Goal: Task Accomplishment & Management: Use online tool/utility

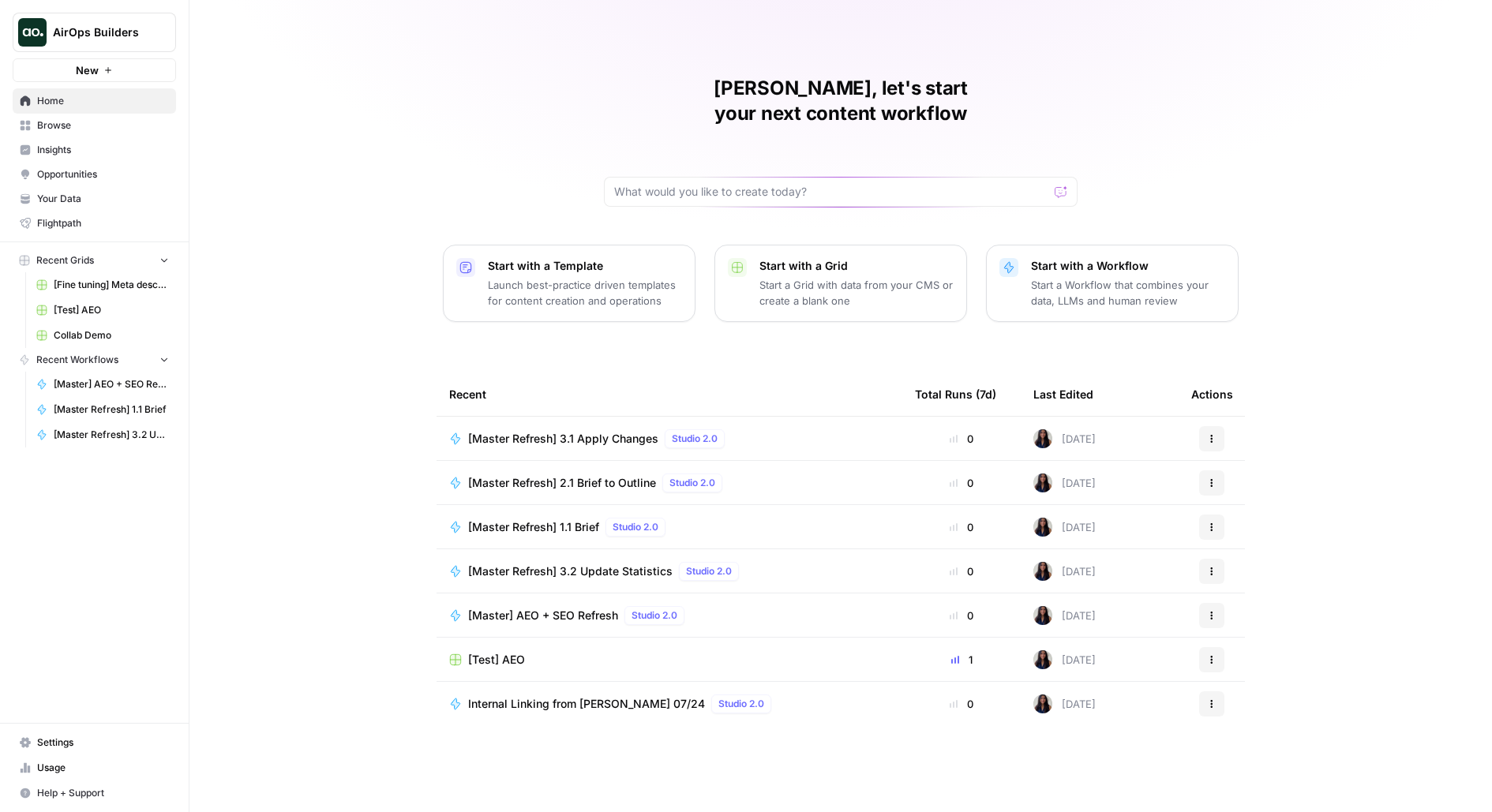
click at [107, 32] on span "AirOps Builders" at bounding box center [101, 32] width 95 height 16
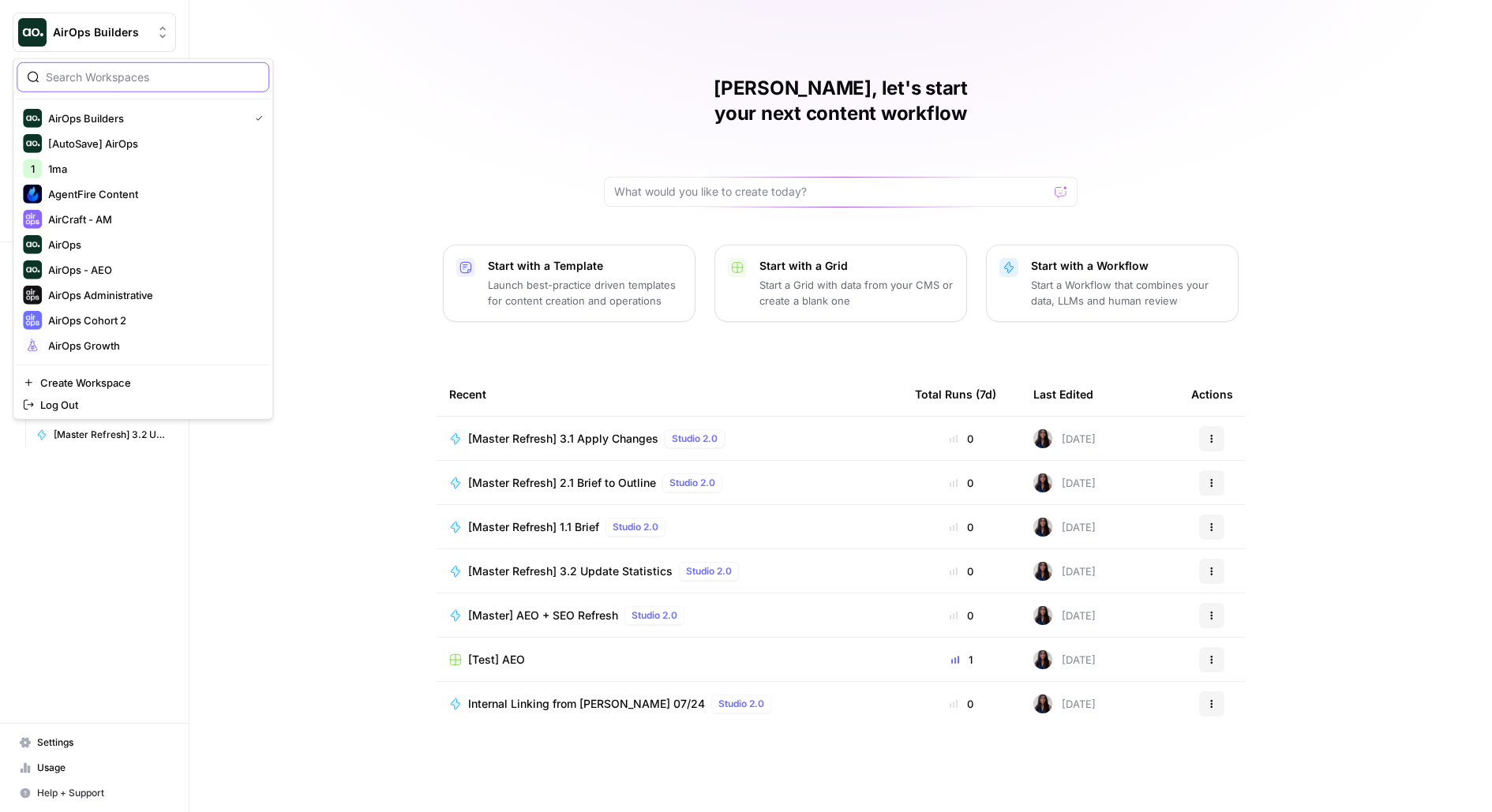
click at [98, 80] on input "search" at bounding box center [152, 77] width 213 height 16
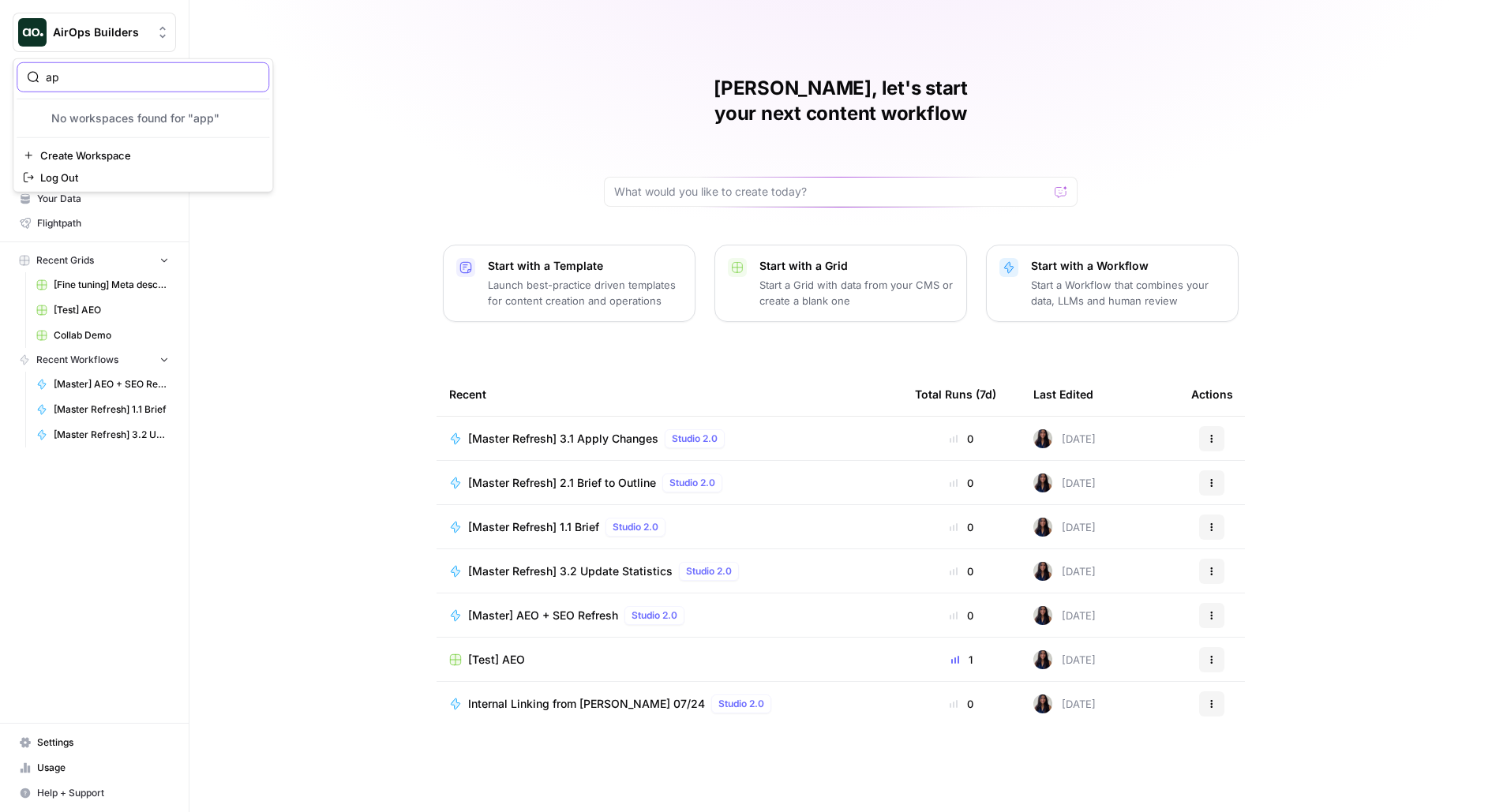
type input "a"
click at [463, 107] on div "Melanie, let's start your next content workflow Start with a Template Launch be…" at bounding box center [841, 406] width 1302 height 812
click at [608, 431] on span "[Master Refresh] 3.1 Apply Changes" at bounding box center [563, 439] width 190 height 16
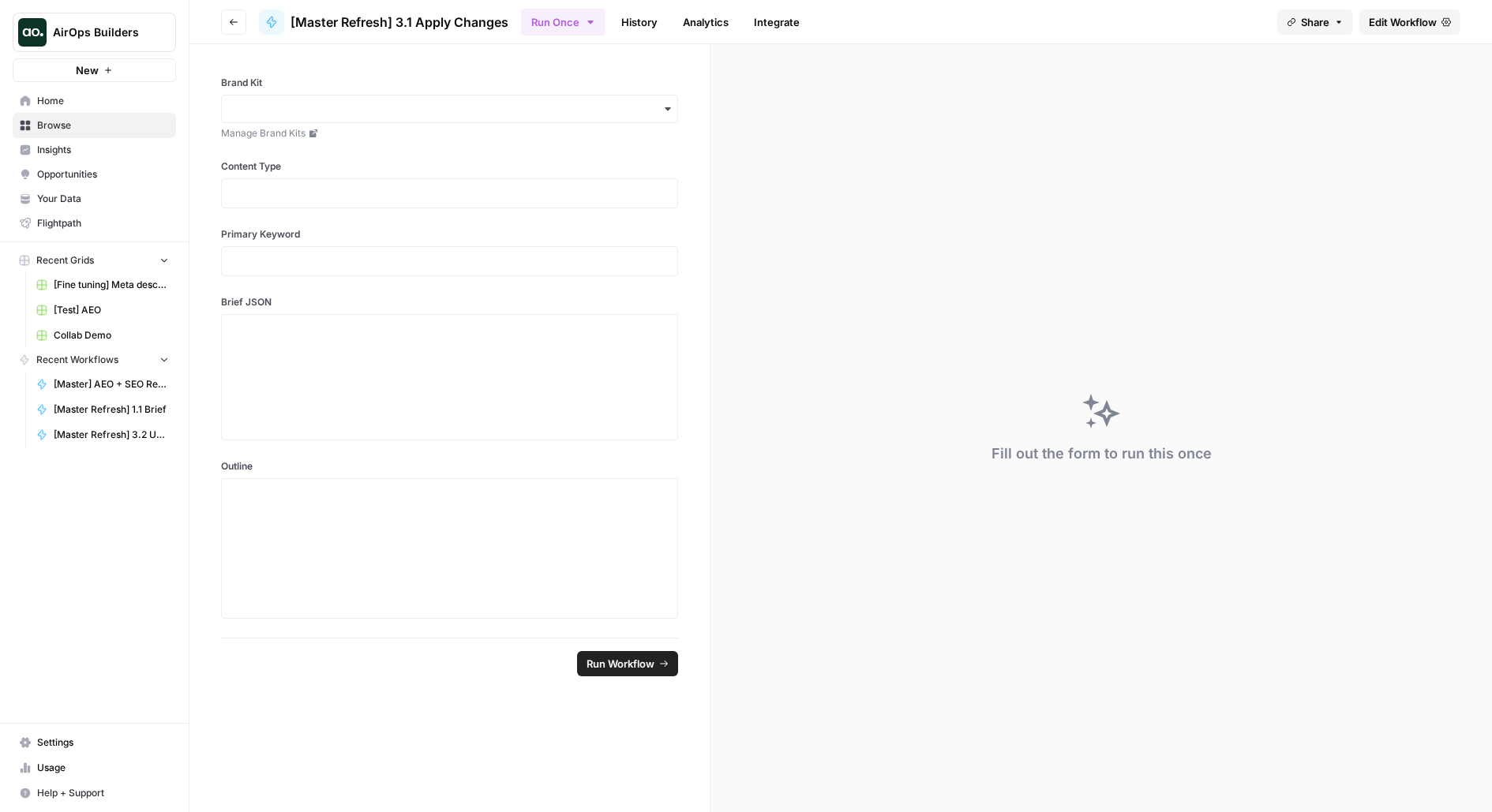
click at [1399, 22] on span "Edit Workflow" at bounding box center [1403, 22] width 68 height 16
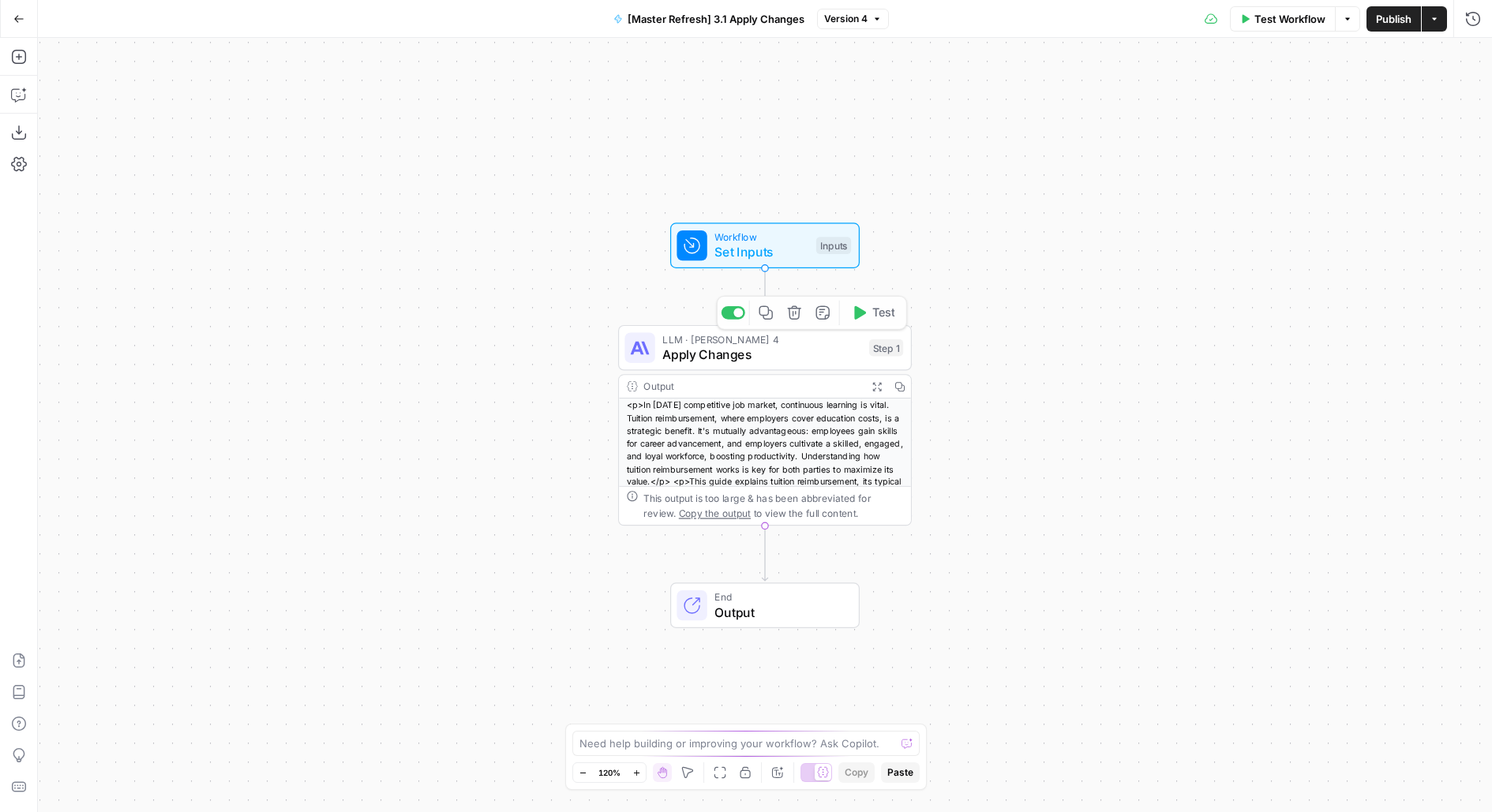
click at [873, 386] on icon "button" at bounding box center [876, 385] width 10 height 10
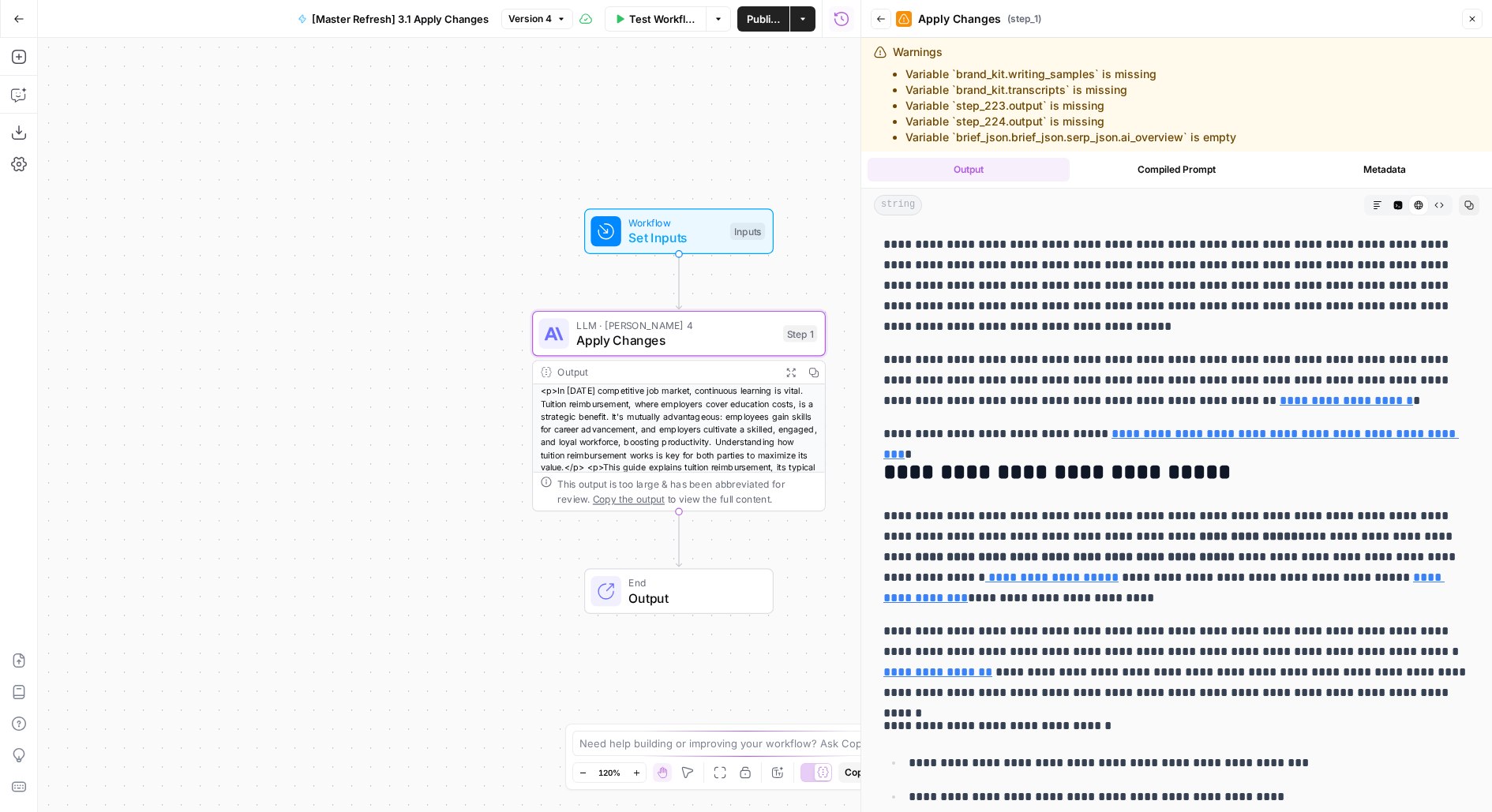
drag, startPoint x: 831, startPoint y: 147, endPoint x: 691, endPoint y: 159, distance: 140.5
click at [705, 146] on div "Workflow Set Inputs Inputs LLM · Claude Sonnet 4 Apply Changes Step 1 Output Ex…" at bounding box center [449, 425] width 823 height 774
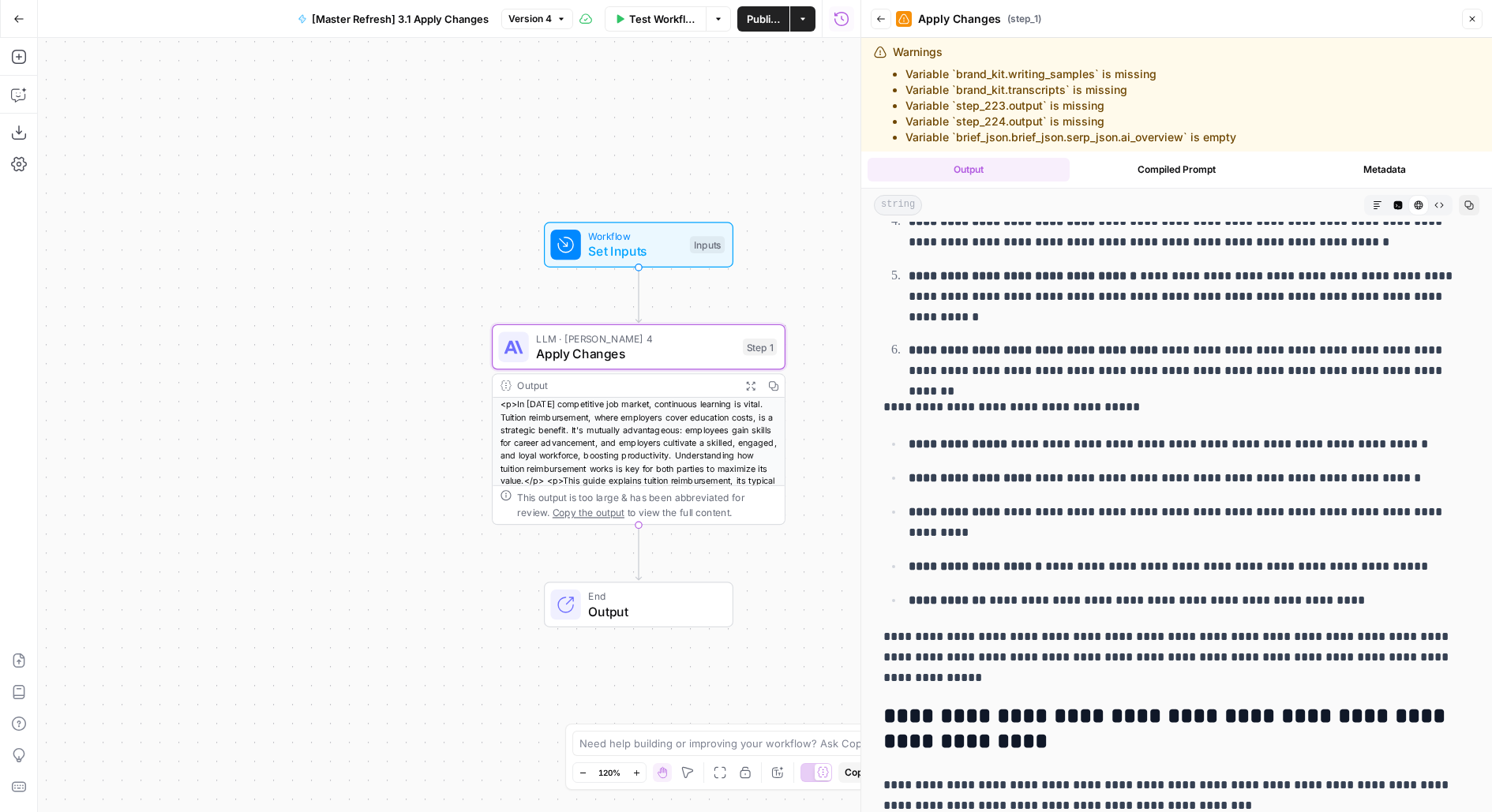
scroll to position [1657, 0]
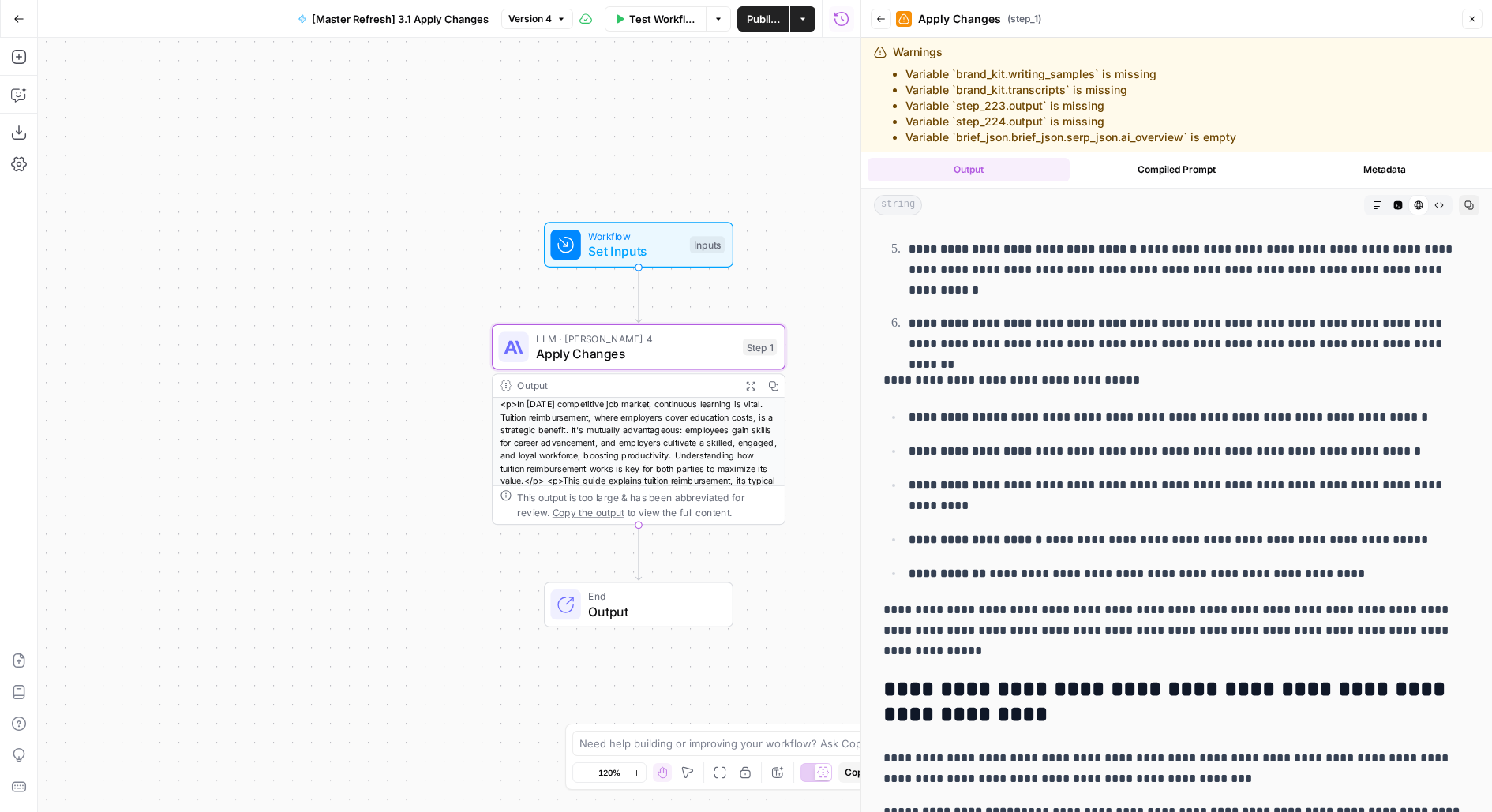
click at [731, 348] on span "Apply Changes" at bounding box center [635, 353] width 199 height 19
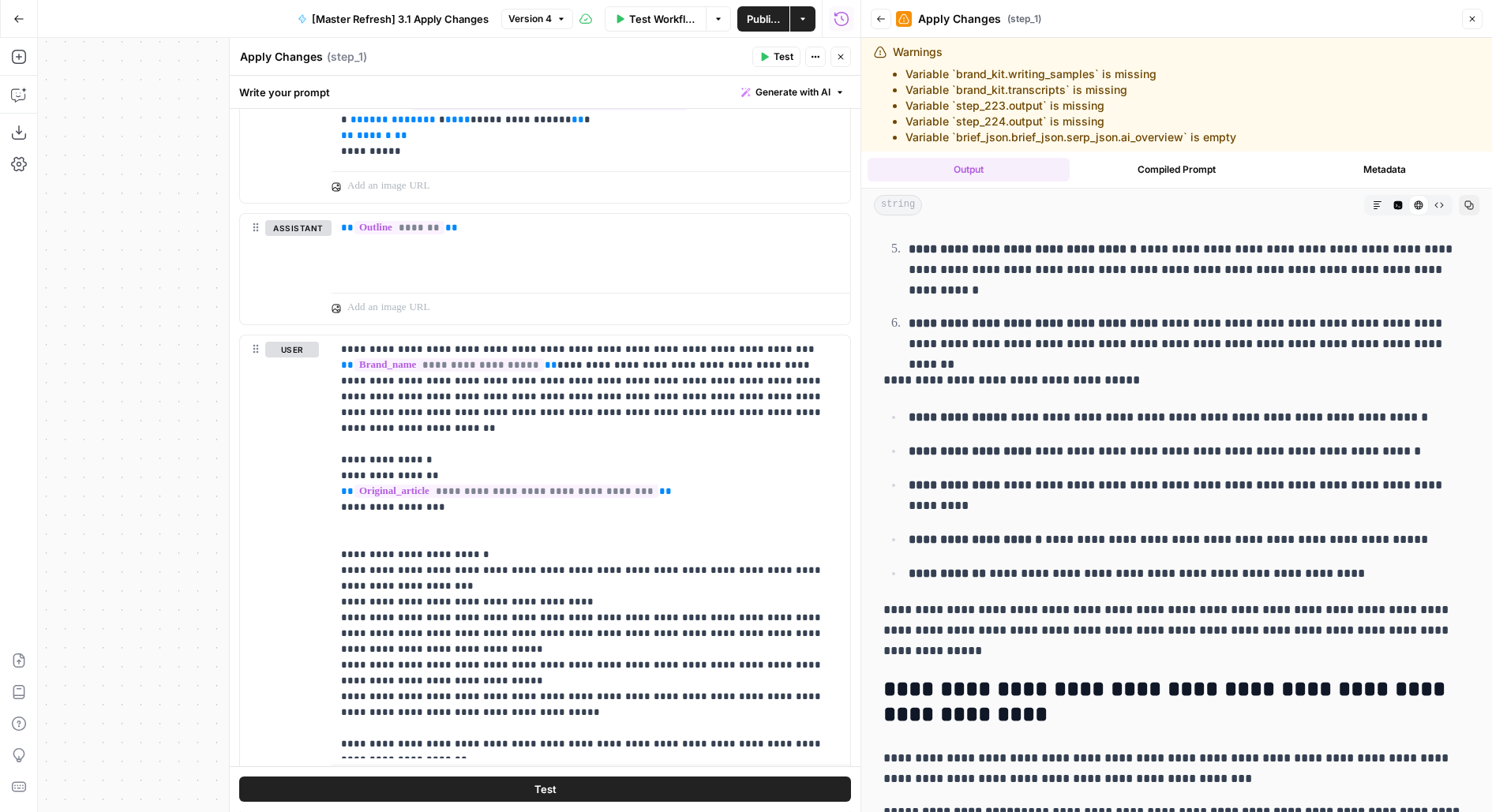
scroll to position [881, 0]
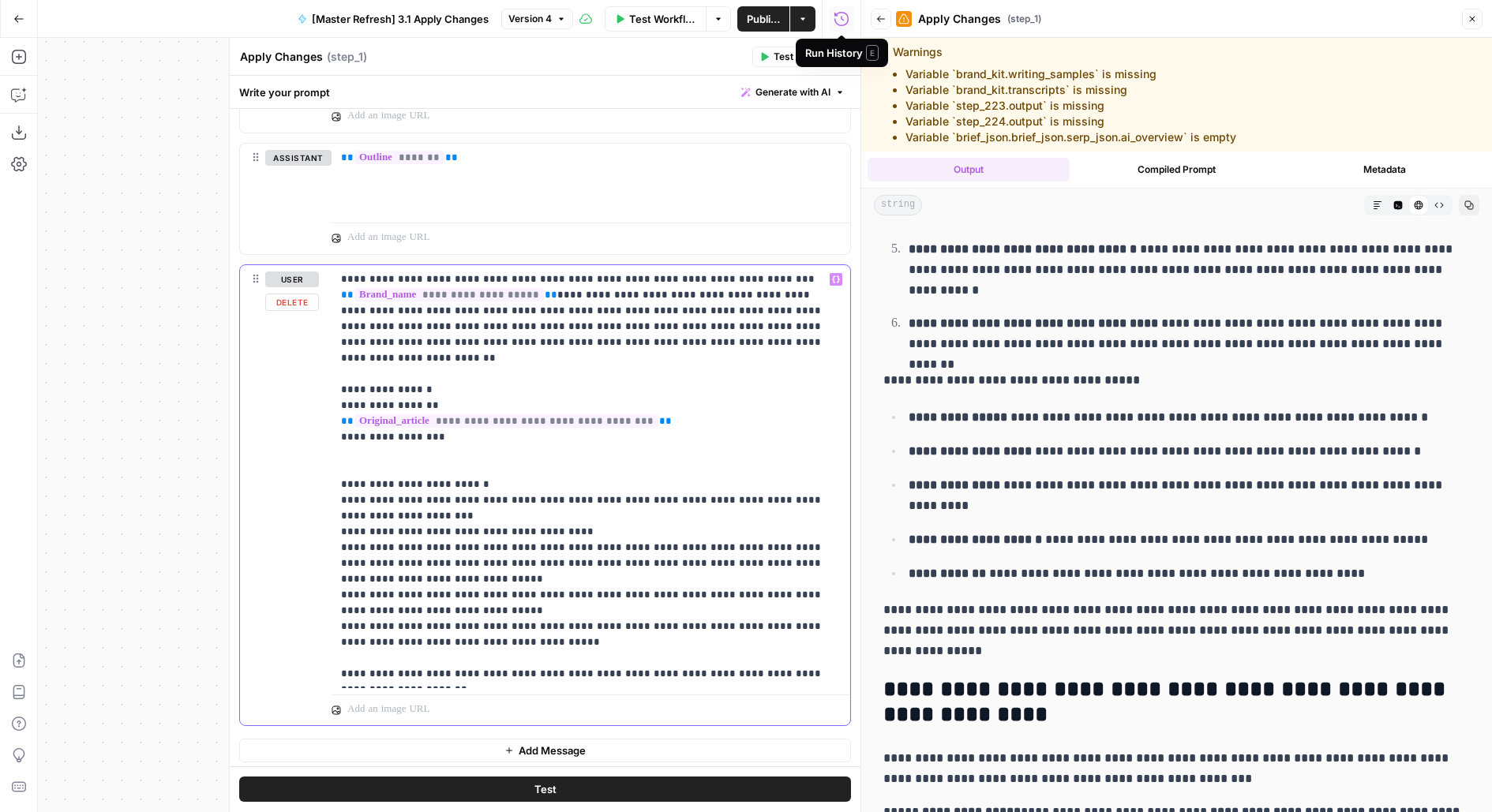
click at [756, 319] on p "**********" at bounding box center [591, 476] width 500 height 410
click at [744, 327] on p "**********" at bounding box center [591, 476] width 500 height 410
click at [718, 336] on p "**********" at bounding box center [591, 476] width 500 height 410
click at [607, 531] on p "**********" at bounding box center [591, 476] width 500 height 410
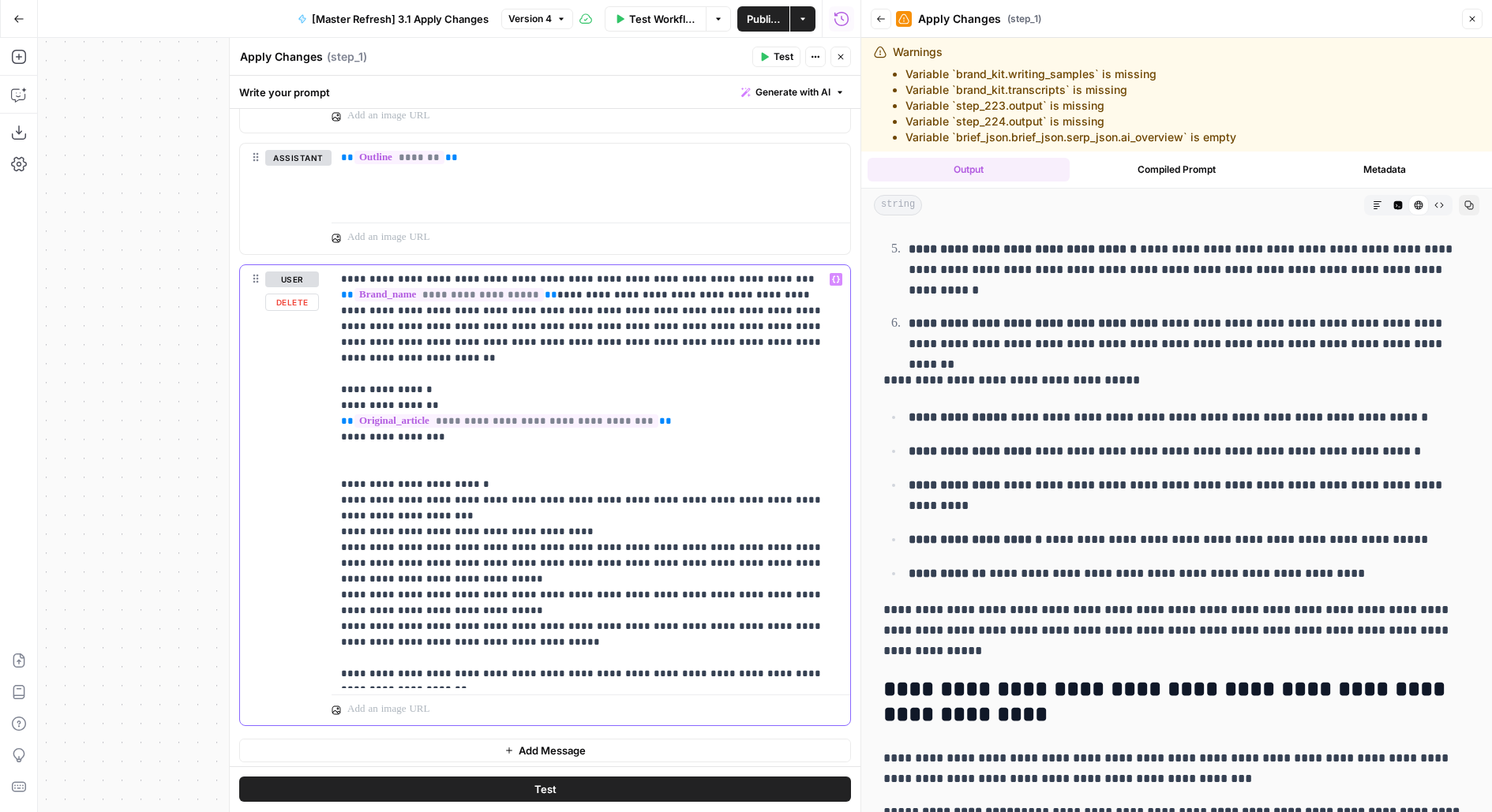
click at [607, 531] on p "**********" at bounding box center [591, 476] width 500 height 410
drag, startPoint x: 526, startPoint y: 615, endPoint x: 293, endPoint y: 580, distance: 235.6
click at [293, 580] on div "**********" at bounding box center [544, 495] width 610 height 461
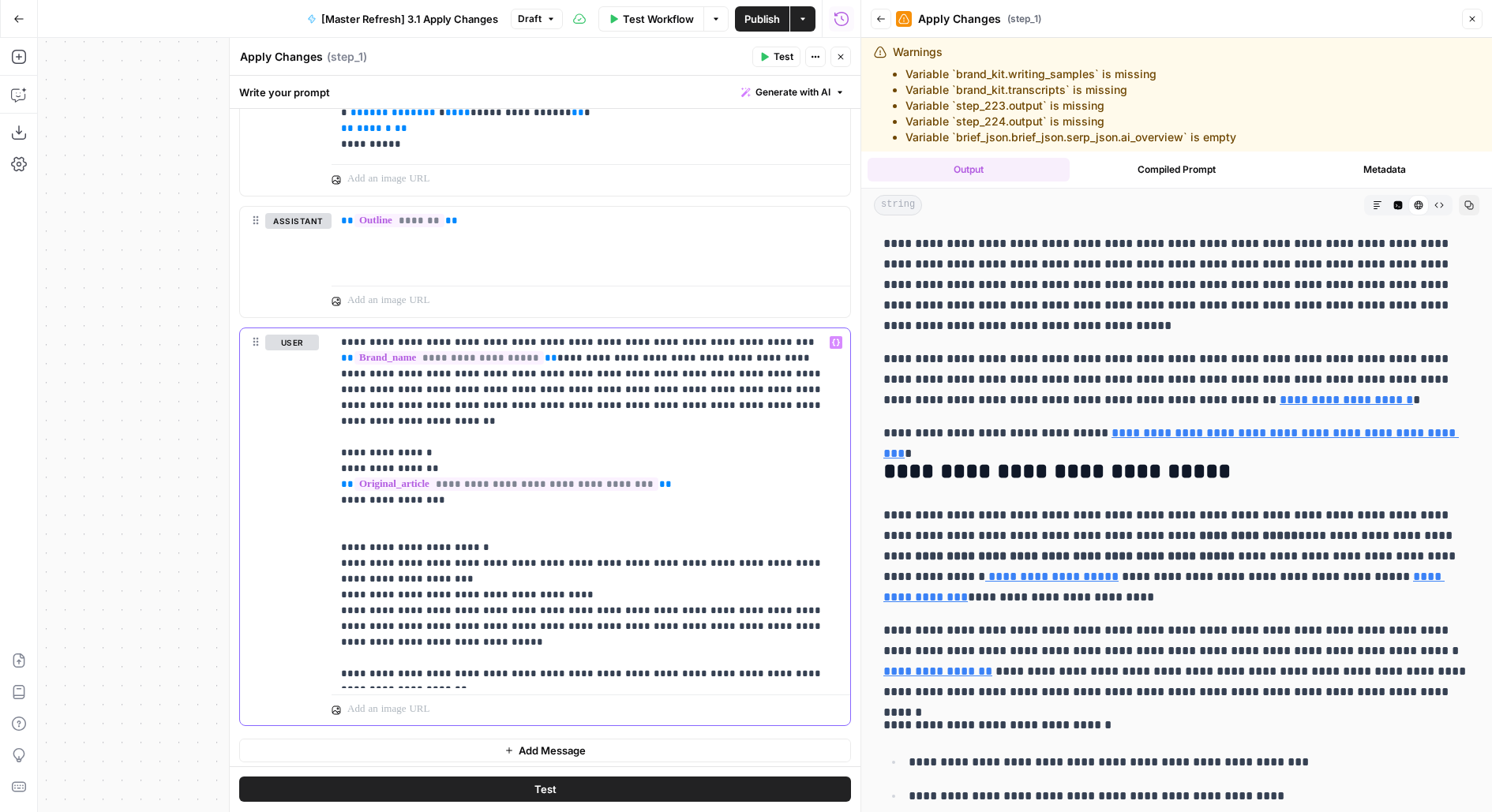
scroll to position [0, 0]
click at [468, 402] on p "**********" at bounding box center [591, 508] width 500 height 348
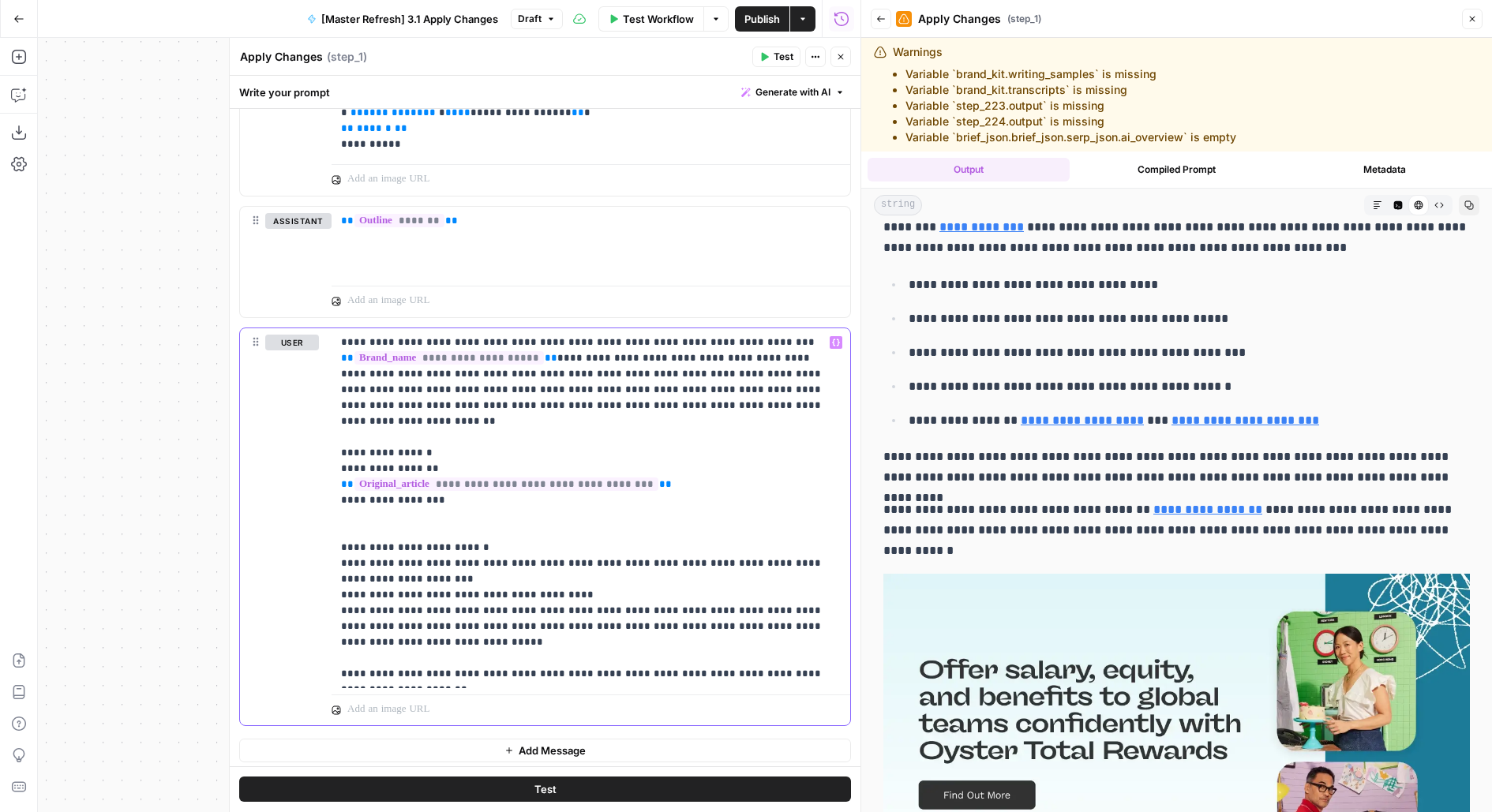
scroll to position [113, 0]
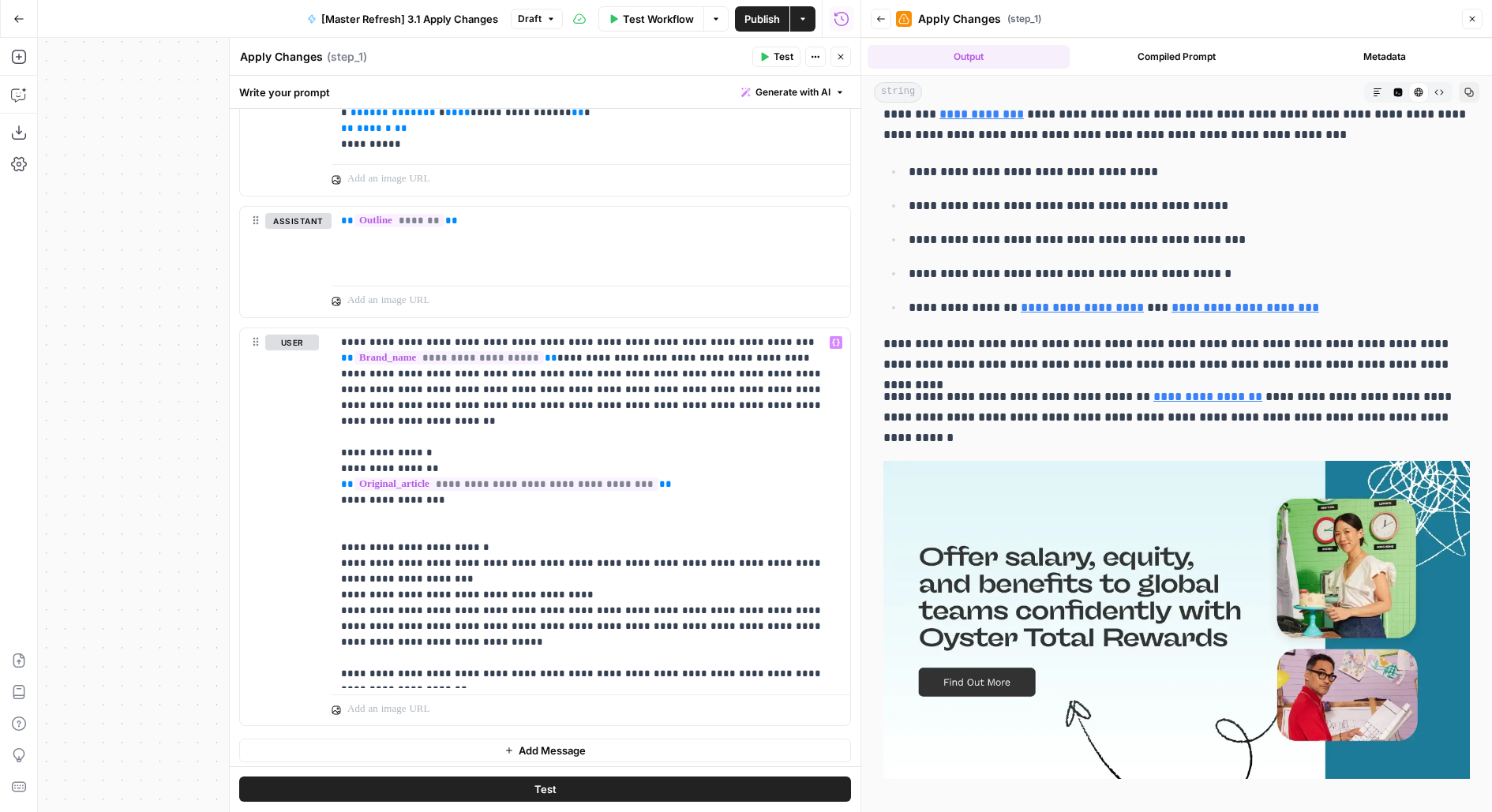
drag, startPoint x: 880, startPoint y: 25, endPoint x: 917, endPoint y: 21, distance: 37.2
click at [880, 25] on button "Back" at bounding box center [880, 19] width 21 height 21
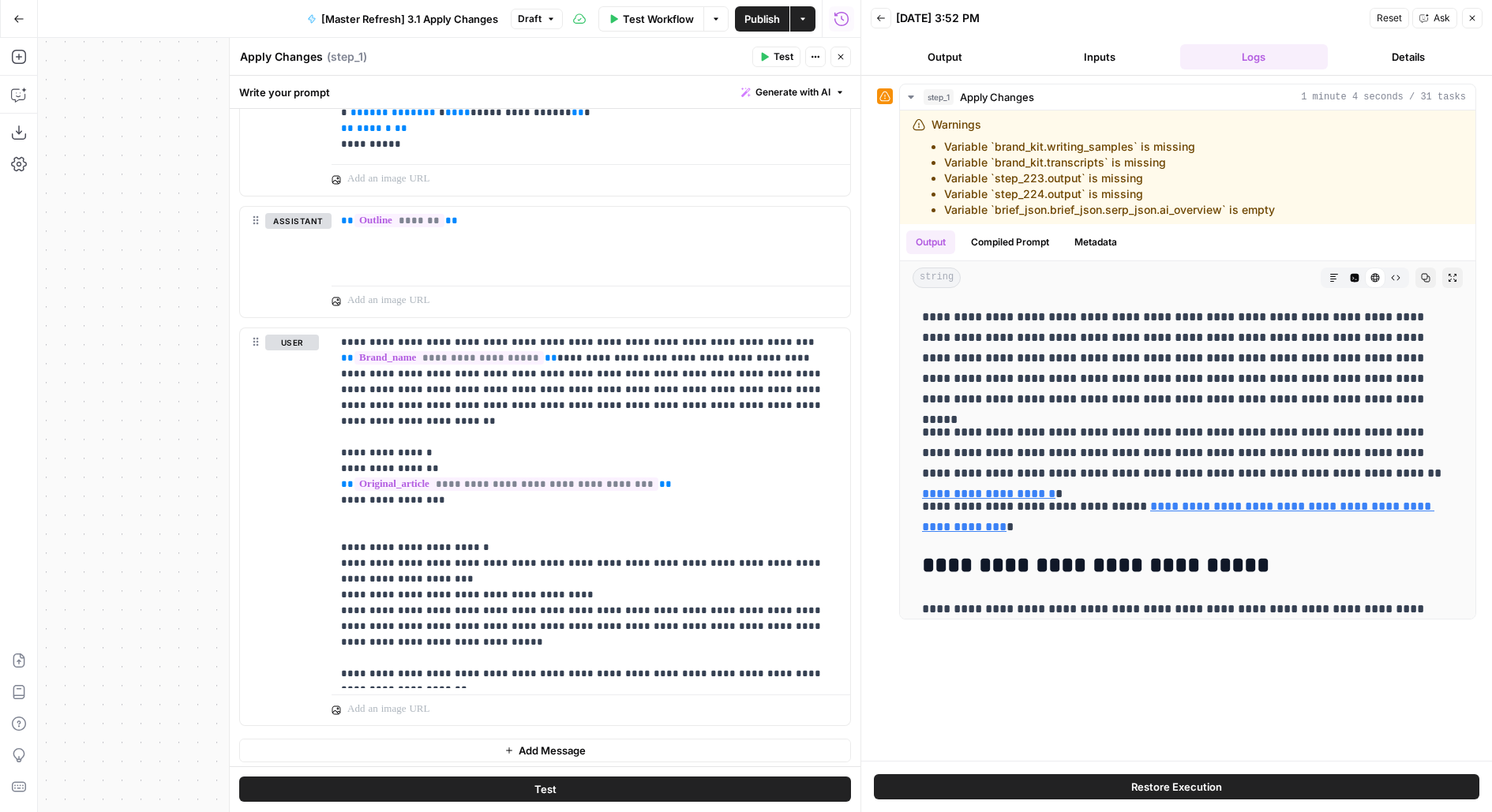
click at [1108, 51] on button "Inputs" at bounding box center [1099, 57] width 148 height 25
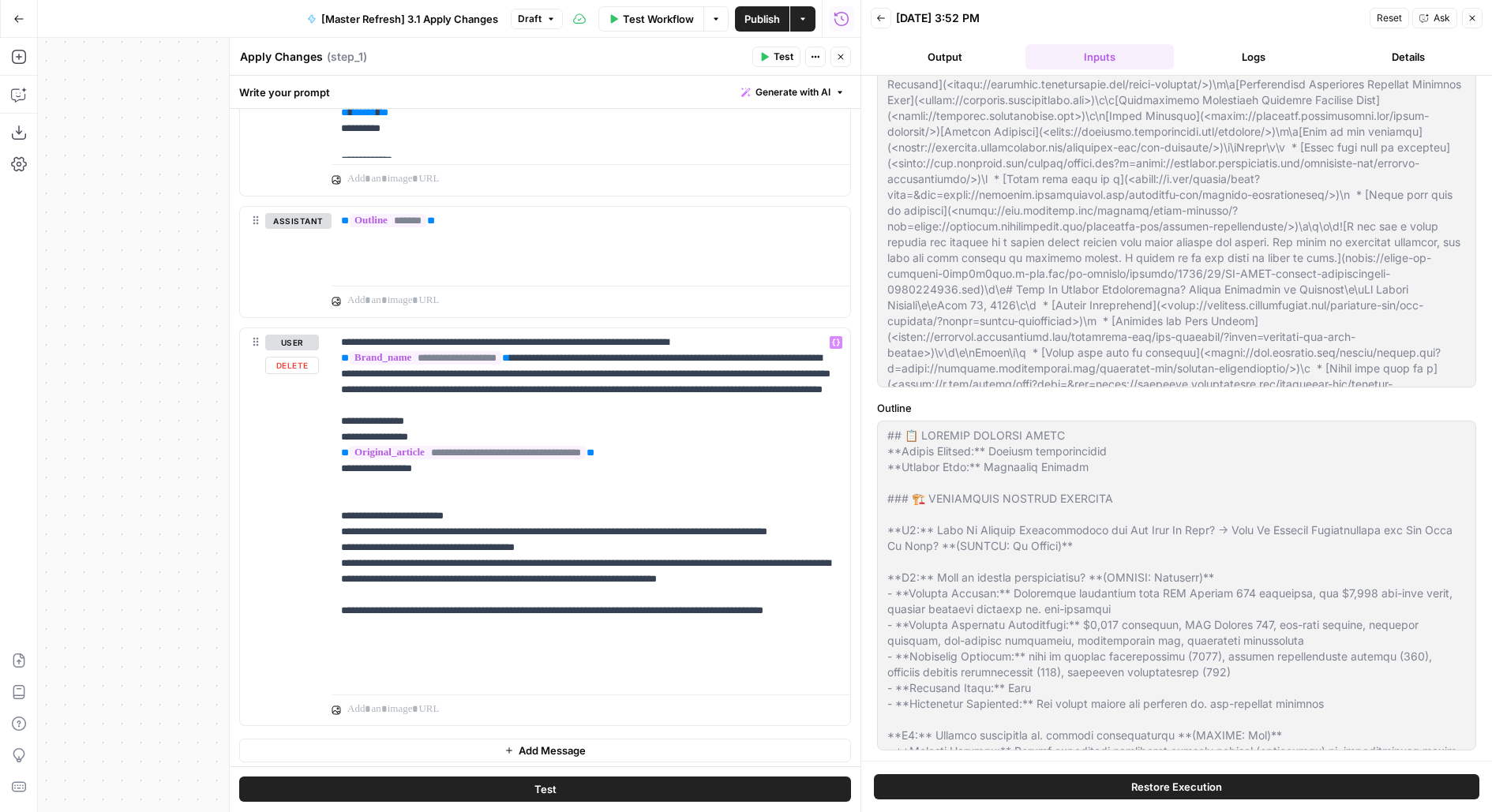
scroll to position [817, 0]
click at [1277, 47] on button "Logs" at bounding box center [1254, 57] width 148 height 25
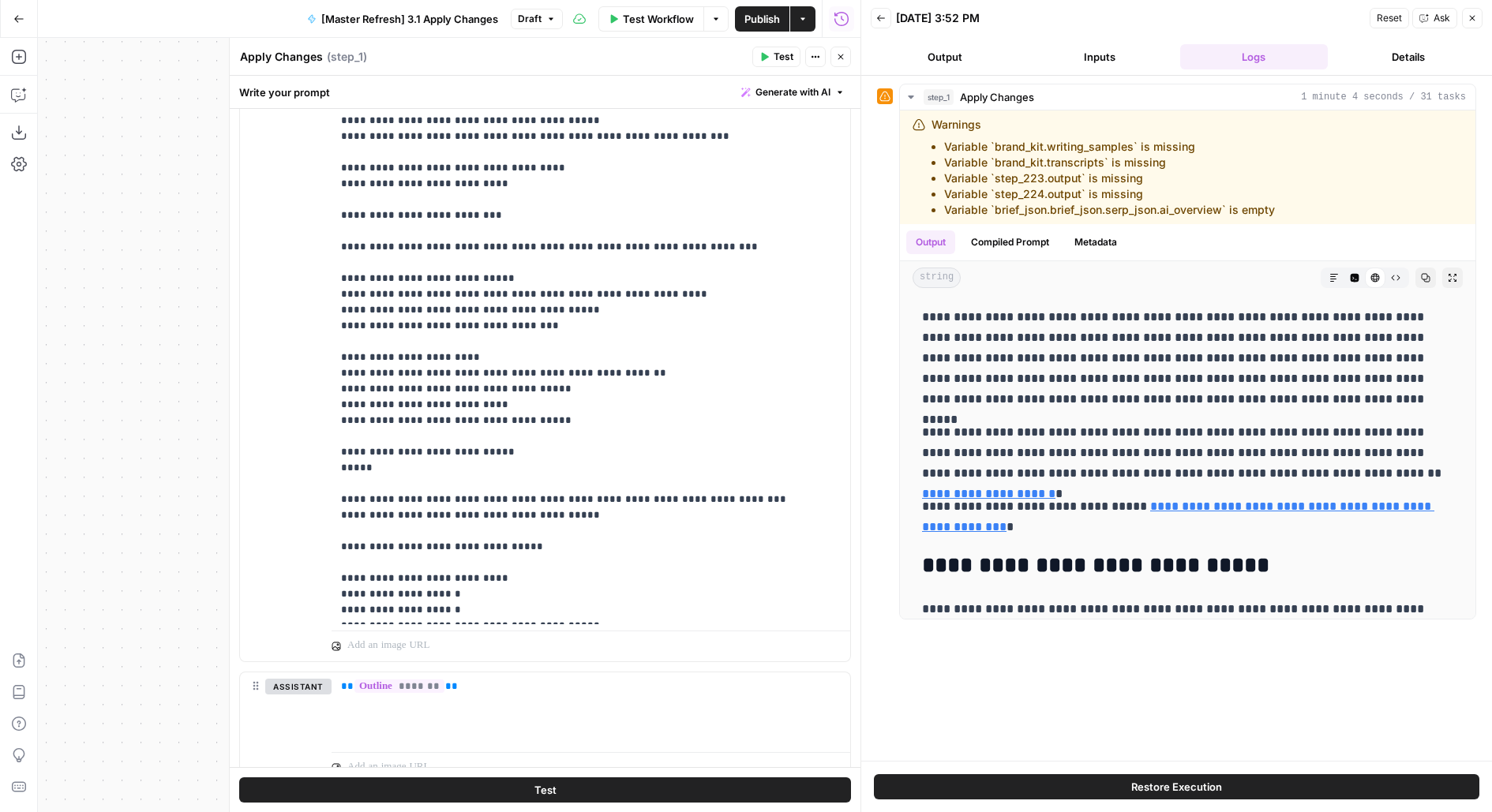
scroll to position [357, 0]
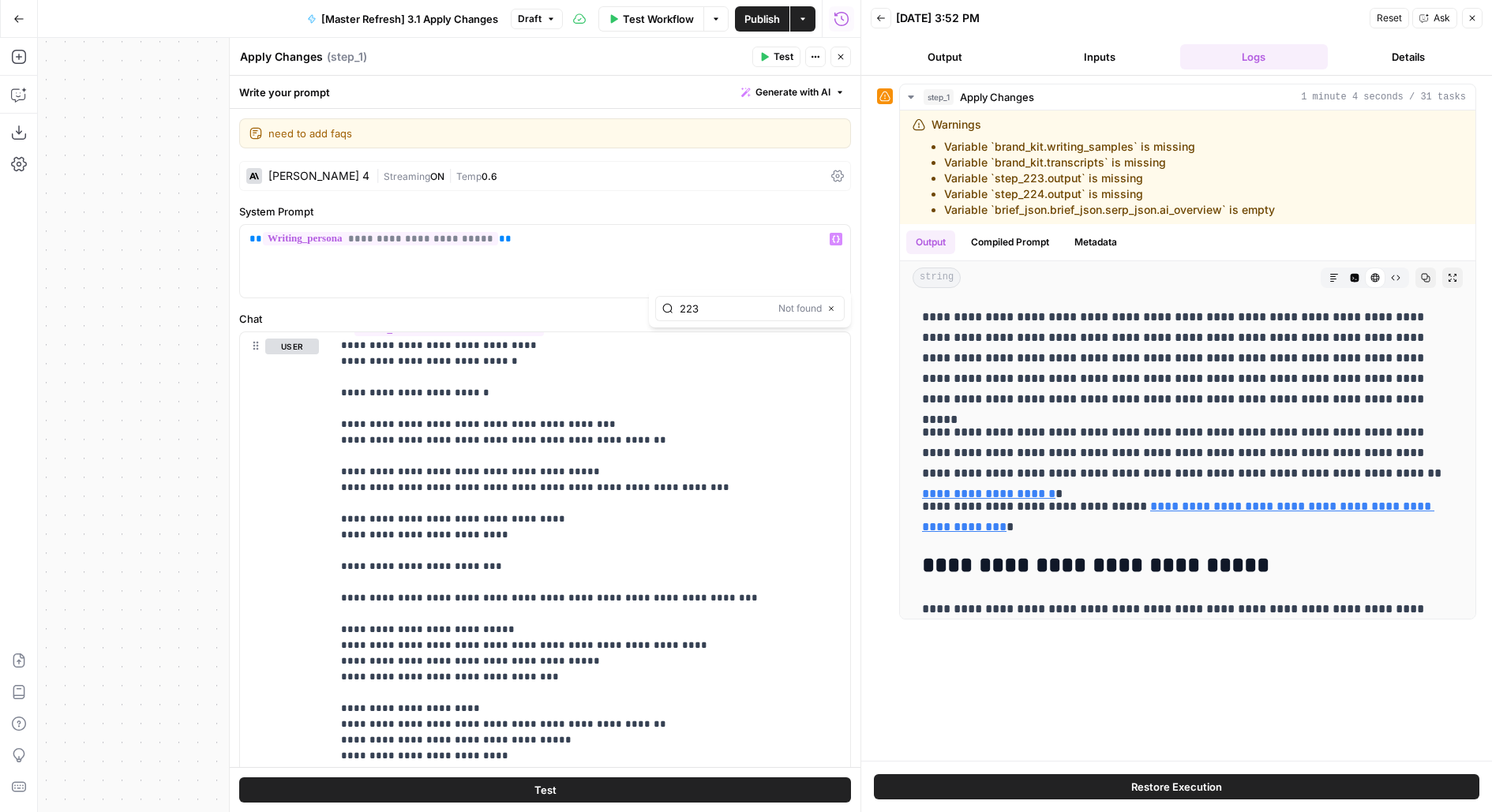
type input "223"
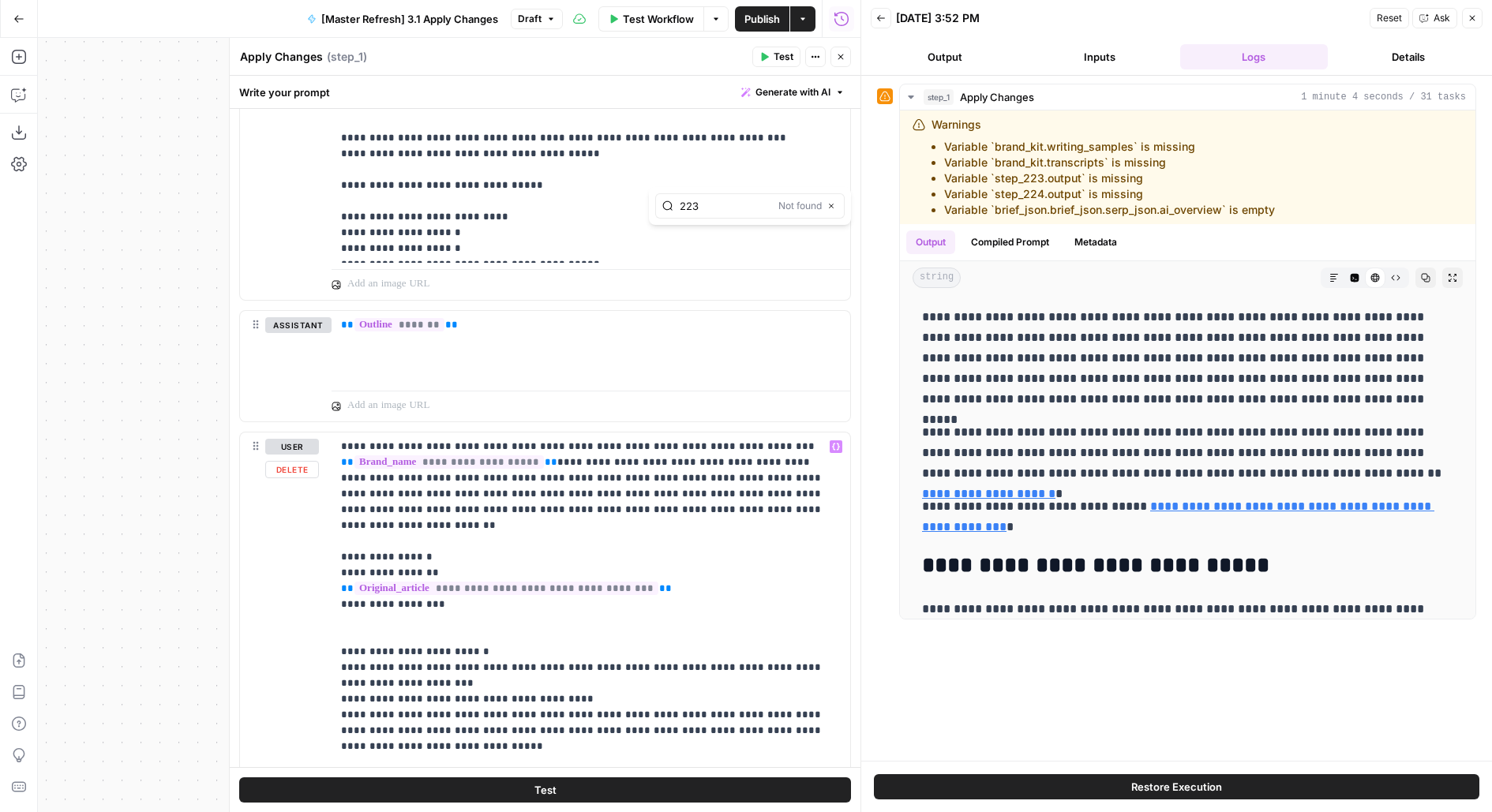
scroll to position [708, 0]
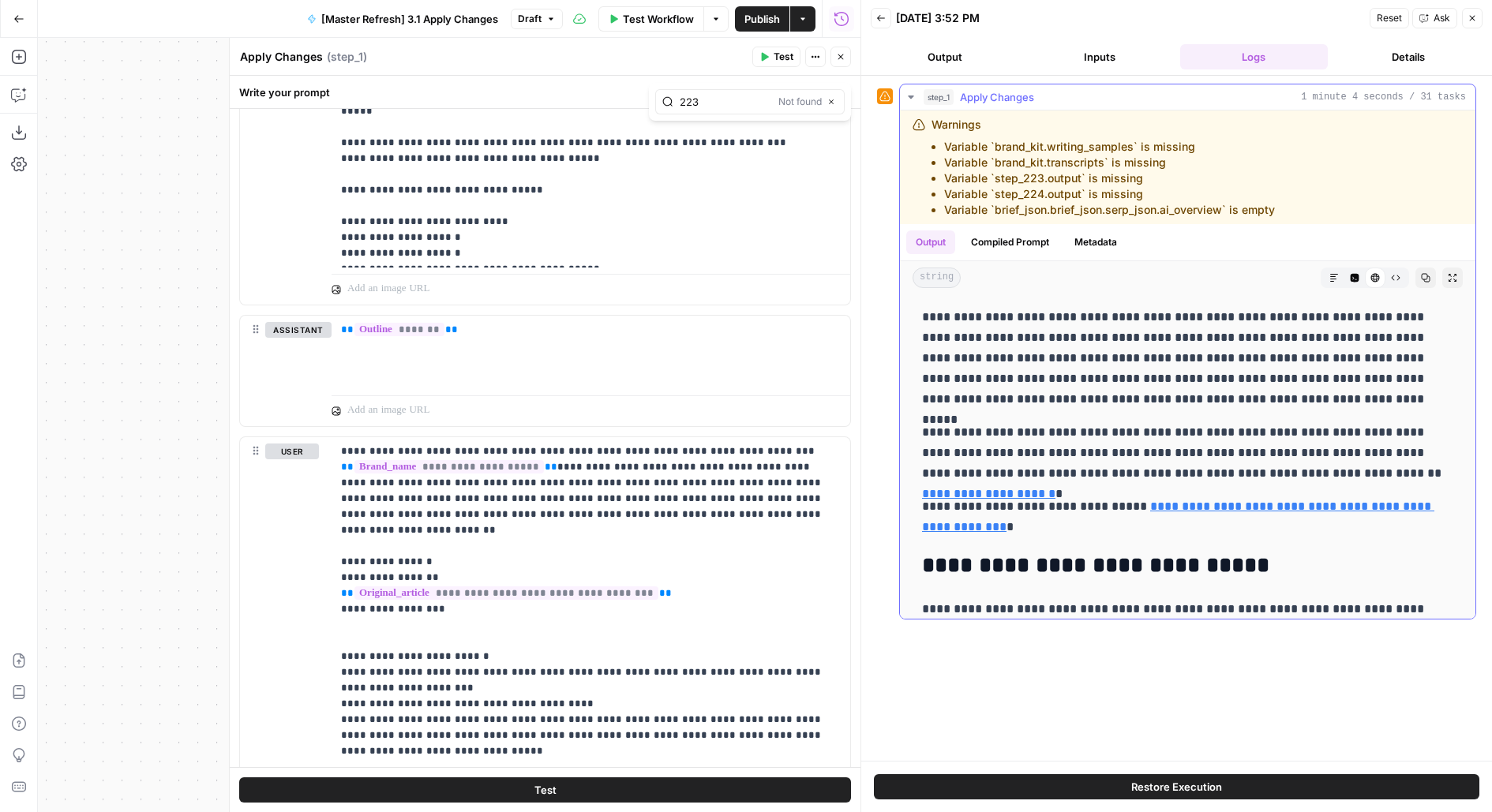
click at [1095, 231] on button "Metadata" at bounding box center [1095, 243] width 62 height 23
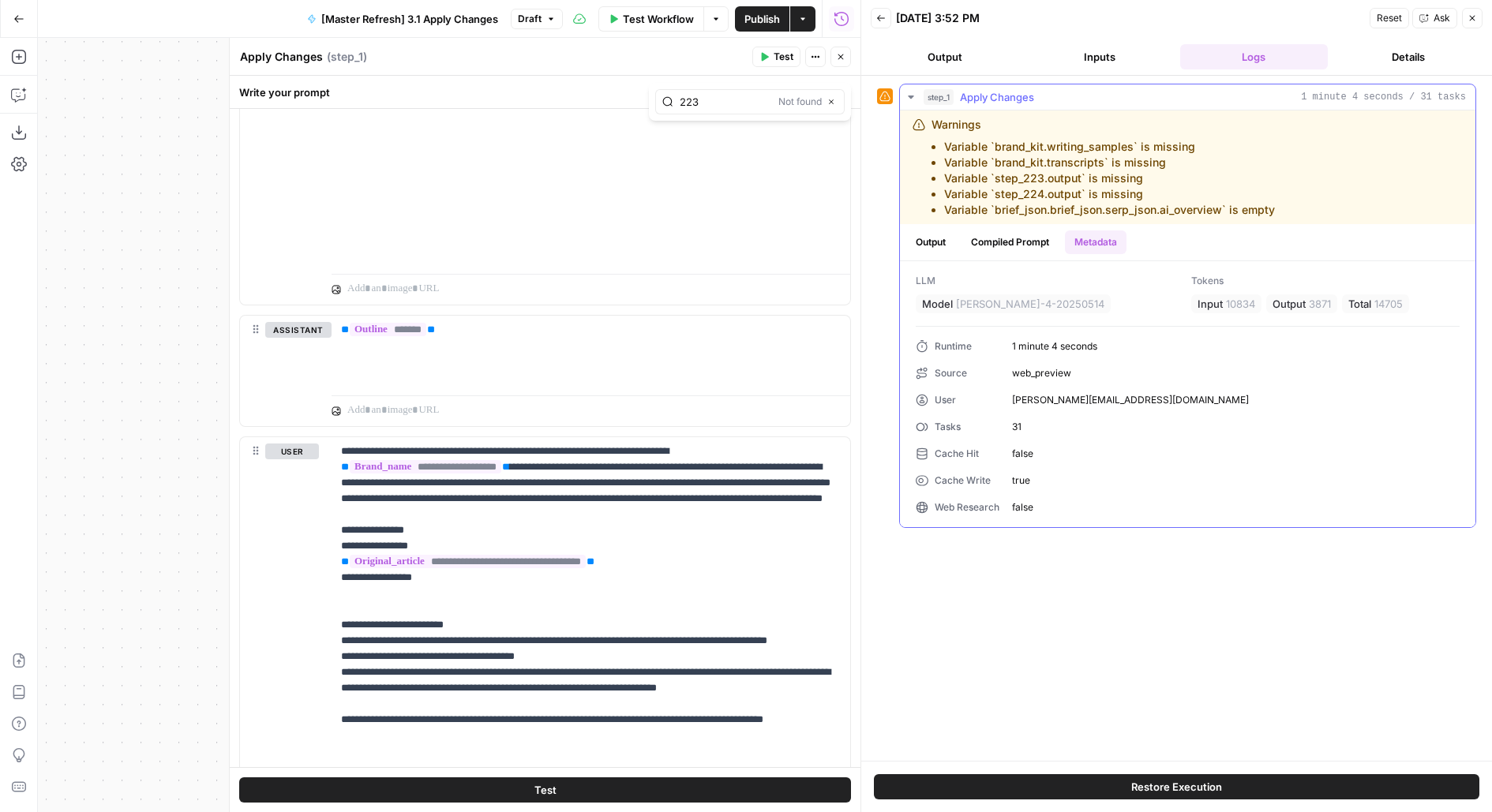
click at [1023, 244] on button "Compiled Prompt" at bounding box center [1010, 243] width 97 height 23
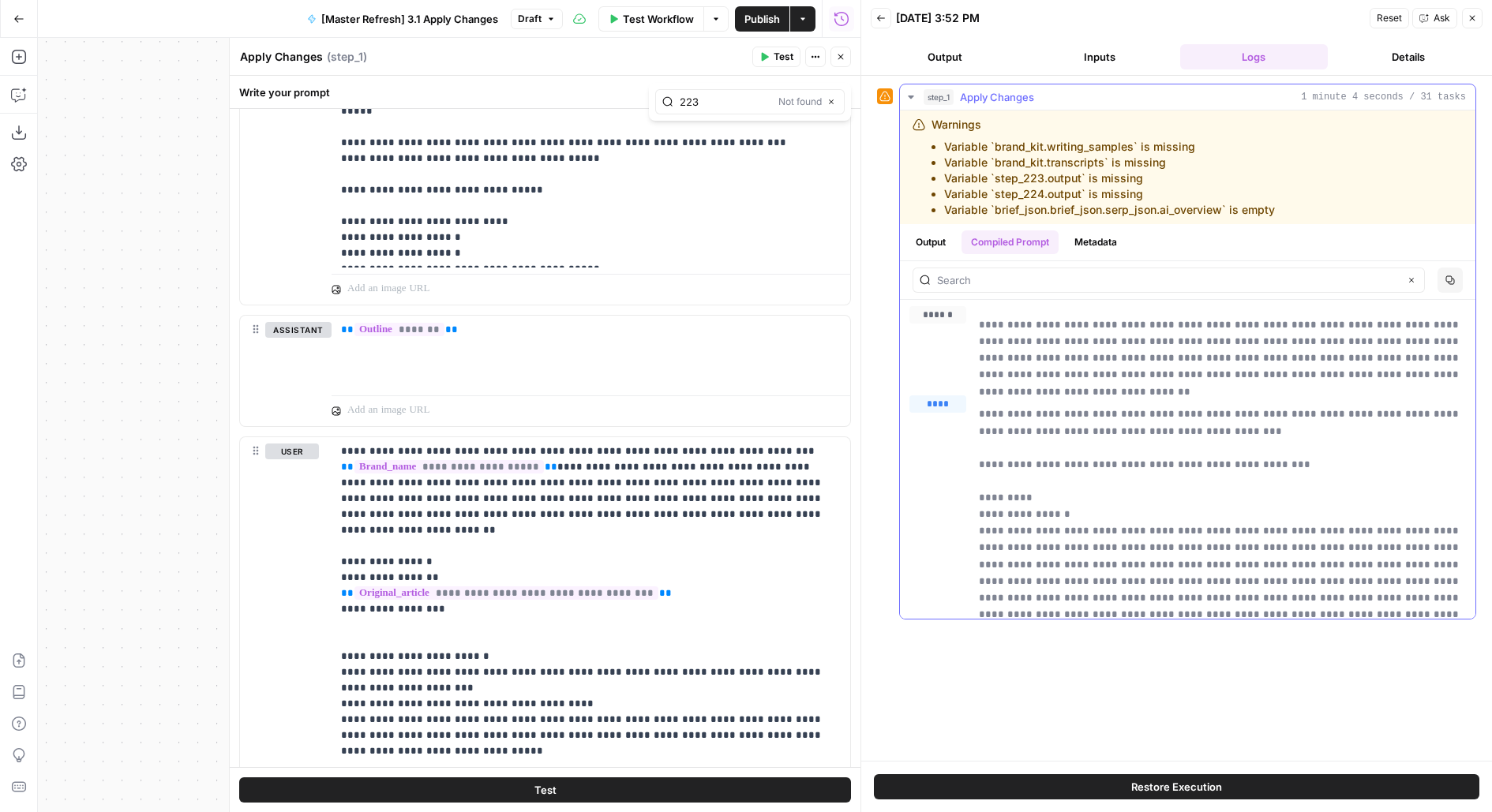
click at [955, 244] on button "Output" at bounding box center [931, 243] width 49 height 23
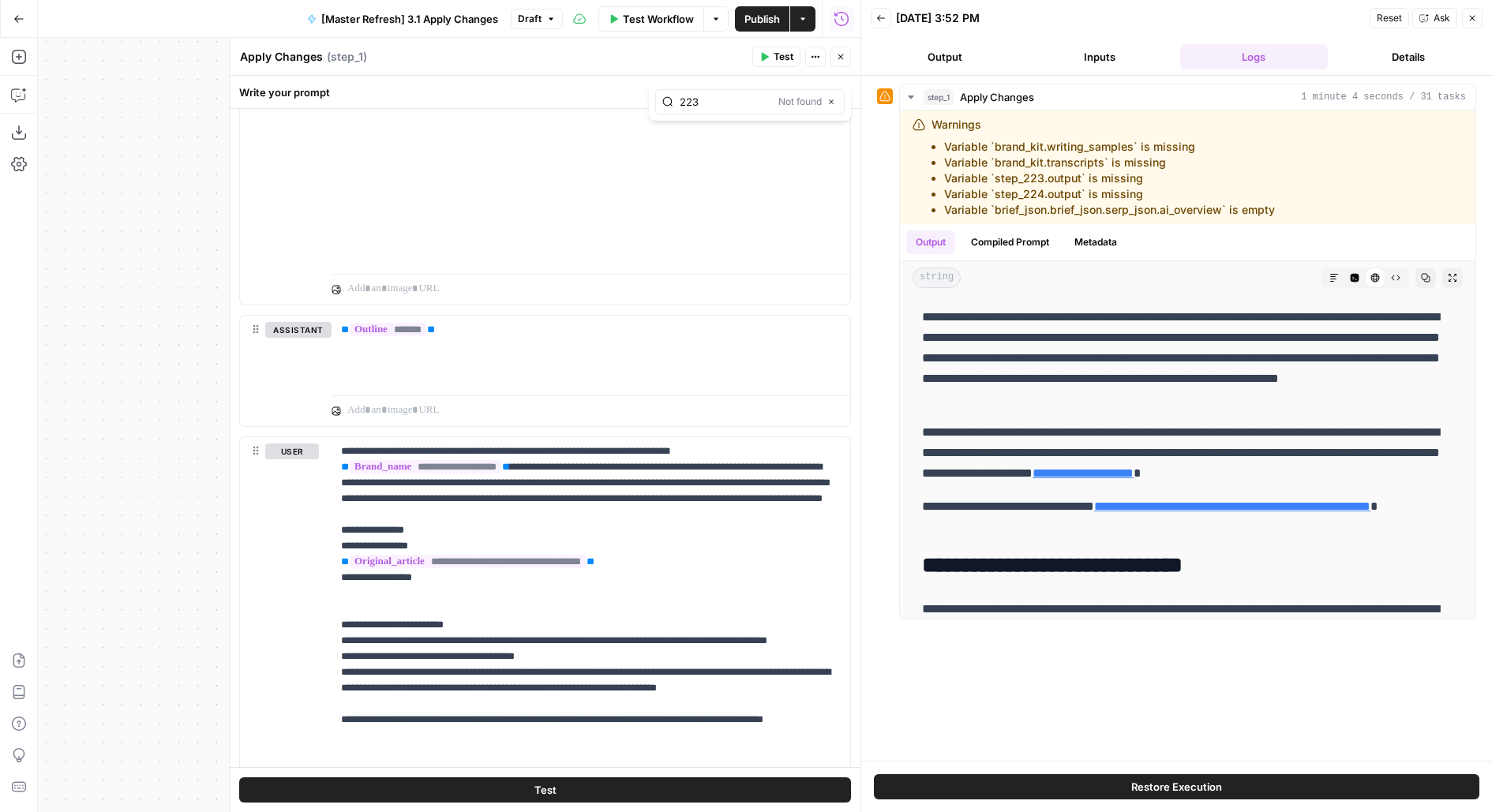
click at [509, 799] on button "Test" at bounding box center [544, 790] width 612 height 25
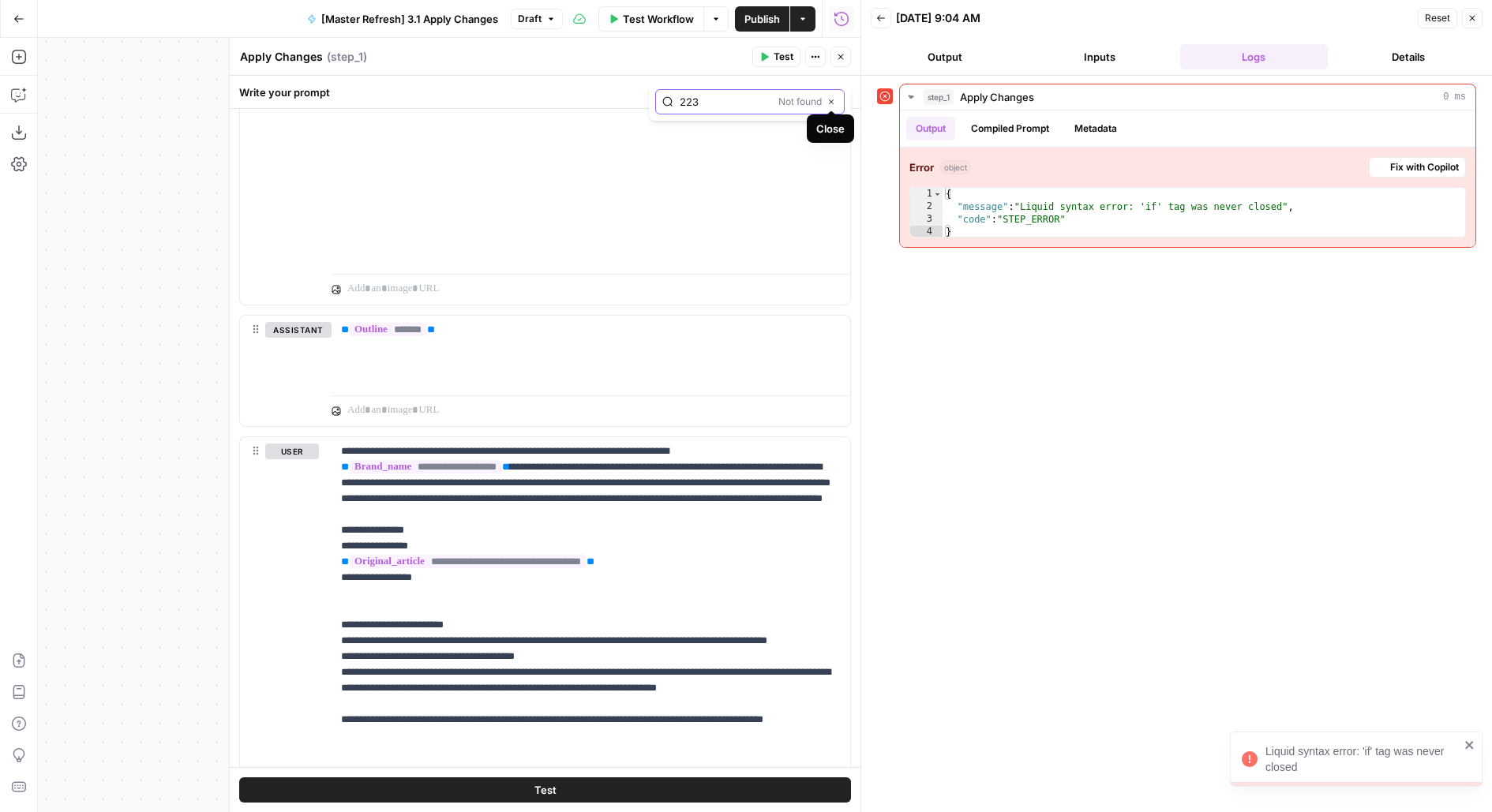
click at [834, 102] on icon "button" at bounding box center [831, 102] width 8 height 8
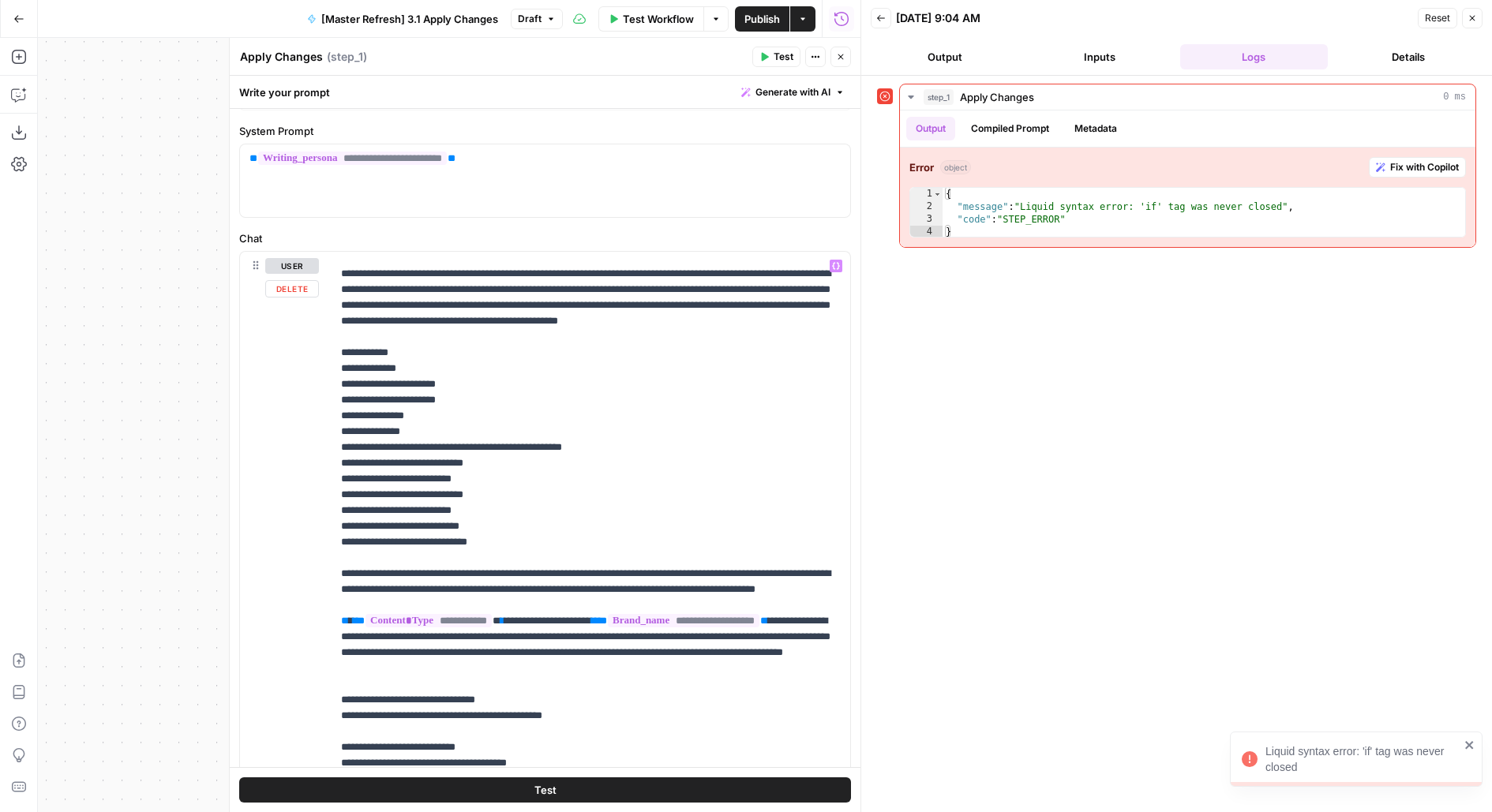
scroll to position [1012, 0]
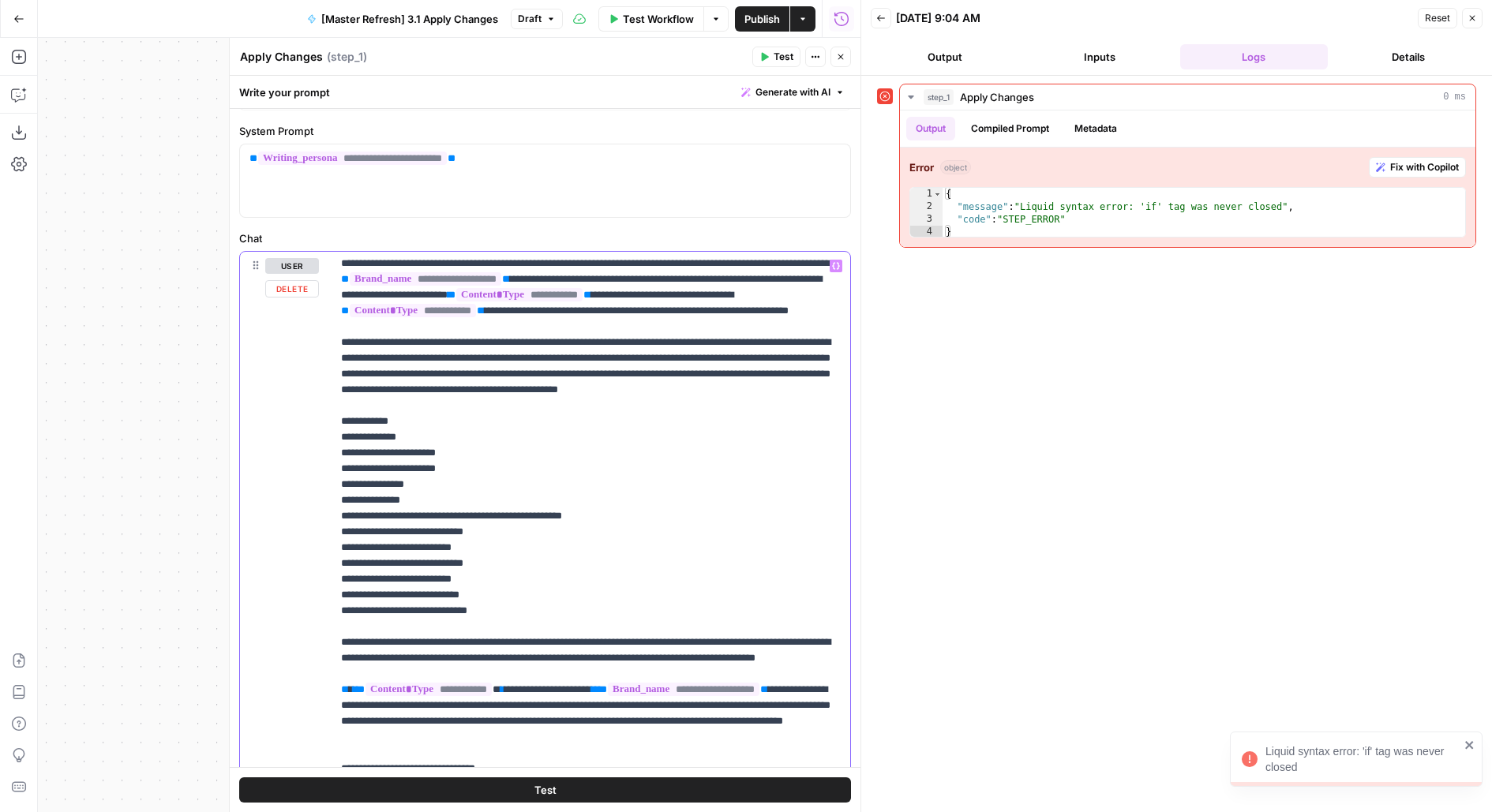
click at [476, 317] on span "**********" at bounding box center [412, 310] width 127 height 13
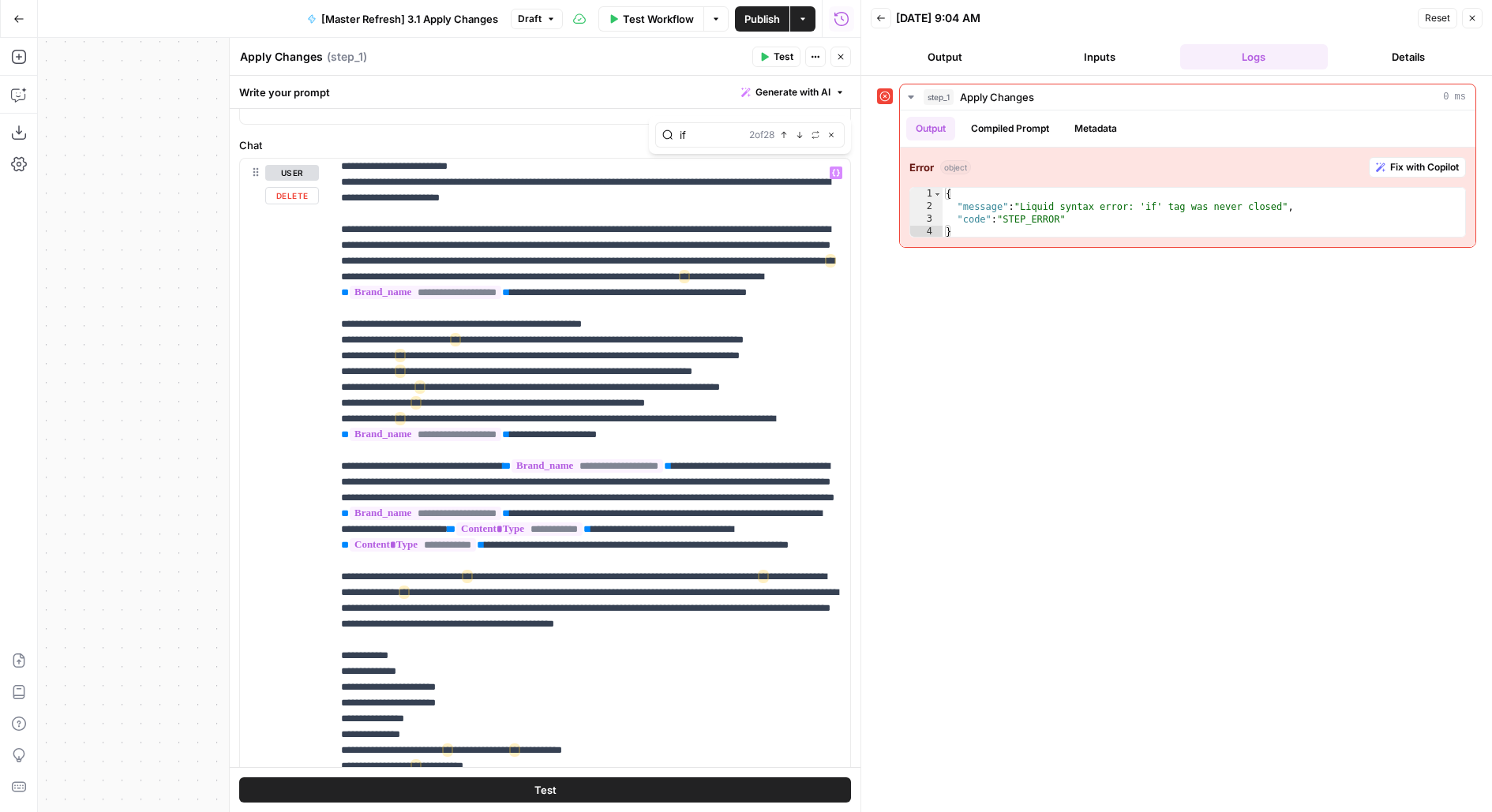
scroll to position [728, 0]
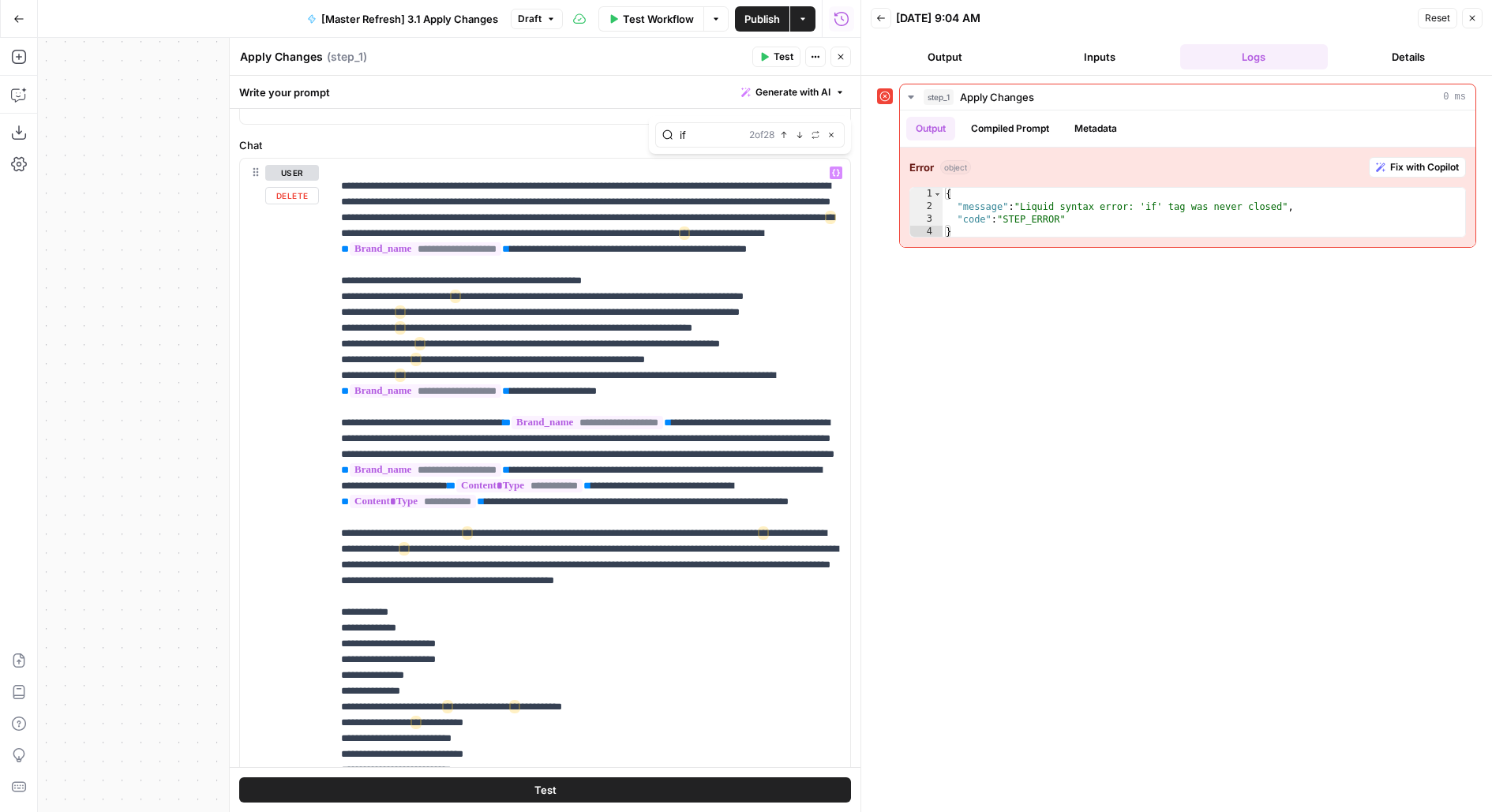
type input "i"
type input "{"
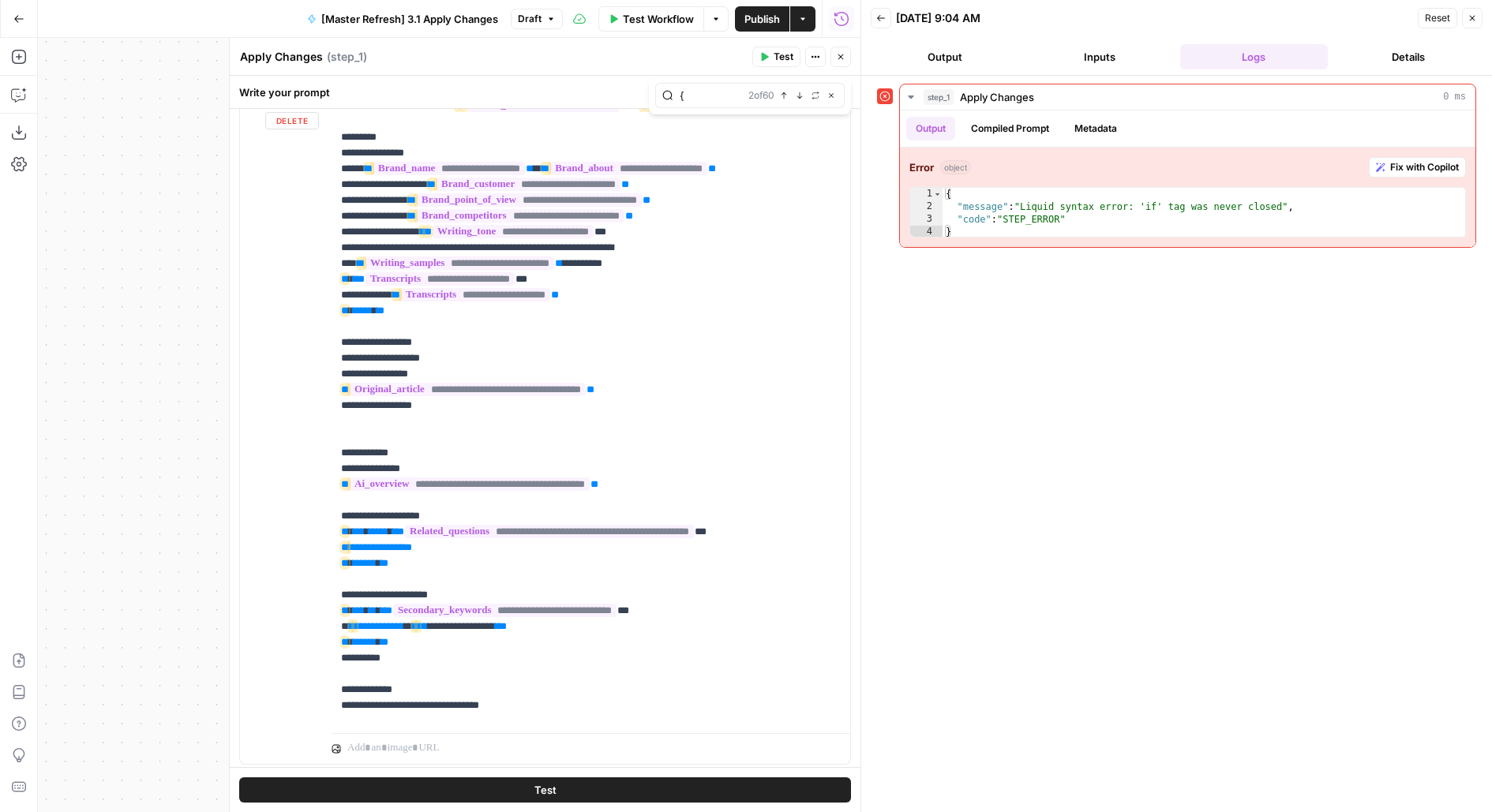
scroll to position [8, 0]
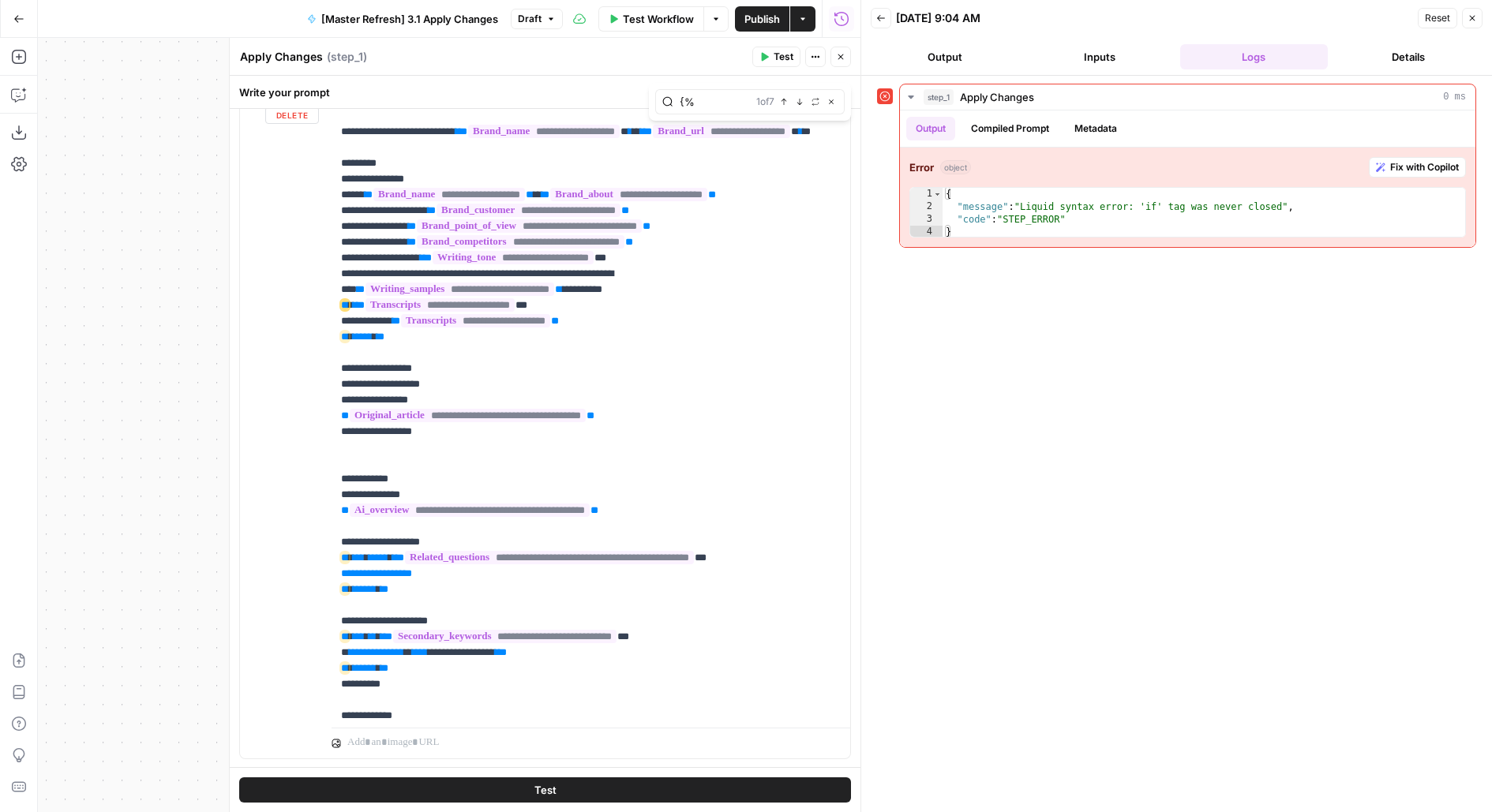
type input "{%"
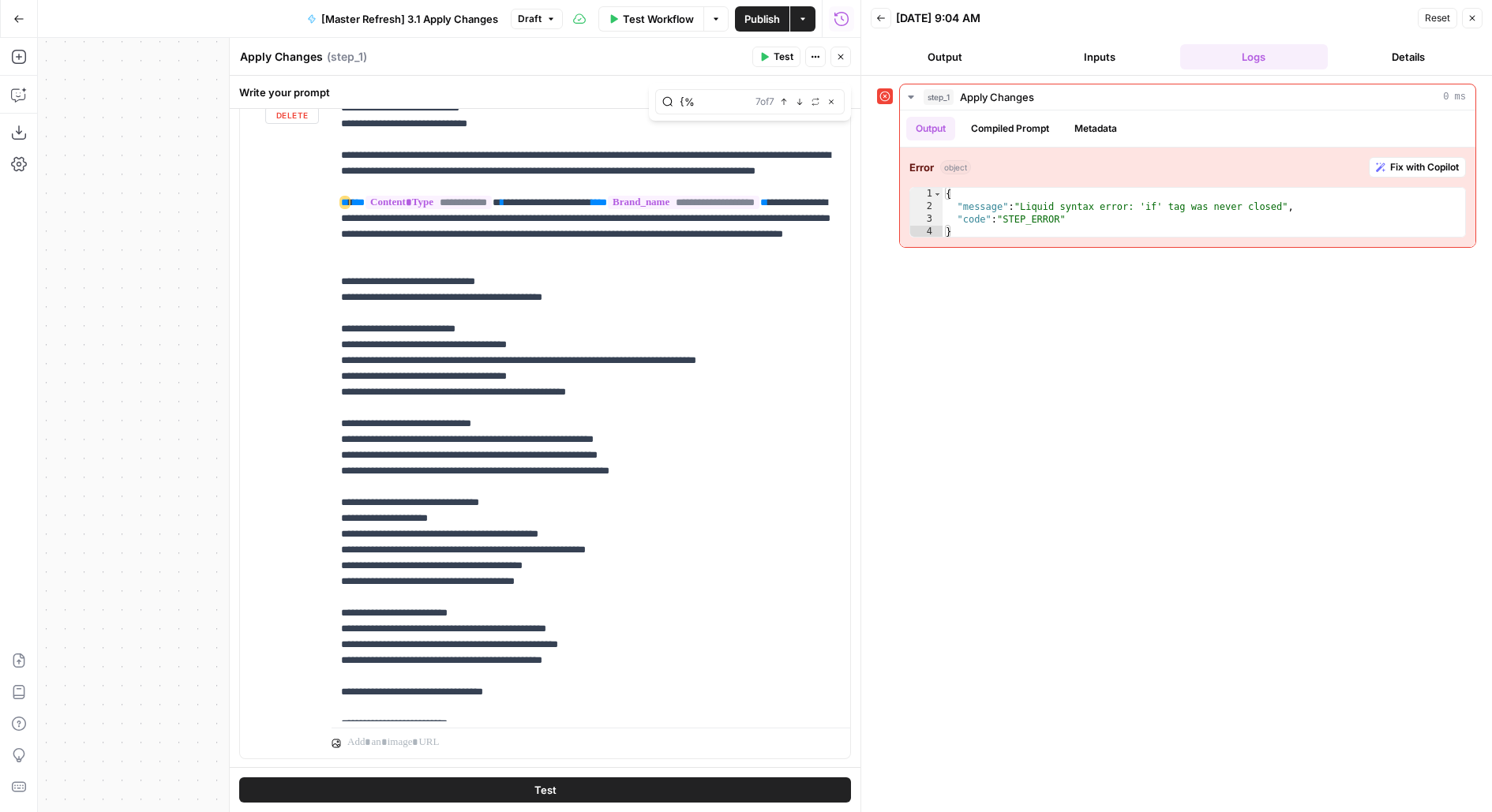
scroll to position [1322, 0]
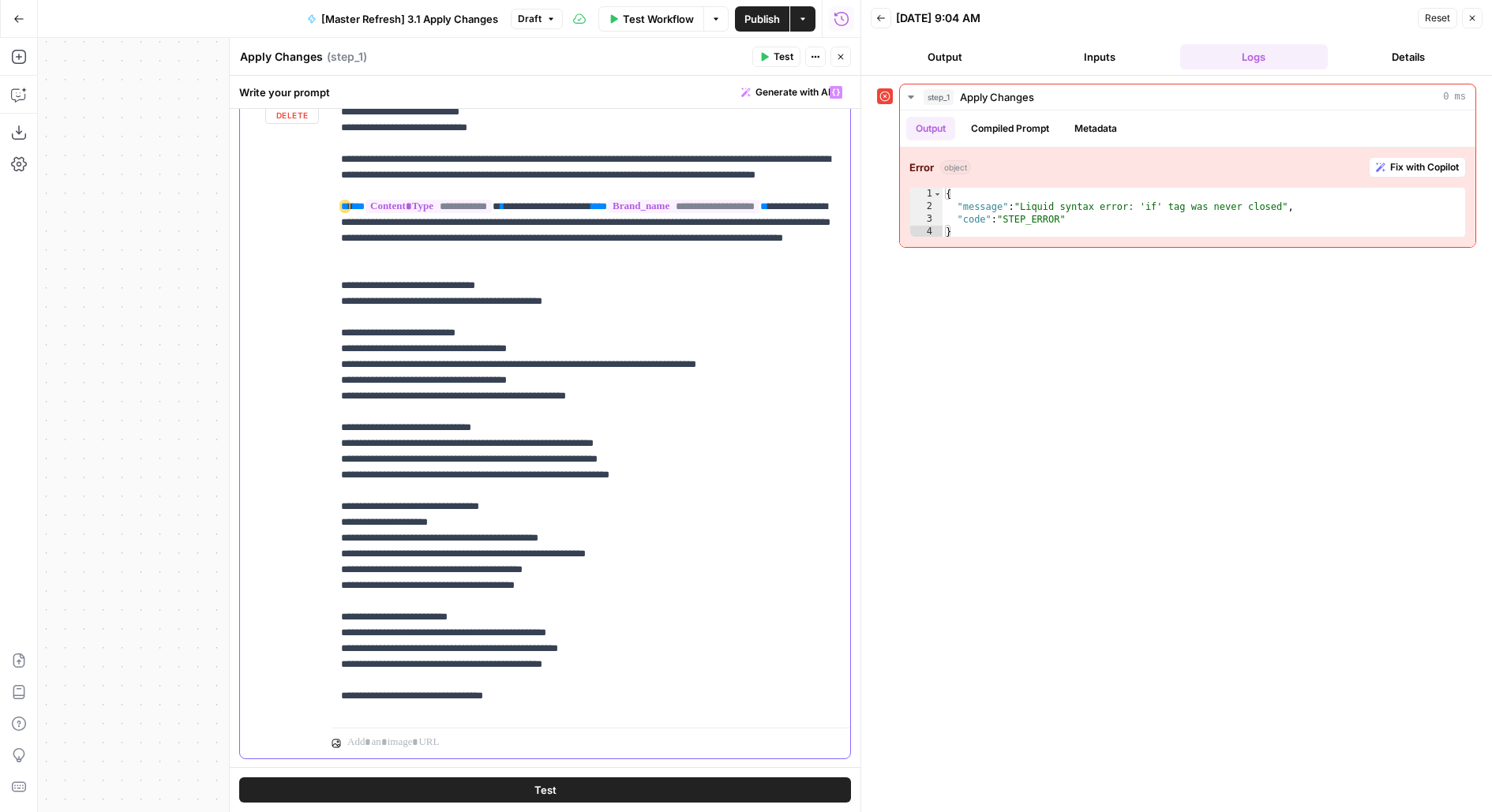
drag, startPoint x: 334, startPoint y: 331, endPoint x: 593, endPoint y: 375, distance: 262.7
click at [593, 375] on div "**********" at bounding box center [591, 399] width 519 height 642
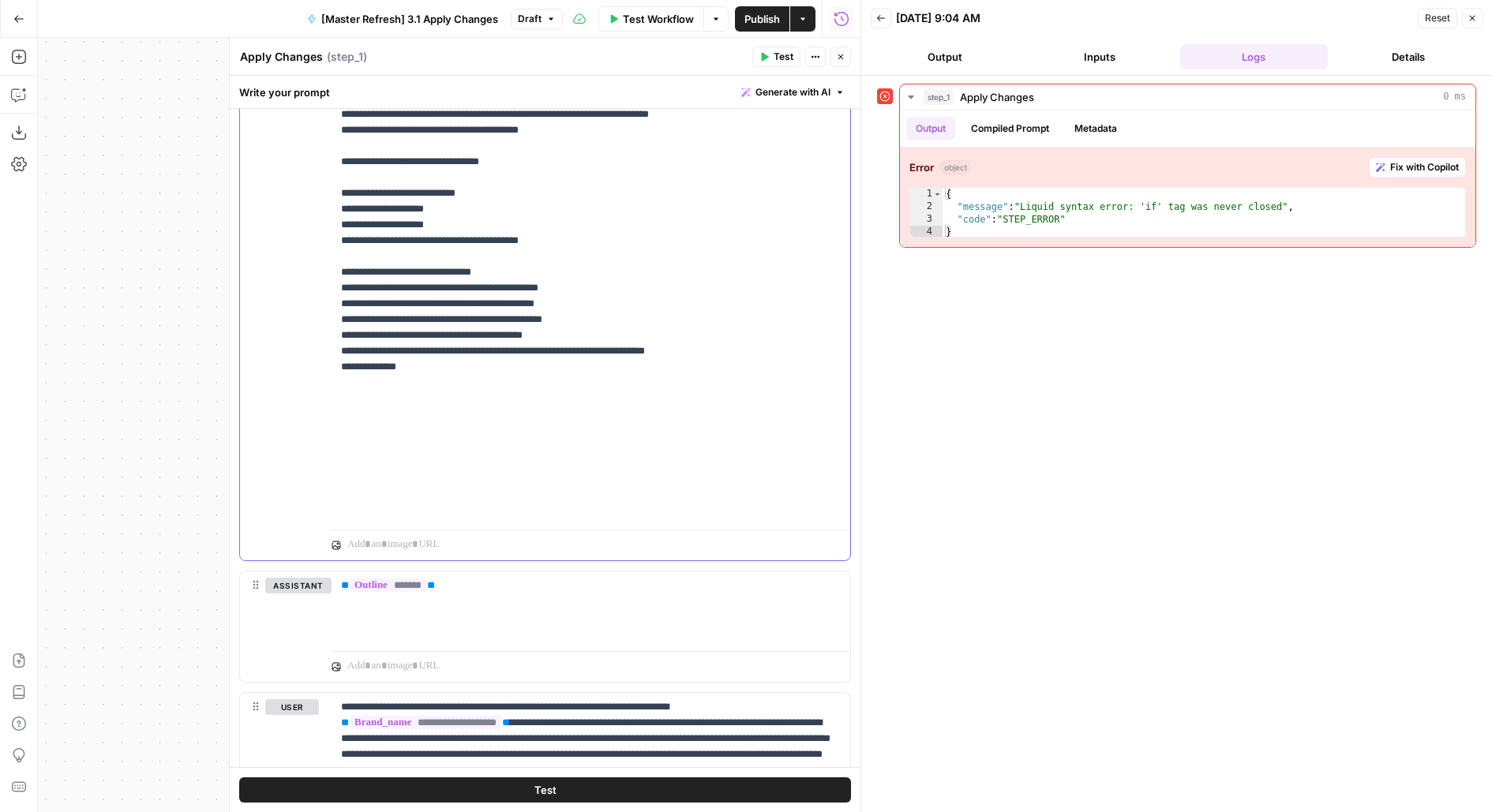
scroll to position [462, 0]
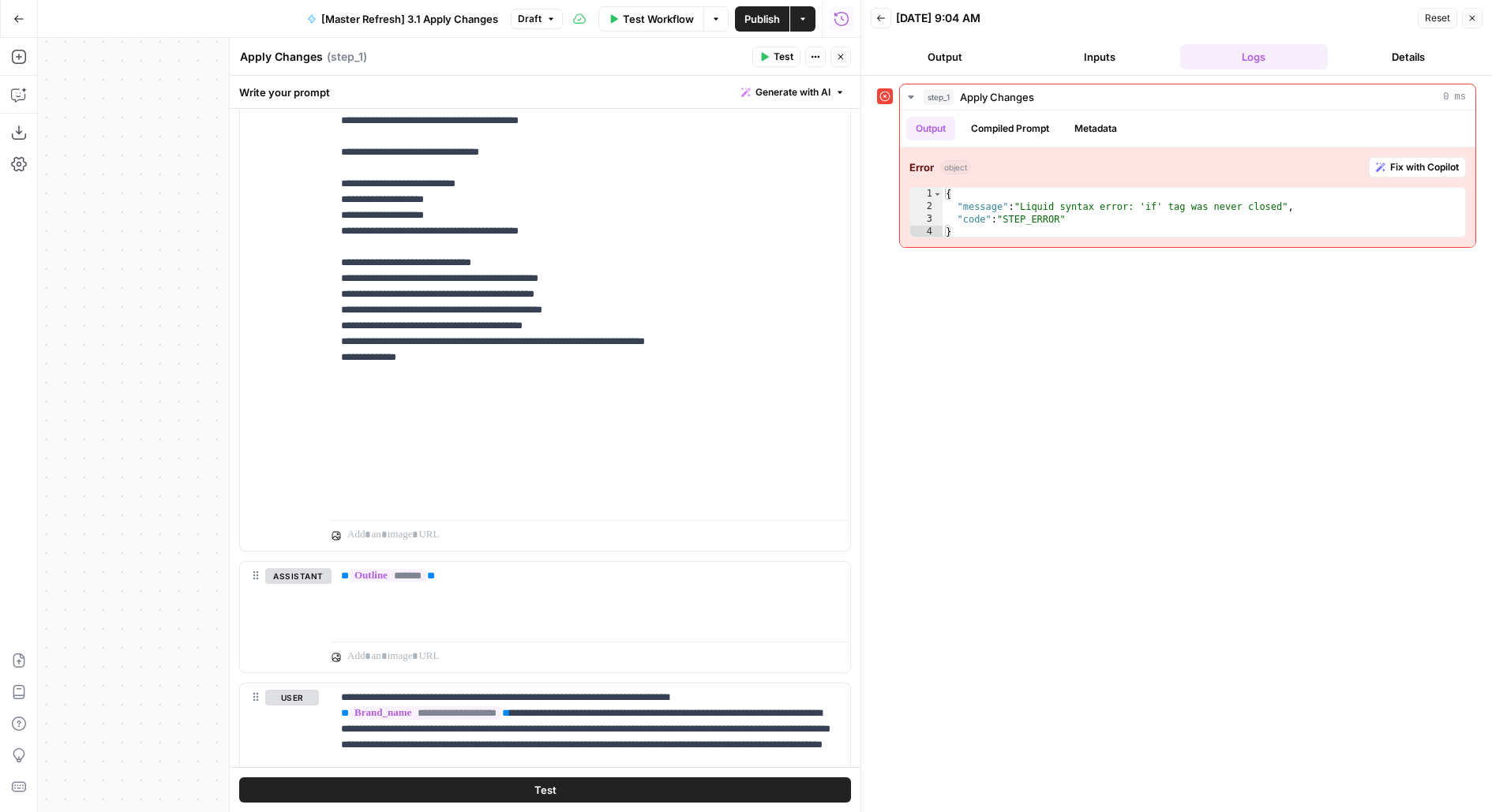
click at [419, 796] on button "Test" at bounding box center [544, 790] width 612 height 25
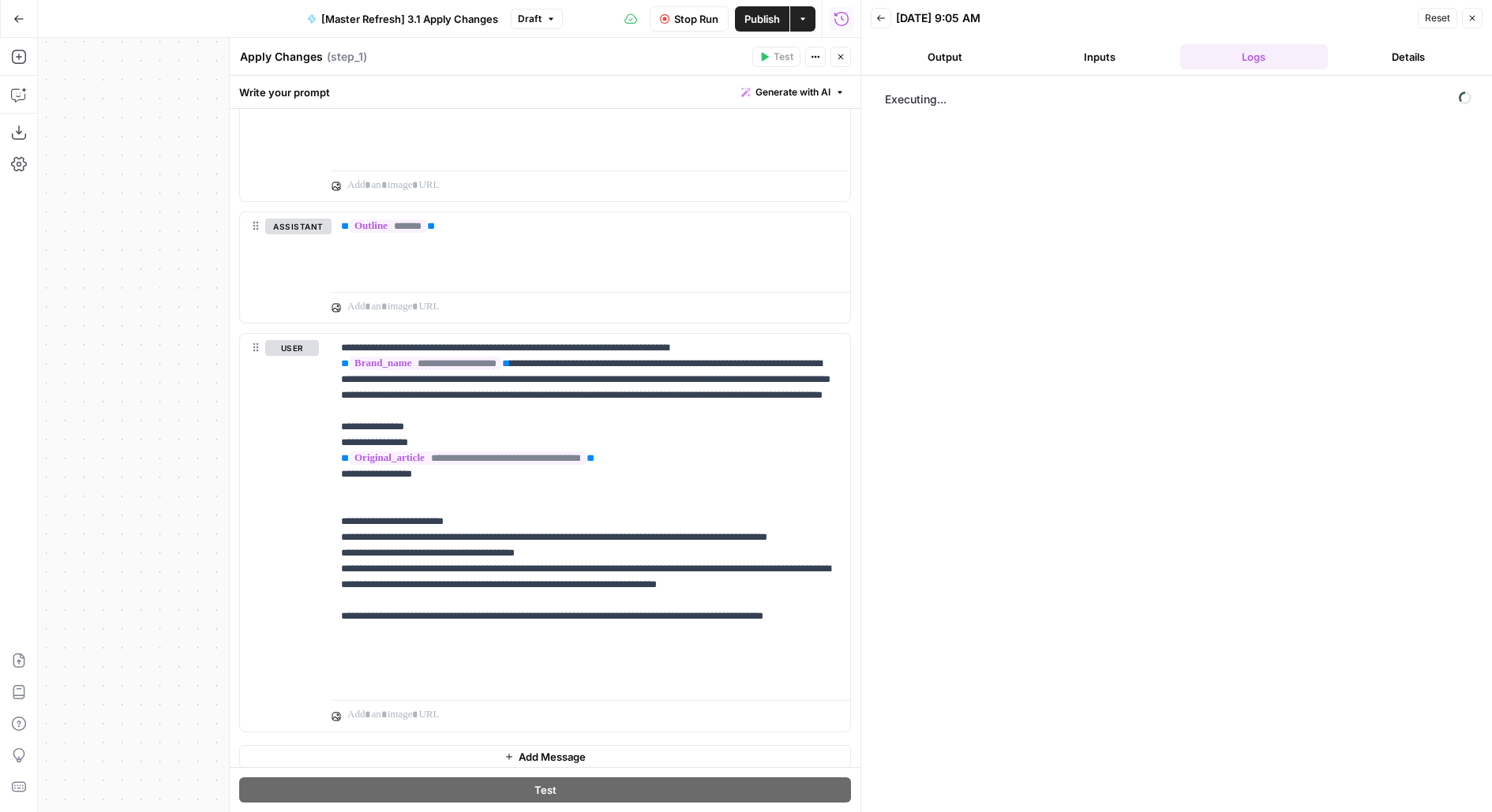
scroll to position [817, 0]
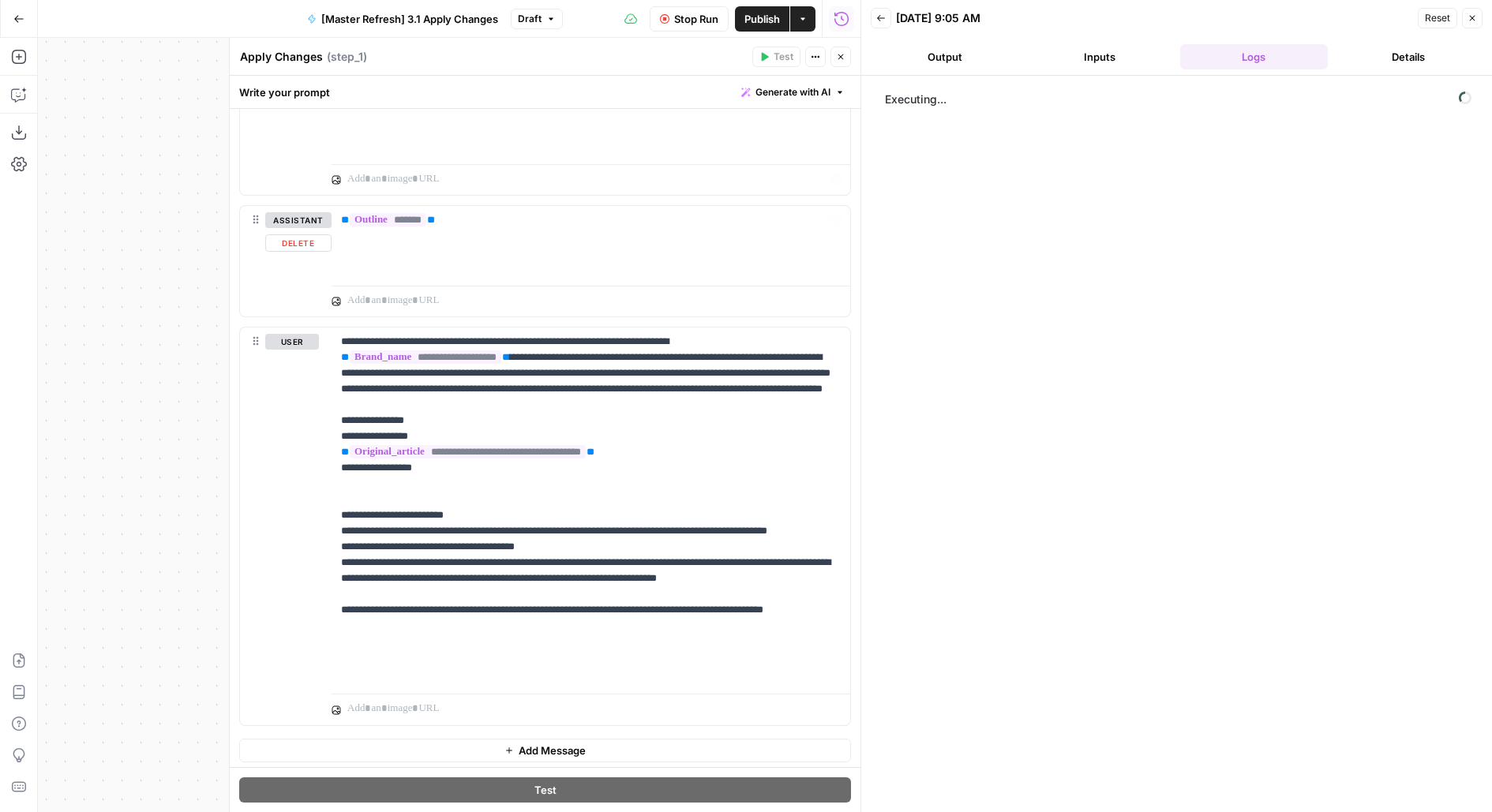
click at [932, 74] on header "Back 09/22/25 at 9:05 AM Reset Close Output Inputs Logs Details" at bounding box center [1177, 38] width 631 height 75
click at [933, 55] on button "Output" at bounding box center [944, 57] width 148 height 25
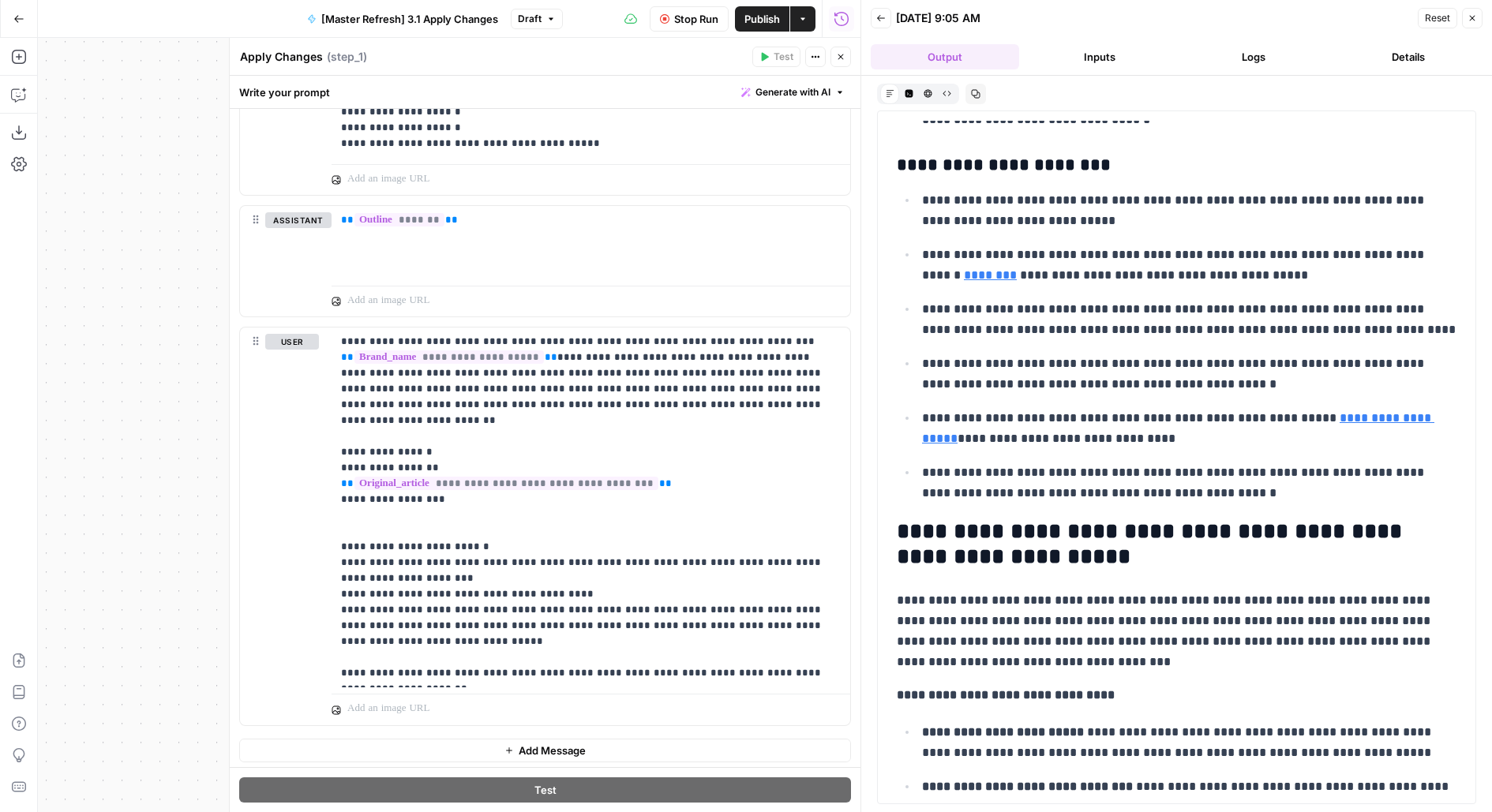
scroll to position [6123, 0]
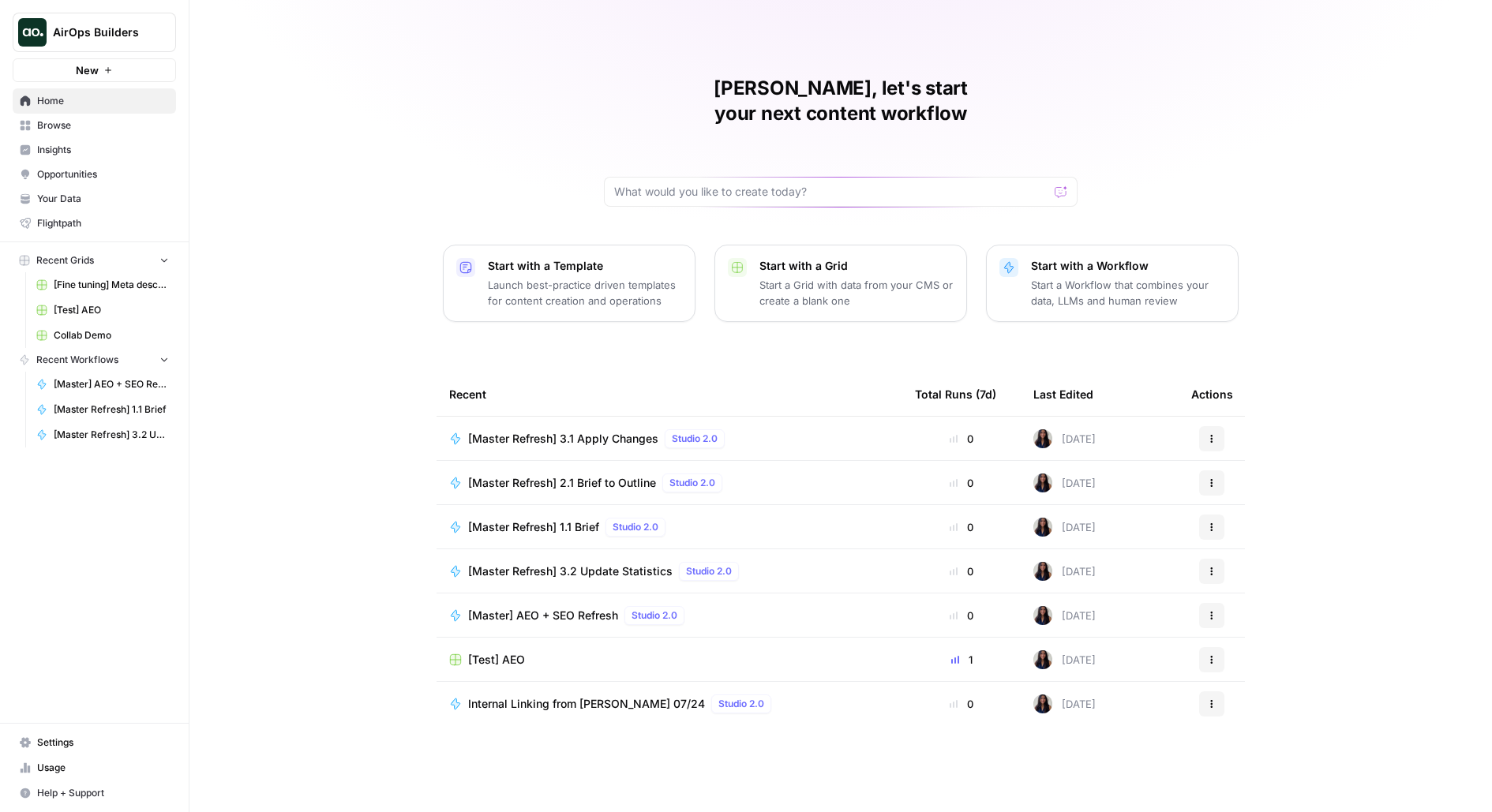
click at [569, 475] on span "[Master Refresh] 2.1 Brief to Outline" at bounding box center [561, 483] width 188 height 16
click at [510, 563] on span "[Master Refresh] 3.2 Update Statistics" at bounding box center [570, 571] width 205 height 16
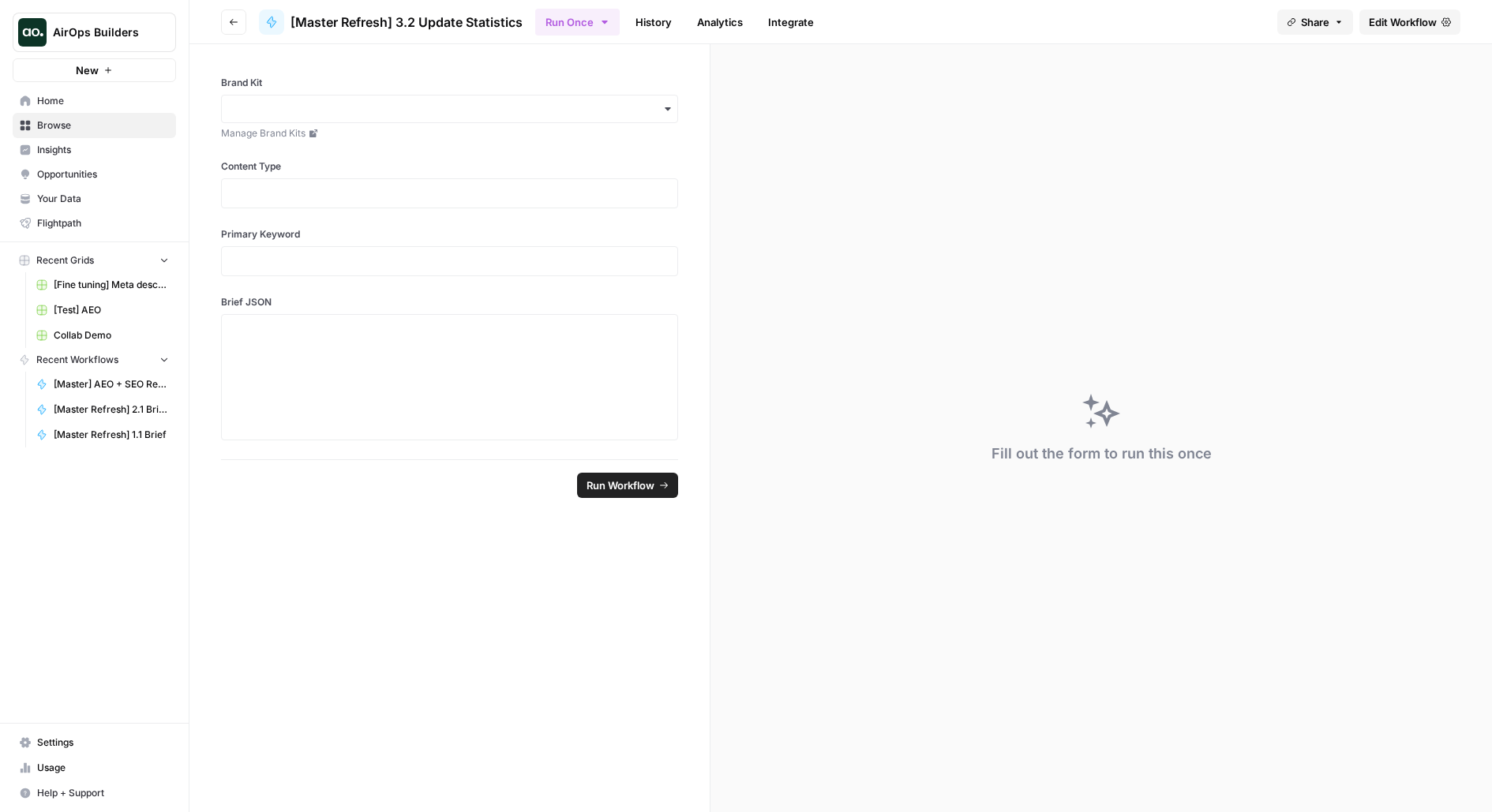
click at [1398, 33] on link "Edit Workflow" at bounding box center [1409, 22] width 101 height 25
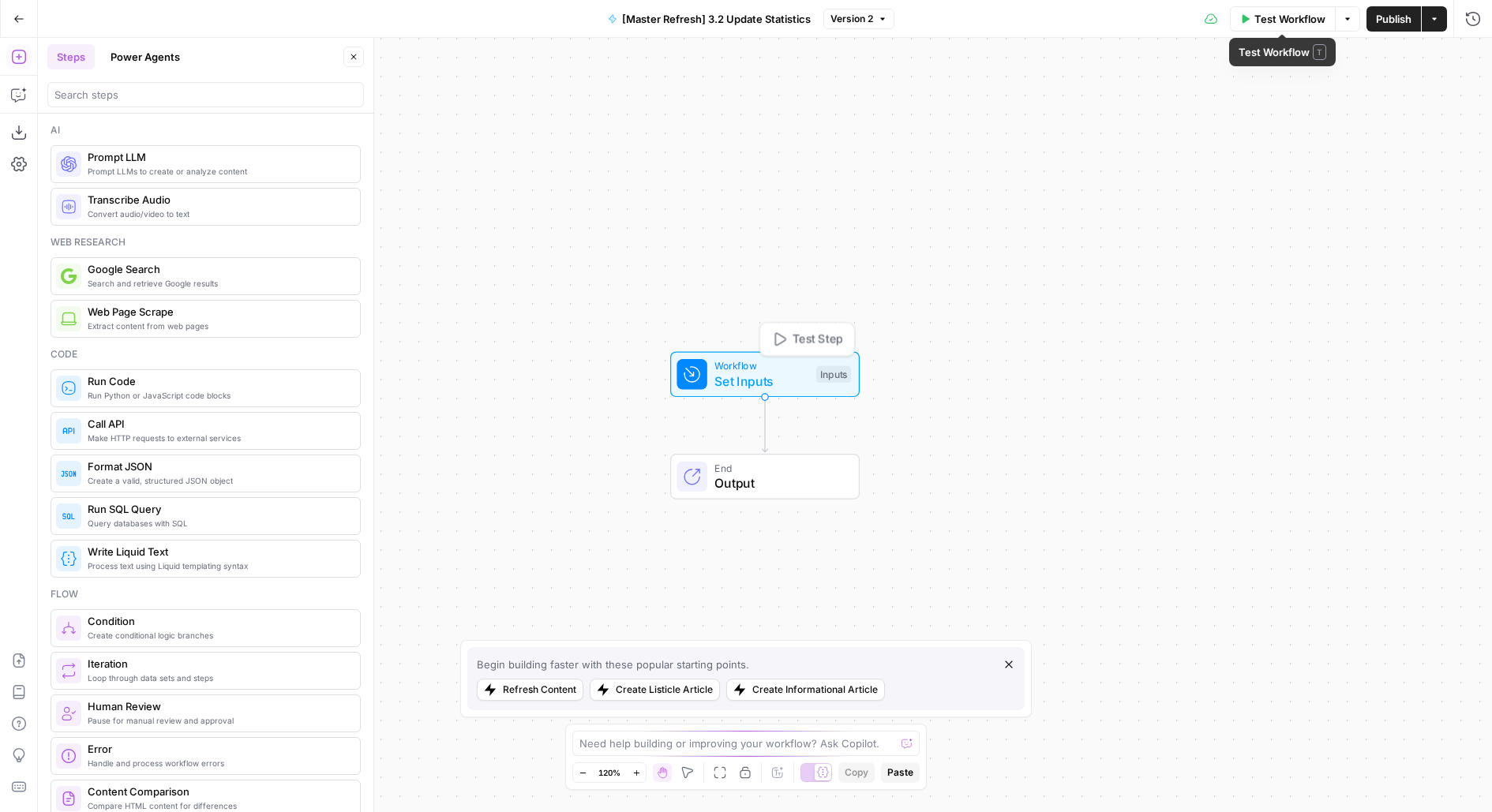
click at [785, 376] on span "Set Inputs" at bounding box center [761, 381] width 94 height 19
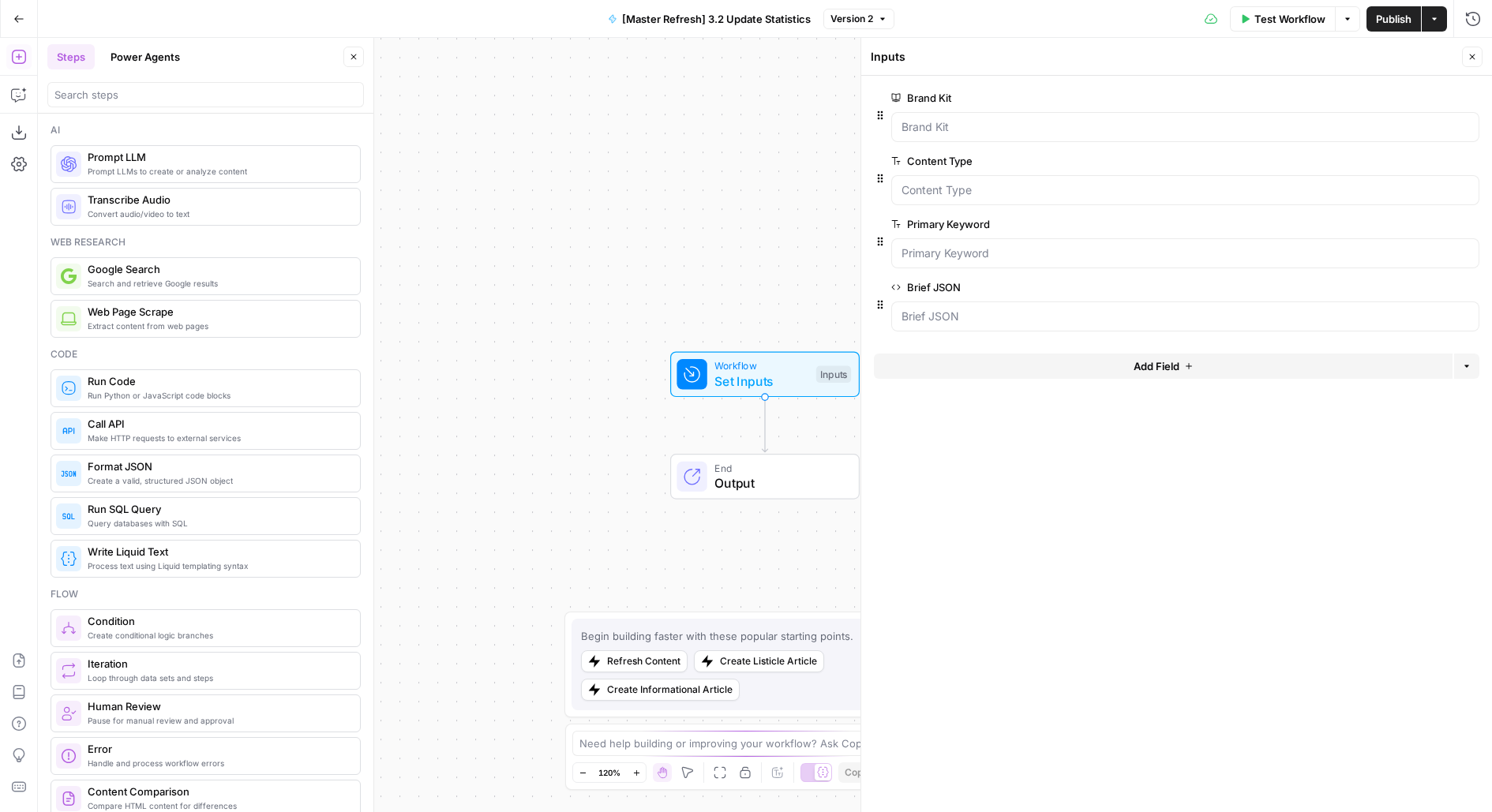
drag, startPoint x: 811, startPoint y: 157, endPoint x: 699, endPoint y: 112, distance: 120.7
click at [710, 118] on div "Workflow Set Inputs Inputs End Output" at bounding box center [764, 425] width 1453 height 774
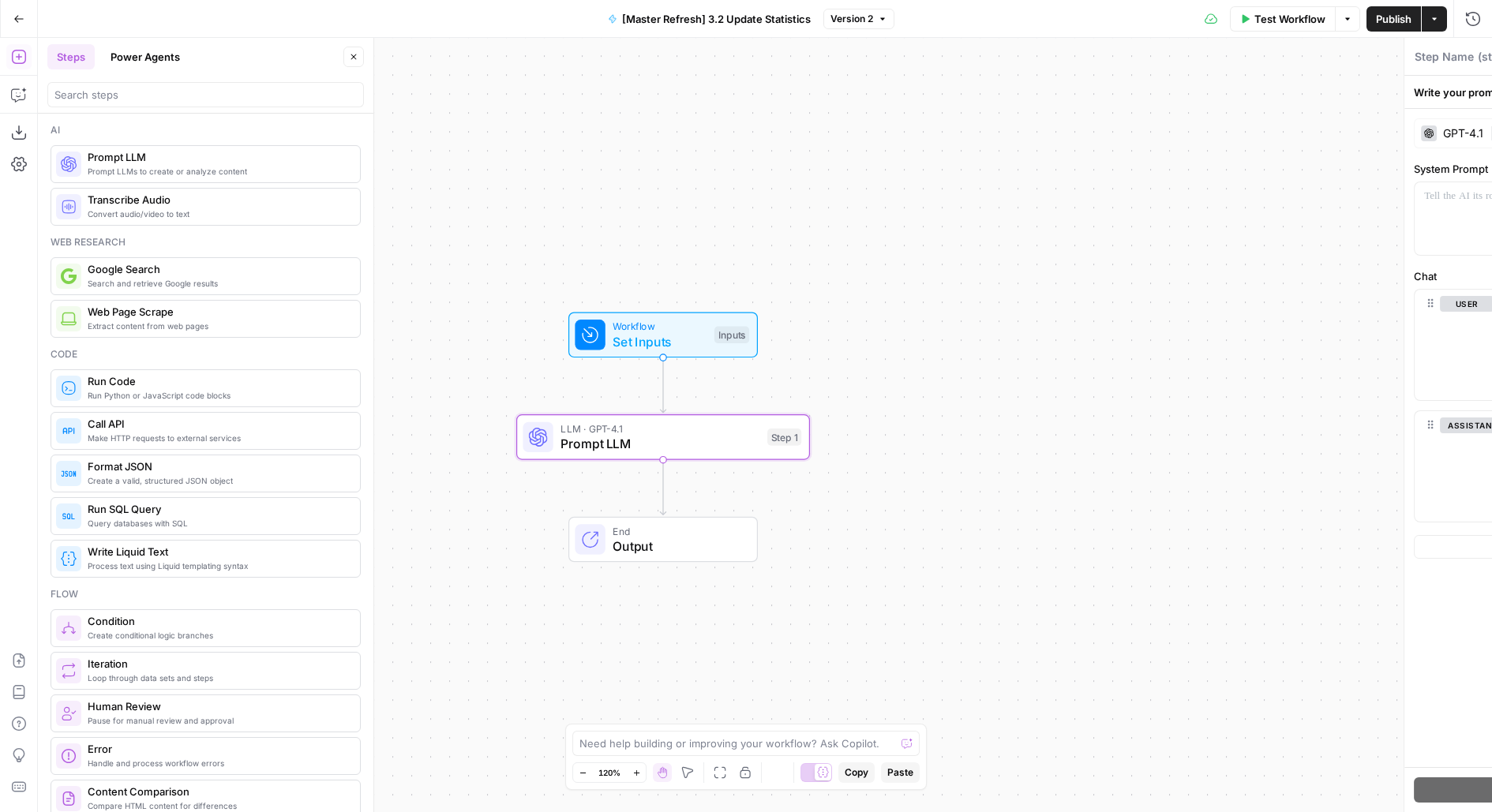
type textarea "Prompt LLM"
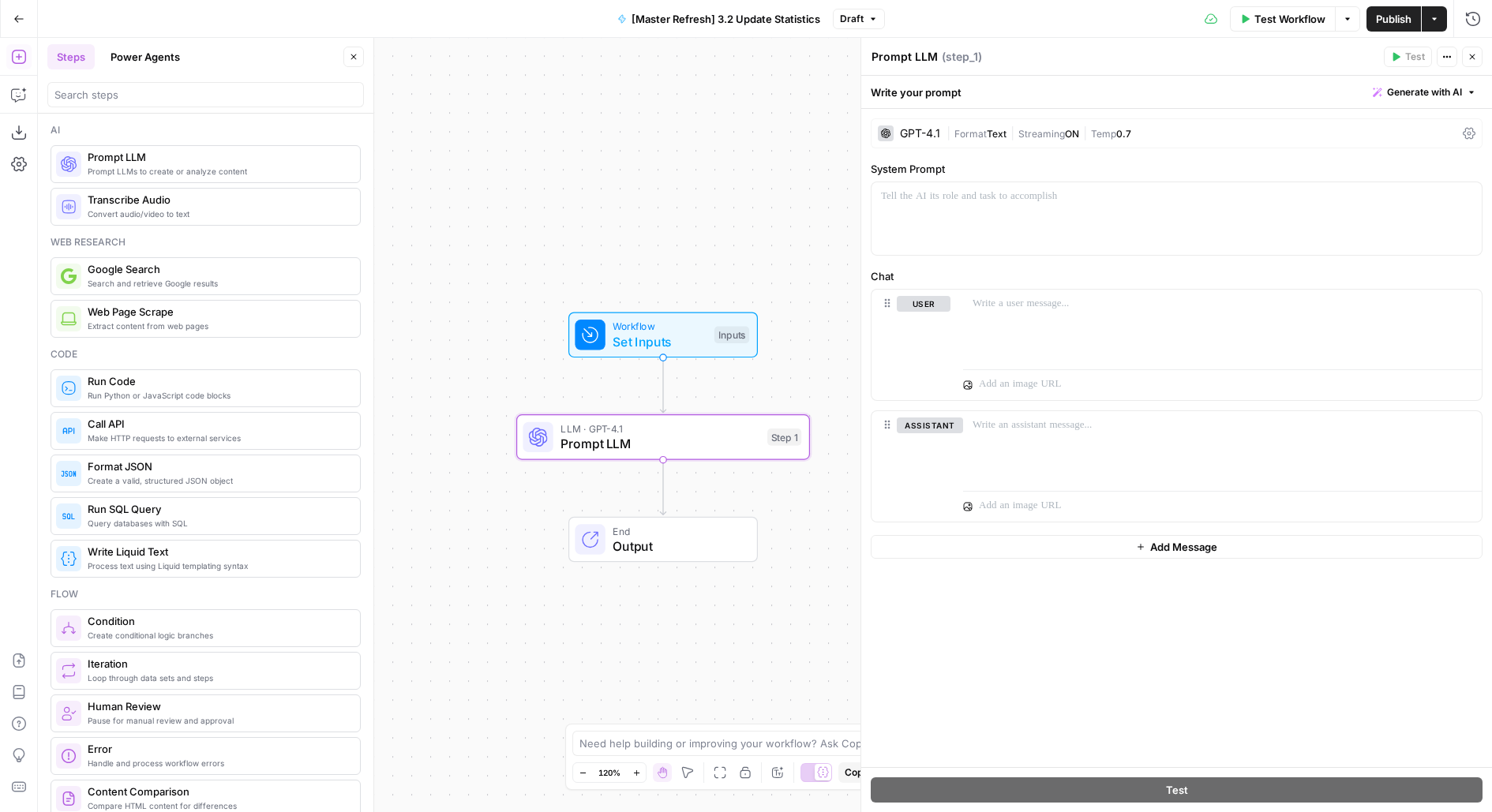
drag, startPoint x: 192, startPoint y: 168, endPoint x: 1329, endPoint y: 0, distance: 1149.3
click at [1275, 17] on span "Test Workflow" at bounding box center [1289, 19] width 71 height 16
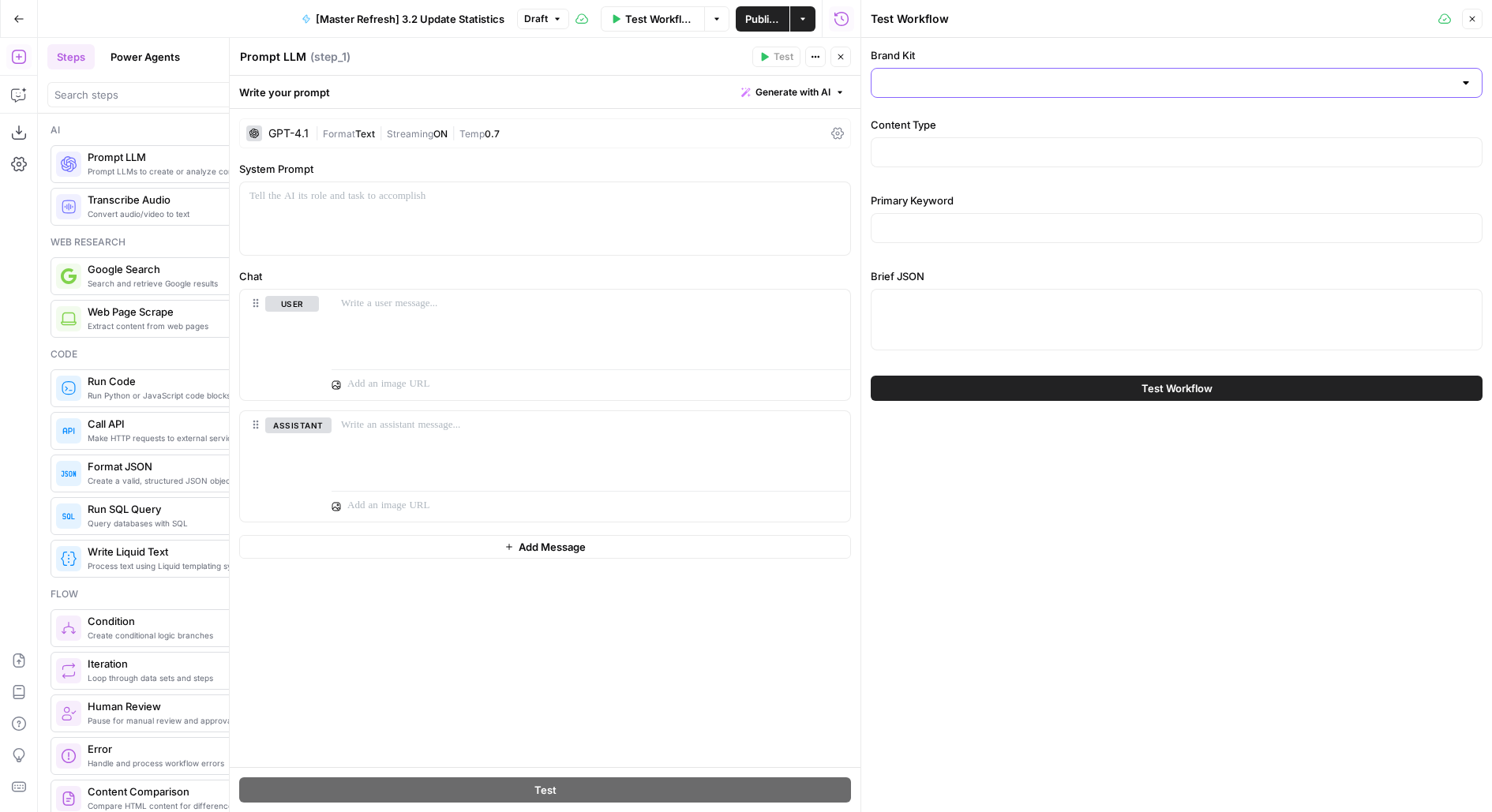
click at [989, 80] on input "Brand Kit" at bounding box center [1167, 83] width 572 height 16
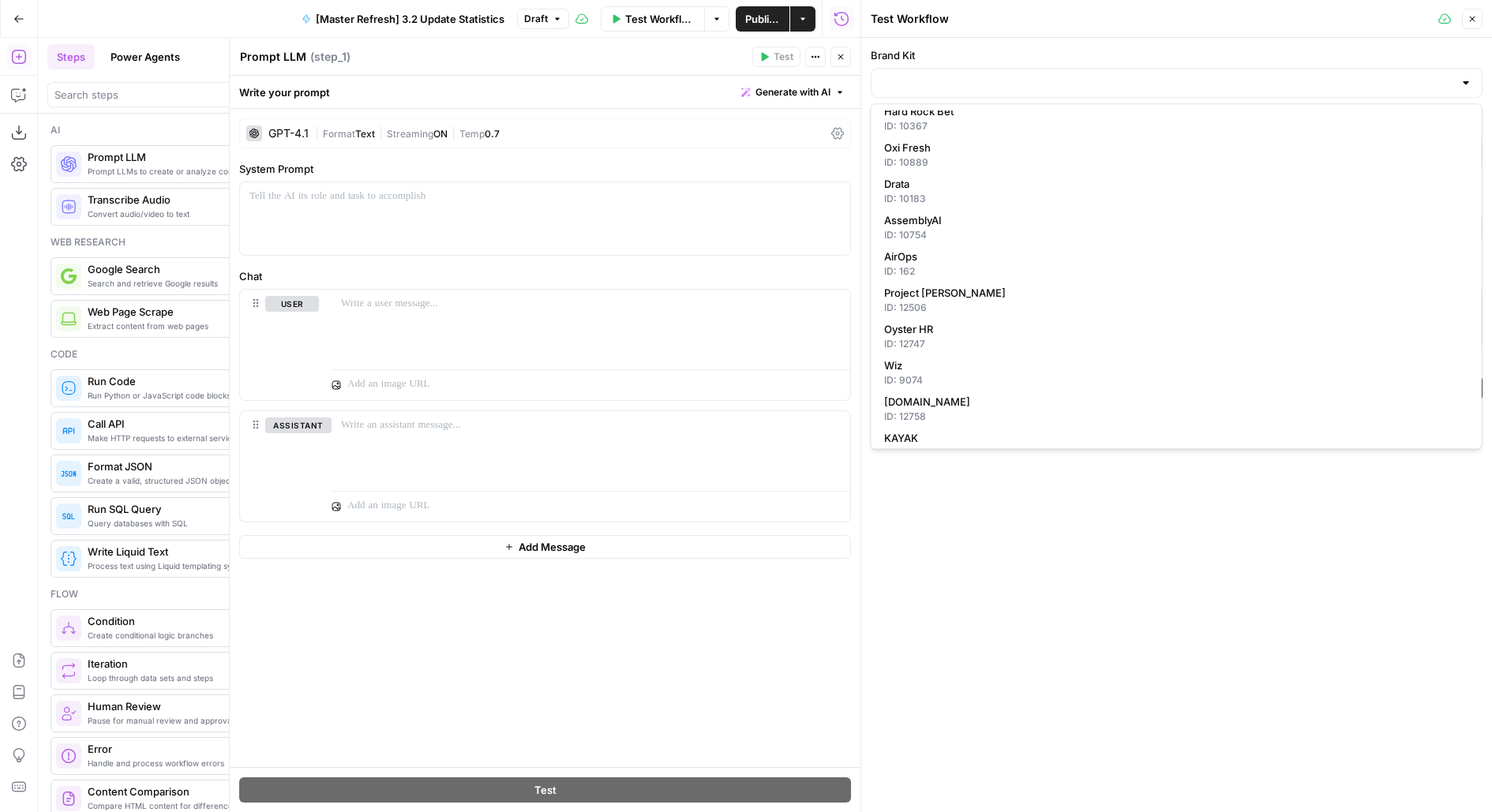
scroll to position [595, 0]
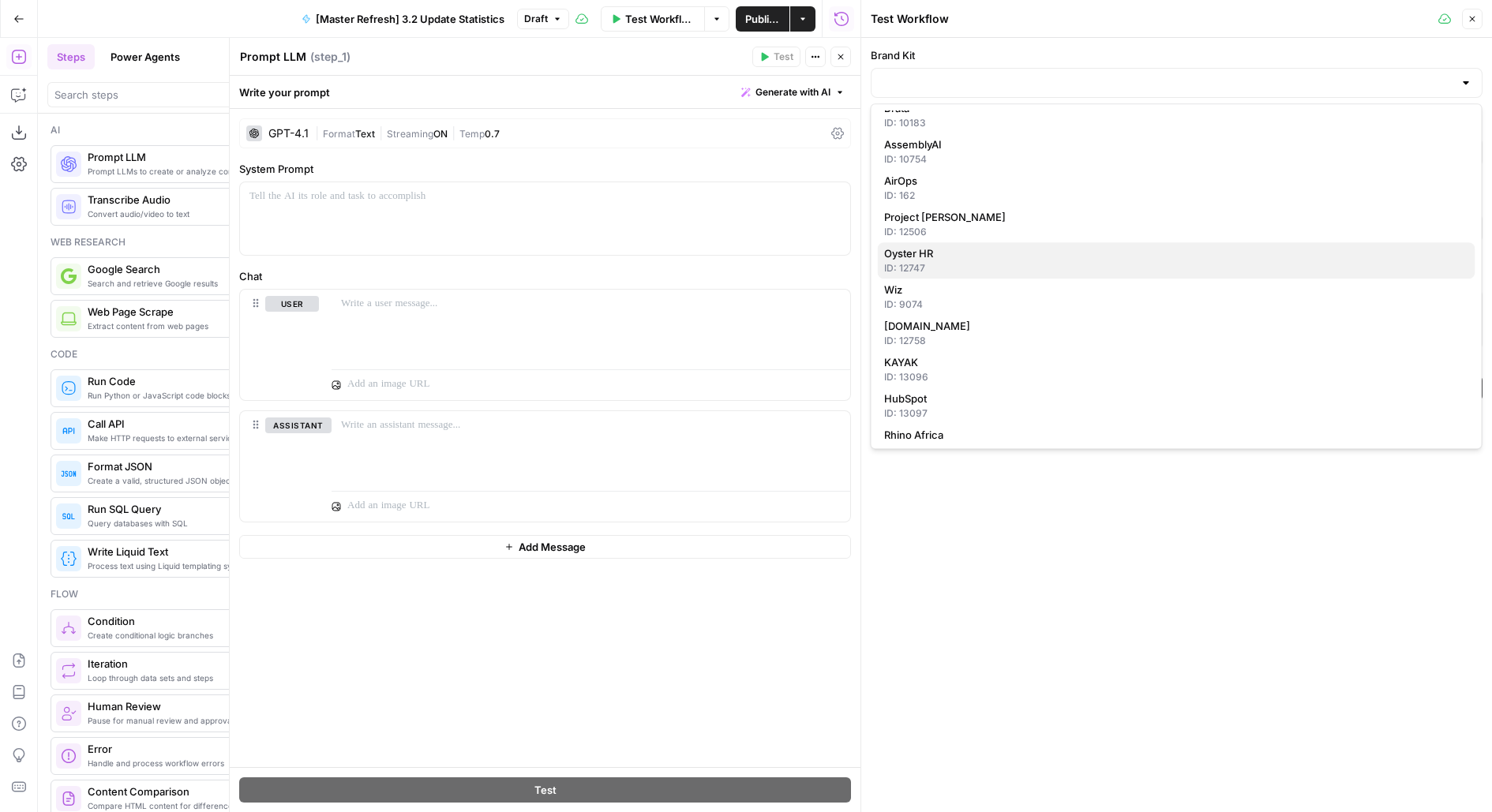
click at [930, 258] on span "Oyster HR" at bounding box center [1173, 253] width 578 height 16
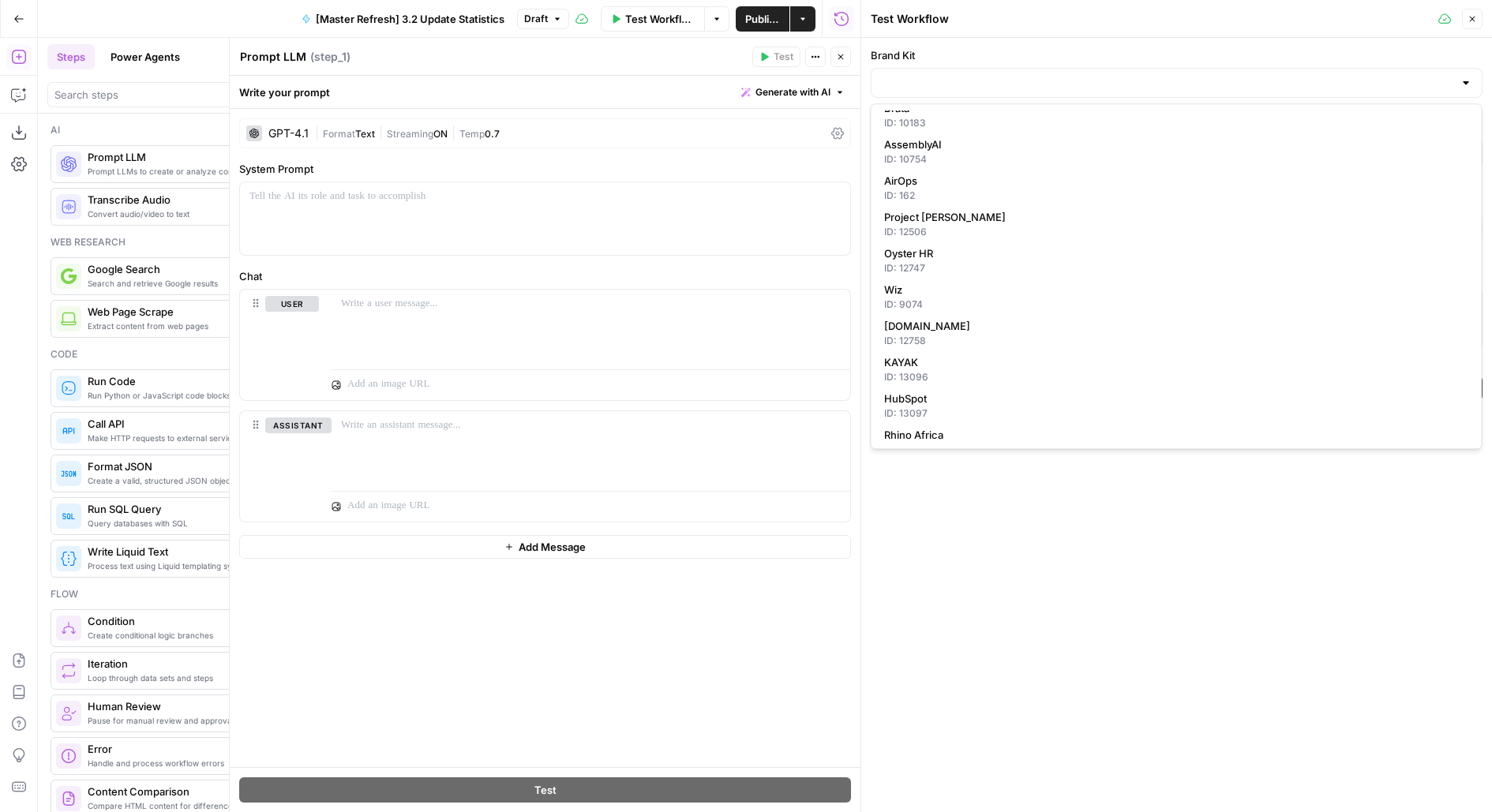
type input "Oyster HR"
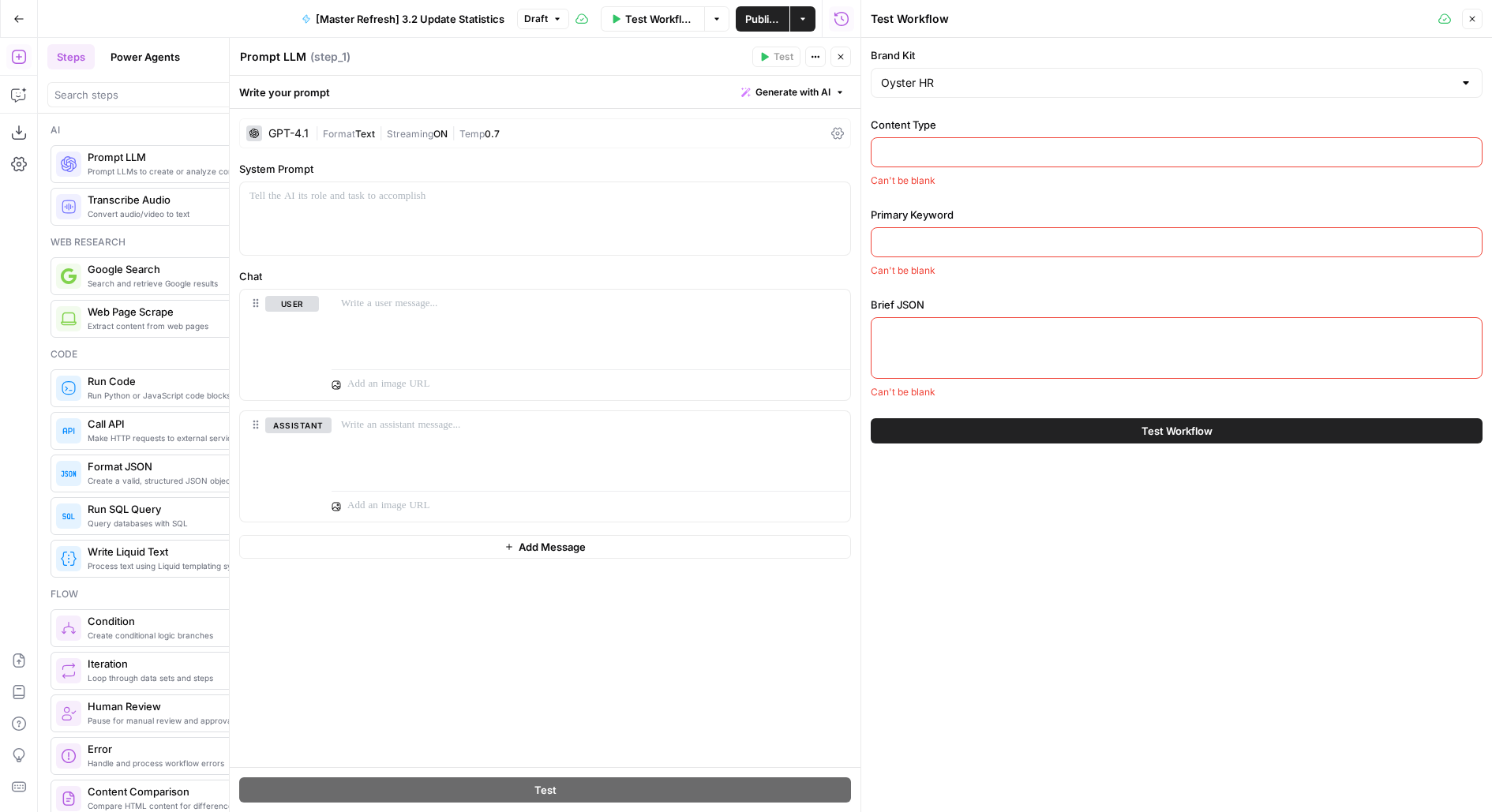
click at [926, 159] on input "Content Type" at bounding box center [1177, 153] width 591 height 16
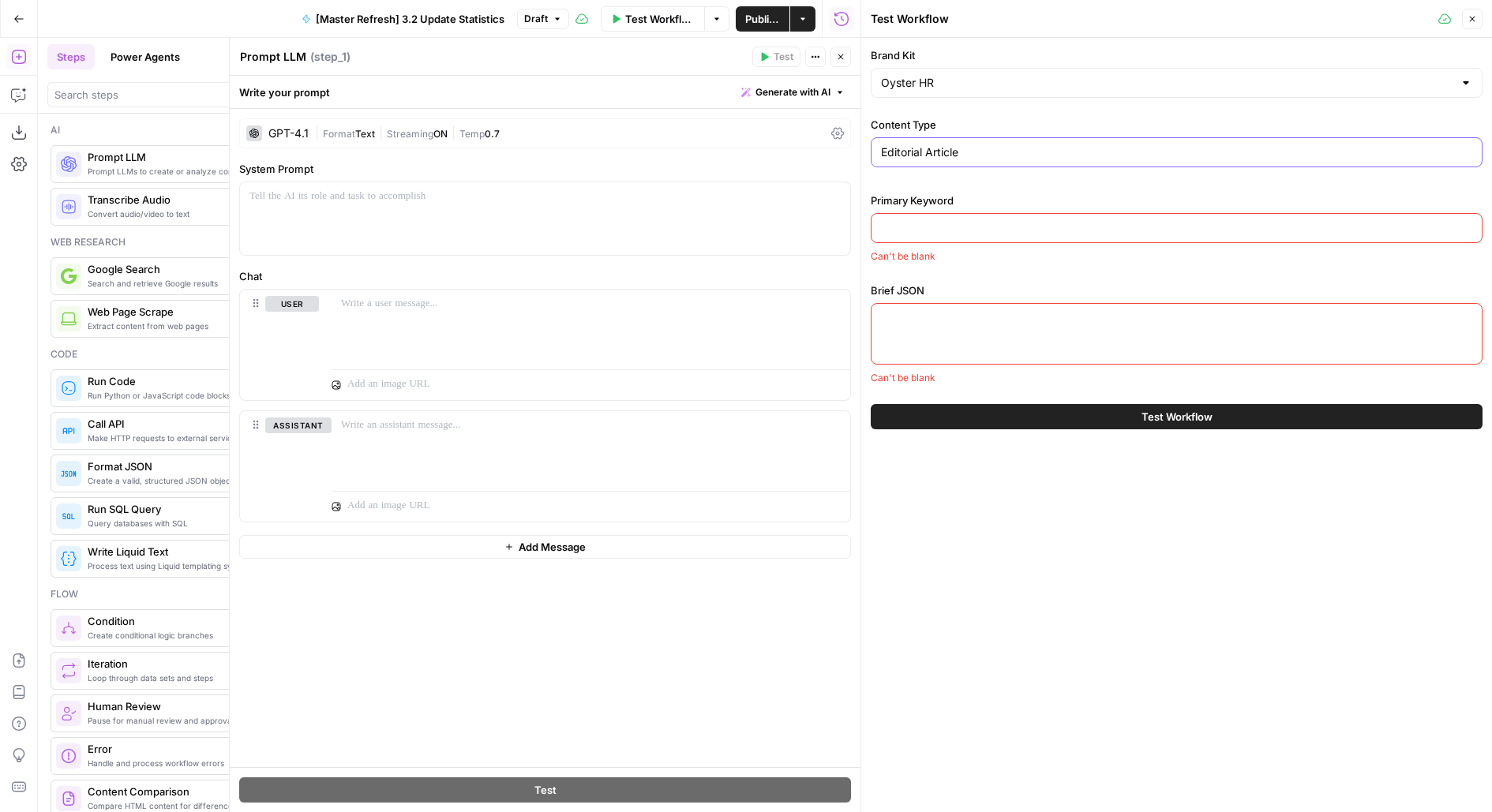
type input "Editorial Article"
click at [969, 220] on input "Primary Keyword" at bounding box center [1177, 228] width 591 height 16
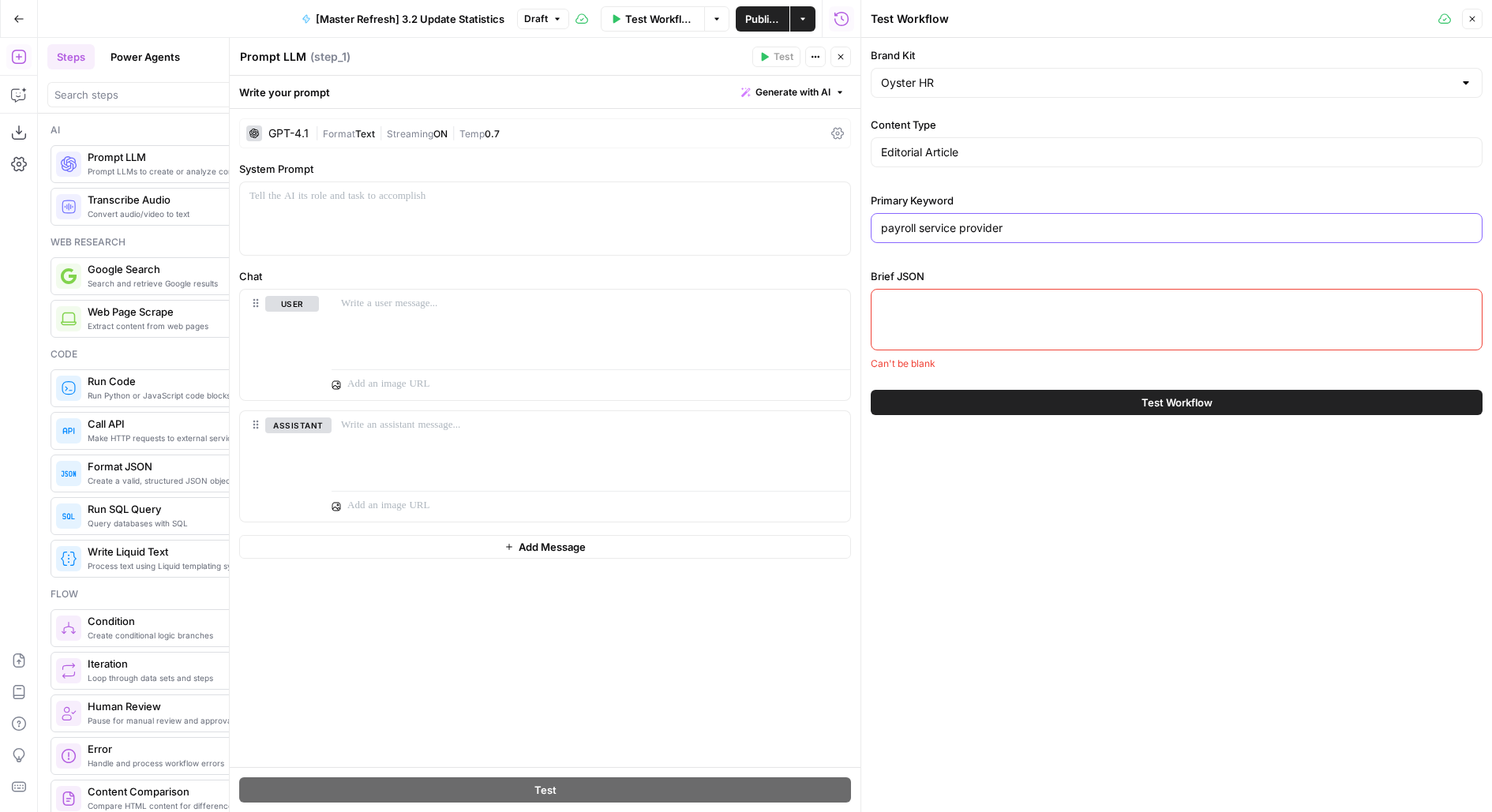
type input "payroll service provider"
click at [985, 321] on div at bounding box center [1176, 320] width 612 height 62
paste textarea "Payroll is about more than signing a check—it's how businesses manage tax compl…"
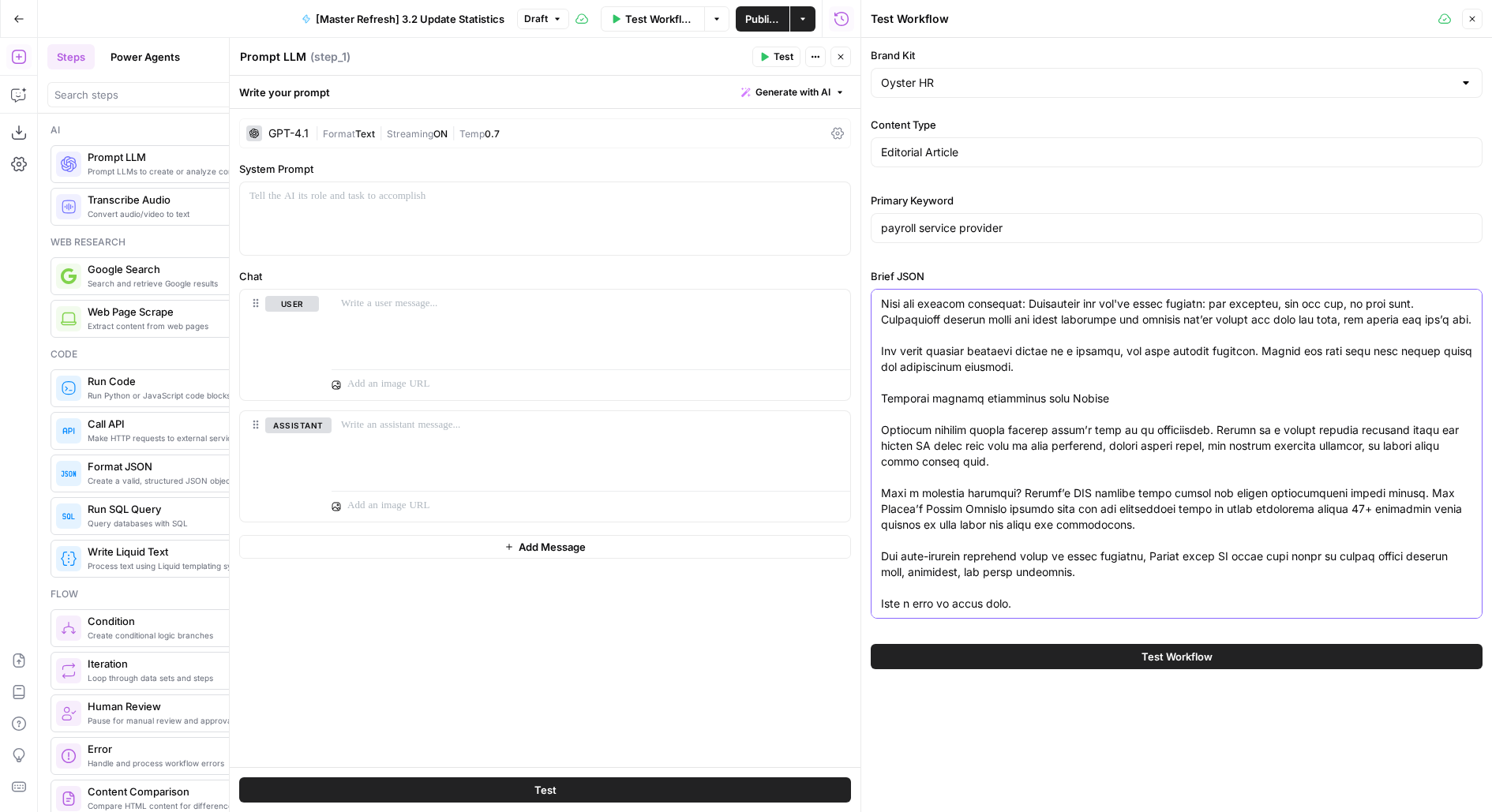
scroll to position [0, 0]
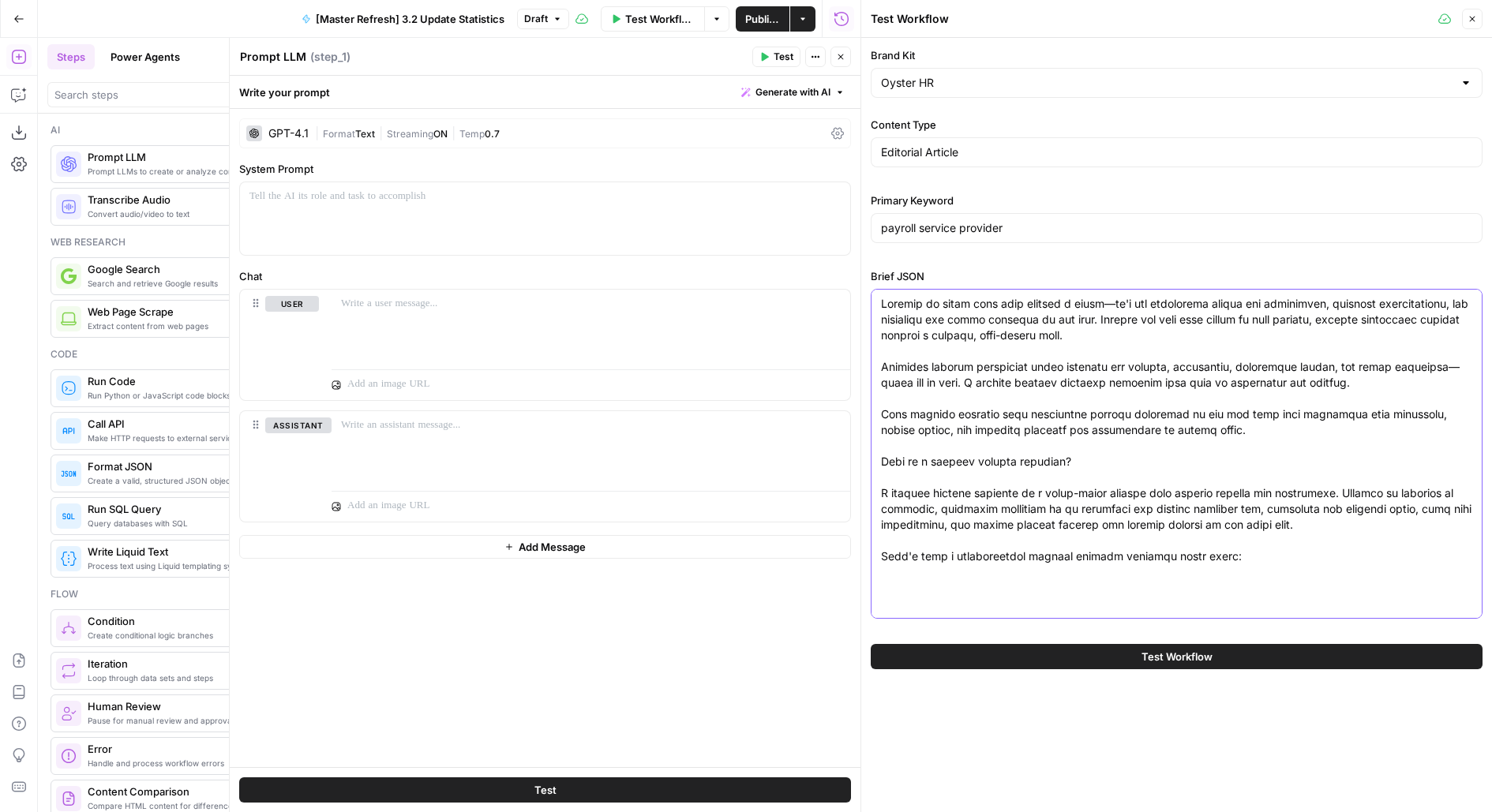
paste textarea "<p>Payroll is about more than signing a check—it's how businesses manage tax co…"
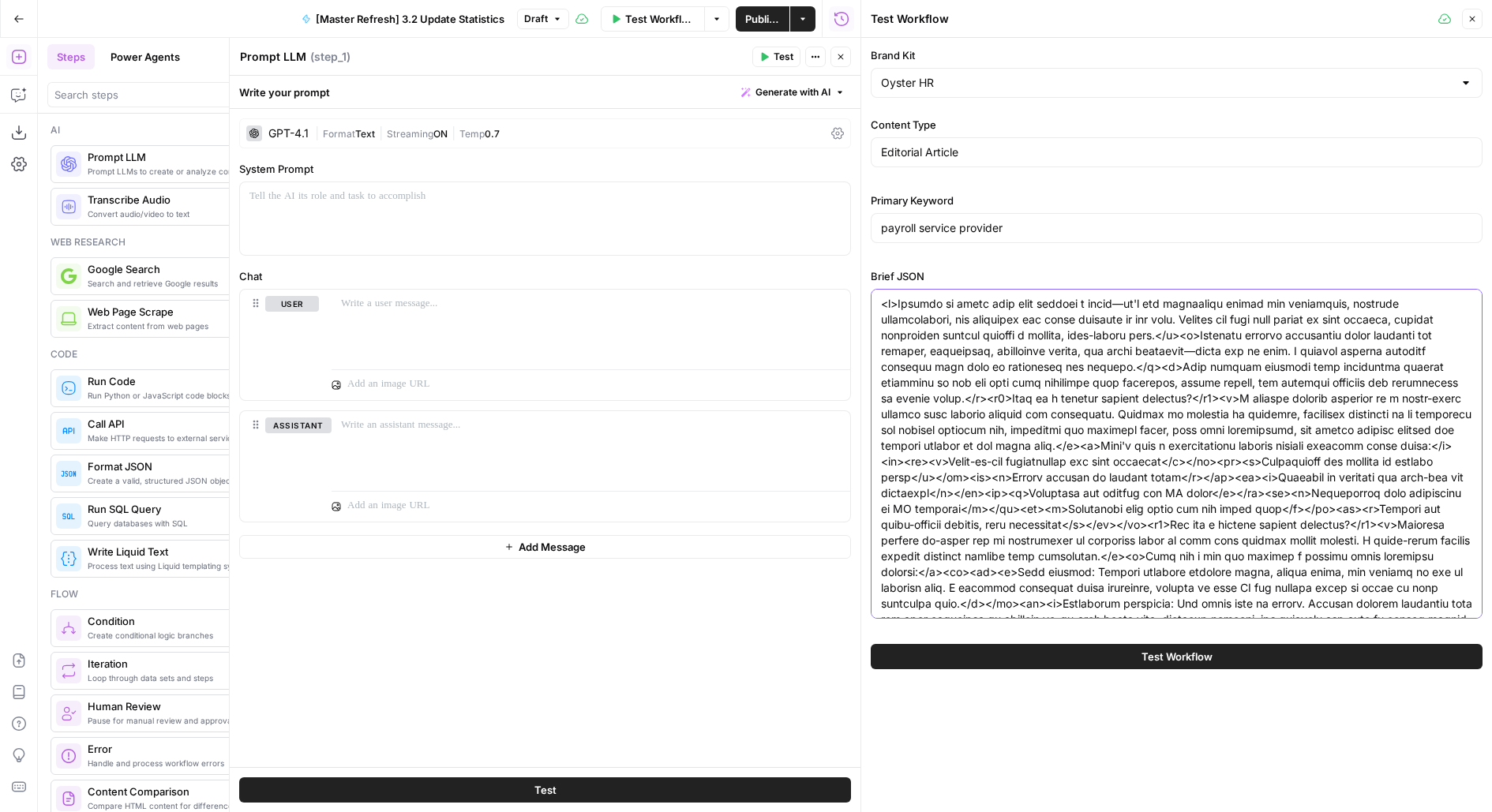
scroll to position [1018, 0]
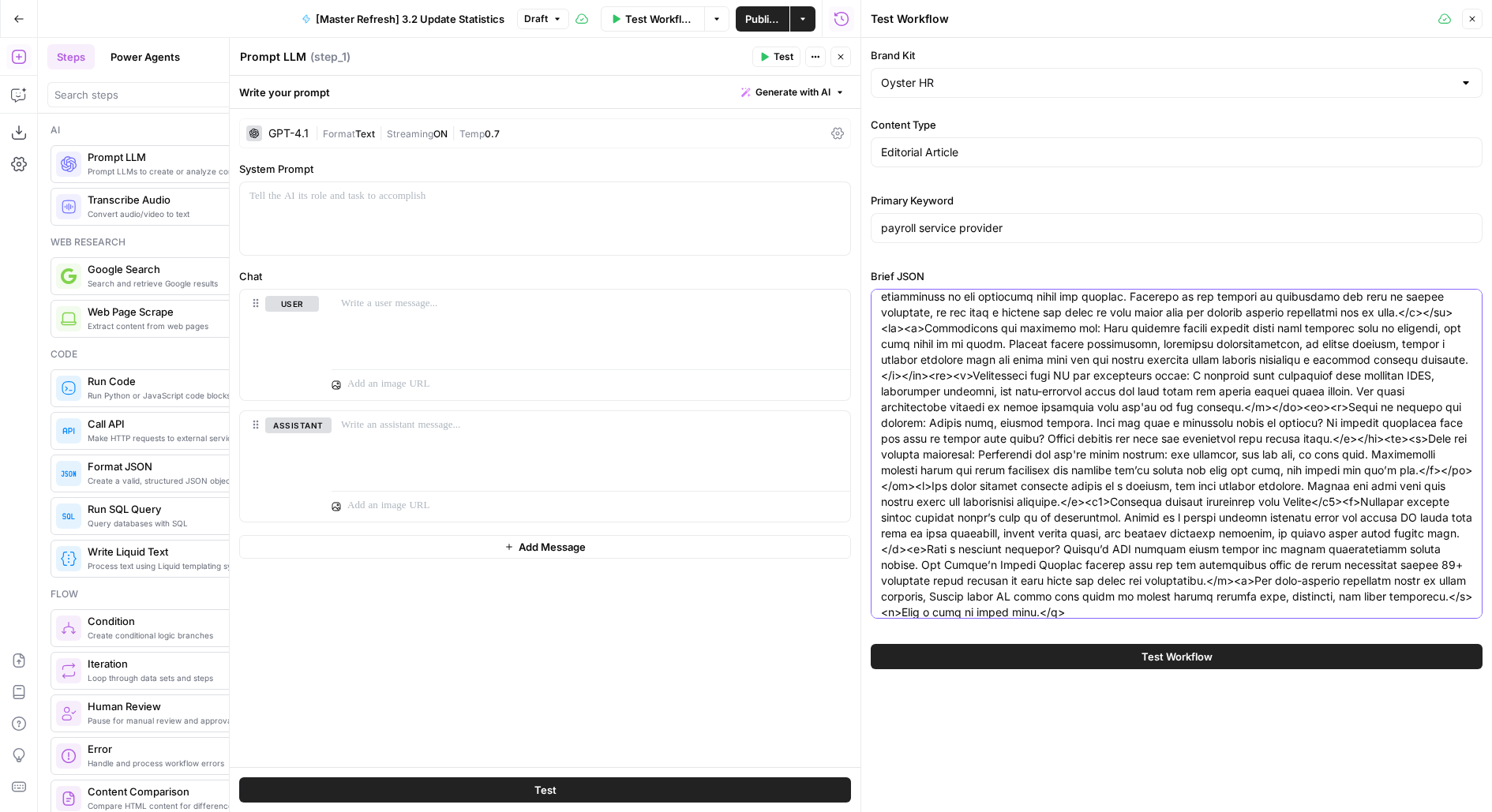
type textarea "<p>Payroll is about more than signing a check—it's how businesses manage tax co…"
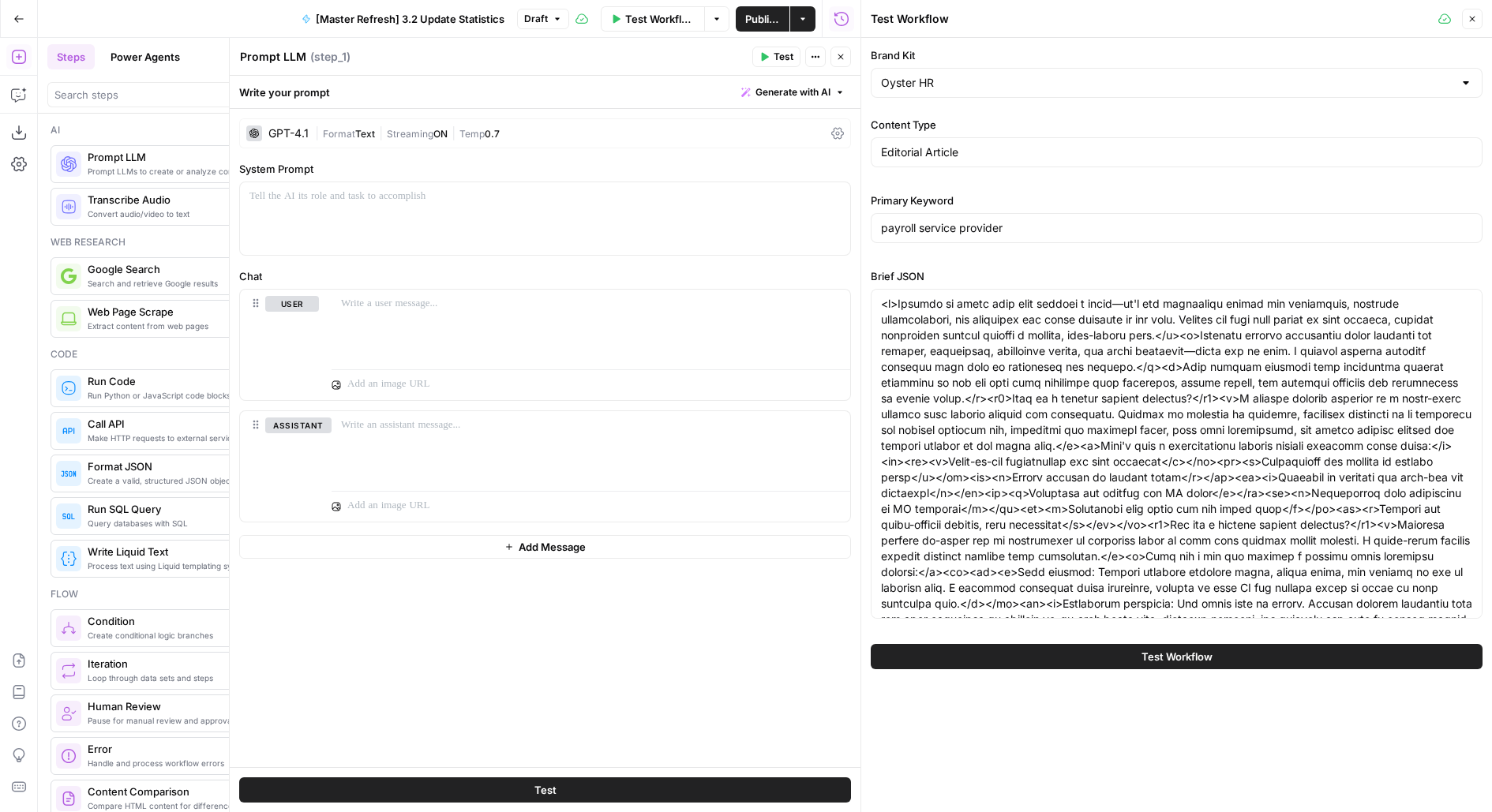
click at [841, 66] on button "Close" at bounding box center [840, 57] width 21 height 21
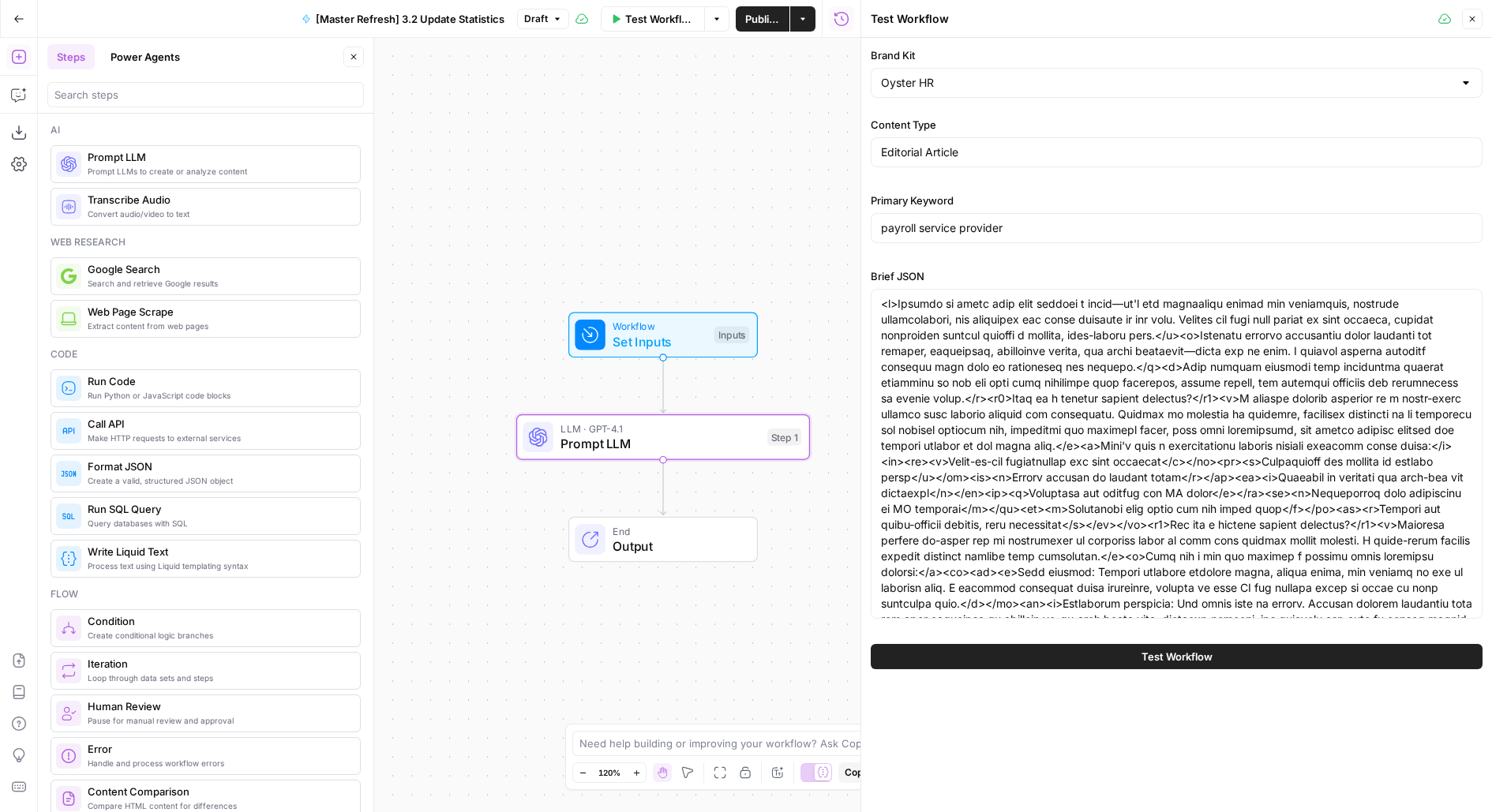
click at [1475, 21] on icon "button" at bounding box center [1471, 19] width 10 height 10
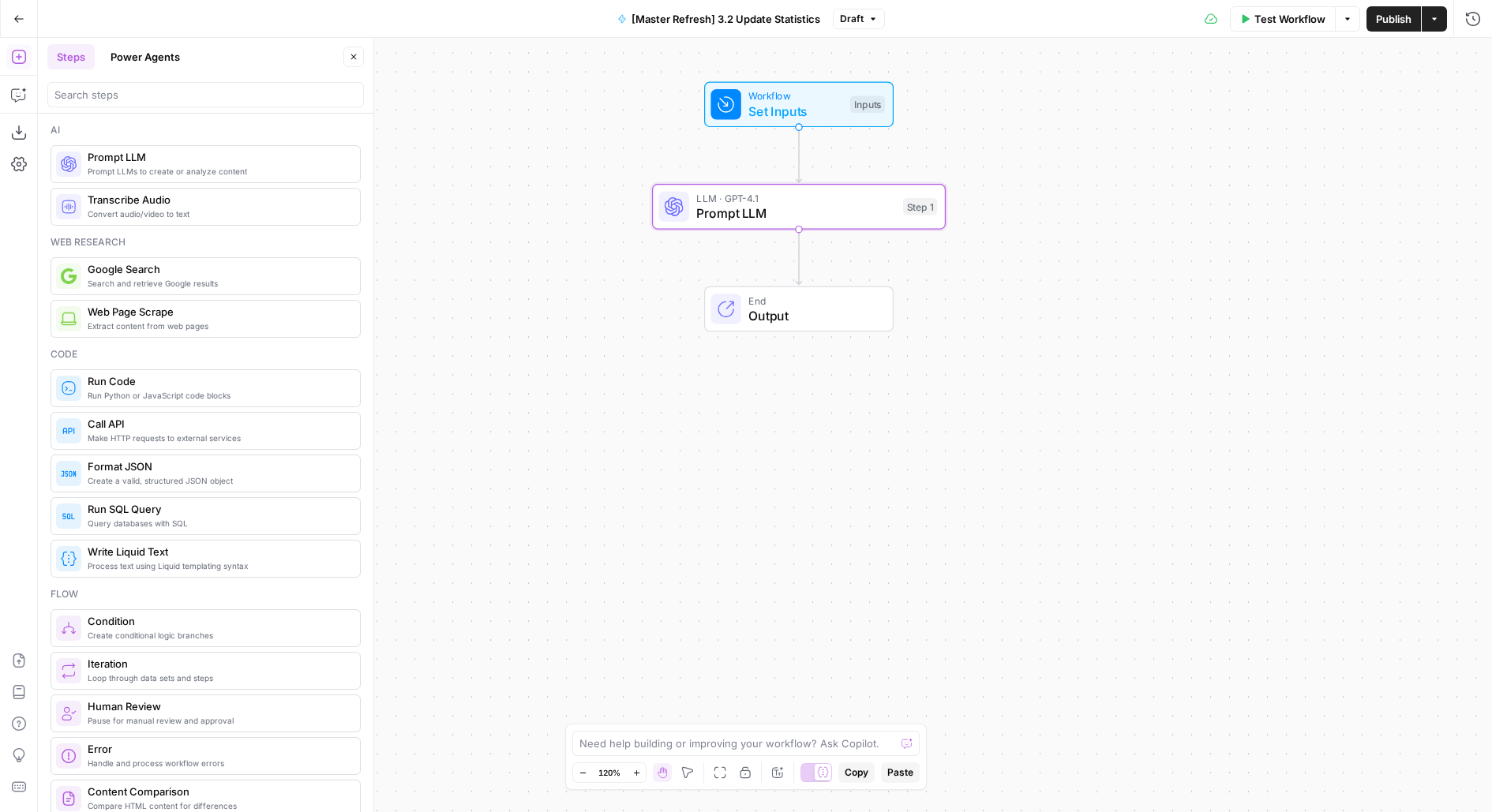
drag, startPoint x: 1055, startPoint y: 392, endPoint x: 1187, endPoint y: 189, distance: 242.1
click at [1187, 189] on div "Workflow Set Inputs Inputs LLM · GPT-4.1 Prompt LLM Step 1 End Output" at bounding box center [764, 425] width 1453 height 774
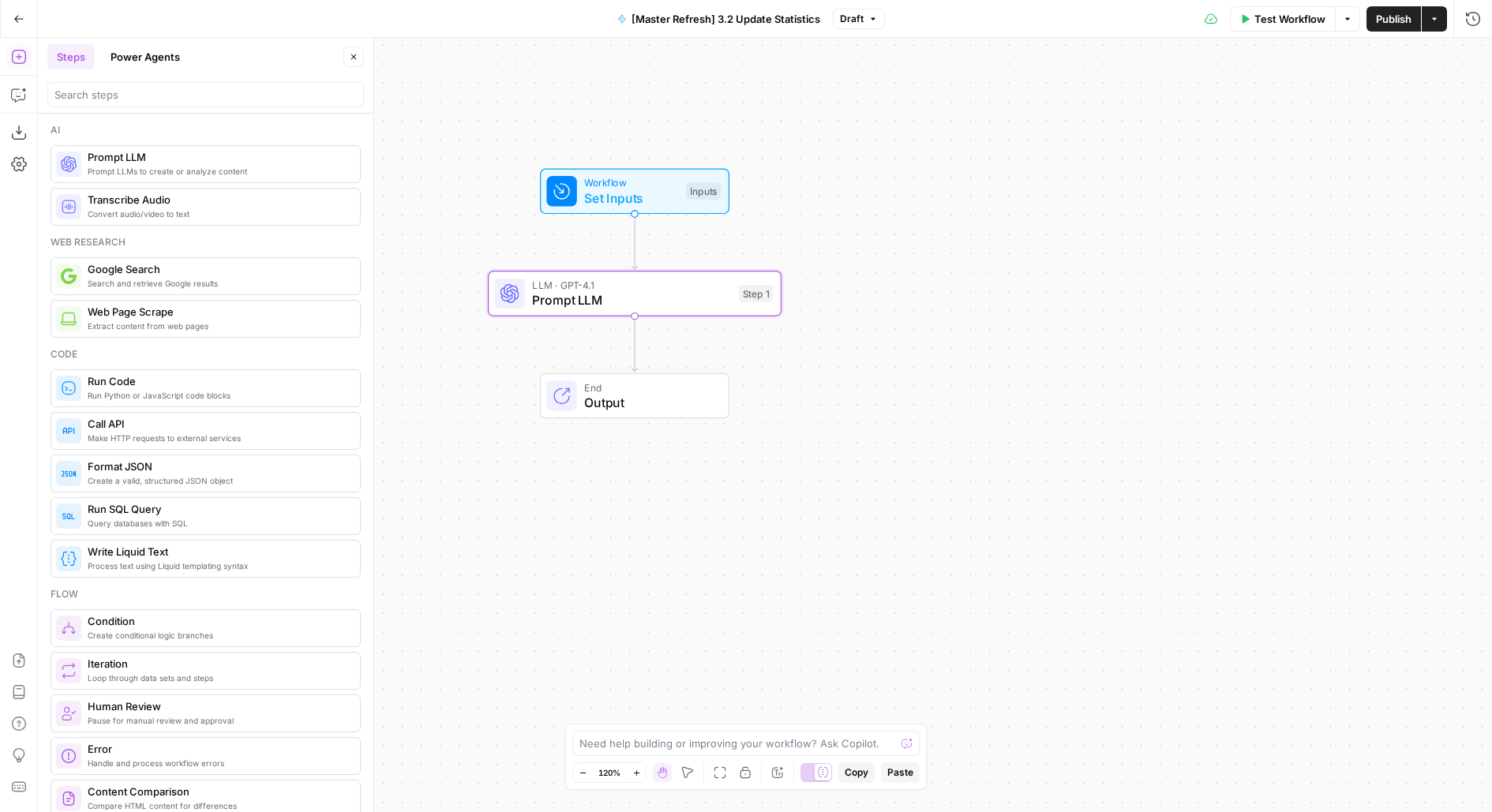
drag, startPoint x: 640, startPoint y: 320, endPoint x: 494, endPoint y: 393, distance: 163.2
click at [494, 393] on div "Workflow Set Inputs Inputs LLM · GPT-4.1 Prompt LLM Step 1 End Output" at bounding box center [764, 425] width 1453 height 774
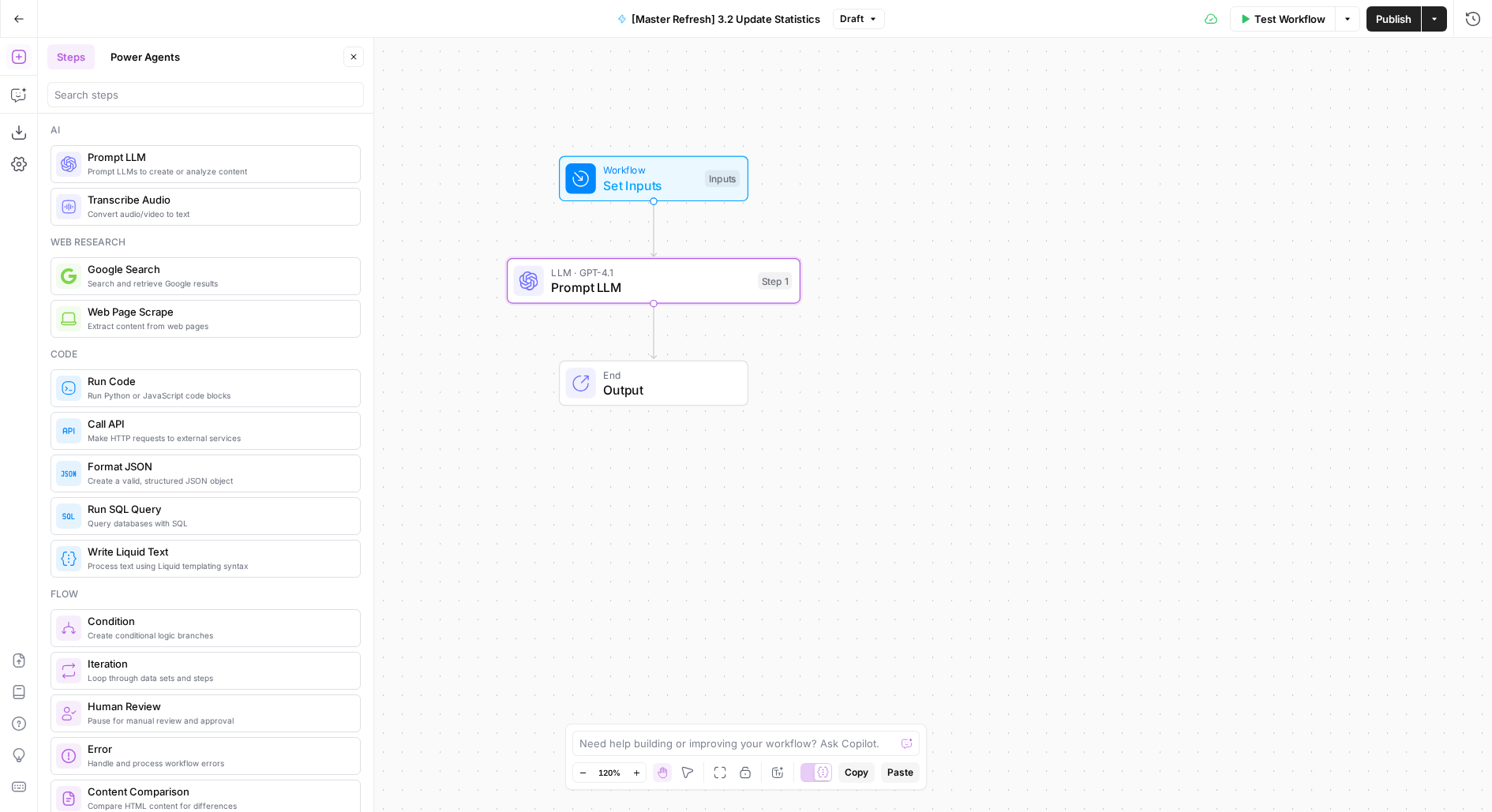
click at [613, 280] on span "Prompt LLM" at bounding box center [649, 287] width 199 height 19
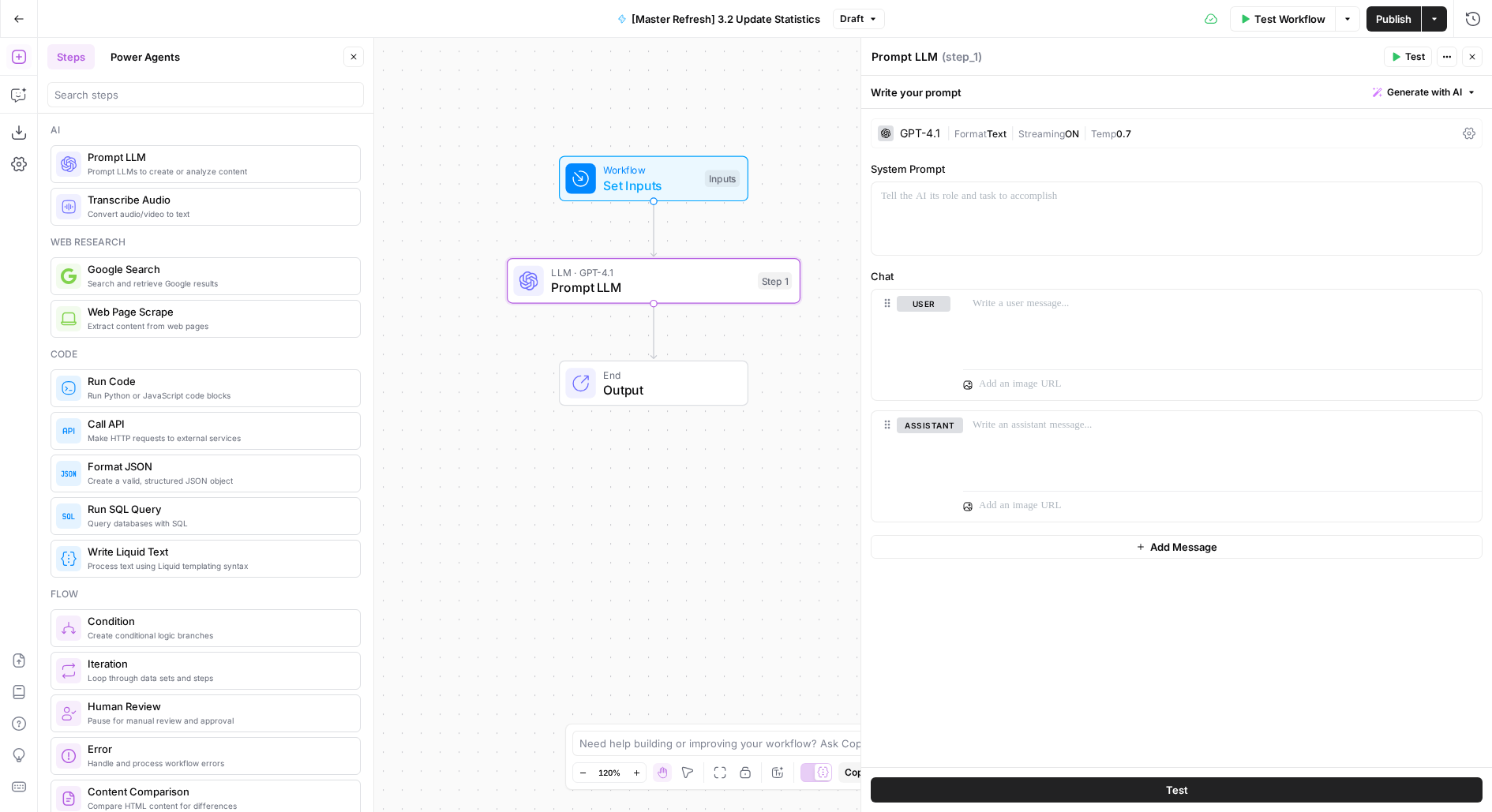
click at [1012, 133] on span "|" at bounding box center [1011, 133] width 12 height 16
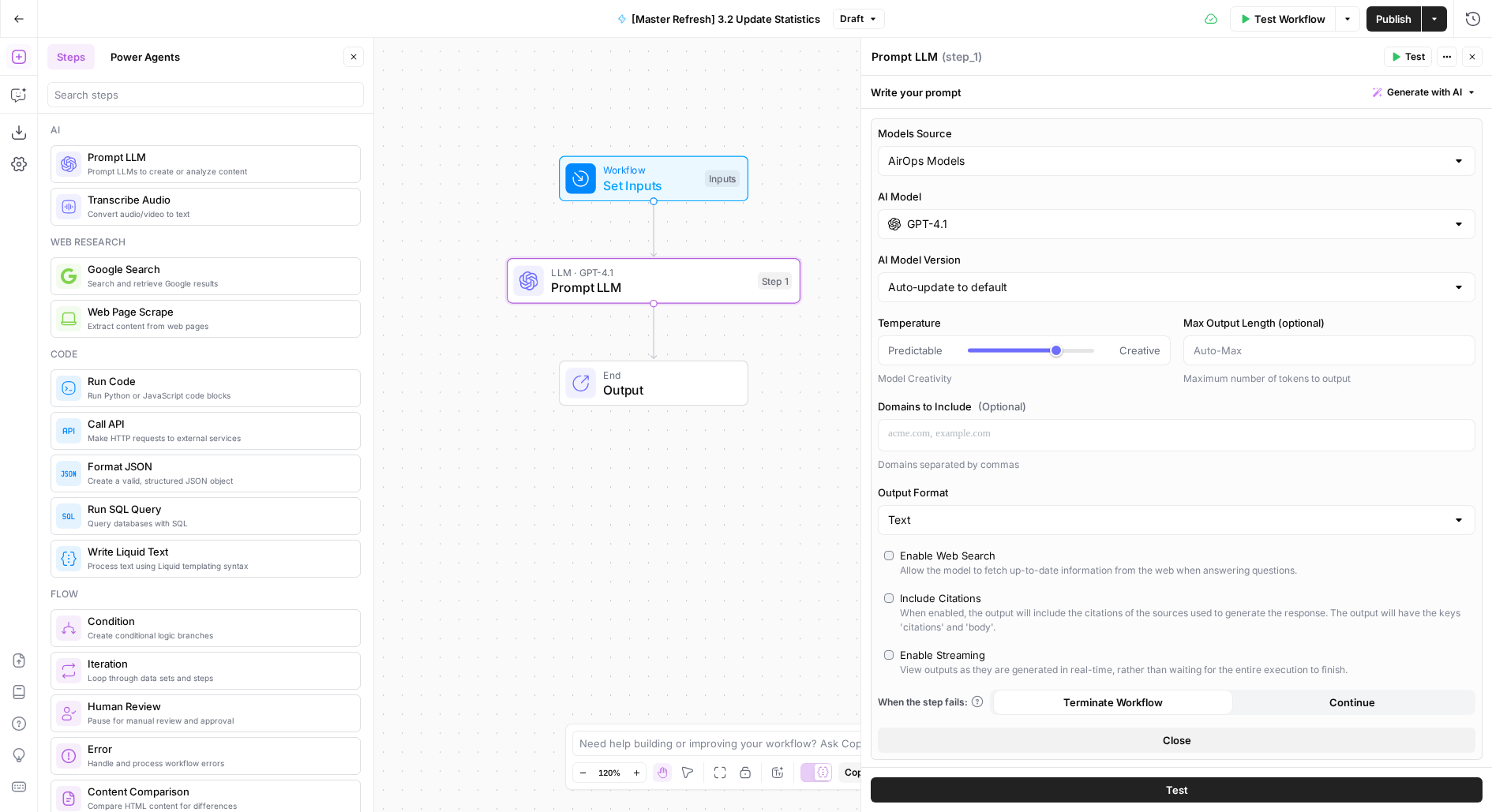
click at [941, 225] on input "GPT-4.1" at bounding box center [1177, 225] width 539 height 16
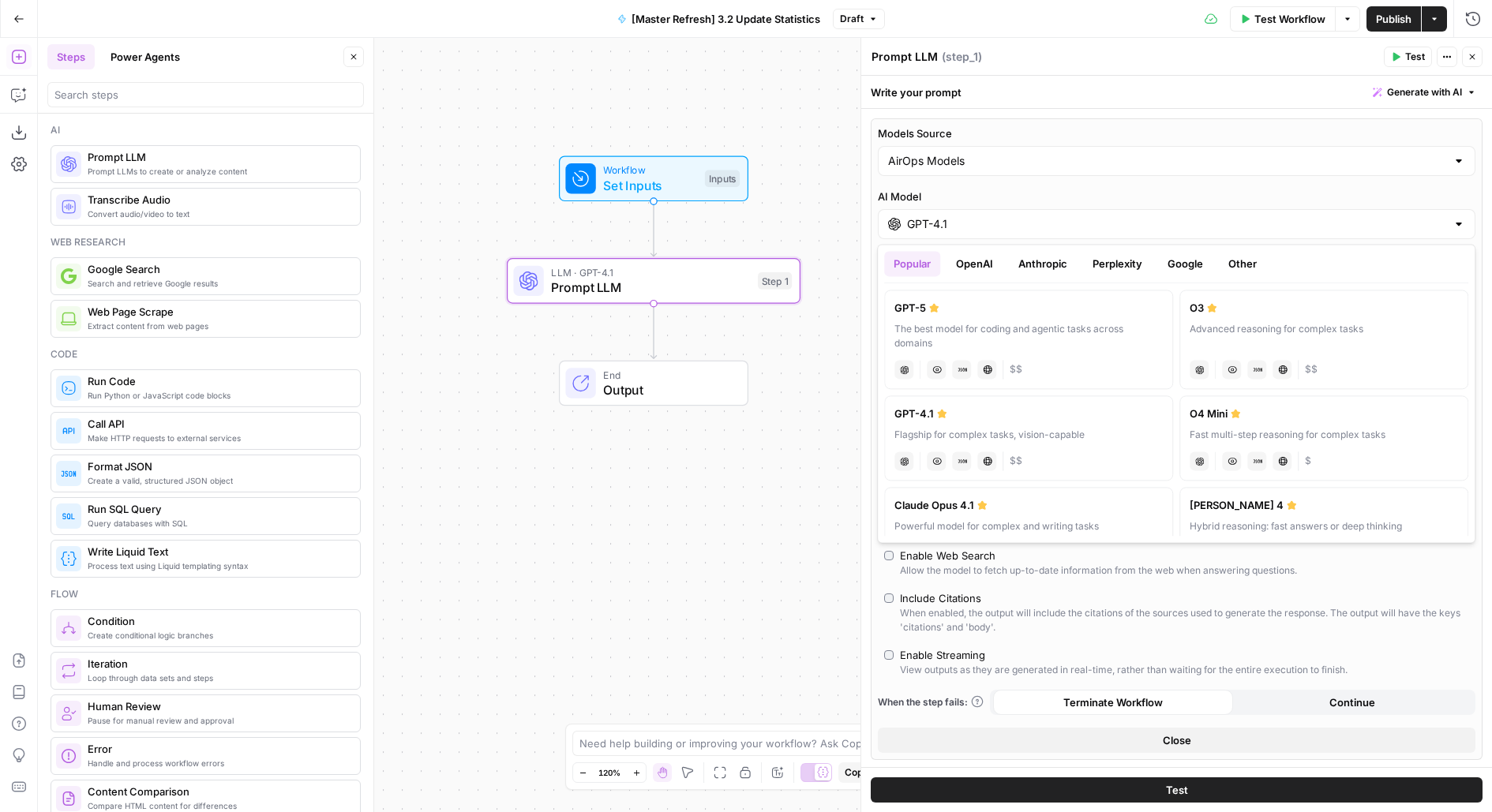
click at [928, 329] on div "The best model for coding and agentic tasks across domains" at bounding box center [1028, 336] width 269 height 29
type input "GPT-5"
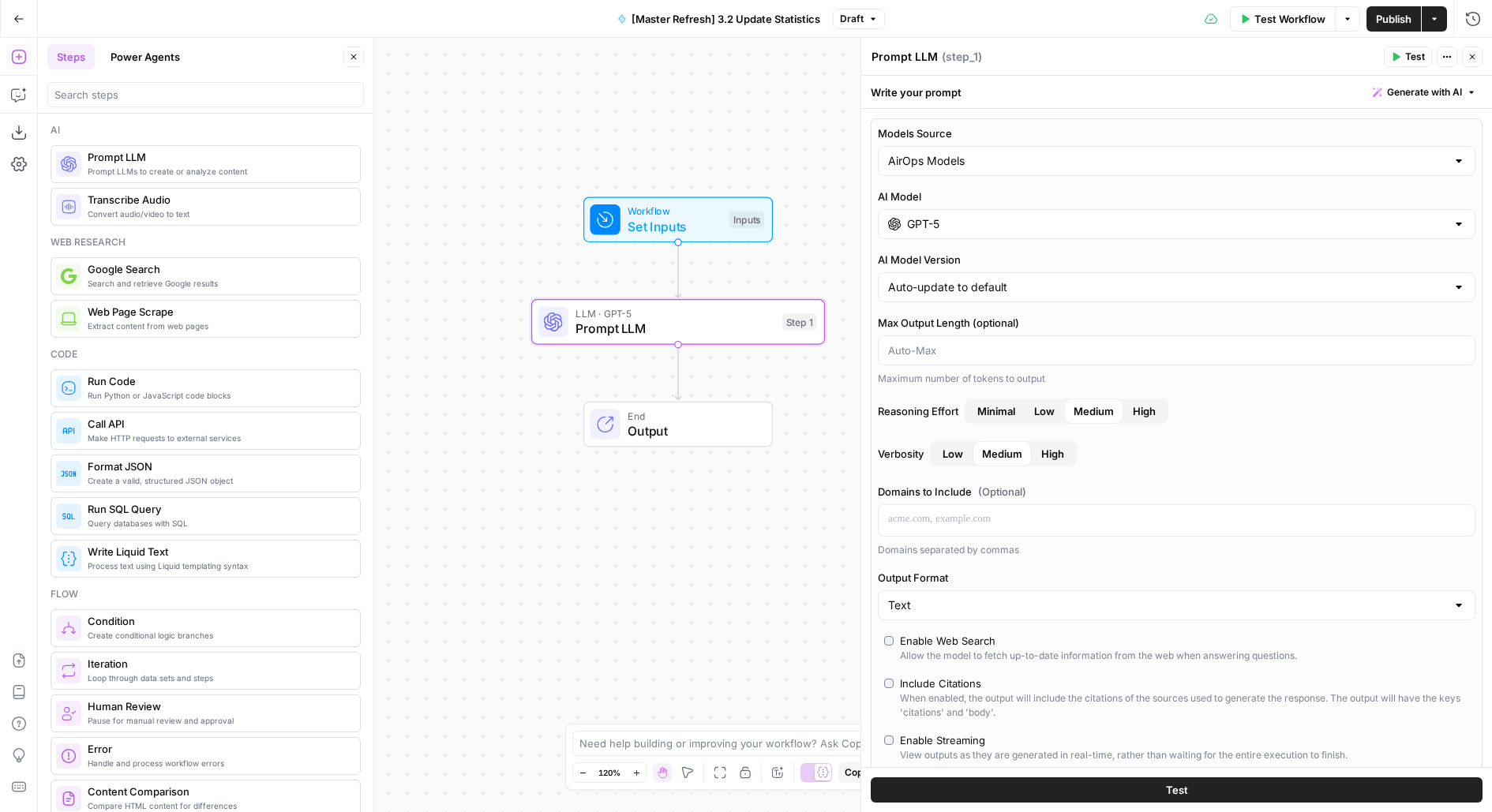
drag, startPoint x: 534, startPoint y: 510, endPoint x: 552, endPoint y: 551, distance: 44.8
click at [554, 551] on div "Workflow Set Inputs Inputs LLM · GPT-5 Prompt LLM Step 1 End Output" at bounding box center [764, 425] width 1453 height 774
click at [1267, 15] on span "Test Workflow" at bounding box center [1289, 19] width 71 height 16
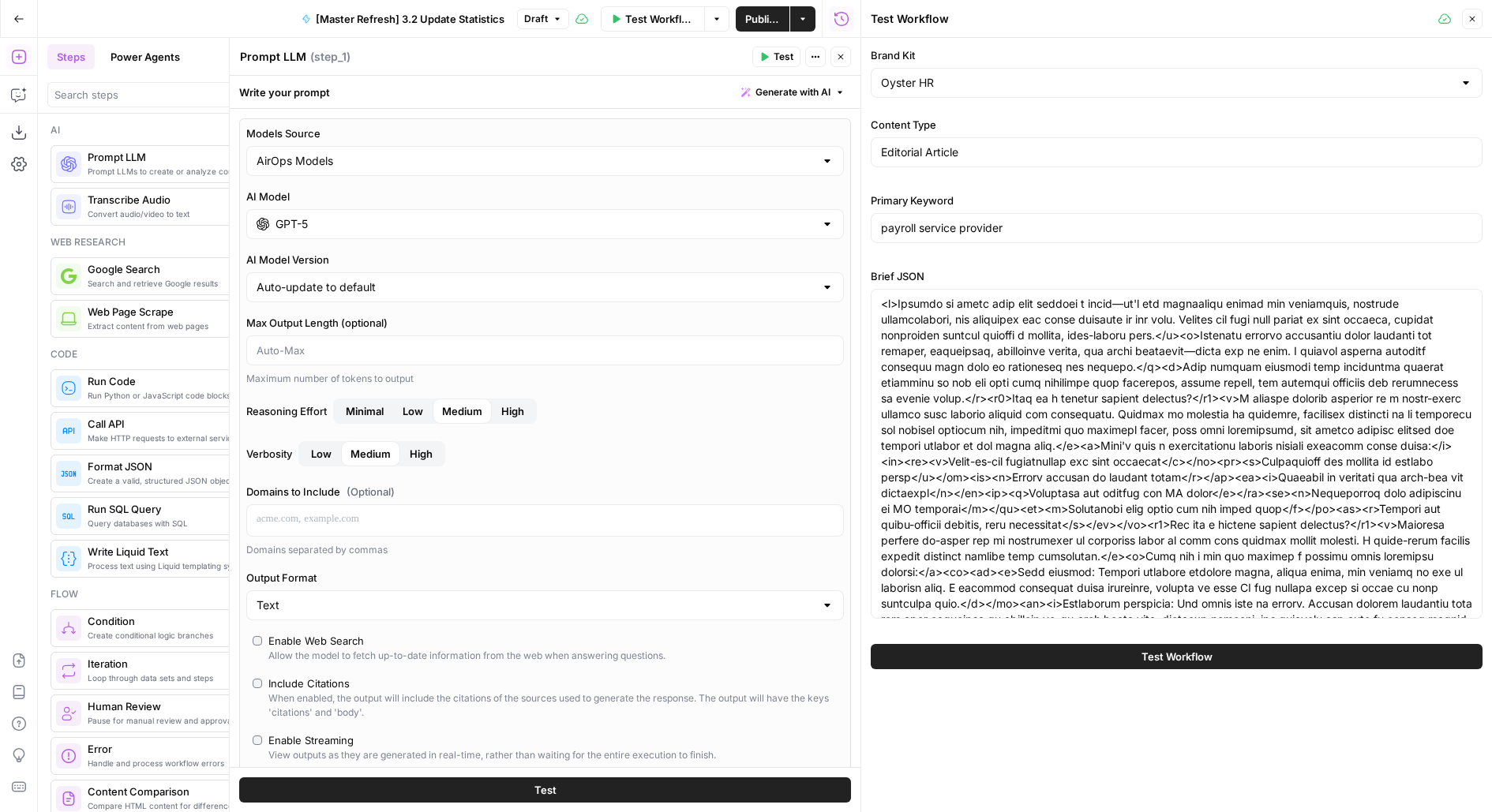
click at [842, 52] on icon "button" at bounding box center [840, 57] width 10 height 10
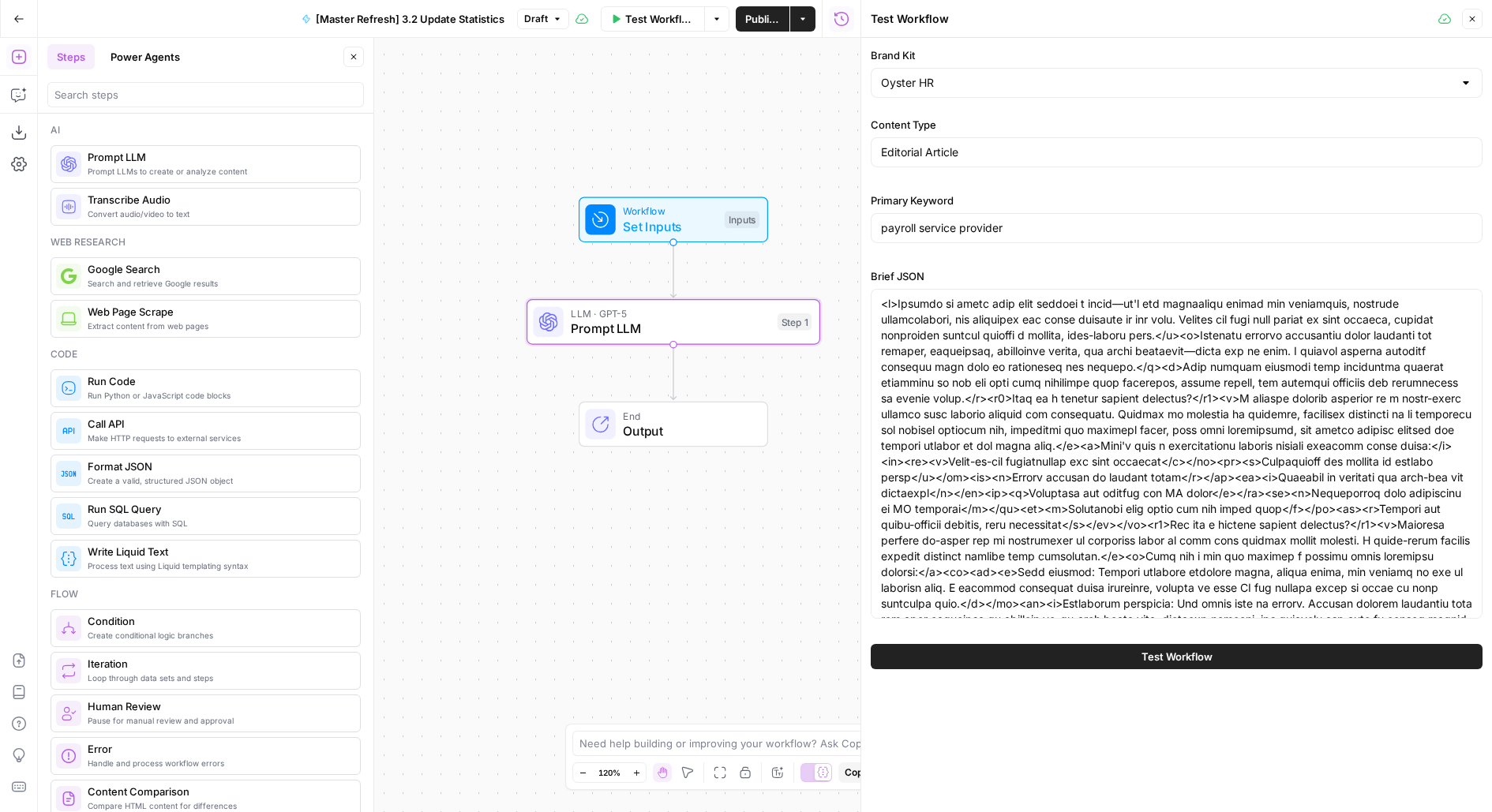
click at [649, 230] on span "Set Inputs" at bounding box center [669, 226] width 94 height 19
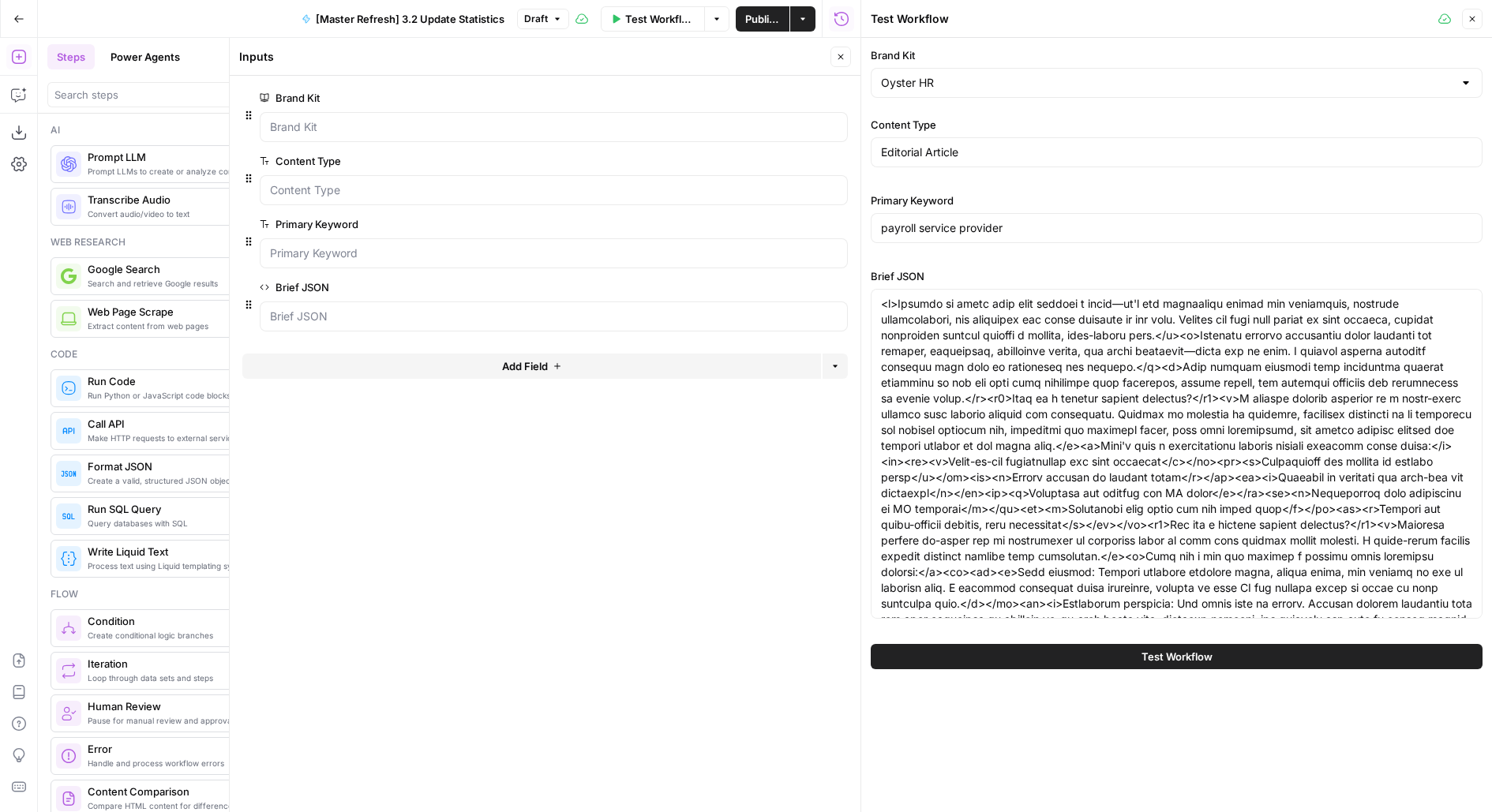
click at [549, 367] on button "Add Field" at bounding box center [532, 366] width 578 height 25
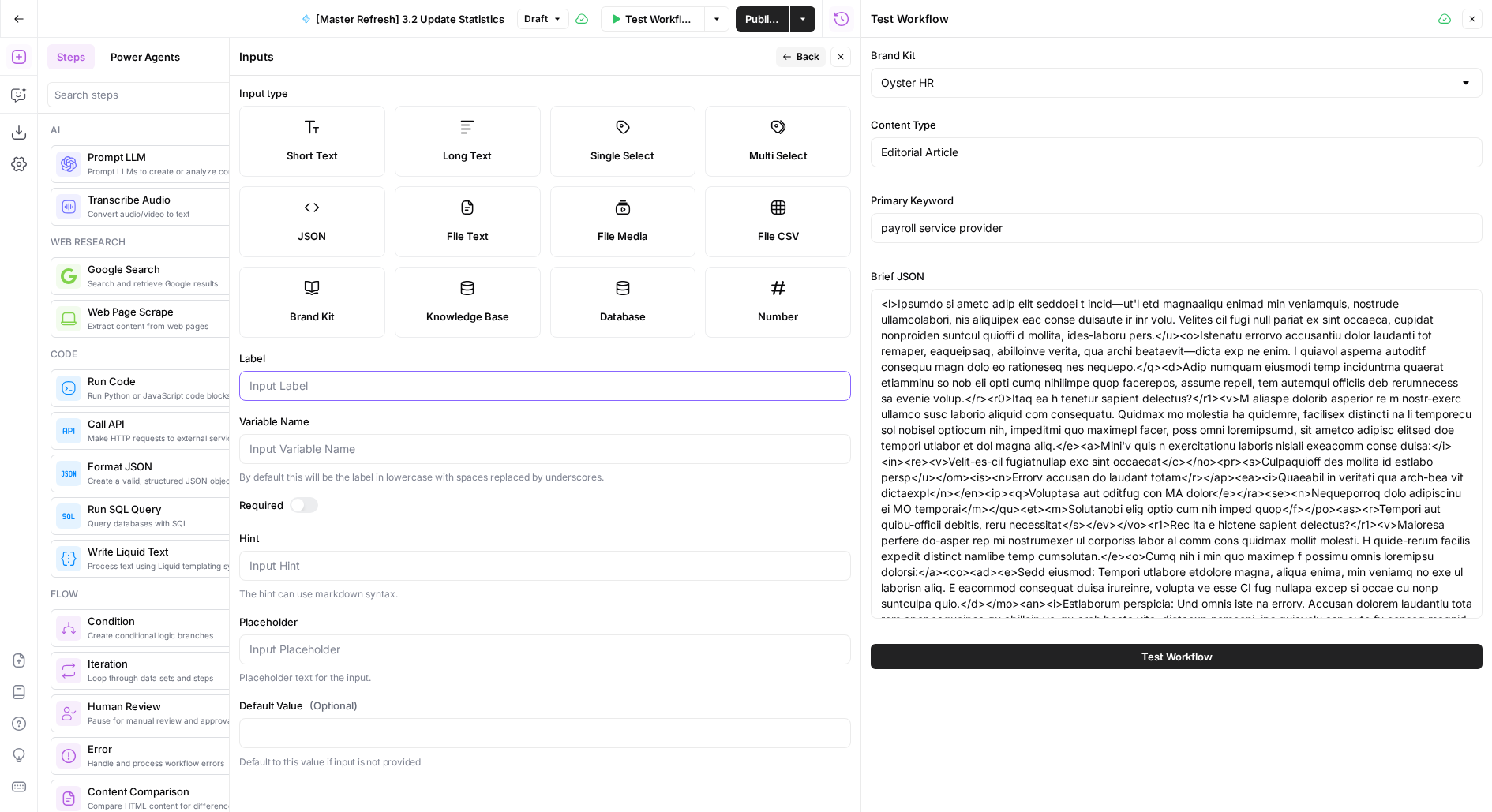
click at [294, 387] on input "Label" at bounding box center [545, 386] width 591 height 16
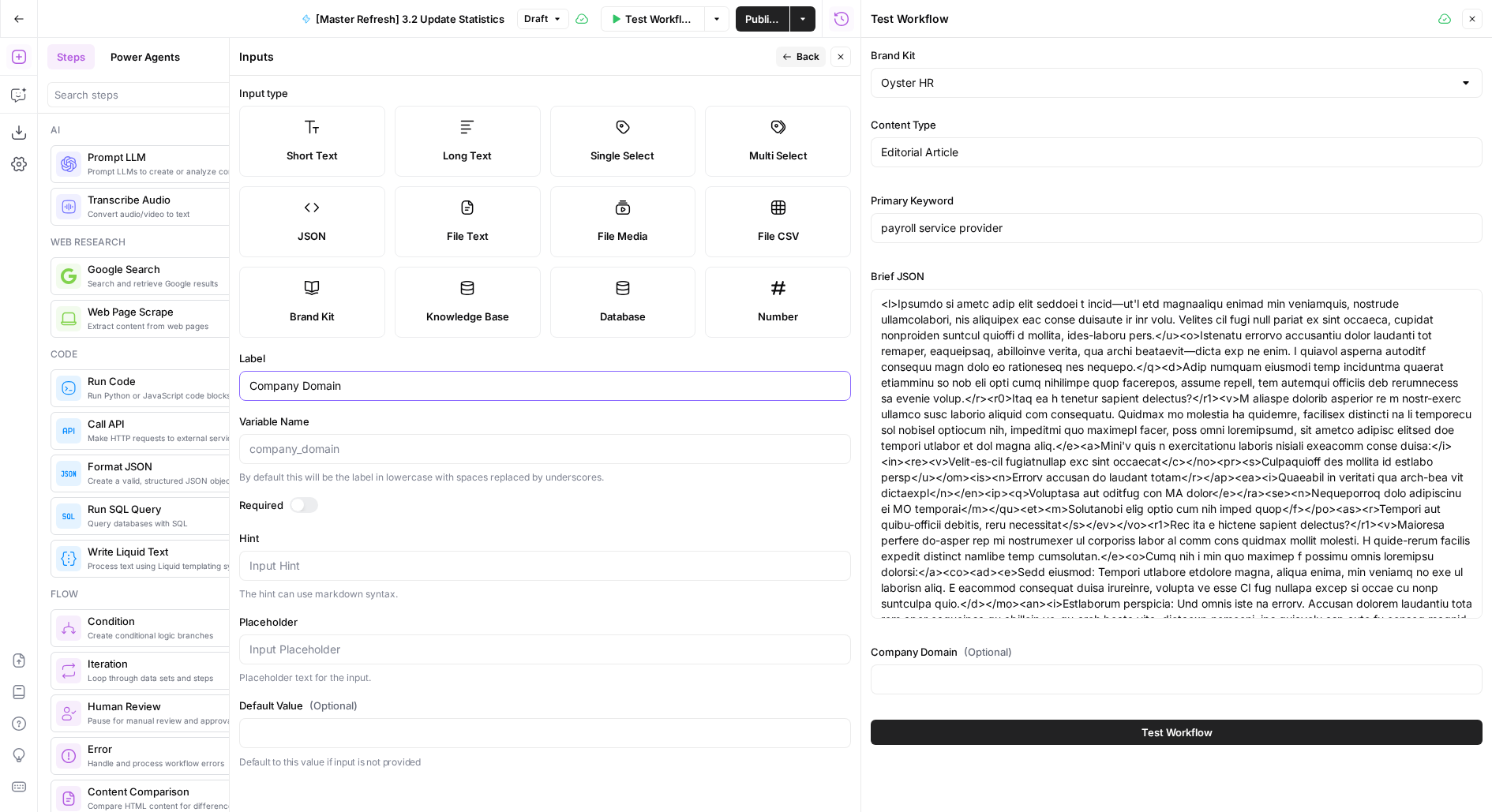
type input "Company Domain"
click at [980, 680] on input "Company Domain (Optional)" at bounding box center [1177, 680] width 591 height 16
type input "oysterhr.com"
click at [835, 62] on button "Close" at bounding box center [840, 57] width 21 height 21
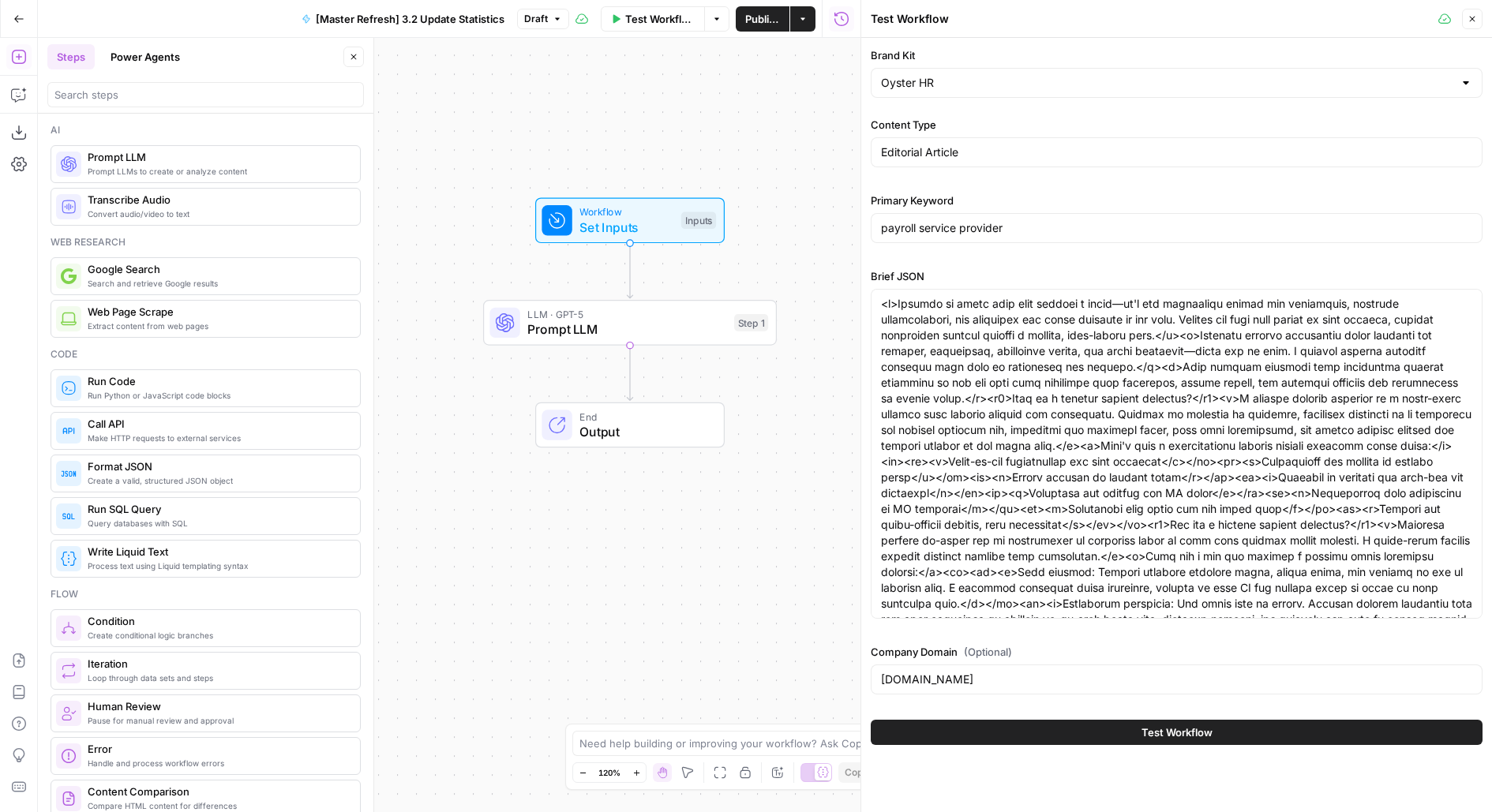
drag, startPoint x: 816, startPoint y: 479, endPoint x: 744, endPoint y: 481, distance: 72.0
click at [744, 481] on div "Workflow Set Inputs Inputs LLM · GPT-5 Prompt LLM Step 1 End Output" at bounding box center [449, 425] width 823 height 774
click at [696, 329] on span "Prompt LLM" at bounding box center [597, 331] width 199 height 19
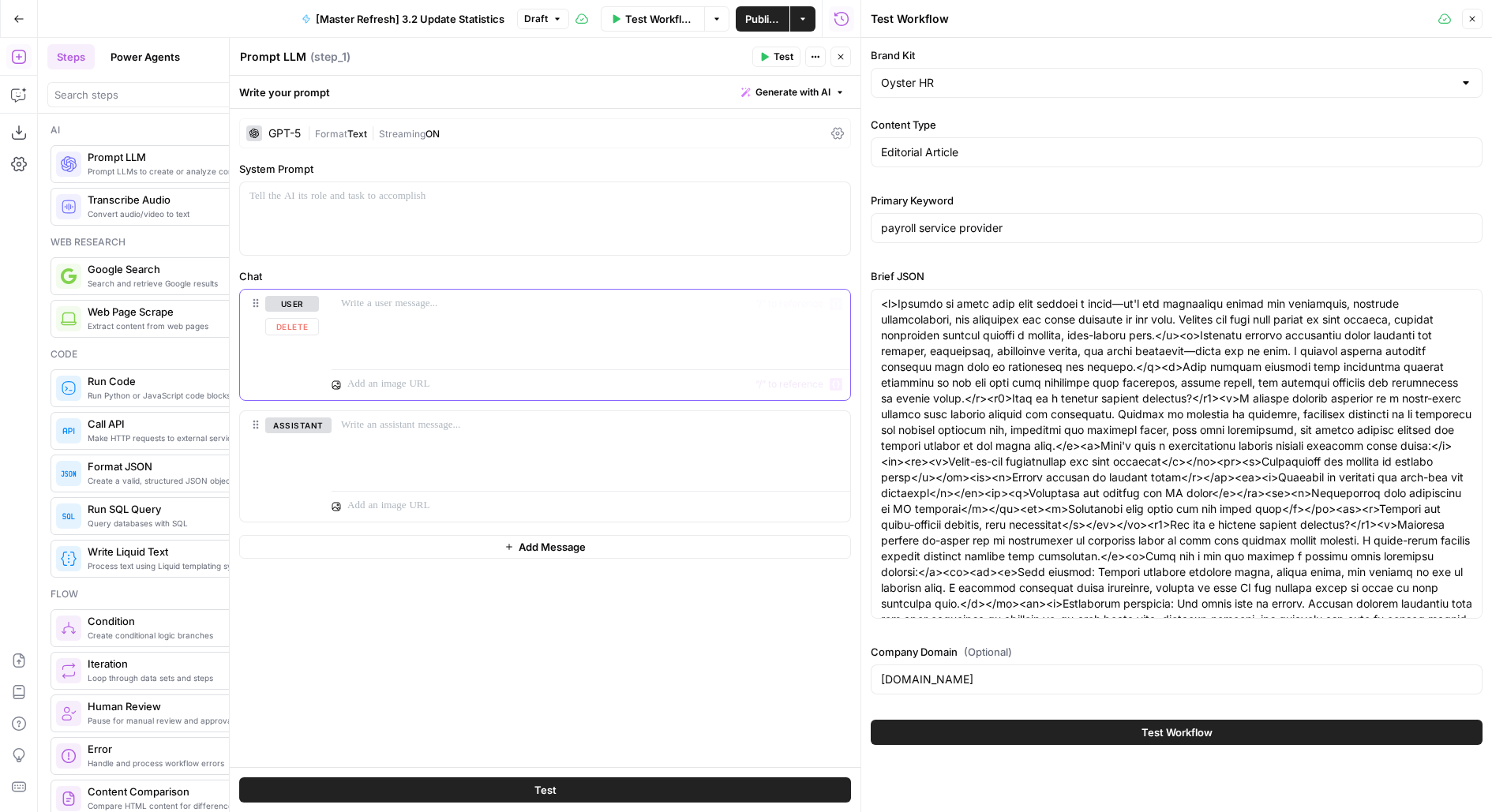
click at [667, 349] on div at bounding box center [590, 325] width 518 height 73
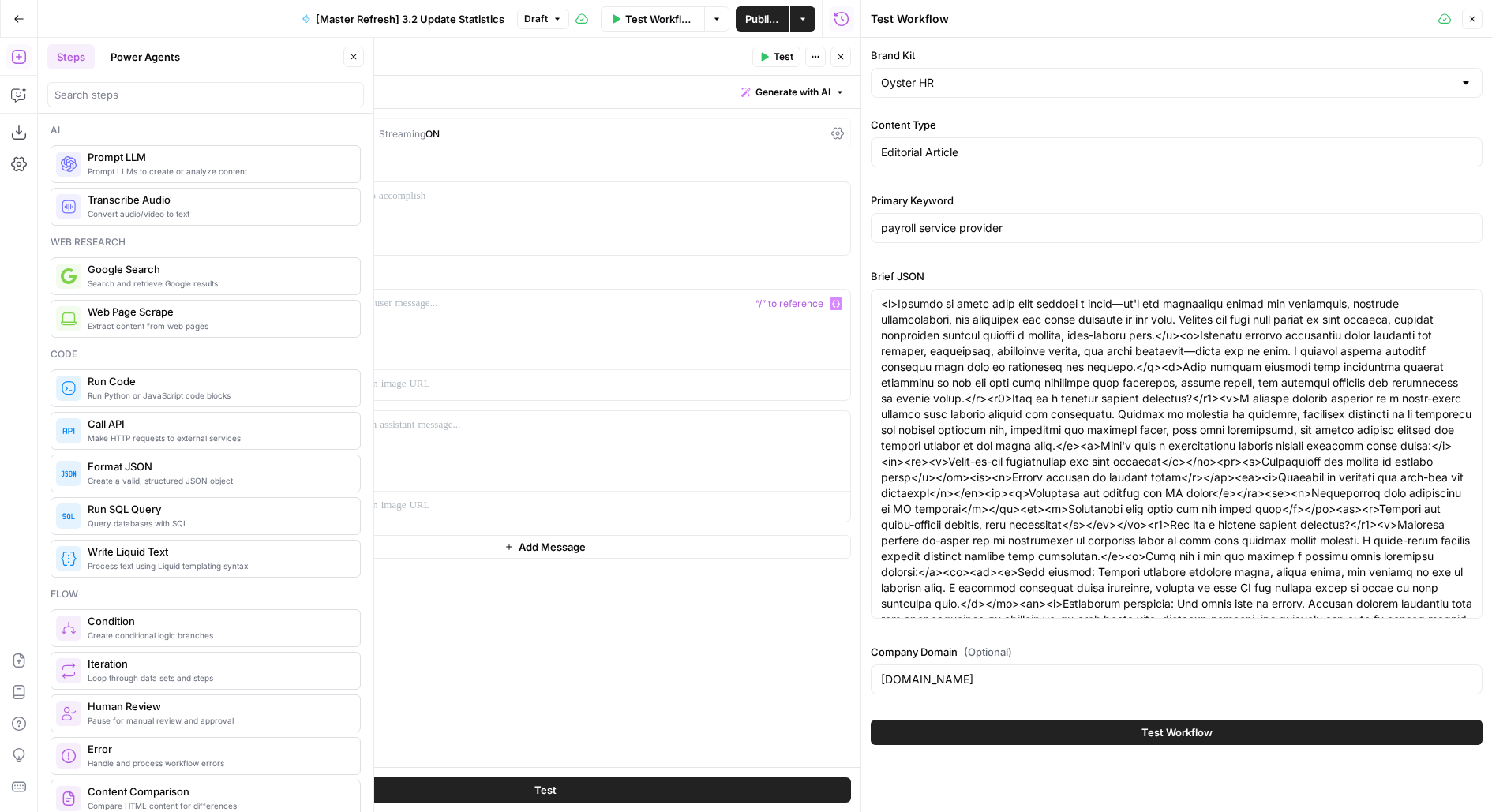
click at [354, 60] on icon "button" at bounding box center [353, 57] width 10 height 10
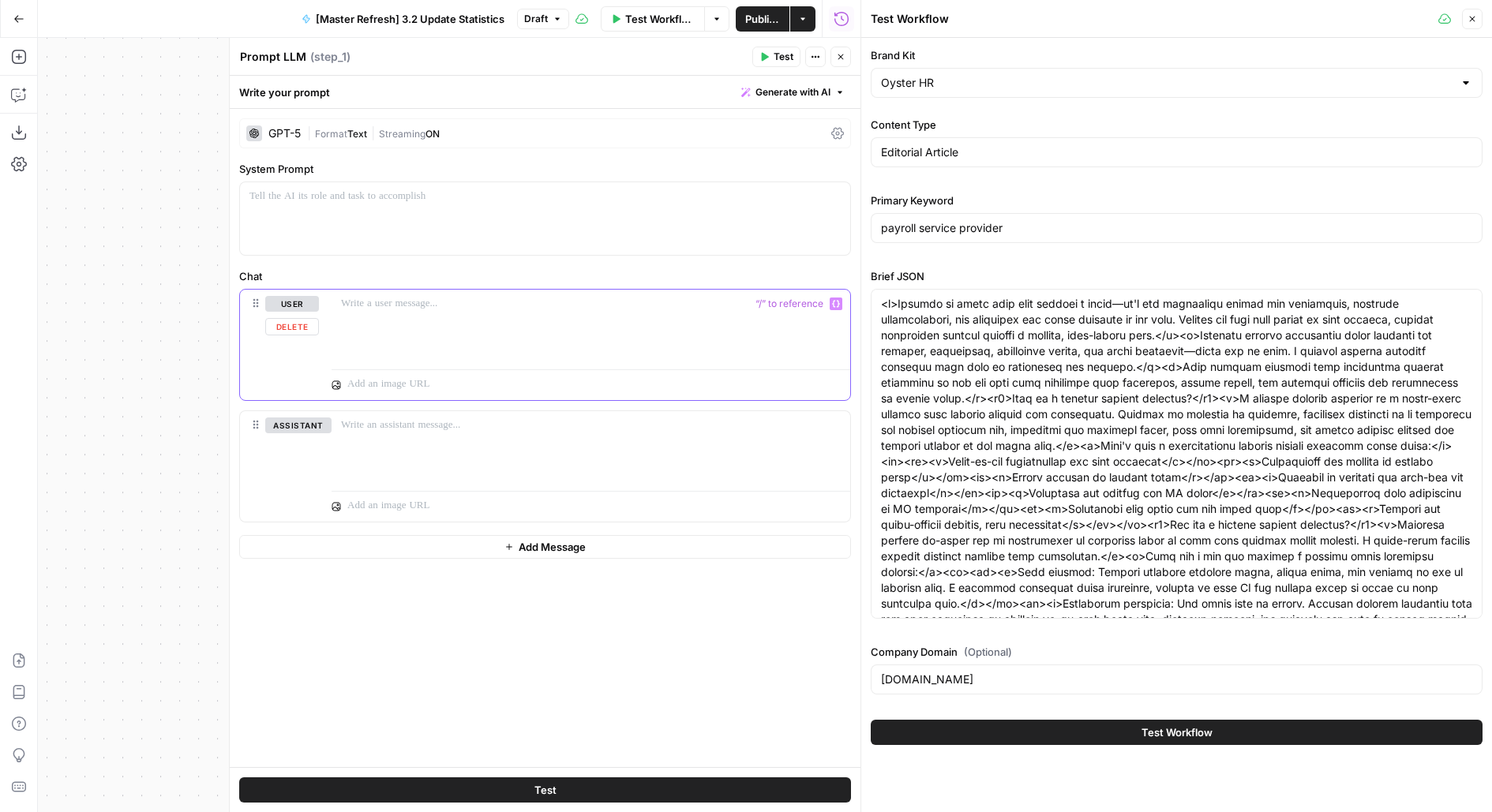
click at [453, 335] on div at bounding box center [590, 325] width 518 height 73
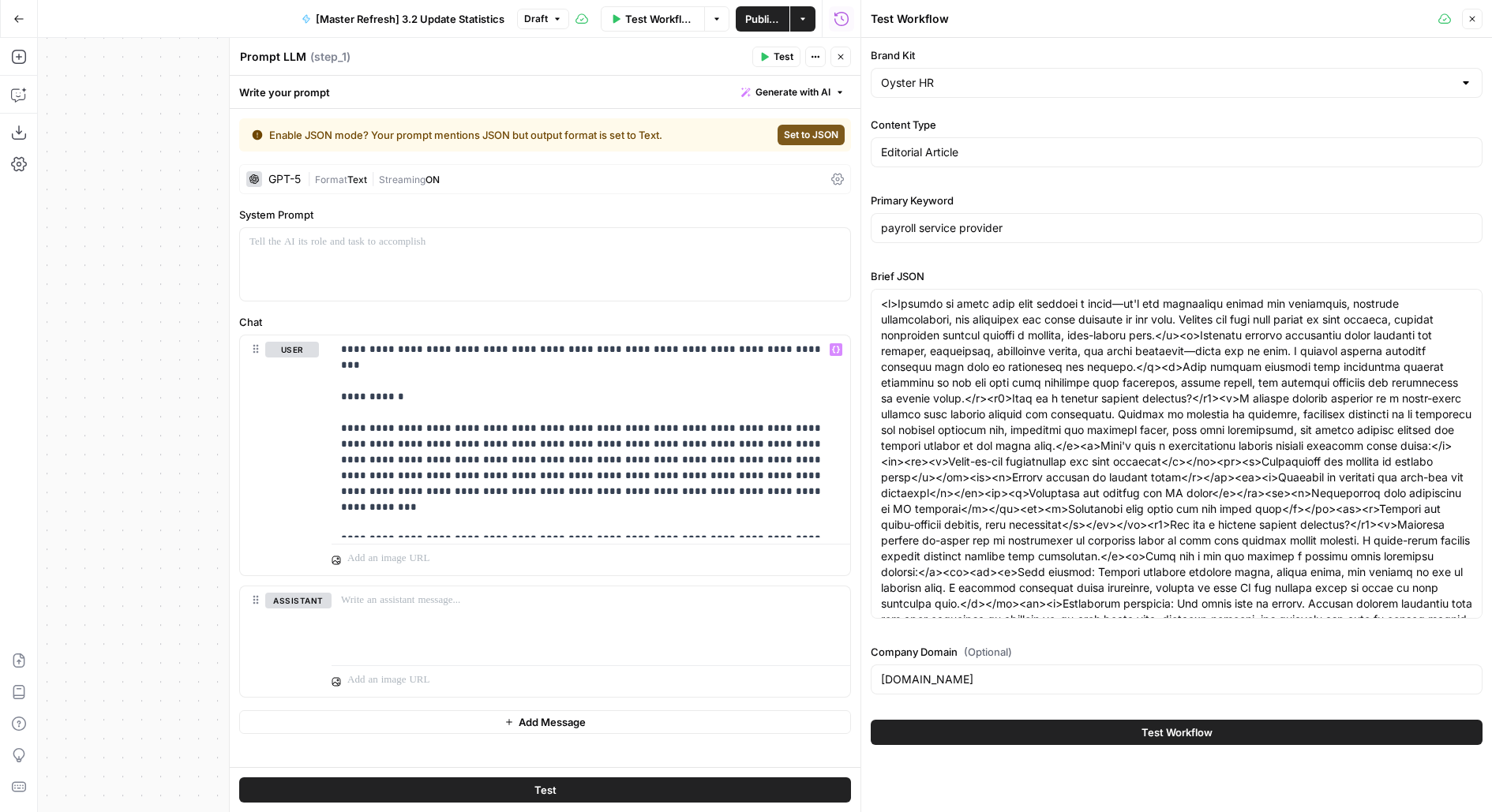
click at [815, 131] on span "Set to JSON" at bounding box center [810, 135] width 55 height 14
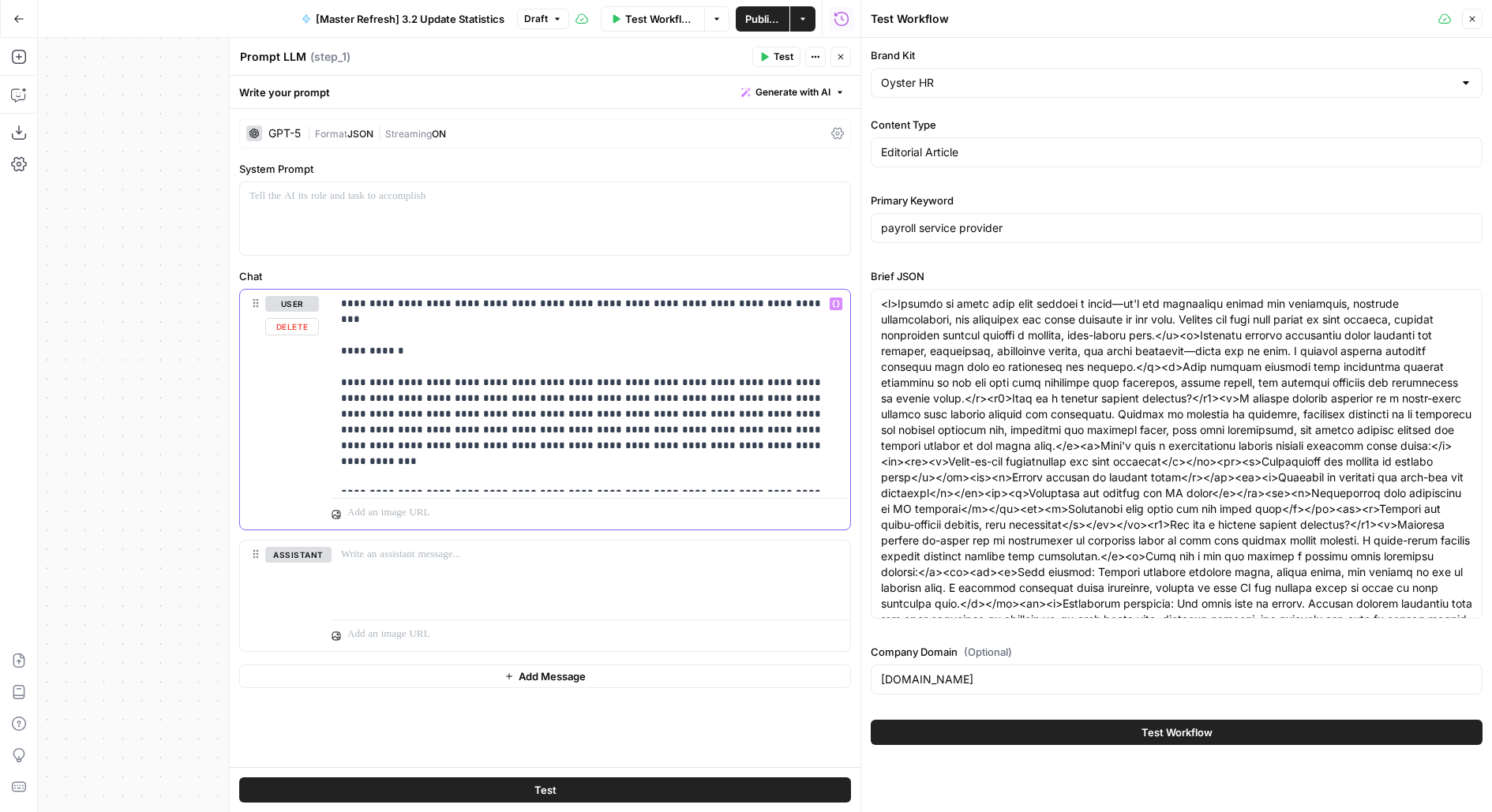
drag, startPoint x: 351, startPoint y: 366, endPoint x: 304, endPoint y: 294, distance: 86.0
click at [304, 293] on div "**********" at bounding box center [544, 409] width 610 height 240
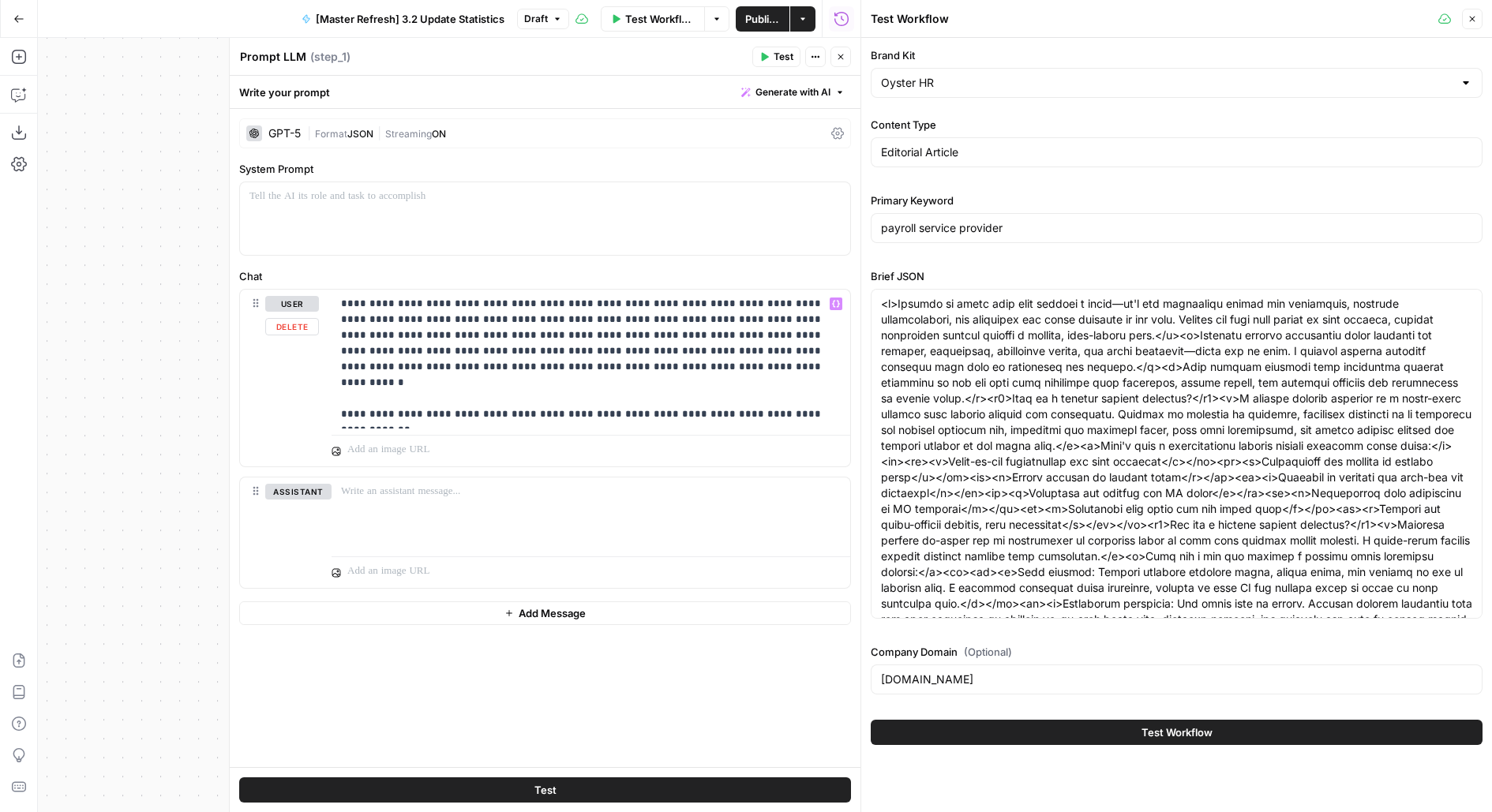
drag, startPoint x: 324, startPoint y: 399, endPoint x: 1122, endPoint y: 406, distance: 798.0
click at [1122, 406] on body "AirOps Builders New Home Browse Insights Opportunities Your Data Flightpath Rec…" at bounding box center [746, 406] width 1492 height 812
click at [737, 393] on p "**********" at bounding box center [591, 358] width 500 height 127
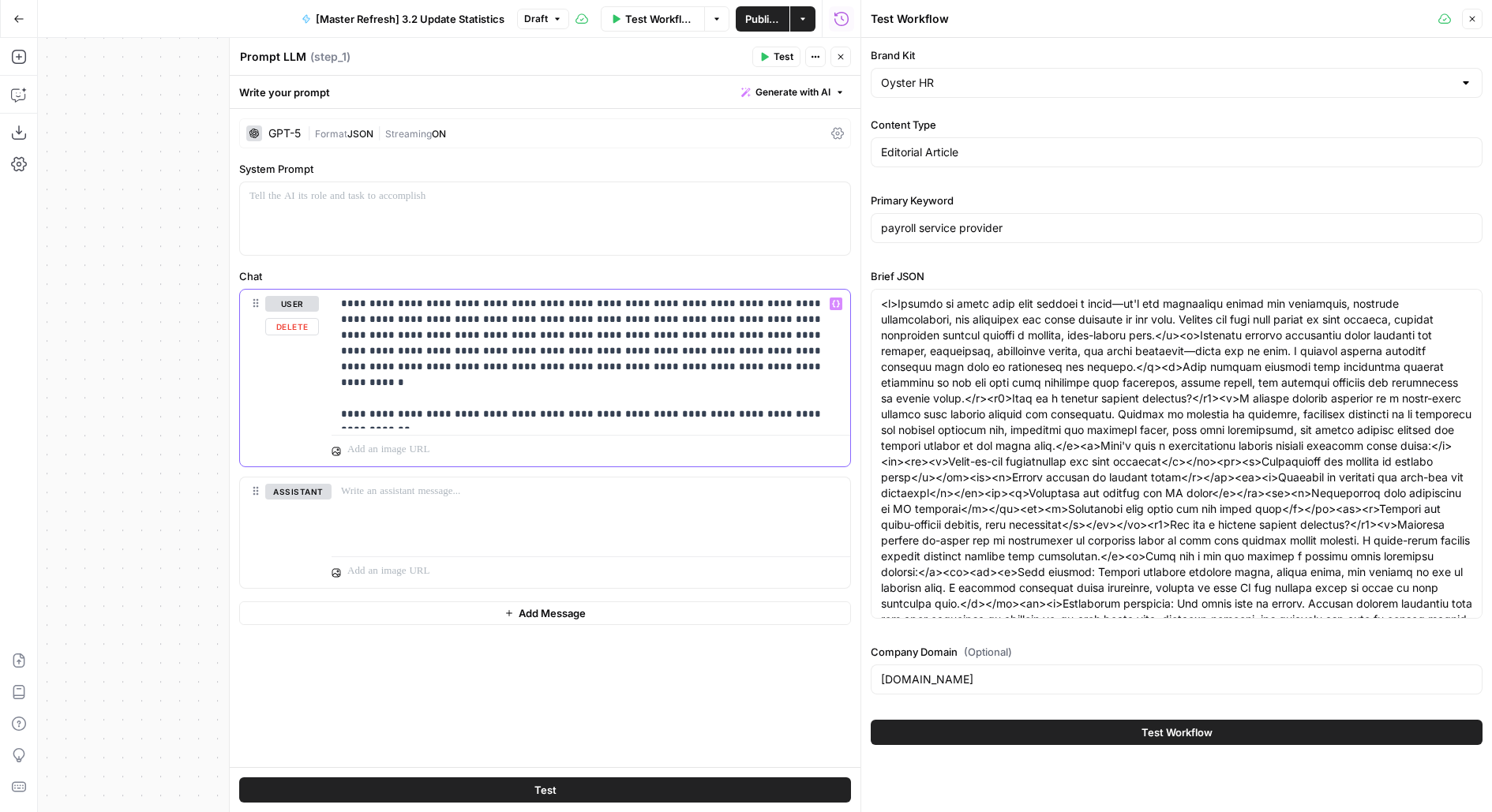
click at [730, 402] on p "**********" at bounding box center [591, 358] width 500 height 127
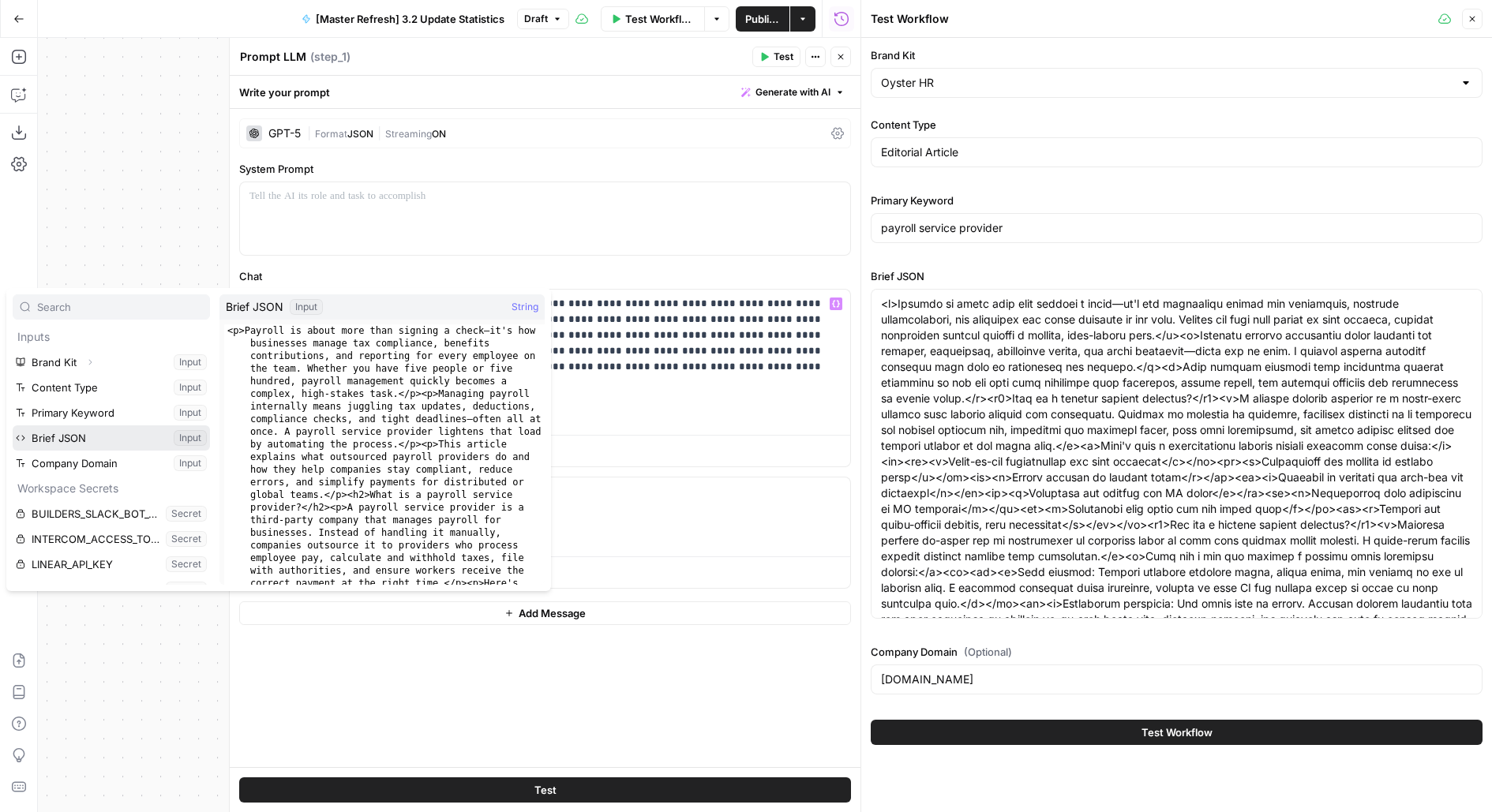
click at [13, 426] on button "Select variable Brief JSON" at bounding box center [111, 438] width 198 height 25
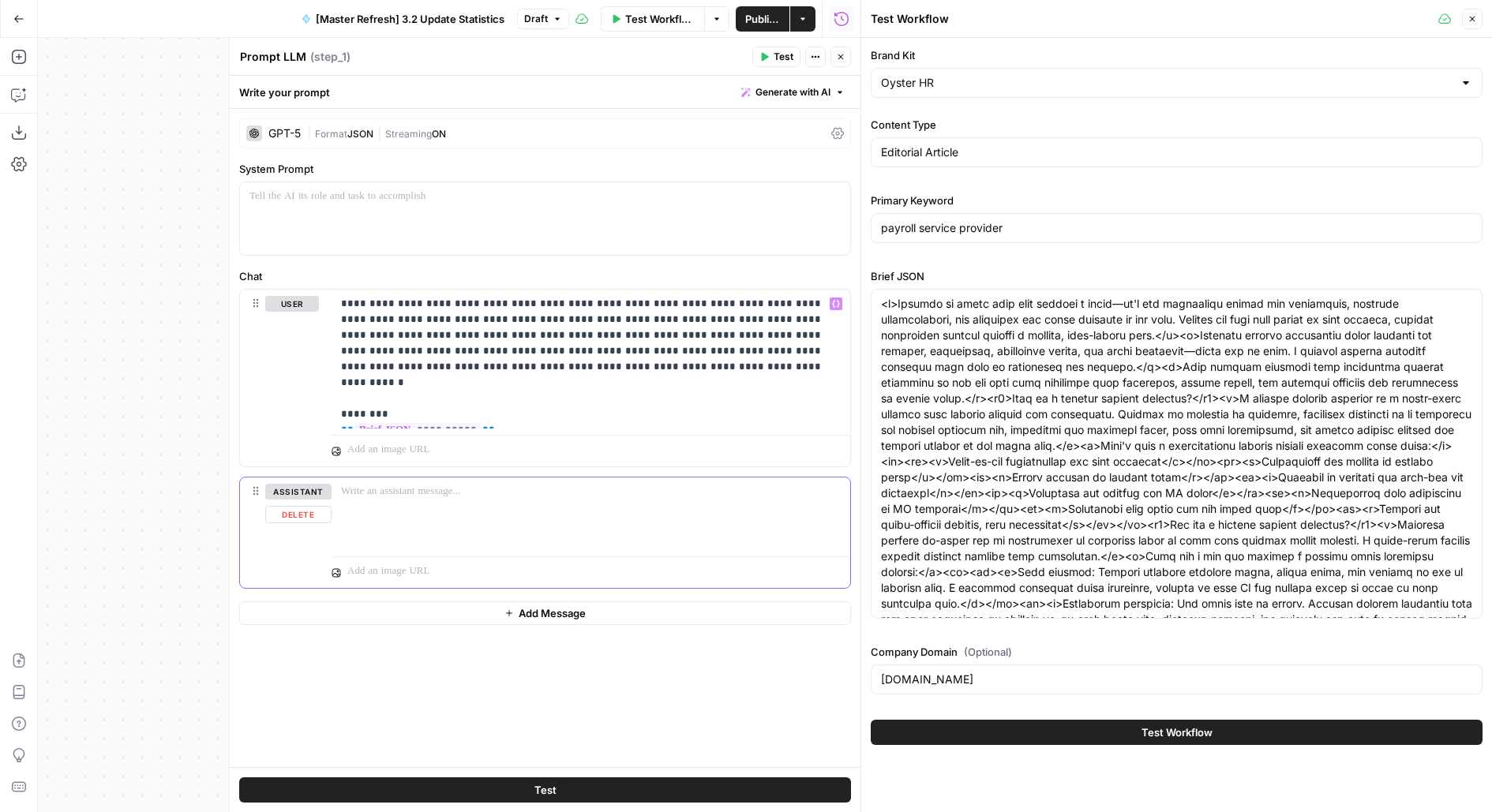
click at [287, 516] on button "Delete" at bounding box center [298, 514] width 66 height 17
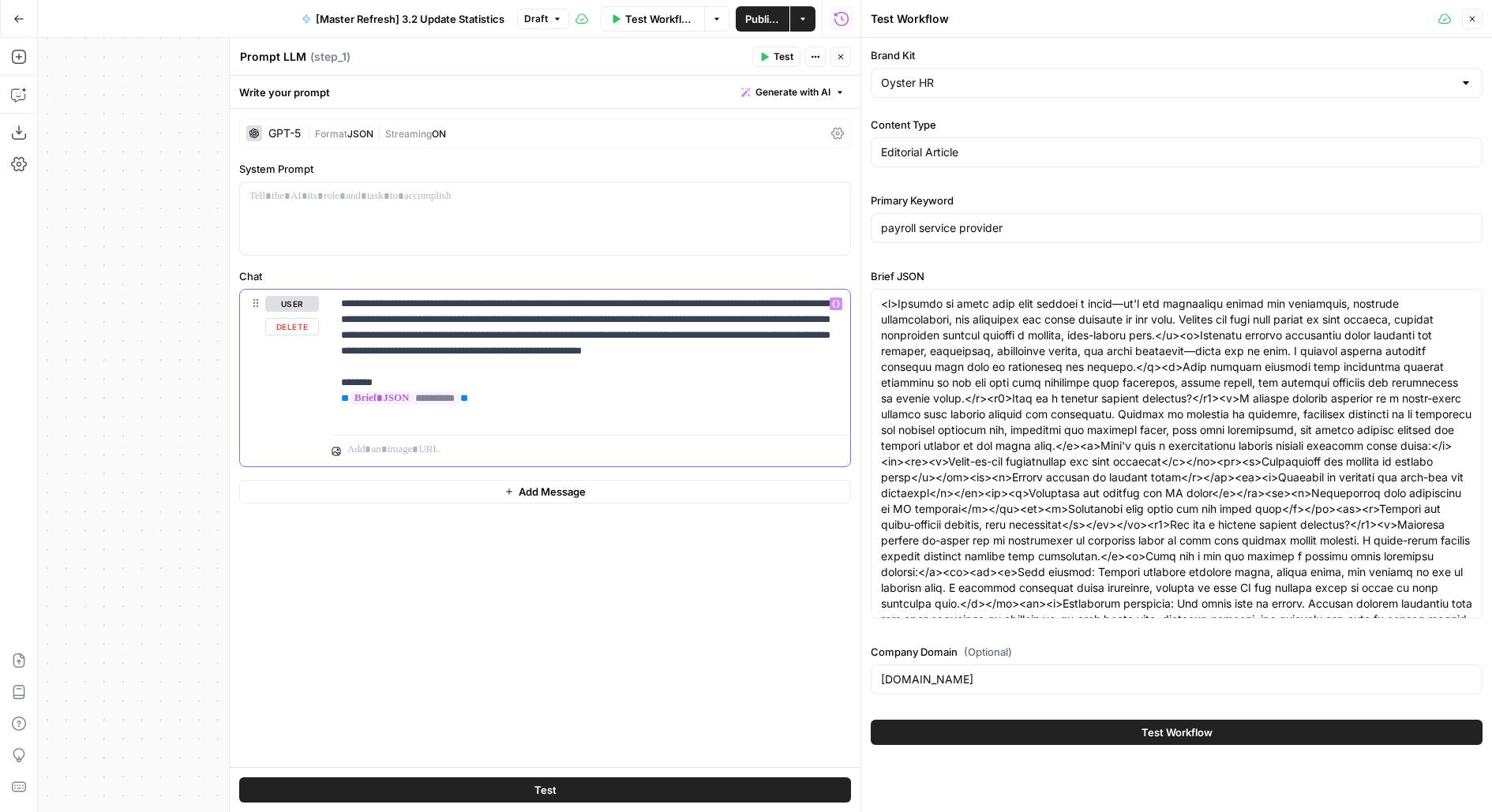
click at [439, 366] on p "**********" at bounding box center [591, 358] width 500 height 127
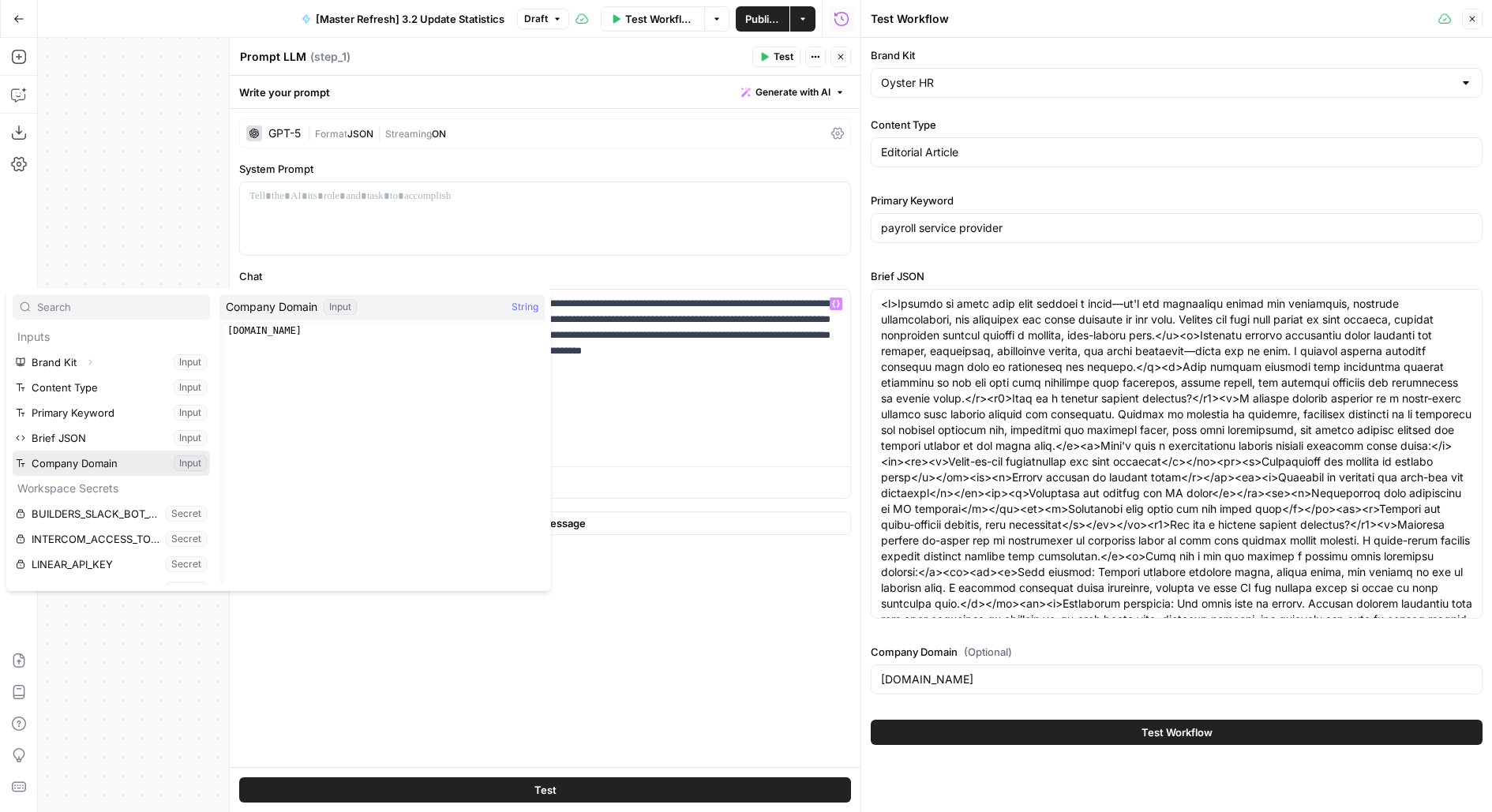
click at [13, 451] on button "Select variable Company Domain" at bounding box center [111, 463] width 198 height 25
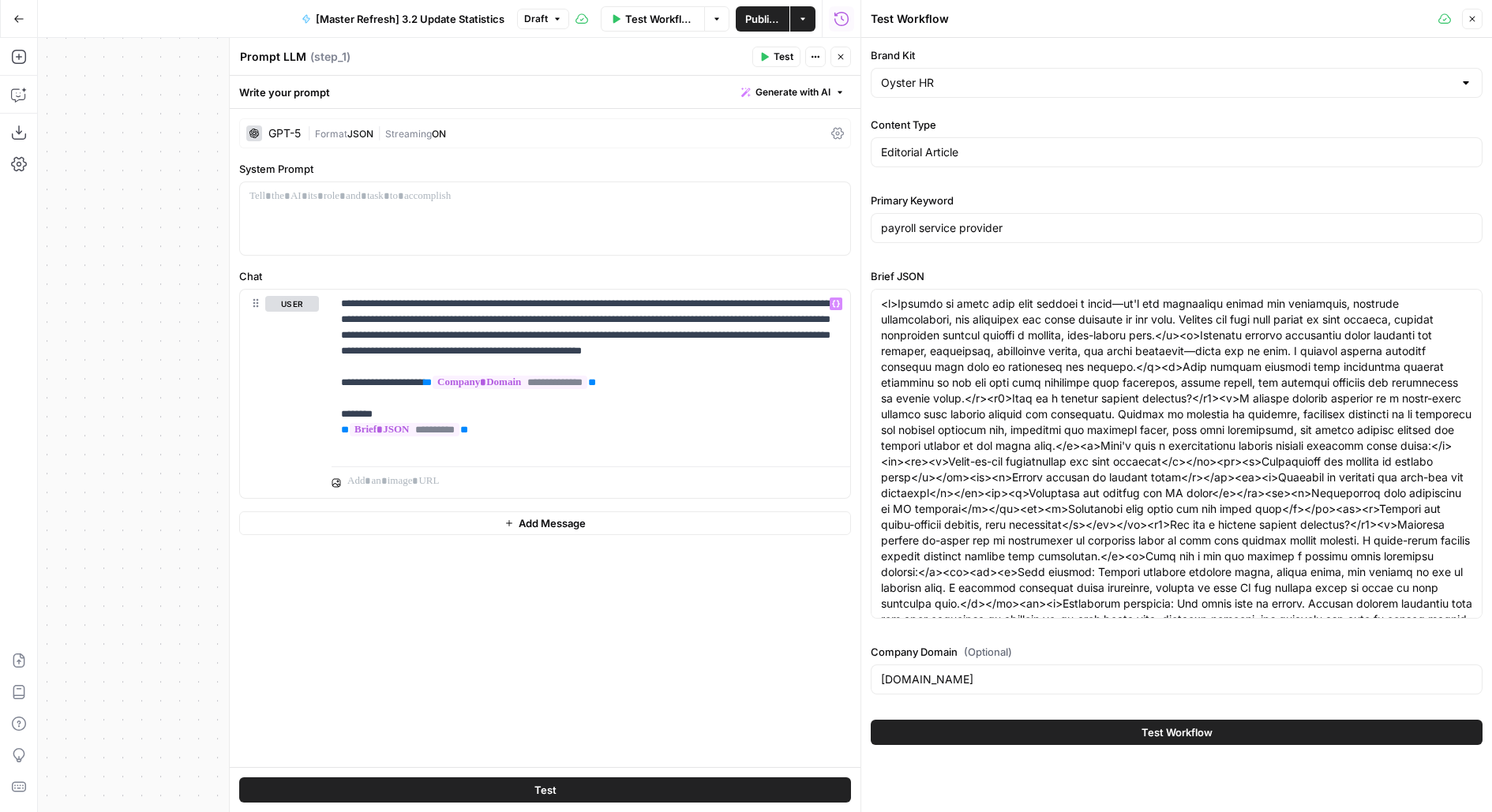
click at [782, 52] on span "Test" at bounding box center [783, 57] width 20 height 14
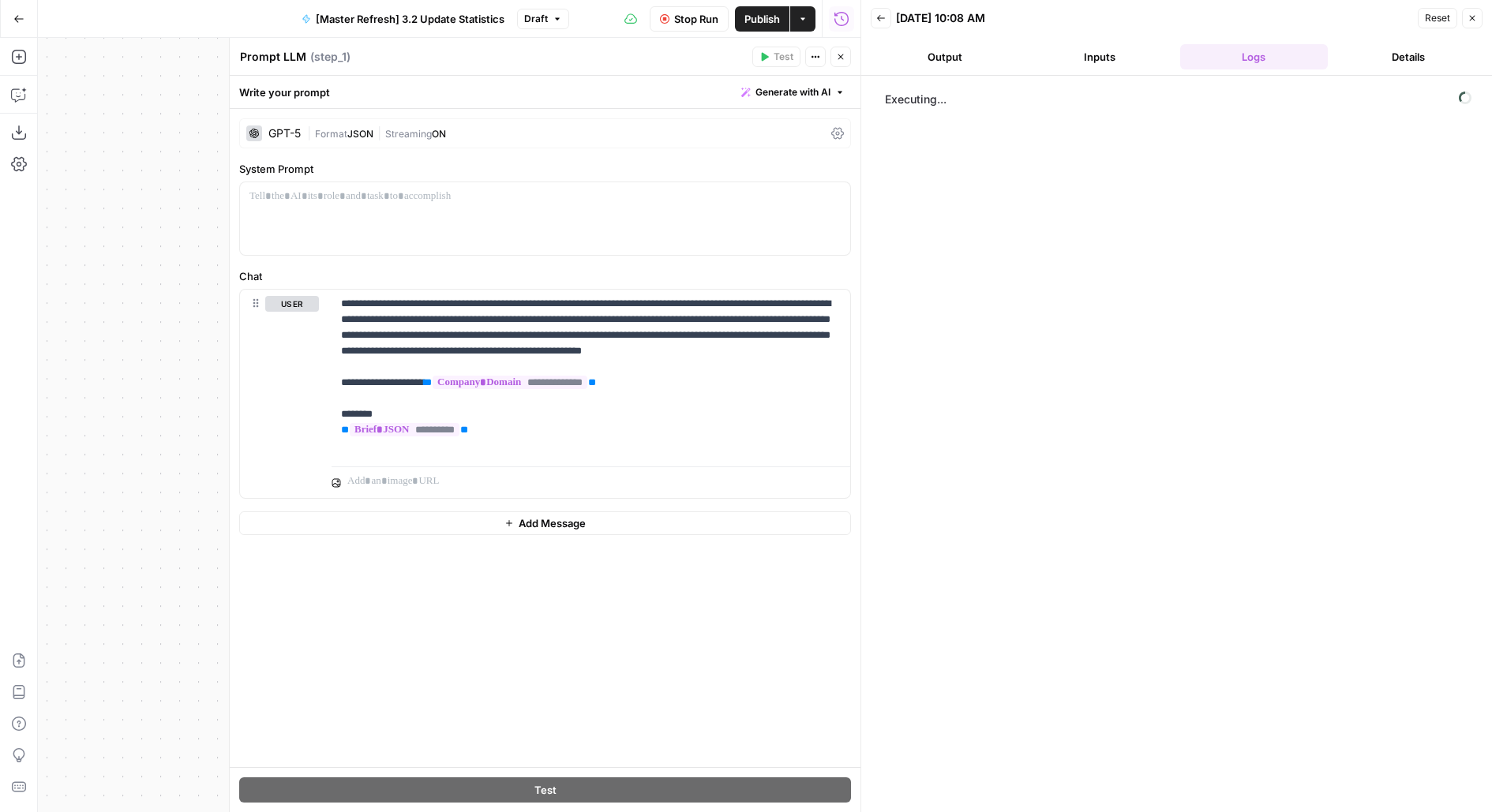
click at [964, 49] on button "Output" at bounding box center [944, 57] width 148 height 25
click at [842, 64] on button "Close" at bounding box center [840, 57] width 21 height 21
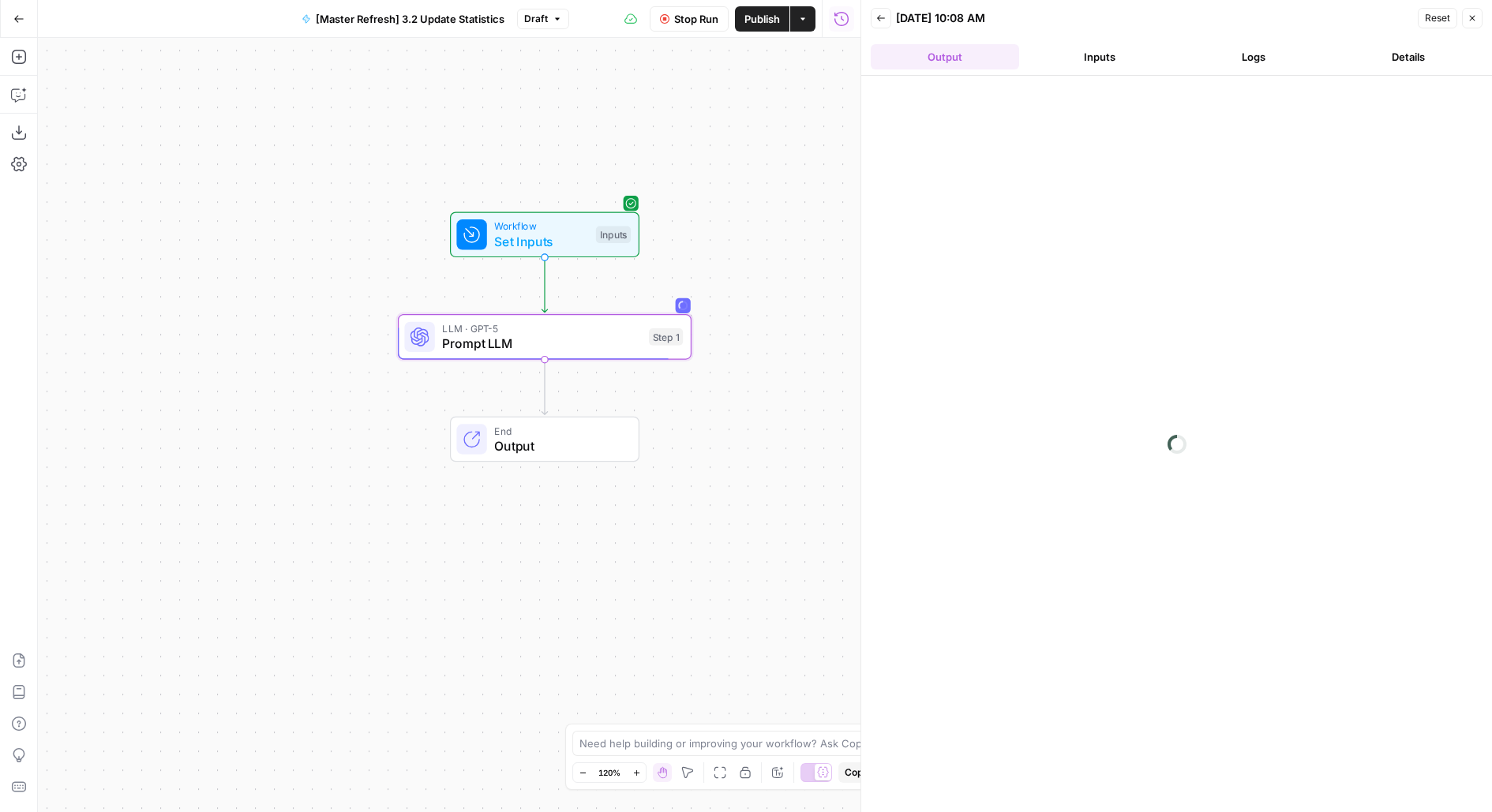
drag, startPoint x: 835, startPoint y: 217, endPoint x: 778, endPoint y: 230, distance: 58.5
click at [778, 230] on div "Workflow Set Inputs Inputs LLM · GPT-5 Prompt LLM Step 1 End Output" at bounding box center [449, 425] width 823 height 774
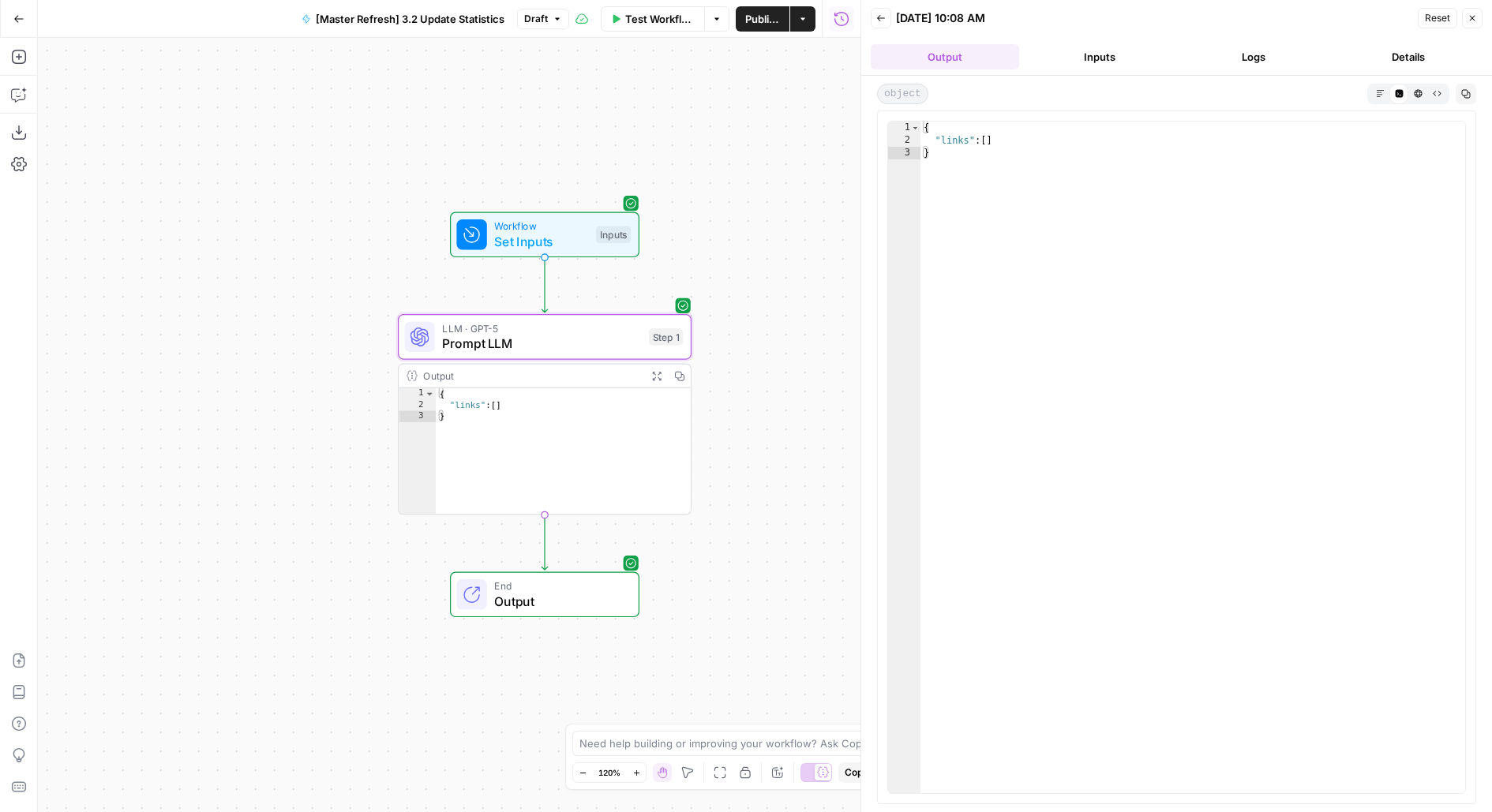
click at [633, 341] on span "Prompt LLM" at bounding box center [541, 343] width 199 height 19
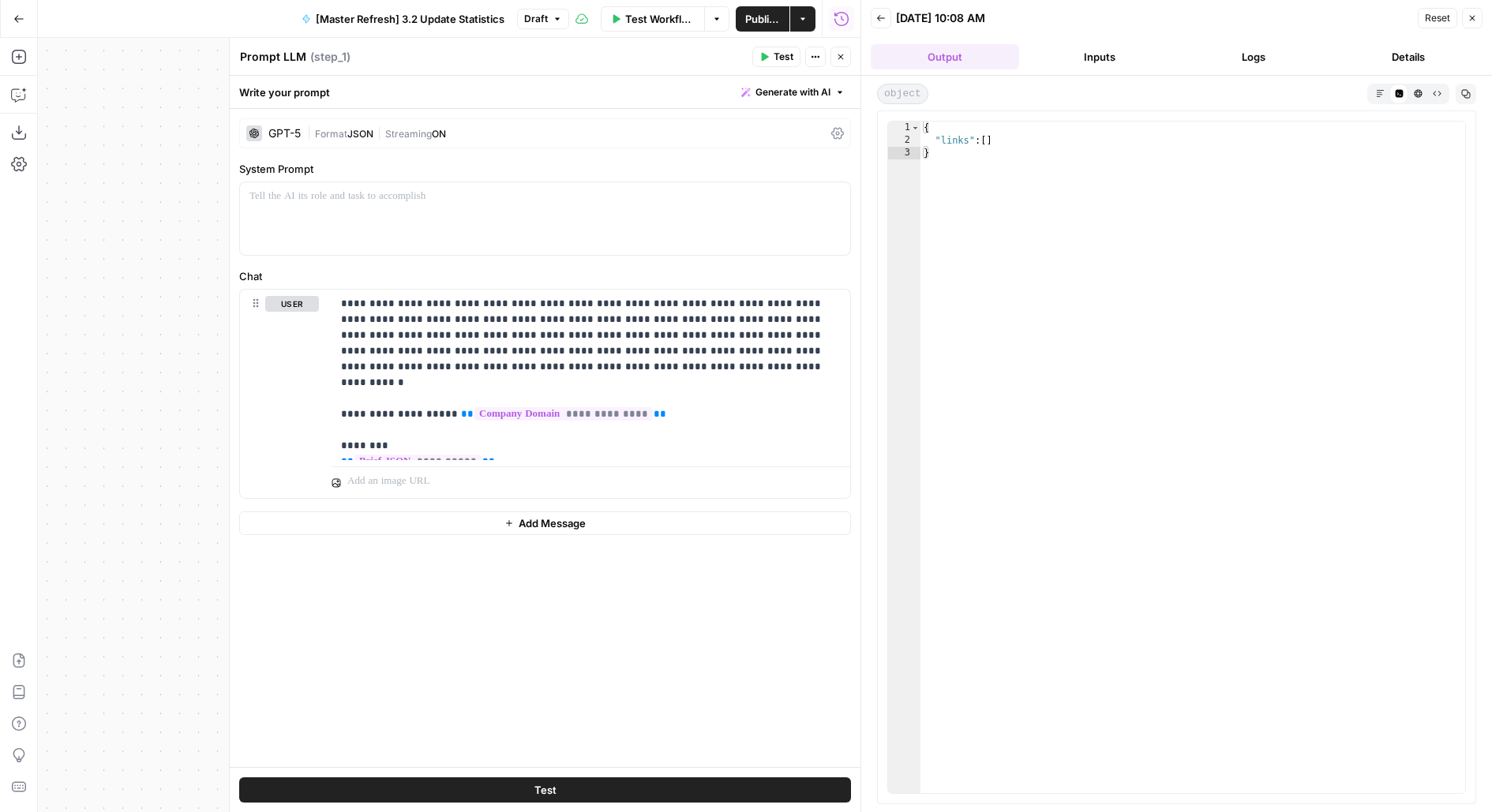
click at [1237, 66] on button "Logs" at bounding box center [1254, 57] width 148 height 25
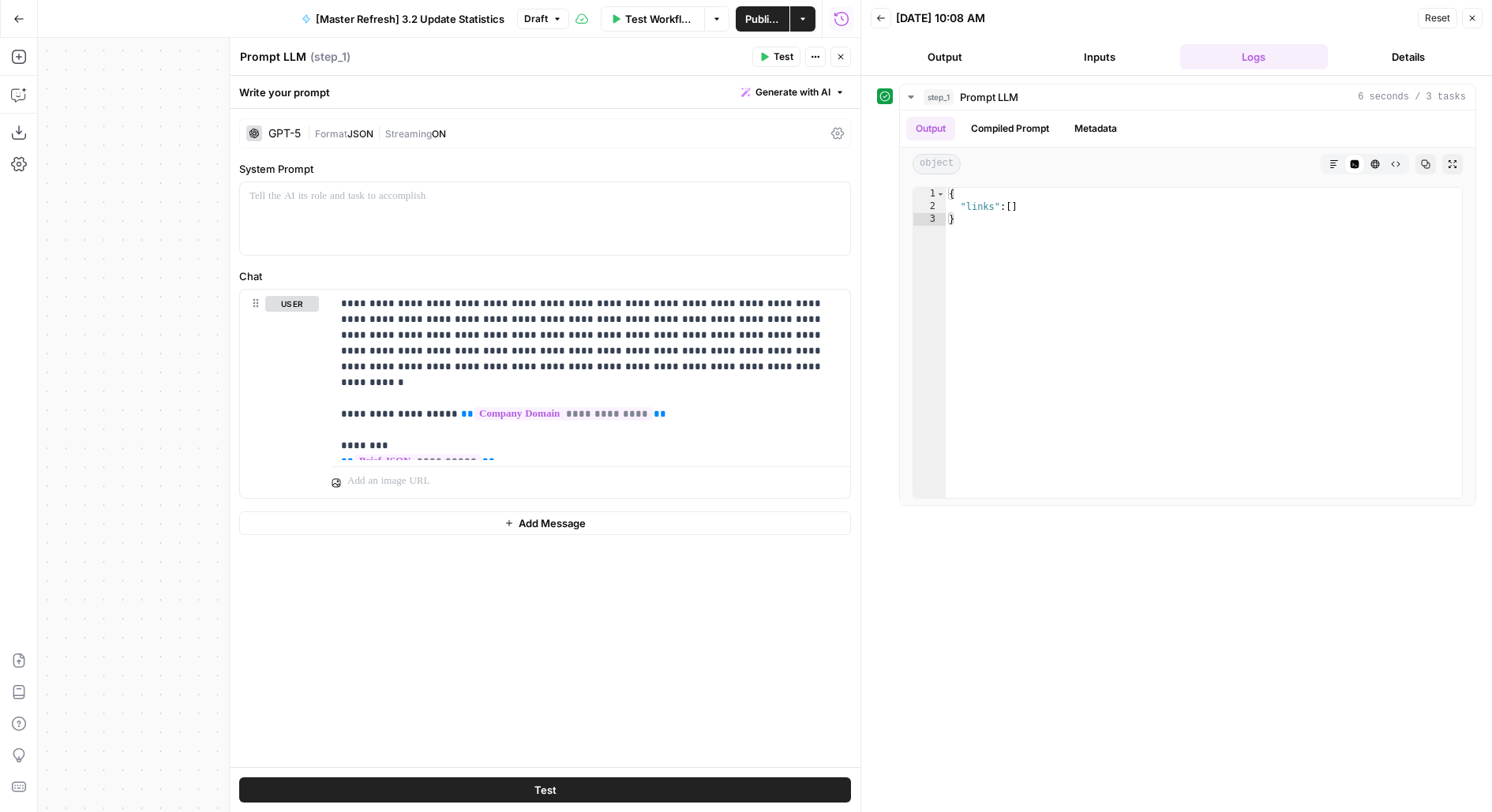
click at [1112, 50] on button "Inputs" at bounding box center [1099, 57] width 148 height 25
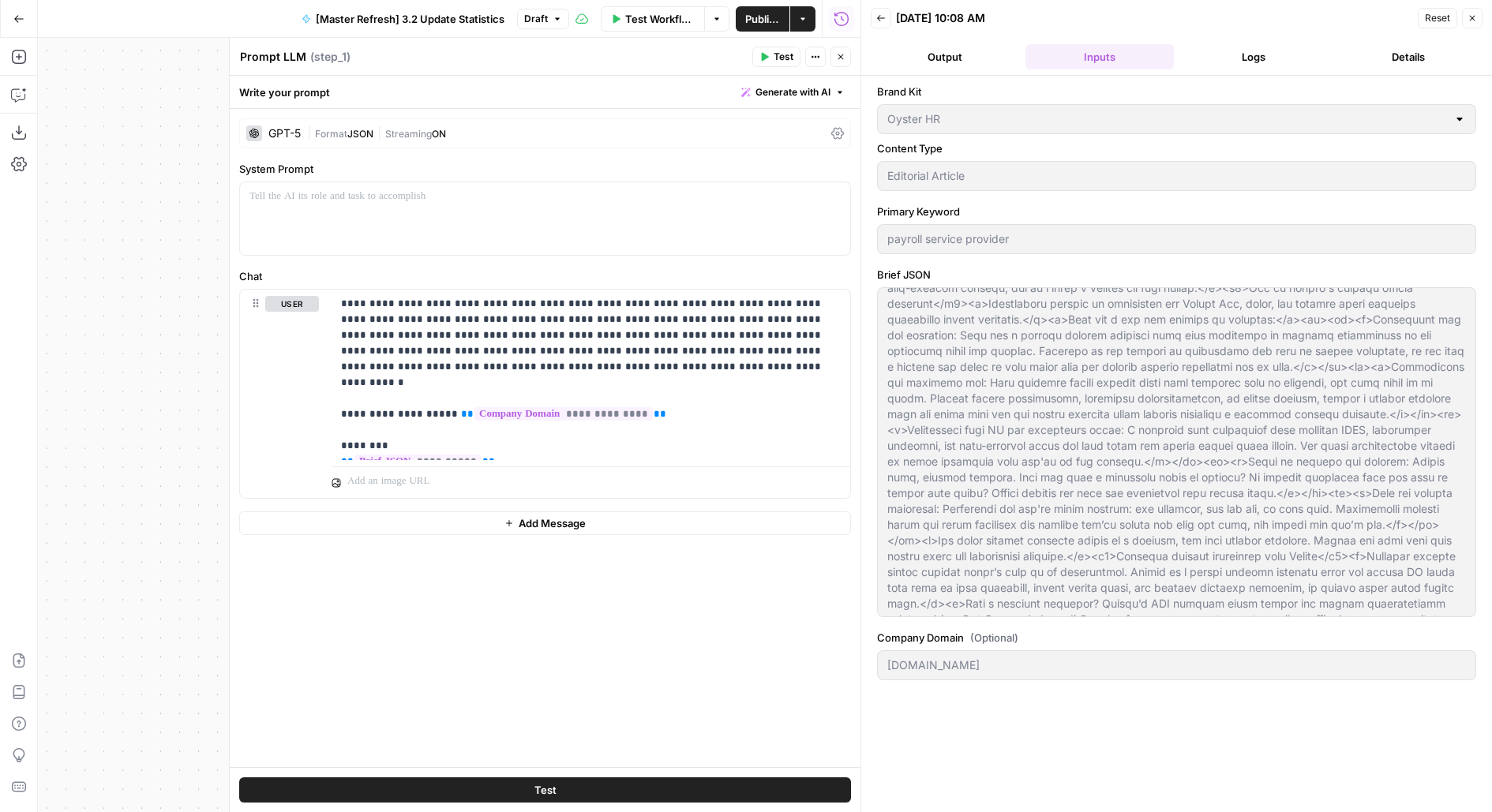
scroll to position [1040, 0]
click at [655, 15] on span "Test Workflow" at bounding box center [659, 19] width 69 height 16
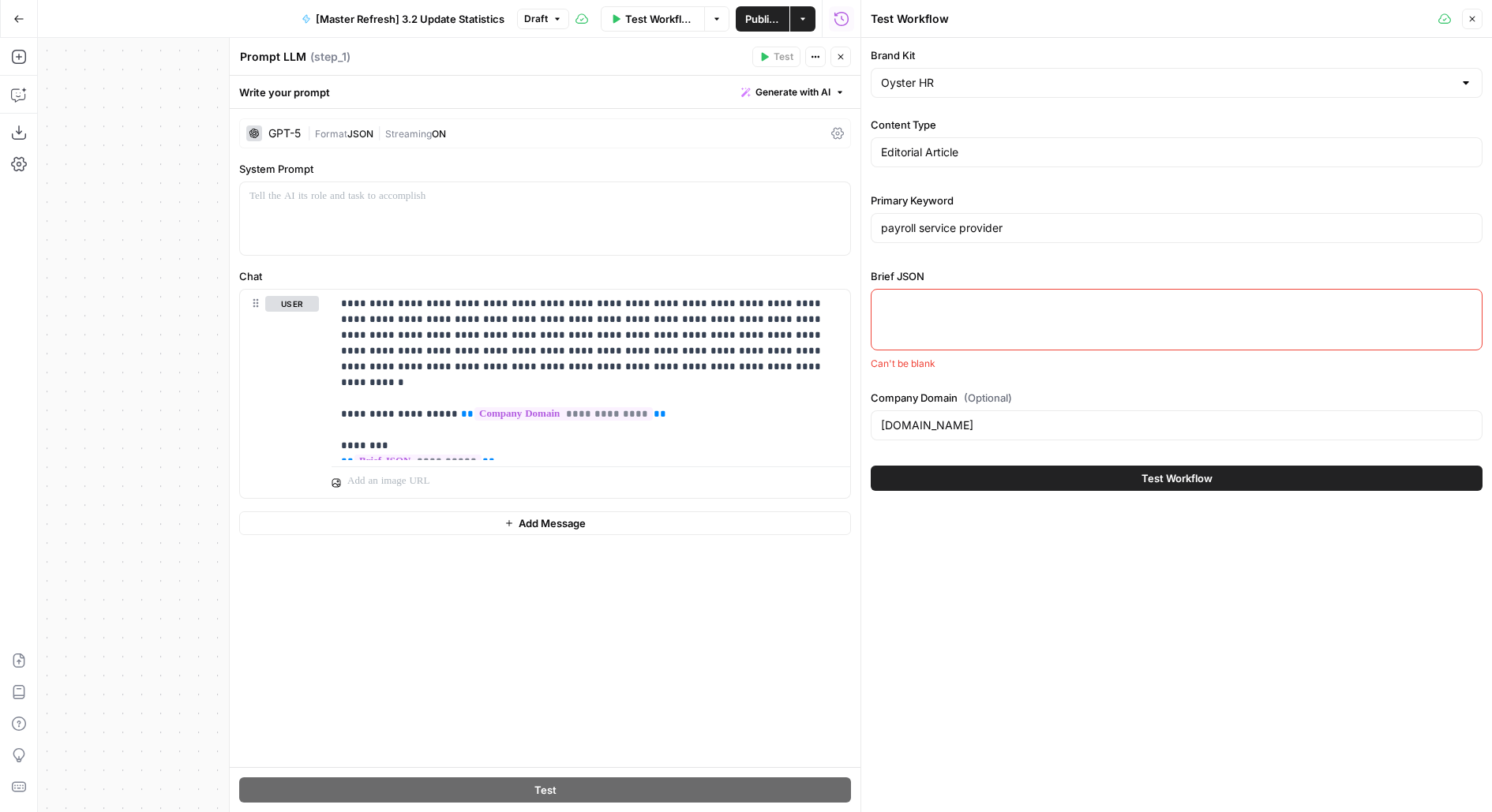
paste textarea "<p>Payroll is about more than signing a check—it's how businesses manage tax co…"
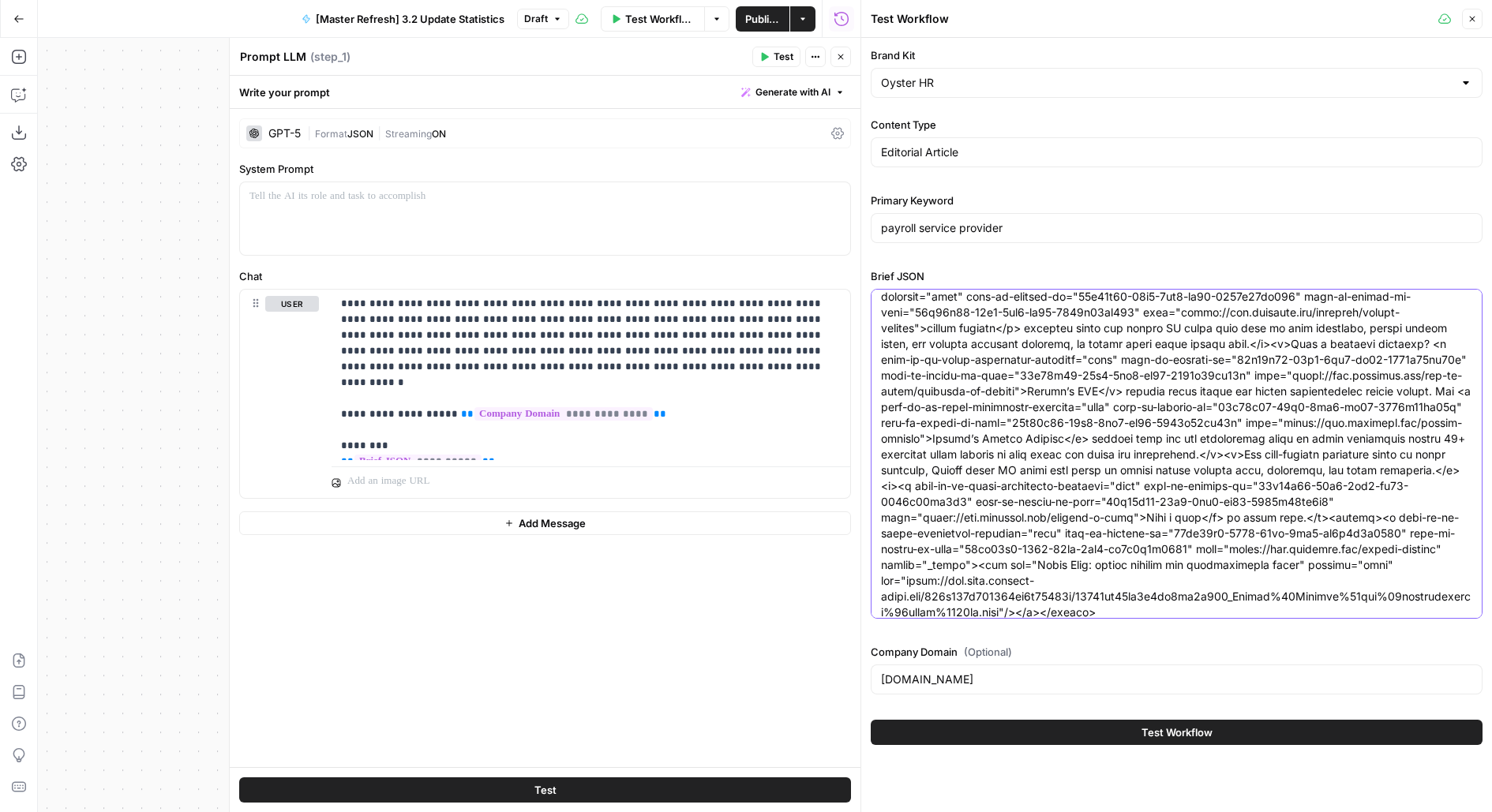
type textarea "<p>Payroll is about more than signing a check—it's how businesses manage tax co…"
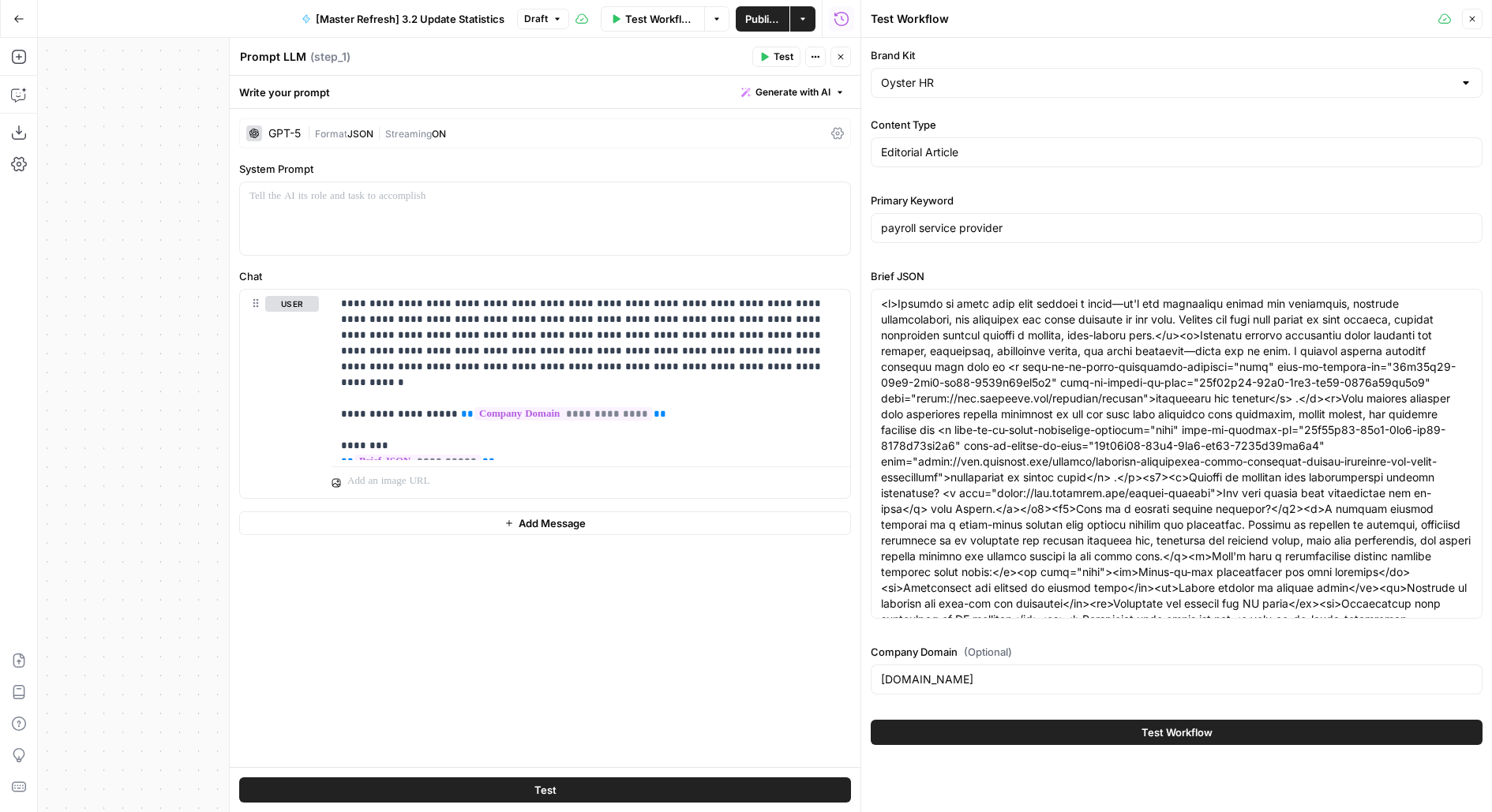
click at [737, 800] on button "Test" at bounding box center [544, 790] width 612 height 25
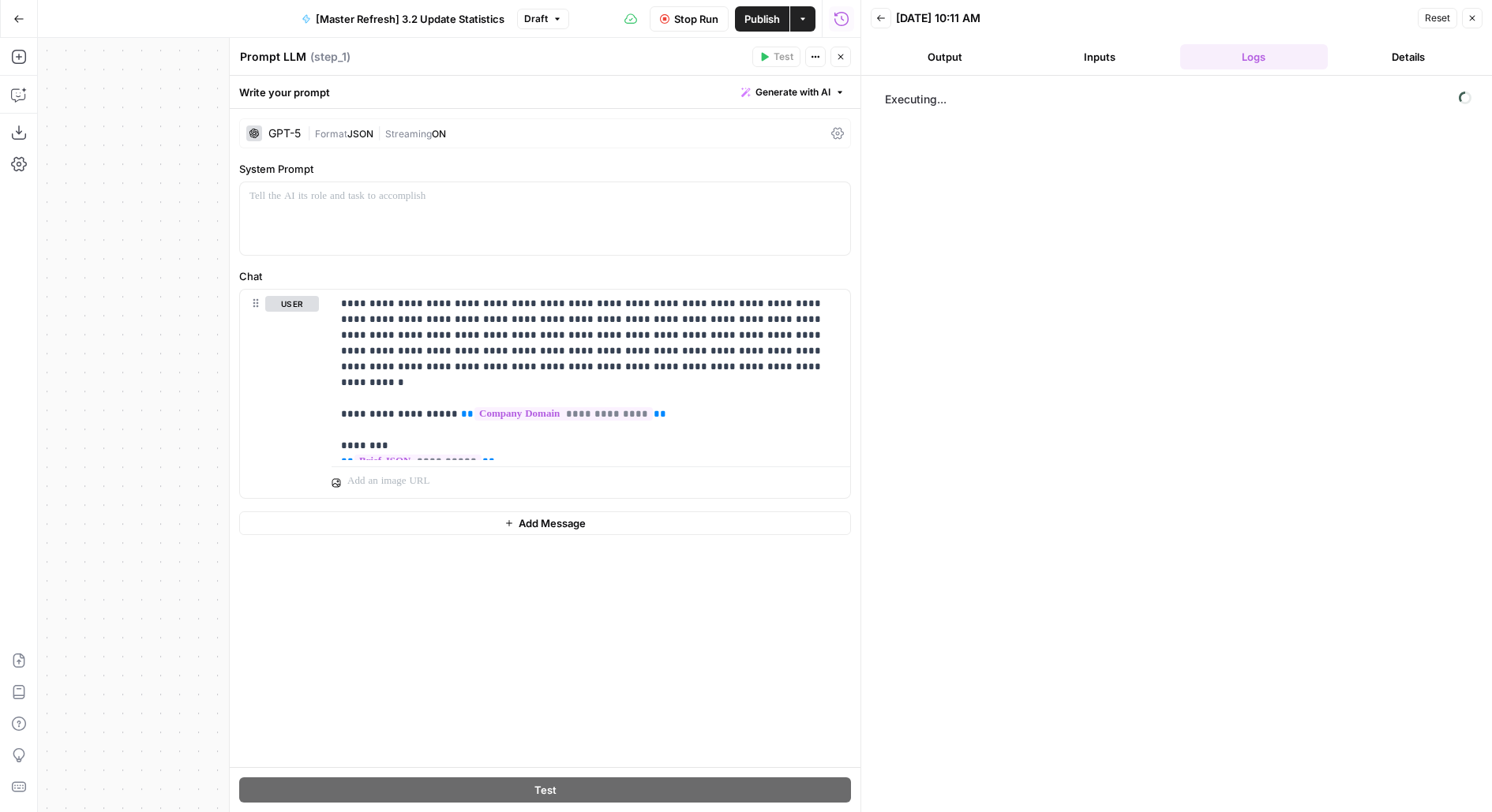
click at [940, 56] on button "Output" at bounding box center [944, 57] width 148 height 25
click at [844, 54] on icon "button" at bounding box center [840, 57] width 10 height 10
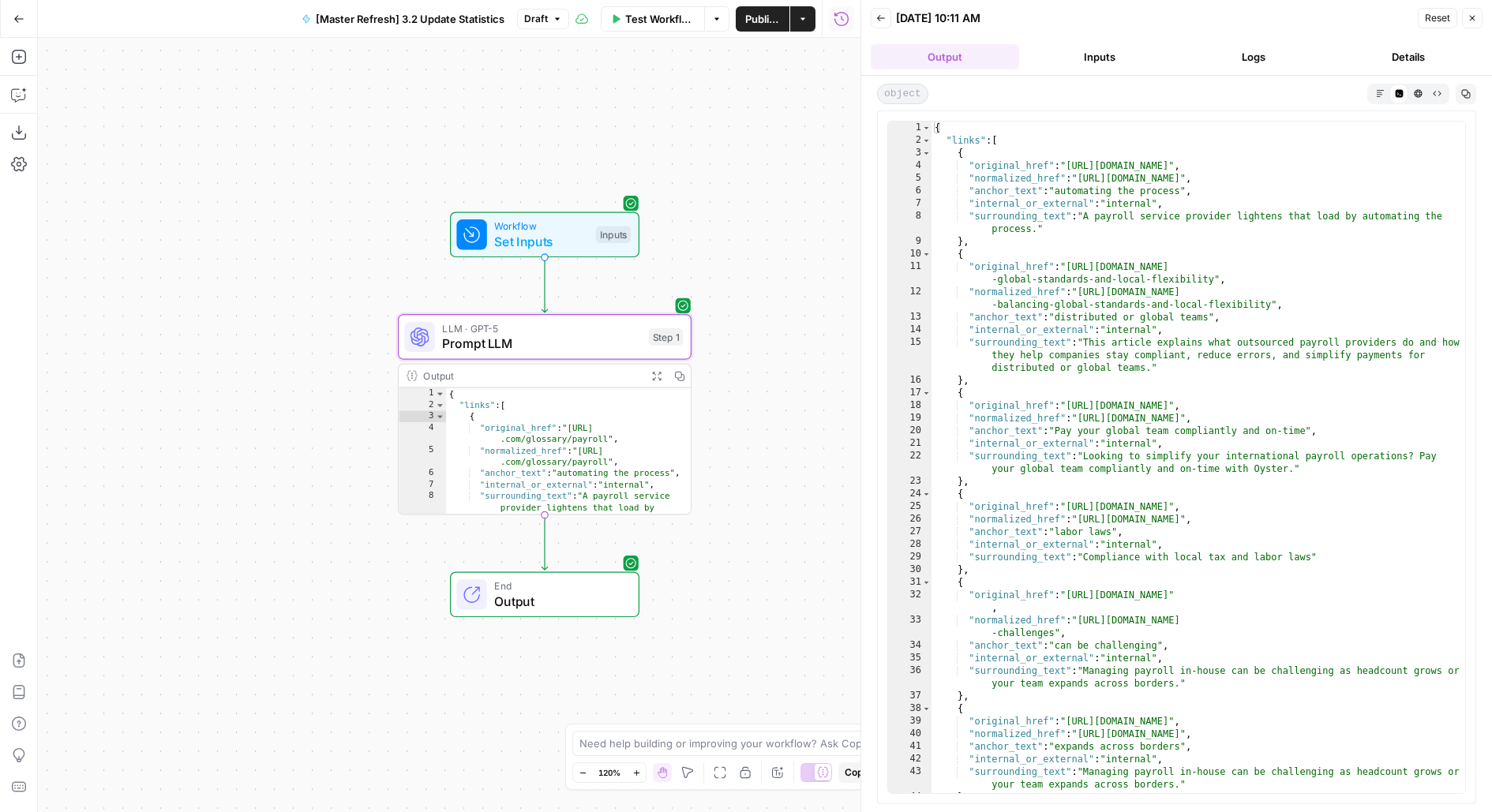
type textarea "**********"
click at [1027, 418] on div "{ "links" : [ { "original_href" : "https://www.oysterhr.com/glossary/payroll" ,…" at bounding box center [1199, 471] width 535 height 699
click at [925, 154] on span "Toggle code folding, rows 3 through 9" at bounding box center [926, 153] width 9 height 13
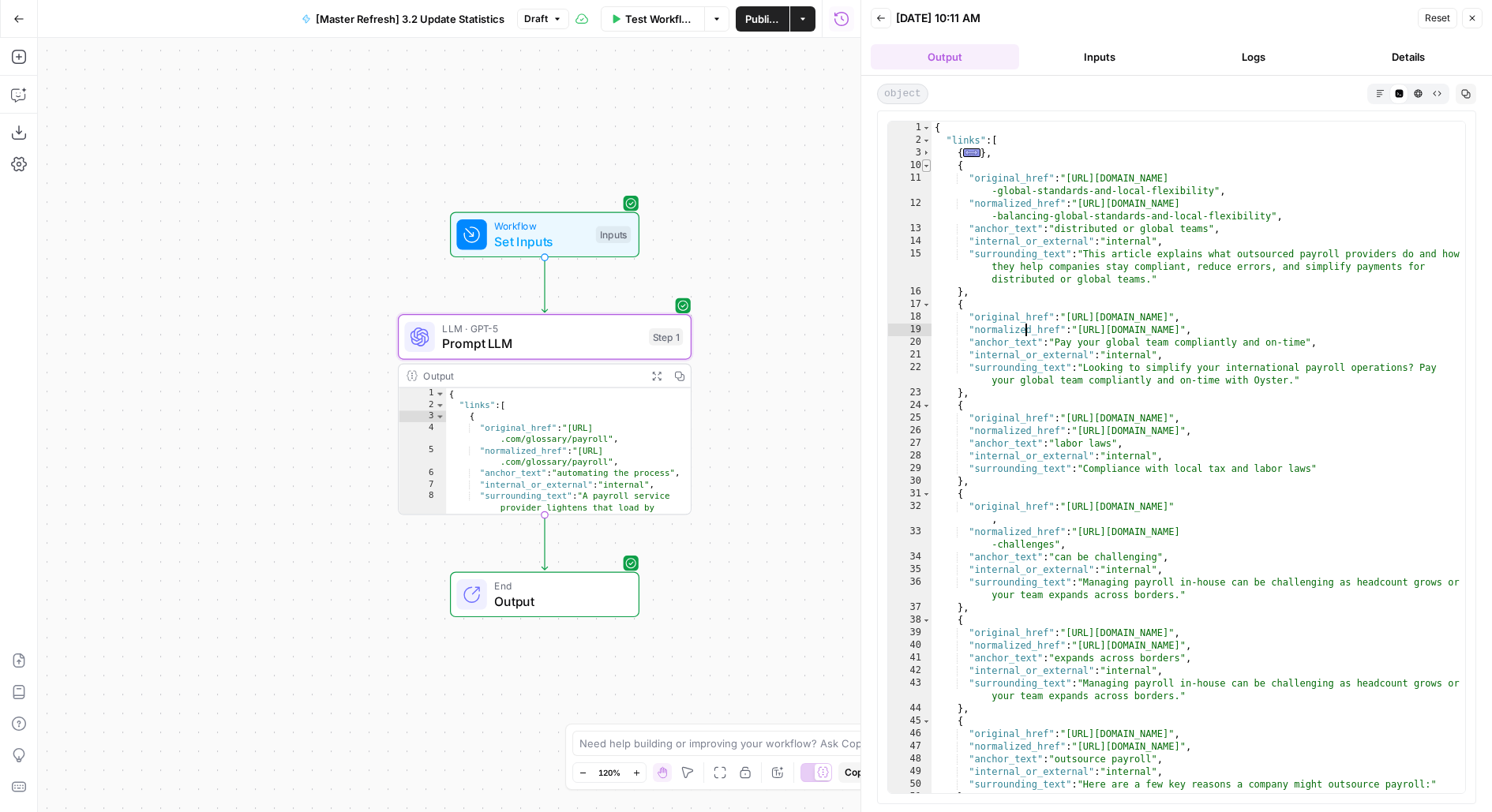
click at [925, 166] on span "Toggle code folding, rows 10 through 16" at bounding box center [926, 165] width 9 height 13
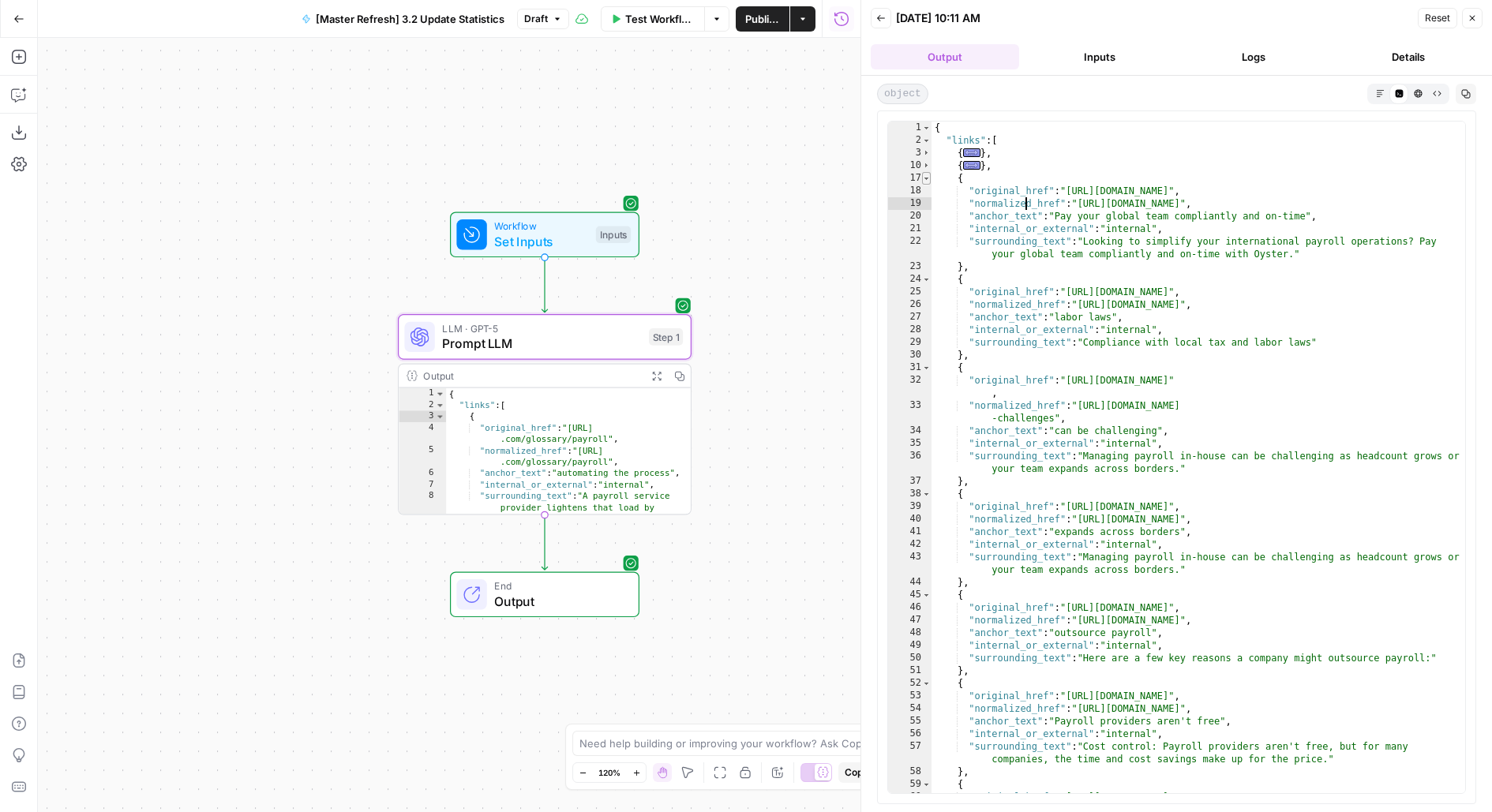
click at [926, 181] on span "Toggle code folding, rows 17 through 23" at bounding box center [926, 179] width 9 height 13
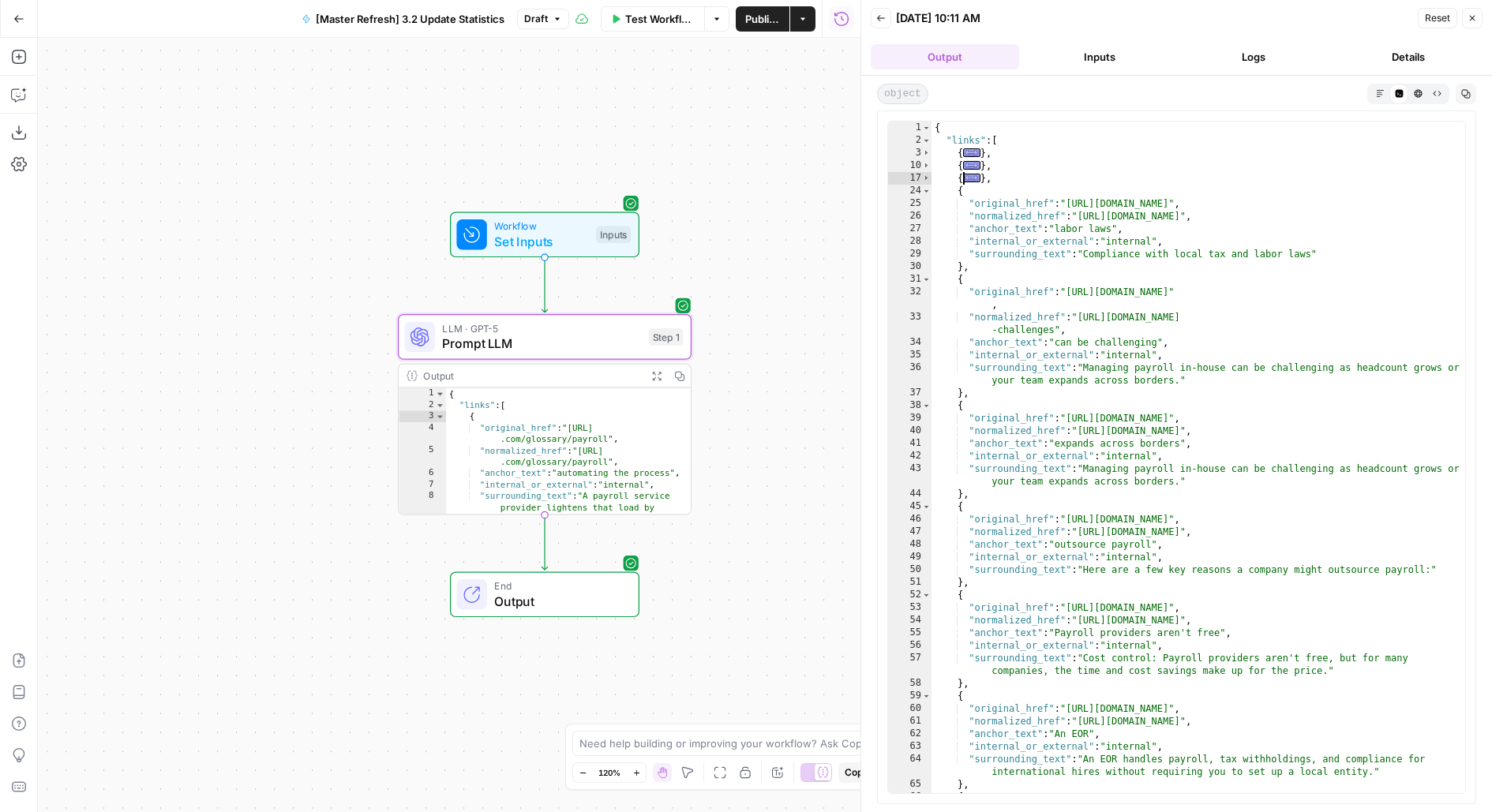
click at [628, 352] on span "Prompt LLM" at bounding box center [541, 343] width 199 height 19
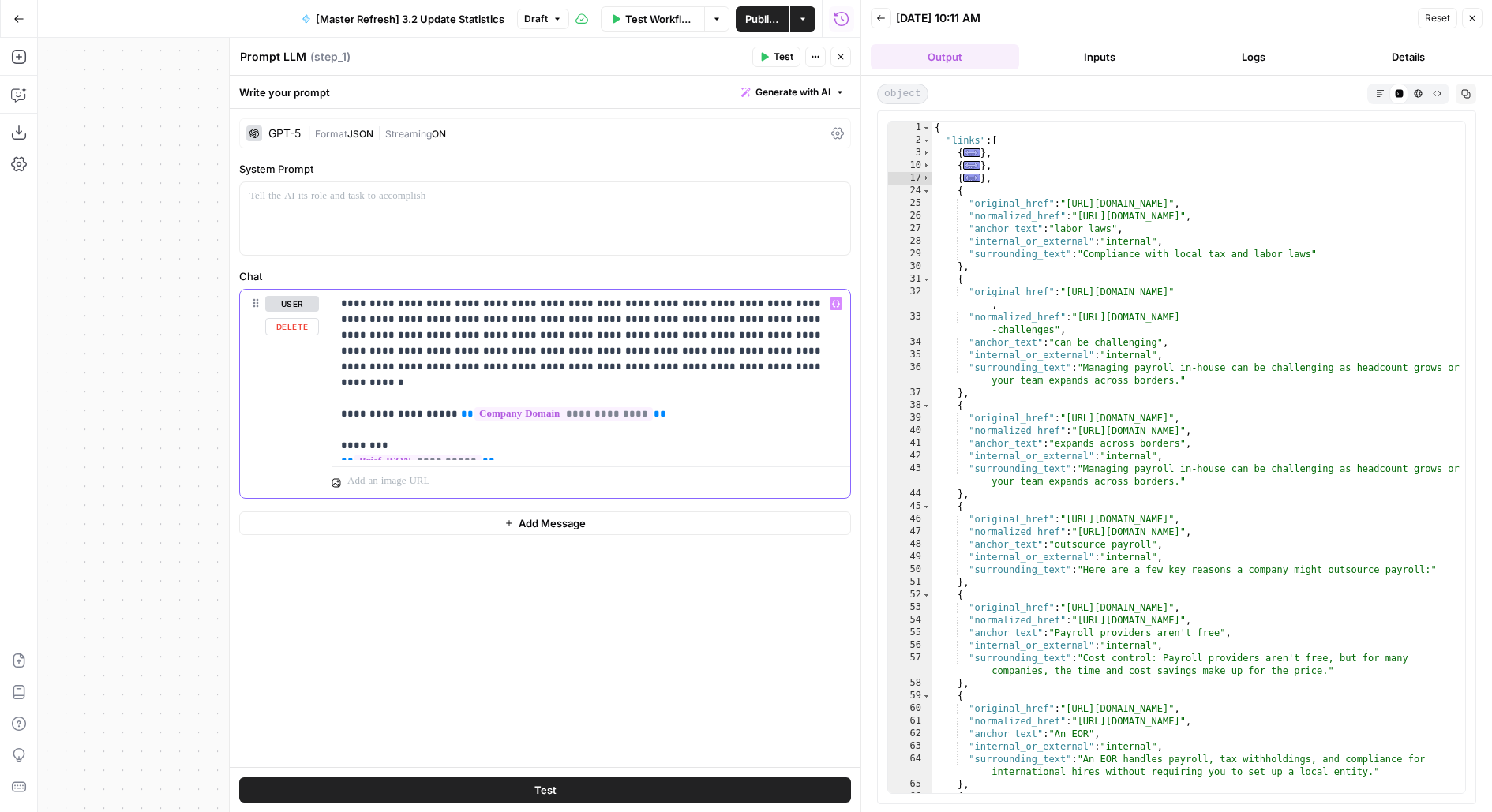
click at [385, 304] on p "**********" at bounding box center [591, 375] width 500 height 158
click at [781, 305] on p "**********" at bounding box center [591, 375] width 500 height 158
drag, startPoint x: 470, startPoint y: 322, endPoint x: 723, endPoint y: 322, distance: 253.0
click at [723, 322] on p "**********" at bounding box center [591, 375] width 500 height 158
drag, startPoint x: 482, startPoint y: 331, endPoint x: 686, endPoint y: 331, distance: 204.0
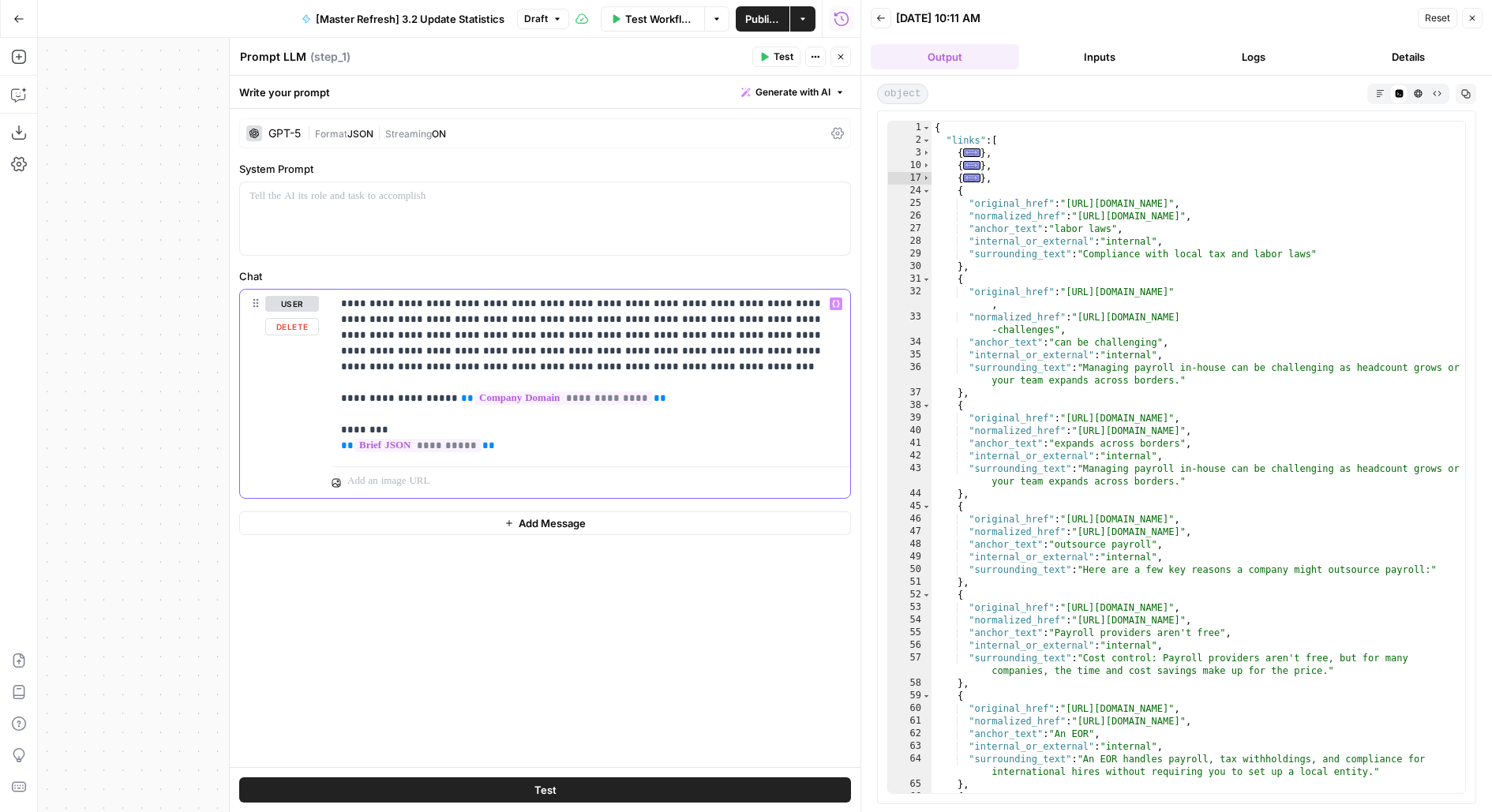
click at [686, 331] on p "**********" at bounding box center [591, 375] width 500 height 158
click at [661, 335] on p "**********" at bounding box center [591, 375] width 500 height 158
drag, startPoint x: 658, startPoint y: 331, endPoint x: 852, endPoint y: 338, distance: 194.1
click at [852, 338] on div "**********" at bounding box center [545, 437] width 631 height 658
click at [764, 354] on p "**********" at bounding box center [591, 375] width 500 height 158
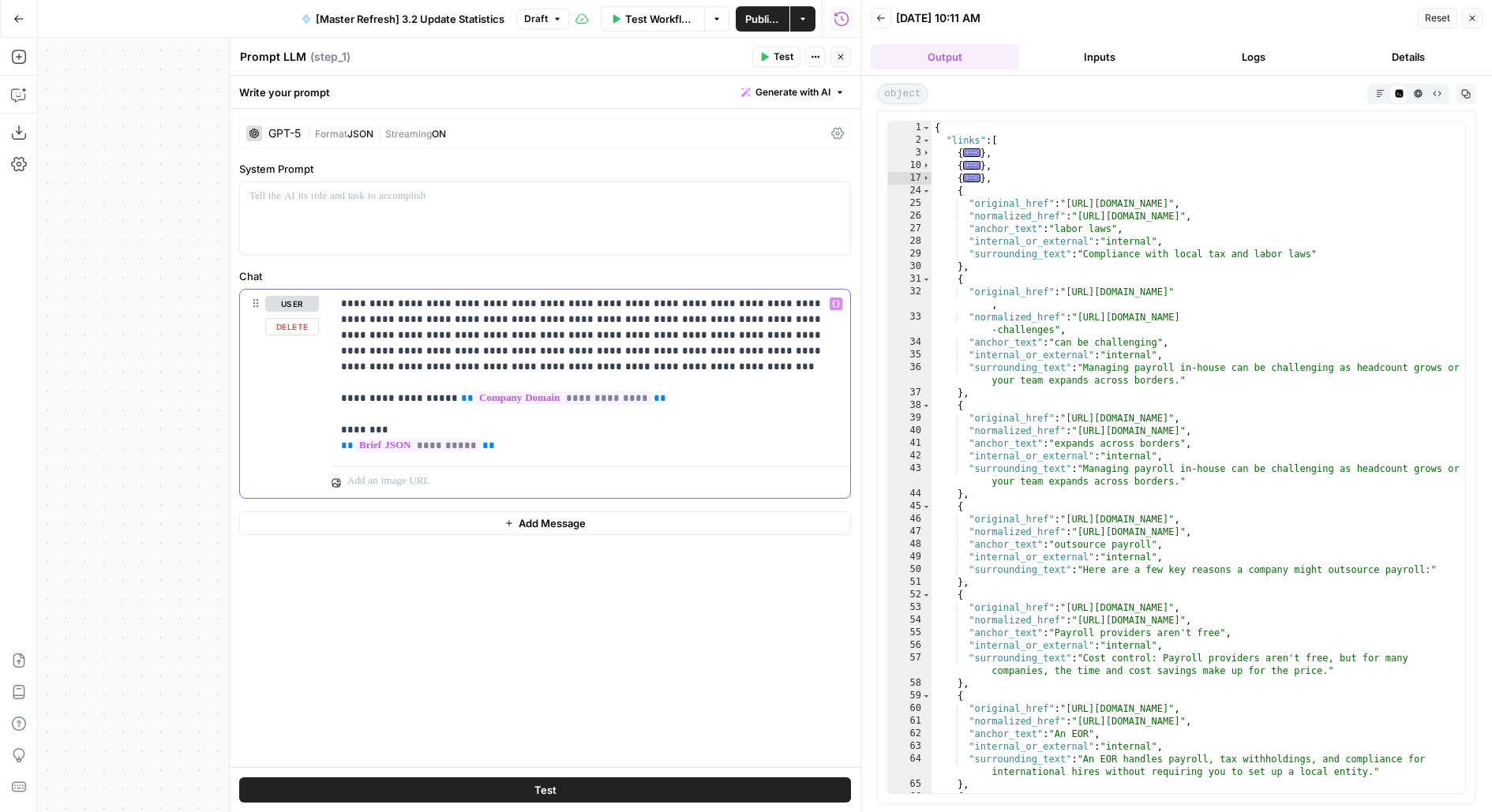
click at [712, 339] on p "**********" at bounding box center [591, 375] width 500 height 158
drag, startPoint x: 331, startPoint y: 357, endPoint x: 417, endPoint y: 350, distance: 86.3
click at [417, 350] on div "**********" at bounding box center [590, 375] width 518 height 171
click at [650, 351] on p "**********" at bounding box center [591, 366] width 500 height 142
drag, startPoint x: 606, startPoint y: 350, endPoint x: 712, endPoint y: 348, distance: 106.0
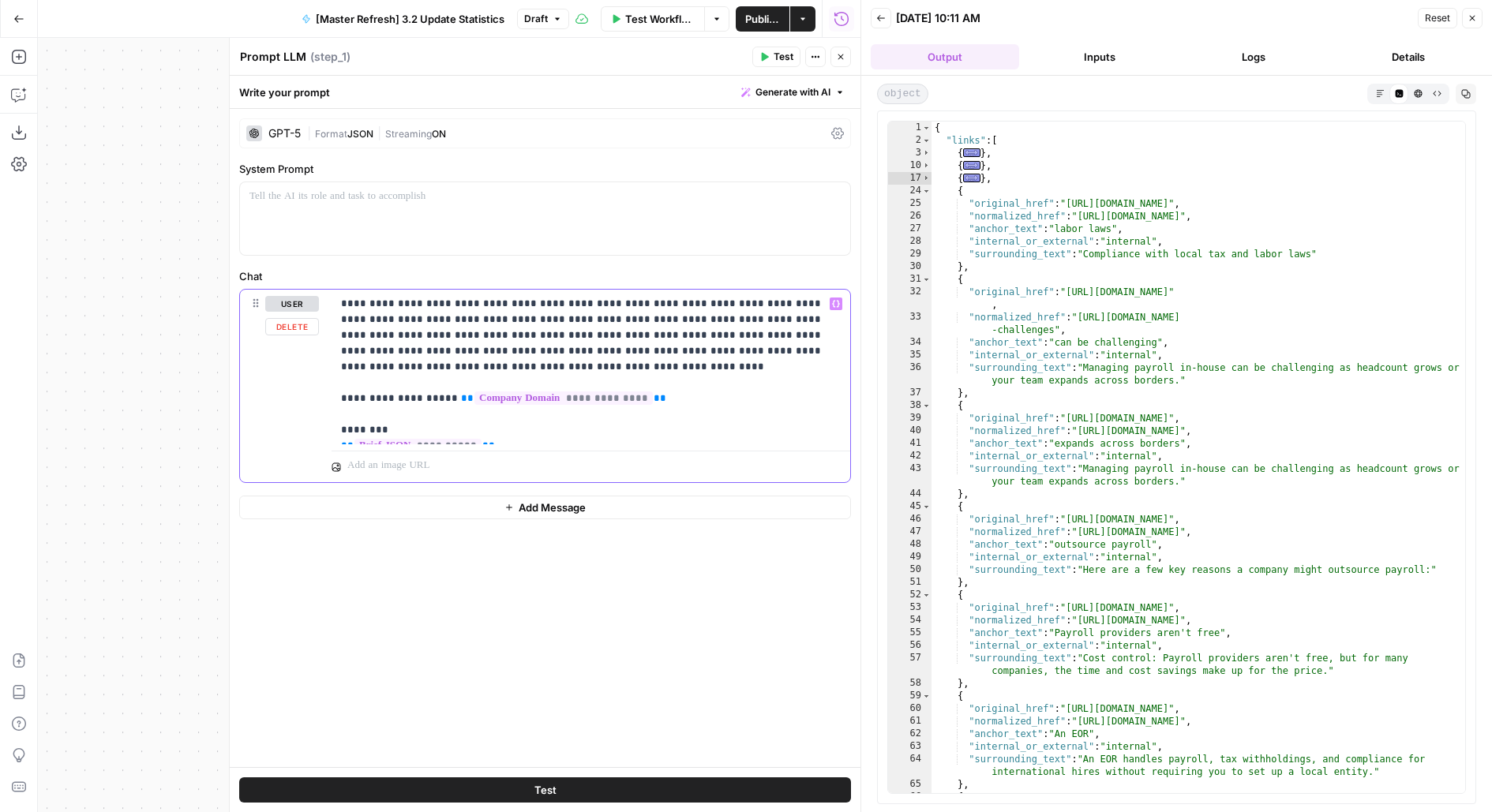
click at [712, 348] on p "**********" at bounding box center [591, 366] width 500 height 142
click at [777, 349] on p "**********" at bounding box center [591, 366] width 500 height 142
click at [434, 790] on button "Test" at bounding box center [544, 790] width 612 height 25
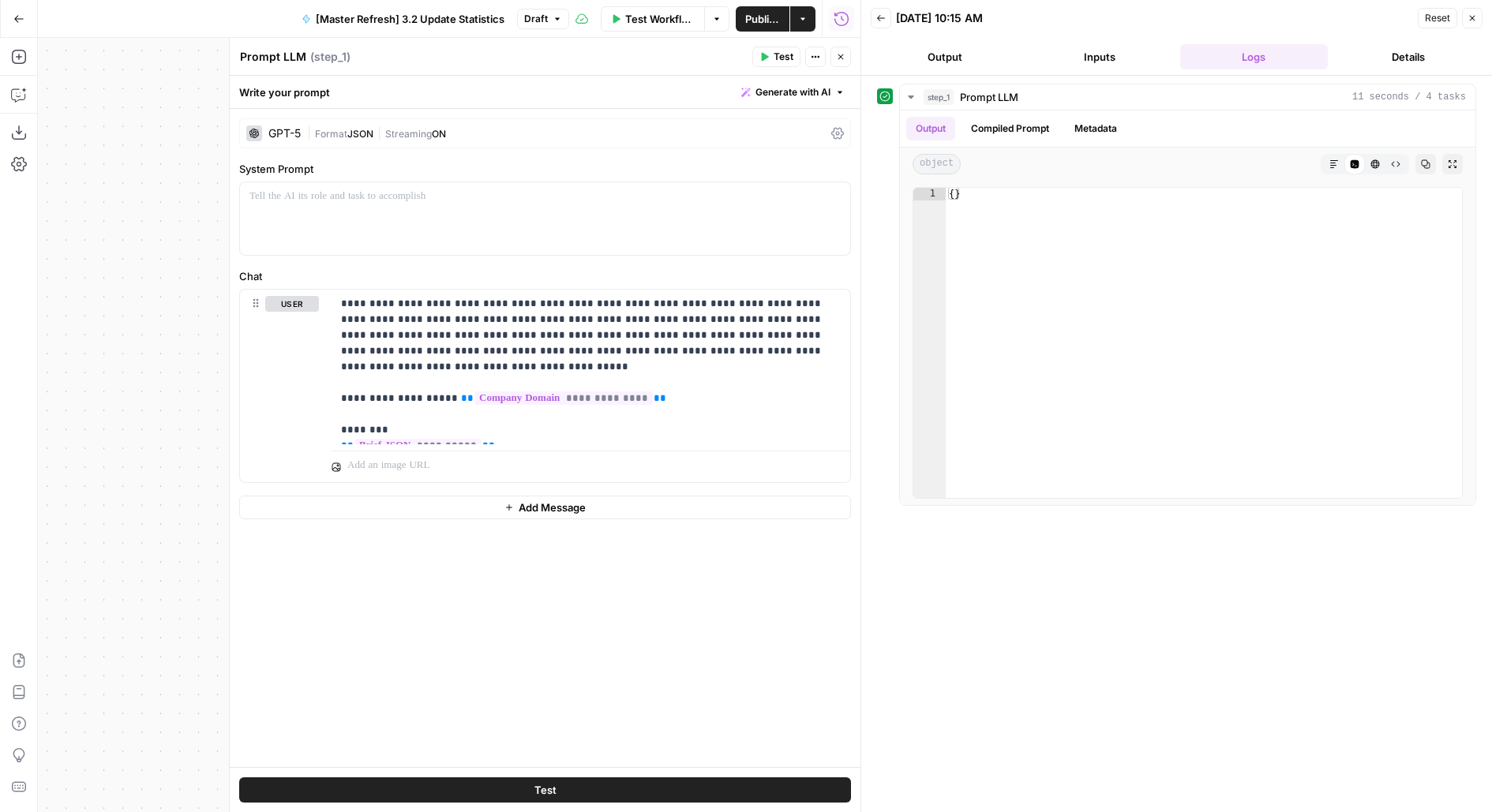
click at [697, 446] on div "“/” to reference Variables Menu" at bounding box center [590, 463] width 518 height 38
click at [658, 435] on p "**********" at bounding box center [591, 366] width 500 height 142
click at [410, 355] on p "**********" at bounding box center [591, 437] width 500 height 284
copy p "**********"
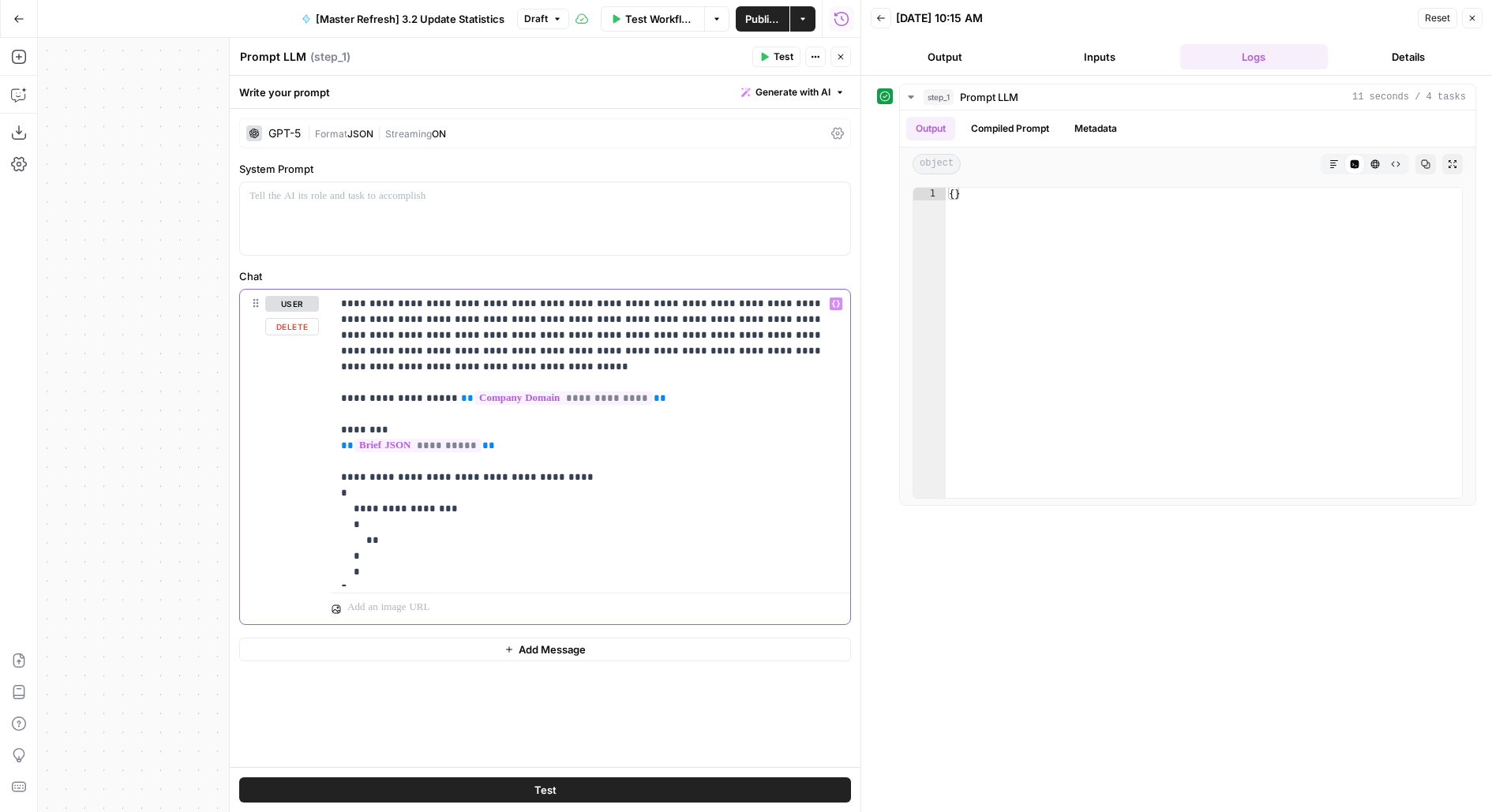
click at [367, 521] on p "**********" at bounding box center [591, 437] width 500 height 284
click at [465, 524] on p "**********" at bounding box center [591, 437] width 500 height 284
click at [494, 349] on p "**********" at bounding box center [591, 446] width 500 height 300
copy p "**********"
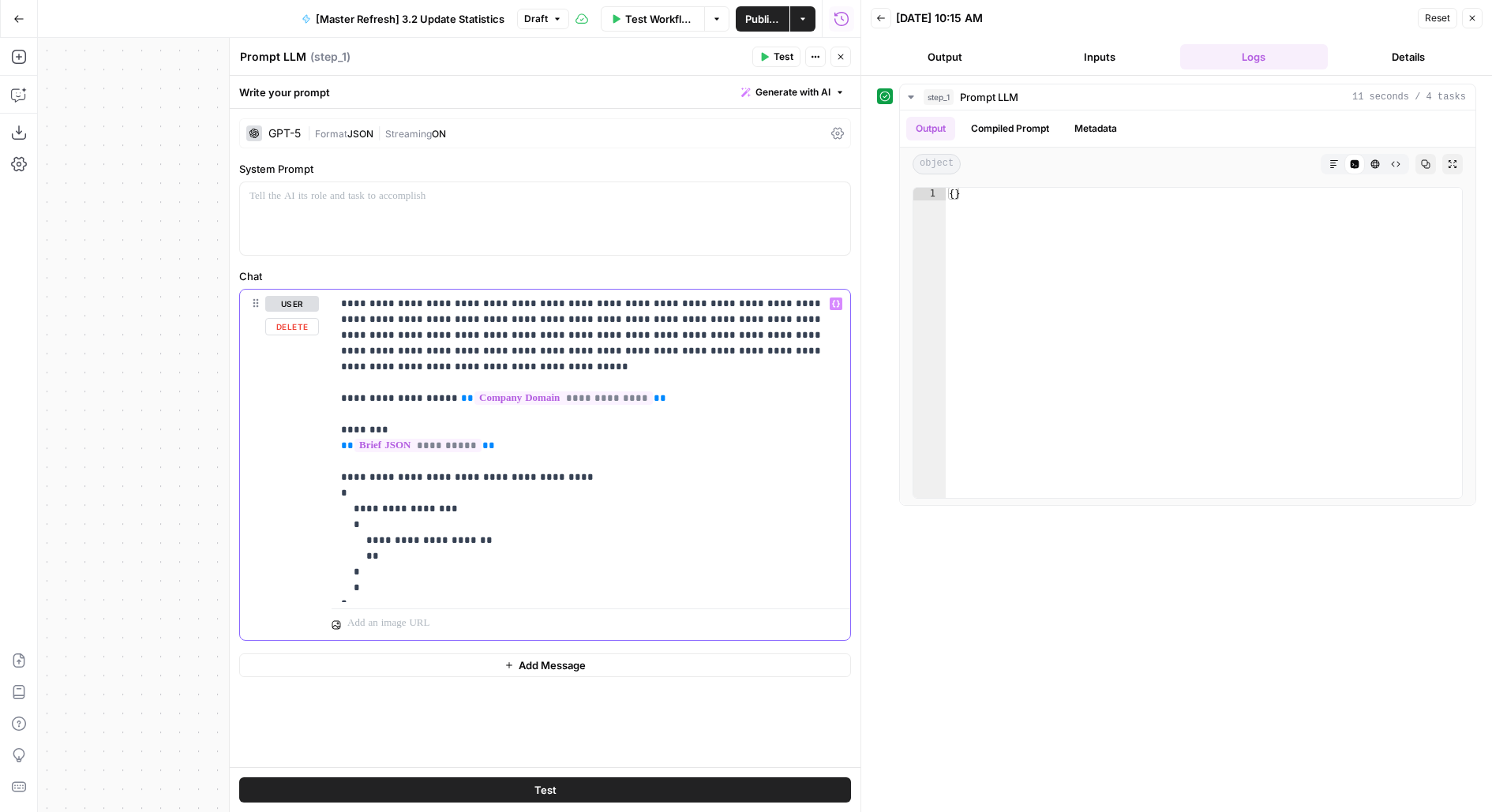
click at [366, 537] on p "**********" at bounding box center [591, 446] width 500 height 300
click at [554, 353] on p "**********" at bounding box center [591, 446] width 500 height 300
copy p "**********"
click at [484, 547] on p "**********" at bounding box center [591, 446] width 500 height 300
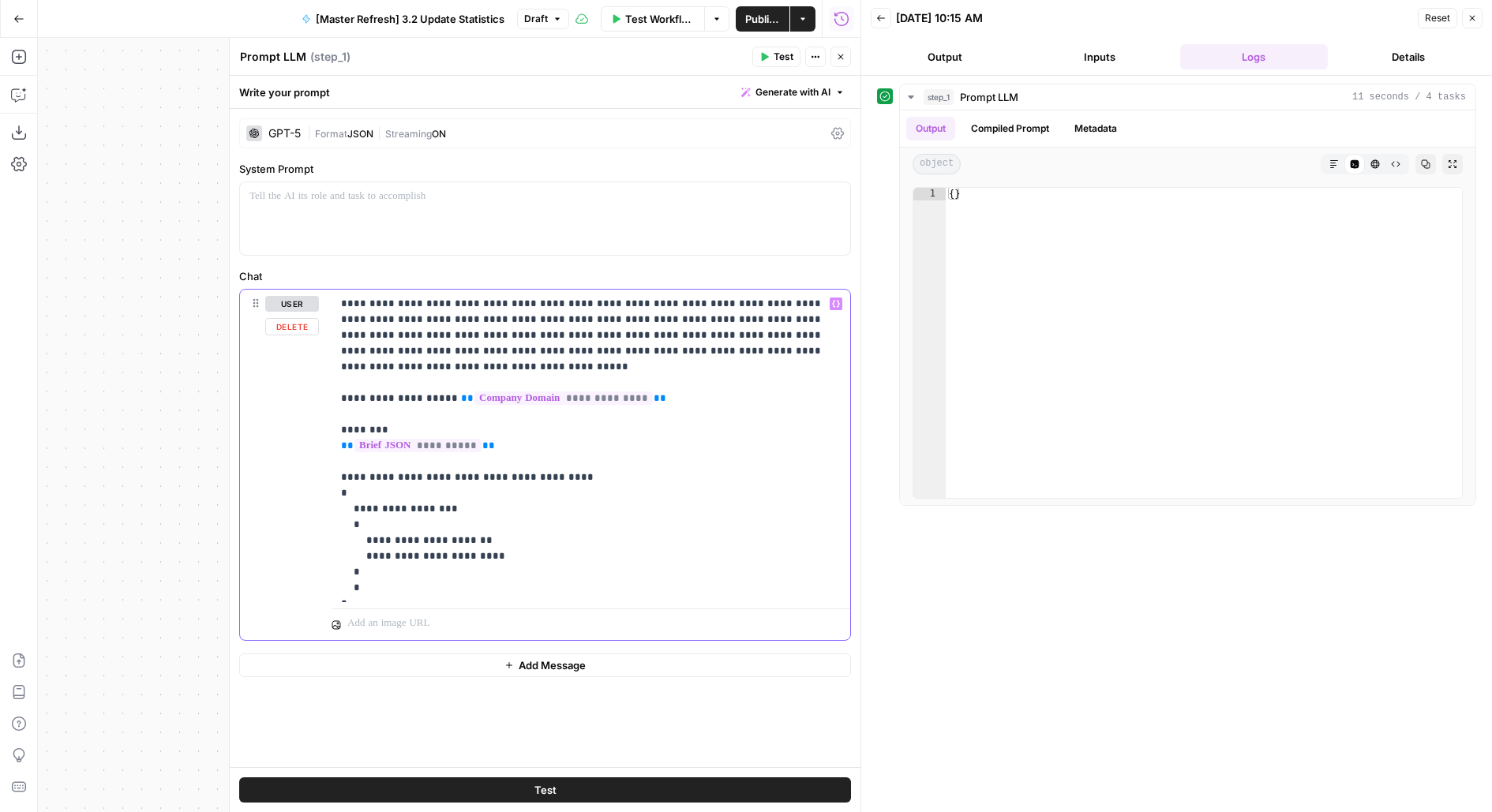
click at [483, 538] on p "**********" at bounding box center [591, 446] width 500 height 300
click at [656, 352] on p "**********" at bounding box center [591, 461] width 500 height 331
copy p "**********"
click at [472, 569] on p "**********" at bounding box center [591, 461] width 500 height 331
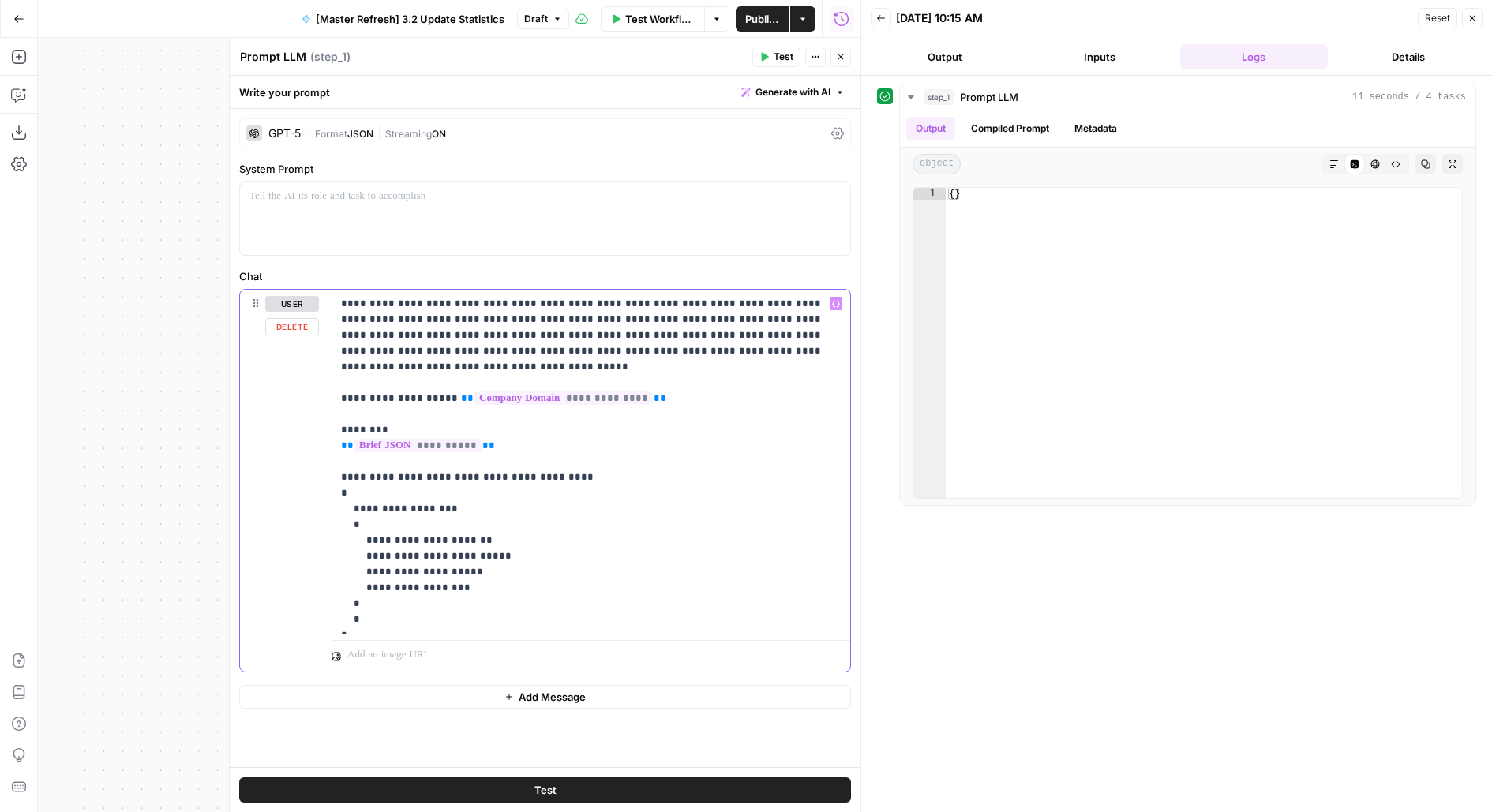
click at [426, 582] on p "**********" at bounding box center [591, 461] width 500 height 331
click at [393, 634] on div "“/” to reference Variables Menu" at bounding box center [590, 653] width 518 height 38
click at [406, 613] on p "**********" at bounding box center [591, 461] width 500 height 331
drag, startPoint x: 358, startPoint y: 620, endPoint x: 324, endPoint y: 479, distance: 145.0
click at [325, 478] on div "**********" at bounding box center [544, 504] width 610 height 429
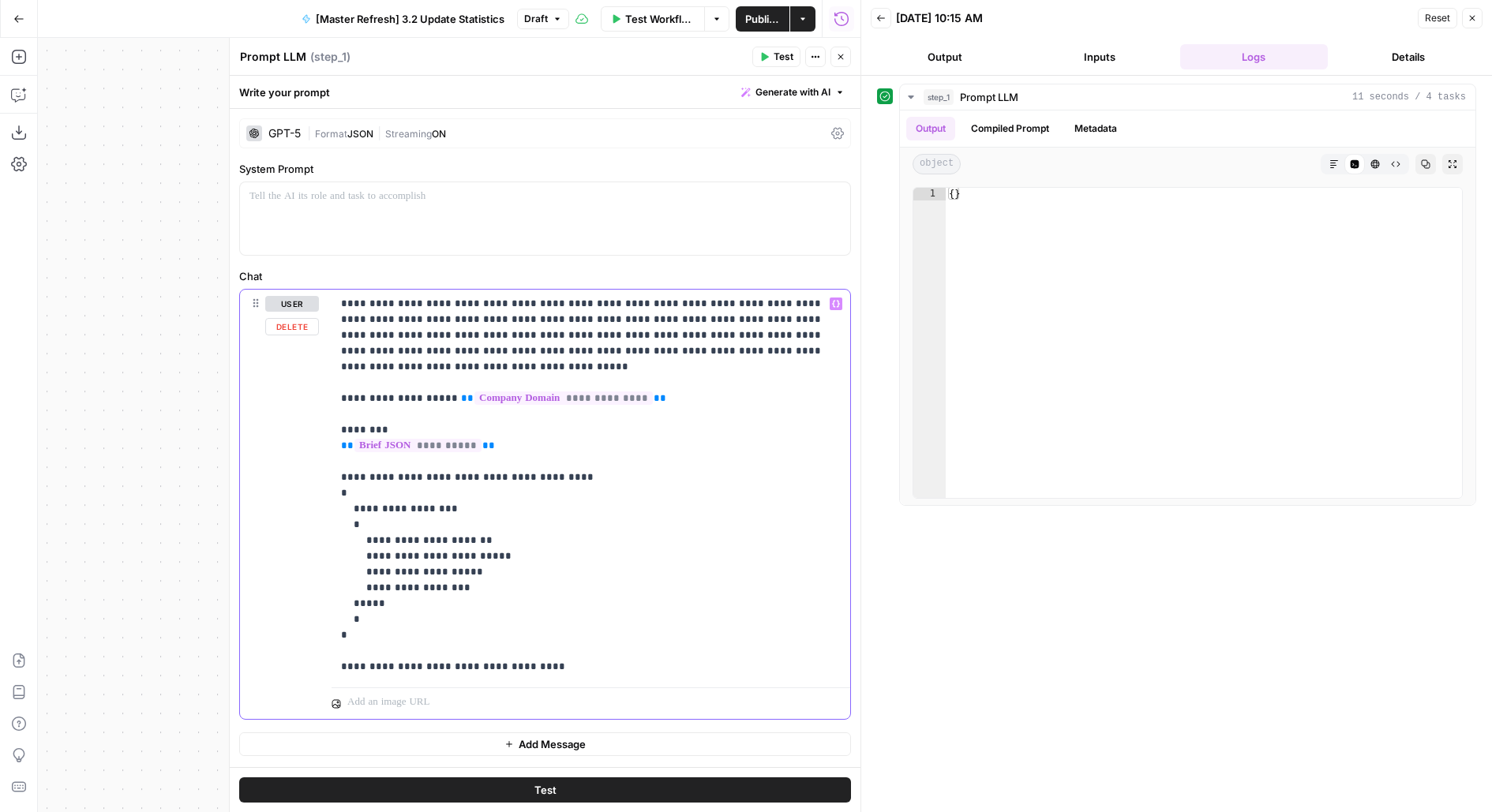
copy p "**********"
click at [366, 663] on p "**********" at bounding box center [591, 485] width 500 height 379
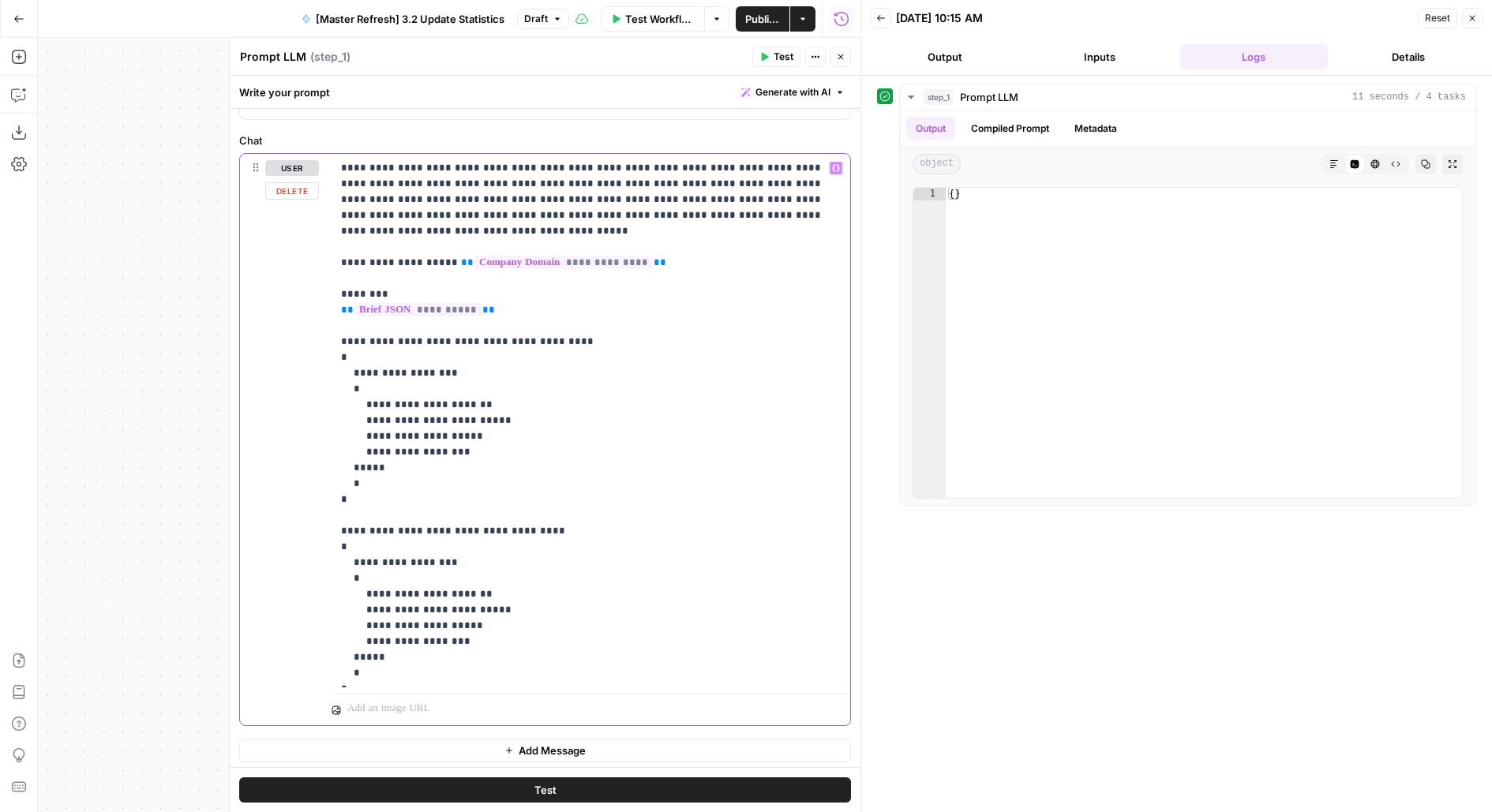
scroll to position [138, 0]
click at [381, 645] on p "**********" at bounding box center [591, 419] width 500 height 521
drag, startPoint x: 368, startPoint y: 634, endPoint x: 321, endPoint y: 561, distance: 86.8
click at [321, 561] on div "**********" at bounding box center [544, 437] width 610 height 571
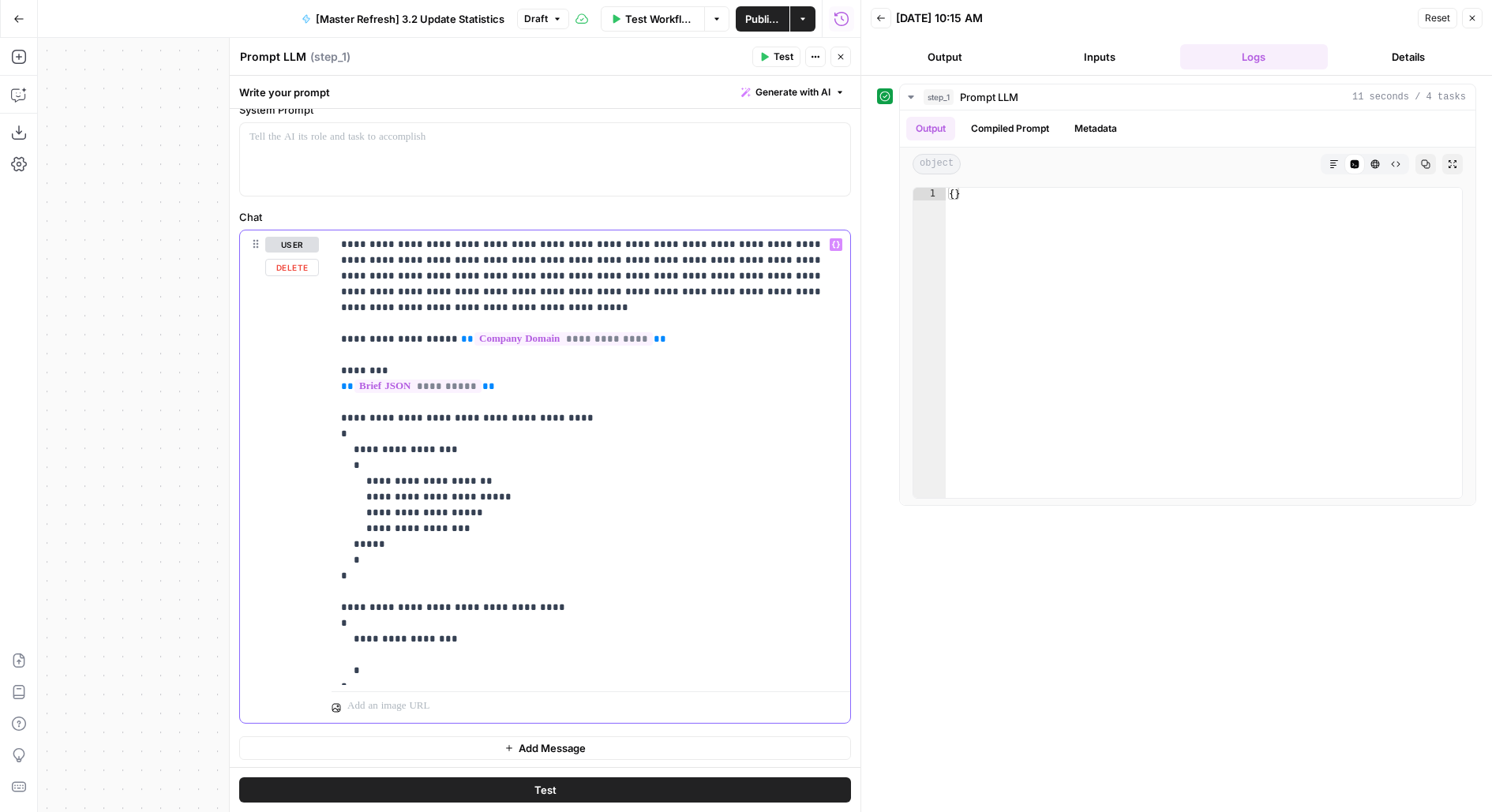
scroll to position [43, 0]
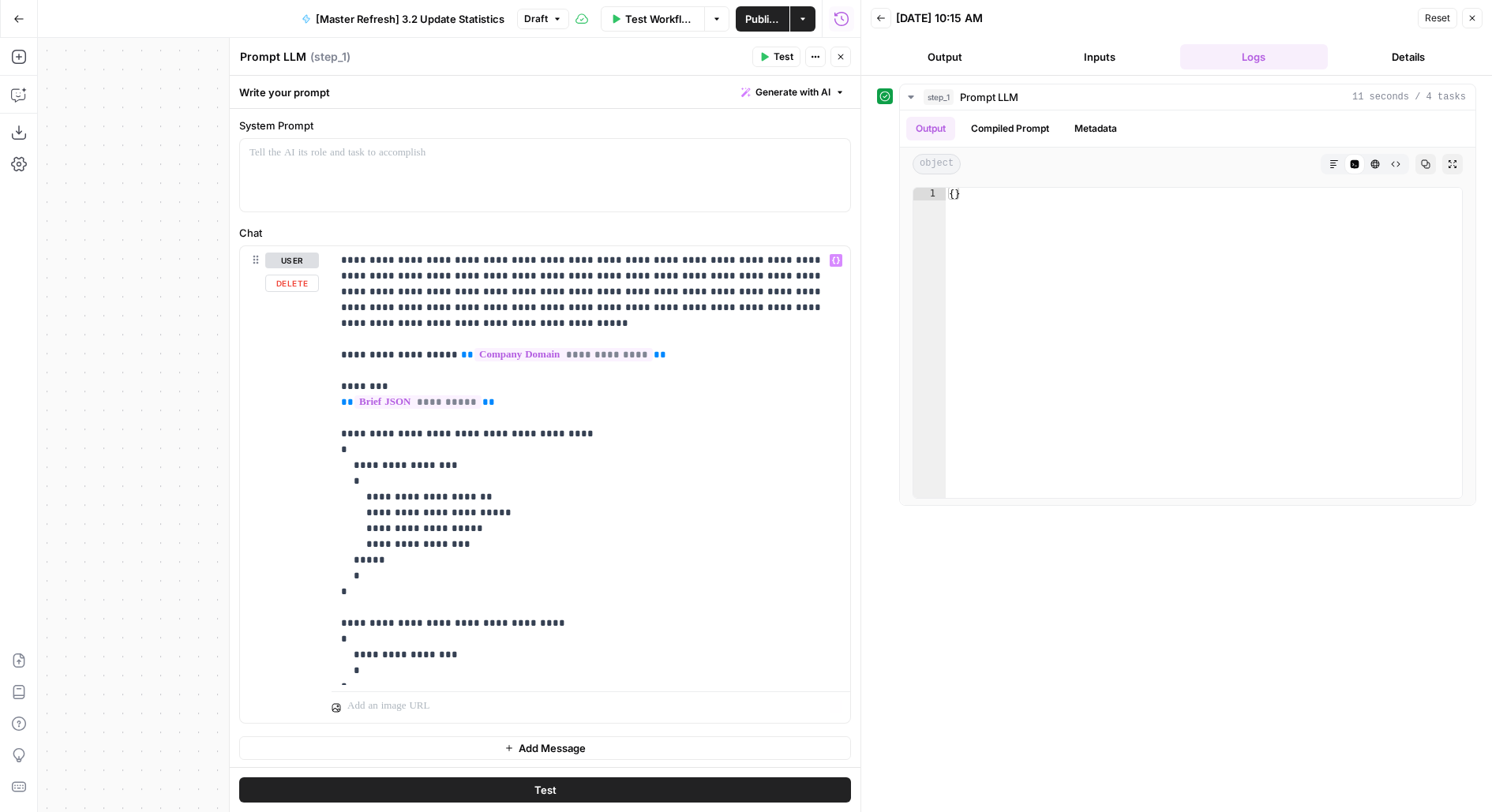
click at [357, 788] on button "Test" at bounding box center [544, 790] width 612 height 25
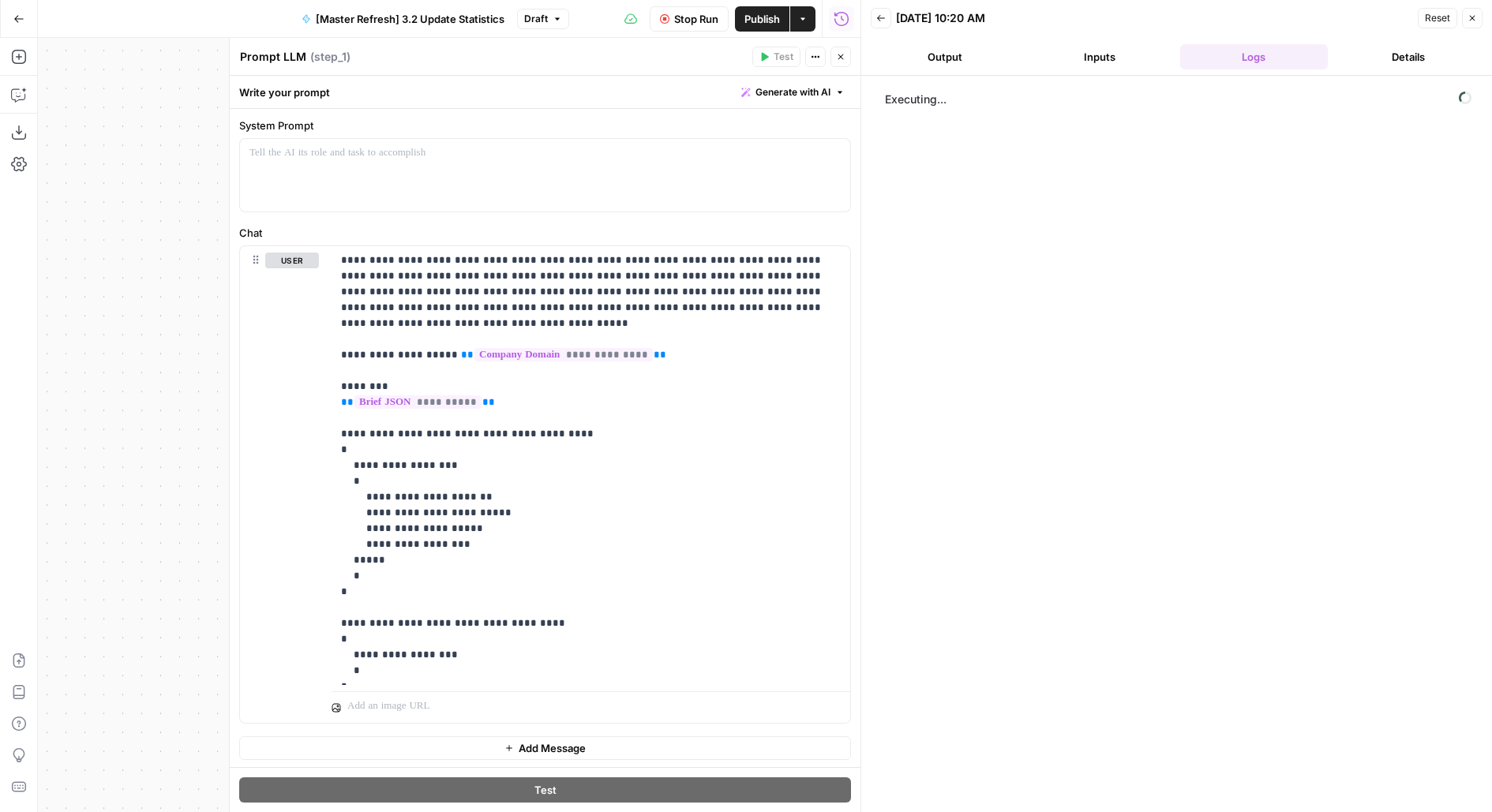
click at [773, 22] on span "Publish" at bounding box center [763, 19] width 36 height 16
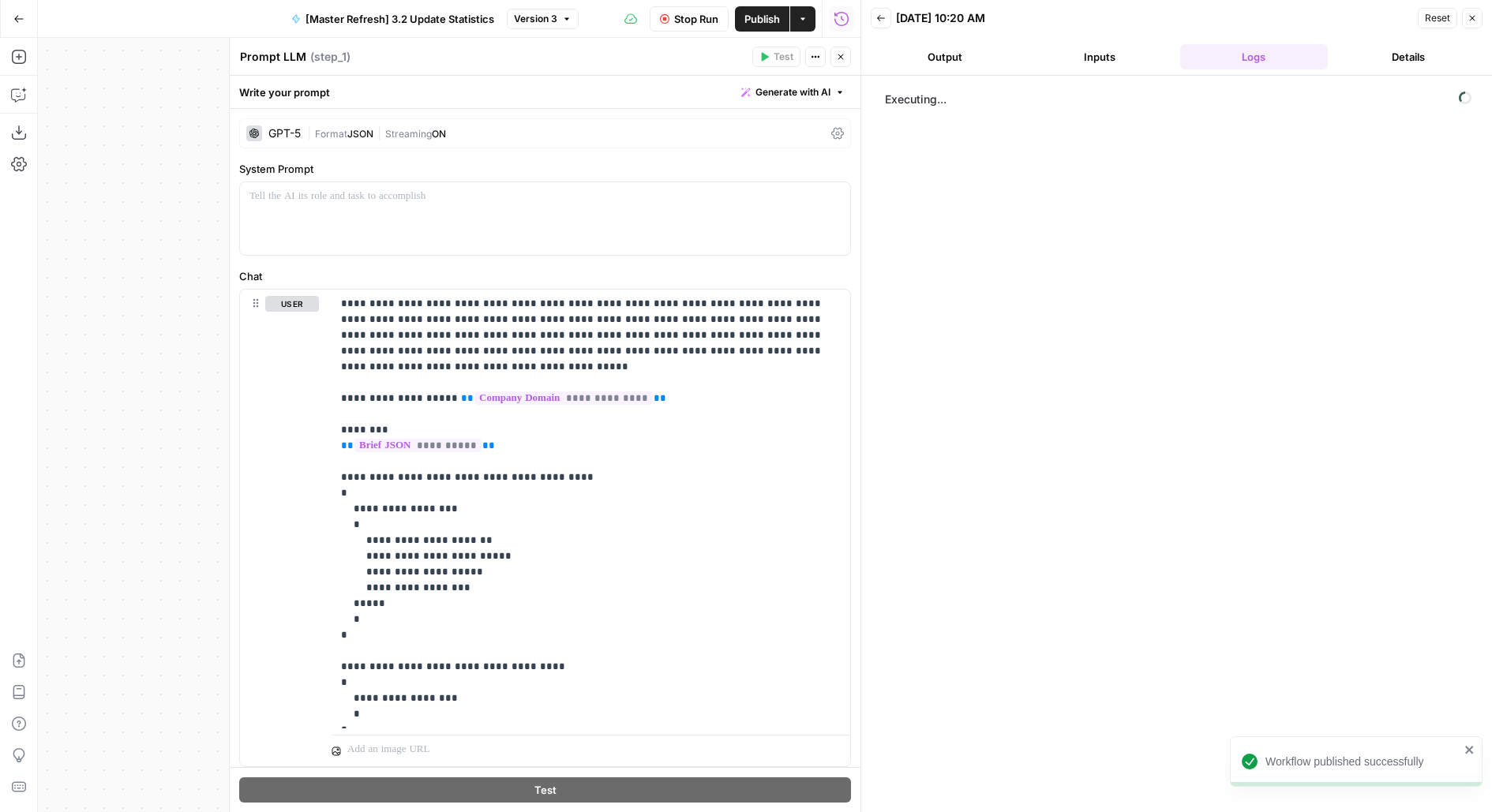
click at [534, 166] on label "System Prompt" at bounding box center [544, 169] width 612 height 16
click at [849, 61] on button "Close" at bounding box center [840, 57] width 21 height 21
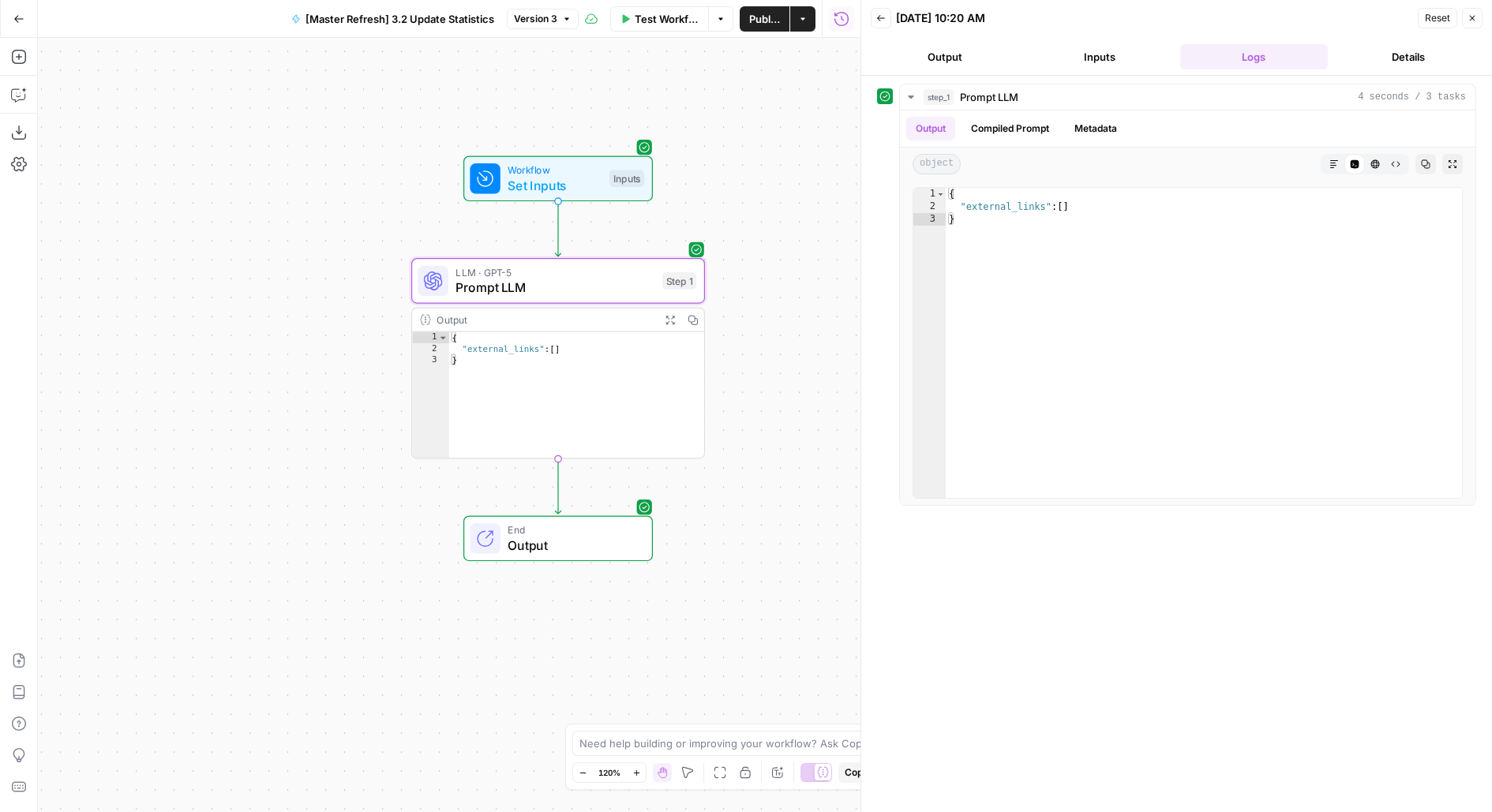
drag, startPoint x: 800, startPoint y: 405, endPoint x: 865, endPoint y: 278, distance: 142.7
click at [865, 278] on body "Workflow published successfully AirOps Builders New Home Browse Insights Opport…" at bounding box center [746, 406] width 1492 height 812
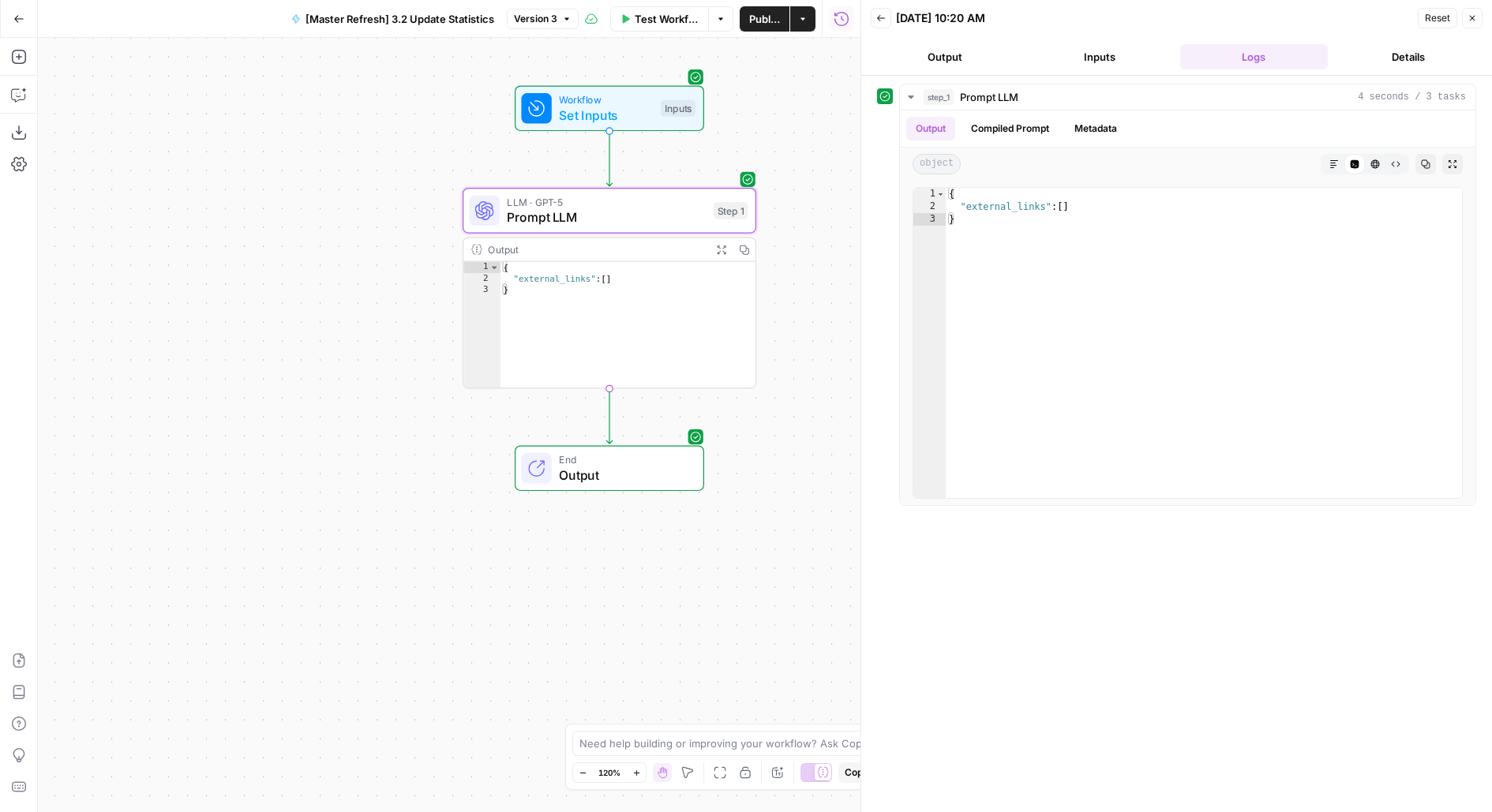
click at [599, 102] on span "Workflow" at bounding box center [605, 100] width 94 height 15
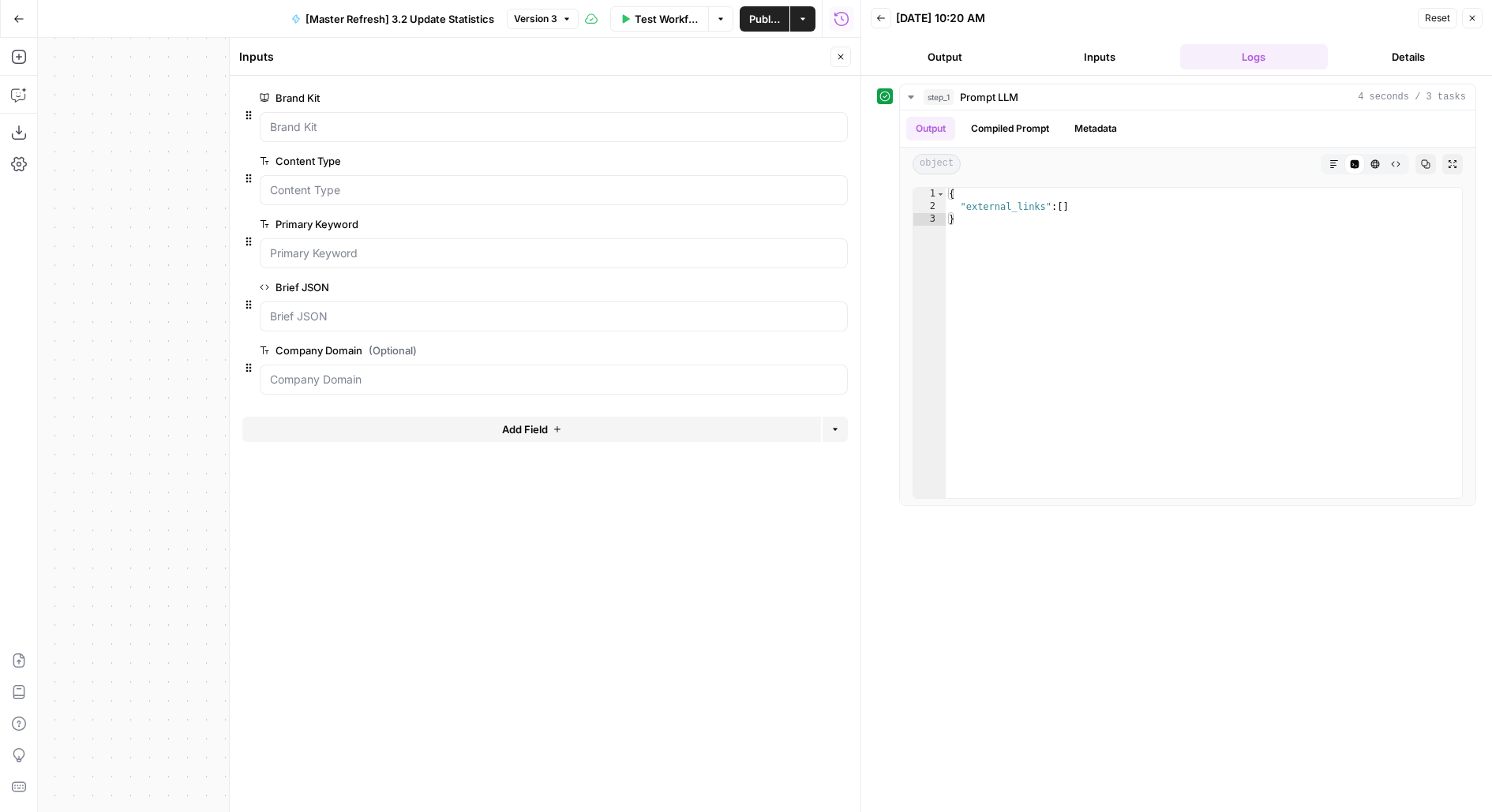
click at [413, 428] on button "Add Field" at bounding box center [532, 429] width 578 height 25
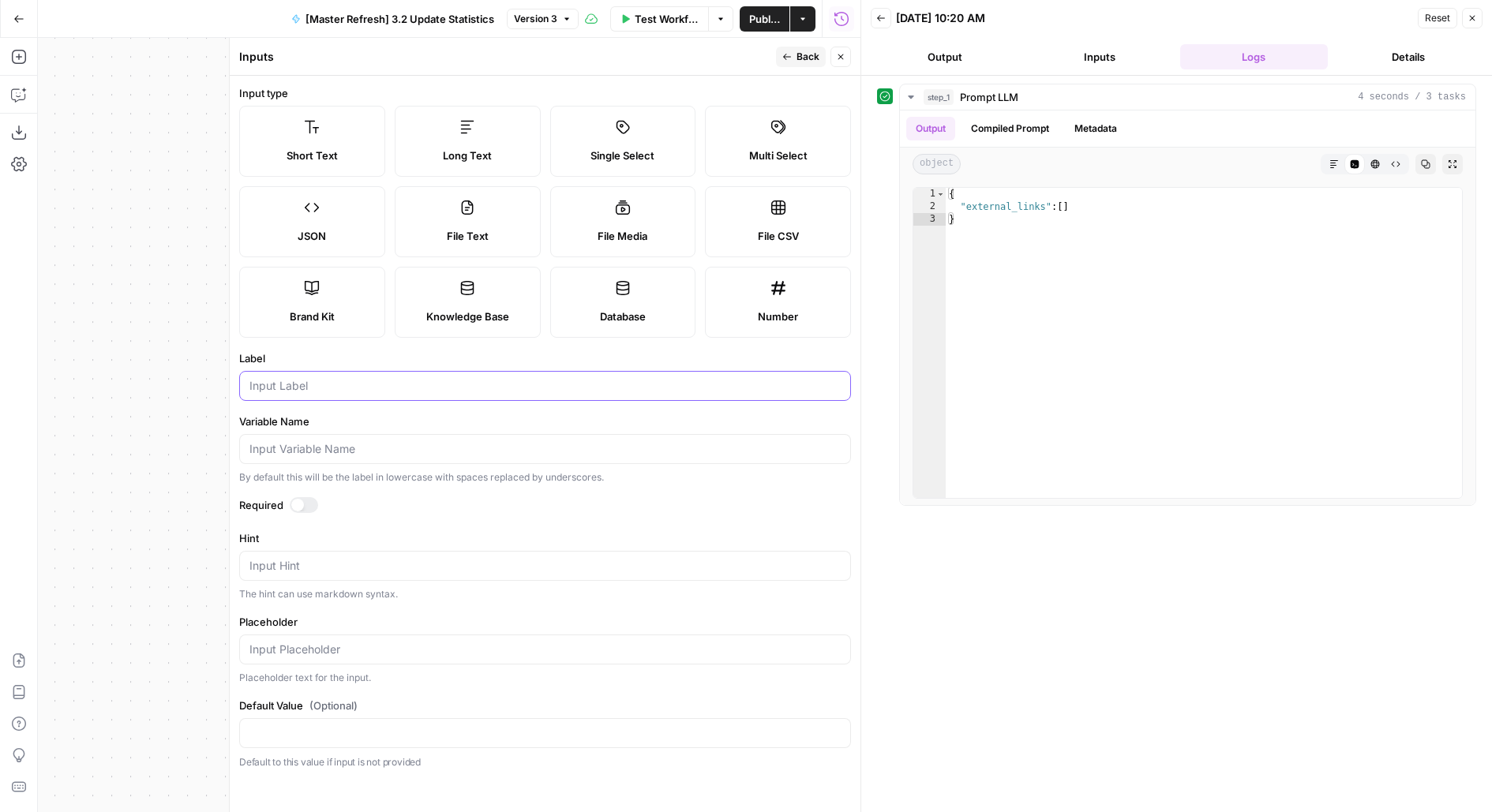
click at [301, 378] on input "Label" at bounding box center [545, 386] width 591 height 16
type input "Update External Links"
click at [805, 55] on span "Back" at bounding box center [808, 57] width 22 height 14
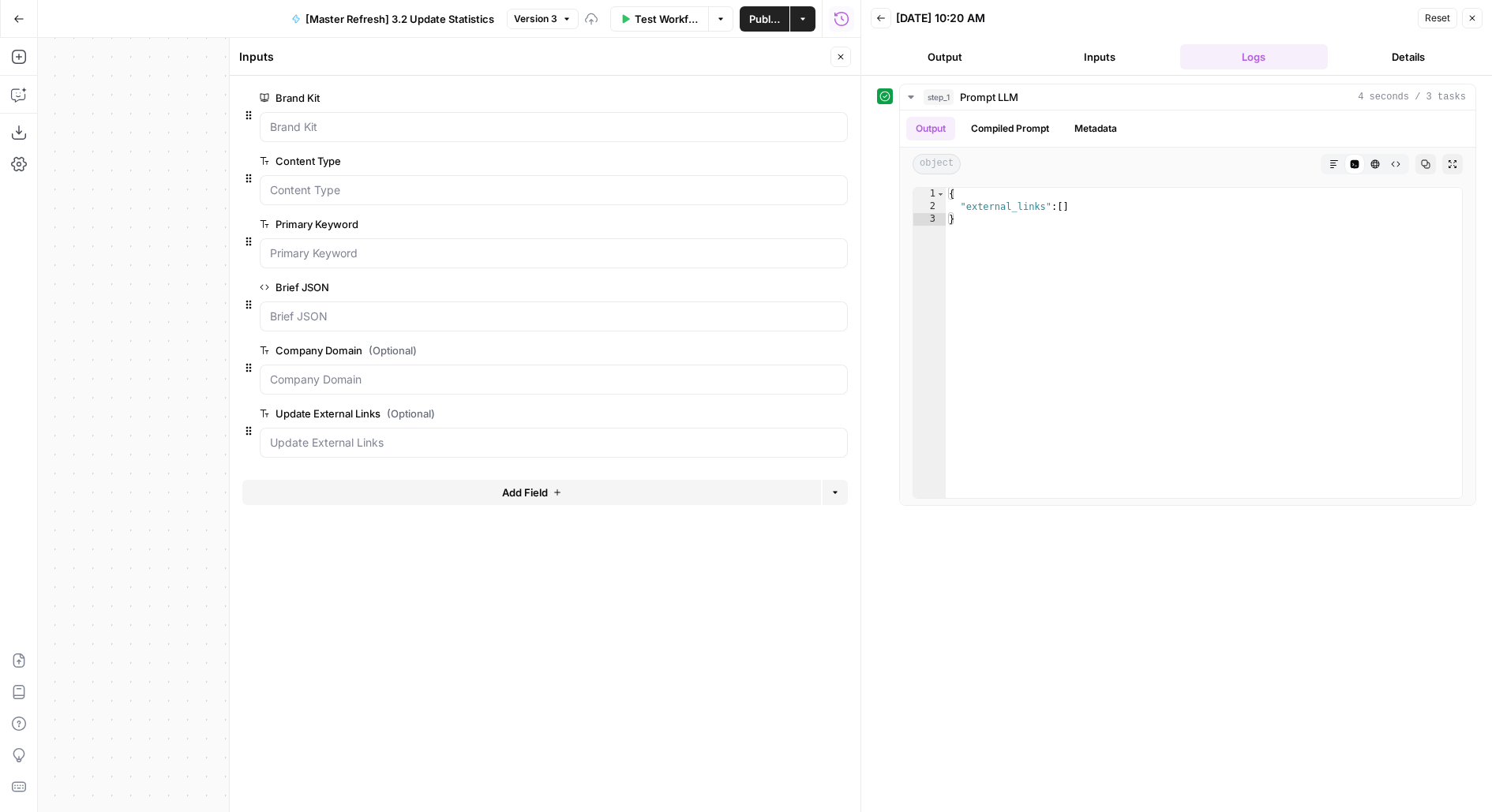
click at [283, 494] on button "Add Field" at bounding box center [532, 492] width 578 height 25
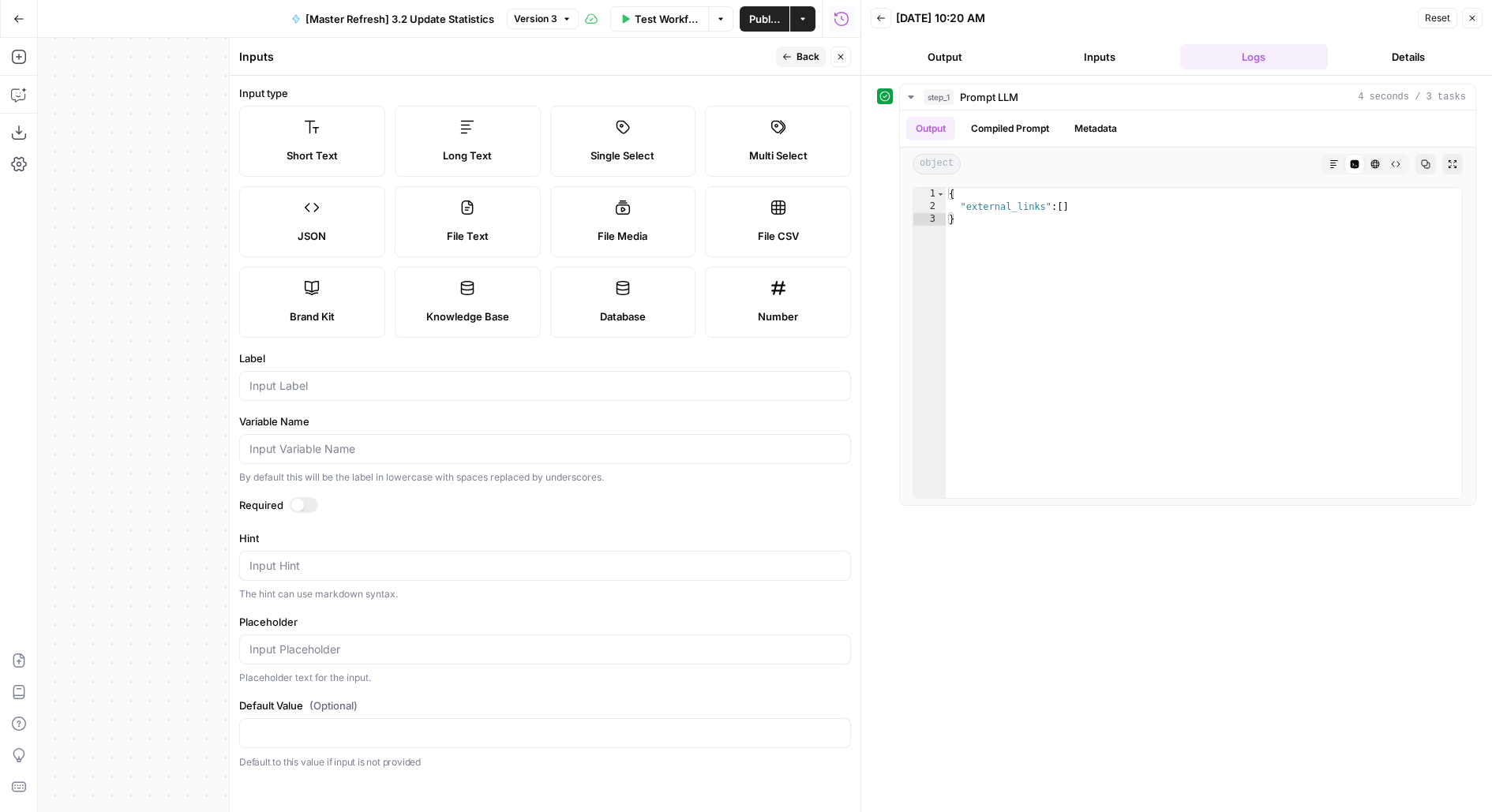
click at [305, 375] on div at bounding box center [544, 385] width 612 height 30
type input "Update Claims"
click at [796, 56] on button "Back" at bounding box center [800, 57] width 49 height 21
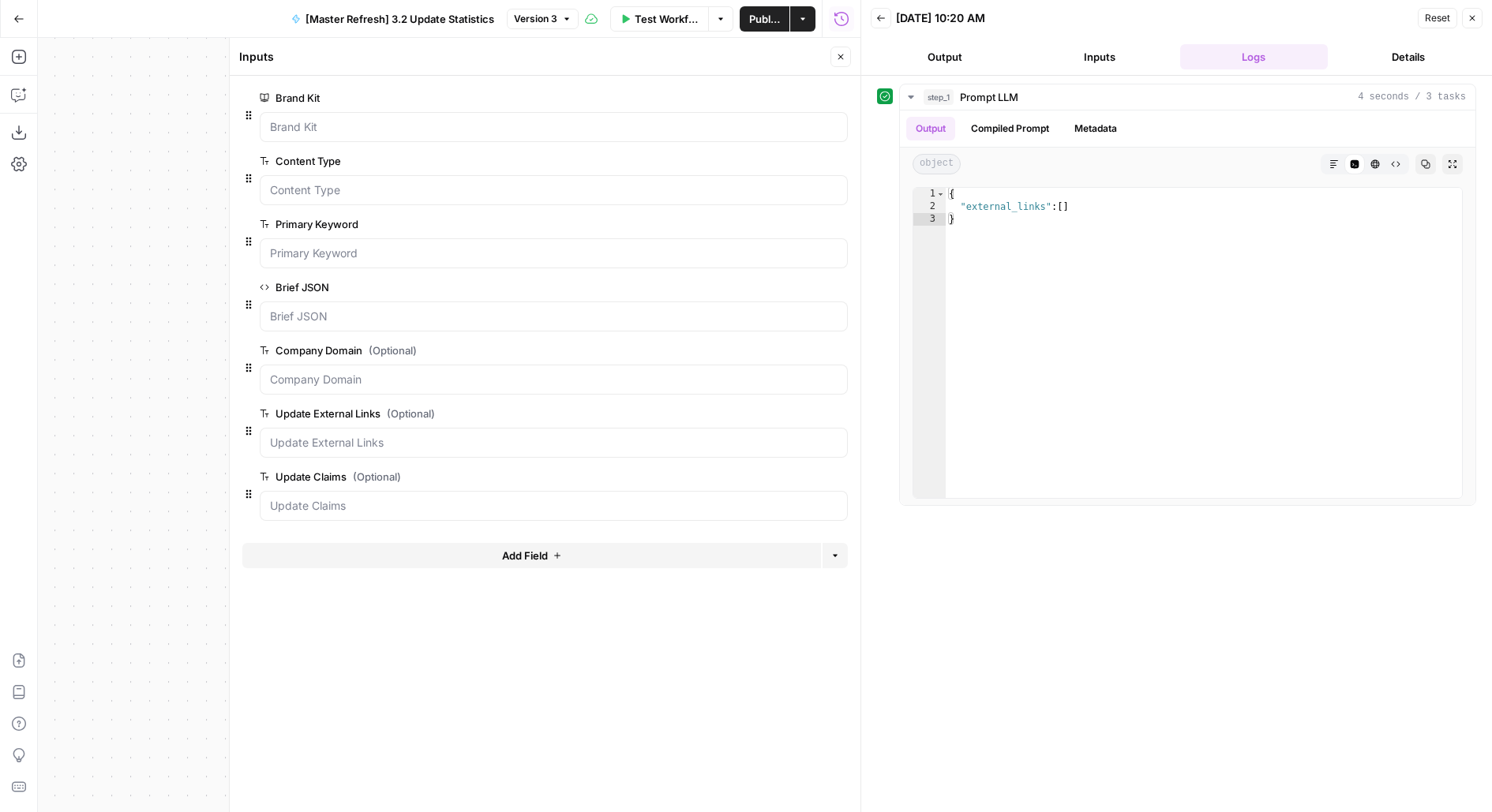
click at [675, 23] on span "Test Workflow" at bounding box center [666, 19] width 64 height 16
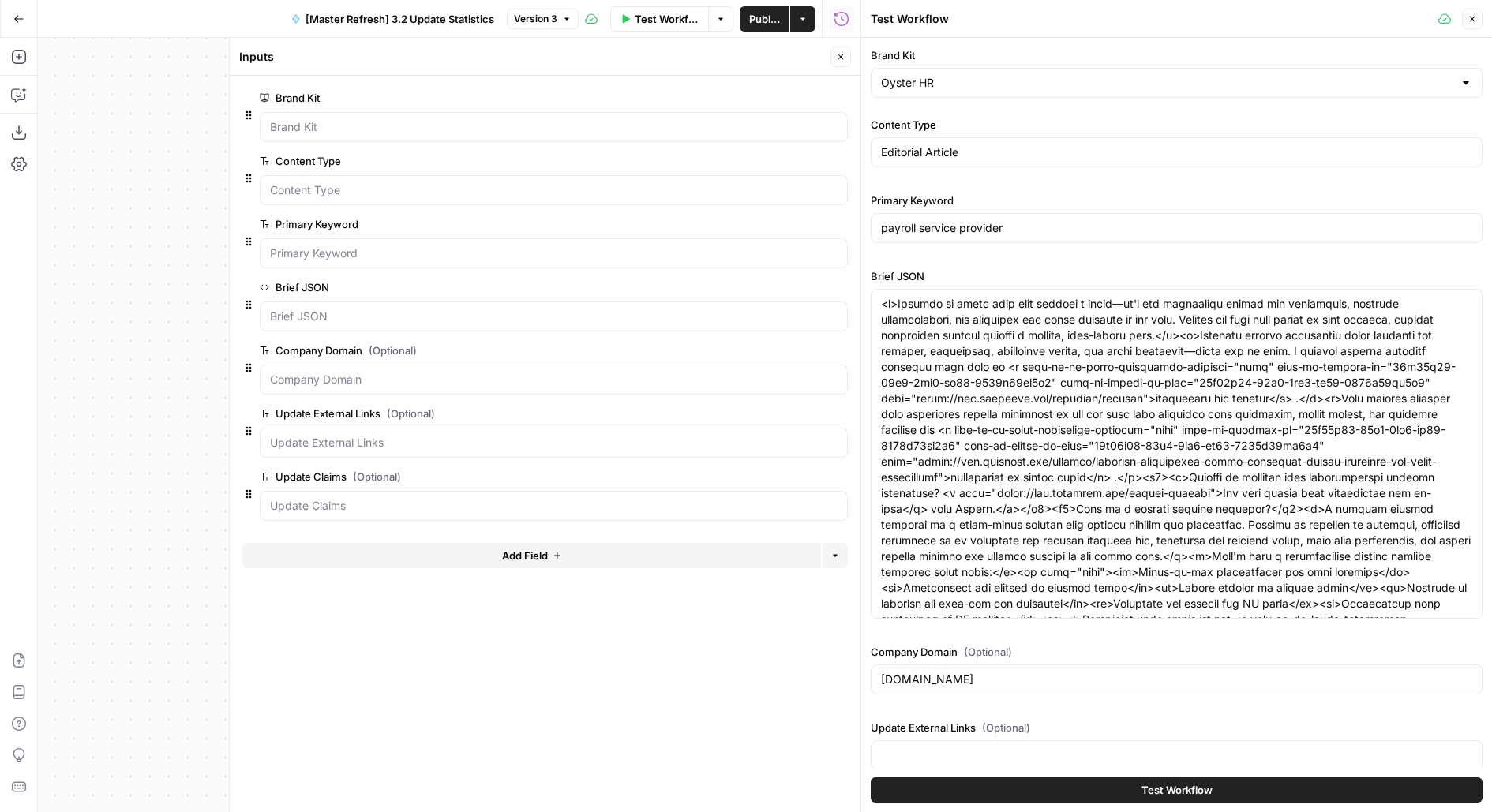
click at [828, 60] on div "Inputs Close" at bounding box center [544, 57] width 612 height 21
click at [842, 59] on icon "button" at bounding box center [840, 57] width 10 height 10
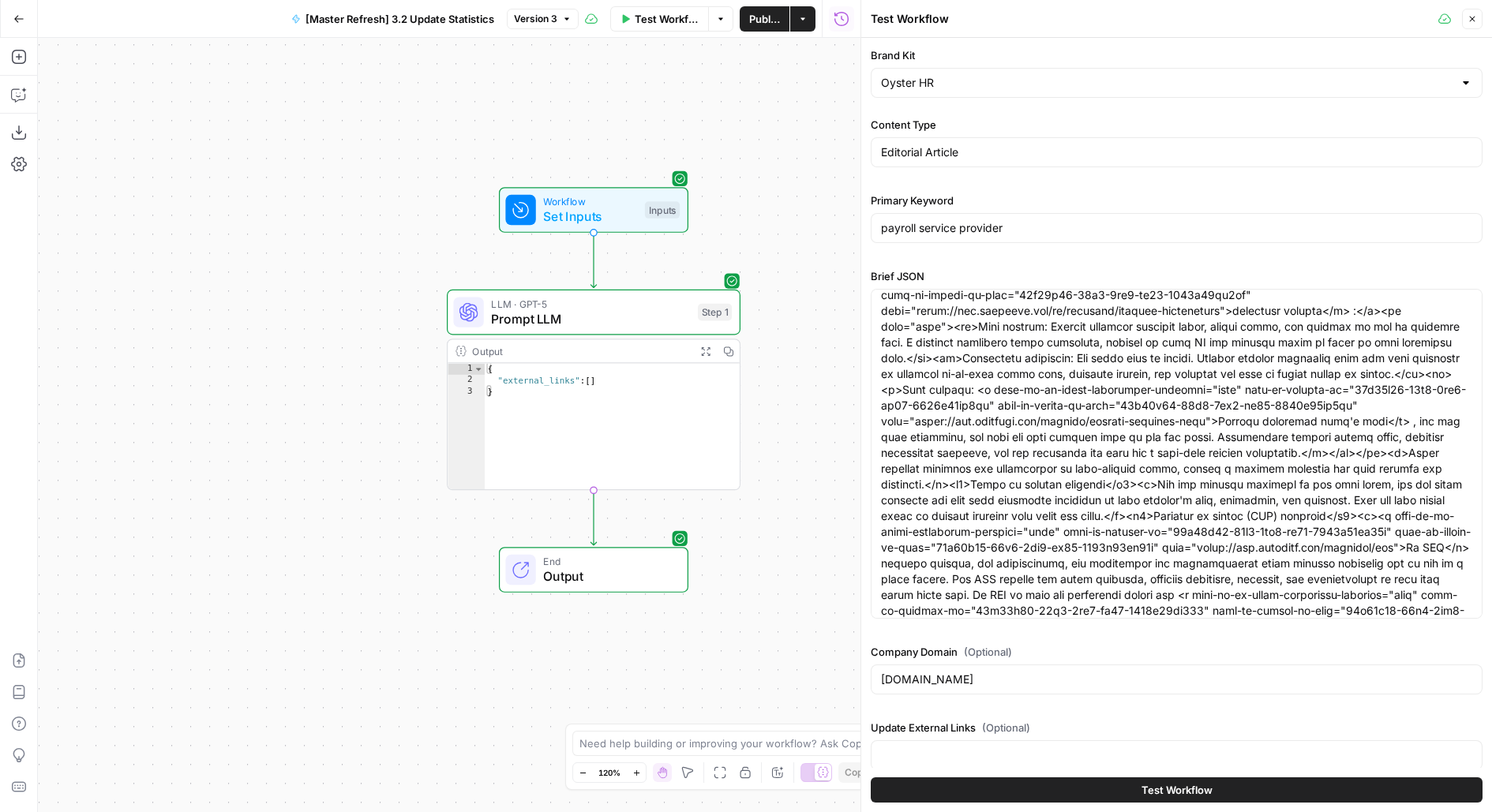
scroll to position [90, 0]
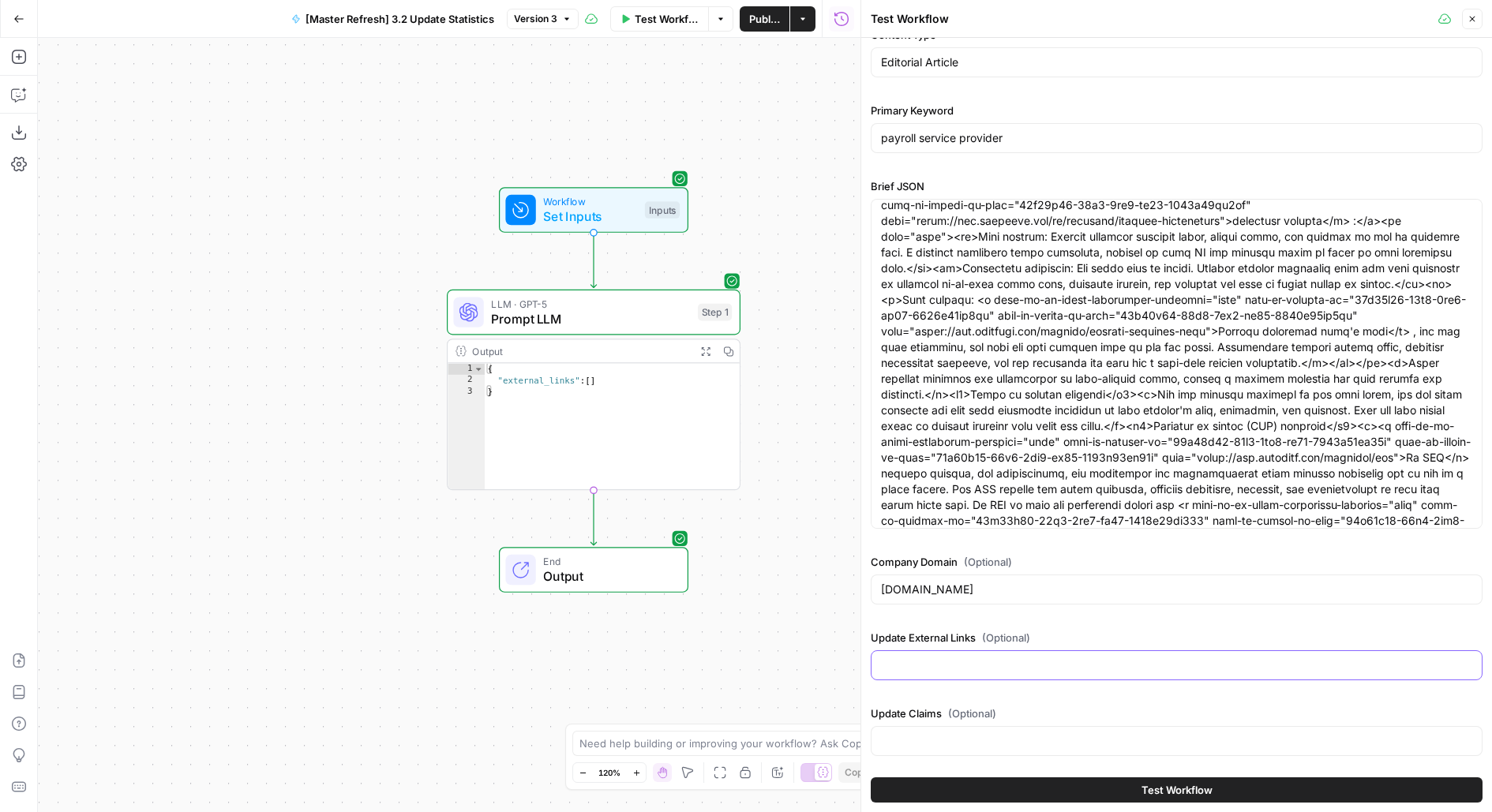
click at [1020, 663] on input "Update External Links (Optional)" at bounding box center [1177, 666] width 591 height 16
type input "No"
click at [1016, 742] on input "Update Claims (Optional)" at bounding box center [1177, 741] width 591 height 16
type input "Yes"
click at [16, 56] on icon "button" at bounding box center [19, 57] width 16 height 16
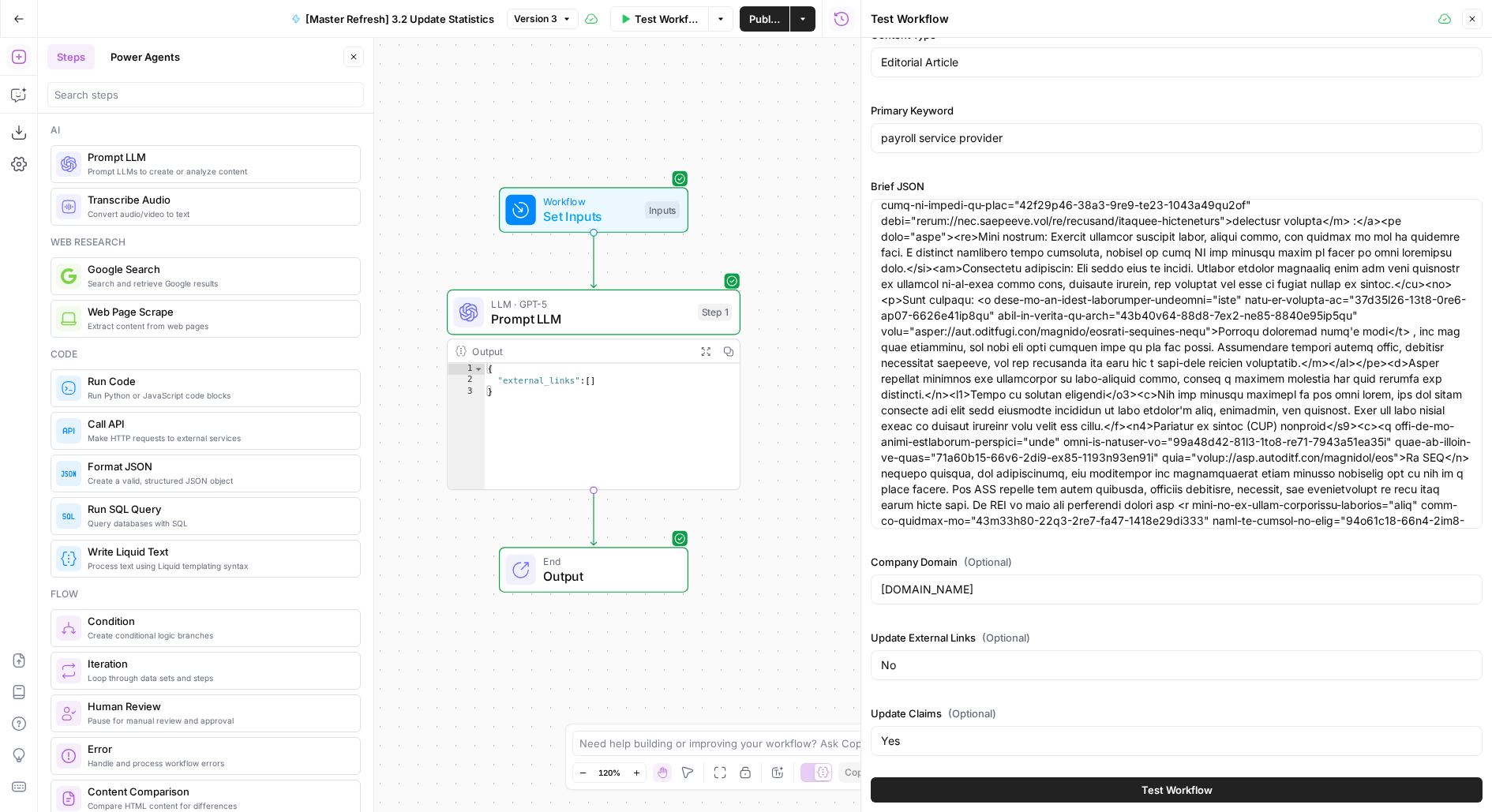
click at [655, 205] on div "Inputs" at bounding box center [662, 209] width 35 height 17
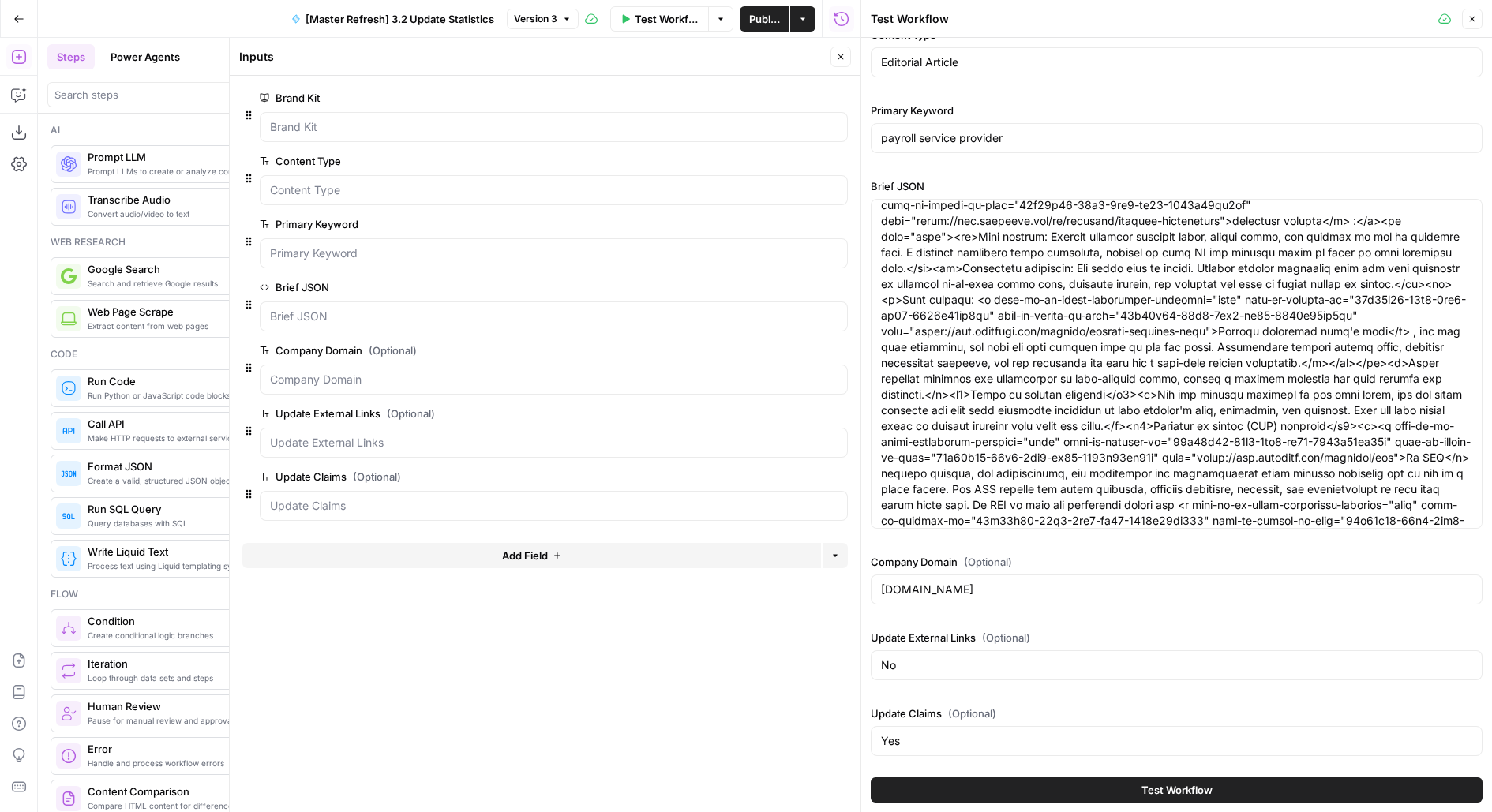
click at [791, 407] on span "edit field" at bounding box center [788, 413] width 35 height 13
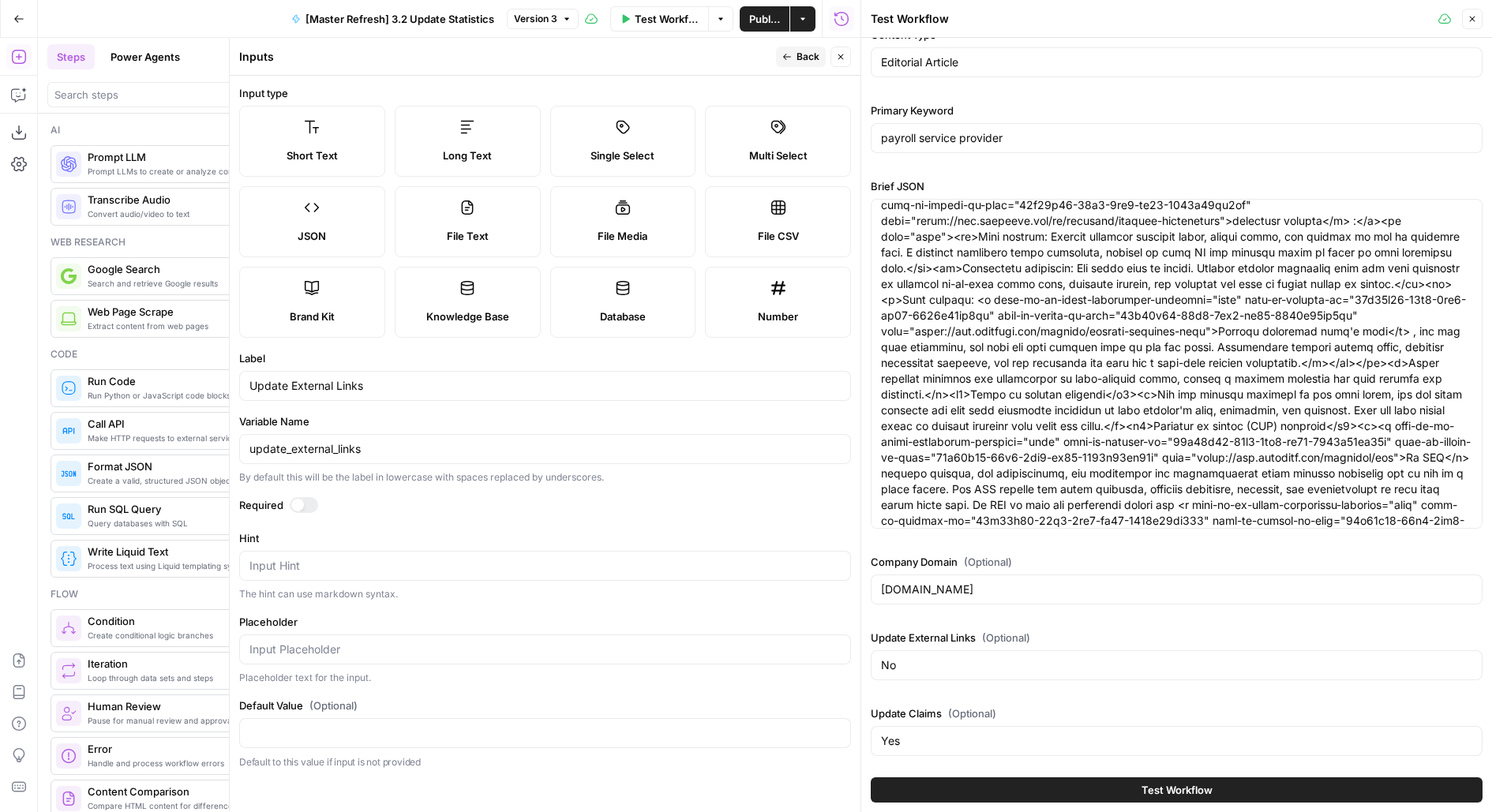
click at [320, 499] on label "Required" at bounding box center [544, 506] width 612 height 16
click at [304, 498] on div at bounding box center [304, 506] width 29 height 16
click at [804, 57] on span "Back" at bounding box center [808, 57] width 22 height 14
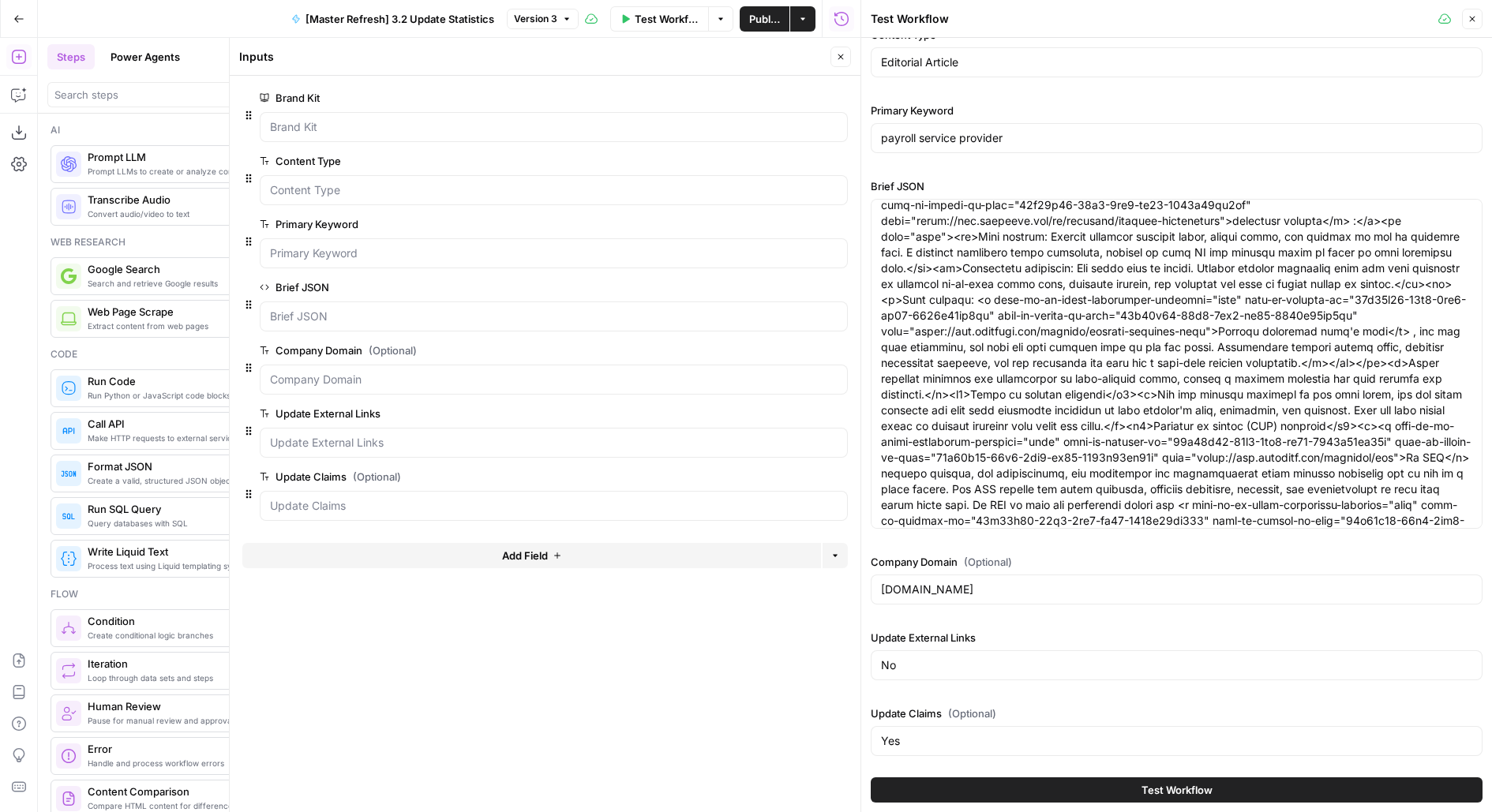
click at [780, 476] on span "edit field" at bounding box center [788, 477] width 35 height 13
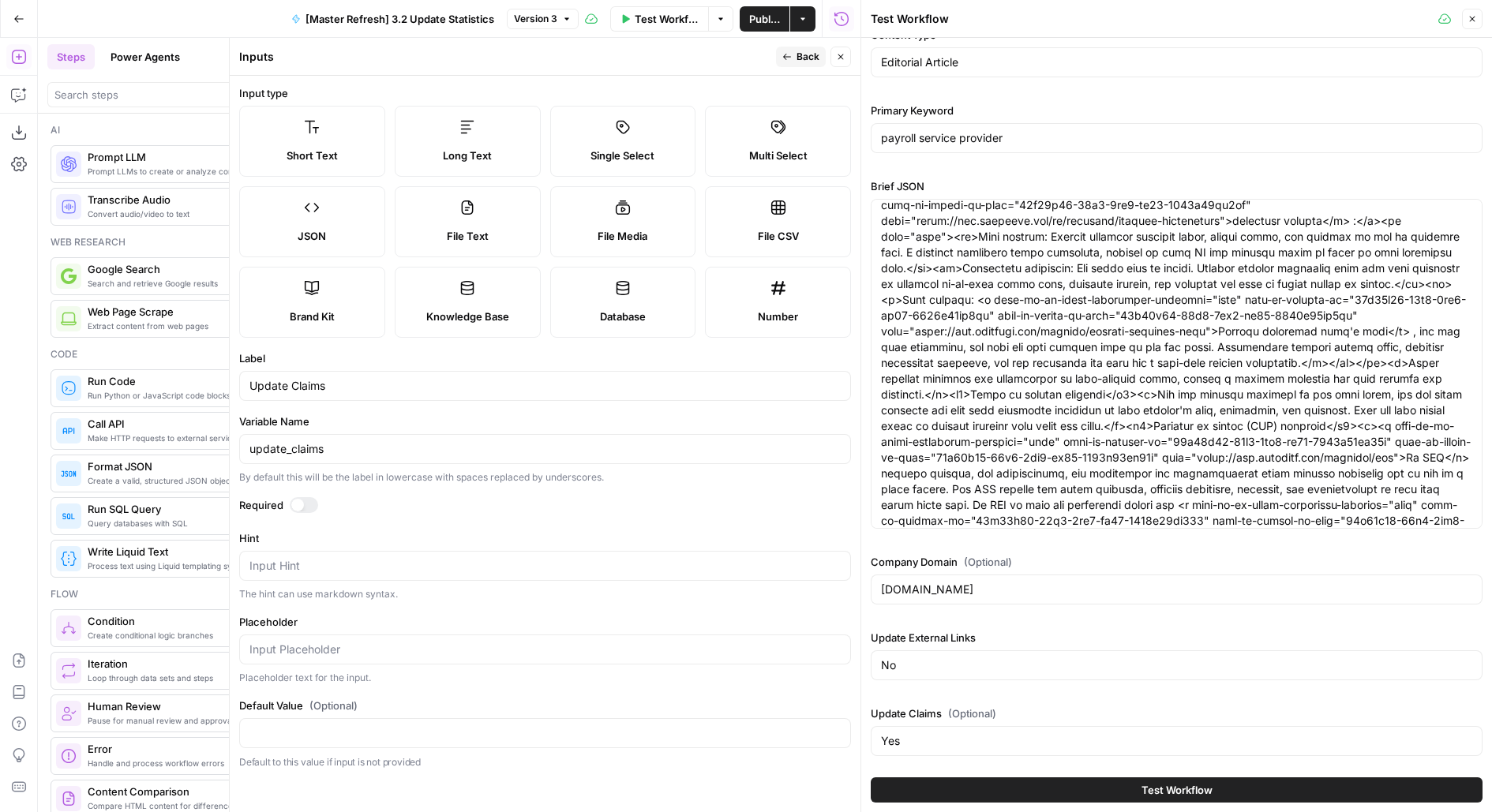
click at [293, 506] on div at bounding box center [297, 505] width 13 height 13
click at [822, 53] on button "Back" at bounding box center [800, 57] width 49 height 21
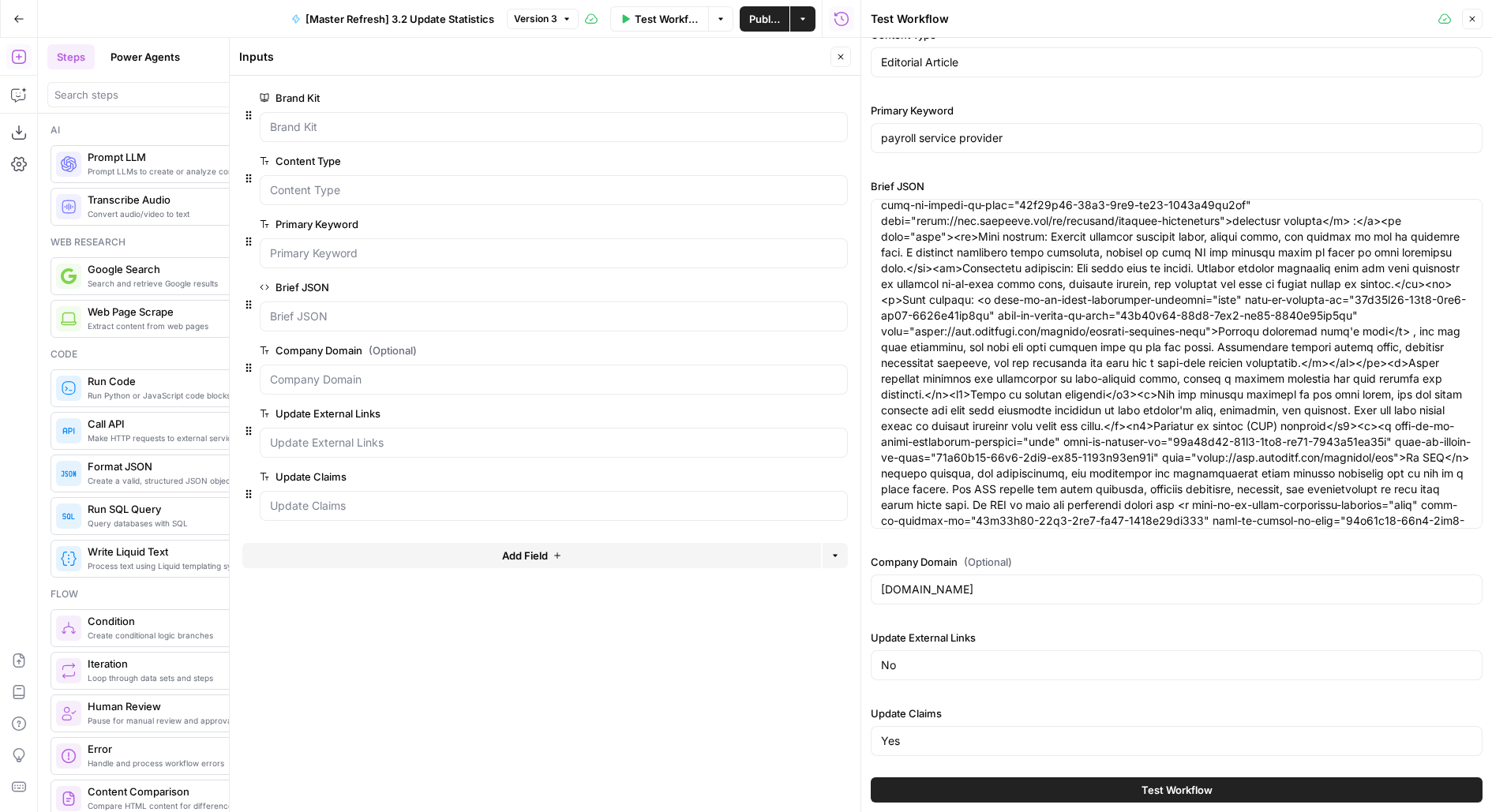
click at [831, 53] on button "Close" at bounding box center [840, 57] width 21 height 21
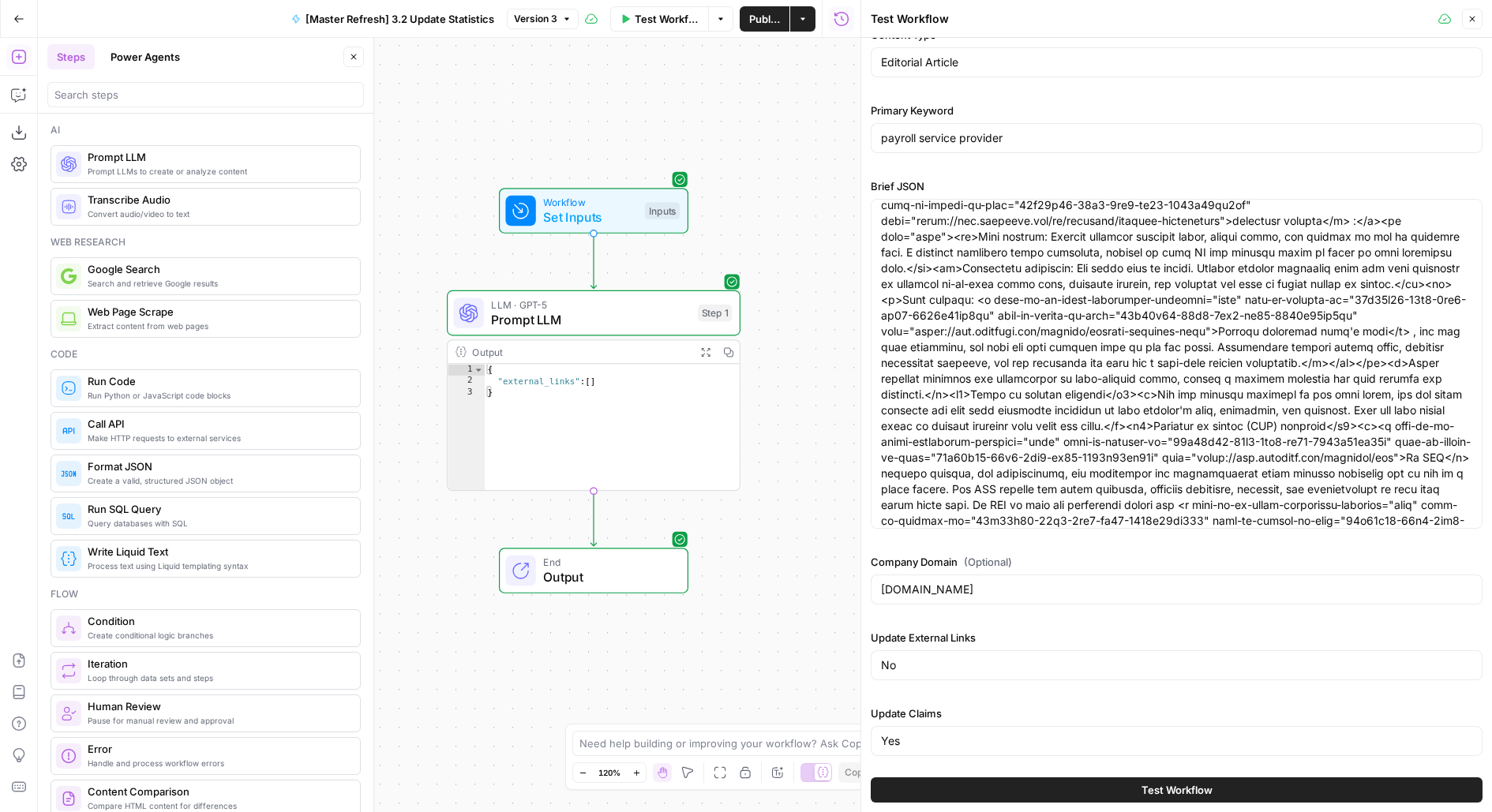
drag, startPoint x: 787, startPoint y: 306, endPoint x: 755, endPoint y: 260, distance: 56.0
click at [757, 277] on div "Workflow Set Inputs Inputs LLM · GPT-5 Prompt LLM Step 1 Output Expand Output C…" at bounding box center [449, 425] width 823 height 774
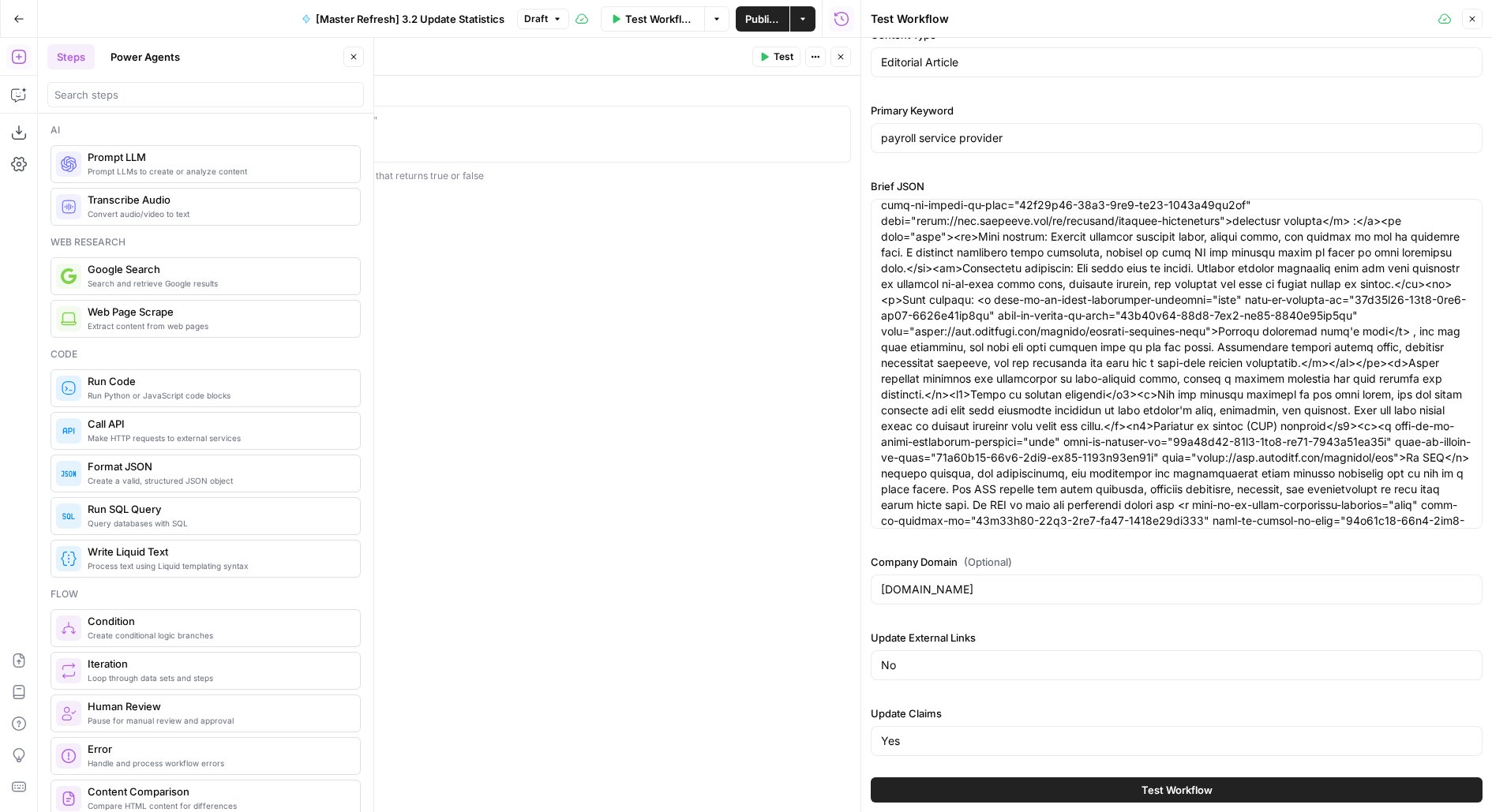
click at [357, 48] on button "Close" at bounding box center [353, 57] width 21 height 21
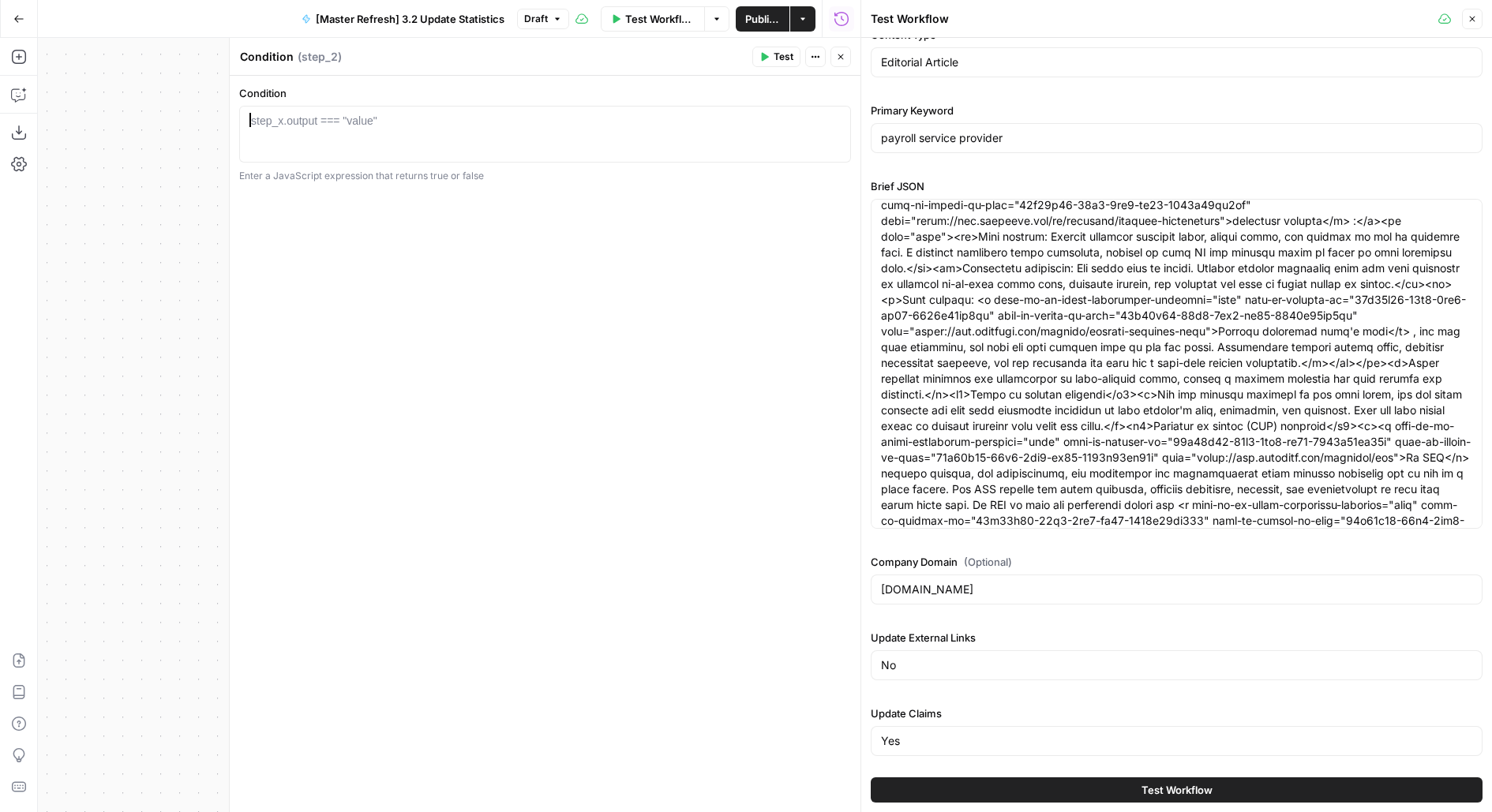
click at [393, 152] on div at bounding box center [545, 148] width 598 height 71
type textarea "*"
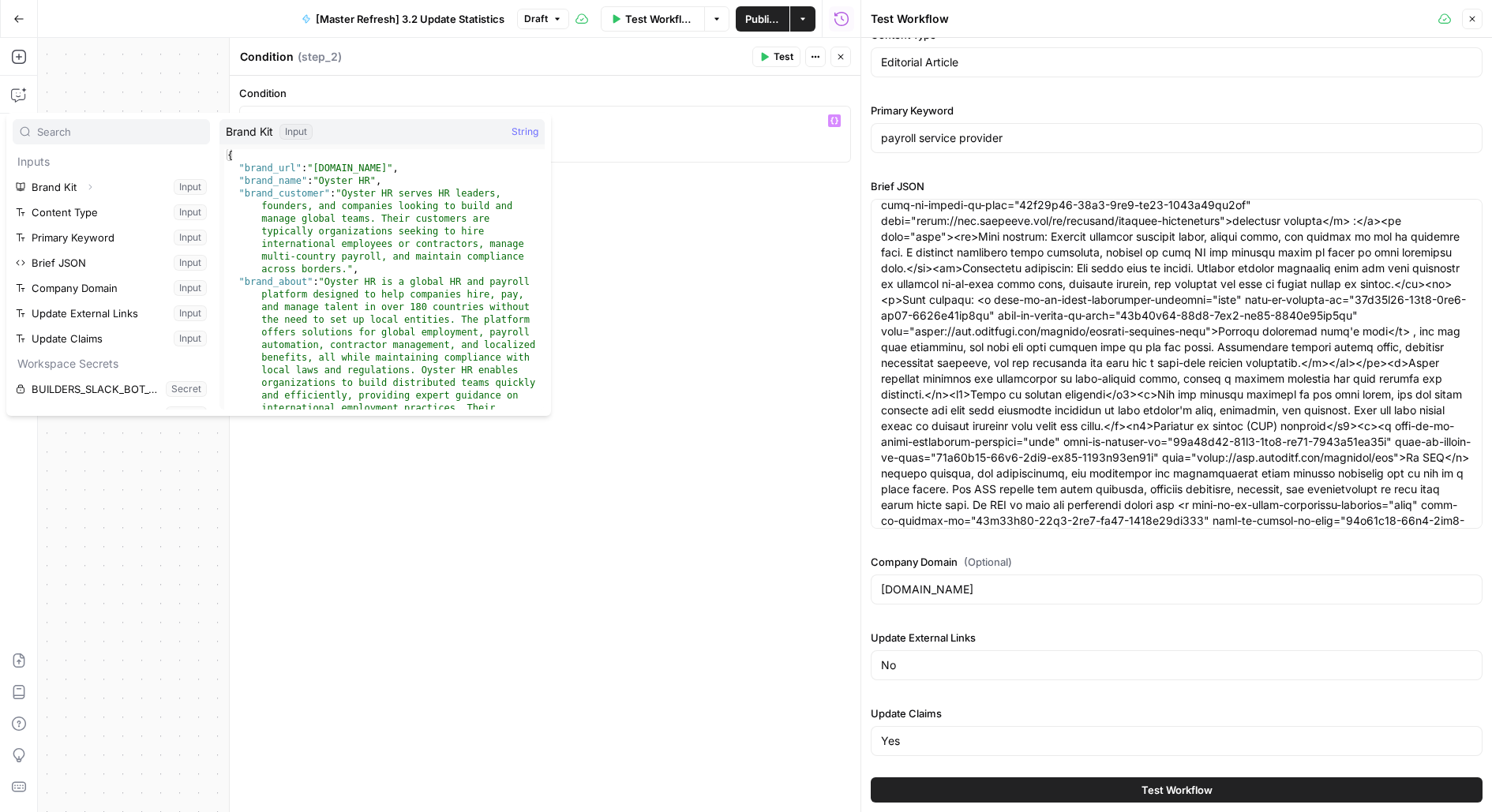
scroll to position [143, 0]
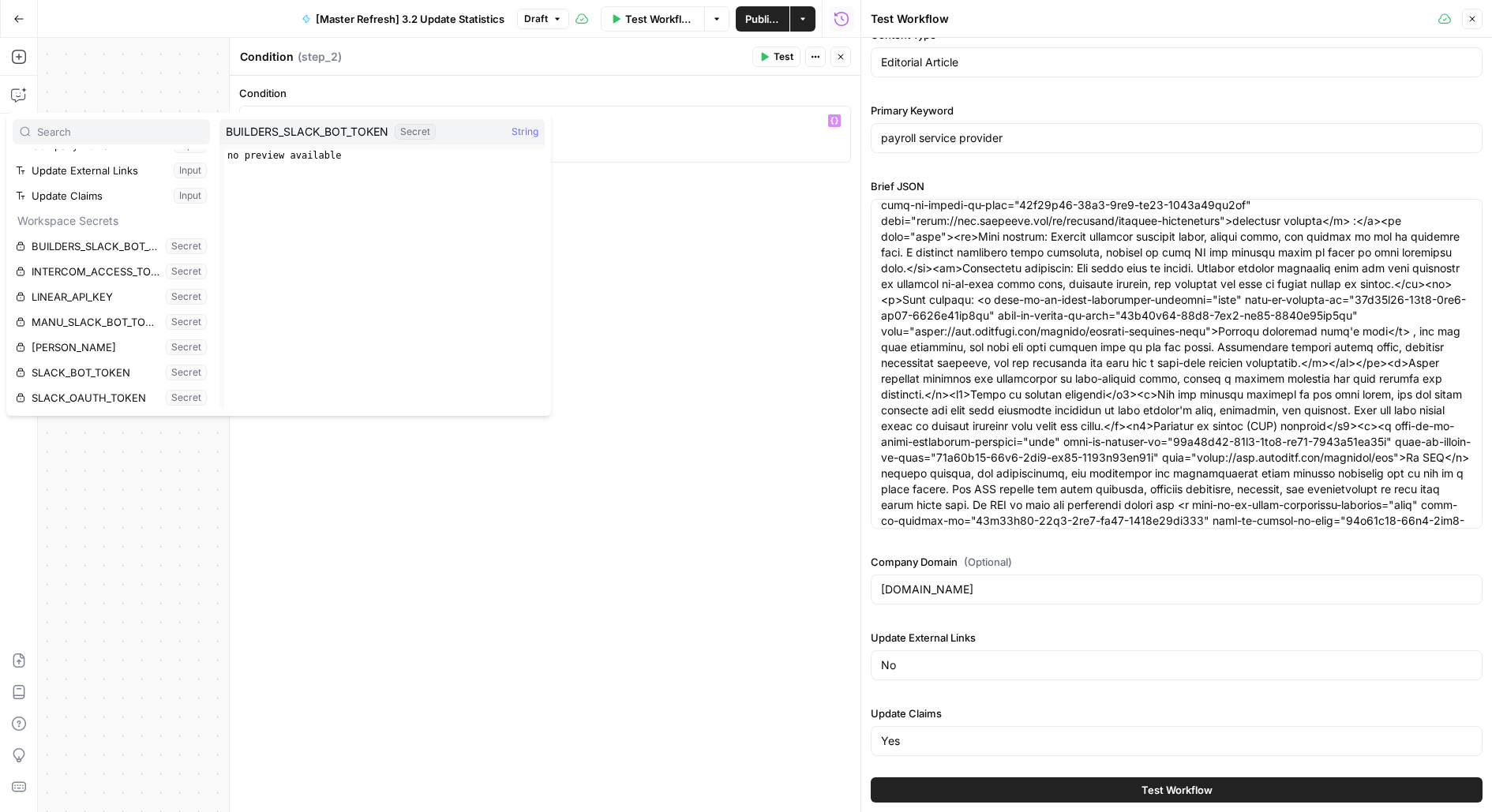
click at [742, 311] on div "Condition * 1 / XXXXXXXXXXXXXXXXXXXXXXXXXXXXXXXXXXXXXXXXXXXXXXXXXXXXXXXXXXXXXXX…" at bounding box center [545, 444] width 631 height 737
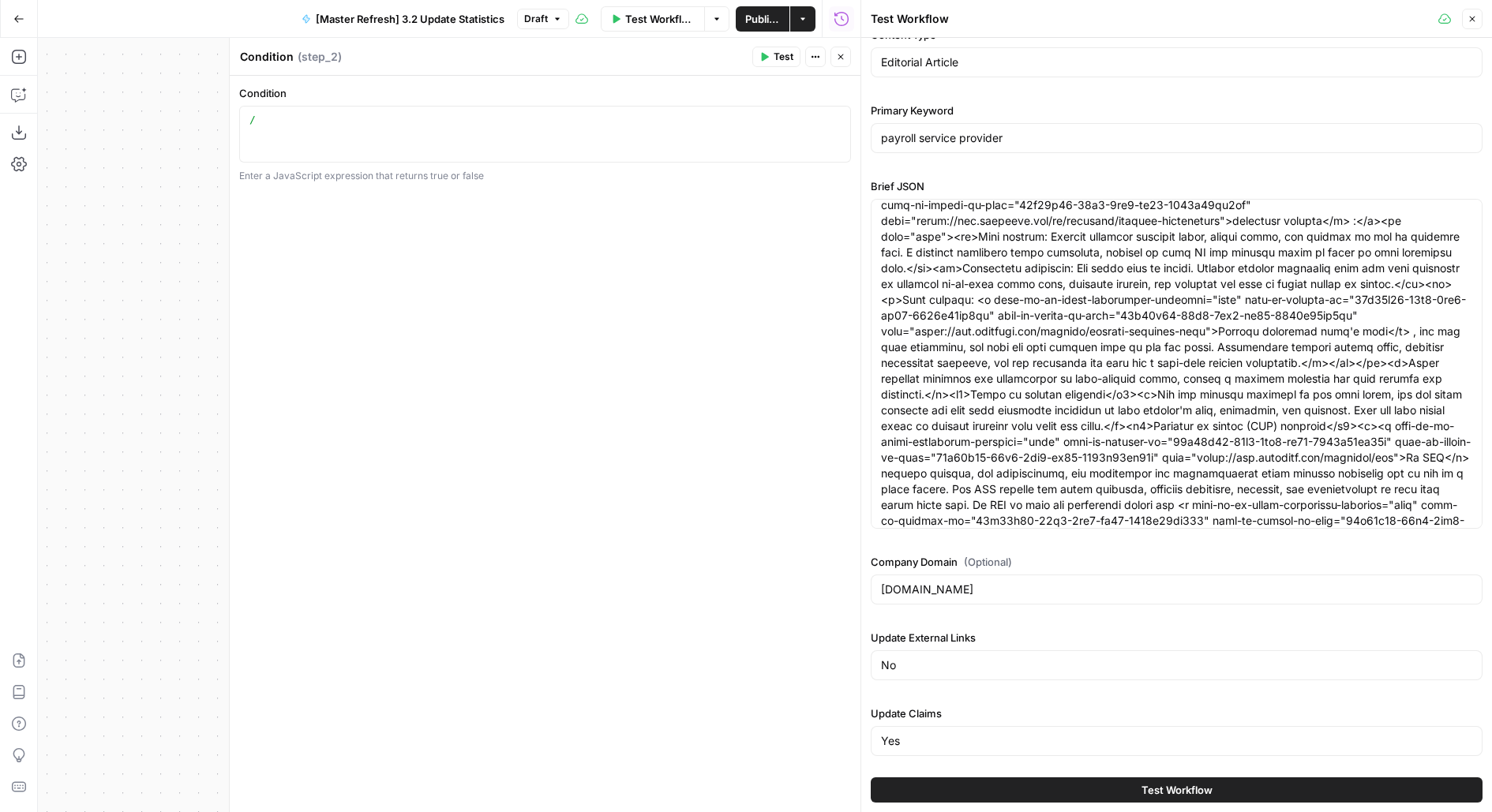
click at [450, 129] on div "/" at bounding box center [545, 148] width 598 height 71
type textarea "*"
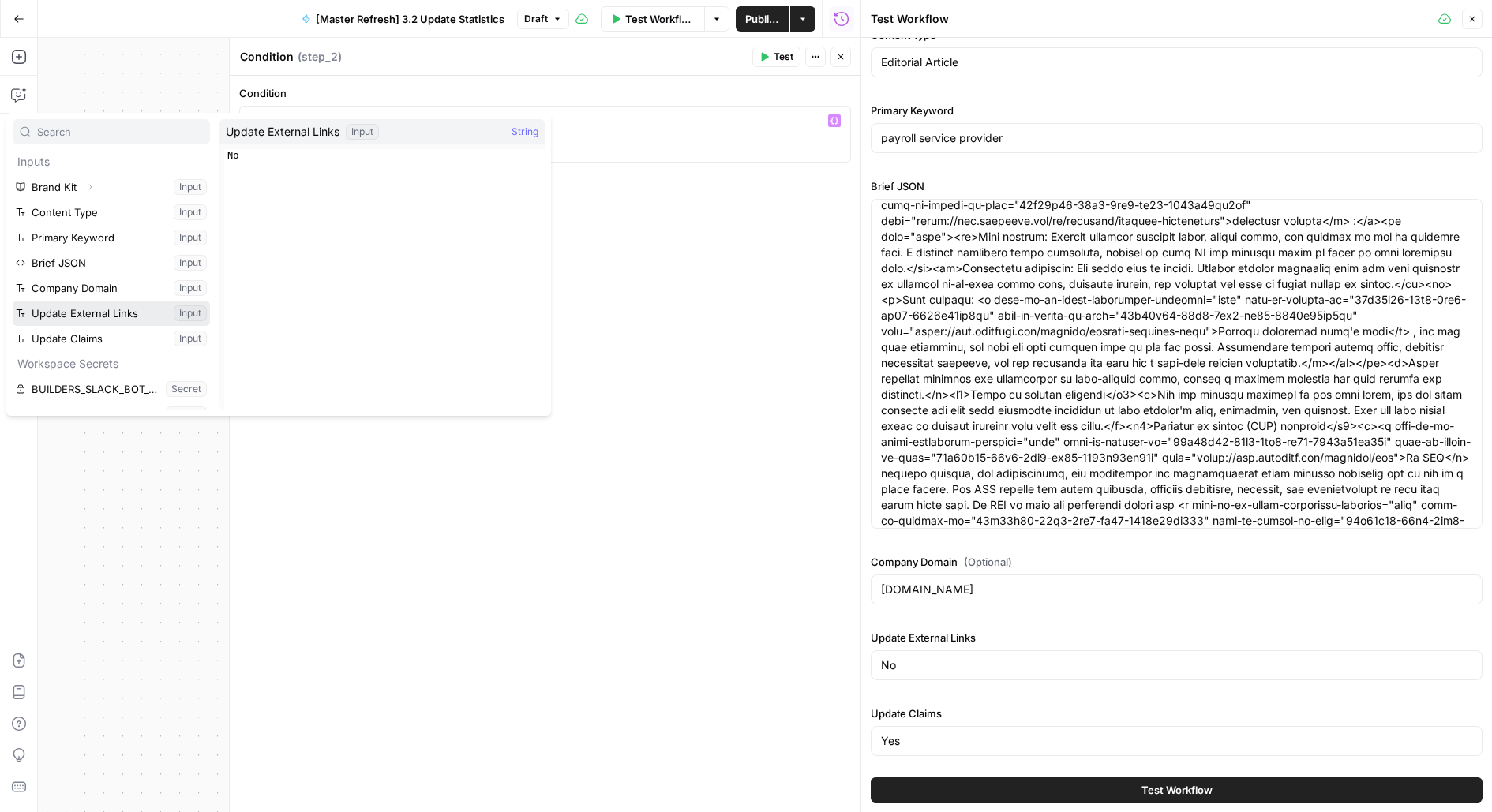
click at [13, 301] on button "Select variable Update External Links" at bounding box center [111, 313] width 198 height 25
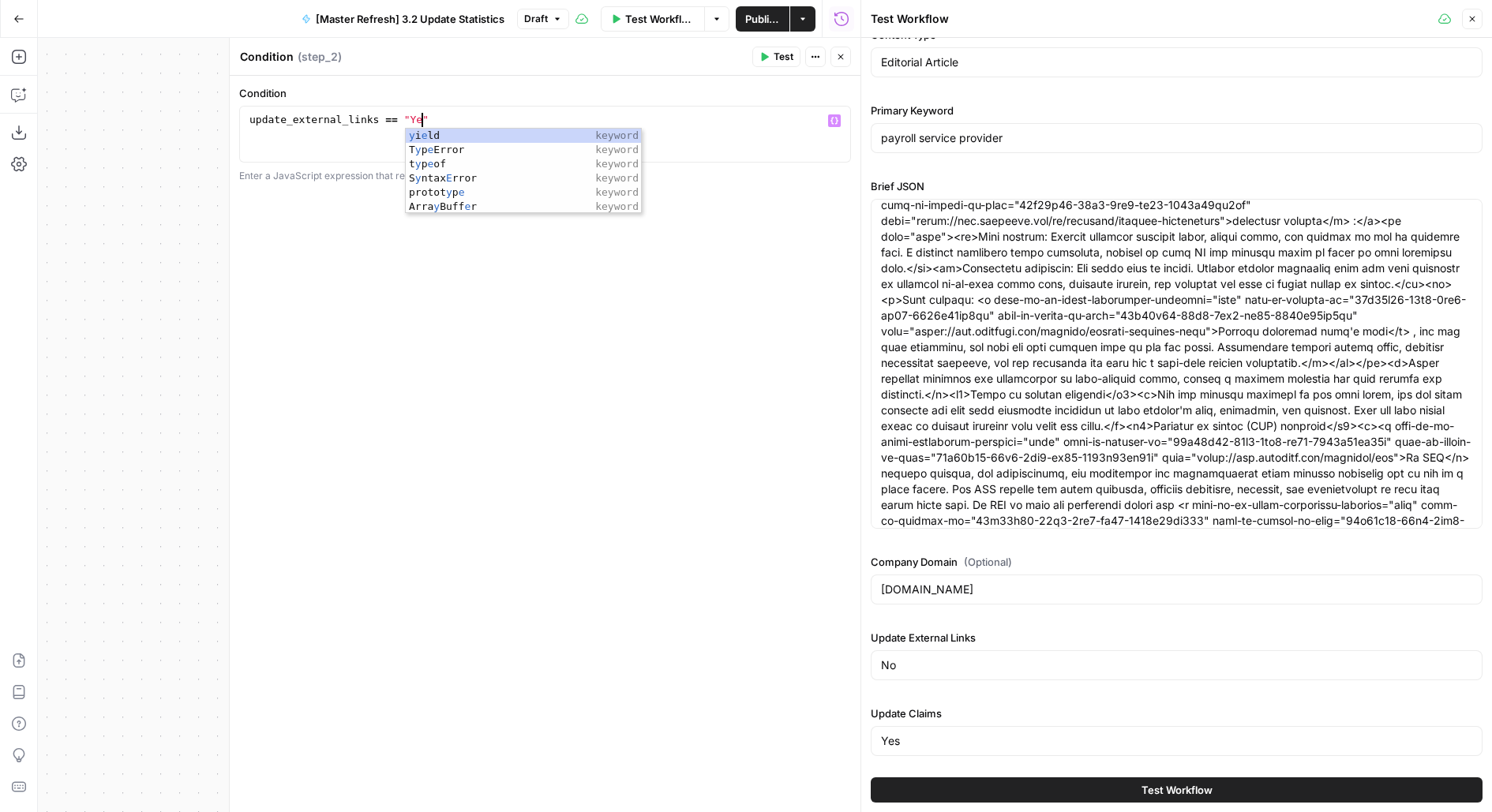
scroll to position [0, 13]
type textarea "**********"
click at [465, 325] on div "**********" at bounding box center [545, 444] width 631 height 737
click at [833, 54] on button "Close" at bounding box center [840, 57] width 21 height 21
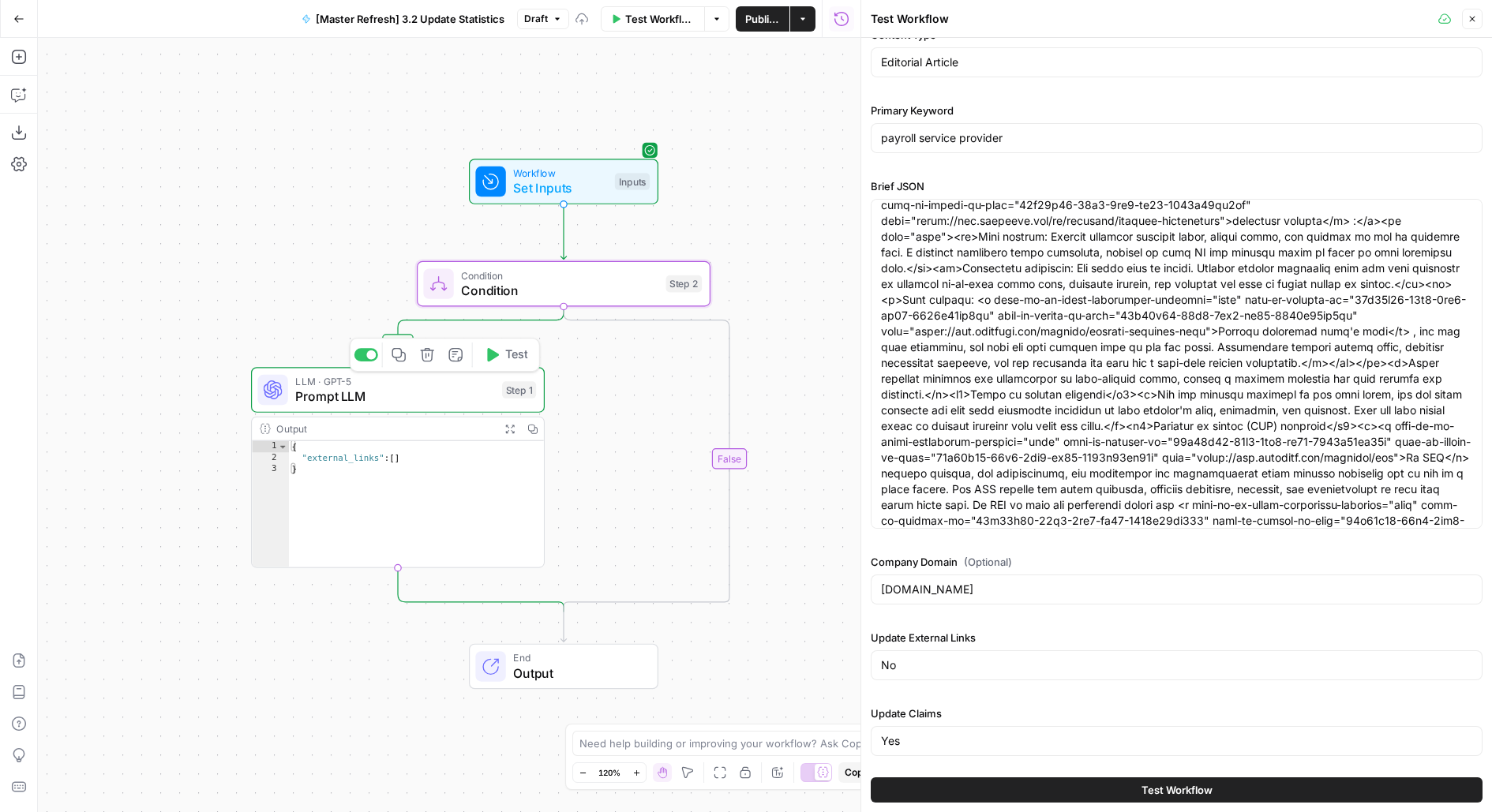
click at [335, 388] on span "Prompt LLM" at bounding box center [394, 396] width 199 height 19
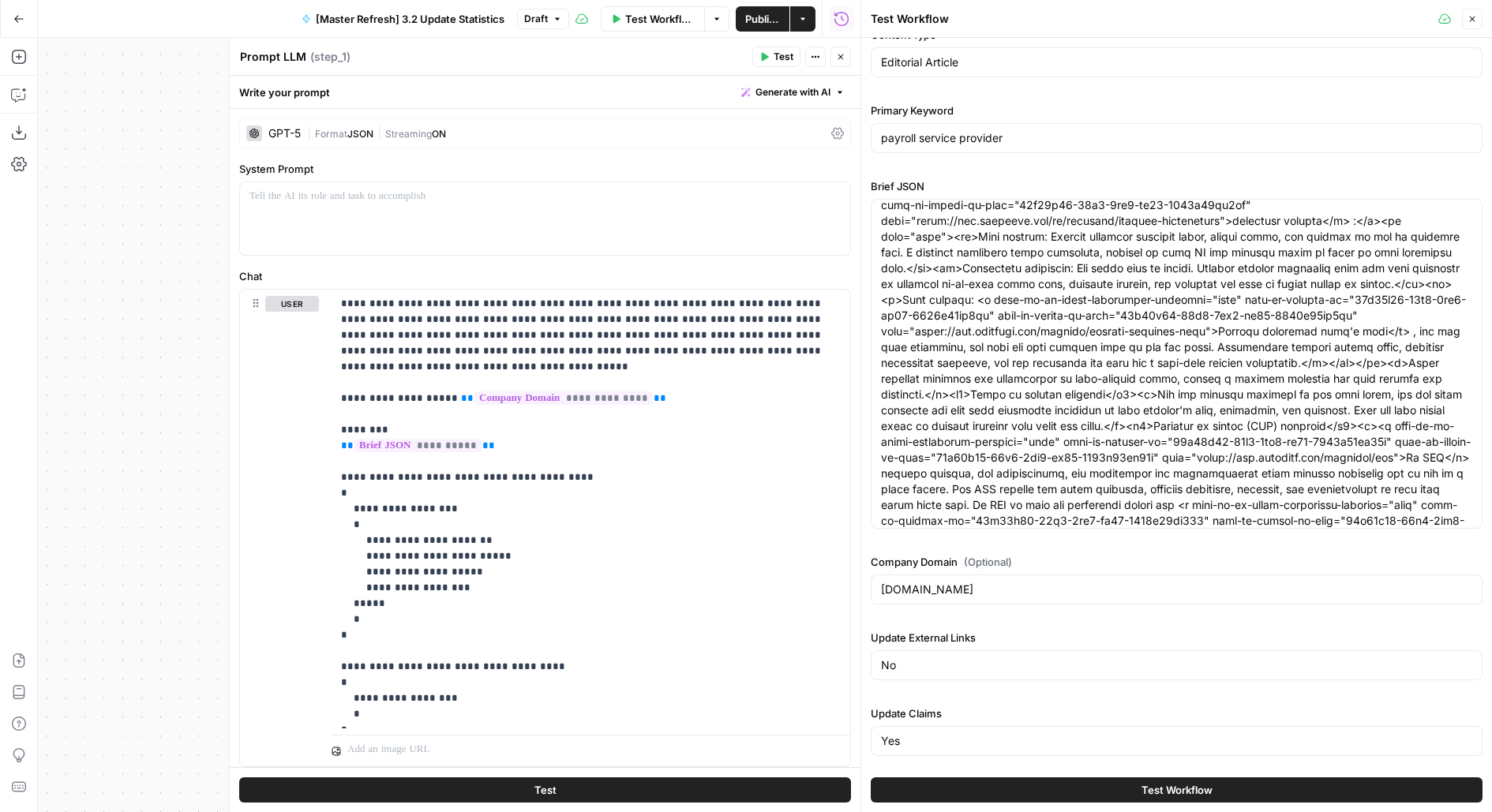
click at [269, 55] on textarea "Prompt LLM" at bounding box center [273, 57] width 66 height 16
type textarea "Extract External Links"
click at [505, 450] on p "**********" at bounding box center [591, 508] width 500 height 426
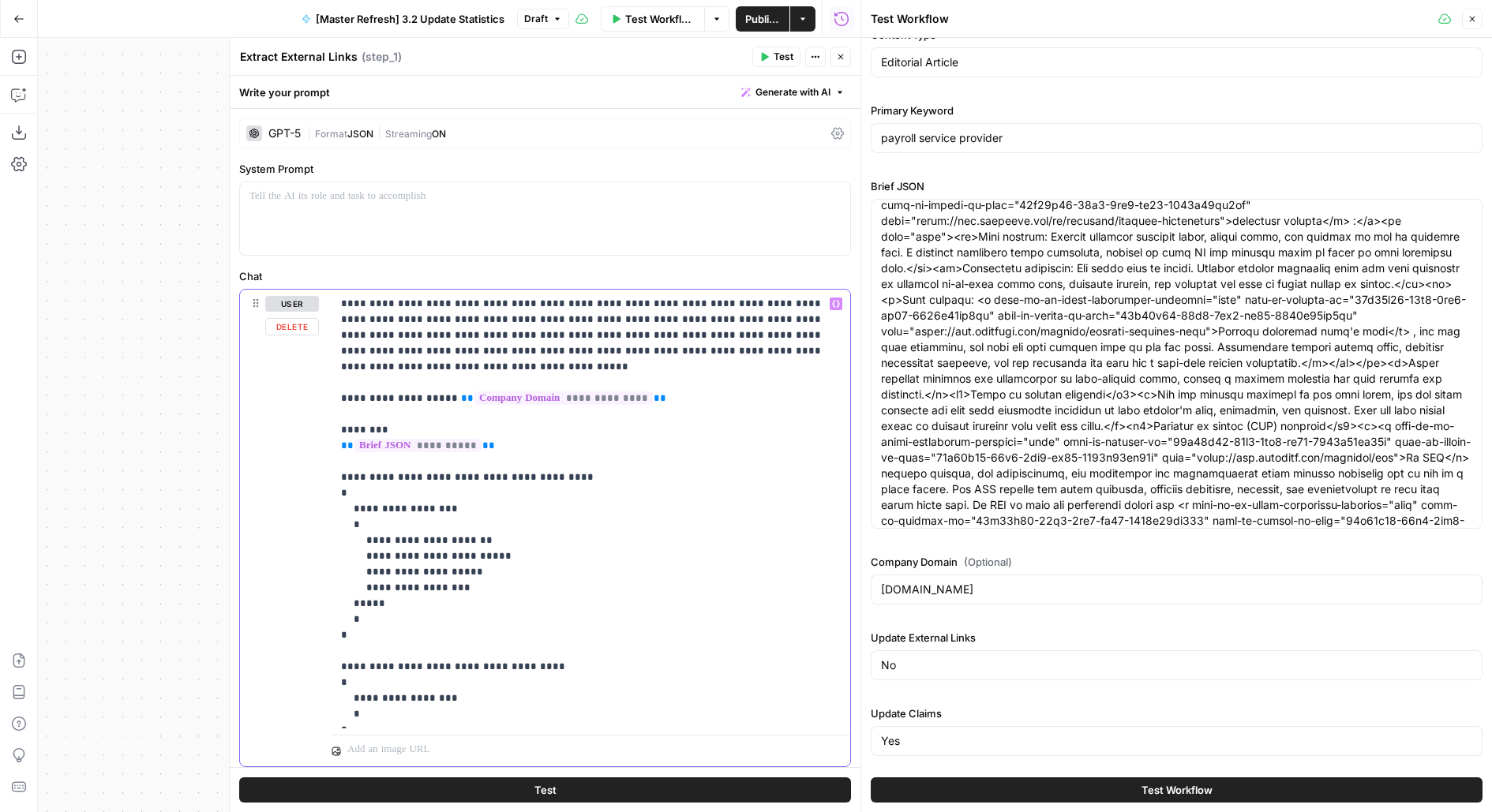
scroll to position [43, 0]
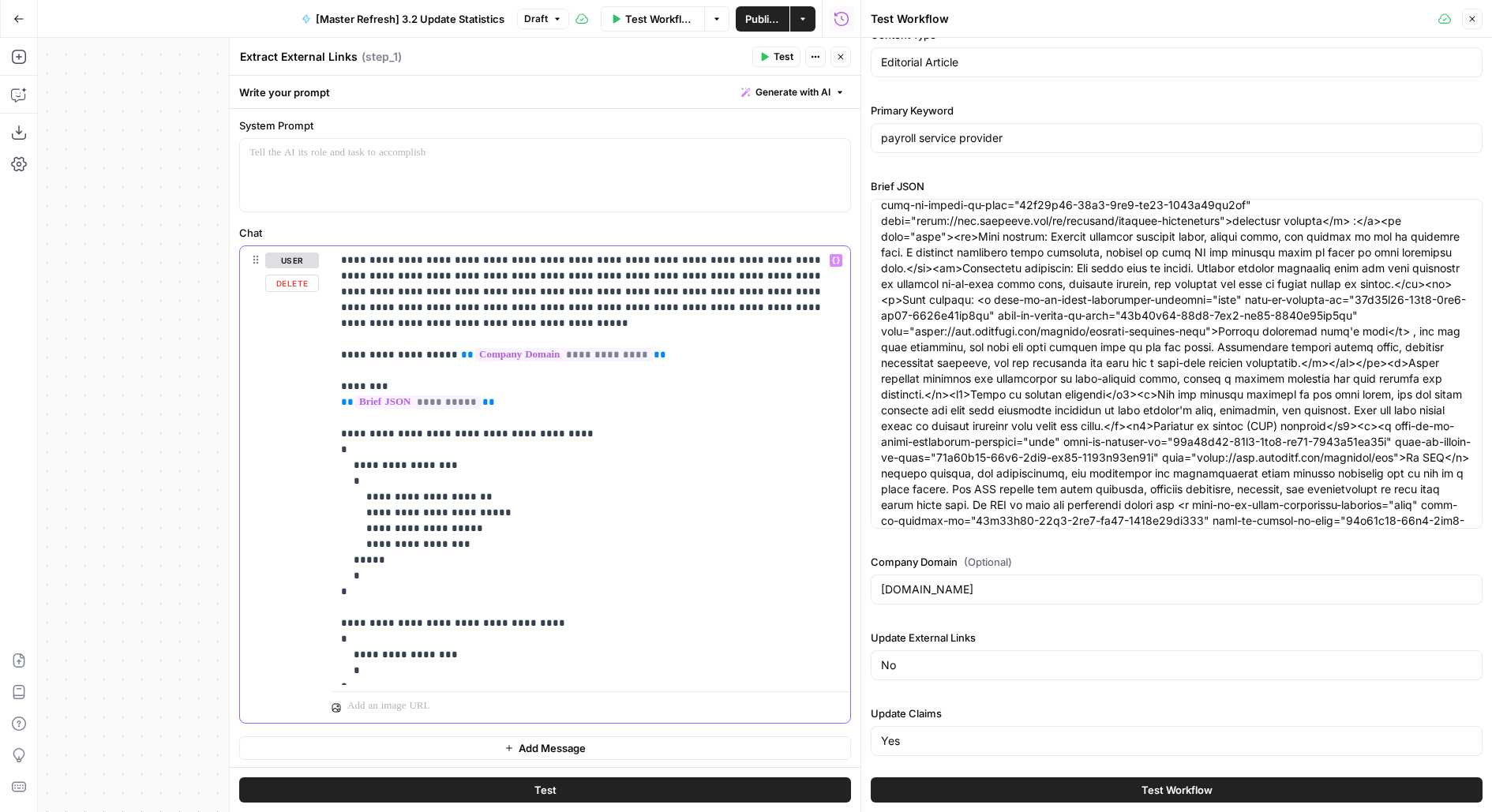
click at [443, 483] on p "**********" at bounding box center [591, 465] width 500 height 426
click at [849, 58] on button "Close" at bounding box center [840, 57] width 21 height 21
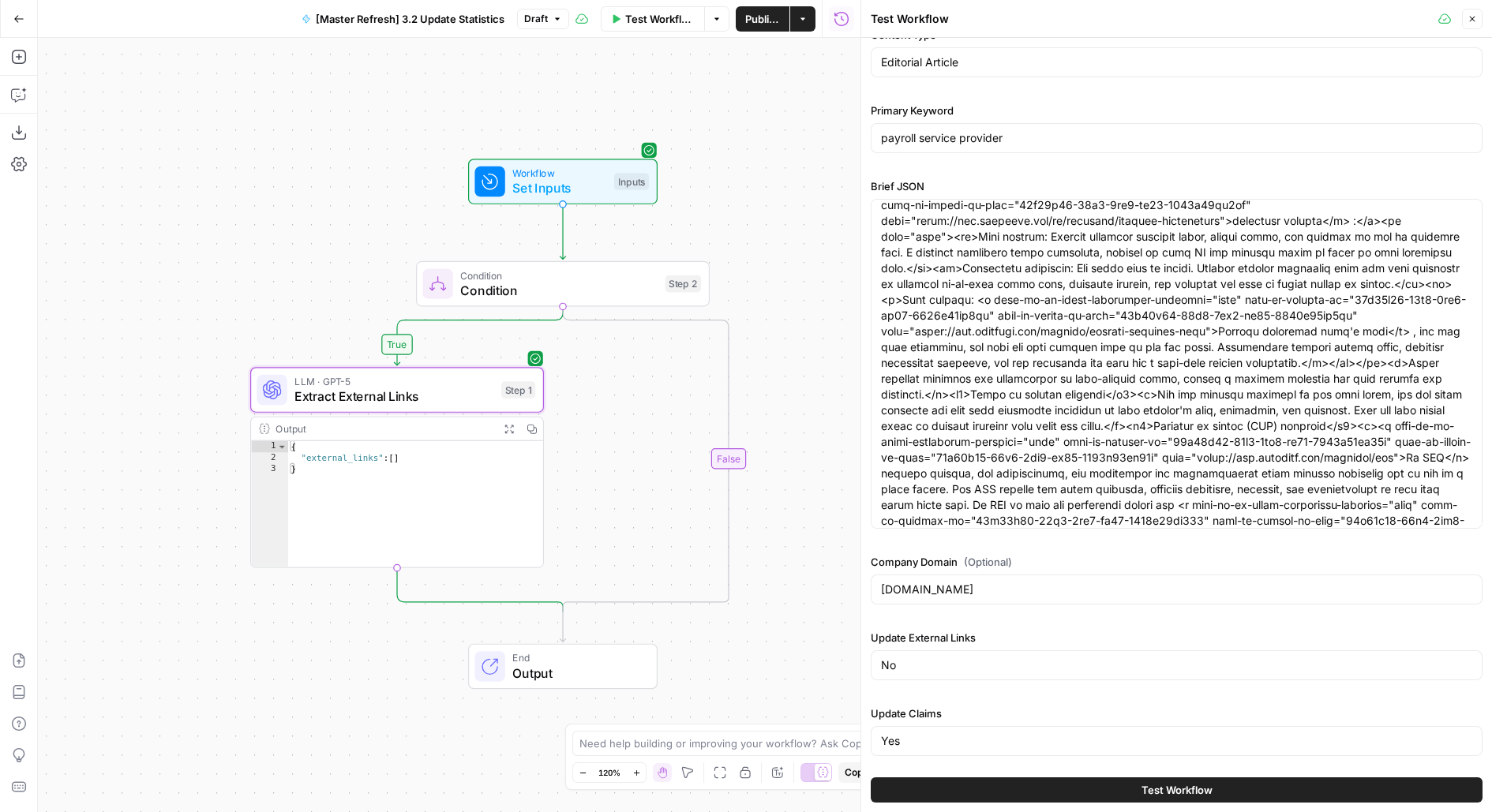
drag, startPoint x: 809, startPoint y: 284, endPoint x: 664, endPoint y: 161, distance: 190.1
click at [667, 166] on div "true false Workflow Set Inputs Inputs Condition Condition Step 2 LLM · GPT-5 Ex…" at bounding box center [449, 425] width 823 height 774
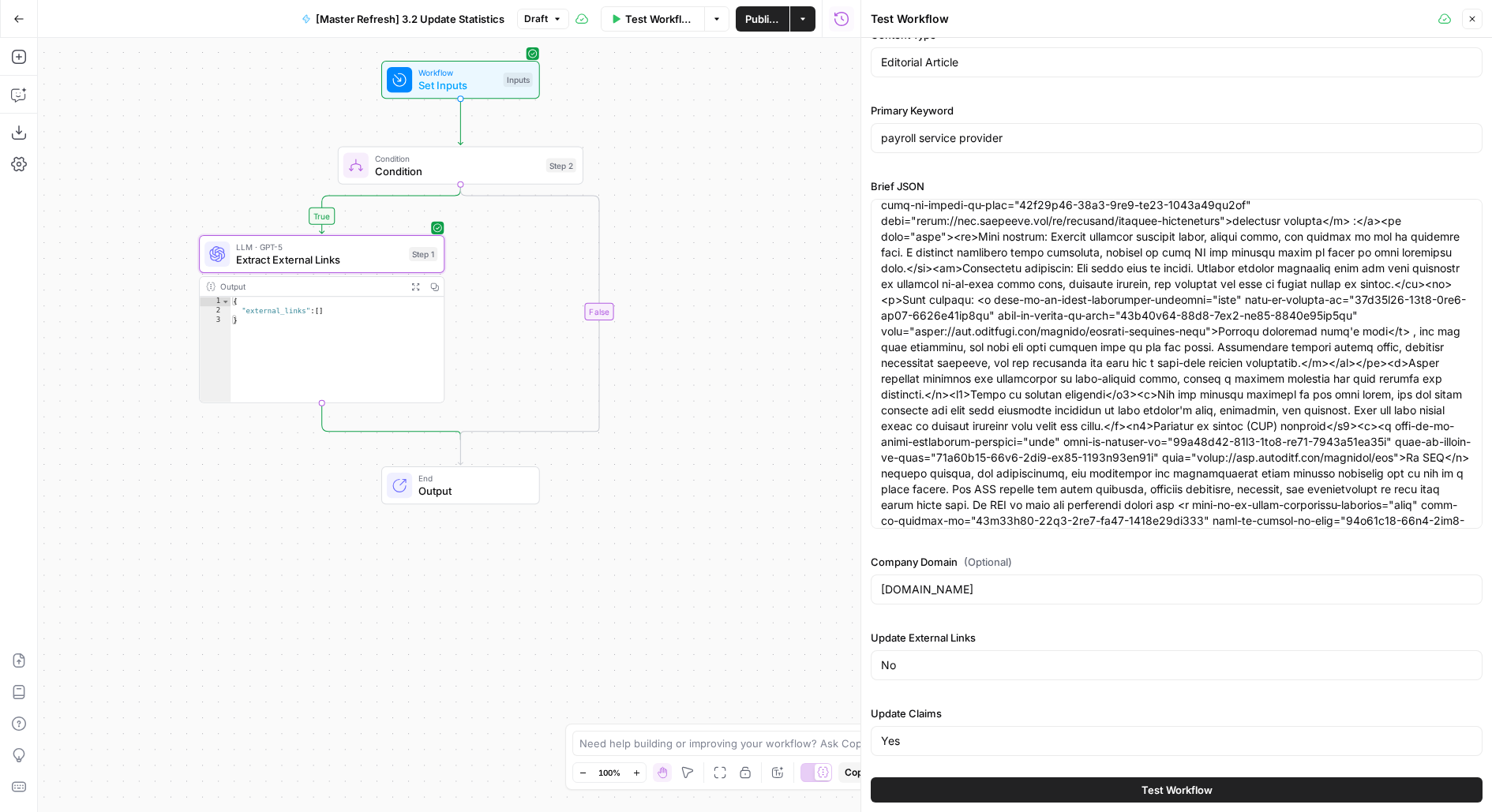
click at [540, 172] on div "Condition Condition Step 2" at bounding box center [459, 165] width 233 height 27
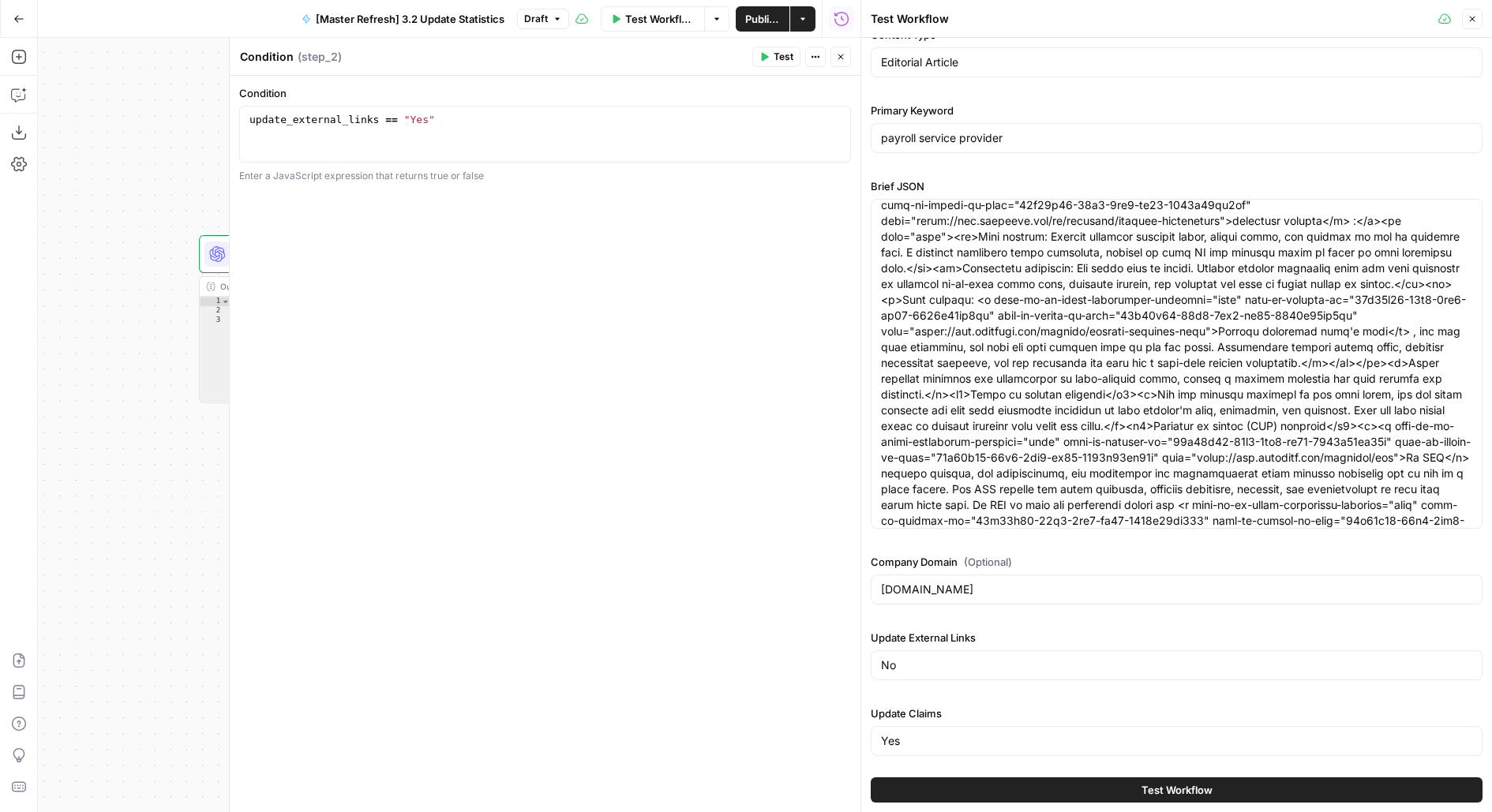
click at [256, 56] on textarea "Condition" at bounding box center [267, 57] width 54 height 16
type textarea "Update External Links"
click at [841, 53] on icon "button" at bounding box center [840, 57] width 10 height 10
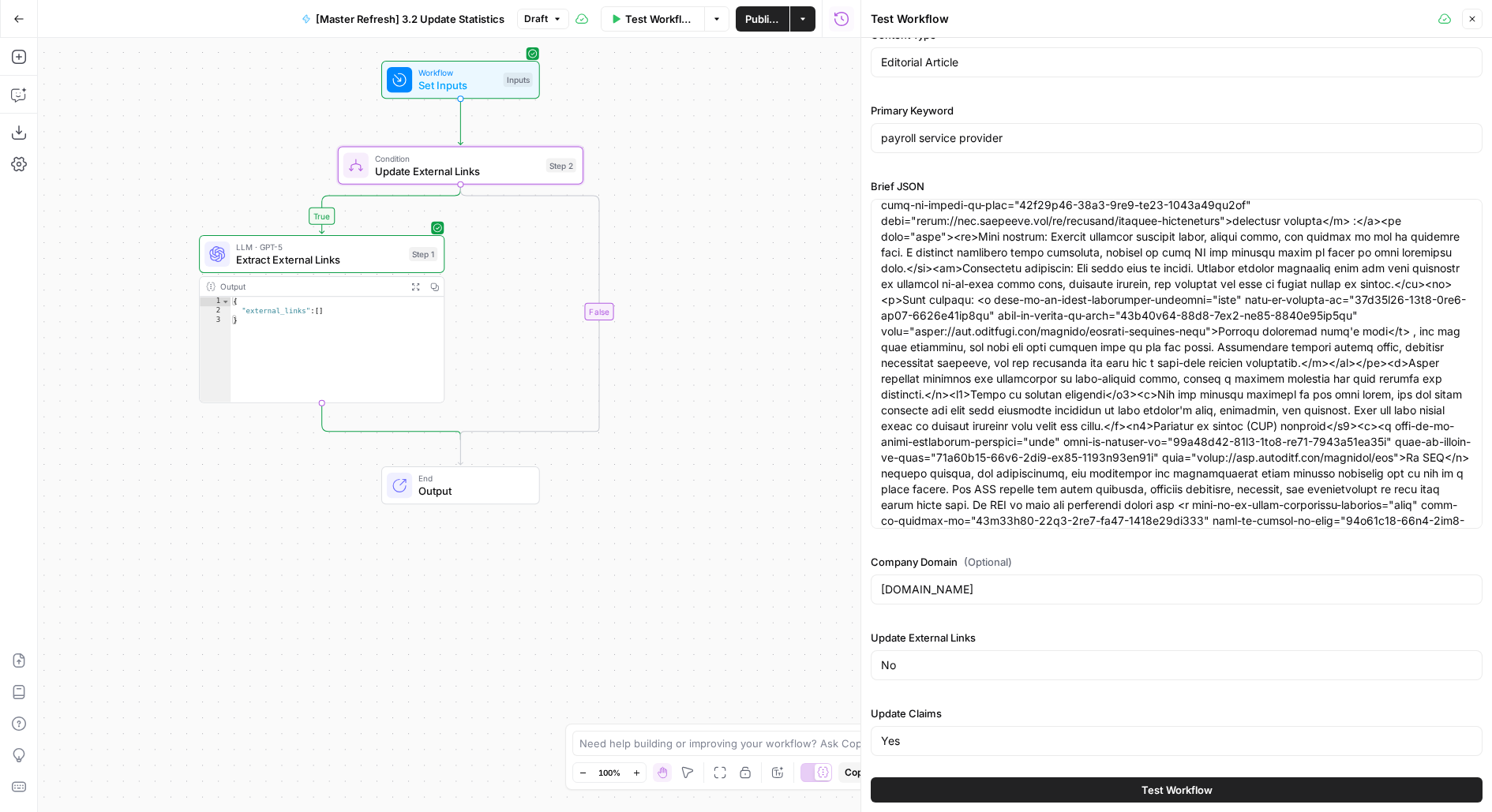
drag, startPoint x: 737, startPoint y: 101, endPoint x: 868, endPoint y: 127, distance: 133.6
click at [868, 127] on body "AirOps Builders New Home Browse Insights Opportunities Your Data Flightpath Rec…" at bounding box center [746, 406] width 1492 height 812
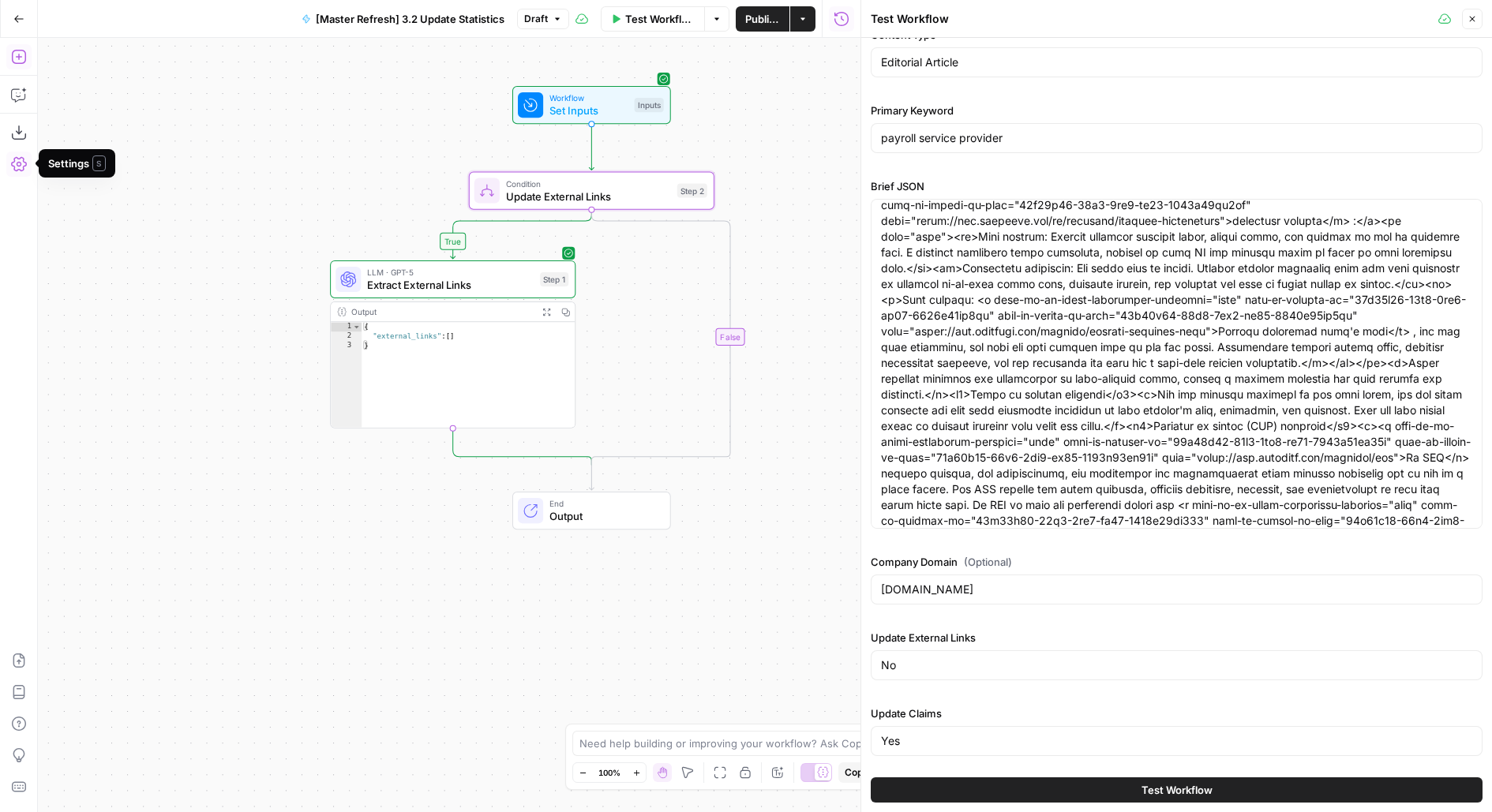
click at [22, 55] on icon "button" at bounding box center [19, 57] width 16 height 16
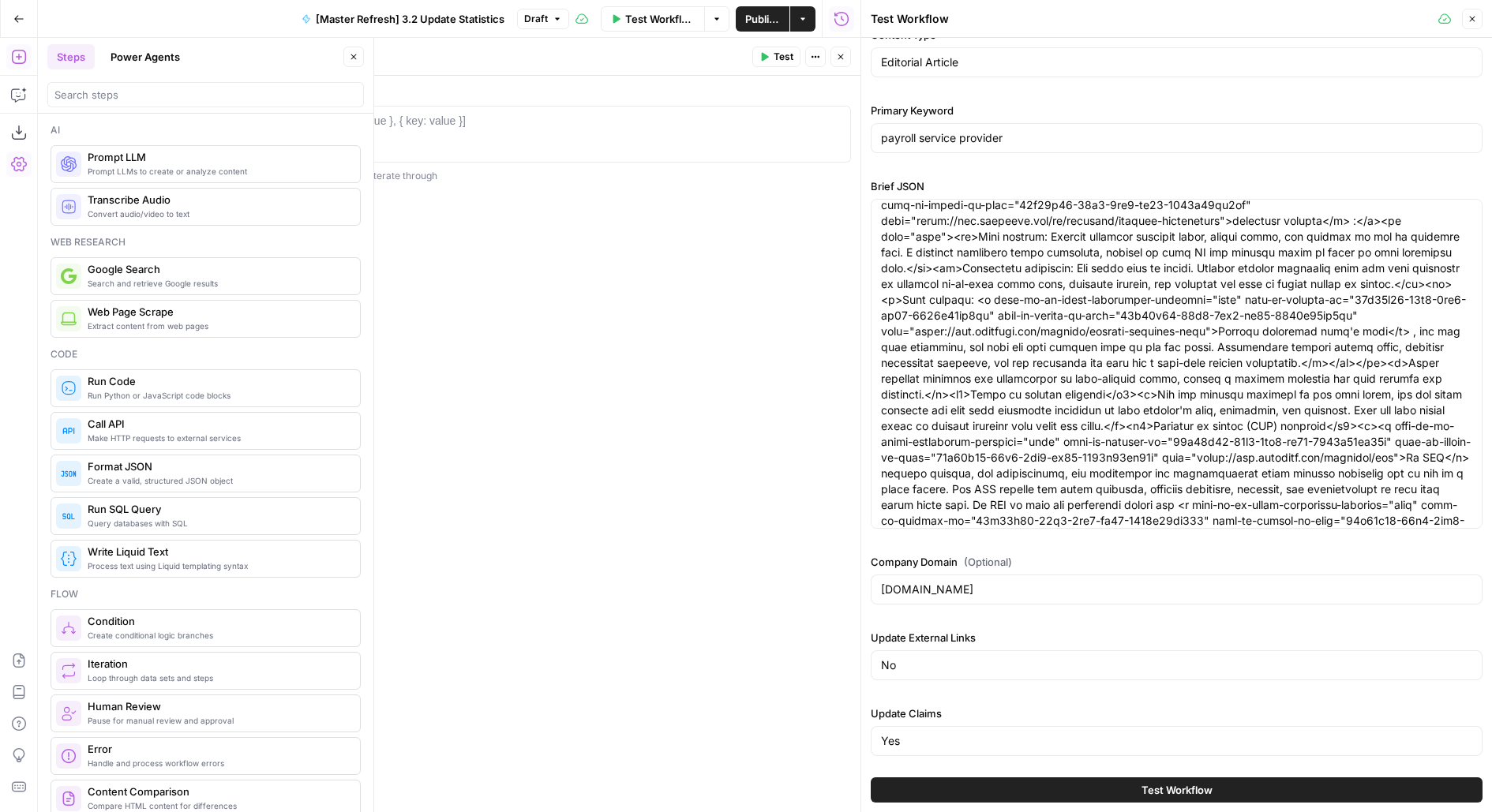
click at [355, 54] on icon "button" at bounding box center [353, 57] width 10 height 10
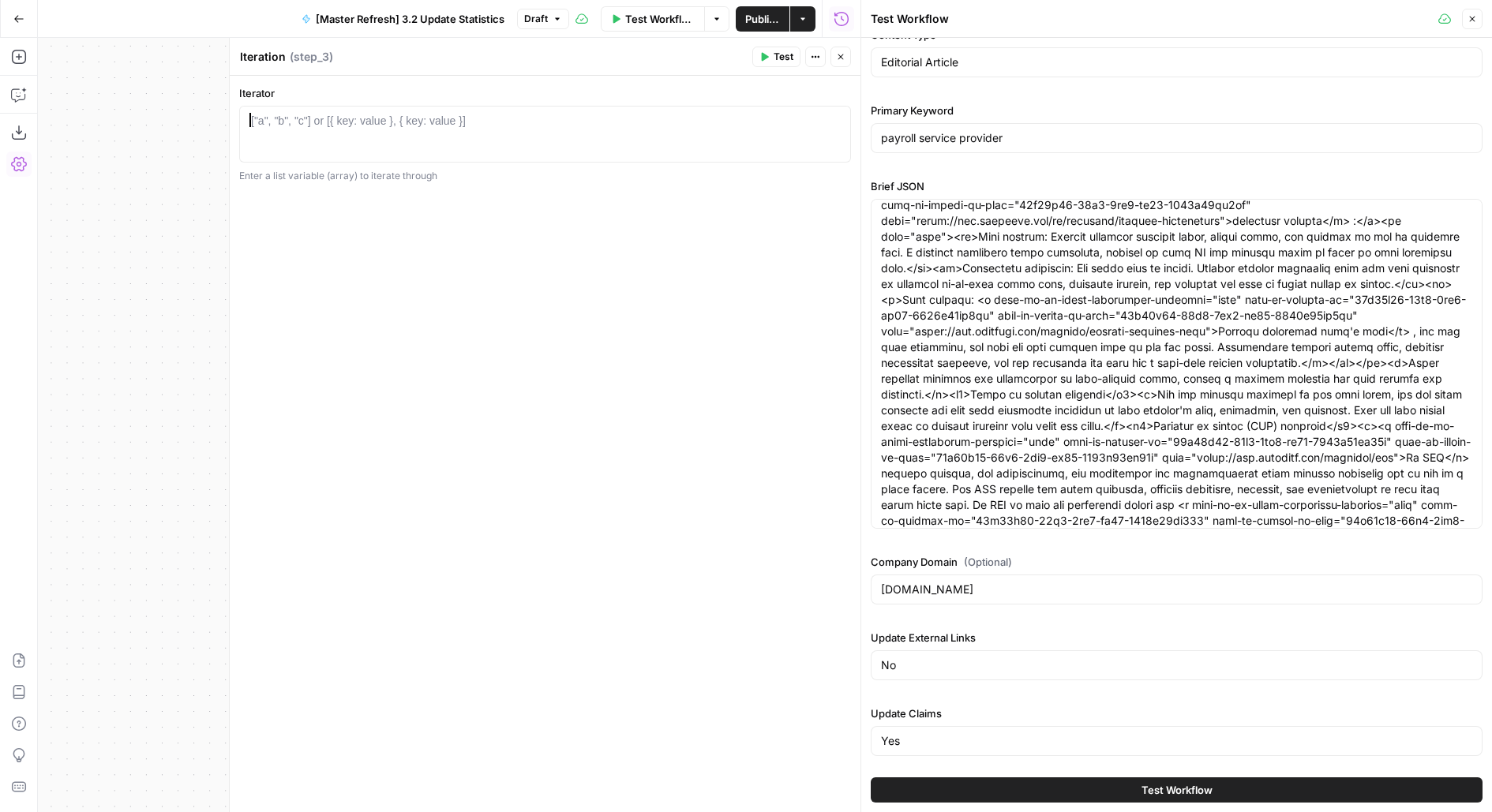
click at [380, 146] on div at bounding box center [545, 148] width 598 height 71
click at [843, 63] on button "Close" at bounding box center [840, 57] width 21 height 21
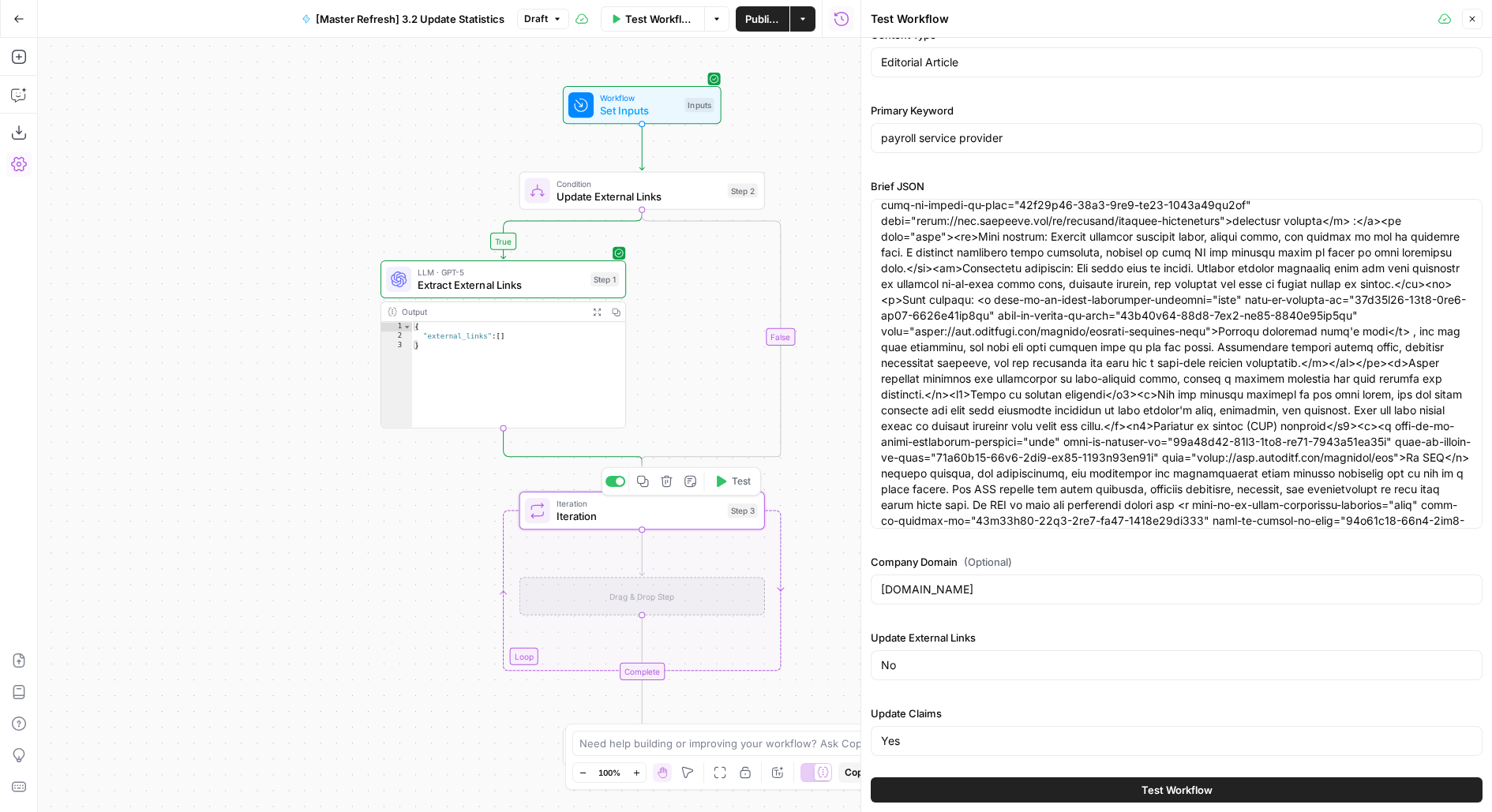
click at [661, 476] on icon "button" at bounding box center [667, 481] width 13 height 13
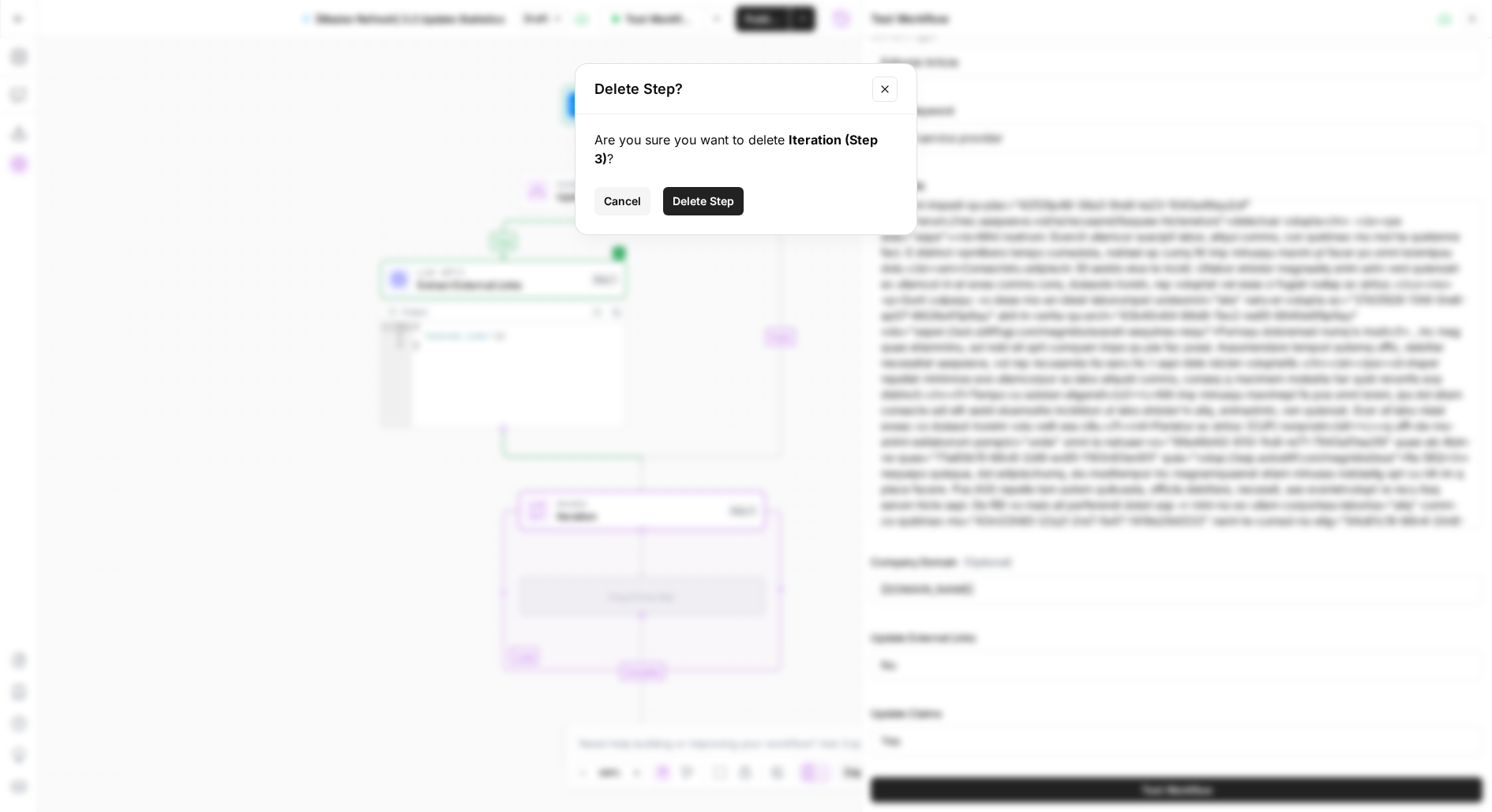
click at [721, 191] on button "Delete Step" at bounding box center [703, 201] width 81 height 29
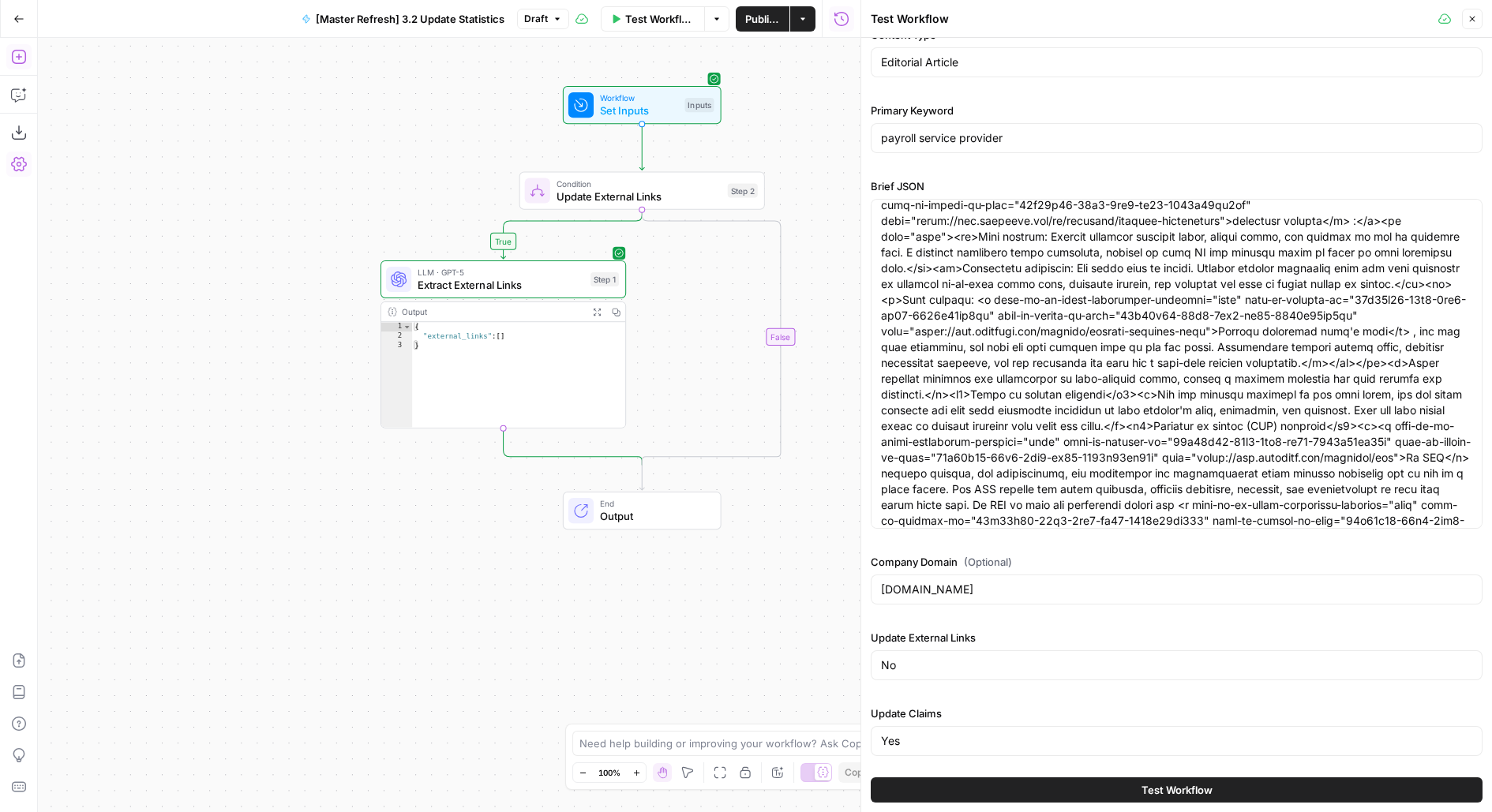
click at [14, 53] on icon "button" at bounding box center [19, 57] width 16 height 16
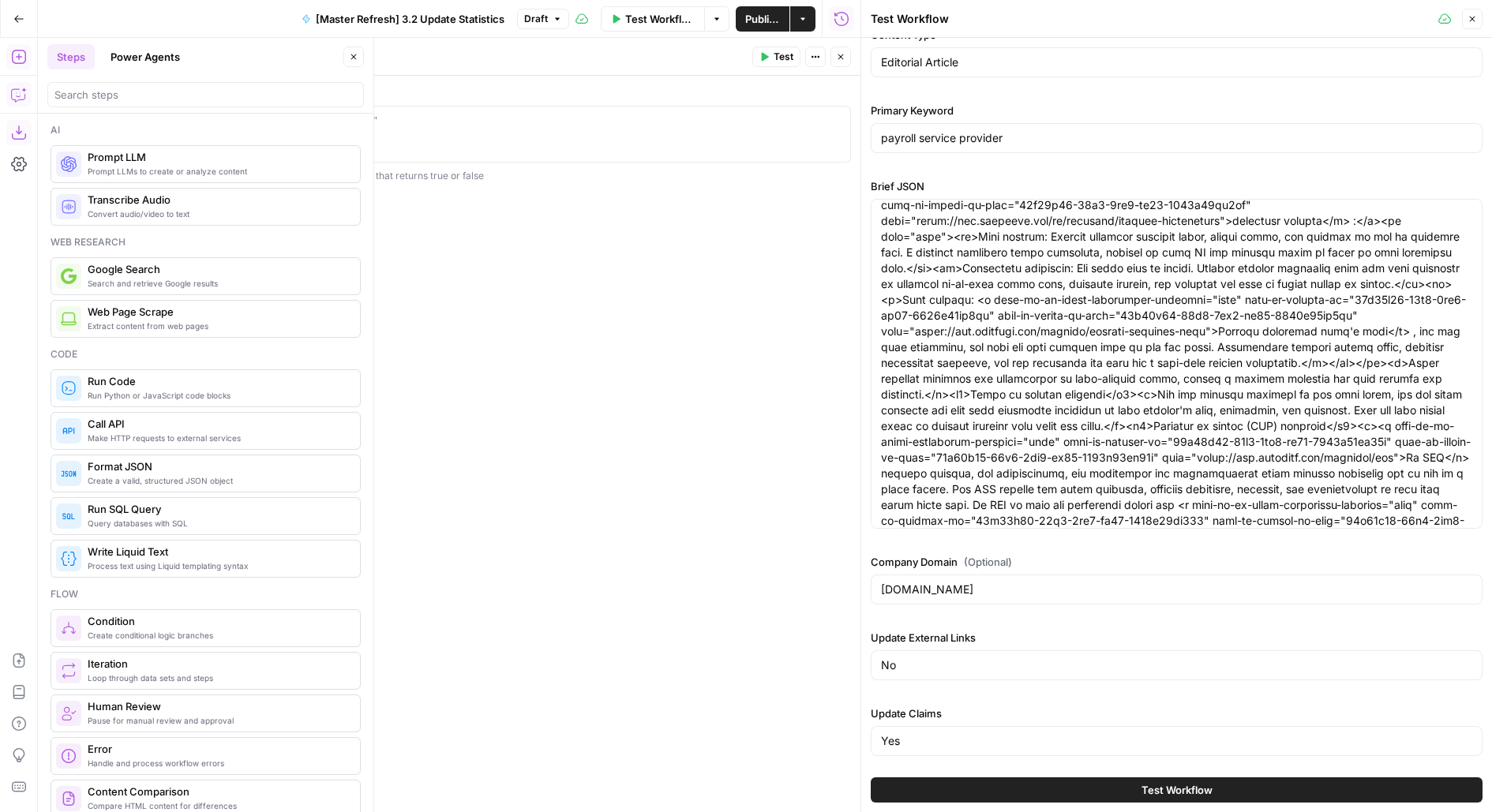
click at [426, 42] on header "Condition Condition ( step_4 ) Test Actions Close" at bounding box center [545, 57] width 631 height 38
click at [414, 110] on div "1 step_x.output === "value" XXXXXXXXXXXXXXXXXXXXXXXXXXXXXXXXXXXXXXXXXXXXXXXXXXX…" at bounding box center [544, 134] width 612 height 57
click at [403, 129] on div at bounding box center [545, 148] width 598 height 71
type textarea "*"
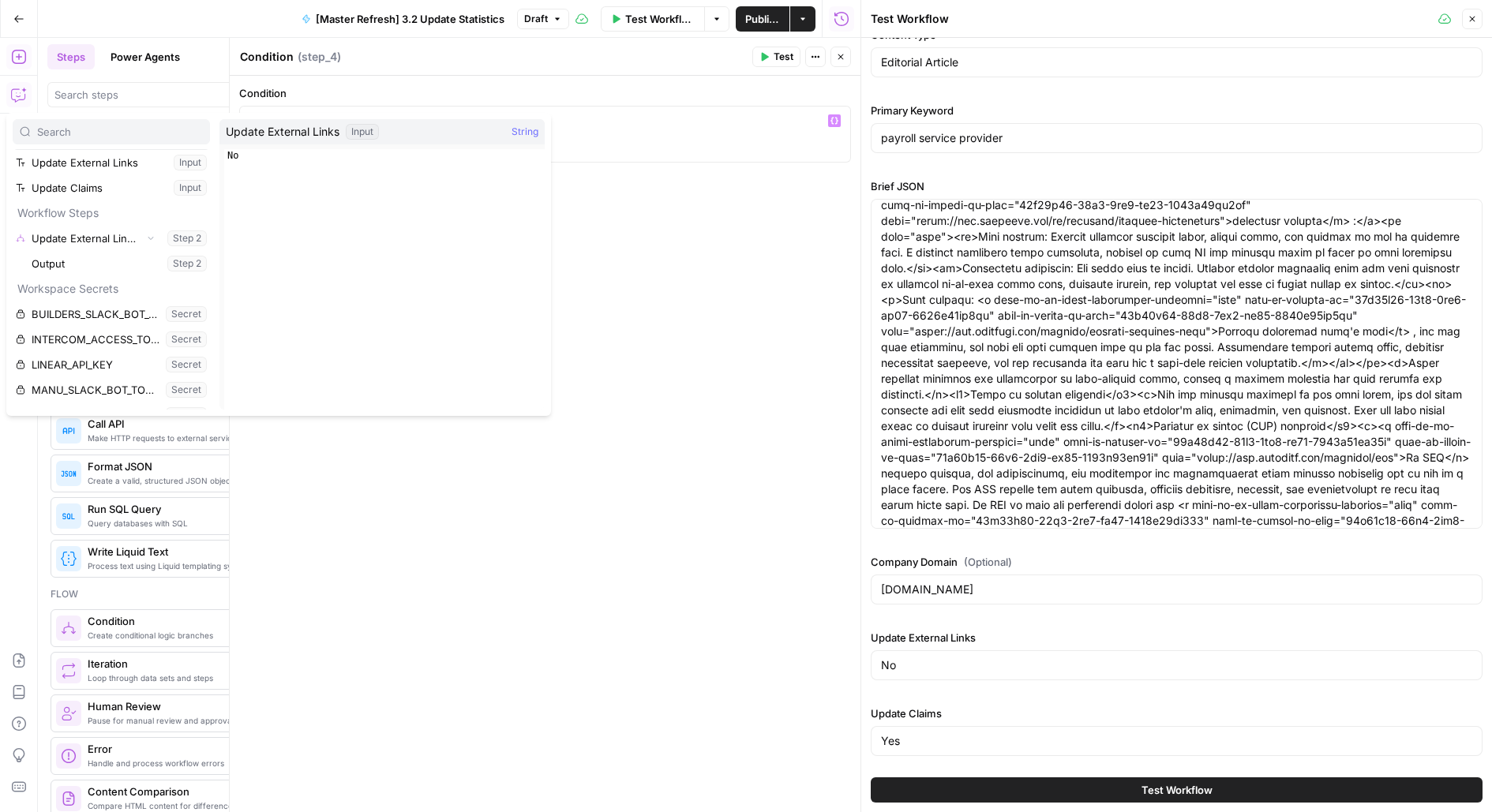
scroll to position [127, 0]
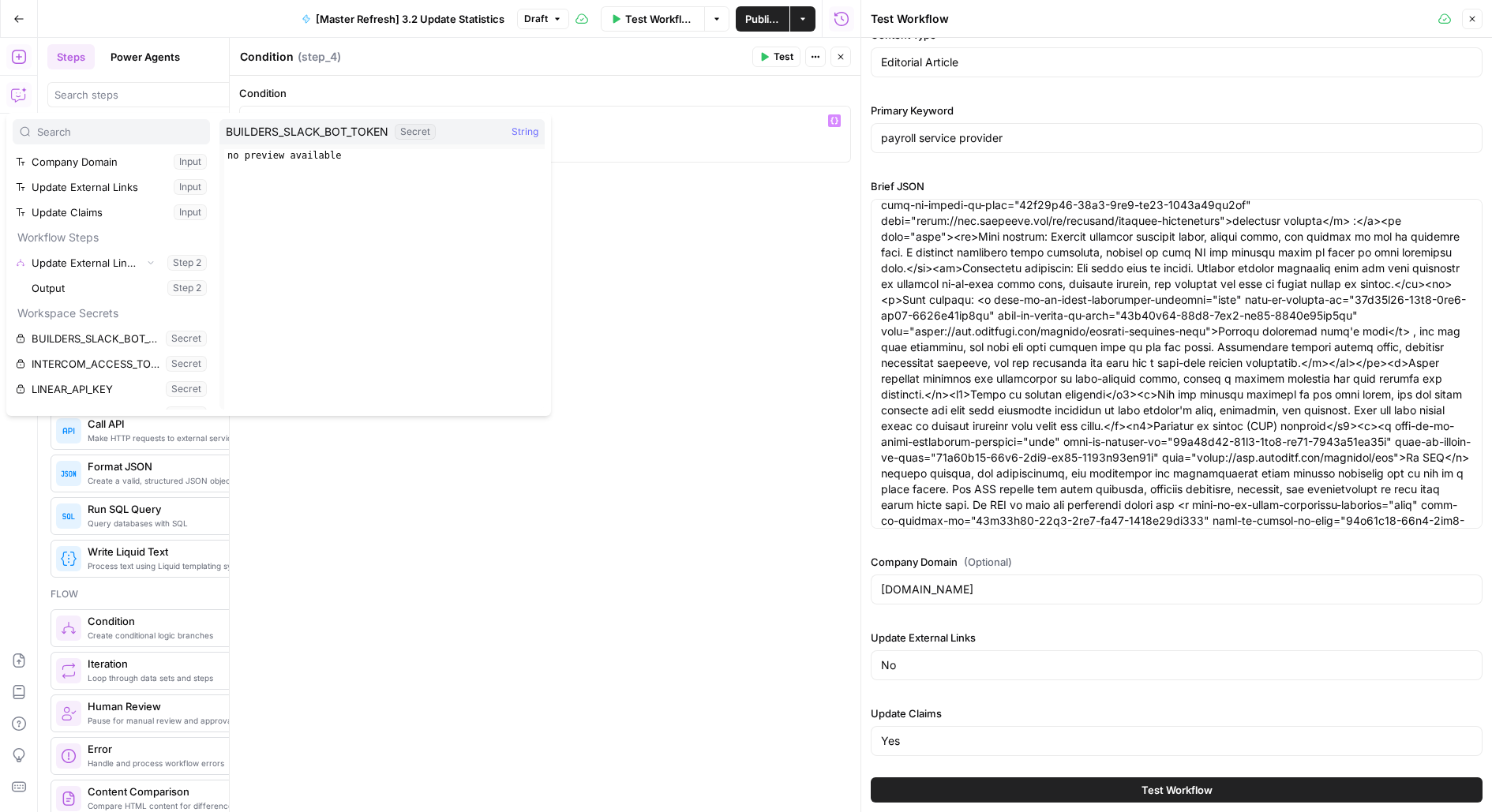
click at [679, 133] on div "/" at bounding box center [545, 148] width 598 height 71
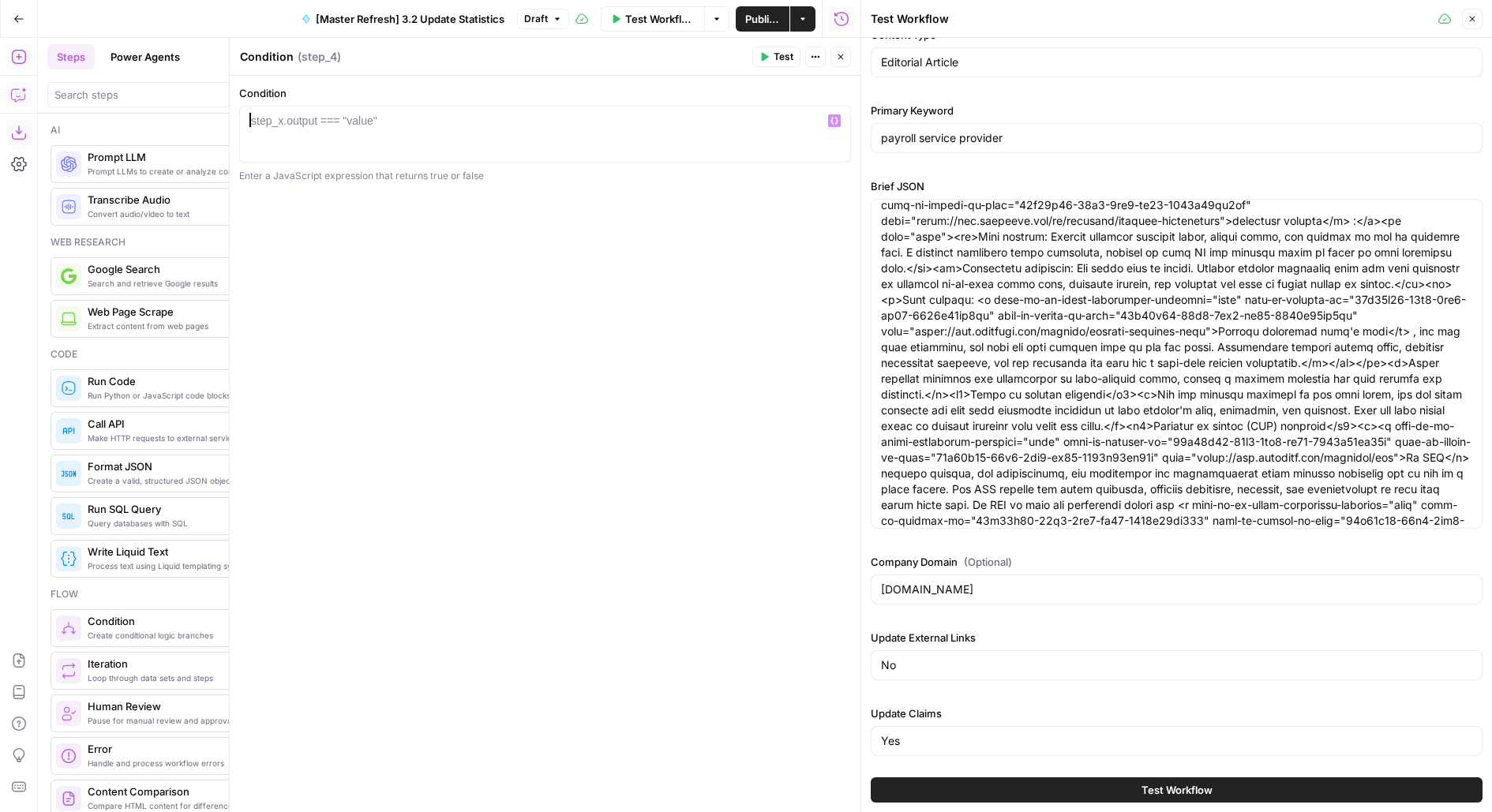
type textarea "*"
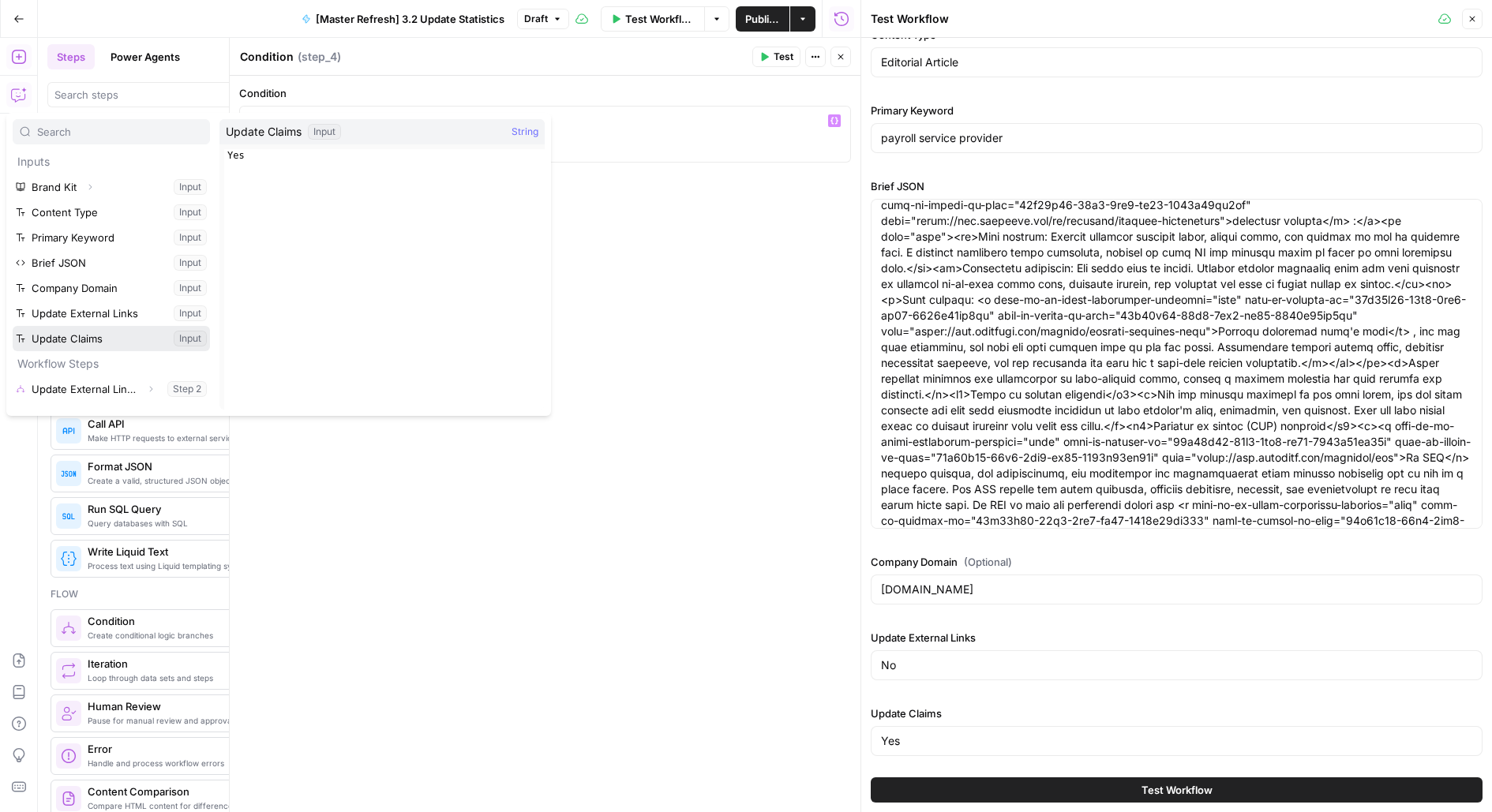
click at [13, 326] on button "Select variable Update Claims" at bounding box center [111, 339] width 198 height 25
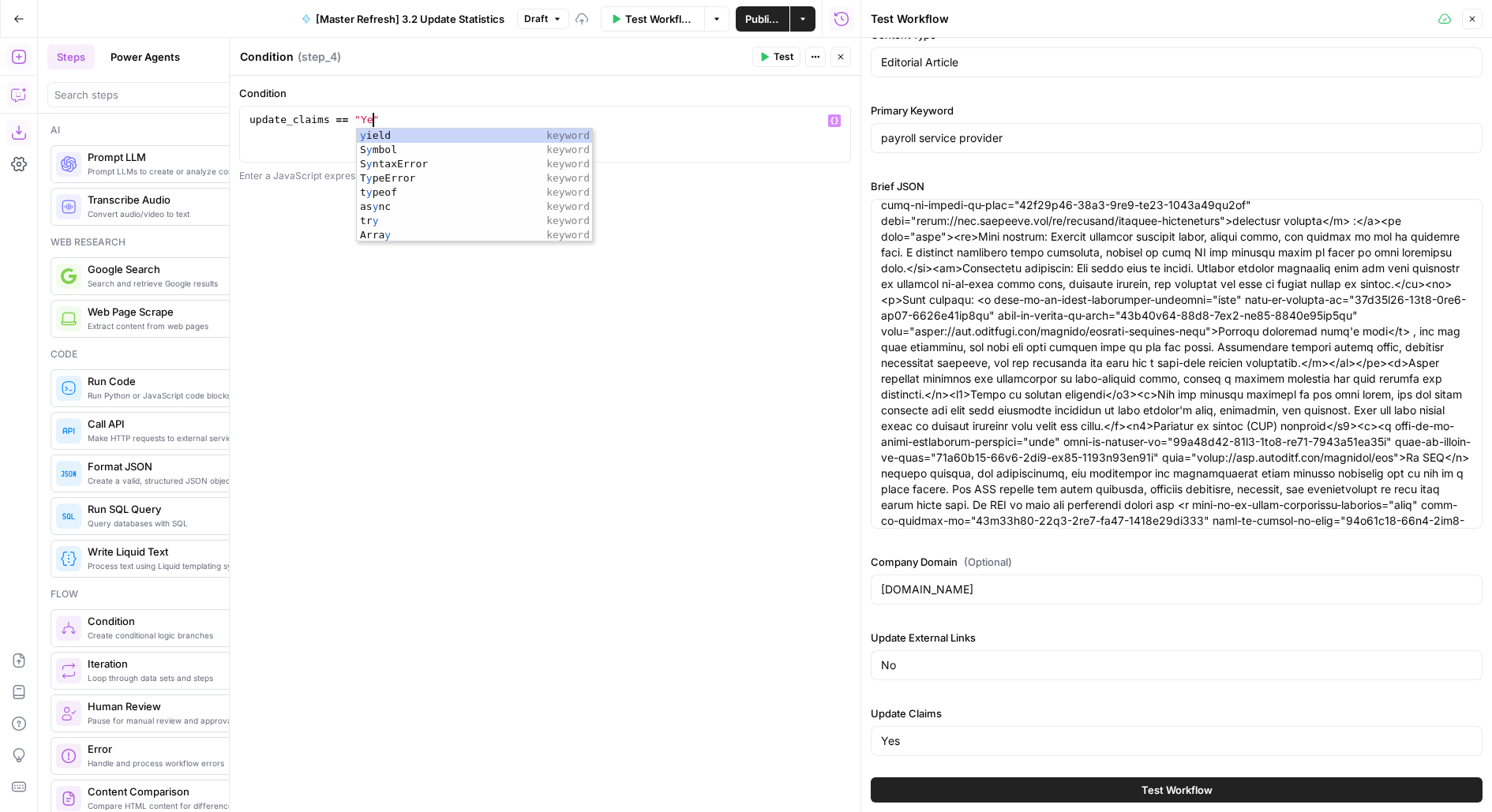
scroll to position [0, 9]
type textarea "**********"
click at [825, 322] on div "**********" at bounding box center [545, 444] width 631 height 737
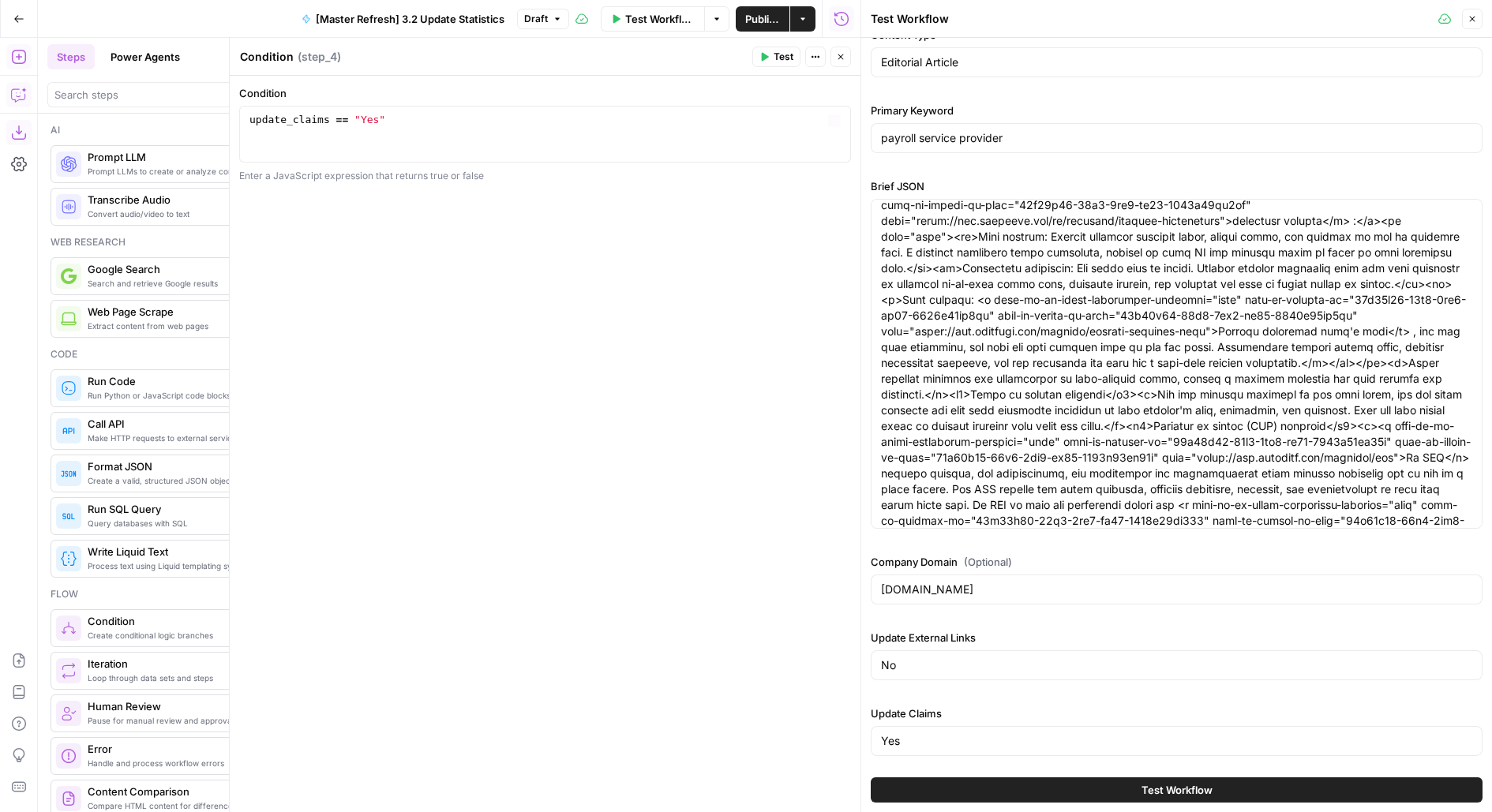
click at [838, 62] on button "Close" at bounding box center [840, 57] width 21 height 21
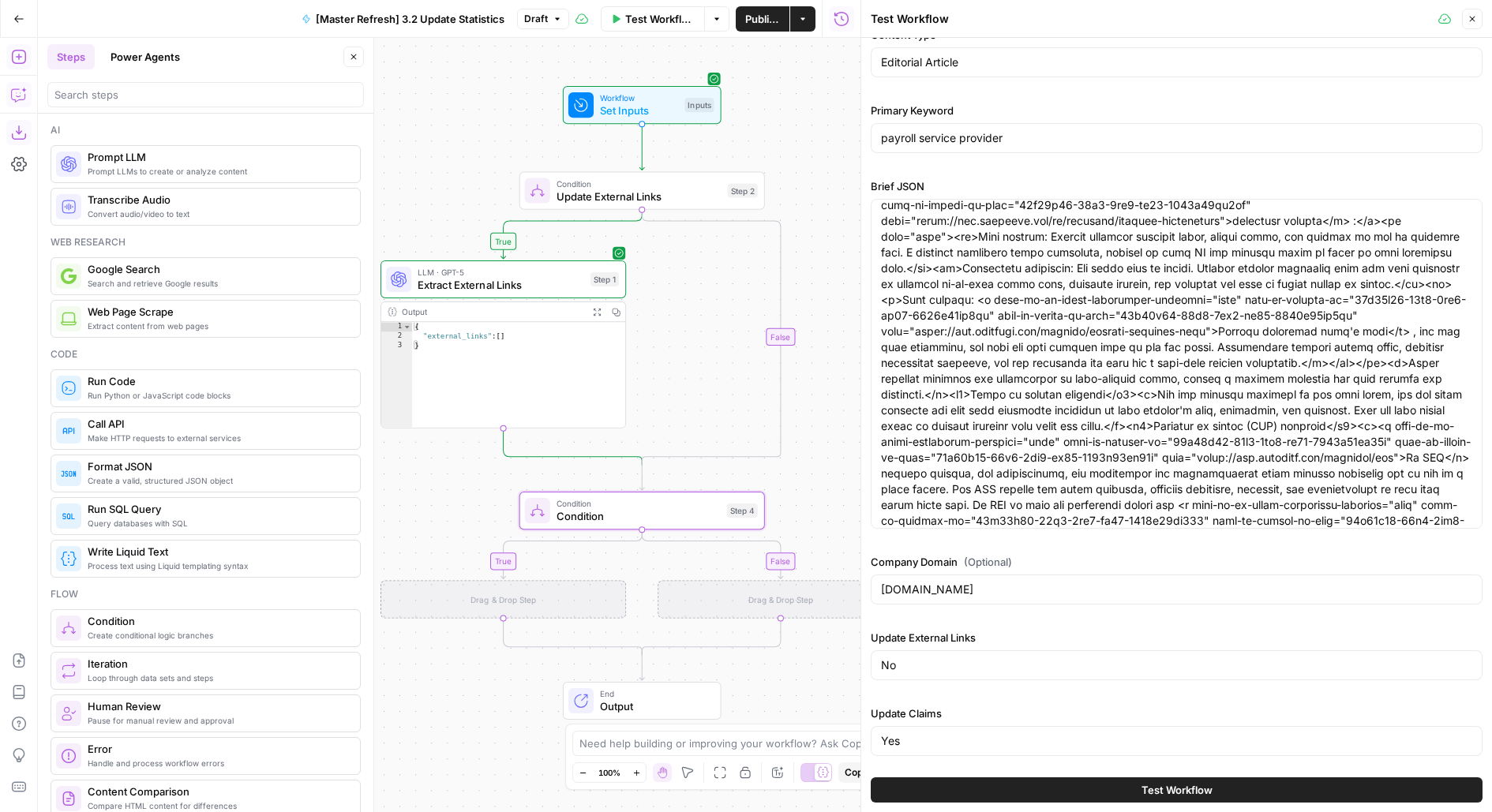
click at [354, 56] on icon "button" at bounding box center [353, 57] width 10 height 10
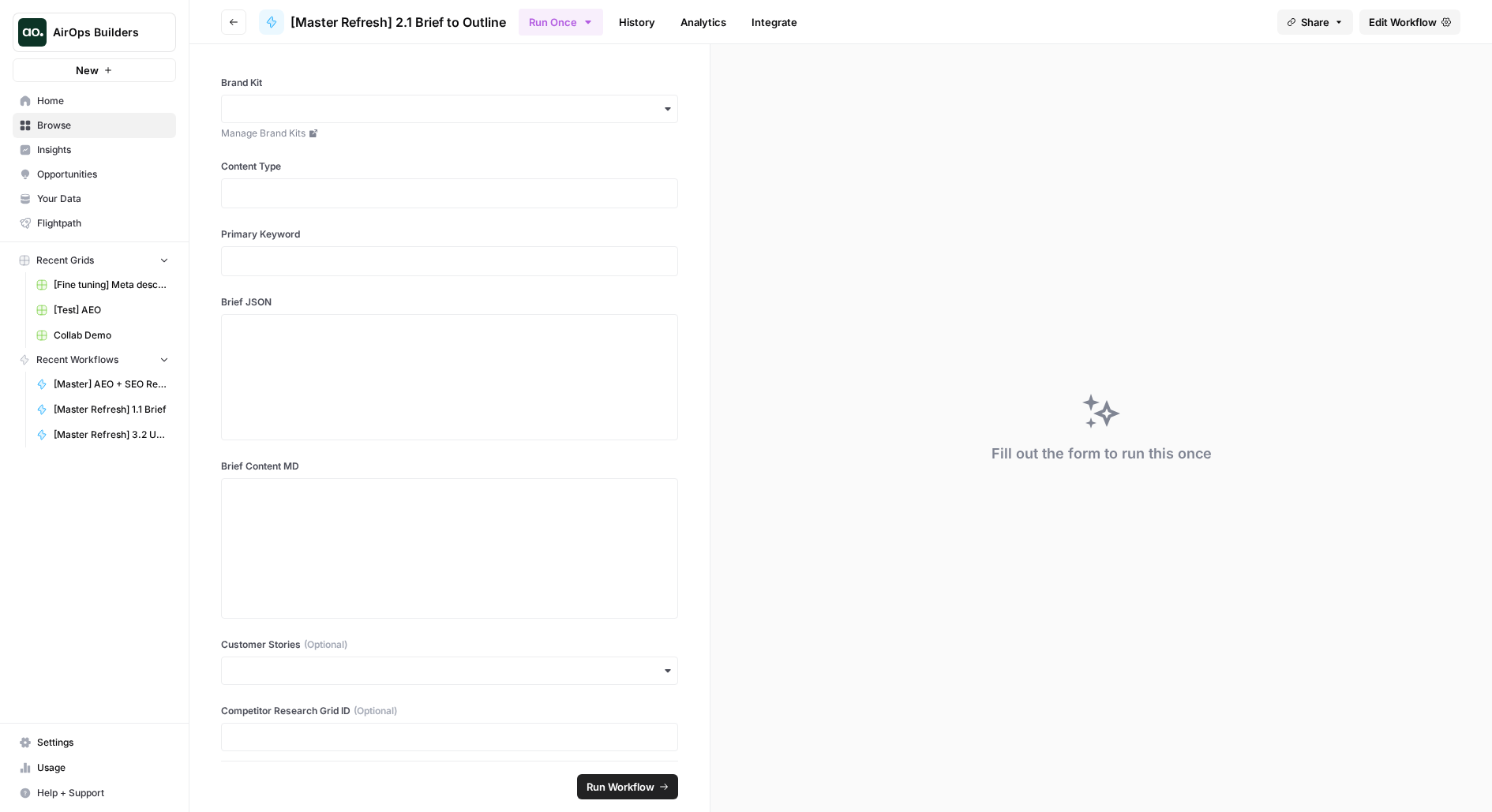
click at [1382, 17] on span "Edit Workflow" at bounding box center [1403, 22] width 68 height 16
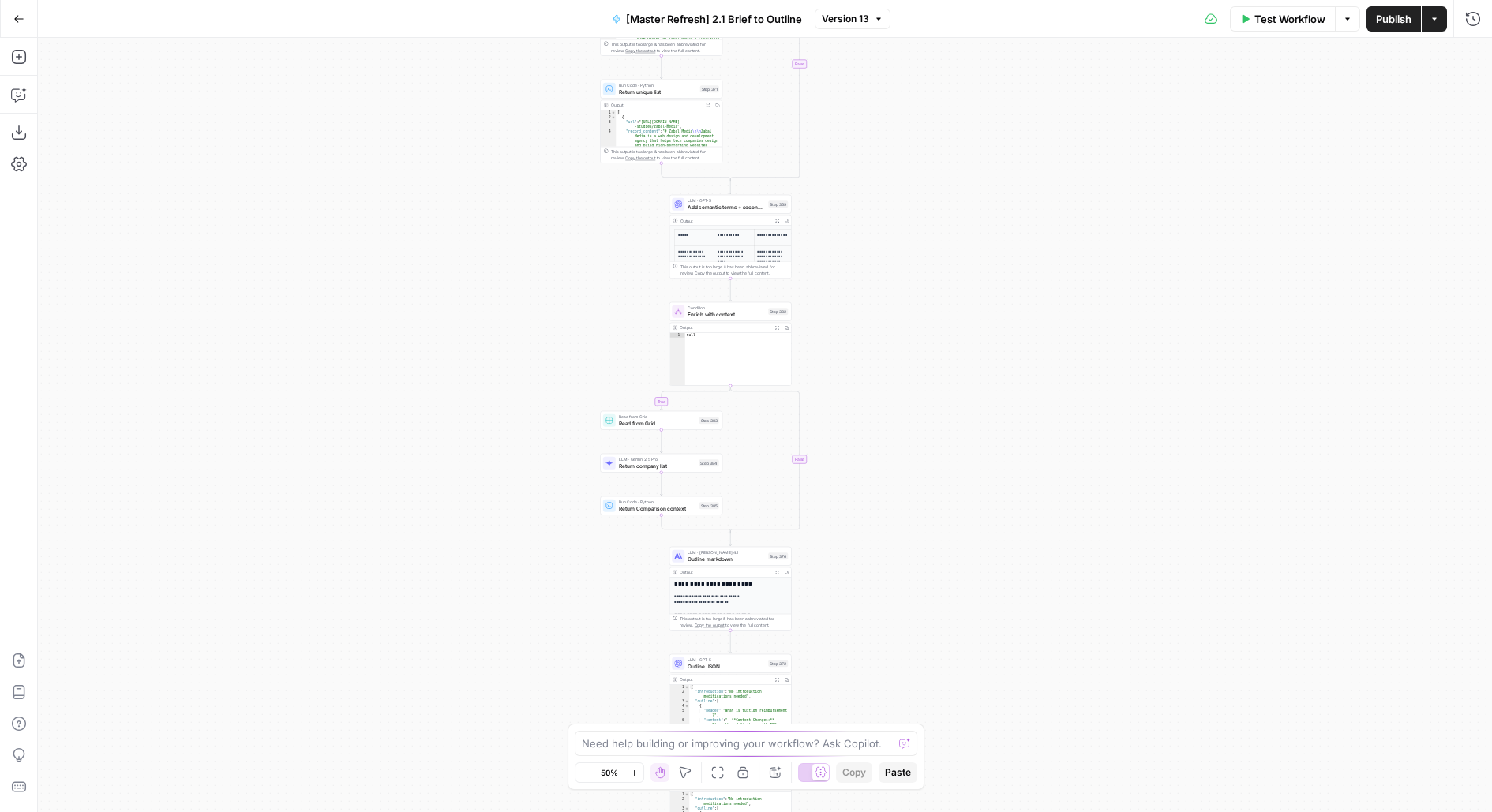
drag, startPoint x: 1038, startPoint y: 646, endPoint x: 1036, endPoint y: 251, distance: 395.0
click at [1036, 251] on div "true false true false true false true false Workflow Set Inputs Inputs LLM · Ge…" at bounding box center [764, 425] width 1453 height 774
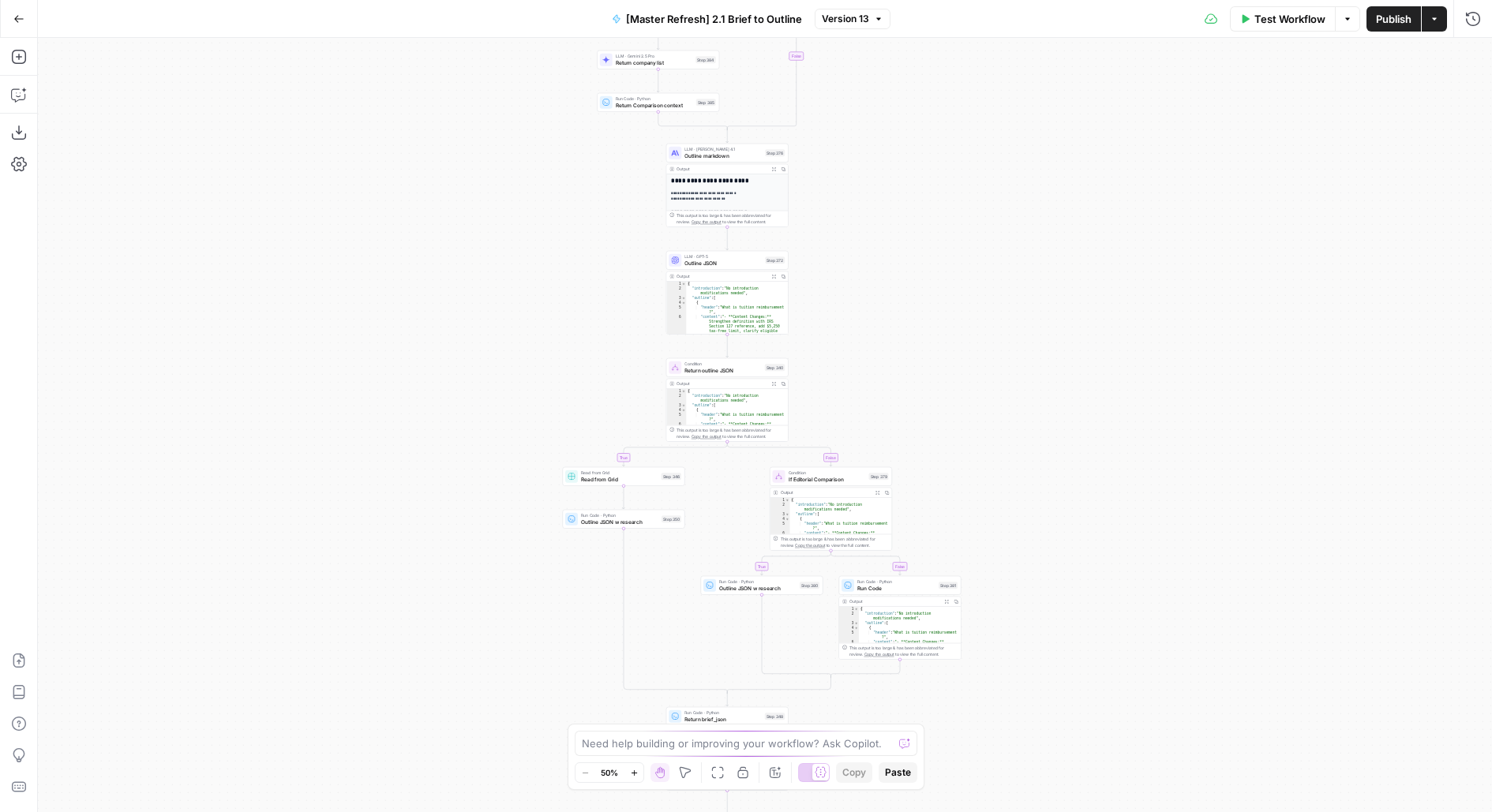
drag, startPoint x: 1032, startPoint y: 606, endPoint x: 1032, endPoint y: 309, distance: 297.0
click at [1032, 324] on div "true false true false true false true false Workflow Set Inputs Inputs LLM · Ge…" at bounding box center [764, 425] width 1453 height 774
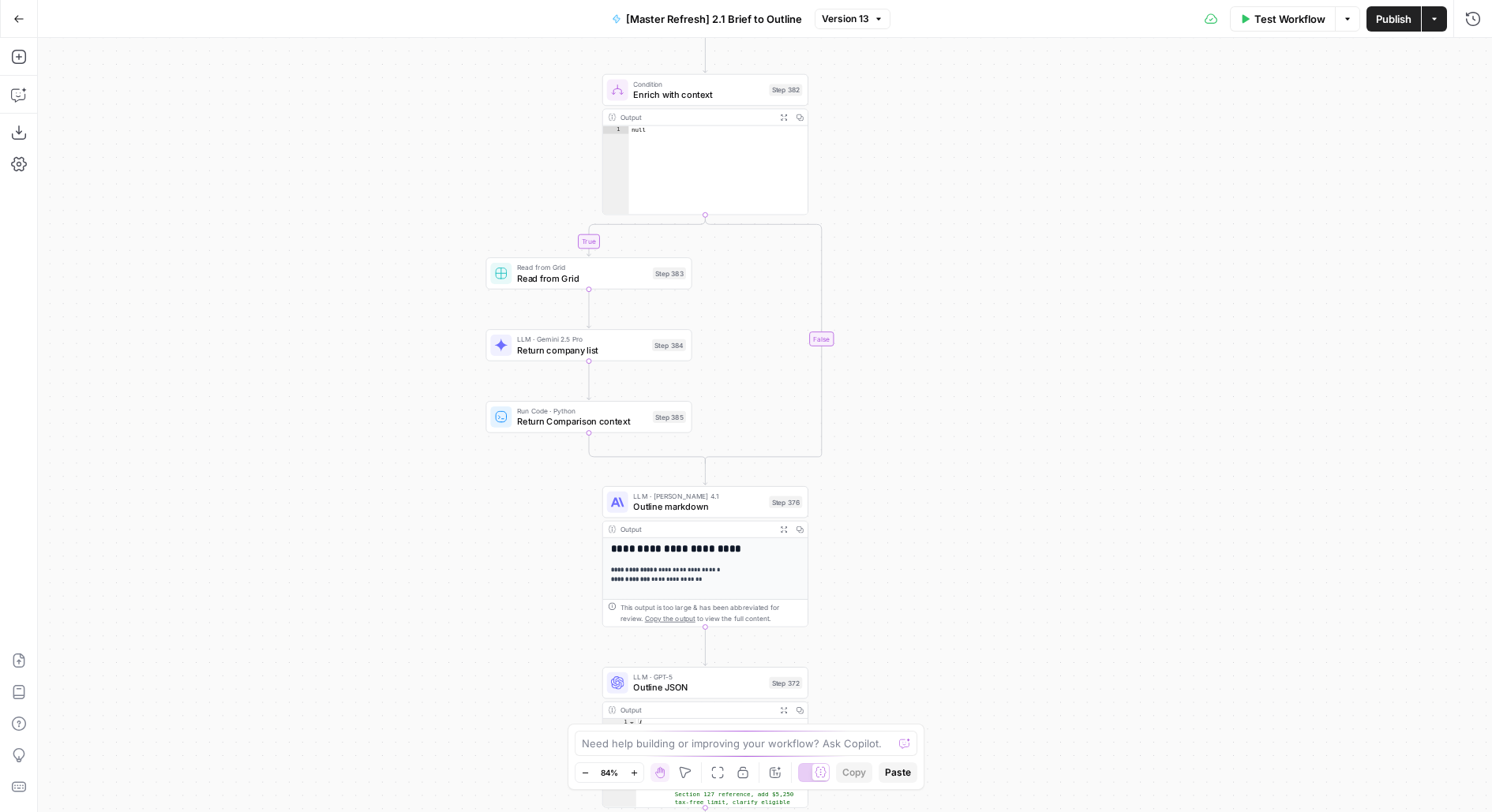
click at [787, 529] on span "Expand Output" at bounding box center [787, 529] width 1 height 1
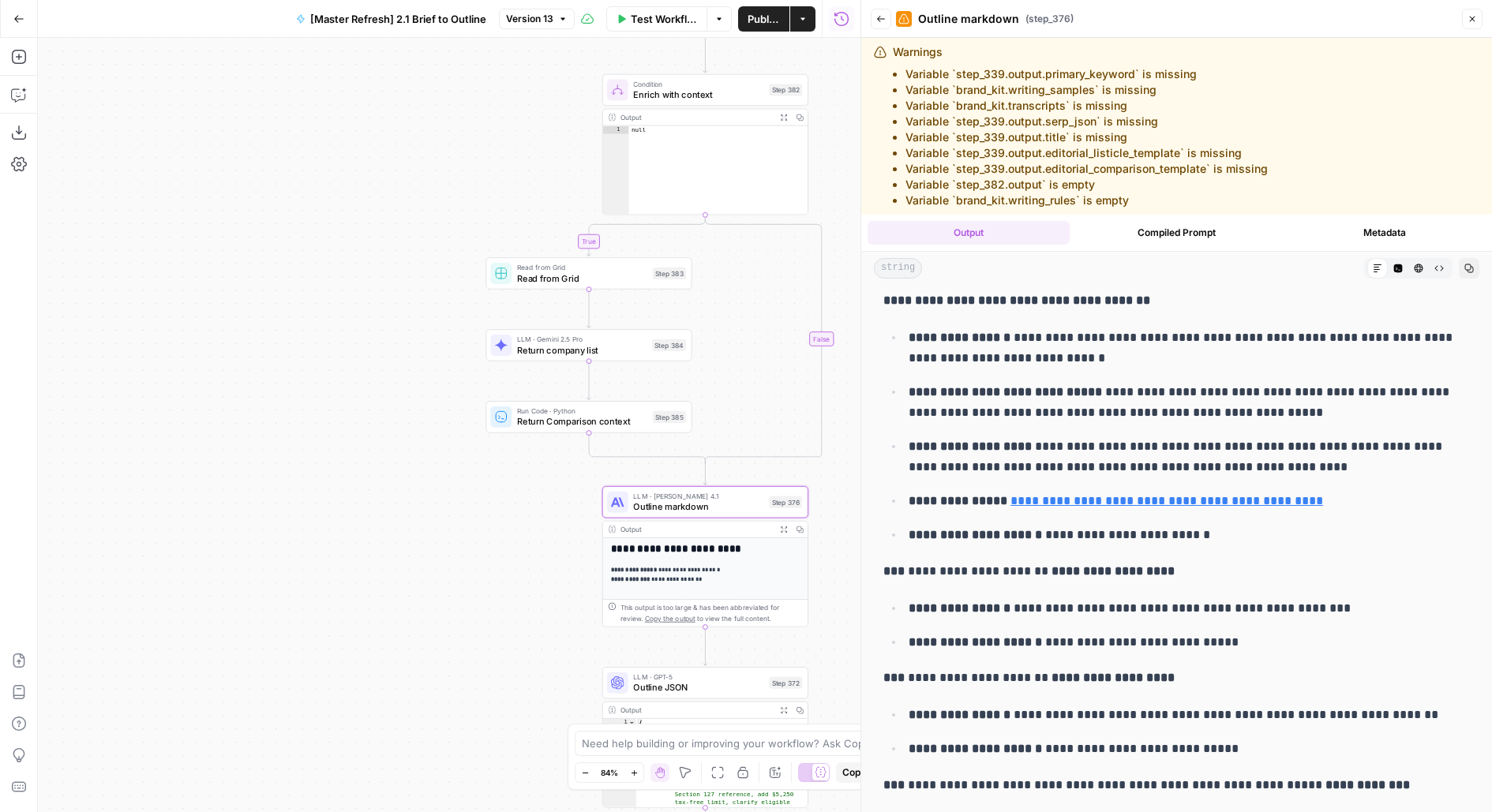
scroll to position [1541, 0]
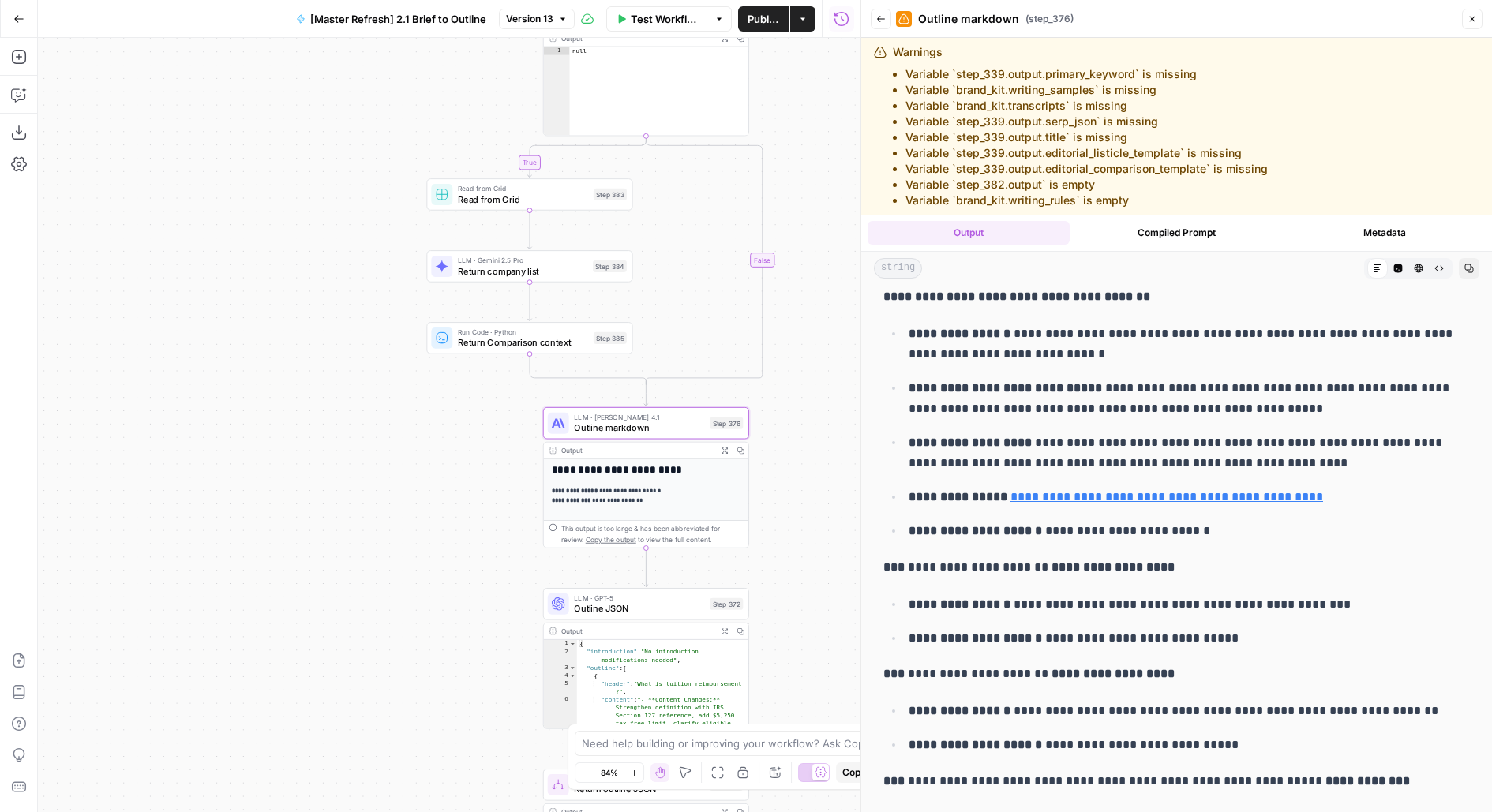
drag, startPoint x: 564, startPoint y: 627, endPoint x: 464, endPoint y: 497, distance: 164.0
click at [464, 498] on div "true true true false true false false false Workflow Set Inputs Inputs LLM · Ge…" at bounding box center [449, 425] width 823 height 774
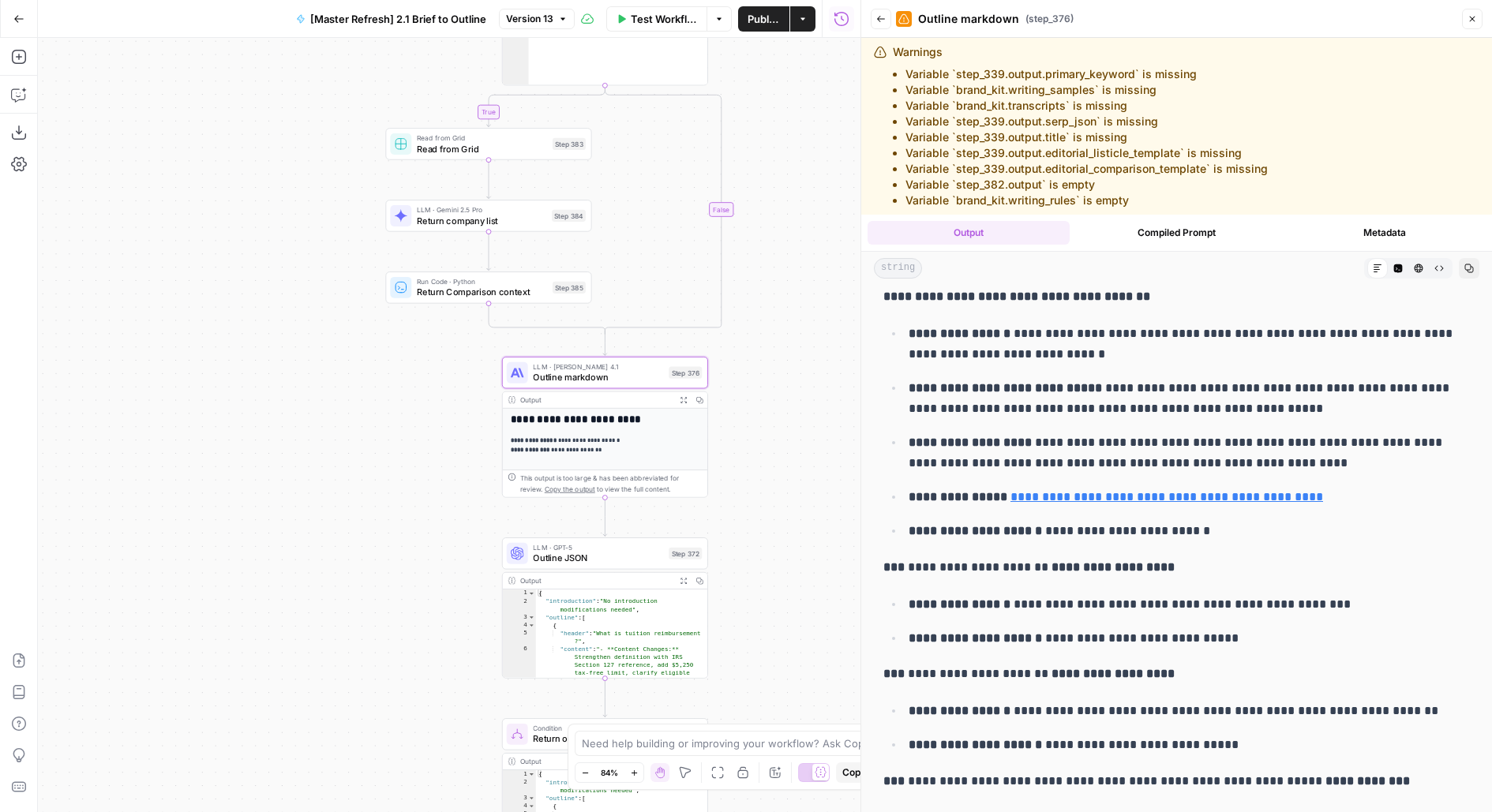
click at [576, 385] on div "LLM · Claude Opus 4.1 Outline markdown Step 376 Copy step Delete step Edit Note…" at bounding box center [605, 372] width 206 height 31
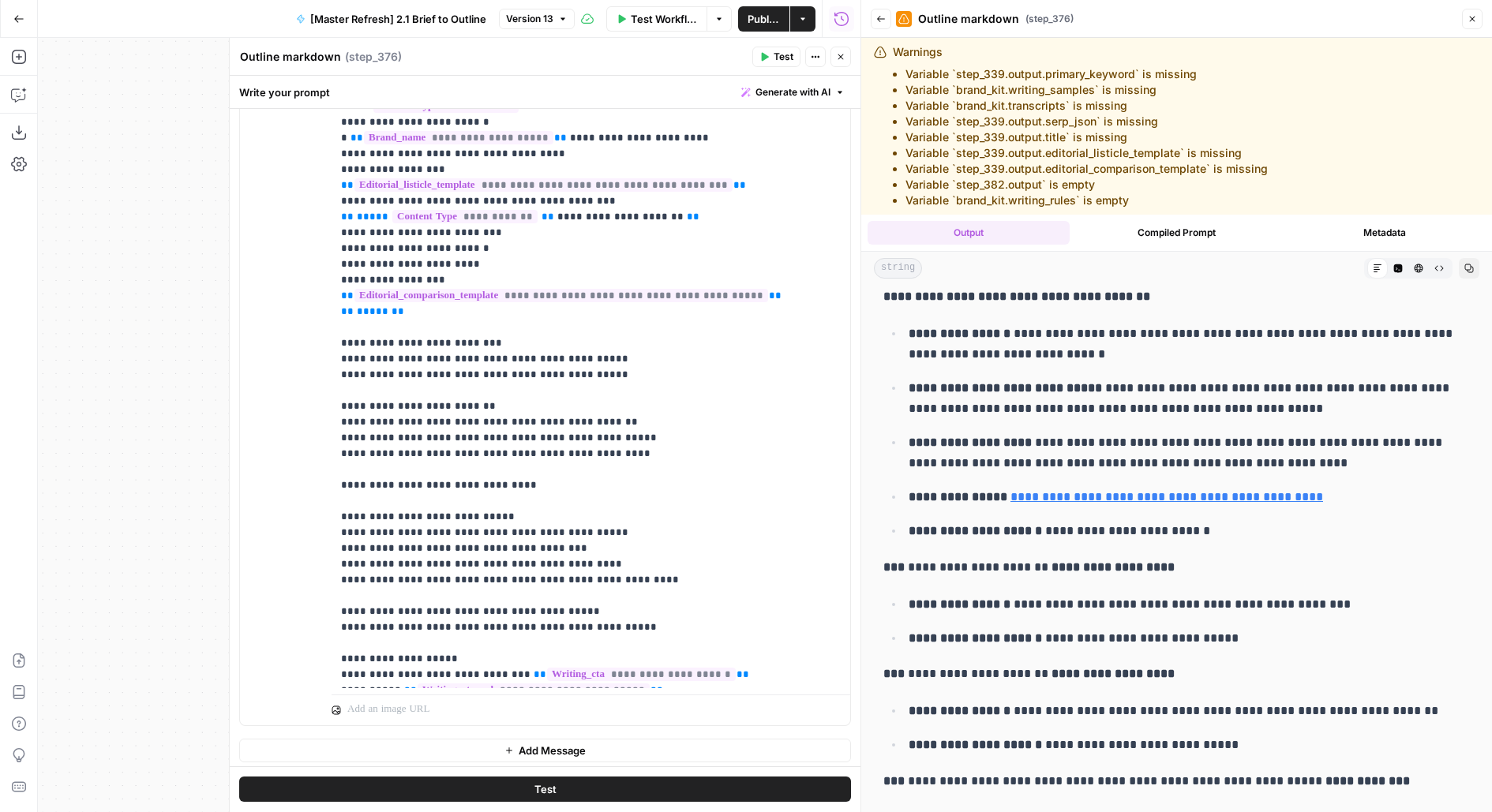
scroll to position [402, 0]
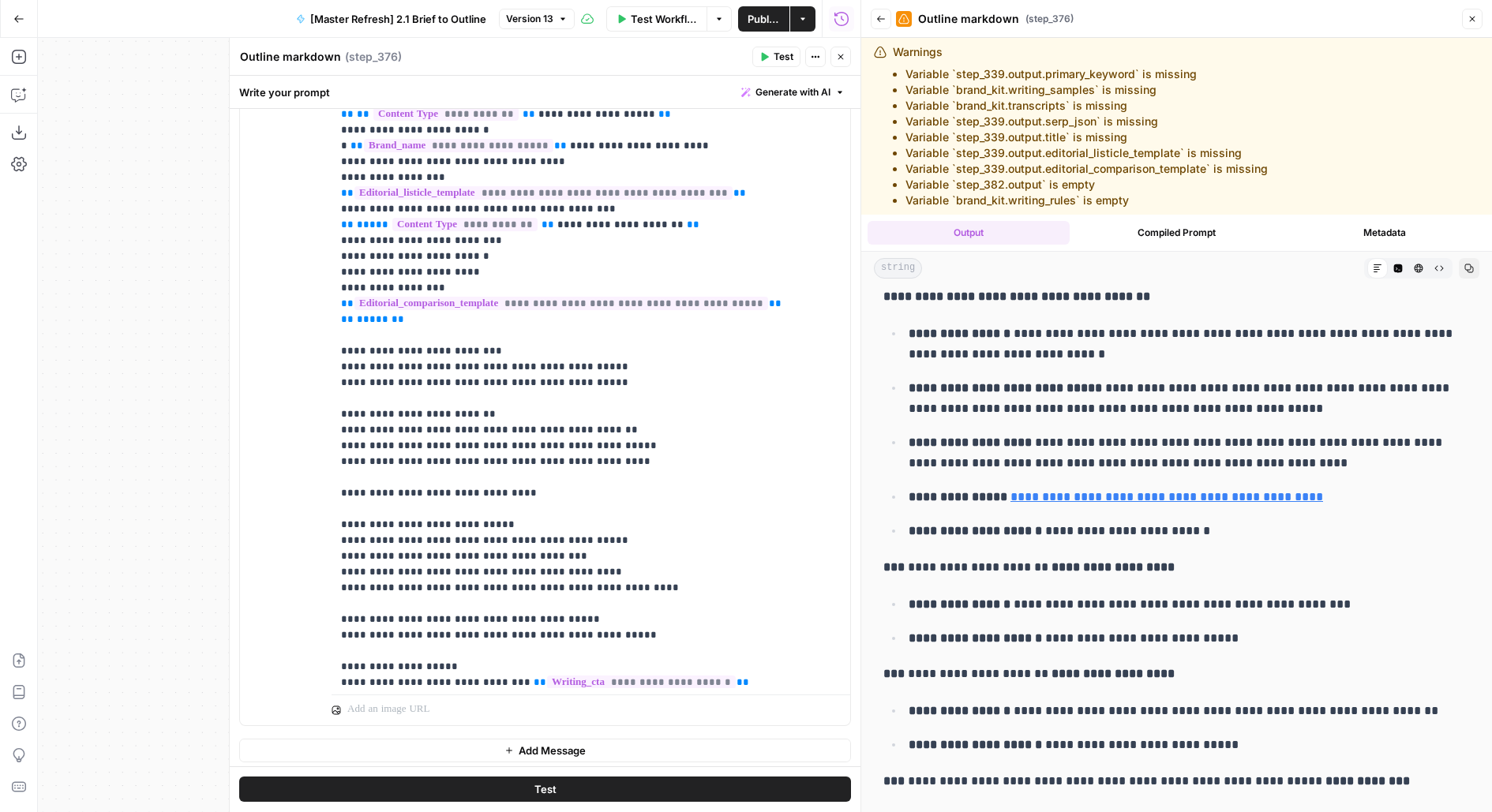
click at [879, 22] on icon "button" at bounding box center [880, 19] width 10 height 10
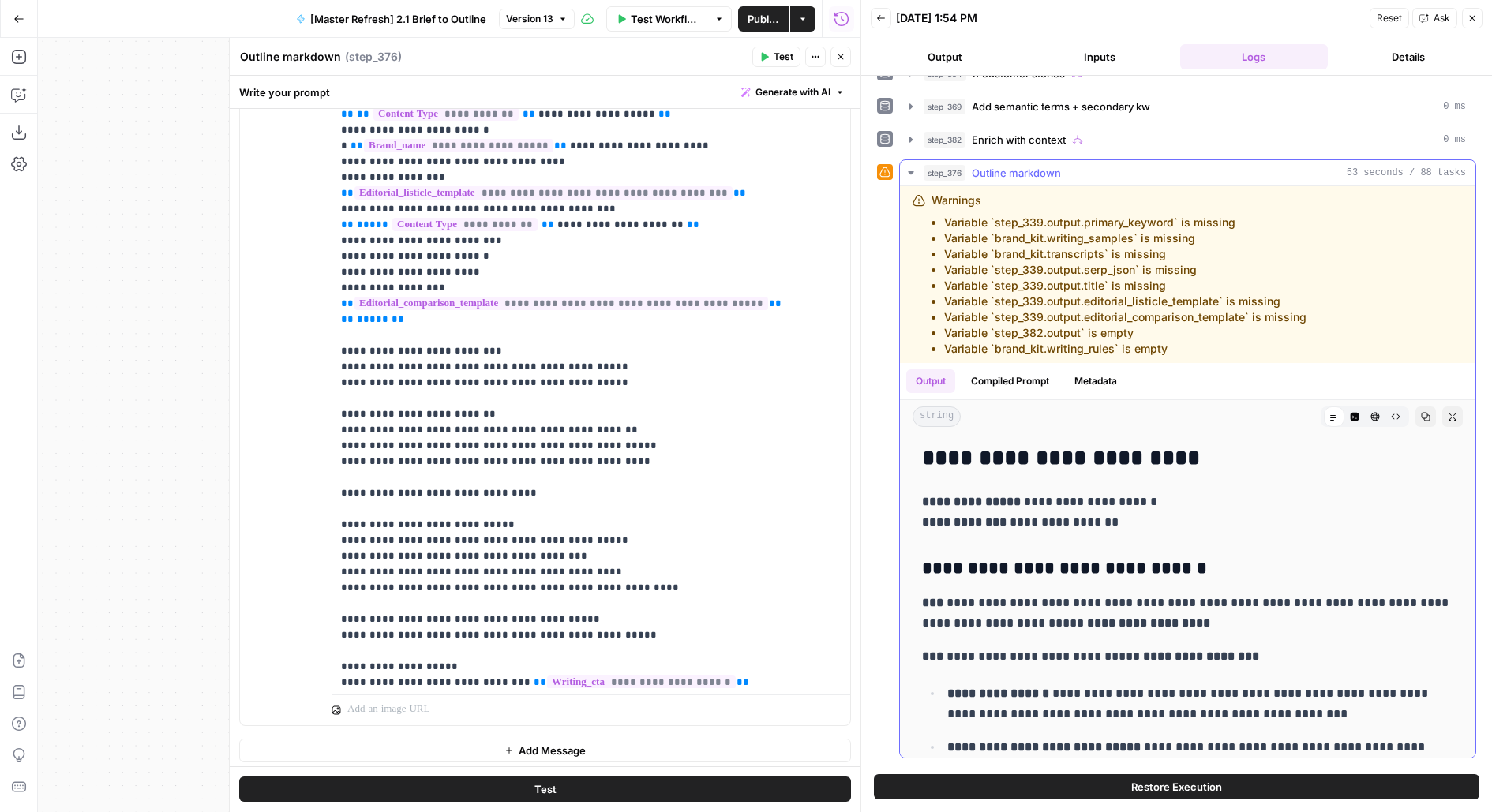
scroll to position [22, 0]
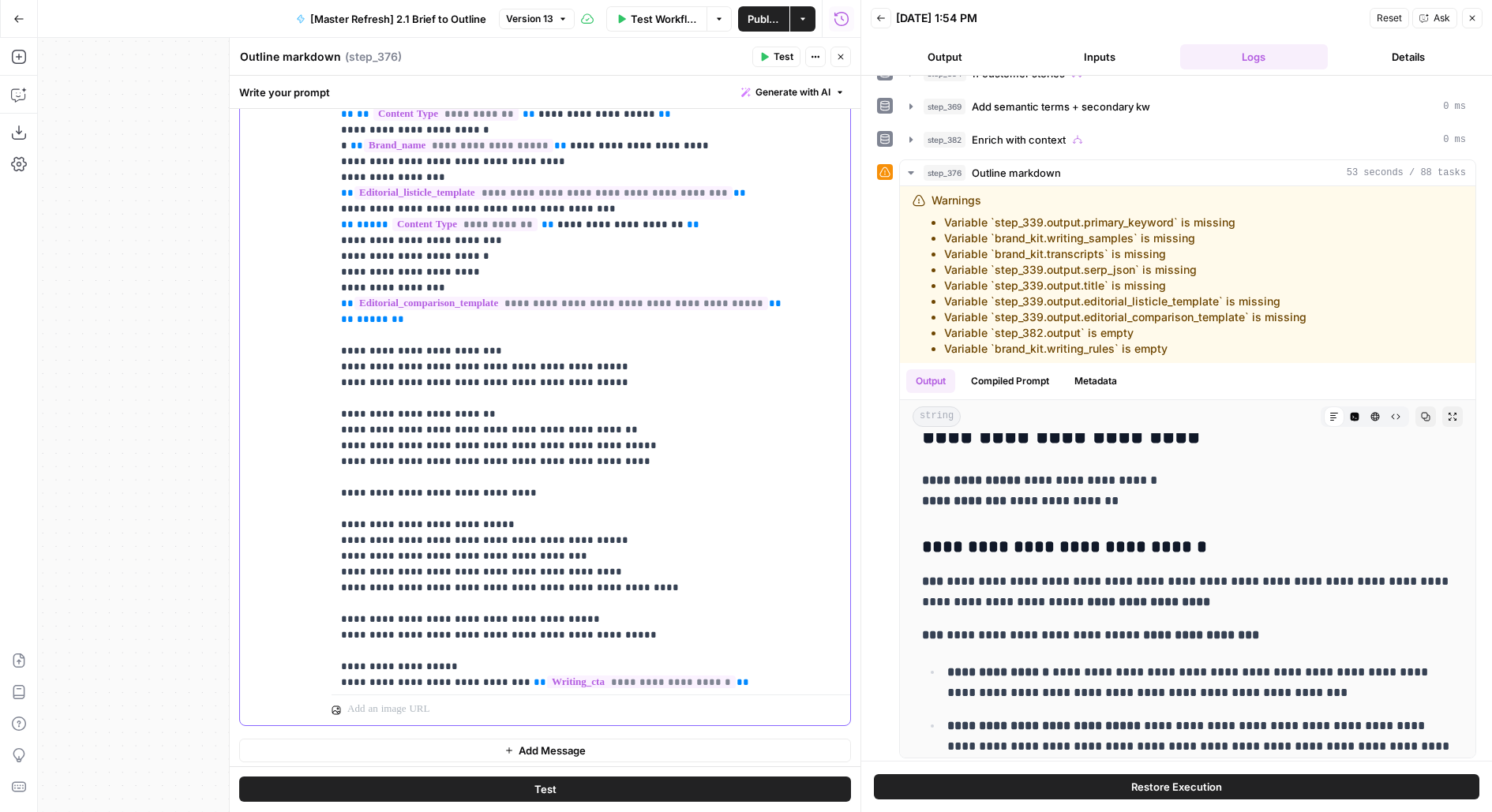
click at [675, 468] on p "**********" at bounding box center [591, 249] width 500 height 1200
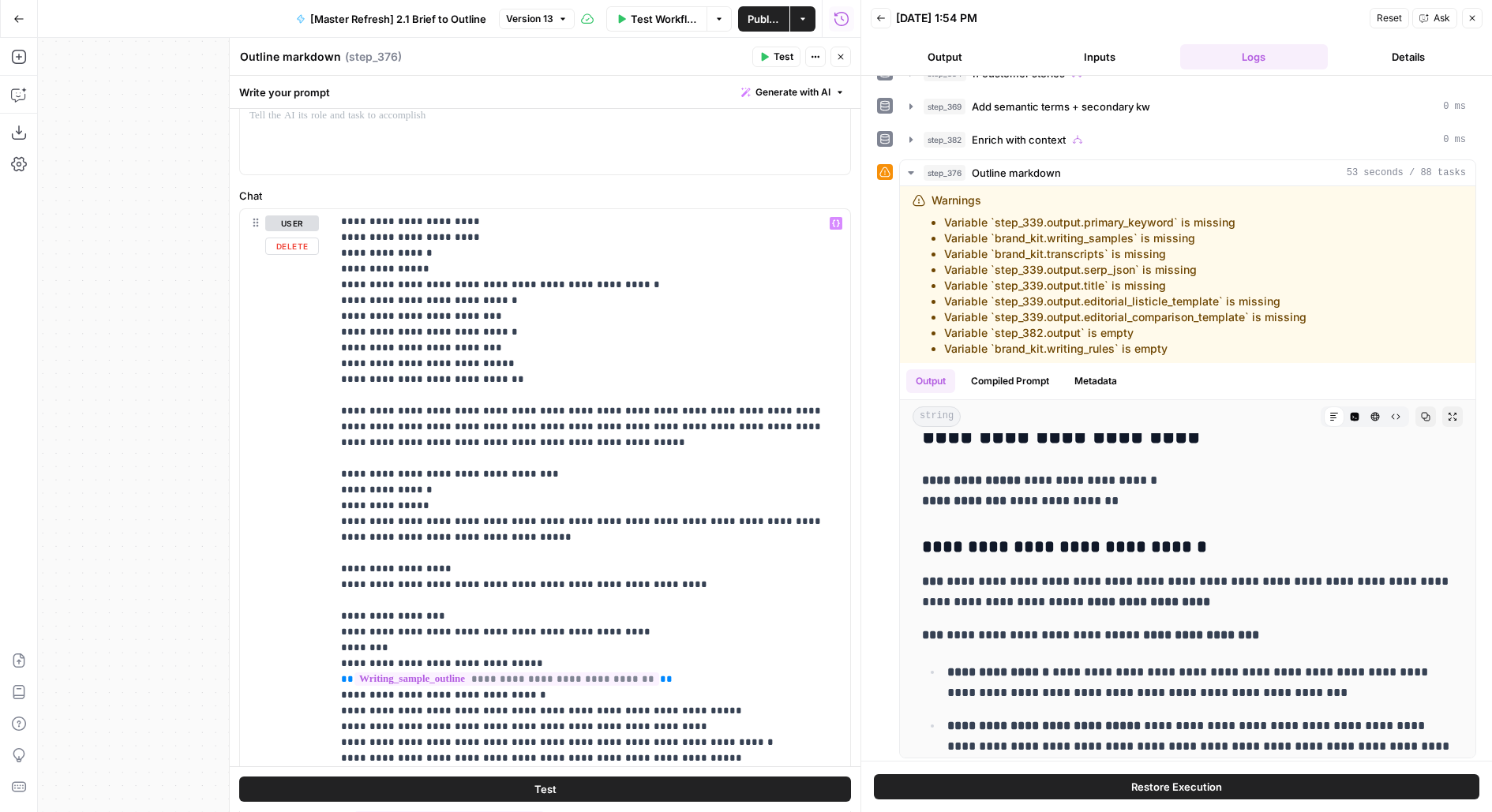
scroll to position [1523, 0]
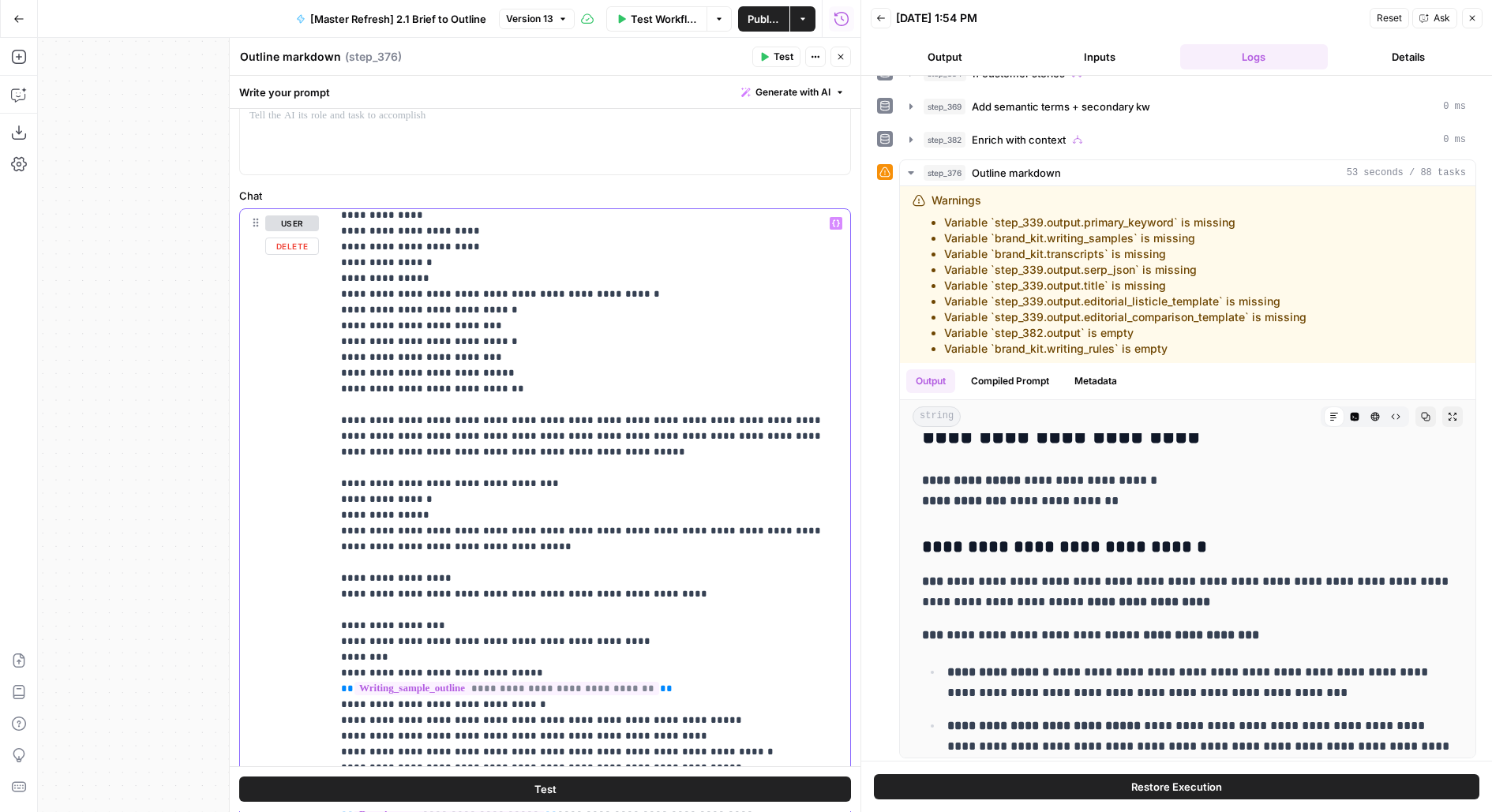
click at [675, 468] on p "**********" at bounding box center [591, 223] width 500 height 3062
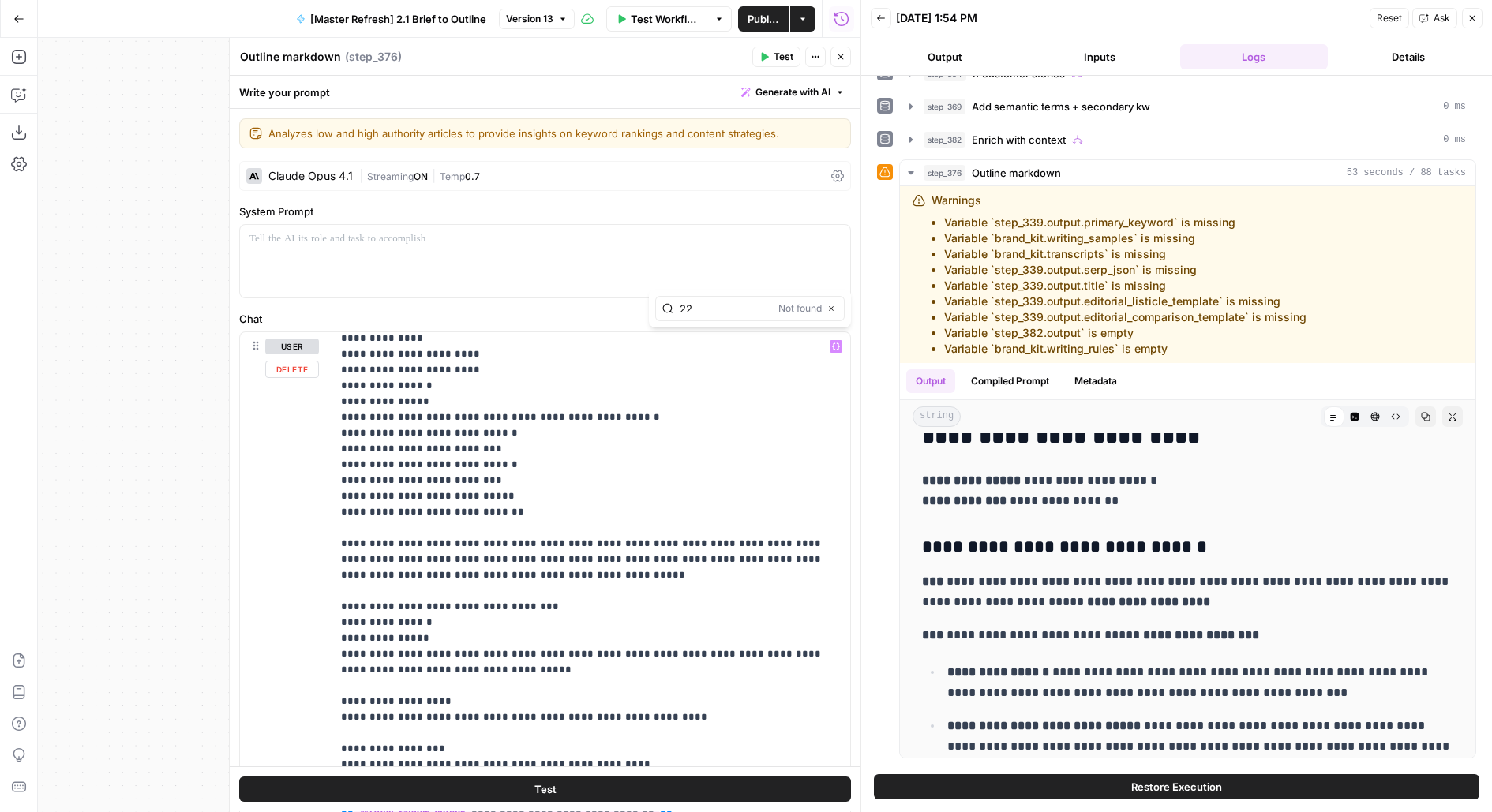
type input "2"
type input "339"
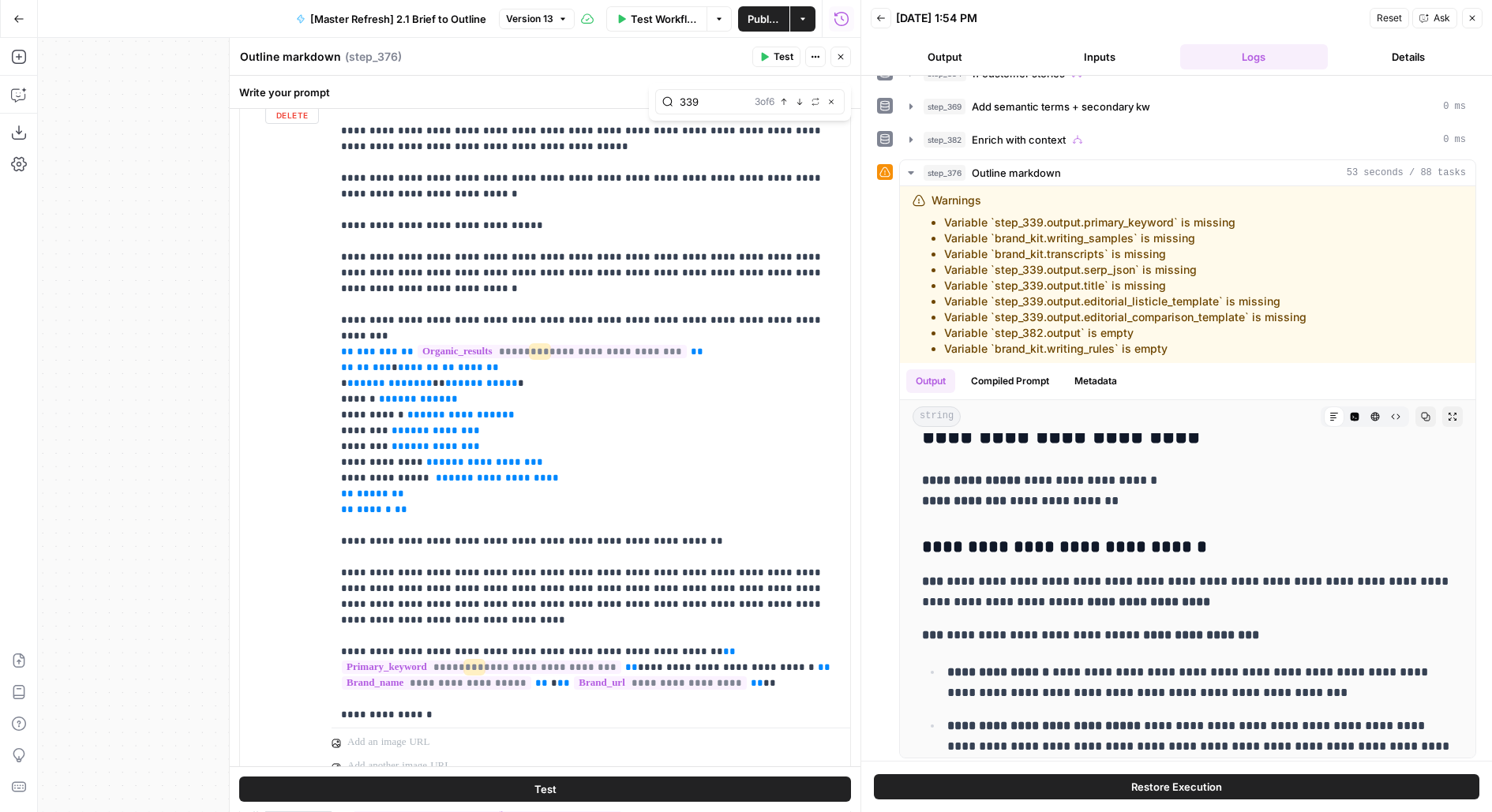
scroll to position [74, 0]
drag, startPoint x: 521, startPoint y: 604, endPoint x: 442, endPoint y: 605, distance: 79.0
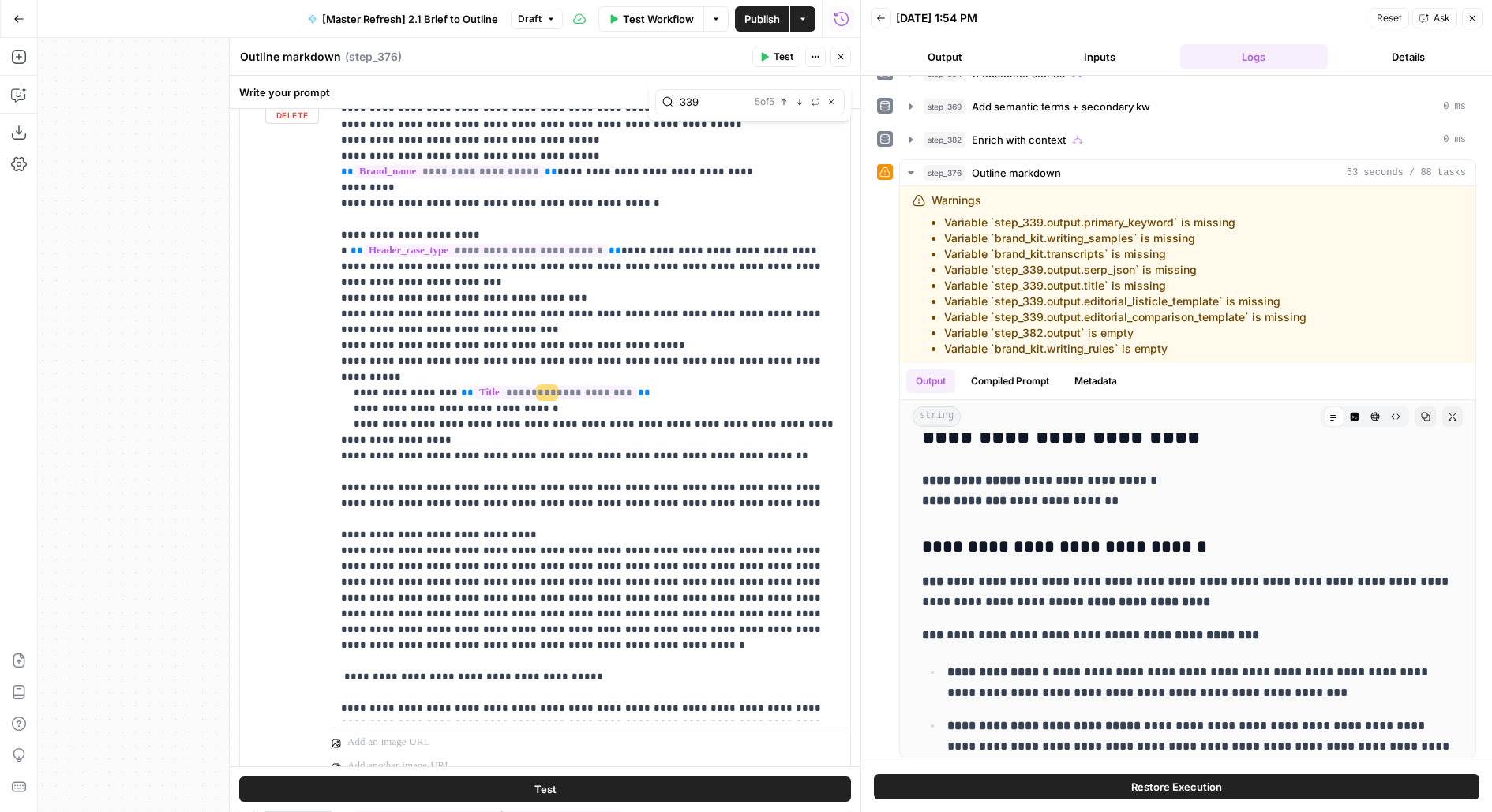
scroll to position [2027, 0]
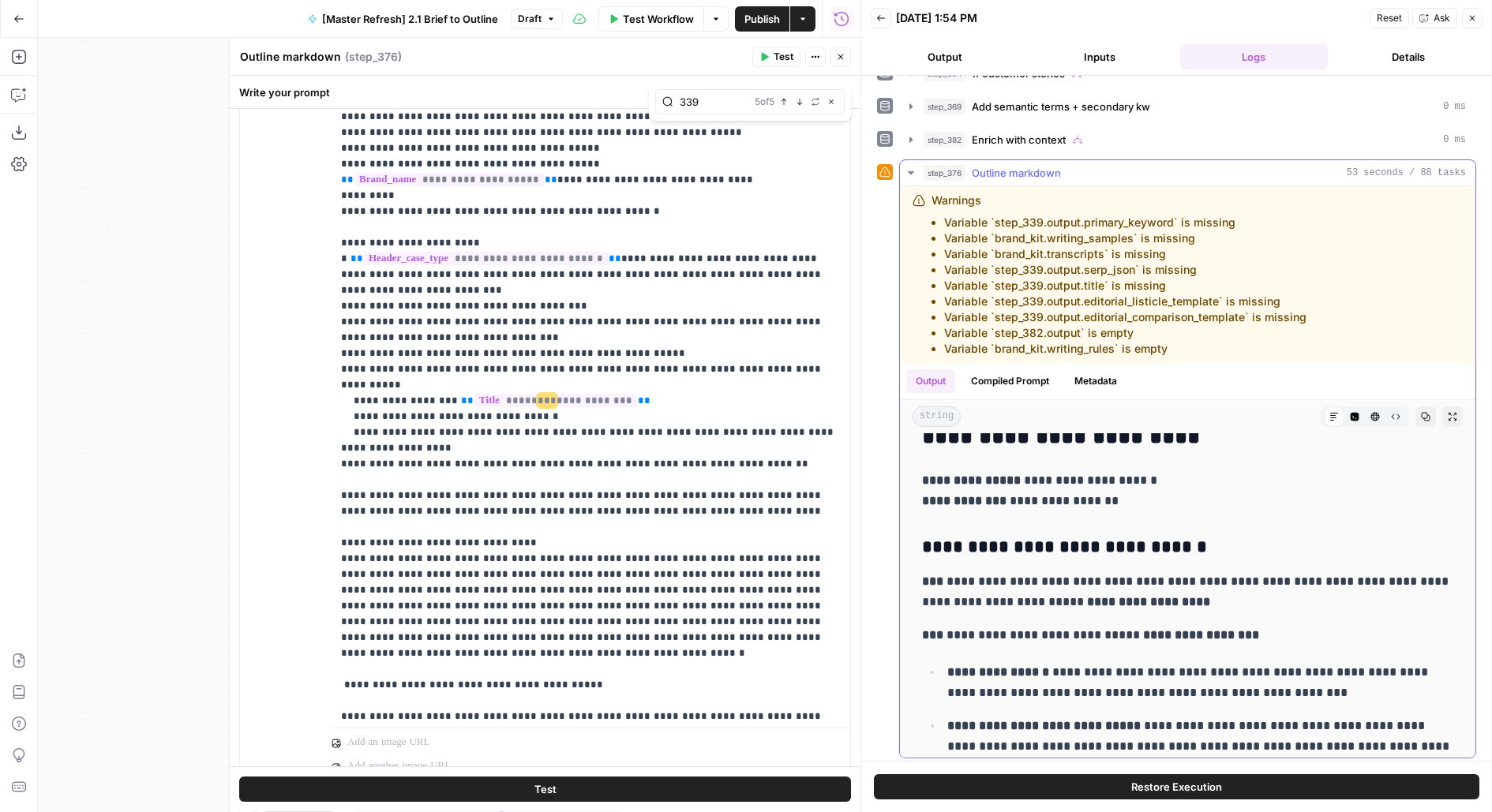
drag, startPoint x: 951, startPoint y: 259, endPoint x: 1207, endPoint y: 259, distance: 256.0
click at [1207, 262] on li "Variable `step_339.output.serp_json` is missing" at bounding box center [1125, 270] width 362 height 16
click at [1109, 60] on button "Inputs" at bounding box center [1099, 57] width 148 height 25
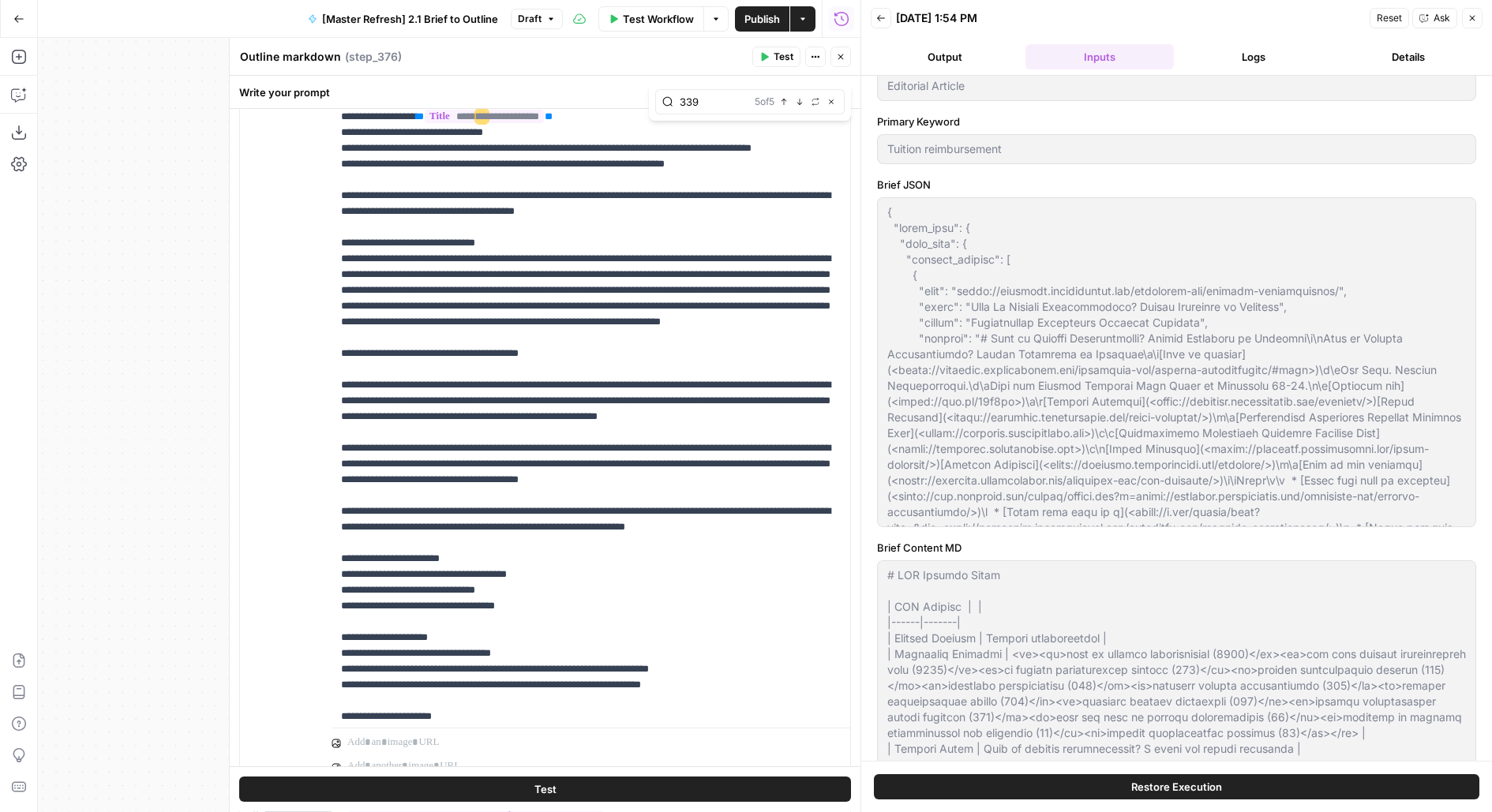
click at [1249, 62] on button "Logs" at bounding box center [1254, 57] width 148 height 25
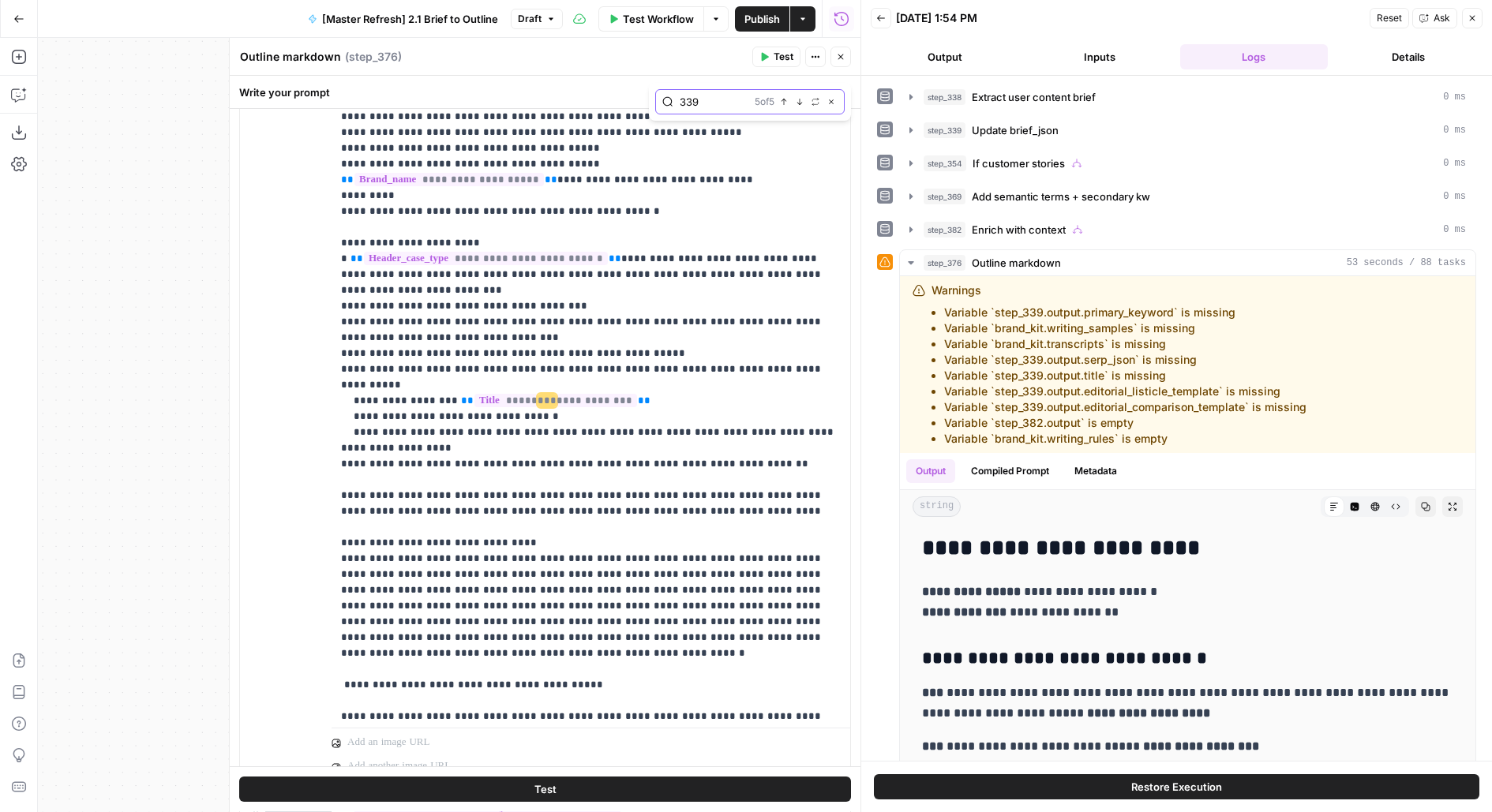
click at [835, 100] on button "Close" at bounding box center [831, 102] width 13 height 13
click at [780, 20] on span "Publish" at bounding box center [763, 19] width 36 height 16
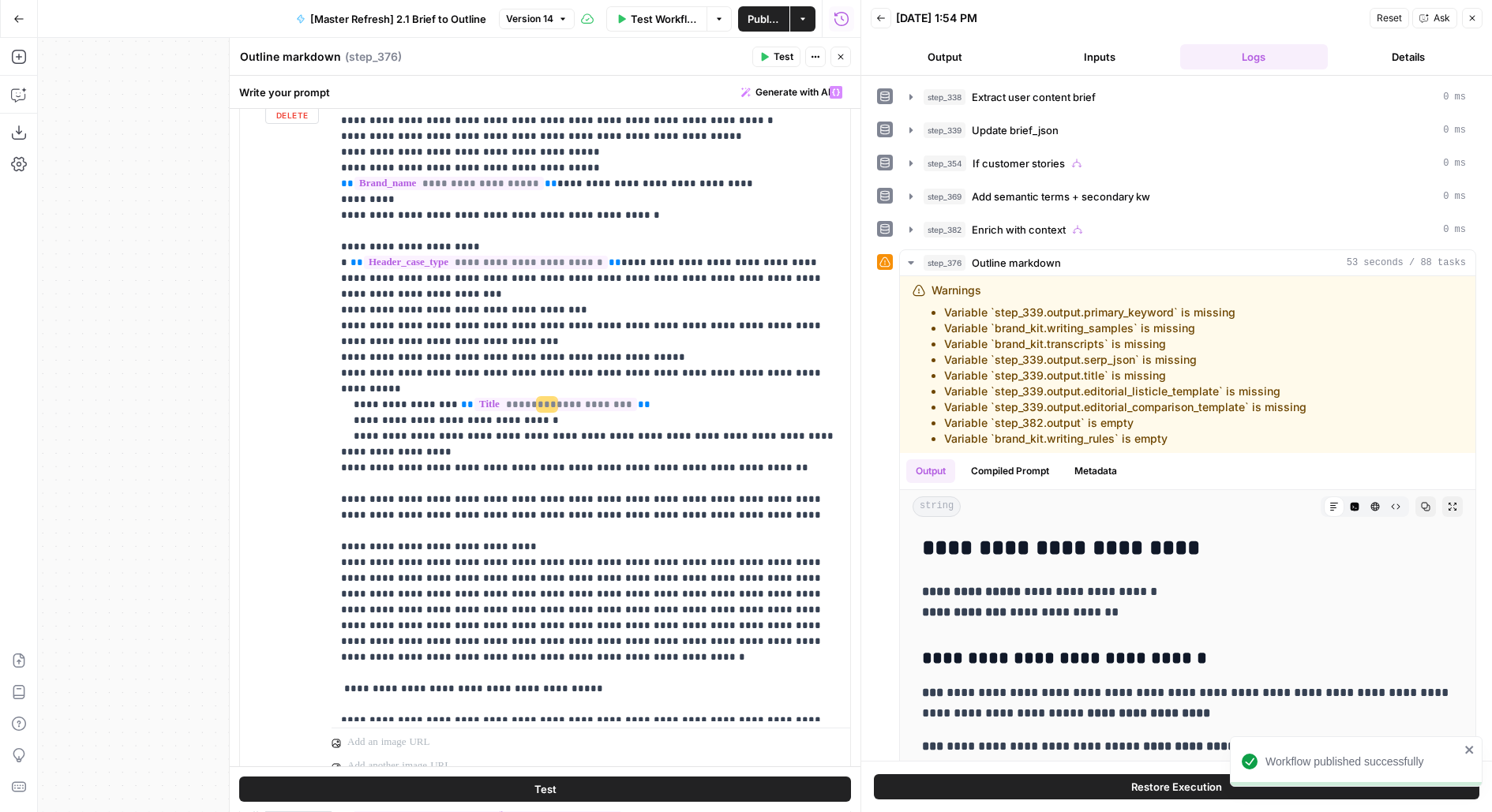
scroll to position [2027, 0]
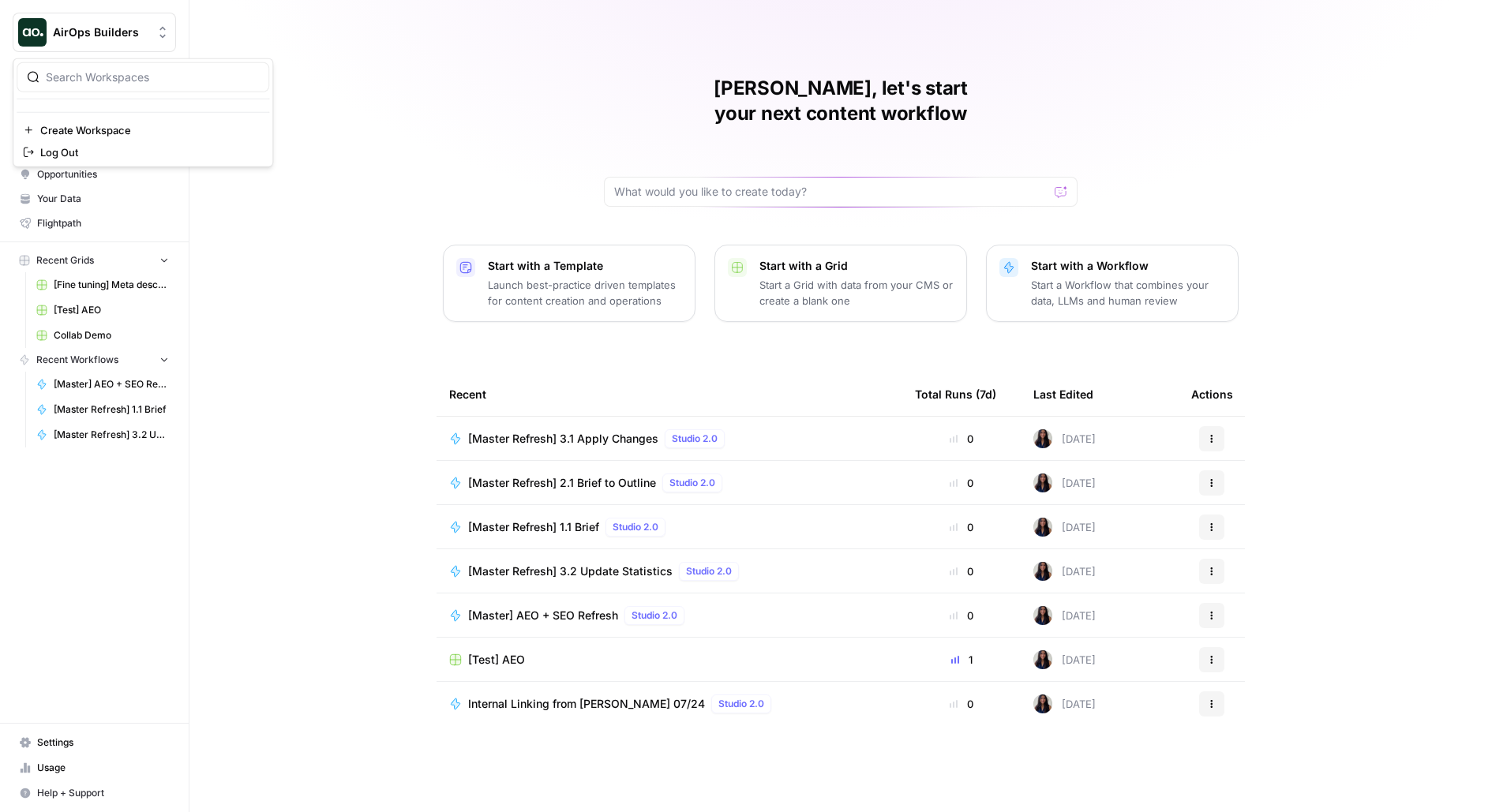
click at [82, 19] on button "AirOps Builders" at bounding box center [94, 32] width 163 height 40
type input "carta"
click button "Carta" at bounding box center [142, 119] width 252 height 25
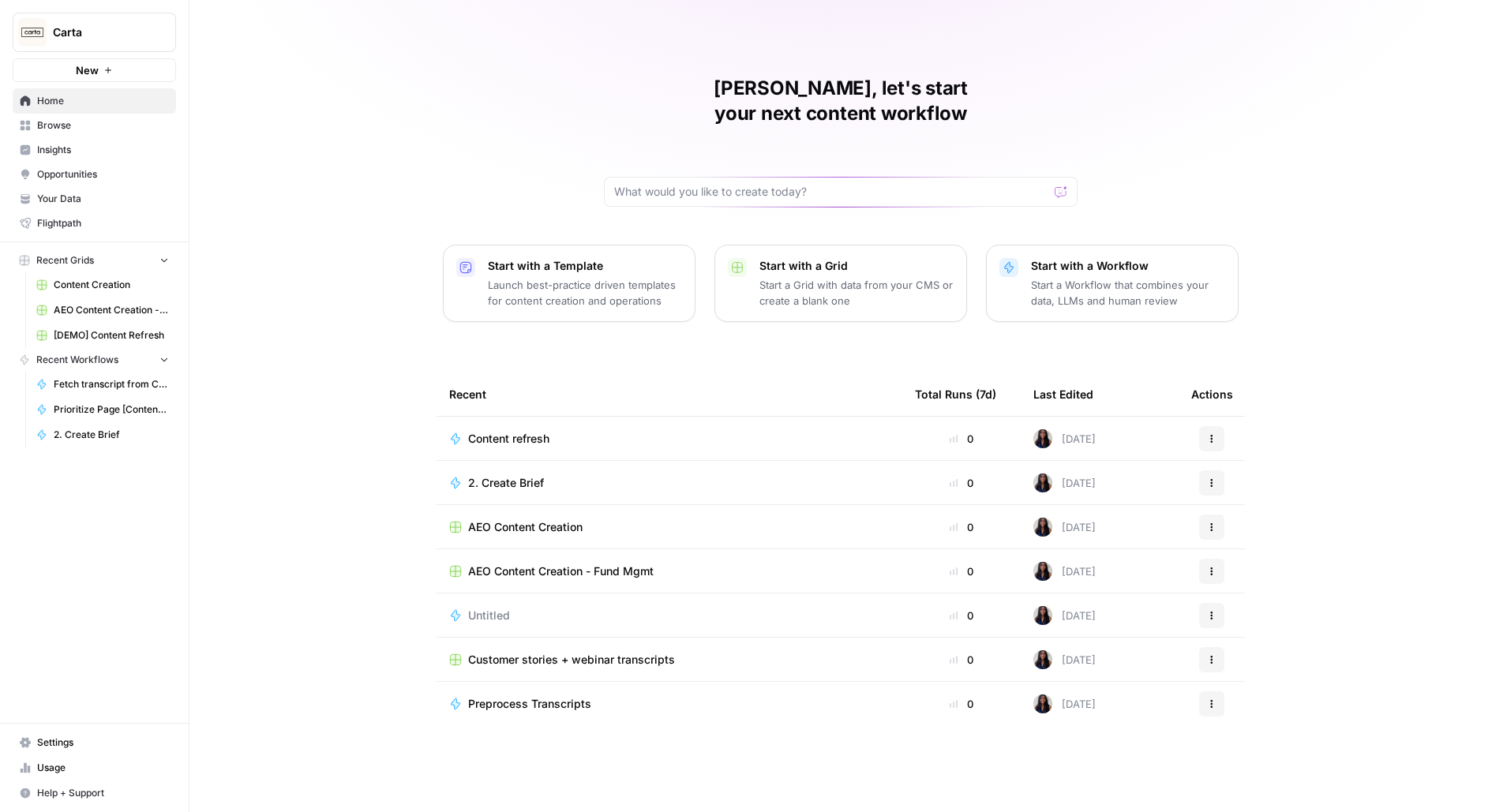
click at [127, 120] on span "Browse" at bounding box center [102, 126] width 132 height 14
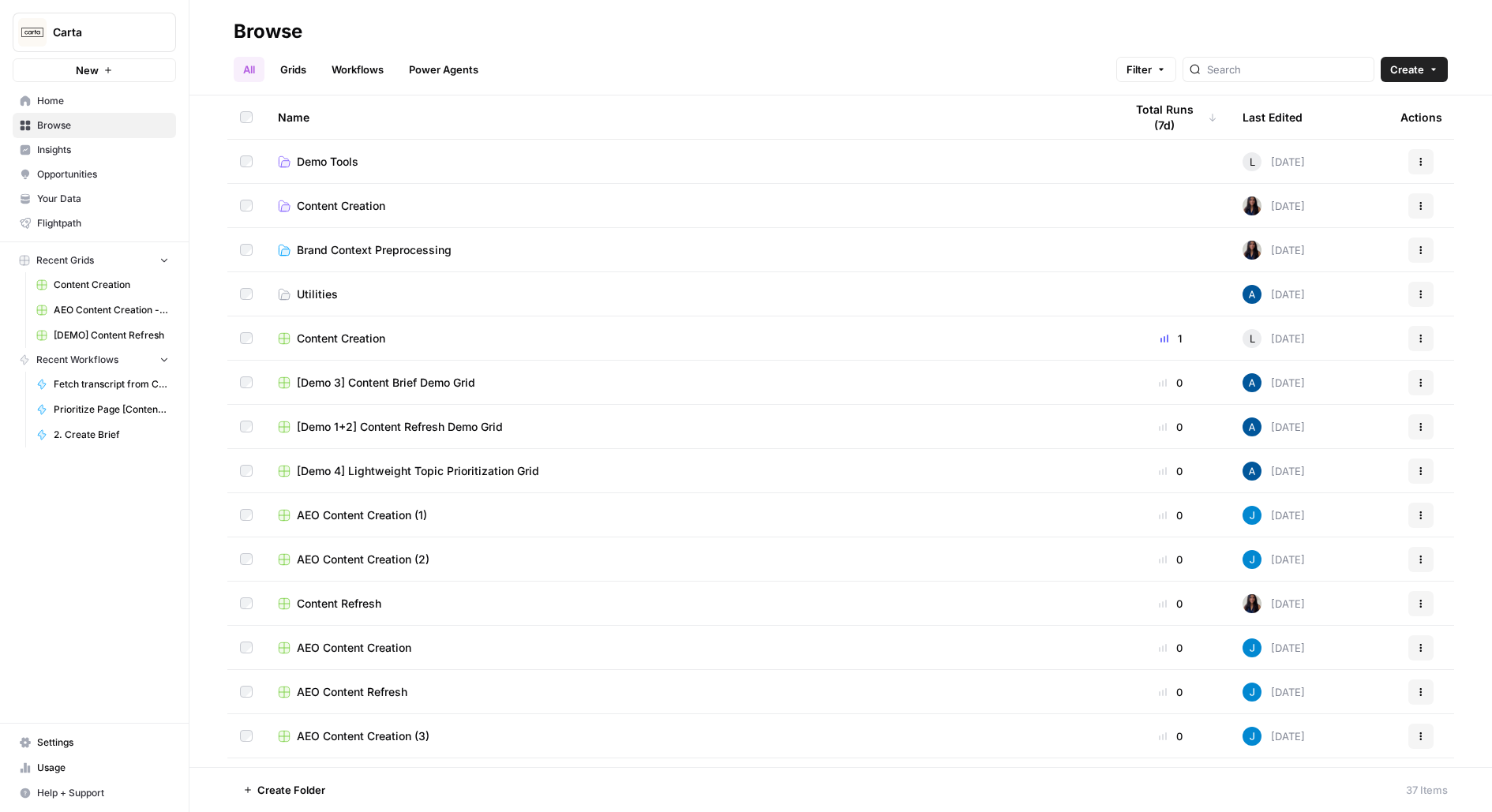
click at [115, 329] on span "[DEMO] Content Refresh" at bounding box center [111, 336] width 115 height 14
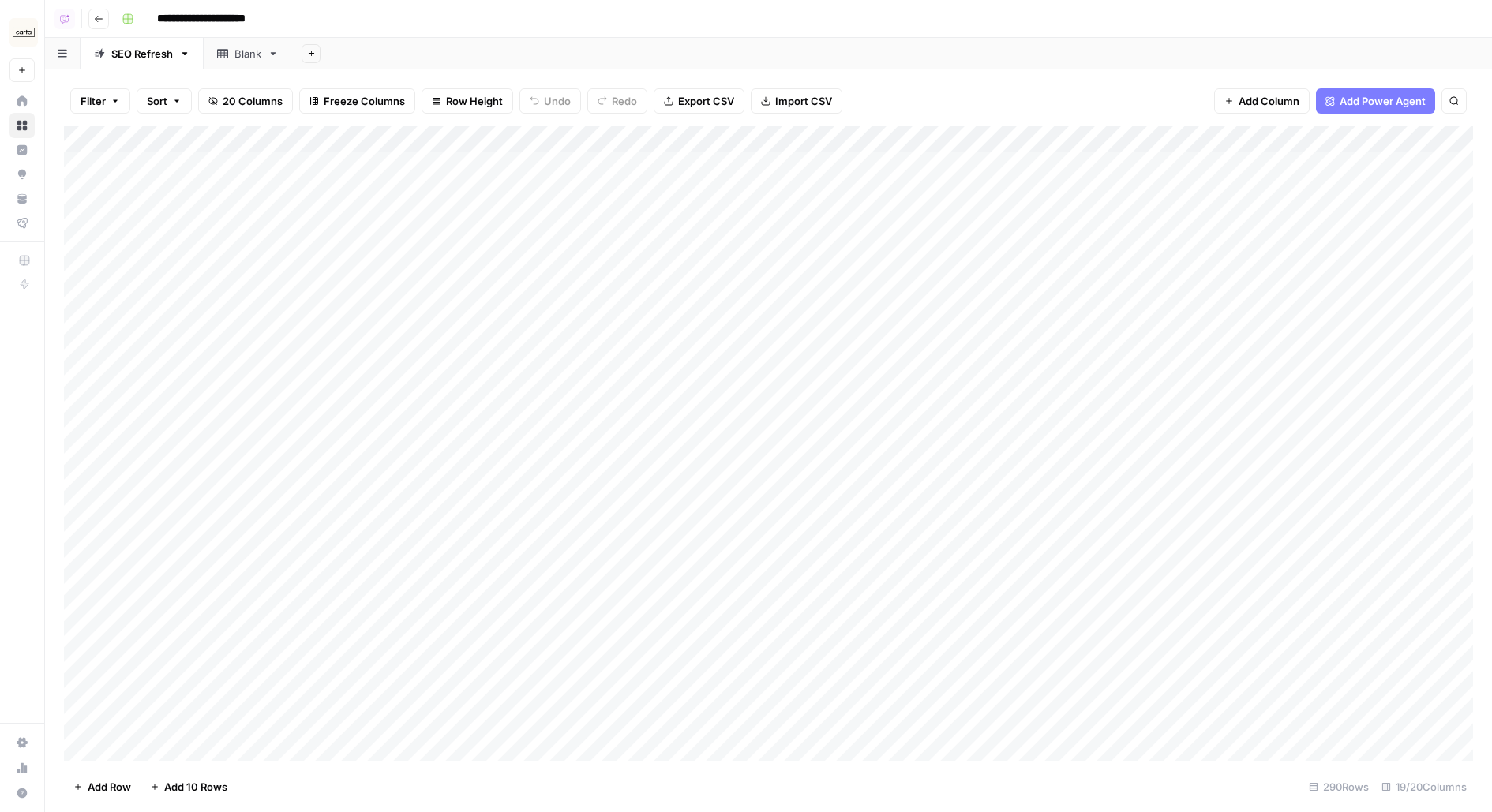
click at [1283, 137] on div "Add Column" at bounding box center [768, 444] width 1408 height 634
click at [1206, 235] on span "Schedule" at bounding box center [1230, 237] width 138 height 16
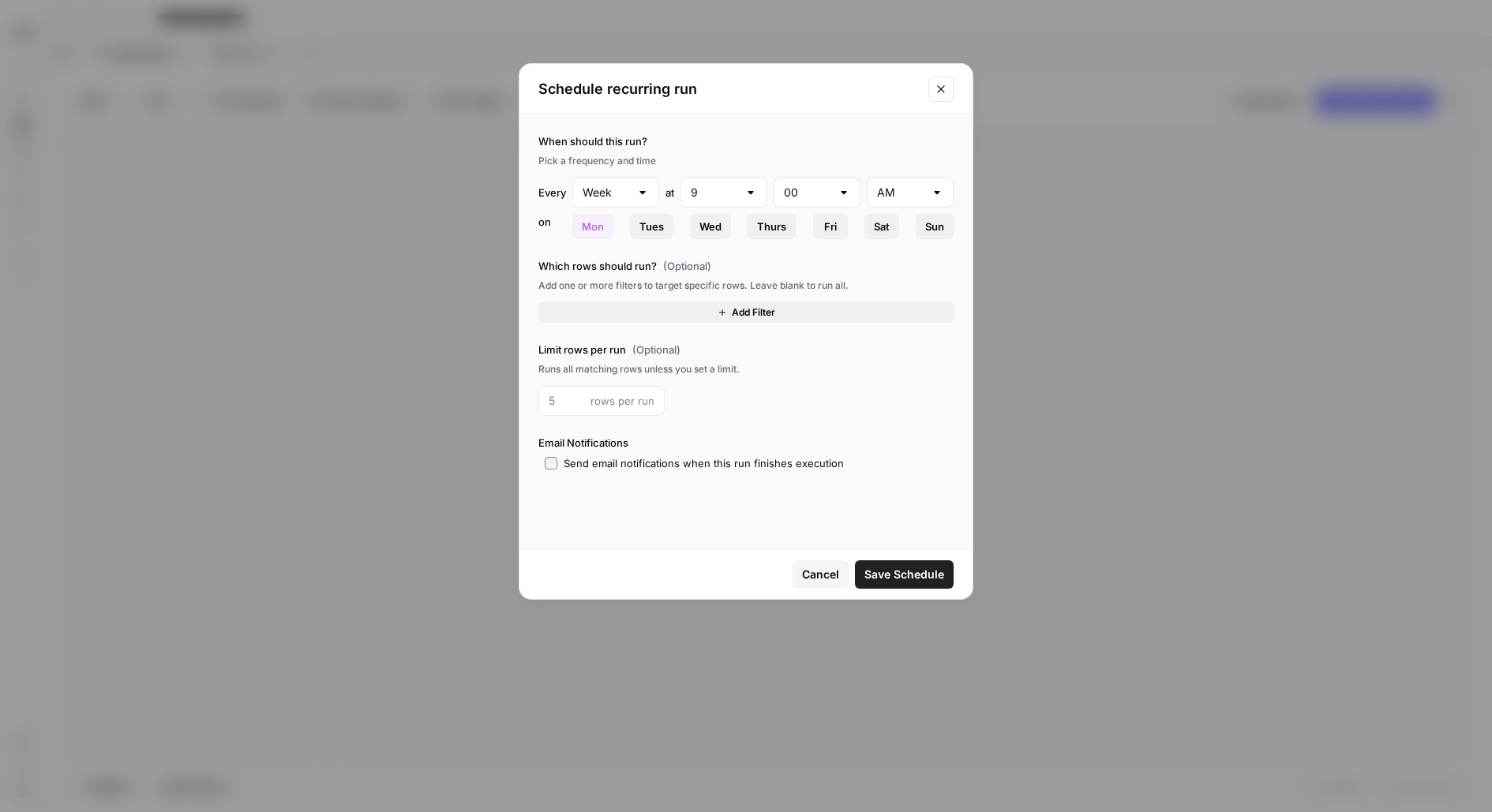
click at [945, 83] on icon "Close modal" at bounding box center [940, 89] width 13 height 13
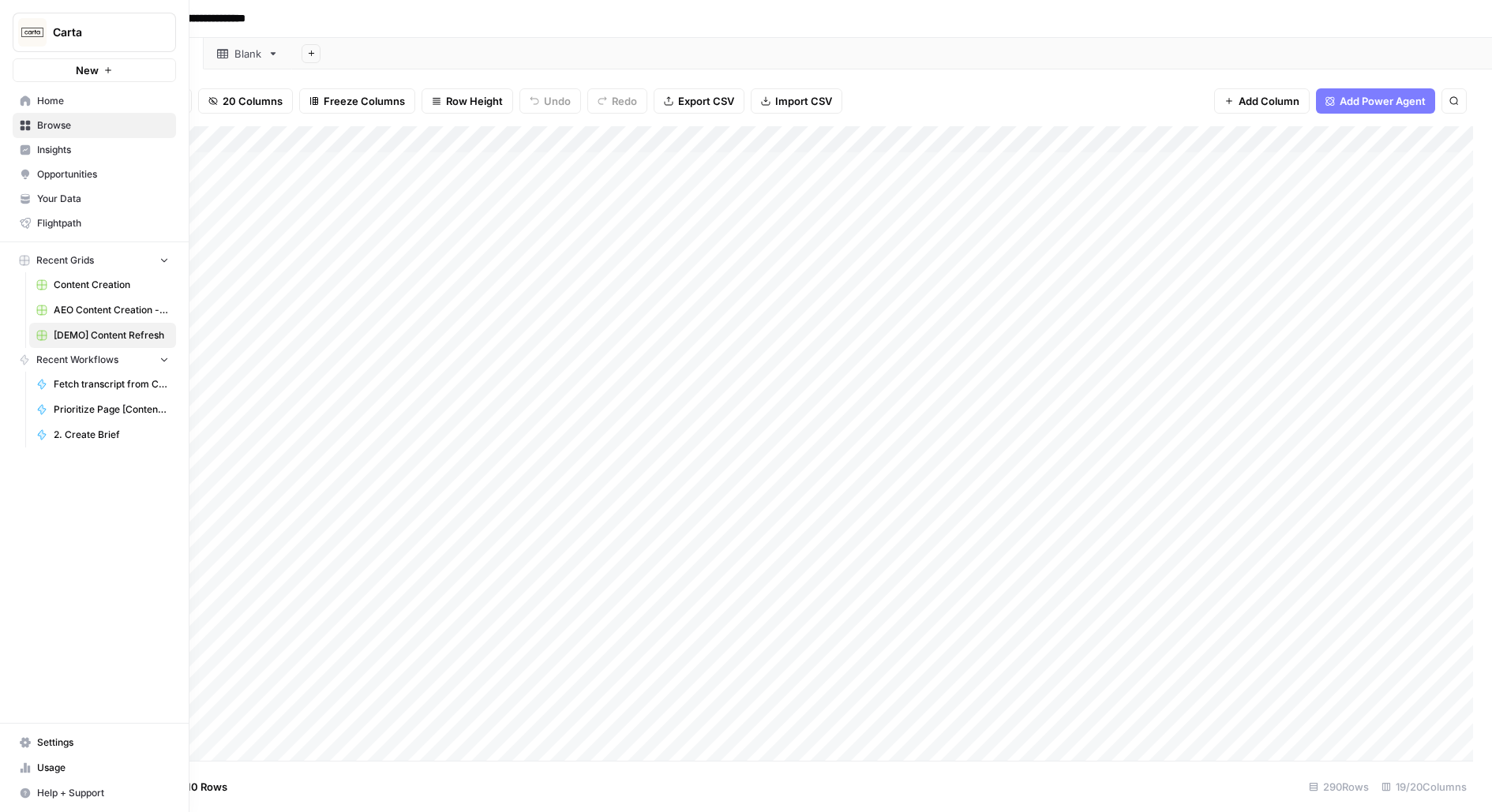
click at [64, 743] on span "Settings" at bounding box center [102, 743] width 132 height 14
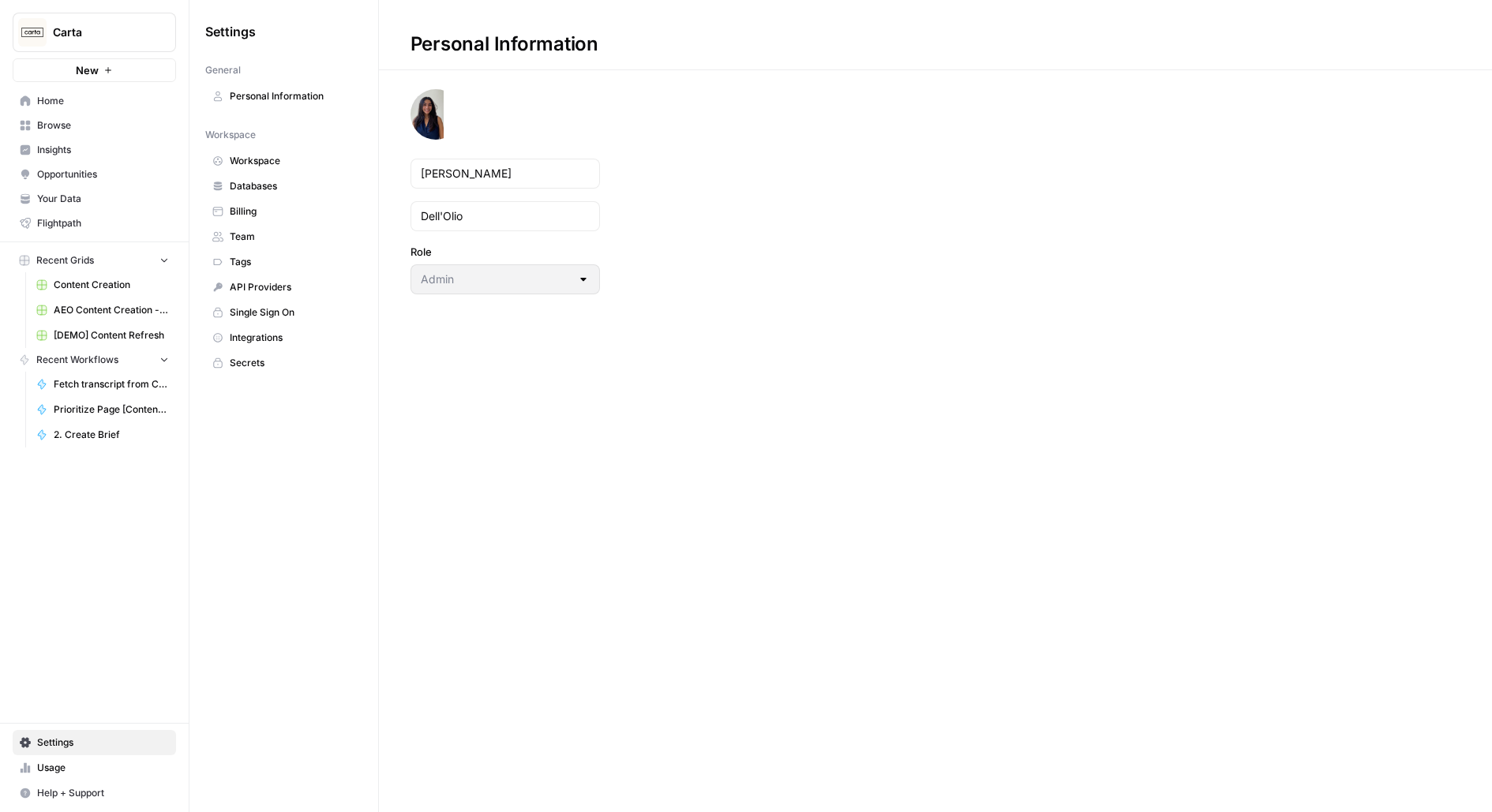
click at [289, 231] on span "Team" at bounding box center [293, 237] width 126 height 14
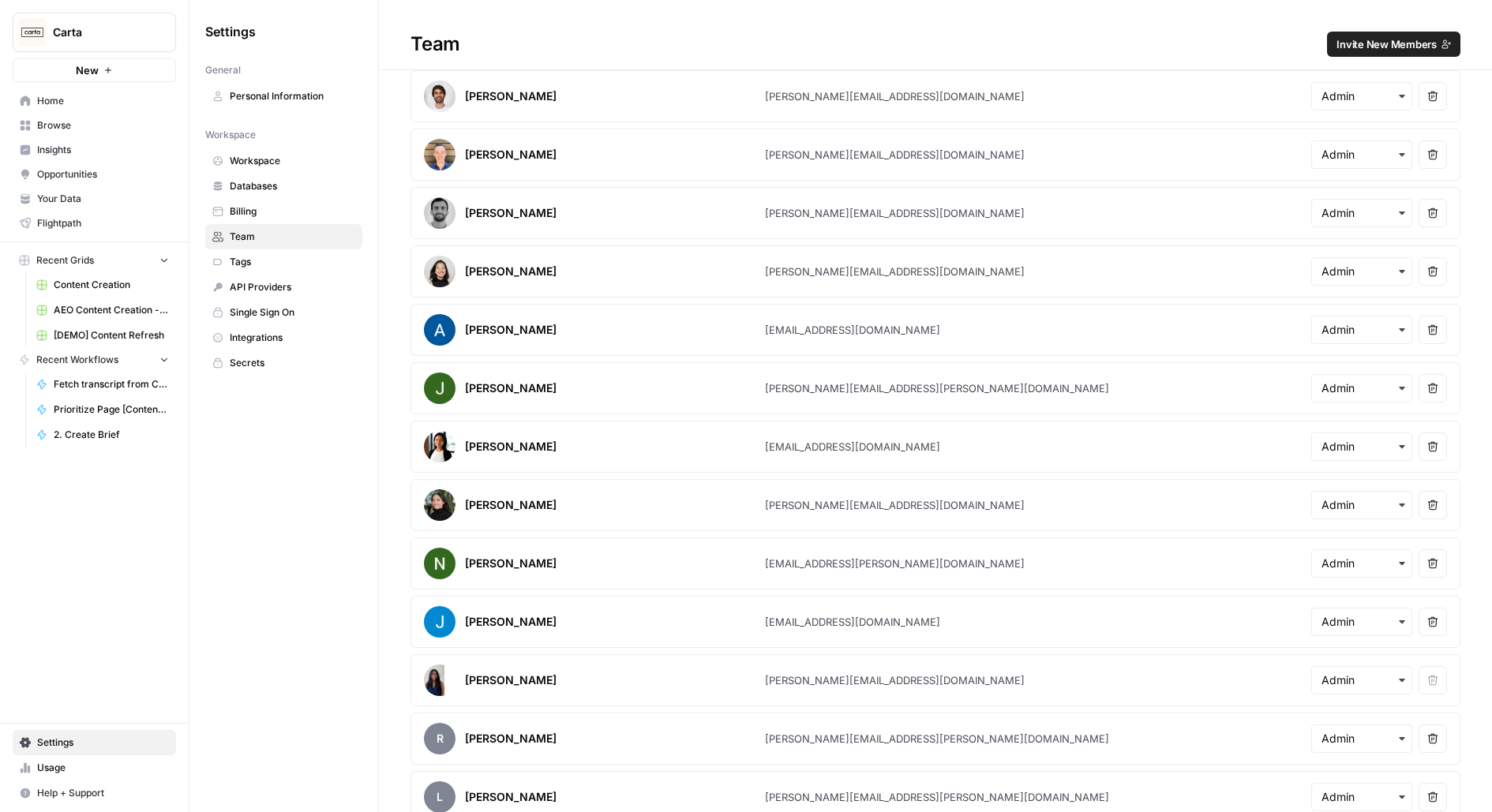
scroll to position [18, 0]
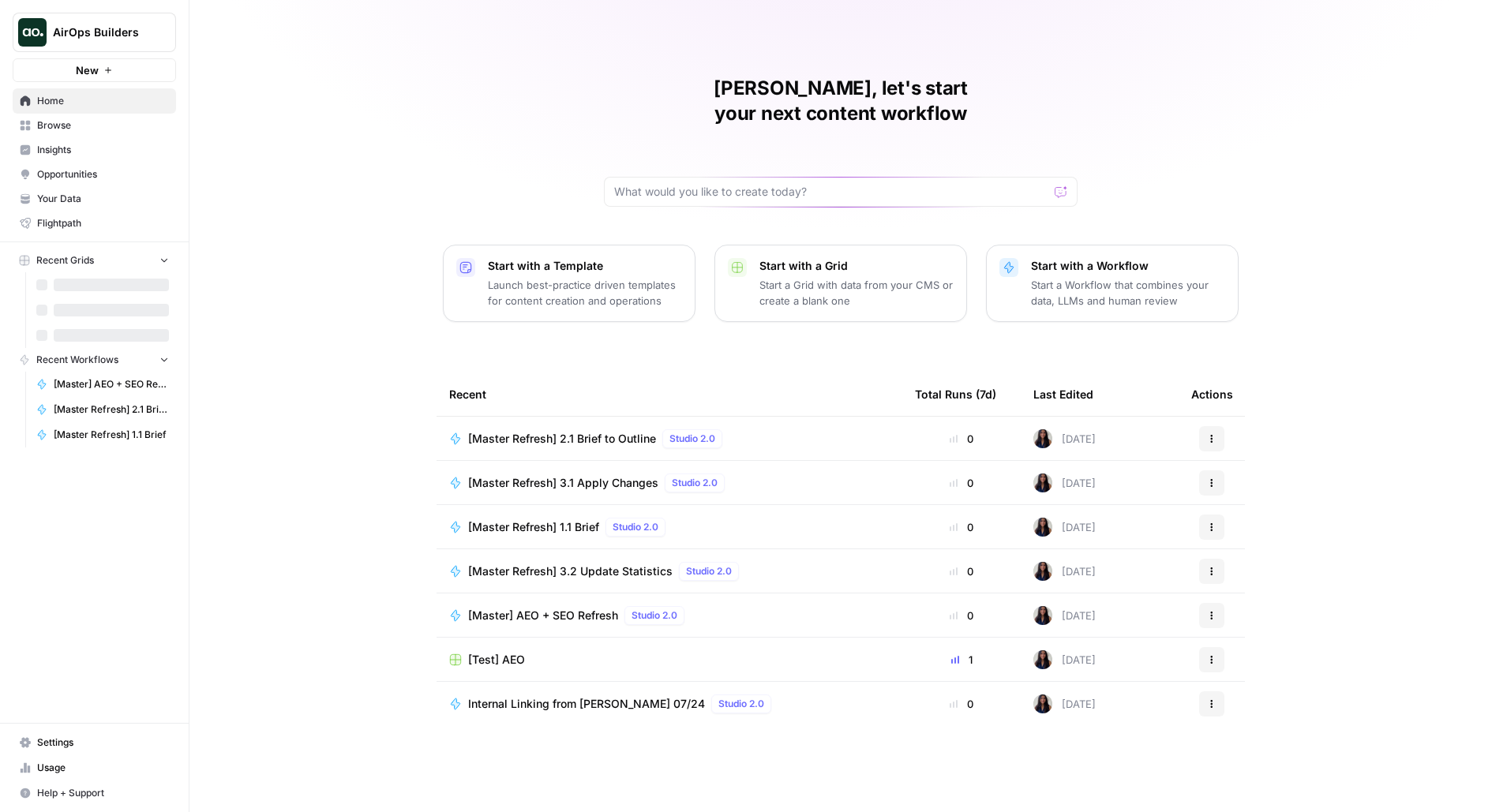
click at [65, 120] on span "Browse" at bounding box center [102, 126] width 132 height 14
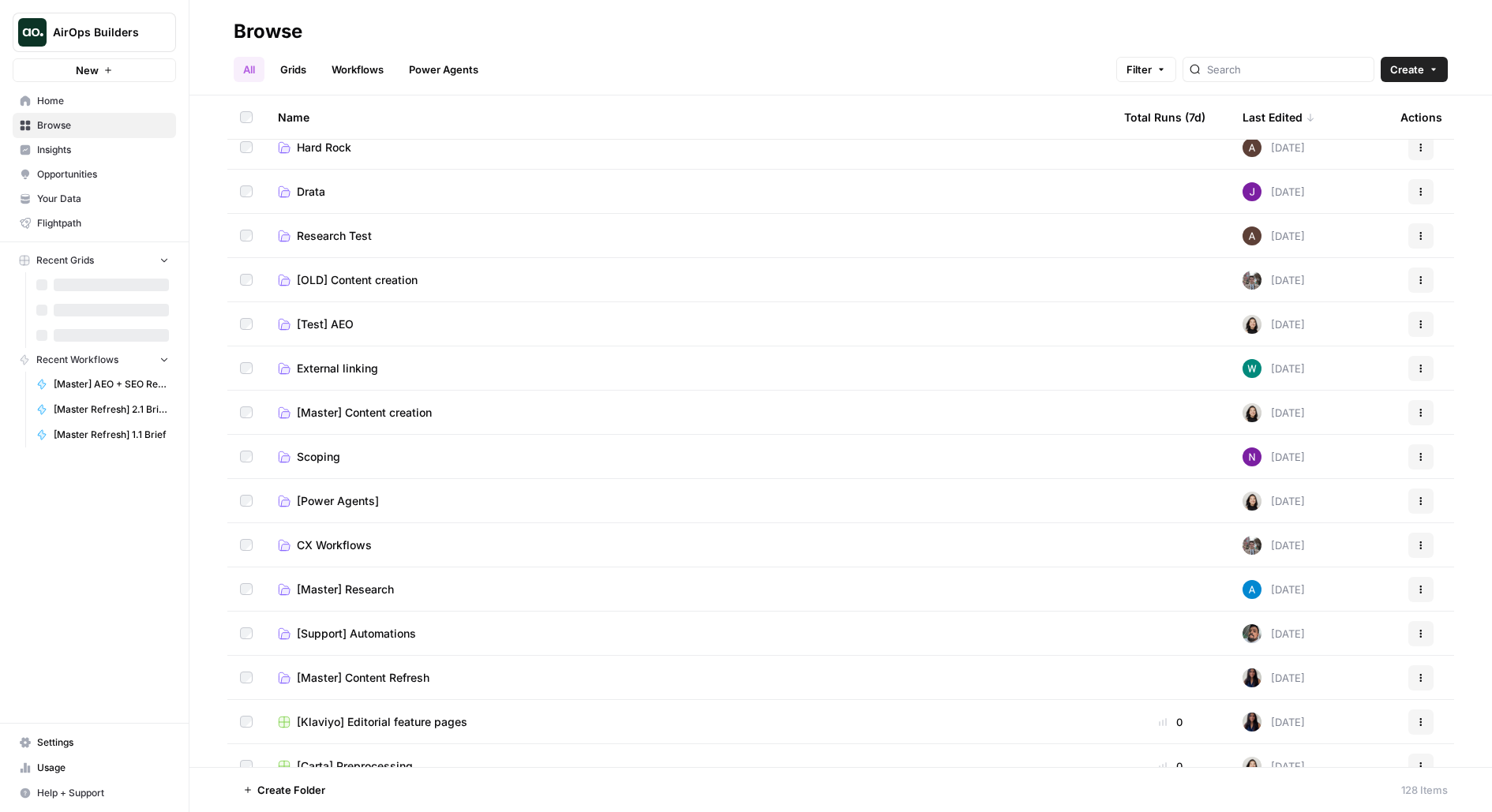
scroll to position [117, 0]
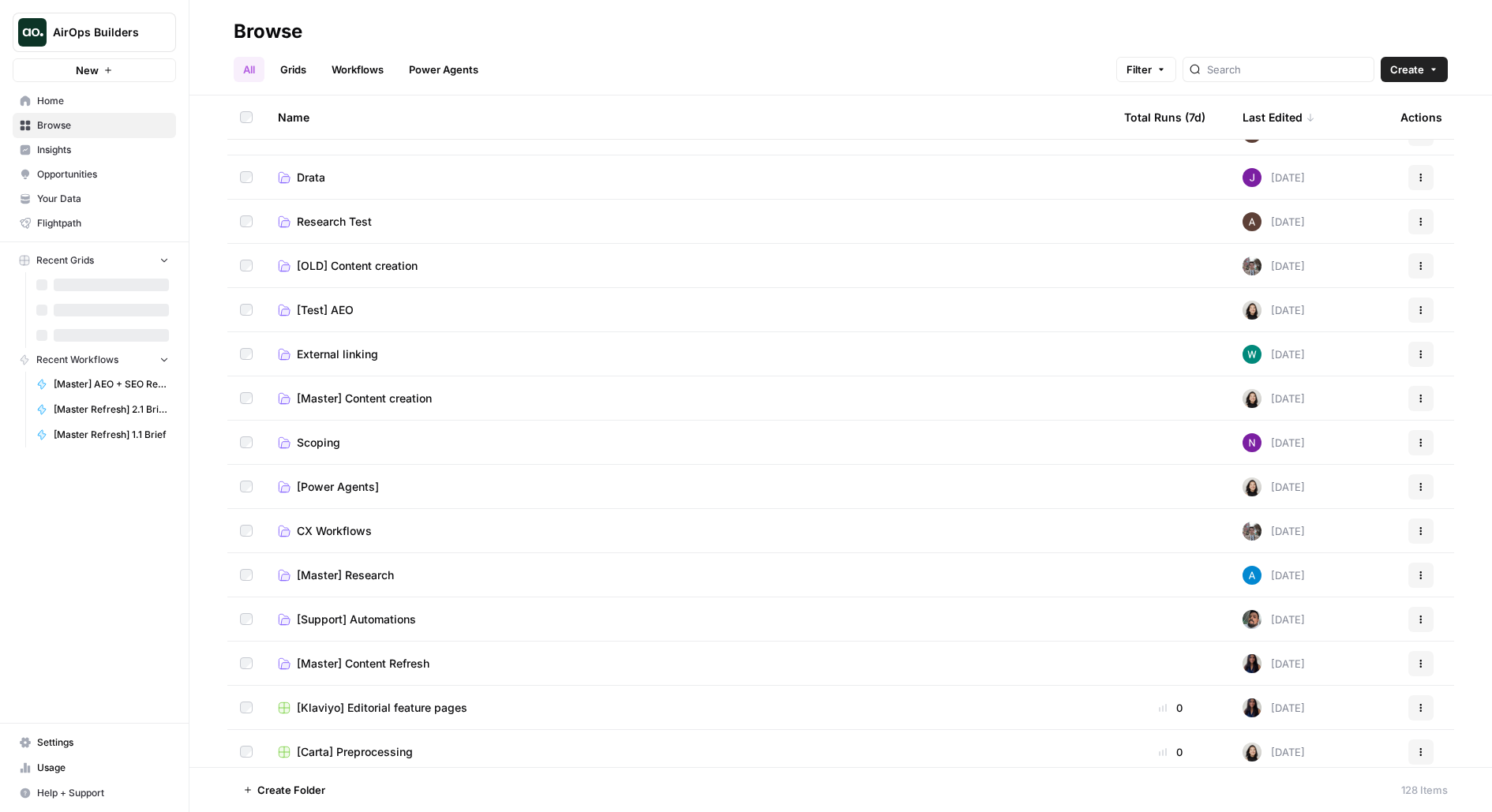
click at [346, 660] on span "[Master] Content Refresh" at bounding box center [363, 664] width 133 height 16
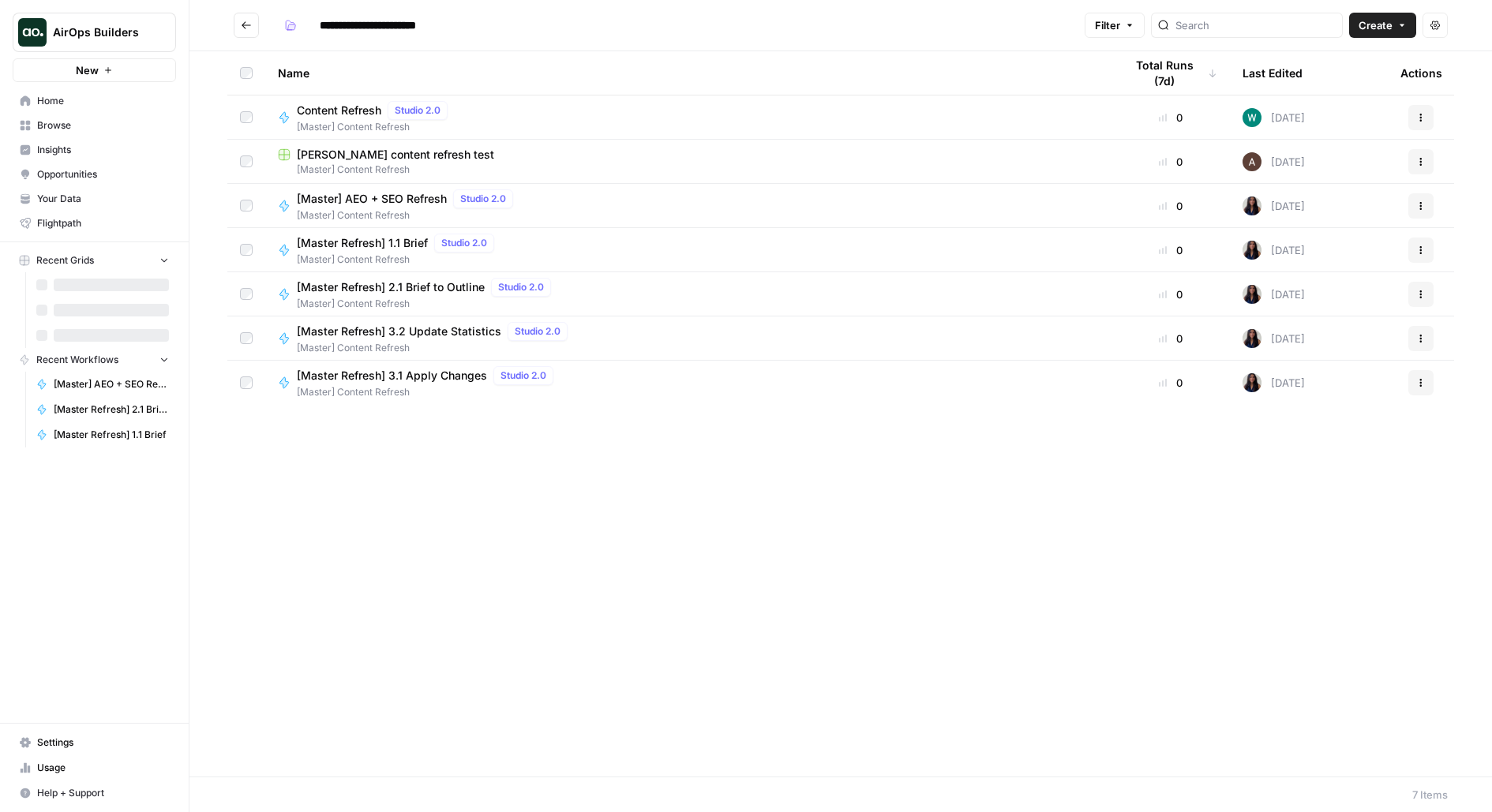
click at [1375, 25] on span "Create" at bounding box center [1375, 25] width 34 height 16
click at [1346, 63] on span "Grid" at bounding box center [1353, 63] width 88 height 16
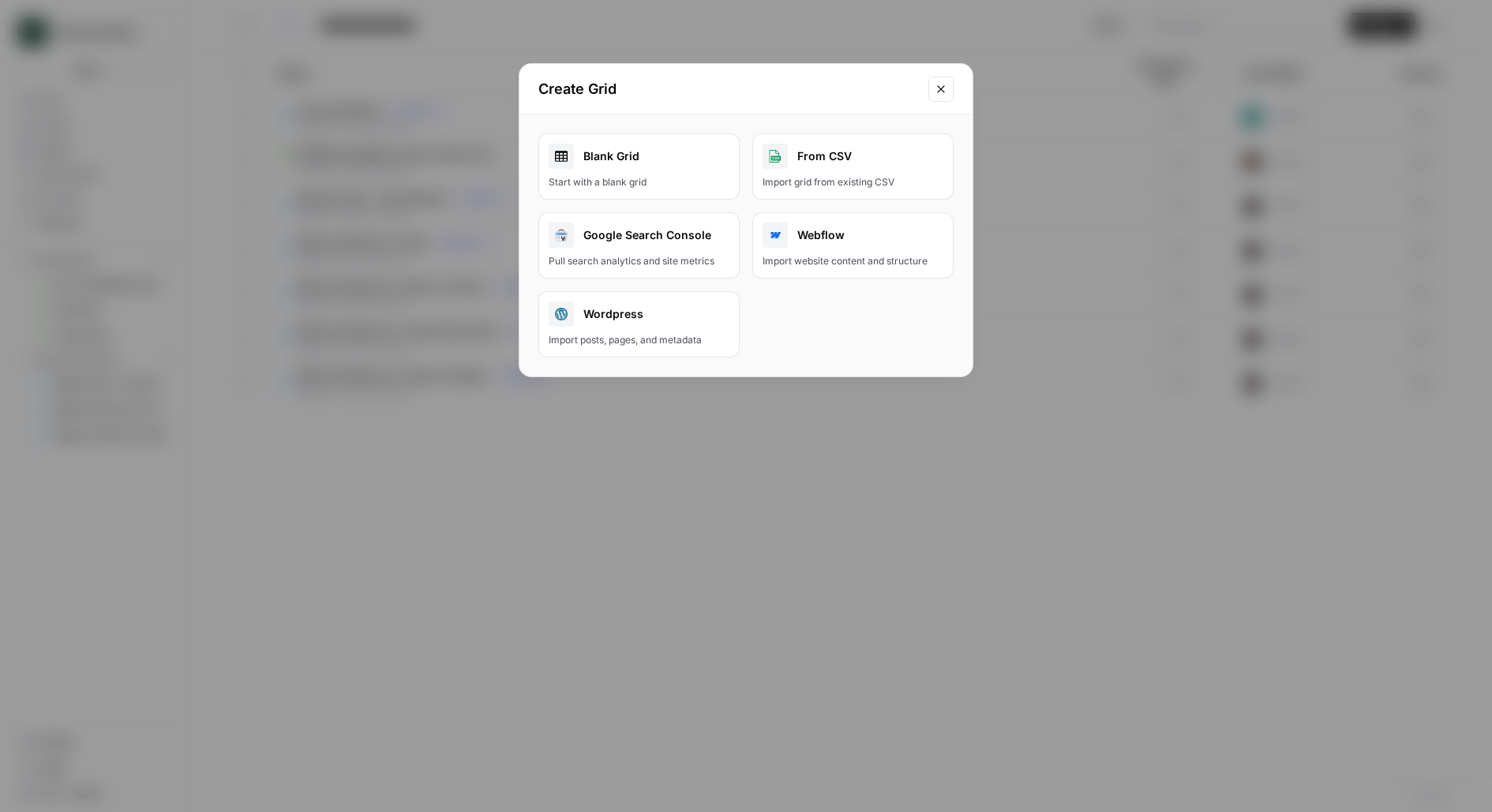
click at [674, 175] on div "Start with a blank grid" at bounding box center [639, 182] width 181 height 14
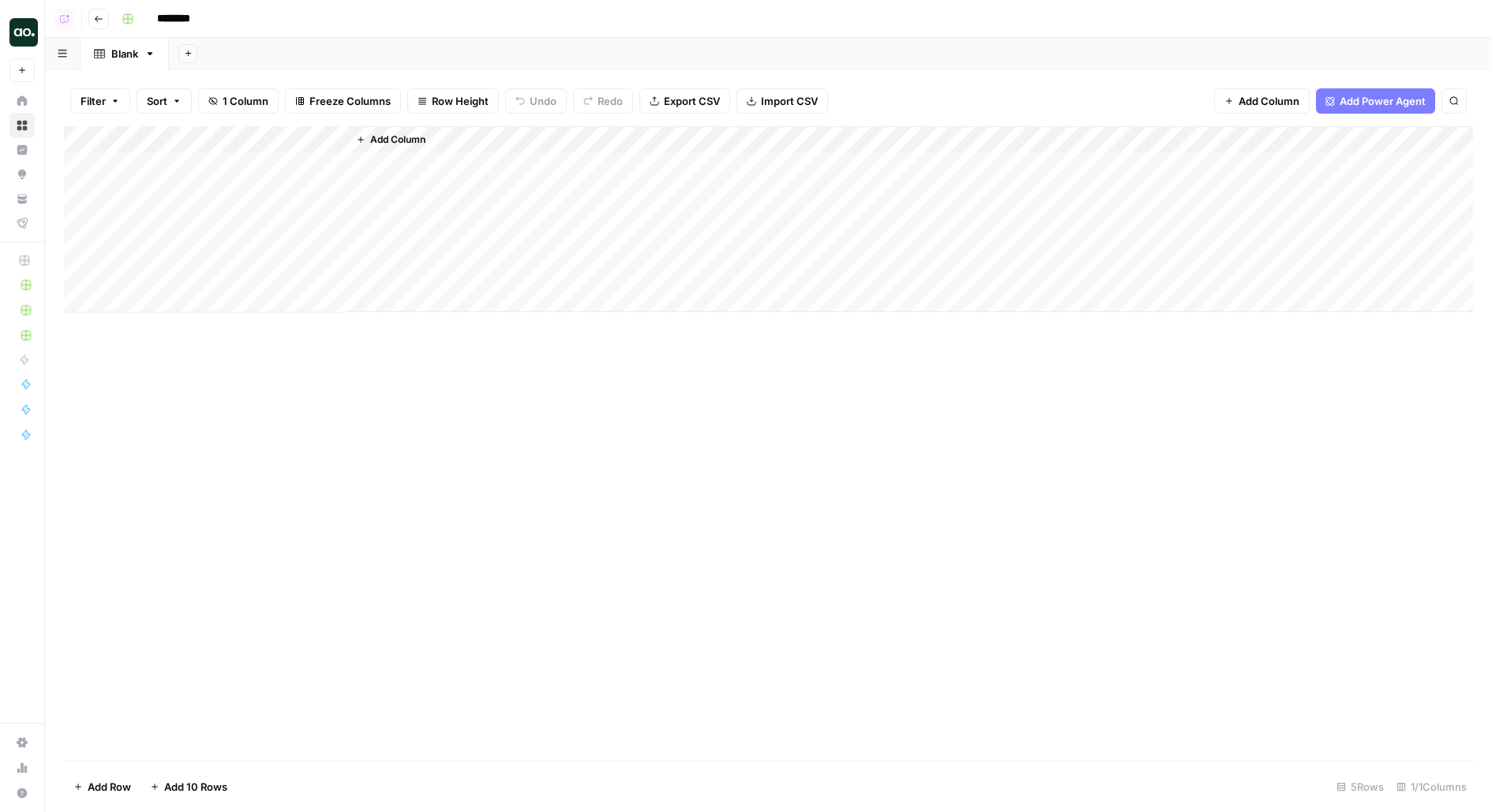
click at [167, 14] on input "********" at bounding box center [194, 19] width 88 height 25
type input "*"
type input "**********"
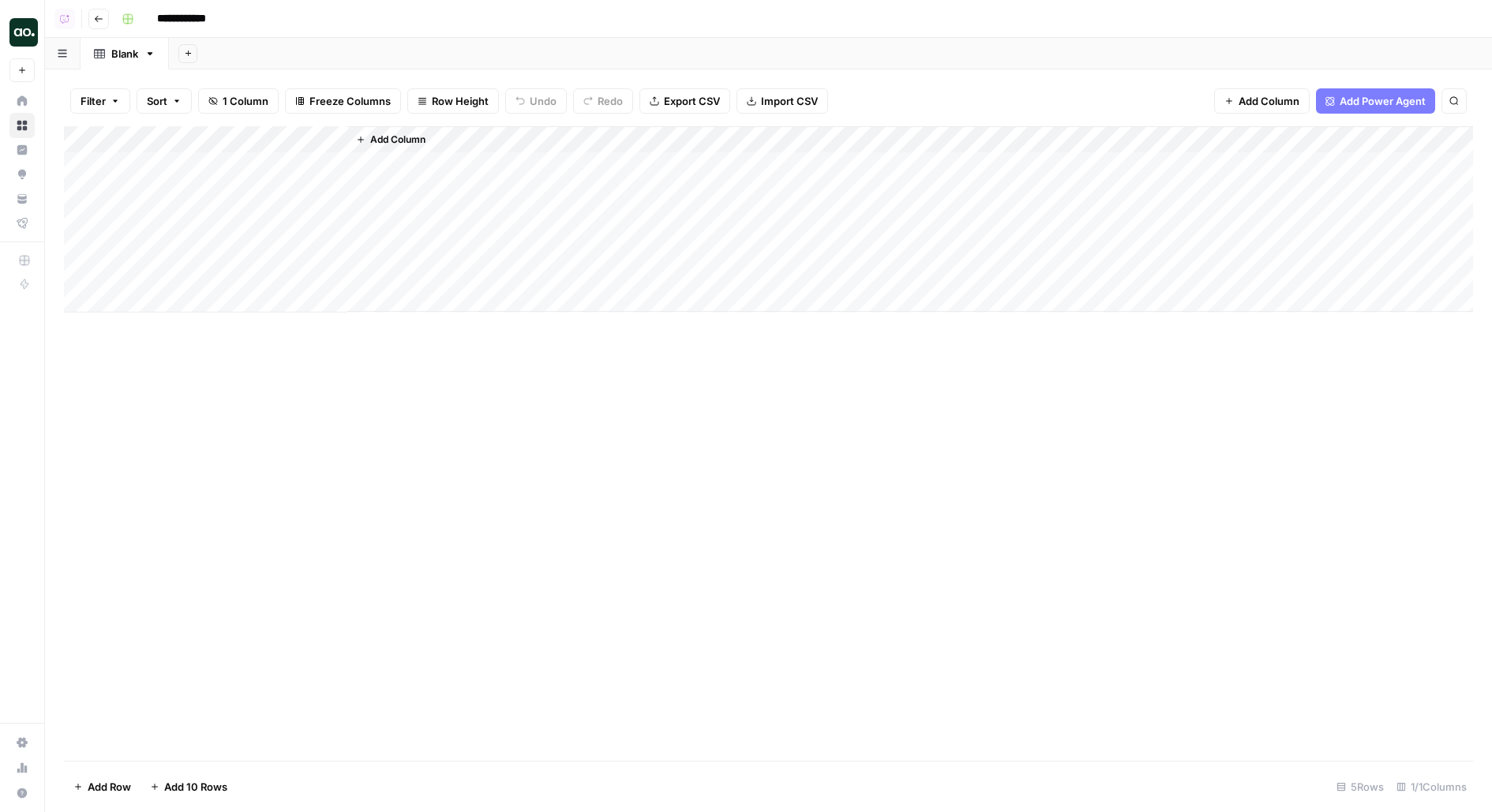
click at [101, 29] on header "**********" at bounding box center [768, 19] width 1447 height 38
click at [99, 20] on icon "button" at bounding box center [99, 19] width 10 height 10
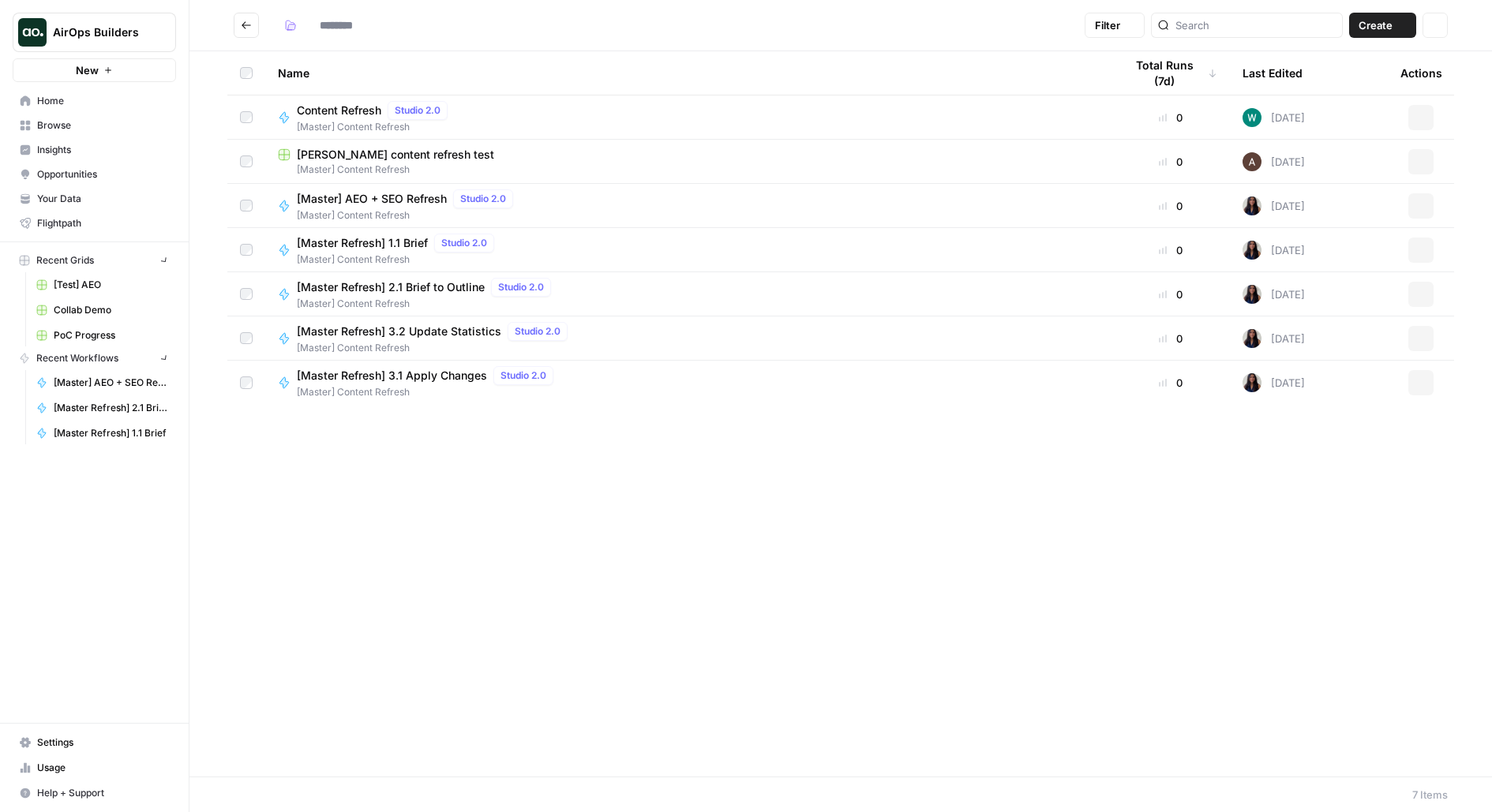
type input "**********"
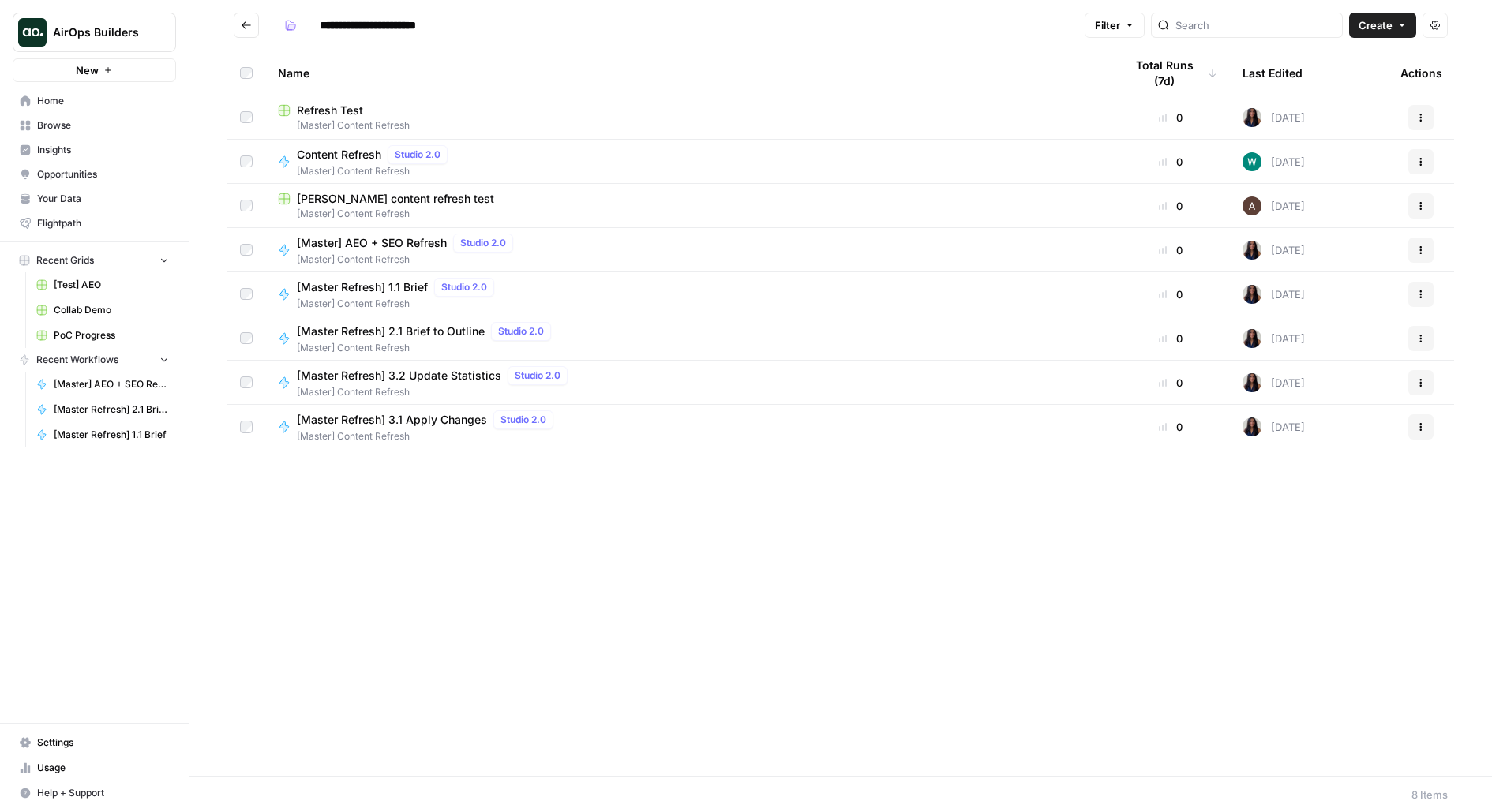
click at [244, 21] on icon "Go back" at bounding box center [246, 25] width 11 height 11
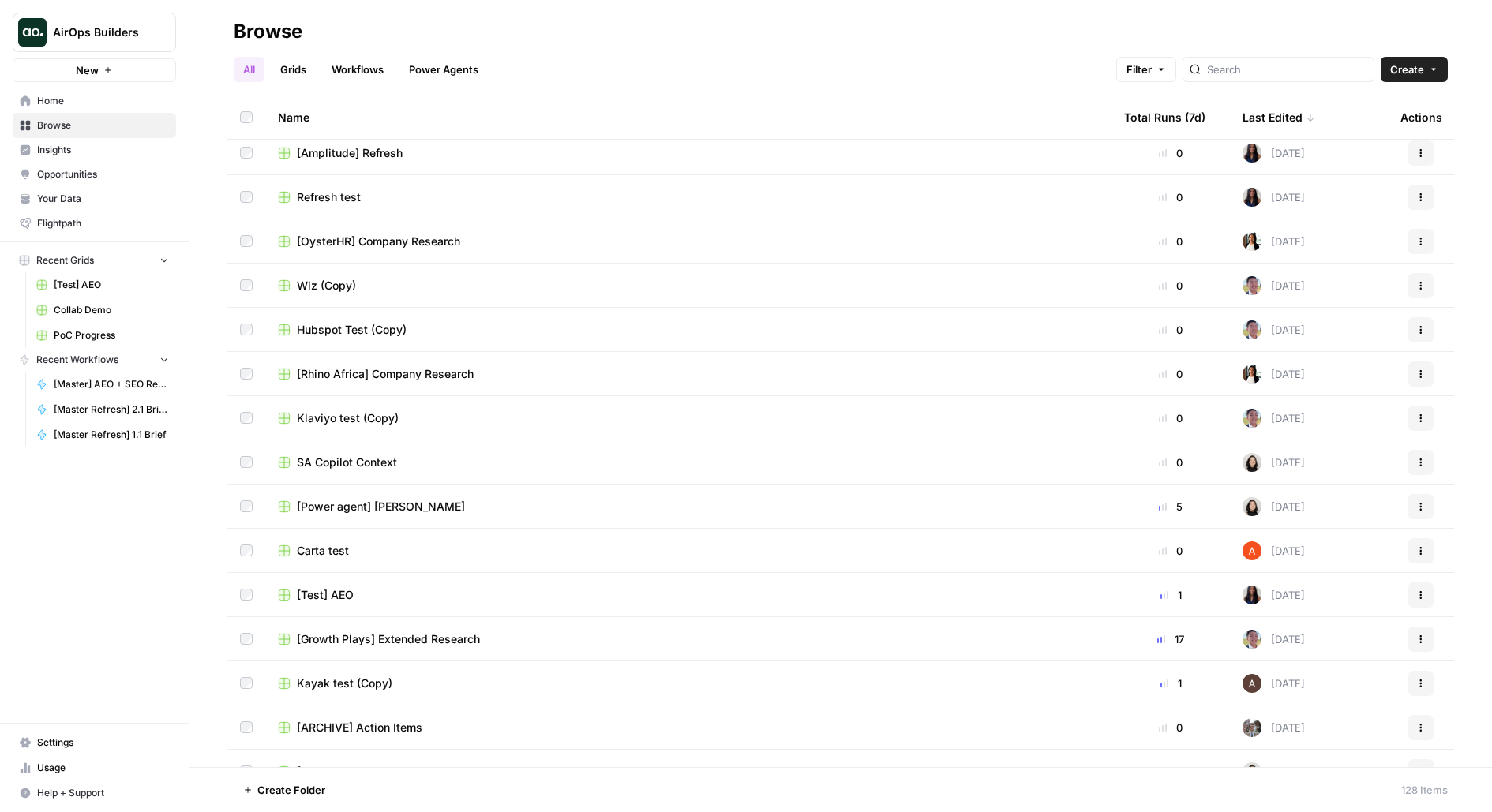
scroll to position [1601, 0]
click at [419, 234] on span "[OysterHR] Company Research" at bounding box center [378, 241] width 163 height 16
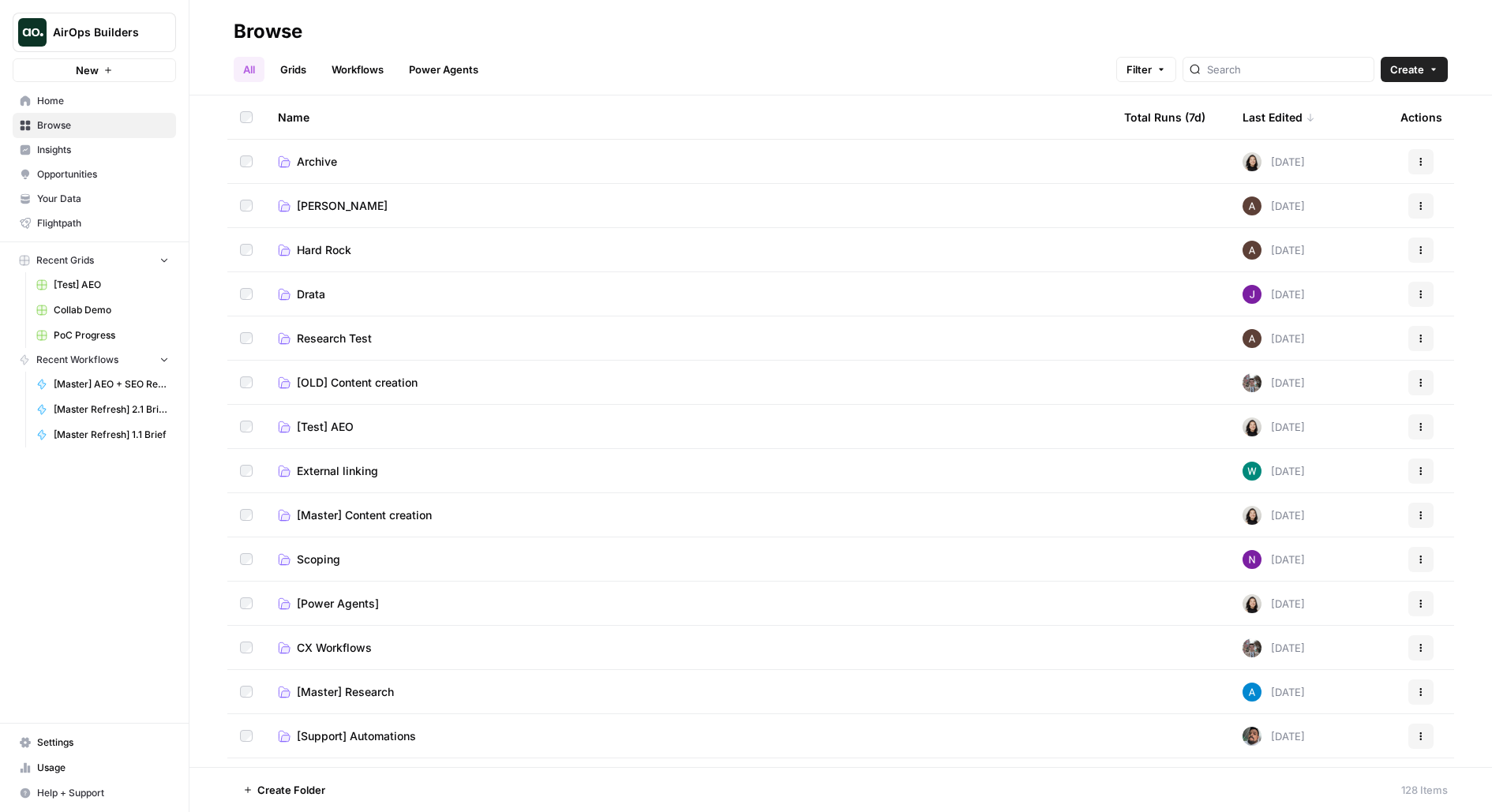
scroll to position [261, 0]
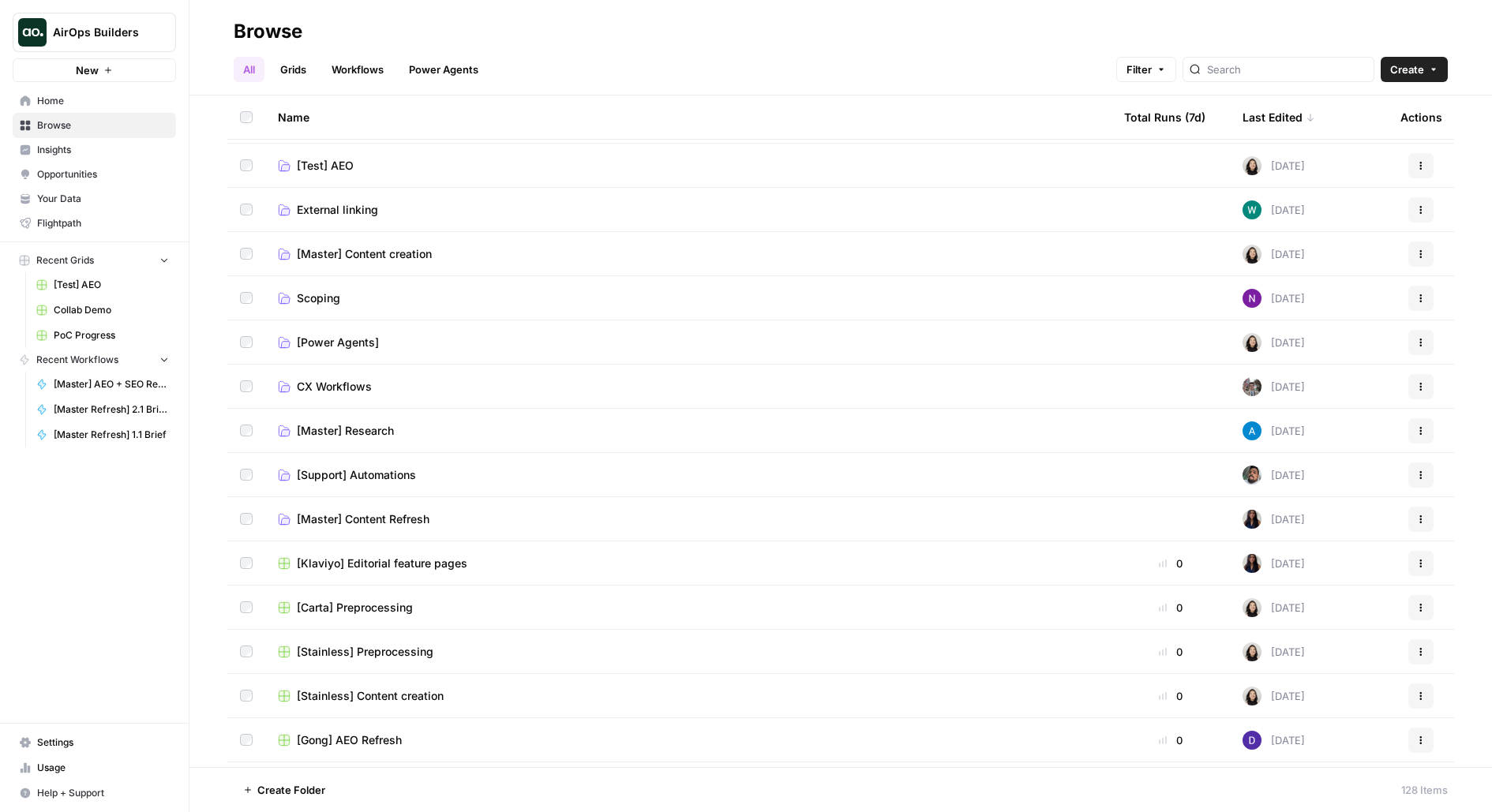
click at [358, 527] on td "[Master] Content Refresh" at bounding box center [688, 519] width 846 height 43
click at [357, 521] on span "[Master] Content Refresh" at bounding box center [363, 519] width 133 height 16
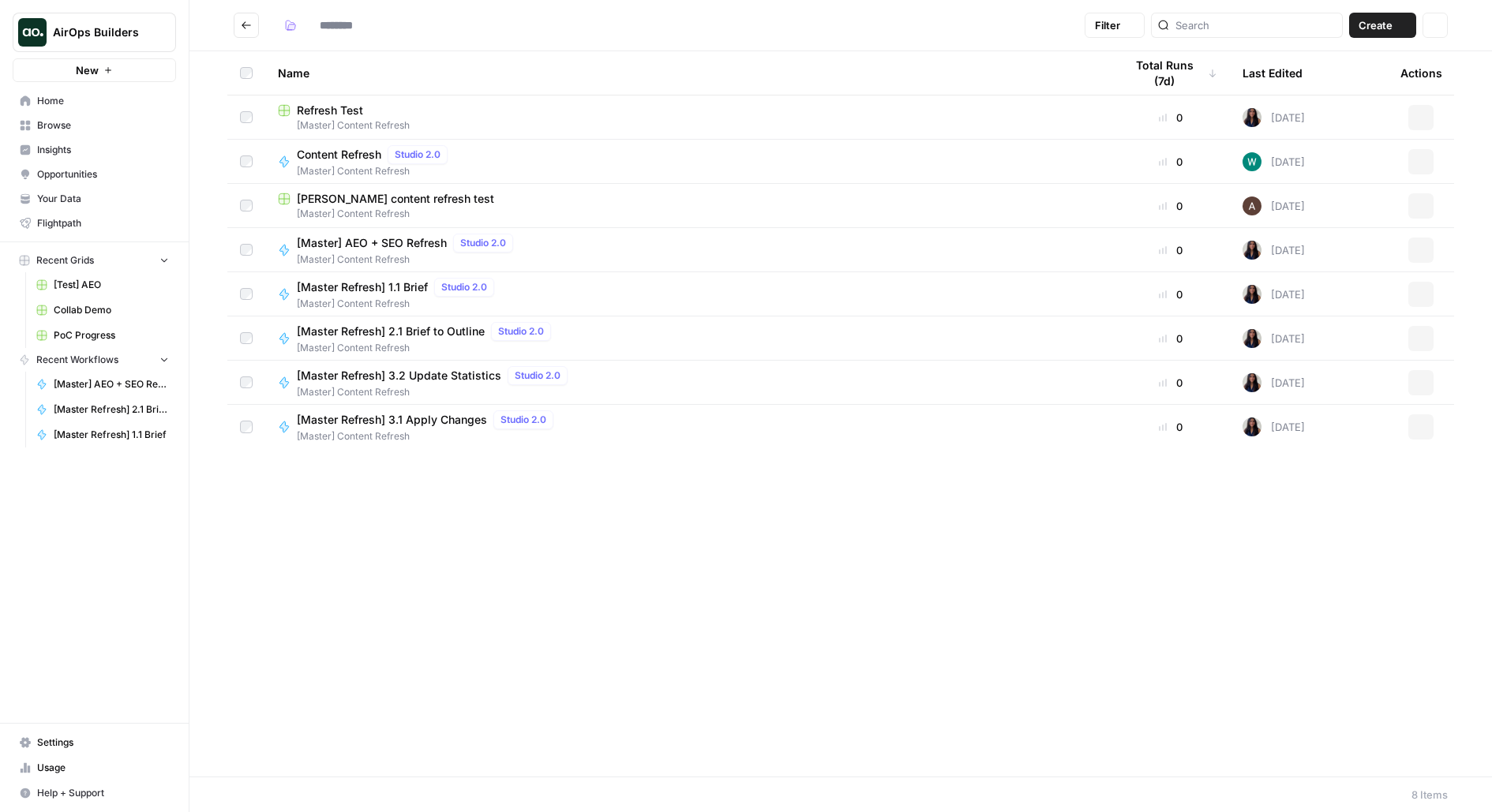
type input "**********"
click at [330, 107] on span "Refresh Test" at bounding box center [330, 110] width 66 height 16
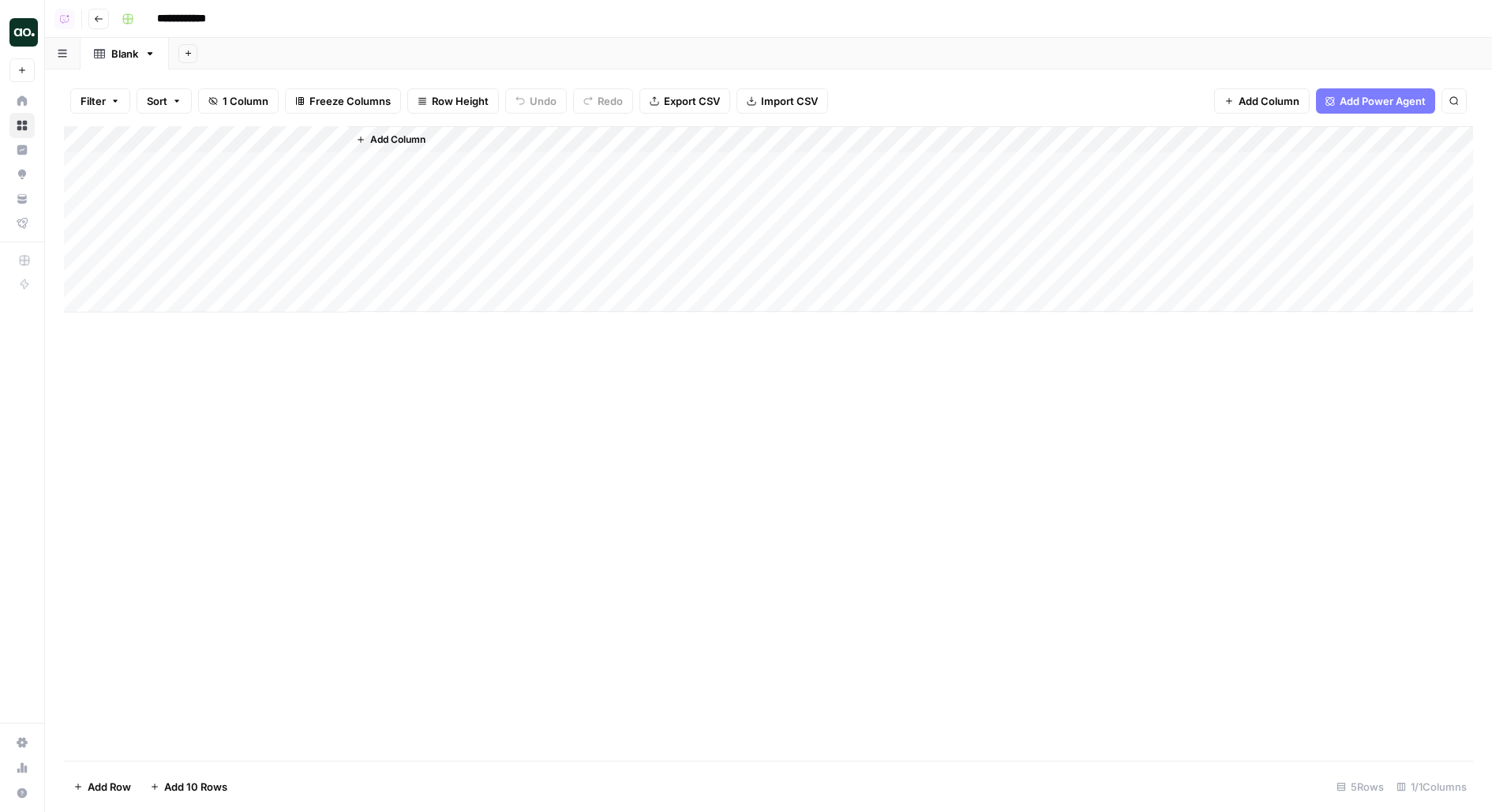
click at [127, 49] on div "Blank" at bounding box center [125, 54] width 27 height 16
click at [127, 49] on input "*****" at bounding box center [126, 53] width 30 height 21
type input "******"
click at [227, 147] on div "Add Column" at bounding box center [768, 219] width 1408 height 186
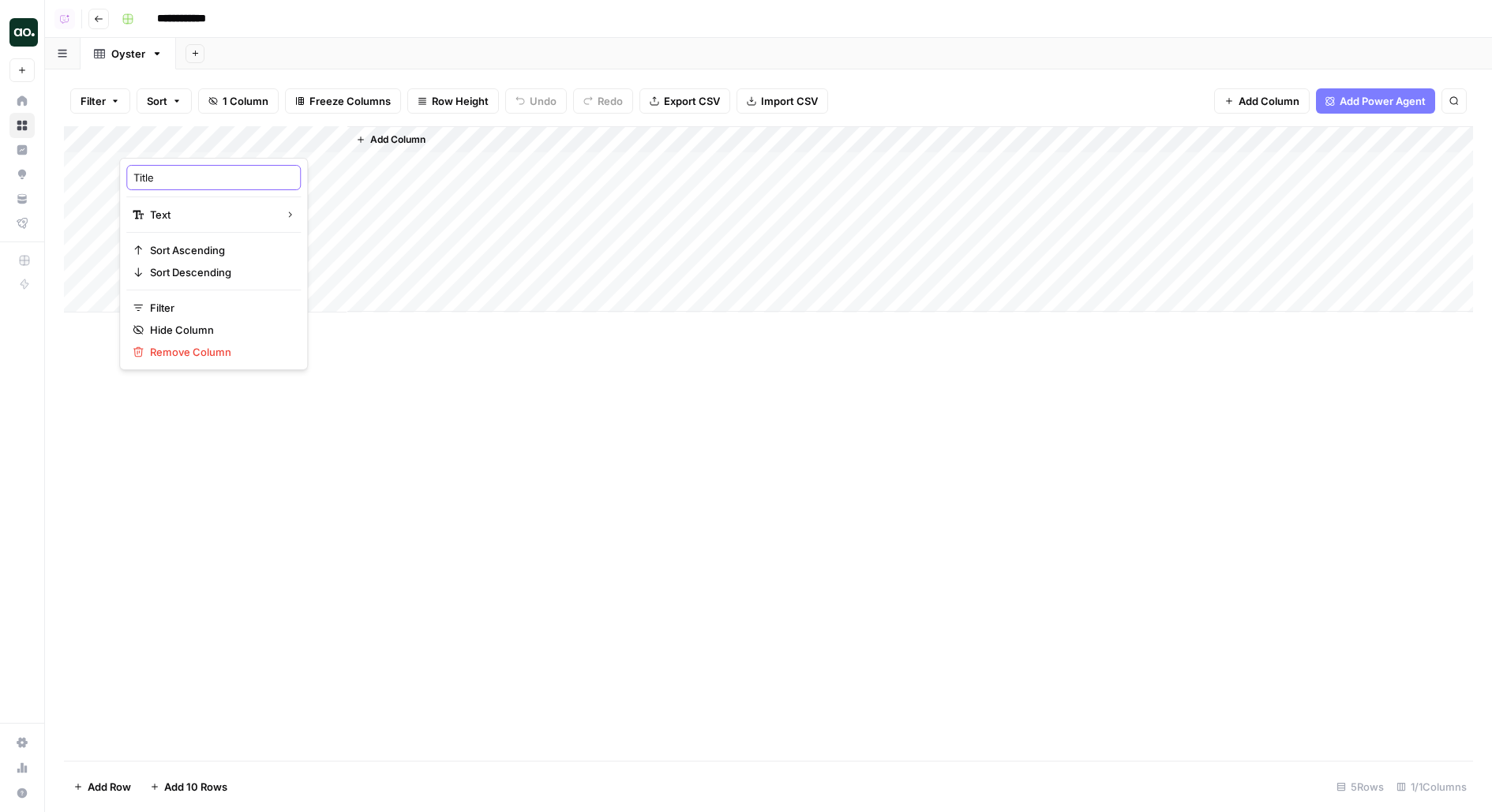
click at [177, 185] on input "Title" at bounding box center [213, 178] width 160 height 16
type input "URL"
click at [297, 154] on div "Add Column" at bounding box center [768, 219] width 1408 height 186
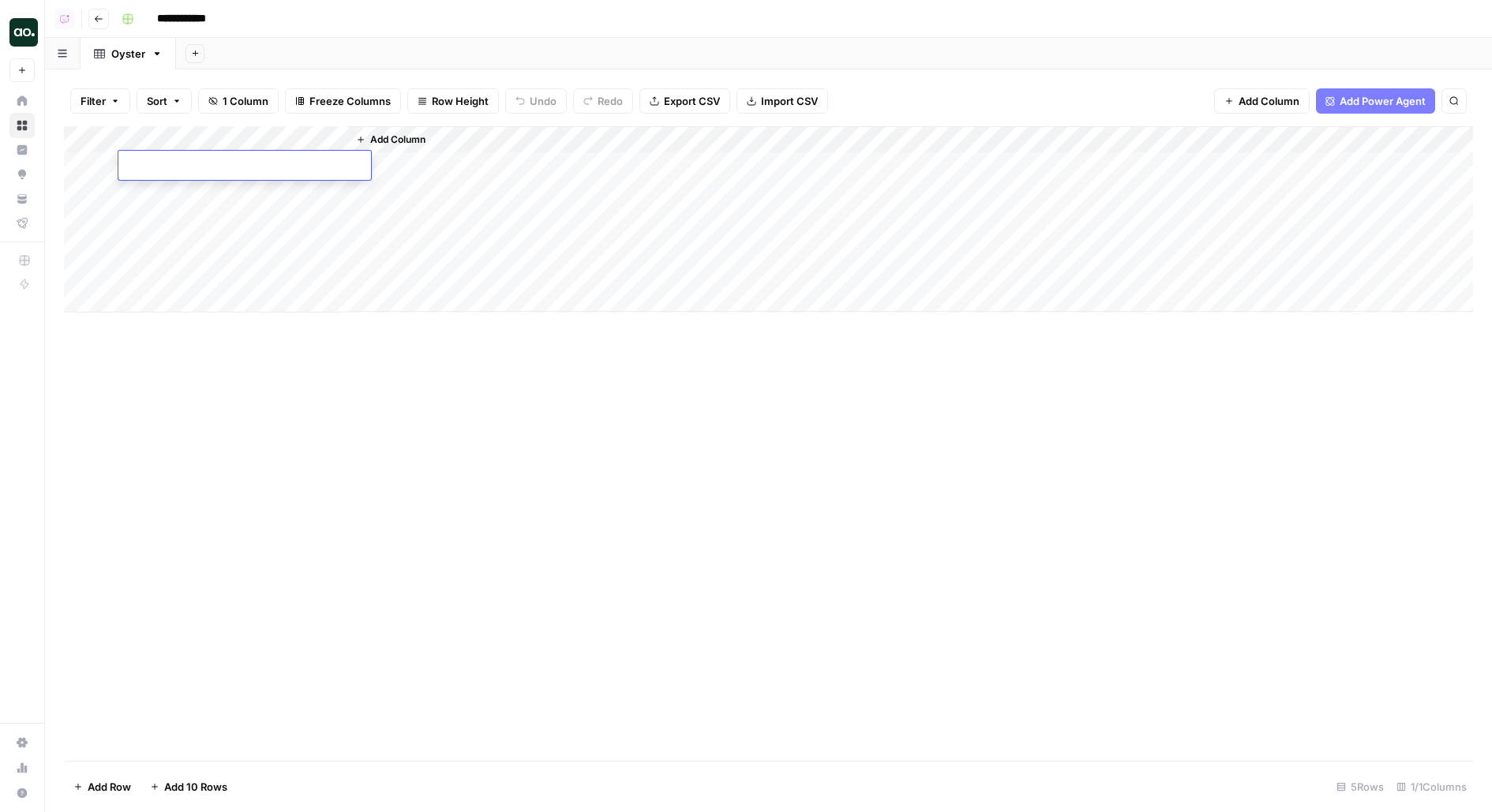
type textarea "**********"
click at [263, 130] on div "Add Column" at bounding box center [768, 219] width 1408 height 186
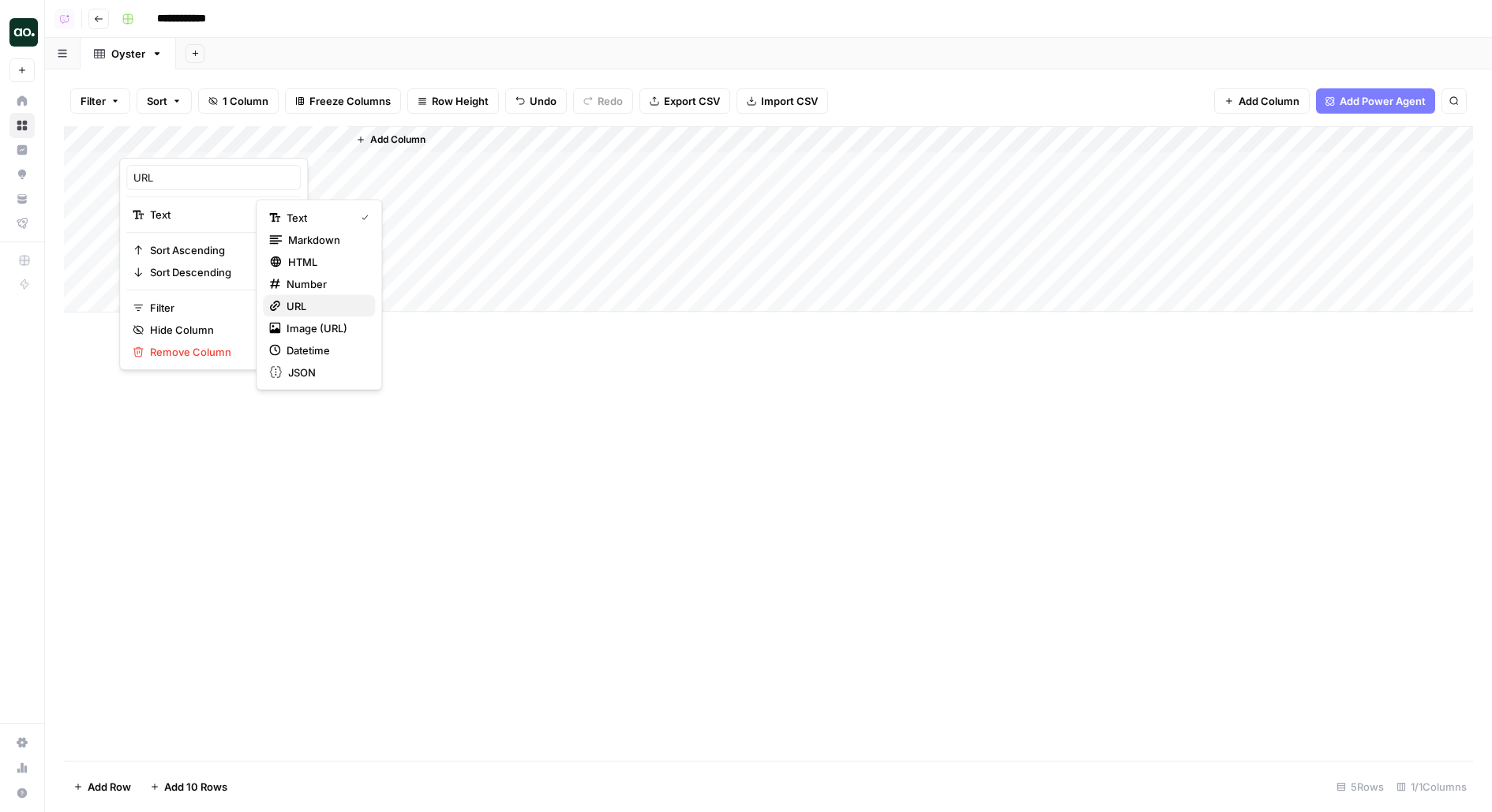
click at [316, 302] on span "URL" at bounding box center [324, 306] width 75 height 16
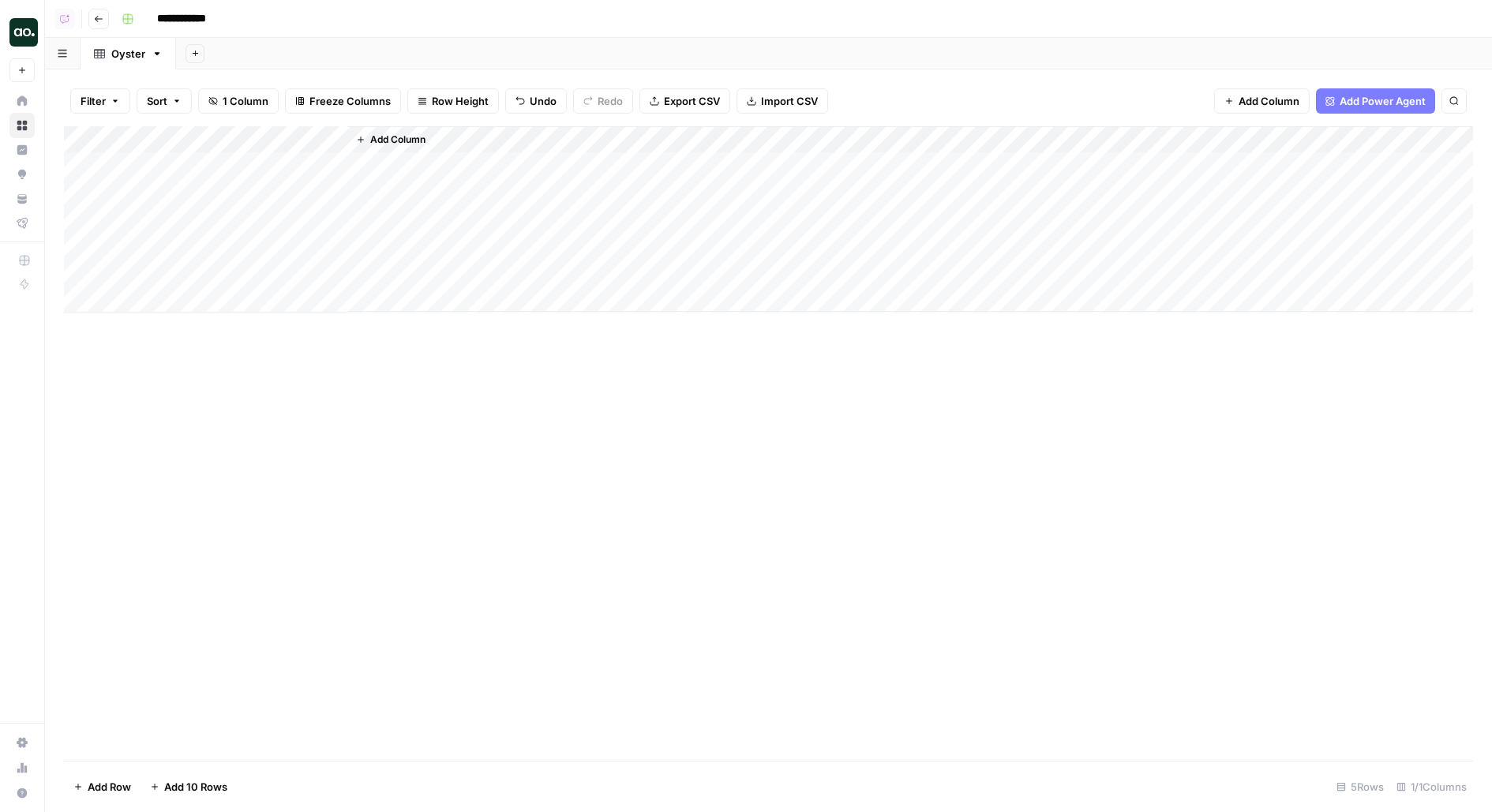
click at [161, 165] on div "Add Column" at bounding box center [768, 219] width 1408 height 186
click at [161, 172] on input "**********" at bounding box center [251, 169] width 252 height 19
type input "**********"
click at [387, 142] on span "Add Column" at bounding box center [398, 140] width 56 height 14
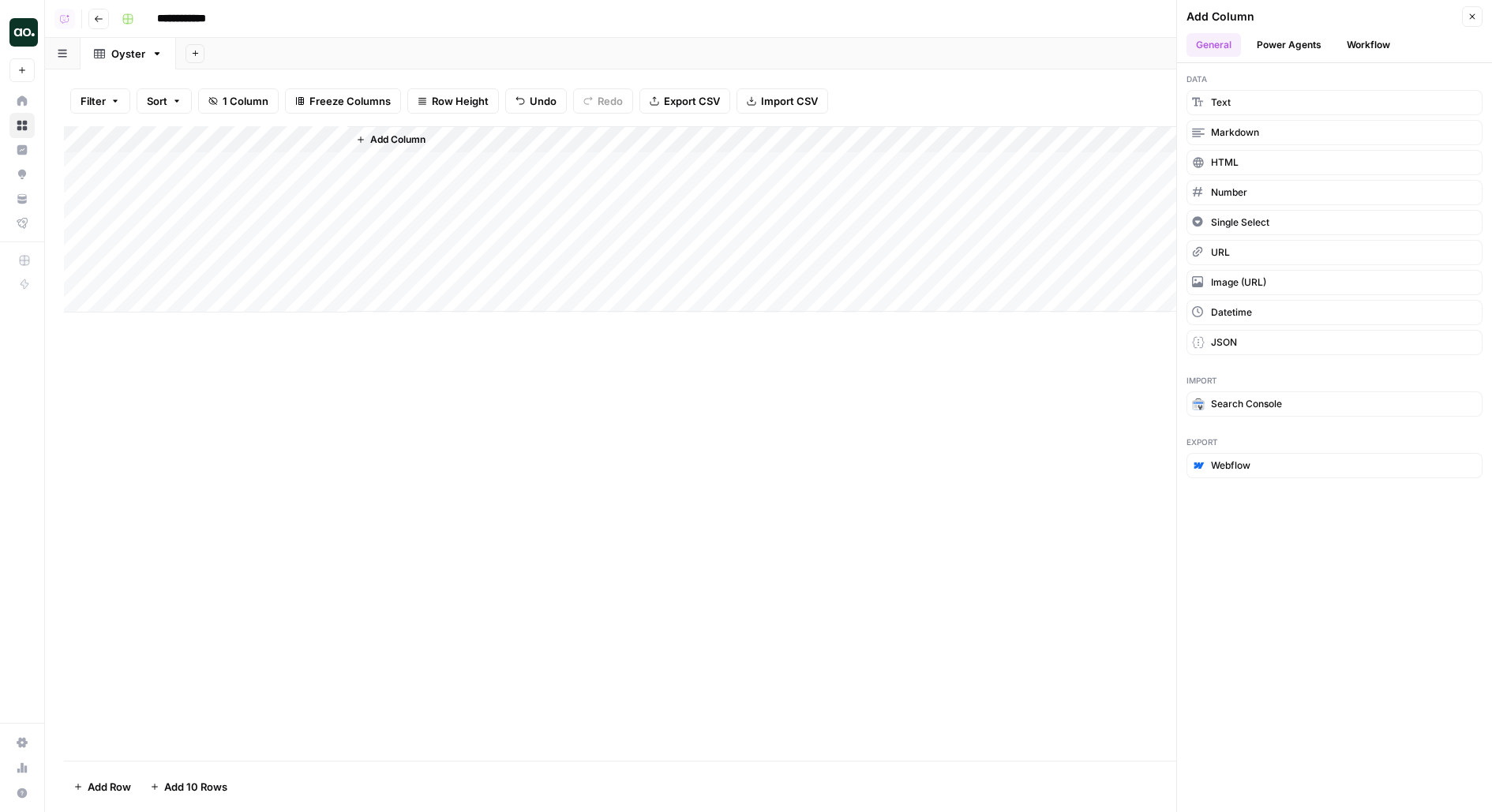
click at [1363, 48] on button "Workflow" at bounding box center [1367, 45] width 62 height 23
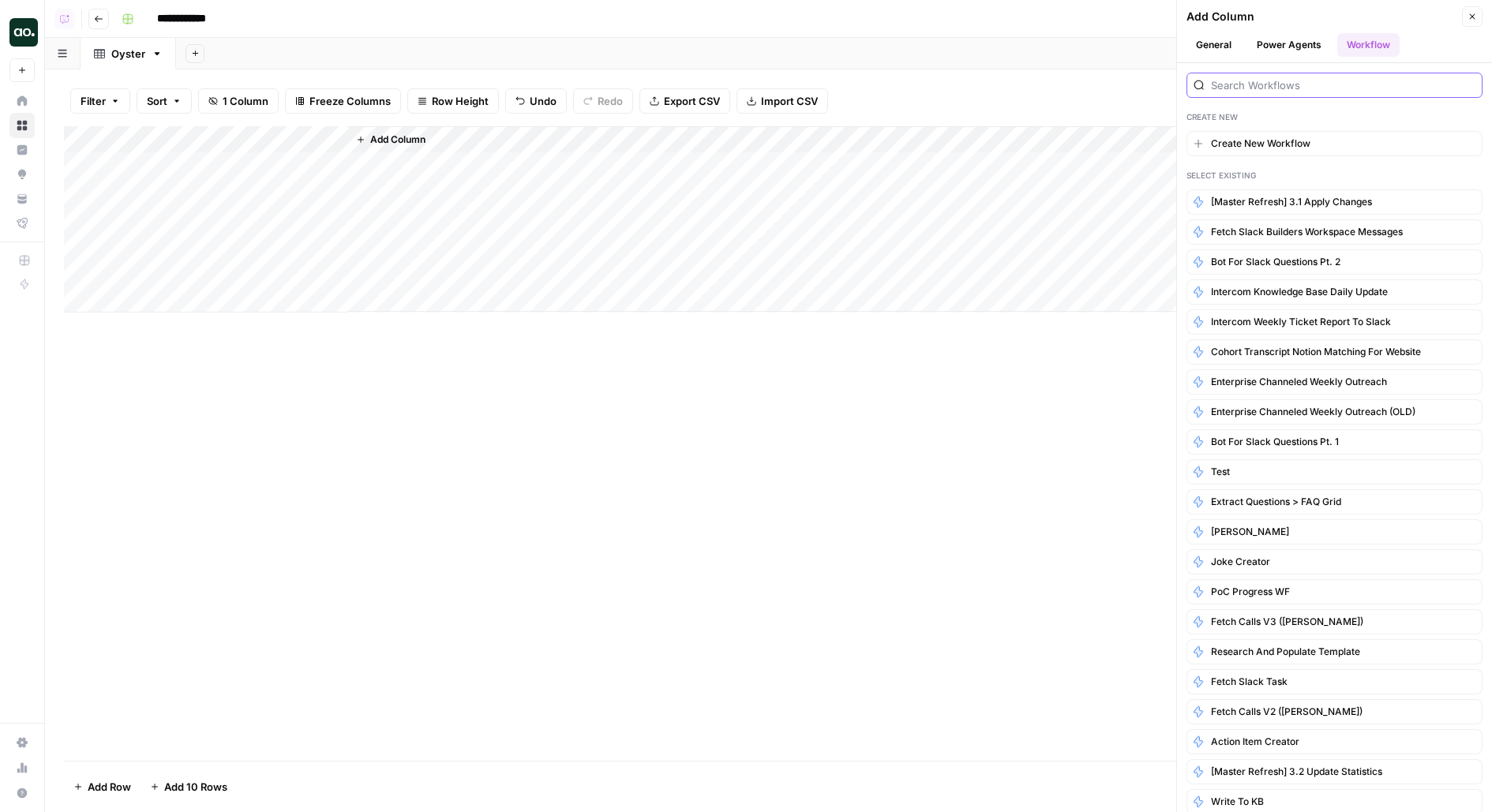
click at [1270, 80] on input "search" at bounding box center [1343, 85] width 264 height 16
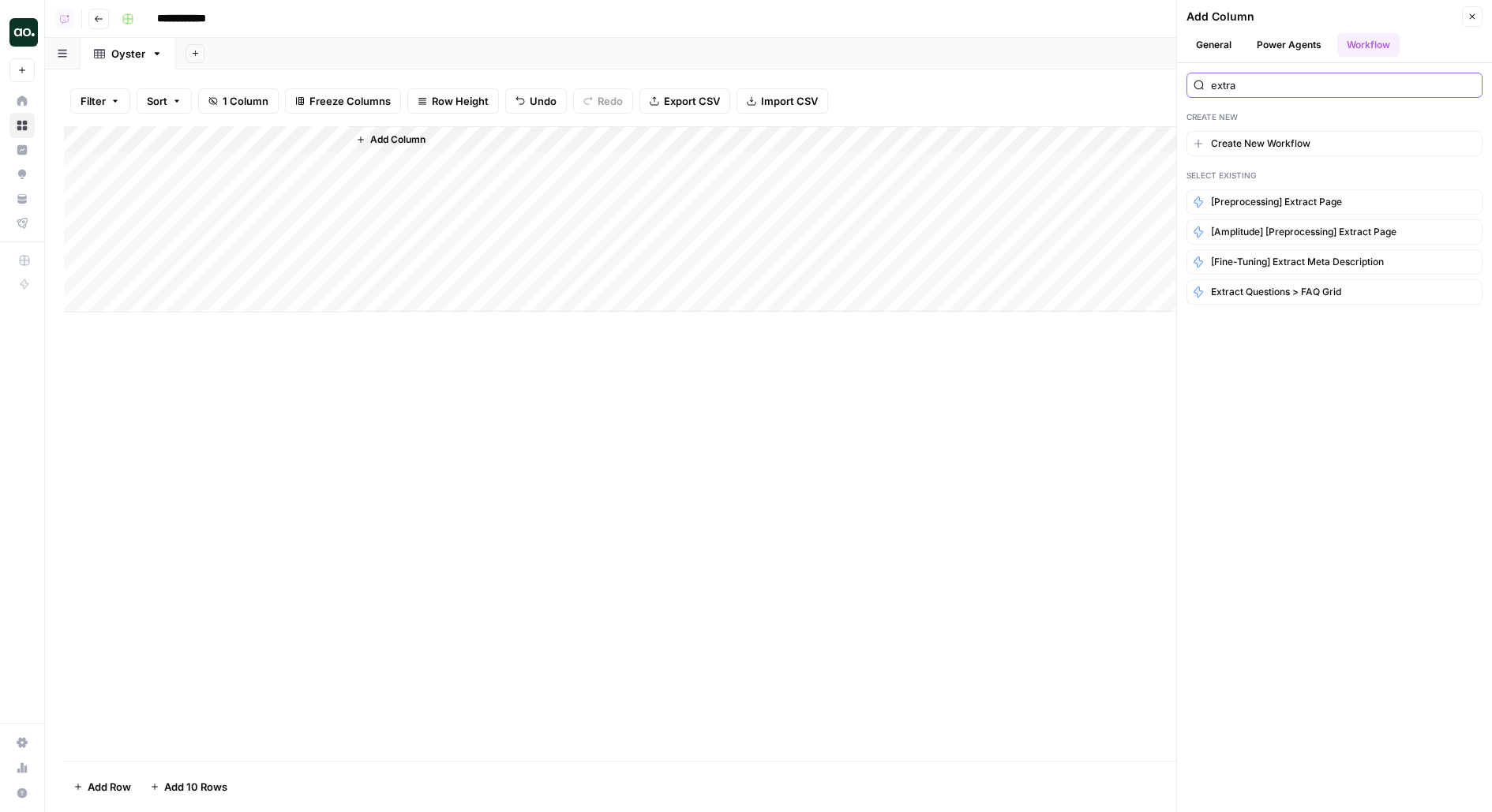
type input "extra"
click at [1295, 39] on button "Power Agents" at bounding box center [1288, 45] width 84 height 23
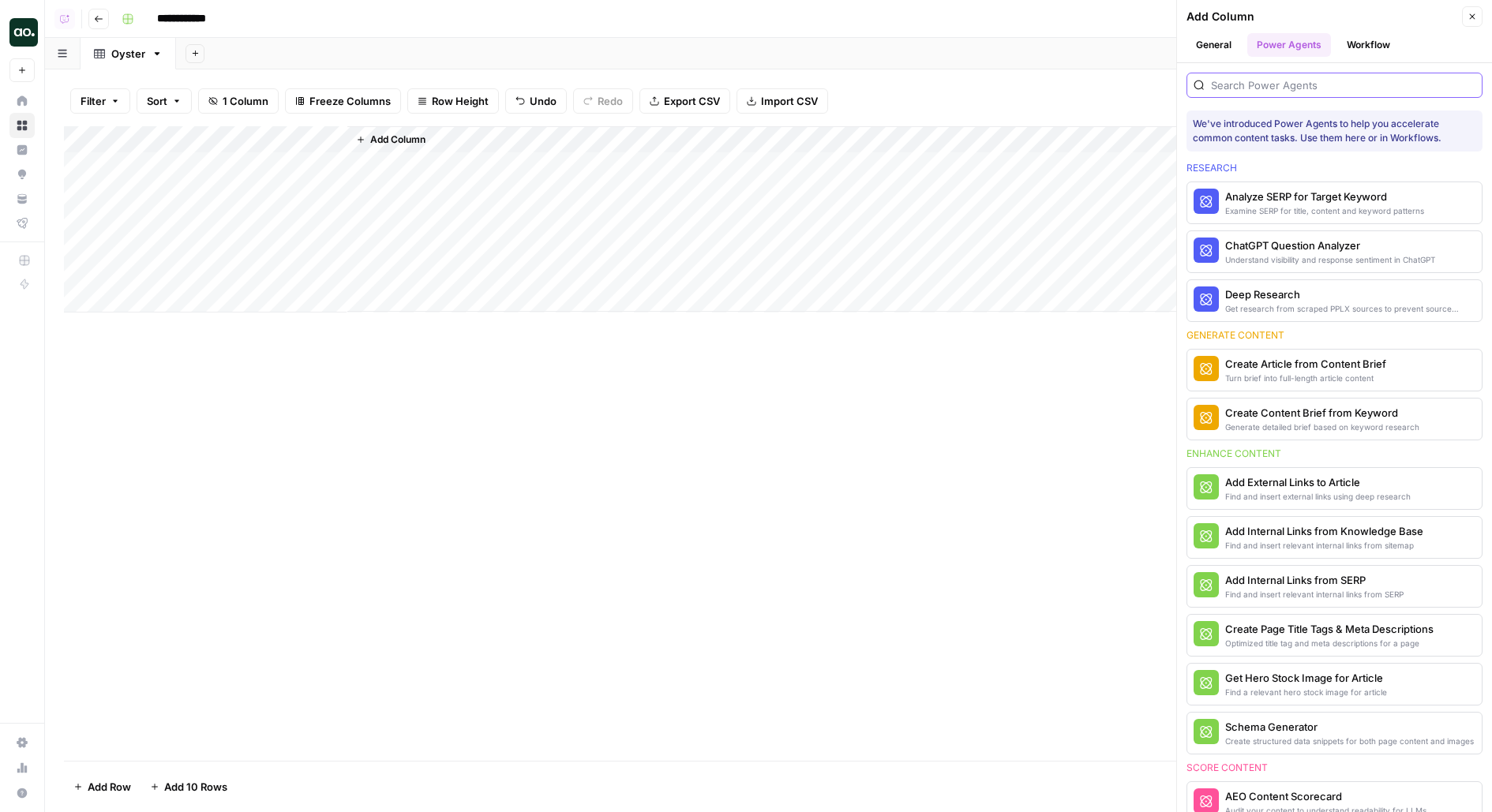
click at [1293, 83] on input "search" at bounding box center [1343, 85] width 264 height 16
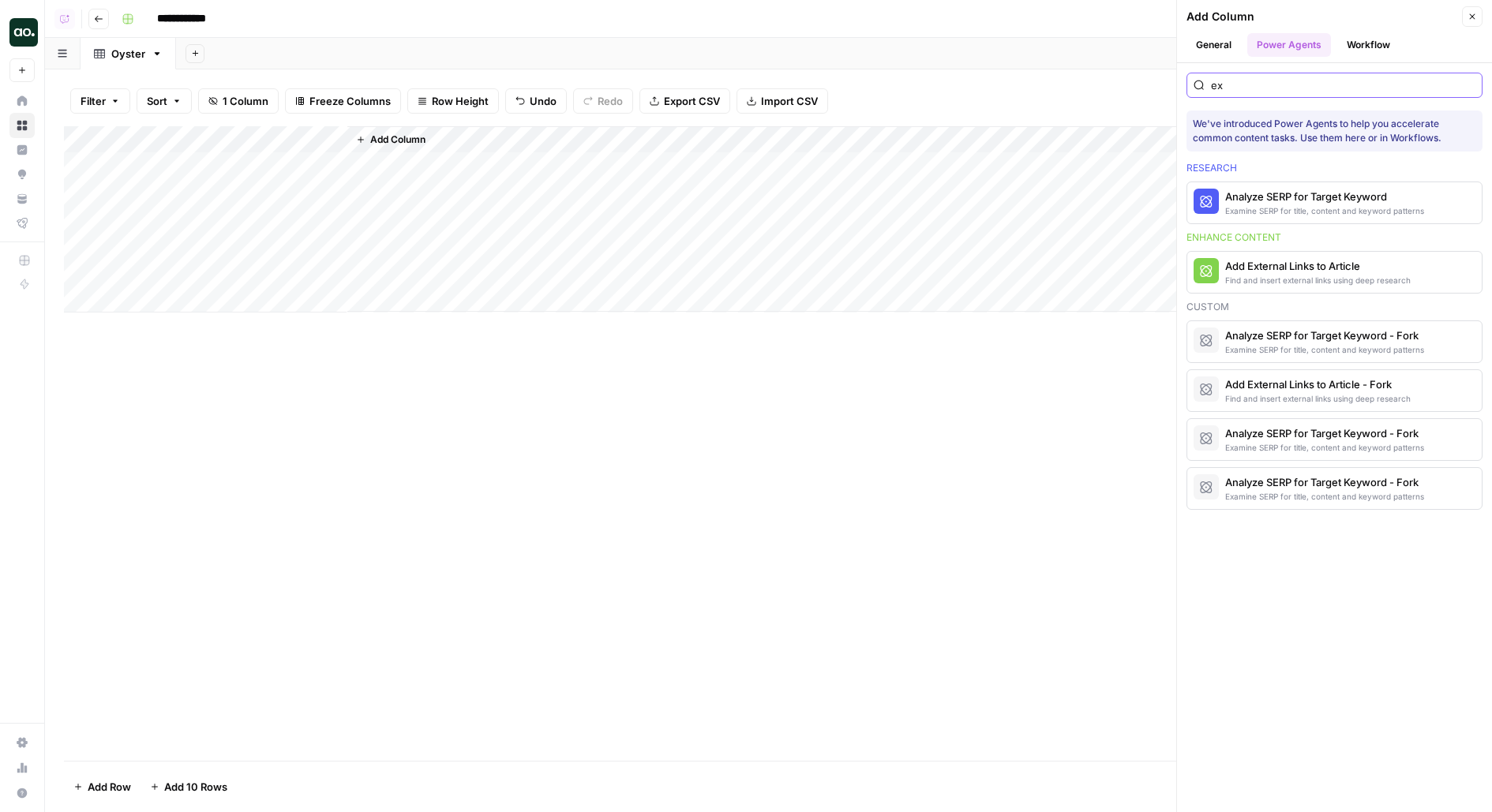
type input "e"
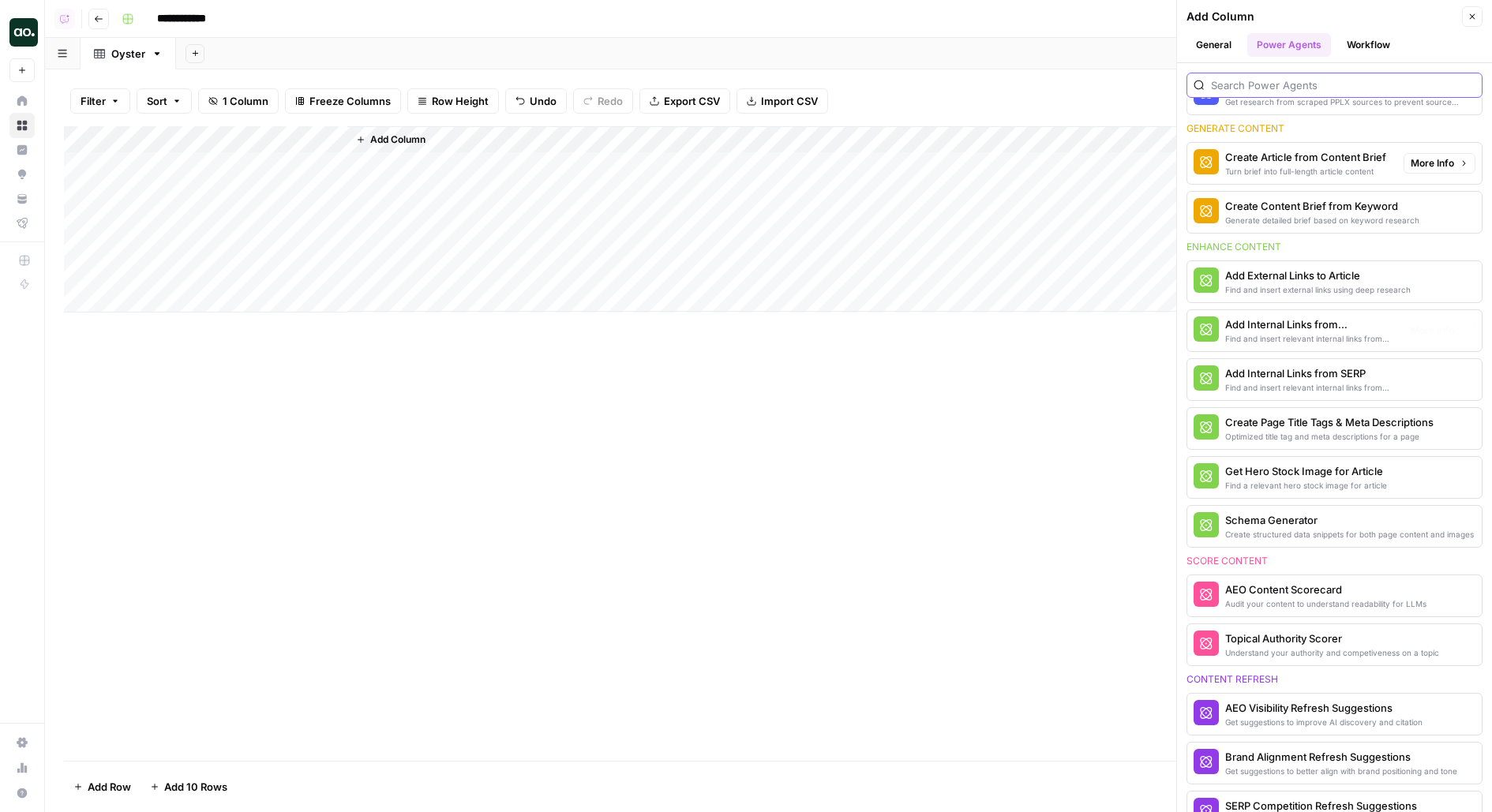
scroll to position [269, 0]
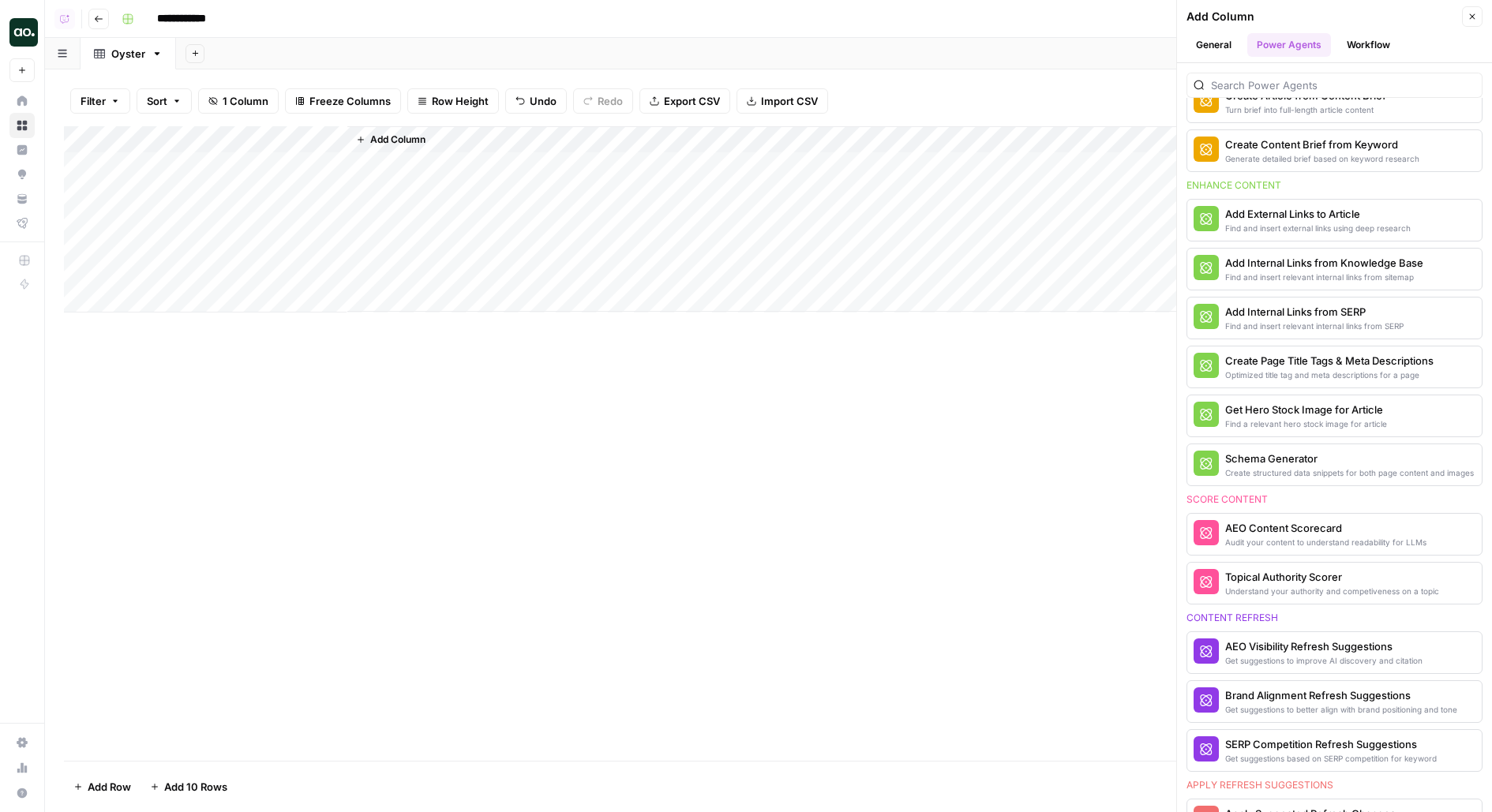
click at [402, 151] on div "Add Column" at bounding box center [910, 219] width 1126 height 185
click at [395, 137] on span "Add Column" at bounding box center [398, 140] width 56 height 14
click at [1382, 43] on button "Workflow" at bounding box center [1367, 45] width 62 height 23
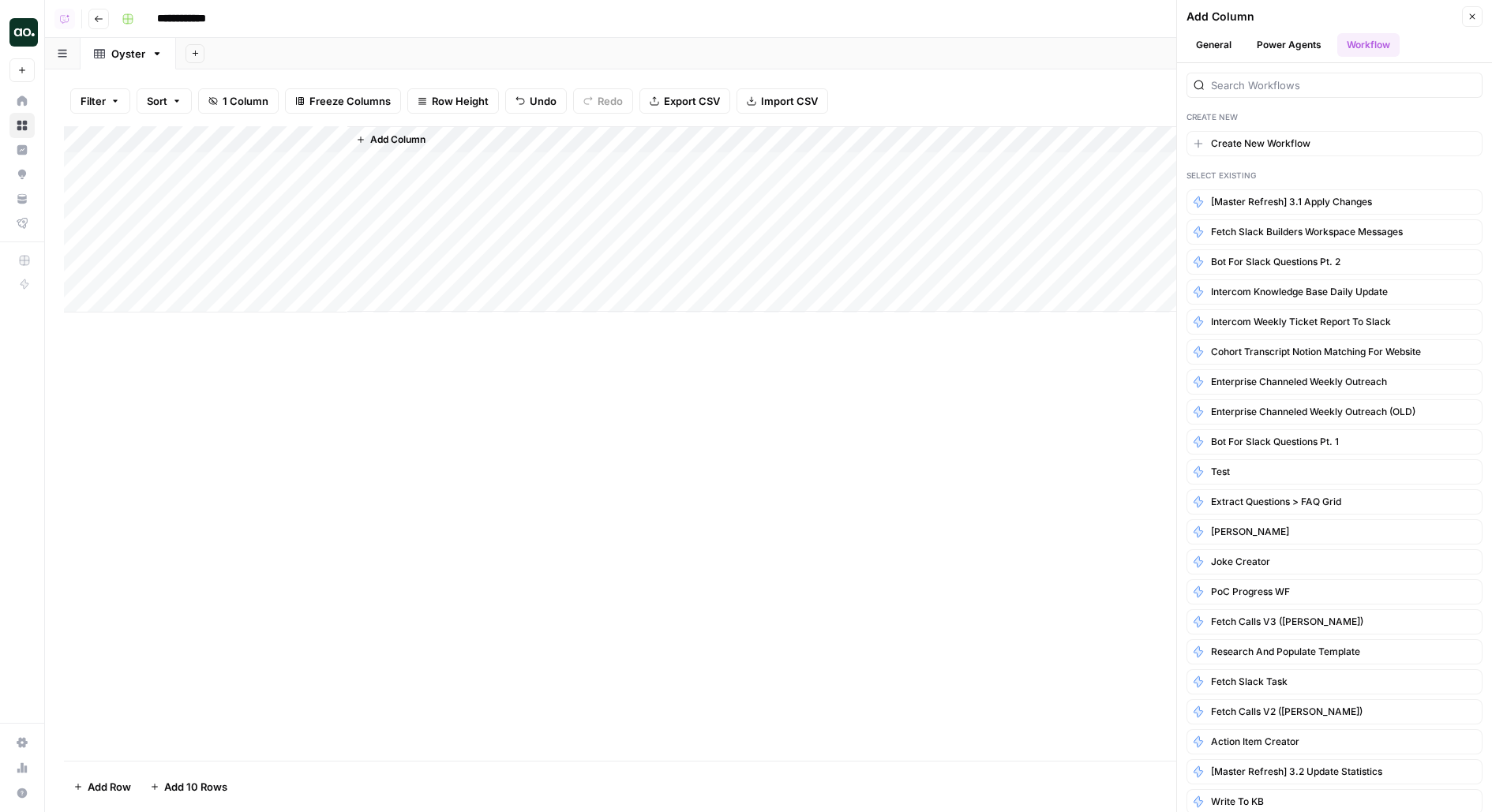
click at [1249, 148] on span "Create New Workflow" at bounding box center [1260, 144] width 100 height 14
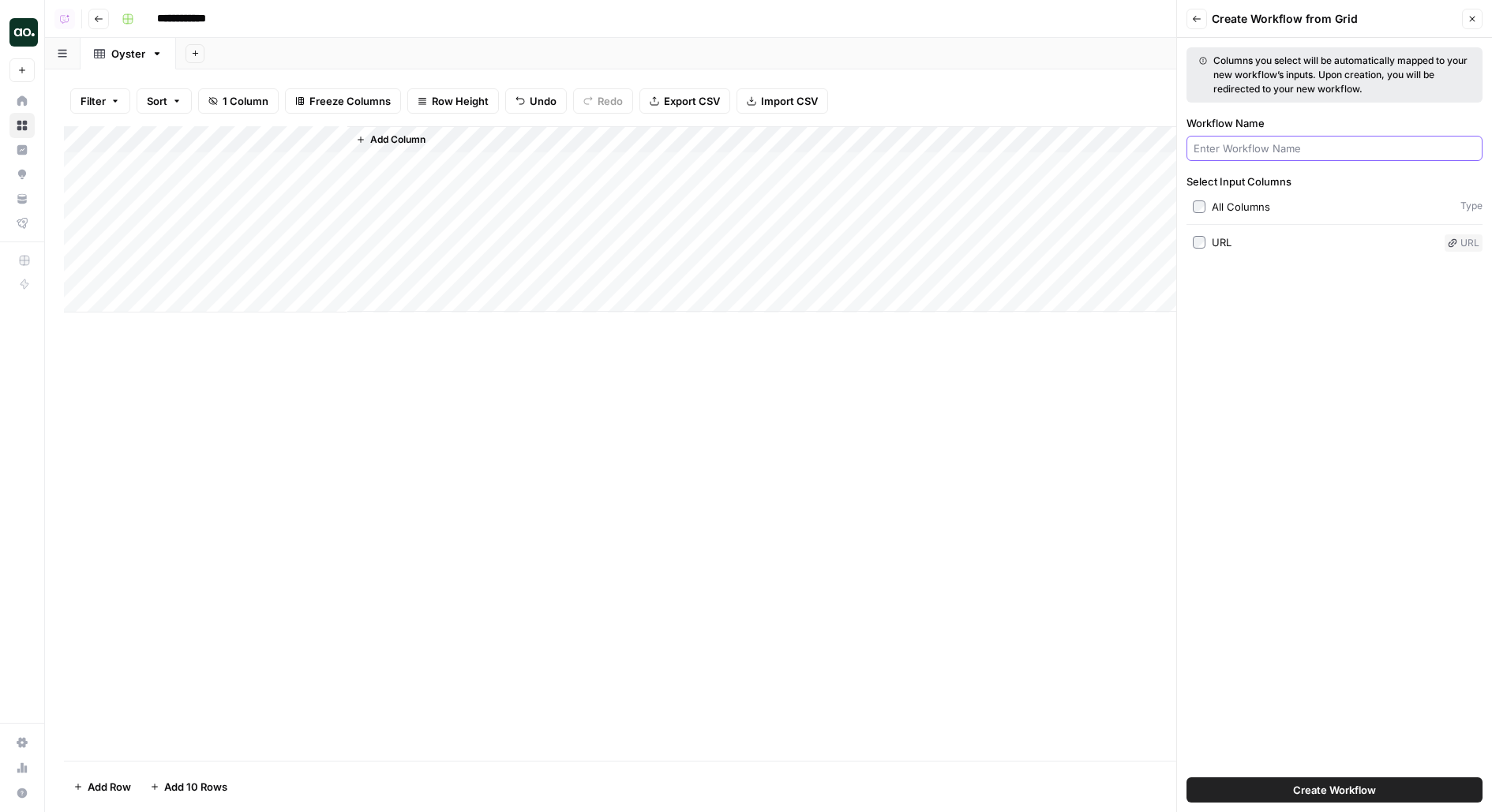
click at [1233, 150] on input "Workflow Name" at bounding box center [1334, 148] width 282 height 16
click at [1220, 242] on div "URL" at bounding box center [1222, 243] width 20 height 16
click at [1261, 146] on input "Workflow Name" at bounding box center [1334, 148] width 282 height 16
type input "Extract Page"
click at [1187, 777] on button "Create Workflow" at bounding box center [1334, 790] width 296 height 25
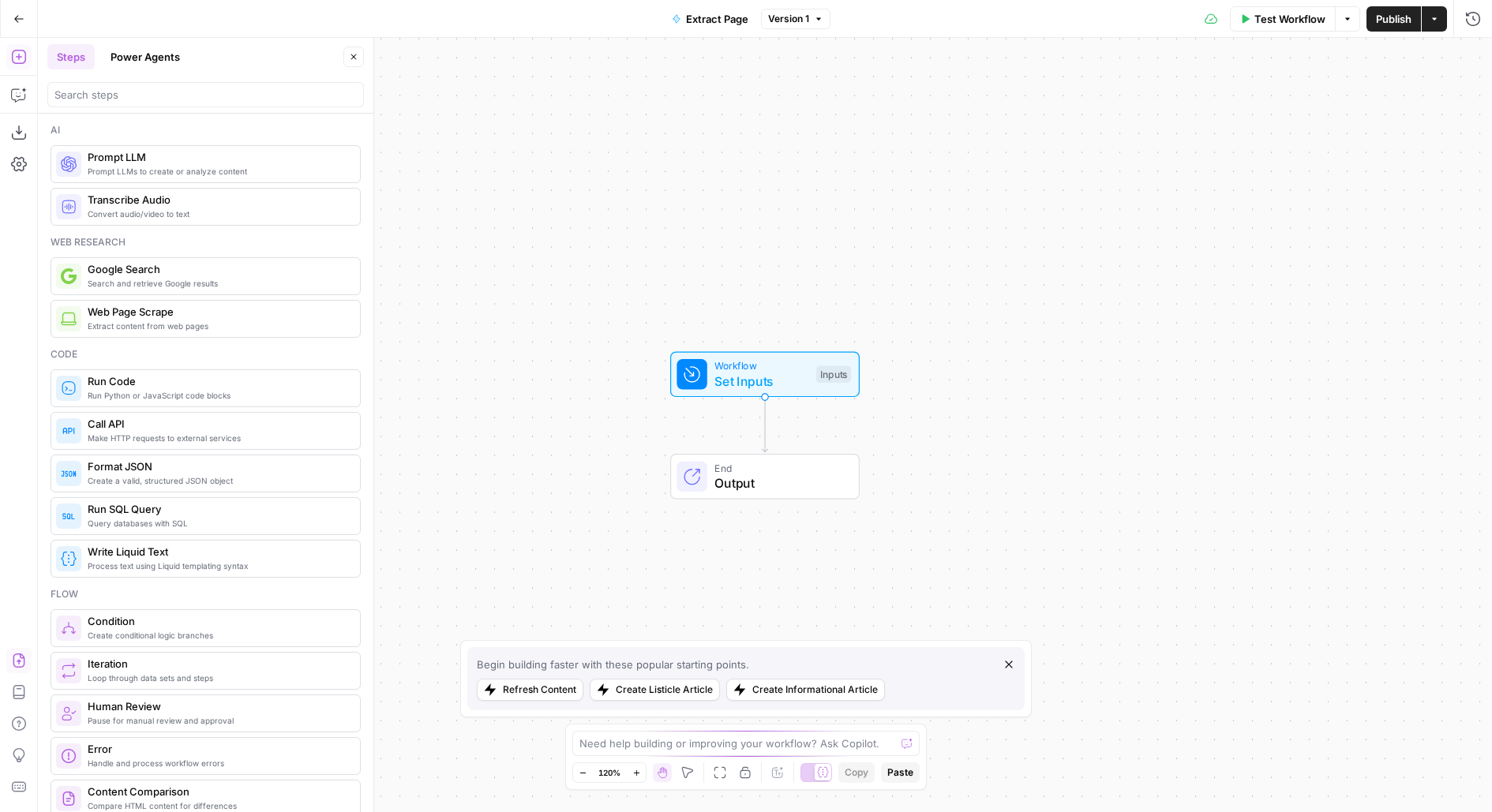
click at [16, 668] on button "Import JSON" at bounding box center [19, 660] width 25 height 25
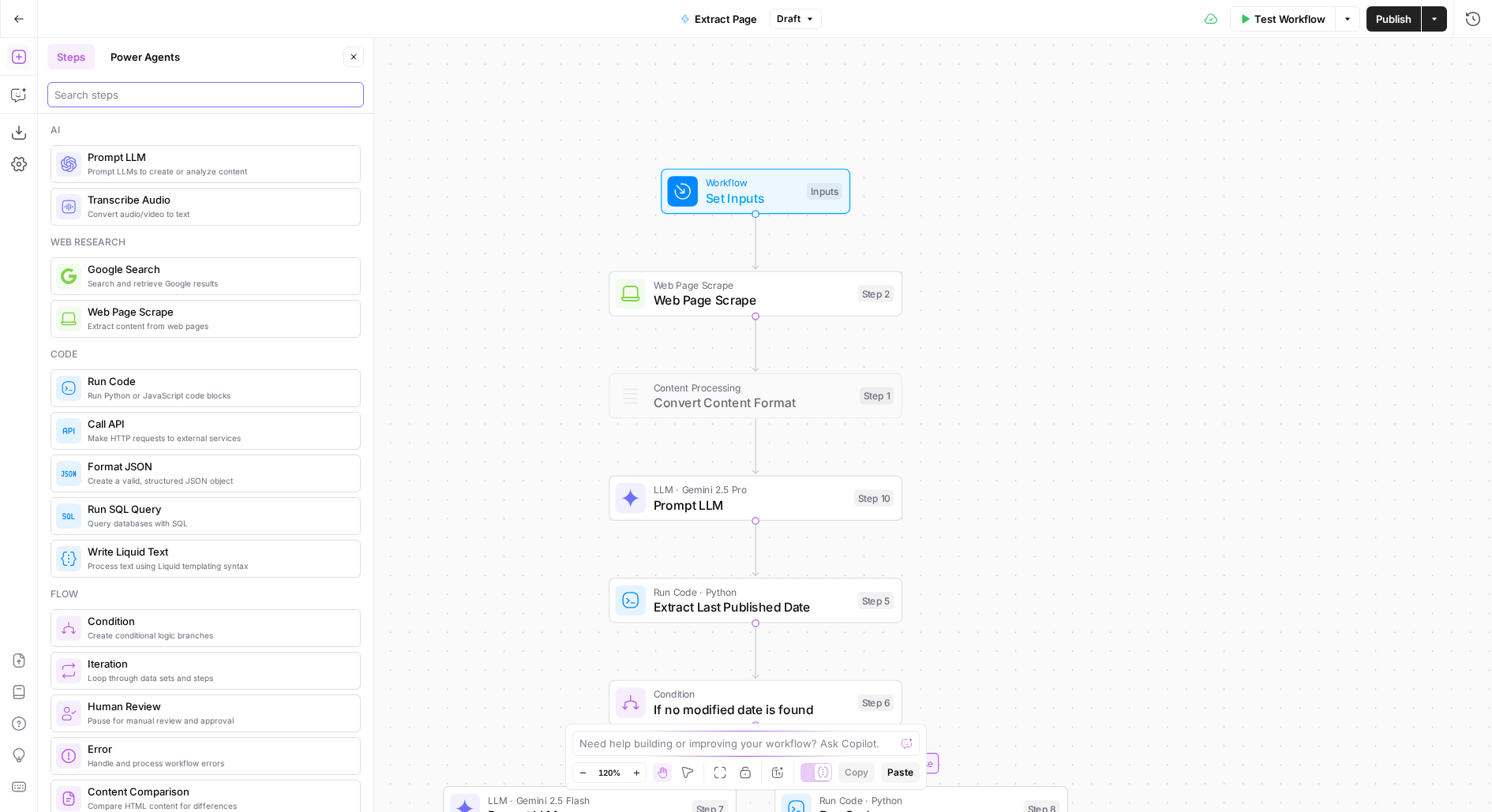
click at [225, 98] on input "search" at bounding box center [206, 95] width 303 height 16
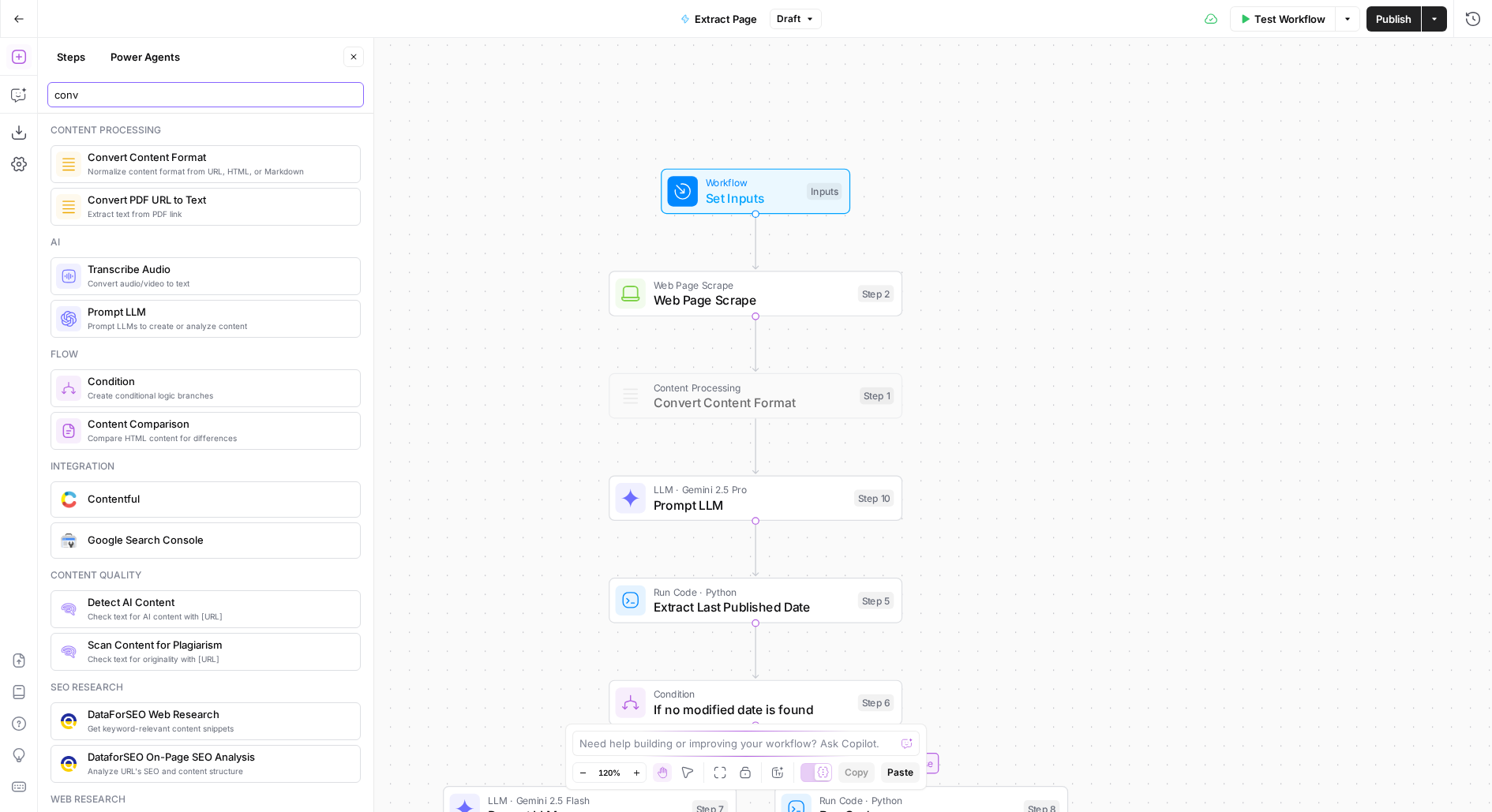
type input "conv"
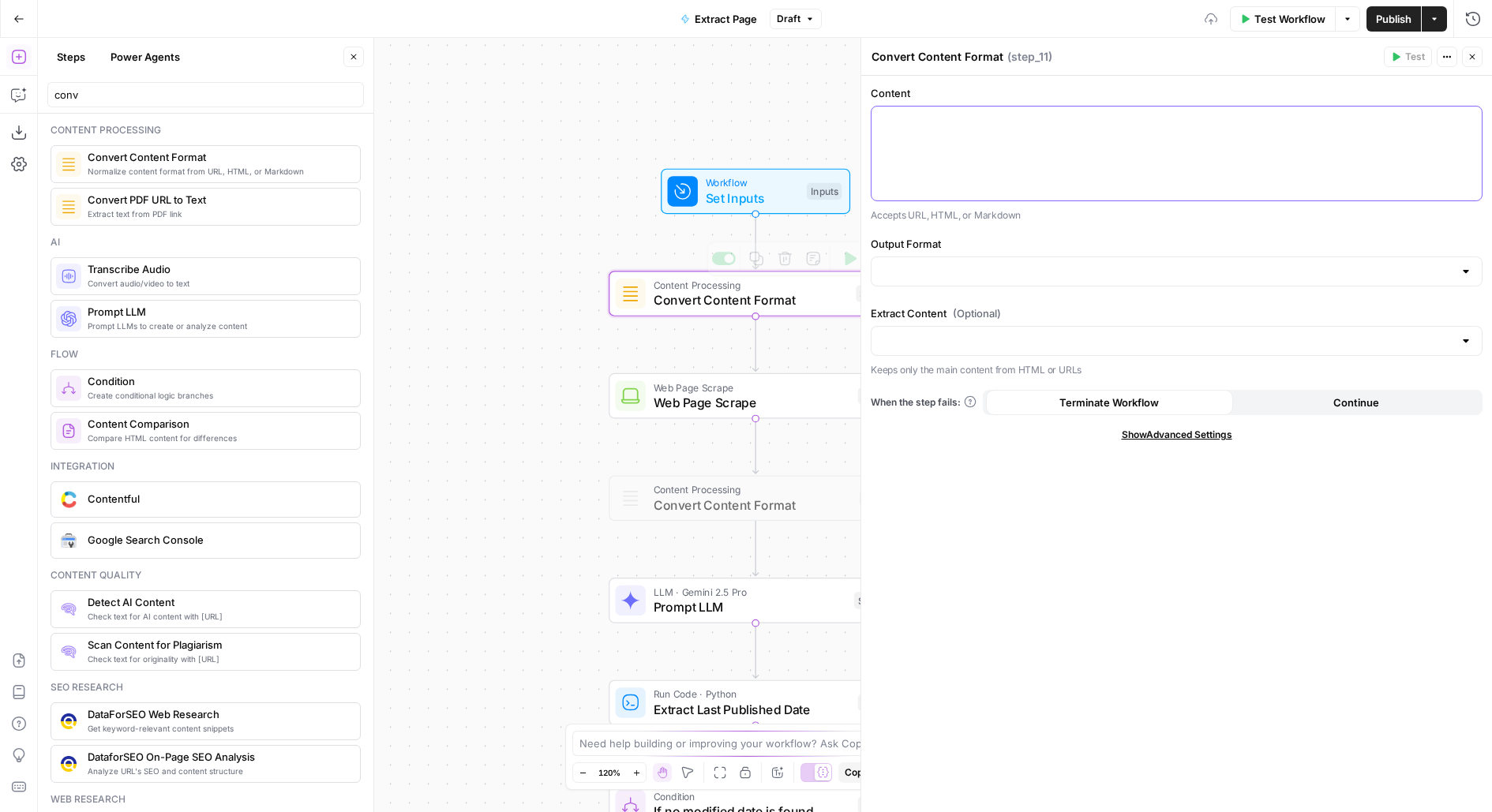
click at [963, 139] on div at bounding box center [1176, 154] width 610 height 94
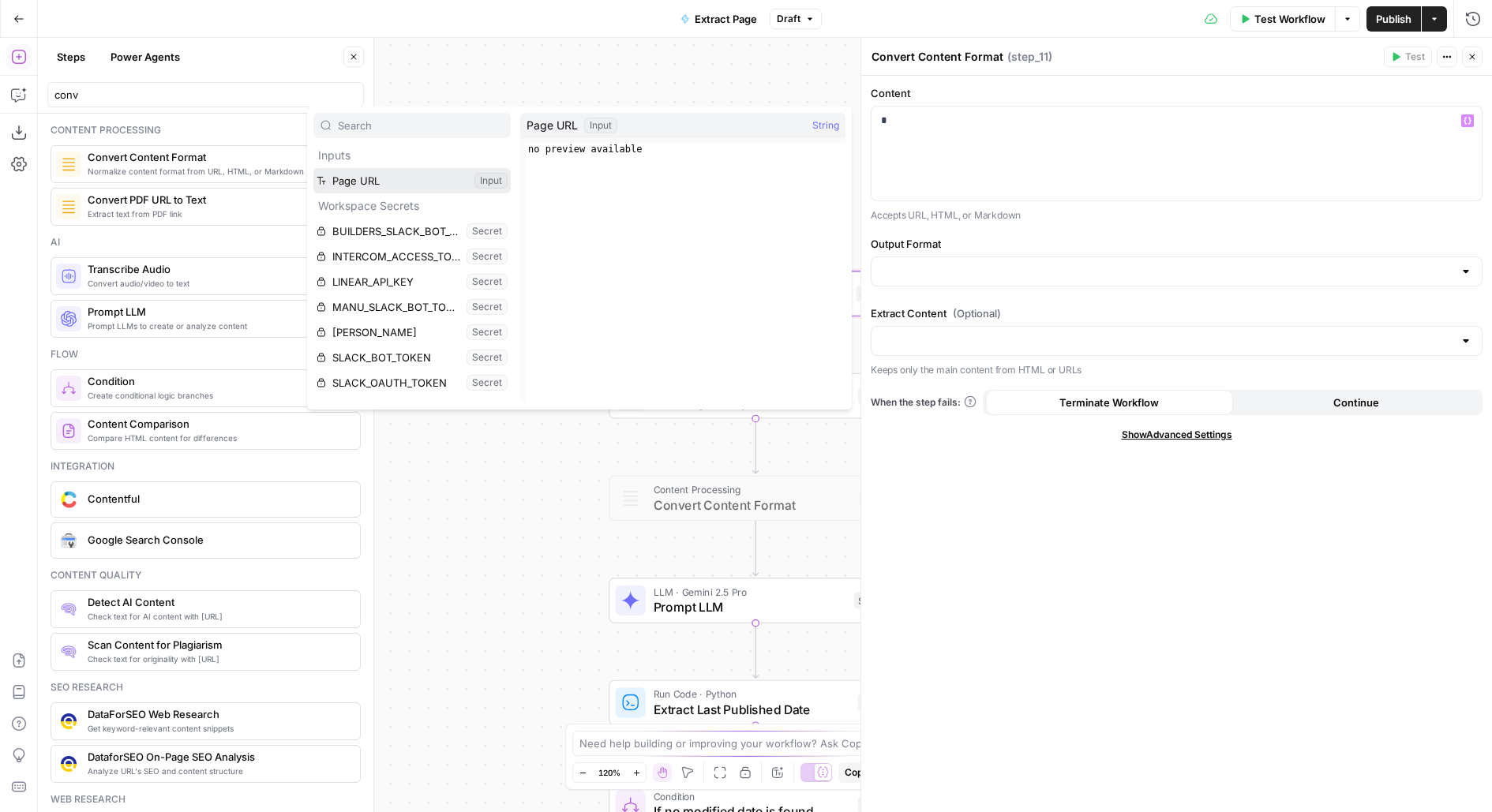
click at [313, 168] on button "Select variable Page URL" at bounding box center [412, 181] width 198 height 25
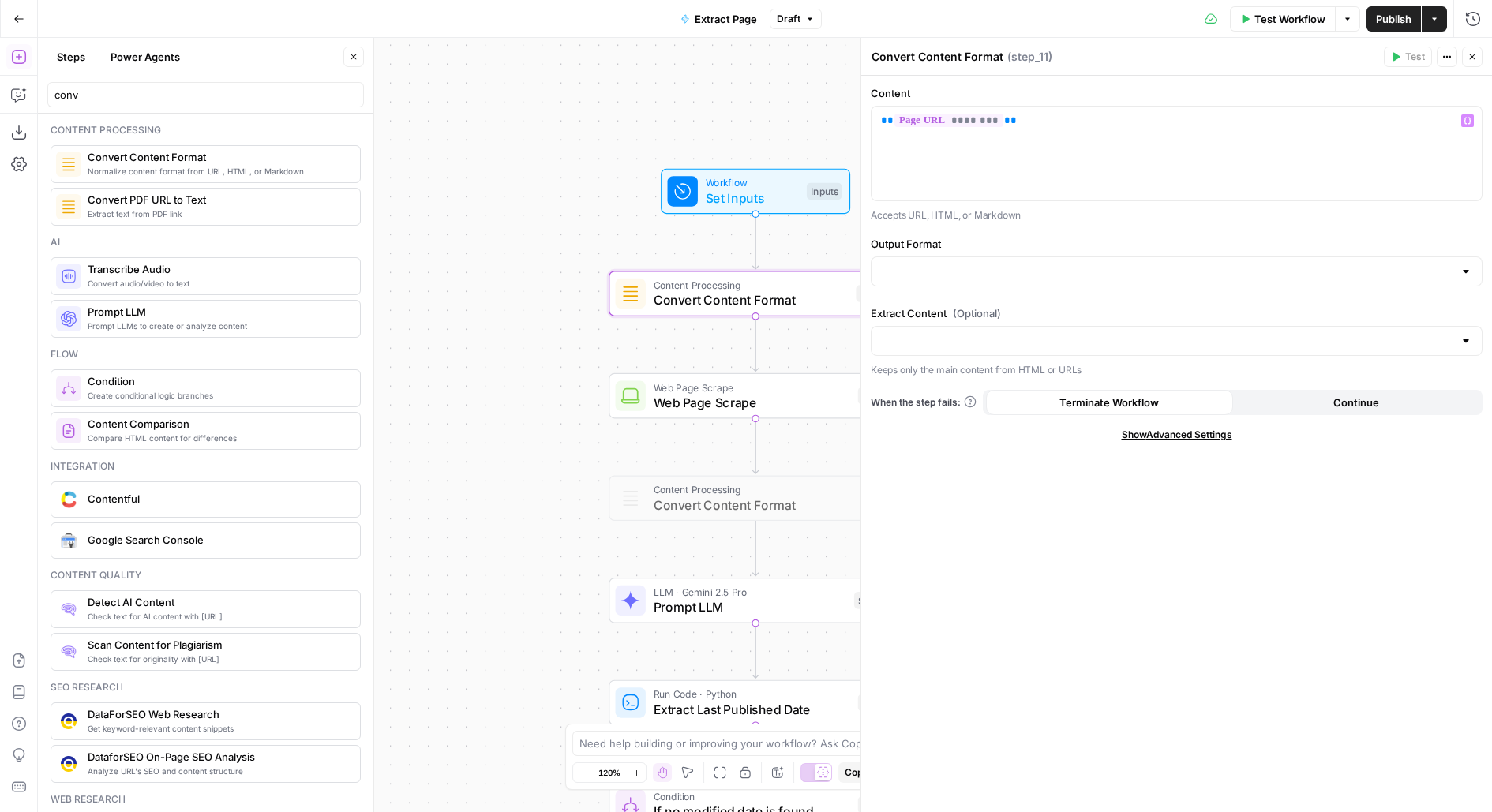
click at [989, 281] on div at bounding box center [1176, 271] width 612 height 30
click at [973, 329] on span "Markdown" at bounding box center [1173, 331] width 578 height 16
type input "Markdown"
click at [954, 287] on div "Output Format Markdown" at bounding box center [1176, 264] width 612 height 57
click at [954, 271] on input "Output Format" at bounding box center [1167, 271] width 572 height 16
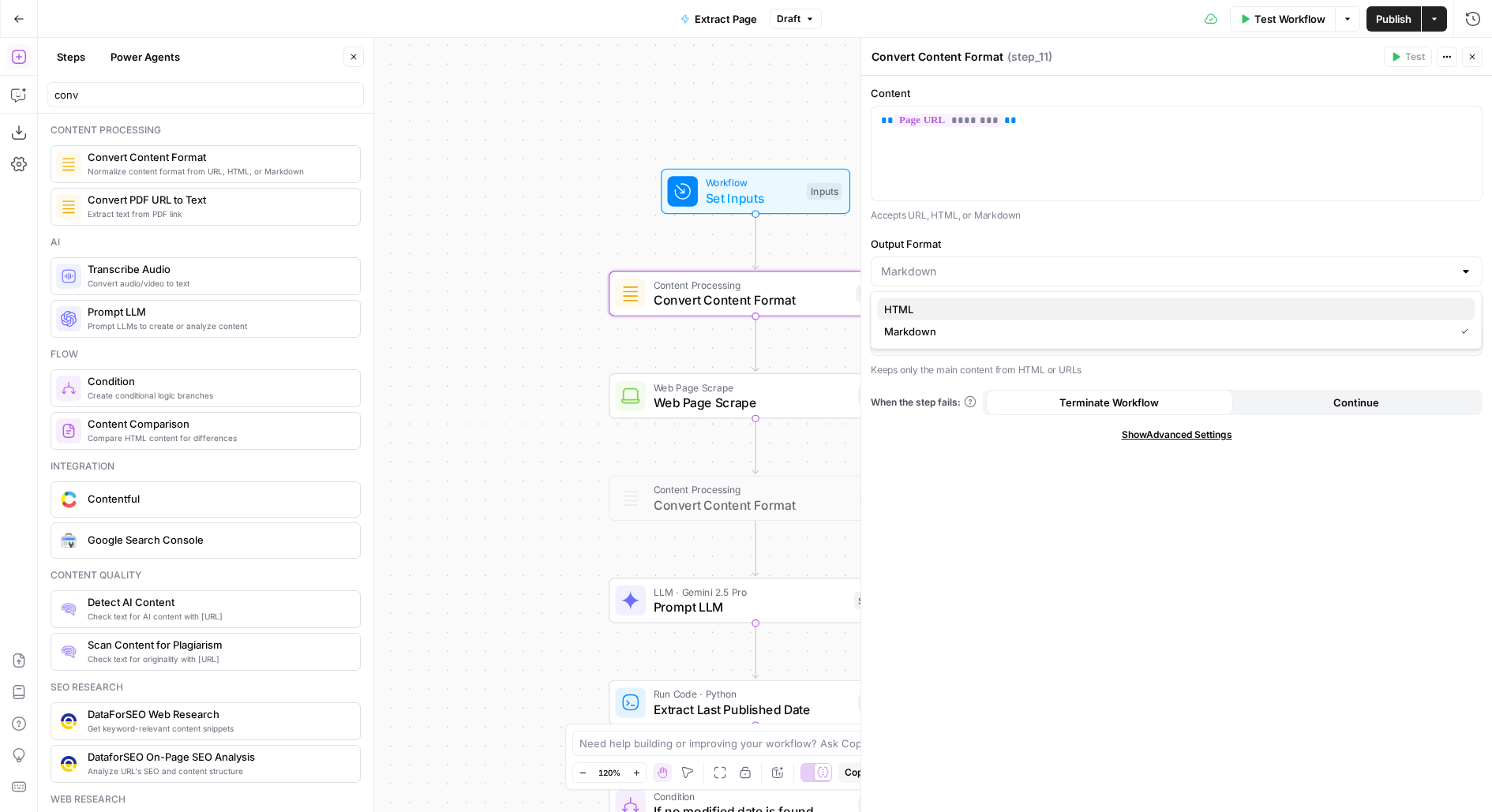
click at [953, 309] on span "HTML" at bounding box center [1173, 310] width 578 height 16
type input "HTML"
click at [949, 341] on input "Extract Content (Optional)" at bounding box center [1167, 341] width 572 height 16
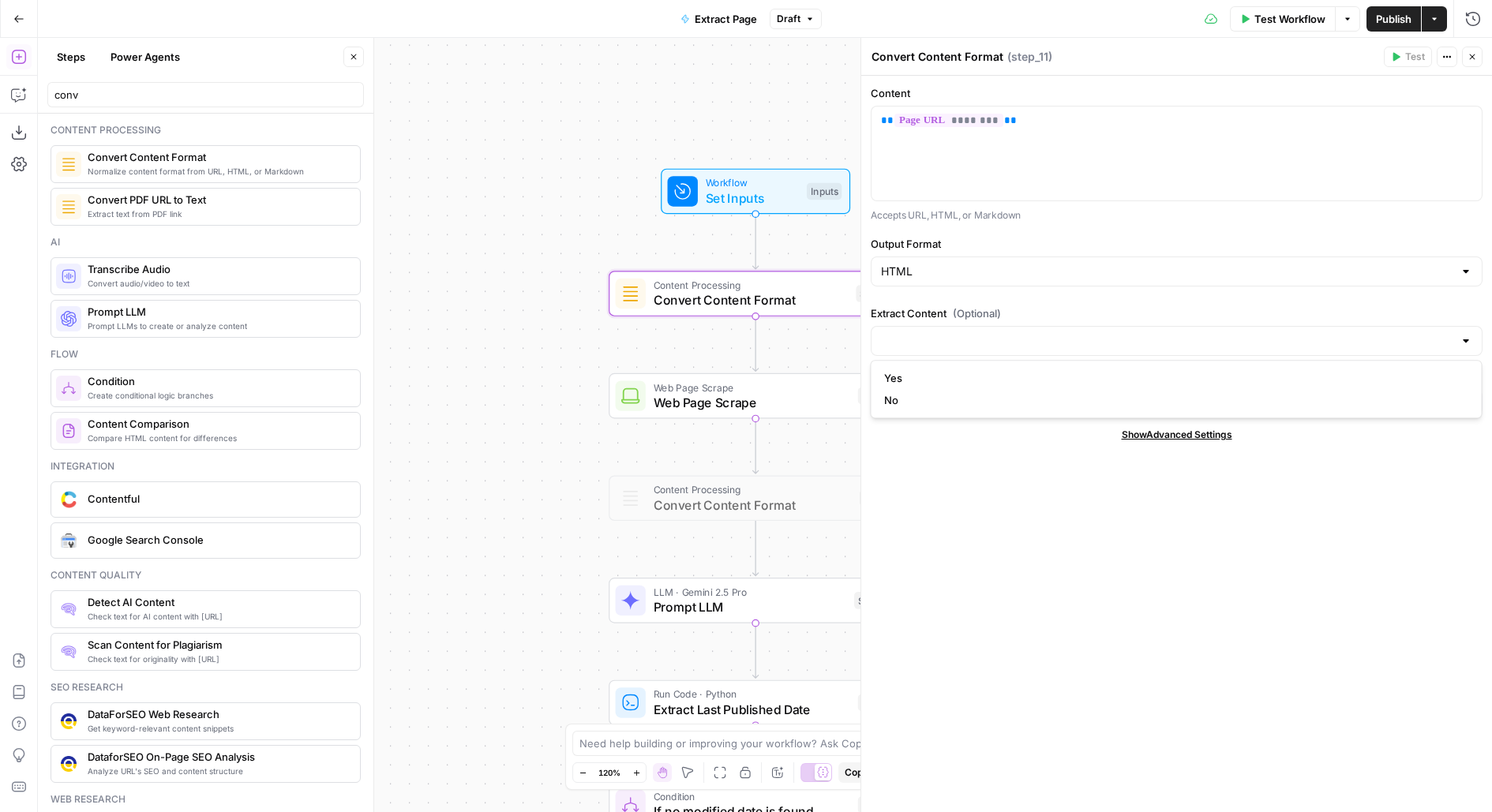
click at [972, 305] on span "(Optional)" at bounding box center [976, 313] width 49 height 16
click at [972, 333] on input "Extract Content (Optional)" at bounding box center [1167, 341] width 572 height 16
click at [972, 305] on span "(Optional)" at bounding box center [976, 313] width 49 height 16
click at [972, 333] on input "Extract Content (Optional)" at bounding box center [1167, 341] width 572 height 16
click at [941, 599] on div "Content ** ******** ** Accepts URL, HTML, or Markdown Output Format HTML Extrac…" at bounding box center [1177, 444] width 631 height 737
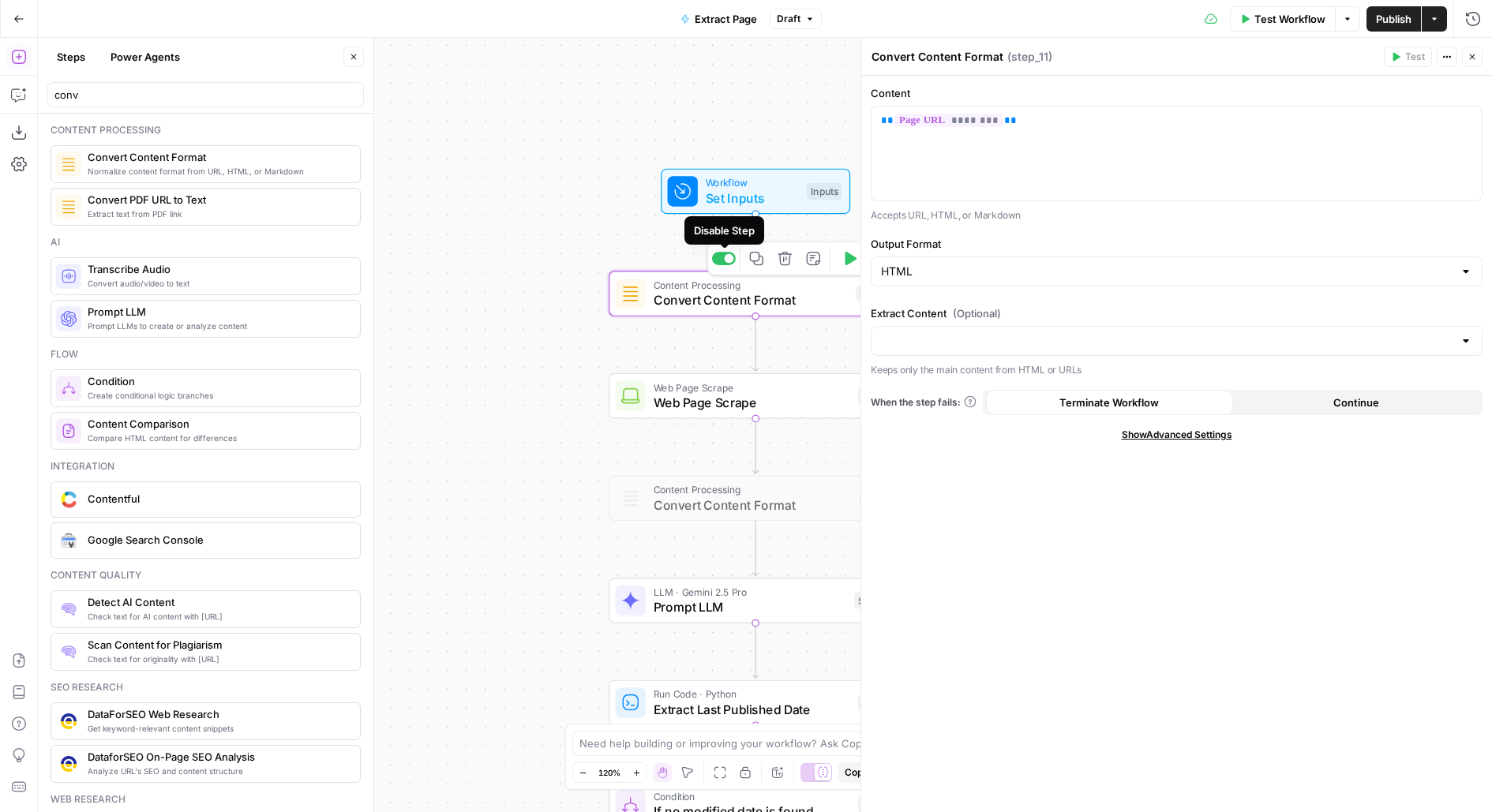
click at [733, 264] on div "Copy step Delete step Add Note Test" at bounding box center [802, 259] width 190 height 34
click at [1270, 30] on button "Test Workflow" at bounding box center [1283, 19] width 106 height 25
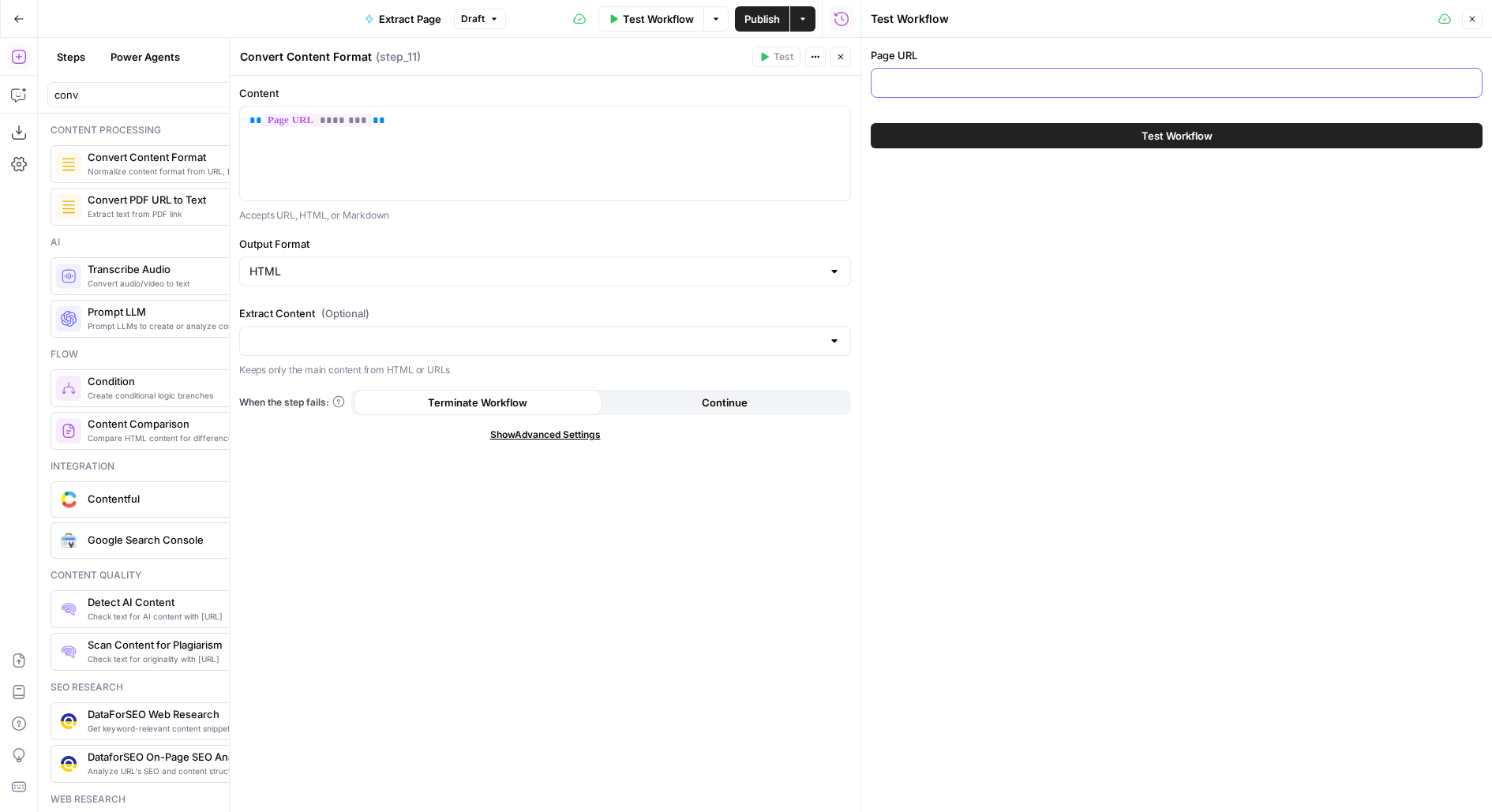
click at [1233, 75] on input "Page URL" at bounding box center [1177, 83] width 591 height 16
paste input "https://www.oysterhr.com/glossary/payroll-provider"
type input "https://www.oysterhr.com/glossary/payroll-provider"
click at [776, 62] on span "Test" at bounding box center [783, 57] width 20 height 14
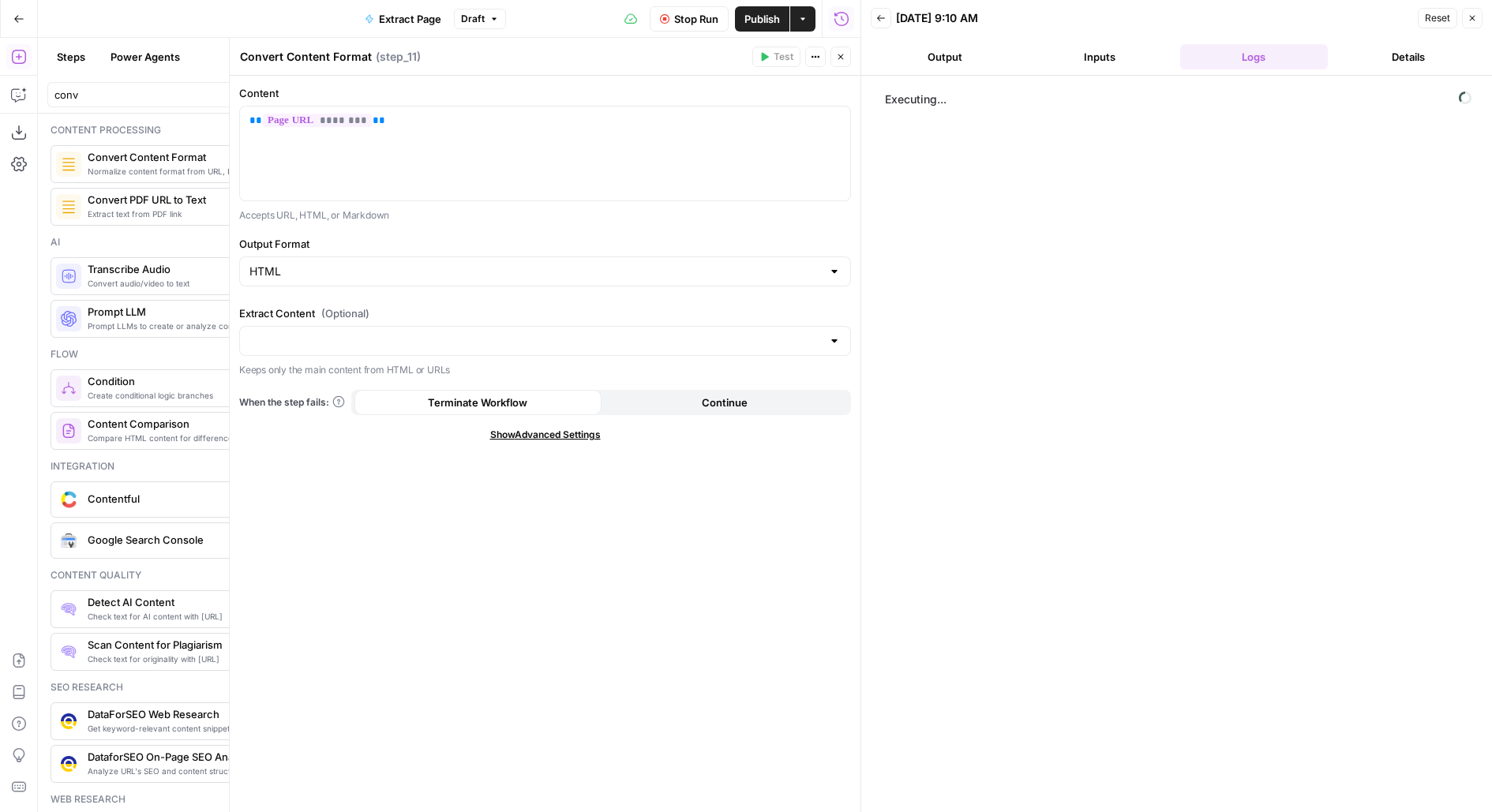
click at [846, 58] on button "Close" at bounding box center [840, 57] width 21 height 21
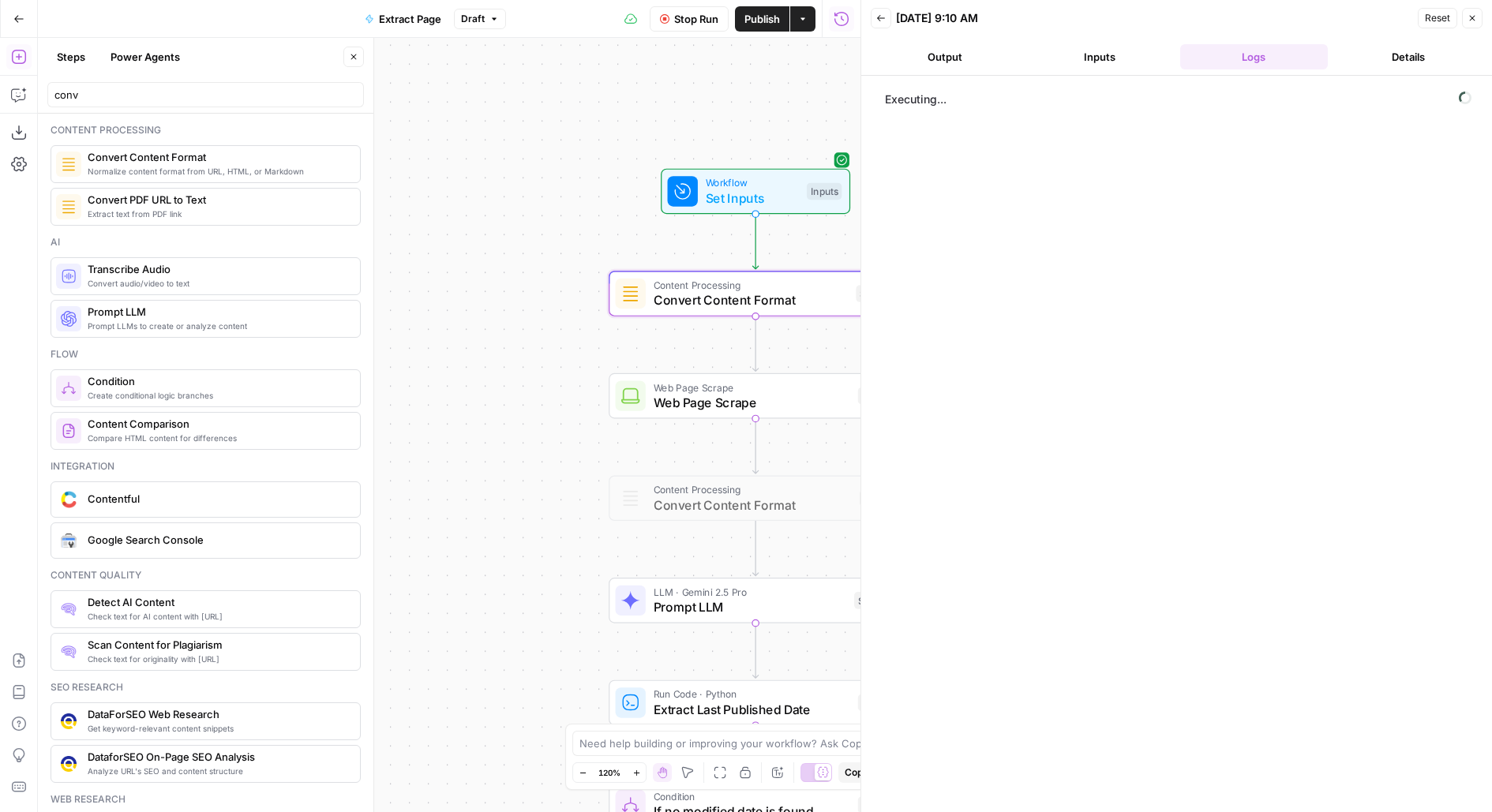
click at [357, 57] on icon "button" at bounding box center [353, 57] width 10 height 10
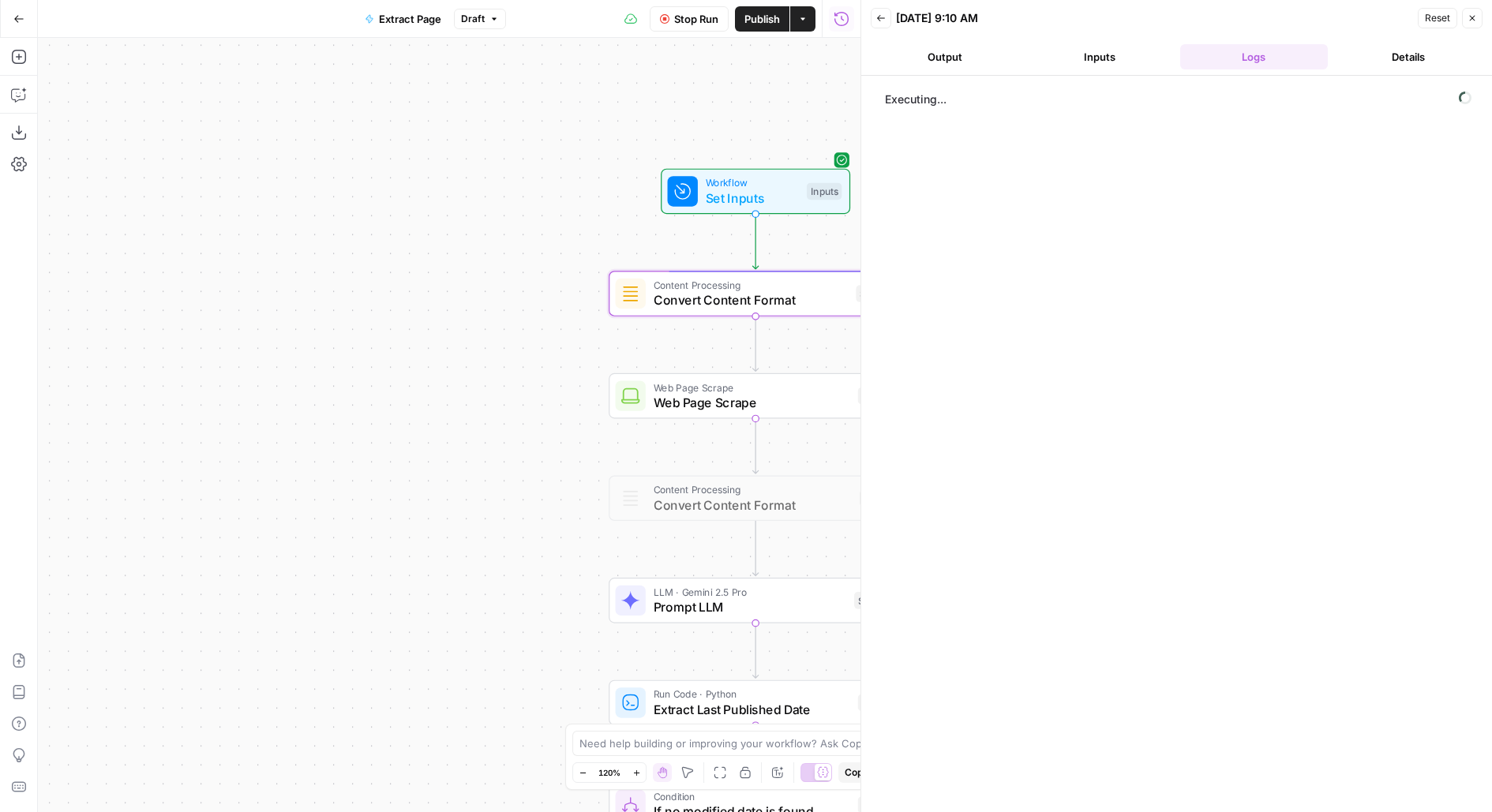
drag, startPoint x: 383, startPoint y: 252, endPoint x: 110, endPoint y: 206, distance: 276.8
click at [121, 207] on div "true false Workflow Set Inputs Inputs Content Processing Convert Content Format…" at bounding box center [449, 425] width 823 height 774
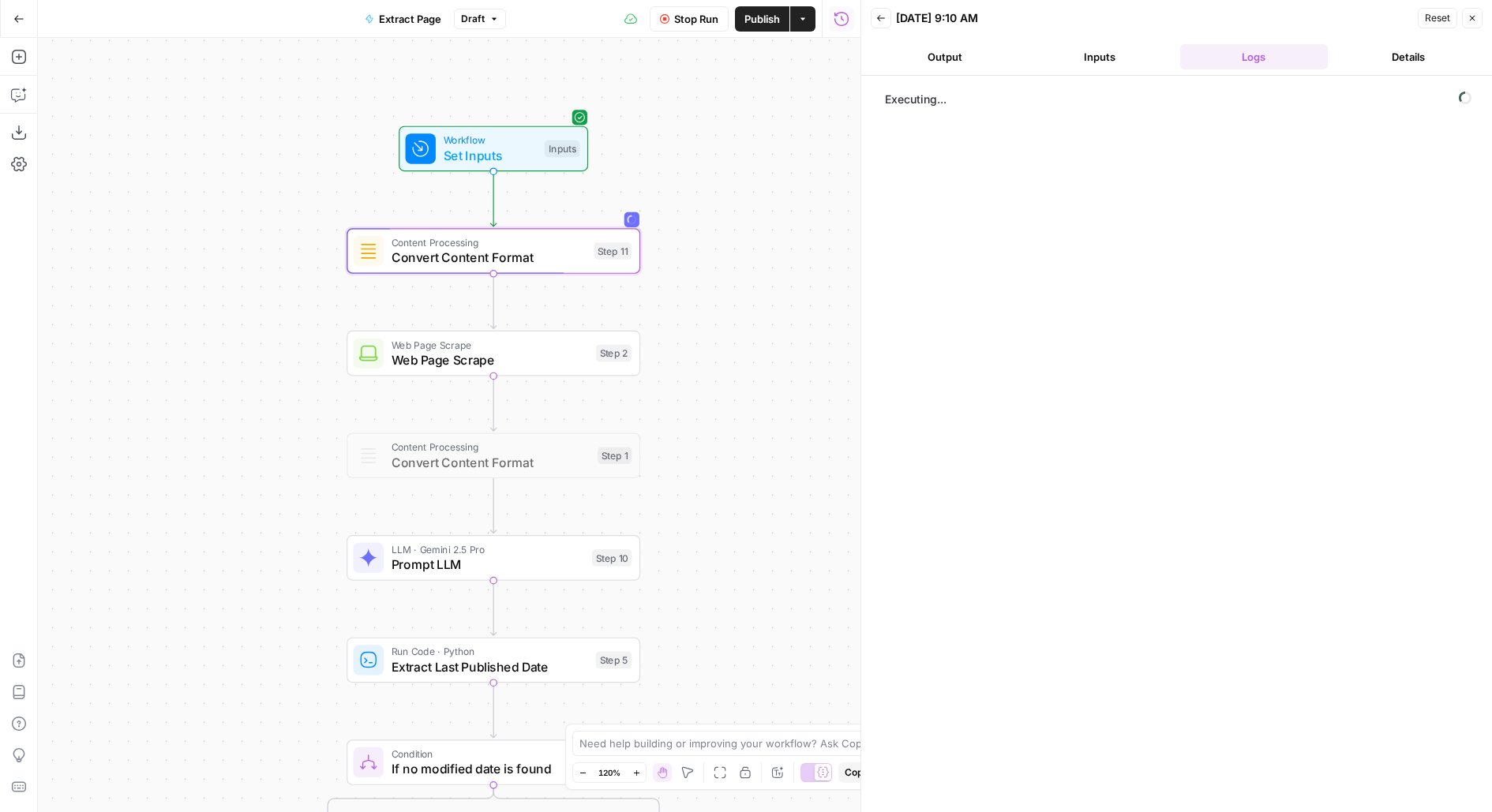
click at [1117, 55] on button "Inputs" at bounding box center [1099, 57] width 148 height 25
click at [1199, 58] on button "Logs" at bounding box center [1254, 57] width 148 height 25
click at [686, 14] on span "Stop Run" at bounding box center [695, 19] width 44 height 16
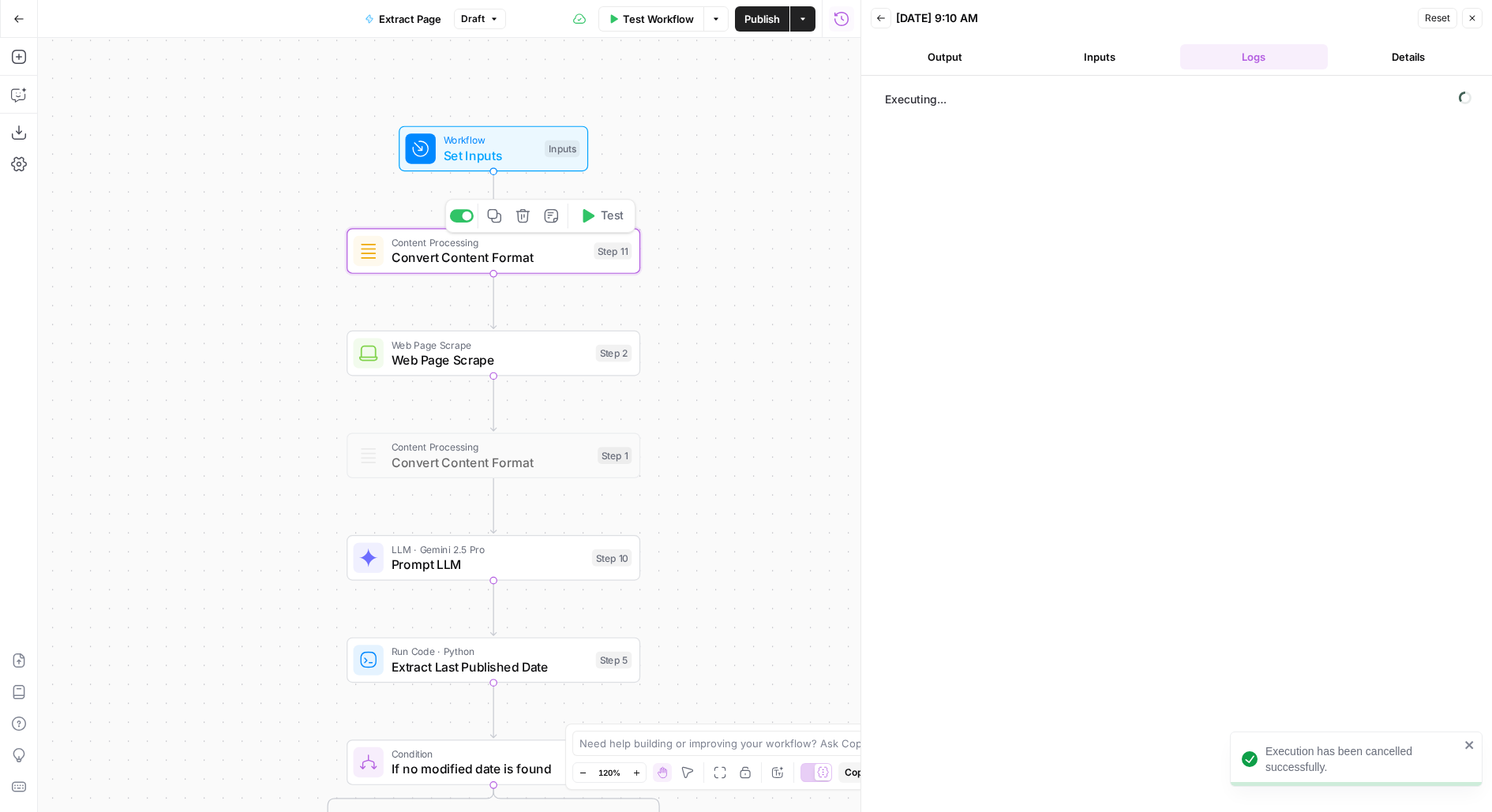
click at [518, 217] on icon "button" at bounding box center [523, 216] width 13 height 13
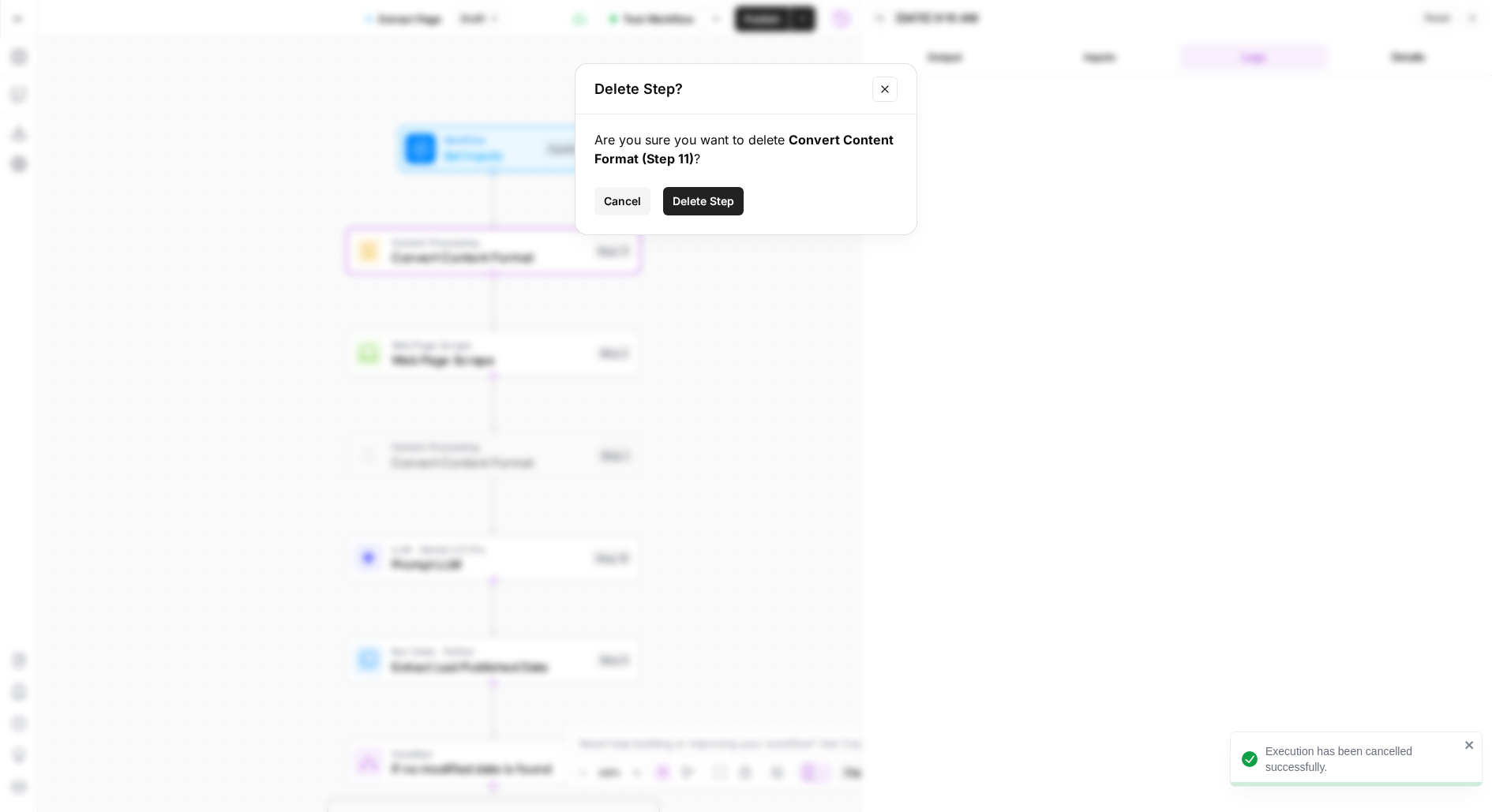
click at [684, 198] on span "Delete Step" at bounding box center [703, 201] width 62 height 16
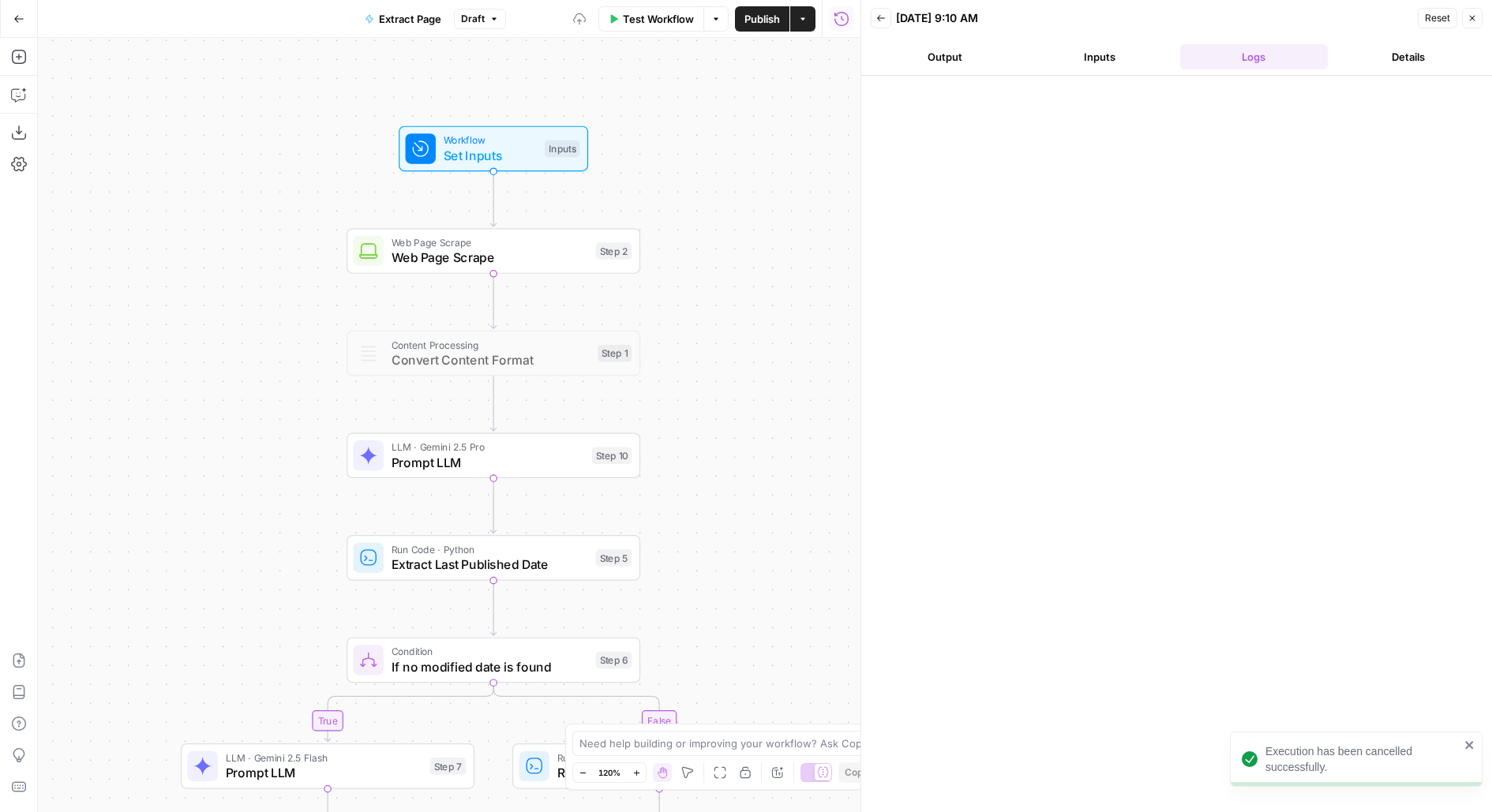
click at [500, 260] on span "Web Page Scrape" at bounding box center [490, 257] width 198 height 19
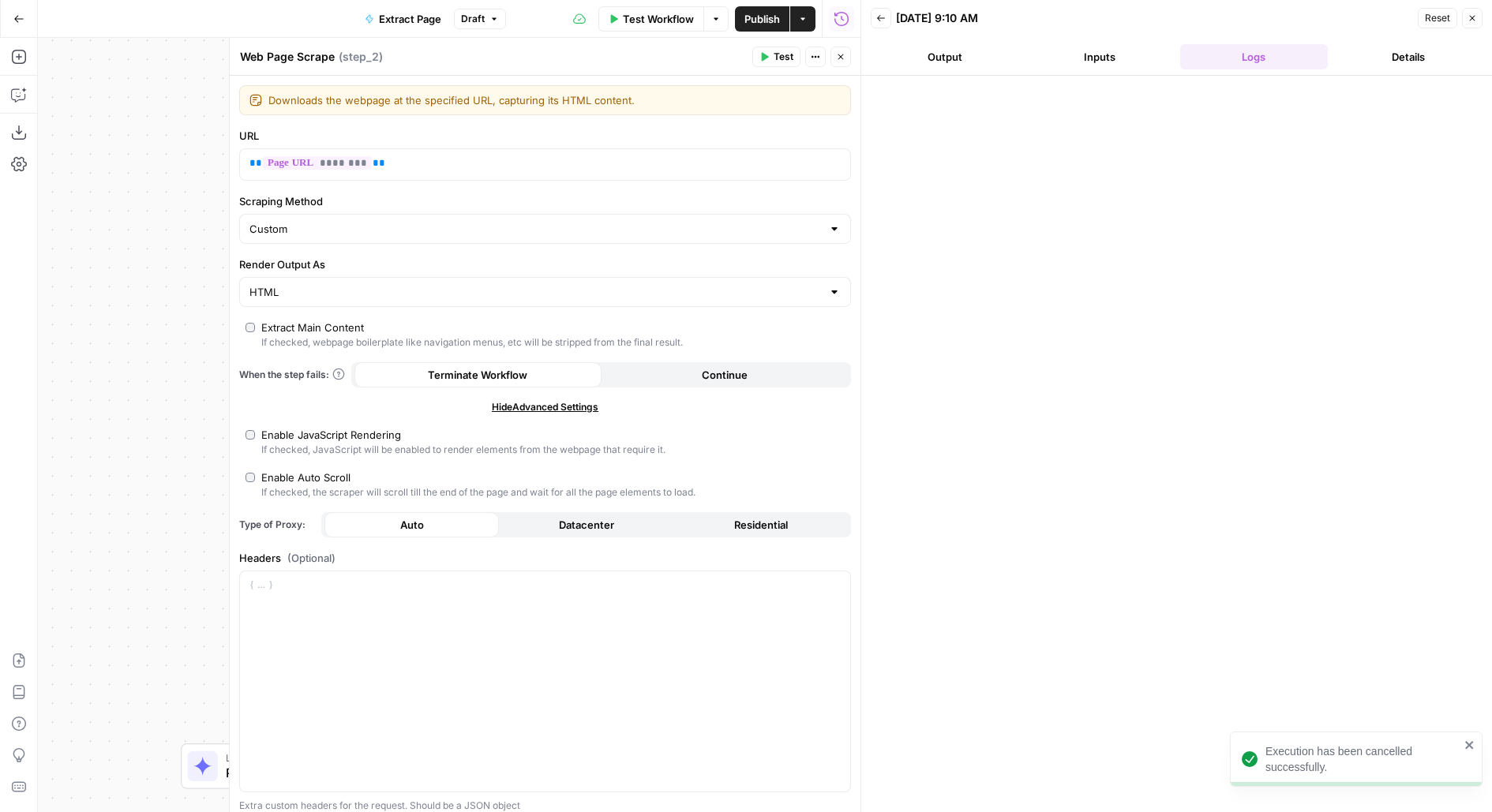
click at [797, 43] on header "Web Page Scrape Web Page Scrape ( step_2 ) Test Actions Close" at bounding box center [545, 57] width 631 height 38
click at [797, 56] on button "Test" at bounding box center [776, 57] width 49 height 21
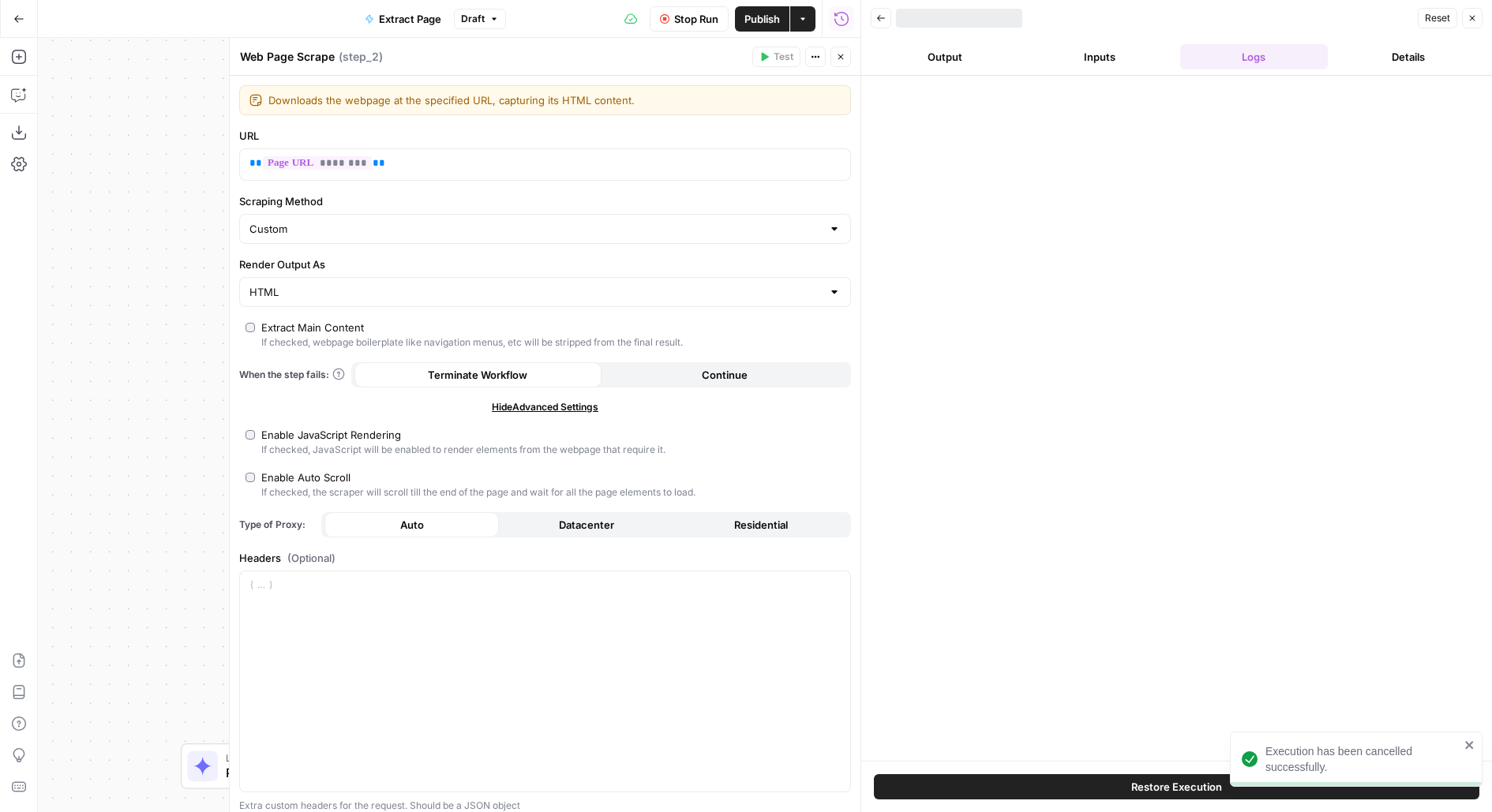
click at [837, 56] on icon "button" at bounding box center [840, 57] width 10 height 10
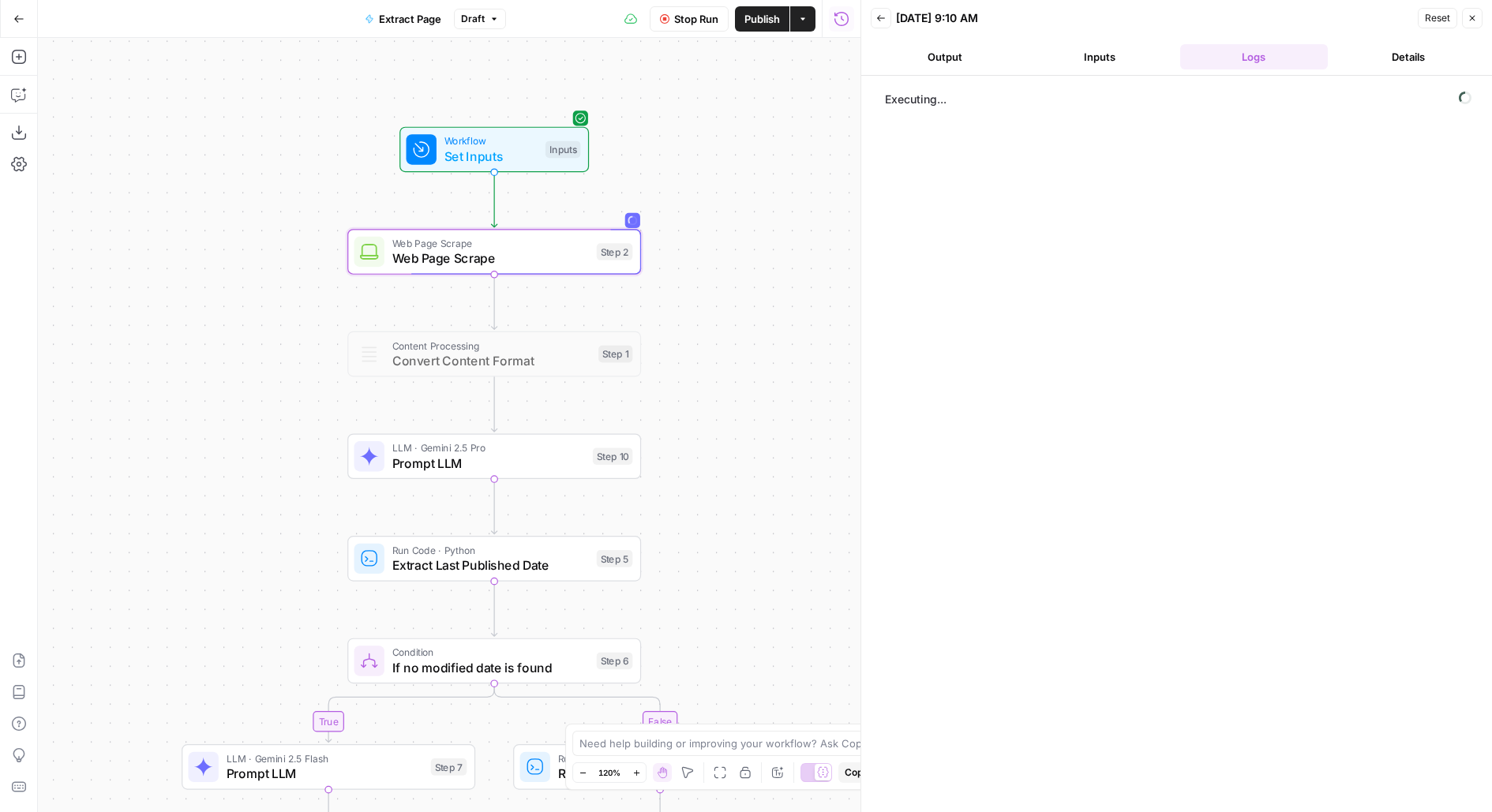
drag, startPoint x: 749, startPoint y: 339, endPoint x: 757, endPoint y: 205, distance: 134.2
click at [757, 207] on div "true false Workflow Set Inputs Inputs Web Page Scrape Web Page Scrape Step 2 Co…" at bounding box center [449, 425] width 823 height 774
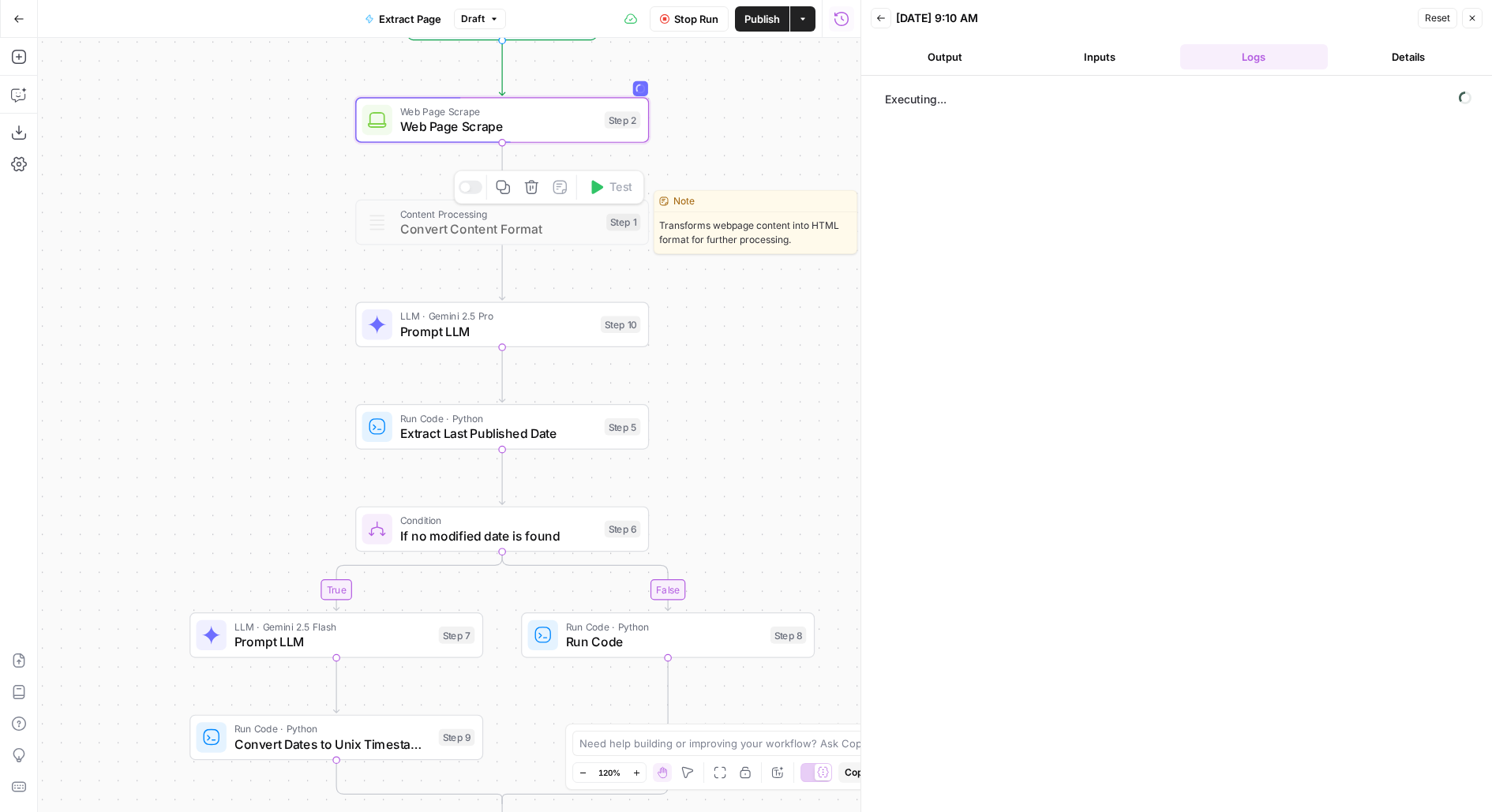
click at [534, 183] on icon "button" at bounding box center [531, 187] width 13 height 13
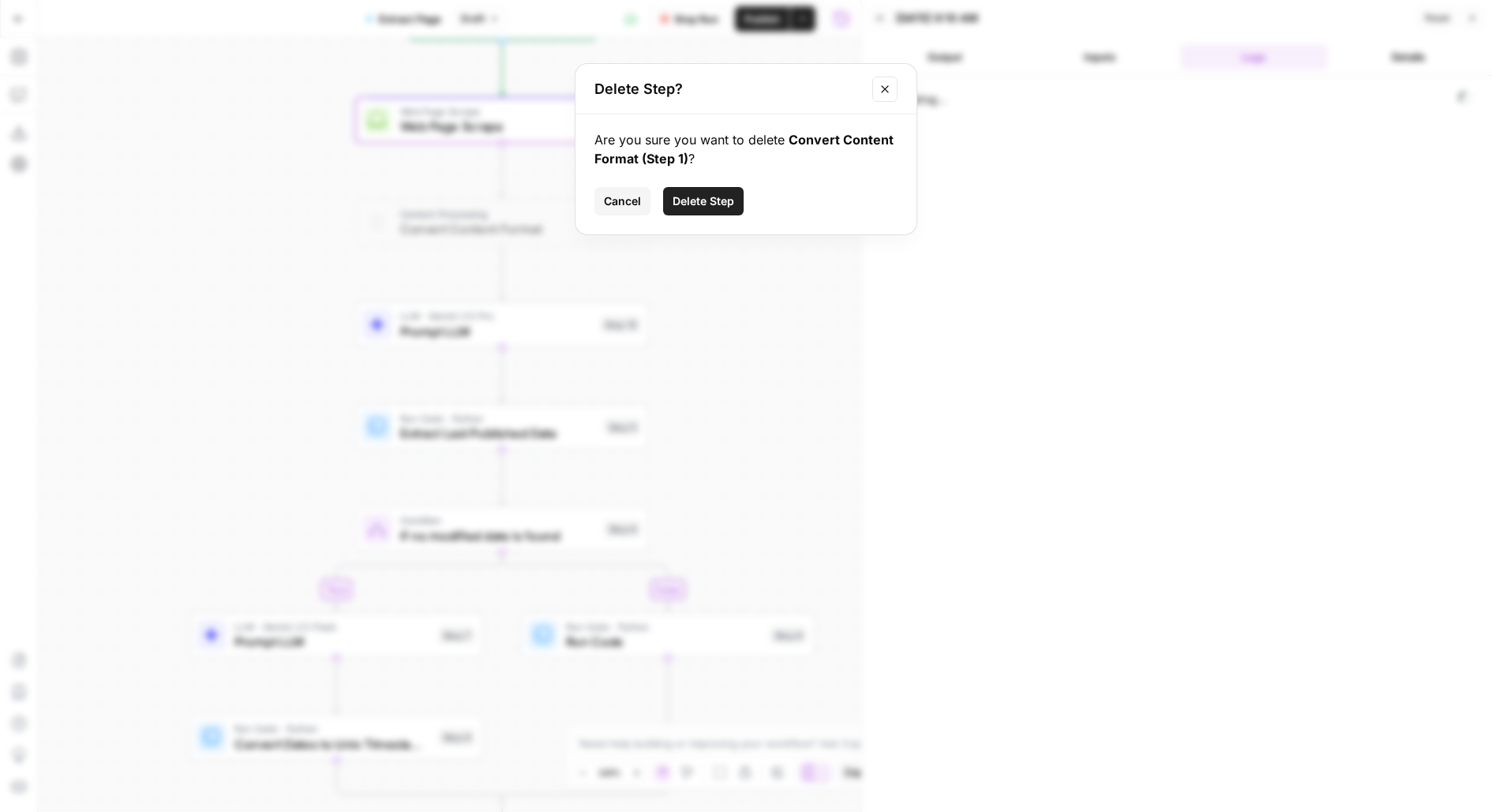
click at [717, 173] on div "Are you sure you want to delete Convert Content Format (Step 1) ? Cancel Delete…" at bounding box center [746, 174] width 341 height 120
click at [718, 196] on span "Delete Step" at bounding box center [703, 201] width 62 height 16
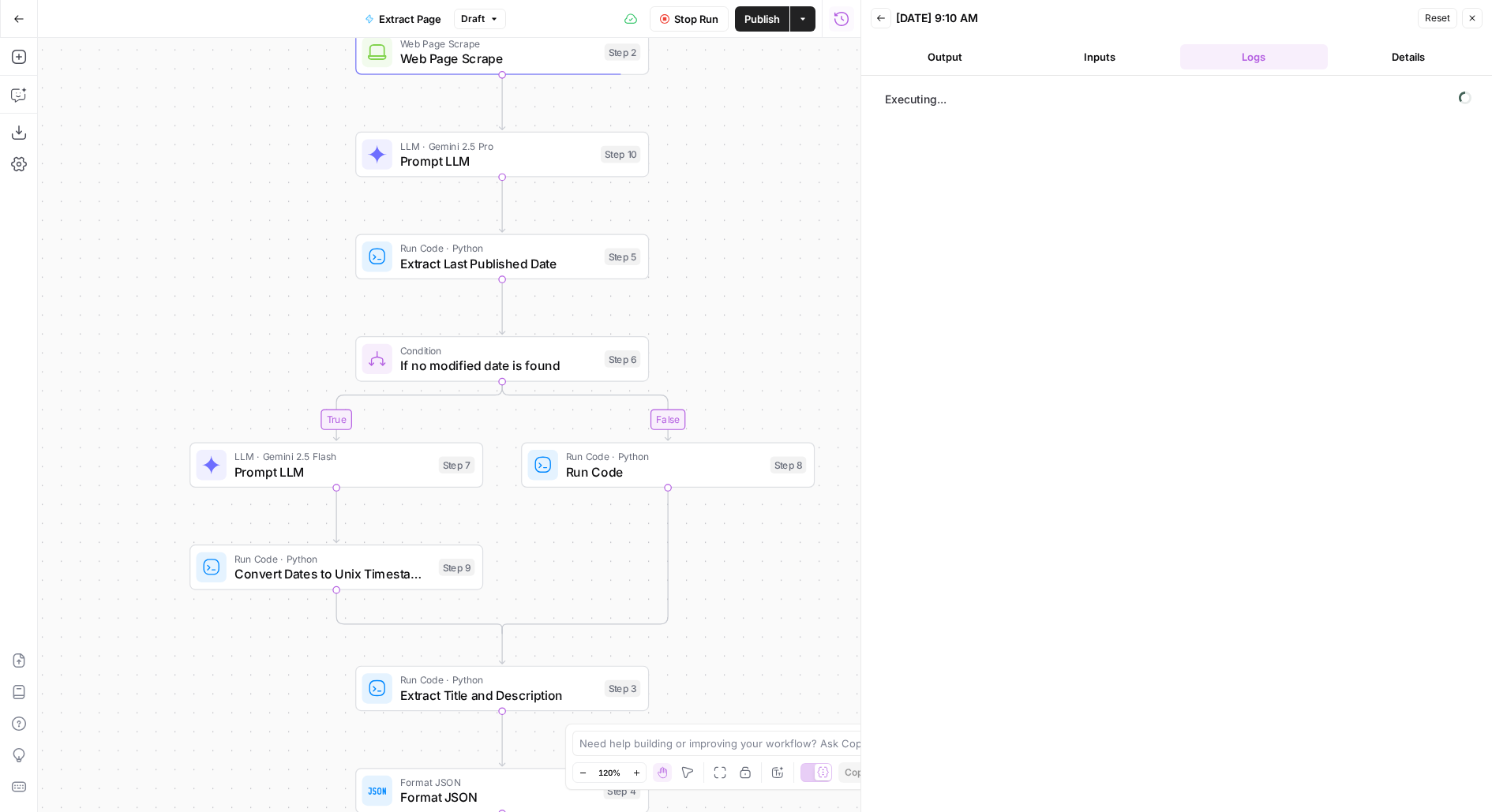
drag, startPoint x: 727, startPoint y: 328, endPoint x: 725, endPoint y: 241, distance: 87.0
click at [726, 241] on div "true false Workflow Set Inputs Inputs Web Page Scrape Web Page Scrape Step 2 LL…" at bounding box center [449, 425] width 823 height 774
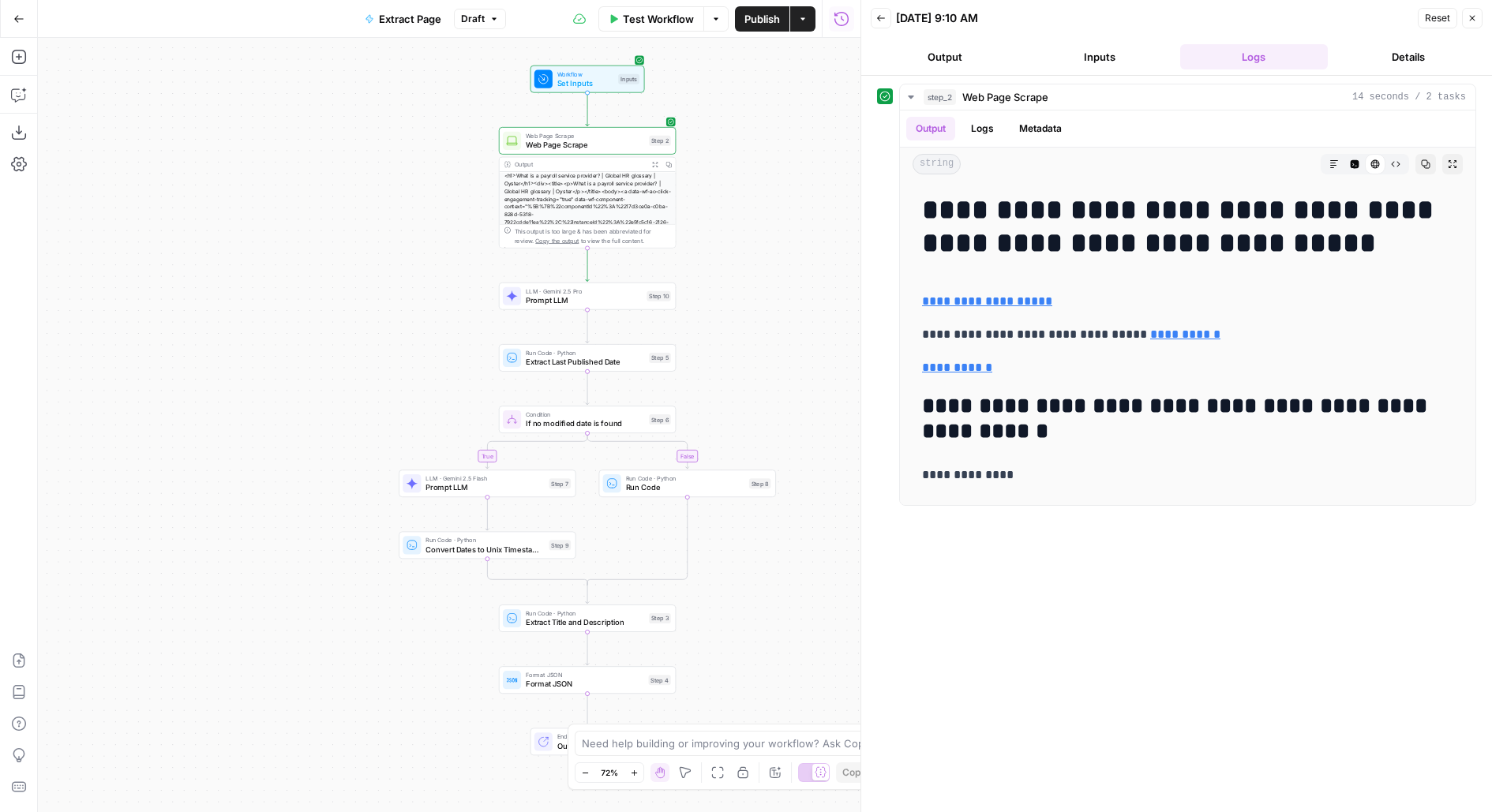
click at [756, 22] on span "Publish" at bounding box center [763, 19] width 36 height 16
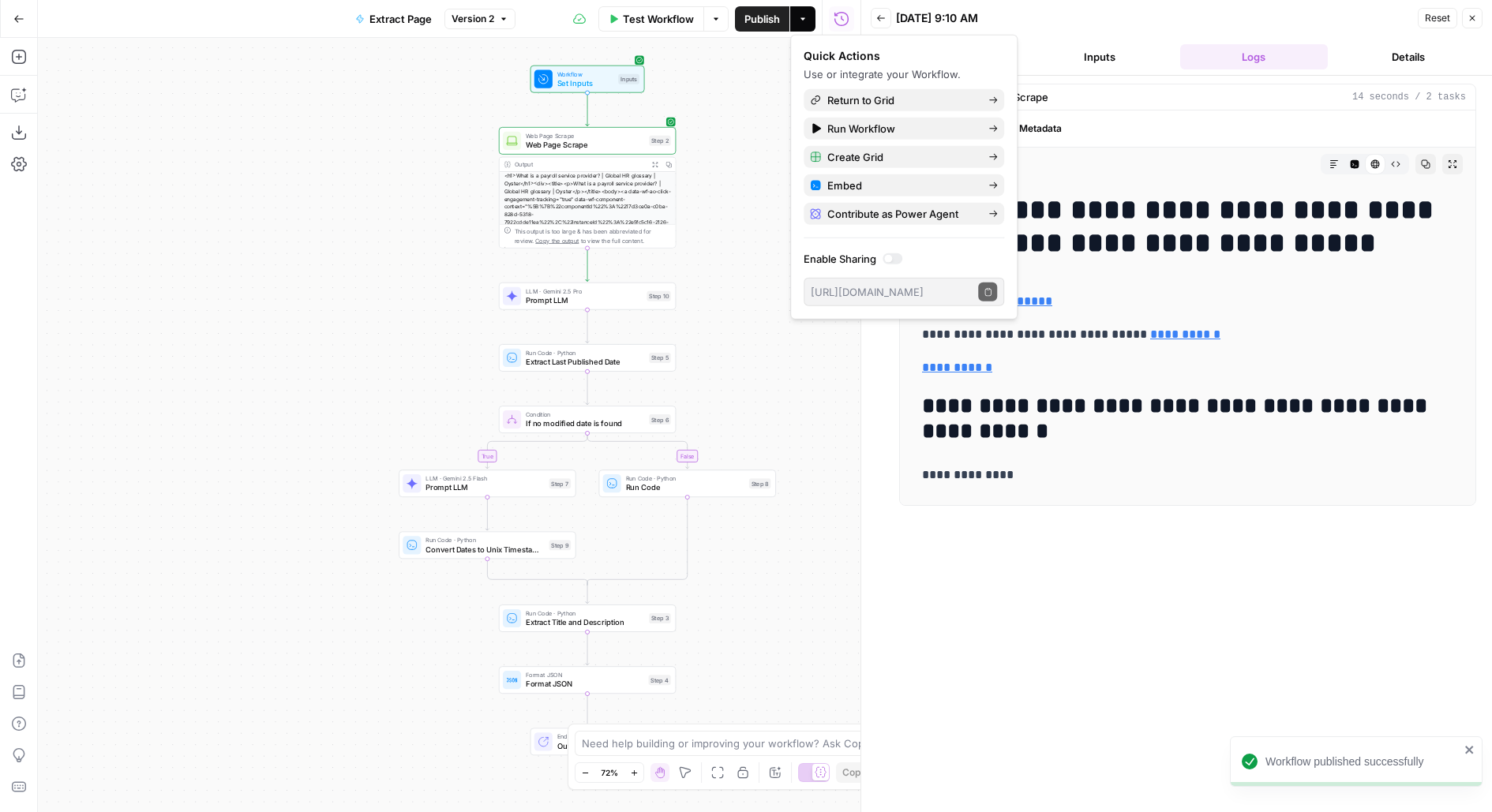
click at [11, 11] on button "Go Back" at bounding box center [19, 19] width 29 height 29
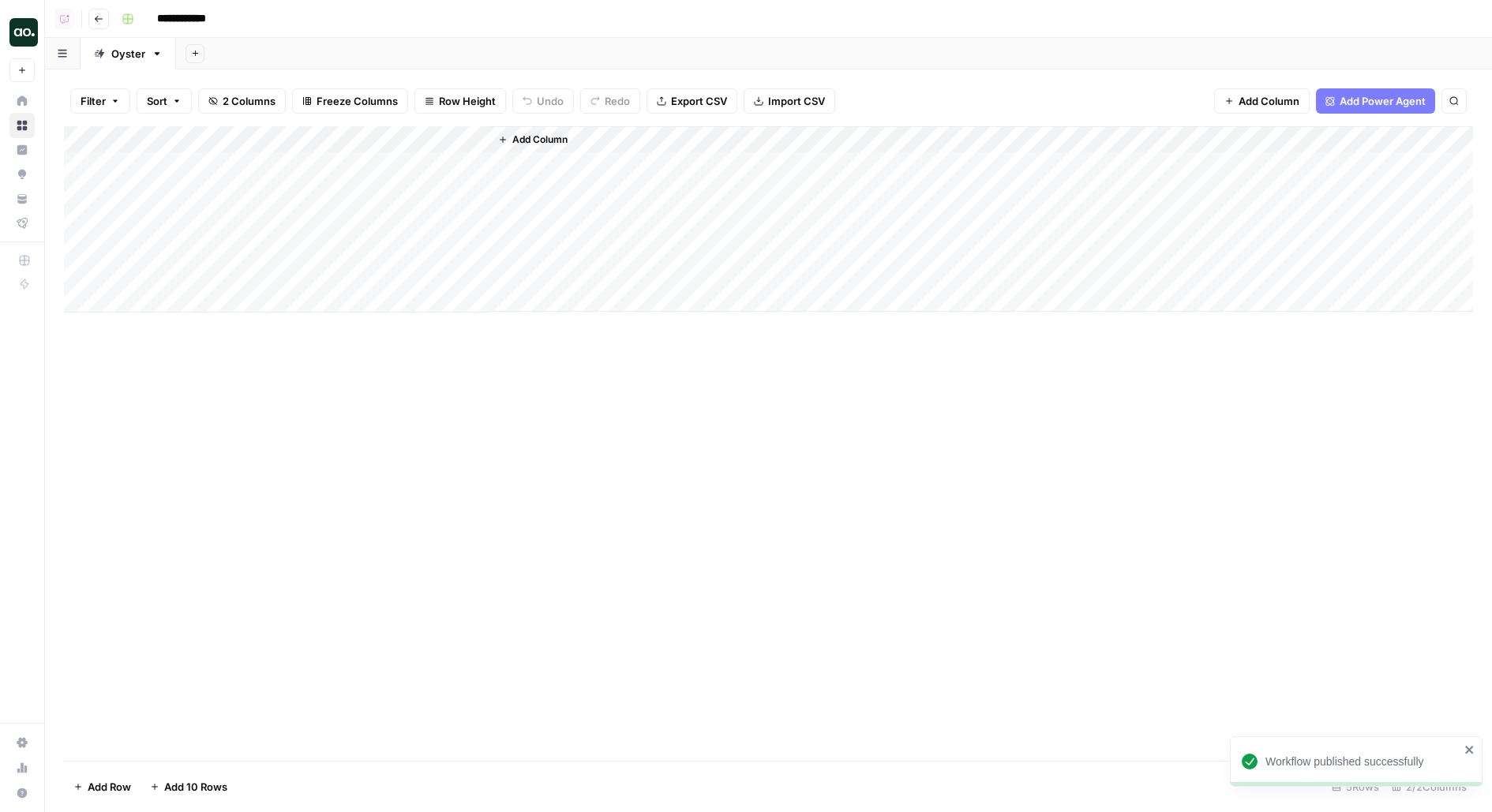
click at [427, 164] on div "Add Column" at bounding box center [768, 219] width 1408 height 186
click at [419, 142] on div "Add Column" at bounding box center [768, 219] width 1408 height 186
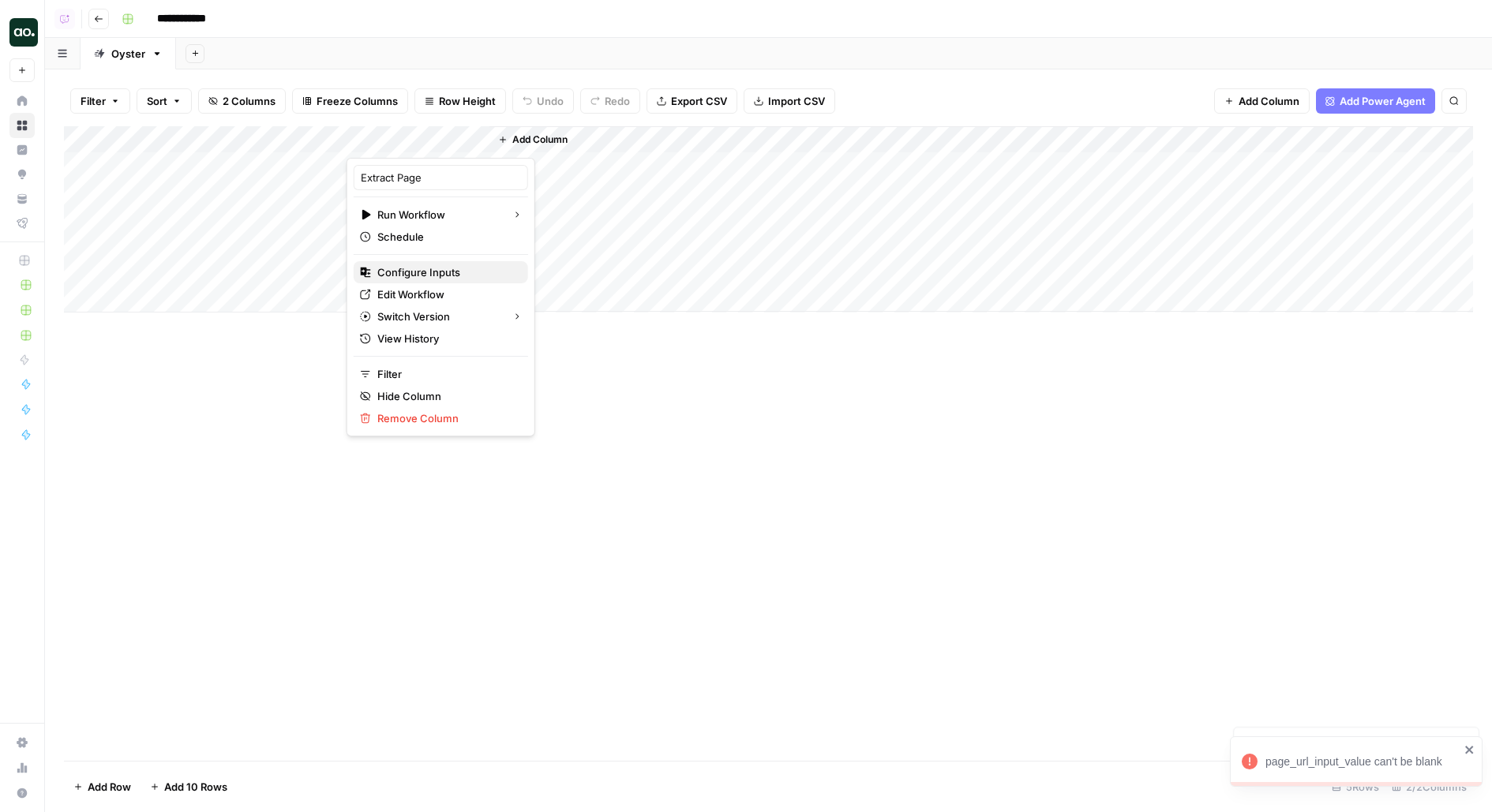
click at [388, 268] on span "Configure Inputs" at bounding box center [446, 272] width 138 height 16
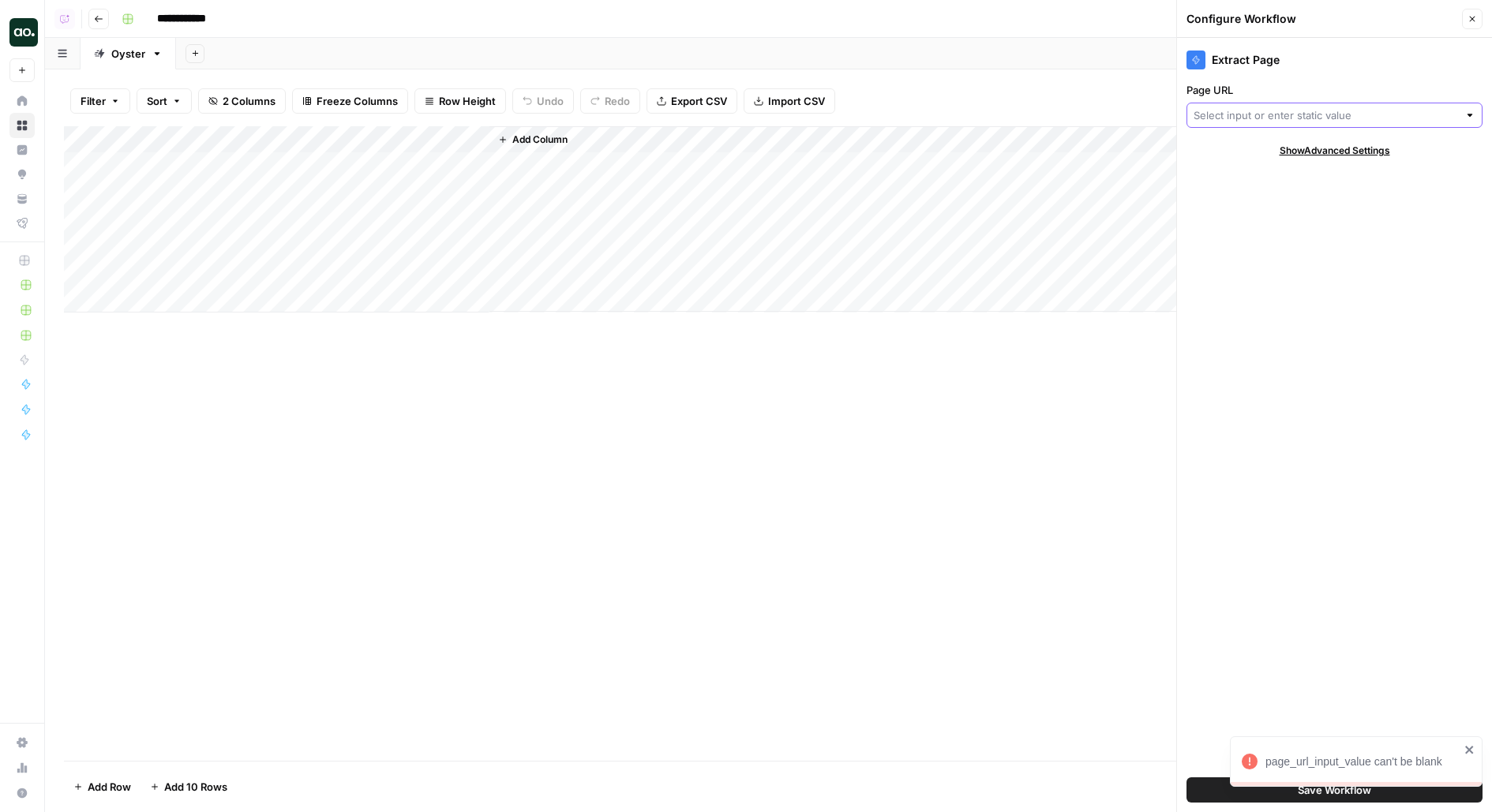
click at [1258, 117] on input "Page URL" at bounding box center [1325, 115] width 264 height 16
click at [1257, 174] on span "URL" at bounding box center [1321, 174] width 243 height 16
type input "URL"
click at [1211, 789] on button "Save Workflow" at bounding box center [1334, 790] width 296 height 25
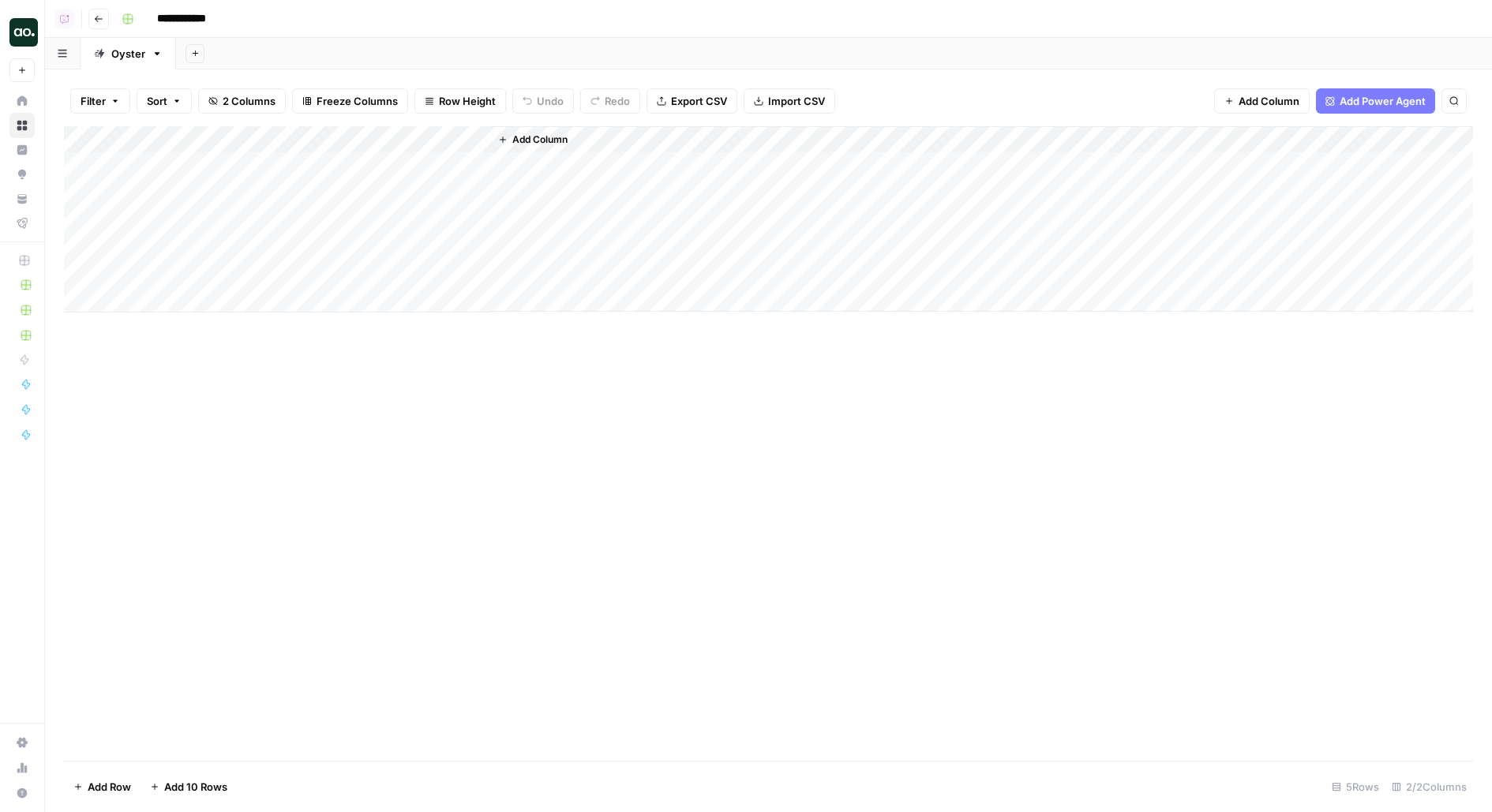
click at [437, 167] on div "Add Column" at bounding box center [768, 219] width 1408 height 186
click at [226, 193] on div "Add Column" at bounding box center [768, 219] width 1408 height 186
type input "**********"
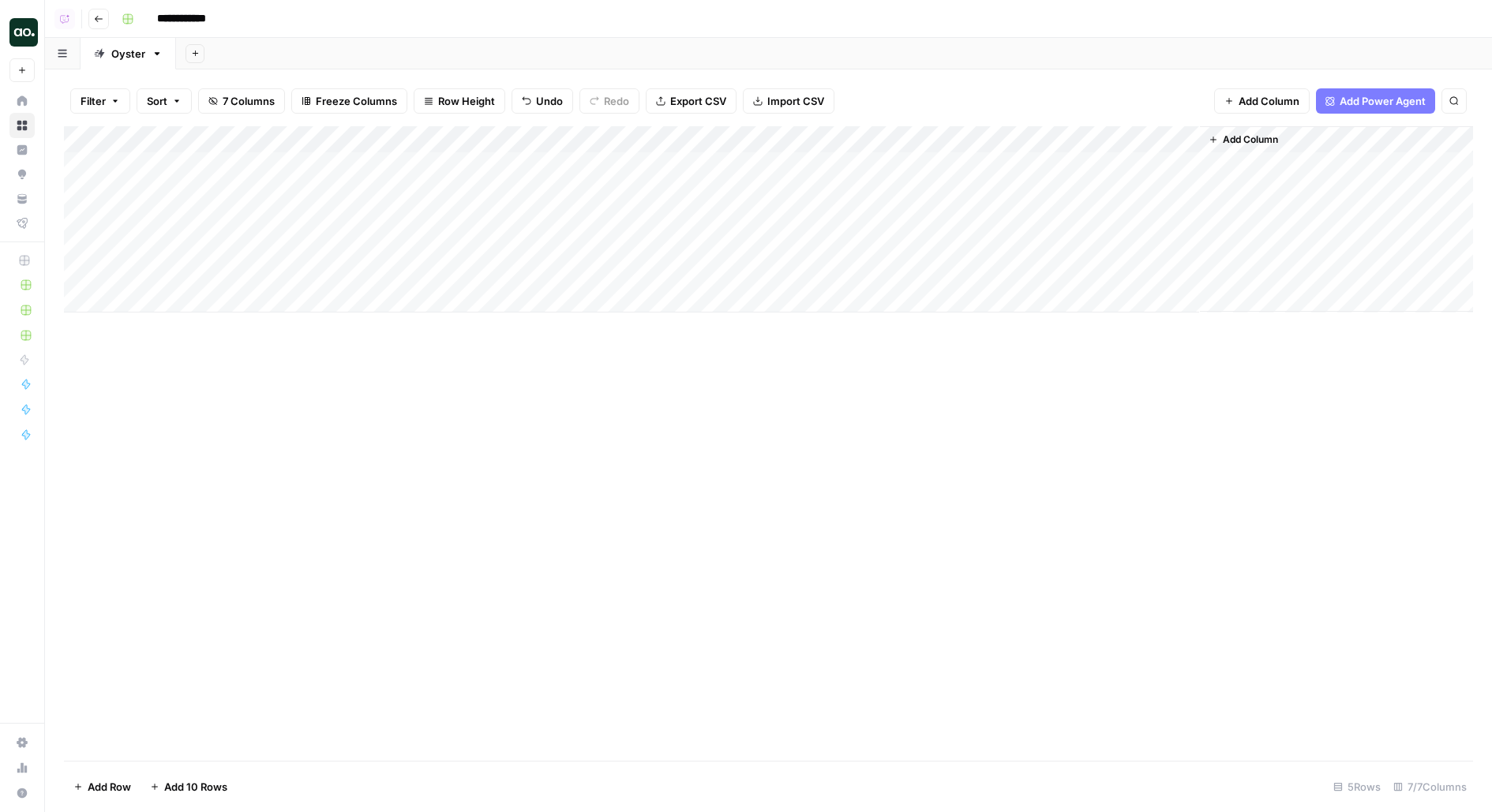
click at [176, 225] on div "Add Column" at bounding box center [768, 219] width 1408 height 186
type input "**********"
click at [241, 242] on div "Add Column" at bounding box center [768, 219] width 1408 height 186
type input "**********"
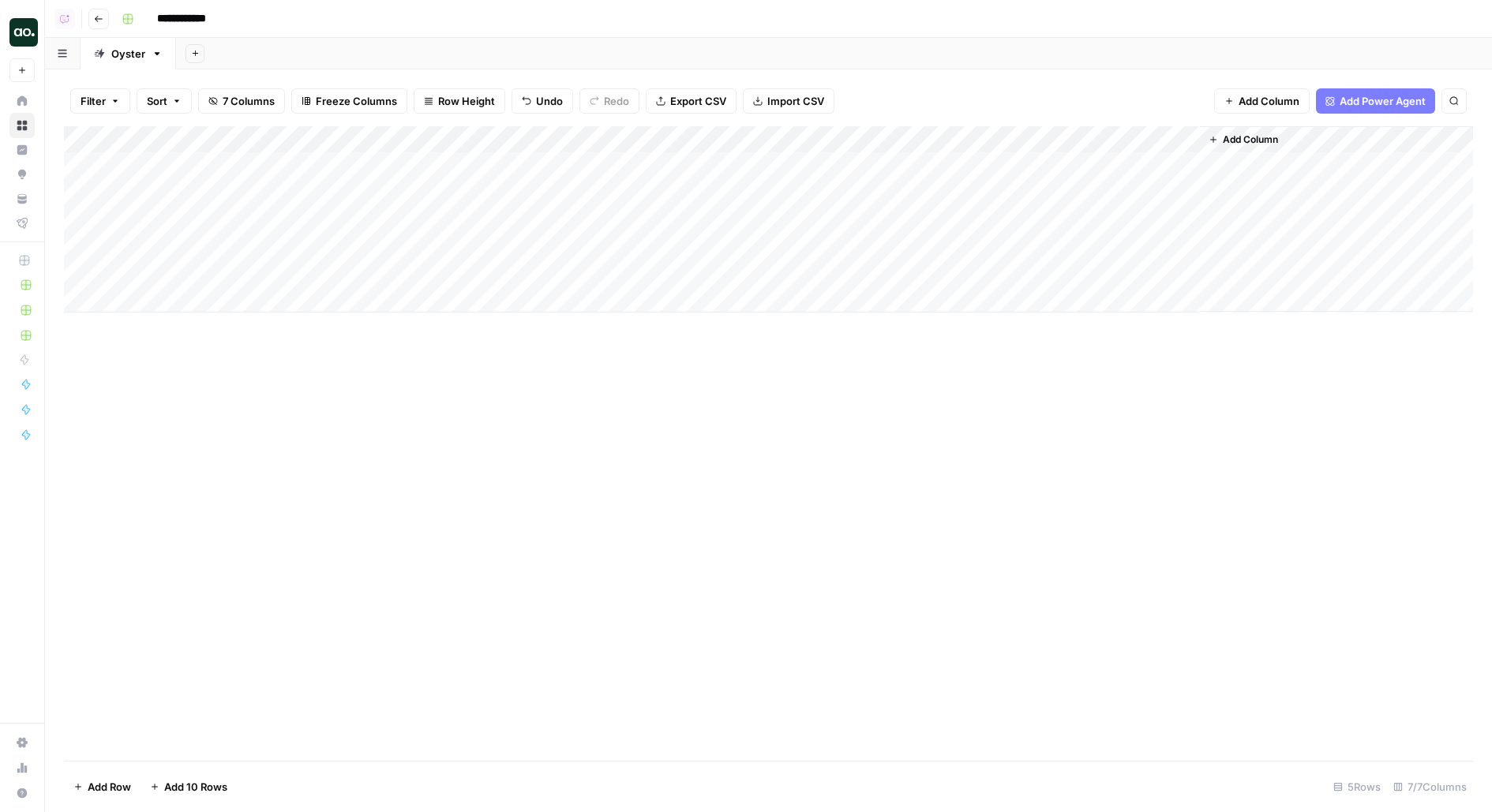
click at [217, 271] on div "Add Column" at bounding box center [768, 219] width 1408 height 186
click at [217, 271] on input at bounding box center [251, 277] width 252 height 19
type input "**********"
click at [467, 191] on div "Add Column" at bounding box center [768, 219] width 1408 height 186
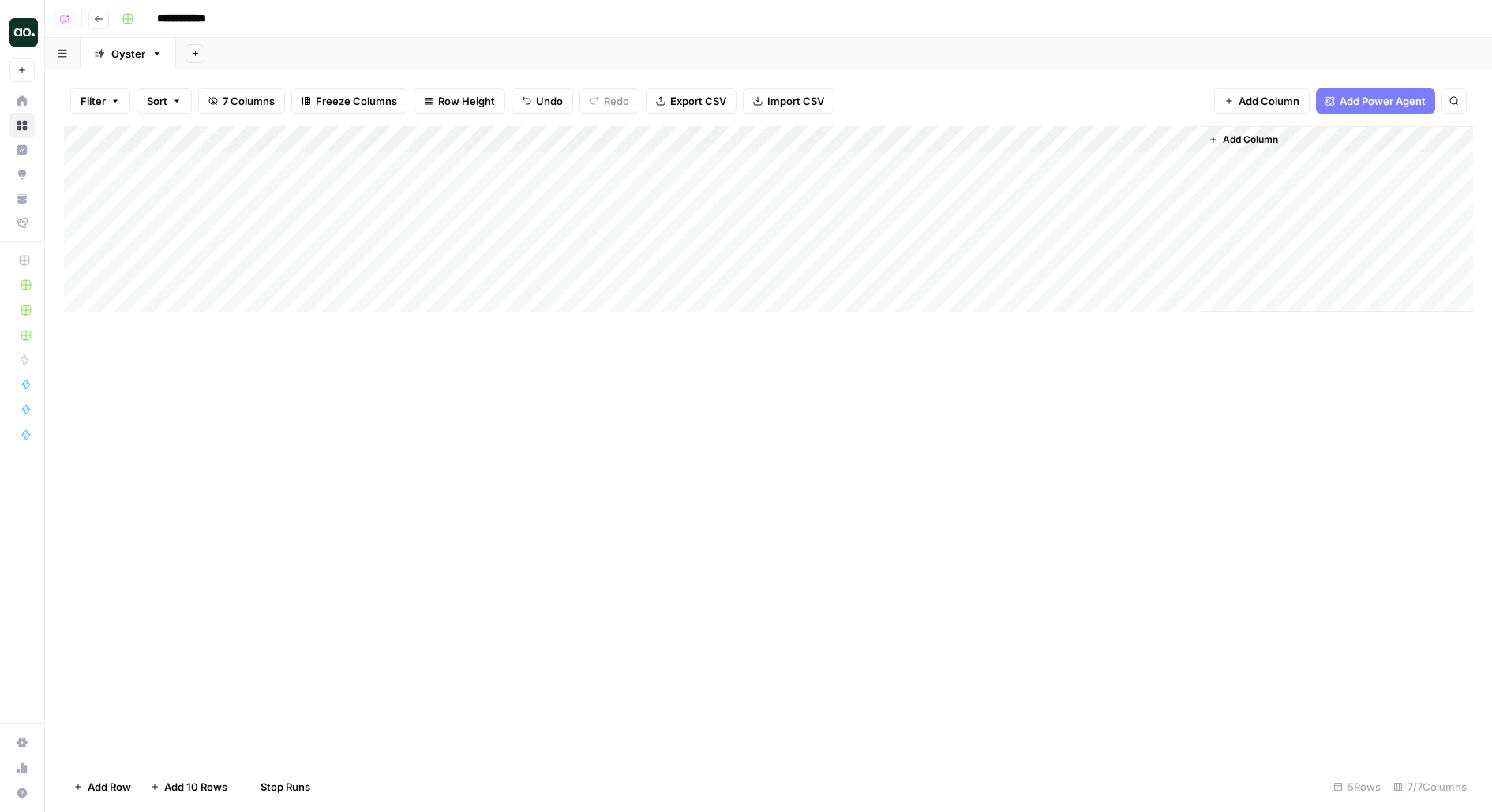
click at [463, 225] on div "Add Column" at bounding box center [768, 219] width 1408 height 186
click at [450, 244] on div "Add Column" at bounding box center [768, 219] width 1408 height 186
click at [450, 272] on div "Add Column" at bounding box center [768, 219] width 1408 height 186
click at [1258, 148] on button "Add Column" at bounding box center [1242, 139] width 82 height 21
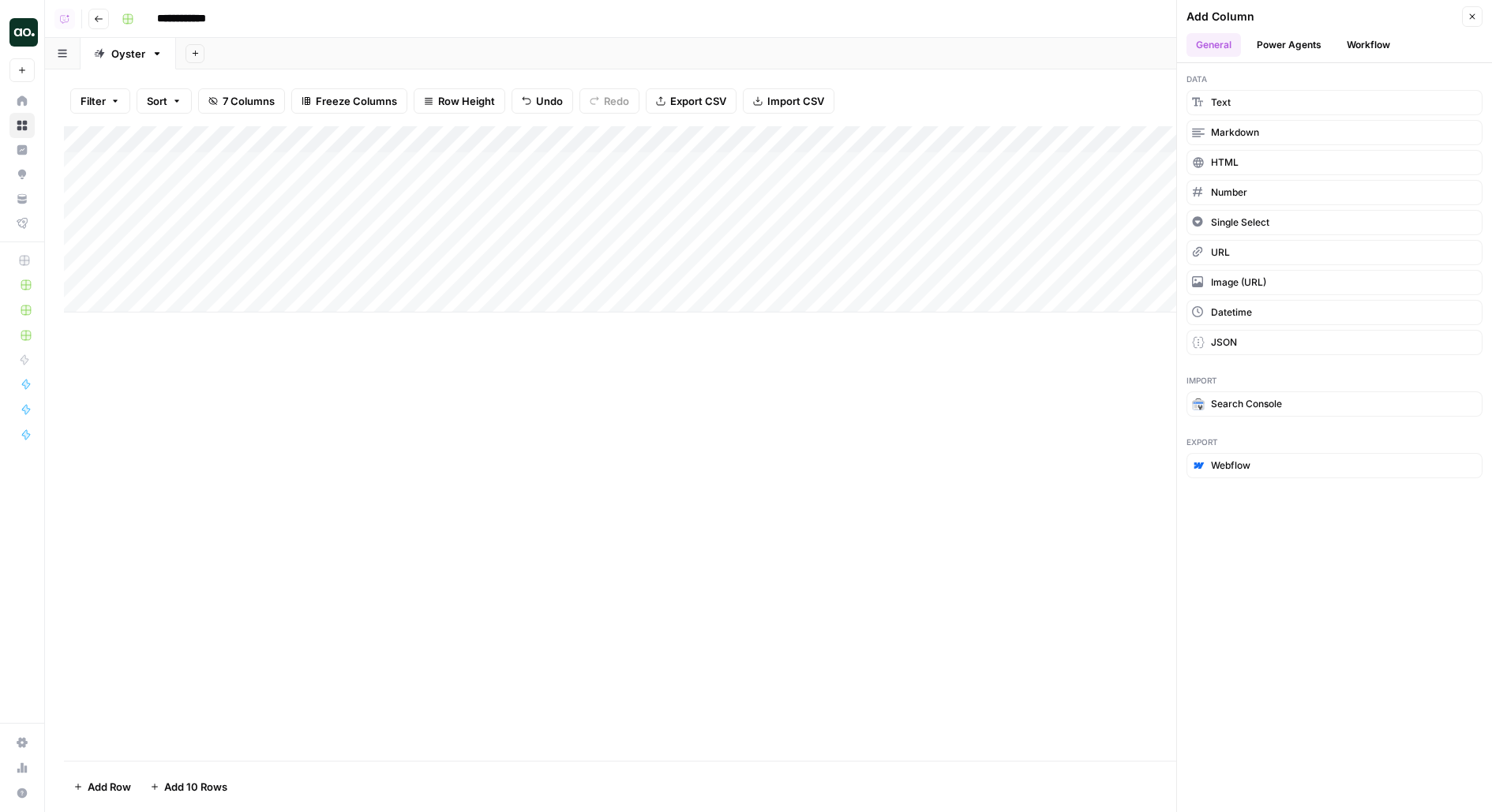
click at [1366, 50] on button "Workflow" at bounding box center [1367, 45] width 62 height 23
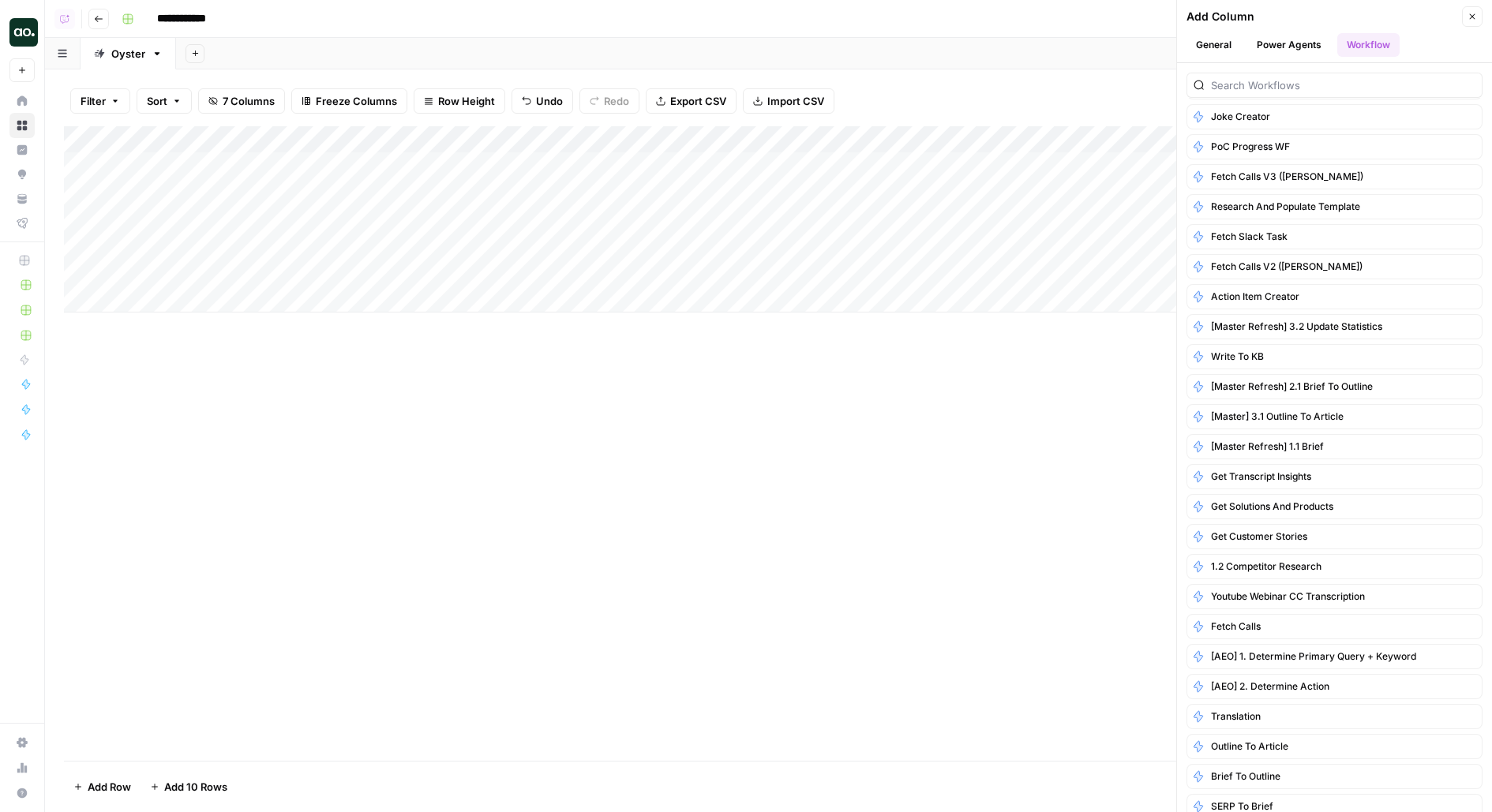
scroll to position [478, 0]
click at [1348, 431] on button "[Master Refresh] 1.1 Brief" at bounding box center [1334, 444] width 296 height 25
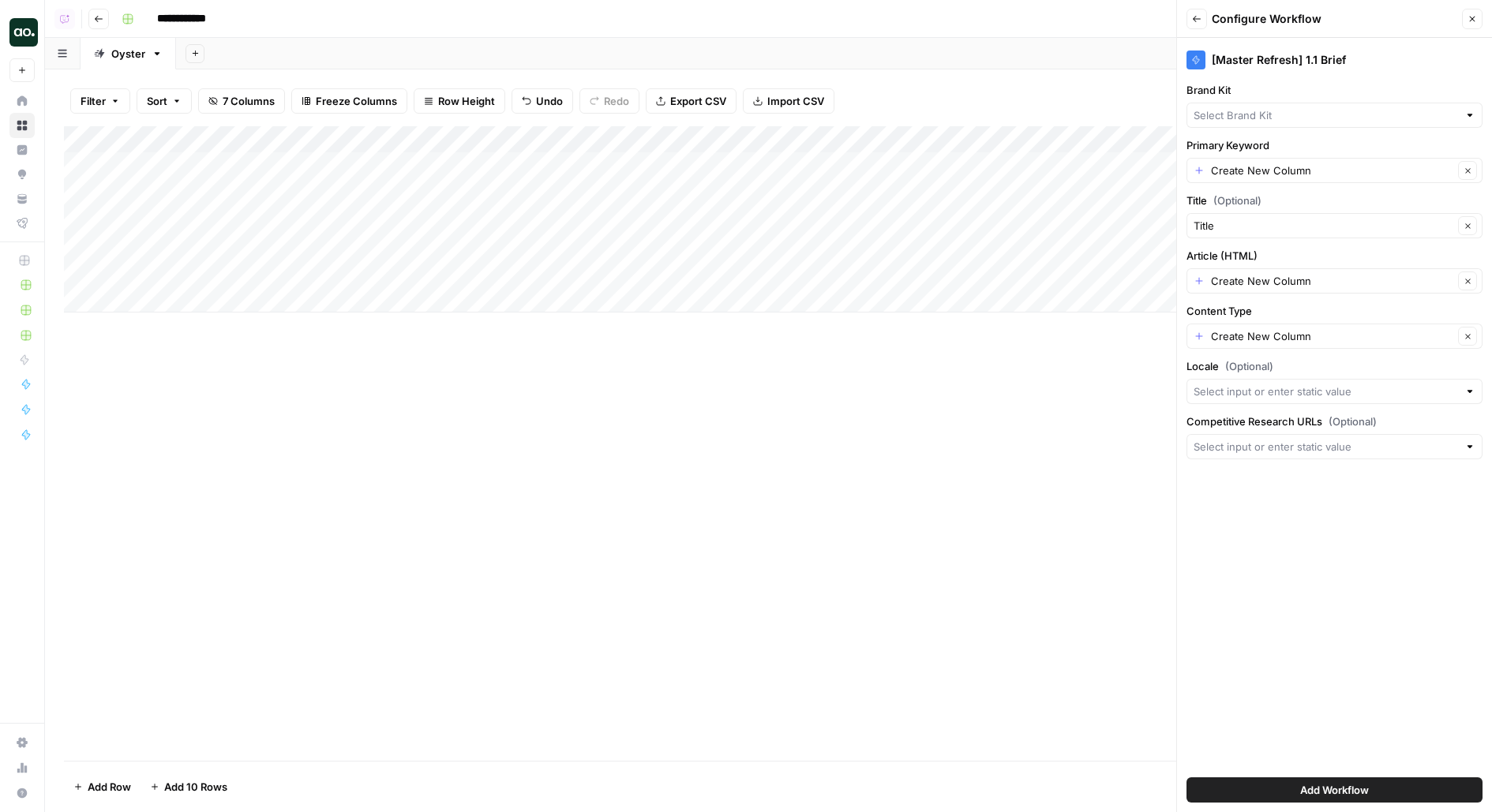
click at [1302, 102] on div at bounding box center [1334, 115] width 296 height 25
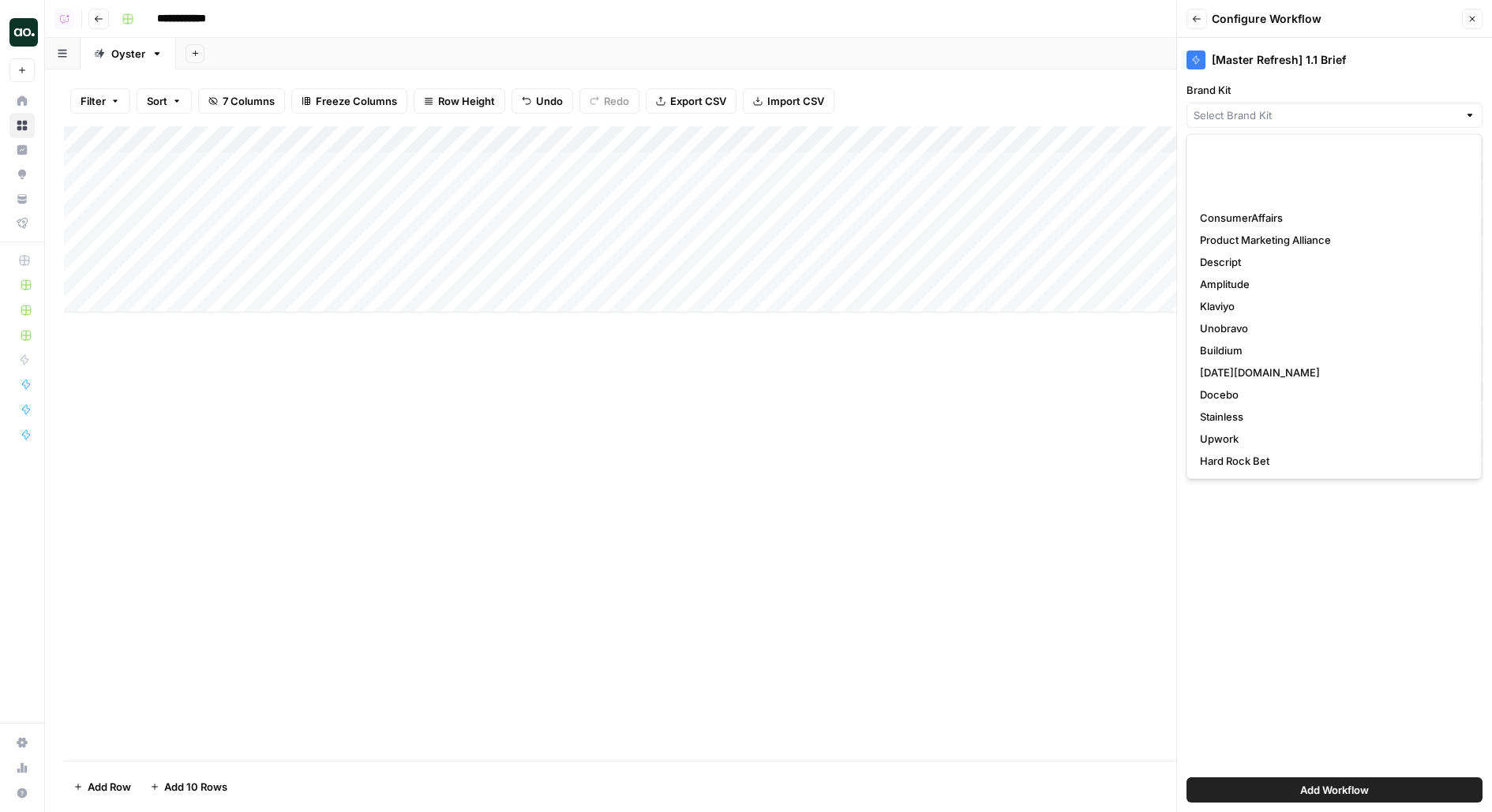
scroll to position [243, 0]
click at [1242, 348] on span "Oyster HR" at bounding box center [1331, 350] width 263 height 16
type input "Oyster HR"
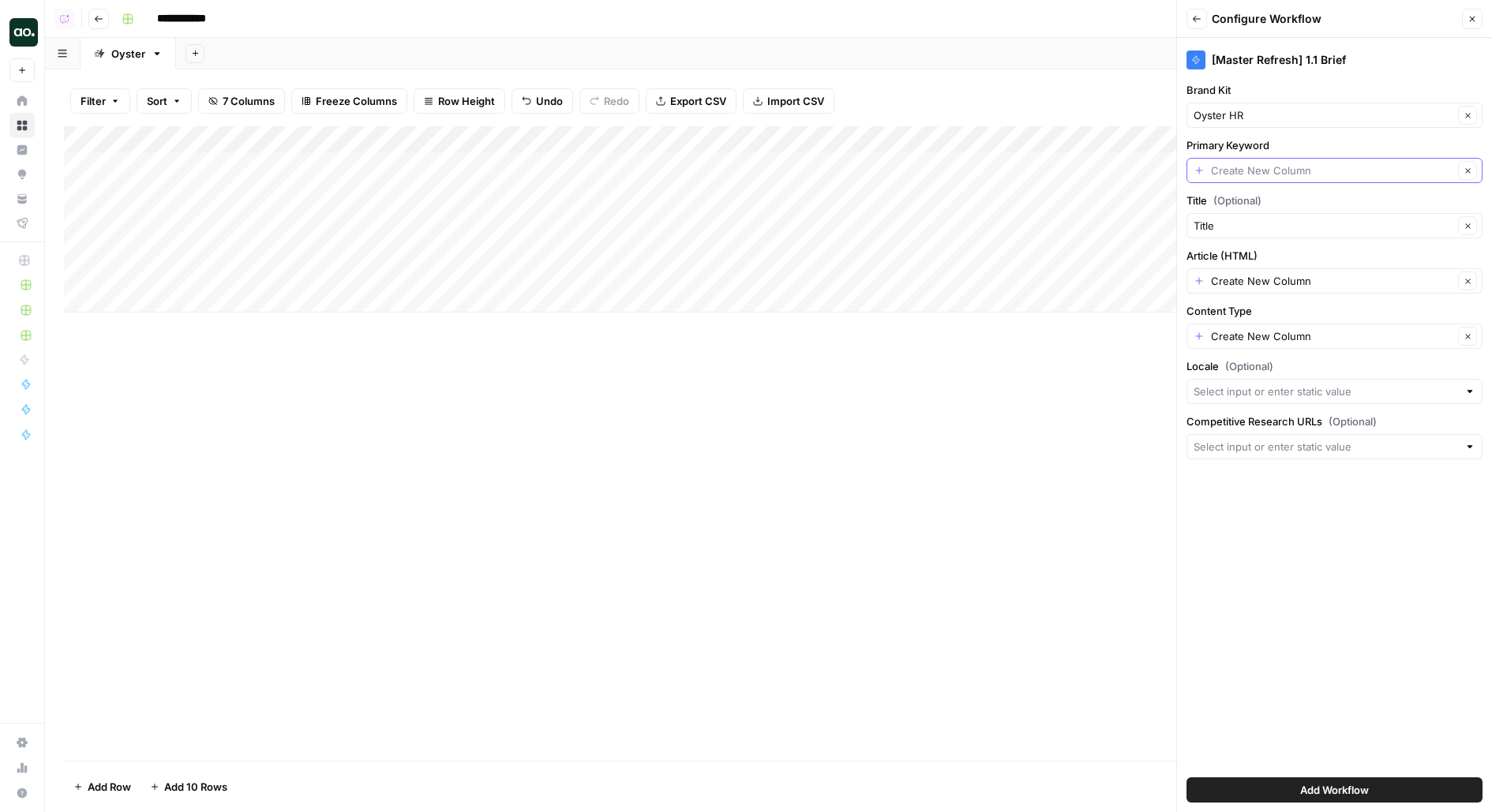
click at [1277, 172] on input "Primary Keyword" at bounding box center [1332, 171] width 243 height 16
type input "Create New Column"
click at [1470, 21] on icon "button" at bounding box center [1471, 19] width 10 height 10
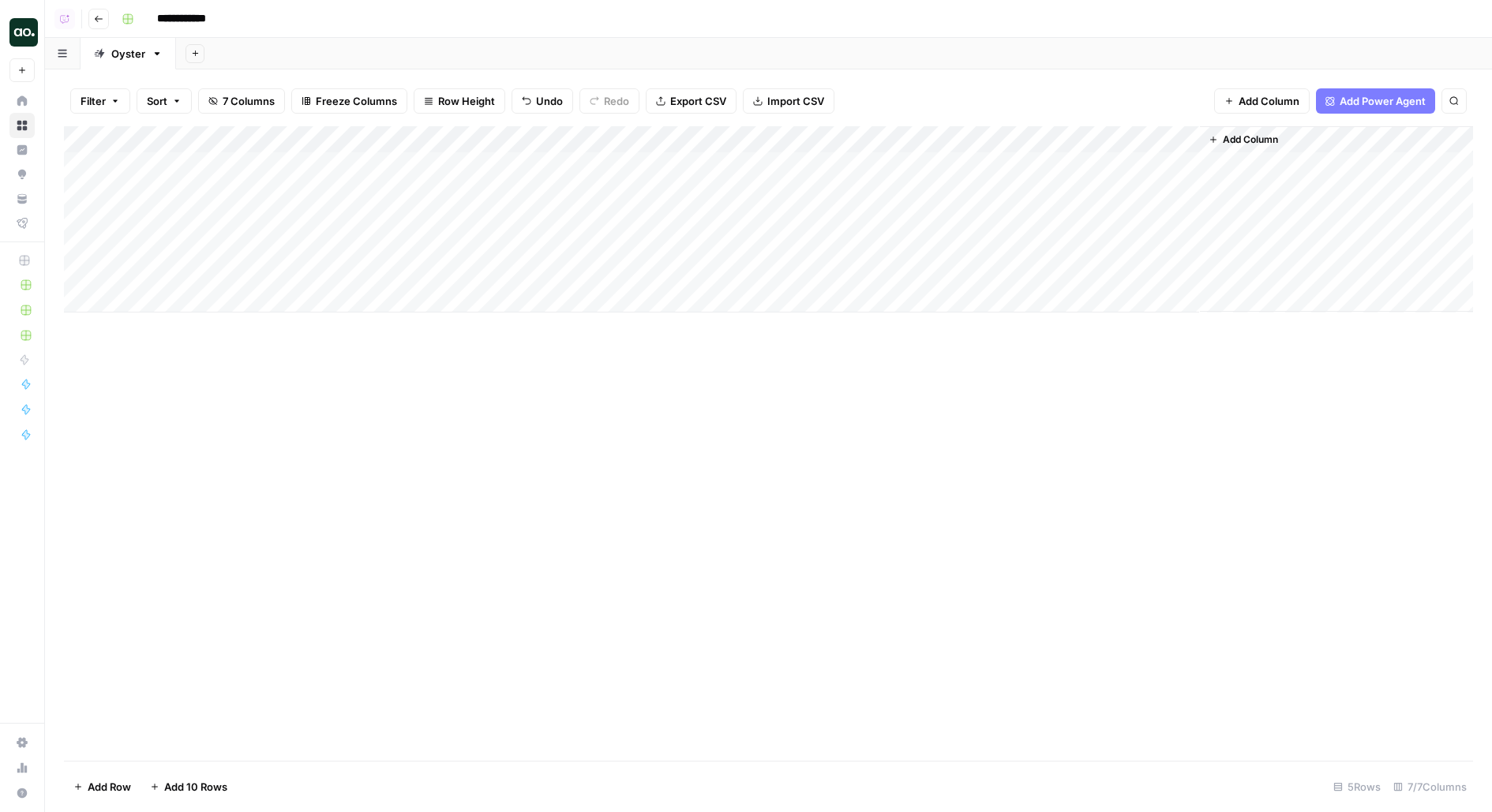
click at [1253, 142] on span "Add Column" at bounding box center [1250, 140] width 56 height 14
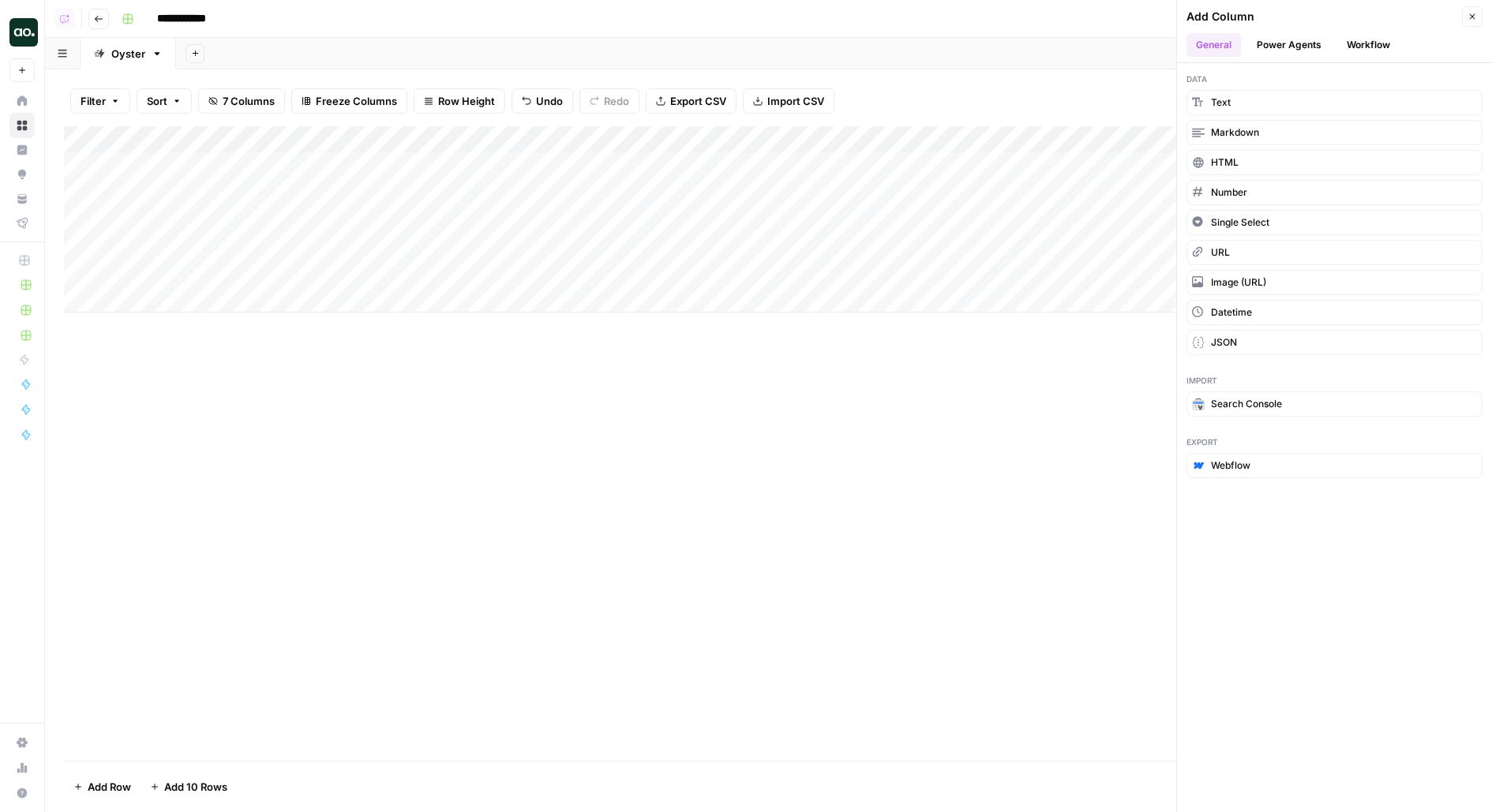
click at [1292, 51] on button "Power Agents" at bounding box center [1288, 45] width 84 height 23
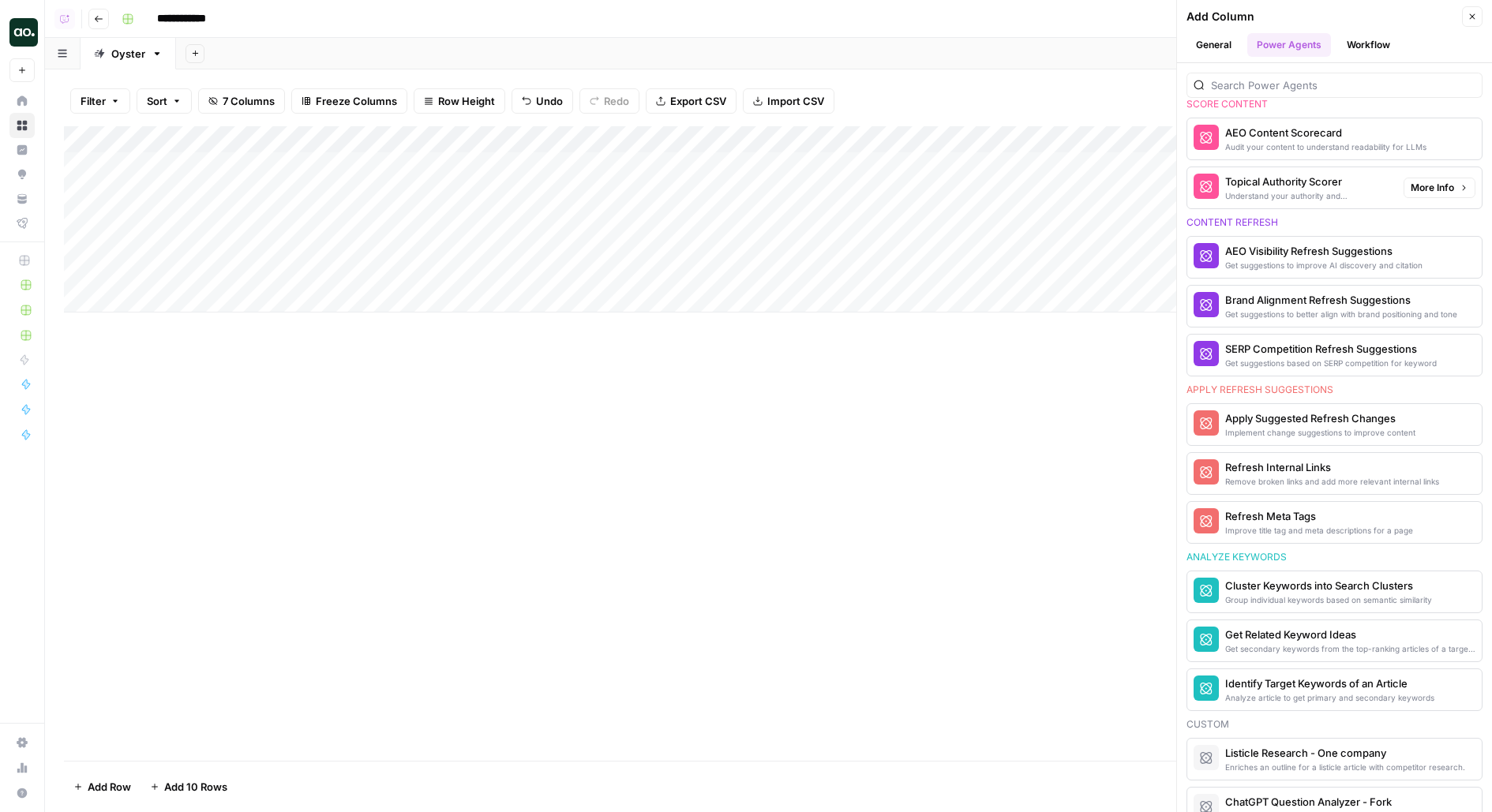
scroll to position [666, 0]
click at [1267, 690] on div "Analyze article to get primary and secondary keywords" at bounding box center [1308, 696] width 166 height 13
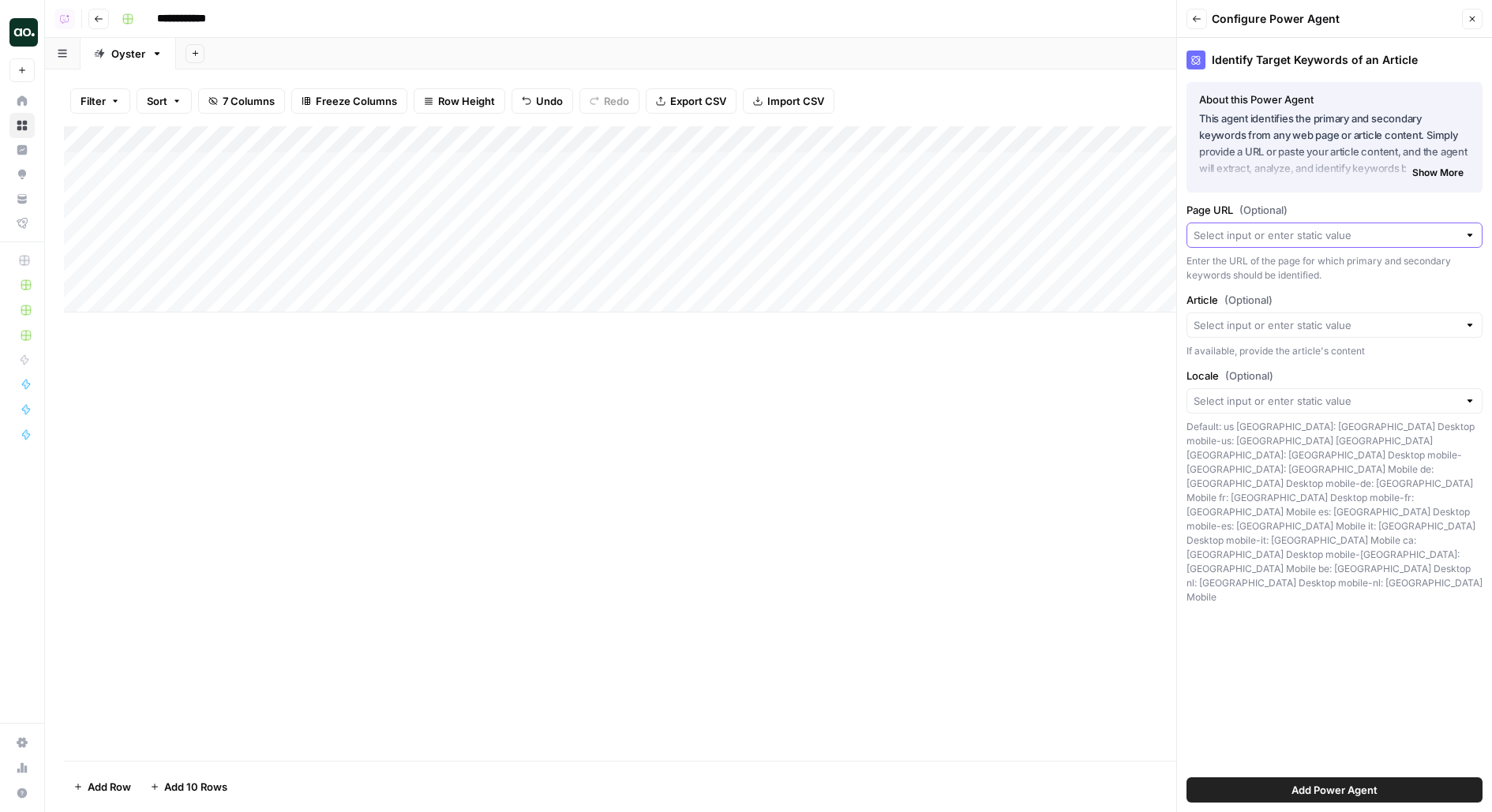
click at [1293, 235] on input "Page URL (Optional)" at bounding box center [1325, 235] width 264 height 16
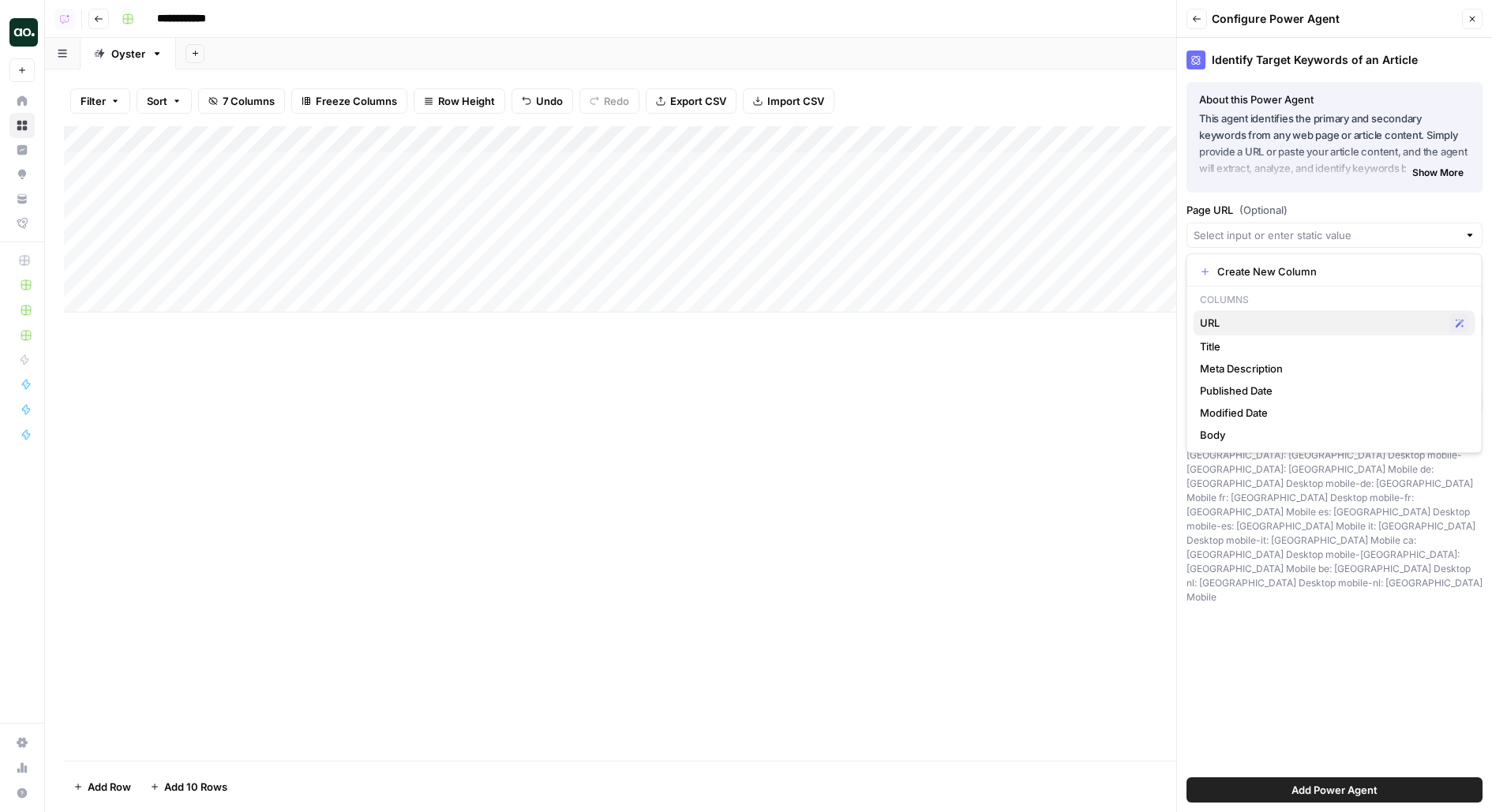
click at [1298, 315] on span "URL" at bounding box center [1321, 323] width 243 height 16
type input "URL"
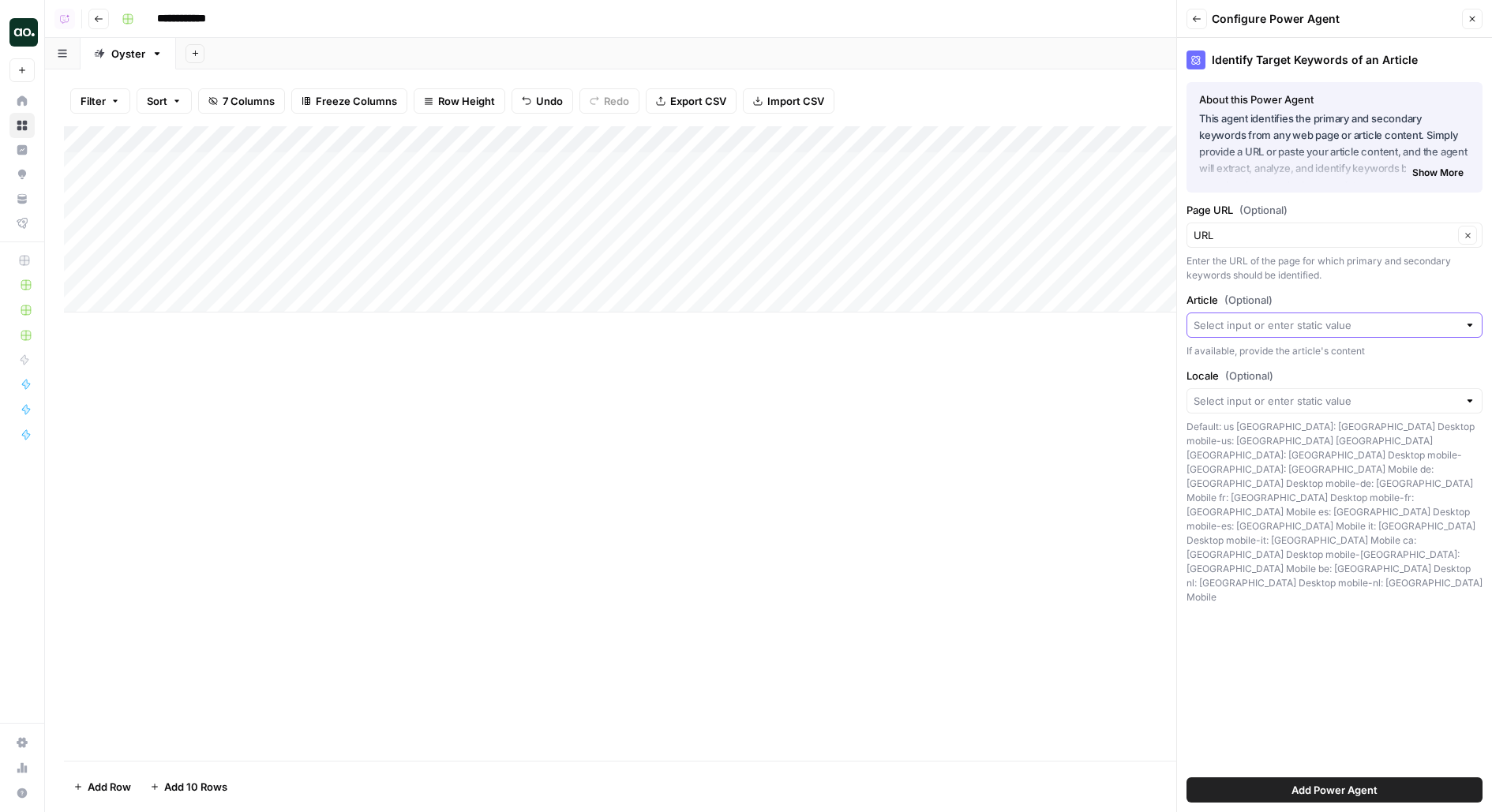
click at [1296, 329] on input "Article (Optional)" at bounding box center [1325, 325] width 264 height 16
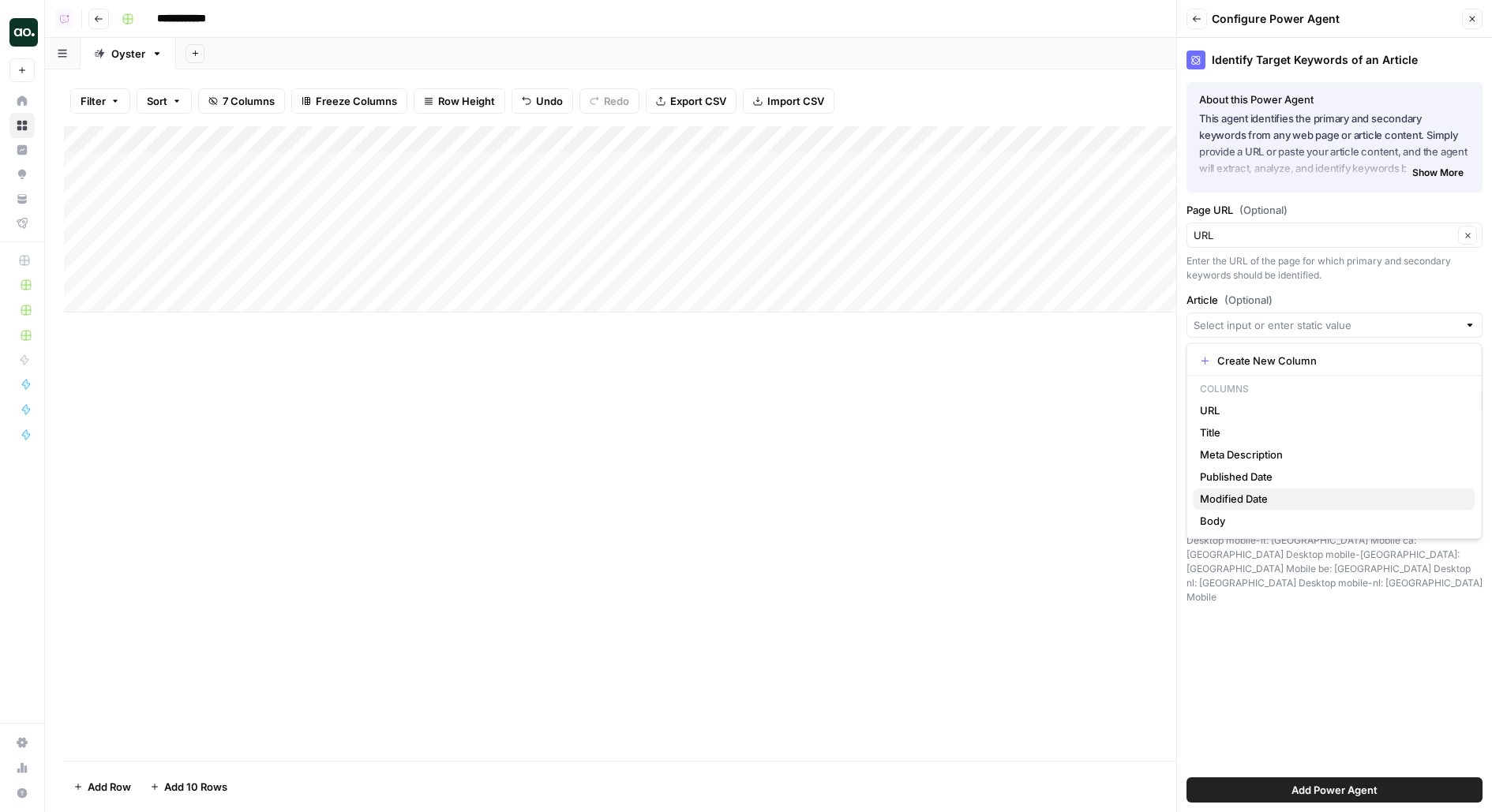
click at [1236, 508] on button "Modified Date" at bounding box center [1334, 499] width 282 height 22
type input "Modified Date"
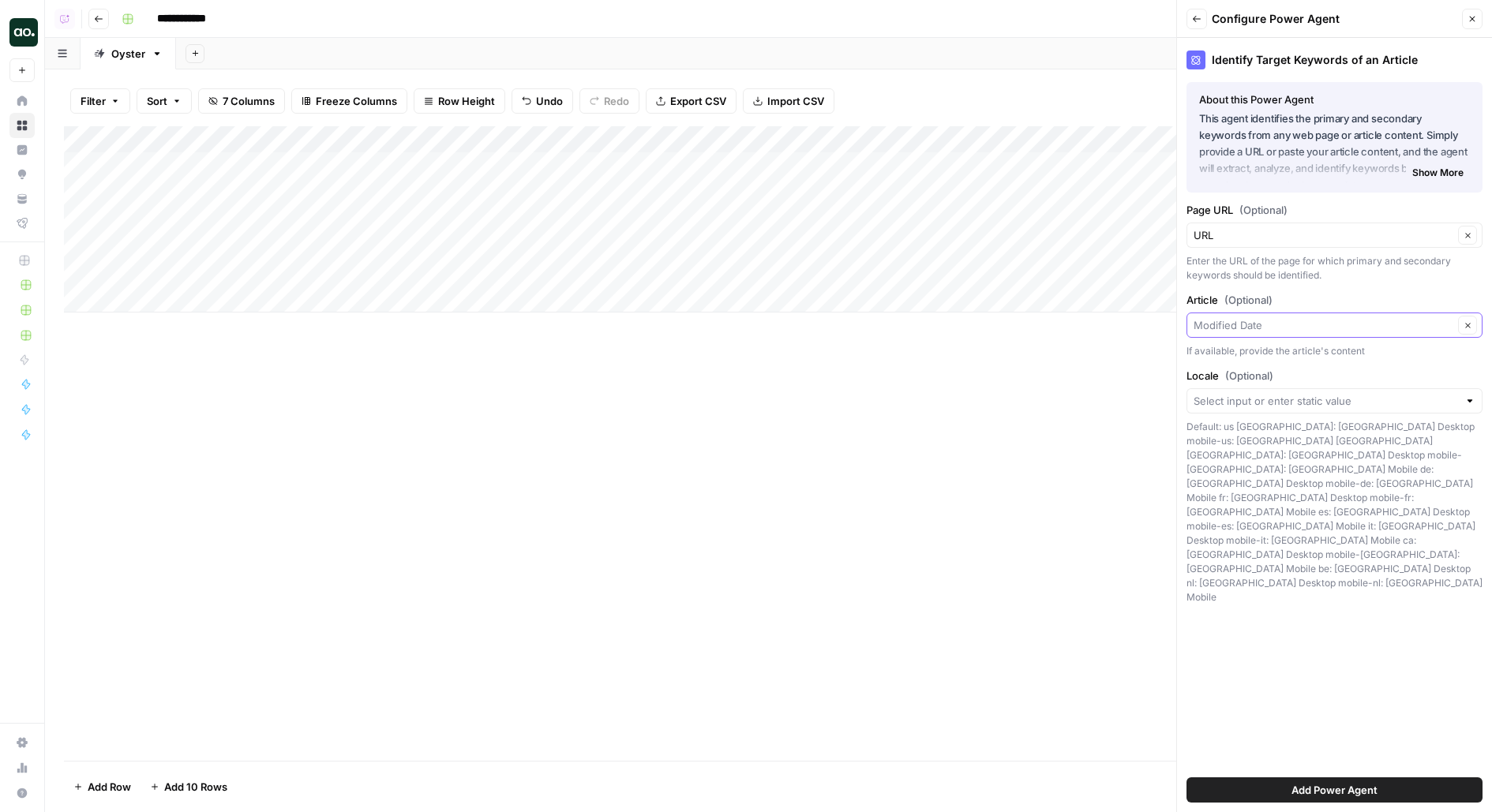
click at [1256, 321] on input "Article (Optional)" at bounding box center [1322, 325] width 260 height 16
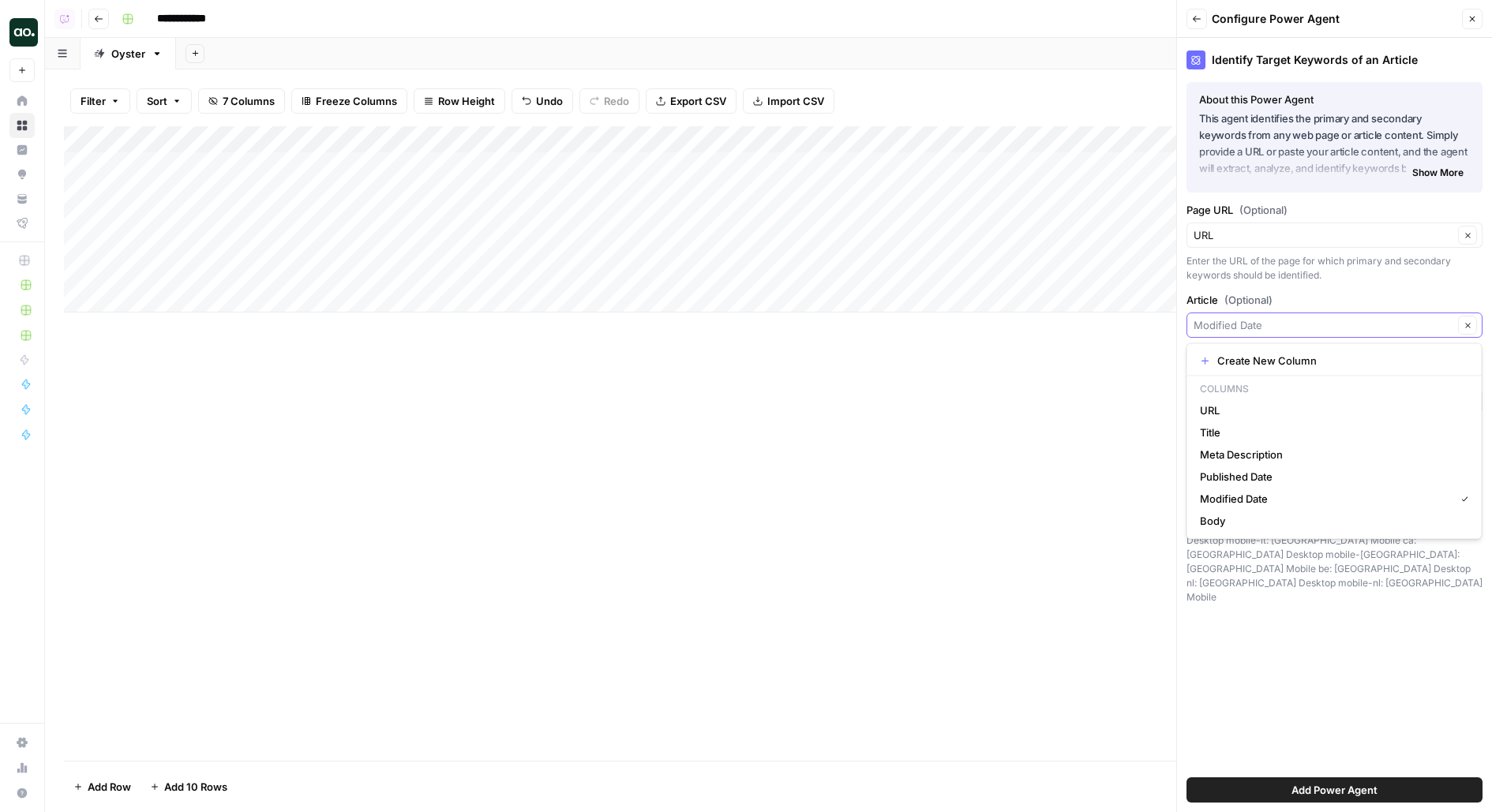
click at [1475, 326] on button "Clear" at bounding box center [1467, 324] width 19 height 19
click at [1272, 666] on div "Identify Target Keywords of an Article About this Power Agent This agent identi…" at bounding box center [1334, 425] width 315 height 774
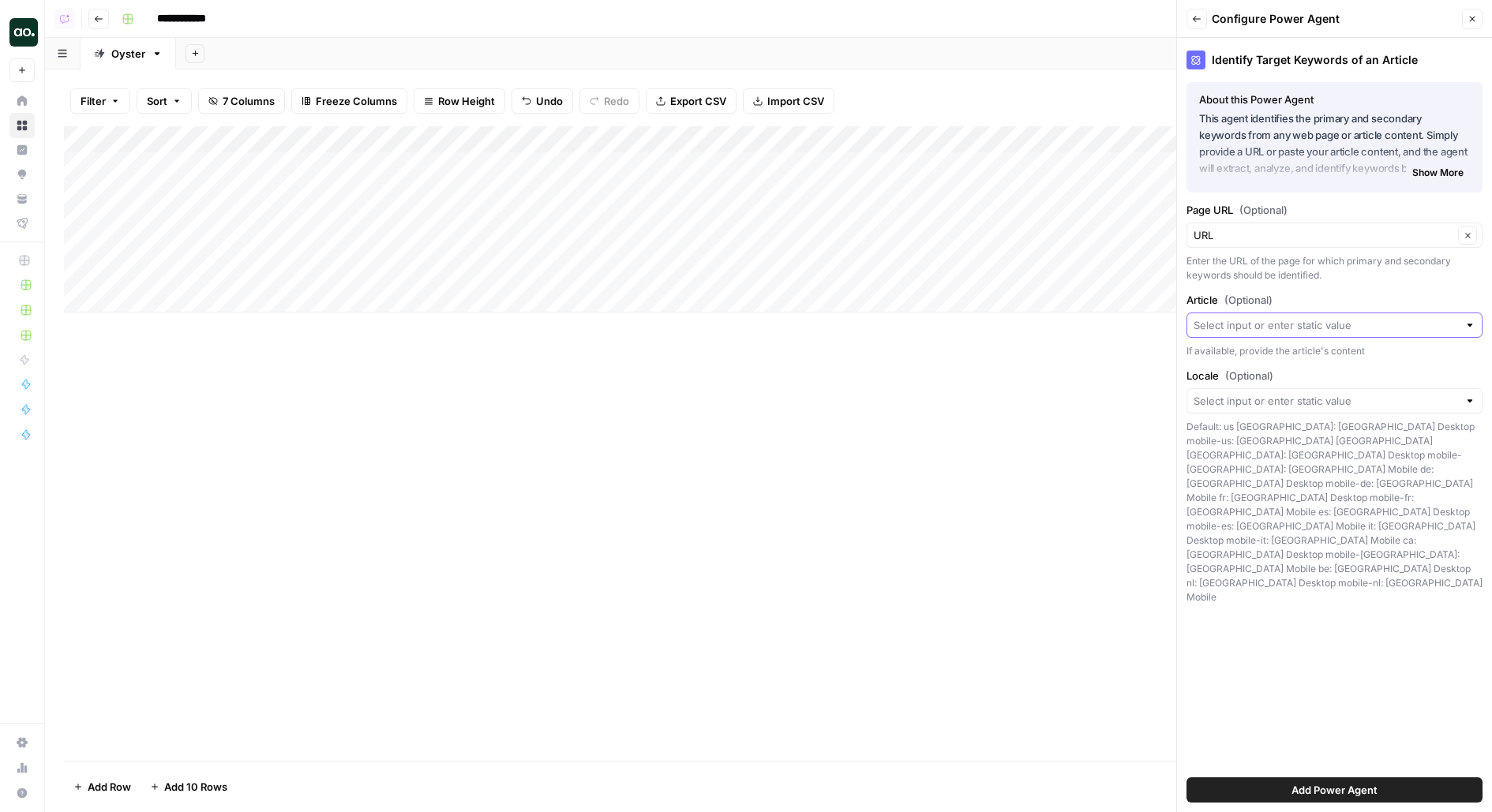
click at [1219, 792] on button "Add Power Agent" at bounding box center [1334, 790] width 296 height 25
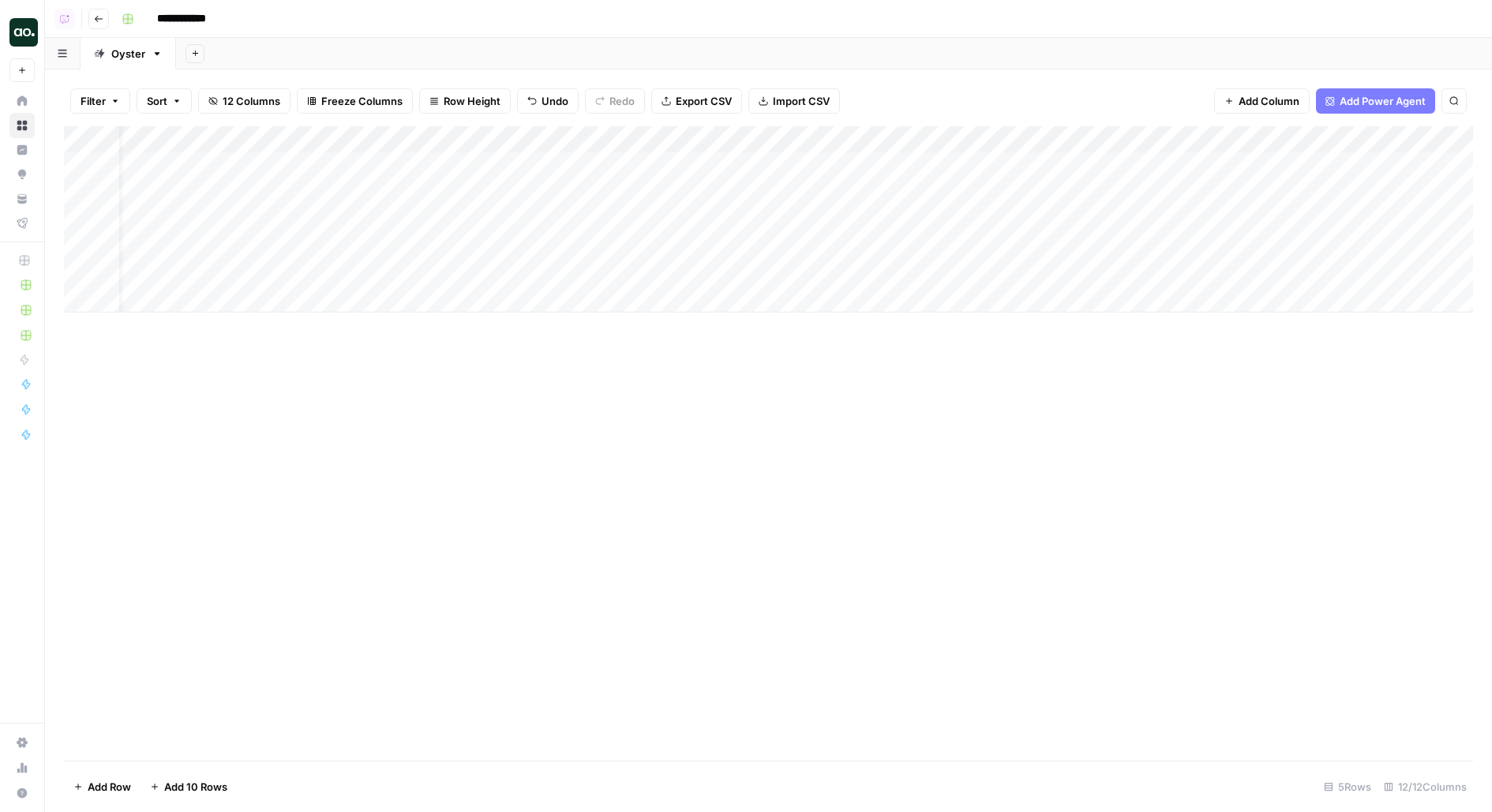
scroll to position [0, 103]
click at [731, 128] on div "Add Column" at bounding box center [768, 219] width 1408 height 186
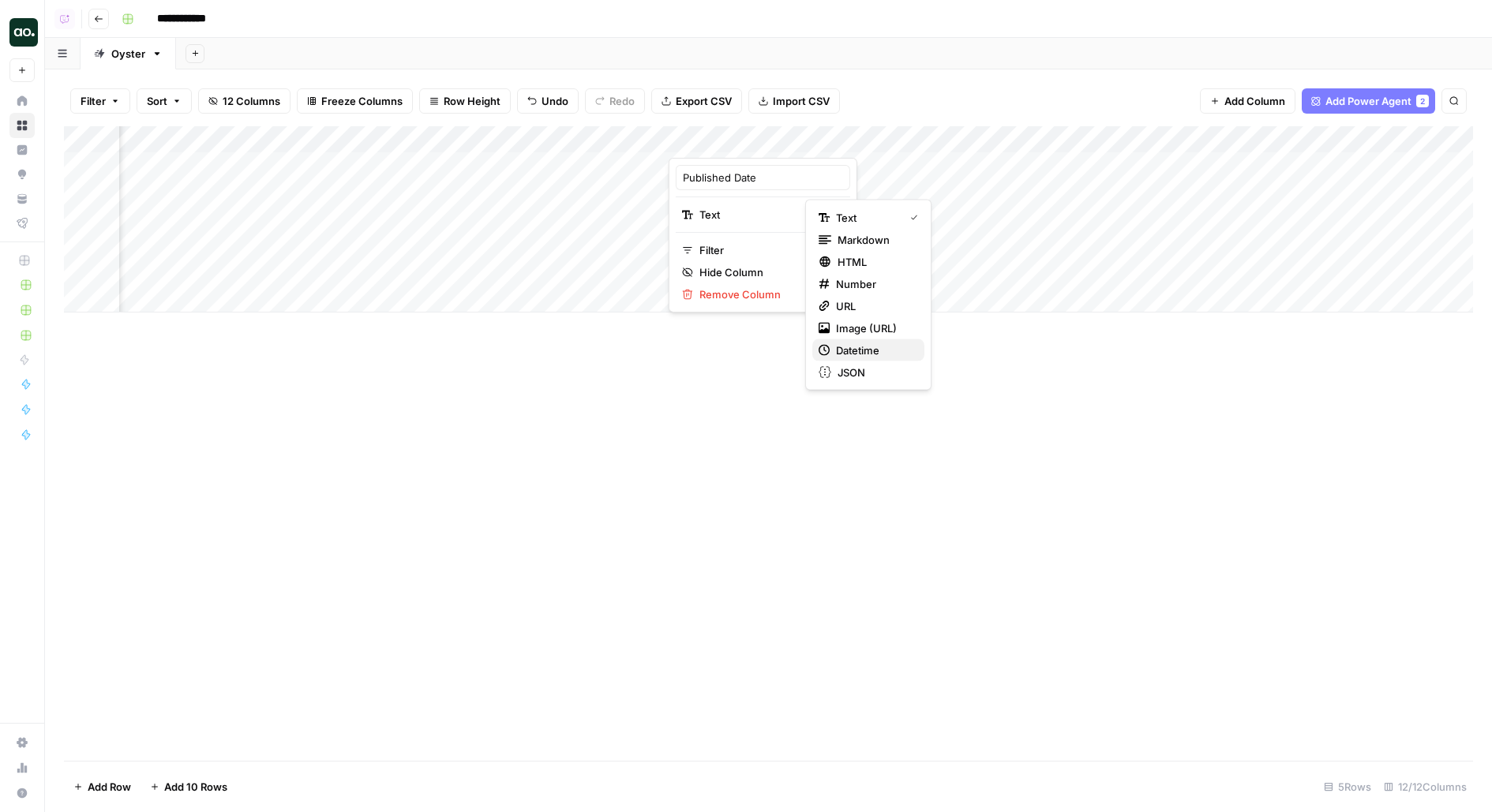
click at [836, 344] on span "Datetime" at bounding box center [873, 350] width 75 height 16
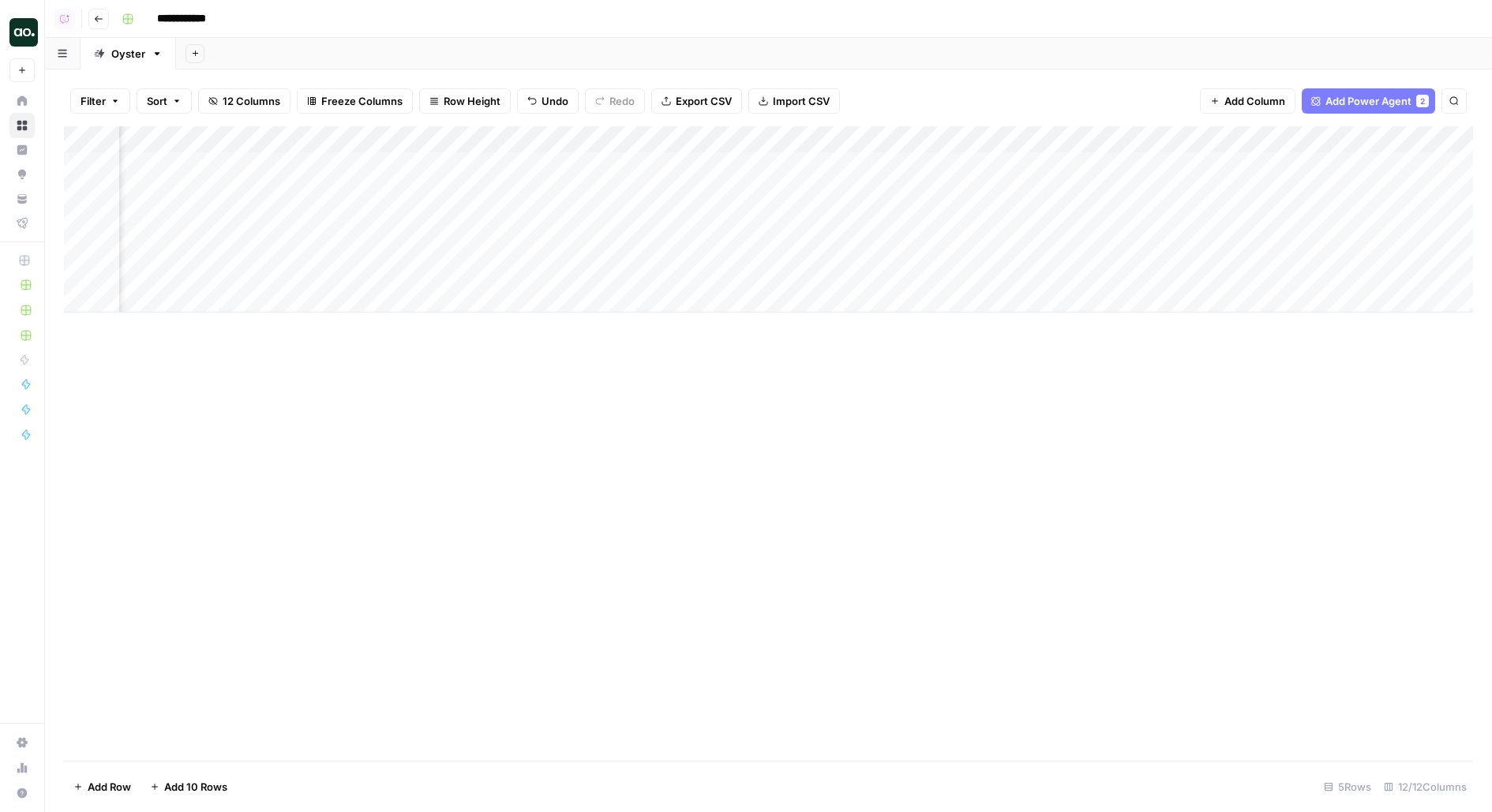
click at [807, 380] on div "Add Column" at bounding box center [768, 444] width 1408 height 634
click at [667, 142] on div "Add Column" at bounding box center [768, 219] width 1408 height 186
click at [667, 296] on span "Remove Column" at bounding box center [697, 295] width 138 height 16
click at [702, 162] on span "Delete" at bounding box center [690, 163] width 34 height 16
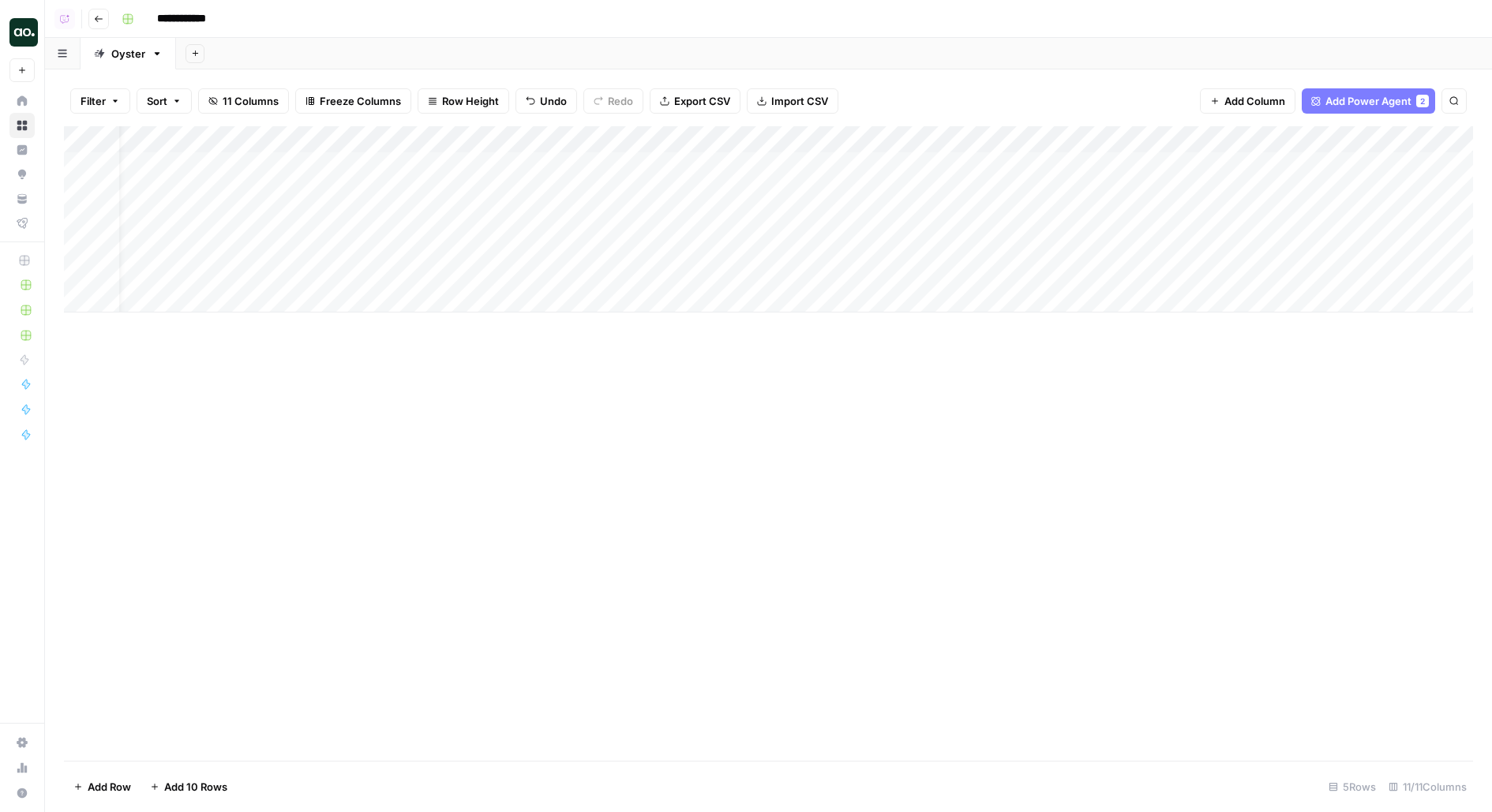
click at [686, 147] on div "Add Column" at bounding box center [768, 219] width 1408 height 186
click at [682, 301] on button "Remove Column" at bounding box center [692, 294] width 174 height 22
click at [684, 150] on button "Delete" at bounding box center [689, 163] width 53 height 29
click at [664, 135] on div "Add Column" at bounding box center [768, 219] width 1408 height 186
click at [662, 292] on span "Remove Column" at bounding box center [697, 295] width 138 height 16
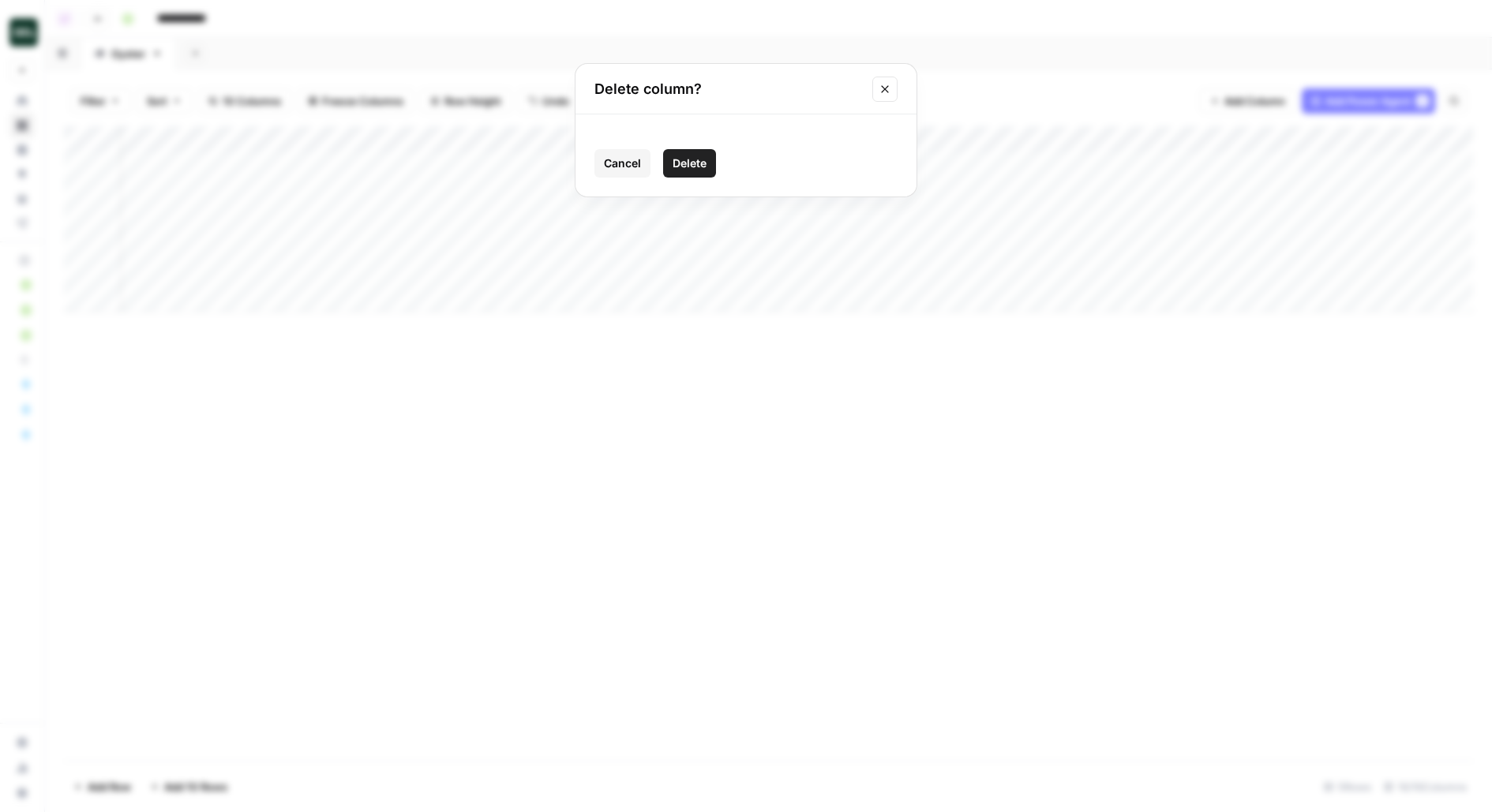
click at [681, 168] on span "Delete" at bounding box center [690, 163] width 34 height 16
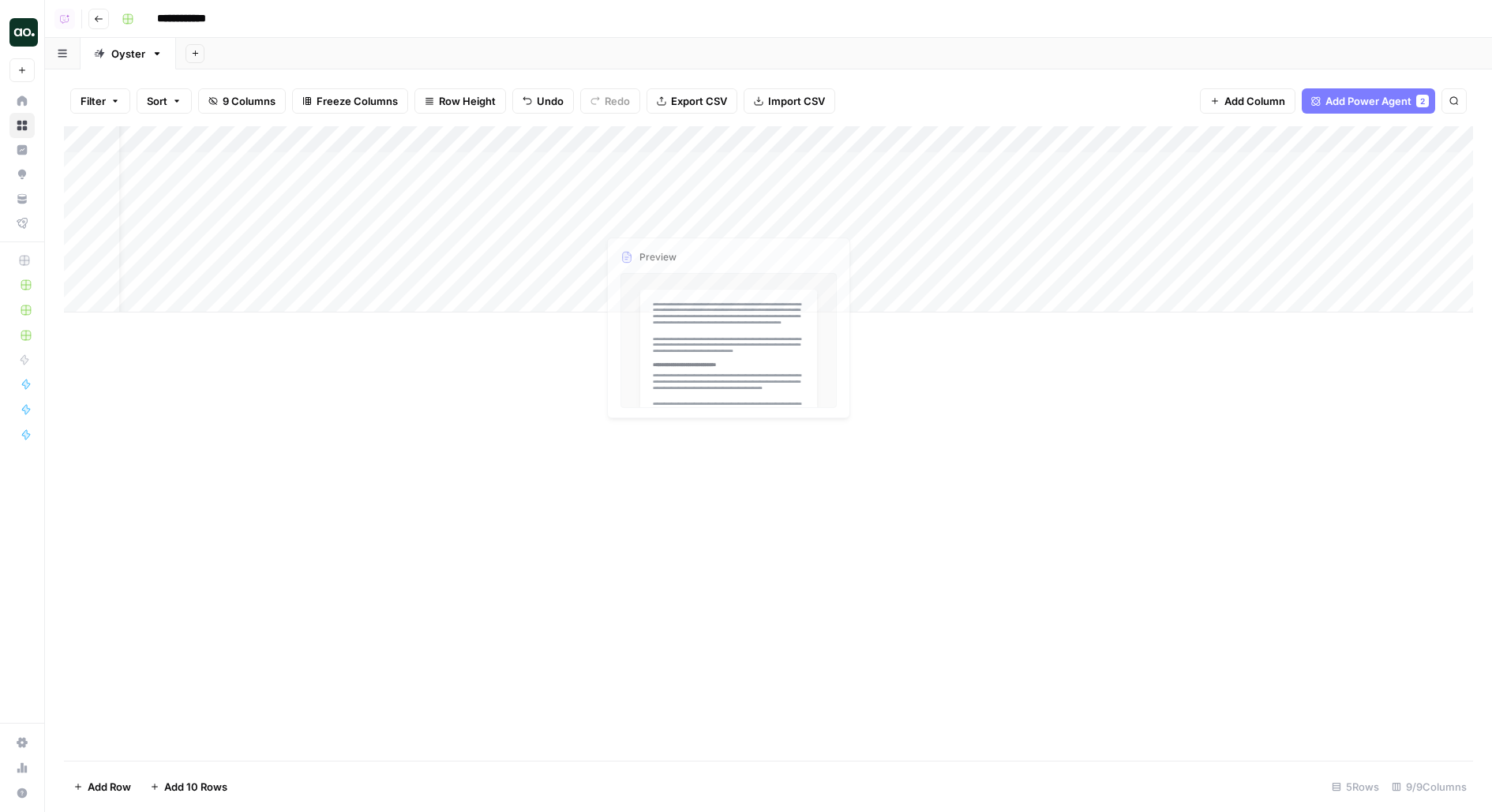
click at [730, 249] on div "Add Column" at bounding box center [768, 219] width 1408 height 186
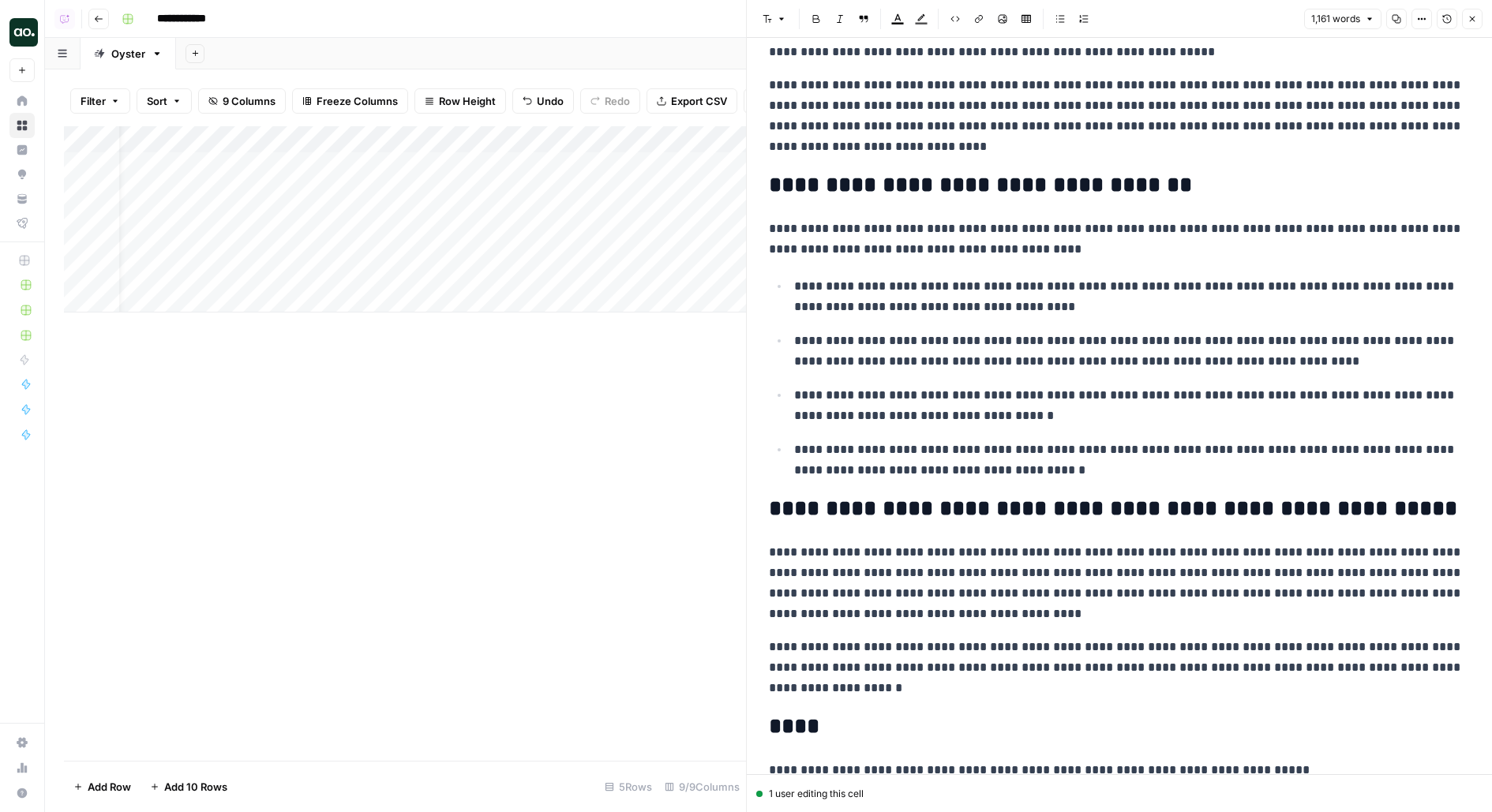
scroll to position [2450, 0]
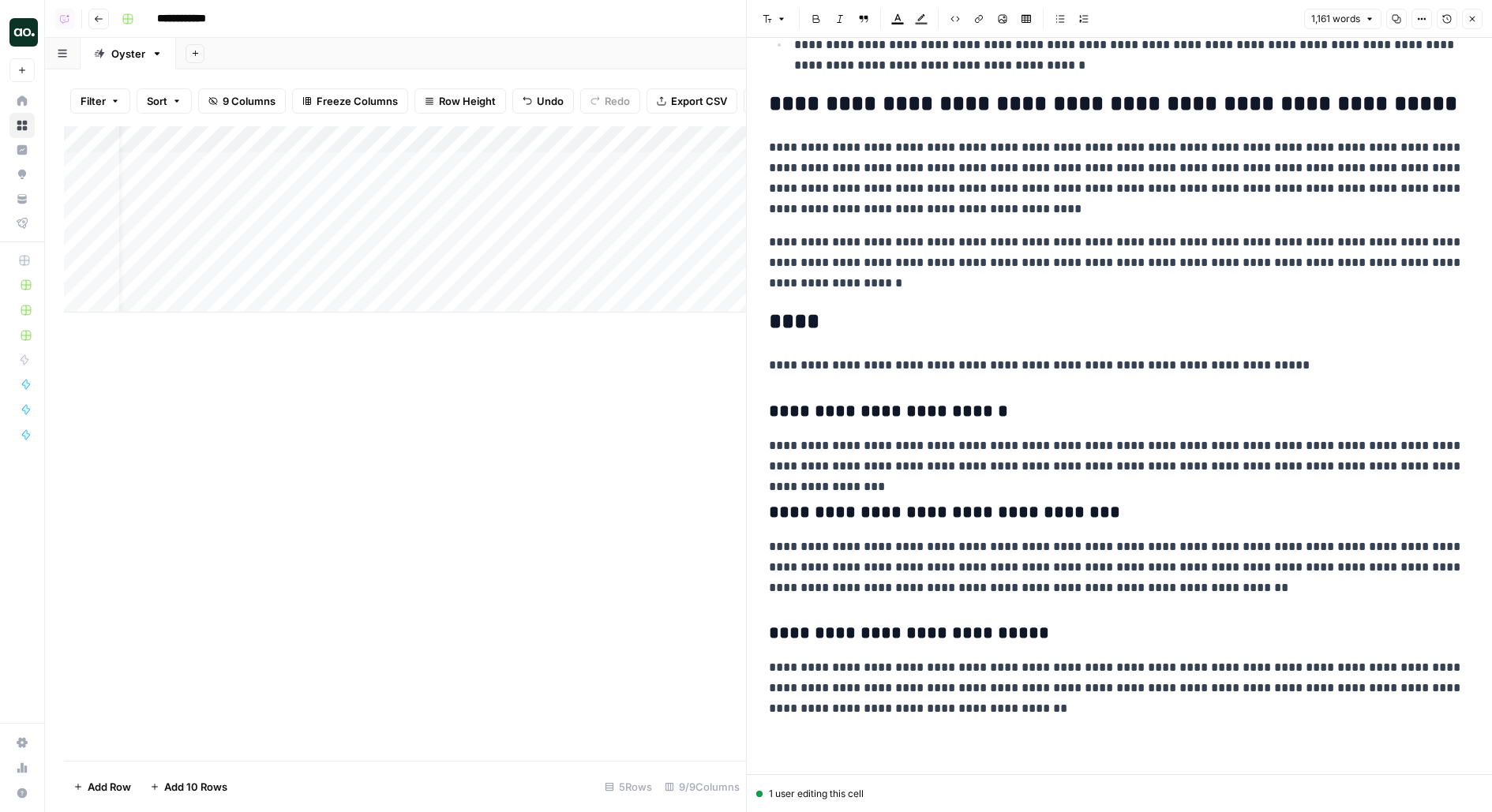
click at [1479, 22] on button "Close" at bounding box center [1471, 19] width 21 height 21
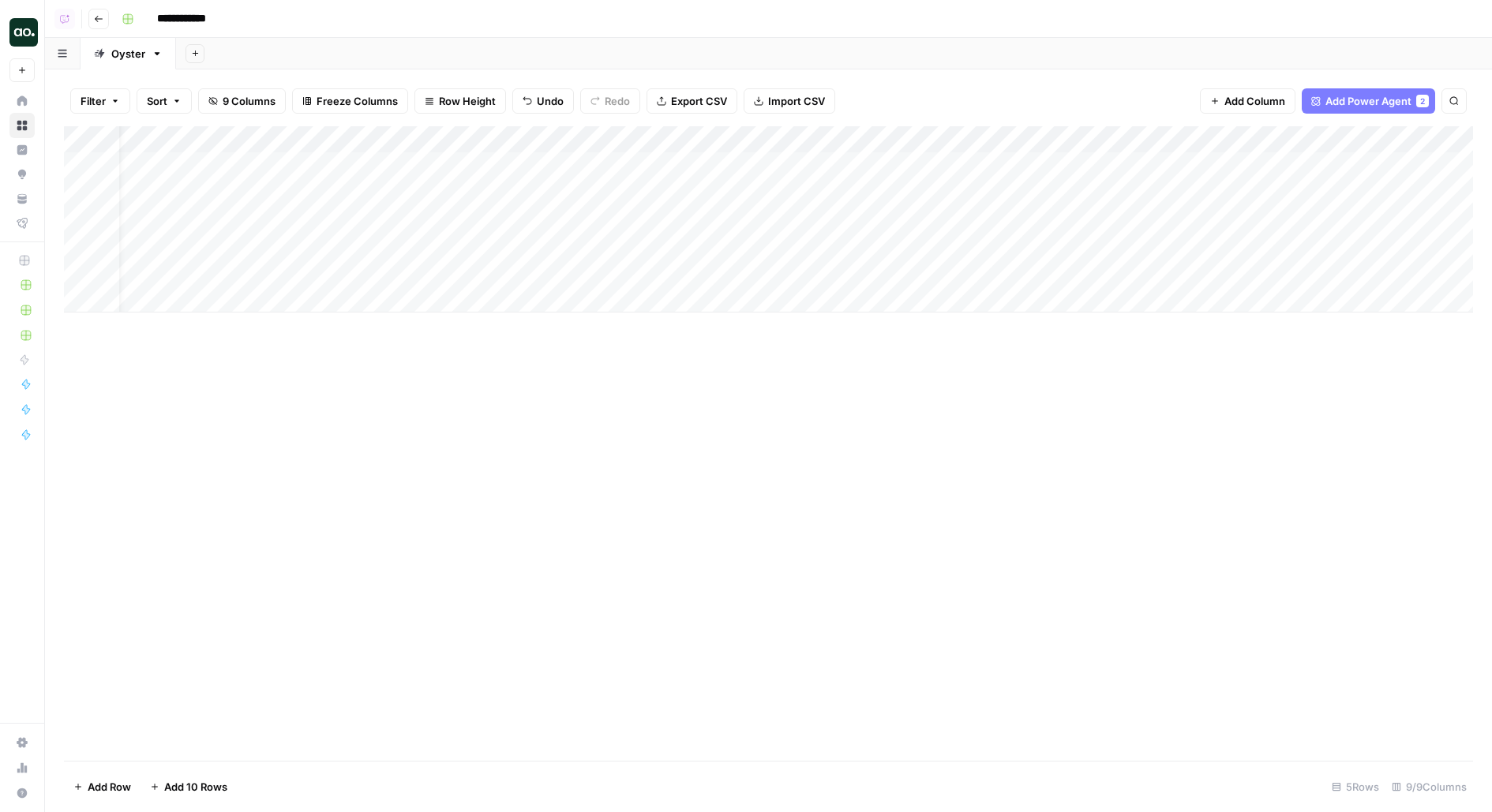
click at [927, 165] on div "Add Column" at bounding box center [768, 219] width 1408 height 186
click at [914, 179] on div "Add Column" at bounding box center [768, 219] width 1408 height 186
click at [905, 214] on div "Add Column" at bounding box center [768, 219] width 1408 height 186
click at [894, 237] on div "Add Column" at bounding box center [768, 219] width 1408 height 186
click at [894, 266] on div "Add Column" at bounding box center [768, 219] width 1408 height 186
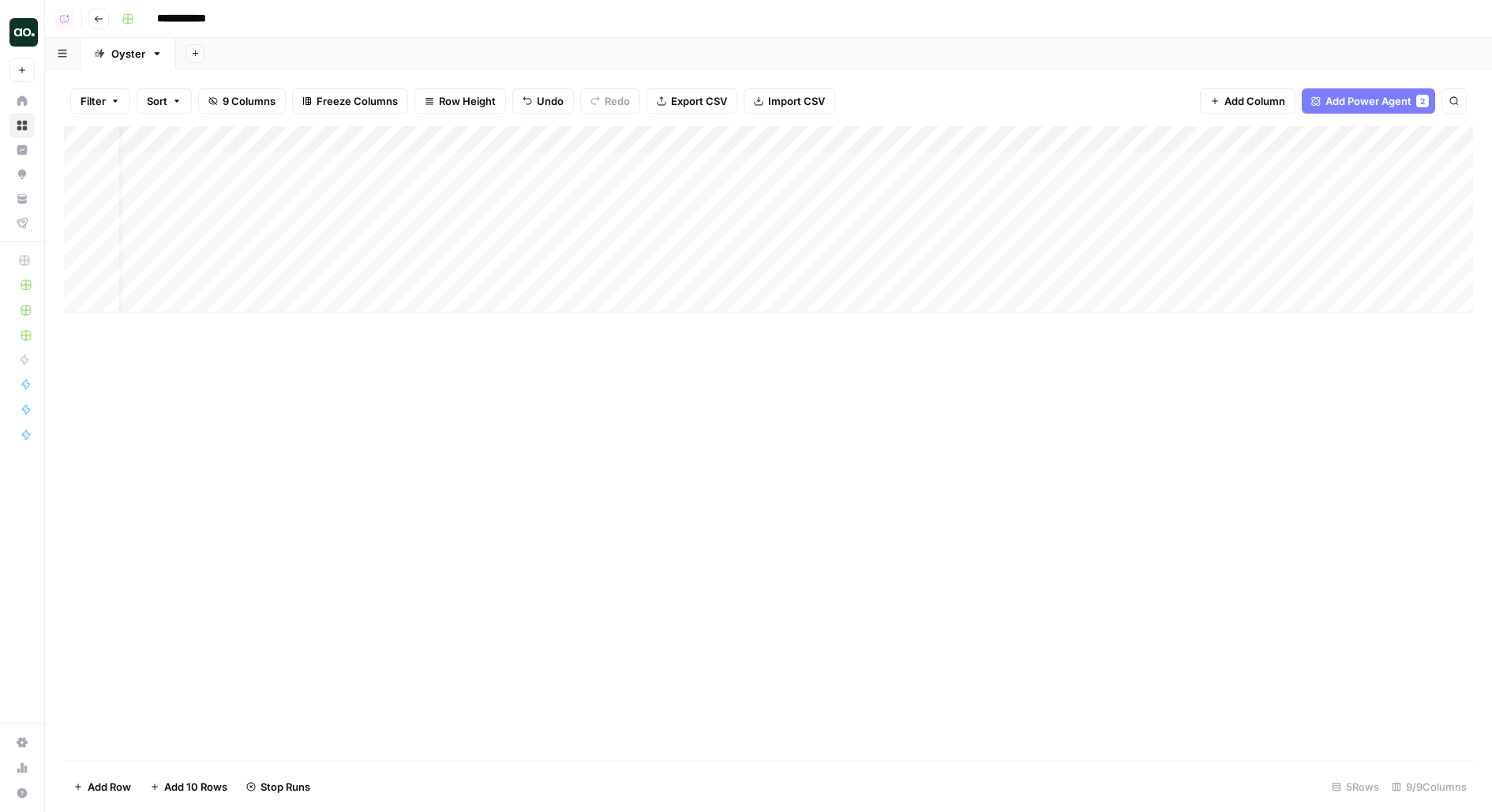
scroll to position [0, 216]
click at [1410, 146] on span "Add Column" at bounding box center [1436, 140] width 56 height 14
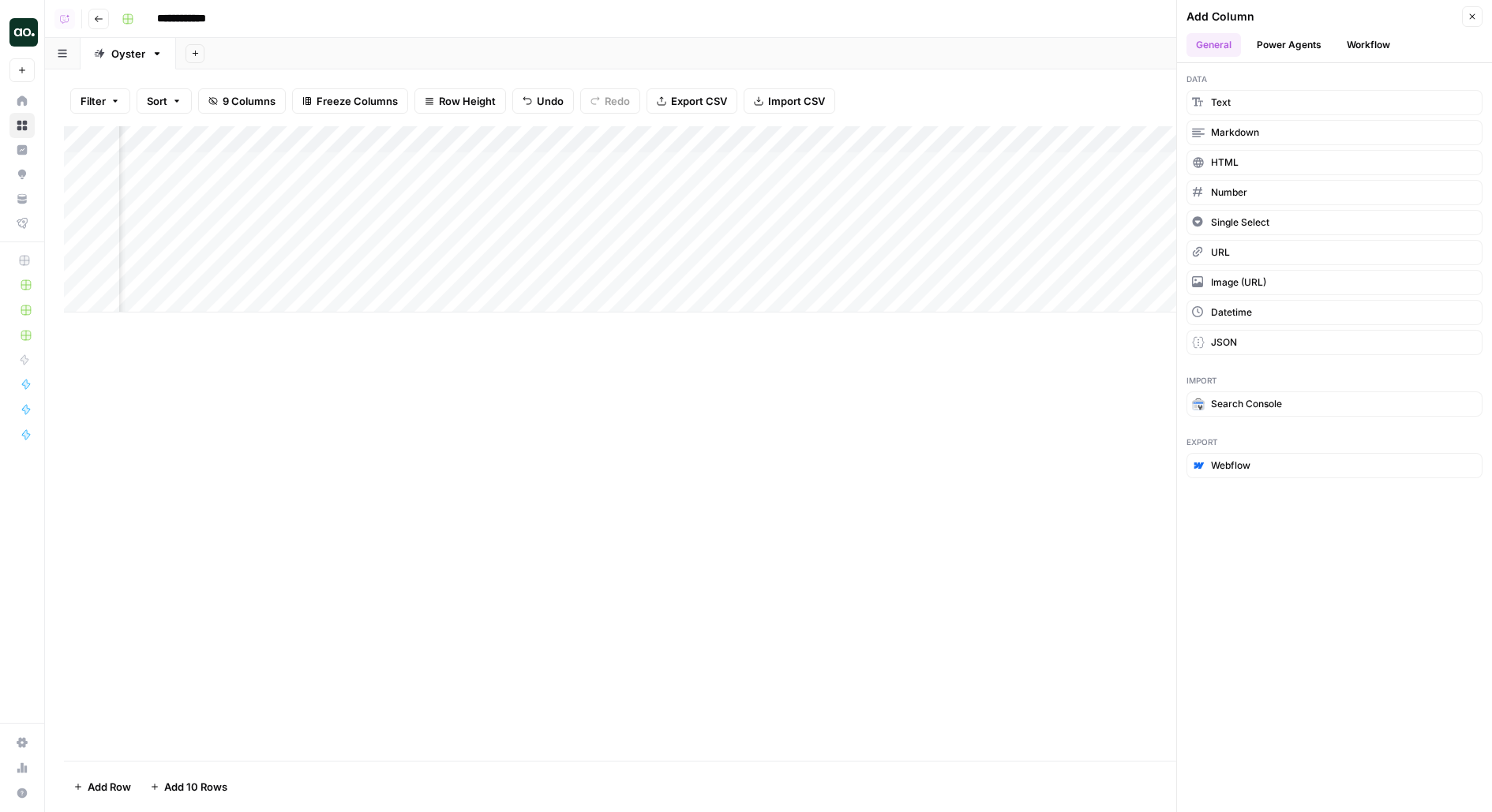
click at [1358, 33] on button "Workflow" at bounding box center [1367, 45] width 62 height 23
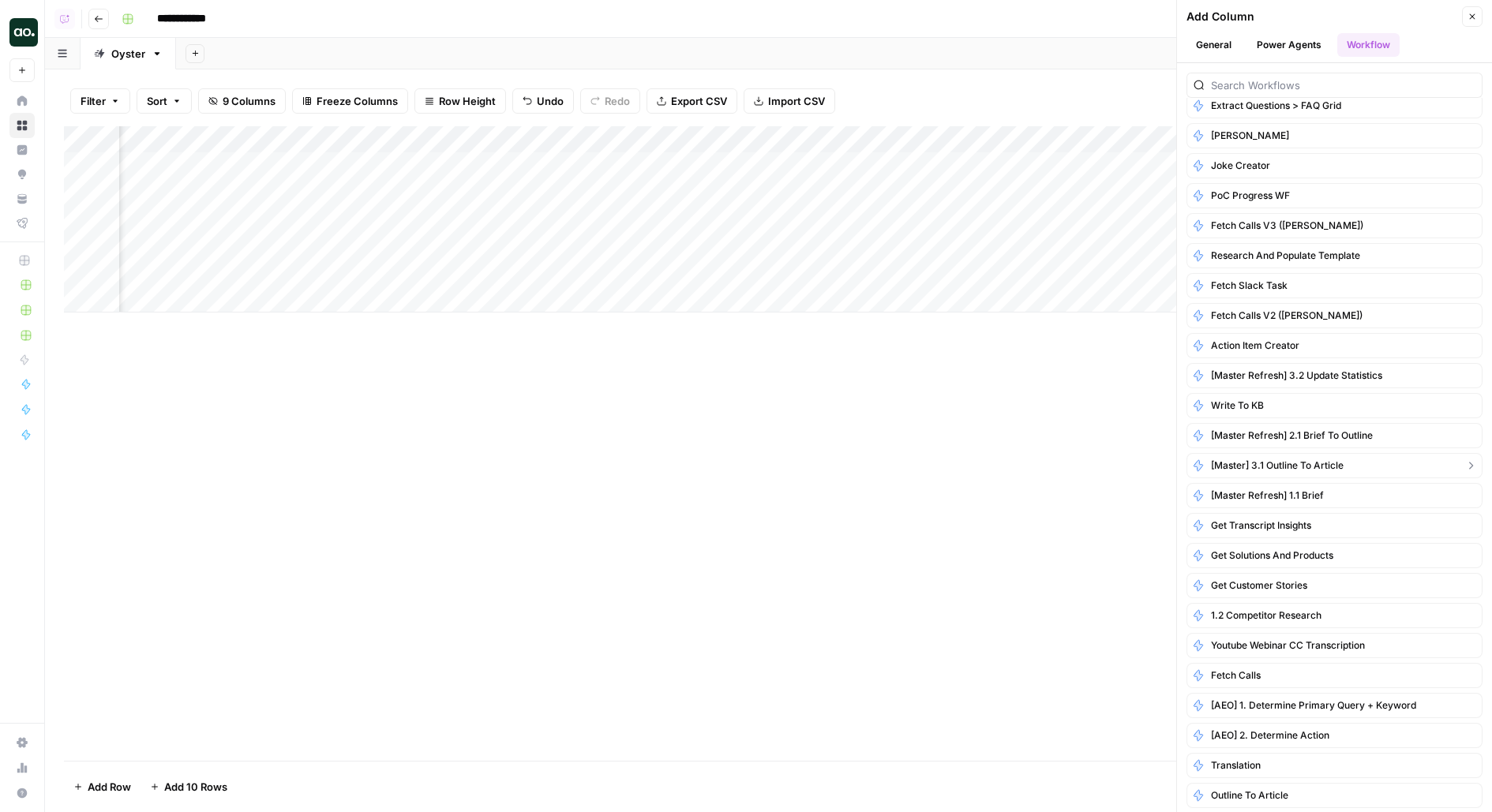
scroll to position [468, 0]
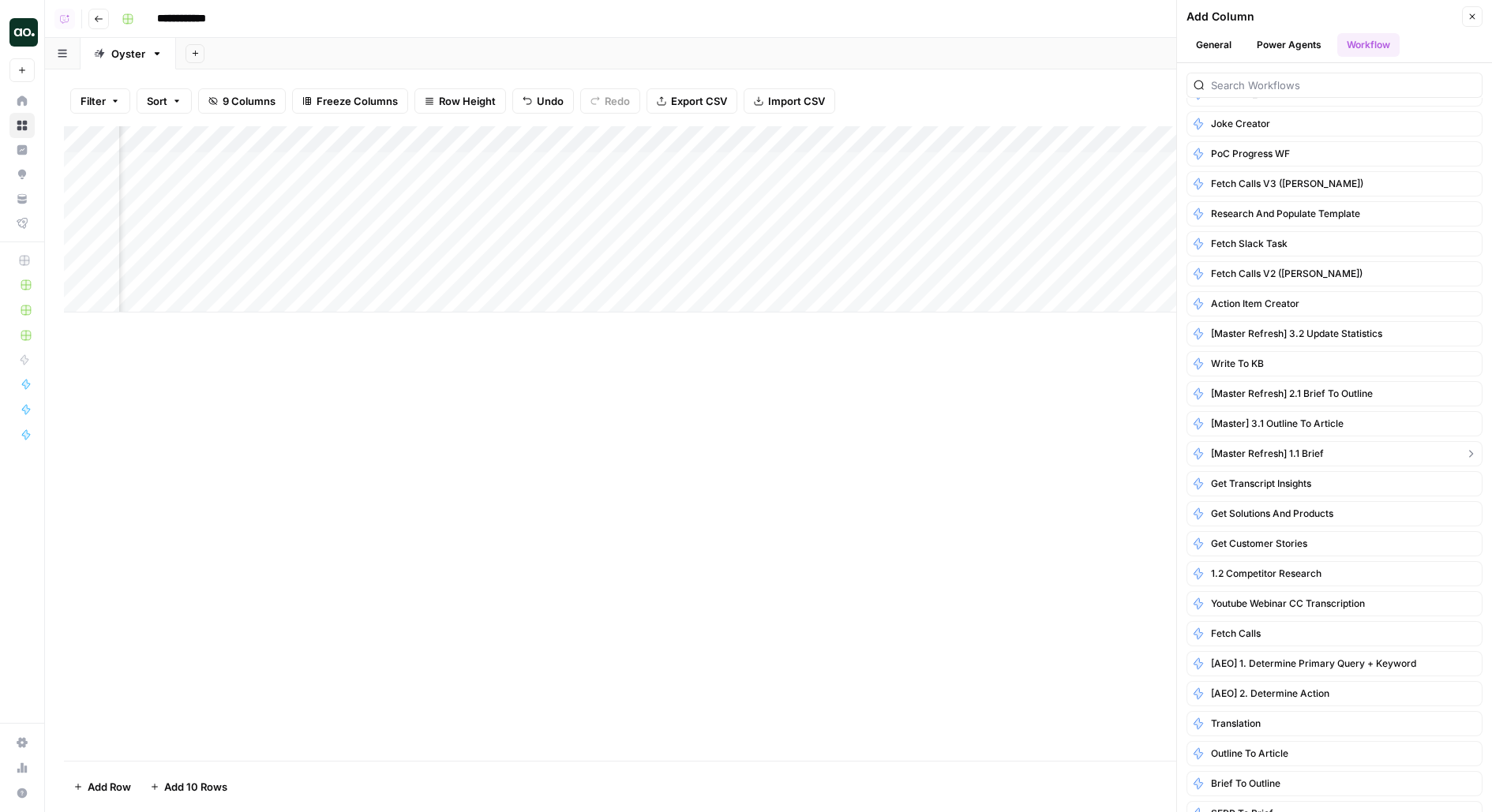
click at [1309, 446] on span "[Master Refresh] 1.1 Brief" at bounding box center [1267, 454] width 113 height 14
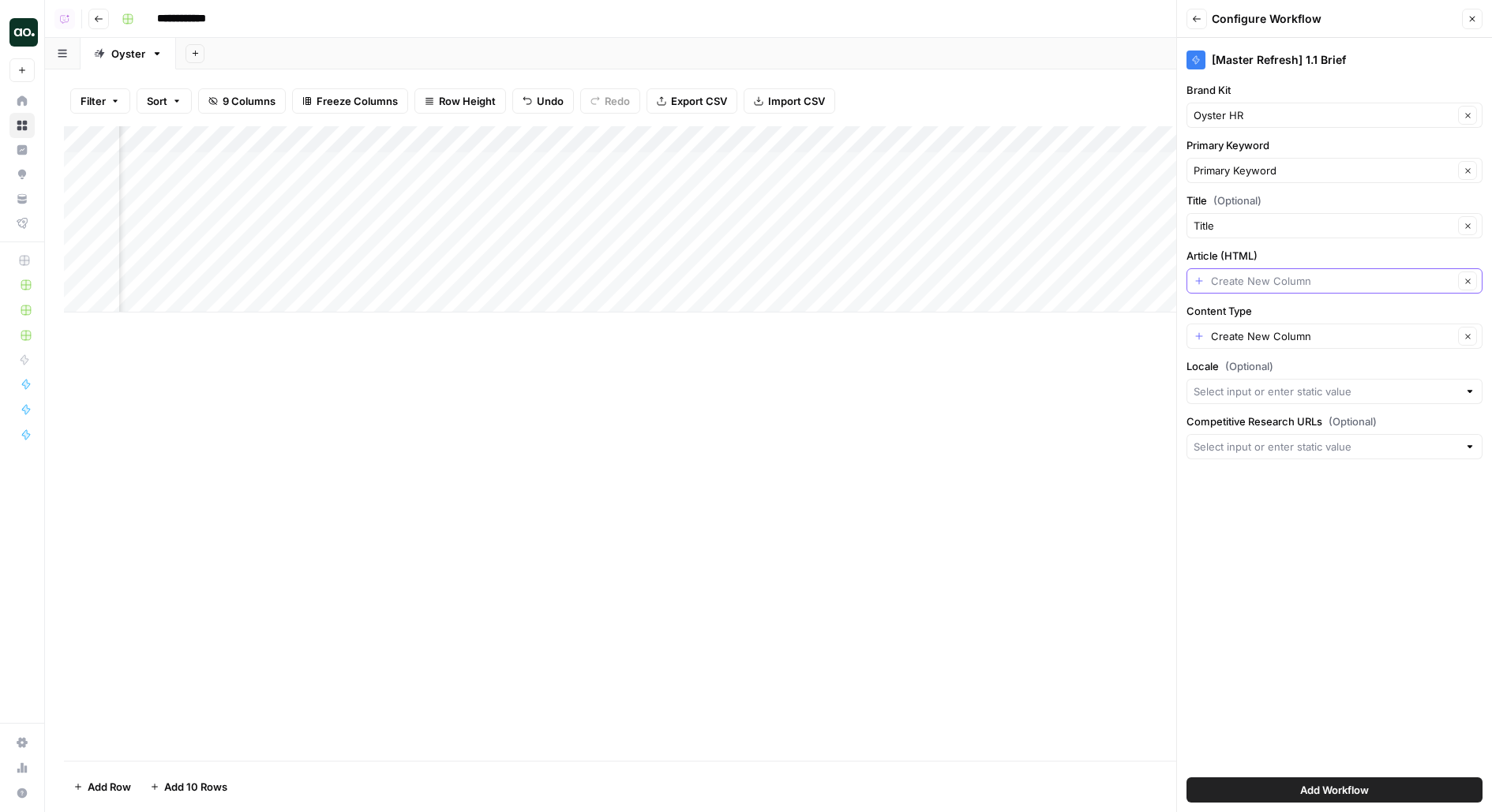
click at [1264, 273] on input "Article (HTML)" at bounding box center [1332, 281] width 243 height 16
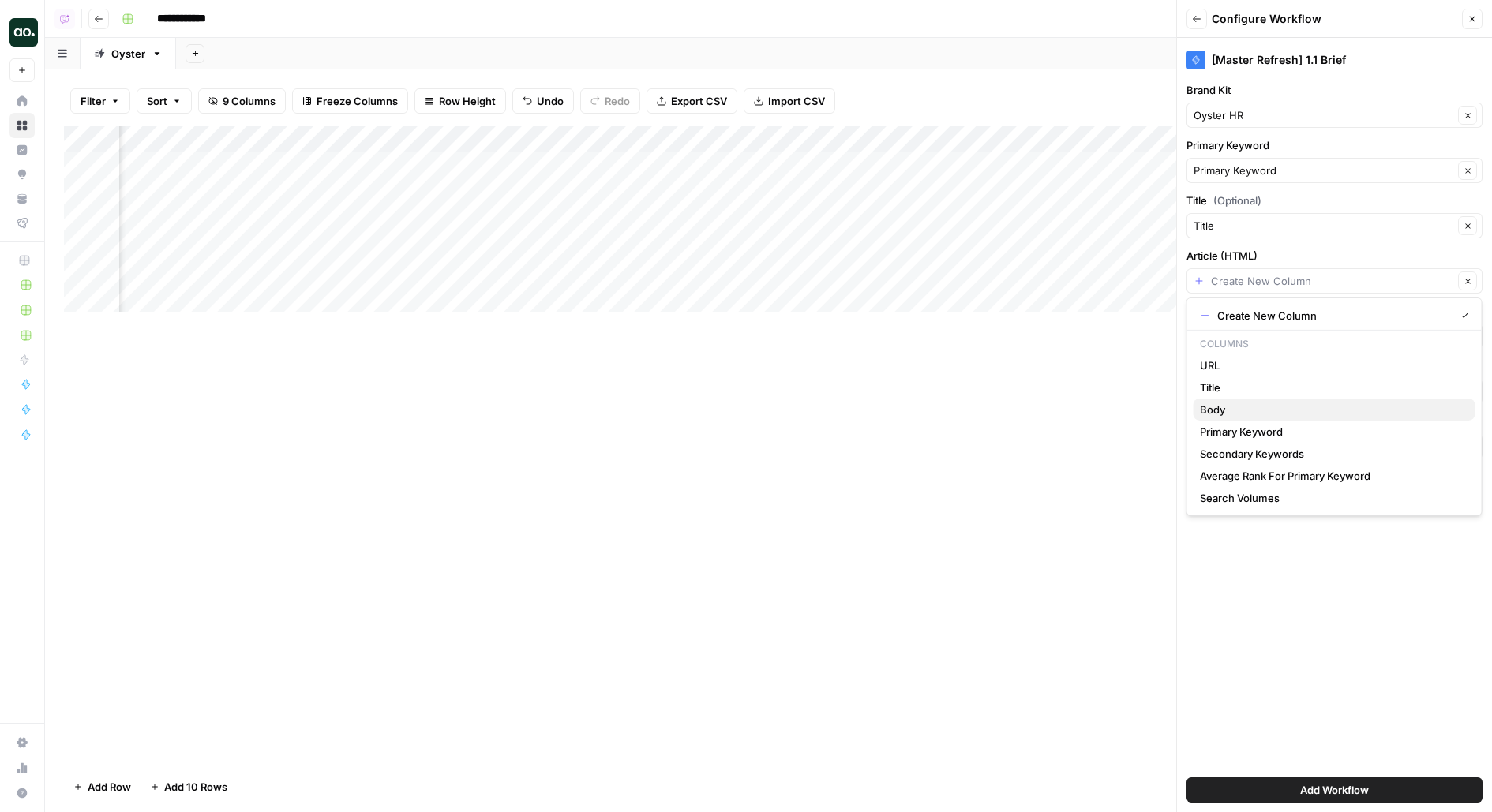
click at [1243, 400] on button "Body" at bounding box center [1334, 410] width 282 height 22
type input "Body"
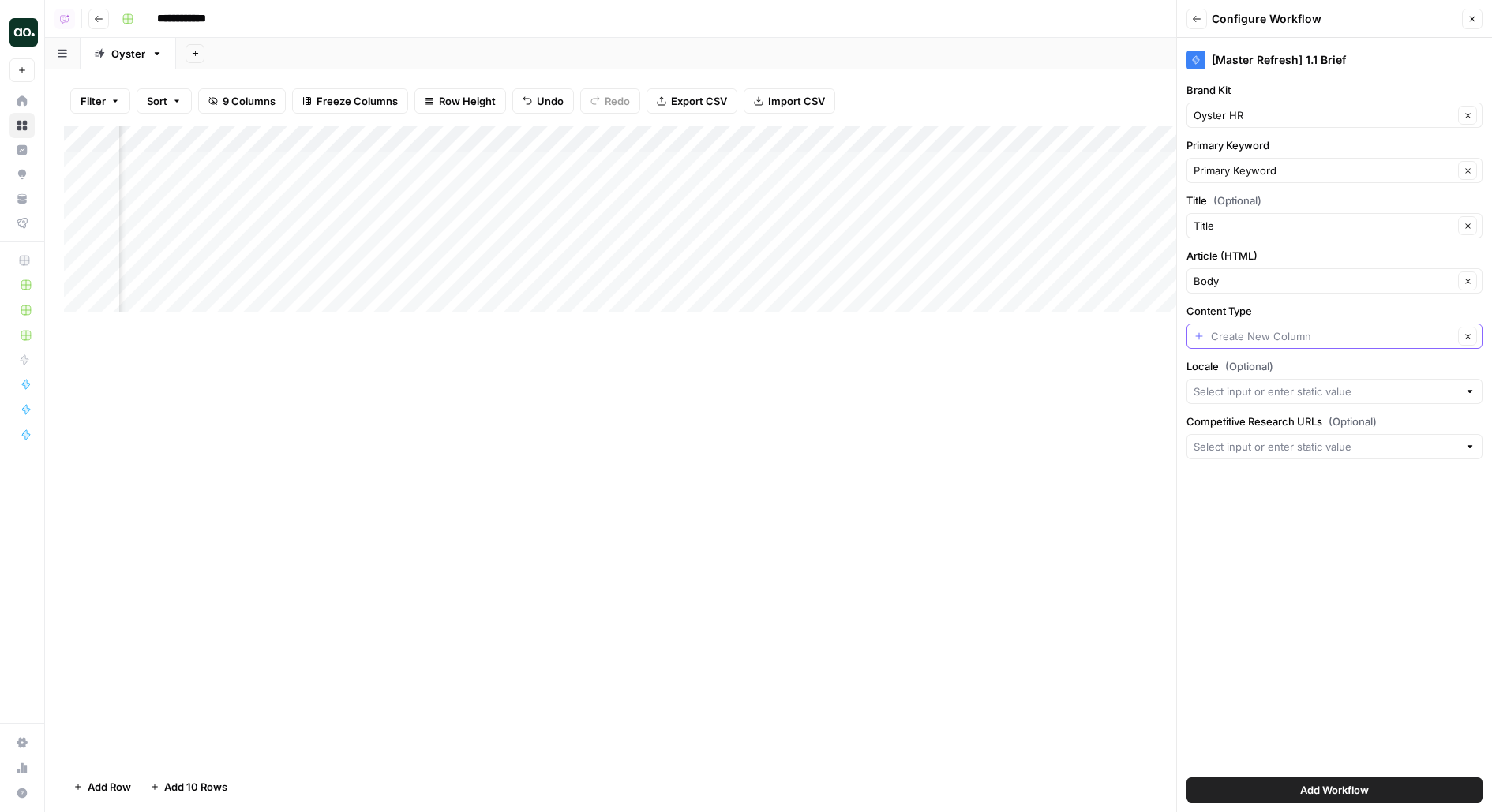
click at [1257, 330] on input "Content Type" at bounding box center [1332, 337] width 243 height 16
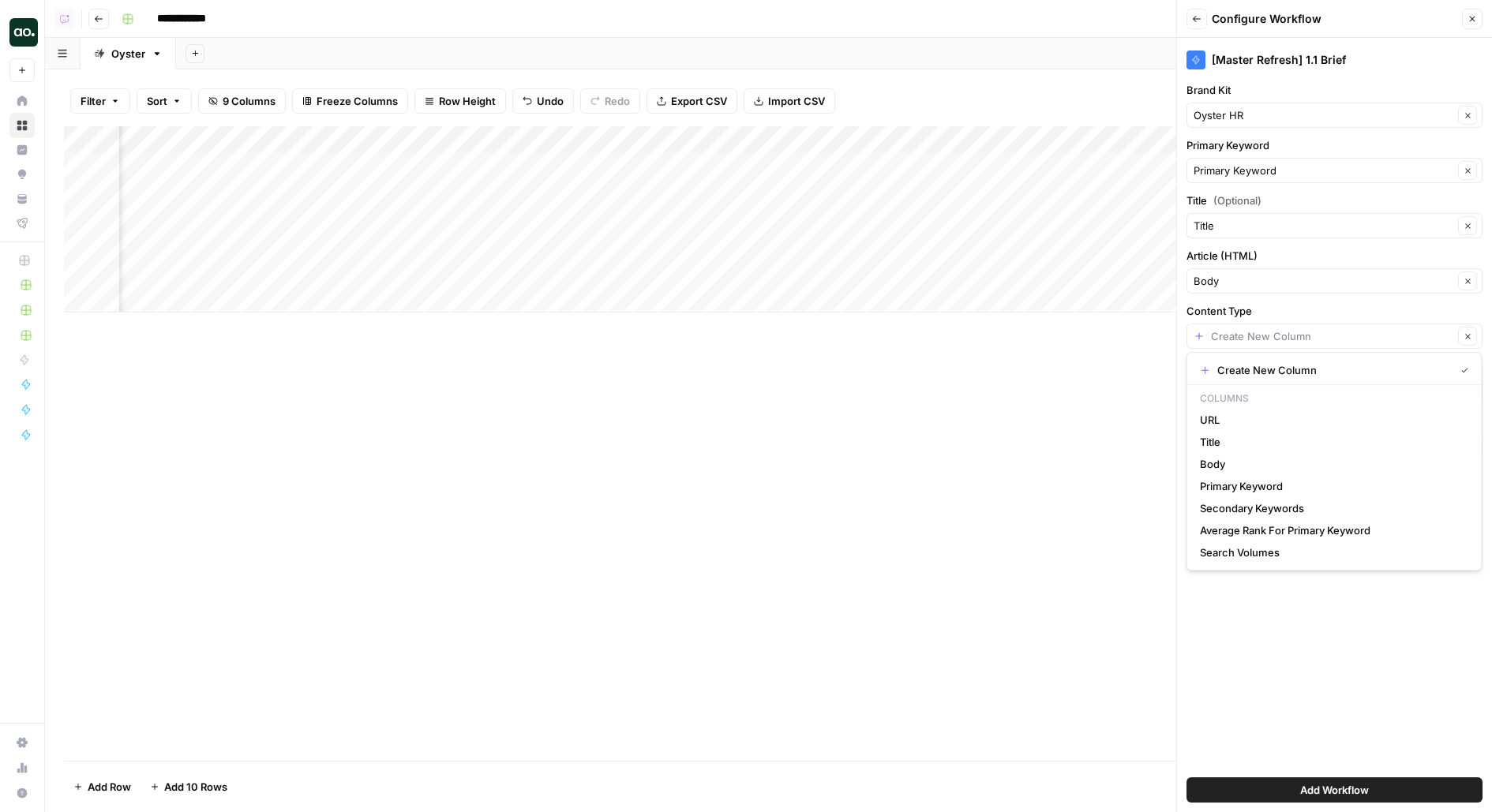
type input "Create New Column"
click at [1090, 485] on div "Add Column" at bounding box center [768, 444] width 1408 height 634
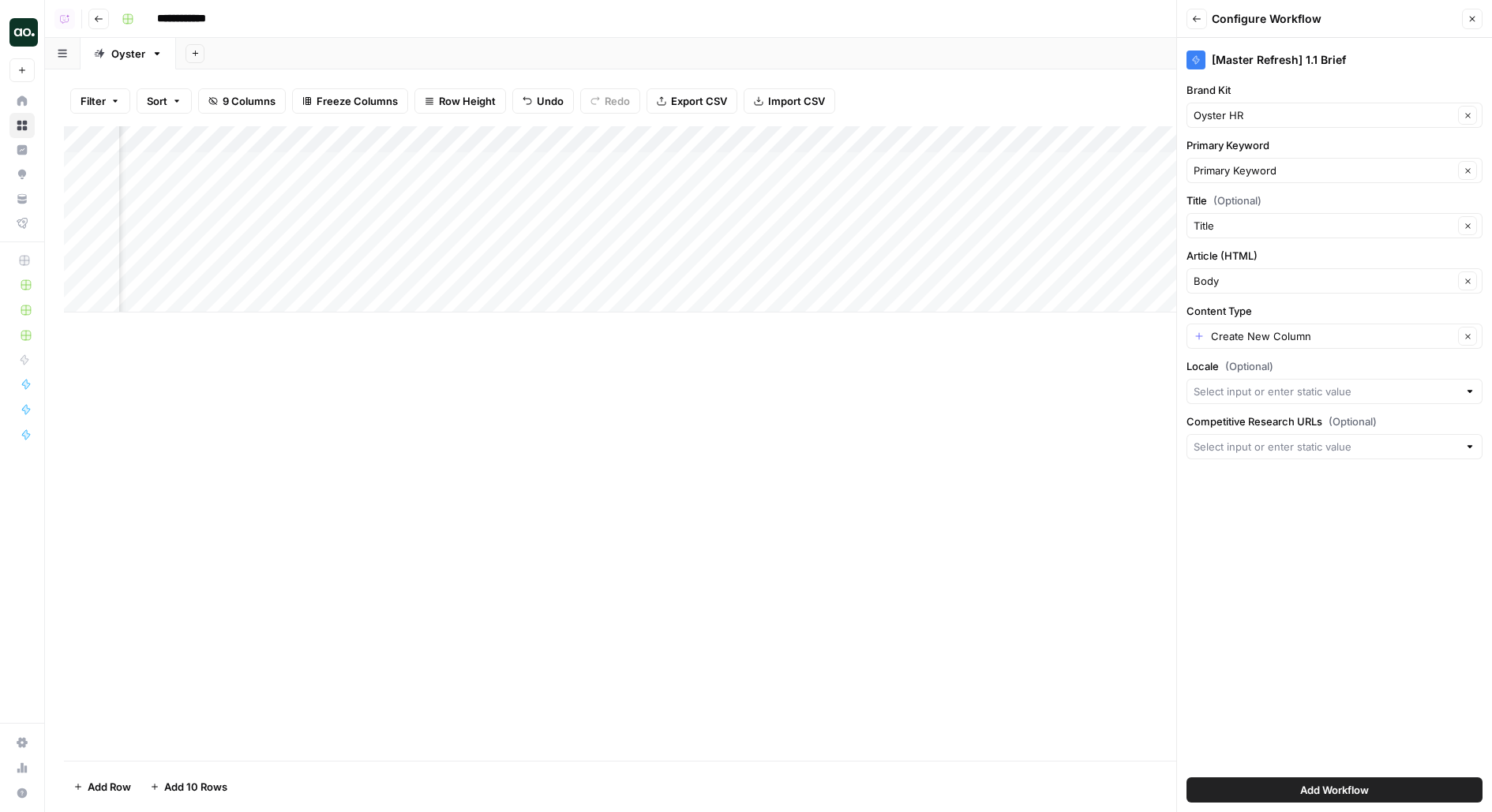
click at [1475, 22] on icon "button" at bounding box center [1471, 19] width 10 height 10
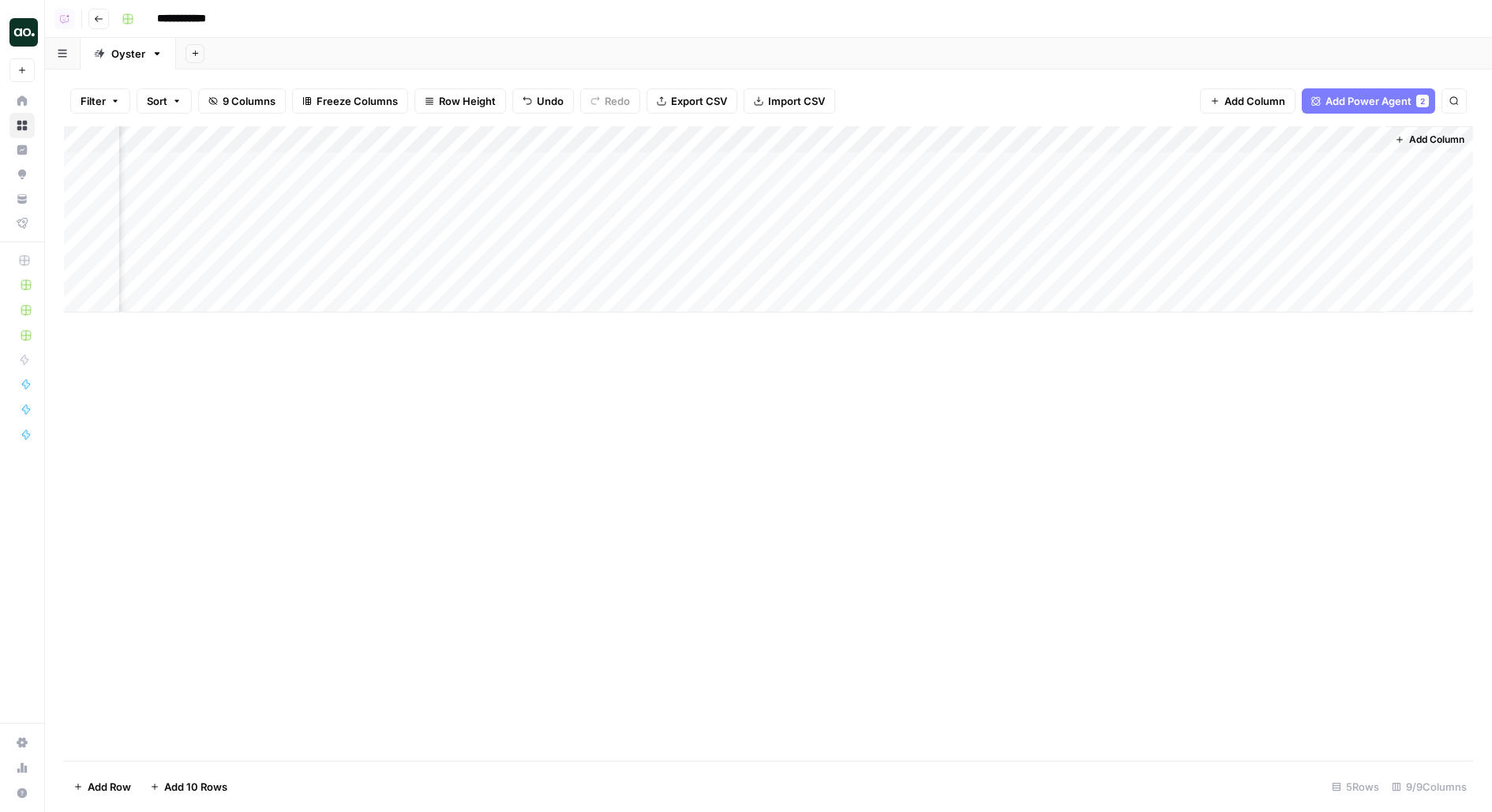
click at [1411, 137] on span "Add Column" at bounding box center [1436, 140] width 56 height 14
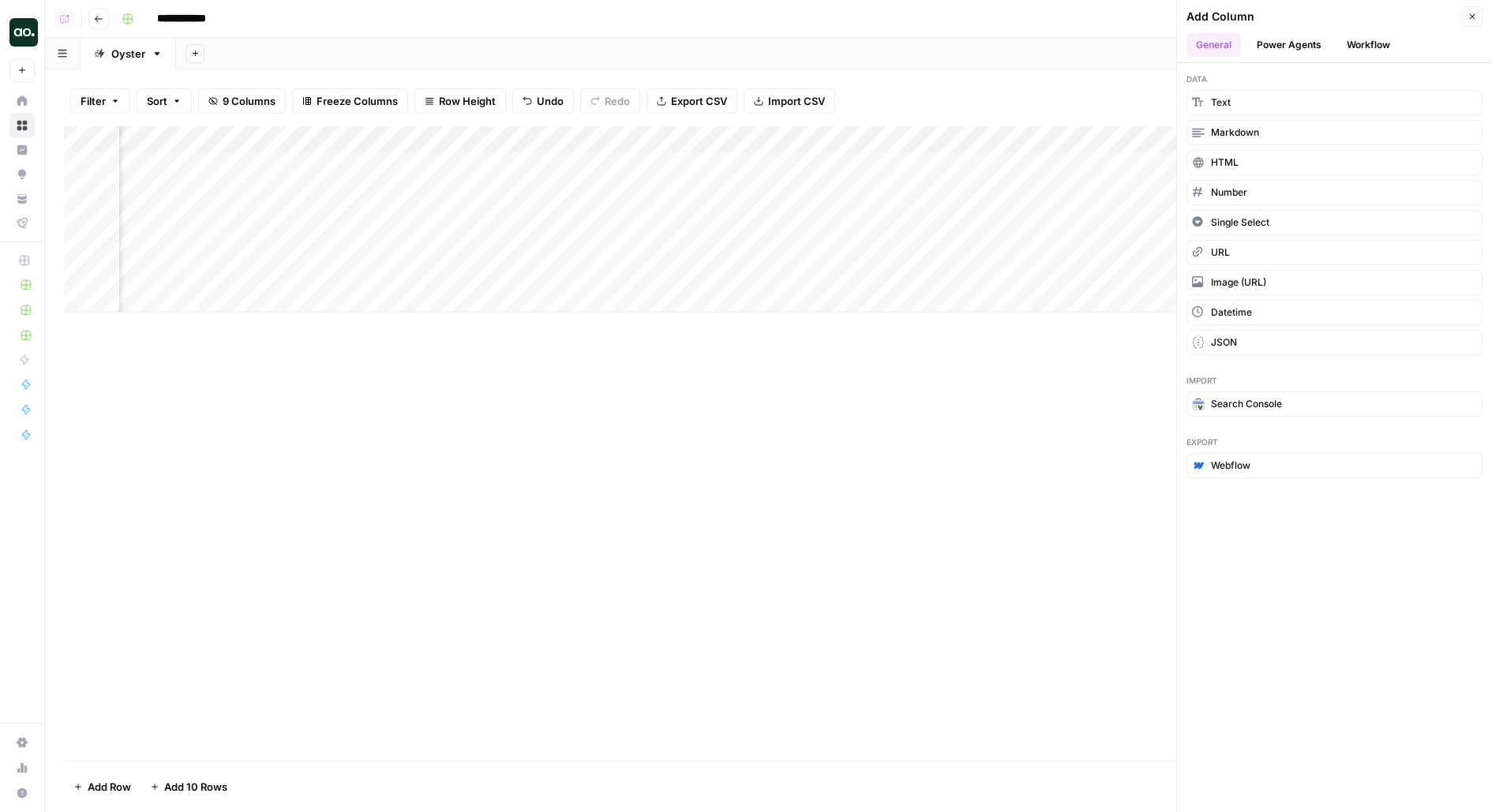
click at [1372, 45] on button "Workflow" at bounding box center [1367, 45] width 62 height 23
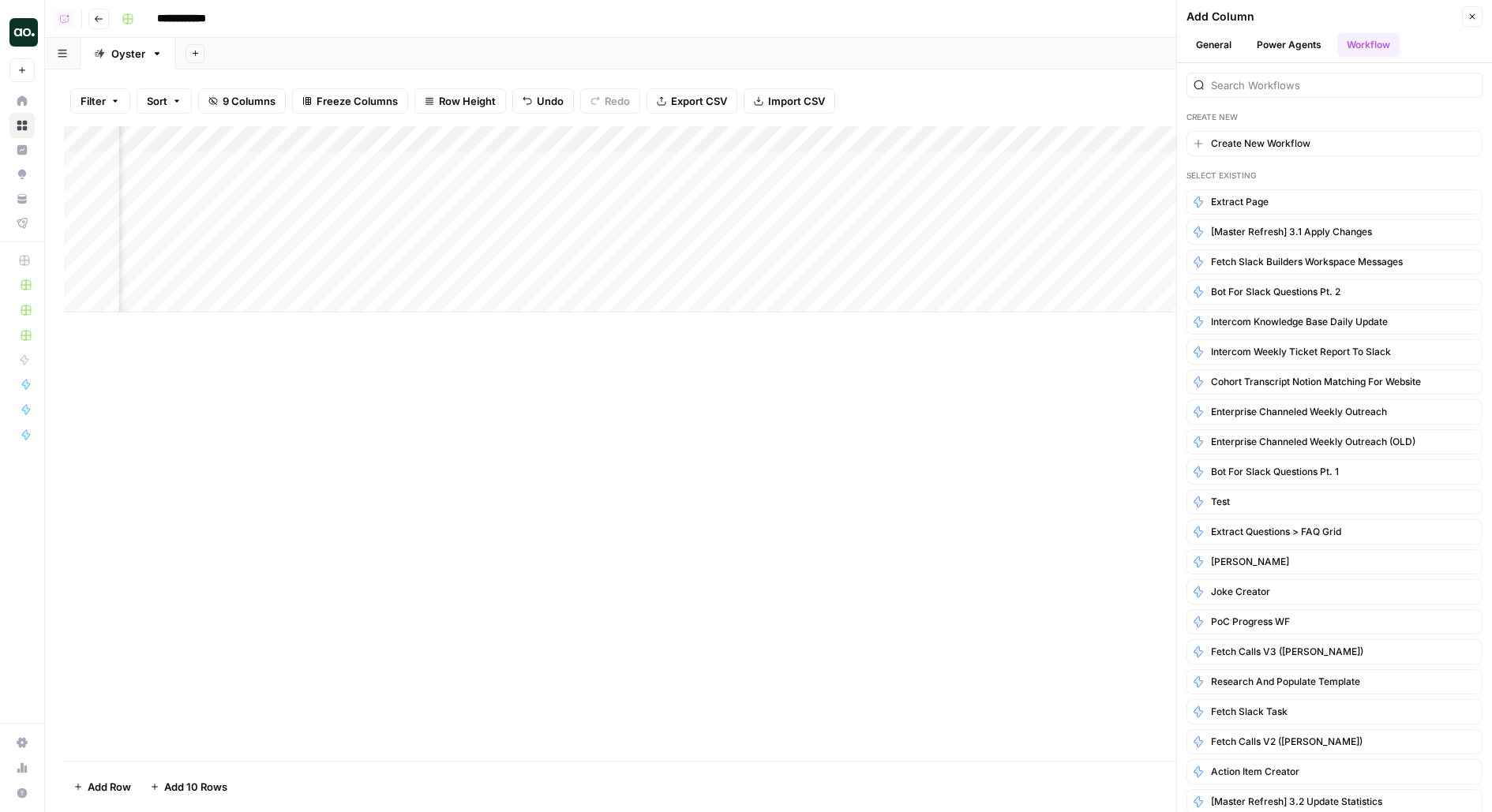
click at [1224, 43] on button "General" at bounding box center [1214, 45] width 55 height 23
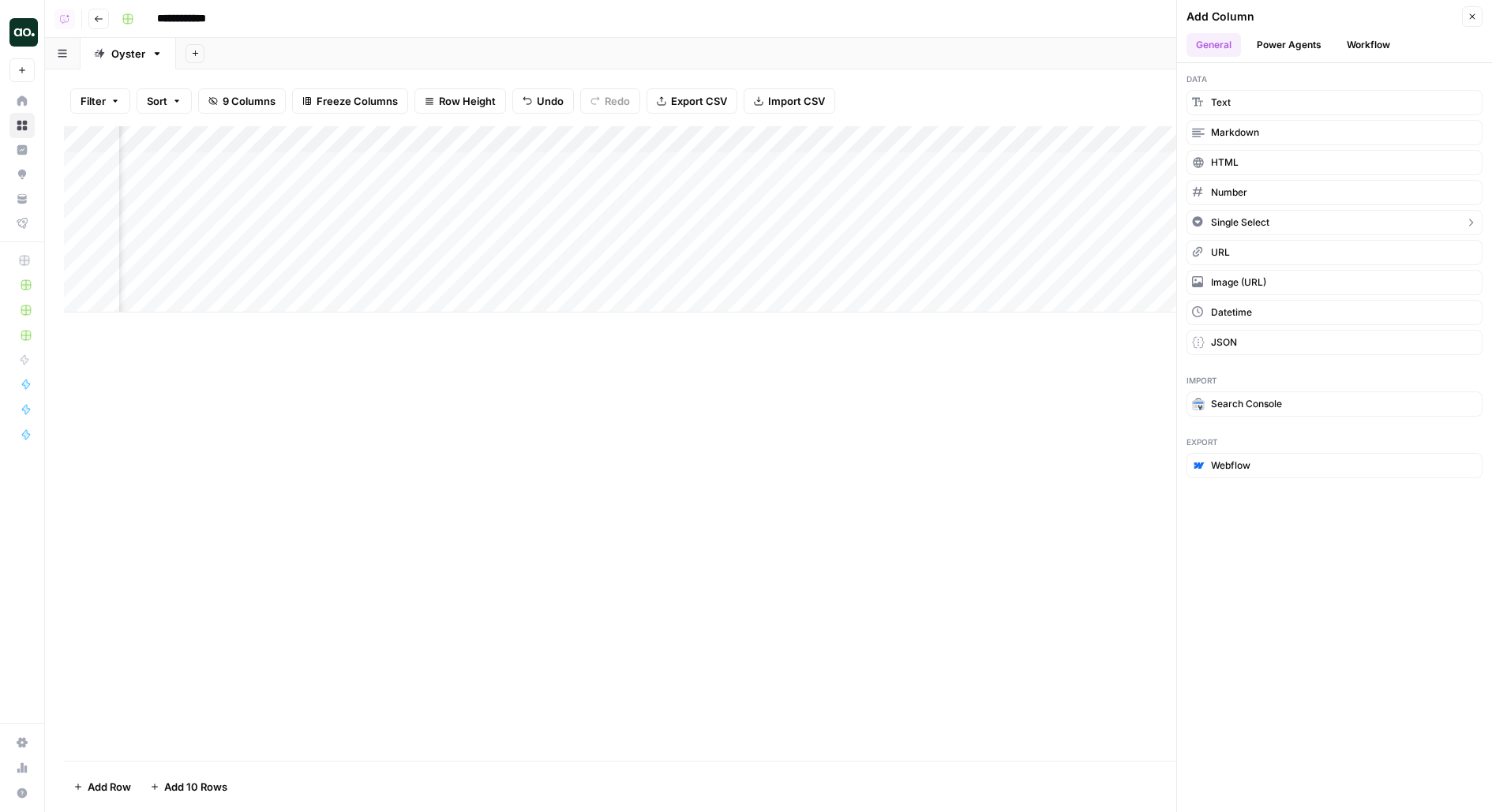
click at [1243, 219] on span "Single Select" at bounding box center [1240, 223] width 58 height 14
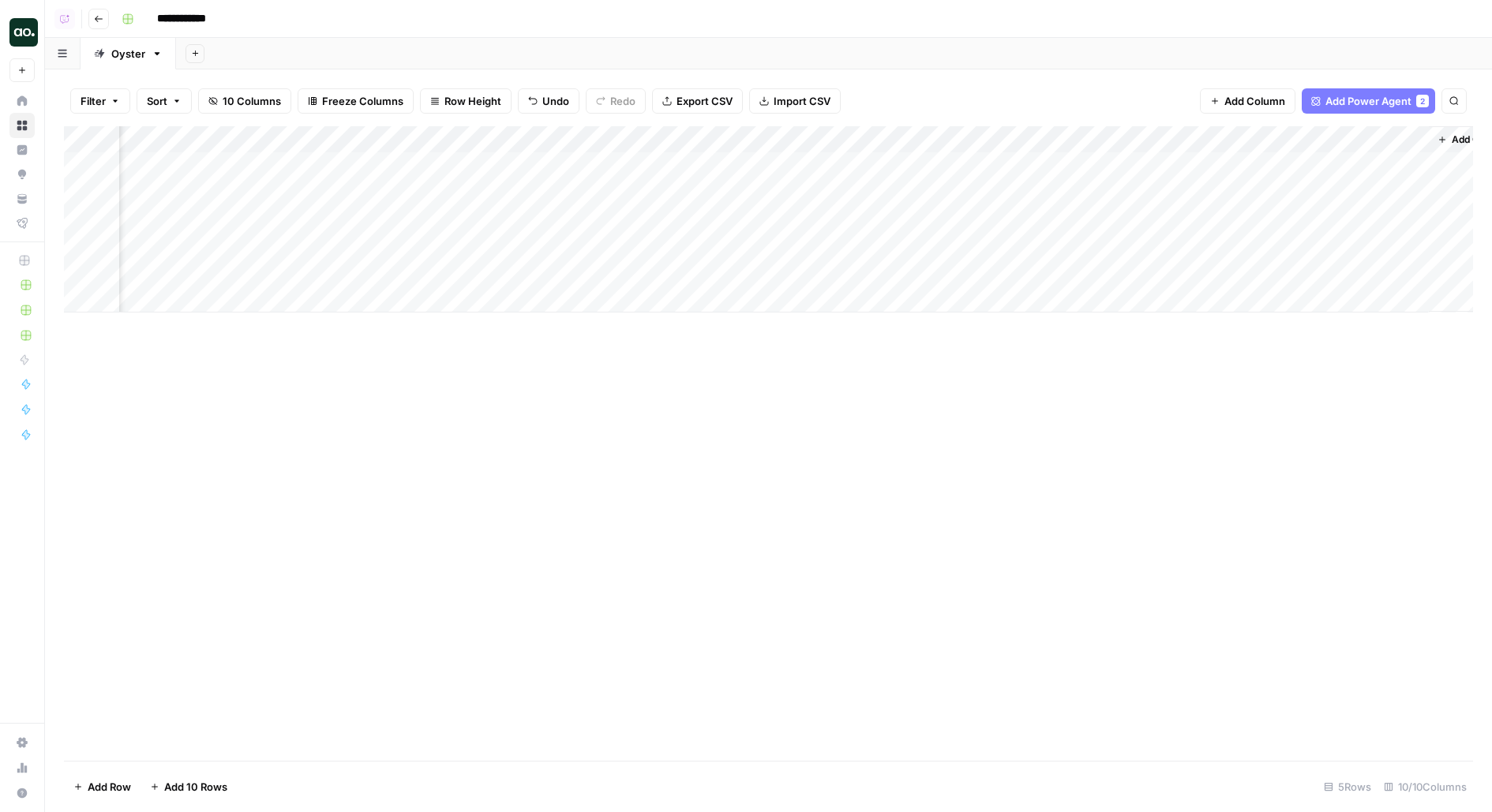
scroll to position [0, 358]
drag, startPoint x: 1294, startPoint y: 144, endPoint x: 238, endPoint y: 136, distance: 1056.0
click at [238, 136] on div "Add Column" at bounding box center [768, 219] width 1408 height 186
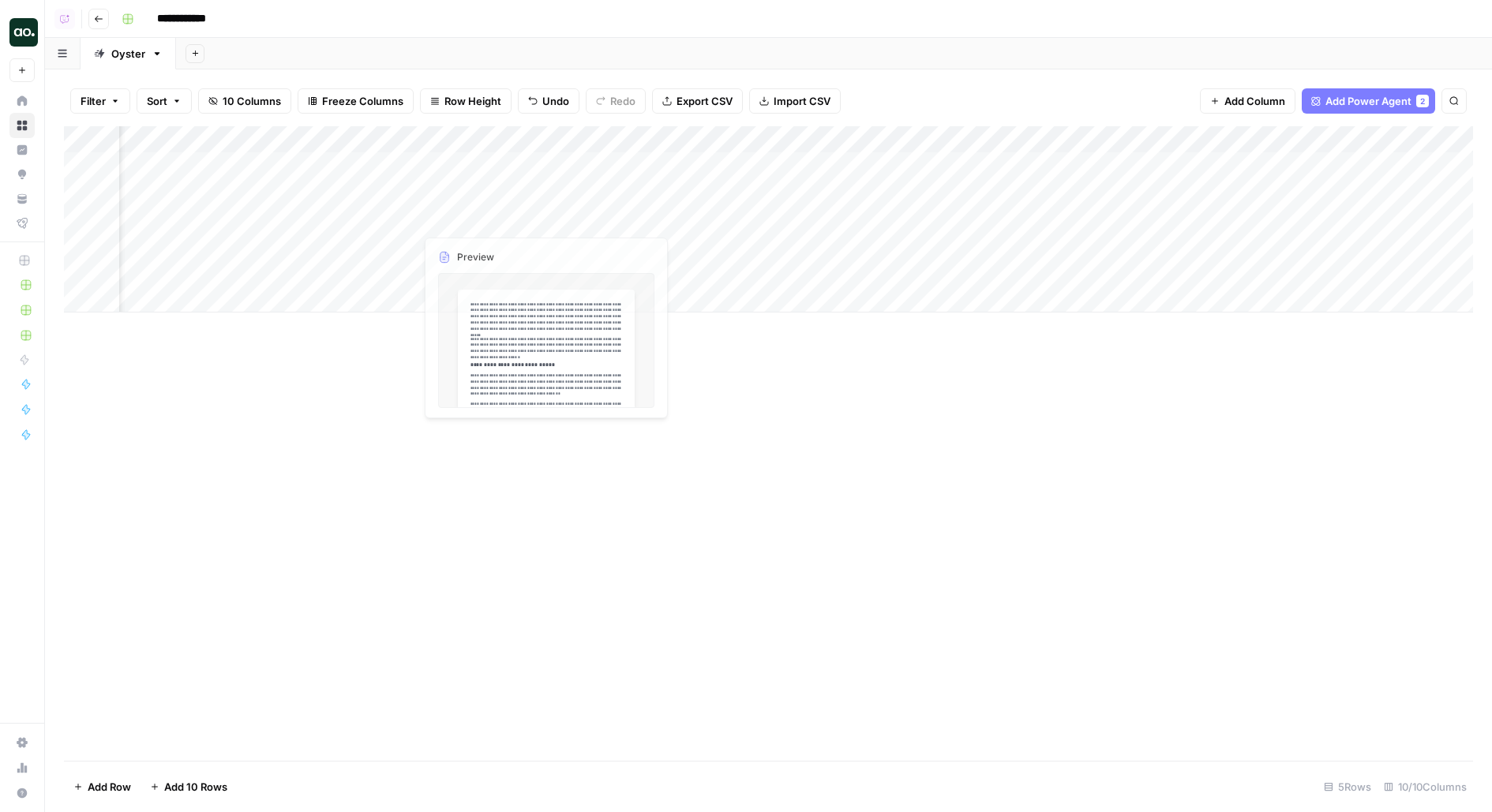
scroll to position [0, 0]
drag, startPoint x: 565, startPoint y: 140, endPoint x: 376, endPoint y: 138, distance: 189.0
click at [376, 138] on div "Add Column" at bounding box center [768, 219] width 1408 height 186
click at [401, 164] on div "Add Column" at bounding box center [768, 219] width 1408 height 186
click at [403, 143] on div "Add Column" at bounding box center [768, 219] width 1408 height 186
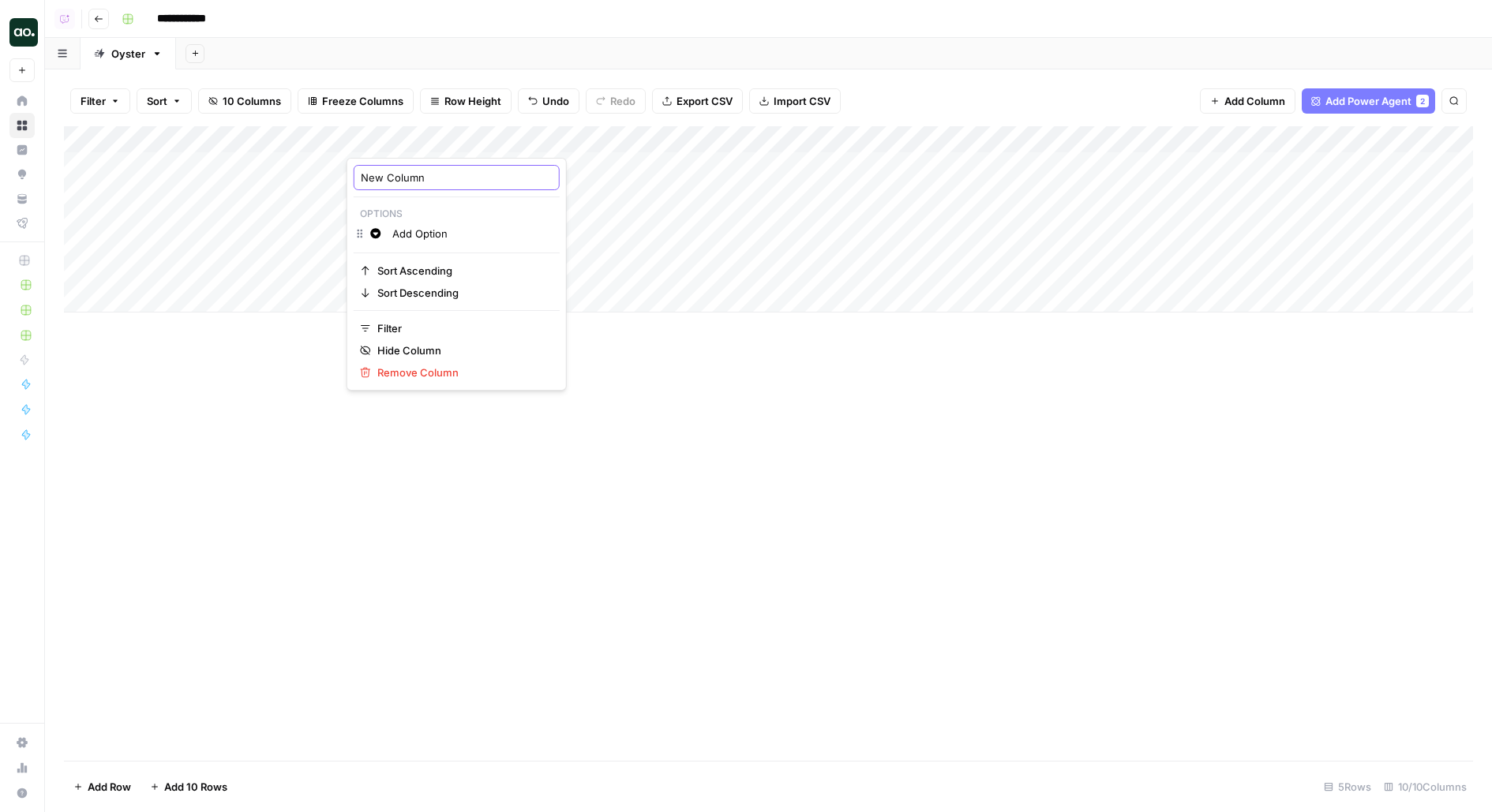
click at [401, 173] on input "New Column" at bounding box center [457, 178] width 192 height 16
type input "Content Type"
click at [384, 136] on div "Add Column" at bounding box center [768, 219] width 1408 height 186
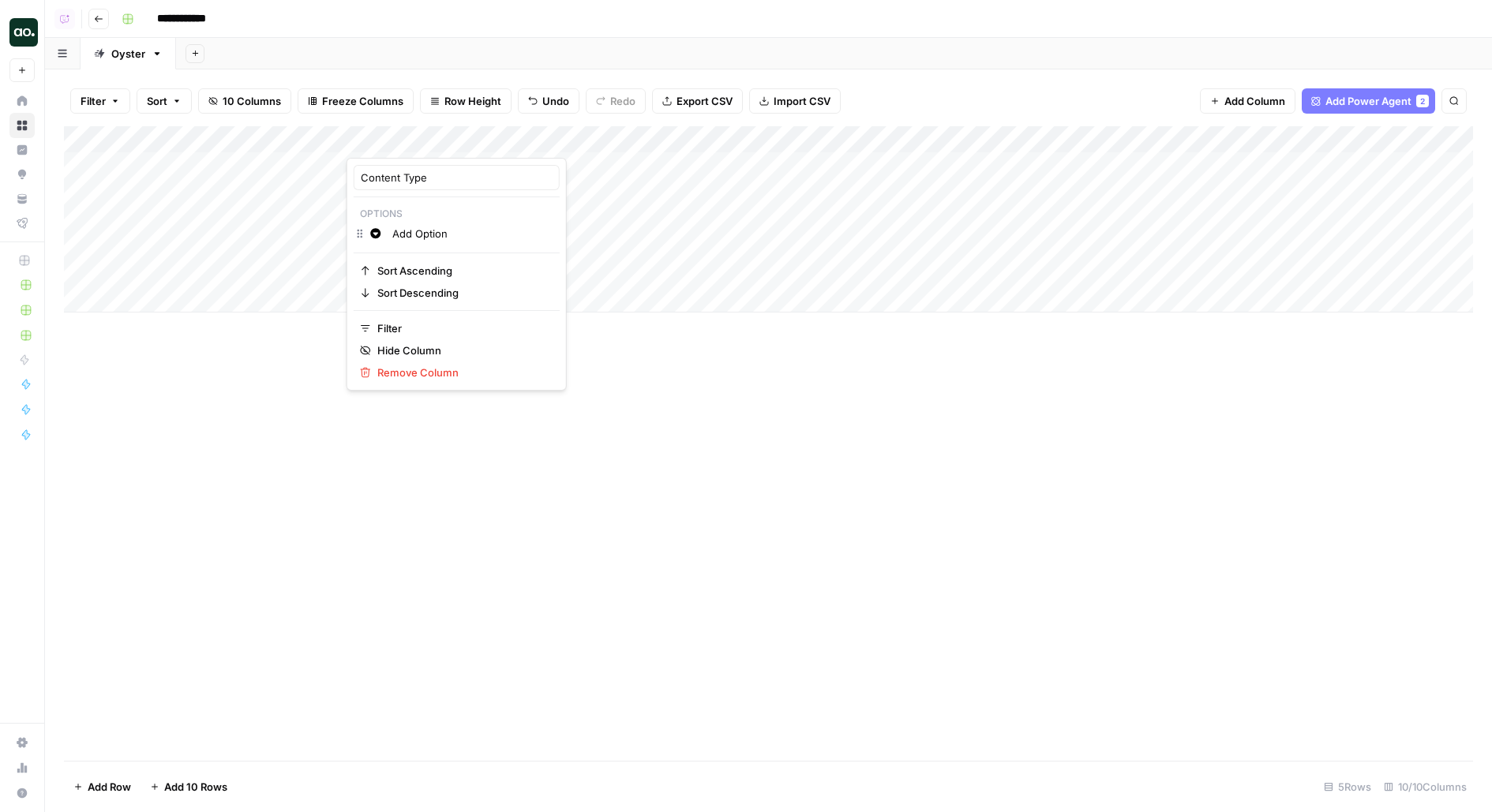
click at [400, 231] on input "Add Option" at bounding box center [472, 234] width 160 height 16
type input "Editorial Listicl"
click at [480, 232] on input "Editorial Listicl" at bounding box center [472, 234] width 160 height 16
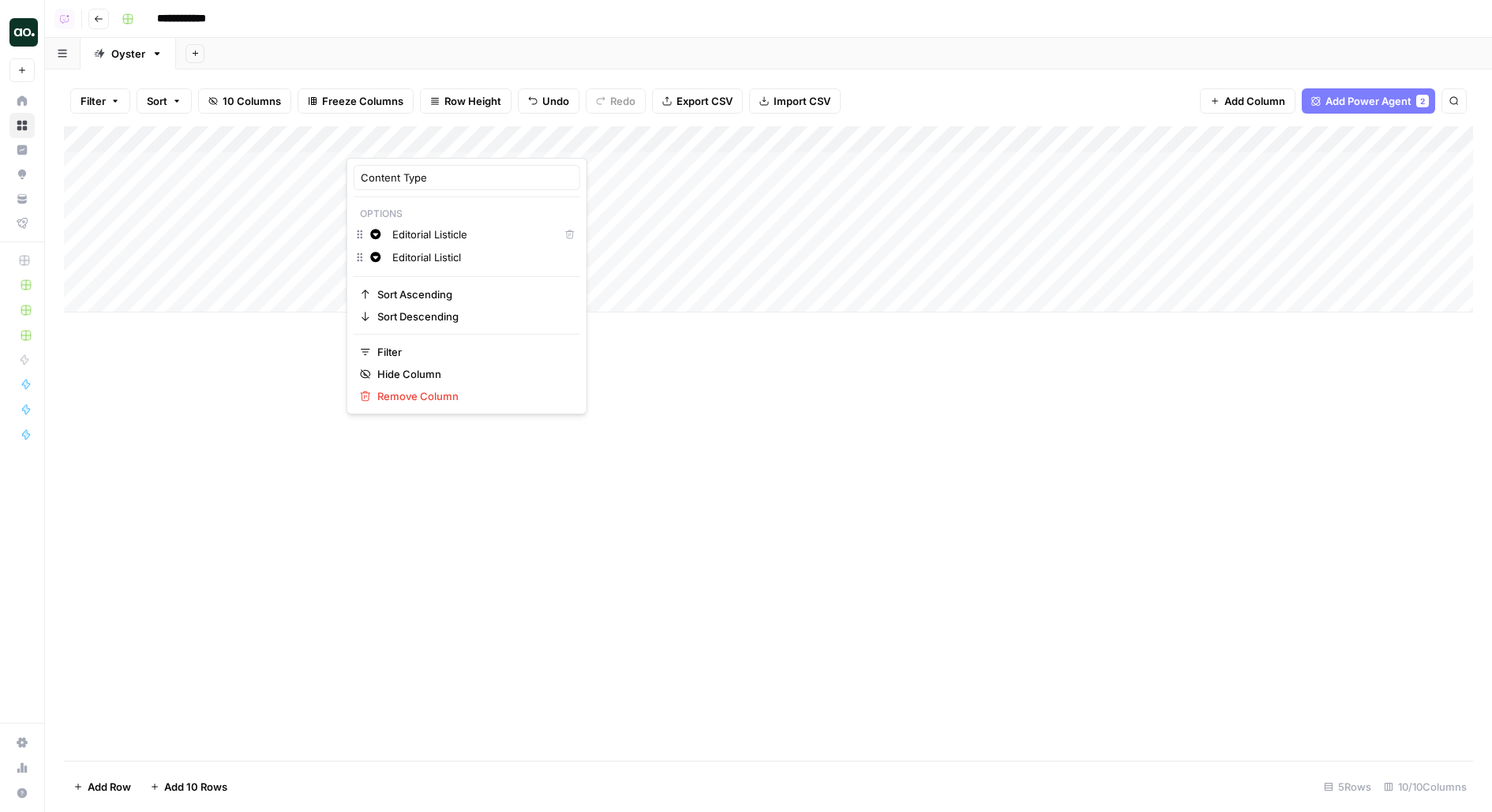
type input "Editorial Listicle"
click at [443, 257] on input "Editorial Listicl" at bounding box center [482, 258] width 181 height 16
click at [454, 277] on input "Editorial Article" at bounding box center [482, 281] width 181 height 16
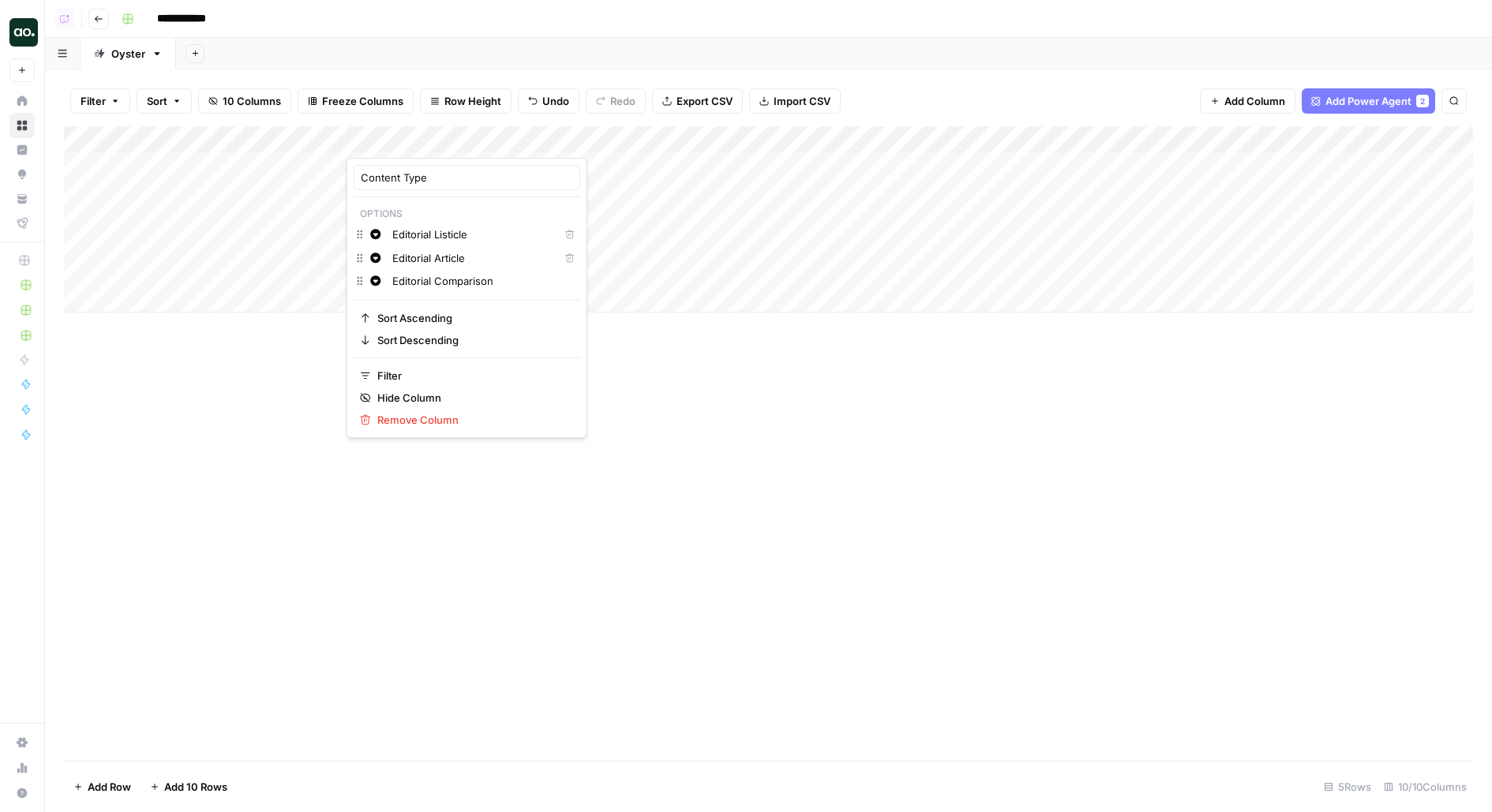
type input "Editorial Comparison"
click at [380, 260] on button "Change color" at bounding box center [375, 258] width 19 height 19
click at [410, 296] on div "Purple" at bounding box center [461, 304] width 125 height 16
click at [372, 238] on button "Change color" at bounding box center [375, 234] width 19 height 19
click at [409, 322] on div "Blue" at bounding box center [461, 325] width 125 height 16
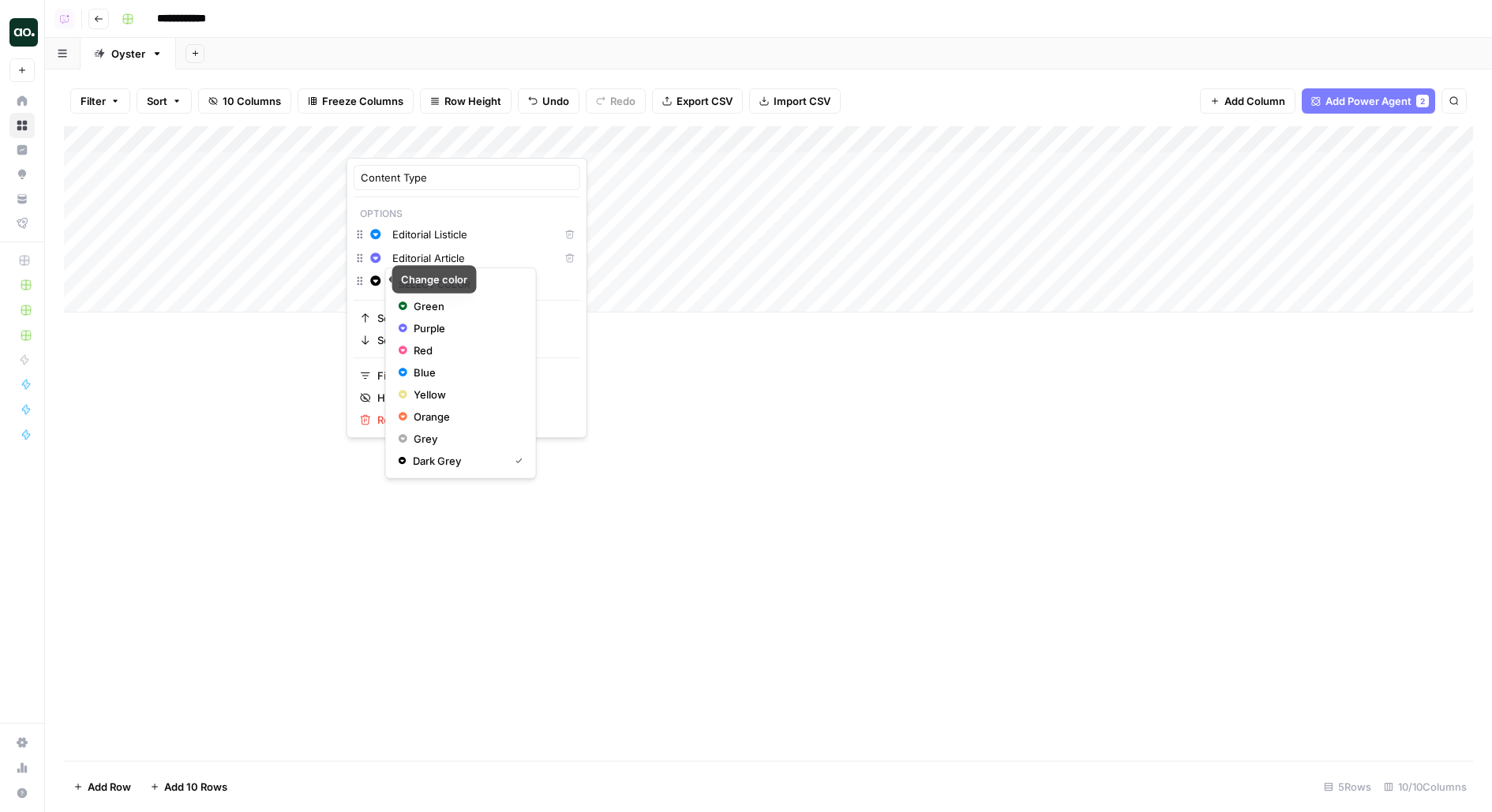
click at [372, 278] on icon "button" at bounding box center [375, 280] width 10 height 10
click at [406, 347] on icon "button" at bounding box center [403, 350] width 10 height 11
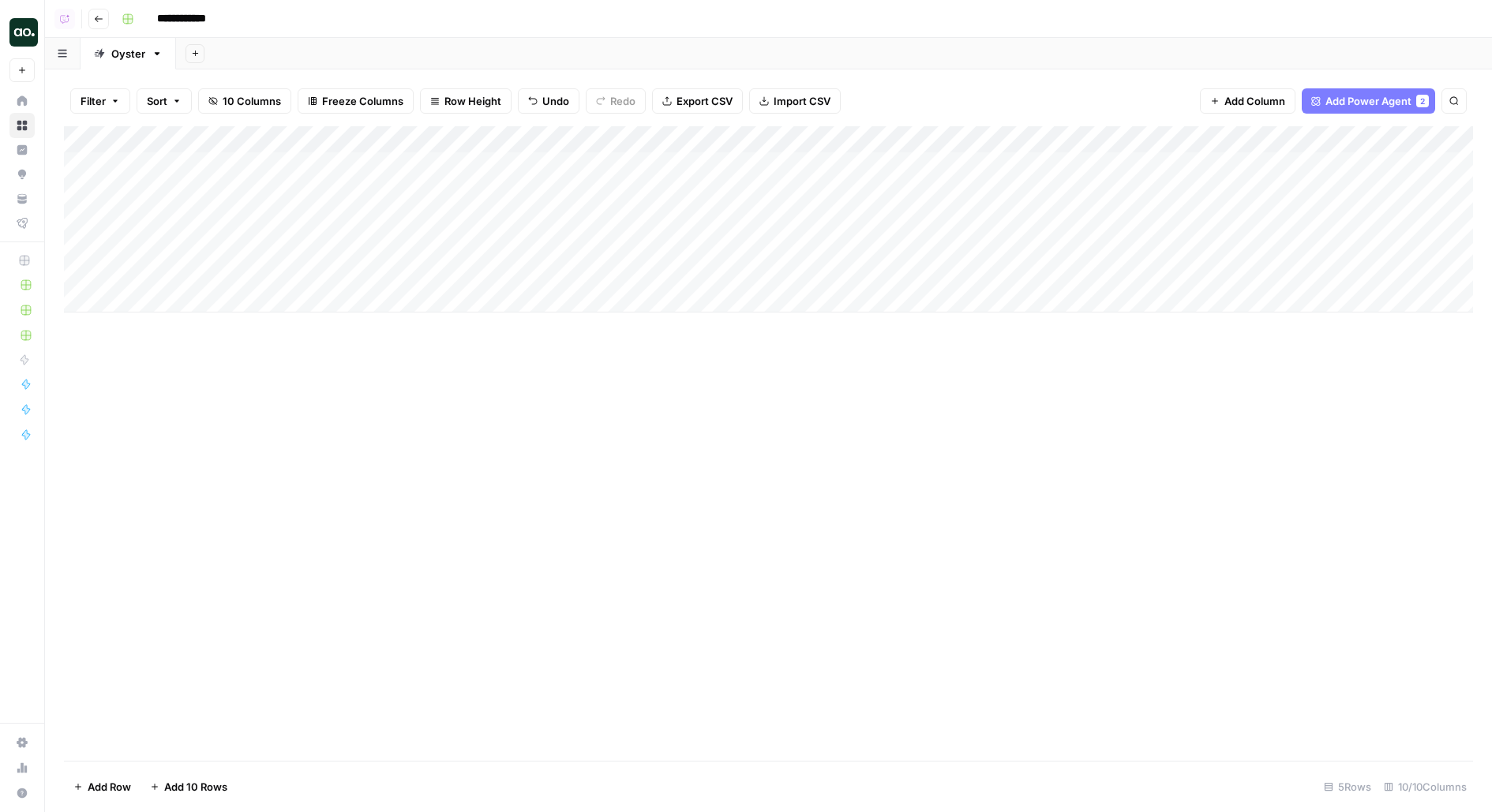
click at [587, 410] on div "Add Column" at bounding box center [768, 444] width 1408 height 634
click at [402, 175] on div "Add Column" at bounding box center [768, 219] width 1408 height 186
click at [401, 168] on div "Add Column" at bounding box center [768, 219] width 1408 height 186
click at [406, 131] on div "Add Column" at bounding box center [768, 219] width 1408 height 186
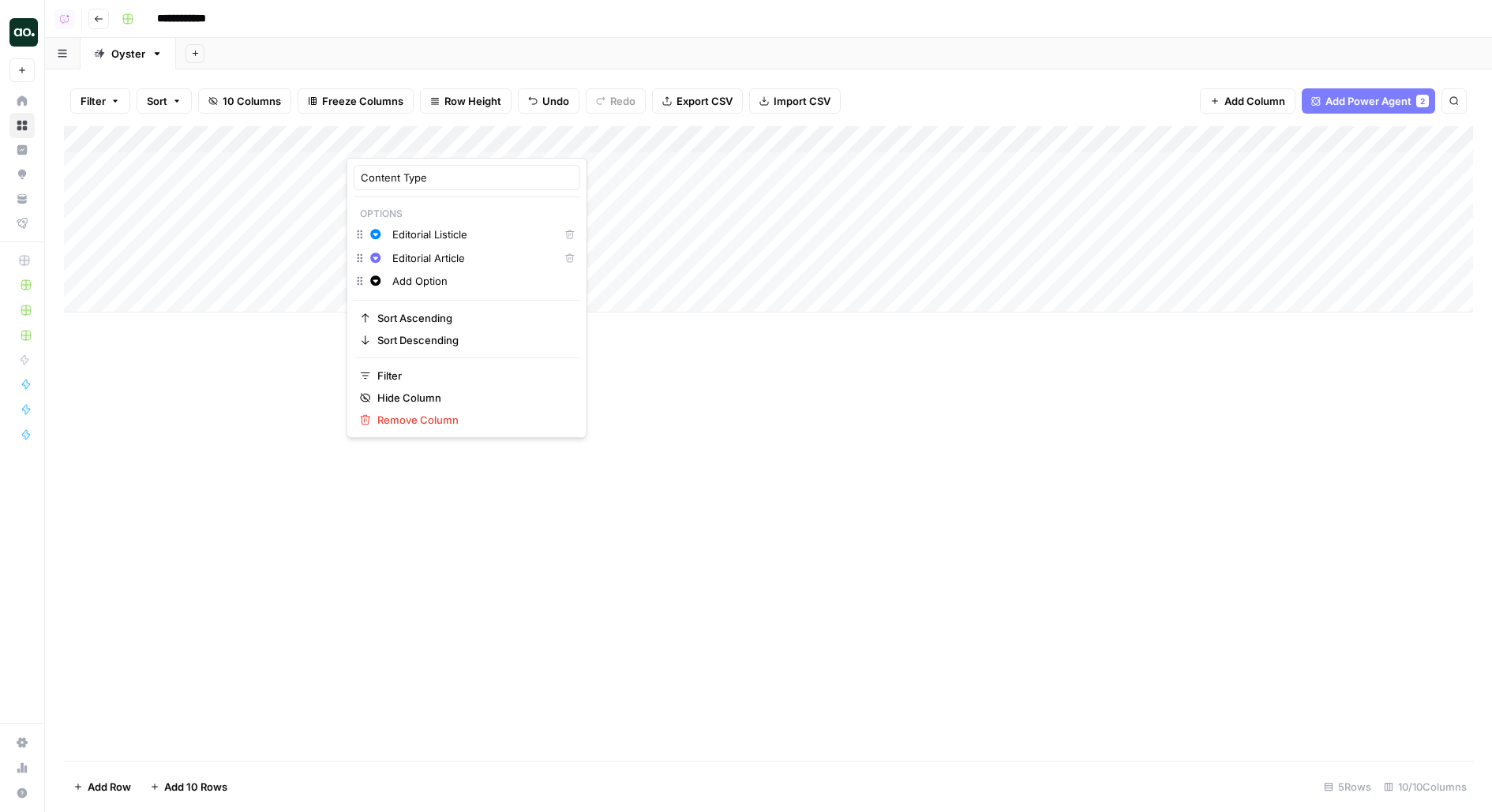
click at [410, 280] on input "Add Option" at bounding box center [482, 281] width 181 height 16
click at [372, 279] on icon "button" at bounding box center [375, 280] width 10 height 10
click at [406, 354] on icon "button" at bounding box center [403, 350] width 10 height 11
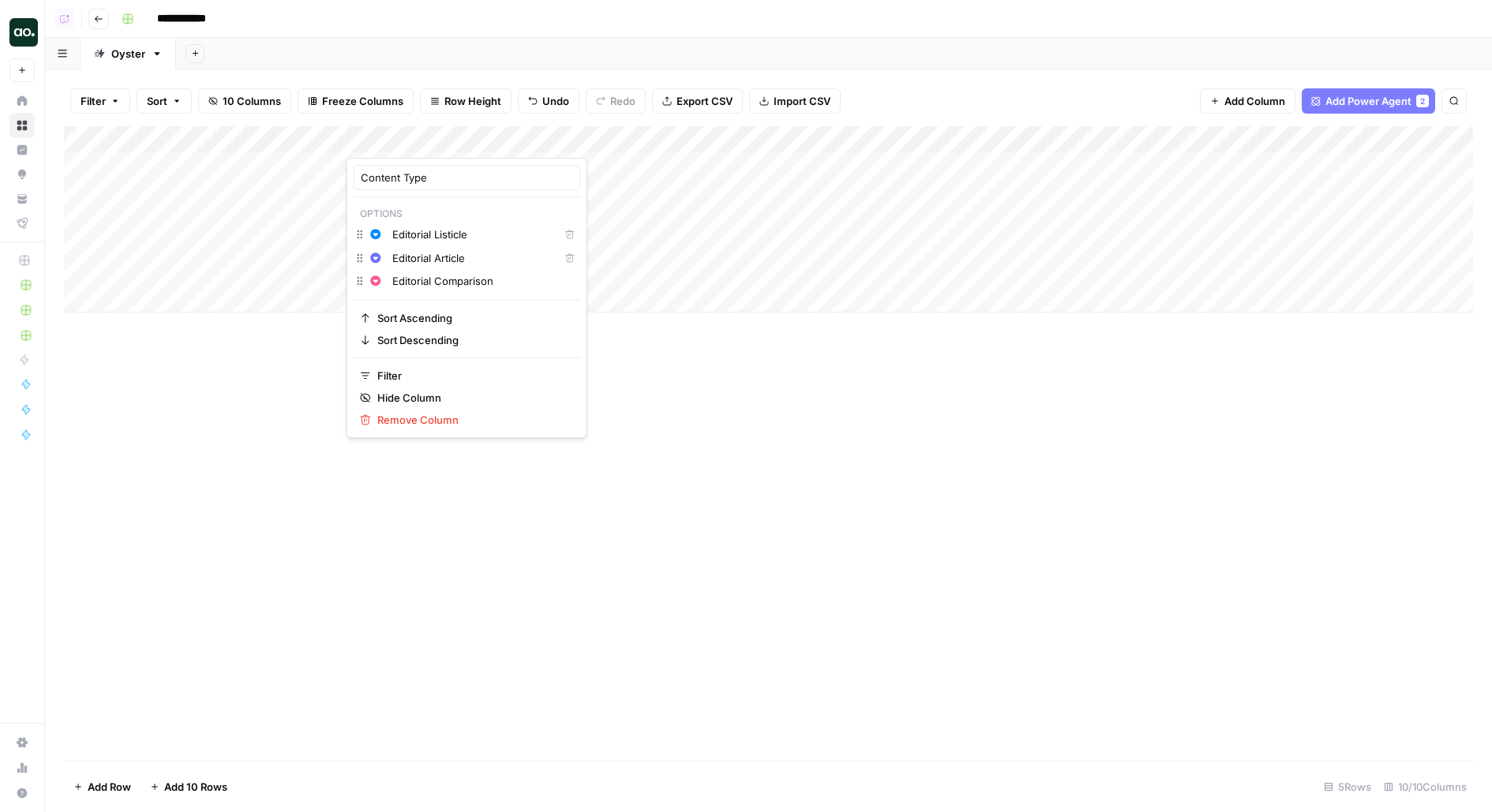
click at [498, 283] on input "Editorial Comparison" at bounding box center [482, 281] width 181 height 16
type input "Editorial Comparison"
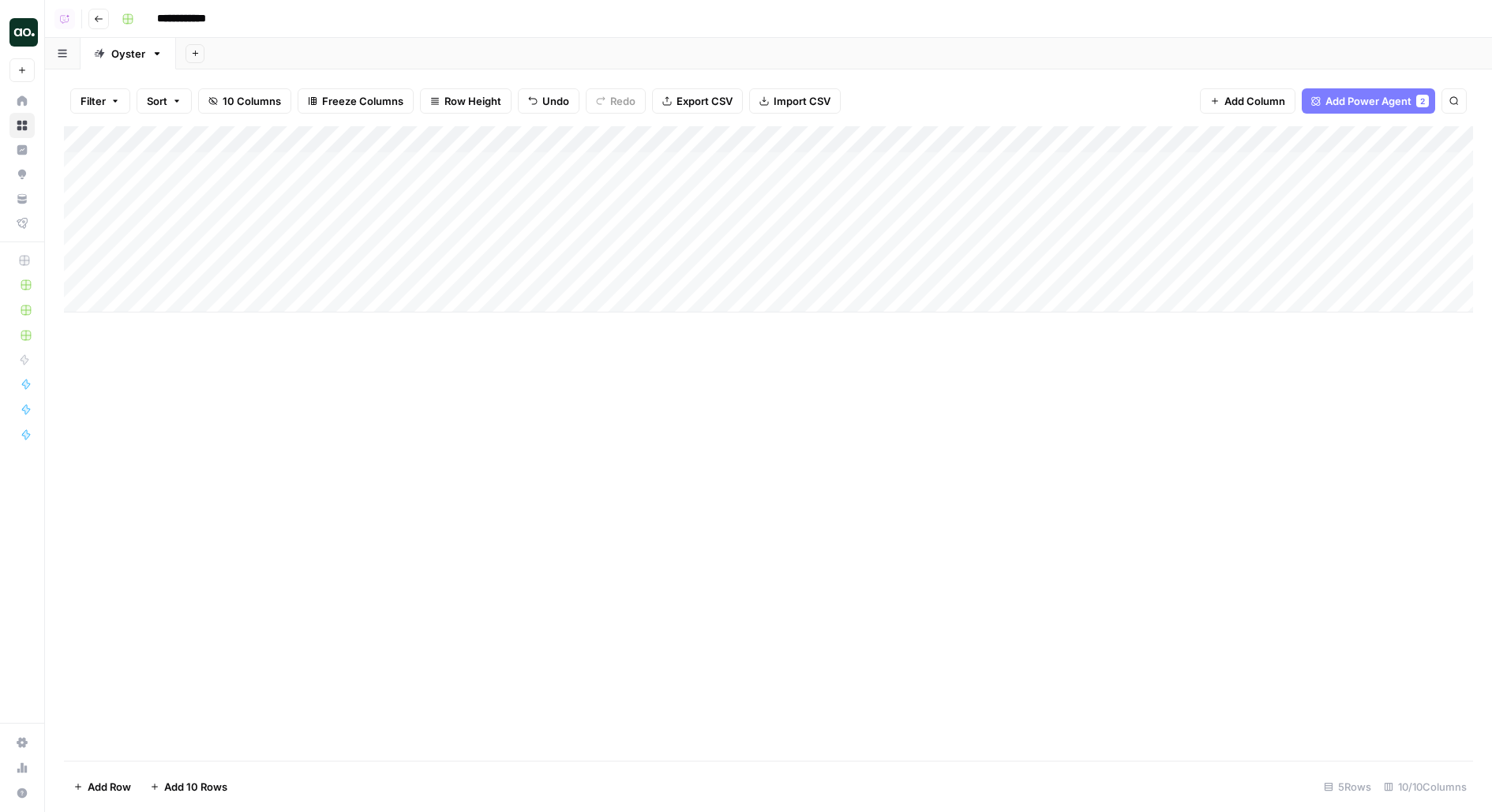
click at [664, 475] on div "Add Column" at bounding box center [768, 444] width 1408 height 634
click at [437, 178] on div "Add Column" at bounding box center [768, 219] width 1408 height 186
click at [437, 177] on div "Add Column" at bounding box center [768, 219] width 1408 height 186
click at [428, 250] on button "Editorial Article" at bounding box center [413, 254] width 85 height 19
drag, startPoint x: 484, startPoint y: 175, endPoint x: 467, endPoint y: 270, distance: 96.5
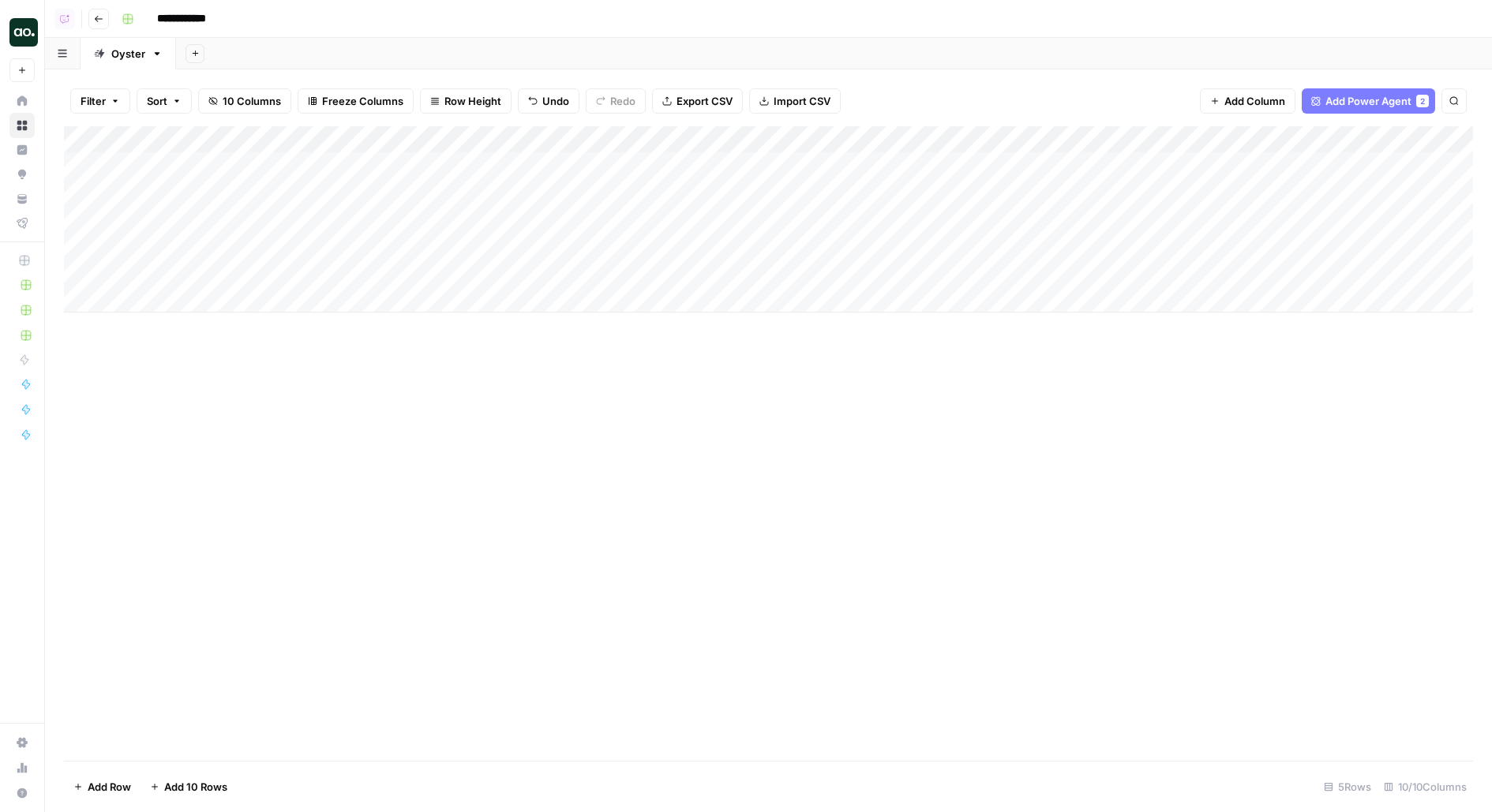
click at [467, 270] on div "Add Column" at bounding box center [768, 219] width 1408 height 186
click at [1421, 133] on span "Add Column" at bounding box center [1436, 140] width 56 height 14
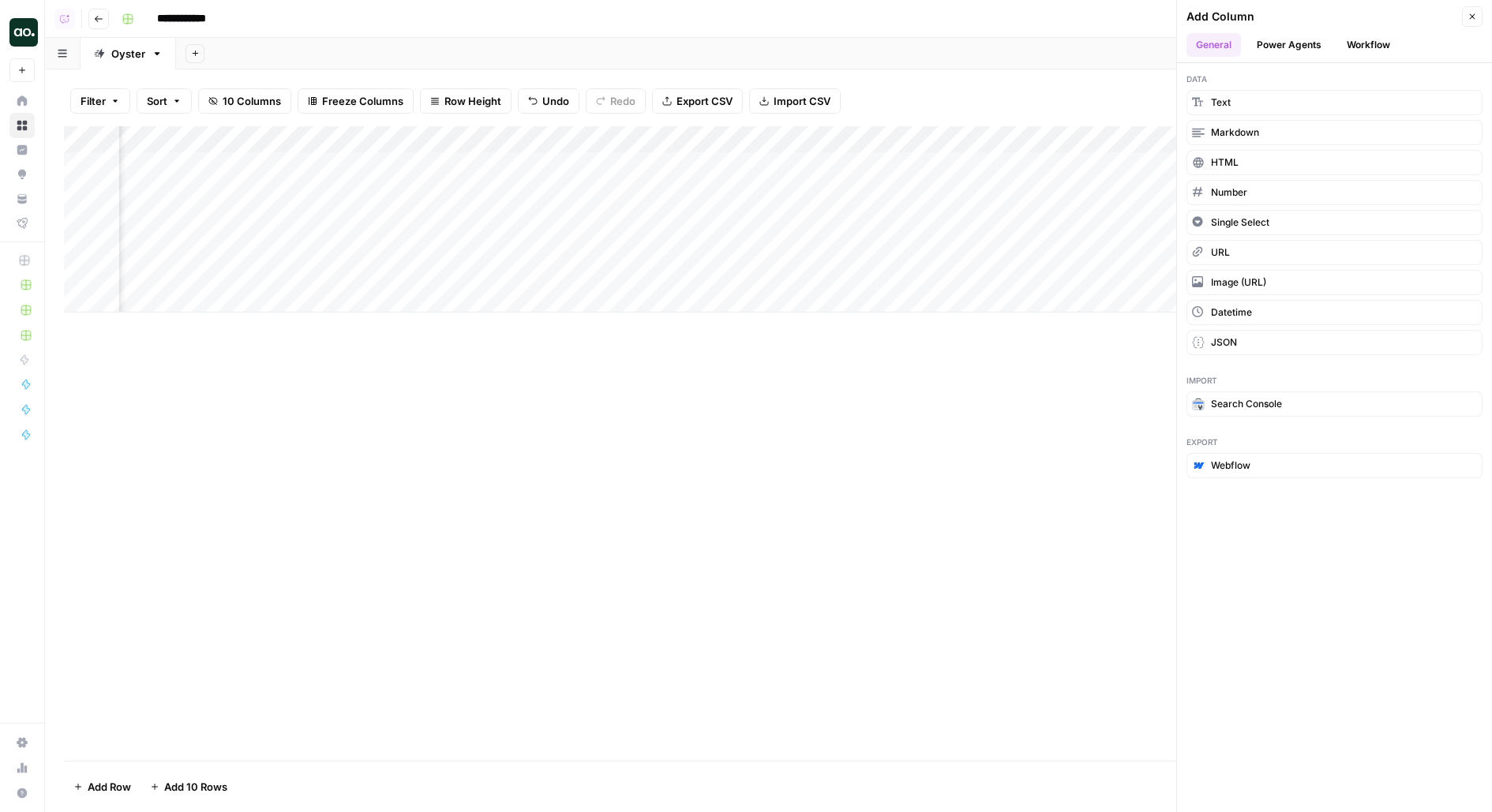
click at [867, 456] on div "Add Column" at bounding box center [768, 444] width 1408 height 634
click at [1141, 146] on div "Add Column" at bounding box center [768, 219] width 1408 height 186
click at [1136, 269] on span "Hide Column" at bounding box center [1200, 272] width 138 height 16
click at [1147, 140] on div "Add Column" at bounding box center [768, 219] width 1408 height 186
click at [1143, 273] on span "Hide Column" at bounding box center [1200, 272] width 138 height 16
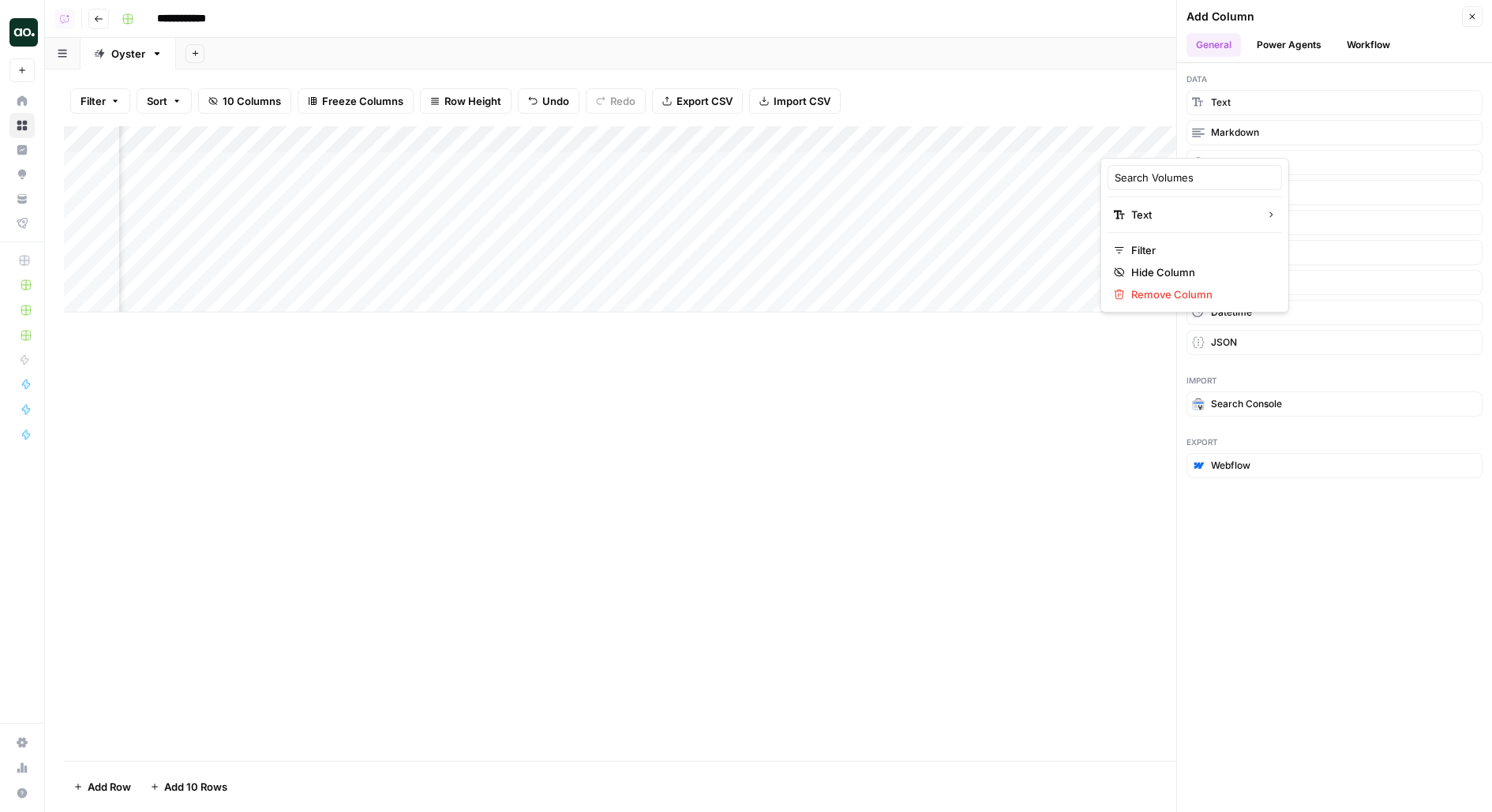
scroll to position [0, 301]
click at [1374, 47] on button "Workflow" at bounding box center [1367, 45] width 62 height 23
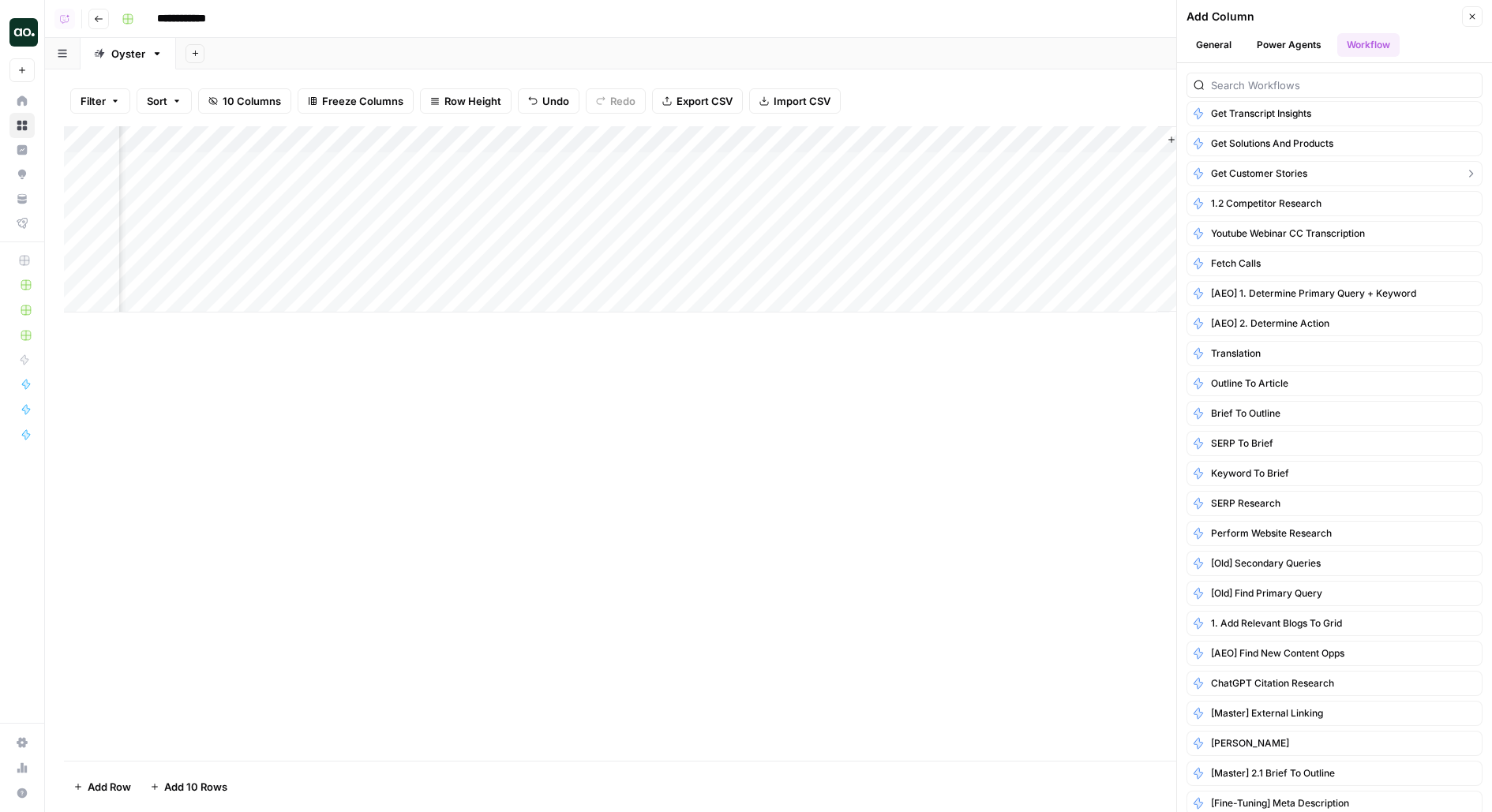
scroll to position [1030, 0]
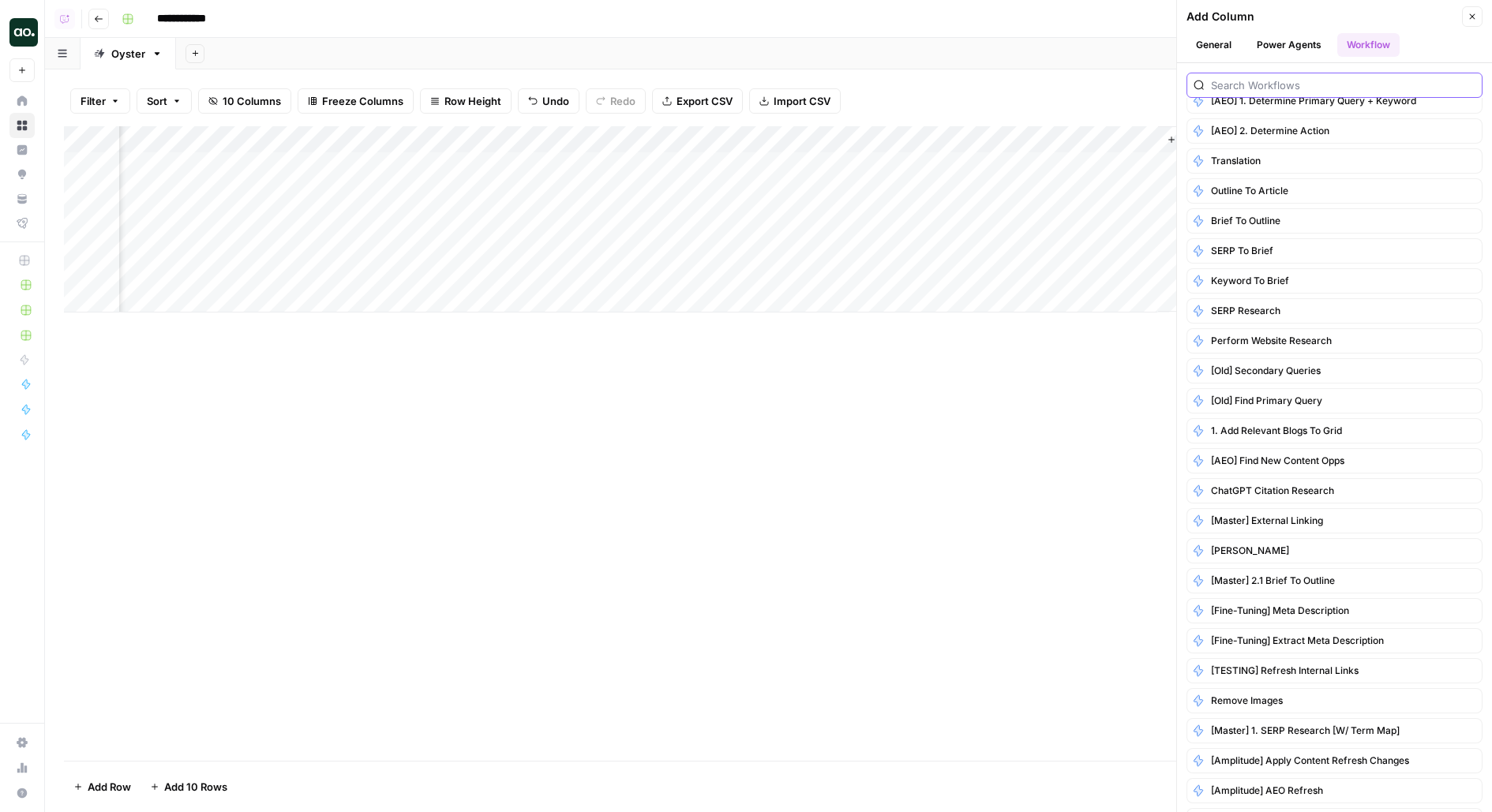
click at [1285, 85] on input "search" at bounding box center [1343, 85] width 264 height 16
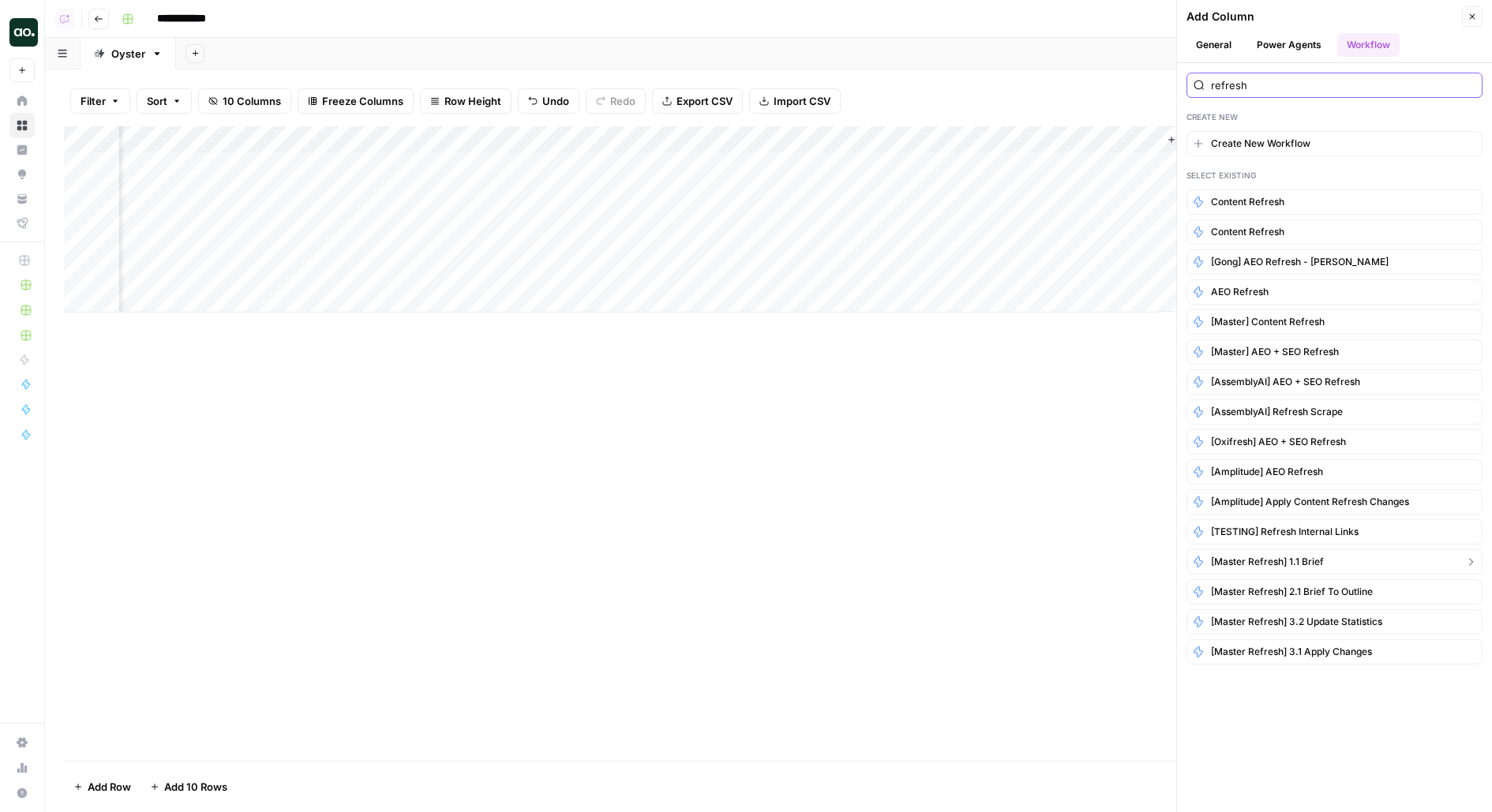
type input "refresh"
click at [1452, 550] on button "[Master Refresh] 1.1 Brief" at bounding box center [1334, 562] width 296 height 25
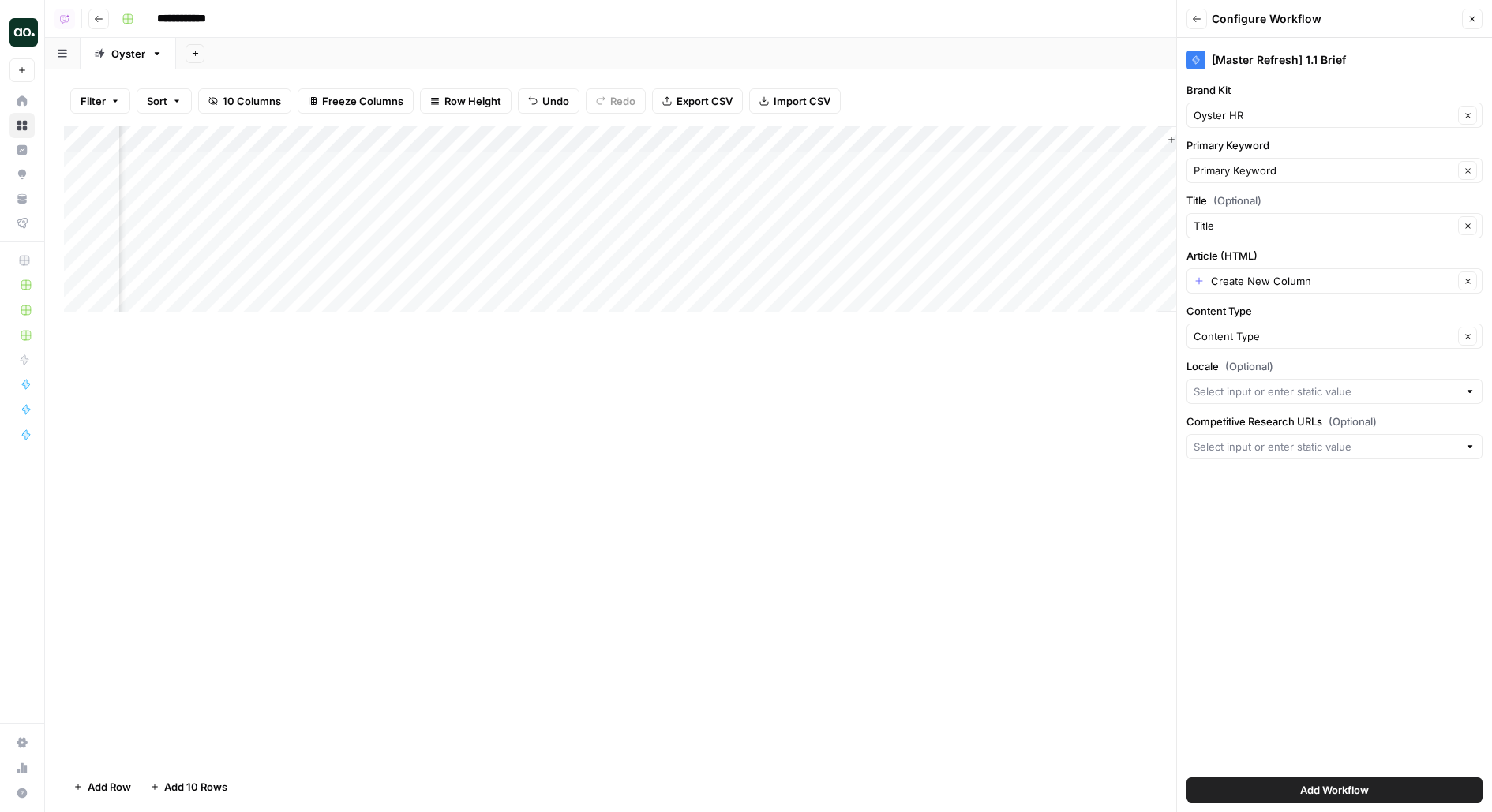
click at [1243, 287] on div "Create New Column Clear" at bounding box center [1334, 281] width 296 height 25
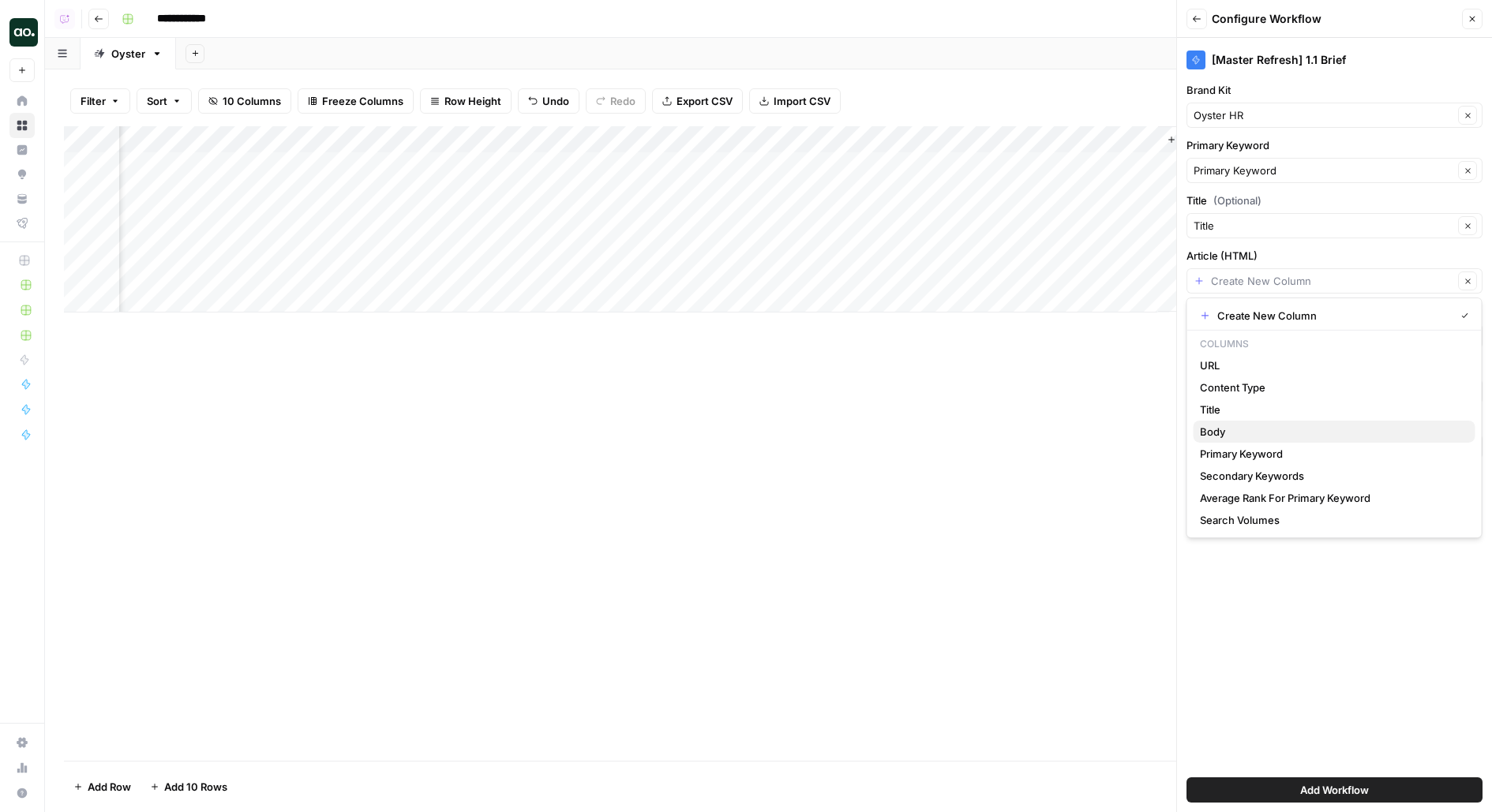
click at [1225, 429] on span "Body" at bounding box center [1331, 432] width 263 height 16
type input "Body"
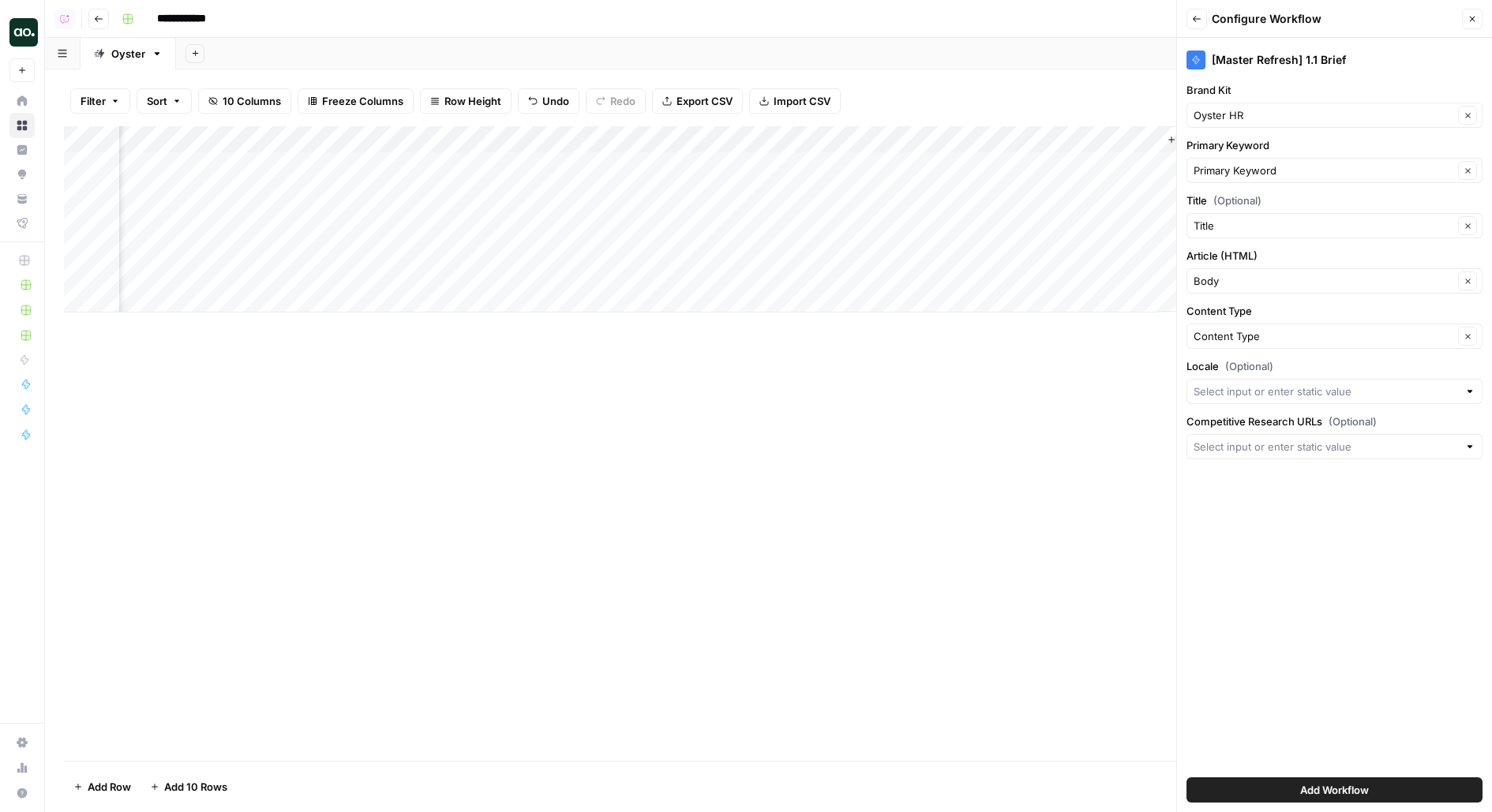
click at [1214, 796] on button "Add Workflow" at bounding box center [1334, 790] width 296 height 25
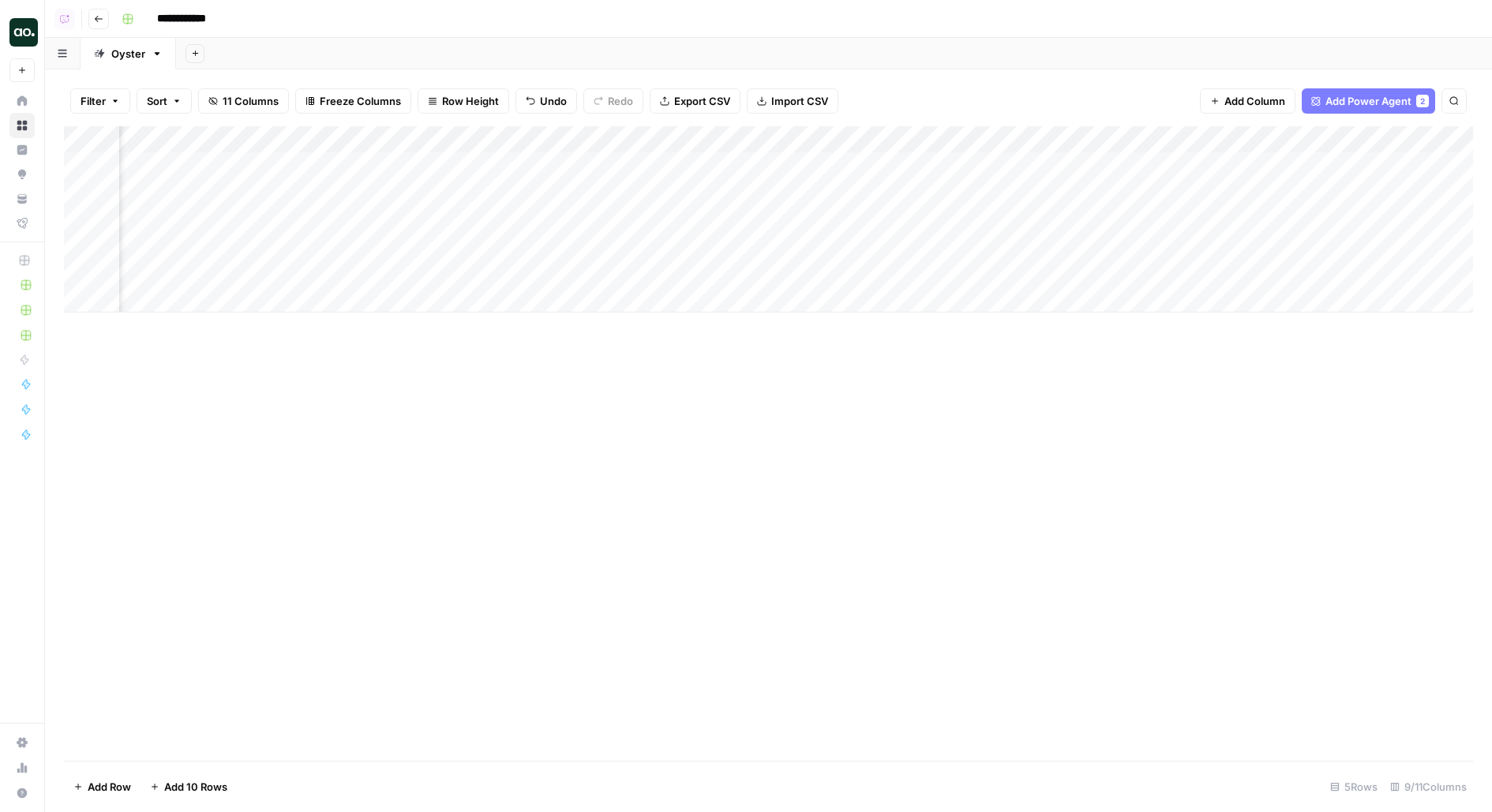
scroll to position [0, 269]
click at [1258, 161] on div "Add Column" at bounding box center [768, 219] width 1408 height 186
click at [1293, 190] on div "Add Column" at bounding box center [768, 219] width 1408 height 186
drag, startPoint x: 319, startPoint y: 133, endPoint x: 374, endPoint y: 133, distance: 55.0
click at [374, 133] on div "Add Column" at bounding box center [768, 233] width 1408 height 213
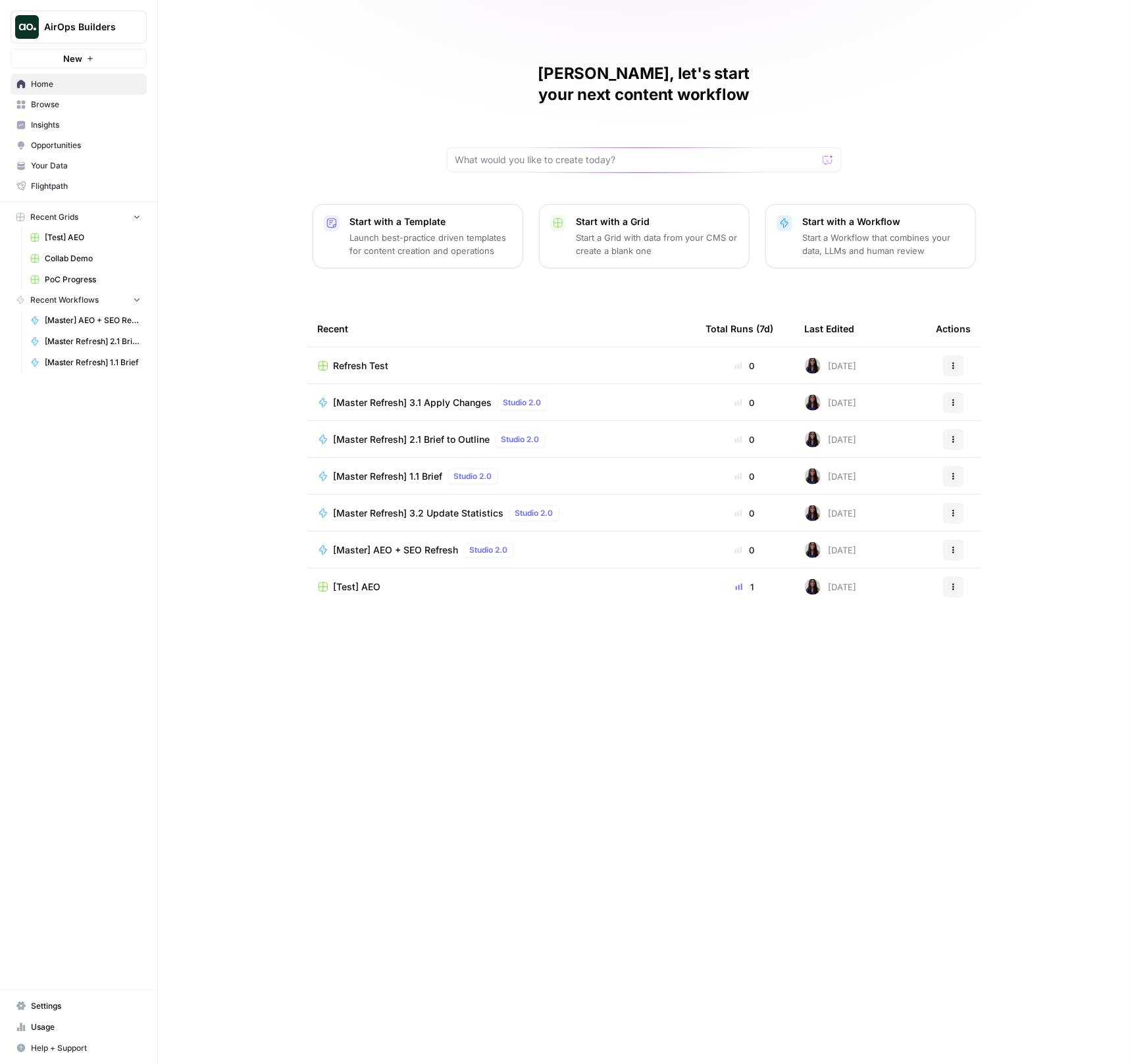
click at [114, 34] on button "AirOps Builders" at bounding box center [79, 27] width 136 height 33
type input "oys"
click button "Oyster" at bounding box center [118, 99] width 210 height 21
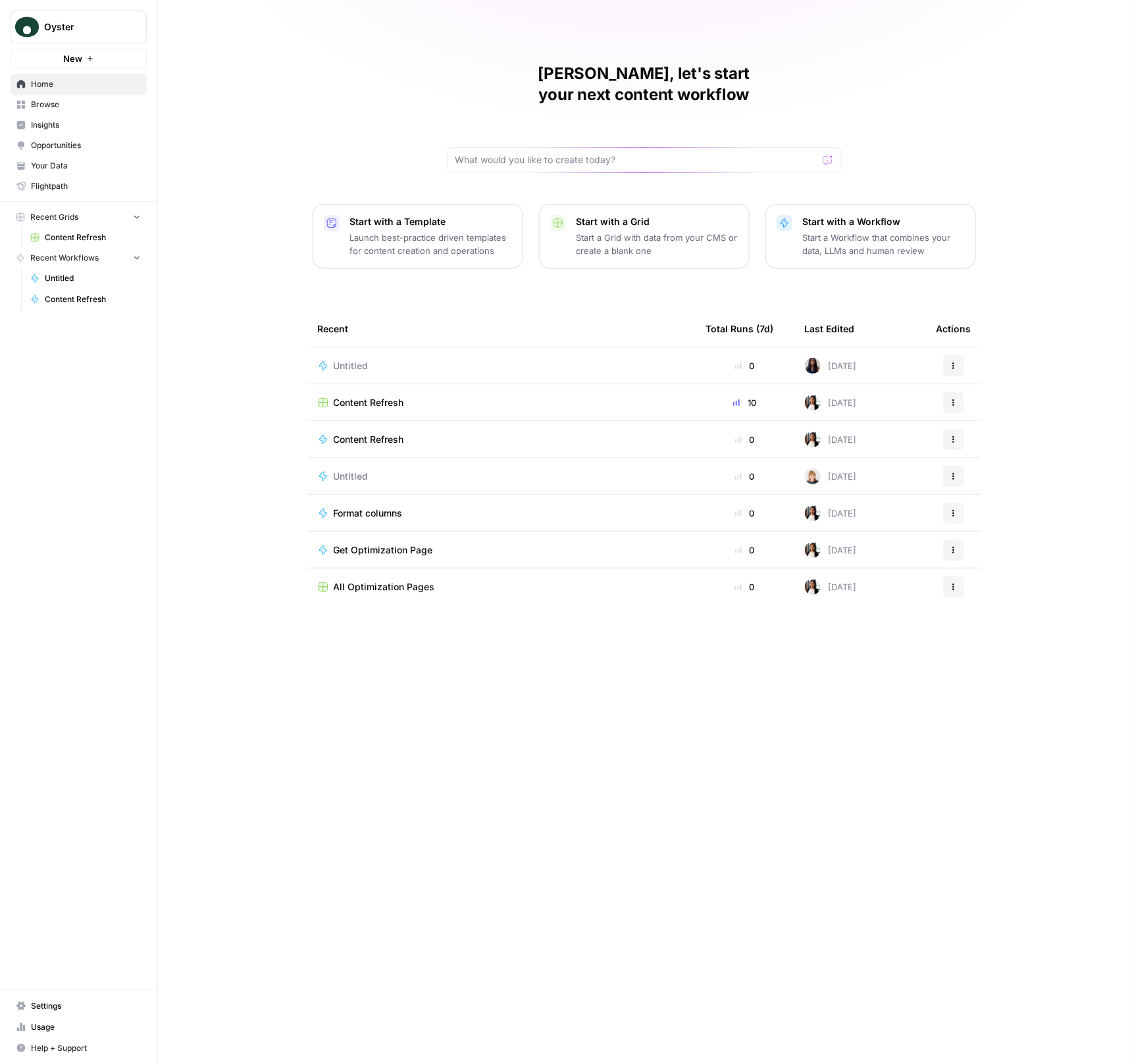
click at [51, 231] on link "Content Refresh" at bounding box center [85, 237] width 122 height 21
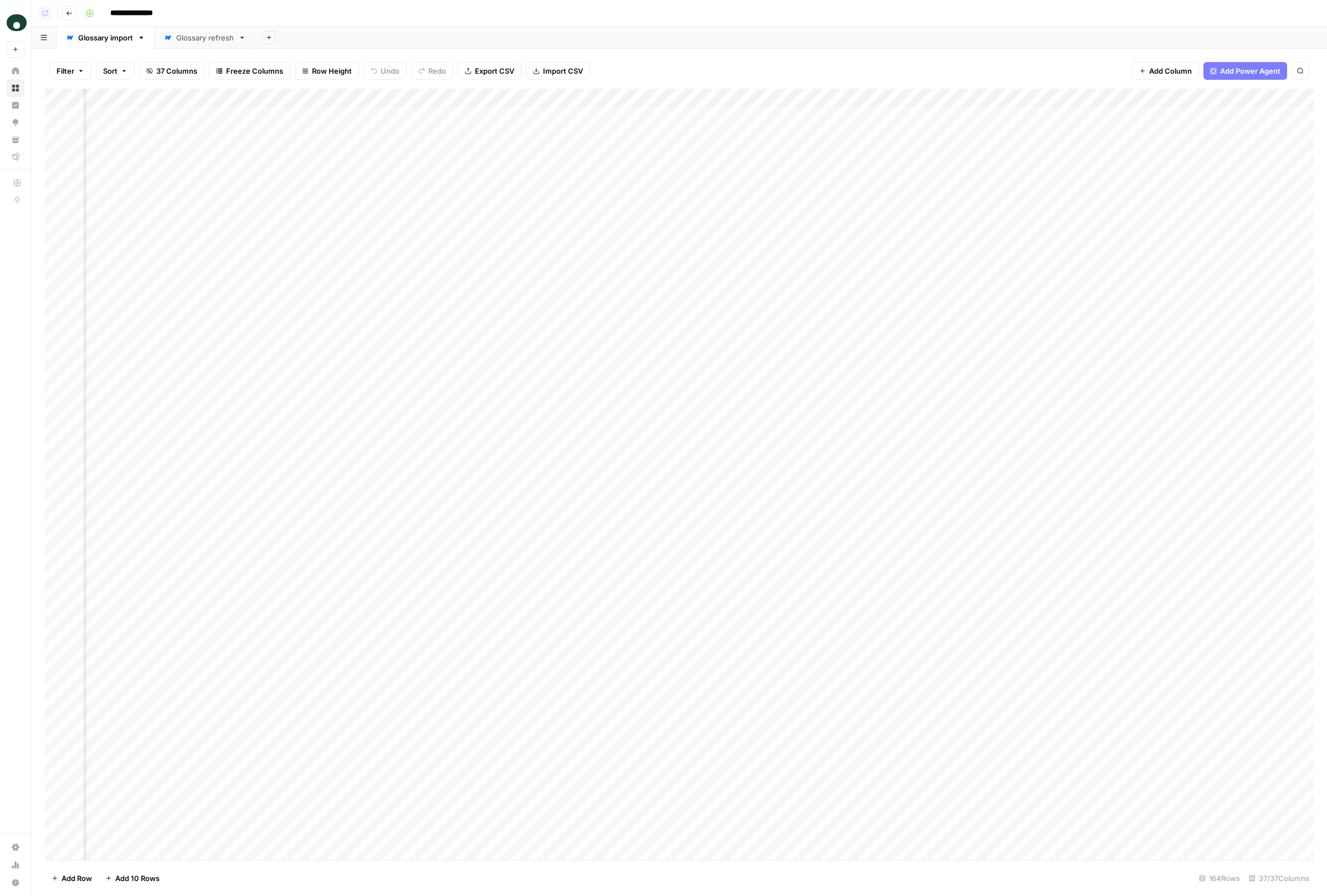
scroll to position [0, 4086]
click at [880, 117] on div "Add Column" at bounding box center [679, 475] width 1269 height 772
click at [0, 0] on div "**********" at bounding box center [664, 448] width 1327 height 896
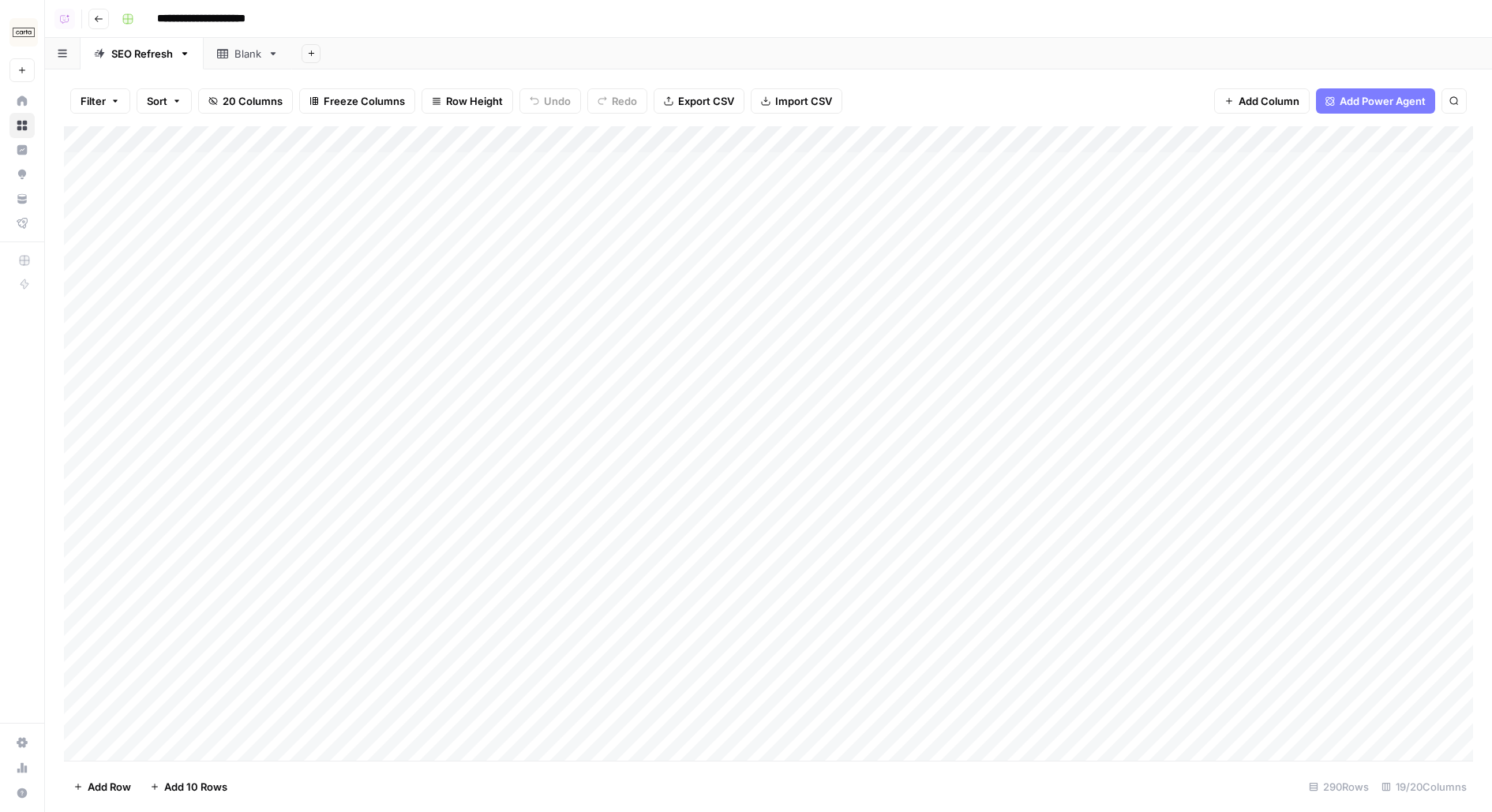
click at [1261, 131] on div "Add Column" at bounding box center [768, 444] width 1408 height 634
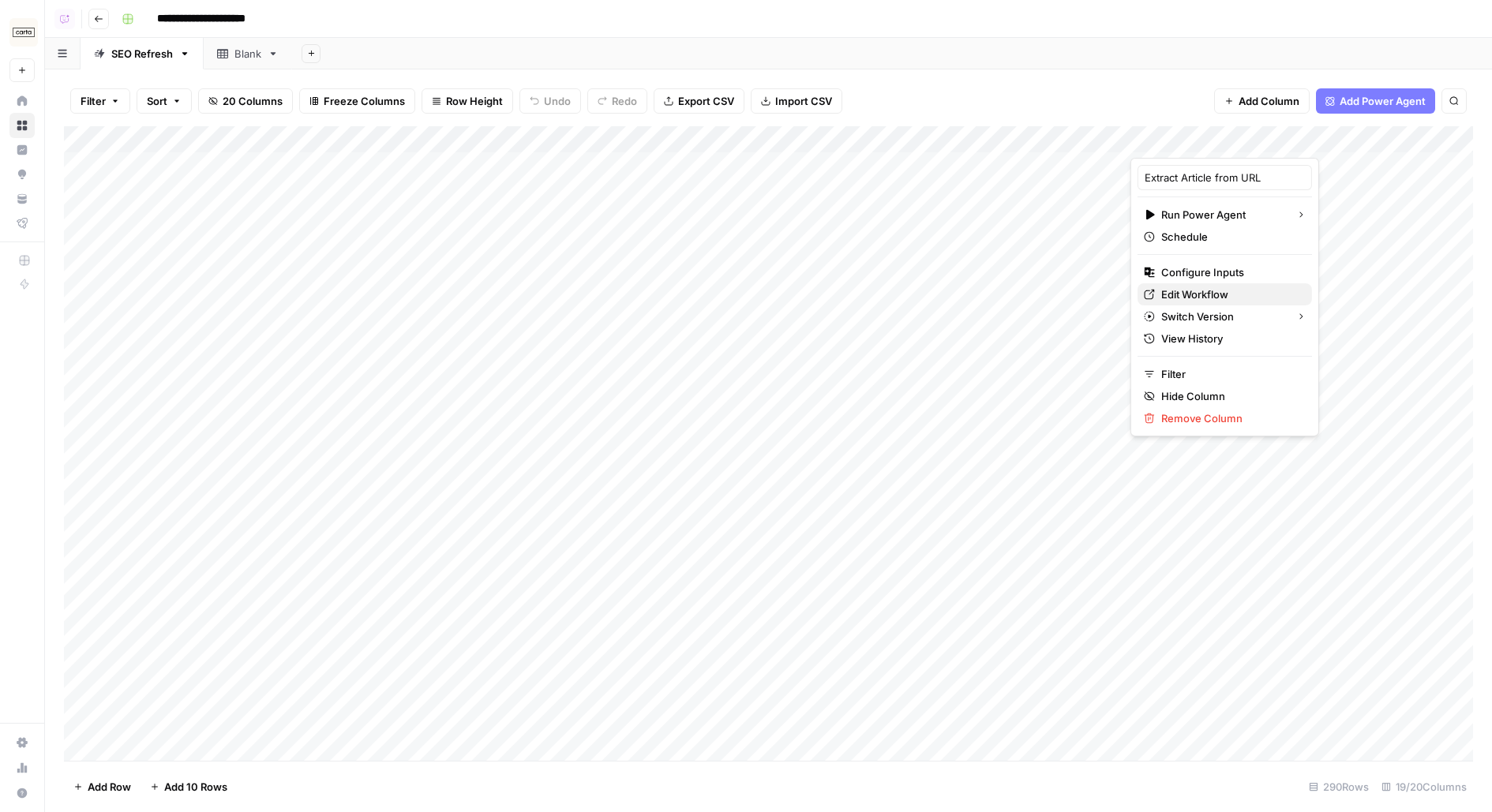
click at [1245, 295] on span "Edit Workflow" at bounding box center [1230, 295] width 138 height 16
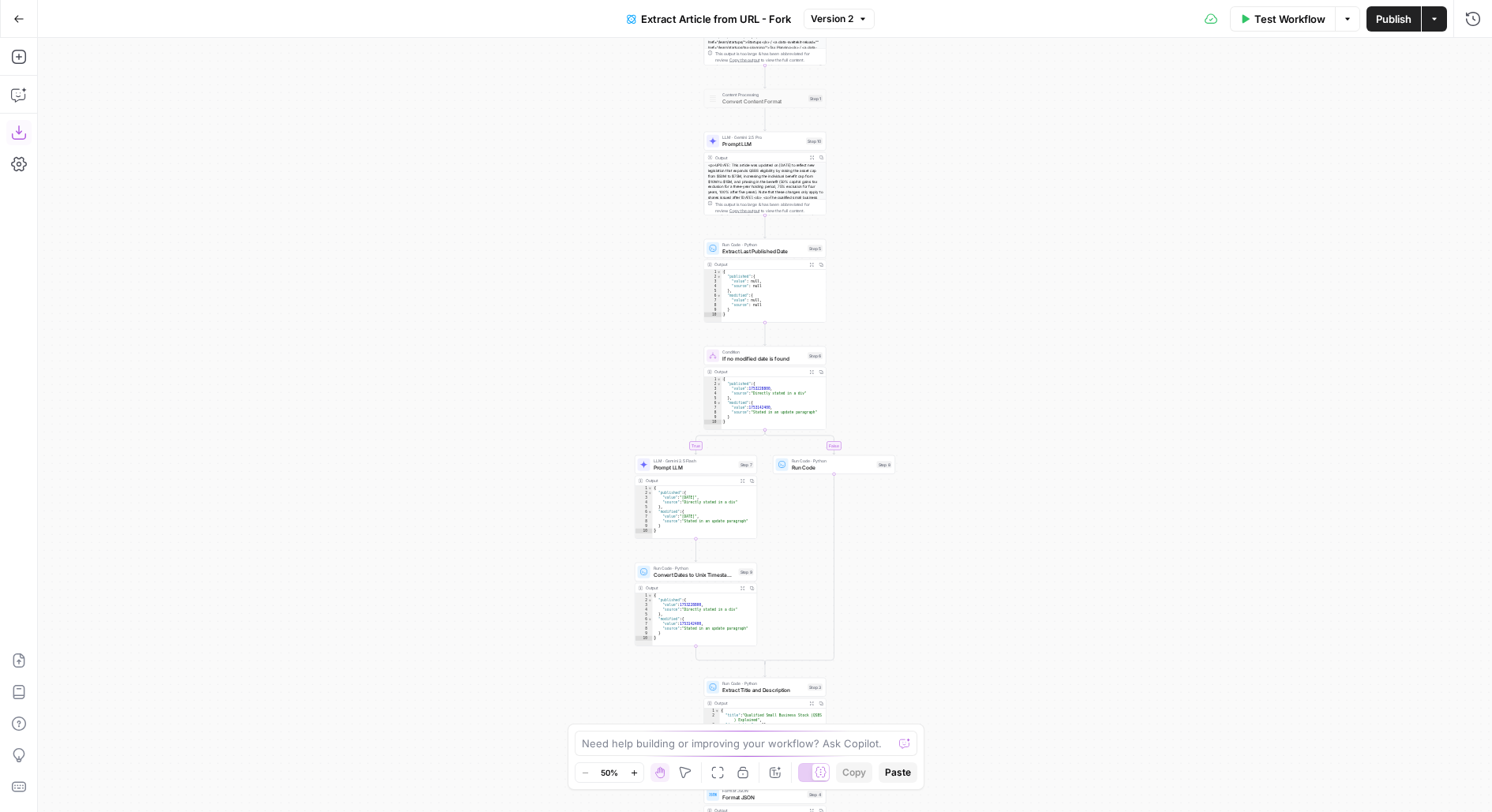
click at [21, 133] on icon "button" at bounding box center [19, 133] width 16 height 16
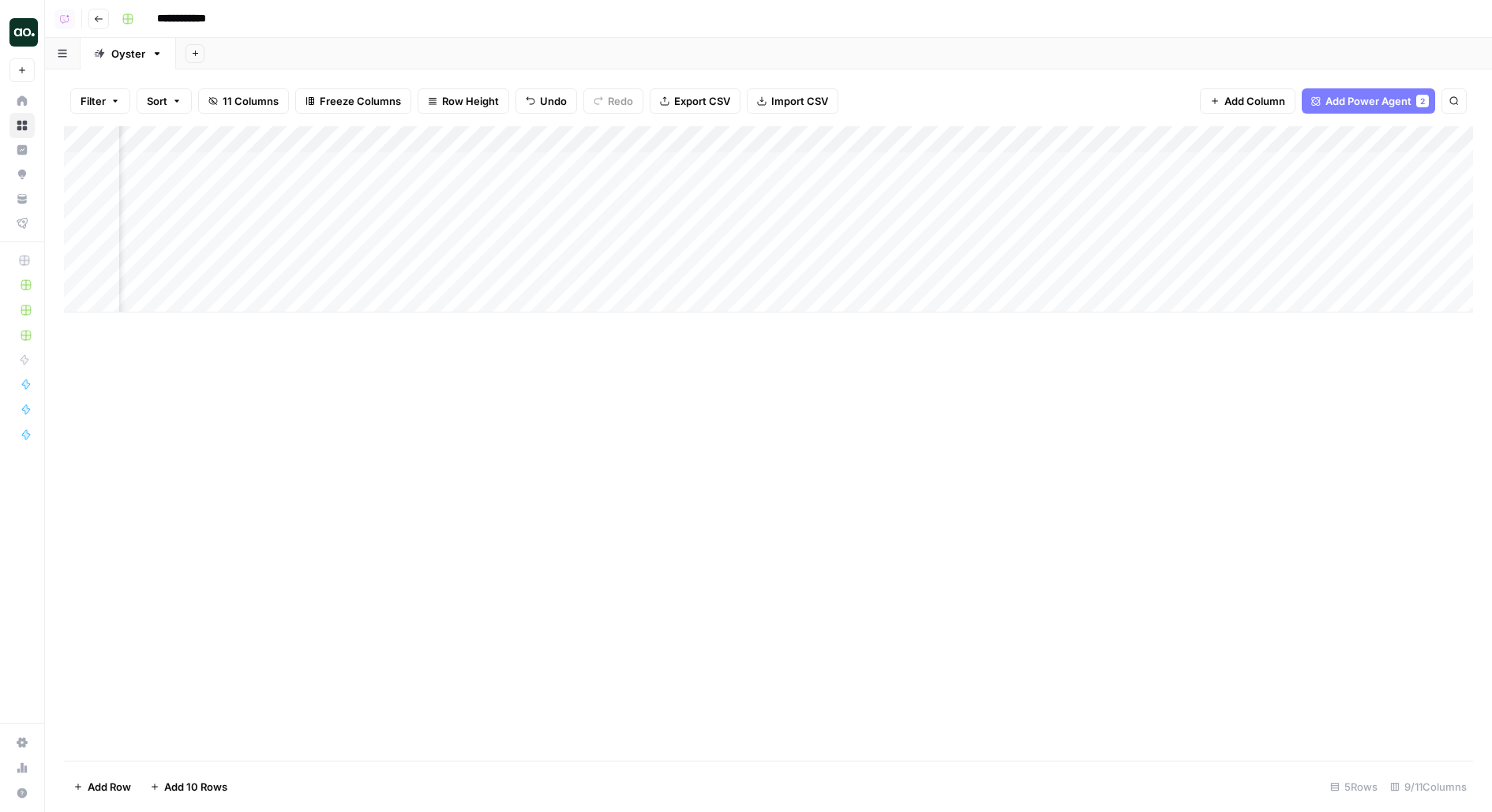
scroll to position [0, 269]
click at [1368, 161] on div "Add Column" at bounding box center [768, 219] width 1408 height 186
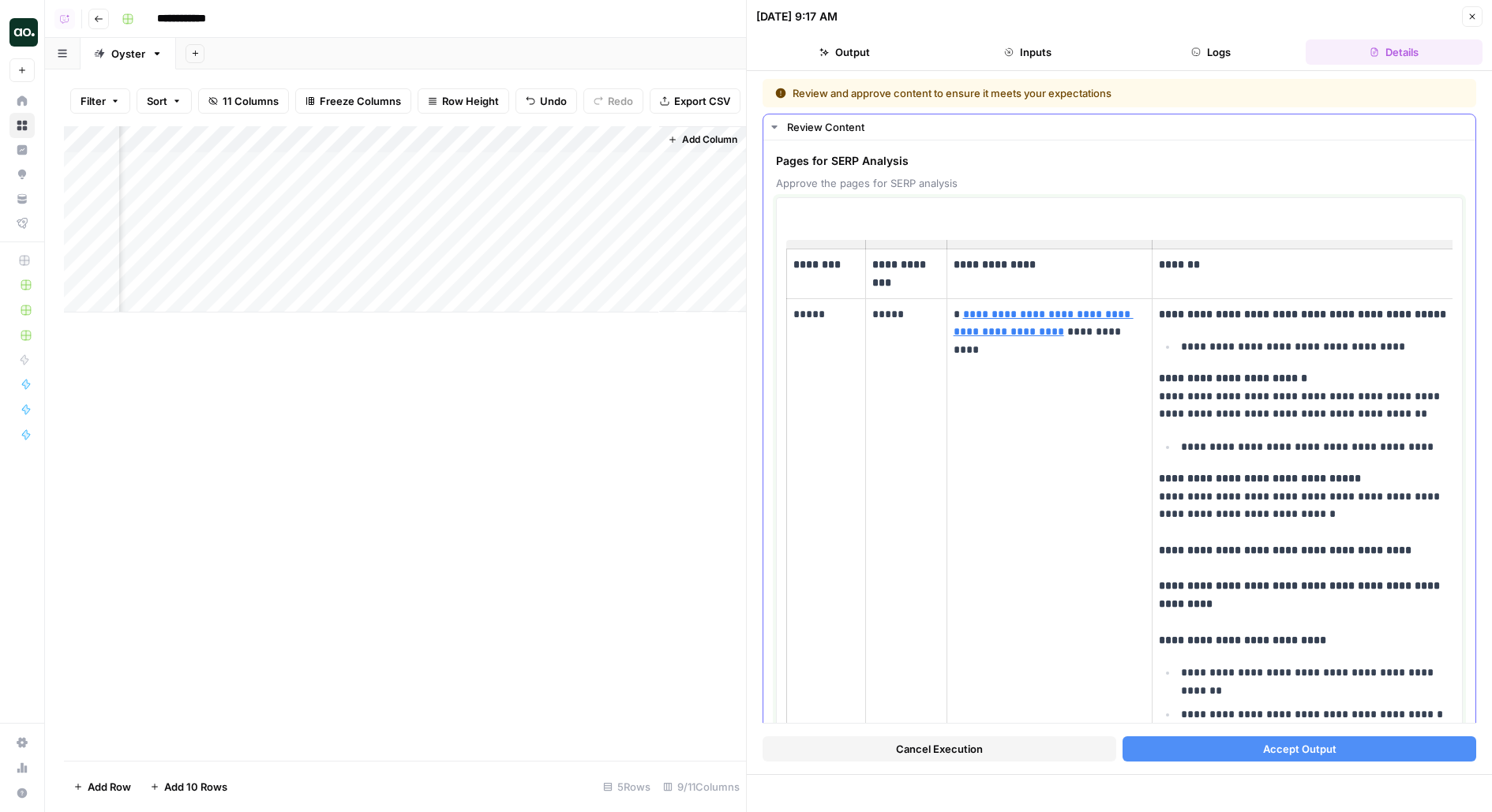
click at [903, 392] on td "*****" at bounding box center [906, 693] width 81 height 790
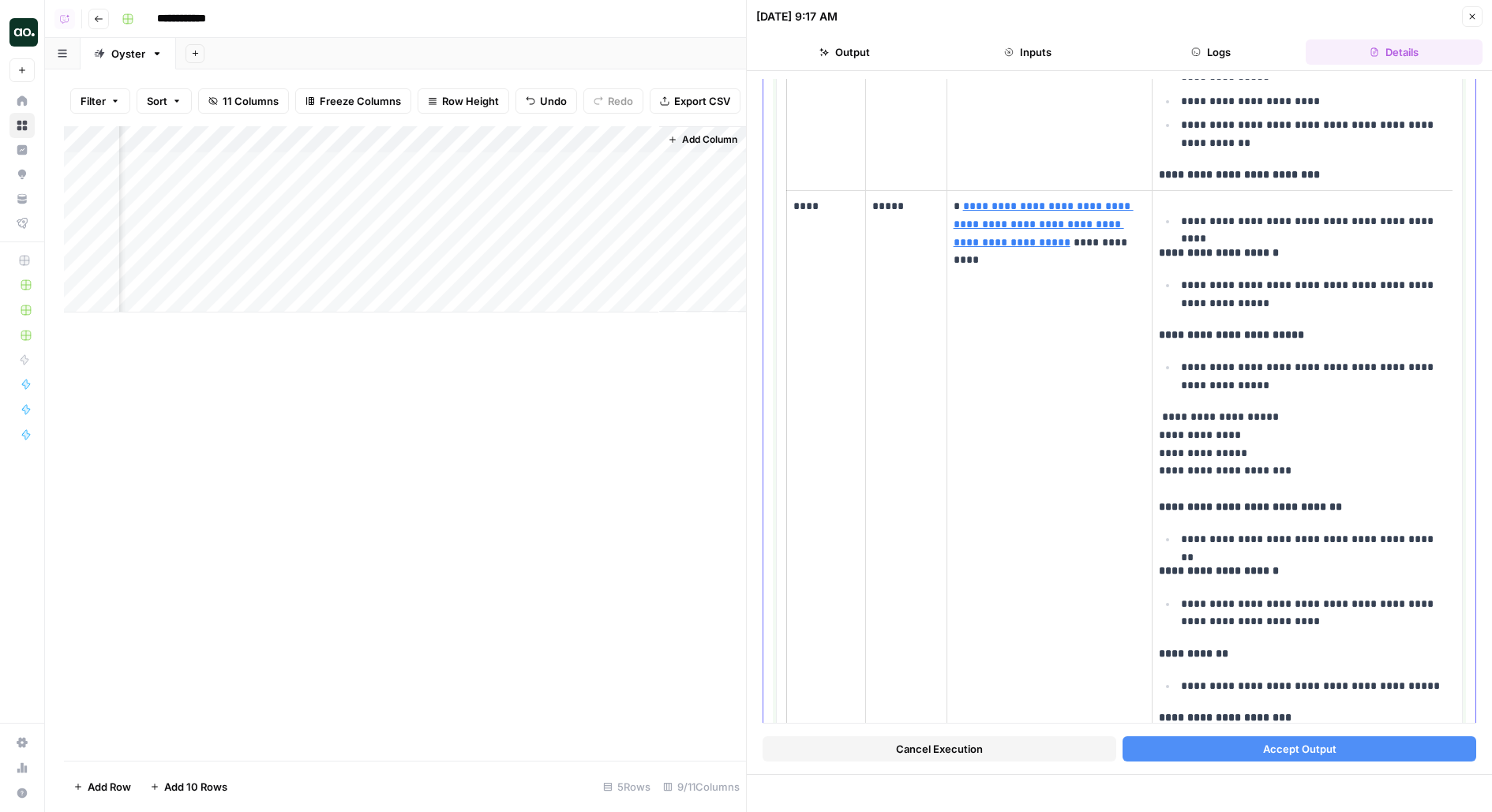
scroll to position [1567, 0]
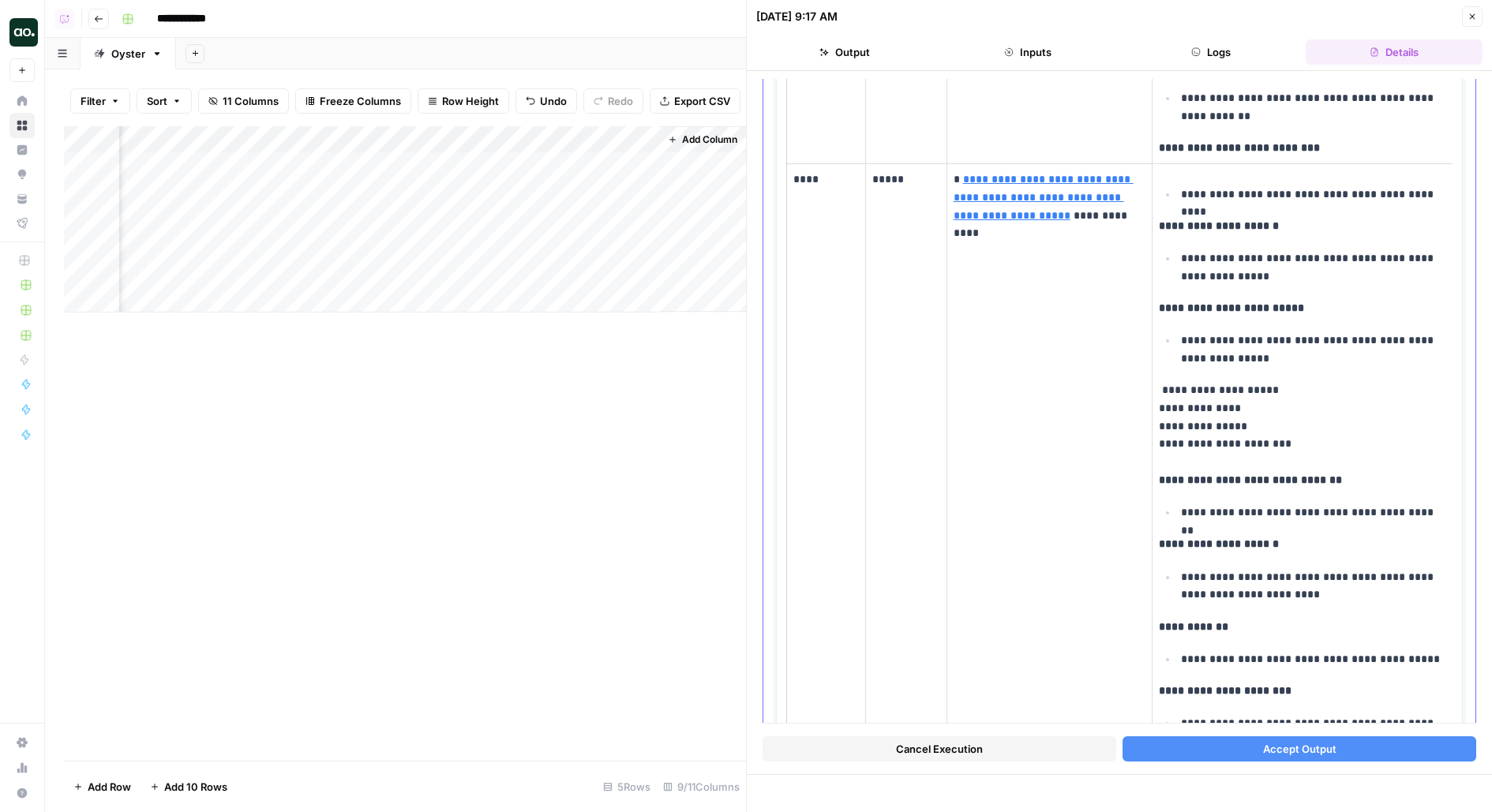
click at [814, 164] on td "****" at bounding box center [826, 517] width 79 height 707
click at [816, 171] on p "****" at bounding box center [825, 180] width 66 height 18
click at [820, 201] on td "****" at bounding box center [826, 517] width 79 height 707
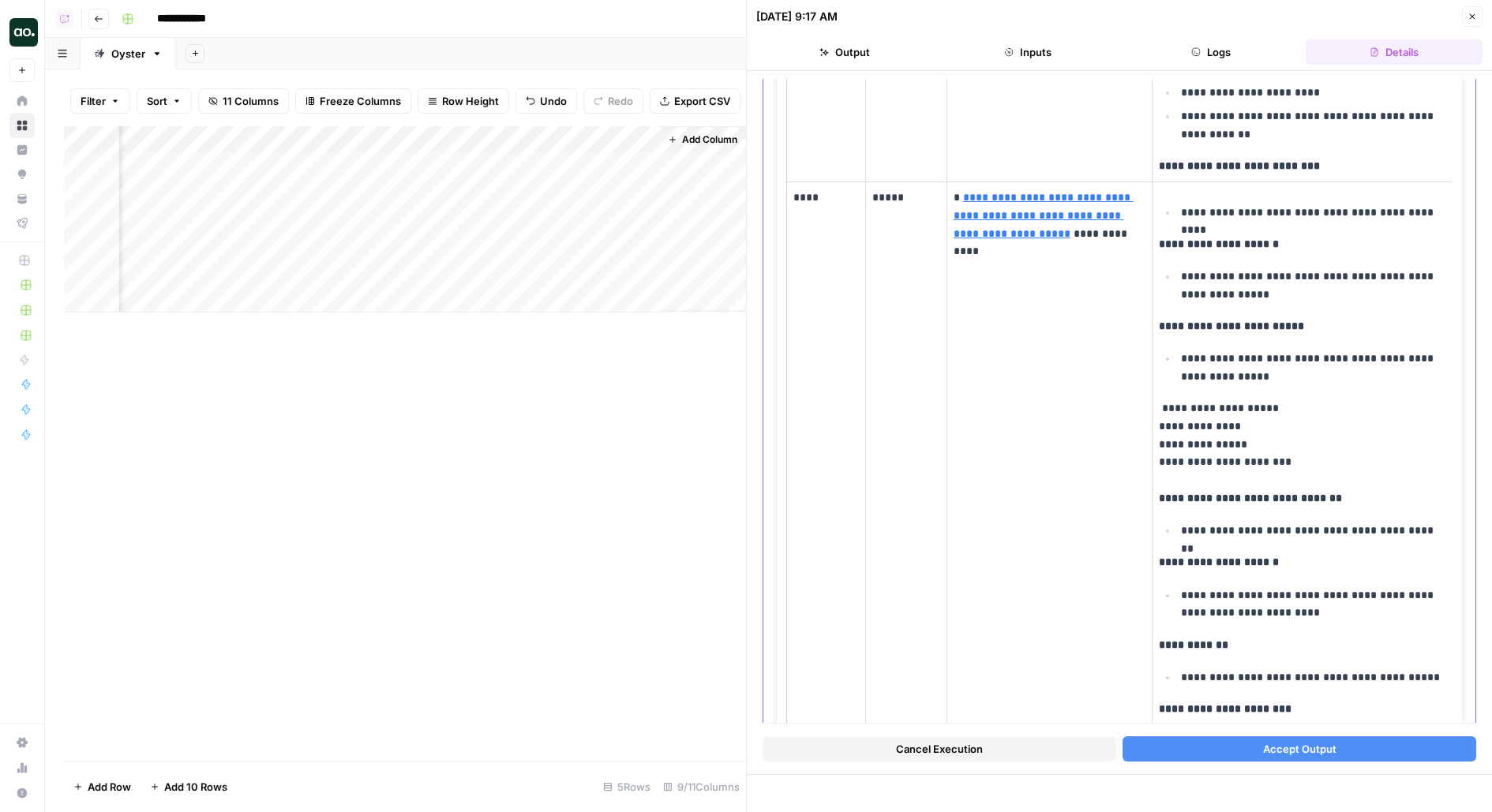
scroll to position [1531, 0]
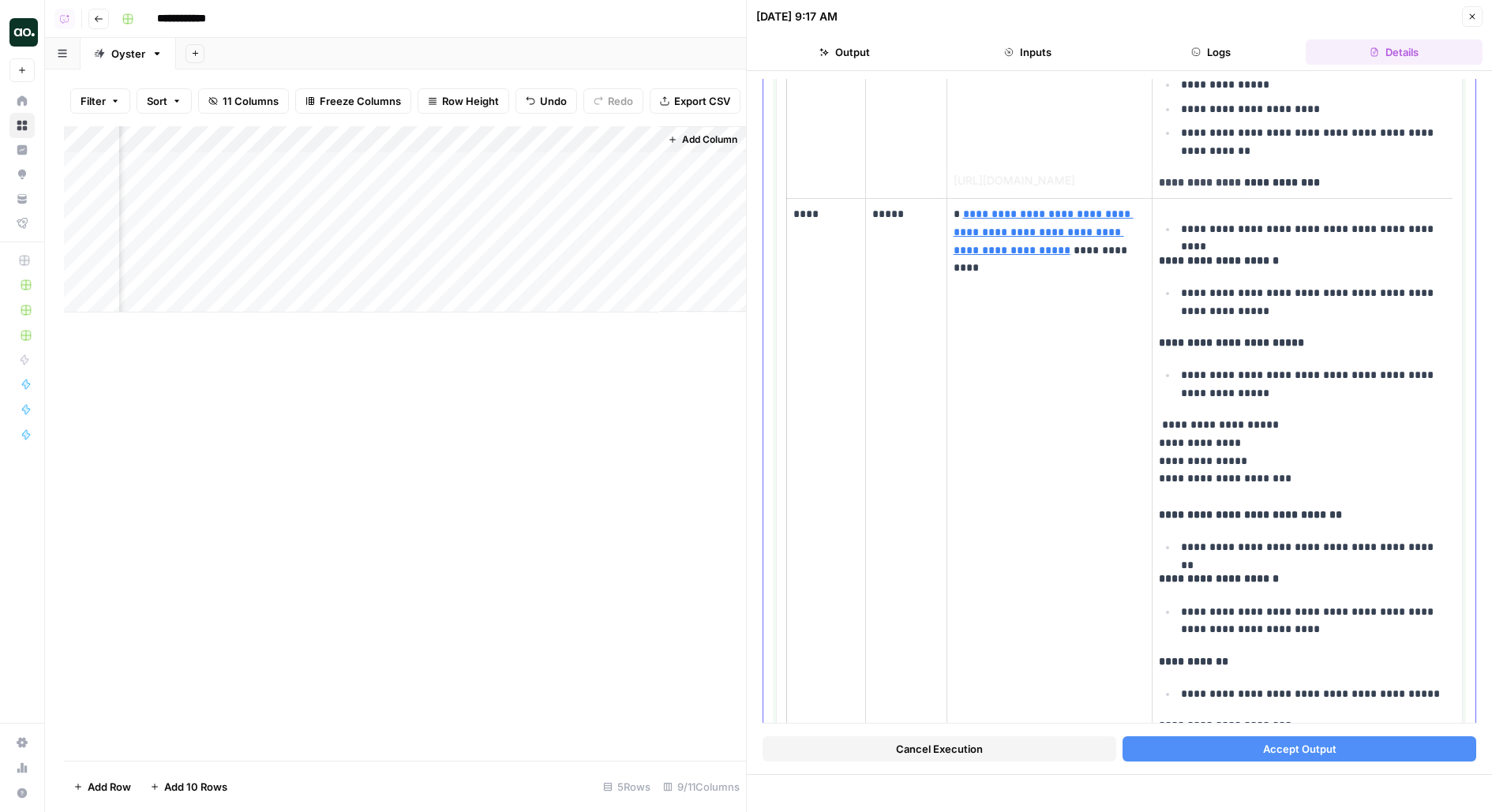
click at [1294, 229] on td "**********" at bounding box center [1303, 552] width 303 height 707
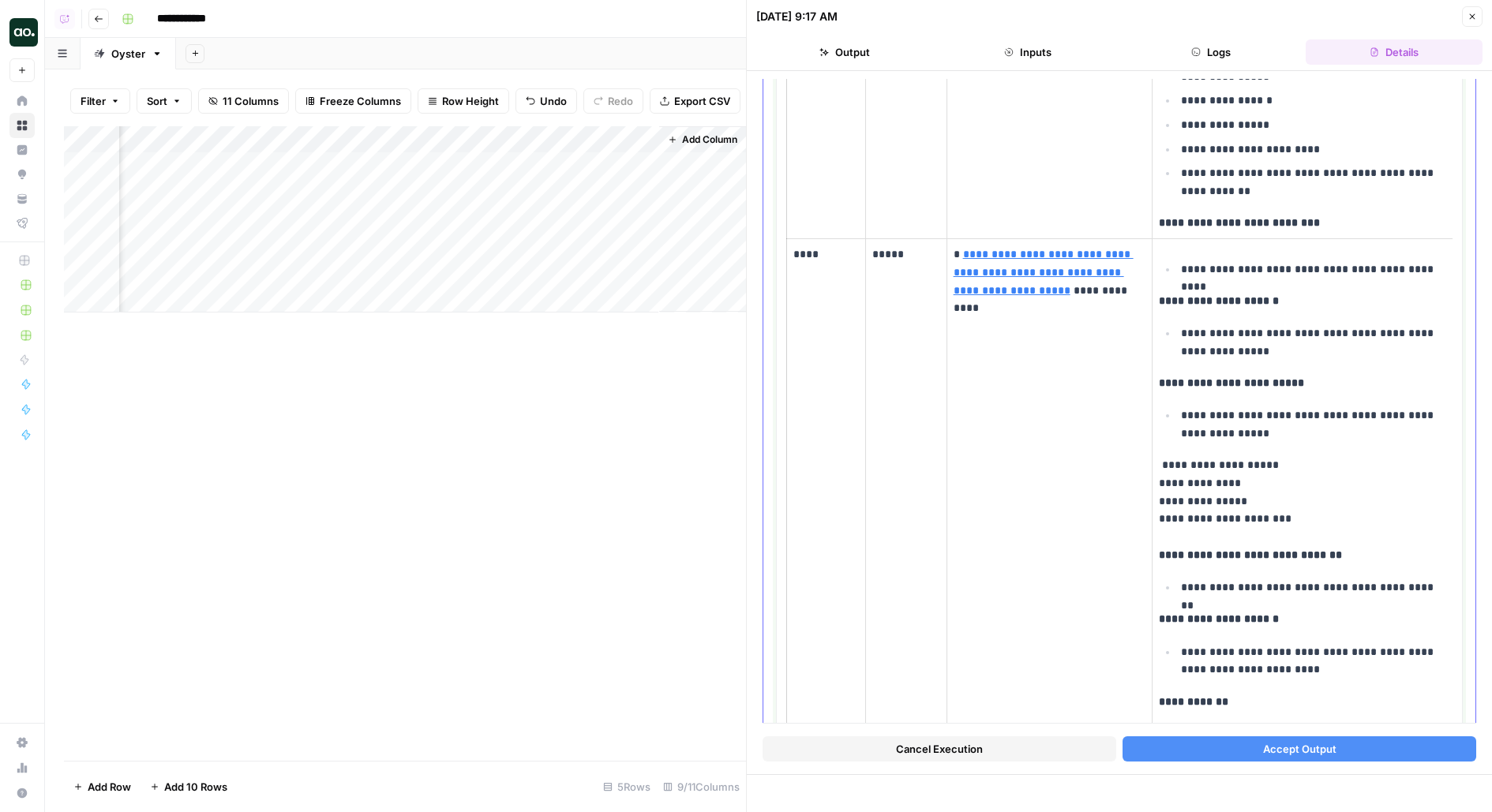
scroll to position [1490, 0]
click at [1071, 252] on p "**********" at bounding box center [1049, 283] width 192 height 72
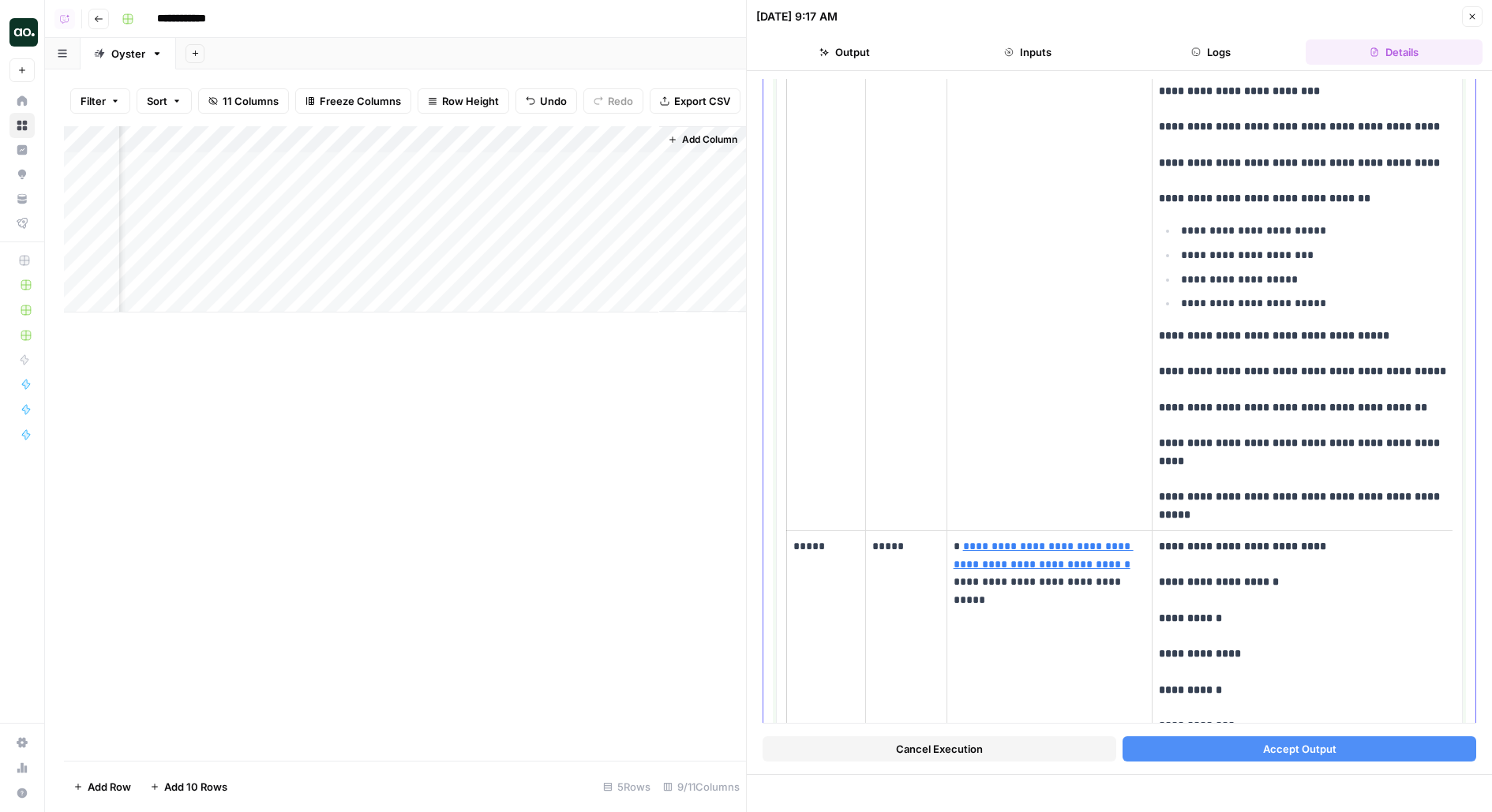
scroll to position [2247, 0]
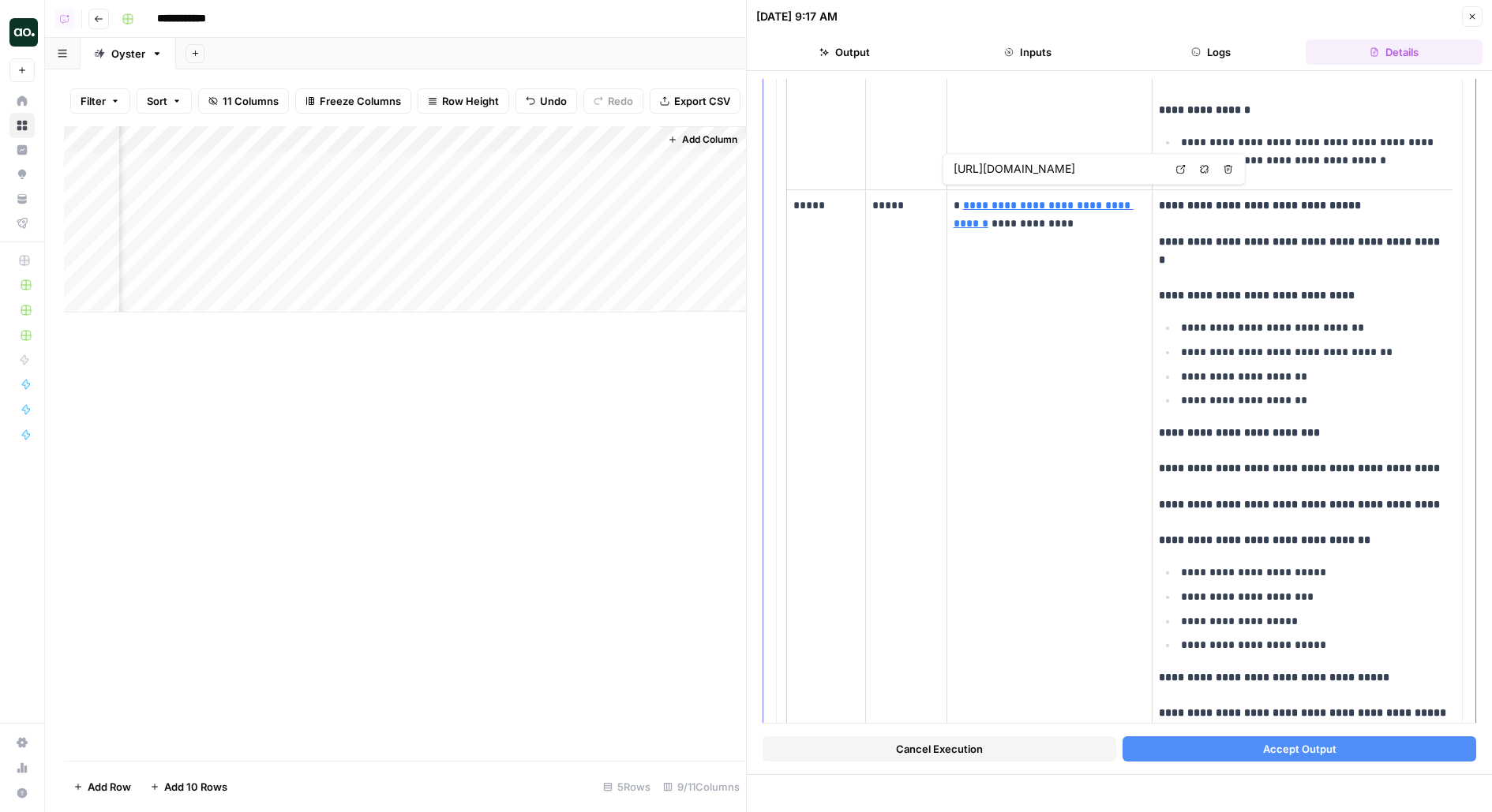
click at [1184, 172] on icon at bounding box center [1180, 169] width 10 height 10
click at [820, 197] on p "*****" at bounding box center [825, 206] width 66 height 18
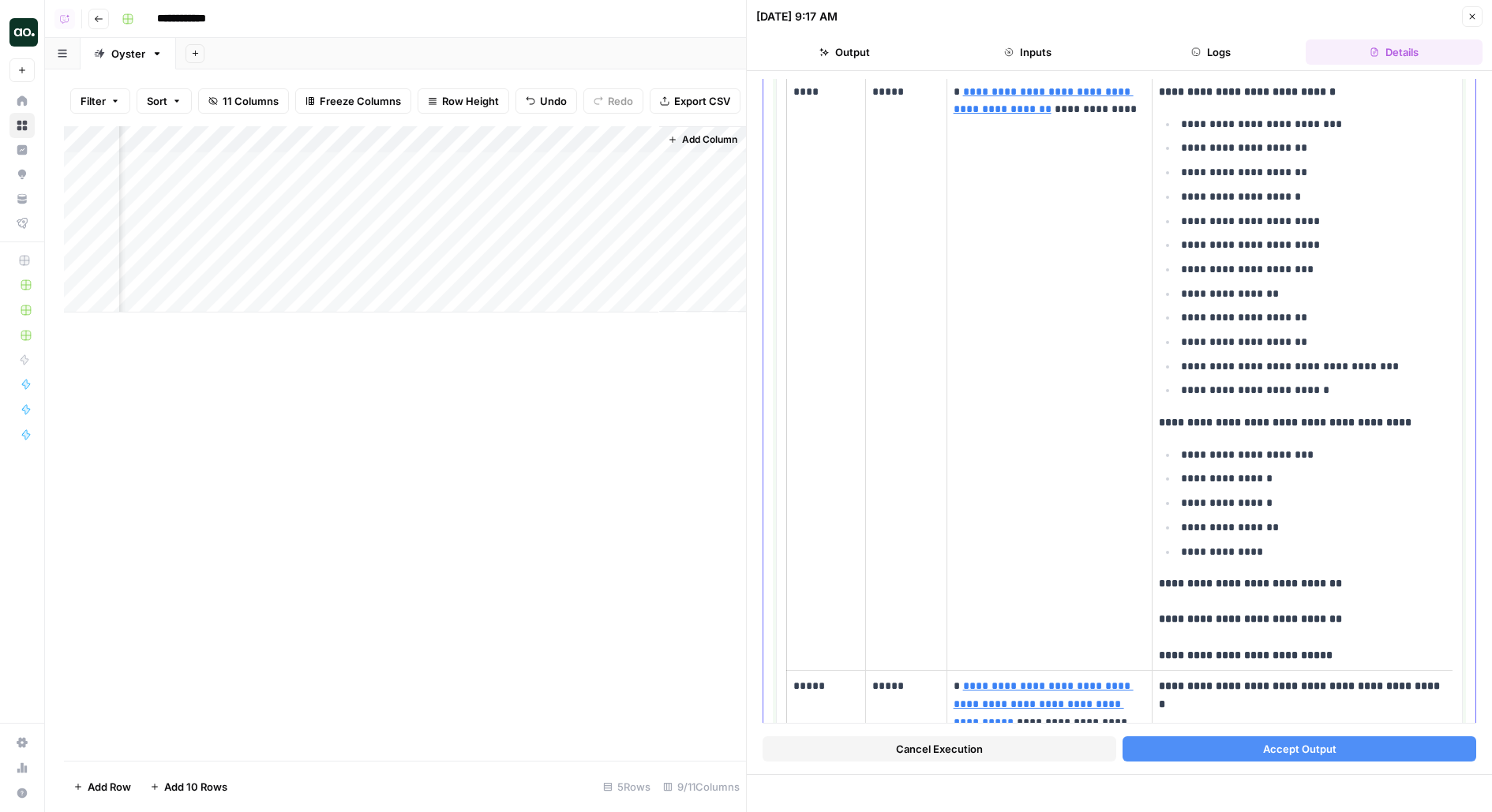
scroll to position [3800, 0]
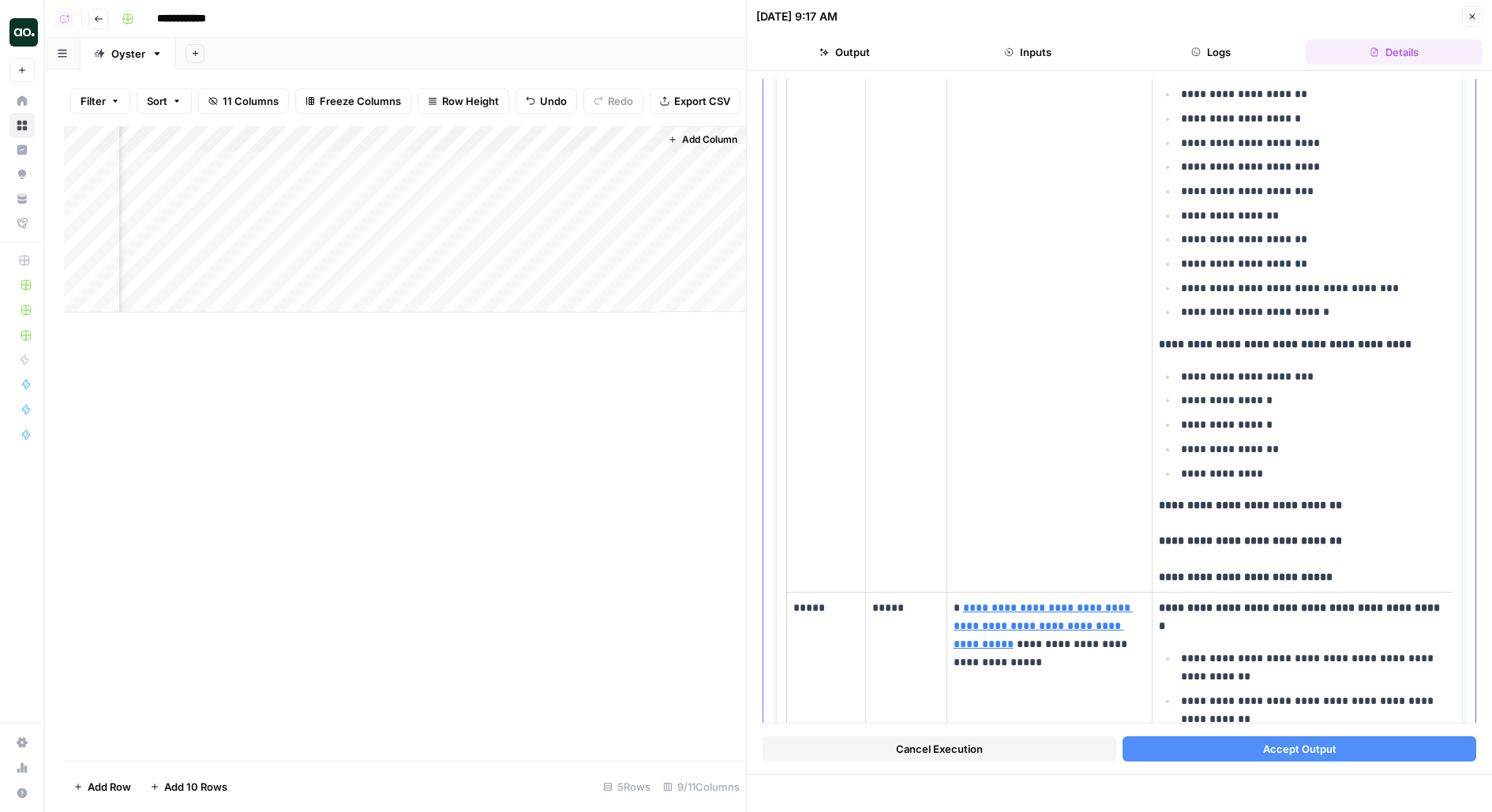
click at [810, 599] on p "*****" at bounding box center [825, 608] width 66 height 18
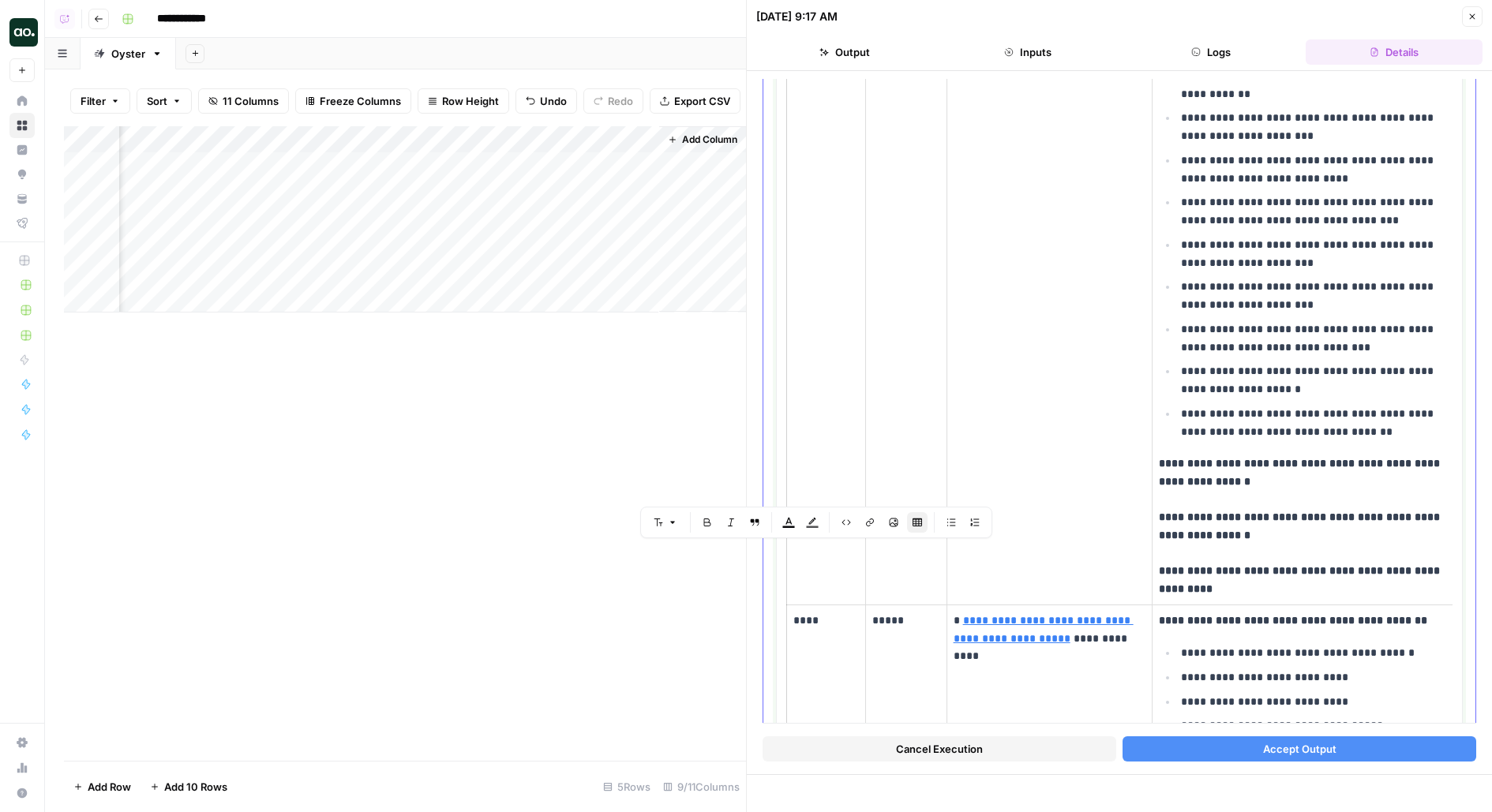
scroll to position [4426, 0]
click at [1067, 299] on td "**********" at bounding box center [1048, 286] width 206 height 638
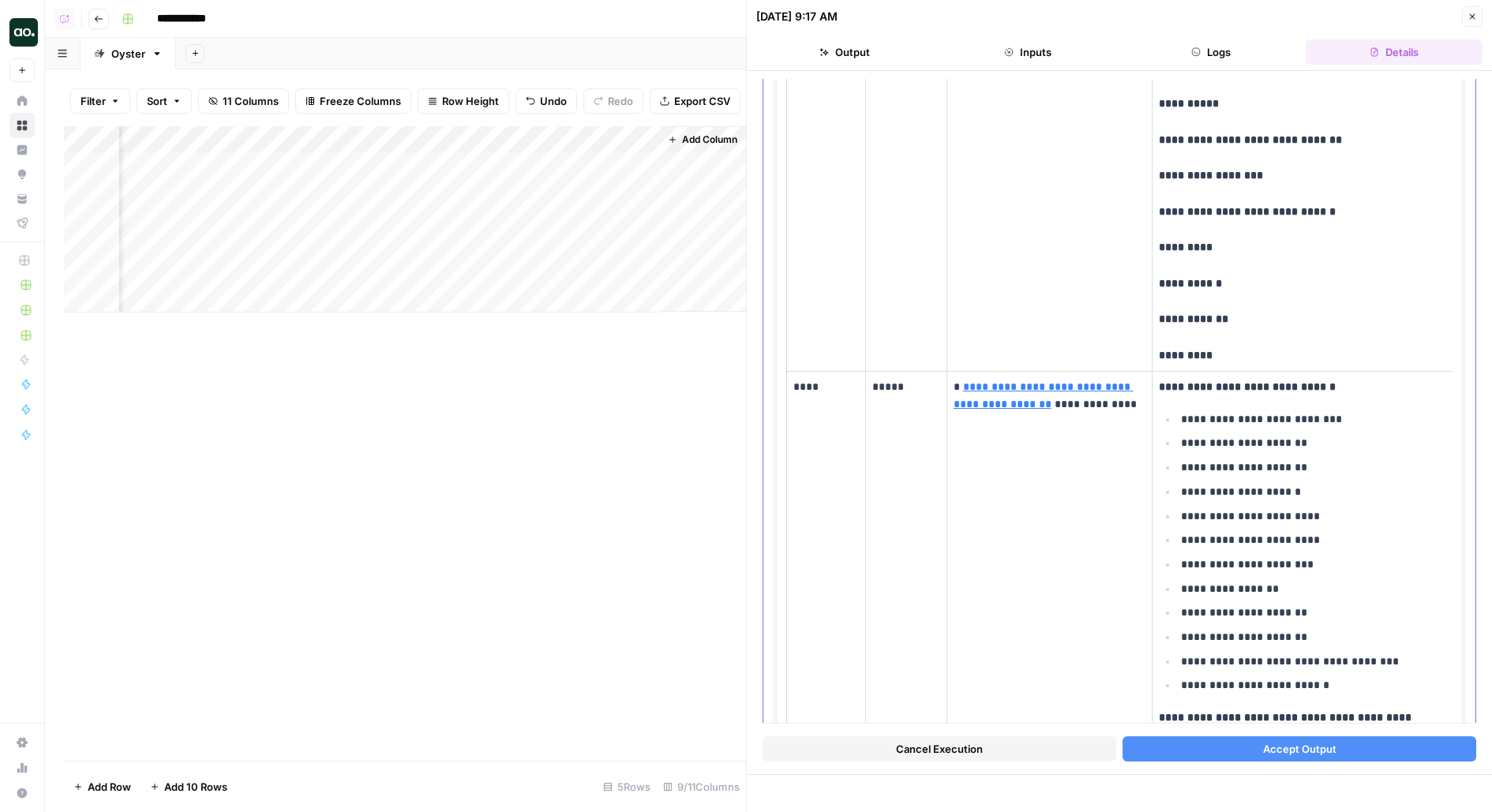
scroll to position [3370, 0]
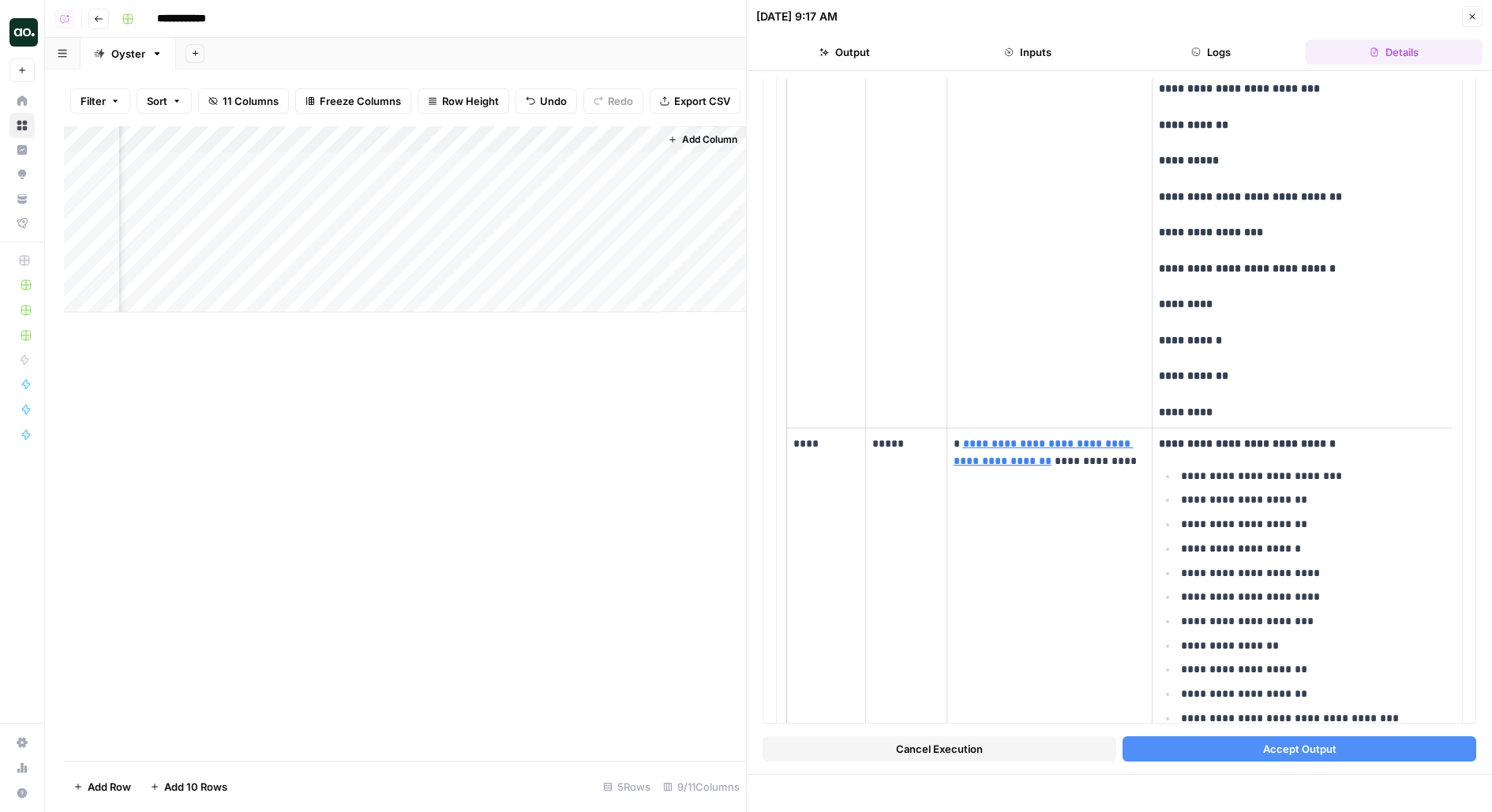
click at [1205, 745] on button "Accept Output" at bounding box center [1299, 749] width 354 height 25
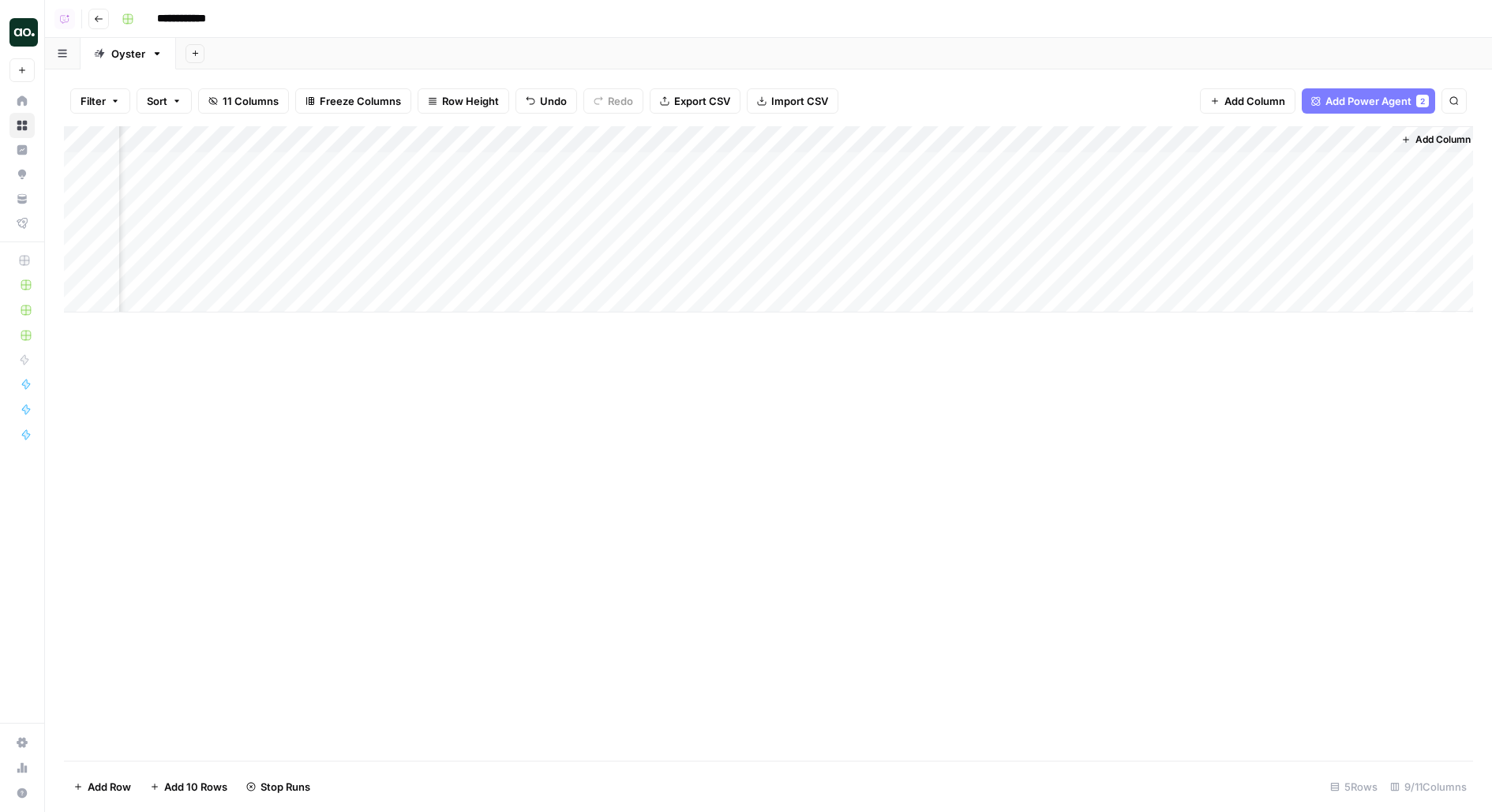
scroll to position [0, 251]
click at [1387, 186] on div "Add Column" at bounding box center [768, 219] width 1408 height 186
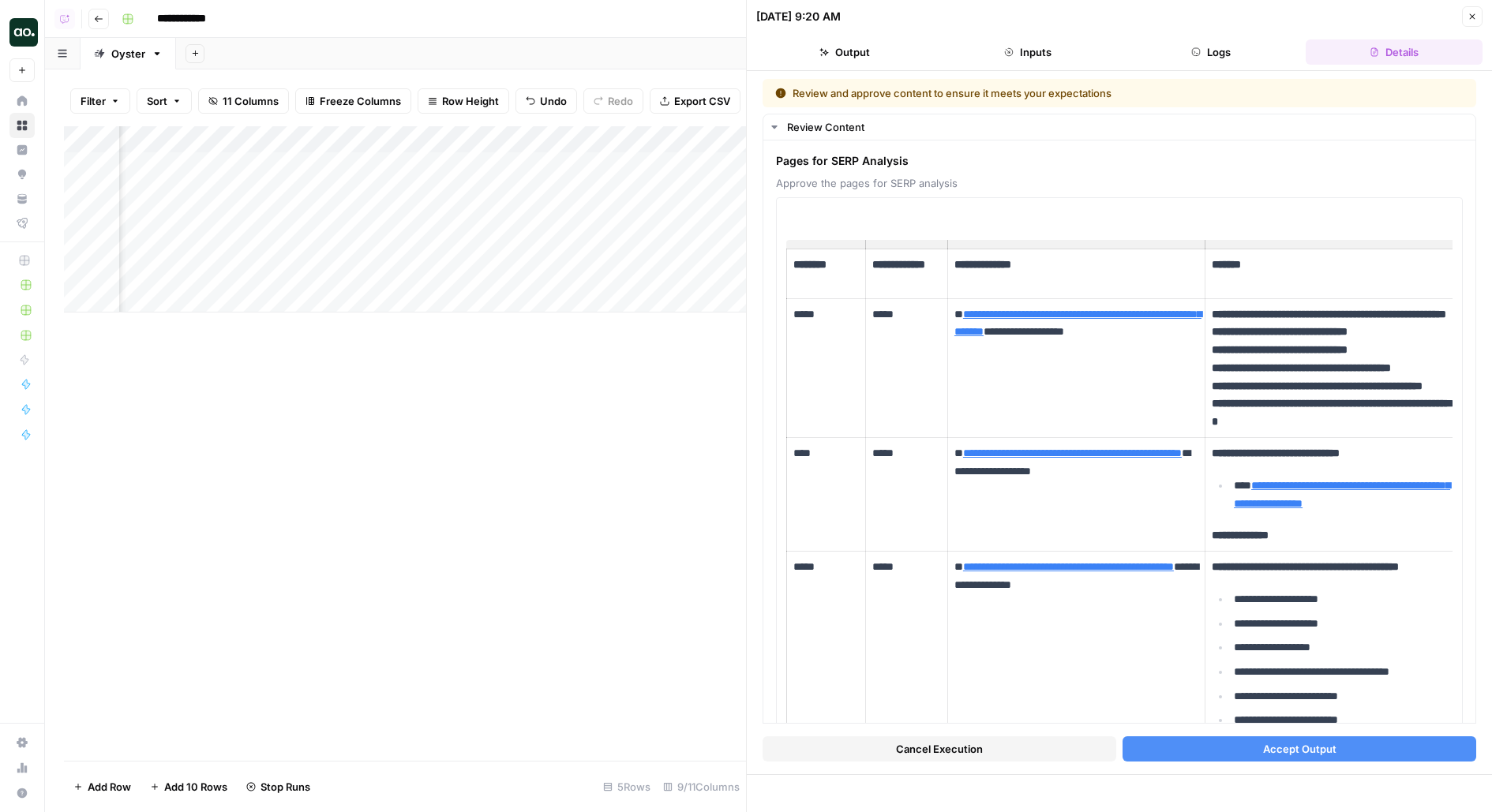
scroll to position [0, 997]
click at [620, 140] on div "Add Column" at bounding box center [404, 219] width 682 height 186
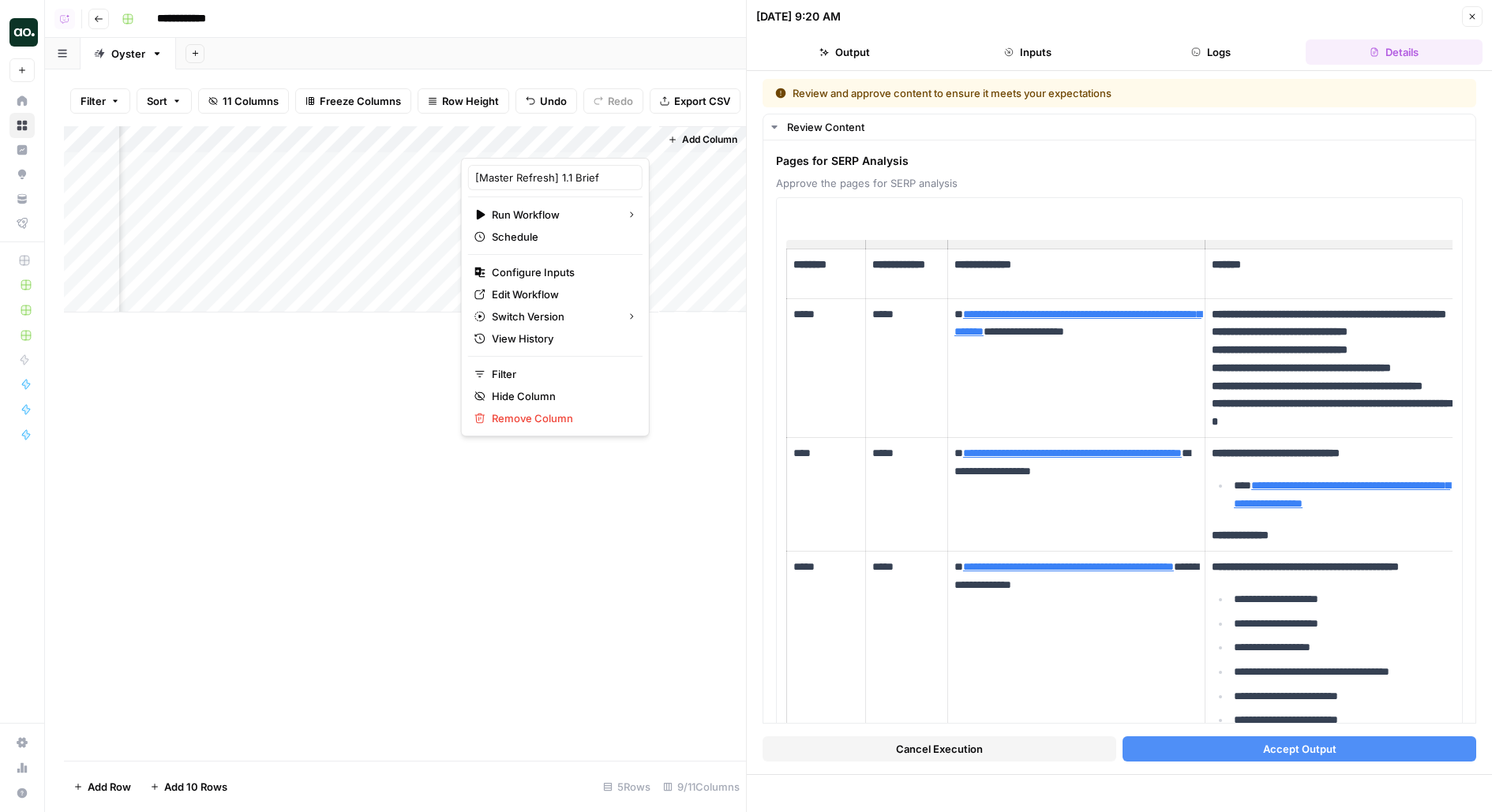
click at [1117, 56] on ul "Output Inputs Logs Details" at bounding box center [1119, 52] width 726 height 25
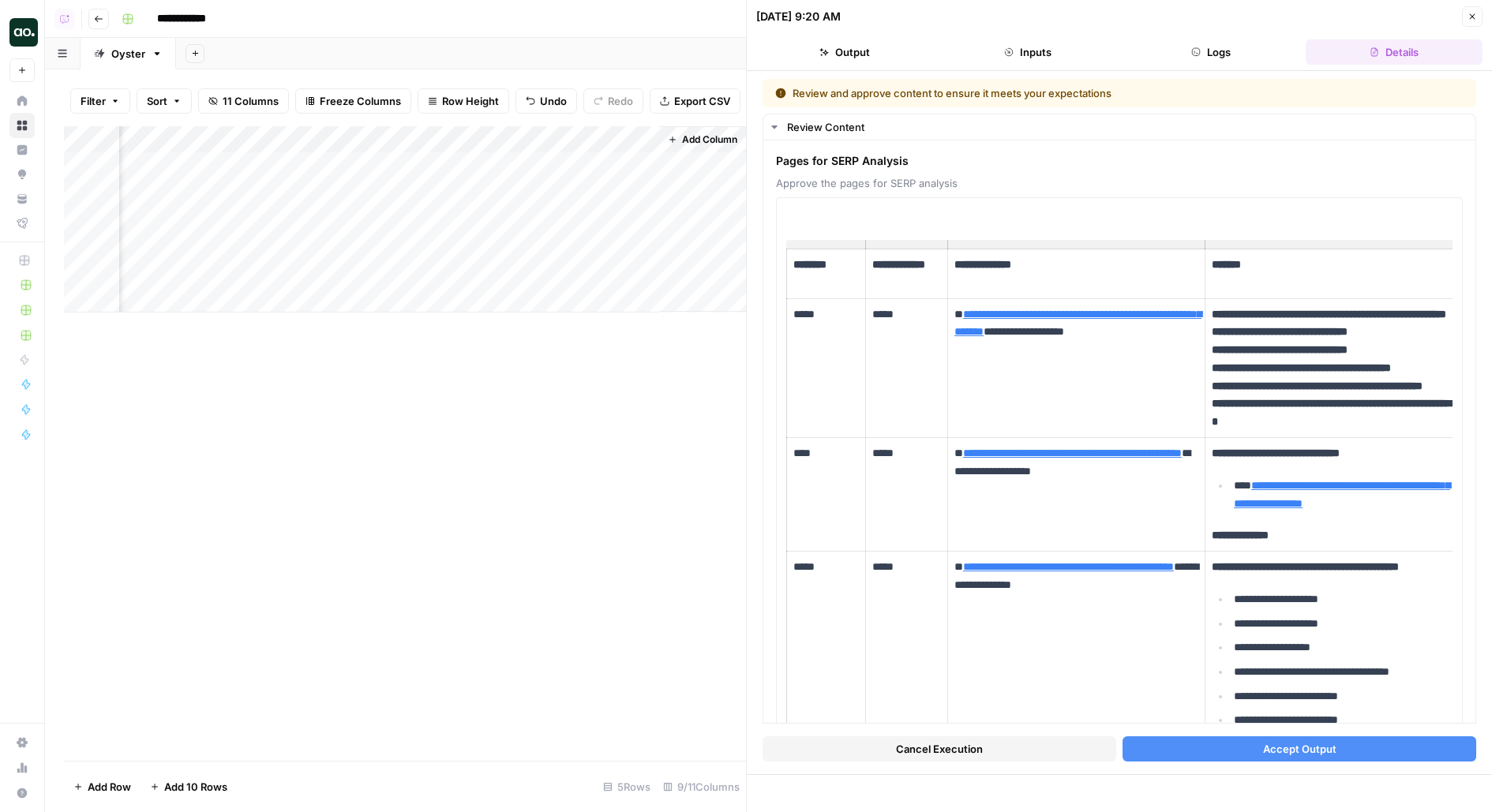
click at [1204, 48] on button "Logs" at bounding box center [1210, 52] width 177 height 25
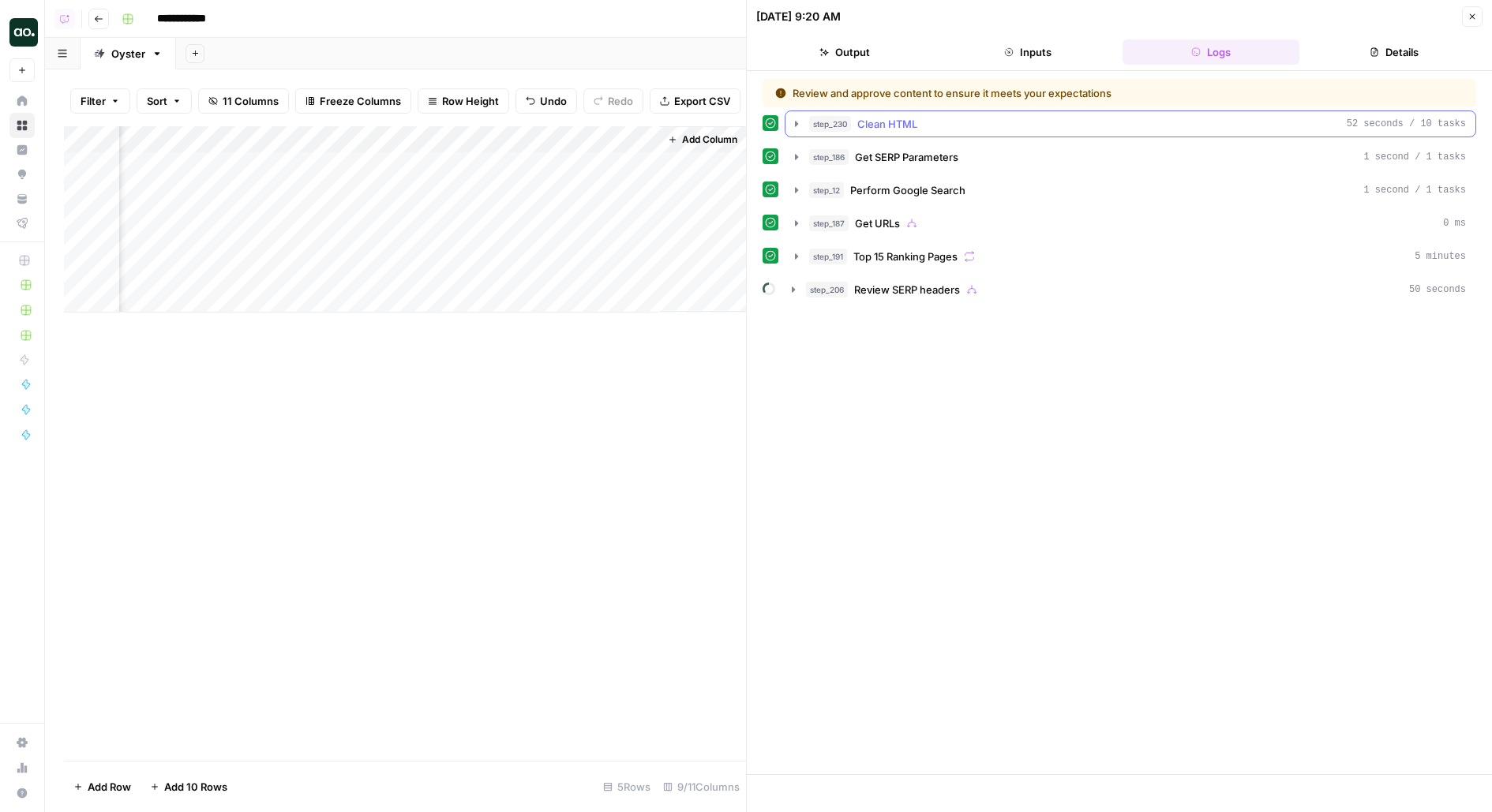
click at [907, 127] on span "Clean HTML" at bounding box center [887, 124] width 60 height 16
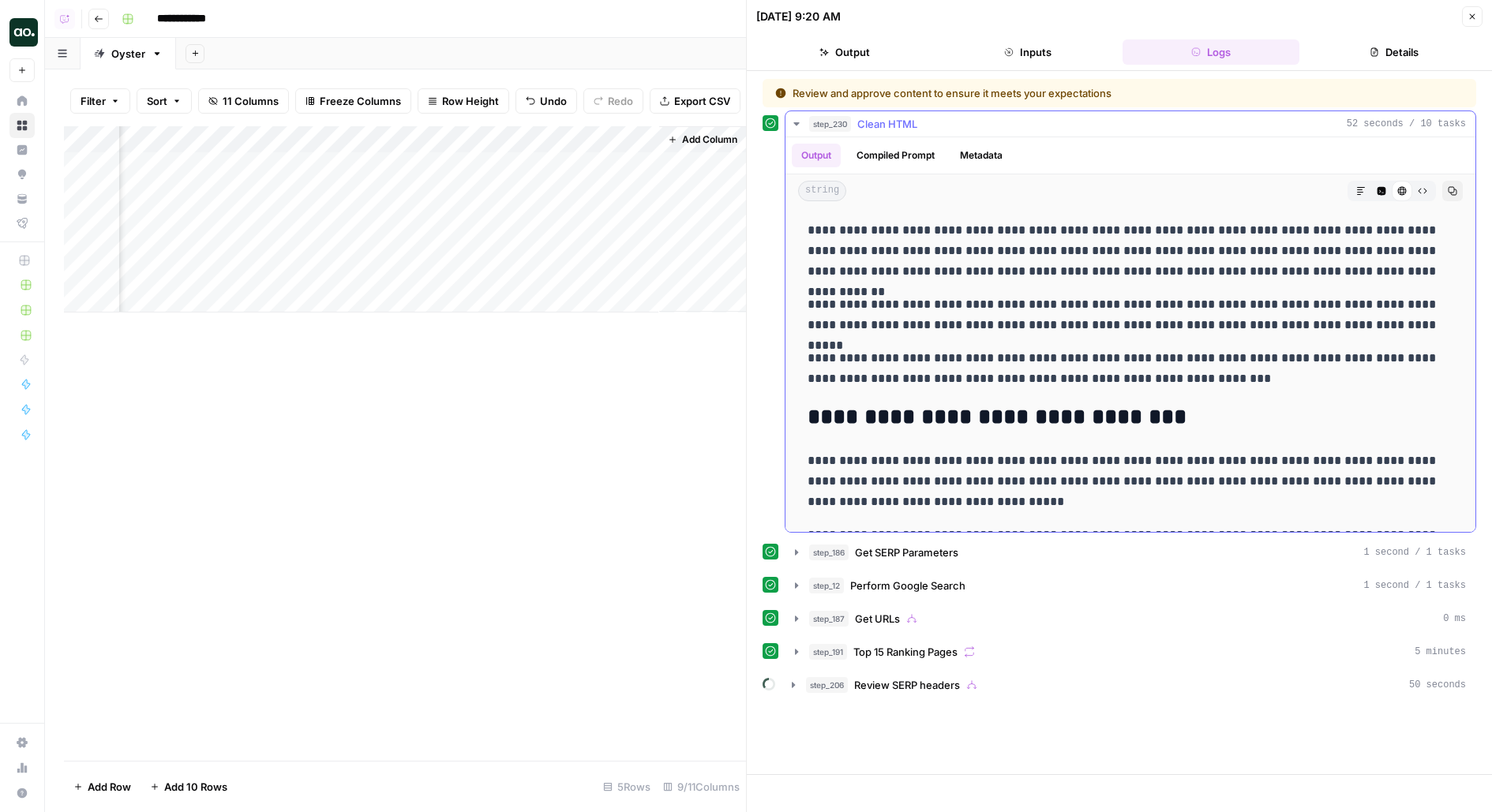
click at [907, 128] on span "Clean HTML" at bounding box center [887, 124] width 60 height 16
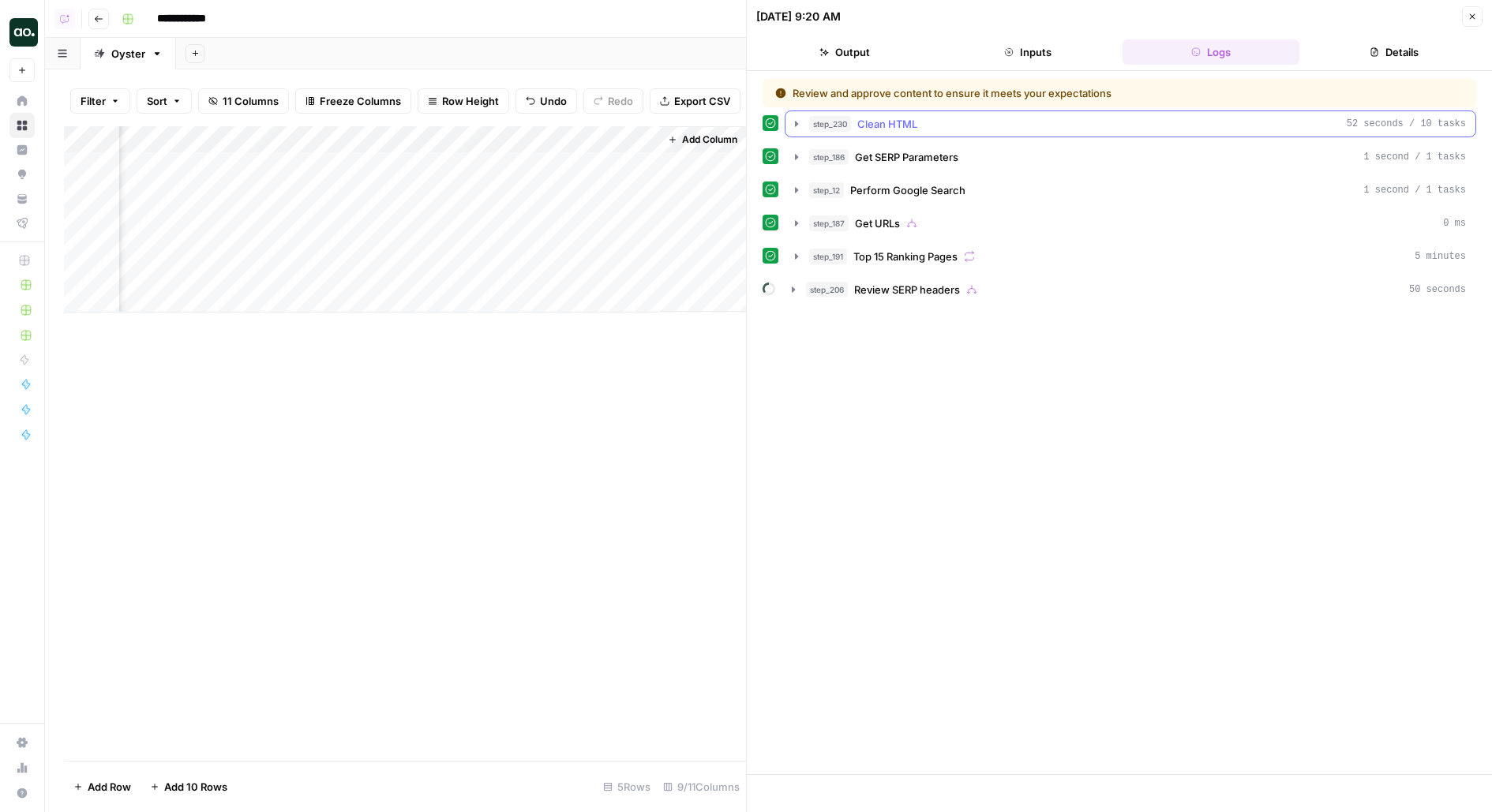
click at [906, 122] on span "Clean HTML" at bounding box center [887, 124] width 60 height 16
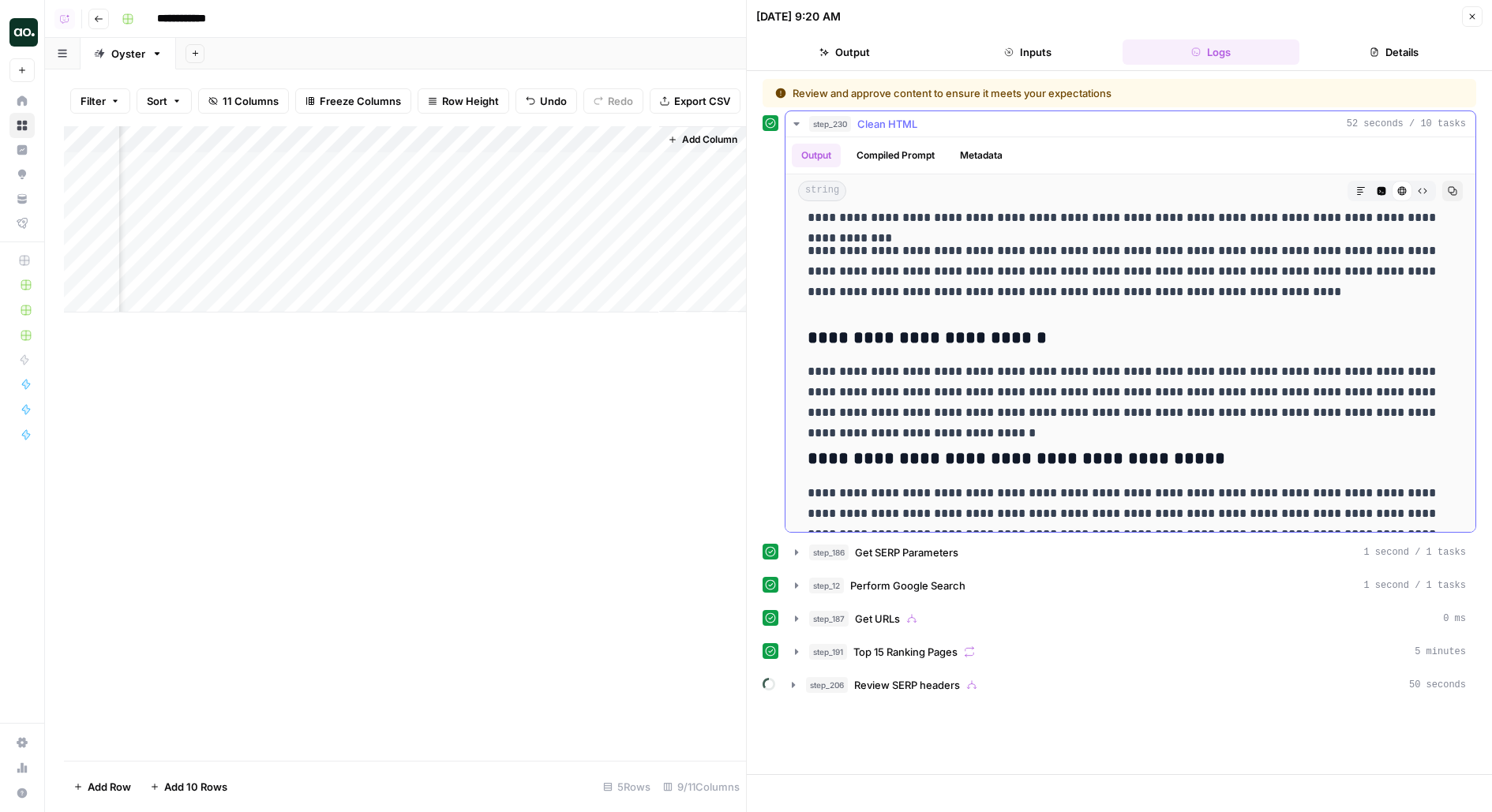
scroll to position [1371, 0]
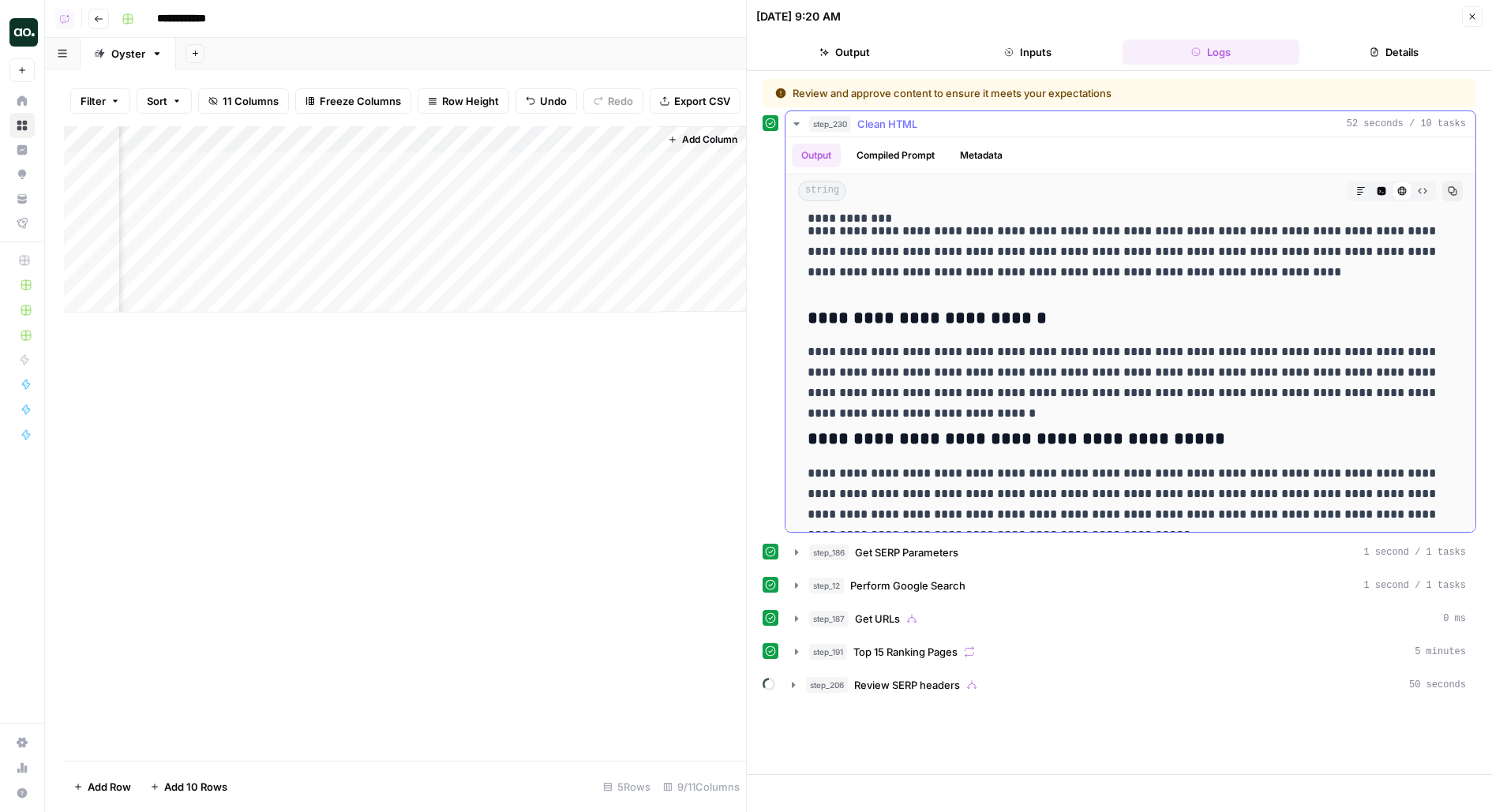
click at [919, 125] on div "step_230 Clean HTML 52 seconds / 10 tasks" at bounding box center [1137, 124] width 657 height 16
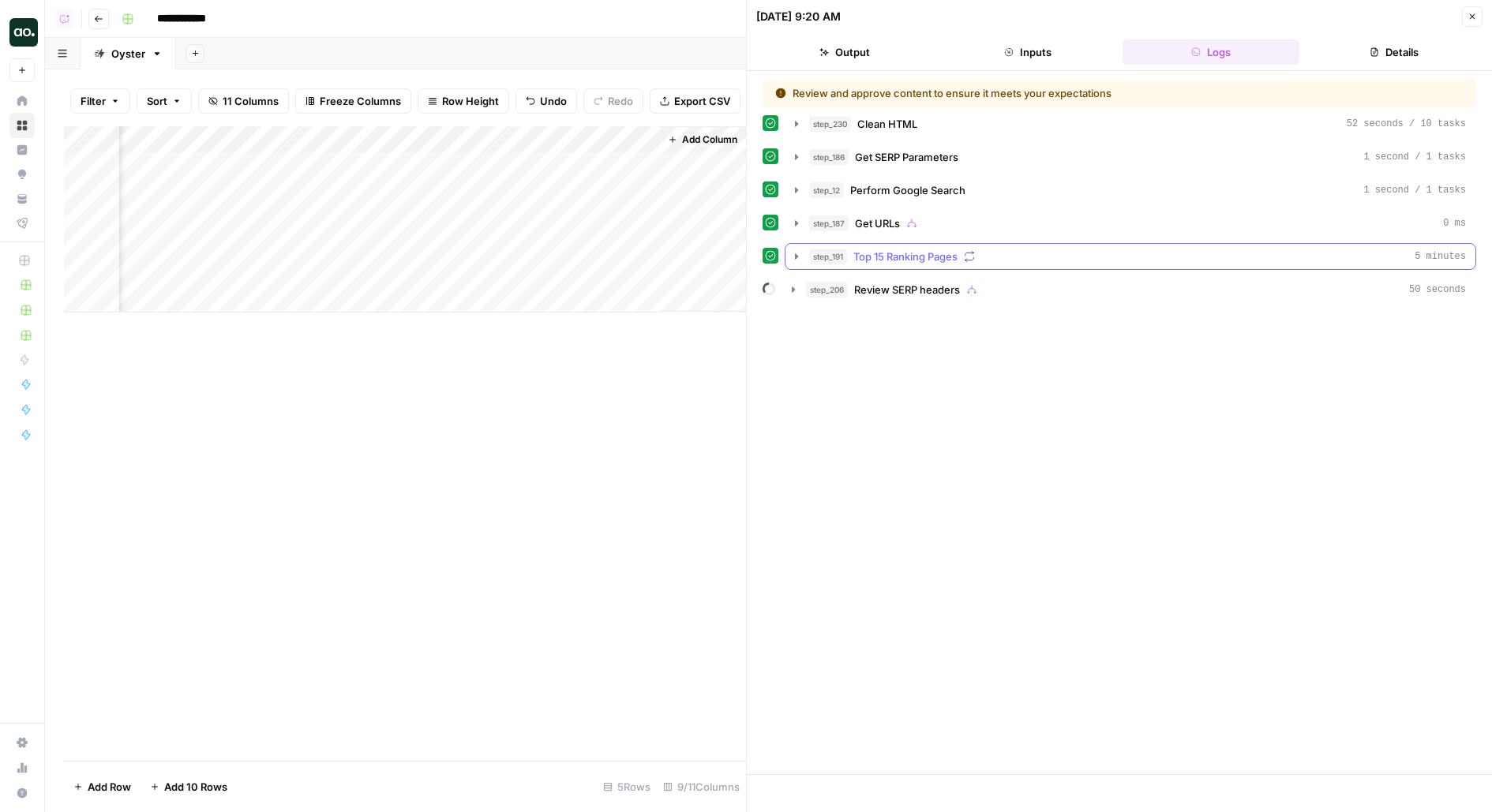
click at [920, 254] on span "Top 15 Ranking Pages" at bounding box center [905, 257] width 104 height 16
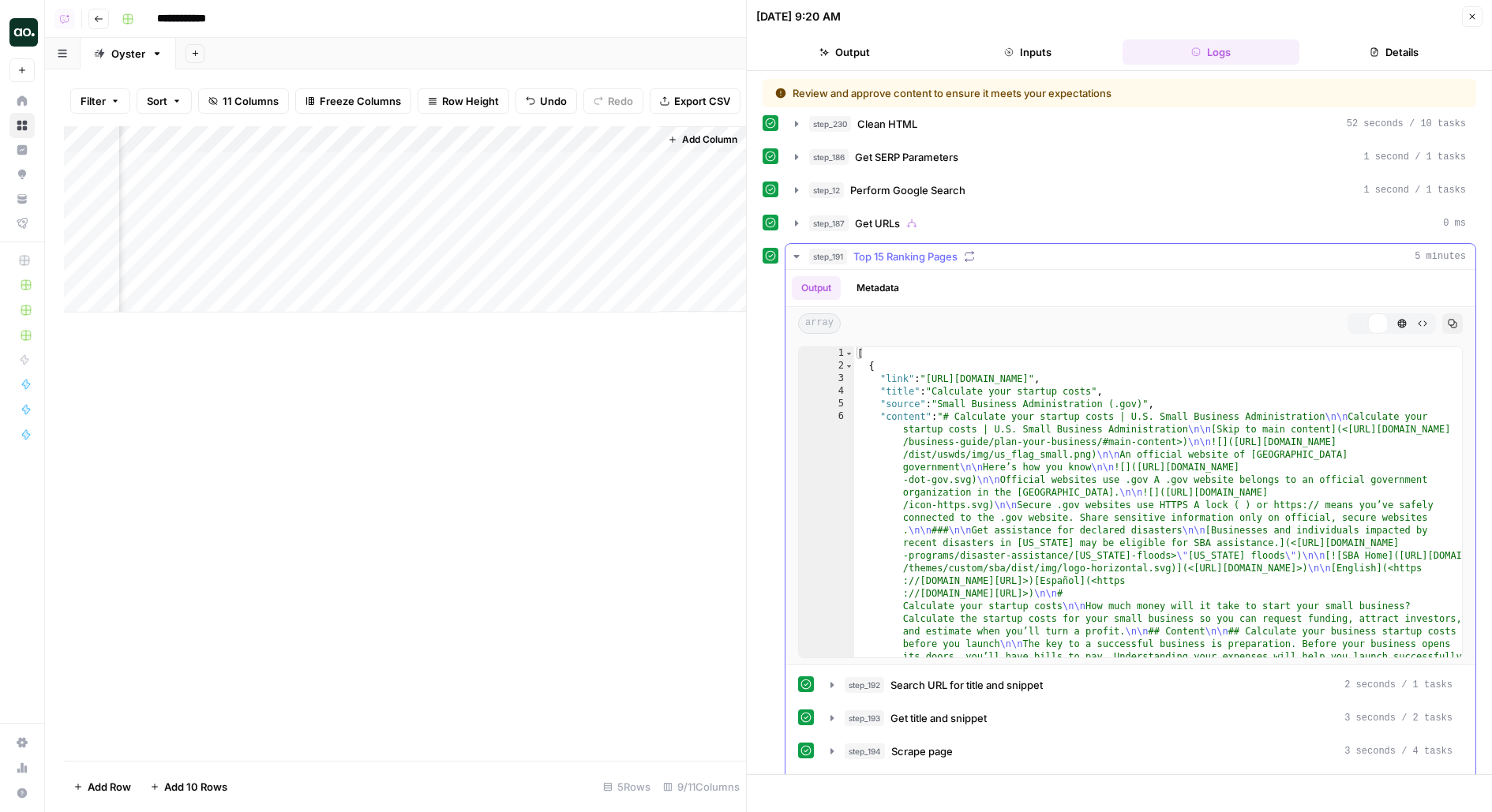
click at [920, 252] on span "Top 15 Ranking Pages" at bounding box center [905, 257] width 104 height 16
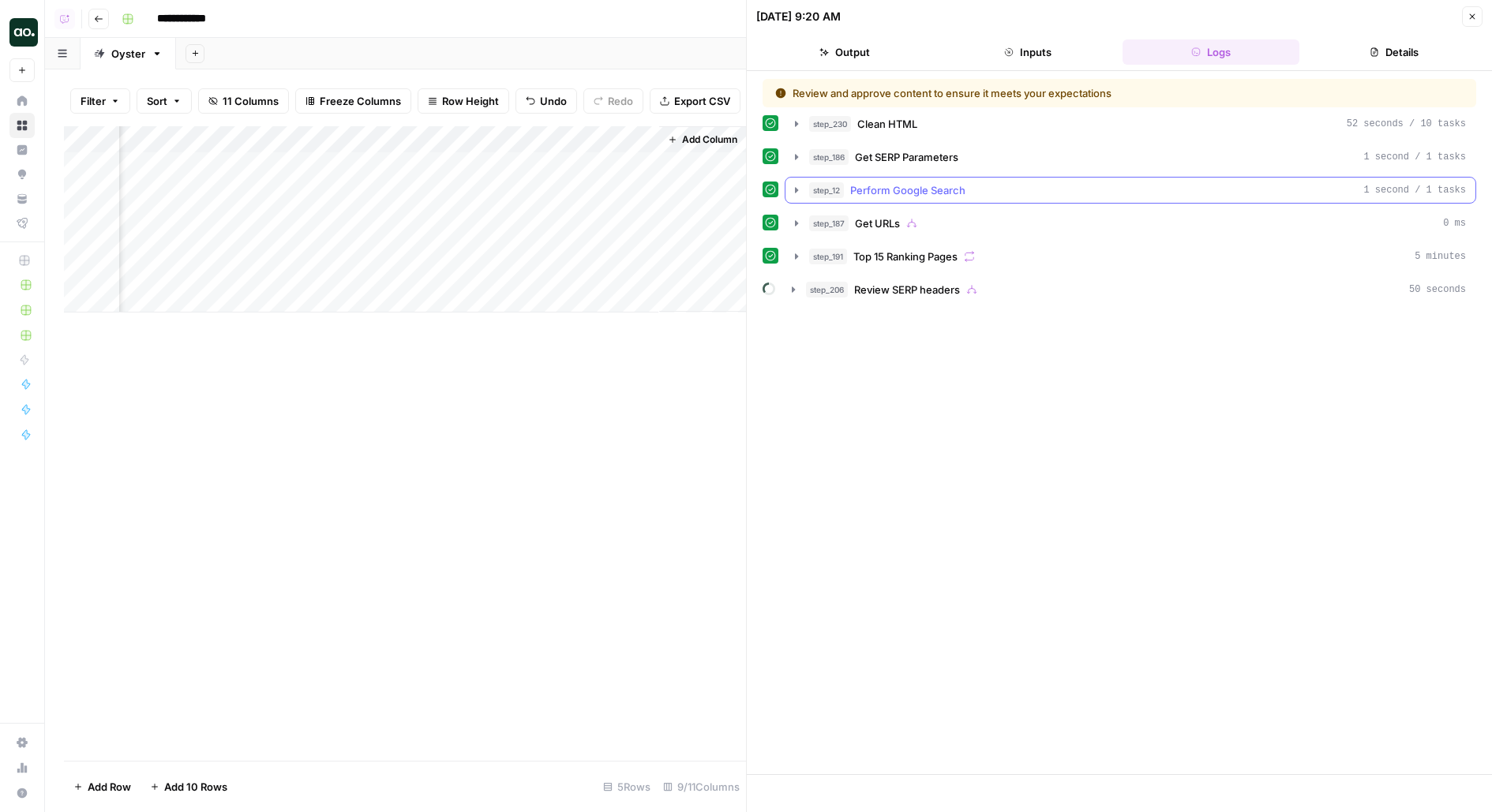
click at [917, 194] on span "Perform Google Search" at bounding box center [907, 190] width 115 height 16
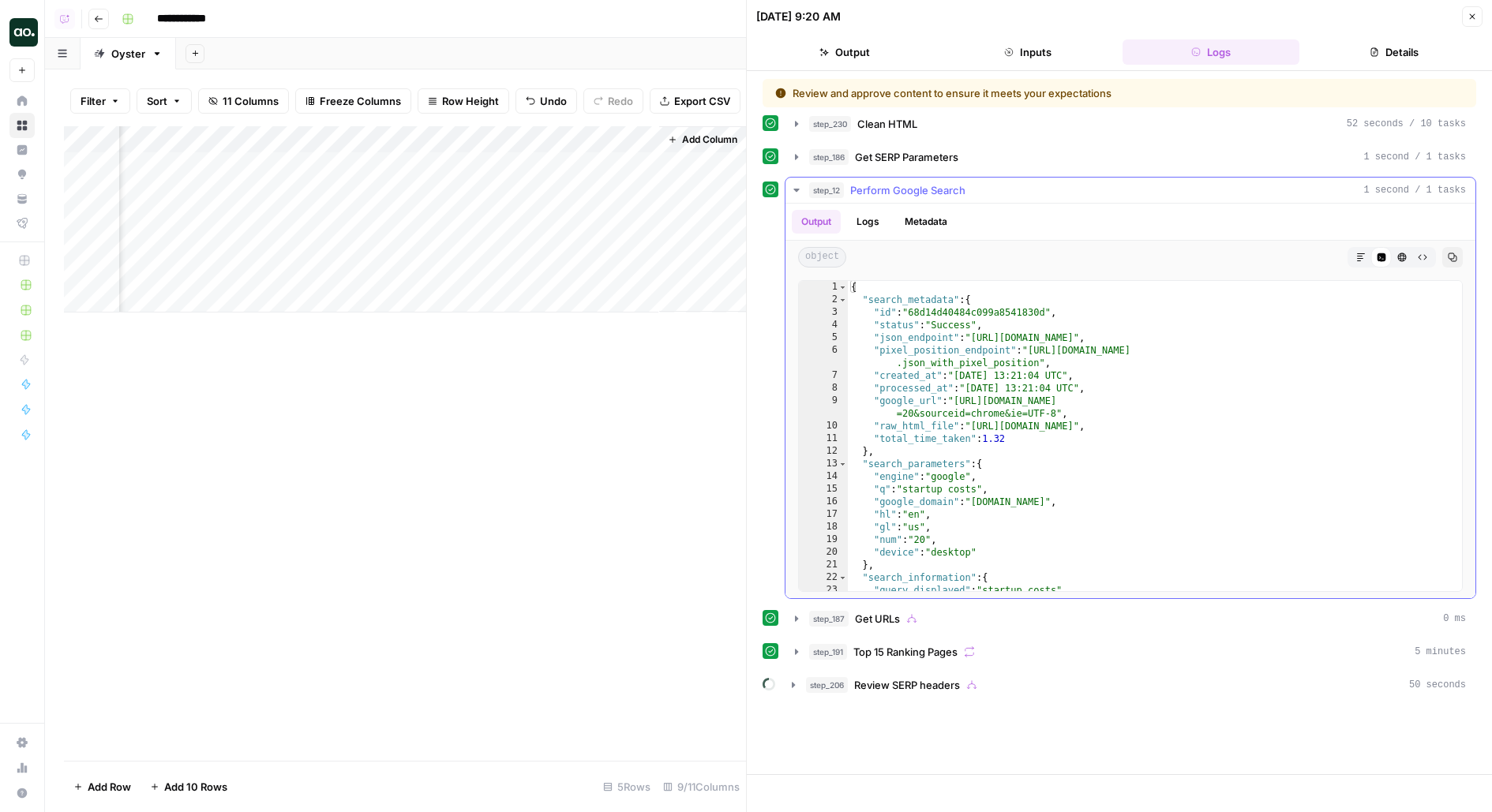
click at [917, 194] on span "Perform Google Search" at bounding box center [907, 190] width 115 height 16
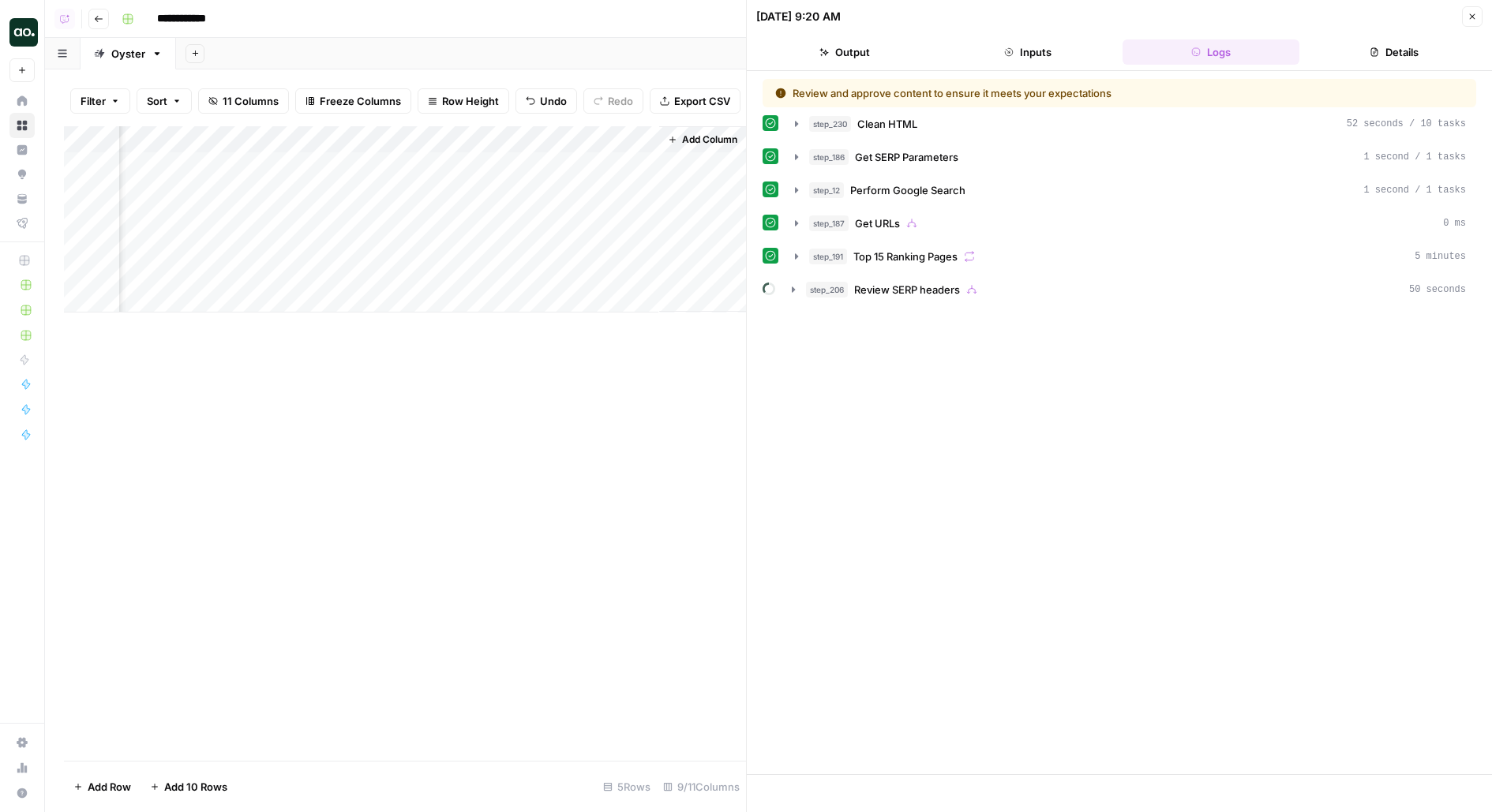
click at [640, 197] on div "Add Column" at bounding box center [404, 219] width 682 height 186
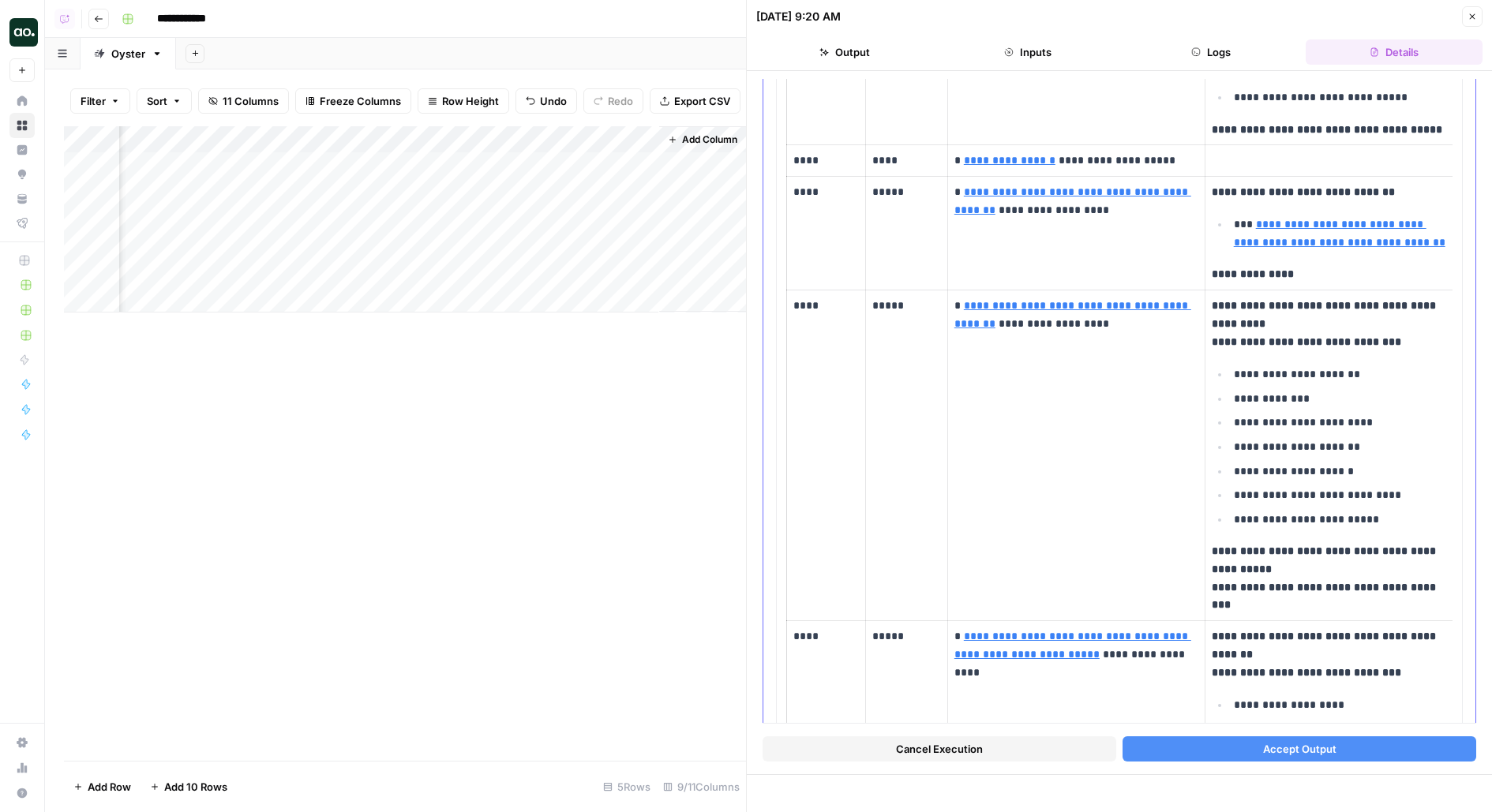
scroll to position [3088, 0]
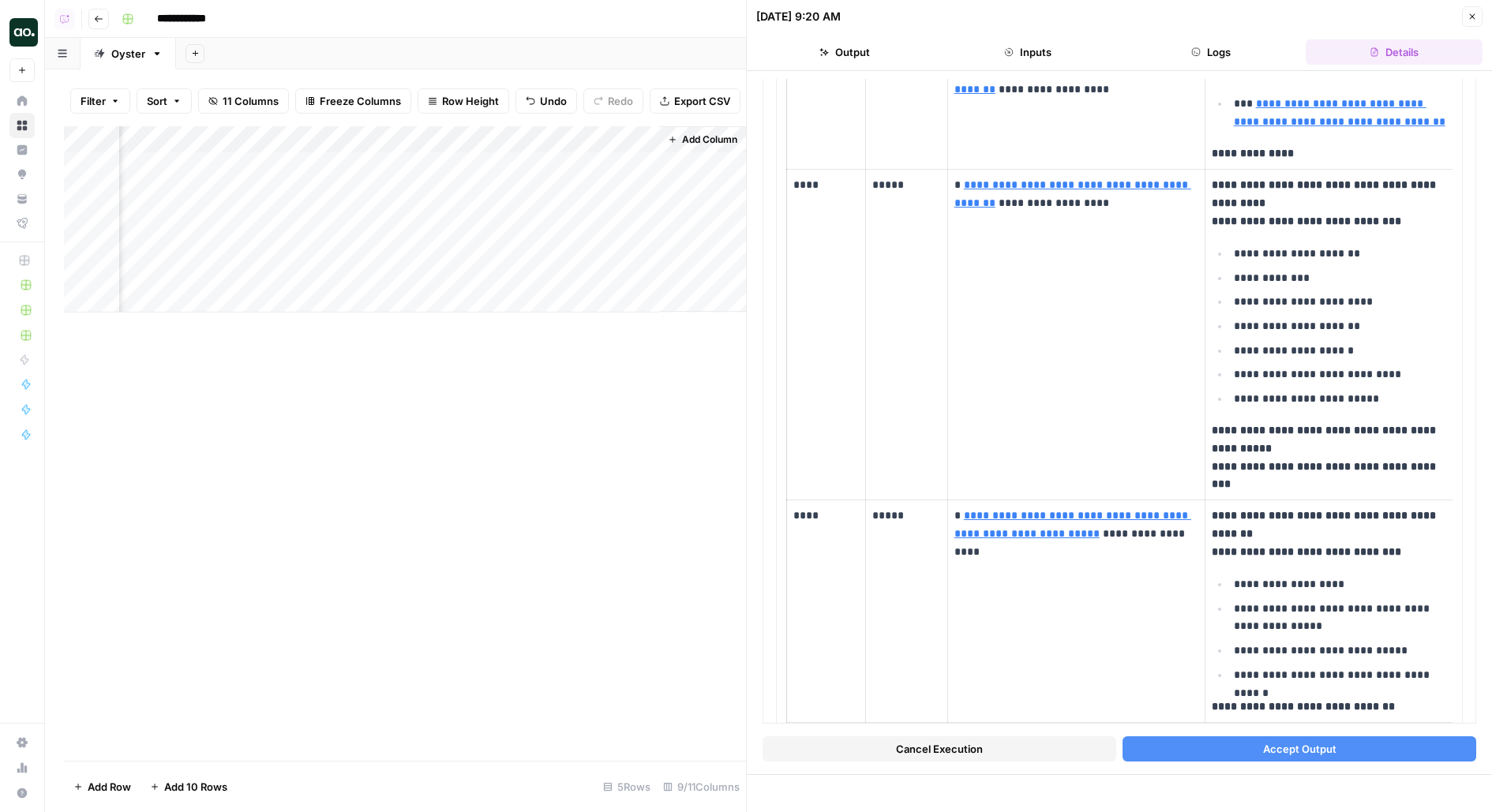
click at [1215, 756] on button "Accept Output" at bounding box center [1299, 749] width 354 height 25
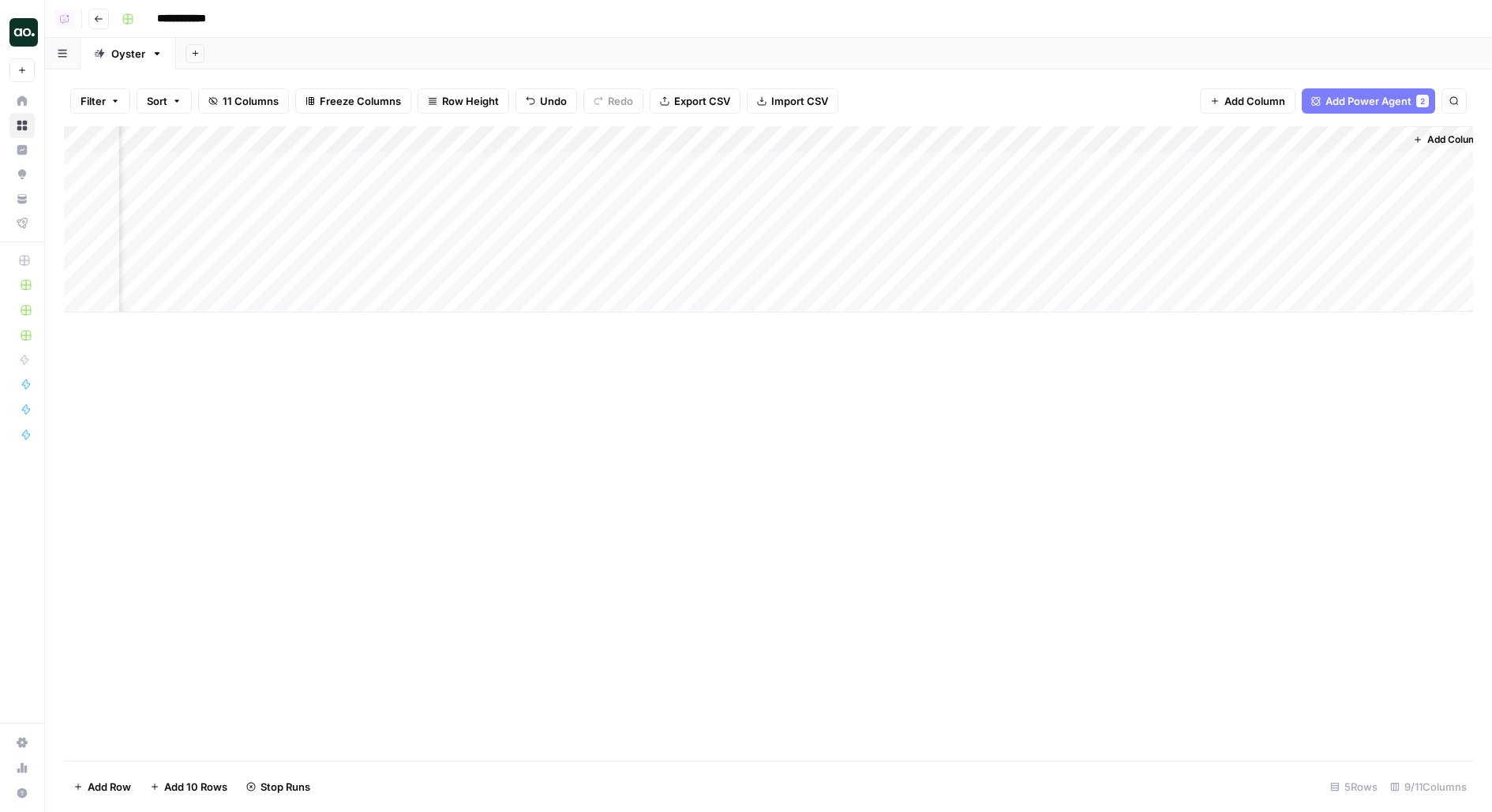
scroll to position [0, 269]
drag, startPoint x: 905, startPoint y: 146, endPoint x: 858, endPoint y: 146, distance: 47.0
click at [858, 146] on div "Add Column" at bounding box center [768, 219] width 1408 height 186
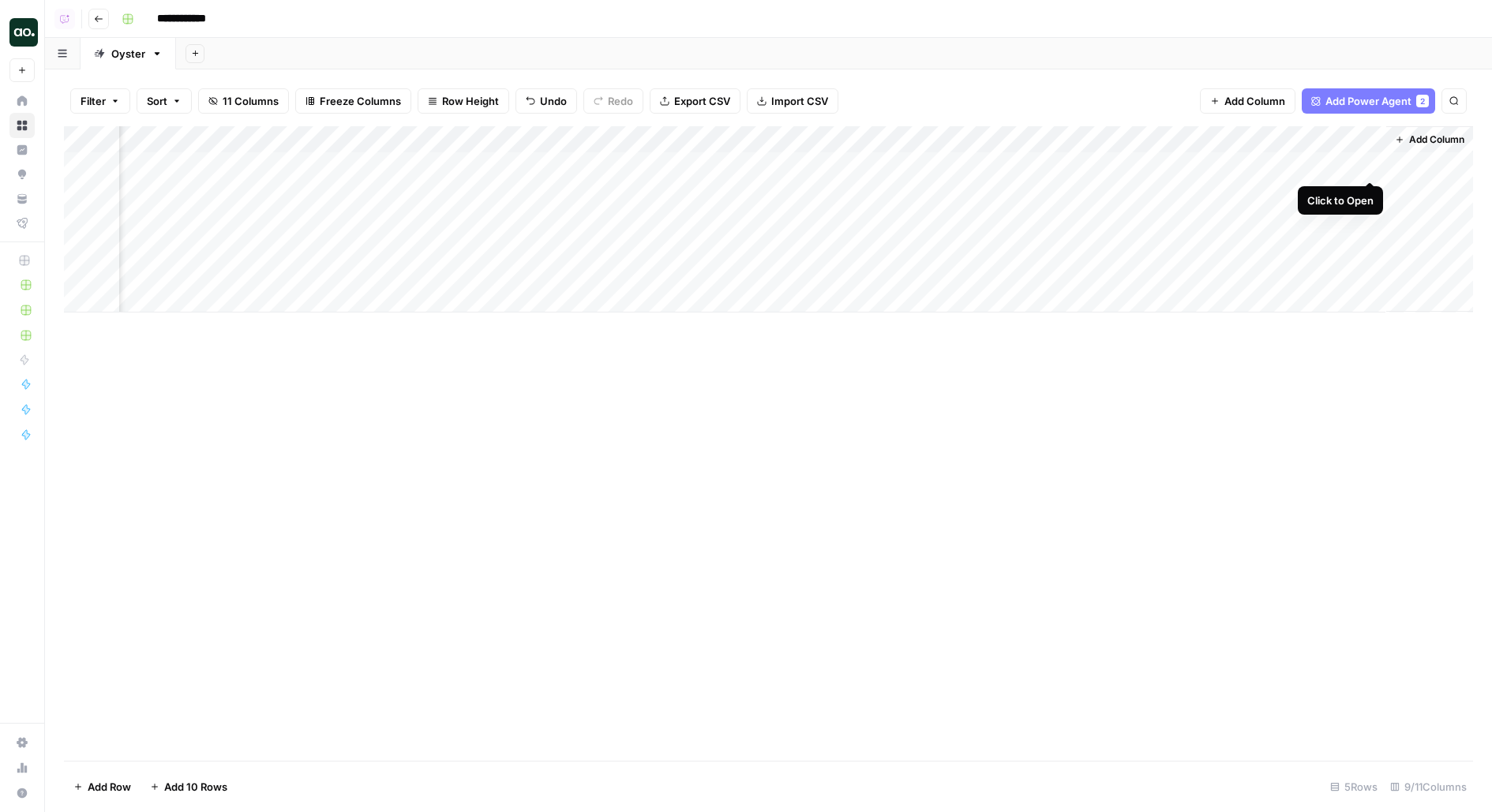
click at [1370, 165] on div "Add Column" at bounding box center [768, 219] width 1408 height 186
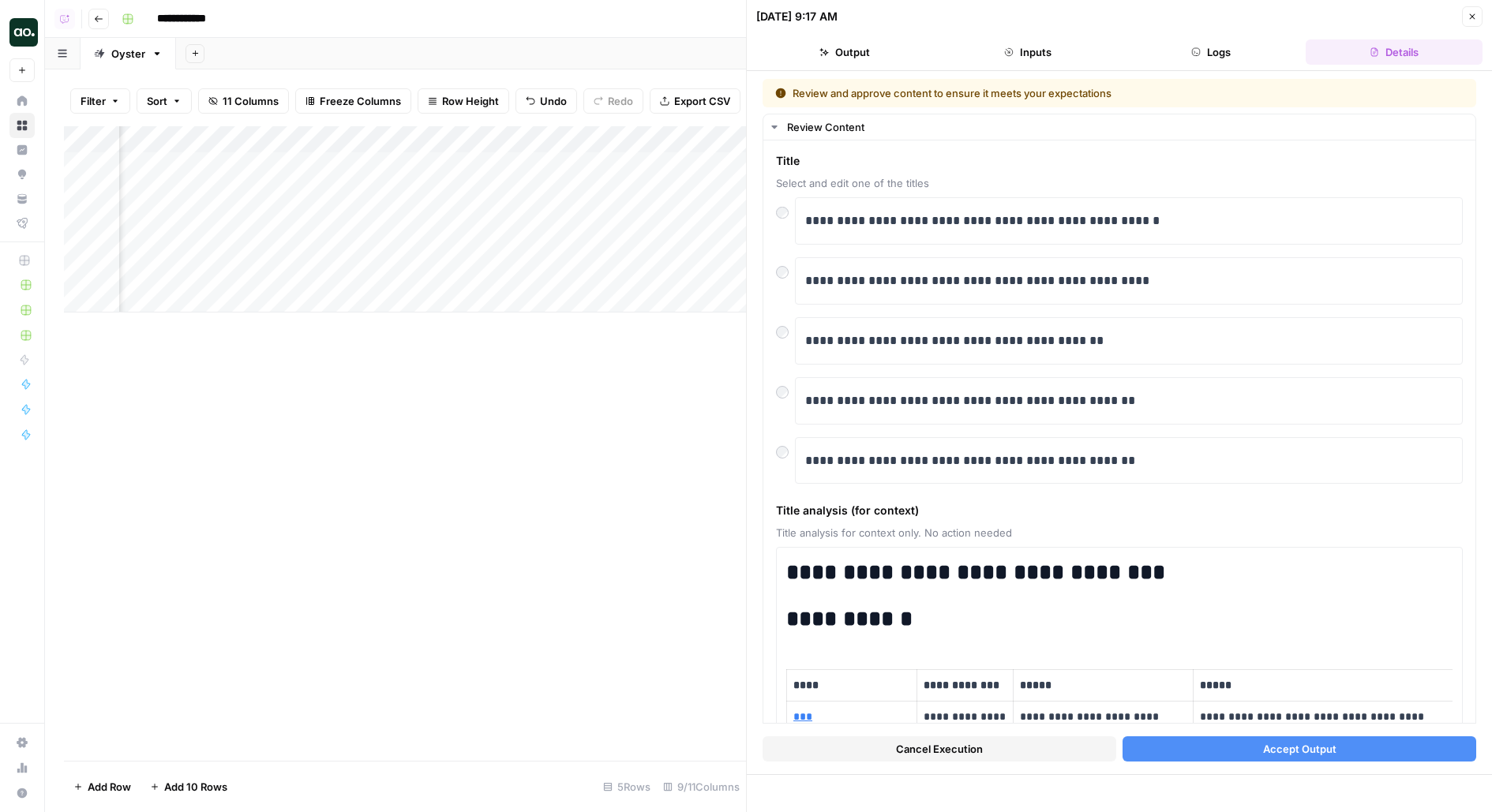
scroll to position [0, 395]
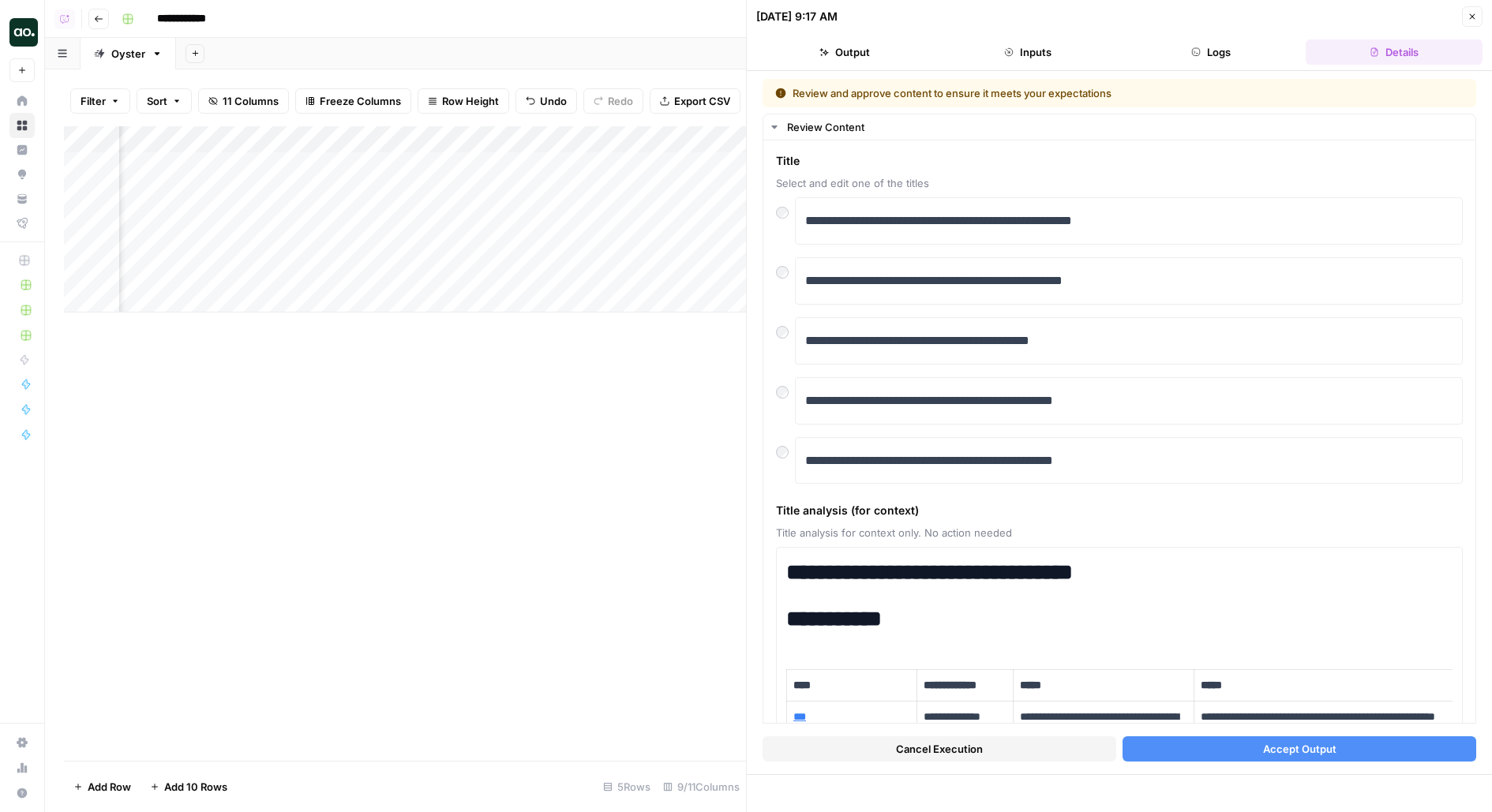
click at [290, 150] on div "Add Column" at bounding box center [404, 219] width 682 height 186
click at [290, 147] on div at bounding box center [306, 142] width 143 height 31
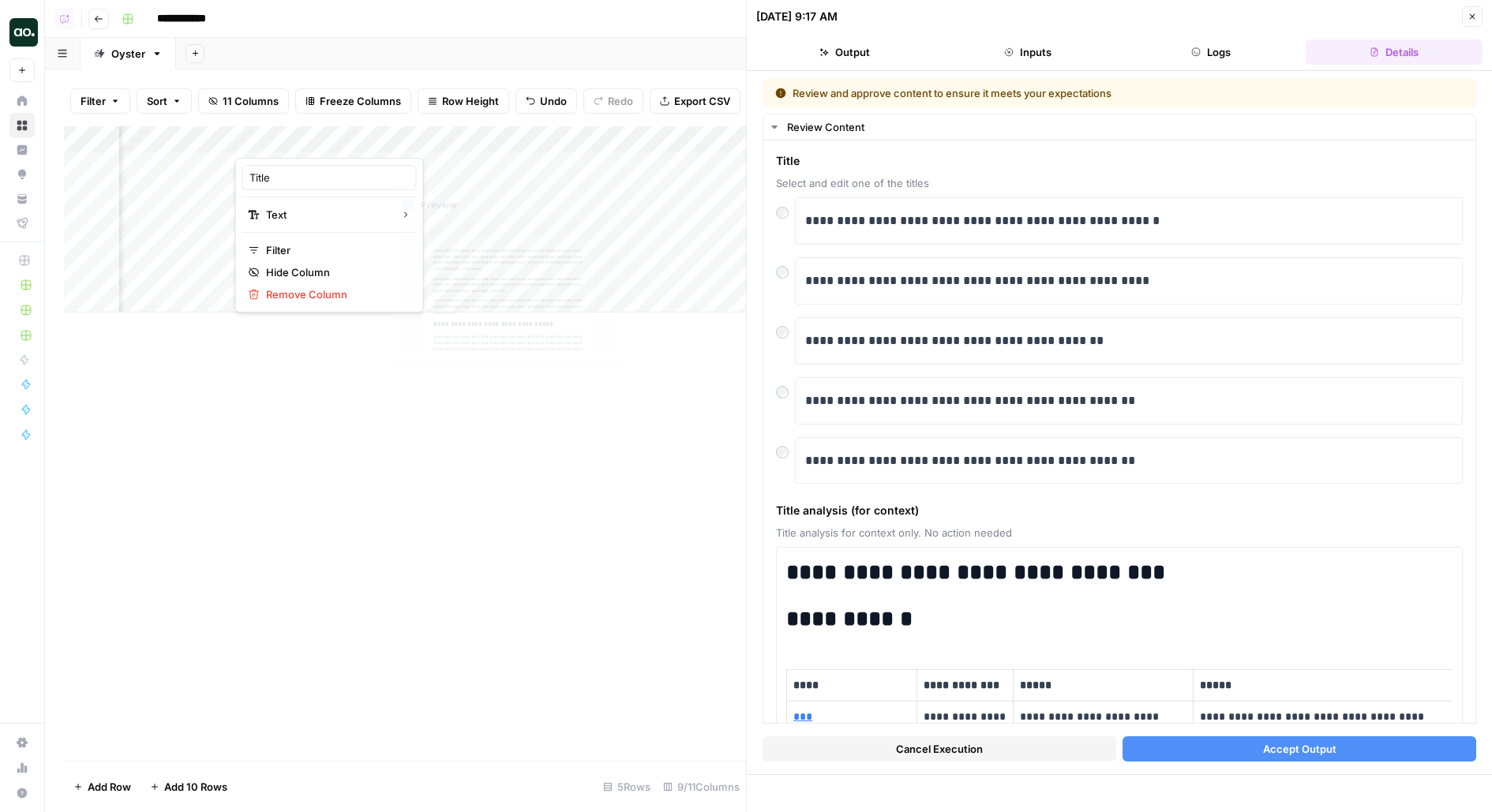
click at [410, 52] on div "Add Sheet" at bounding box center [834, 53] width 1316 height 31
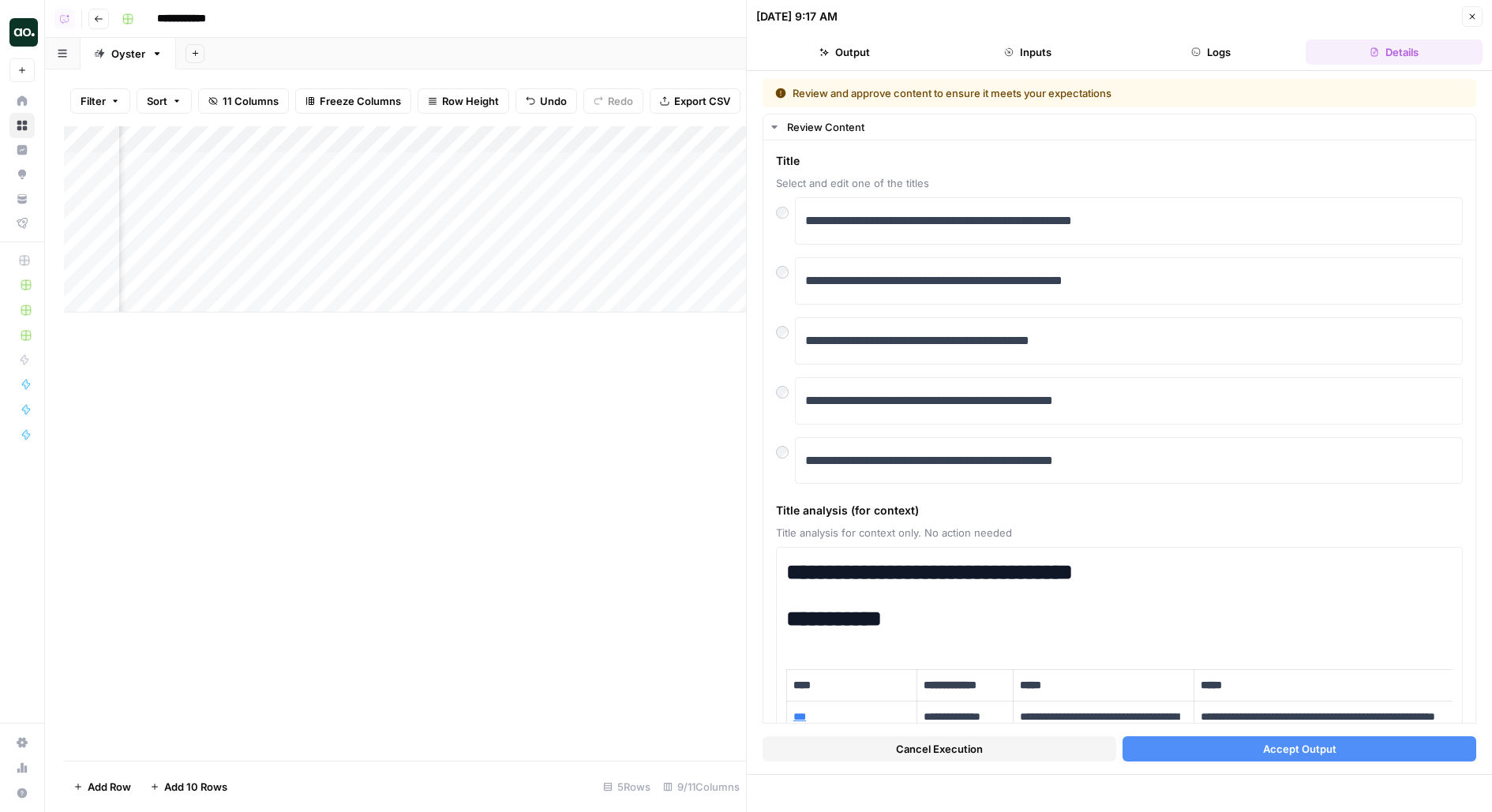
click at [292, 168] on div "Add Column" at bounding box center [404, 219] width 682 height 186
click at [429, 81] on div "Filter Sort 11 Columns Freeze Columns Row Height Undo Redo Export CSV Import CS…" at bounding box center [404, 101] width 682 height 50
click at [335, 164] on div "Add Column" at bounding box center [404, 219] width 682 height 186
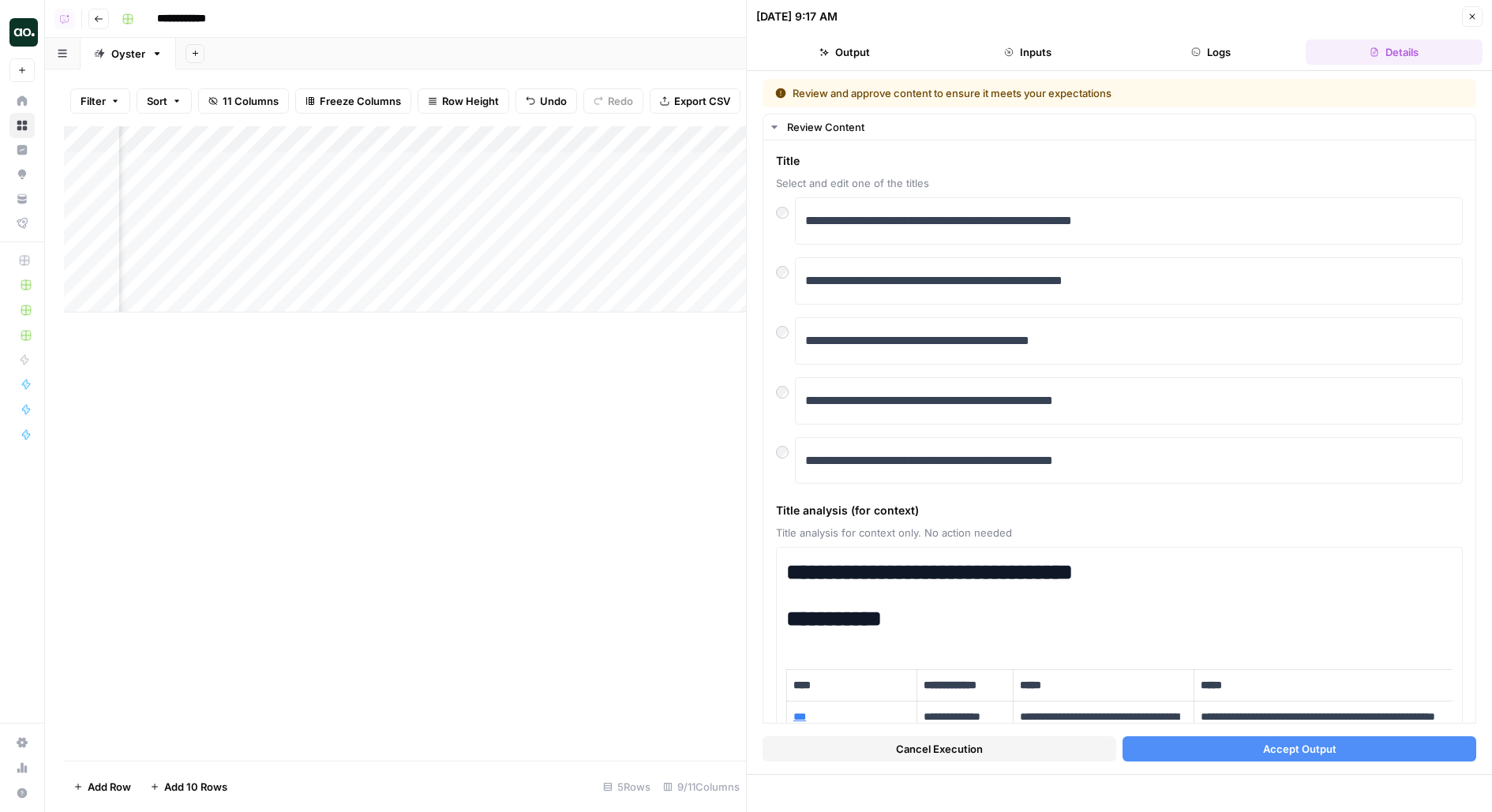
scroll to position [0, 951]
click at [1251, 751] on button "Accept Output" at bounding box center [1299, 749] width 354 height 25
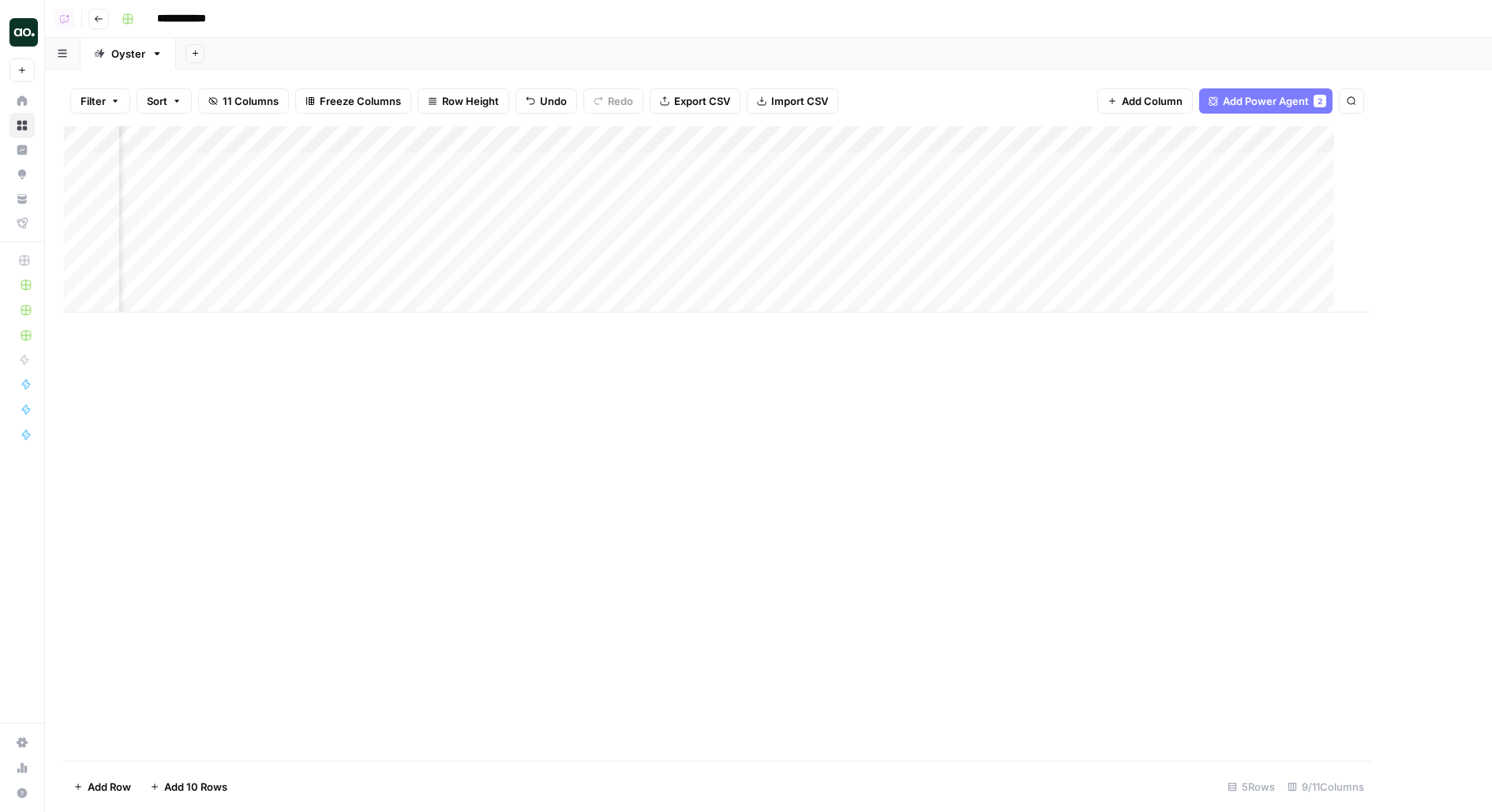
scroll to position [0, 205]
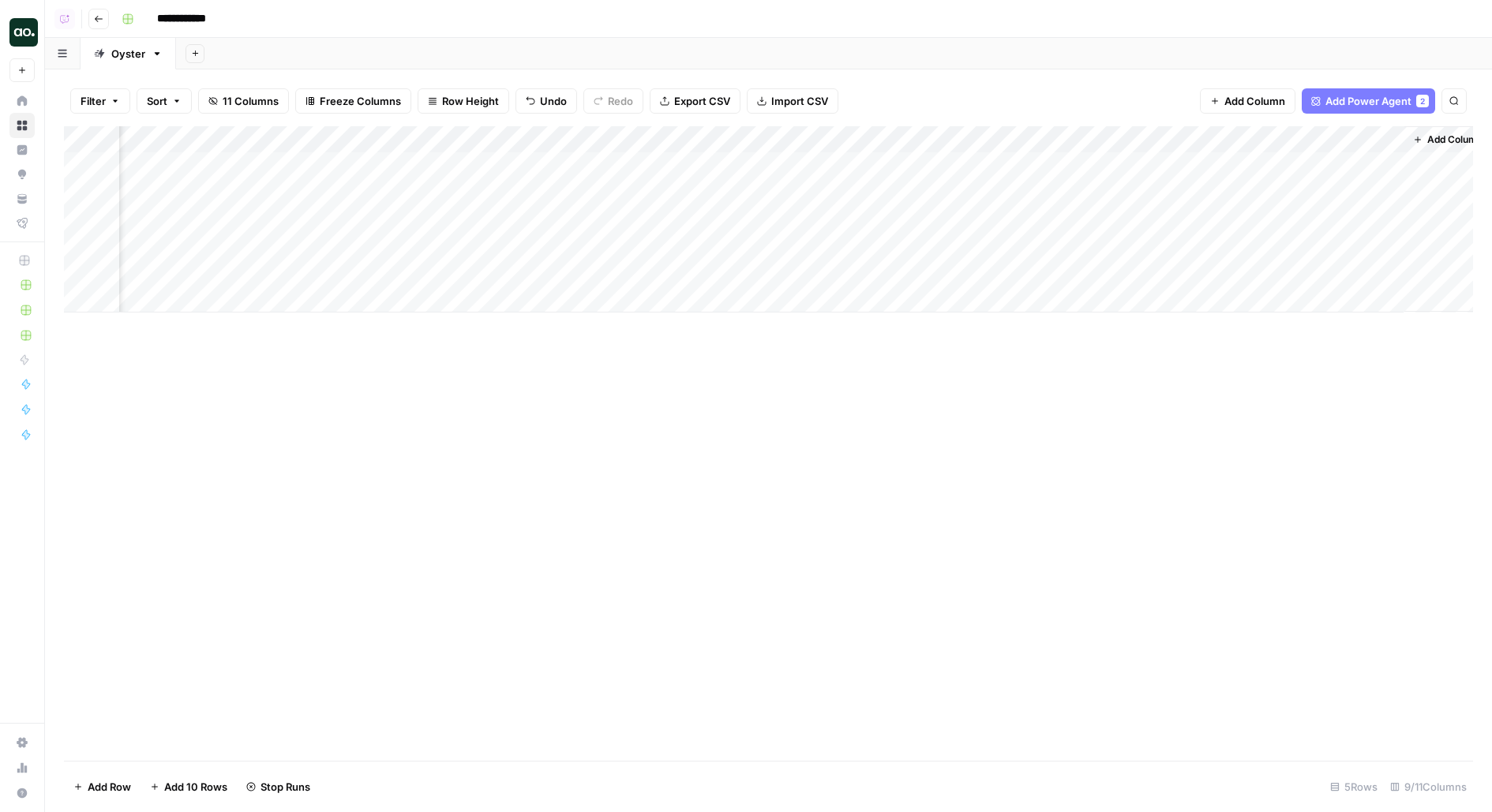
click at [1392, 192] on div "Add Column" at bounding box center [768, 219] width 1408 height 186
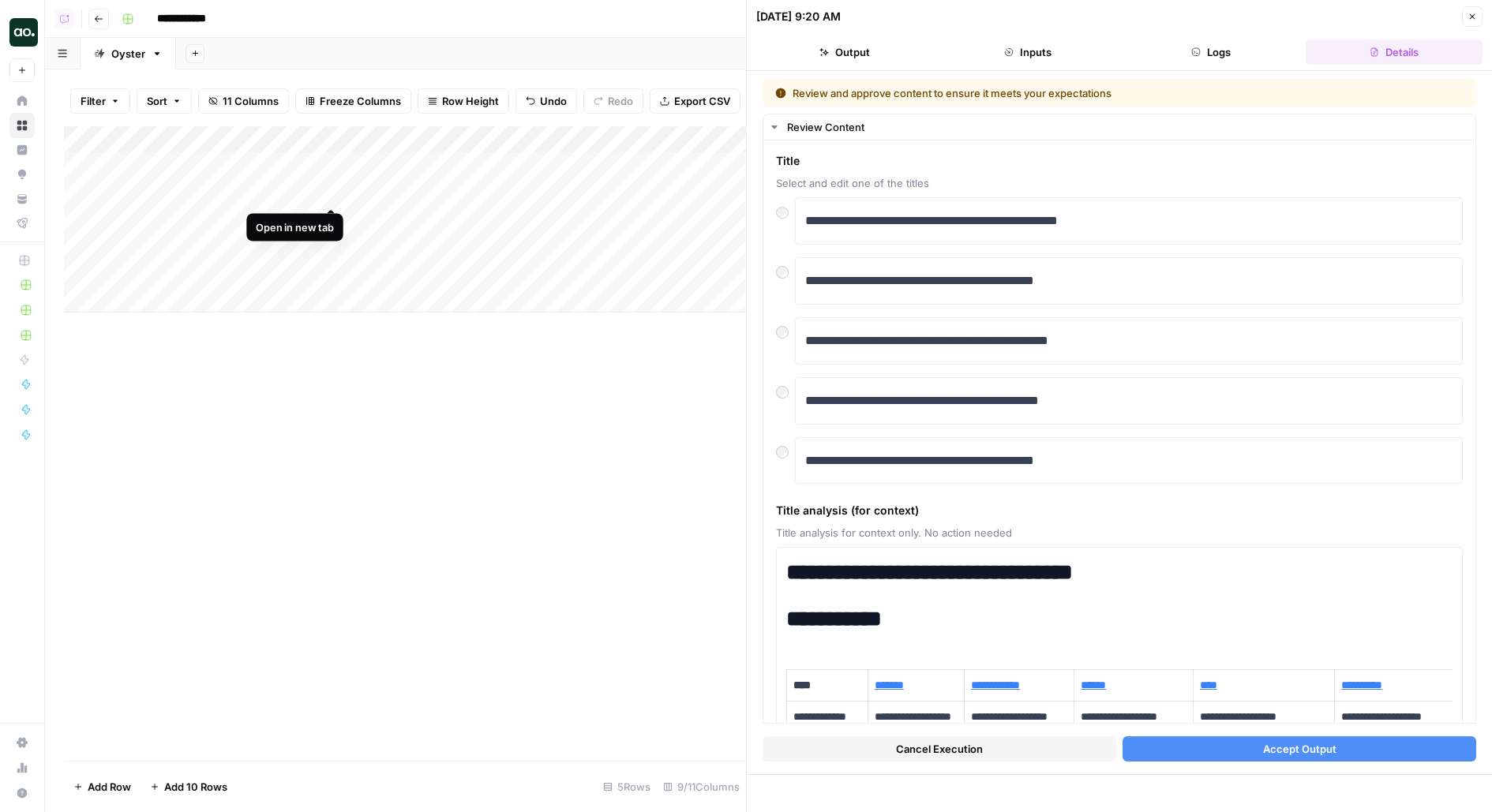
click at [325, 196] on div "Add Column" at bounding box center [404, 219] width 682 height 186
click at [1176, 751] on button "Accept Output" at bounding box center [1299, 749] width 354 height 25
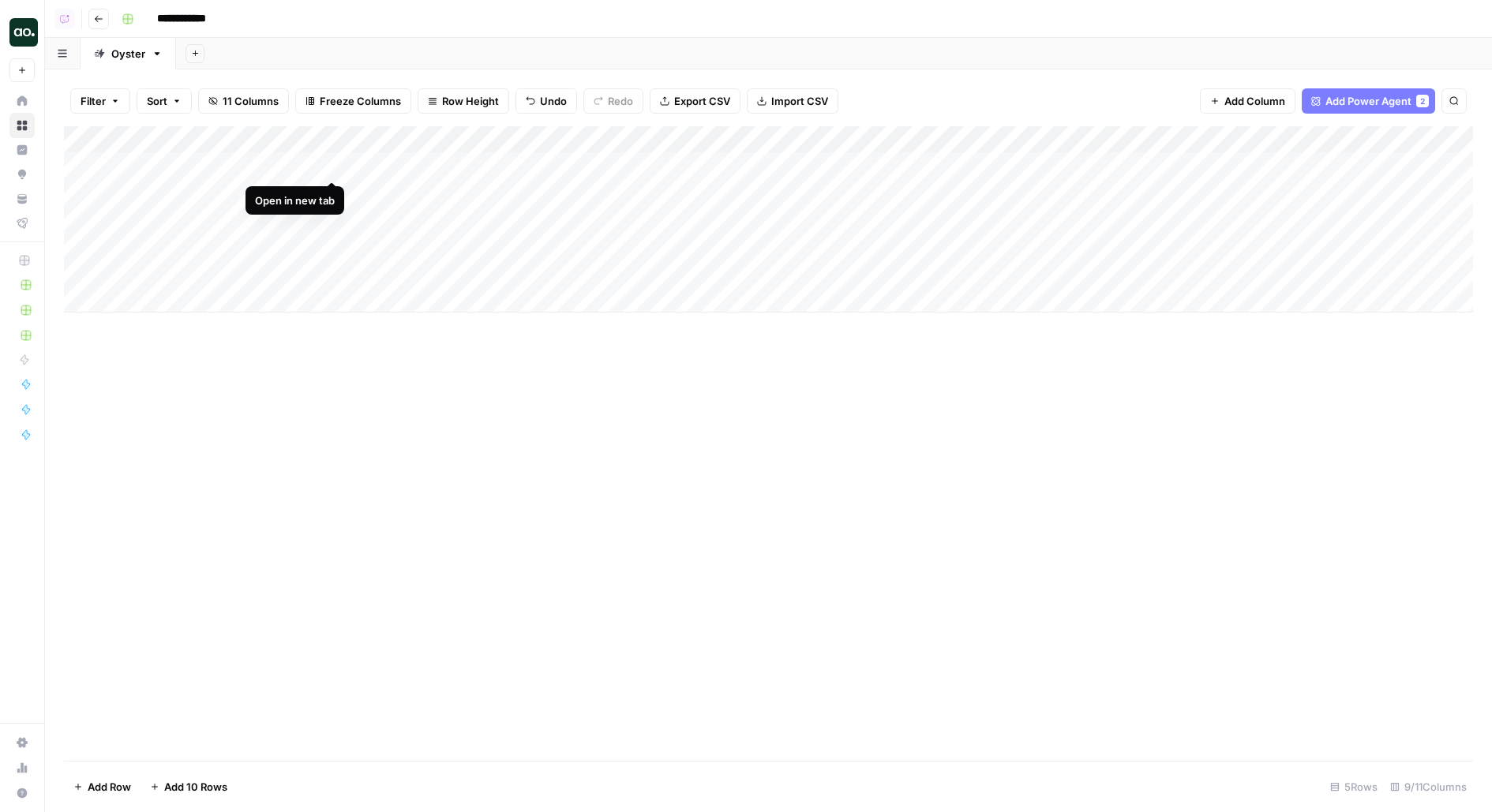
click at [336, 164] on div "Add Column" at bounding box center [768, 219] width 1408 height 186
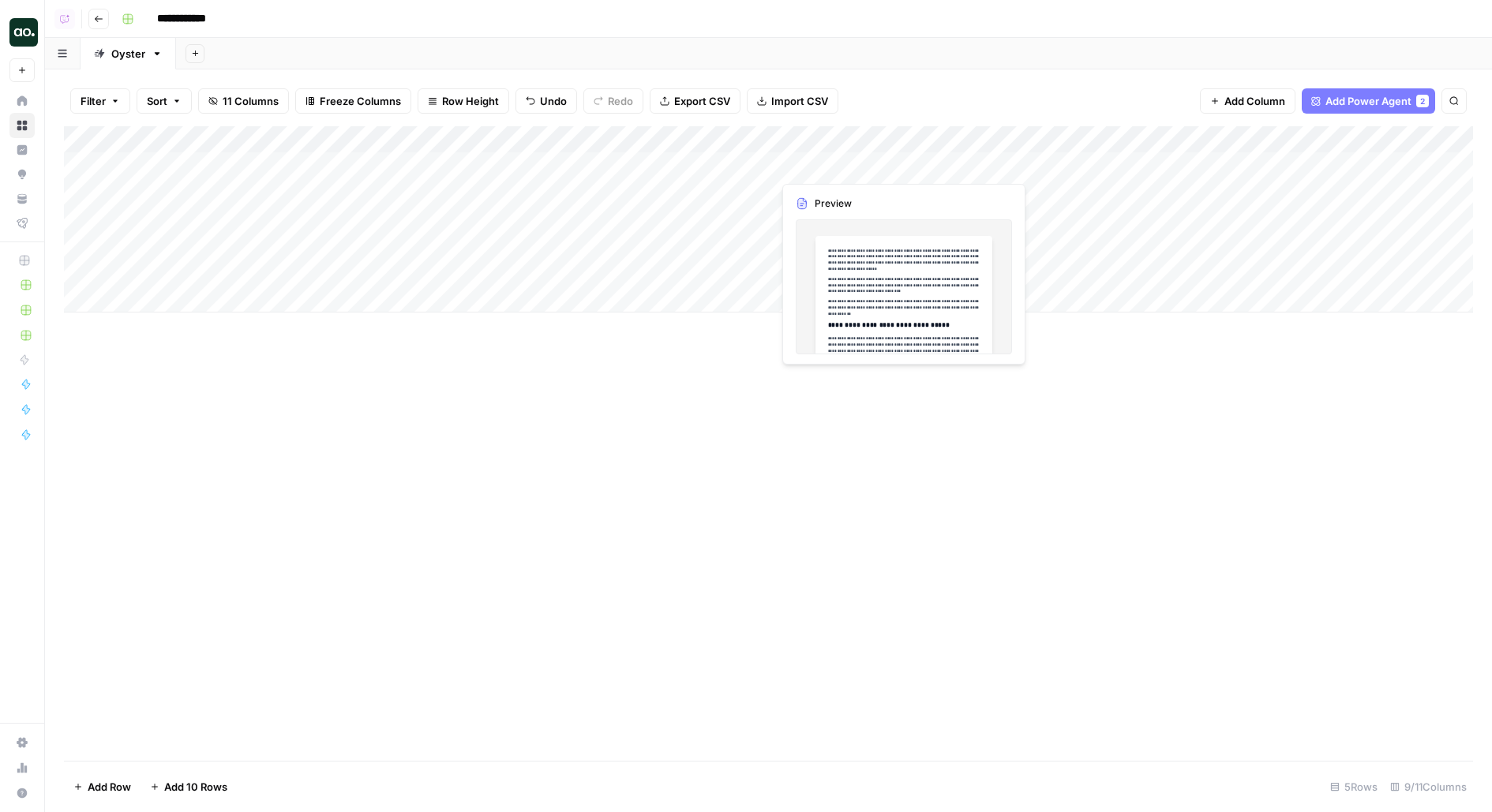
click at [904, 166] on div "Add Column" at bounding box center [768, 219] width 1408 height 186
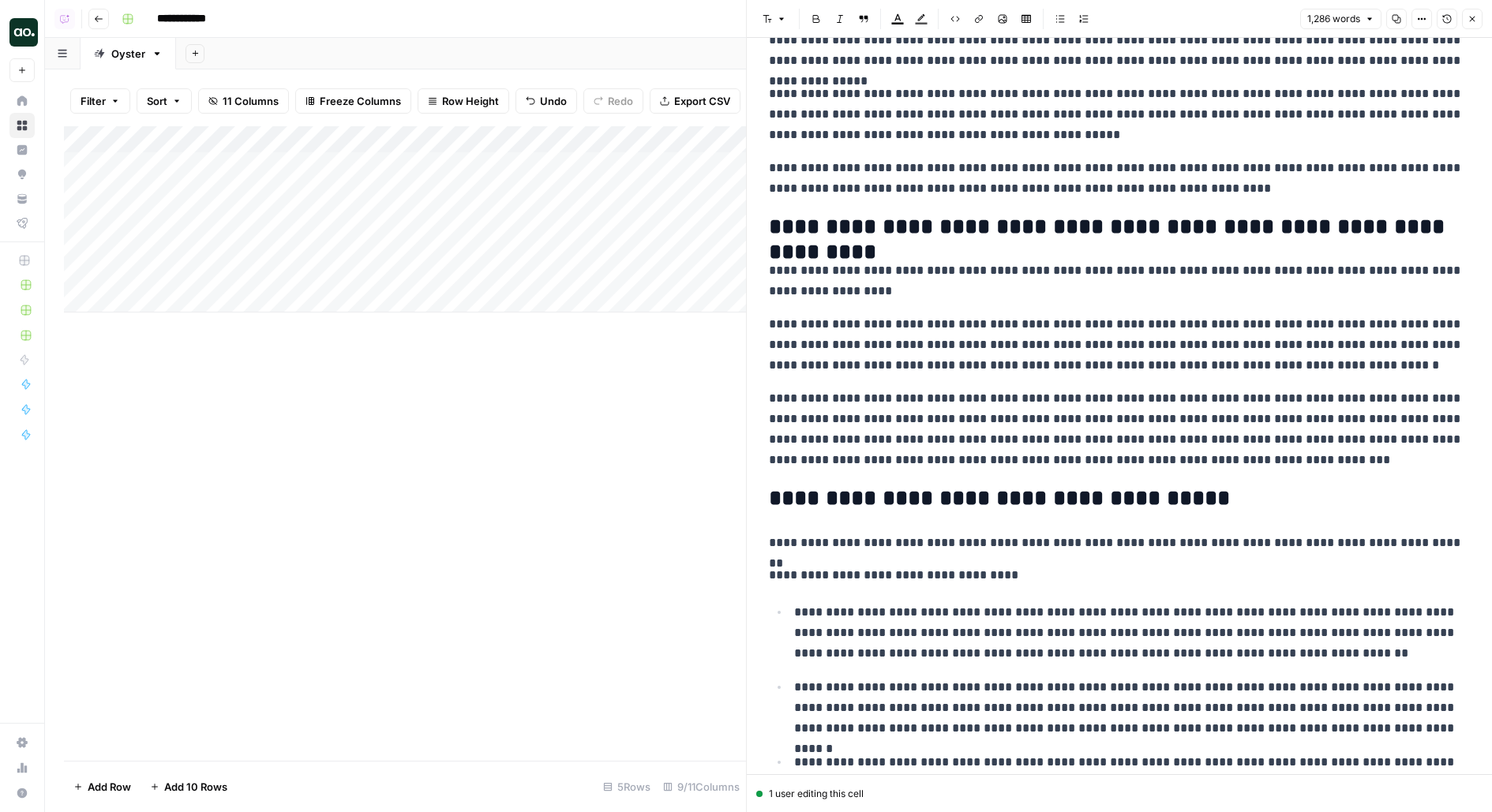
scroll to position [2311, 0]
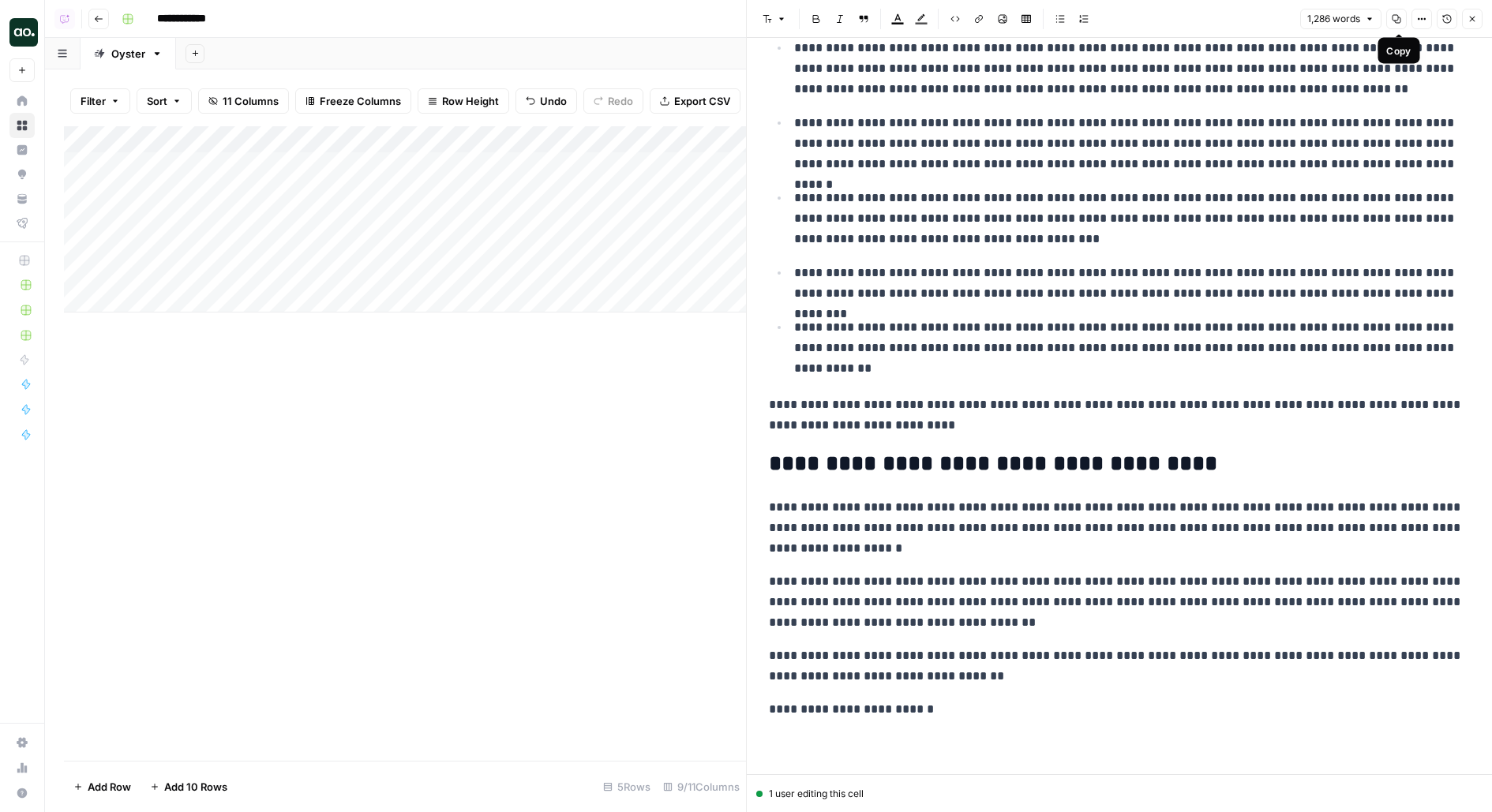
click at [1399, 21] on icon "button" at bounding box center [1396, 19] width 10 height 10
click at [332, 165] on div "Add Column" at bounding box center [404, 219] width 682 height 186
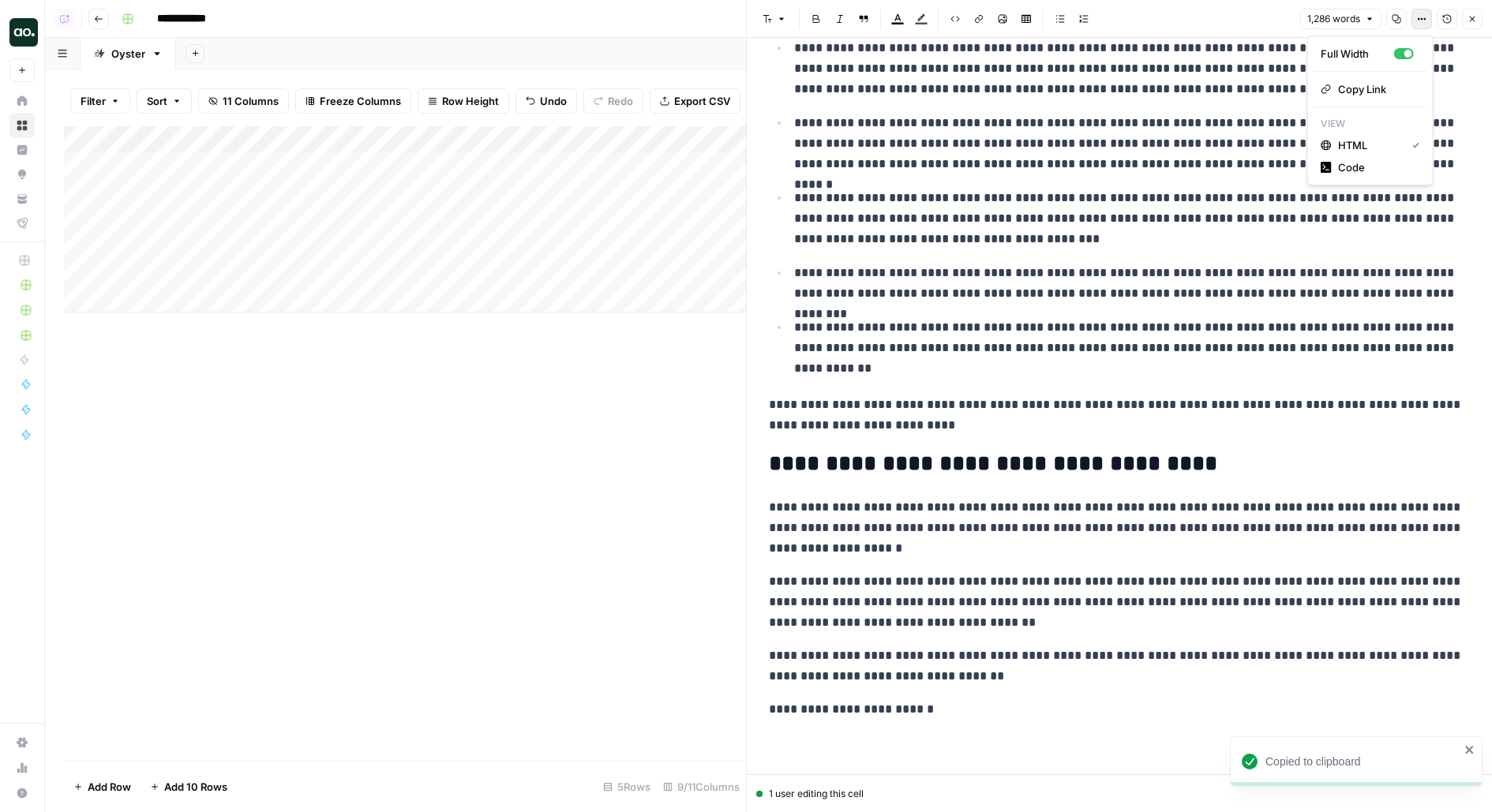
click at [1427, 22] on button "Options" at bounding box center [1421, 19] width 21 height 21
click at [1386, 172] on span "Code" at bounding box center [1375, 167] width 75 height 16
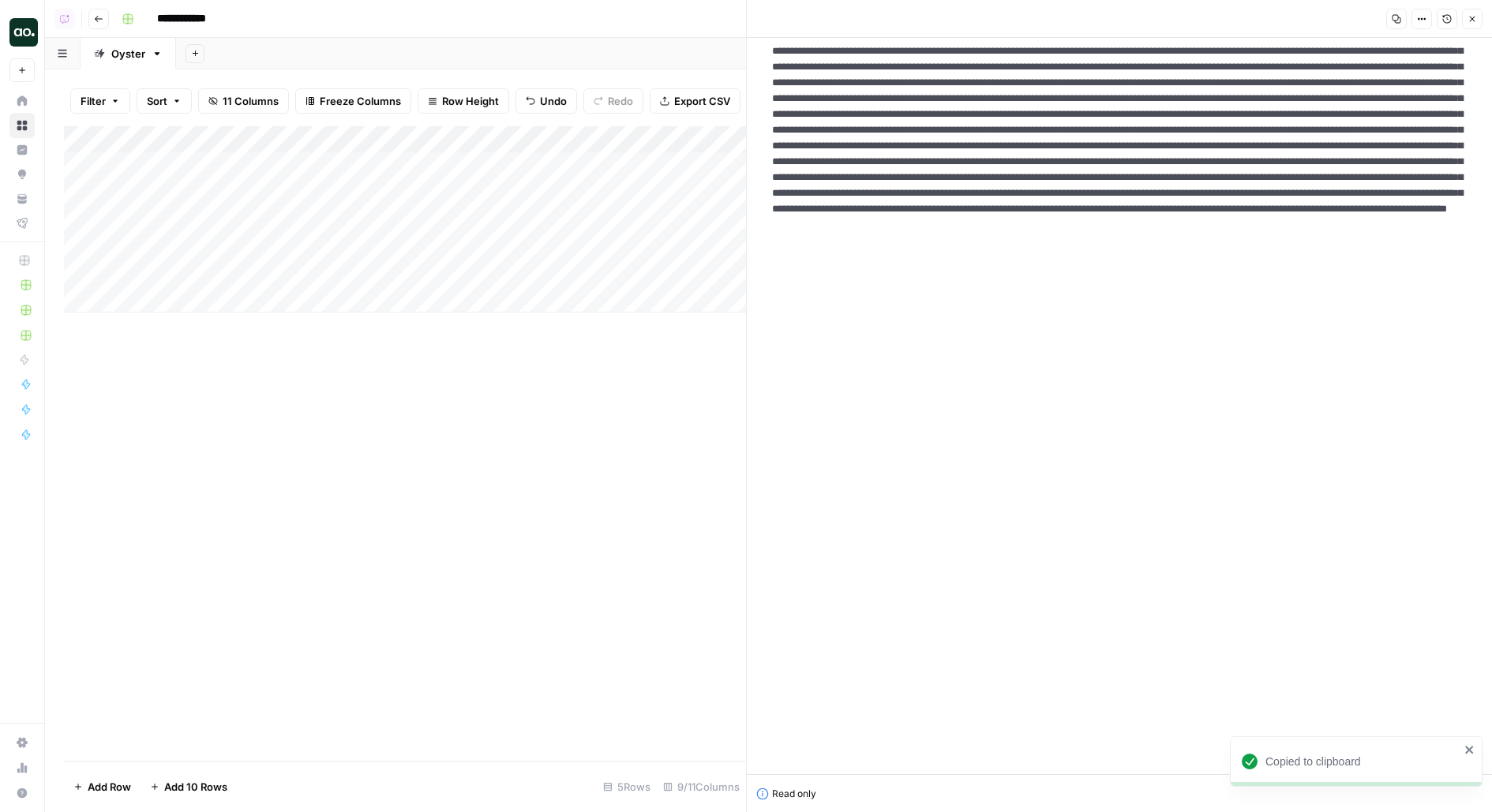
scroll to position [0, 0]
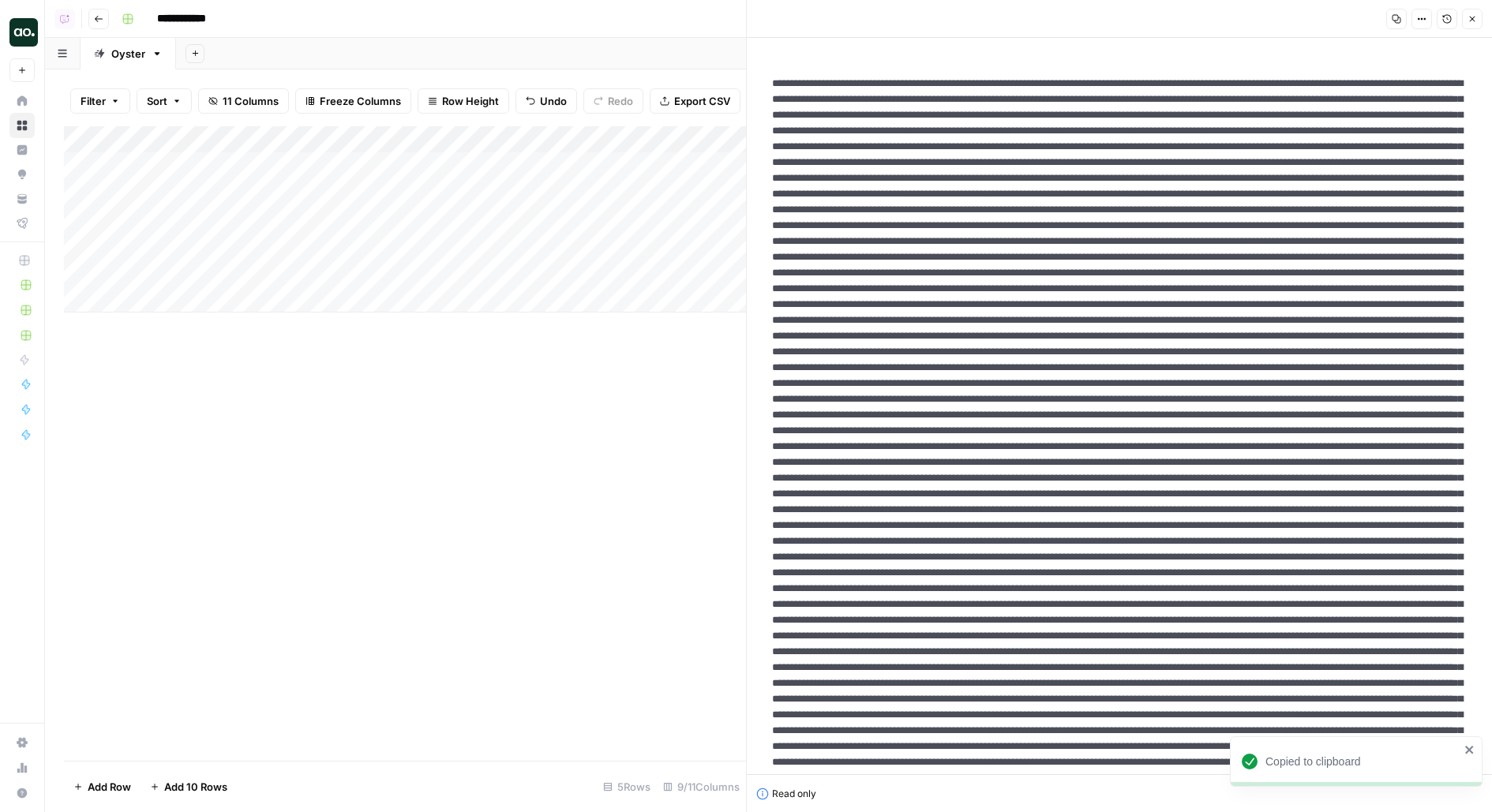
click at [1396, 23] on button "Copy" at bounding box center [1396, 19] width 21 height 21
click at [1464, 15] on button "Close" at bounding box center [1471, 19] width 21 height 21
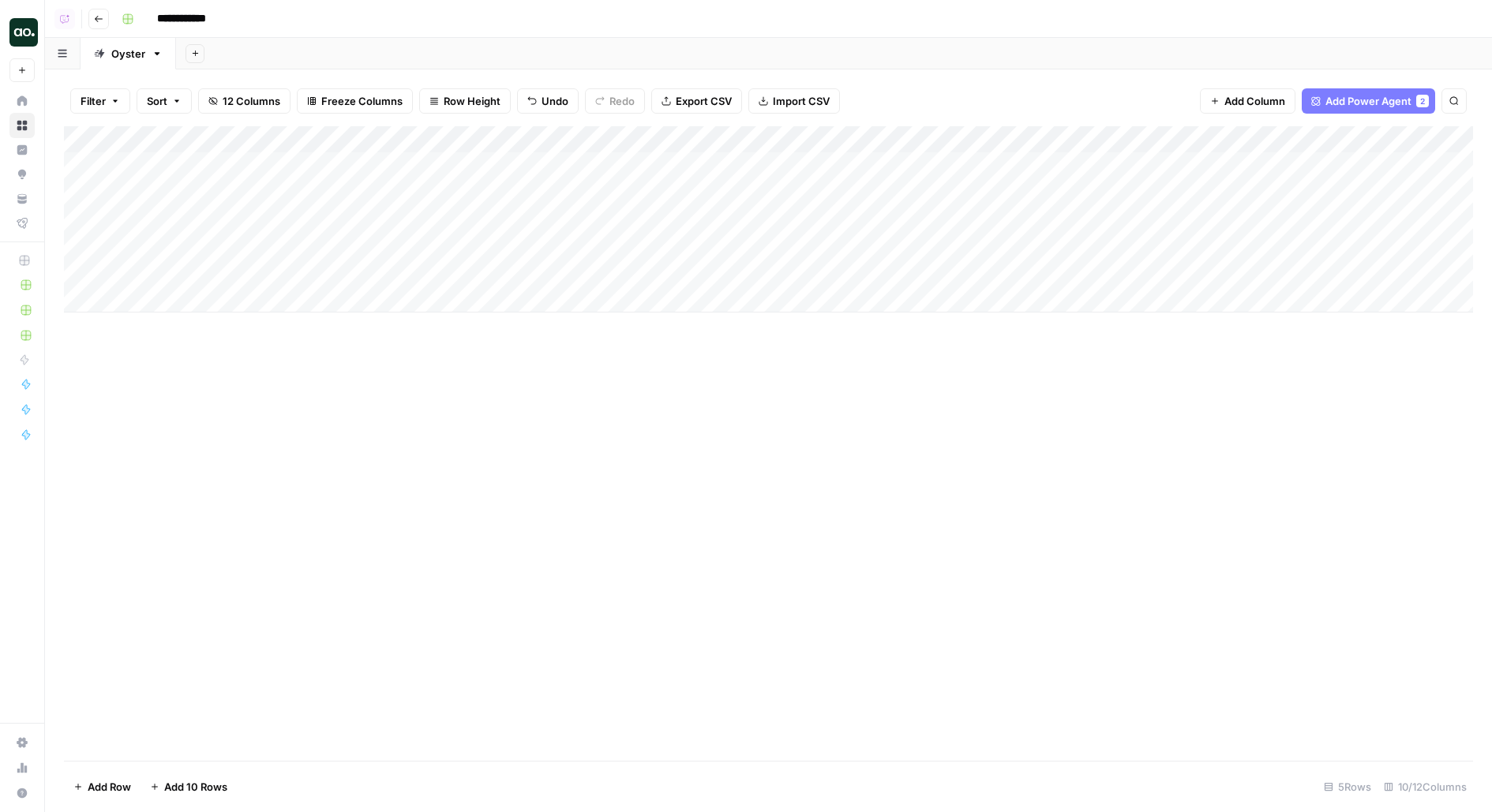
click at [333, 157] on div "Add Column" at bounding box center [768, 219] width 1408 height 186
click at [904, 162] on div "Add Column" at bounding box center [768, 219] width 1408 height 186
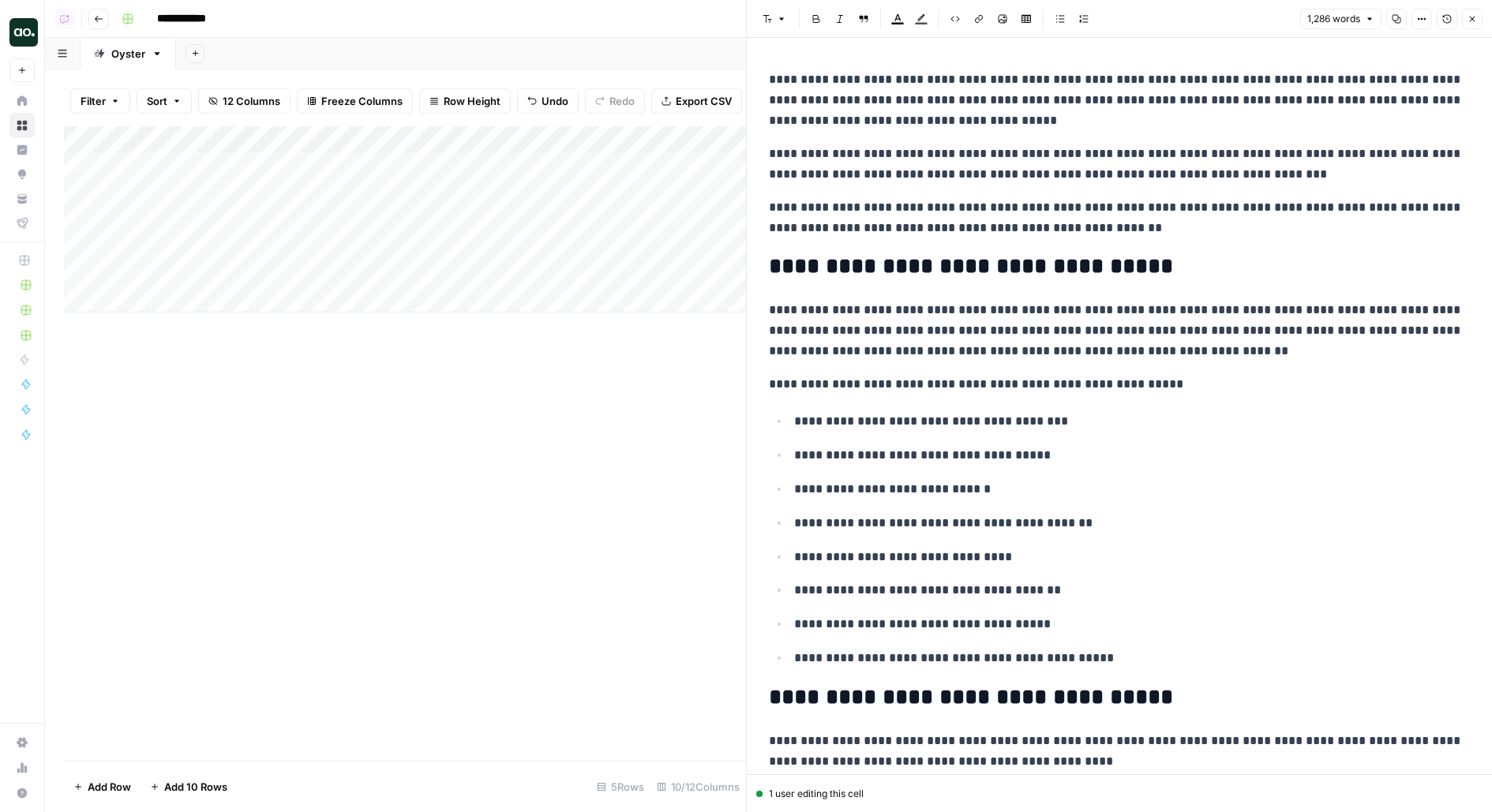
click at [596, 166] on div "Add Column" at bounding box center [404, 219] width 682 height 186
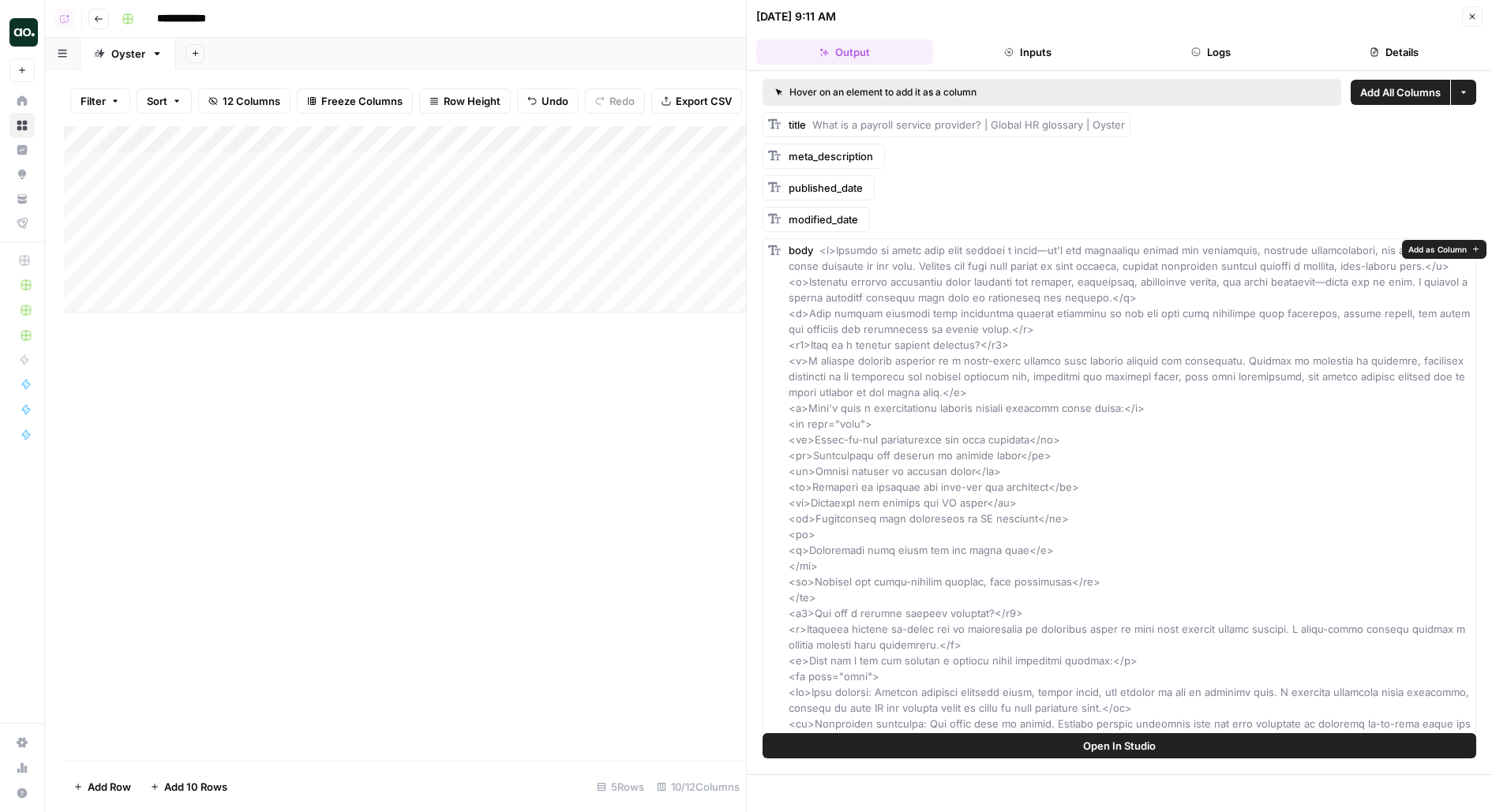
click at [872, 738] on button "Open In Studio" at bounding box center [1119, 746] width 713 height 25
click at [384, 214] on div "Add Column" at bounding box center [404, 219] width 682 height 186
click at [382, 251] on div "Add Column" at bounding box center [404, 219] width 682 height 186
click at [381, 273] on div "Add Column" at bounding box center [404, 219] width 682 height 186
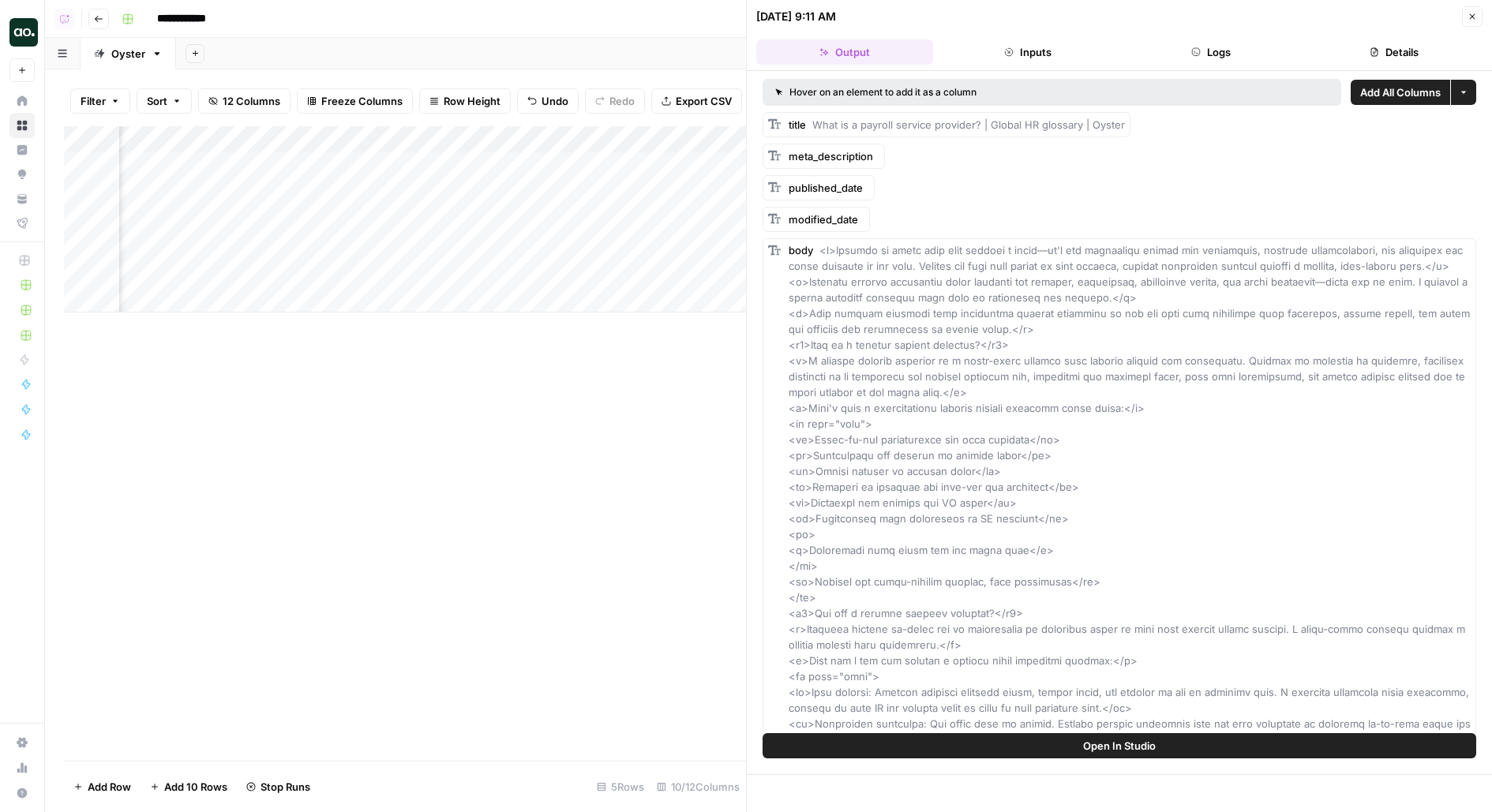
click at [1473, 5] on header "09/22/25 at 9:11 AM Close Output Inputs Logs Details" at bounding box center [1118, 35] width 745 height 71
click at [1477, 16] on icon "button" at bounding box center [1471, 16] width 10 height 10
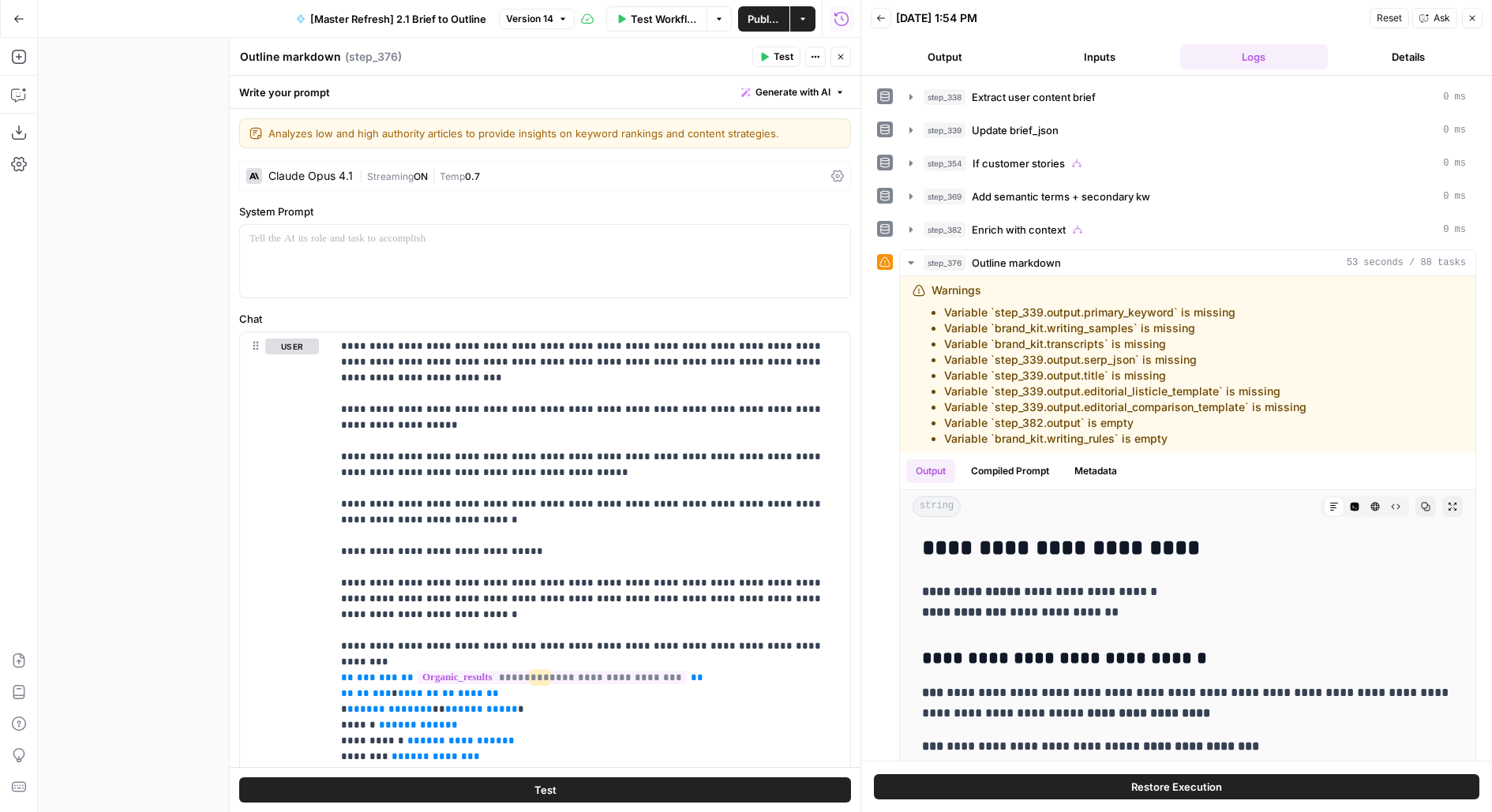
scroll to position [2027, 0]
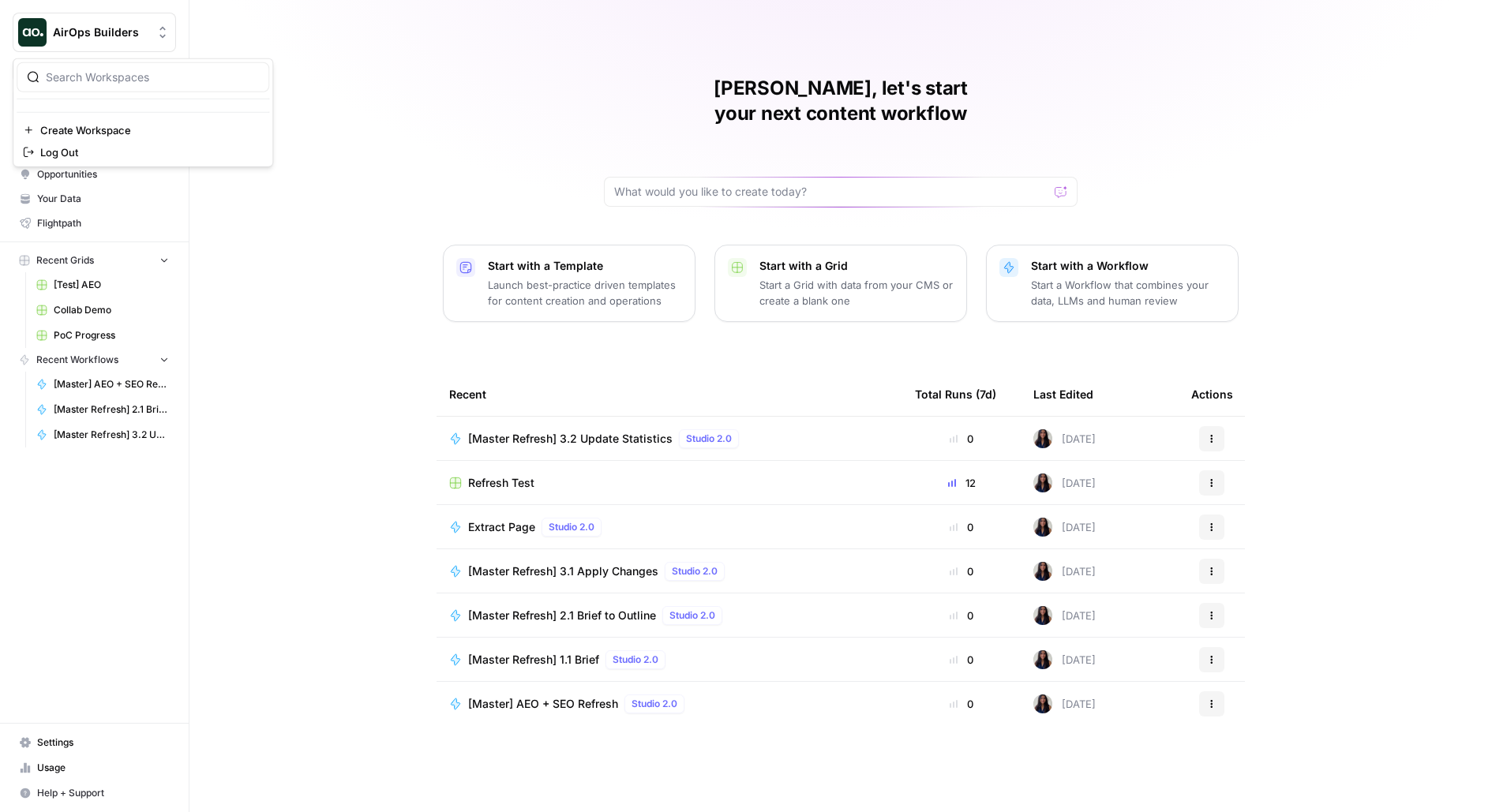
click at [126, 49] on button "AirOps Builders" at bounding box center [94, 32] width 163 height 40
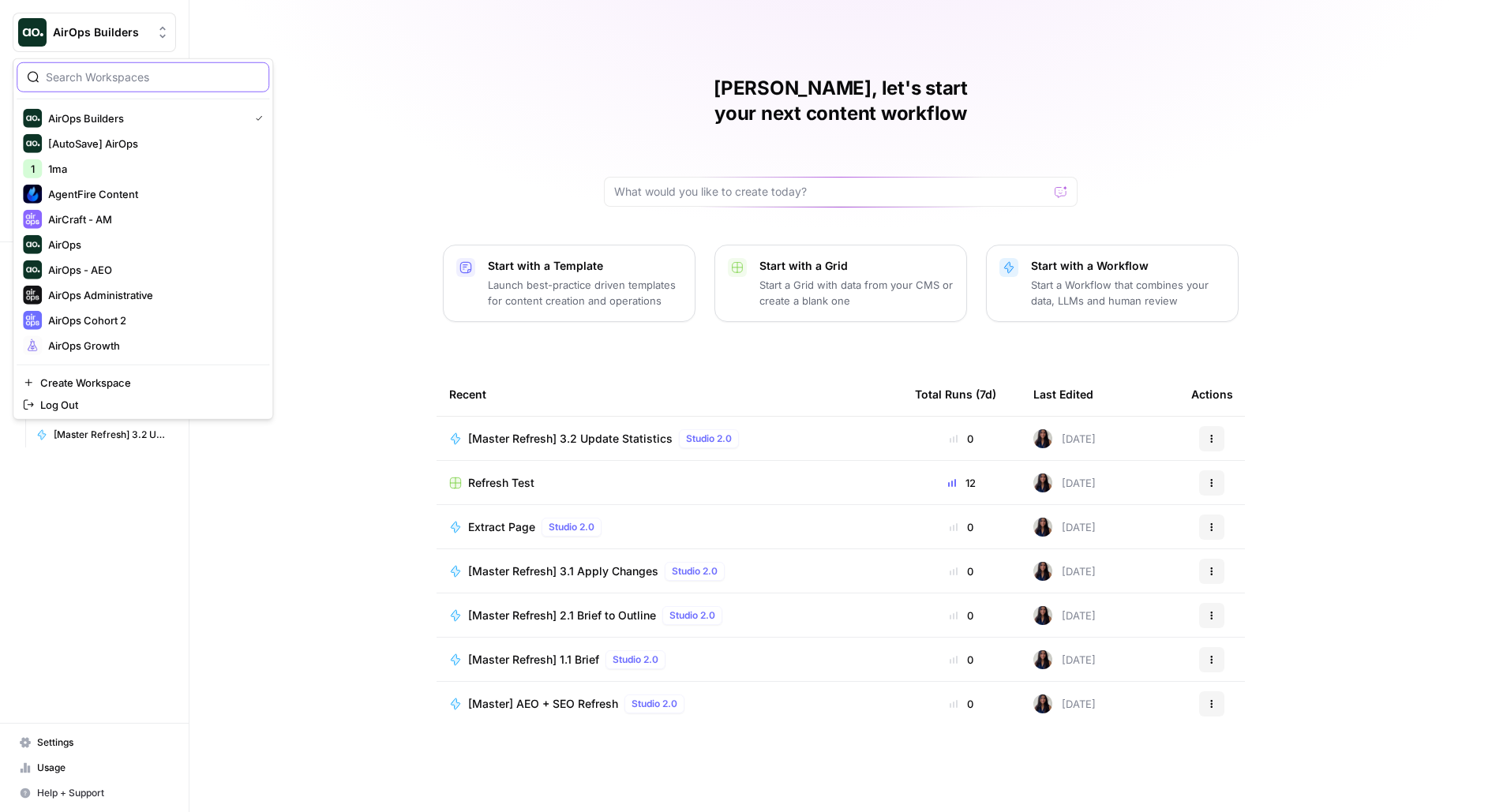
click at [159, 71] on input "search" at bounding box center [152, 77] width 213 height 16
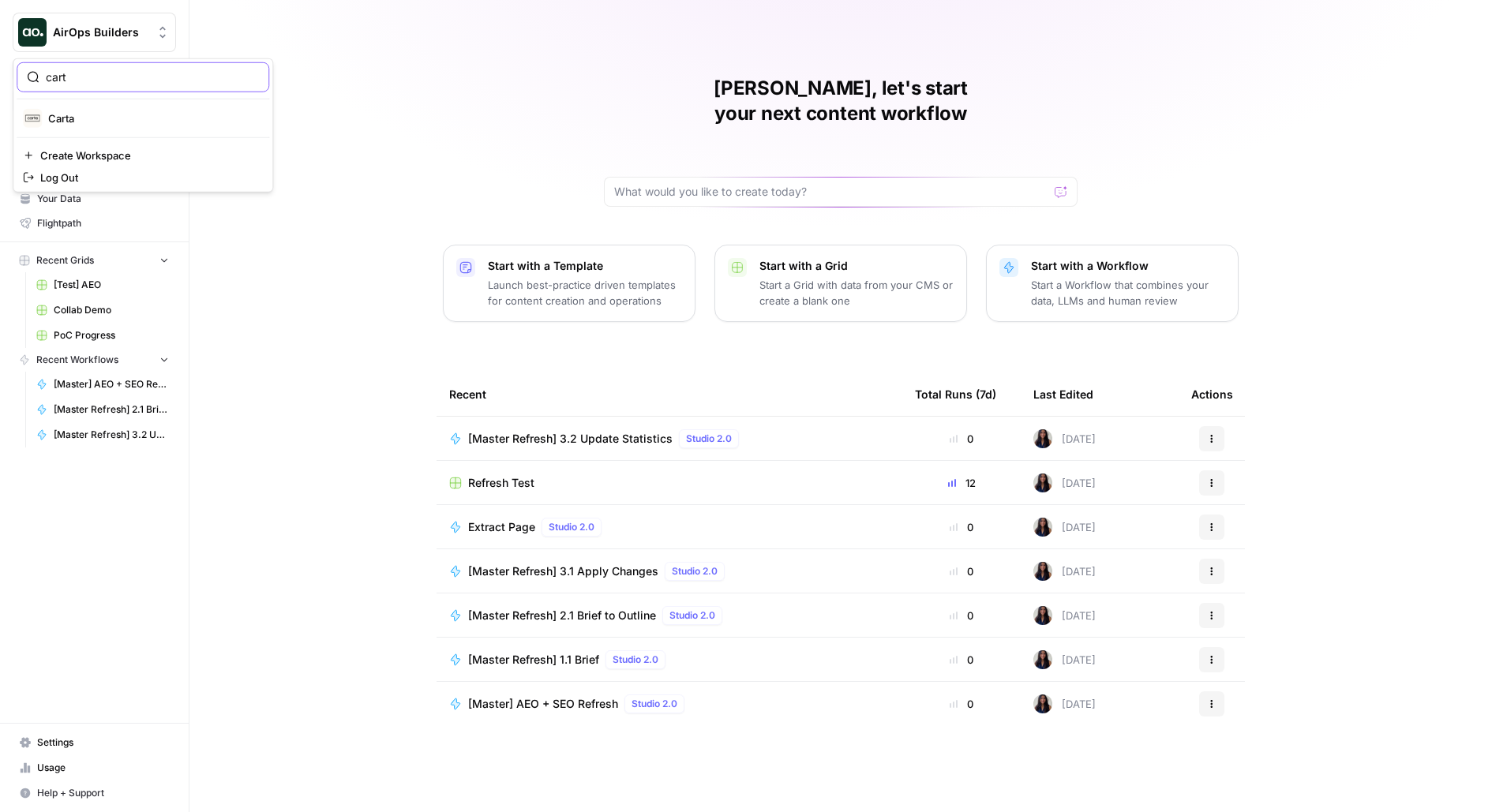
type input "cart"
click button "Carta" at bounding box center [142, 119] width 252 height 25
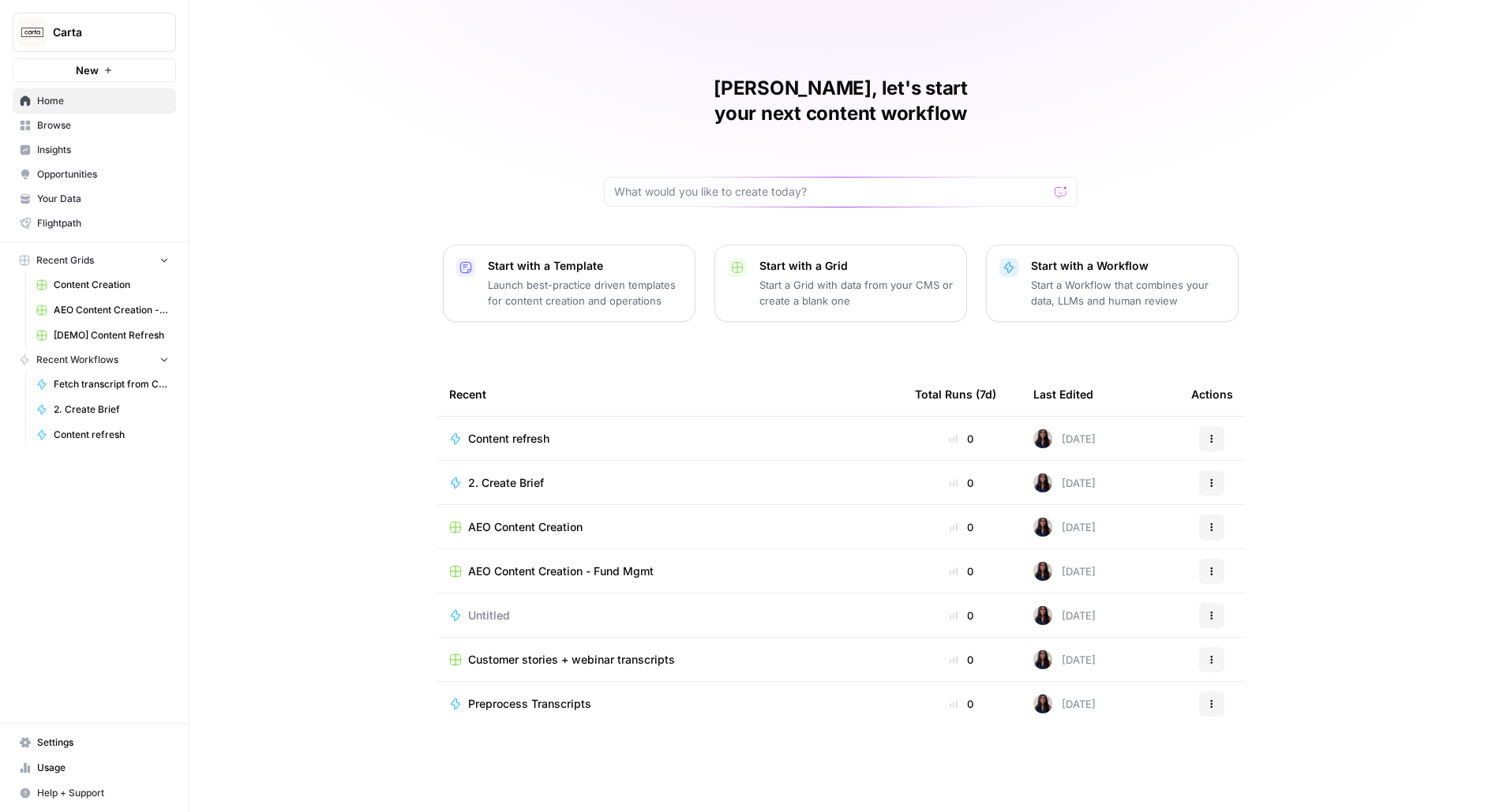
click at [119, 166] on link "Opportunities" at bounding box center [94, 174] width 163 height 25
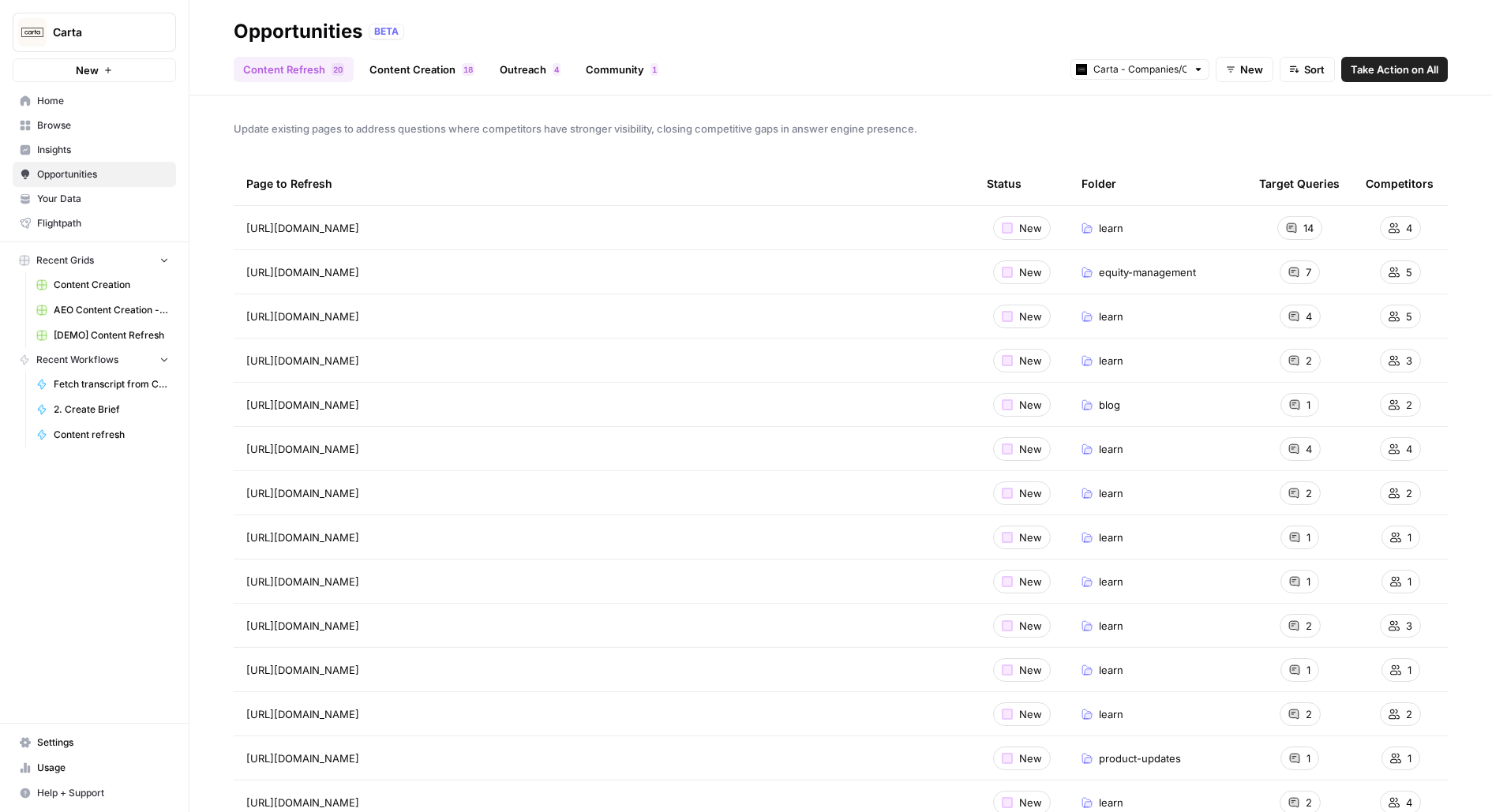
click at [1177, 214] on td "learn" at bounding box center [1158, 227] width 178 height 43
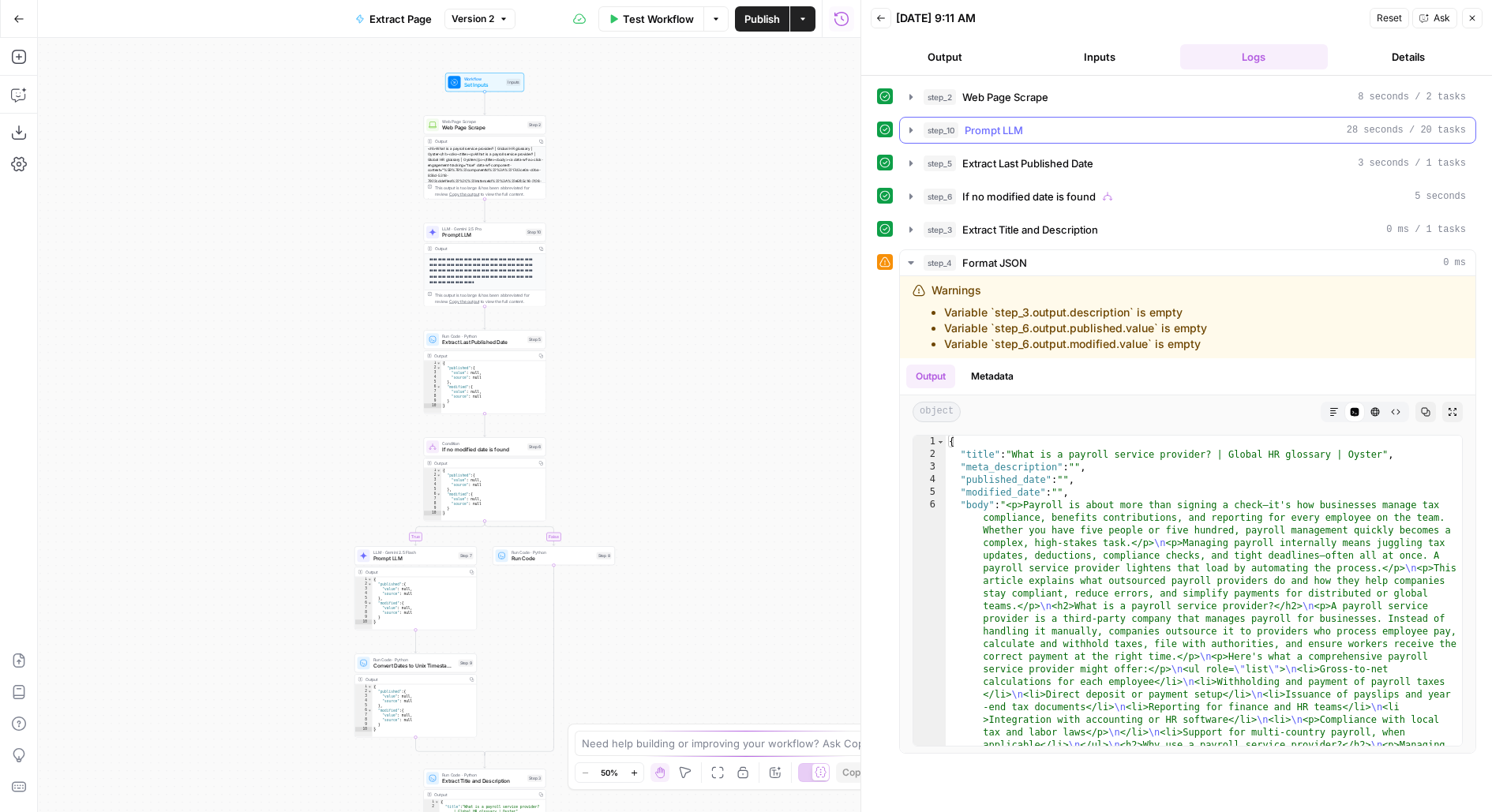
click at [970, 124] on span "Prompt LLM" at bounding box center [993, 130] width 58 height 16
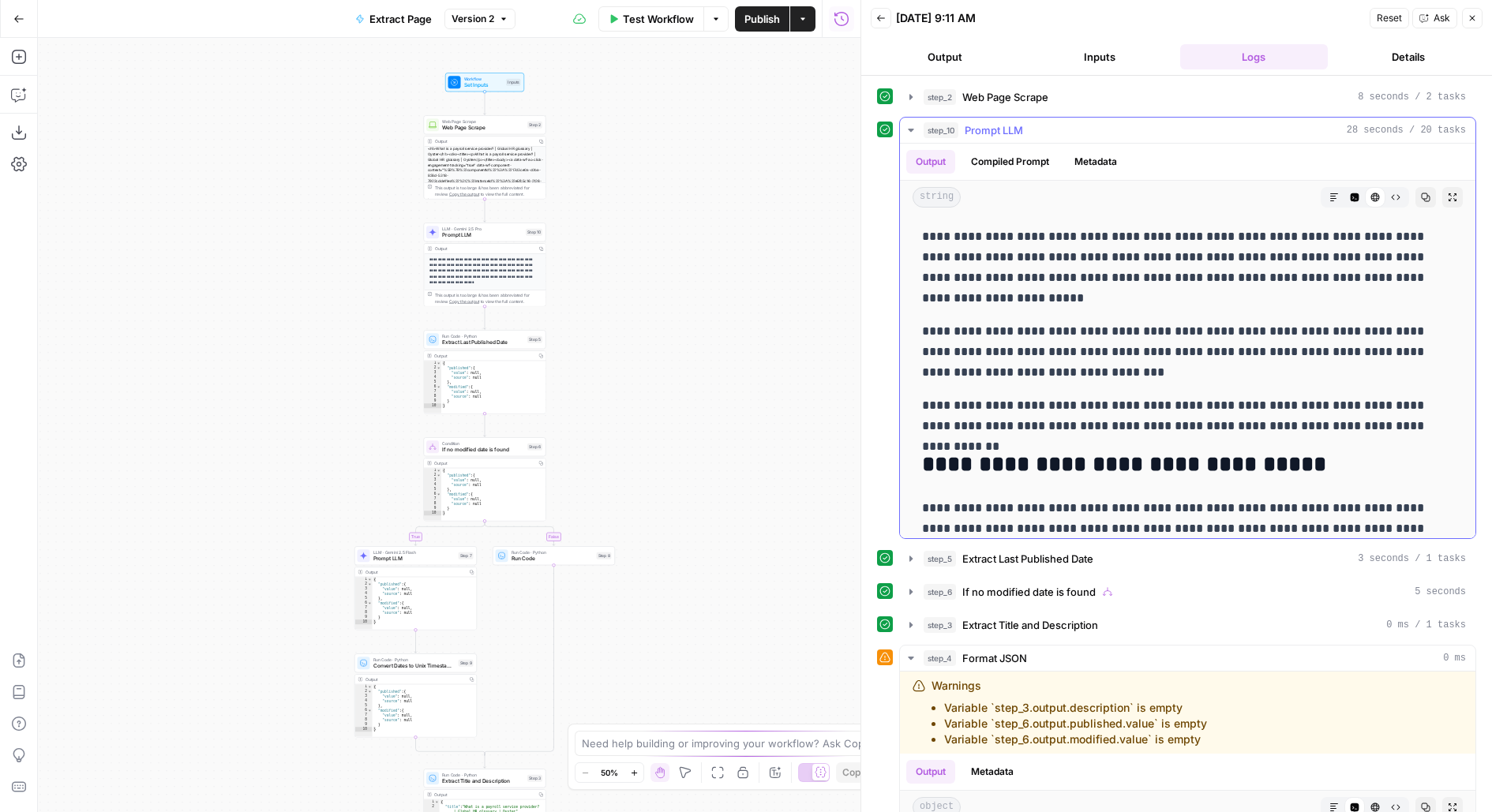
click at [970, 125] on span "Prompt LLM" at bounding box center [993, 130] width 58 height 16
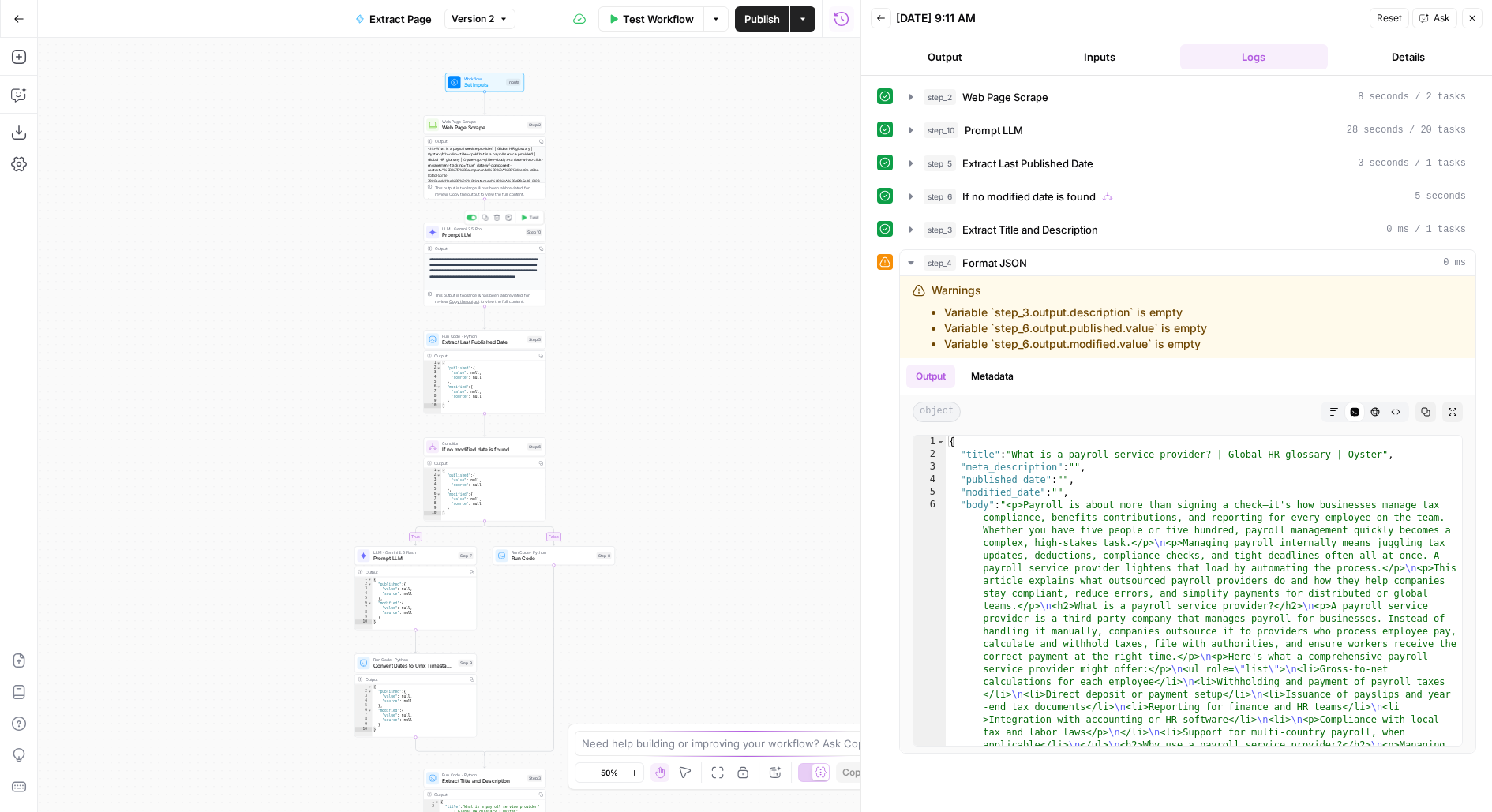
click at [531, 231] on div "Step 10" at bounding box center [534, 233] width 16 height 7
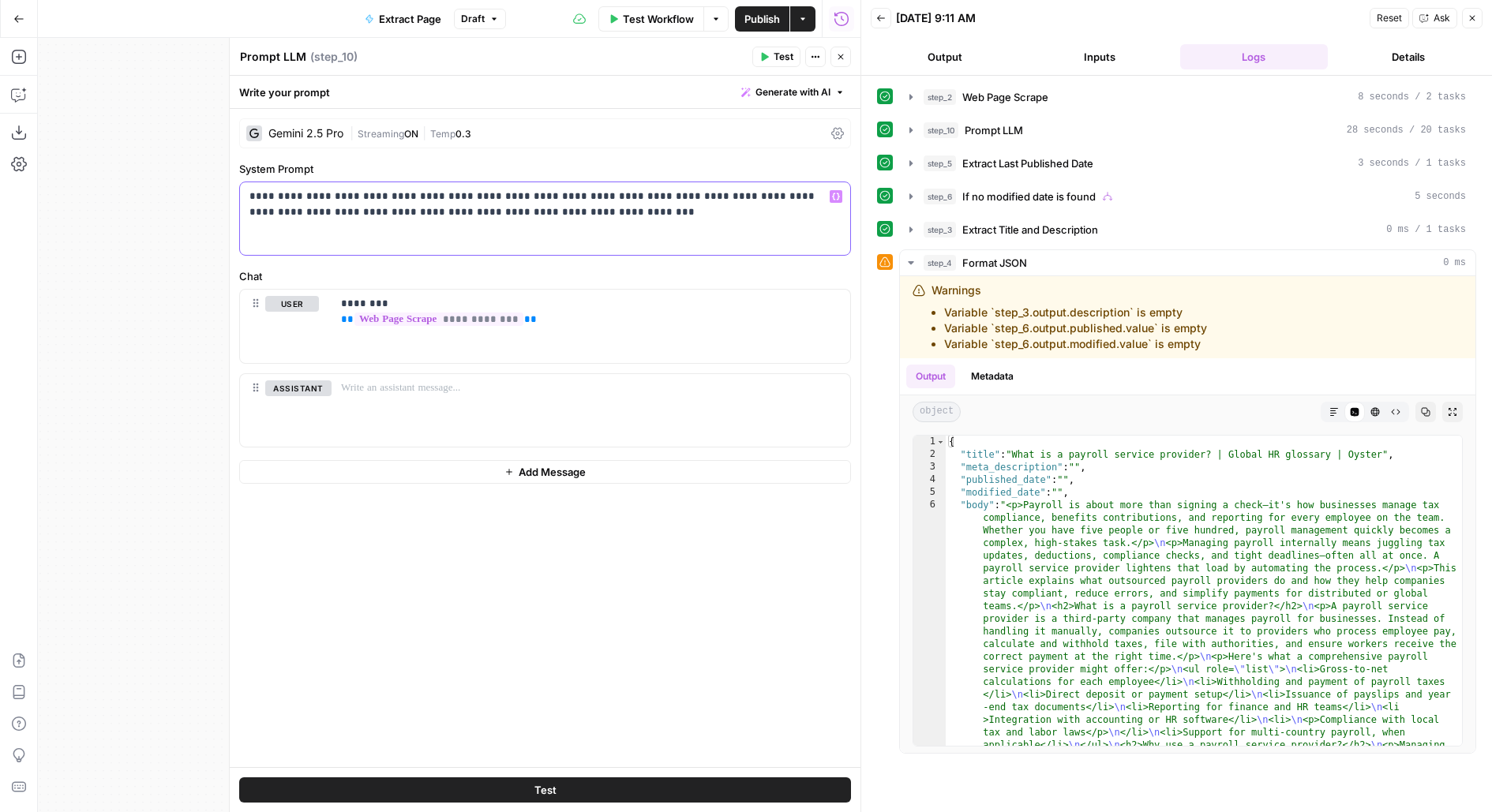
click at [384, 217] on p "**********" at bounding box center [545, 204] width 592 height 31
click at [452, 786] on button "Test" at bounding box center [544, 790] width 612 height 25
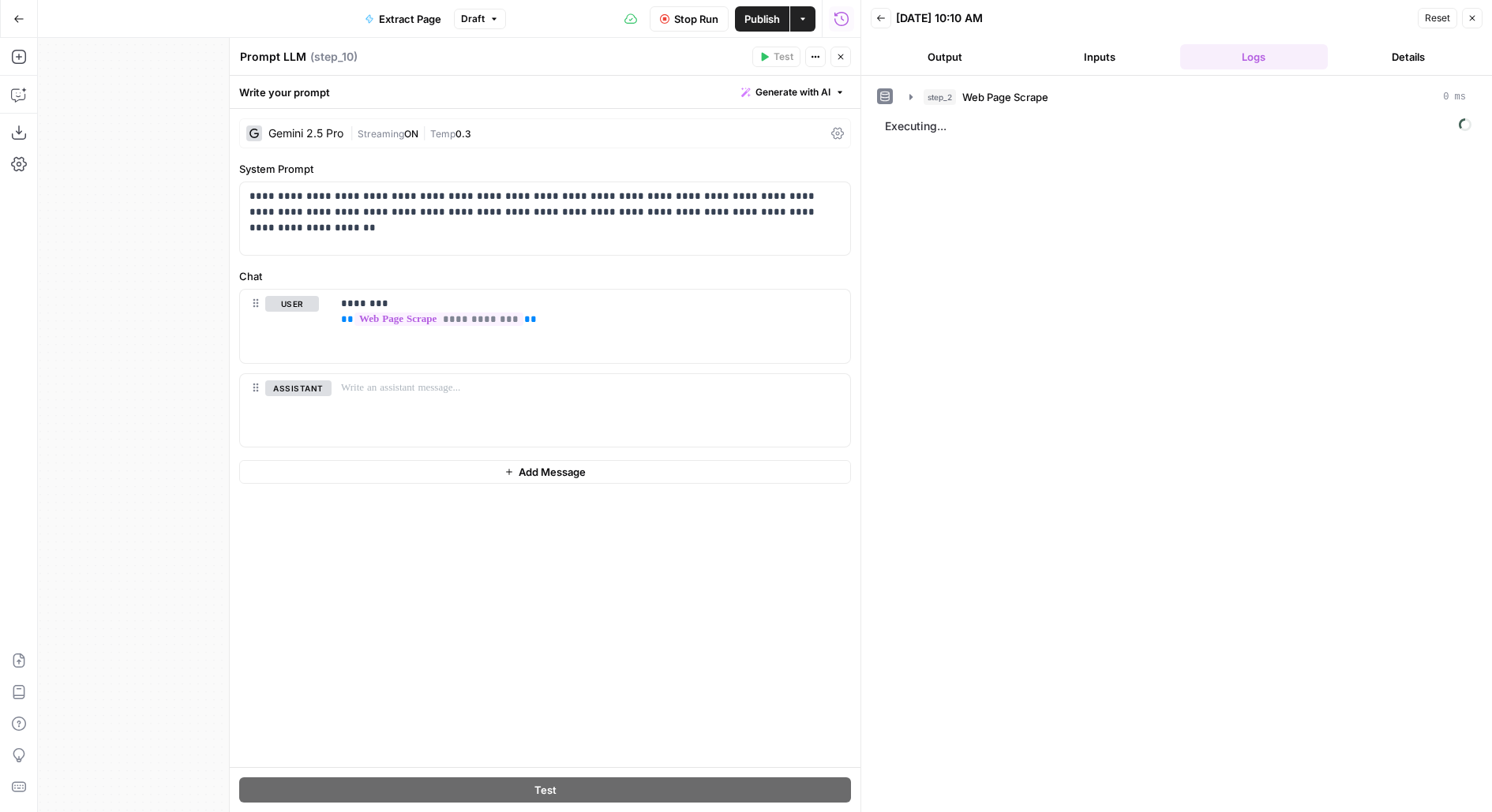
click at [835, 62] on button "Close" at bounding box center [840, 57] width 21 height 21
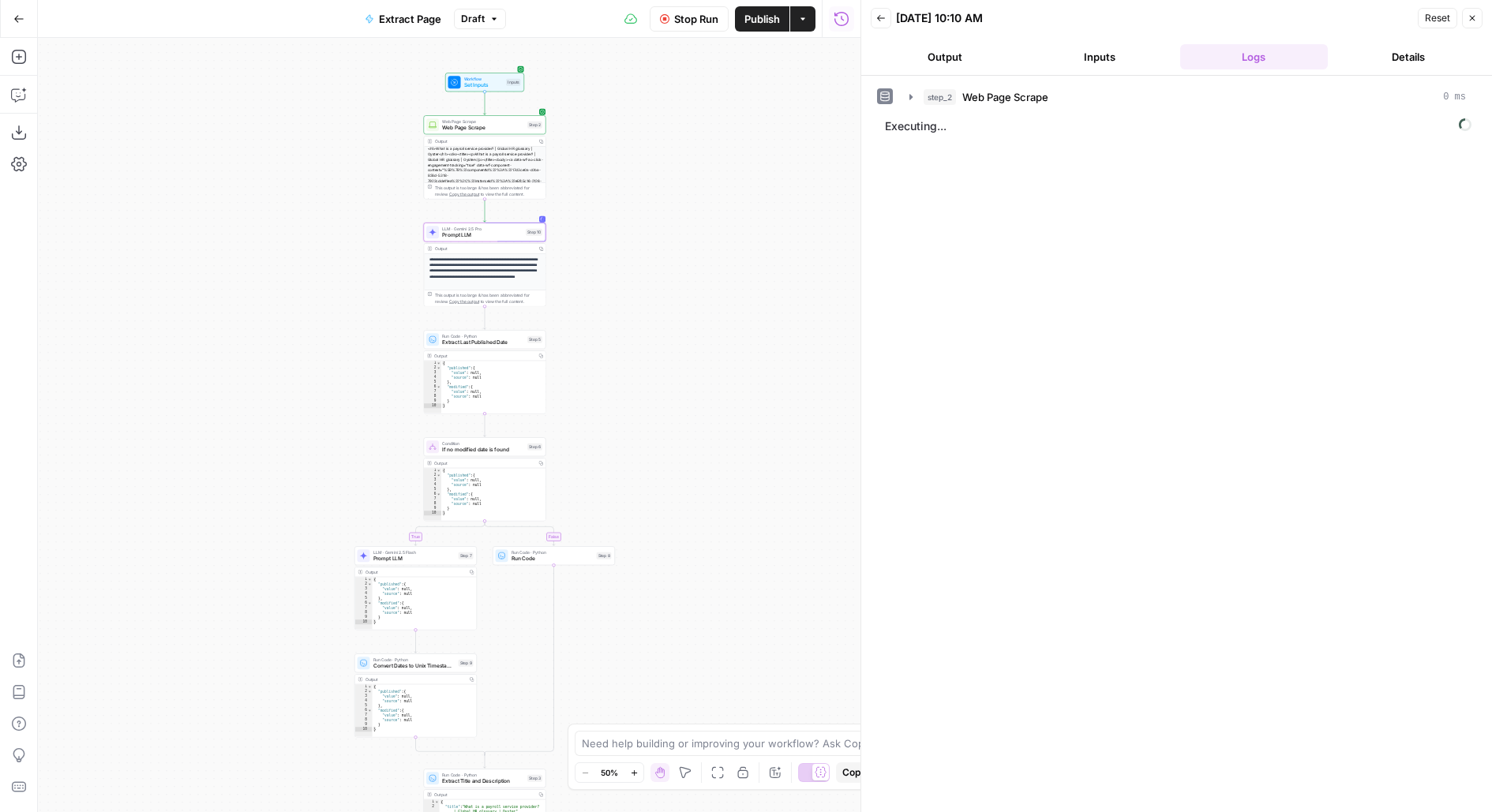
click at [762, 19] on span "Publish" at bounding box center [763, 19] width 36 height 16
click at [1306, 243] on div "step_2 Web Page Scrape 0 ms Executing..." at bounding box center [1176, 444] width 599 height 720
click at [966, 66] on button "Output" at bounding box center [944, 57] width 148 height 25
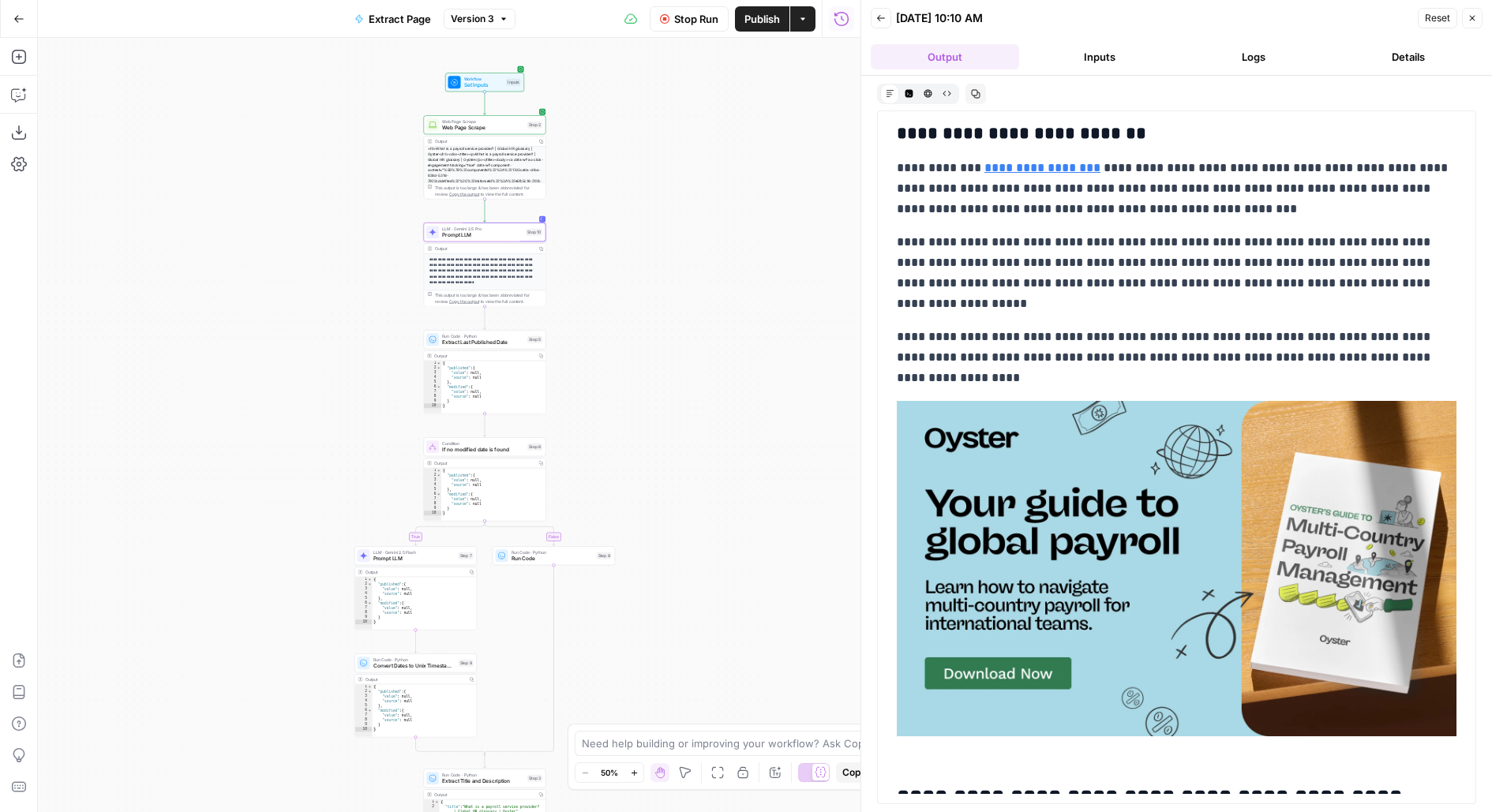
scroll to position [2162, 0]
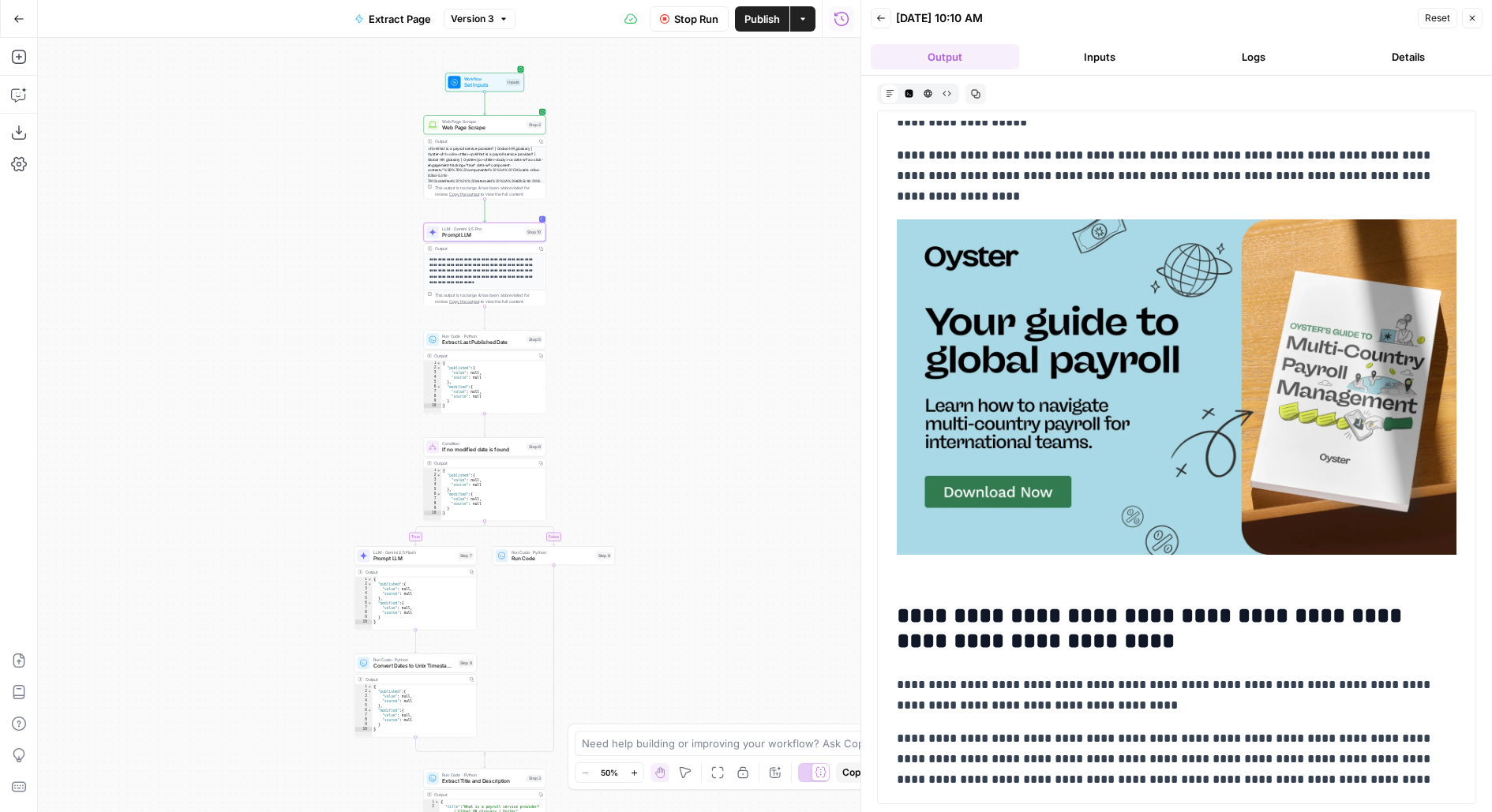
click at [753, 31] on div "Stop Run Publish Actions Run History" at bounding box center [688, 18] width 345 height 37
click at [755, 13] on span "Publish" at bounding box center [763, 19] width 36 height 16
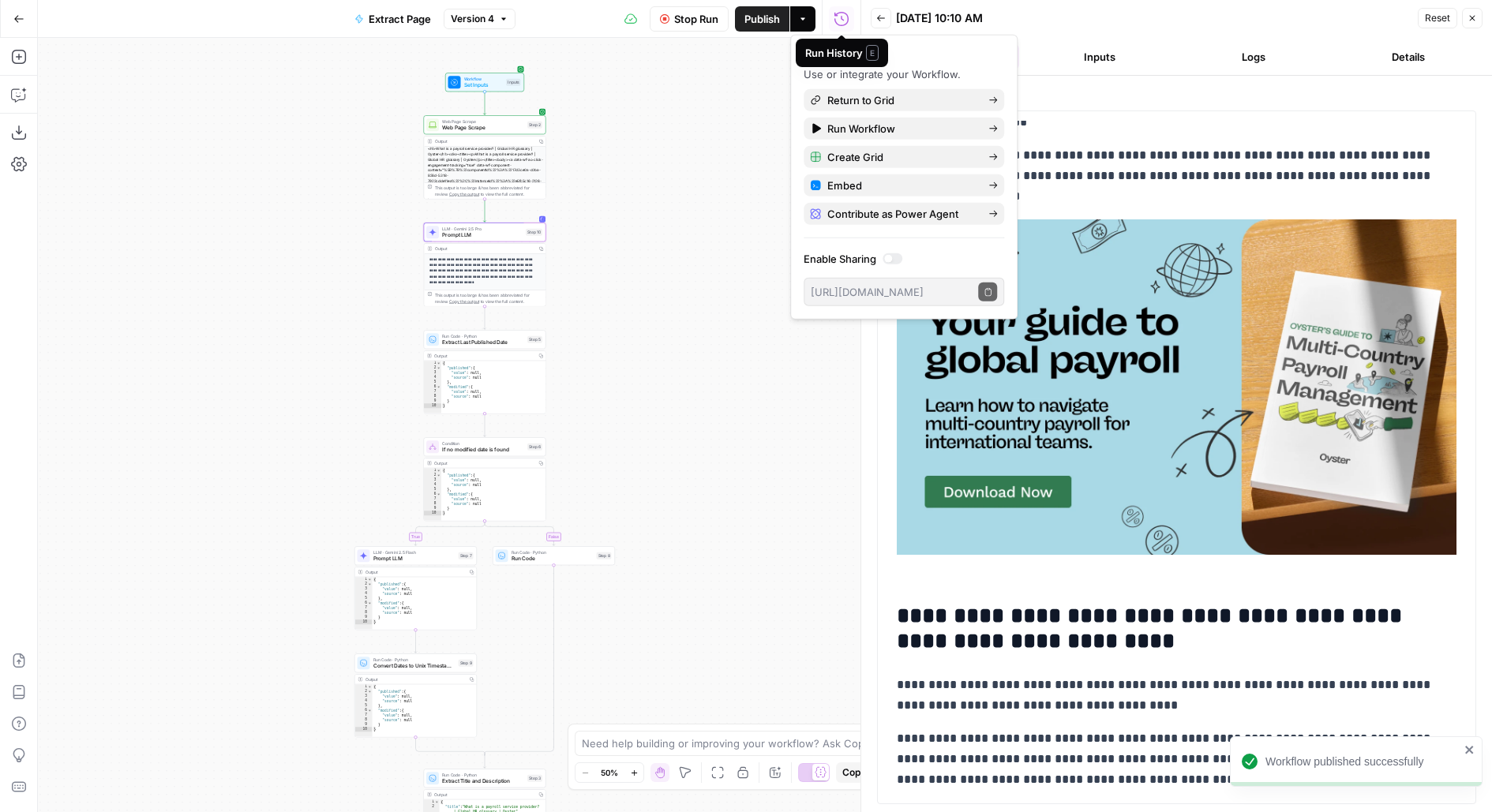
click at [1108, 125] on p "**********" at bounding box center [1177, 91] width 561 height 82
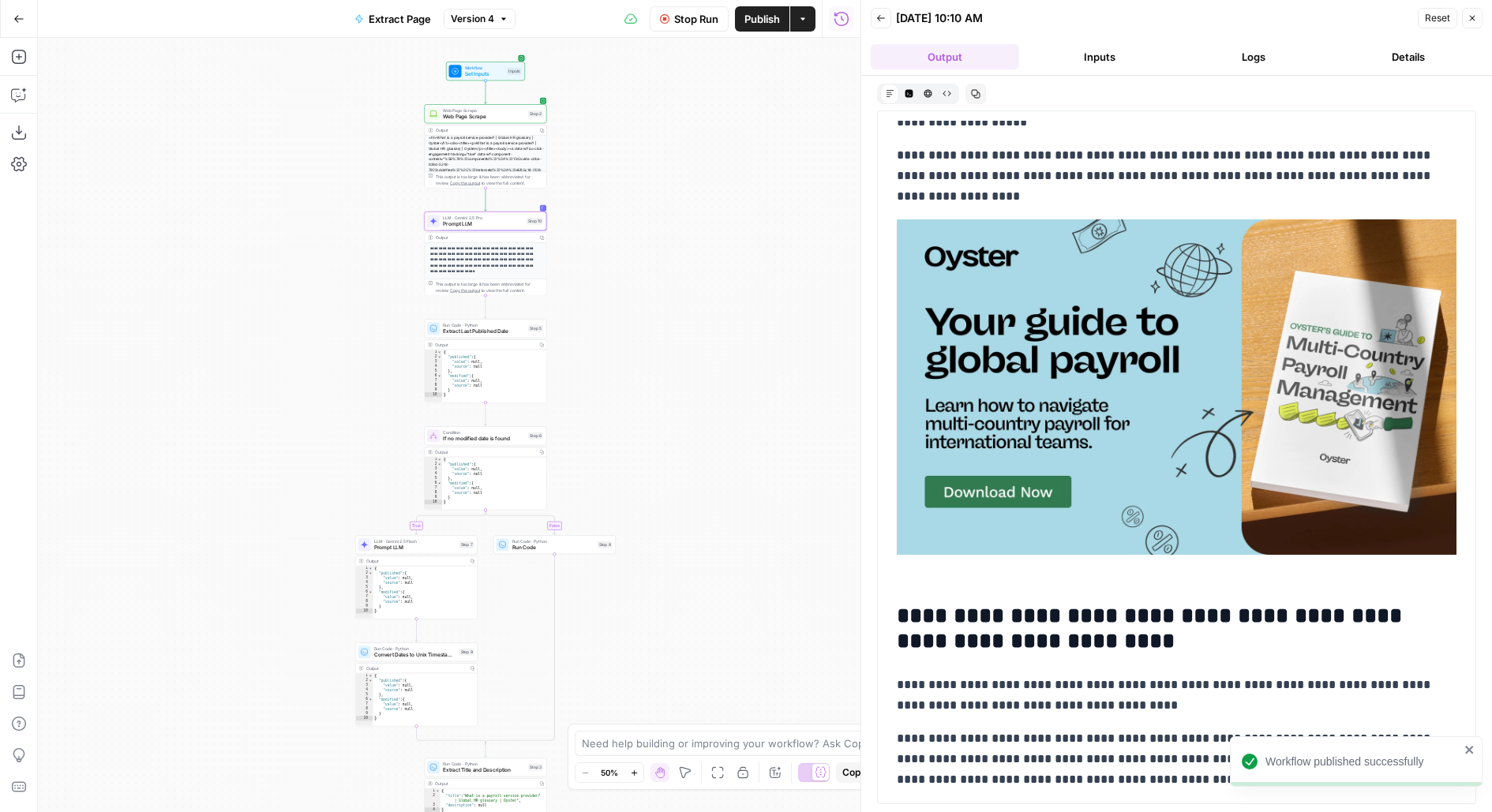
drag, startPoint x: 662, startPoint y: 378, endPoint x: 684, endPoint y: 74, distance: 304.8
click at [684, 74] on div "**********" at bounding box center [449, 425] width 823 height 774
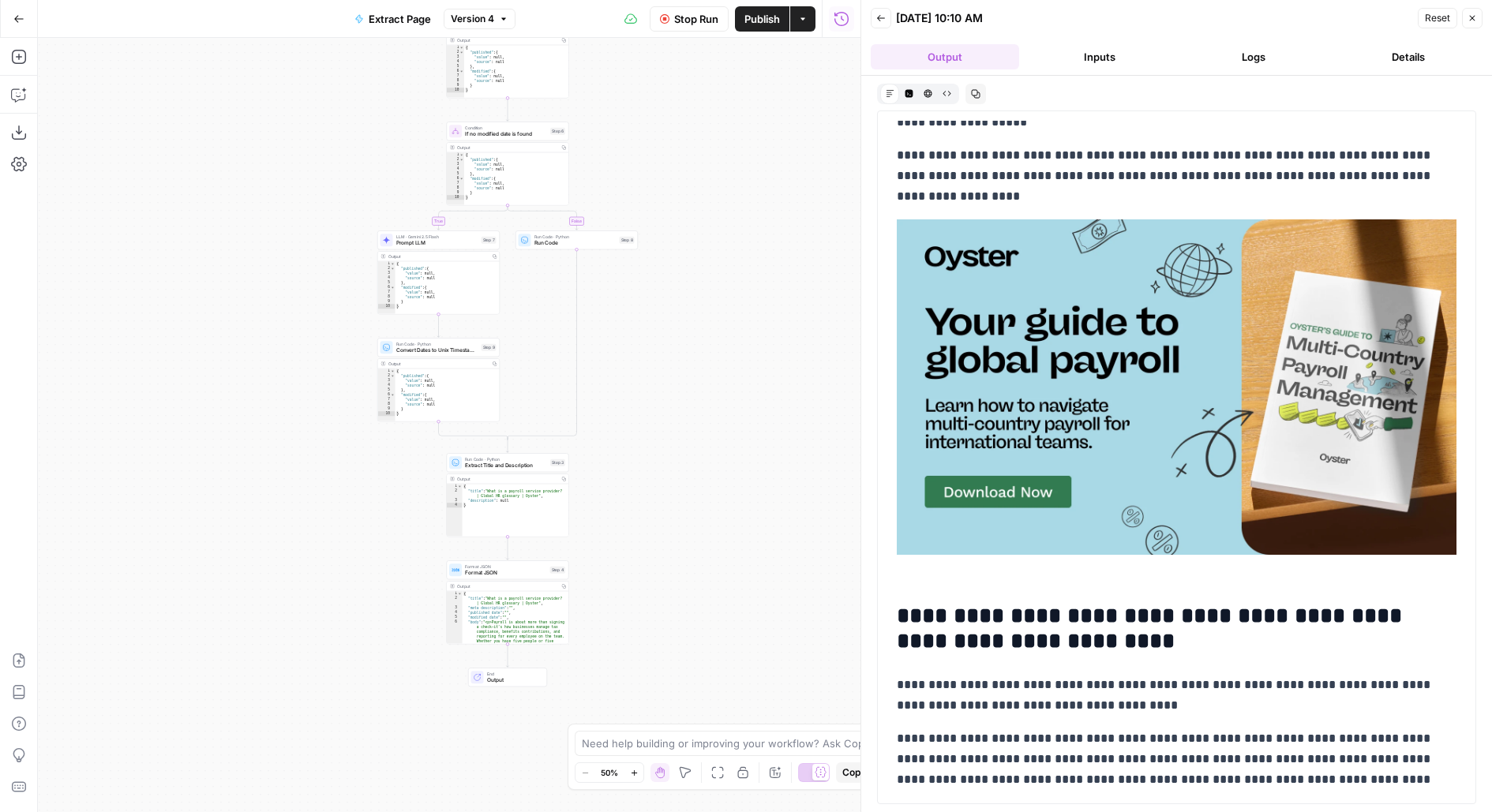
click at [1219, 68] on button "Logs" at bounding box center [1254, 57] width 148 height 25
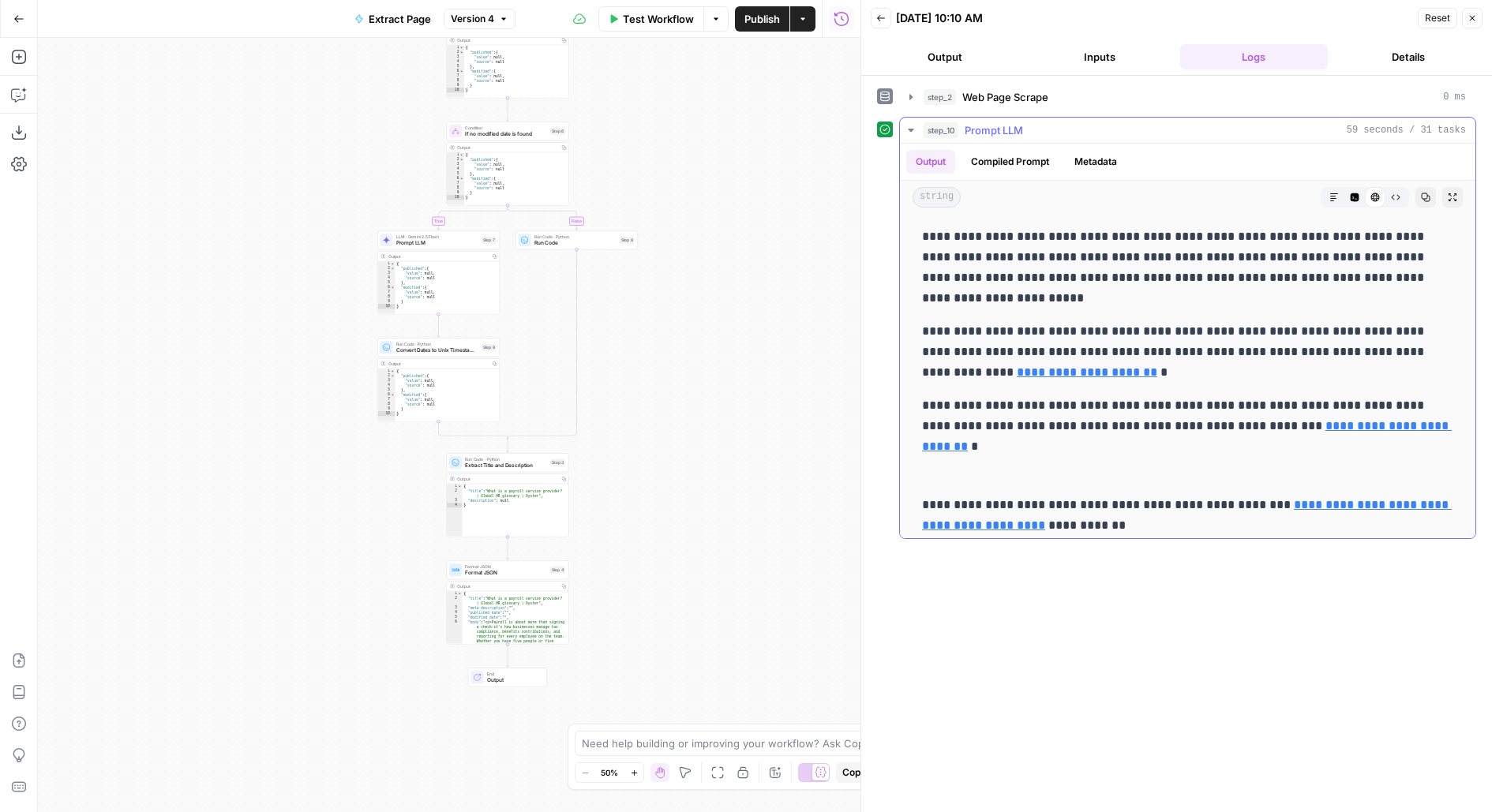
click at [1356, 193] on icon "button" at bounding box center [1355, 198] width 9 height 9
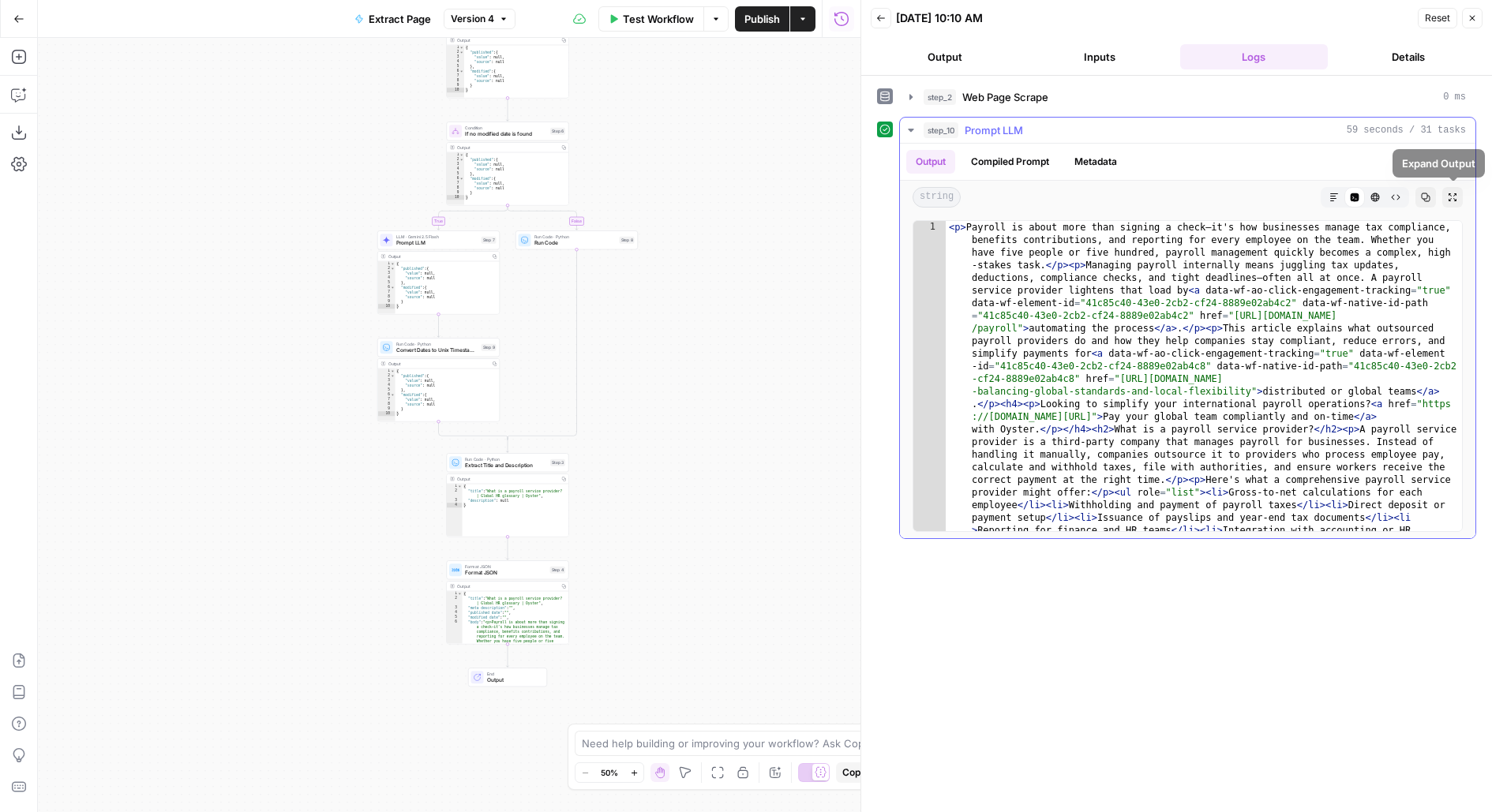
click at [1431, 194] on button "Copy" at bounding box center [1425, 197] width 21 height 21
click at [764, 20] on span "Publish" at bounding box center [763, 19] width 36 height 16
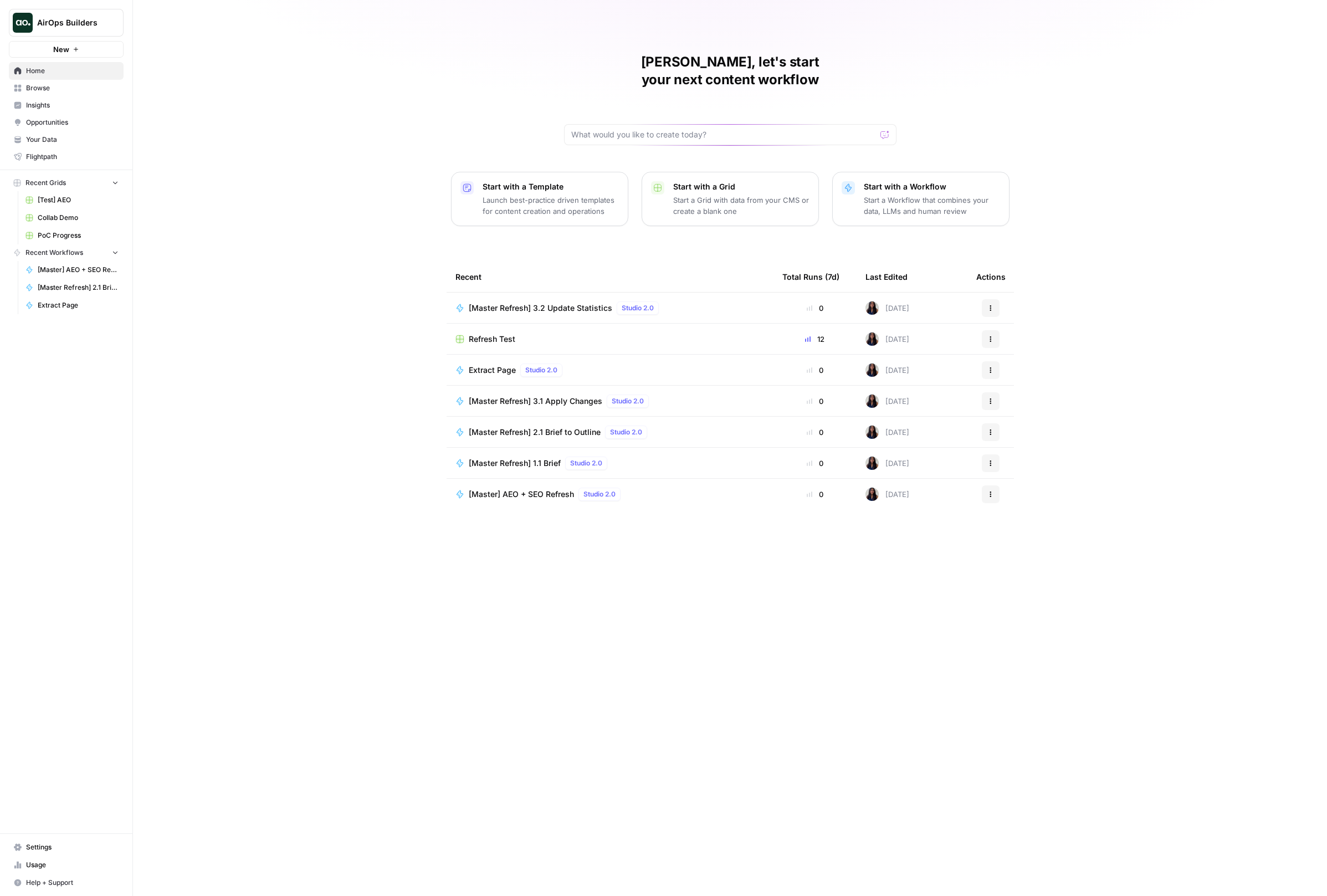
click at [64, 34] on button "AirOps Builders" at bounding box center [66, 23] width 115 height 28
type input "sprout"
click button "SproutSocial" at bounding box center [100, 83] width 177 height 18
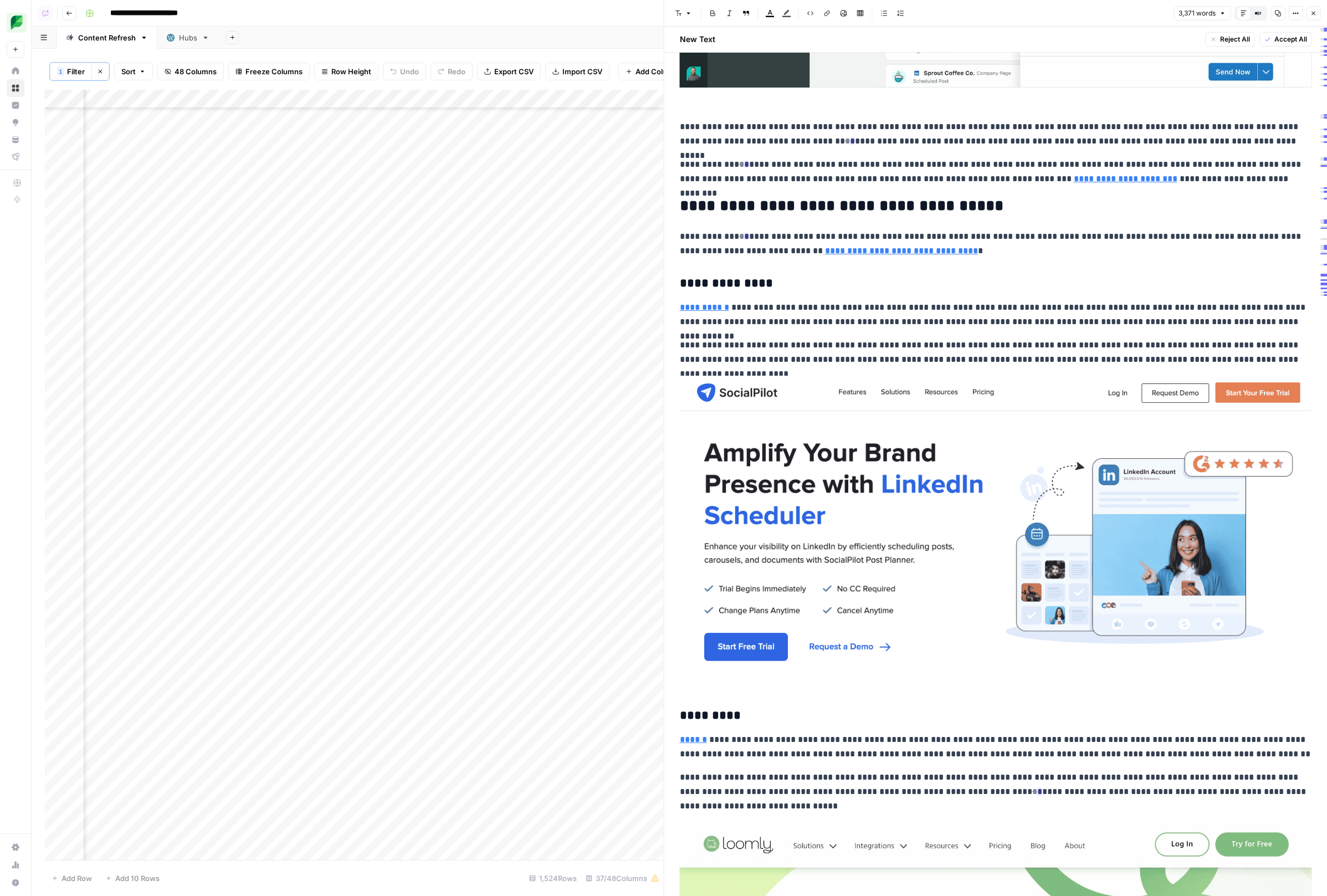
scroll to position [832, 0]
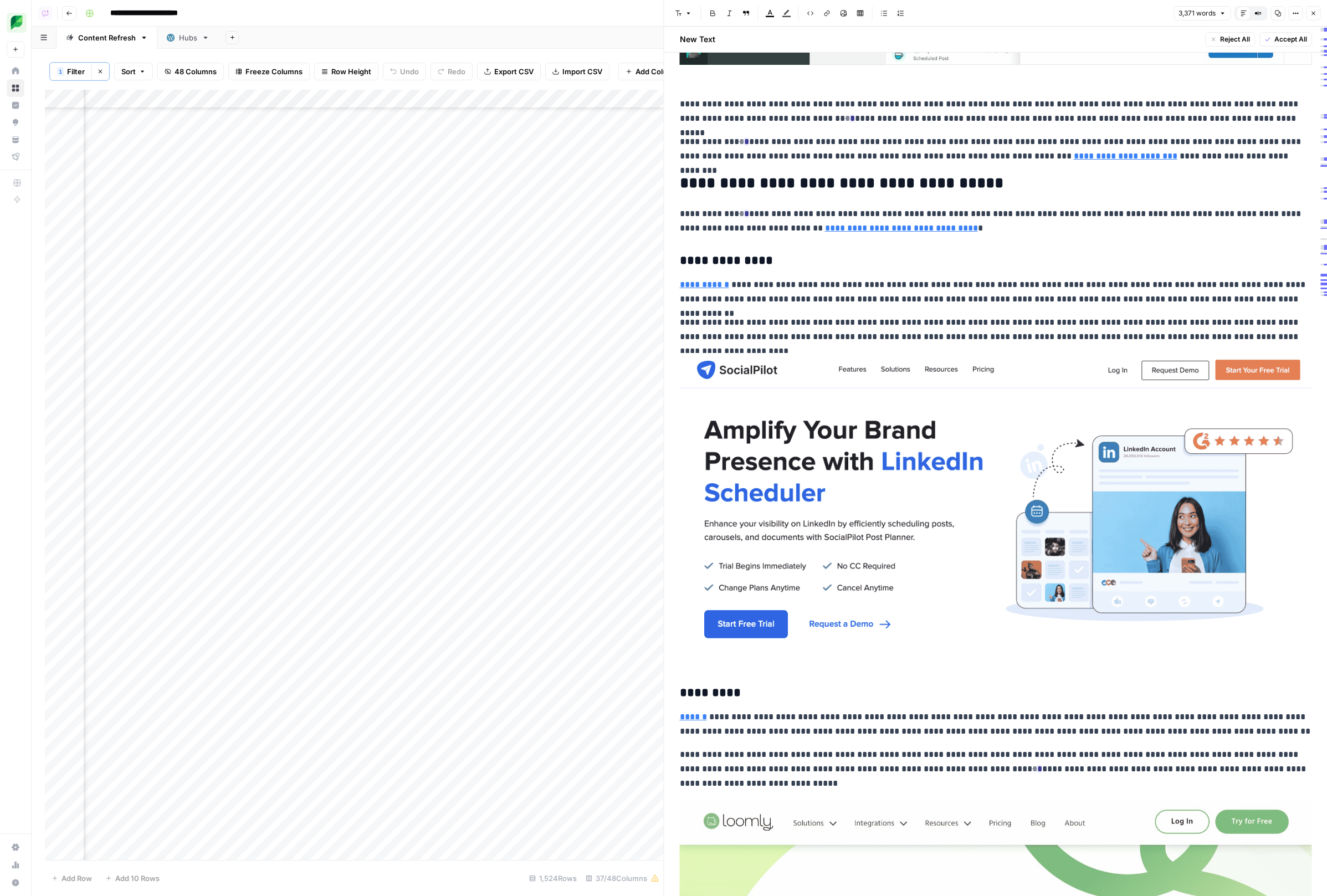
click at [1294, 13] on icon "button" at bounding box center [1295, 13] width 7 height 7
click at [1267, 124] on button "Code" at bounding box center [1259, 117] width 79 height 16
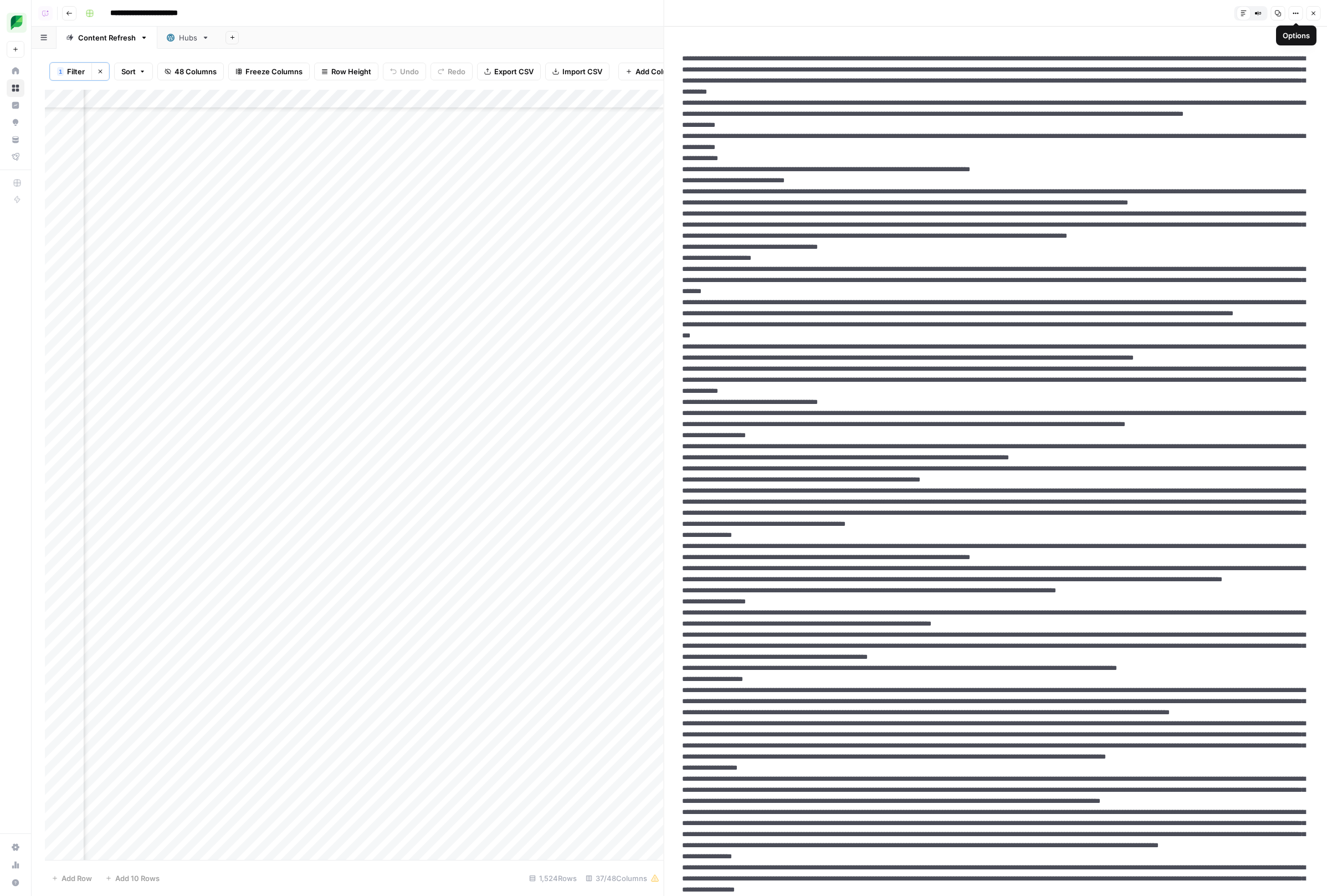
click at [1278, 11] on icon "button" at bounding box center [1278, 13] width 7 height 7
click at [16, 16] on img "Workspace: SproutSocial" at bounding box center [23, 23] width 20 height 20
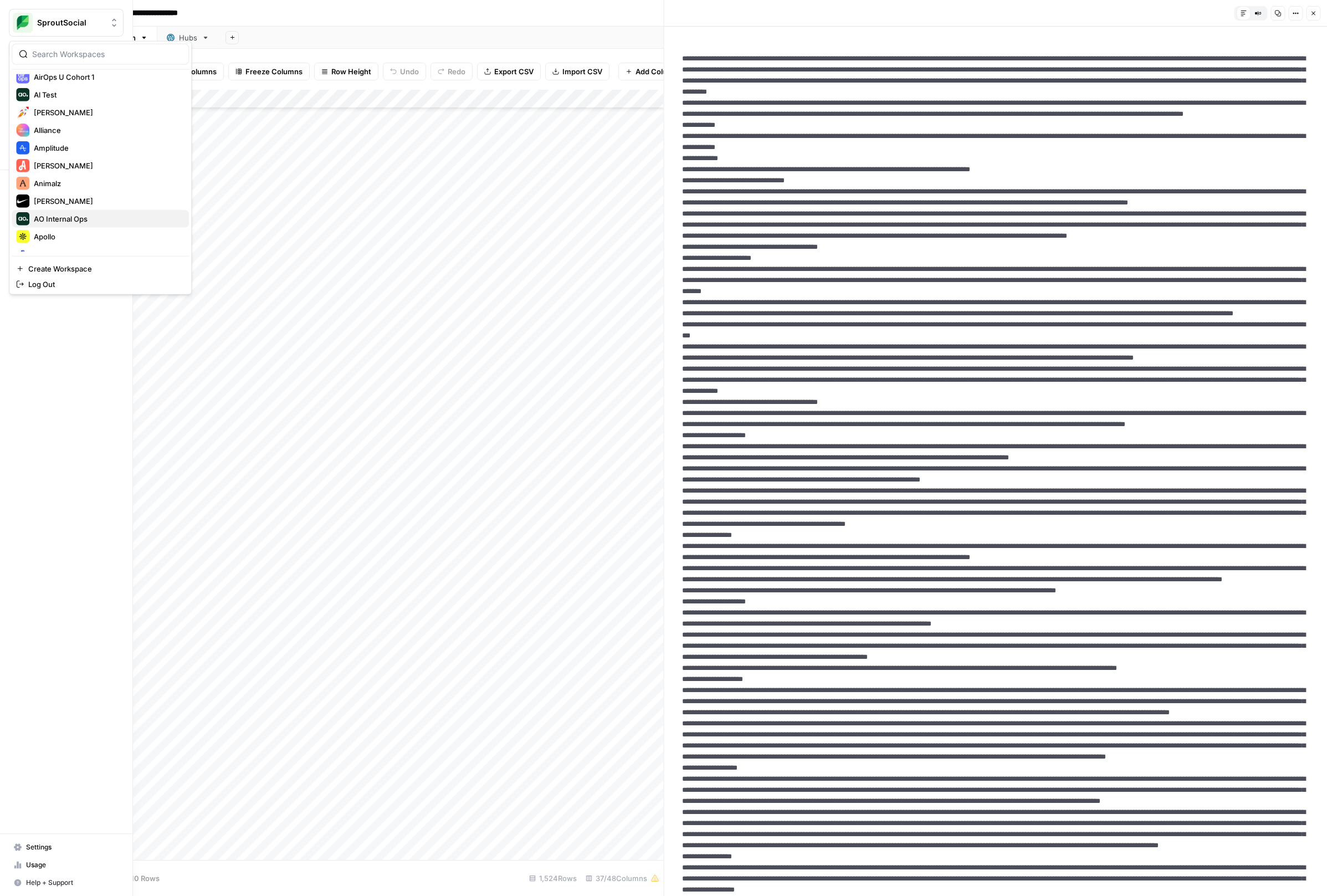
scroll to position [250, 0]
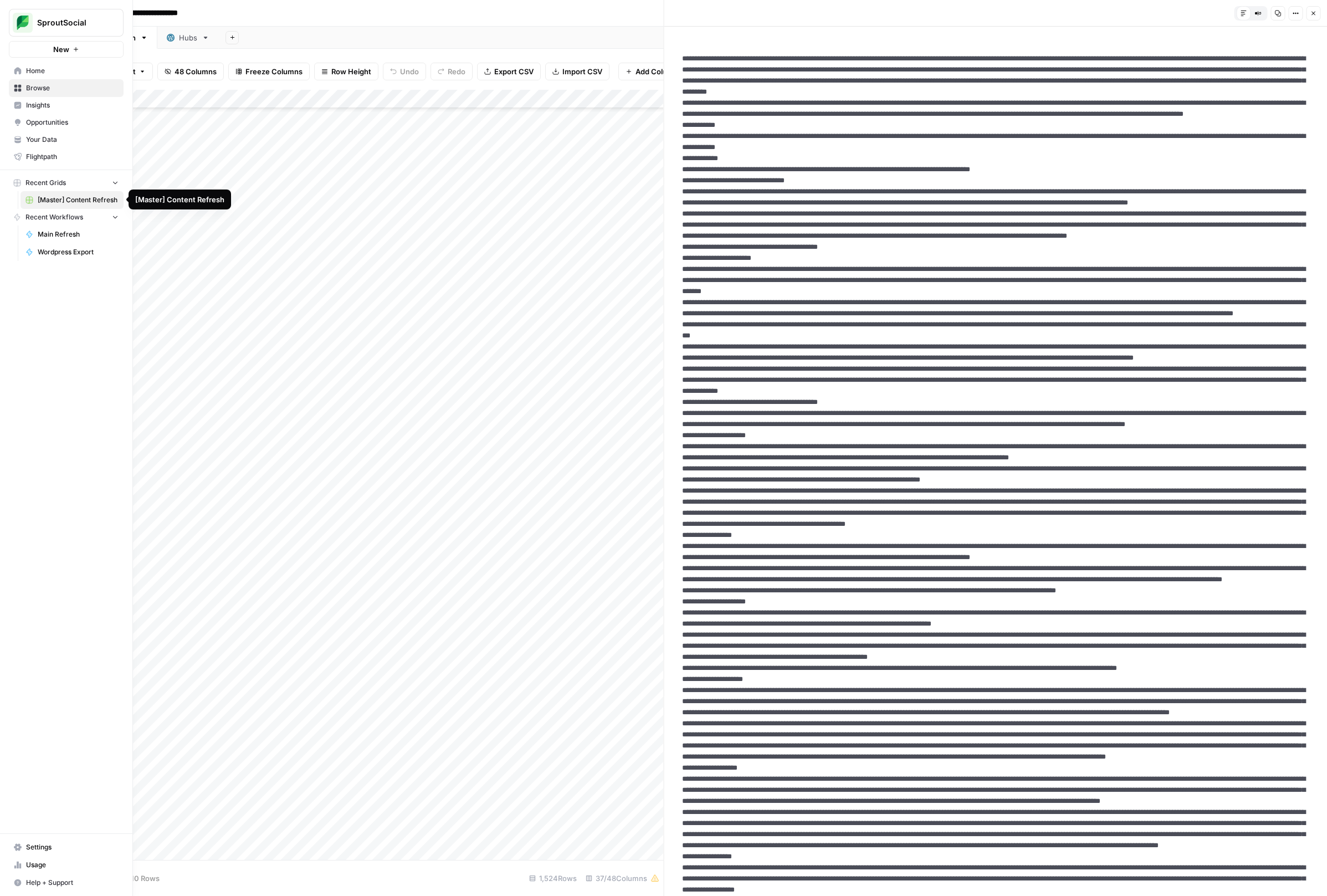
click at [62, 25] on span "SproutSocial" at bounding box center [71, 23] width 67 height 11
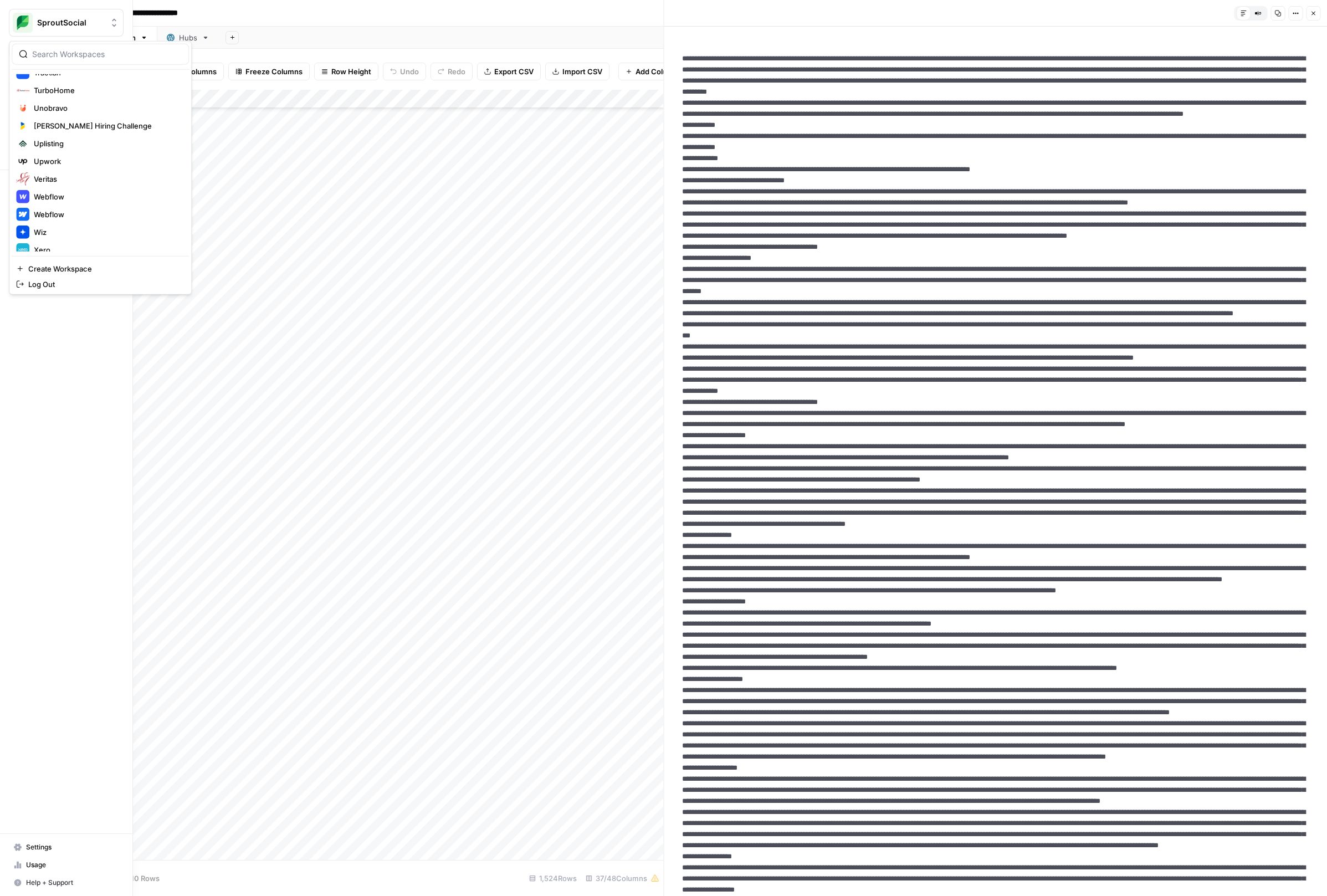
scroll to position [2202, 0]
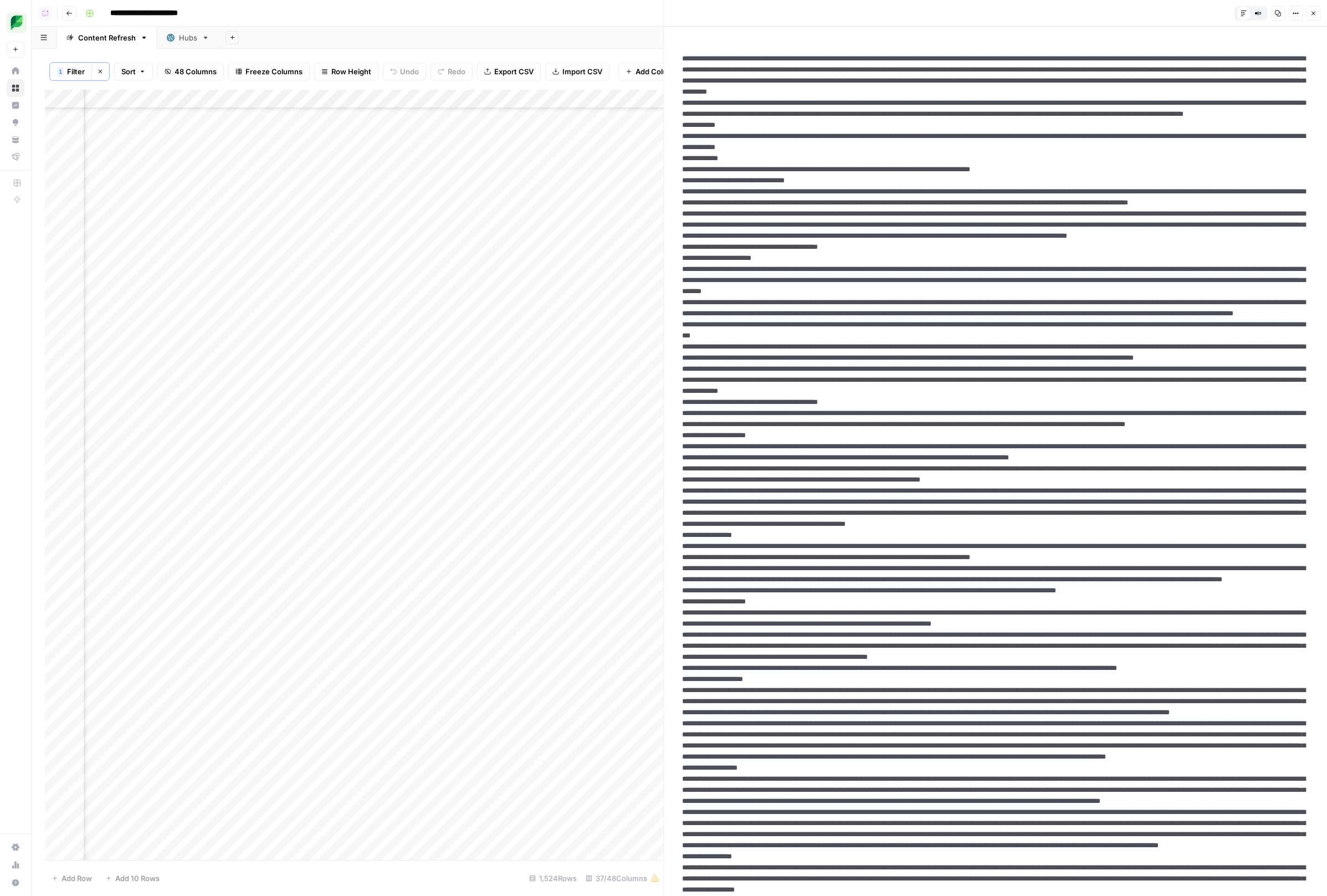
click at [18, 21] on img "Workspace: SproutSocial" at bounding box center [23, 23] width 20 height 20
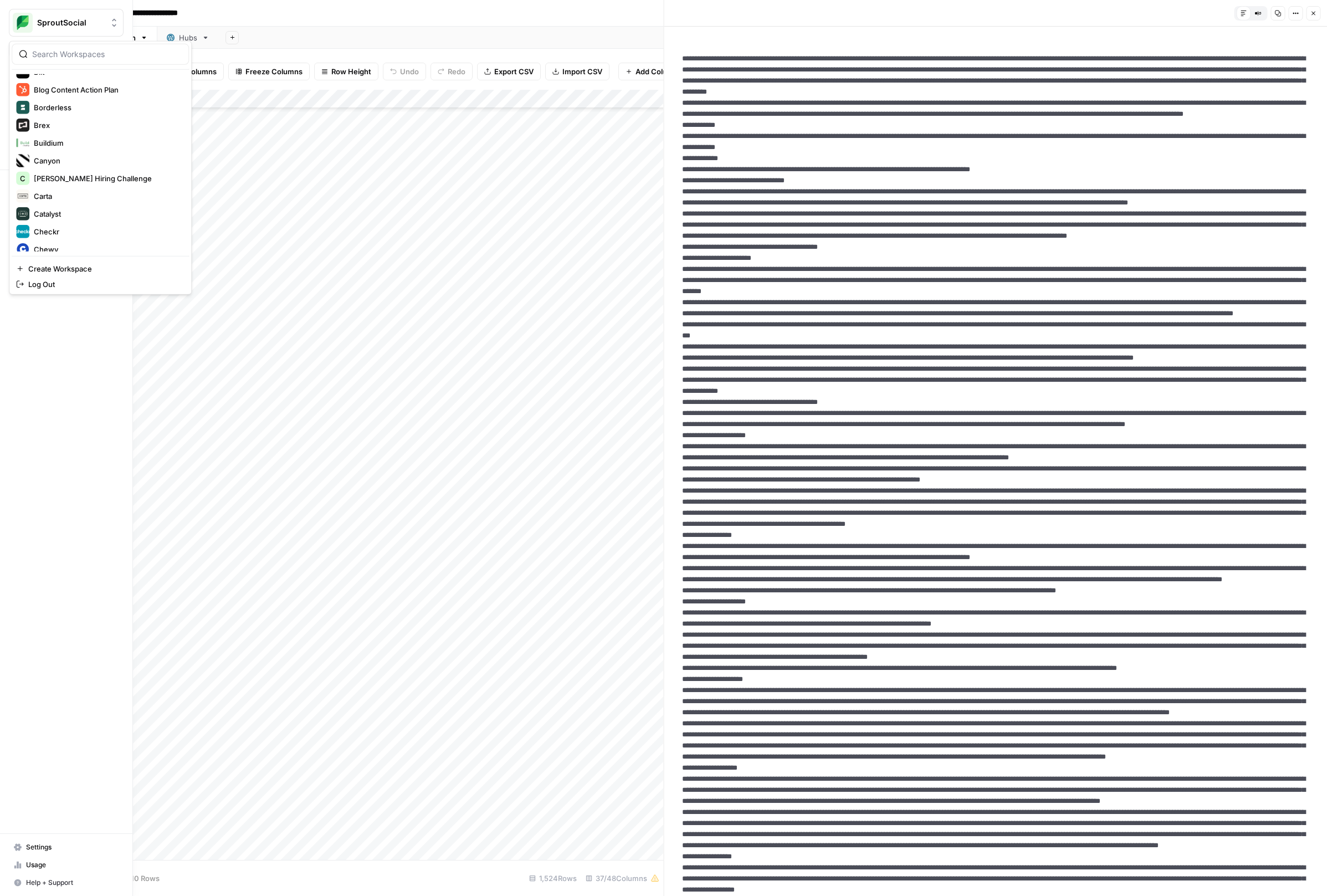
scroll to position [537, 0]
click at [81, 107] on span "Carta" at bounding box center [107, 113] width 146 height 11
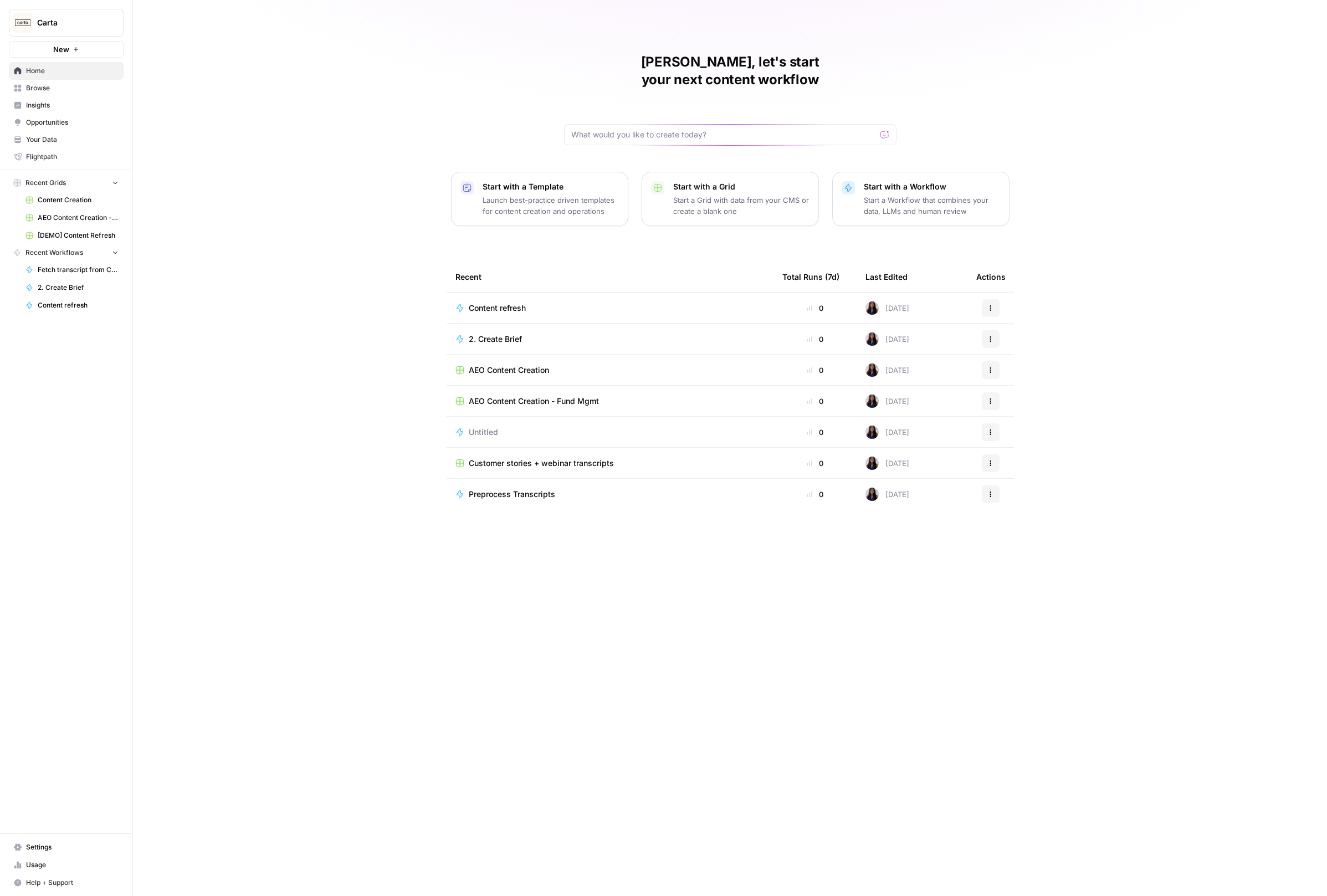
click at [83, 203] on span "Content Creation" at bounding box center [78, 200] width 81 height 10
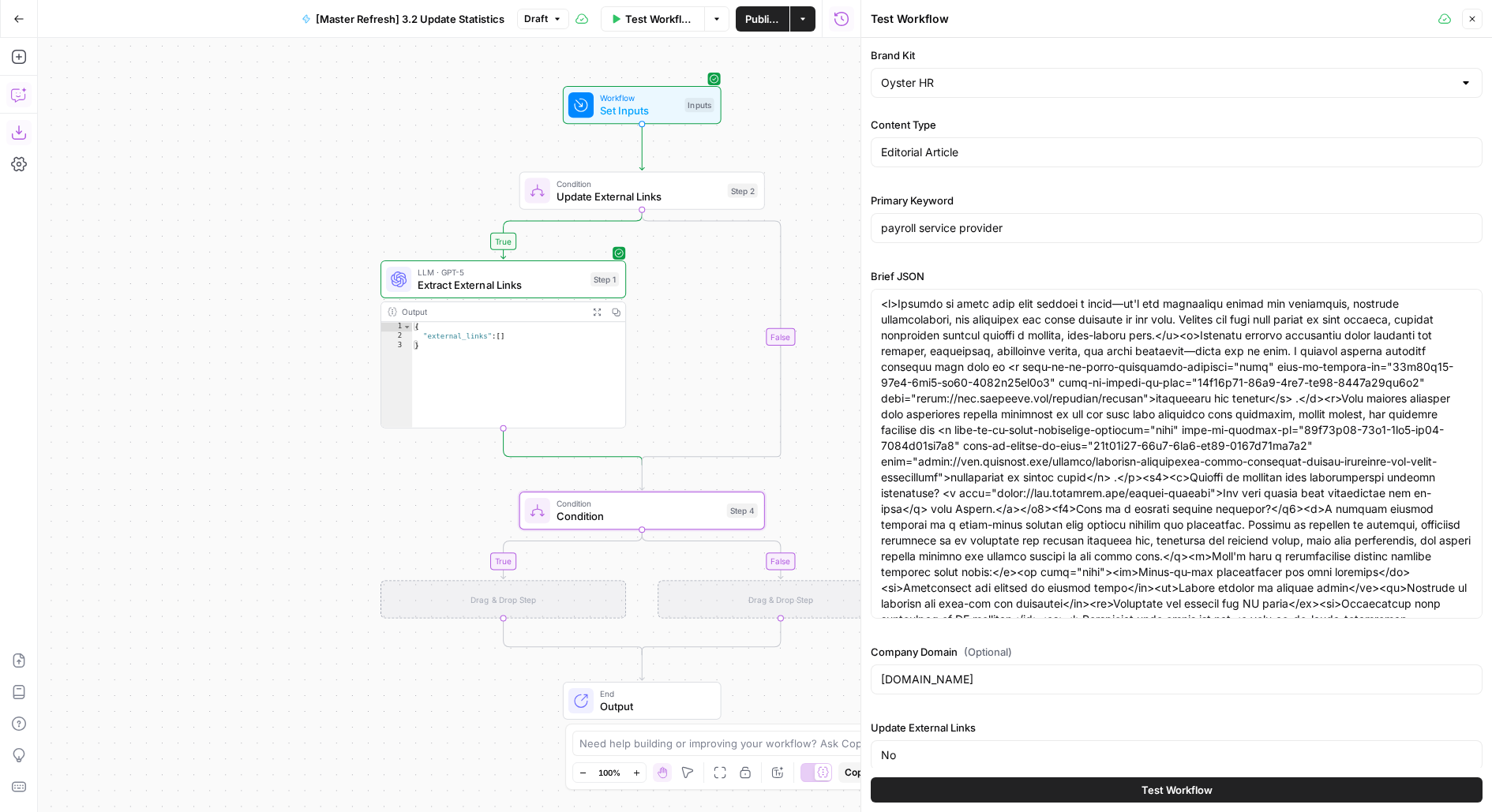
scroll to position [514, 0]
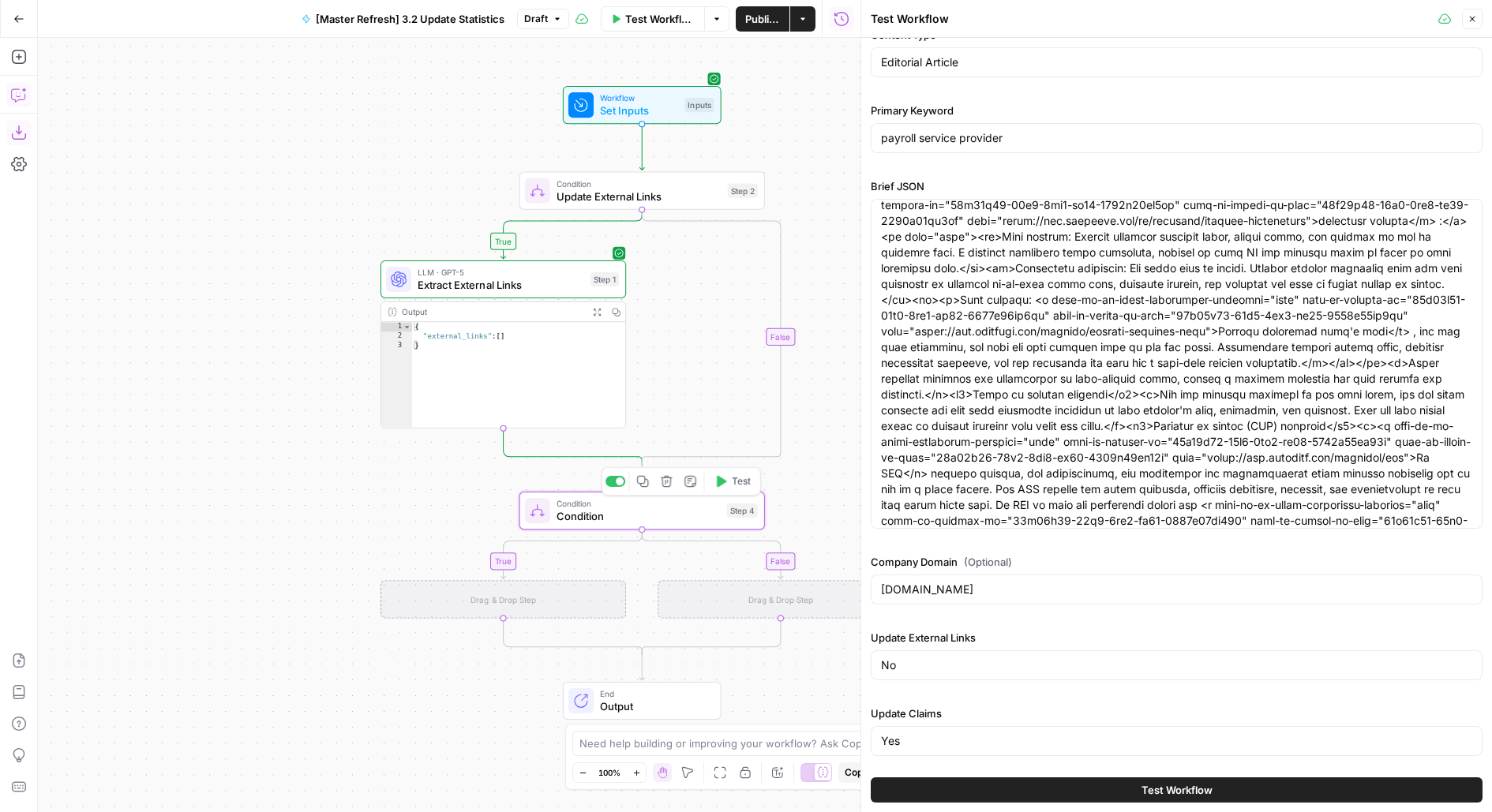
click at [550, 516] on div "Condition Condition Step 4 Copy step Delete step Add Note Test" at bounding box center [640, 511] width 233 height 27
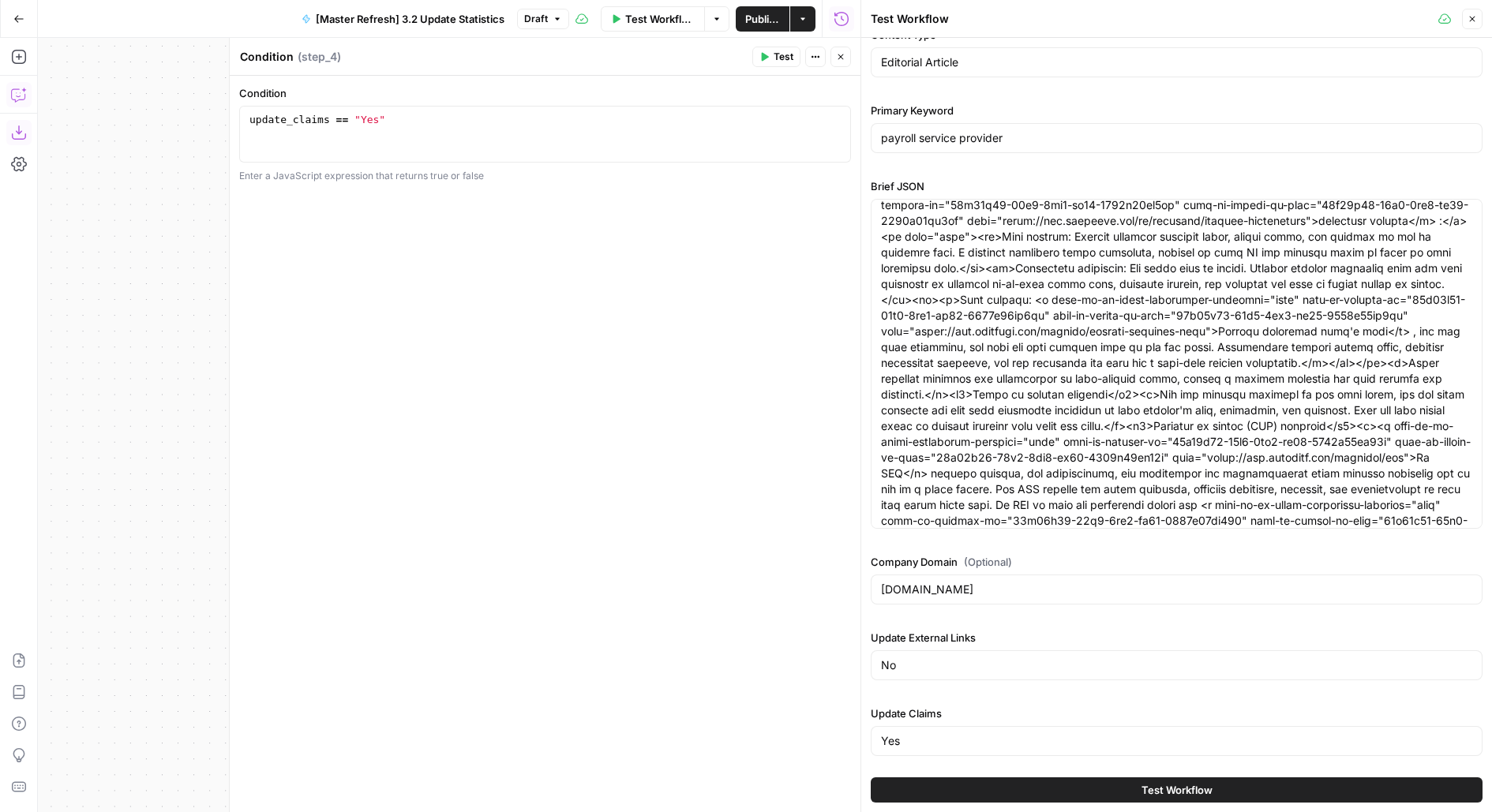
click at [276, 49] on textarea "Condition" at bounding box center [267, 57] width 54 height 16
type textarea "Update Claims"
click at [424, 352] on div "Condition 1 update_claims == "Yes" XXXXXXXXXXXXXXXXXXXXXXXXXXXXXXXXXXXXXXXXXXXX…" at bounding box center [545, 444] width 631 height 737
click at [842, 59] on icon "button" at bounding box center [840, 57] width 10 height 10
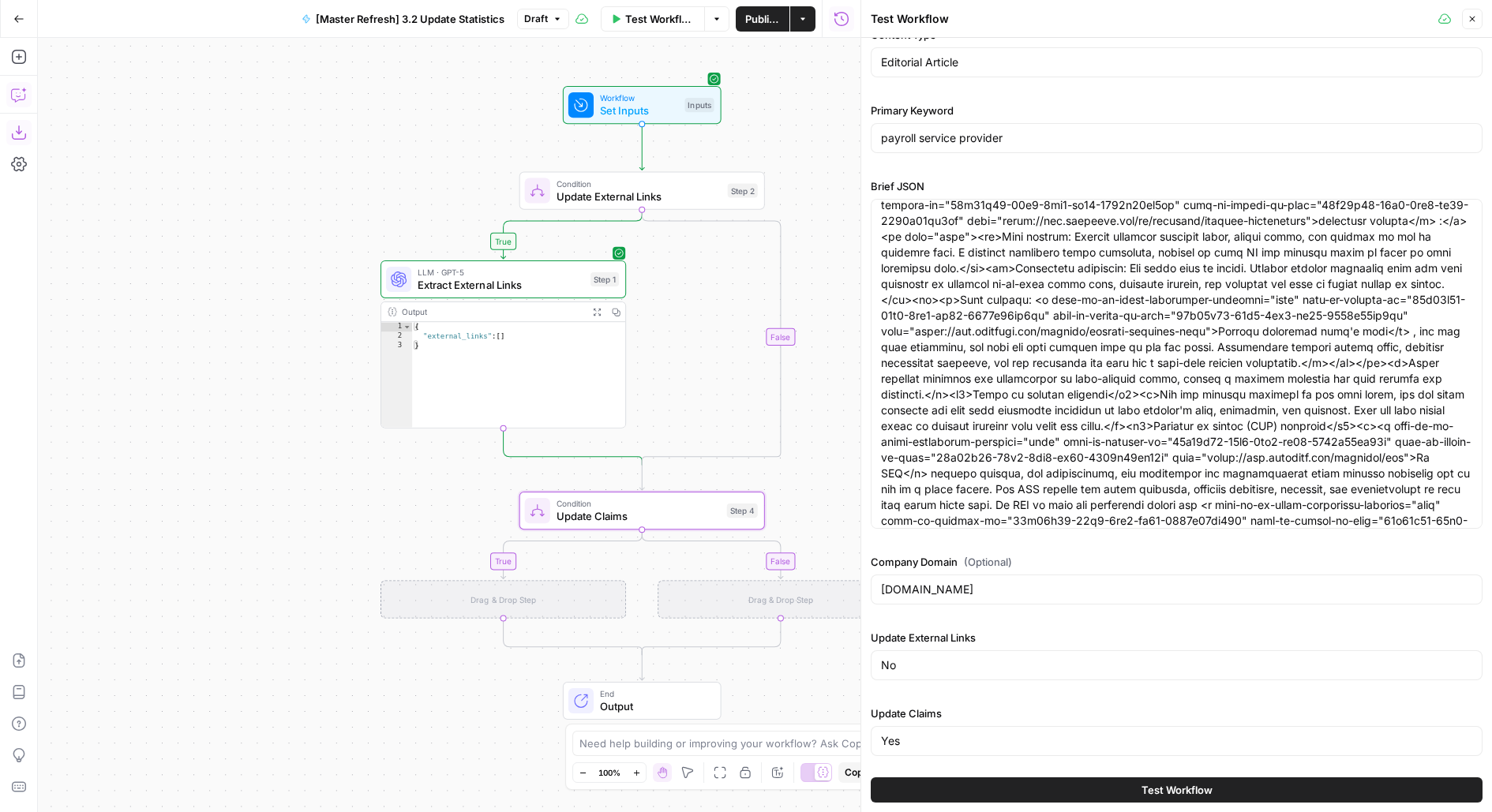
drag, startPoint x: 817, startPoint y: 192, endPoint x: 760, endPoint y: 190, distance: 57.0
click at [760, 191] on div "true false true false Workflow Set Inputs Inputs Condition Update External Link…" at bounding box center [449, 425] width 823 height 774
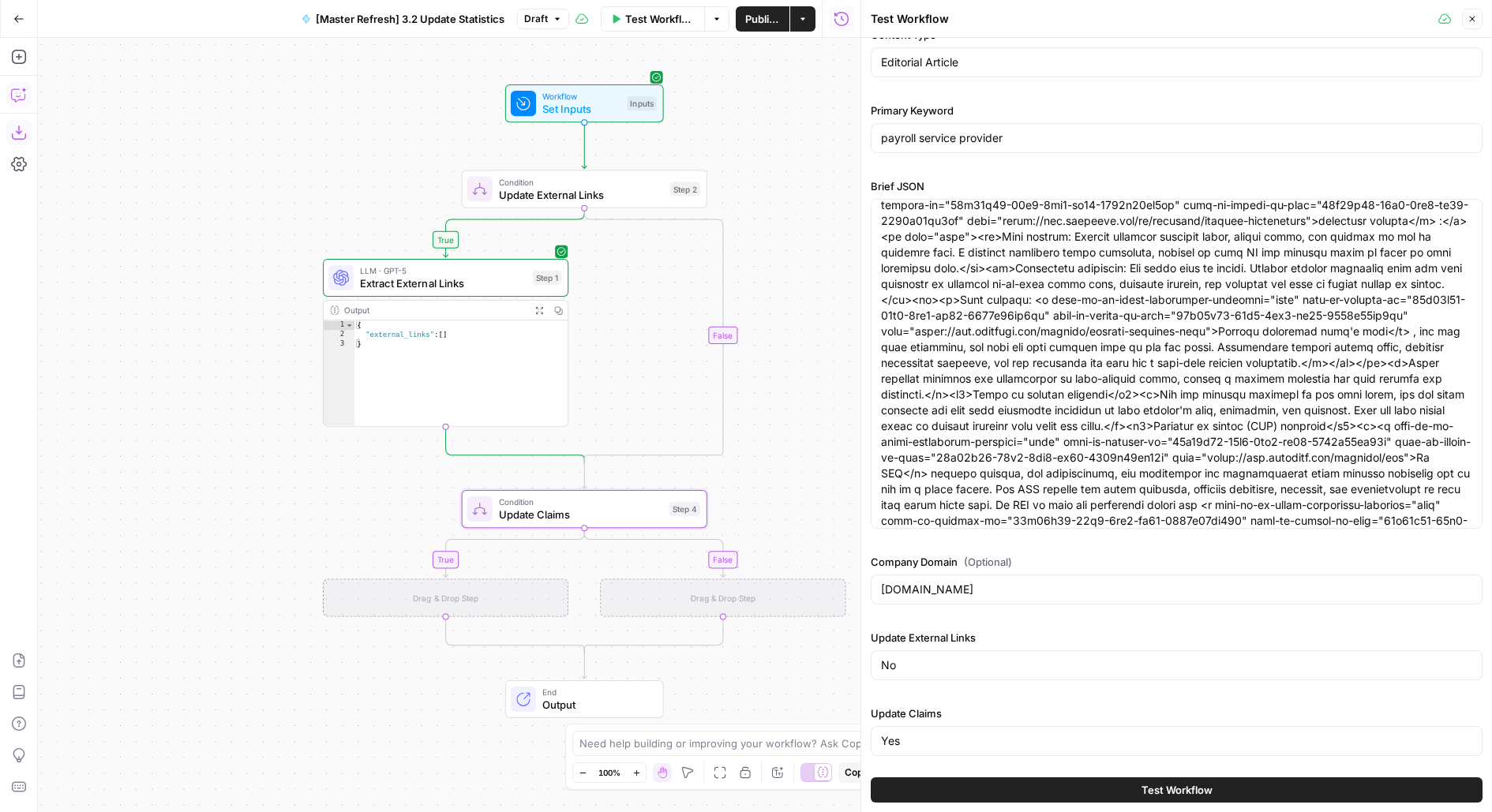
click at [1473, 23] on button "Close" at bounding box center [1471, 19] width 21 height 21
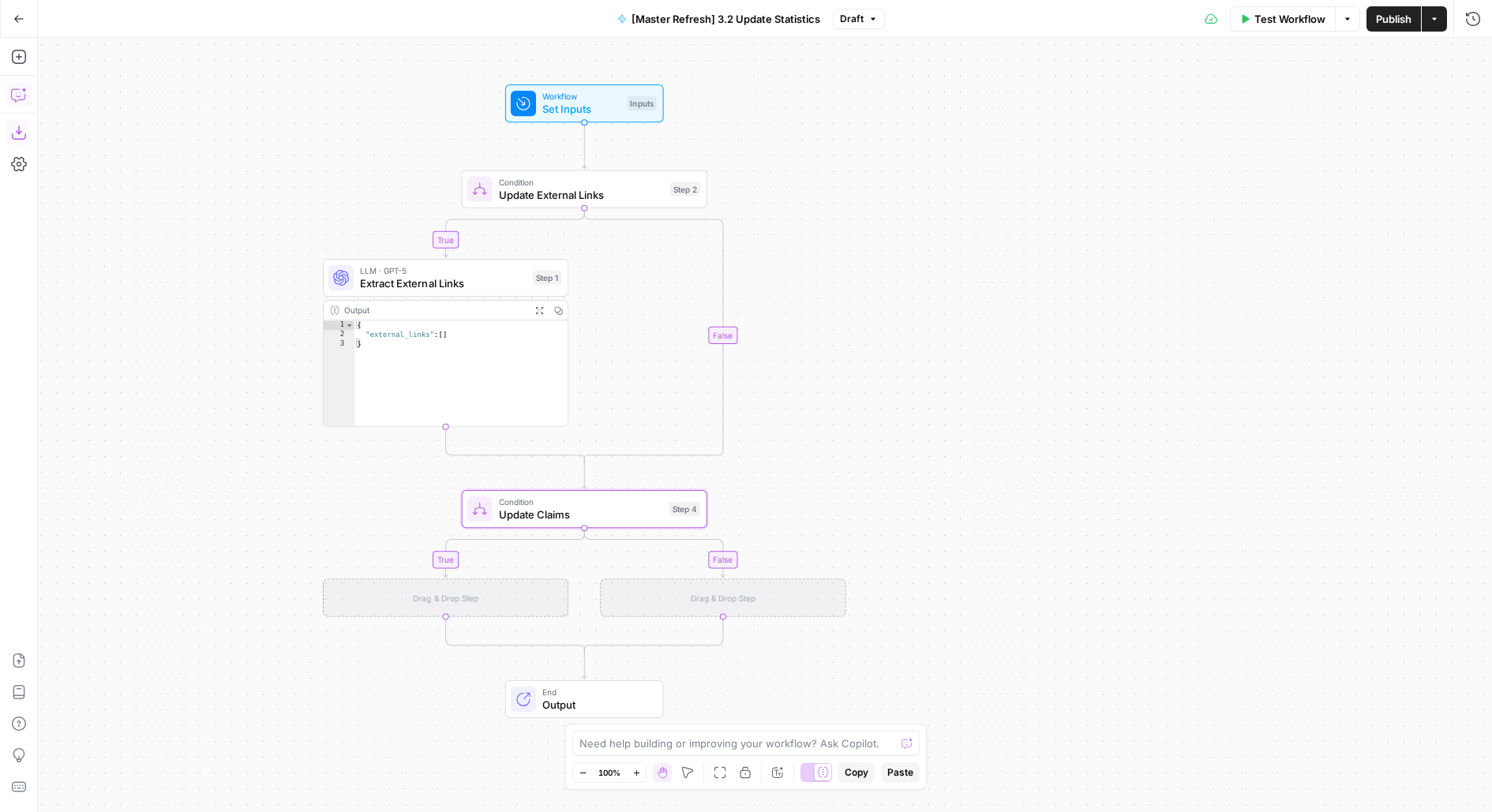
drag, startPoint x: 1018, startPoint y: 207, endPoint x: 1138, endPoint y: 205, distance: 120.0
click at [1138, 205] on div "true false true false Workflow Set Inputs Inputs Condition Update External Link…" at bounding box center [764, 425] width 1453 height 774
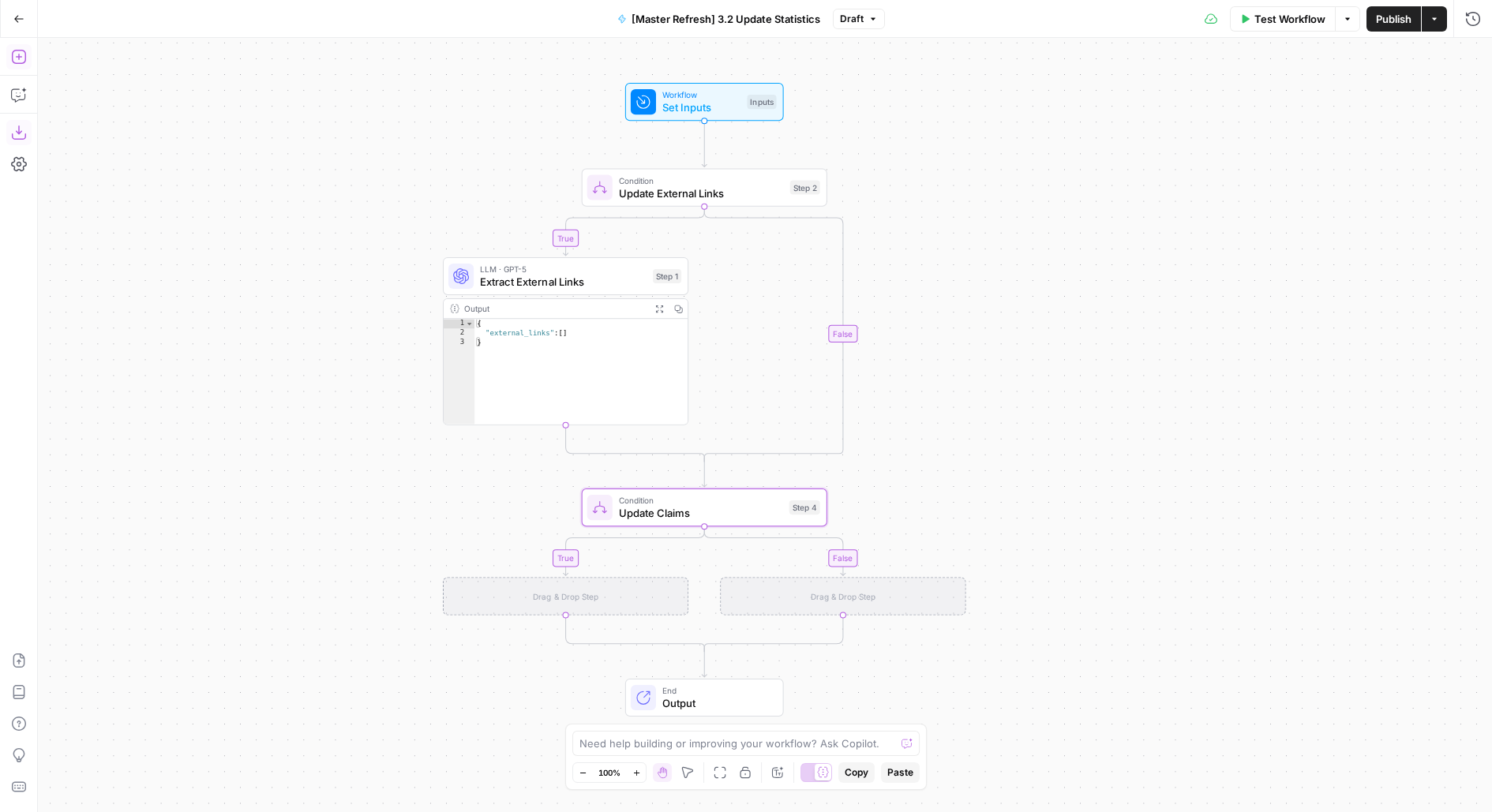
click at [7, 49] on button "Add Steps" at bounding box center [19, 57] width 25 height 25
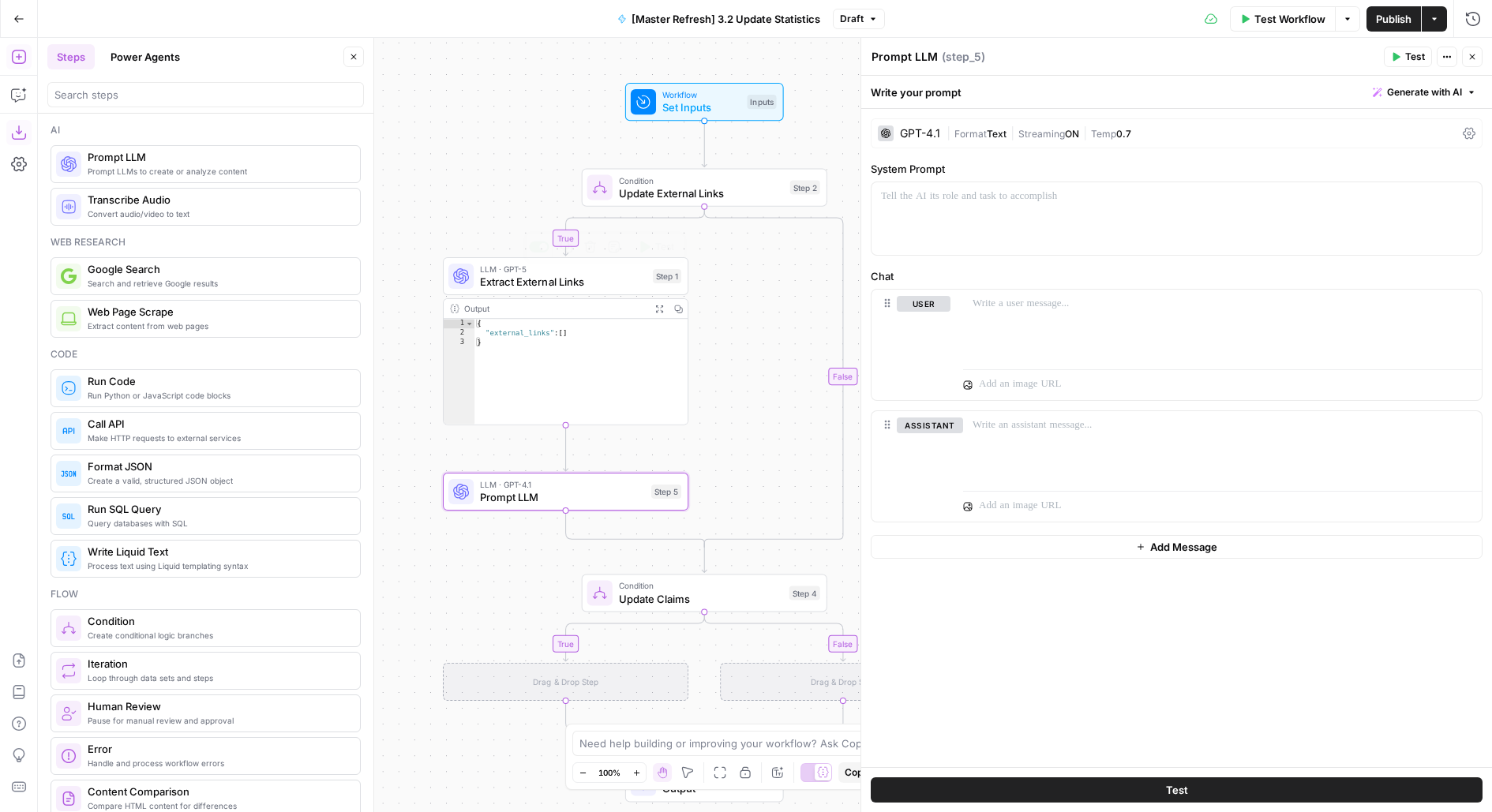
click at [487, 277] on span "Extract External Links" at bounding box center [562, 282] width 166 height 16
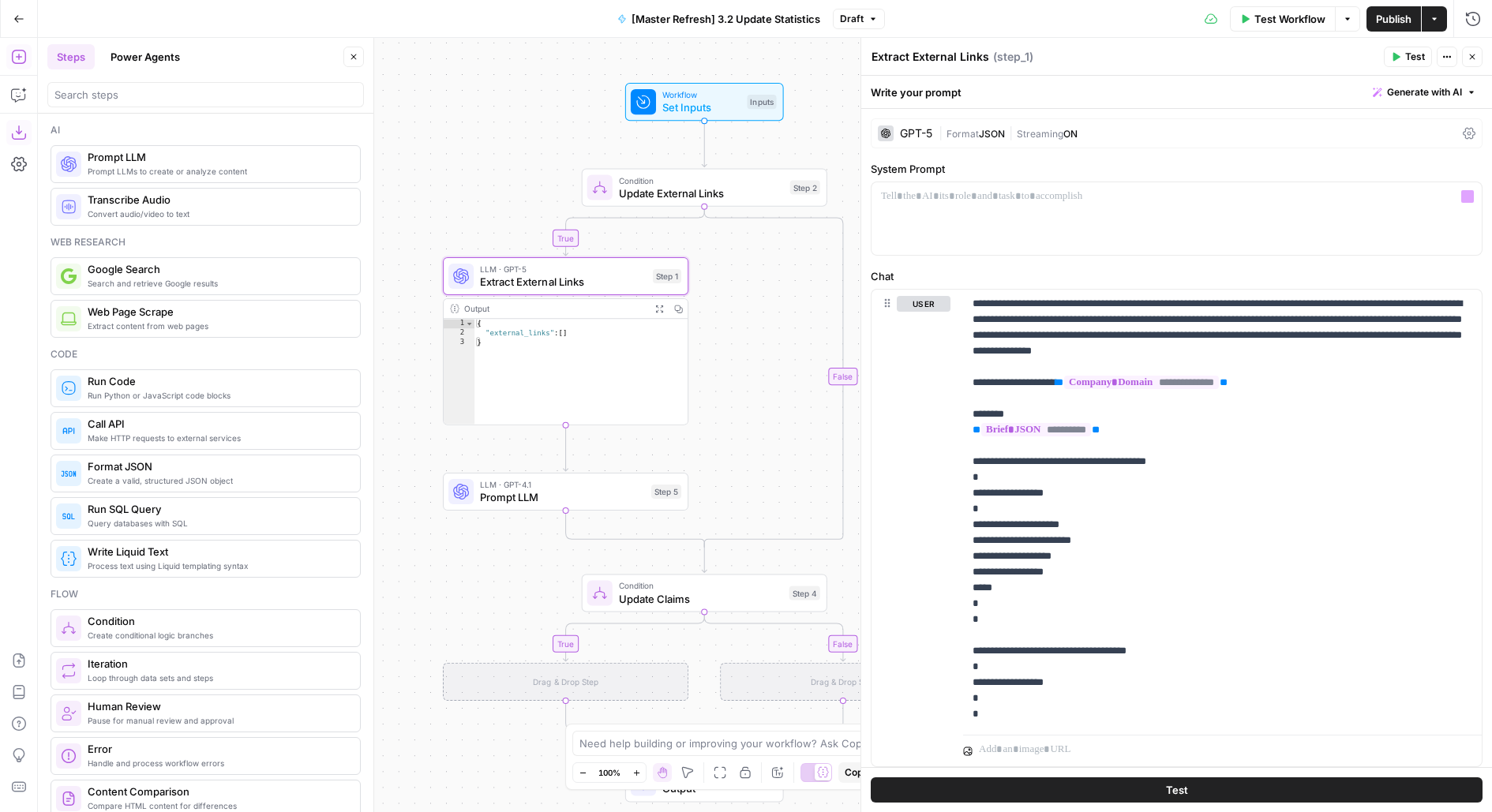
click at [959, 130] on span "Format" at bounding box center [962, 133] width 32 height 12
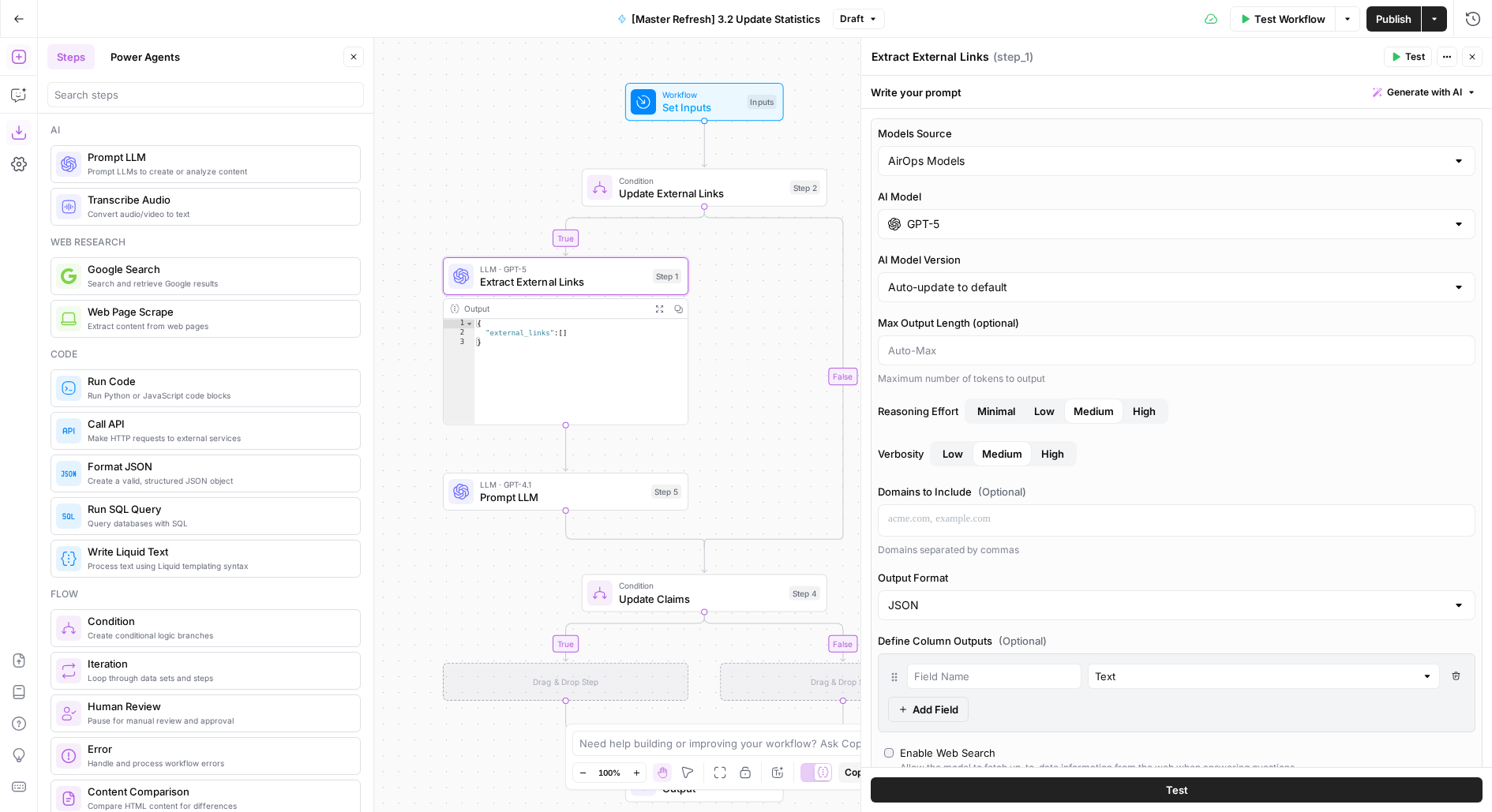
click at [935, 225] on input "GPT-5" at bounding box center [1177, 225] width 539 height 16
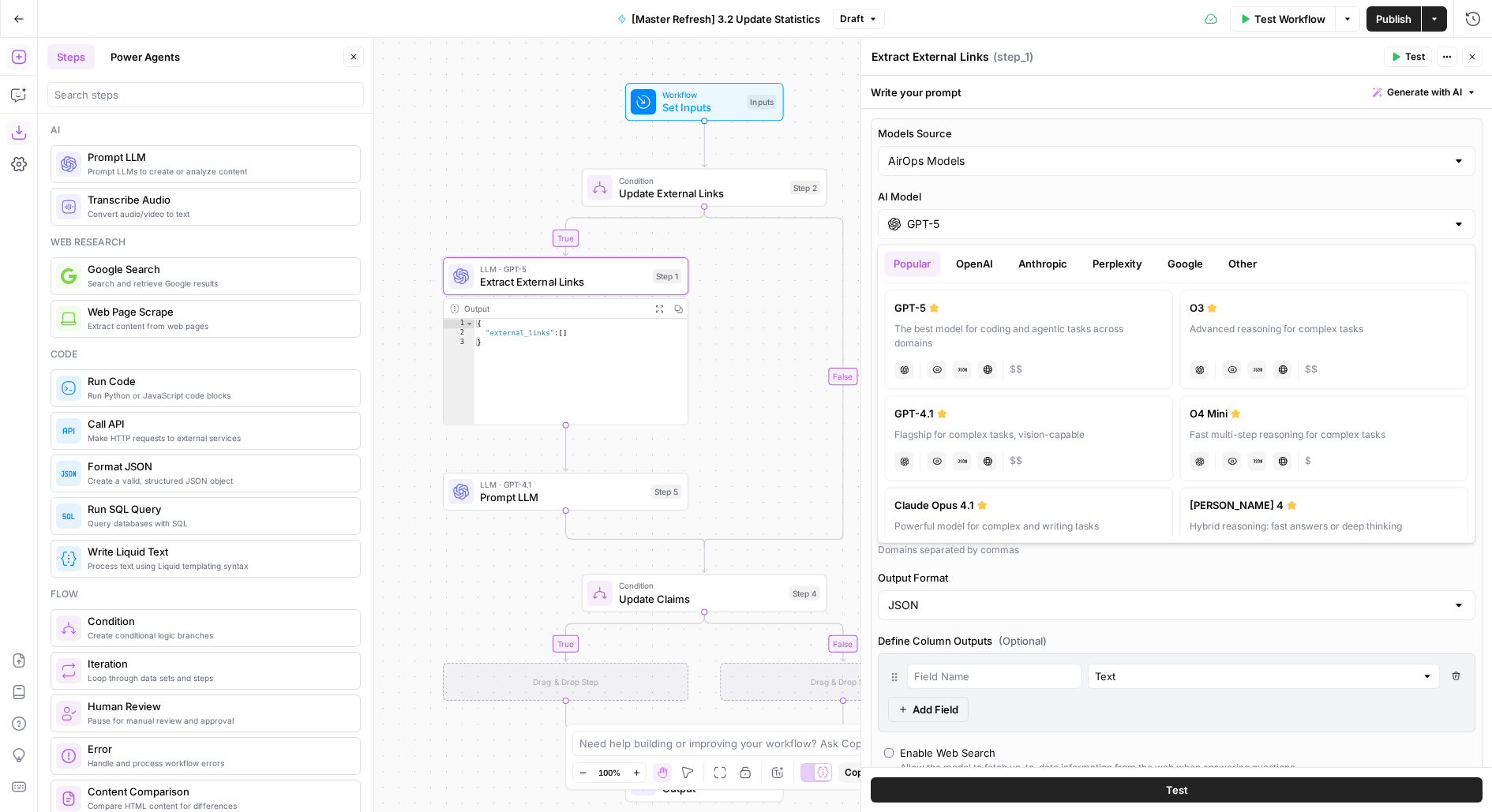
click at [981, 259] on button "OpenAI" at bounding box center [974, 263] width 56 height 25
click at [973, 428] on div "Fastest, most cost-efficient version of GPT-5" at bounding box center [1028, 435] width 269 height 14
type input "GPT-5 Nano"
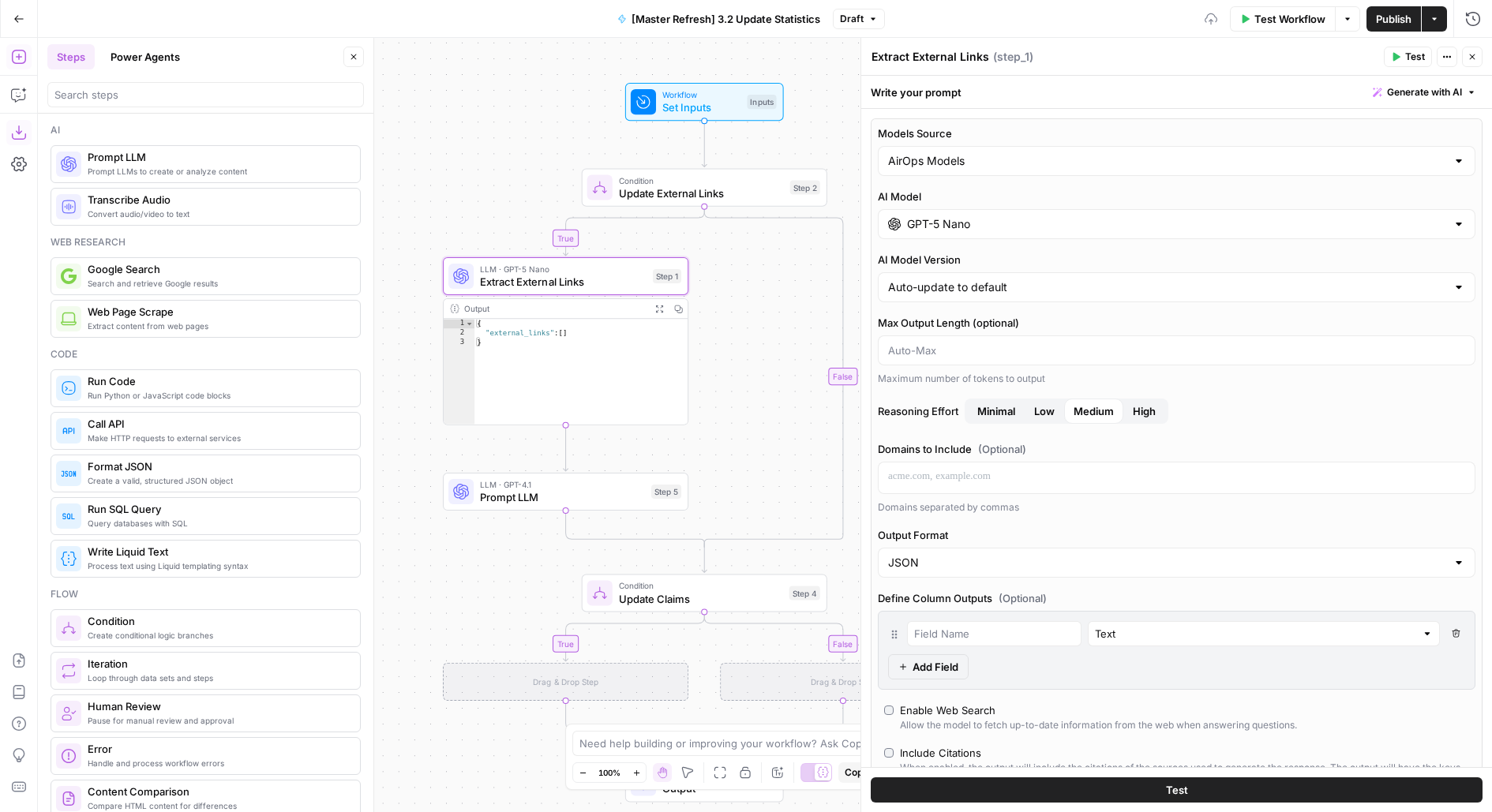
click at [942, 784] on button "Test" at bounding box center [1176, 790] width 612 height 25
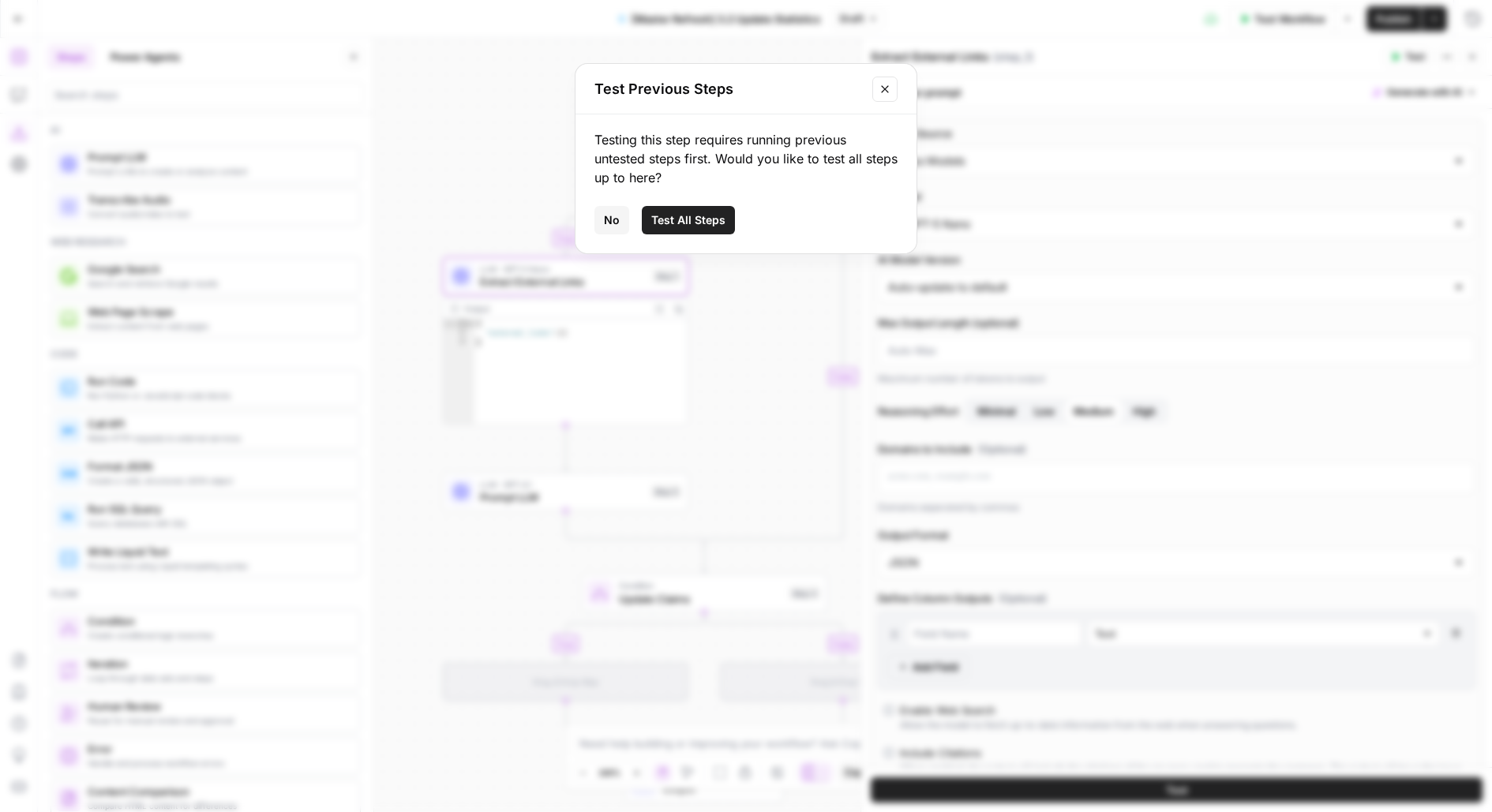
click at [695, 231] on button "Test All Steps" at bounding box center [688, 220] width 93 height 29
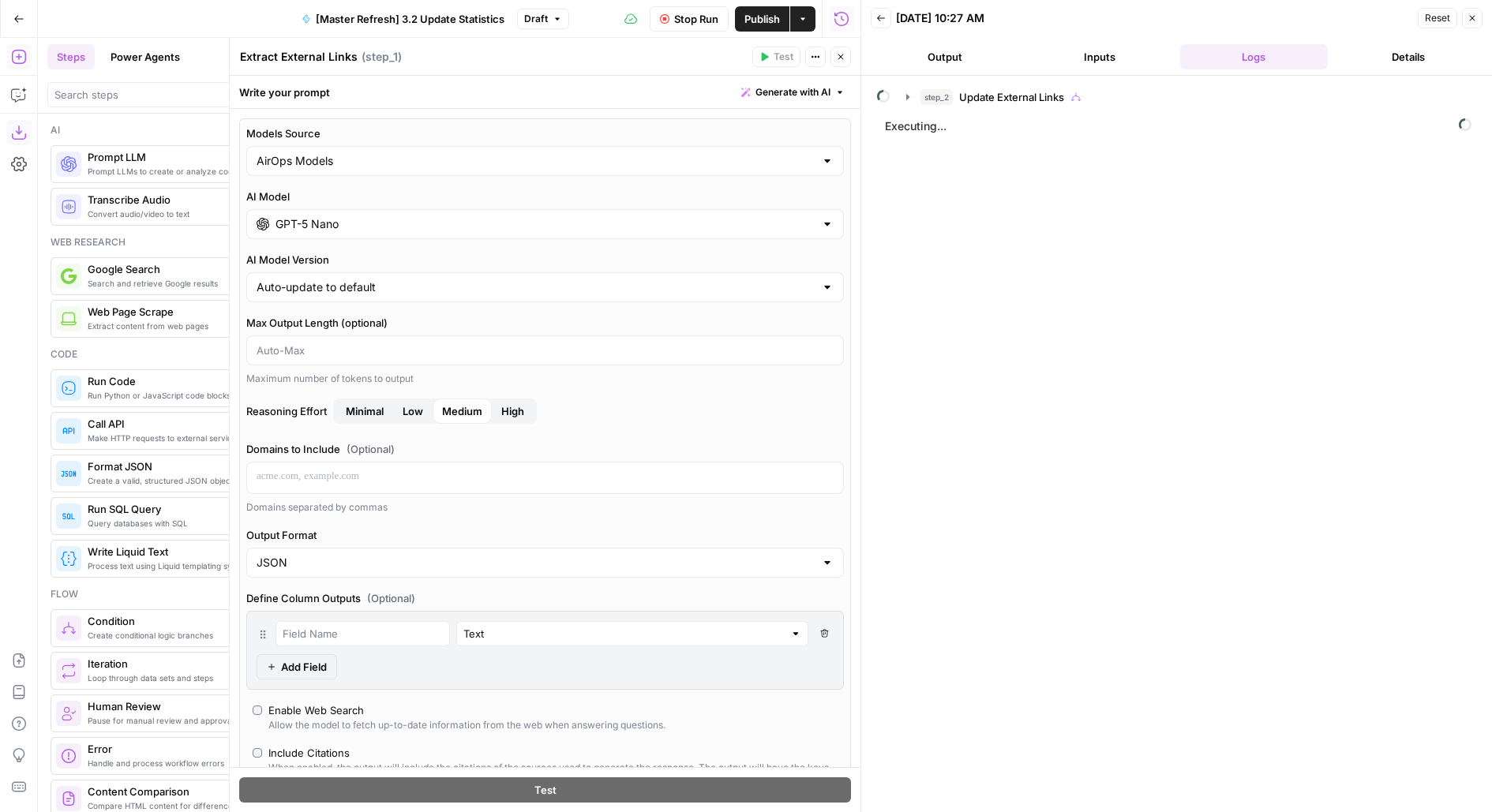
click at [851, 57] on header "Extract External Links Extract External Links ( step_1 ) Test Actions Close" at bounding box center [545, 57] width 631 height 38
click at [833, 51] on button "Close" at bounding box center [840, 57] width 21 height 21
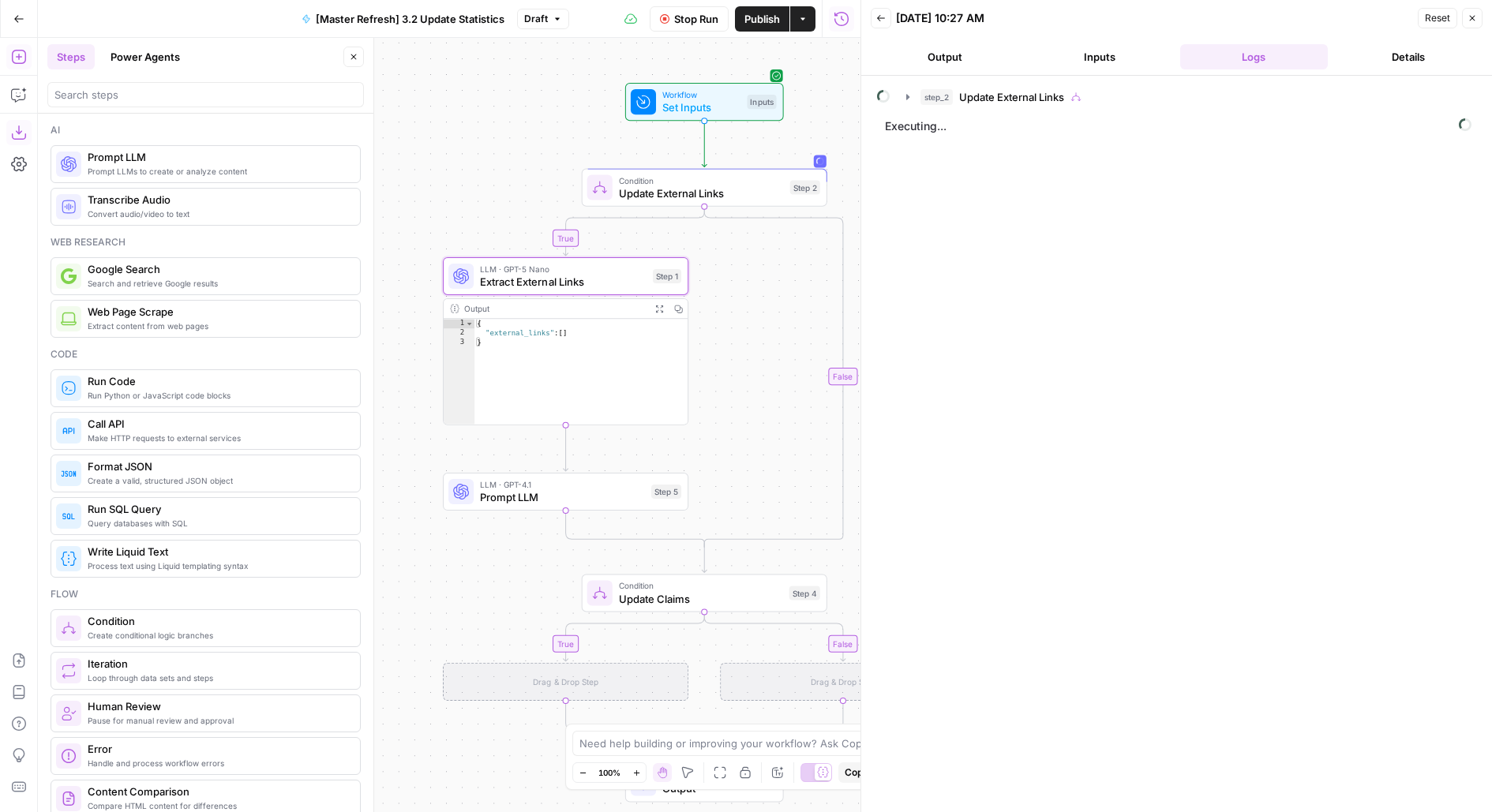
drag, startPoint x: 493, startPoint y: 195, endPoint x: 493, endPoint y: 62, distance: 133.0
click at [493, 62] on div "true false true false Workflow Set Inputs Inputs Condition Update External Link…" at bounding box center [449, 425] width 823 height 774
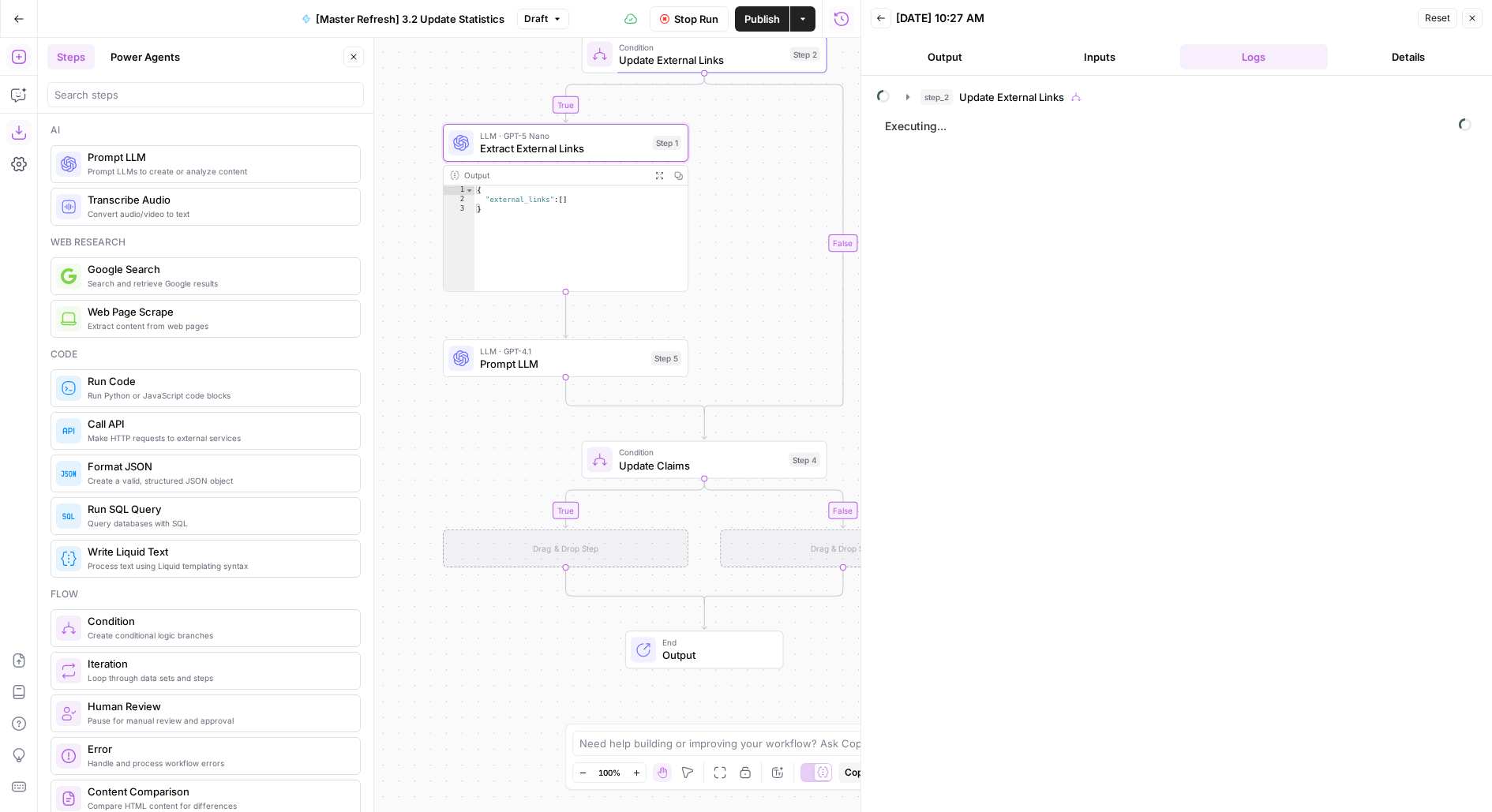
click at [355, 60] on icon "button" at bounding box center [353, 57] width 10 height 10
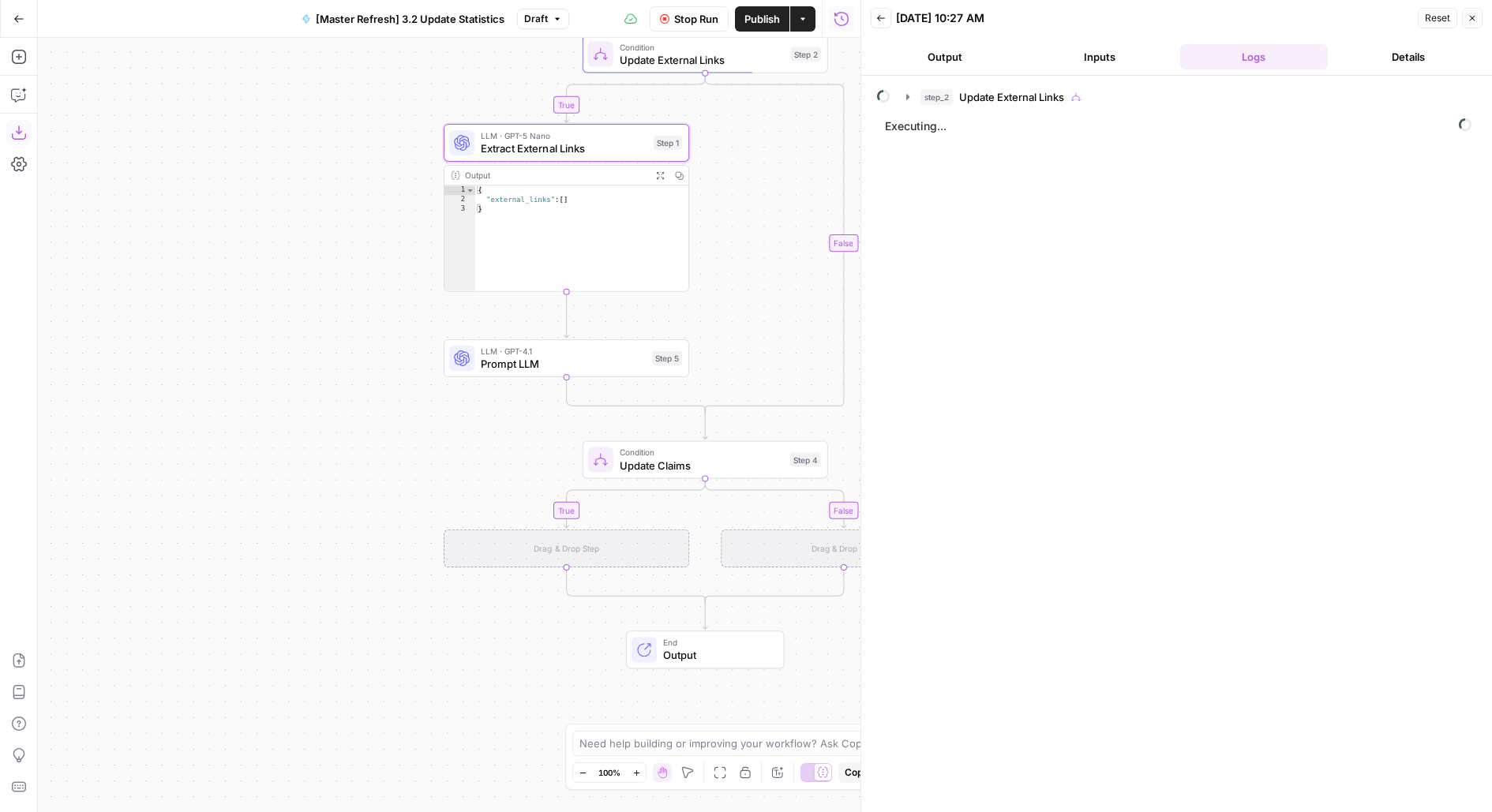
drag, startPoint x: 375, startPoint y: 244, endPoint x: 224, endPoint y: 238, distance: 151.1
click at [267, 244] on div "true false true false Workflow Set Inputs Inputs Condition Update External Link…" at bounding box center [449, 425] width 823 height 774
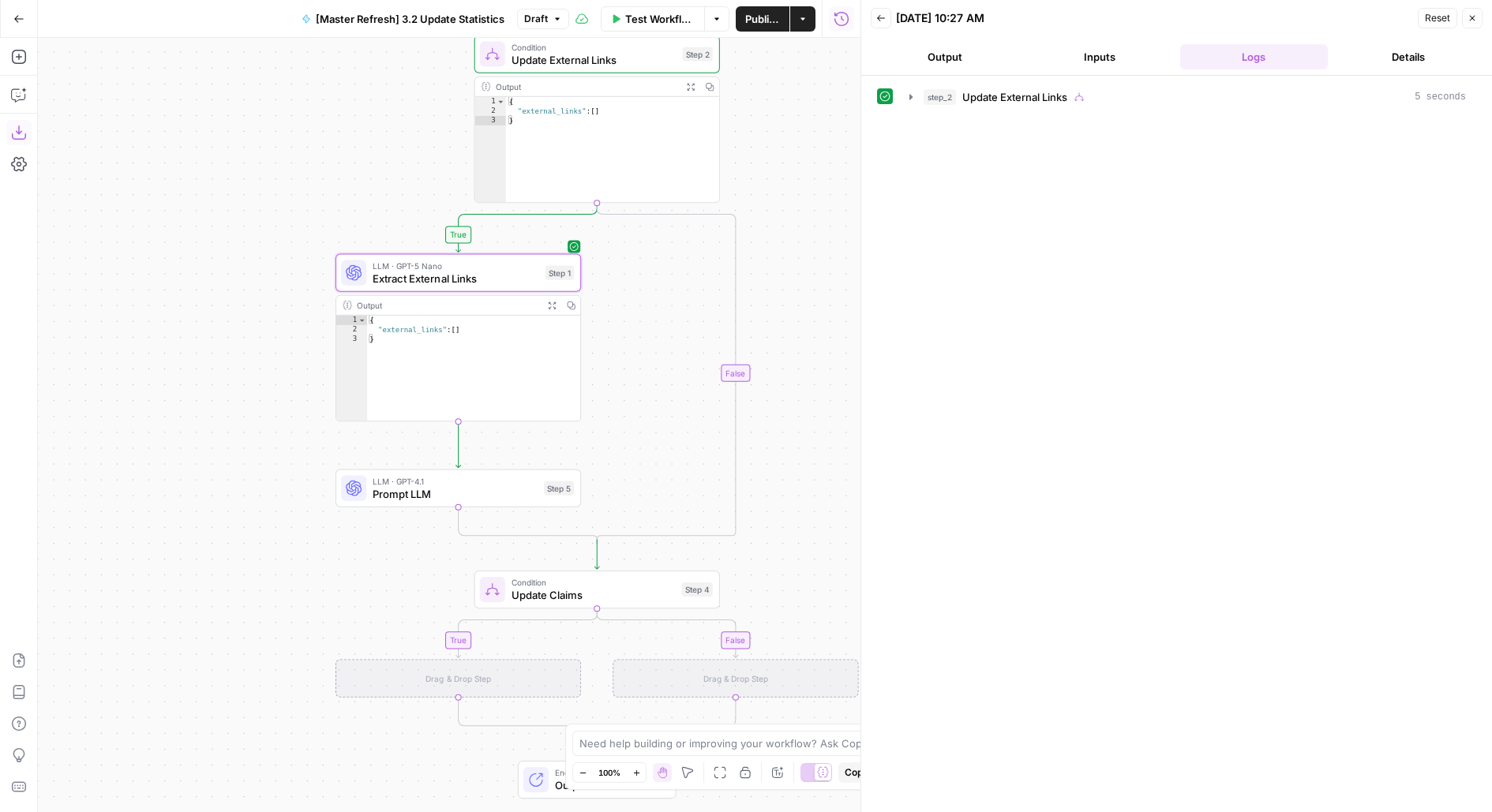
drag, startPoint x: 667, startPoint y: 431, endPoint x: 667, endPoint y: 207, distance: 224.0
click at [667, 208] on div "true false true false Workflow Set Inputs Inputs Condition Update External Link…" at bounding box center [449, 425] width 823 height 774
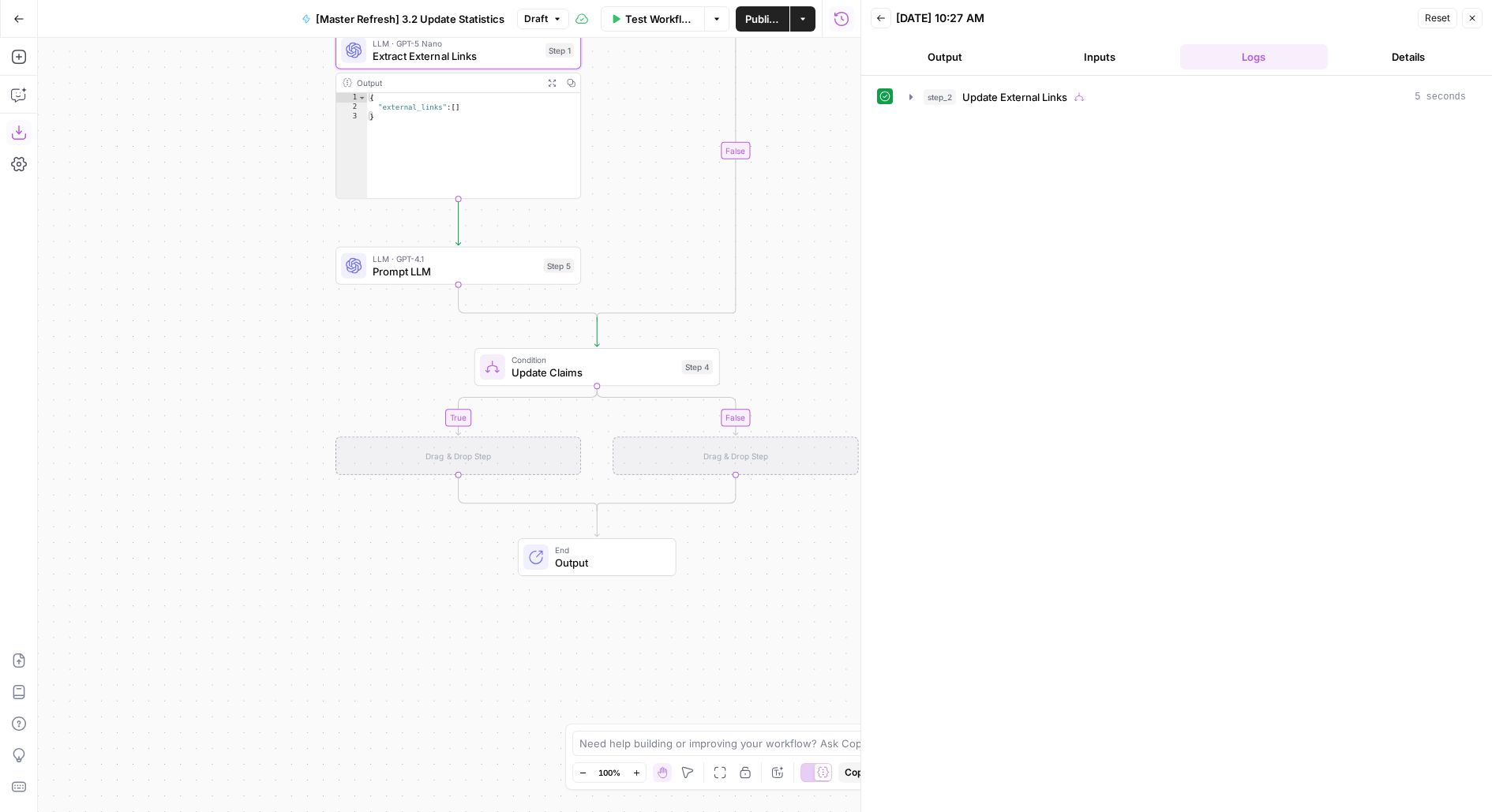
click at [490, 282] on div "LLM · GPT-4.1 Prompt LLM Step 5 Copy step Delete step Add Note Test" at bounding box center [457, 266] width 245 height 38
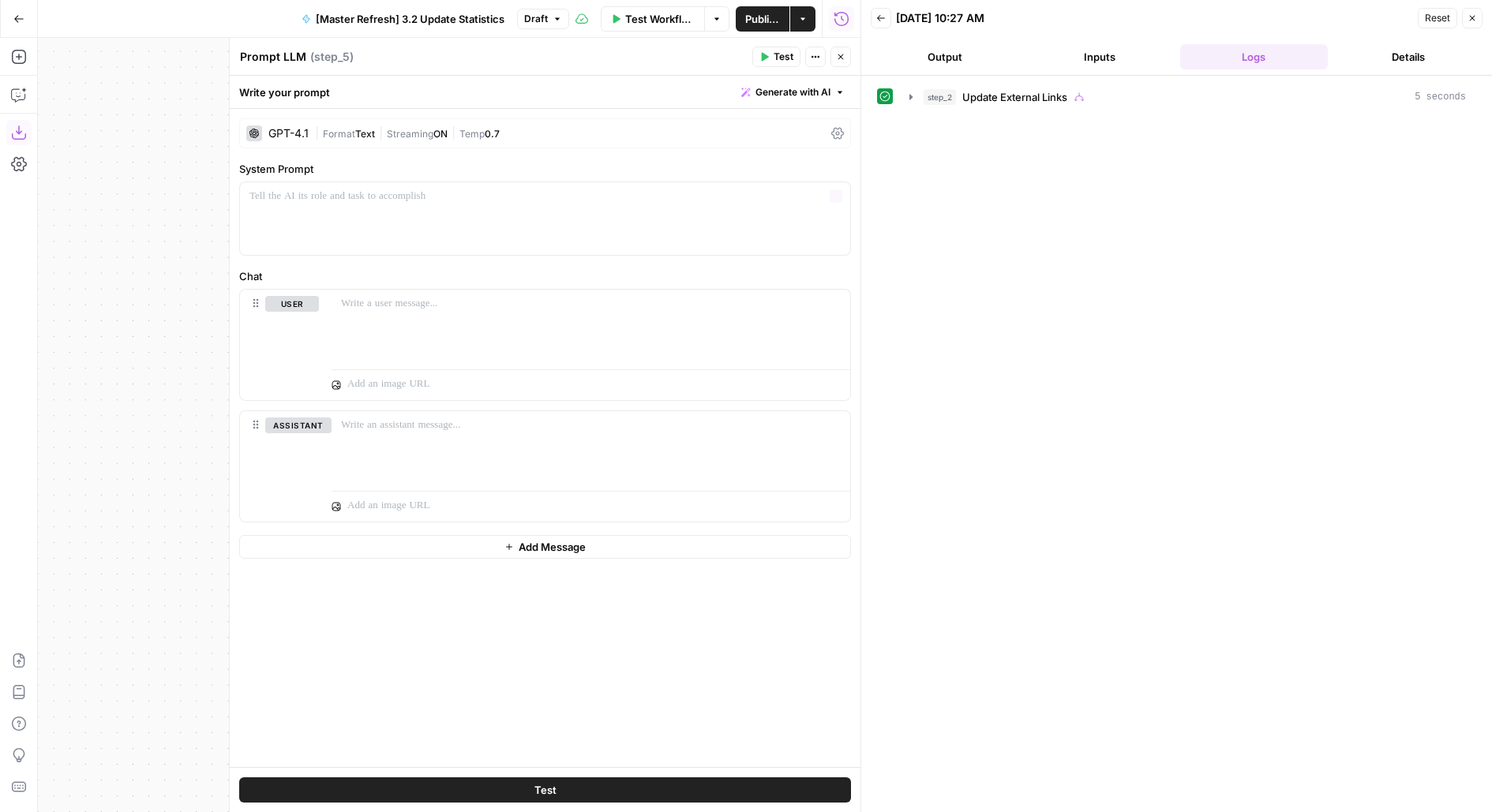
click at [463, 125] on div "GPT-4.1 | Format Text | Streaming ON | Temp 0.7" at bounding box center [544, 133] width 612 height 30
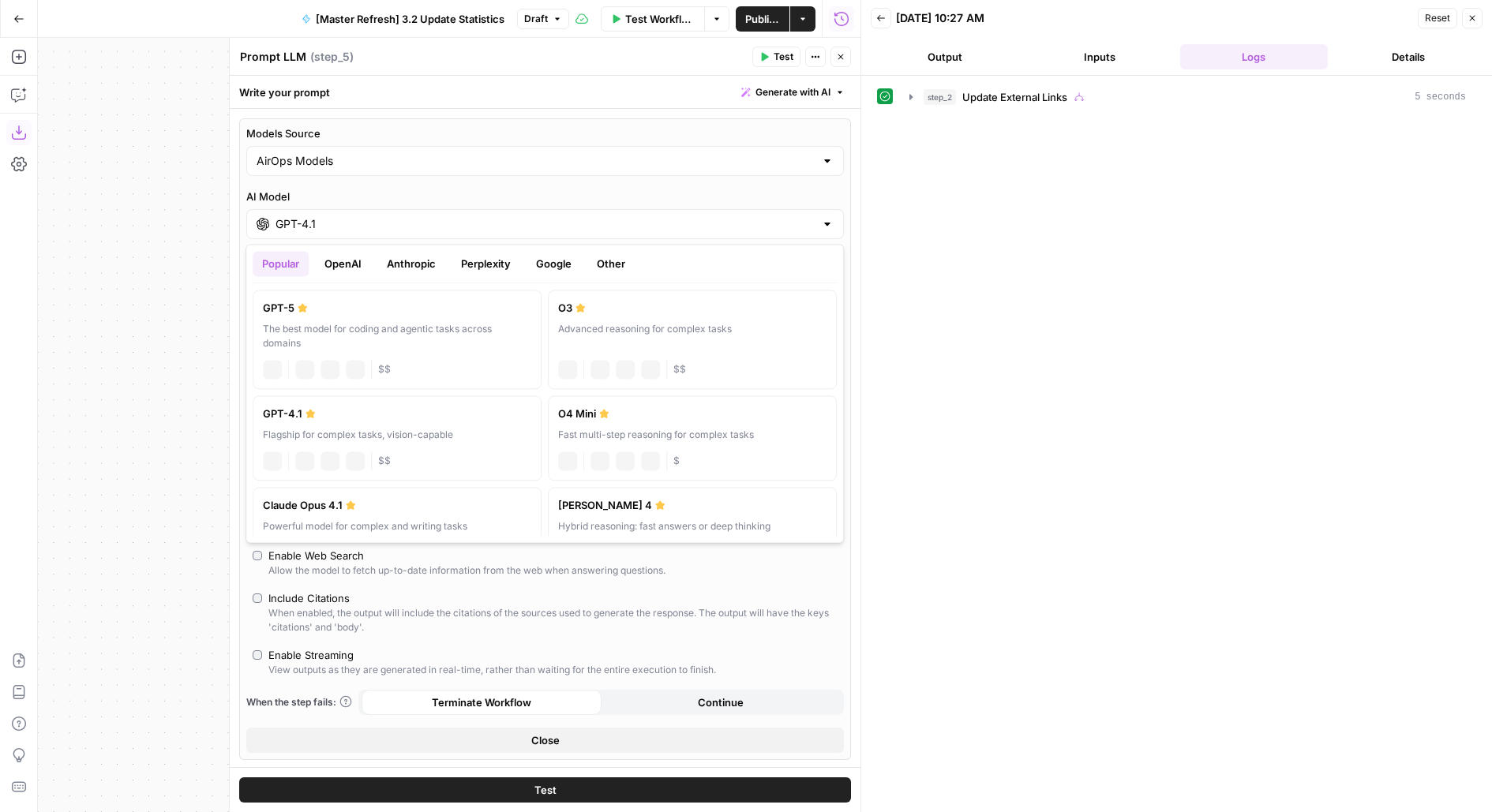
click at [316, 224] on input "GPT-4.1" at bounding box center [545, 225] width 539 height 16
click at [316, 314] on div "GPT-5" at bounding box center [397, 308] width 269 height 16
type input "GPT-5"
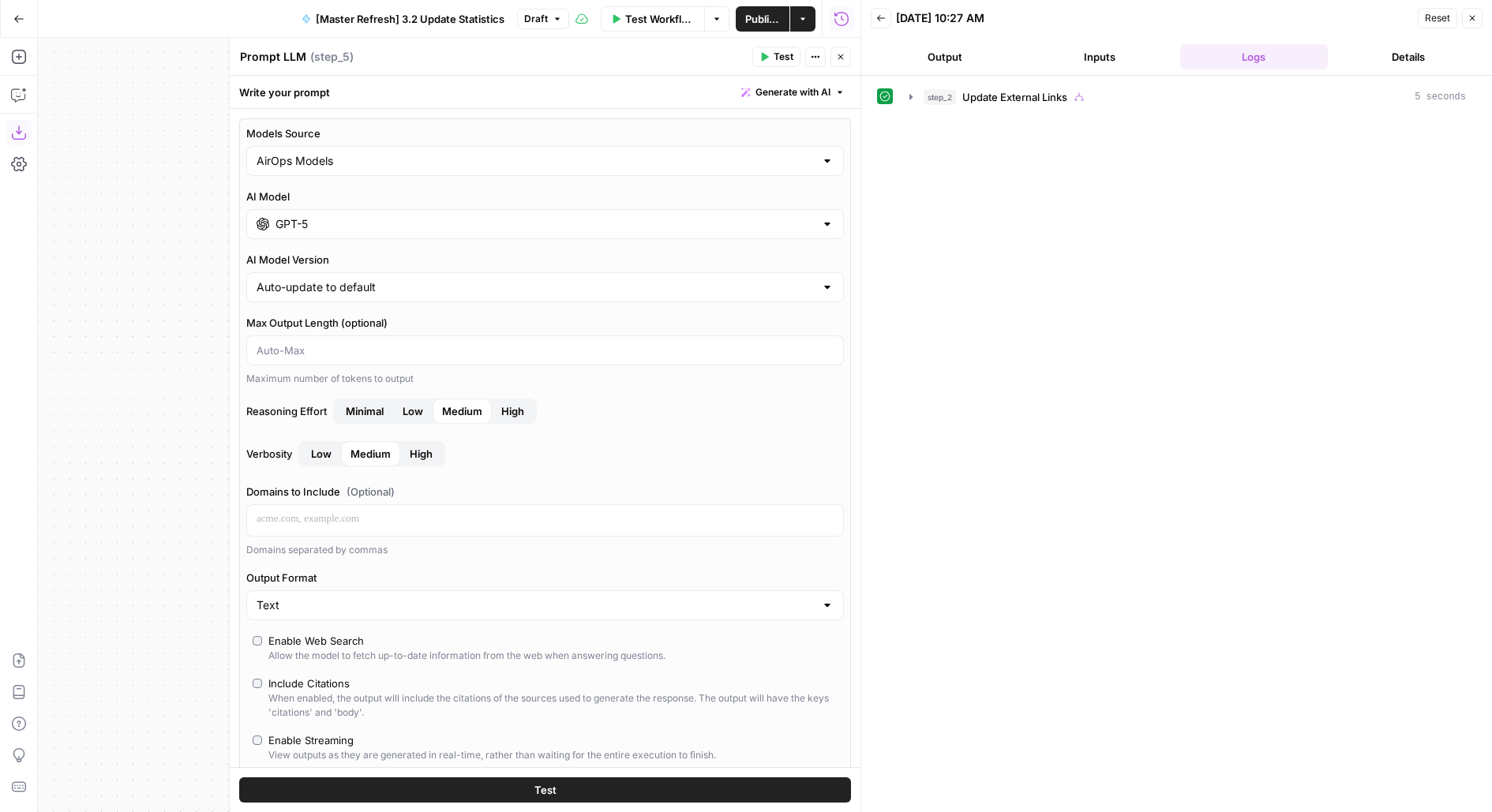
click at [279, 650] on div "Allow the model to fetch up-to-date information from the web when answering que…" at bounding box center [467, 656] width 397 height 14
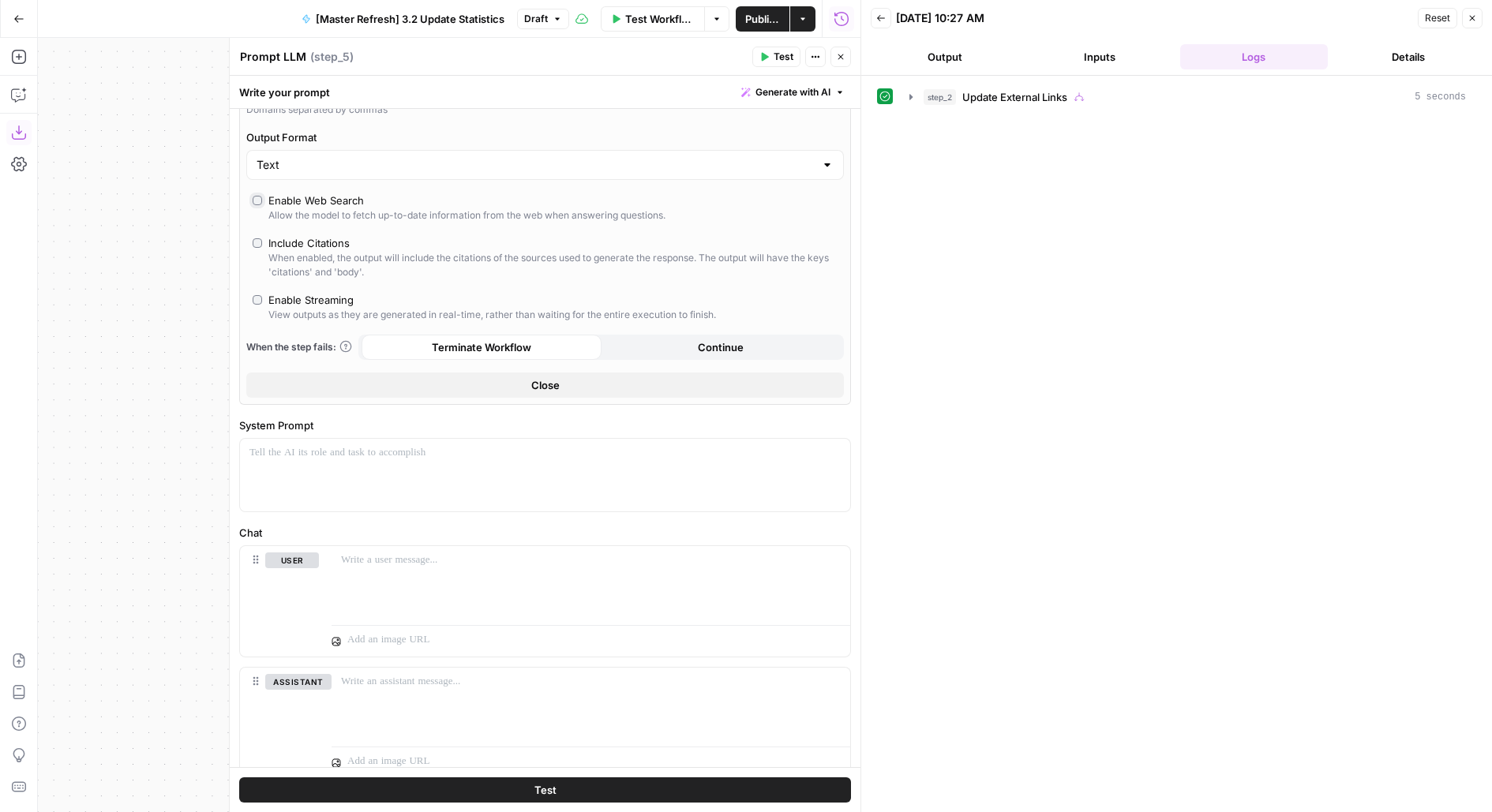
scroll to position [491, 0]
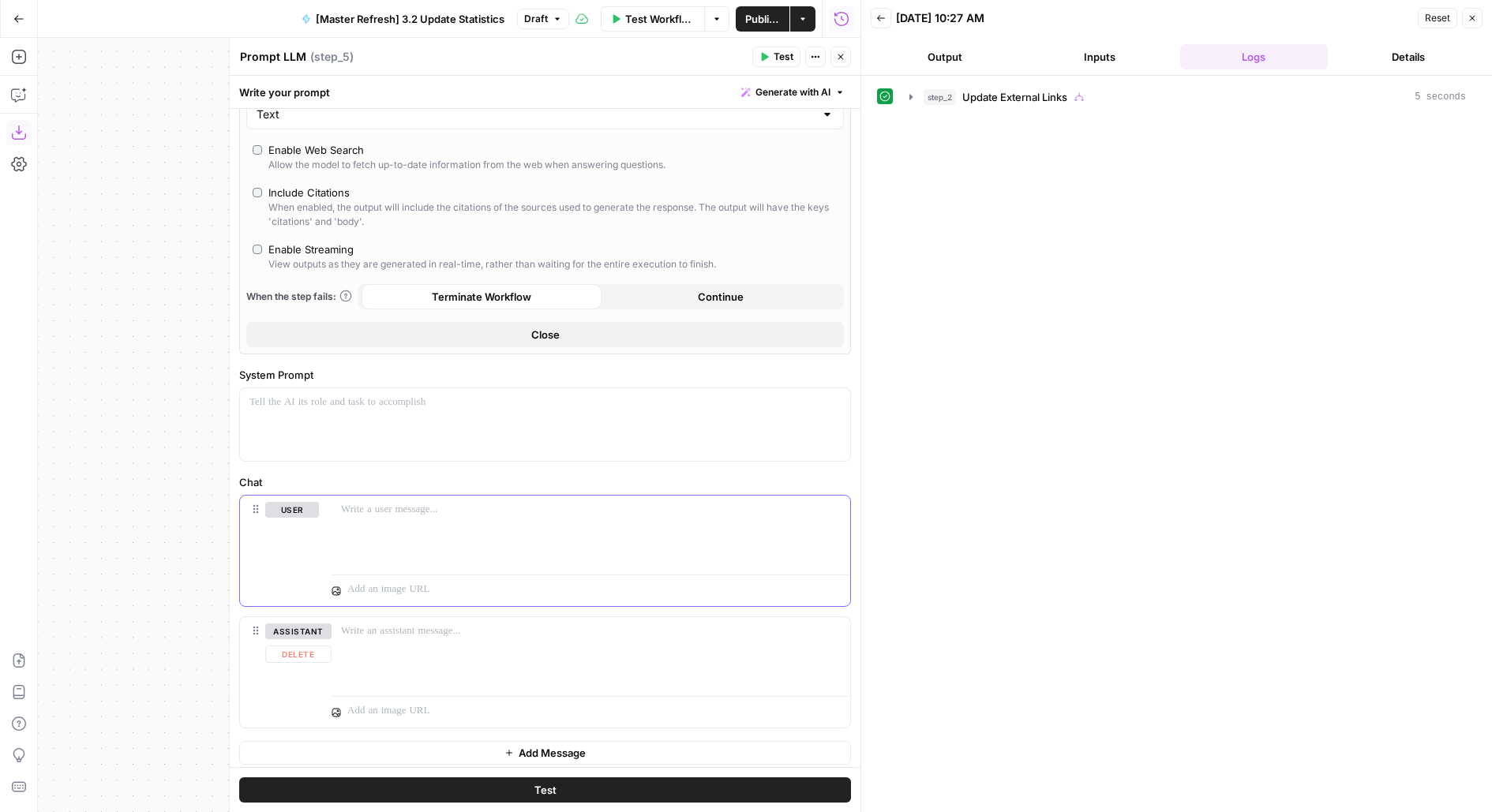
click at [406, 538] on div at bounding box center [590, 532] width 518 height 73
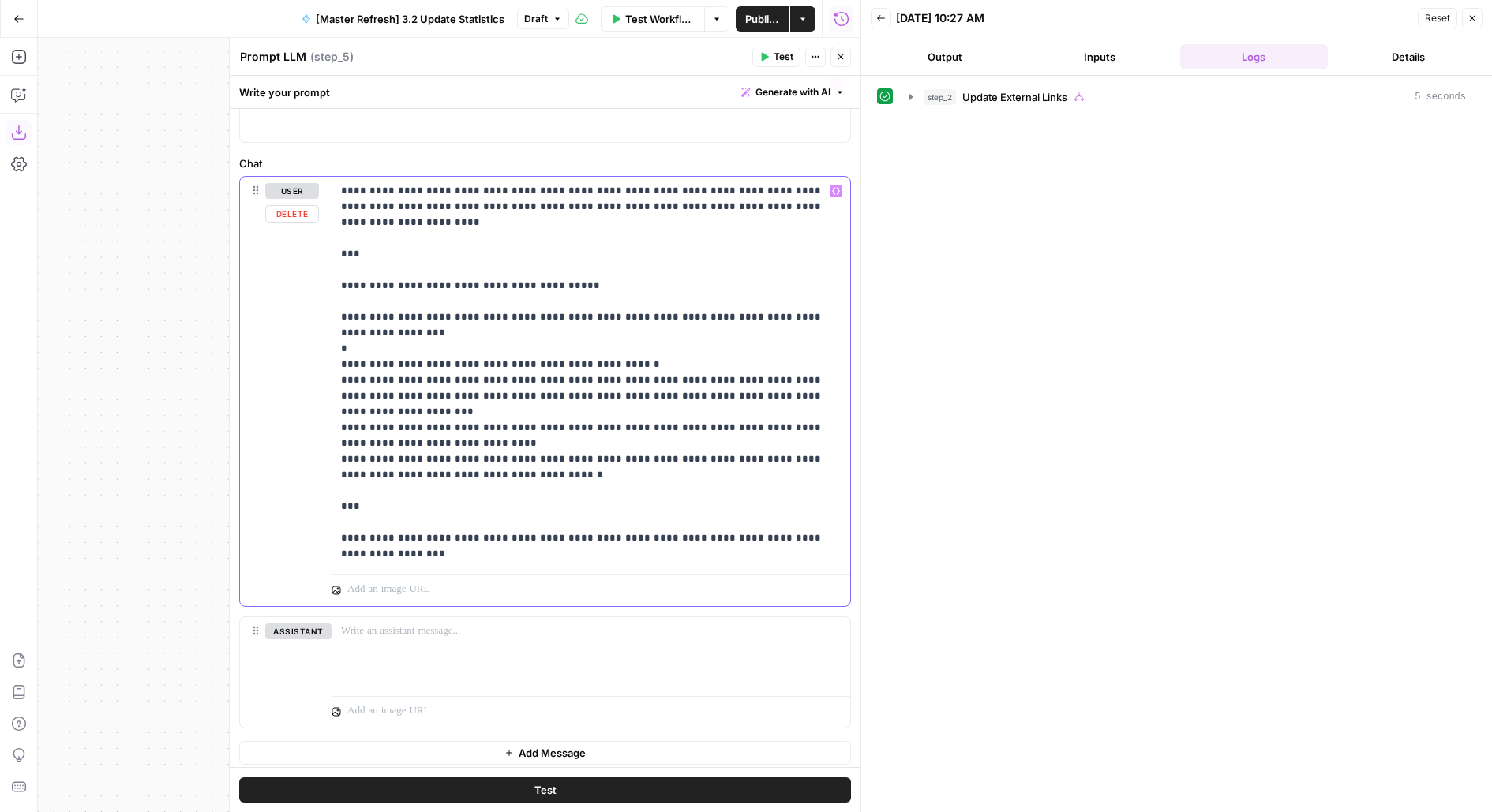
scroll to position [582, 0]
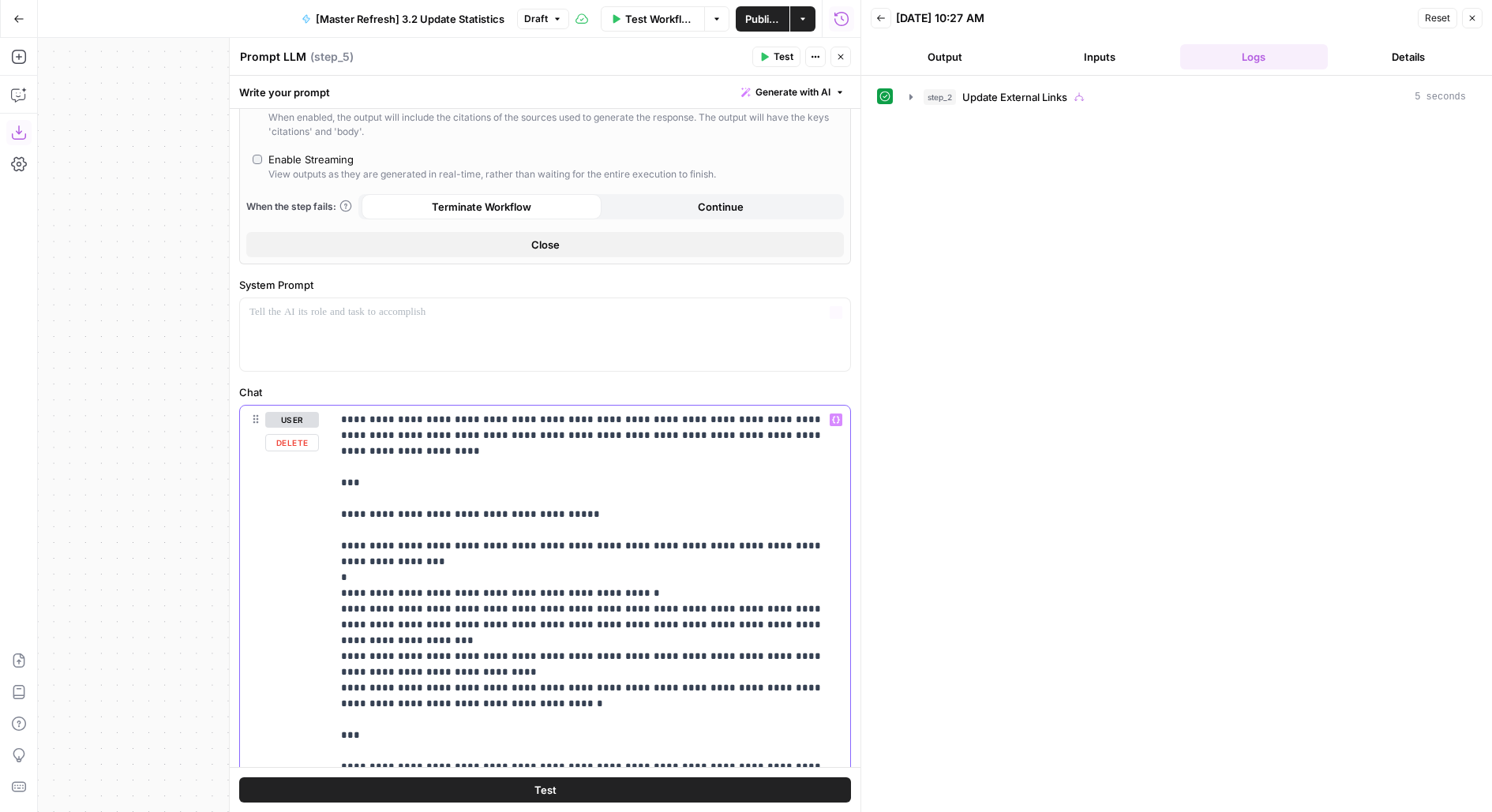
drag, startPoint x: 349, startPoint y: 299, endPoint x: 295, endPoint y: 63, distance: 242.1
click at [295, 62] on div "Prompt LLM Prompt LLM ( step_5 ) Test Actions Close Write your prompt Generate …" at bounding box center [544, 425] width 631 height 774
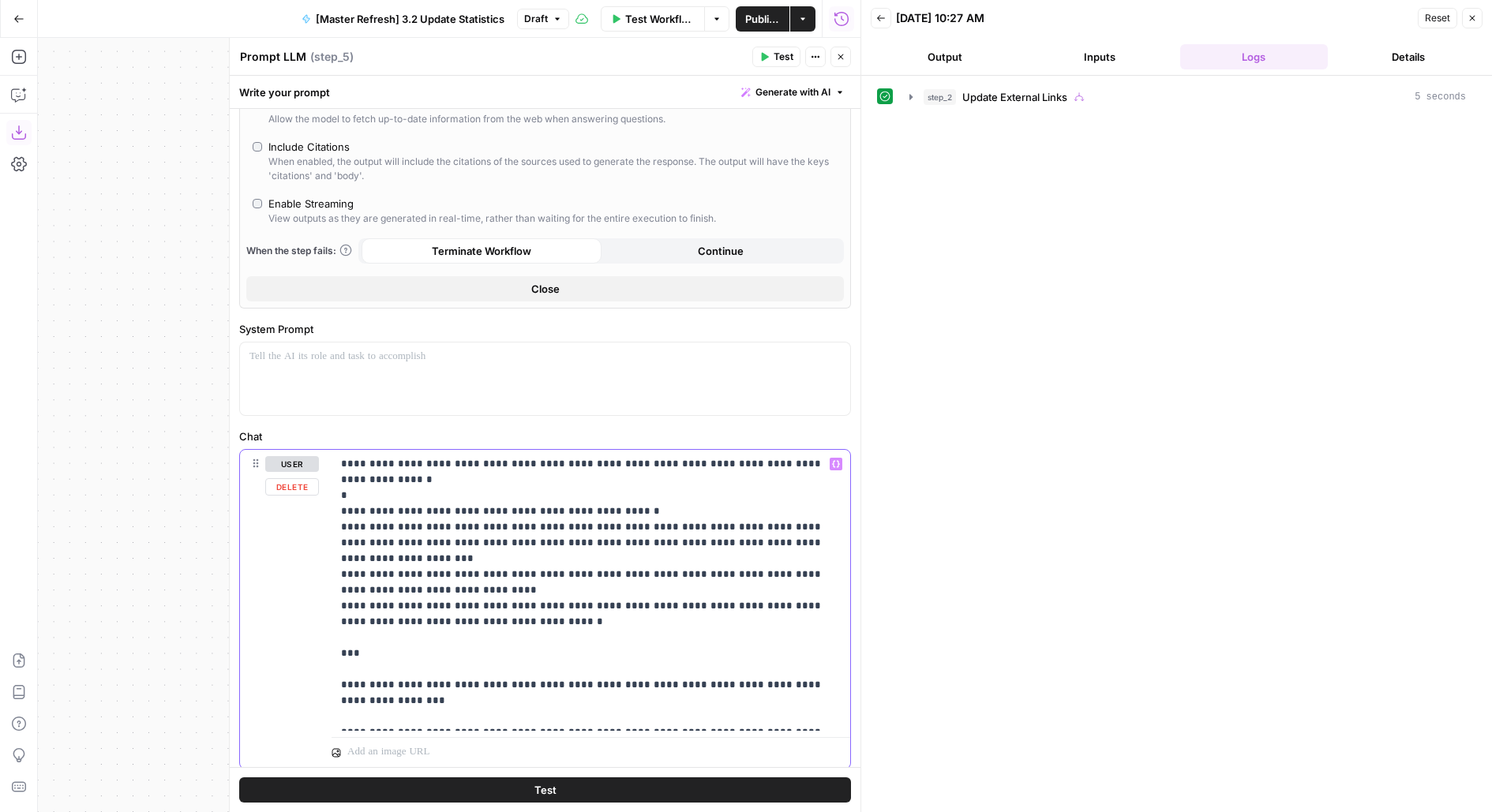
drag, startPoint x: 380, startPoint y: 473, endPoint x: 315, endPoint y: 473, distance: 65.0
click at [315, 473] on div "**********" at bounding box center [544, 609] width 610 height 319
drag, startPoint x: 347, startPoint y: 497, endPoint x: 329, endPoint y: 494, distance: 18.2
click at [329, 494] on div "**********" at bounding box center [544, 609] width 610 height 319
click at [416, 499] on p "**********" at bounding box center [591, 590] width 500 height 269
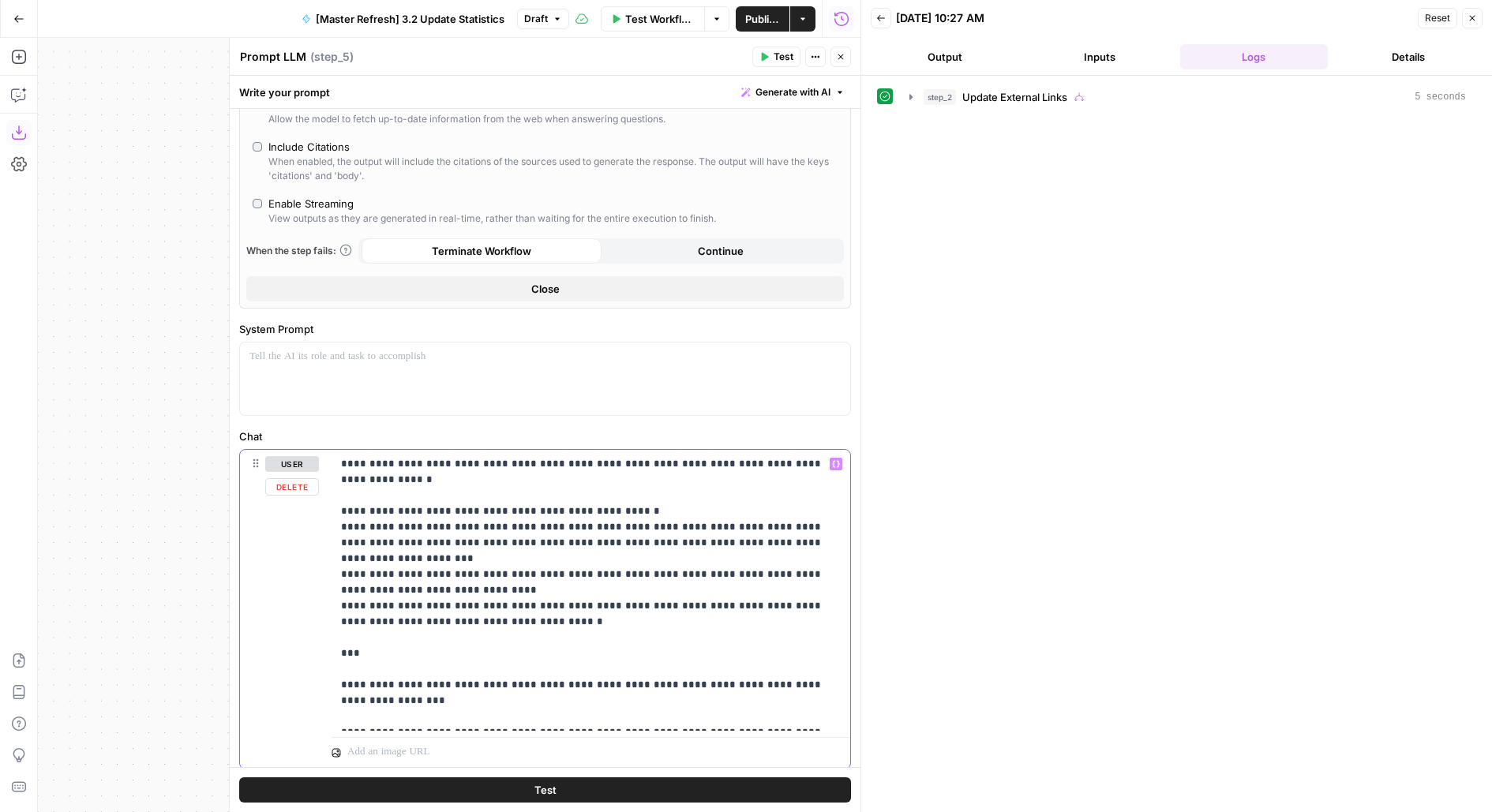
drag, startPoint x: 348, startPoint y: 495, endPoint x: 297, endPoint y: 491, distance: 51.2
click at [297, 491] on div "**********" at bounding box center [544, 609] width 610 height 319
drag, startPoint x: 666, startPoint y: 491, endPoint x: 312, endPoint y: 496, distance: 354.0
click at [312, 496] on div "**********" at bounding box center [544, 609] width 610 height 319
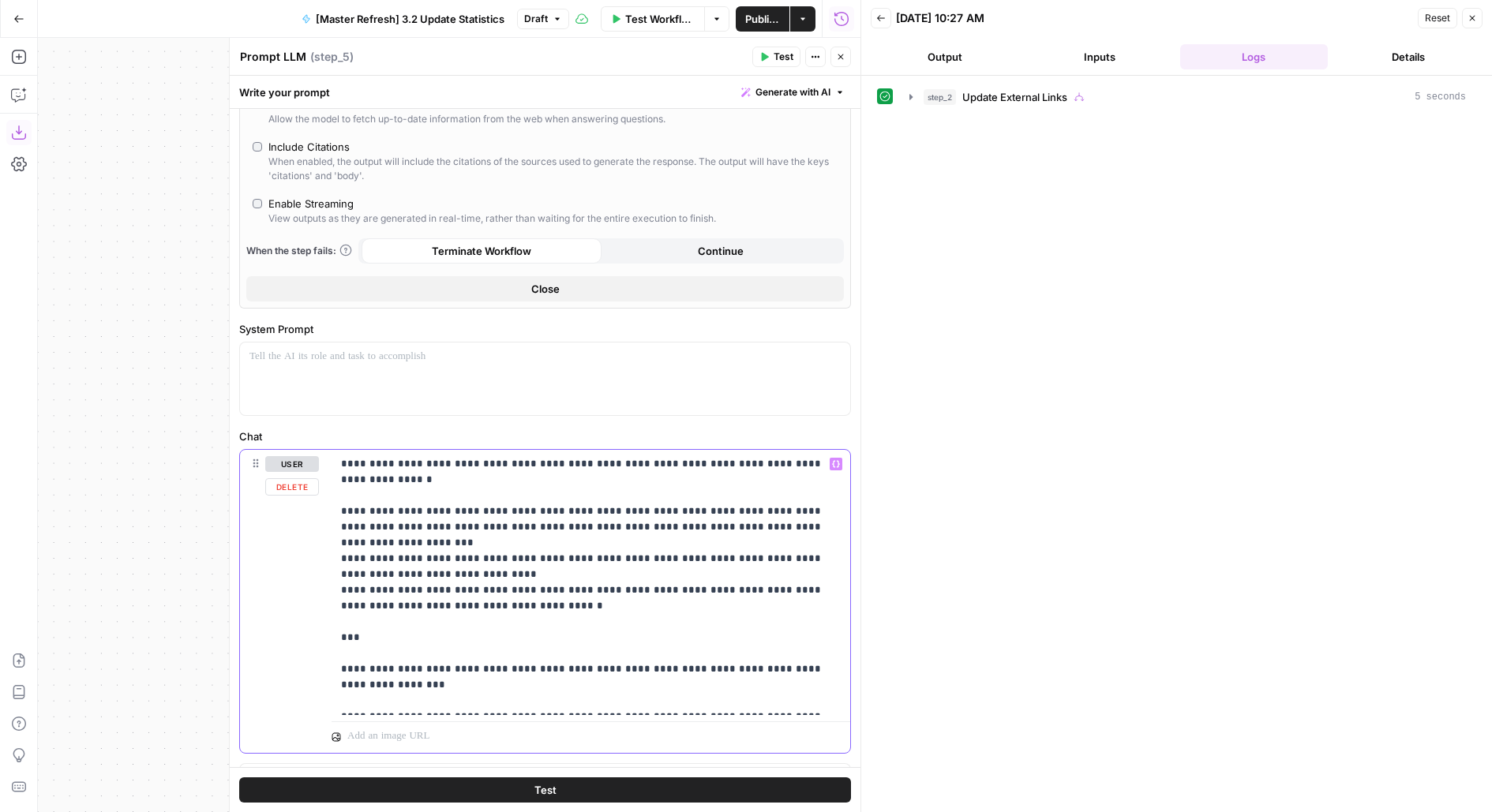
drag, startPoint x: 354, startPoint y: 492, endPoint x: 321, endPoint y: 491, distance: 33.0
click at [322, 492] on div "**********" at bounding box center [544, 601] width 610 height 303
drag, startPoint x: 357, startPoint y: 508, endPoint x: 328, endPoint y: 508, distance: 29.0
click at [329, 508] on div "**********" at bounding box center [544, 601] width 610 height 303
drag, startPoint x: 358, startPoint y: 522, endPoint x: 317, endPoint y: 520, distance: 41.0
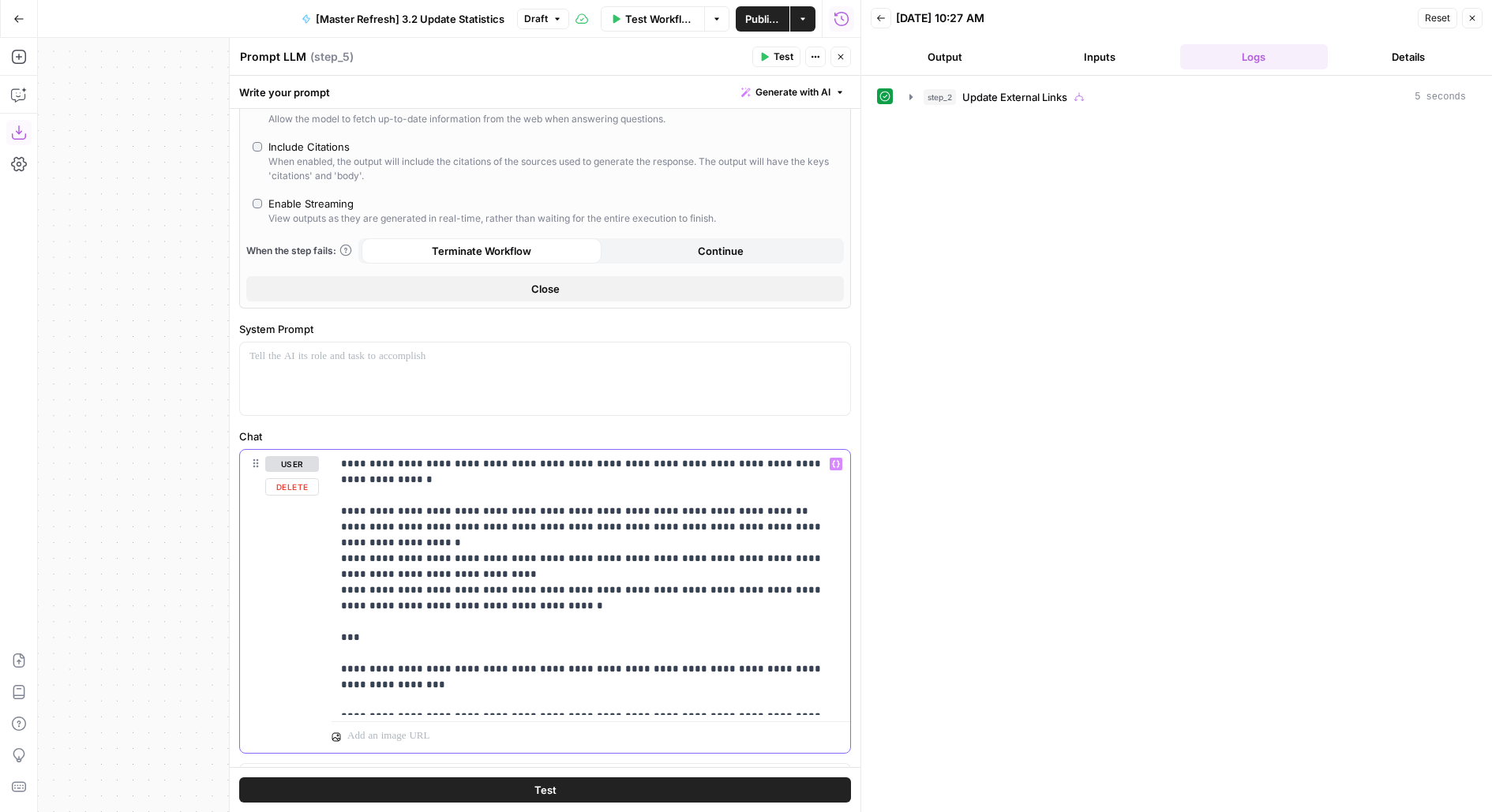
click at [318, 520] on div "**********" at bounding box center [544, 601] width 610 height 303
drag, startPoint x: 543, startPoint y: 562, endPoint x: 309, endPoint y: 546, distance: 234.5
click at [309, 546] on div "**********" at bounding box center [544, 601] width 610 height 303
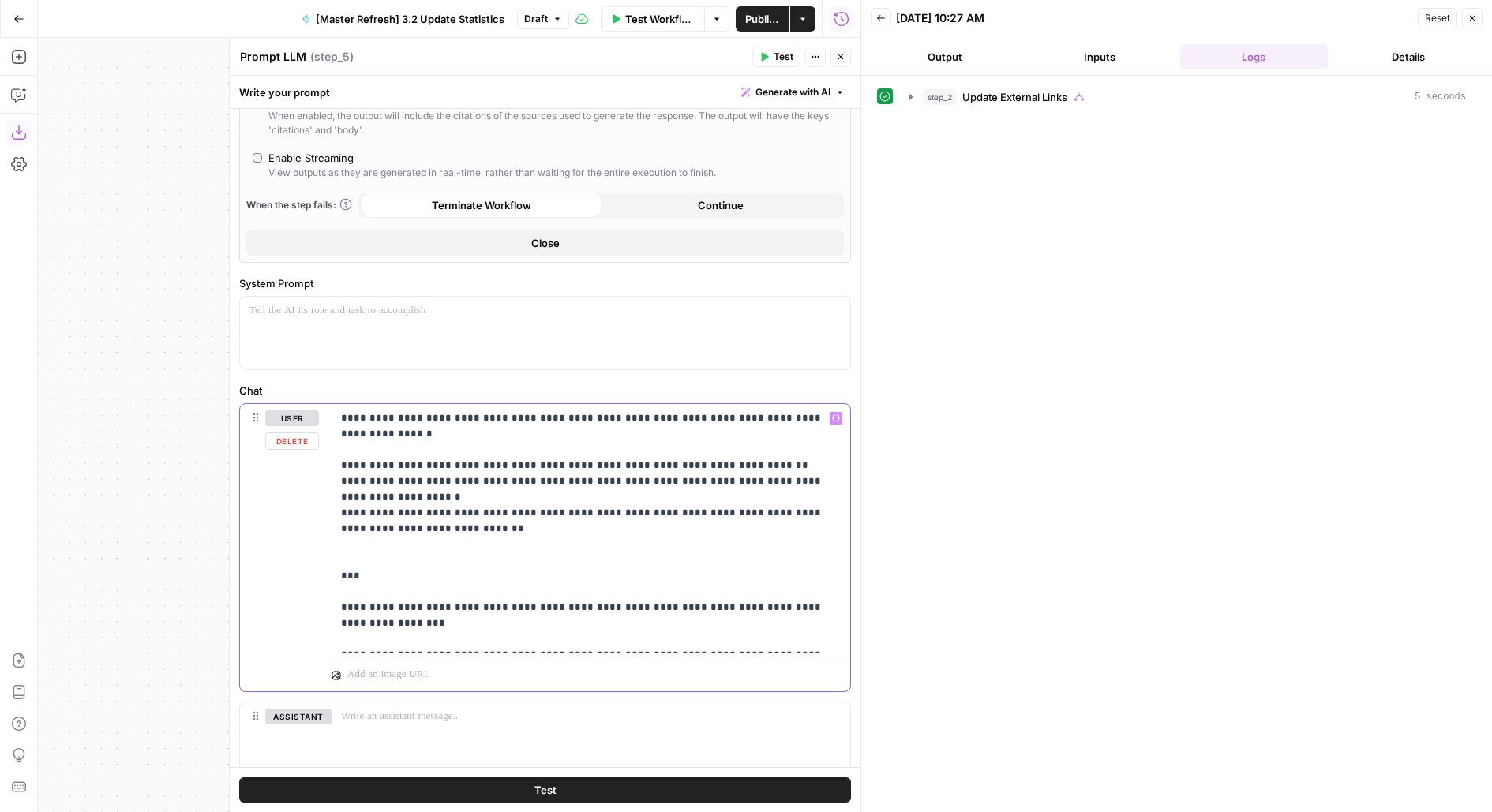
scroll to position [536, 0]
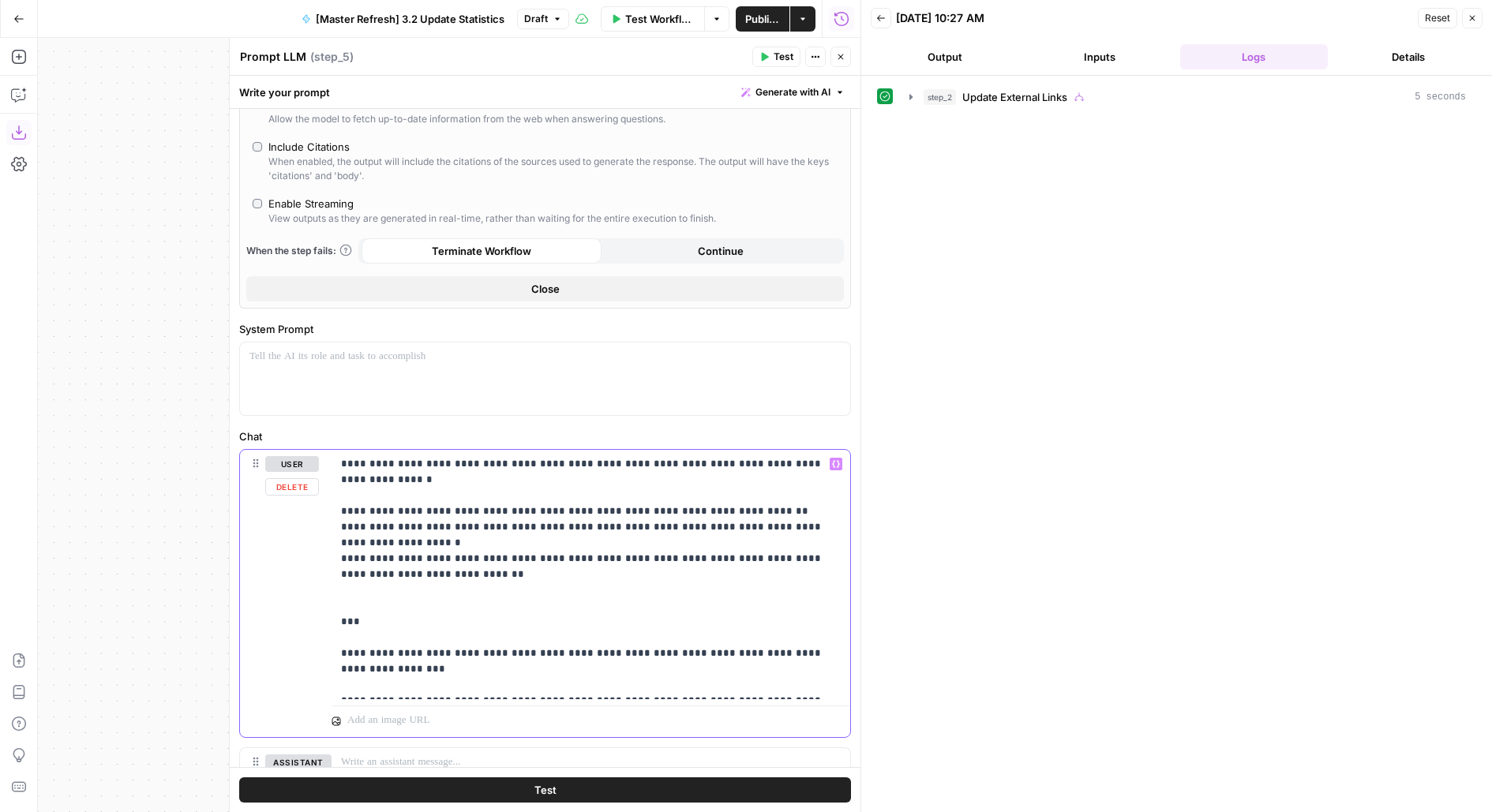
drag, startPoint x: 341, startPoint y: 578, endPoint x: 669, endPoint y: 711, distance: 353.9
click at [660, 712] on div "**********" at bounding box center [590, 594] width 518 height 287
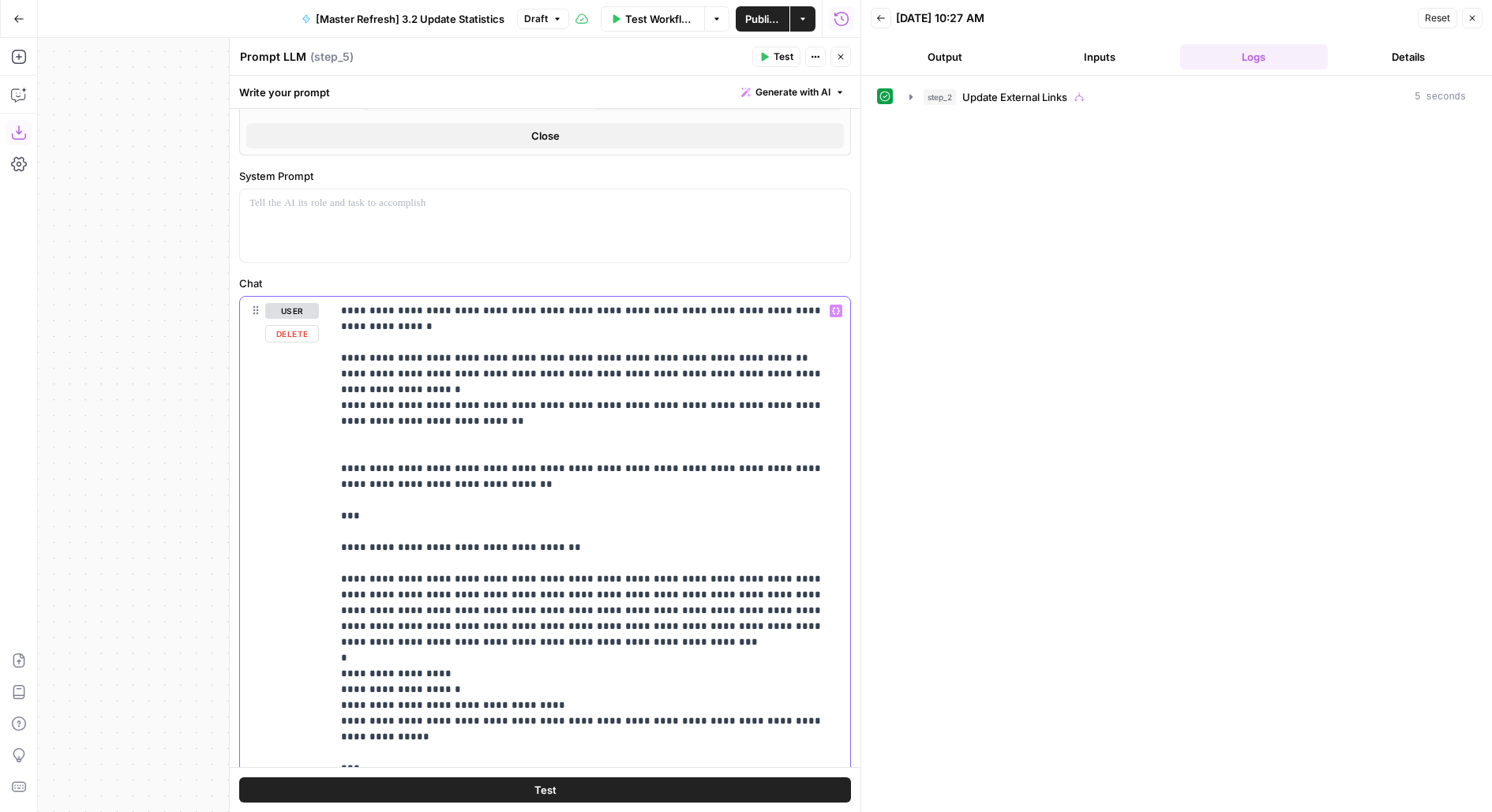
scroll to position [785, 0]
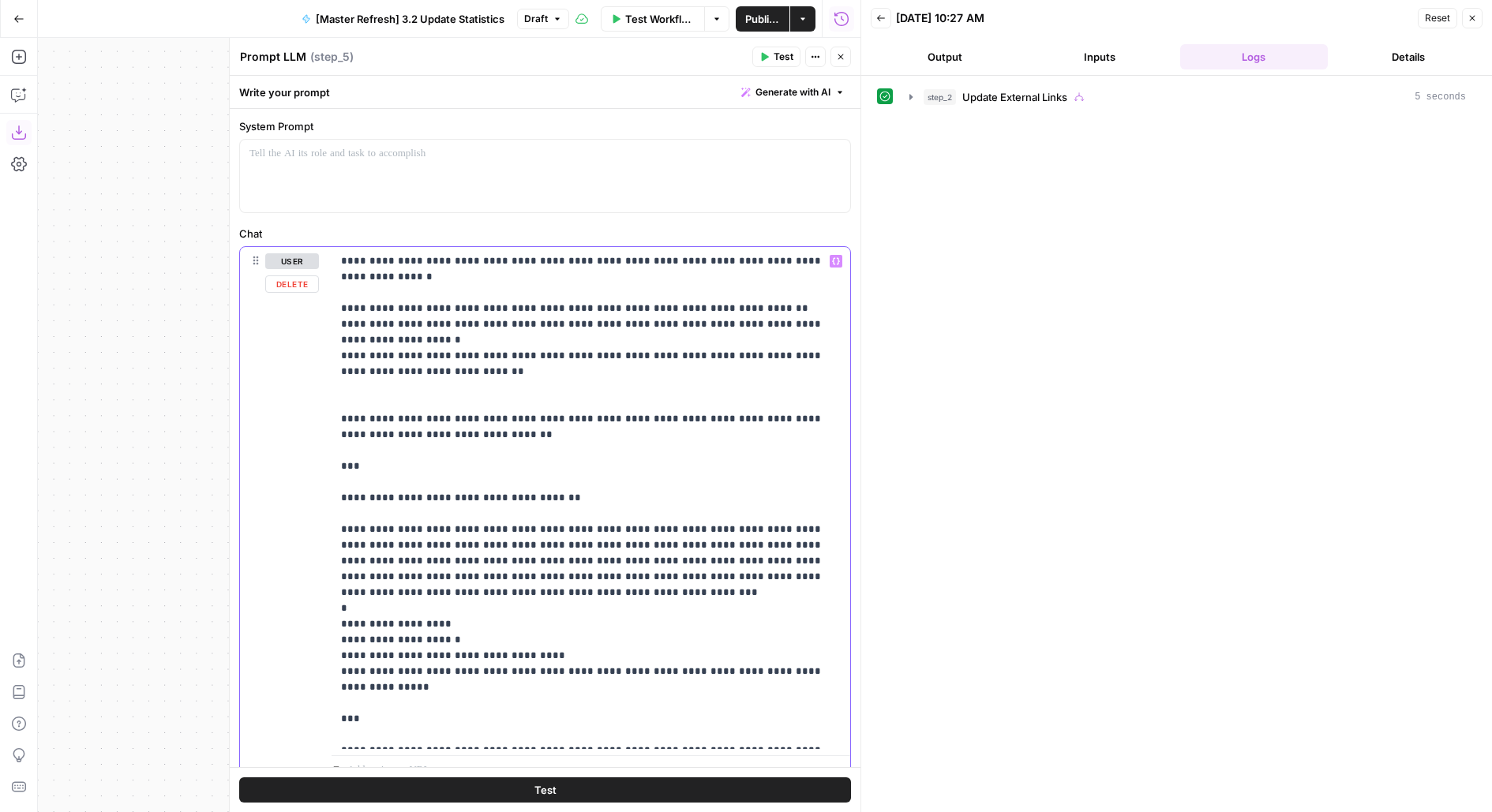
drag, startPoint x: 348, startPoint y: 496, endPoint x: 322, endPoint y: 389, distance: 110.1
click at [322, 385] on div "**********" at bounding box center [544, 516] width 610 height 540
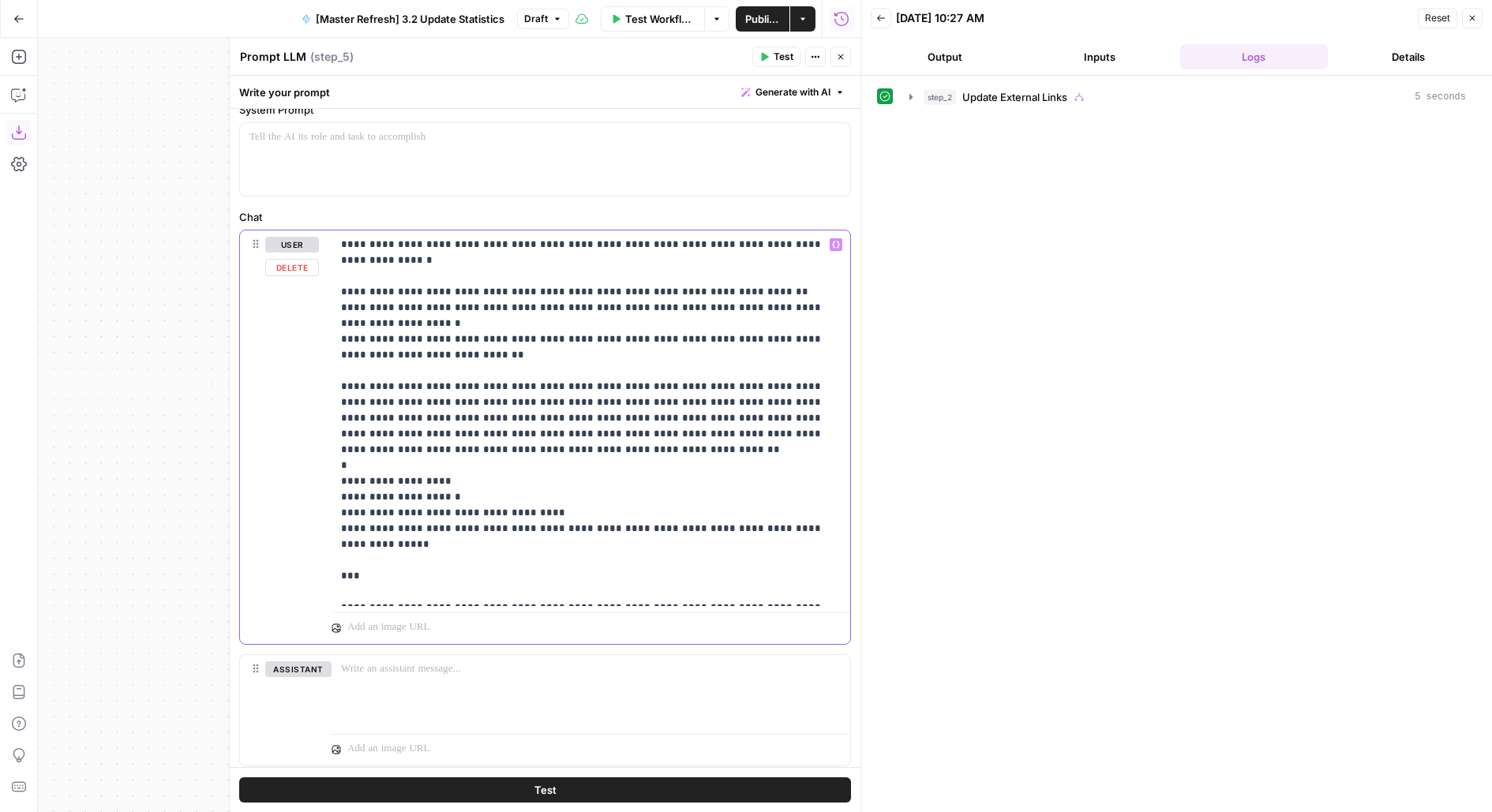
scroll to position [815, 0]
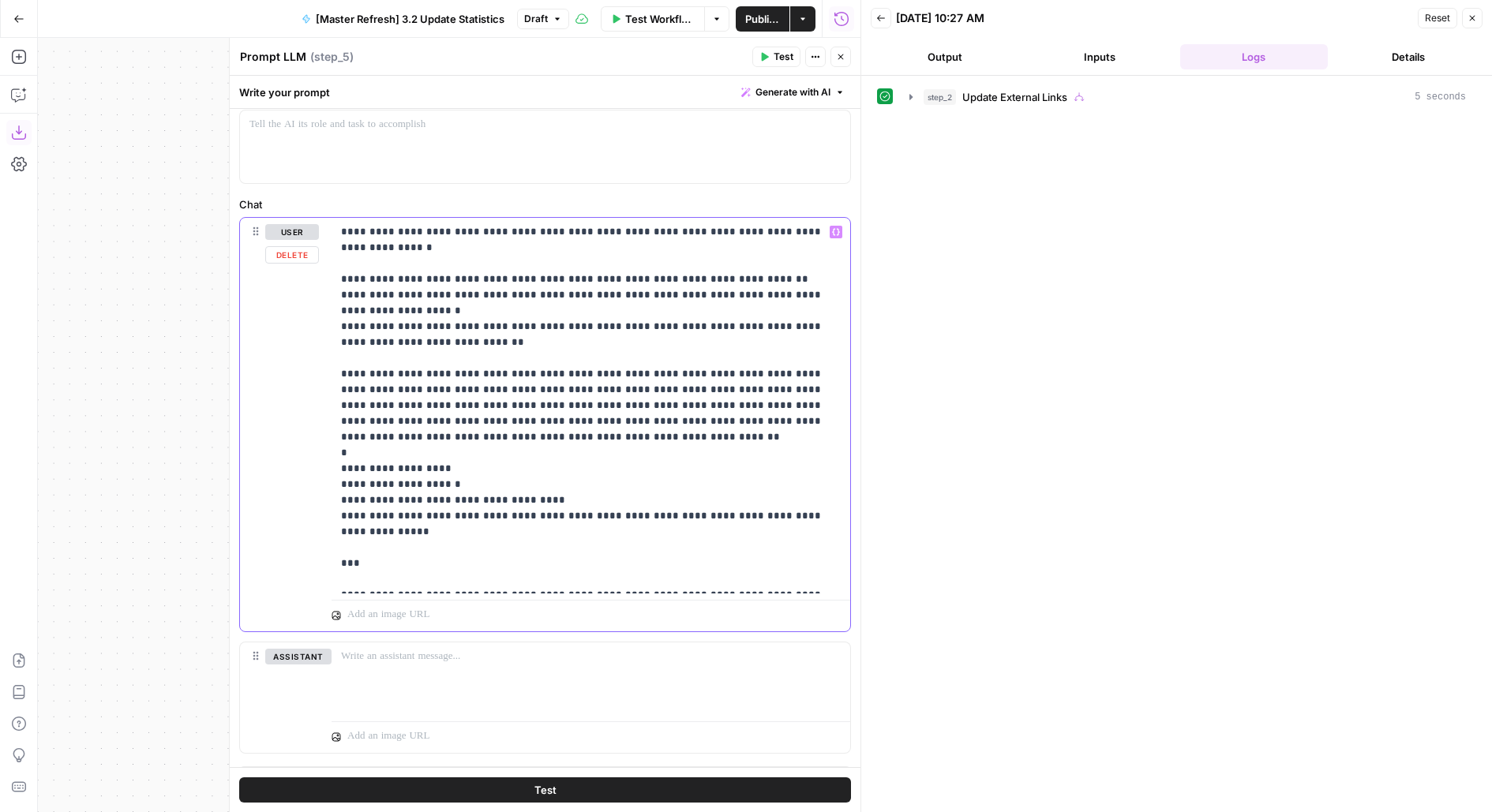
click at [523, 389] on p "**********" at bounding box center [591, 406] width 500 height 363
click at [771, 385] on p "**********" at bounding box center [591, 406] width 500 height 363
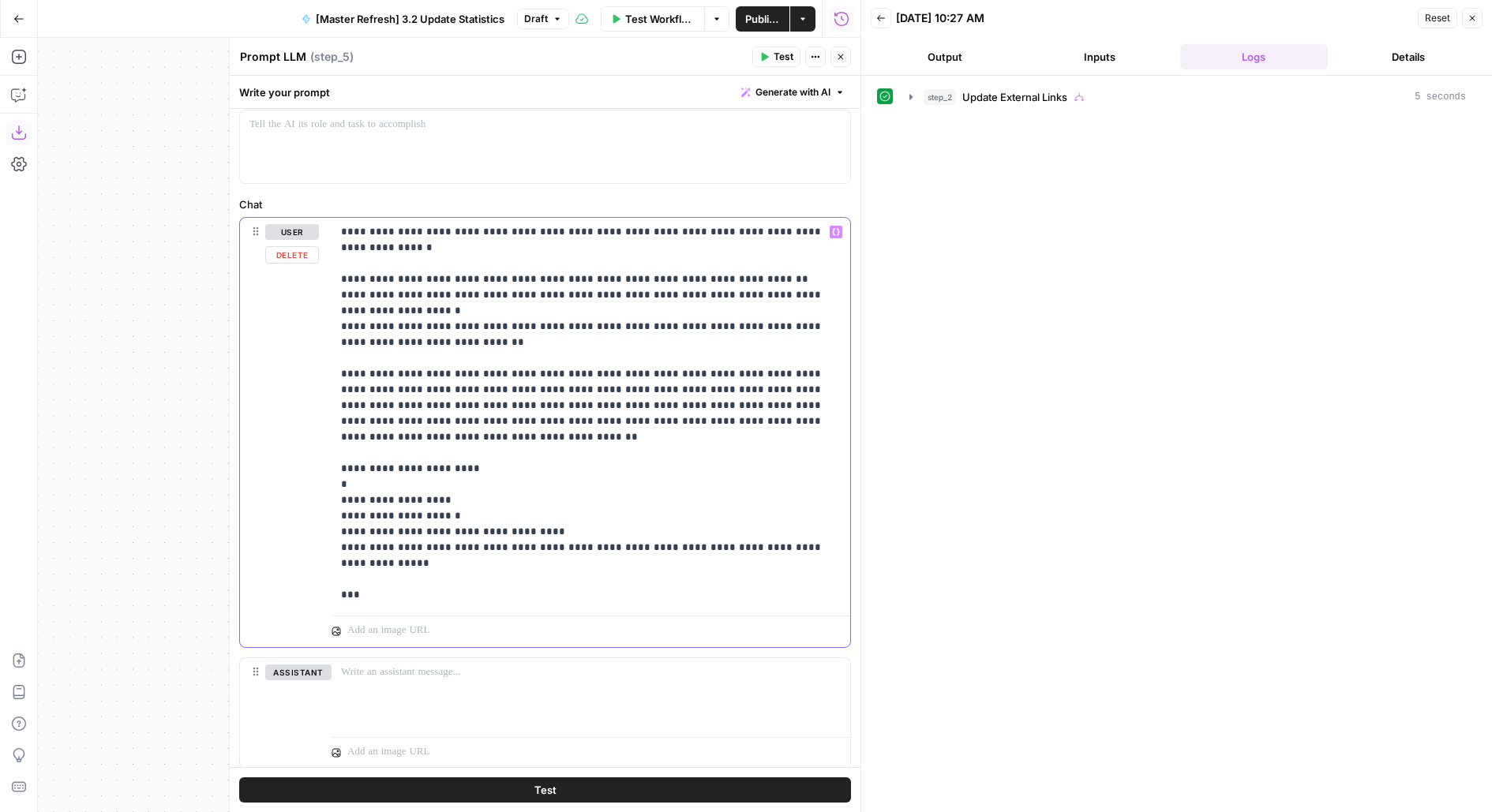
click at [478, 416] on p "**********" at bounding box center [591, 414] width 500 height 379
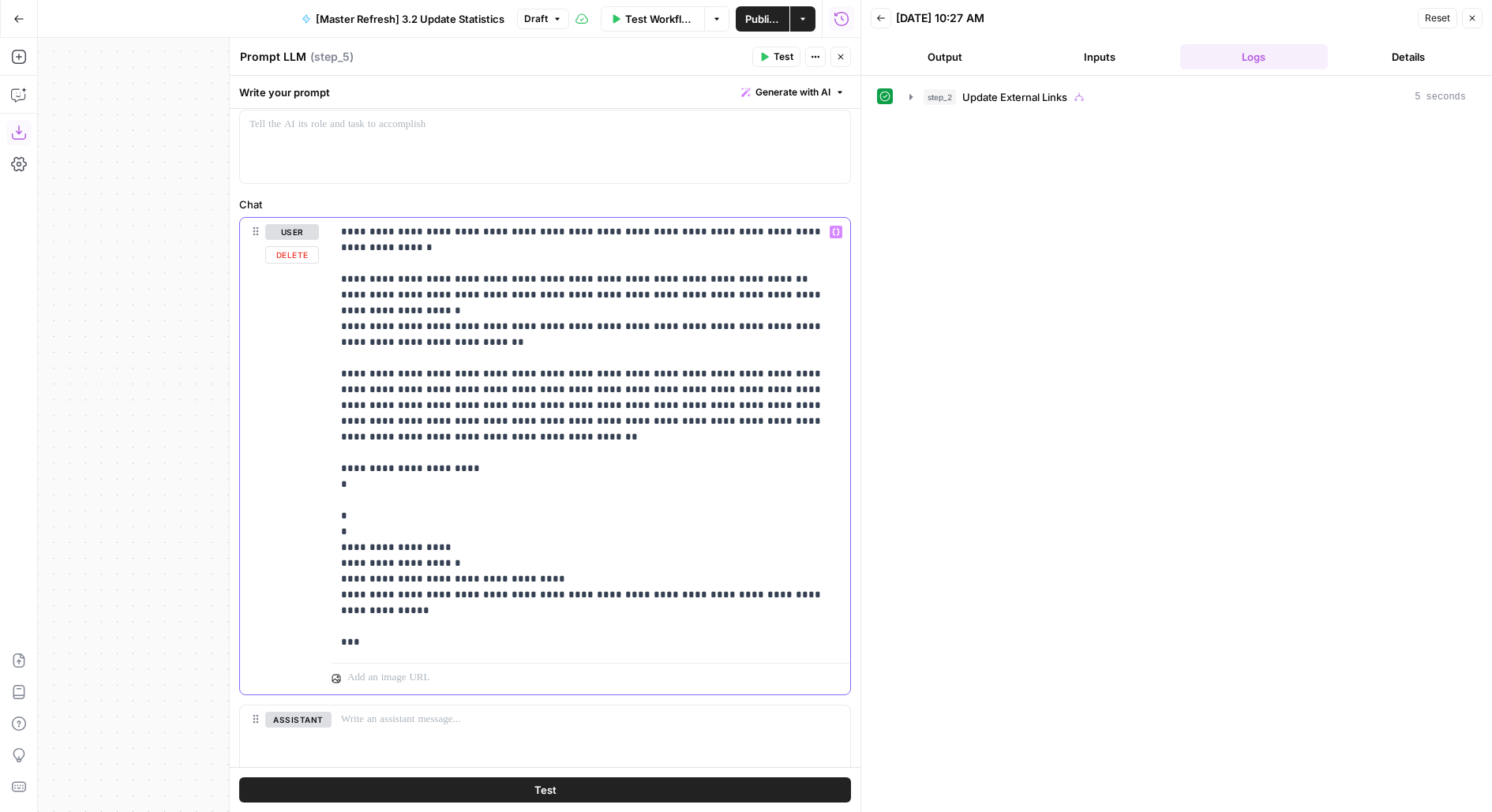
drag, startPoint x: 335, startPoint y: 569, endPoint x: 1069, endPoint y: 634, distance: 736.9
click at [1069, 634] on body "AirOps Builders New Home Browse Insights Opportunities Your Data Flightpath Rec…" at bounding box center [746, 406] width 1492 height 812
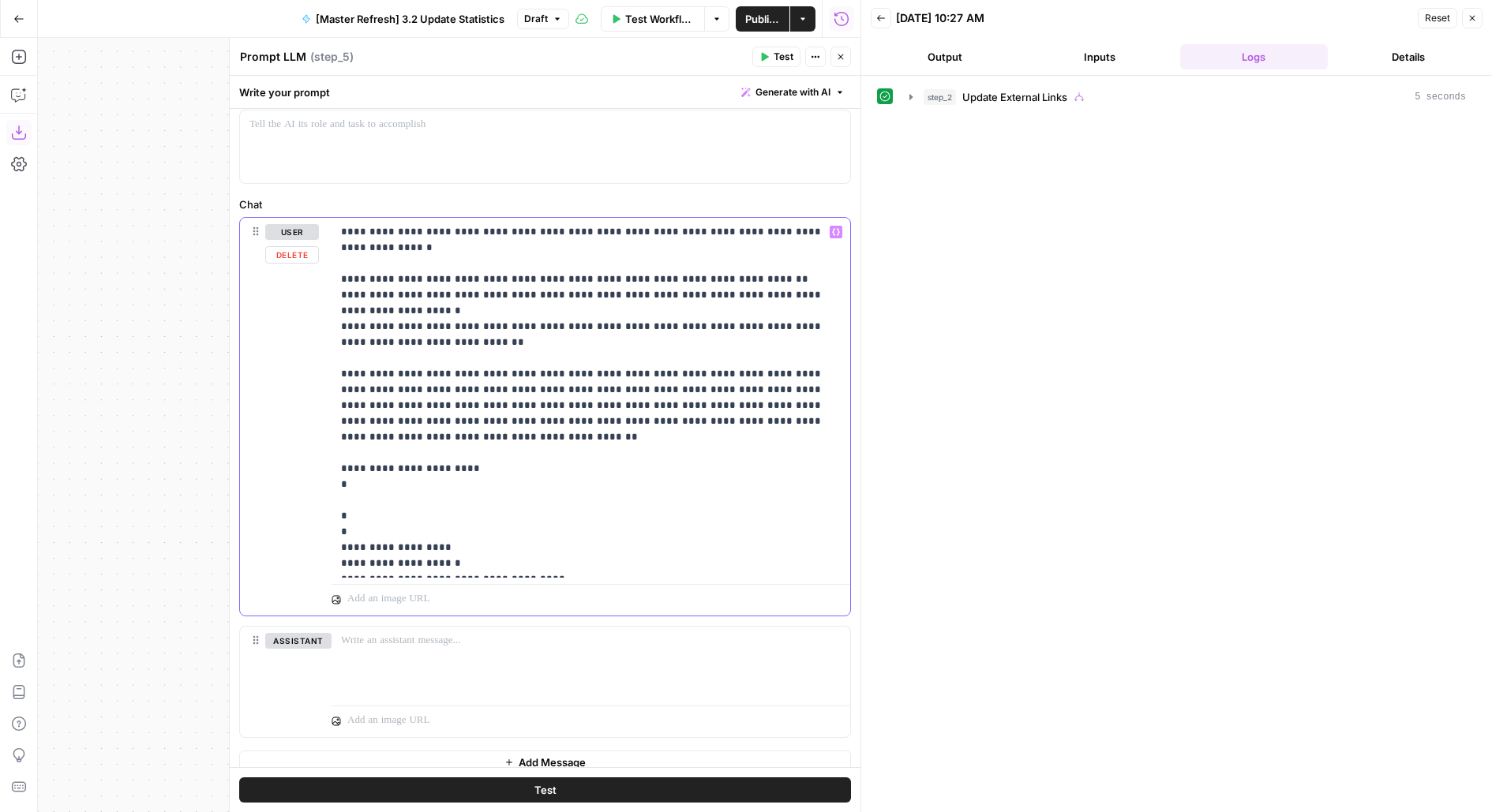
click at [457, 452] on p "**********" at bounding box center [591, 398] width 500 height 348
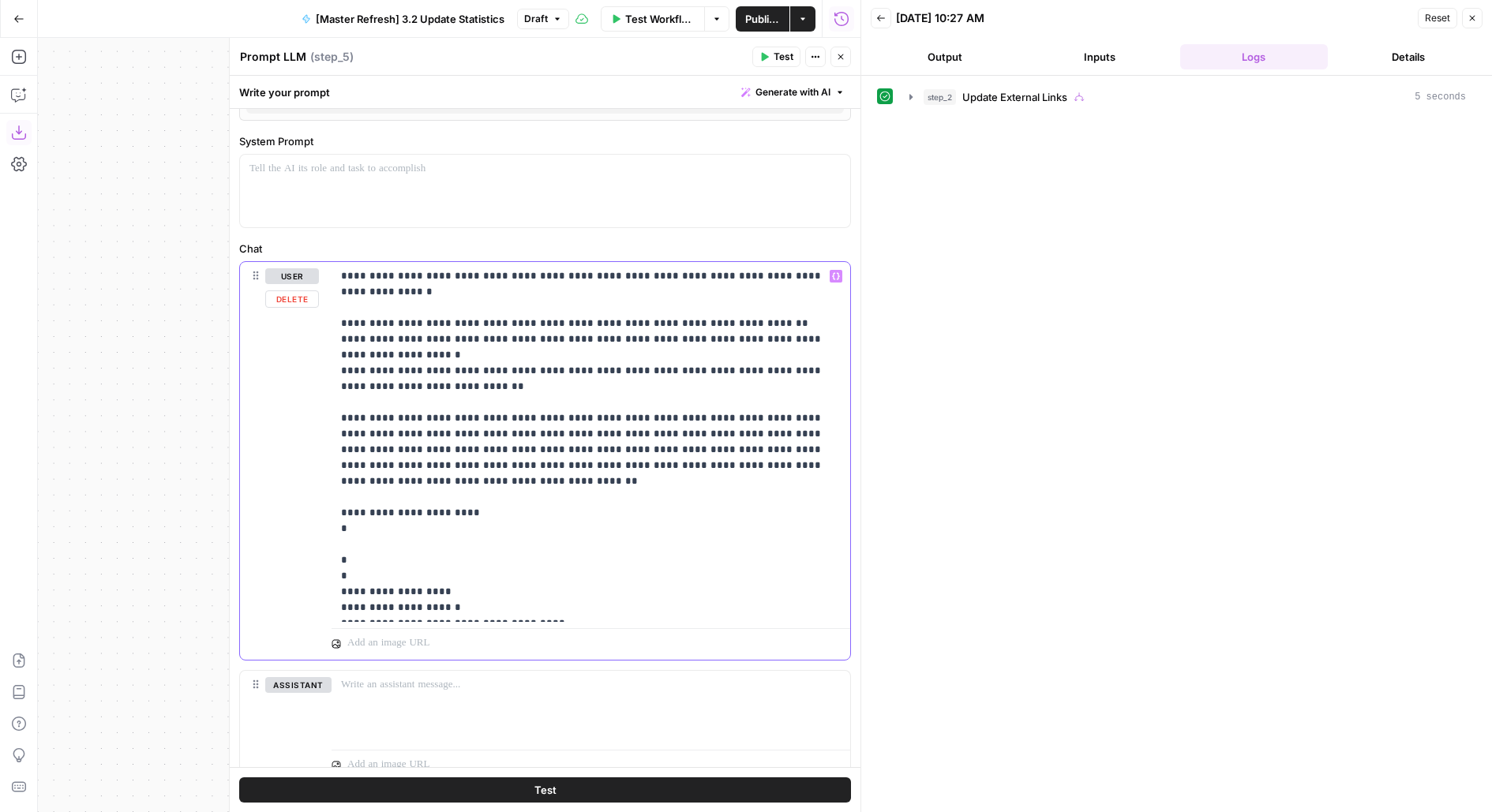
scroll to position [755, 0]
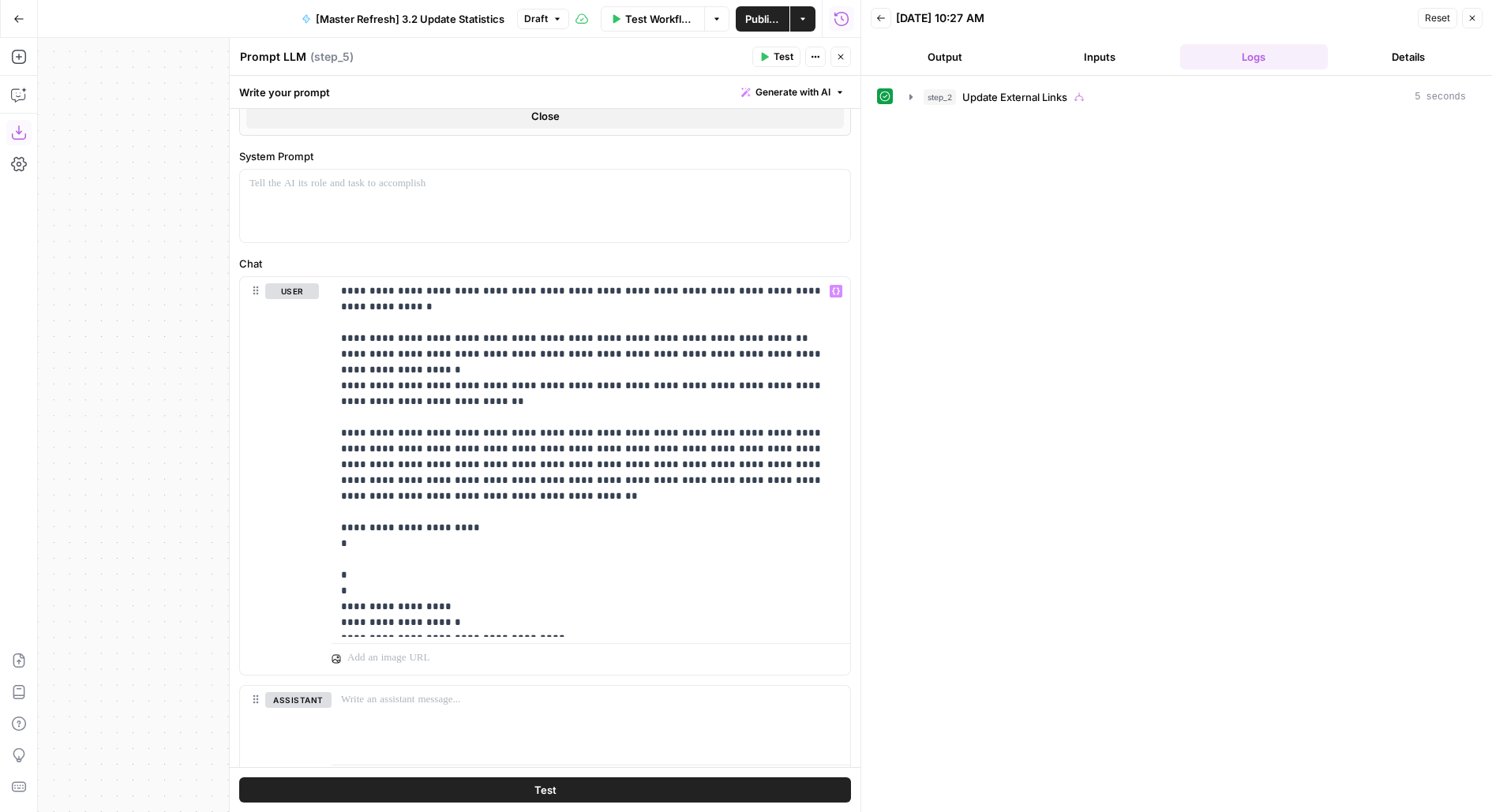
click at [842, 63] on button "Close" at bounding box center [840, 57] width 21 height 21
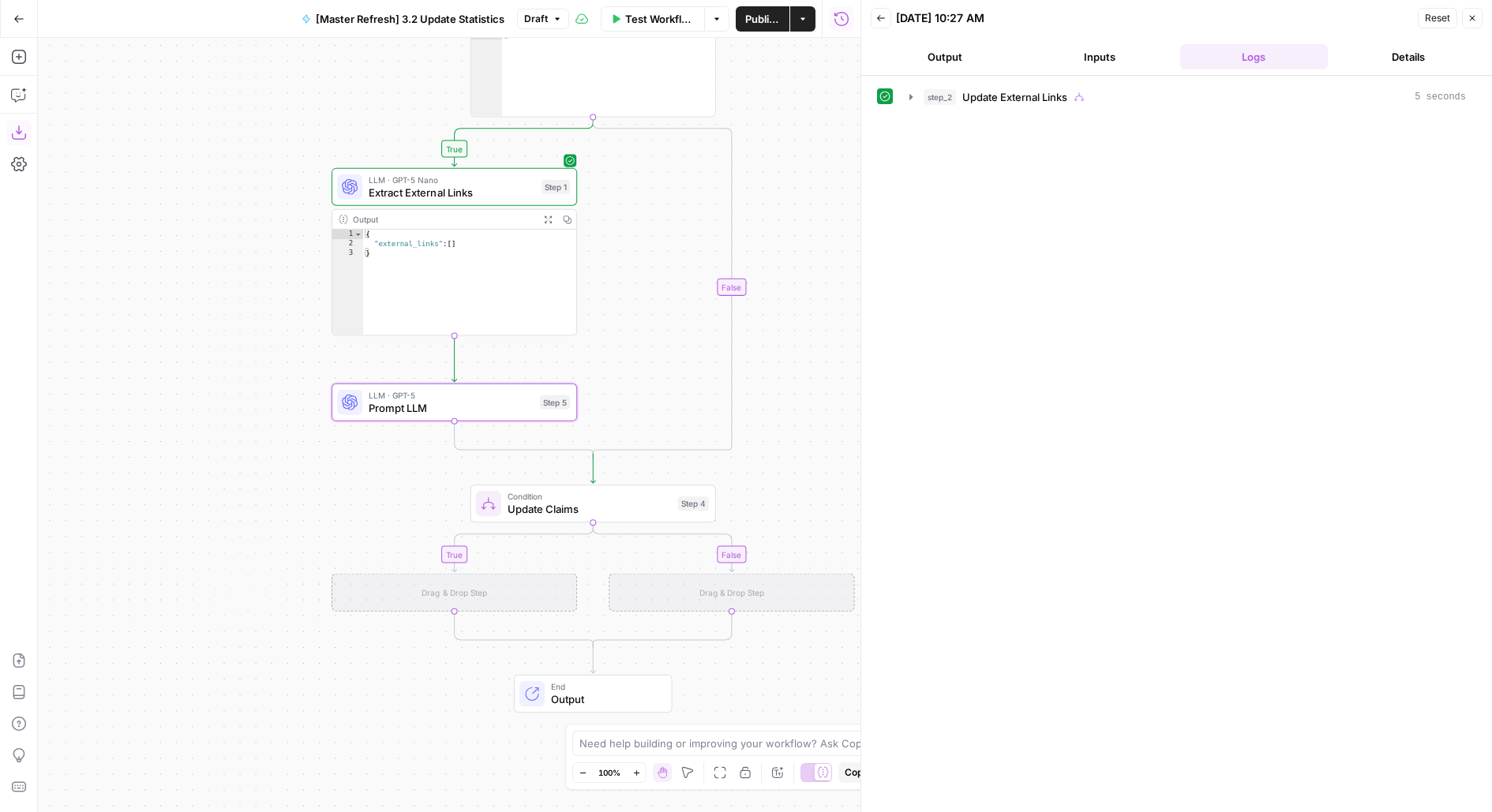
click at [515, 197] on span "Extract External Links" at bounding box center [451, 193] width 166 height 16
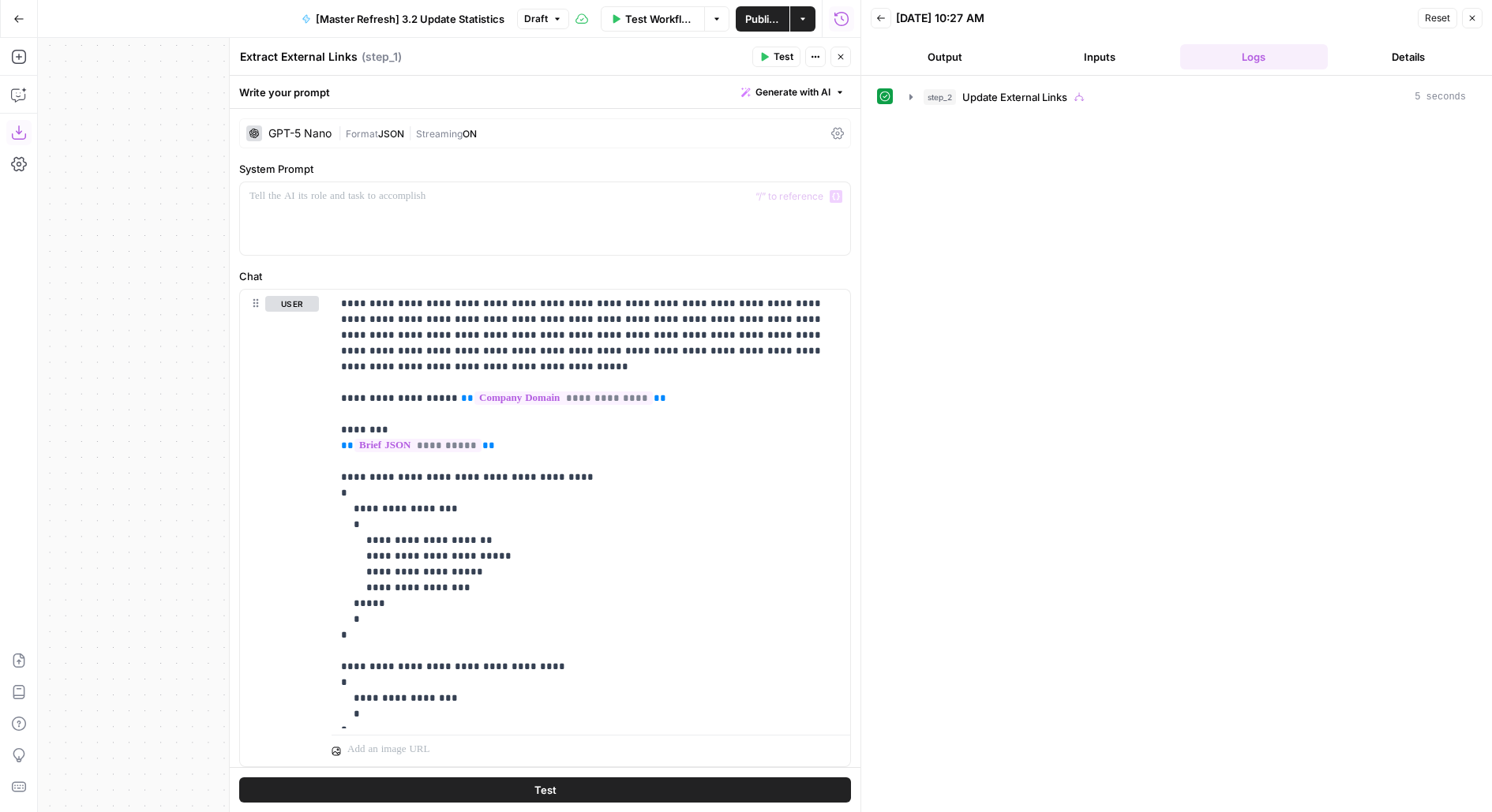
scroll to position [43, 0]
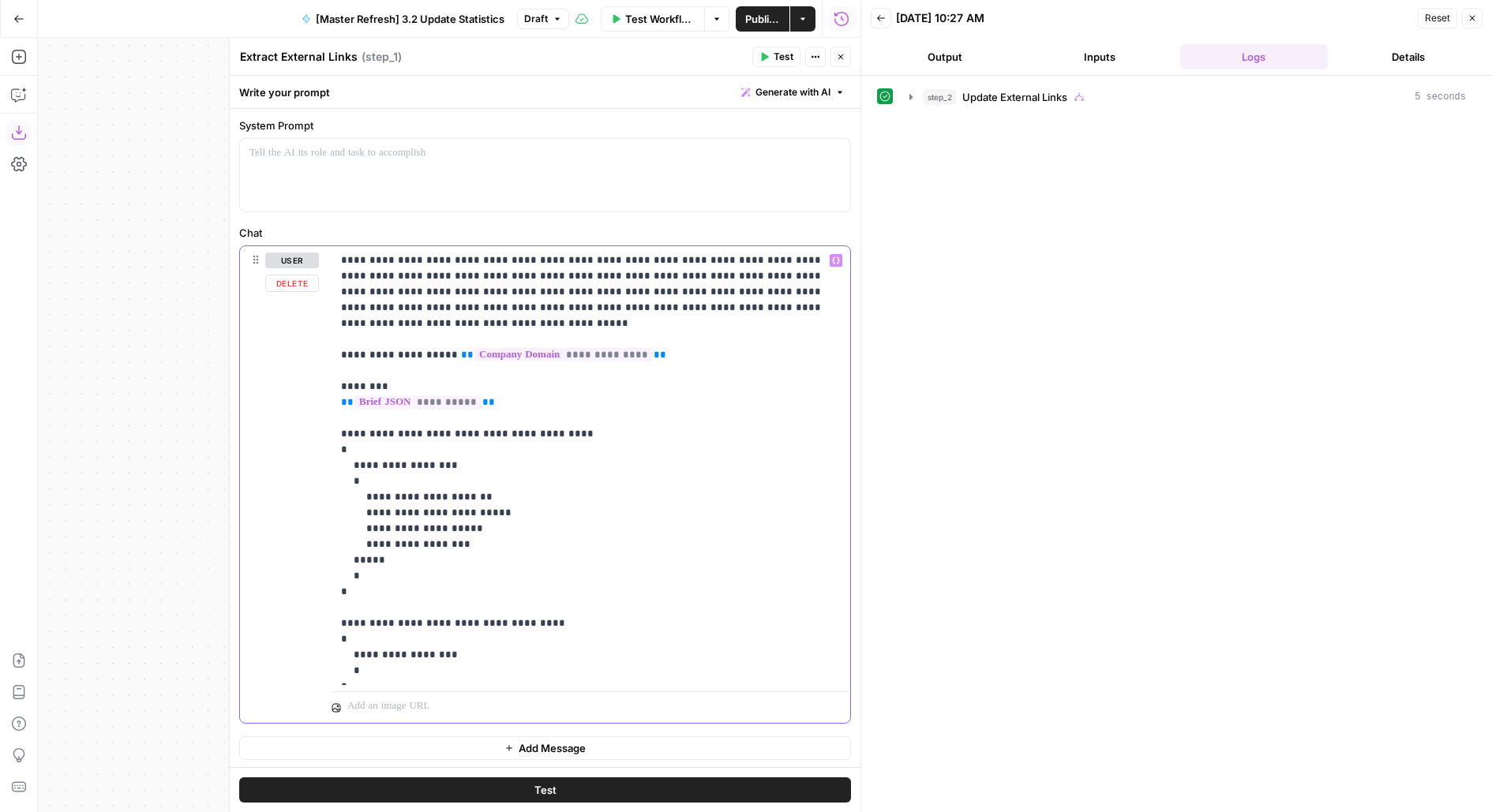
drag, startPoint x: 353, startPoint y: 576, endPoint x: 316, endPoint y: 428, distance: 152.6
click at [316, 428] on div "**********" at bounding box center [544, 484] width 610 height 477
copy p "**********"
click at [838, 57] on icon "button" at bounding box center [840, 57] width 10 height 10
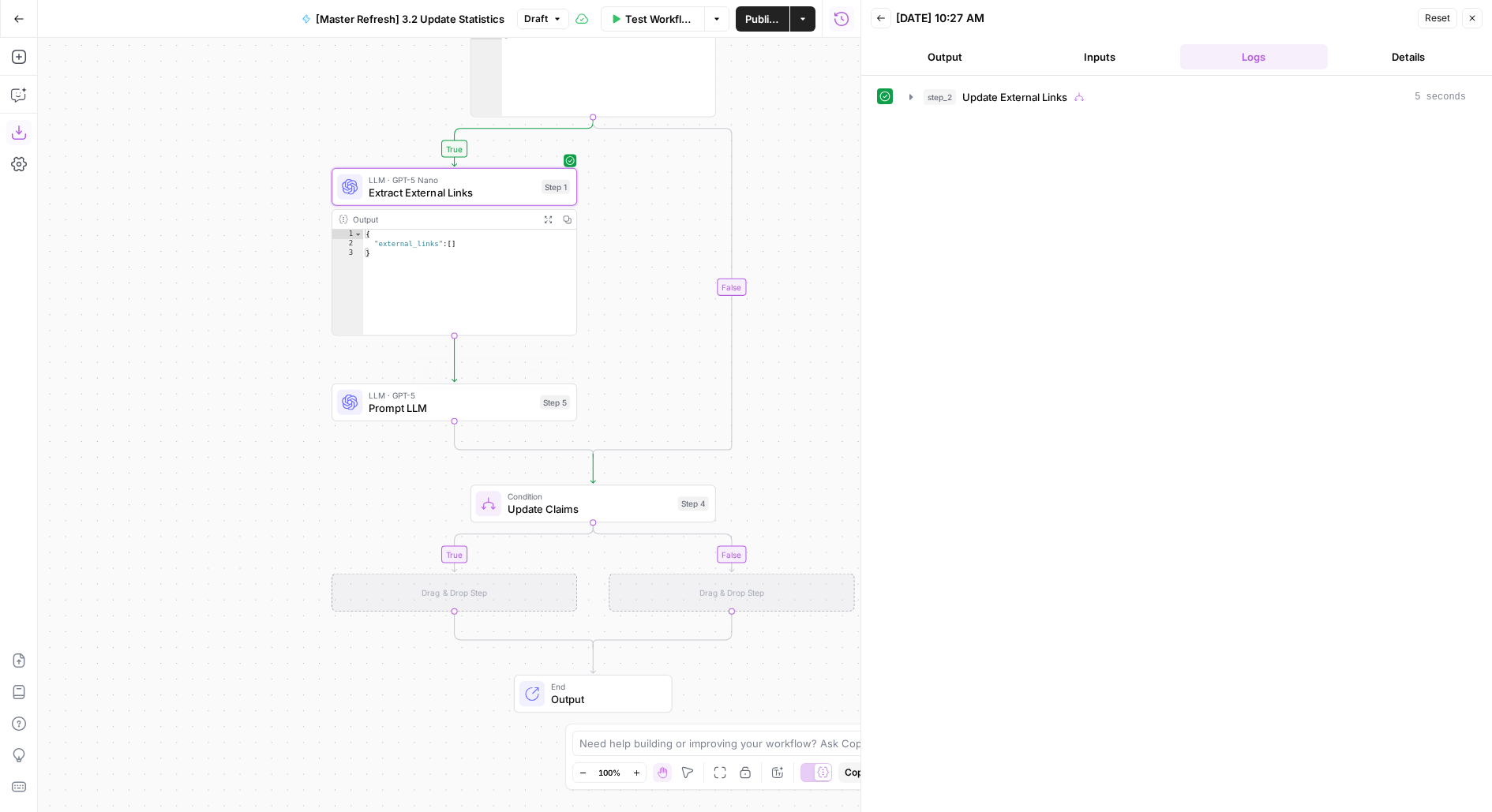
click at [419, 397] on span "LLM · GPT-5" at bounding box center [451, 395] width 165 height 13
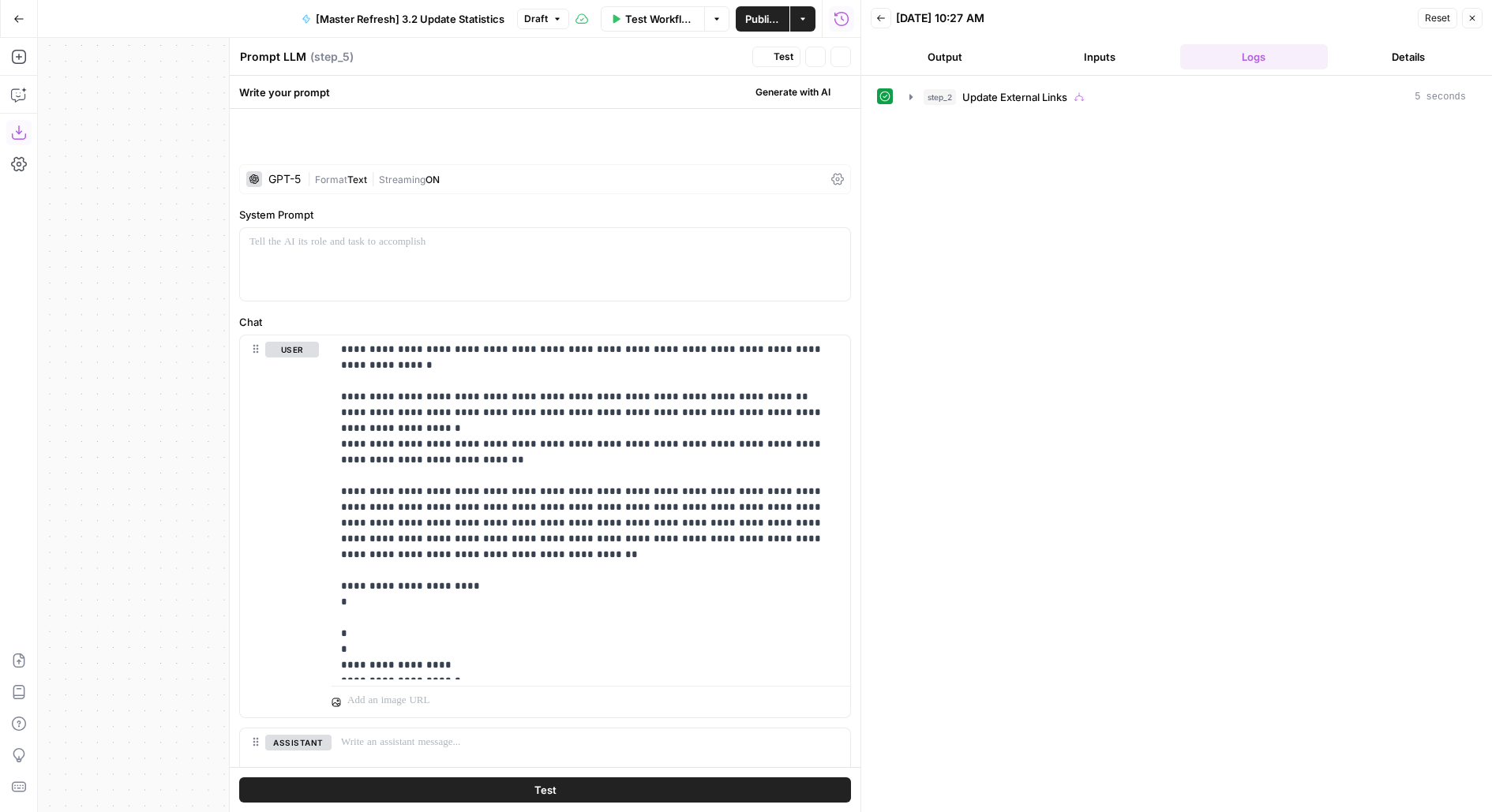
scroll to position [115, 0]
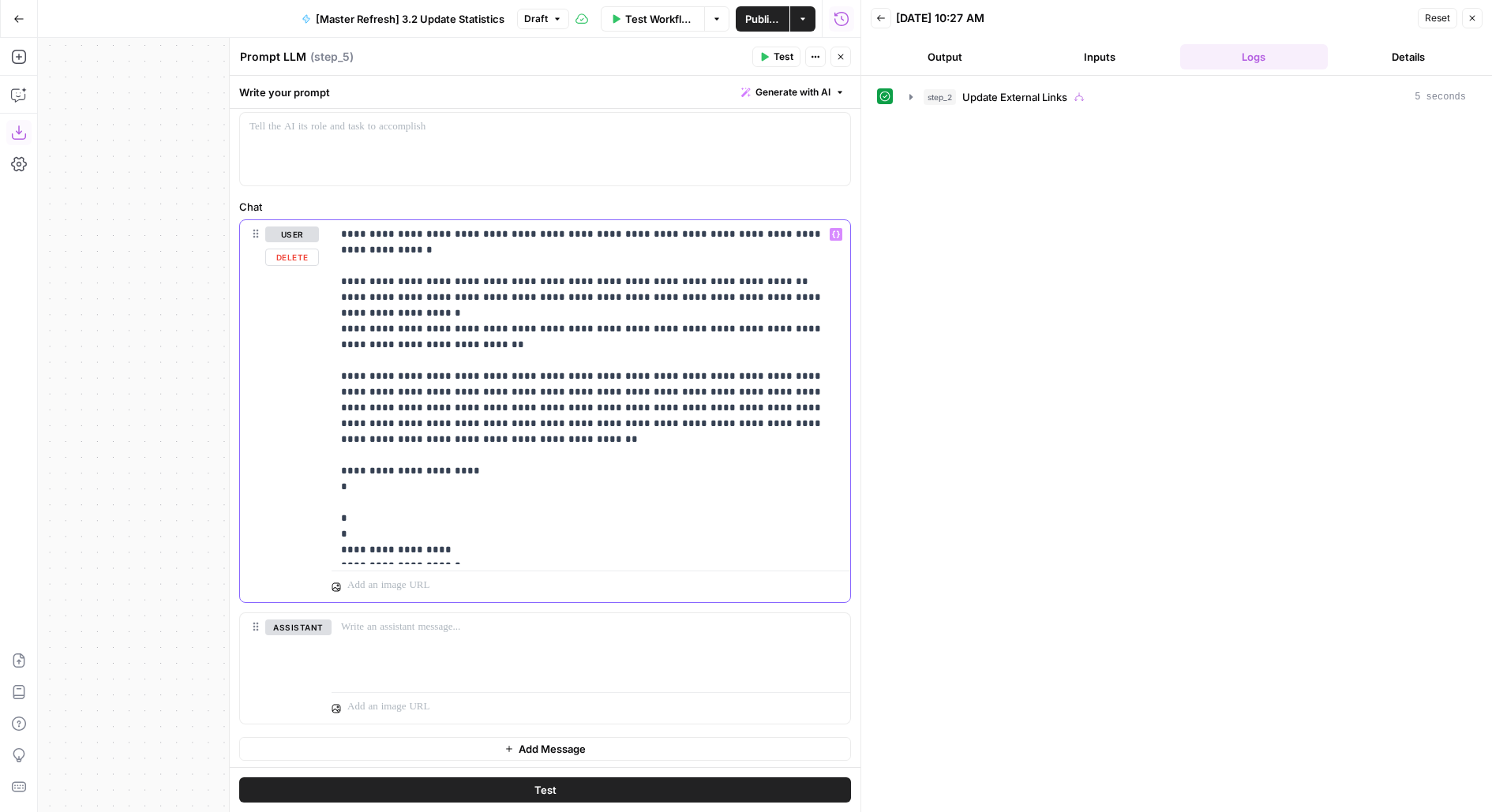
drag, startPoint x: 335, startPoint y: 439, endPoint x: 348, endPoint y: 472, distance: 35.5
click at [348, 472] on div "**********" at bounding box center [590, 392] width 518 height 344
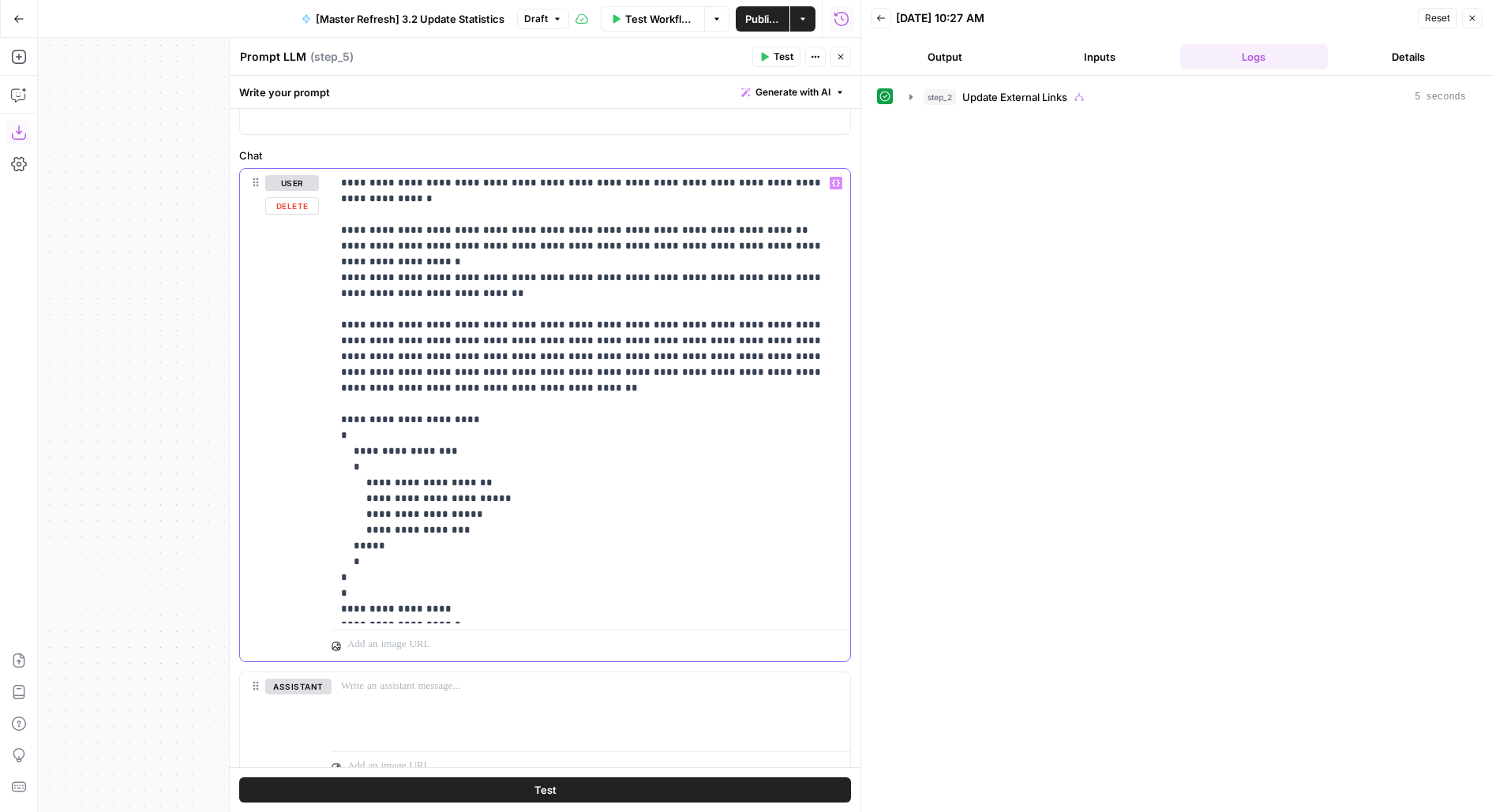
scroll to position [184, 0]
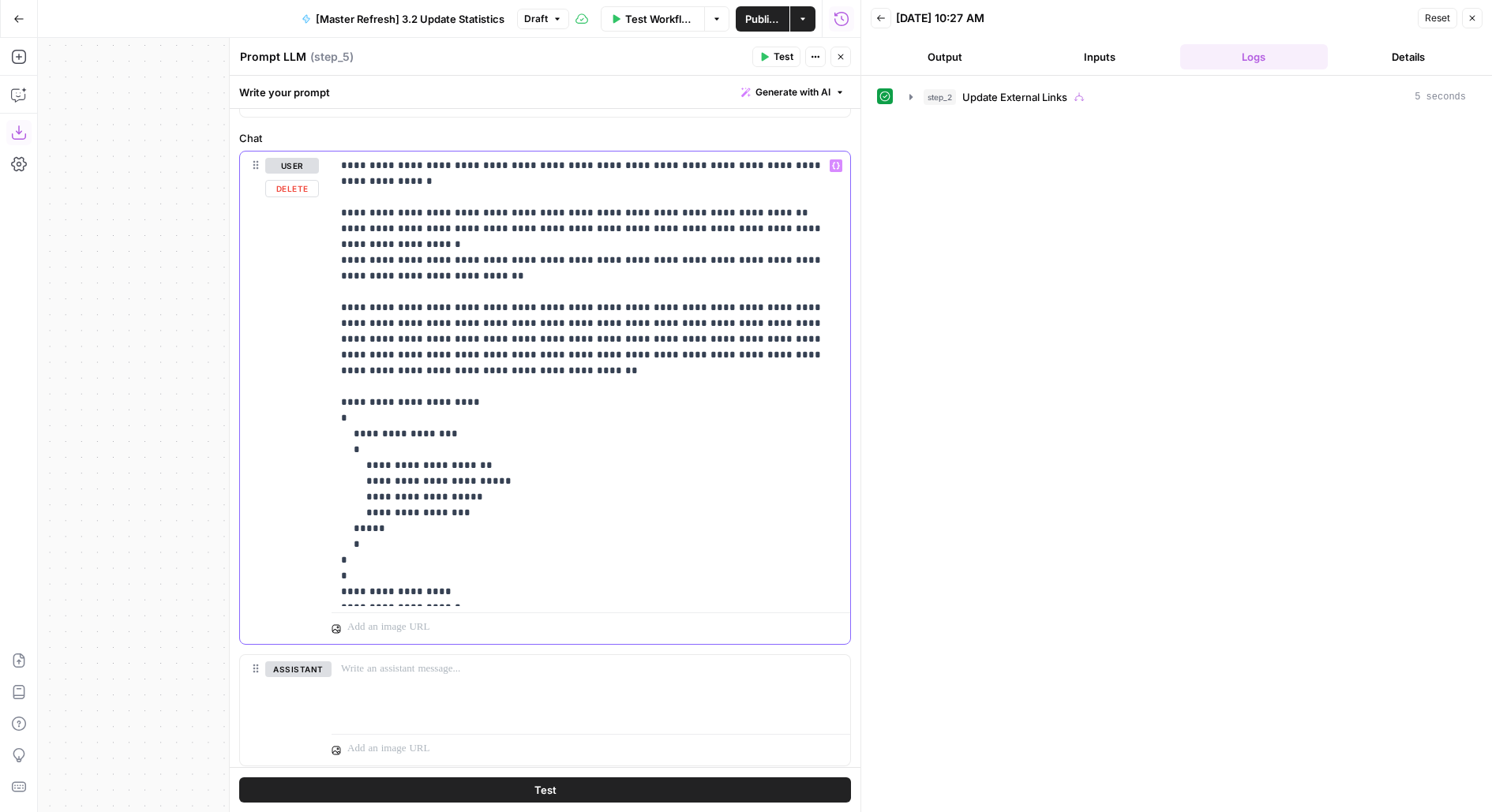
click at [385, 563] on p "**********" at bounding box center [591, 379] width 500 height 442
copy p "**********"
click at [388, 434] on p "**********" at bounding box center [591, 379] width 500 height 442
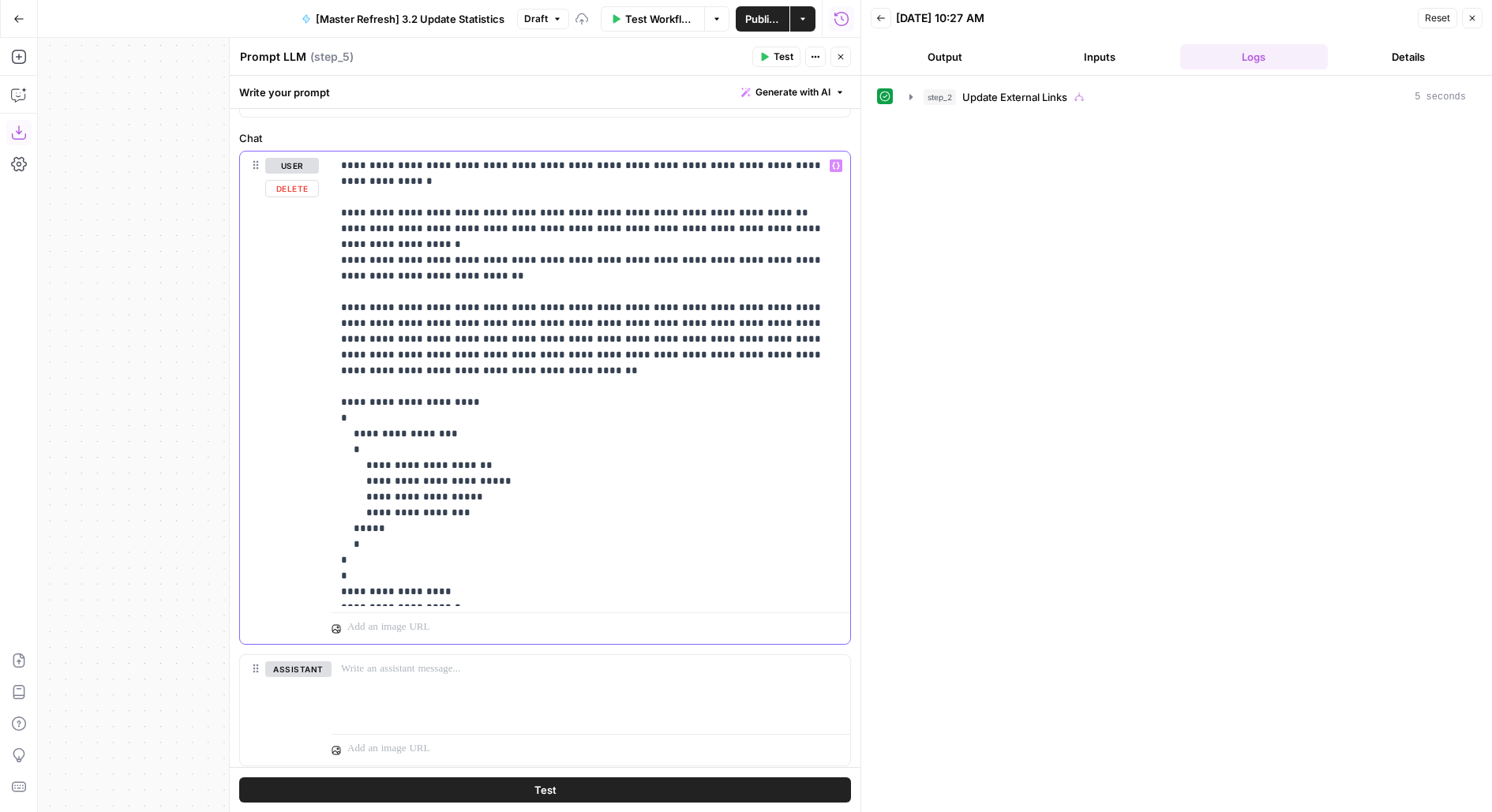
click at [399, 572] on p "**********" at bounding box center [591, 379] width 500 height 442
copy p "**********"
click at [394, 451] on p "**********" at bounding box center [591, 379] width 500 height 442
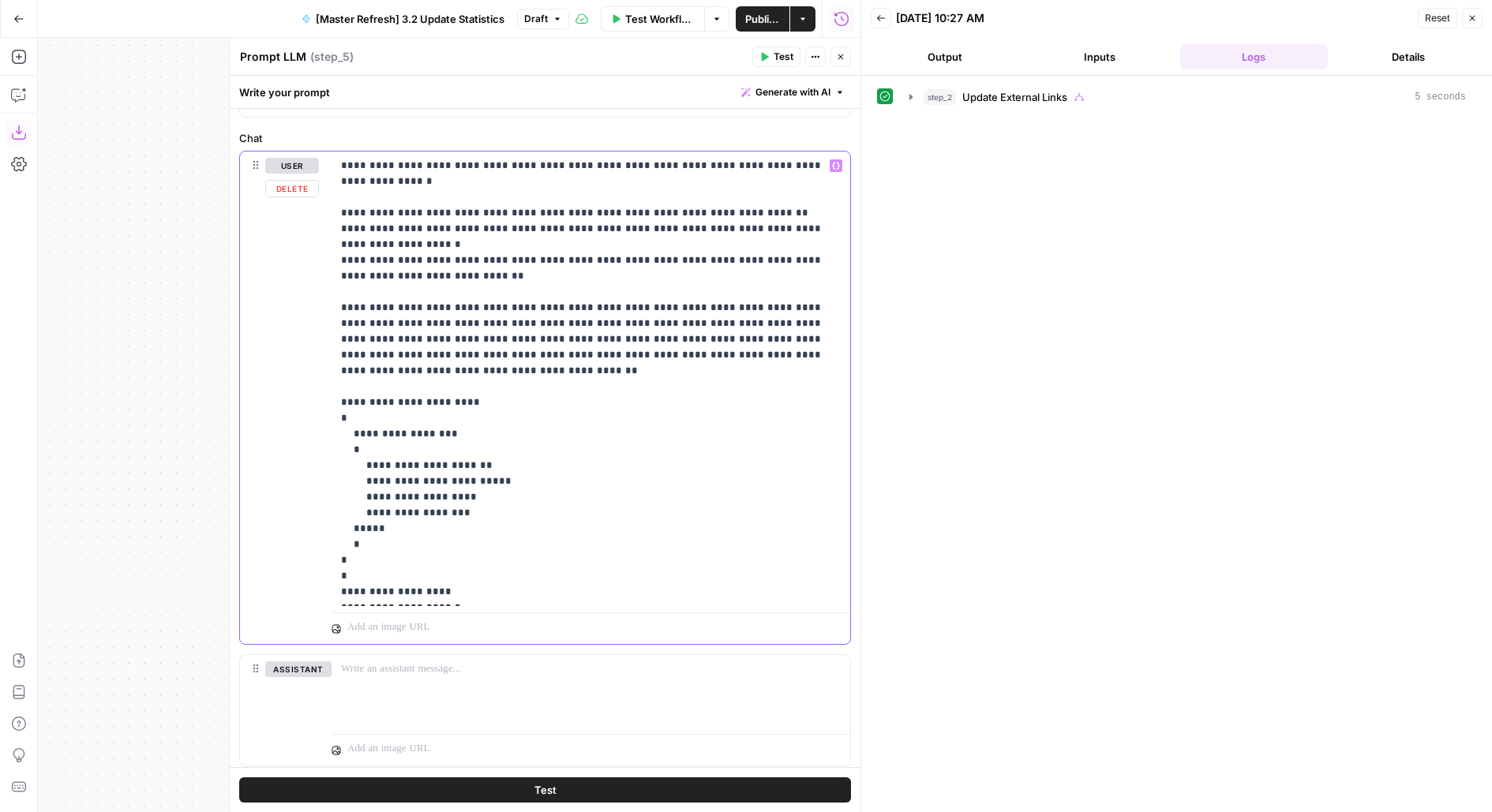
click at [382, 591] on p "**********" at bounding box center [591, 379] width 500 height 442
copy p "*********"
click at [406, 464] on p "**********" at bounding box center [591, 379] width 500 height 442
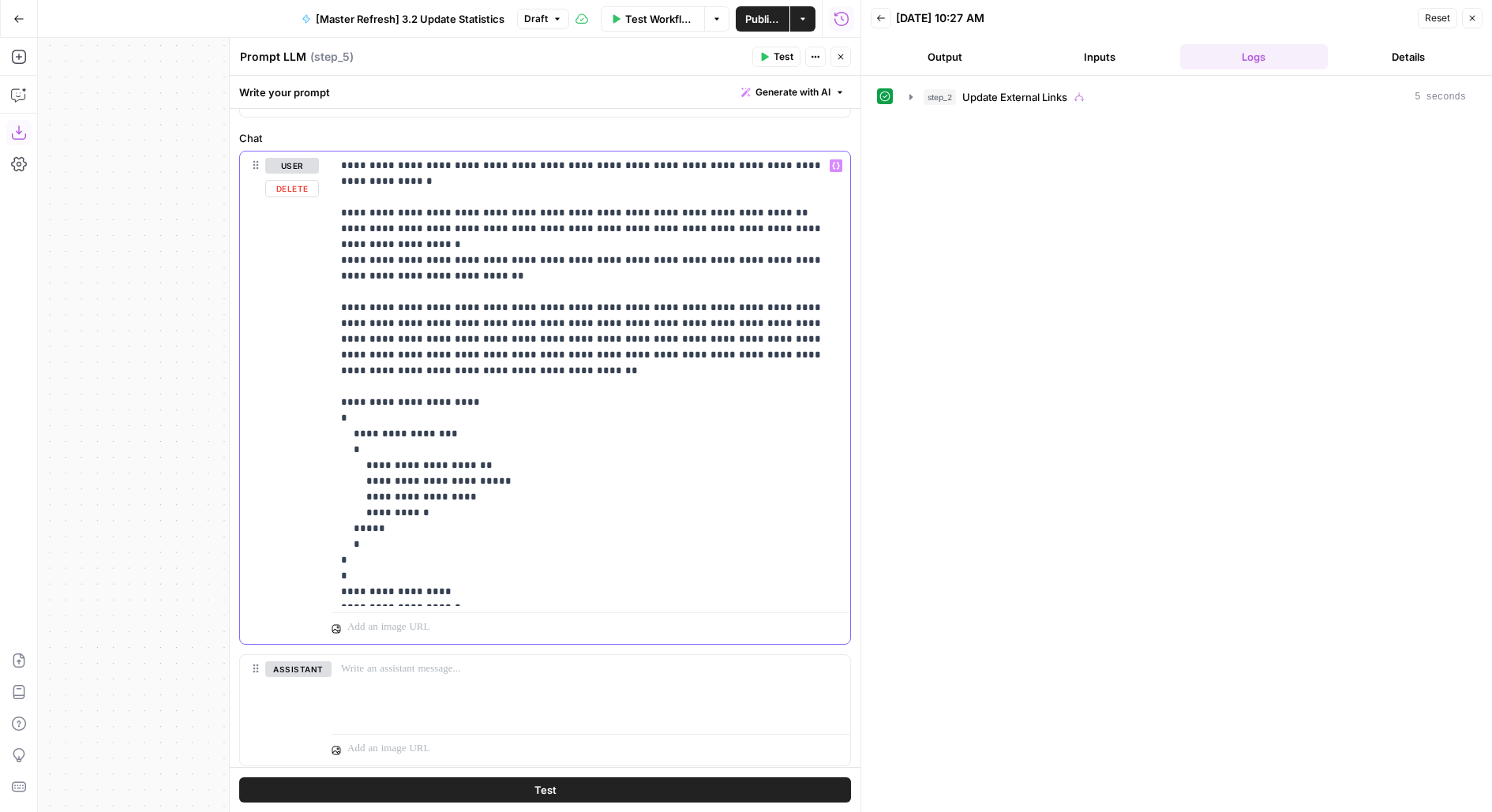
click at [463, 460] on p "**********" at bounding box center [591, 379] width 500 height 442
drag, startPoint x: 416, startPoint y: 593, endPoint x: 829, endPoint y: 595, distance: 413.0
click at [829, 595] on p "**********" at bounding box center [591, 379] width 500 height 442
click at [442, 461] on p "**********" at bounding box center [591, 379] width 500 height 442
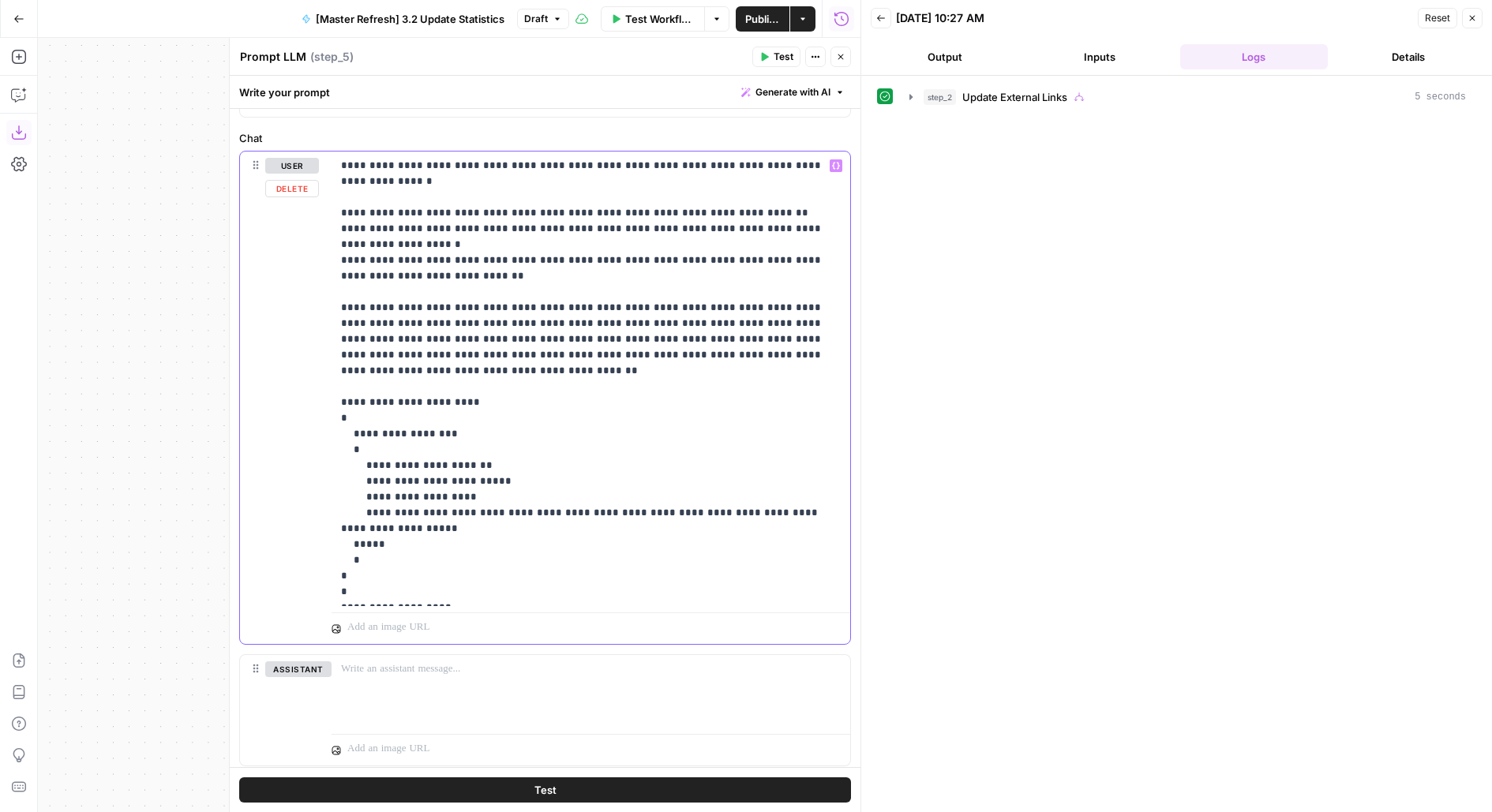
drag, startPoint x: 419, startPoint y: 572, endPoint x: 695, endPoint y: 572, distance: 276.0
click at [695, 572] on p "**********" at bounding box center [591, 379] width 500 height 442
drag, startPoint x: 459, startPoint y: 446, endPoint x: 510, endPoint y: 453, distance: 51.5
click at [512, 453] on p "**********" at bounding box center [591, 379] width 500 height 442
click at [442, 446] on p "**********" at bounding box center [591, 379] width 500 height 442
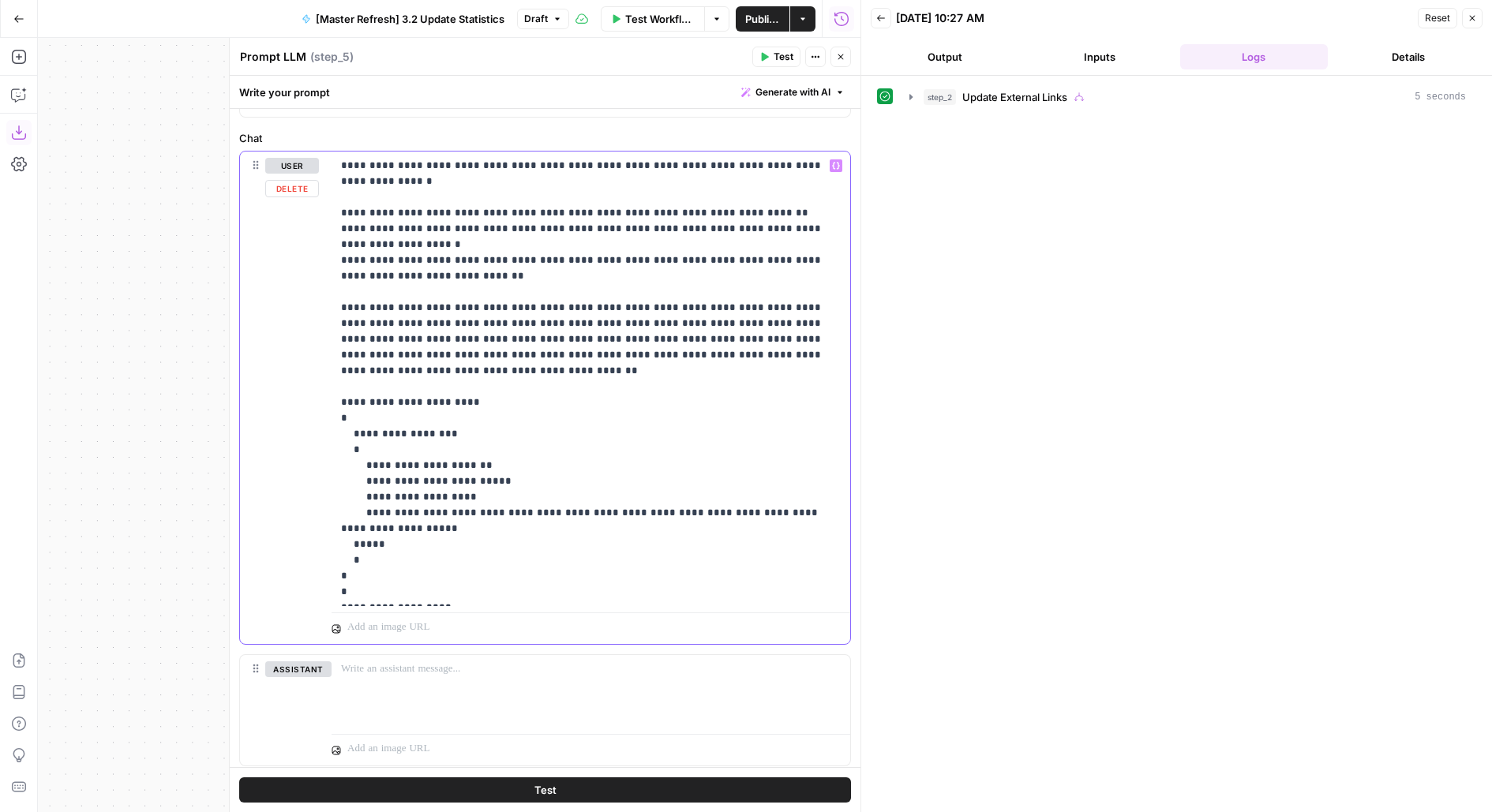
click at [437, 446] on p "**********" at bounding box center [591, 379] width 500 height 442
drag, startPoint x: 463, startPoint y: 576, endPoint x: 321, endPoint y: 518, distance: 153.4
click at [321, 518] on div "**********" at bounding box center [544, 398] width 610 height 492
click at [374, 531] on p "**********" at bounding box center [591, 379] width 500 height 442
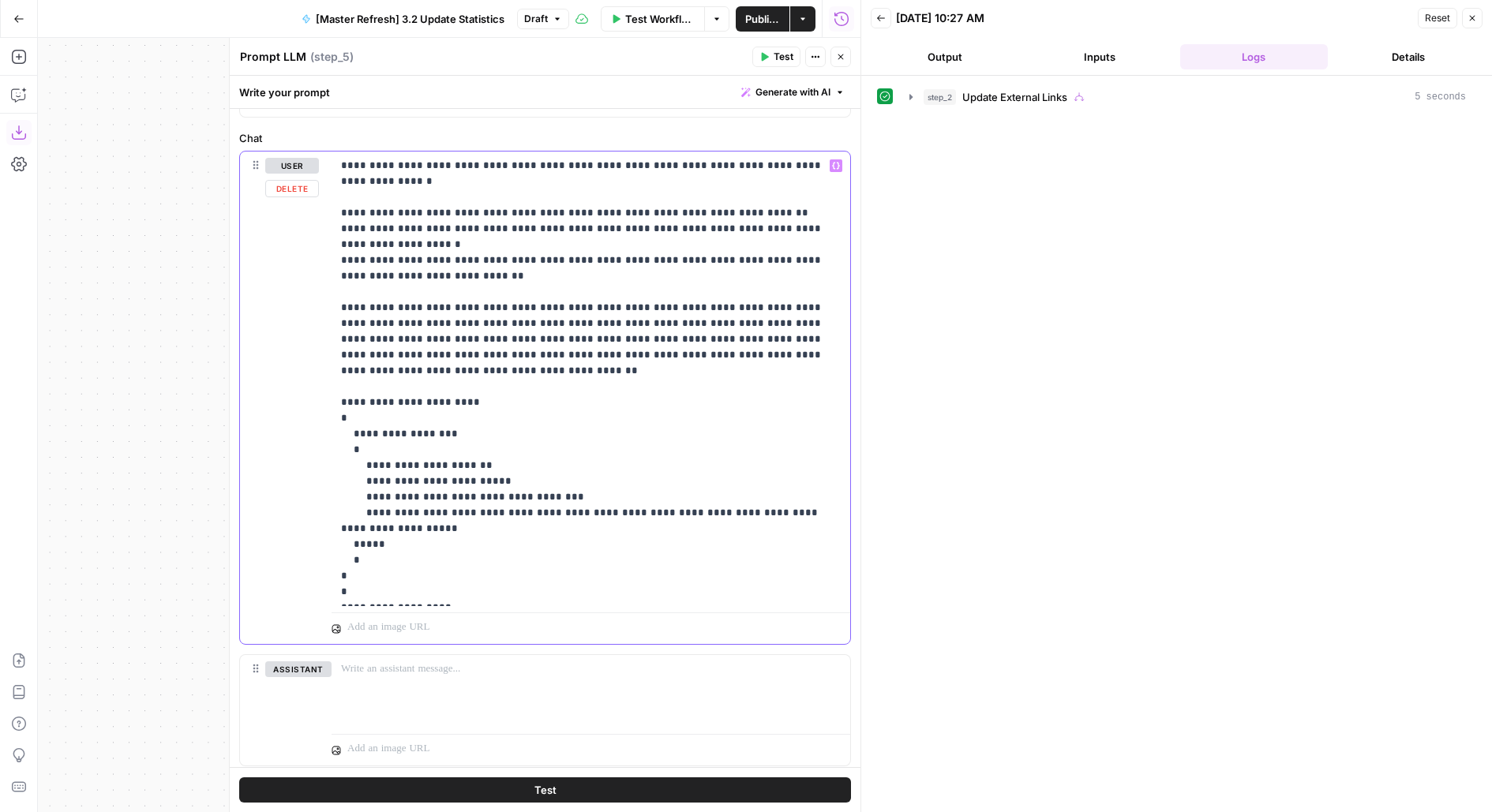
drag, startPoint x: 340, startPoint y: 530, endPoint x: 498, endPoint y: 651, distance: 199.0
click at [498, 651] on div "**********" at bounding box center [544, 458] width 612 height 615
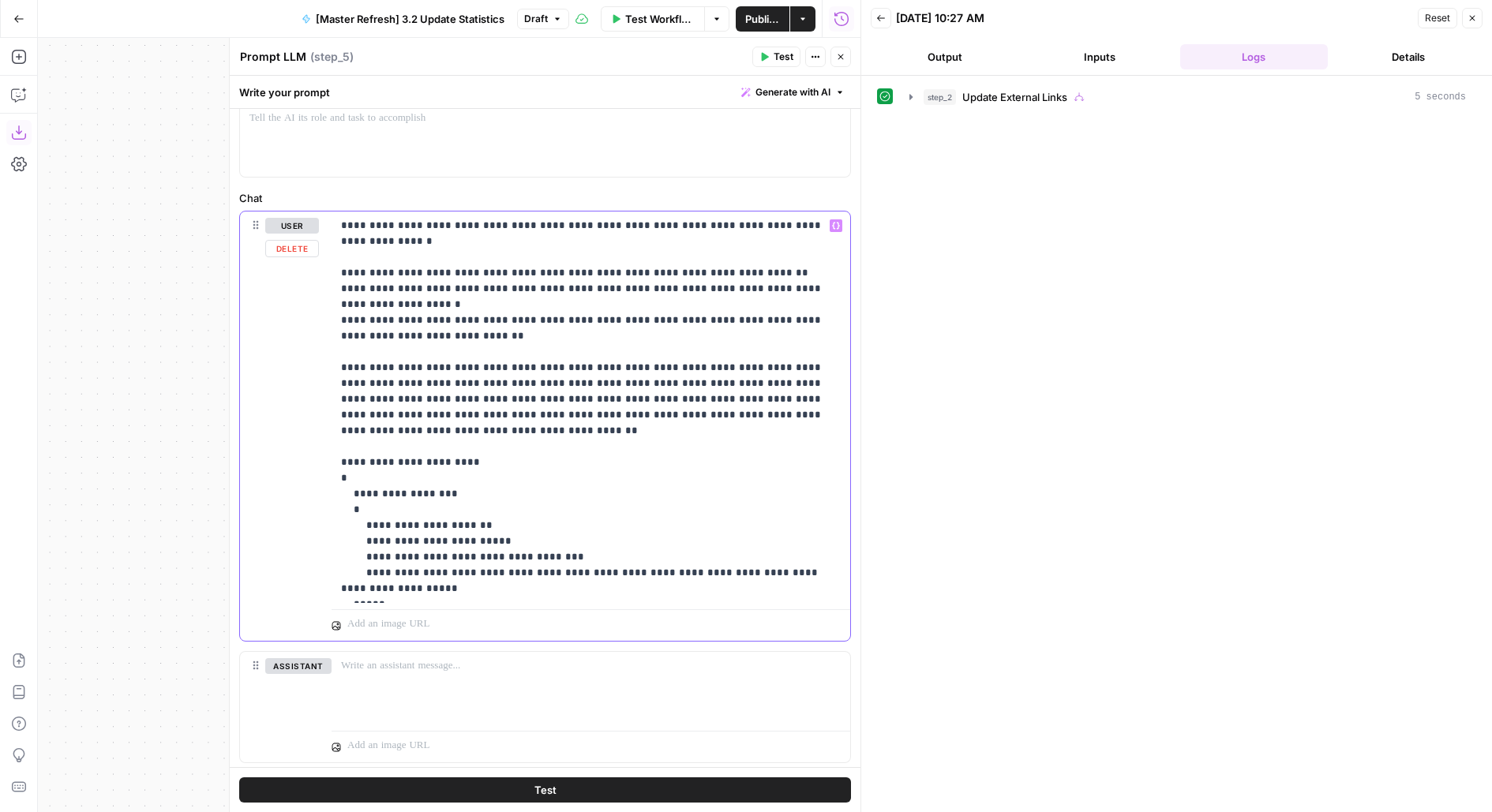
scroll to position [0, 0]
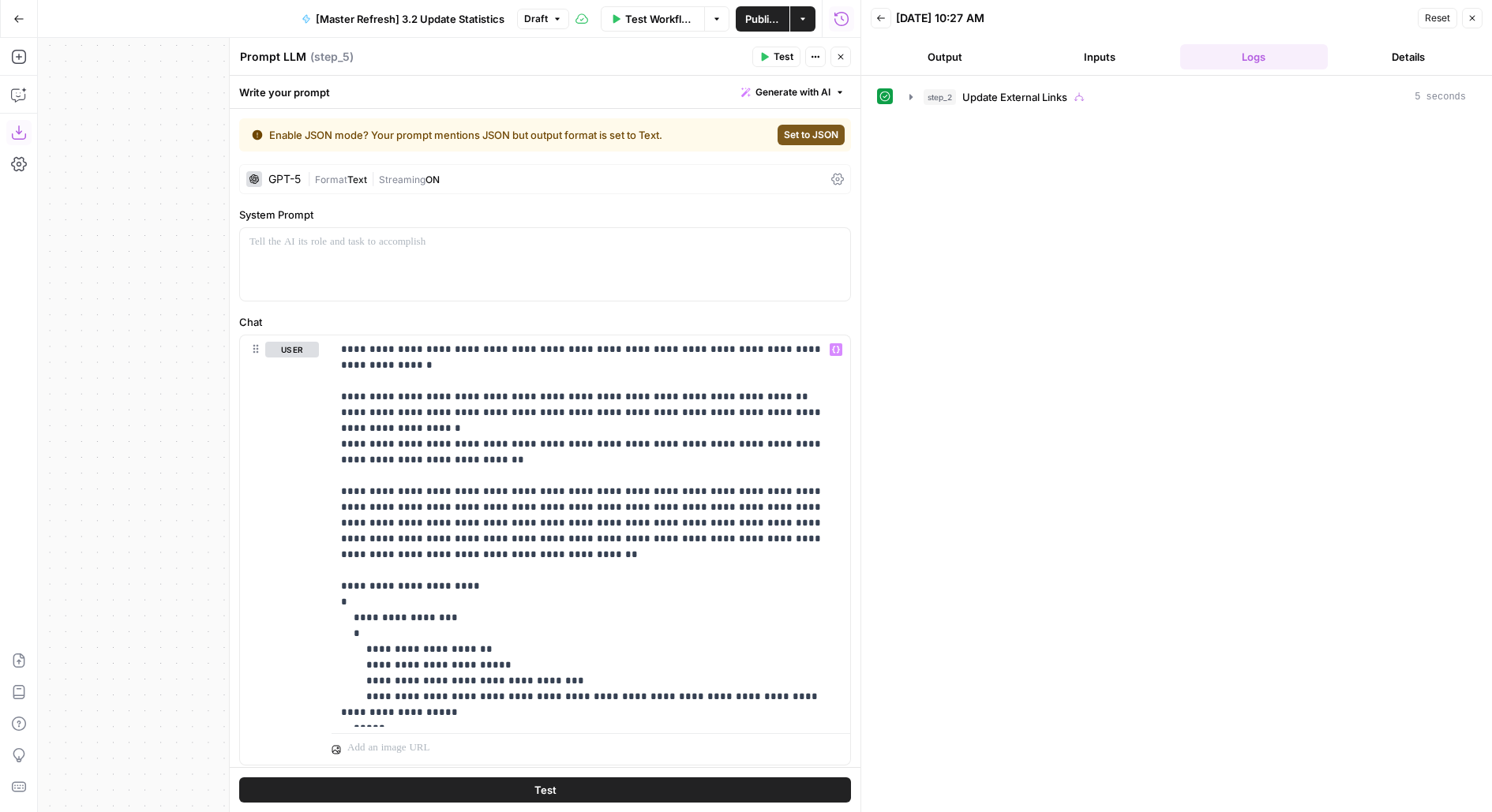
click at [817, 127] on button "Set to JSON" at bounding box center [810, 135] width 67 height 21
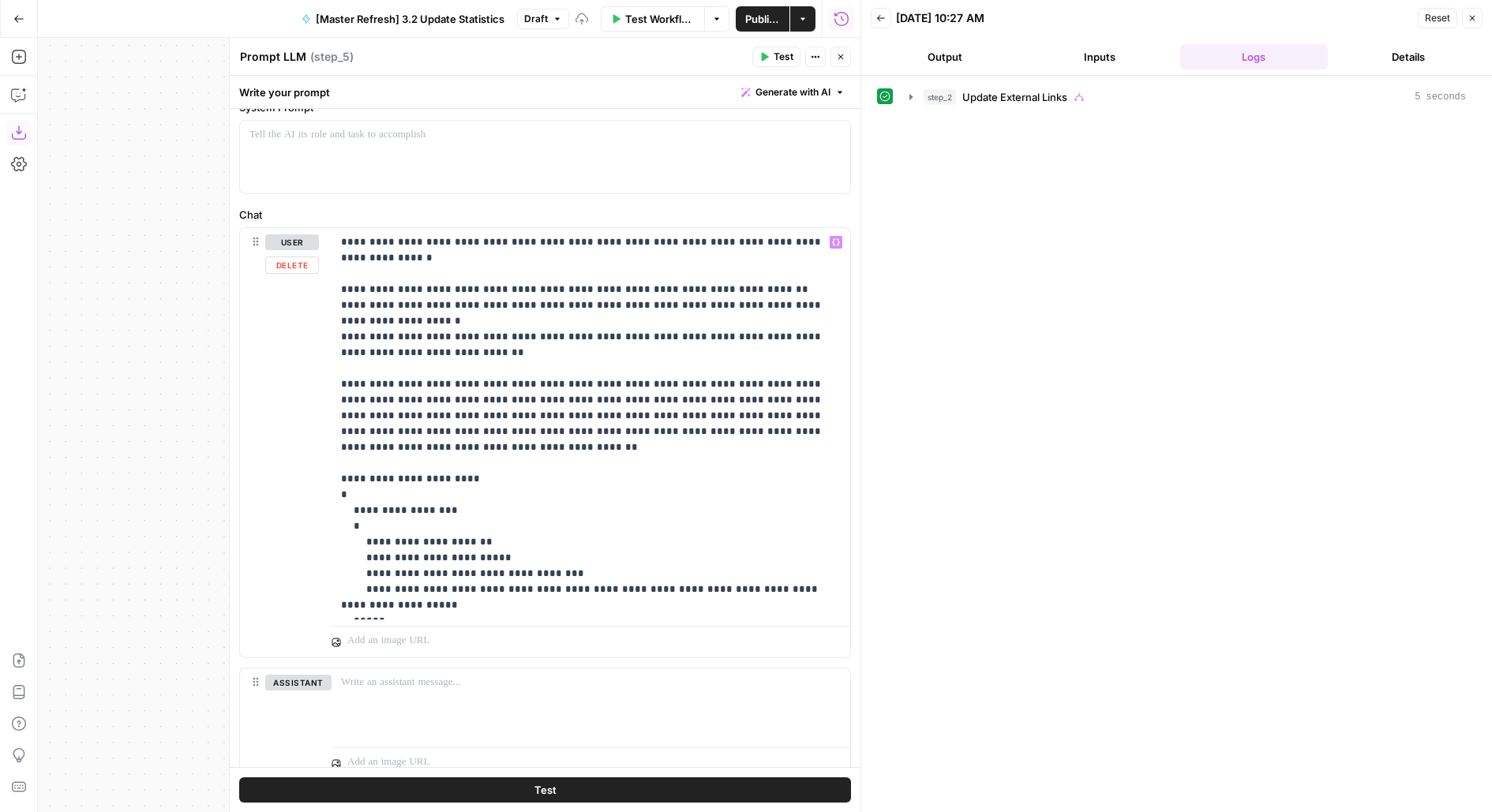
scroll to position [63, 0]
click at [816, 401] on p "**********" at bounding box center [591, 422] width 500 height 379
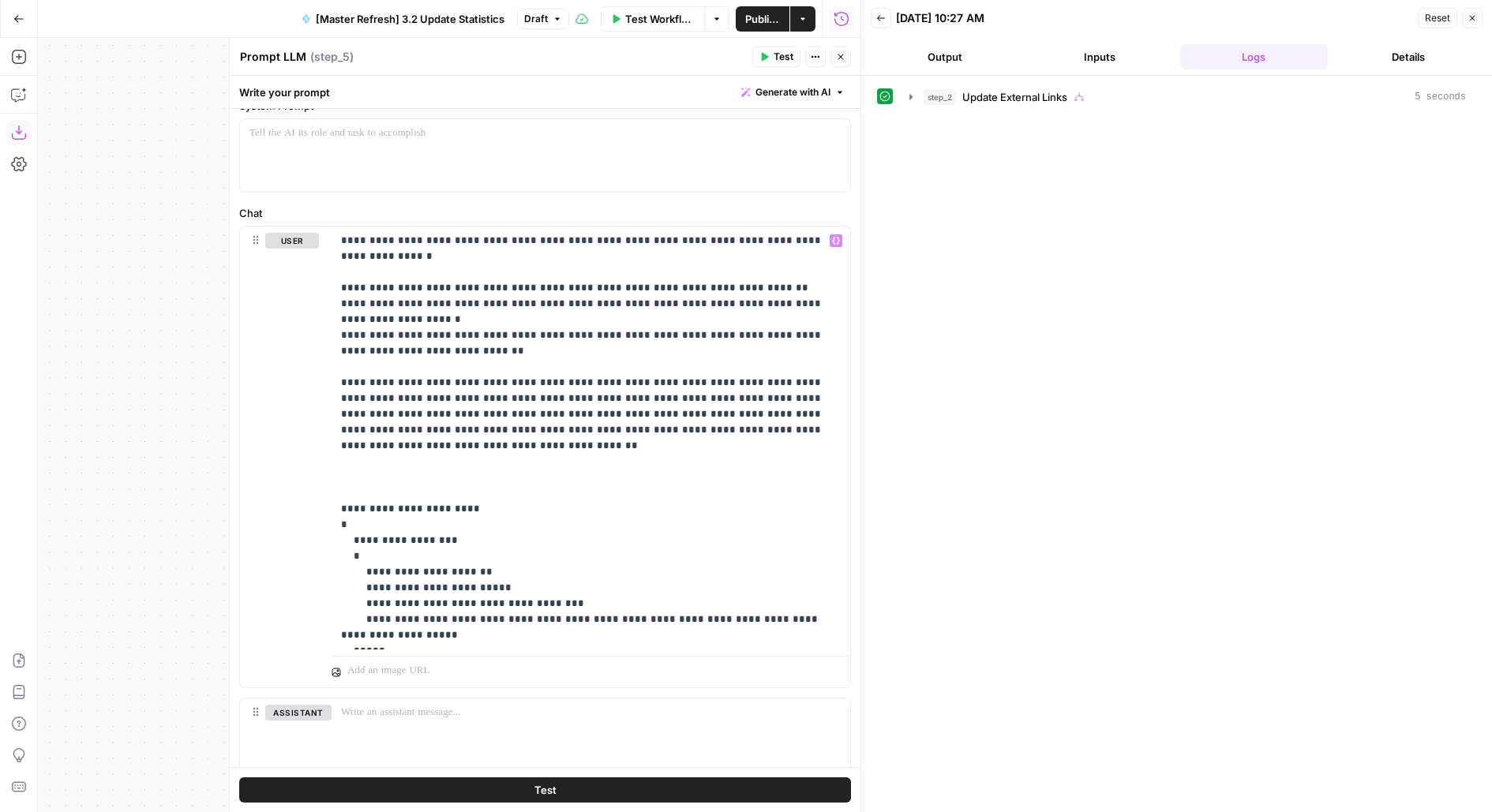
click at [846, 47] on div "Test Actions Close" at bounding box center [801, 57] width 99 height 21
click at [843, 56] on icon "button" at bounding box center [840, 57] width 10 height 10
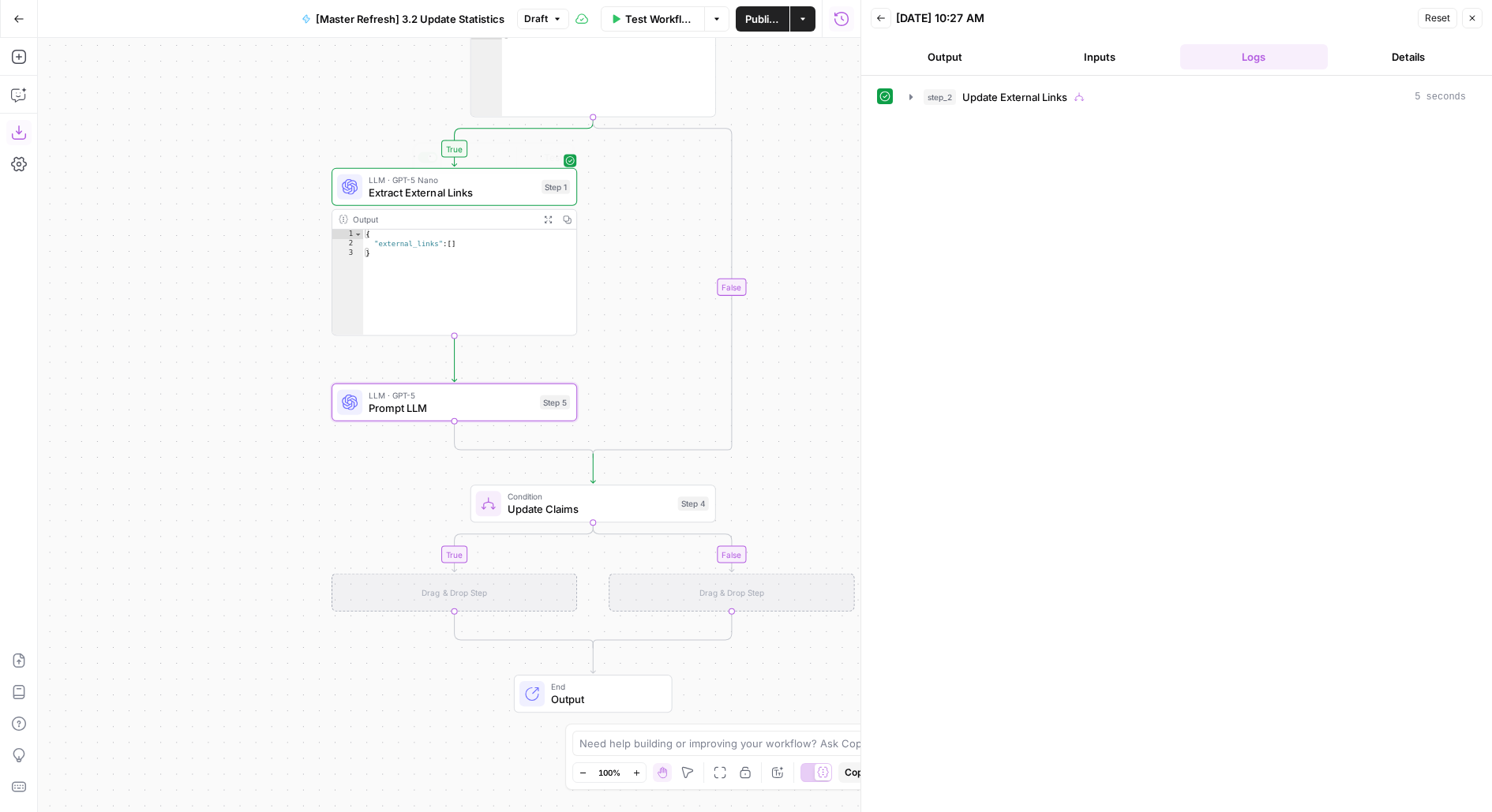
click at [374, 191] on span "Extract External Links" at bounding box center [451, 193] width 166 height 16
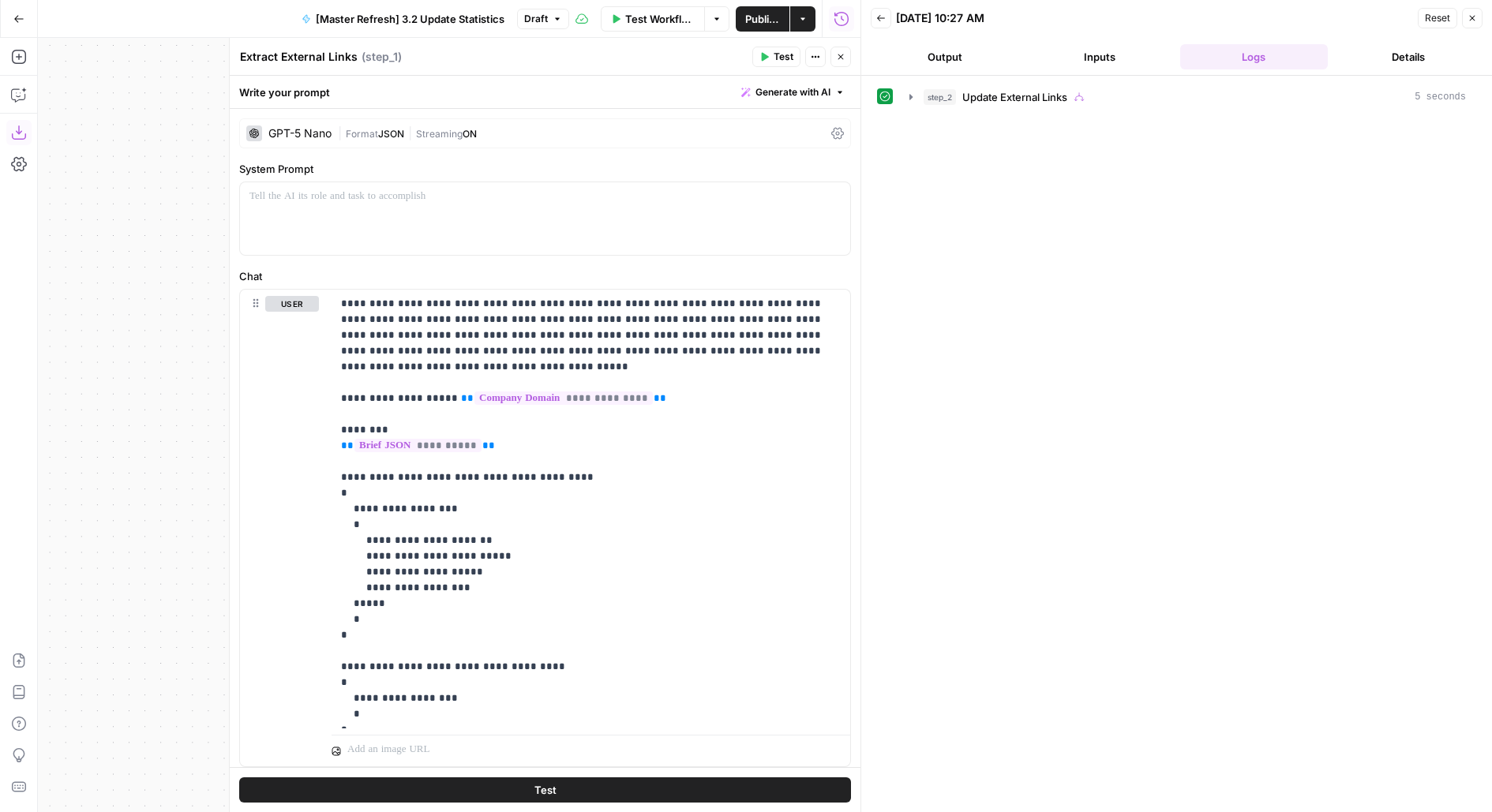
click at [847, 53] on button "Close" at bounding box center [840, 57] width 21 height 21
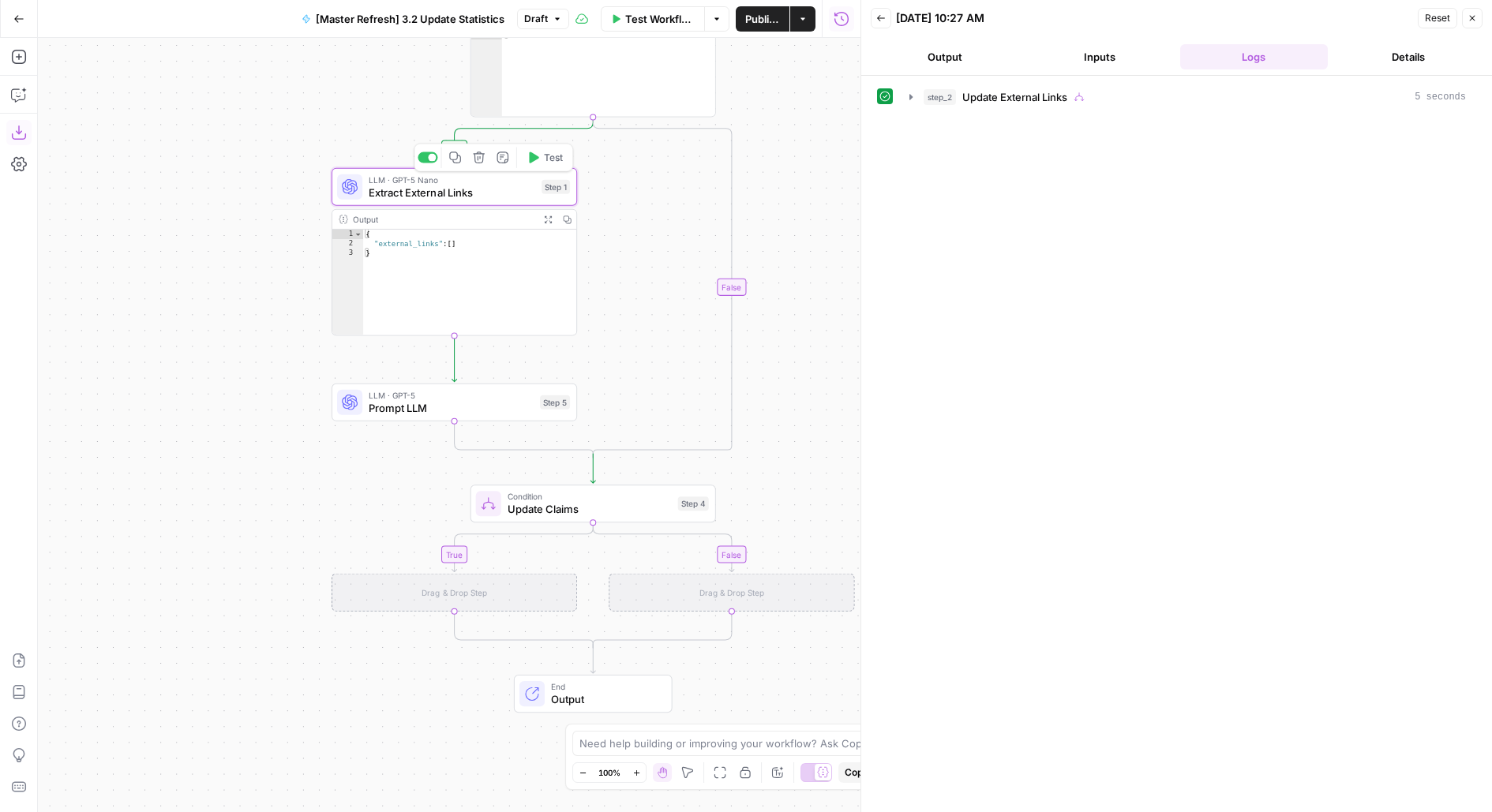
click at [458, 160] on icon "button" at bounding box center [455, 158] width 13 height 13
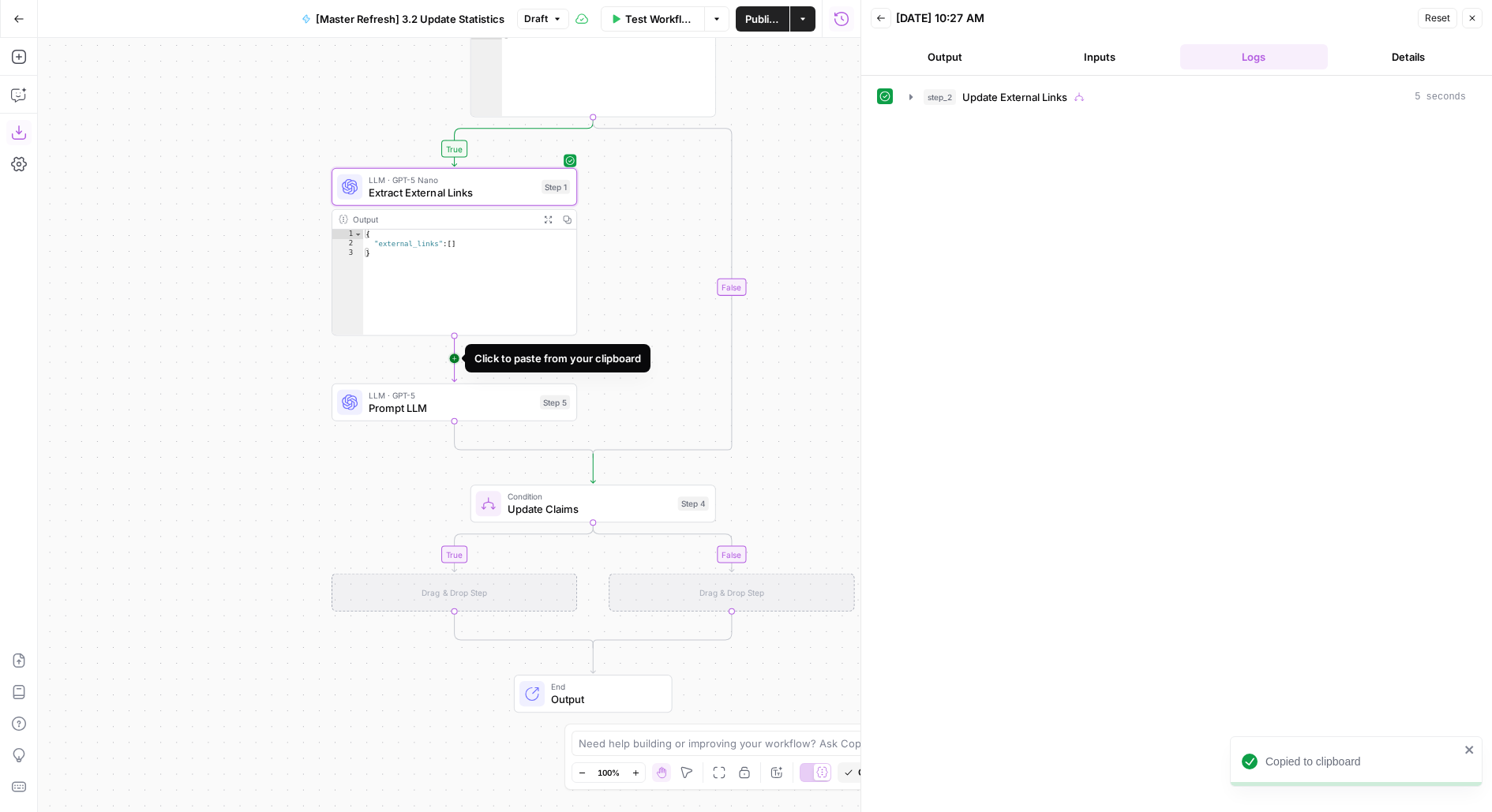
click at [457, 358] on icon "Edge from step_1 to step_5" at bounding box center [454, 358] width 4 height 47
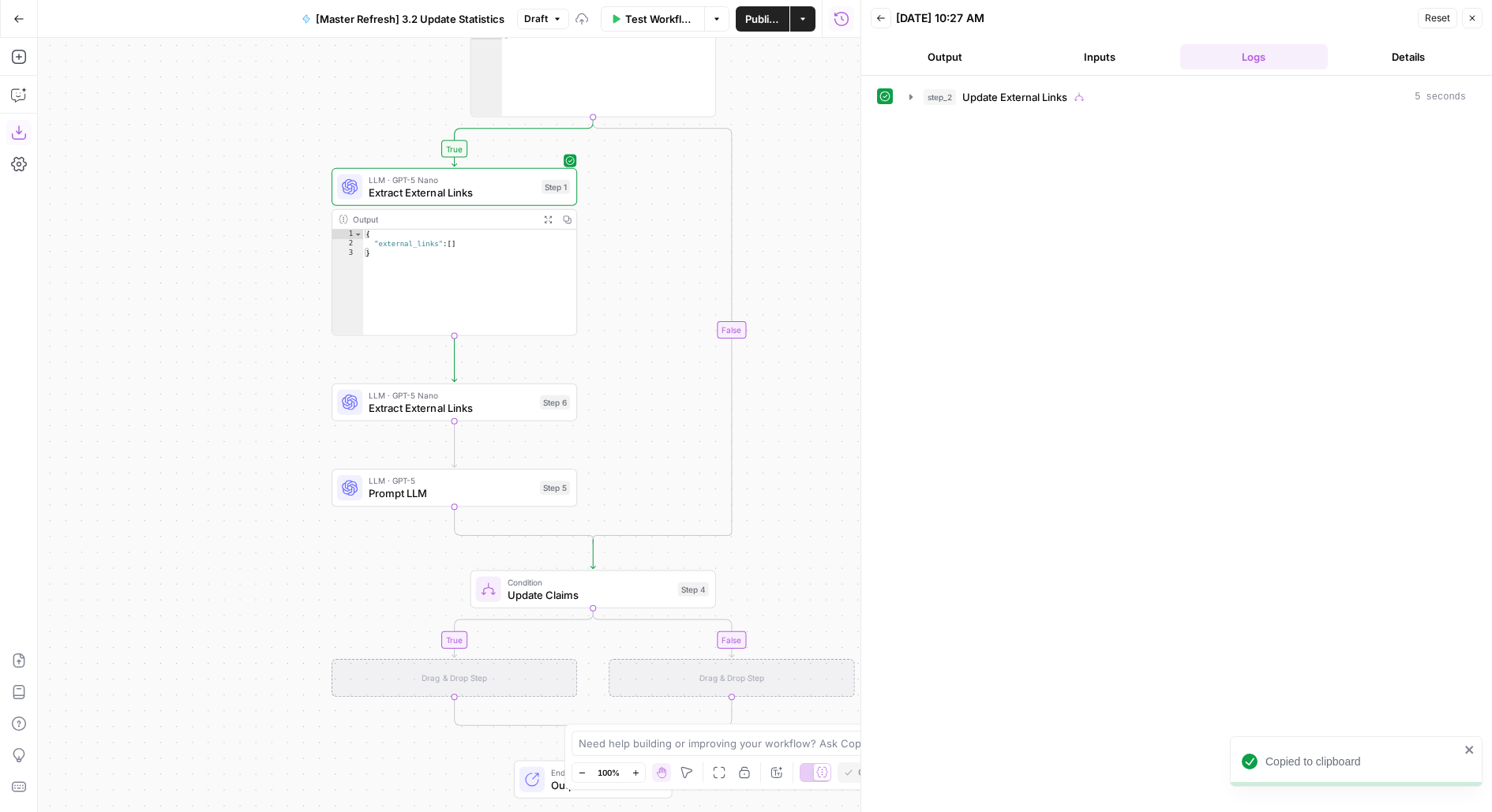
click at [462, 419] on div "LLM · GPT-5 Nano Extract External Links Step 6 Copy step Delete step Add Note T…" at bounding box center [454, 402] width 245 height 38
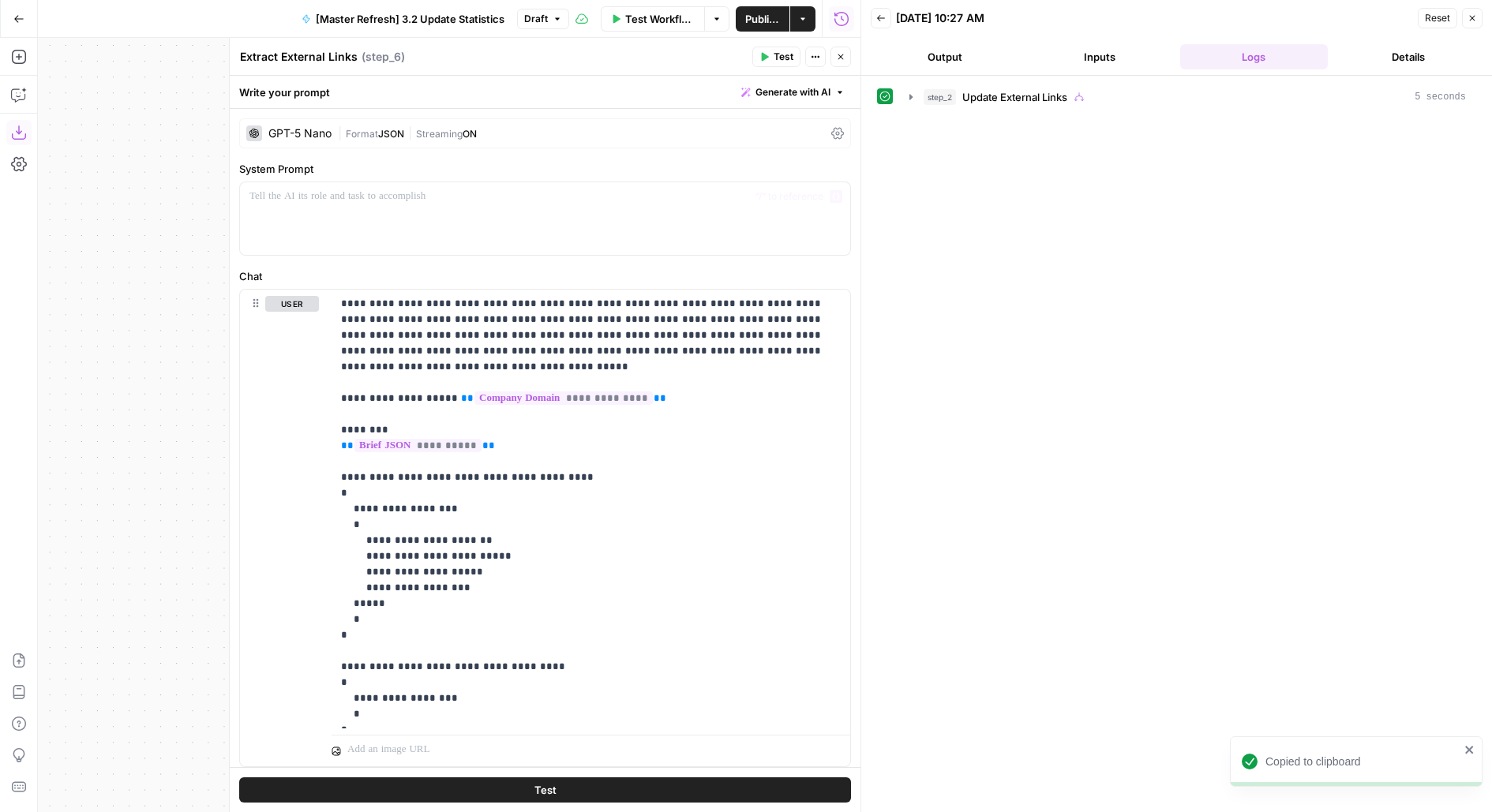
click at [406, 101] on div "Write your prompt Generate with AI" at bounding box center [545, 92] width 631 height 32
click at [406, 118] on div "**********" at bounding box center [545, 461] width 631 height 704
click at [393, 147] on div "**********" at bounding box center [545, 461] width 631 height 704
click at [378, 133] on span "Format" at bounding box center [362, 133] width 32 height 12
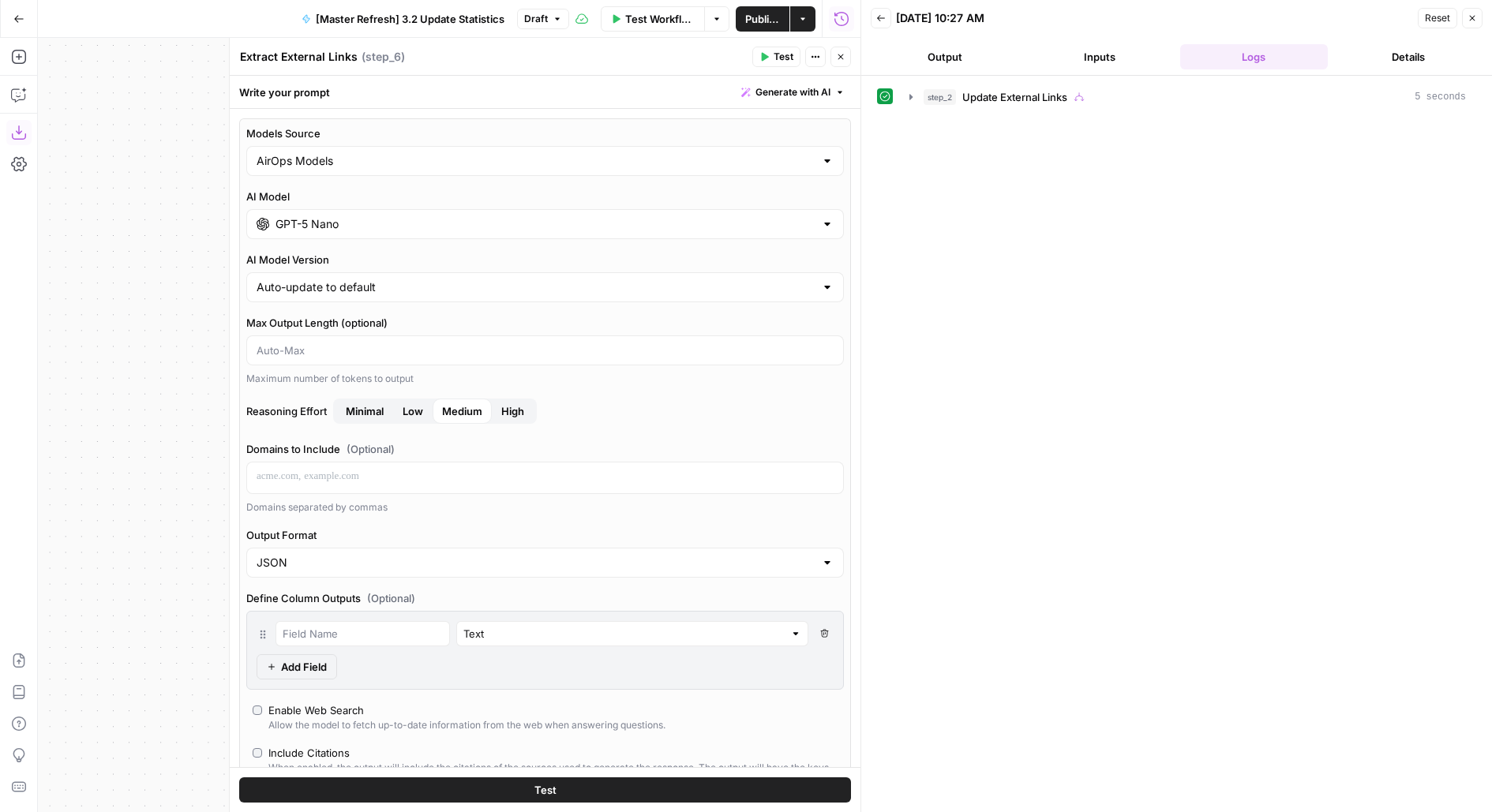
click at [338, 245] on div "Models Source AirOps Models AI Model GPT-5 Nano AI Model Version Auto-update to…" at bounding box center [544, 516] width 612 height 797
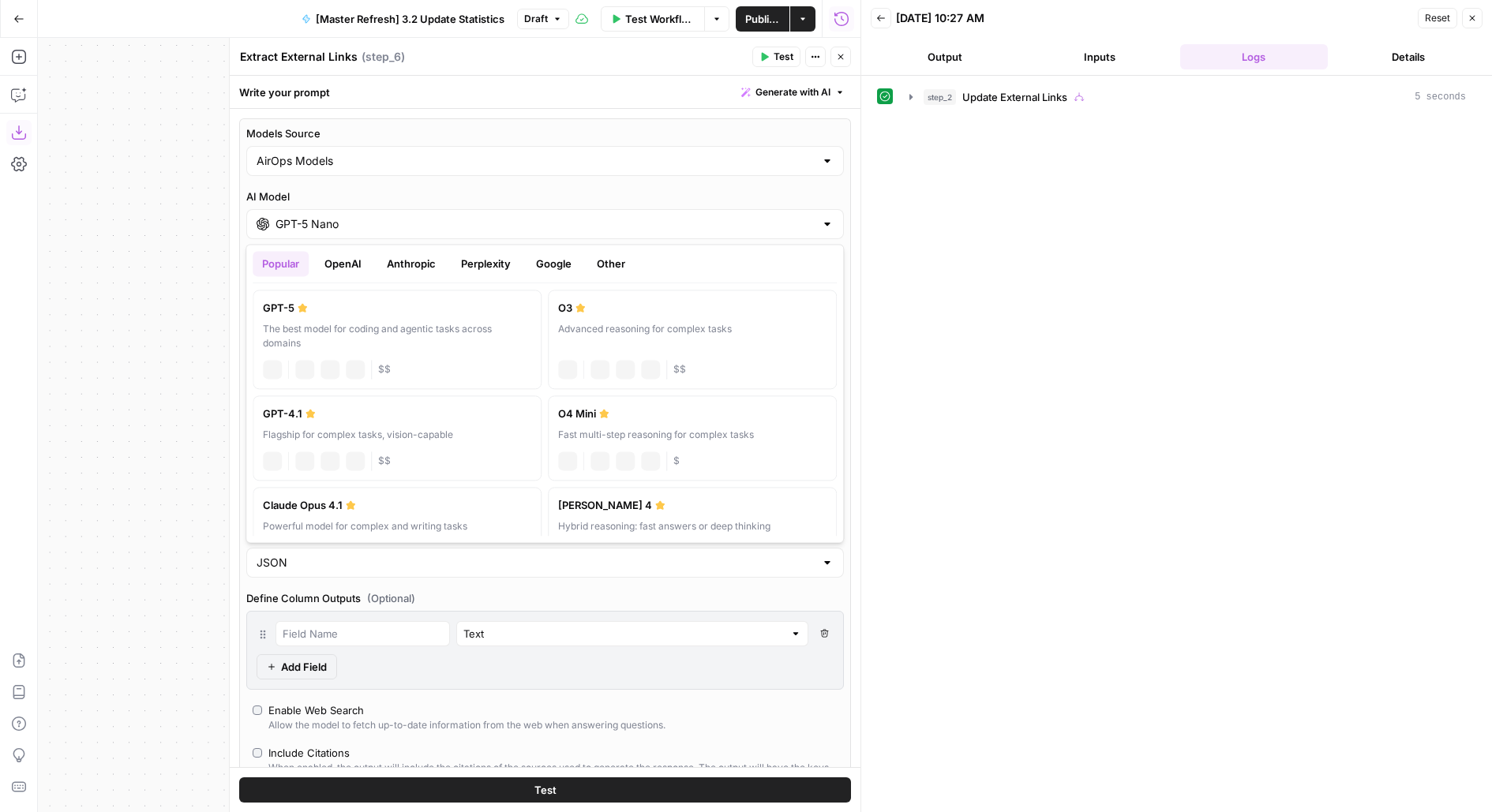
click at [337, 231] on div "GPT-5 Nano" at bounding box center [544, 224] width 597 height 30
click at [331, 306] on div "GPT-5" at bounding box center [397, 308] width 269 height 16
type input "GPT-5"
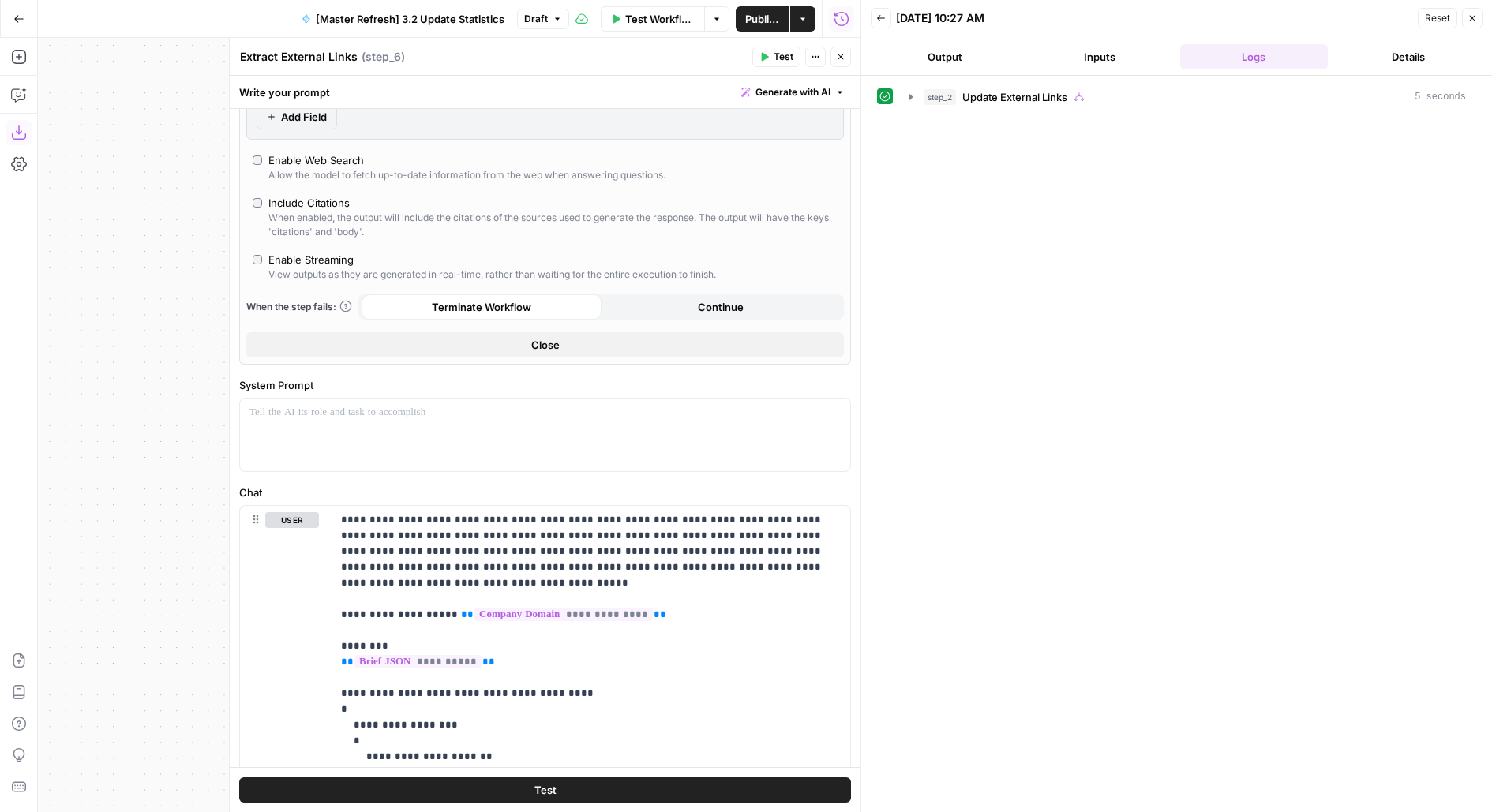
scroll to position [614, 0]
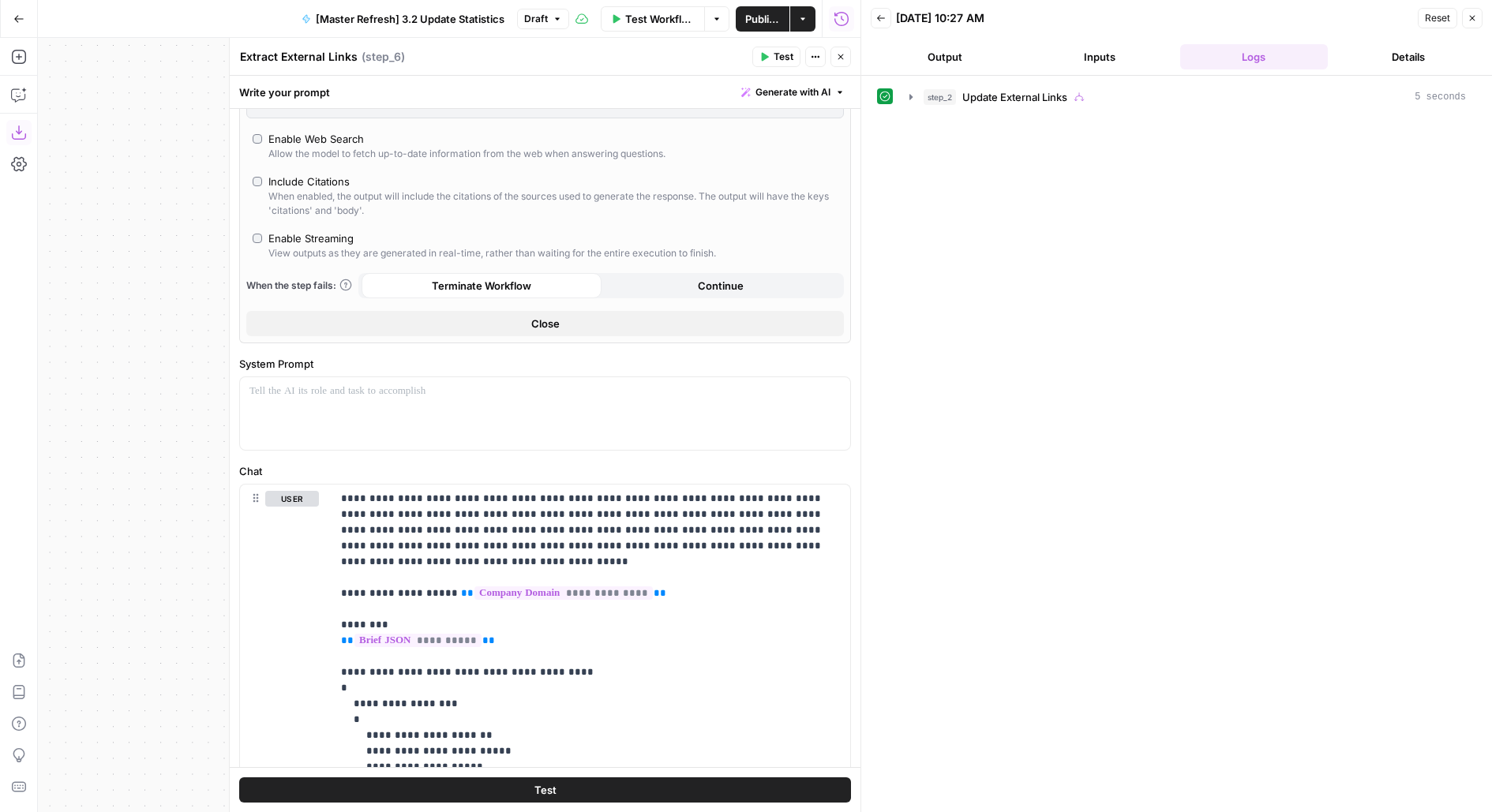
click at [319, 146] on div "Allow the model to fetch up-to-date information from the web when answering que…" at bounding box center [467, 154] width 397 height 14
type input "response"
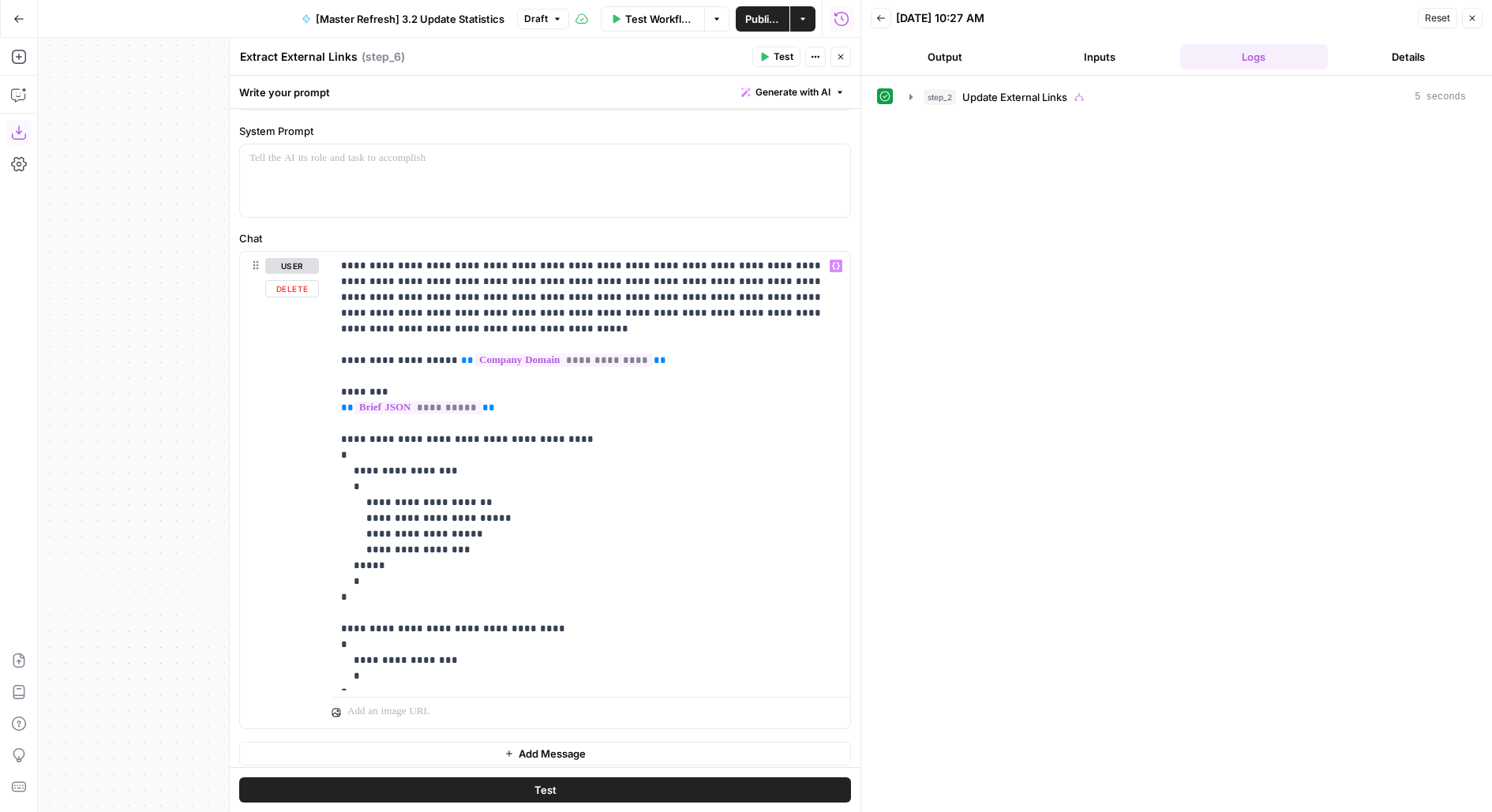
click at [379, 748] on button "Add Message" at bounding box center [544, 754] width 612 height 23
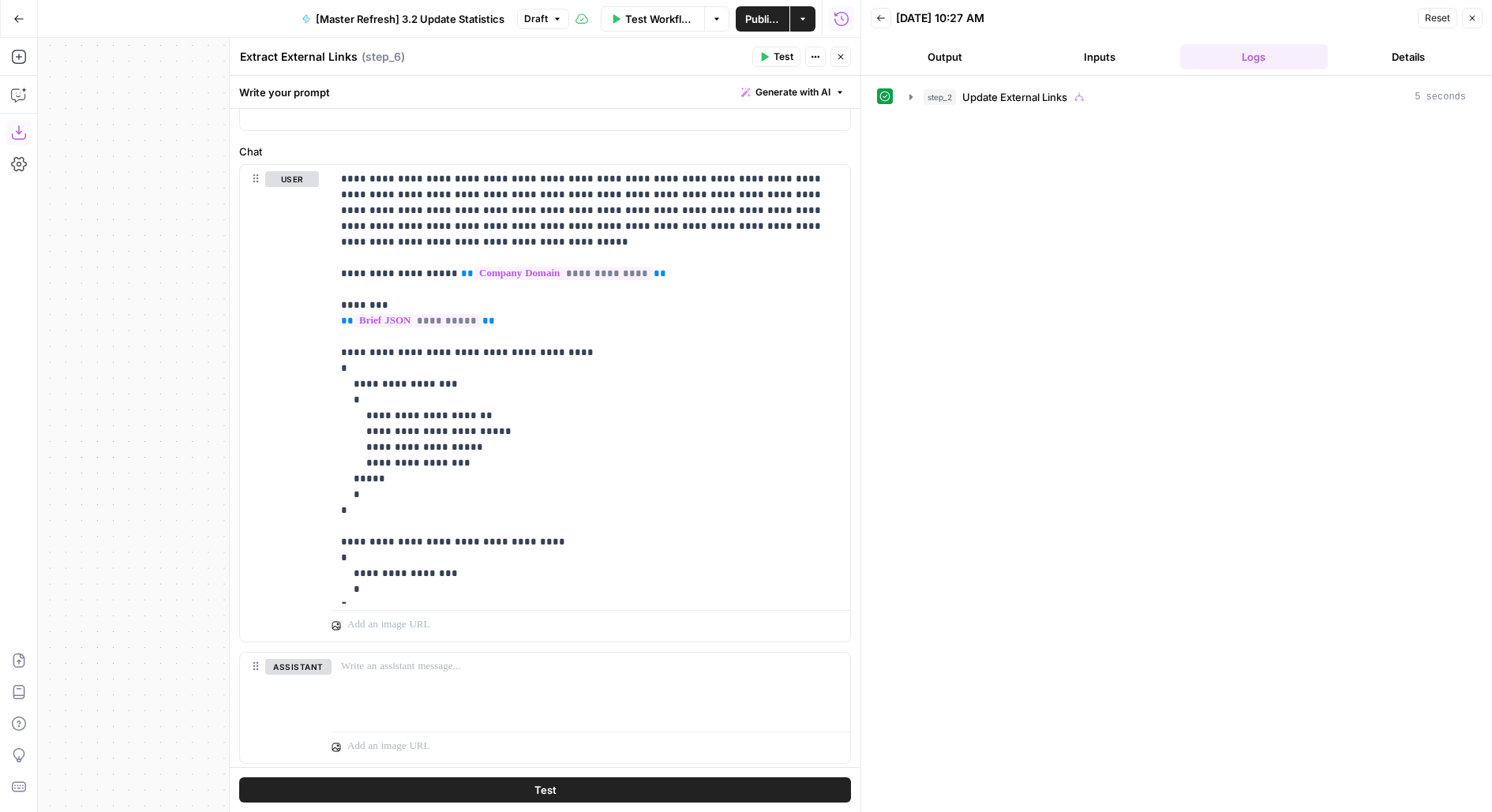
scroll to position [967, 0]
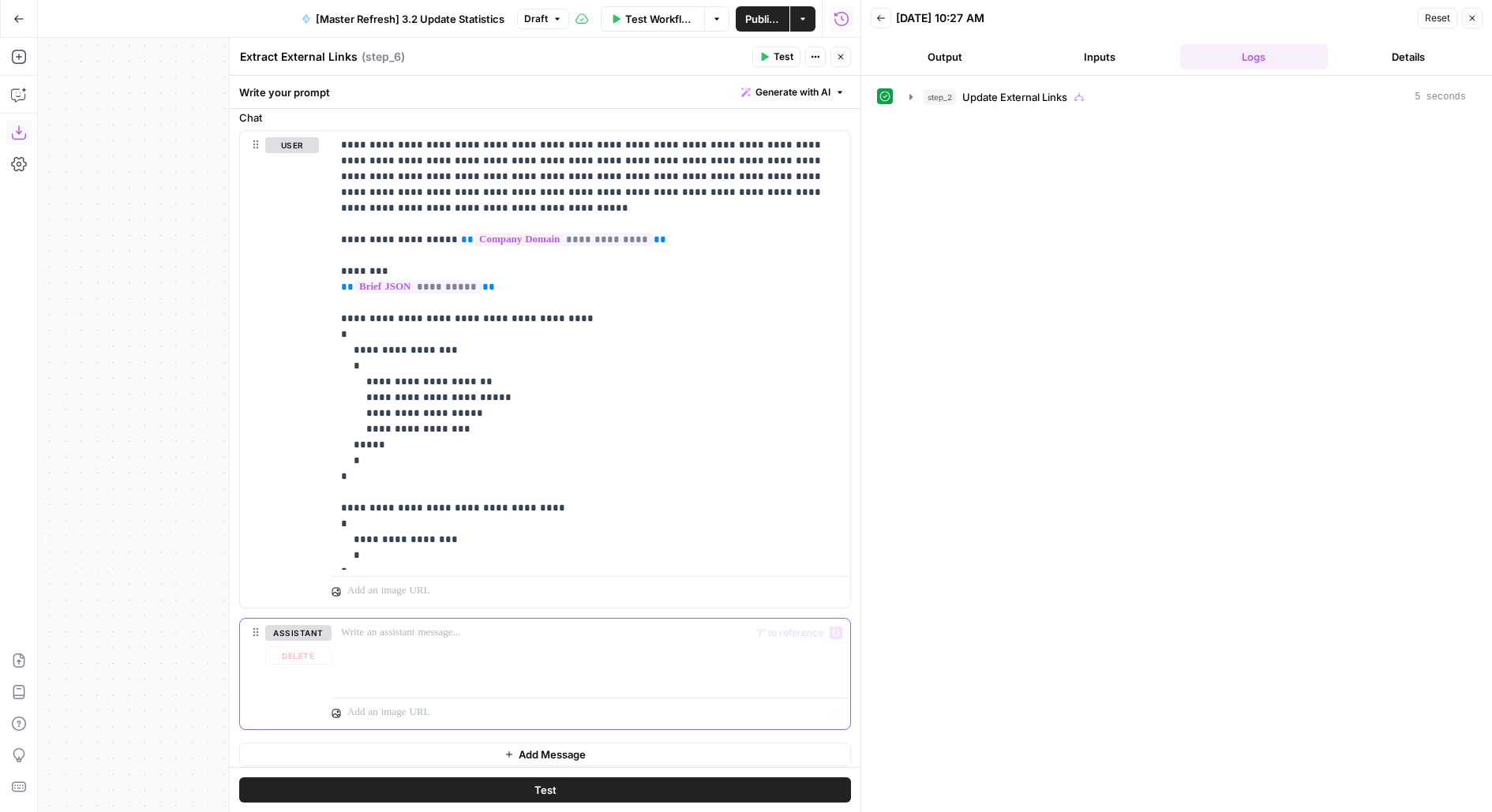
click at [397, 631] on p at bounding box center [591, 633] width 499 height 16
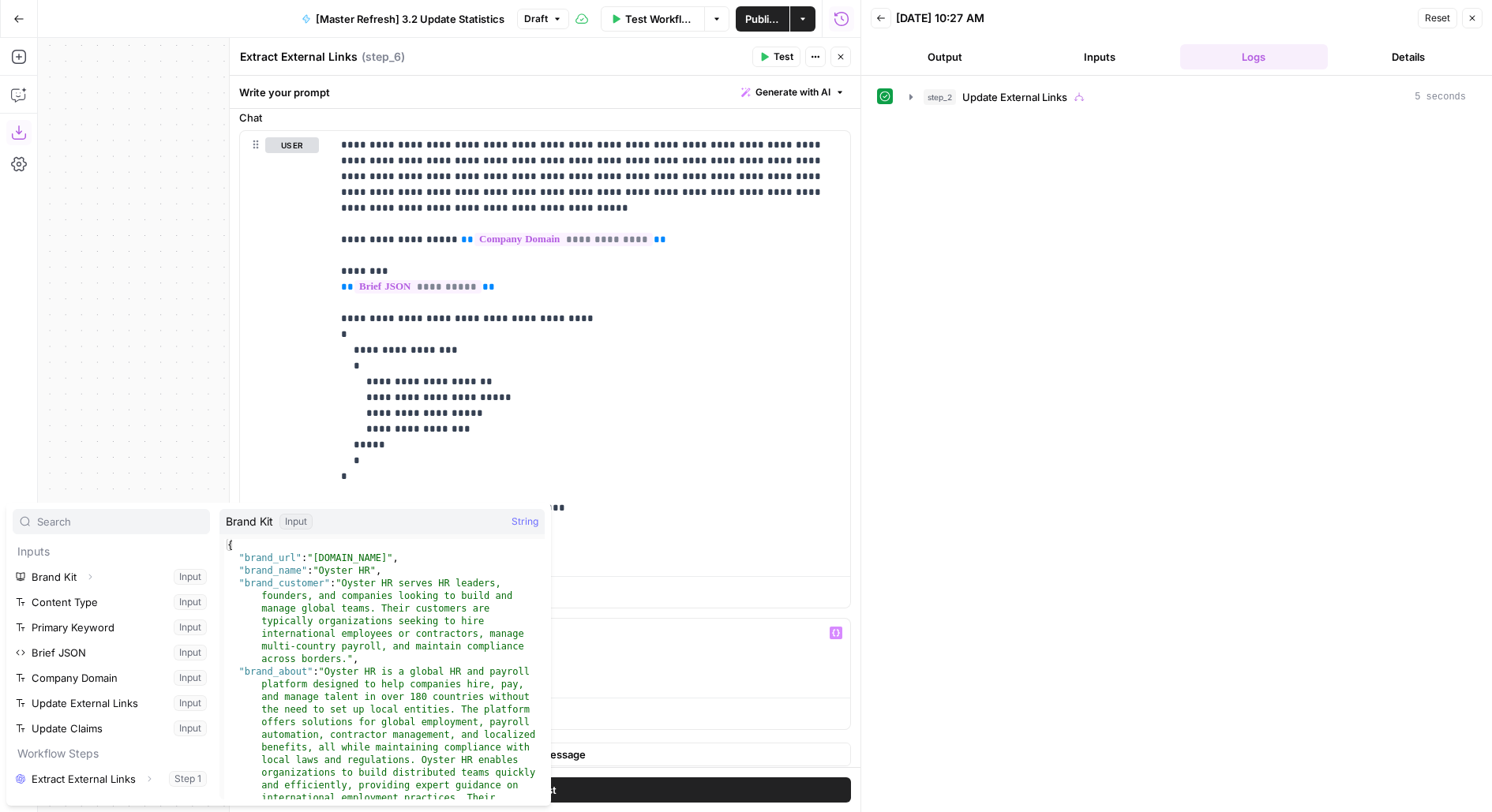
scroll to position [193, 0]
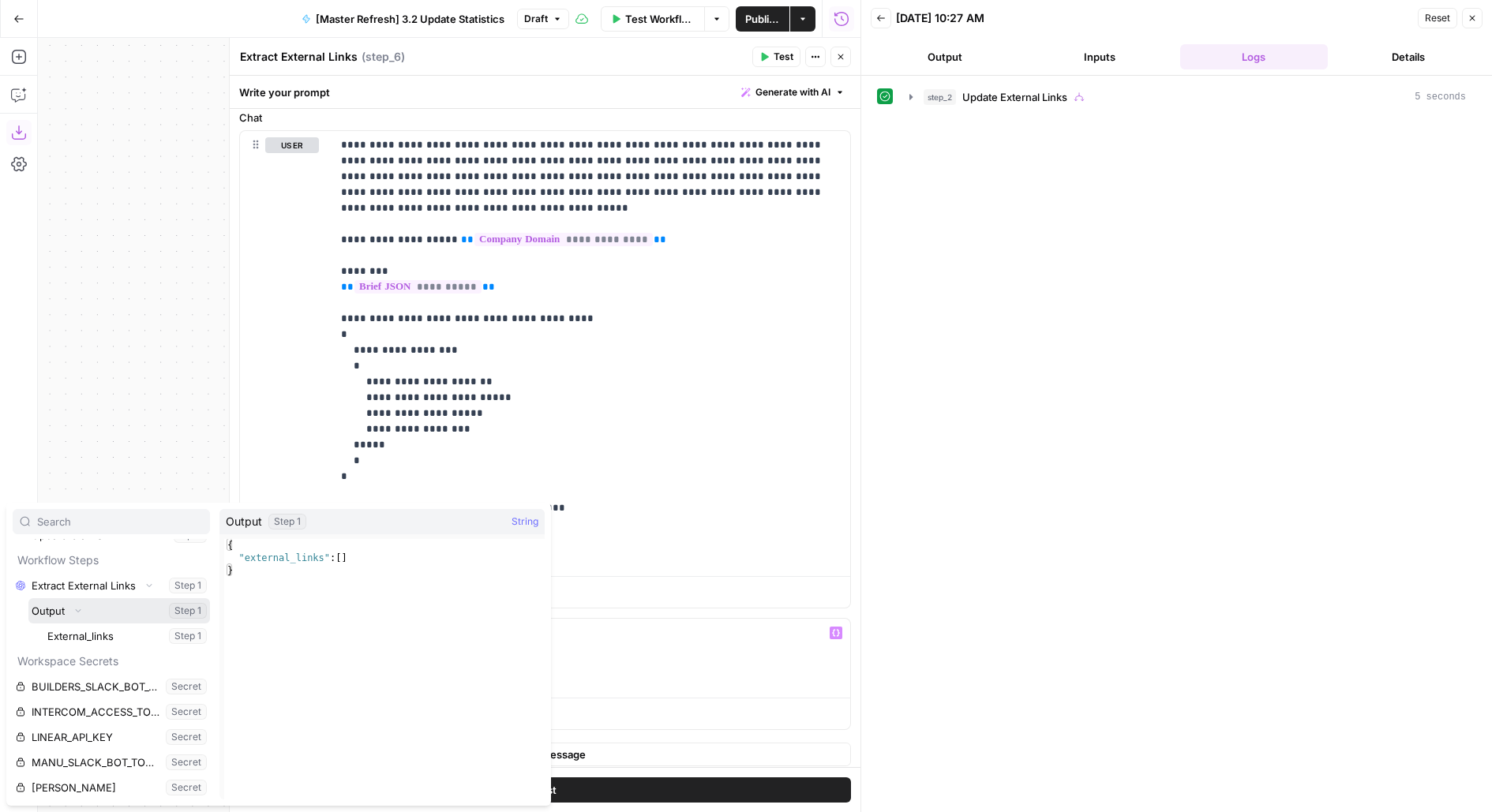
click at [29, 598] on button "Select variable Output" at bounding box center [119, 611] width 181 height 25
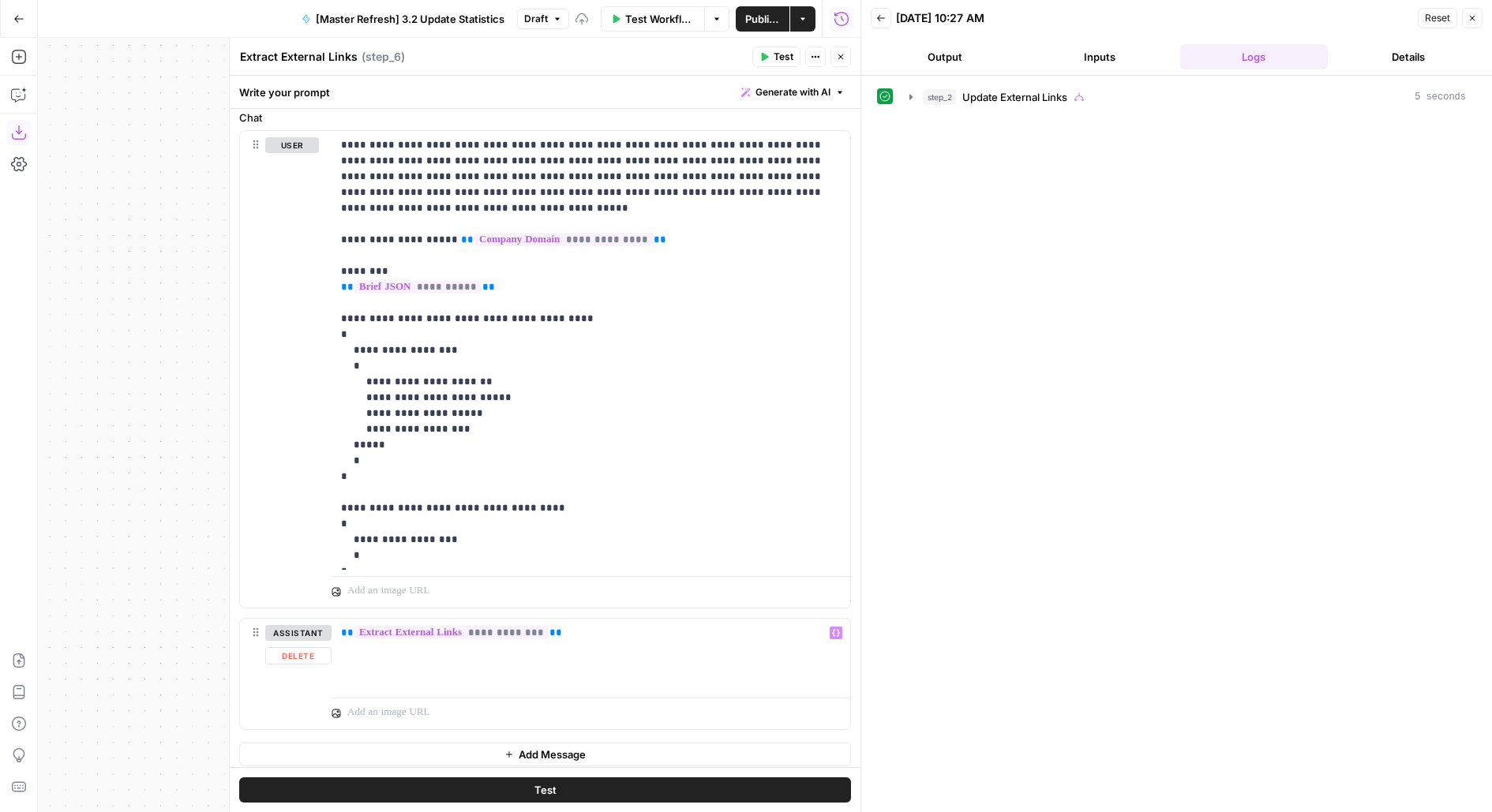
click at [549, 754] on button "Add Message" at bounding box center [544, 755] width 612 height 23
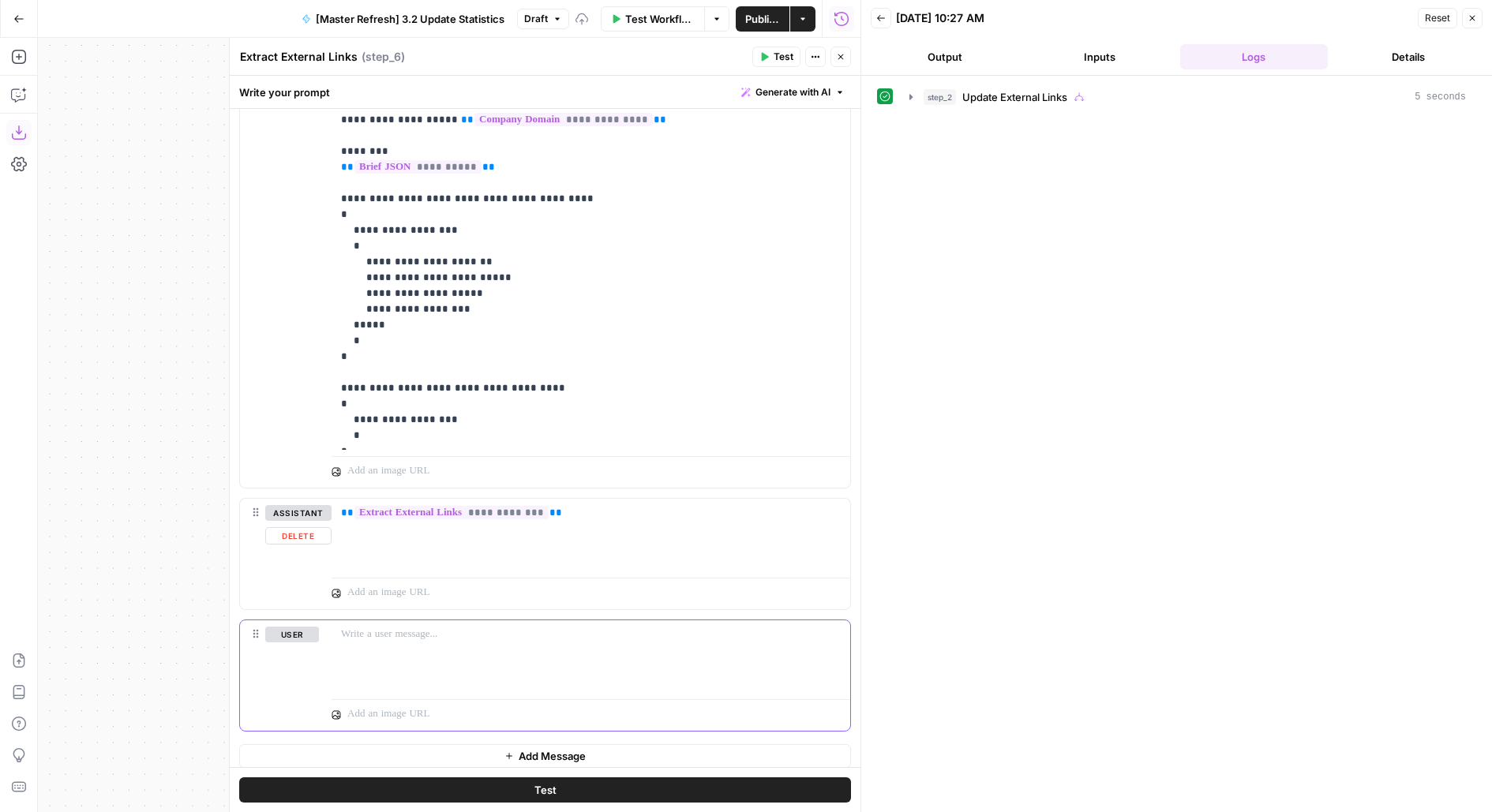
click at [550, 621] on div at bounding box center [590, 657] width 518 height 73
click at [835, 63] on button "Close" at bounding box center [840, 57] width 21 height 21
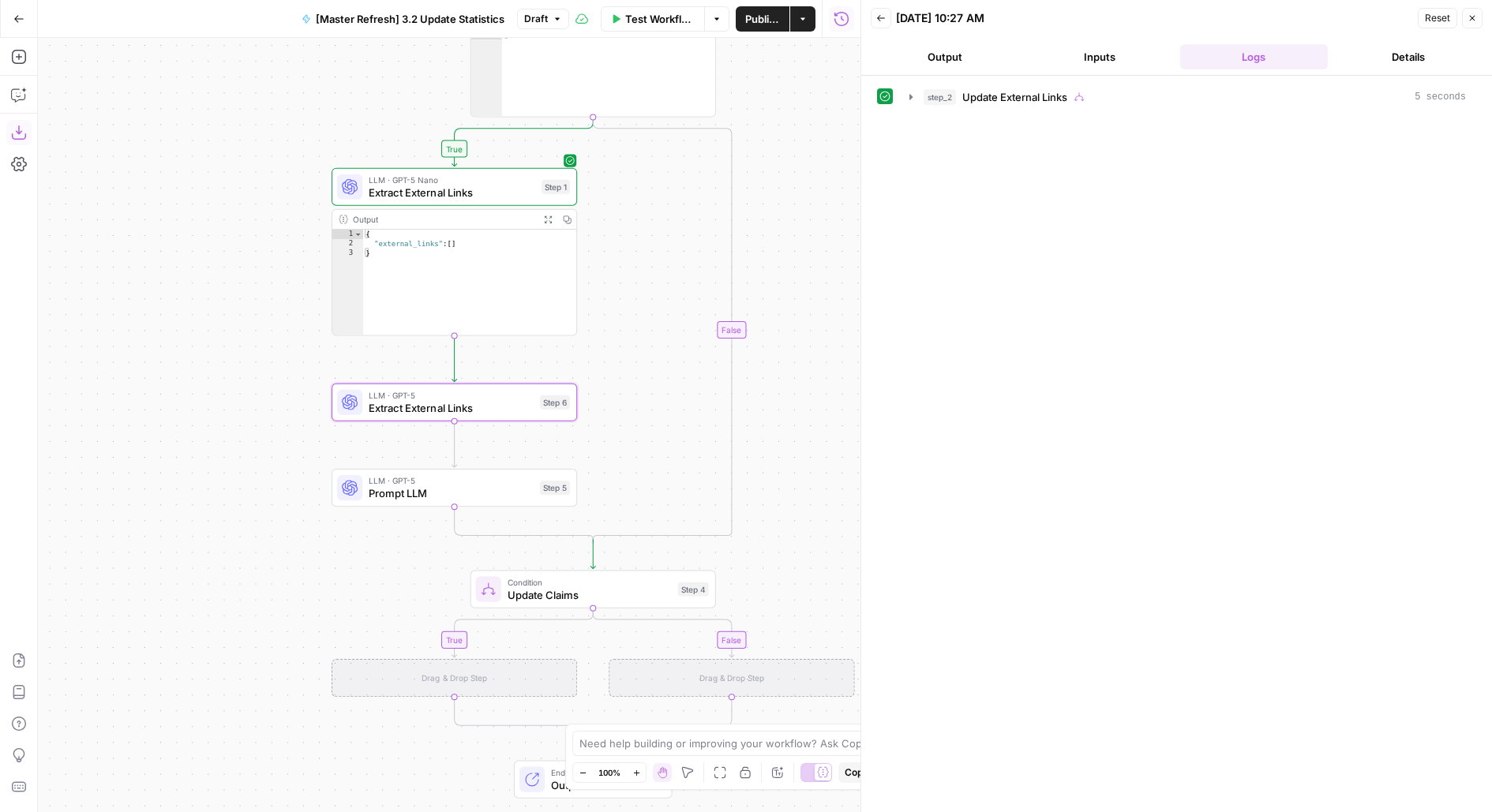
click at [424, 487] on span "Prompt LLM" at bounding box center [451, 493] width 165 height 16
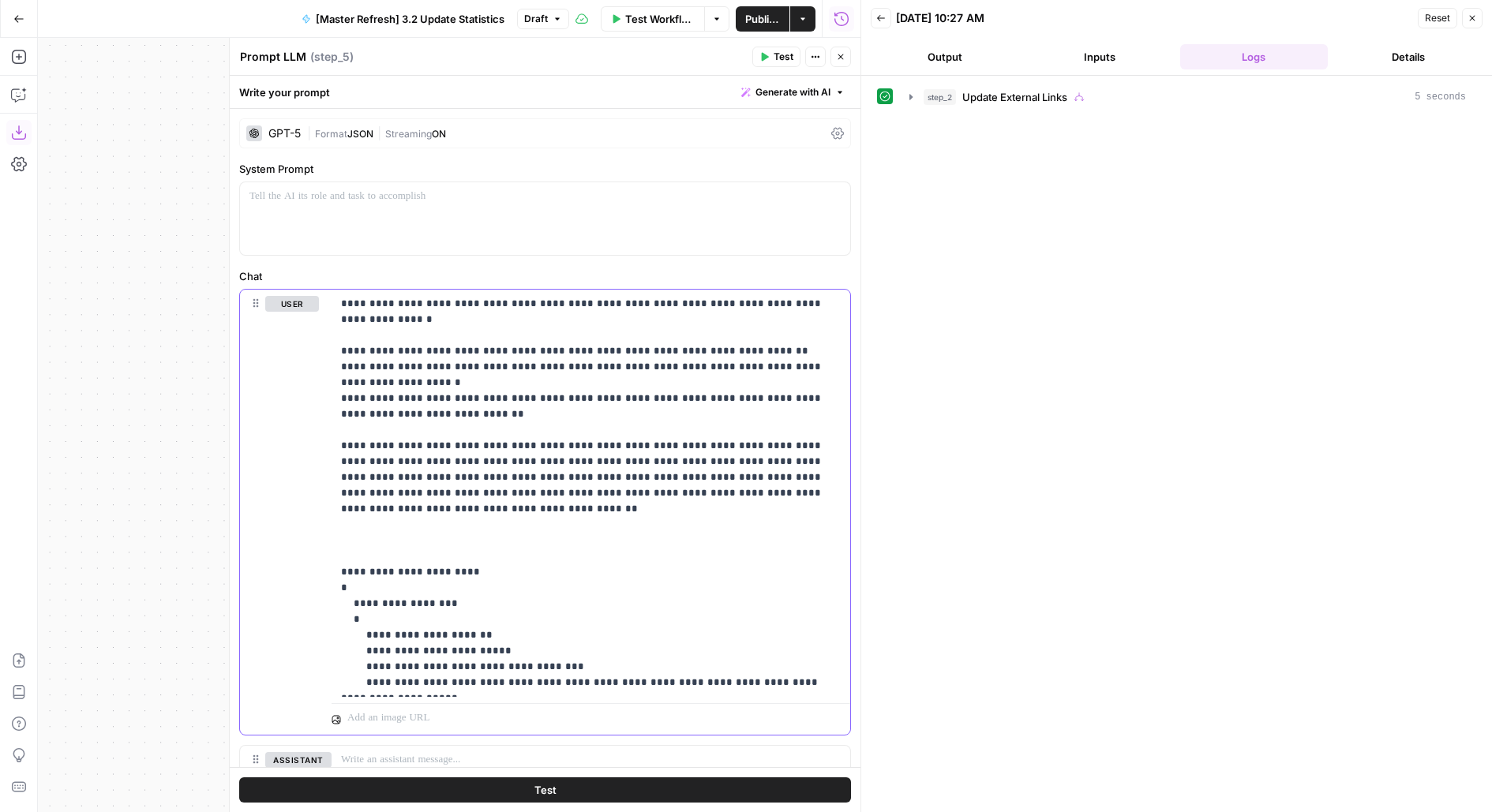
click at [547, 494] on p "**********" at bounding box center [591, 492] width 500 height 394
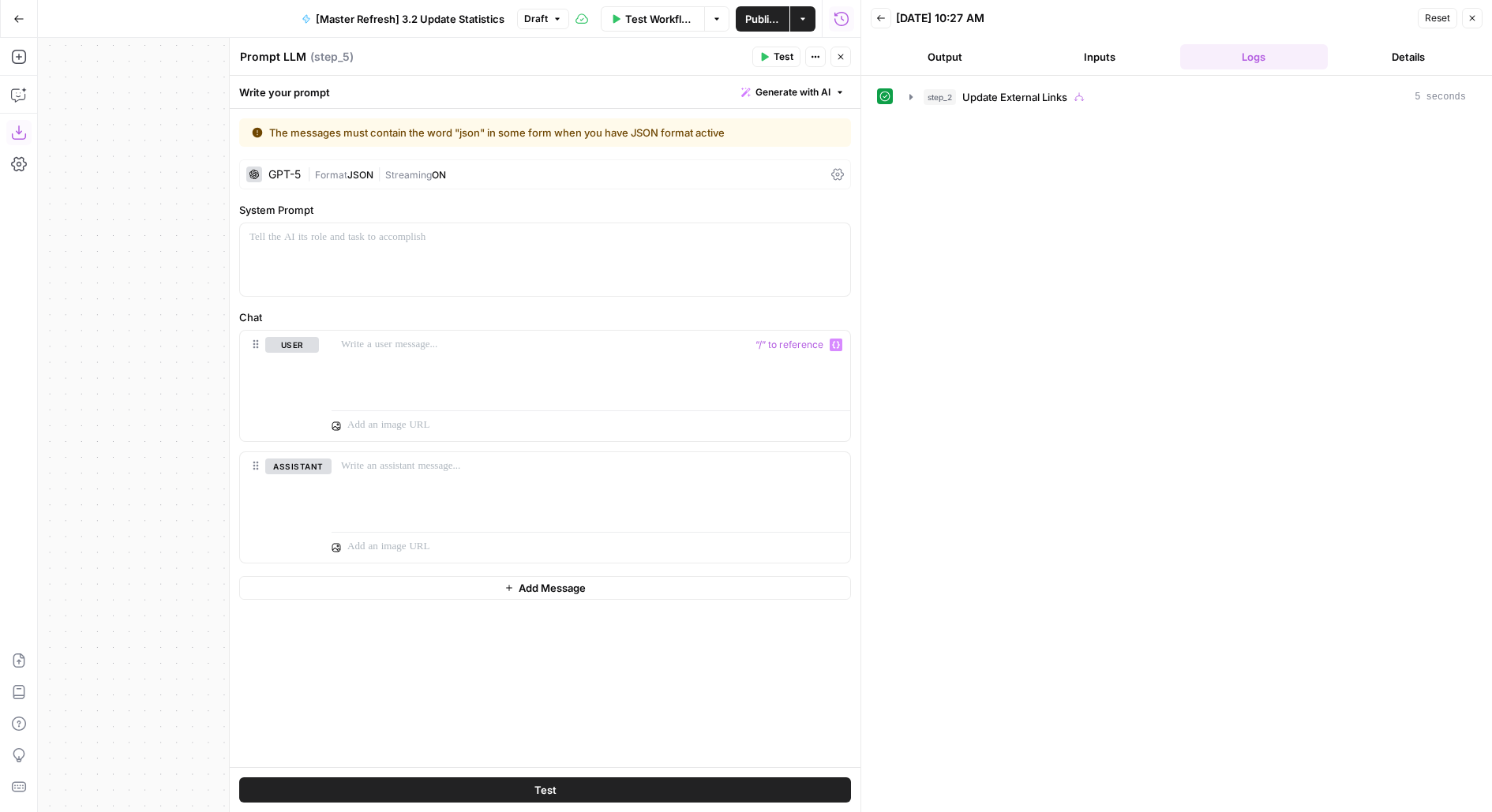
click at [835, 61] on button "Close" at bounding box center [840, 57] width 21 height 21
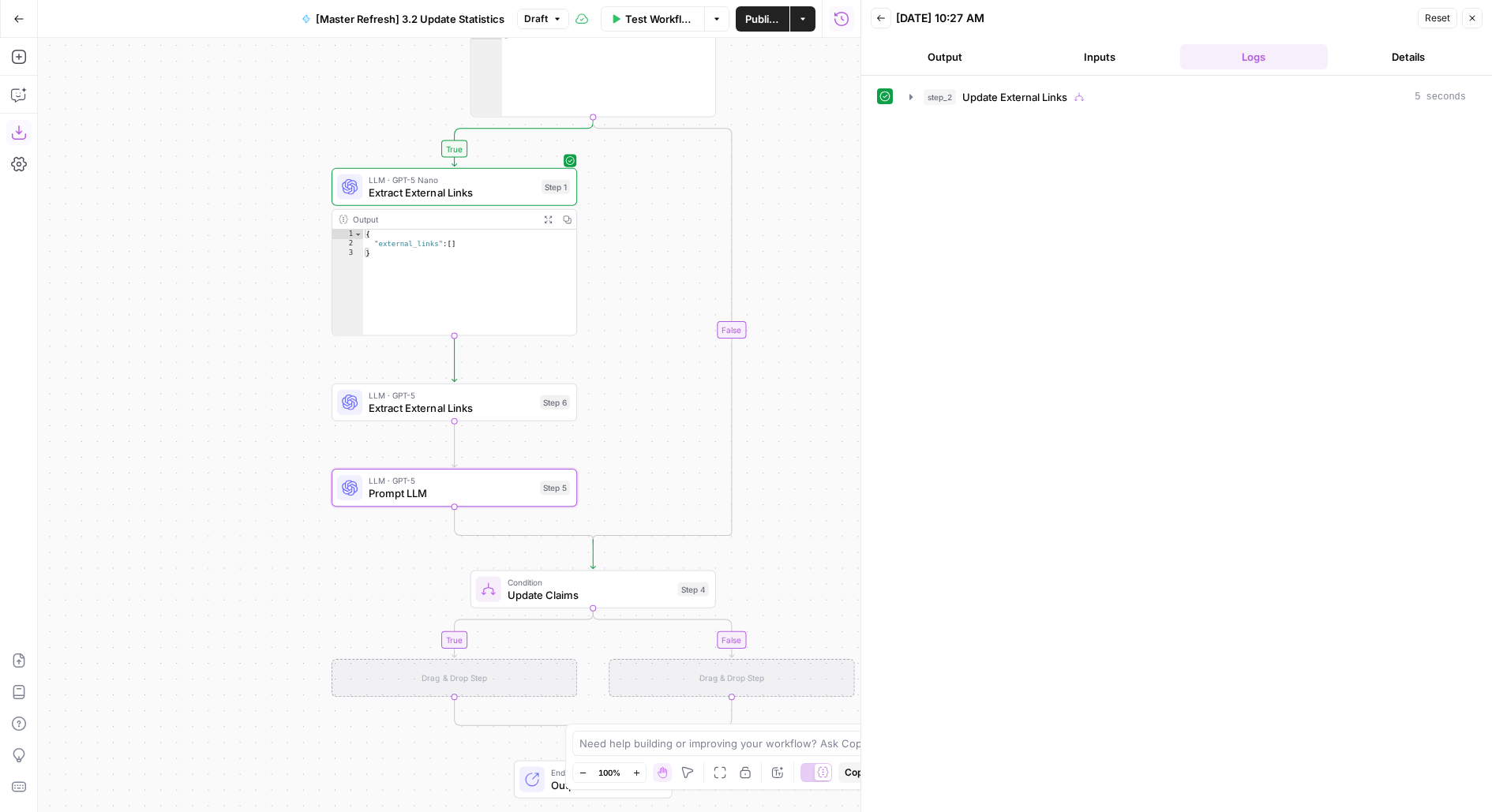
click at [455, 410] on span "Extract External Links" at bounding box center [451, 408] width 165 height 16
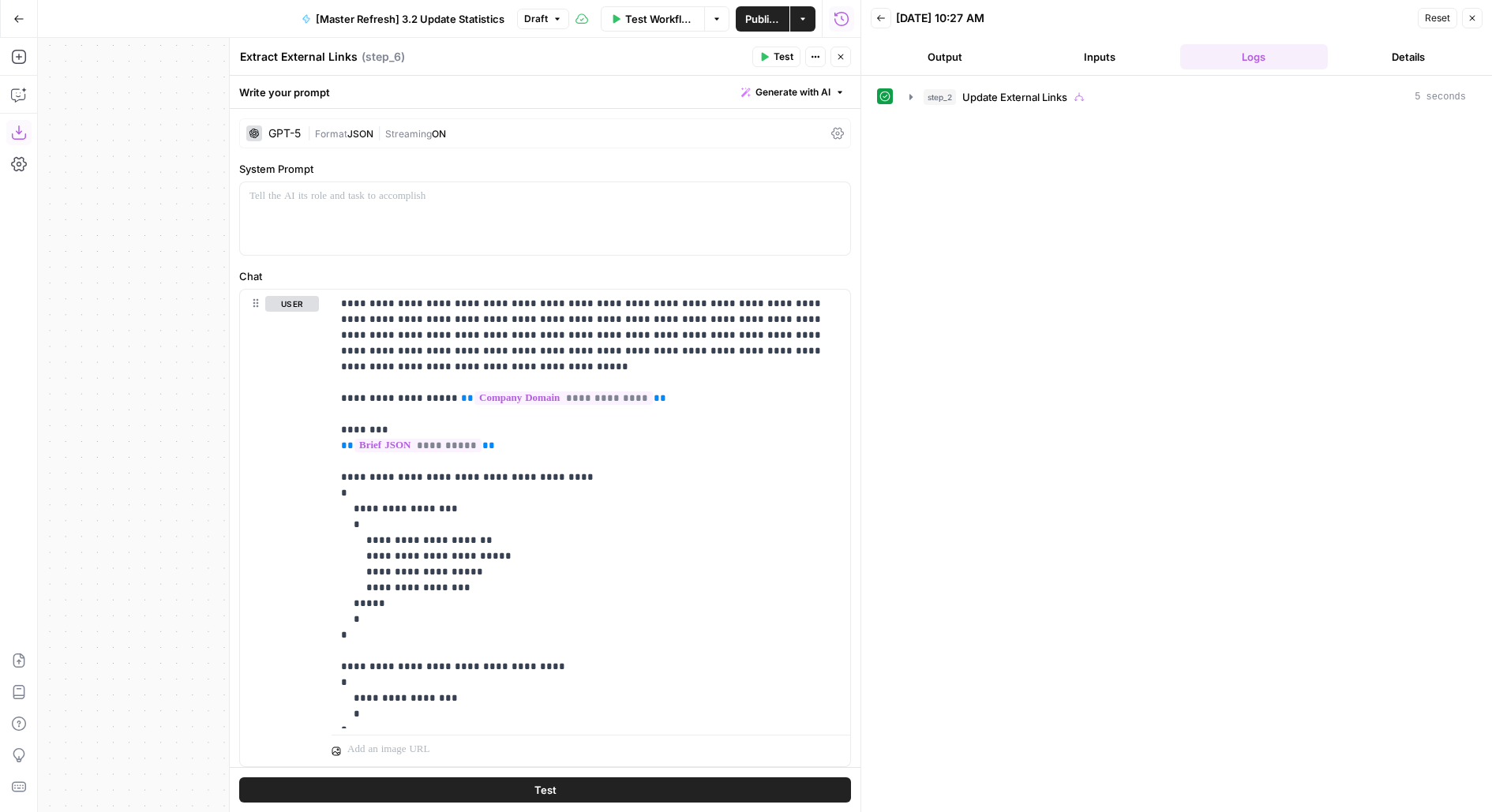
scroll to position [285, 0]
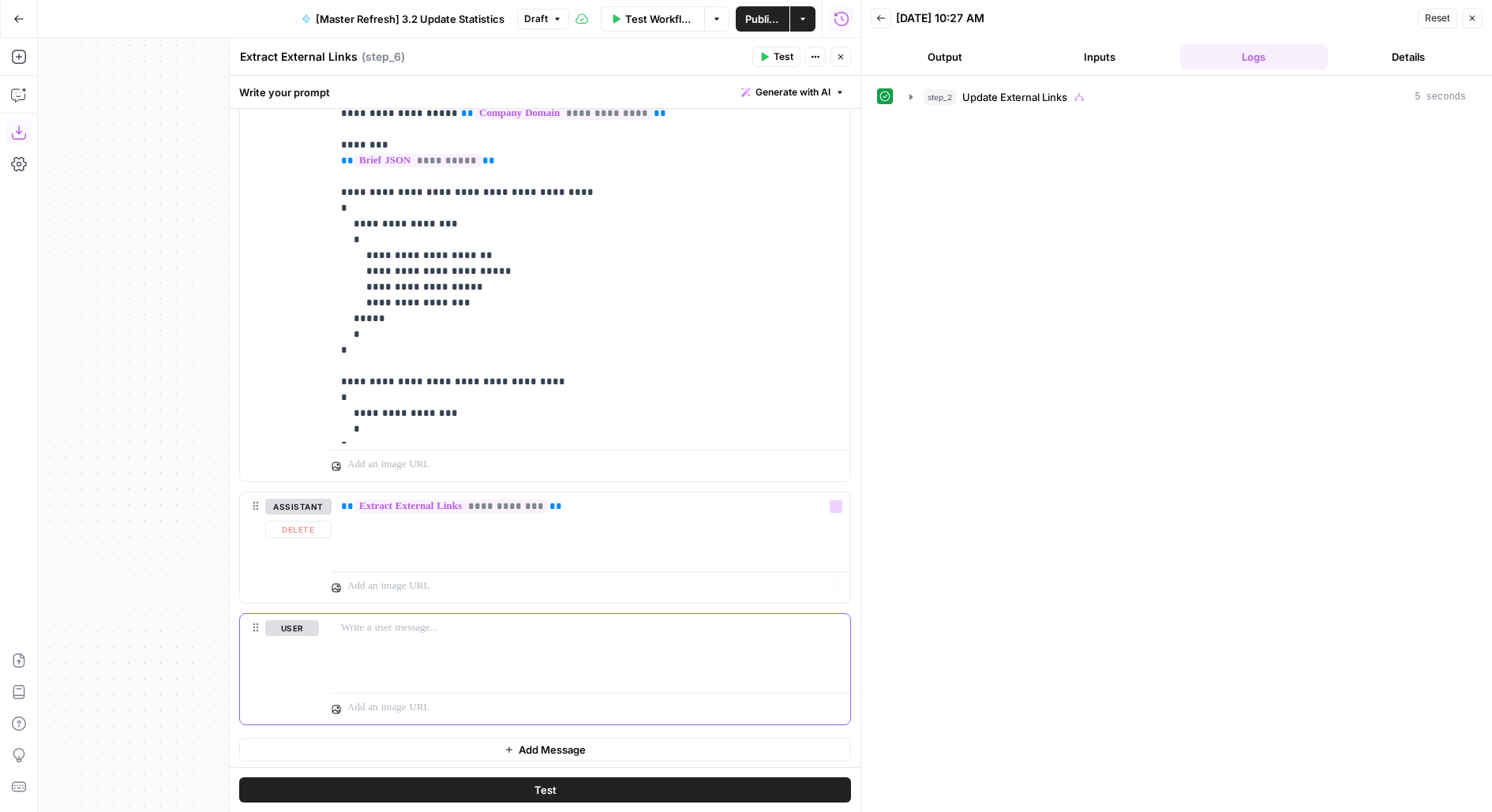
click at [394, 666] on div at bounding box center [590, 650] width 518 height 73
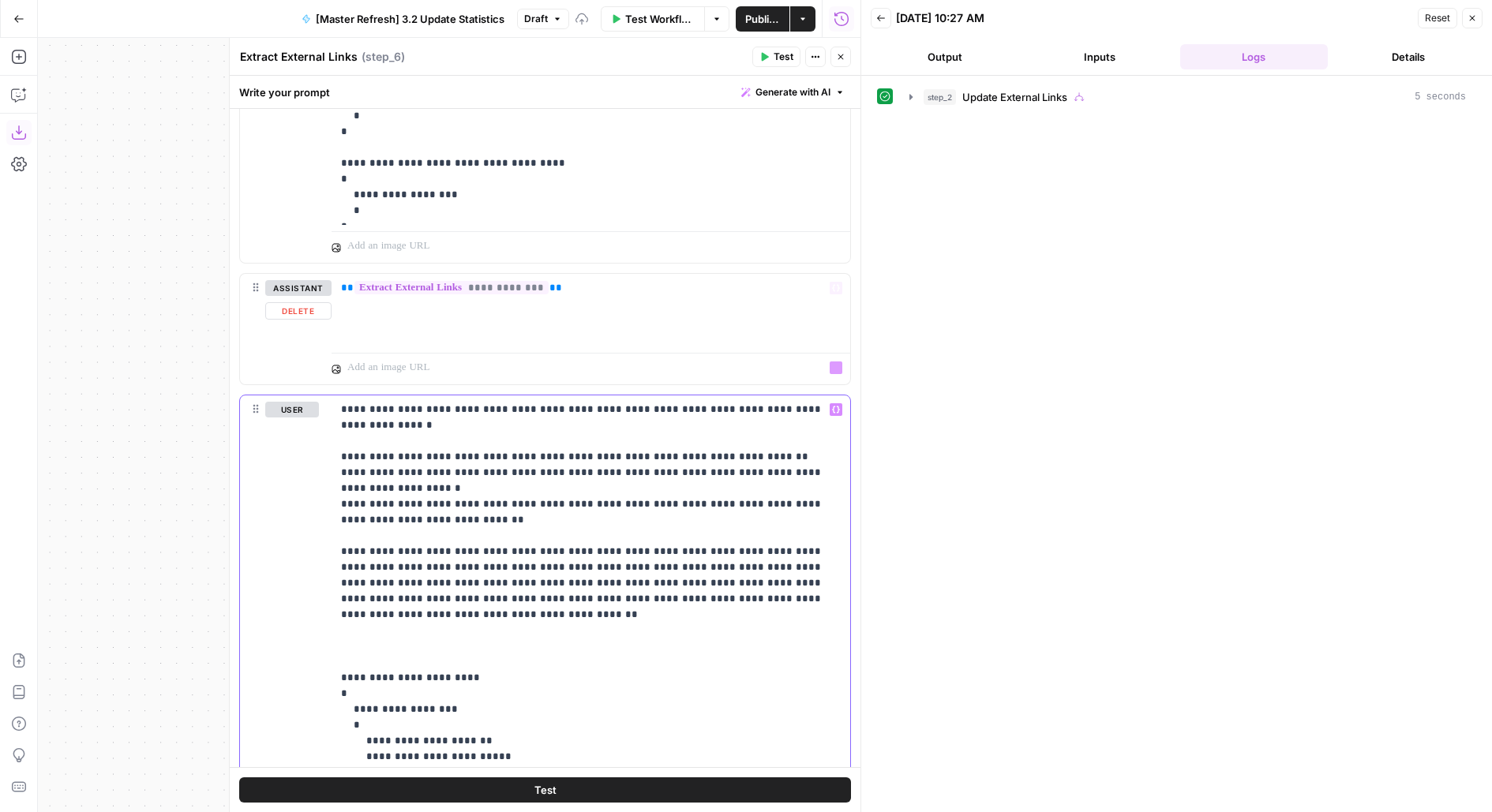
scroll to position [620, 0]
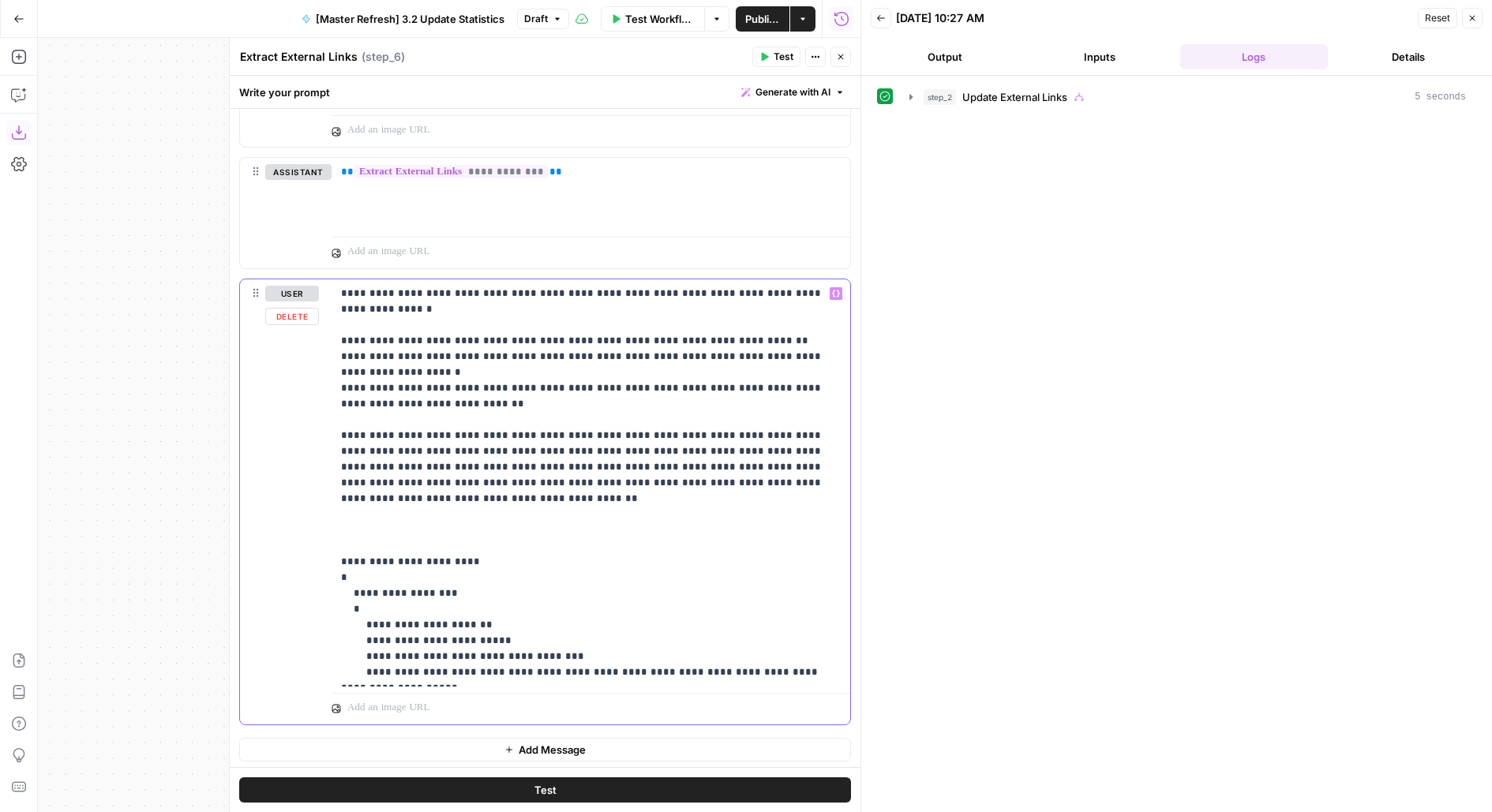
click at [446, 457] on p "**********" at bounding box center [591, 482] width 500 height 394
click at [445, 484] on p "**********" at bounding box center [591, 482] width 500 height 394
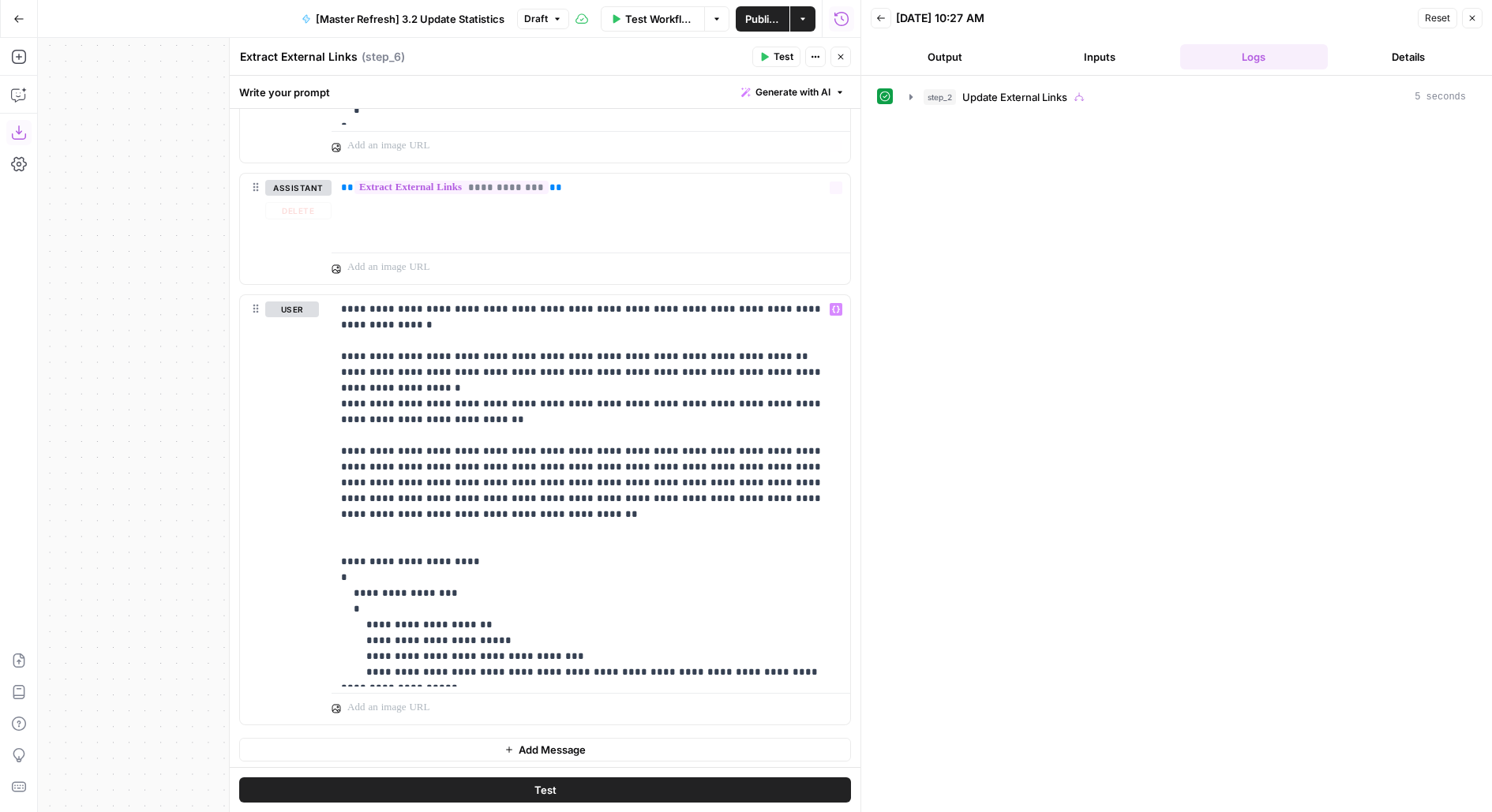
click at [840, 56] on icon "button" at bounding box center [840, 57] width 10 height 10
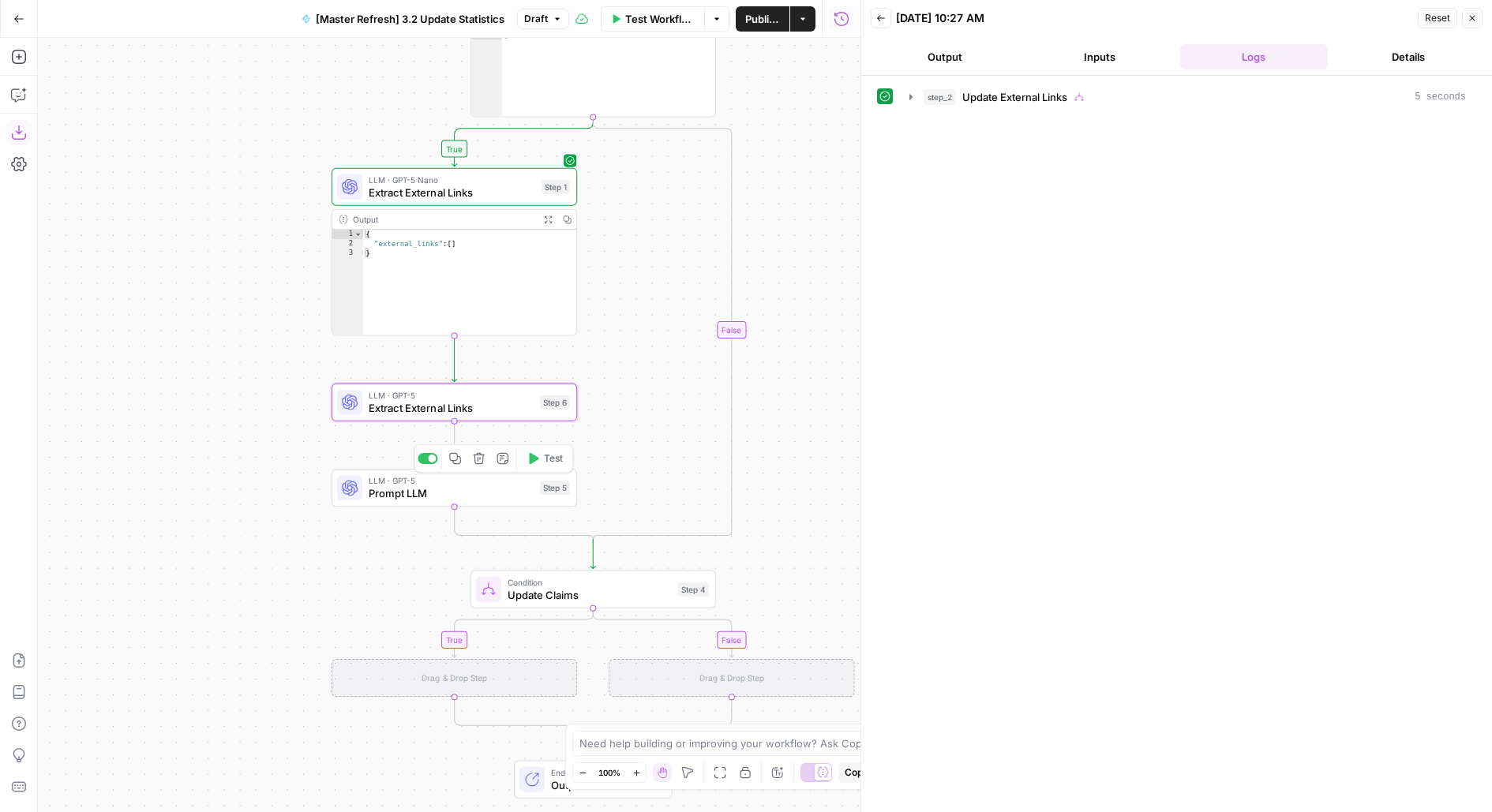
click at [484, 463] on icon "button" at bounding box center [479, 458] width 13 height 13
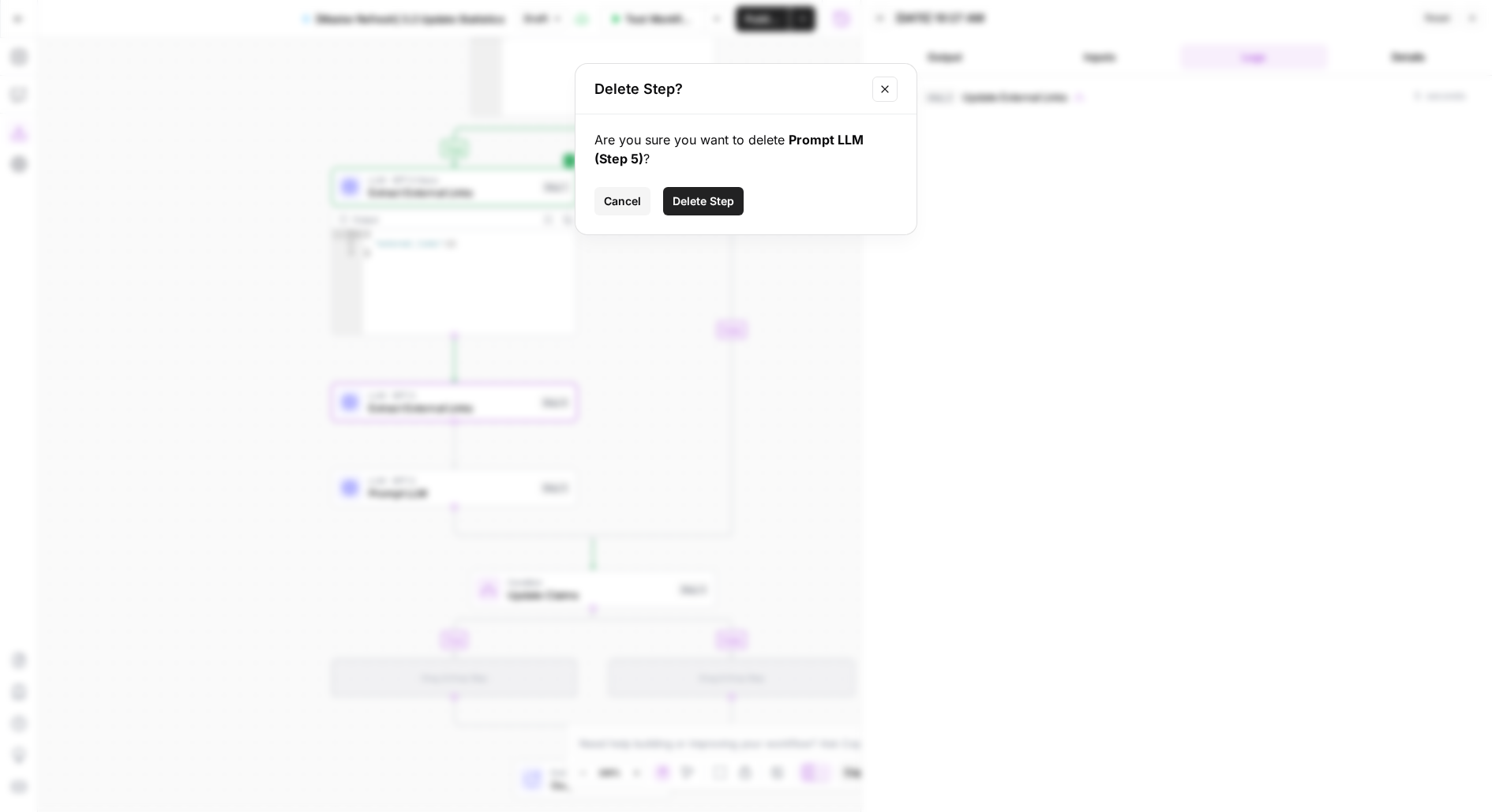
click at [690, 205] on span "Delete Step" at bounding box center [703, 201] width 62 height 16
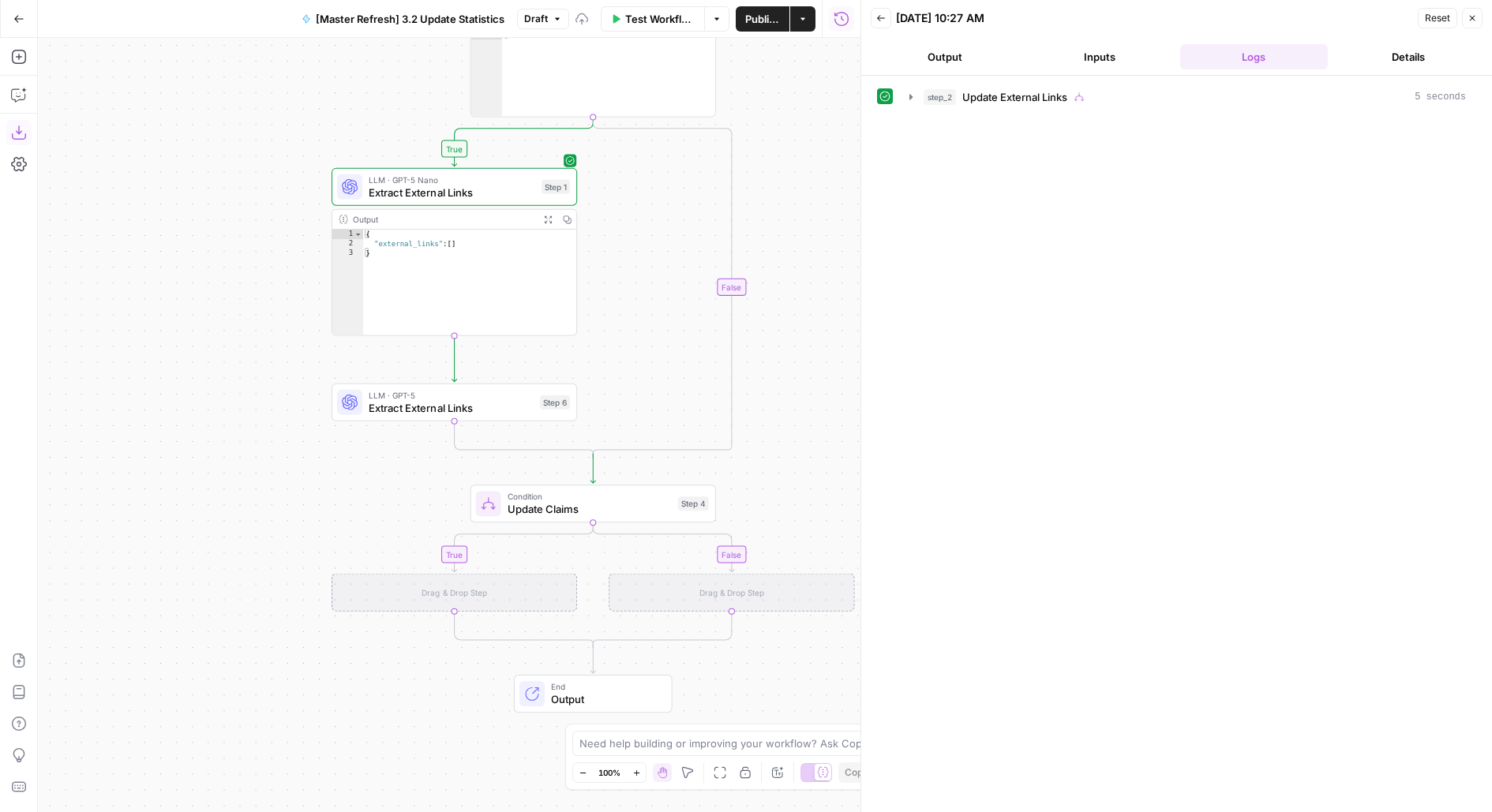
click at [487, 412] on span "Extract External Links" at bounding box center [451, 408] width 165 height 16
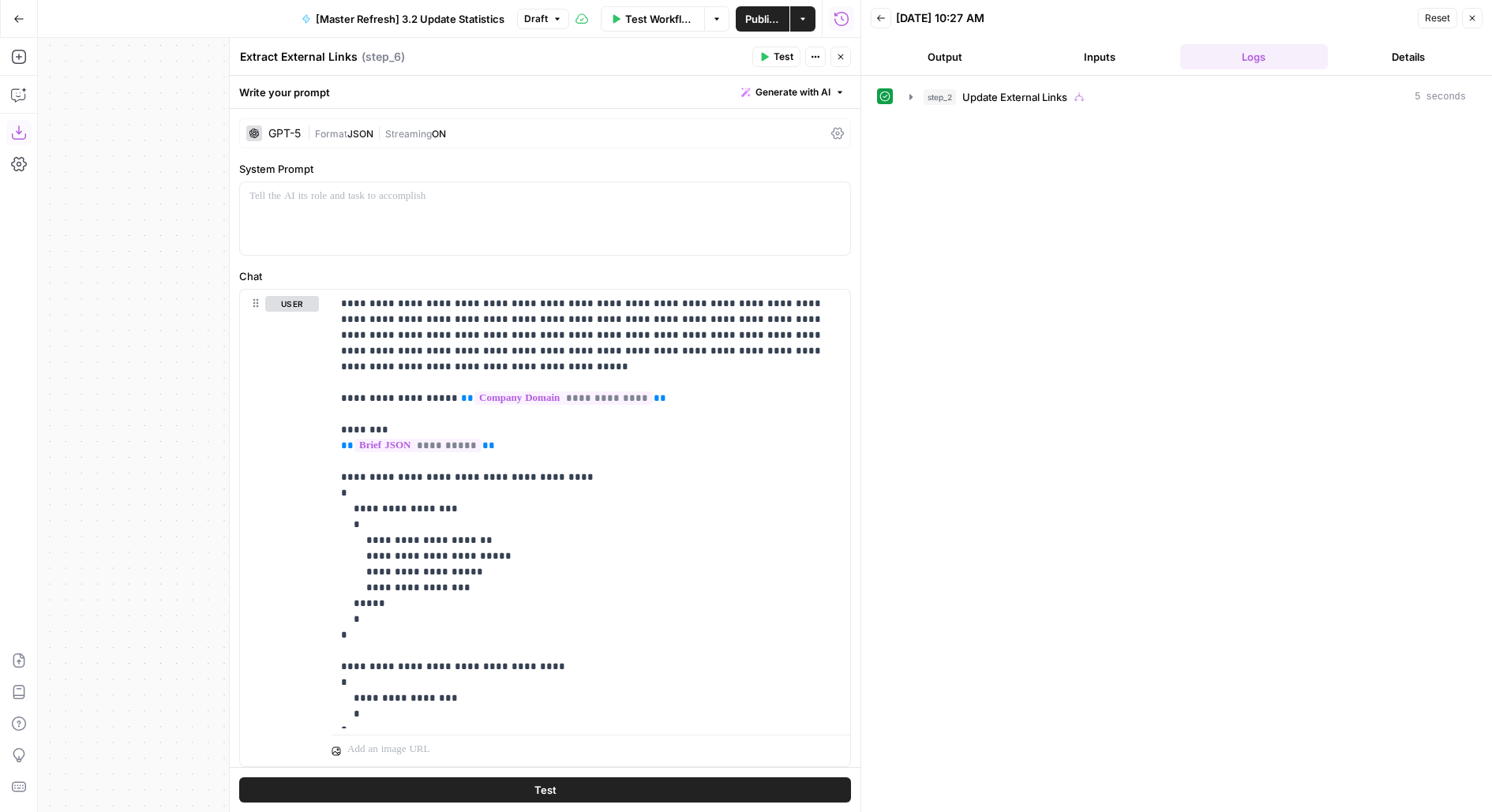
click at [303, 57] on textarea "Extract External Links" at bounding box center [298, 57] width 118 height 16
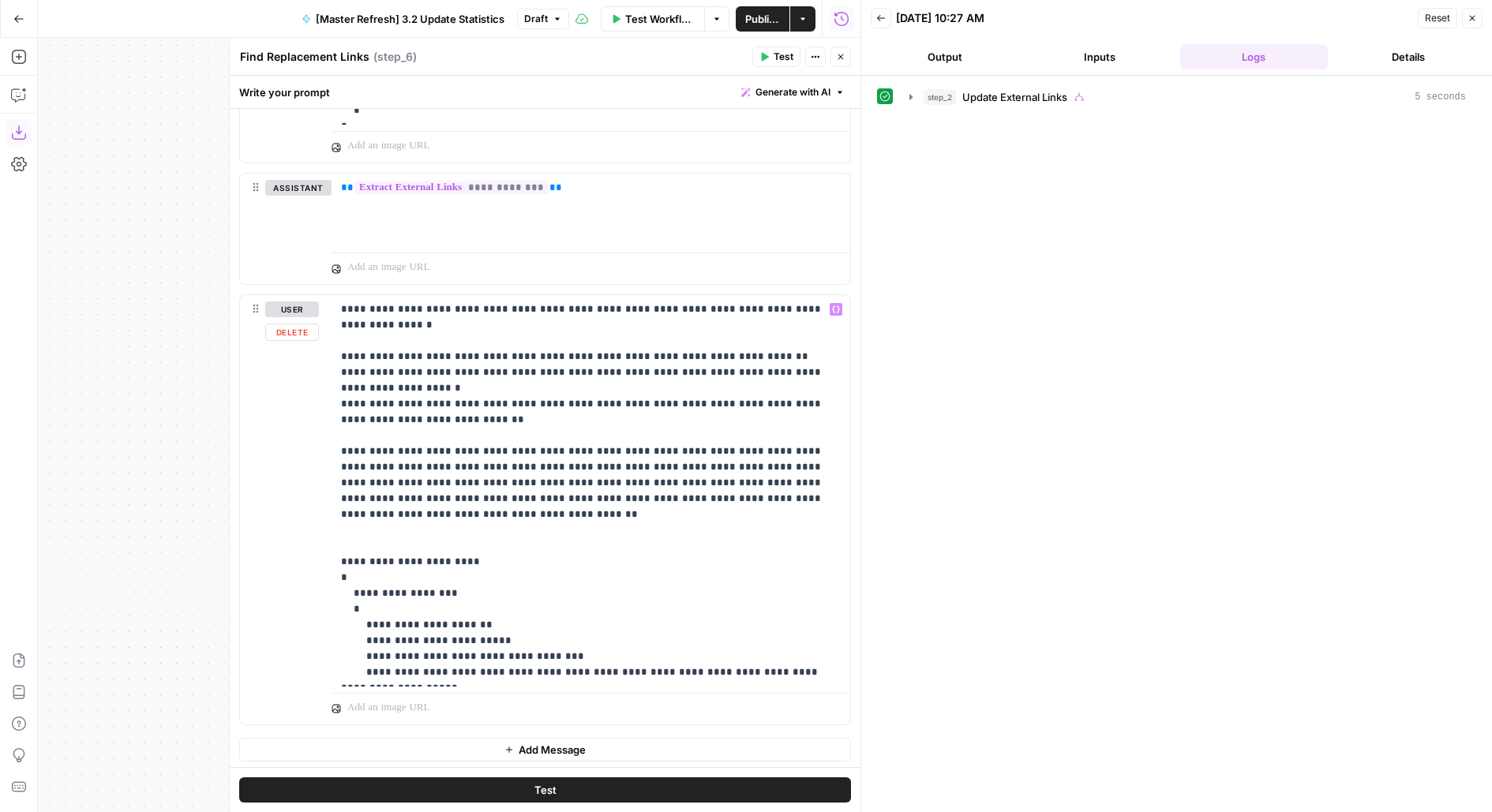
type textarea "Find Replacement Links"
click at [480, 353] on p "**********" at bounding box center [591, 491] width 500 height 379
click at [640, 458] on p "**********" at bounding box center [591, 491] width 500 height 379
click at [428, 570] on p "**********" at bounding box center [591, 491] width 500 height 379
drag, startPoint x: 341, startPoint y: 419, endPoint x: 790, endPoint y: 465, distance: 451.4
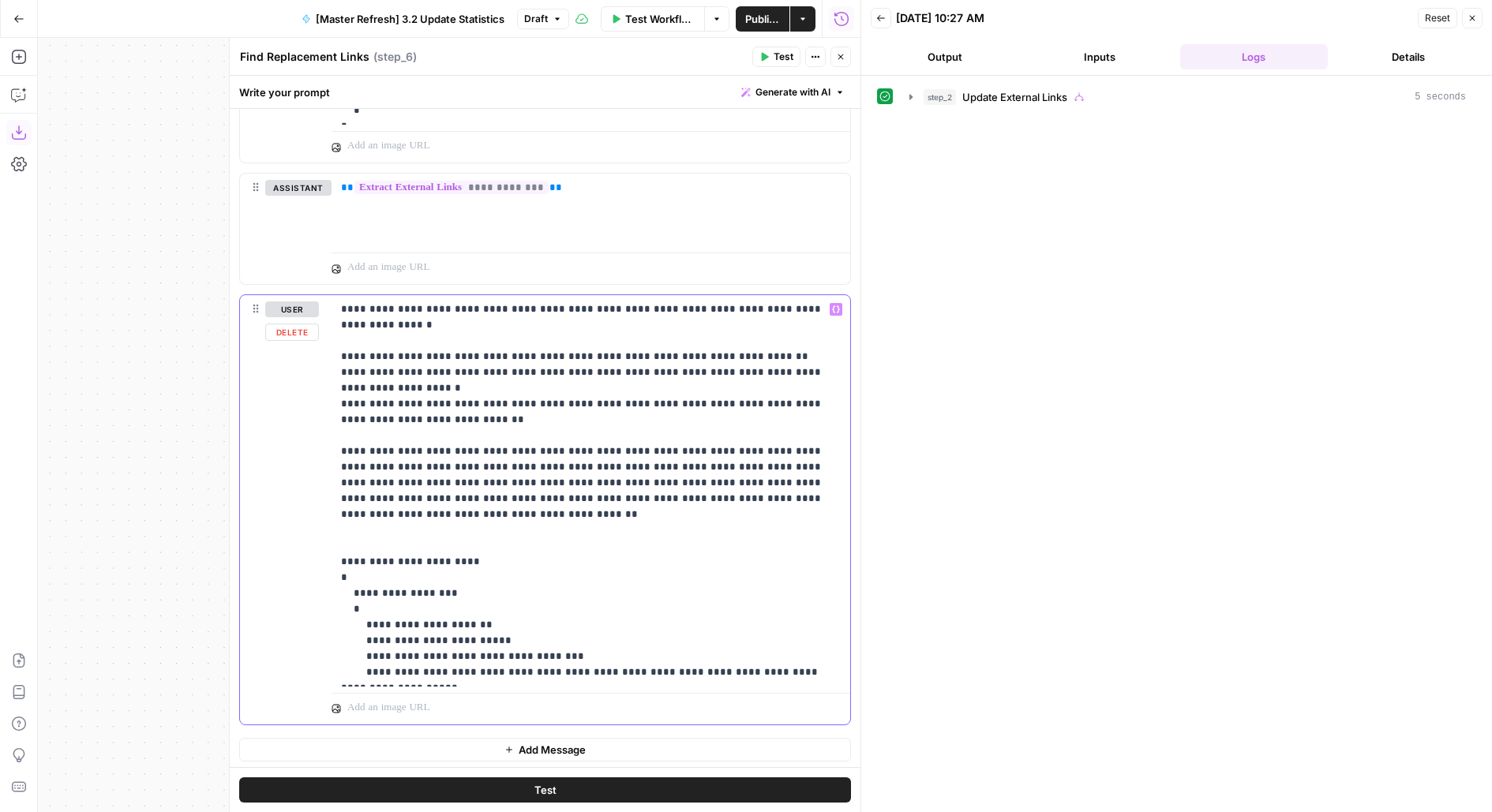
click at [790, 465] on p "**********" at bounding box center [591, 491] width 500 height 379
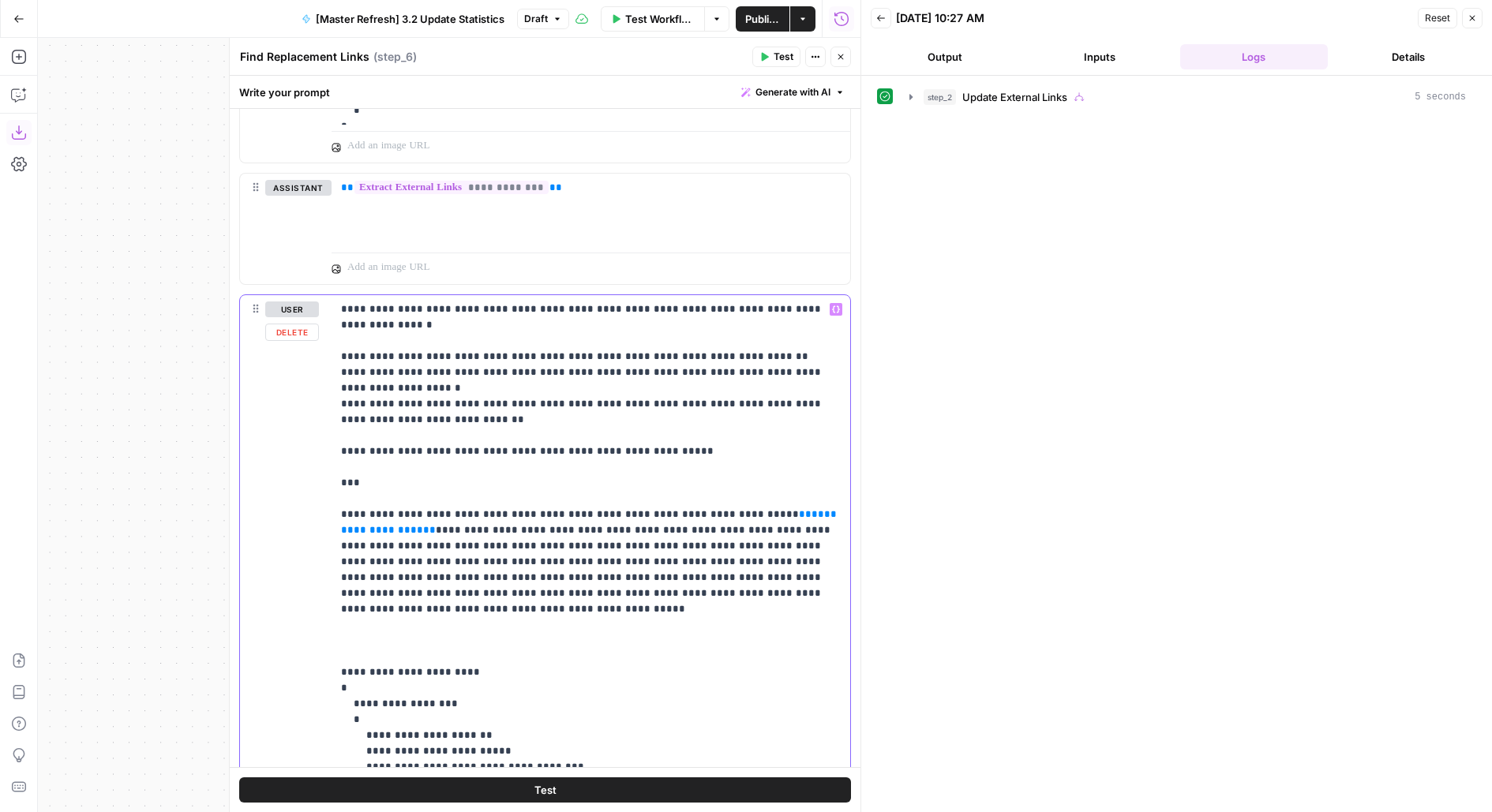
drag, startPoint x: 387, startPoint y: 457, endPoint x: 296, endPoint y: 418, distance: 99.0
click at [297, 419] on div "**********" at bounding box center [544, 565] width 610 height 540
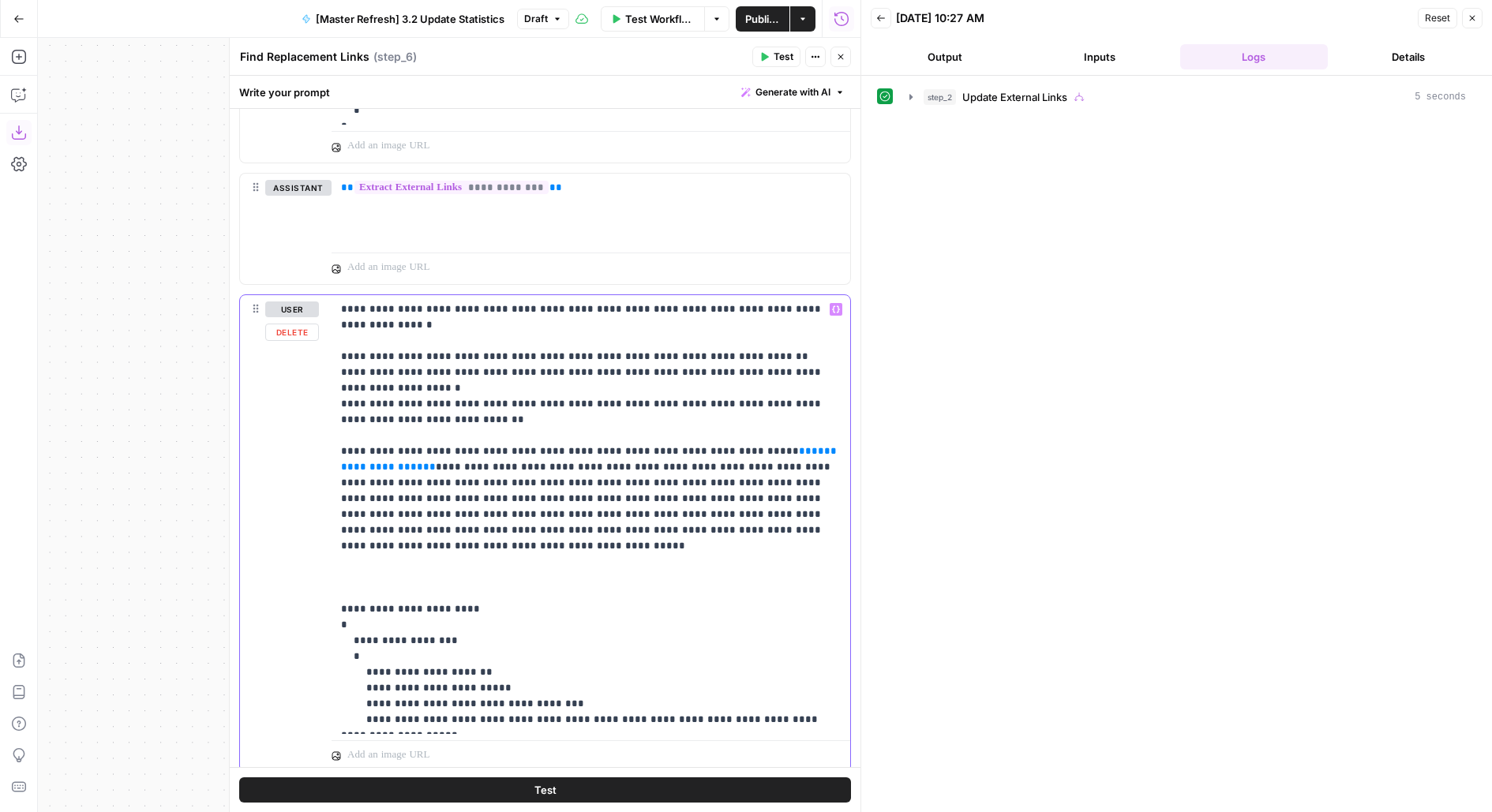
drag, startPoint x: 349, startPoint y: 433, endPoint x: 397, endPoint y: 433, distance: 48.0
click at [397, 433] on p "**********" at bounding box center [591, 515] width 500 height 426
click at [413, 446] on span "**********" at bounding box center [590, 458] width 499 height 26
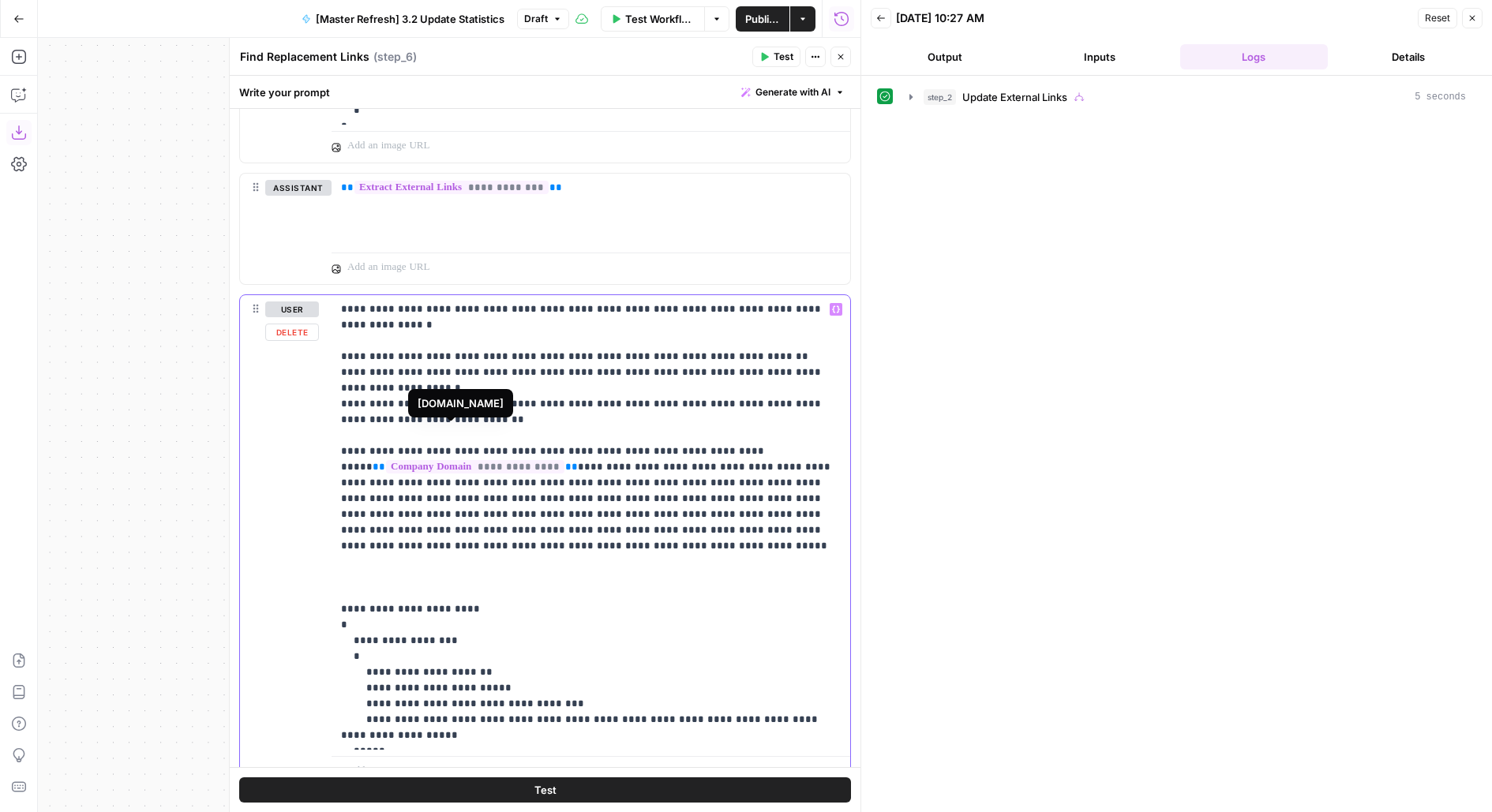
click at [532, 527] on p "**********" at bounding box center [591, 523] width 500 height 442
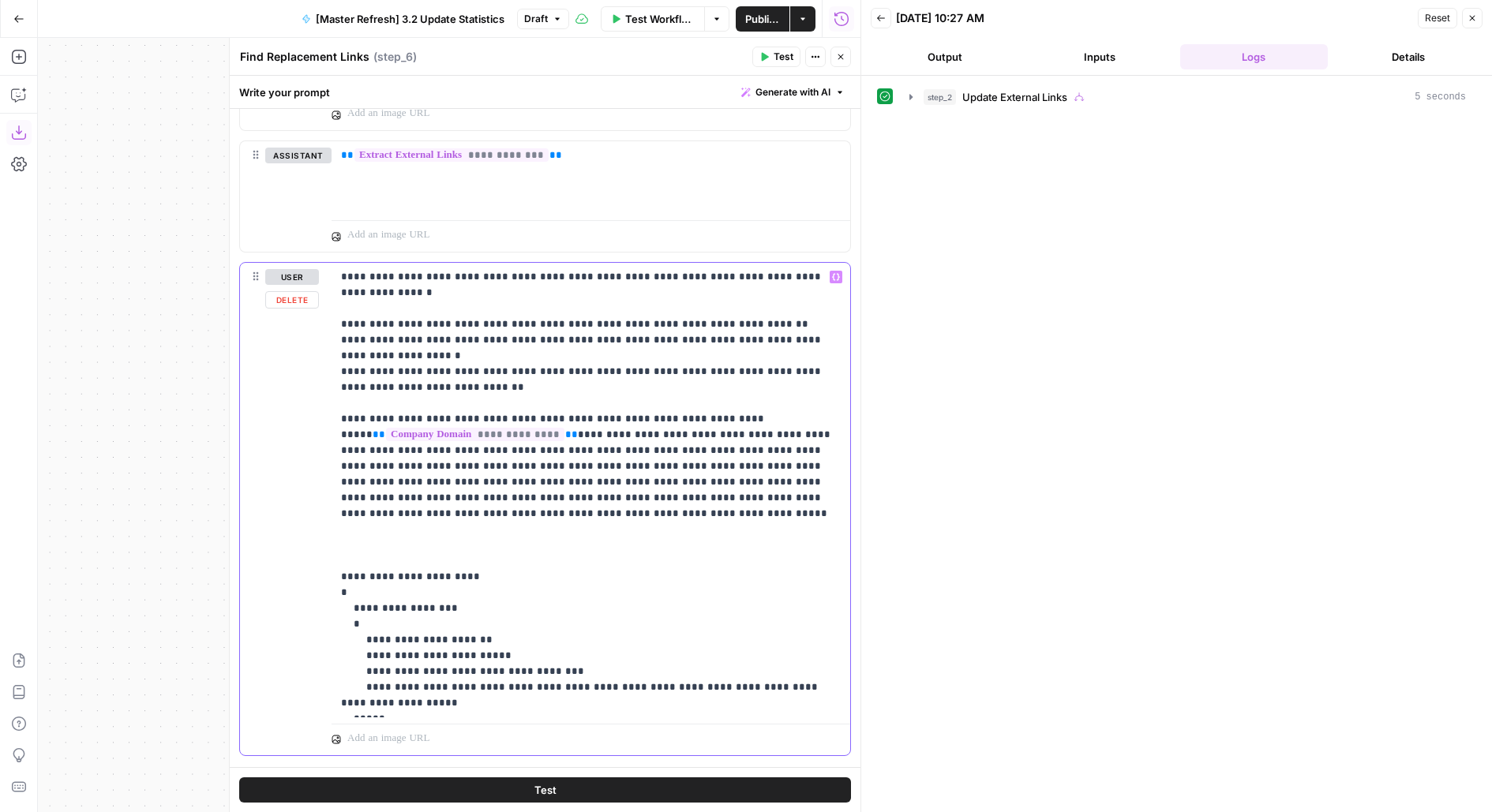
click at [414, 520] on p "**********" at bounding box center [591, 490] width 500 height 442
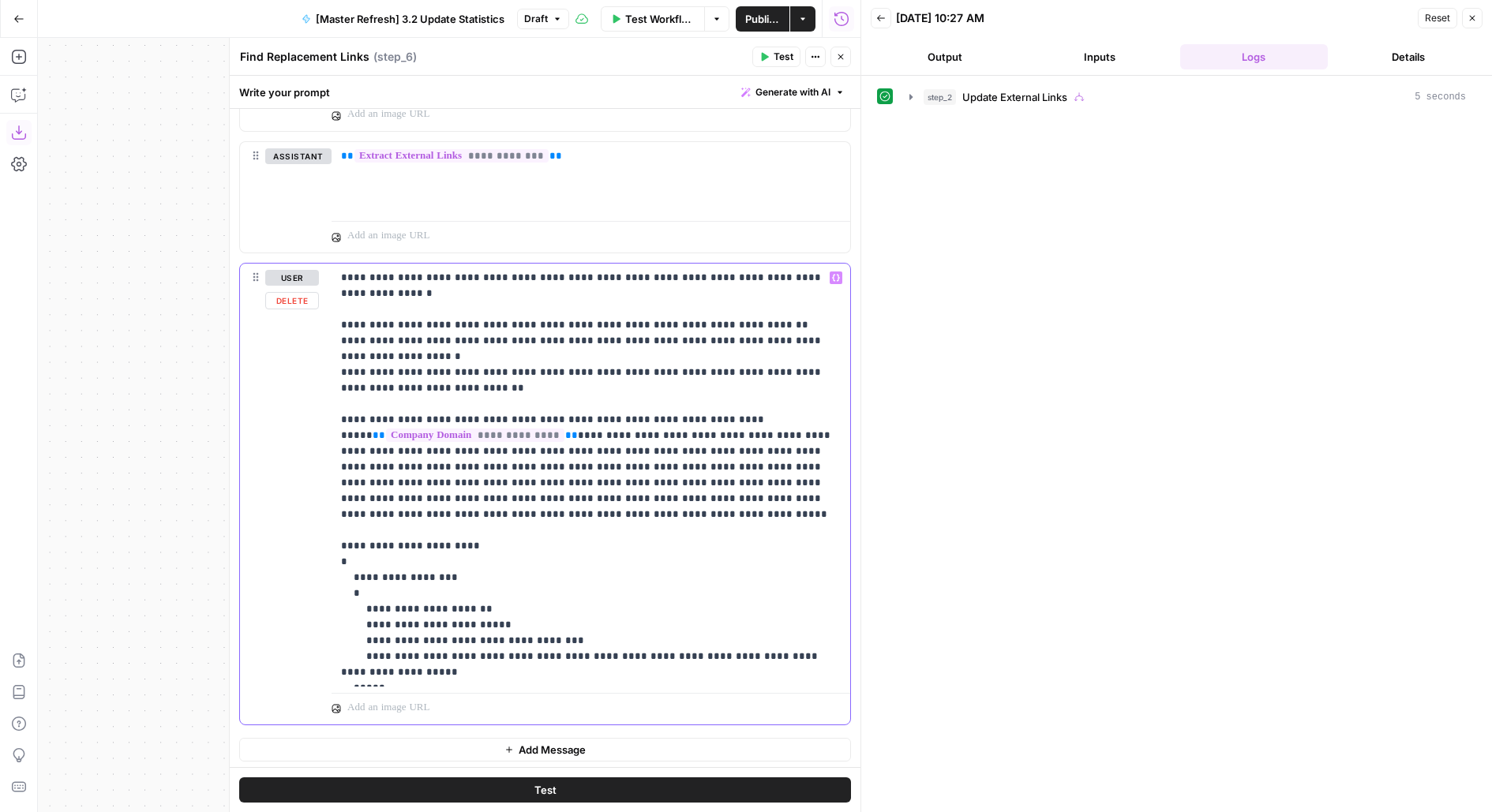
scroll to position [0, 0]
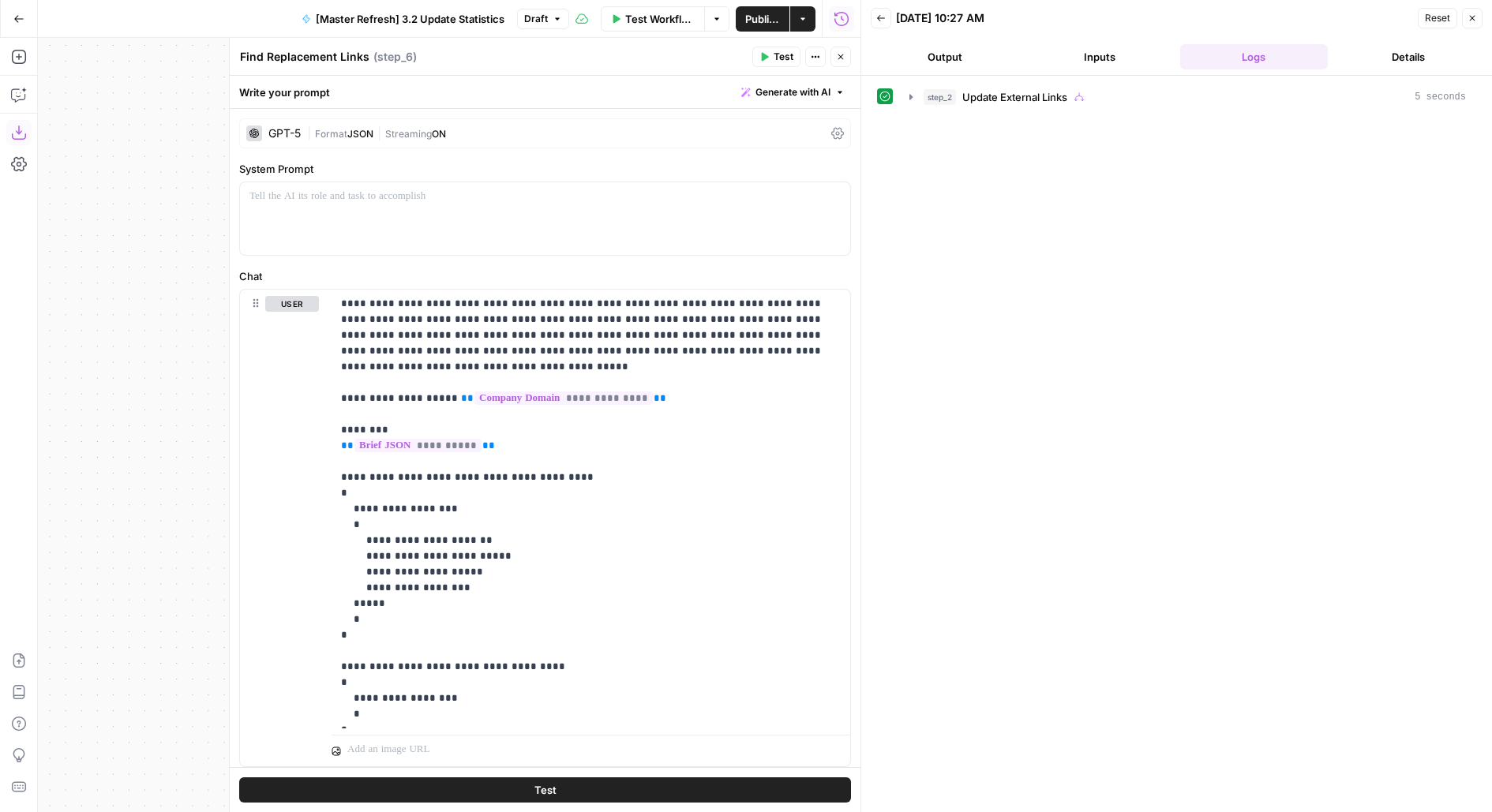
click at [540, 135] on div "| Format JSON | Streaming ON" at bounding box center [566, 134] width 517 height 15
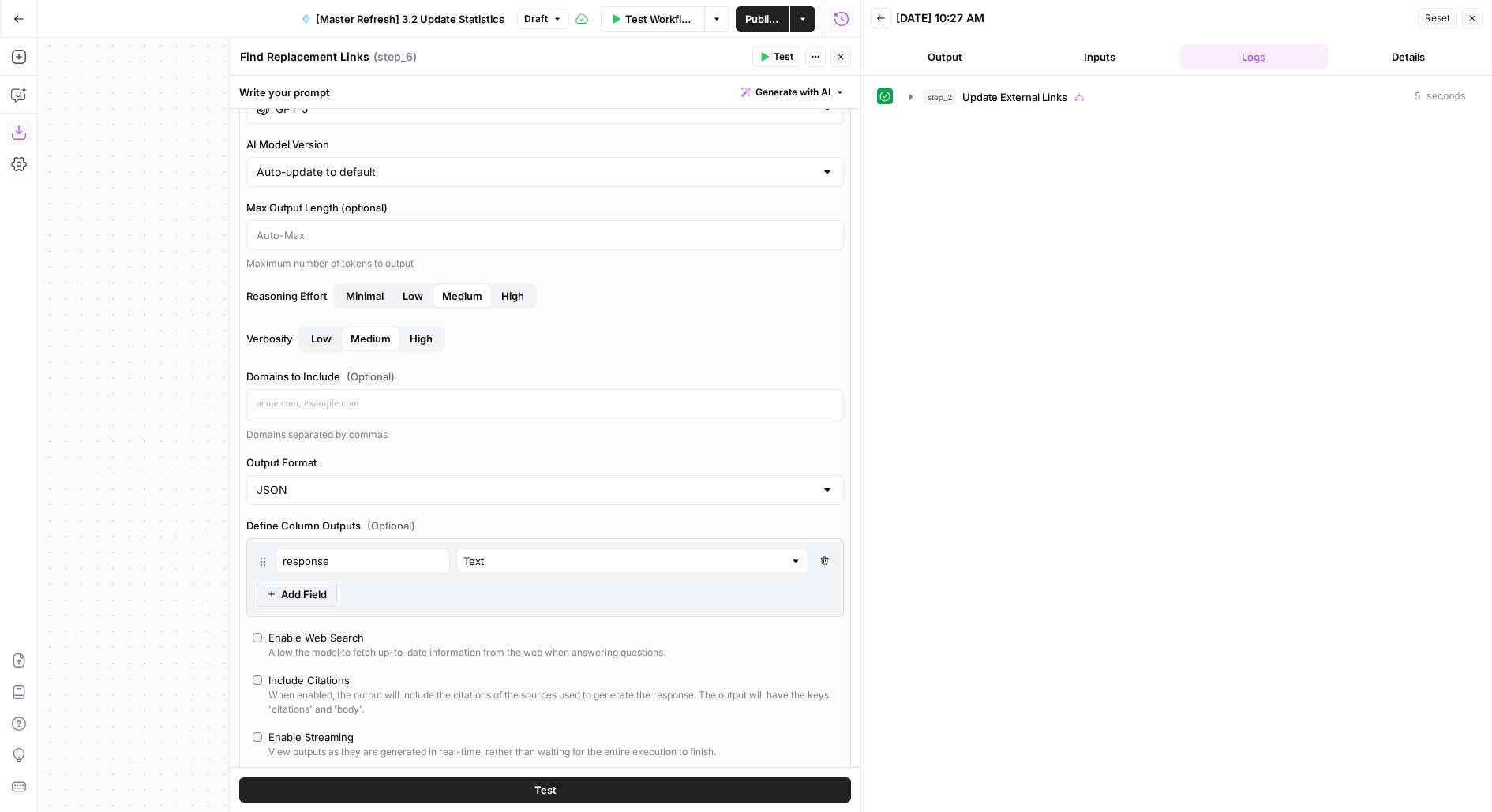
scroll to position [124, 0]
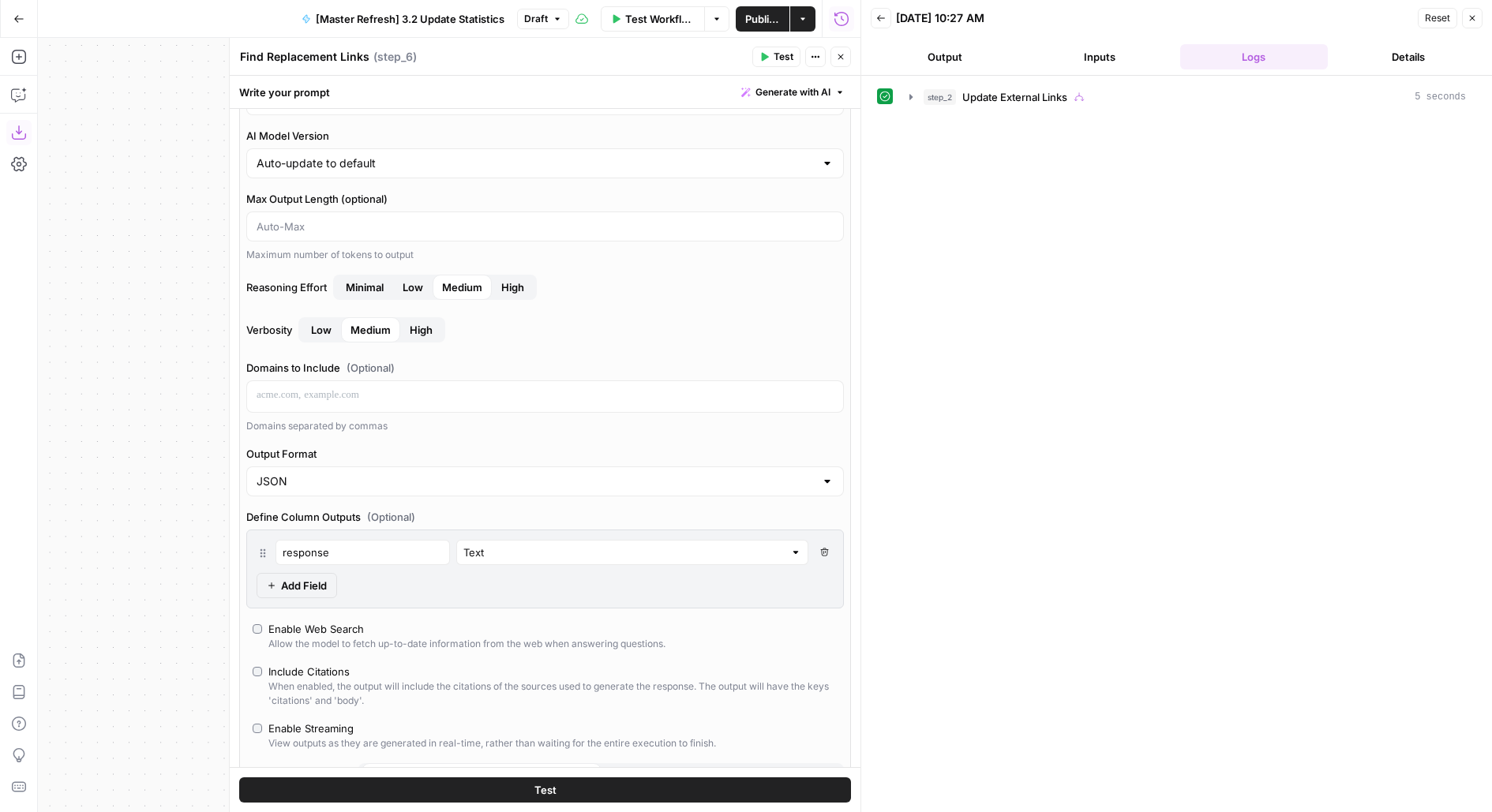
click at [400, 801] on button "Test" at bounding box center [544, 790] width 612 height 25
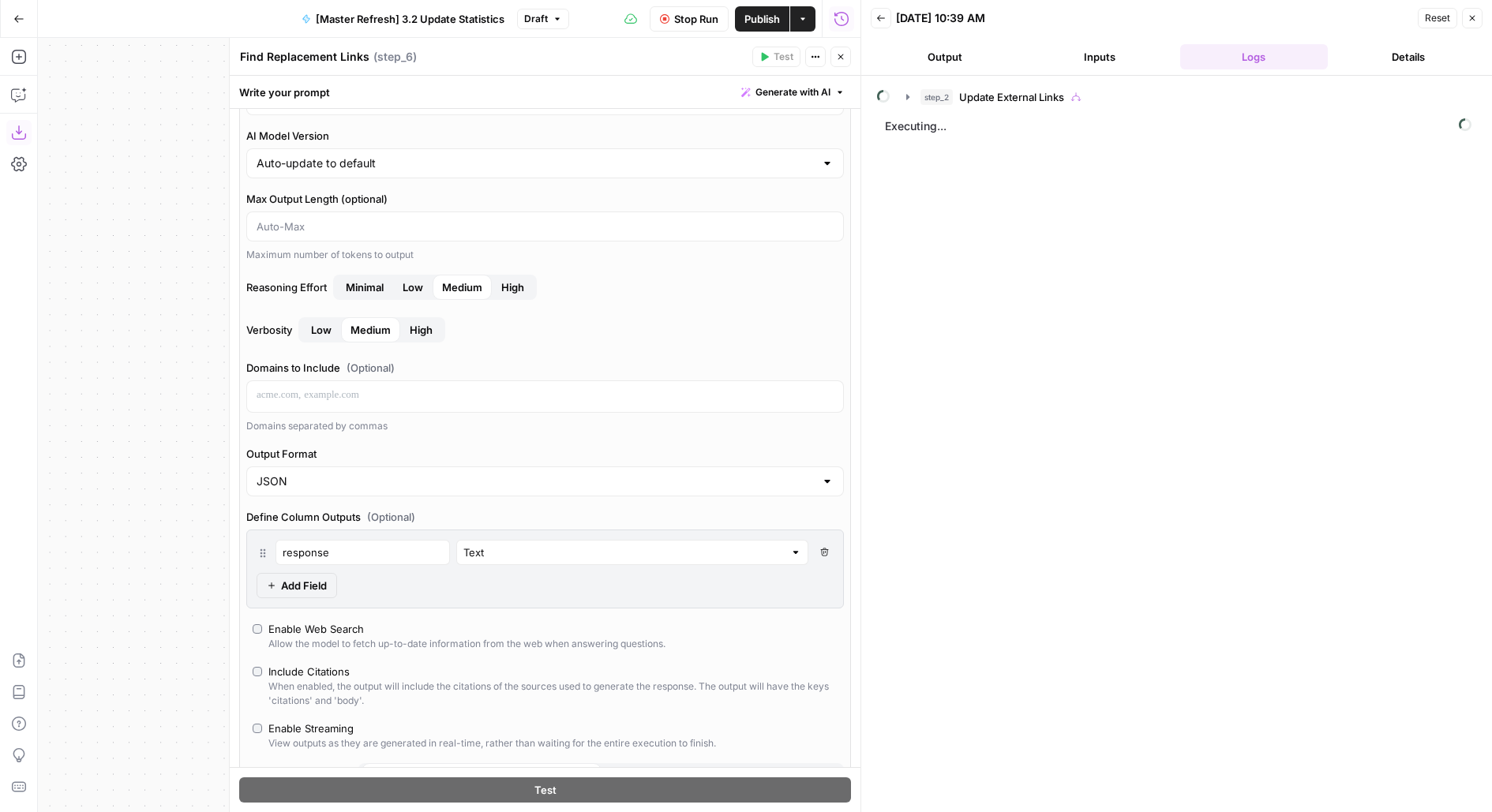
click at [838, 59] on icon "button" at bounding box center [840, 57] width 10 height 10
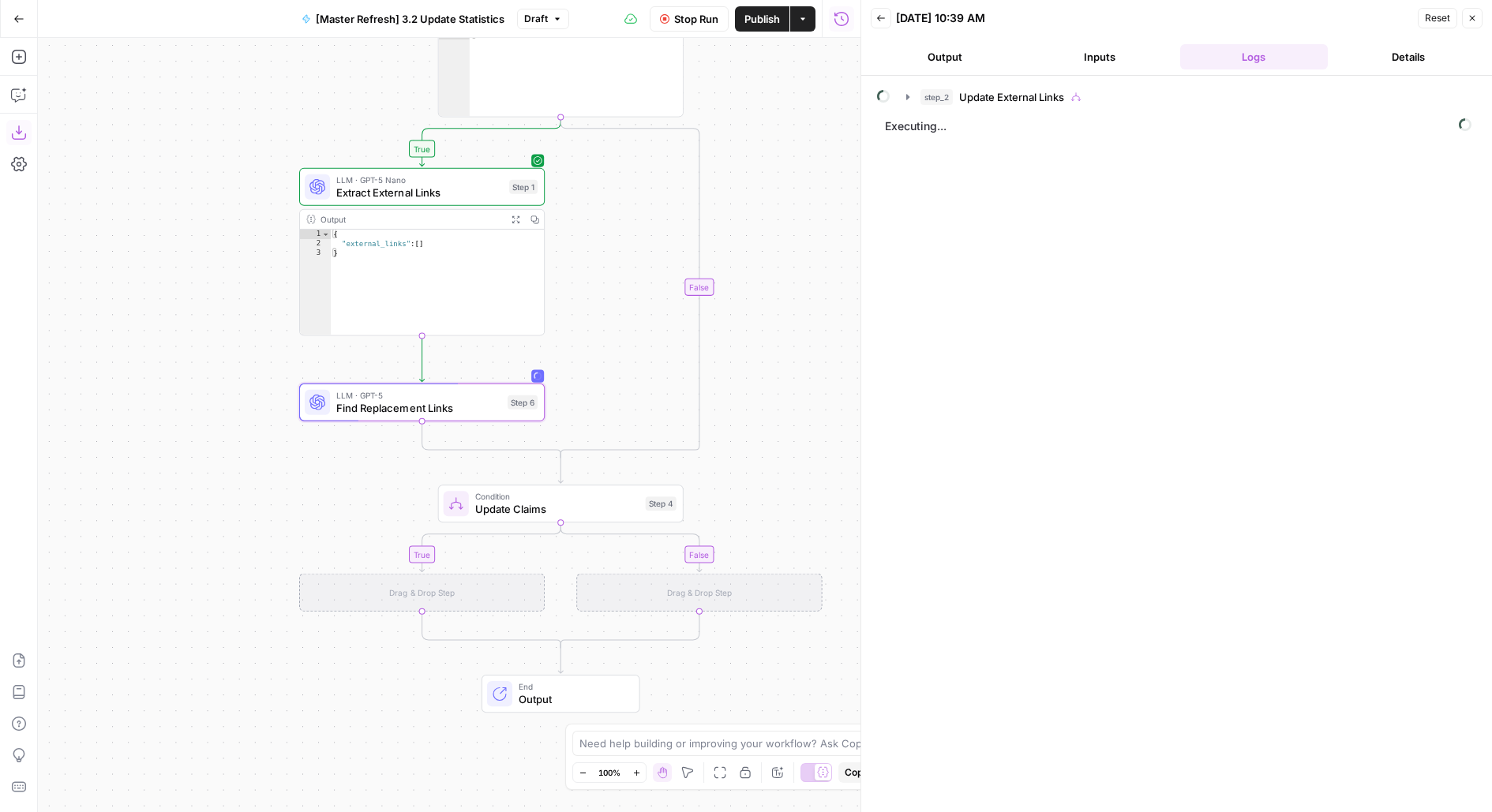
drag, startPoint x: 824, startPoint y: 311, endPoint x: 766, endPoint y: 304, distance: 58.4
click at [766, 304] on div "true false true false Workflow Set Inputs Inputs Condition Update External Link…" at bounding box center [449, 425] width 823 height 774
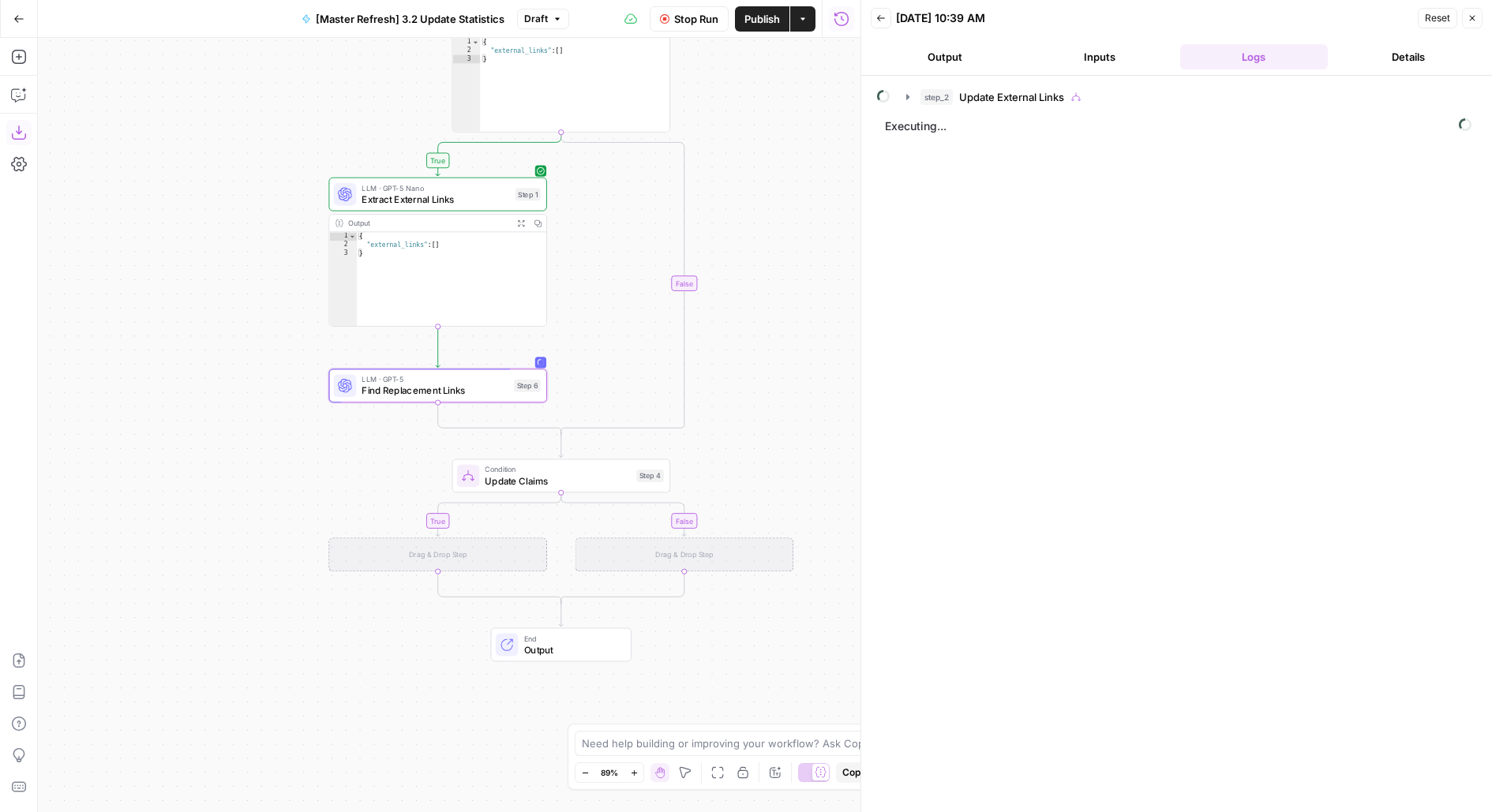
click at [768, 14] on span "Publish" at bounding box center [763, 19] width 36 height 16
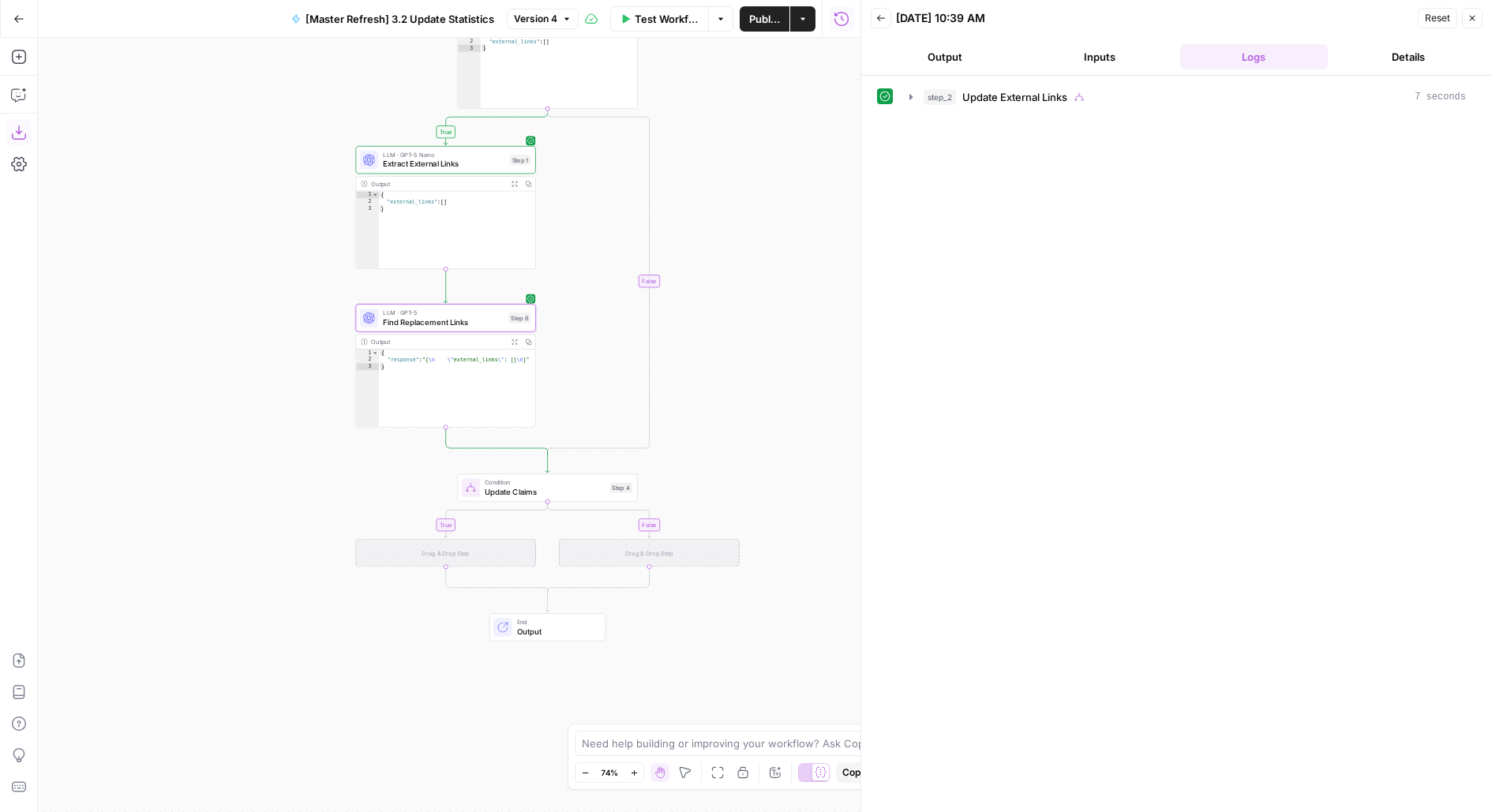
click at [1030, 112] on div "step_2 Update External Links 7 seconds" at bounding box center [1176, 444] width 599 height 720
click at [1030, 102] on span "Update External Links" at bounding box center [1014, 97] width 105 height 16
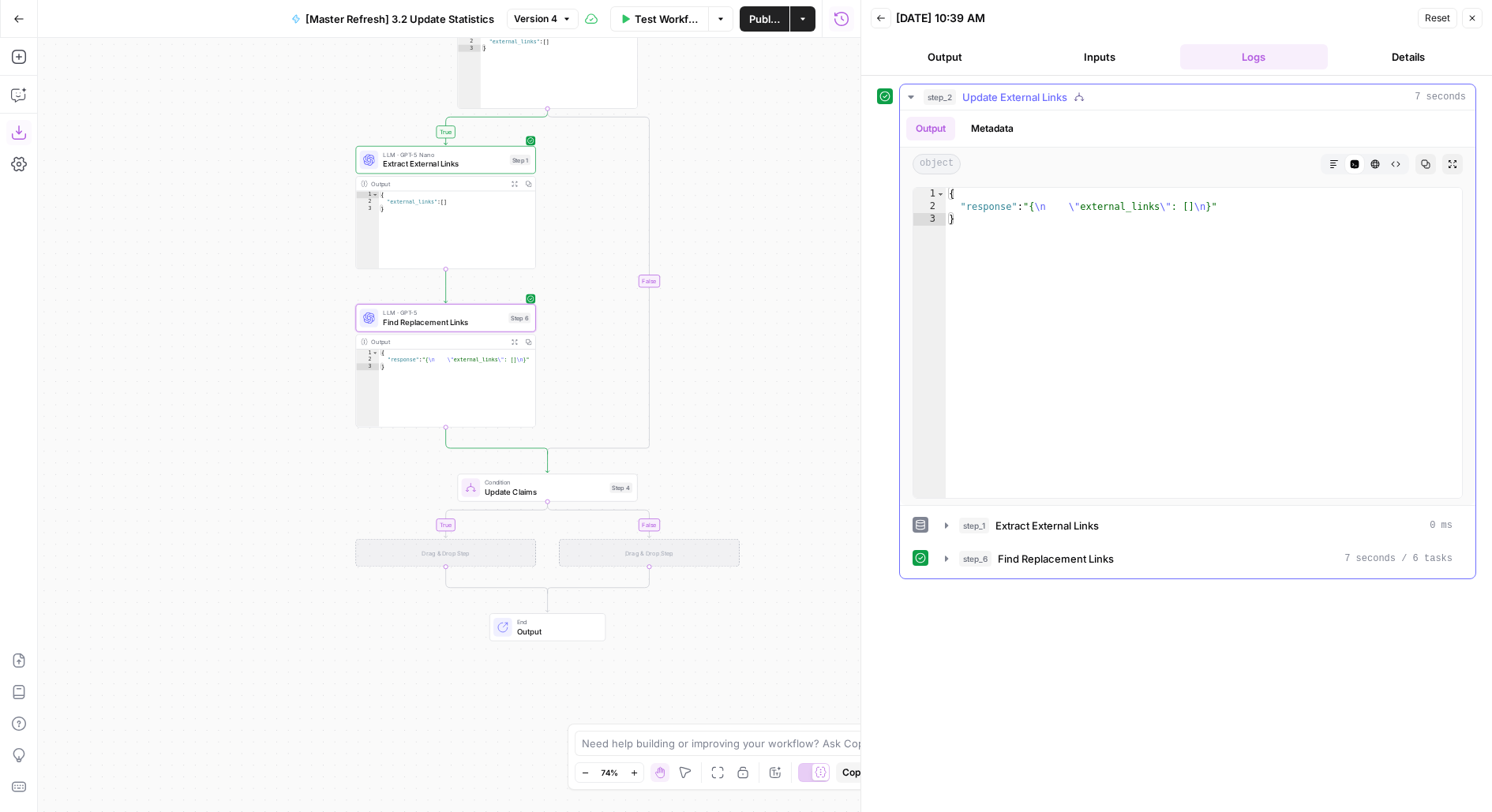
type textarea "**********"
drag, startPoint x: 950, startPoint y: 200, endPoint x: 1489, endPoint y: 202, distance: 539.0
click at [1488, 202] on div "**********" at bounding box center [1177, 444] width 631 height 737
click at [477, 322] on span "Find Replacement Links" at bounding box center [443, 322] width 120 height 12
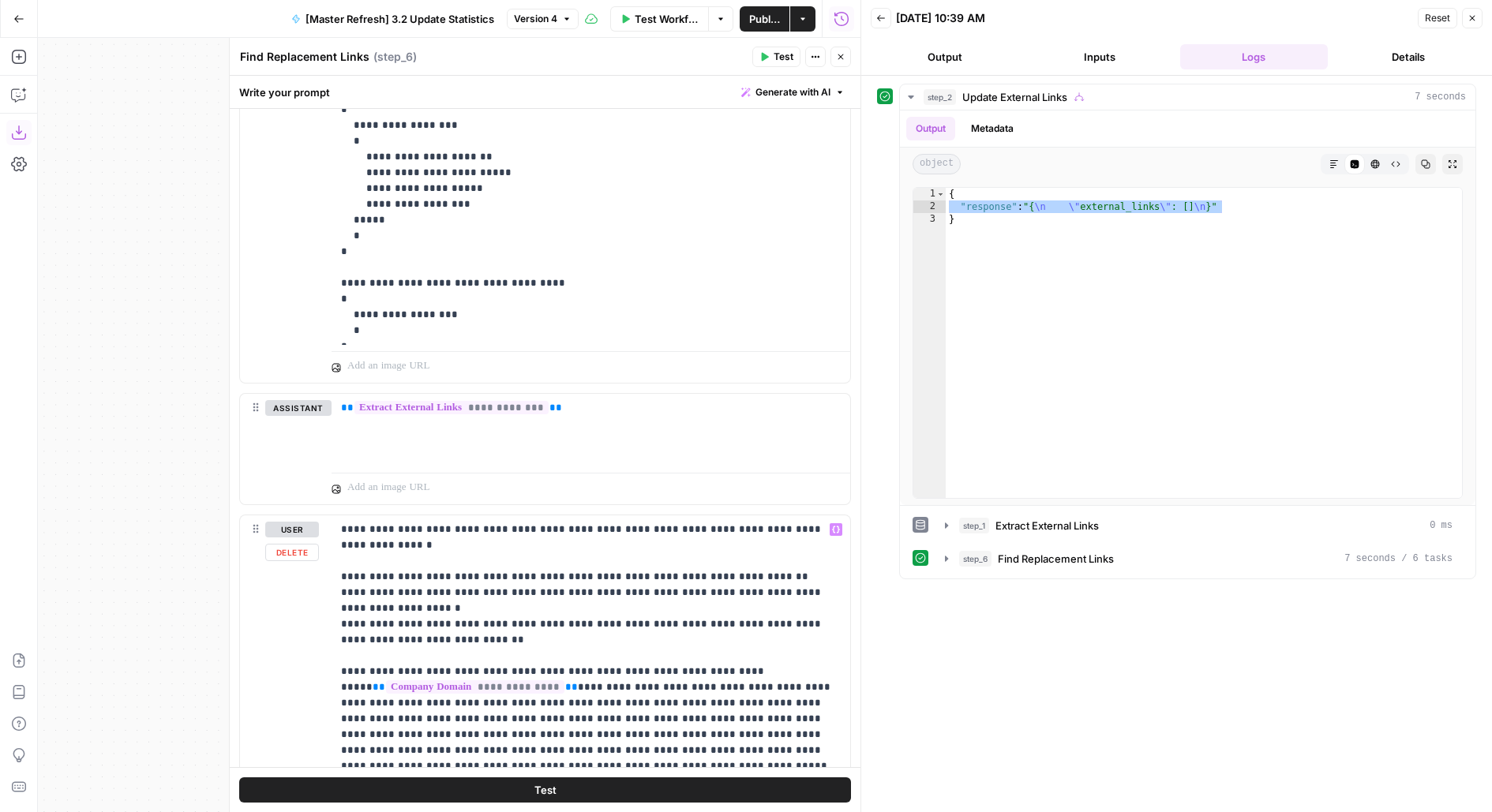
scroll to position [226, 0]
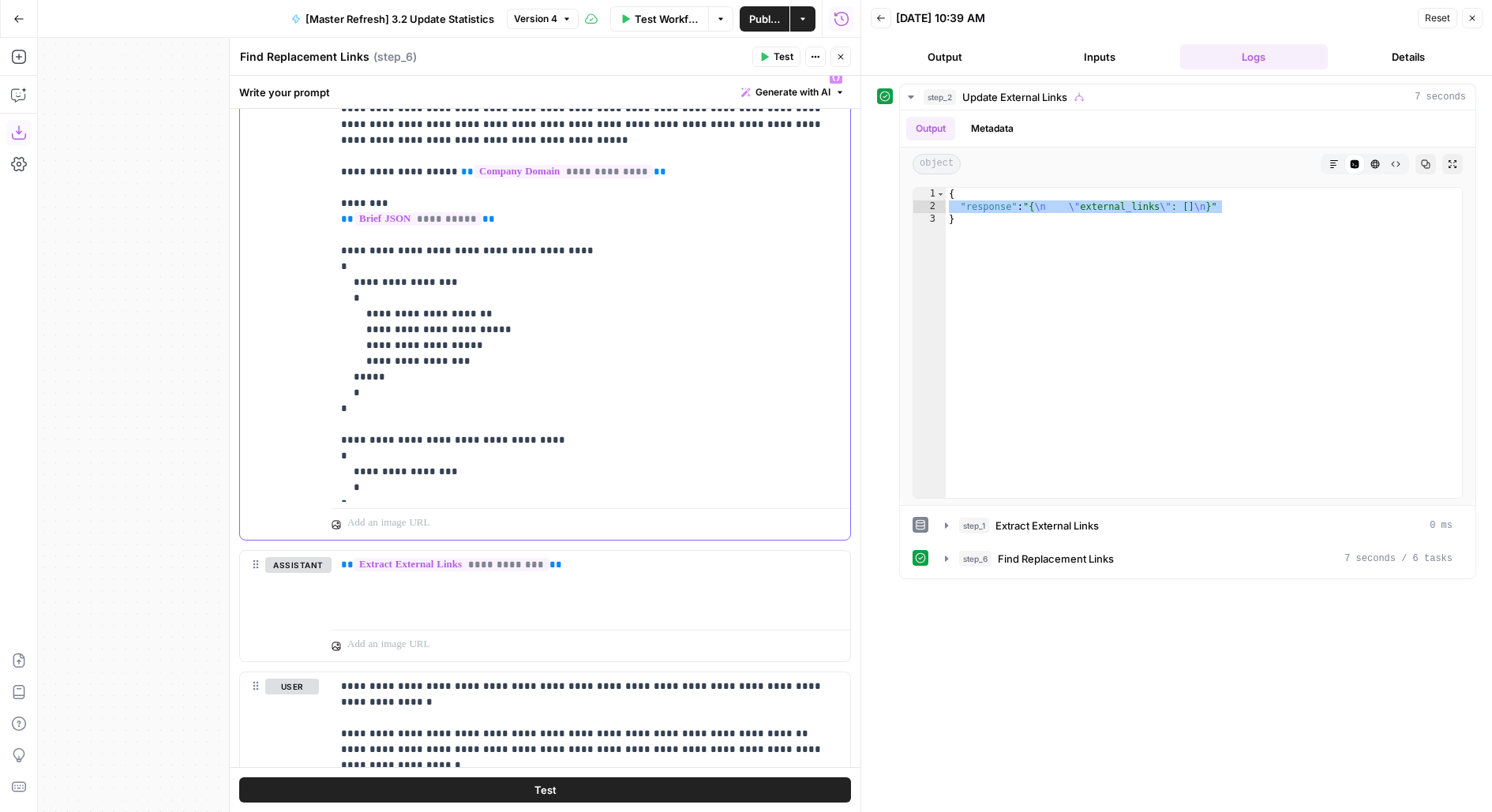
drag, startPoint x: 361, startPoint y: 486, endPoint x: 322, endPoint y: 427, distance: 70.7
click at [322, 427] on div "**********" at bounding box center [544, 301] width 610 height 477
copy p "**********"
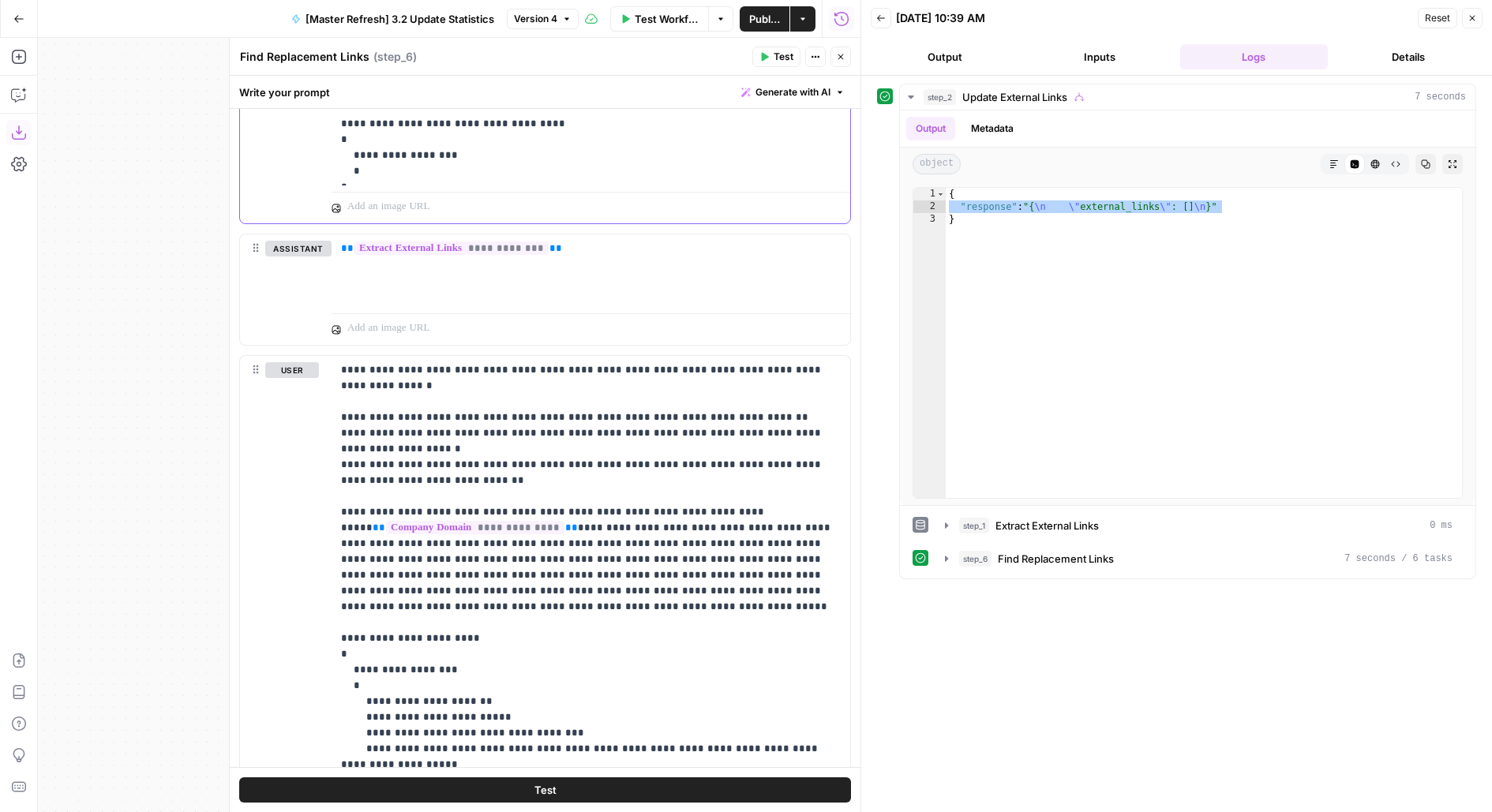
scroll to position [635, 0]
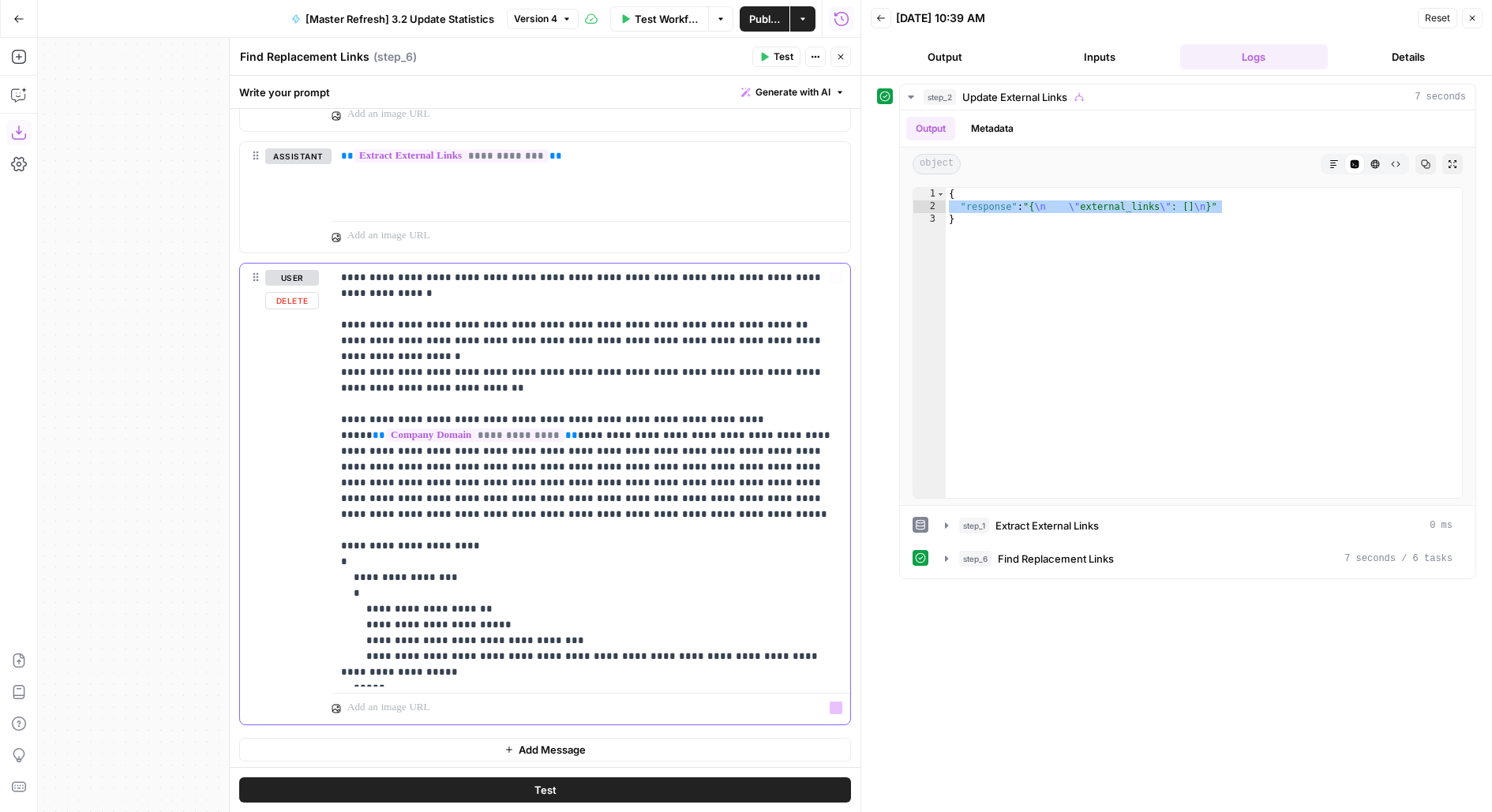
click at [413, 673] on p "**********" at bounding box center [591, 474] width 500 height 410
click at [470, 701] on p "**********" at bounding box center [591, 522] width 500 height 505
click at [1095, 538] on div "step_1 Extract External Links 0 ms step_6 Find Replacement Links 7 seconds / 6 …" at bounding box center [1187, 542] width 550 height 60
click at [1092, 527] on span "Extract External Links" at bounding box center [1046, 525] width 103 height 16
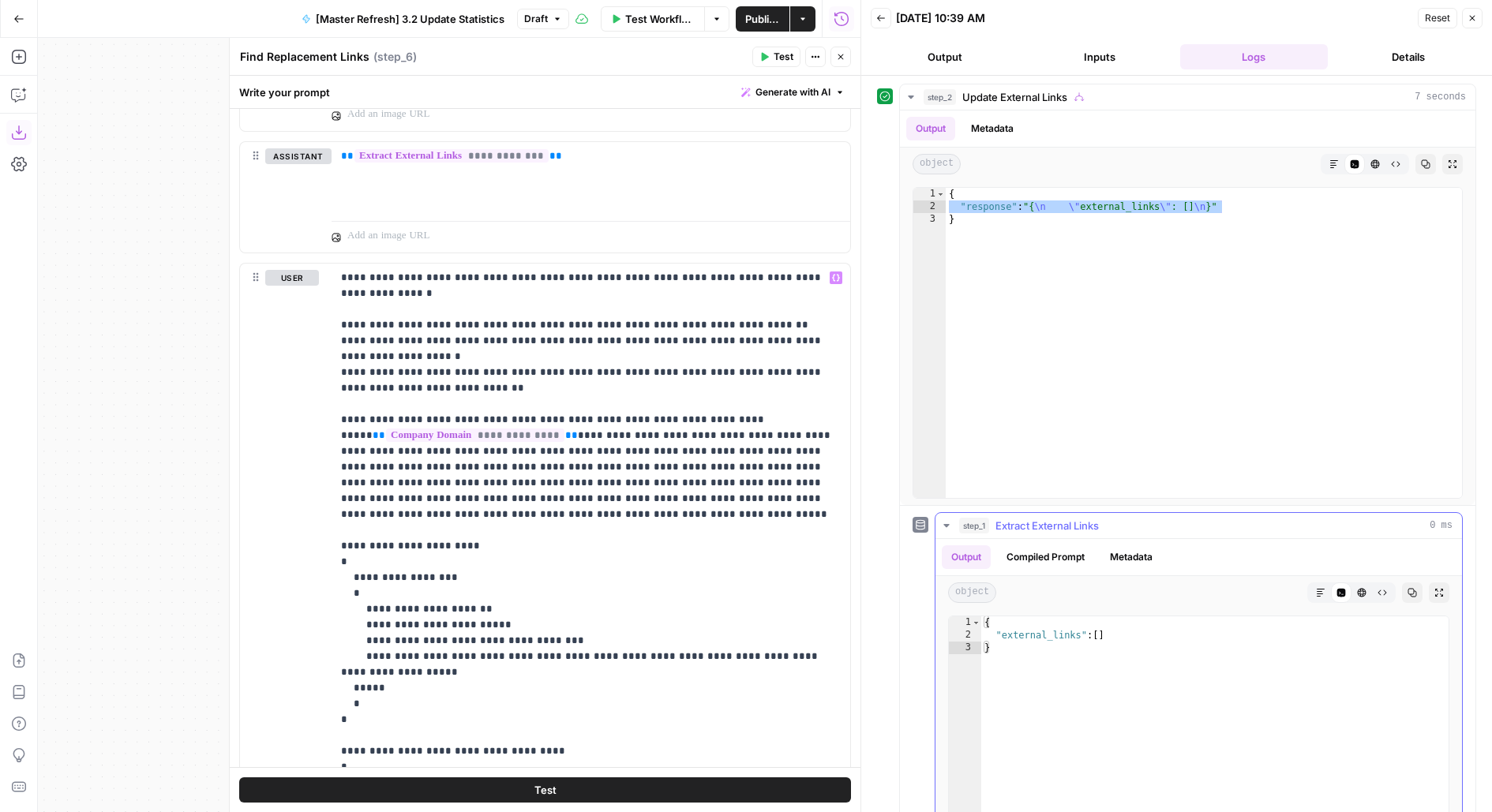
click at [1092, 527] on span "Extract External Links" at bounding box center [1046, 525] width 103 height 16
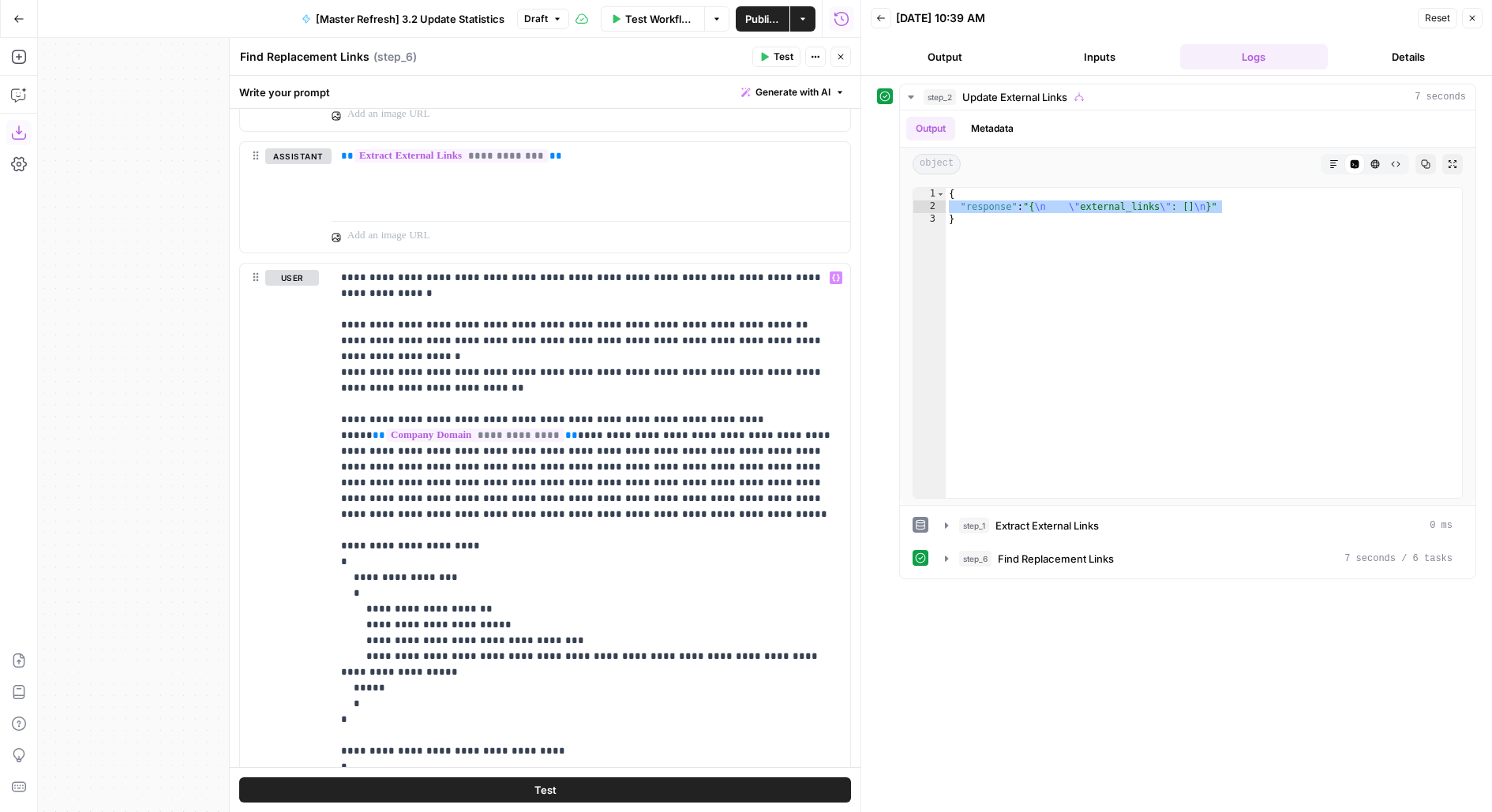
click at [841, 62] on button "Close" at bounding box center [840, 57] width 21 height 21
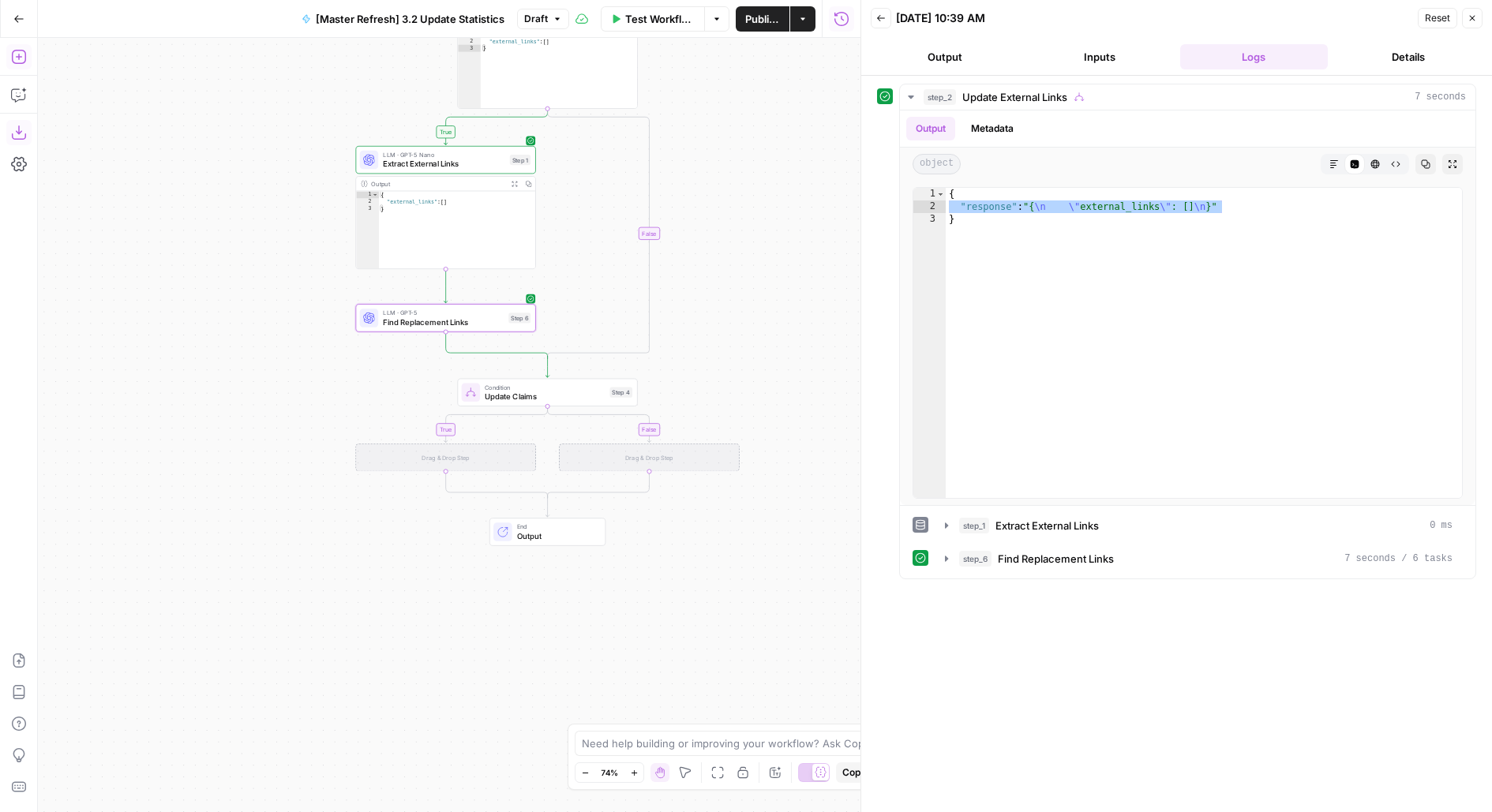
click at [13, 51] on icon "button" at bounding box center [18, 57] width 14 height 14
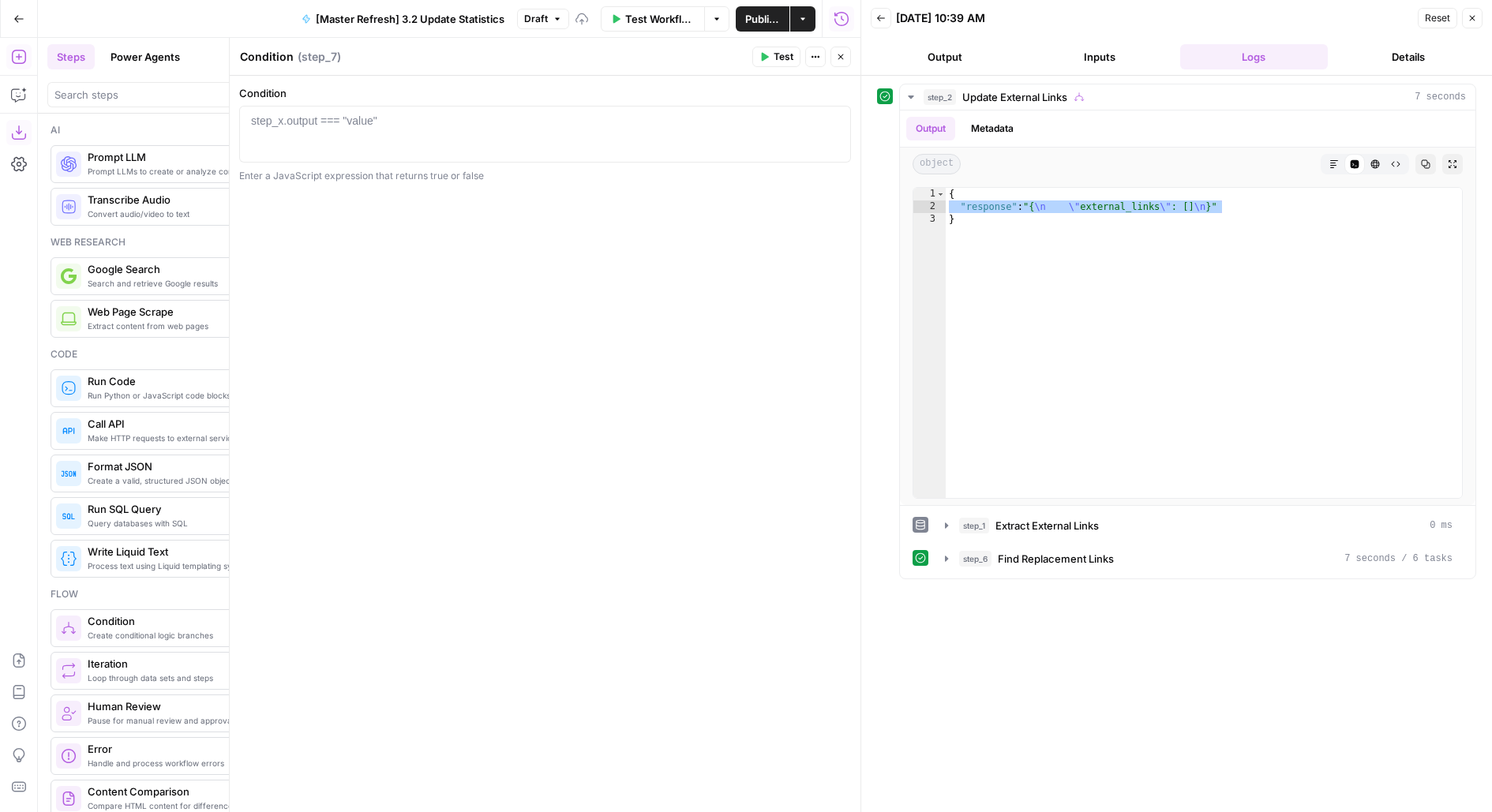
click at [388, 120] on div at bounding box center [545, 148] width 598 height 71
type textarea "*"
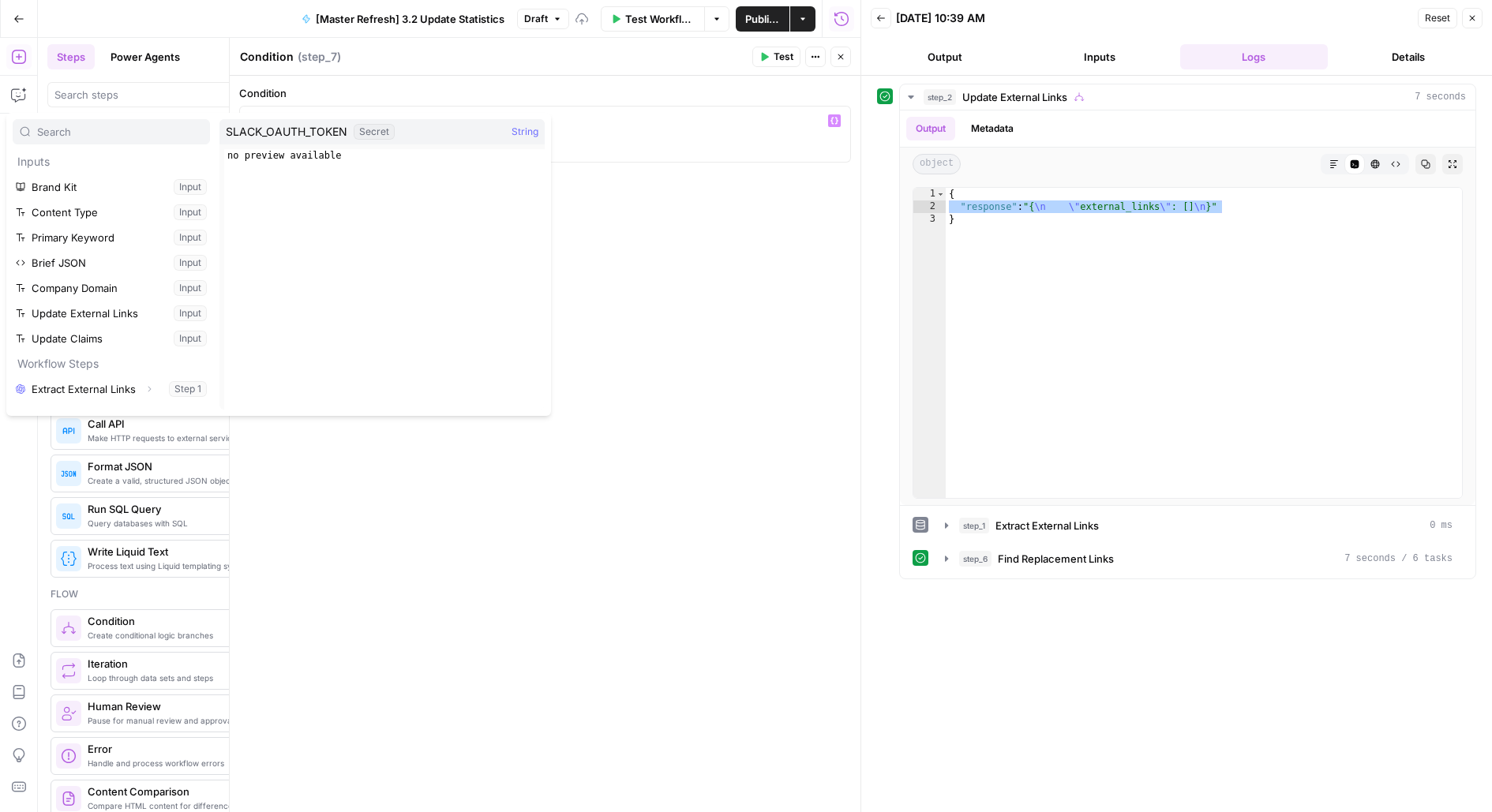
scroll to position [193, 0]
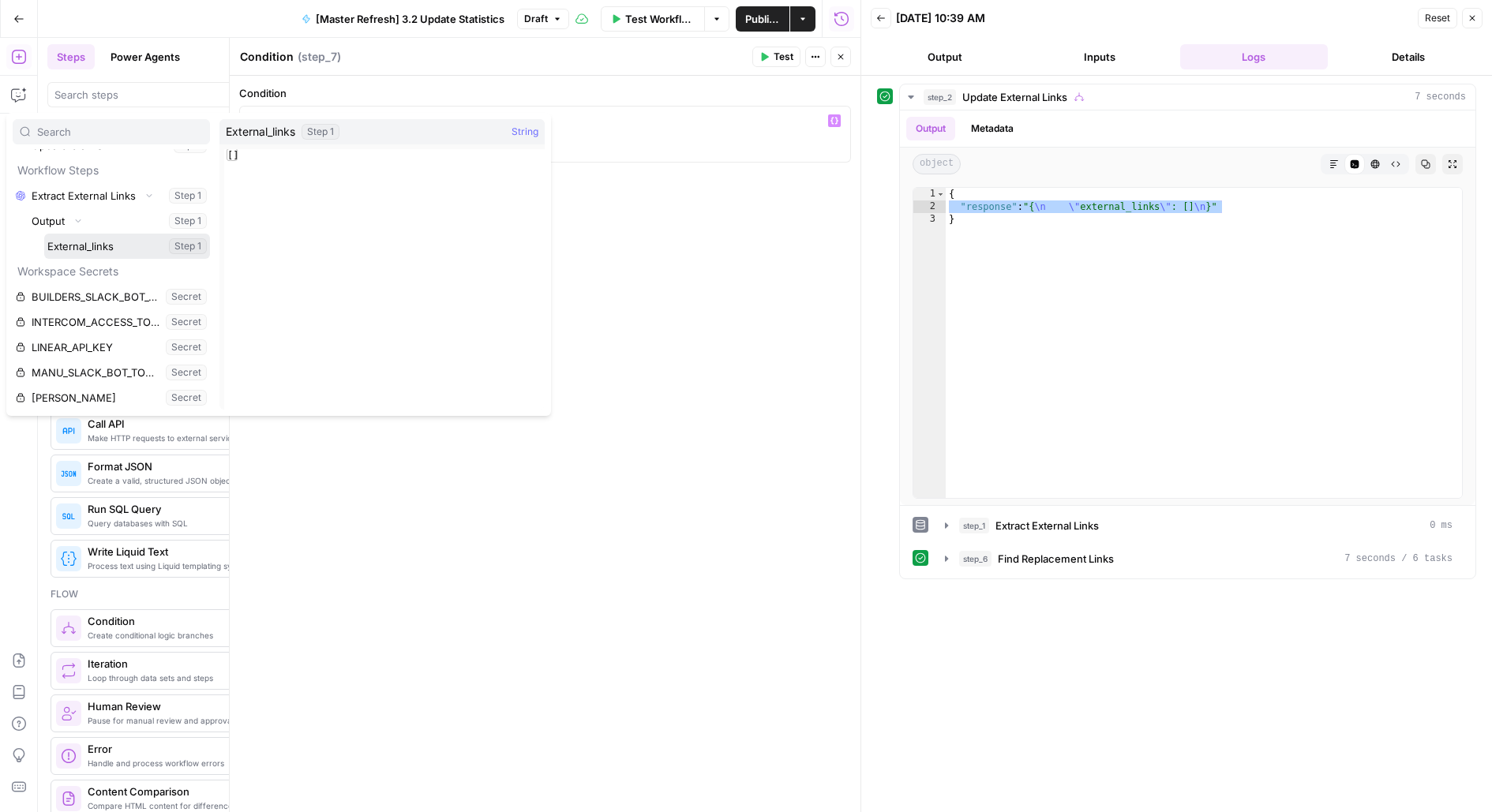
click at [44, 234] on button "Select variable External_links" at bounding box center [127, 246] width 166 height 25
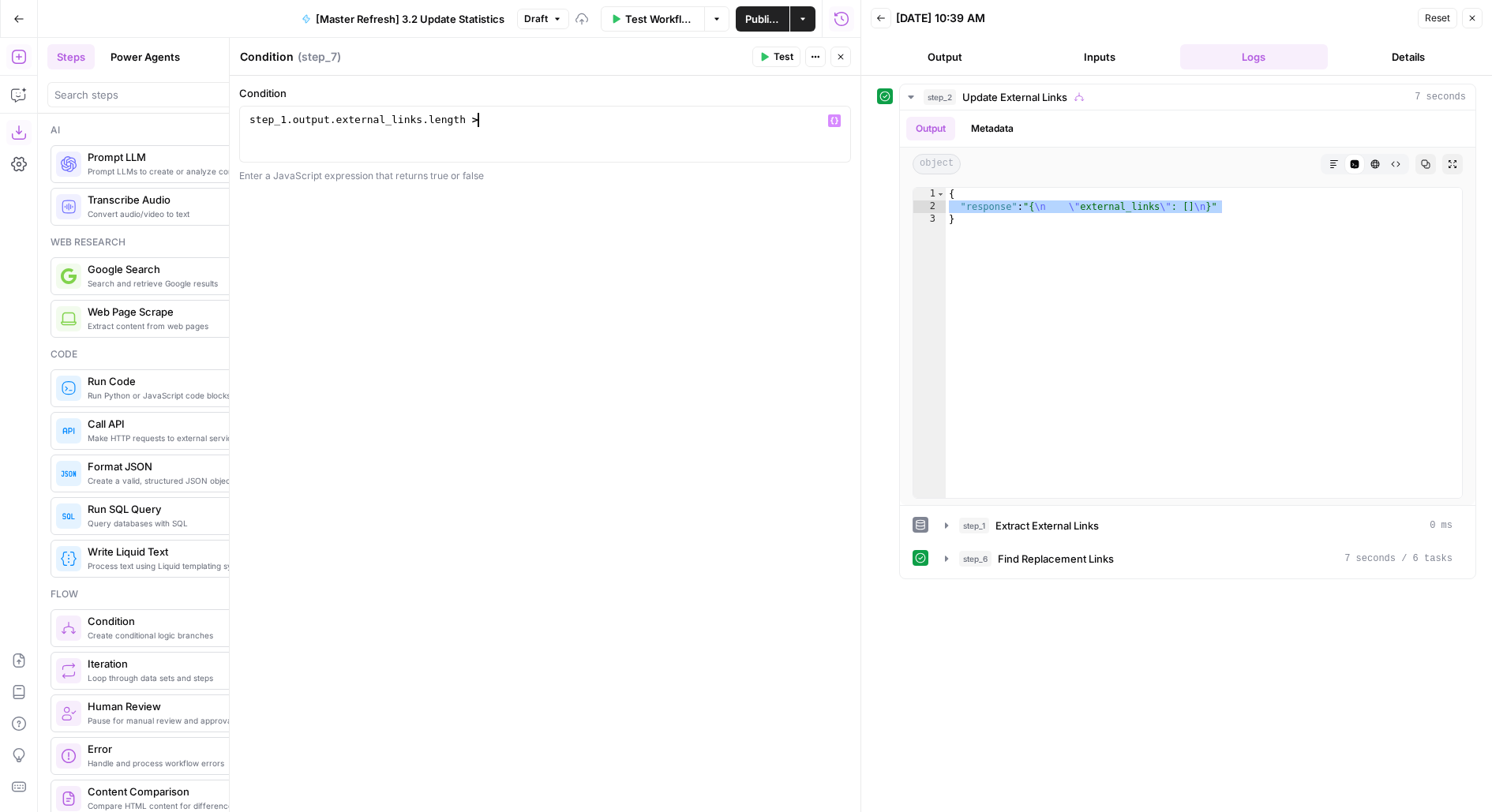
scroll to position [0, 16]
type textarea "**********"
click at [847, 63] on button "Close" at bounding box center [840, 57] width 21 height 21
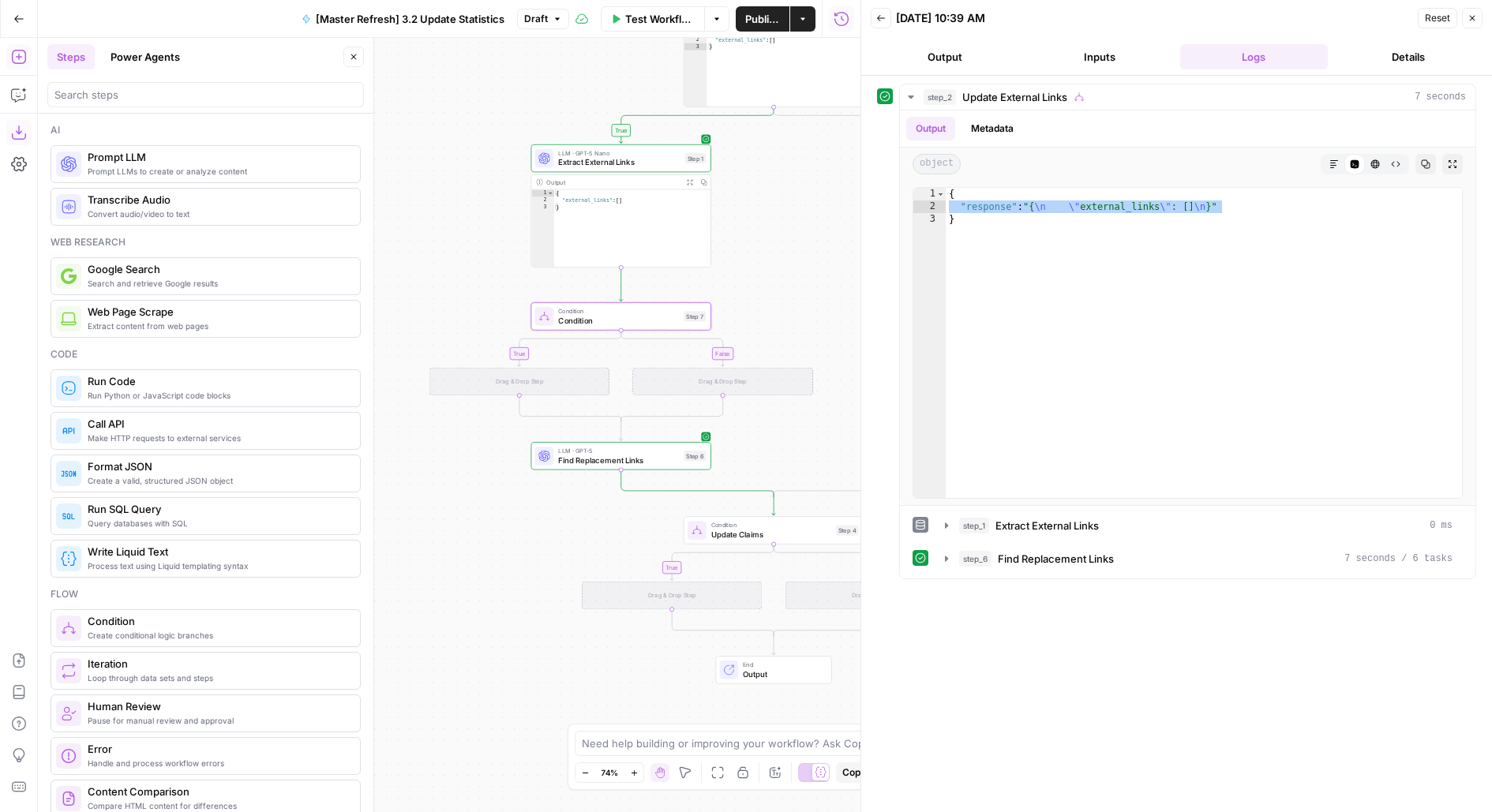
drag, startPoint x: 662, startPoint y: 319, endPoint x: 823, endPoint y: 318, distance: 161.0
click at [823, 318] on div "true true false false true false Workflow Set Inputs Inputs Condition Update Ex…" at bounding box center [449, 425] width 823 height 774
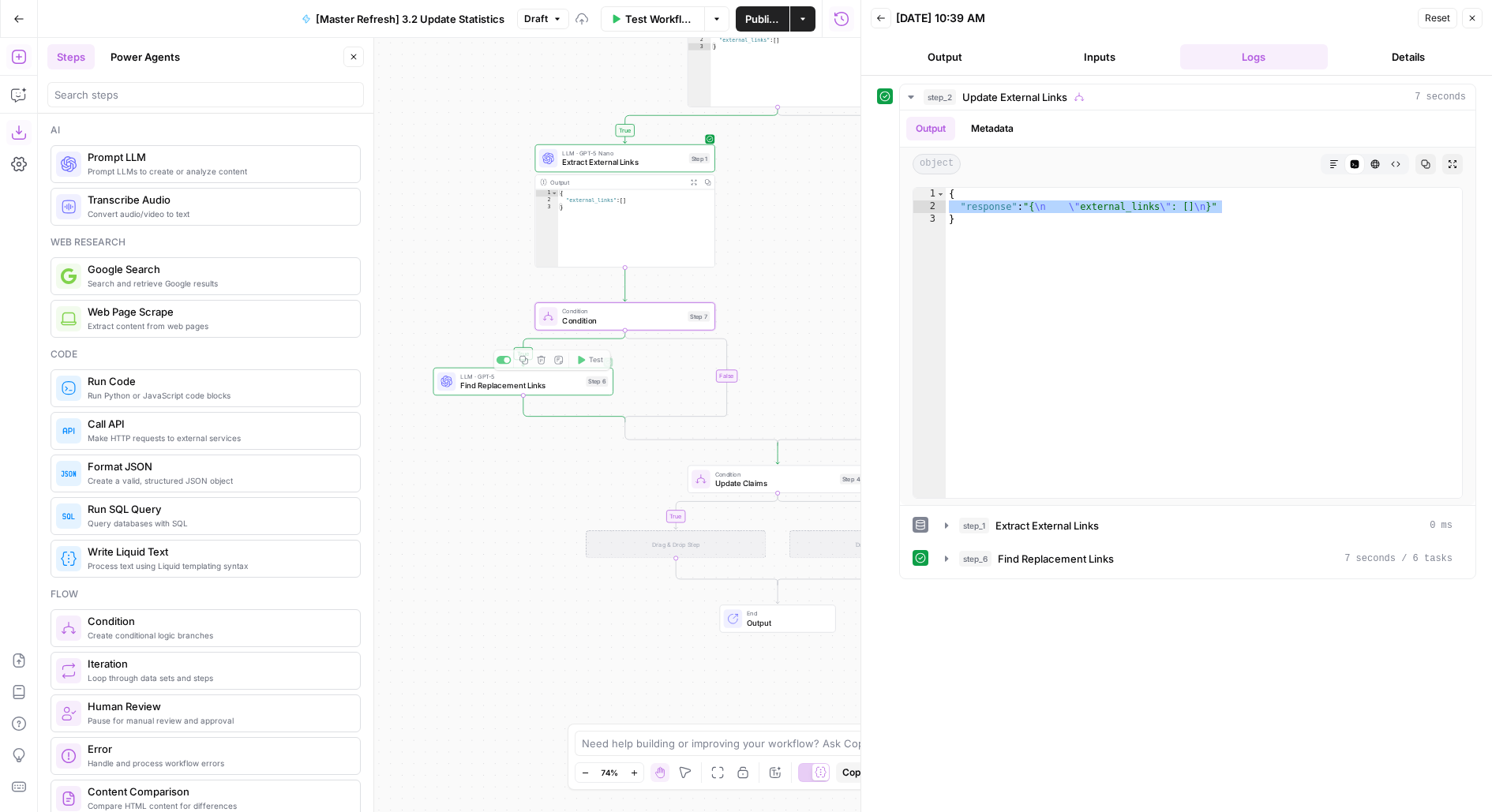
click at [527, 392] on div "LLM · GPT-5 Find Replacement Links Step 6 Copy step Delete step Add Note Test" at bounding box center [523, 381] width 180 height 28
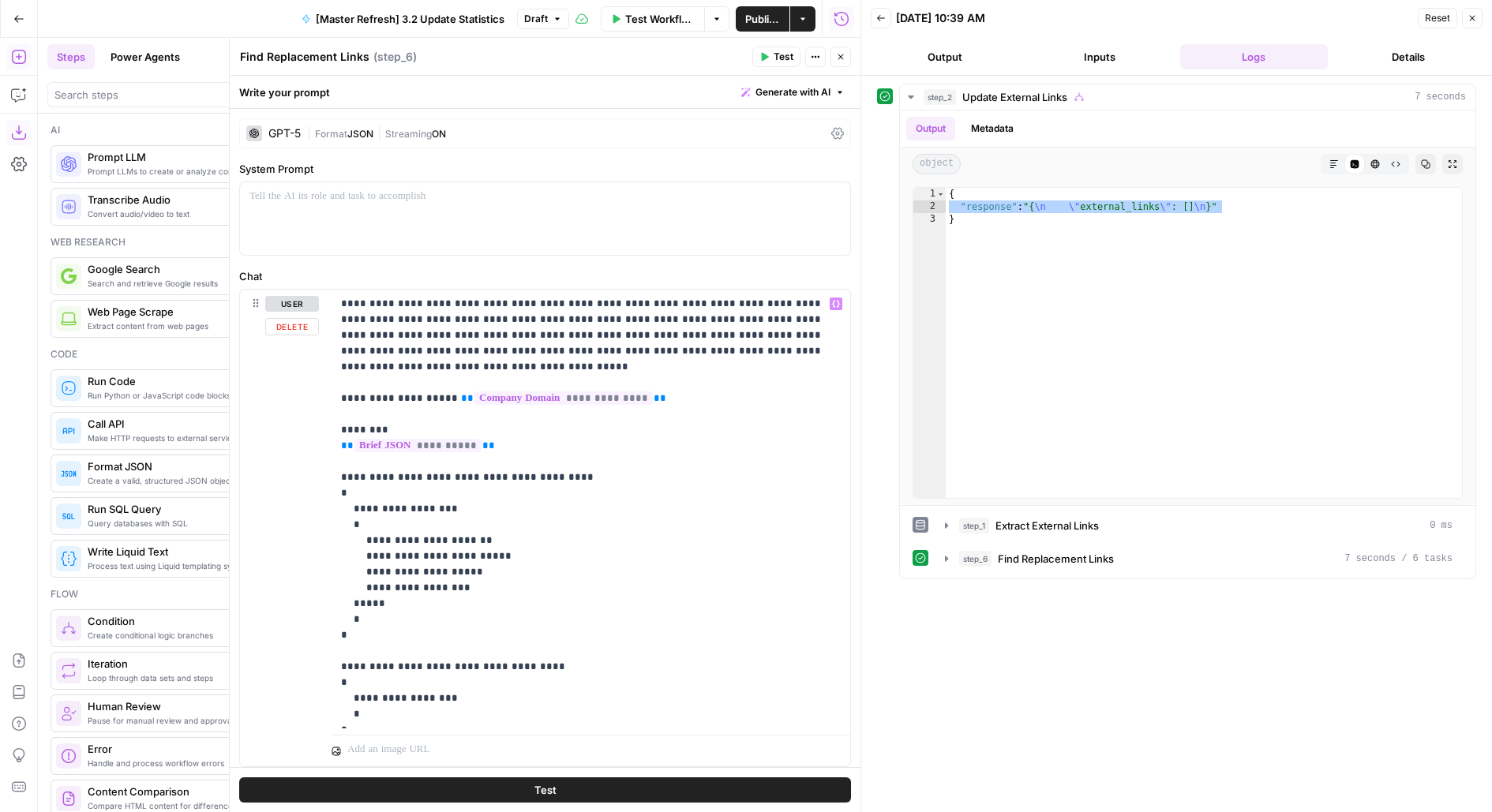
scroll to position [730, 0]
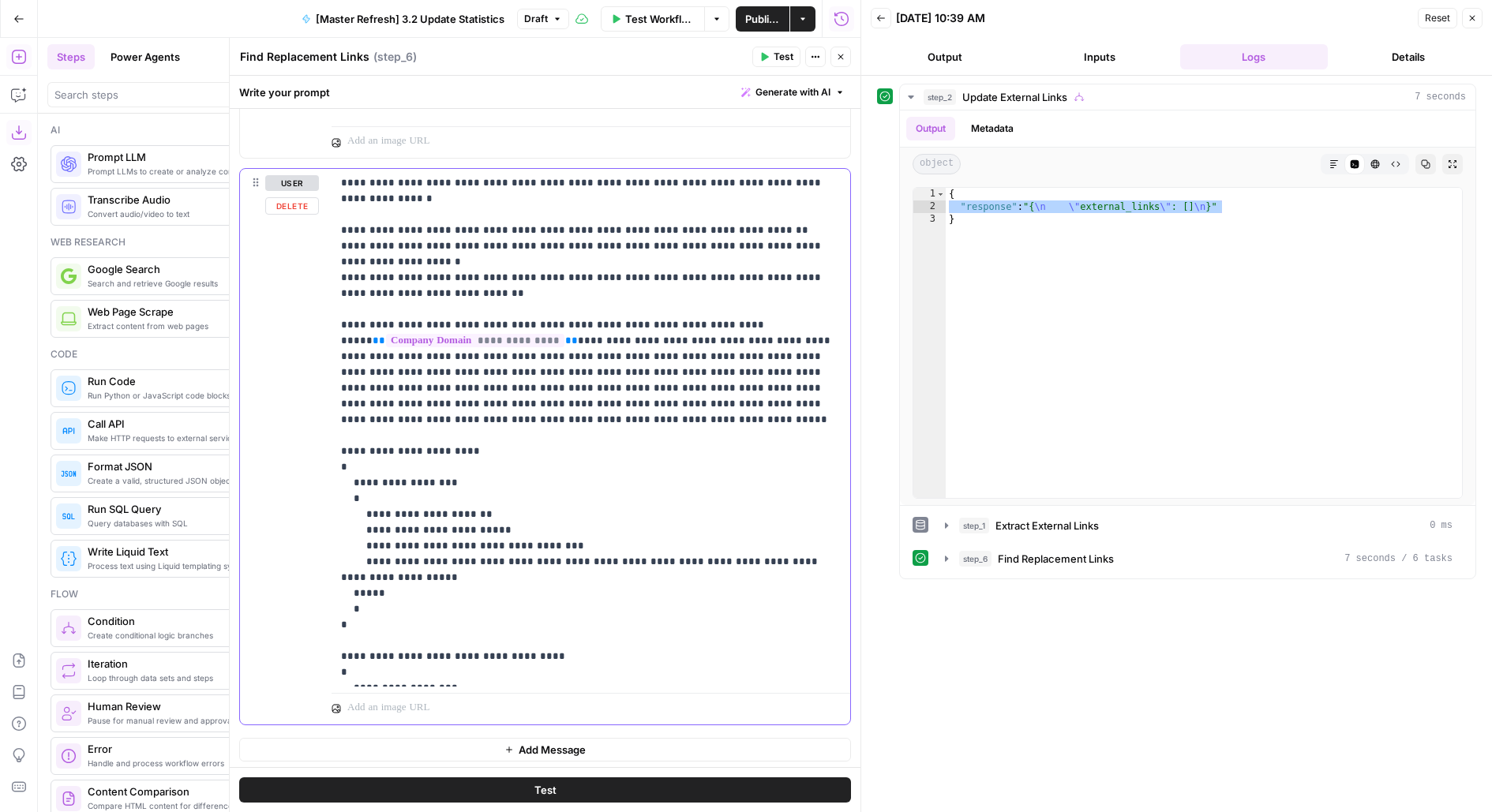
drag, startPoint x: 375, startPoint y: 683, endPoint x: 331, endPoint y: 605, distance: 89.6
click at [331, 605] on div "**********" at bounding box center [590, 428] width 518 height 517
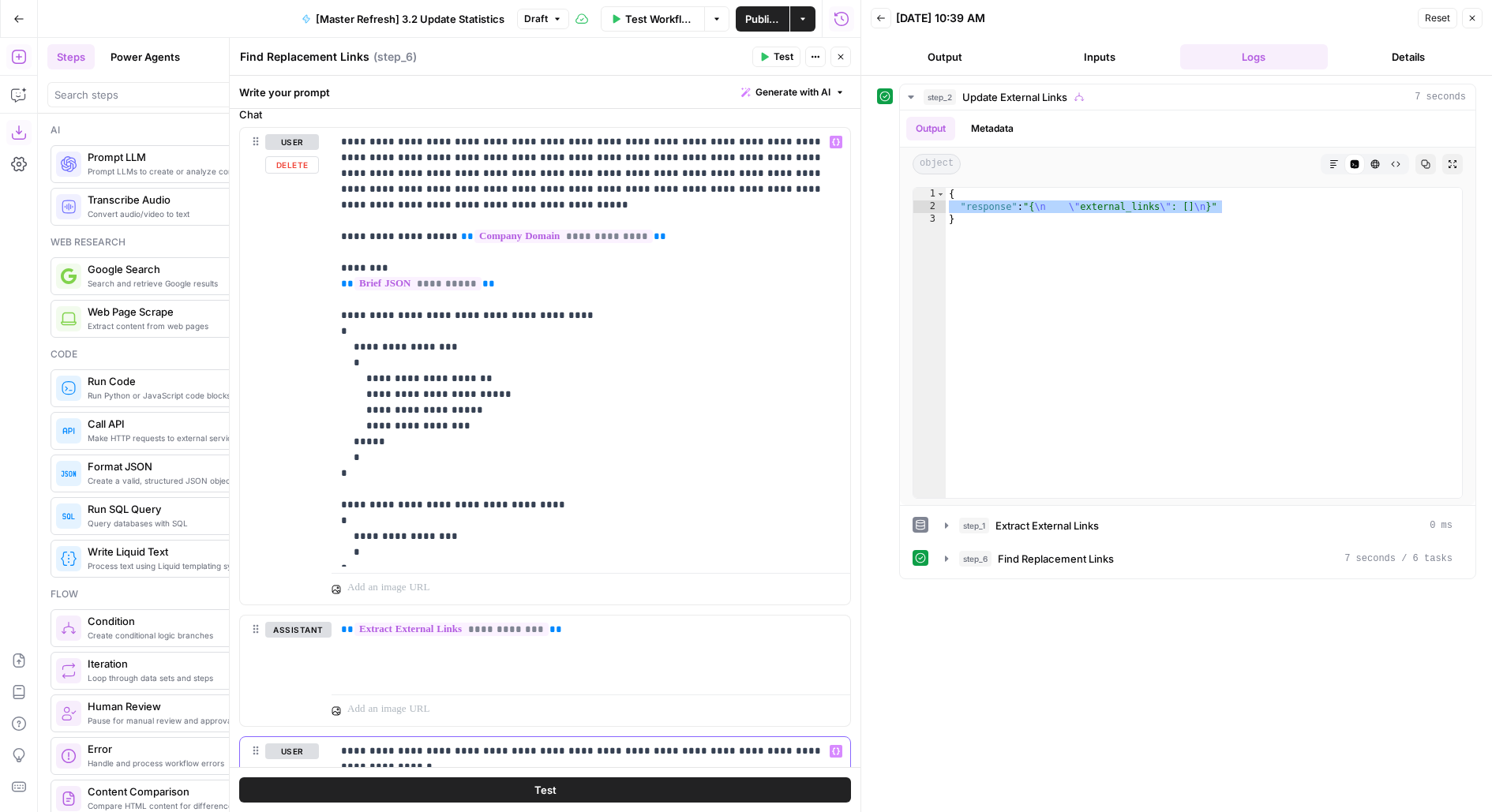
scroll to position [170, 0]
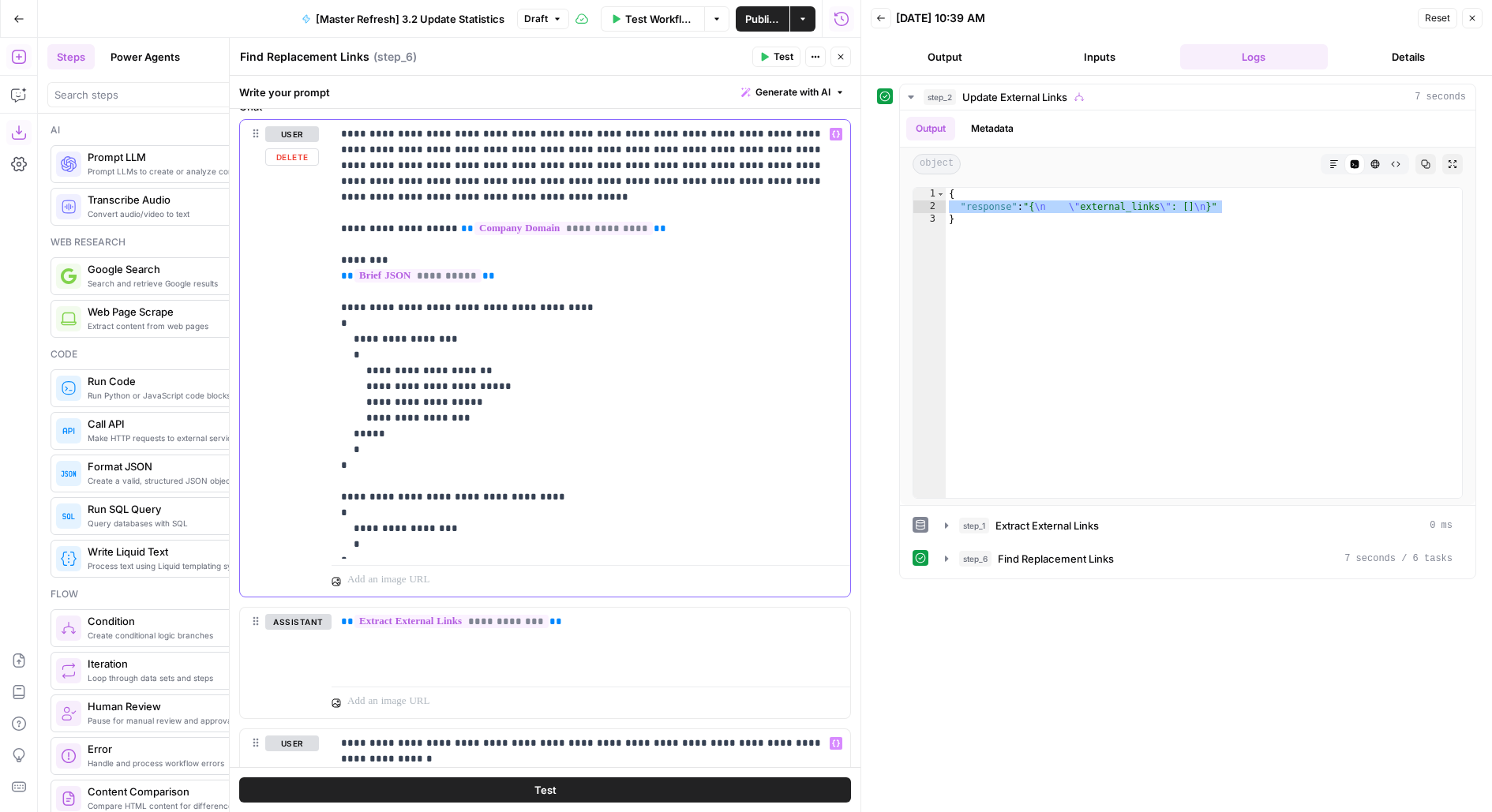
drag, startPoint x: 355, startPoint y: 554, endPoint x: 322, endPoint y: 475, distance: 85.6
click at [322, 475] on div "**********" at bounding box center [544, 358] width 610 height 477
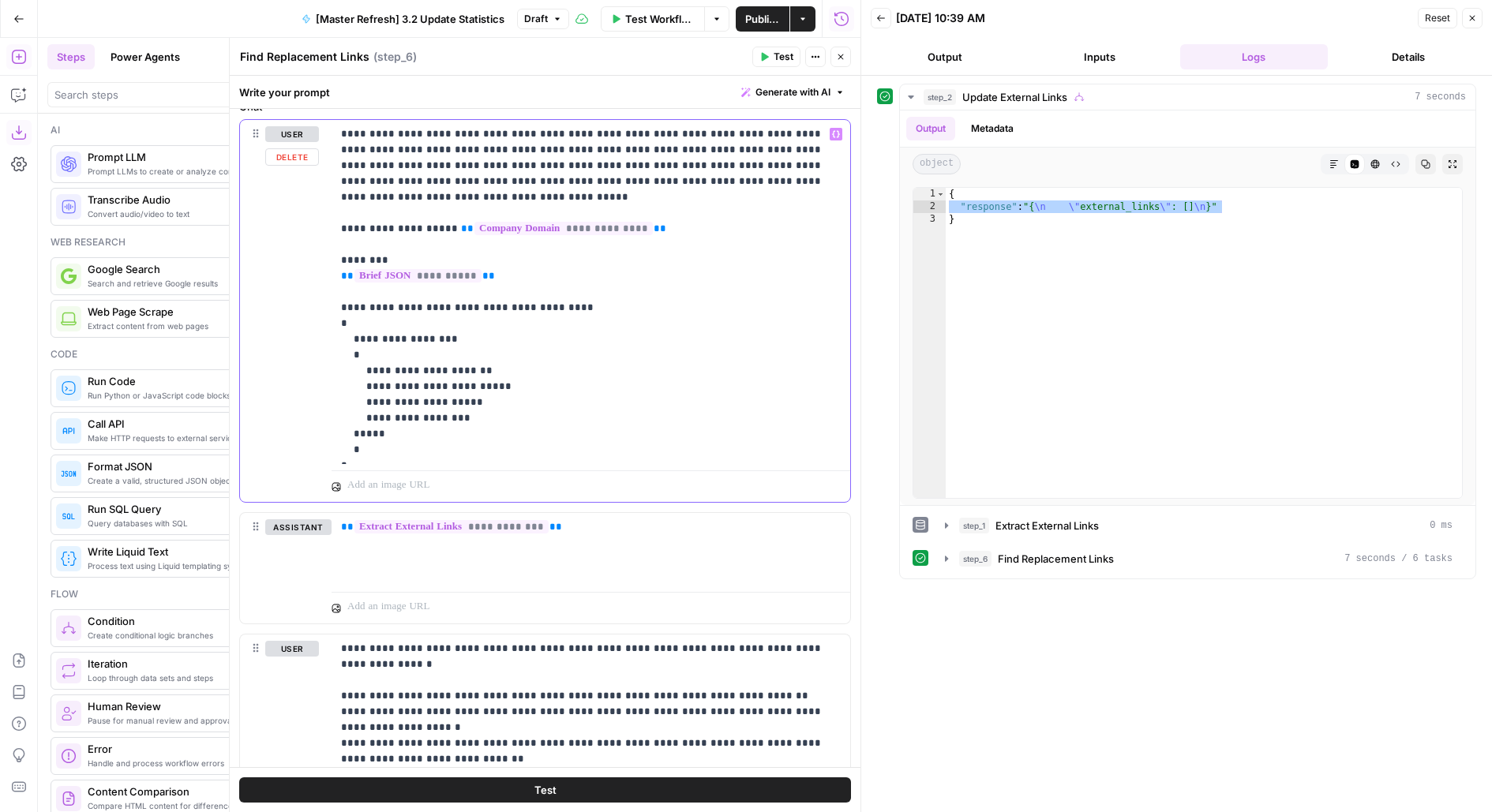
scroll to position [556, 0]
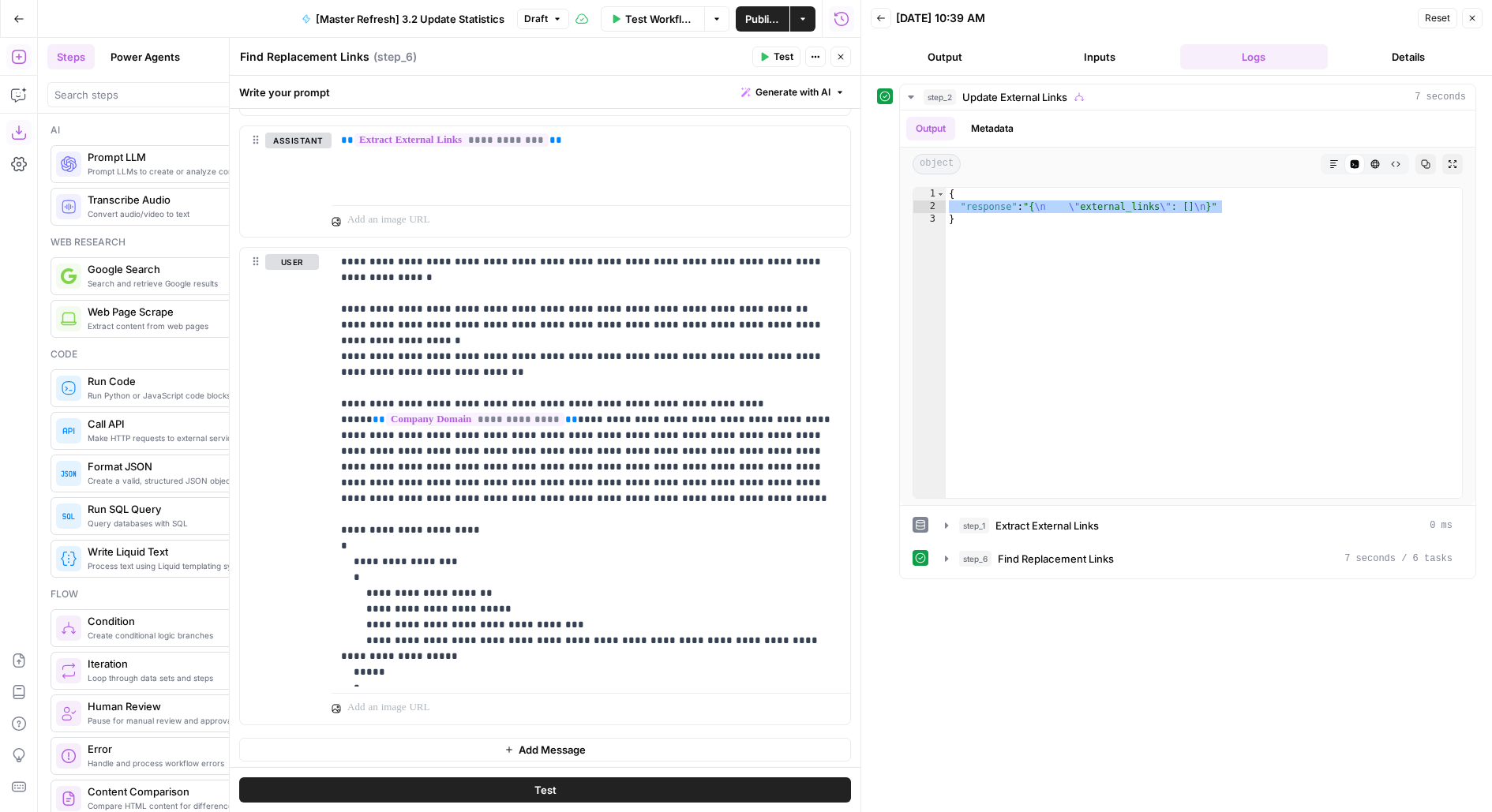
click at [842, 63] on button "Close" at bounding box center [840, 57] width 21 height 21
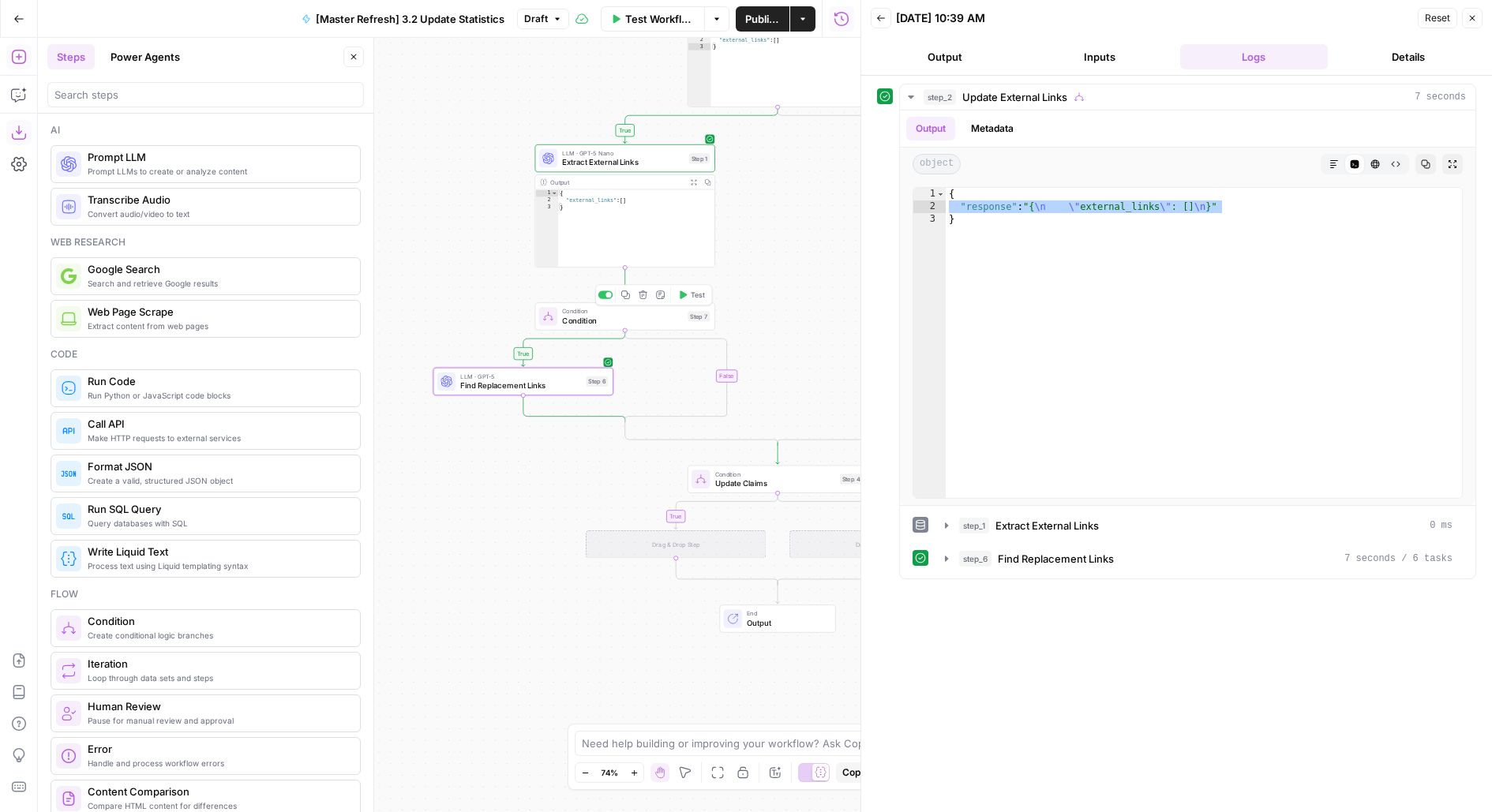
click at [681, 323] on span "Condition" at bounding box center [622, 321] width 120 height 12
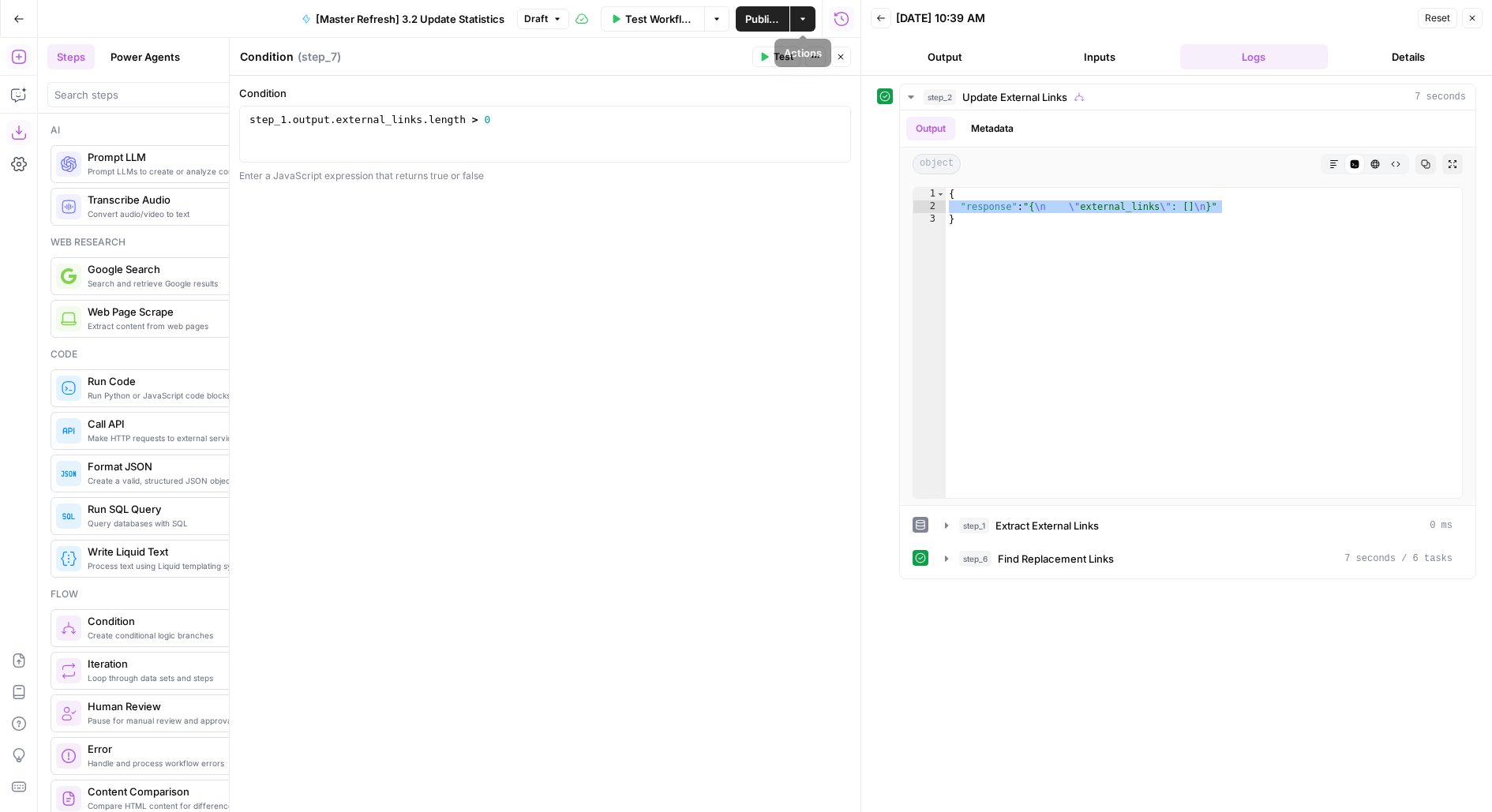
click at [840, 62] on button "Close" at bounding box center [840, 57] width 21 height 21
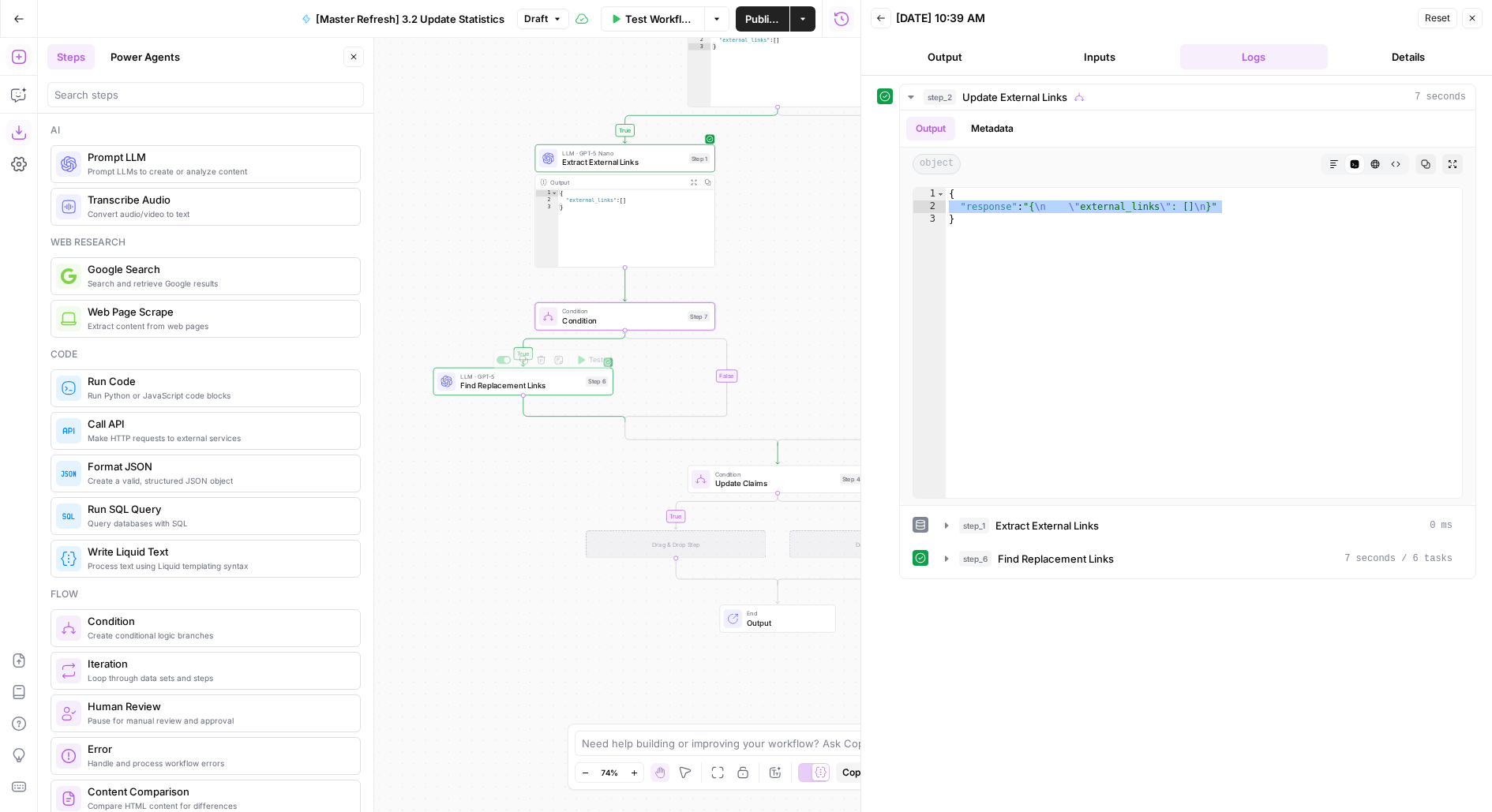
click at [587, 321] on span "Condition" at bounding box center [622, 321] width 120 height 12
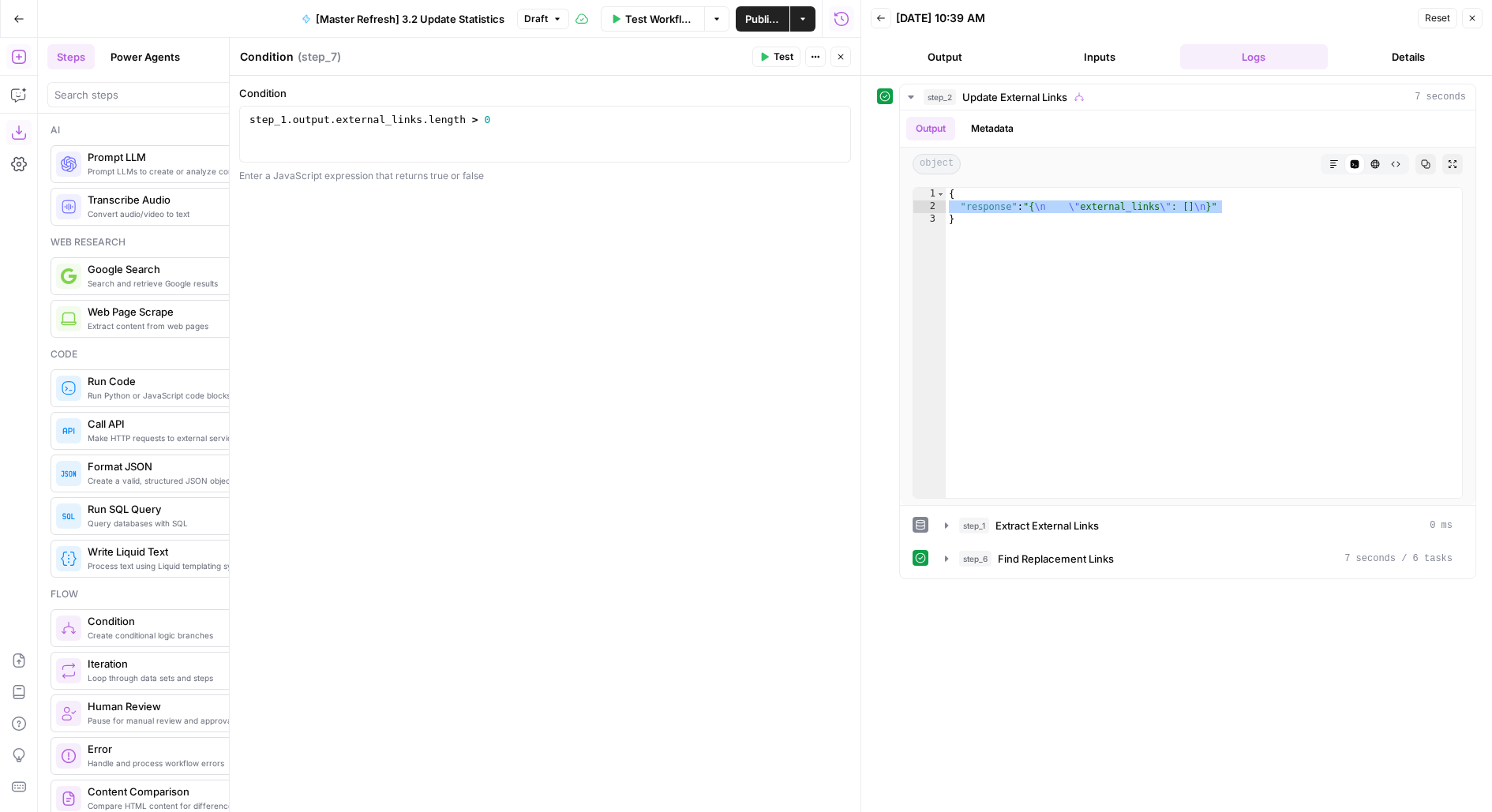
click at [275, 64] on textarea "Condition" at bounding box center [267, 57] width 54 height 16
type textarea "Check if external links"
click at [622, 423] on div "Condition 1 step_1 . output . external_links . length > 0 XXXXXXXXXXXXXXXXXXXXX…" at bounding box center [545, 444] width 631 height 737
click at [840, 52] on icon "button" at bounding box center [840, 57] width 10 height 10
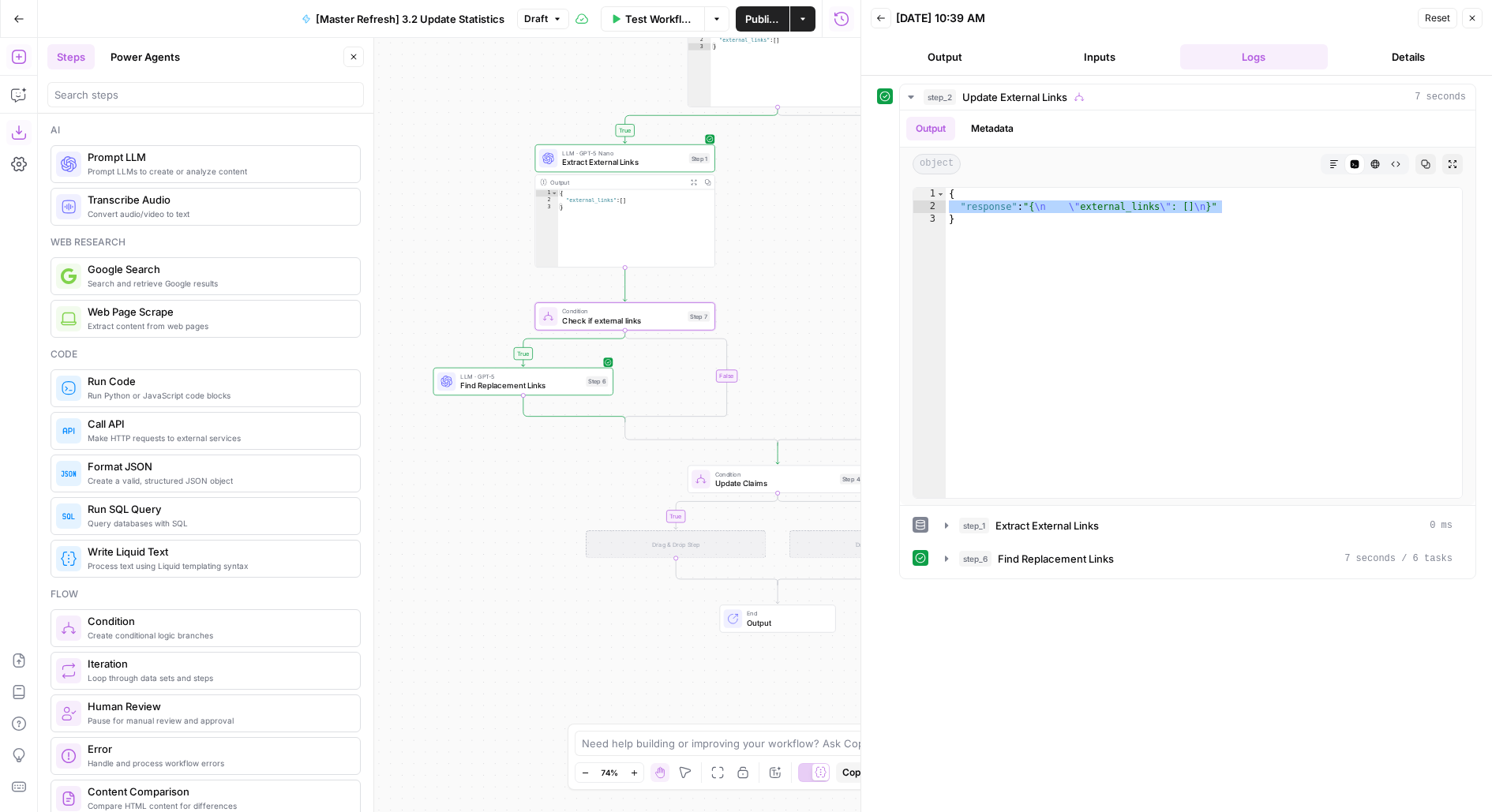
click at [587, 364] on button "Test" at bounding box center [589, 360] width 36 height 15
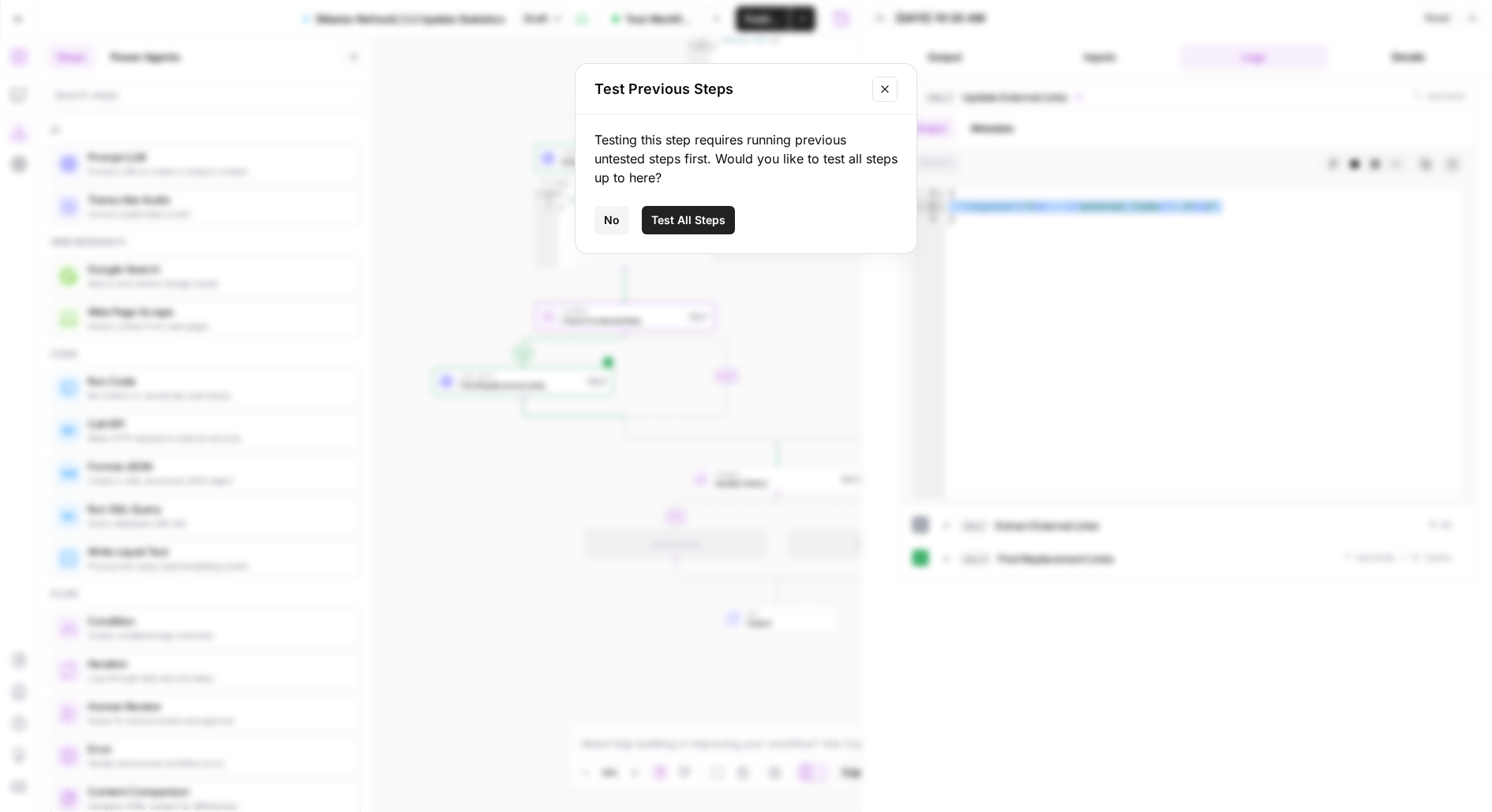
click at [660, 238] on div "Testing this step requires running previous untested steps first. Would you lik…" at bounding box center [746, 183] width 341 height 139
click at [682, 217] on span "Test All Steps" at bounding box center [688, 220] width 75 height 16
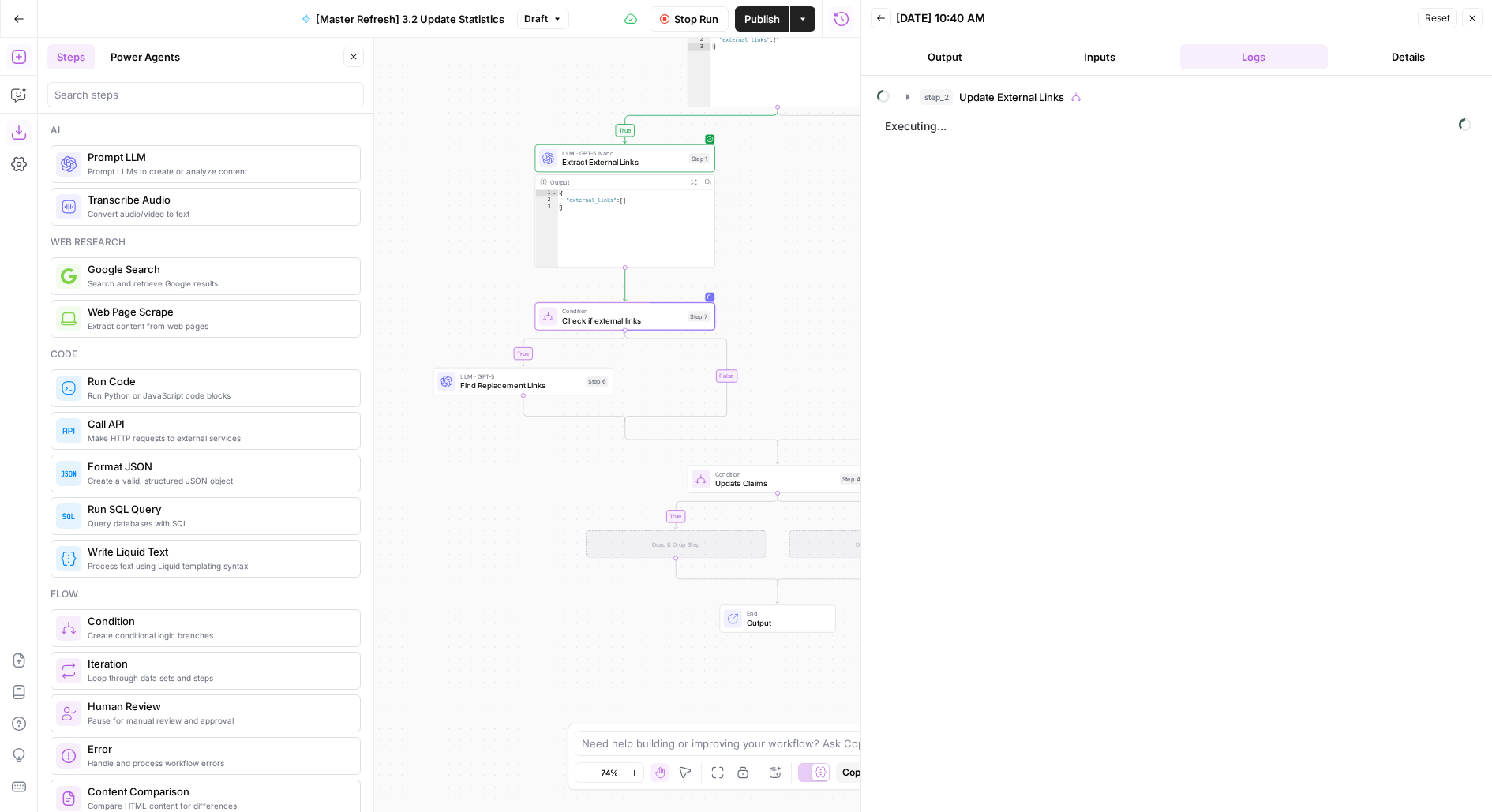
click at [349, 56] on icon "button" at bounding box center [353, 57] width 10 height 10
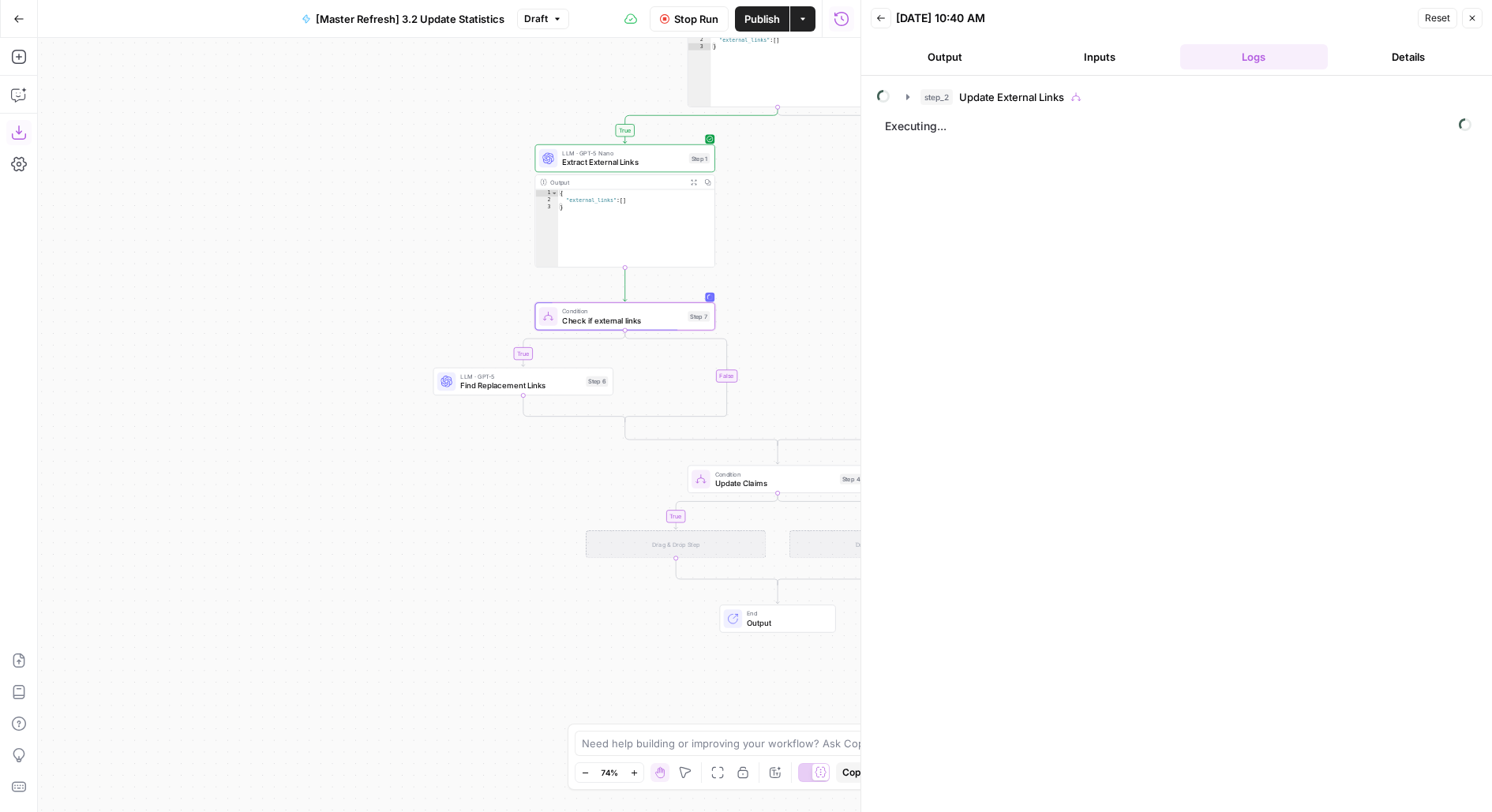
click at [1197, 89] on div "step_2 Update External Links" at bounding box center [1192, 97] width 545 height 16
click at [1153, 157] on div "step_7 Check if external links" at bounding box center [1202, 163] width 499 height 16
click at [1134, 124] on div "step_1 Extract External Links 0 ms" at bounding box center [1204, 130] width 497 height 16
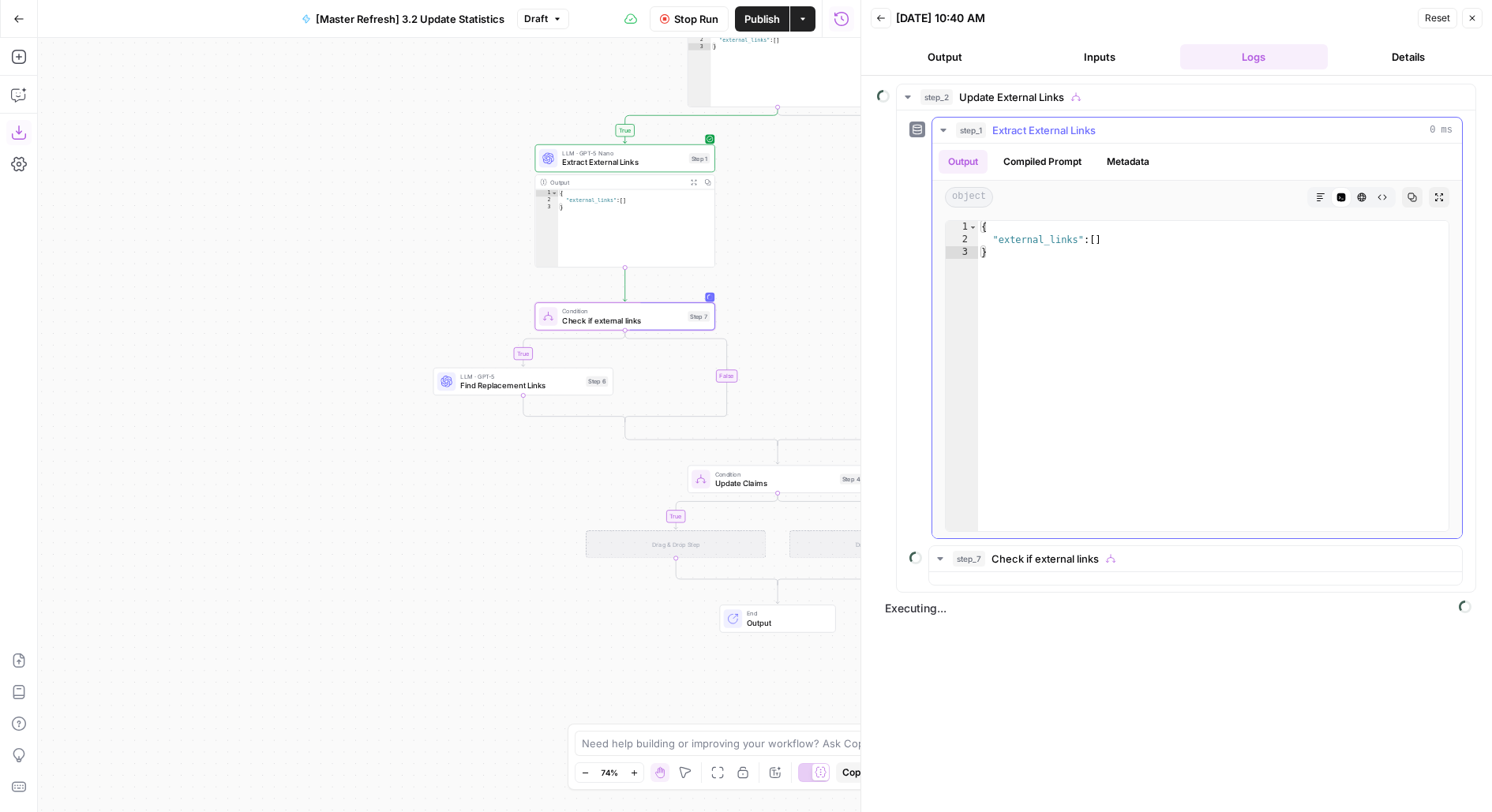
click at [1134, 127] on div "step_1 Extract External Links 0 ms" at bounding box center [1204, 130] width 497 height 16
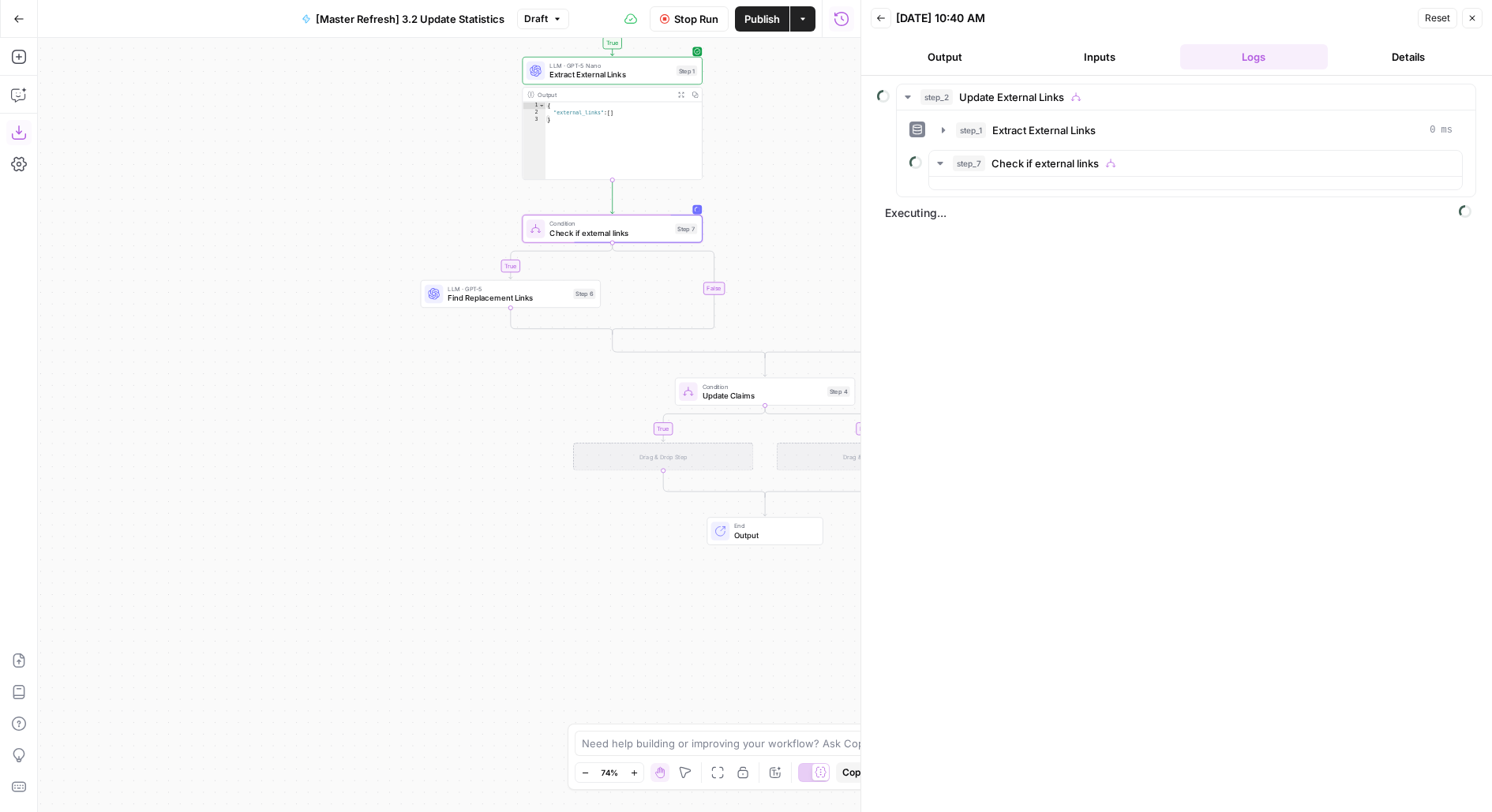
drag, startPoint x: 729, startPoint y: 266, endPoint x: 714, endPoint y: 185, distance: 82.4
click at [715, 188] on div "true true false false true false Workflow Set Inputs Inputs Condition Update Ex…" at bounding box center [449, 425] width 823 height 774
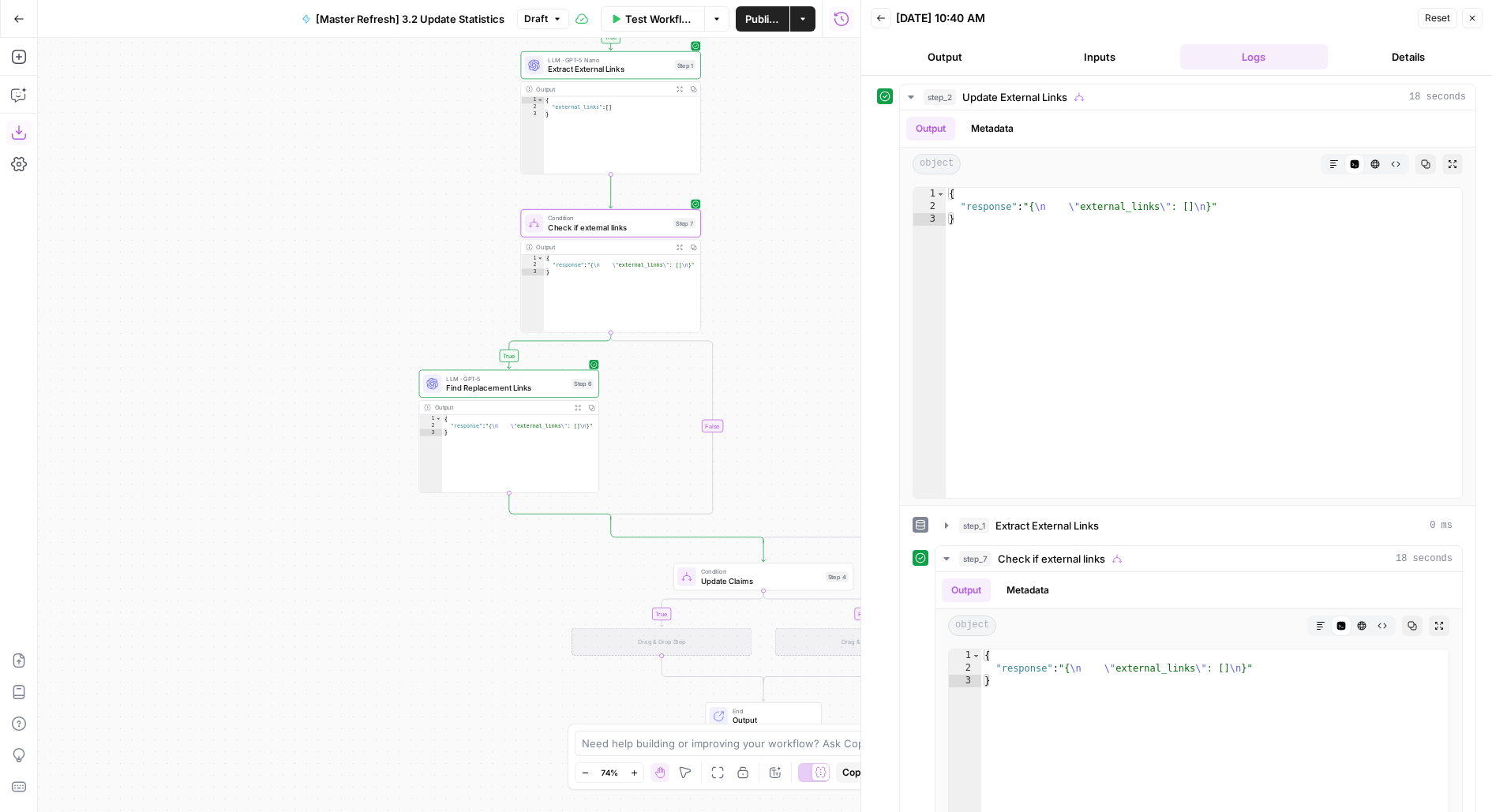
click at [621, 219] on span "Condition" at bounding box center [608, 217] width 120 height 10
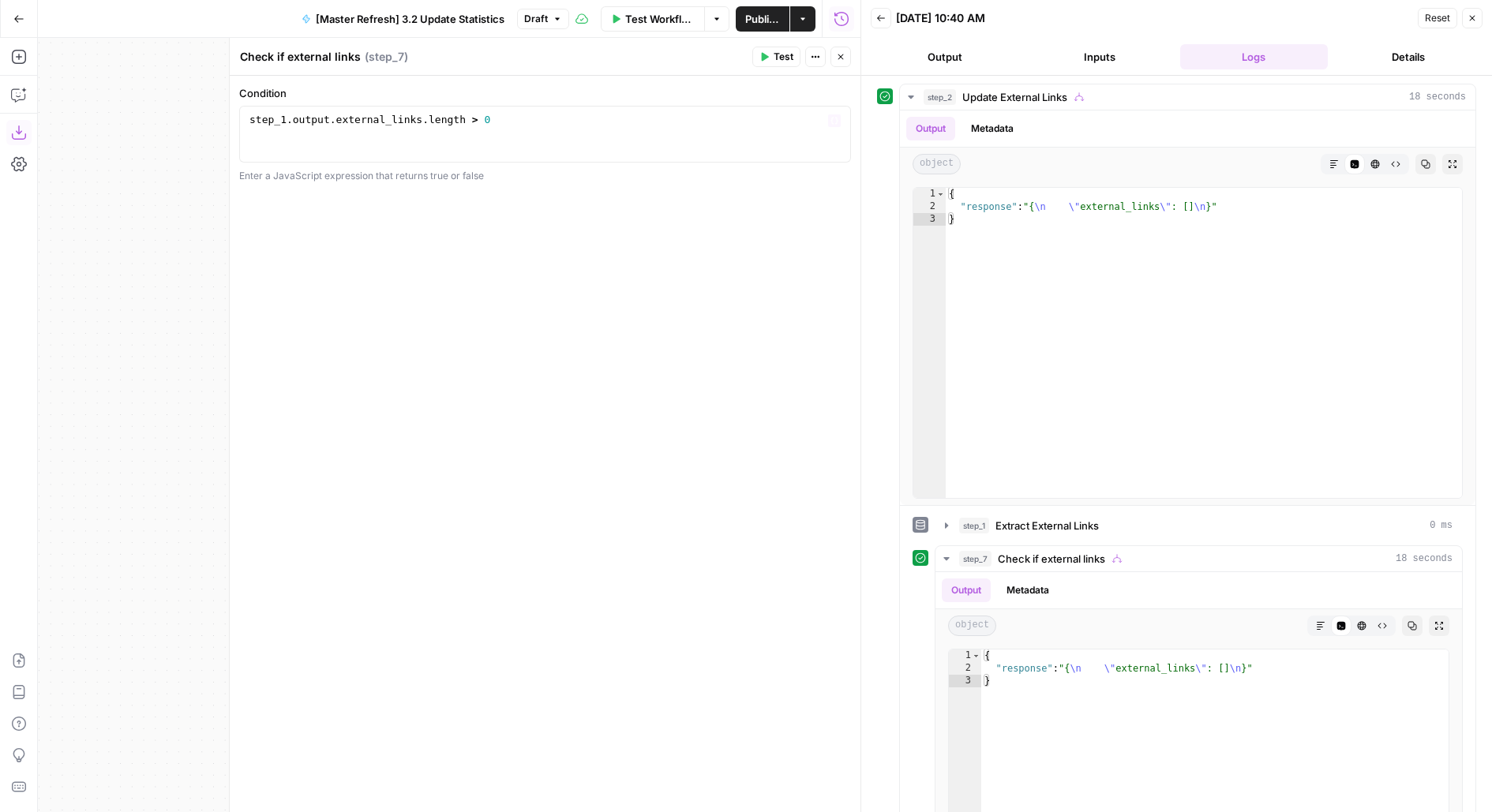
click at [446, 120] on div "step_1 . output . external_links . length > 0" at bounding box center [545, 148] width 598 height 71
type textarea "**********"
click at [772, 61] on button "Test" at bounding box center [776, 57] width 49 height 21
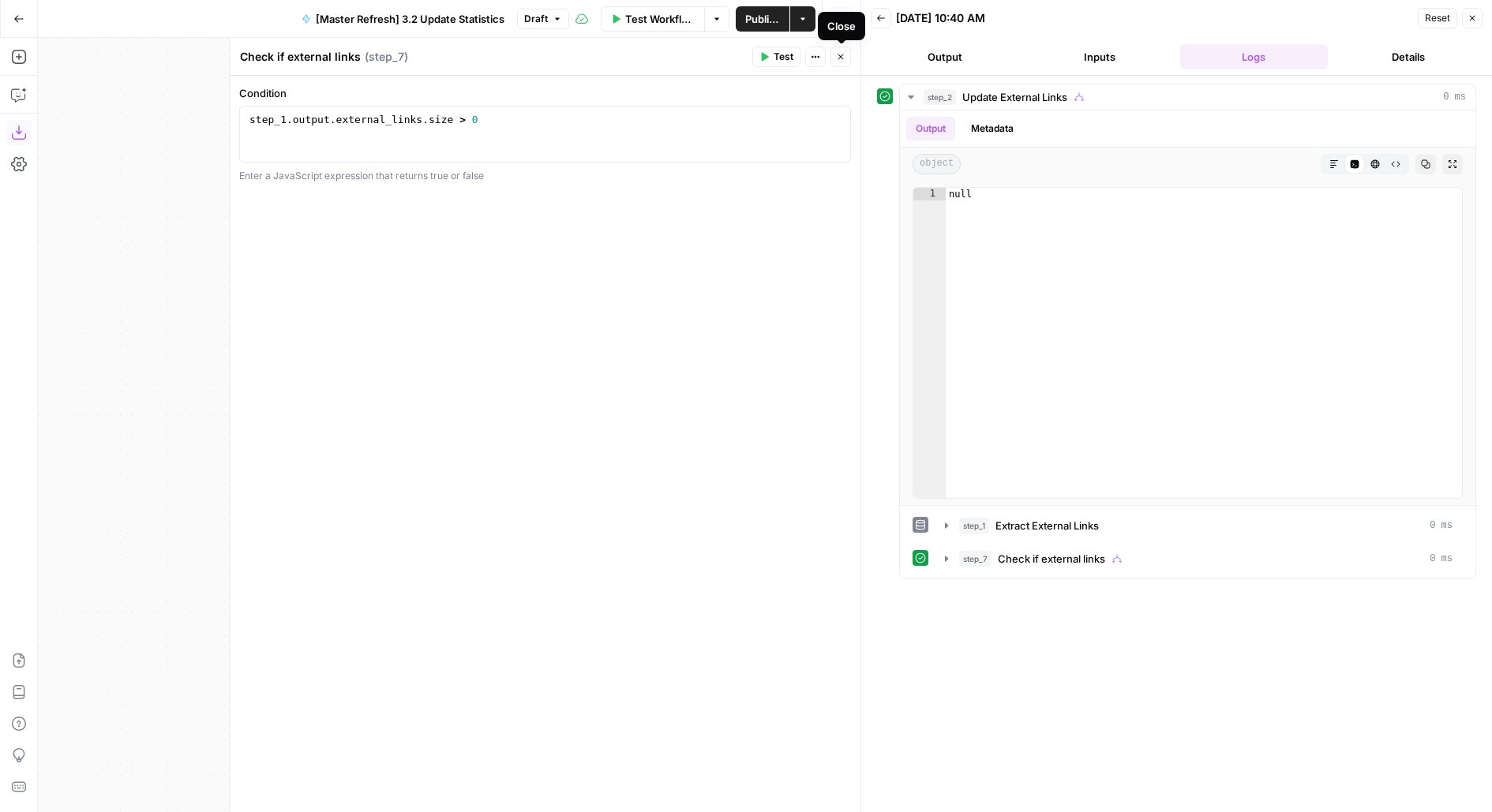
click at [842, 56] on icon "button" at bounding box center [840, 57] width 10 height 10
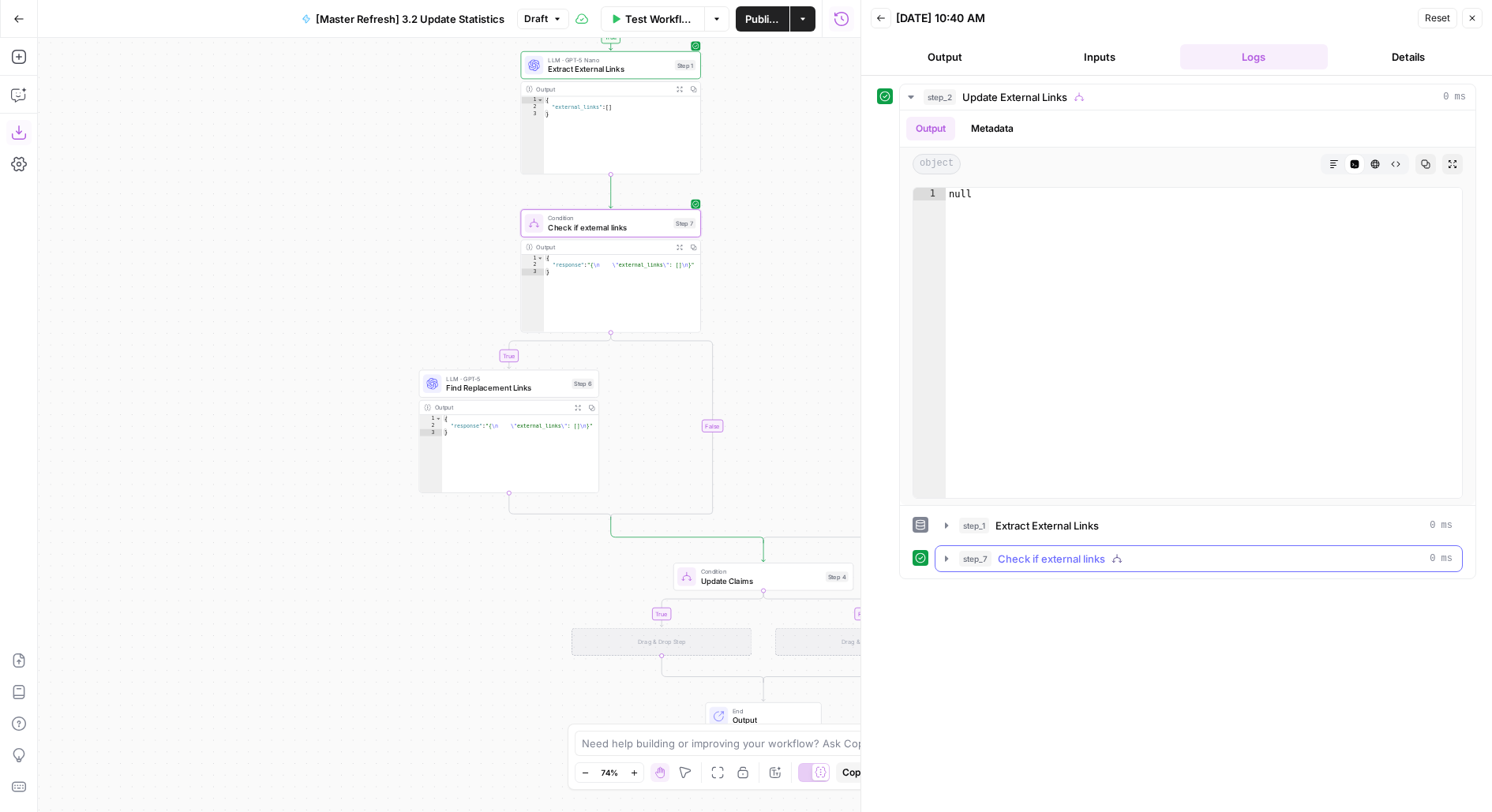
click at [1058, 556] on span "Check if external links" at bounding box center [1051, 559] width 107 height 16
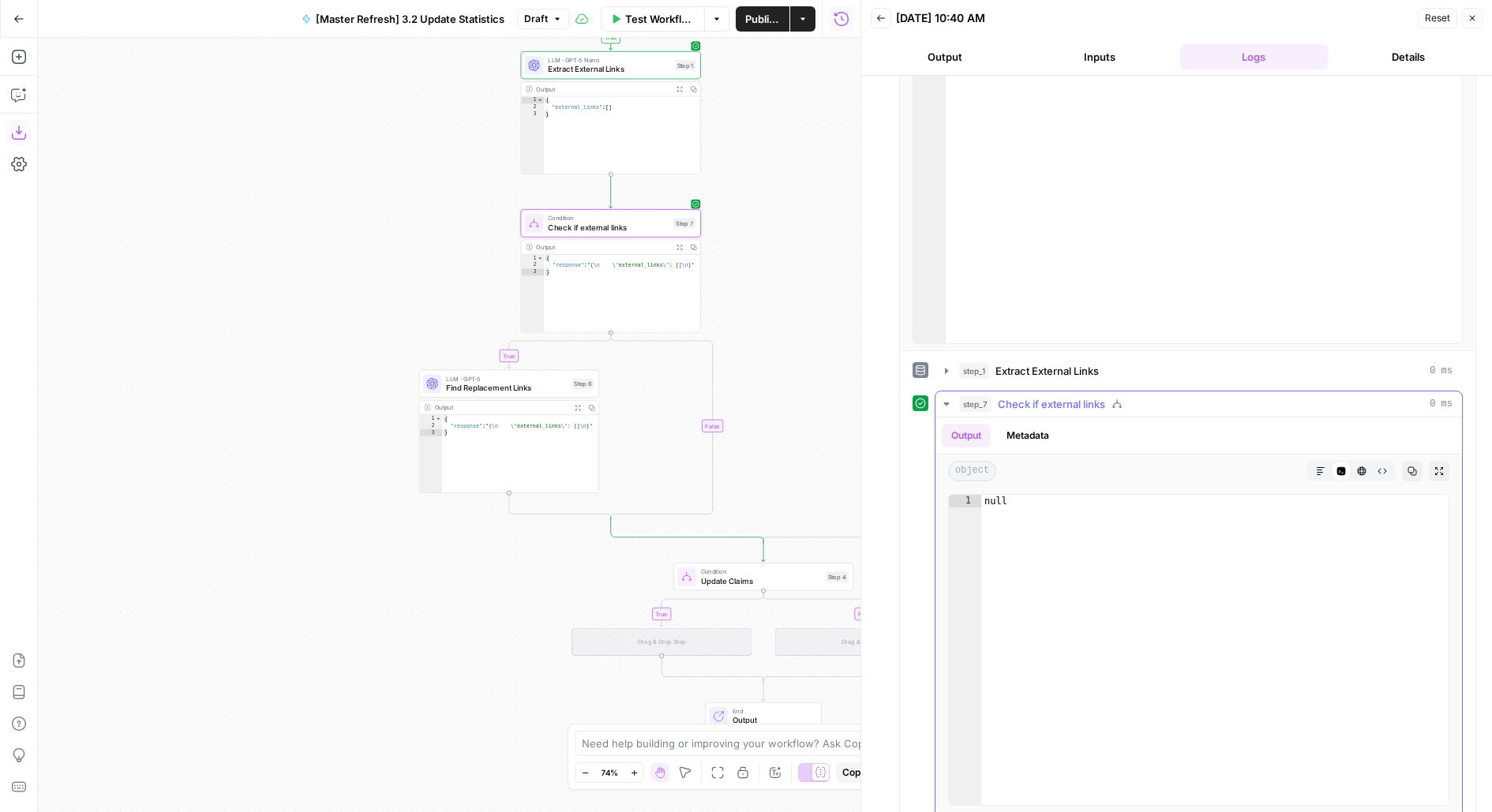
scroll to position [180, 0]
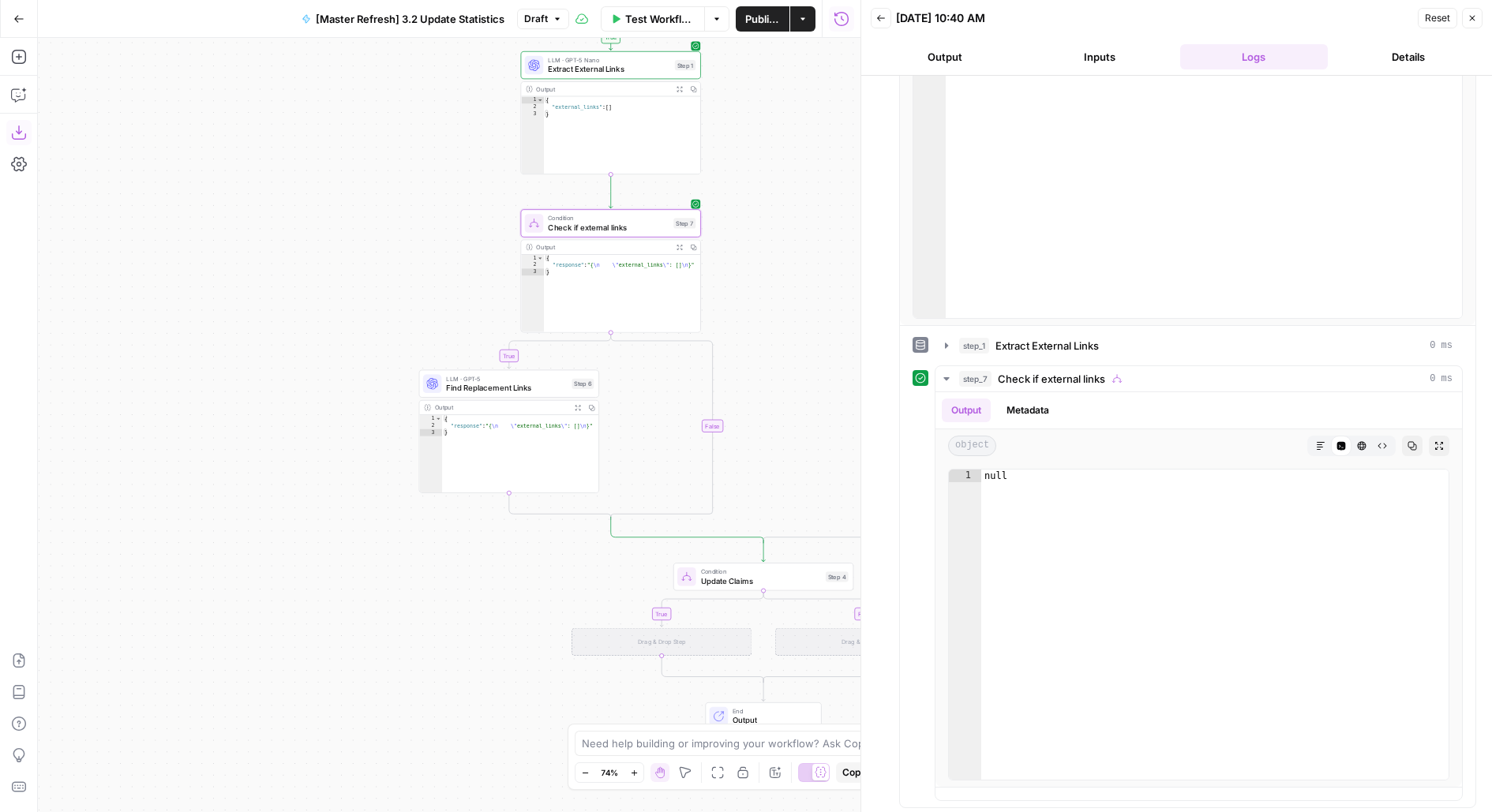
click at [1476, 10] on button "Close" at bounding box center [1471, 18] width 21 height 21
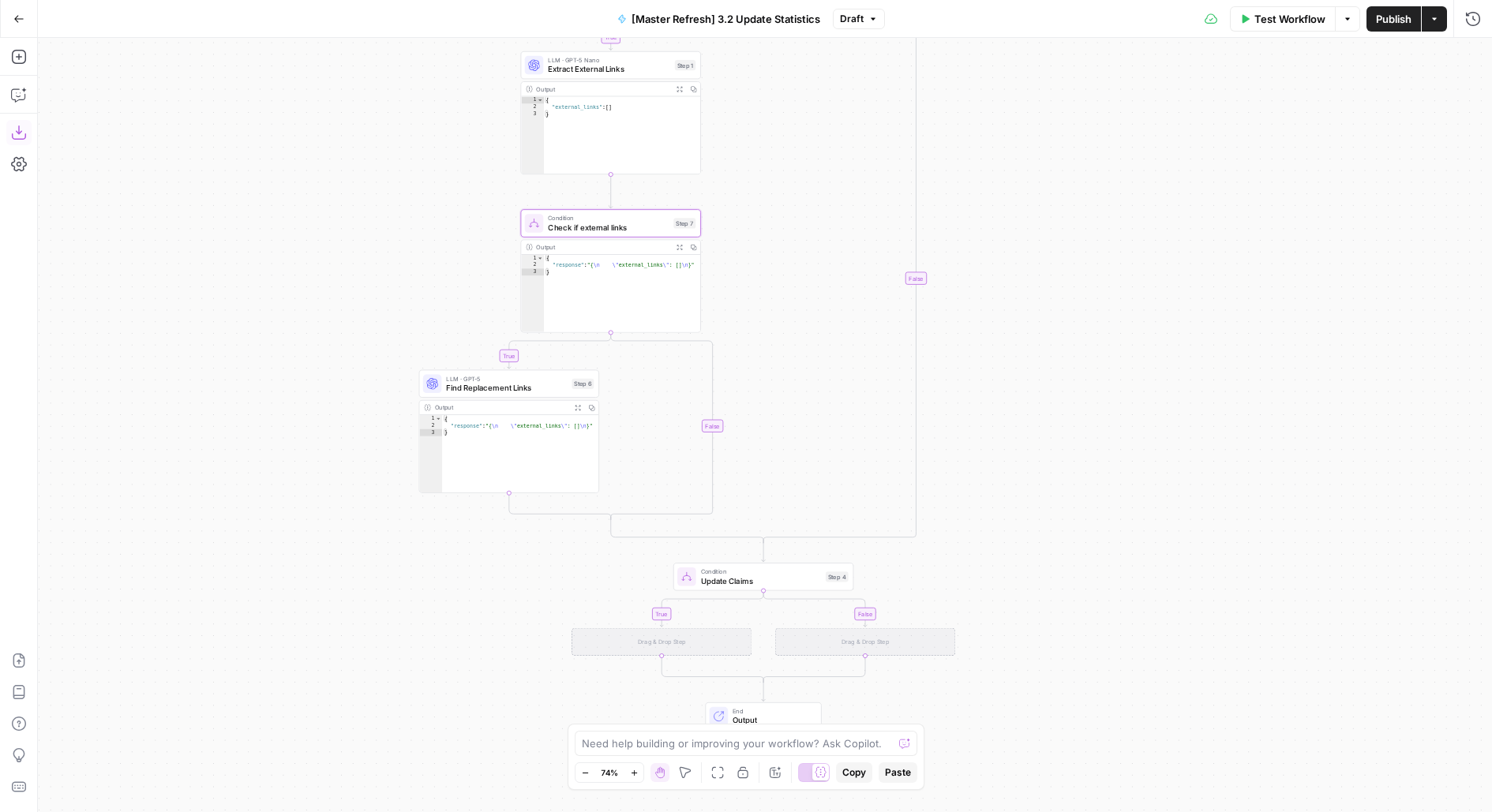
click at [1384, 14] on span "Publish" at bounding box center [1393, 19] width 36 height 16
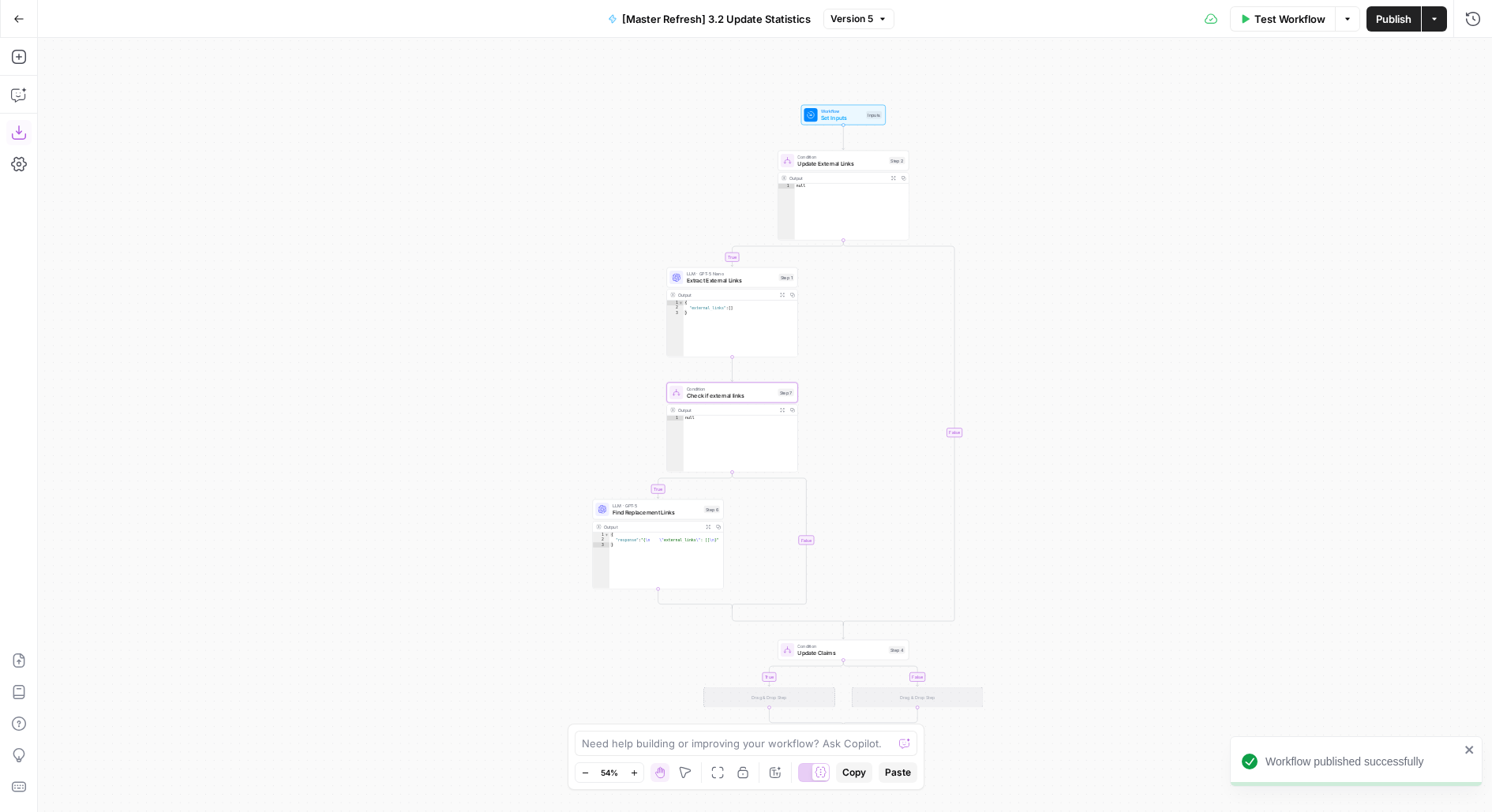
drag, startPoint x: 1112, startPoint y: 411, endPoint x: 973, endPoint y: 243, distance: 218.0
click at [973, 243] on div "true true false false true false Workflow Set Inputs Inputs Condition Update Ex…" at bounding box center [764, 425] width 1453 height 774
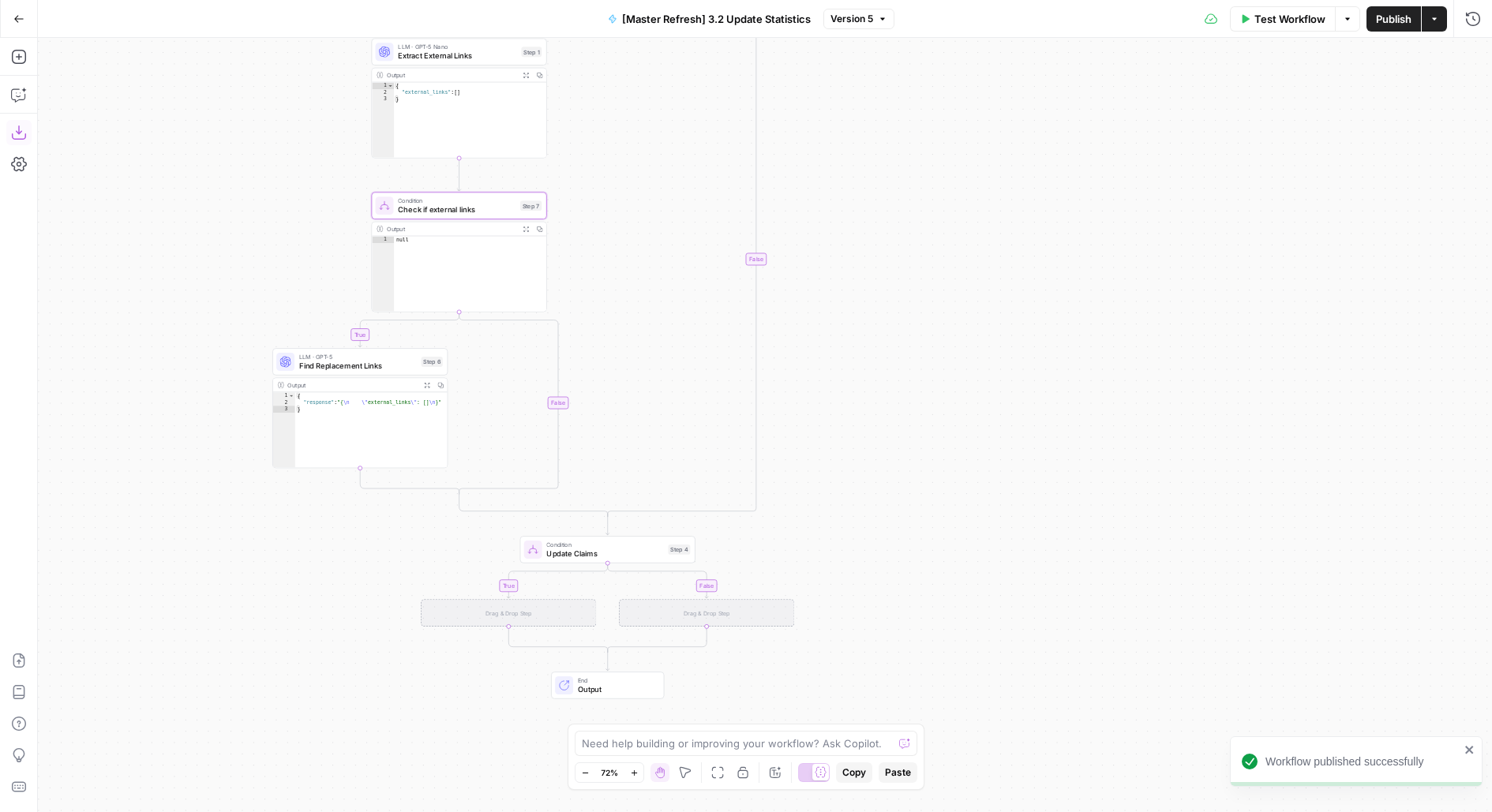
drag, startPoint x: 975, startPoint y: 430, endPoint x: 1060, endPoint y: 187, distance: 257.4
click at [1060, 192] on div "true true false false true false Workflow Set Inputs Inputs Condition Update Ex…" at bounding box center [764, 425] width 1453 height 774
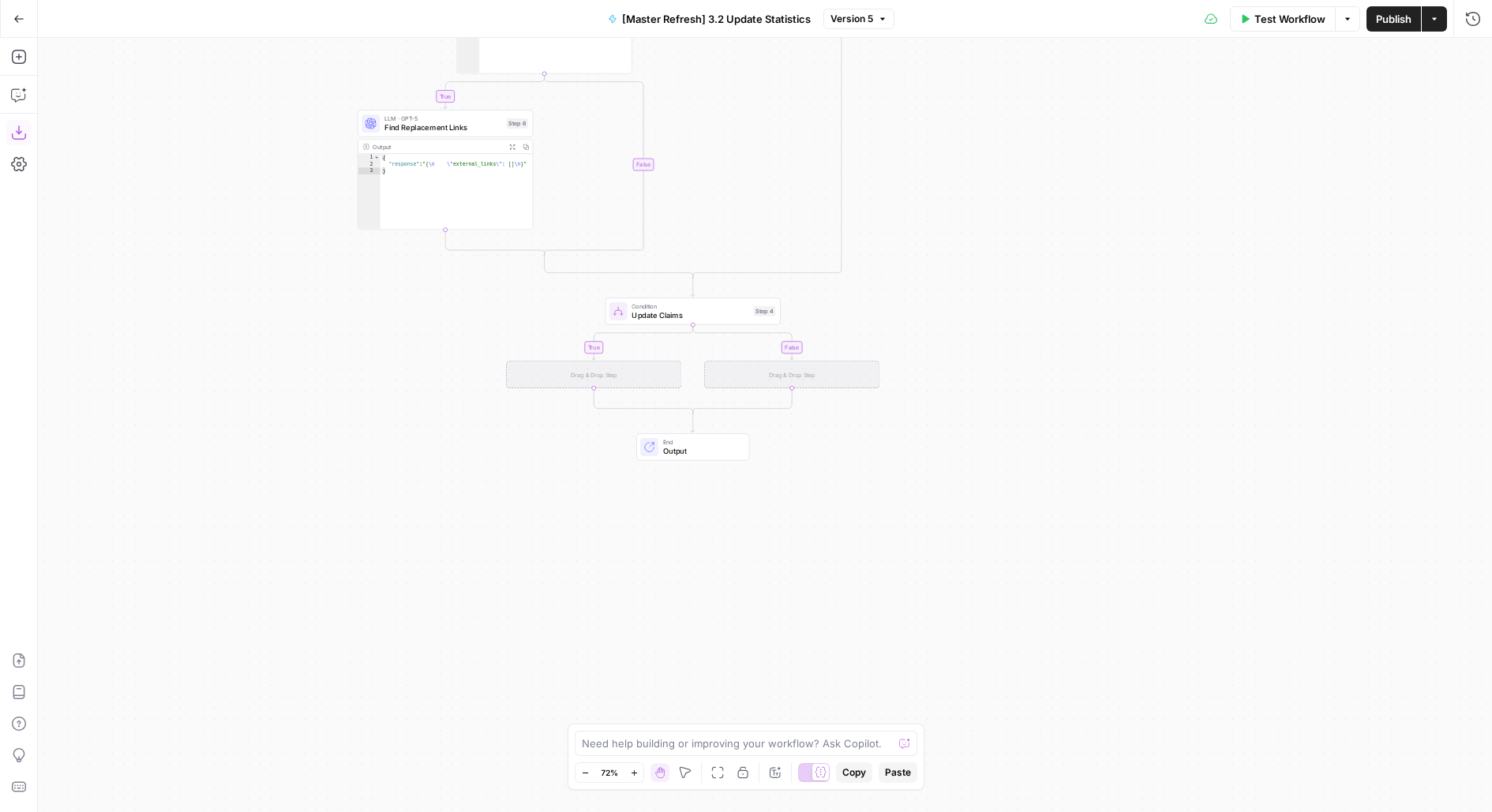
click at [806, 369] on div "Drag & Drop Step" at bounding box center [791, 375] width 175 height 27
drag, startPoint x: 891, startPoint y: 298, endPoint x: 891, endPoint y: 510, distance: 212.0
click at [891, 510] on div "true true false false true false Workflow Set Inputs Inputs Condition Update Ex…" at bounding box center [764, 425] width 1453 height 774
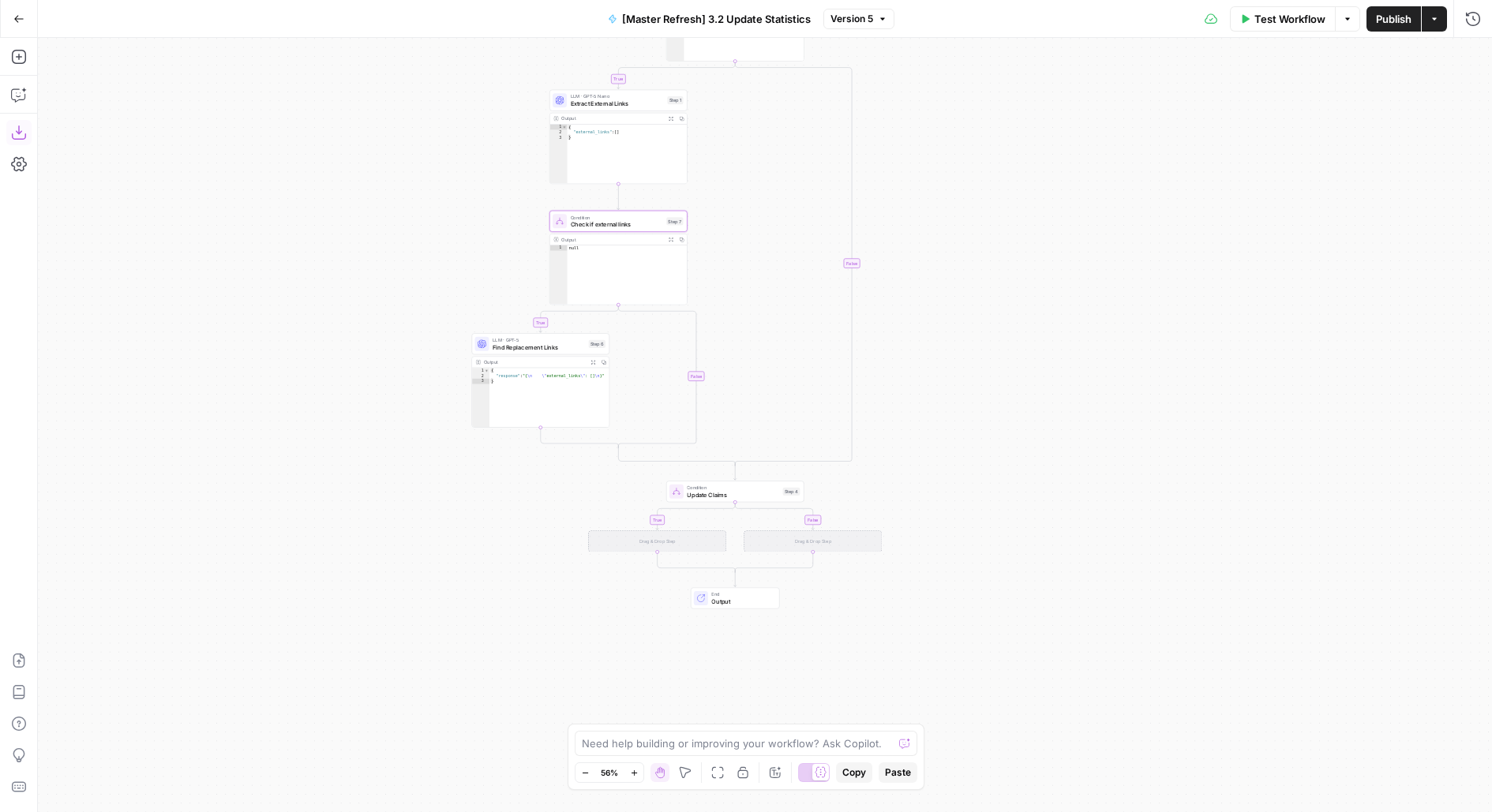
click at [1253, 31] on div "Test Workflow Options Publish Actions Run History" at bounding box center [1193, 18] width 598 height 37
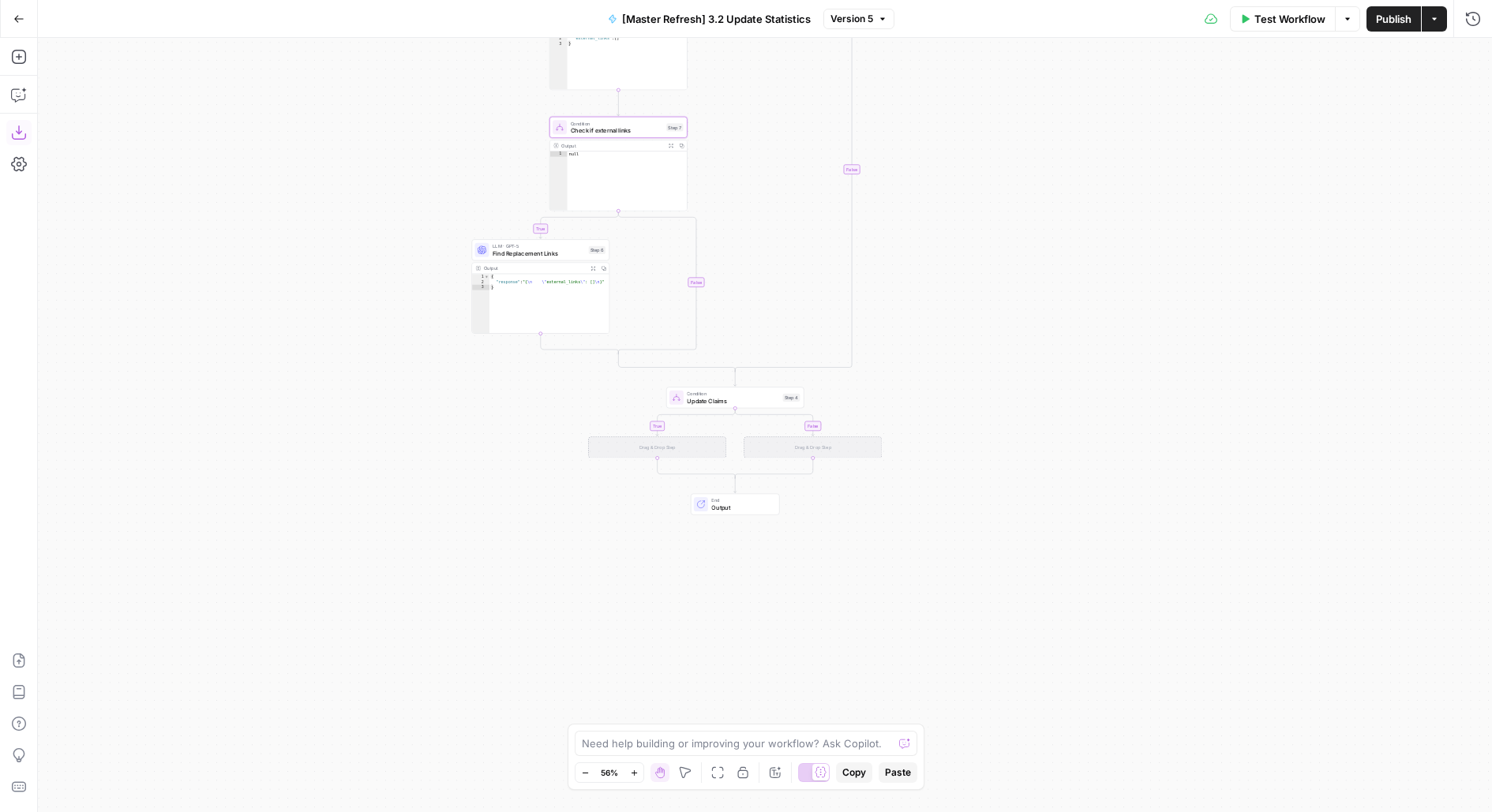
drag, startPoint x: 408, startPoint y: 634, endPoint x: 402, endPoint y: 474, distance: 160.1
click at [403, 483] on div "true true false false true false Workflow Set Inputs Inputs Condition Update Ex…" at bounding box center [764, 425] width 1453 height 774
click at [1299, 24] on span "Test Workflow" at bounding box center [1289, 19] width 71 height 16
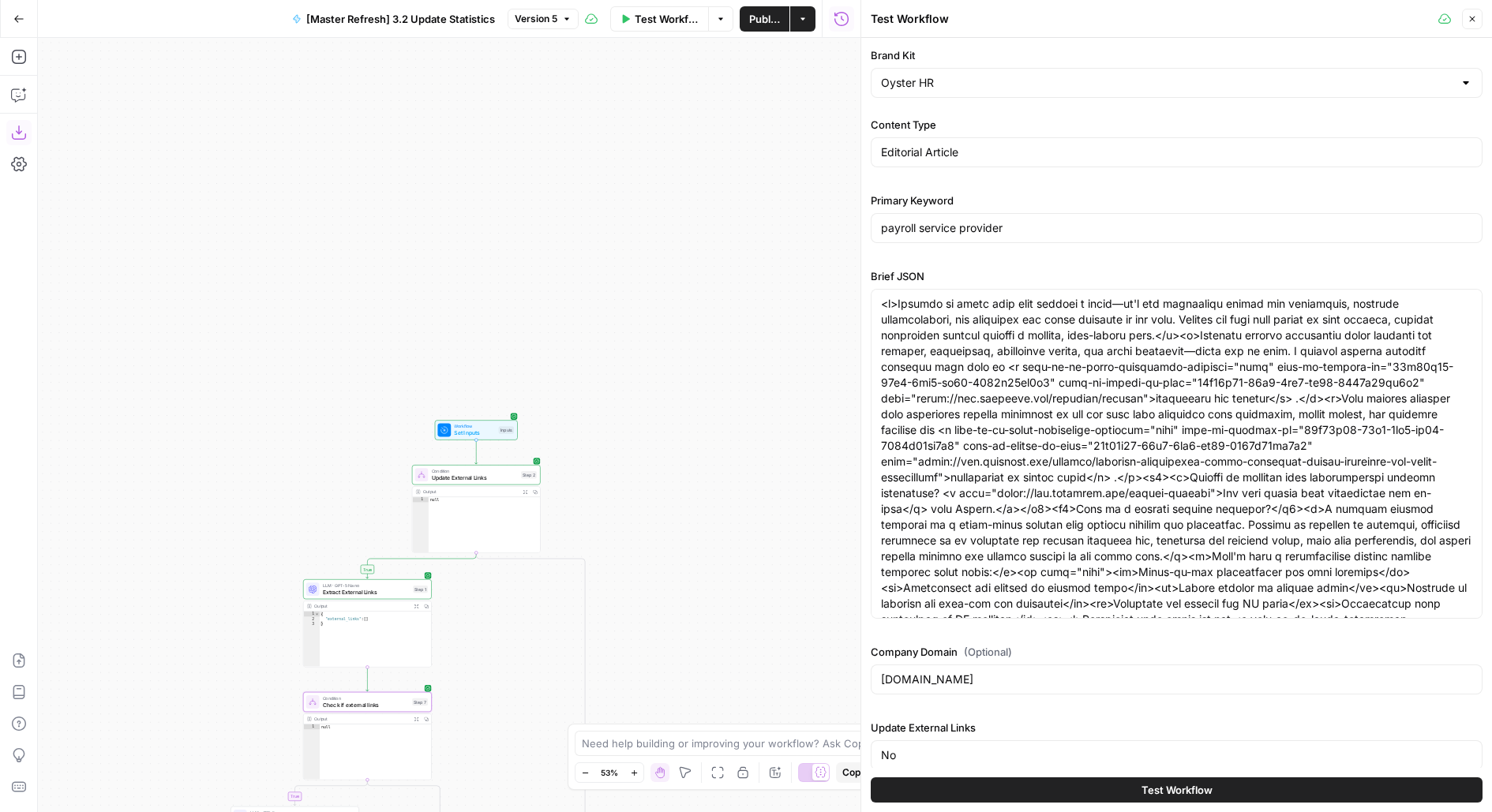
drag, startPoint x: 744, startPoint y: 496, endPoint x: 723, endPoint y: 30, distance: 466.5
click at [729, 41] on div "true true false false true false Workflow Set Inputs Inputs Condition Update Ex…" at bounding box center [449, 425] width 823 height 774
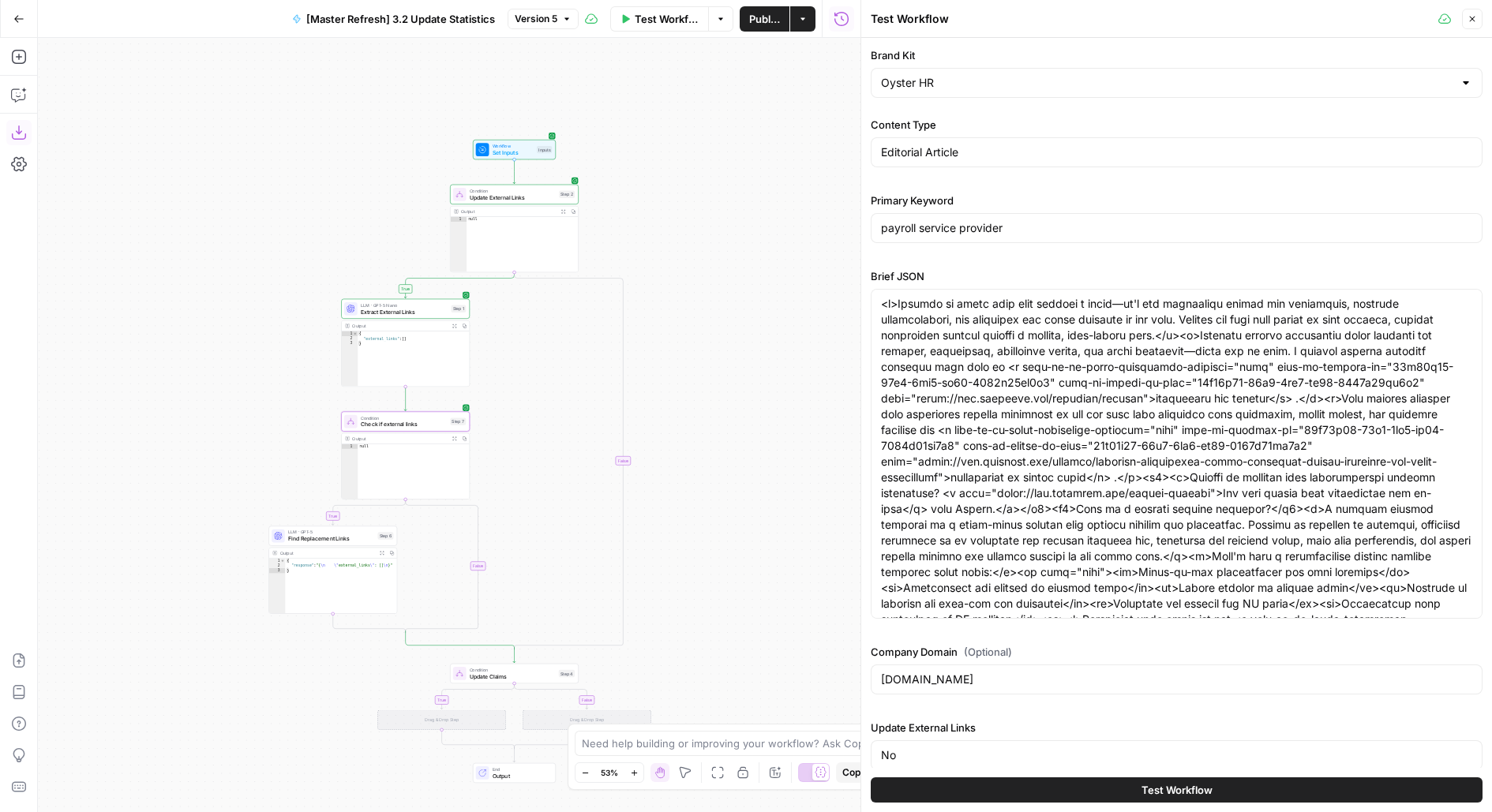
drag, startPoint x: 733, startPoint y: 269, endPoint x: 848, endPoint y: 91, distance: 211.9
click at [848, 93] on div "true true false false true false Workflow Set Inputs Inputs Condition Update Ex…" at bounding box center [449, 425] width 823 height 774
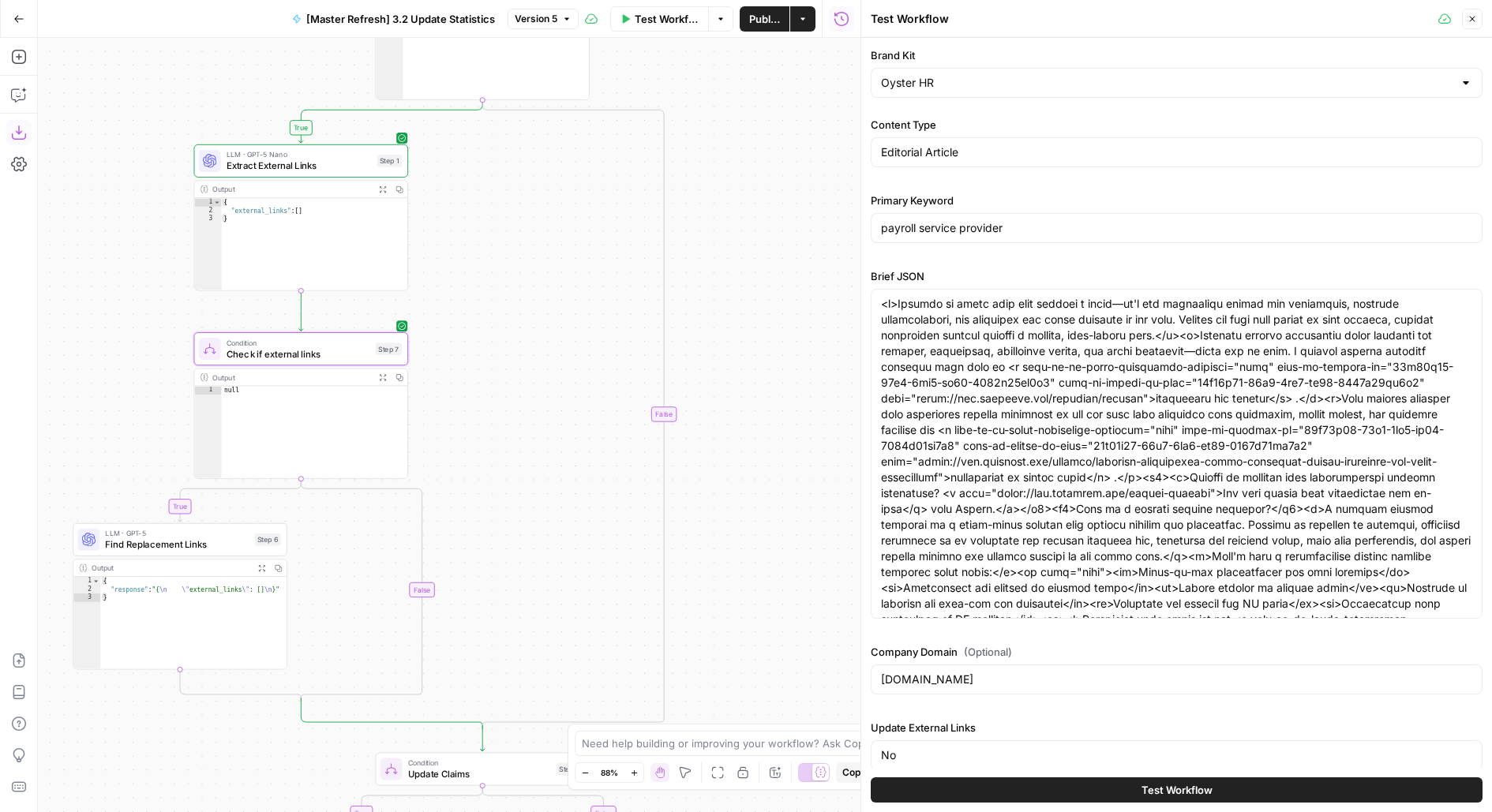
drag, startPoint x: 757, startPoint y: 213, endPoint x: 850, endPoint y: 211, distance: 93.0
click at [835, 211] on div "true true false false true false Workflow Set Inputs Inputs Condition Update Ex…" at bounding box center [449, 425] width 823 height 774
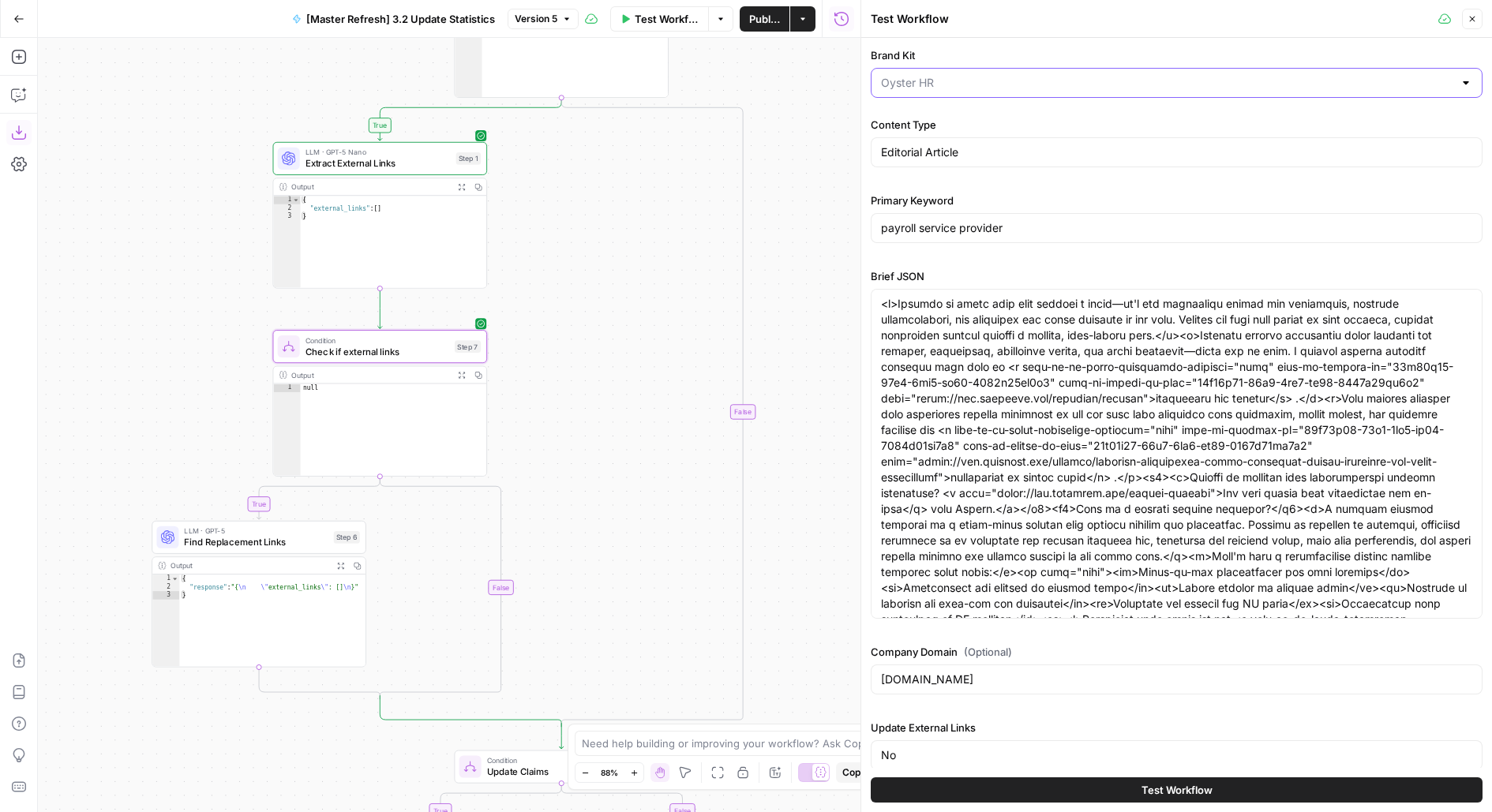
click at [927, 76] on input "Brand Kit" at bounding box center [1167, 83] width 572 height 16
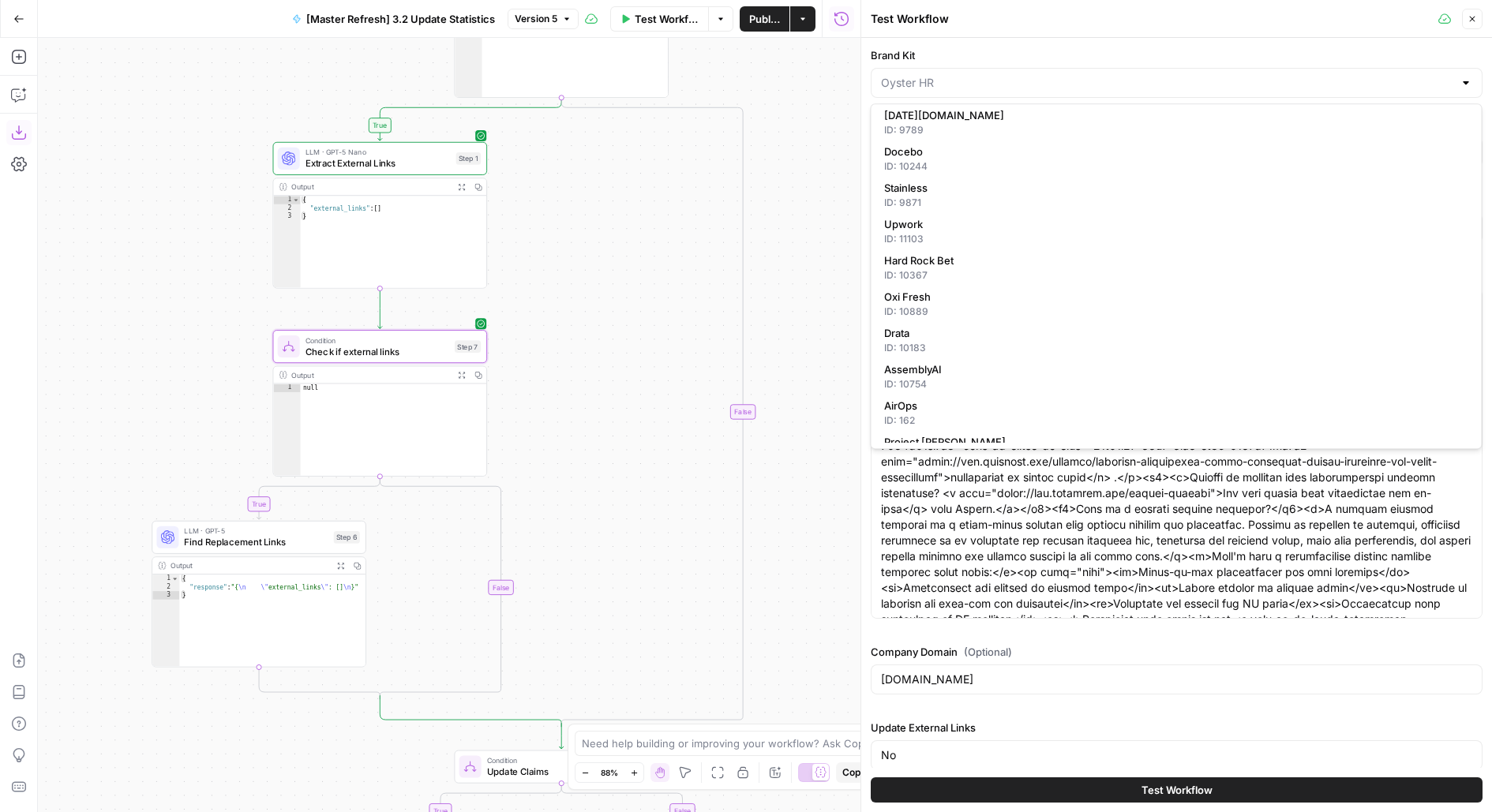
scroll to position [593, 0]
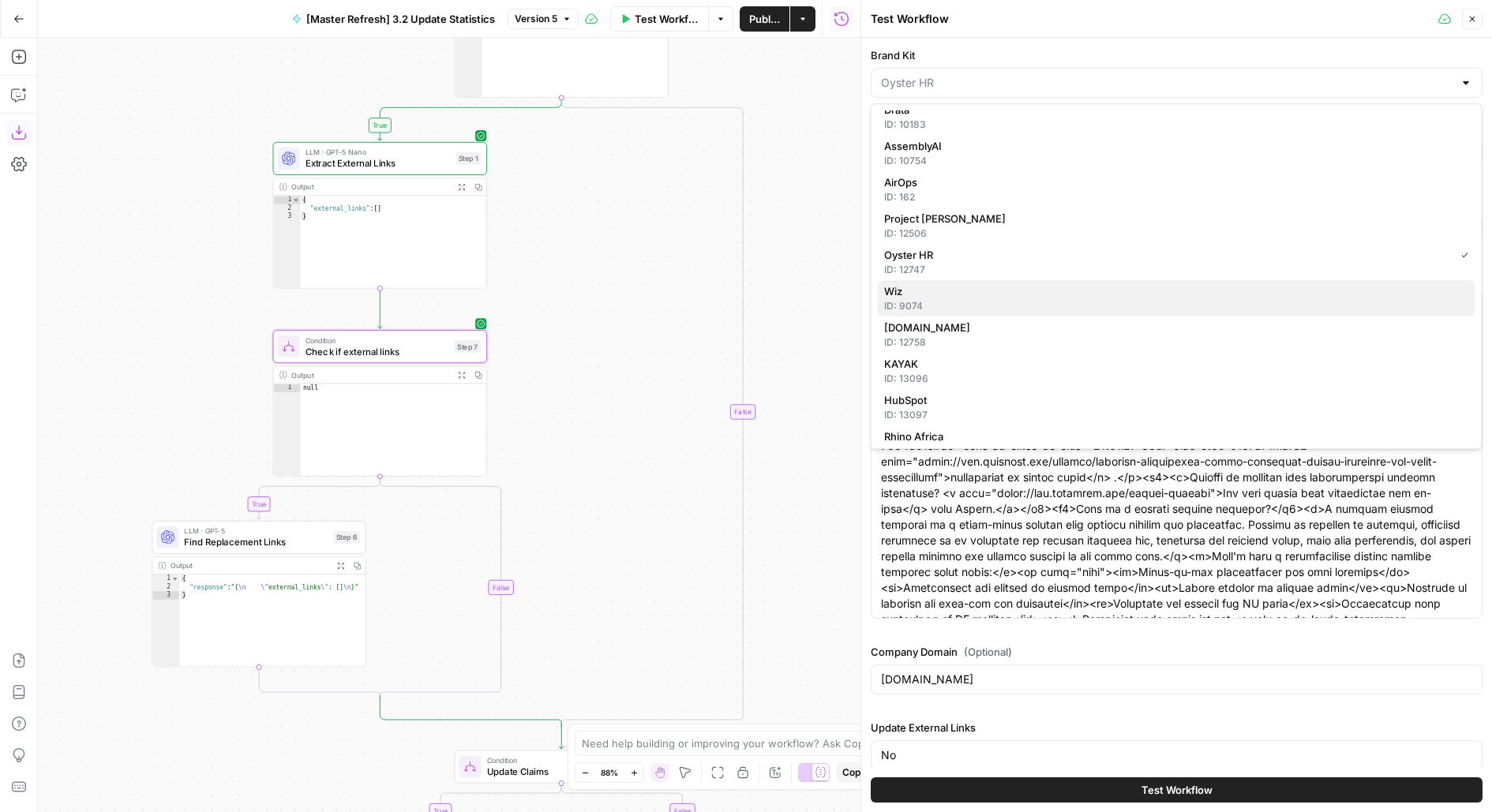
click at [930, 283] on span "Wiz" at bounding box center [1173, 291] width 578 height 16
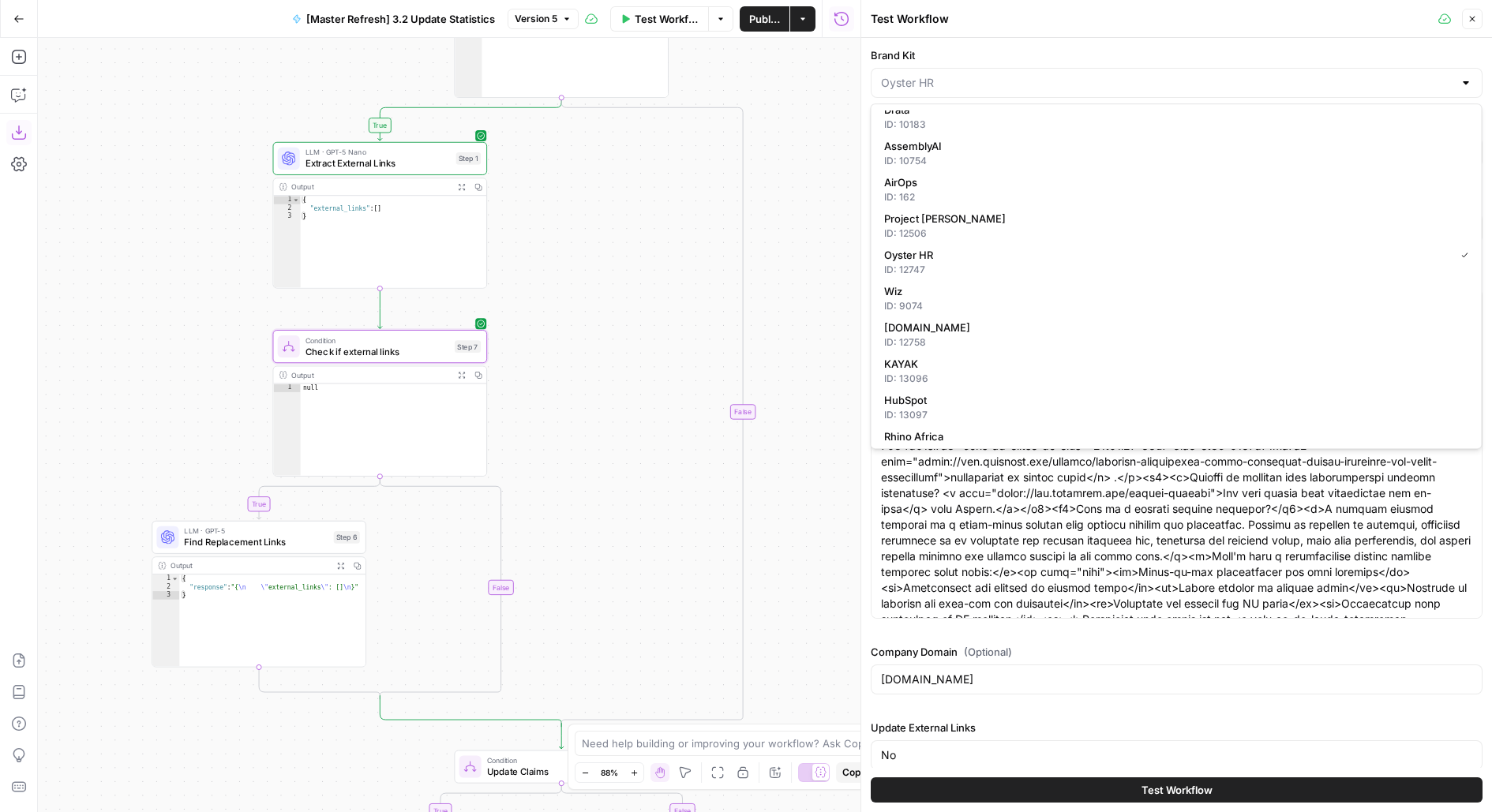
type input "Wiz"
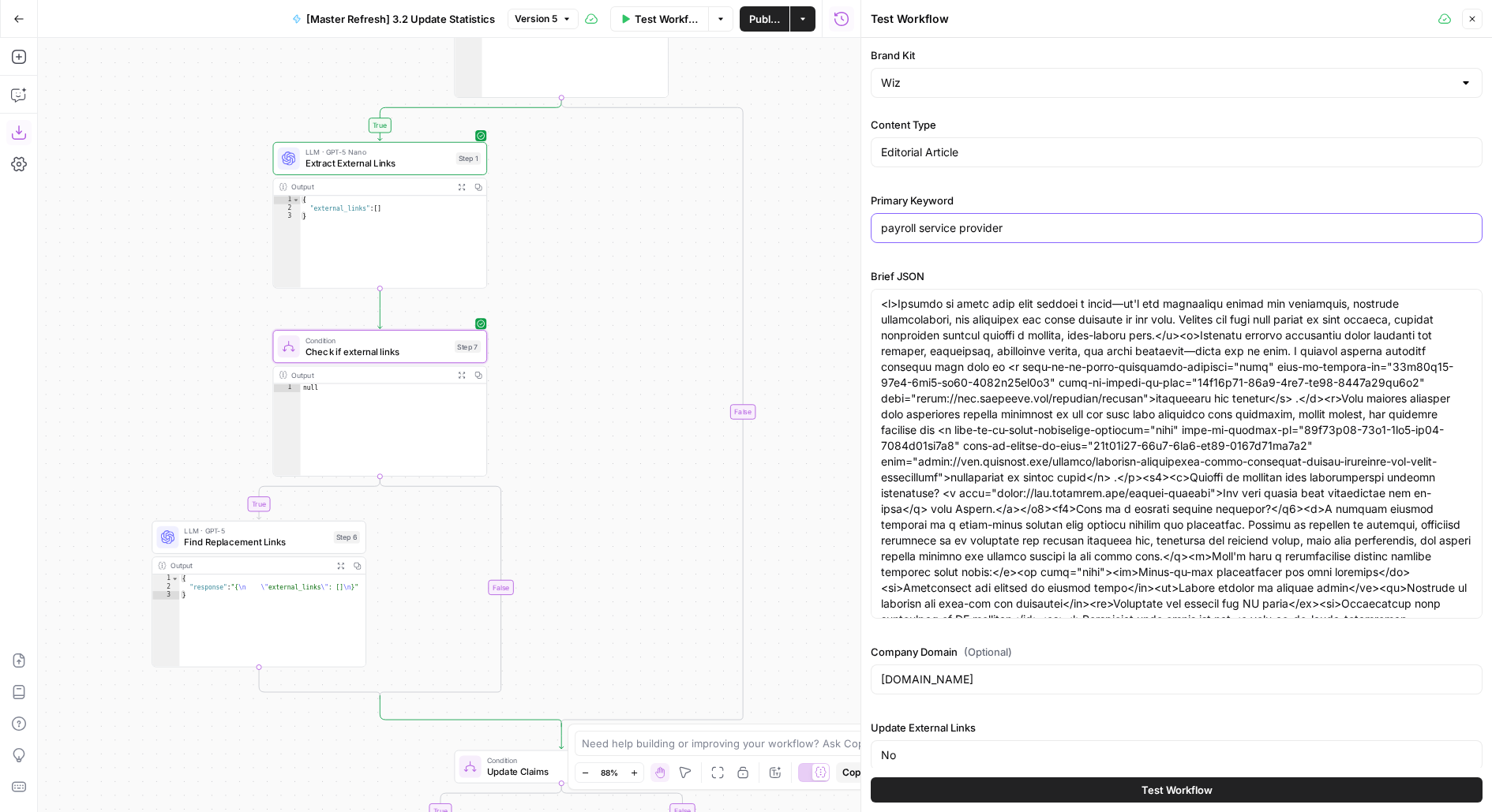
click at [925, 225] on input "payroll service provider" at bounding box center [1177, 228] width 591 height 16
type input "social engineering attacks"
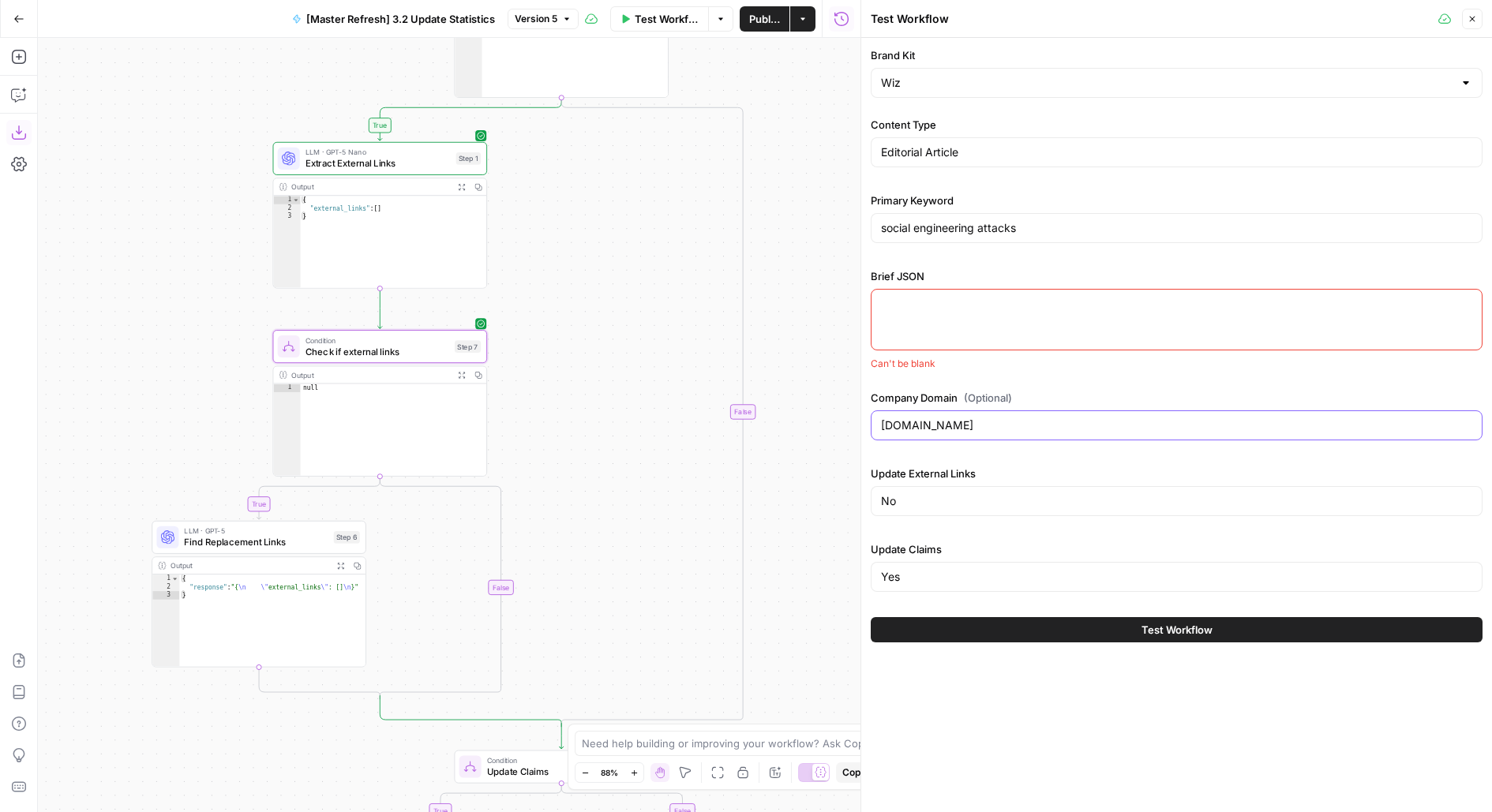
click at [1071, 418] on input "oysterhr.com" at bounding box center [1177, 426] width 591 height 16
drag, startPoint x: 1011, startPoint y: 425, endPoint x: 781, endPoint y: 419, distance: 230.1
click at [781, 419] on body "AirOps Builders New Home Browse Insights Opportunities Your Data Flightpath Rec…" at bounding box center [746, 406] width 1492 height 812
type input "[DOMAIN_NAME]"
click at [964, 501] on input "No" at bounding box center [1177, 501] width 591 height 16
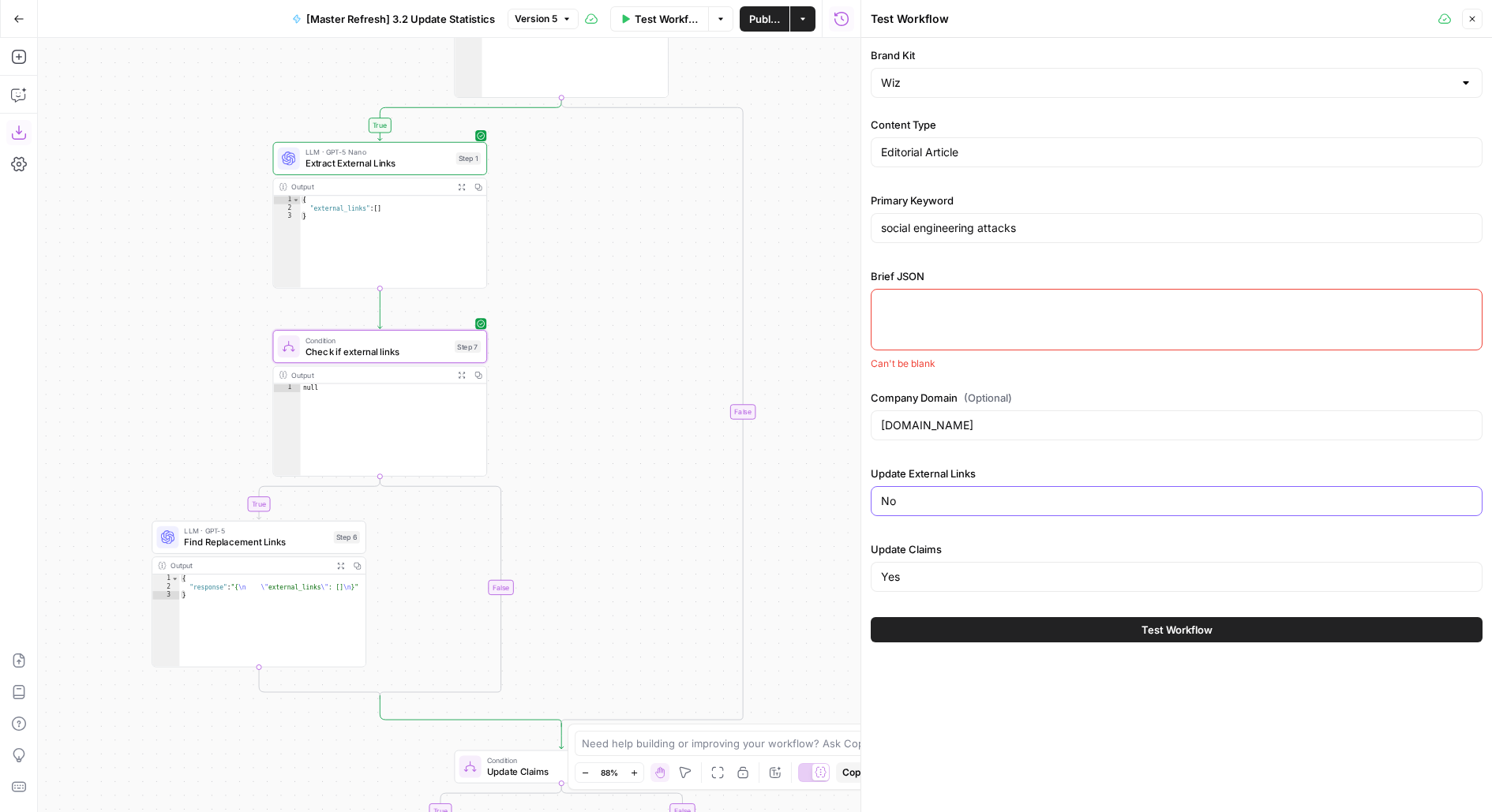
type input "N"
type input "y"
type input "Yes"
click at [987, 699] on div "Brand Kit Wiz Content Type Editorial Article Primary Keyword social engineering…" at bounding box center [1177, 425] width 631 height 774
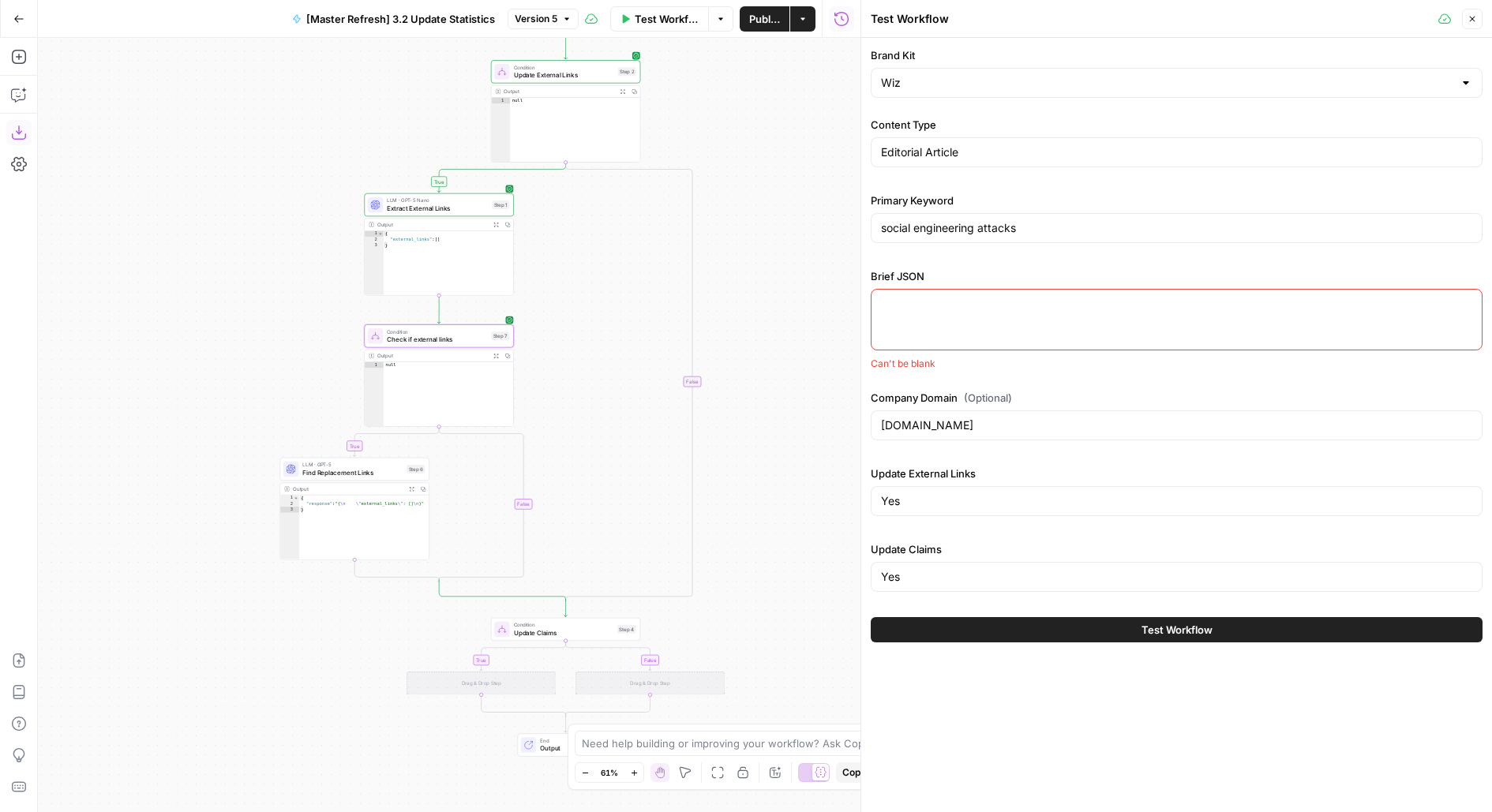
drag, startPoint x: 612, startPoint y: 387, endPoint x: 567, endPoint y: 322, distance: 79.1
click at [569, 322] on div "true true false false true false Workflow Set Inputs Inputs Condition Update Ex…" at bounding box center [449, 425] width 823 height 774
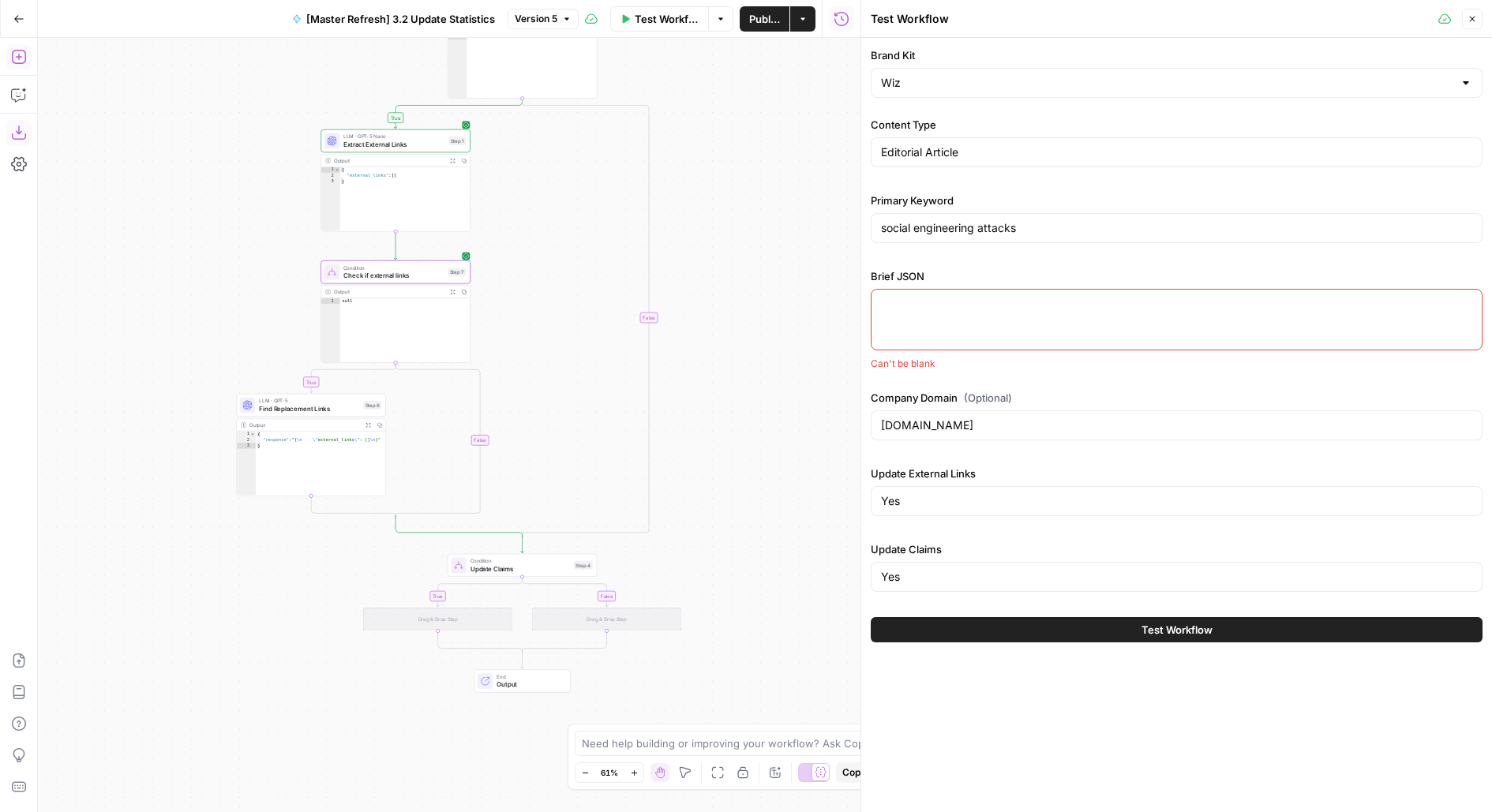
click at [18, 53] on icon "button" at bounding box center [19, 57] width 16 height 16
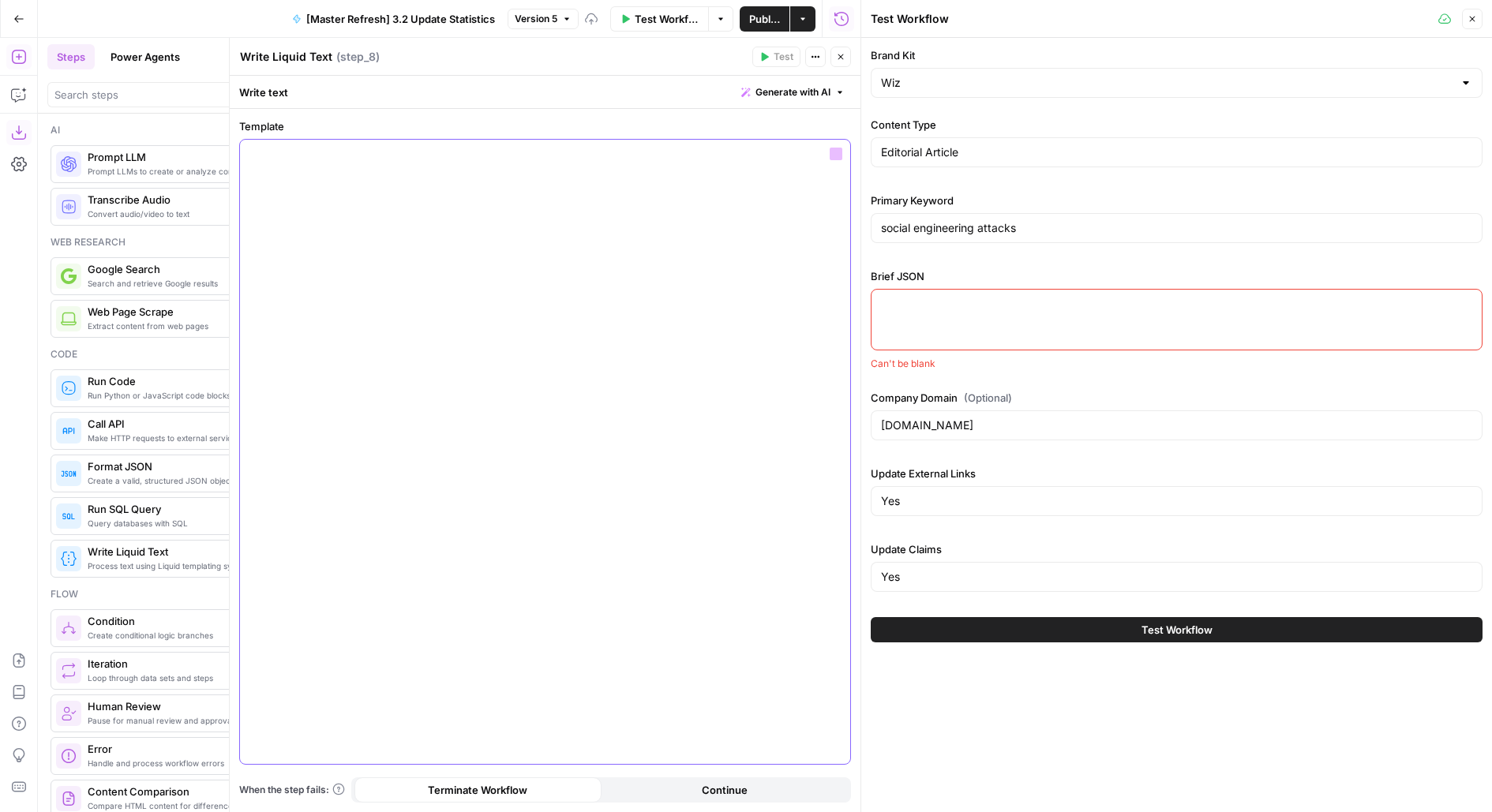
click at [480, 242] on div at bounding box center [544, 452] width 610 height 624
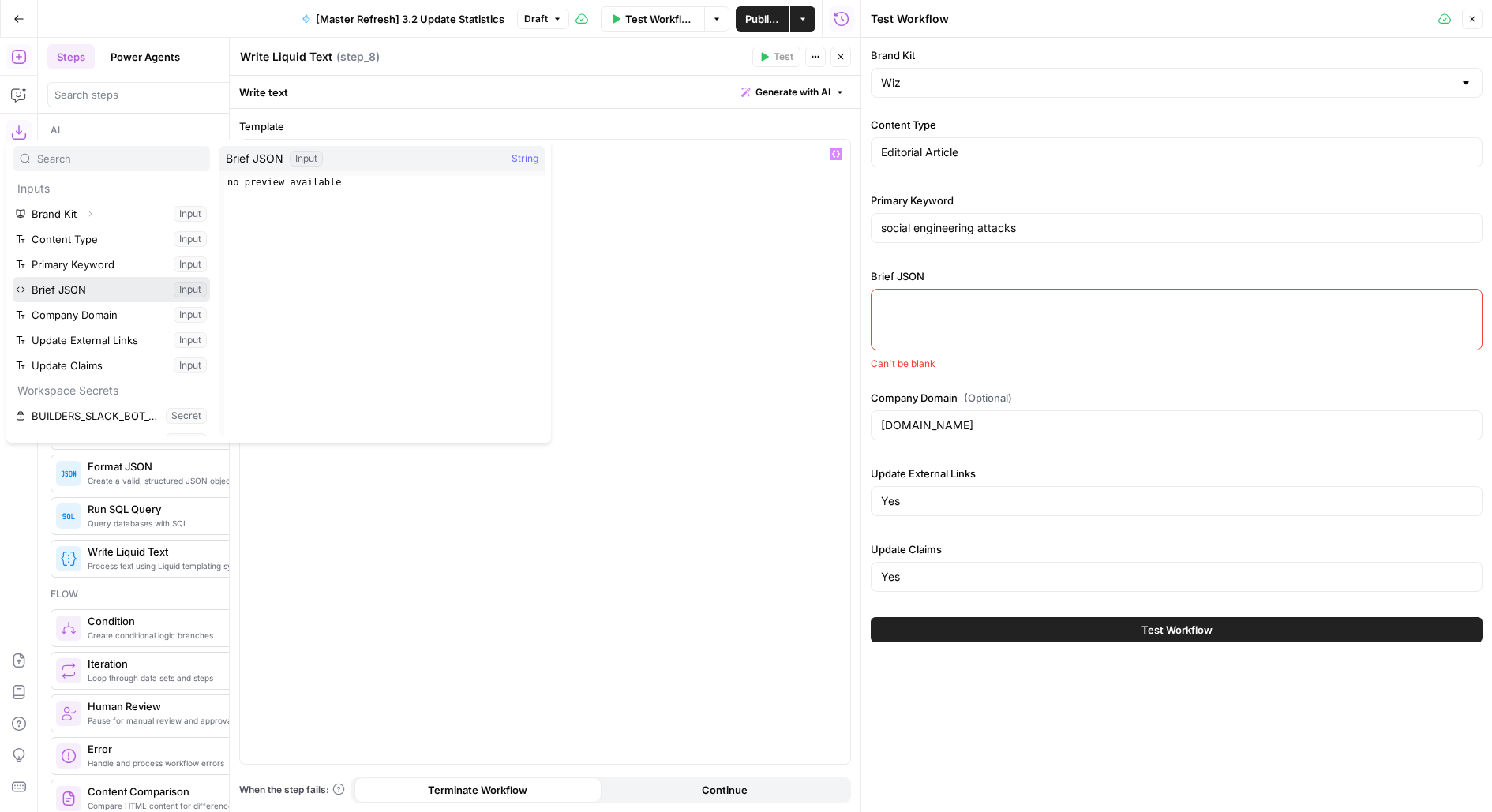
click at [13, 277] on button "Select variable Brief JSON" at bounding box center [111, 289] width 198 height 25
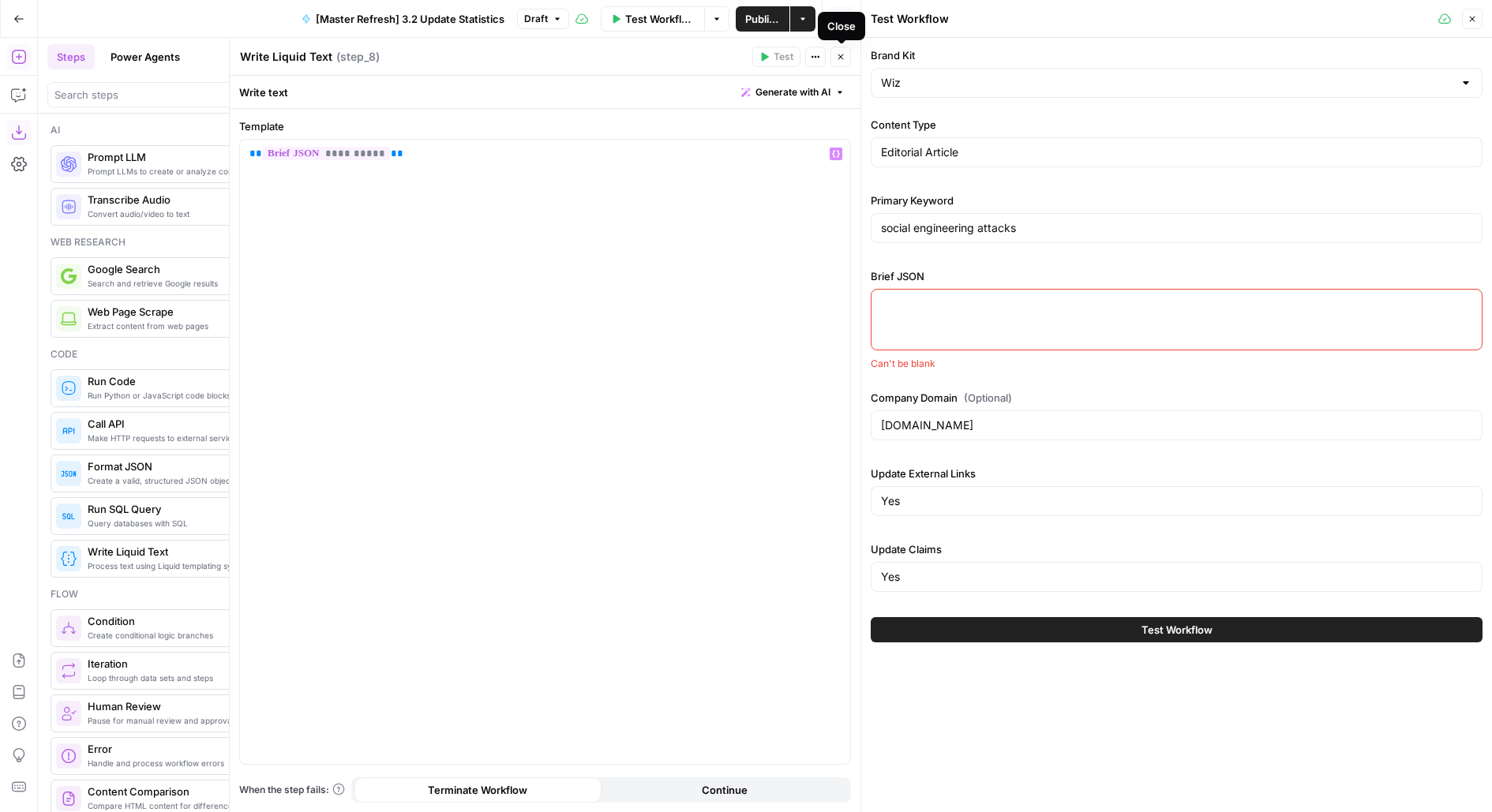
click at [844, 59] on icon "button" at bounding box center [840, 57] width 10 height 10
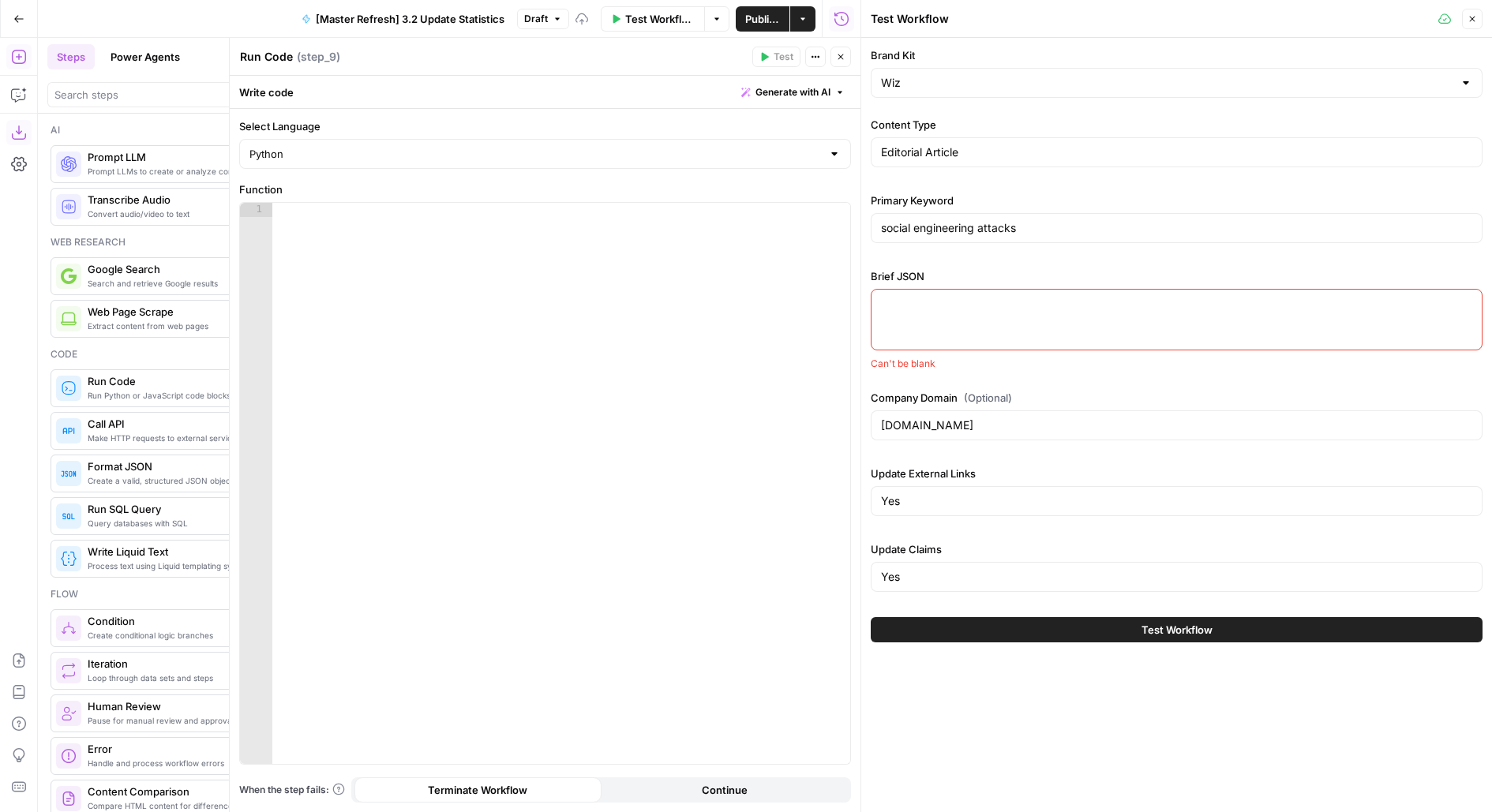
click at [478, 267] on div at bounding box center [561, 498] width 578 height 590
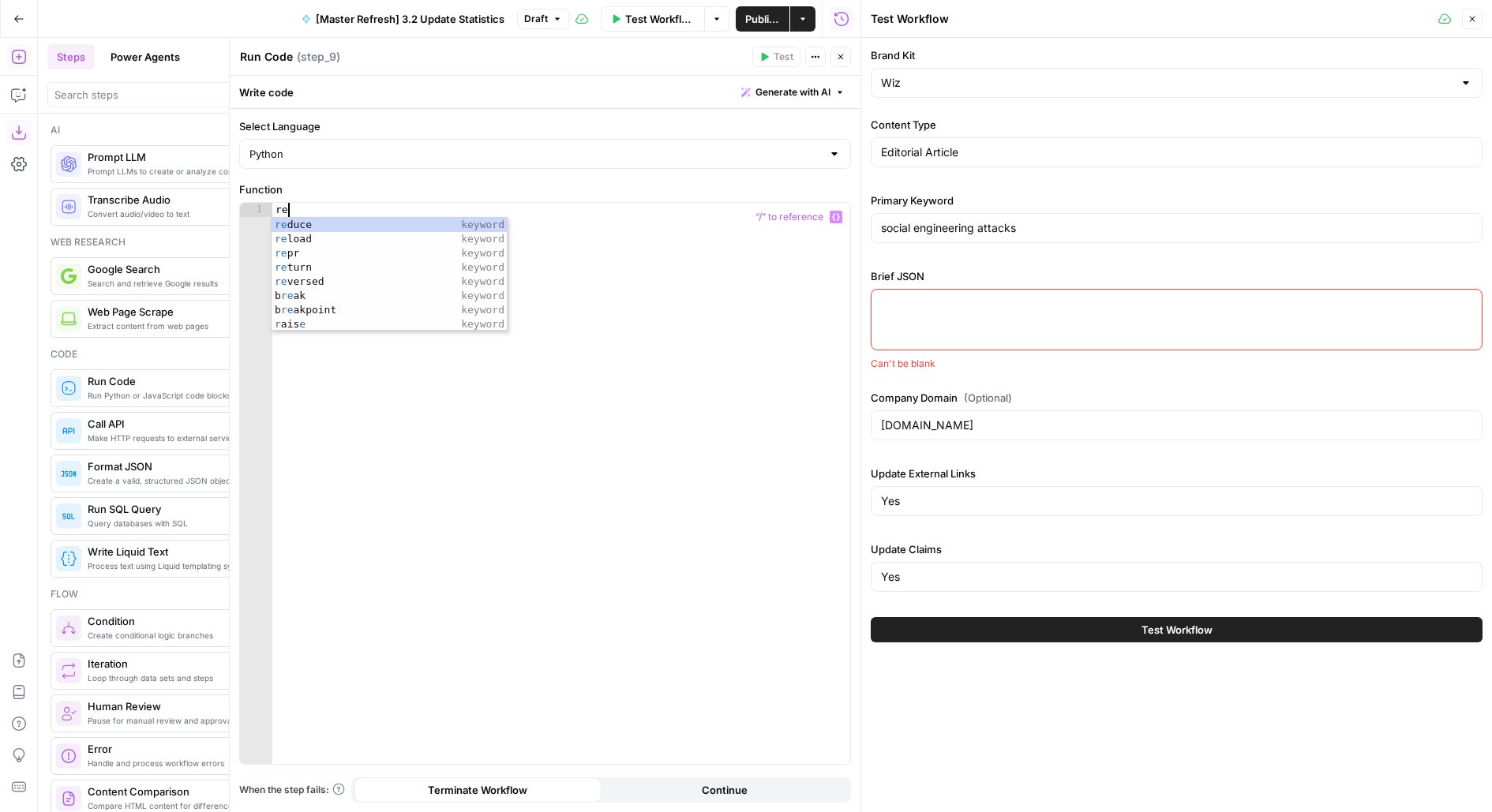
scroll to position [0, 0]
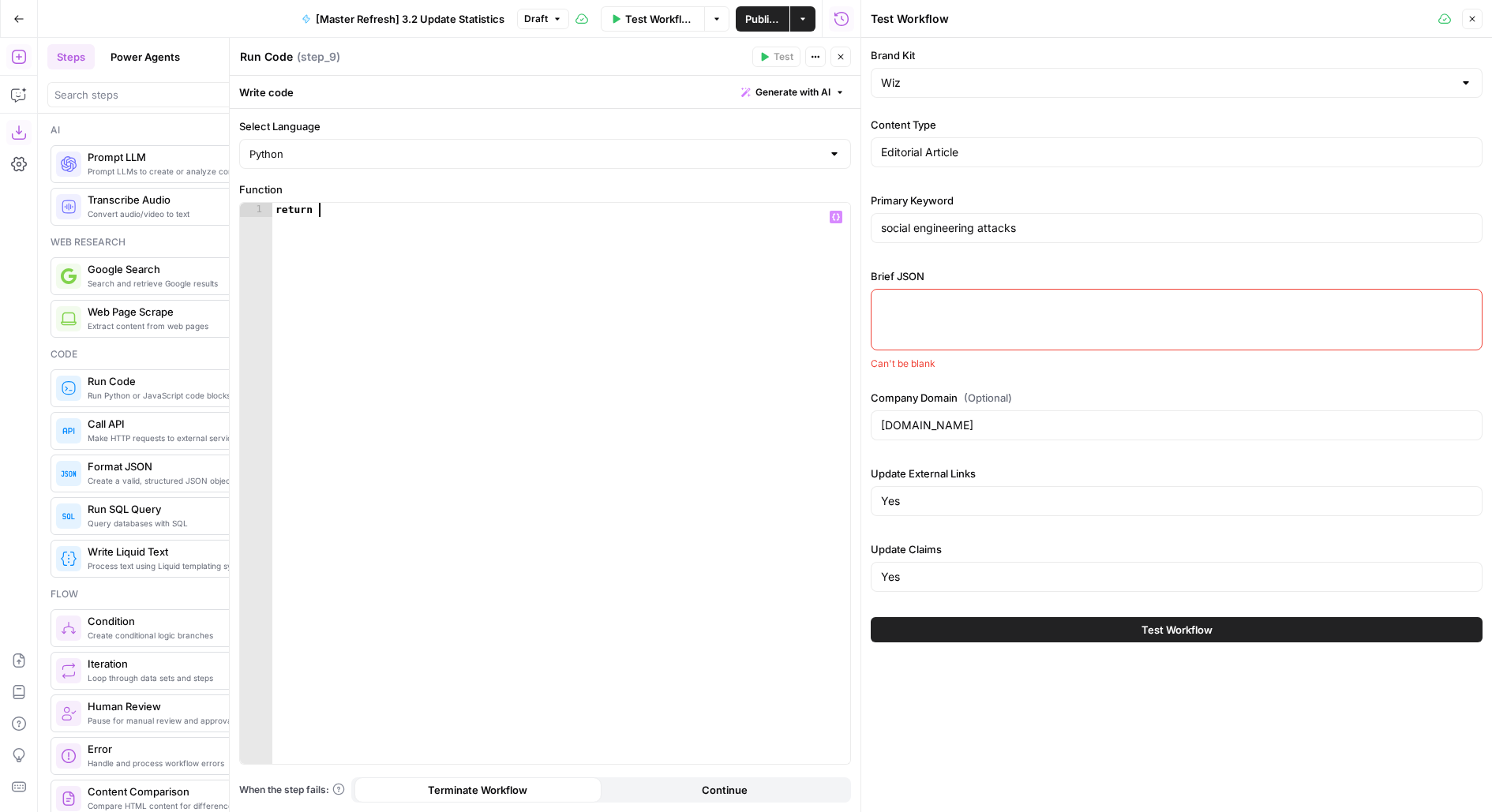
type textarea "********"
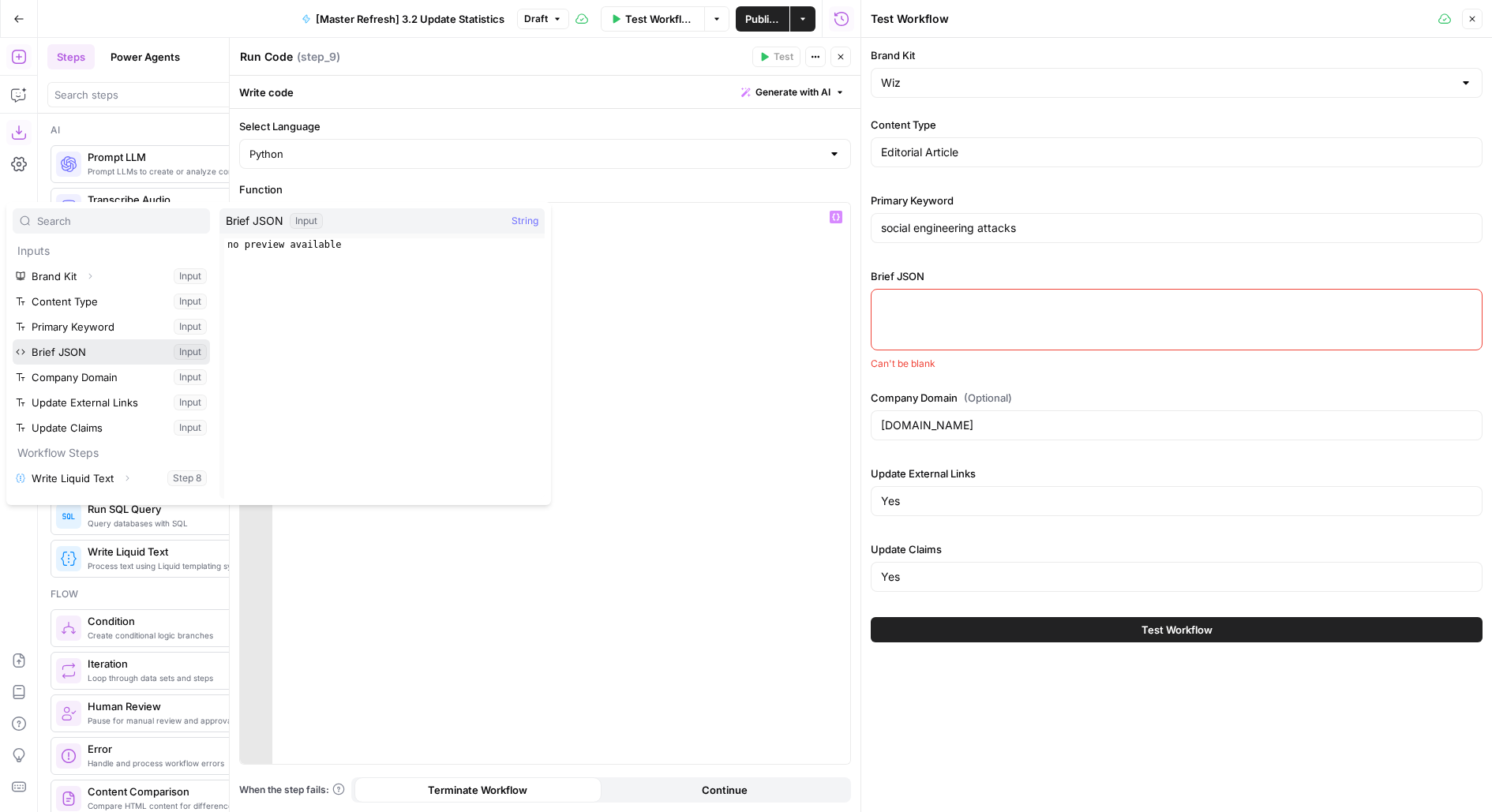
click at [13, 340] on button "Select variable Brief JSON" at bounding box center [111, 352] width 198 height 25
type textarea "**********"
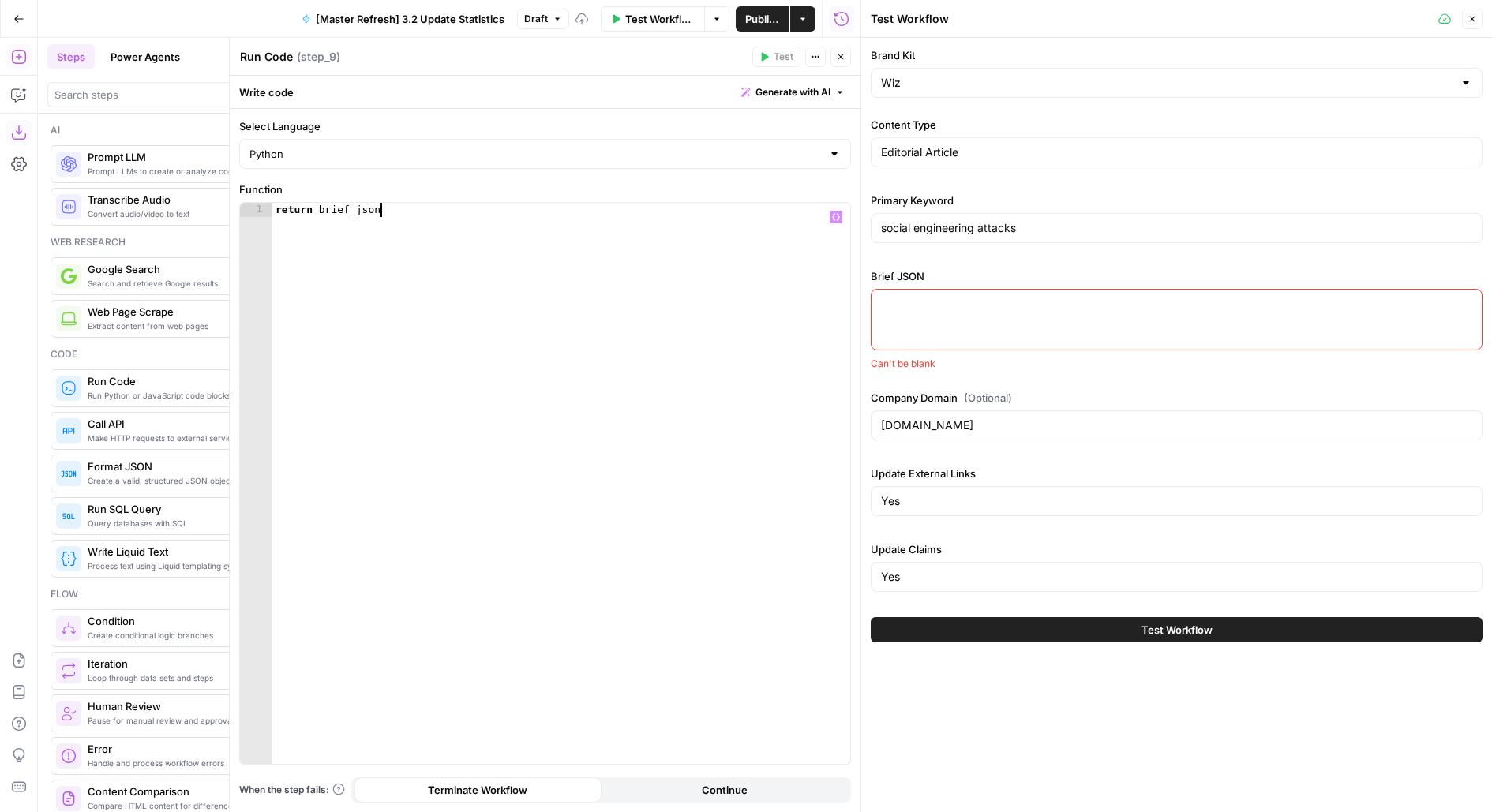
click at [849, 56] on button "Close" at bounding box center [840, 57] width 21 height 21
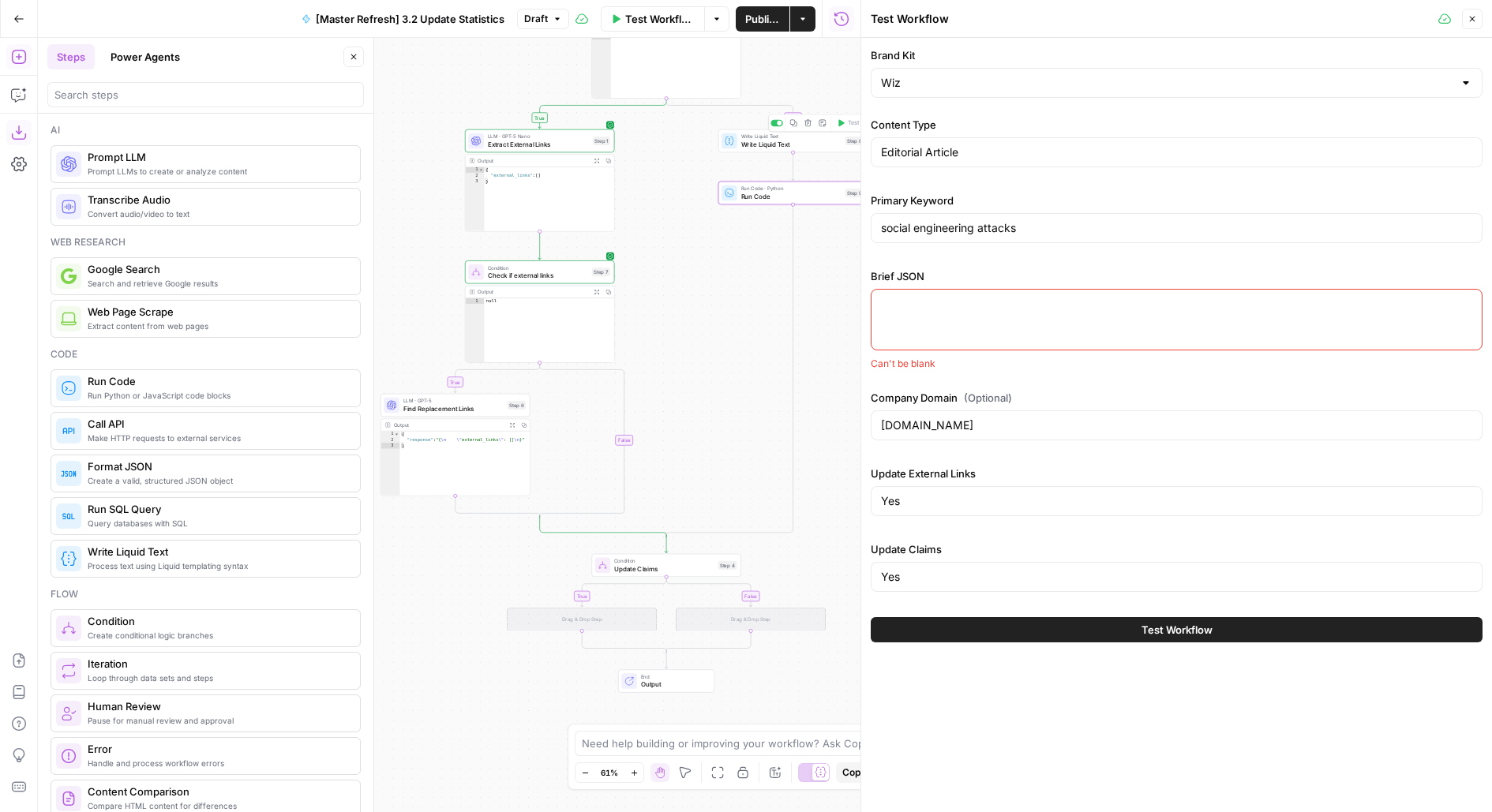
click at [809, 125] on icon "button" at bounding box center [808, 123] width 7 height 7
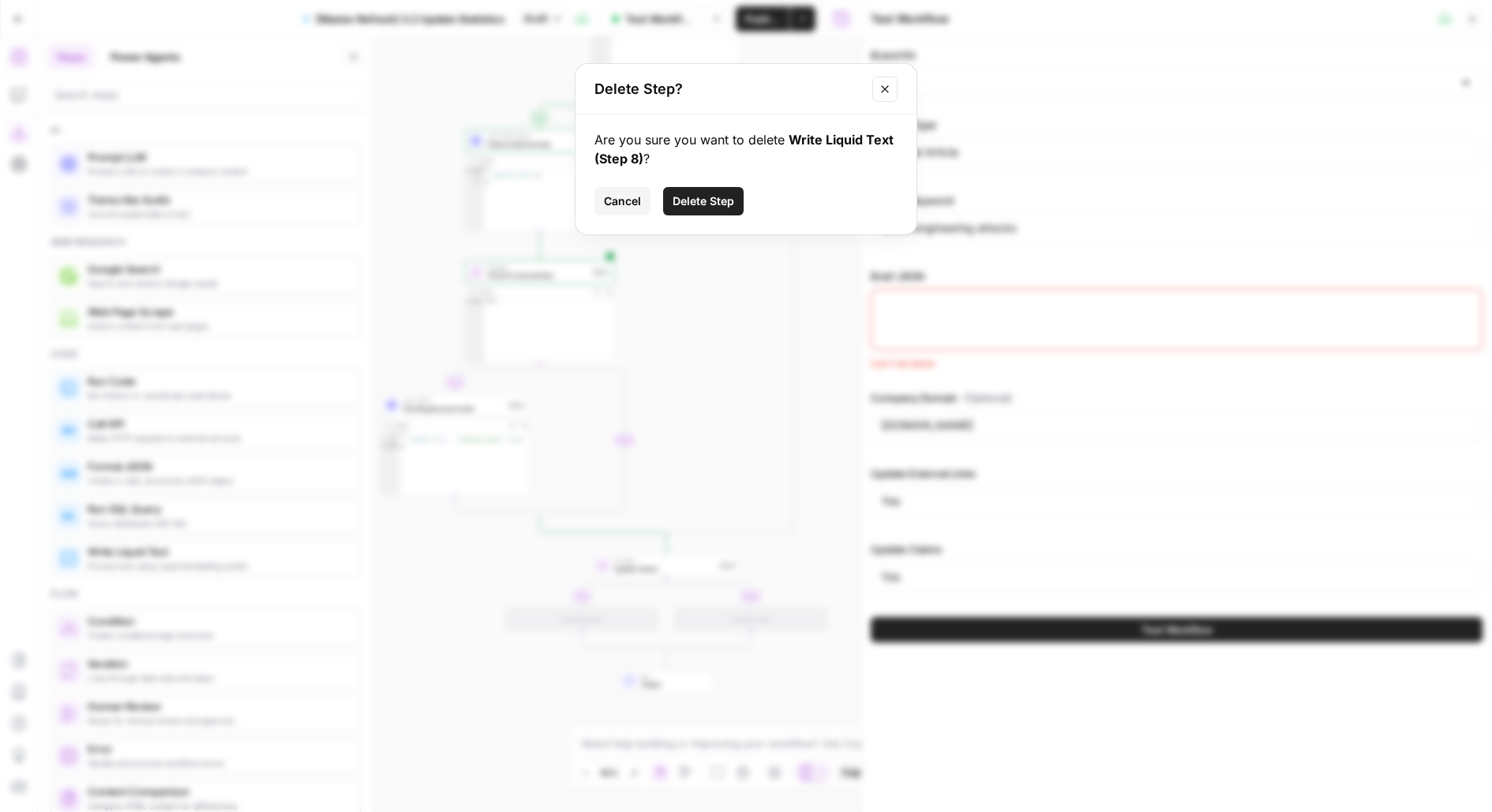
click at [720, 199] on span "Delete Step" at bounding box center [703, 201] width 62 height 16
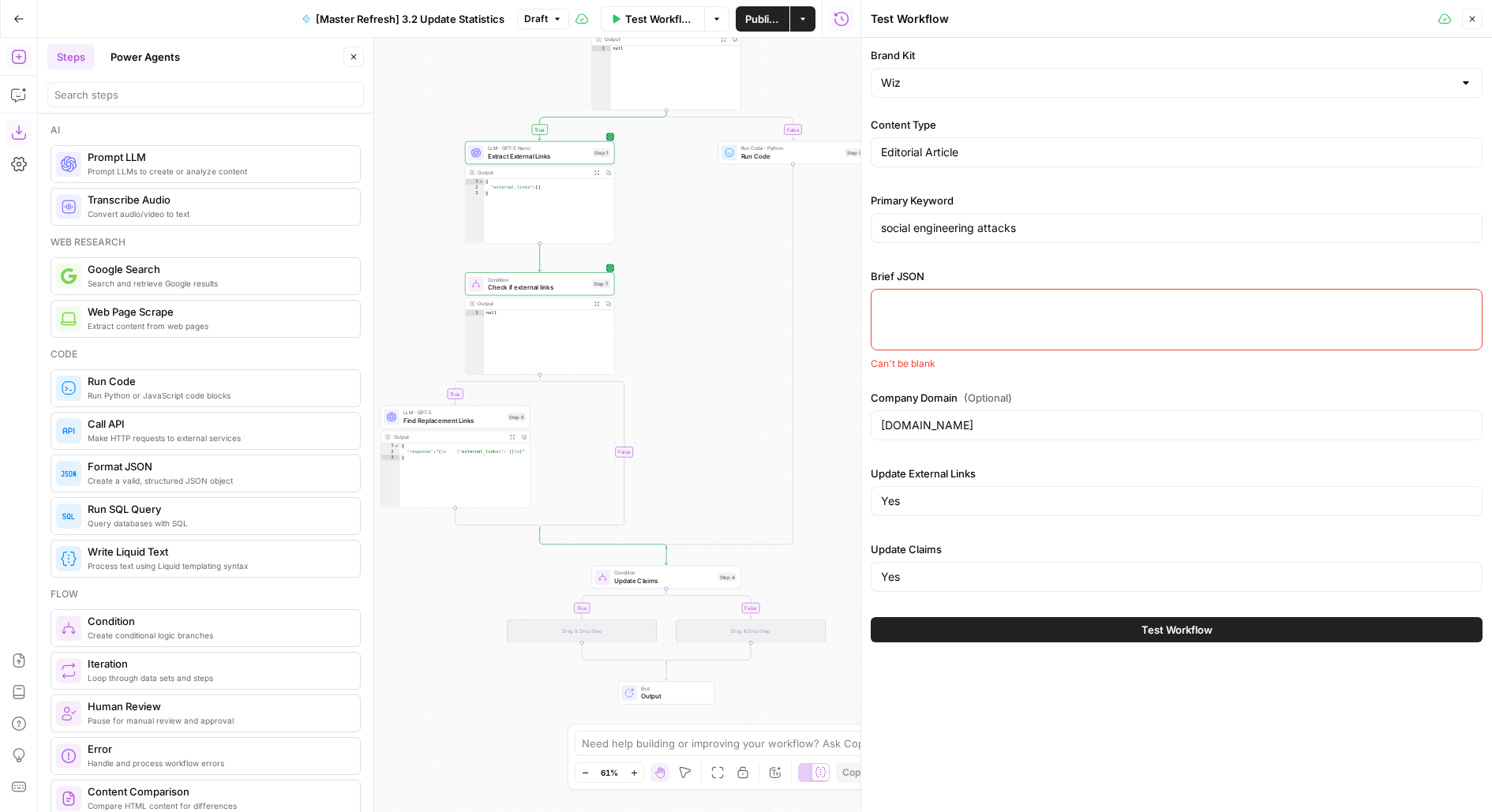
drag, startPoint x: 713, startPoint y: 291, endPoint x: 706, endPoint y: 375, distance: 84.3
click at [710, 374] on div "true true false false true false Workflow Set Inputs Inputs Condition Update Ex…" at bounding box center [449, 425] width 823 height 774
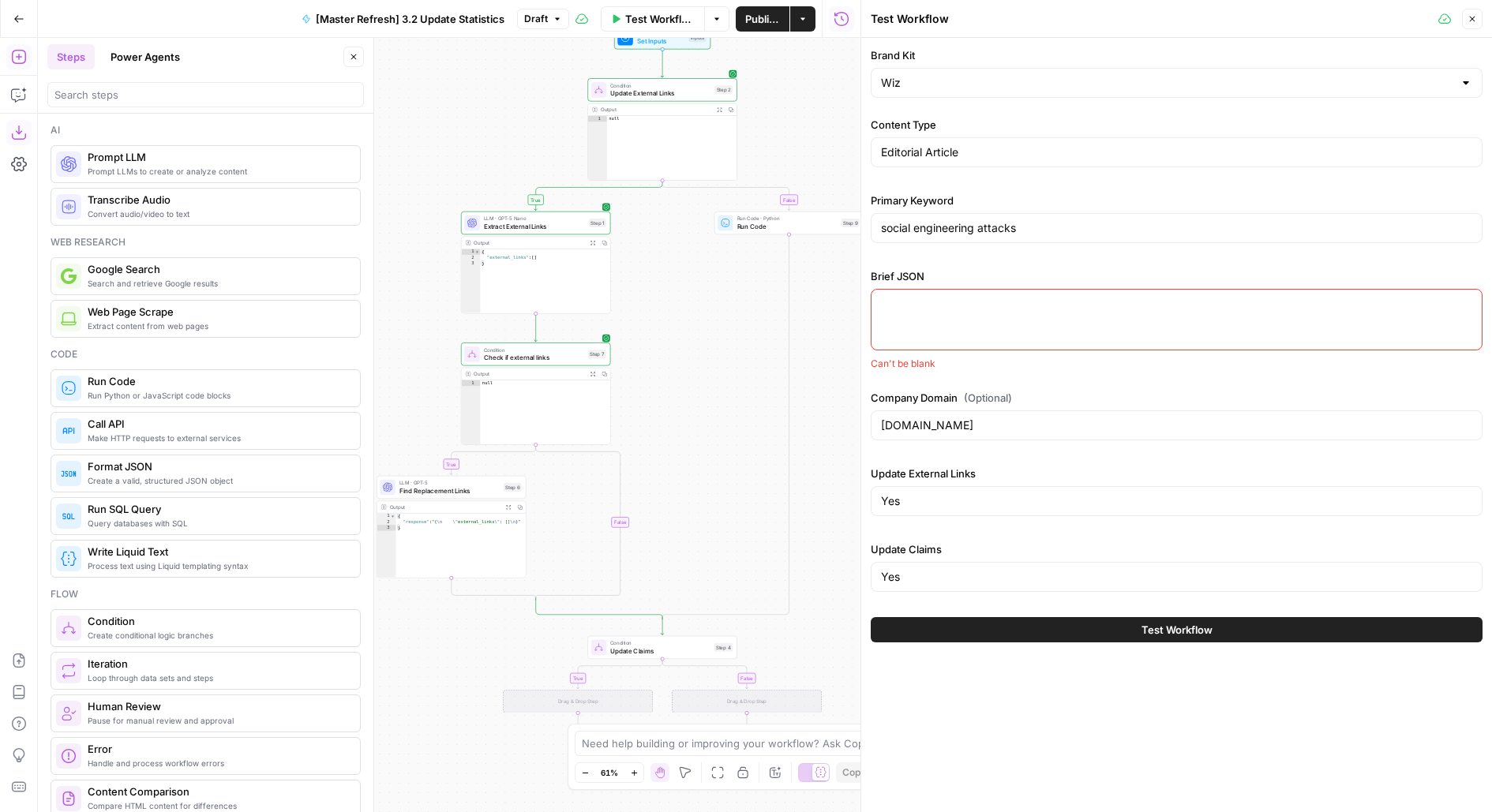
drag, startPoint x: 691, startPoint y: 437, endPoint x: 692, endPoint y: 271, distance: 166.0
click at [692, 271] on div "true true false false true false Workflow Set Inputs Inputs Condition Update Ex…" at bounding box center [449, 425] width 823 height 774
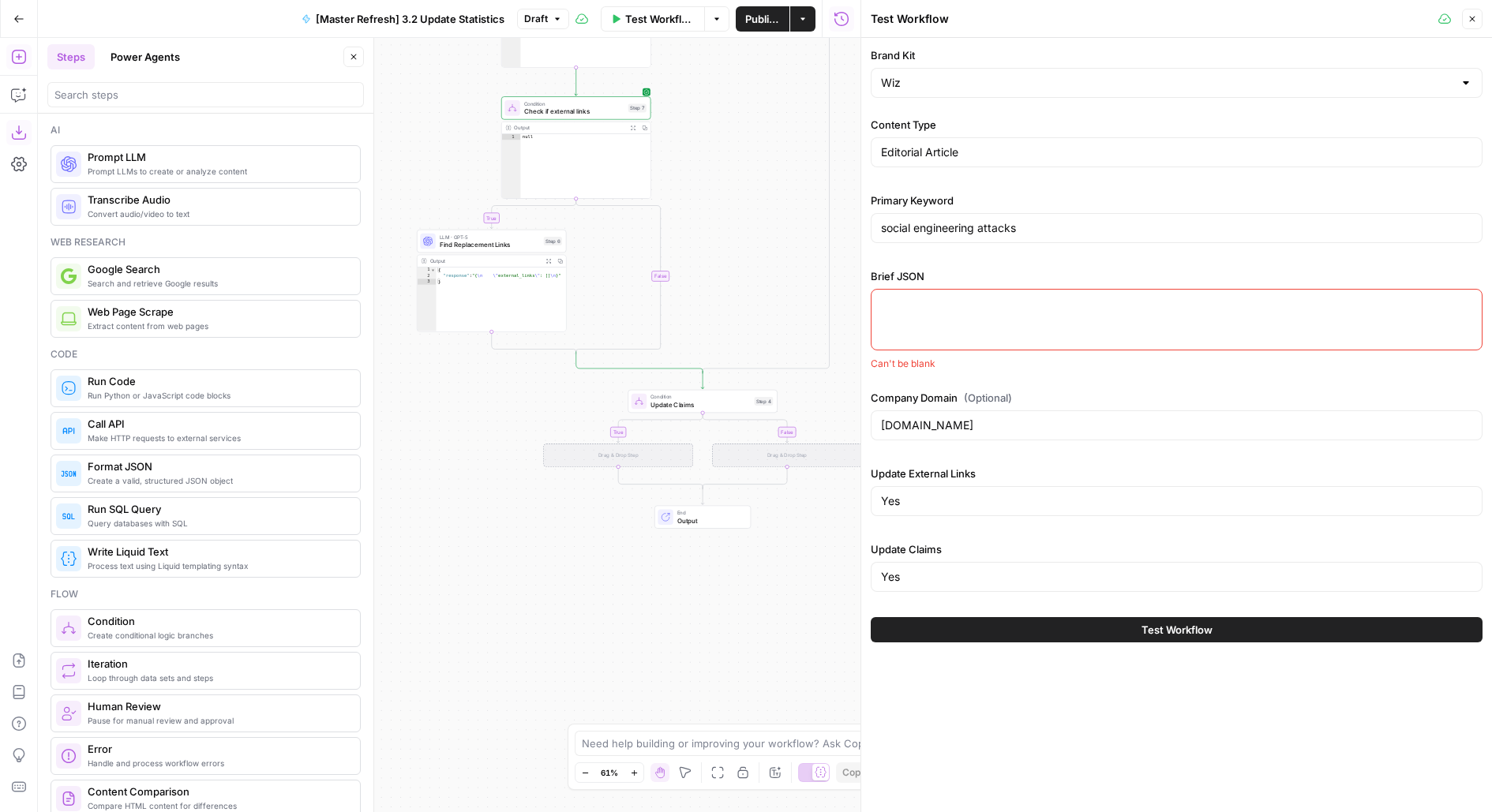
click at [771, 11] on span "Publish" at bounding box center [762, 19] width 35 height 16
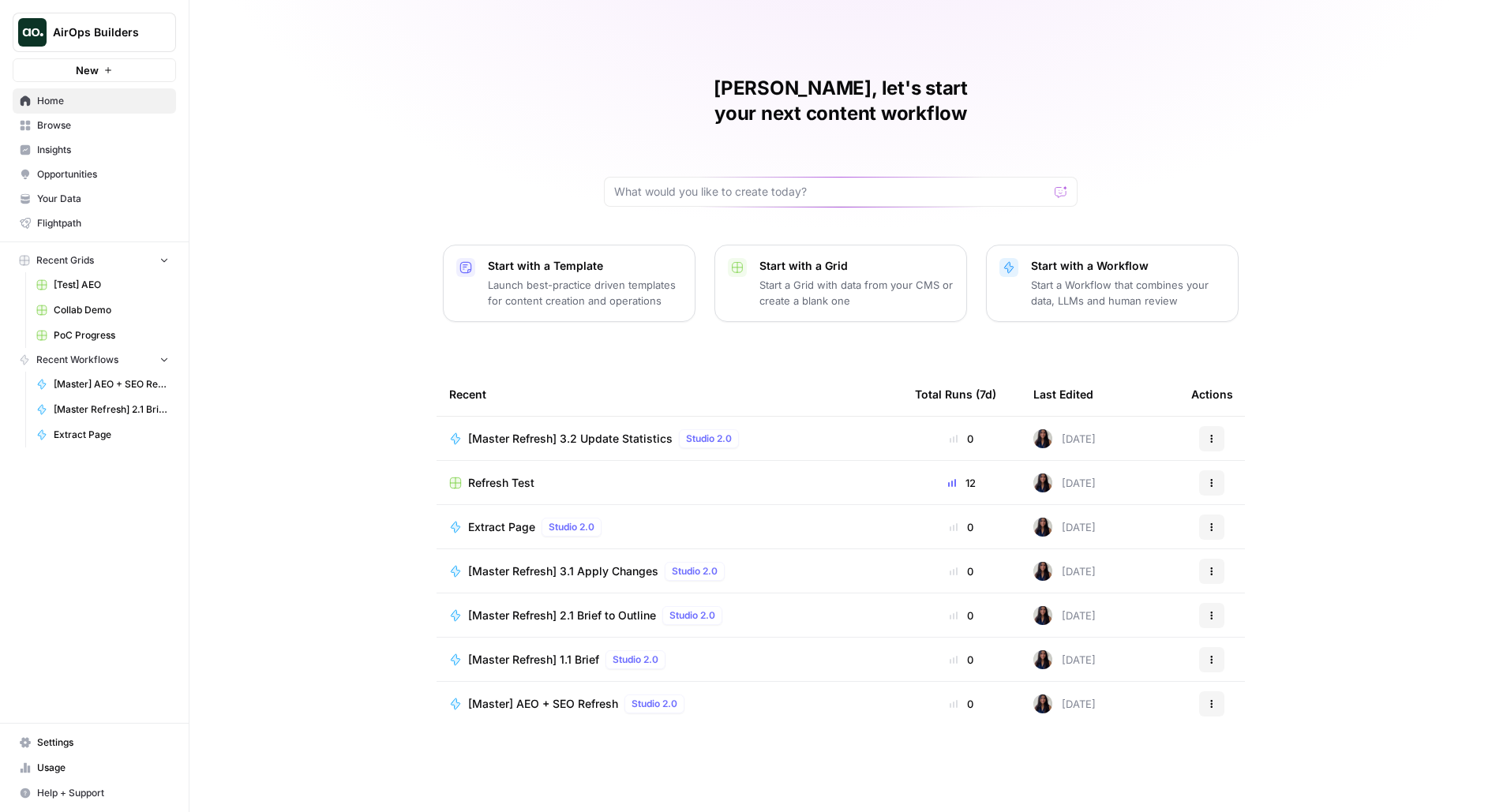
click at [139, 58] on button "New" at bounding box center [94, 70] width 163 height 23
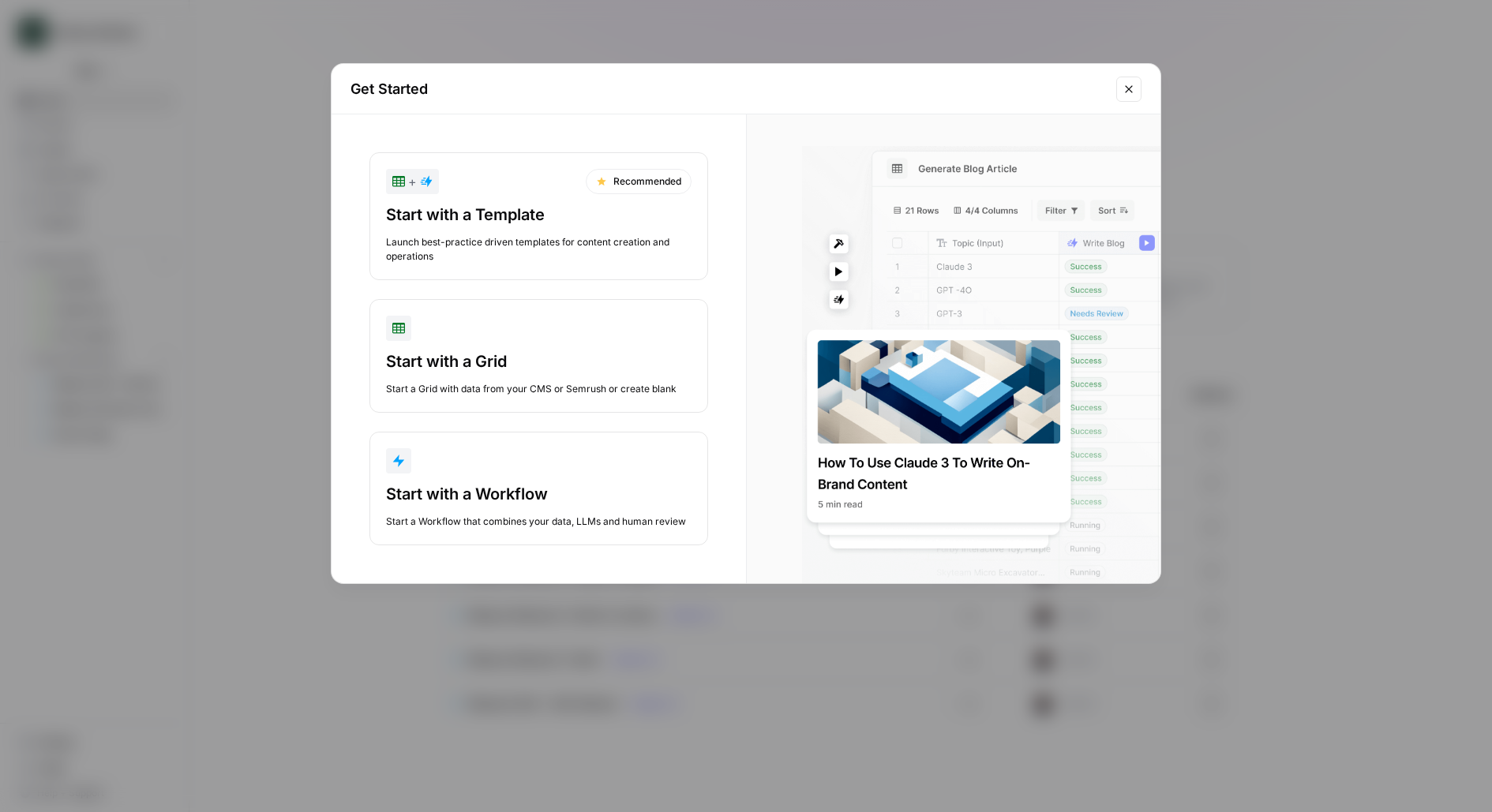
click at [140, 35] on div "Get Started + Recommended Start with a Template Launch best-practice driven tem…" at bounding box center [746, 406] width 1492 height 812
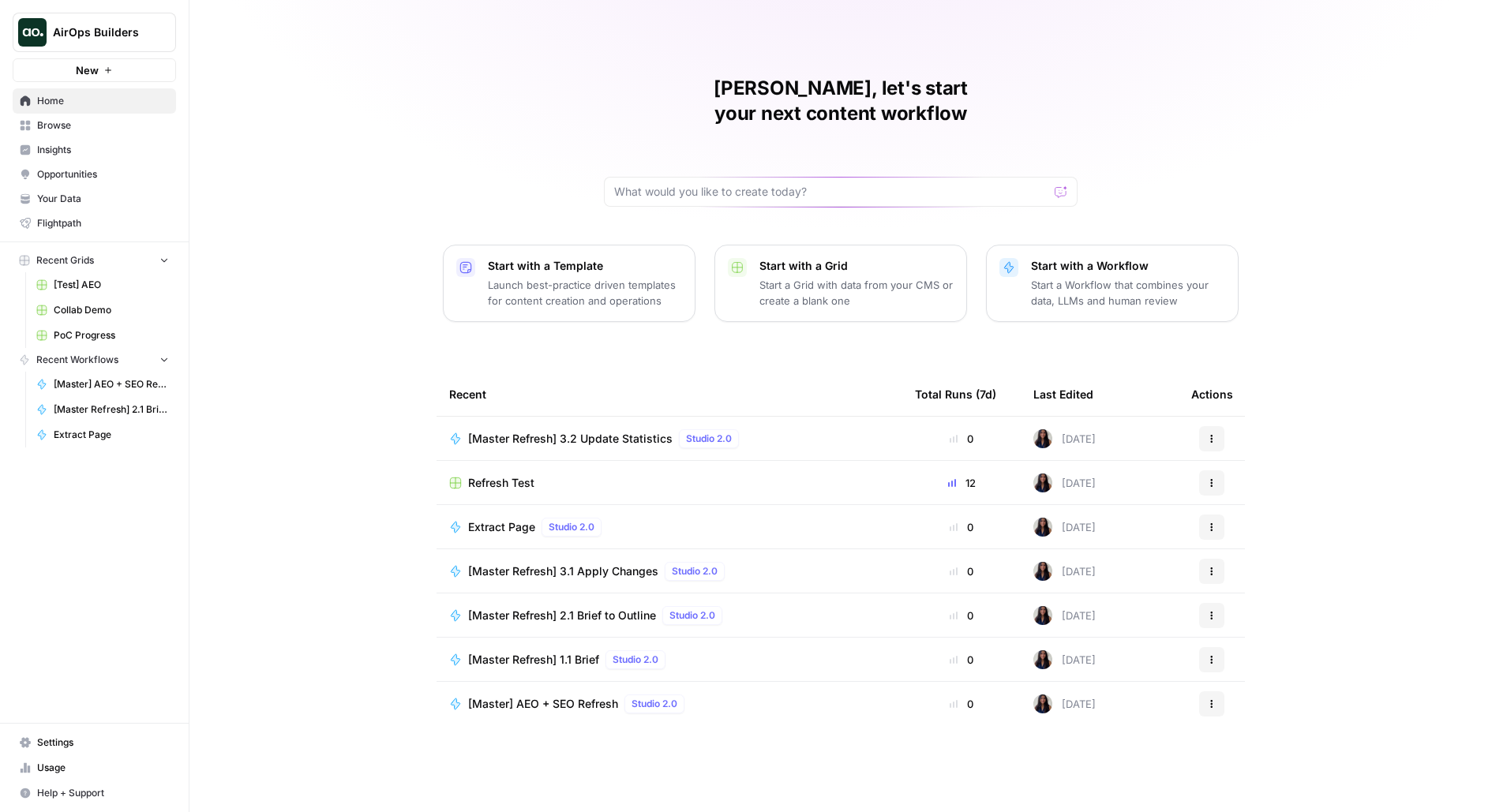
click at [140, 32] on span "AirOps Builders" at bounding box center [101, 32] width 95 height 16
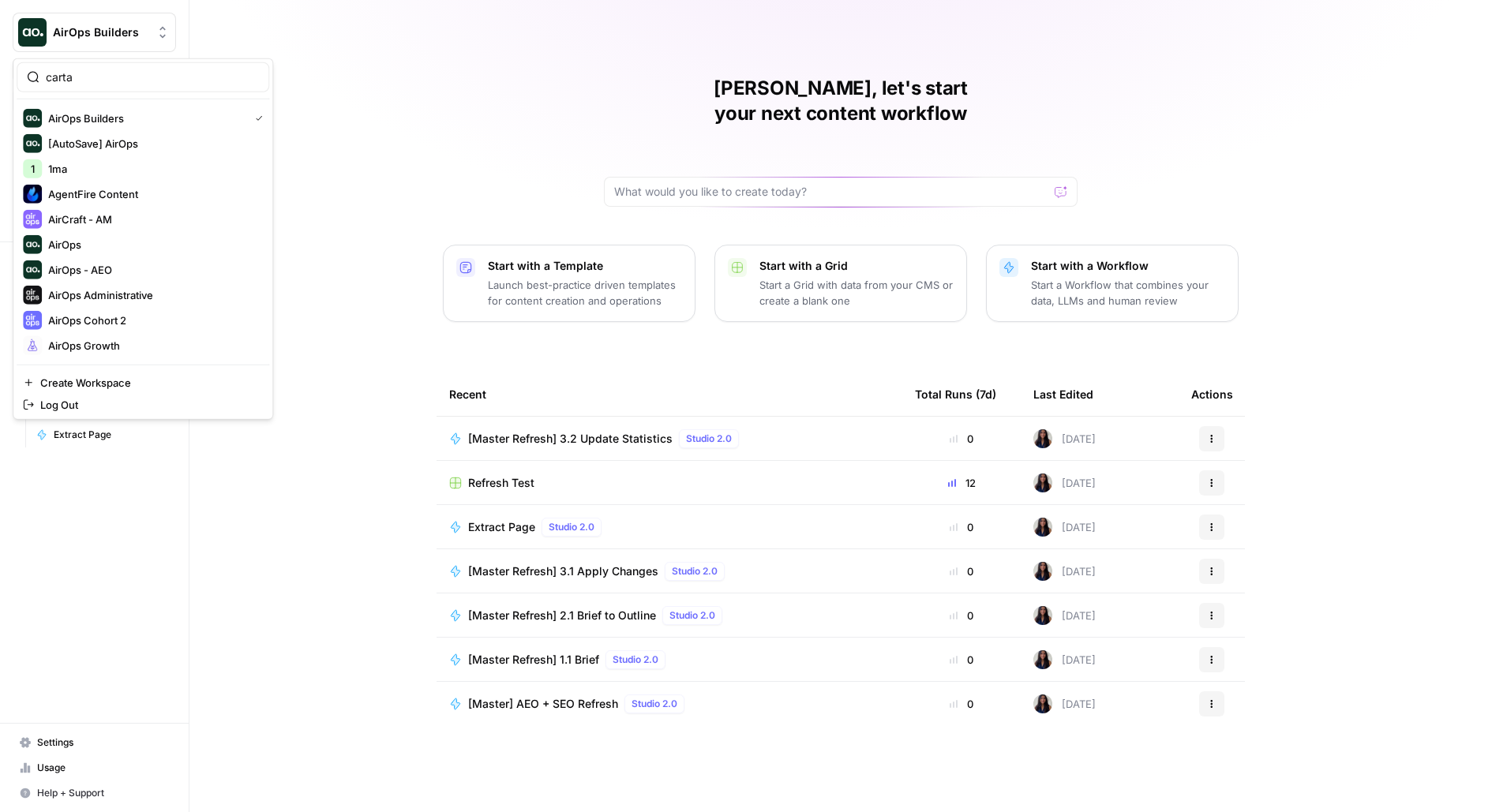
type input "carta"
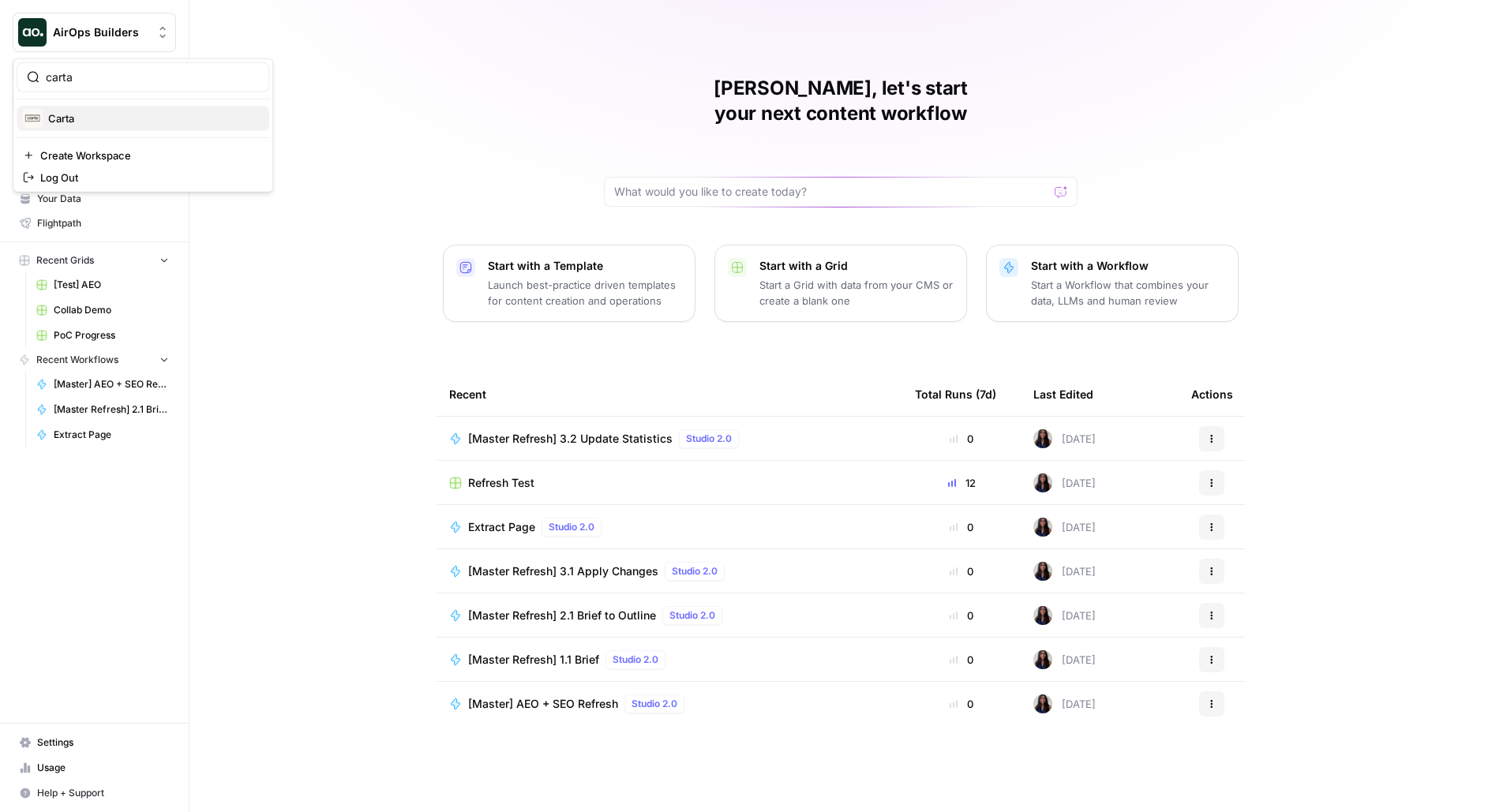
click button "Carta" at bounding box center [142, 119] width 252 height 25
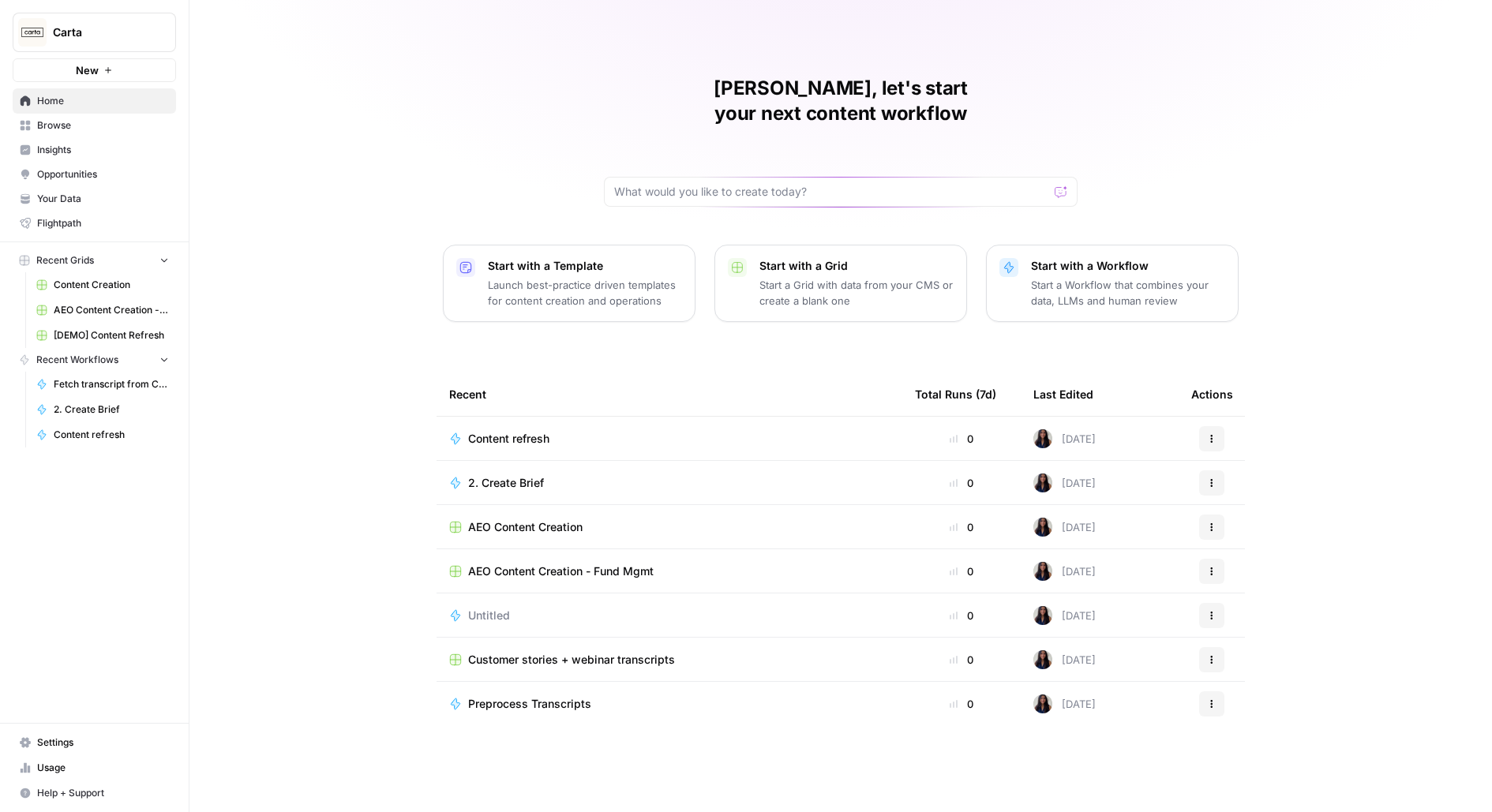
click at [101, 329] on span "[DEMO] Content Refresh" at bounding box center [111, 336] width 115 height 14
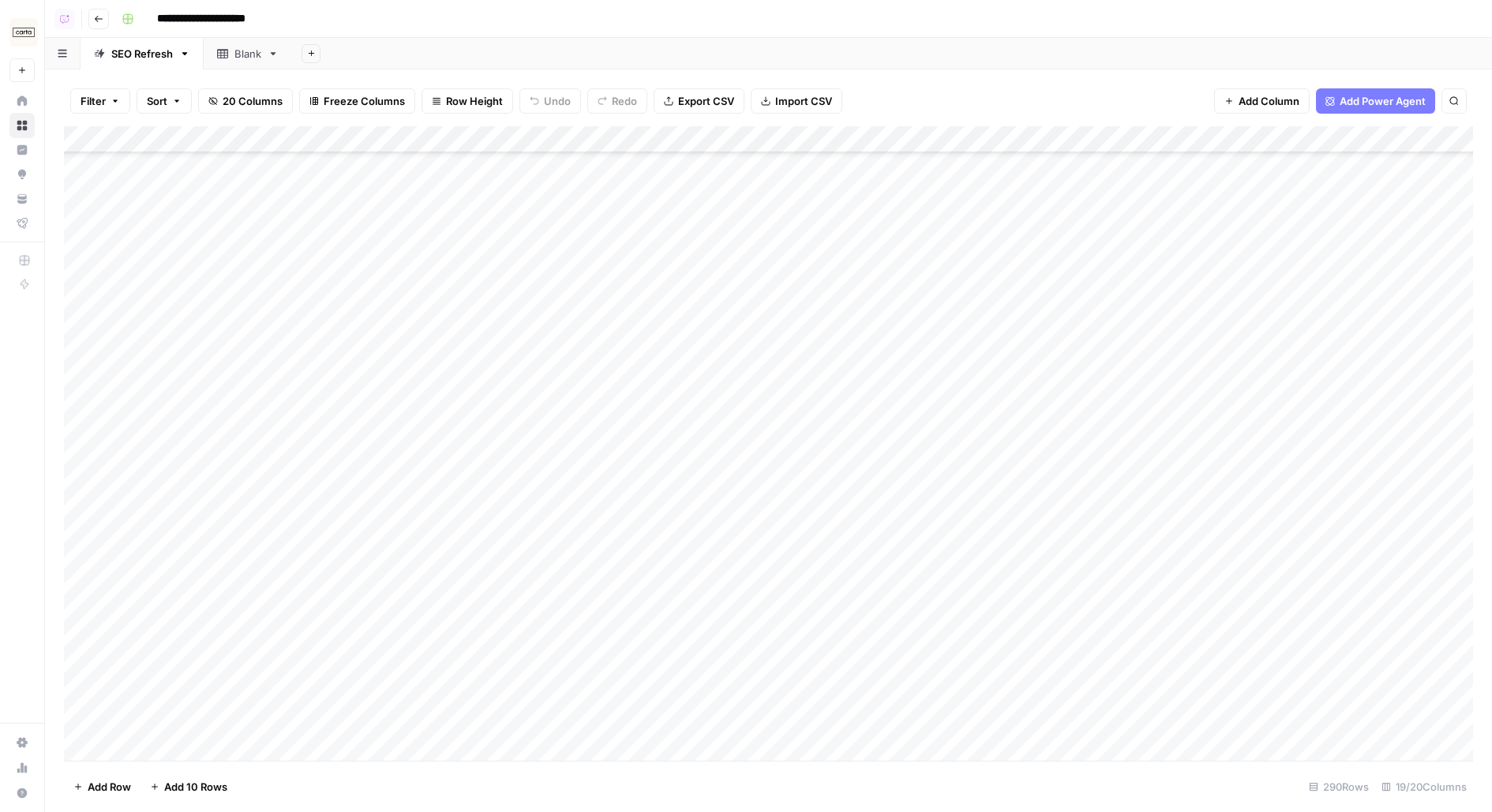
scroll to position [234, 0]
click at [472, 251] on div "Add Column" at bounding box center [768, 444] width 1408 height 634
click at [478, 338] on div "Add Column" at bounding box center [768, 444] width 1408 height 634
click at [867, 221] on div "Add Column" at bounding box center [768, 219] width 1408 height 186
click at [852, 221] on div "Add Column" at bounding box center [768, 219] width 1408 height 186
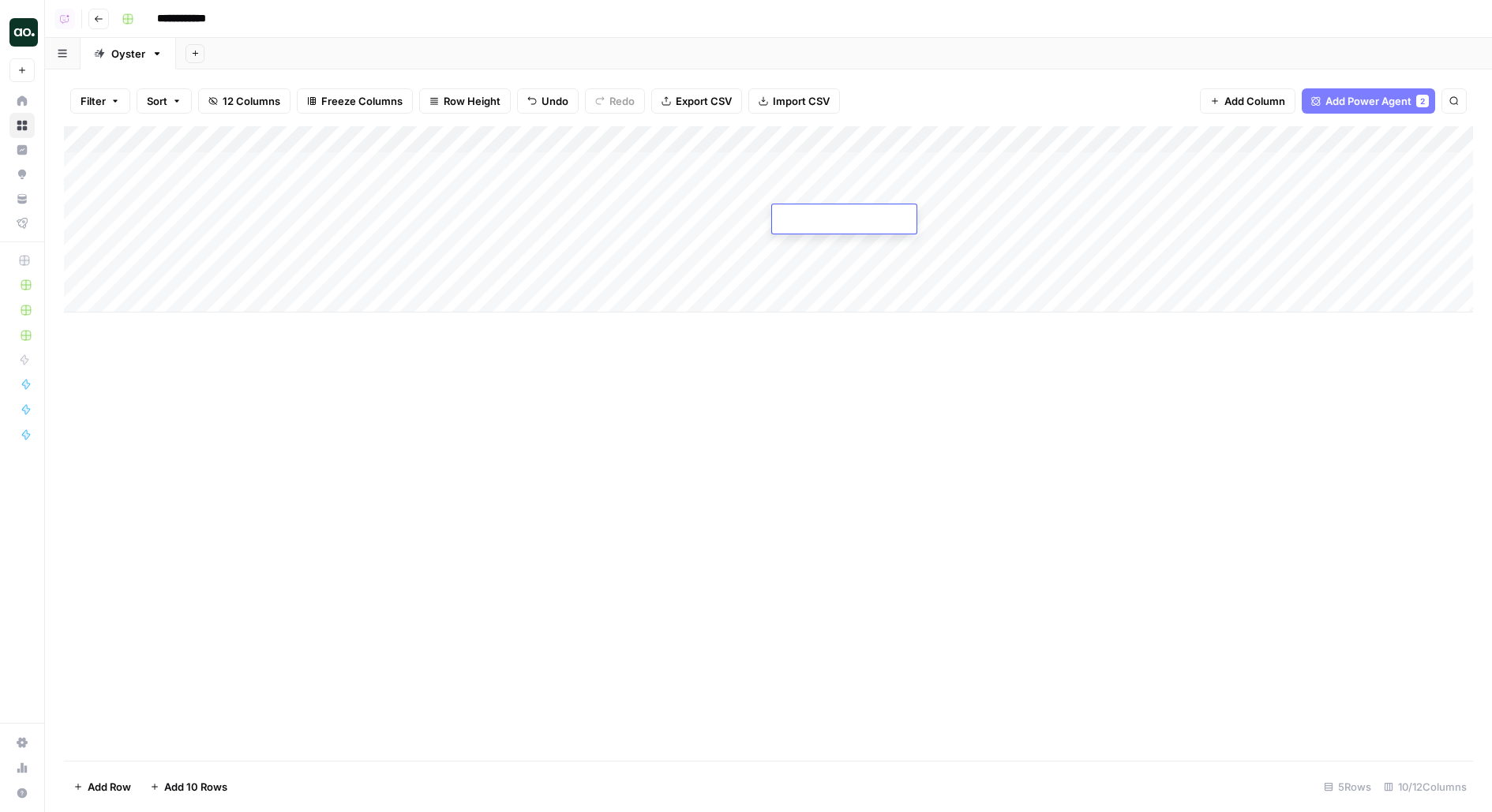
click at [725, 442] on div "Add Column" at bounding box center [768, 444] width 1408 height 634
click at [596, 223] on div "Add Column" at bounding box center [768, 219] width 1408 height 186
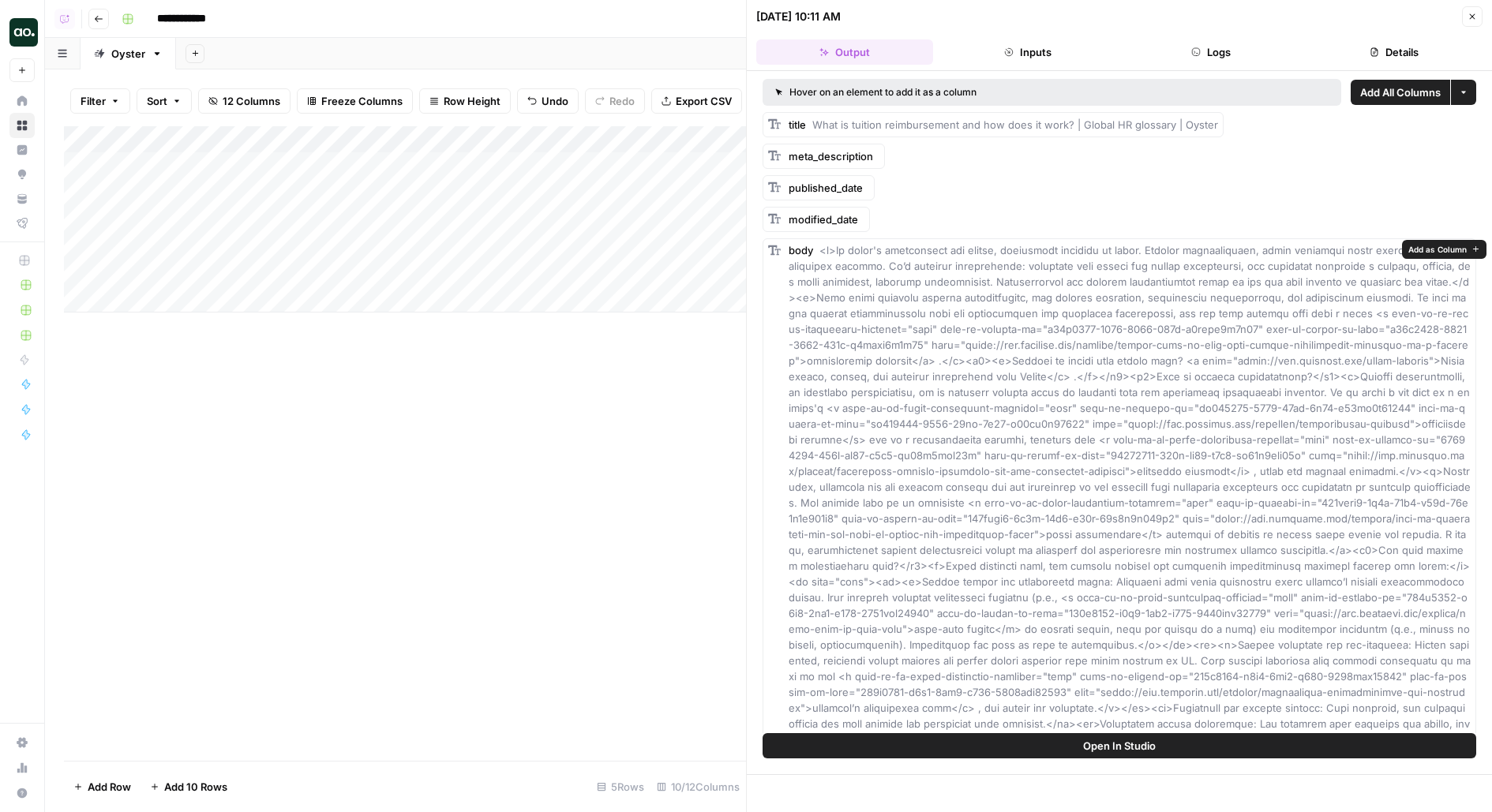
click at [1438, 255] on span "Add as Column" at bounding box center [1436, 250] width 58 height 13
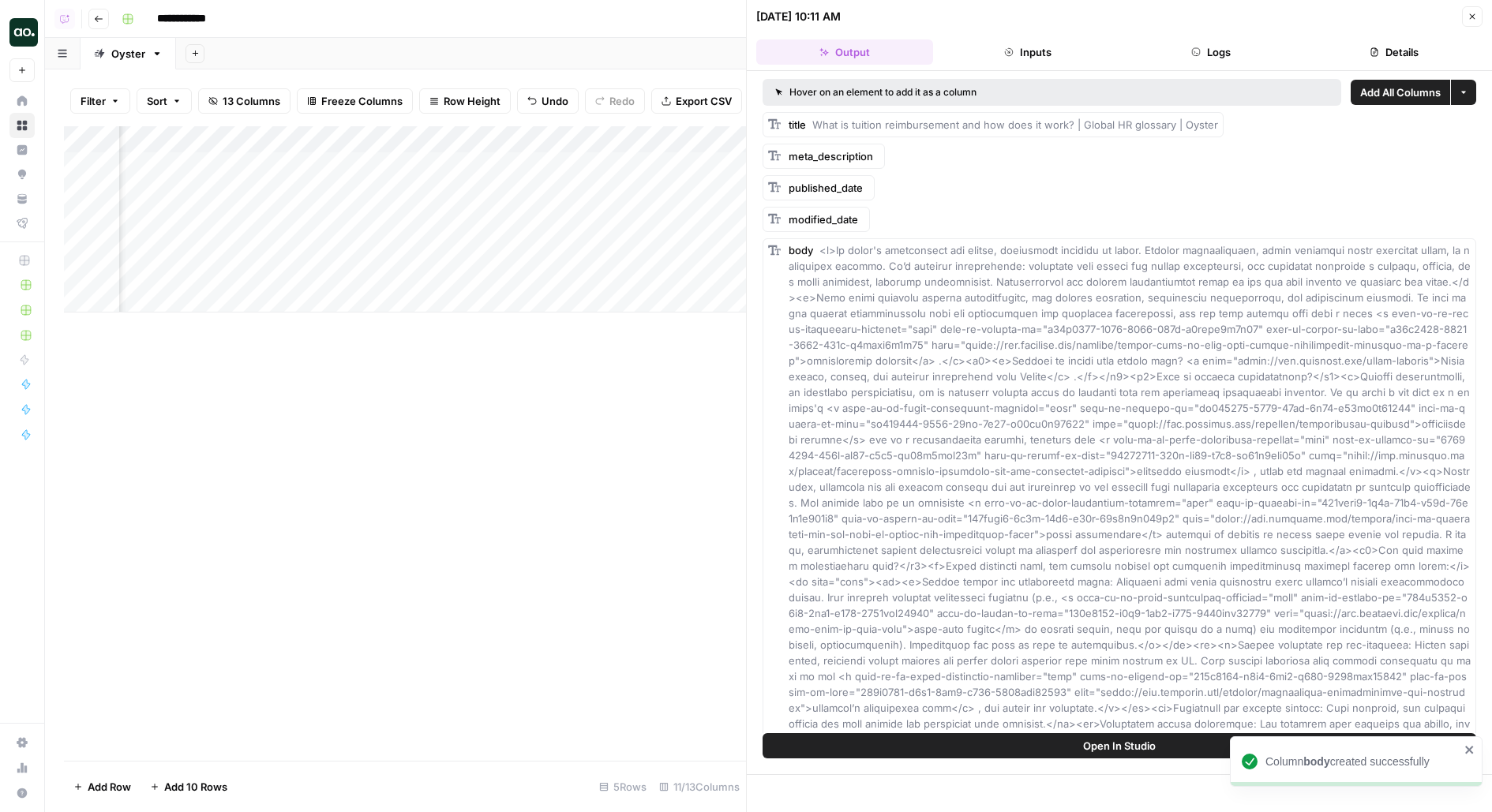
scroll to position [0, 332]
click at [685, 136] on div "Add Column" at bounding box center [404, 219] width 682 height 186
click at [370, 143] on div "Add Column" at bounding box center [404, 219] width 682 height 186
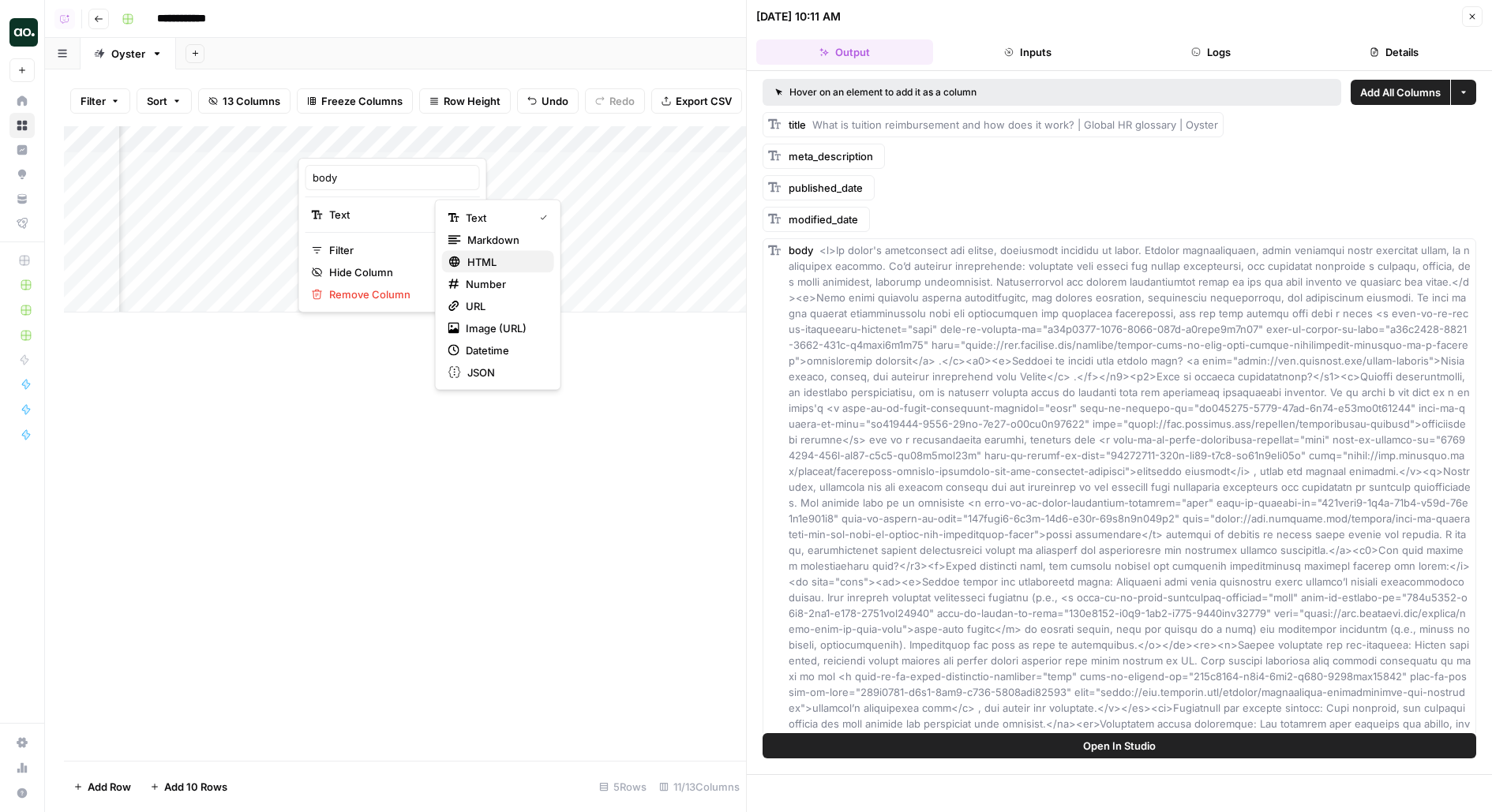
click at [516, 267] on span "HTML" at bounding box center [504, 262] width 75 height 16
click at [641, 128] on div "Add Column" at bounding box center [404, 219] width 682 height 186
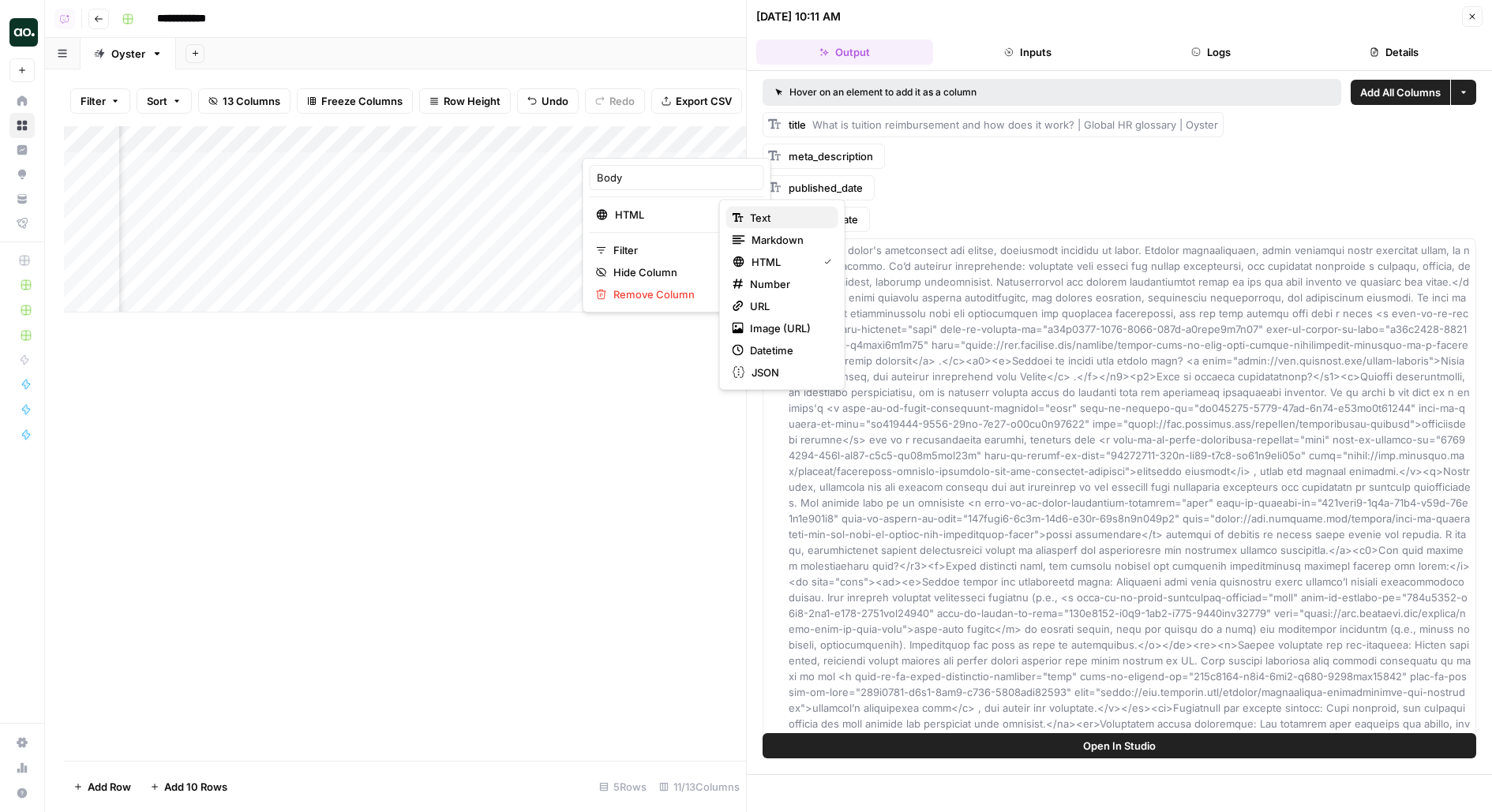
click at [756, 222] on span "Text" at bounding box center [788, 218] width 75 height 16
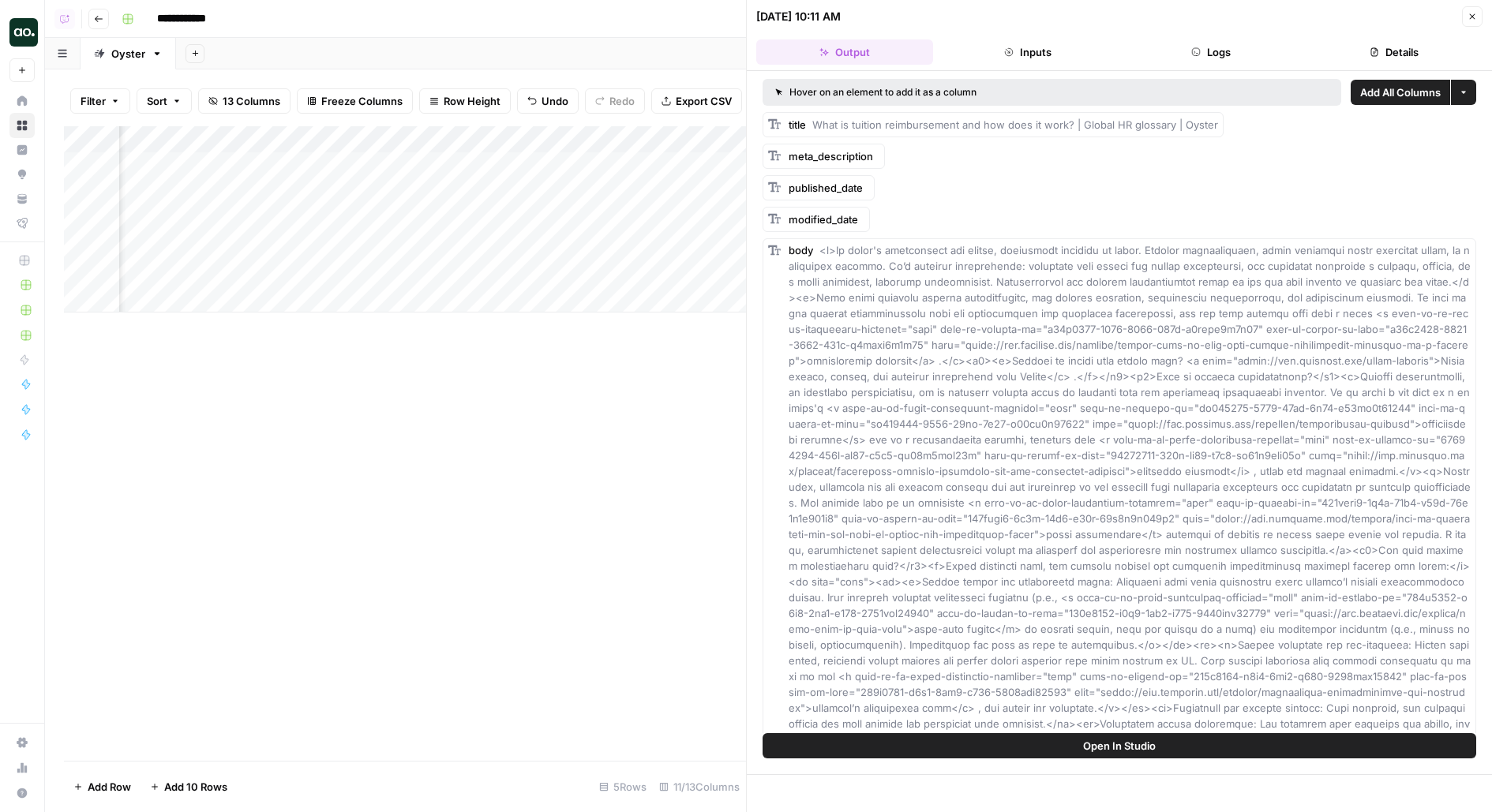
click at [656, 131] on div "Add Column" at bounding box center [404, 219] width 682 height 186
click at [631, 265] on span "Hide Column" at bounding box center [683, 272] width 138 height 16
click at [423, 216] on div "Add Column" at bounding box center [404, 219] width 682 height 186
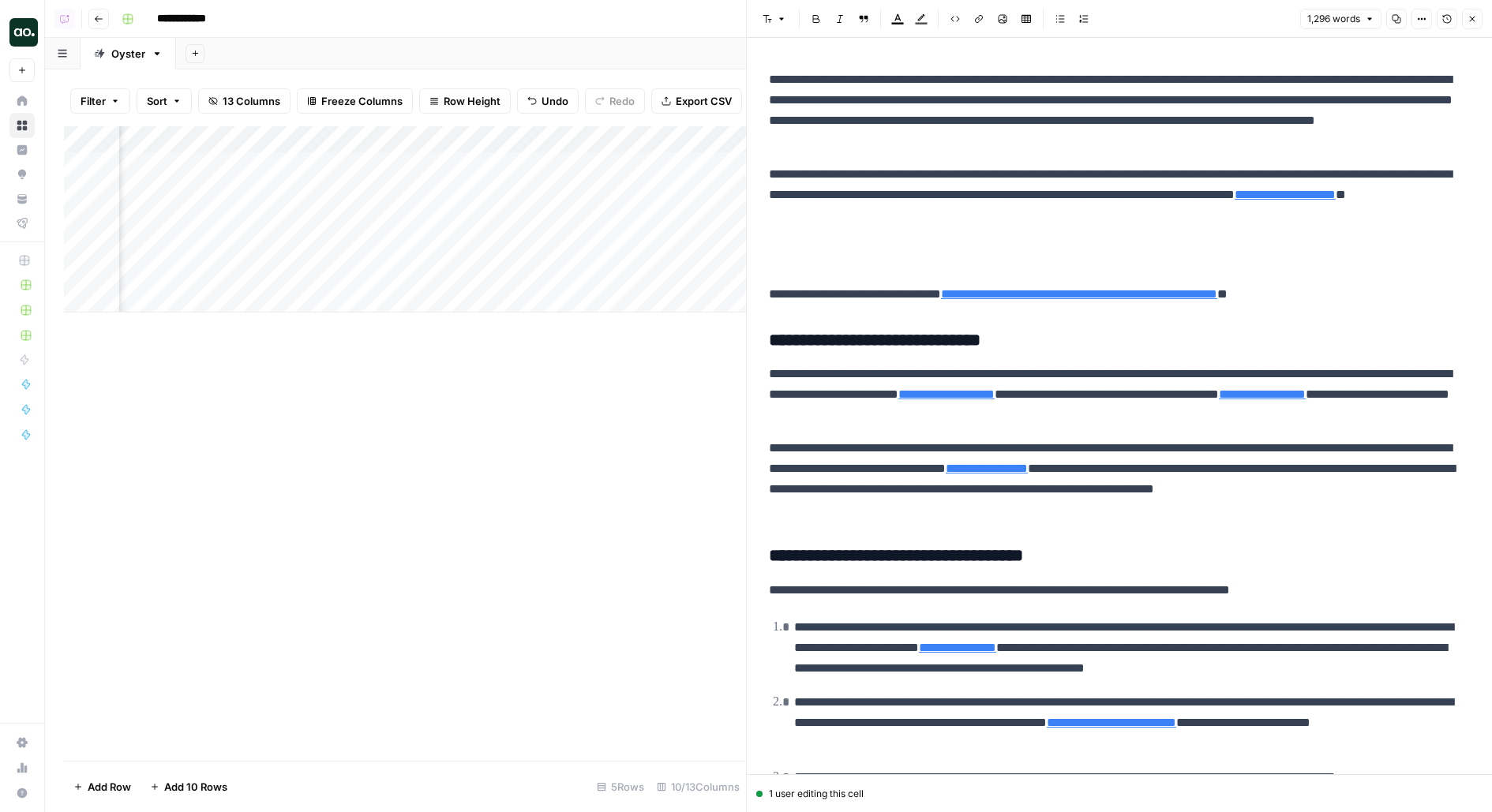
scroll to position [0, 244]
click at [513, 245] on div "Add Column" at bounding box center [404, 219] width 682 height 186
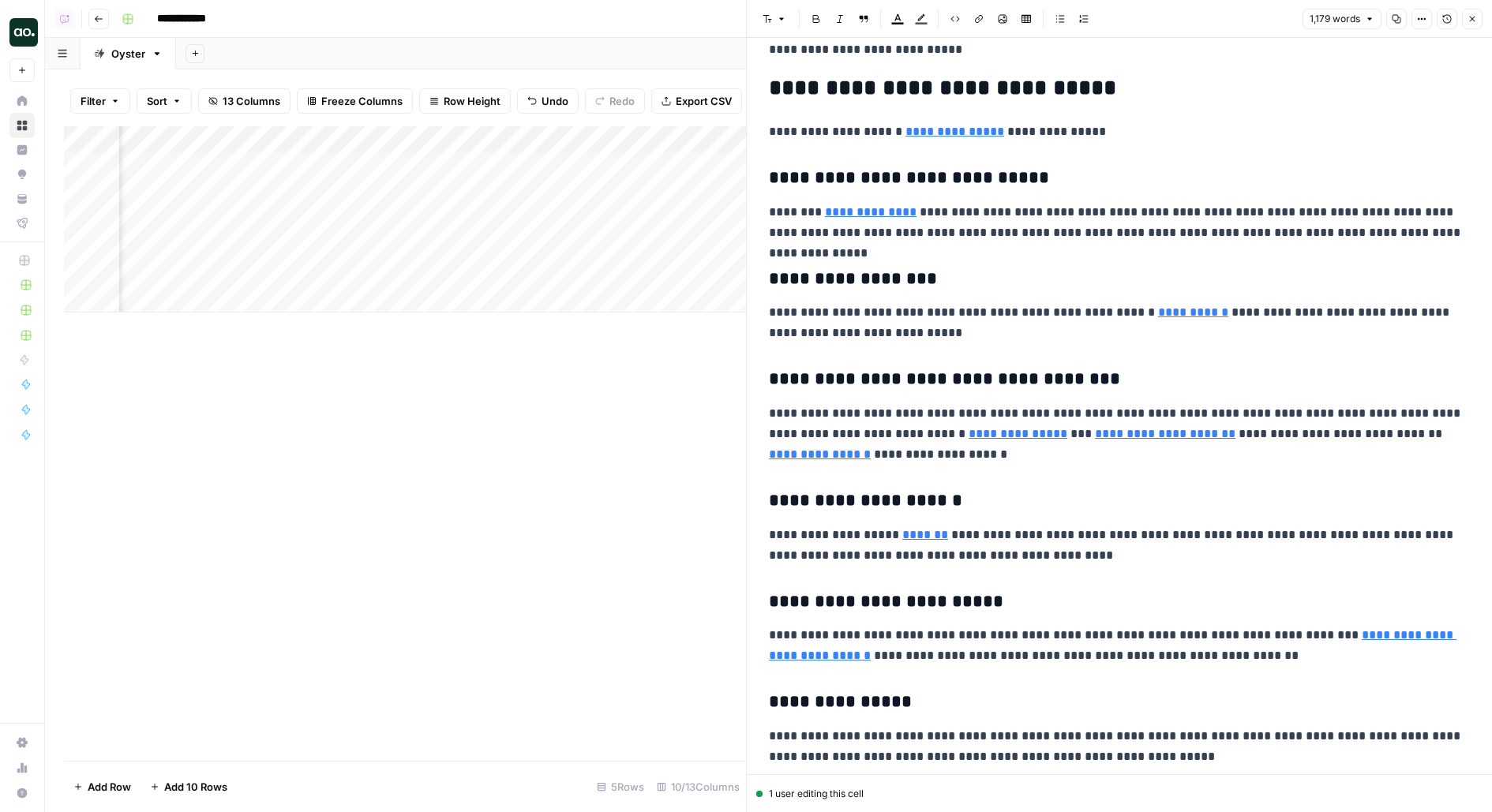
scroll to position [624, 0]
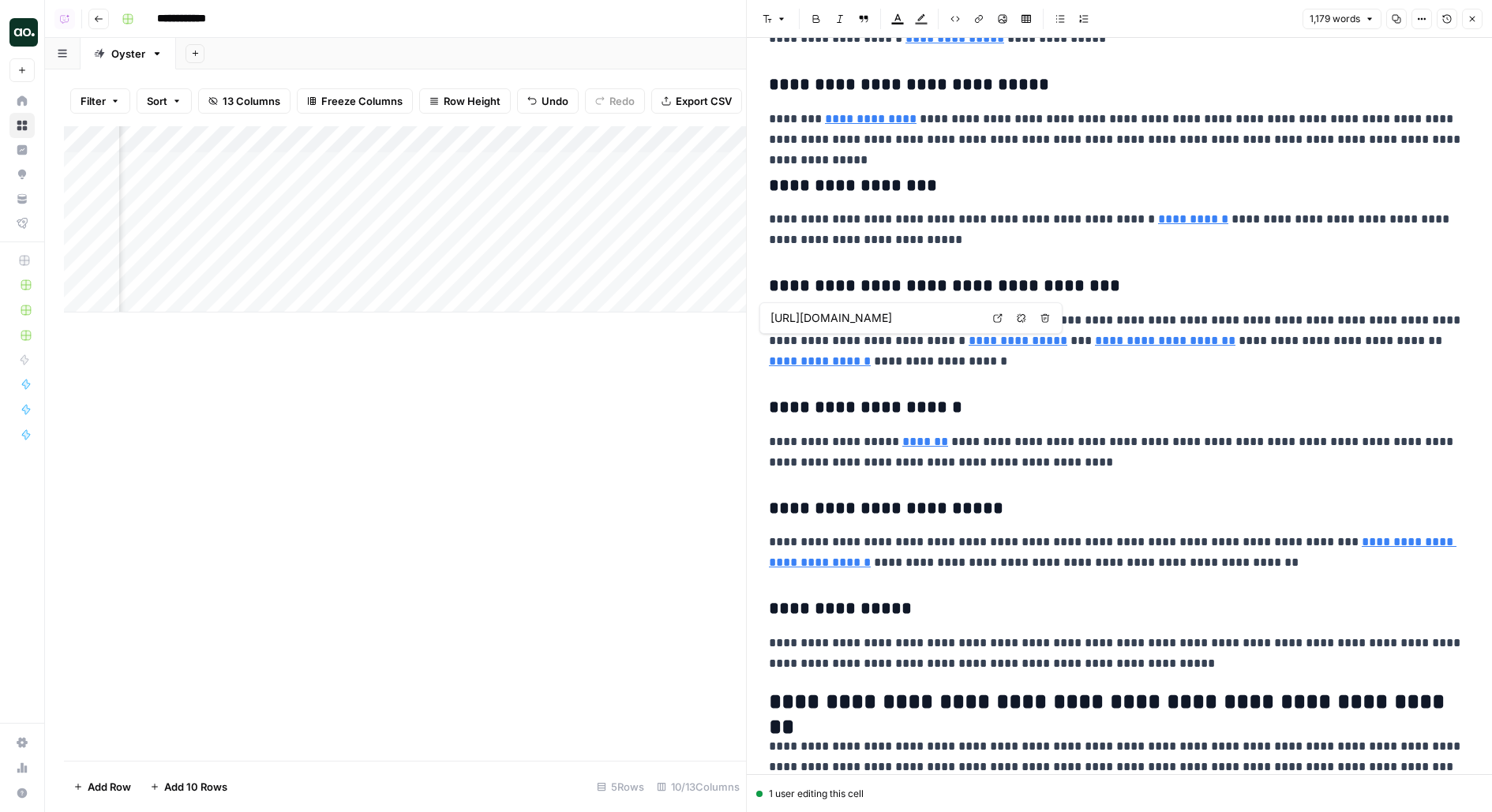
type input "[URL][DOMAIN_NAME]"
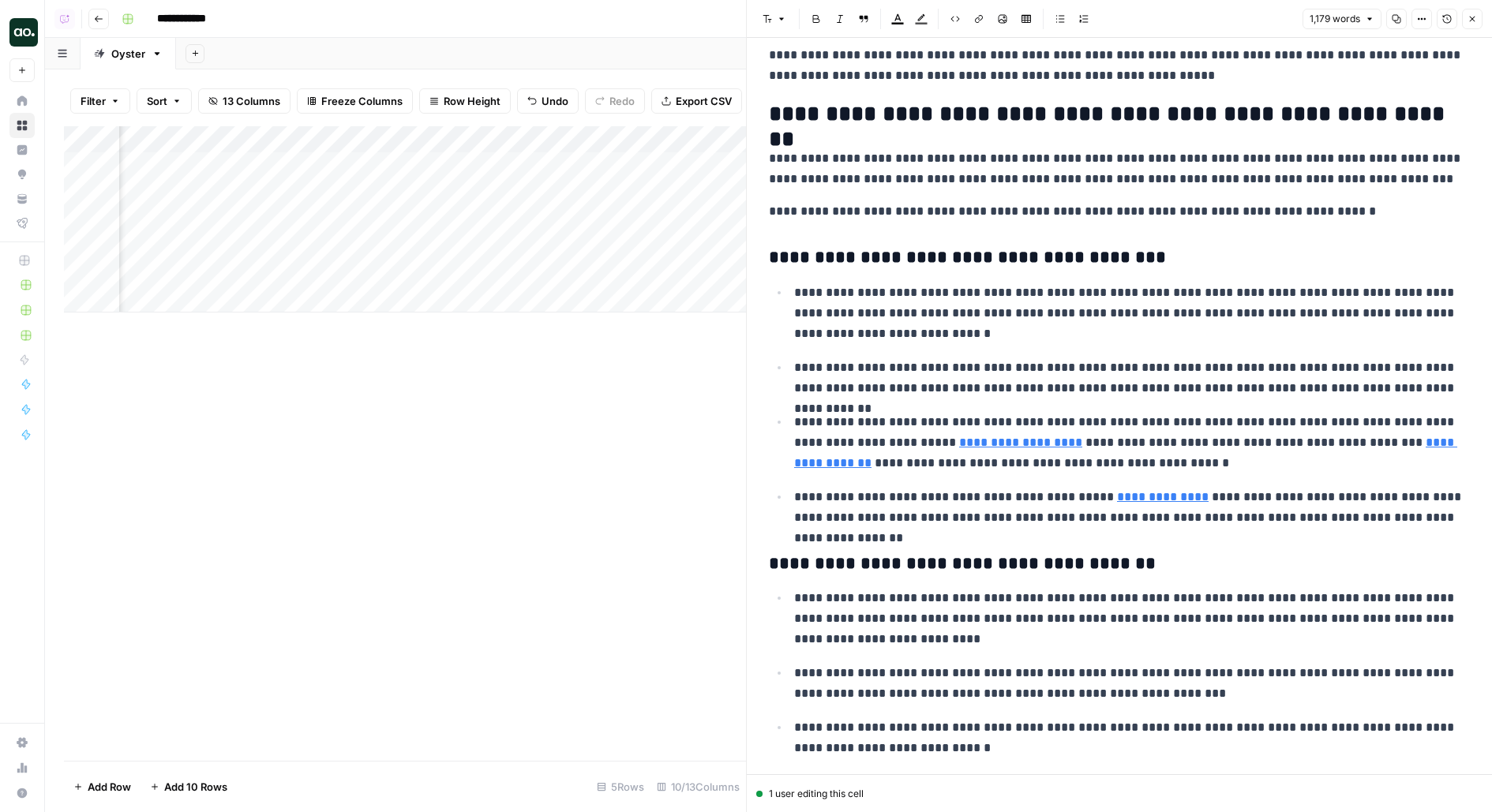
scroll to position [1222, 0]
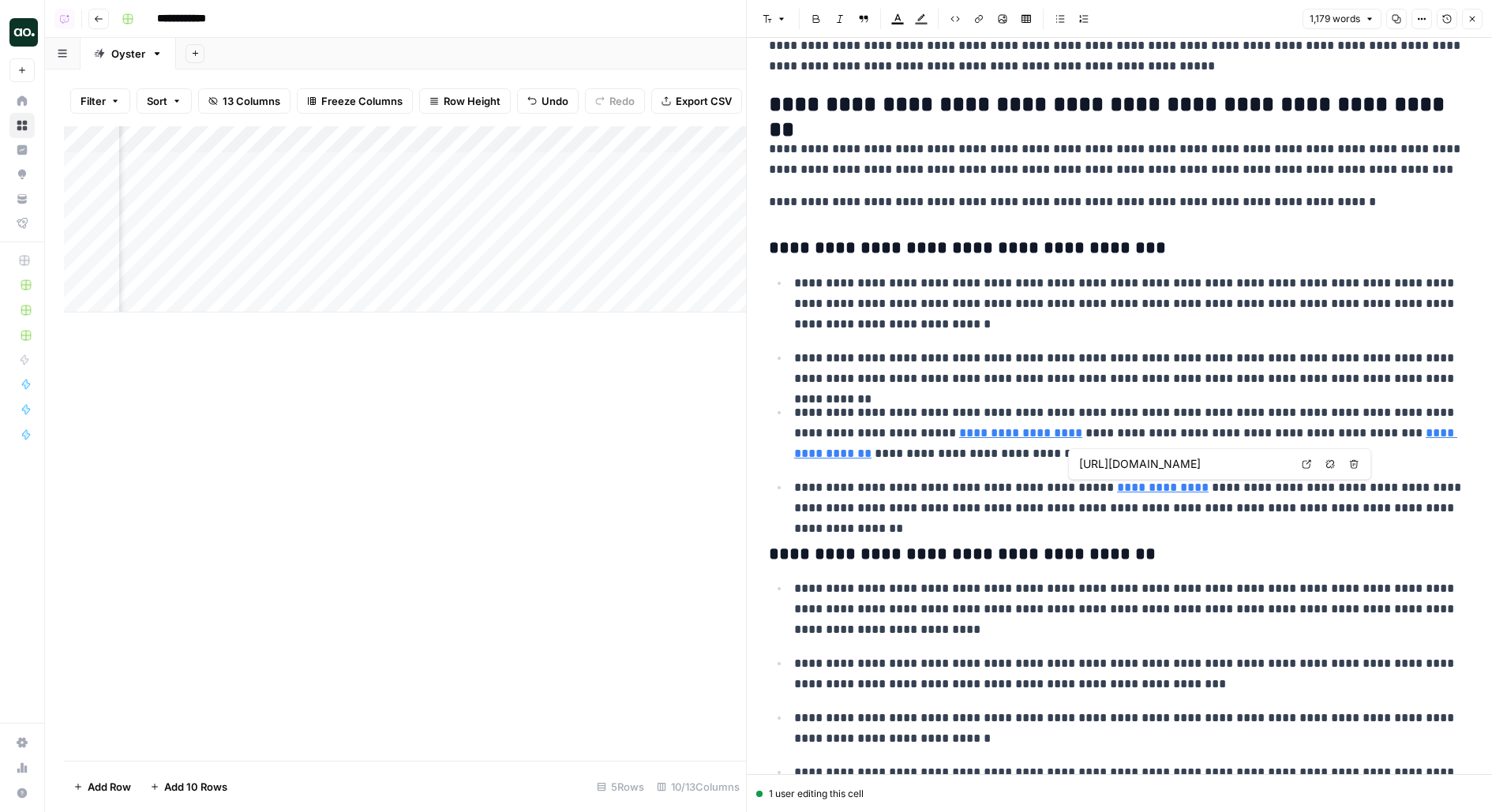
type input "[URL][DOMAIN_NAME]"
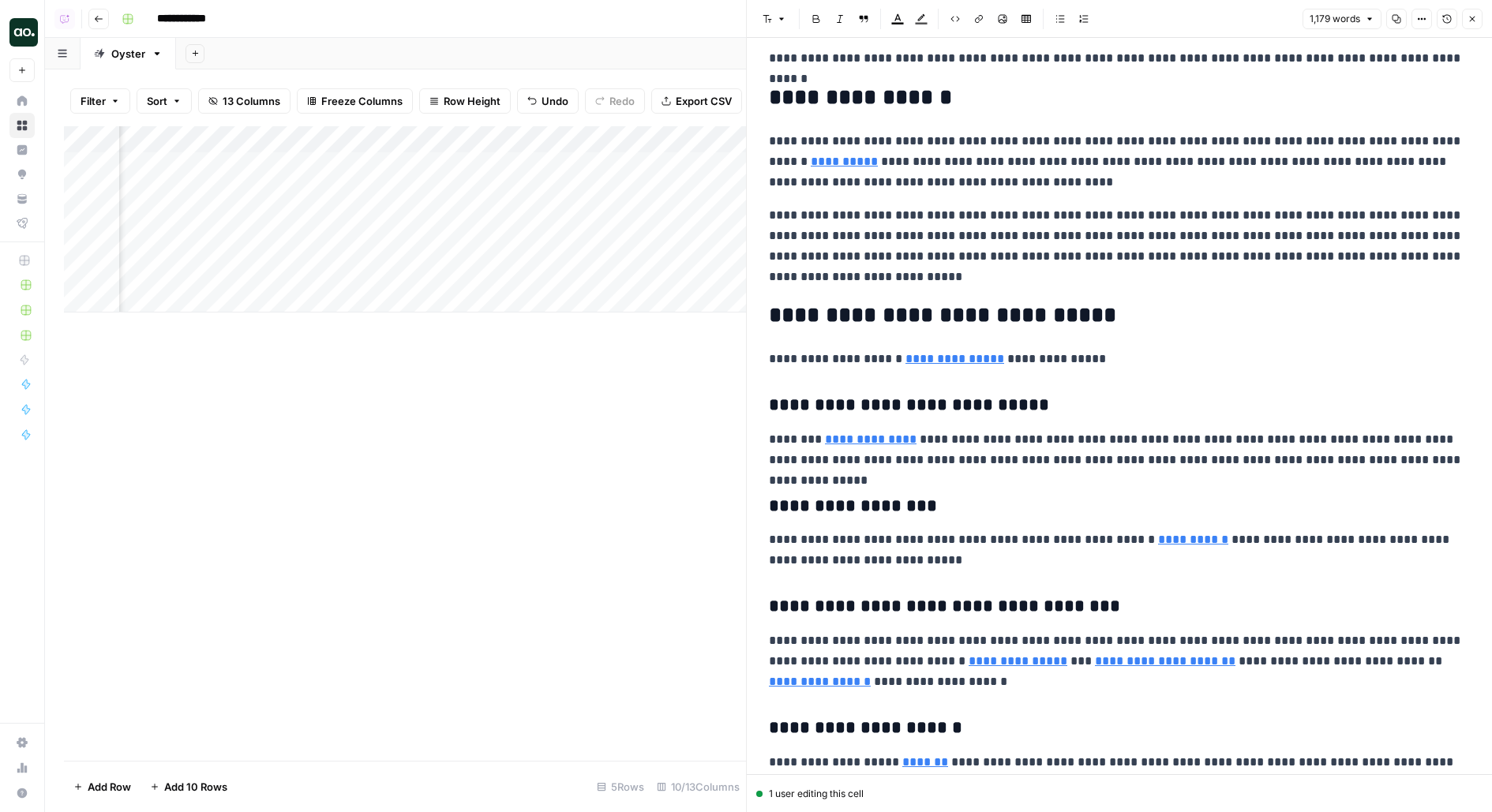
scroll to position [0, 0]
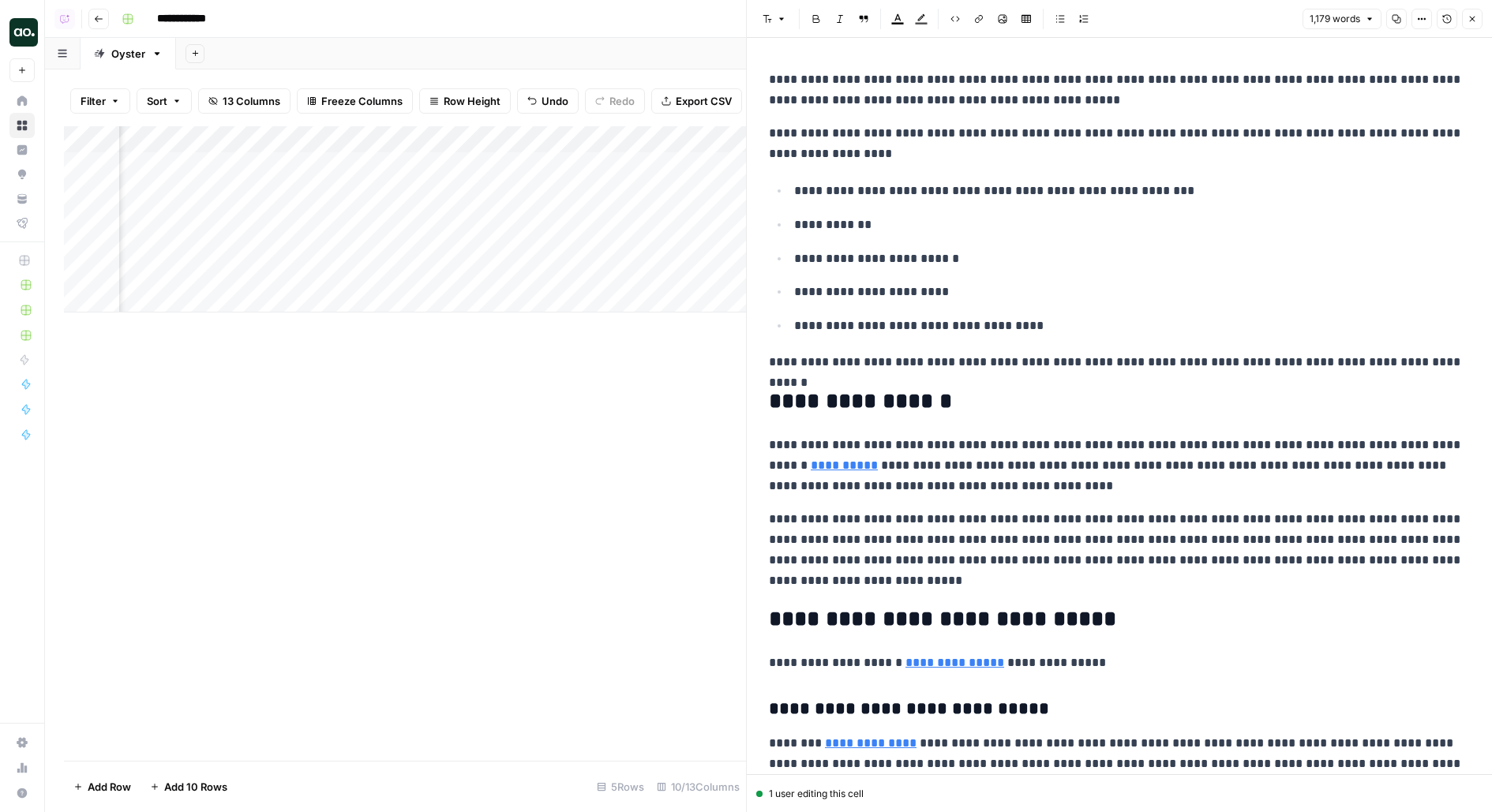
click at [884, 163] on p "**********" at bounding box center [1119, 144] width 701 height 41
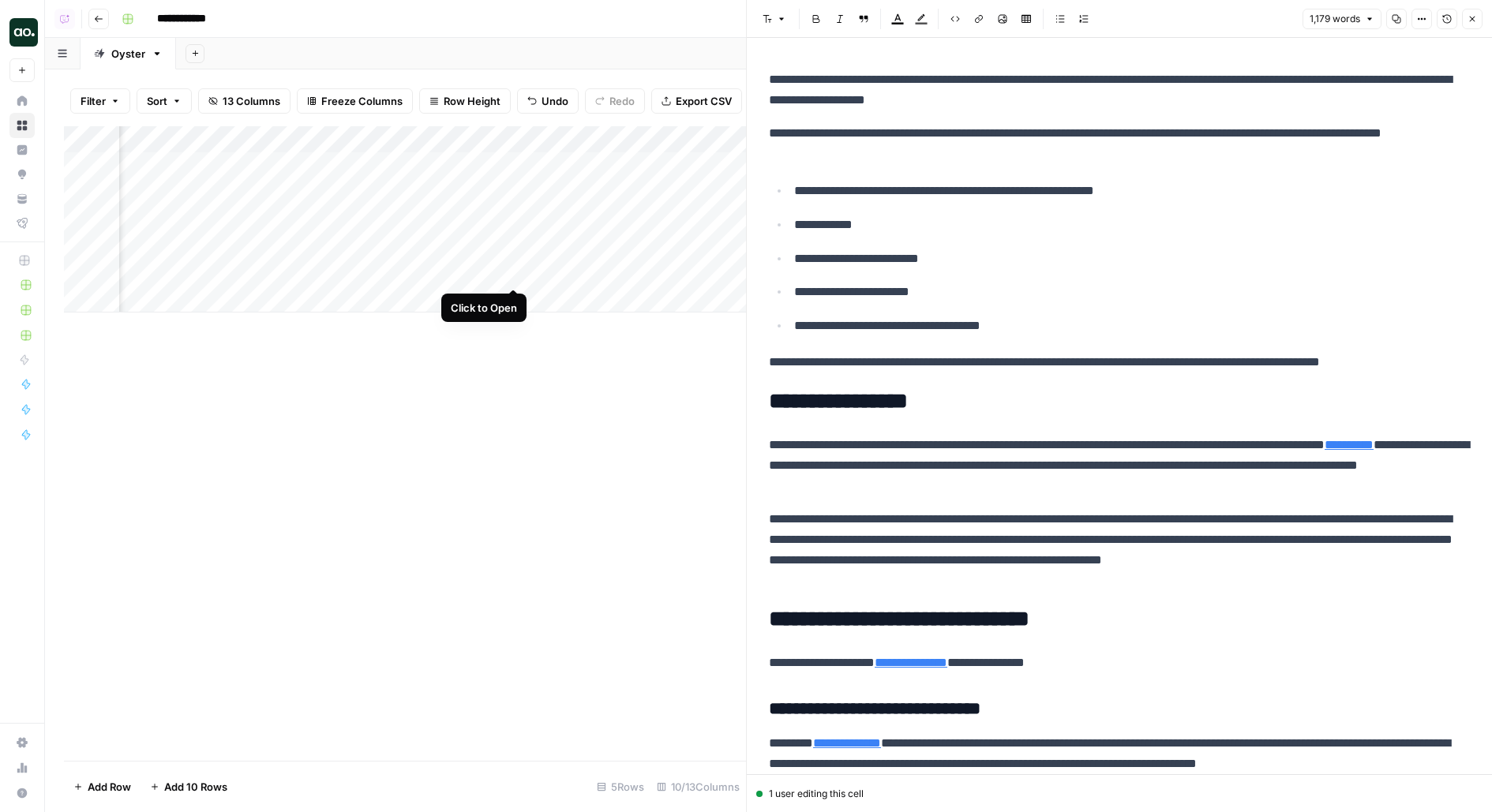
click at [512, 274] on div "Add Column" at bounding box center [404, 219] width 682 height 186
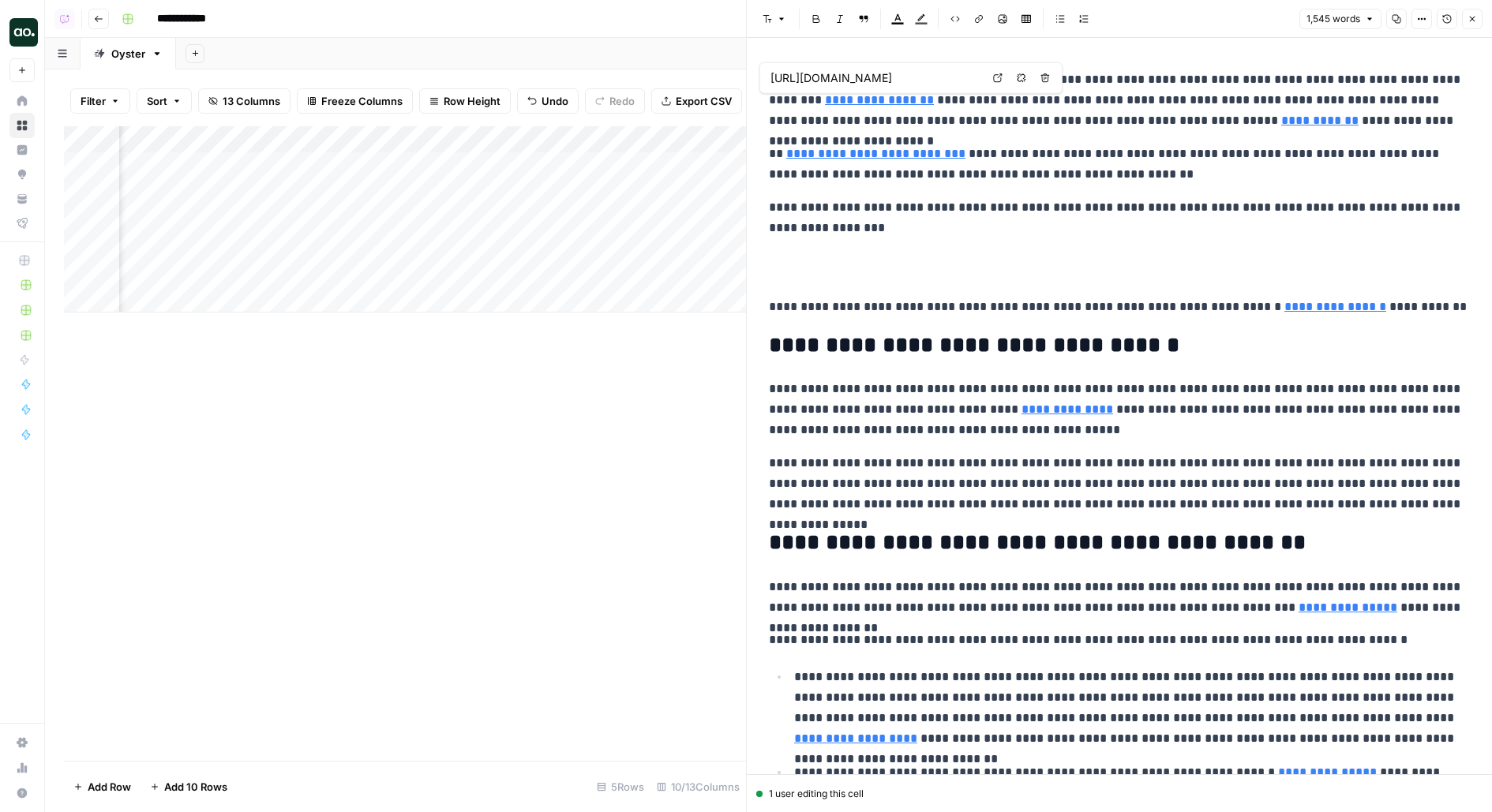
type input "[URL][DOMAIN_NAME]"
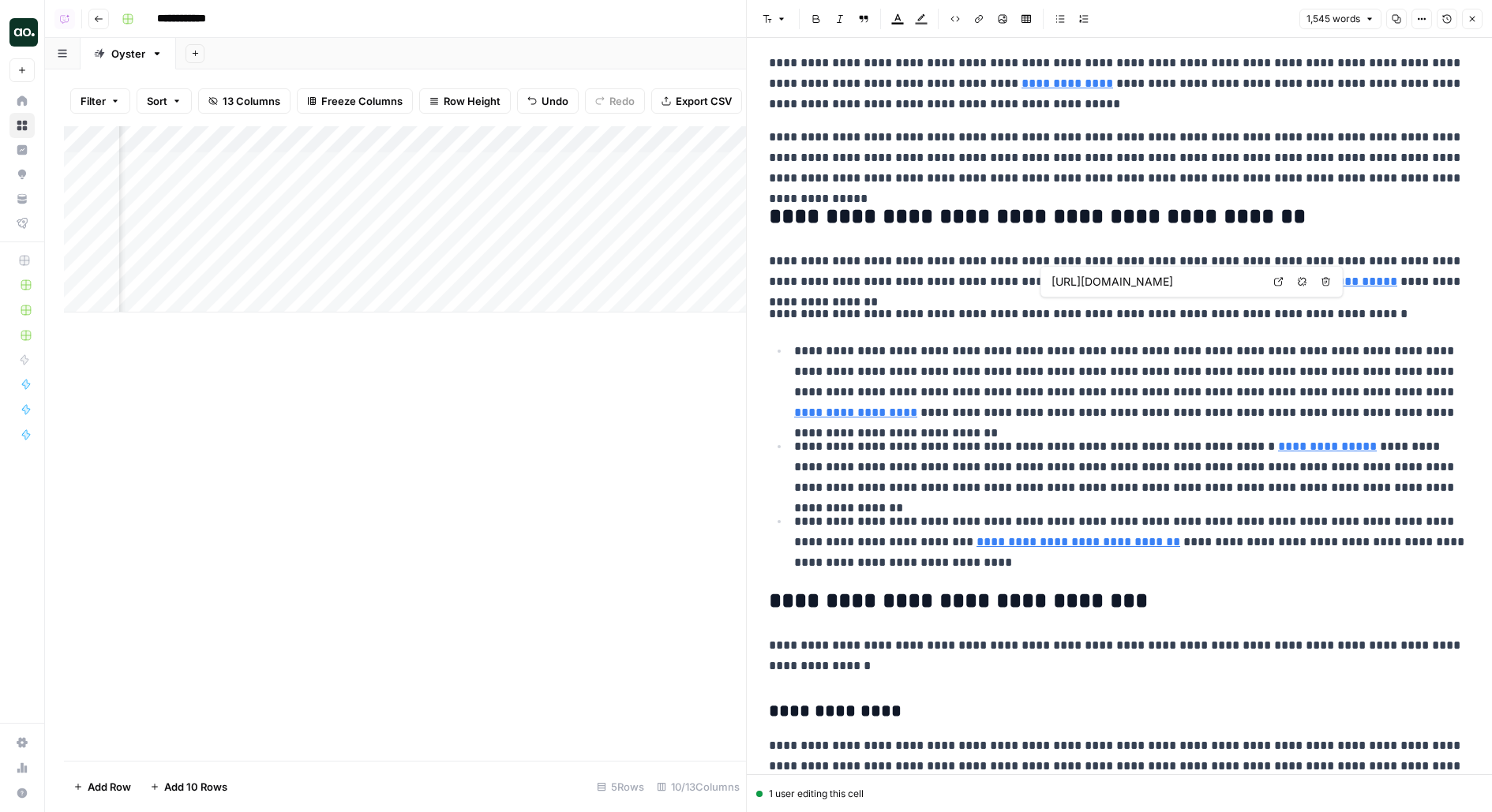
scroll to position [405, 0]
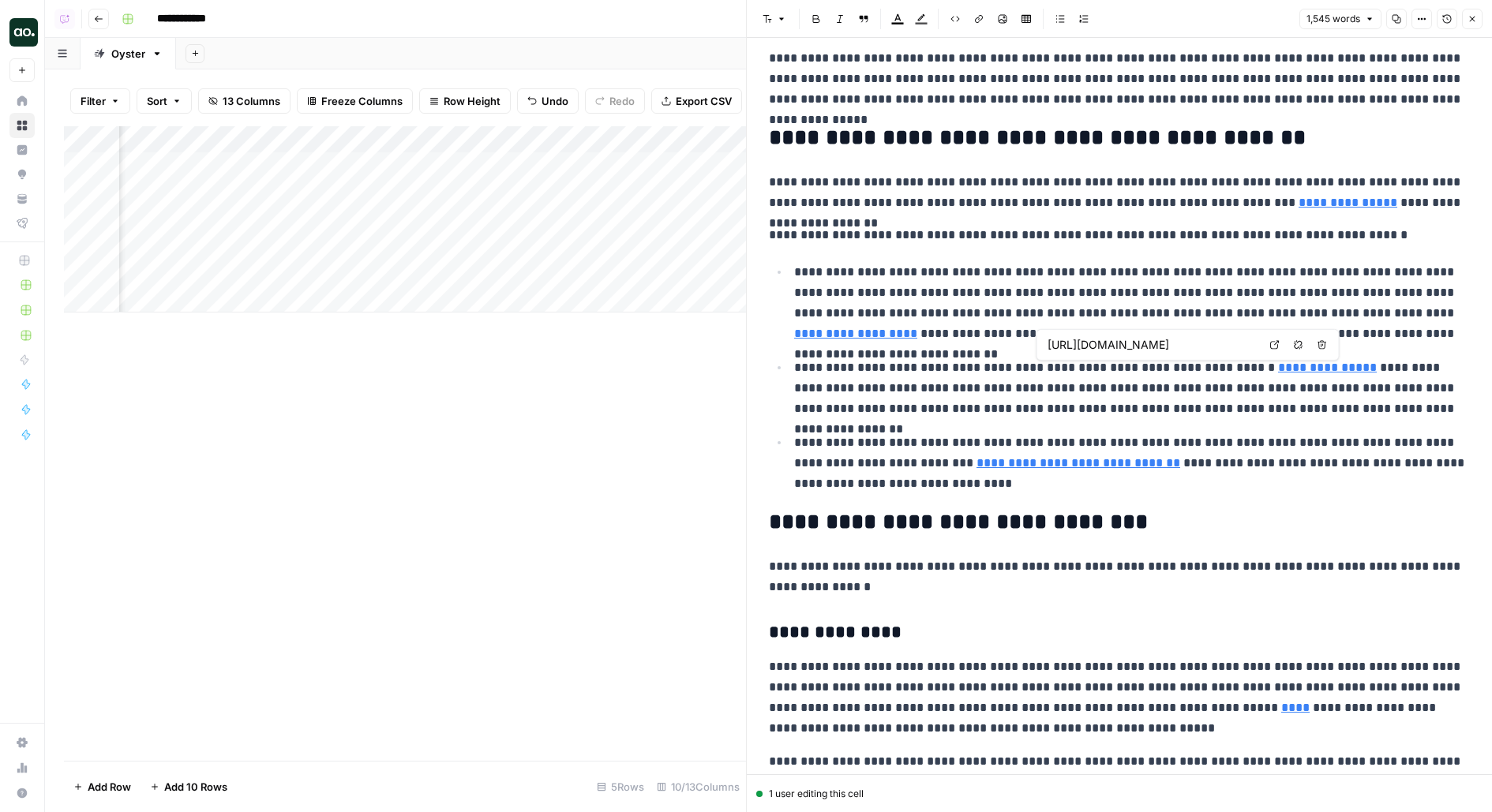
type input "[URL][DOMAIN_NAME]"
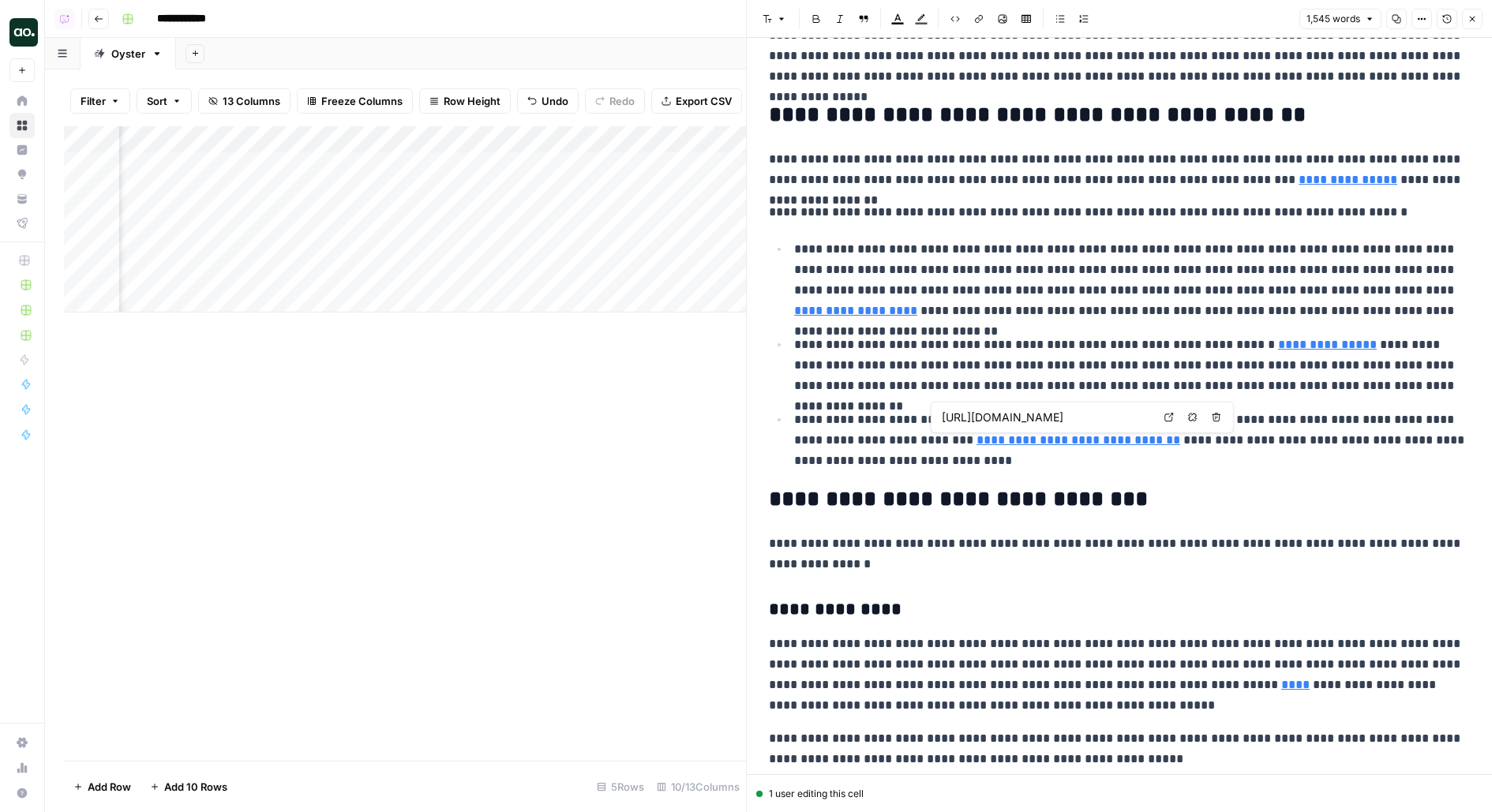
type input "[URL][DOMAIN_NAME]"
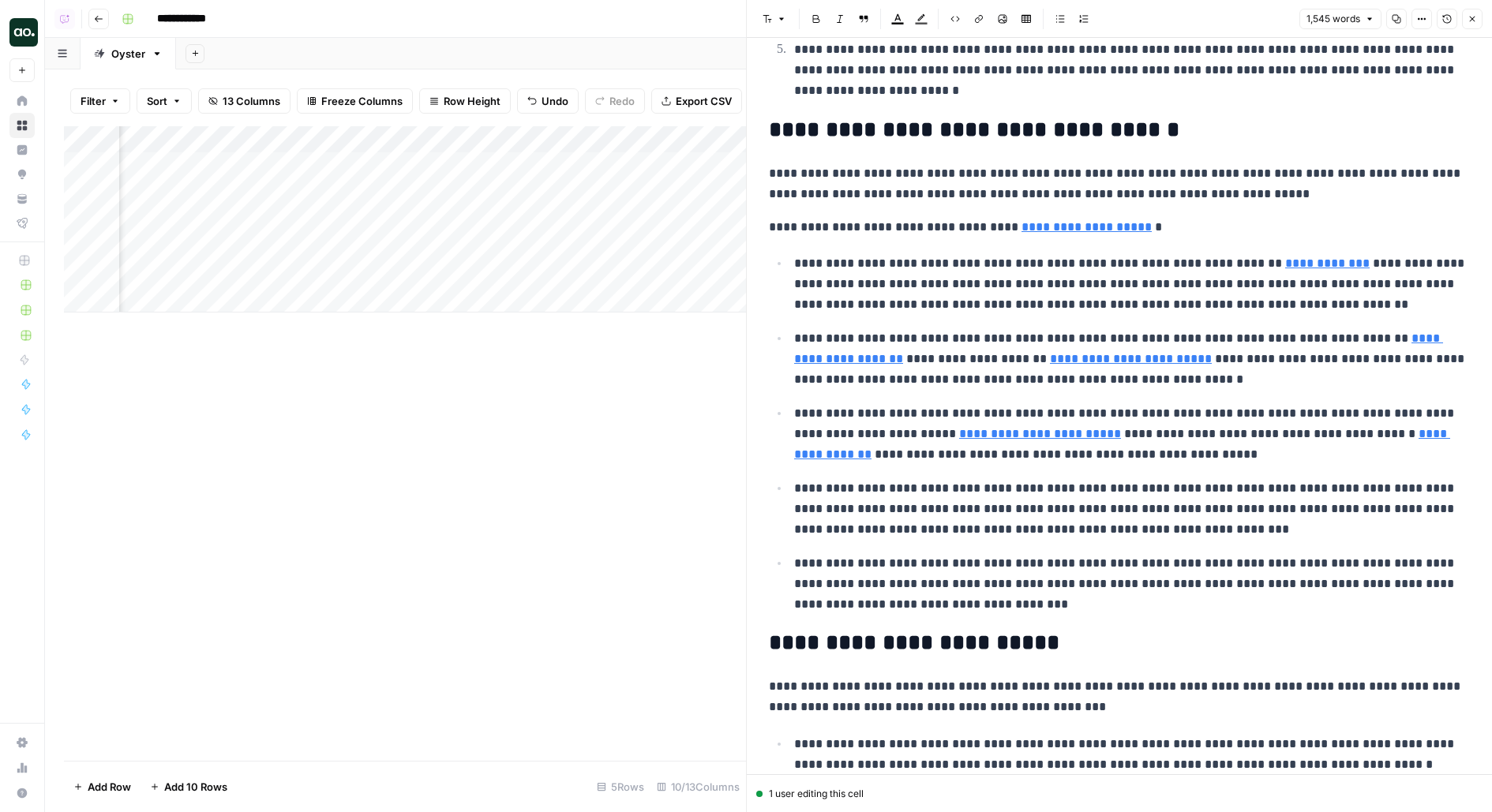
scroll to position [0, 0]
click at [209, 302] on input at bounding box center [251, 304] width 252 height 19
type input "**********"
click at [504, 307] on div "Add Column" at bounding box center [404, 233] width 682 height 213
click at [1477, 16] on button "Close" at bounding box center [1471, 19] width 21 height 21
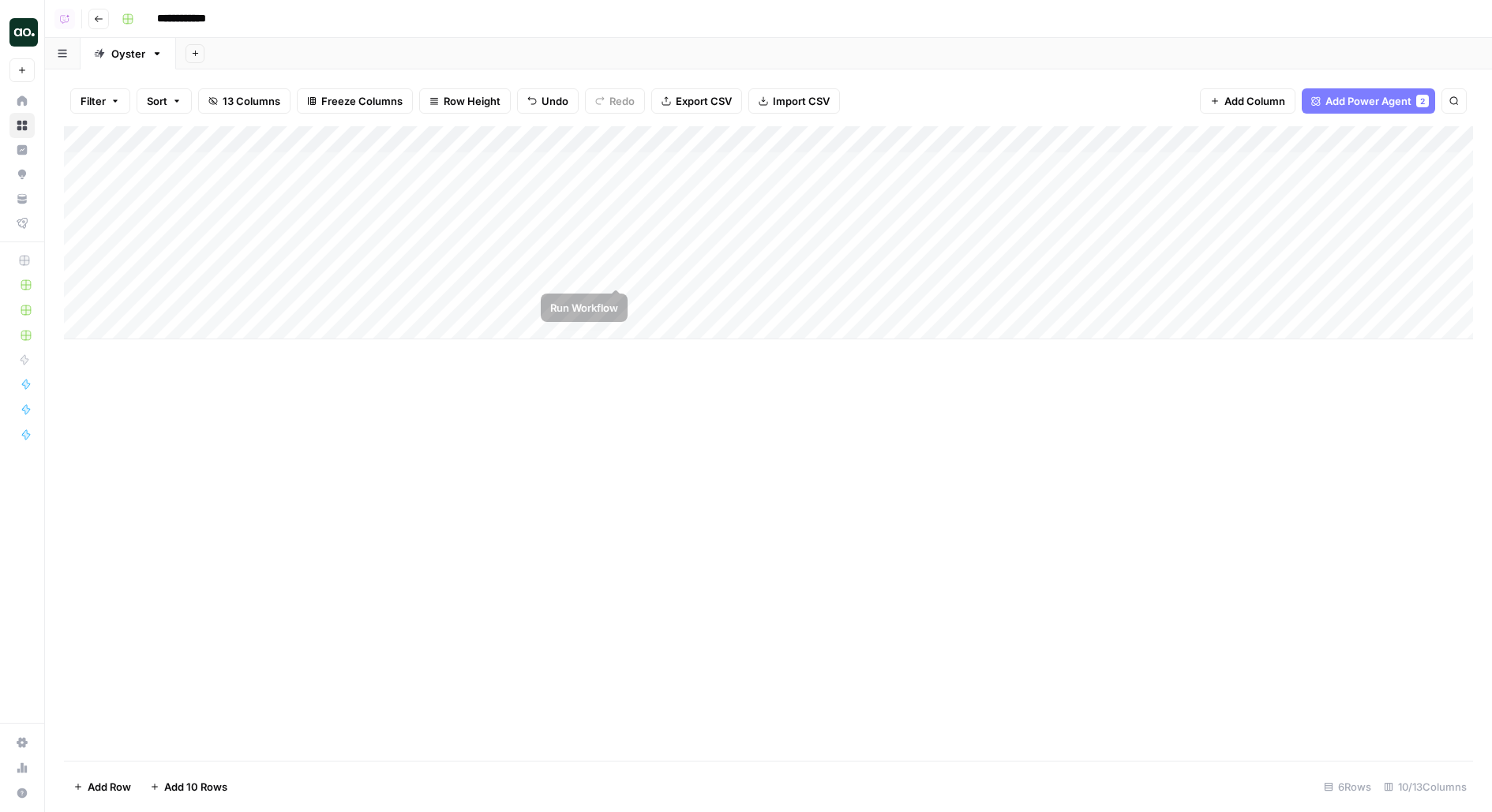
click at [594, 301] on div "Add Column" at bounding box center [768, 233] width 1408 height 213
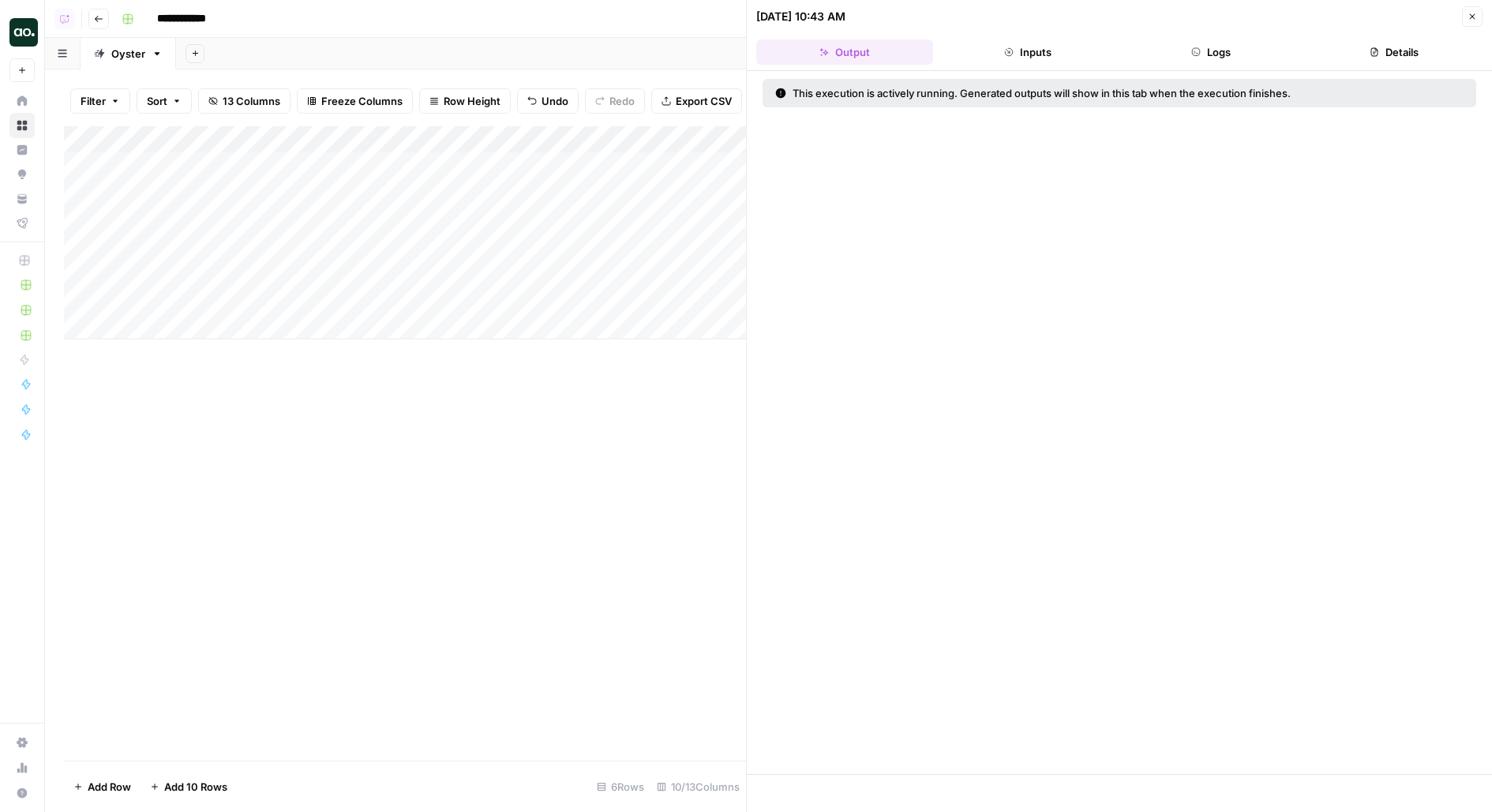
click at [1251, 40] on button "Logs" at bounding box center [1210, 52] width 177 height 25
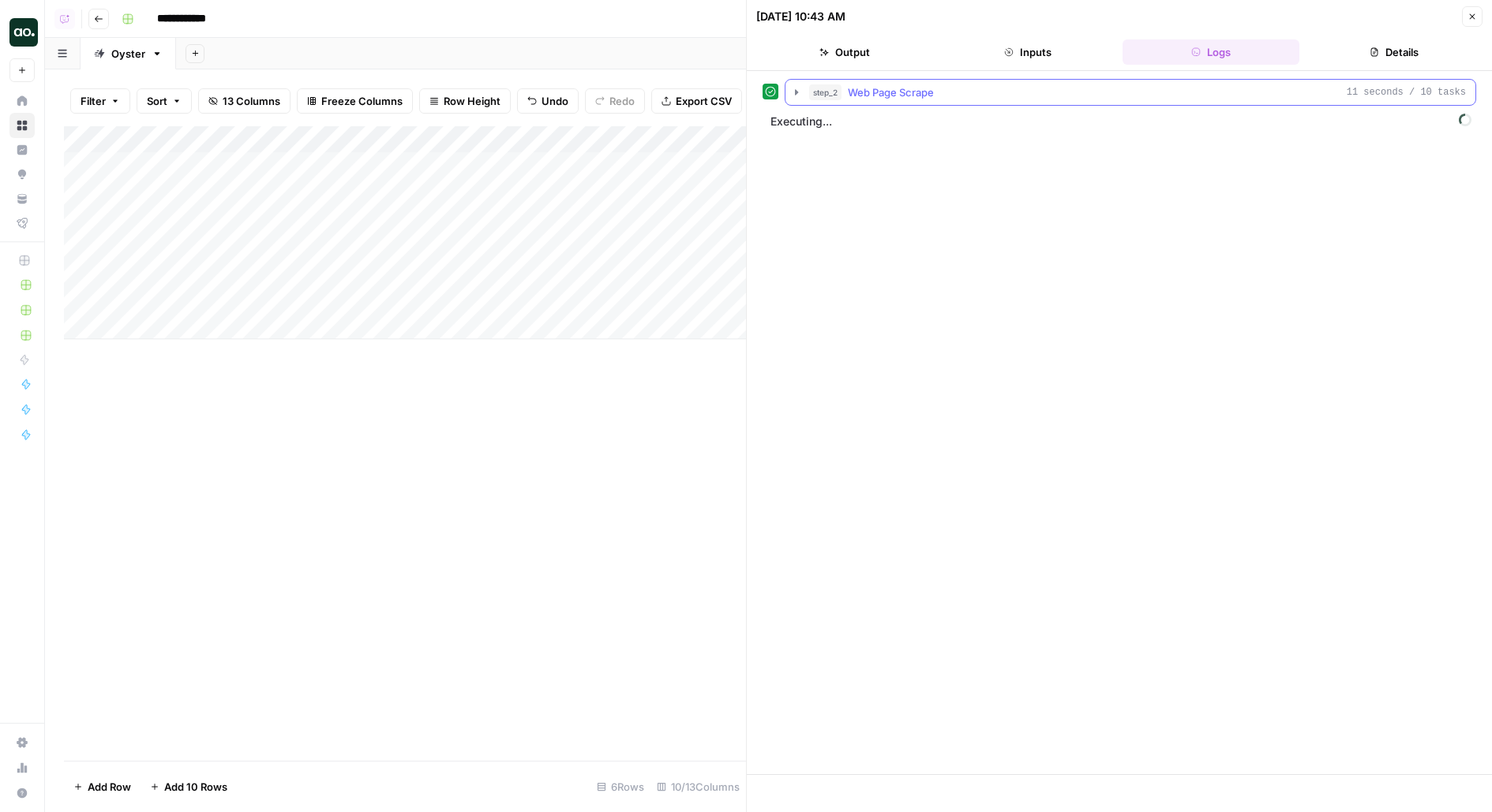
click at [972, 94] on div "step_2 Web Page Scrape 11 seconds / 10 tasks" at bounding box center [1137, 93] width 657 height 16
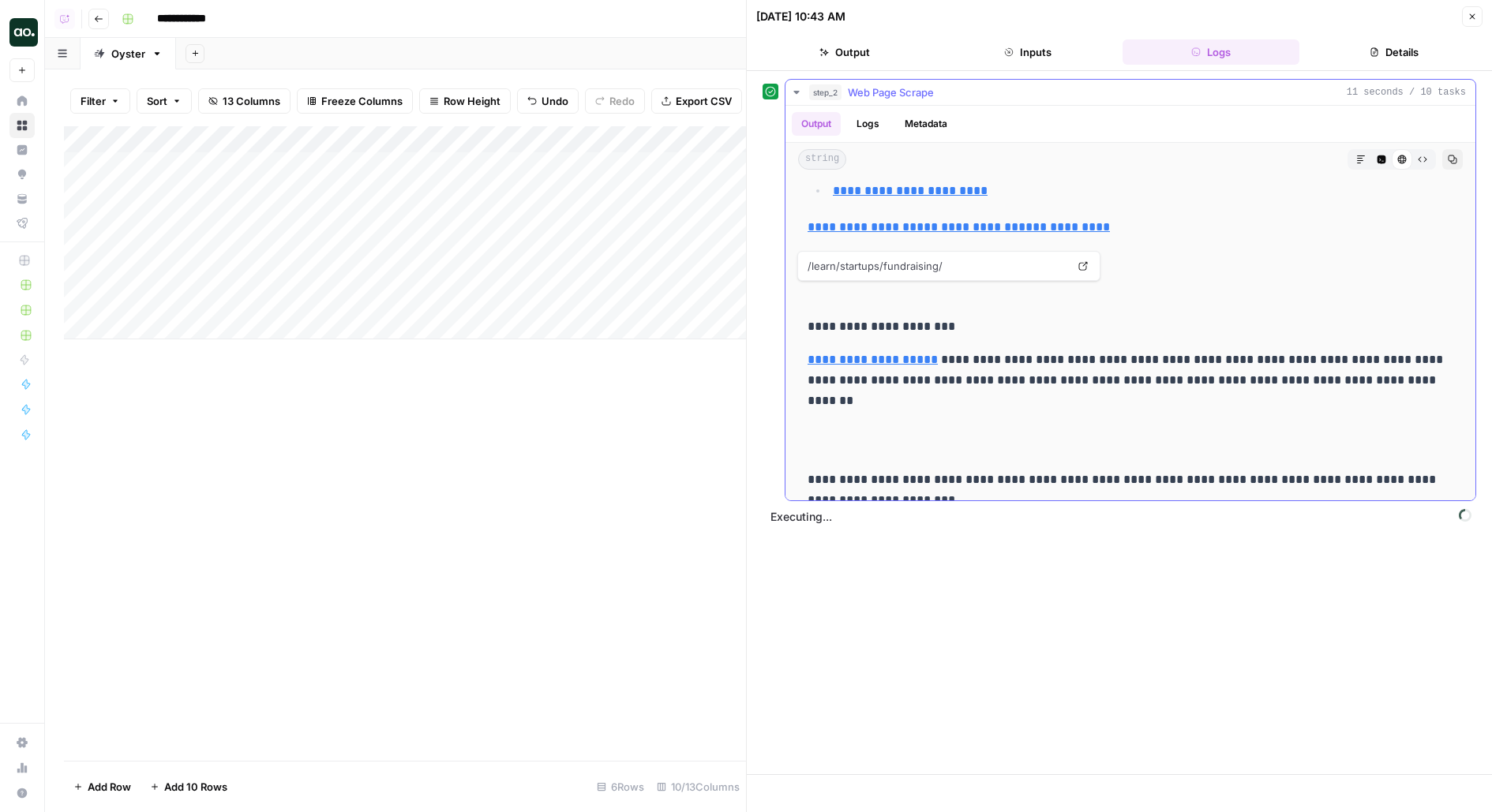
scroll to position [1091, 0]
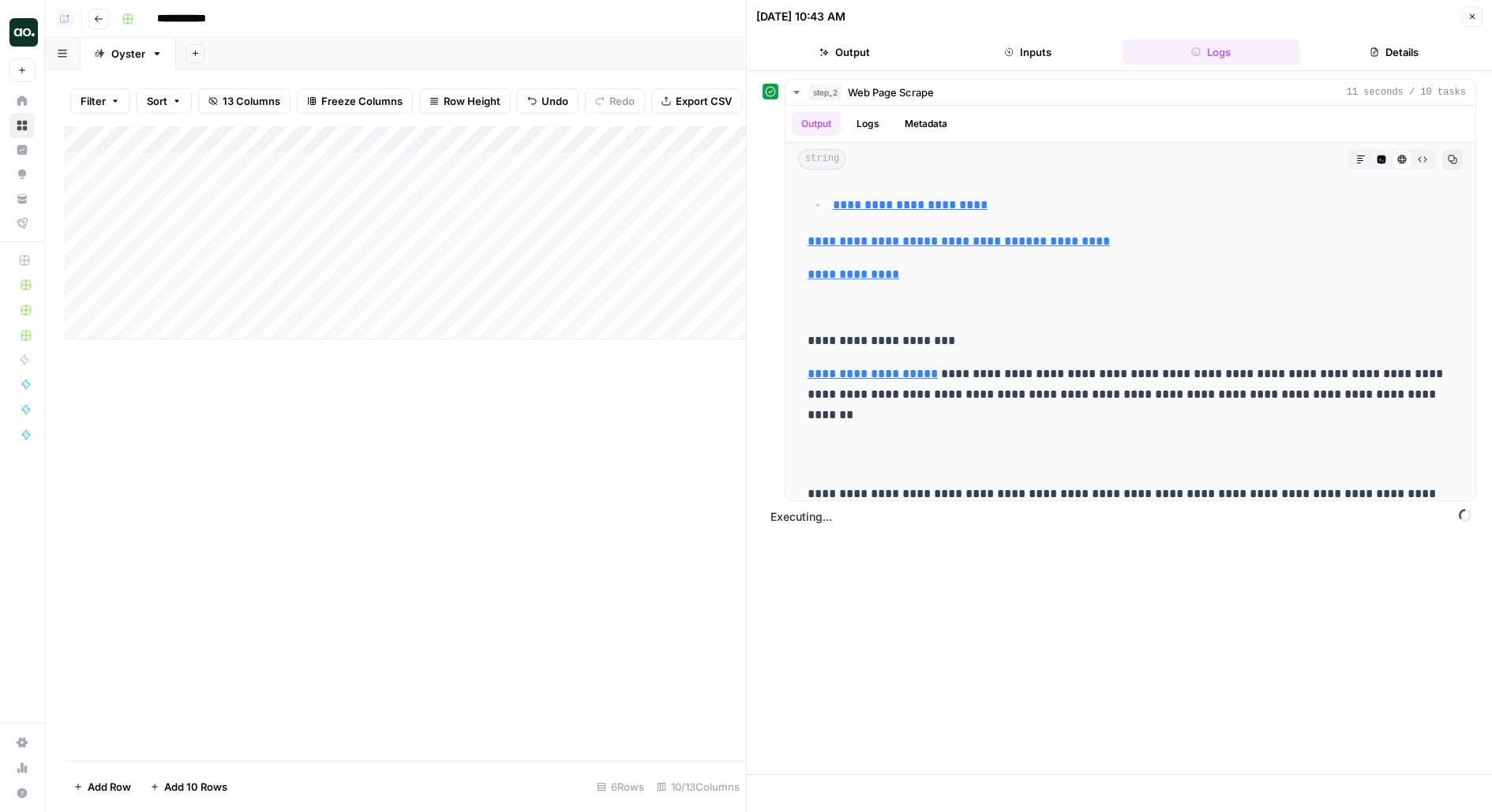
click at [1046, 53] on button "Inputs" at bounding box center [1028, 52] width 177 height 25
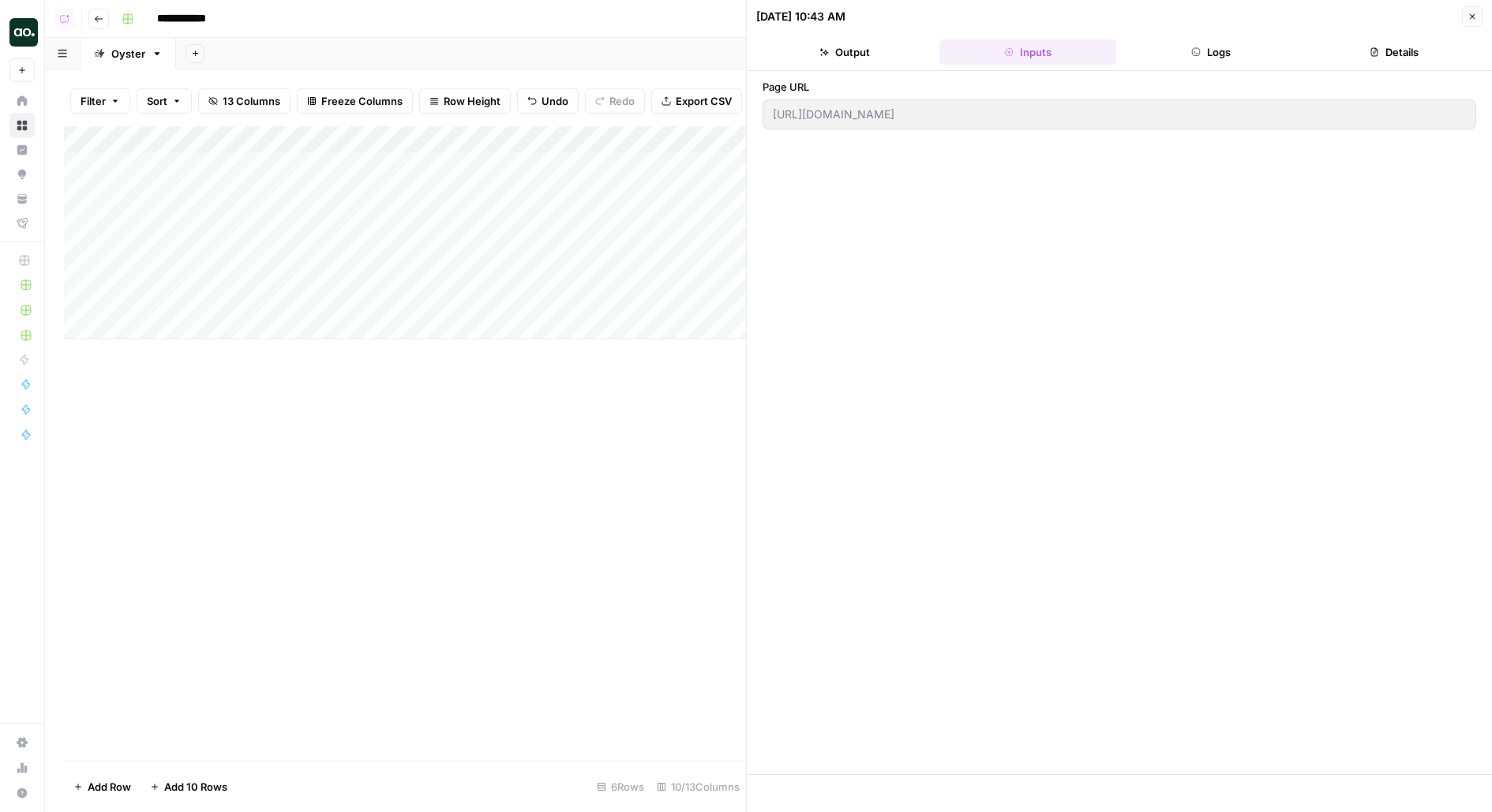
click at [1197, 42] on button "Logs" at bounding box center [1210, 52] width 177 height 25
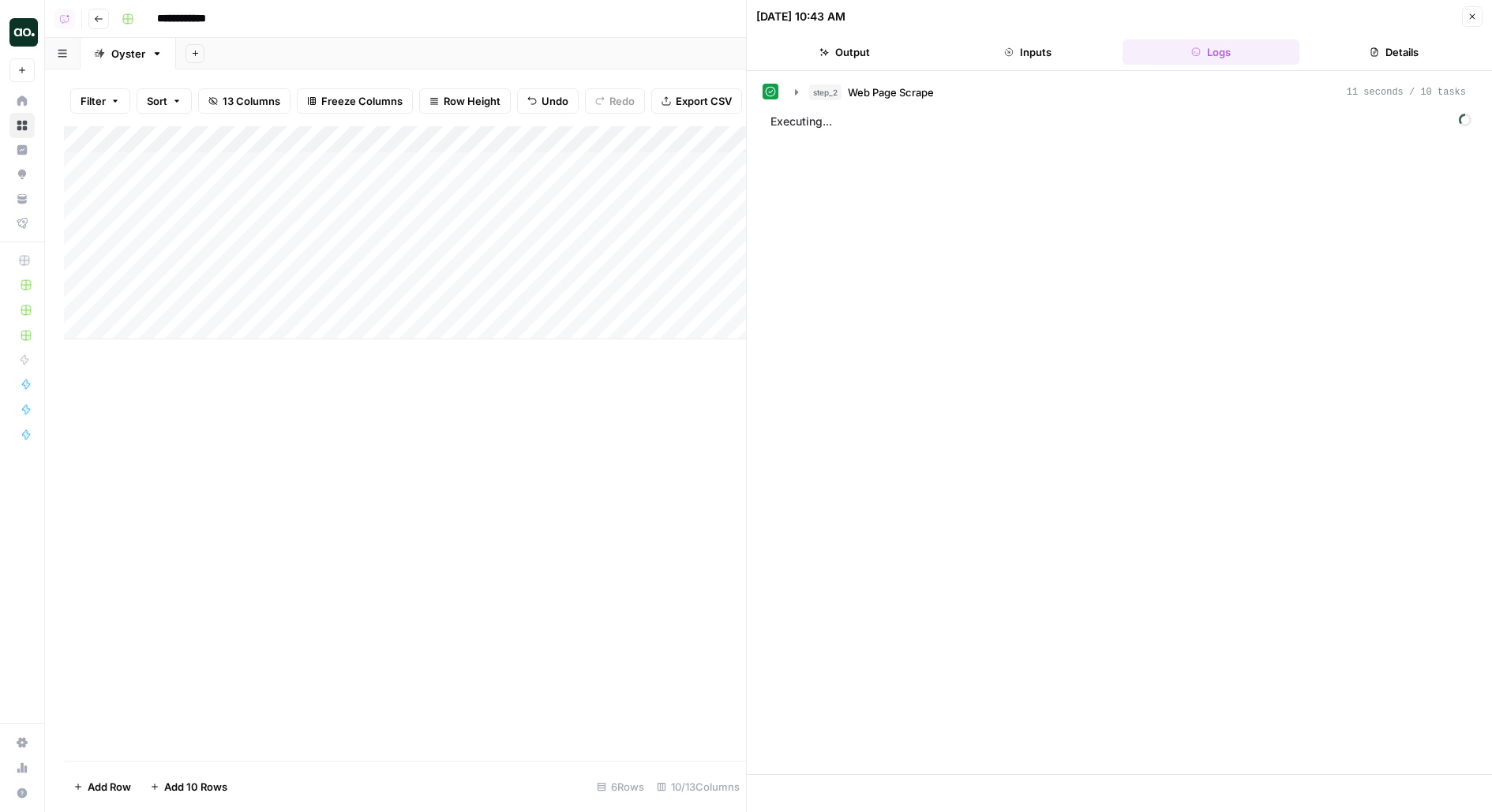
click at [1098, 104] on div "step_2 Web Page Scrape 11 seconds / 10 tasks Executing..." at bounding box center [1119, 422] width 713 height 687
click at [1098, 101] on button "step_2 Web Page Scrape 11 seconds / 10 tasks" at bounding box center [1130, 93] width 690 height 25
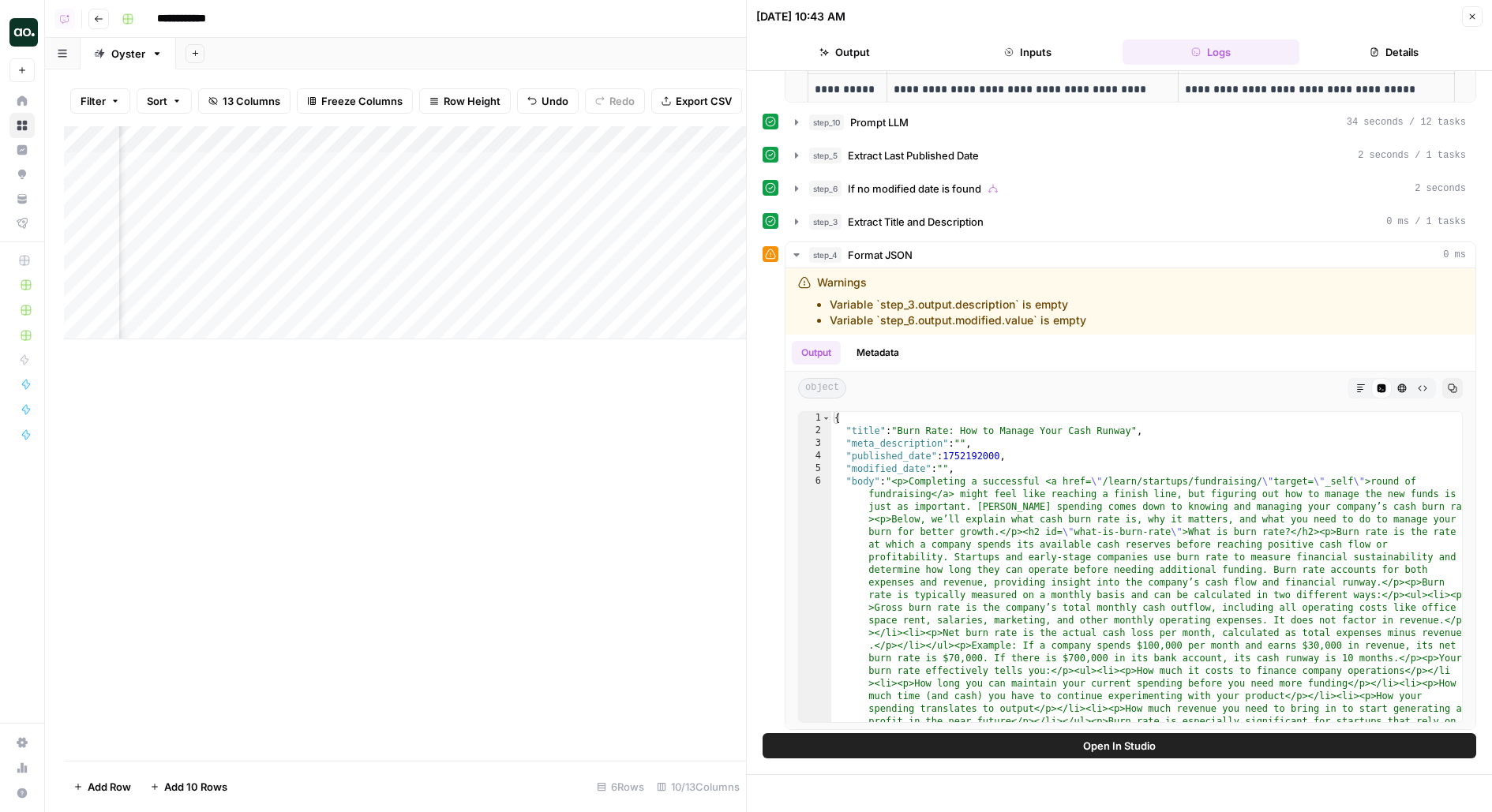
scroll to position [0, 168]
click at [592, 299] on div "Add Column" at bounding box center [404, 233] width 682 height 213
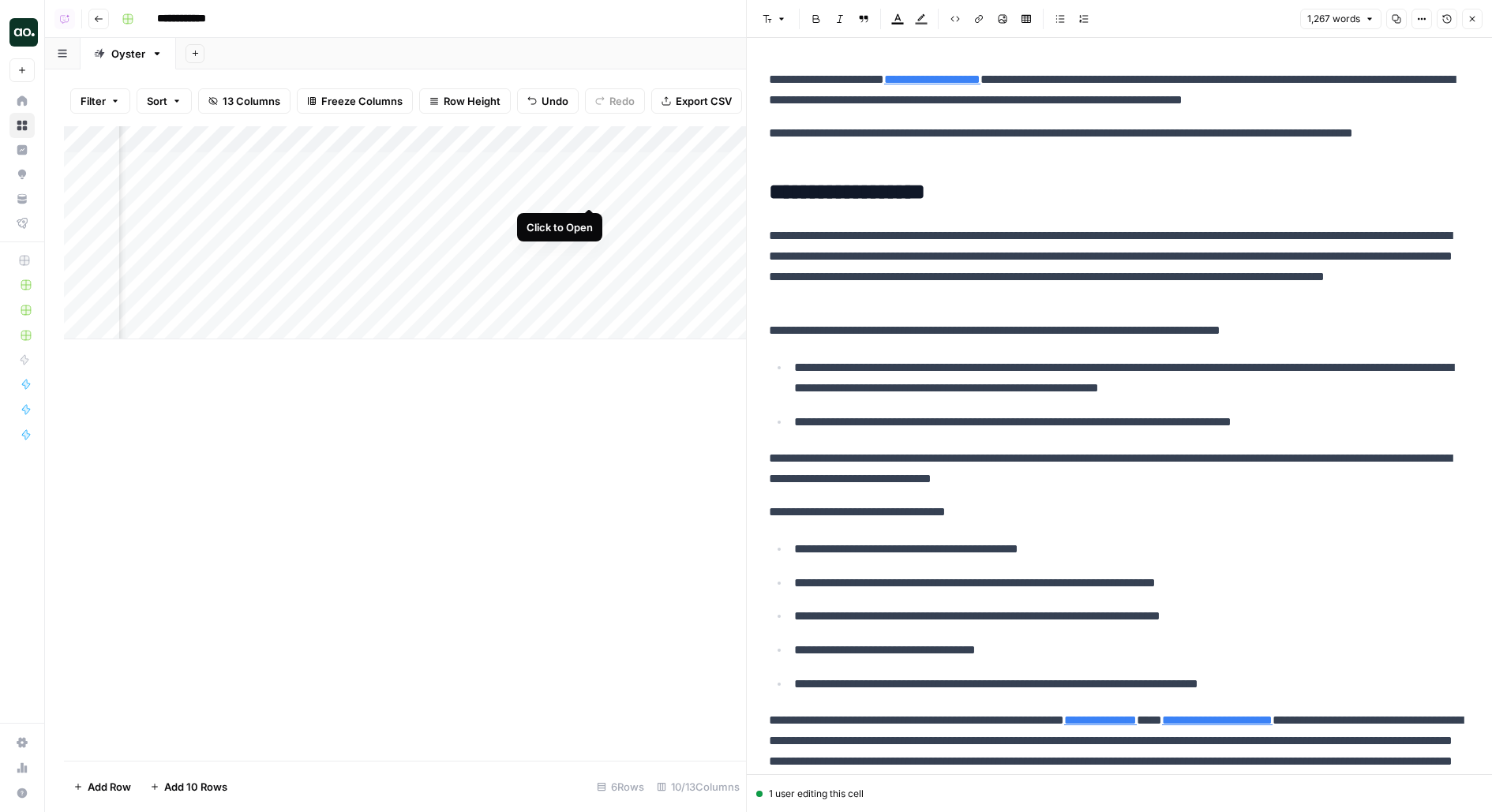
click at [587, 189] on div "Add Column" at bounding box center [404, 233] width 682 height 213
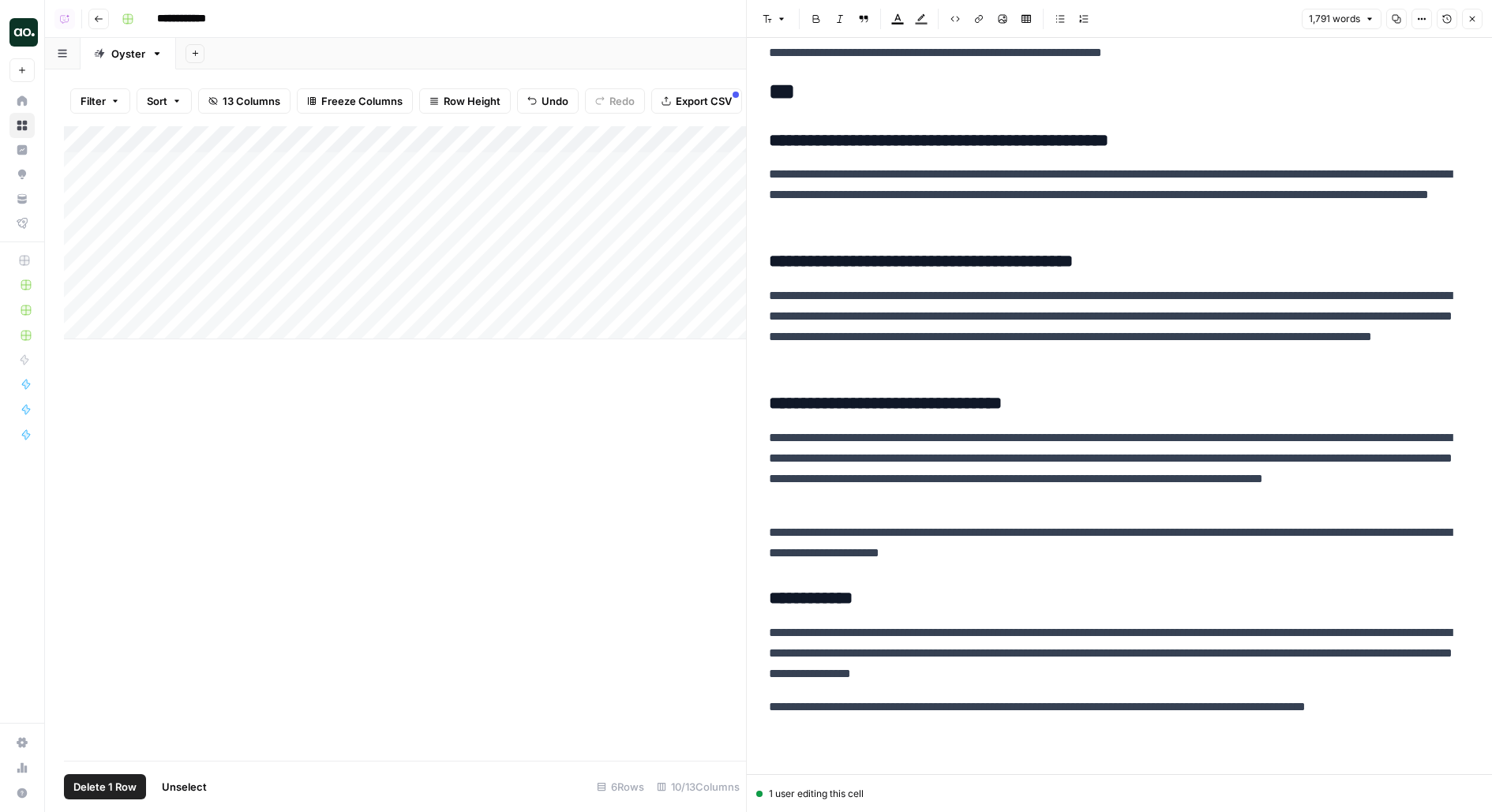
click at [87, 296] on div "Add Column" at bounding box center [404, 233] width 682 height 213
click at [128, 786] on span "Delete 1 Row" at bounding box center [105, 787] width 63 height 16
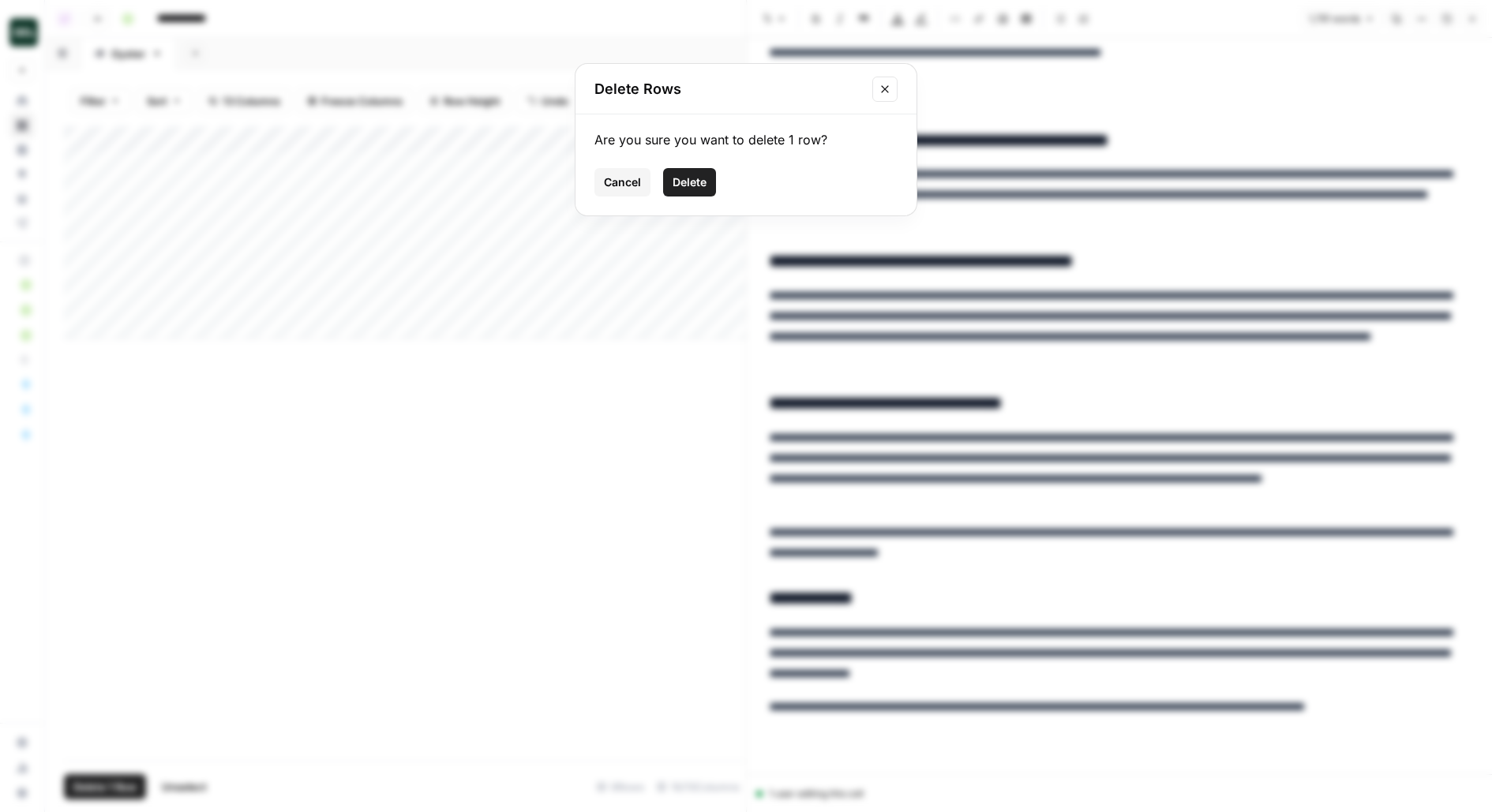
click at [684, 190] on span "Delete" at bounding box center [690, 182] width 34 height 16
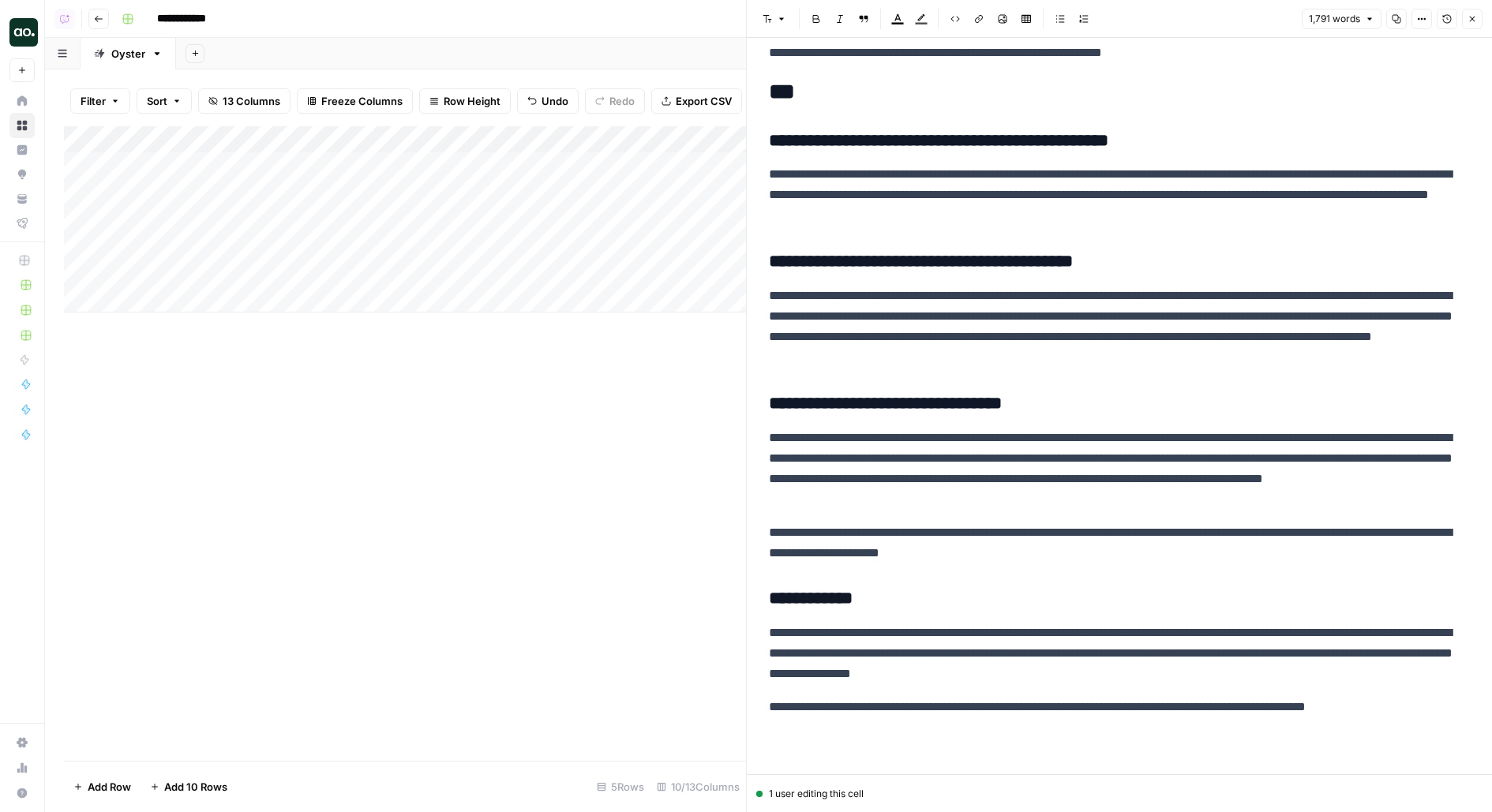
click at [1466, 22] on button "Close" at bounding box center [1471, 19] width 21 height 21
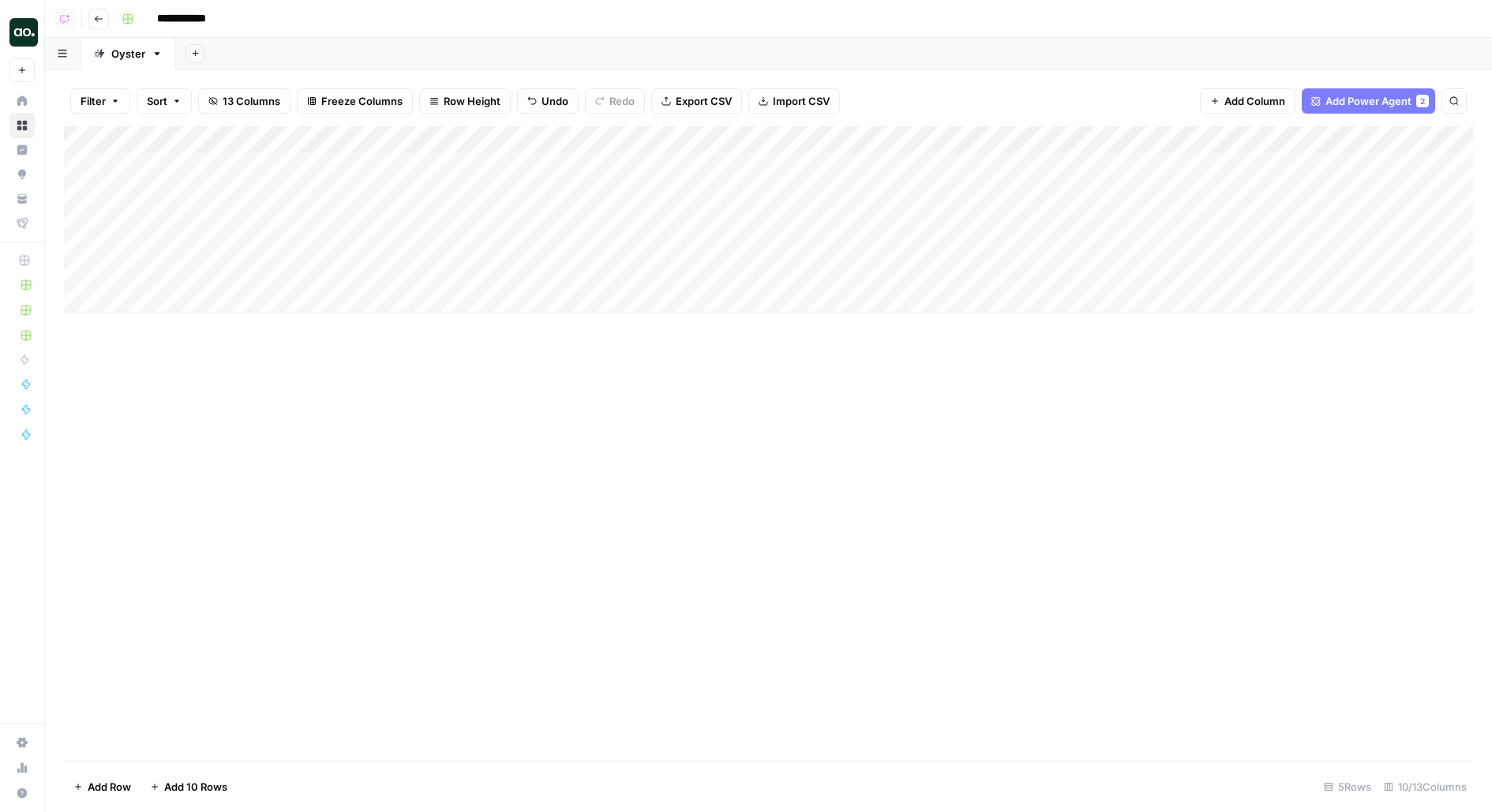
click at [165, 303] on div "Add Column" at bounding box center [768, 219] width 1408 height 186
click at [221, 303] on input at bounding box center [251, 304] width 252 height 19
type input "**********"
click at [559, 299] on div "Add Column" at bounding box center [768, 233] width 1408 height 213
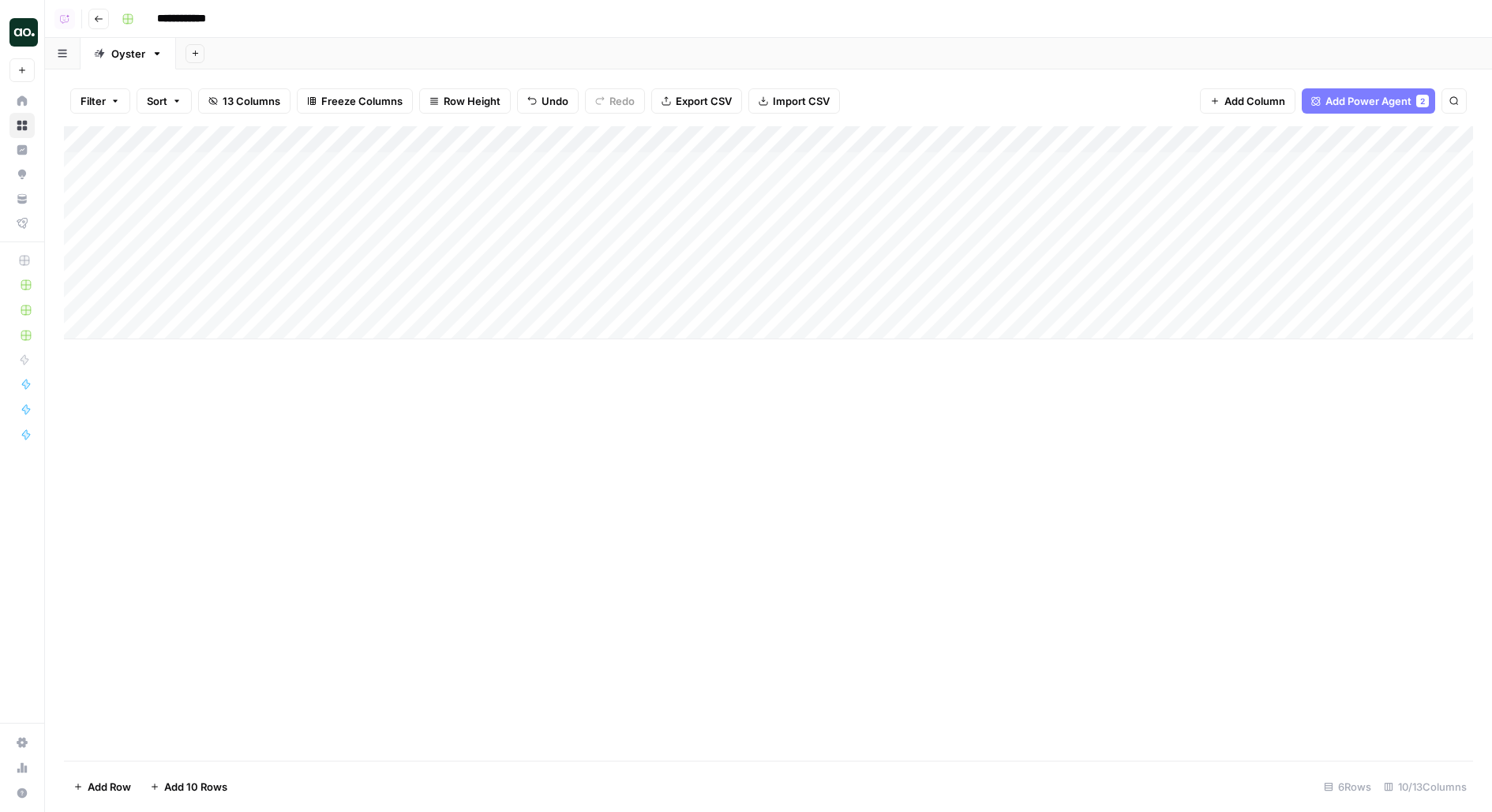
click at [726, 313] on div "Add Column" at bounding box center [768, 233] width 1408 height 213
click at [749, 302] on div "Add Column" at bounding box center [768, 246] width 1408 height 240
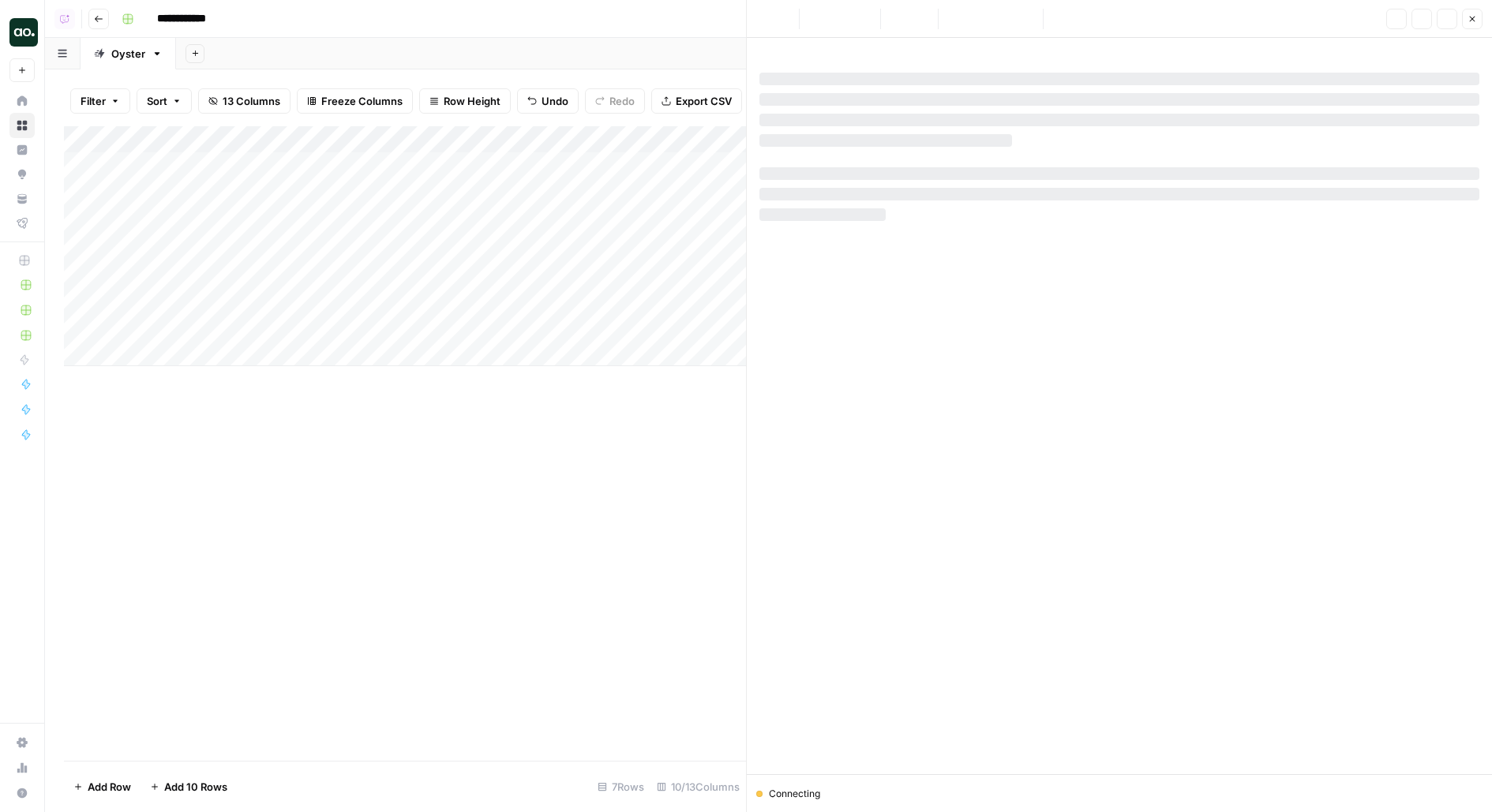
click at [1145, 169] on div at bounding box center [1118, 173] width 720 height 13
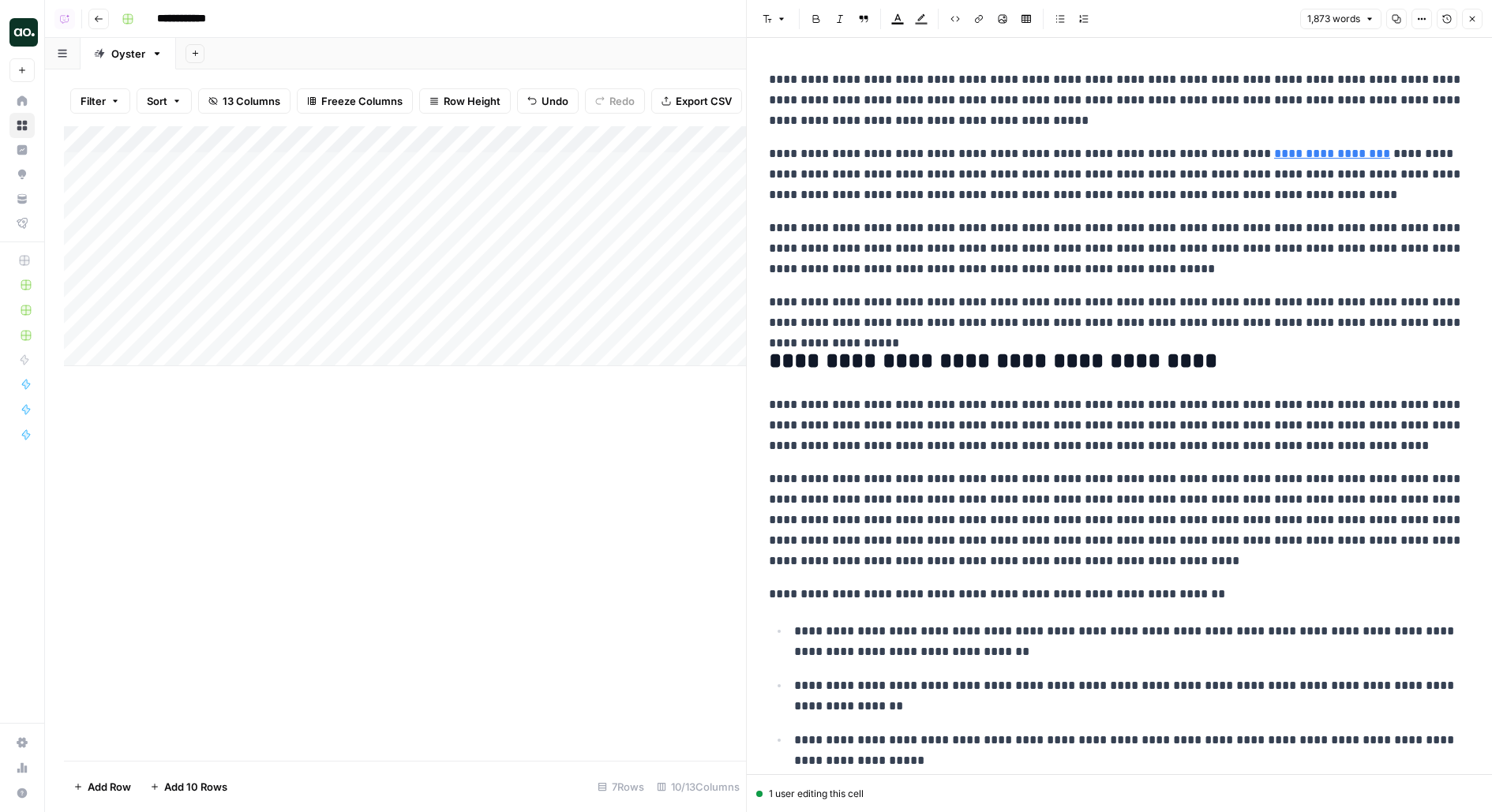
click at [1418, 21] on icon "button" at bounding box center [1421, 19] width 10 height 10
click at [1355, 168] on span "Code" at bounding box center [1375, 167] width 75 height 16
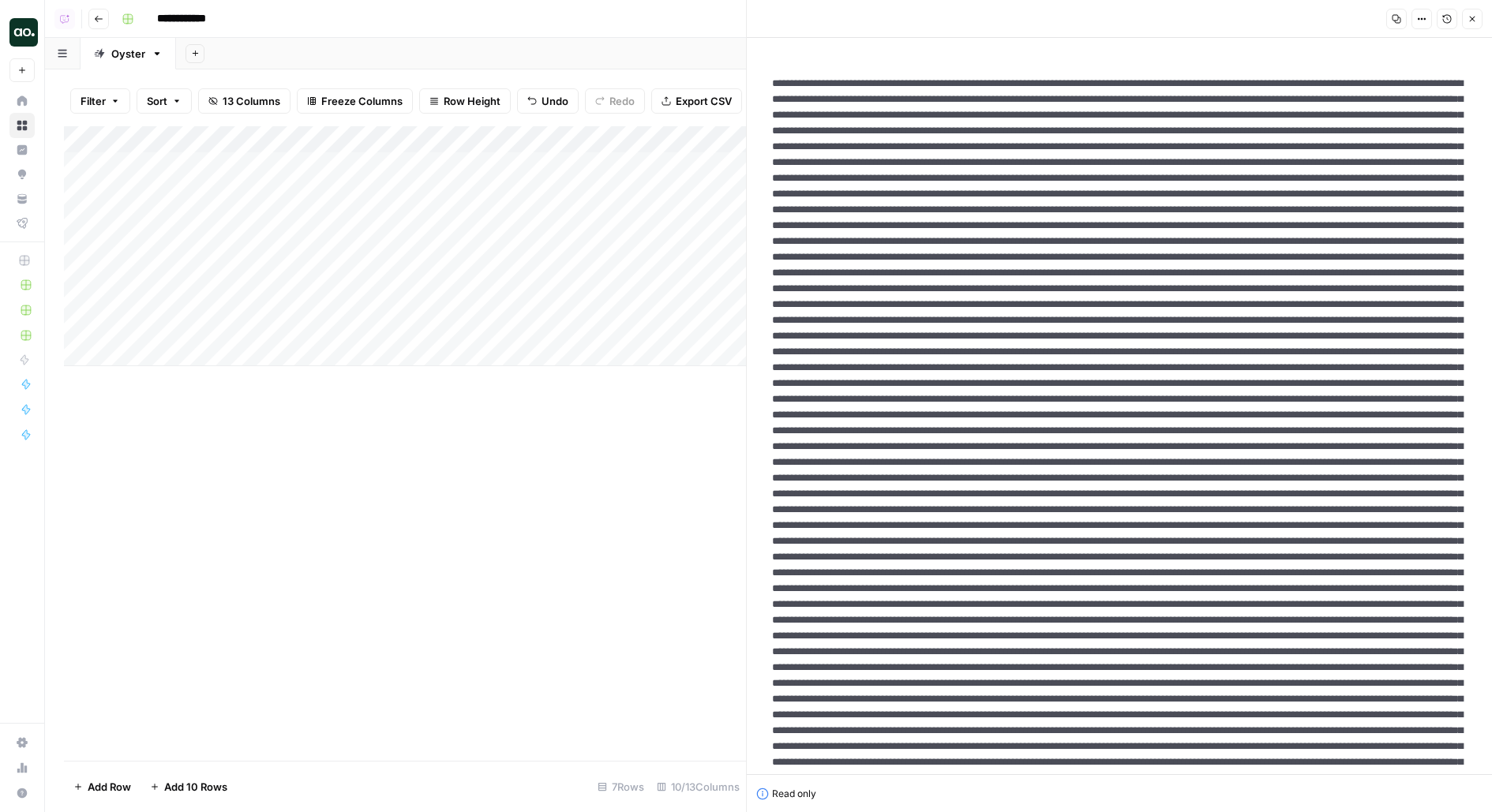
click at [1421, 13] on button "Options" at bounding box center [1421, 19] width 21 height 21
click at [1333, 130] on div "Code" at bounding box center [1370, 132] width 100 height 16
click at [1400, 23] on button "Copy" at bounding box center [1396, 19] width 21 height 21
click at [1427, 22] on button "Options" at bounding box center [1421, 19] width 21 height 21
click at [1384, 110] on span "HTML" at bounding box center [1375, 110] width 75 height 16
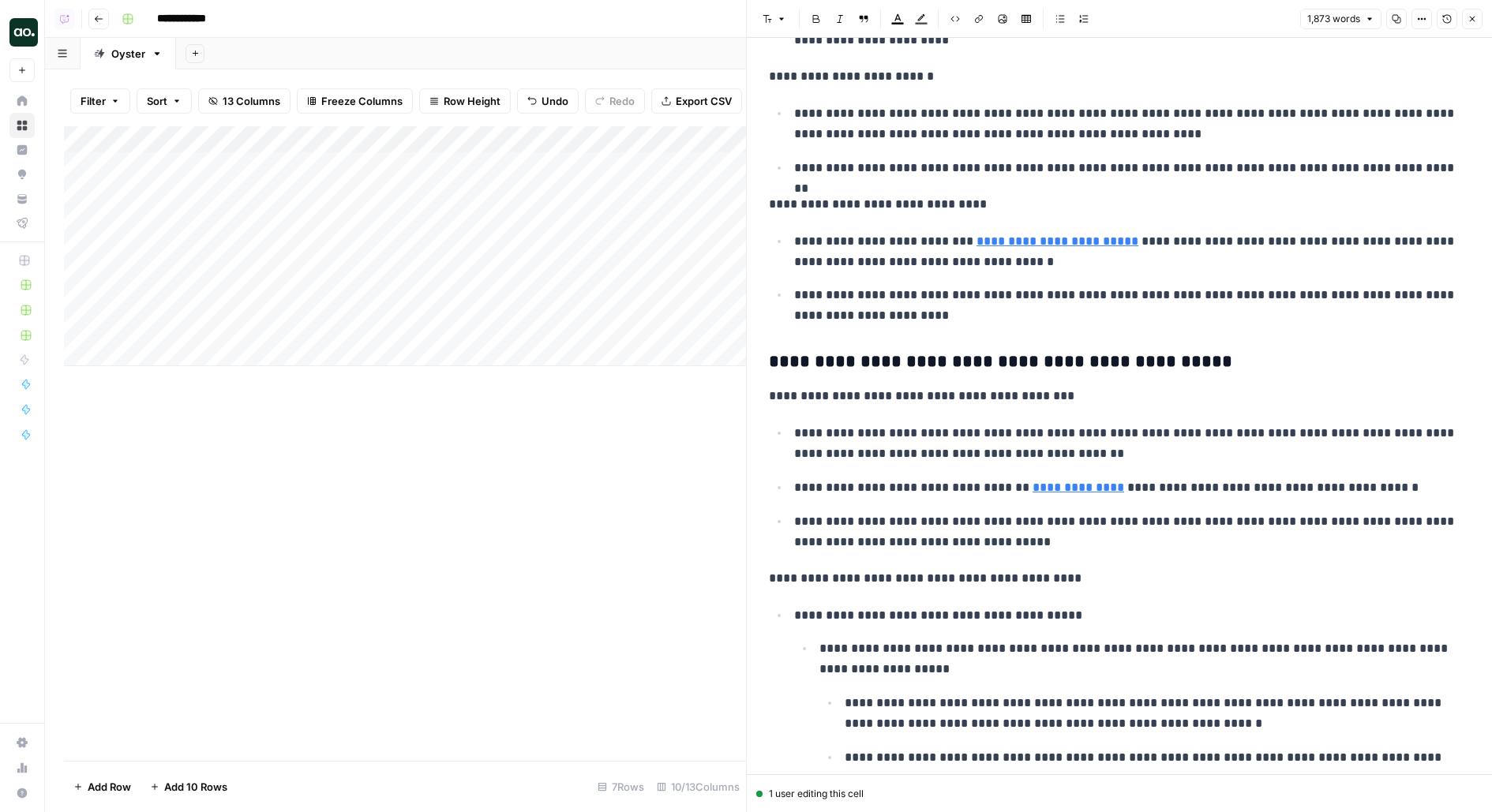
scroll to position [2706, 0]
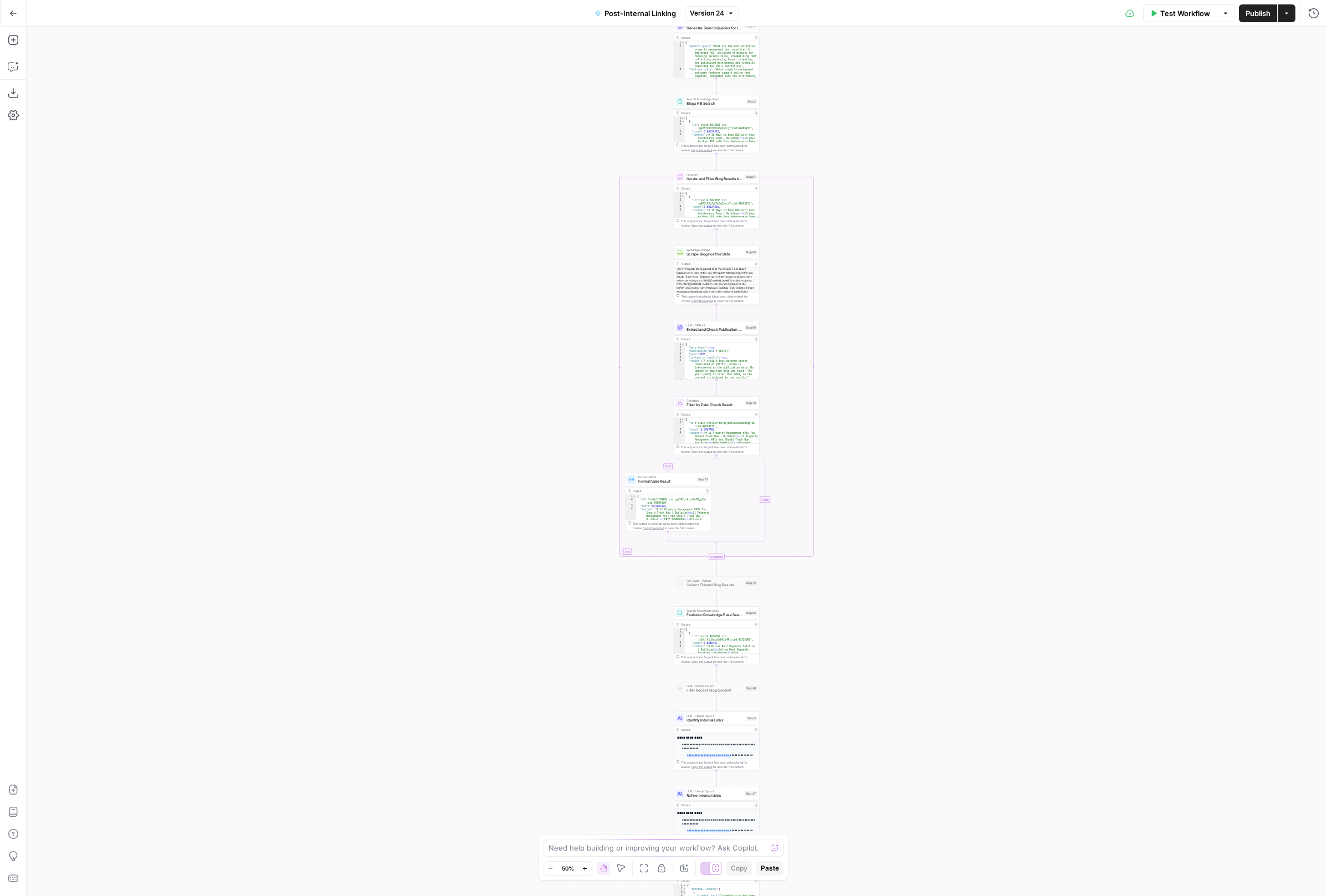
drag, startPoint x: 853, startPoint y: 174, endPoint x: 847, endPoint y: 96, distance: 78.2
click at [850, 103] on div "**********" at bounding box center [677, 461] width 1301 height 870
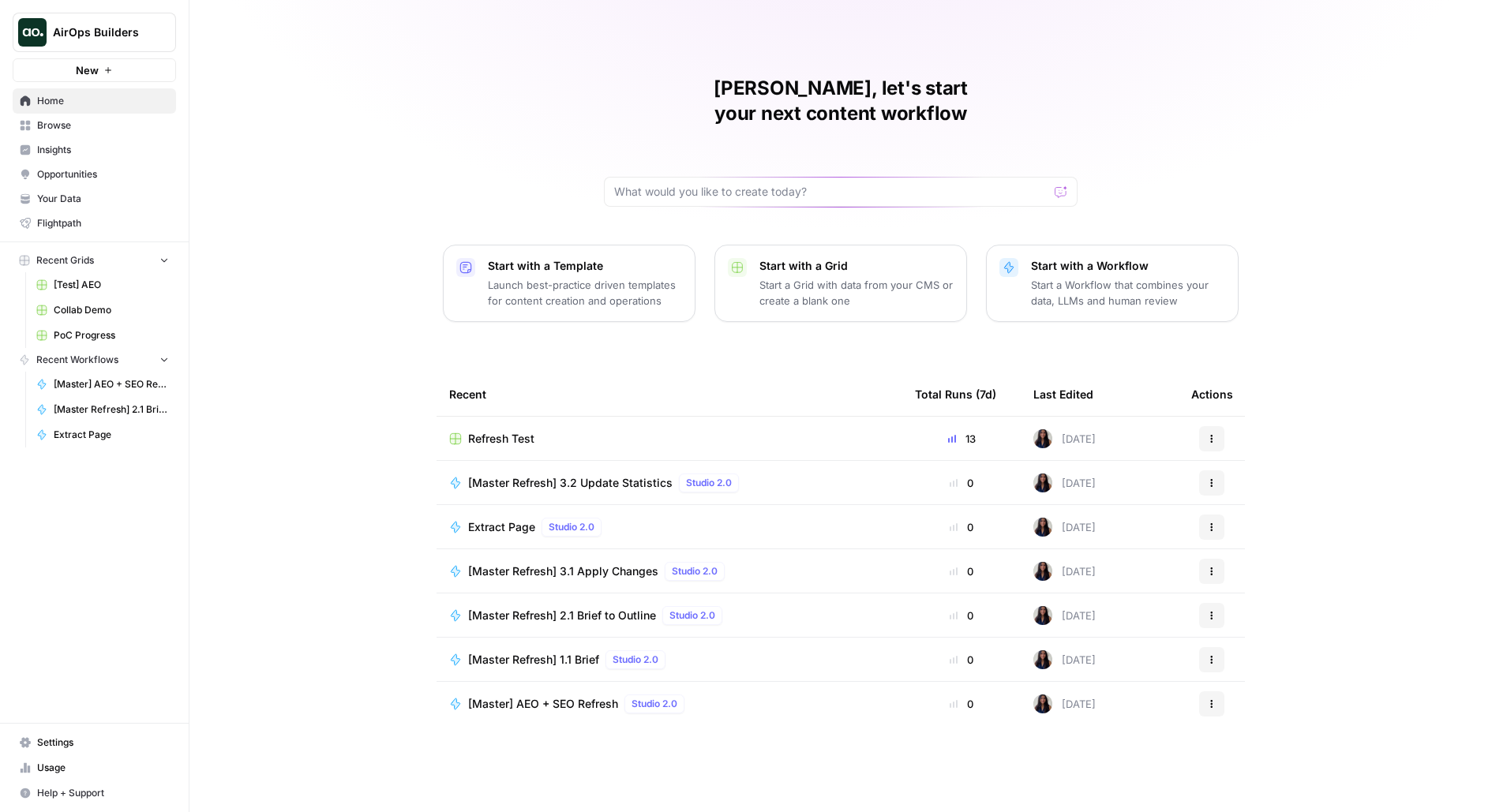
click at [72, 46] on button "AirOps Builders" at bounding box center [94, 32] width 163 height 40
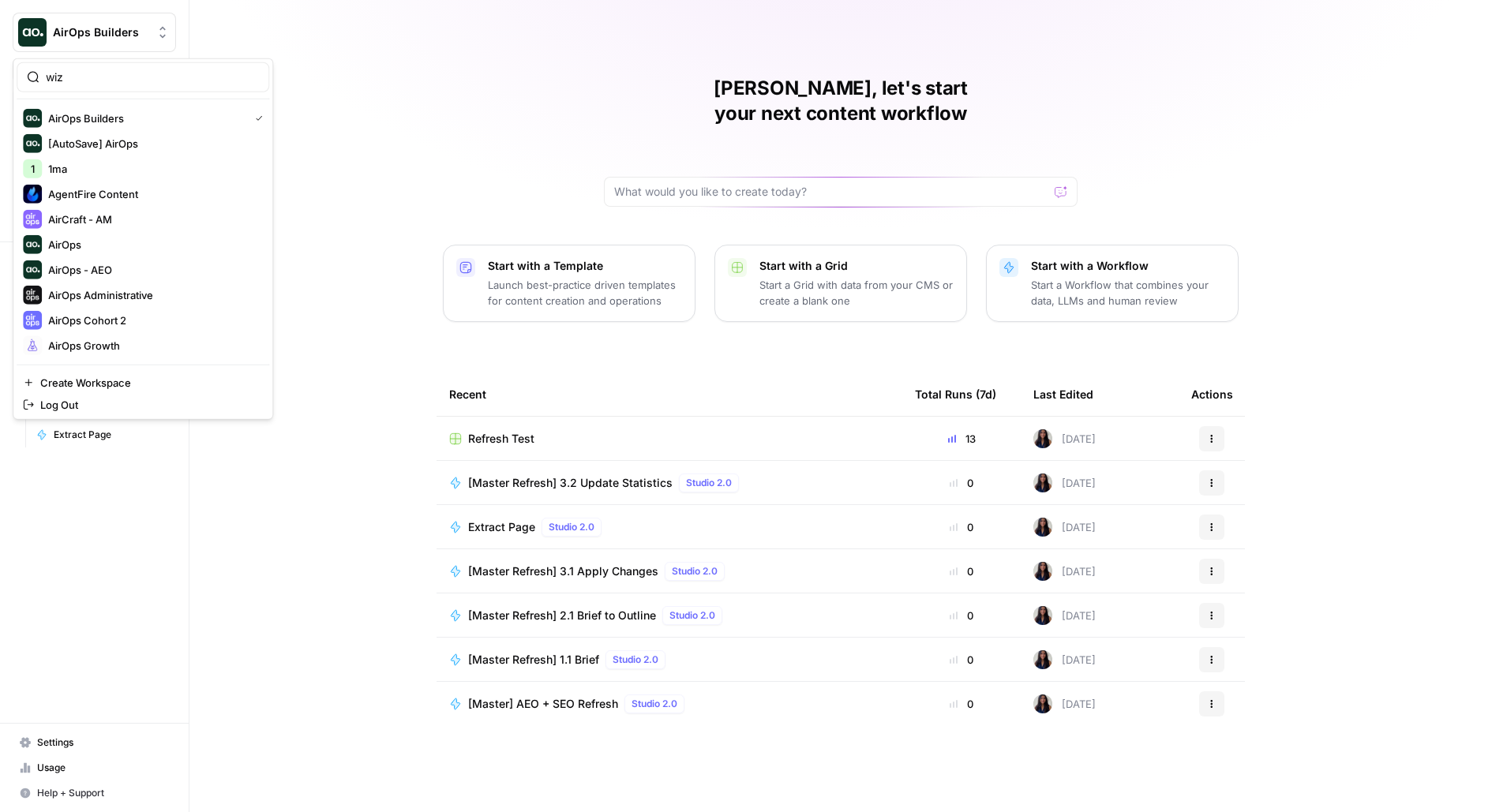
type input "wiz"
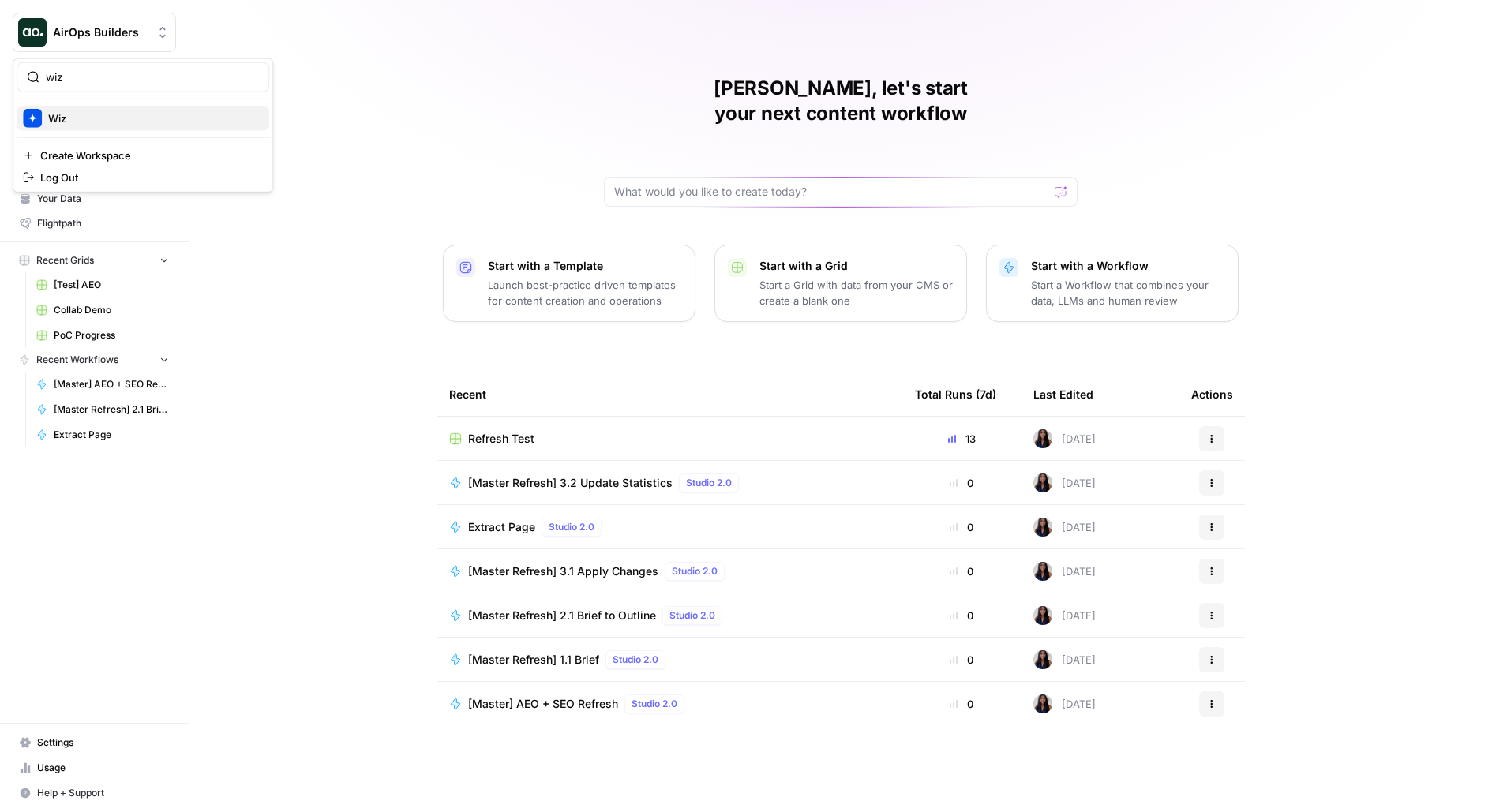
click button "Wiz" at bounding box center [142, 119] width 252 height 25
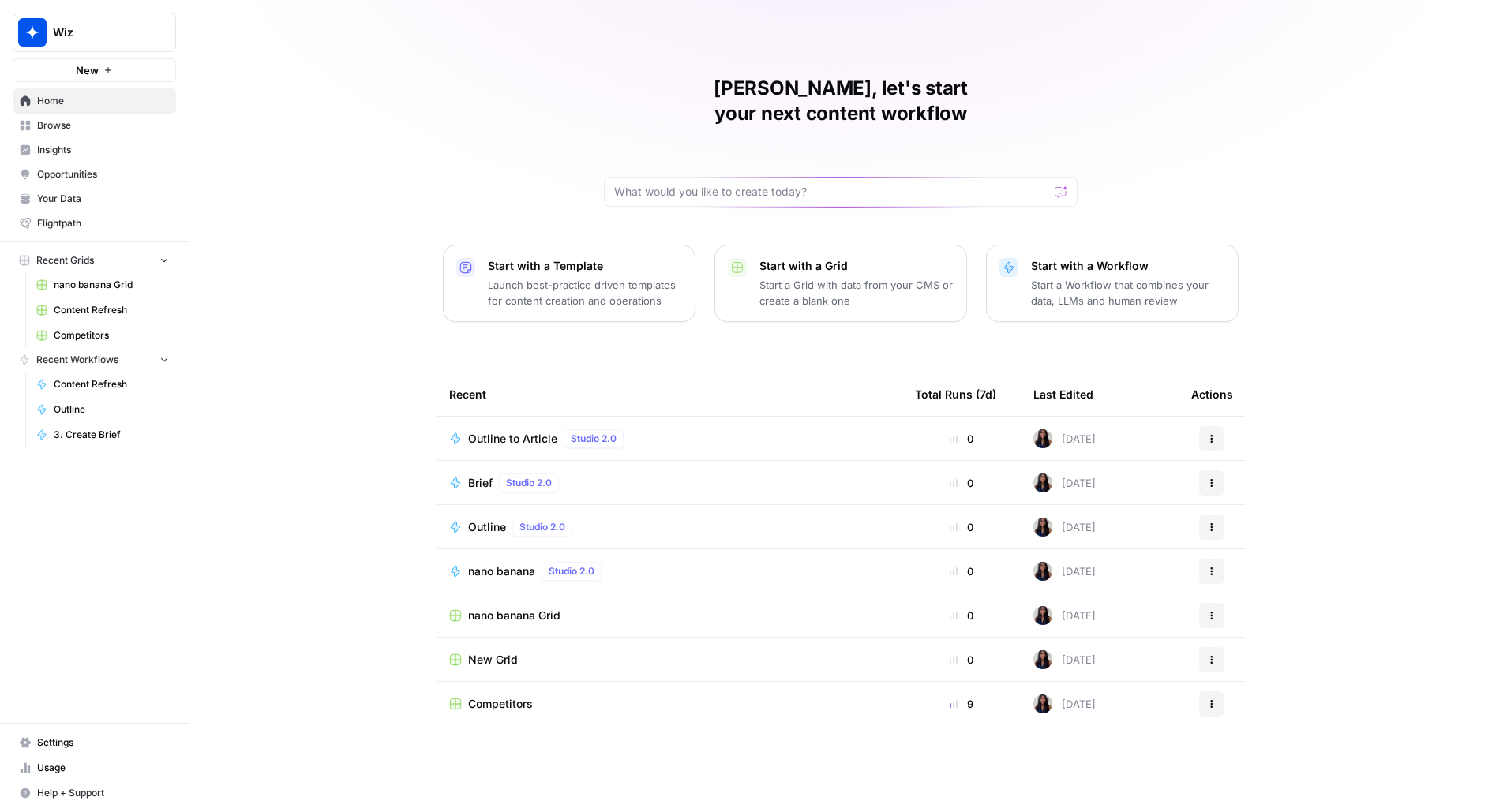
click at [86, 315] on span "Content Refresh" at bounding box center [111, 310] width 115 height 14
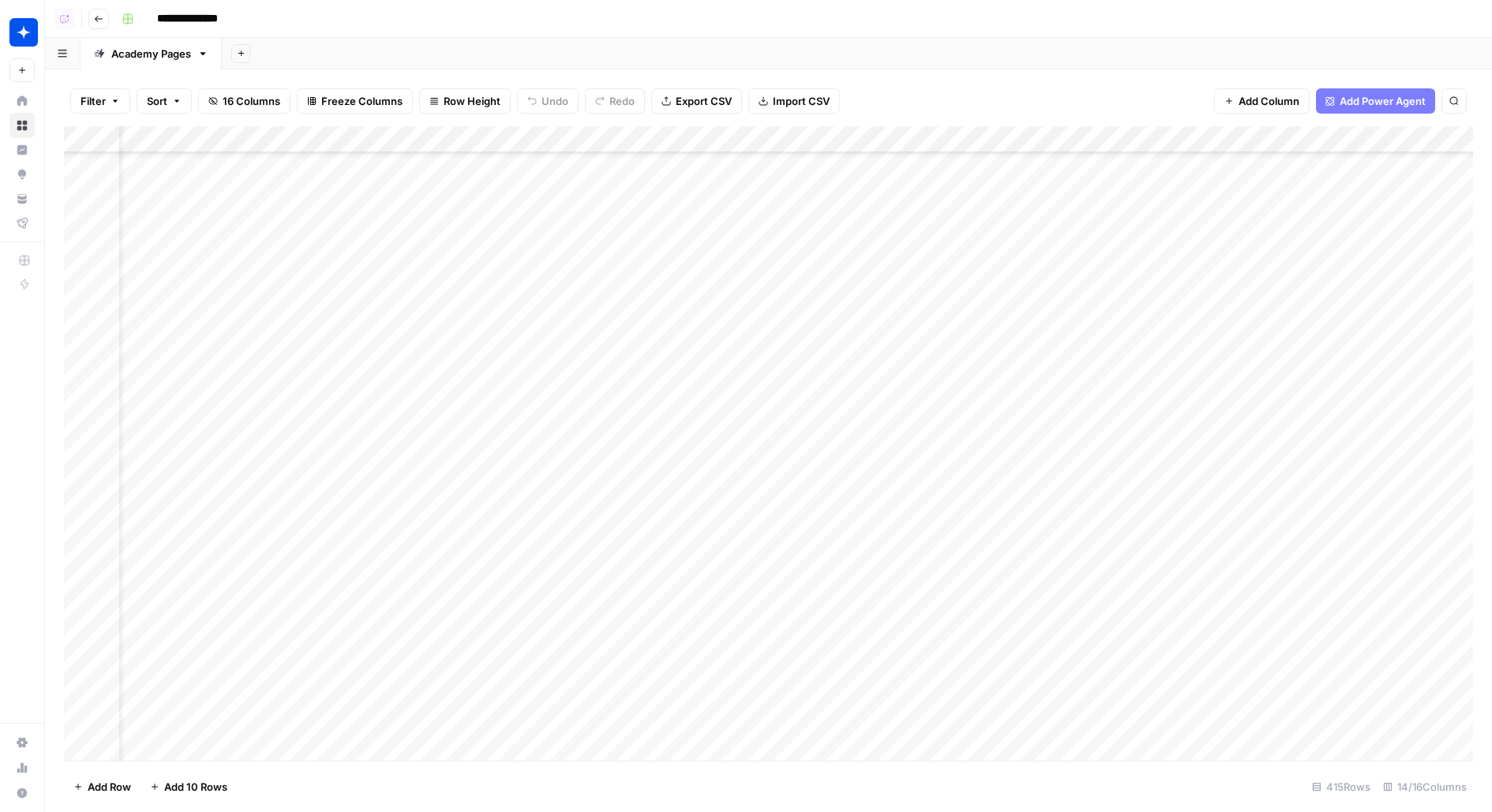
scroll to position [120, 95]
click at [1180, 365] on div "Add Column" at bounding box center [768, 444] width 1408 height 634
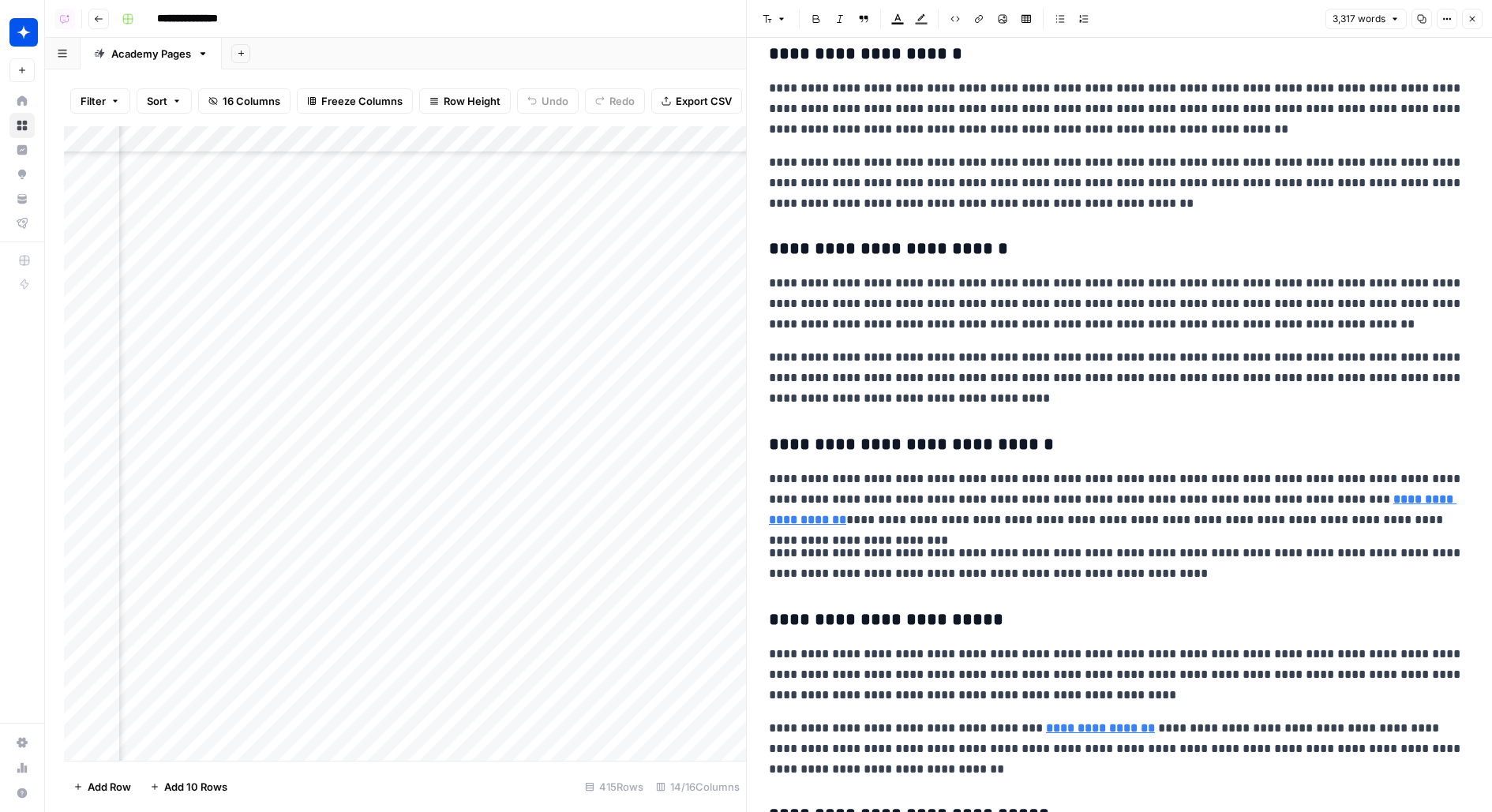
scroll to position [5327, 0]
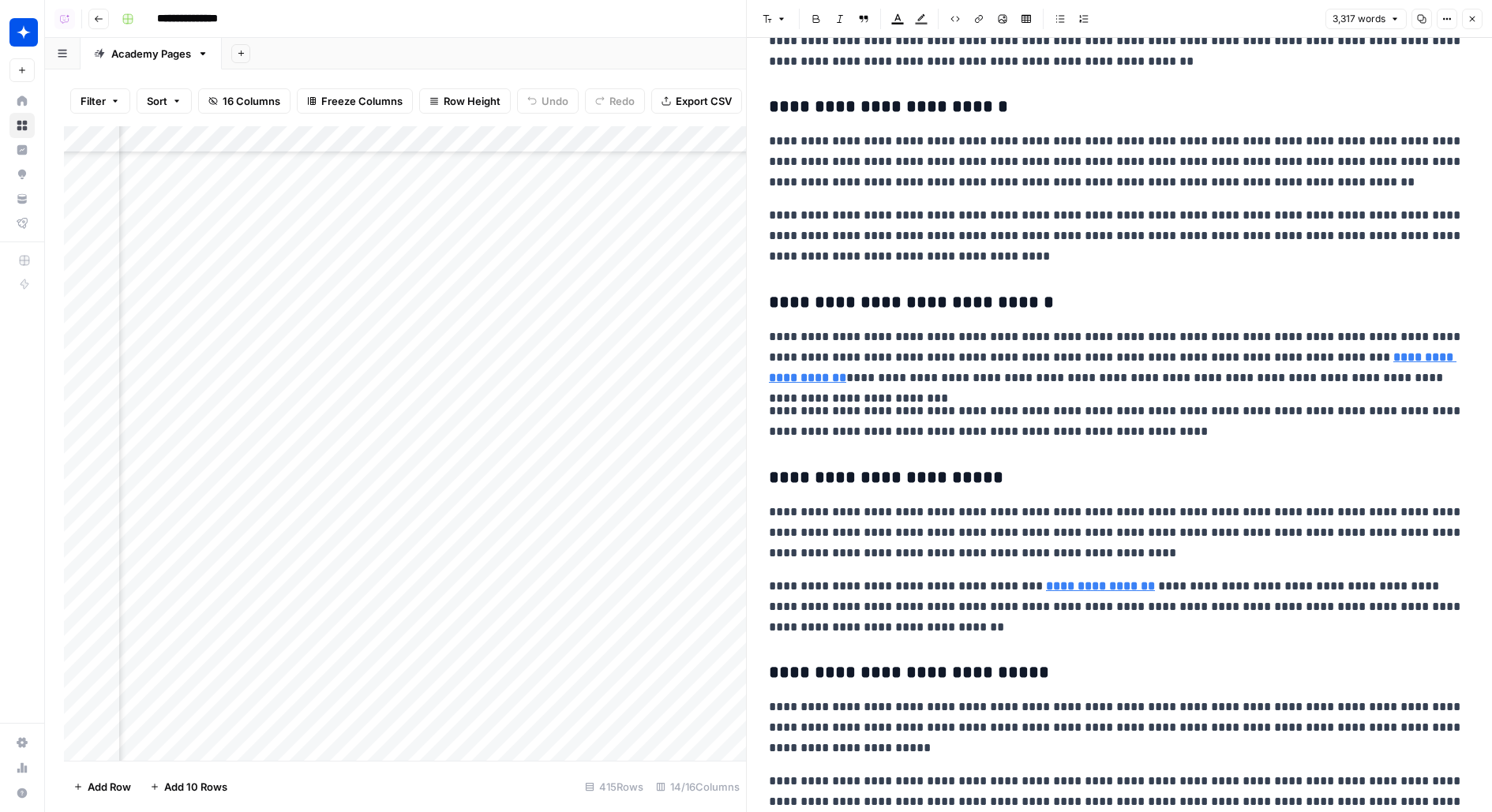
click at [1474, 15] on icon "button" at bounding box center [1471, 19] width 10 height 10
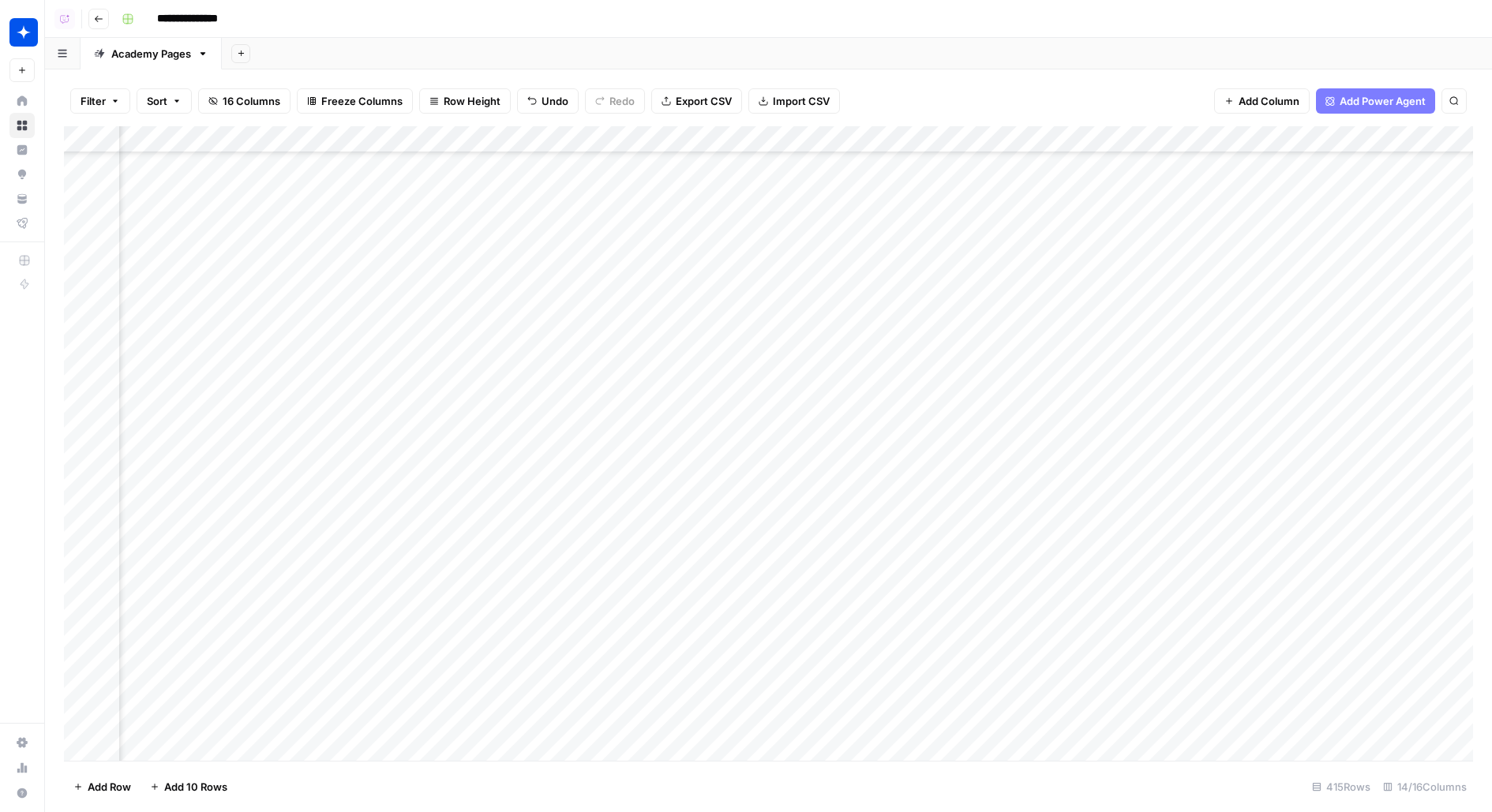
scroll to position [829, 0]
click at [496, 599] on div "Add Column" at bounding box center [768, 444] width 1408 height 634
click at [498, 486] on div "Add Column" at bounding box center [768, 444] width 1408 height 634
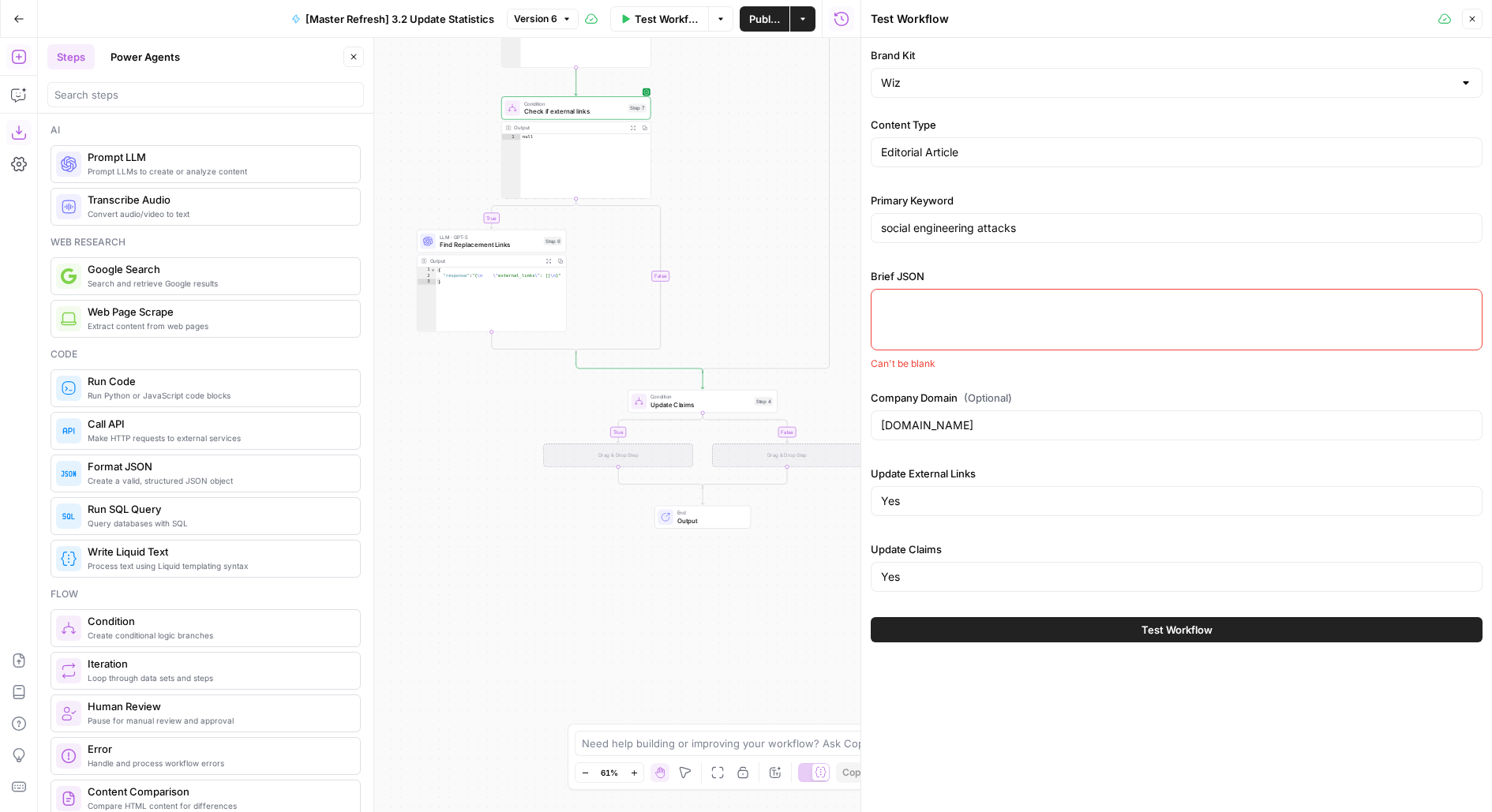
click at [1093, 316] on div at bounding box center [1176, 320] width 612 height 62
paste textarea "<l>Ipsumd sitametcons ad el seddoe temporinc utla etdolor ma aliquaenim ad mini…"
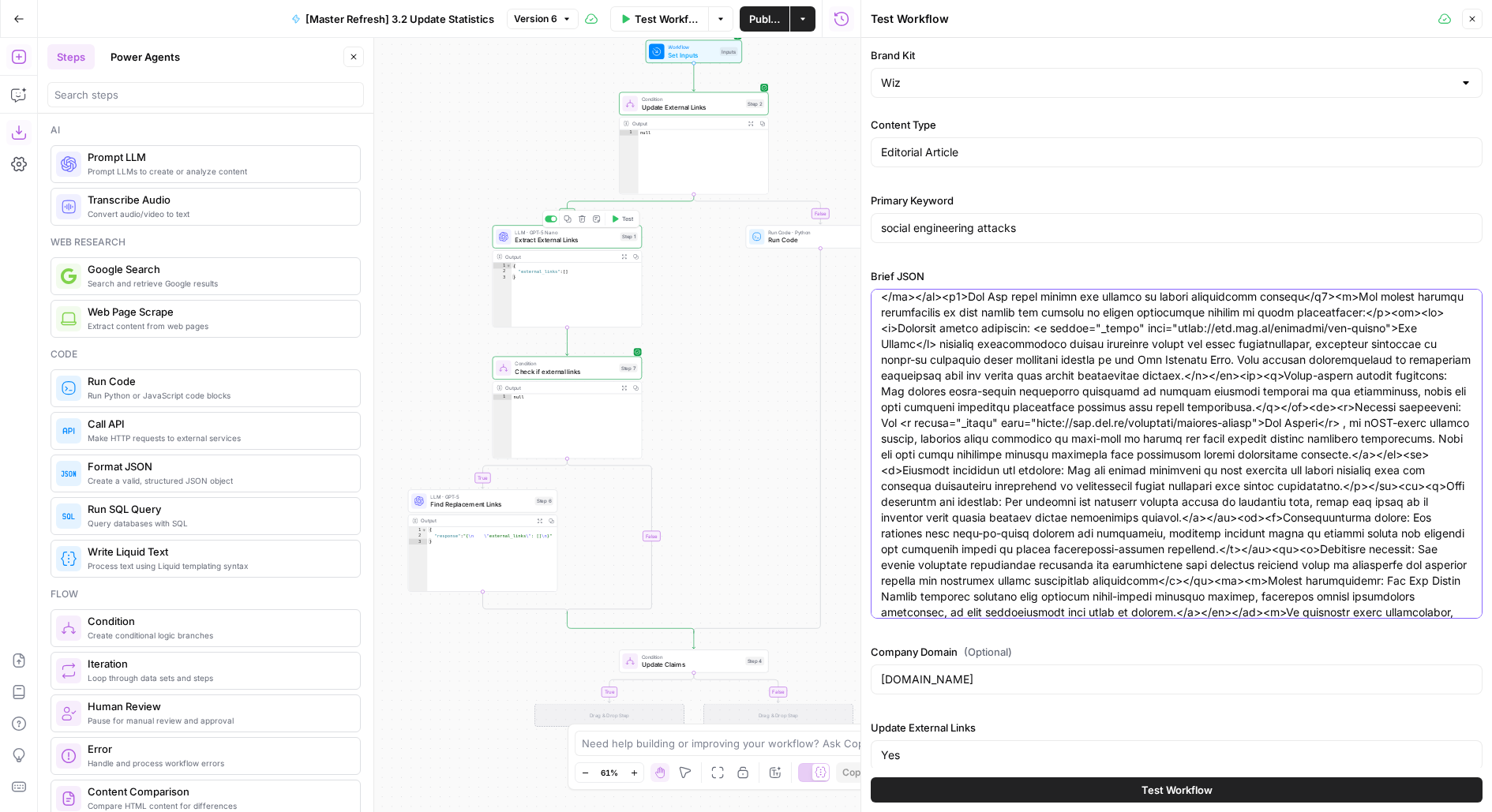
type textarea "<l>Ipsumd sitametcons ad el seddoe temporinc utla etdolor ma aliquaenim ad mini…"
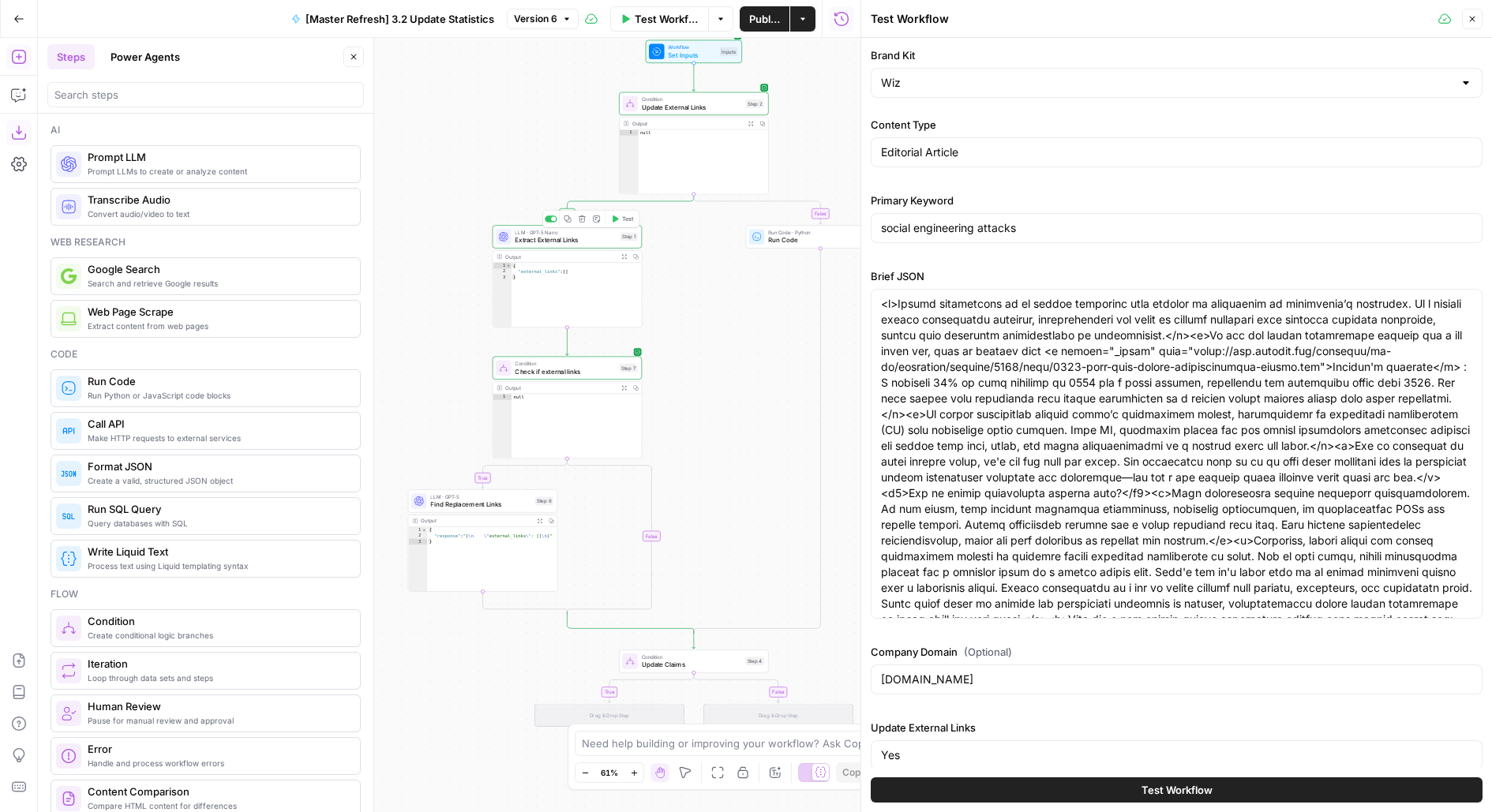
click at [628, 220] on span "Test" at bounding box center [627, 219] width 12 height 9
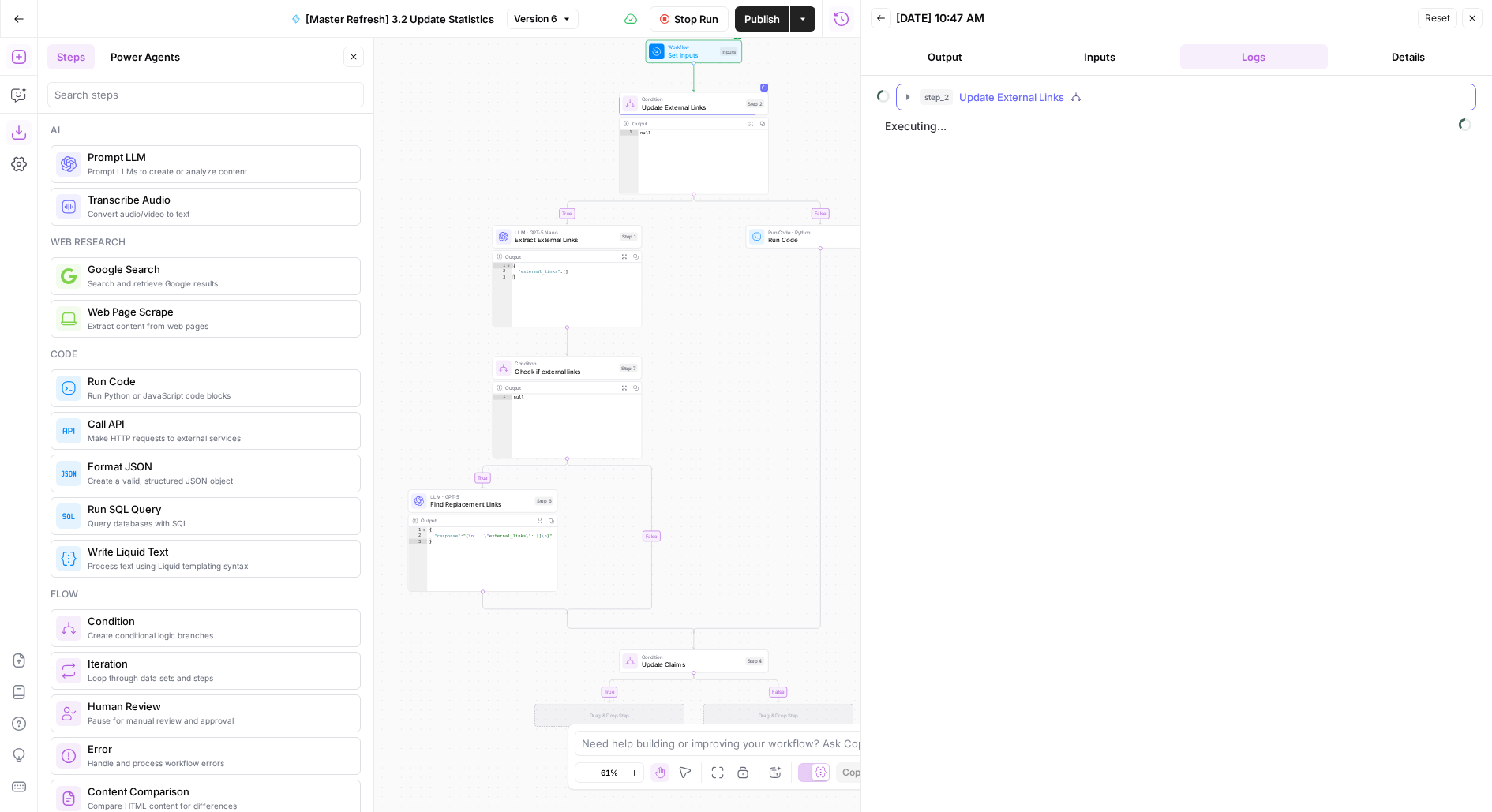
click at [966, 86] on button "step_2 Update External Links" at bounding box center [1186, 97] width 578 height 25
drag, startPoint x: 721, startPoint y: 365, endPoint x: 726, endPoint y: 329, distance: 36.3
click at [726, 332] on div "true true false false true false Workflow Set Inputs Inputs Condition Update Ex…" at bounding box center [449, 425] width 823 height 774
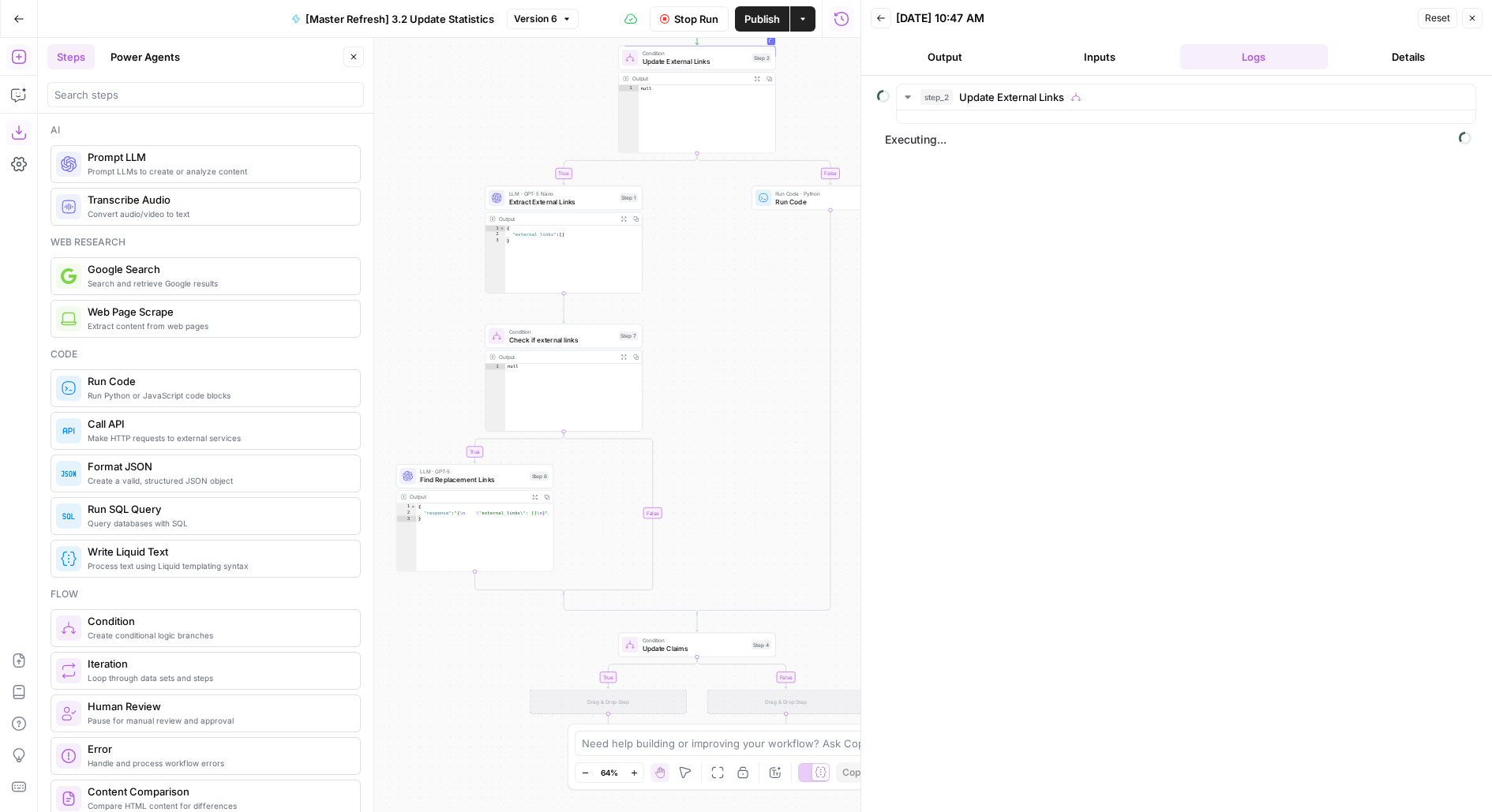
click at [353, 66] on button "Close" at bounding box center [353, 57] width 21 height 21
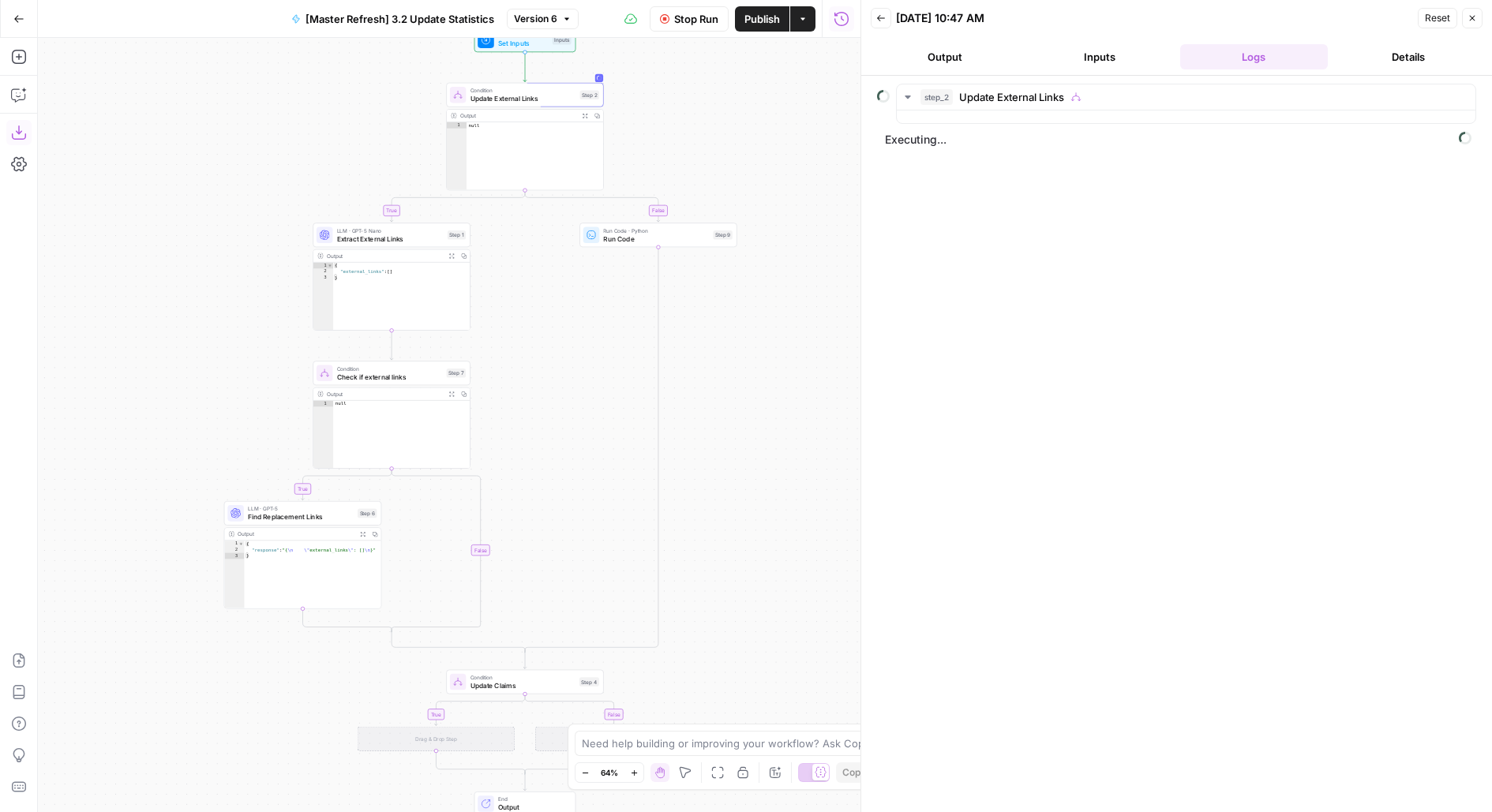
drag, startPoint x: 376, startPoint y: 216, endPoint x: 185, endPoint y: 257, distance: 195.4
click at [185, 257] on div "true true false false true false Workflow Set Inputs Inputs Condition Update Ex…" at bounding box center [449, 425] width 823 height 774
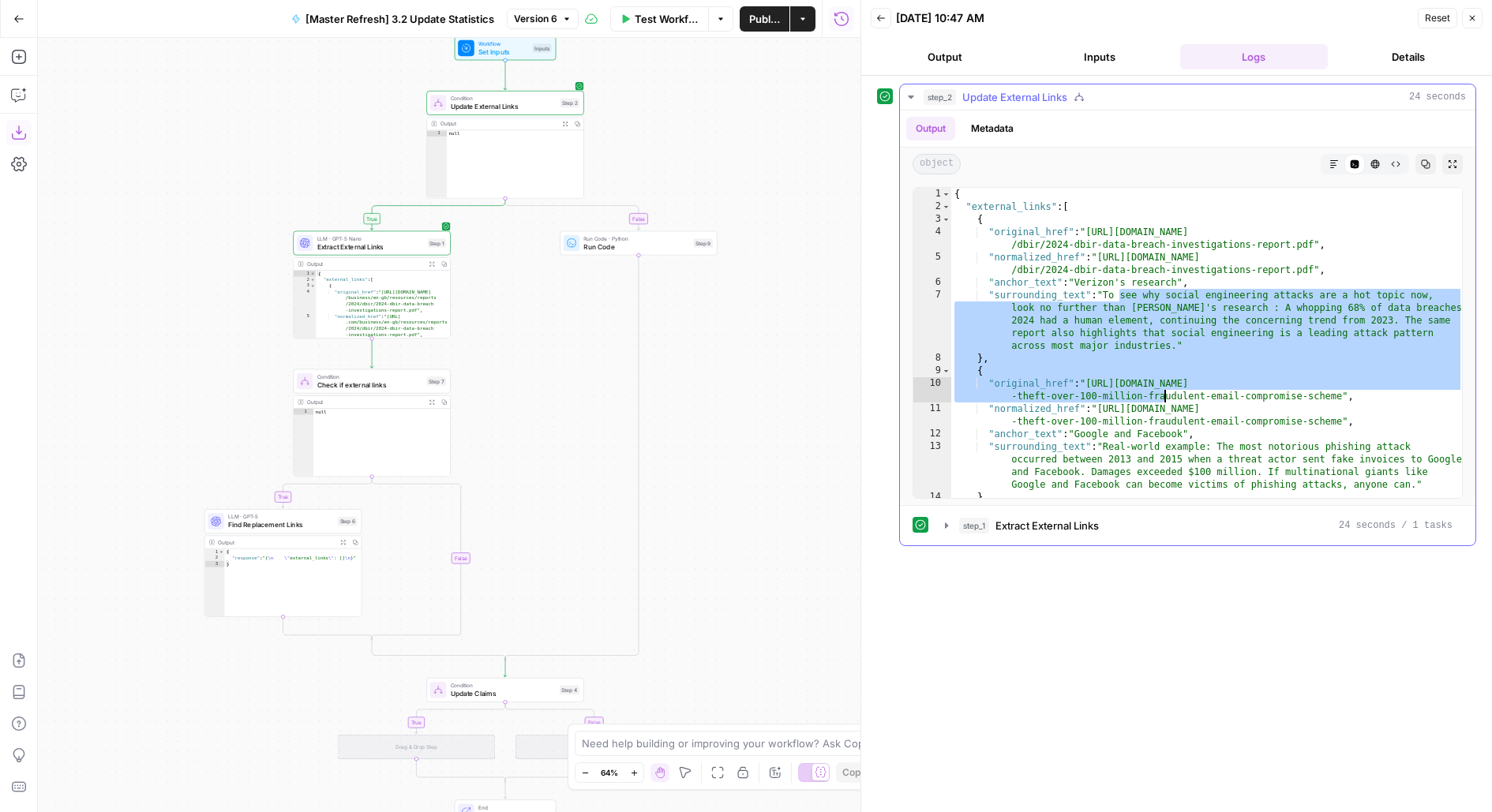
drag, startPoint x: 1116, startPoint y: 292, endPoint x: 1162, endPoint y: 389, distance: 107.4
click at [1162, 389] on div "{ "external_links" : [ { "original_href" : "[URL][DOMAIN_NAME] /dbir/2024-dbir-…" at bounding box center [1207, 356] width 512 height 336
type textarea "**********"
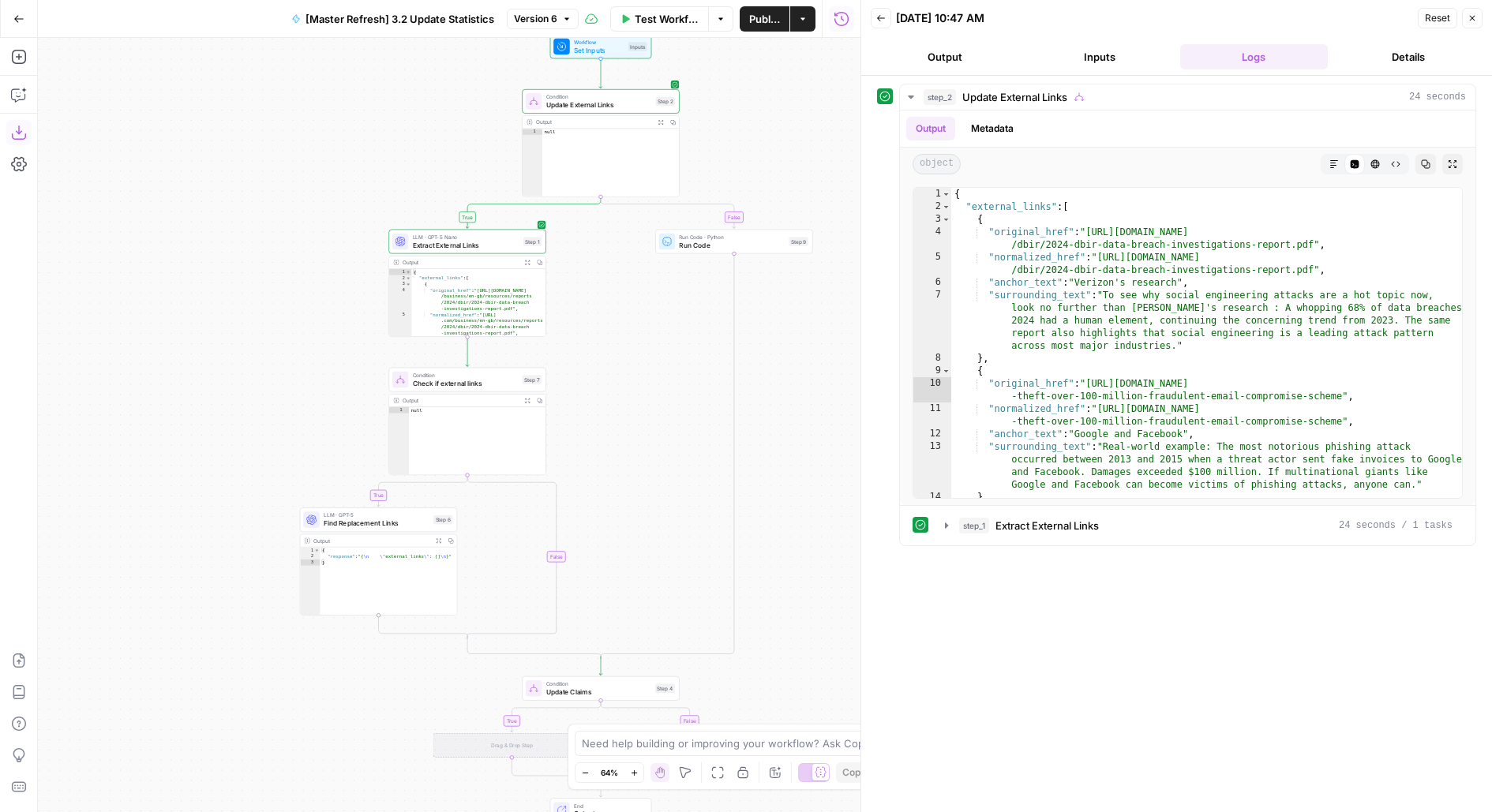
drag, startPoint x: 686, startPoint y: 173, endPoint x: 808, endPoint y: 172, distance: 122.0
click at [805, 172] on div "true true false false true false Workflow Set Inputs Inputs Condition Update Ex…" at bounding box center [449, 425] width 823 height 774
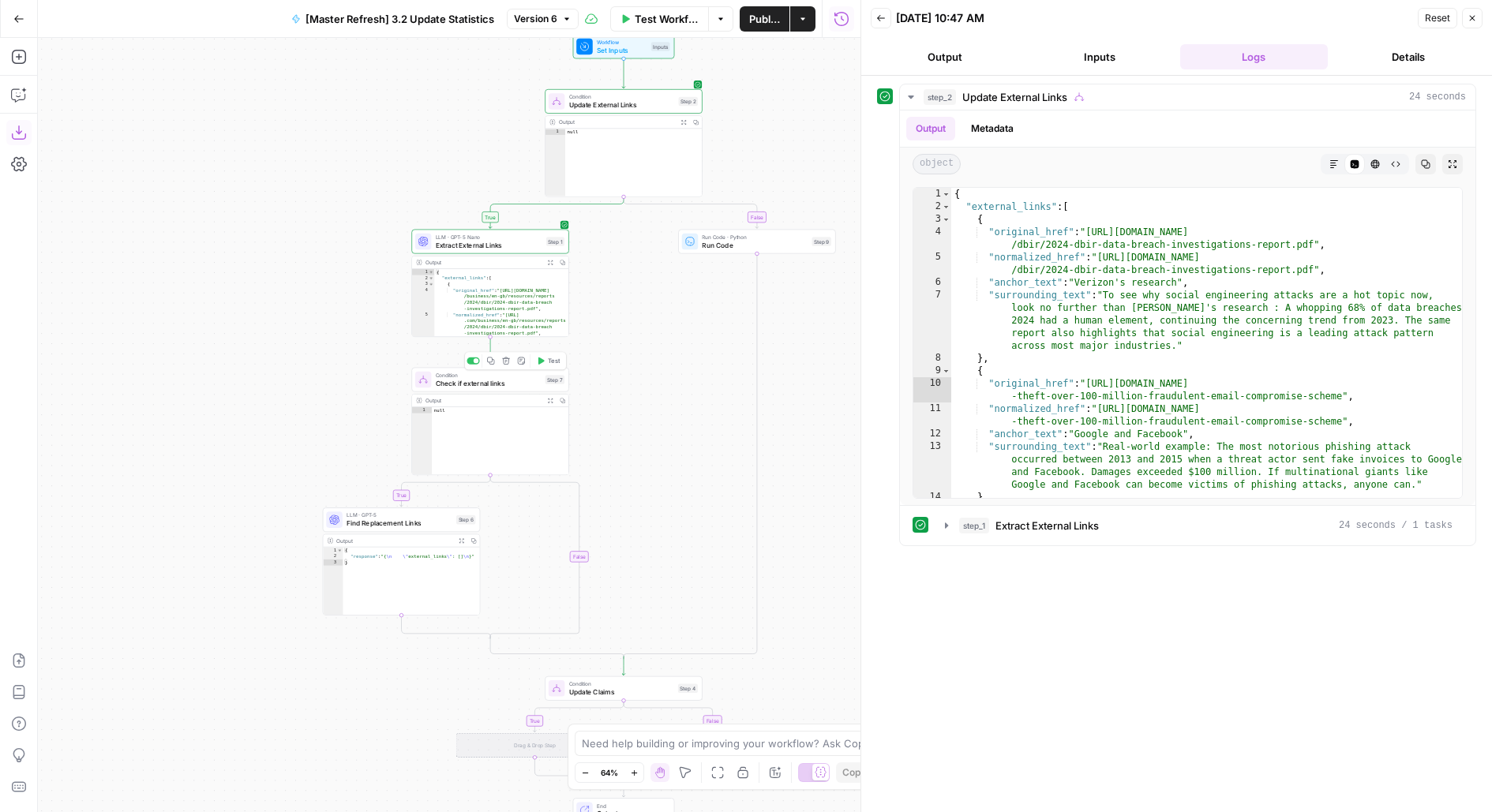
click at [552, 360] on span "Test" at bounding box center [553, 360] width 12 height 10
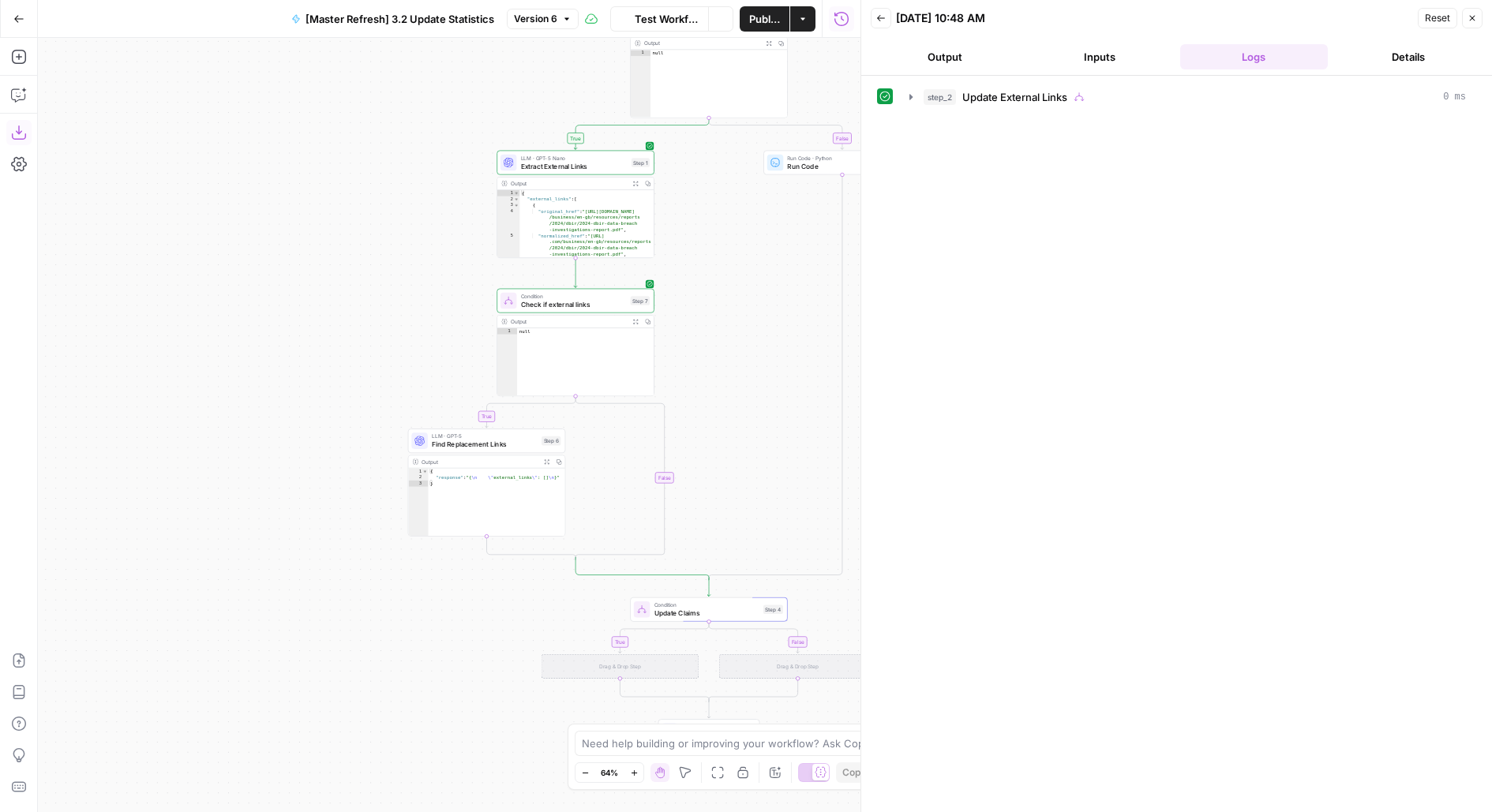
drag, startPoint x: 640, startPoint y: 403, endPoint x: 729, endPoint y: 320, distance: 121.7
click at [729, 320] on div "true true false false true false Workflow Set Inputs Inputs Condition Update Ex…" at bounding box center [449, 425] width 823 height 774
click at [1050, 79] on div "step_2 Update External Links 0 ms" at bounding box center [1177, 444] width 631 height 737
click at [1050, 81] on div "step_2 Update External Links 0 ms" at bounding box center [1177, 444] width 631 height 737
click at [1082, 94] on icon "button" at bounding box center [1079, 97] width 6 height 8
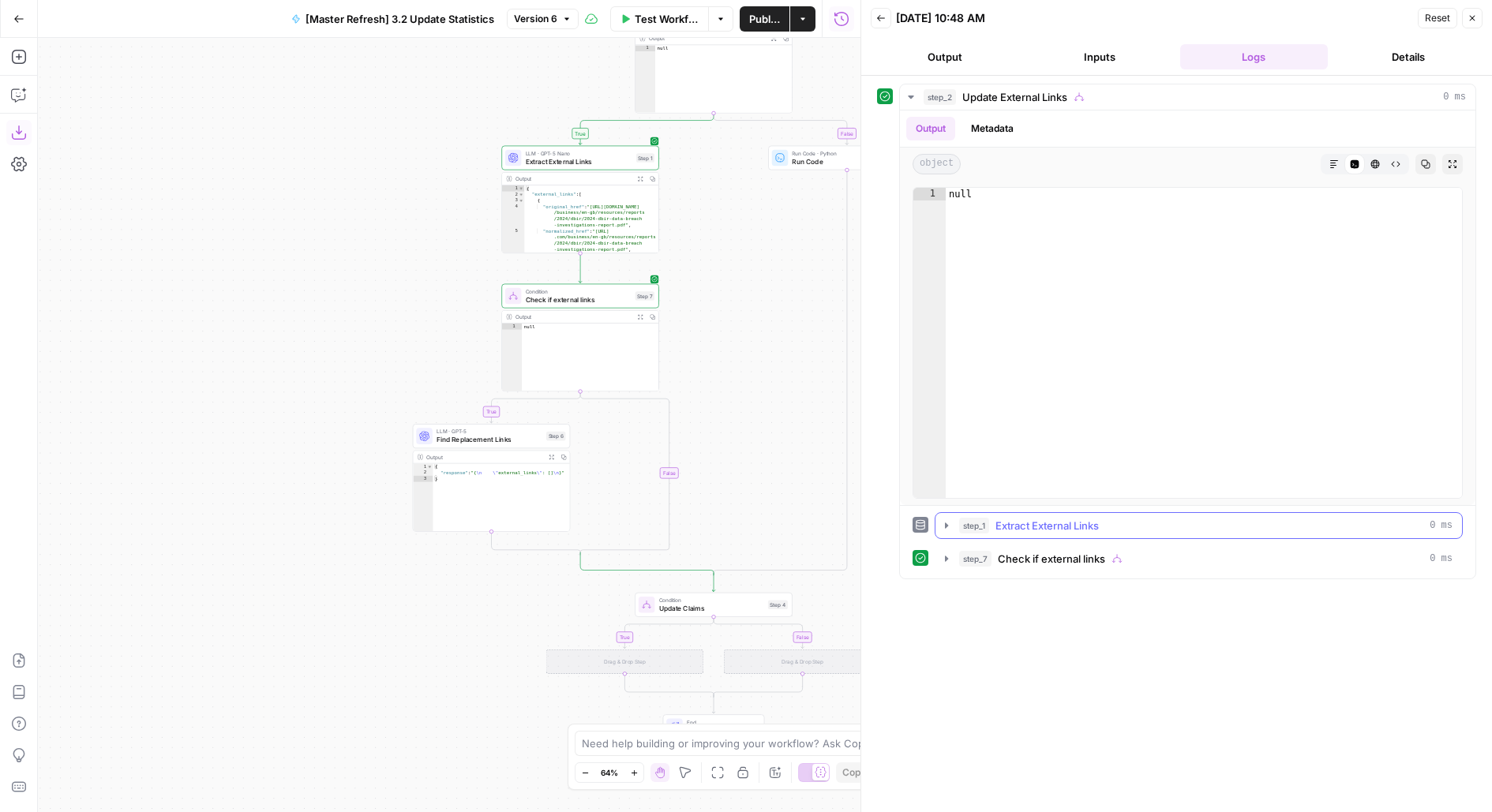
click at [998, 526] on span "Extract External Links" at bounding box center [1046, 525] width 103 height 16
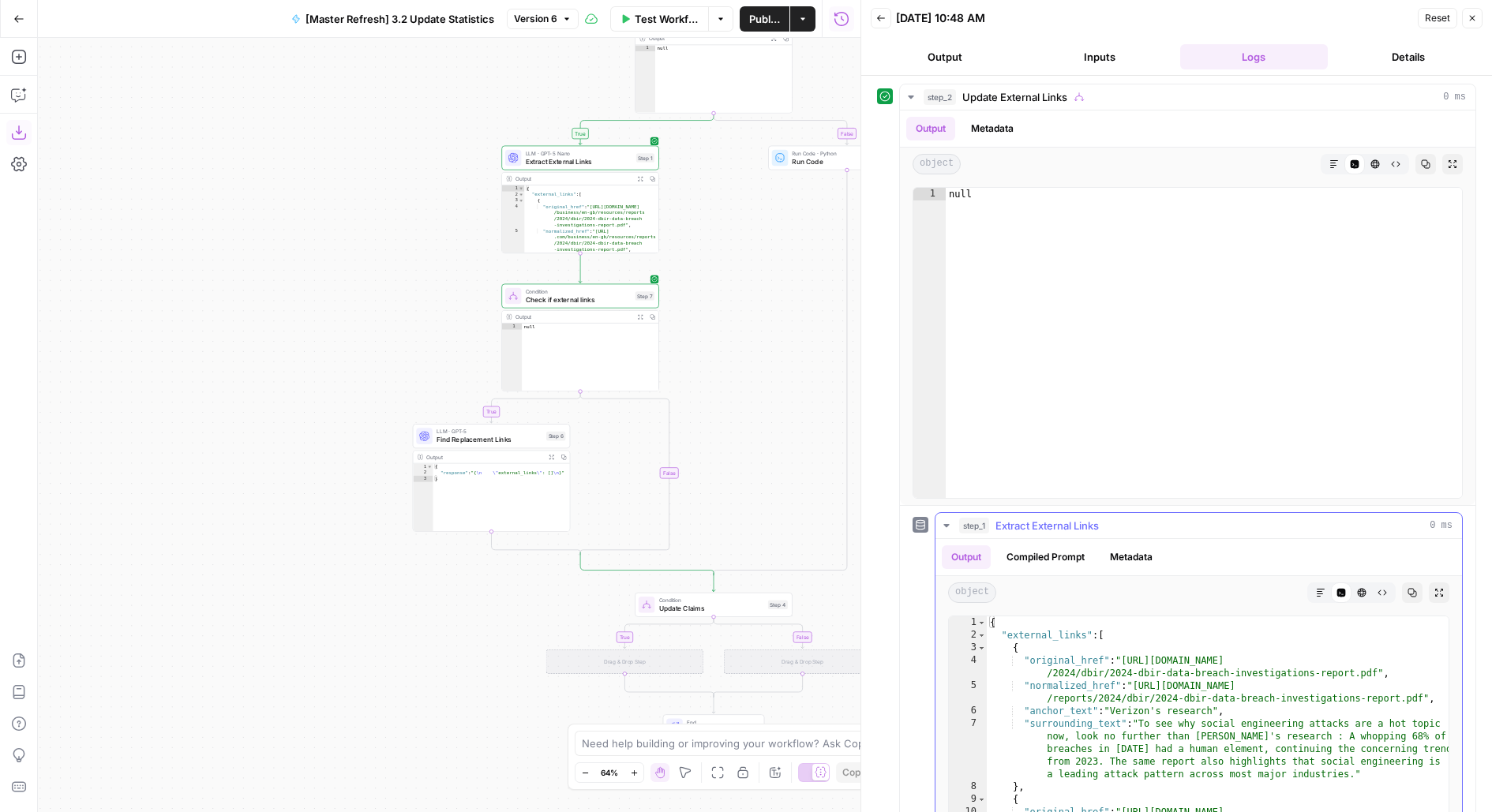
click at [998, 526] on span "Extract External Links" at bounding box center [1046, 525] width 103 height 16
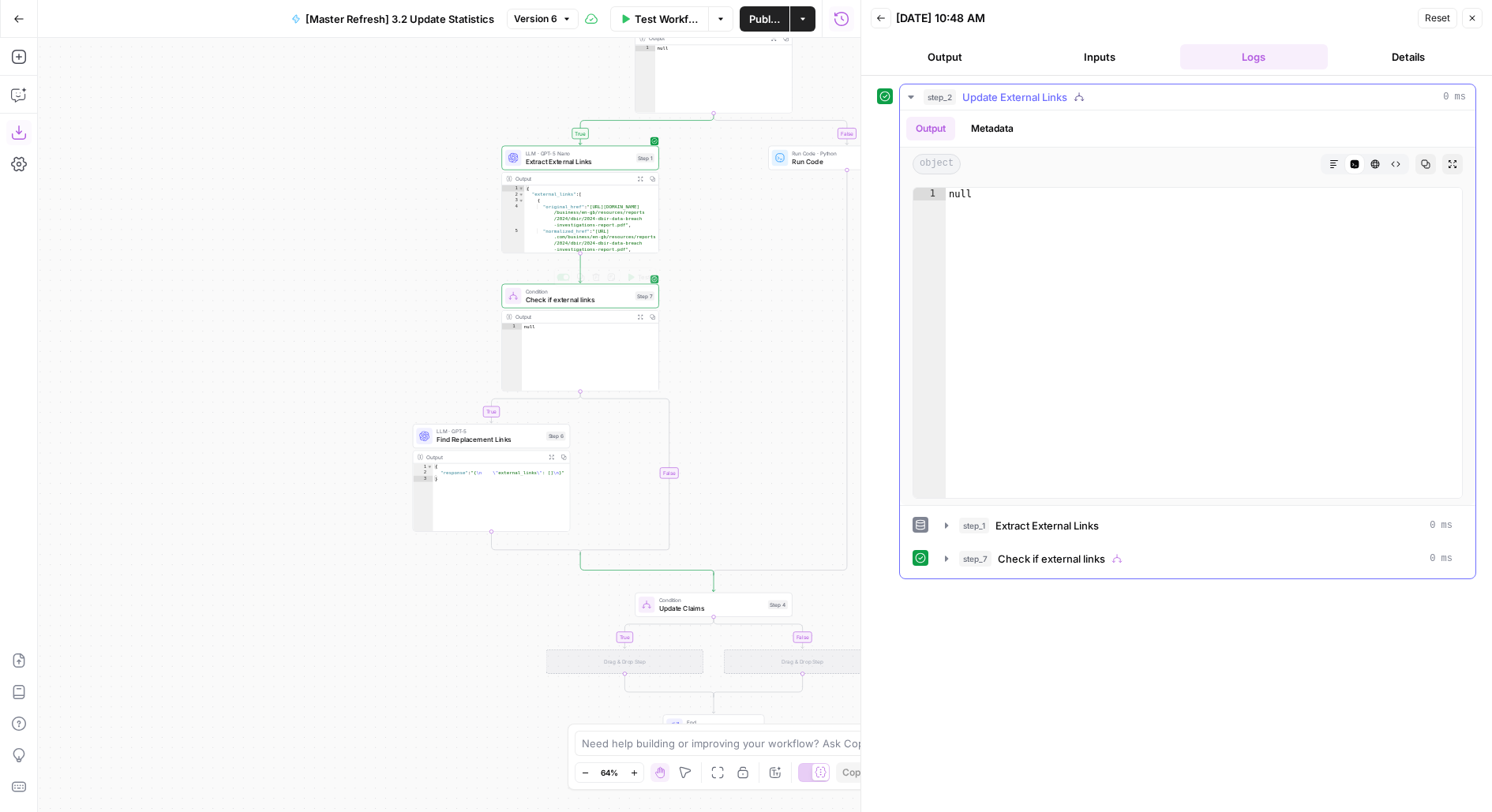
click at [1011, 547] on button "step_7 Check if external links 0 ms" at bounding box center [1198, 559] width 526 height 25
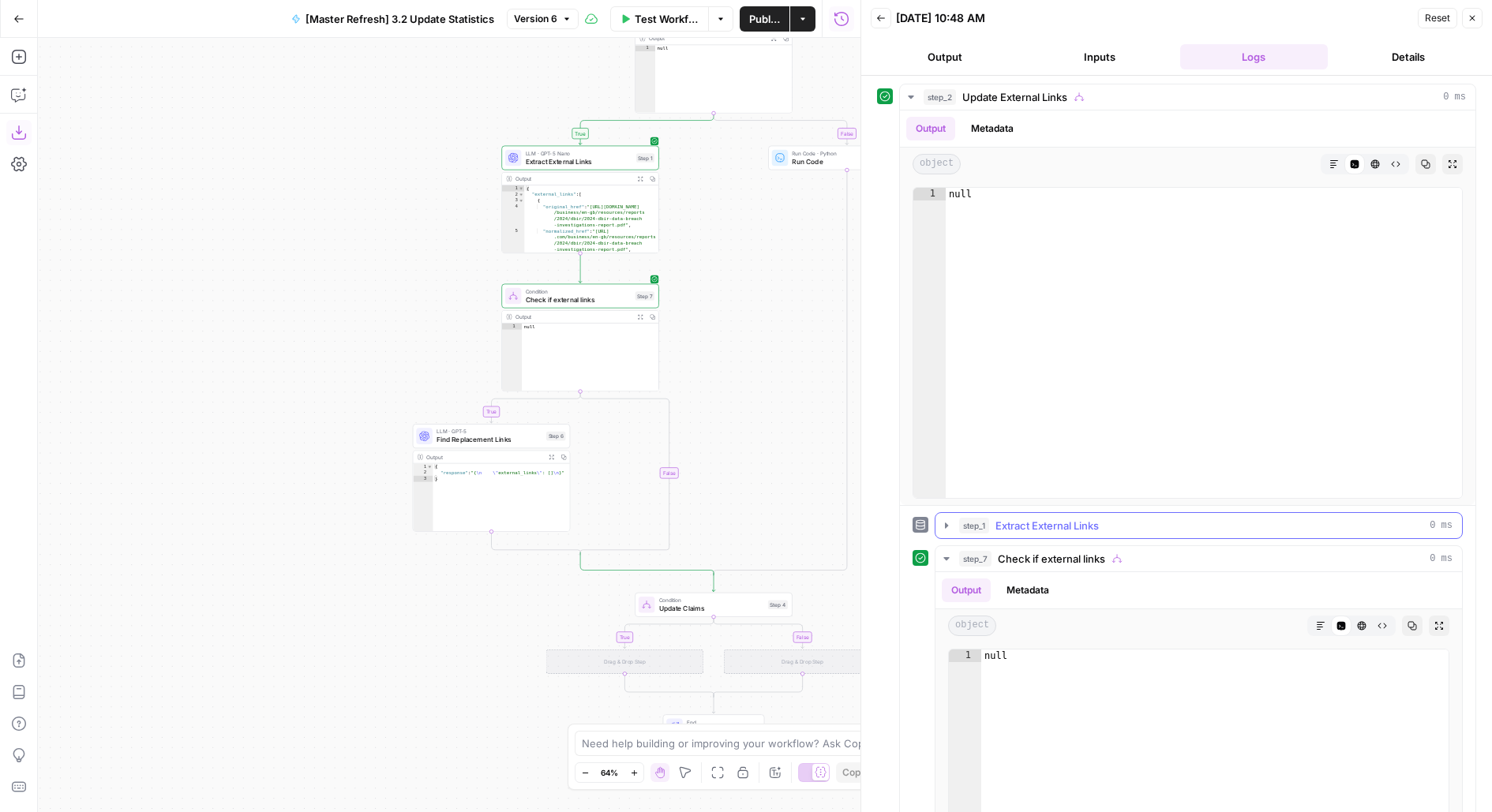
click at [1016, 520] on span "Extract External Links" at bounding box center [1046, 525] width 103 height 16
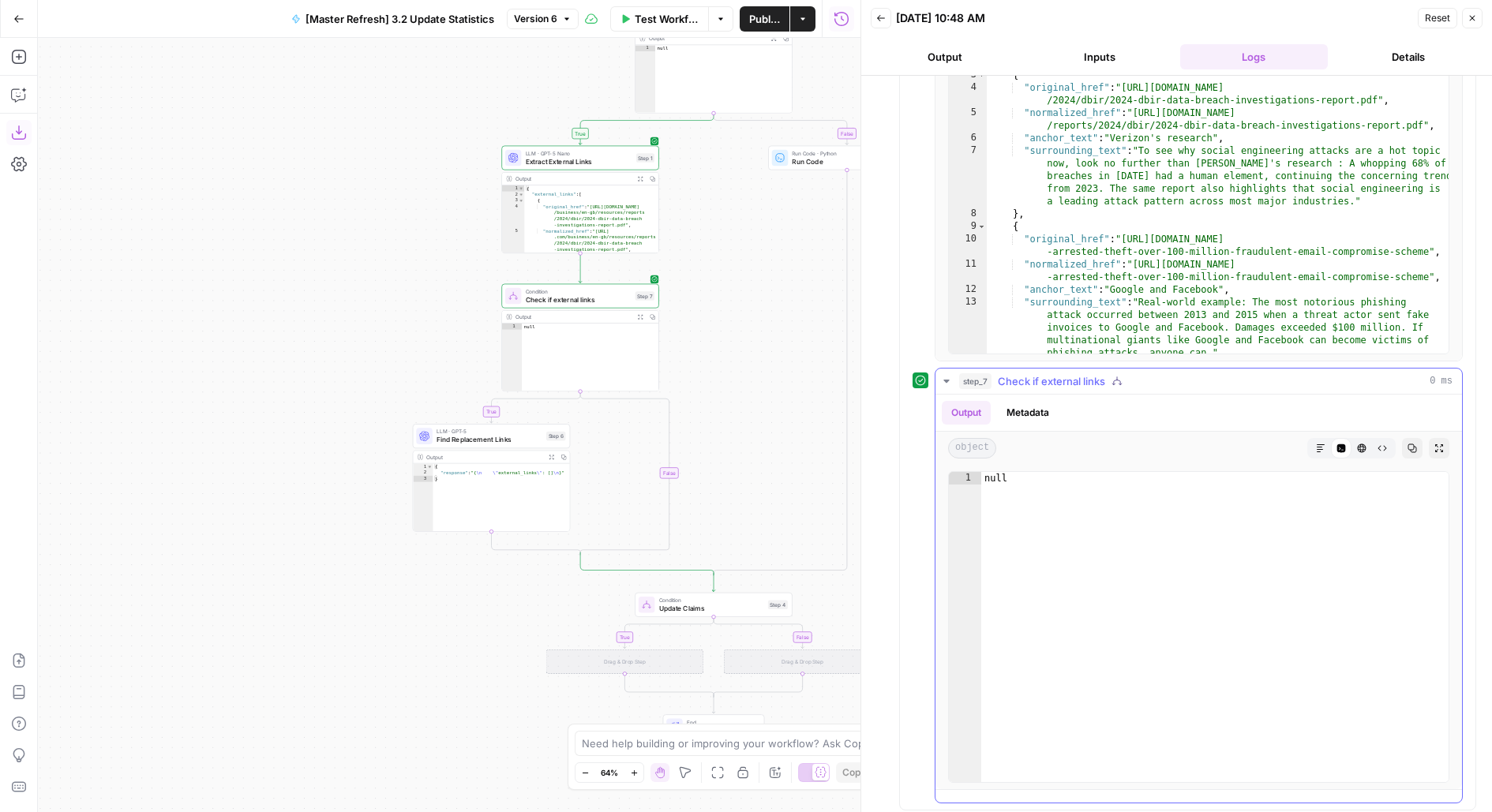
scroll to position [575, 0]
click at [573, 303] on span "Check if external links" at bounding box center [578, 299] width 106 height 10
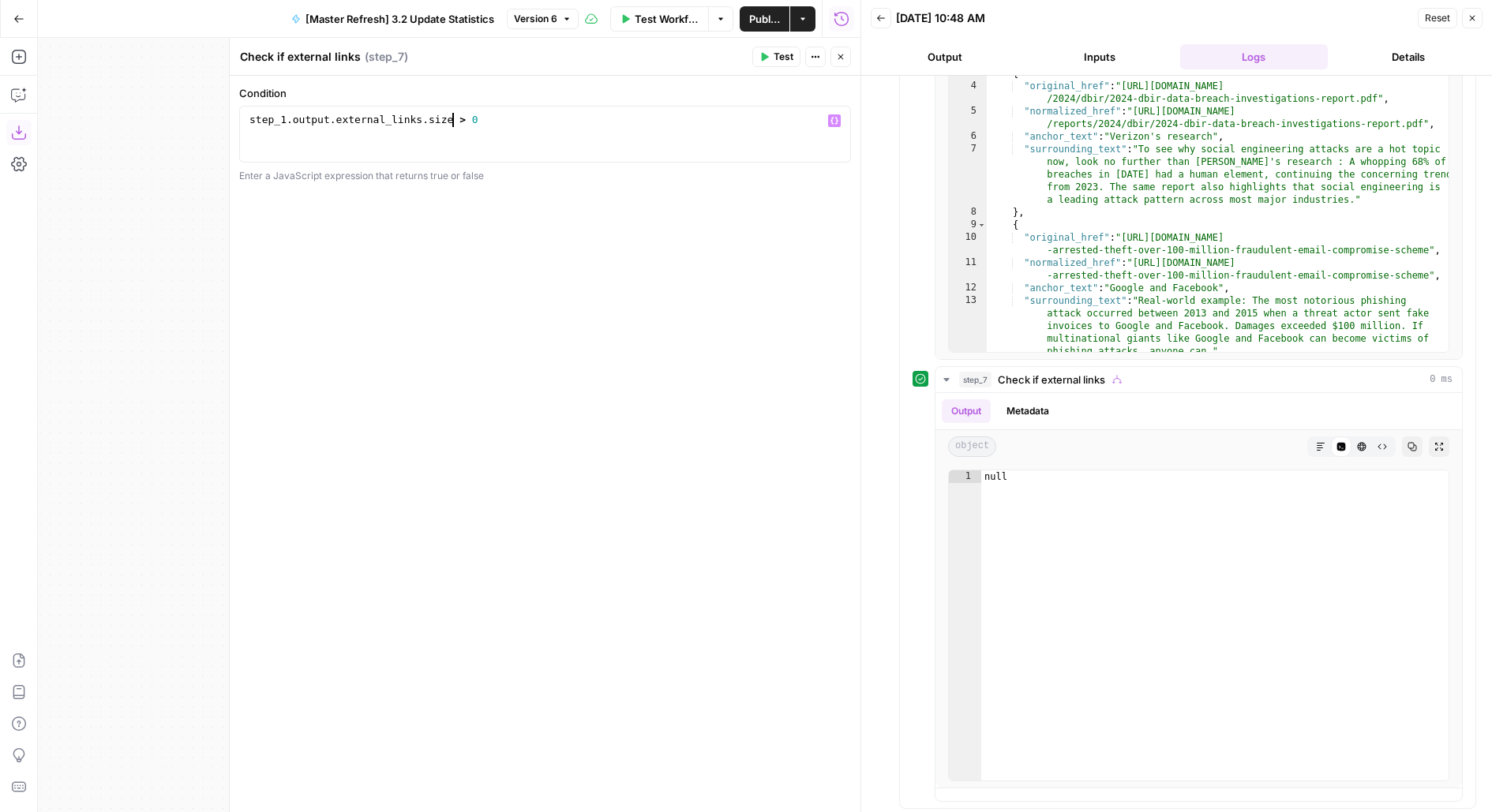
click at [449, 118] on div "step_1 . output . external_links . size > 0" at bounding box center [545, 148] width 598 height 71
type textarea "**********"
click at [790, 59] on span "Test" at bounding box center [783, 57] width 20 height 14
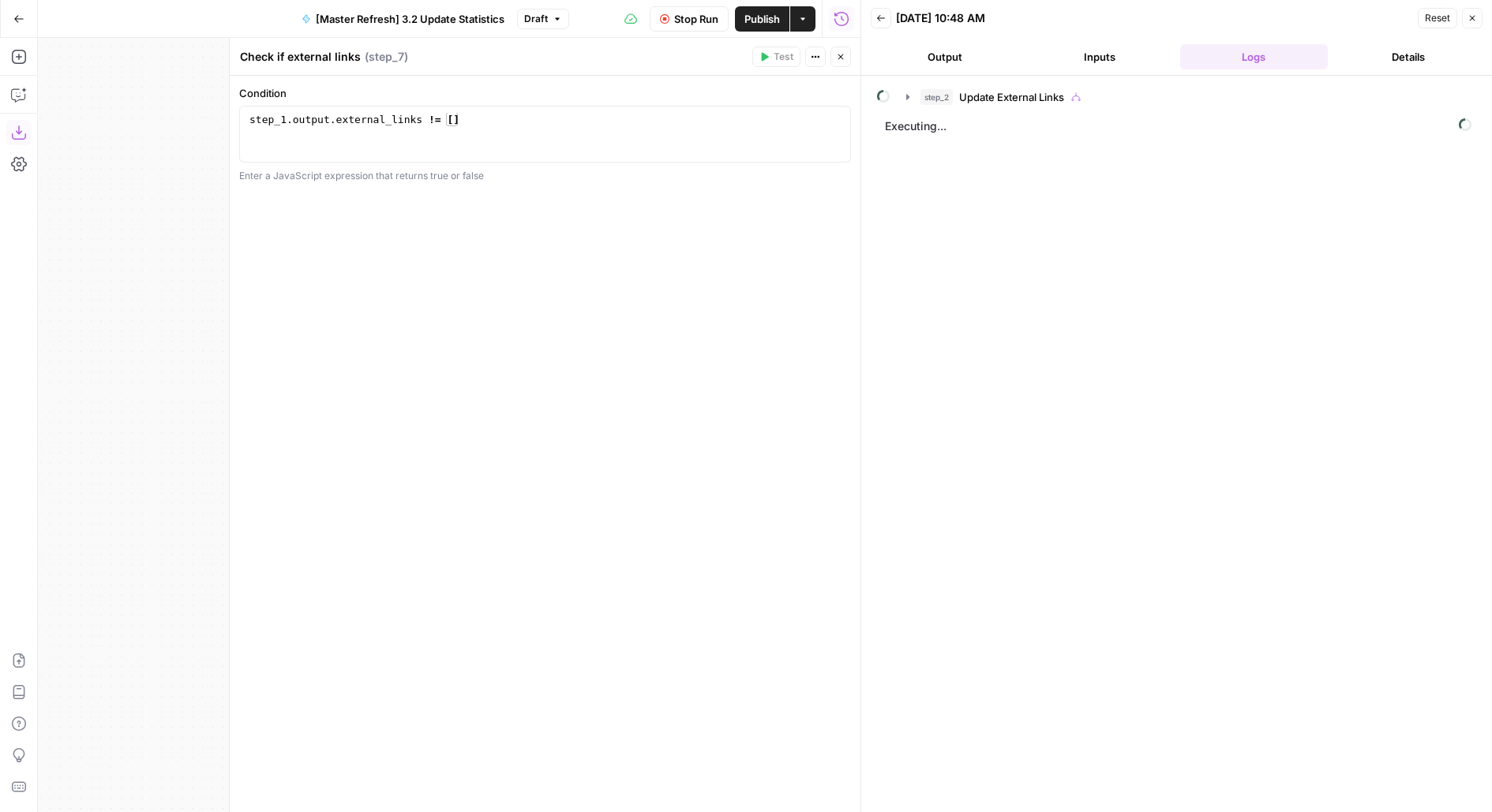
click at [849, 59] on button "Close" at bounding box center [840, 57] width 21 height 21
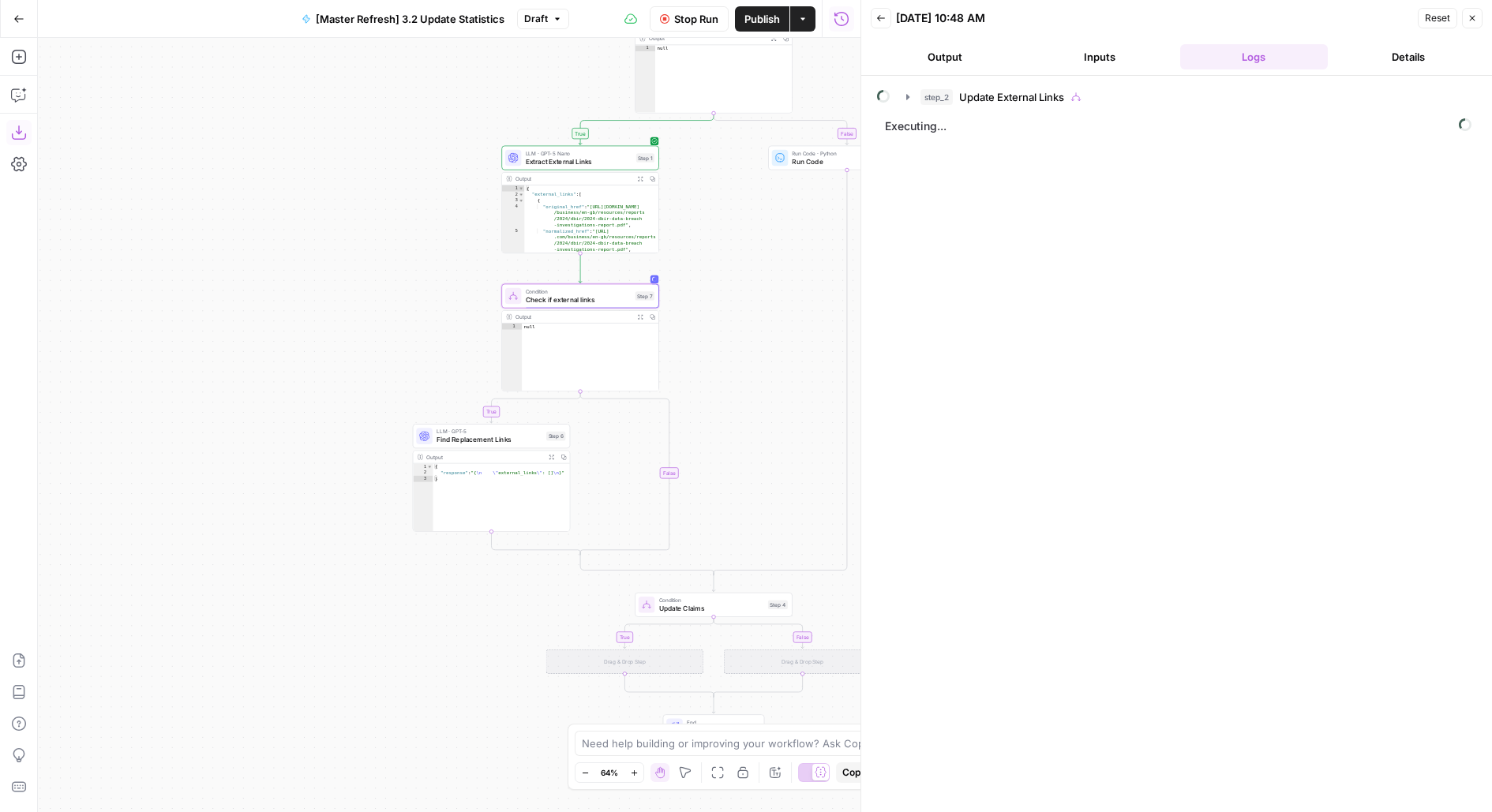
click at [998, 110] on div "step_2 Update External Links Executing..." at bounding box center [1176, 444] width 599 height 720
click at [996, 107] on button "step_2 Update External Links" at bounding box center [1186, 97] width 578 height 25
click at [994, 155] on span "Check if external links" at bounding box center [1045, 163] width 107 height 16
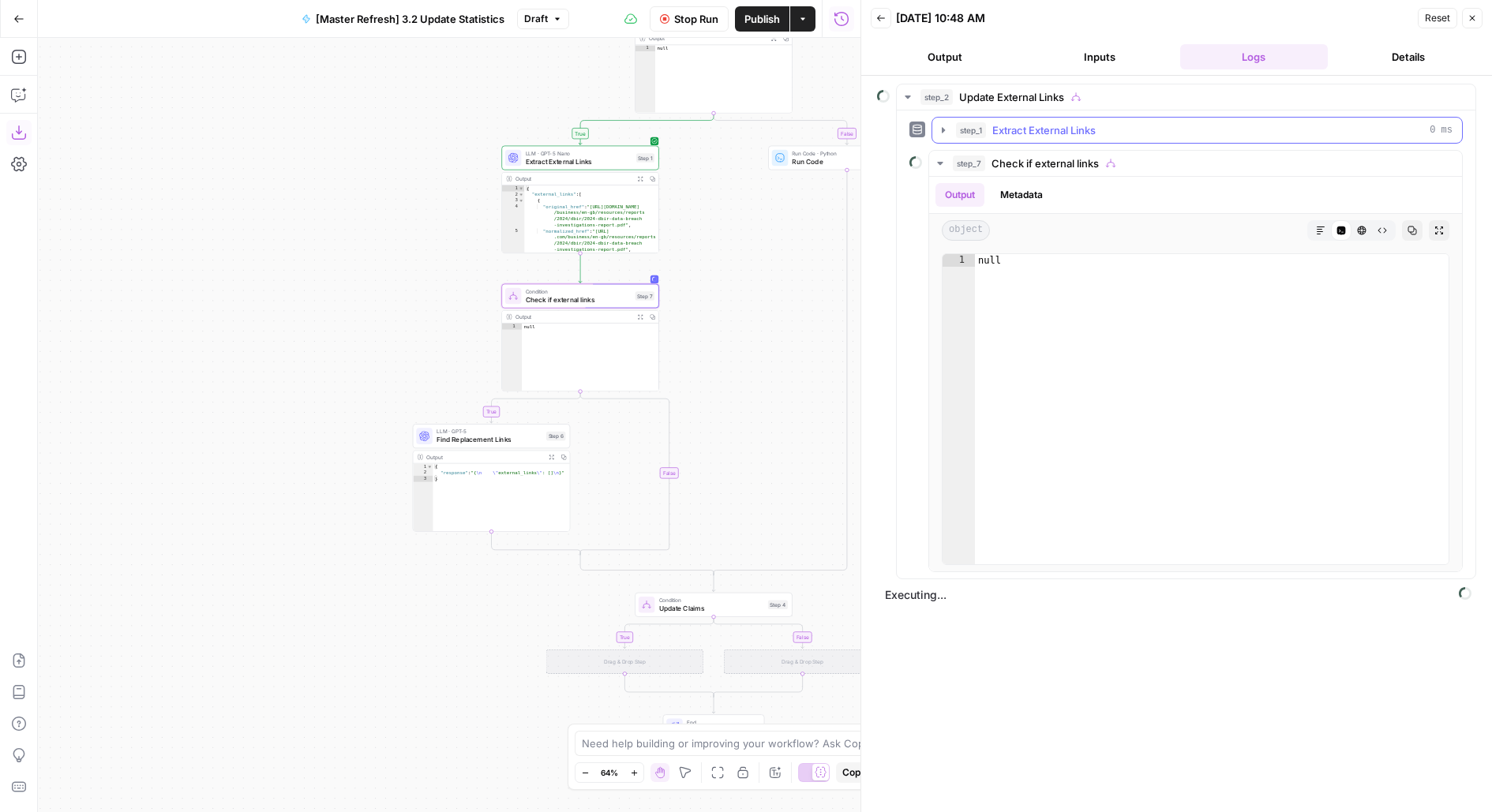
click at [992, 122] on span "Extract External Links" at bounding box center [1043, 130] width 103 height 16
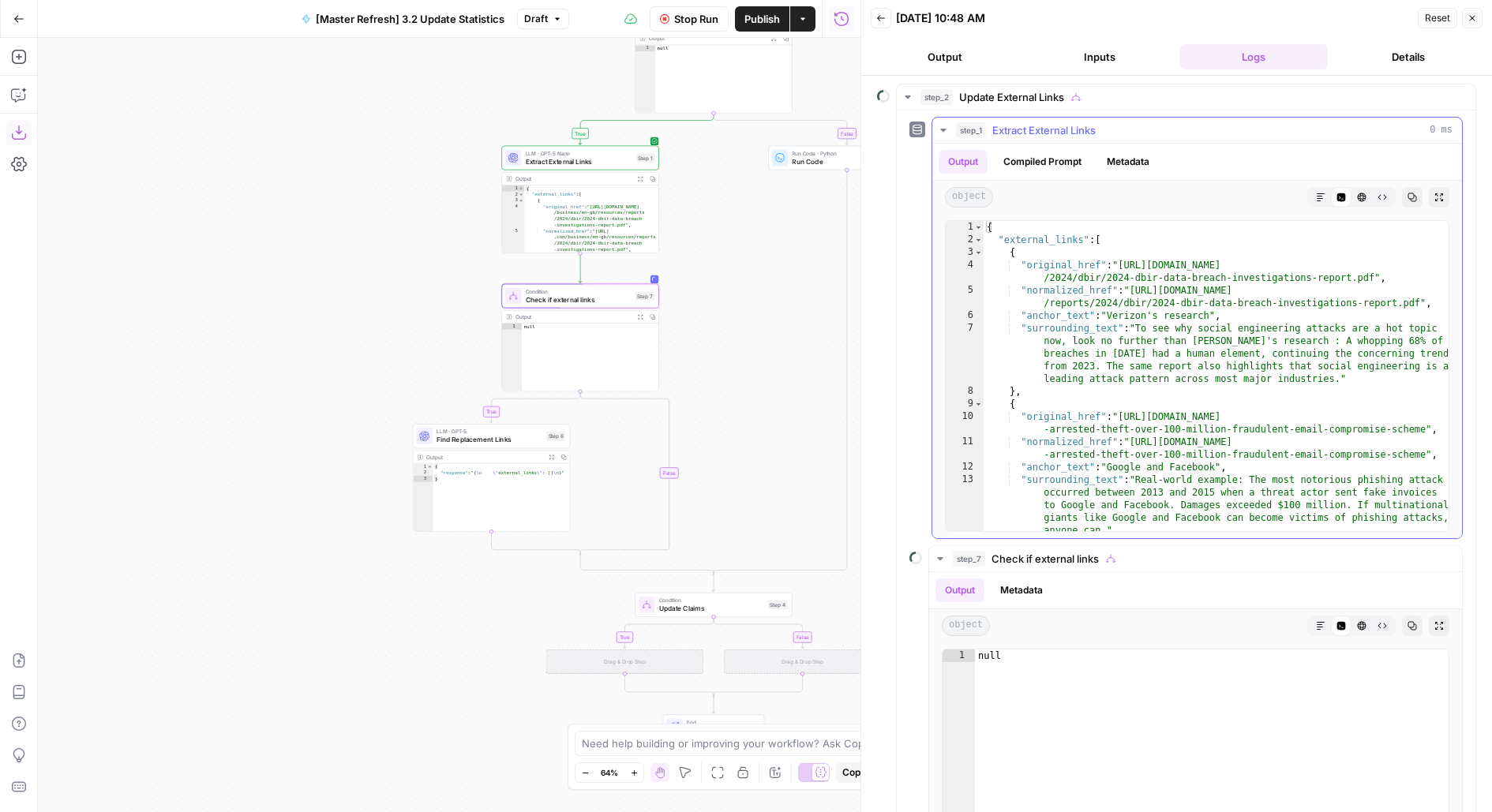
click at [992, 122] on span "Extract External Links" at bounding box center [1043, 130] width 103 height 16
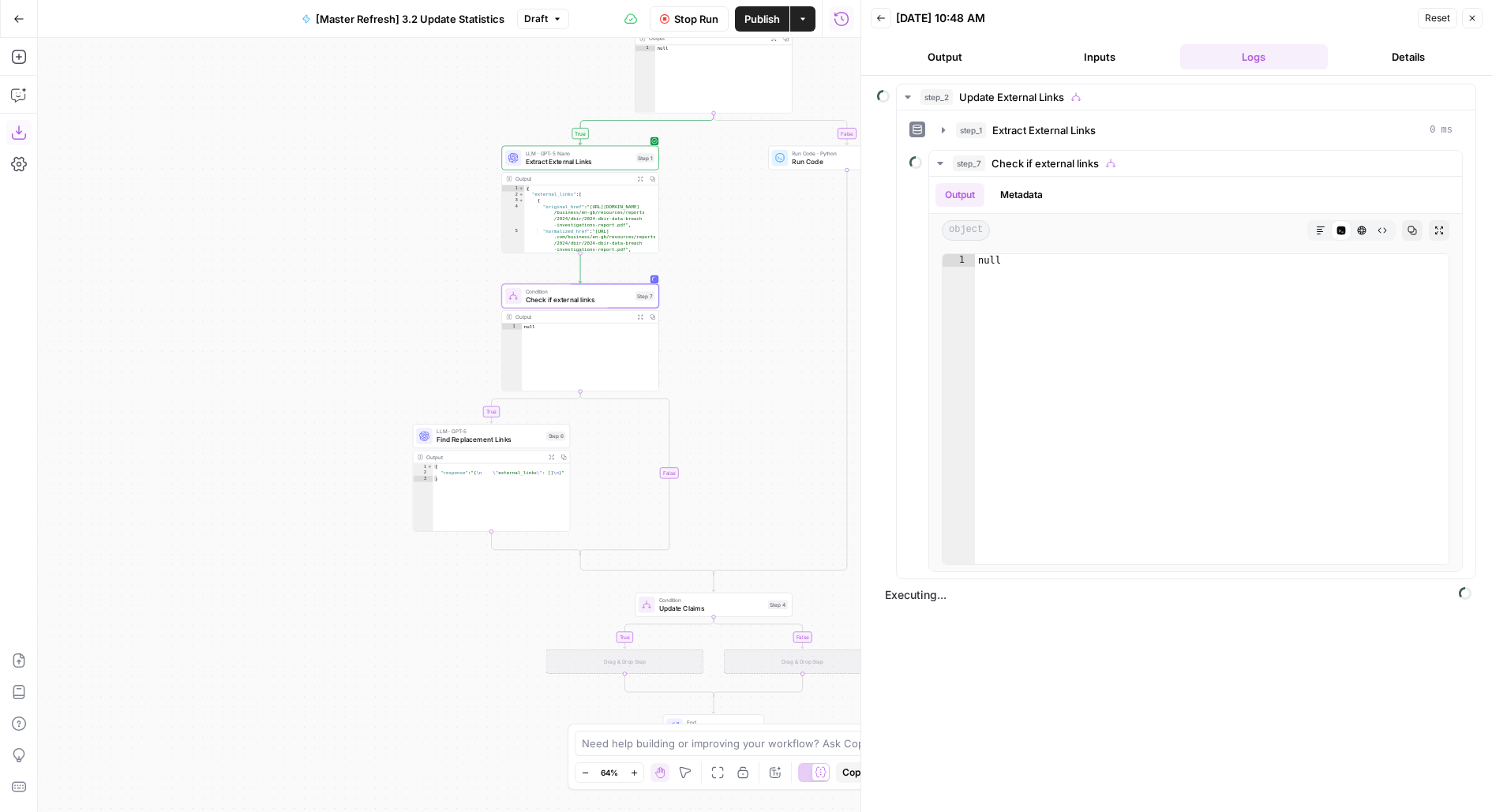
click at [530, 291] on span "Condition" at bounding box center [578, 291] width 106 height 8
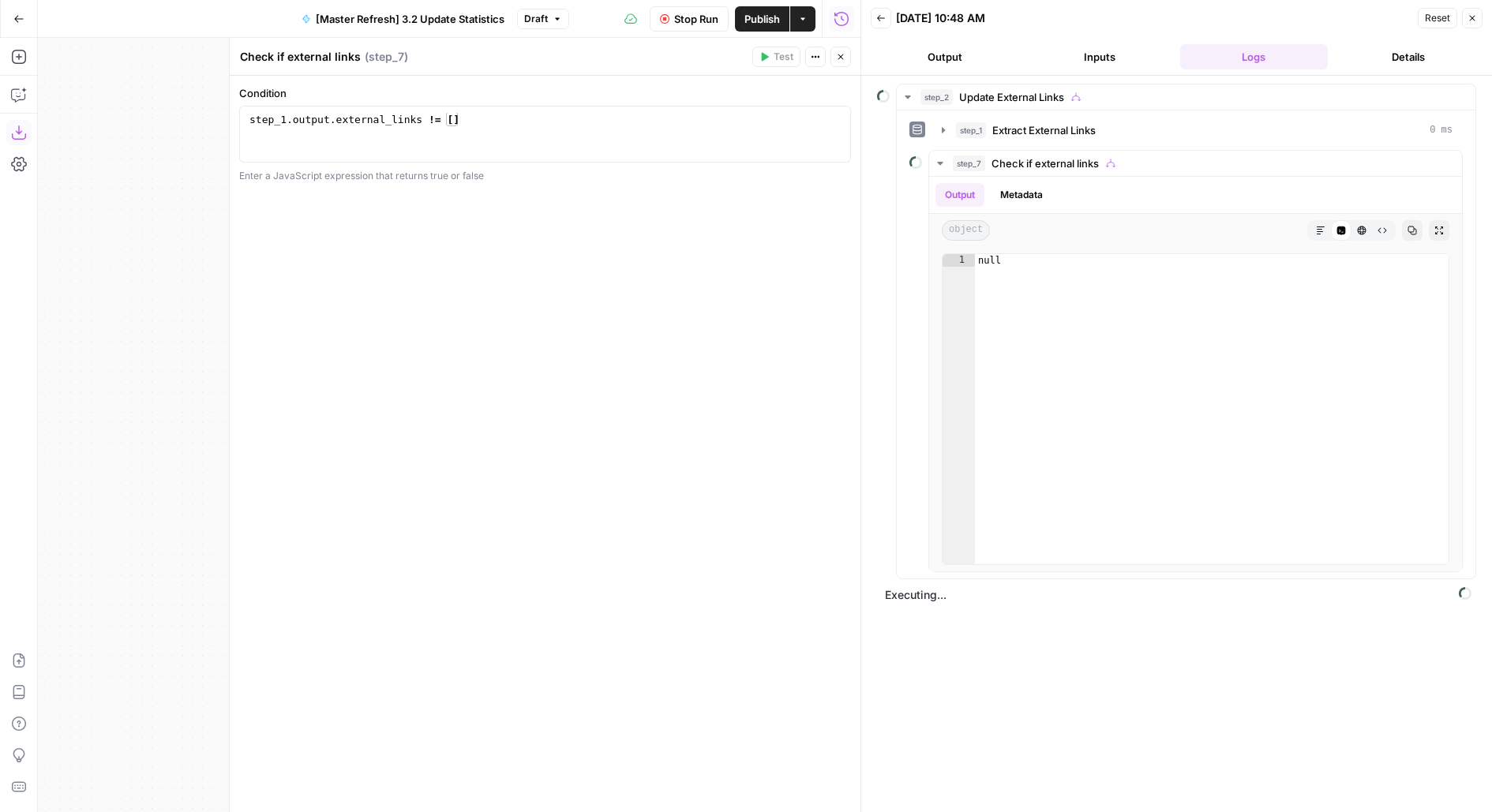
click at [848, 59] on button "Close" at bounding box center [840, 57] width 21 height 21
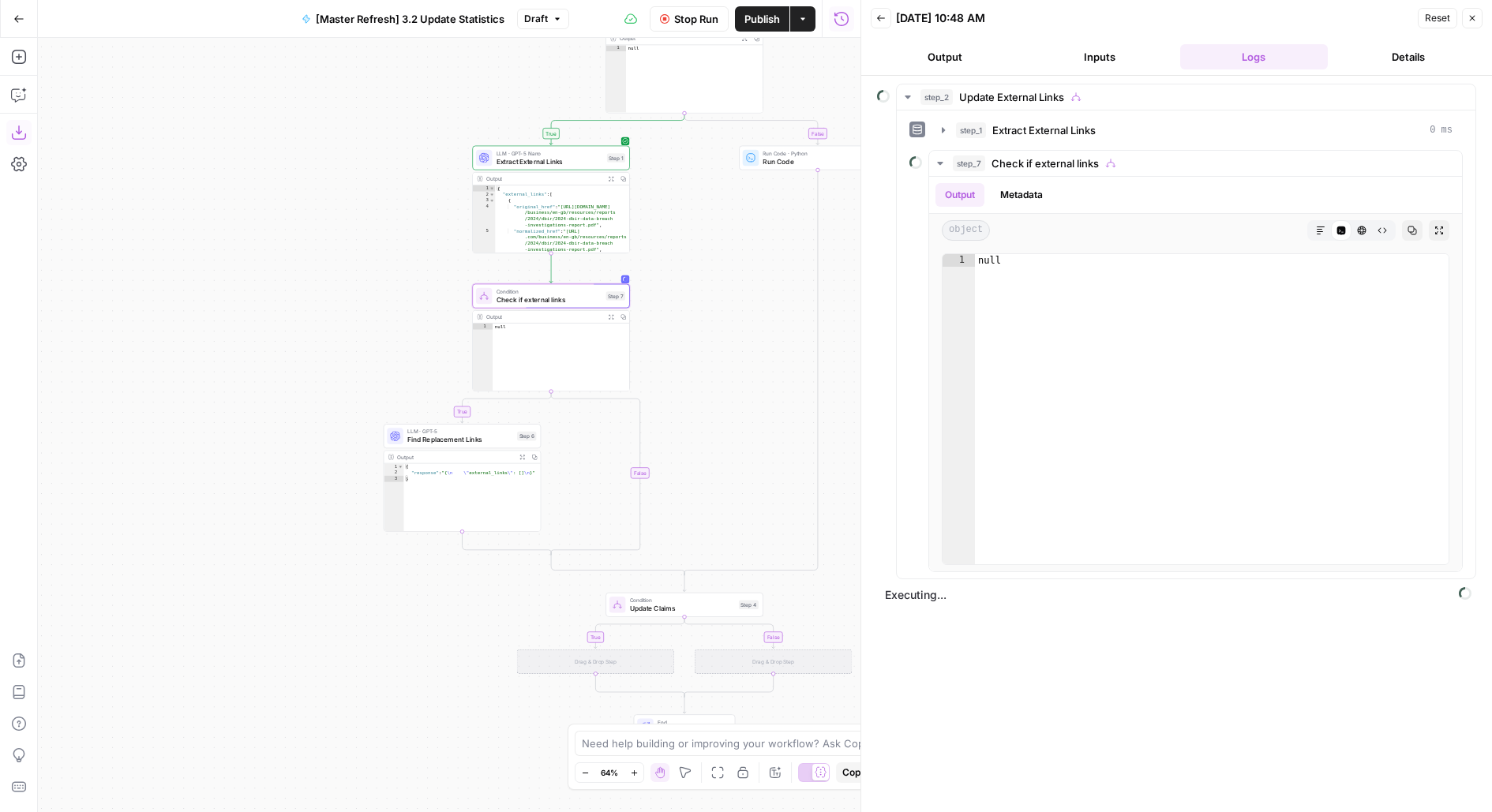
drag, startPoint x: 797, startPoint y: 260, endPoint x: 700, endPoint y: 260, distance: 97.0
click at [702, 260] on div "true true false false true false Workflow Set Inputs Inputs Condition Update Ex…" at bounding box center [449, 425] width 823 height 774
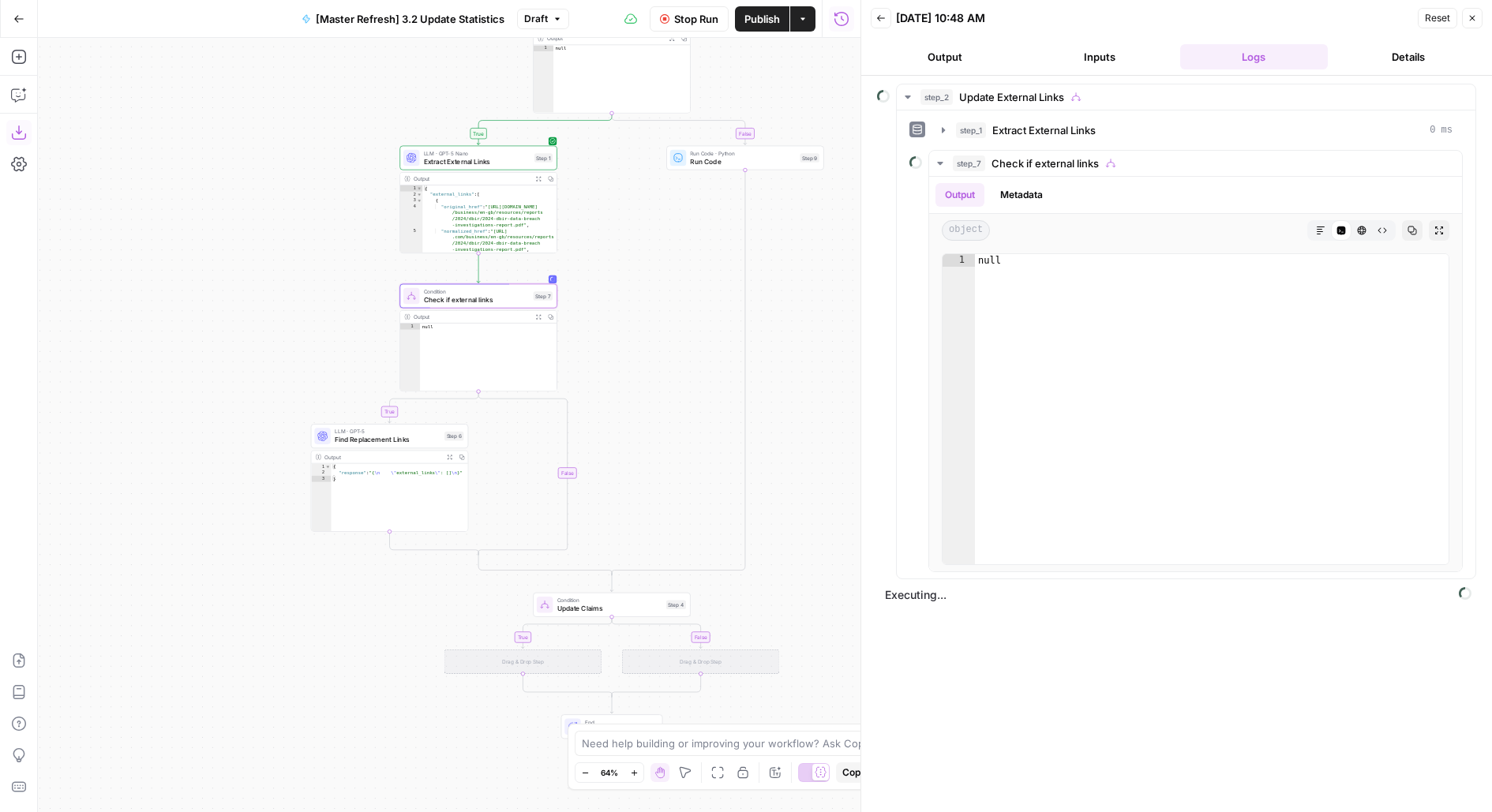
click at [764, 24] on span "Publish" at bounding box center [763, 19] width 36 height 16
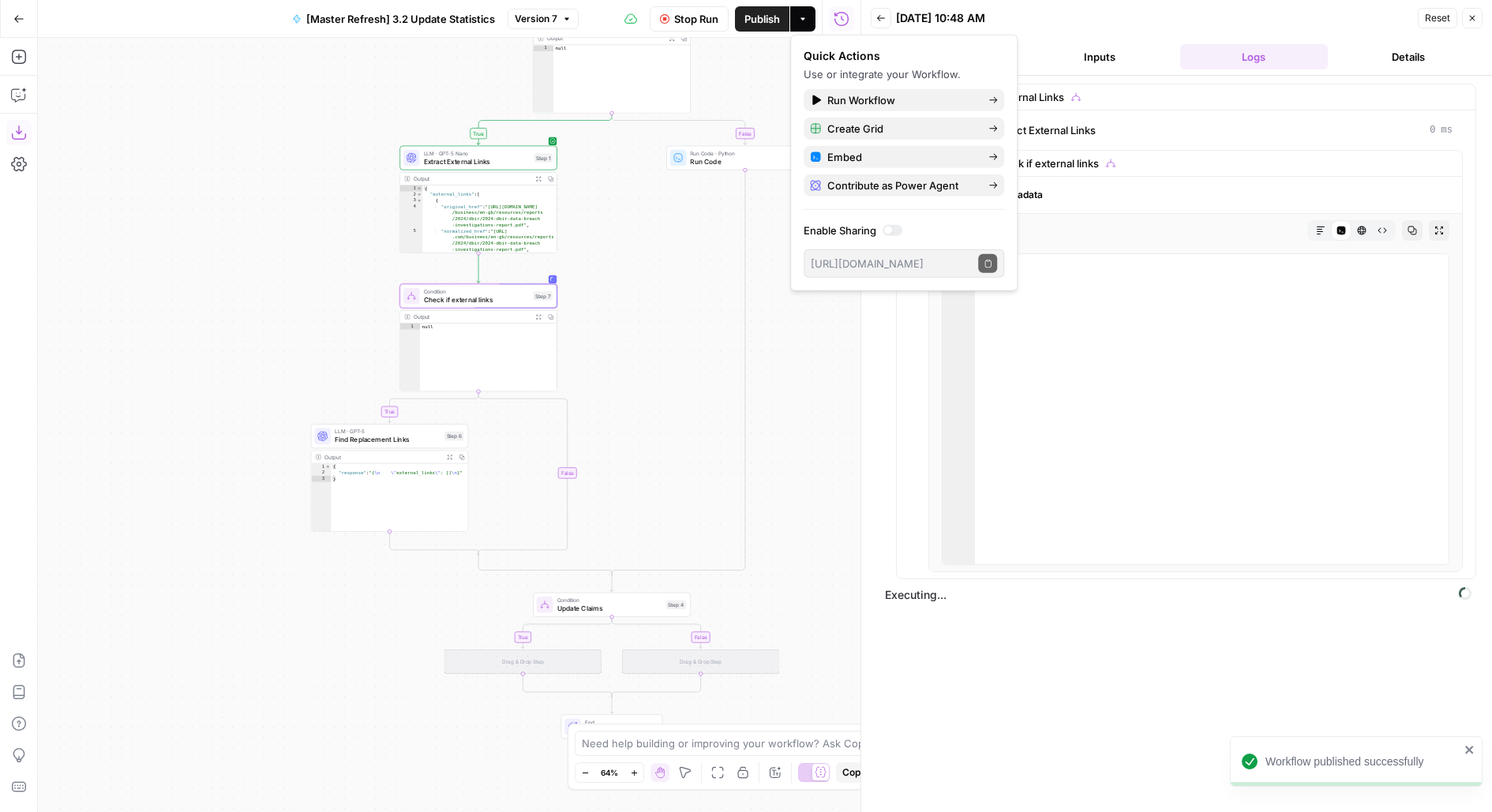
click at [727, 168] on div "Run Code · Python Run Code Step 9 Copy step Delete step Add Note Test" at bounding box center [745, 158] width 157 height 24
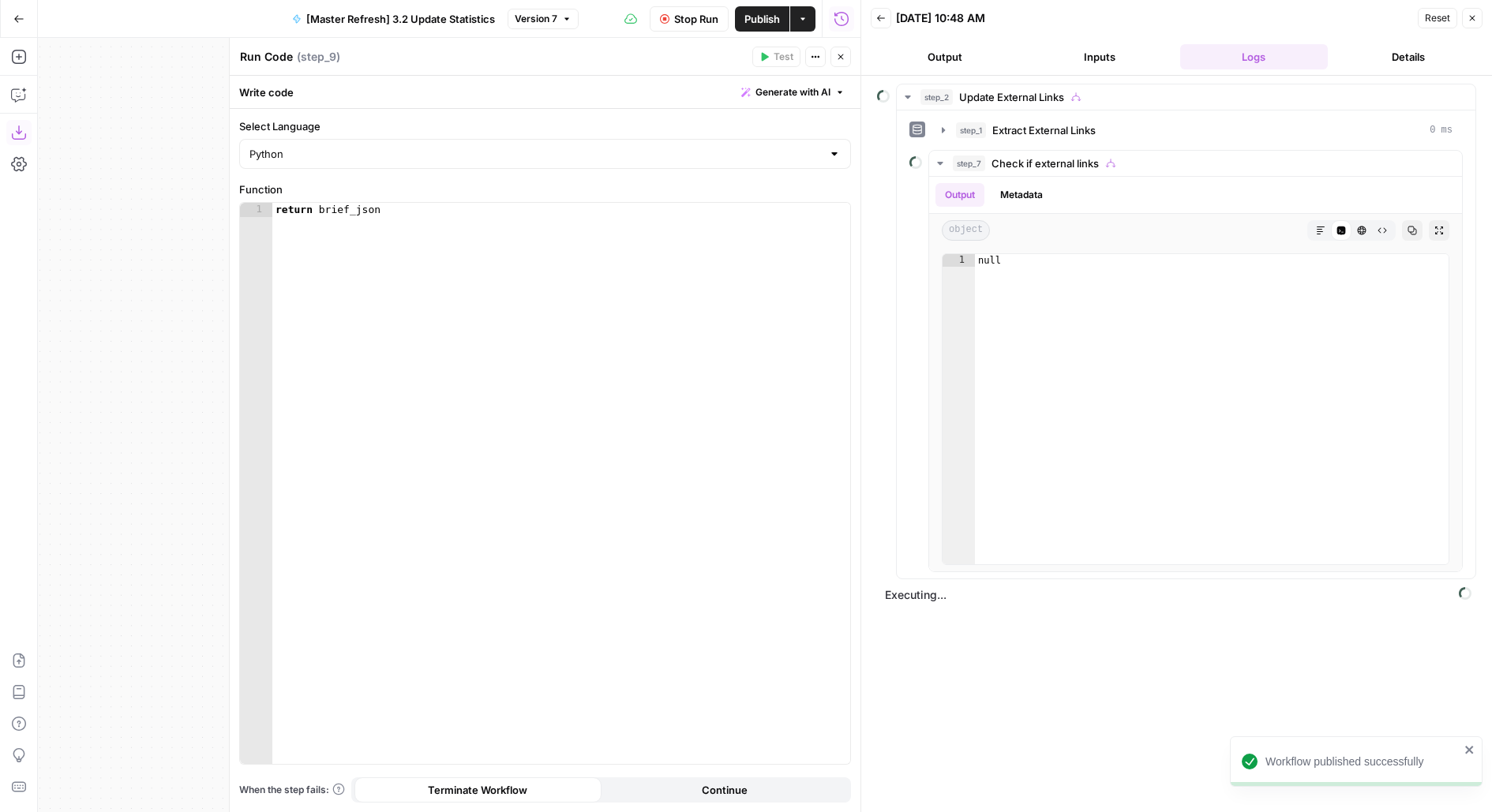
click at [274, 58] on textarea "Run Code" at bounding box center [266, 57] width 53 height 16
type textarea "Return Article"
click at [840, 57] on icon "button" at bounding box center [840, 57] width 10 height 10
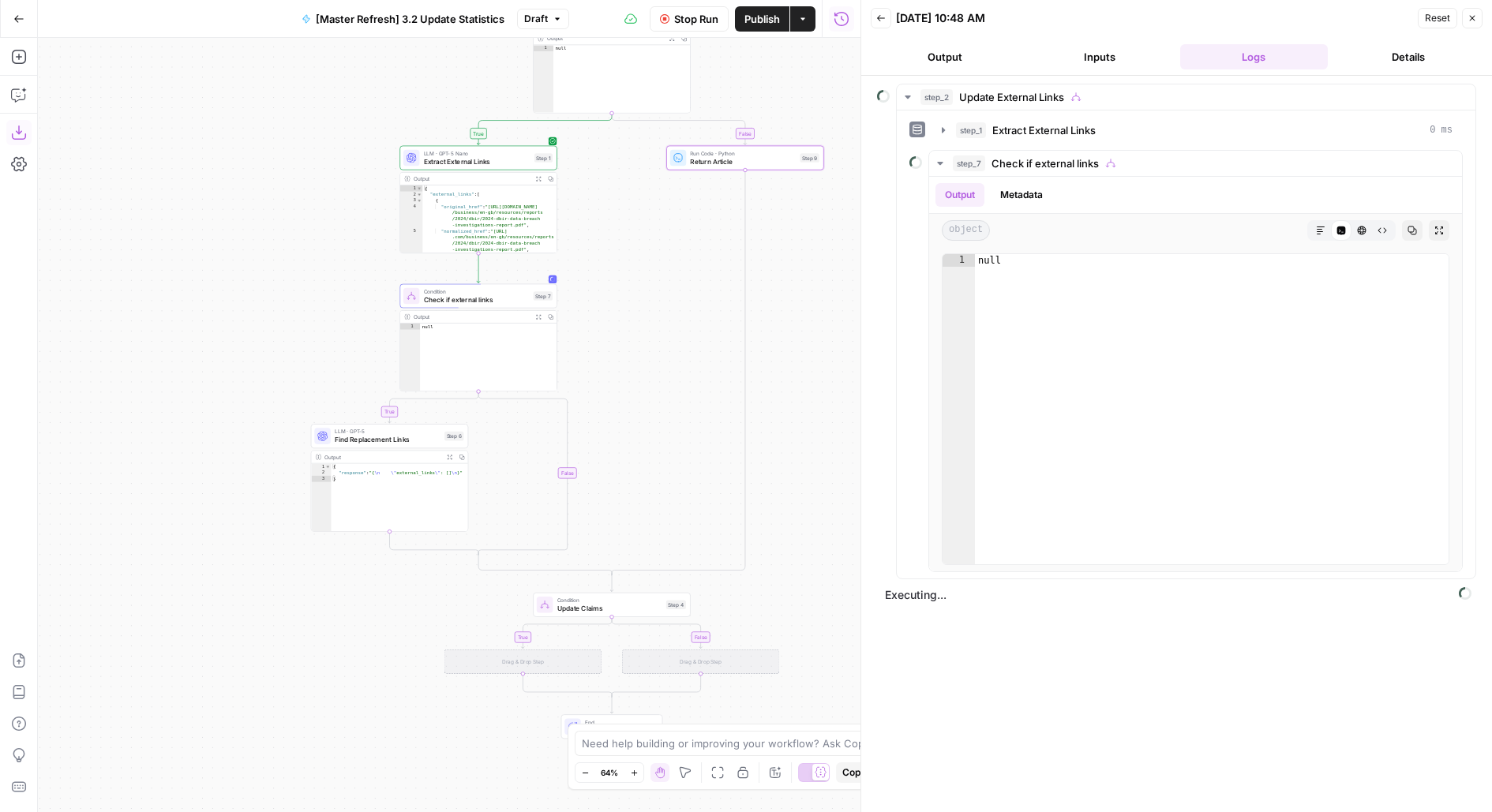
click at [903, 72] on header "Back [DATE] 10:48 AM Reset Close Output Inputs Logs Details" at bounding box center [1177, 38] width 631 height 75
click at [940, 61] on button "Output" at bounding box center [944, 57] width 148 height 25
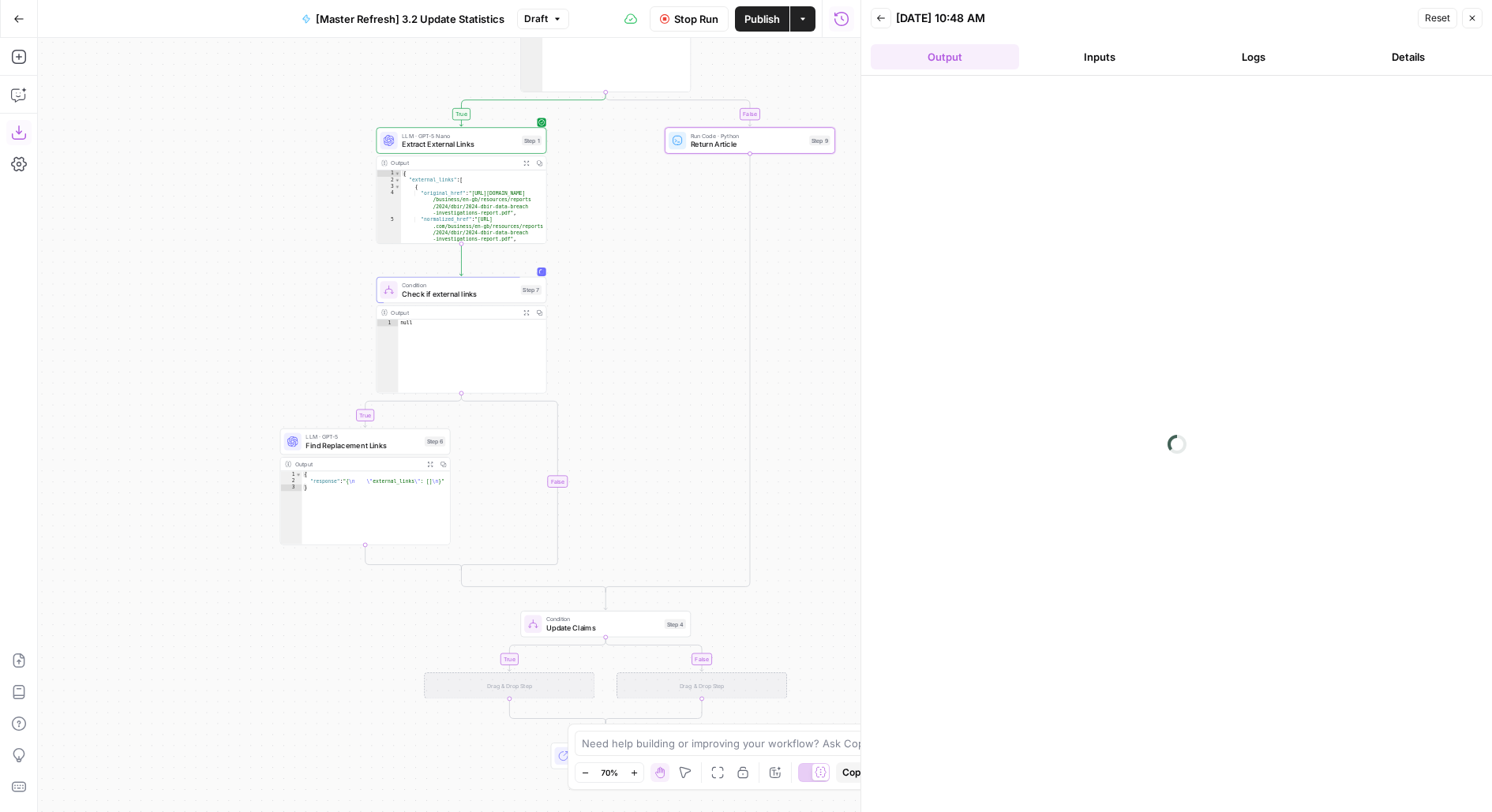
drag, startPoint x: 706, startPoint y: 472, endPoint x: 716, endPoint y: 202, distance: 270.2
click at [716, 204] on div "true true false false true false Workflow Set Inputs Inputs Condition Update Ex…" at bounding box center [449, 425] width 823 height 774
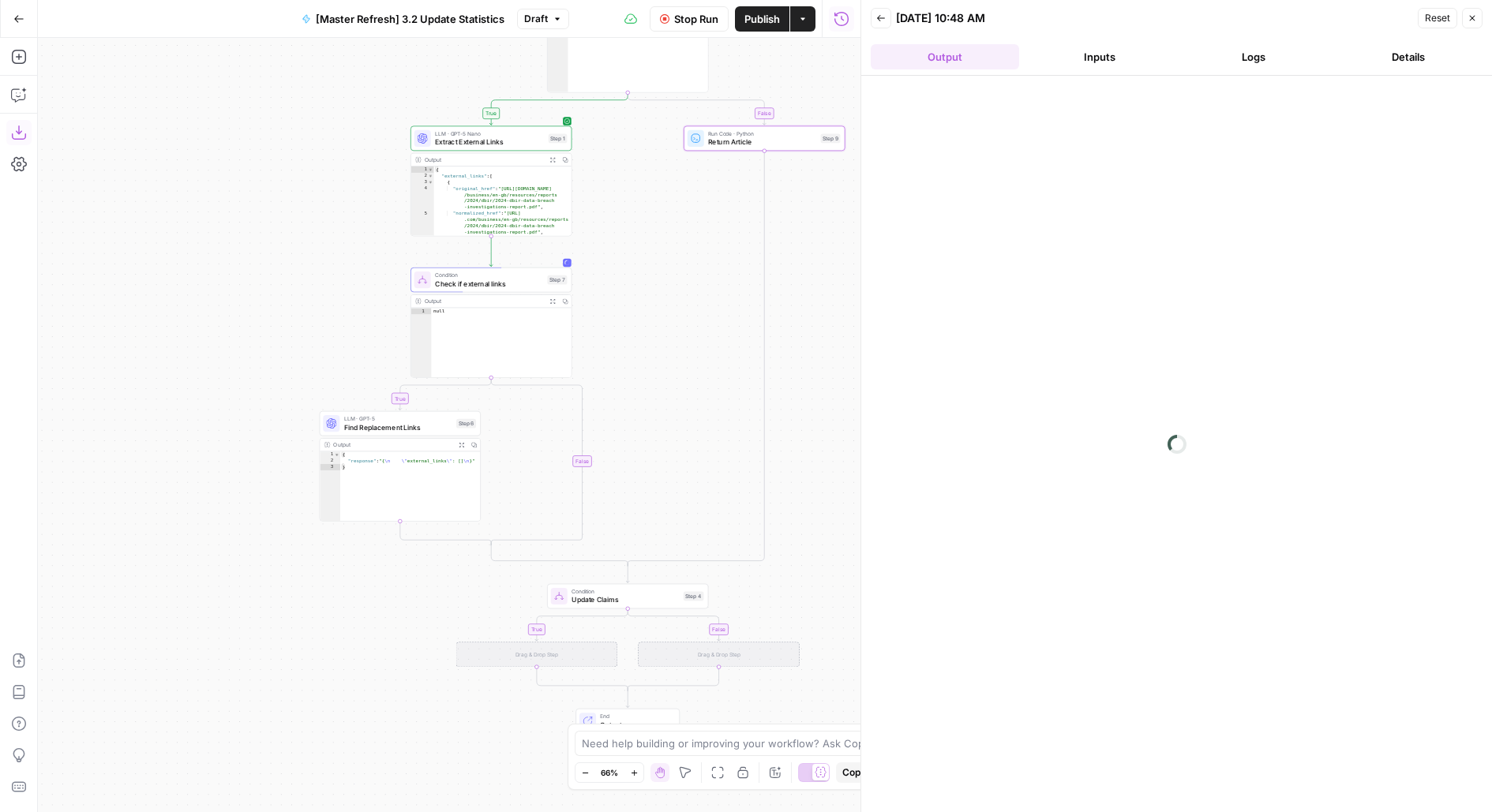
drag, startPoint x: 653, startPoint y: 530, endPoint x: 648, endPoint y: 249, distance: 281.0
click at [648, 249] on div "true true false false true false Workflow Set Inputs Inputs Condition Update Ex…" at bounding box center [449, 425] width 823 height 774
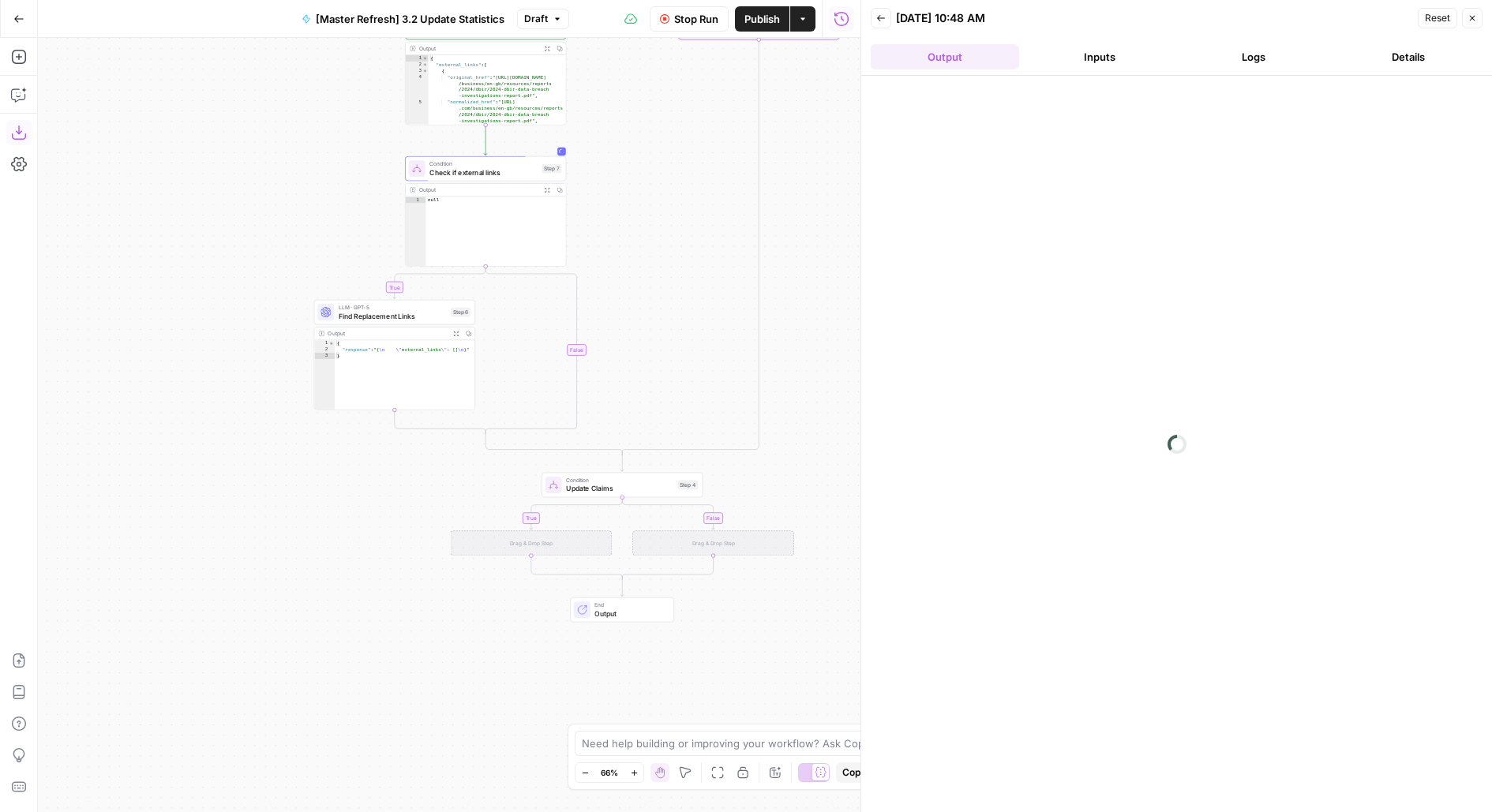
click at [31, 52] on div "Add Steps Copilot Download as JSON Settings Import JSON AirOps Academy Help Giv…" at bounding box center [19, 425] width 38 height 774
click at [22, 52] on icon "button" at bounding box center [18, 57] width 14 height 14
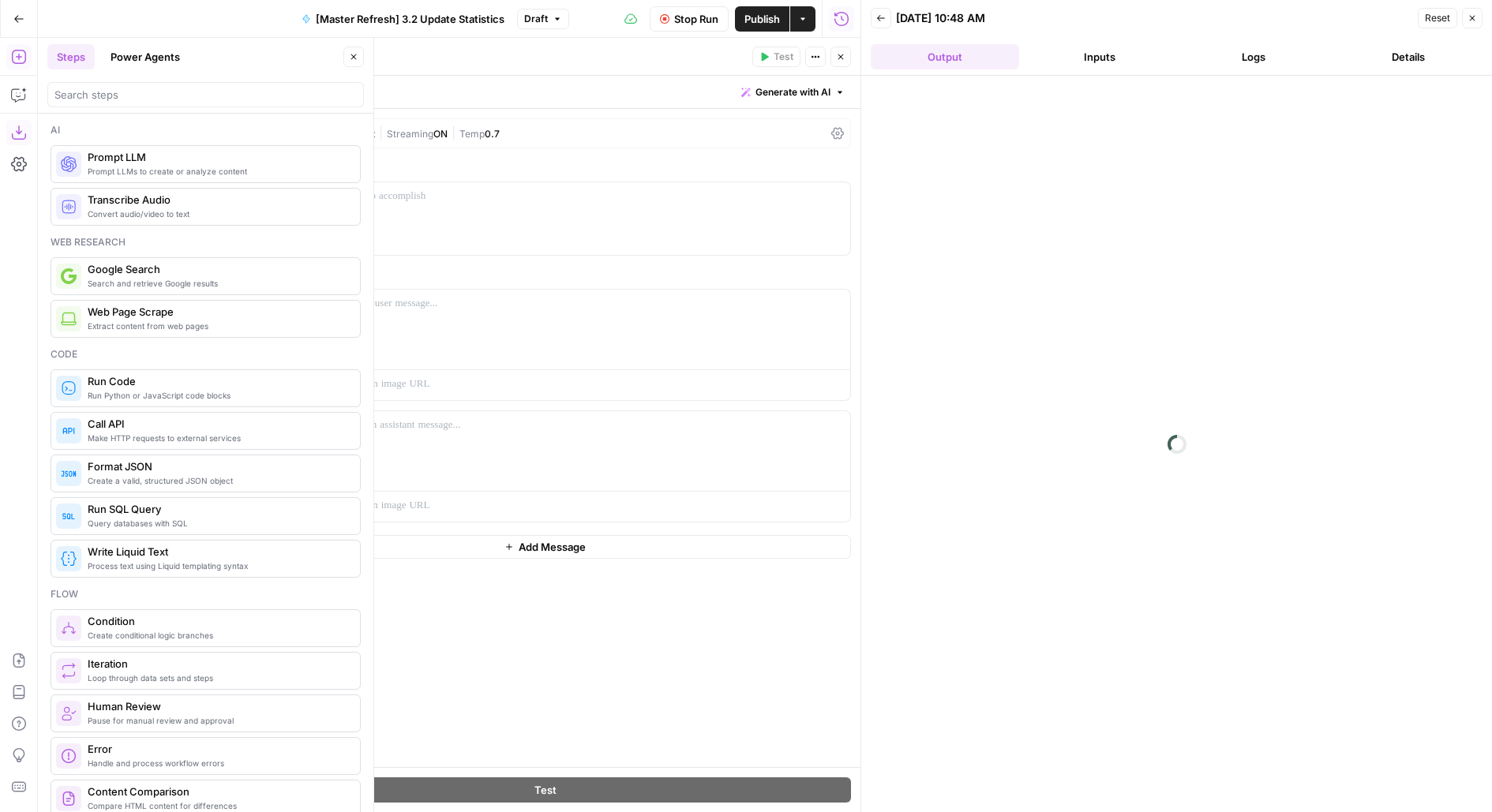
click at [364, 62] on header "Steps Power Agents Close" at bounding box center [205, 75] width 335 height 75
click at [348, 60] on button "Close" at bounding box center [353, 57] width 21 height 21
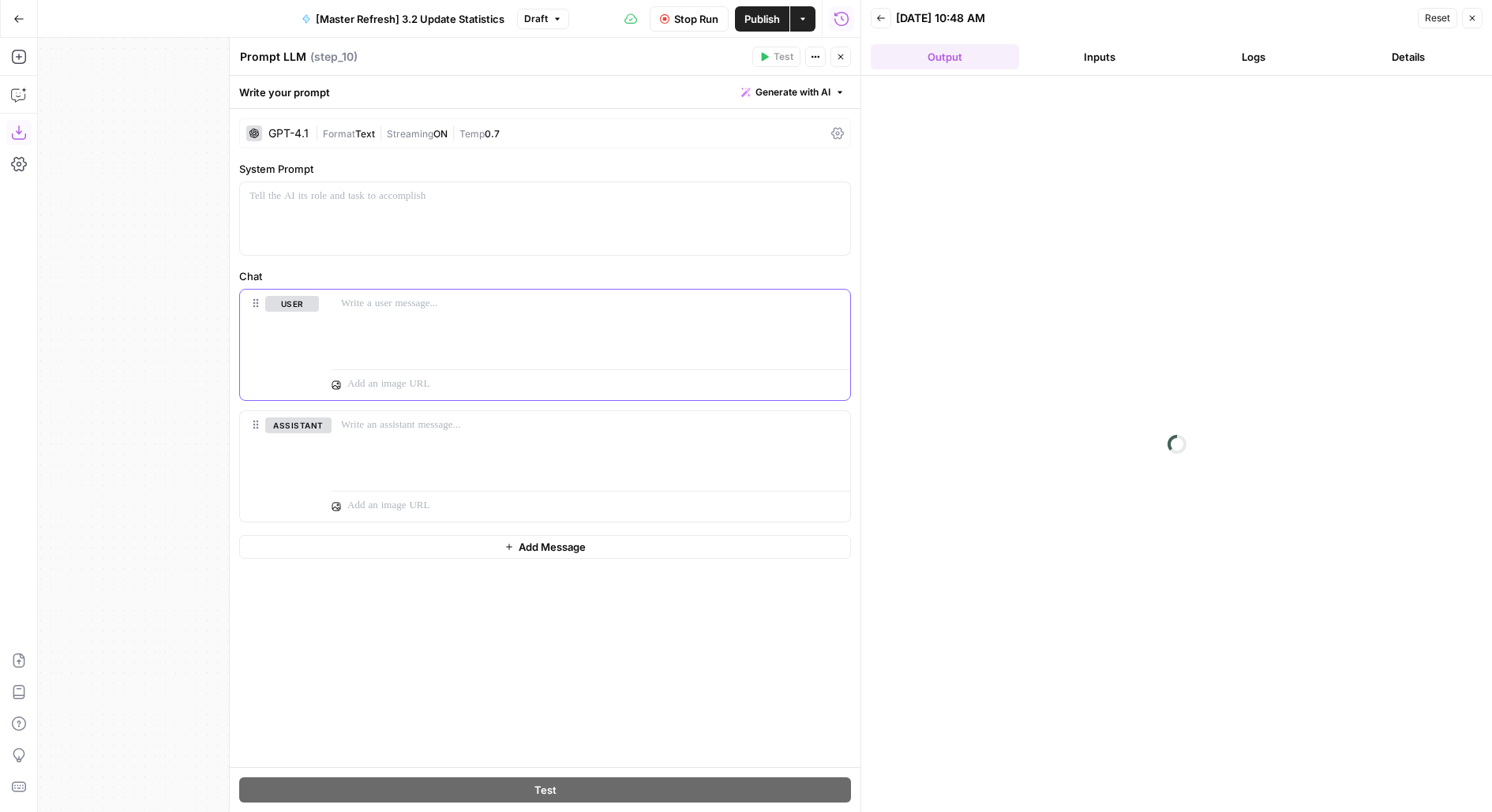
click at [433, 335] on div at bounding box center [590, 325] width 518 height 73
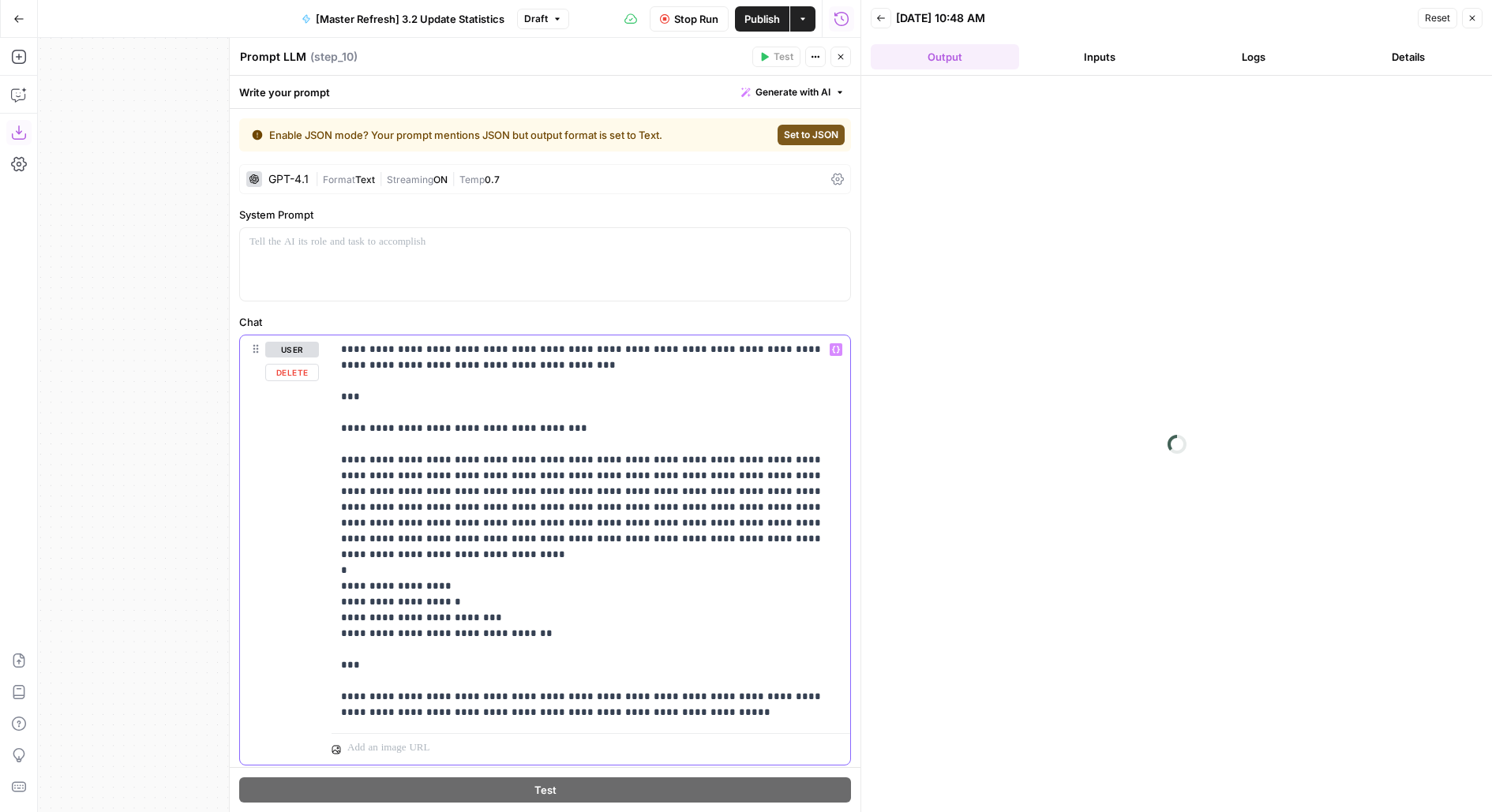
drag, startPoint x: 351, startPoint y: 464, endPoint x: 284, endPoint y: 231, distance: 242.4
click at [0, 0] on form "**********" at bounding box center [0, 0] width 0 height 0
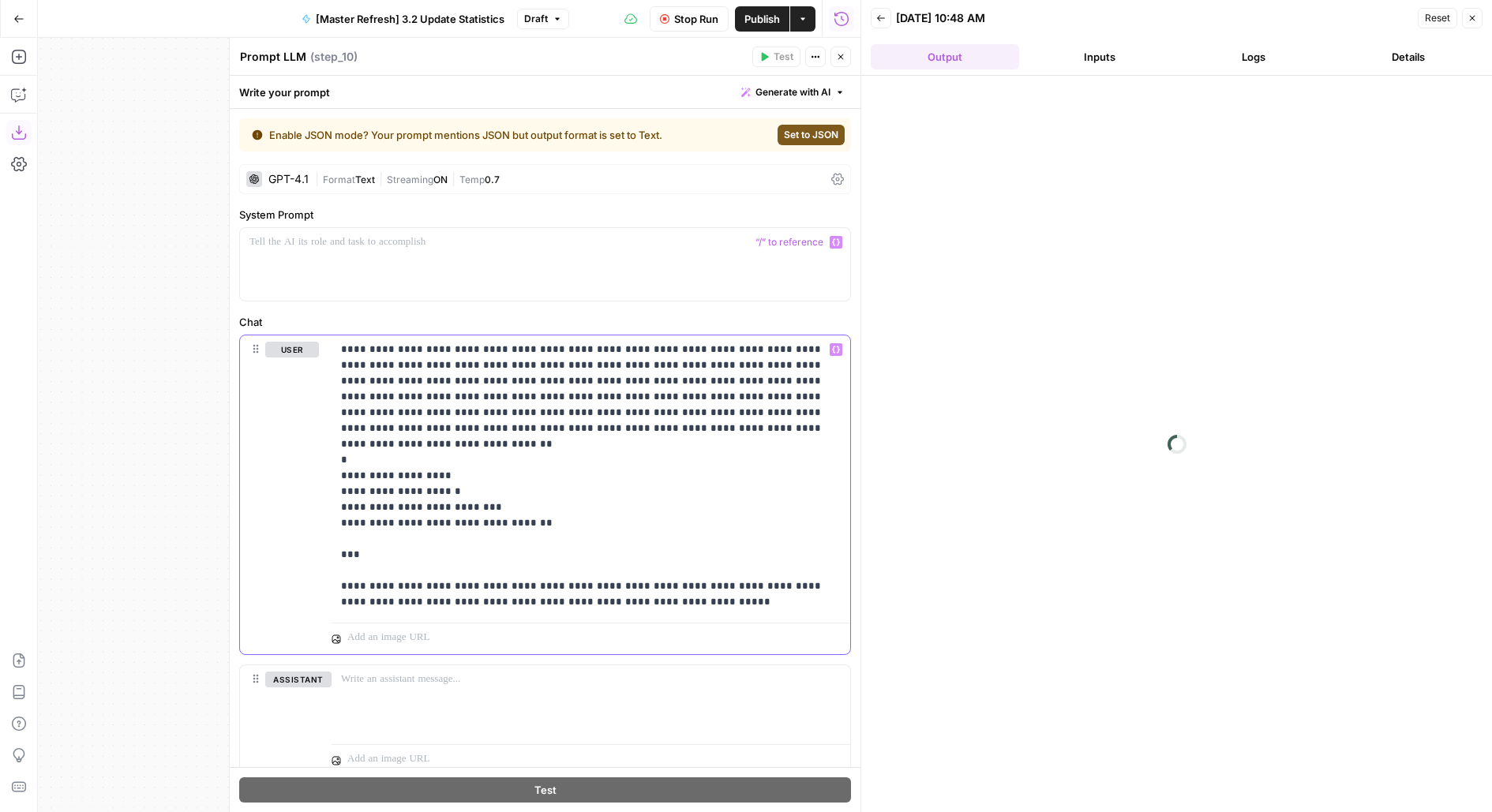
scroll to position [52, 0]
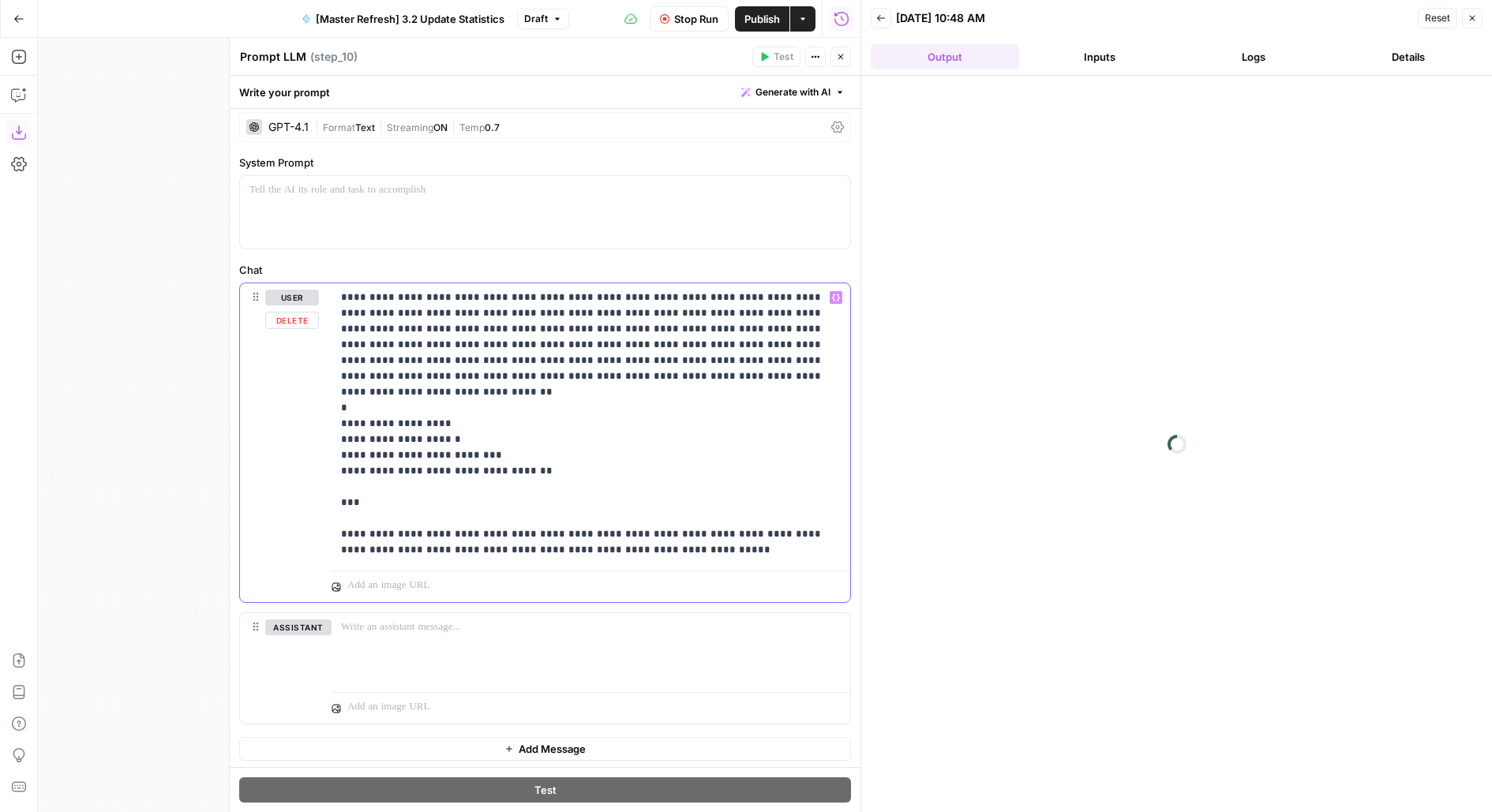
drag, startPoint x: 335, startPoint y: 481, endPoint x: 463, endPoint y: 548, distance: 144.5
click at [463, 548] on div "**********" at bounding box center [590, 423] width 518 height 281
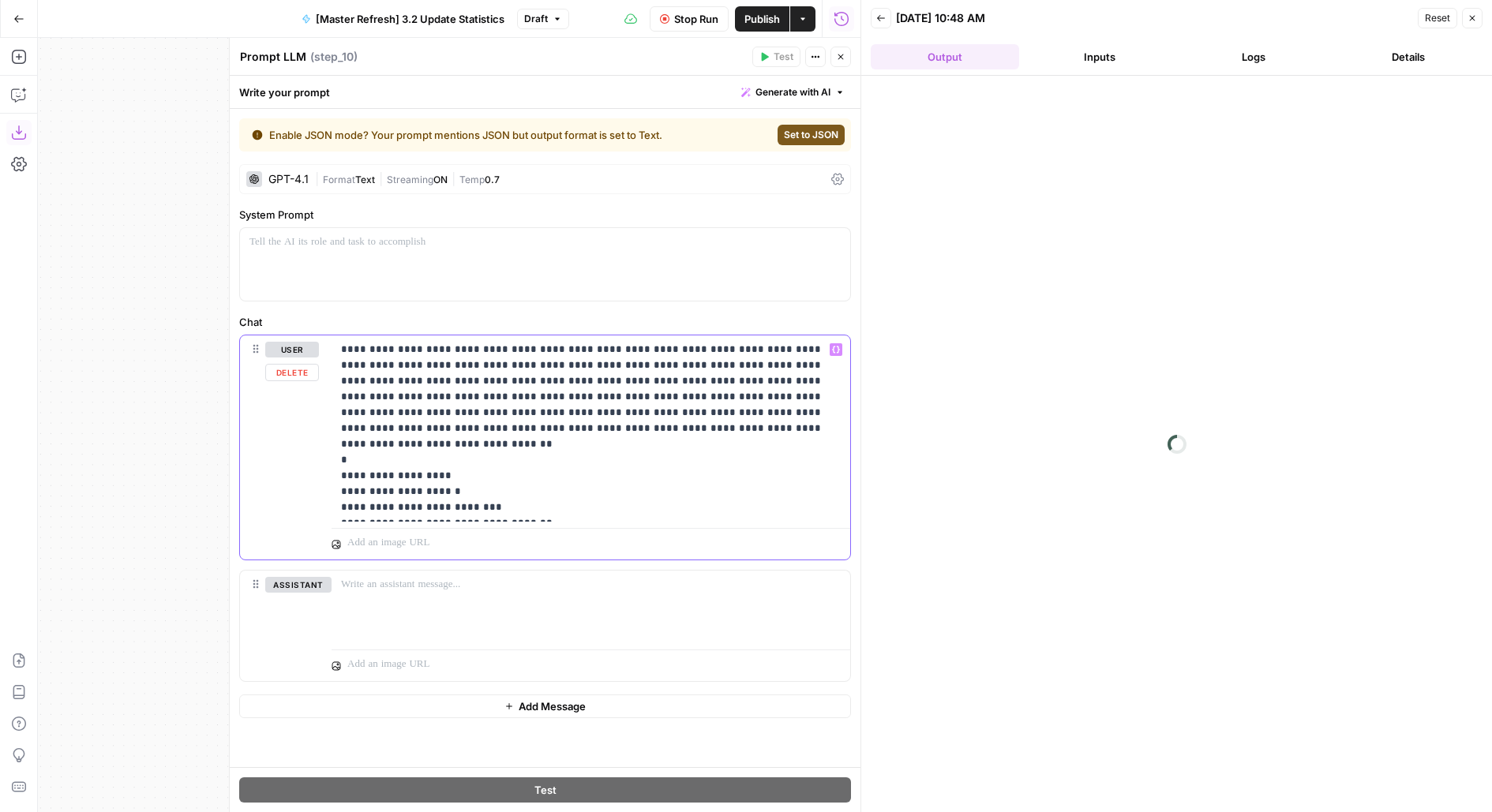
click at [719, 415] on p "**********" at bounding box center [591, 428] width 500 height 173
click at [720, 455] on p "**********" at bounding box center [591, 428] width 500 height 173
click at [722, 463] on p "**********" at bounding box center [591, 428] width 500 height 173
click at [720, 471] on p "**********" at bounding box center [591, 428] width 500 height 173
click at [717, 490] on p "**********" at bounding box center [591, 428] width 500 height 173
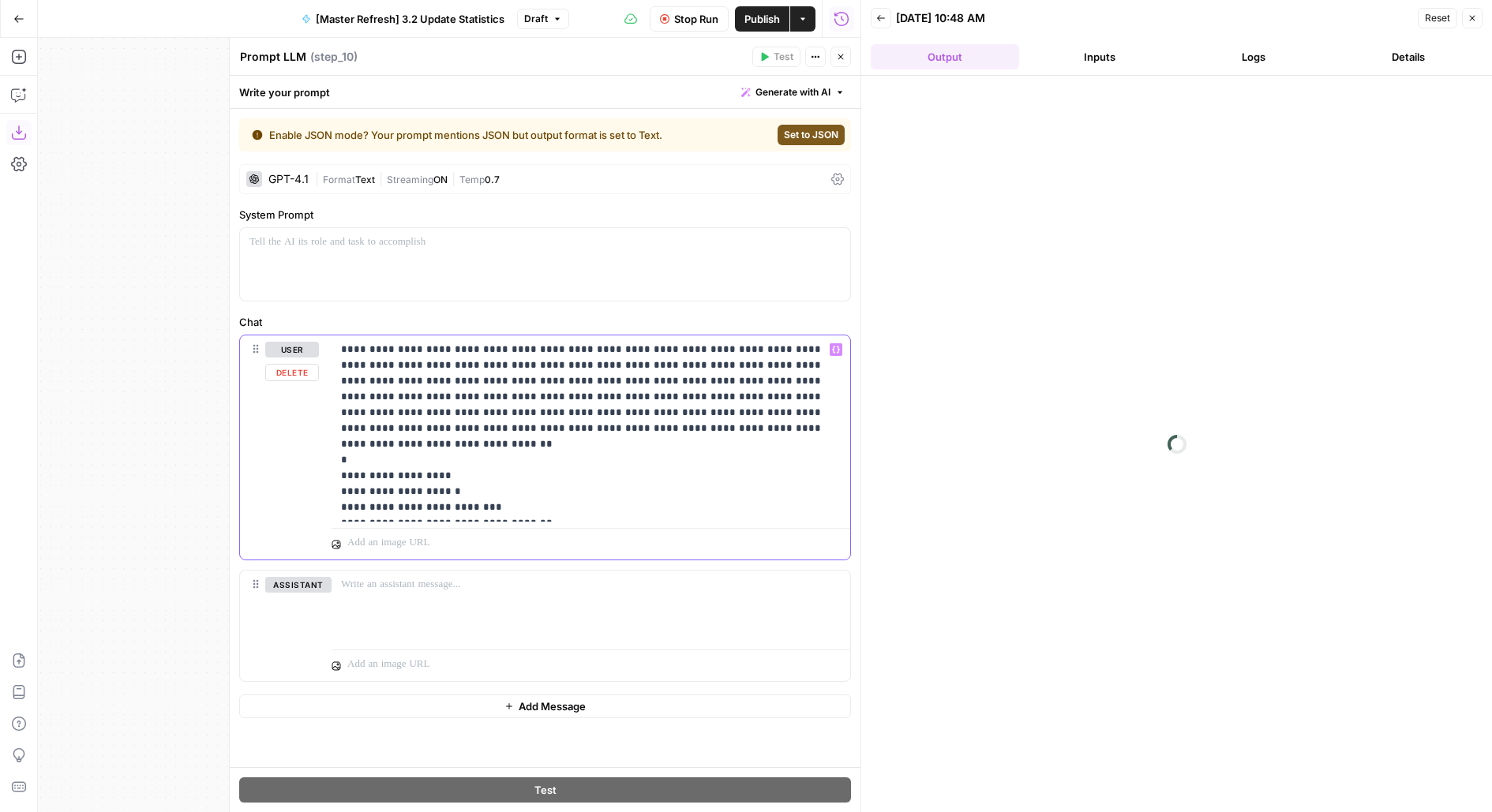
click at [713, 504] on p "**********" at bounding box center [591, 428] width 500 height 173
click at [755, 376] on p "**********" at bounding box center [591, 428] width 500 height 173
click at [1230, 53] on button "Logs" at bounding box center [1254, 57] width 148 height 25
click at [840, 49] on button "Close" at bounding box center [840, 57] width 21 height 21
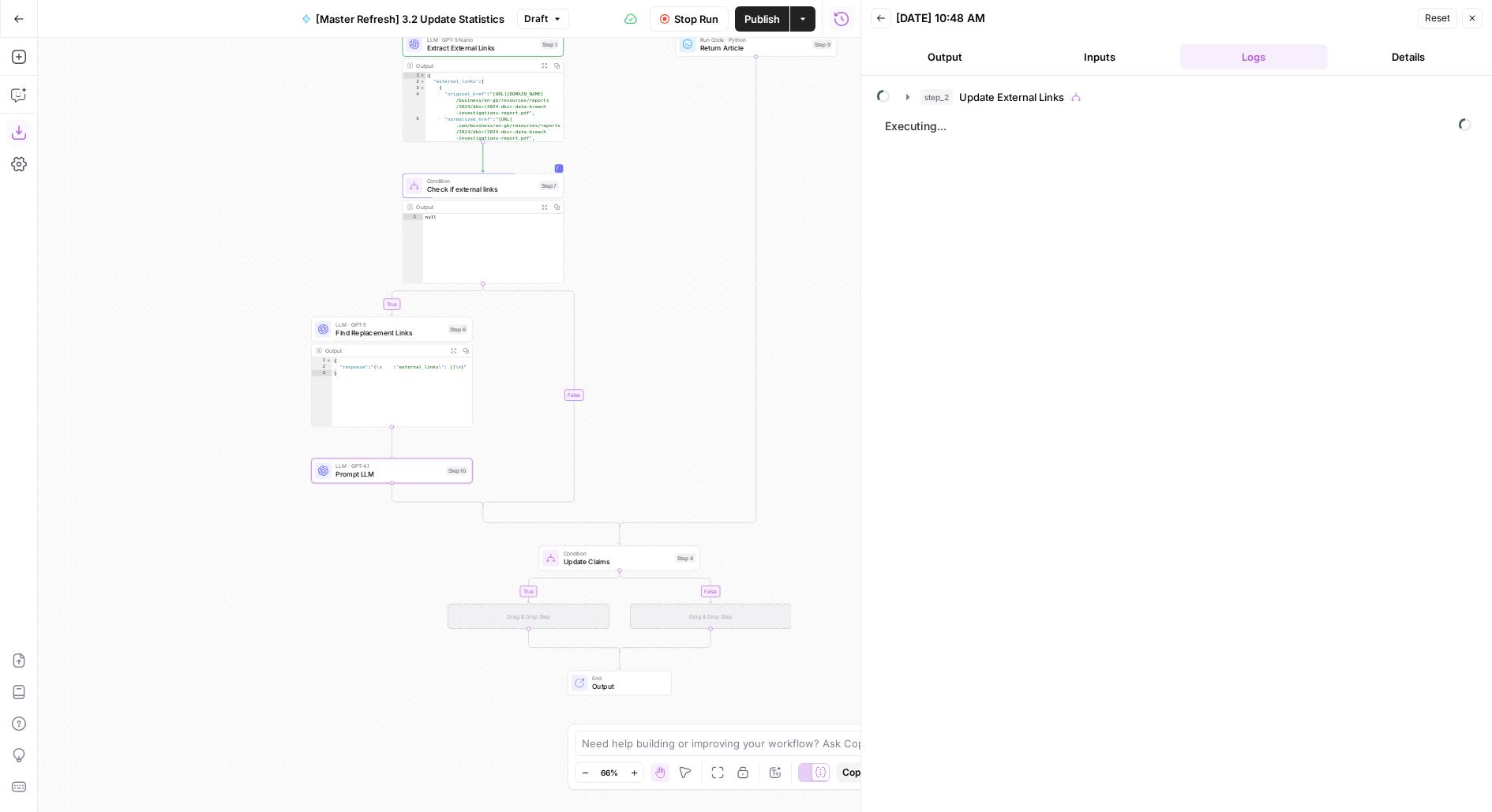
drag, startPoint x: 628, startPoint y: 460, endPoint x: 628, endPoint y: 222, distance: 238.0
click at [628, 223] on div "true true false false true false Workflow Set Inputs Inputs Condition Update Ex…" at bounding box center [449, 425] width 823 height 774
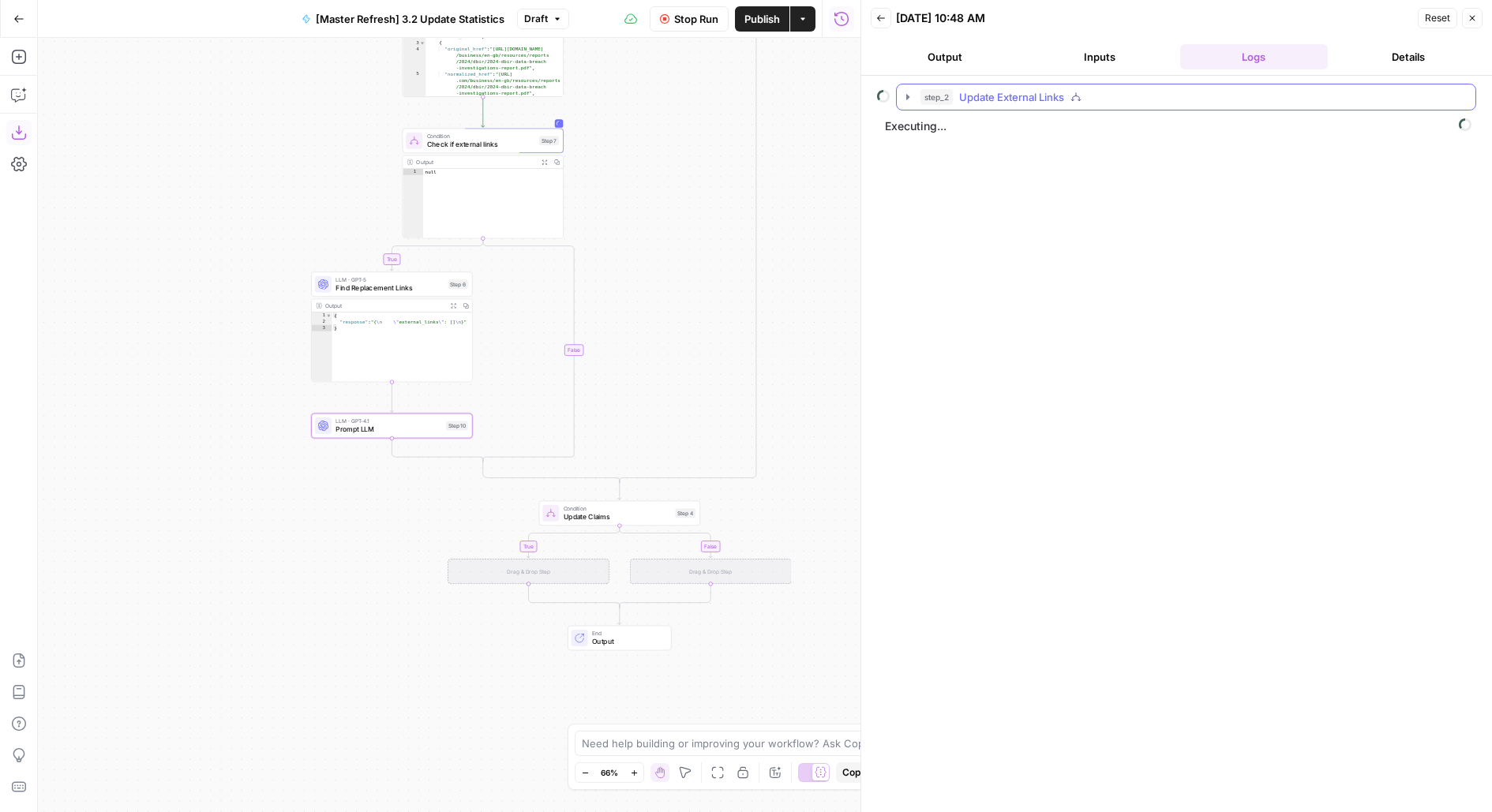
click at [952, 99] on div "step_2 Update External Links" at bounding box center [1192, 97] width 545 height 16
click at [967, 164] on span "step_7" at bounding box center [968, 163] width 32 height 16
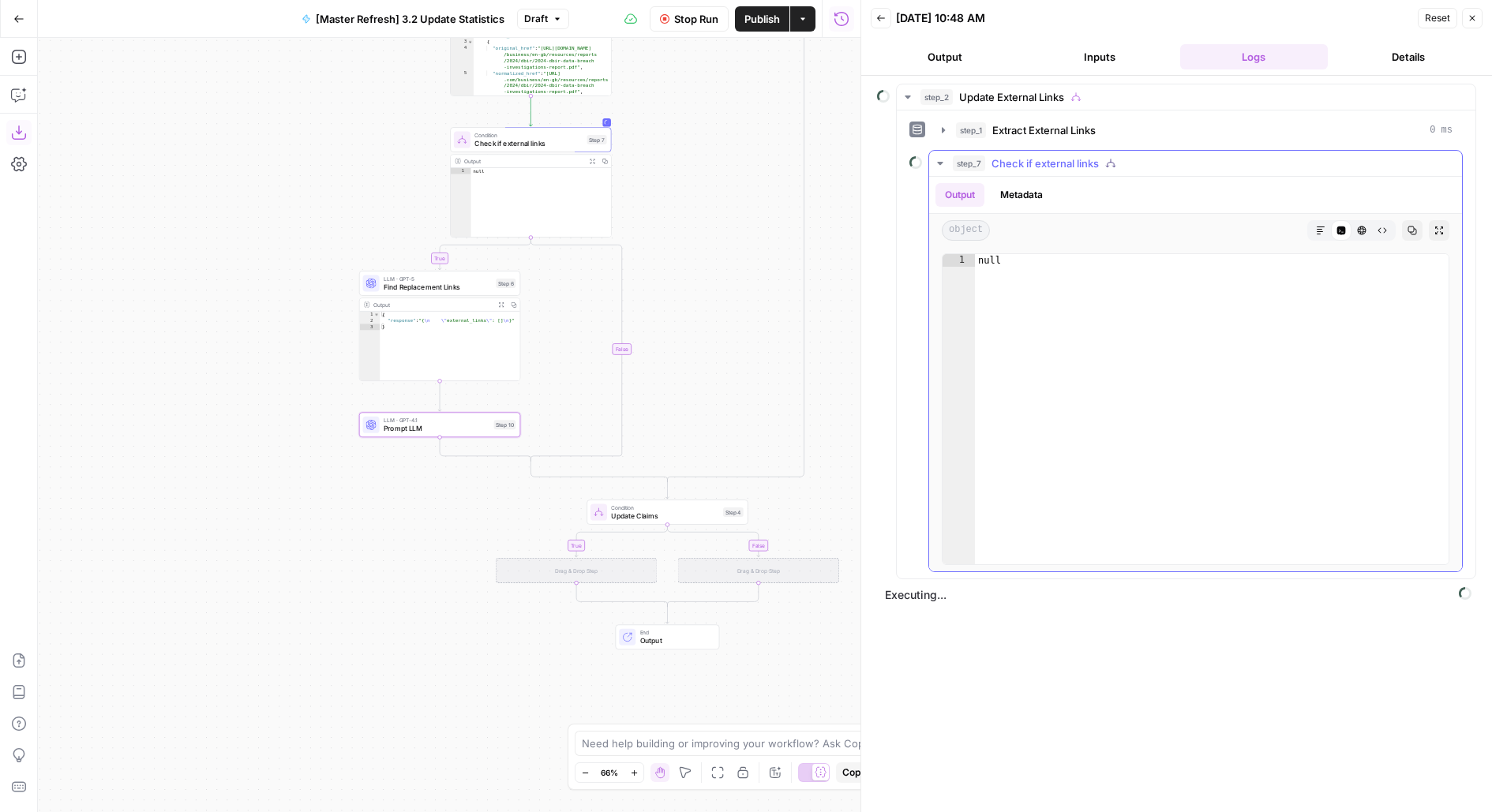
click at [1030, 164] on span "Check if external links" at bounding box center [1045, 163] width 107 height 16
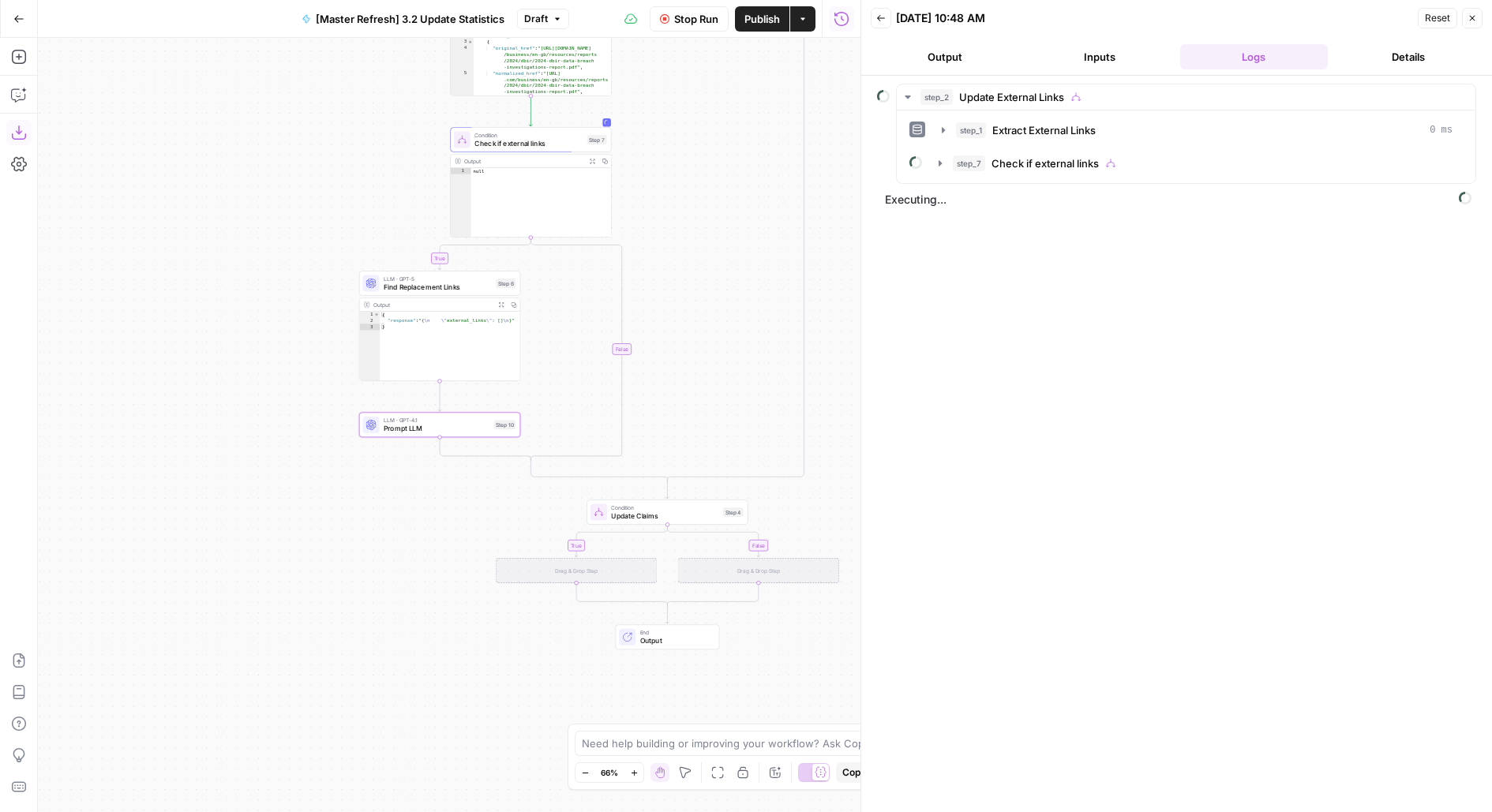
click at [466, 435] on div "LLM · GPT-4.1 Prompt LLM Step 10" at bounding box center [439, 425] width 161 height 25
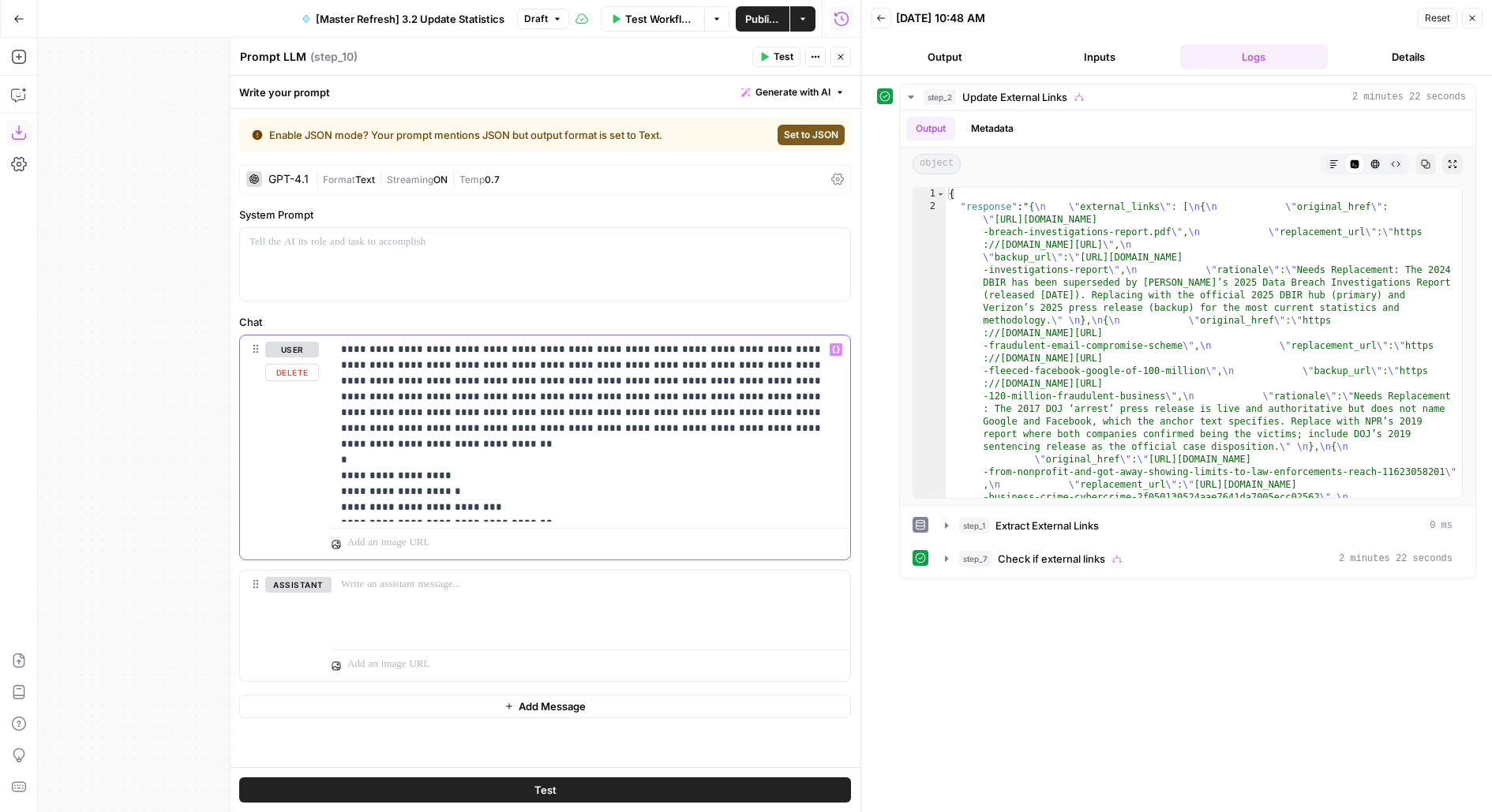
drag, startPoint x: 567, startPoint y: 498, endPoint x: 221, endPoint y: 214, distance: 447.6
click at [229, 214] on div "**********" at bounding box center [544, 425] width 631 height 774
click at [532, 519] on div "**********" at bounding box center [590, 428] width 518 height 186
click at [842, 45] on header "Prompt LLM Prompt LLM ( step_10 ) Test Actions Close" at bounding box center [545, 57] width 631 height 38
click at [842, 54] on icon "button" at bounding box center [840, 57] width 10 height 10
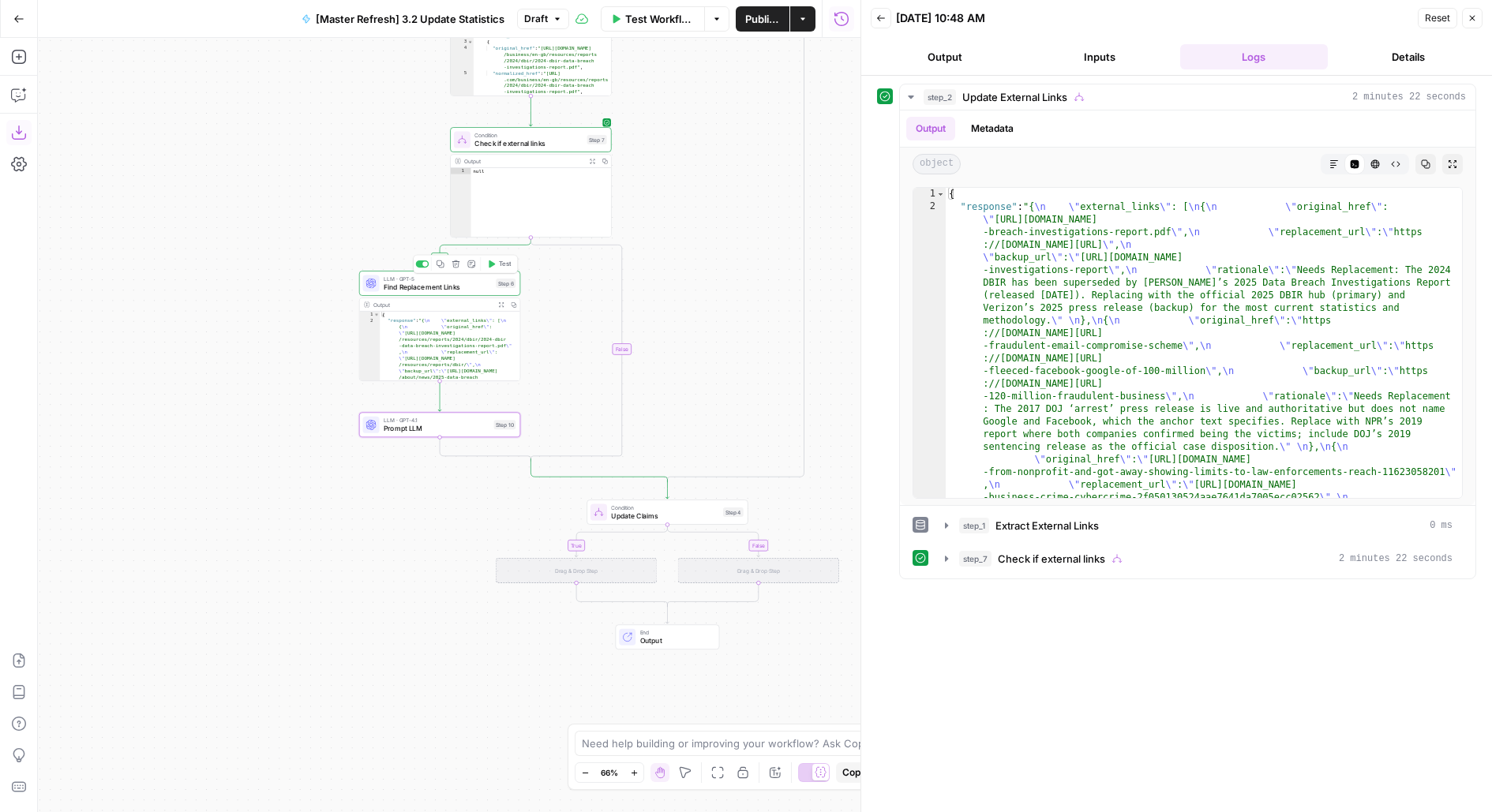
click at [442, 266] on icon "button" at bounding box center [440, 264] width 9 height 9
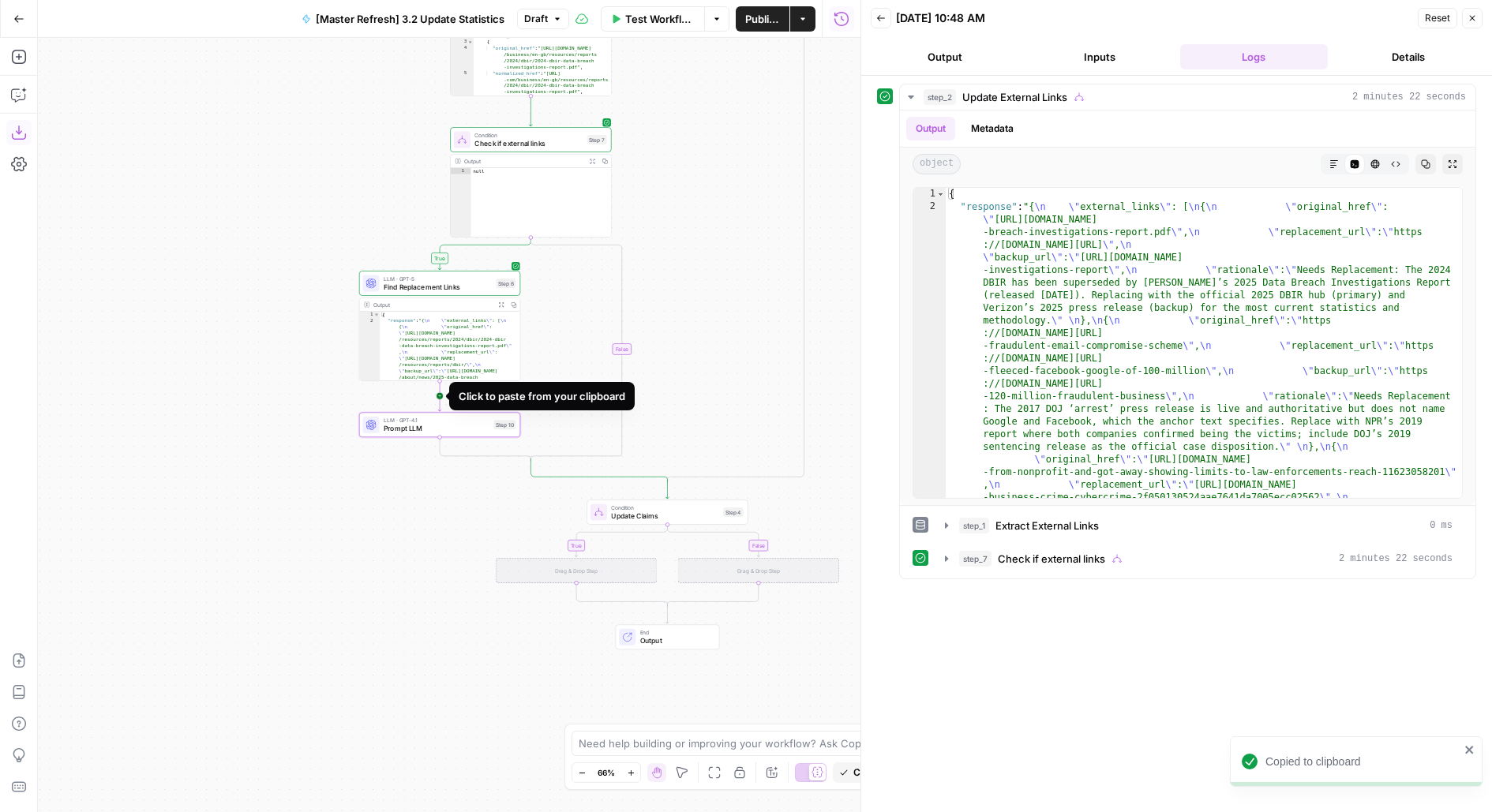
click at [438, 397] on icon "Edge from step_6 to step_10" at bounding box center [440, 395] width 4 height 31
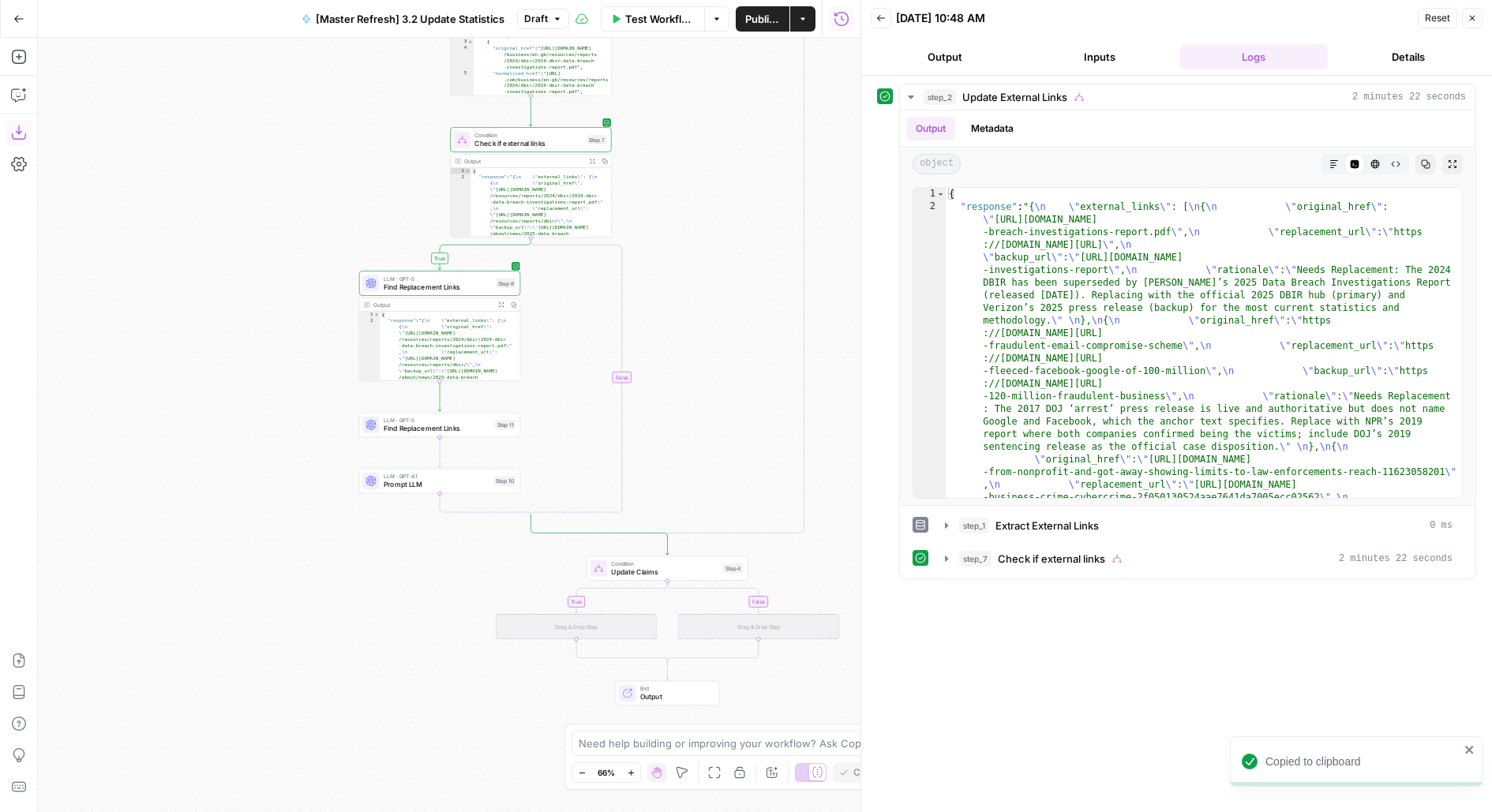
click at [433, 293] on div "LLM · GPT-5 Find Replacement Links Step 6 Copy step Delete step Add Note Test" at bounding box center [439, 283] width 161 height 25
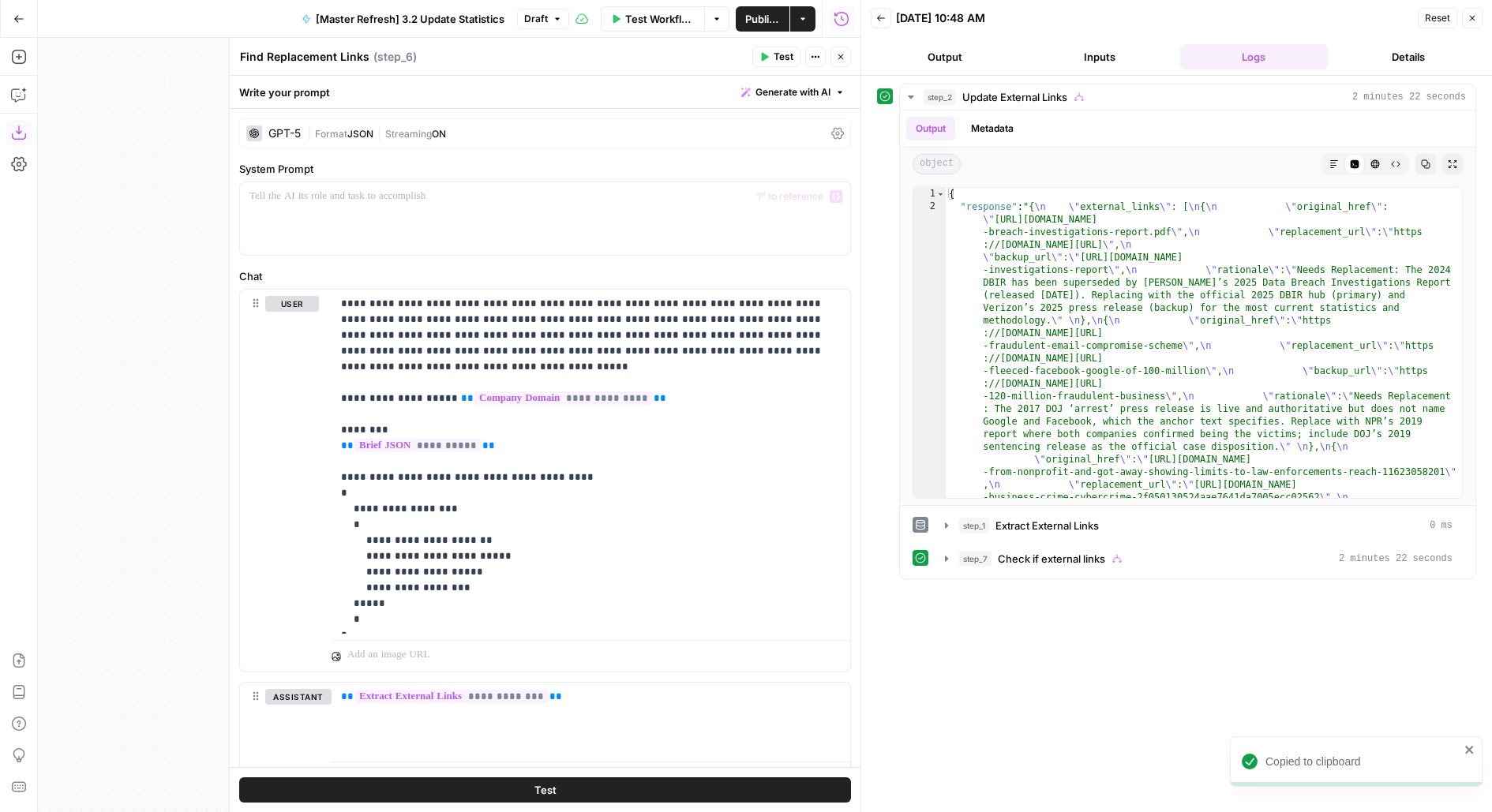
click at [432, 136] on span "Streaming" at bounding box center [409, 133] width 47 height 12
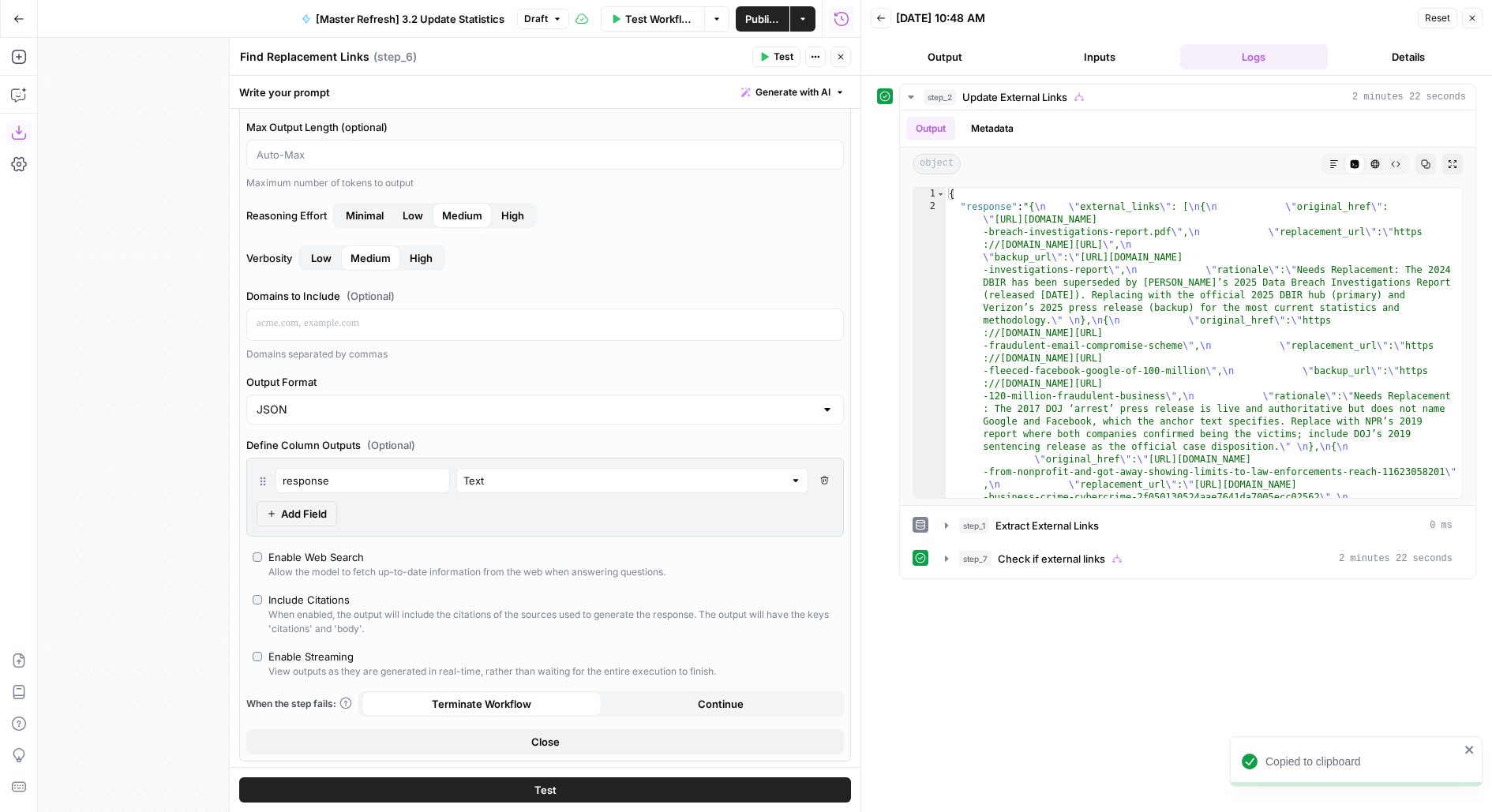
scroll to position [238, 0]
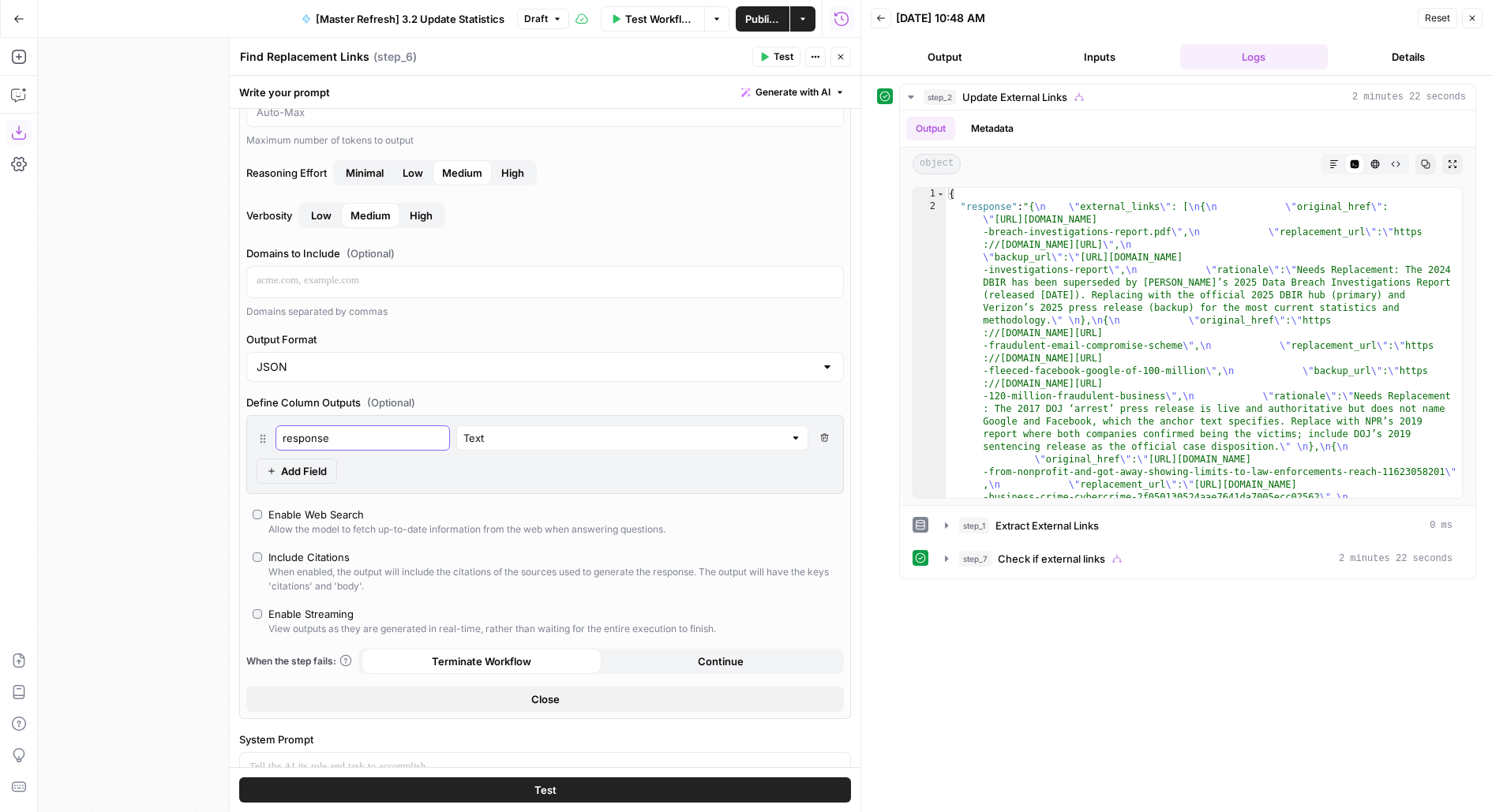
click at [359, 435] on input "response" at bounding box center [363, 438] width 160 height 16
click at [622, 439] on input "text" at bounding box center [623, 438] width 321 height 16
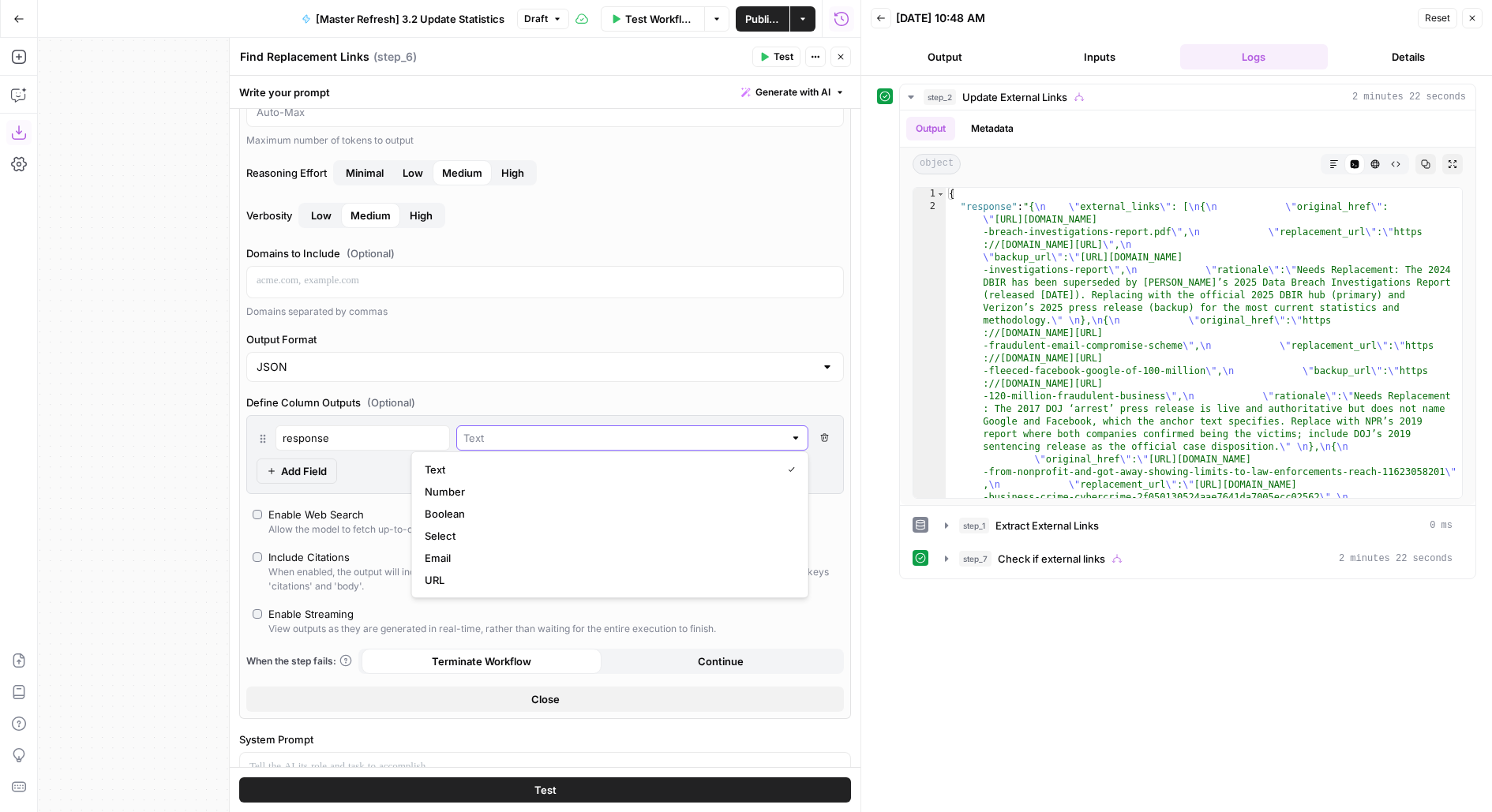
click at [623, 440] on input "text" at bounding box center [623, 438] width 321 height 16
type input "Text"
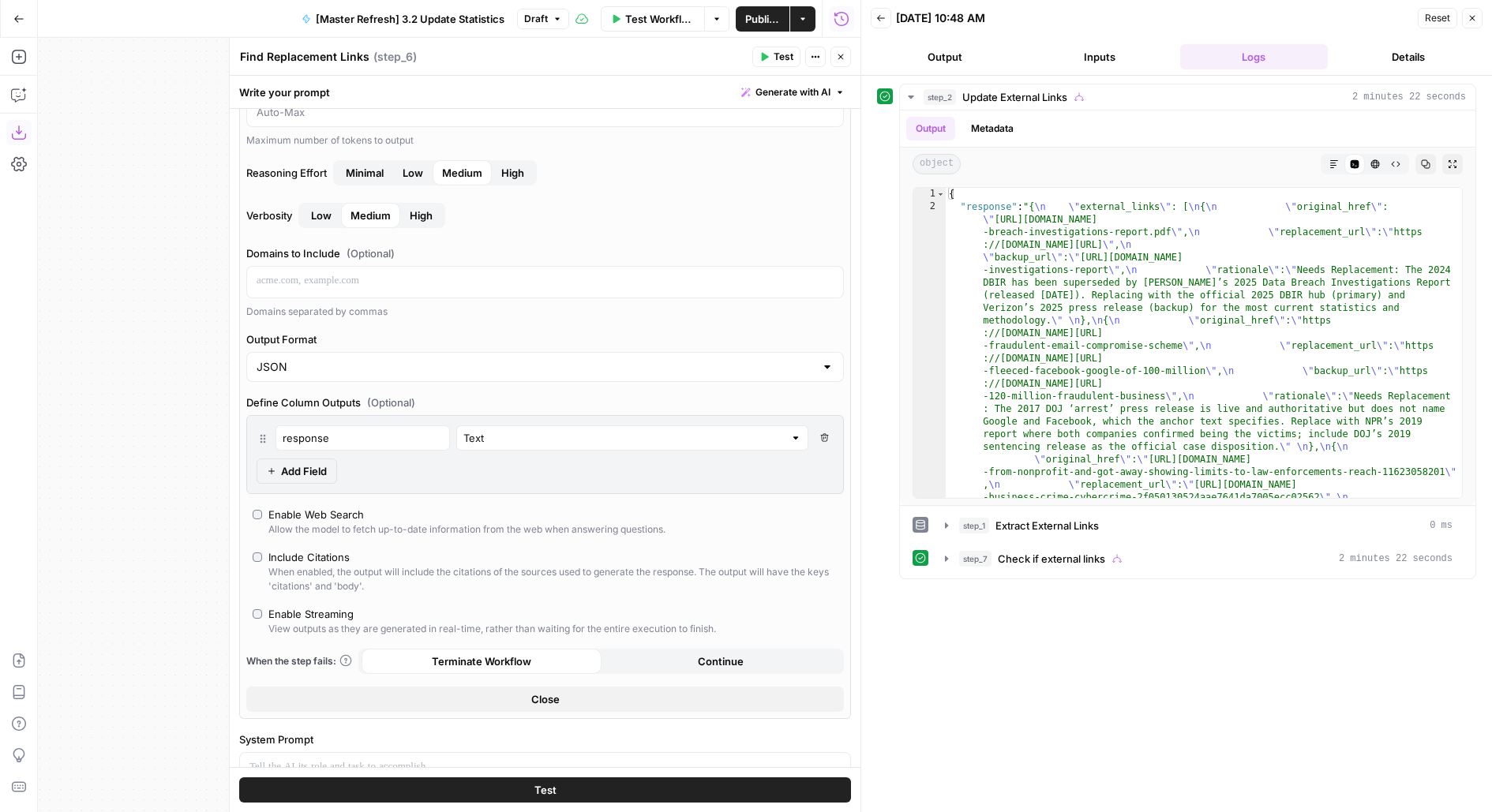
click at [622, 400] on label "Define Column Outputs (Optional)" at bounding box center [544, 402] width 597 height 16
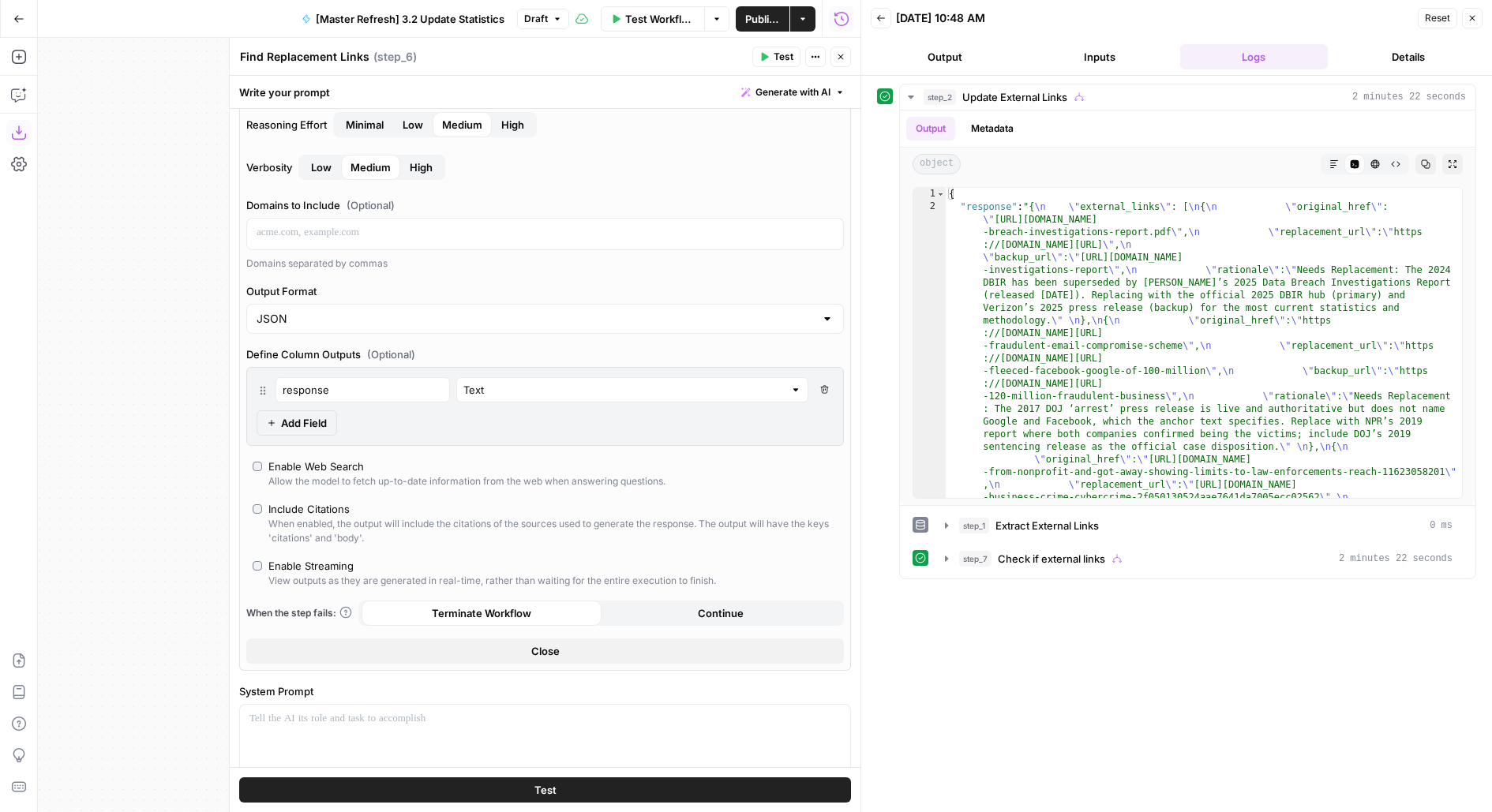
scroll to position [313, 0]
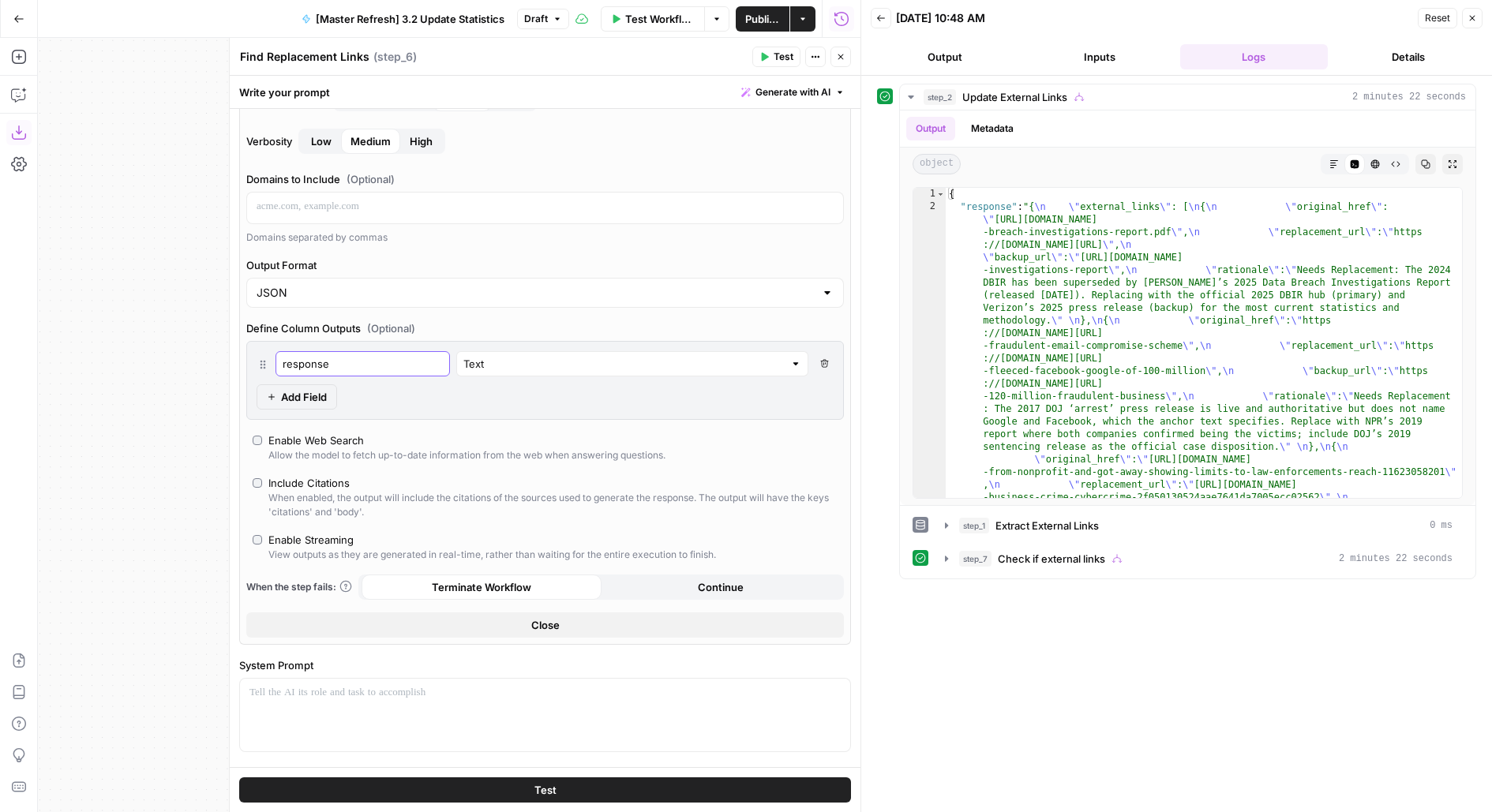
click at [321, 366] on input "response" at bounding box center [363, 364] width 160 height 16
click at [823, 359] on icon "button" at bounding box center [825, 364] width 9 height 9
click at [823, 361] on icon "button" at bounding box center [825, 364] width 9 height 9
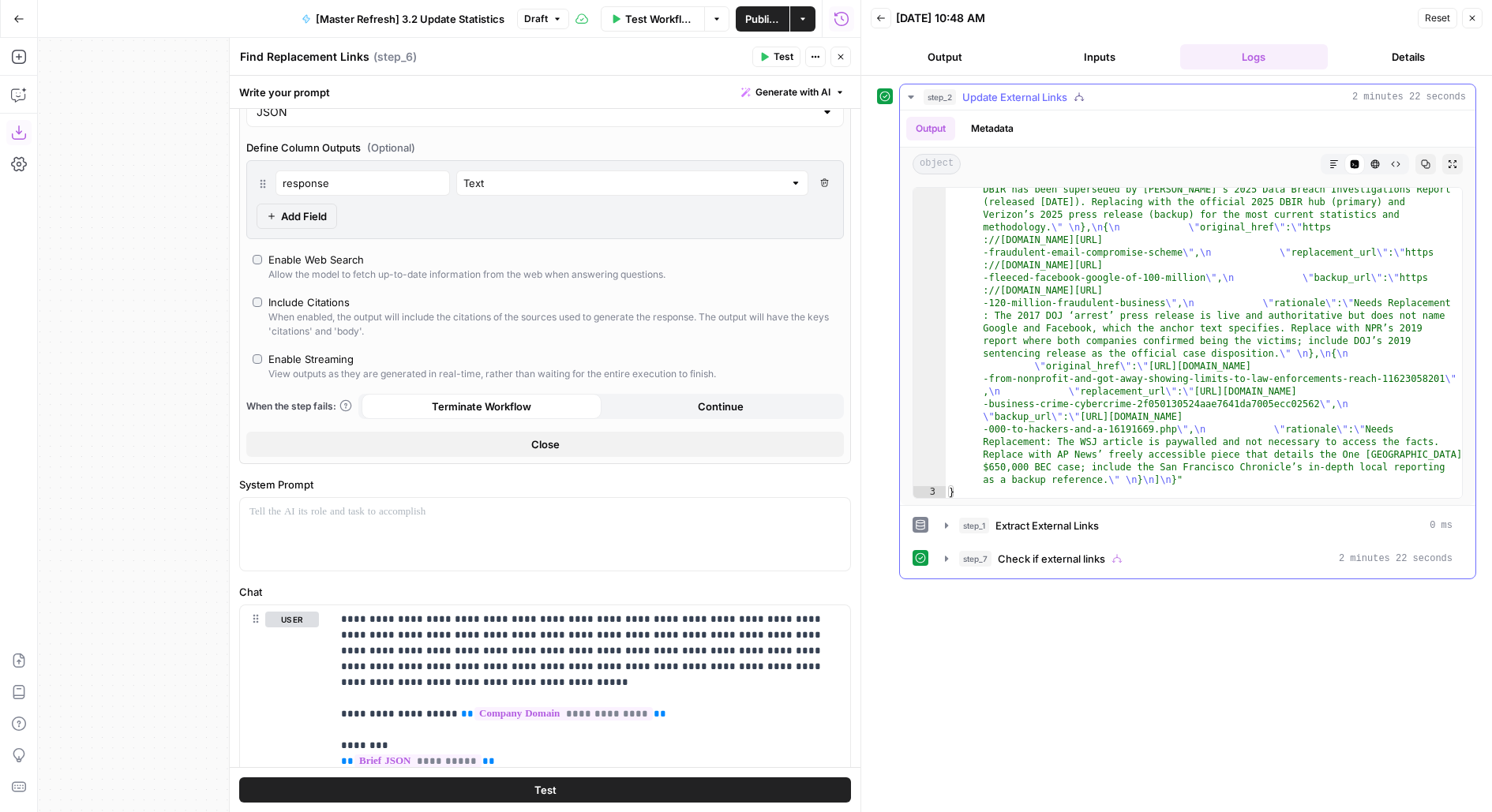
scroll to position [0, 0]
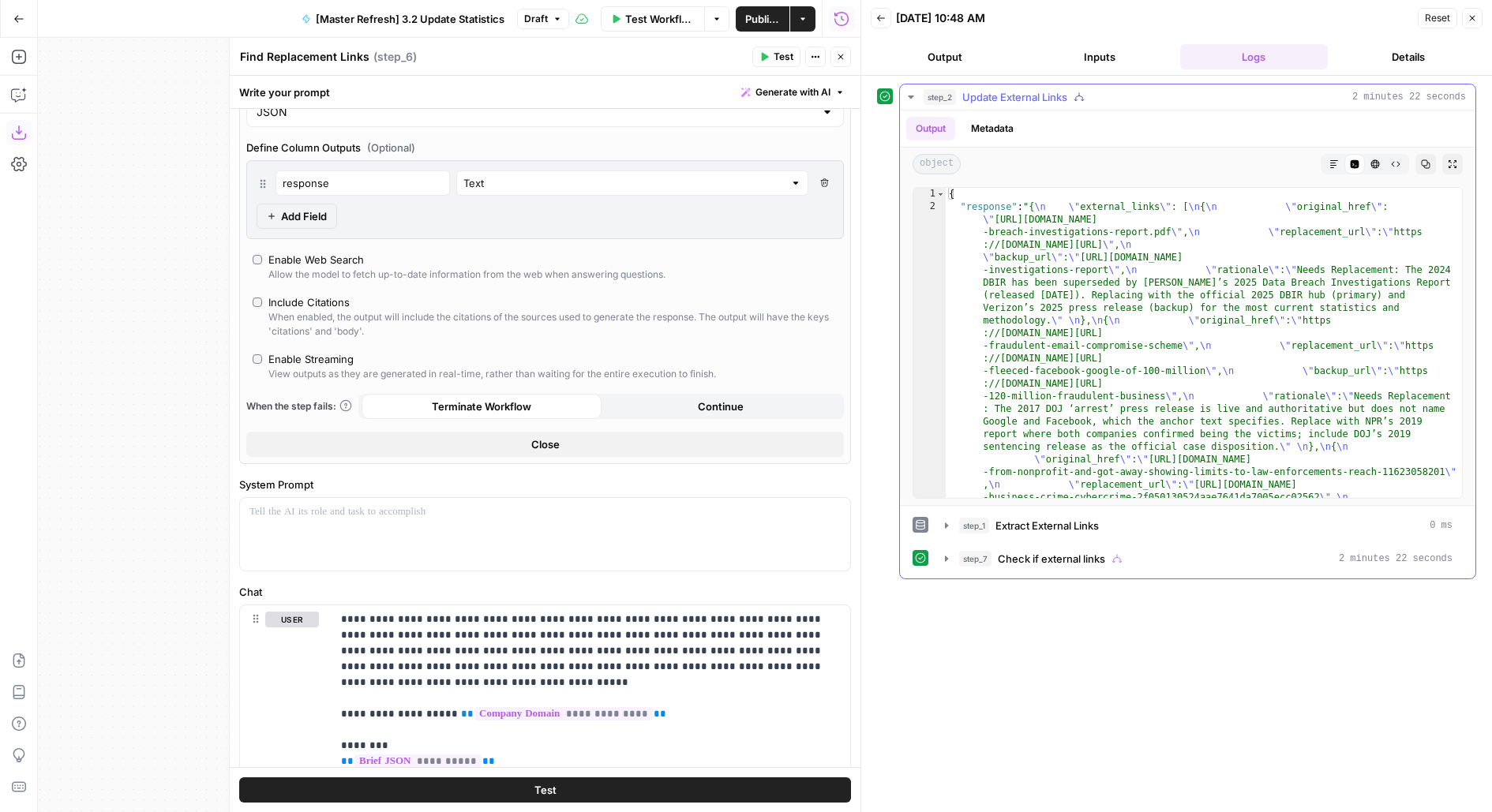
click at [1329, 165] on icon "button" at bounding box center [1334, 163] width 10 height 10
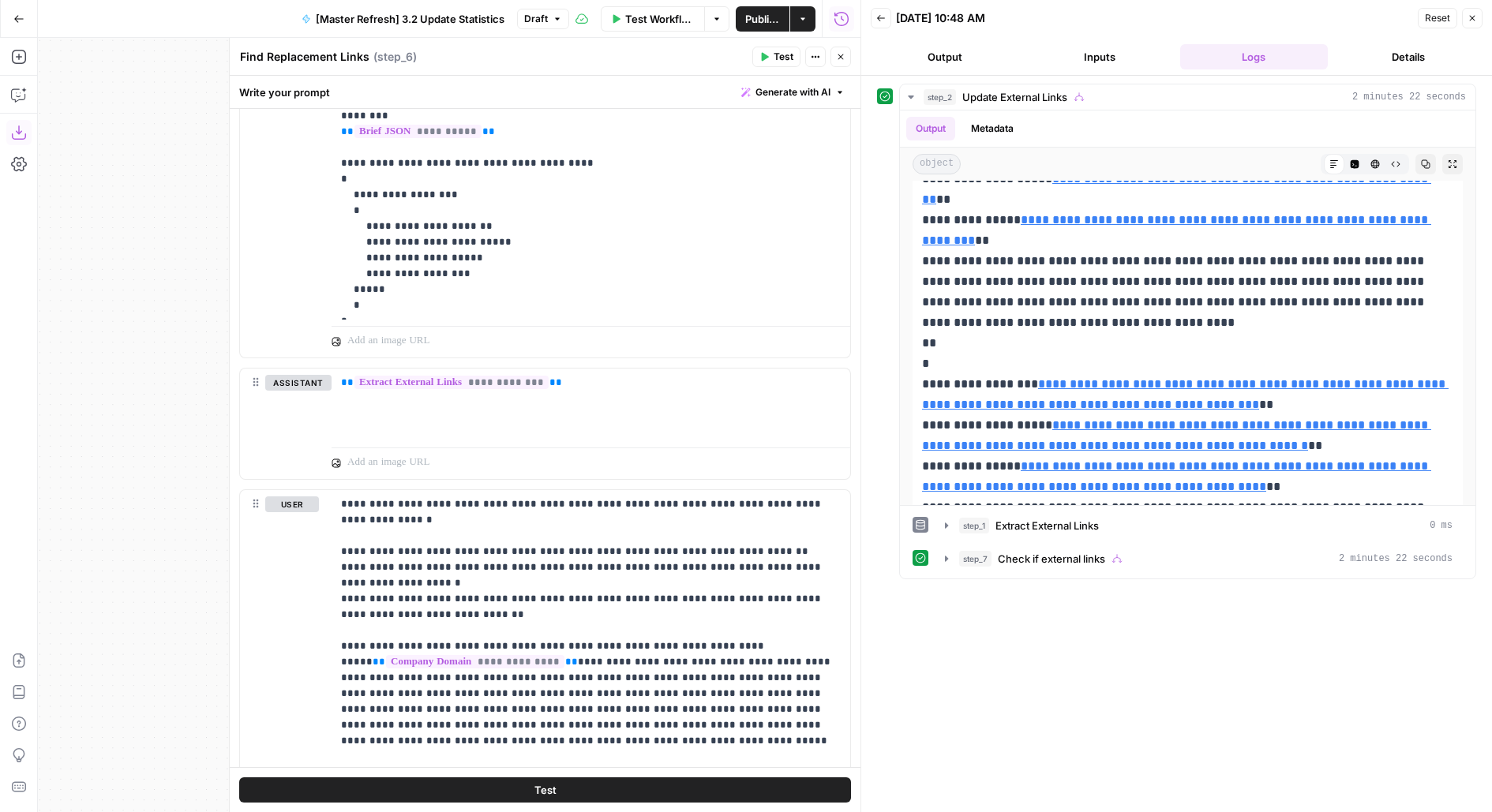
scroll to position [1343, 0]
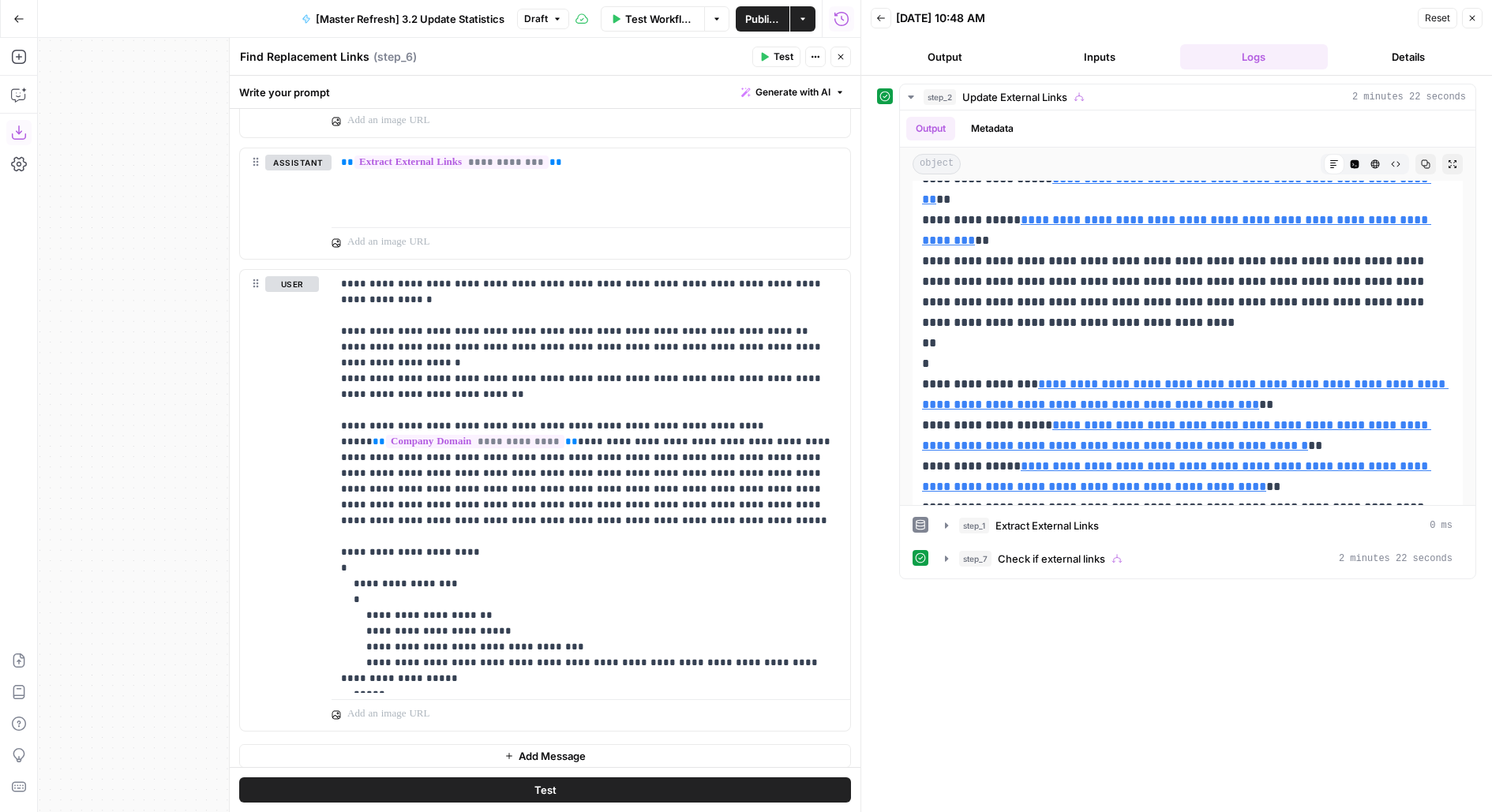
click at [845, 58] on button "Close" at bounding box center [840, 57] width 21 height 21
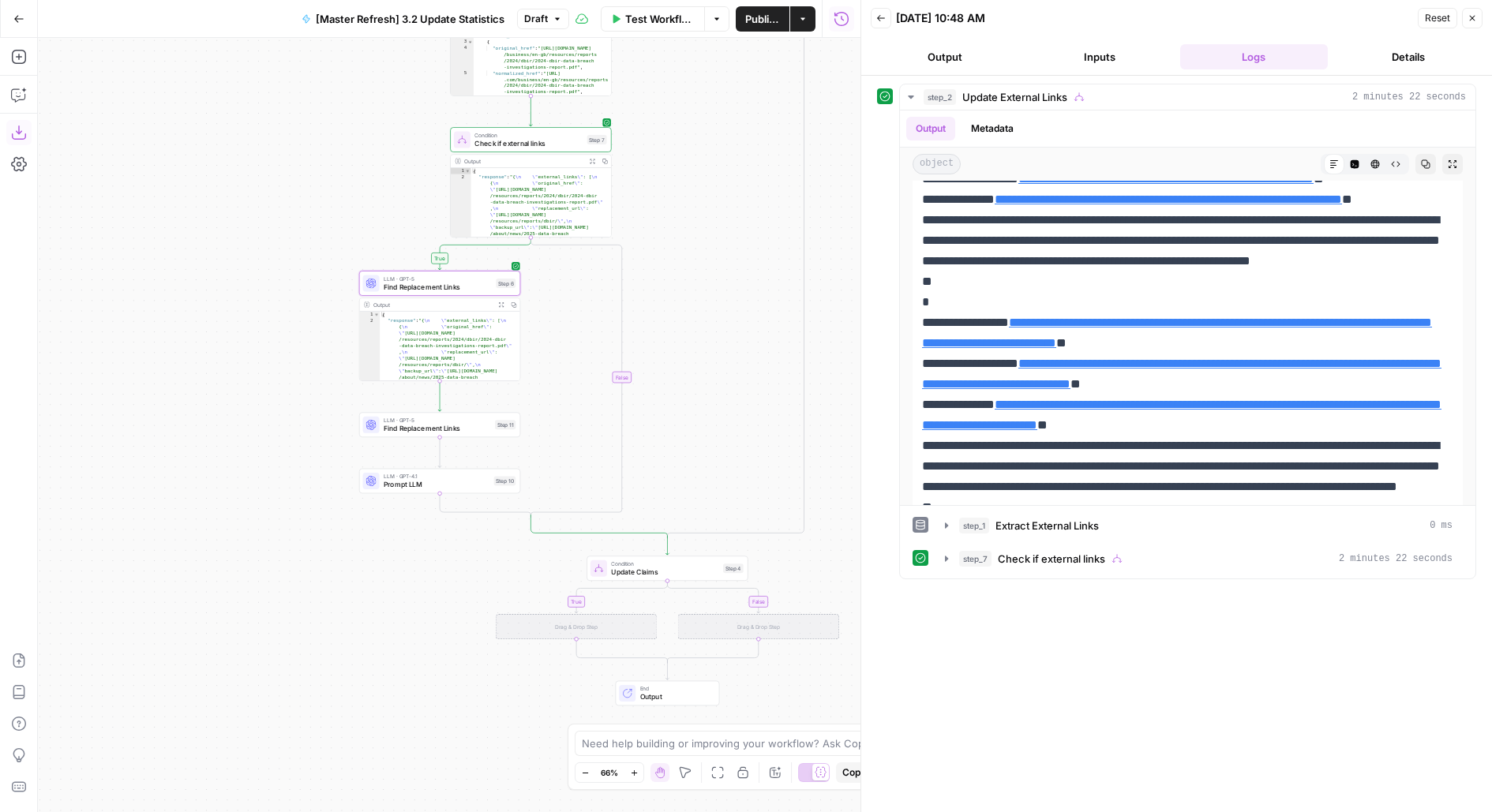
click at [476, 491] on div "LLM · GPT-4.1 Prompt LLM Step 10 Copy step Delete step Add Note Test" at bounding box center [439, 481] width 161 height 25
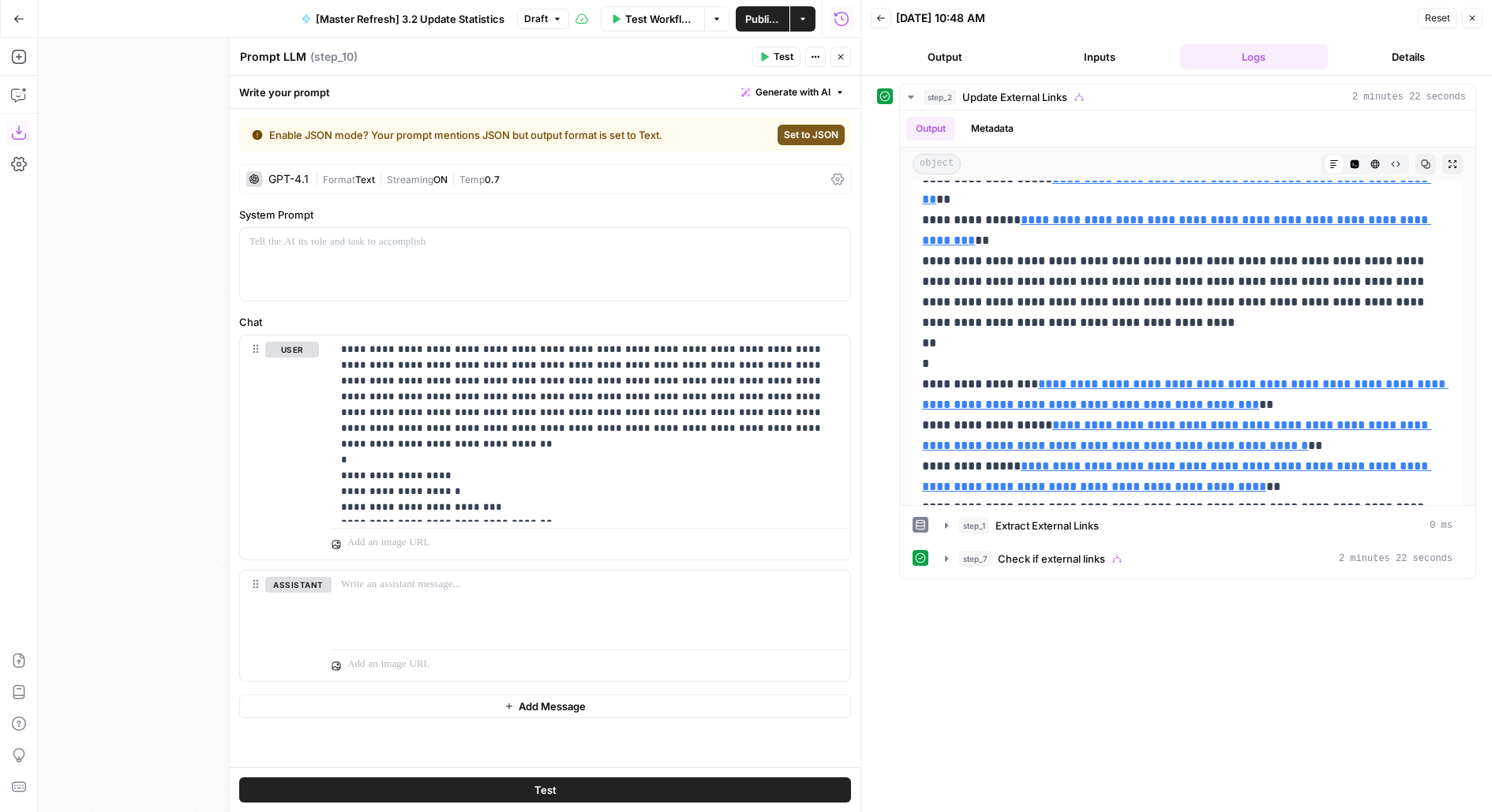
click at [834, 63] on button "Close" at bounding box center [840, 57] width 21 height 21
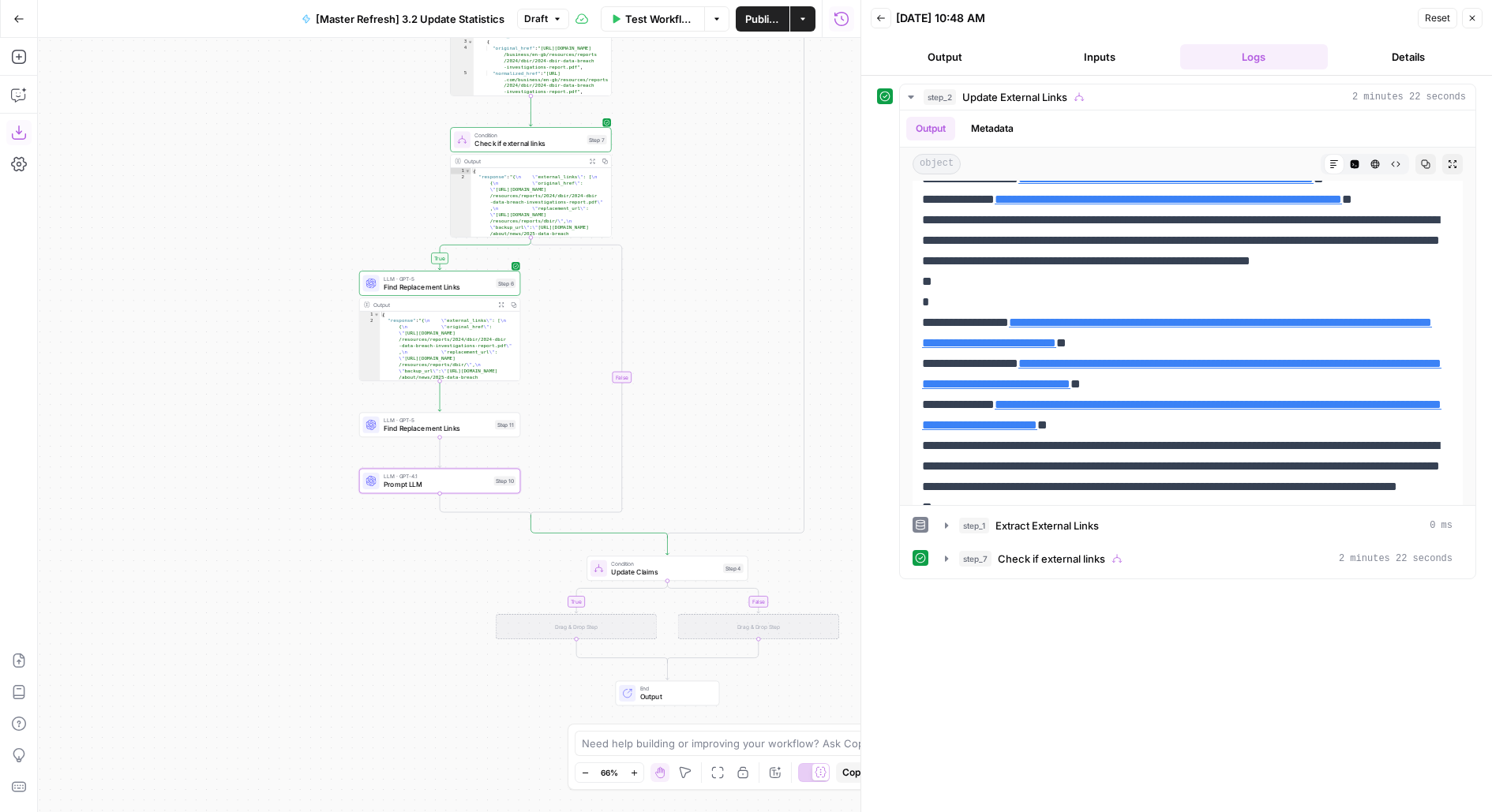
click at [455, 436] on div "LLM · GPT-5 Find Replacement Links Step 11 Copy step Delete step Add Note Test" at bounding box center [439, 425] width 161 height 25
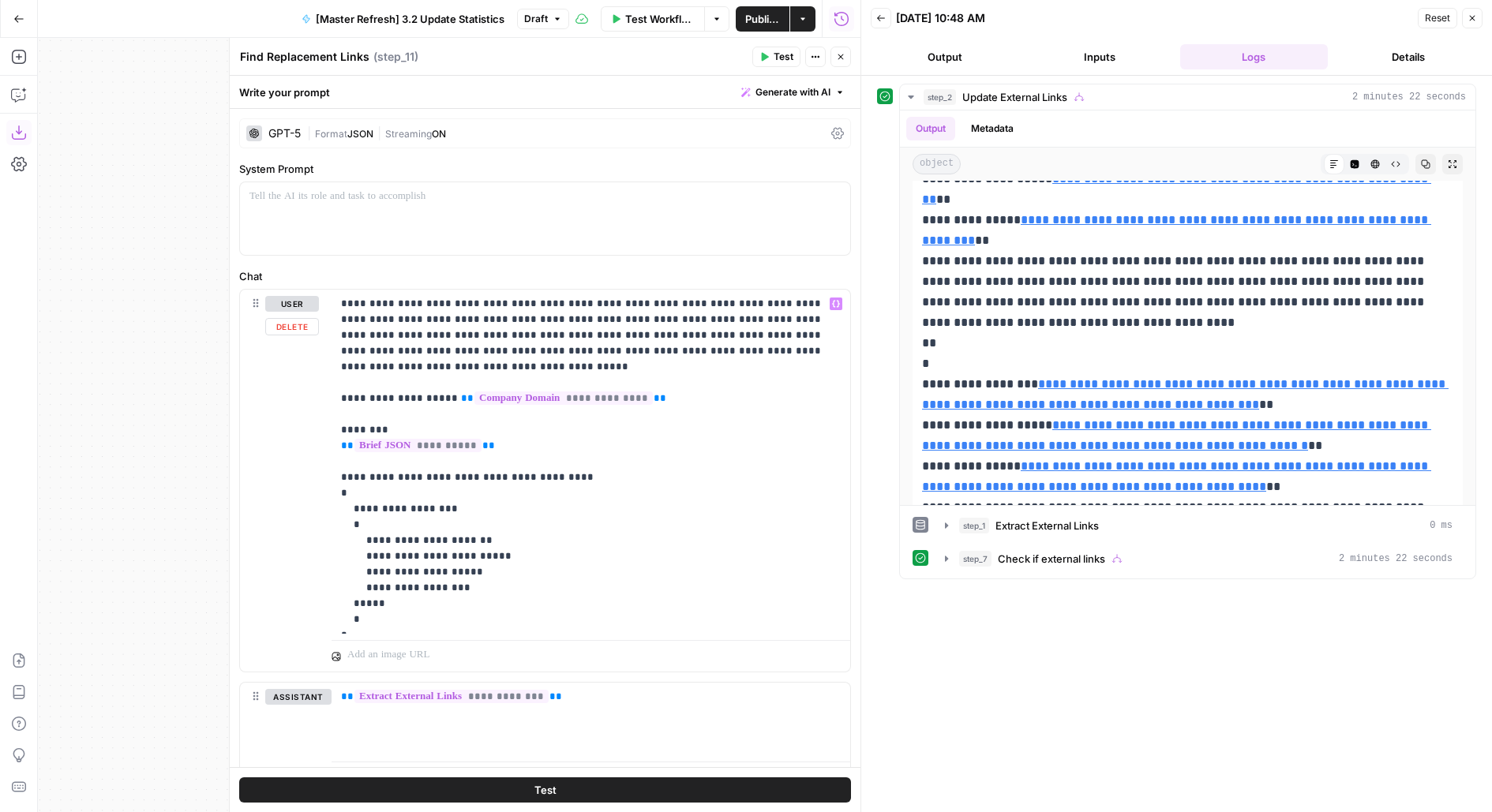
scroll to position [541, 0]
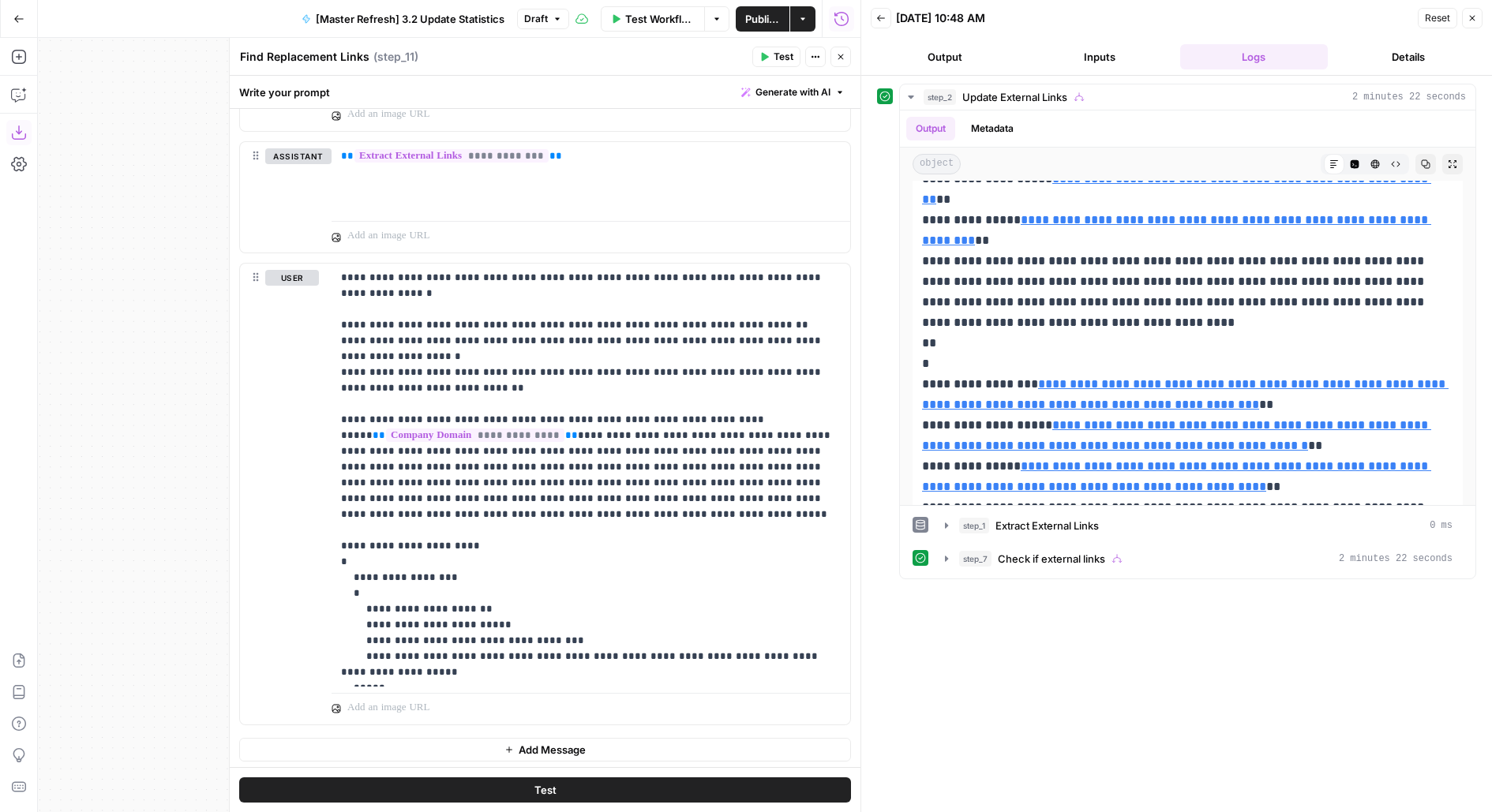
click at [393, 758] on div "**********" at bounding box center [545, 169] width 631 height 1203
click at [393, 750] on button "Add Message" at bounding box center [544, 750] width 612 height 23
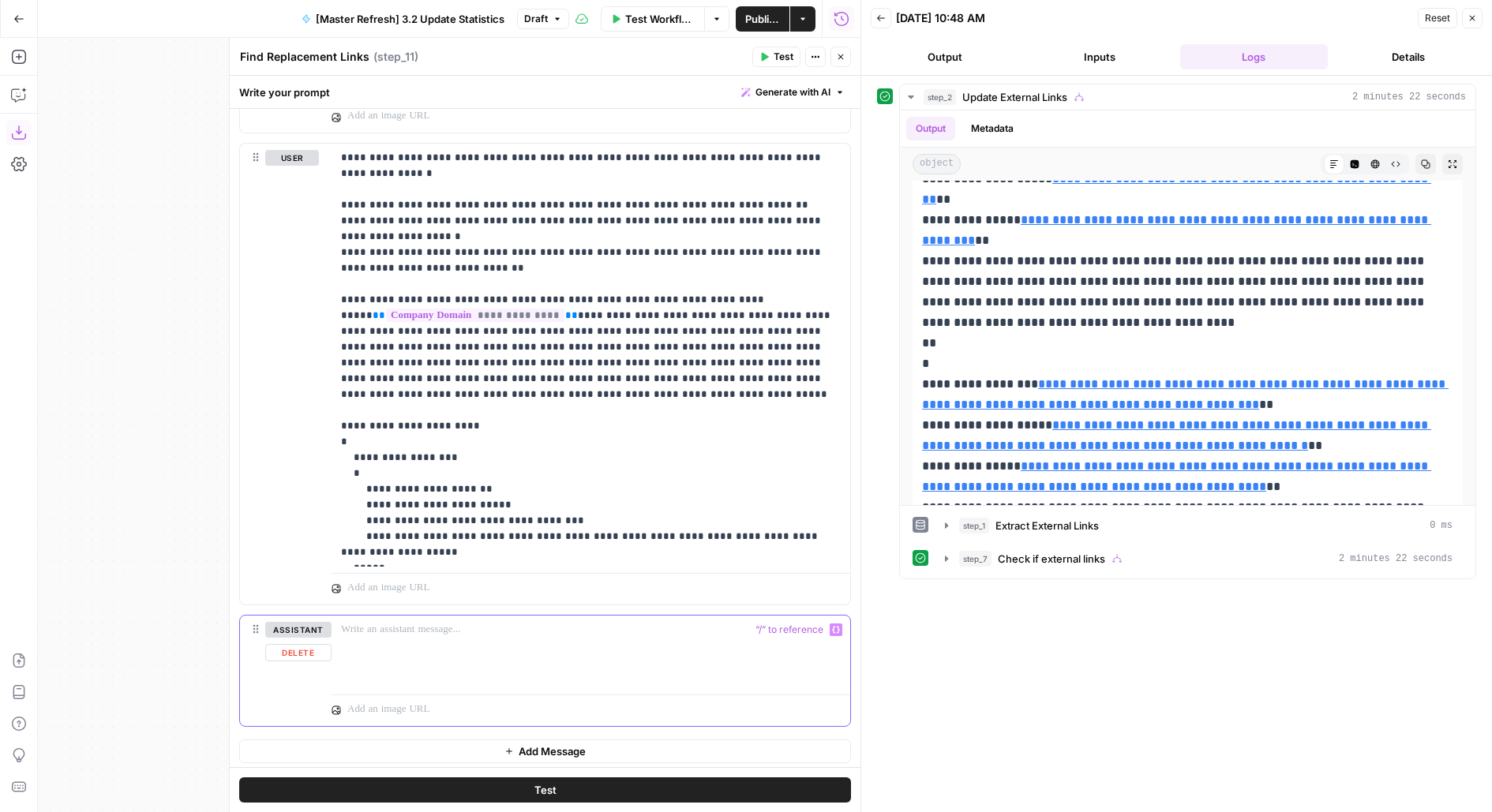
click at [423, 646] on div at bounding box center [590, 651] width 518 height 73
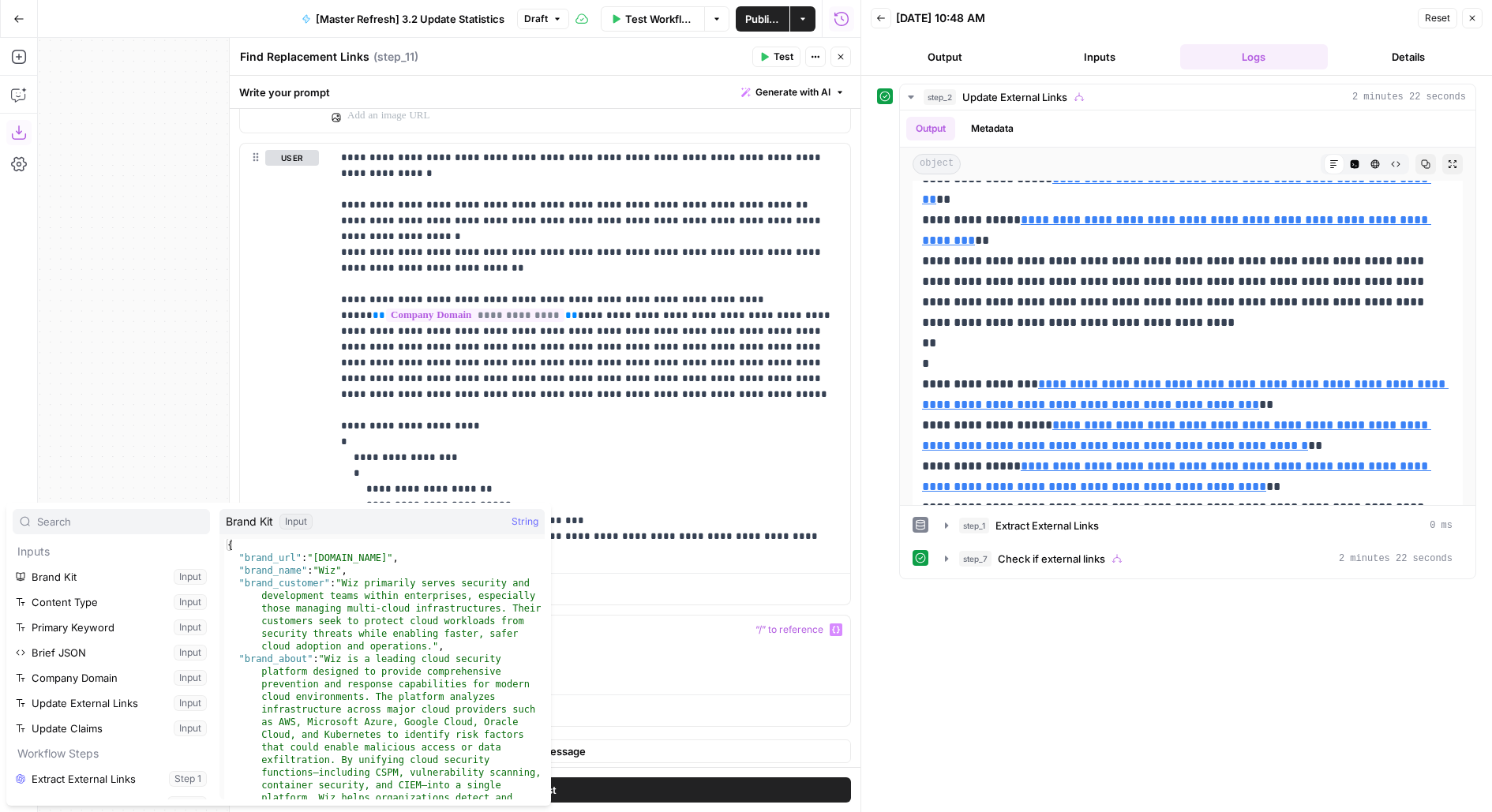
scroll to position [218, 0]
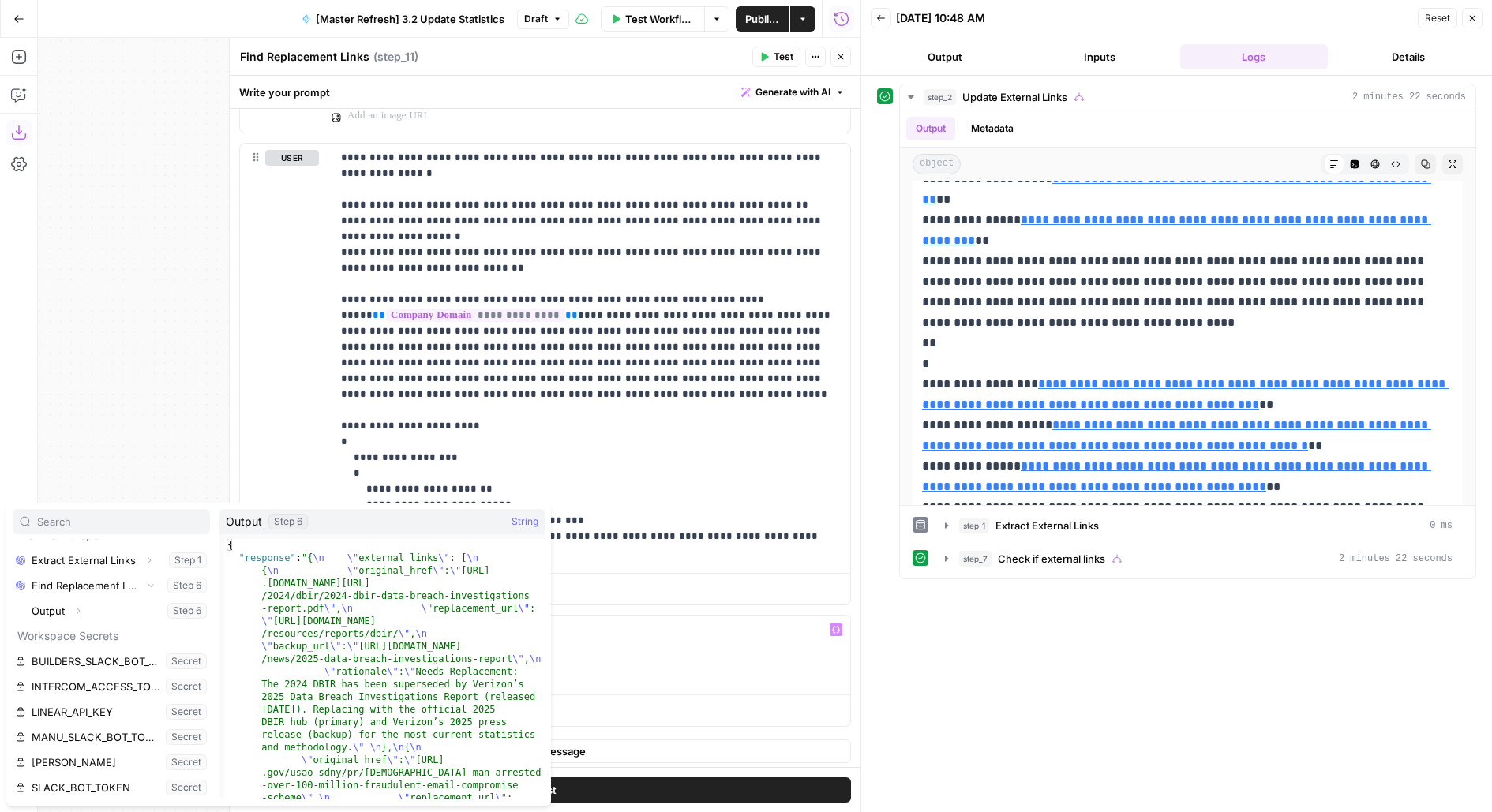
click at [29, 598] on button "Select variable Output" at bounding box center [119, 611] width 181 height 25
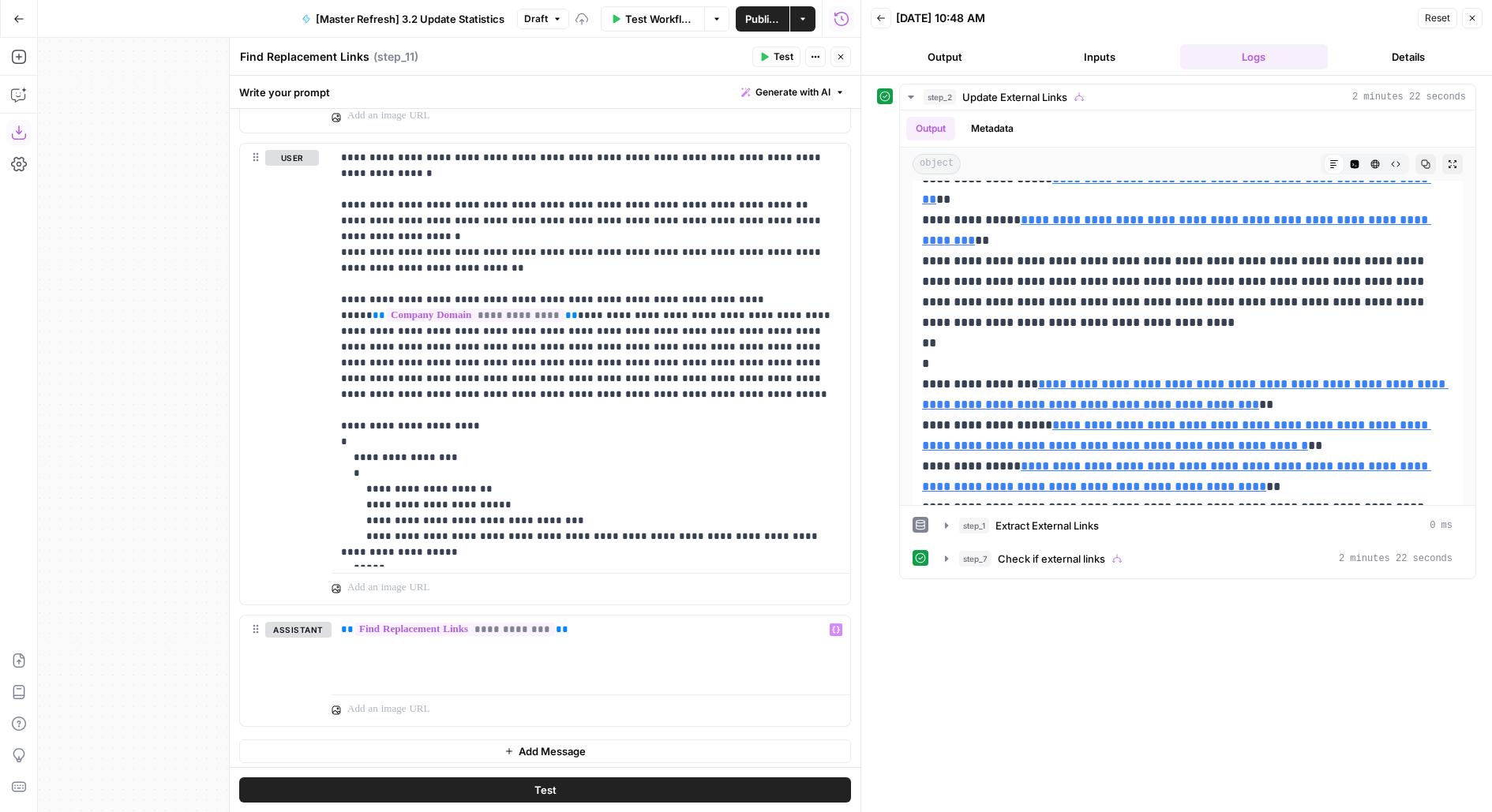
click at [438, 732] on div "**********" at bounding box center [545, 110] width 631 height 1324
click at [469, 744] on button "Add Message" at bounding box center [544, 751] width 612 height 23
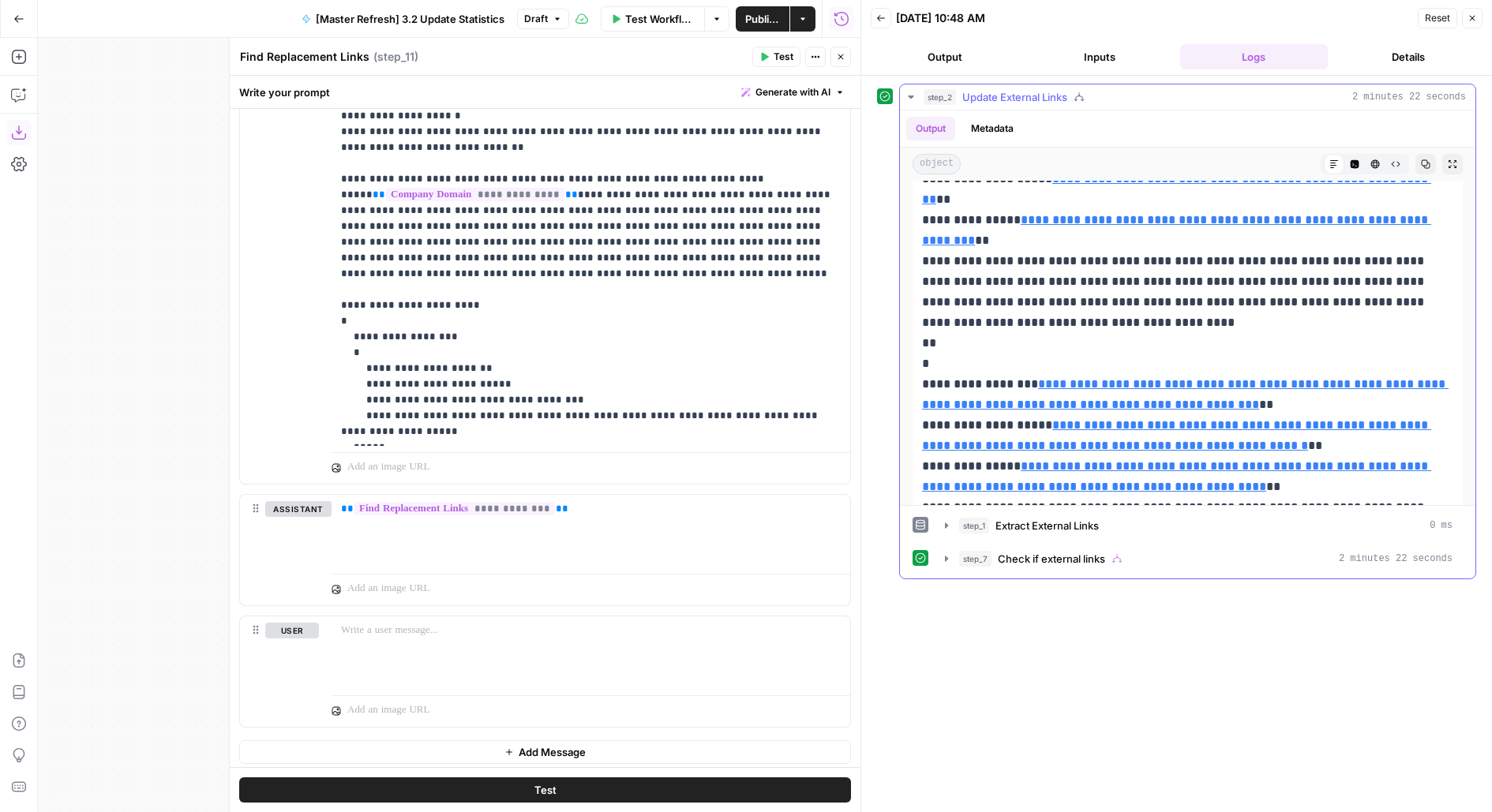
scroll to position [0, 0]
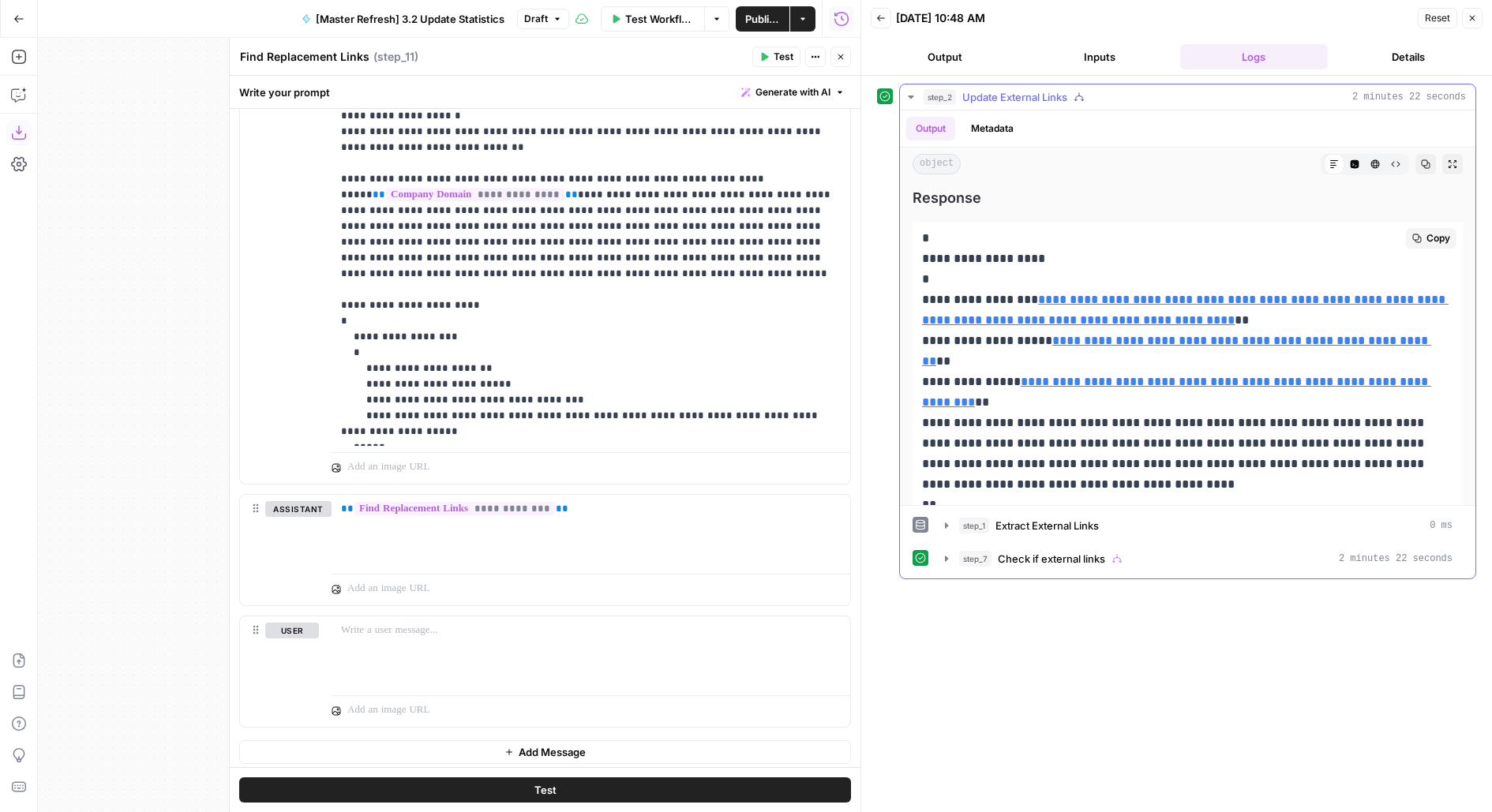
click at [1050, 237] on p "**********" at bounding box center [1187, 628] width 532 height 799
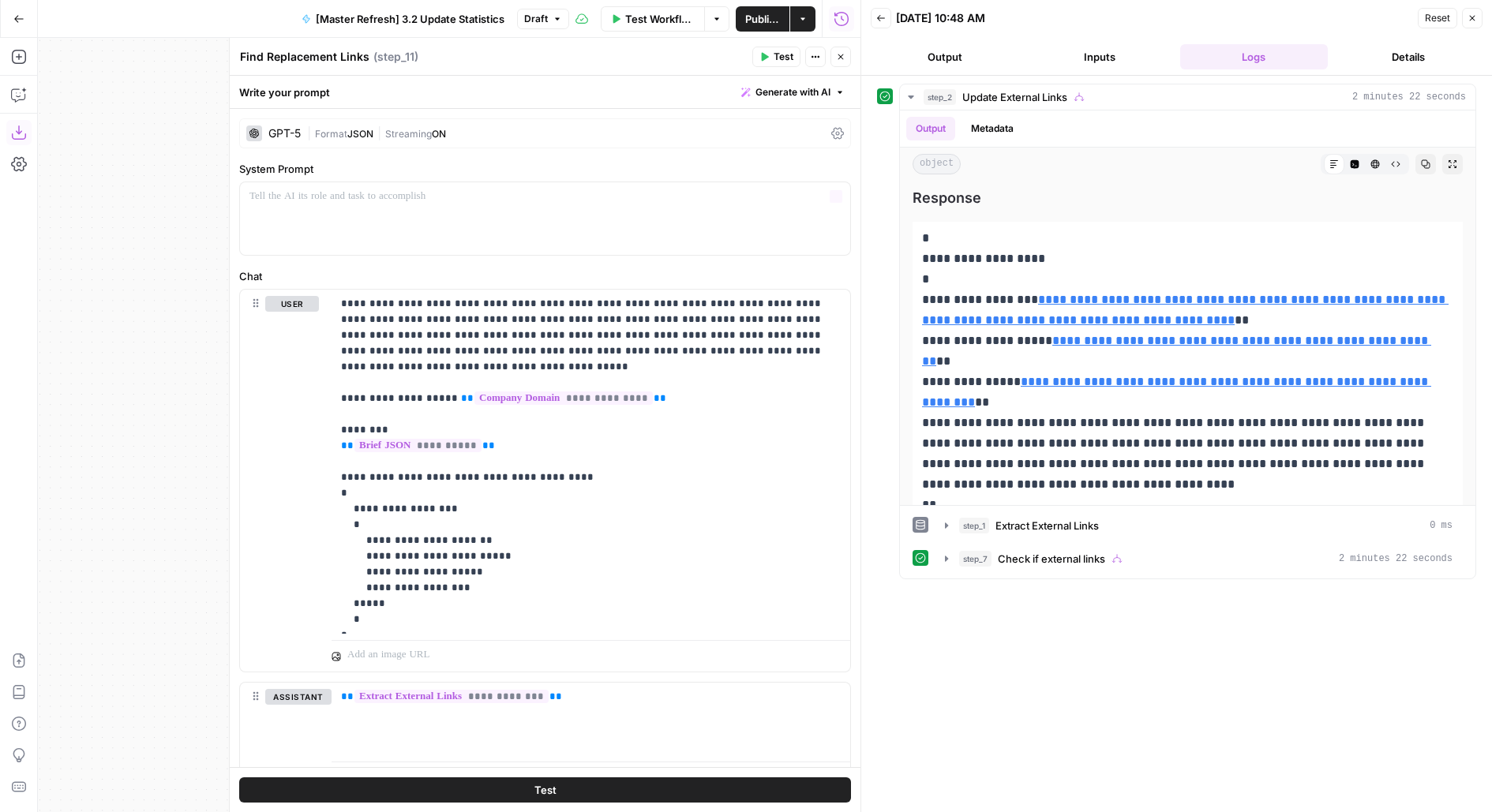
click at [582, 127] on div "| Format JSON | Streaming ON" at bounding box center [566, 134] width 517 height 15
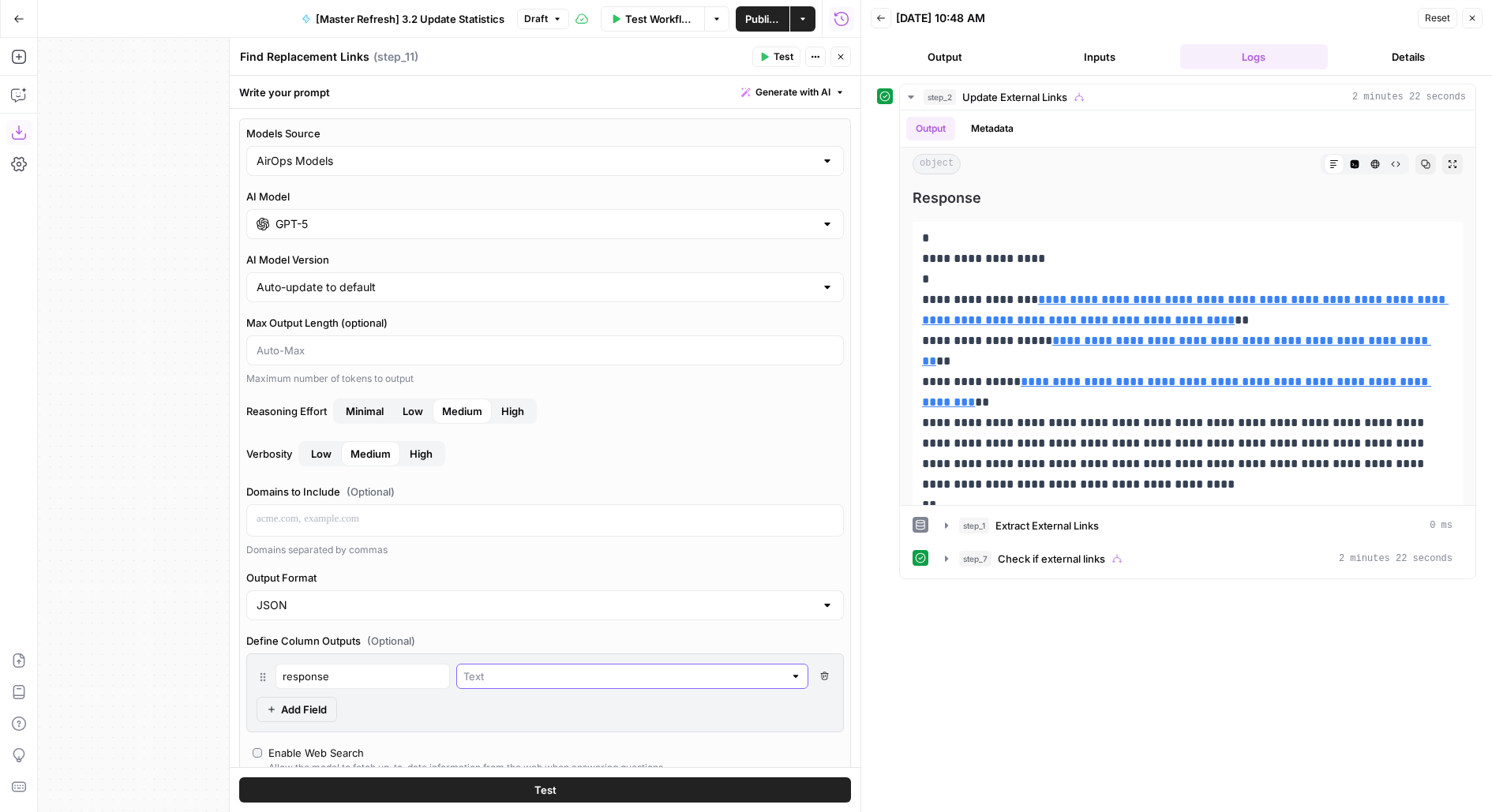
click at [629, 678] on input "text" at bounding box center [623, 676] width 321 height 16
type input "Text"
click at [607, 702] on div "response Text Delete Field Add Field" at bounding box center [544, 693] width 597 height 79
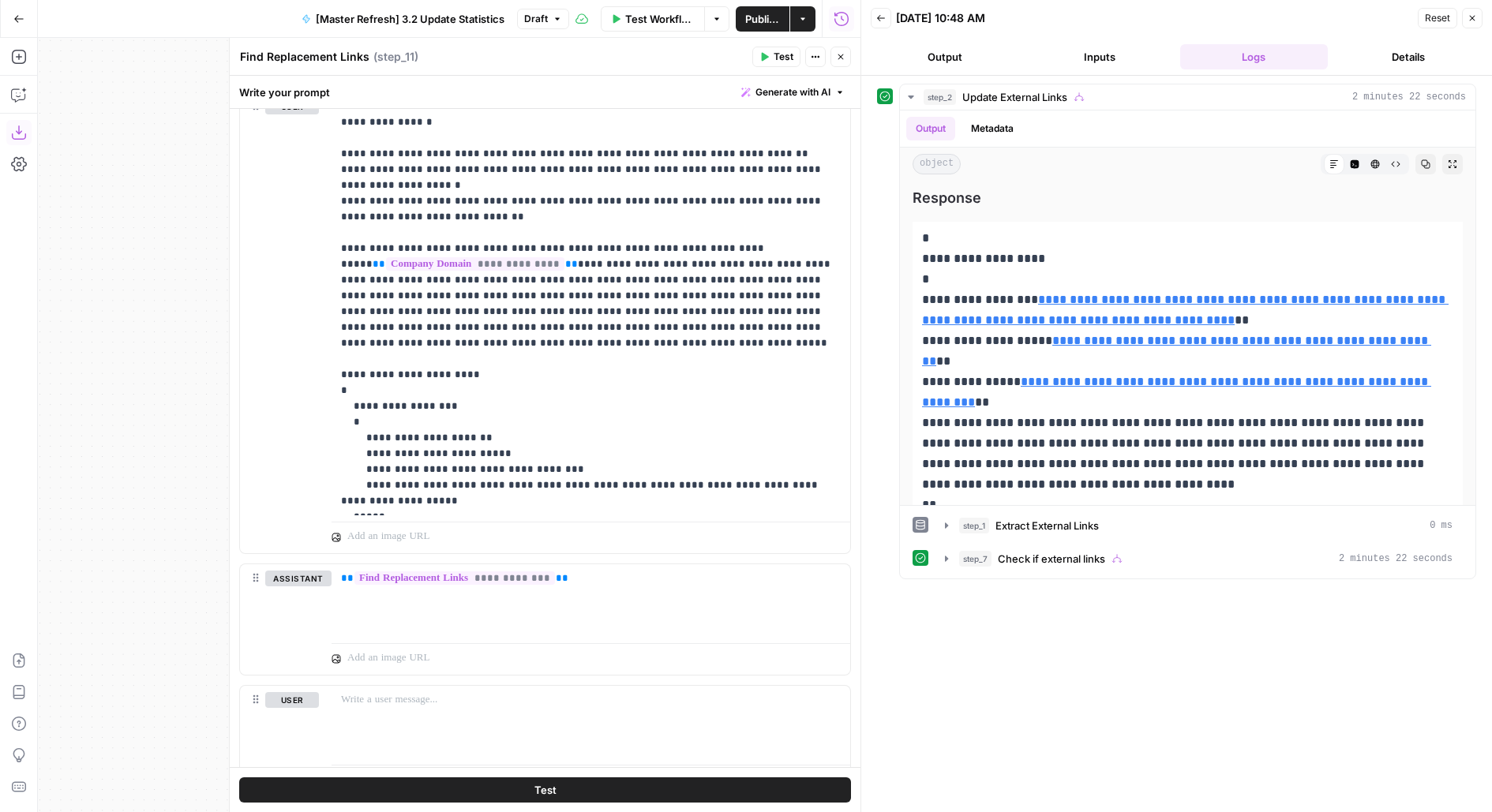
scroll to position [1584, 0]
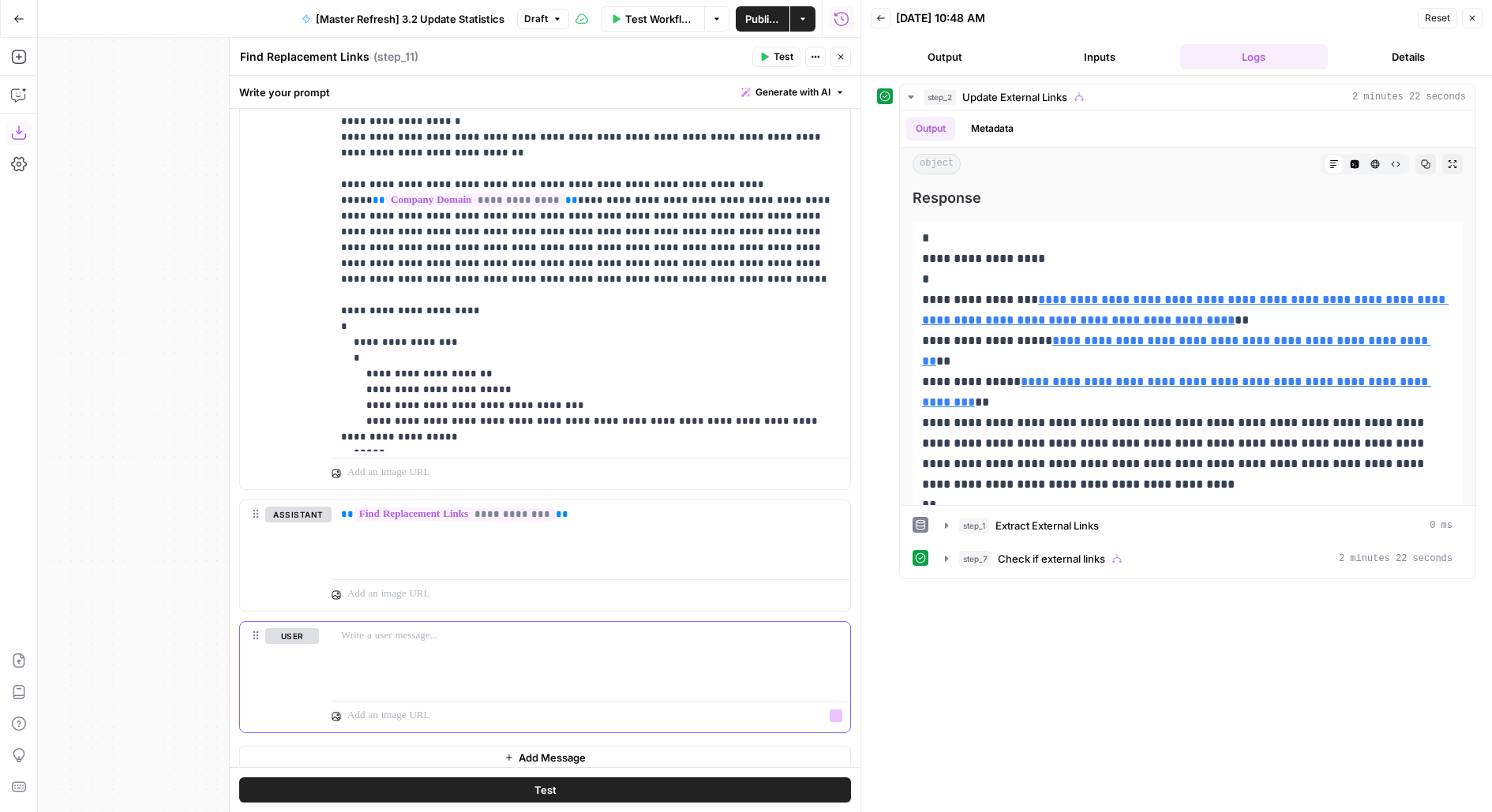
click at [564, 660] on div at bounding box center [590, 658] width 518 height 73
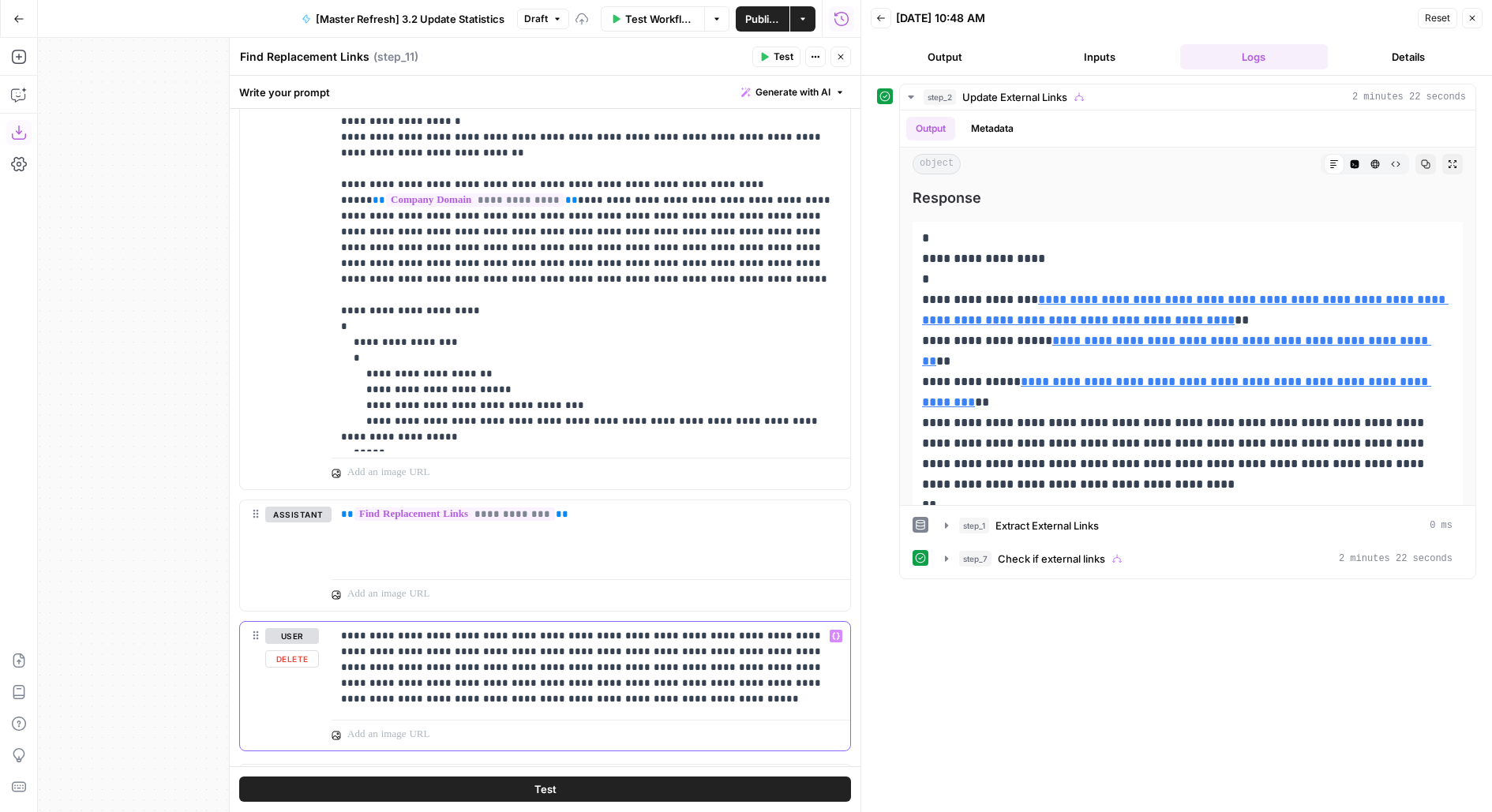
scroll to position [1602, 0]
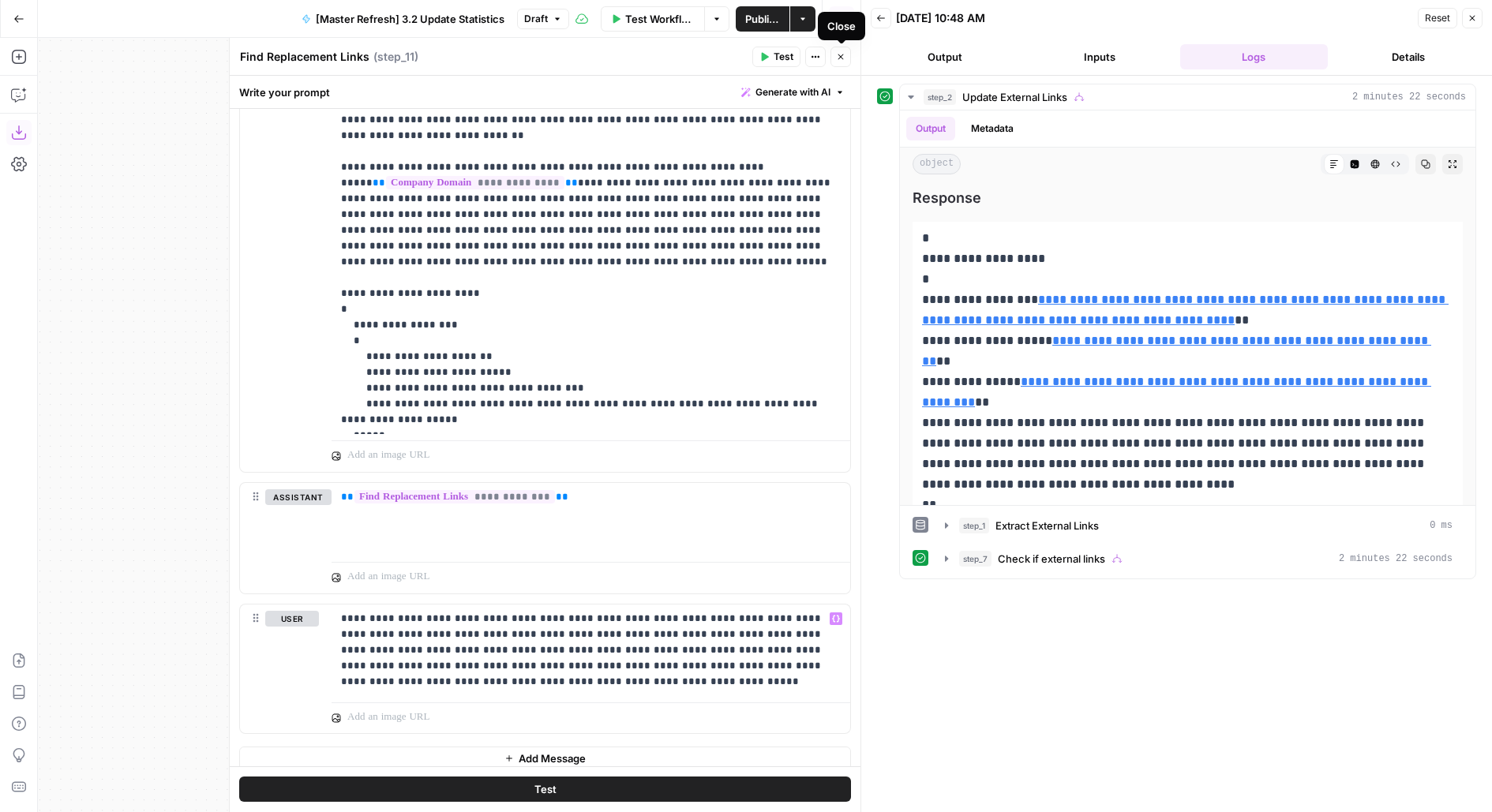
click at [845, 64] on button "Close" at bounding box center [840, 57] width 21 height 21
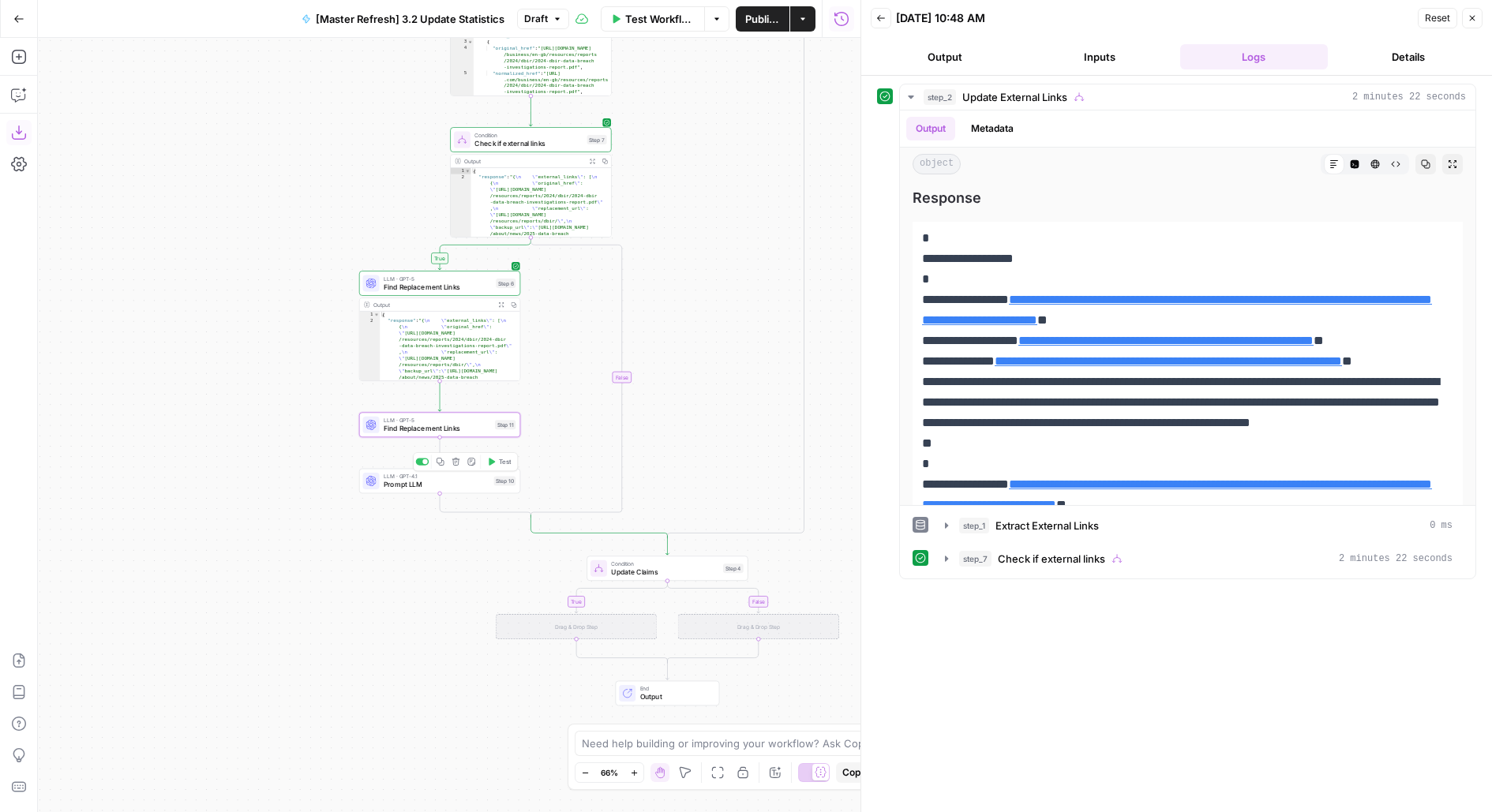
click at [460, 459] on button "Delete step" at bounding box center [455, 462] width 13 height 13
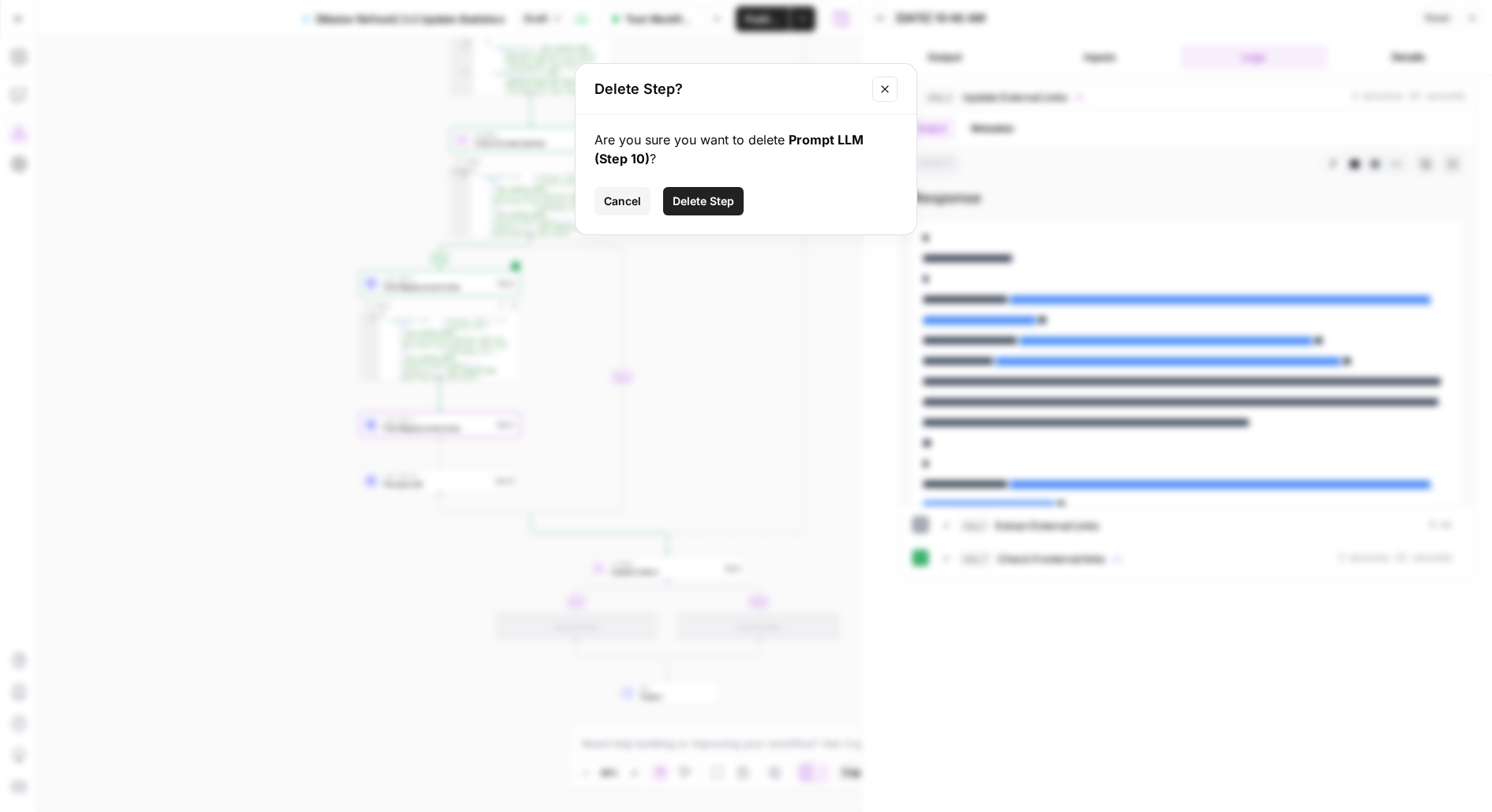
click at [693, 204] on span "Delete Step" at bounding box center [703, 201] width 62 height 16
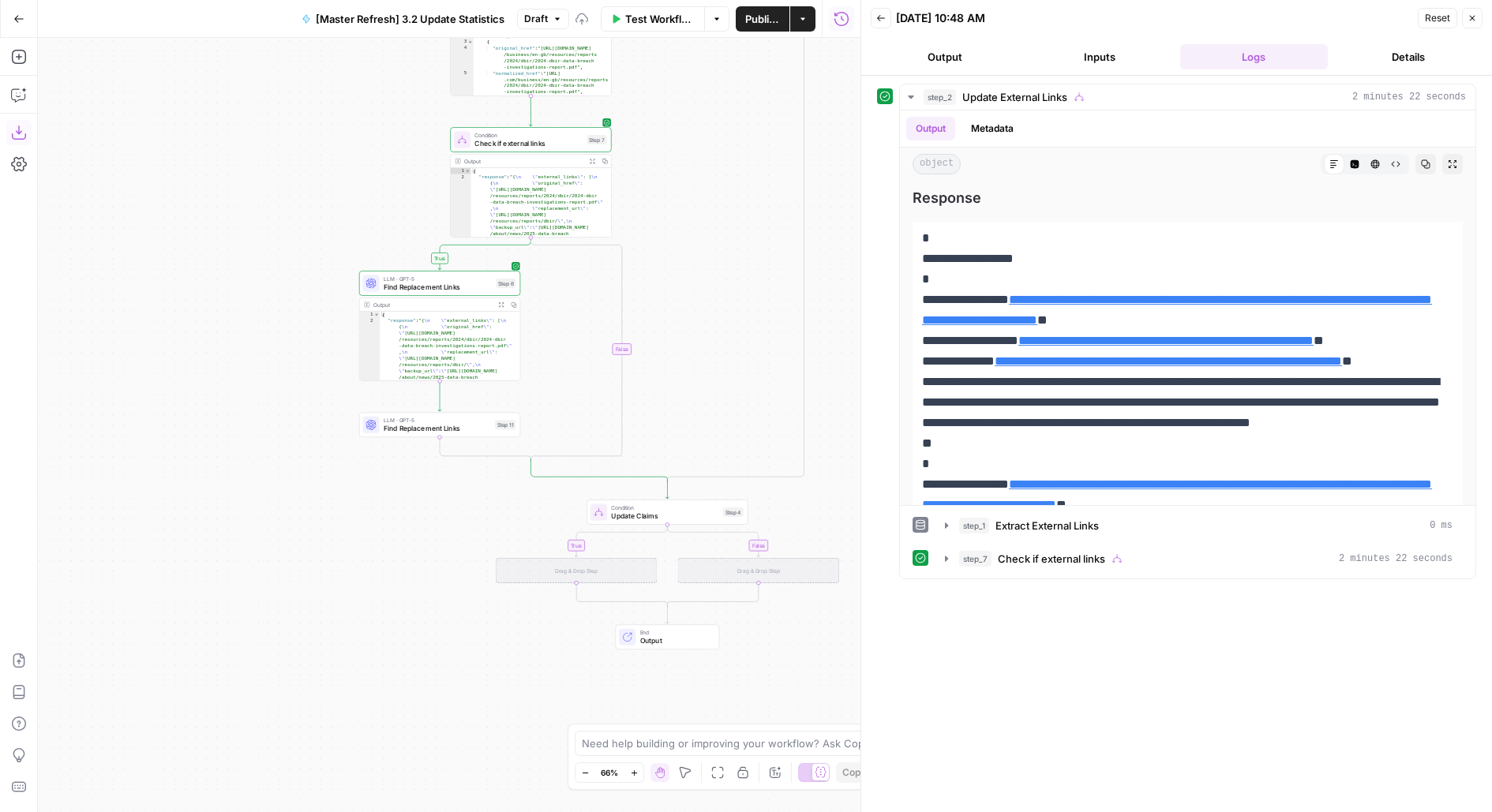
click at [508, 418] on div "LLM · GPT-5 Find Replacement Links Step 11 Copy step Delete step Add Note Test" at bounding box center [438, 424] width 153 height 17
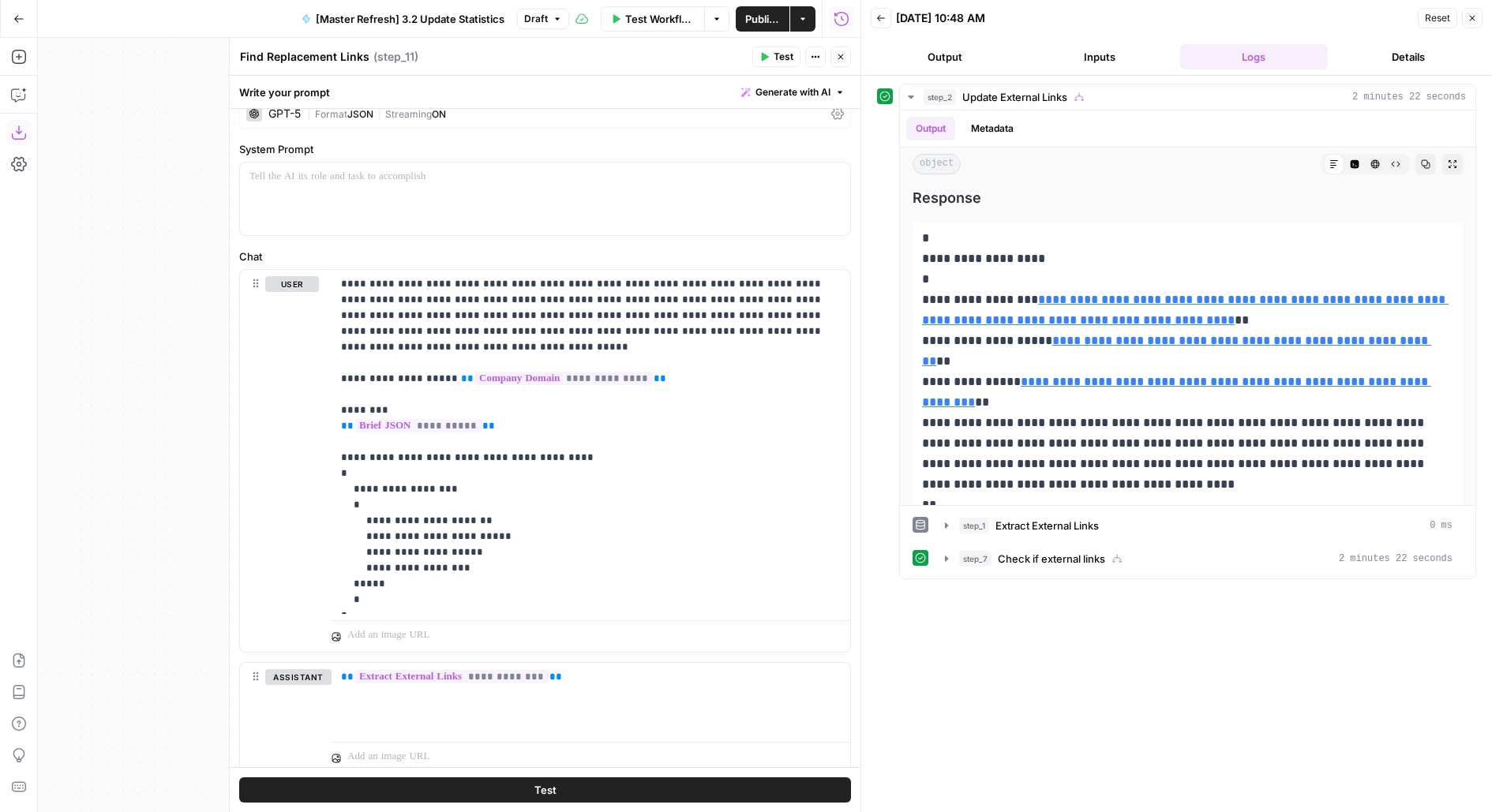
scroll to position [0, 0]
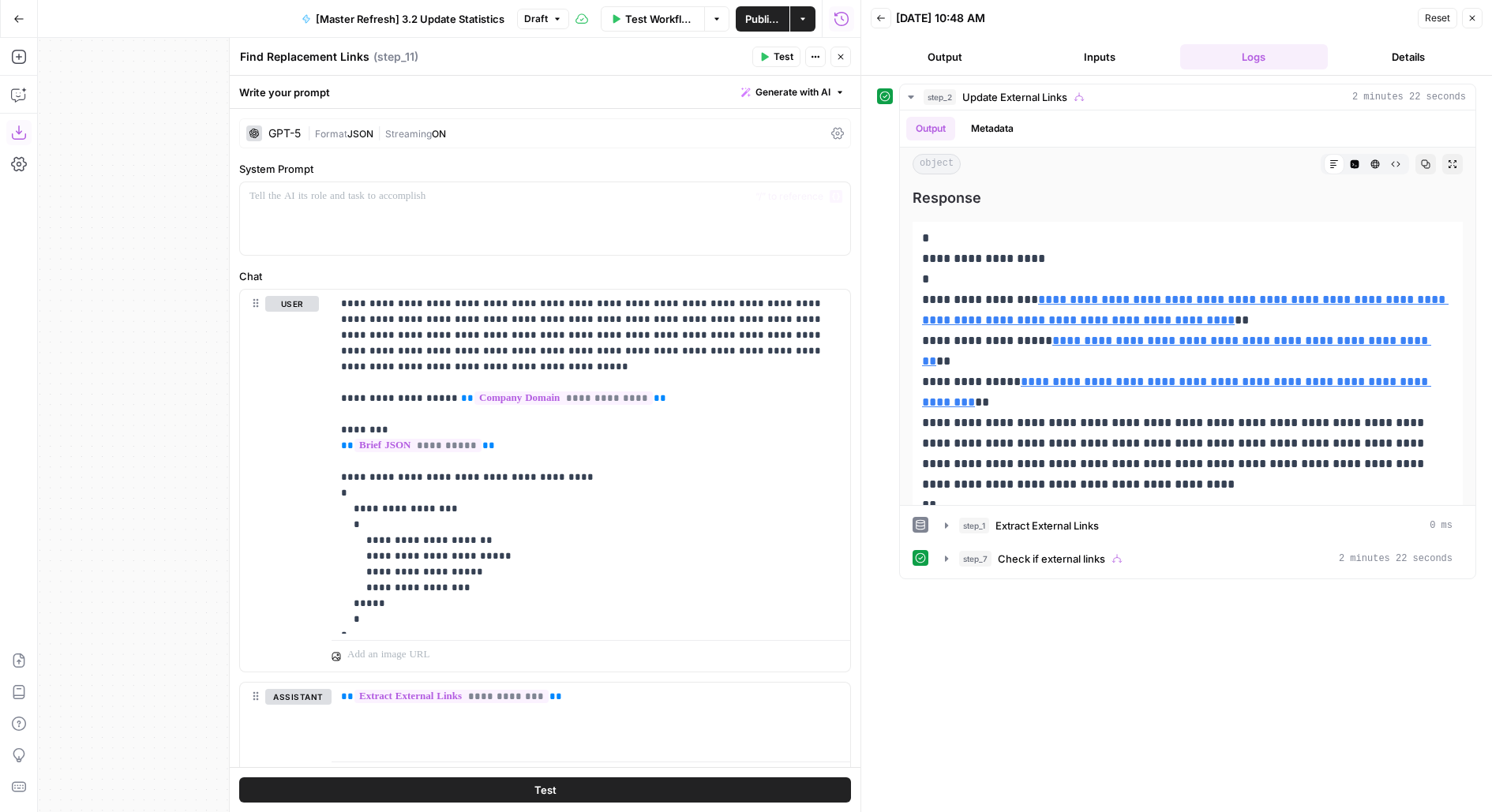
click at [397, 128] on span "Streaming" at bounding box center [409, 133] width 47 height 12
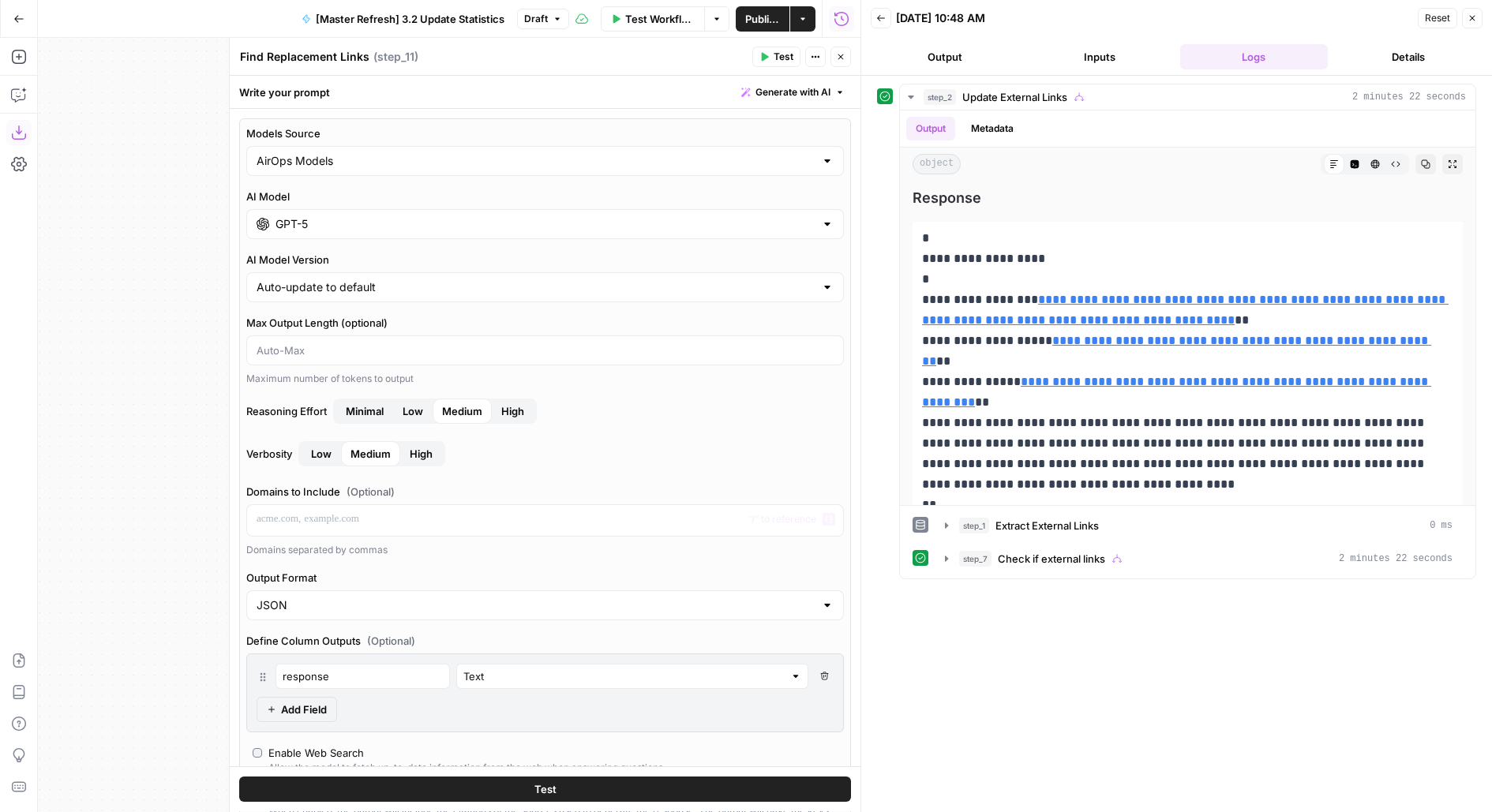
click at [277, 590] on div "JSON" at bounding box center [544, 605] width 597 height 30
click at [278, 640] on span "Text" at bounding box center [541, 641] width 565 height 16
type input "Text"
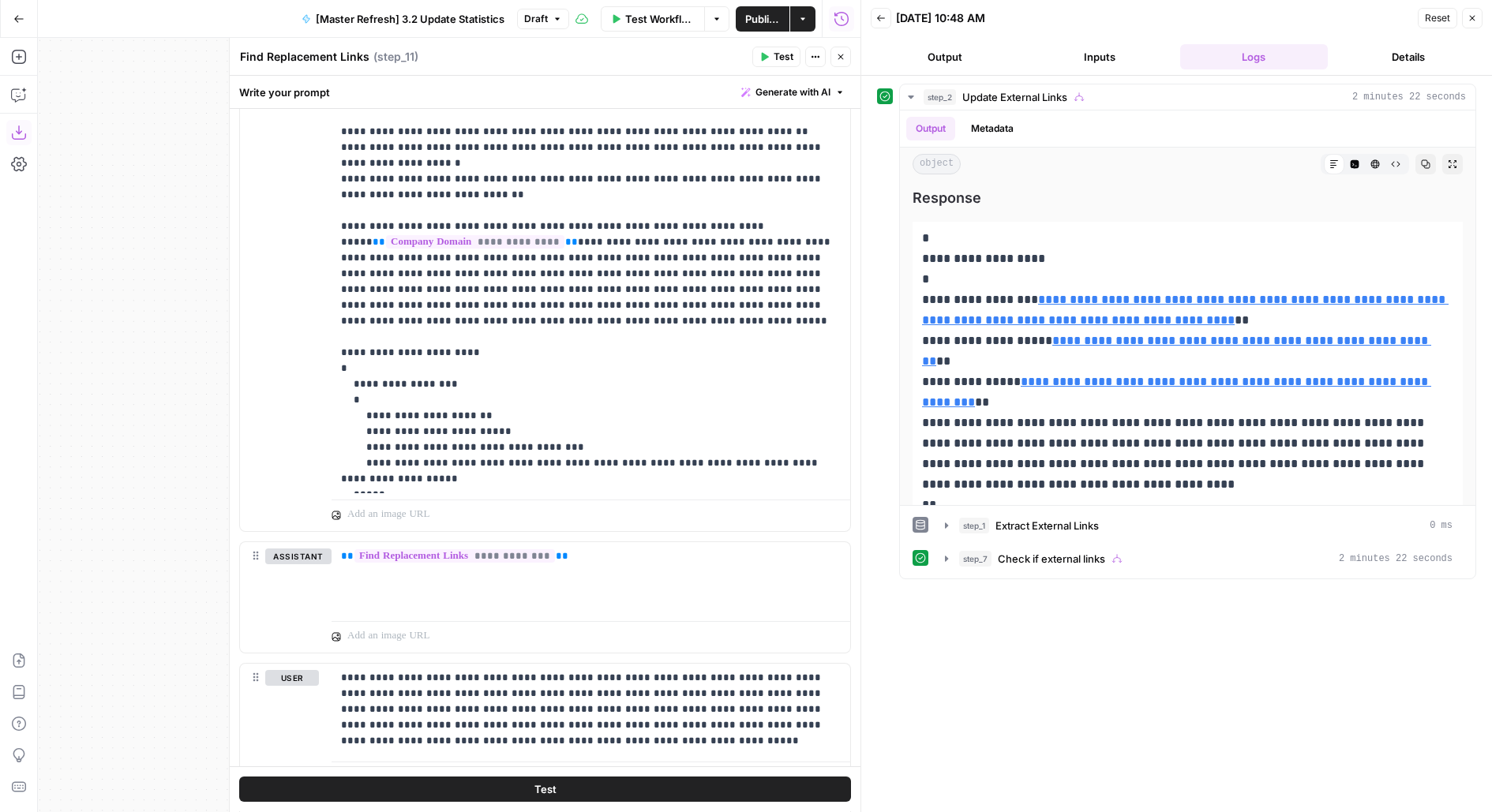
scroll to position [1539, 0]
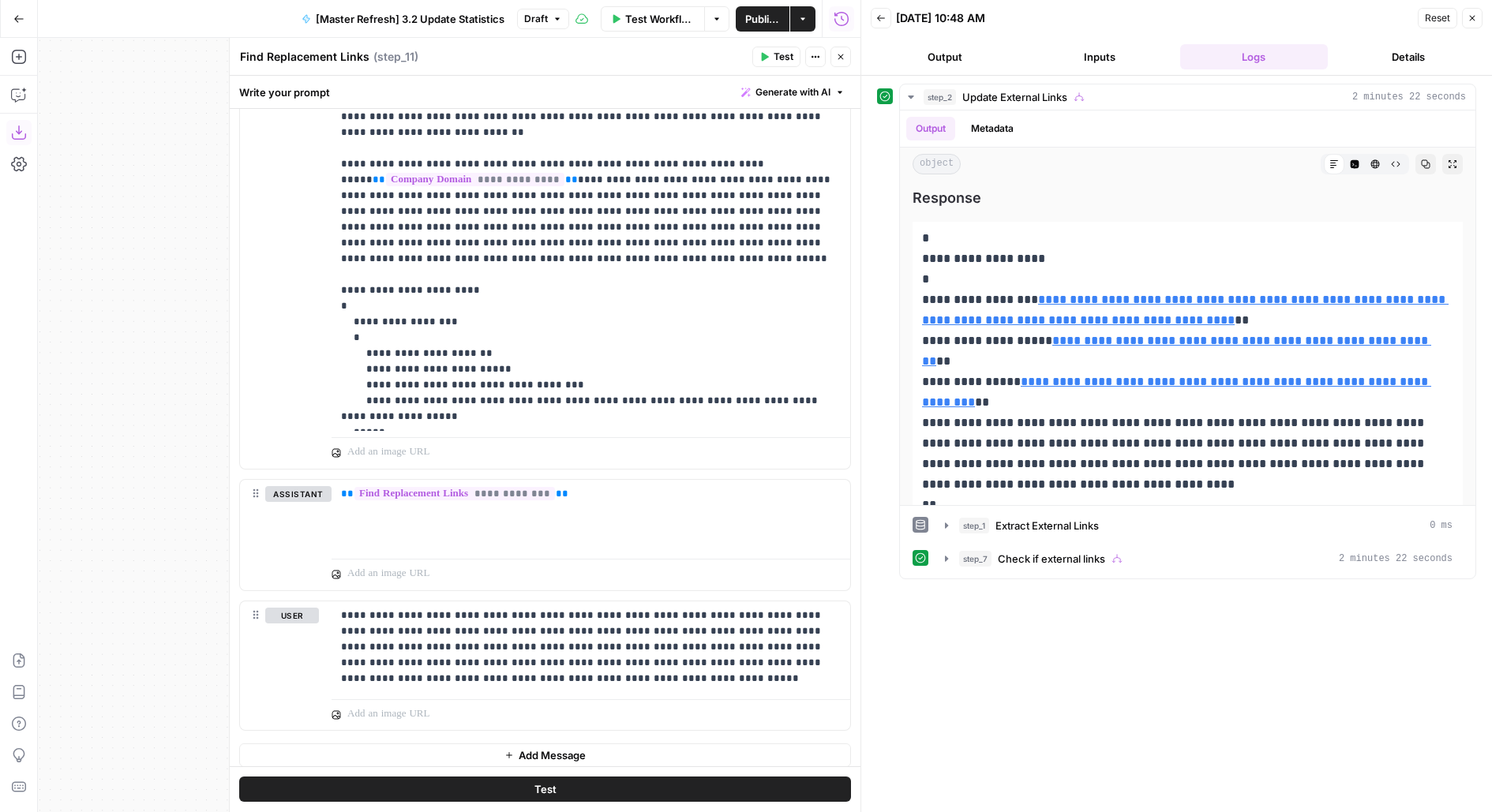
click at [419, 775] on div "Test" at bounding box center [545, 790] width 631 height 45
click at [424, 785] on button "Test" at bounding box center [544, 790] width 612 height 25
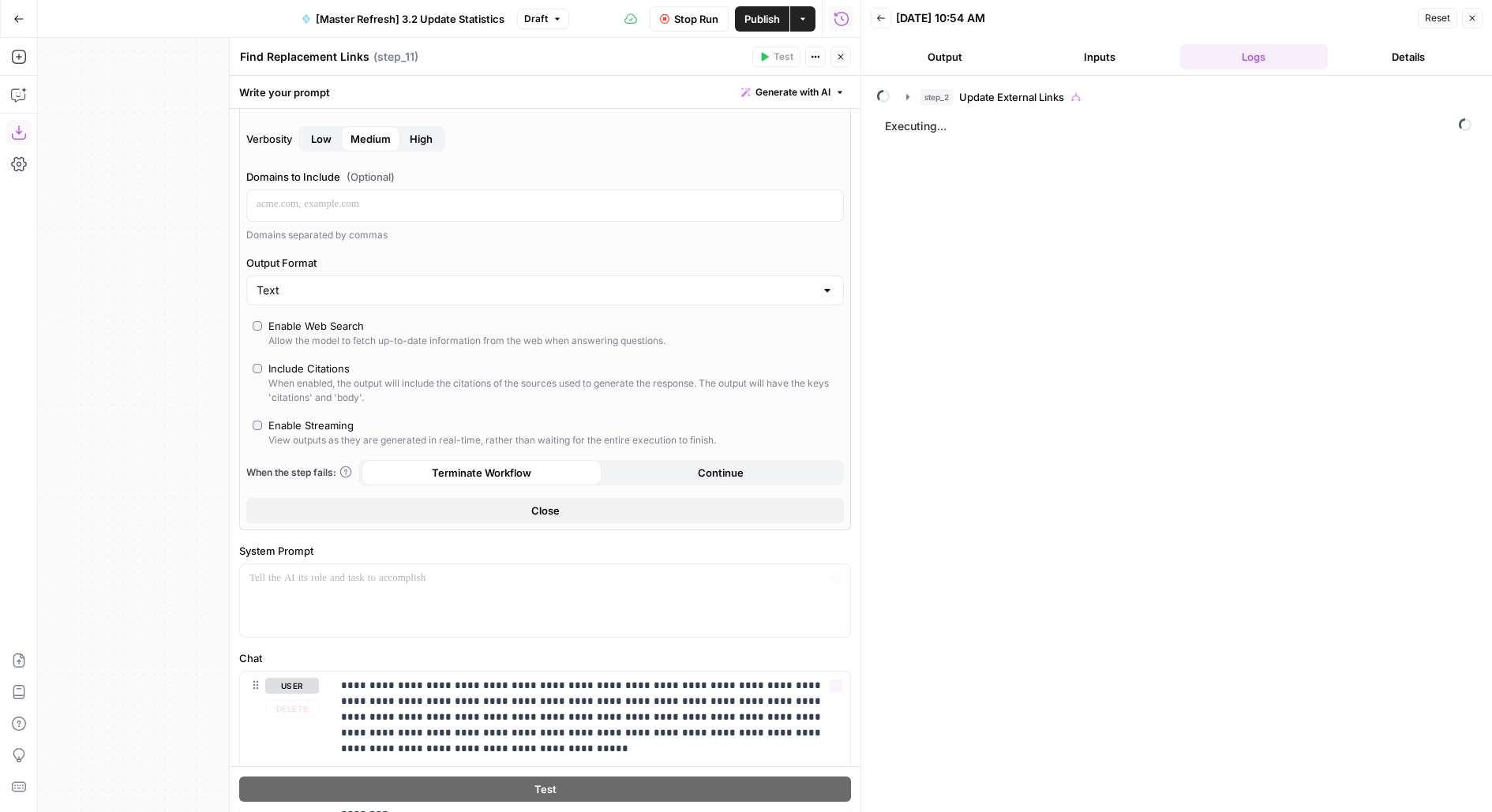
scroll to position [0, 0]
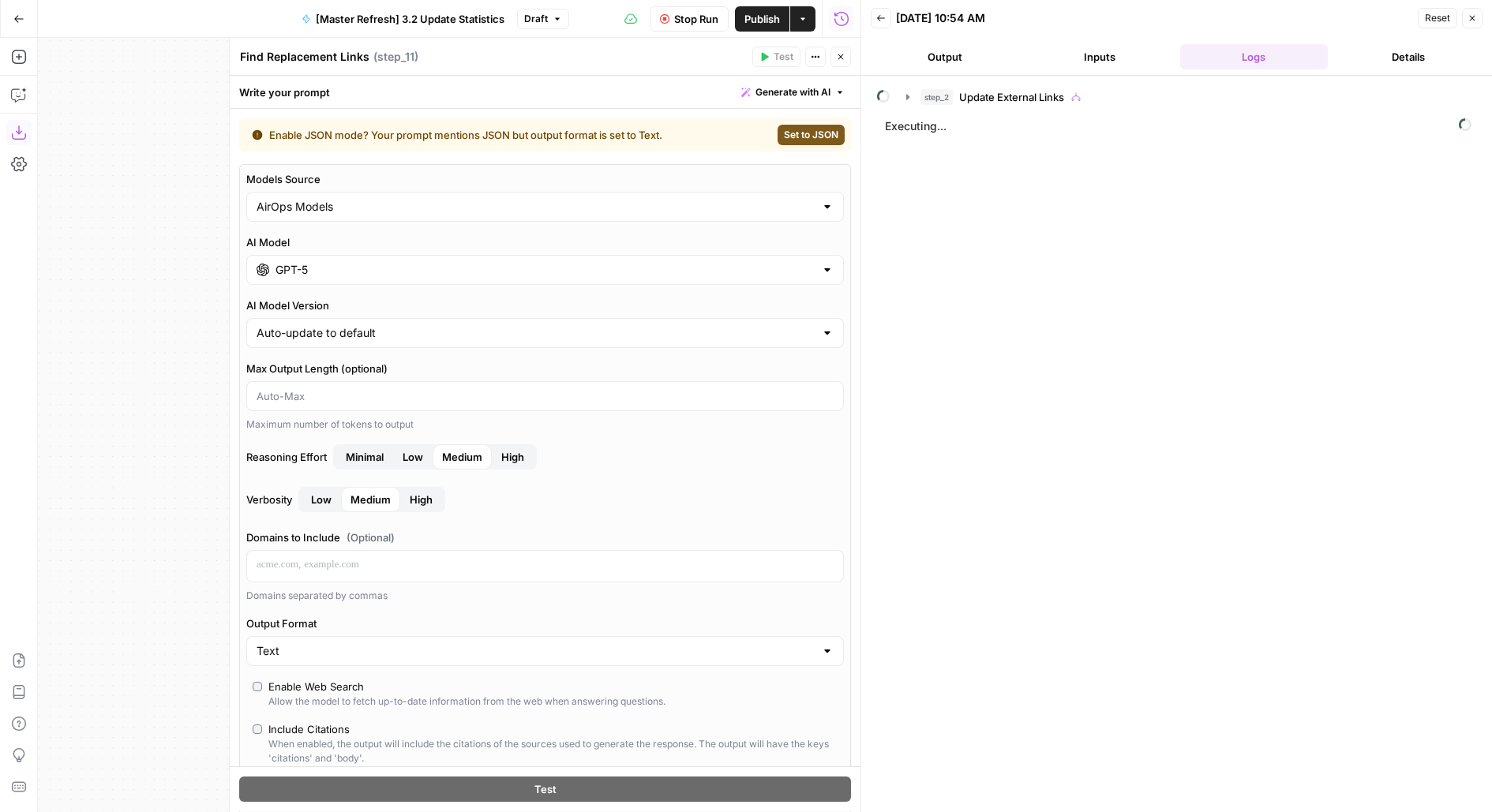
click at [845, 54] on button "Close" at bounding box center [840, 57] width 21 height 21
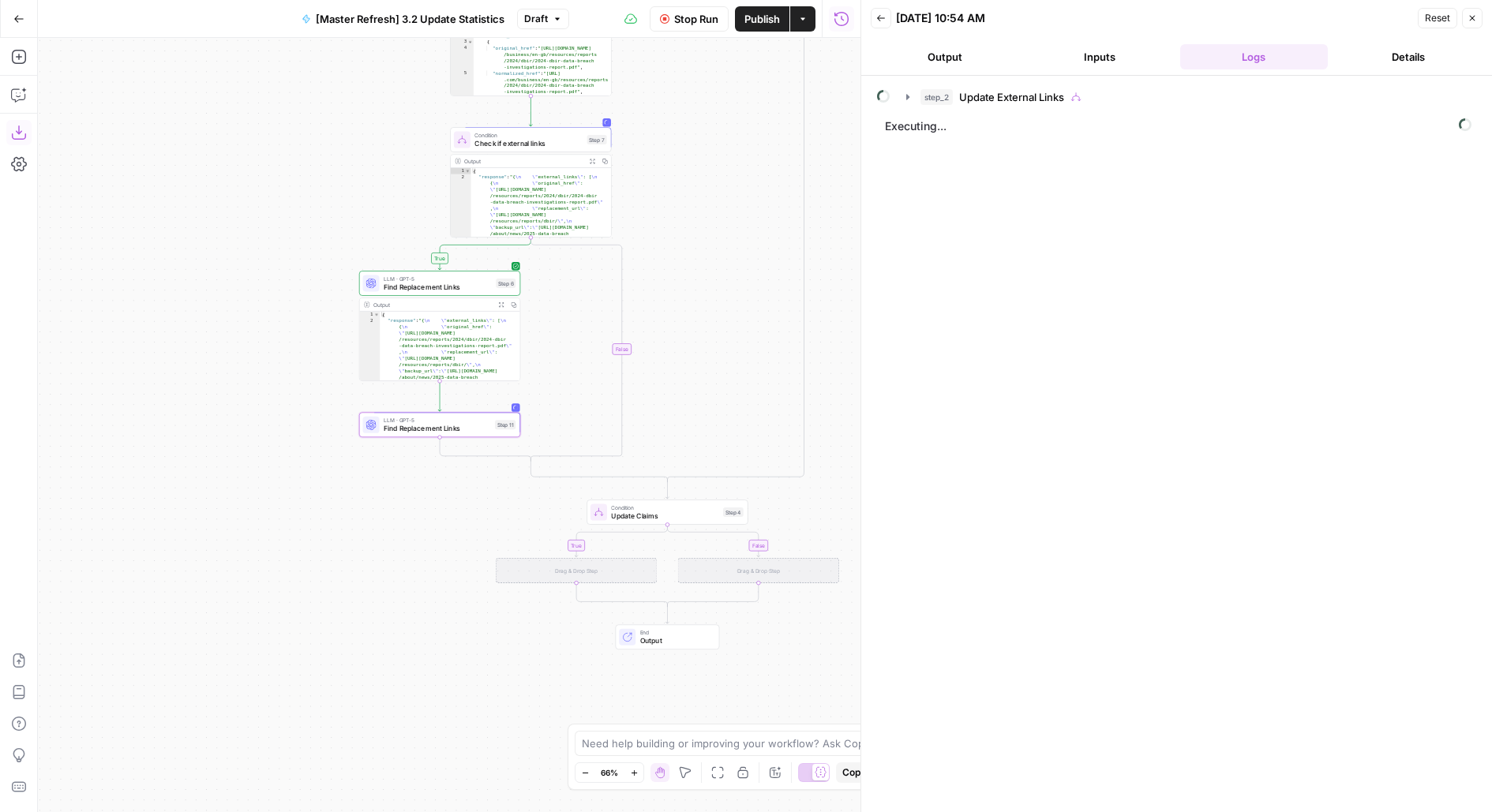
click at [388, 425] on span "Find Replacement Links" at bounding box center [437, 428] width 107 height 10
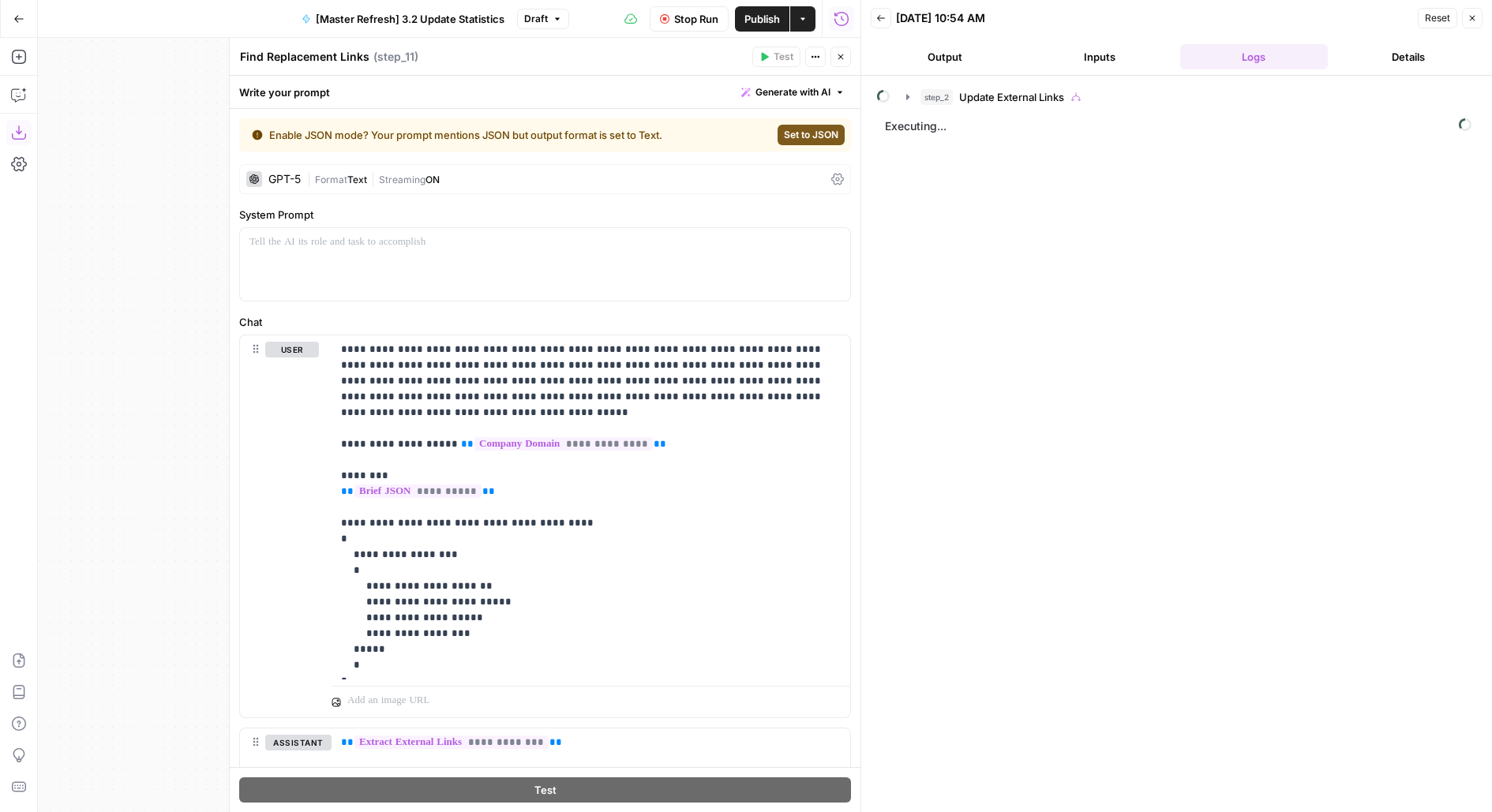
click at [299, 59] on textarea "Find Replacement Links" at bounding box center [305, 57] width 129 height 16
type textarea "Make Replacements"
click at [852, 53] on header "Make Replacements Make Replacements ( step_11 ) Test Actions Close" at bounding box center [545, 57] width 631 height 38
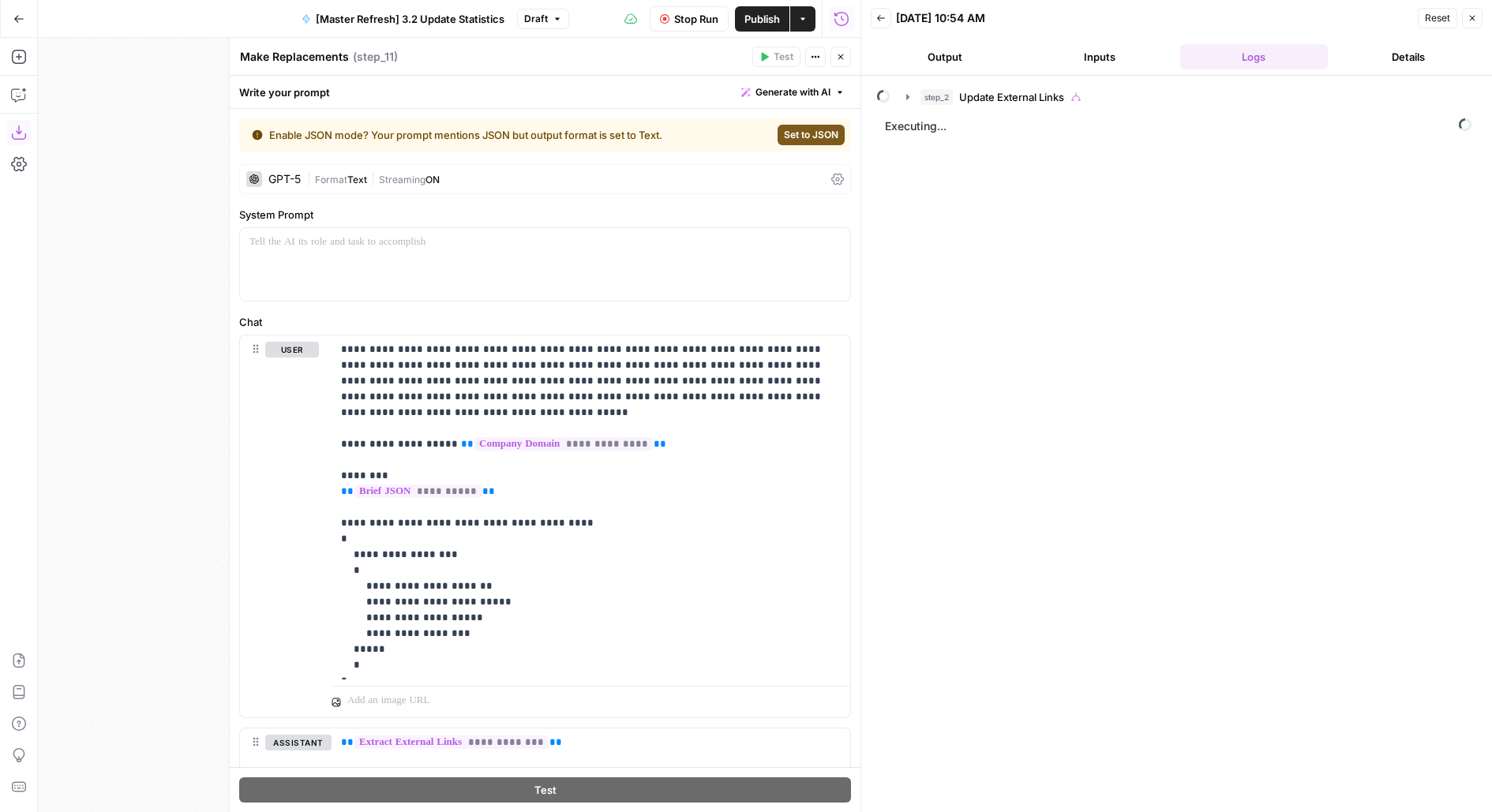
click at [840, 53] on icon "button" at bounding box center [840, 57] width 10 height 10
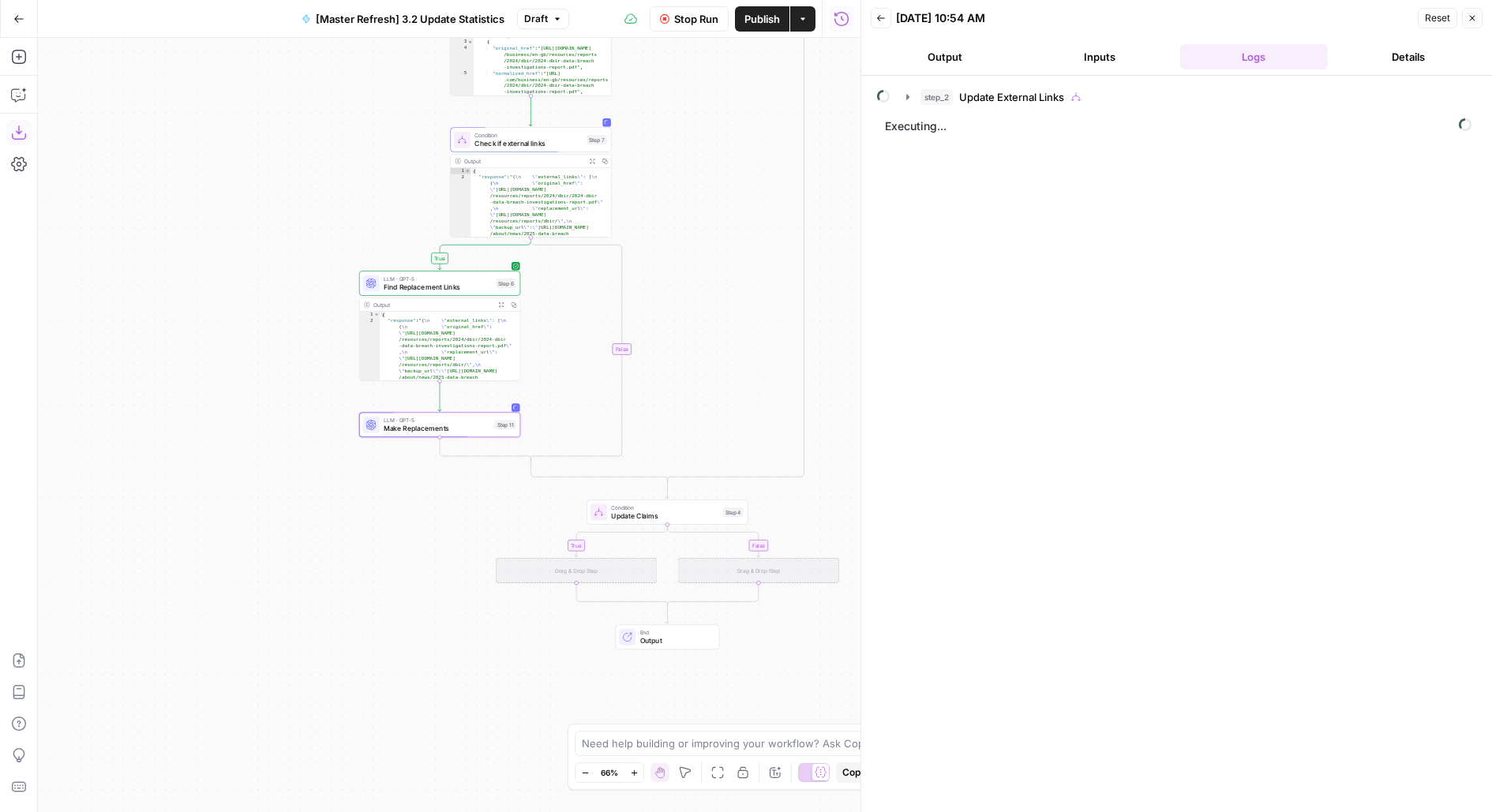
click at [745, 30] on button "Publish" at bounding box center [762, 19] width 55 height 25
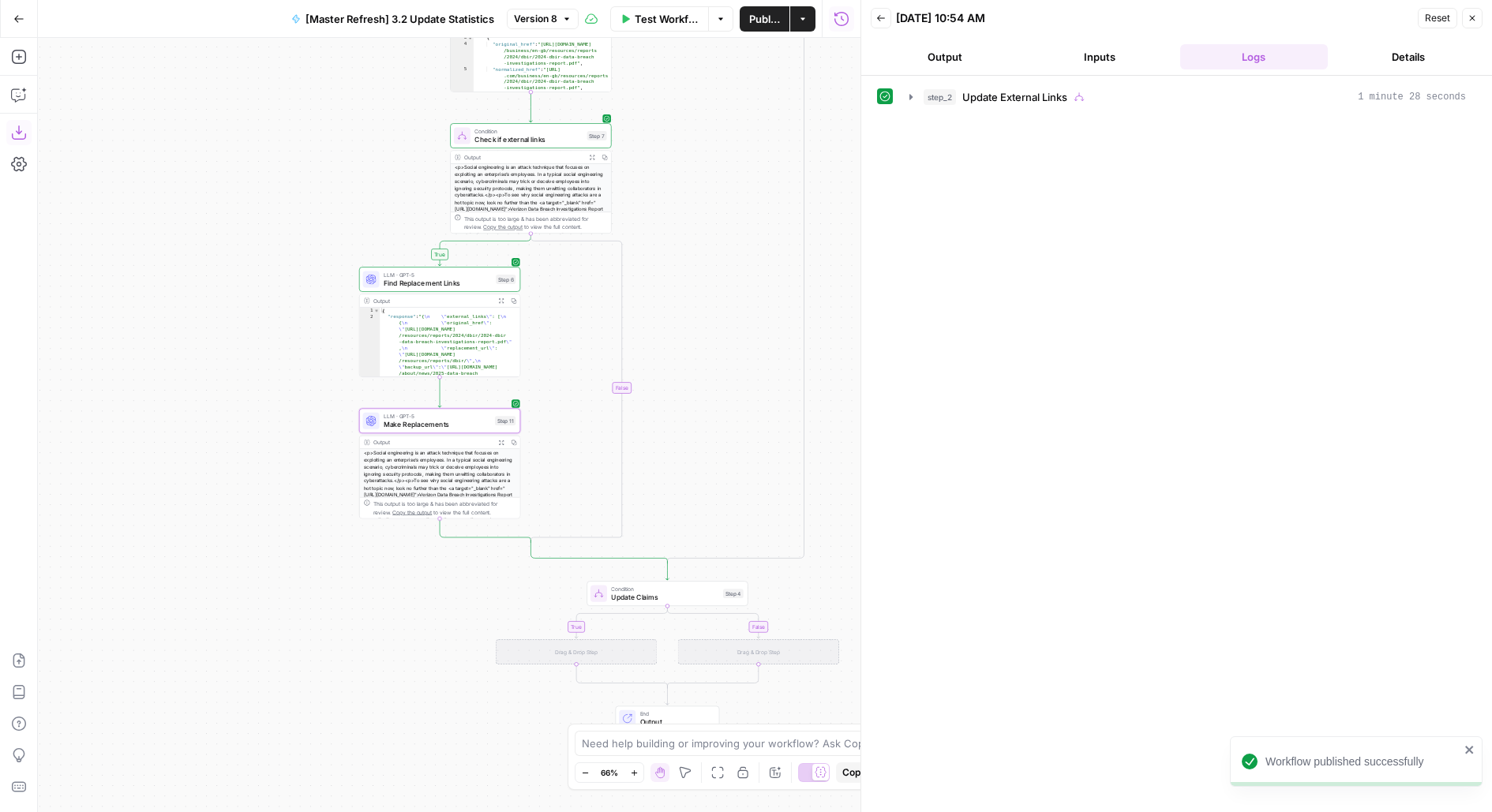
drag, startPoint x: 664, startPoint y: 397, endPoint x: 650, endPoint y: 316, distance: 82.2
click at [664, 348] on div "true true false false true false Workflow Set Inputs Inputs Condition Update Ex…" at bounding box center [449, 425] width 823 height 774
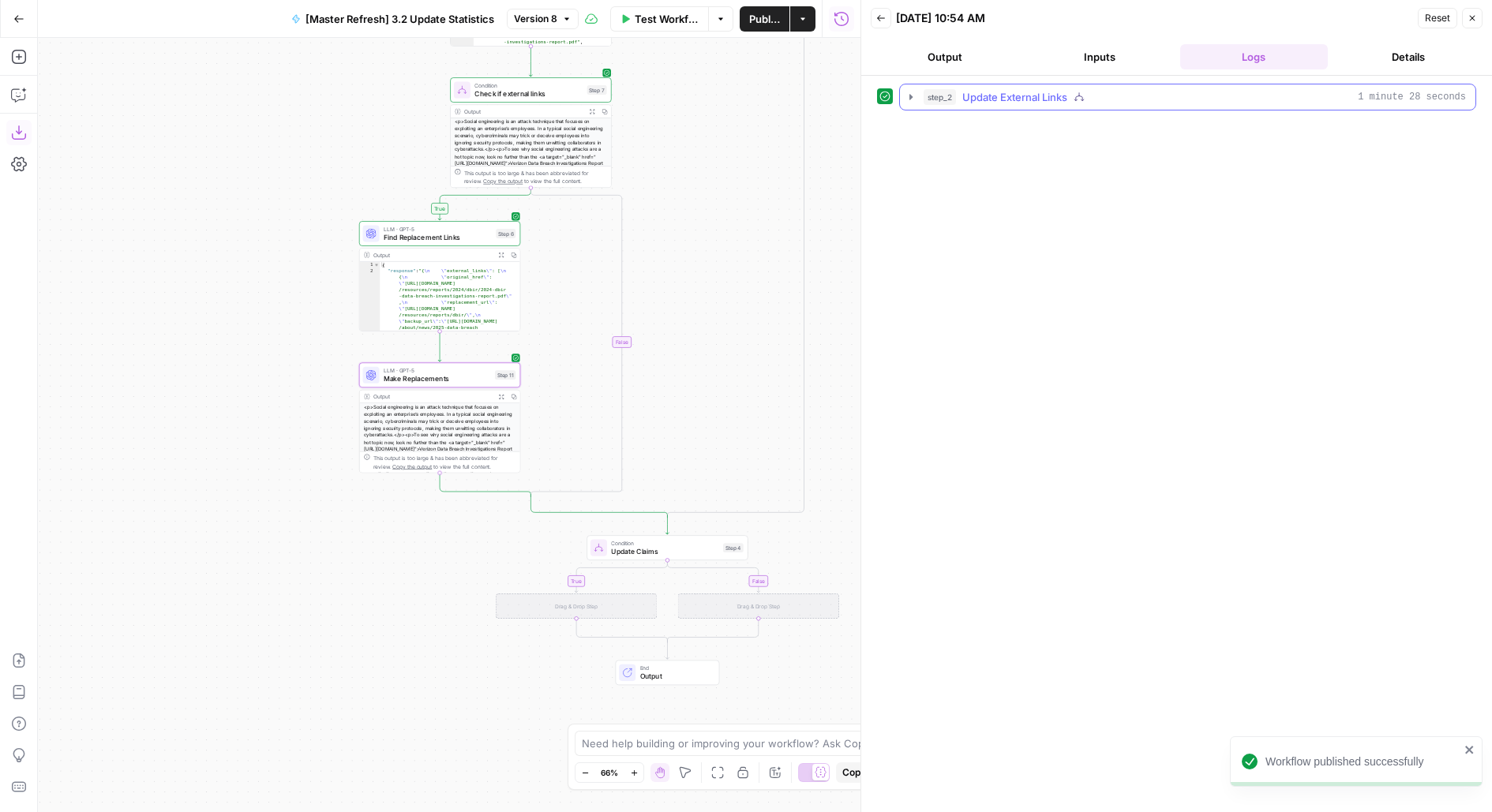
click at [993, 93] on span "Update External Links" at bounding box center [1014, 97] width 105 height 16
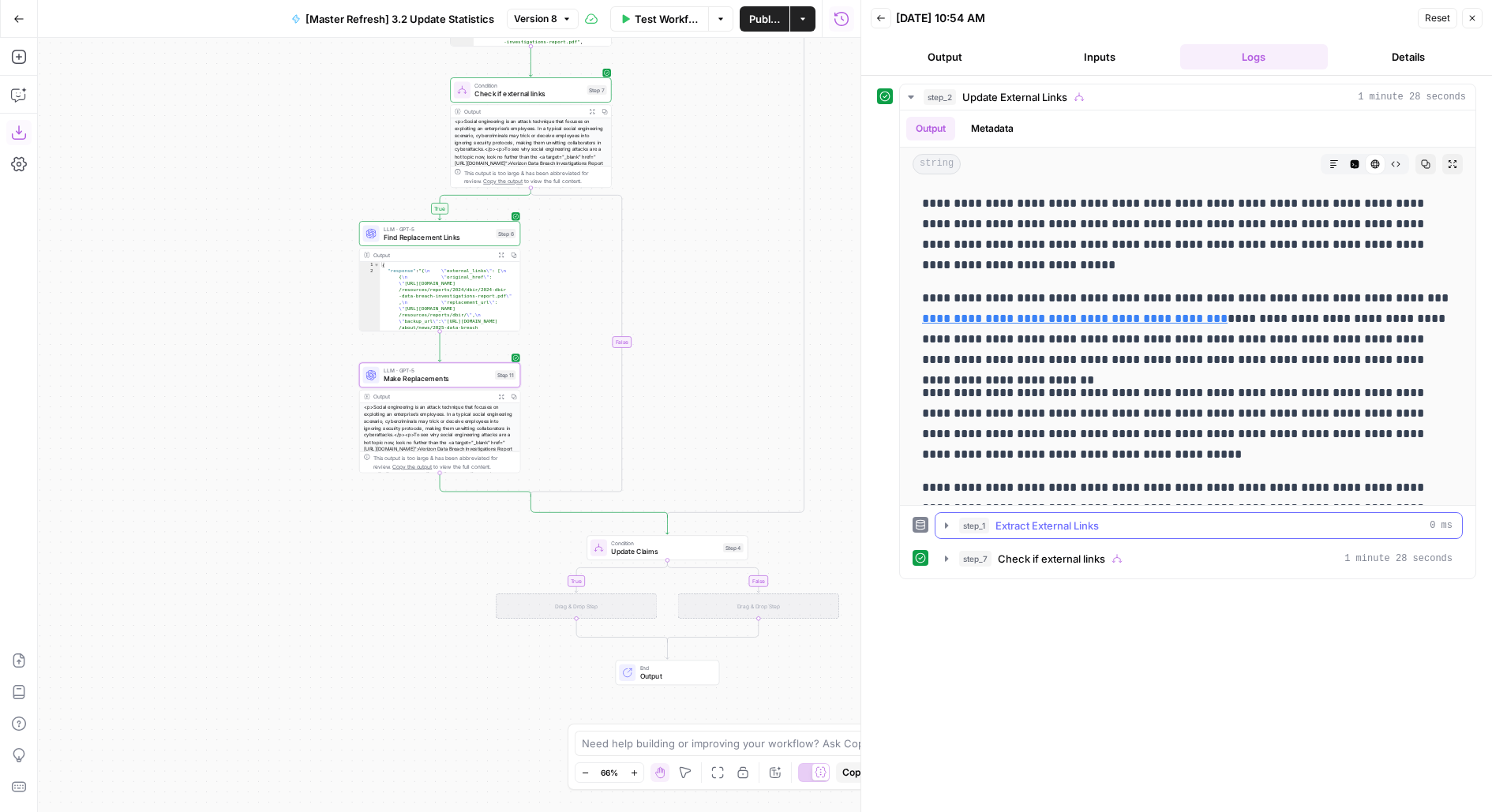
click at [970, 525] on span "step_1" at bounding box center [974, 525] width 30 height 16
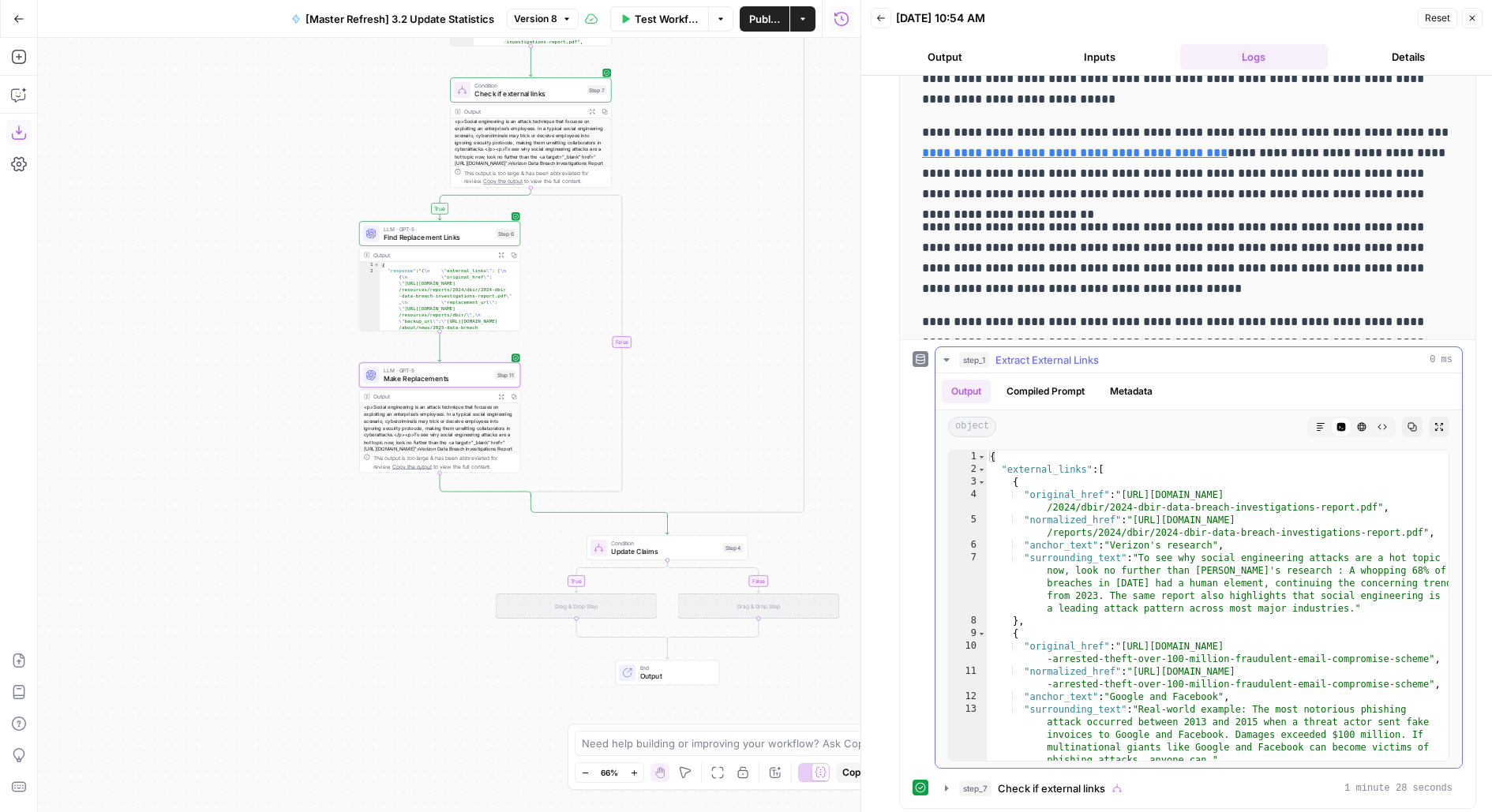
scroll to position [166, 0]
click at [1037, 364] on span "Extract External Links" at bounding box center [1046, 359] width 103 height 16
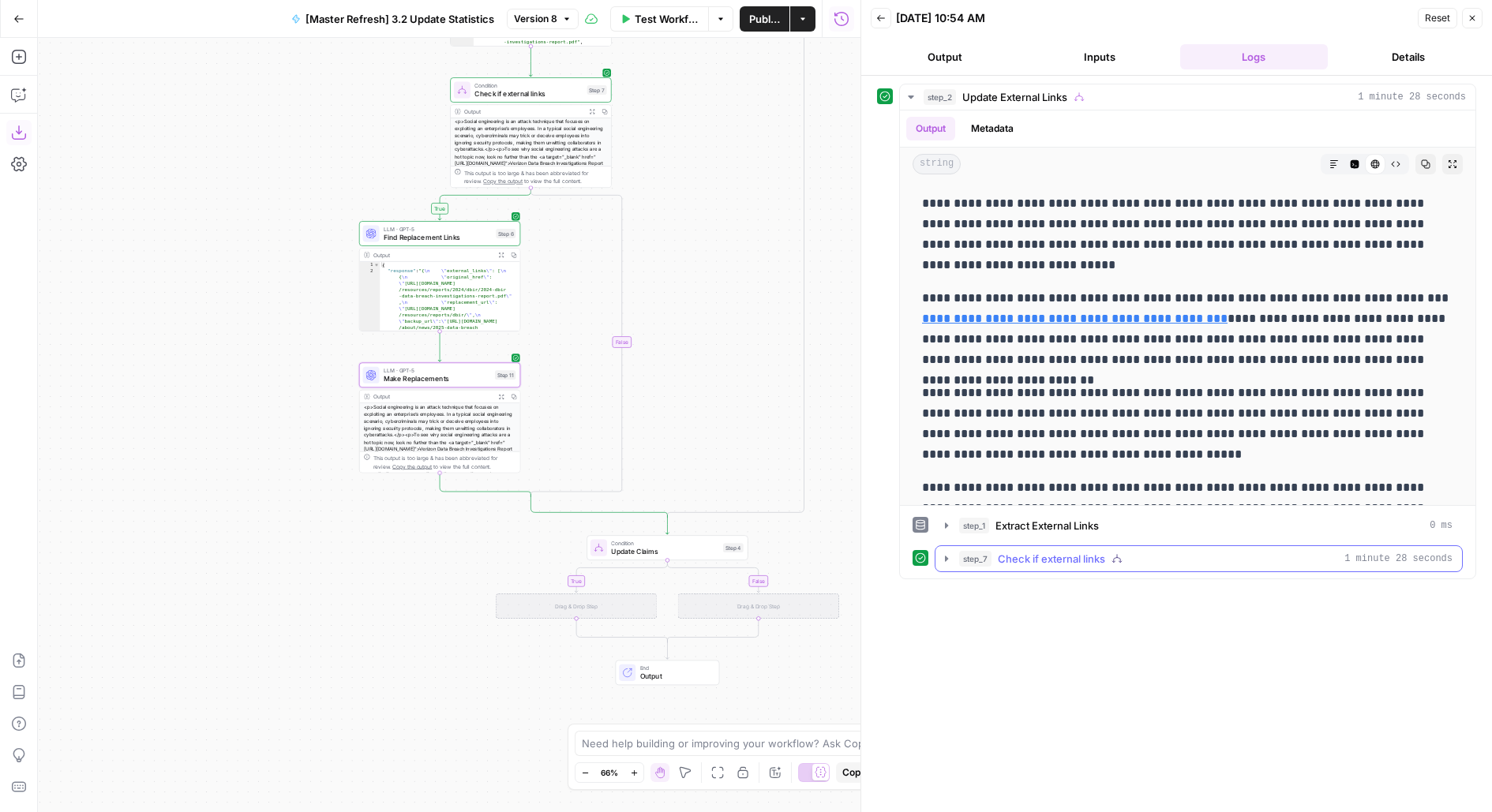
click at [993, 555] on div "step_7 Check if external links 1 minute 28 seconds" at bounding box center [1205, 559] width 493 height 16
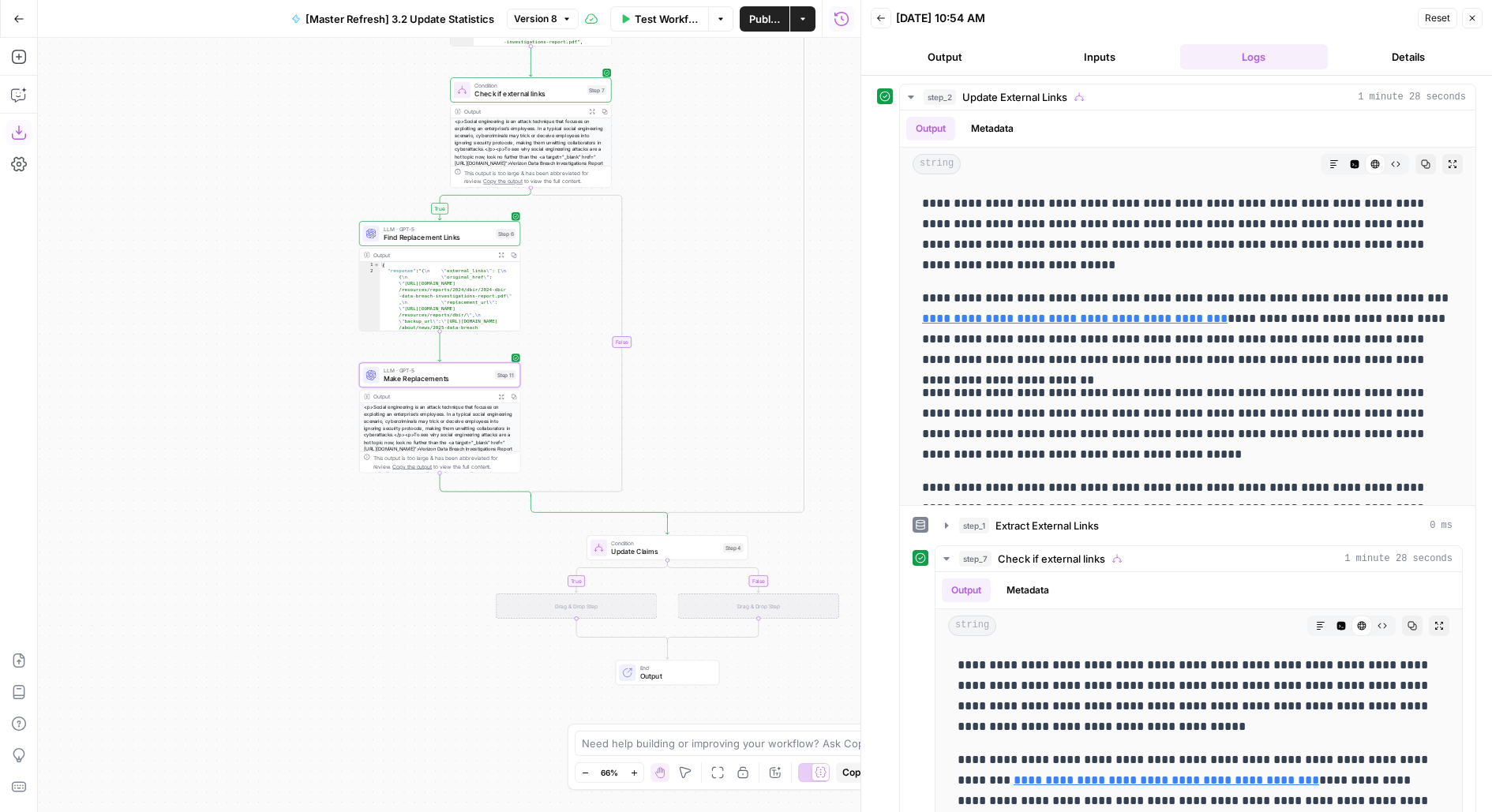
click at [1067, 81] on div "**********" at bounding box center [1177, 444] width 631 height 737
click at [1068, 87] on button "step_2 Update External Links 1 minute 28 seconds" at bounding box center [1187, 97] width 576 height 25
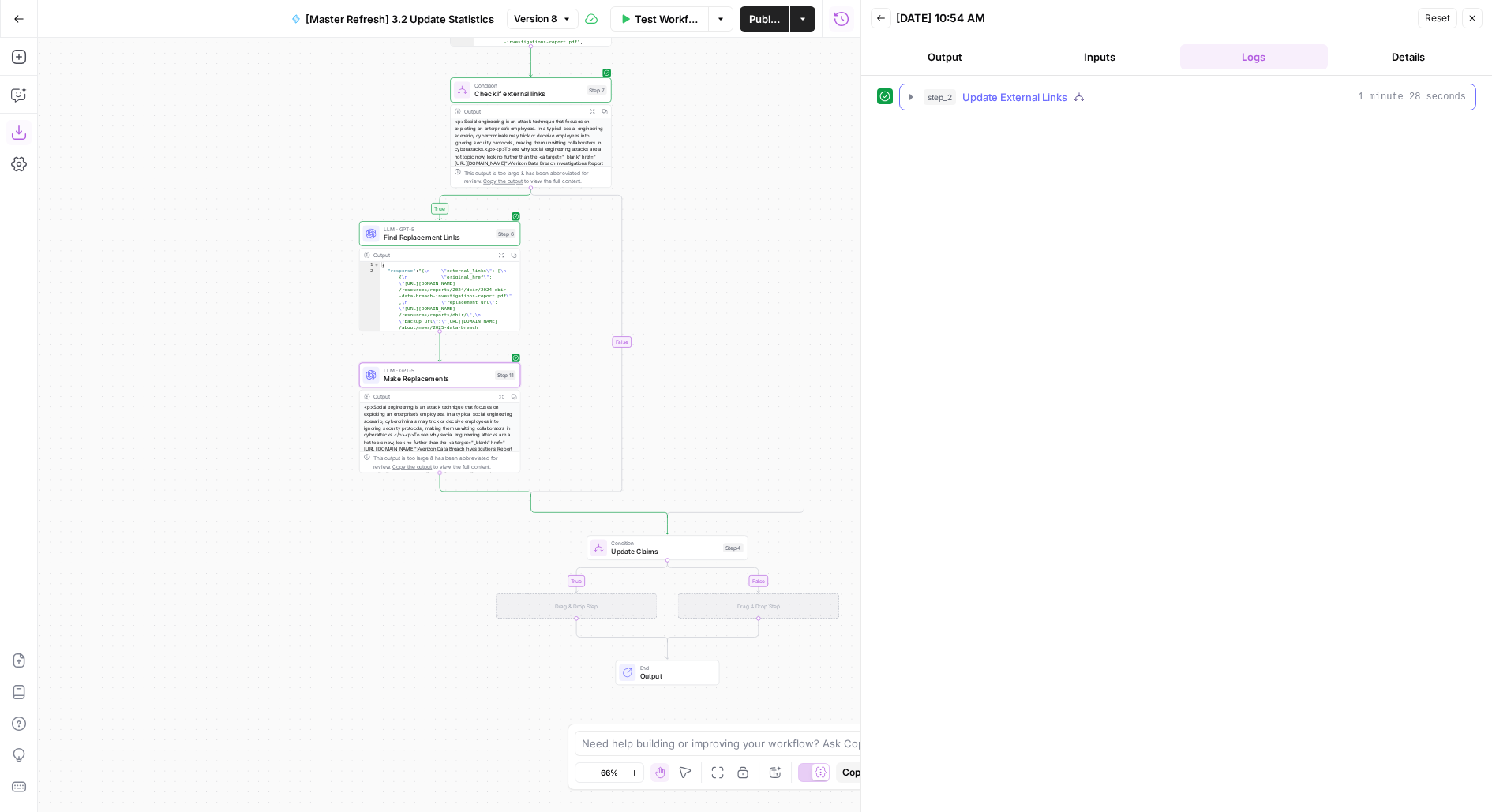
click at [1029, 94] on span "Update External Links" at bounding box center [1014, 97] width 105 height 16
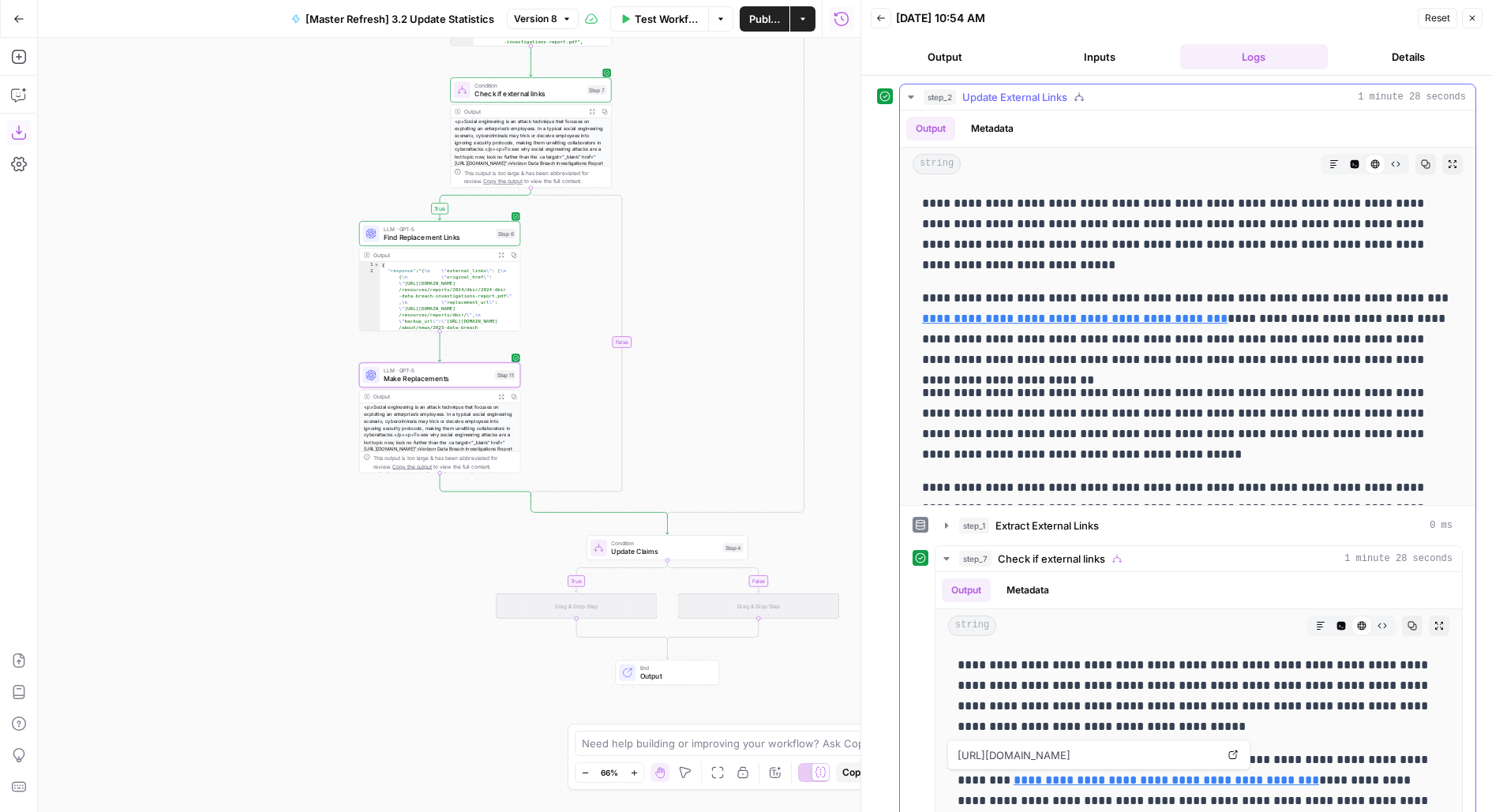
click at [1452, 160] on icon "button" at bounding box center [1452, 163] width 10 height 10
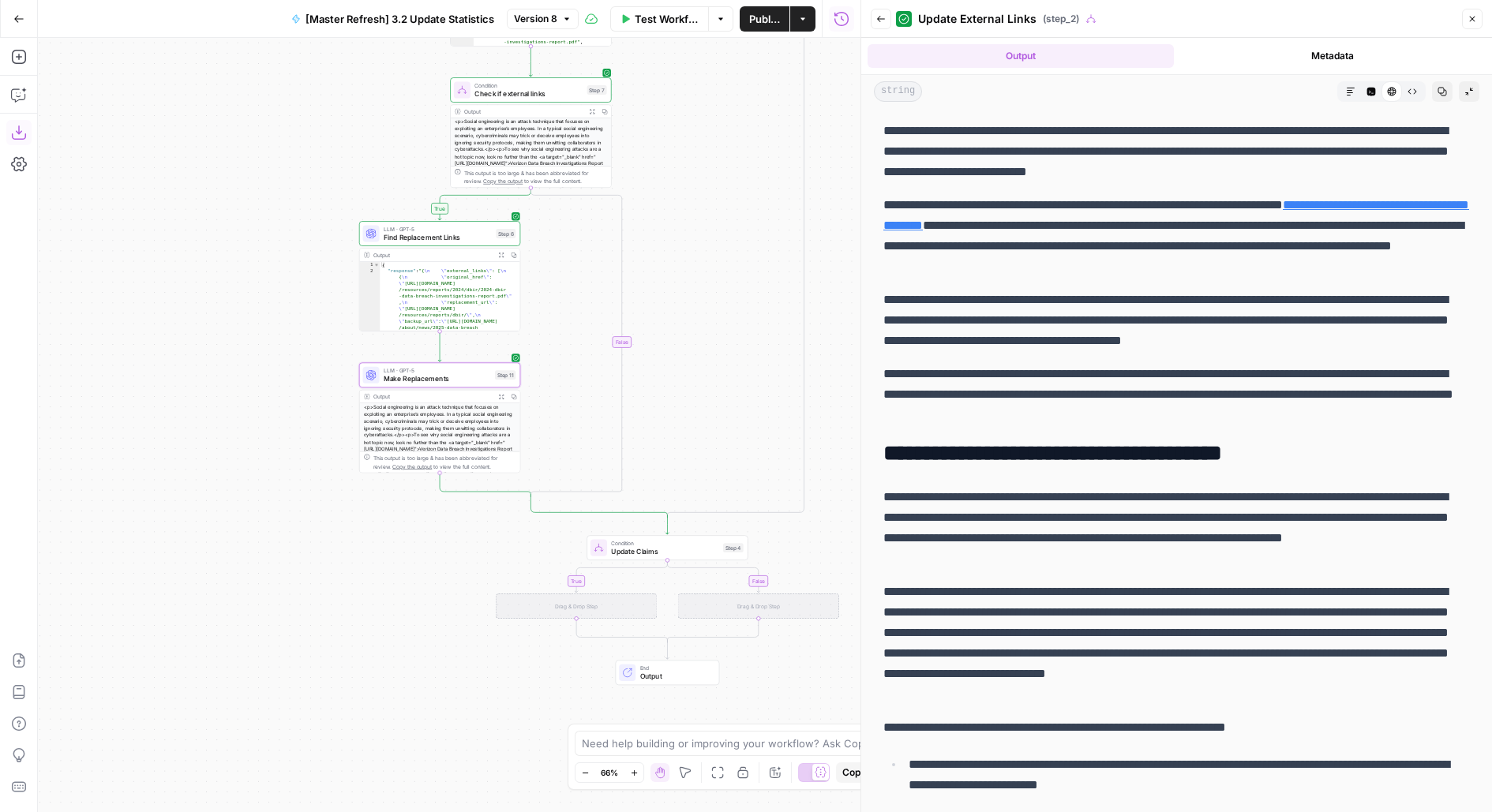
click at [1118, 220] on p "**********" at bounding box center [1176, 235] width 587 height 82
click at [1055, 226] on link "**********" at bounding box center [1176, 215] width 586 height 32
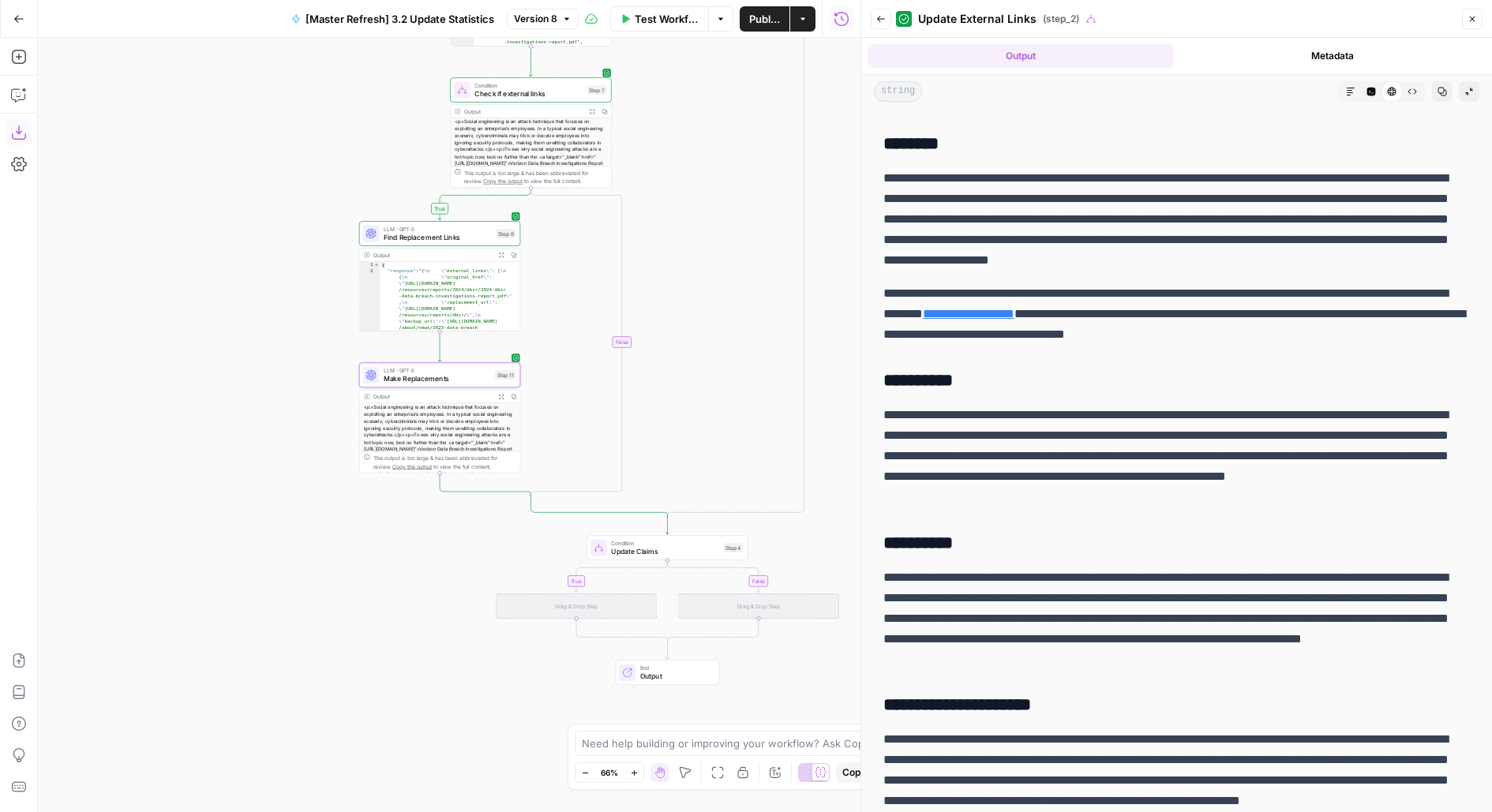
scroll to position [873, 0]
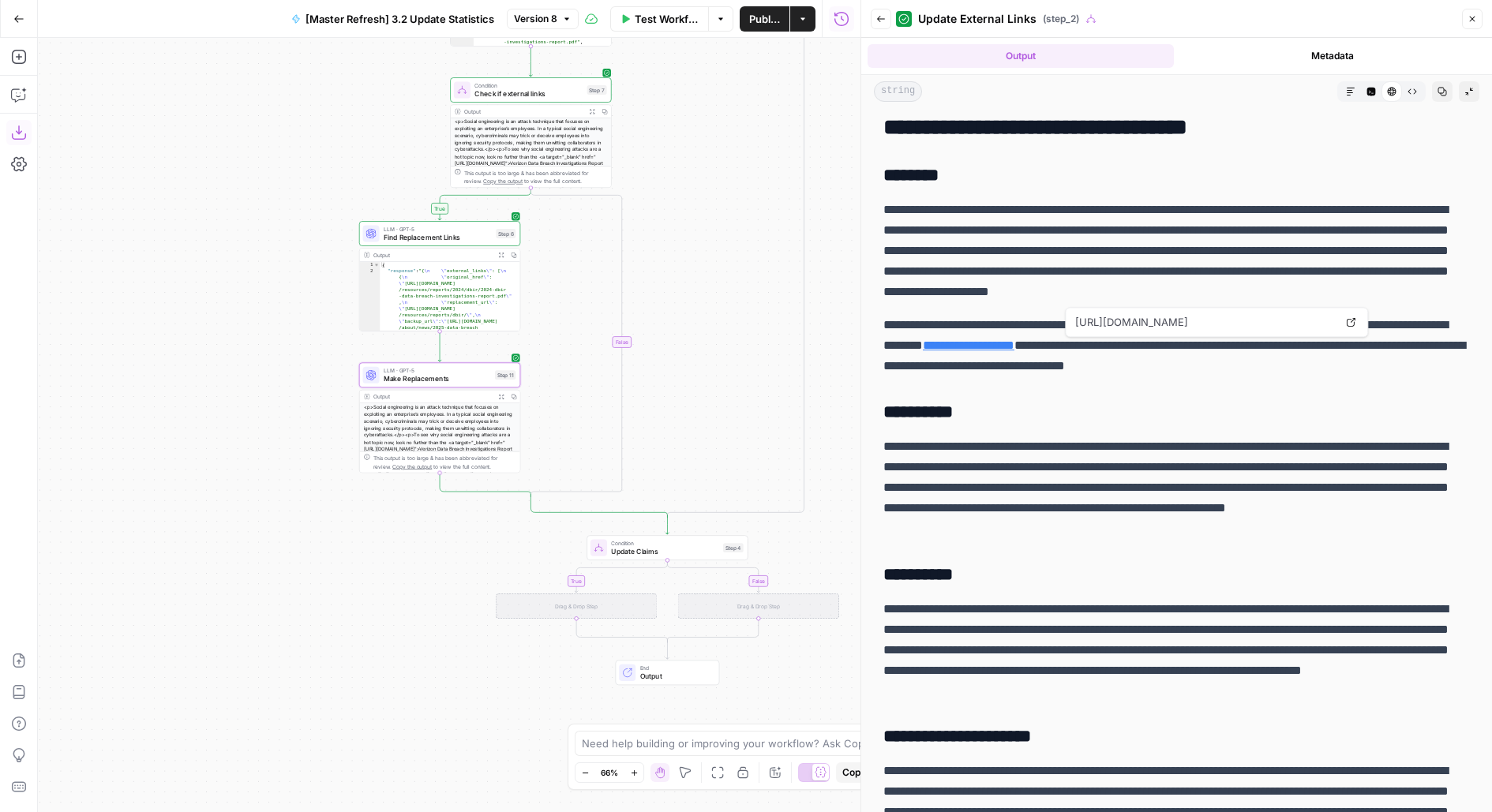
click at [1014, 343] on link "**********" at bounding box center [968, 345] width 92 height 12
click at [979, 338] on p "**********" at bounding box center [1176, 346] width 587 height 62
click at [915, 282] on p "**********" at bounding box center [1176, 251] width 587 height 102
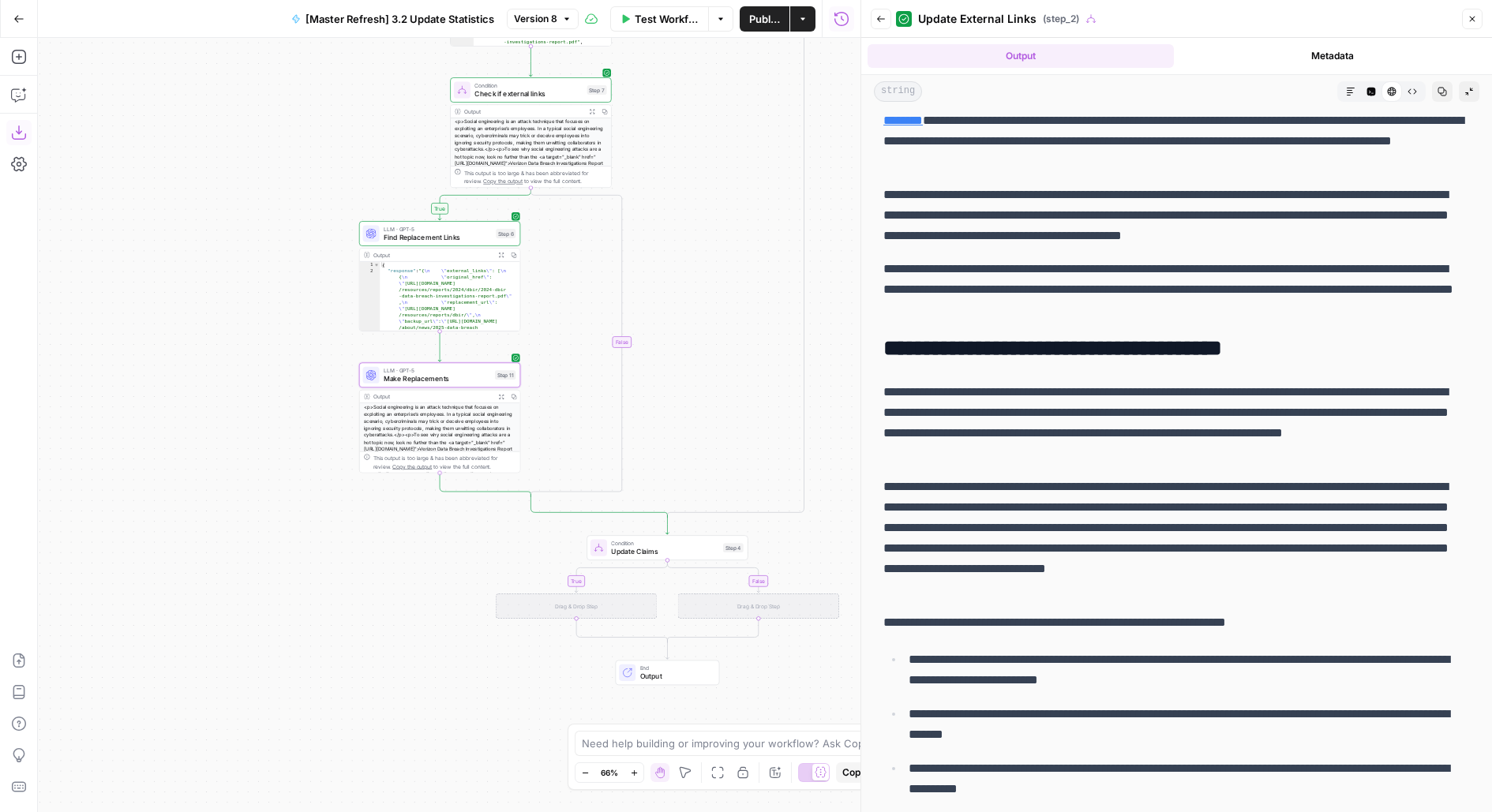
scroll to position [0, 0]
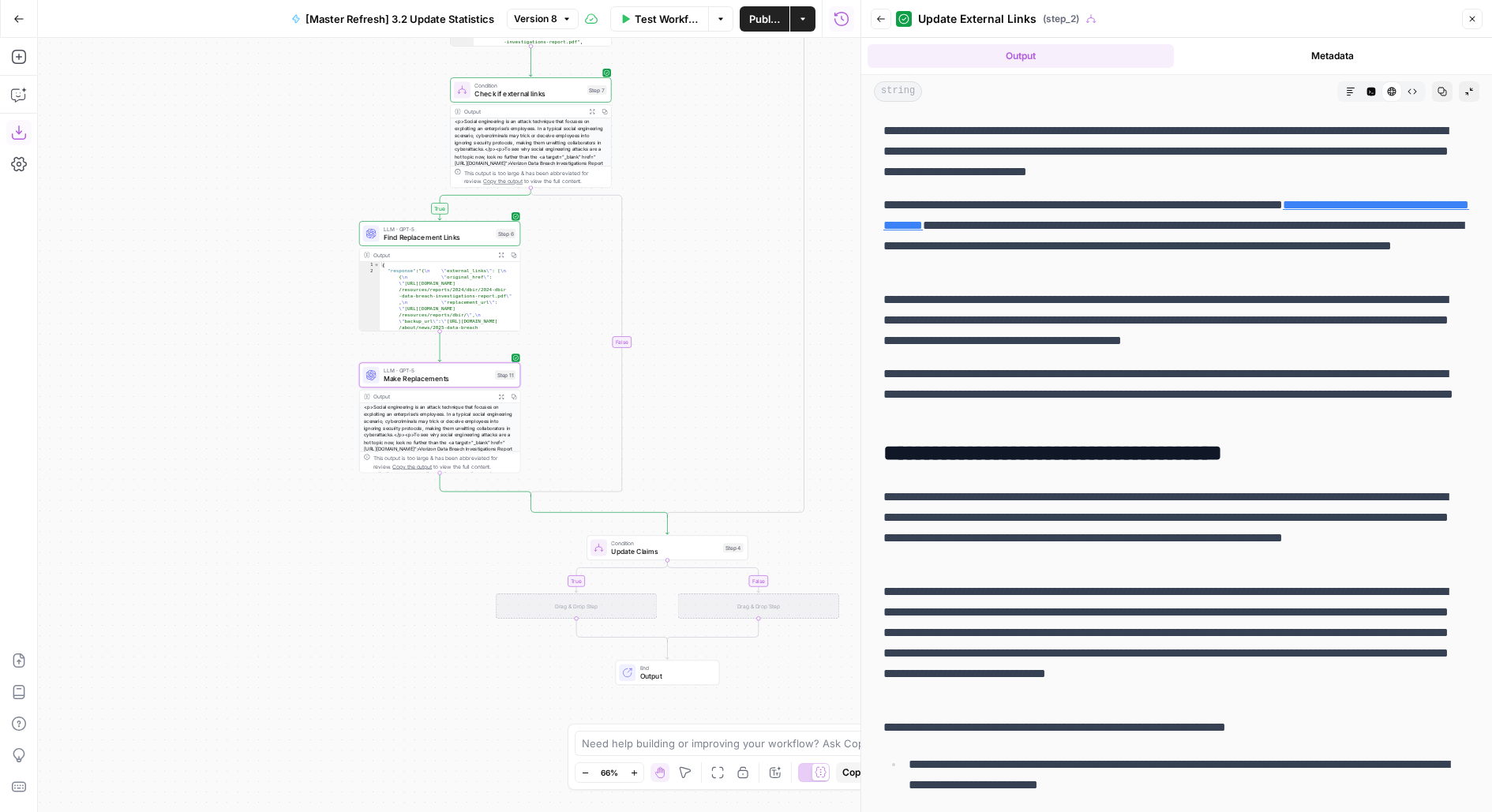
click at [1465, 22] on button "Close" at bounding box center [1471, 19] width 21 height 21
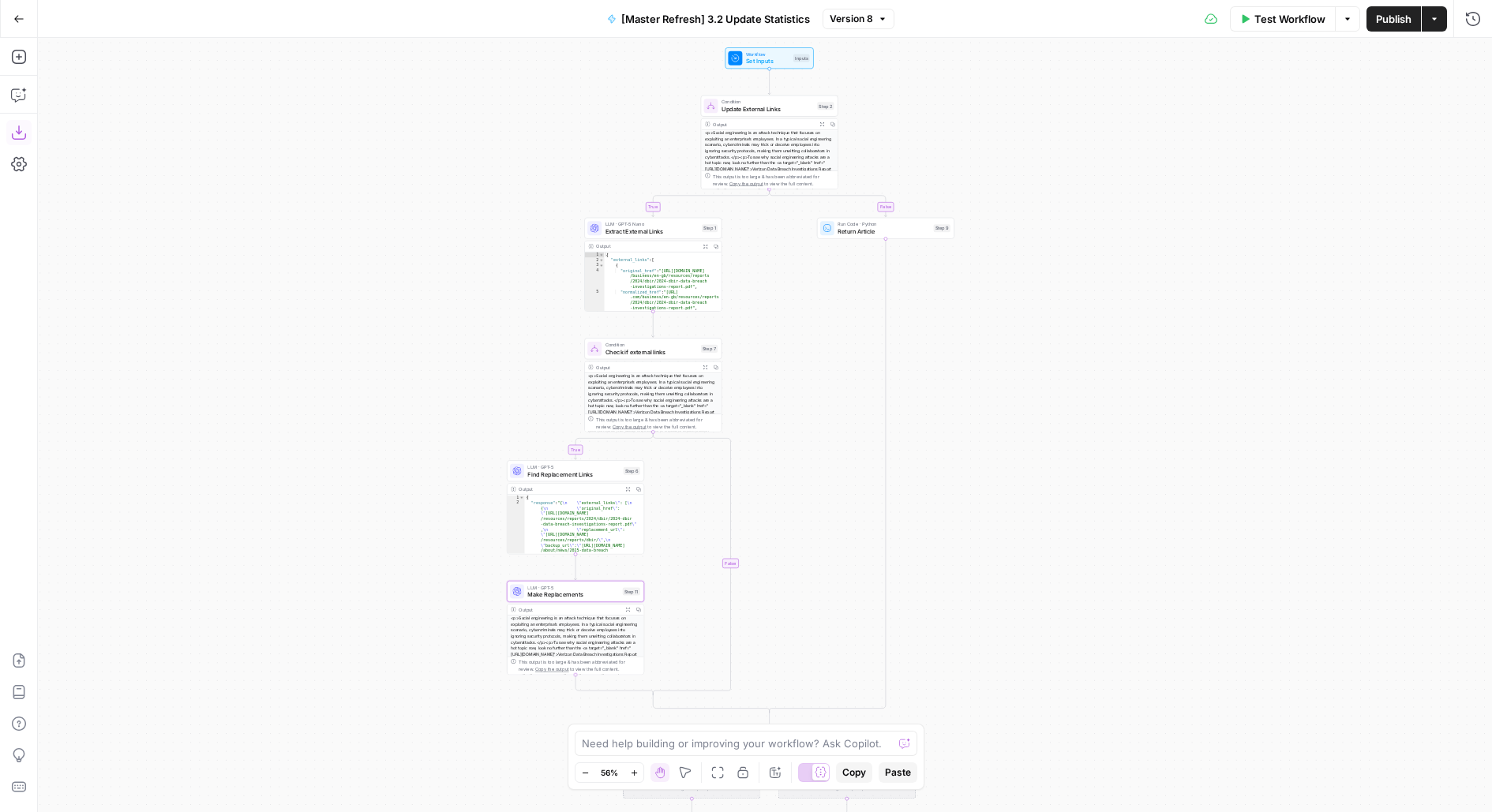
drag, startPoint x: 993, startPoint y: 450, endPoint x: 930, endPoint y: 262, distance: 198.3
click at [930, 263] on div "true true false false true false Workflow Set Inputs Inputs Condition Update Ex…" at bounding box center [764, 425] width 1453 height 774
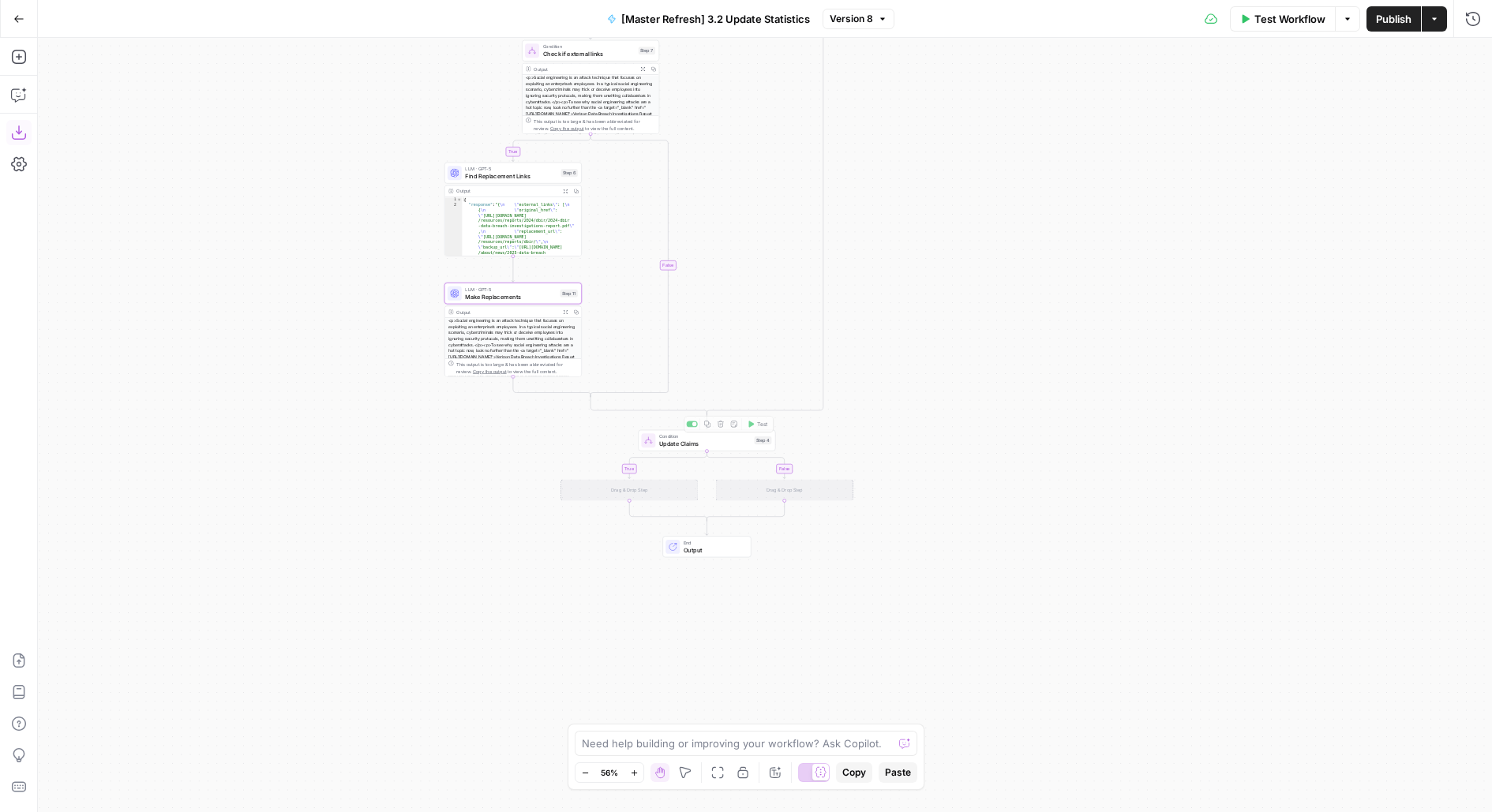
click at [748, 444] on span "Update Claims" at bounding box center [705, 444] width 92 height 9
click at [1476, 55] on icon "button" at bounding box center [1471, 57] width 10 height 10
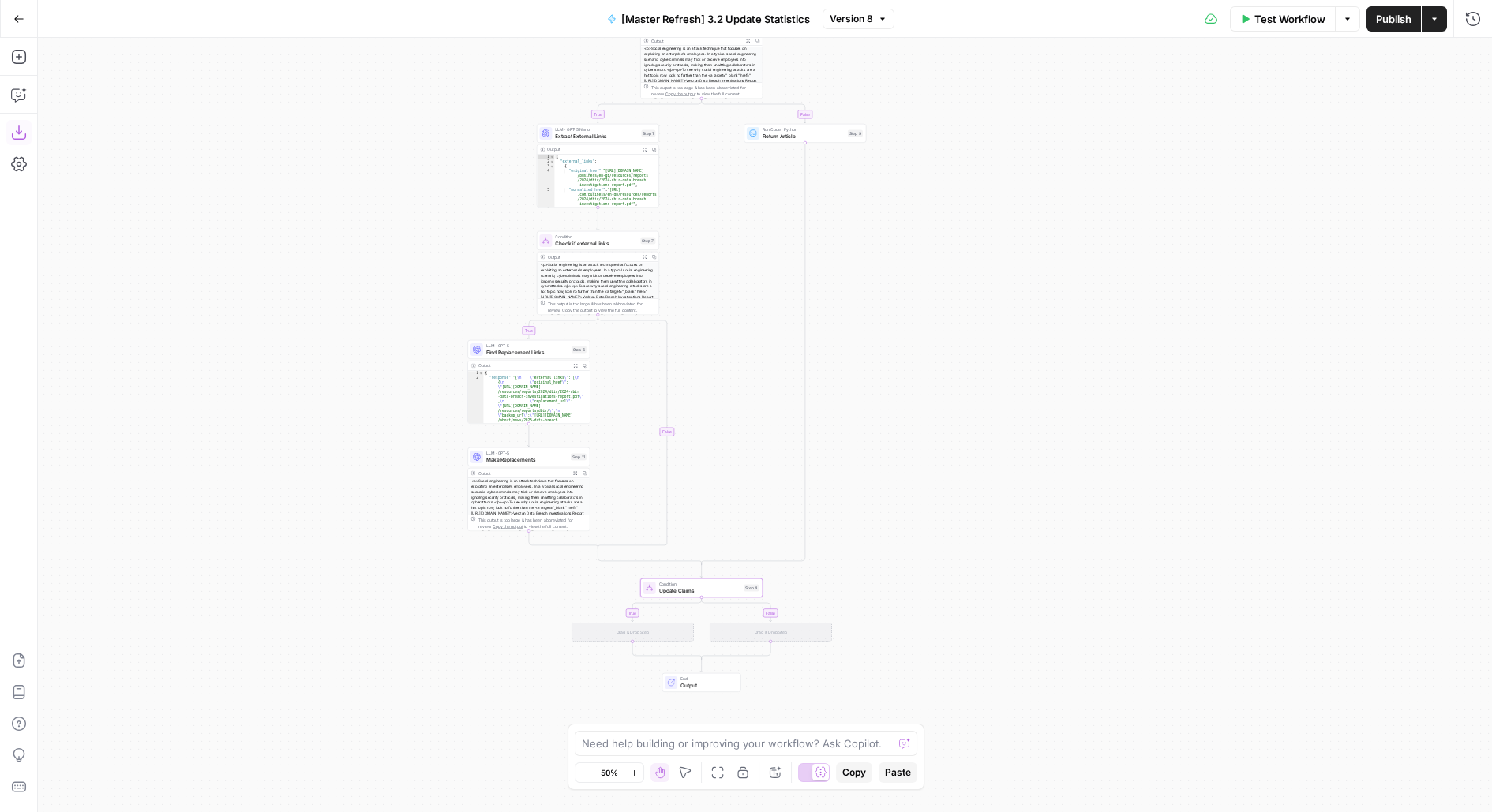
drag, startPoint x: 727, startPoint y: 199, endPoint x: 738, endPoint y: 288, distance: 89.7
click at [738, 289] on div "true true false false true false Workflow Set Inputs Inputs Condition Update Ex…" at bounding box center [764, 425] width 1453 height 774
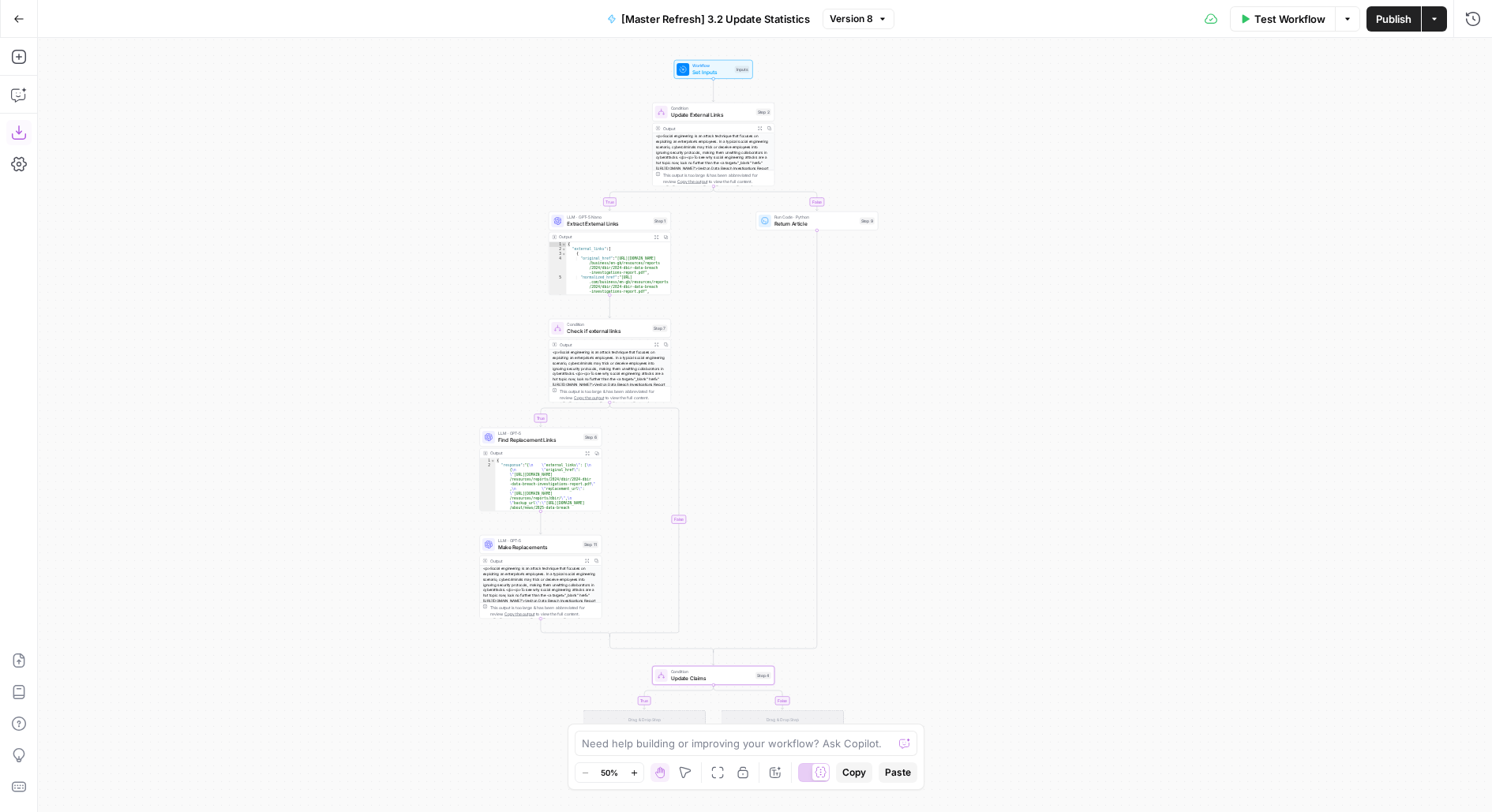
drag, startPoint x: 738, startPoint y: 288, endPoint x: 736, endPoint y: 130, distance: 158.0
click at [736, 131] on div "true true false false true false Workflow Set Inputs Inputs Condition Update Ex…" at bounding box center [764, 425] width 1453 height 774
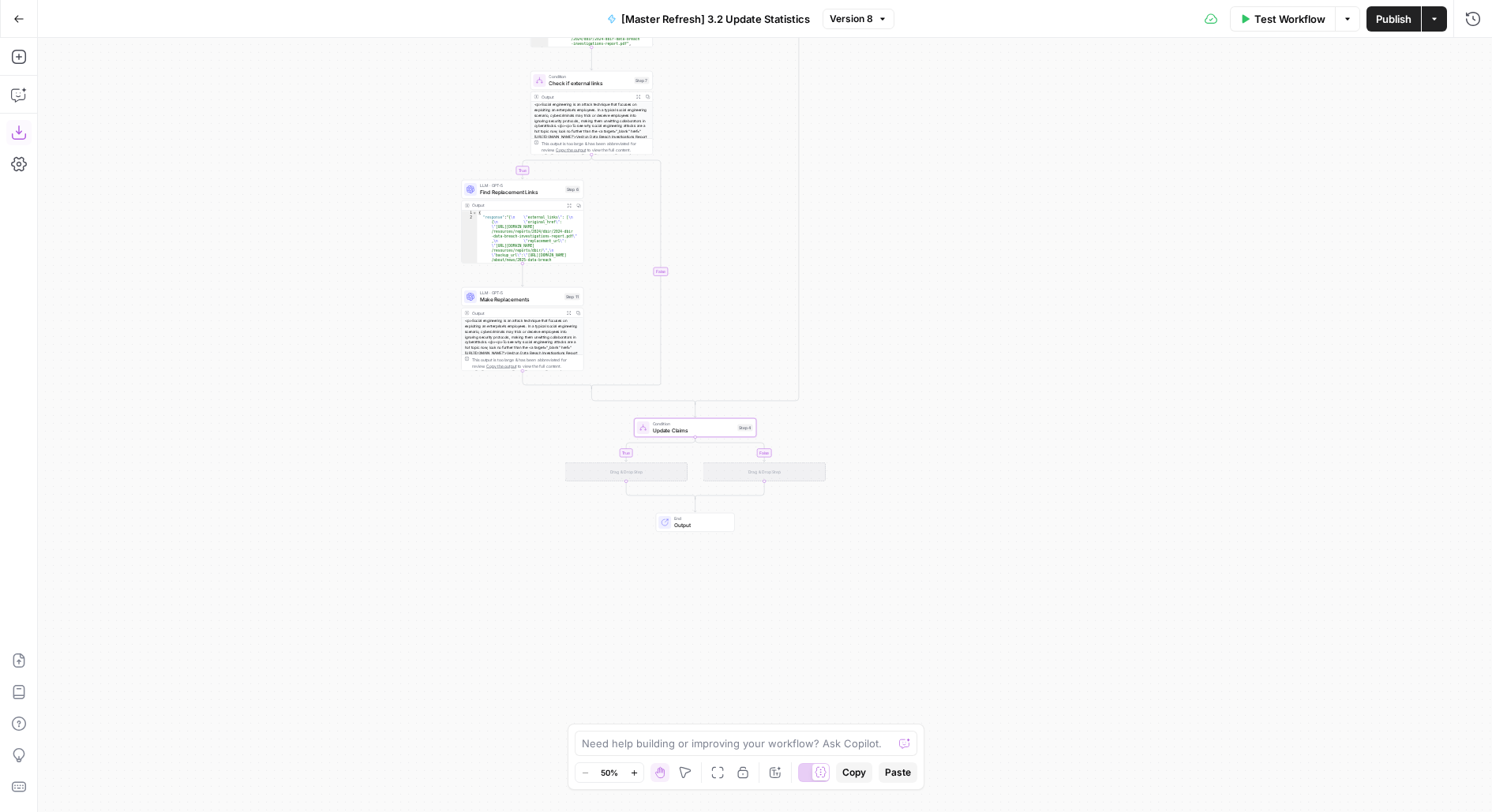
drag, startPoint x: 464, startPoint y: 624, endPoint x: 435, endPoint y: 482, distance: 144.9
click at [435, 482] on div "true true false false true false Workflow Set Inputs Inputs Condition Update Ex…" at bounding box center [764, 425] width 1453 height 774
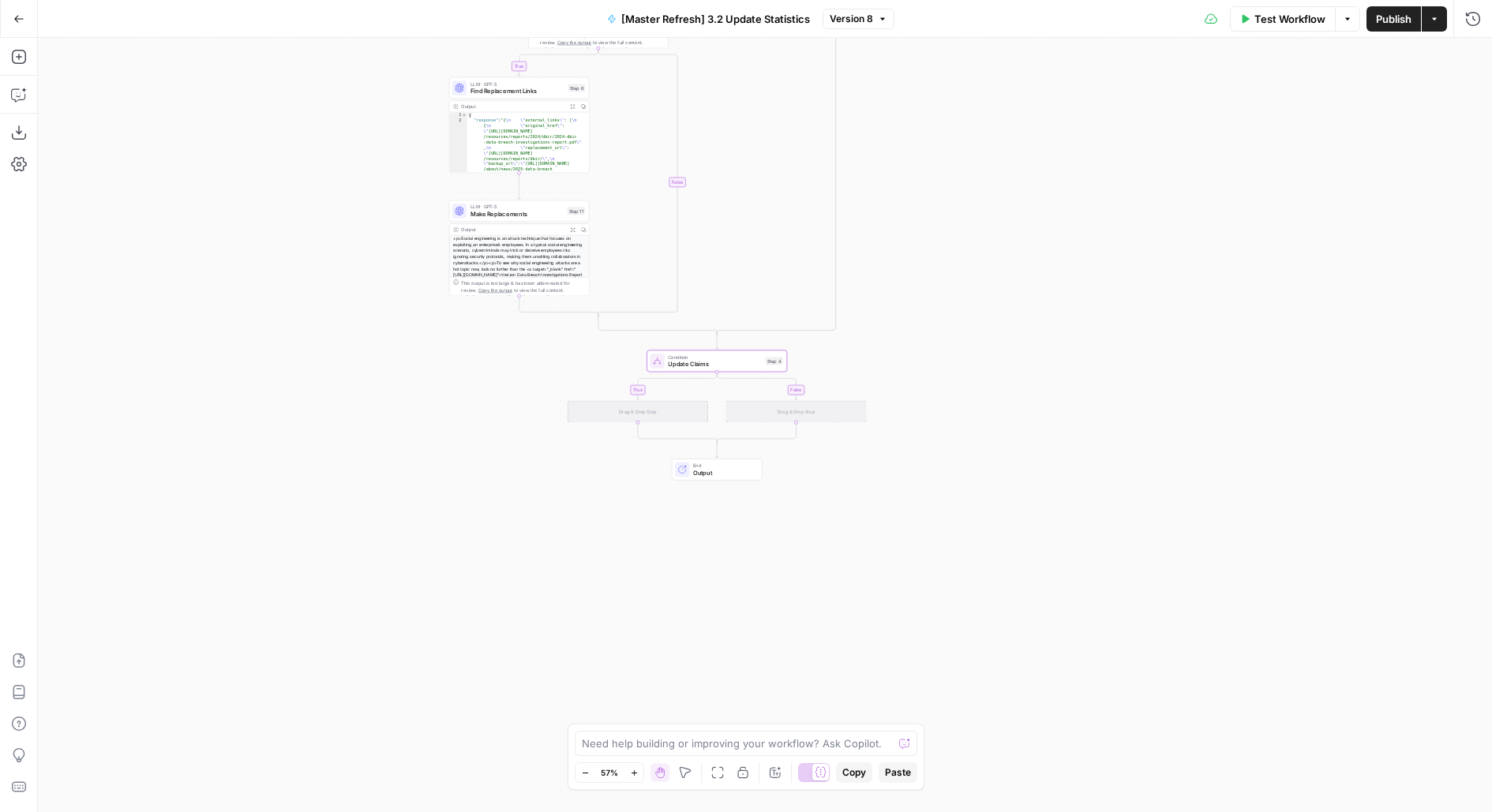
click at [17, 45] on button "Add Steps" at bounding box center [19, 57] width 25 height 25
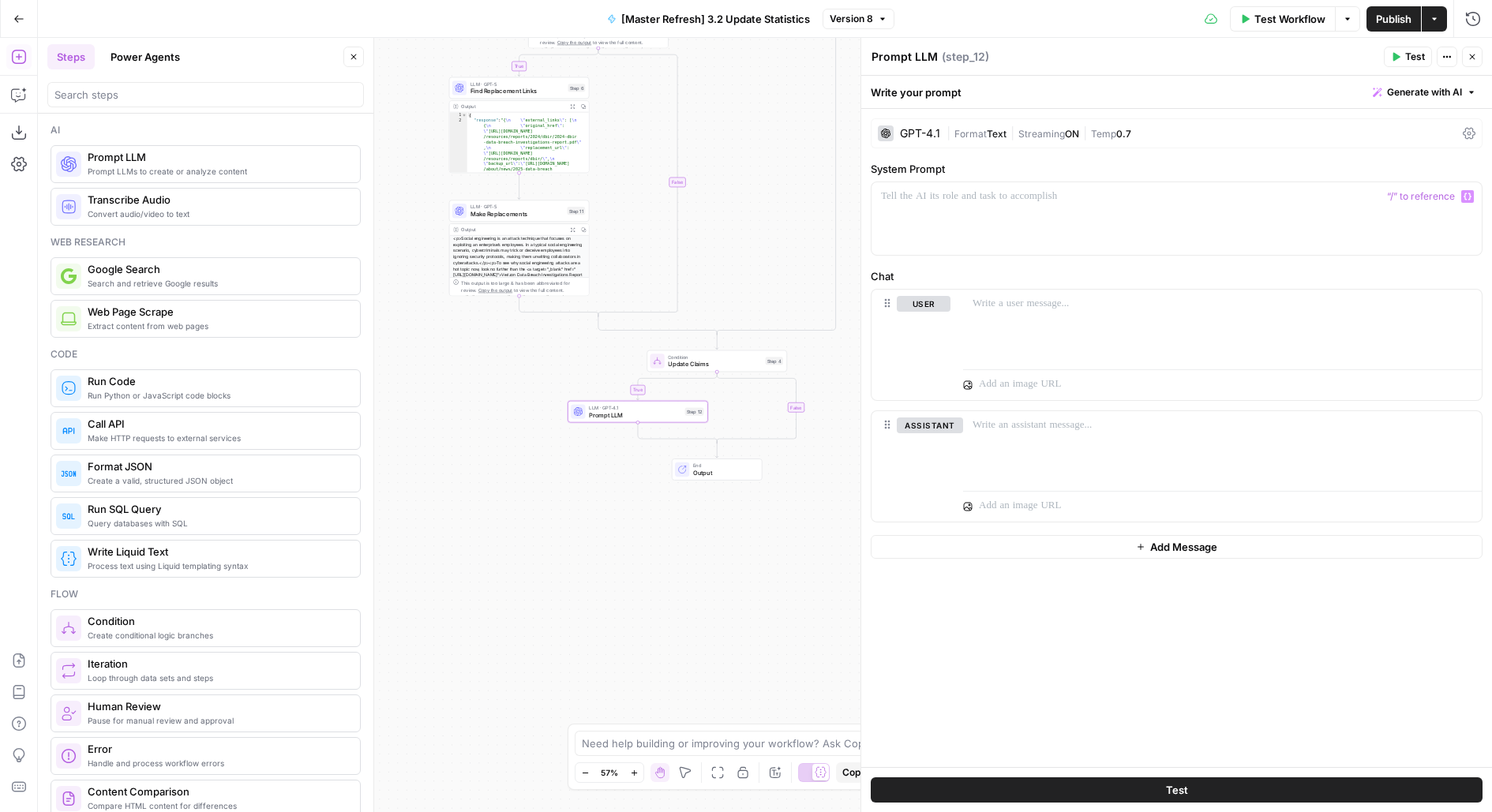
click at [954, 137] on span "Format" at bounding box center [970, 133] width 32 height 12
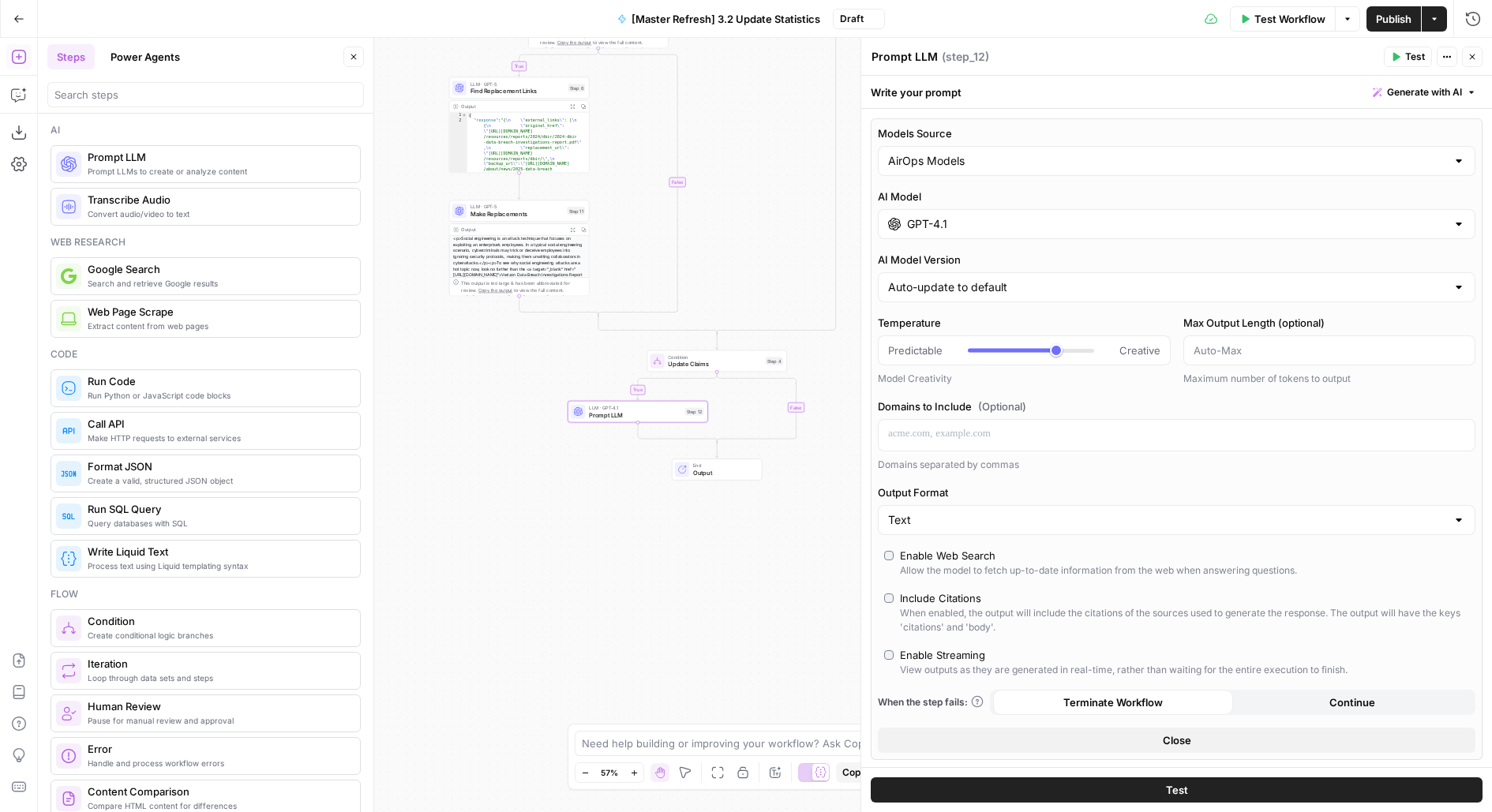
click at [949, 172] on div "AirOps Models" at bounding box center [1176, 161] width 597 height 30
type input "AirOps Models"
click at [997, 84] on div "Write your prompt Generate with AI" at bounding box center [1177, 92] width 631 height 32
click at [956, 216] on input "GPT-4.1" at bounding box center [1177, 225] width 539 height 16
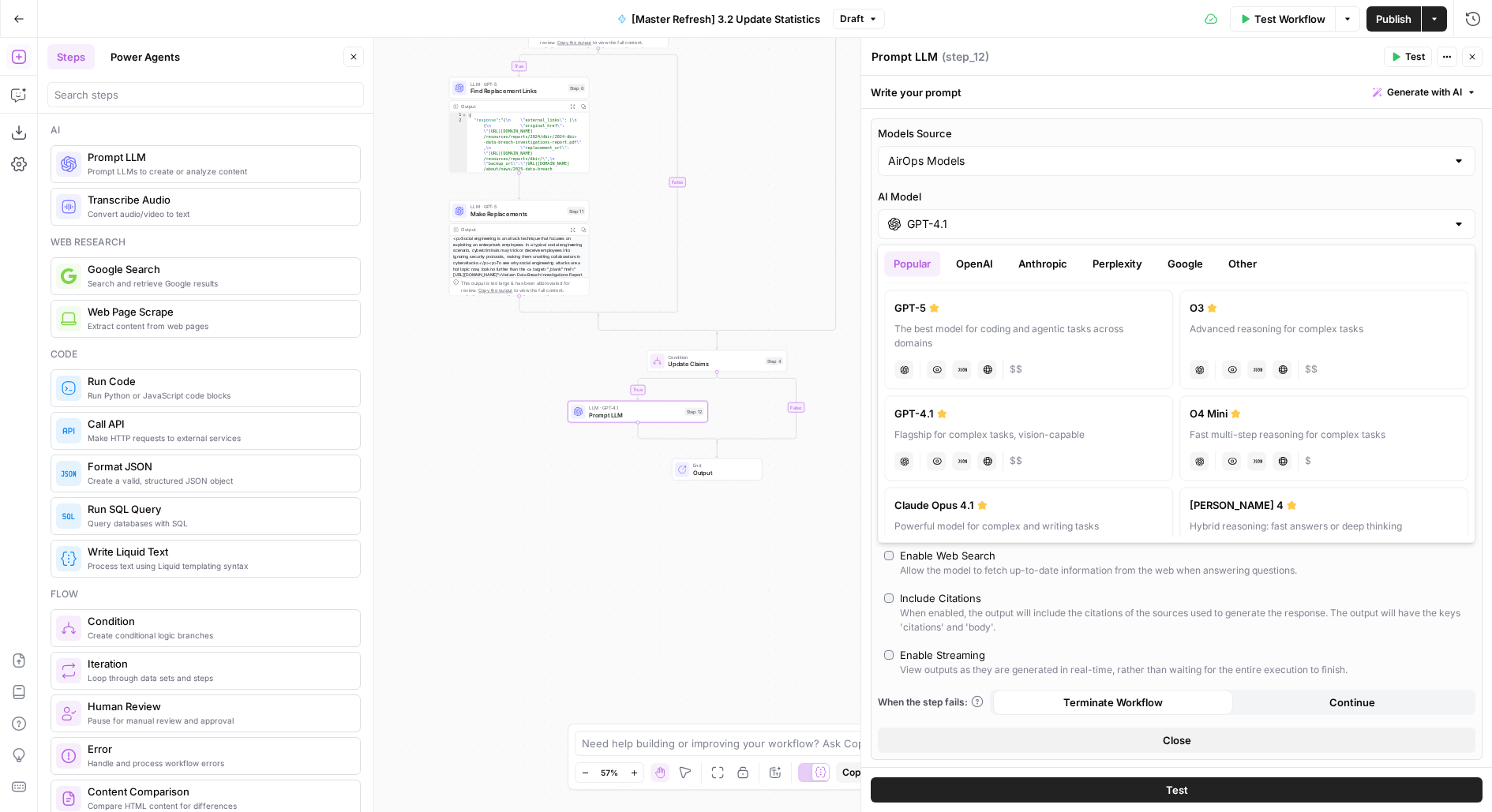
click at [938, 341] on div "The best model for coding and agentic tasks across domains" at bounding box center [1028, 336] width 269 height 29
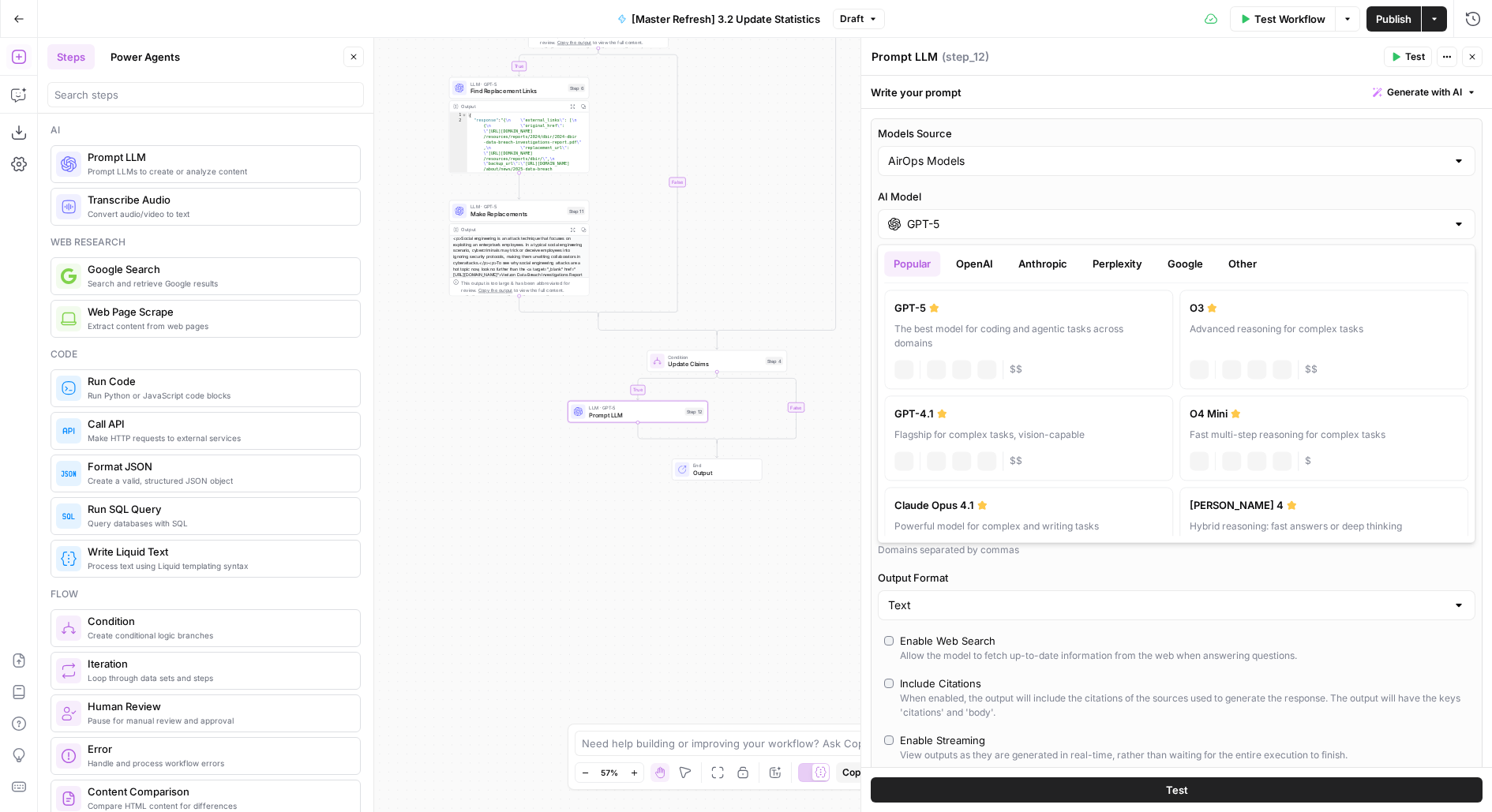
click at [946, 227] on input "GPT-5" at bounding box center [1177, 225] width 539 height 16
click at [959, 266] on button "OpenAI" at bounding box center [974, 263] width 56 height 25
click at [950, 426] on label "GPT-5 Nano Fastest, most cost-efficient version of GPT-5 chat Vision Capabiliti…" at bounding box center [1029, 437] width 289 height 85
type input "GPT-5 Nano"
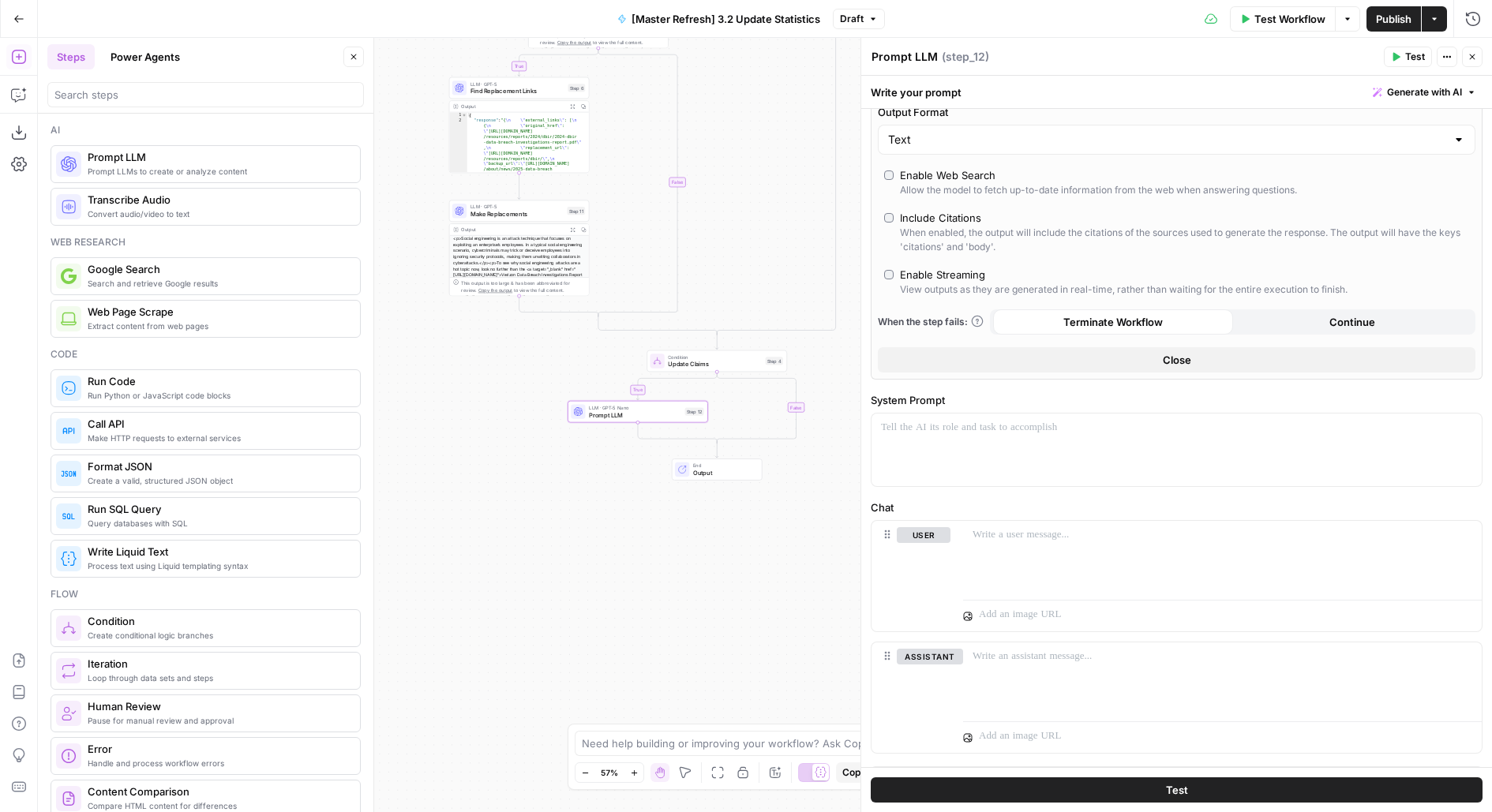
scroll to position [426, 0]
click at [1036, 574] on div at bounding box center [1222, 553] width 518 height 73
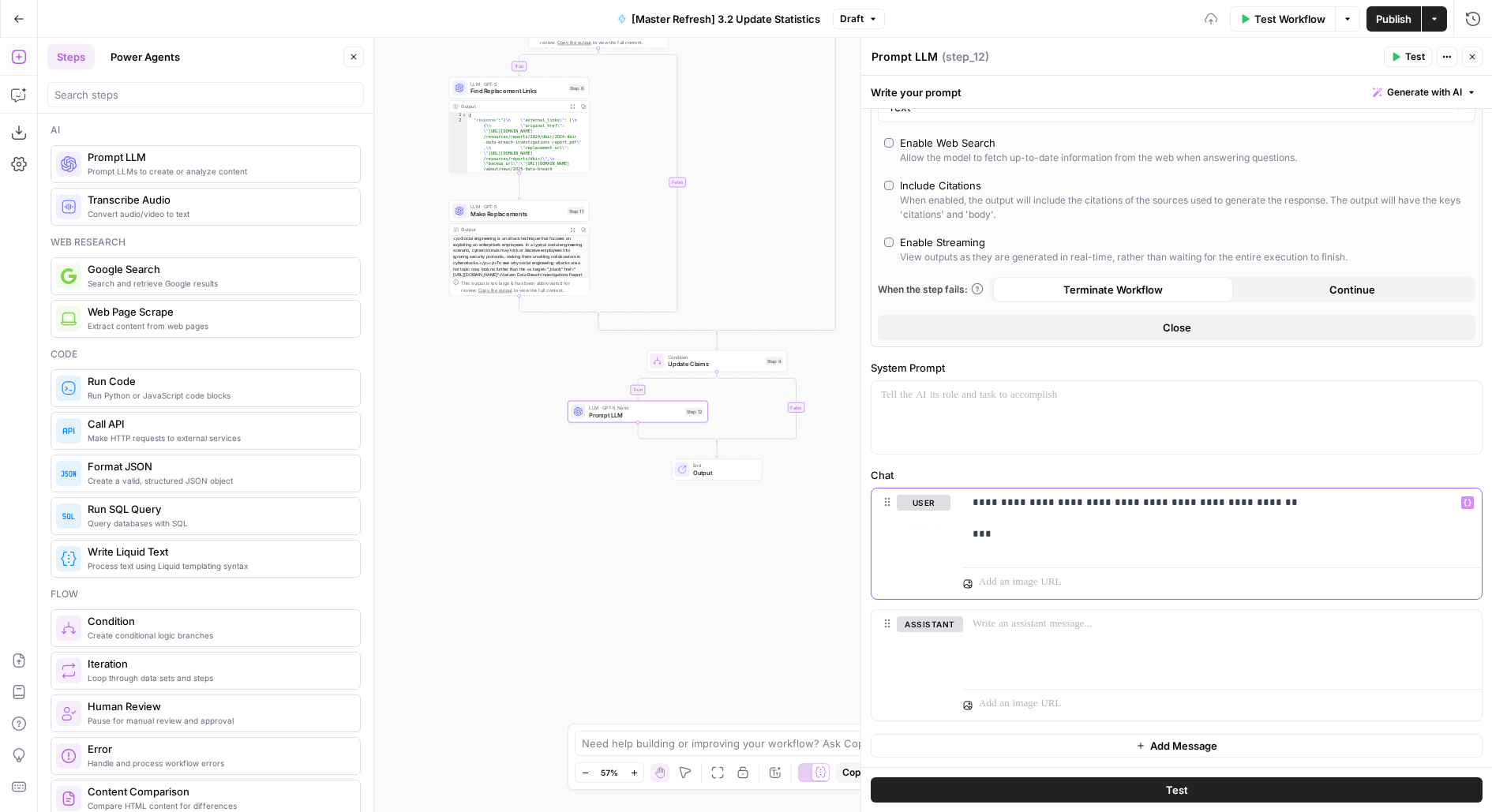
scroll to position [765, 0]
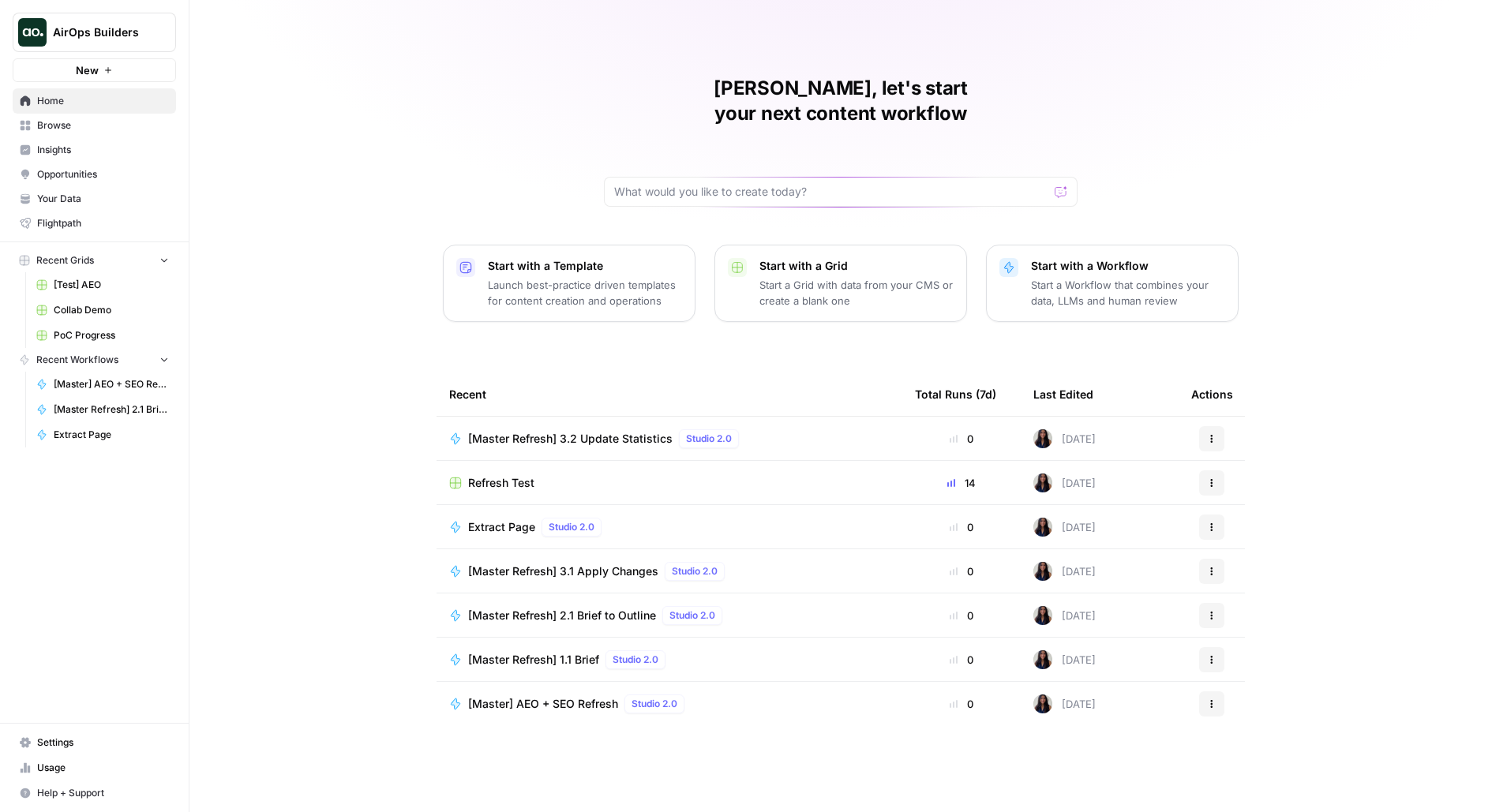
click at [93, 31] on span "AirOps Builders" at bounding box center [101, 32] width 95 height 16
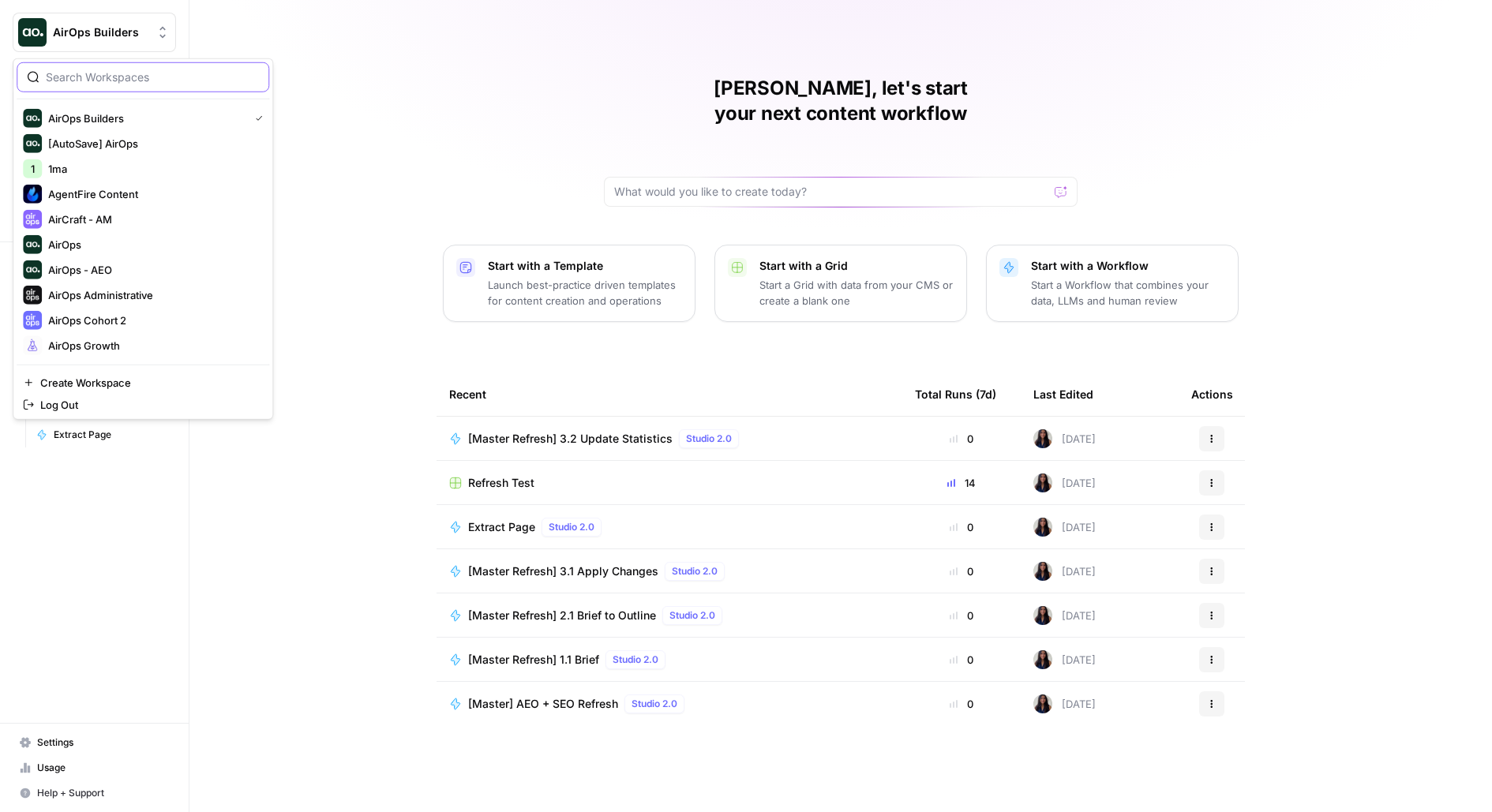
click at [102, 80] on input "search" at bounding box center [152, 77] width 213 height 16
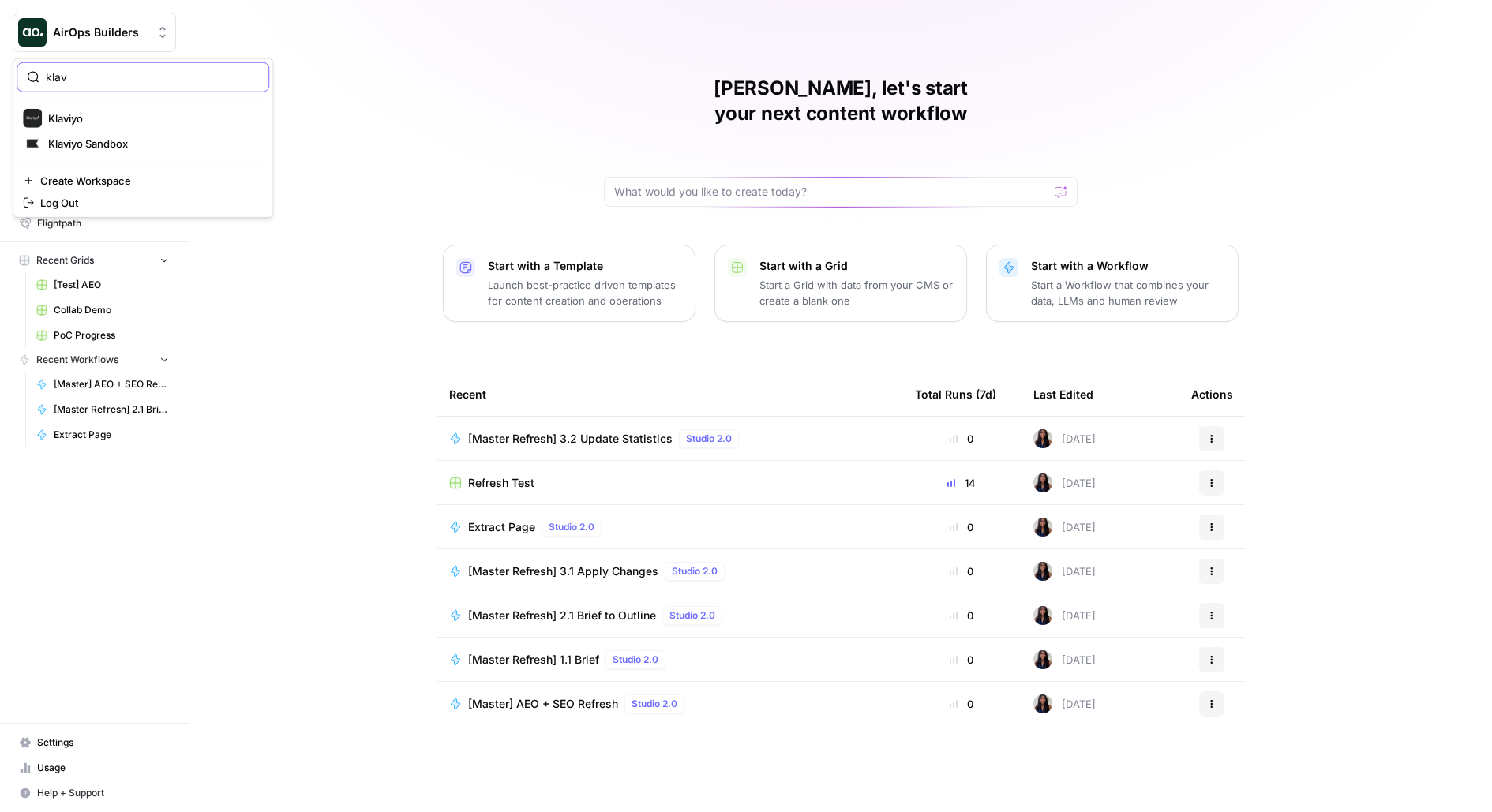
type input "klav"
click button "Klaviyo" at bounding box center [142, 119] width 252 height 25
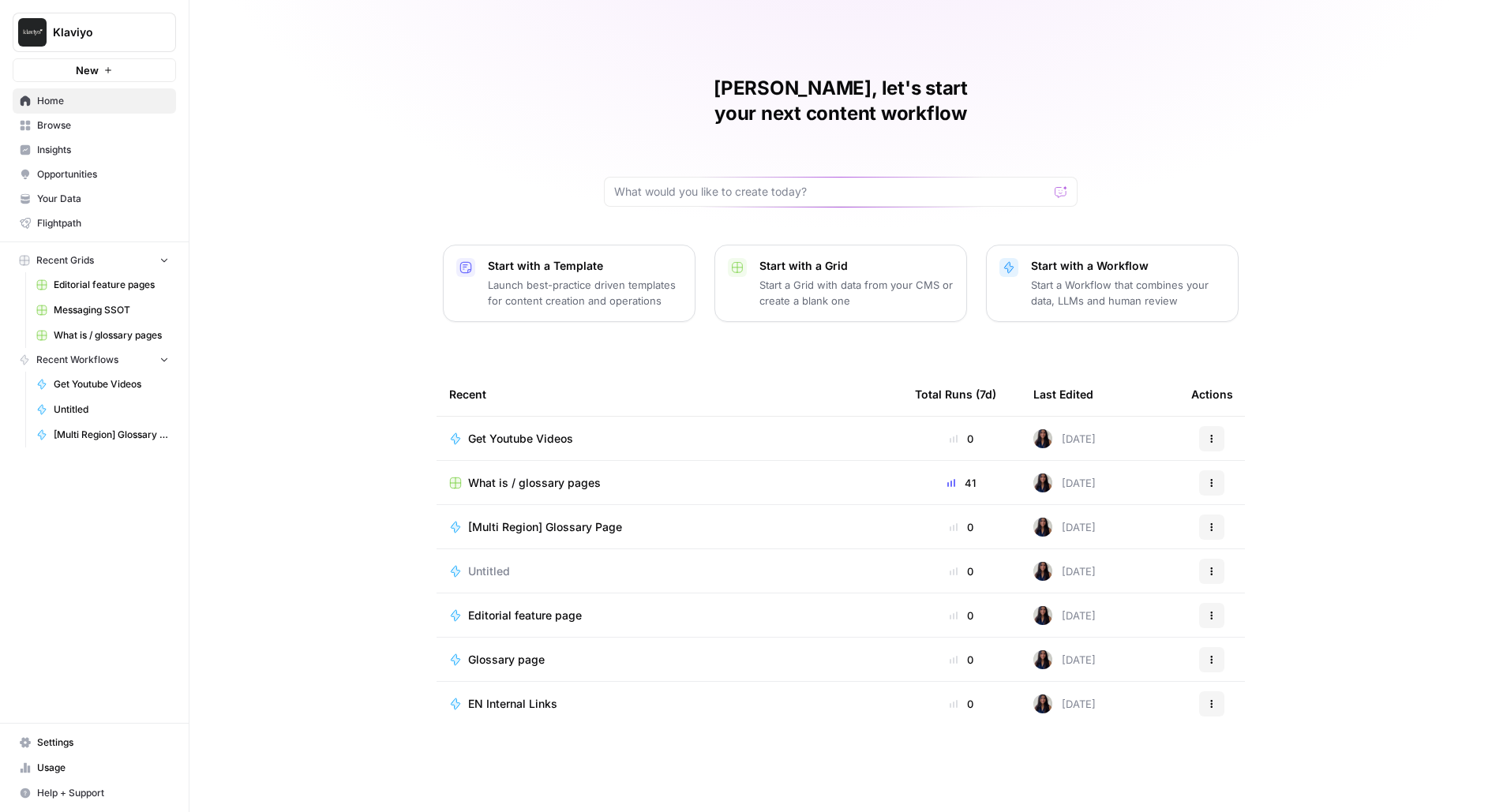
click at [130, 309] on span "Messaging SSOT" at bounding box center [111, 310] width 115 height 14
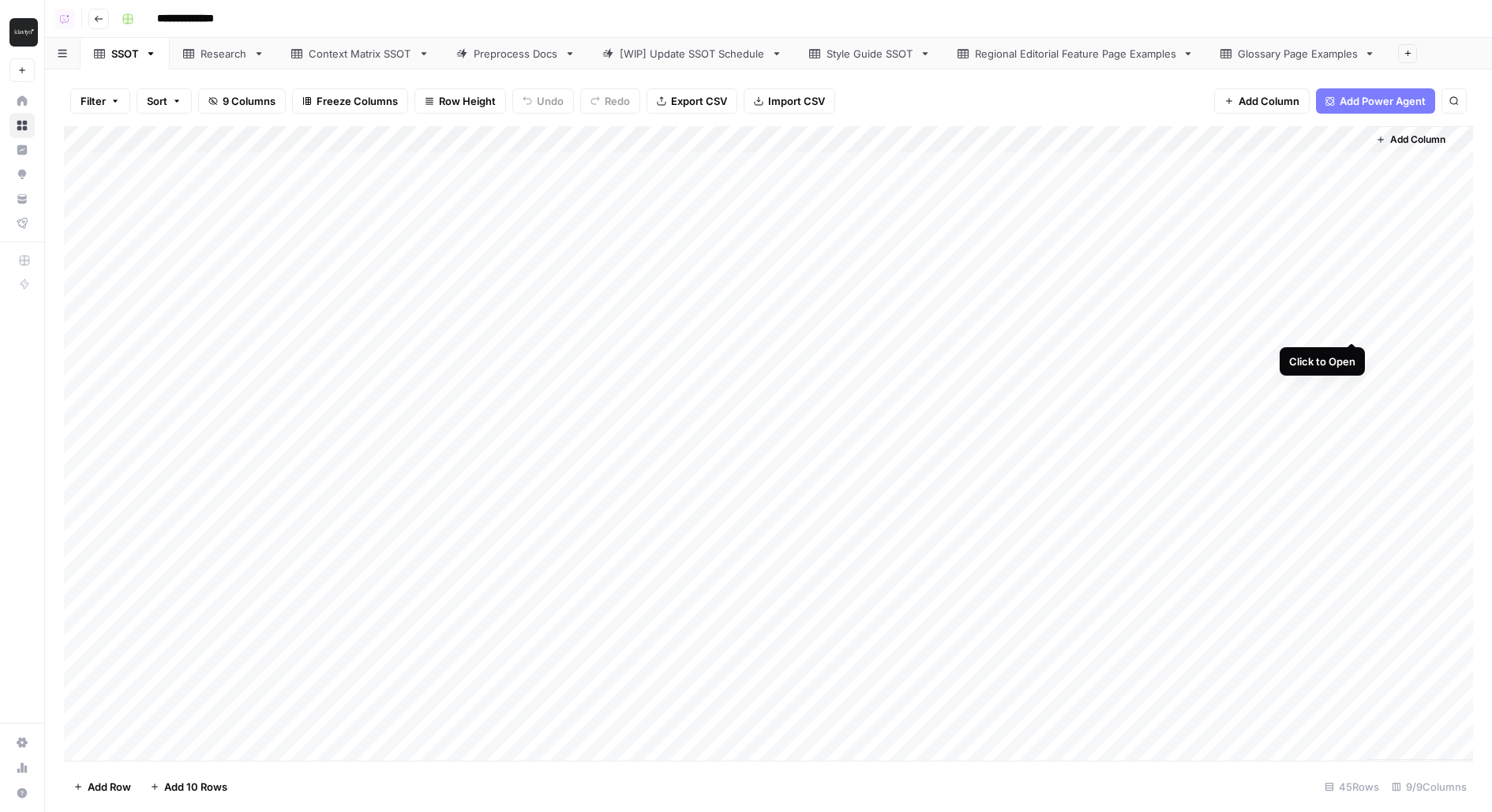
click at [1355, 324] on div "Add Column" at bounding box center [768, 444] width 1408 height 634
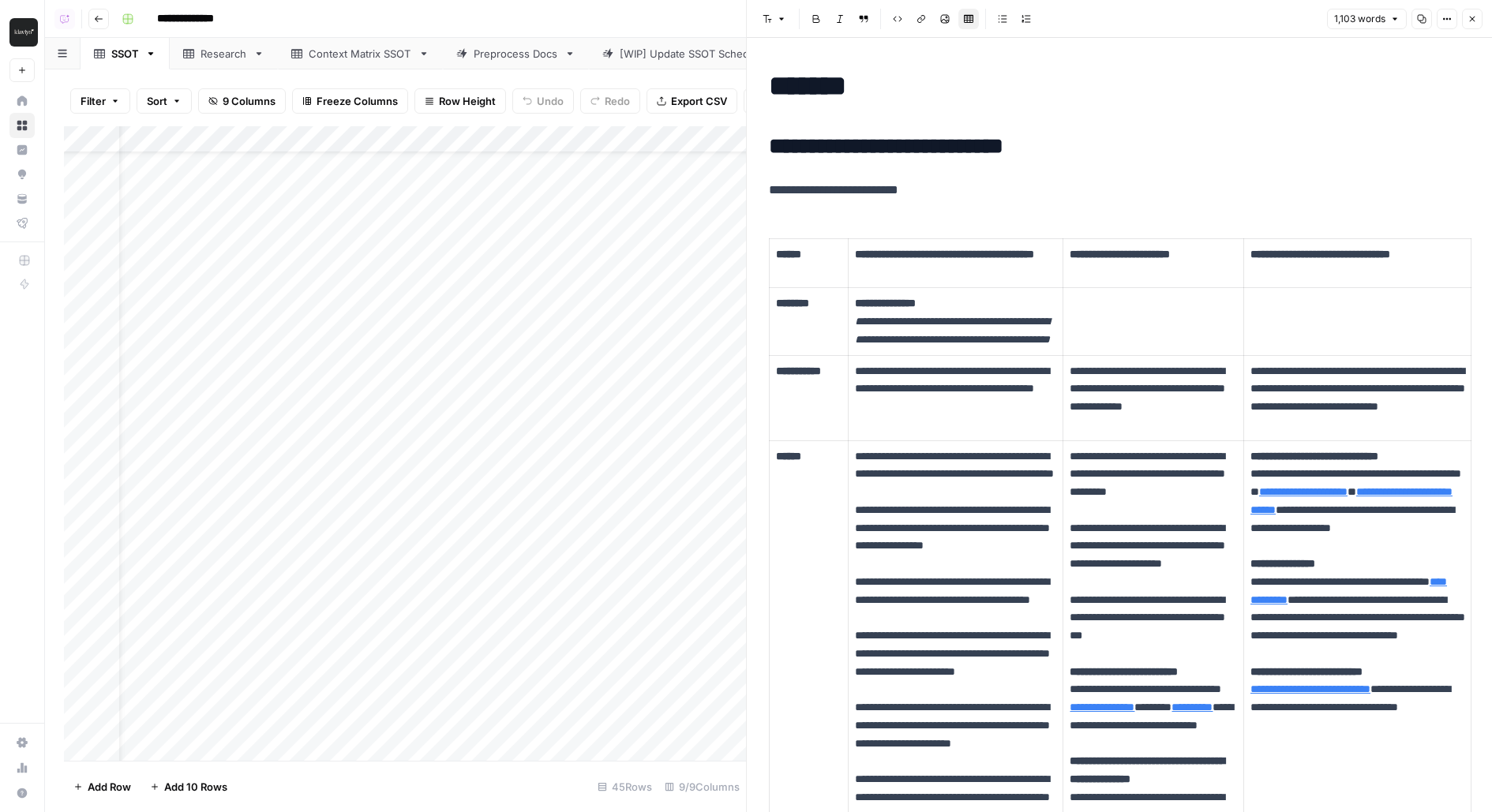
scroll to position [49, 42]
click at [499, 303] on div "Add Column" at bounding box center [404, 444] width 682 height 634
click at [1473, 13] on button "Close" at bounding box center [1471, 19] width 21 height 21
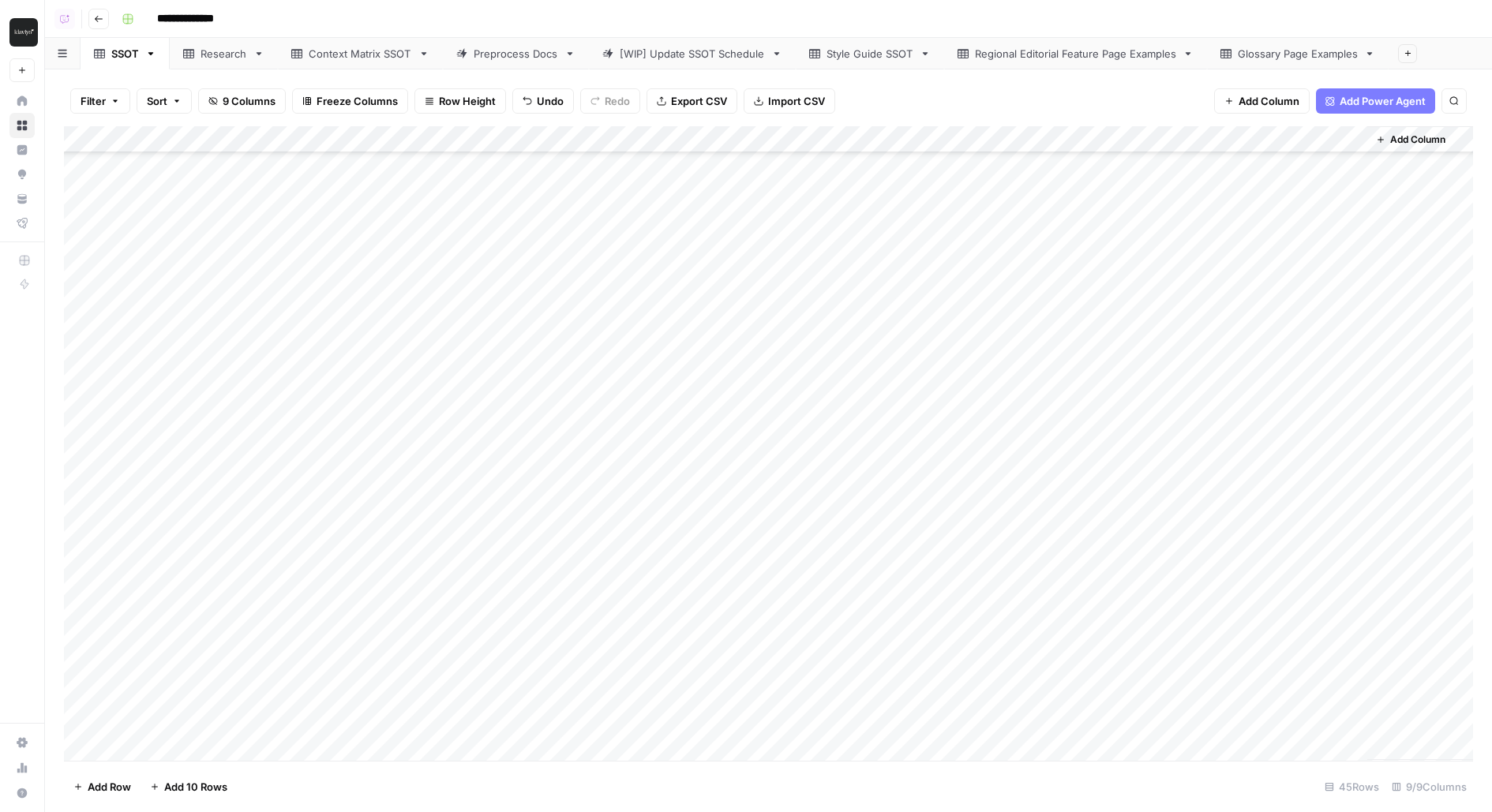
scroll to position [137, 0]
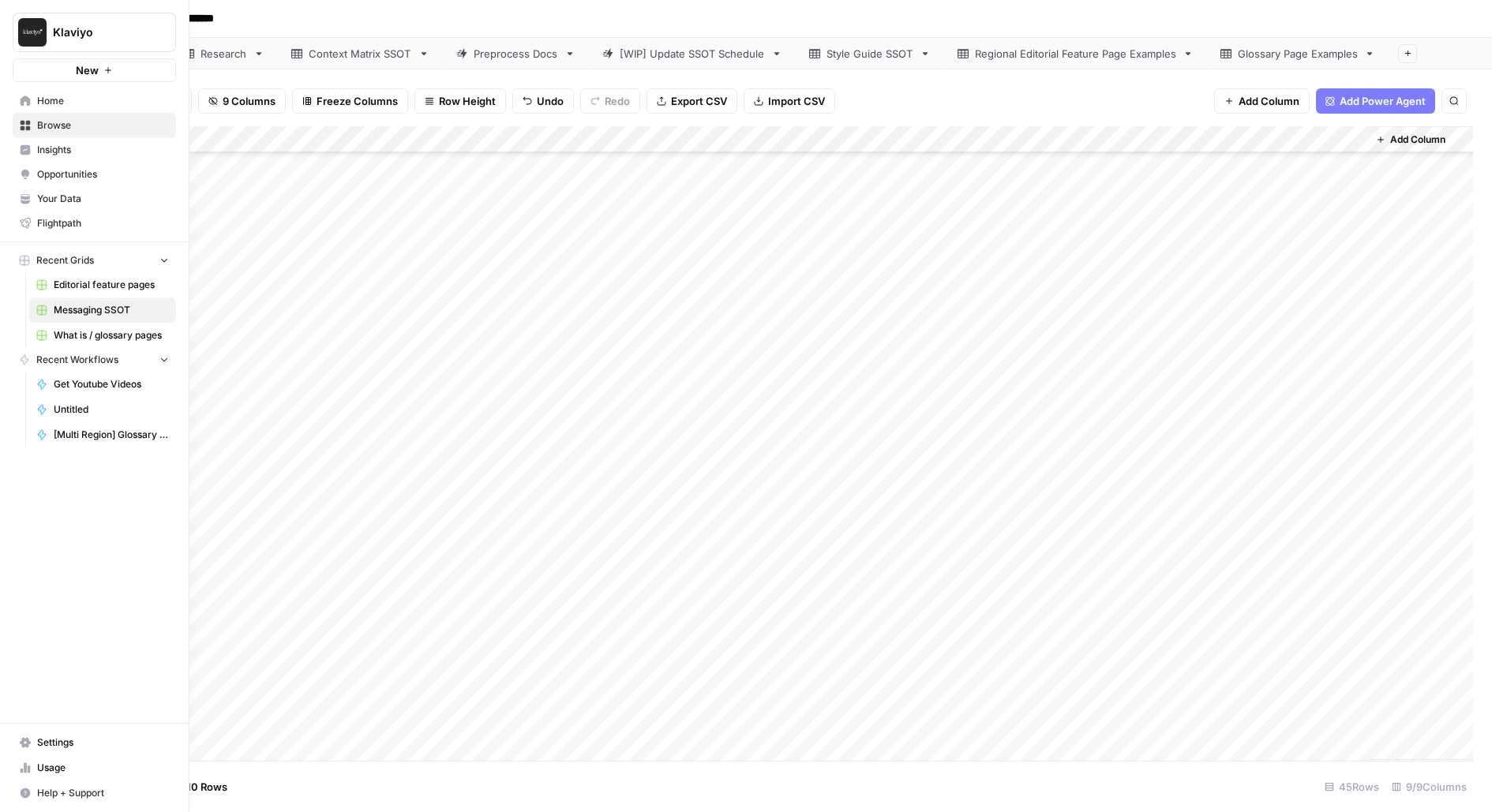
click at [93, 283] on span "Editorial feature pages" at bounding box center [111, 285] width 115 height 14
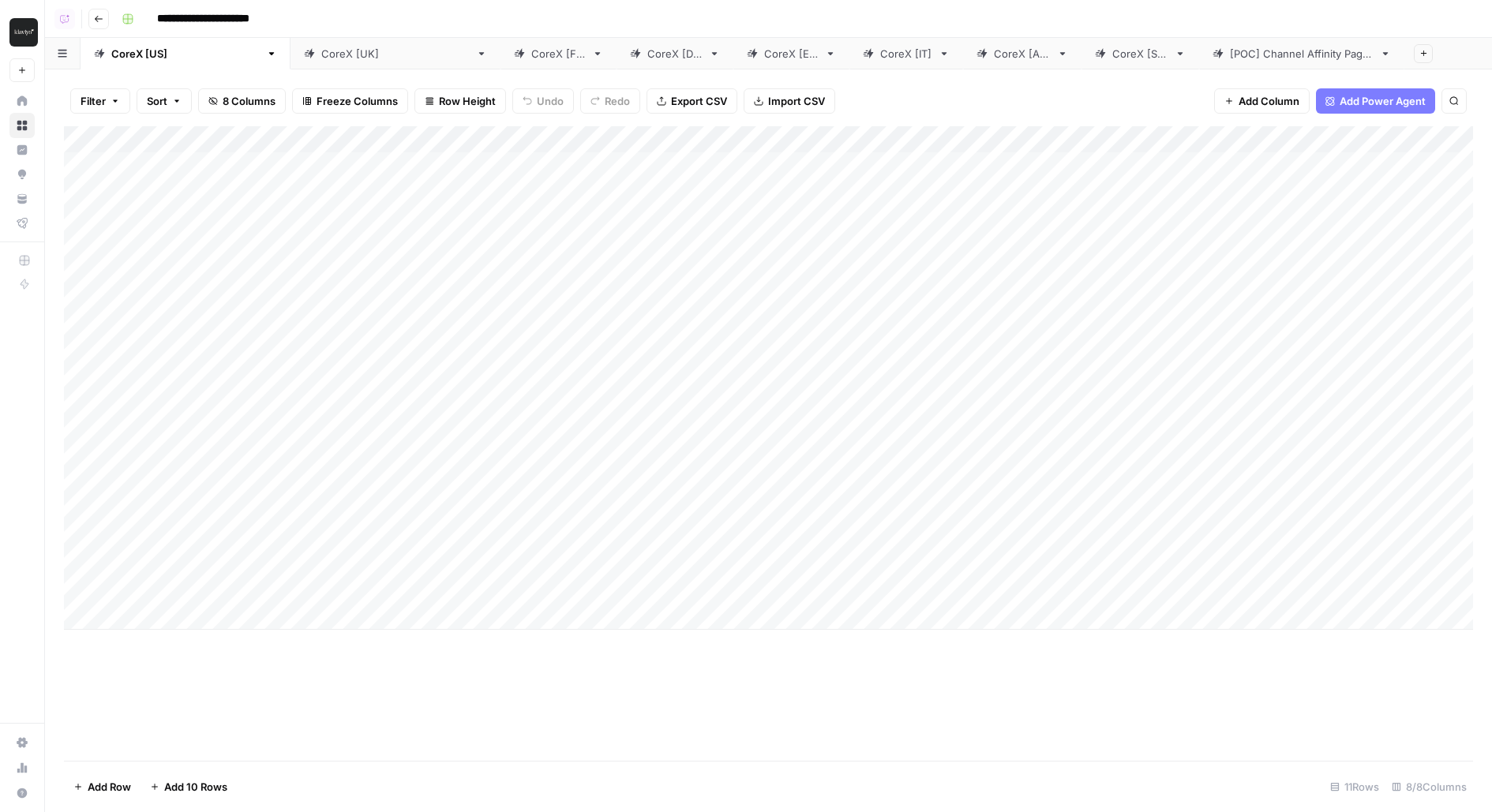
drag, startPoint x: 195, startPoint y: 172, endPoint x: 265, endPoint y: 174, distance: 70.0
click at [265, 175] on div "Add Column" at bounding box center [768, 378] width 1408 height 504
click at [414, 177] on div "Add Column" at bounding box center [768, 378] width 1408 height 504
click at [611, 175] on div "Add Column" at bounding box center [768, 378] width 1408 height 504
click at [967, 172] on div "Add Column" at bounding box center [768, 378] width 1408 height 504
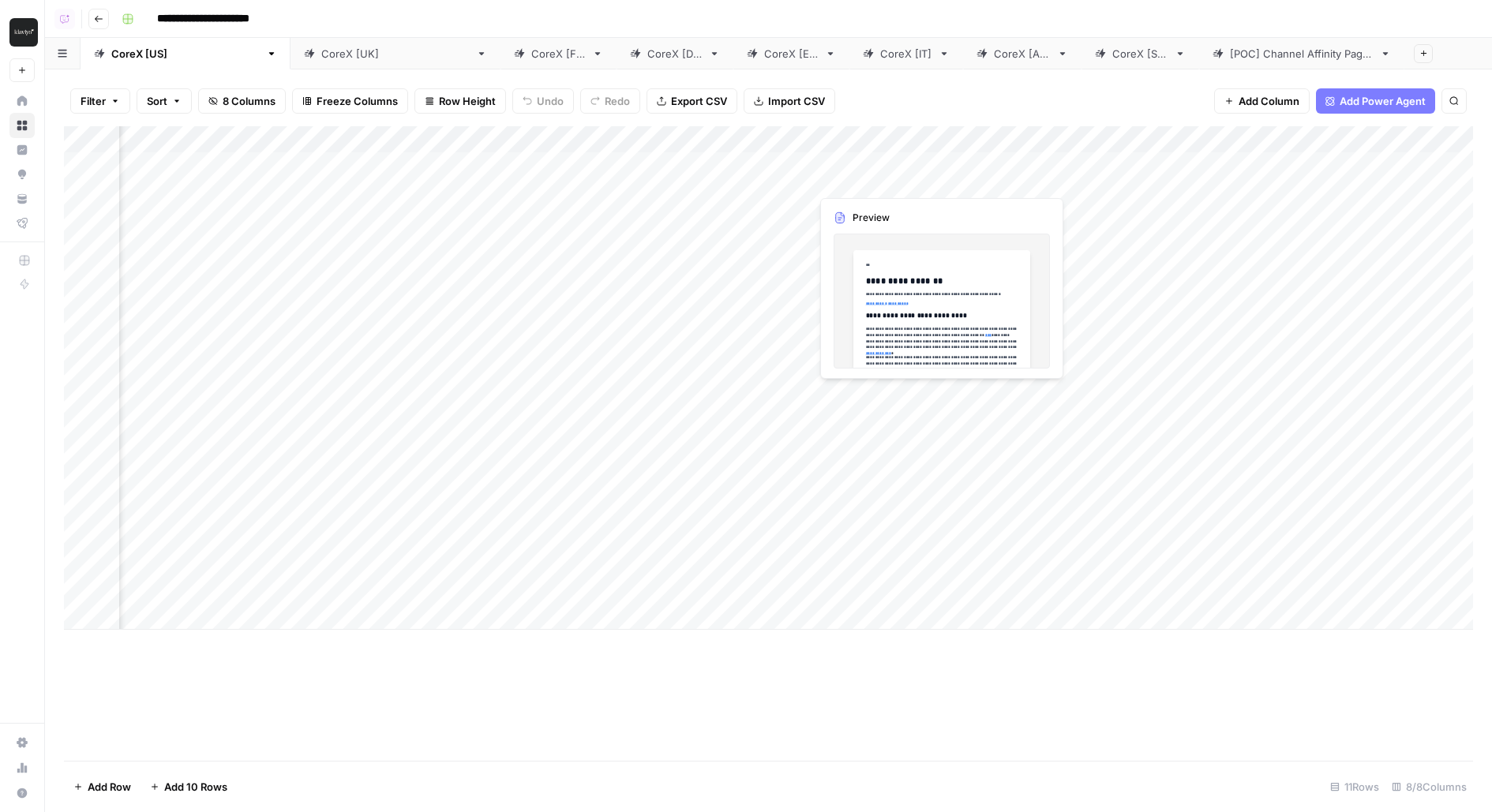
scroll to position [0, 136]
click at [892, 160] on div "Add Column" at bounding box center [768, 378] width 1408 height 504
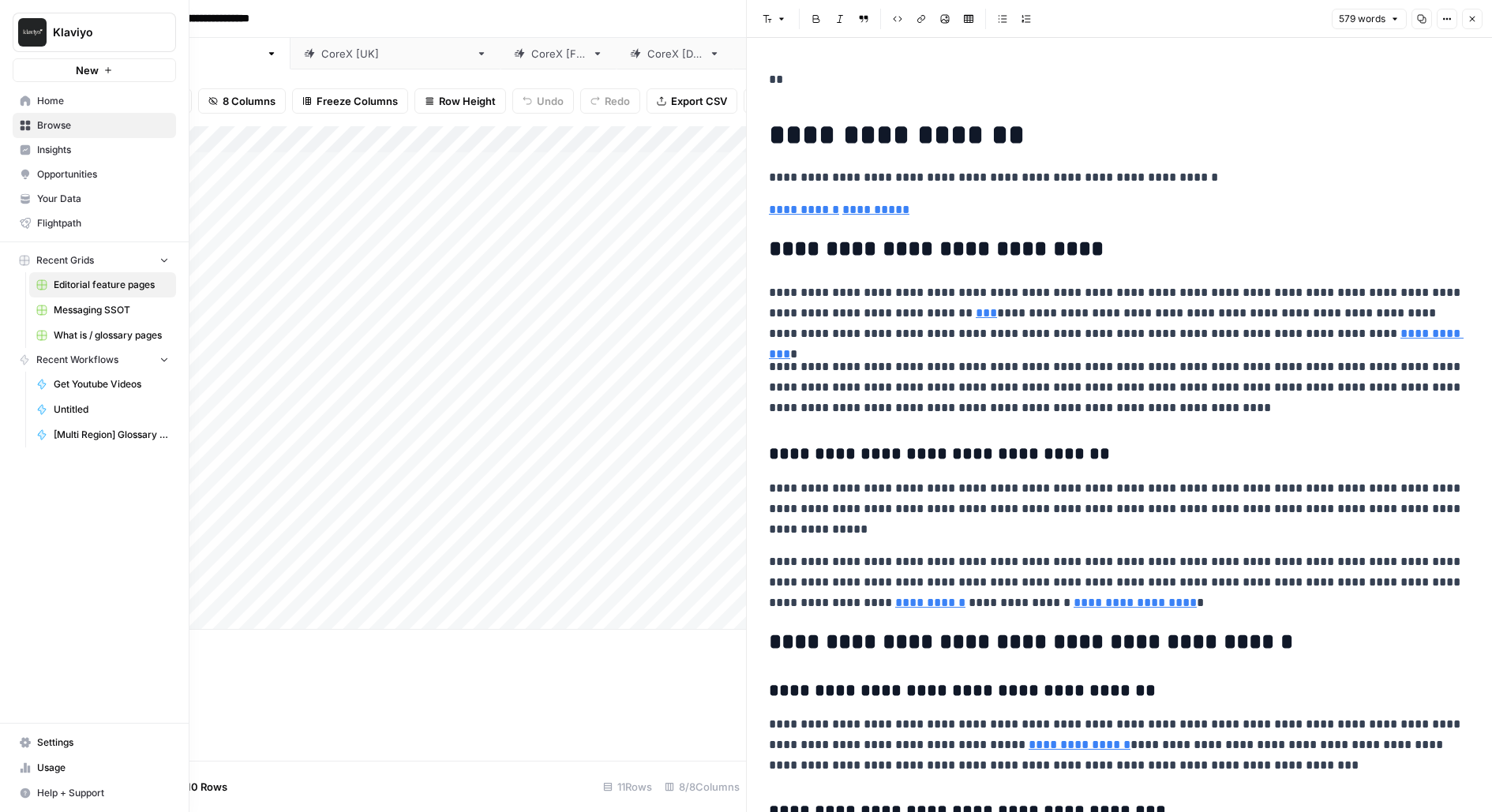
click at [75, 313] on span "Messaging SSOT" at bounding box center [111, 310] width 115 height 14
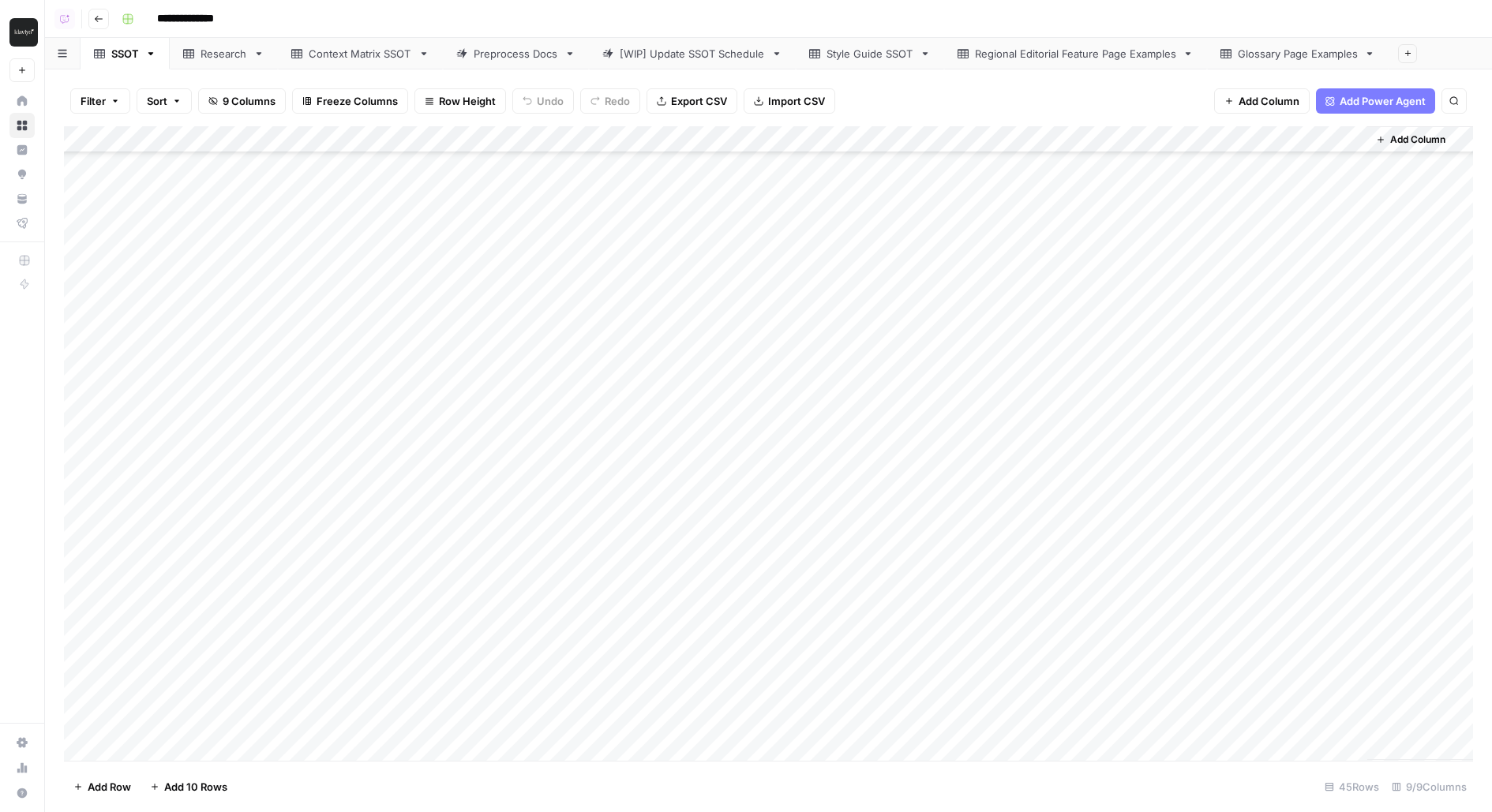
scroll to position [143, 0]
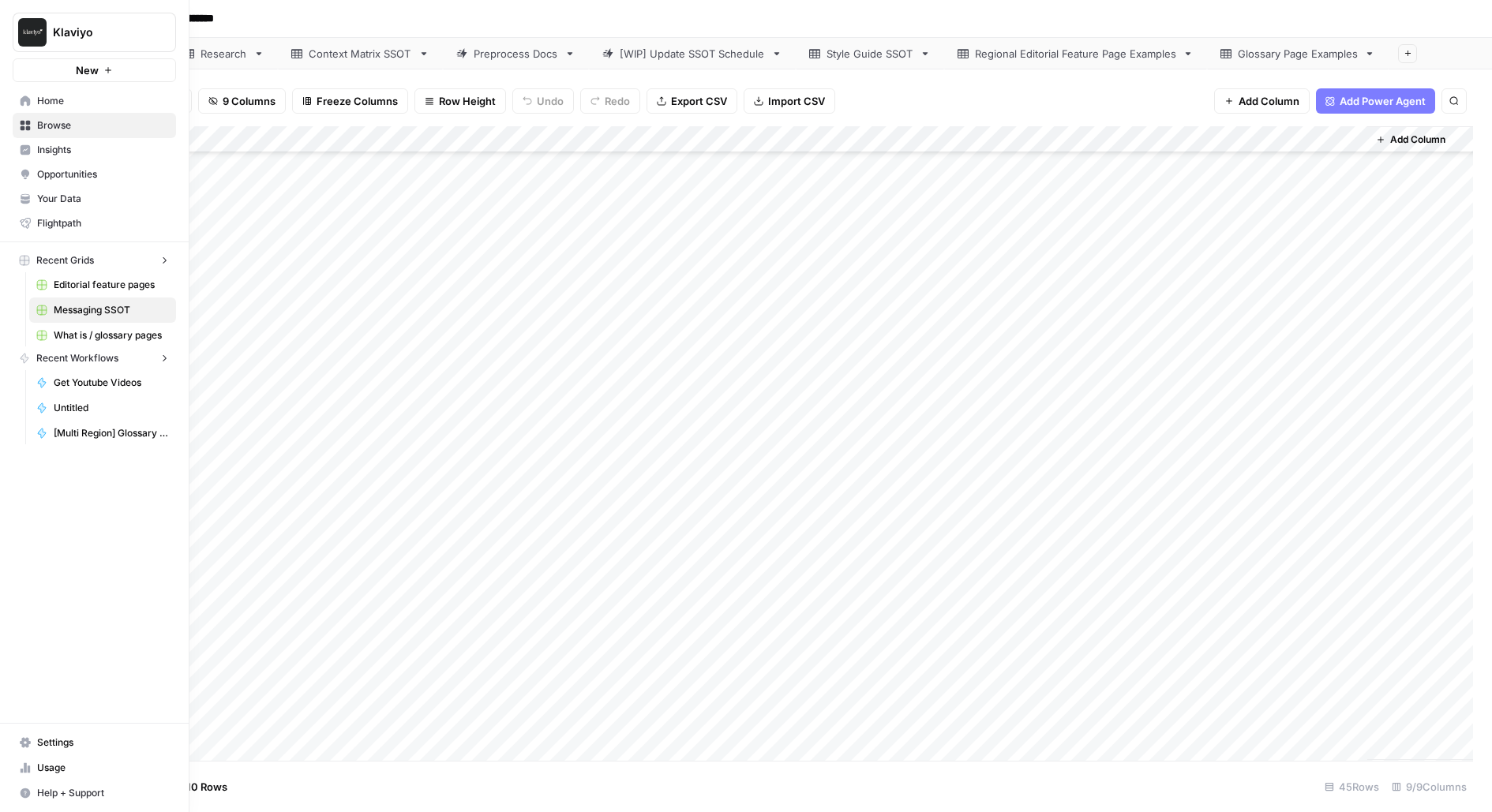
click at [30, 133] on link "Browse" at bounding box center [94, 126] width 163 height 25
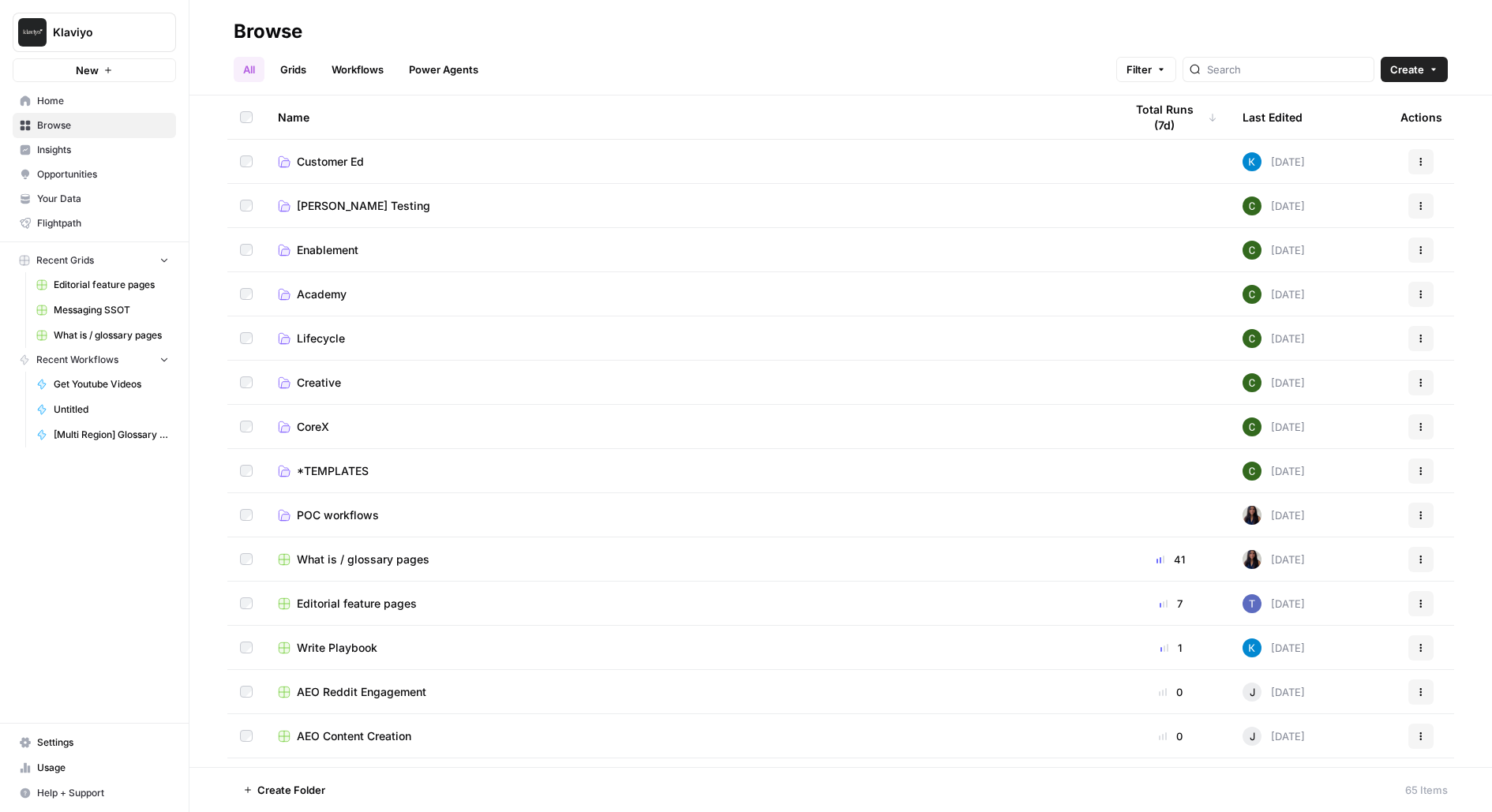
click at [116, 200] on span "Your Data" at bounding box center [102, 199] width 132 height 14
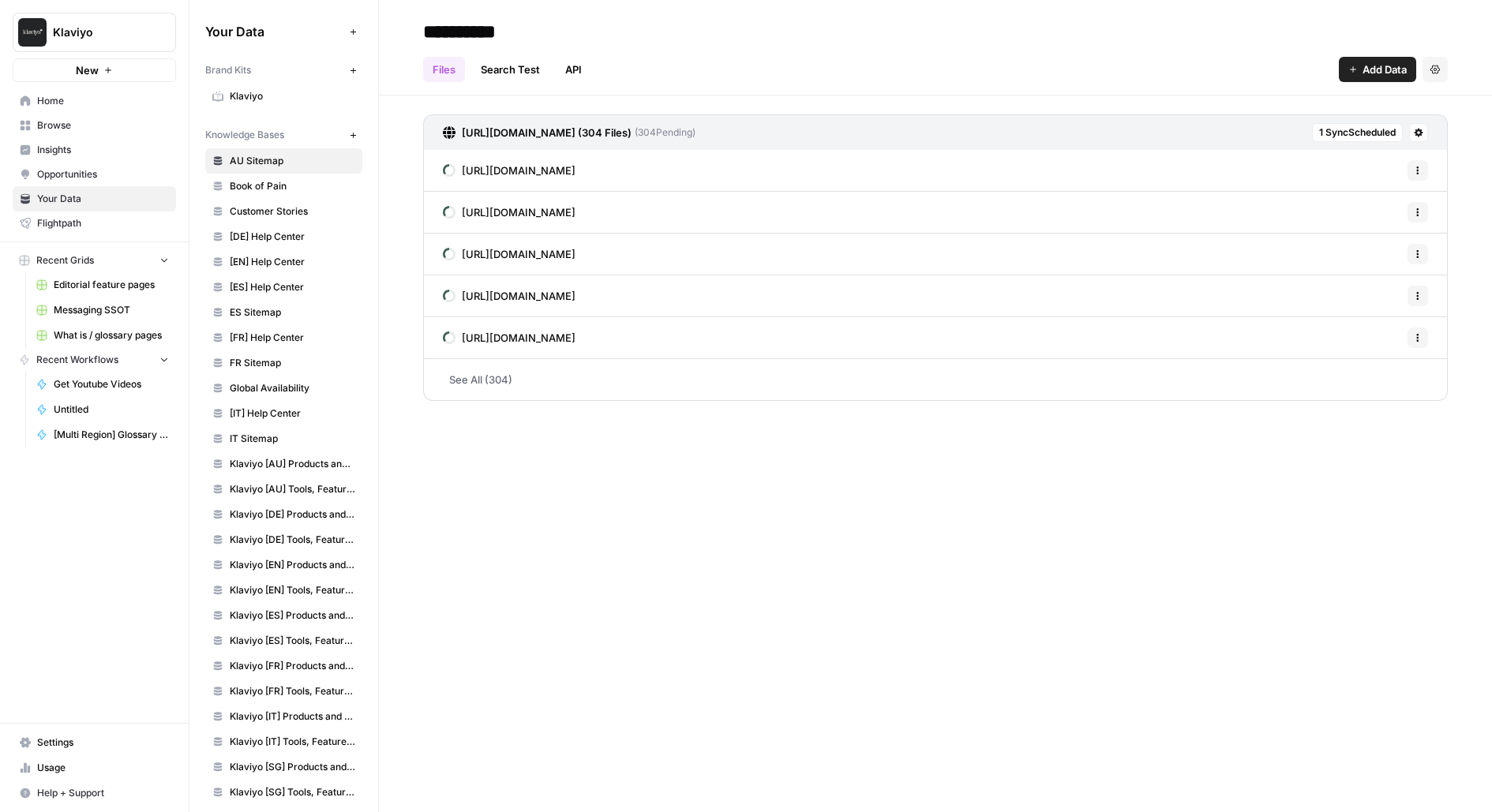
click at [298, 97] on span "Klaviyo" at bounding box center [293, 96] width 126 height 14
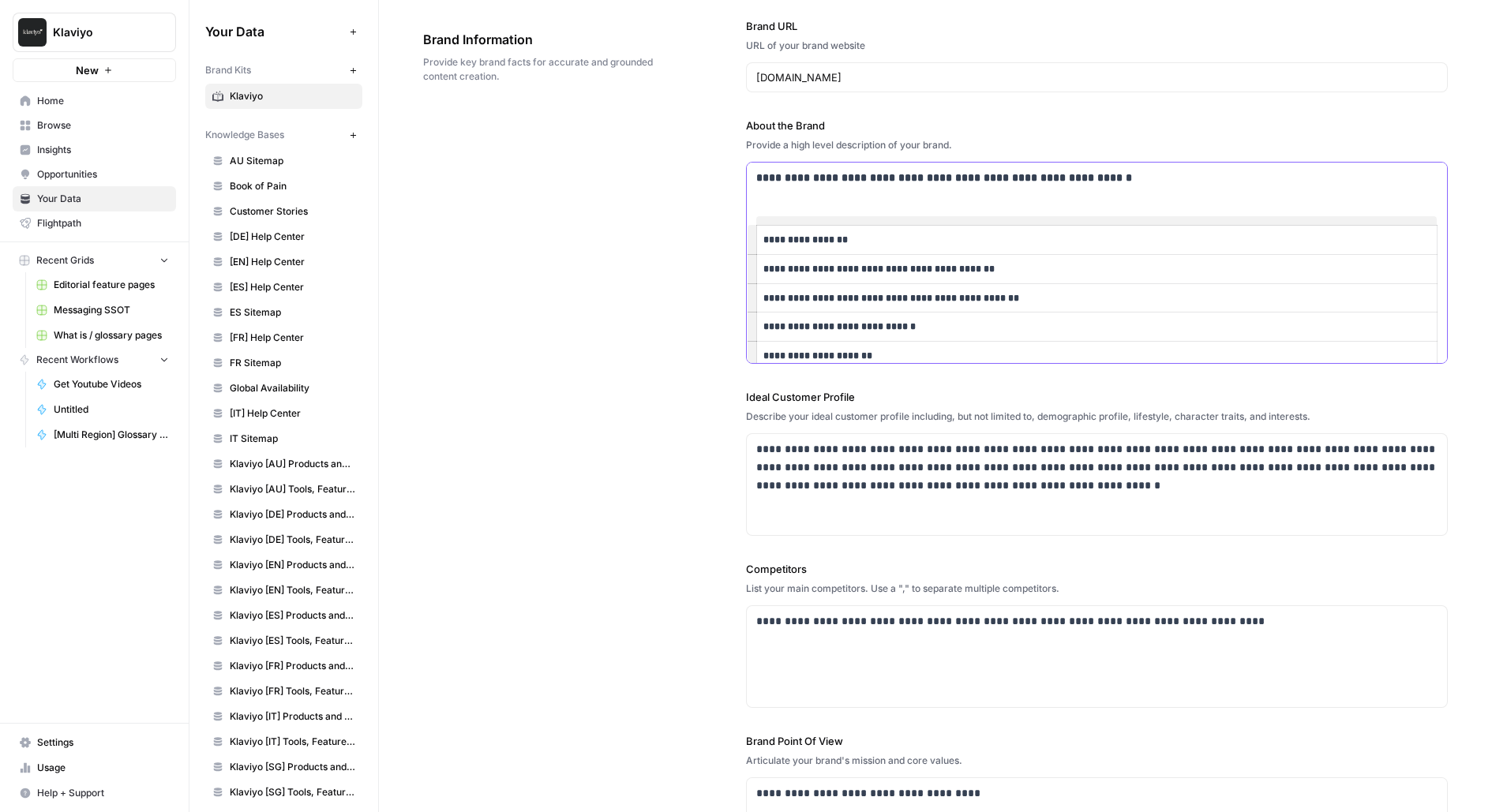
click at [904, 273] on p "**********" at bounding box center [1097, 269] width 667 height 16
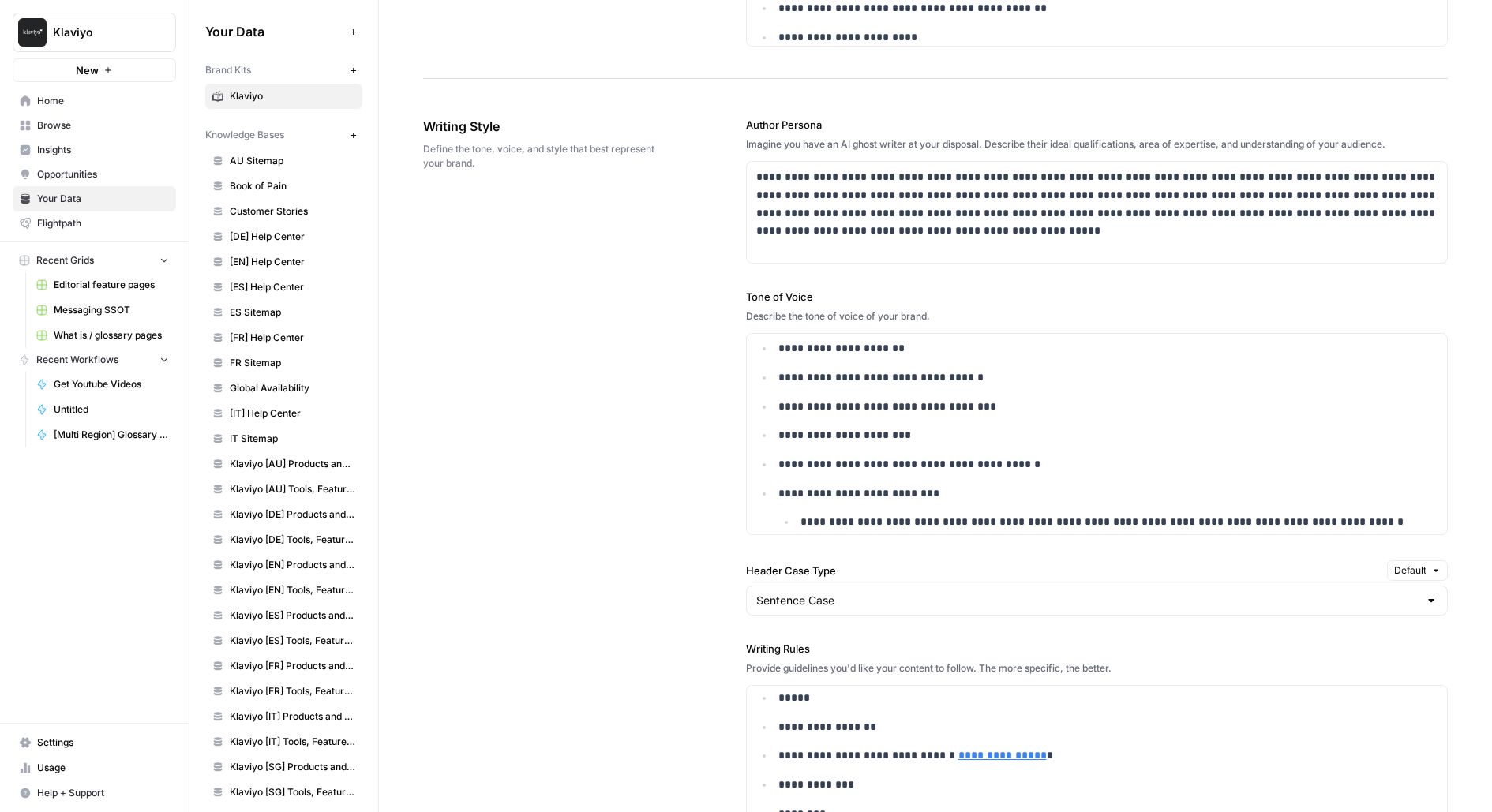
scroll to position [26, 0]
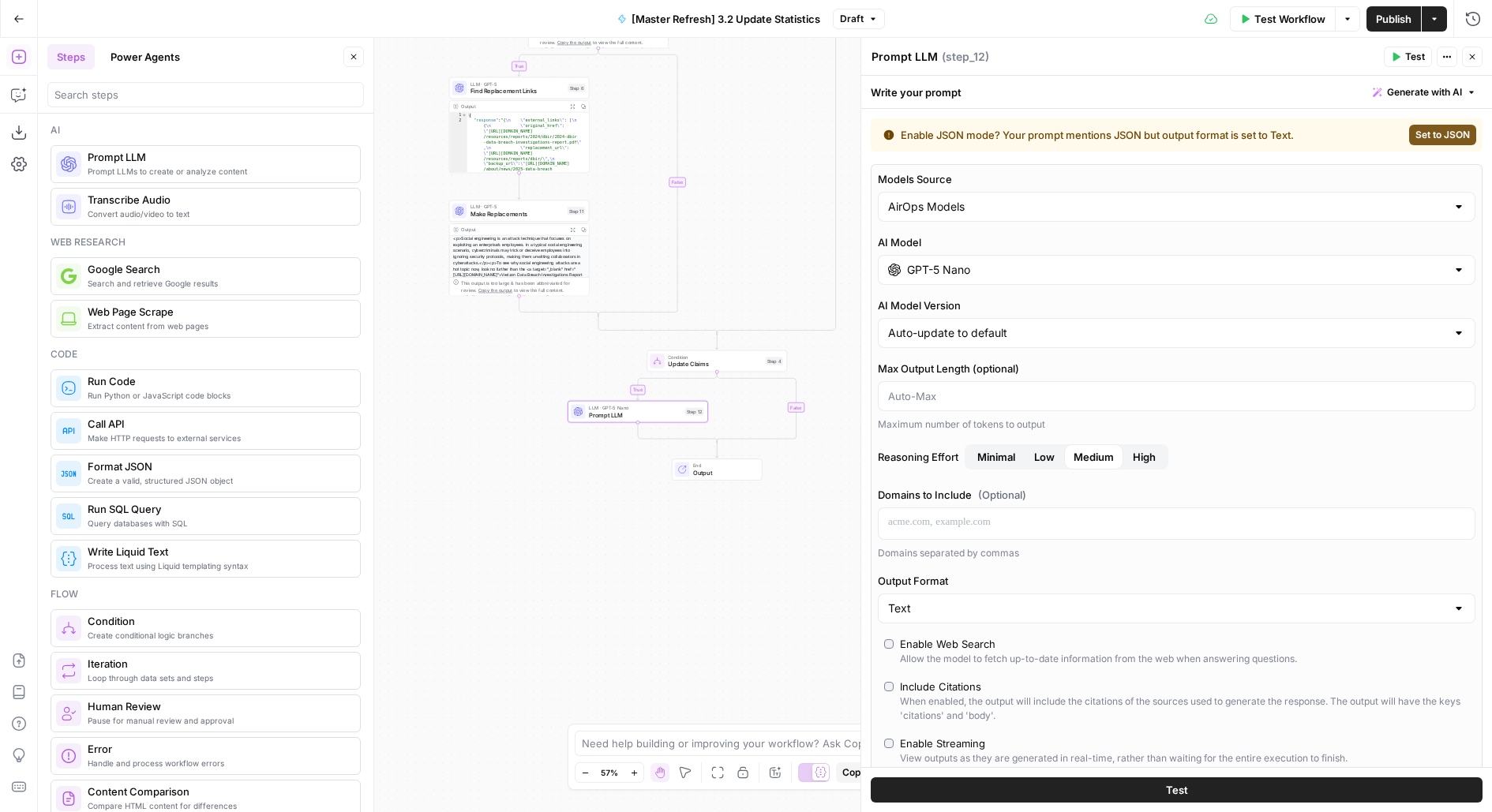
scroll to position [765, 0]
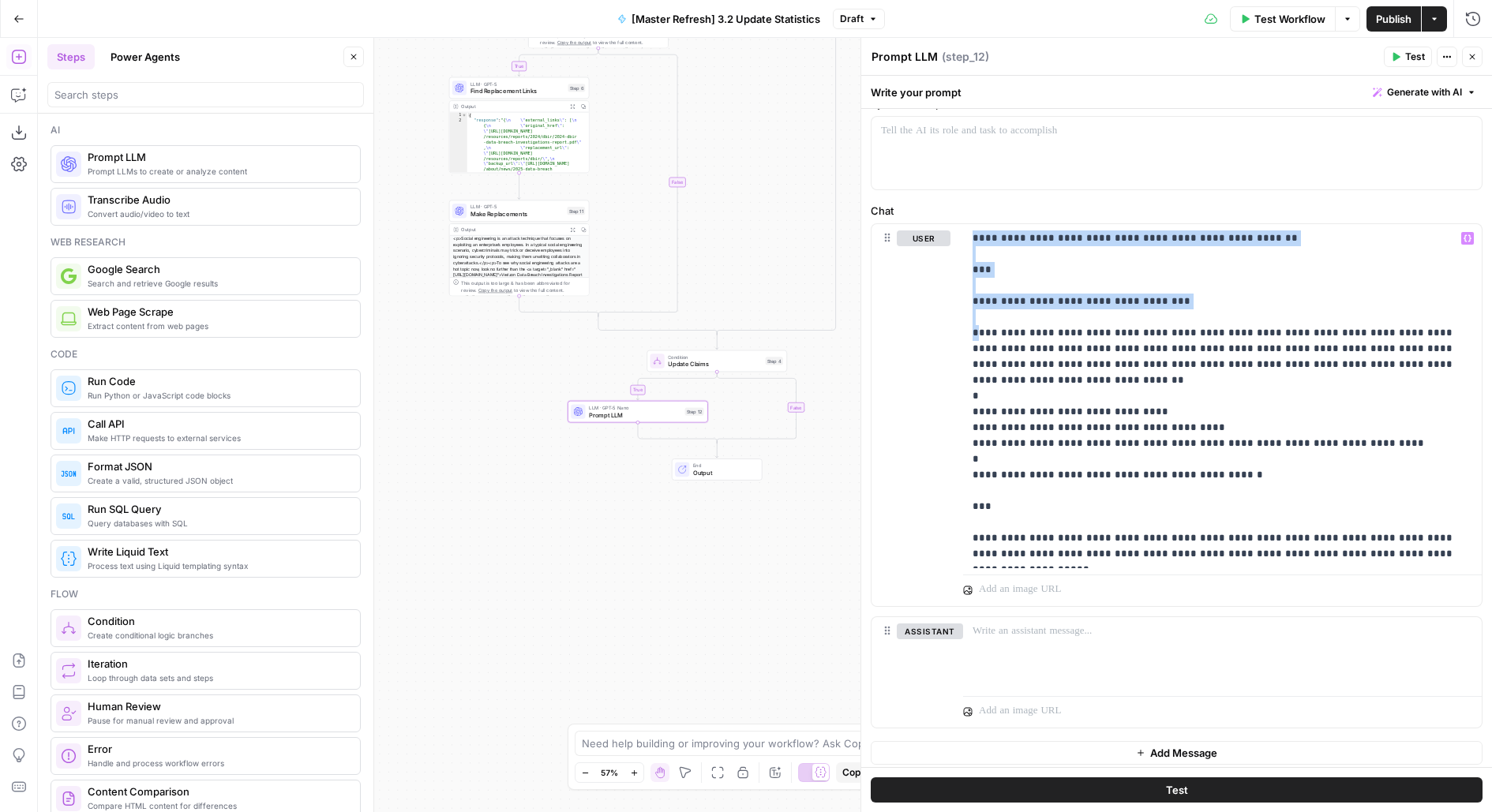
drag, startPoint x: 979, startPoint y: 329, endPoint x: 903, endPoint y: 153, distance: 191.7
click at [0, 0] on form "**********" at bounding box center [0, 0] width 0 height 0
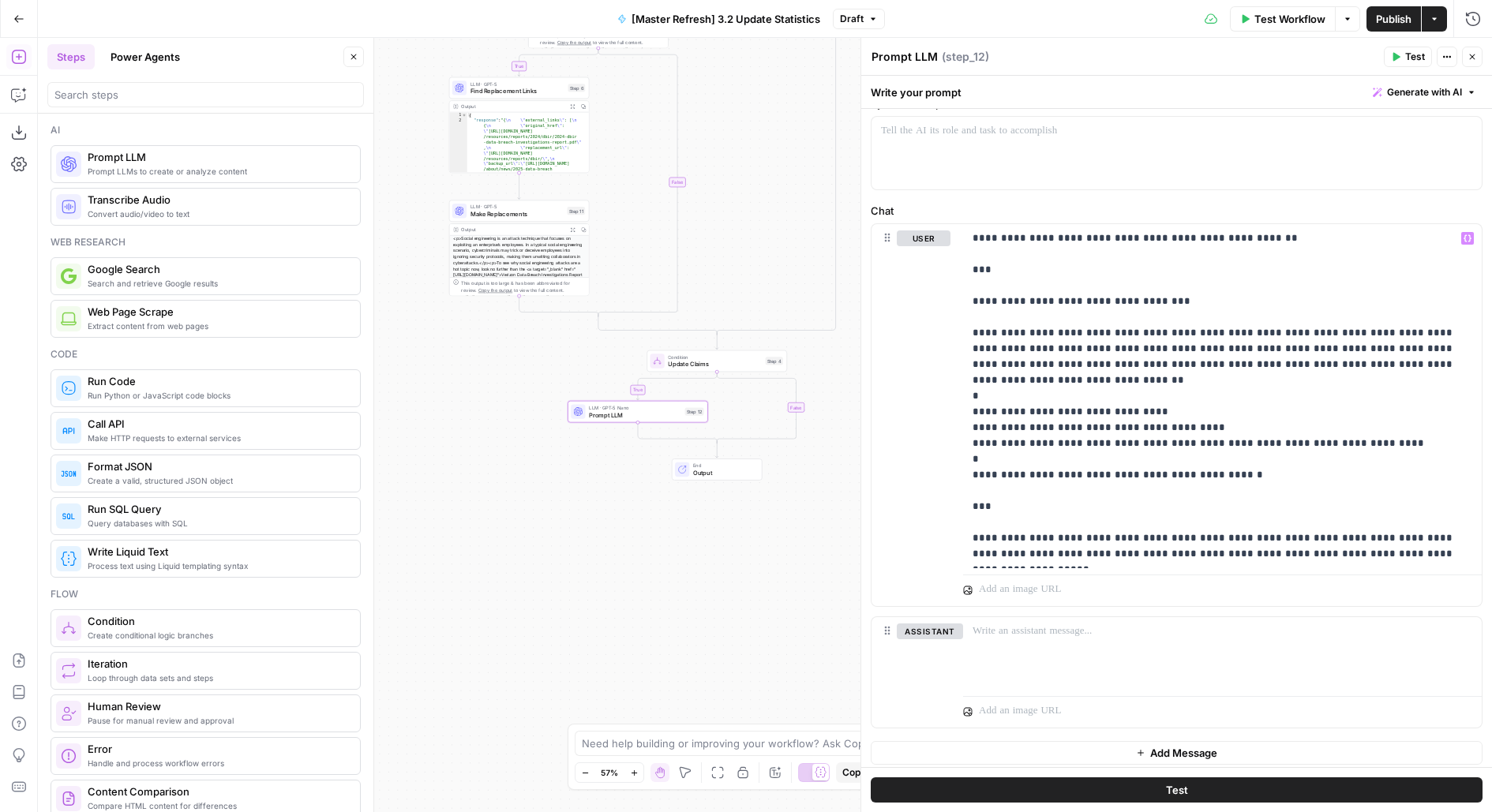
scroll to position [671, 0]
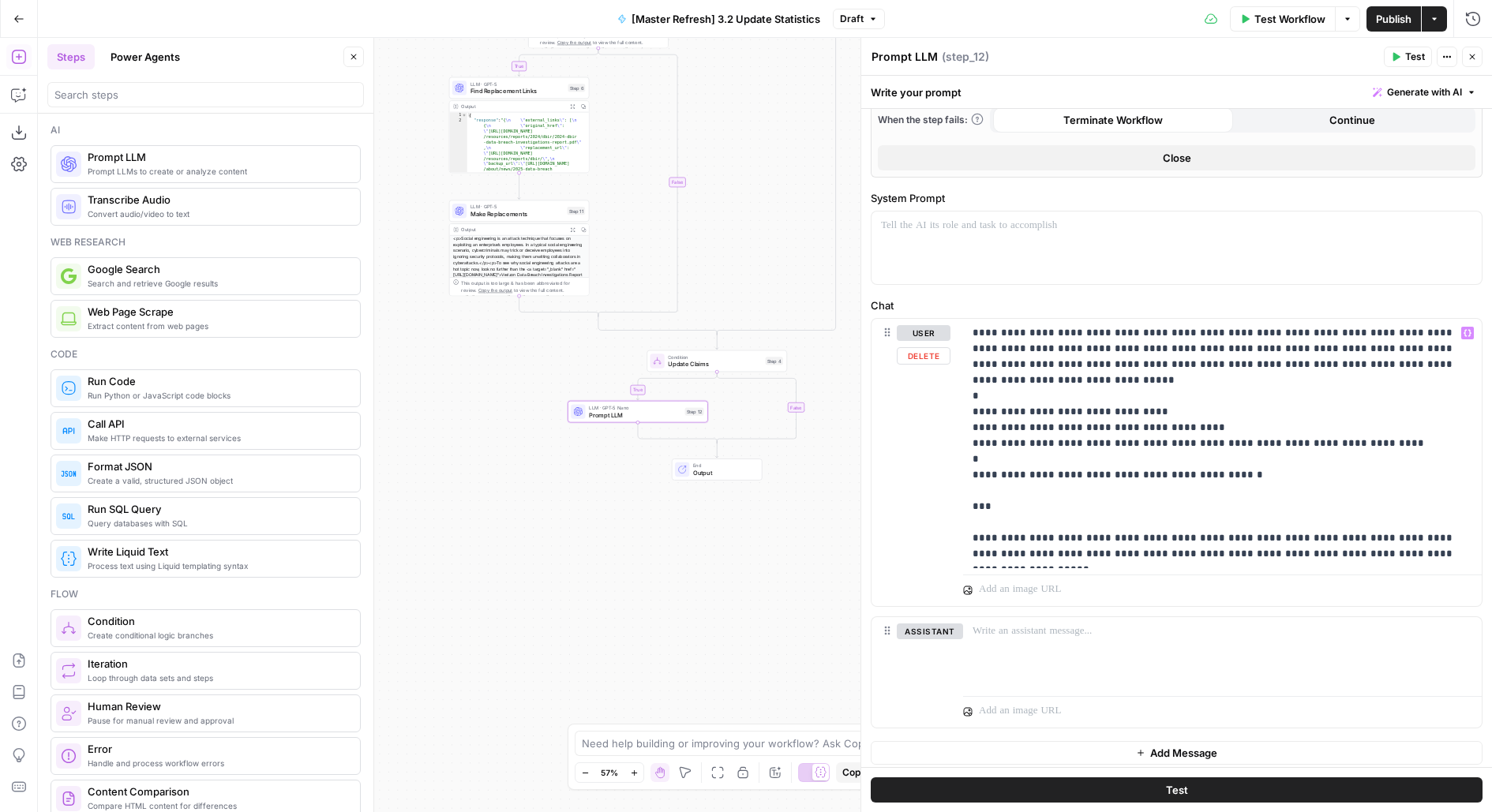
click at [1007, 378] on p "**********" at bounding box center [1222, 444] width 500 height 237
click at [1170, 358] on p "**********" at bounding box center [1222, 444] width 500 height 237
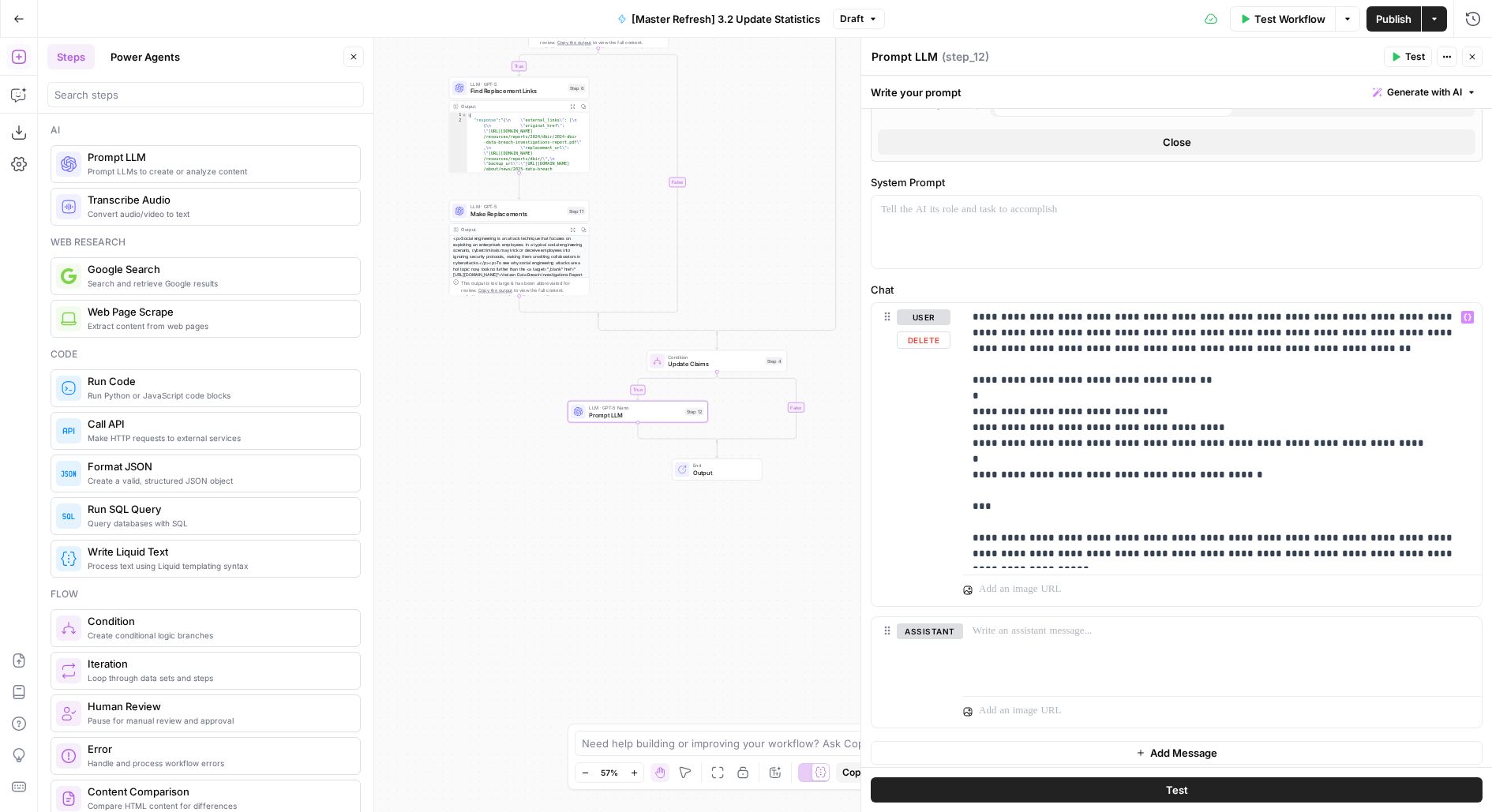
scroll to position [702, 0]
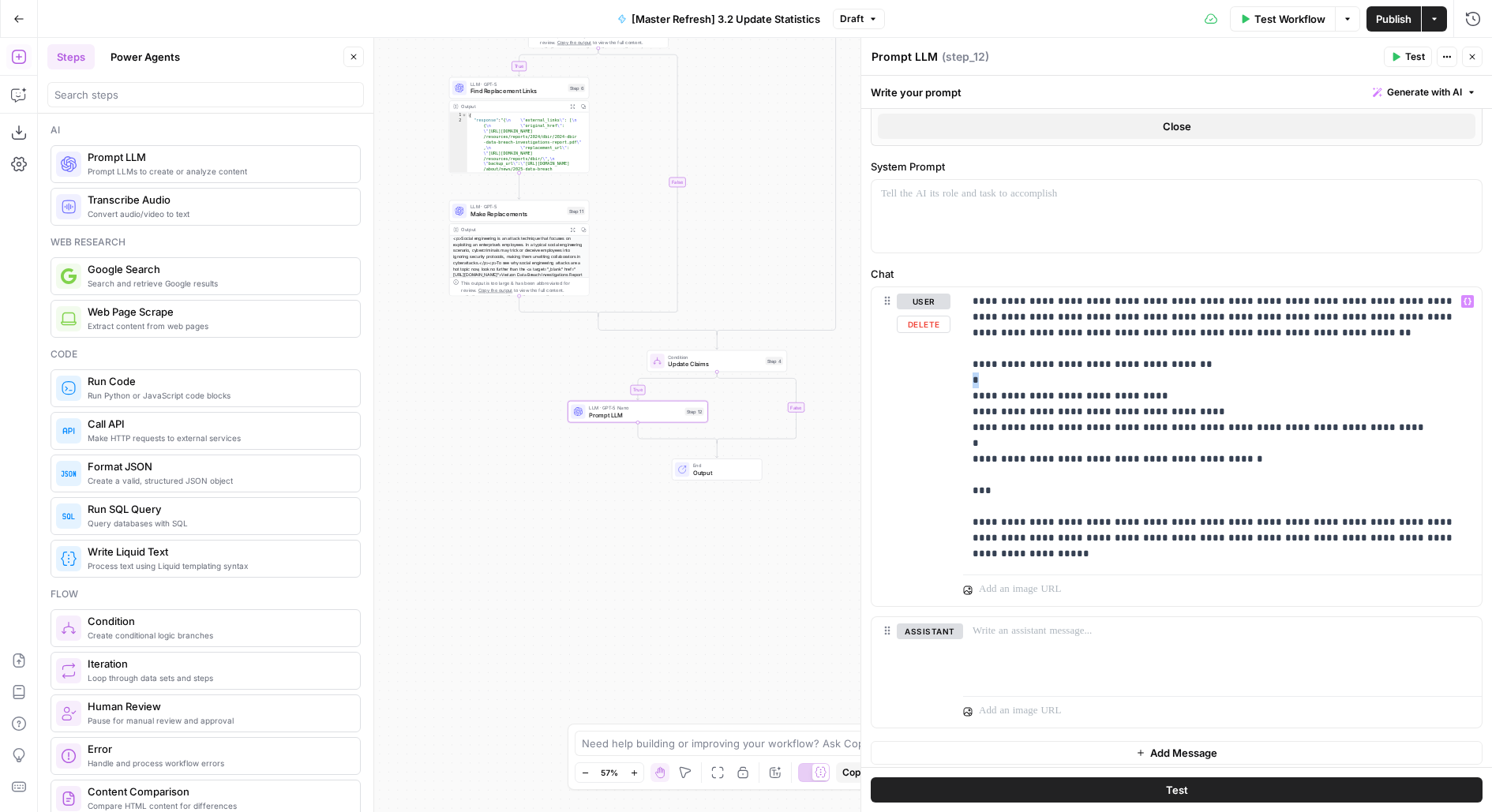
drag, startPoint x: 984, startPoint y: 380, endPoint x: 948, endPoint y: 380, distance: 36.0
click at [948, 380] on div "**********" at bounding box center [1176, 446] width 610 height 319
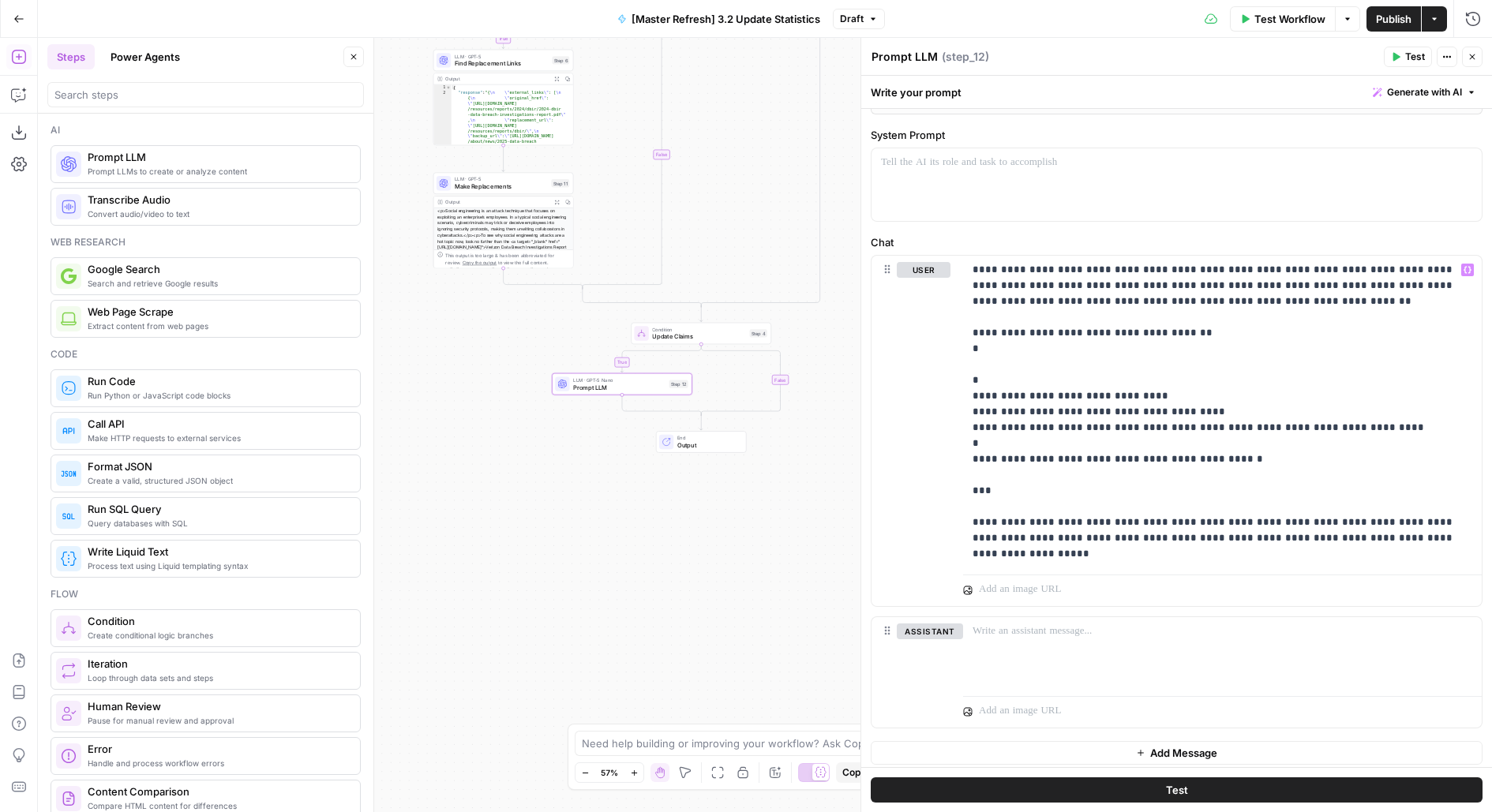
drag, startPoint x: 493, startPoint y: 539, endPoint x: 453, endPoint y: 458, distance: 90.3
click at [453, 458] on div "true true false true false false Workflow Set Inputs Inputs Condition Update Ex…" at bounding box center [764, 425] width 1453 height 774
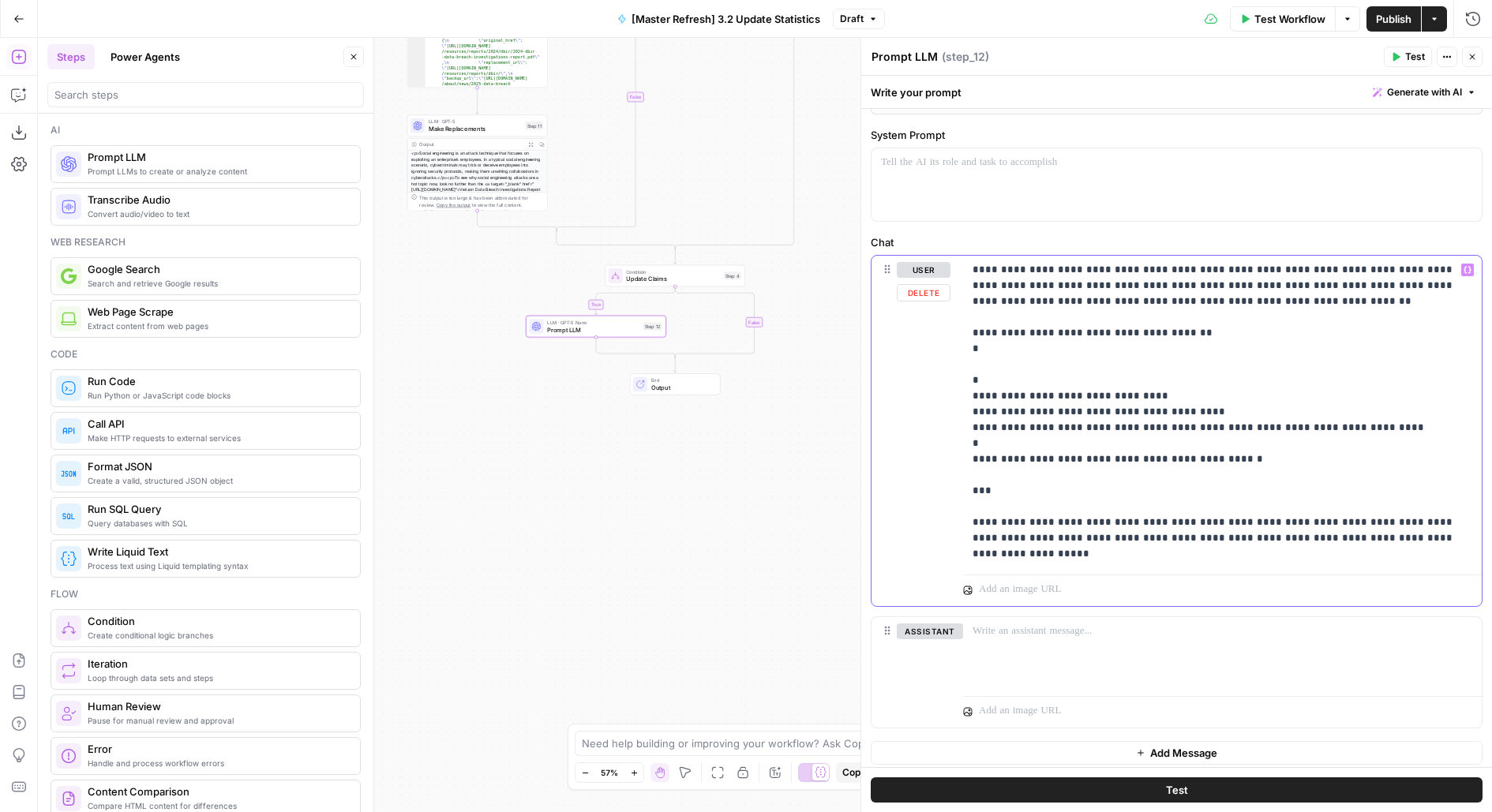
click at [1040, 358] on p "**********" at bounding box center [1222, 412] width 500 height 300
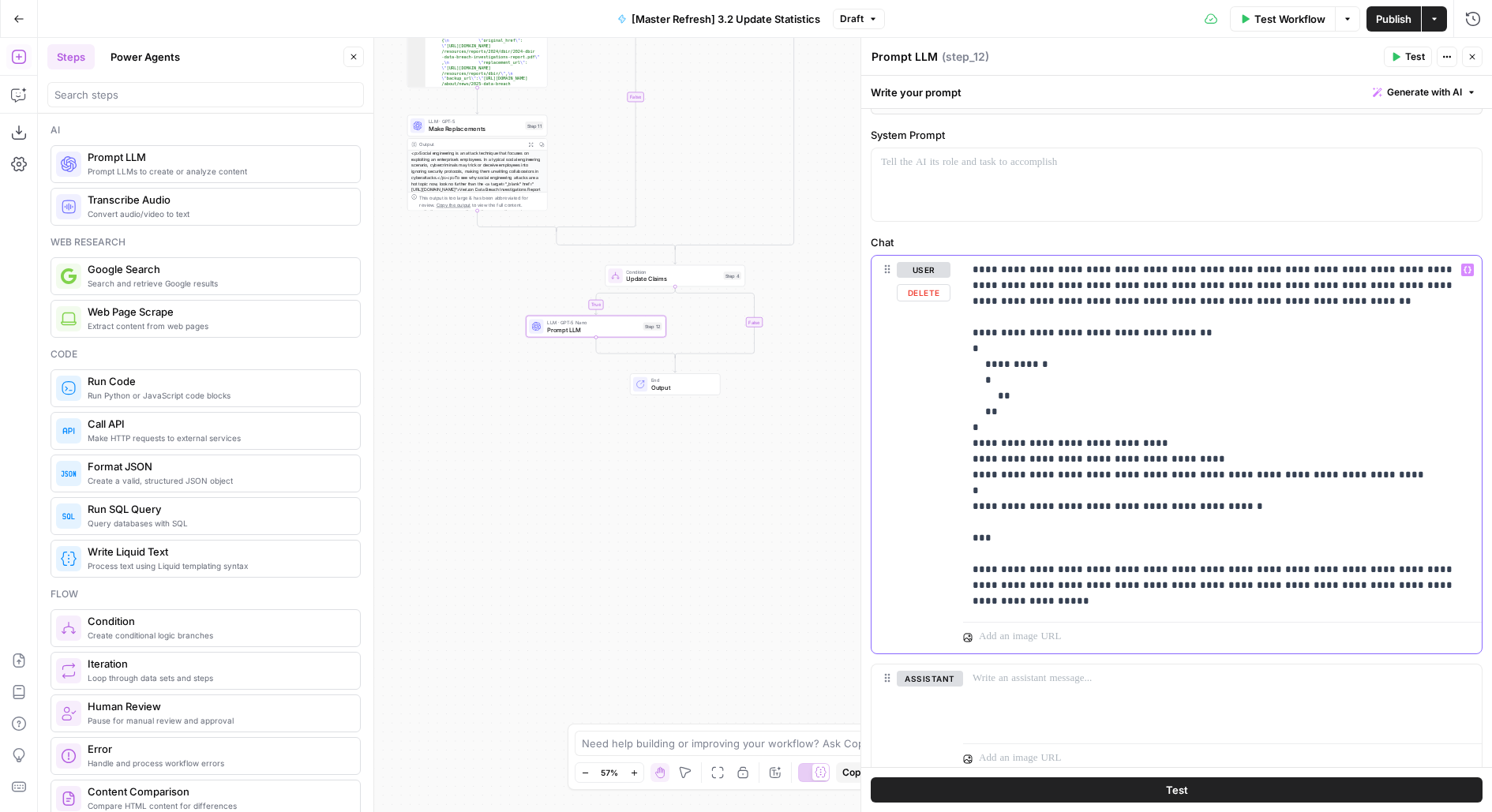
click at [1019, 442] on p "**********" at bounding box center [1222, 436] width 500 height 348
copy p "**********"
click at [1000, 392] on p "**********" at bounding box center [1222, 436] width 500 height 348
click at [1089, 393] on p "**********" at bounding box center [1222, 436] width 500 height 348
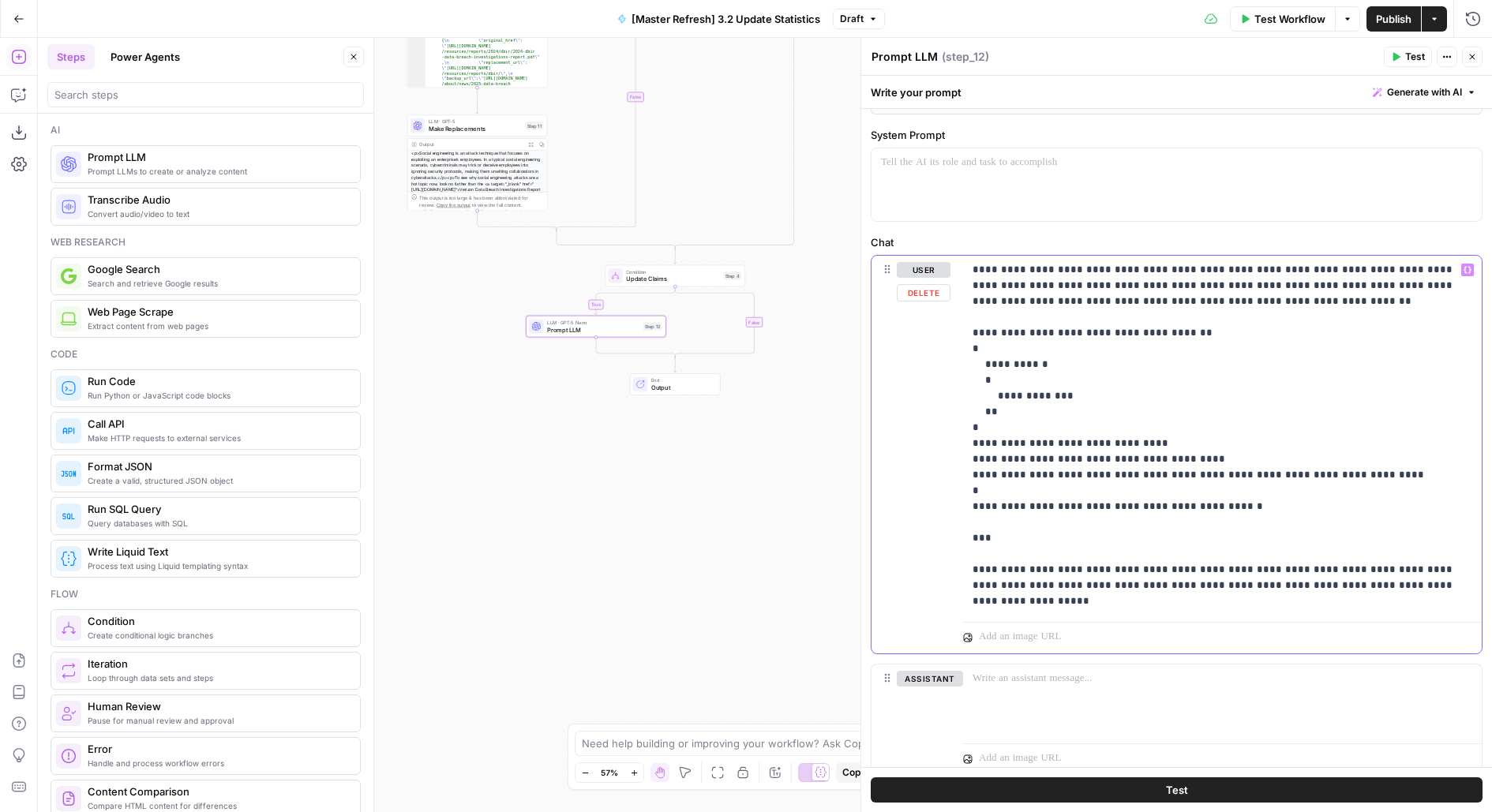
drag, startPoint x: 1050, startPoint y: 439, endPoint x: 1225, endPoint y: 439, distance: 175.0
click at [1226, 439] on p "**********" at bounding box center [1222, 436] width 500 height 348
copy p "**********"
click at [1133, 387] on p "**********" at bounding box center [1222, 436] width 500 height 348
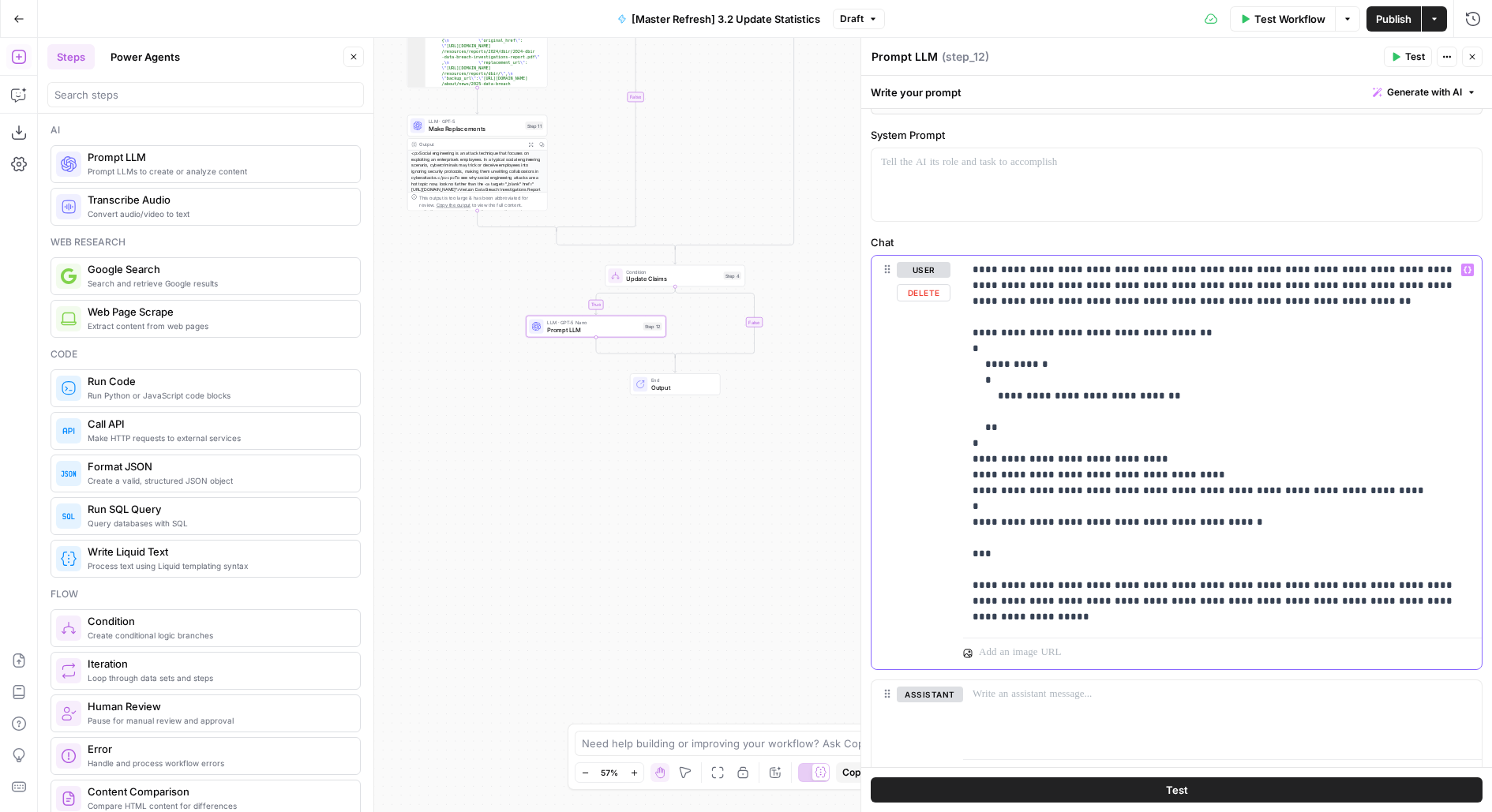
click at [1011, 471] on p "**********" at bounding box center [1222, 444] width 500 height 363
copy p "********"
click at [1023, 402] on p "**********" at bounding box center [1222, 444] width 500 height 363
click at [1013, 482] on p "**********" at bounding box center [1222, 444] width 500 height 363
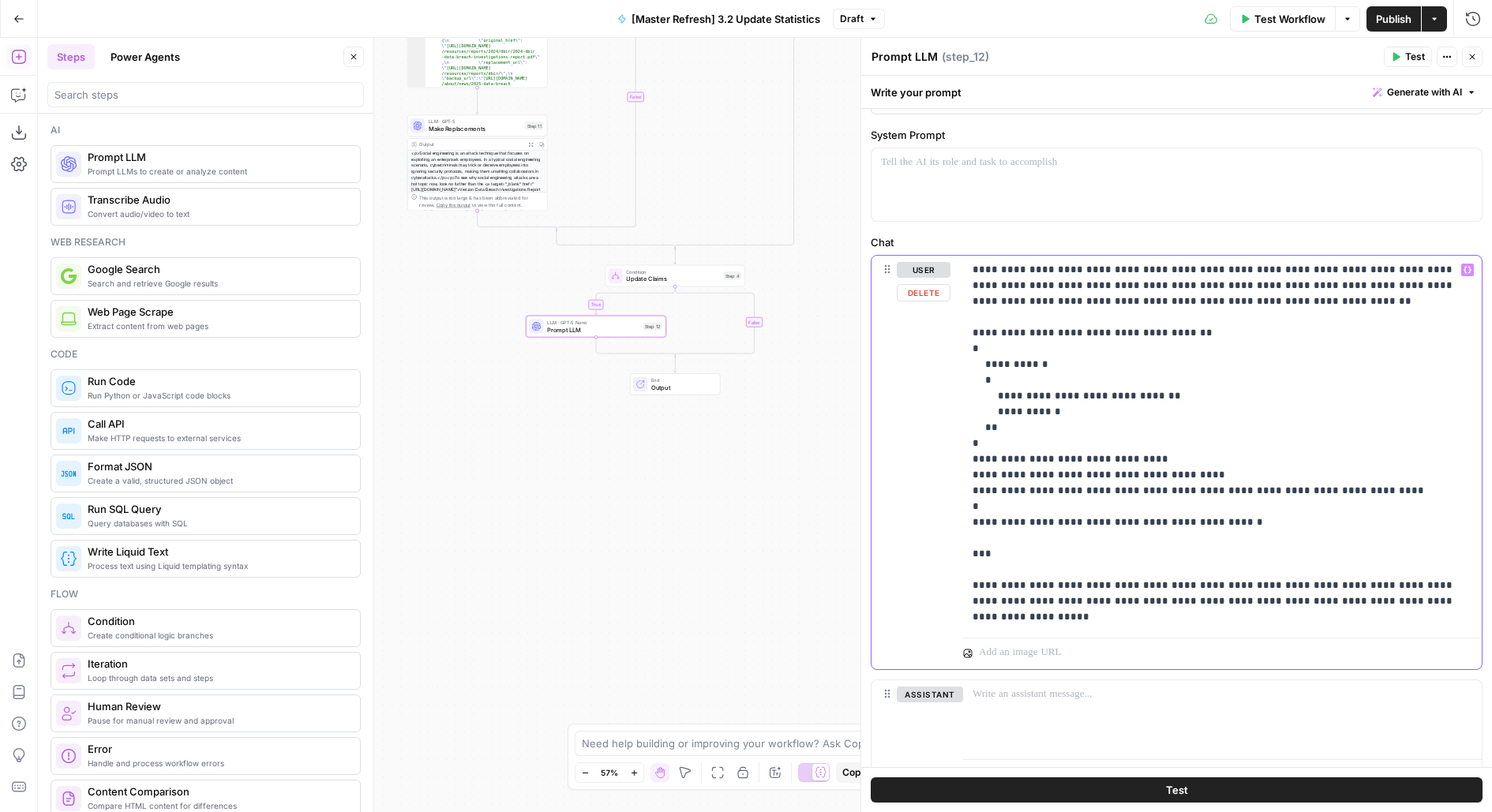
click at [1013, 482] on p "**********" at bounding box center [1222, 444] width 500 height 363
copy p "**********"
click at [1027, 406] on p "**********" at bounding box center [1222, 444] width 500 height 363
drag, startPoint x: 1098, startPoint y: 483, endPoint x: 1491, endPoint y: 488, distance: 393.0
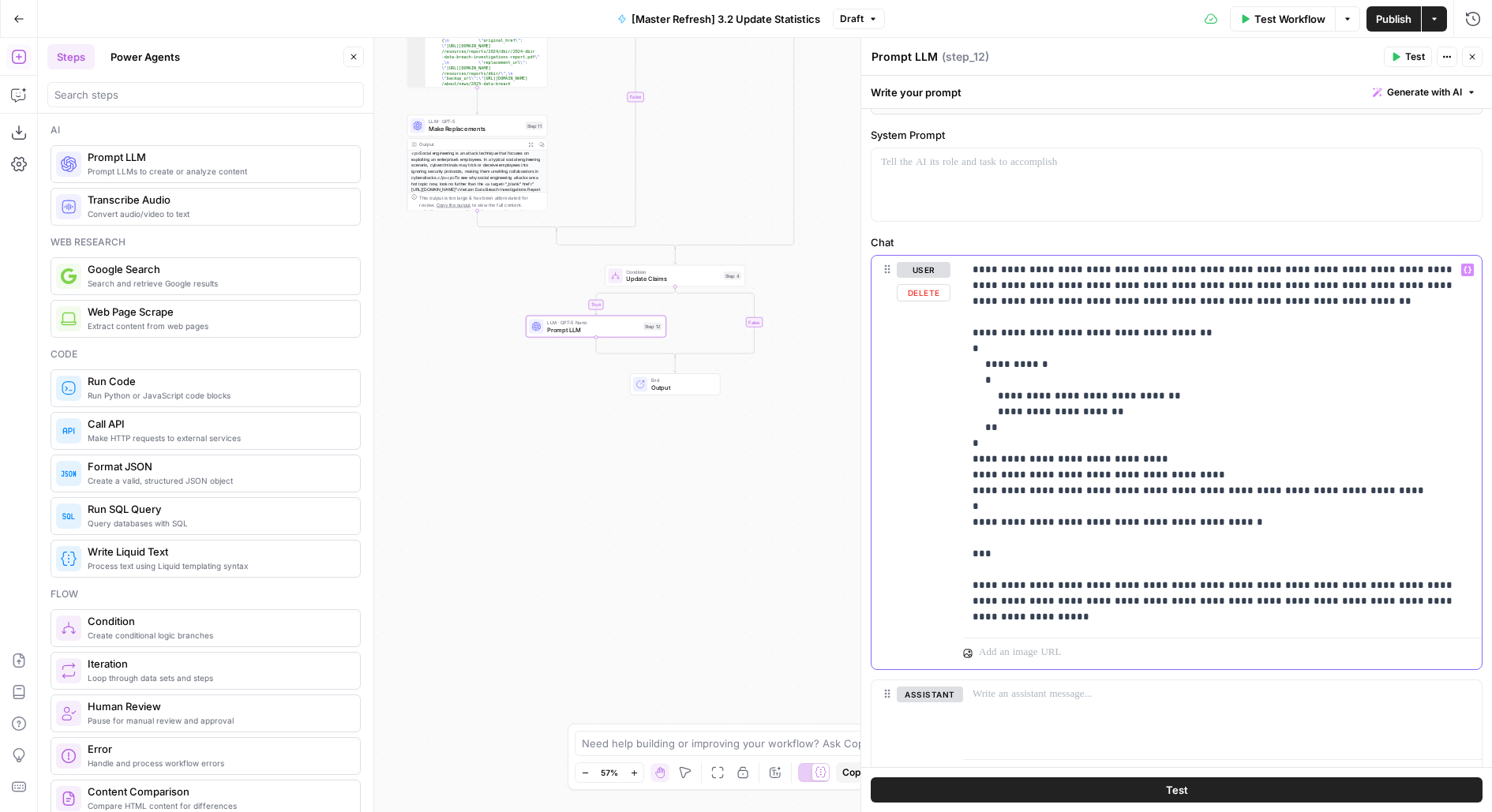
click at [1491, 488] on div "**********" at bounding box center [1177, 106] width 631 height 1462
copy p "**********"
click at [1218, 400] on p "**********" at bounding box center [1222, 444] width 500 height 363
drag, startPoint x: 1271, startPoint y: 516, endPoint x: 901, endPoint y: 453, distance: 375.3
click at [901, 455] on div "**********" at bounding box center [1176, 463] width 610 height 413
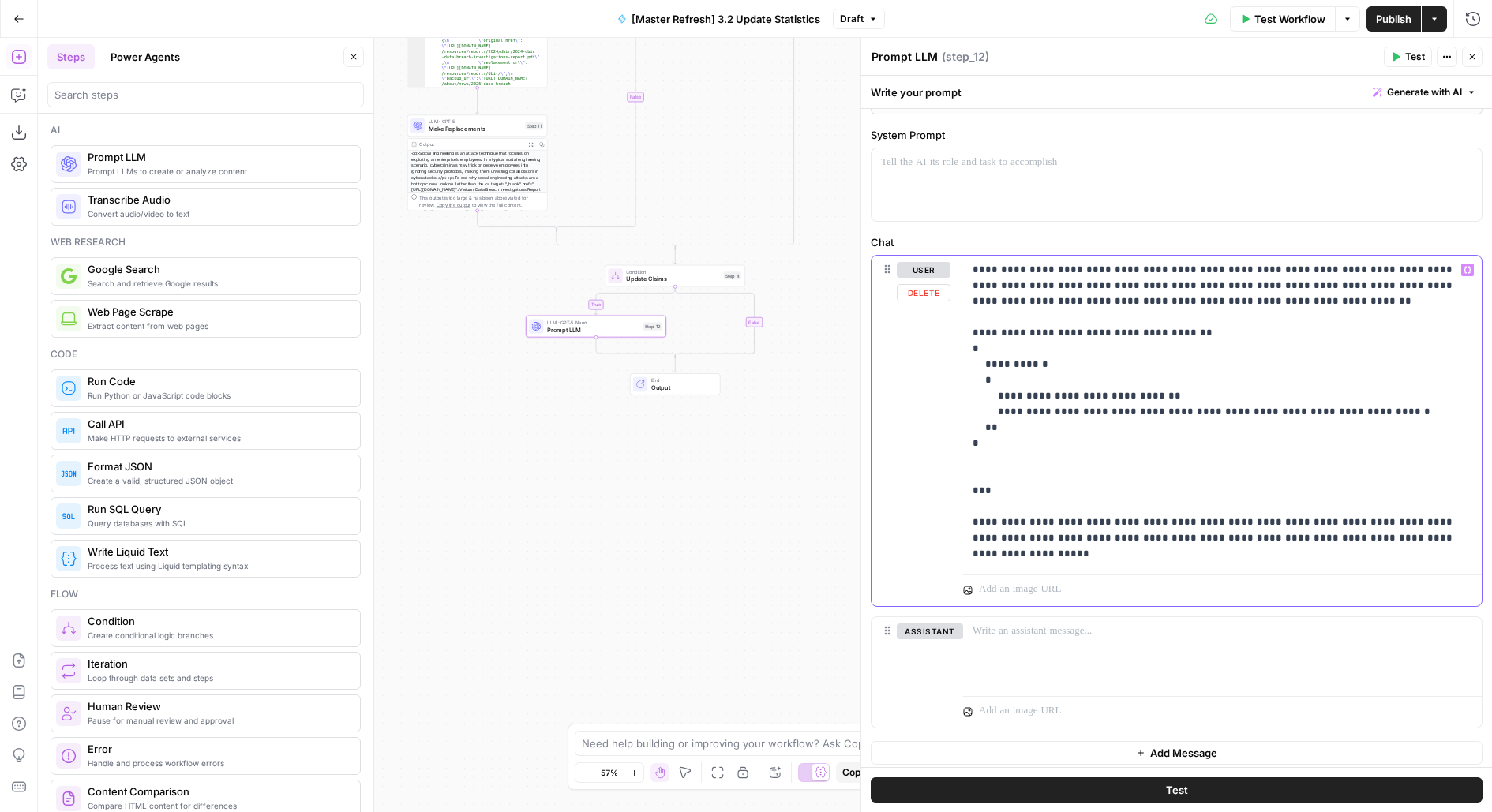
click at [985, 423] on p "**********" at bounding box center [1222, 412] width 500 height 300
drag, startPoint x: 963, startPoint y: 461, endPoint x: 1011, endPoint y: 491, distance: 56.6
click at [1013, 492] on div "**********" at bounding box center [1222, 412] width 518 height 313
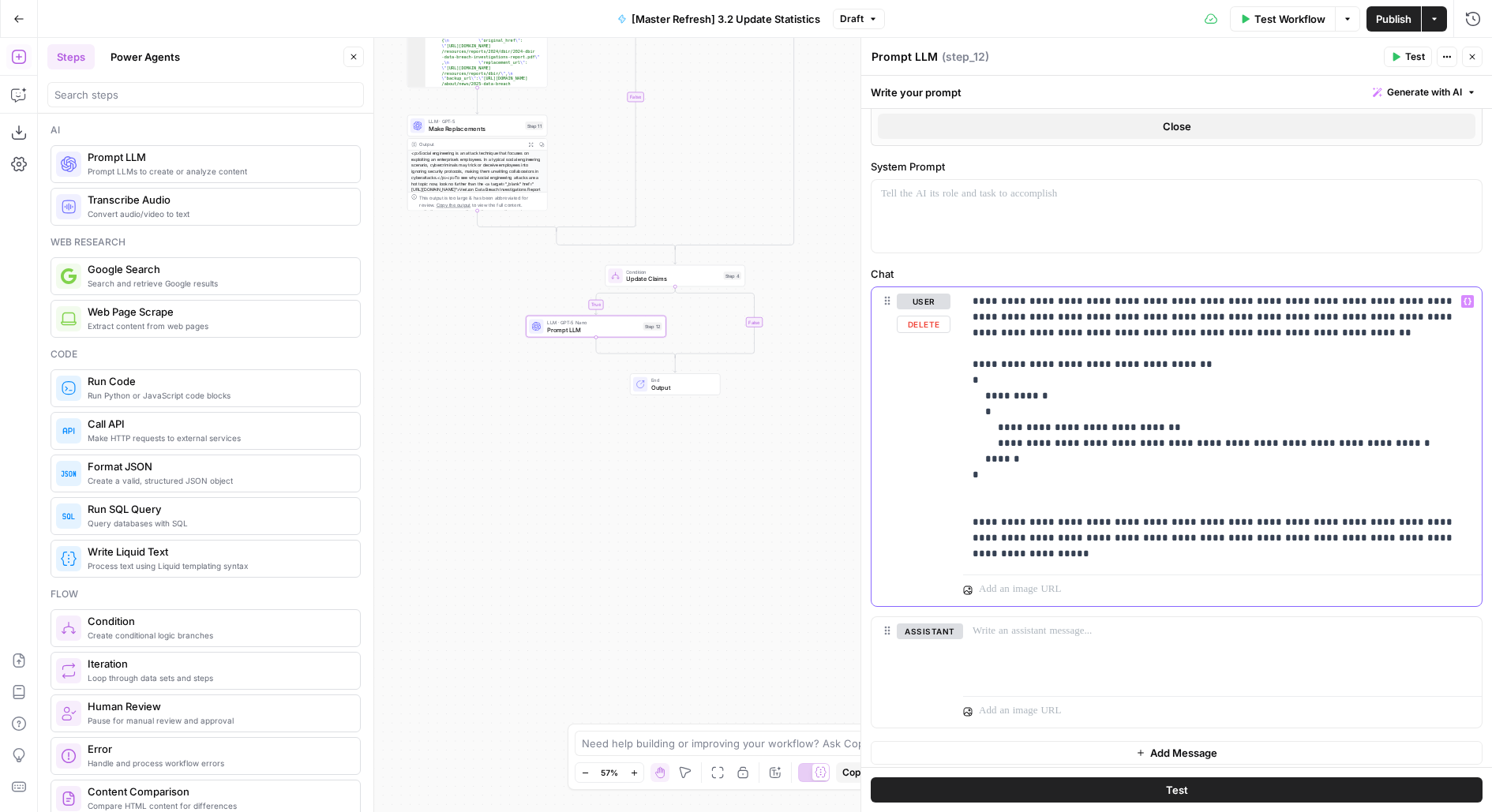
scroll to position [686, 0]
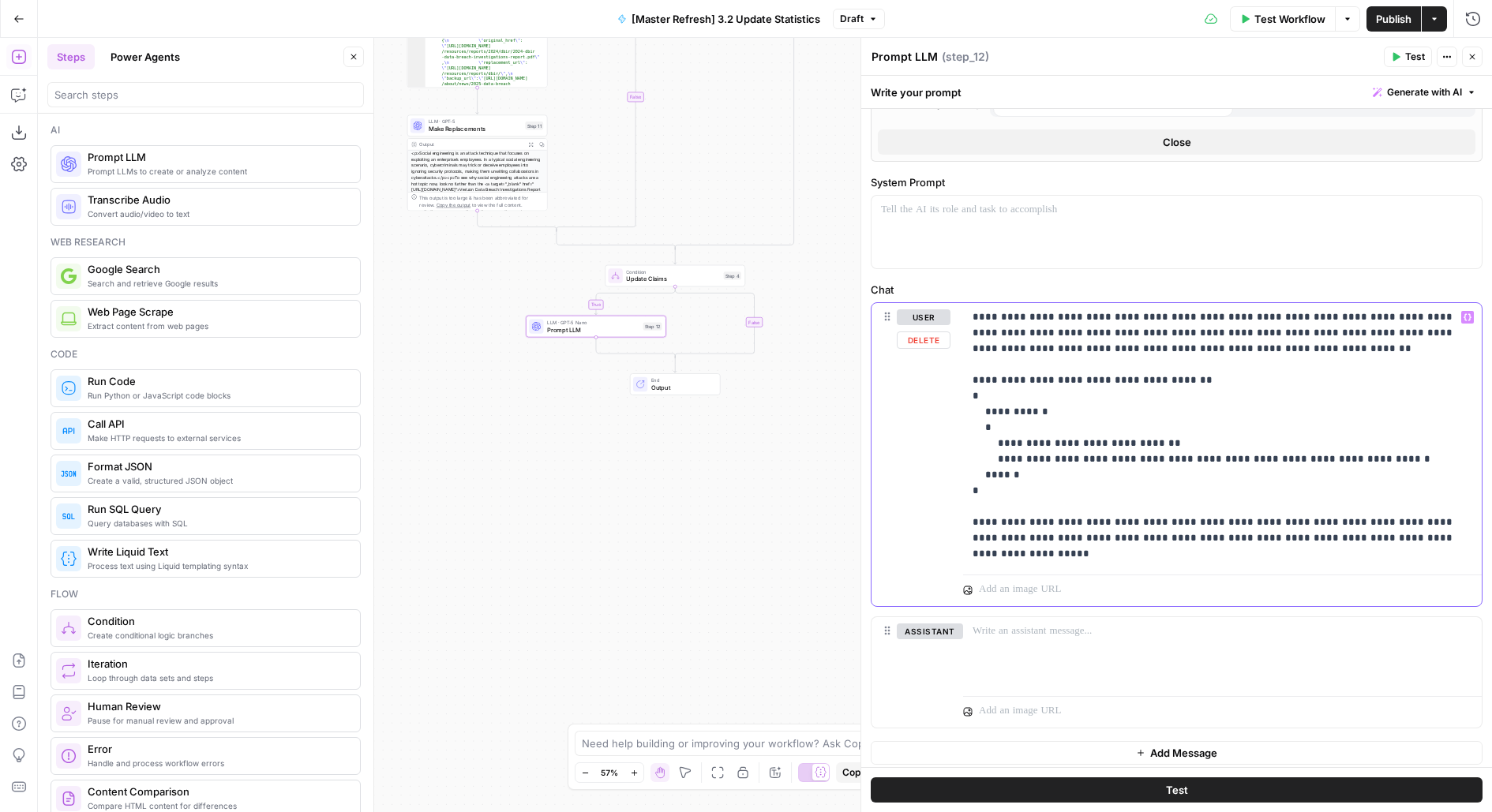
drag, startPoint x: 976, startPoint y: 513, endPoint x: 1077, endPoint y: 564, distance: 113.1
click at [1077, 564] on div "**********" at bounding box center [1222, 454] width 518 height 303
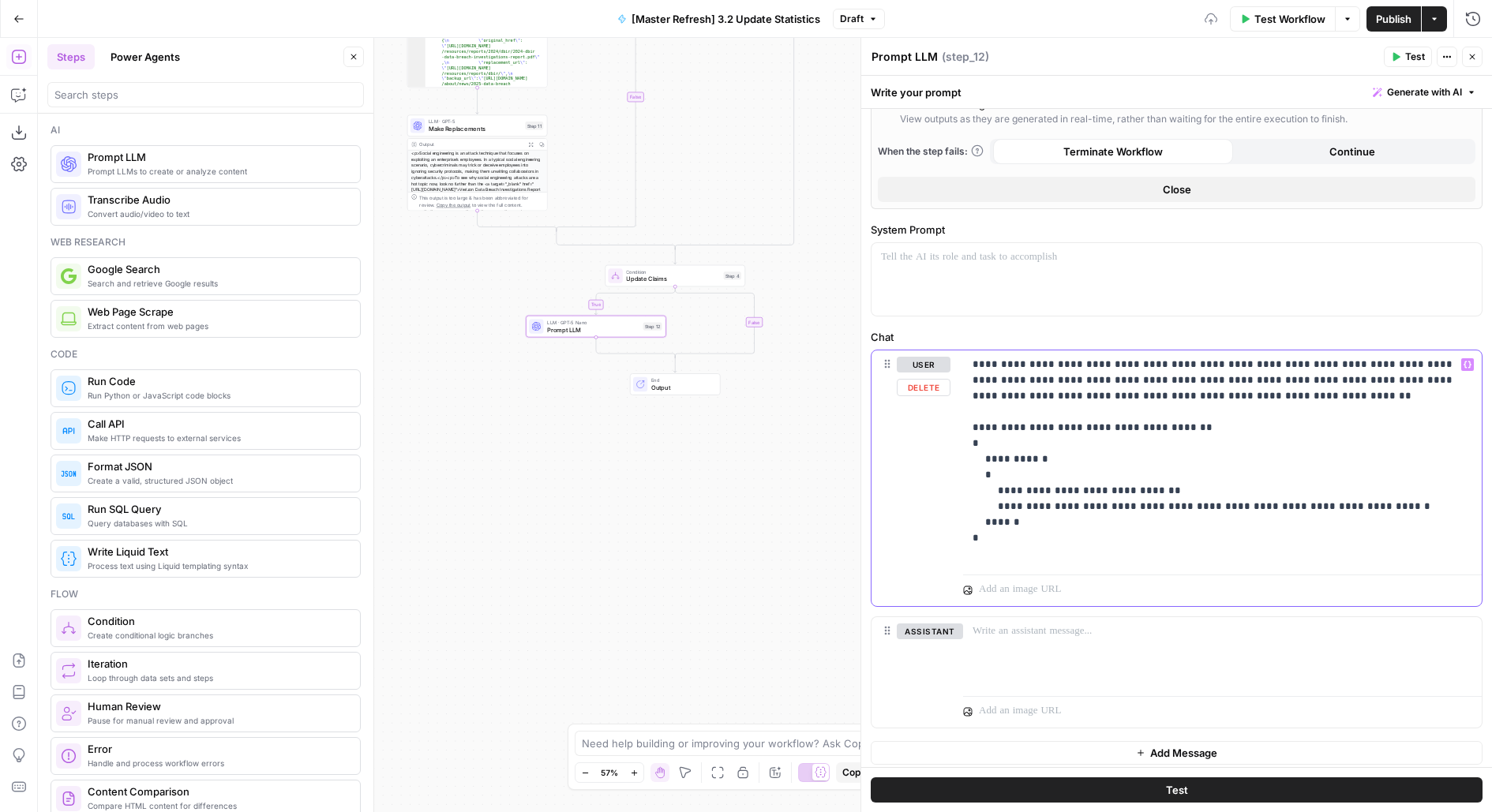
scroll to position [623, 0]
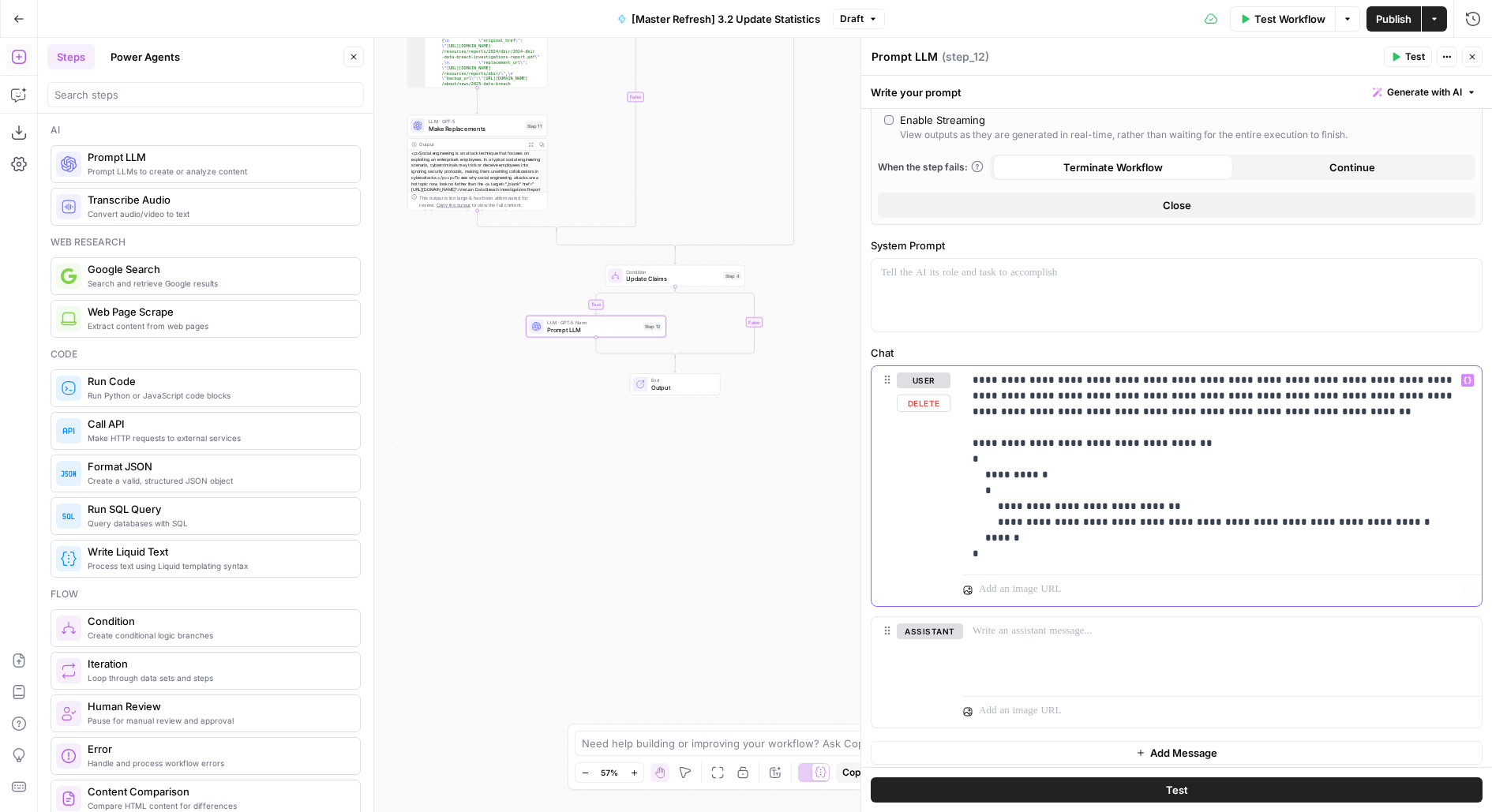
click at [1193, 411] on p "**********" at bounding box center [1222, 467] width 500 height 190
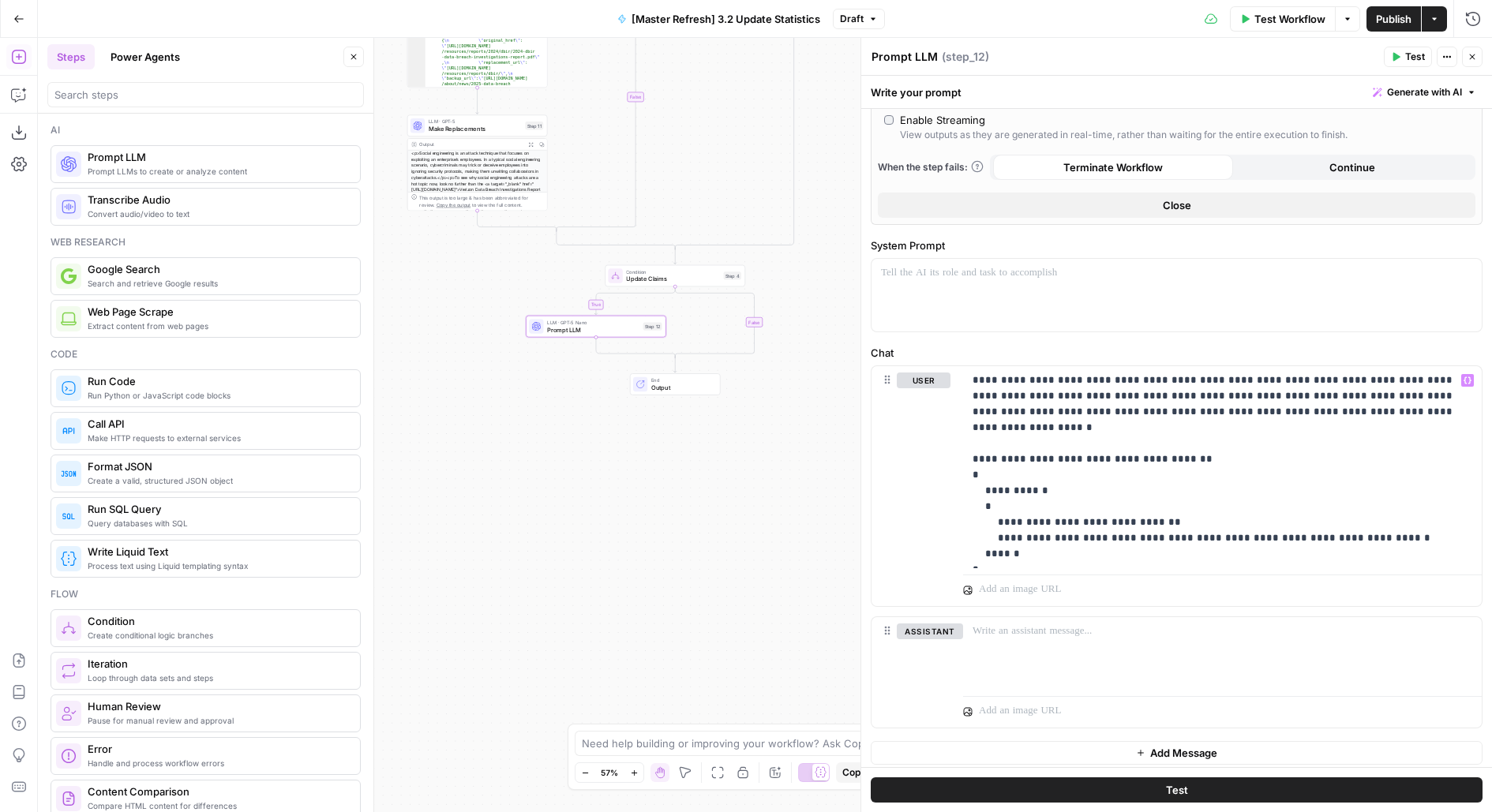
click at [1174, 790] on span "Test" at bounding box center [1177, 790] width 22 height 16
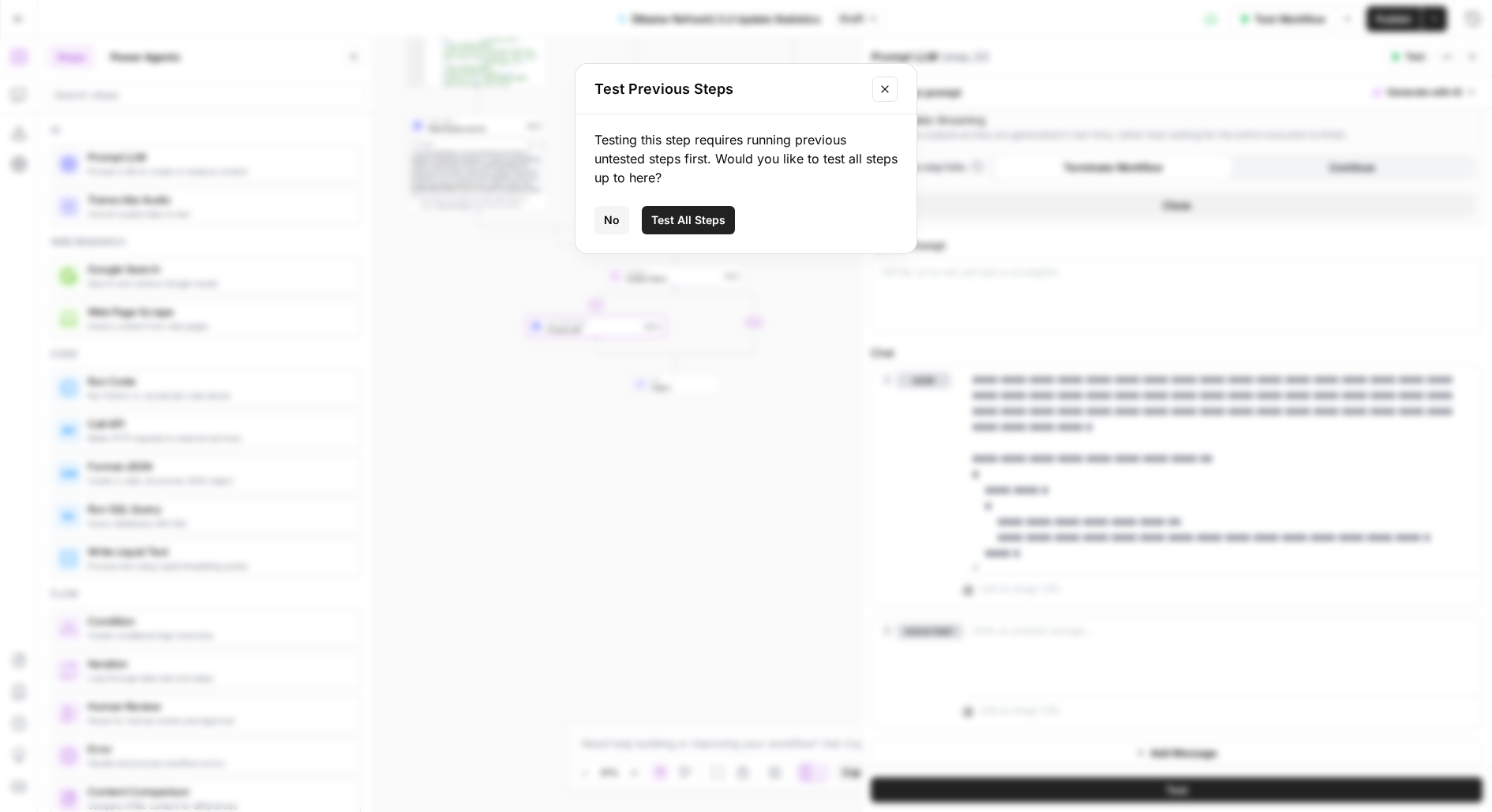
click at [700, 217] on span "Test All Steps" at bounding box center [688, 220] width 75 height 16
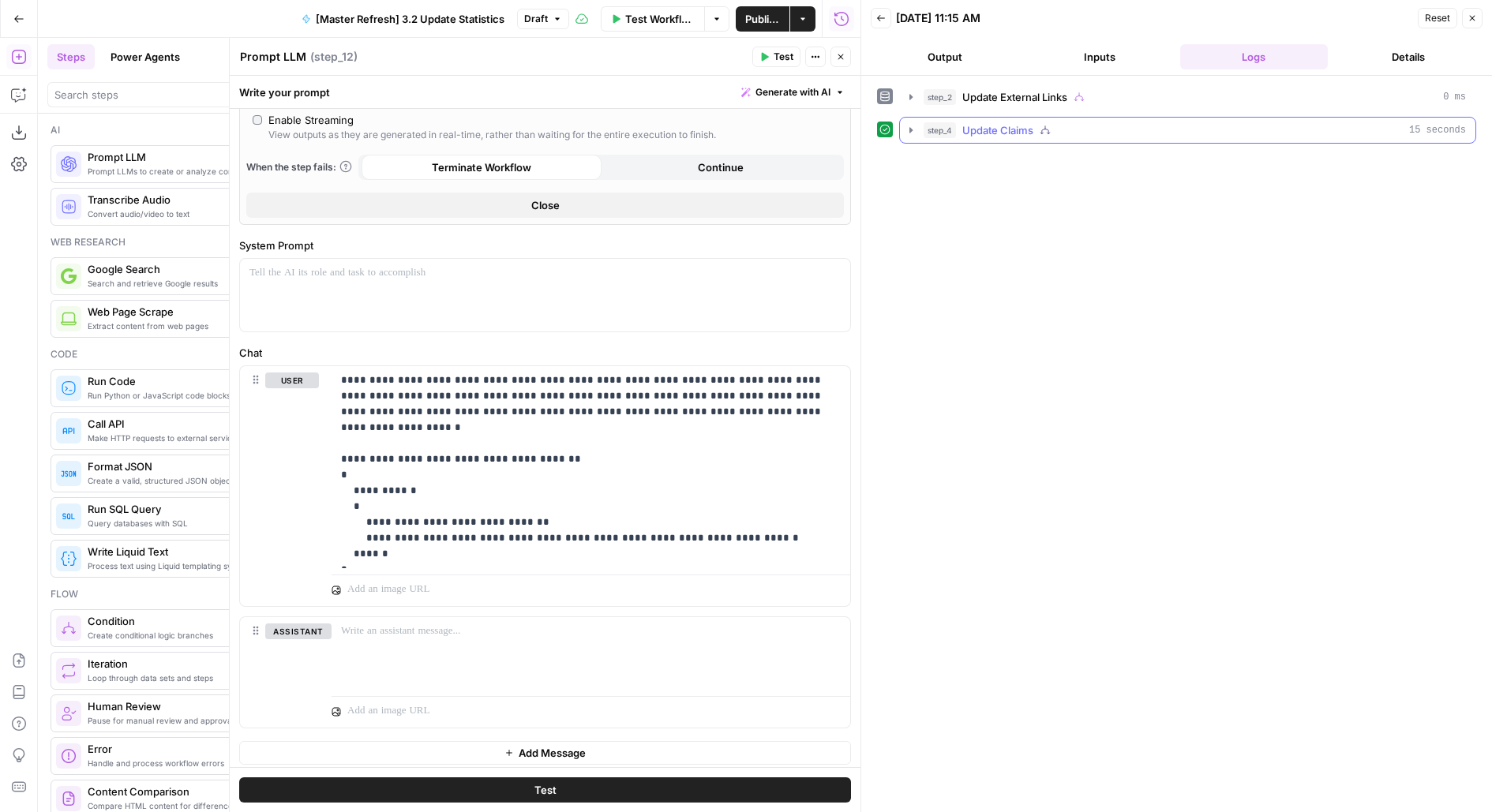
click at [1029, 123] on span "Update Claims" at bounding box center [997, 130] width 71 height 16
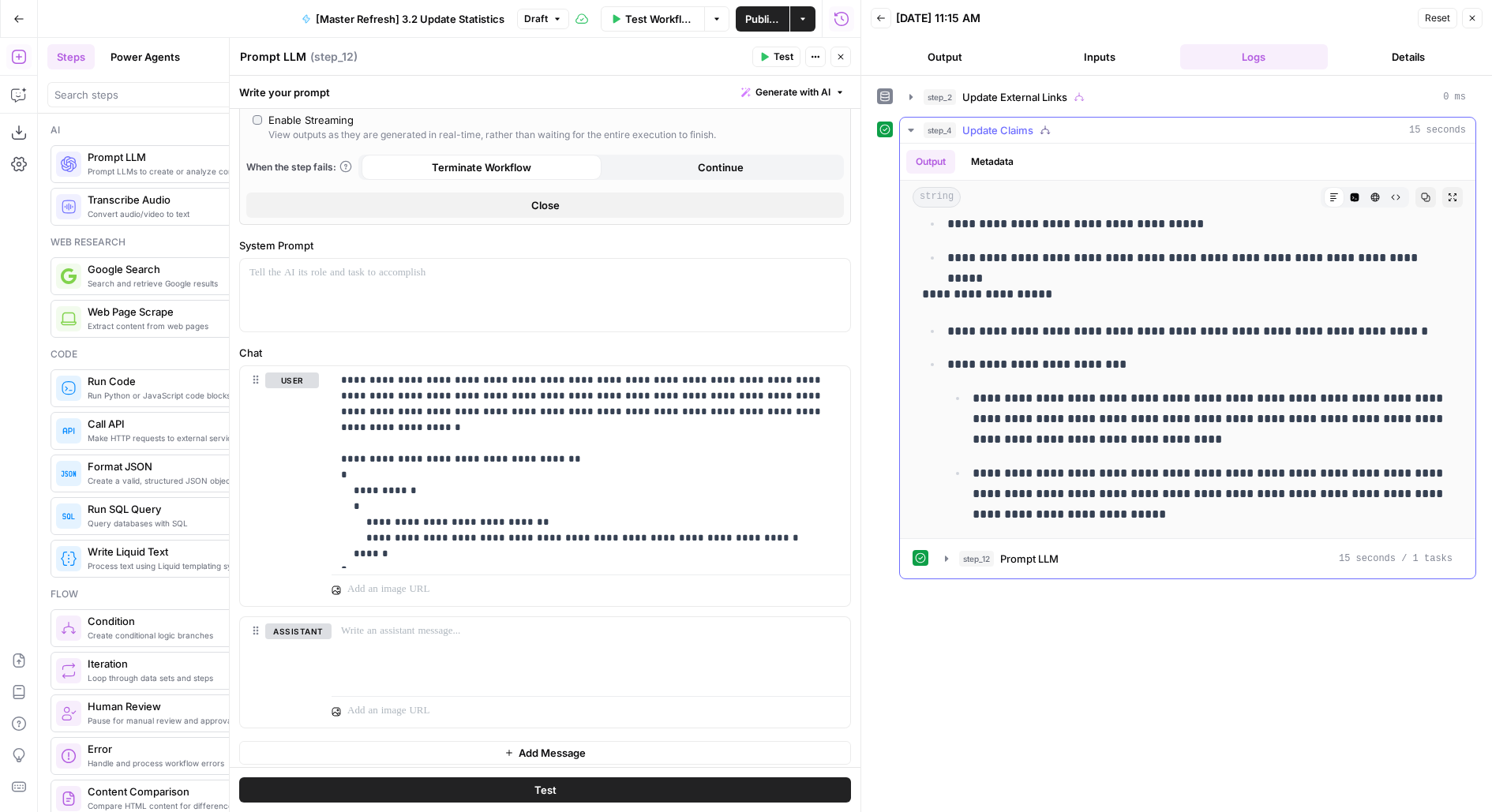
scroll to position [51, 0]
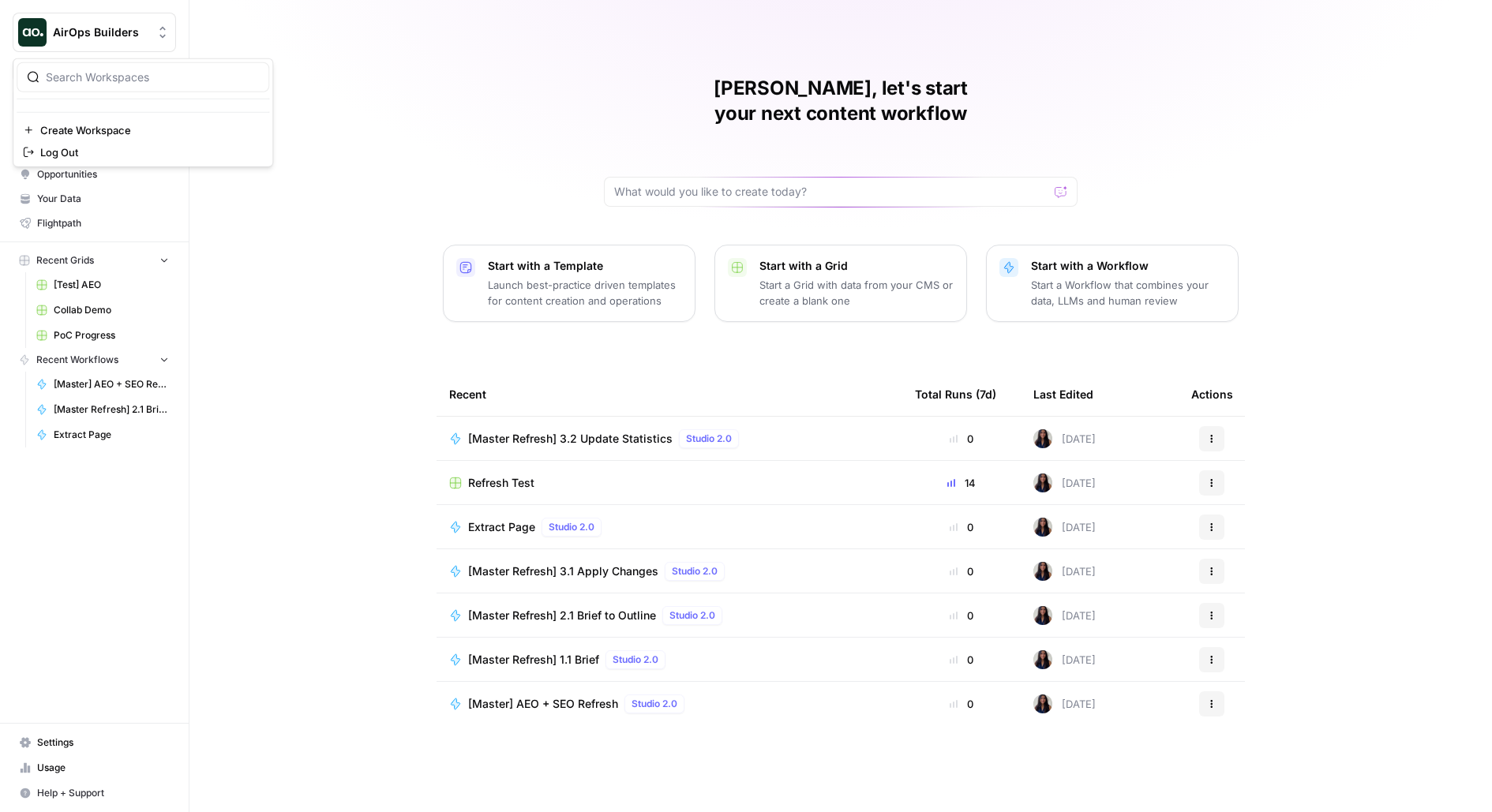
click at [74, 43] on button "AirOps Builders" at bounding box center [94, 32] width 163 height 40
type input "wiz"
click button "Wiz" at bounding box center [142, 119] width 252 height 25
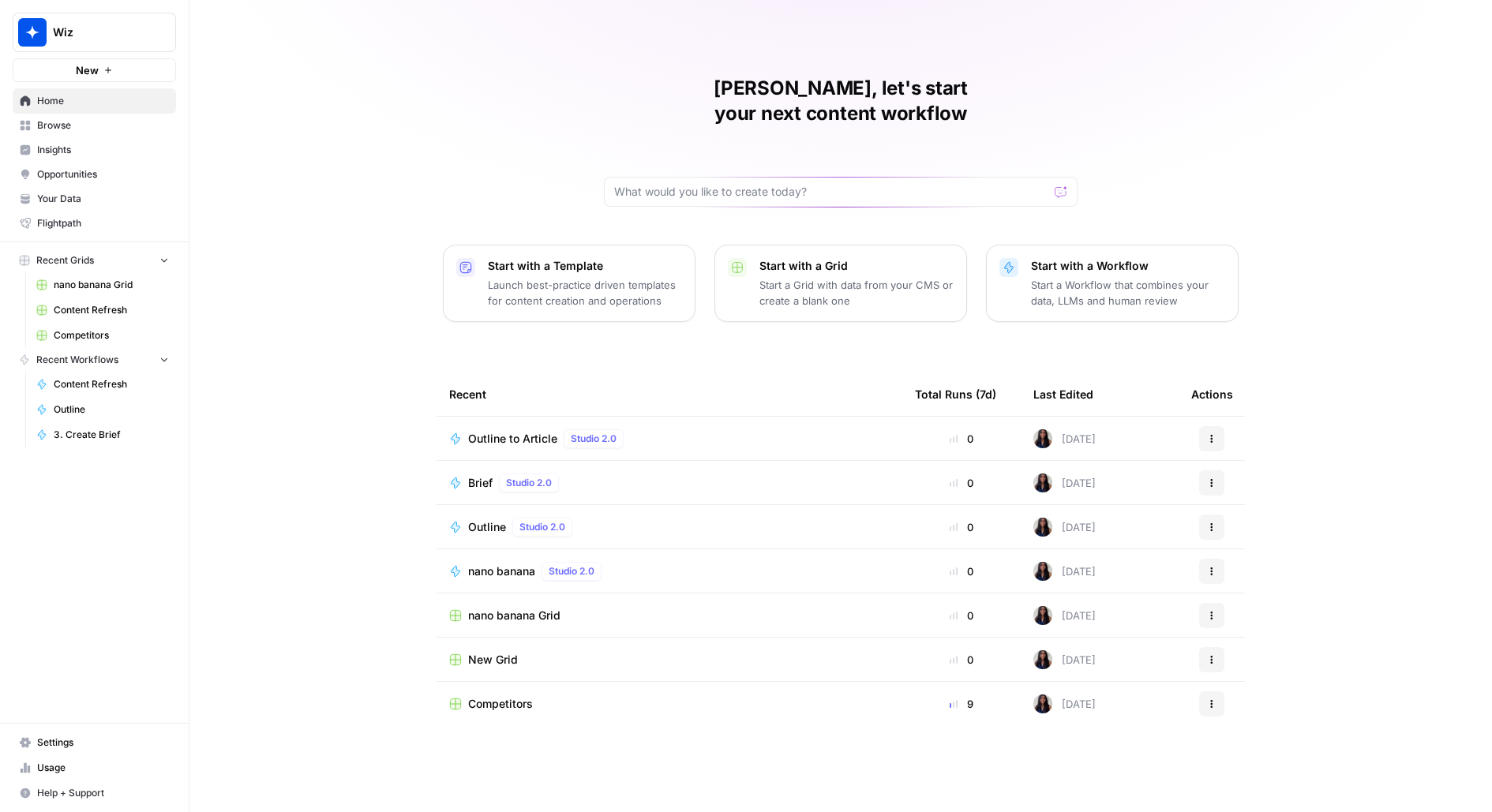
click at [66, 750] on span "Settings" at bounding box center [102, 743] width 132 height 14
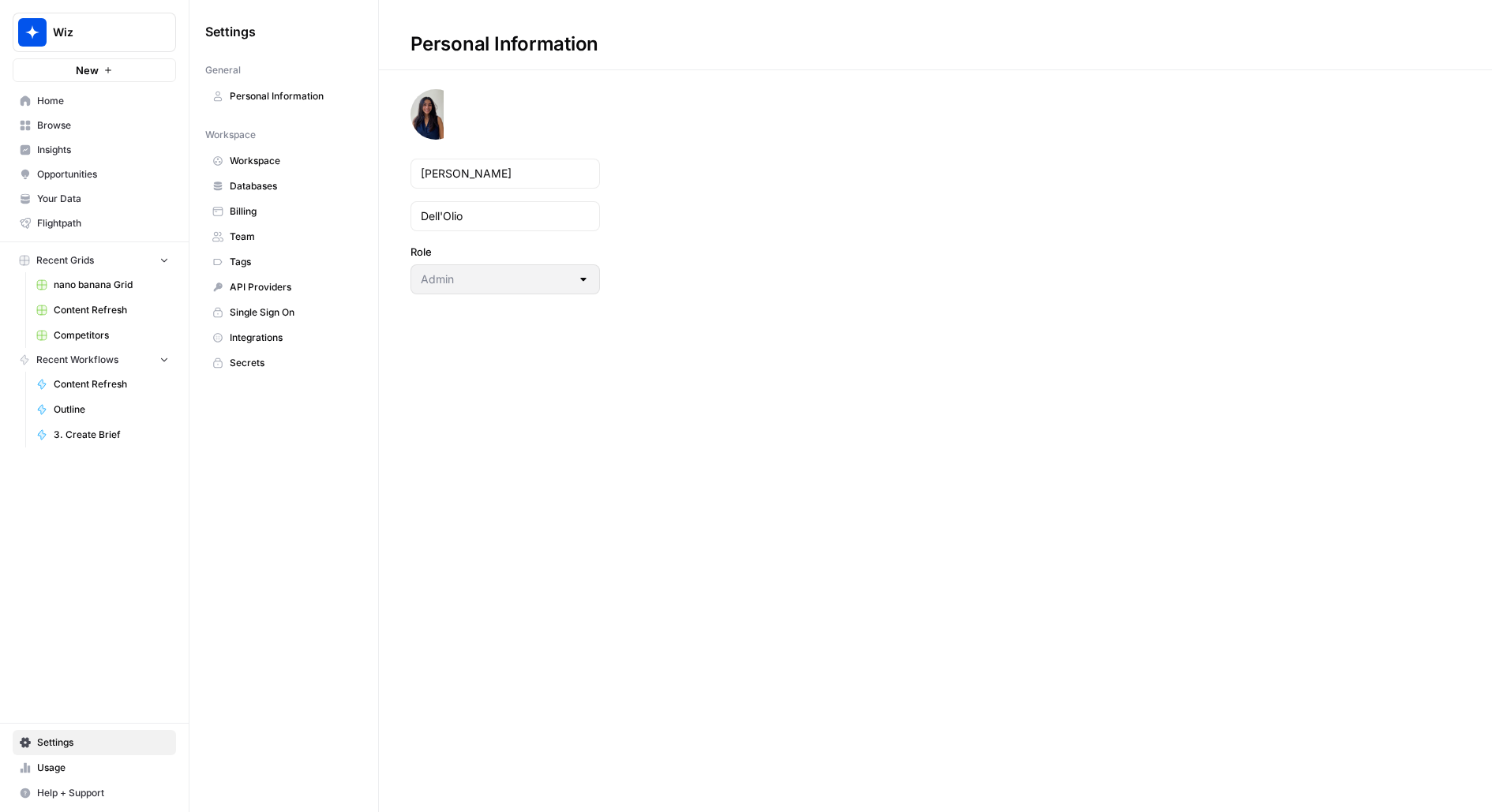
click at [262, 238] on span "Team" at bounding box center [293, 237] width 126 height 14
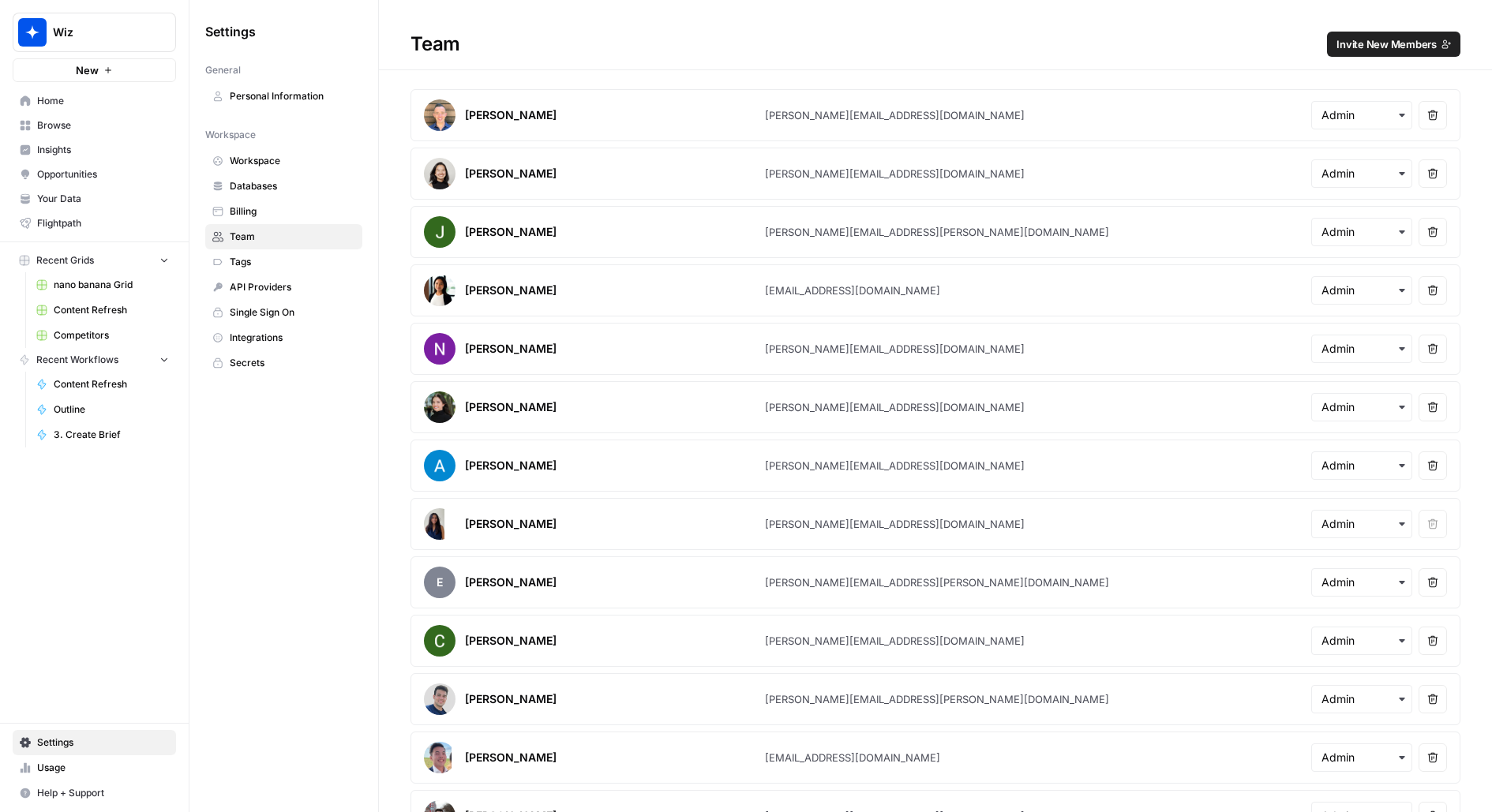
click at [1393, 43] on span "Invite New Members" at bounding box center [1387, 44] width 101 height 16
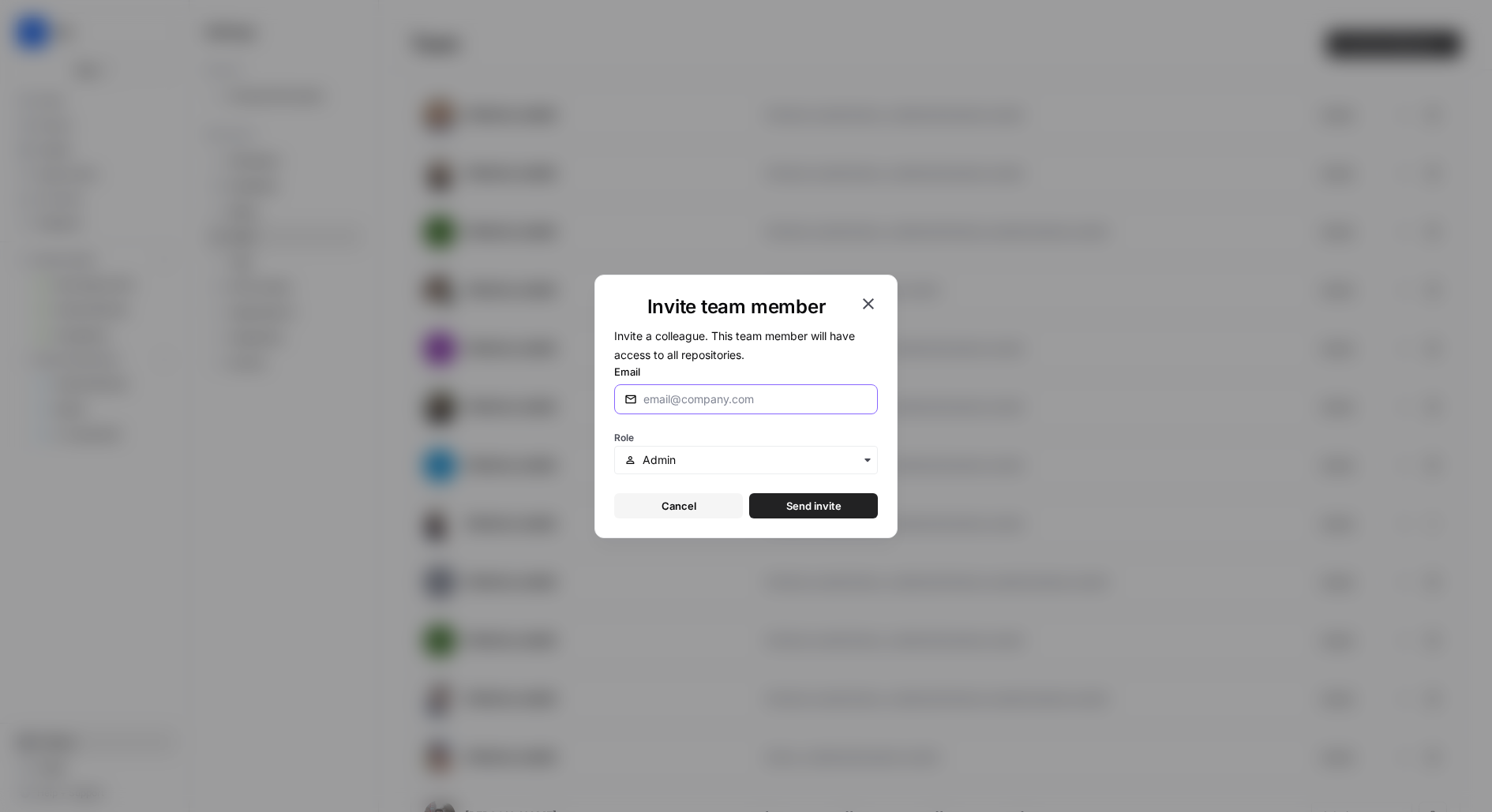
click at [772, 393] on input "Email" at bounding box center [755, 400] width 225 height 16
paste input "[PERSON_NAME][EMAIL_ADDRESS][DOMAIN_NAME]"
type input "[PERSON_NAME][EMAIL_ADDRESS][DOMAIN_NAME]"
click at [802, 499] on span "Send invite" at bounding box center [814, 506] width 56 height 16
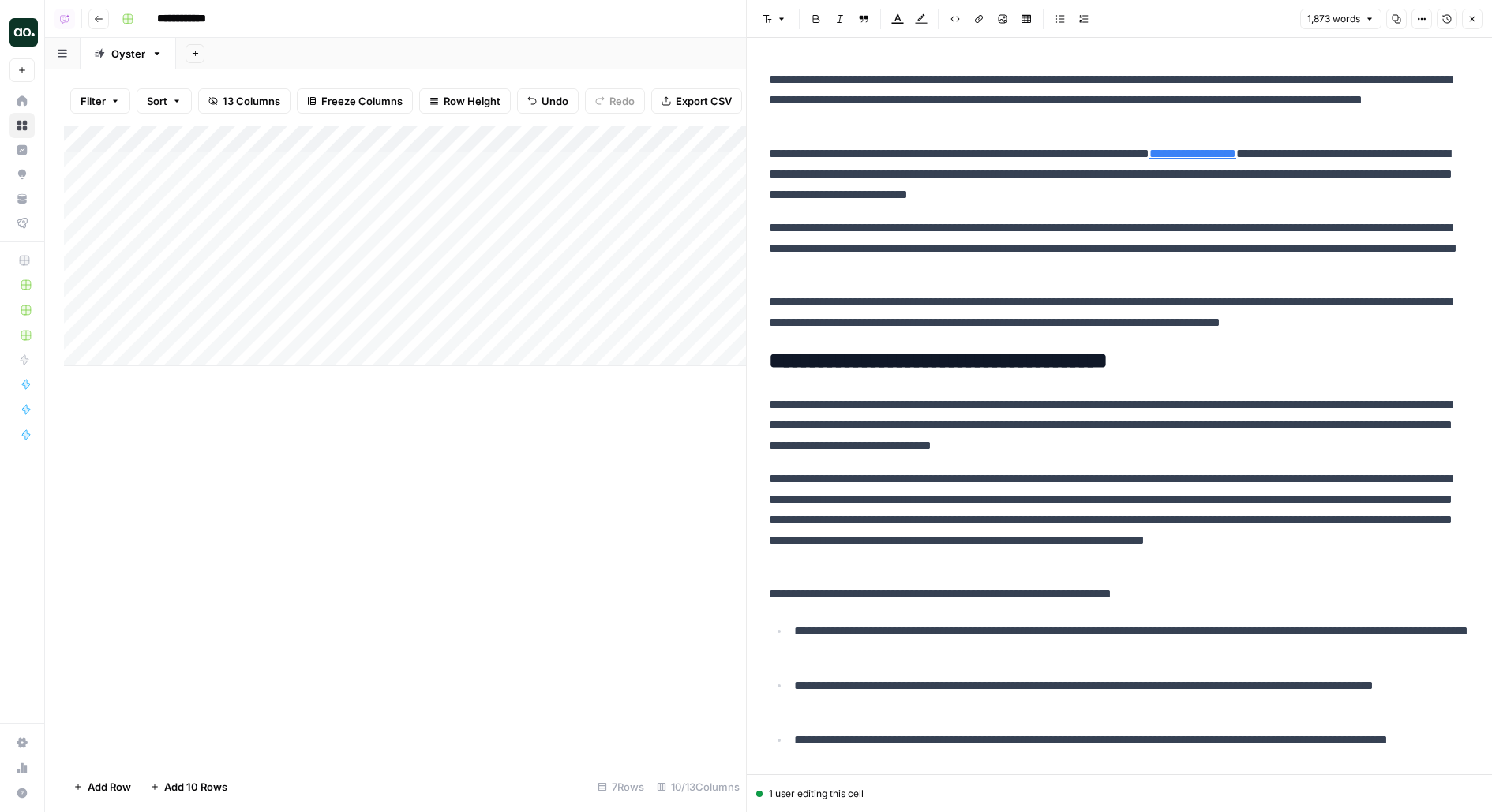
scroll to position [2706, 0]
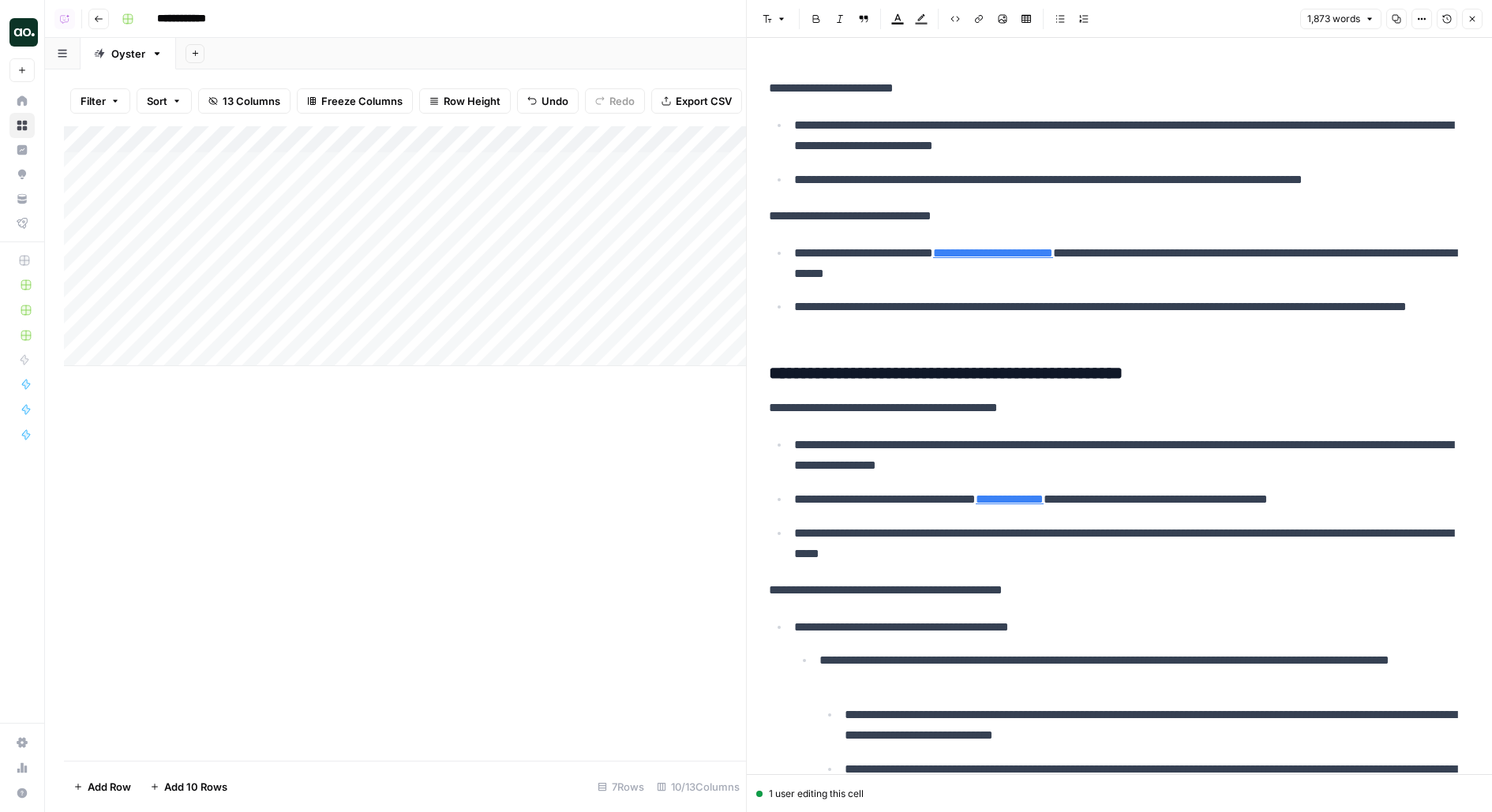
click at [1467, 15] on icon "button" at bounding box center [1471, 19] width 10 height 10
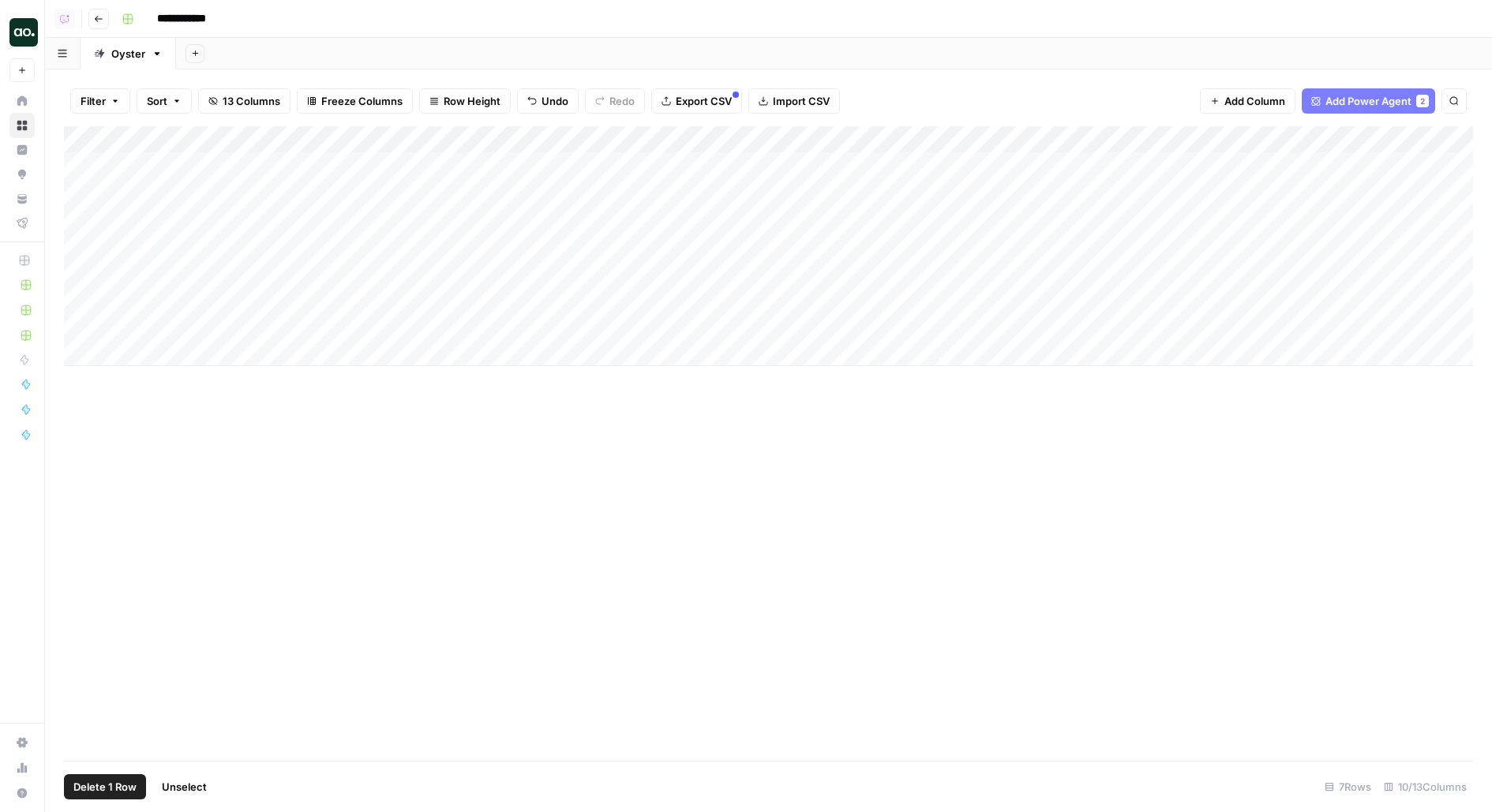
click at [80, 297] on div "Add Column" at bounding box center [768, 246] width 1408 height 240
click at [86, 789] on span "Delete 1 Row" at bounding box center [105, 787] width 63 height 16
click at [705, 187] on span "Delete" at bounding box center [690, 182] width 34 height 16
click at [92, 296] on div "Add Column" at bounding box center [768, 233] width 1408 height 213
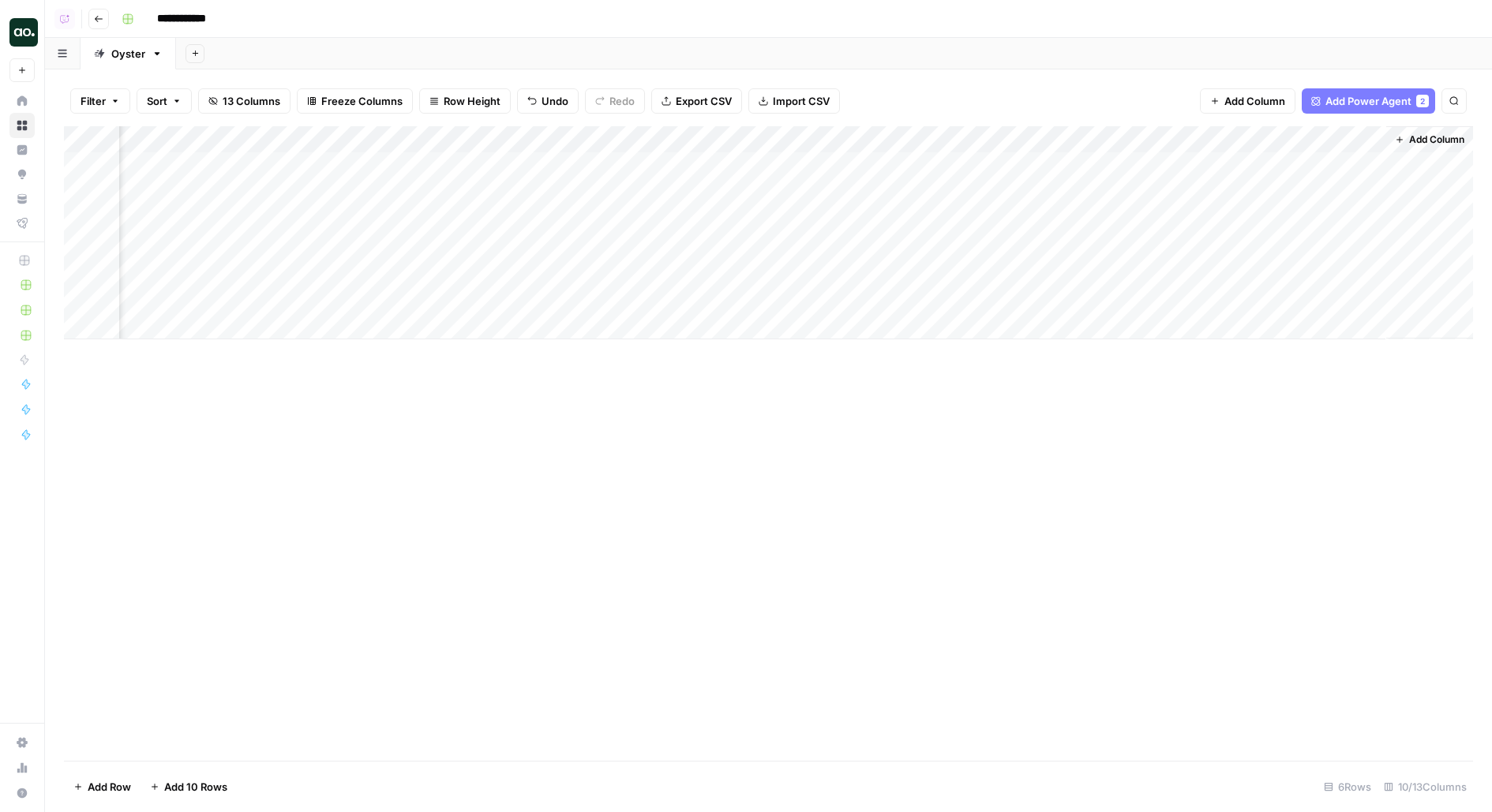
click at [86, 299] on div "Add Column" at bounding box center [768, 233] width 1408 height 213
click at [94, 787] on span "Delete 1 Row" at bounding box center [105, 787] width 63 height 16
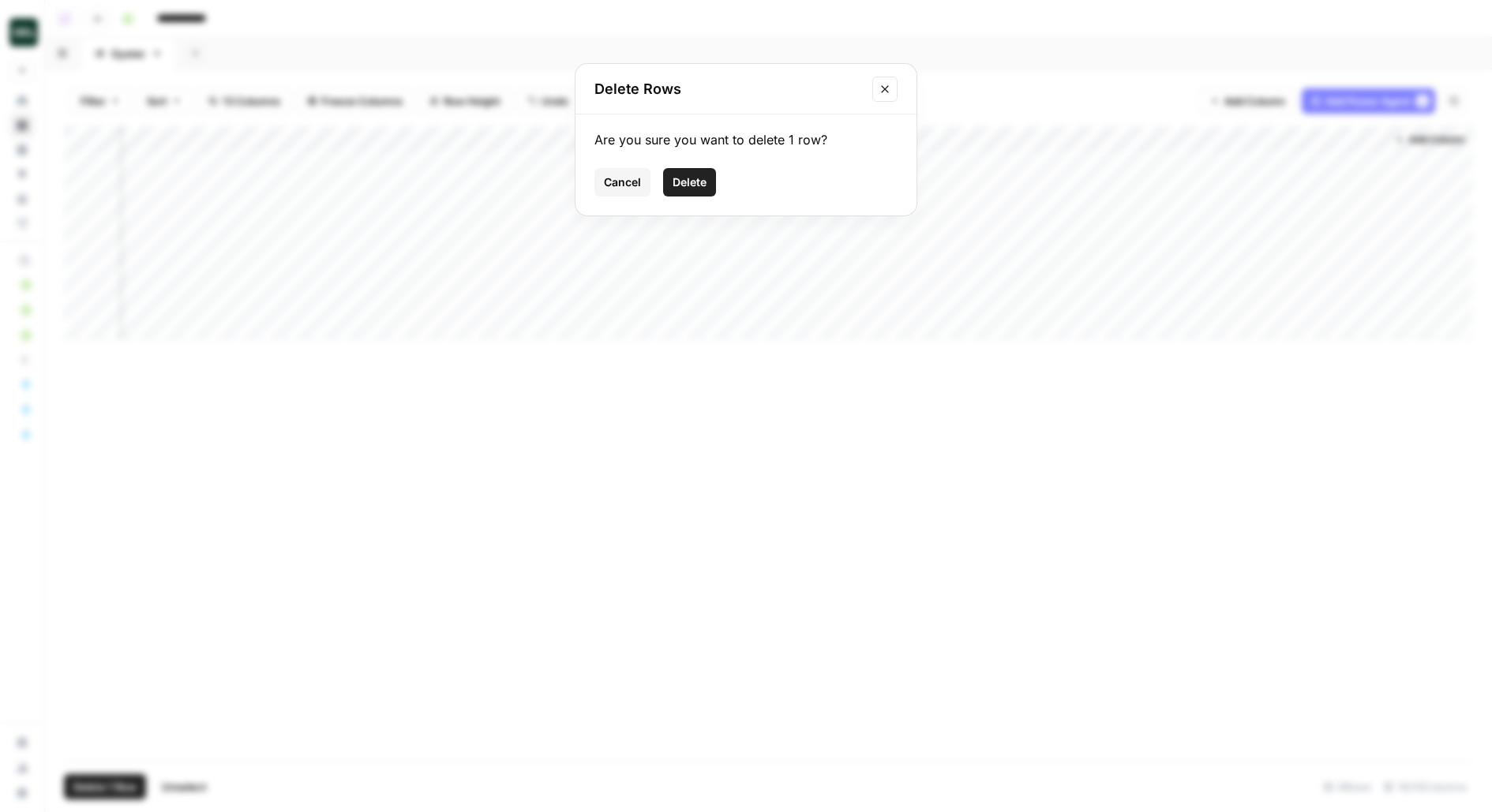
click at [702, 178] on span "Delete" at bounding box center [690, 182] width 34 height 16
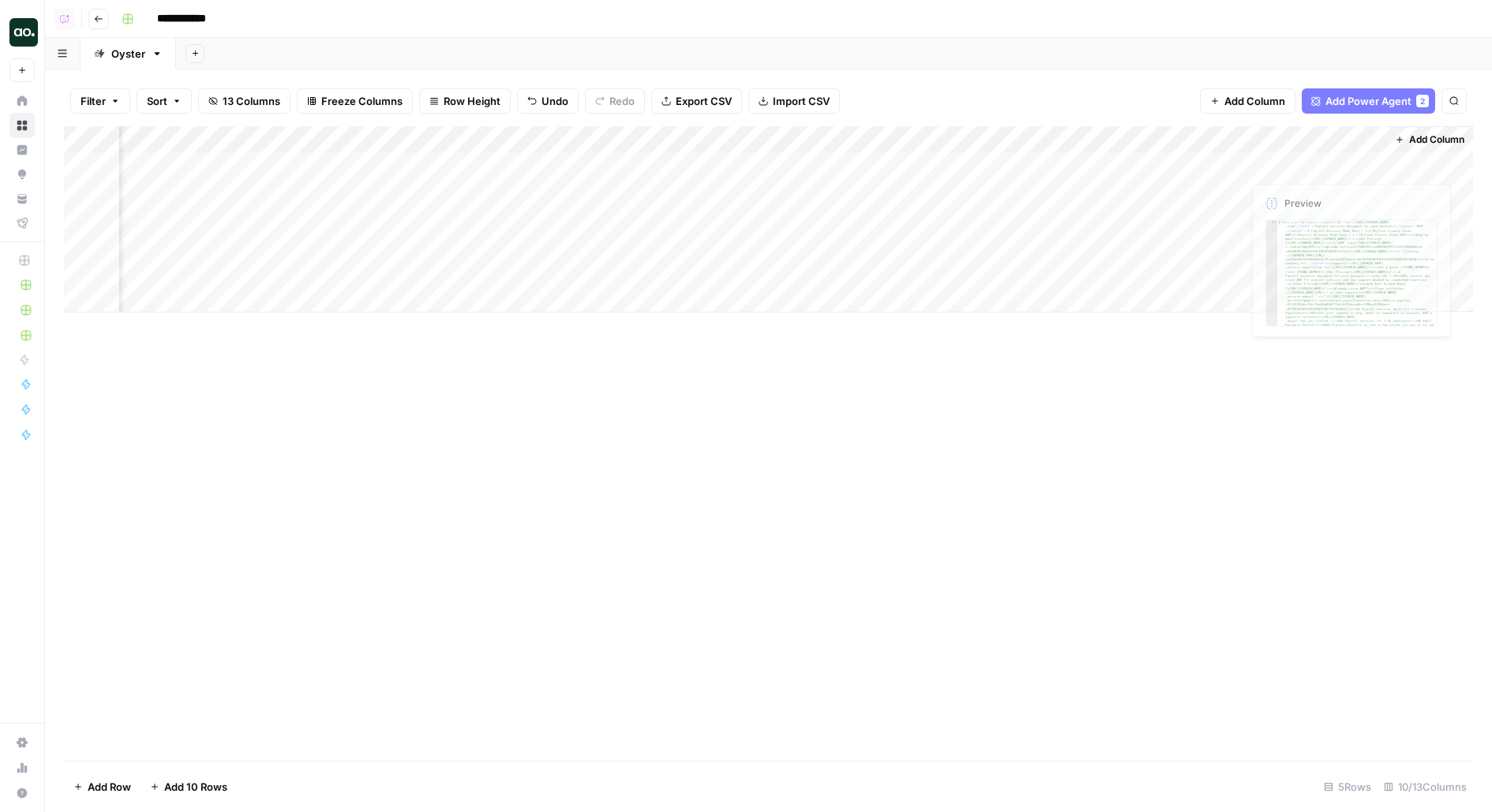
click at [1420, 128] on div "Add Column" at bounding box center [1429, 219] width 87 height 185
click at [1427, 140] on span "Add Column" at bounding box center [1436, 140] width 56 height 14
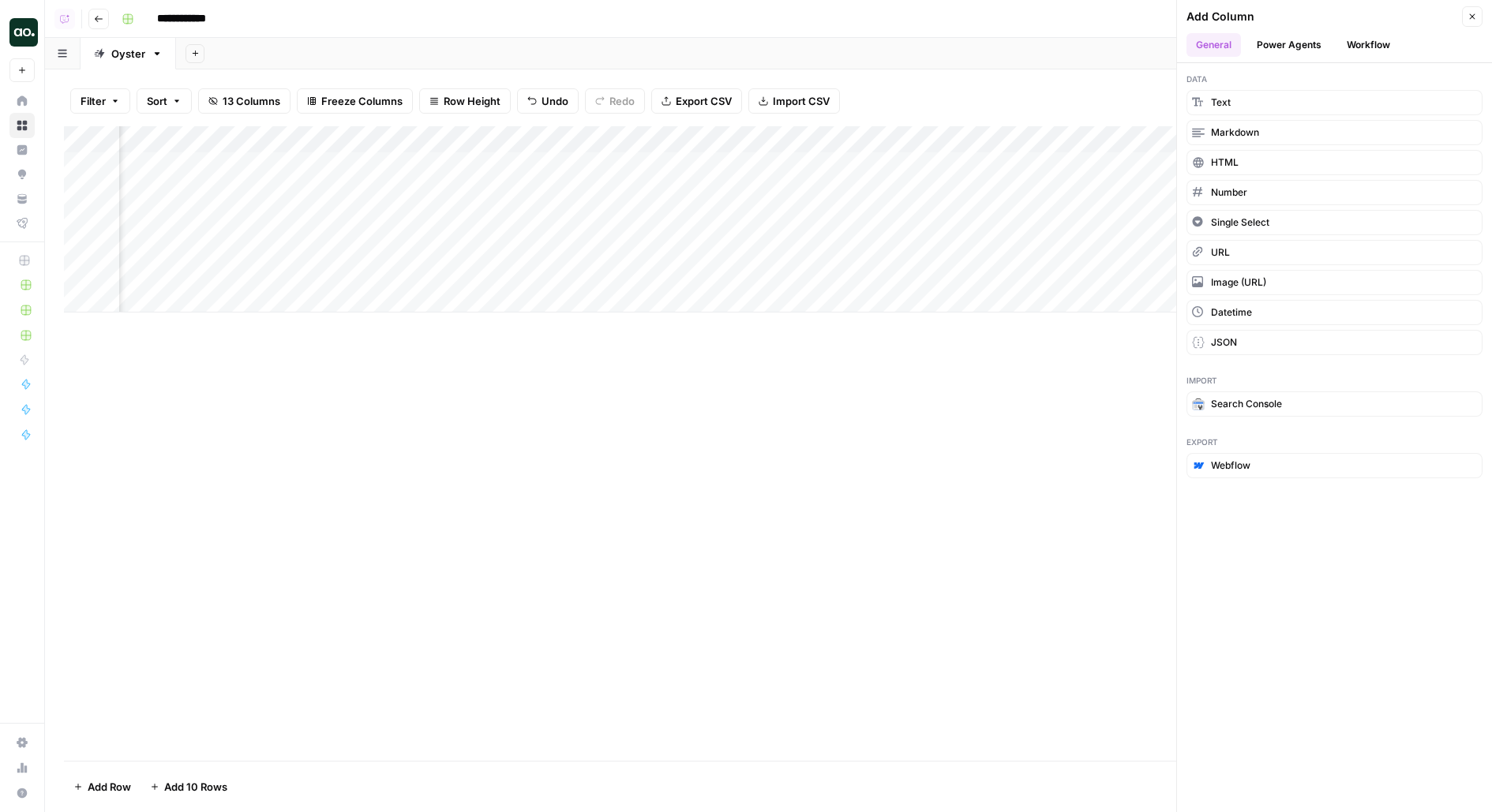
click at [1362, 40] on button "Workflow" at bounding box center [1367, 45] width 62 height 23
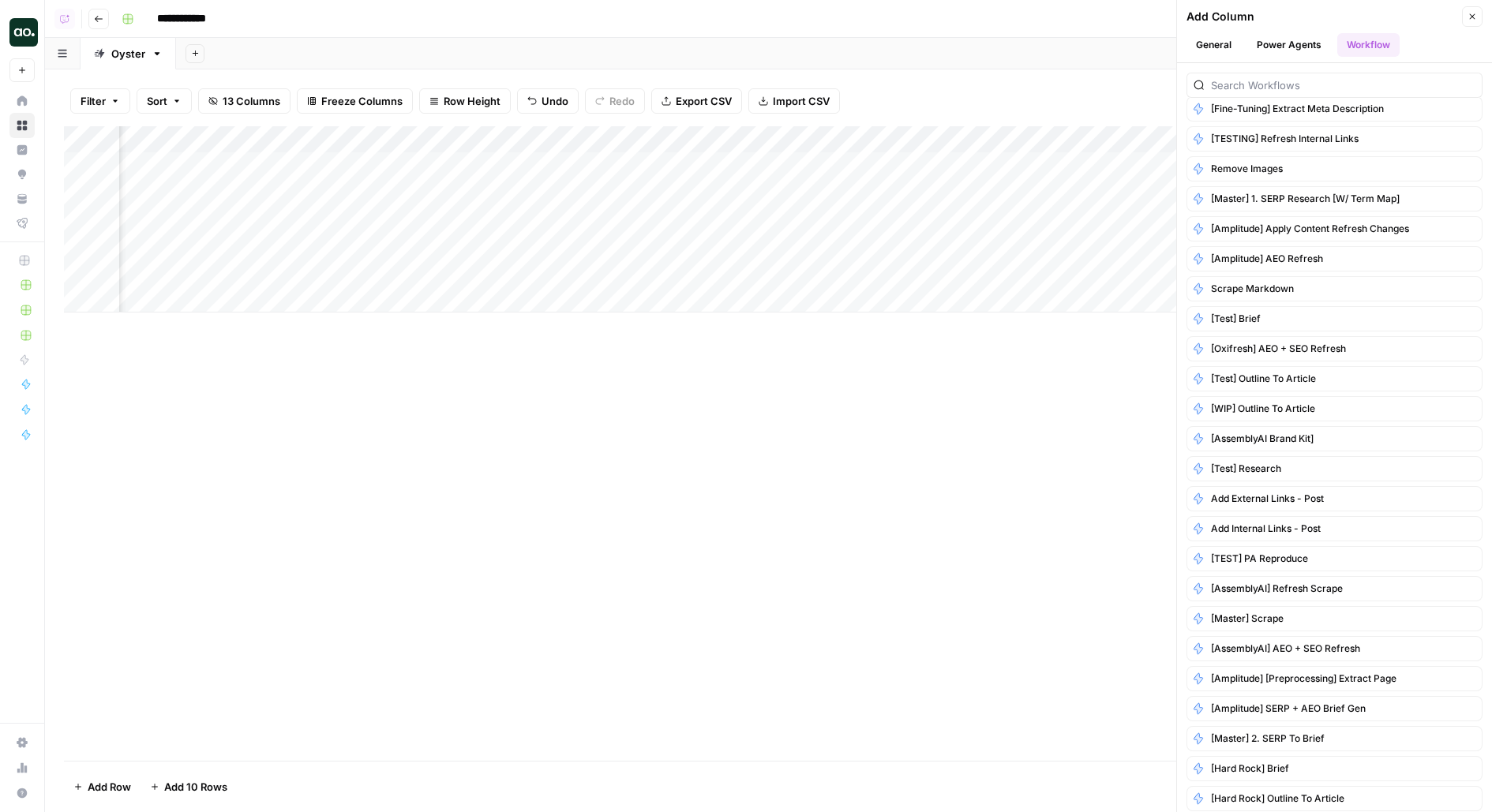
scroll to position [1081, 0]
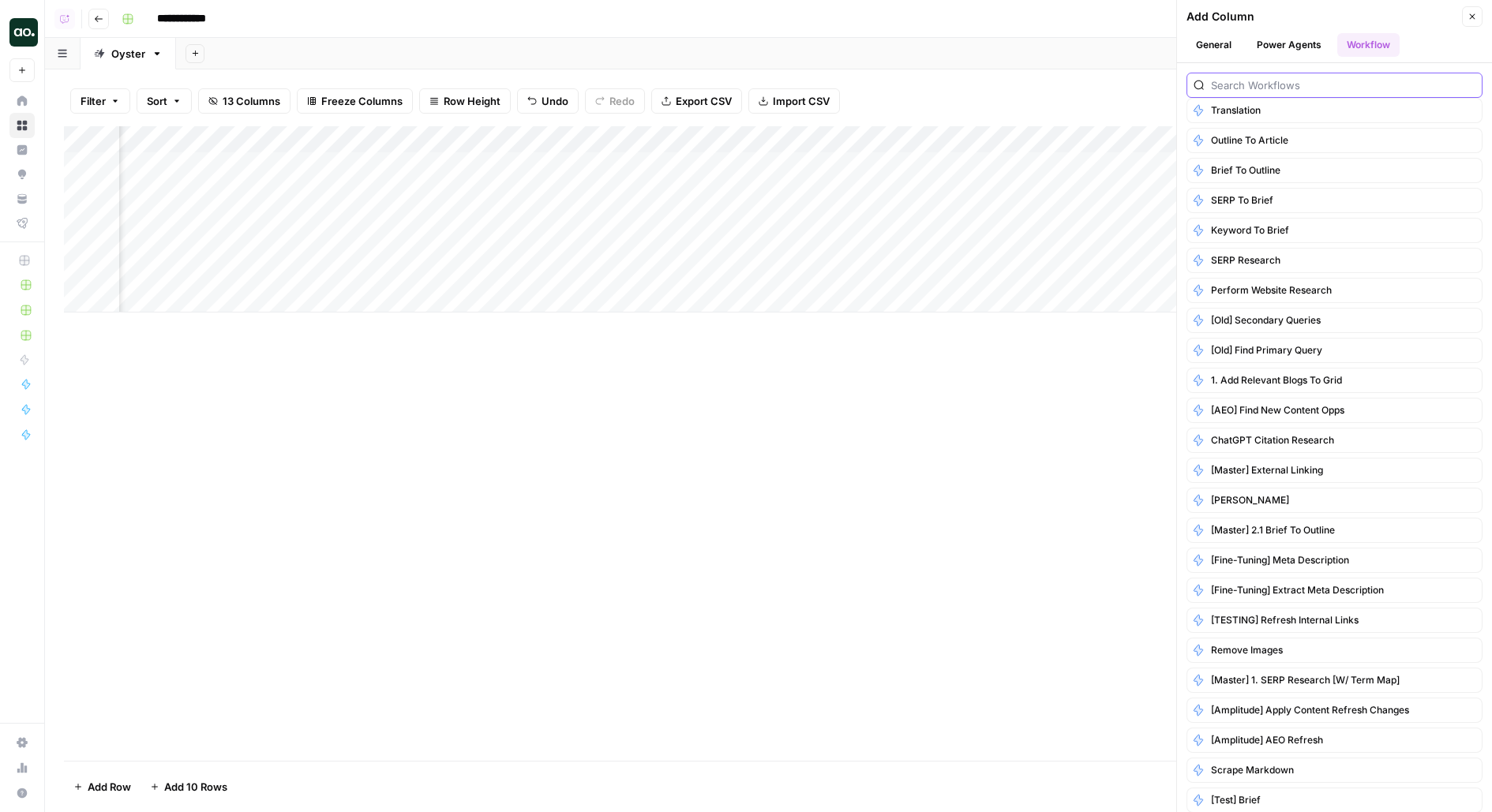
click at [1232, 84] on input "search" at bounding box center [1343, 85] width 264 height 16
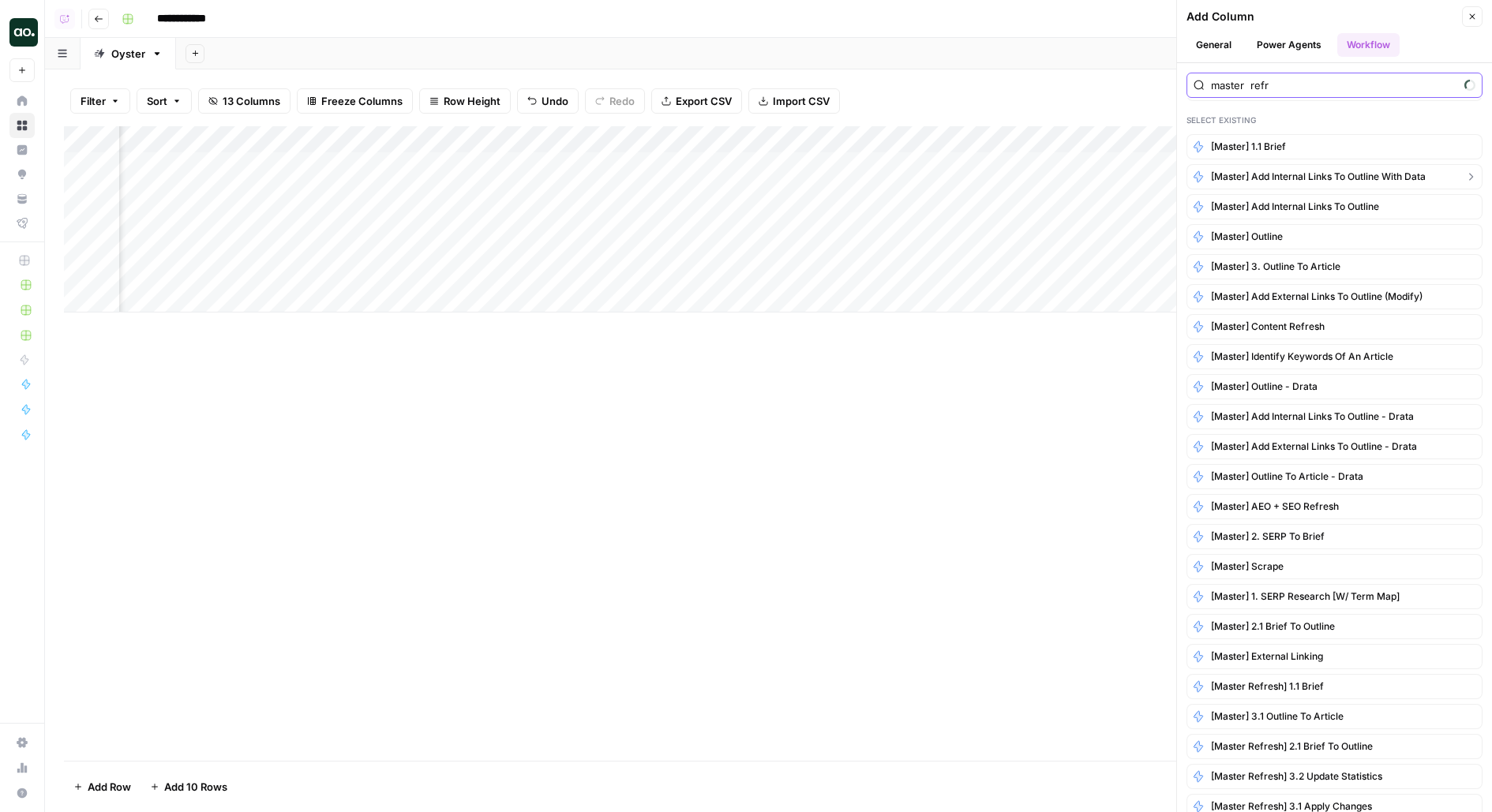
scroll to position [0, 0]
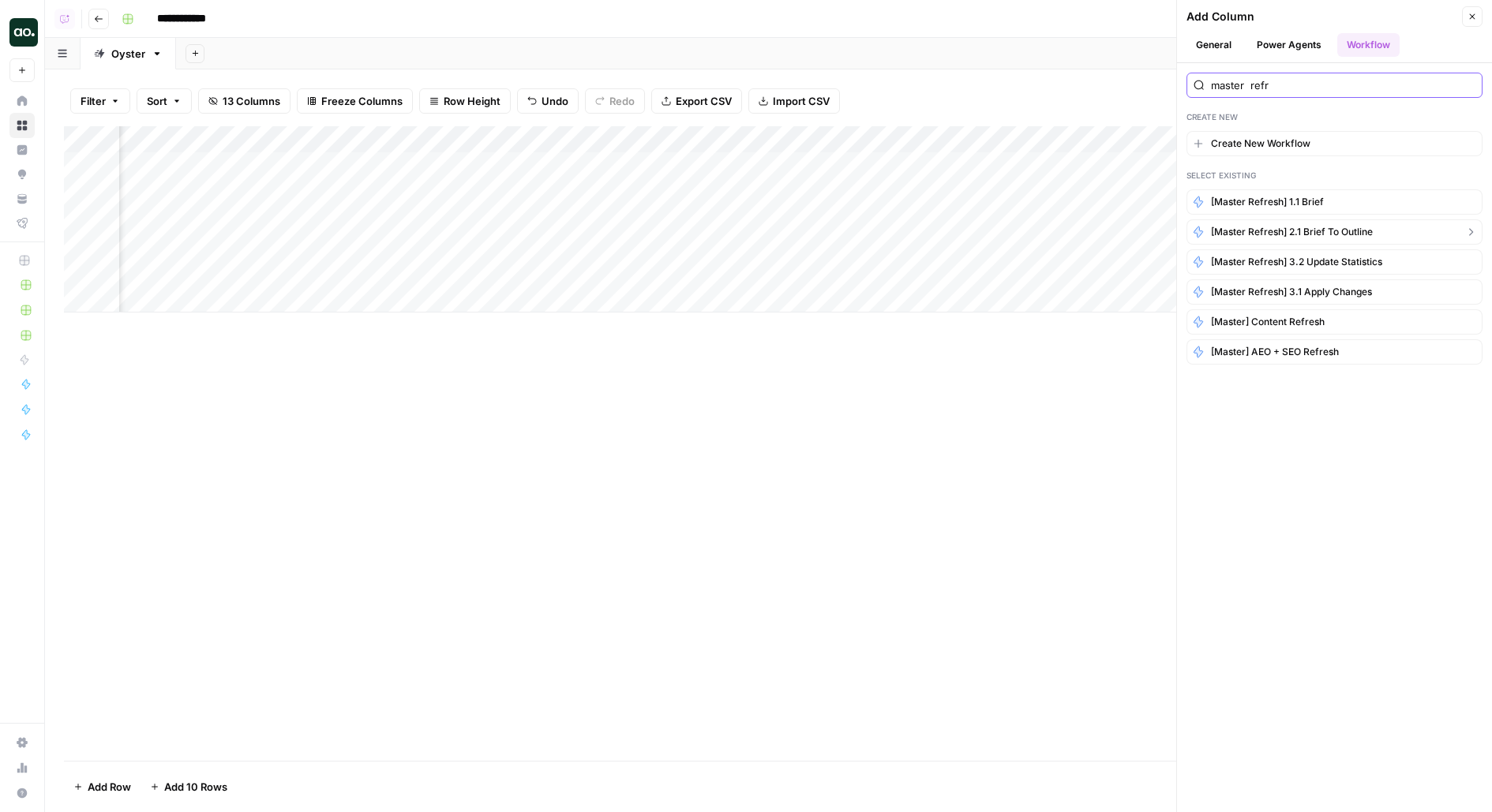
type input "master refr"
click at [1431, 234] on button "[Master Refresh] 2.1 Brief to Outline" at bounding box center [1334, 232] width 296 height 25
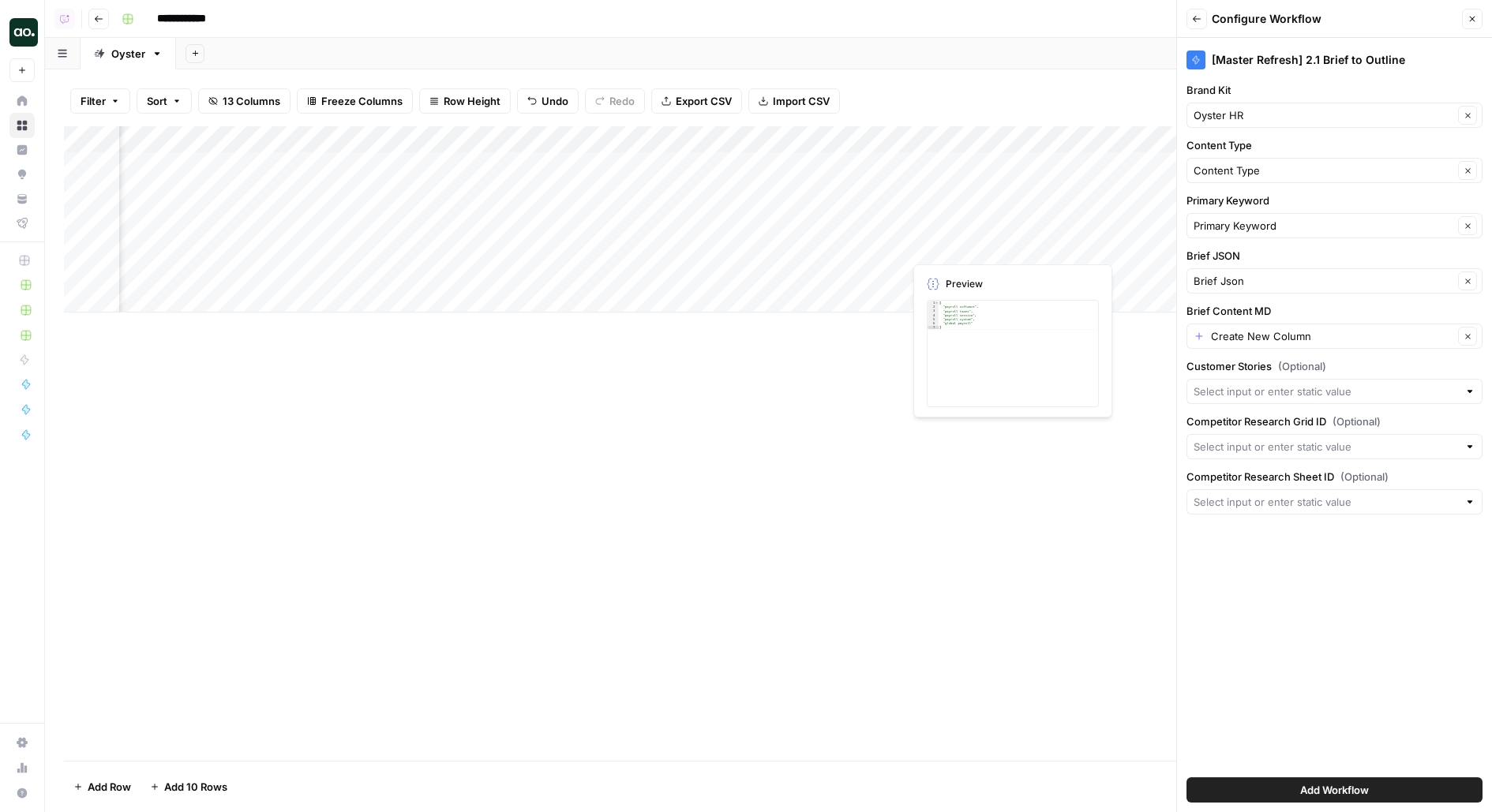
scroll to position [0, 594]
click at [1259, 446] on input "Competitor Research Grid ID (Optional)" at bounding box center [1325, 447] width 264 height 16
type input "30963"
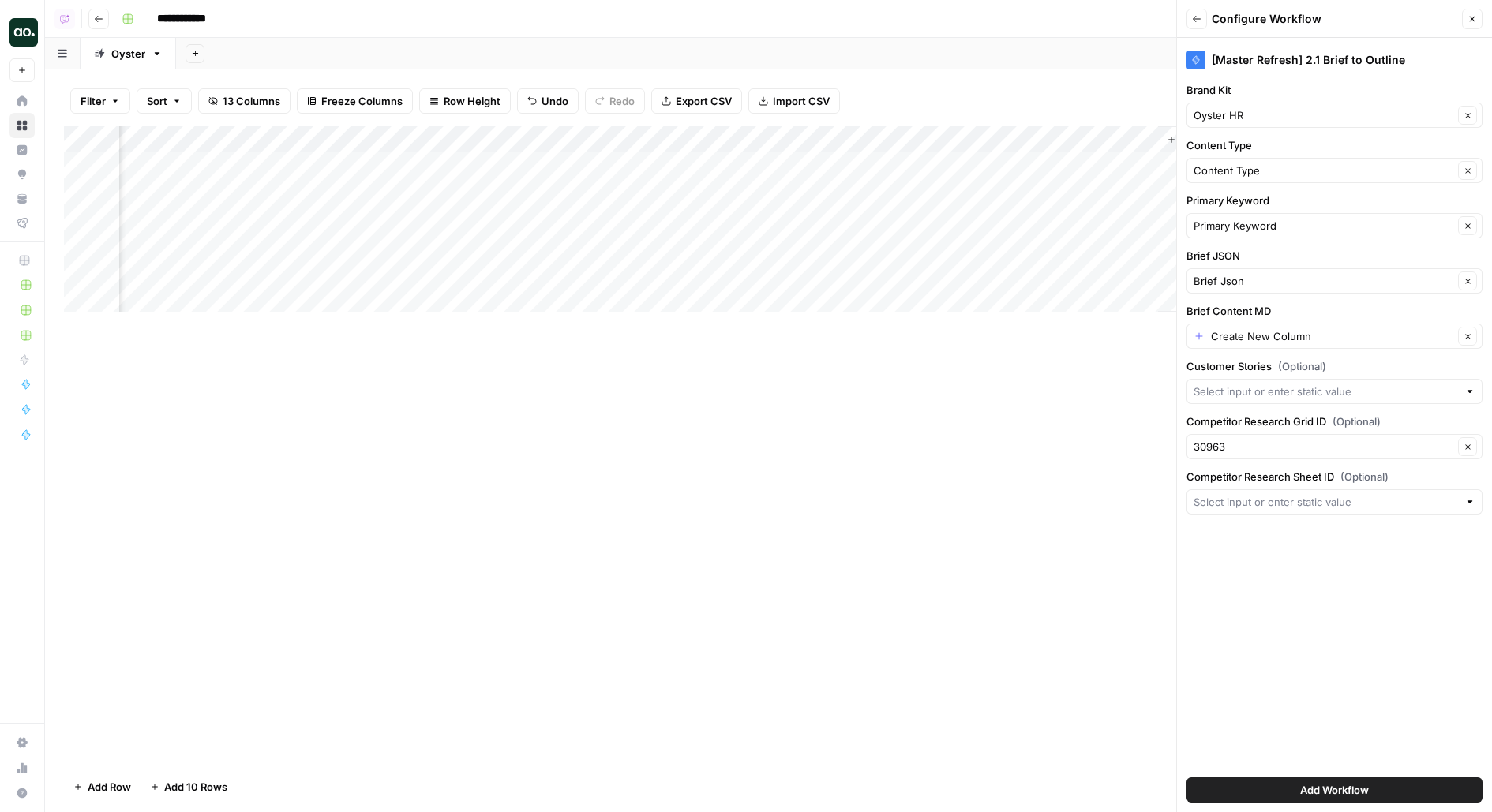
click at [1220, 507] on div at bounding box center [1334, 502] width 296 height 25
type input "39509"
click at [1321, 802] on button "Add Workflow" at bounding box center [1334, 790] width 296 height 25
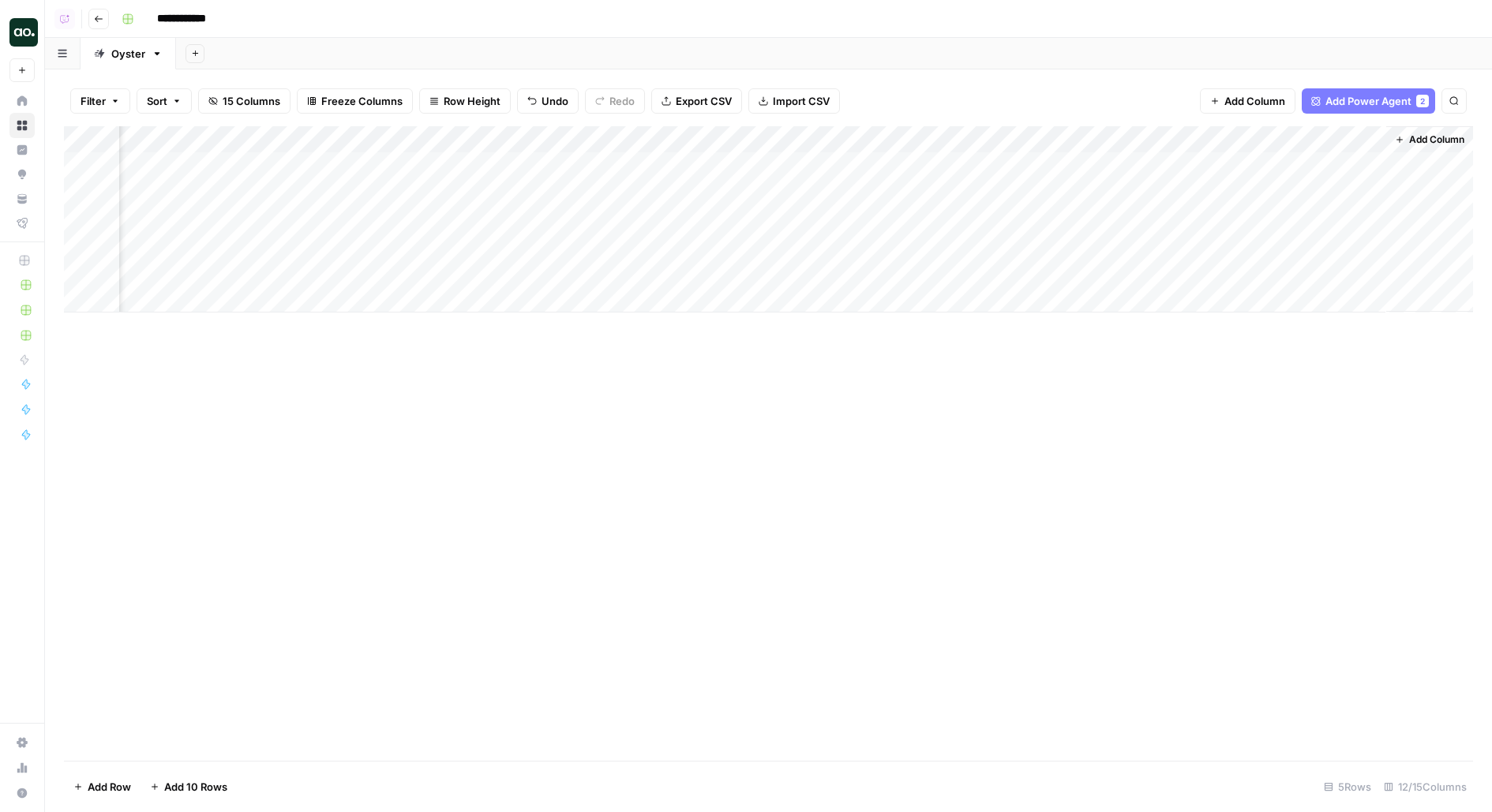
scroll to position [0, 842]
click at [1056, 172] on div "Add Column" at bounding box center [768, 219] width 1408 height 186
click at [729, 166] on div "Add Column" at bounding box center [768, 219] width 1408 height 186
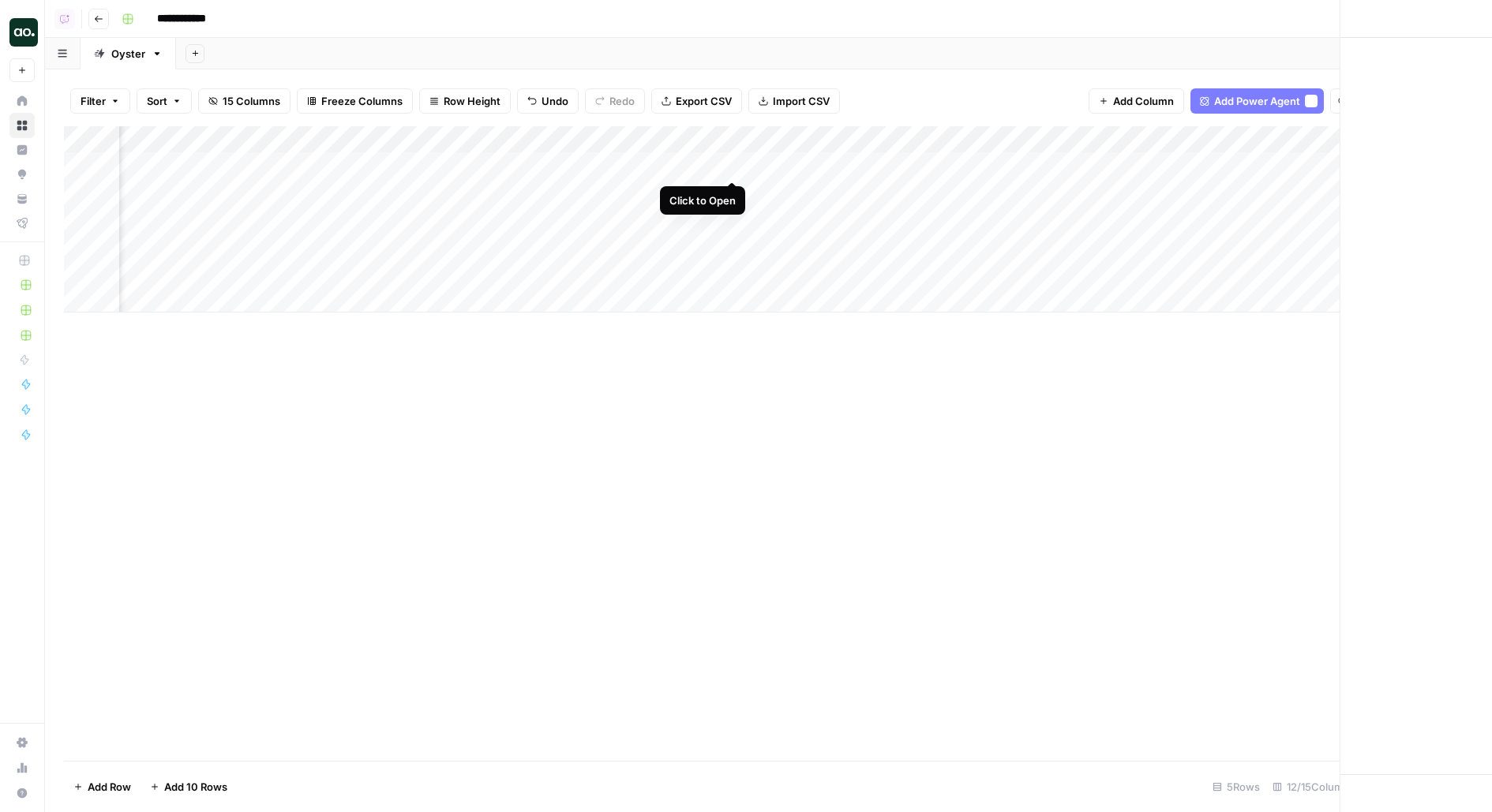
scroll to position [0, 840]
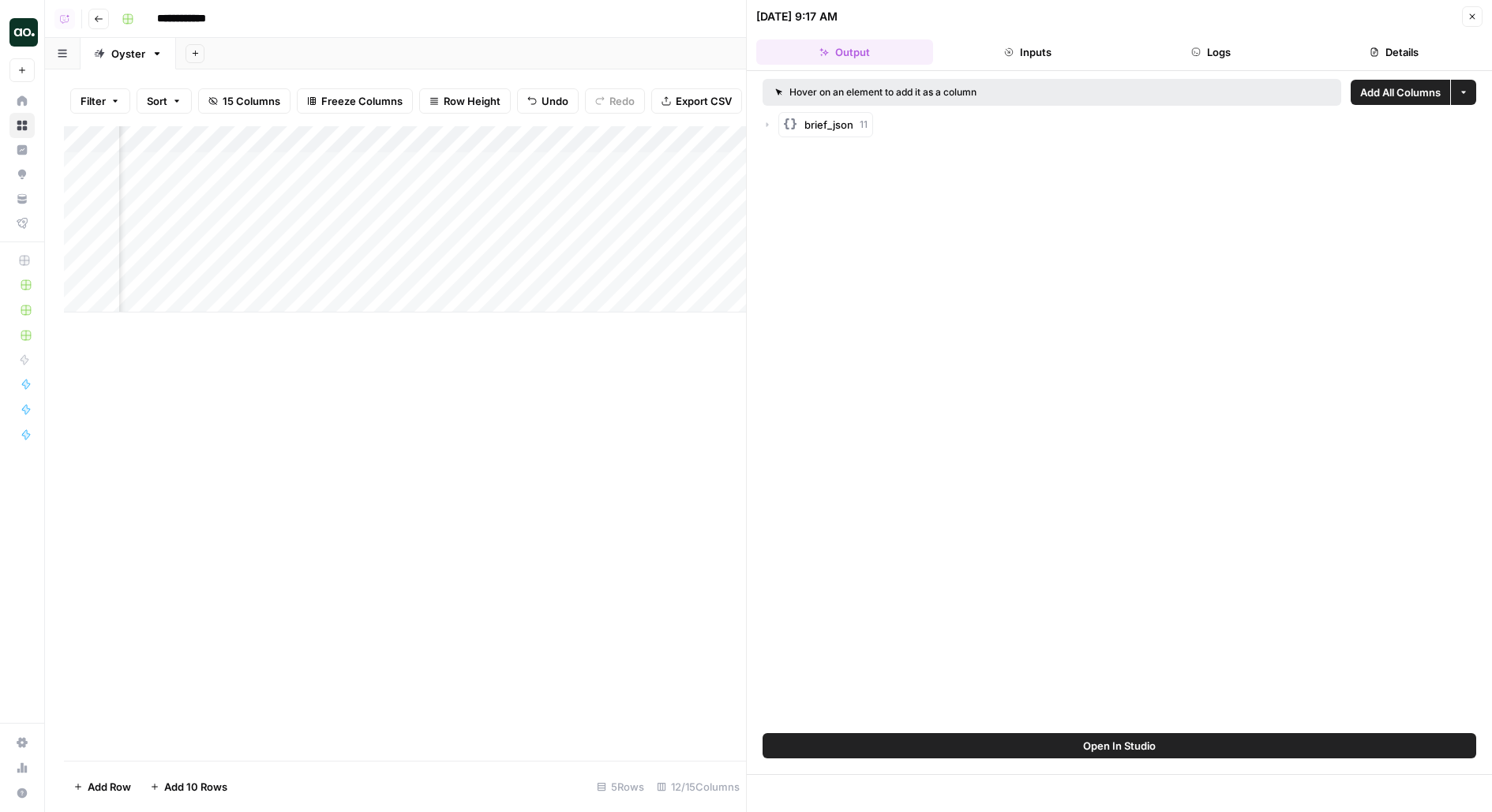
click at [768, 125] on icon "button" at bounding box center [767, 125] width 10 height 10
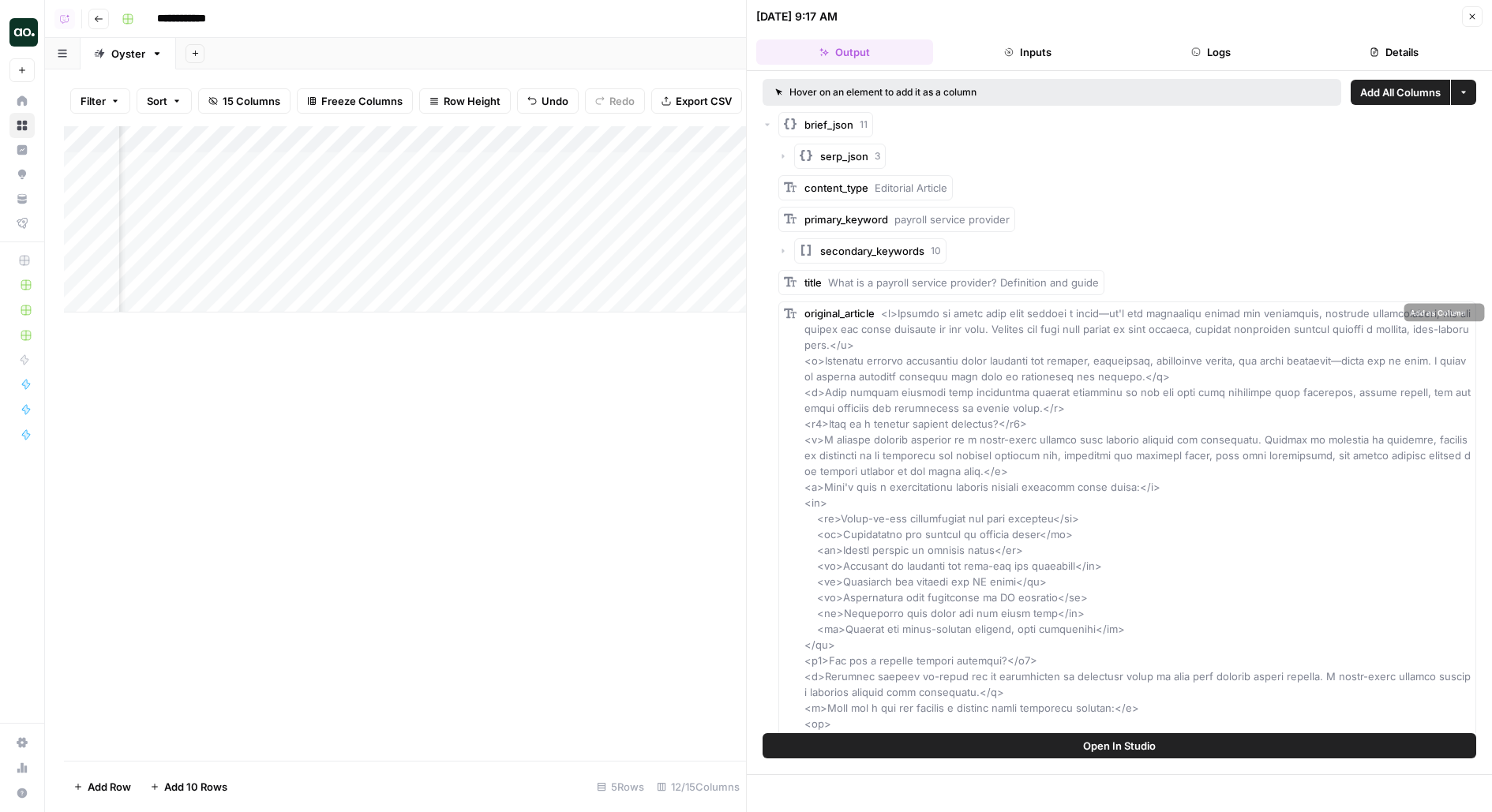
click at [901, 745] on button "Open In Studio" at bounding box center [1119, 746] width 713 height 25
click at [450, 166] on div "Add Column" at bounding box center [404, 219] width 682 height 186
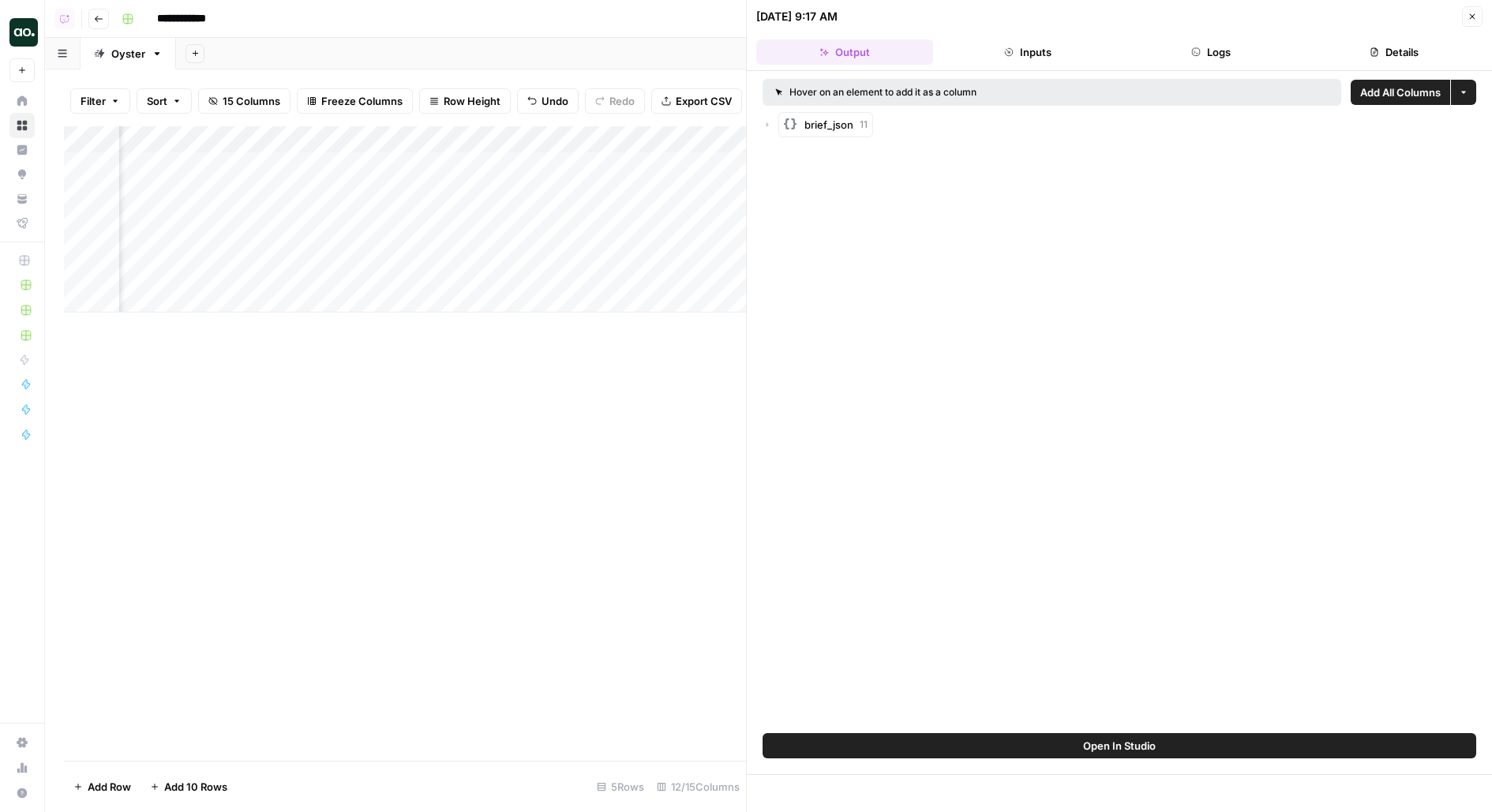
click at [764, 120] on icon "button" at bounding box center [767, 125] width 10 height 10
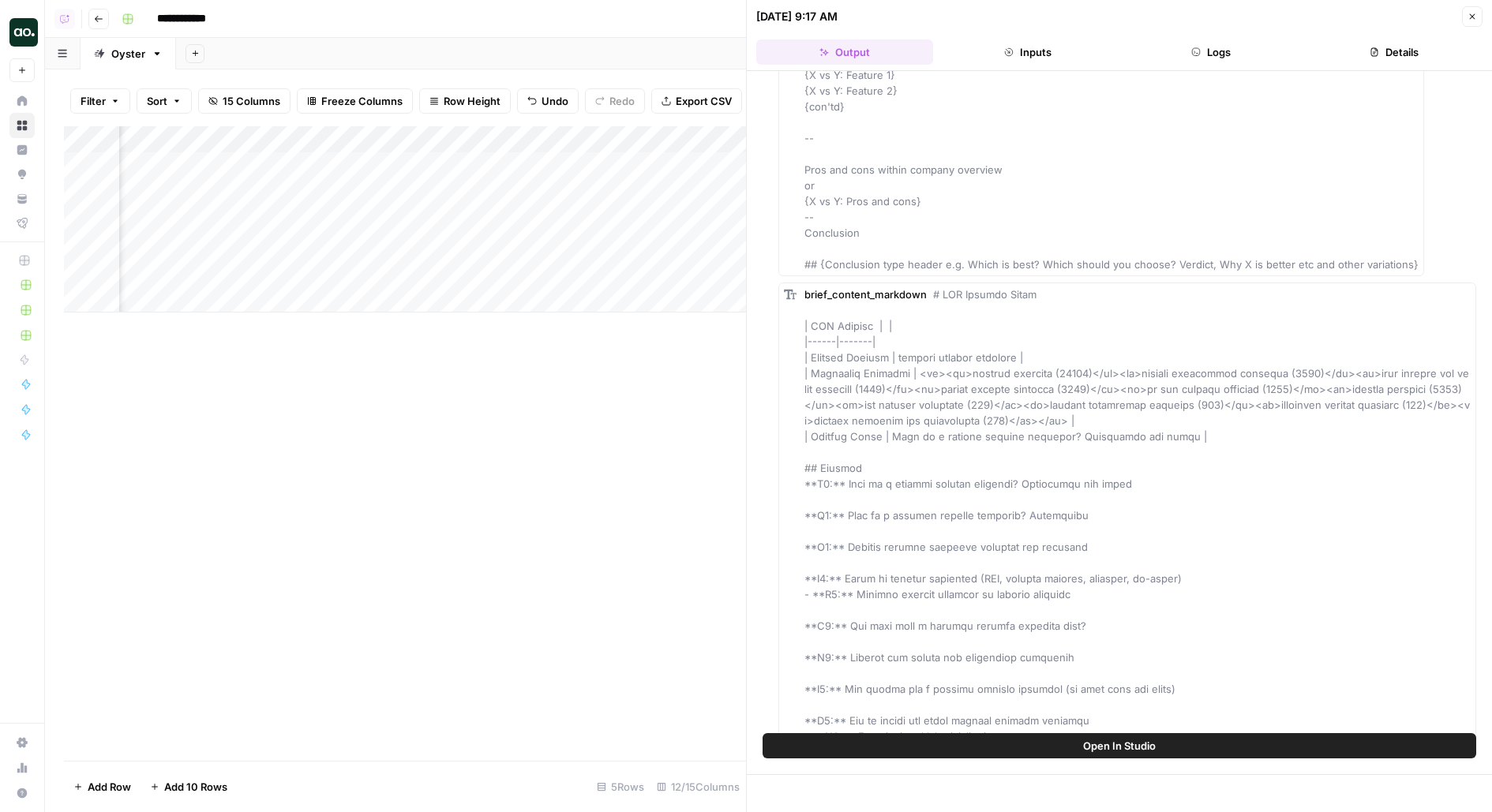
scroll to position [3110, 0]
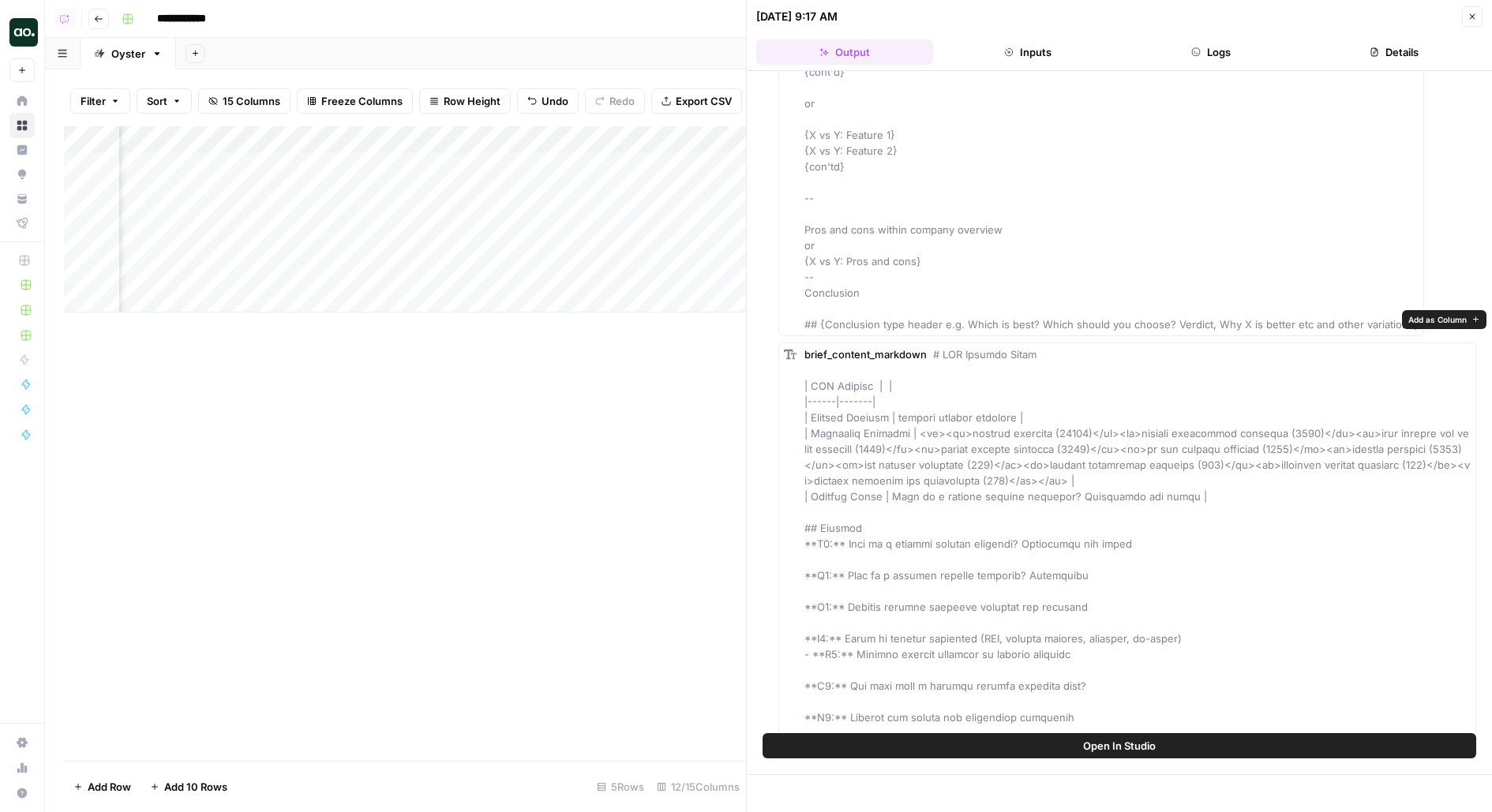
click at [1426, 319] on span "Add as Column" at bounding box center [1436, 320] width 58 height 13
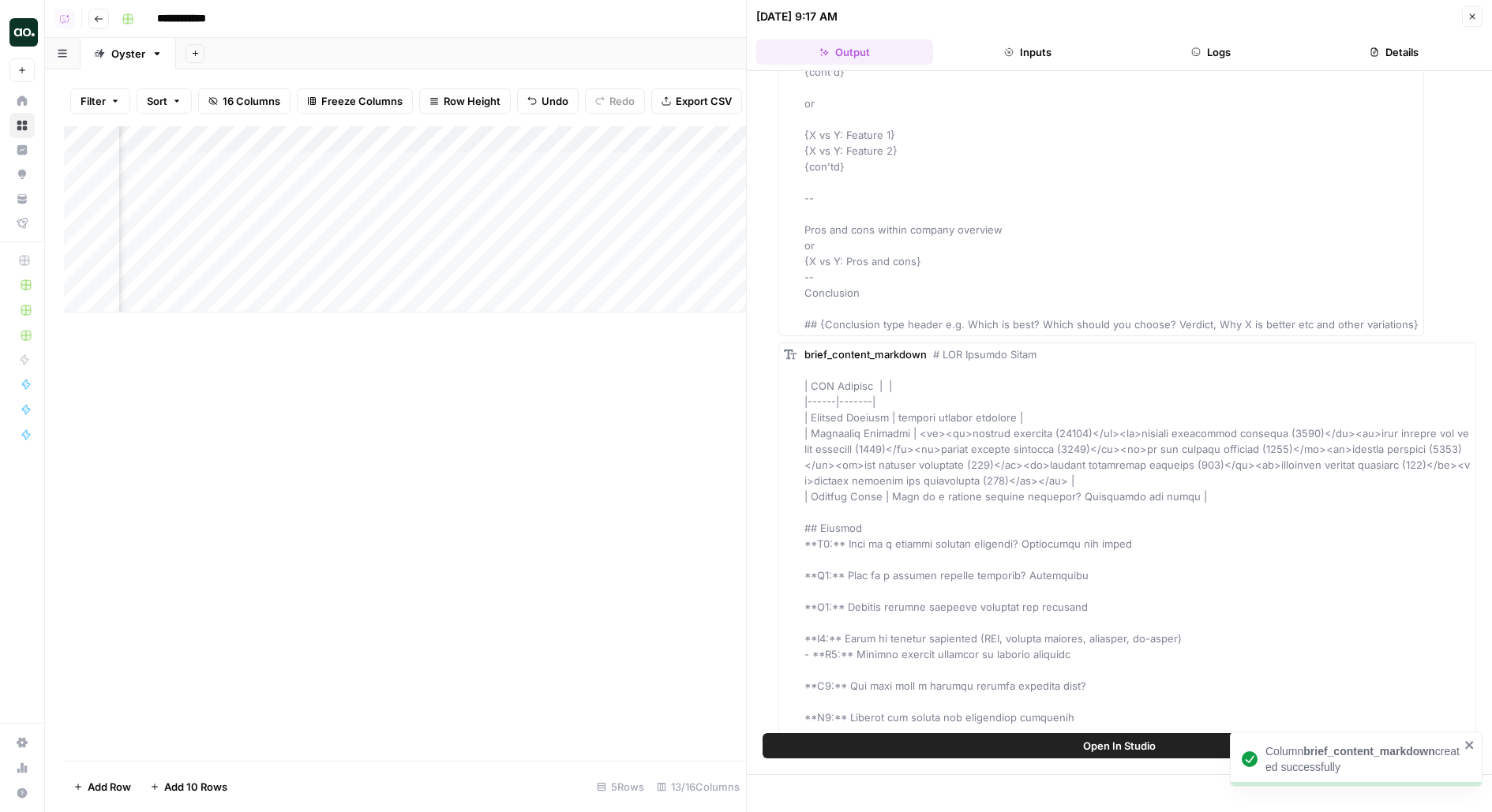
click at [1473, 15] on icon "button" at bounding box center [1472, 17] width 5 height 5
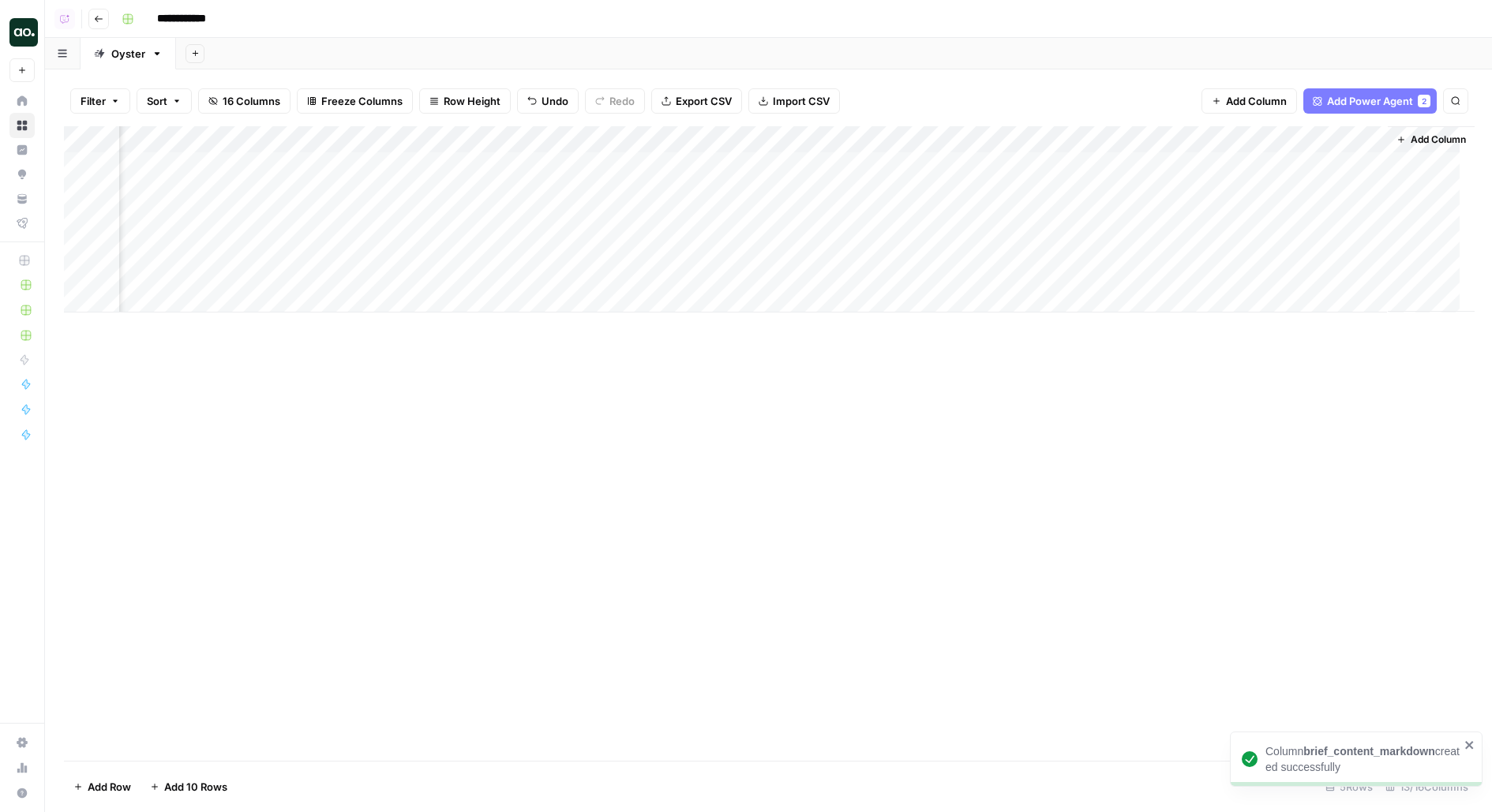
scroll to position [0, 965]
click at [1010, 144] on div "Add Column" at bounding box center [768, 219] width 1408 height 186
click at [963, 347] on span "Remove Column" at bounding box center [1029, 352] width 138 height 16
click at [701, 201] on button "Delete" at bounding box center [689, 192] width 53 height 29
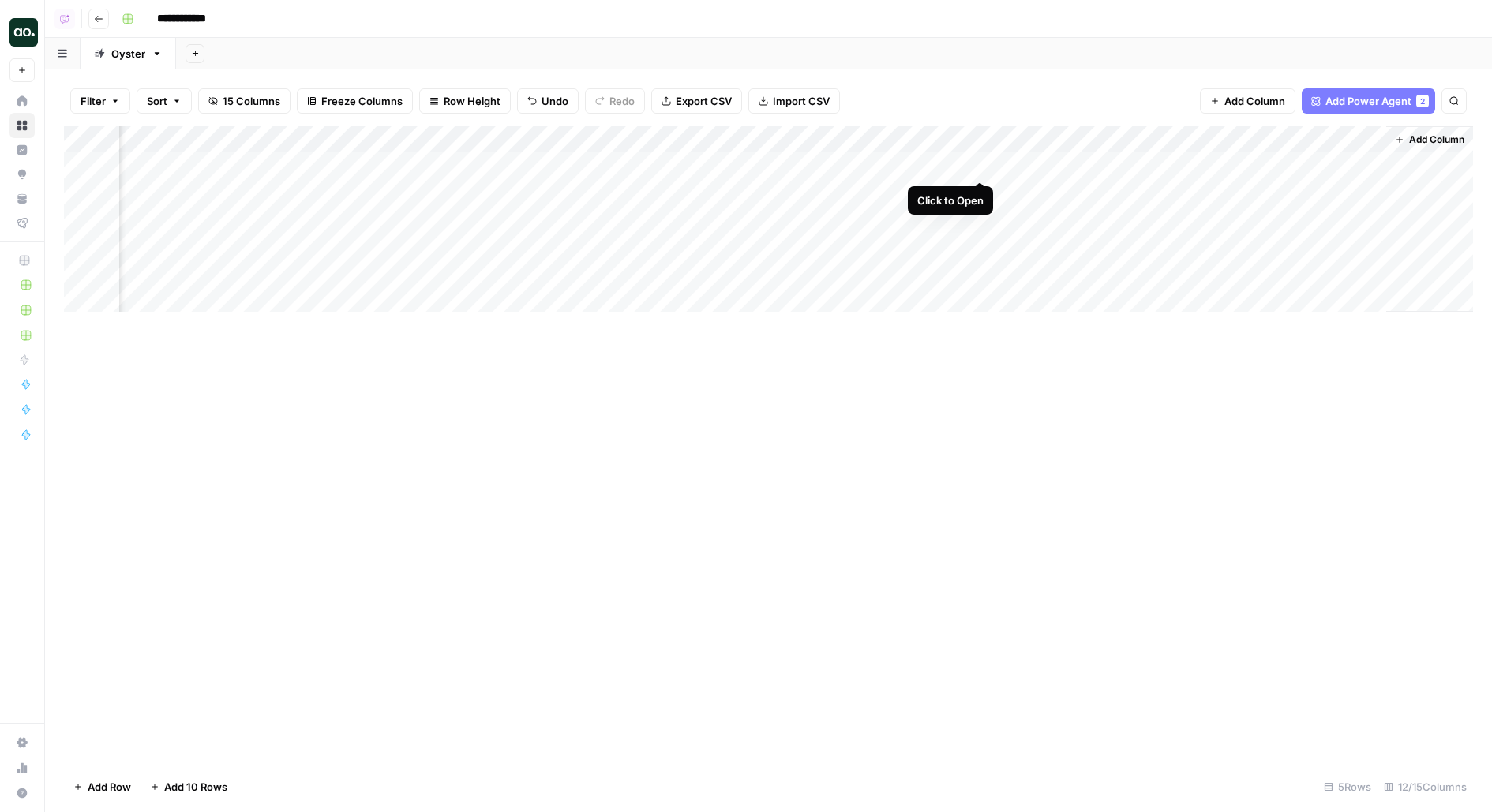
click at [945, 144] on div "Add Column" at bounding box center [768, 219] width 1408 height 186
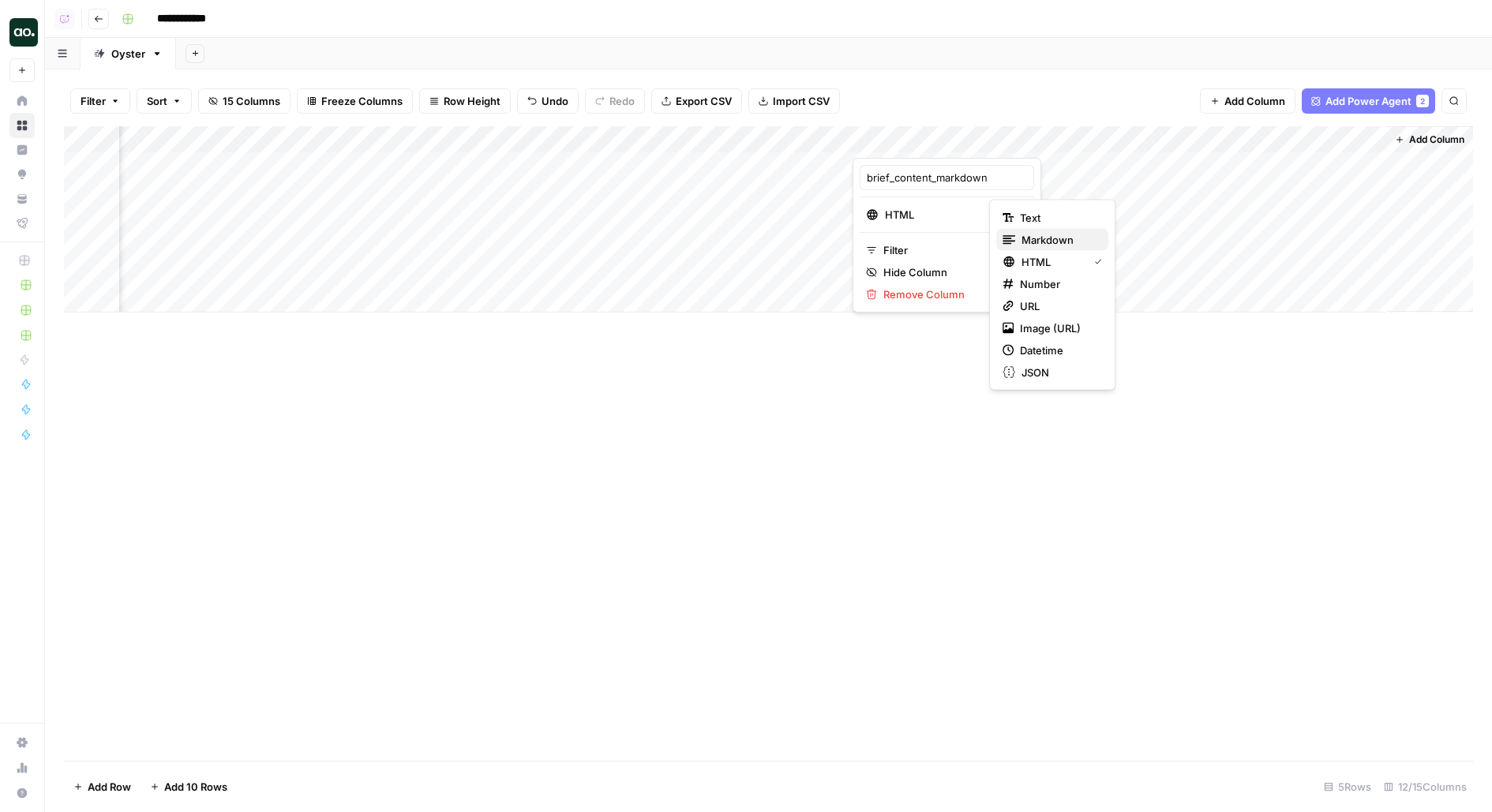
click at [1038, 240] on span "Markdown" at bounding box center [1058, 240] width 75 height 16
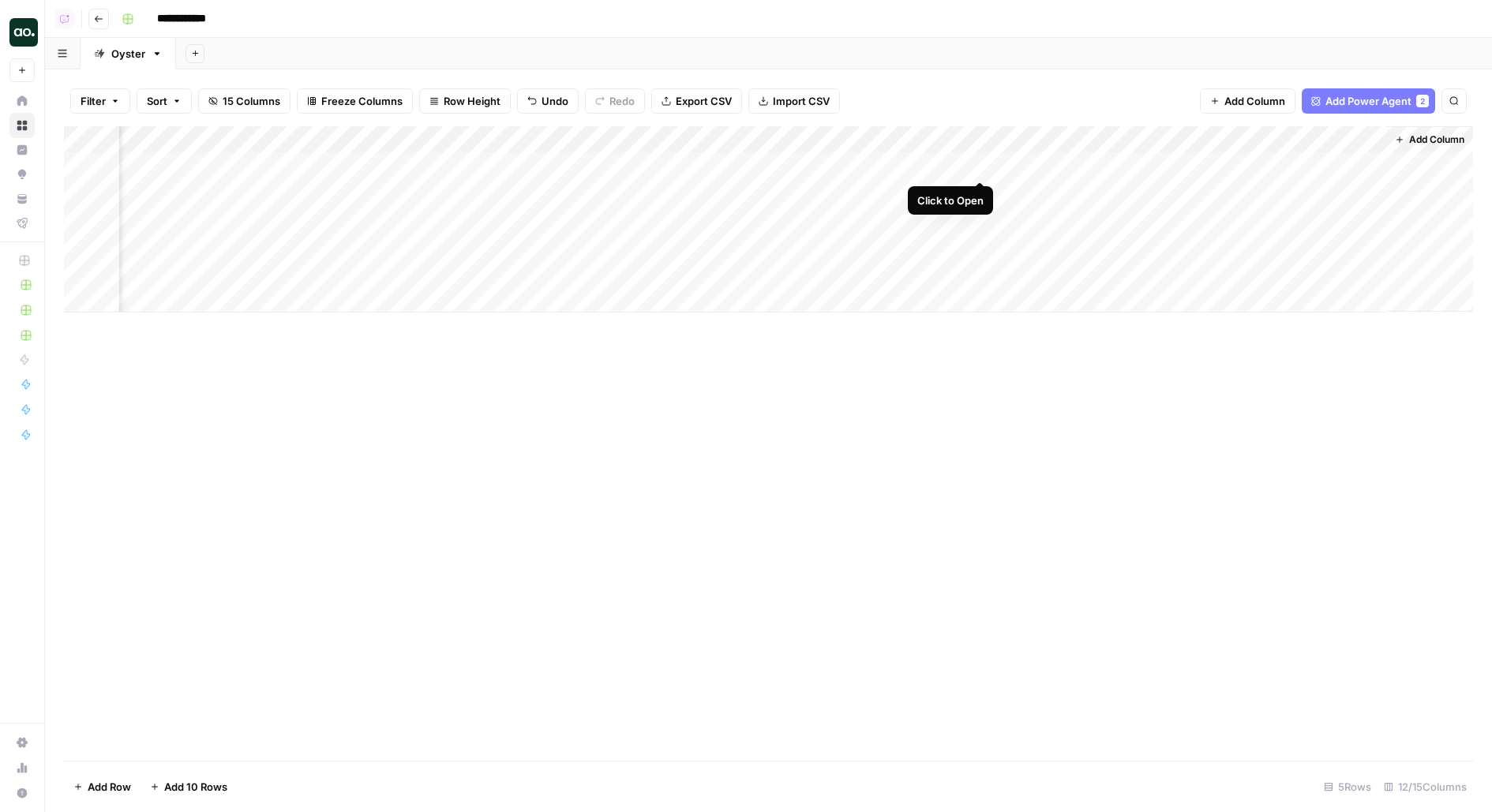
click at [976, 166] on div "Add Column" at bounding box center [768, 219] width 1408 height 186
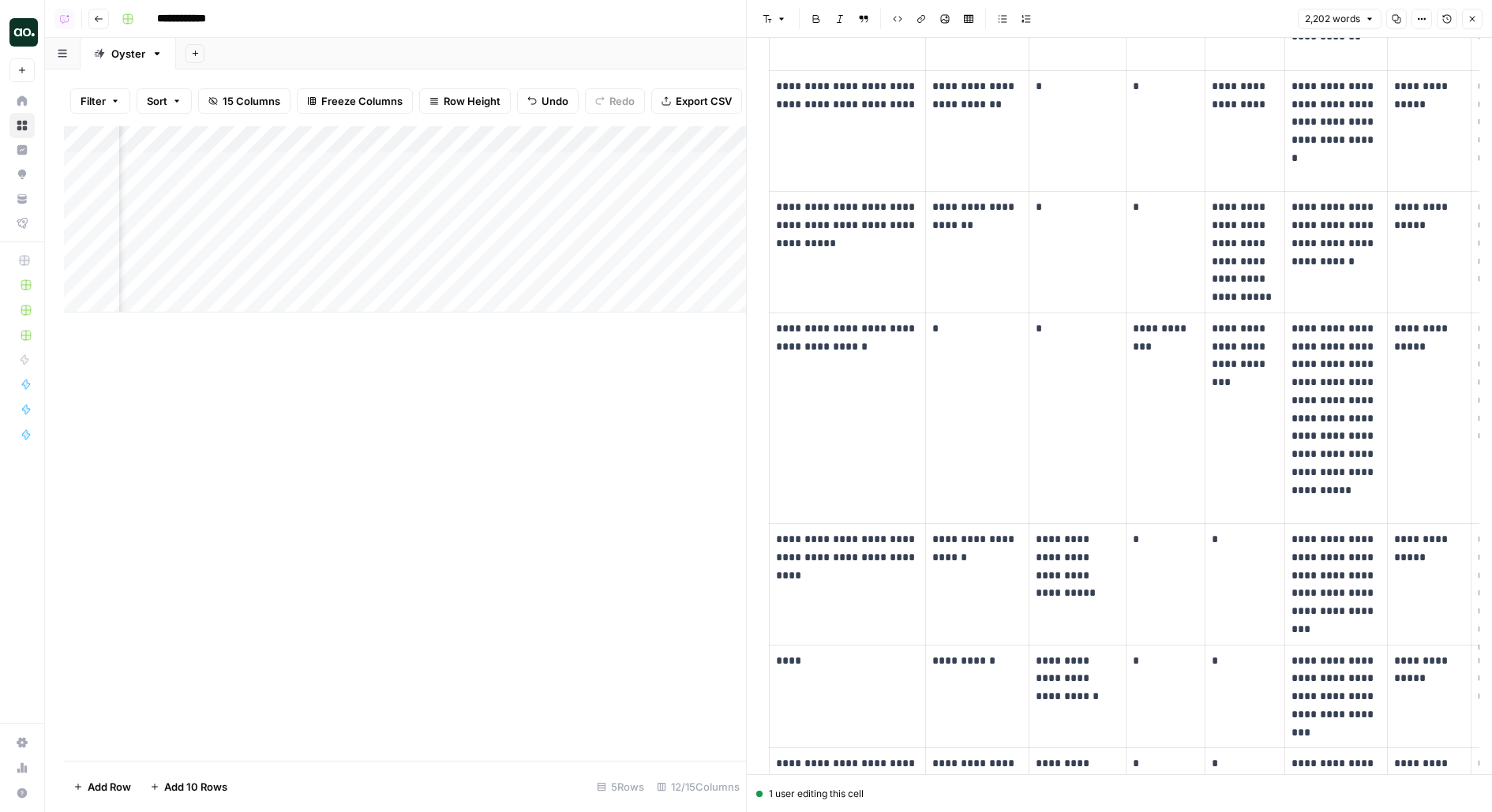
scroll to position [2688, 0]
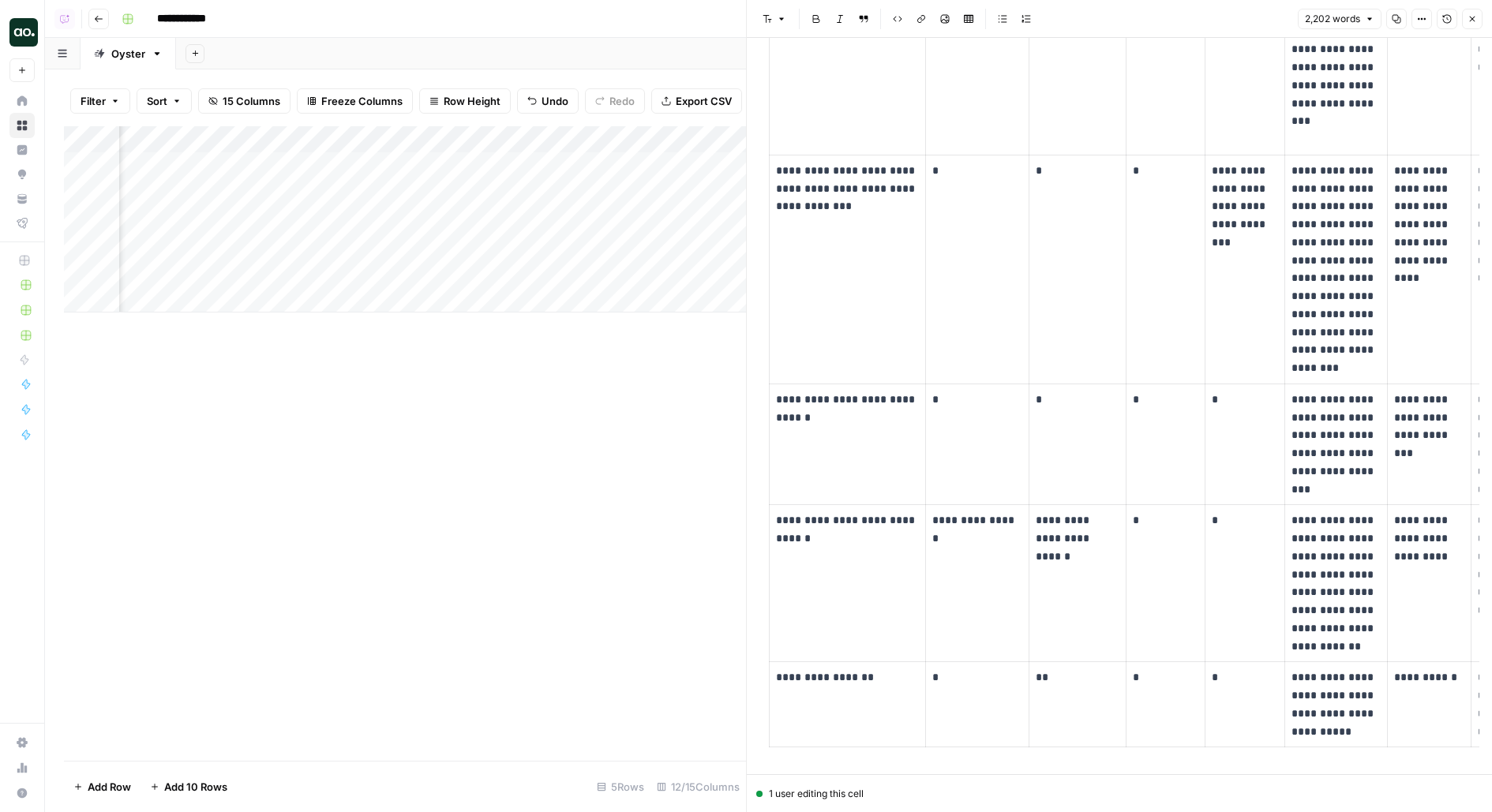
click at [1478, 23] on button "Close" at bounding box center [1471, 19] width 21 height 21
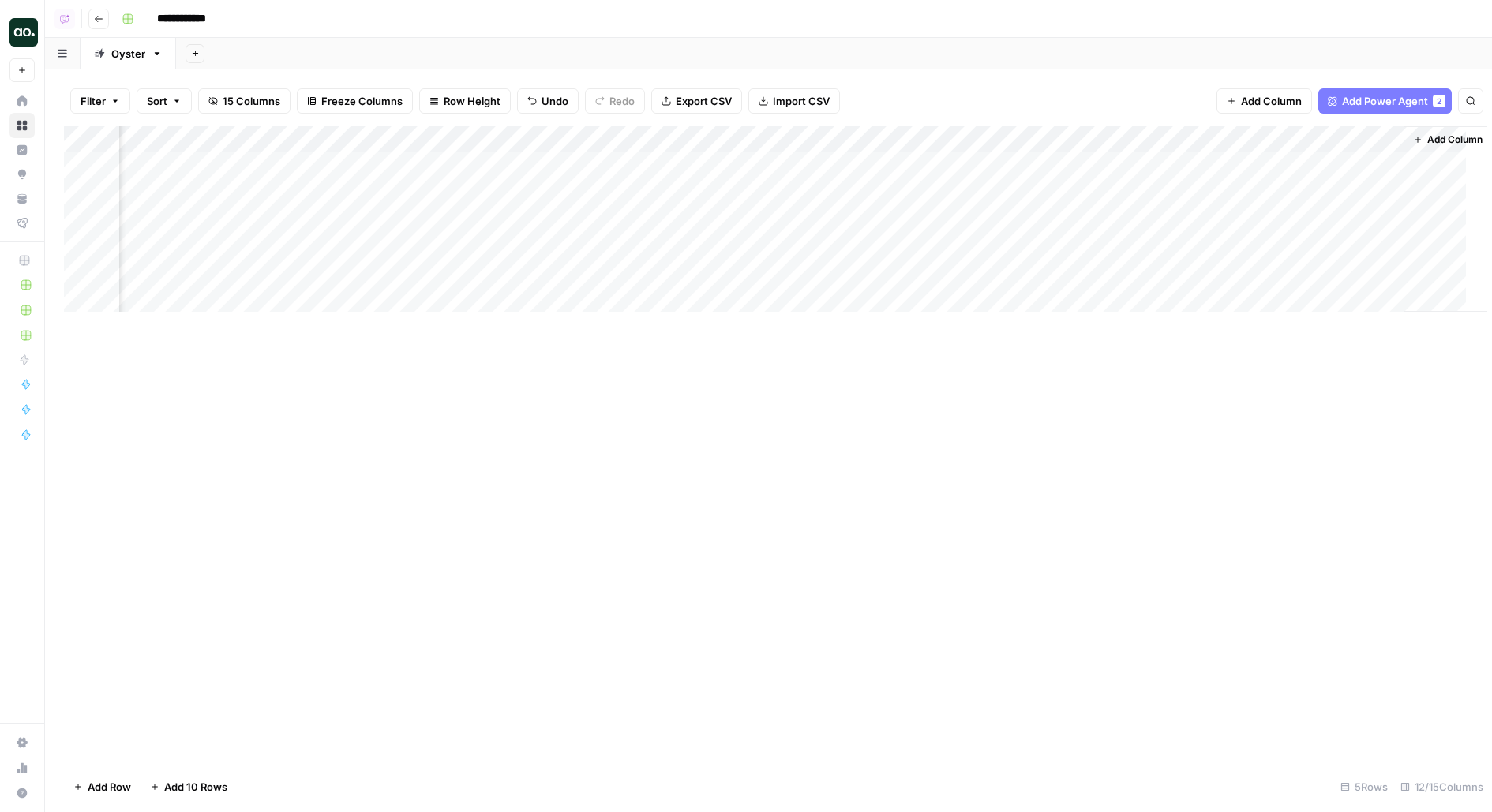
scroll to position [0, 756]
click at [1272, 121] on div "Filter Sort 15 Columns Freeze Columns Row Height Undo Redo Export CSV Import CS…" at bounding box center [768, 101] width 1408 height 50
click at [1291, 137] on div "Add Column" at bounding box center [768, 219] width 1408 height 186
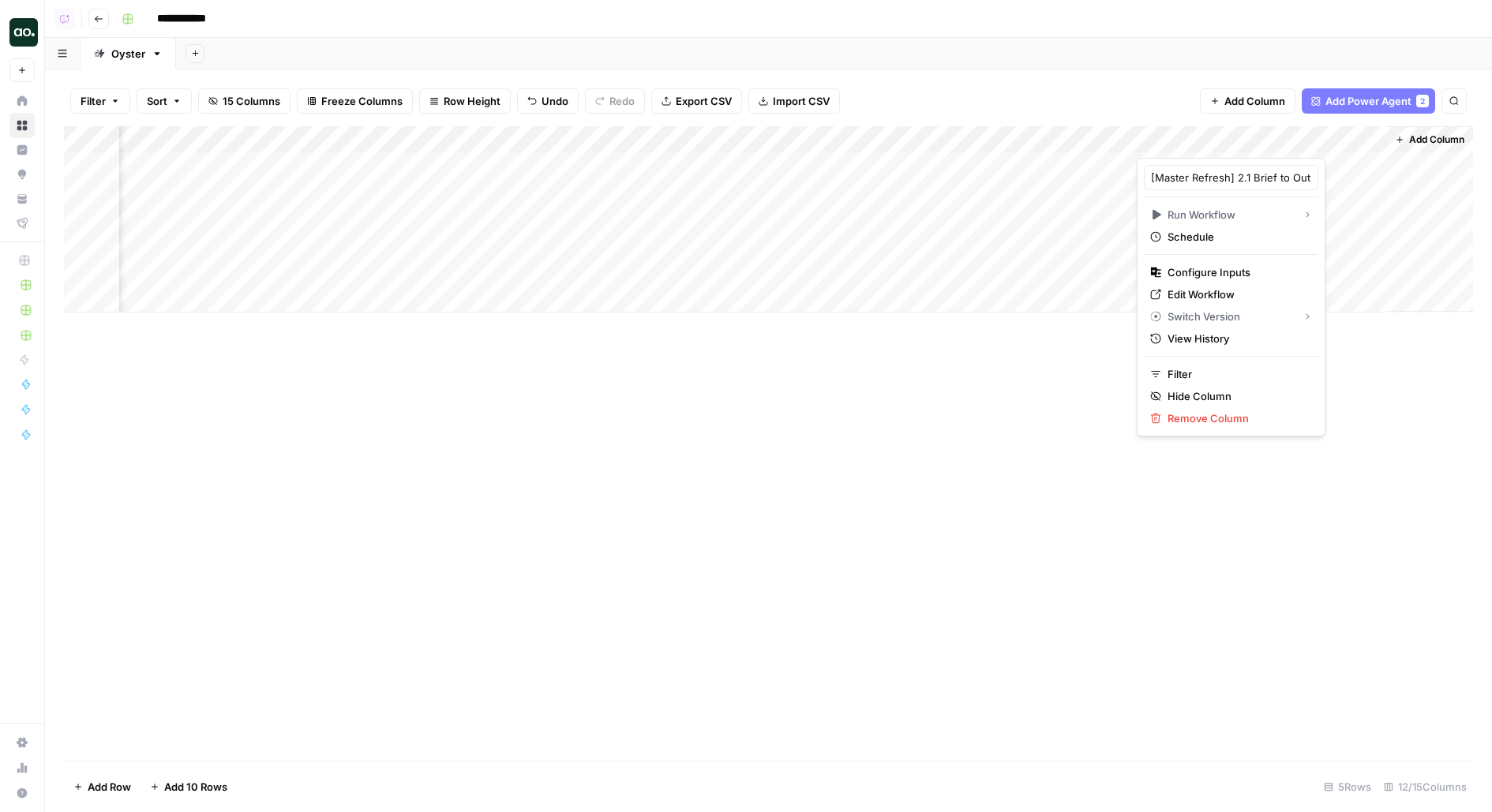
click at [1200, 259] on div "[Master Refresh] 2.1 Brief to Outline Run Workflow Schedule Configure Inputs Ed…" at bounding box center [1231, 297] width 189 height 278
click at [1213, 269] on span "Configure Inputs" at bounding box center [1236, 272] width 138 height 16
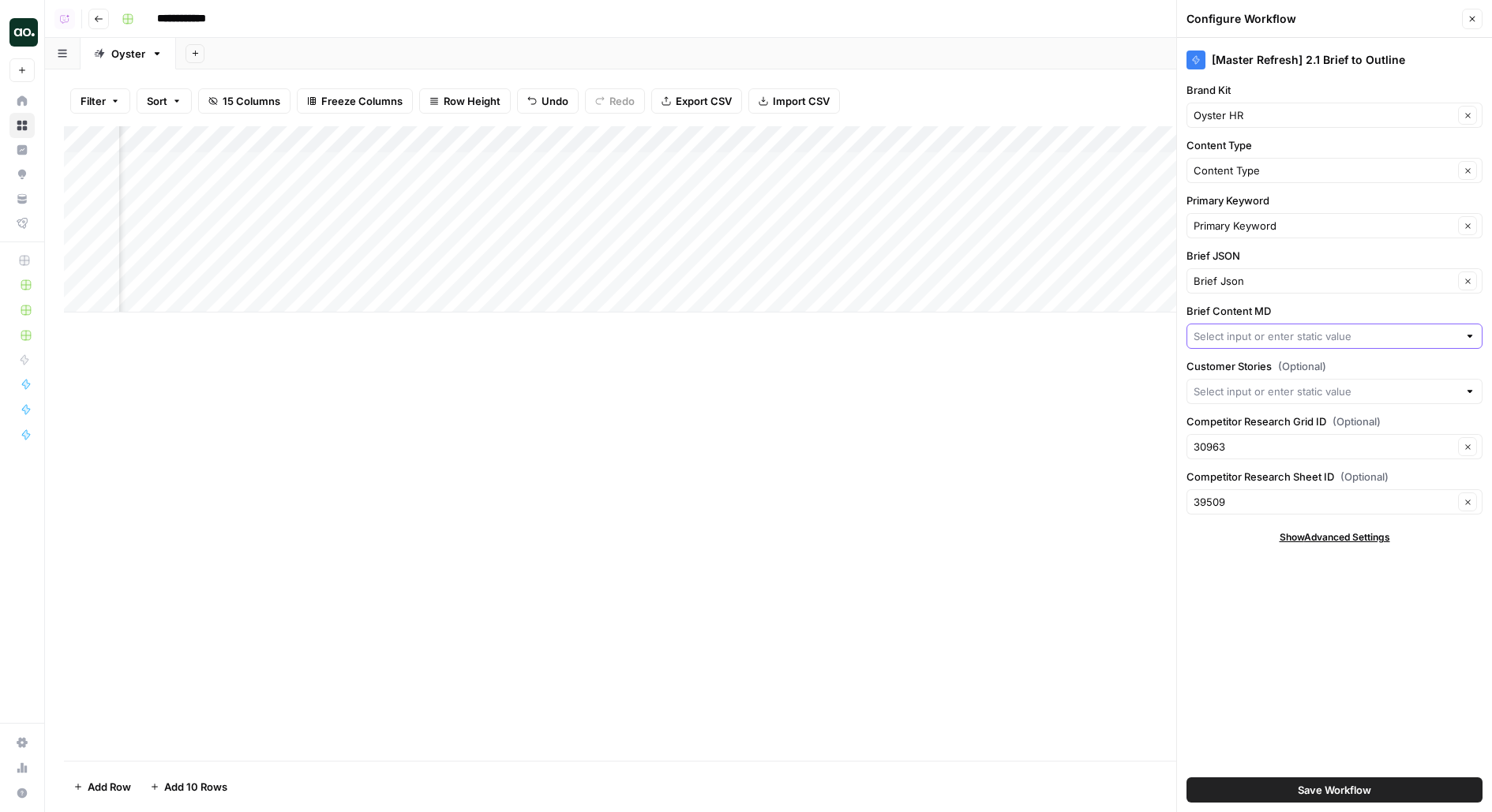
click at [1240, 329] on input "Brief Content MD" at bounding box center [1325, 337] width 264 height 16
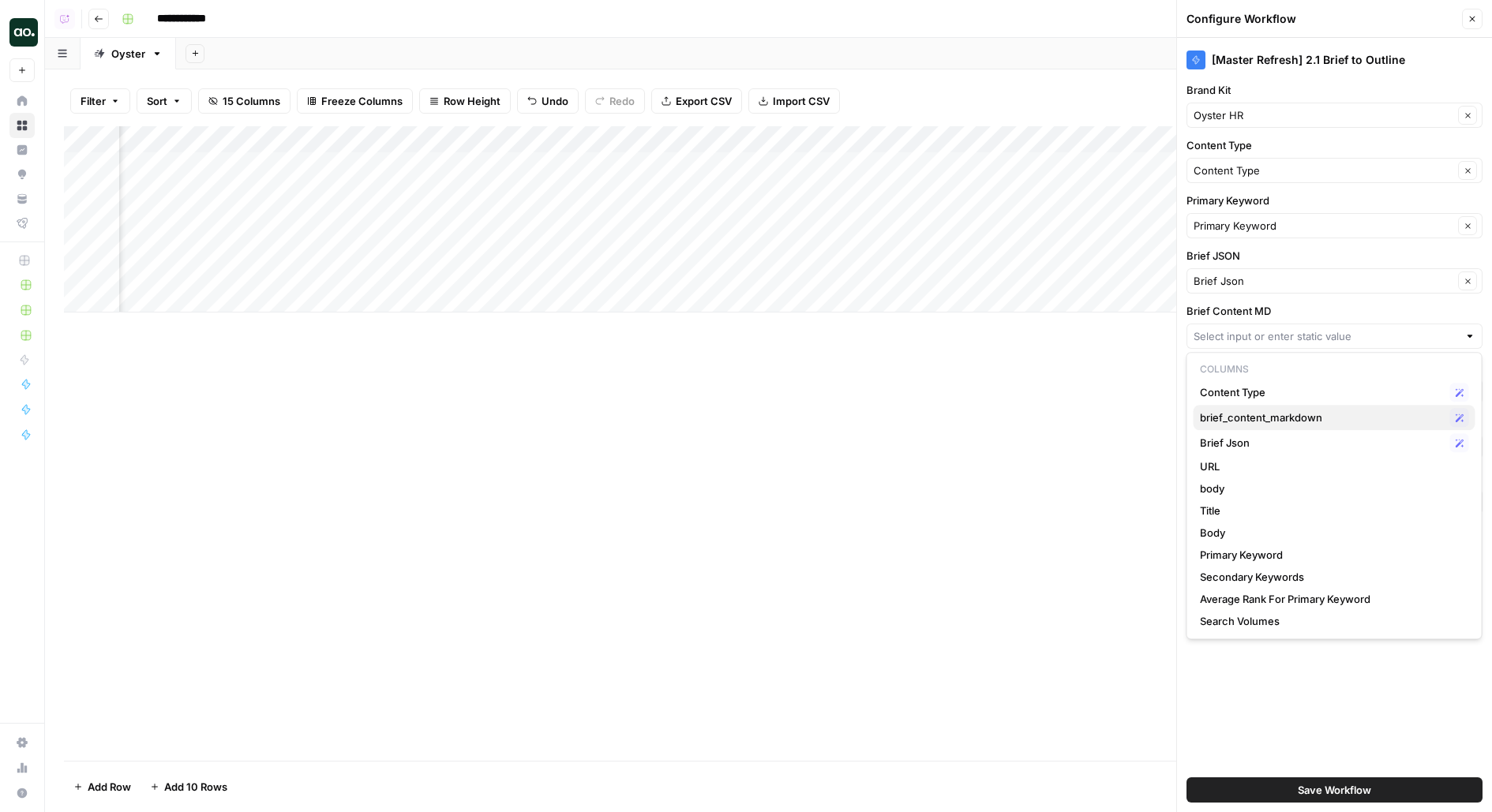
click at [1233, 422] on span "brief_content_markdown" at bounding box center [1321, 418] width 243 height 16
type input "brief_content_markdown"
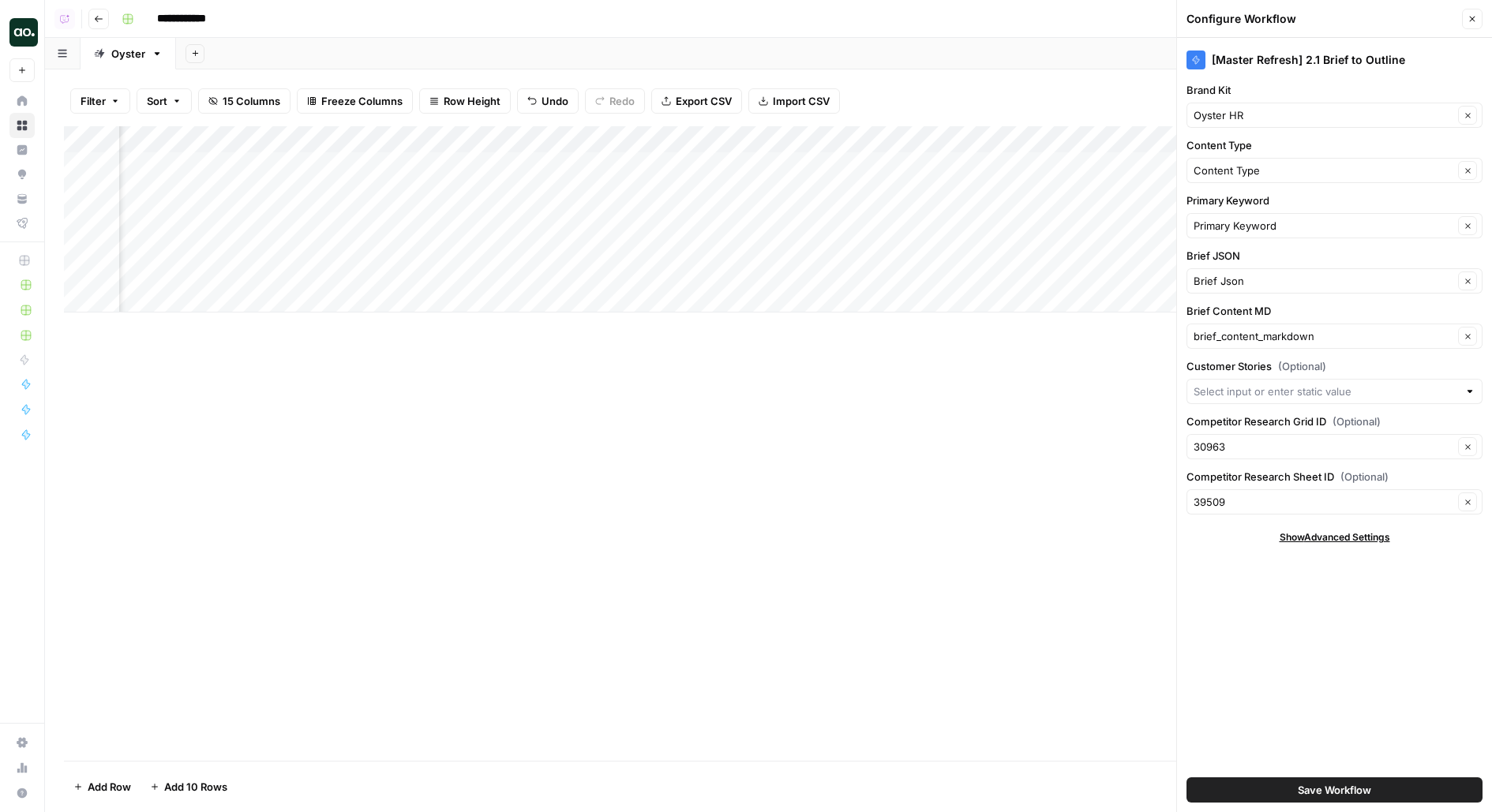
click at [1250, 793] on button "Save Workflow" at bounding box center [1334, 790] width 296 height 25
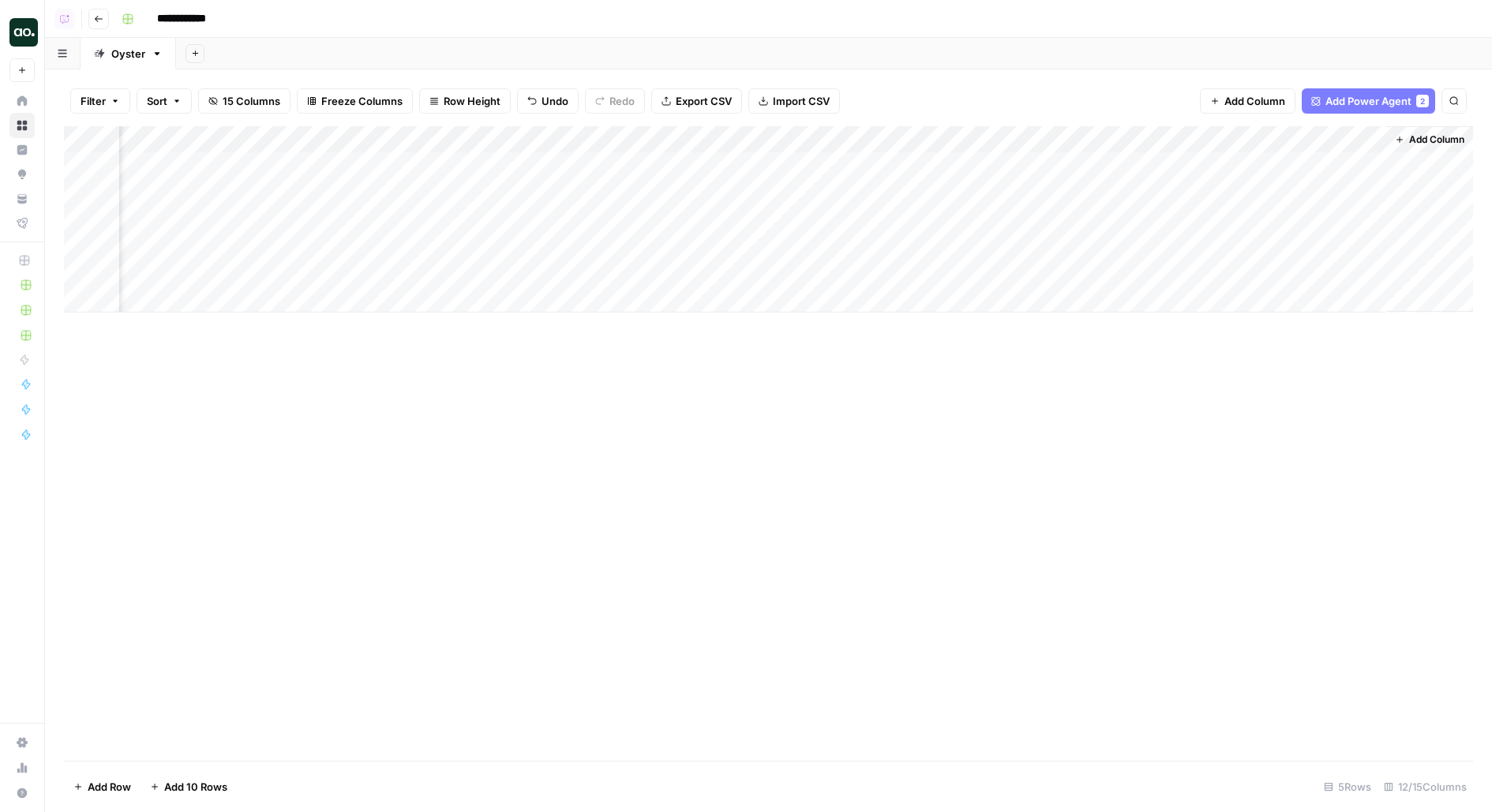
click at [1206, 167] on div "Add Column" at bounding box center [768, 219] width 1408 height 186
click at [1205, 191] on div "Add Column" at bounding box center [768, 219] width 1408 height 186
click at [808, 137] on div "Add Column" at bounding box center [768, 219] width 1408 height 186
click at [829, 297] on span "Remove Column" at bounding box center [862, 295] width 138 height 16
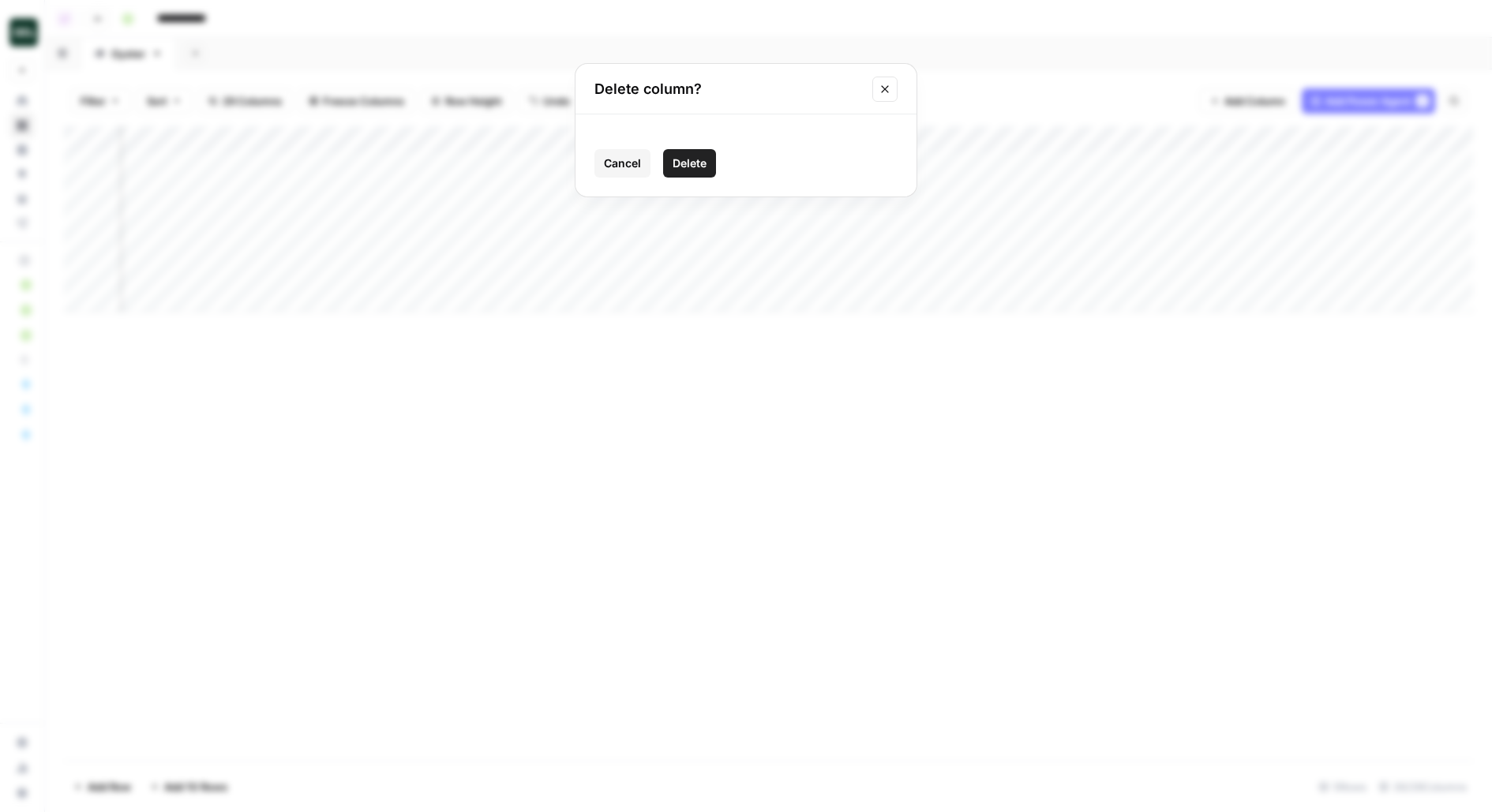
click at [707, 150] on button "Delete" at bounding box center [689, 163] width 53 height 29
click at [821, 148] on div "Add Column" at bounding box center [768, 219] width 1408 height 186
click at [811, 301] on button "Remove Column" at bounding box center [857, 294] width 174 height 22
click at [679, 162] on span "Delete" at bounding box center [690, 163] width 34 height 16
click at [853, 143] on div "Add Column" at bounding box center [768, 219] width 1408 height 186
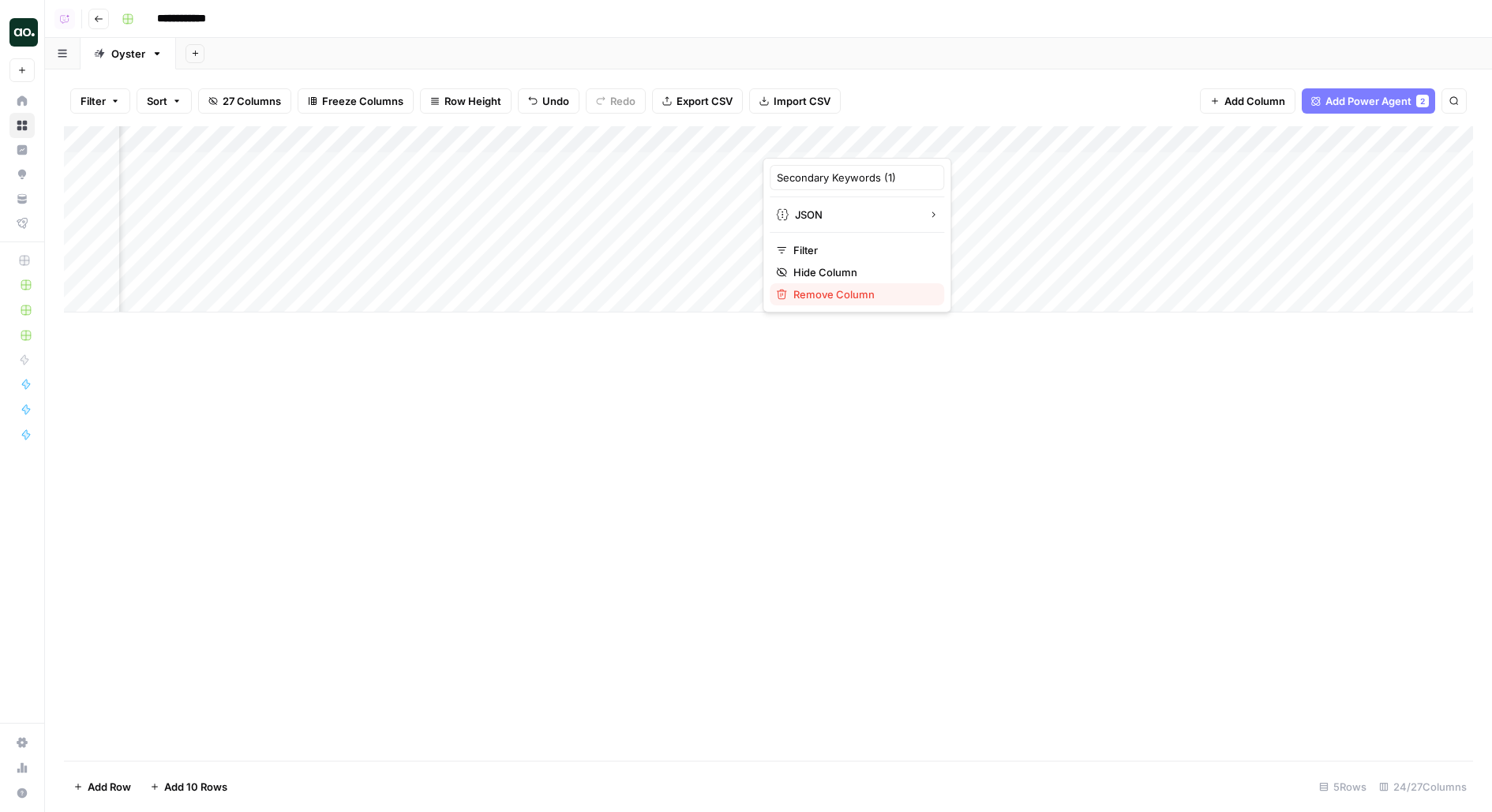
click at [852, 296] on span "Remove Column" at bounding box center [862, 295] width 138 height 16
click at [698, 153] on button "Delete" at bounding box center [689, 163] width 53 height 29
click at [847, 139] on div "Add Column" at bounding box center [768, 219] width 1408 height 186
click at [802, 297] on span "Remove Column" at bounding box center [862, 295] width 138 height 16
click at [693, 170] on span "Delete" at bounding box center [690, 163] width 34 height 16
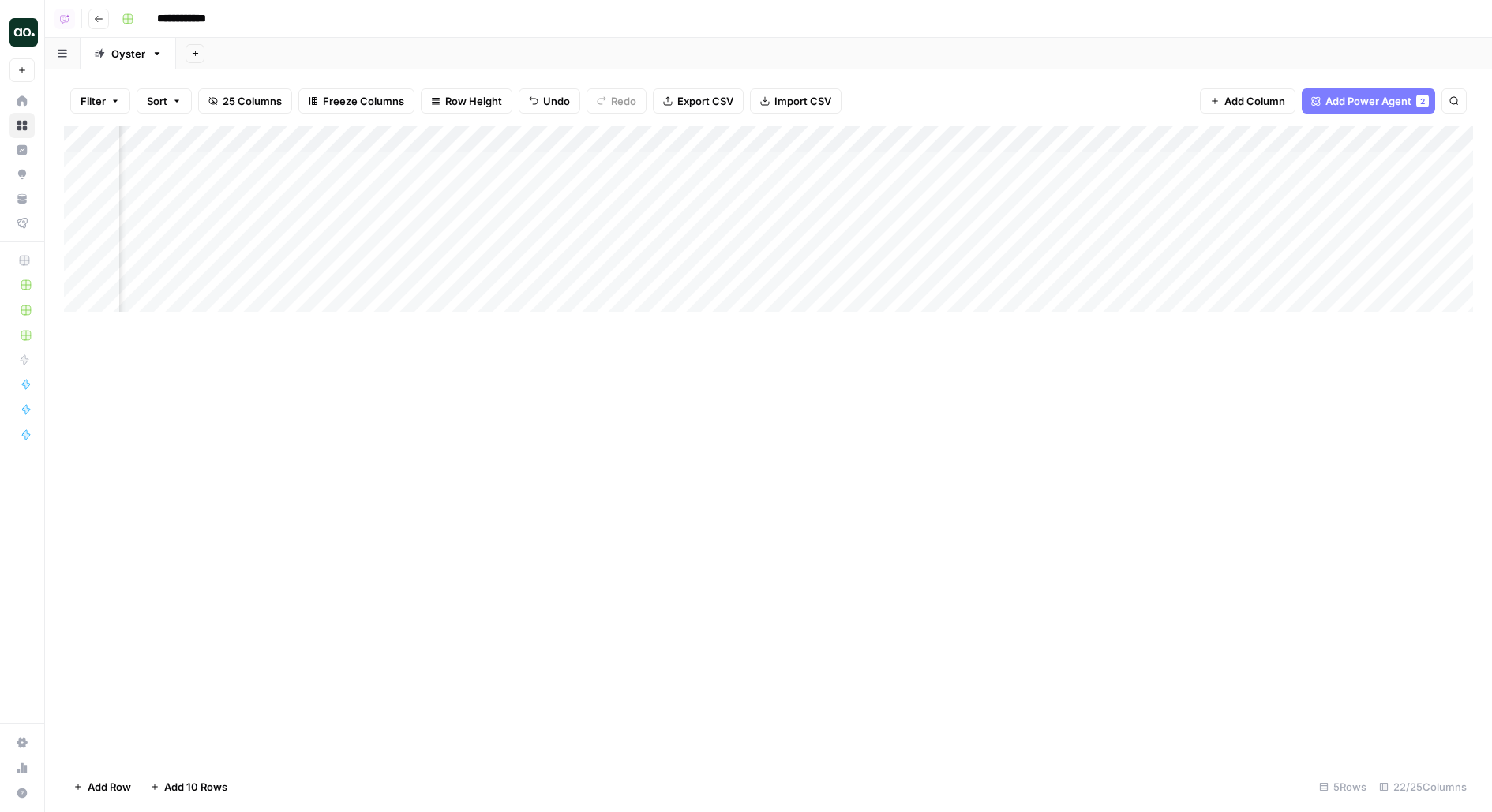
click at [861, 137] on div "Add Column" at bounding box center [768, 219] width 1408 height 186
click at [1000, 111] on div "Filter Sort 25 Columns Freeze Columns Row Height Undo Redo Export CSV Import CS…" at bounding box center [768, 101] width 1408 height 50
click at [835, 140] on div "Add Column" at bounding box center [768, 219] width 1408 height 186
click at [826, 288] on span "Remove Column" at bounding box center [862, 295] width 138 height 16
click at [704, 154] on button "Delete" at bounding box center [689, 163] width 53 height 29
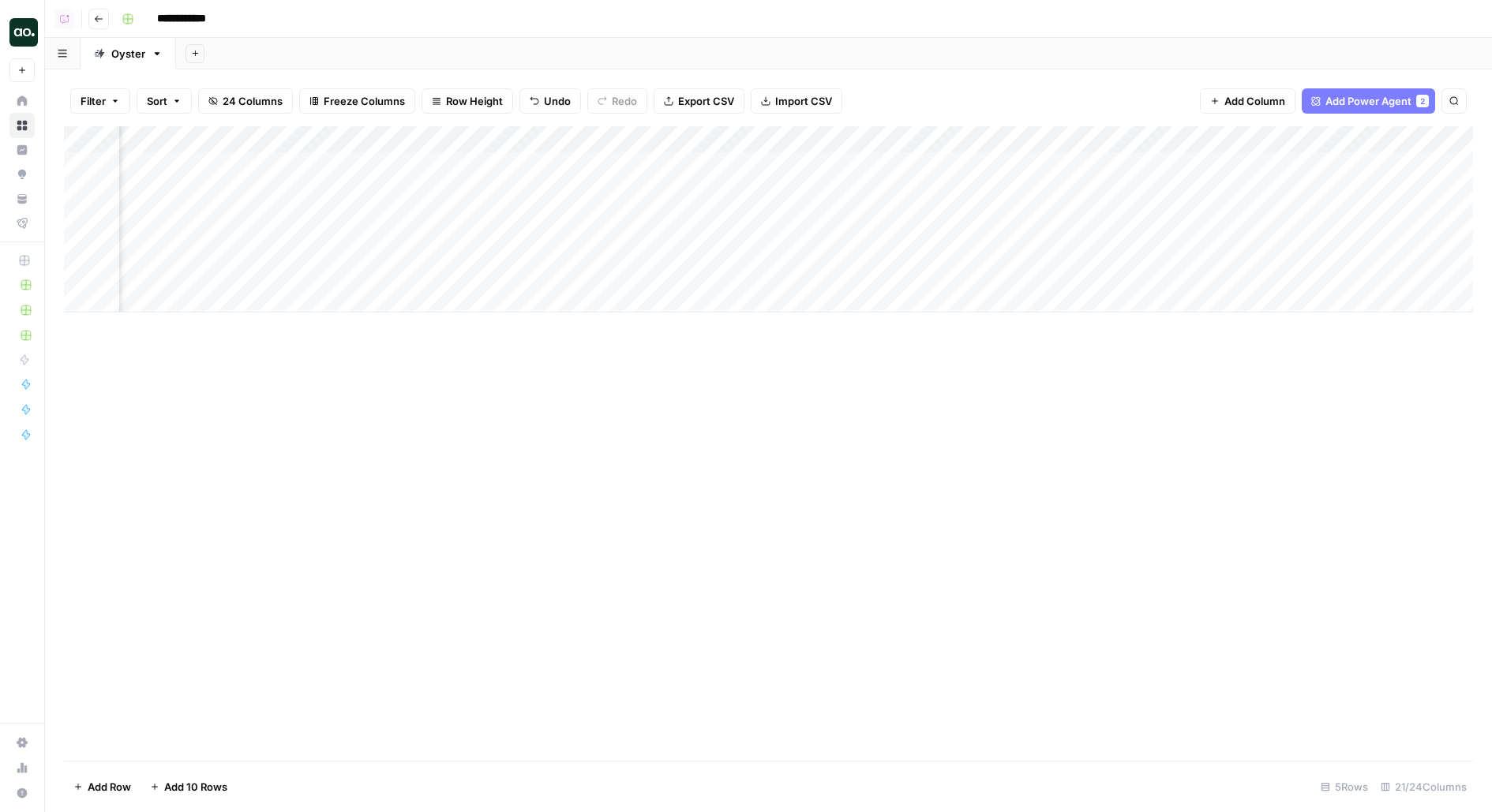
click at [816, 142] on div "Add Column" at bounding box center [768, 219] width 1408 height 186
click at [817, 290] on span "Remove Column" at bounding box center [862, 295] width 138 height 16
click at [699, 154] on button "Delete" at bounding box center [689, 163] width 53 height 29
click at [852, 142] on div "Add Column" at bounding box center [768, 219] width 1408 height 186
click at [823, 290] on span "Remove Column" at bounding box center [862, 295] width 138 height 16
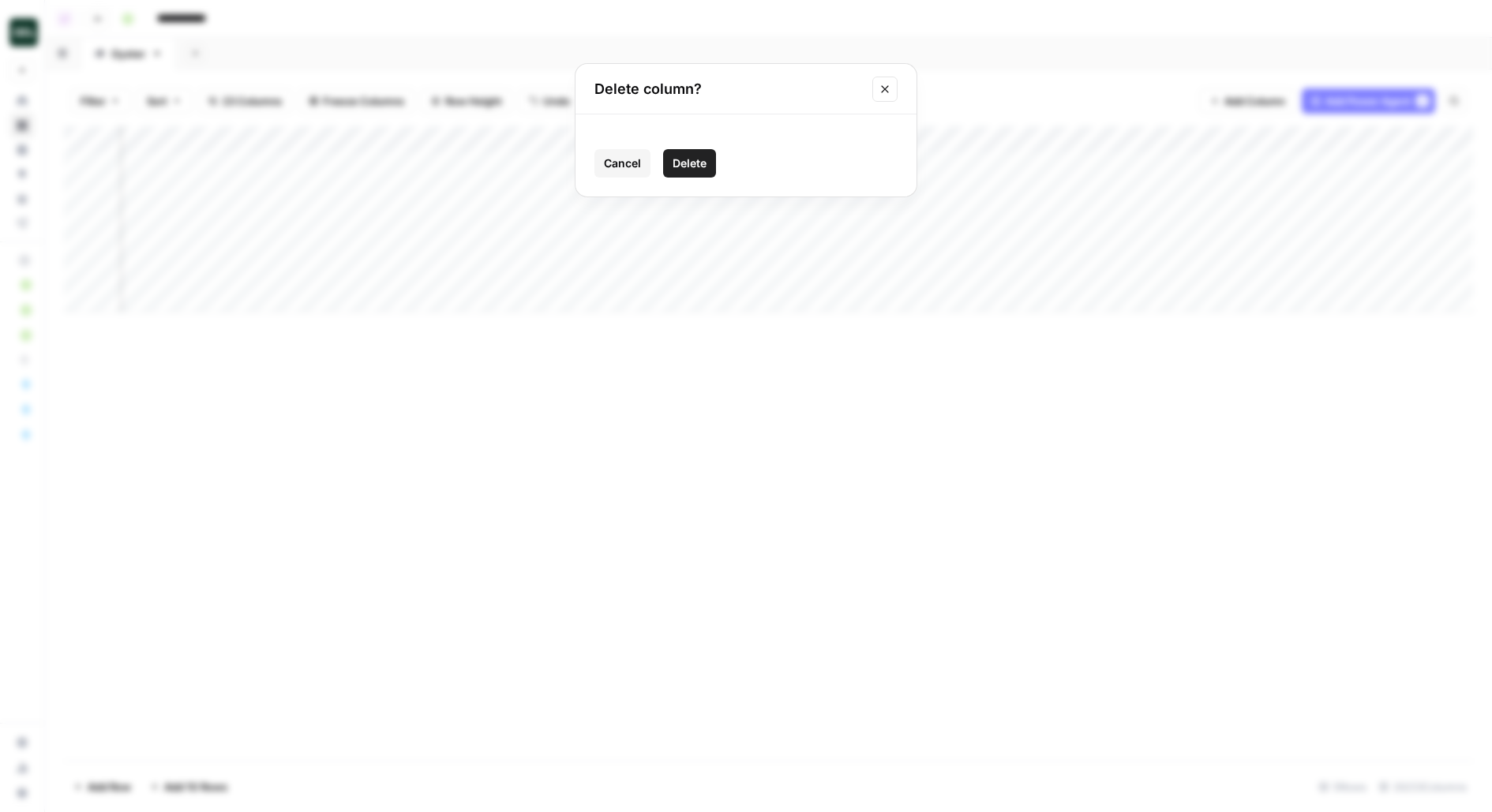
click at [702, 169] on span "Delete" at bounding box center [690, 163] width 34 height 16
click at [863, 144] on div "Add Column" at bounding box center [768, 219] width 1408 height 186
click at [839, 295] on span "Remove Column" at bounding box center [862, 295] width 138 height 16
click at [694, 163] on span "Delete" at bounding box center [690, 163] width 34 height 16
click at [793, 142] on div "Add Column" at bounding box center [768, 219] width 1408 height 186
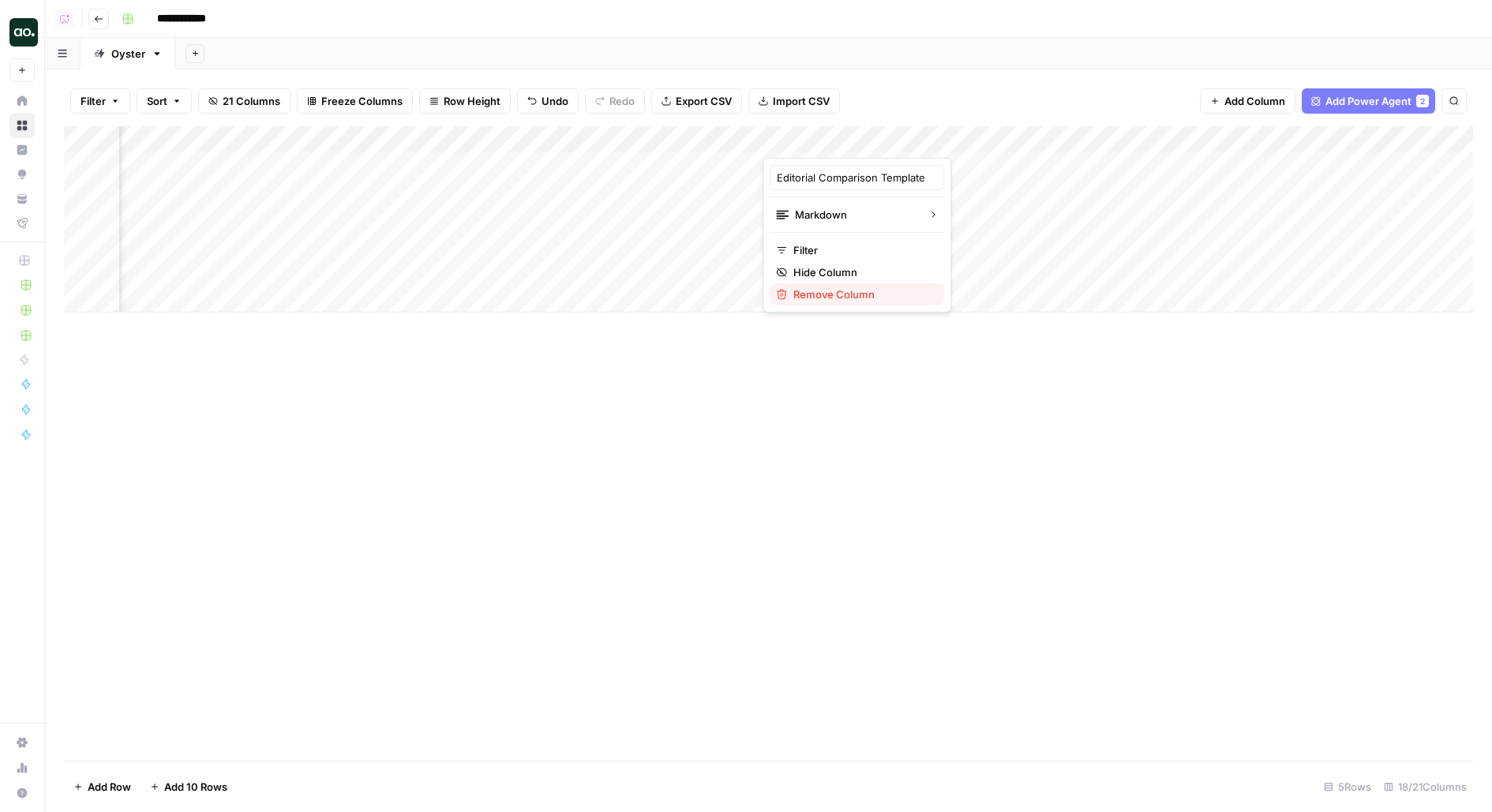
click at [781, 296] on icon "button" at bounding box center [781, 295] width 11 height 11
click at [693, 158] on span "Delete" at bounding box center [690, 163] width 34 height 16
click at [866, 146] on div "Add Column" at bounding box center [768, 219] width 1408 height 186
click at [991, 73] on div "Filter Sort 20 Columns Freeze Columns Row Height Undo Redo Export CSV Import CS…" at bounding box center [768, 440] width 1447 height 743
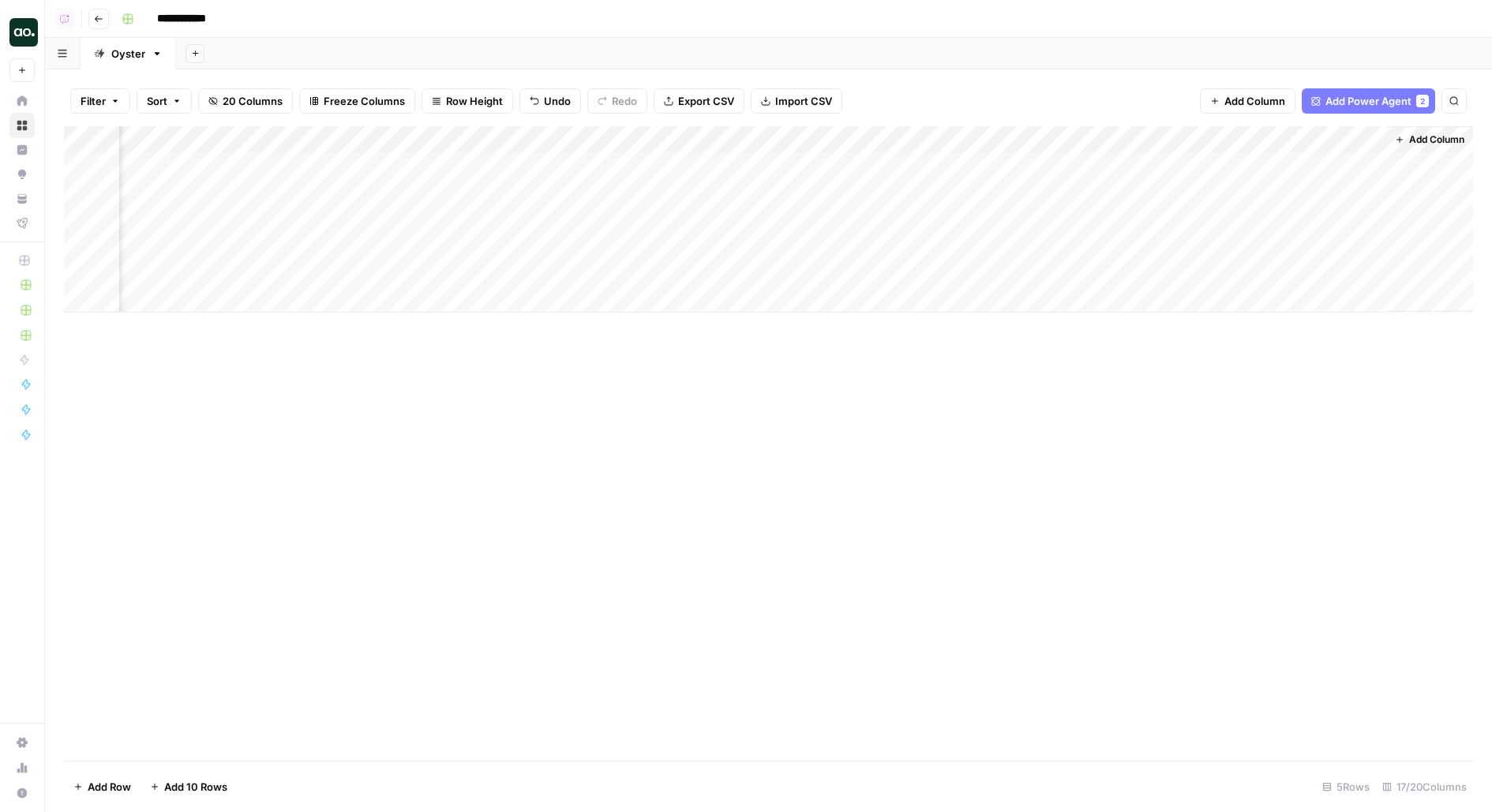
click at [1001, 131] on div "Add Column" at bounding box center [768, 219] width 1408 height 186
click at [1000, 294] on span "Remove Column" at bounding box center [1058, 295] width 138 height 16
click at [684, 161] on span "Delete" at bounding box center [690, 163] width 34 height 16
click at [1043, 135] on div "Add Column" at bounding box center [768, 219] width 1408 height 186
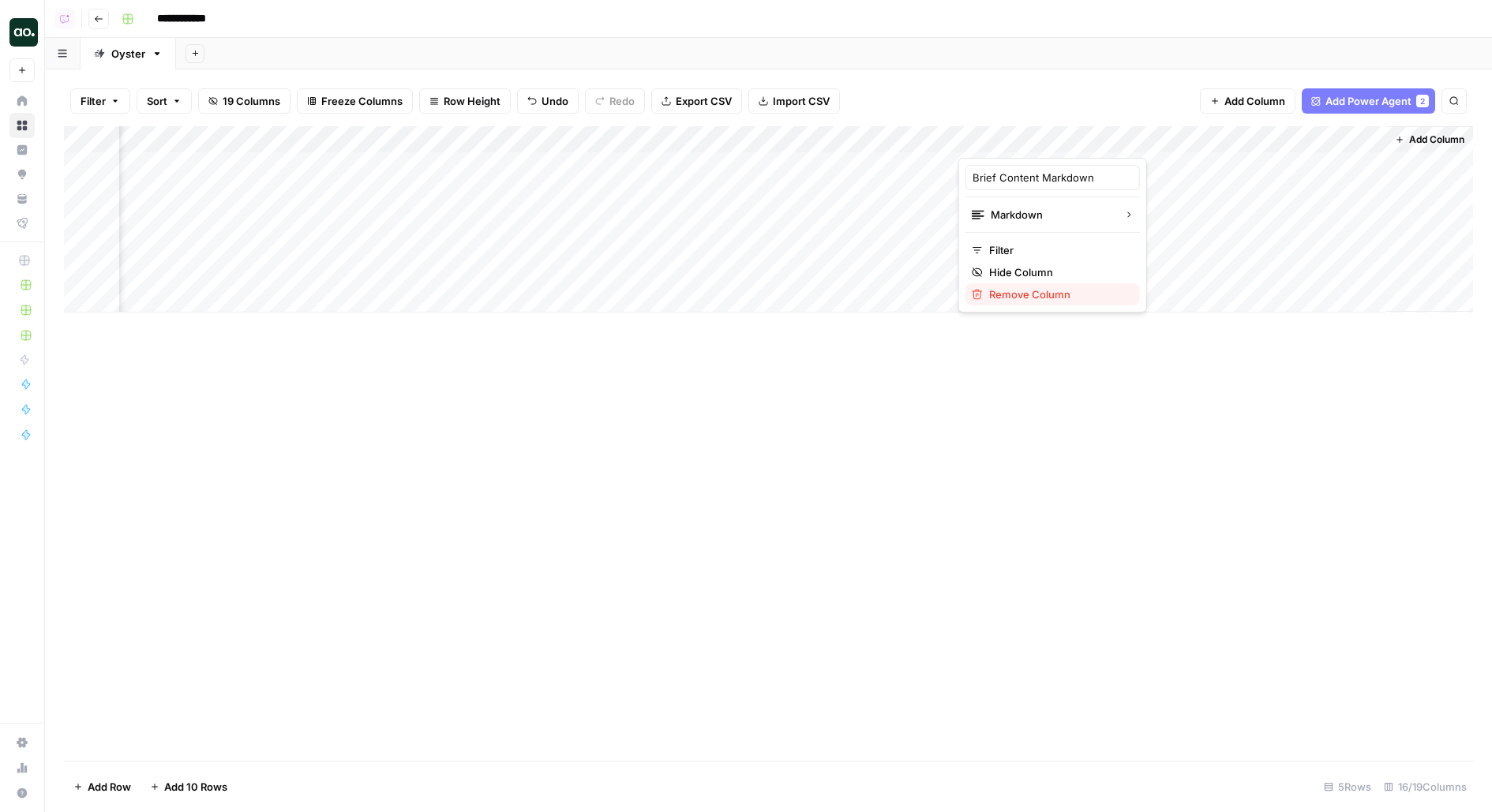
click at [1036, 292] on span "Remove Column" at bounding box center [1058, 295] width 138 height 16
click at [707, 164] on button "Delete" at bounding box center [689, 163] width 53 height 29
click at [1319, 133] on div "Add Column" at bounding box center [768, 219] width 1408 height 186
click at [1291, 295] on span "Remove Column" at bounding box center [1342, 295] width 138 height 16
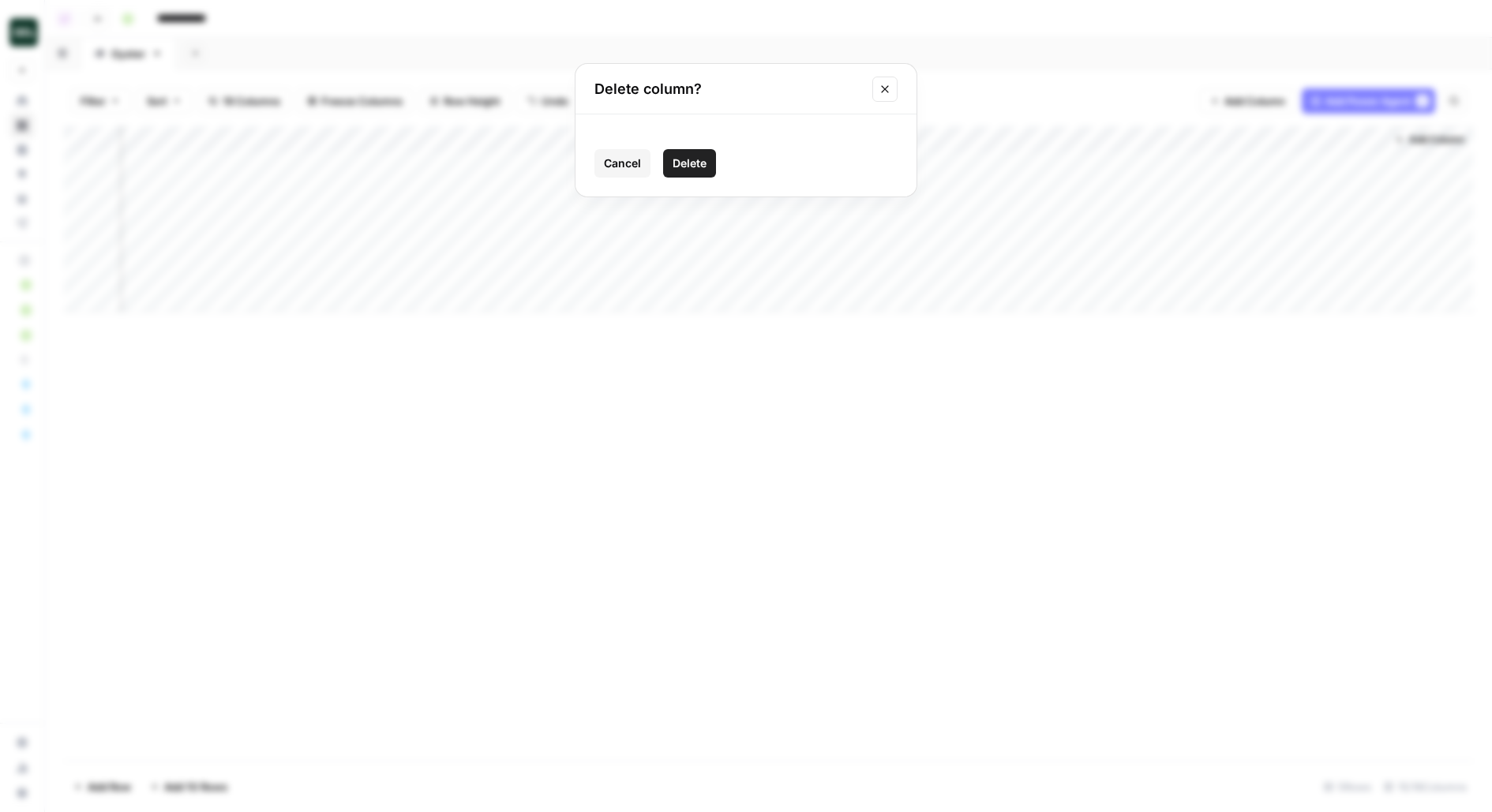
click at [703, 177] on div "Cancel Delete" at bounding box center [746, 163] width 303 height 29
click at [701, 171] on button "Delete" at bounding box center [689, 163] width 53 height 29
click at [1364, 193] on div "Add Column" at bounding box center [768, 219] width 1408 height 186
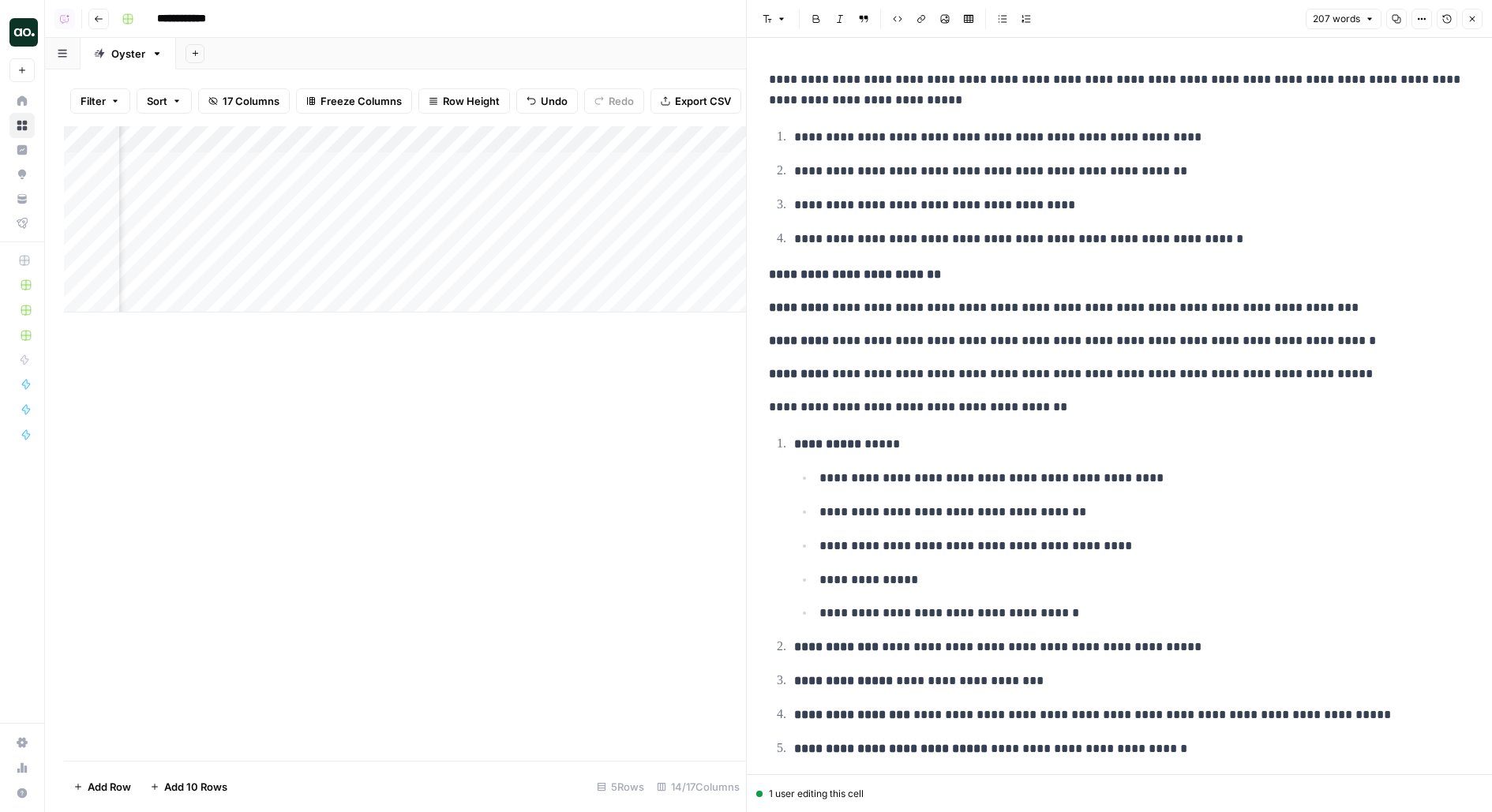
scroll to position [0, 1767]
click at [331, 190] on div "Add Column" at bounding box center [404, 219] width 682 height 186
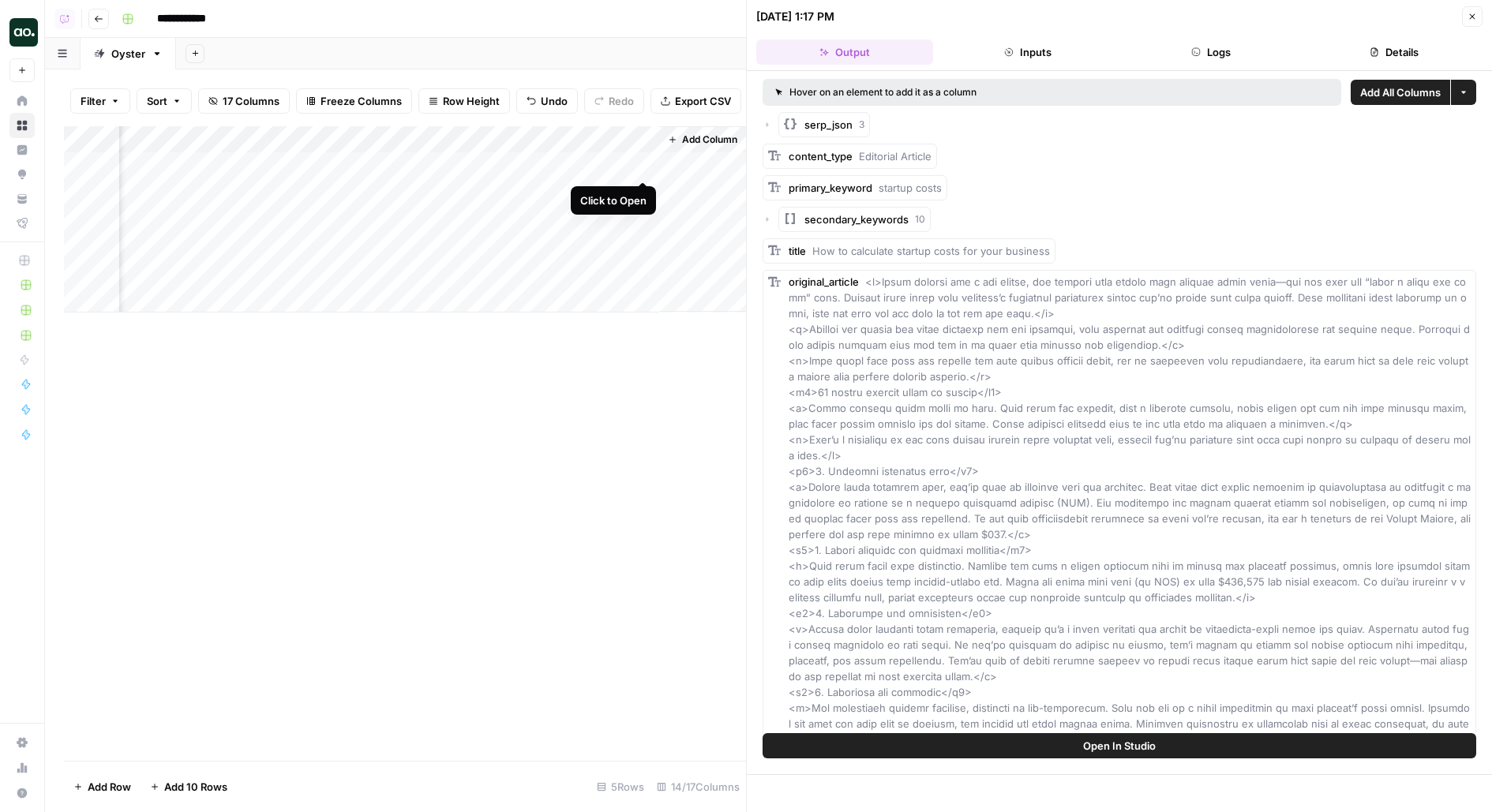
click at [640, 168] on div "Add Column" at bounding box center [404, 219] width 682 height 186
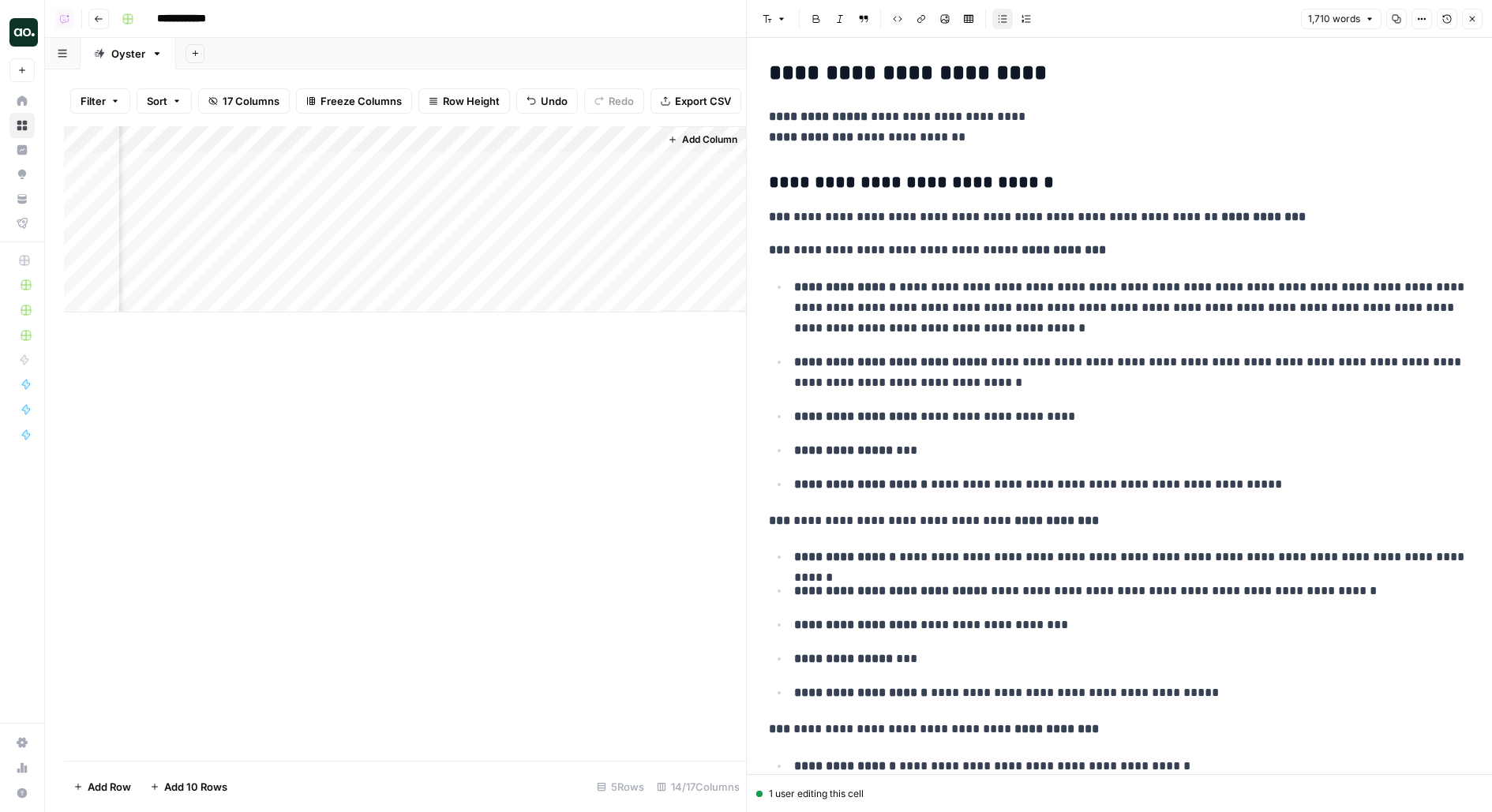
scroll to position [3380, 0]
click at [335, 192] on div "Add Column" at bounding box center [404, 219] width 682 height 186
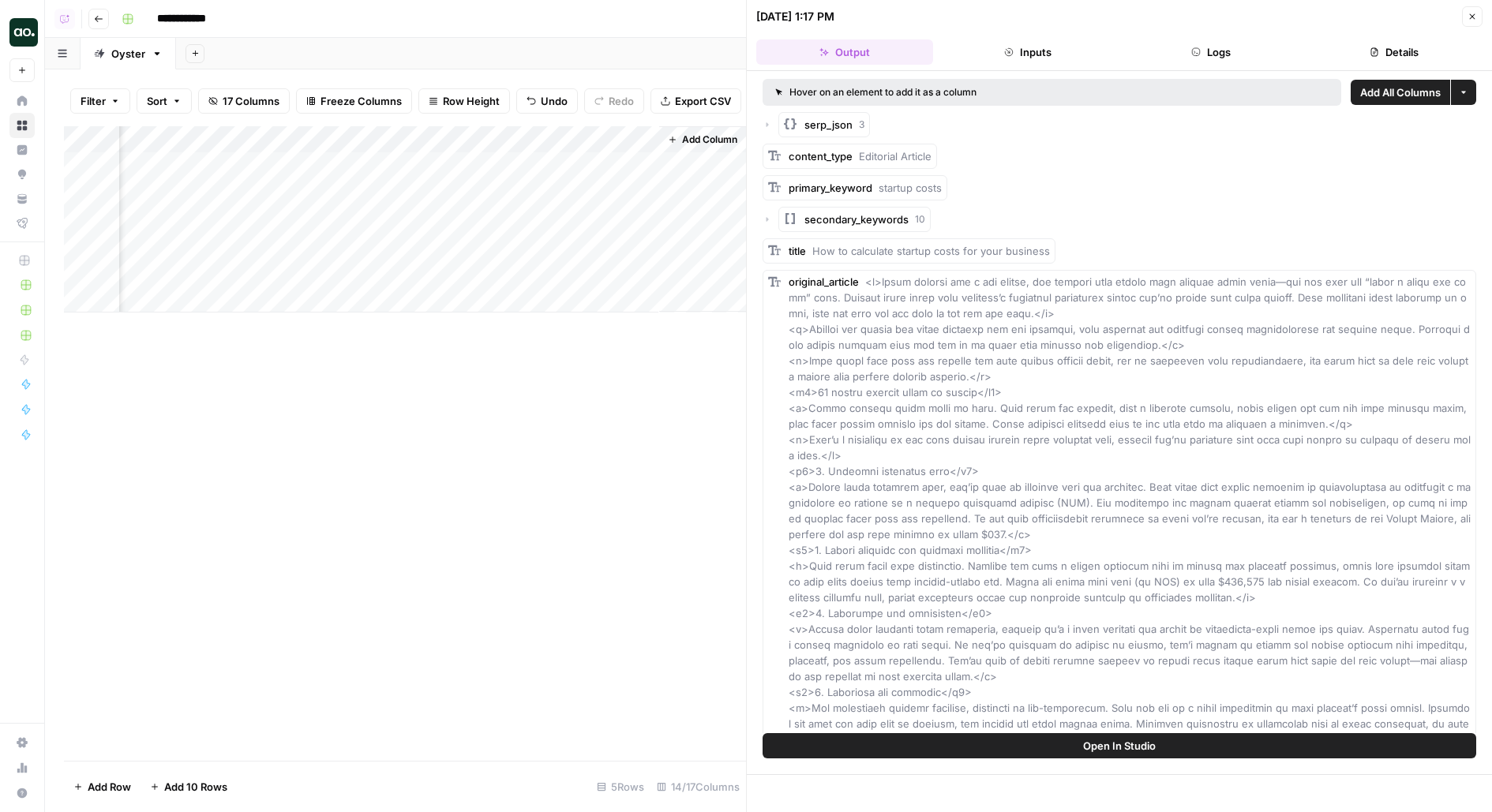
click at [1025, 753] on button "Open In Studio" at bounding box center [1119, 746] width 713 height 25
click at [675, 165] on div "Add Column" at bounding box center [404, 219] width 682 height 186
click at [668, 164] on div "Add Column" at bounding box center [404, 219] width 682 height 186
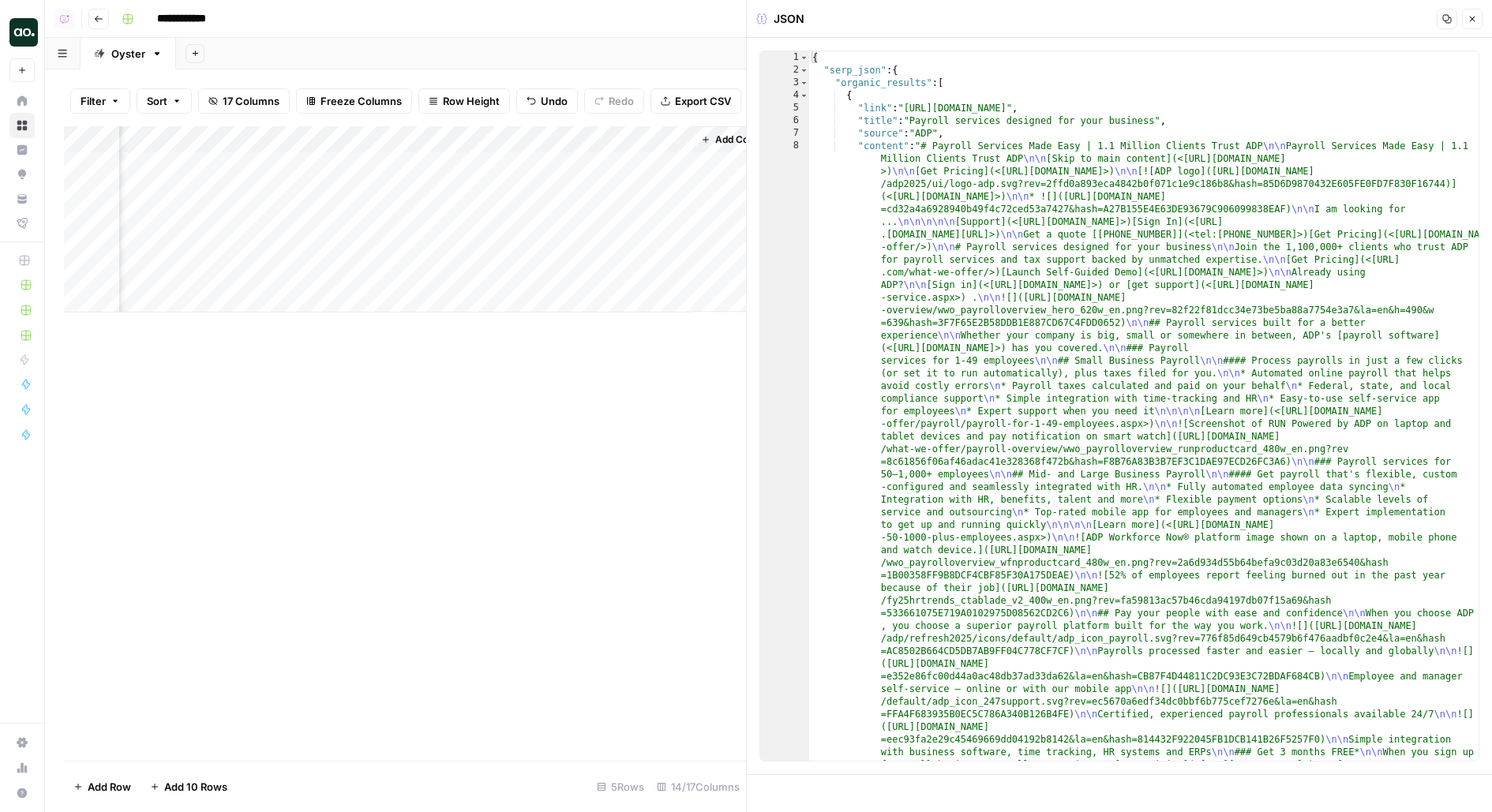
scroll to position [0, 1763]
click at [332, 199] on div "Add Column" at bounding box center [404, 219] width 682 height 186
click at [344, 191] on div "Add Column" at bounding box center [404, 219] width 682 height 186
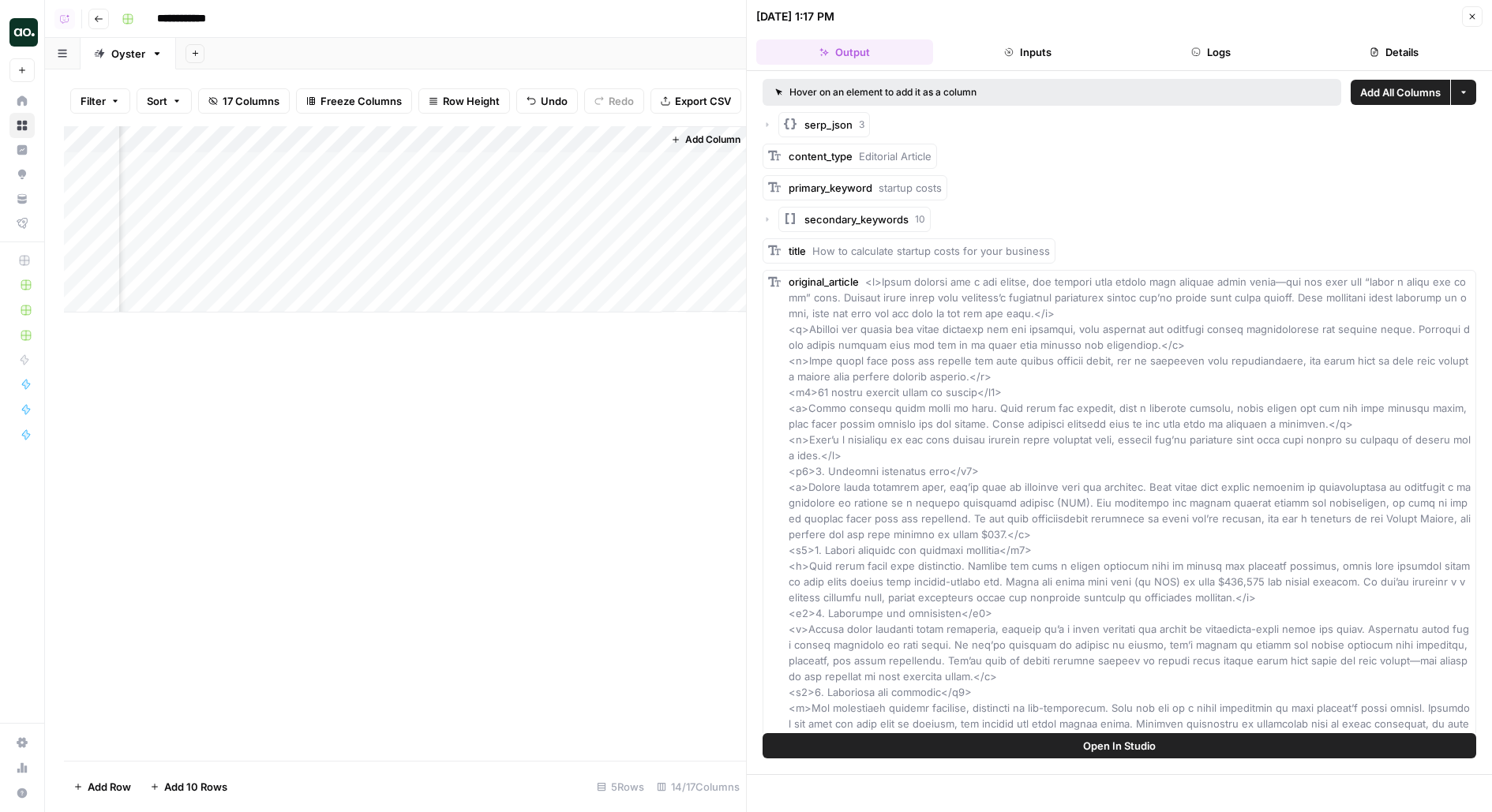
click at [1162, 745] on button "Open In Studio" at bounding box center [1119, 746] width 713 height 25
click at [365, 196] on div "Add Column" at bounding box center [404, 219] width 682 height 186
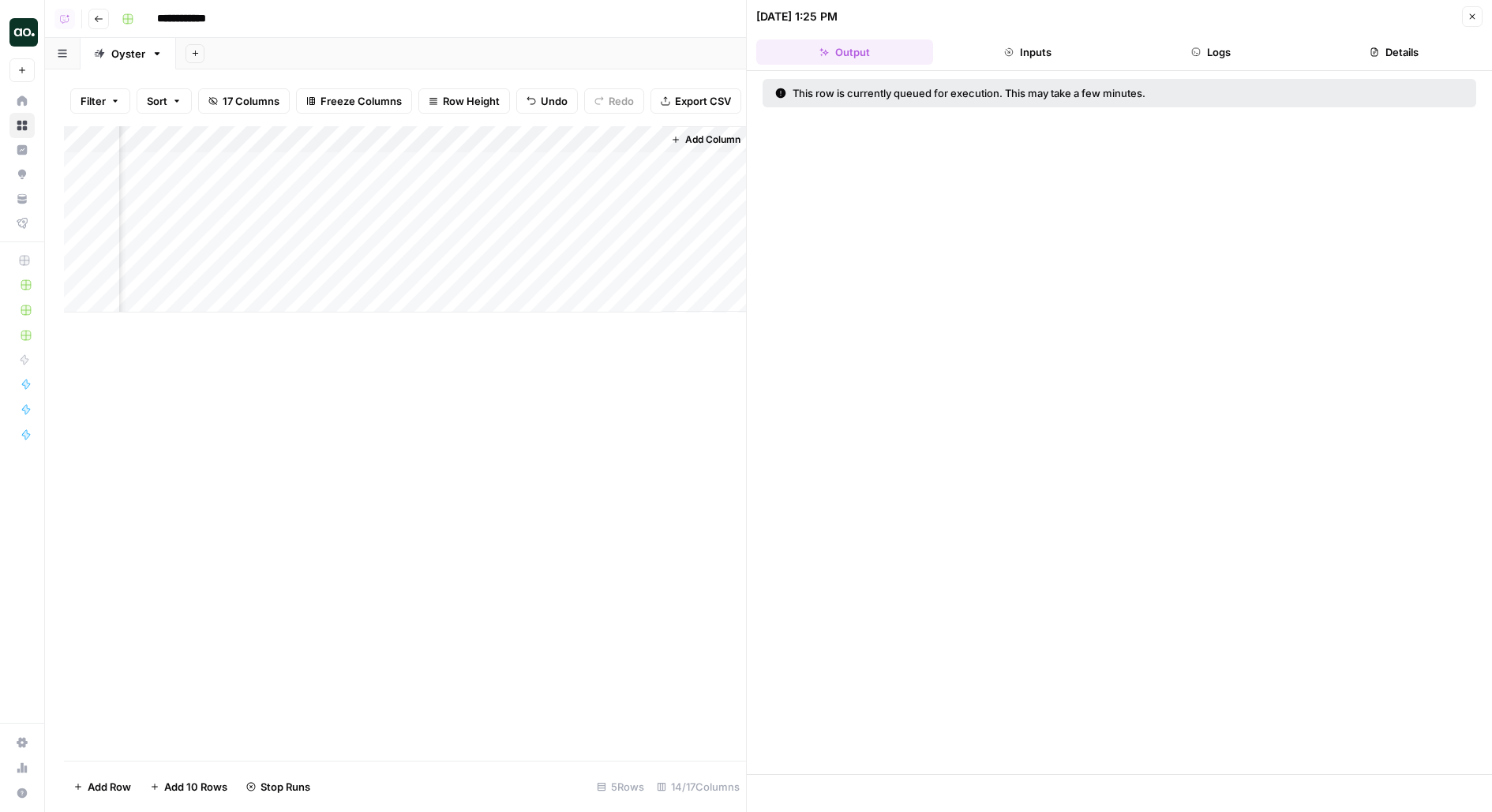
click at [1476, 11] on button "Close" at bounding box center [1471, 16] width 21 height 21
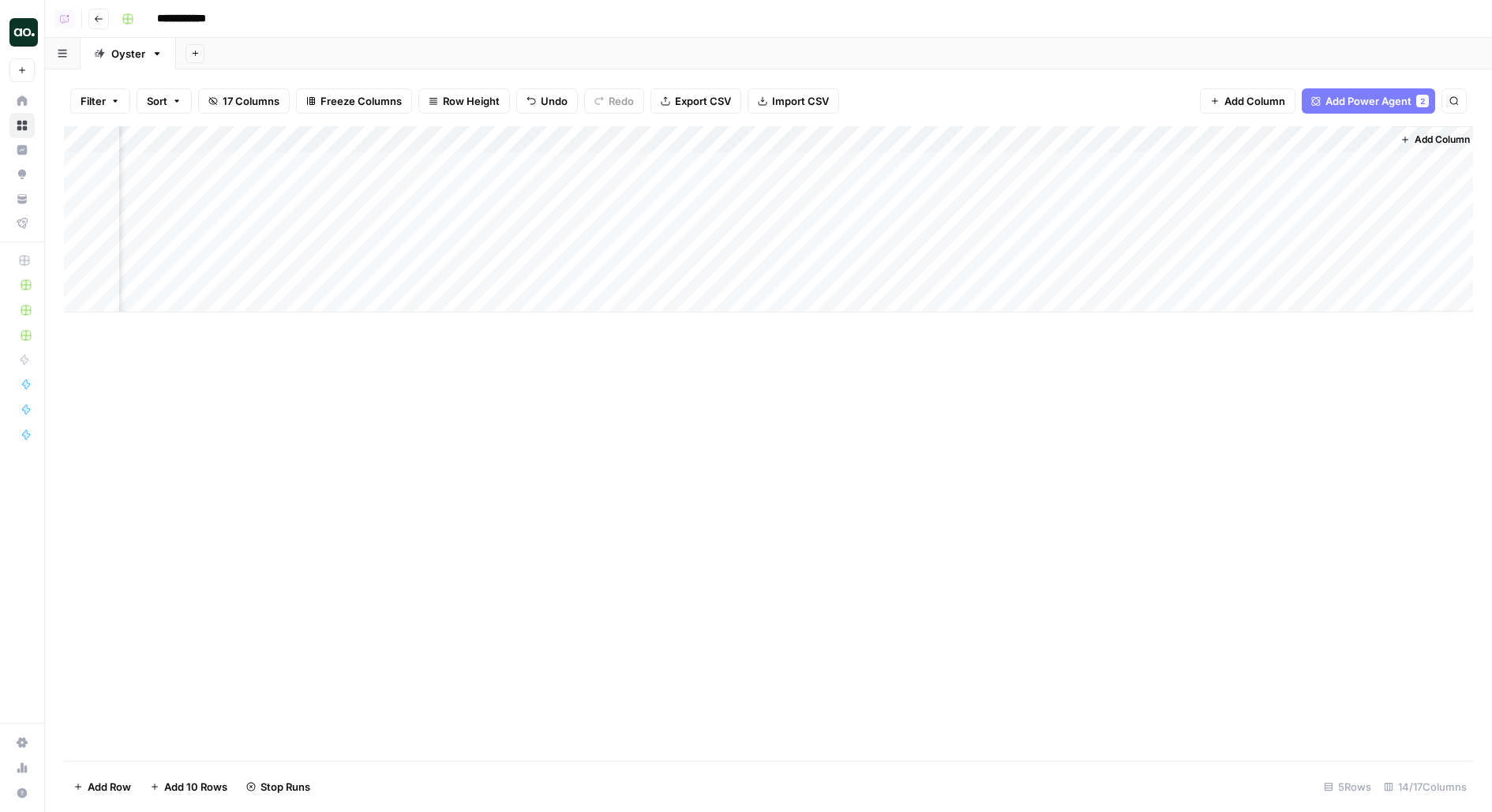
scroll to position [0, 1021]
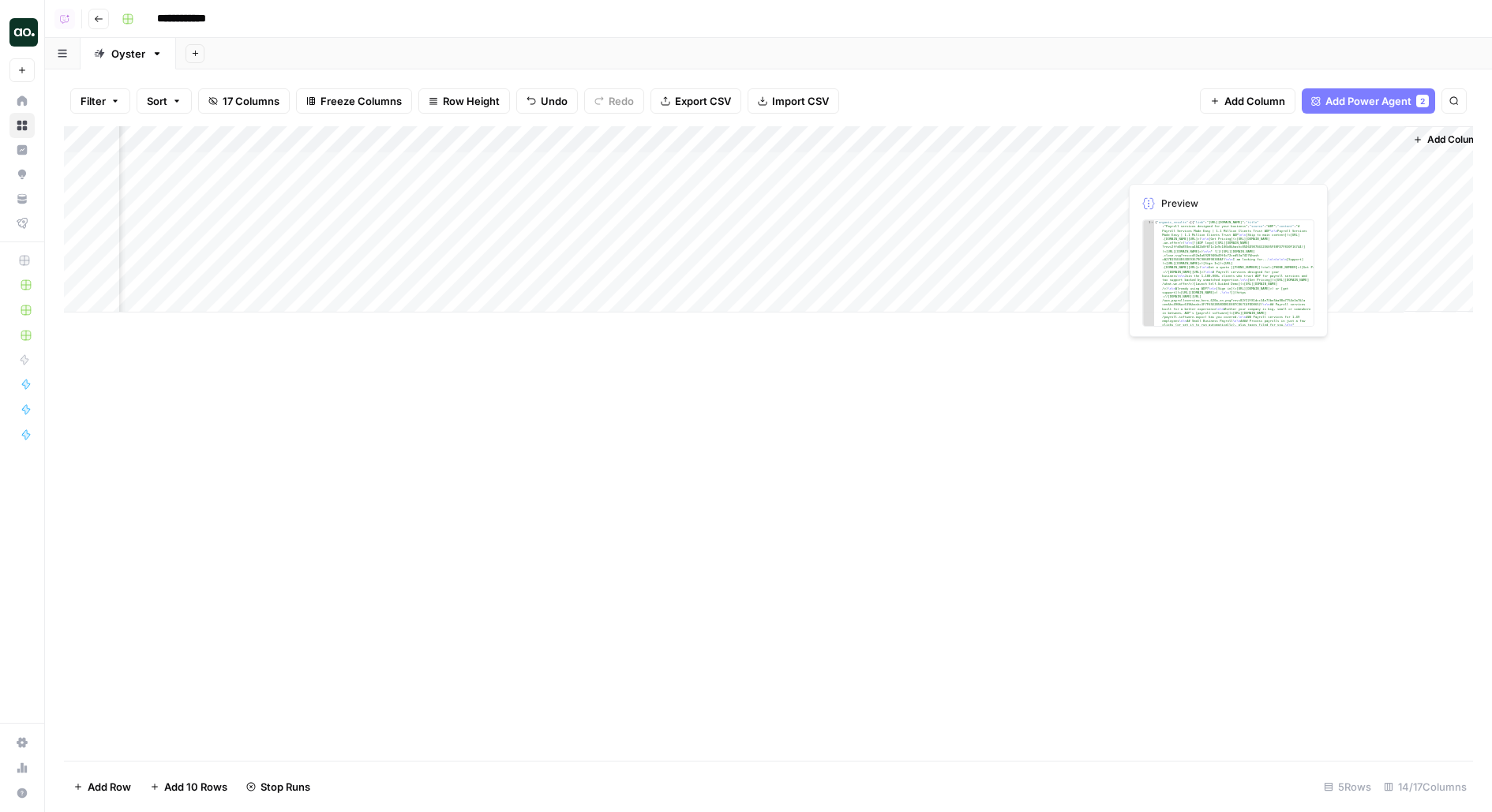
click at [1099, 166] on div "Add Column" at bounding box center [768, 219] width 1408 height 186
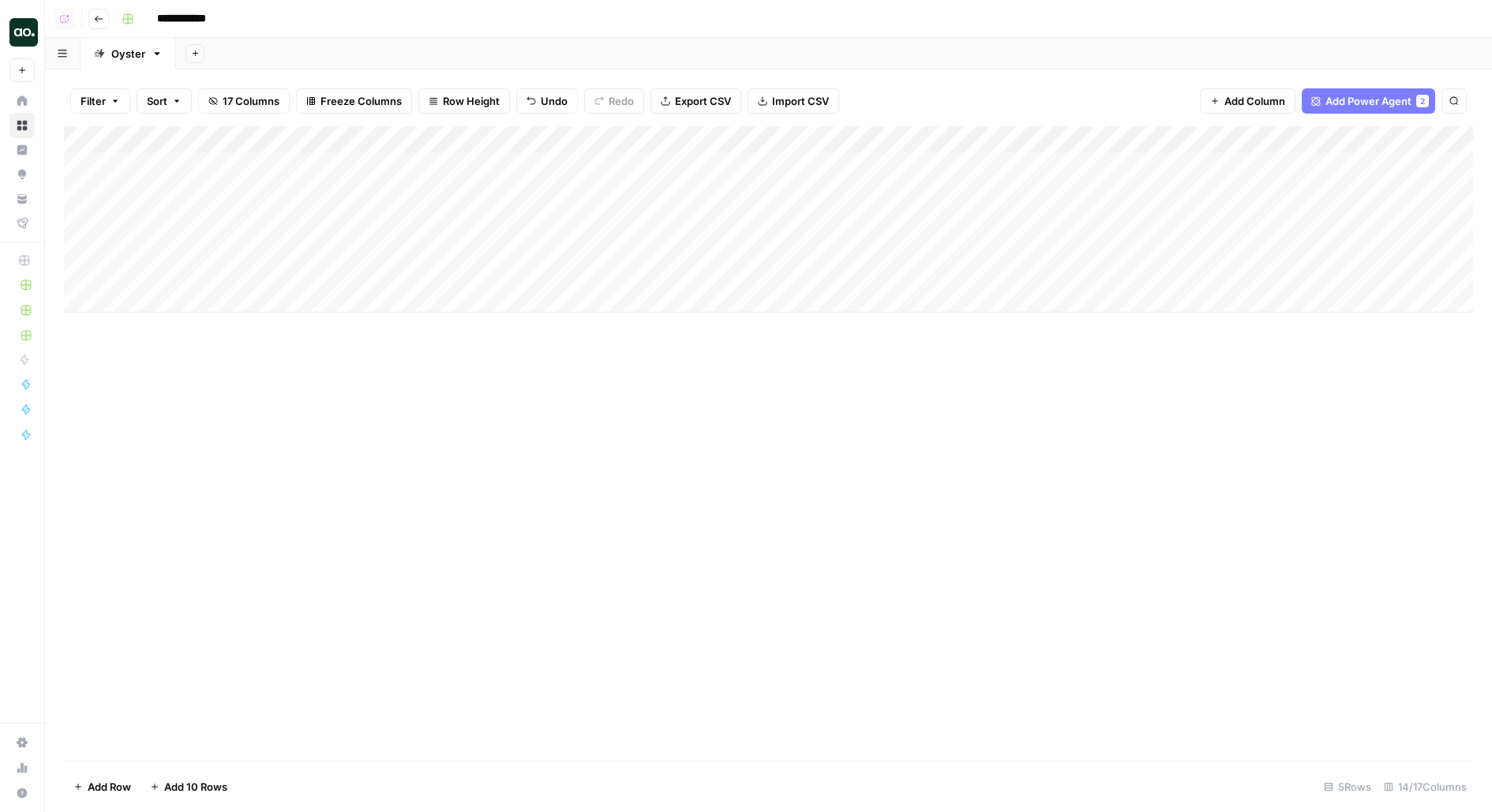
scroll to position [0, 0]
click at [168, 296] on div "Add Column" at bounding box center [768, 219] width 1408 height 186
click at [218, 296] on input at bounding box center [251, 304] width 252 height 19
type input "**********"
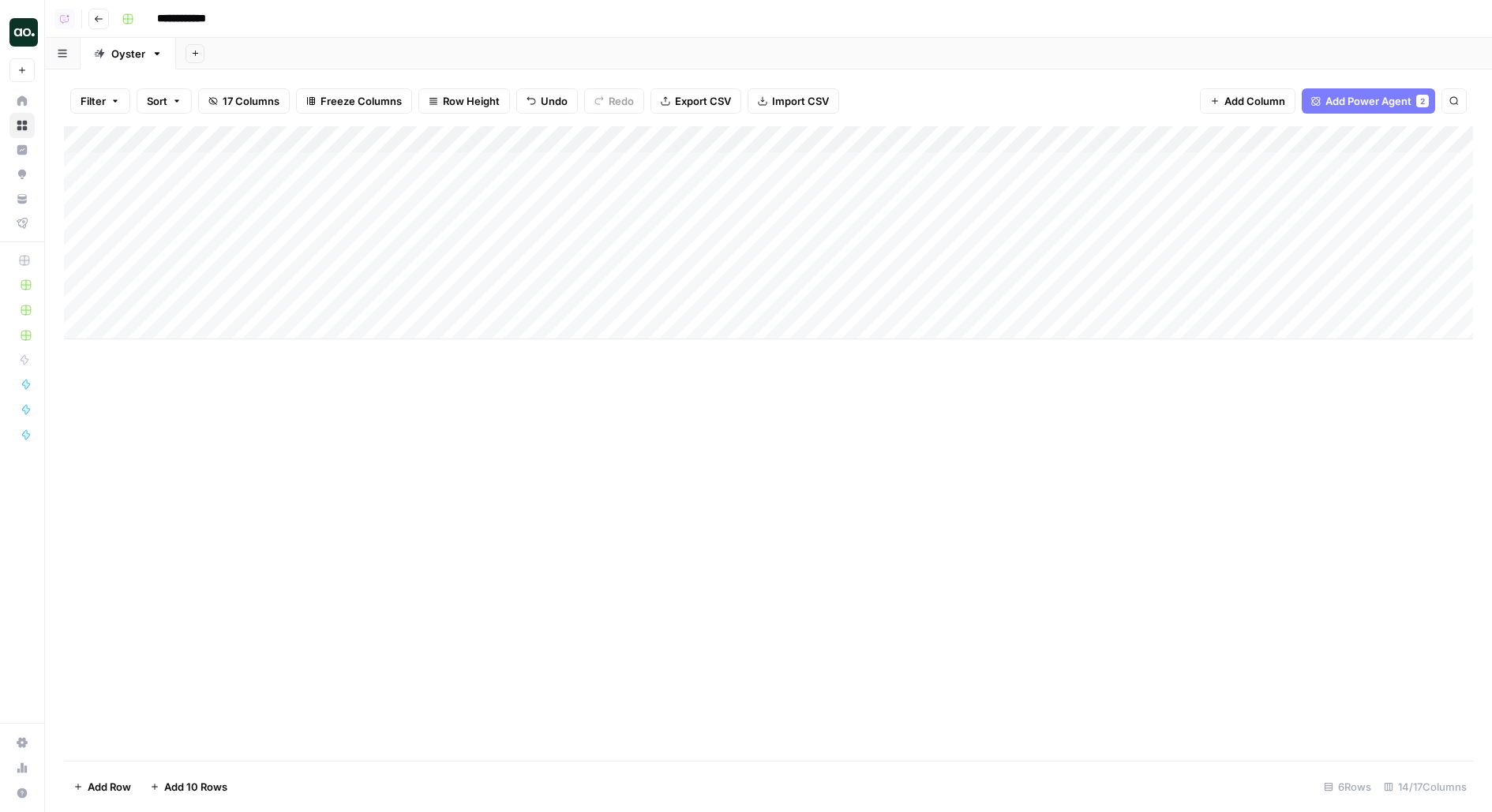
click at [580, 302] on div "Add Column" at bounding box center [768, 233] width 1408 height 213
click at [764, 299] on div "Add Column" at bounding box center [768, 233] width 1408 height 213
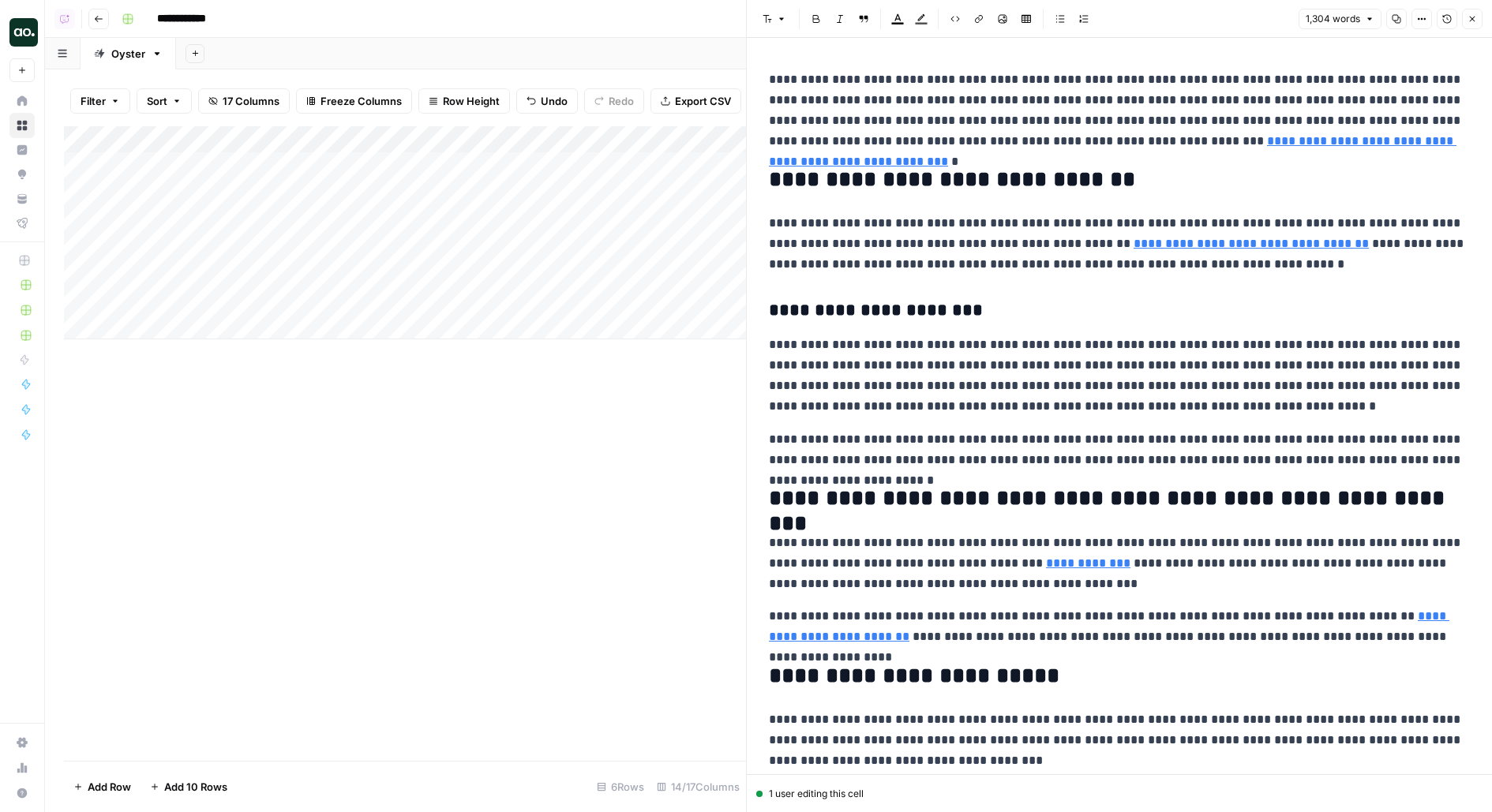
click at [1400, 24] on button "Copy" at bounding box center [1396, 19] width 21 height 21
click at [1417, 22] on button "Options" at bounding box center [1421, 19] width 21 height 21
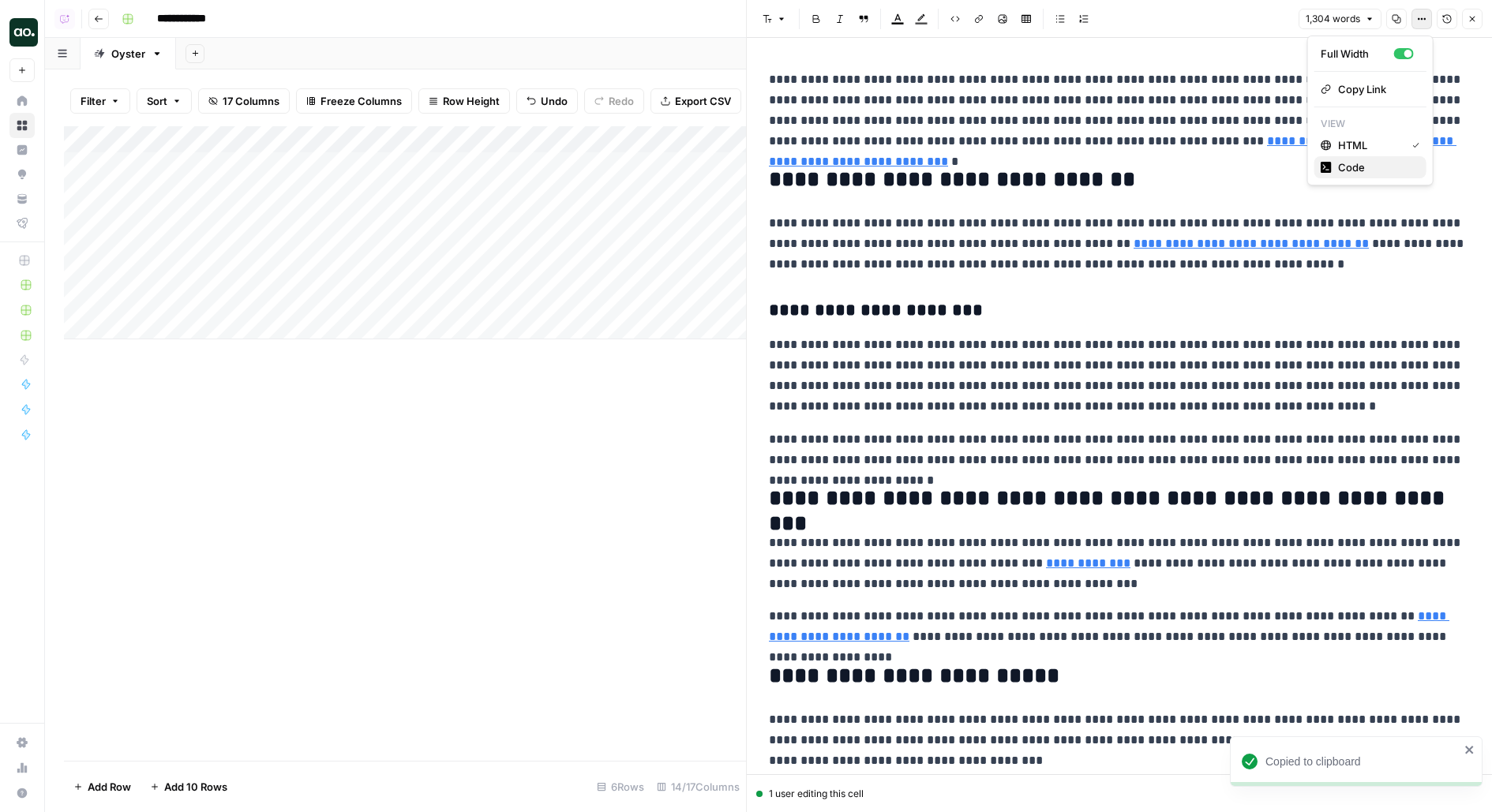
click at [1361, 167] on span "Code" at bounding box center [1375, 167] width 75 height 16
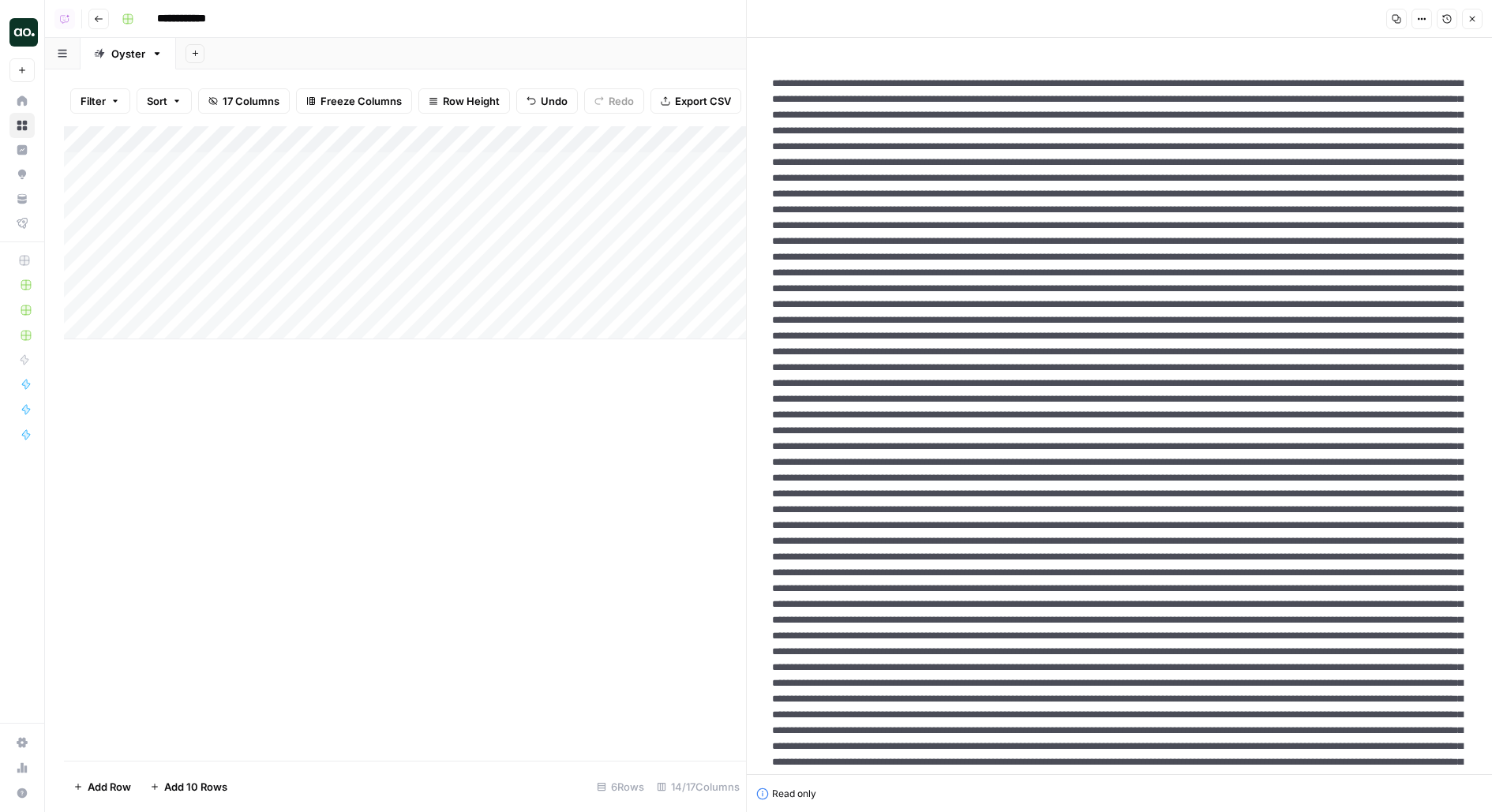
click at [1395, 19] on icon "button" at bounding box center [1397, 20] width 9 height 9
click at [1476, 20] on icon "button" at bounding box center [1471, 19] width 10 height 10
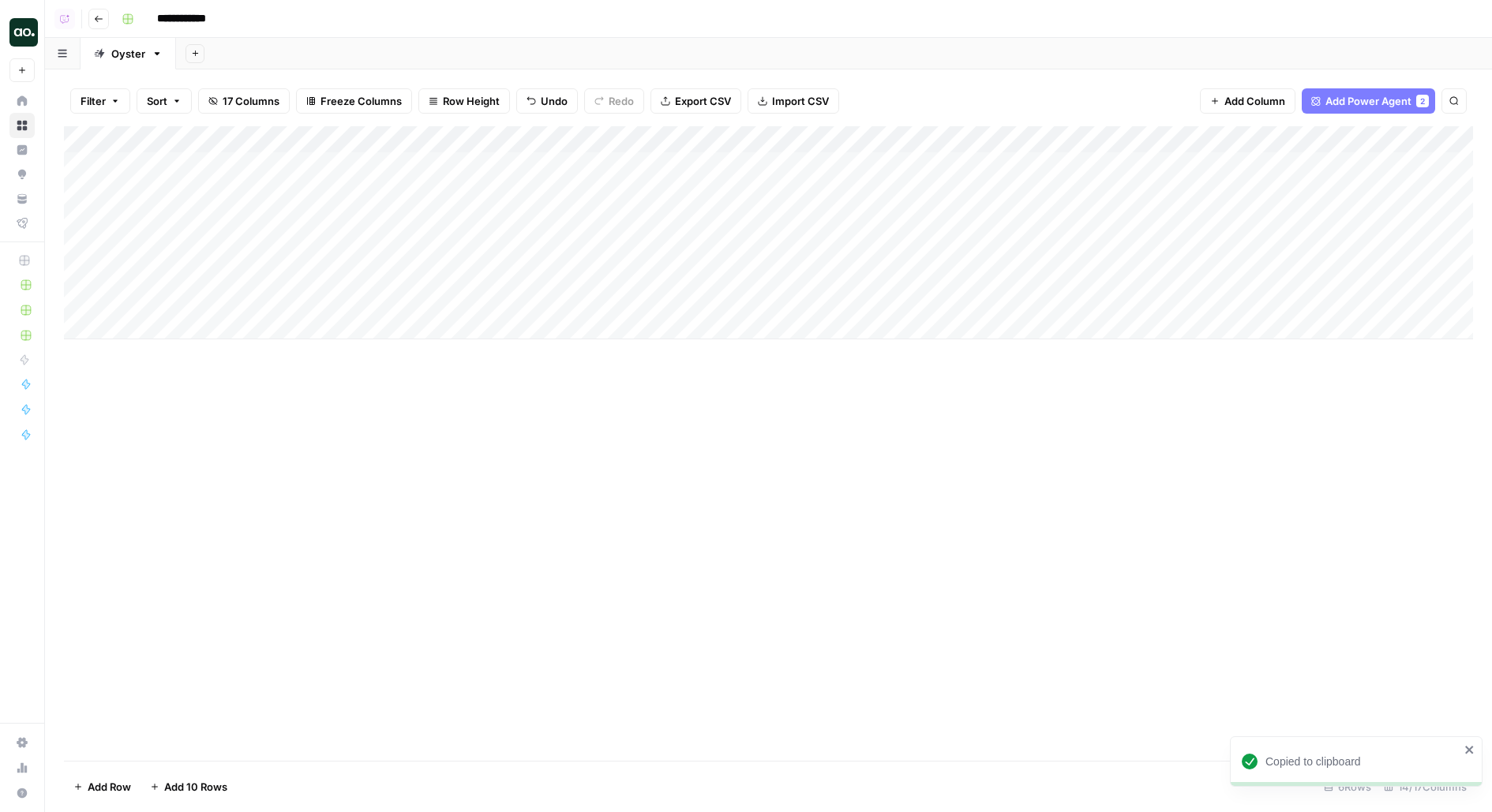
click at [83, 303] on div "Add Column" at bounding box center [768, 233] width 1408 height 213
click at [120, 774] on button "Delete 1 Row" at bounding box center [104, 787] width 82 height 25
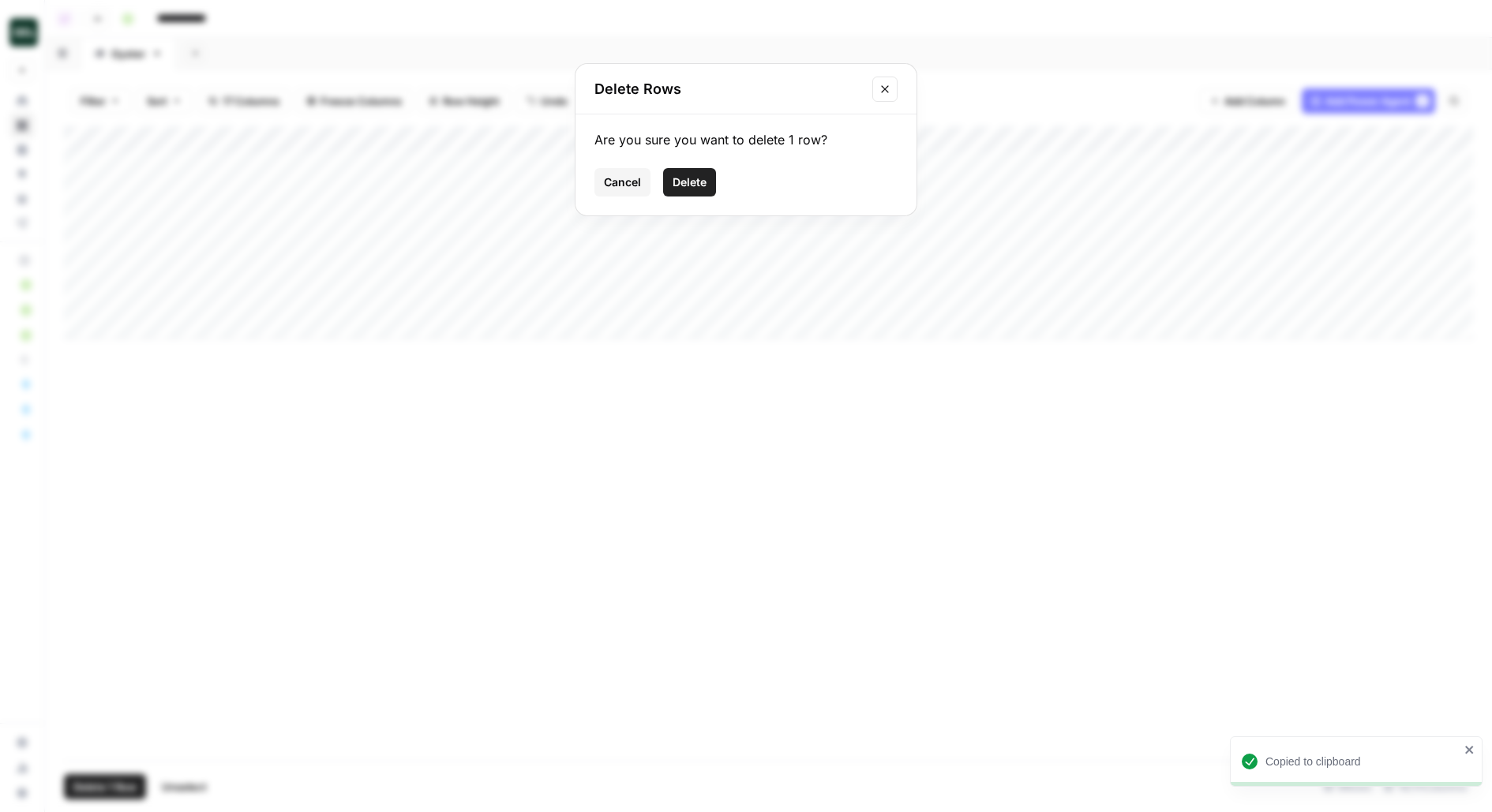
click at [679, 186] on span "Delete" at bounding box center [690, 182] width 34 height 16
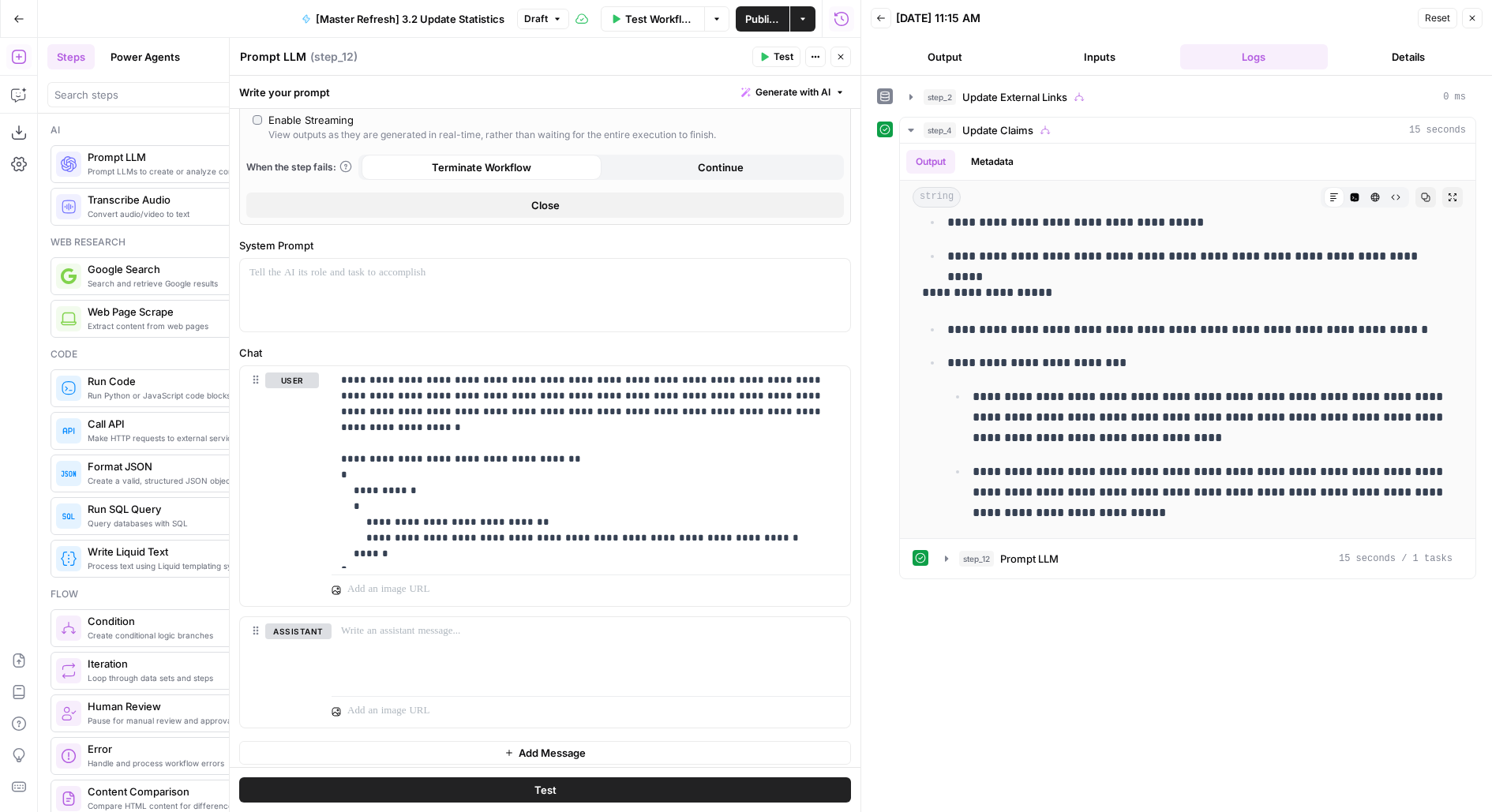
scroll to position [623, 0]
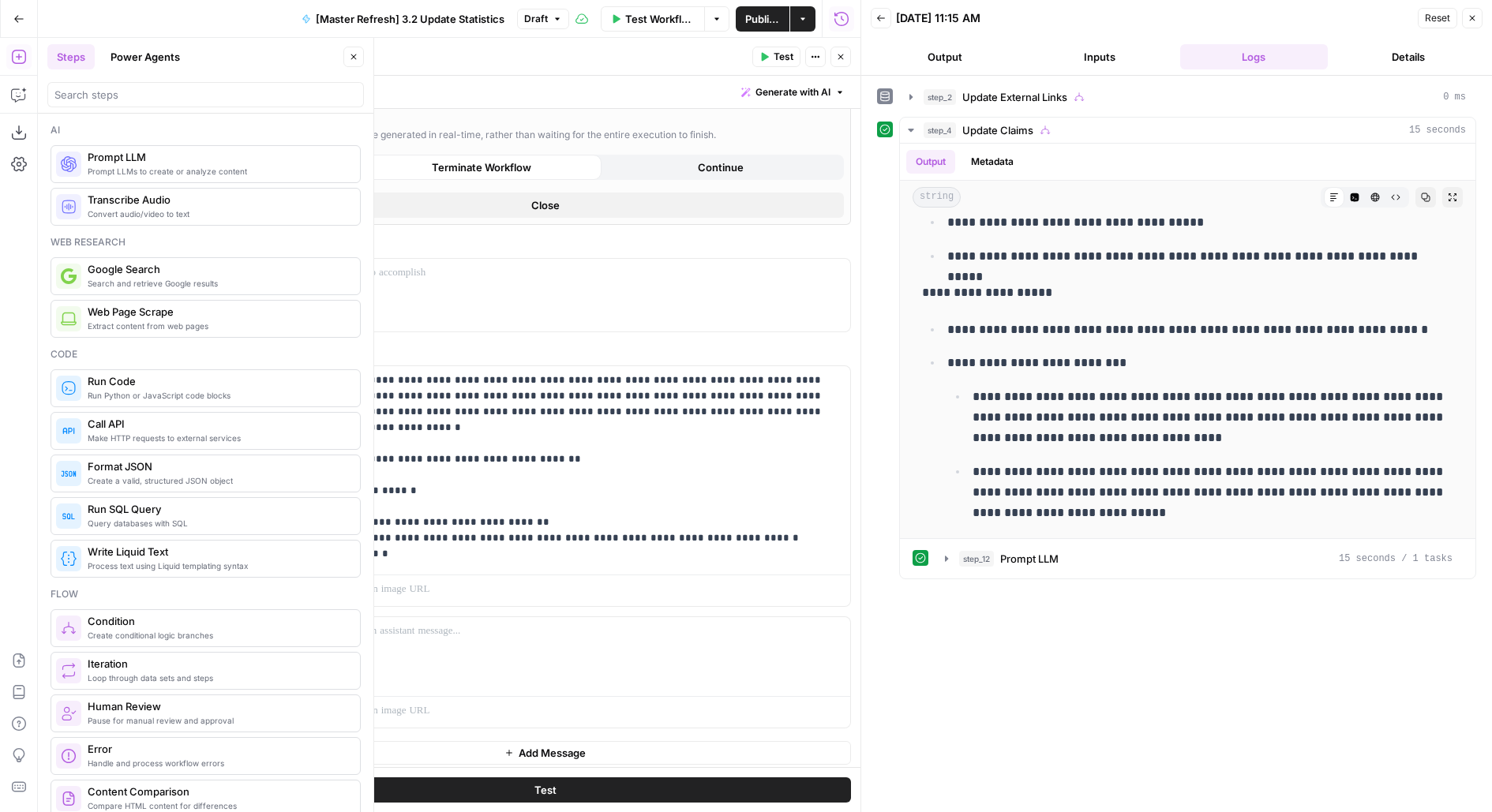
click at [363, 58] on button "Close" at bounding box center [353, 57] width 21 height 21
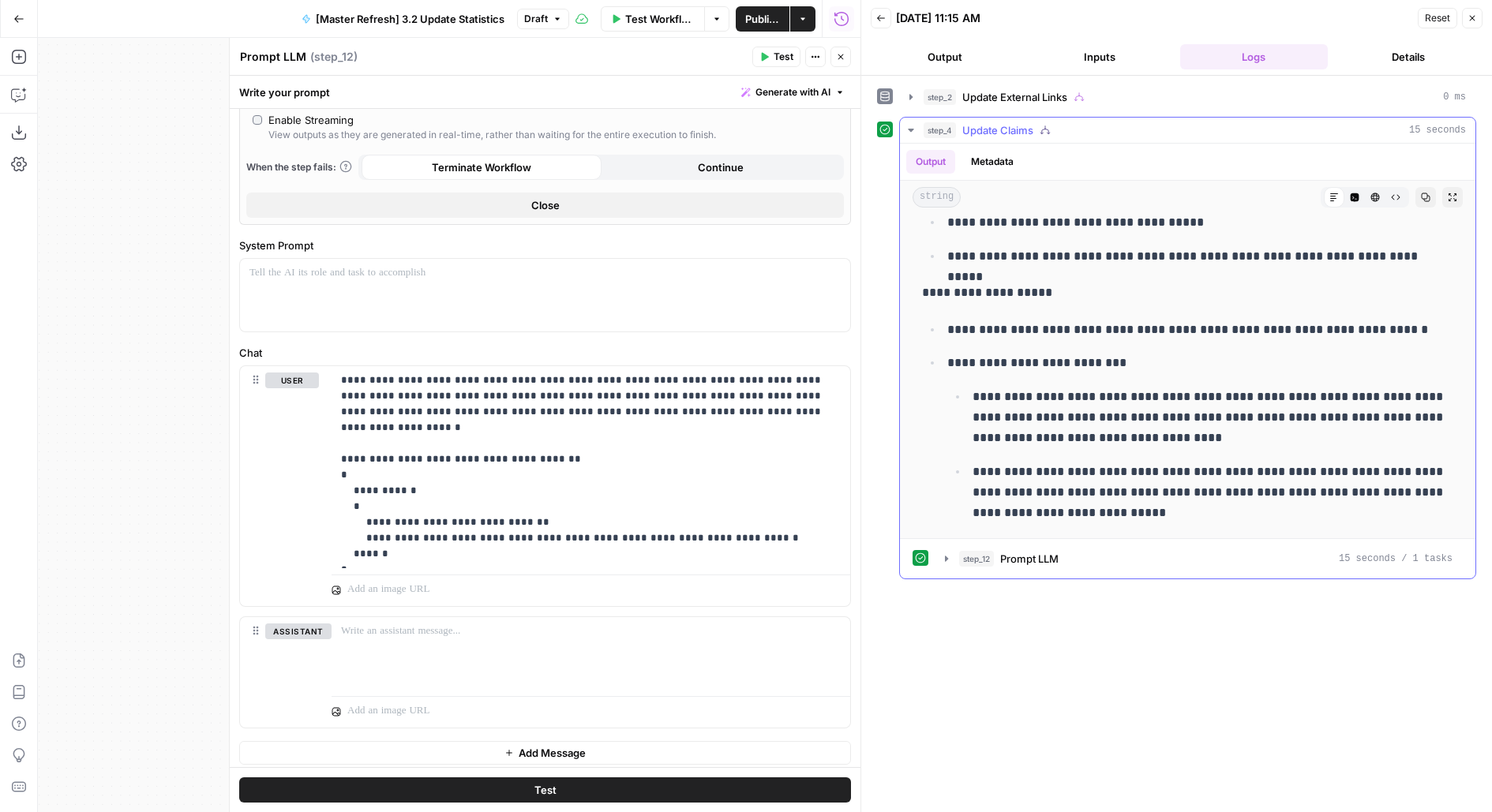
scroll to position [0, 0]
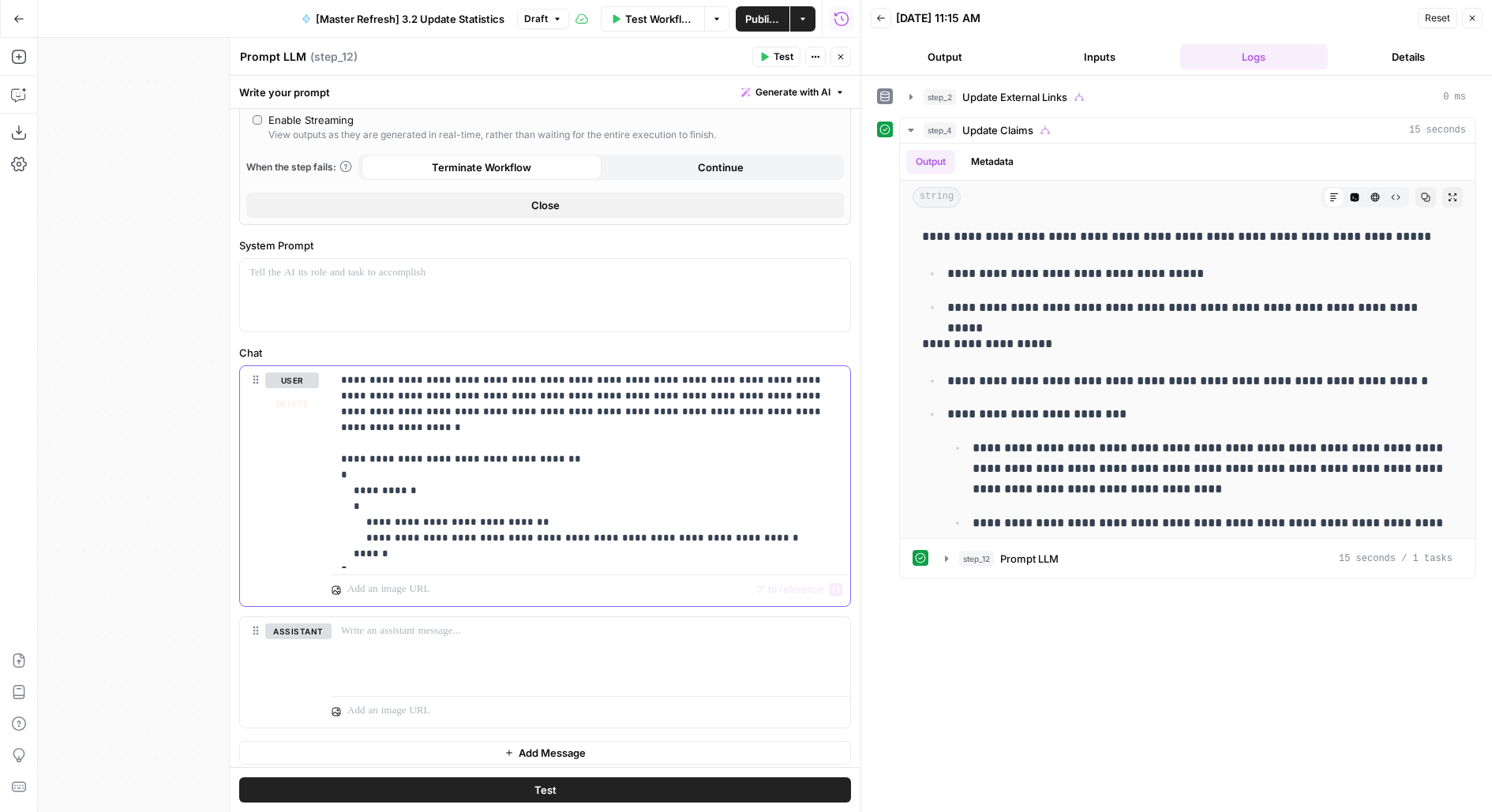
click at [424, 543] on p "**********" at bounding box center [591, 467] width 500 height 190
click at [845, 56] on button "Close" at bounding box center [840, 57] width 21 height 21
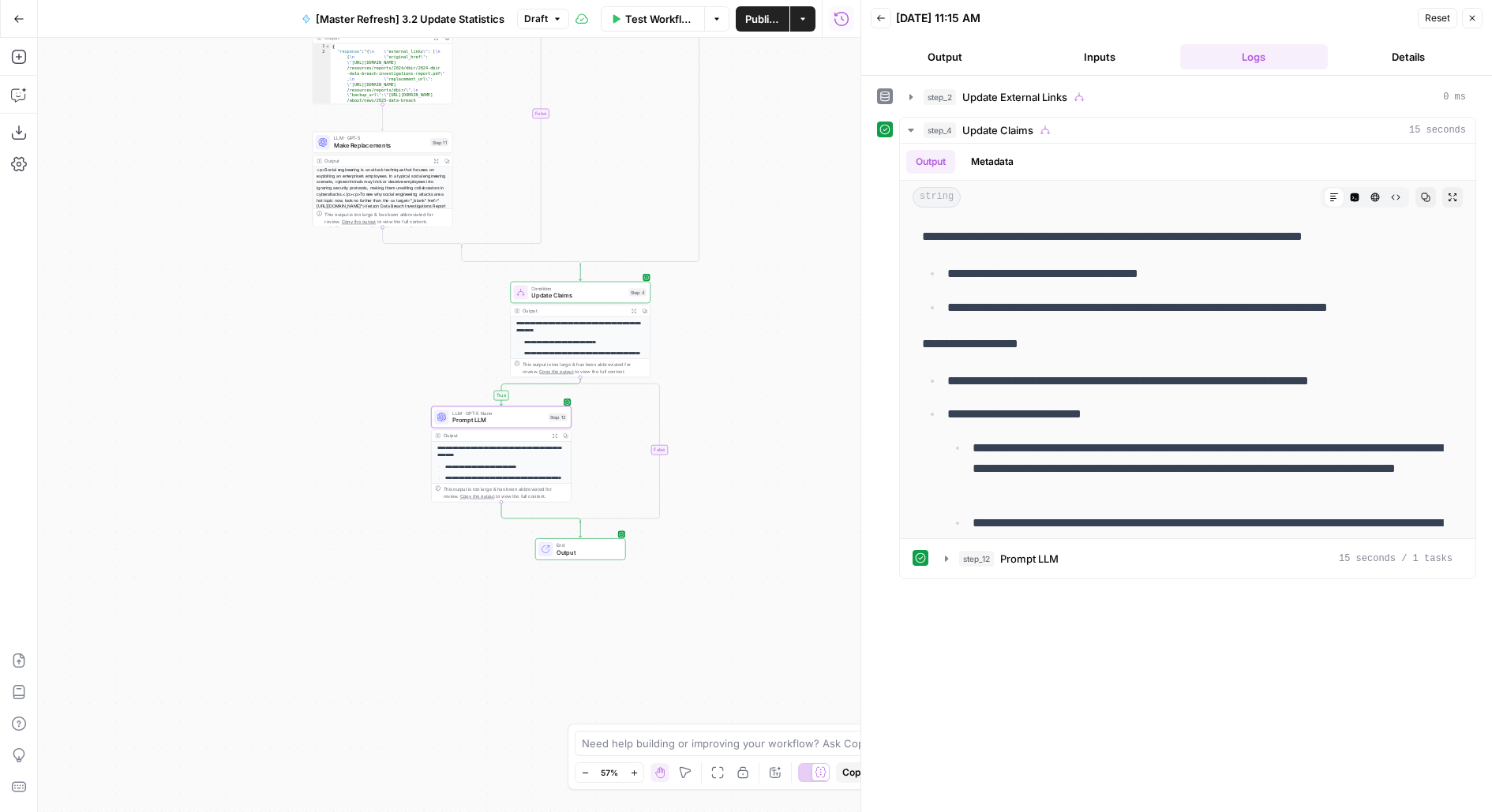
drag, startPoint x: 538, startPoint y: 543, endPoint x: 409, endPoint y: 553, distance: 129.4
click at [409, 556] on div "true true false true false false Workflow Set Inputs Inputs Condition Update Ex…" at bounding box center [449, 425] width 823 height 774
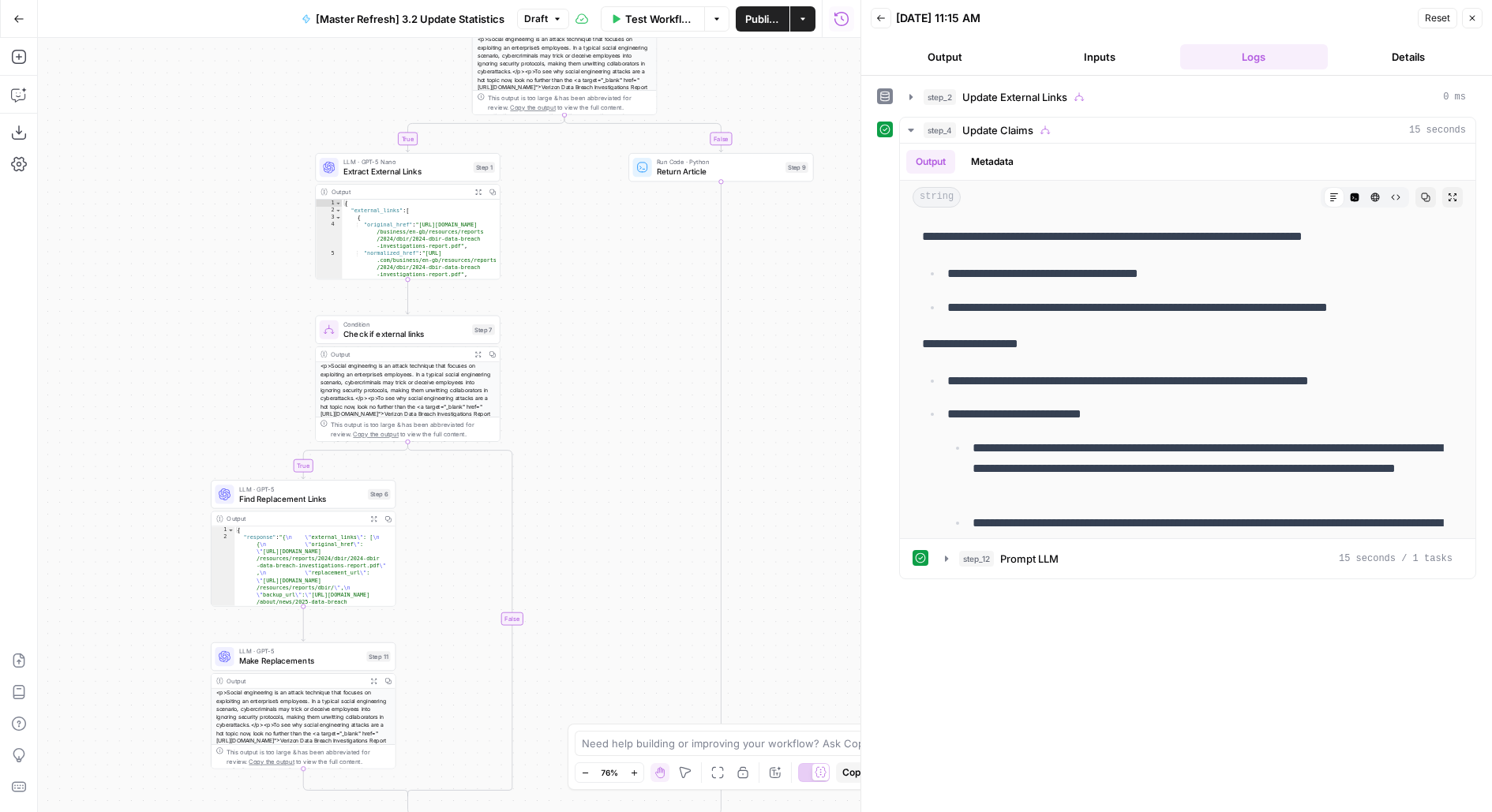
click at [350, 168] on span "Extract External Links" at bounding box center [406, 172] width 126 height 12
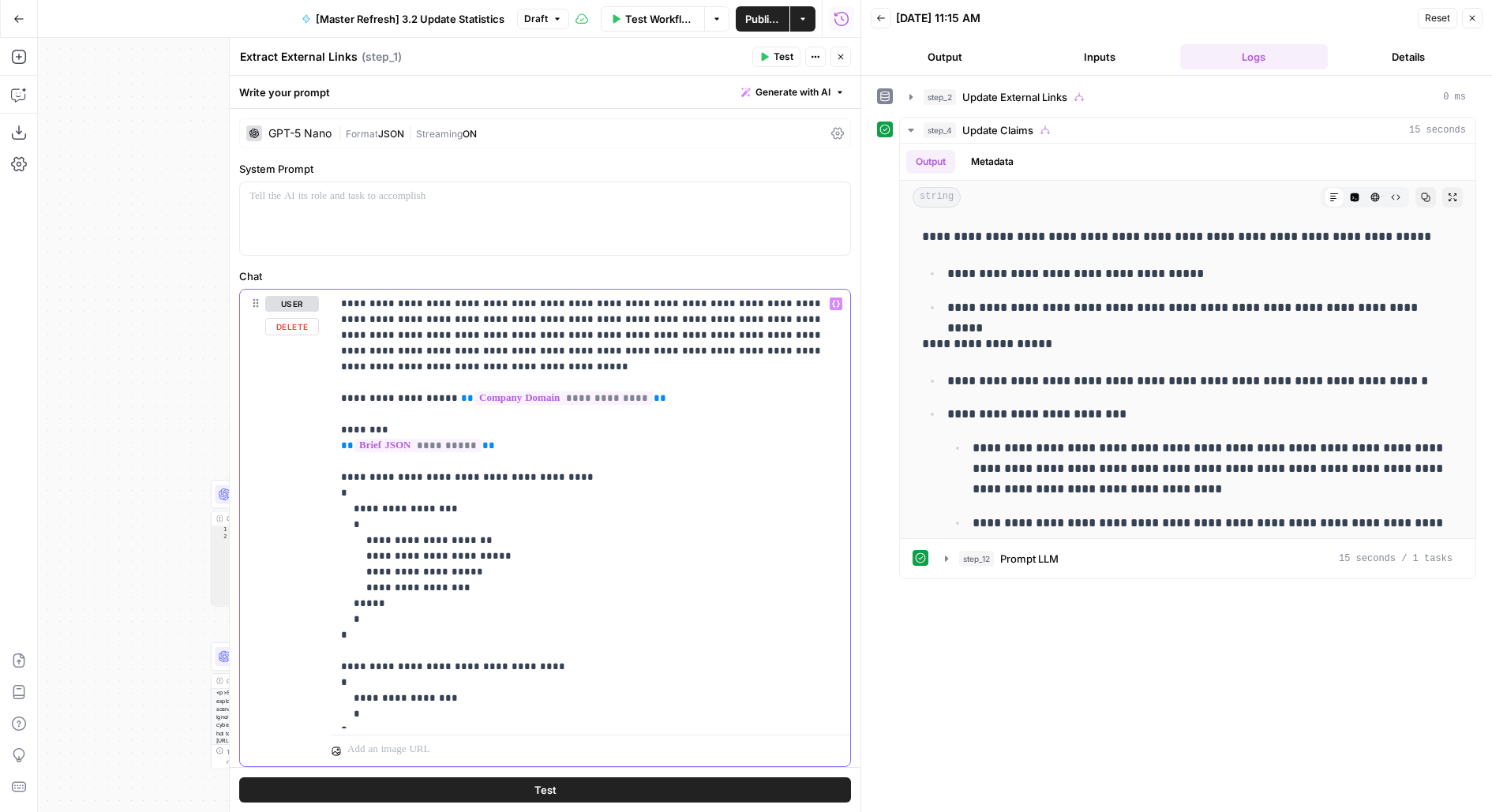
drag, startPoint x: 535, startPoint y: 430, endPoint x: 297, endPoint y: 417, distance: 238.4
click at [297, 418] on div "**********" at bounding box center [544, 527] width 610 height 477
copy p "**********"
click at [514, 422] on p "**********" at bounding box center [591, 508] width 500 height 426
click at [842, 59] on icon "button" at bounding box center [840, 57] width 10 height 10
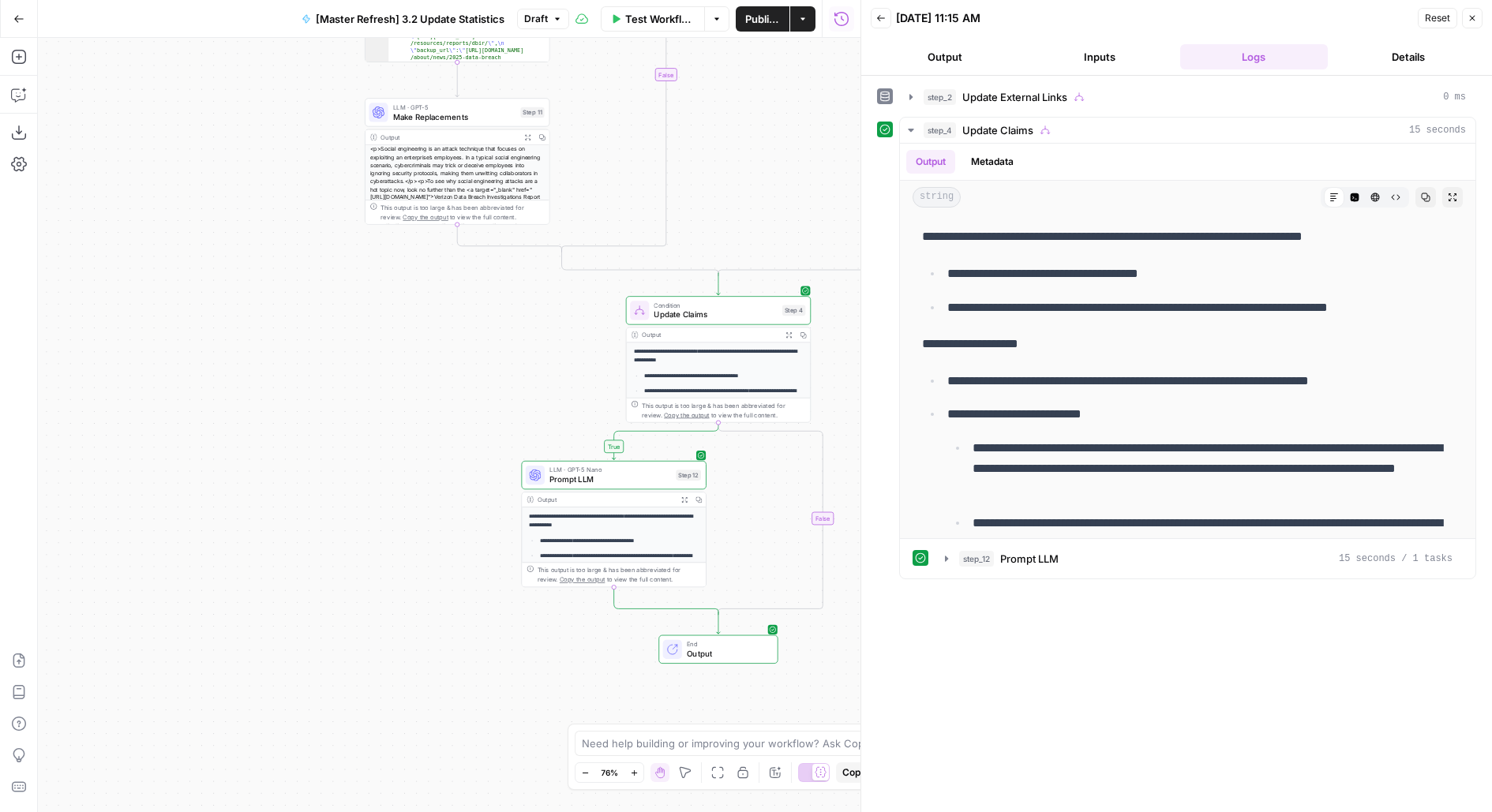
drag, startPoint x: 417, startPoint y: 653, endPoint x: 313, endPoint y: 557, distance: 141.5
click at [316, 561] on div "true true false true false false Workflow Set Inputs Inputs Condition Update Ex…" at bounding box center [449, 425] width 823 height 774
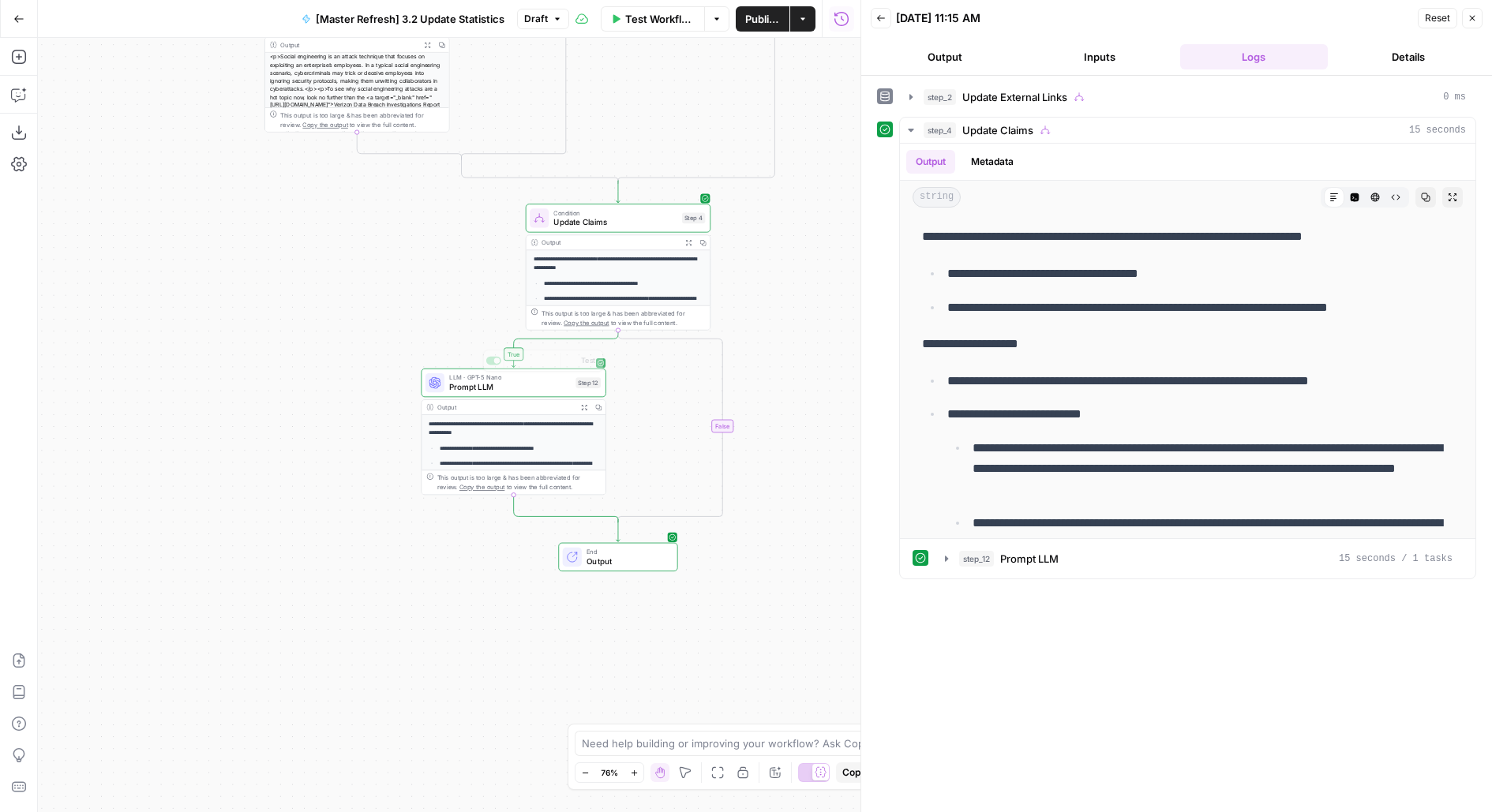
click at [448, 366] on div "true true false true false false Workflow Set Inputs Inputs Condition Update Ex…" at bounding box center [449, 425] width 823 height 774
click at [449, 379] on span "LLM · GPT-5 Nano" at bounding box center [509, 377] width 121 height 10
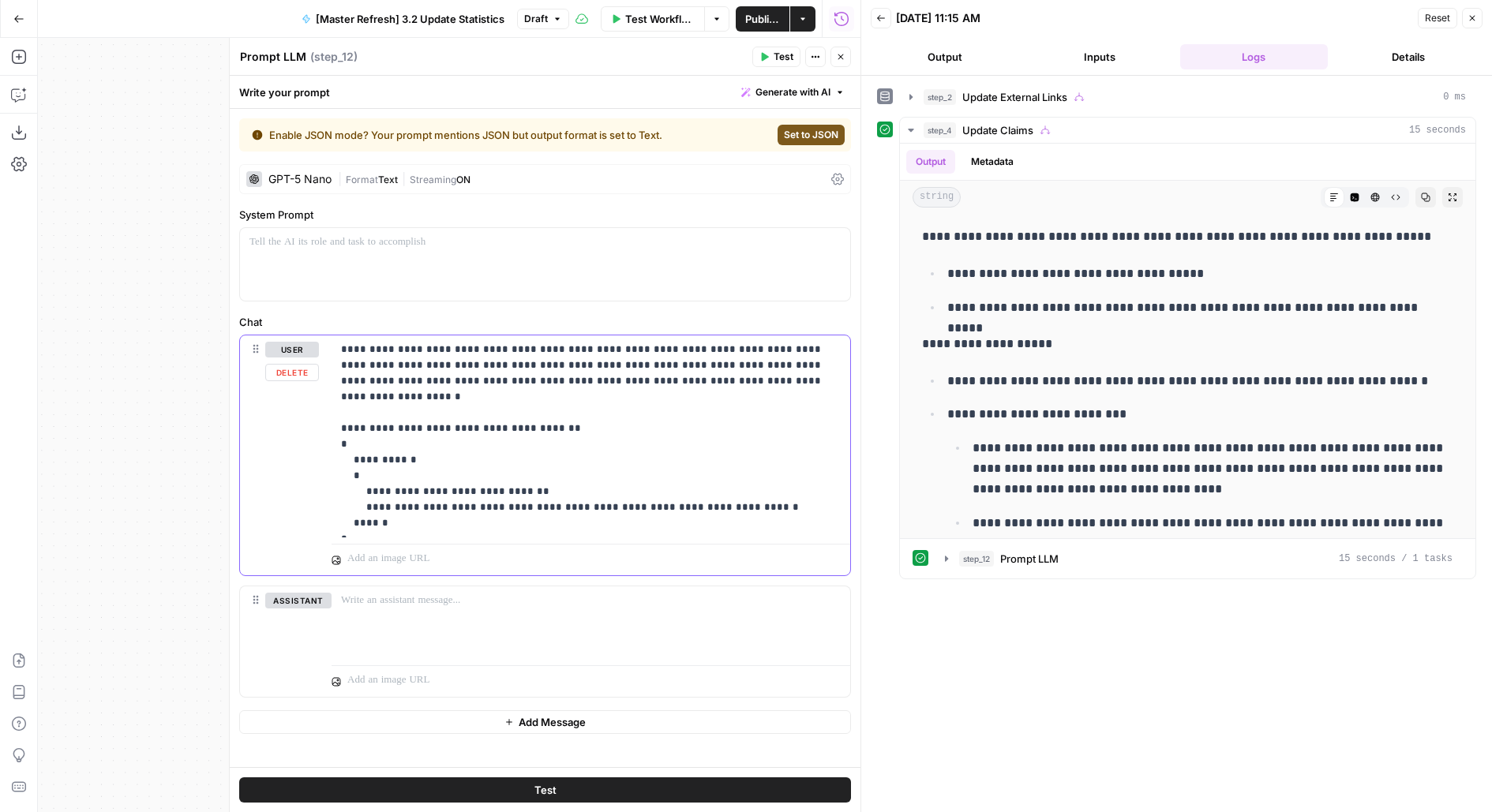
click at [367, 525] on p "**********" at bounding box center [591, 436] width 500 height 190
click at [675, 387] on p "**********" at bounding box center [591, 436] width 500 height 190
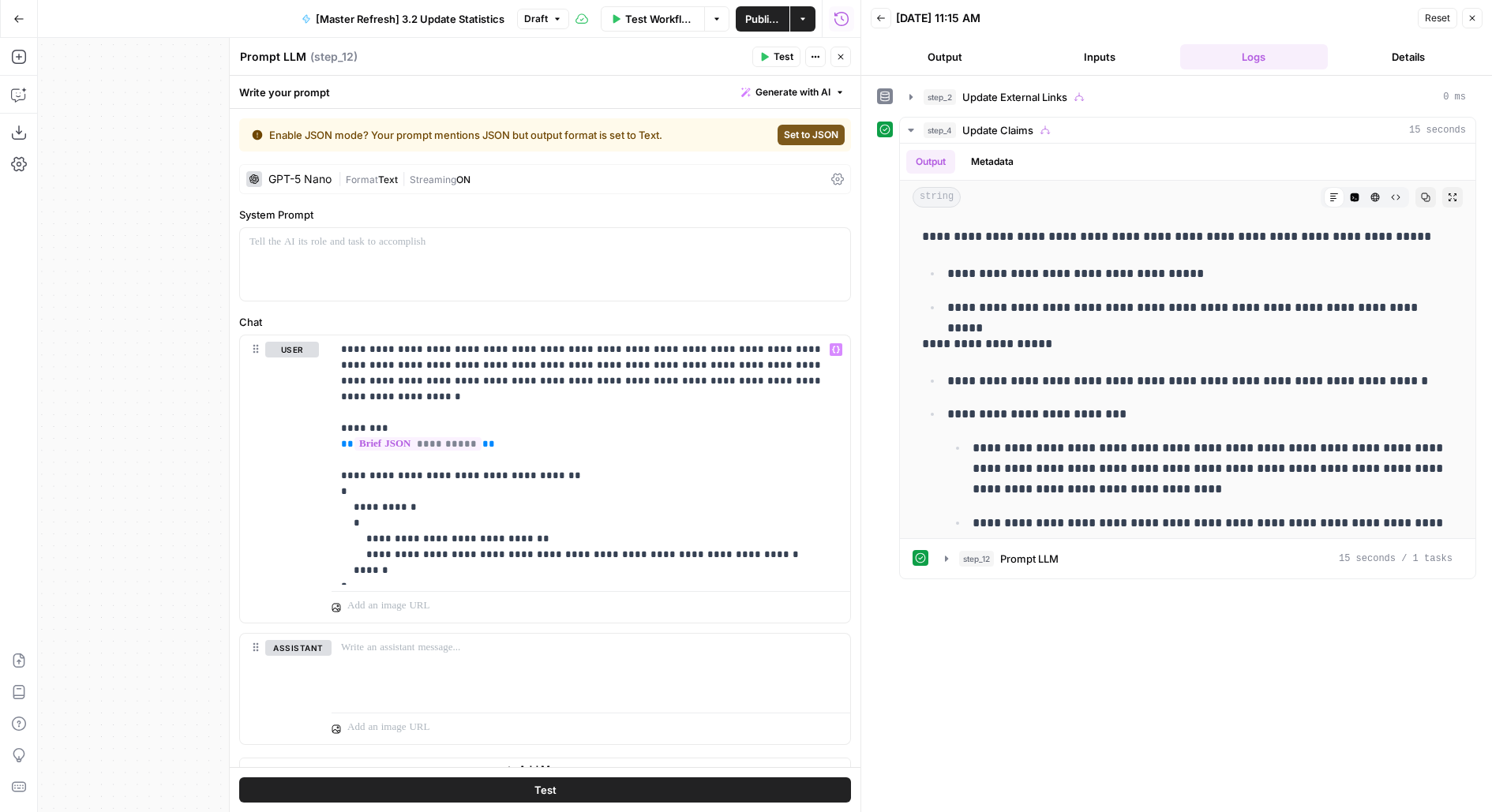
click at [818, 137] on span "Set to JSON" at bounding box center [810, 135] width 55 height 14
click at [790, 55] on span "Test" at bounding box center [783, 57] width 20 height 14
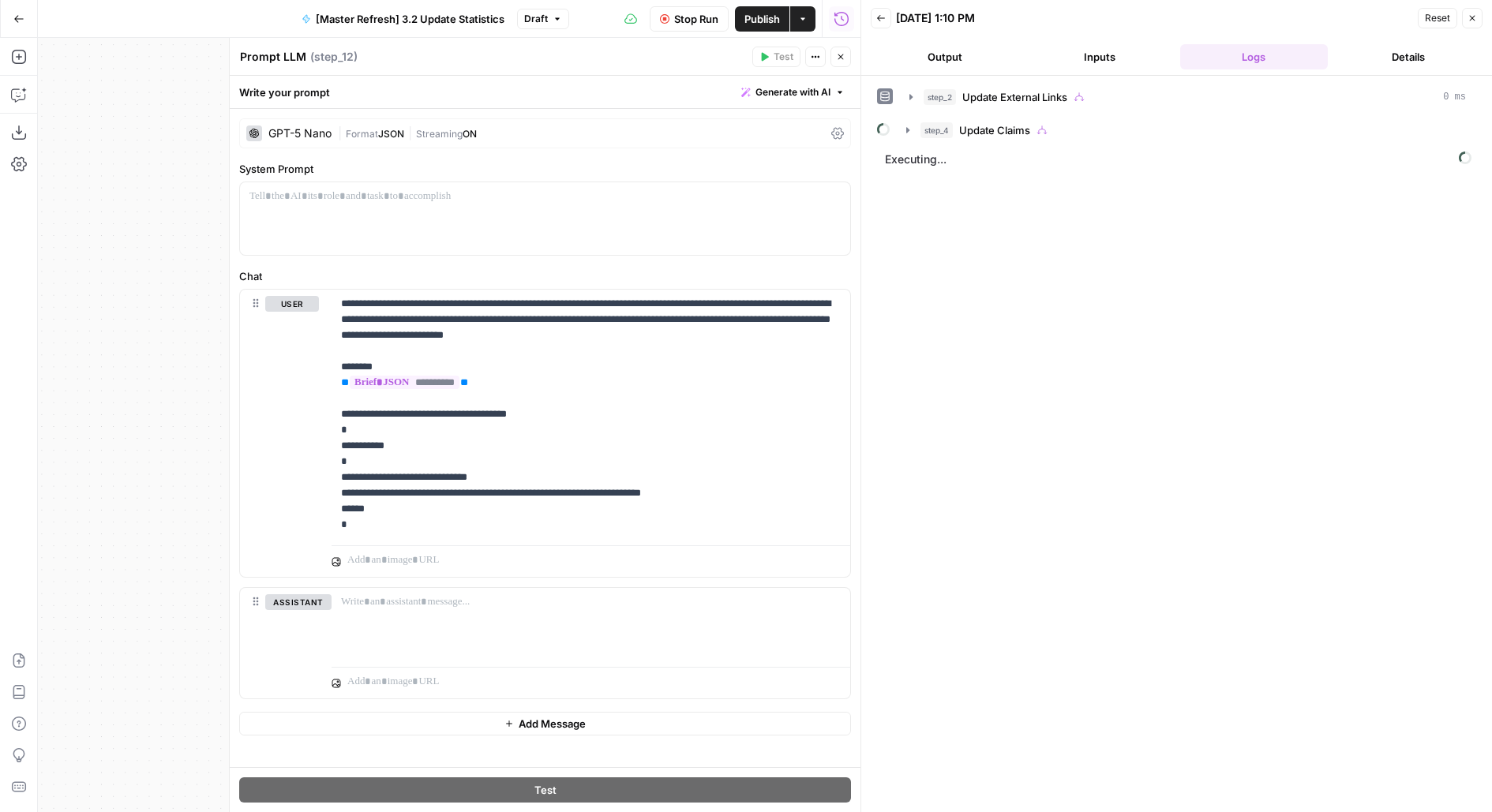
click at [841, 62] on button "Close" at bounding box center [840, 57] width 21 height 21
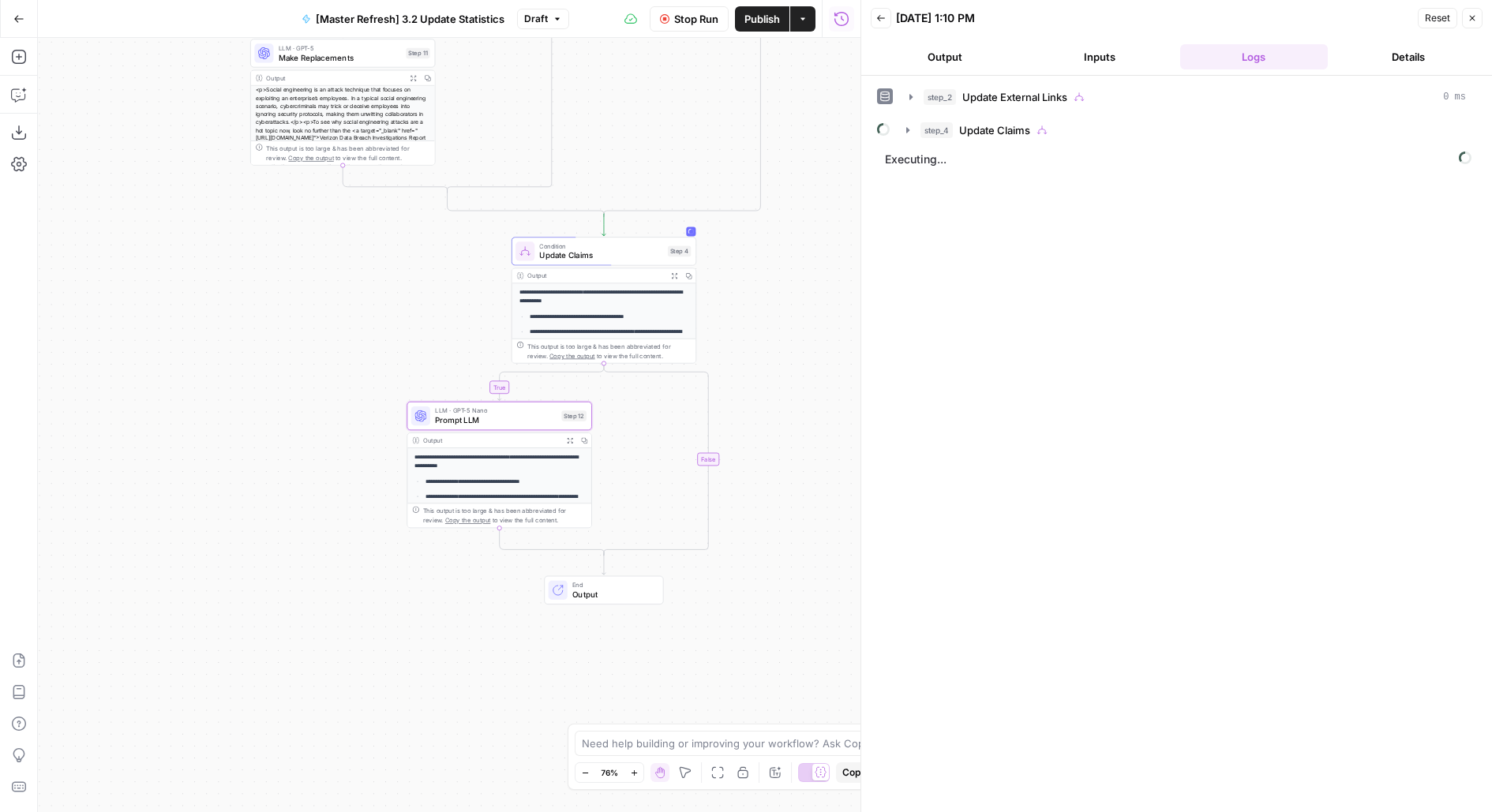
drag, startPoint x: 649, startPoint y: 423, endPoint x: 623, endPoint y: 479, distance: 61.7
click at [628, 471] on div "true true false true false false Workflow Set Inputs Inputs Condition Update Ex…" at bounding box center [449, 425] width 823 height 774
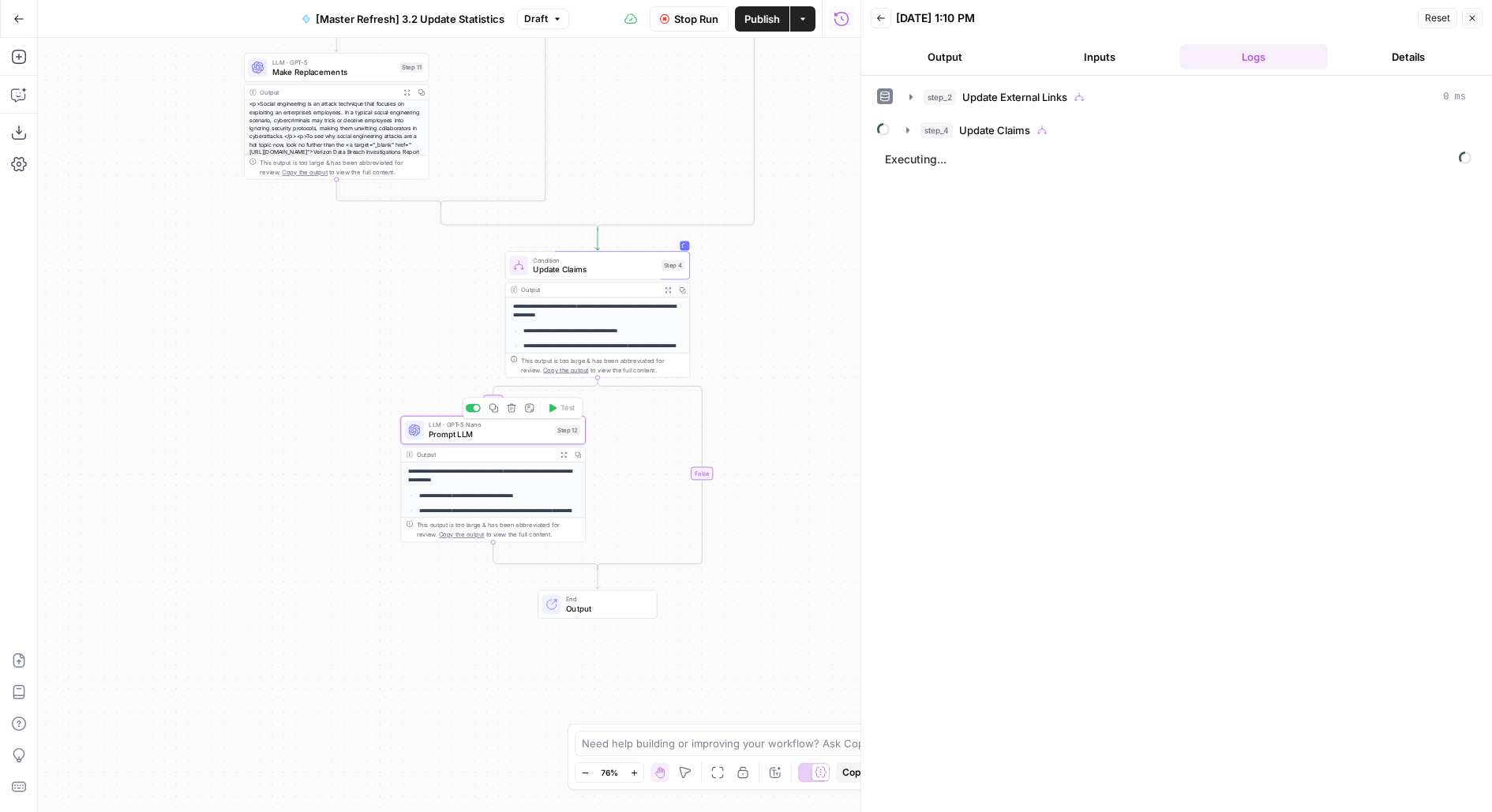
click at [465, 437] on span "Prompt LLM" at bounding box center [489, 434] width 121 height 12
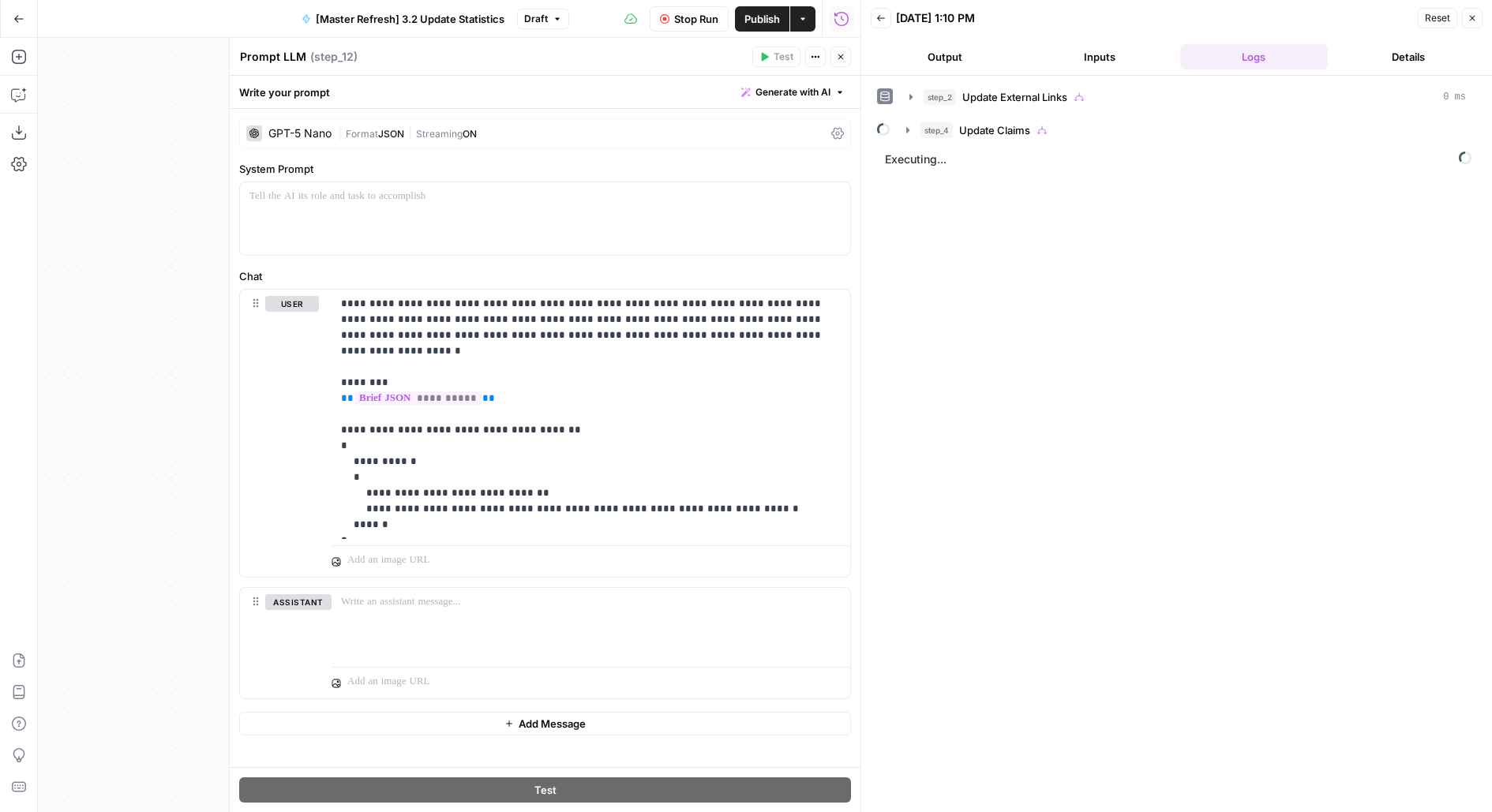
click at [262, 59] on textarea "Prompt LLM" at bounding box center [273, 57] width 66 height 16
type textarea "Extract Claims For Citations"
click at [606, 66] on header "Extract Claims For Citations Extract Claims For Citations ( step_12 ) Test Acti…" at bounding box center [545, 57] width 631 height 38
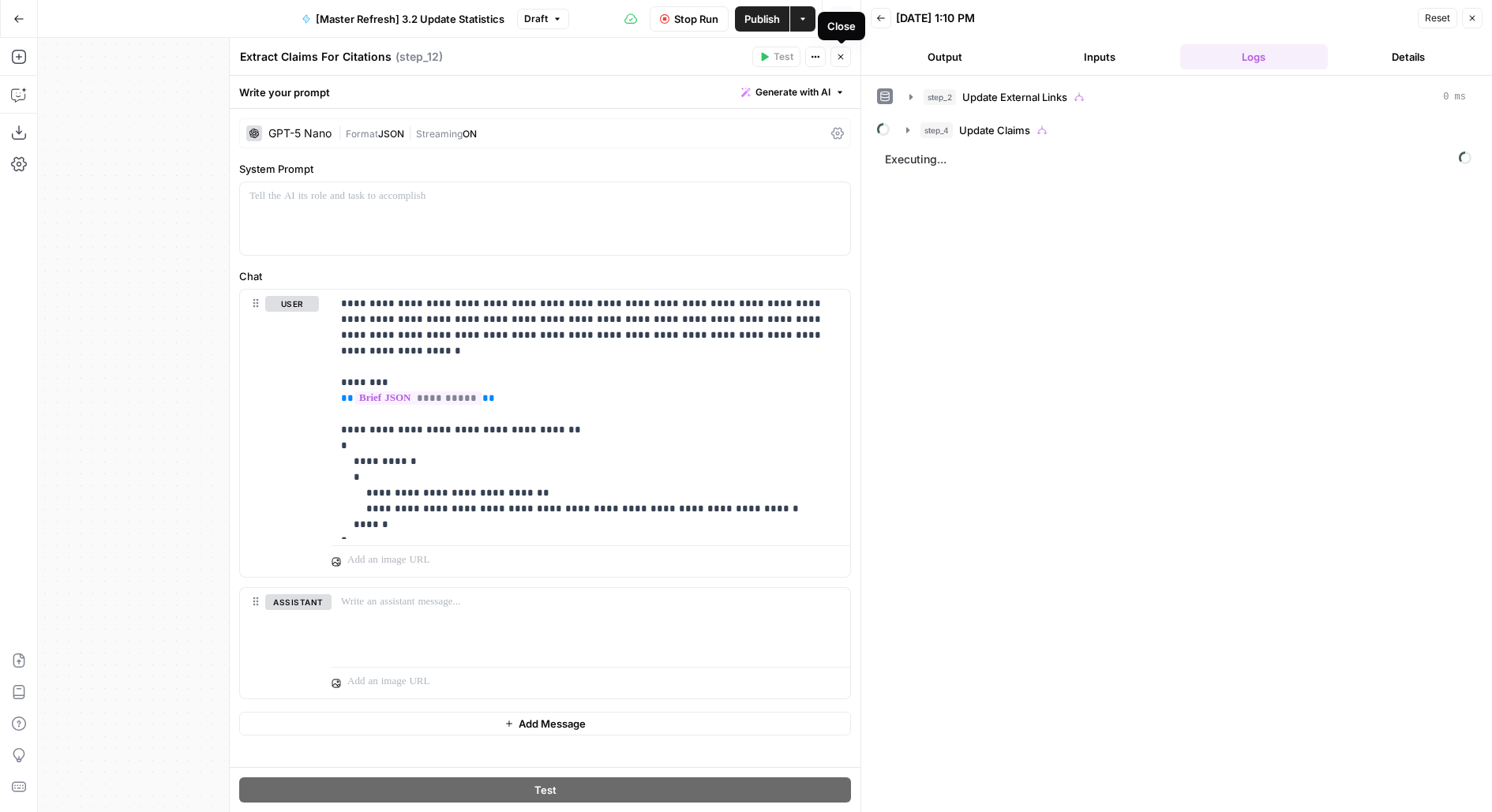
click at [839, 56] on icon "button" at bounding box center [840, 57] width 10 height 10
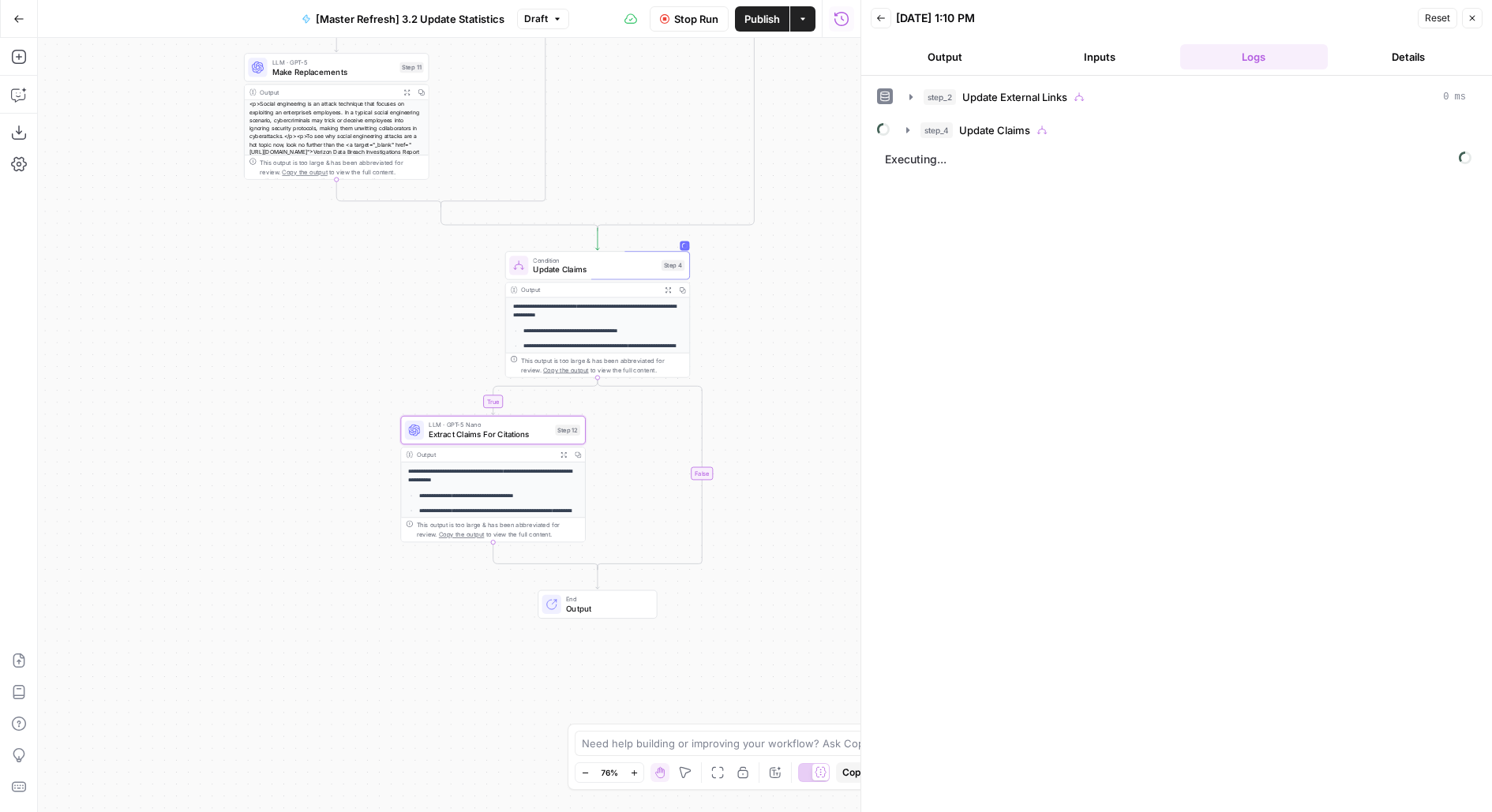
click at [764, 22] on span "Publish" at bounding box center [763, 19] width 36 height 16
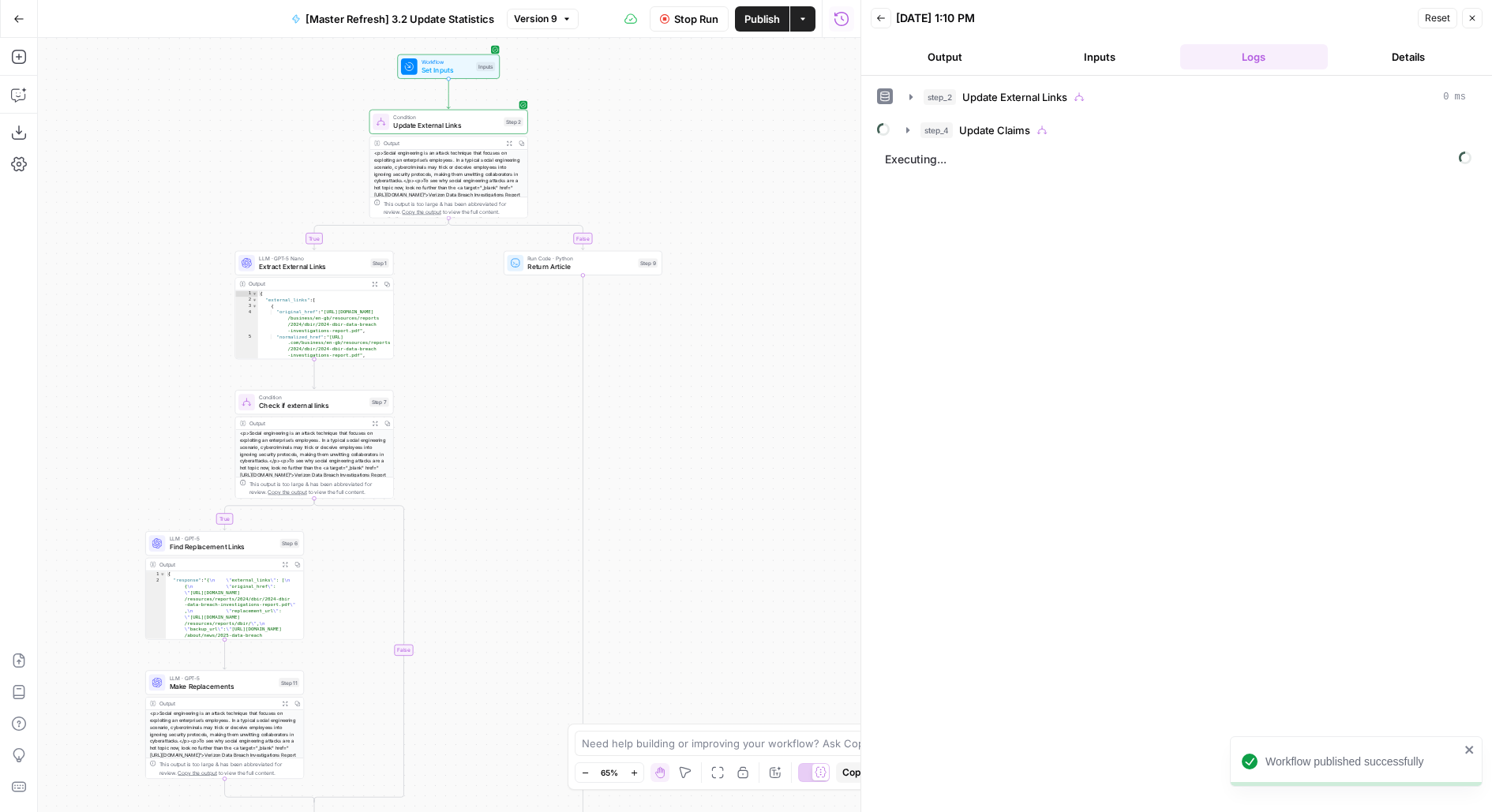
drag, startPoint x: 736, startPoint y: 311, endPoint x: 744, endPoint y: 83, distance: 228.1
click at [744, 83] on div "true true false true false false Workflow Set Inputs Inputs Condition Update Ex…" at bounding box center [449, 425] width 823 height 774
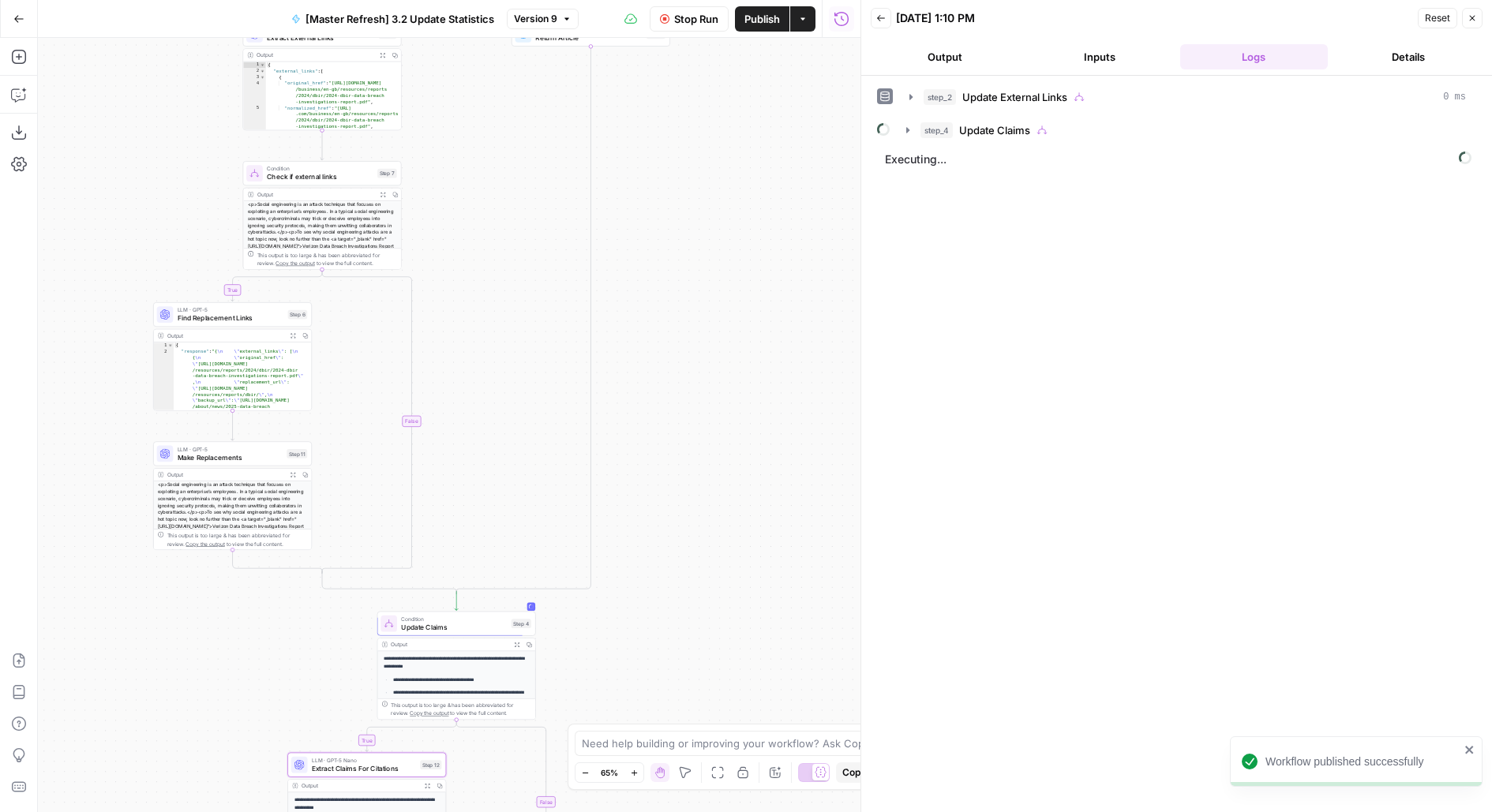
drag, startPoint x: 708, startPoint y: 406, endPoint x: 734, endPoint y: 156, distance: 251.3
click at [734, 156] on div "true true false true false false Workflow Set Inputs Inputs Condition Update Ex…" at bounding box center [449, 425] width 823 height 774
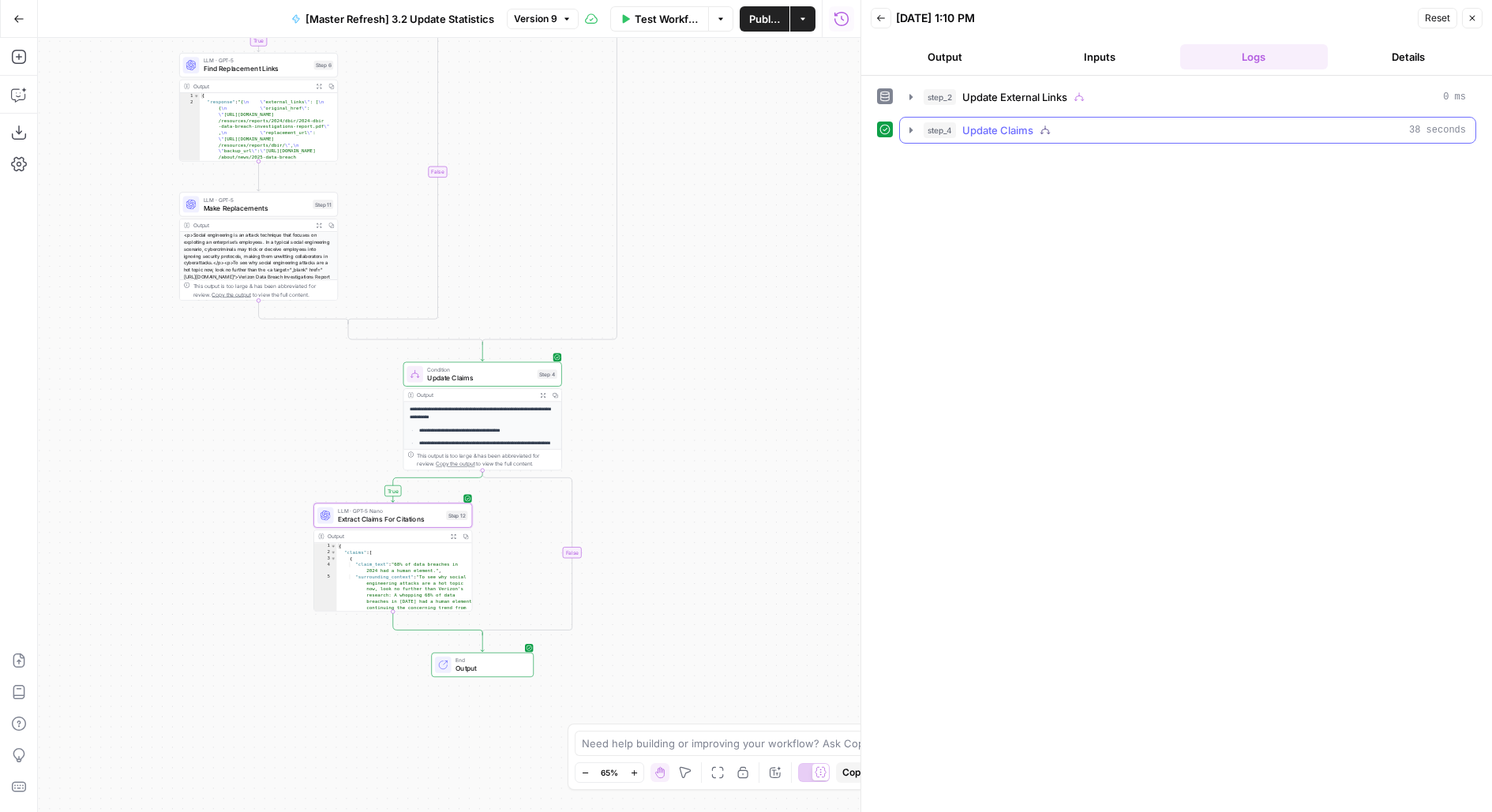
click at [1020, 125] on span "Update Claims" at bounding box center [997, 130] width 71 height 16
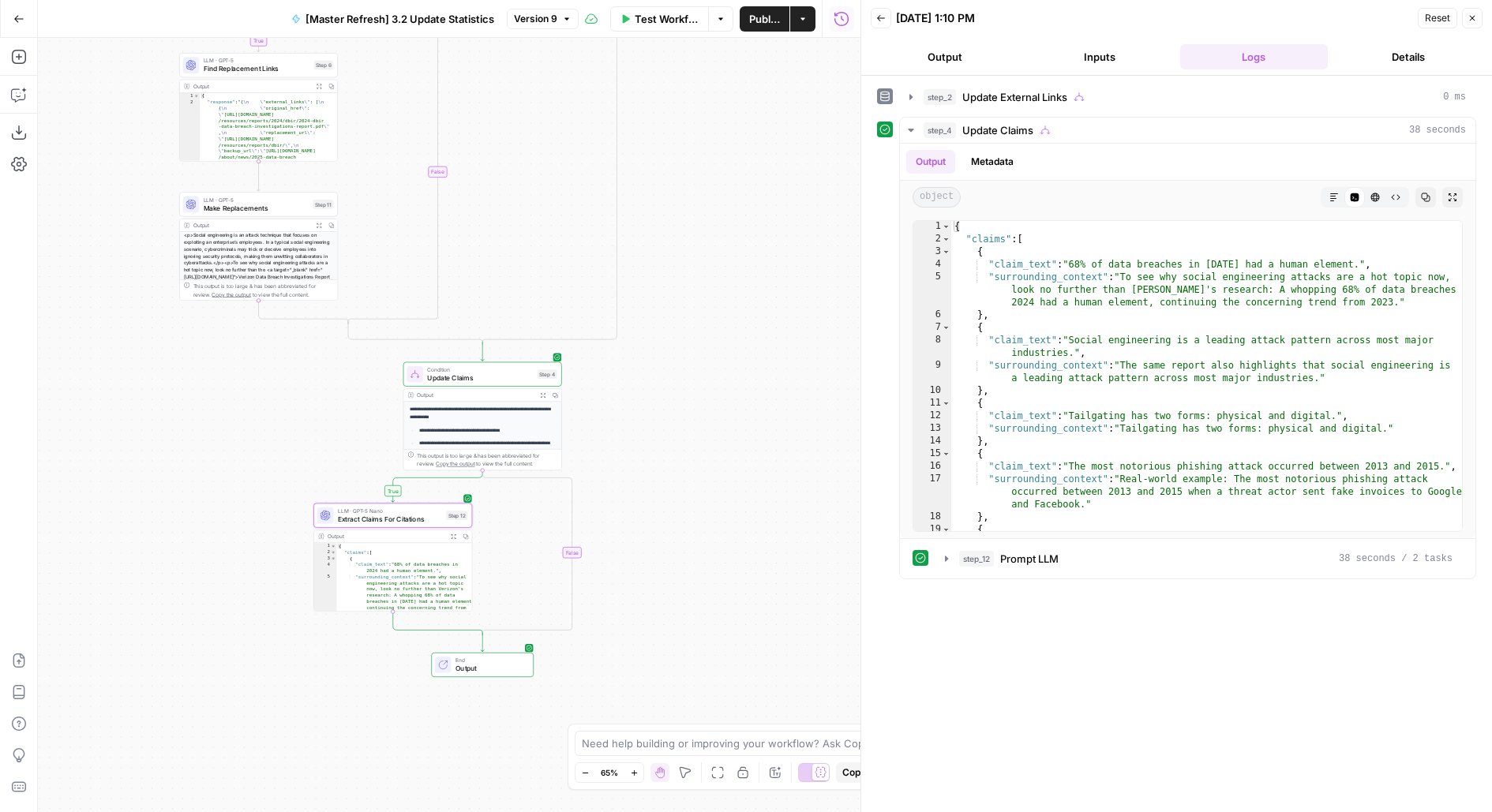
drag, startPoint x: 698, startPoint y: 575, endPoint x: 816, endPoint y: 462, distance: 163.4
click at [813, 462] on div "true true false true false false Workflow Set Inputs Inputs Condition Update Ex…" at bounding box center [449, 425] width 823 height 774
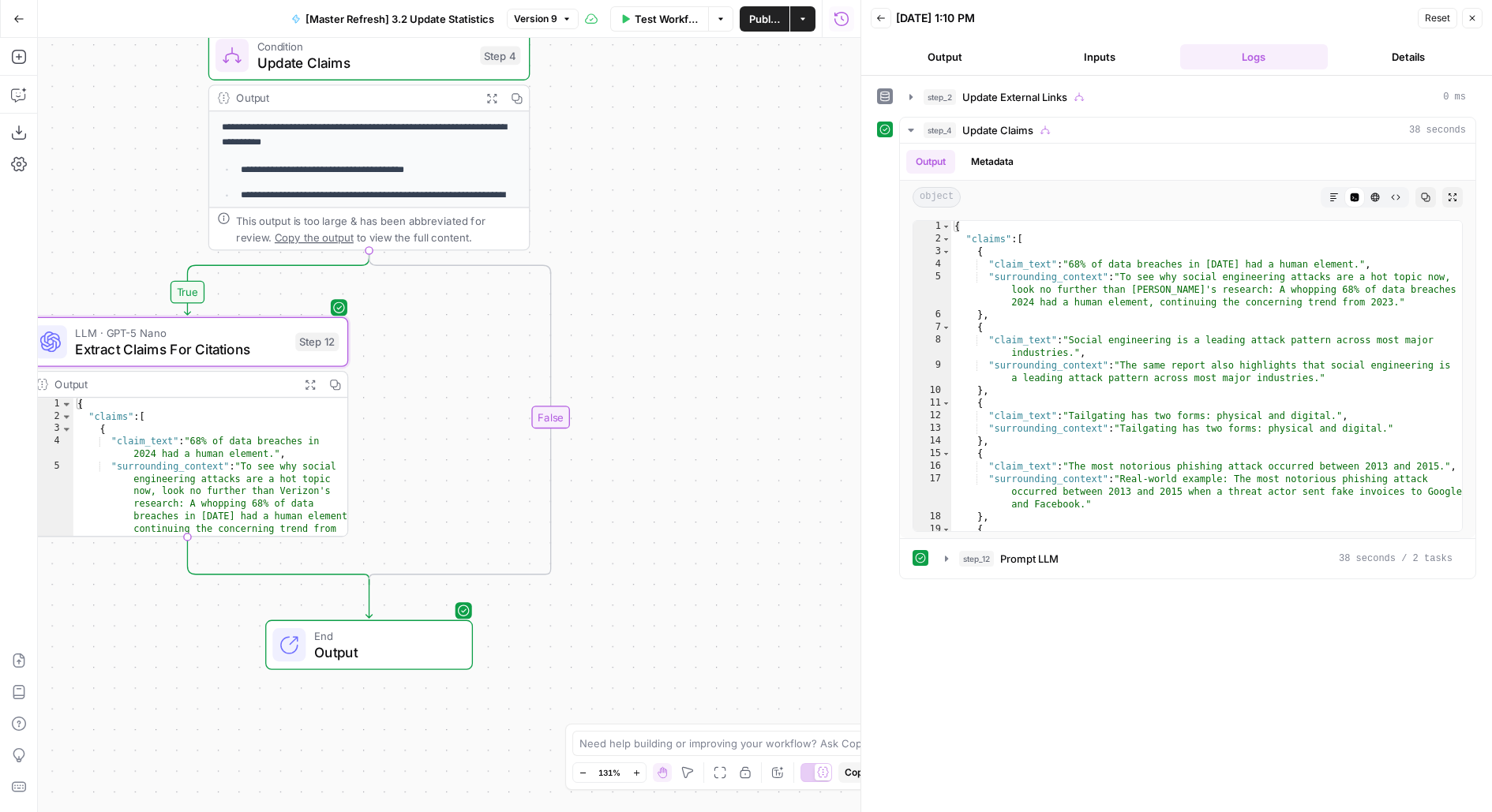
click at [228, 336] on span "LLM · GPT-5 Nano" at bounding box center [180, 332] width 211 height 16
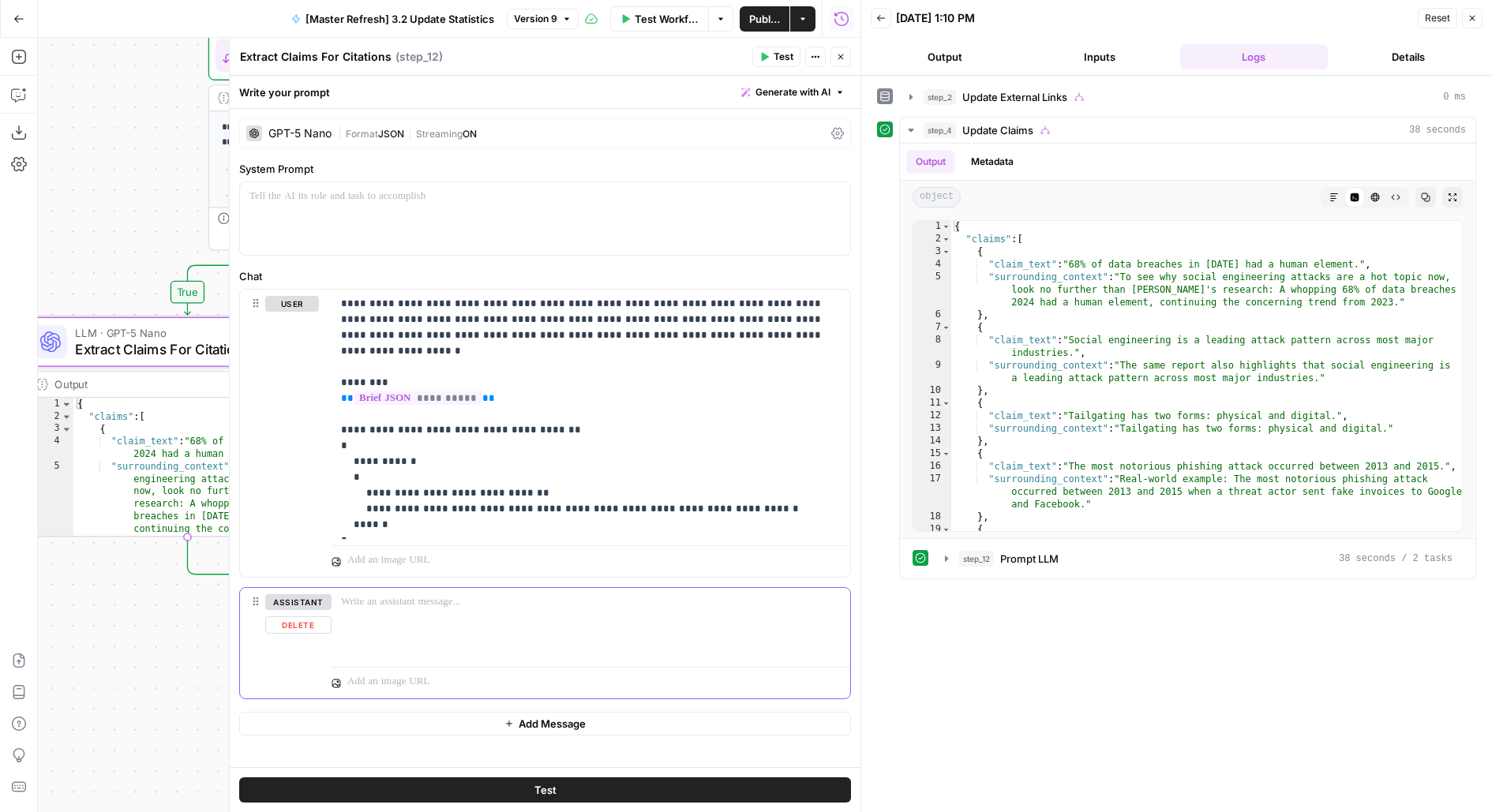
click at [305, 624] on button "Delete" at bounding box center [298, 624] width 66 height 17
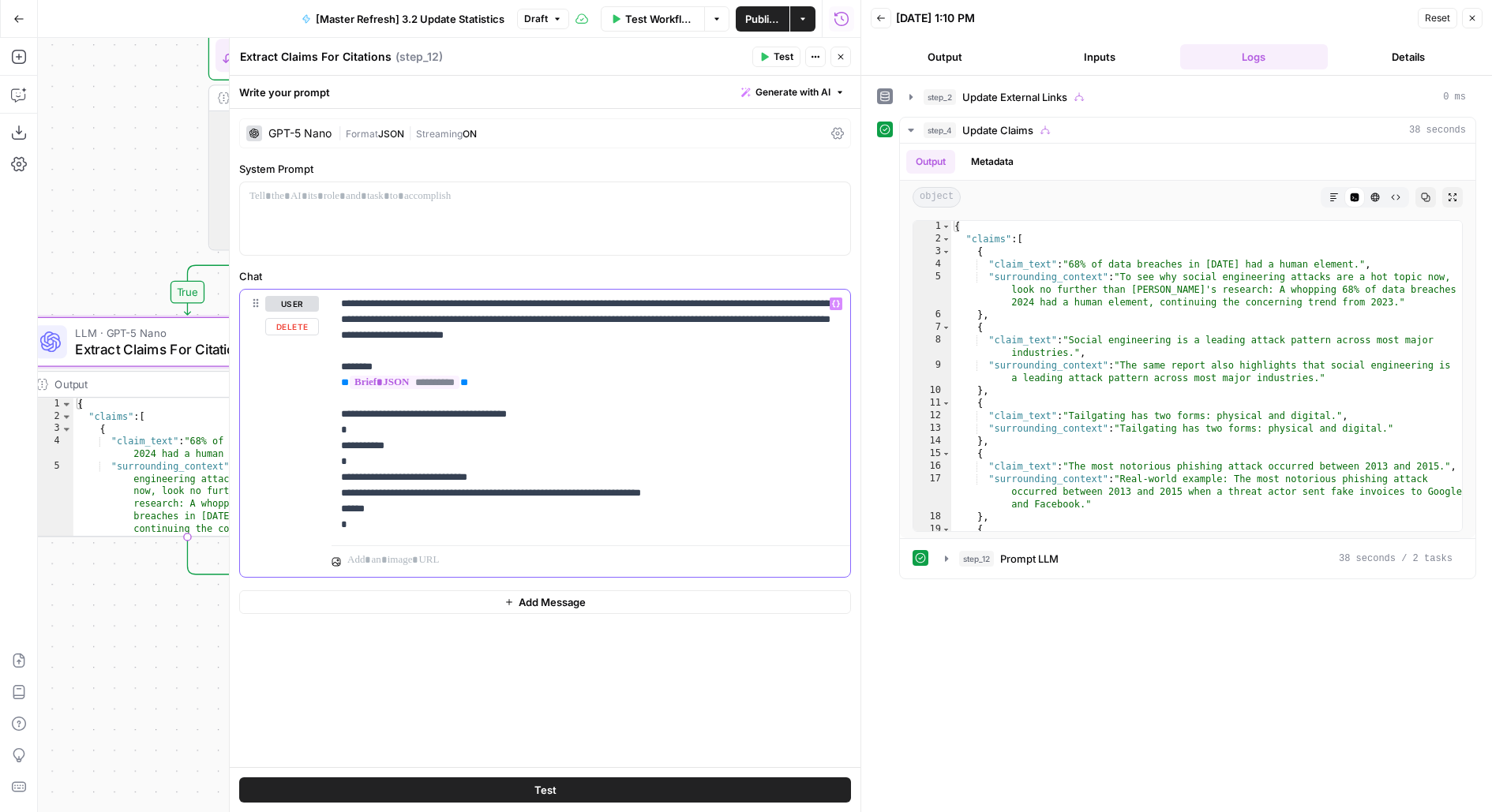
click at [582, 324] on p "**********" at bounding box center [591, 414] width 500 height 237
drag, startPoint x: 604, startPoint y: 336, endPoint x: 797, endPoint y: 335, distance: 193.0
click at [797, 335] on p "**********" at bounding box center [591, 414] width 500 height 237
click at [648, 783] on button "Test" at bounding box center [544, 790] width 612 height 25
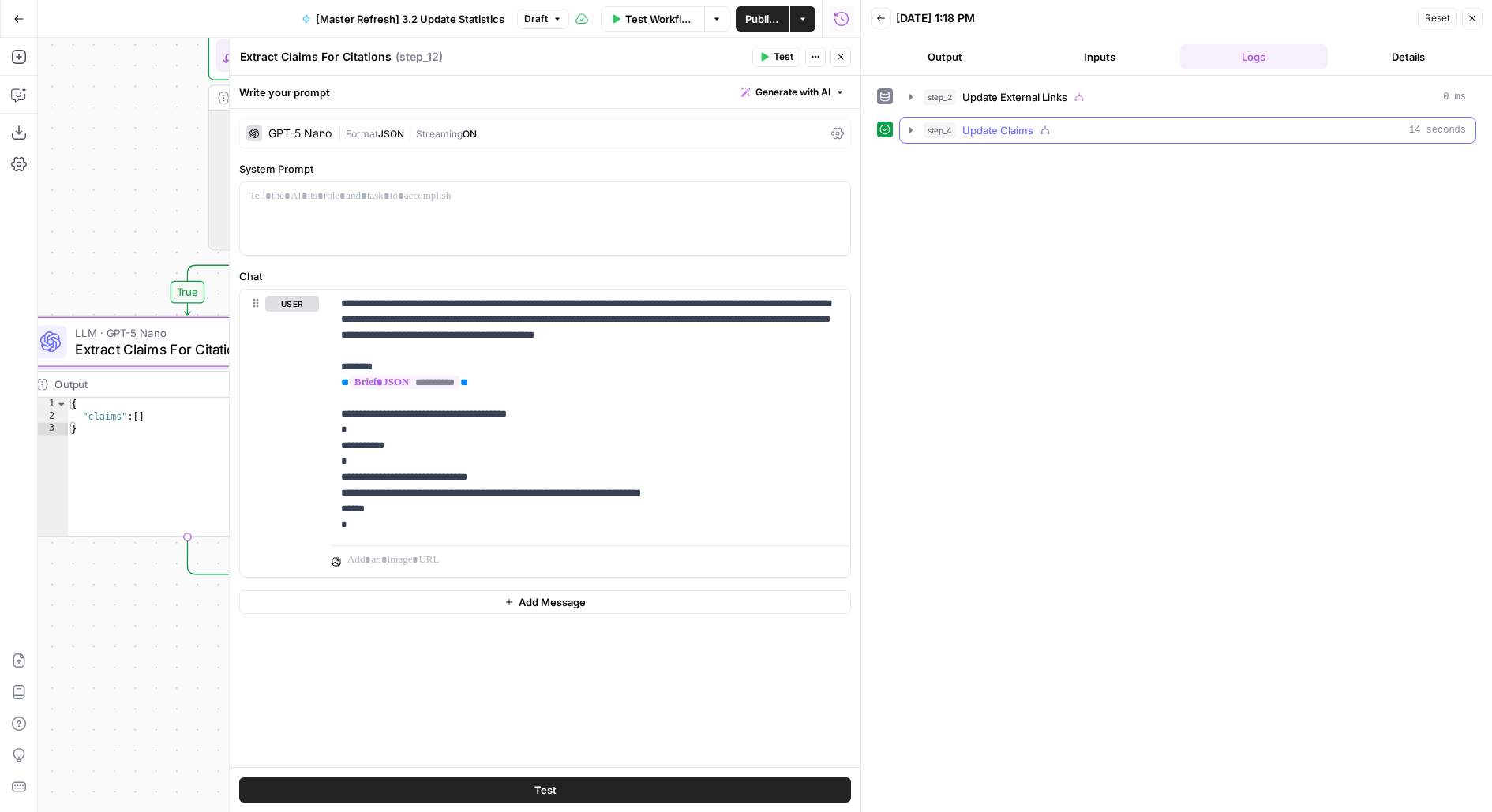
click at [1283, 132] on div "step_4 Update Claims 14 seconds" at bounding box center [1195, 130] width 543 height 16
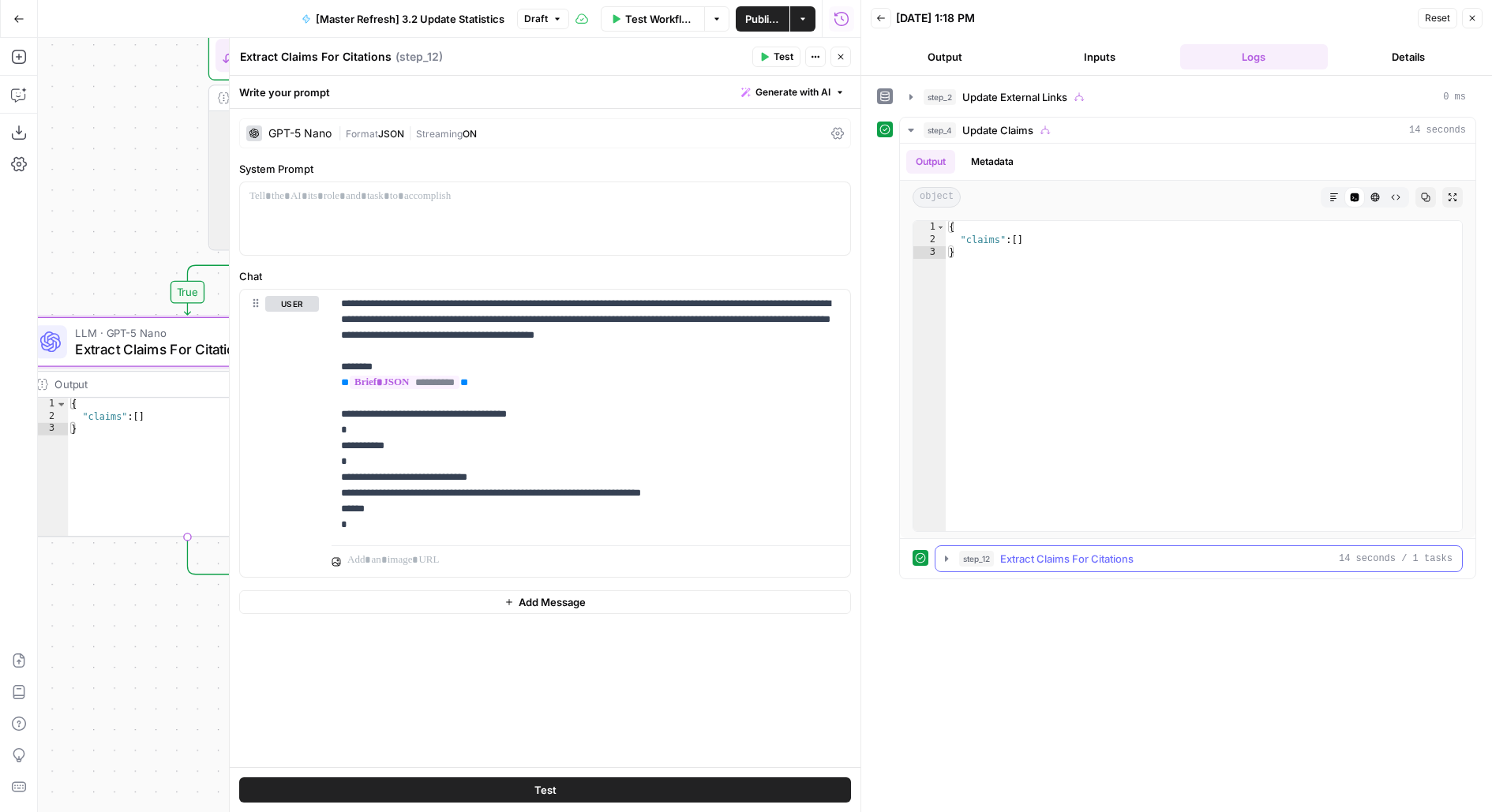
click at [1011, 565] on button "step_12 Extract Claims For Citations 14 seconds / 1 tasks" at bounding box center [1198, 559] width 526 height 25
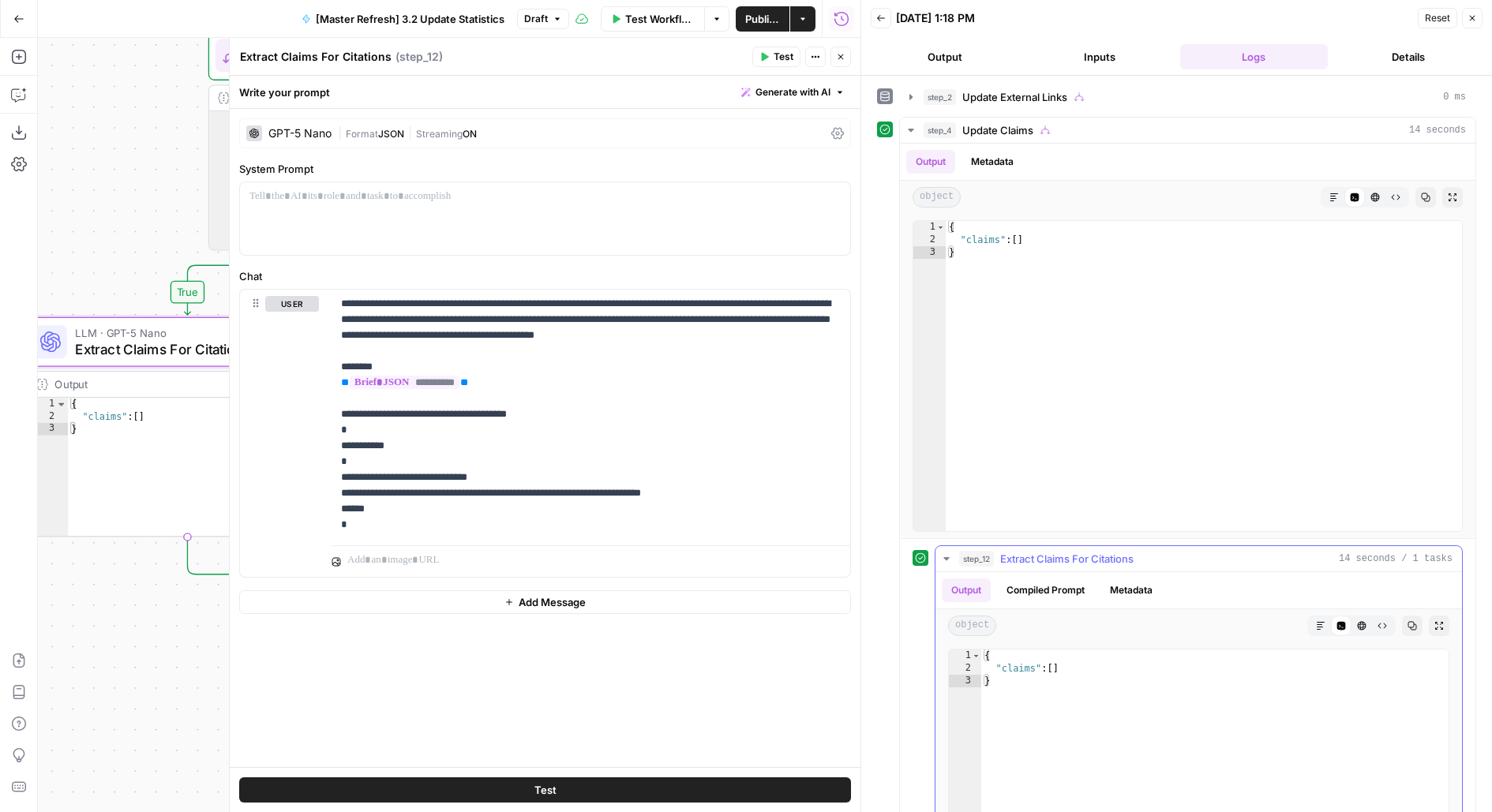
scroll to position [166, 0]
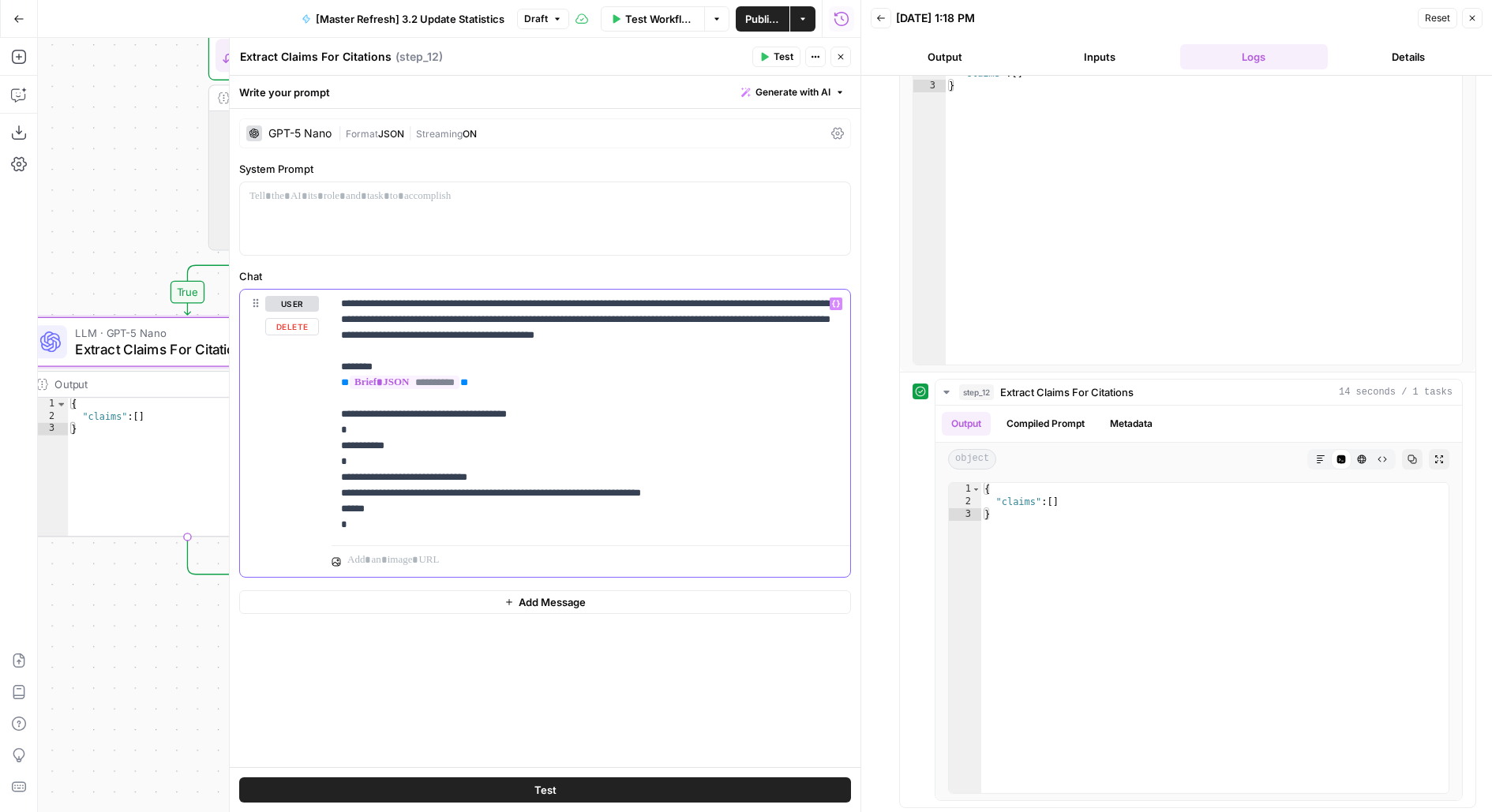
click at [527, 361] on p "**********" at bounding box center [591, 414] width 500 height 237
click at [842, 62] on button "Close" at bounding box center [840, 57] width 21 height 21
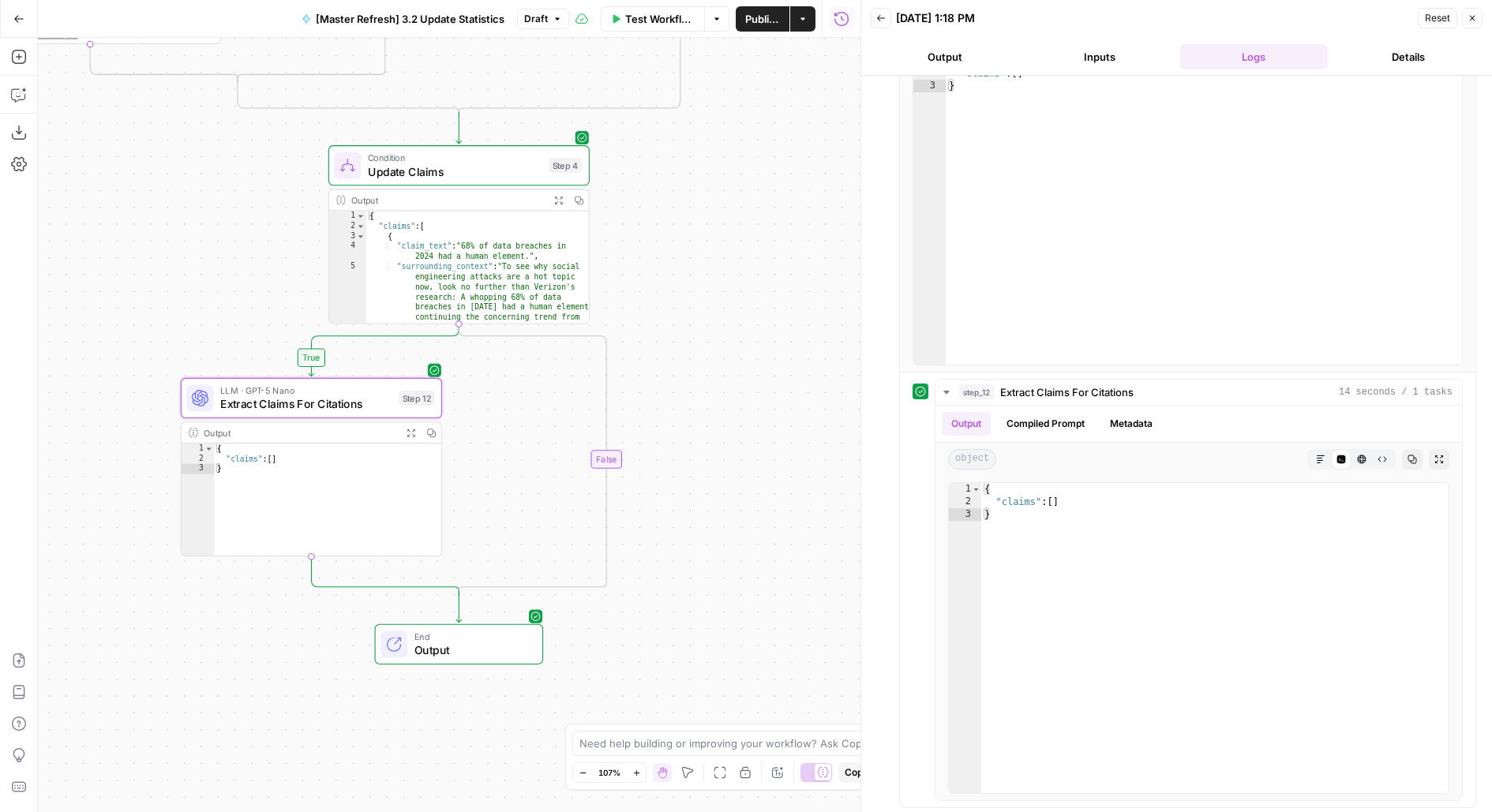
drag, startPoint x: 719, startPoint y: 634, endPoint x: 719, endPoint y: 596, distance: 38.0
click at [719, 621] on div "true true false true false false Workflow Set Inputs Inputs Condition Update Ex…" at bounding box center [449, 425] width 823 height 774
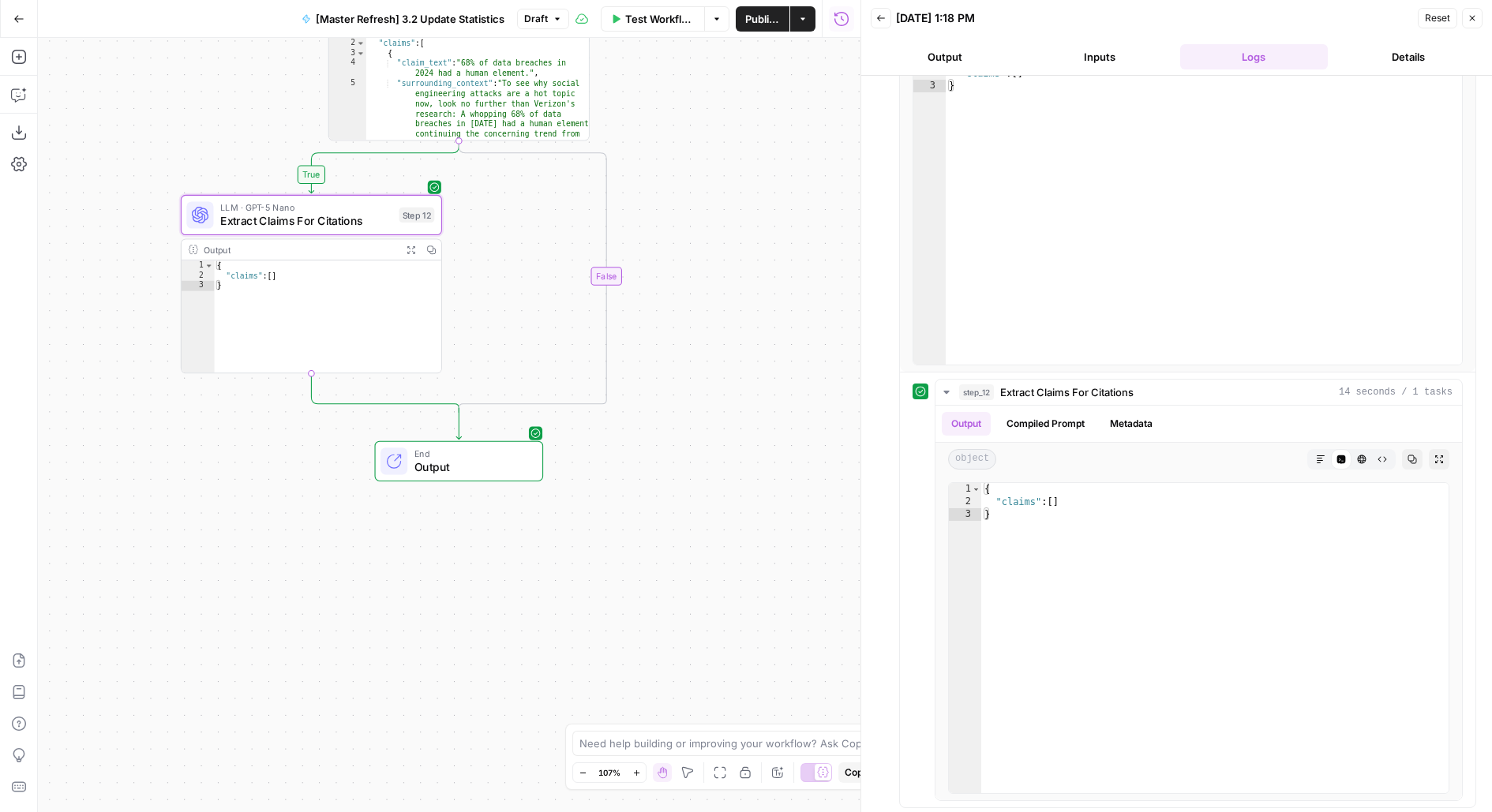
drag, startPoint x: 687, startPoint y: 374, endPoint x: 687, endPoint y: 202, distance: 172.0
click at [687, 202] on div "true true false true false false Workflow Set Inputs Inputs Condition Update Ex…" at bounding box center [449, 425] width 823 height 774
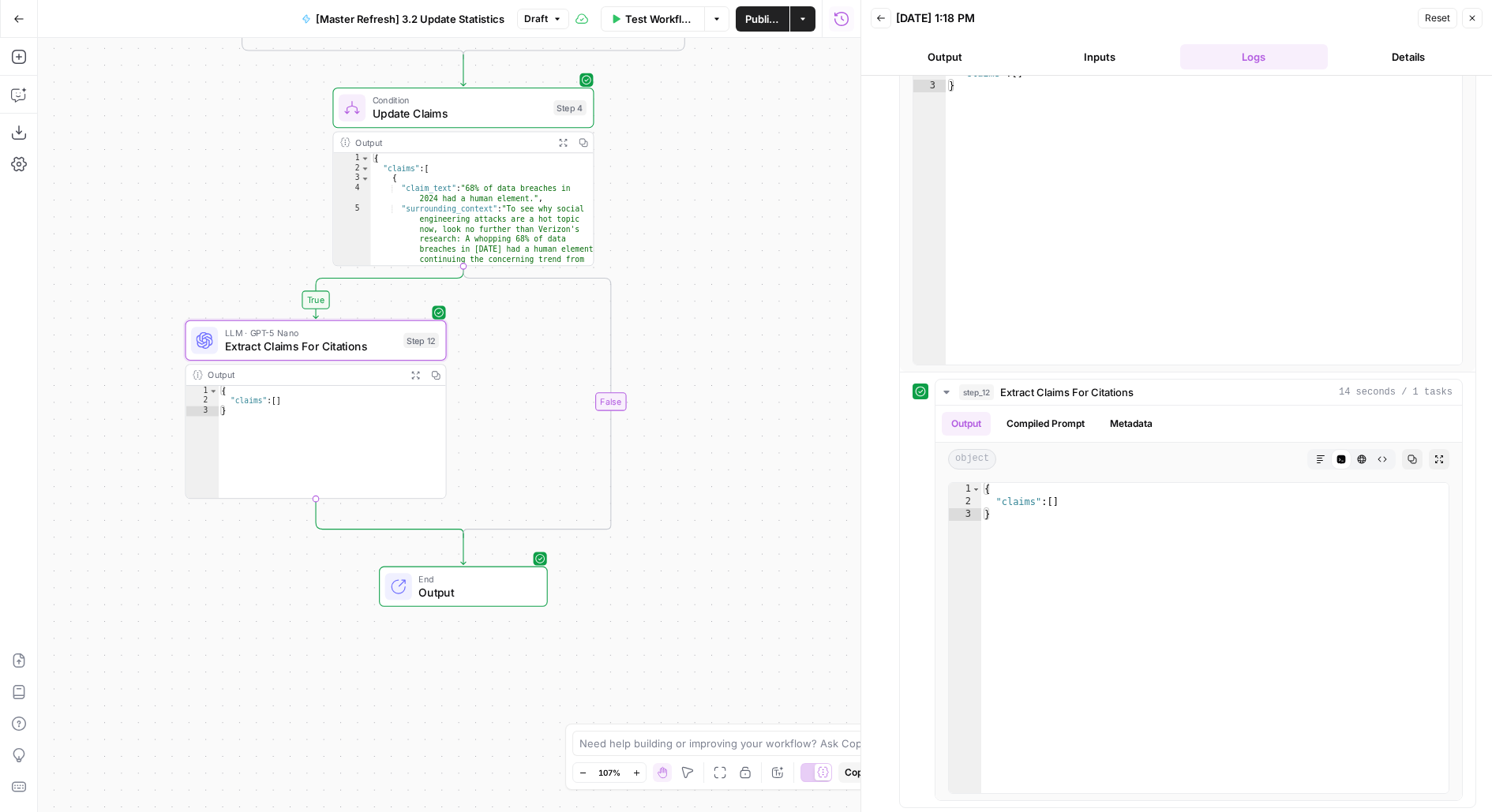
click at [1481, 17] on button "Close" at bounding box center [1471, 18] width 21 height 21
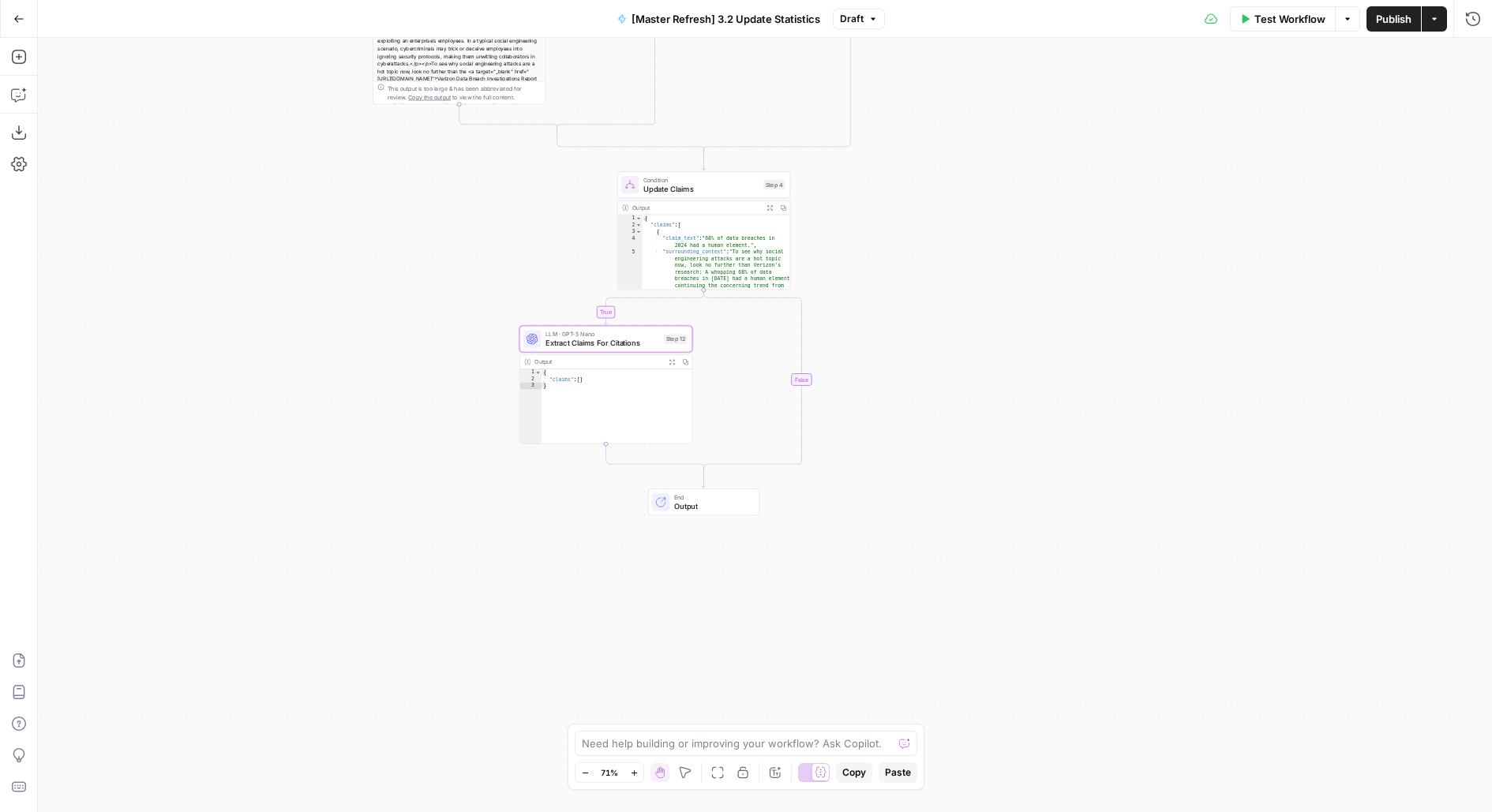
click at [1245, 34] on div "Test Workflow Options Publish Actions Run History" at bounding box center [1188, 18] width 608 height 37
click at [1279, 13] on span "Test Workflow" at bounding box center [1289, 19] width 71 height 16
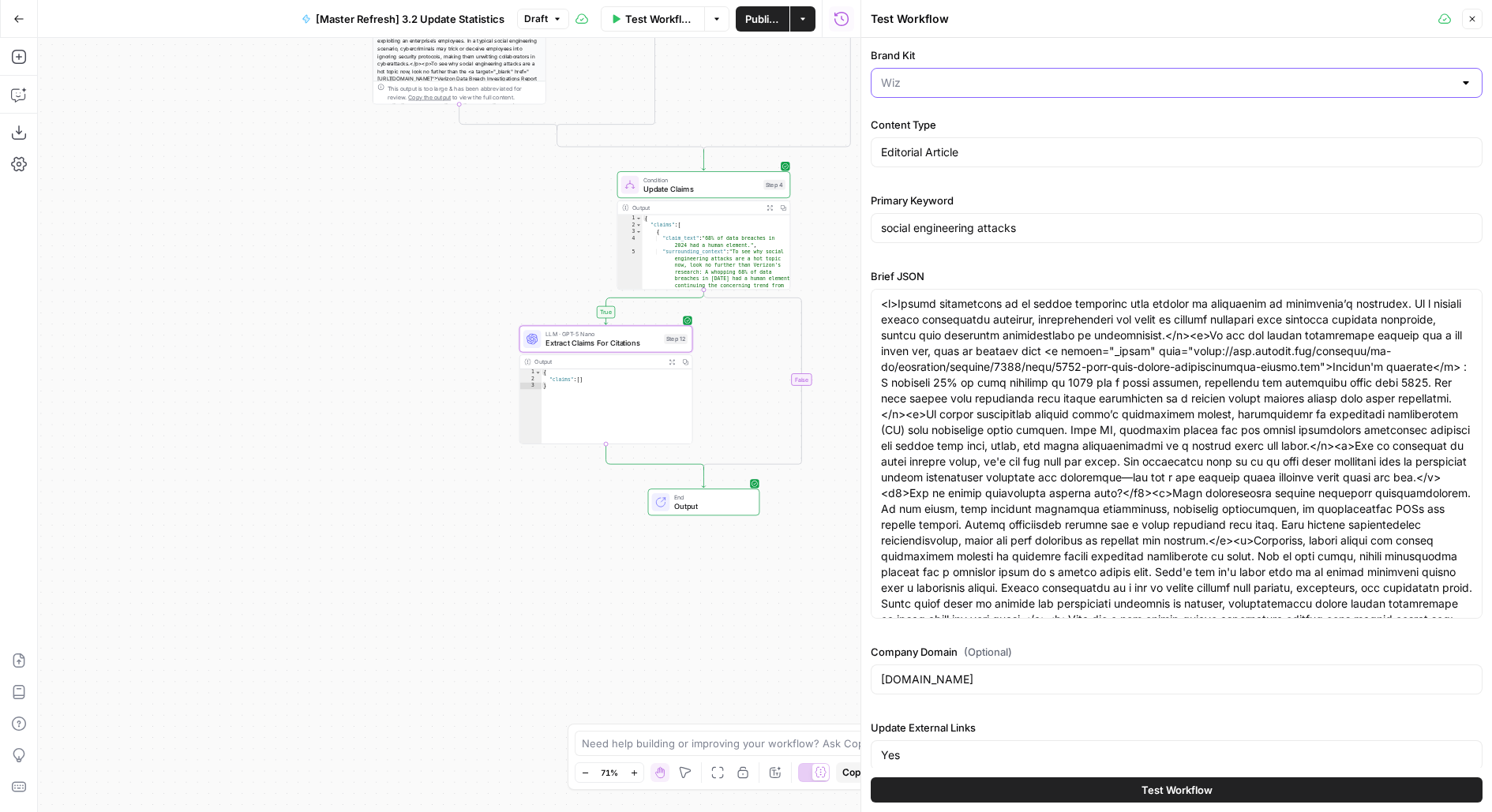
click at [1049, 83] on input "Brand Kit" at bounding box center [1167, 83] width 572 height 16
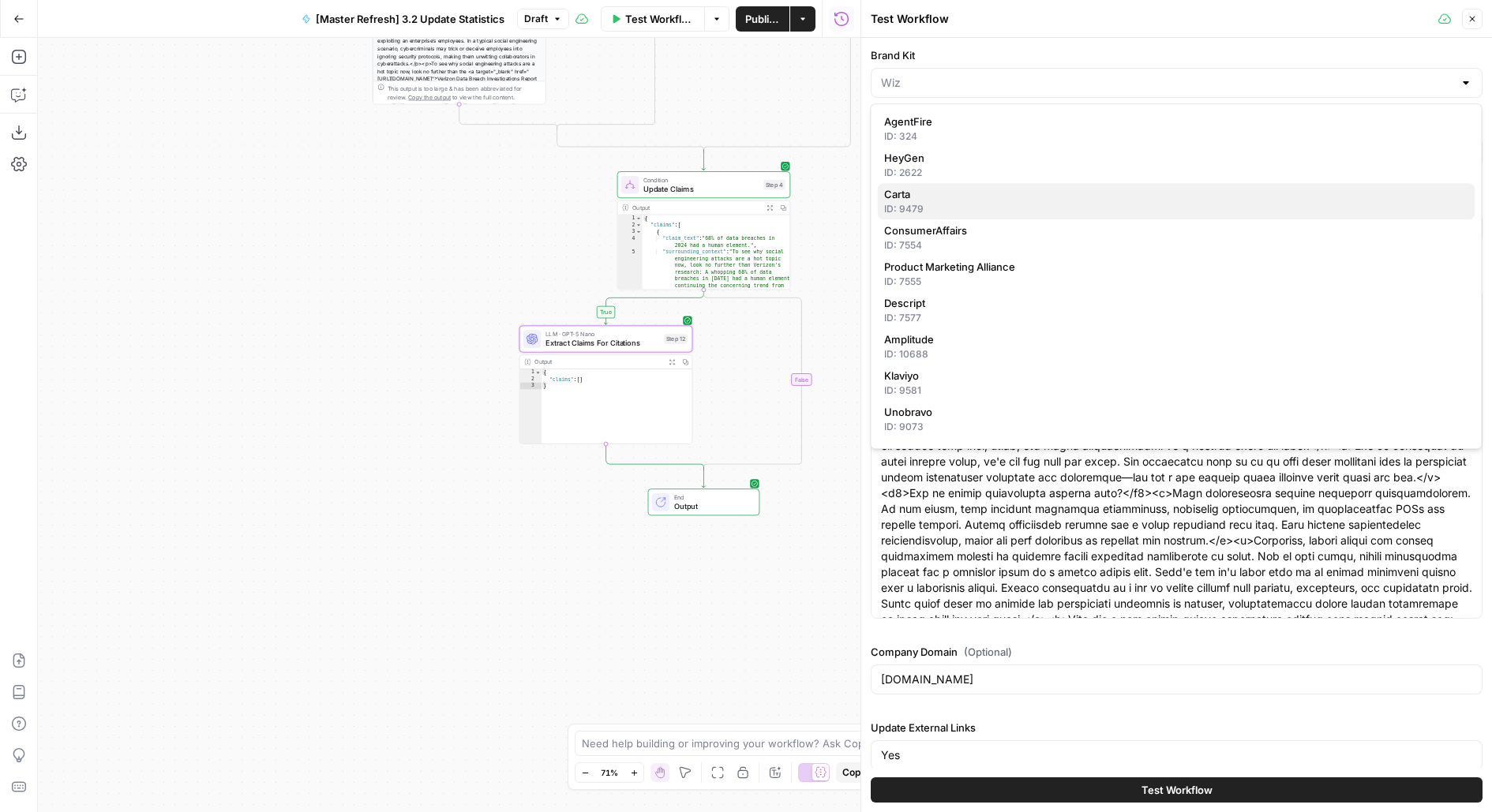
click at [1015, 201] on span "Carta" at bounding box center [1173, 194] width 578 height 16
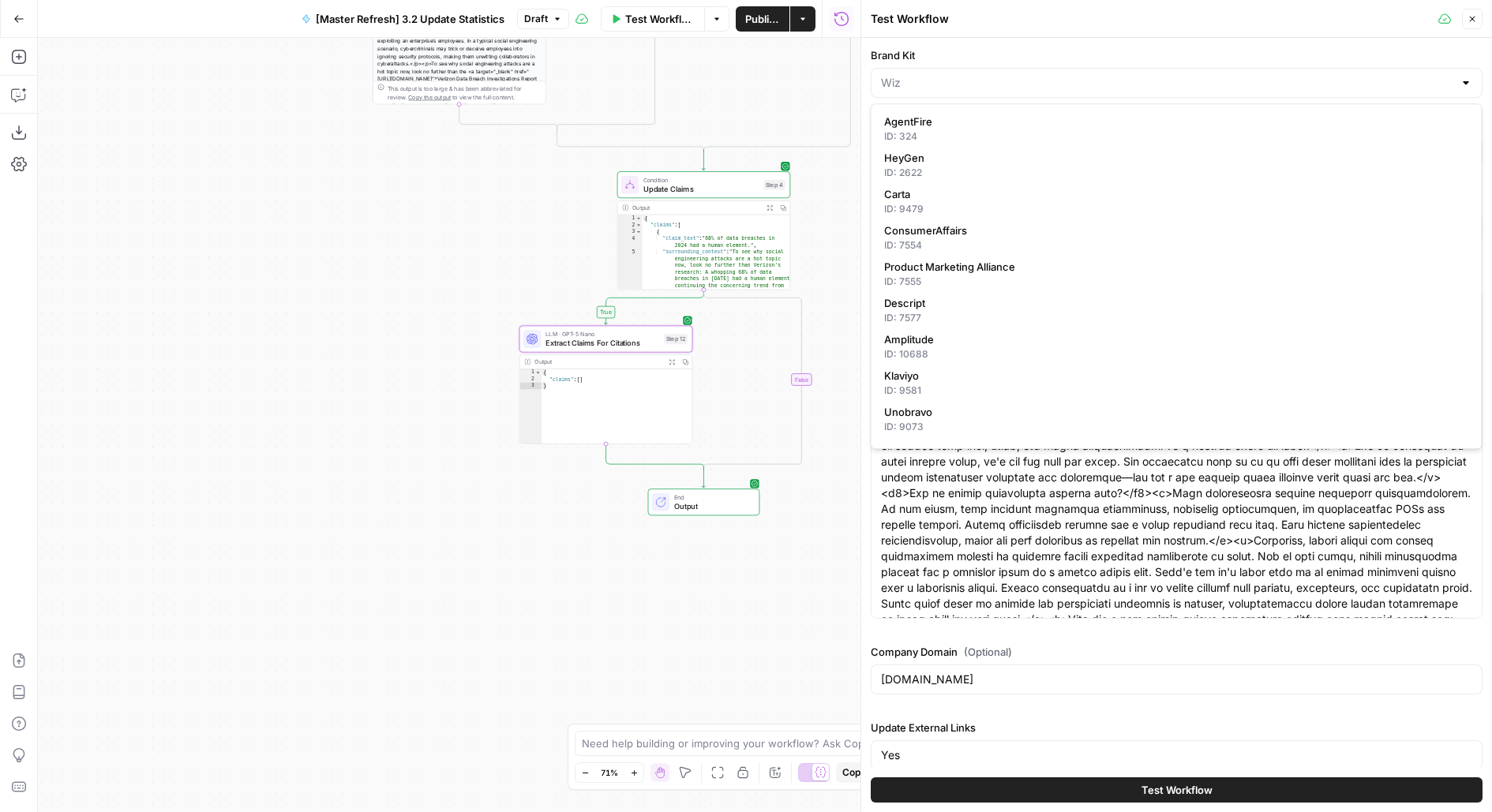
type input "Carta"
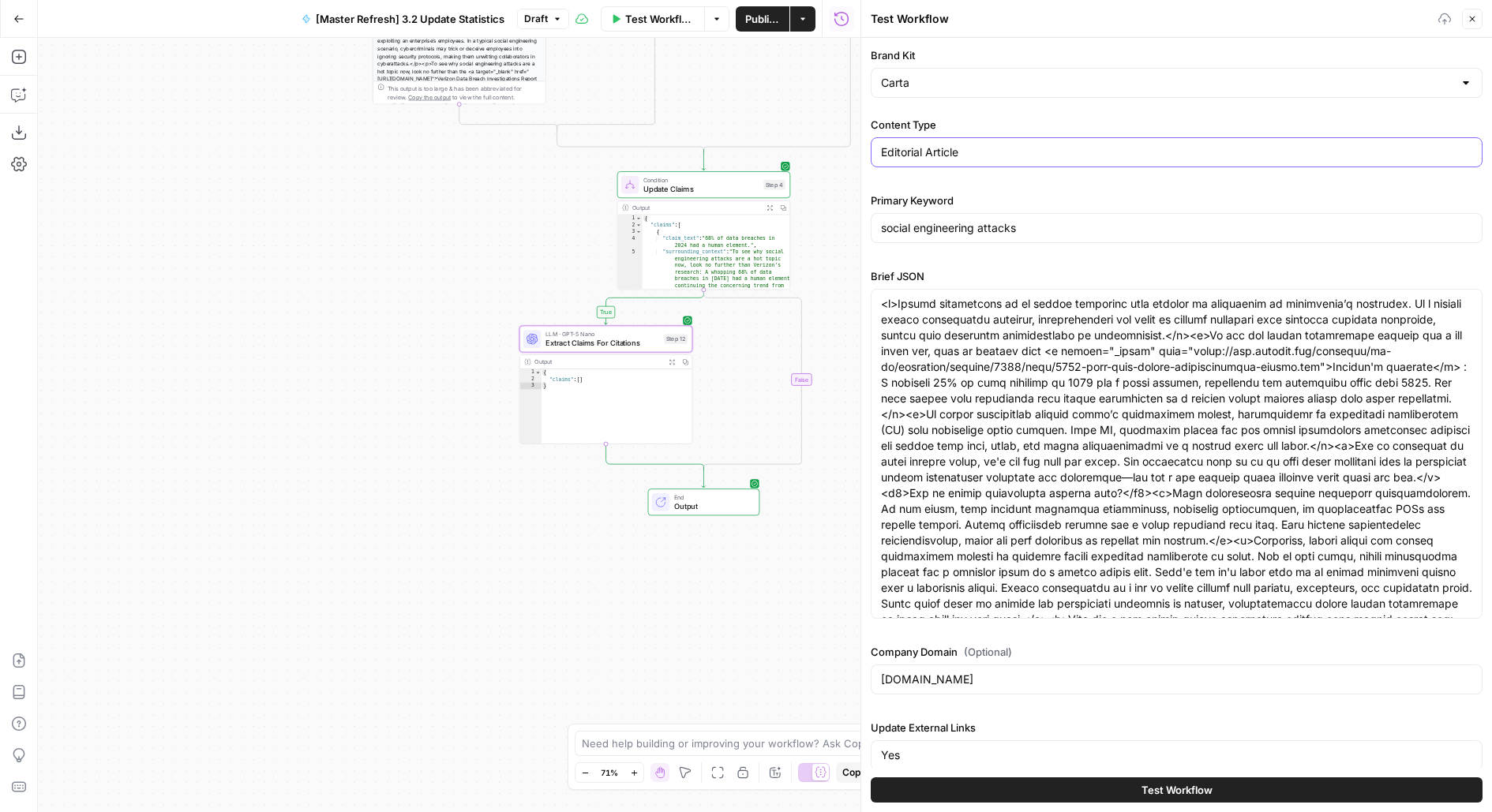
click at [1002, 145] on input "Editorial Article" at bounding box center [1177, 153] width 591 height 16
click at [998, 224] on input "social engineering attacks" at bounding box center [1177, 228] width 591 height 16
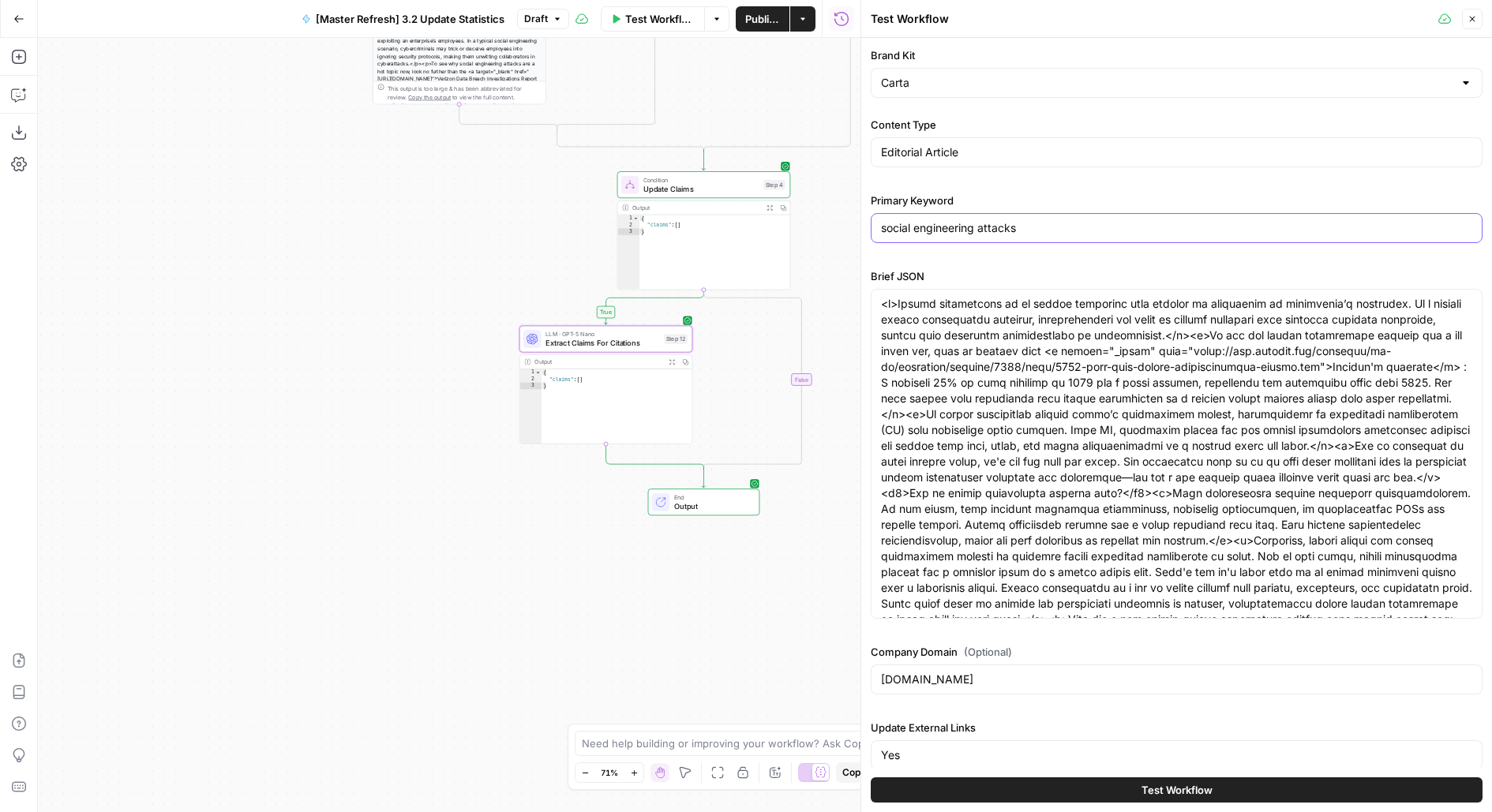
click at [998, 224] on input "social engineering attacks" at bounding box center [1177, 228] width 591 height 16
paste input "Section 1045: QSBS rollover"
type input "Section 1045: QSBS rollovers"
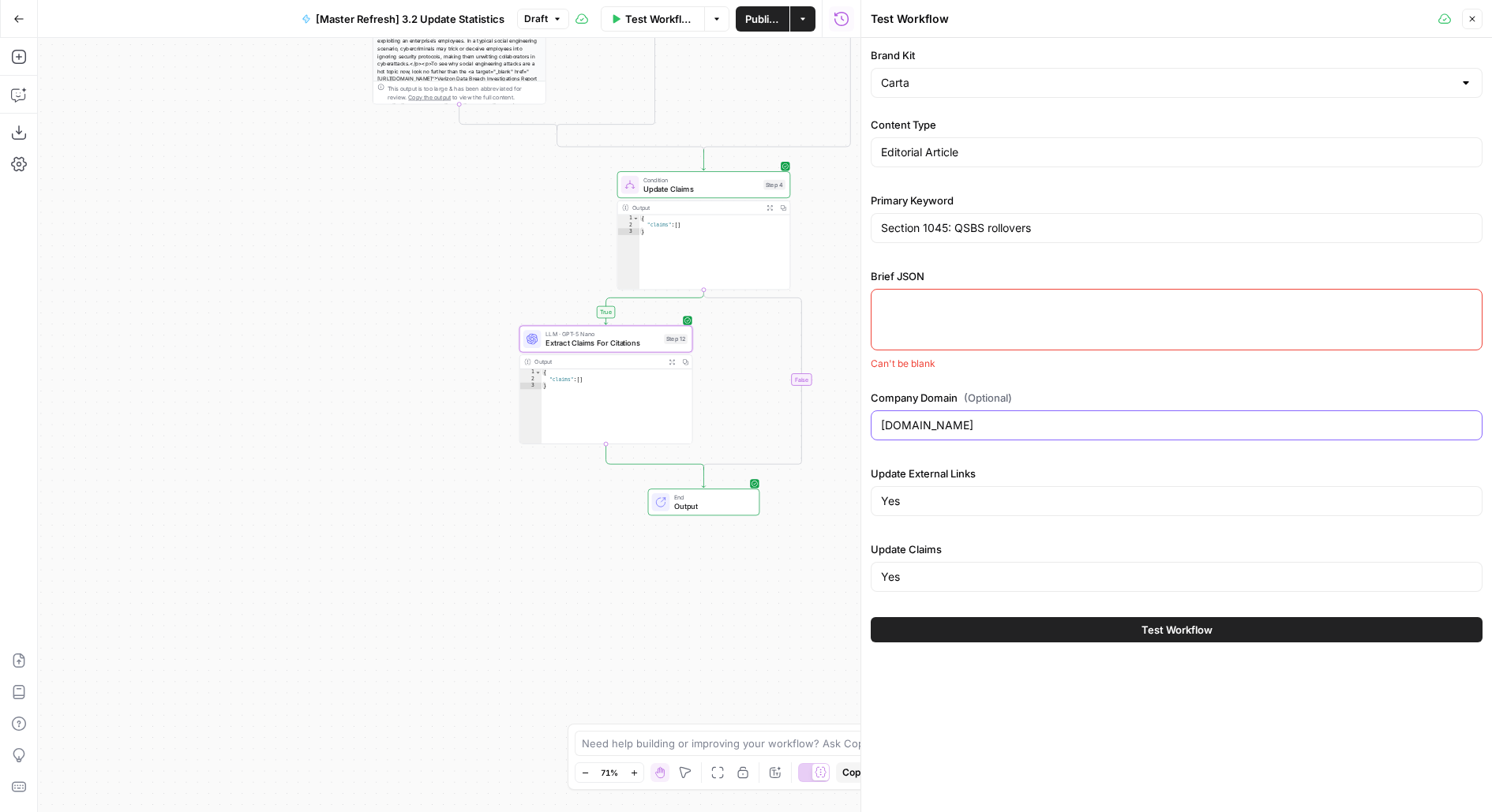
drag, startPoint x: 907, startPoint y: 426, endPoint x: 823, endPoint y: 421, distance: 84.1
click at [823, 422] on body "AirOps Builders New Home Browse Insights Opportunities Your Data Flightpath Rec…" at bounding box center [746, 406] width 1492 height 812
type input "carta.com"
click at [918, 481] on div "Update External Links Yes" at bounding box center [1176, 493] width 612 height 57
click at [918, 493] on input "Yes" at bounding box center [1177, 501] width 591 height 16
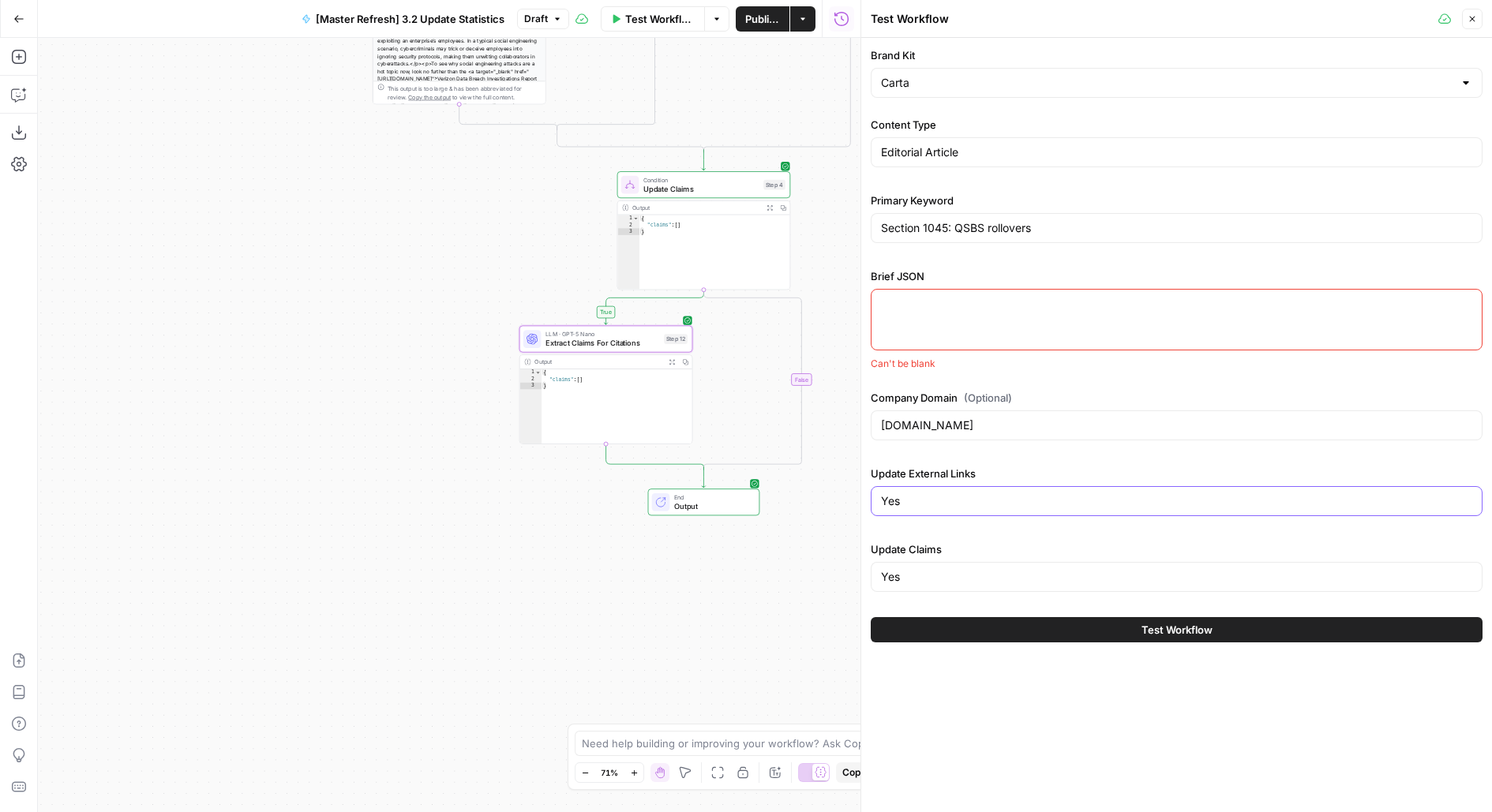
click at [918, 493] on input "Yes" at bounding box center [1177, 501] width 591 height 16
type input "No"
click at [927, 332] on div at bounding box center [1176, 320] width 612 height 62
paste textarea "<p>UPDATE: This article was updated on July 22, 2025 to reflect new legislation…"
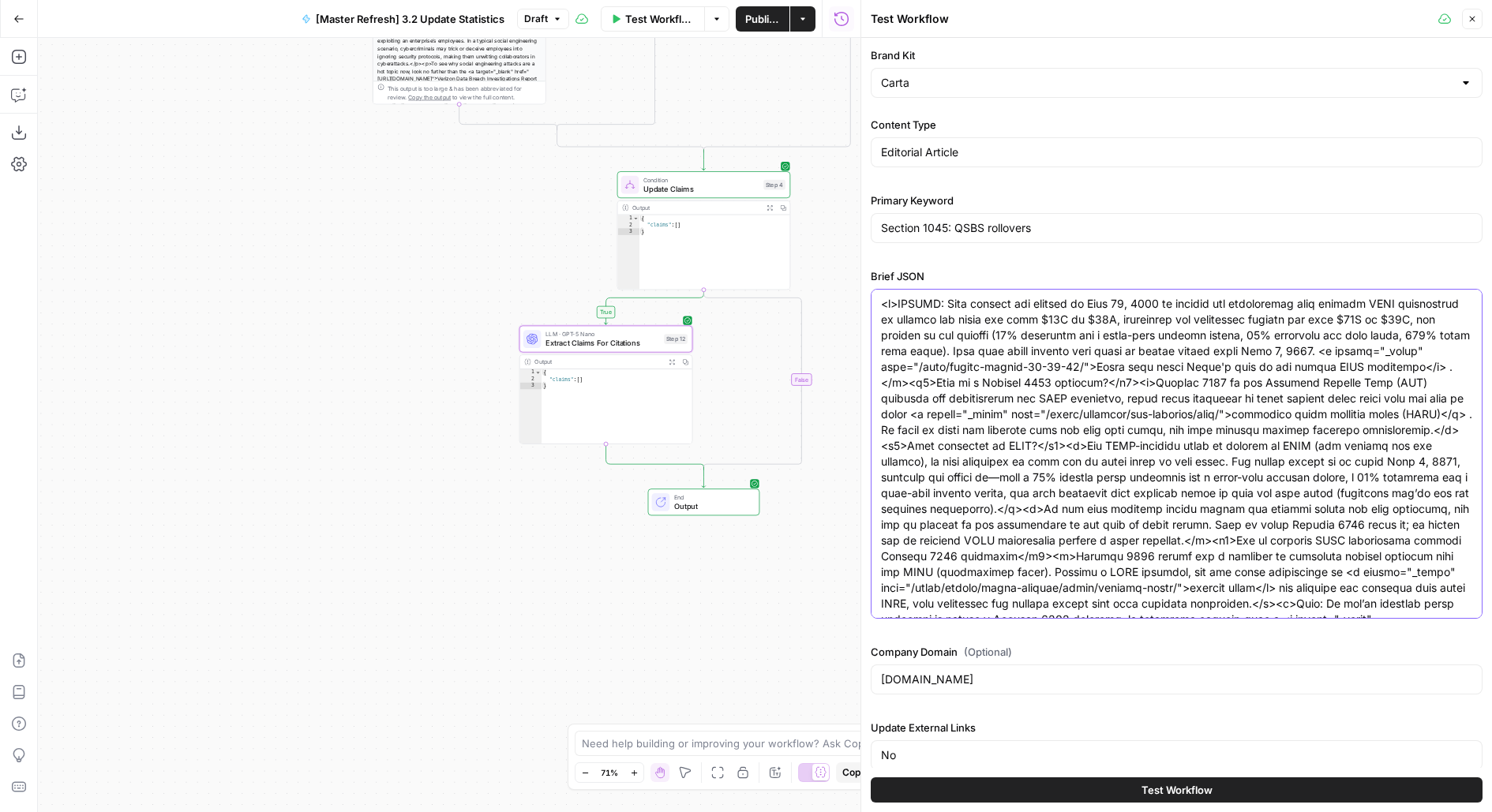
scroll to position [1018, 0]
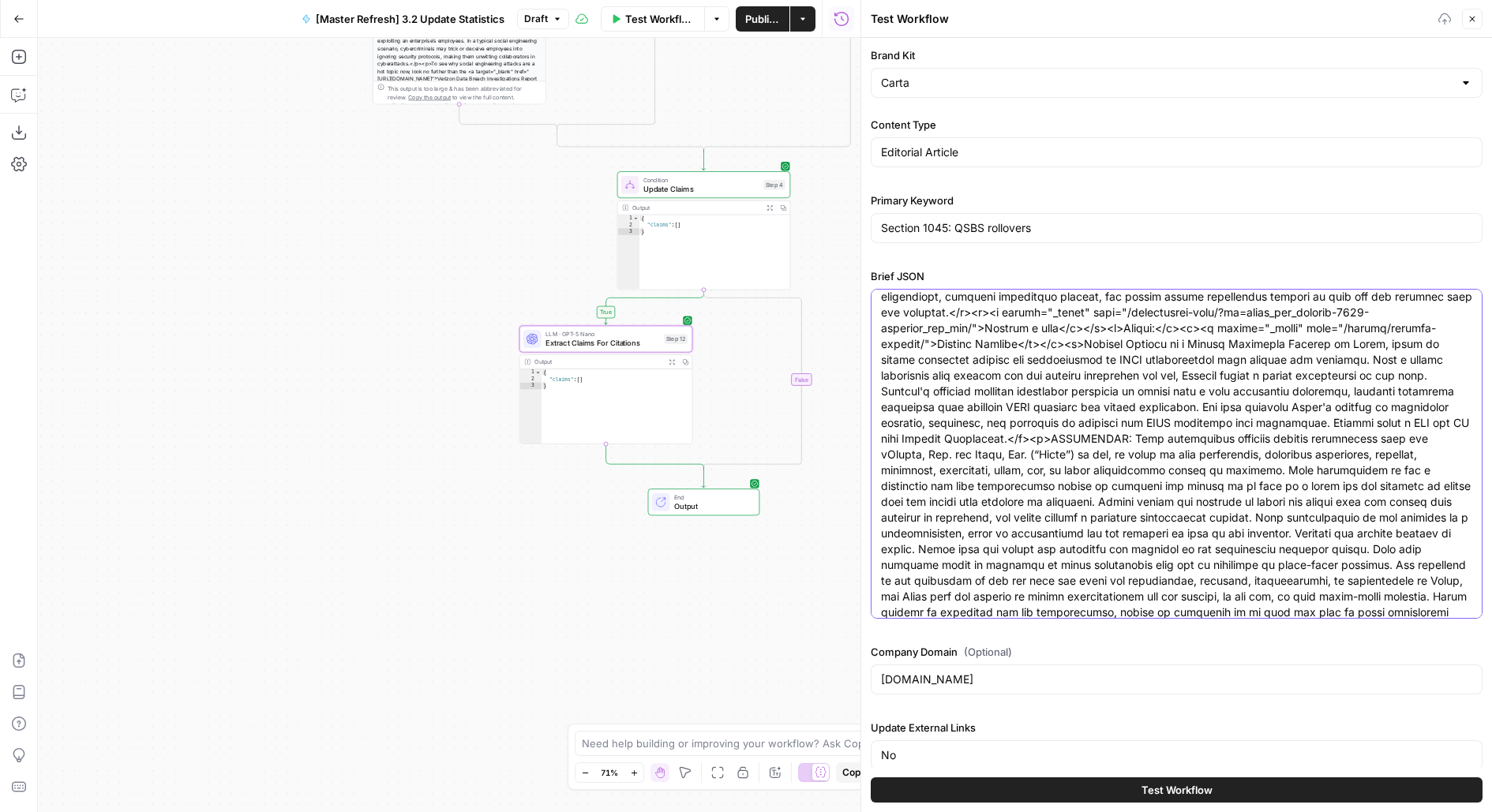
type textarea "<p>UPDATE: This article was updated on July 22, 2025 to reflect new legislation…"
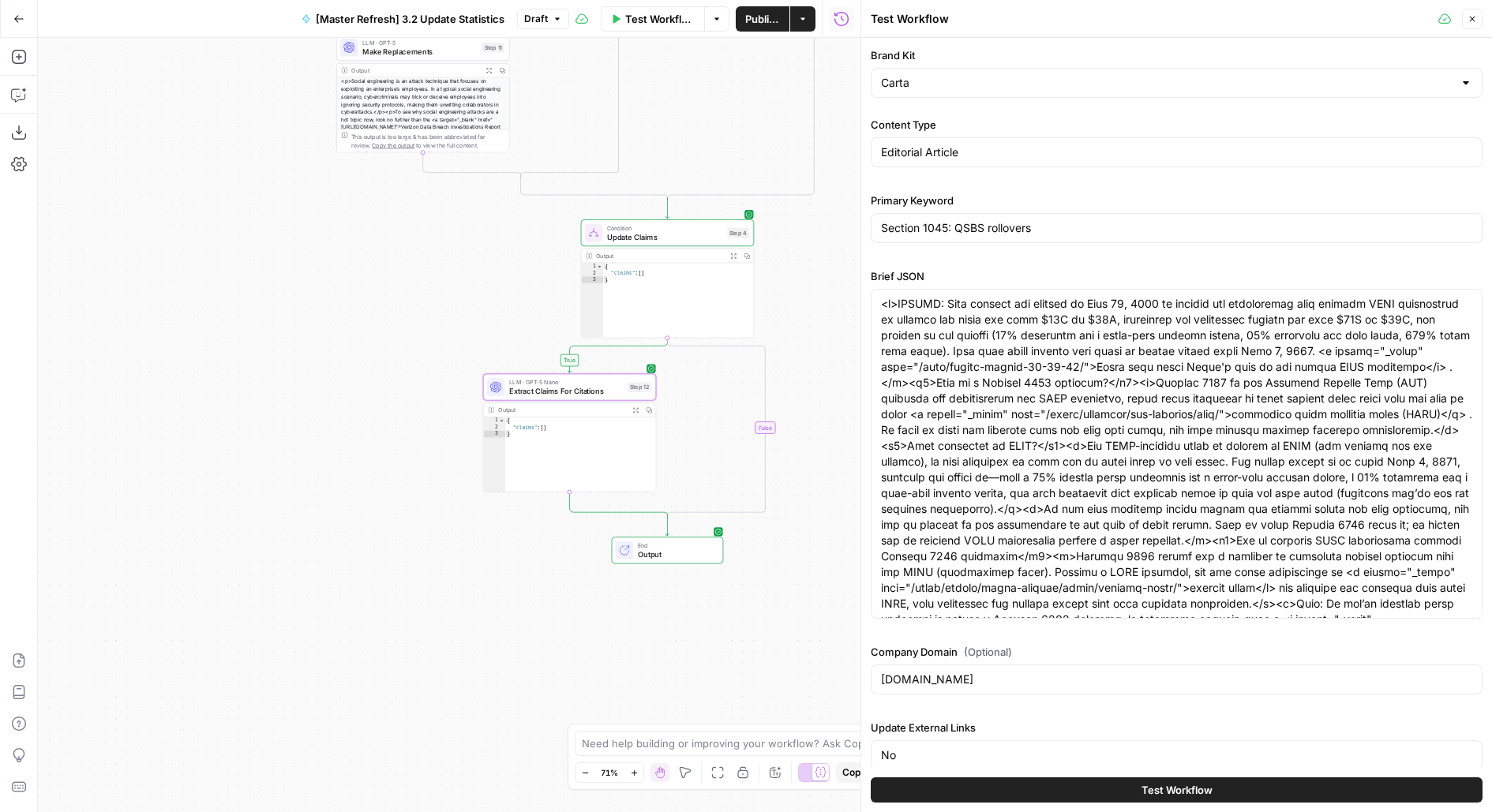
drag, startPoint x: 817, startPoint y: 206, endPoint x: 715, endPoint y: 366, distance: 189.7
click at [715, 366] on div "true true false true false false Workflow Set Inputs Inputs Condition Update Ex…" at bounding box center [449, 425] width 823 height 774
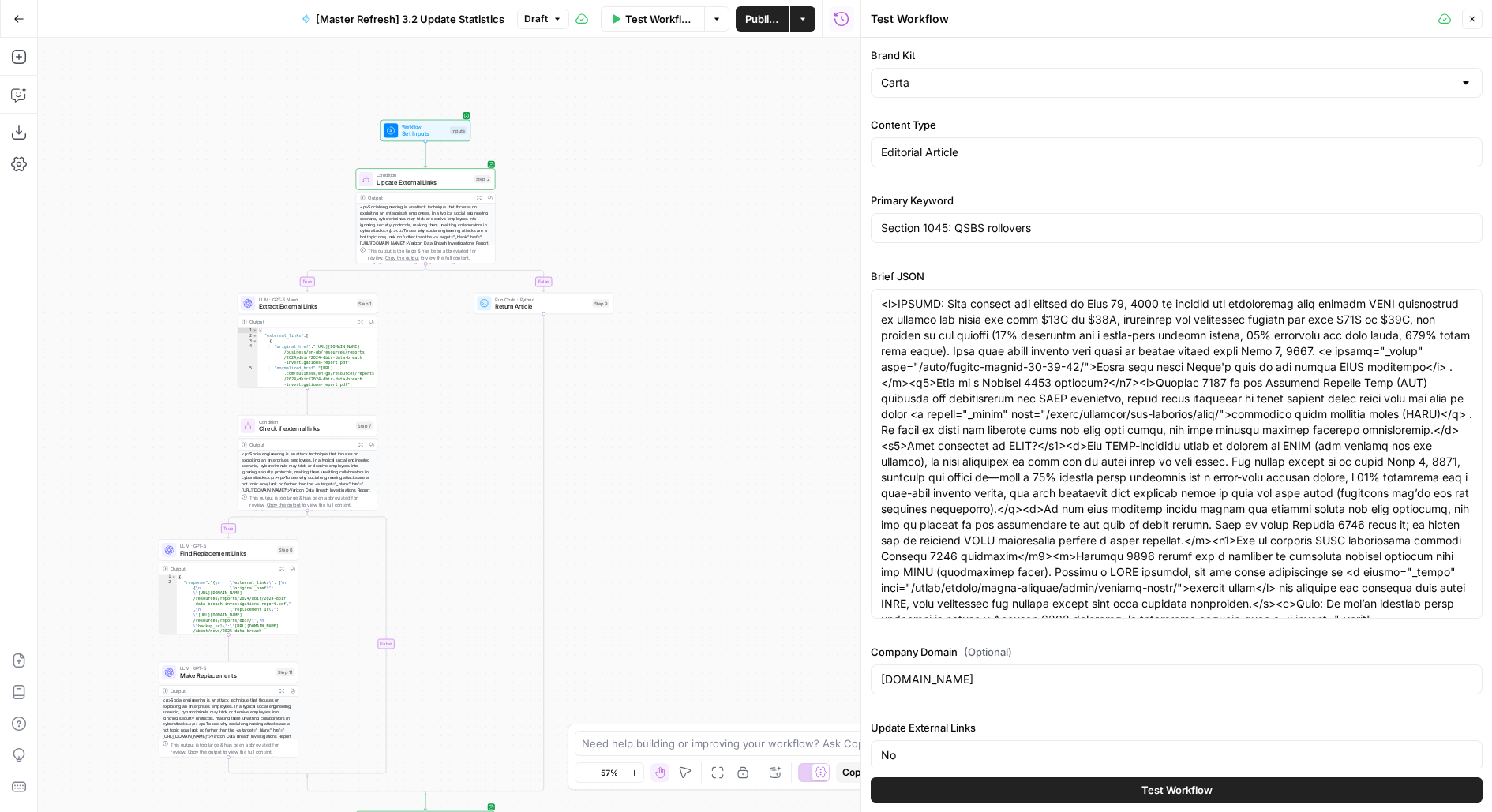
drag, startPoint x: 605, startPoint y: 234, endPoint x: 437, endPoint y: 669, distance: 466.3
click at [434, 669] on div "true true false true false false Workflow Set Inputs Inputs Condition Update Ex…" at bounding box center [449, 425] width 823 height 774
click at [473, 169] on icon "button" at bounding box center [473, 166] width 7 height 7
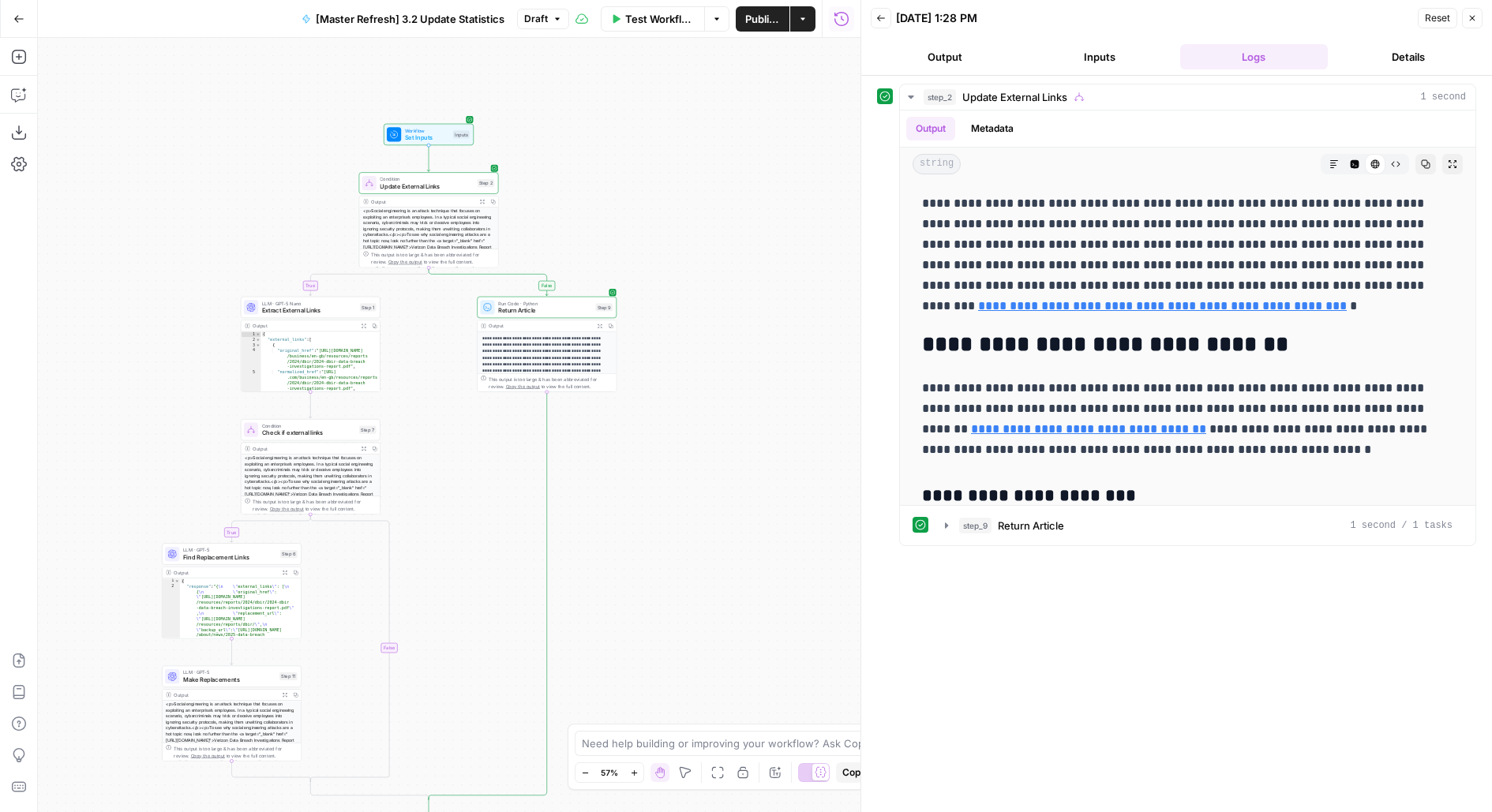
drag, startPoint x: 644, startPoint y: 508, endPoint x: 650, endPoint y: 198, distance: 310.1
click at [650, 213] on div "true true false true false false Workflow Set Inputs Inputs Condition Update Ex…" at bounding box center [449, 425] width 823 height 774
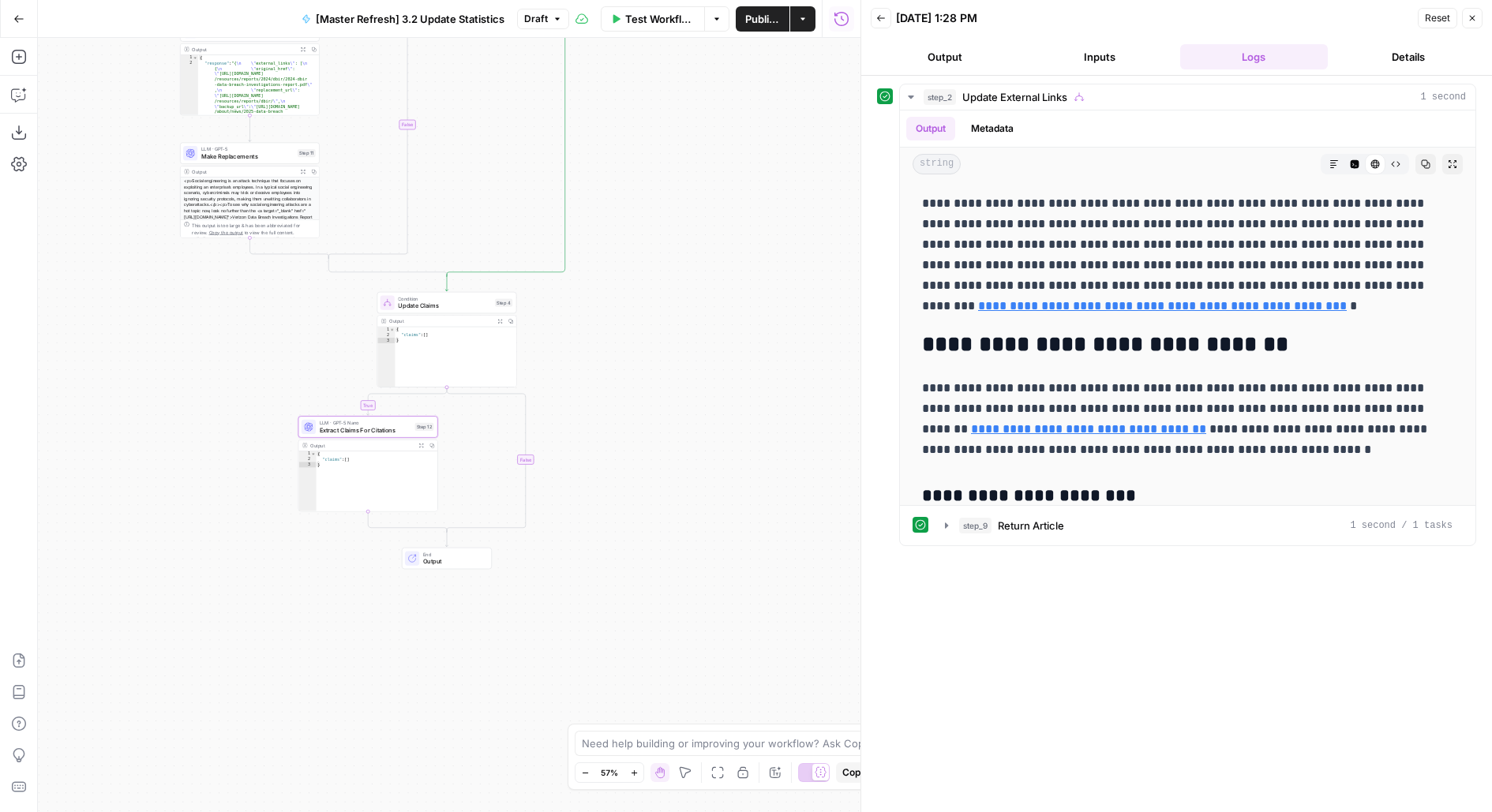
drag, startPoint x: 663, startPoint y: 569, endPoint x: 693, endPoint y: 284, distance: 286.6
click at [693, 288] on div "true true false true false false Workflow Set Inputs Inputs Condition Update Ex…" at bounding box center [449, 425] width 823 height 774
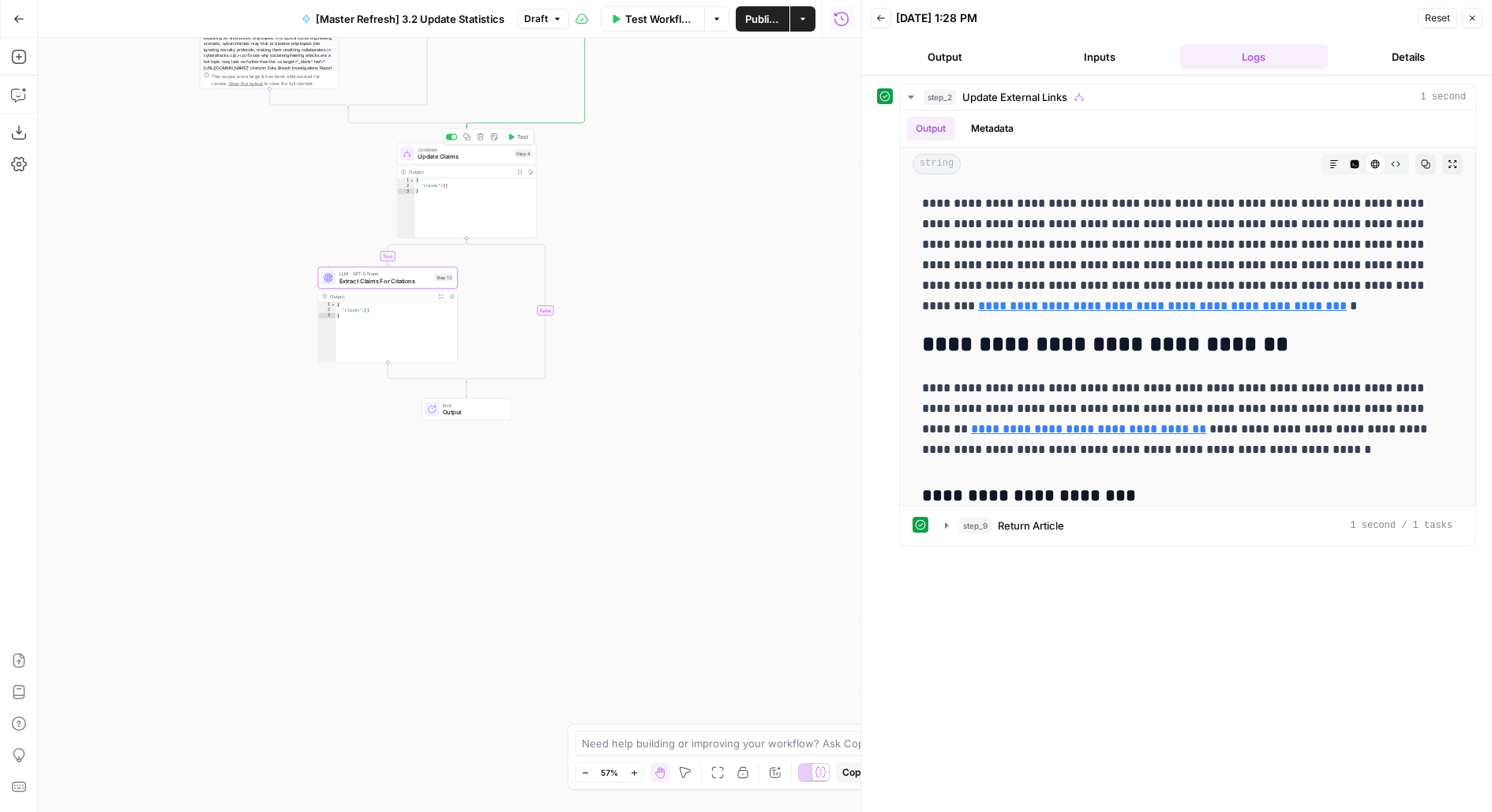
click at [518, 140] on span "Test" at bounding box center [522, 137] width 11 height 8
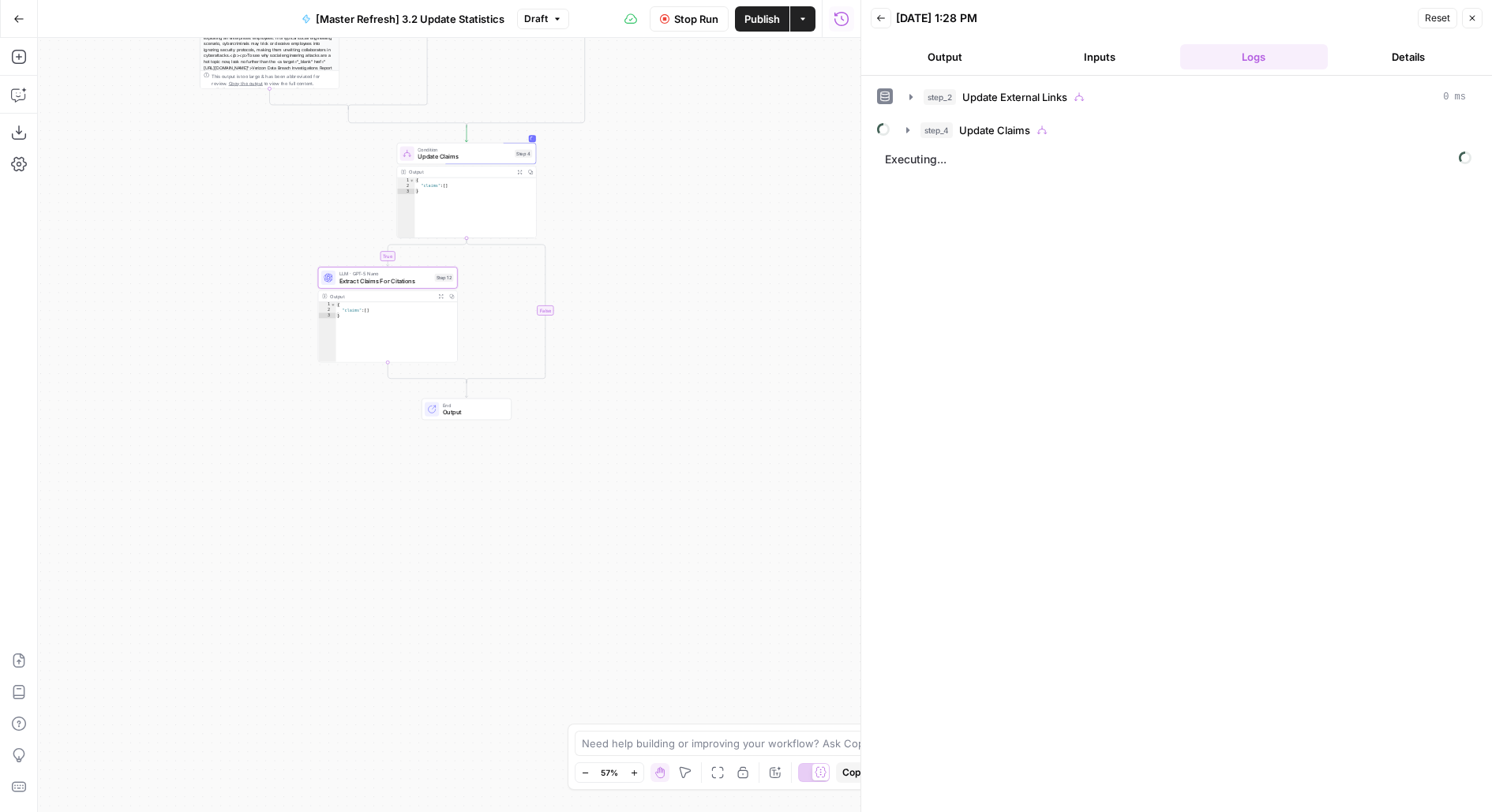
click at [951, 143] on div "step_2 Update External Links 0 ms step_4 Update Claims Executing..." at bounding box center [1176, 444] width 599 height 720
click at [949, 138] on button "step_4 Update Claims" at bounding box center [1186, 130] width 578 height 25
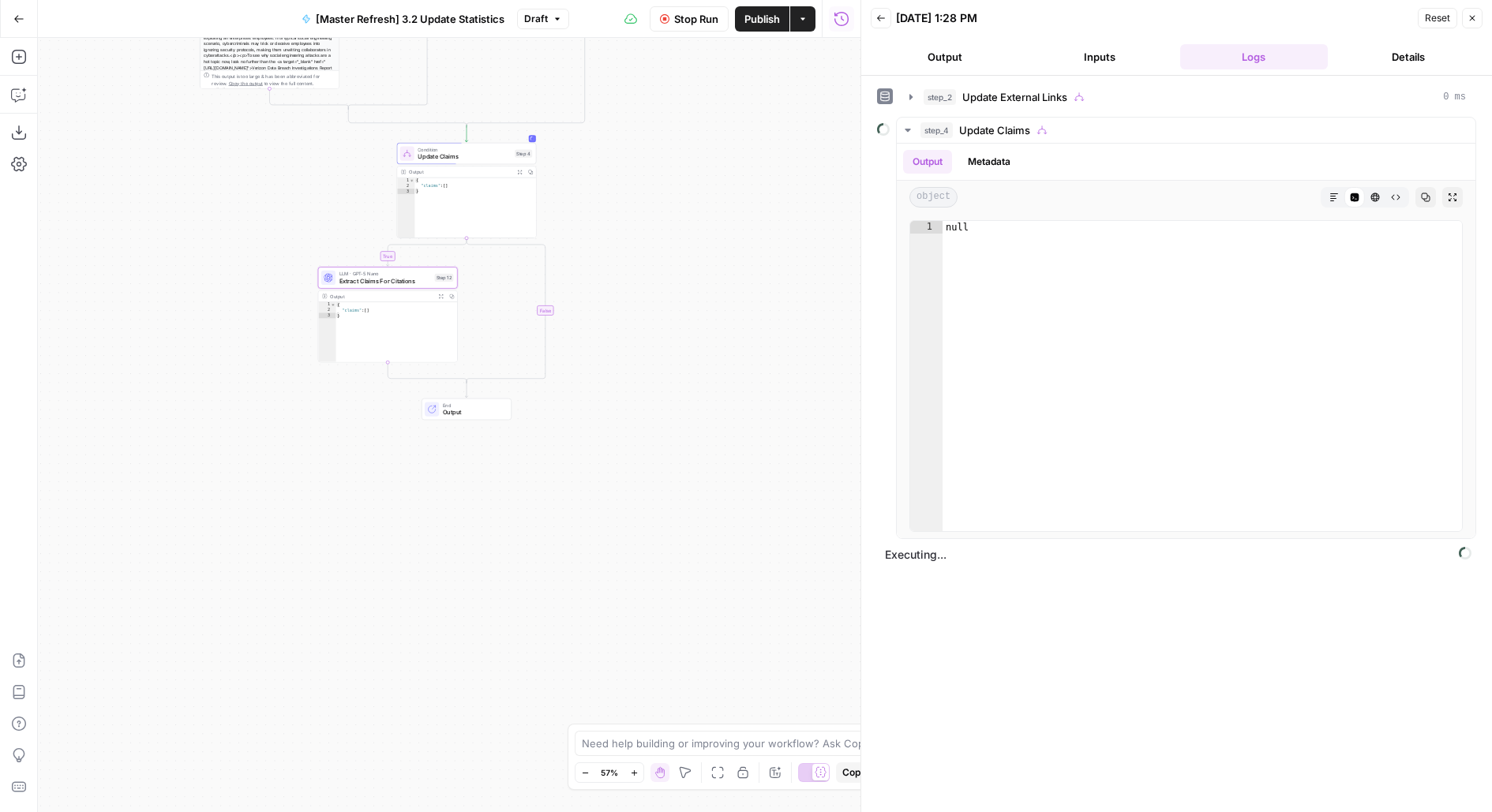
click at [956, 49] on button "Output" at bounding box center [944, 57] width 148 height 25
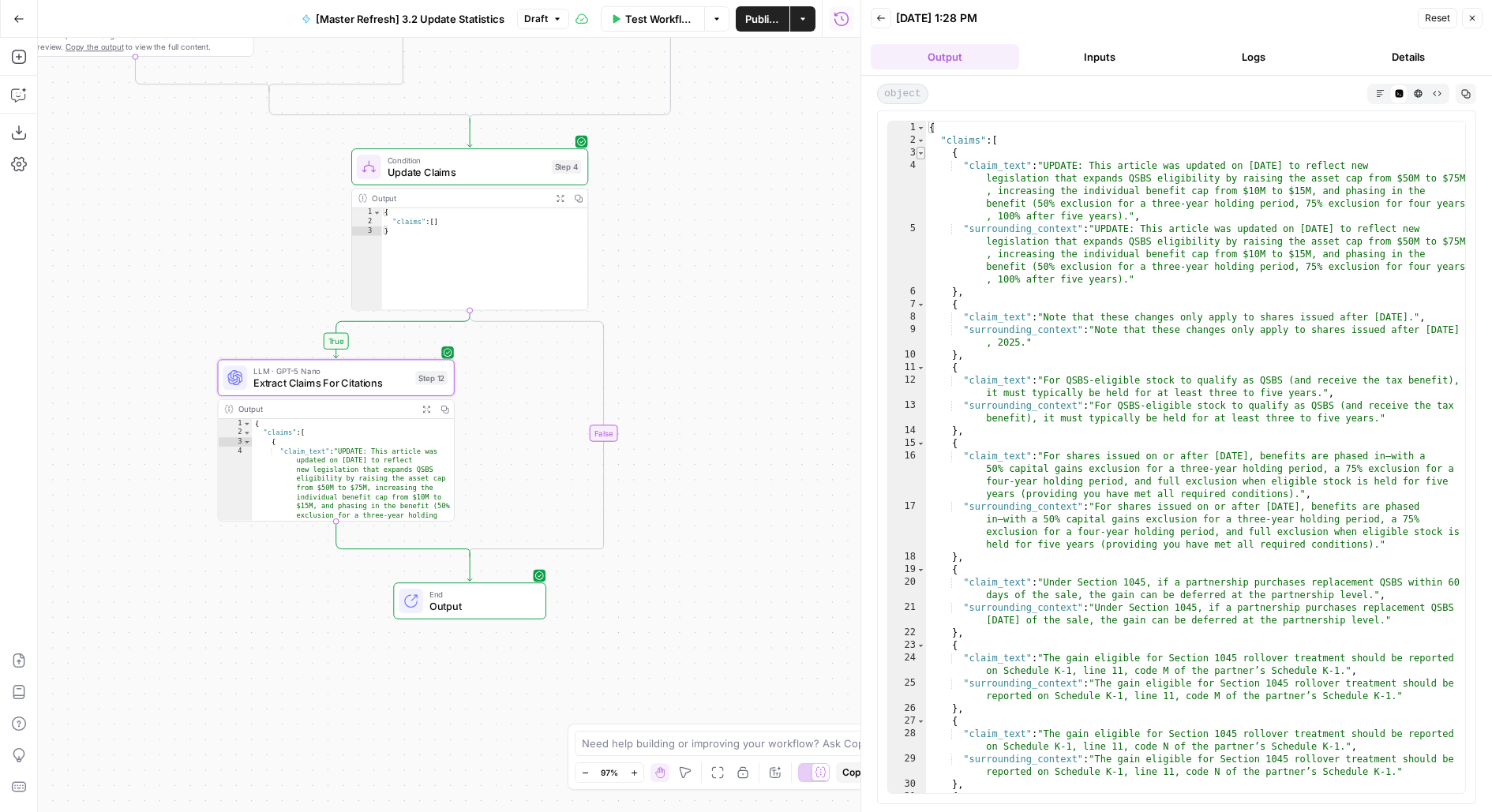
click at [918, 152] on span "Toggle code folding, rows 3 through 6" at bounding box center [921, 153] width 9 height 13
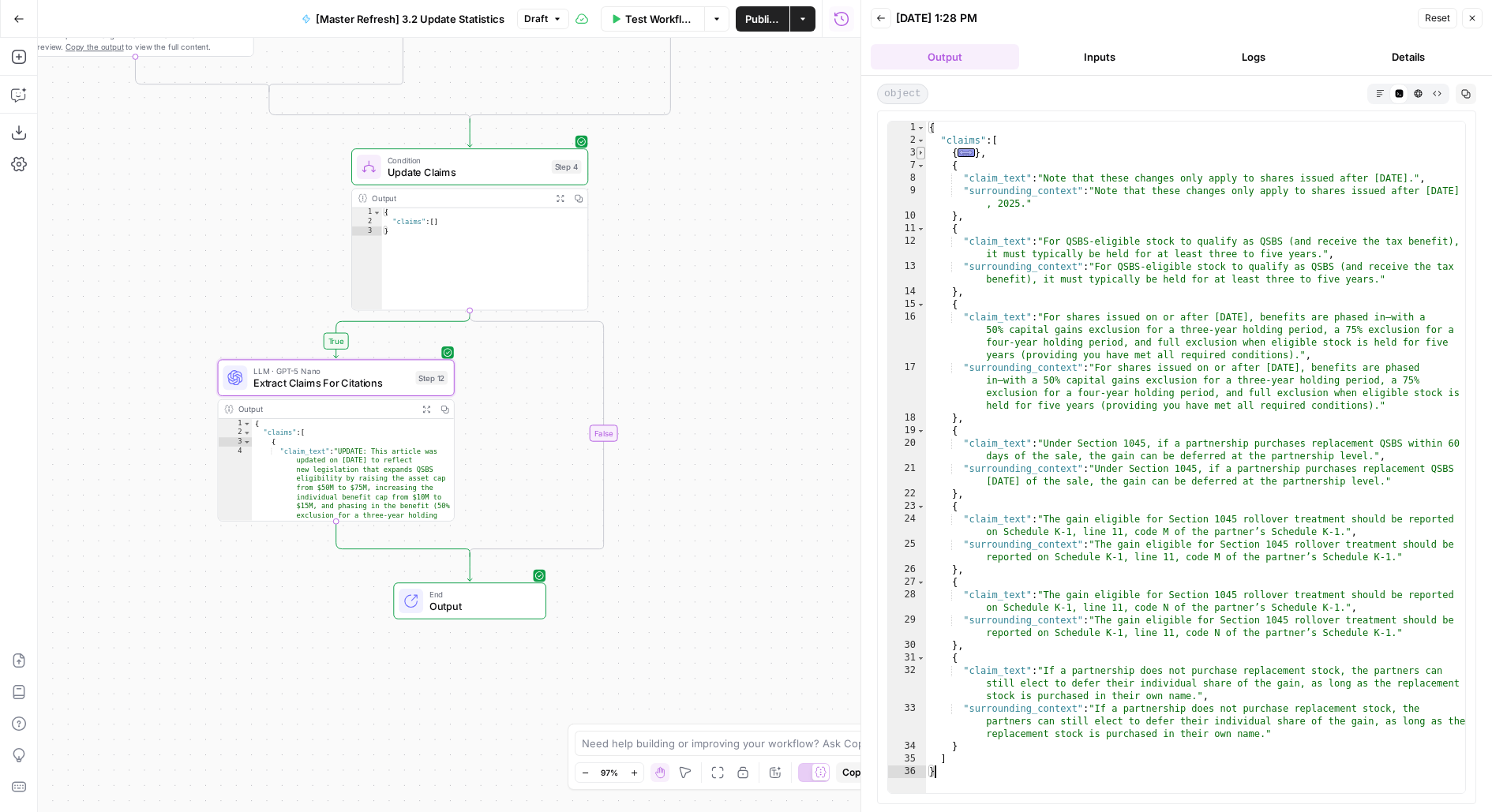
click at [918, 154] on span "Toggle code folding, rows 3 through 6" at bounding box center [921, 153] width 9 height 13
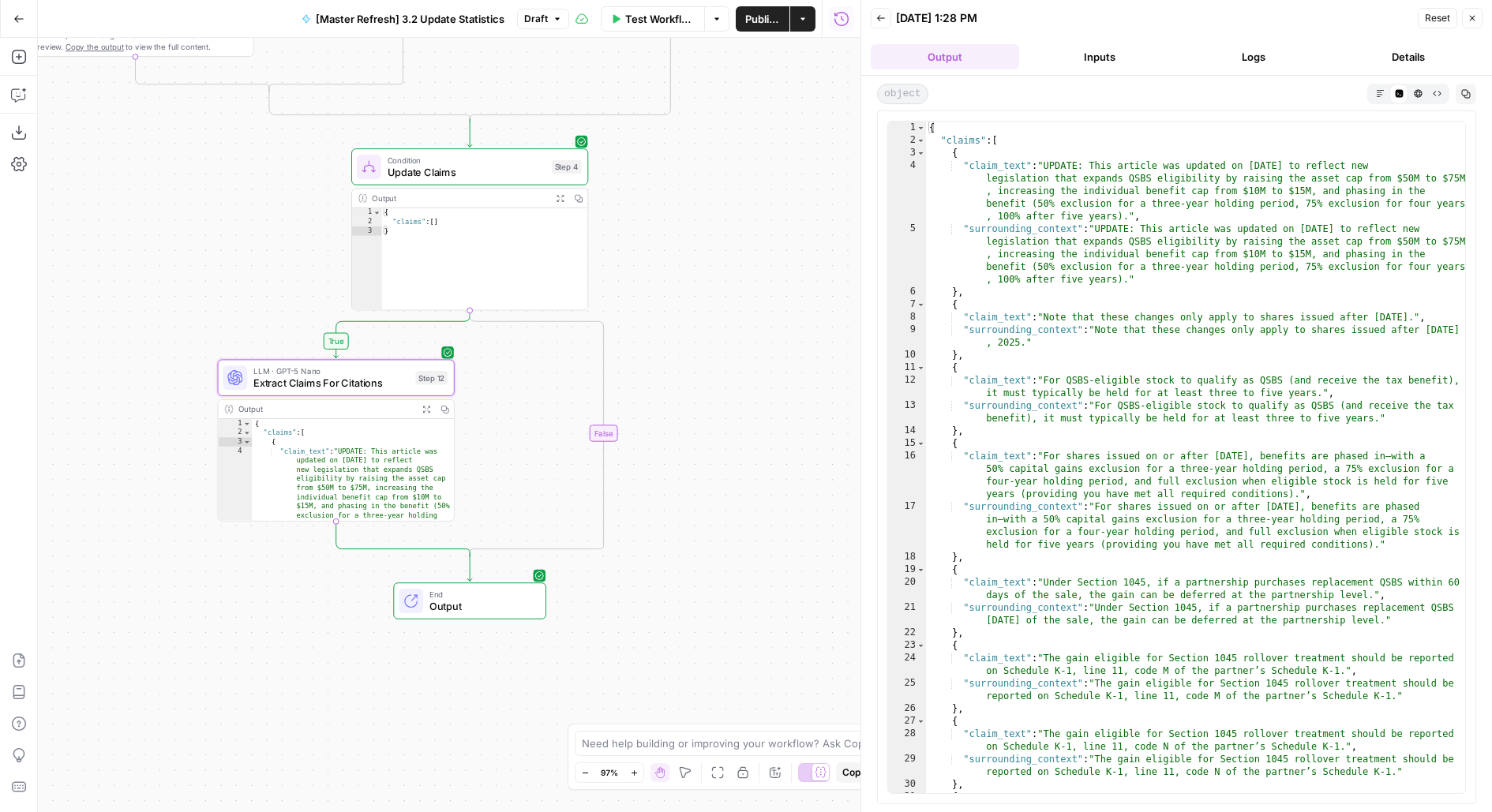
click at [918, 159] on div "4" at bounding box center [906, 190] width 38 height 63
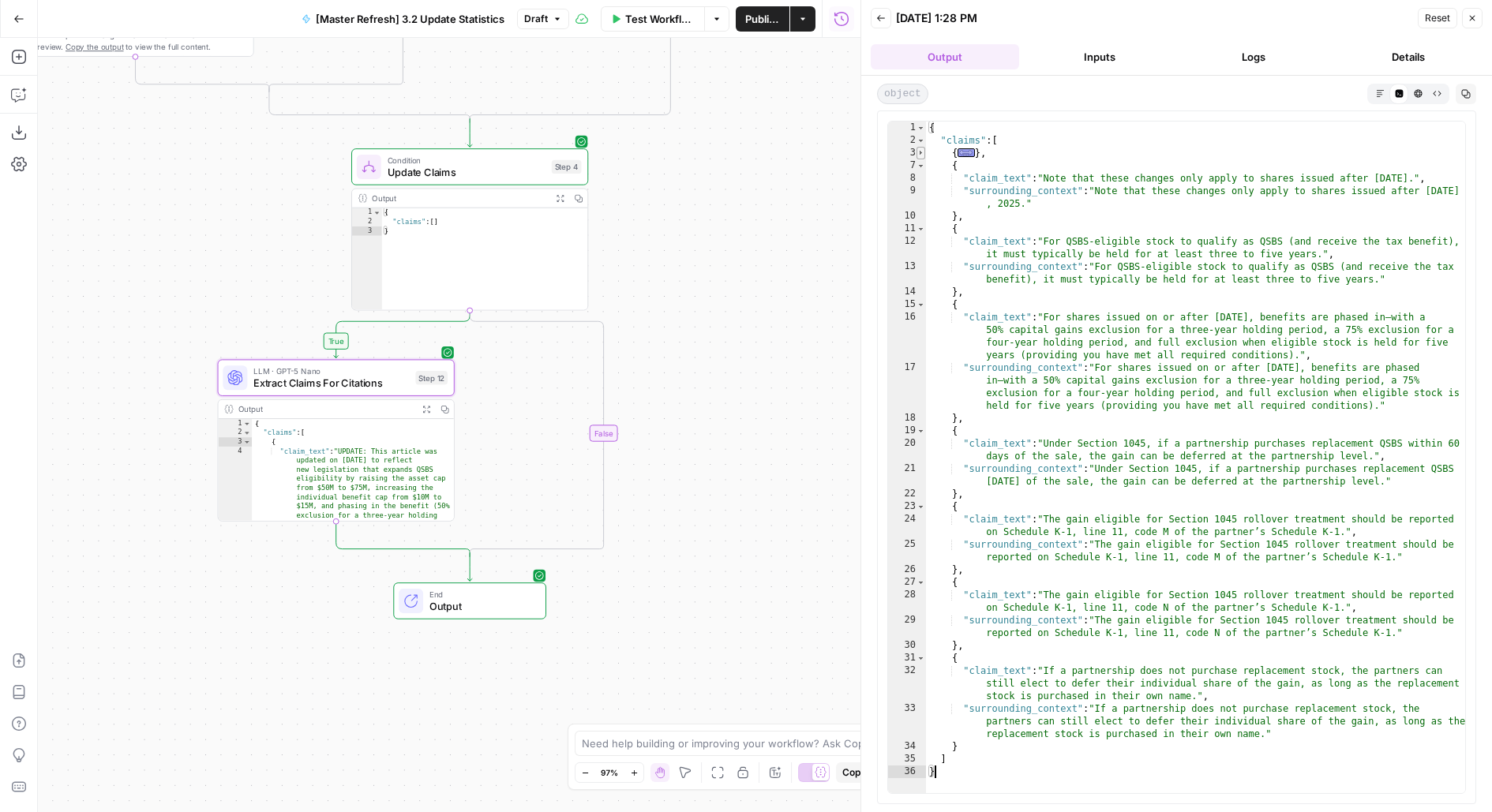
click at [918, 148] on span "Toggle code folding, rows 3 through 6" at bounding box center [921, 153] width 9 height 13
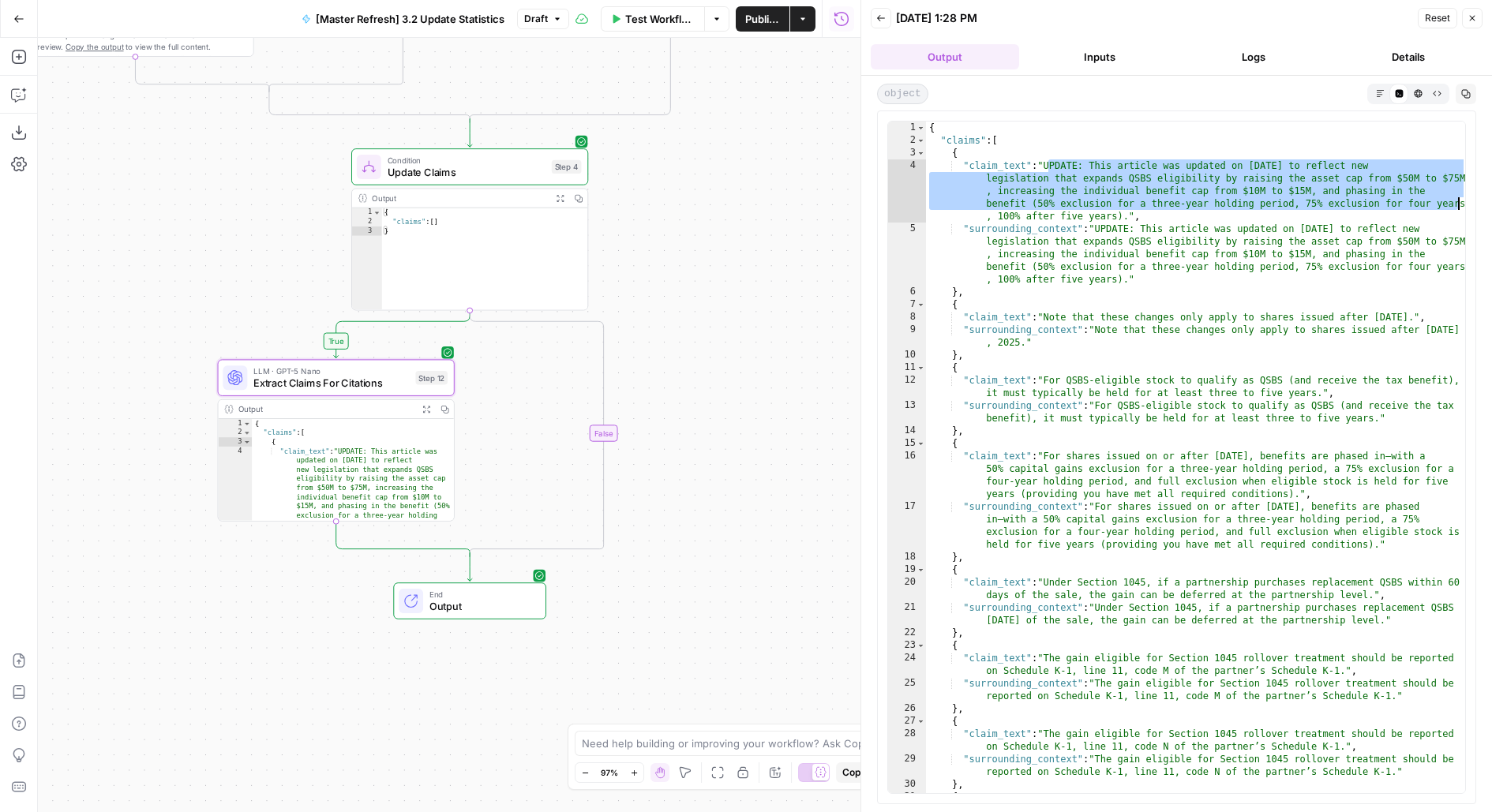
drag, startPoint x: 1049, startPoint y: 163, endPoint x: 1473, endPoint y: 200, distance: 425.6
click at [1473, 200] on div "* 1 2 3 4 5 6 7 8 9 10 11 12 13 14 15 16 17 18 19 20 21 22 23 24 25 26 27 28 29…" at bounding box center [1176, 457] width 599 height 693
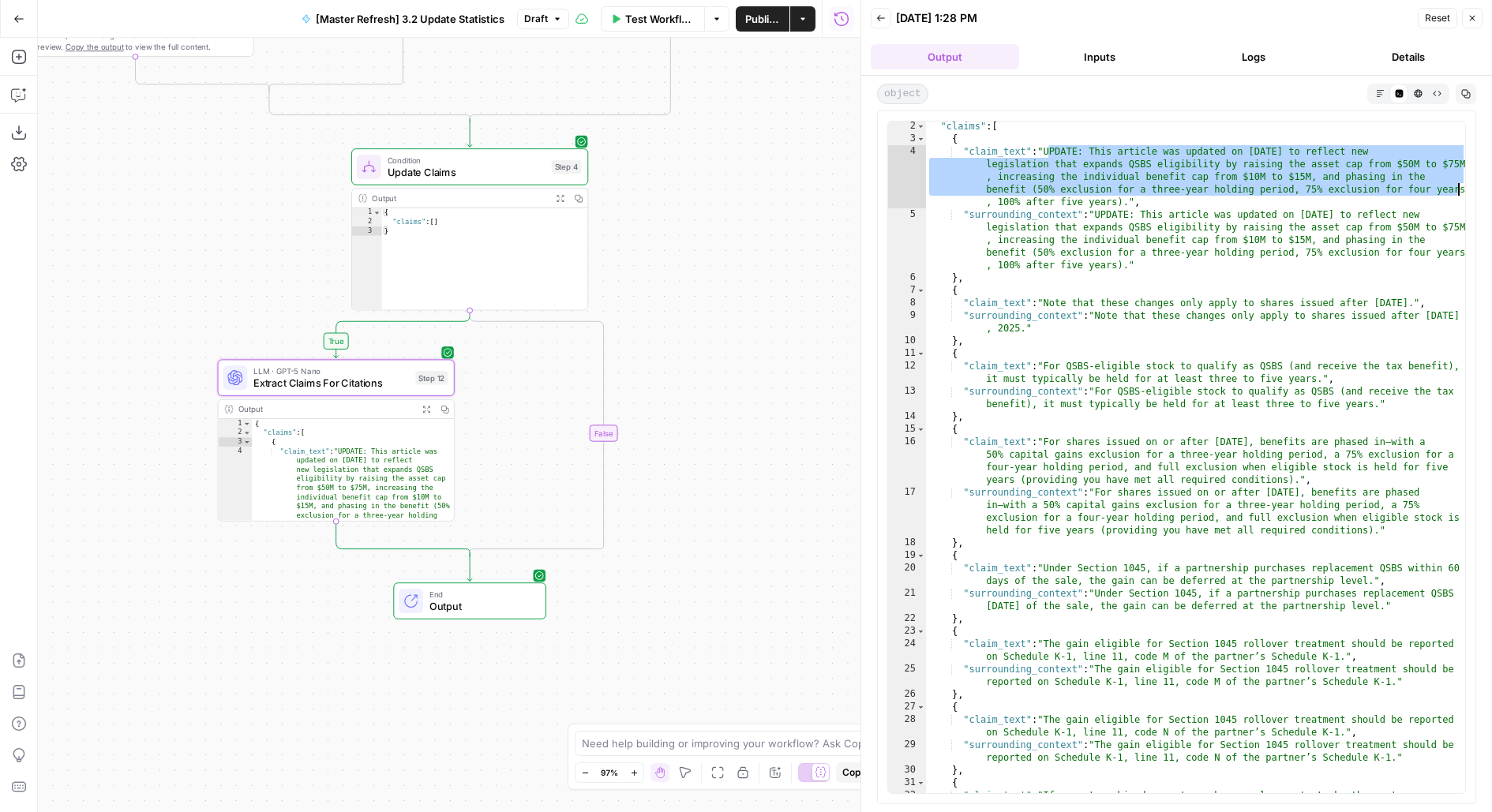
scroll to position [15, 0]
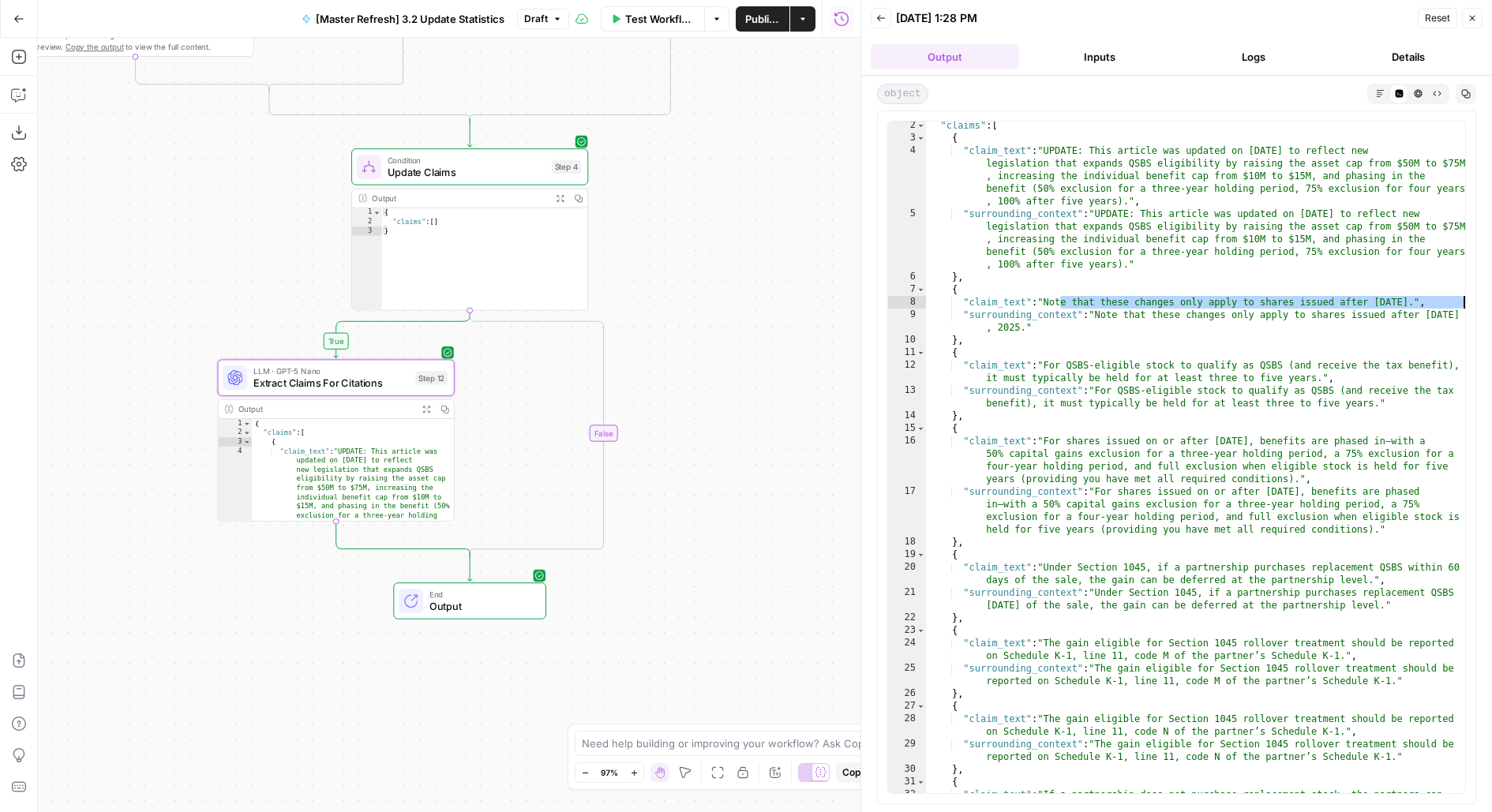
drag, startPoint x: 1060, startPoint y: 303, endPoint x: 1490, endPoint y: 302, distance: 430.0
click at [1491, 303] on div "**********" at bounding box center [1177, 444] width 631 height 737
type textarea "**********"
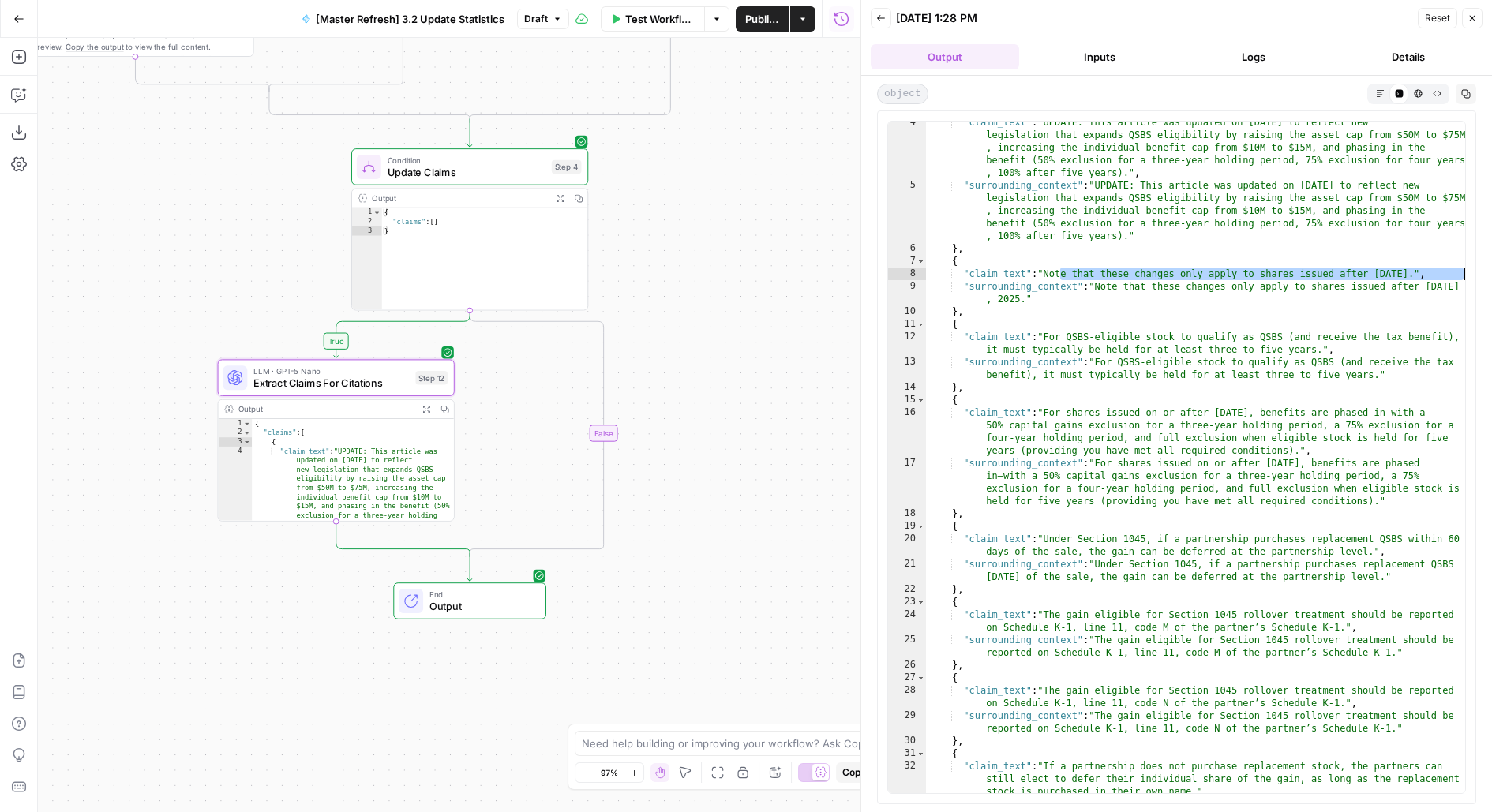
scroll to position [120, 0]
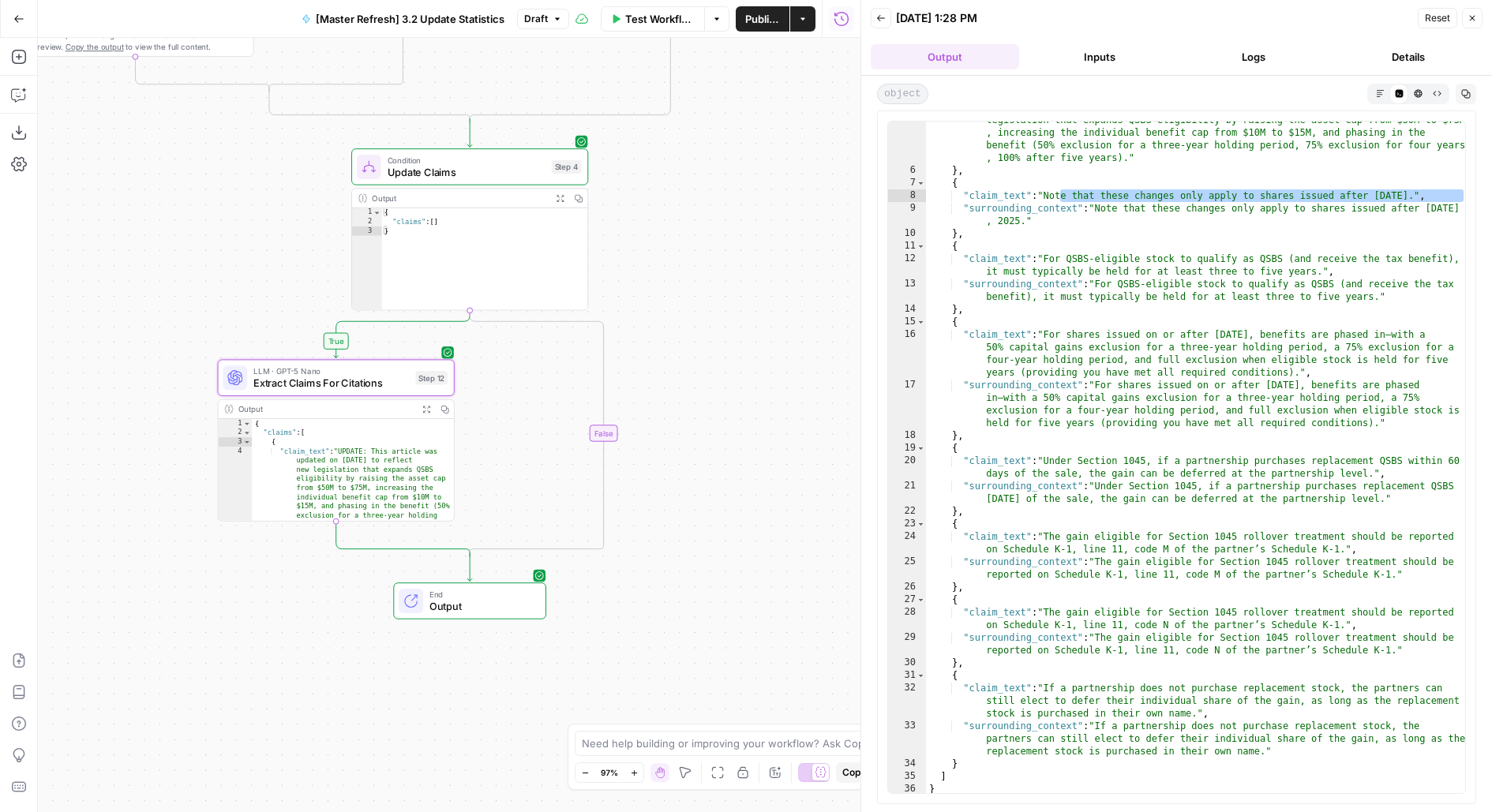
click at [221, 392] on div "LLM · GPT-5 Nano Extract Claims For Citations Step 12 Copy step Delete step Add…" at bounding box center [336, 377] width 237 height 36
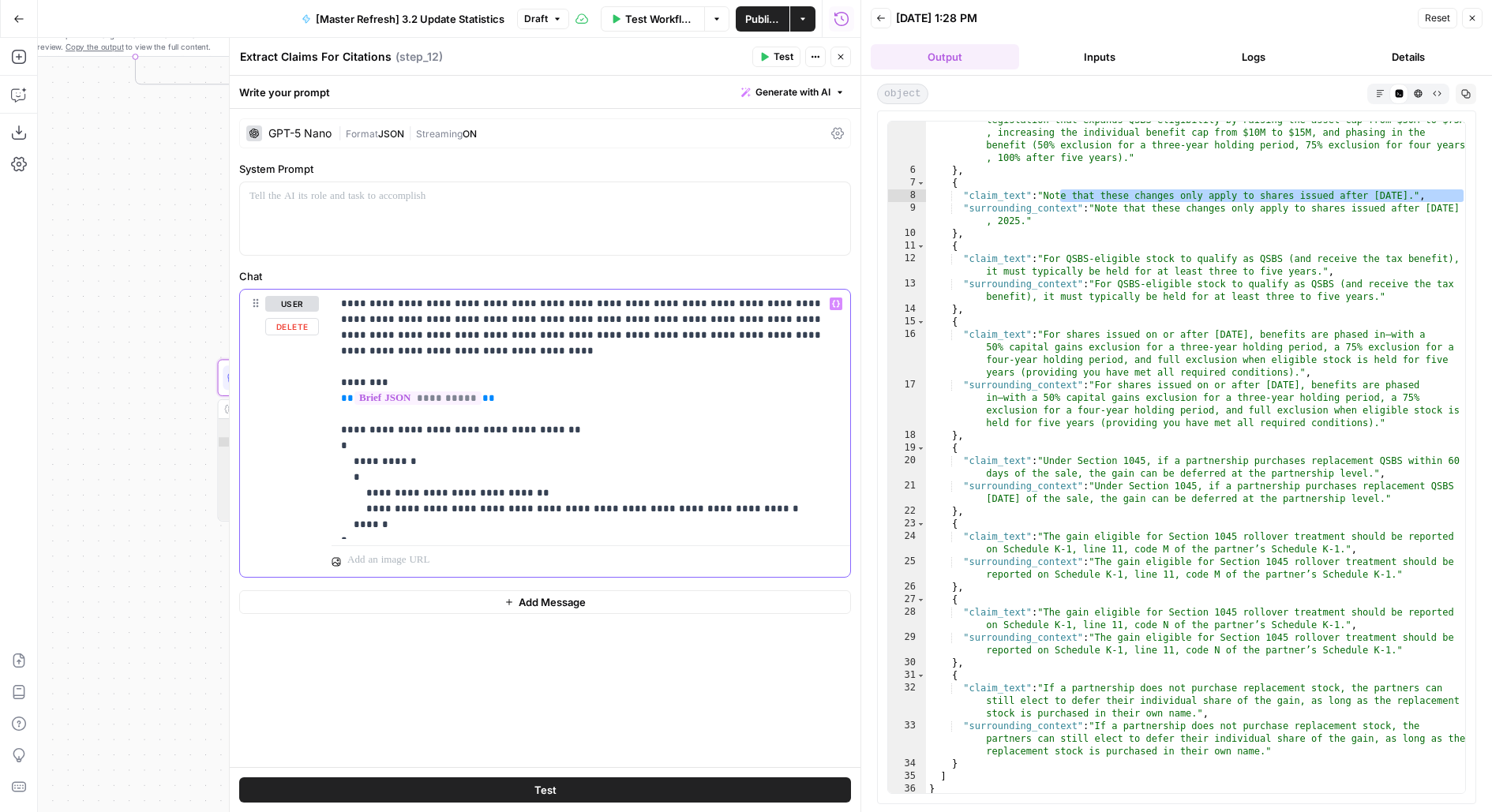
click at [794, 350] on p "**********" at bounding box center [591, 414] width 500 height 237
click at [808, 335] on p "**********" at bounding box center [591, 414] width 500 height 237
click at [834, 62] on button "Close" at bounding box center [840, 57] width 21 height 21
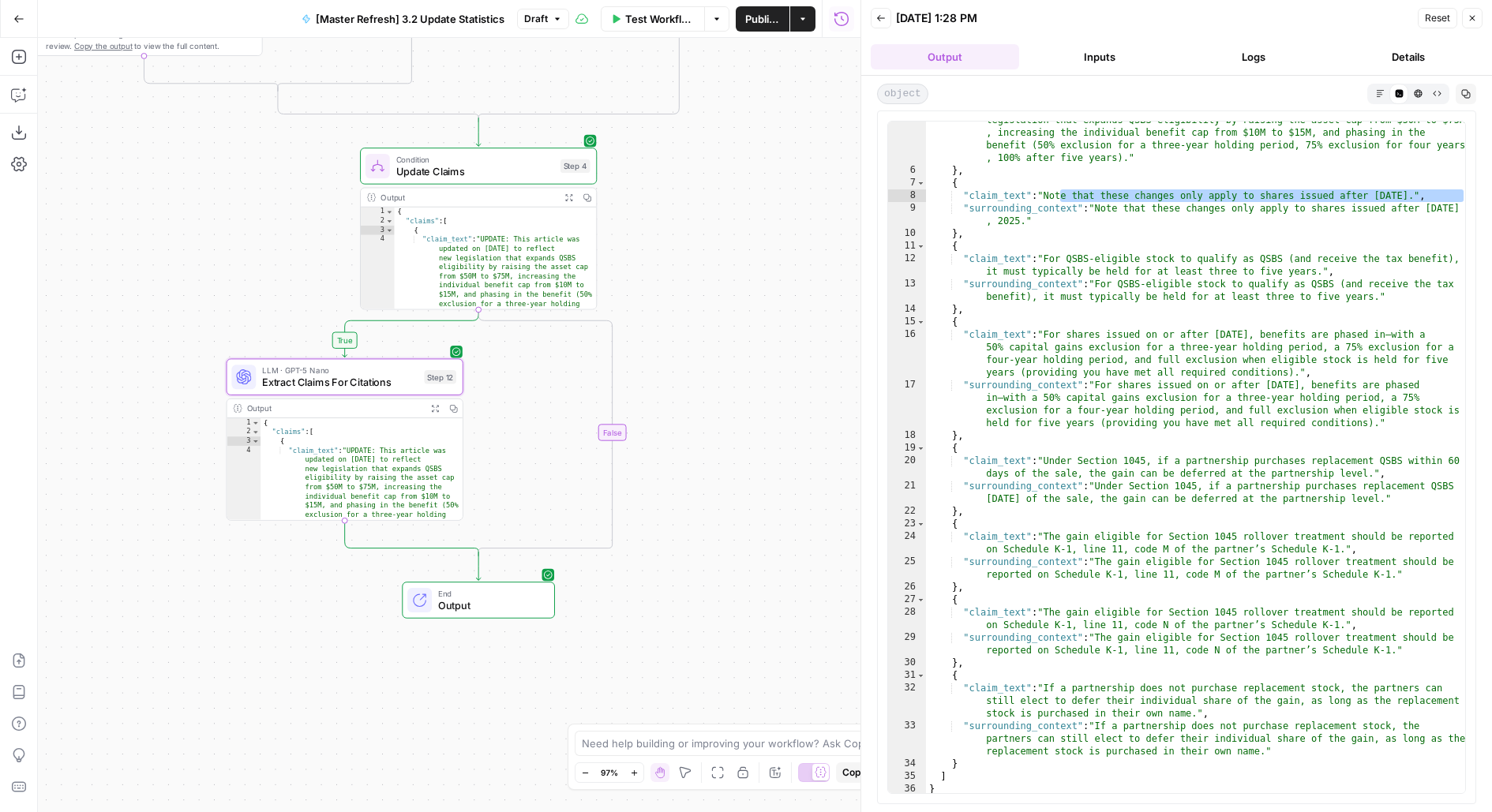
drag, startPoint x: 731, startPoint y: 417, endPoint x: 833, endPoint y: 398, distance: 103.8
click at [833, 398] on div "**********" at bounding box center [449, 425] width 823 height 774
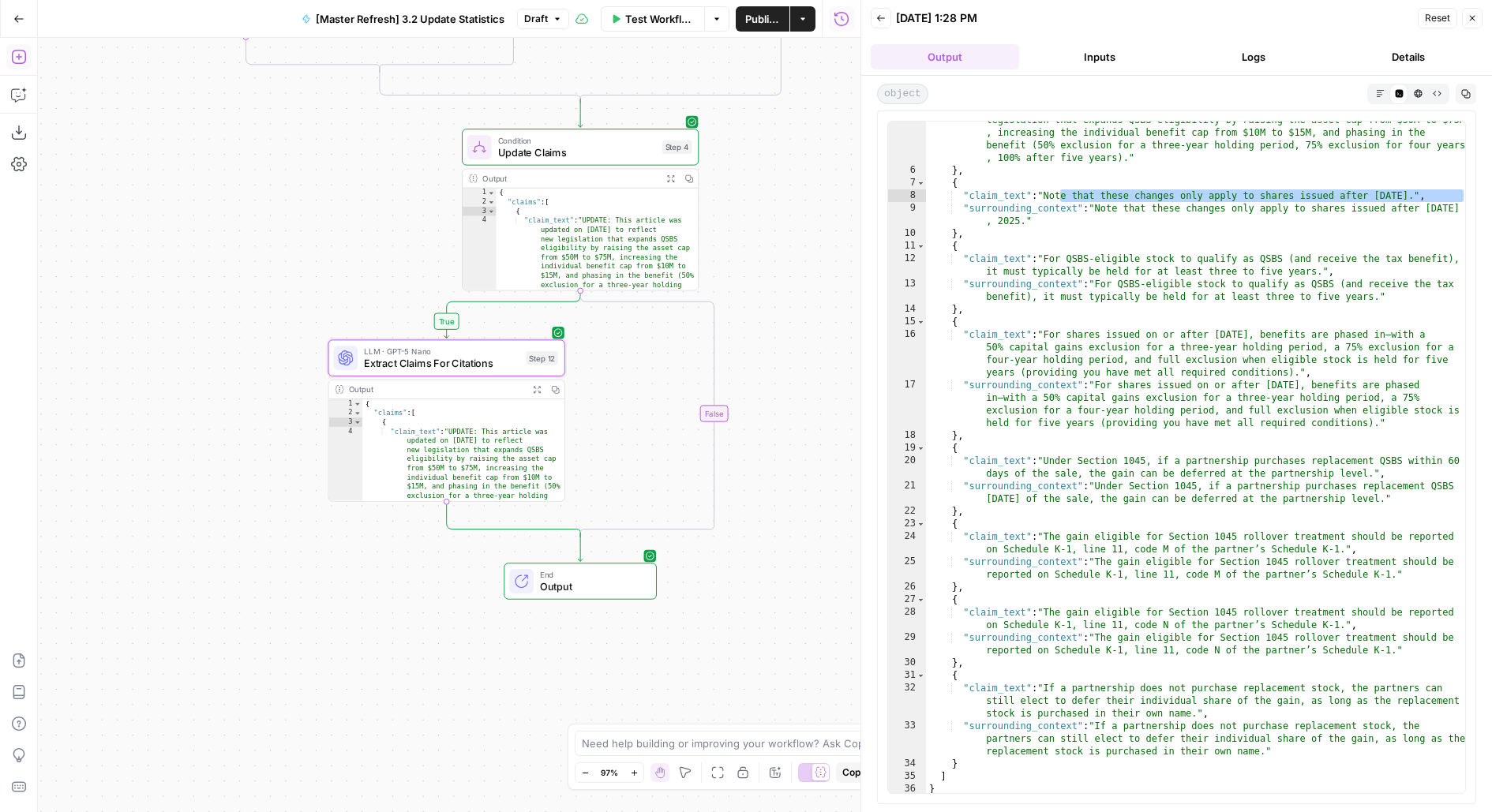
click at [13, 58] on icon "button" at bounding box center [19, 57] width 16 height 16
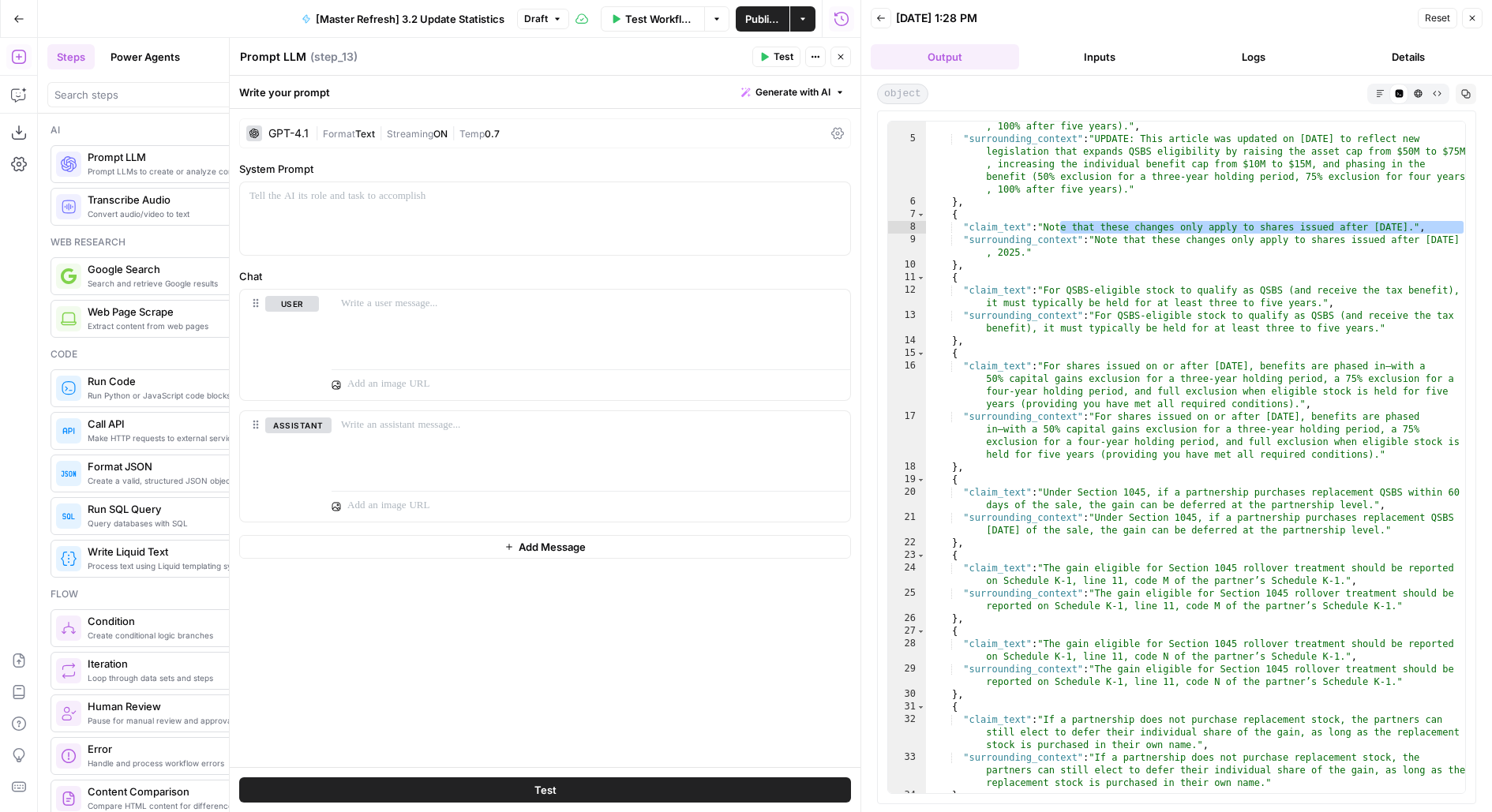
scroll to position [0, 0]
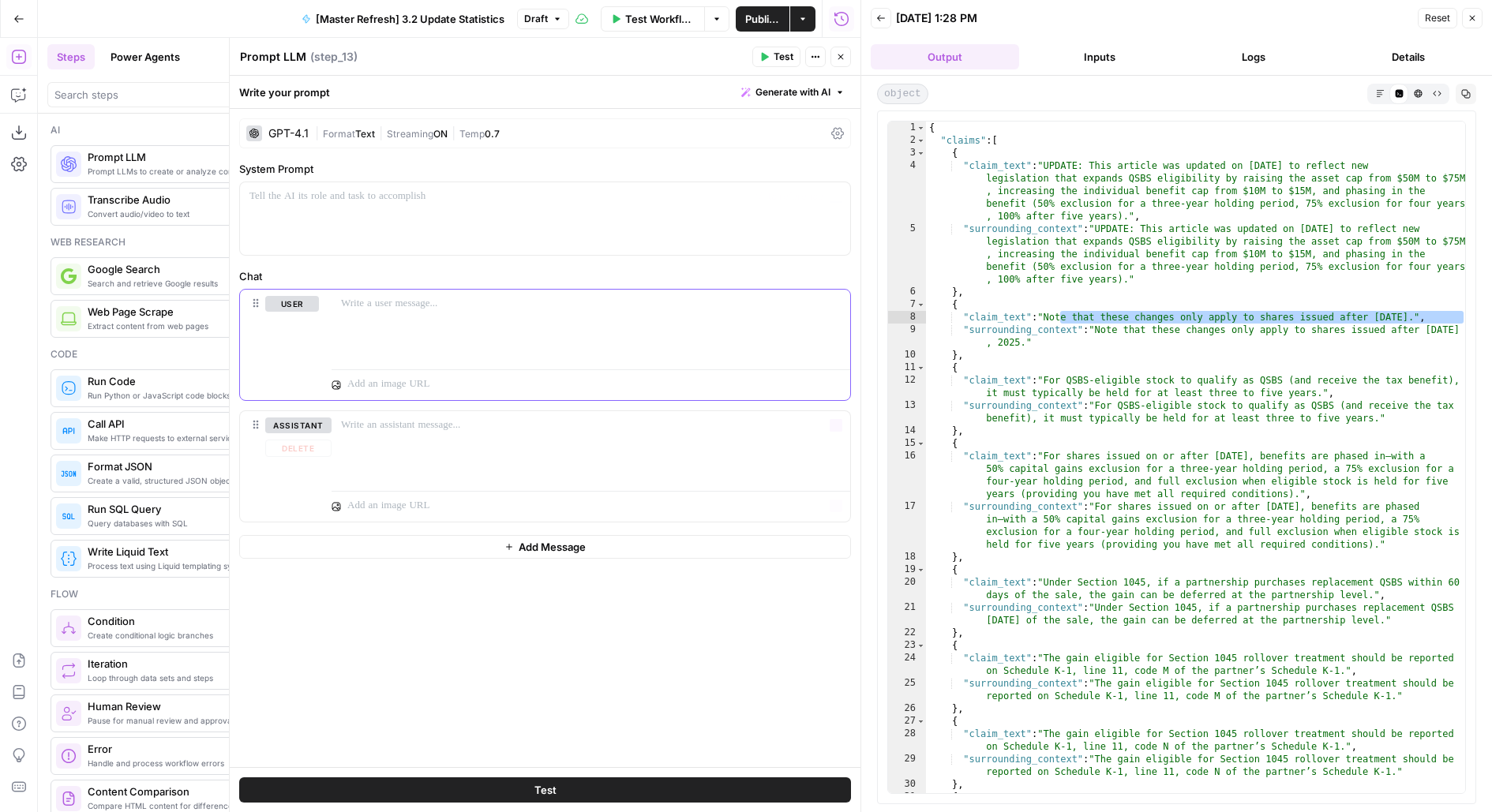
click at [458, 302] on p at bounding box center [591, 304] width 499 height 16
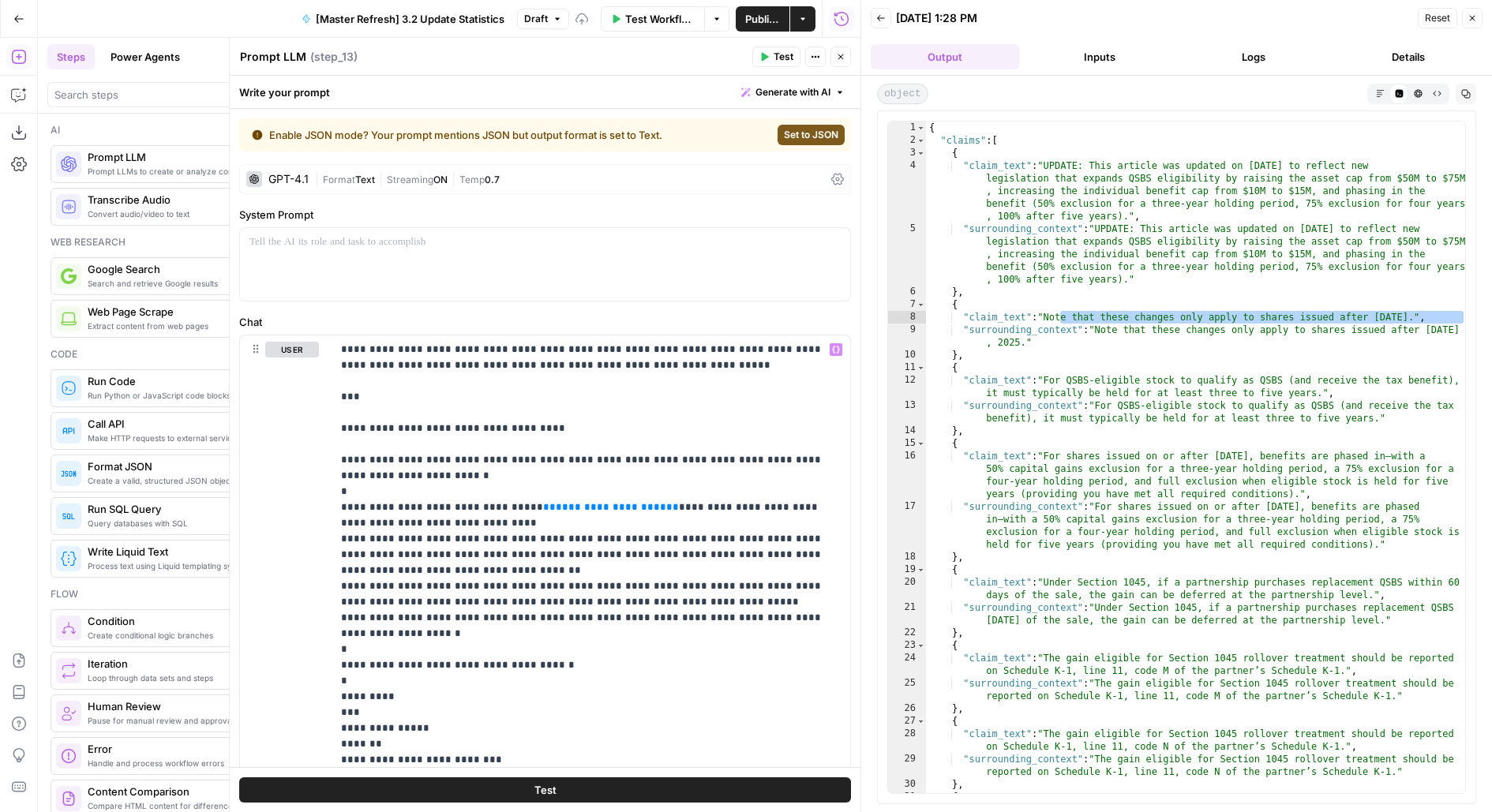
click at [387, 181] on span "Streaming" at bounding box center [411, 179] width 47 height 12
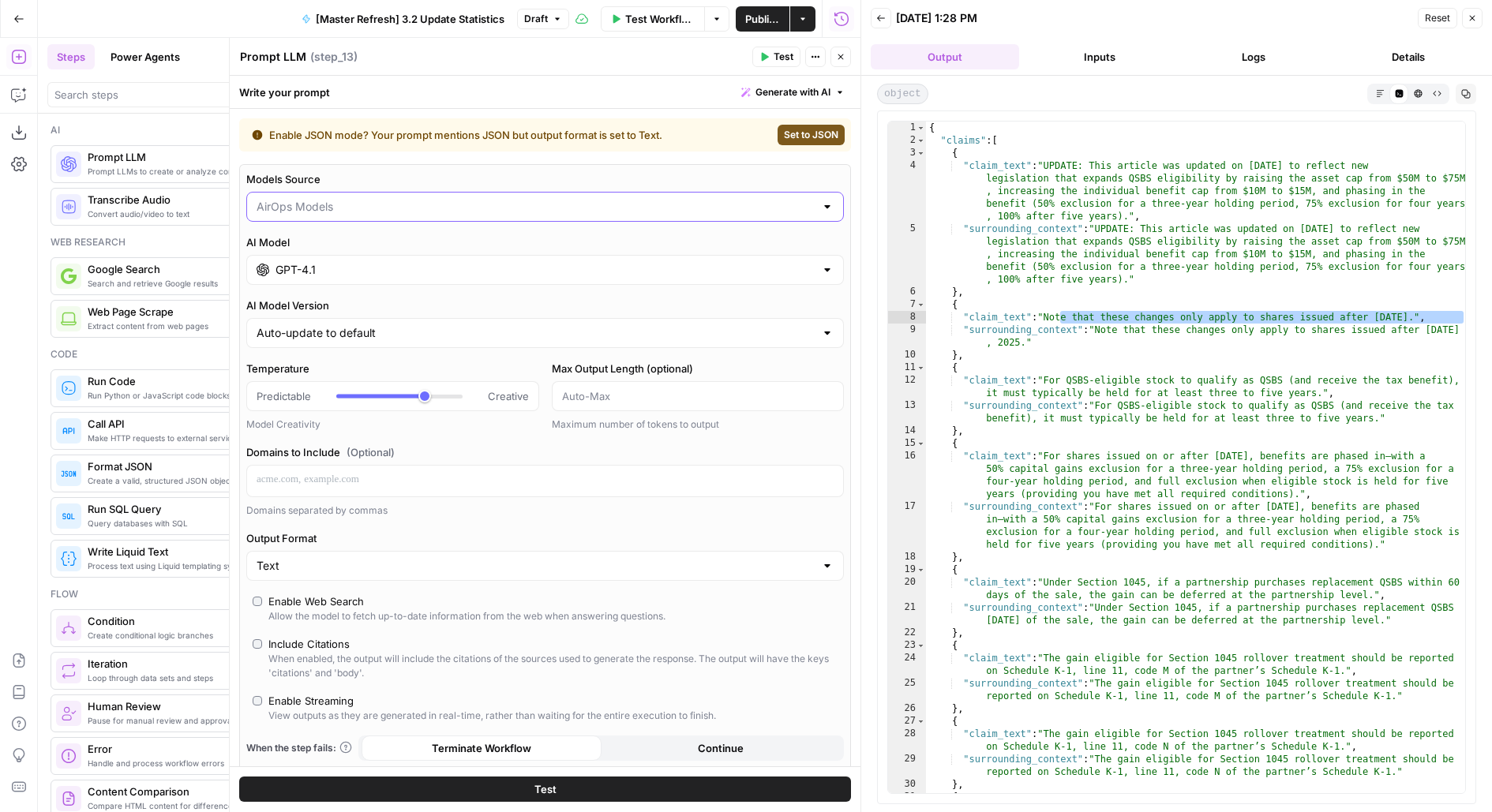
click at [375, 199] on input "Models Source" at bounding box center [535, 207] width 558 height 16
type input "AirOps Models"
click at [387, 166] on div "Models Source AirOps Models AI Model GPT-4.1 AI Model Version Auto-update to de…" at bounding box center [544, 485] width 612 height 641
click at [378, 277] on div "GPT-4.1" at bounding box center [544, 269] width 597 height 30
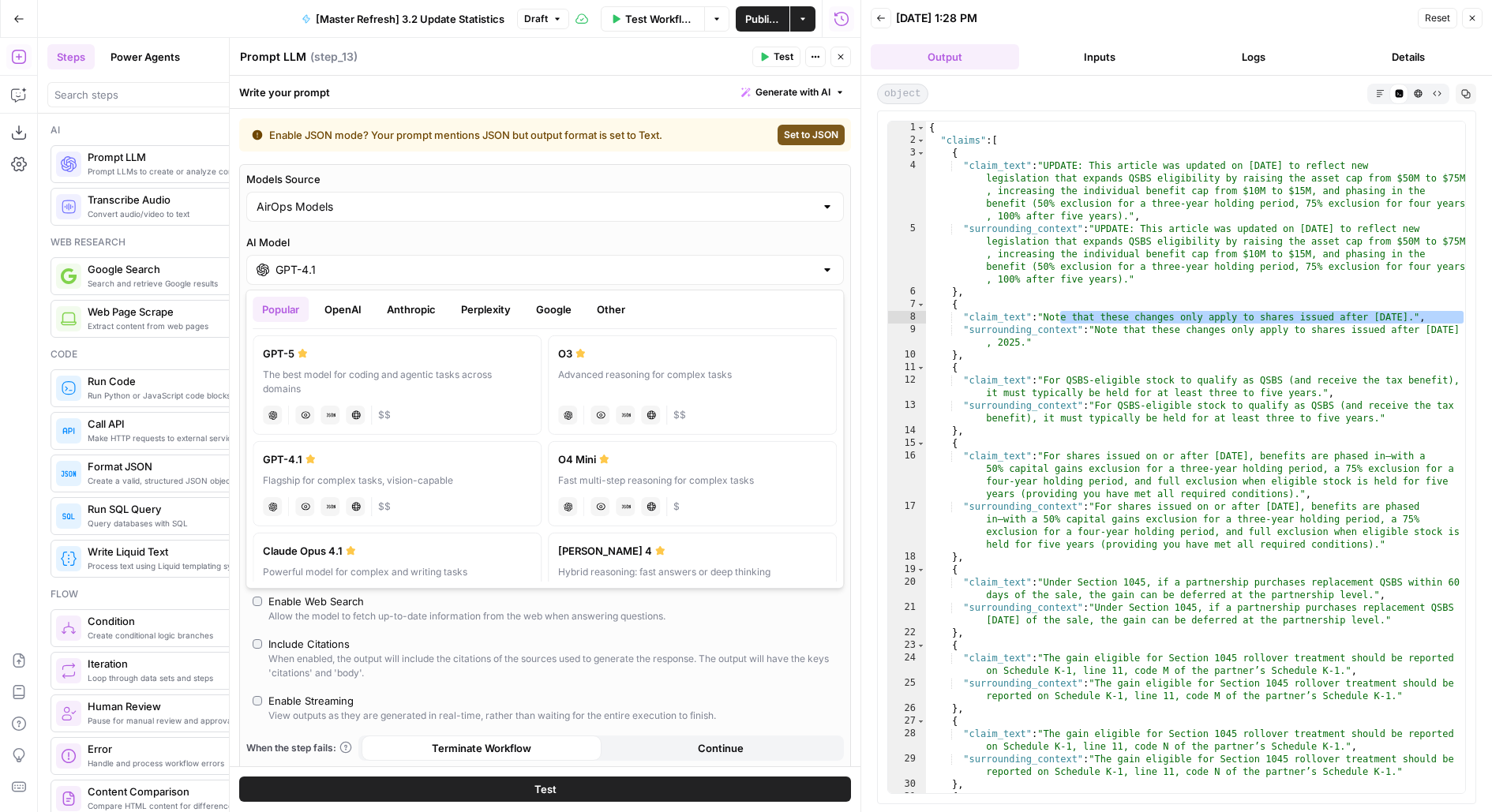
click at [323, 391] on div "The best model for coding and agentic tasks across domains" at bounding box center [397, 382] width 269 height 29
type input "GPT-5"
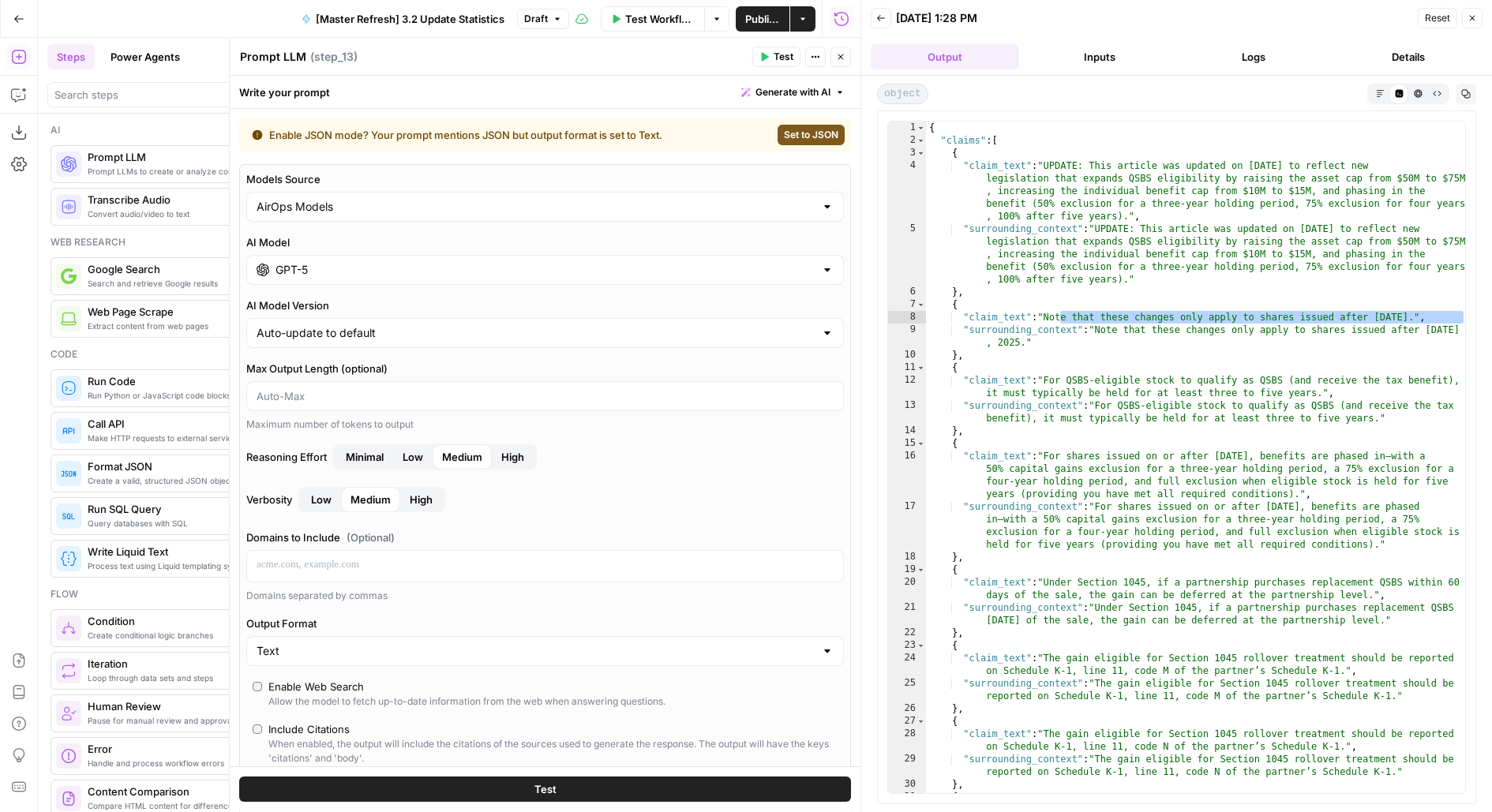
scroll to position [144, 0]
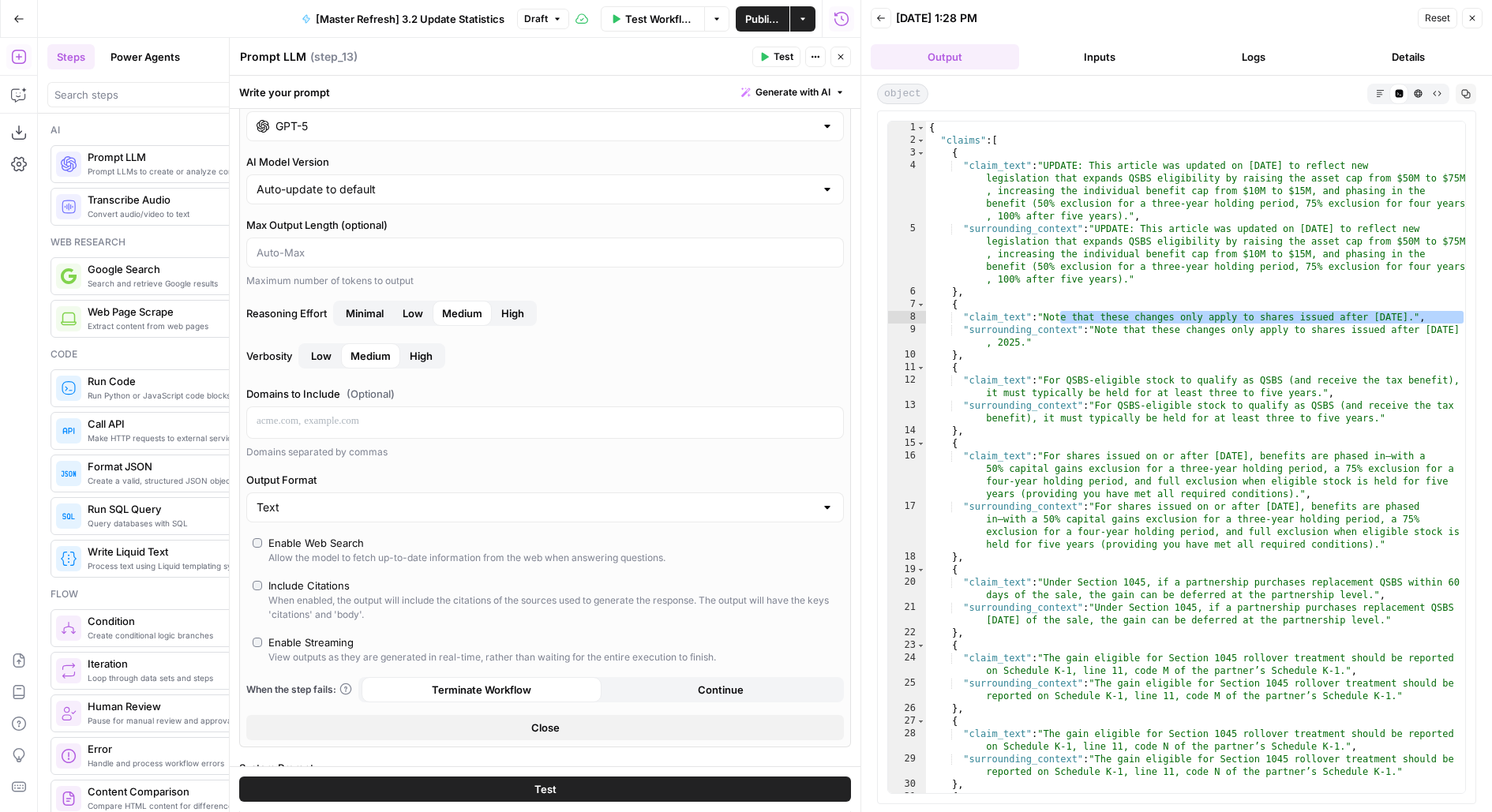
click at [290, 552] on div "Allow the model to fetch up-to-date information from the web when answering que…" at bounding box center [467, 558] width 397 height 14
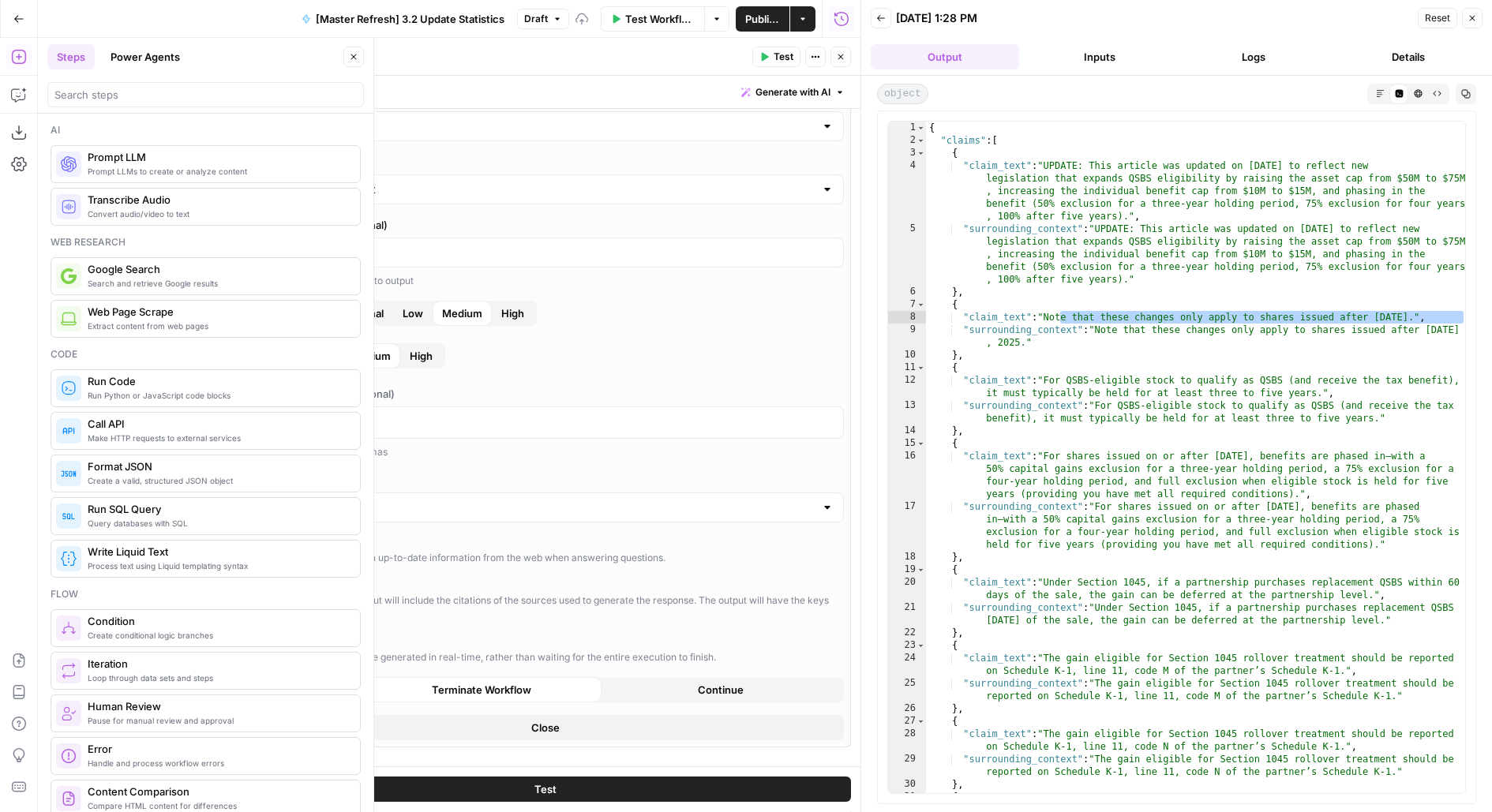
click at [356, 54] on icon "button" at bounding box center [353, 57] width 10 height 10
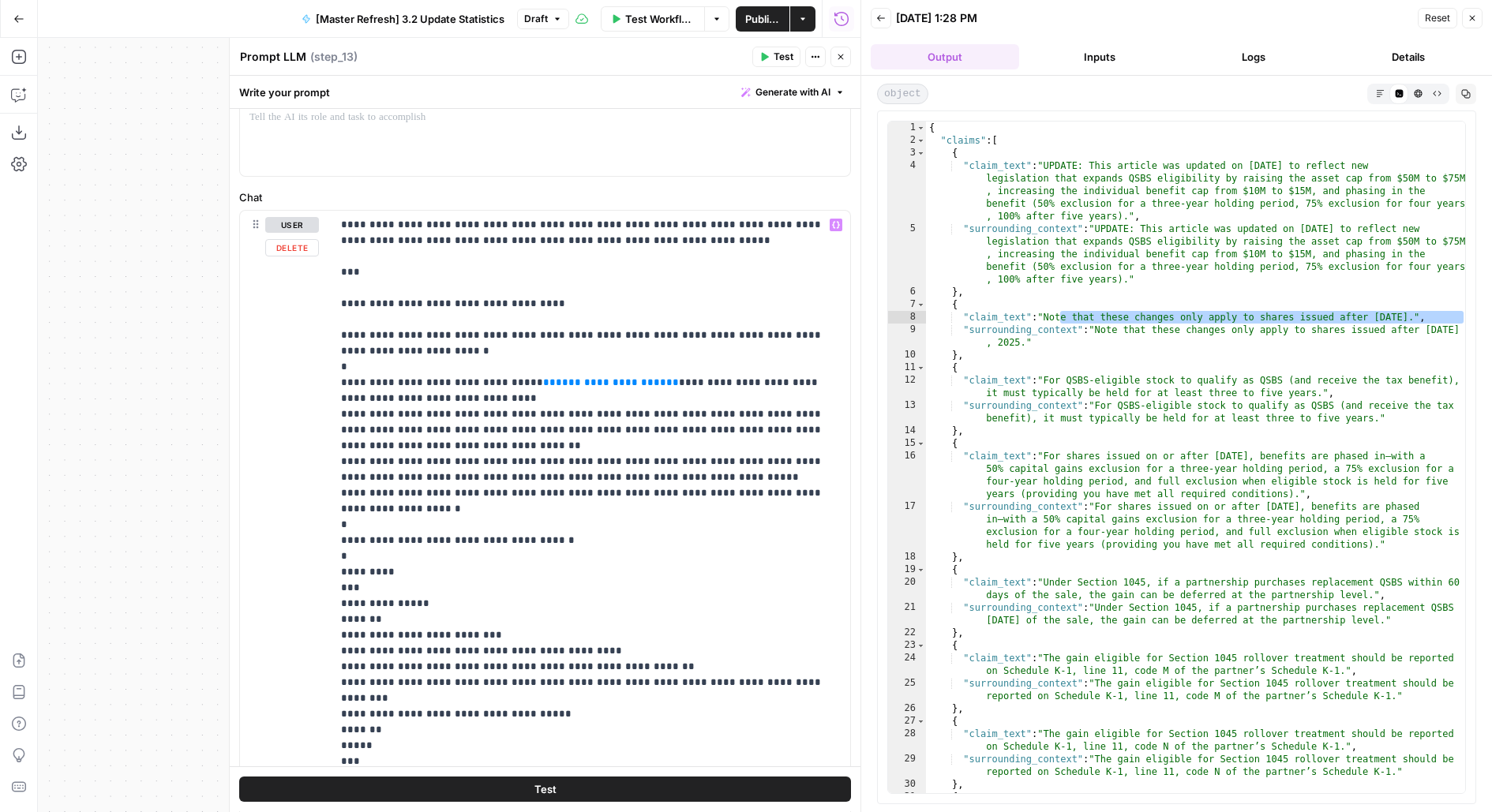
scroll to position [814, 0]
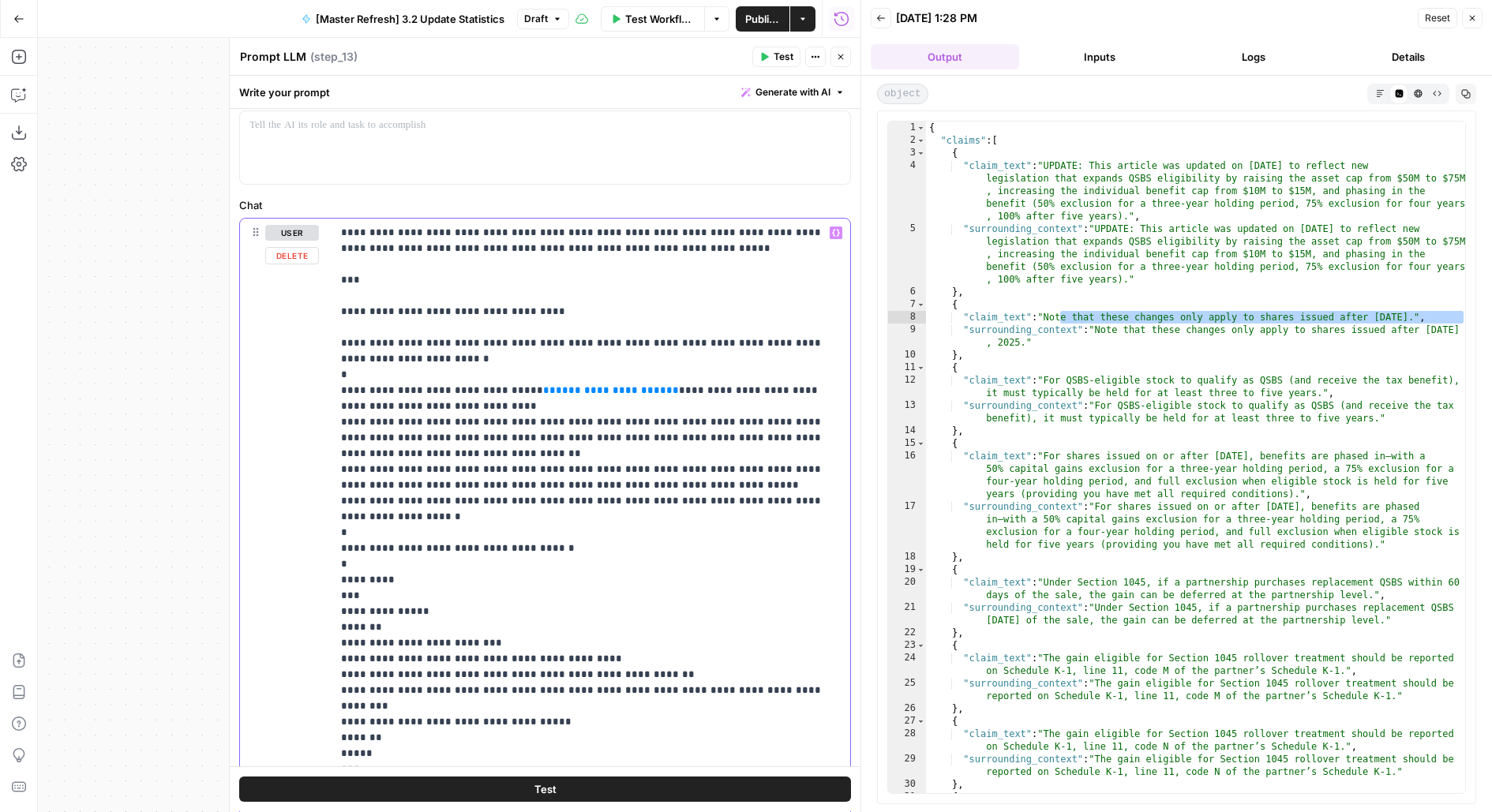
drag, startPoint x: 351, startPoint y: 341, endPoint x: 291, endPoint y: 140, distance: 209.8
click at [0, 0] on form "**********" at bounding box center [0, 0] width 0 height 0
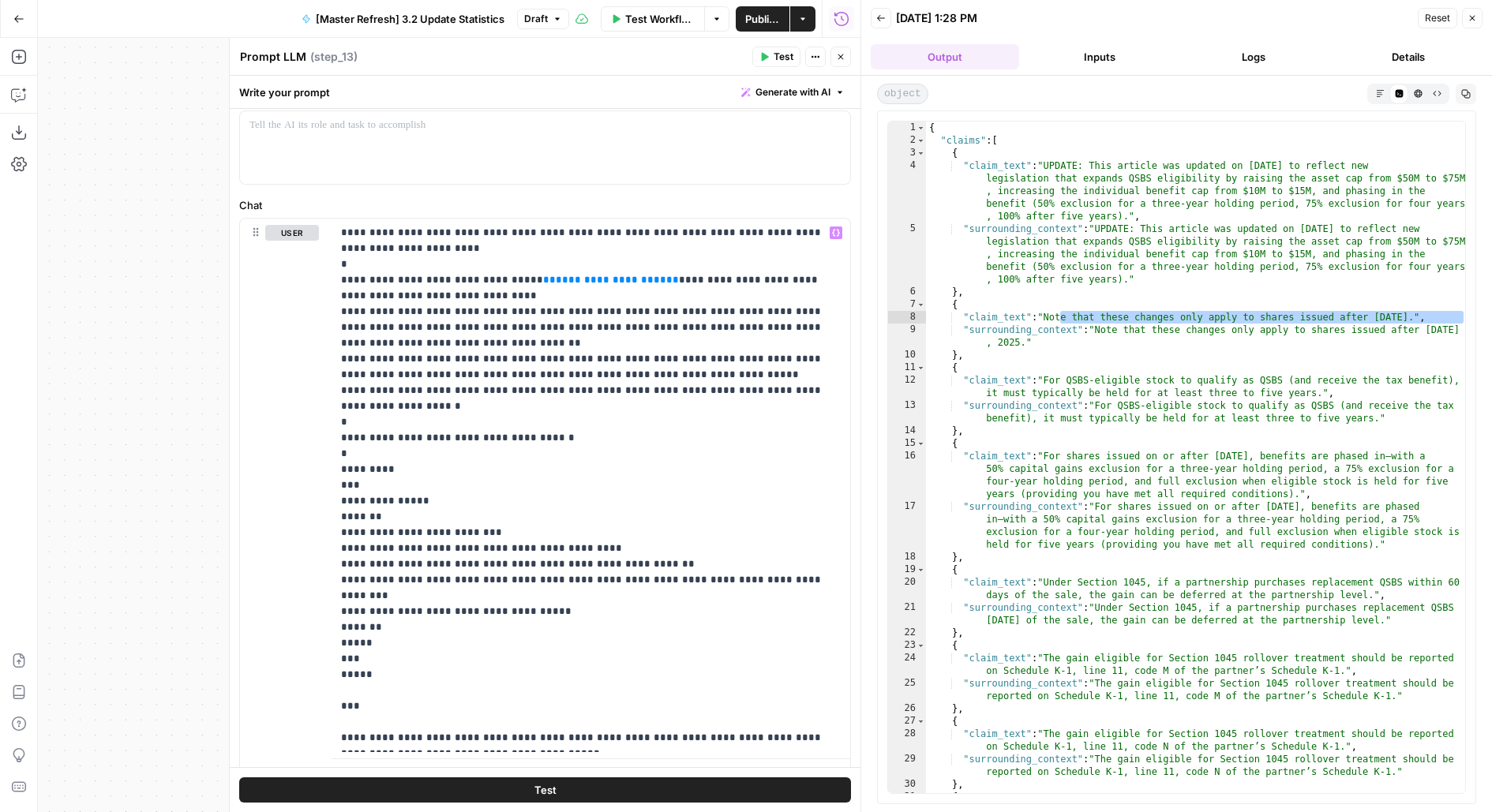
click at [842, 60] on icon "button" at bounding box center [840, 57] width 10 height 10
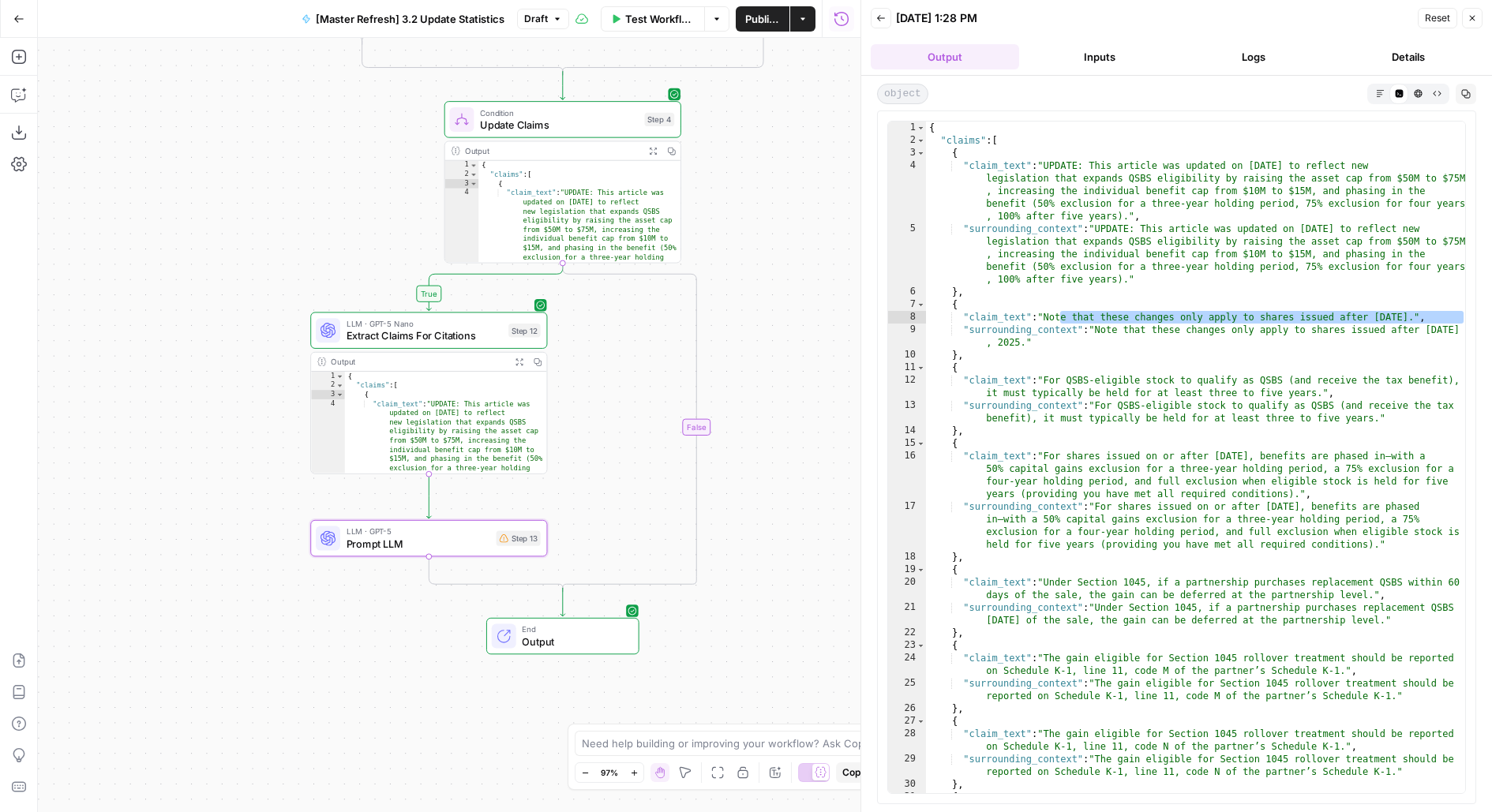
drag, startPoint x: 340, startPoint y: 419, endPoint x: 225, endPoint y: 402, distance: 116.2
click at [231, 405] on div "**********" at bounding box center [449, 425] width 823 height 774
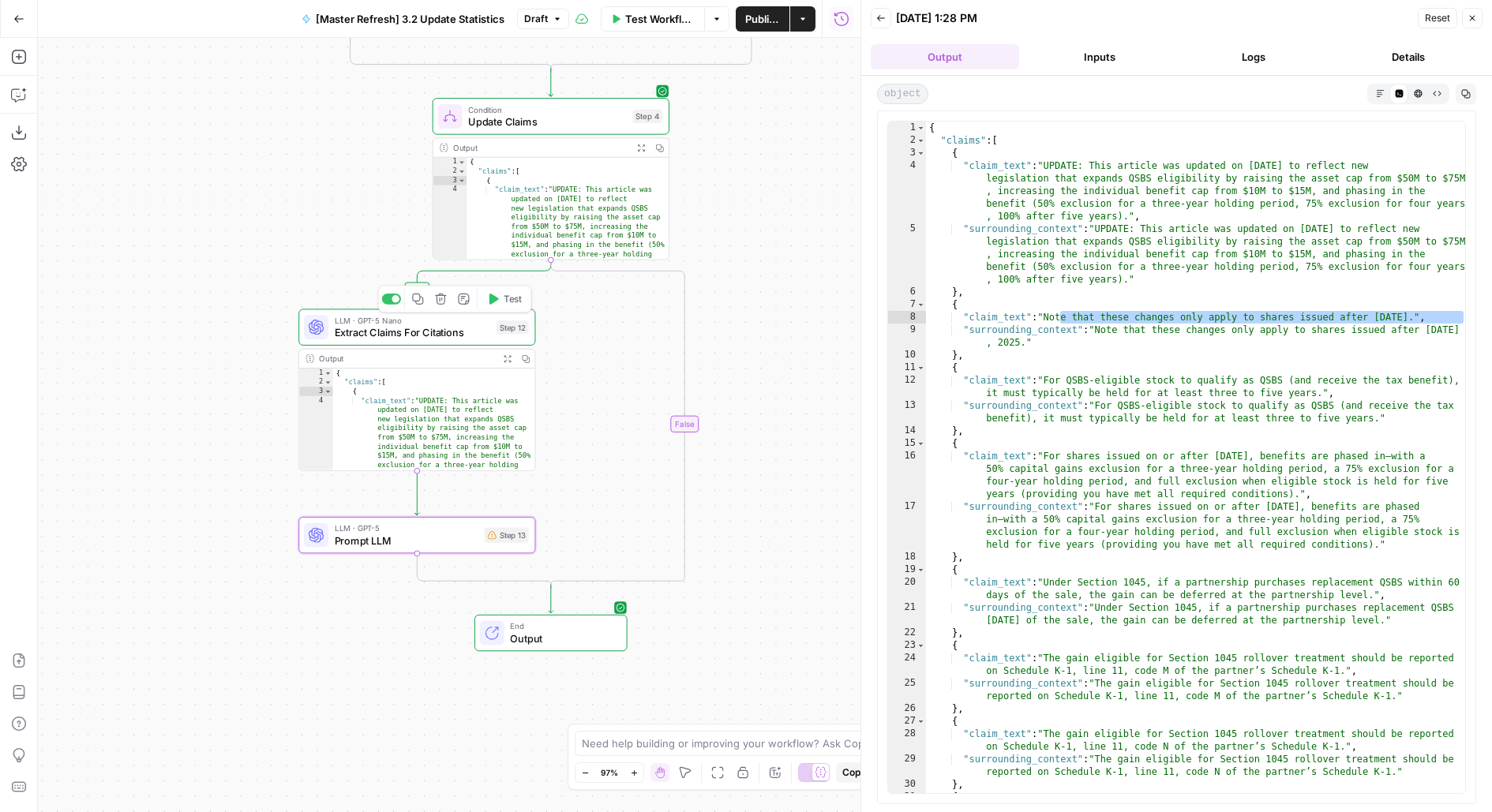
click at [421, 298] on icon "button" at bounding box center [418, 298] width 12 height 12
click at [419, 494] on icon "Edge from step_12 to step_13" at bounding box center [416, 493] width 4 height 45
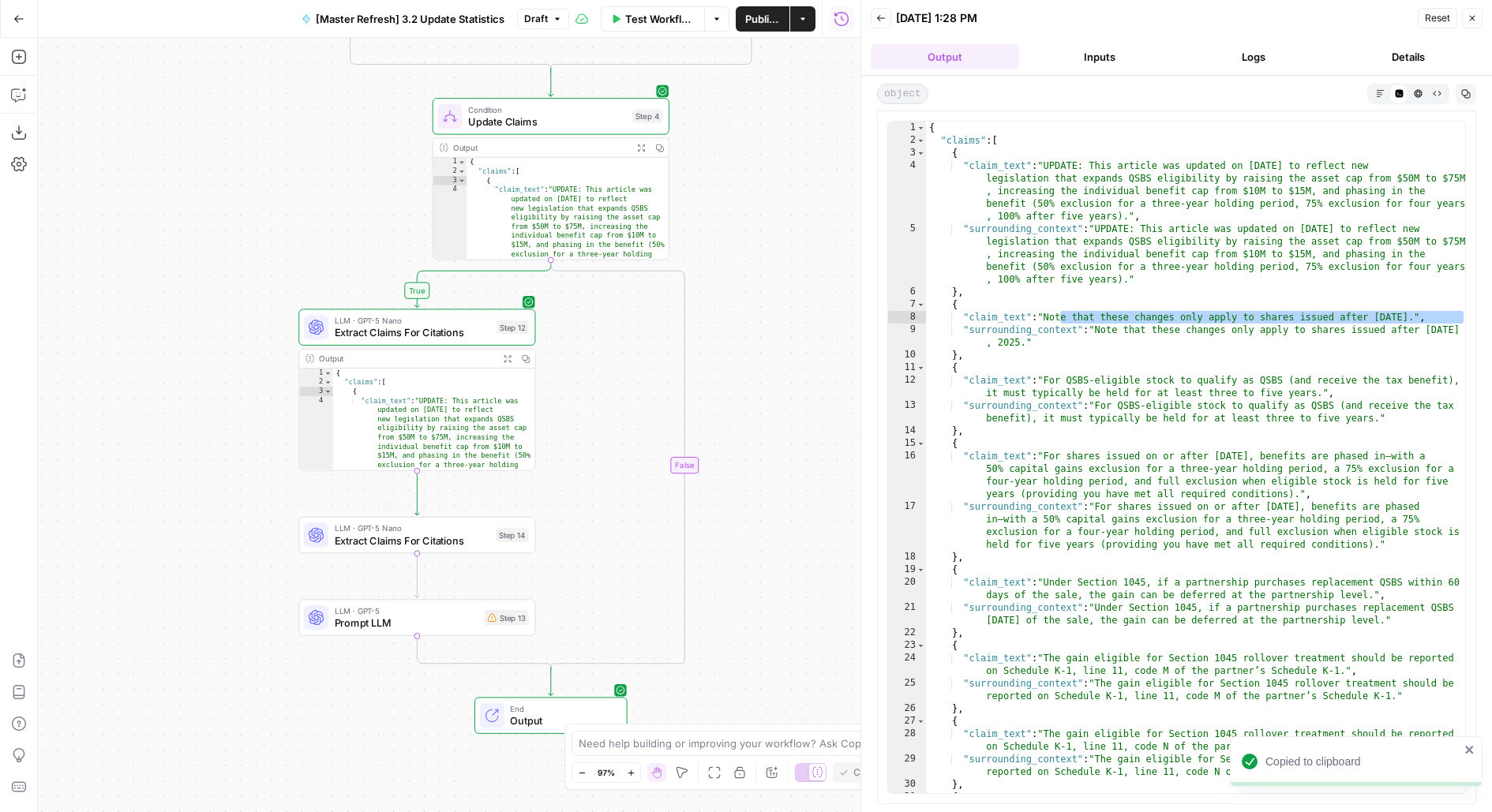
click at [366, 552] on div "LLM · GPT-5 Nano Extract Claims For Citations Step 14 Copy step Delete step Add…" at bounding box center [417, 534] width 237 height 36
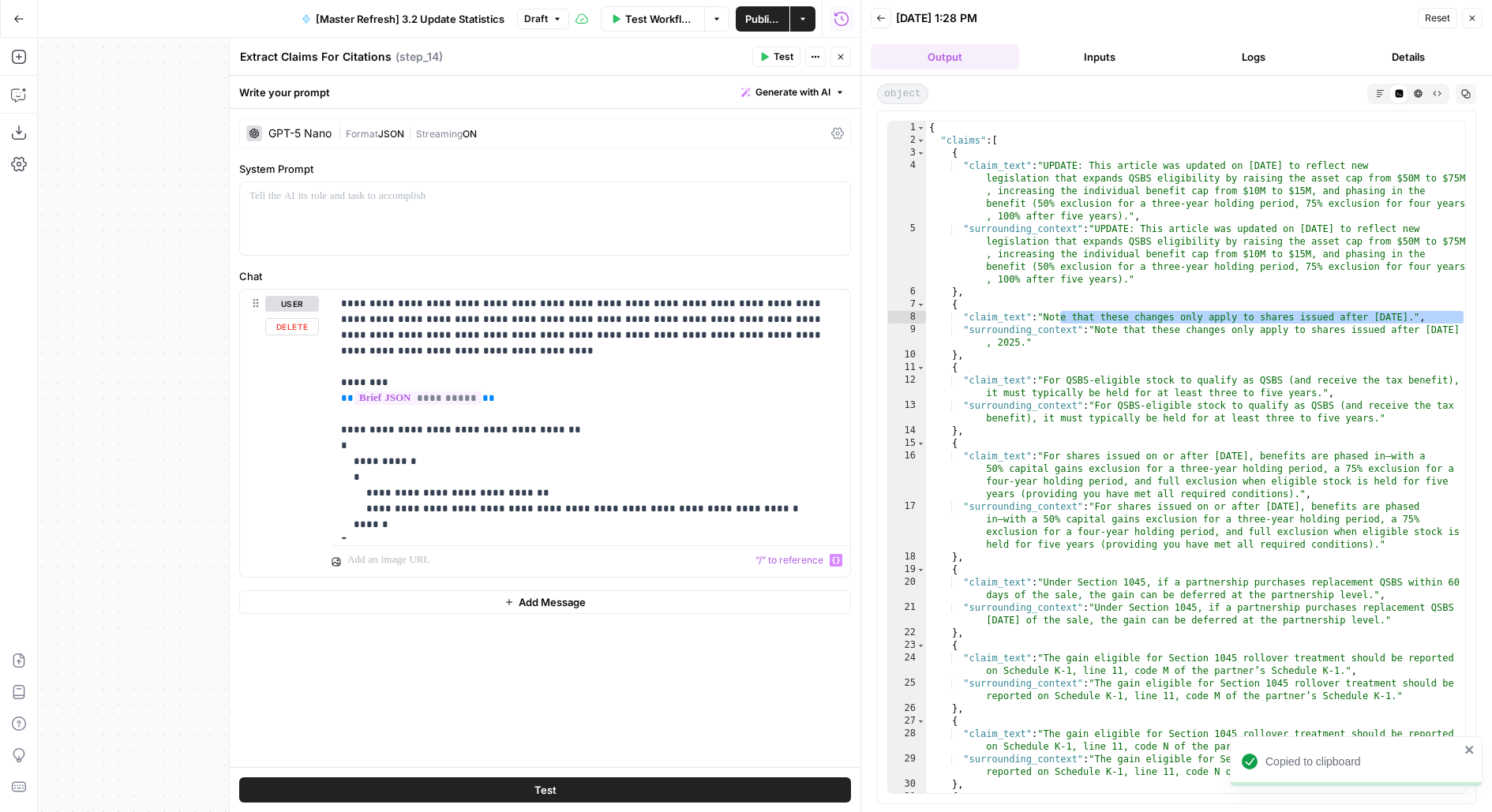
click at [421, 613] on div "**********" at bounding box center [545, 437] width 631 height 658
click at [410, 606] on button "Add Message" at bounding box center [544, 602] width 612 height 23
click at [386, 607] on p at bounding box center [591, 603] width 499 height 16
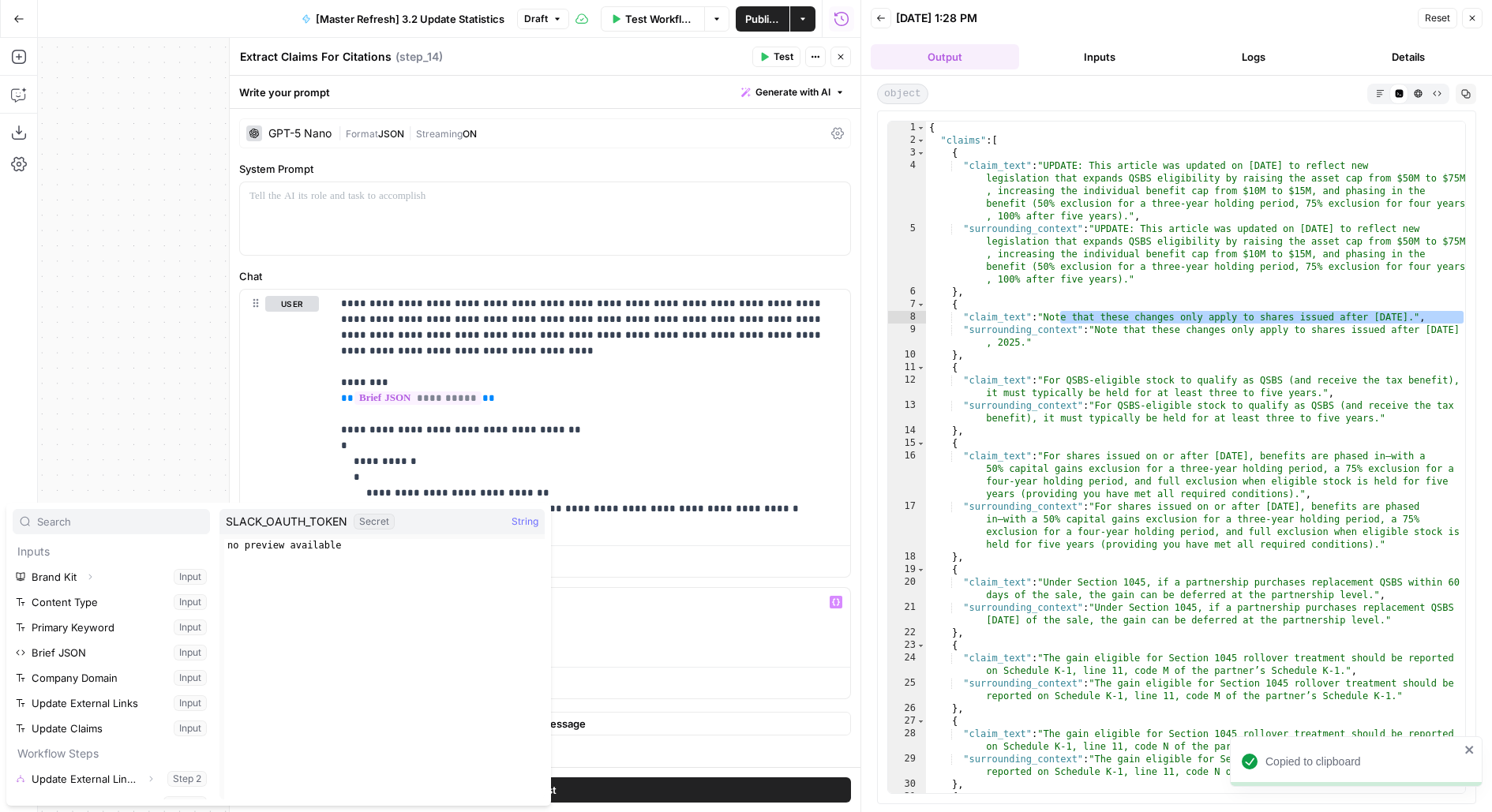
scroll to position [218, 0]
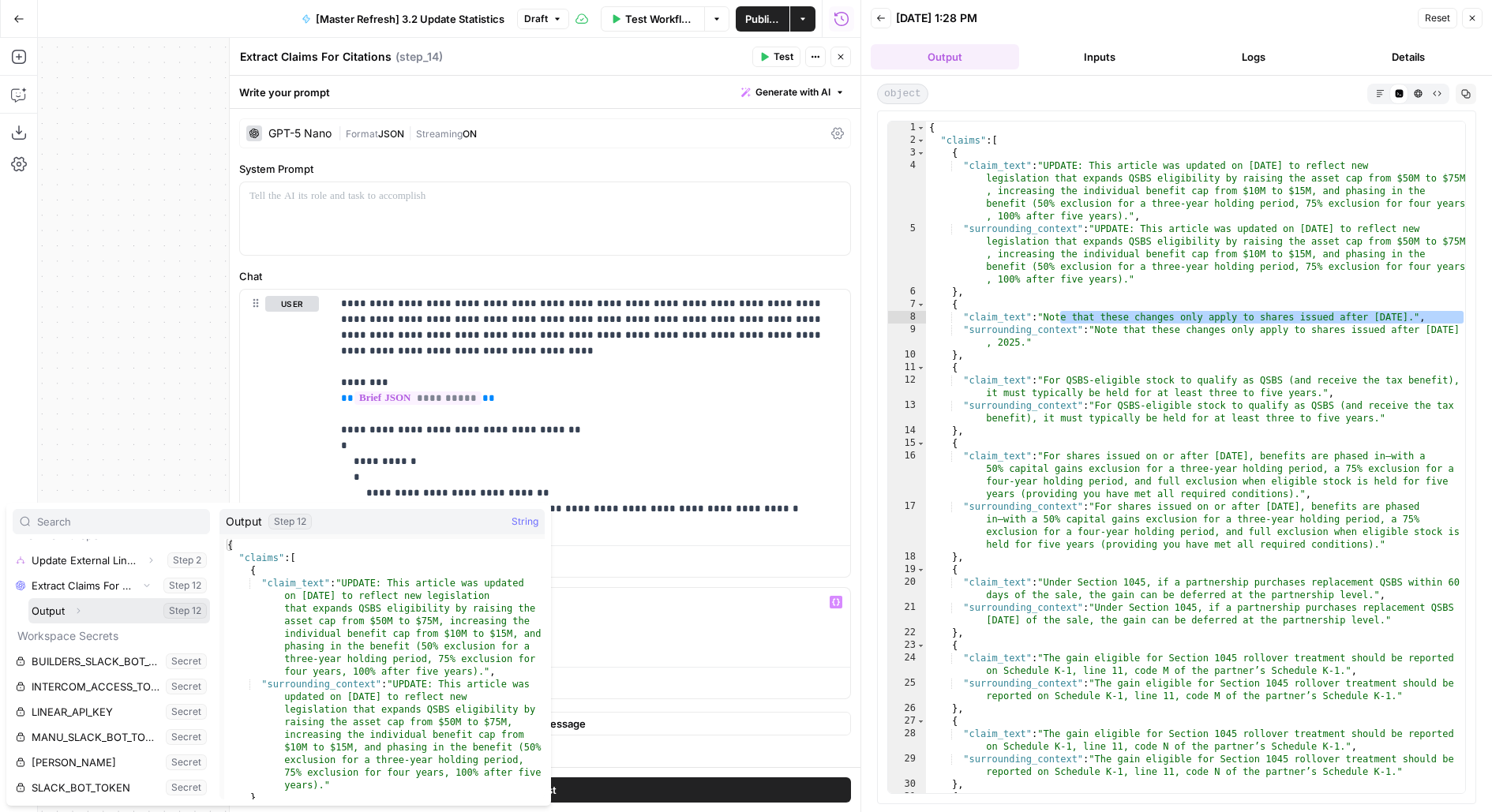
click at [29, 598] on button "Select variable Output" at bounding box center [119, 611] width 181 height 25
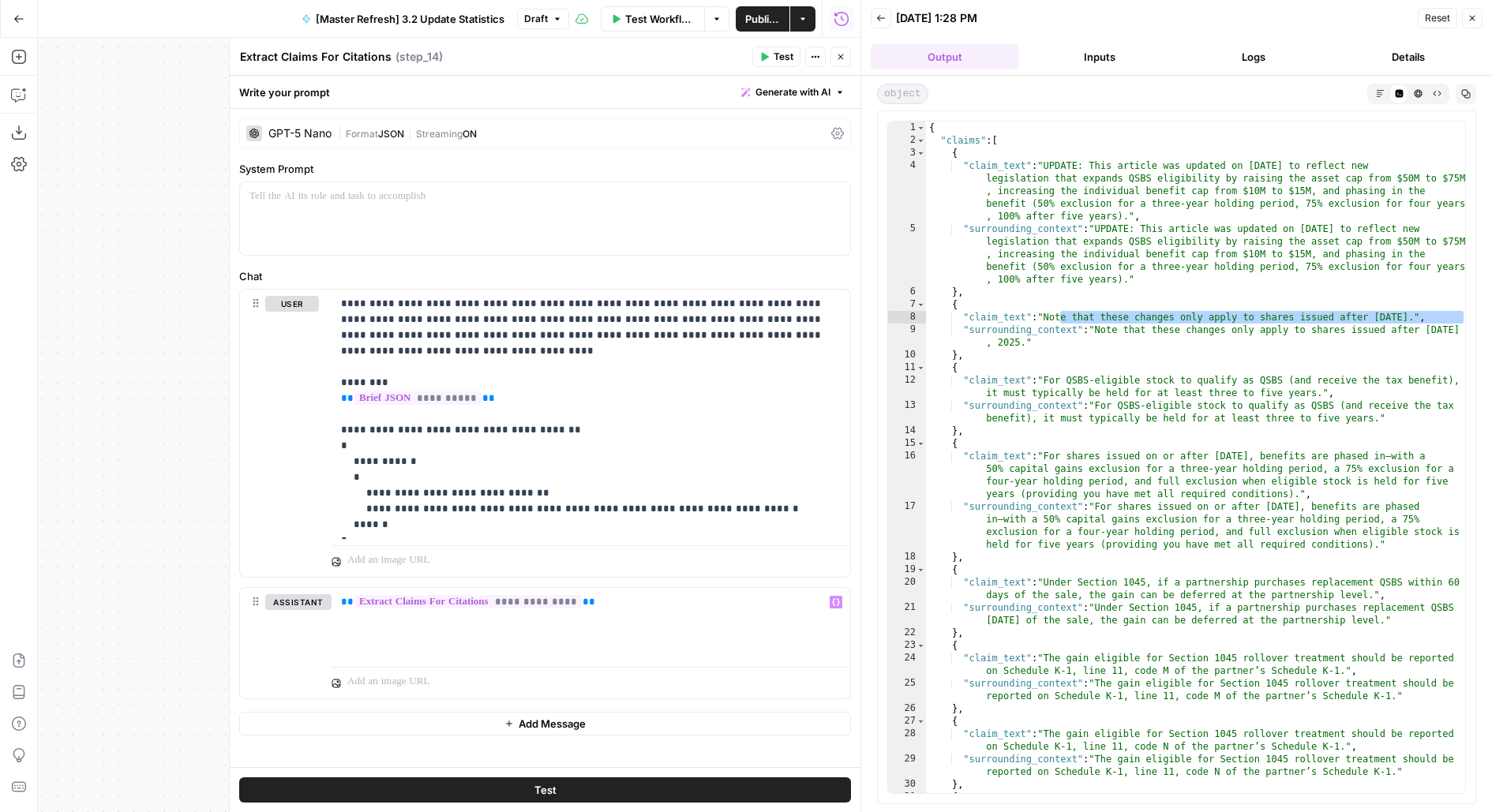
click at [420, 724] on button "Add Message" at bounding box center [544, 724] width 612 height 23
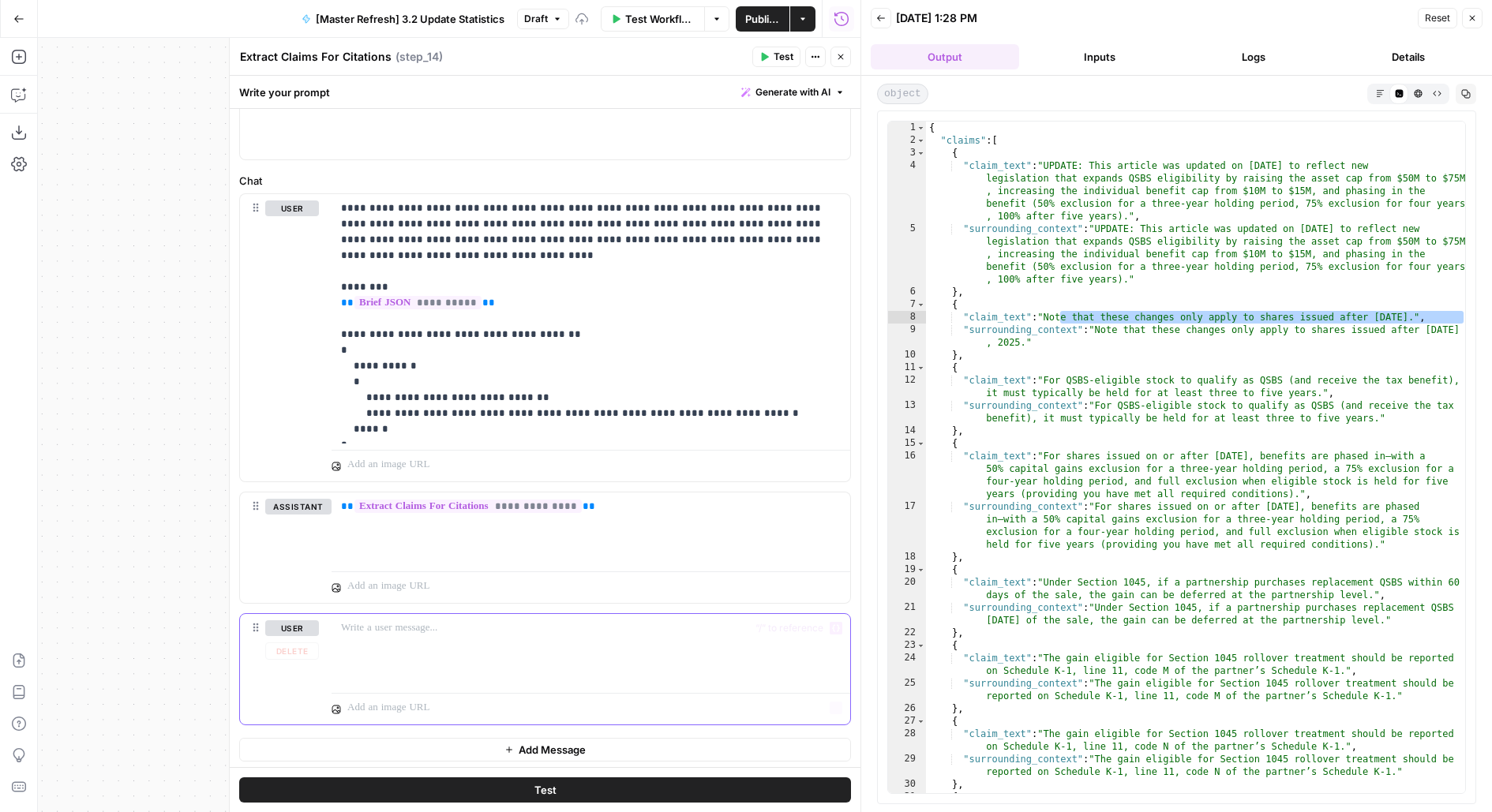
click at [375, 640] on div at bounding box center [590, 650] width 518 height 73
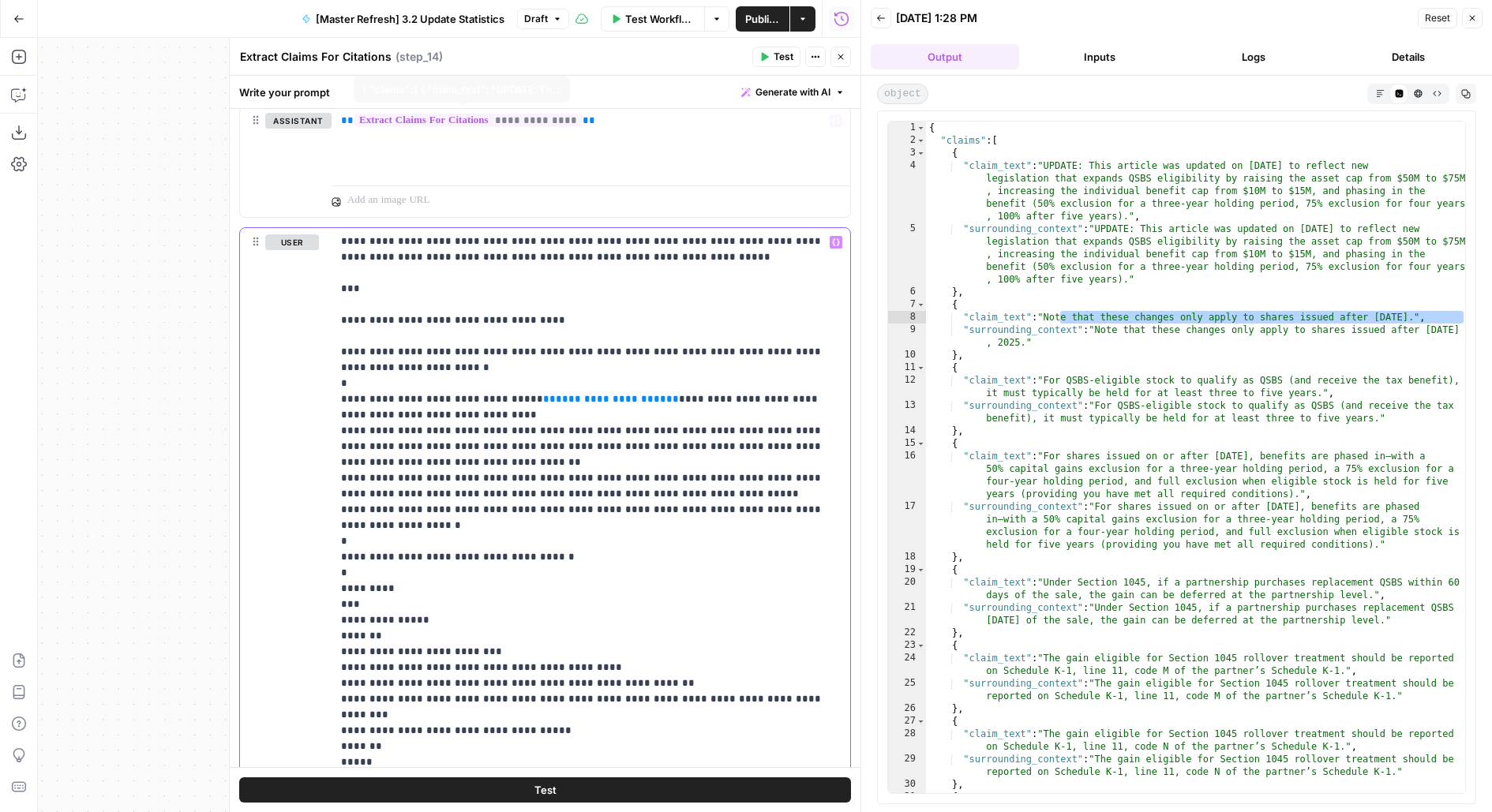
scroll to position [0, 0]
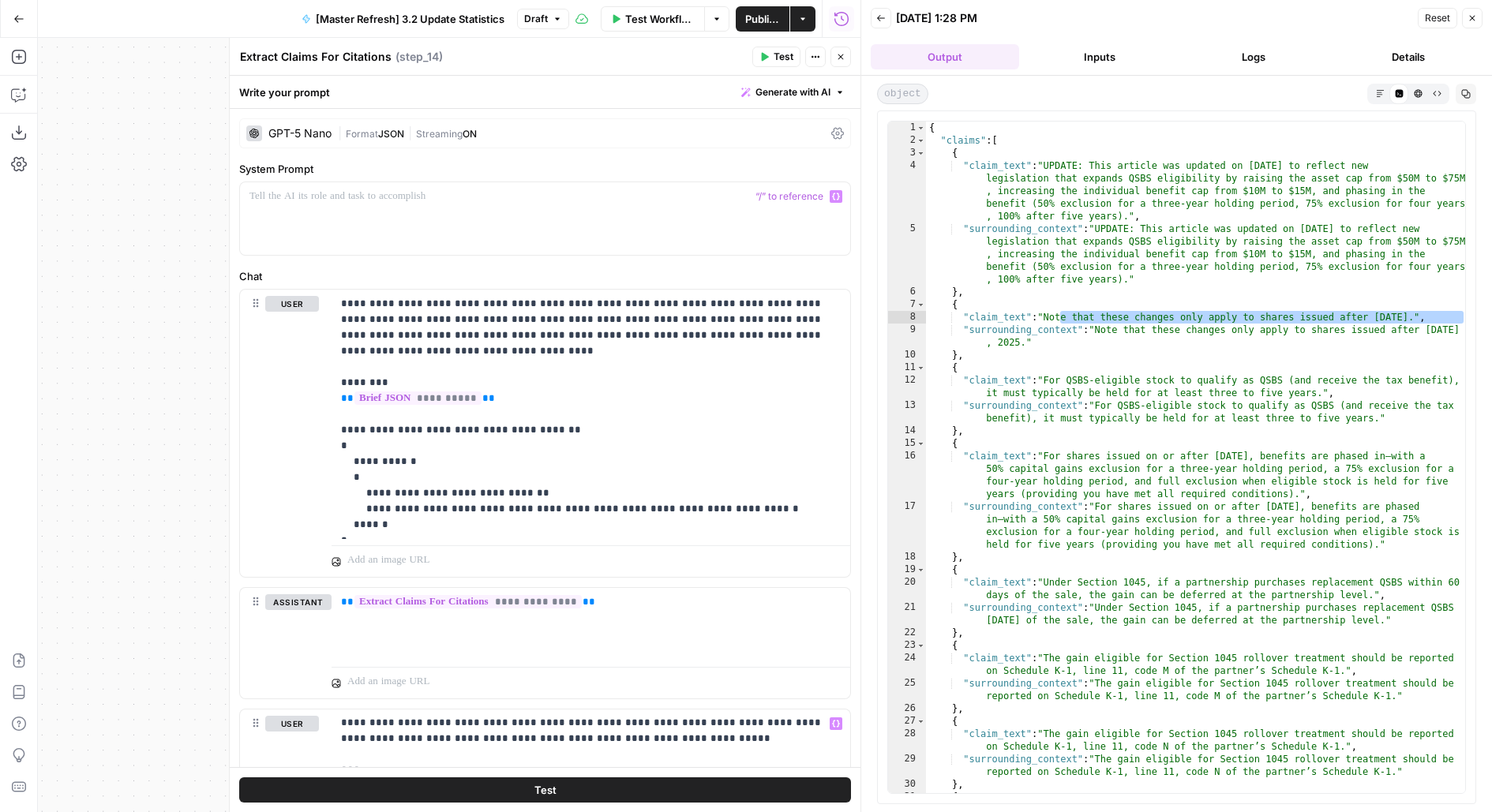
click at [348, 121] on div "GPT-5 Nano | Format JSON | Streaming ON" at bounding box center [544, 133] width 612 height 30
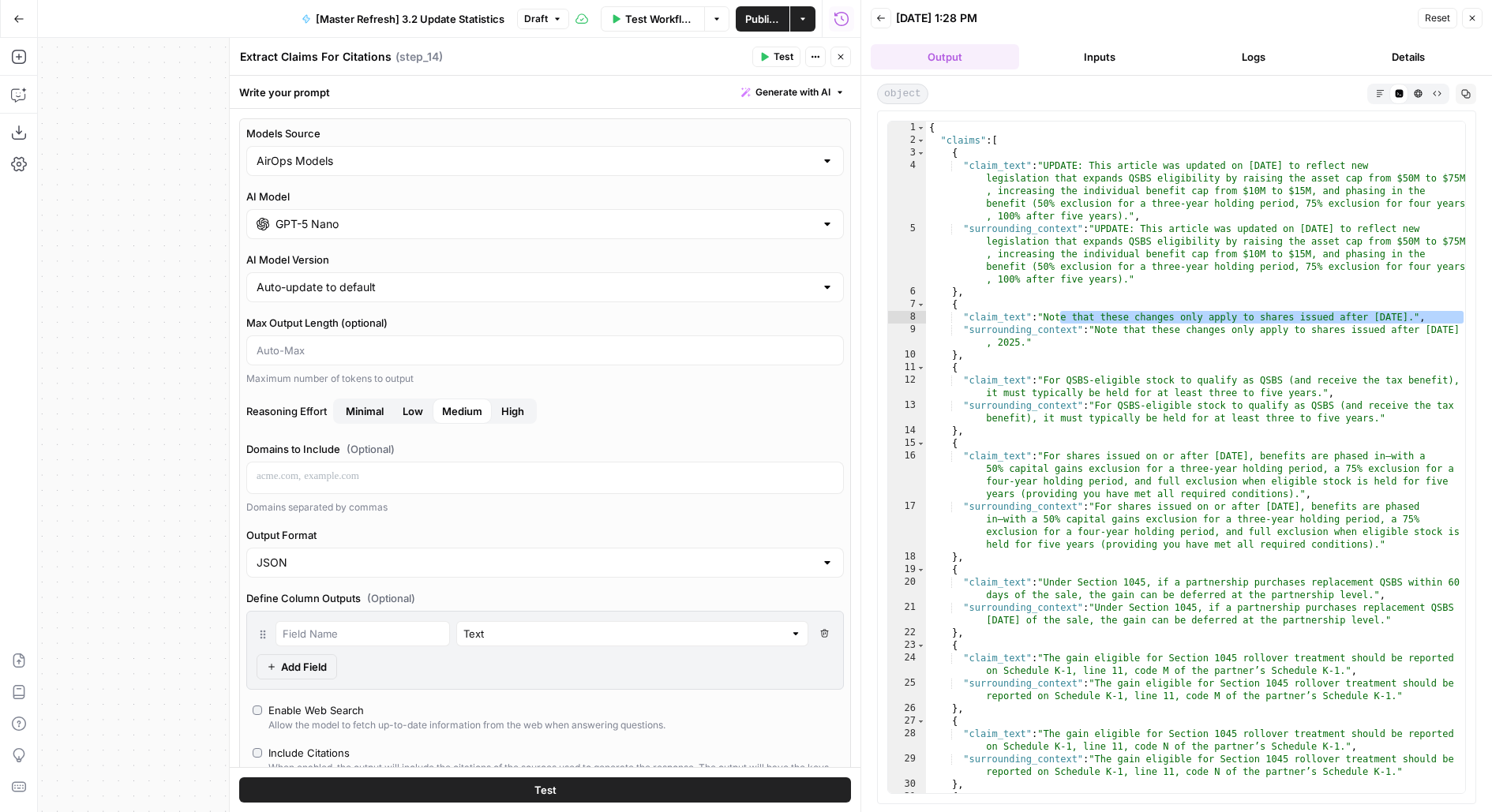
click at [305, 228] on input "GPT-5 Nano" at bounding box center [545, 225] width 539 height 16
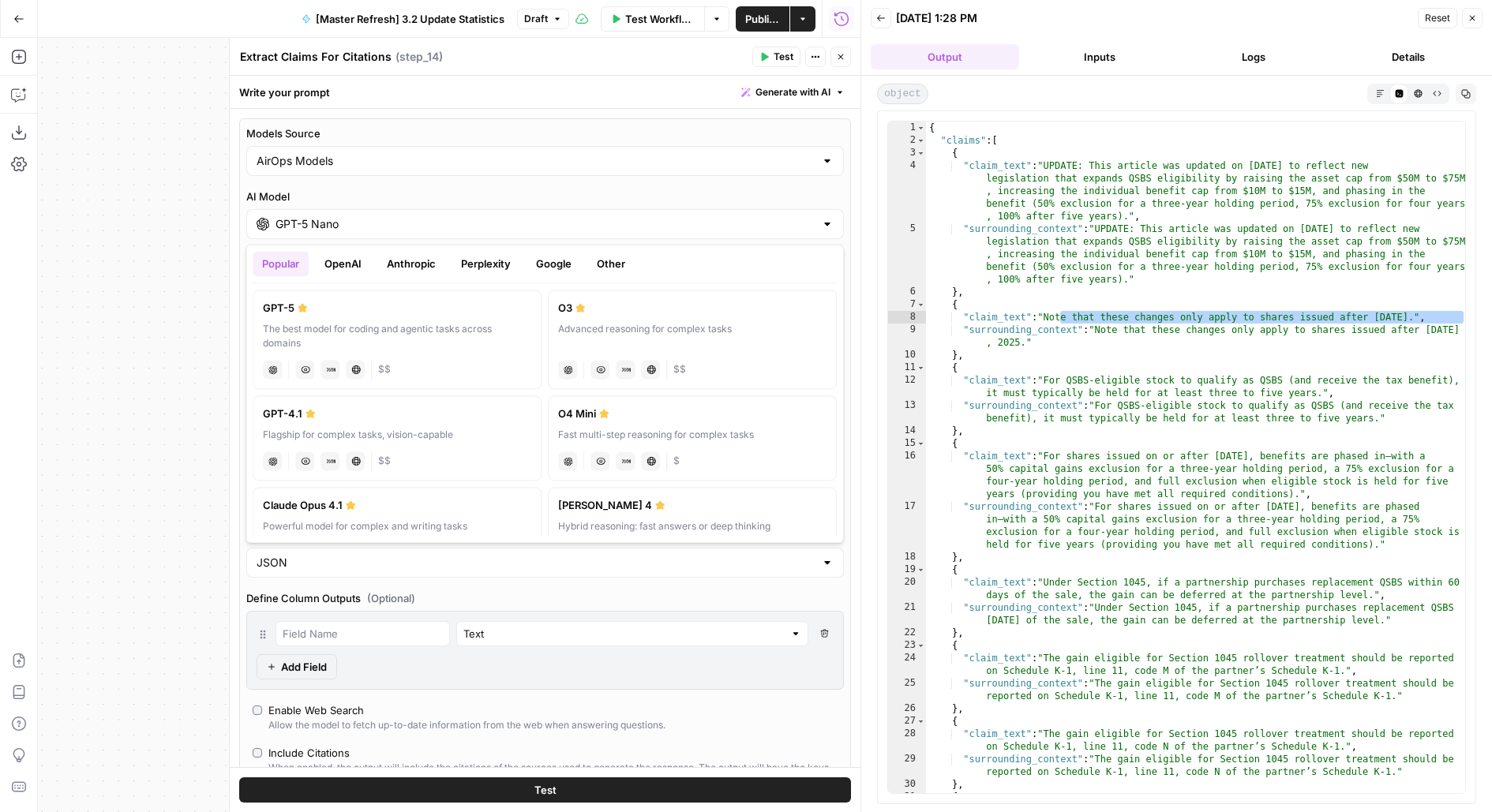
click at [305, 331] on div "The best model for coding and agentic tasks across domains" at bounding box center [397, 336] width 269 height 29
type input "GPT-5"
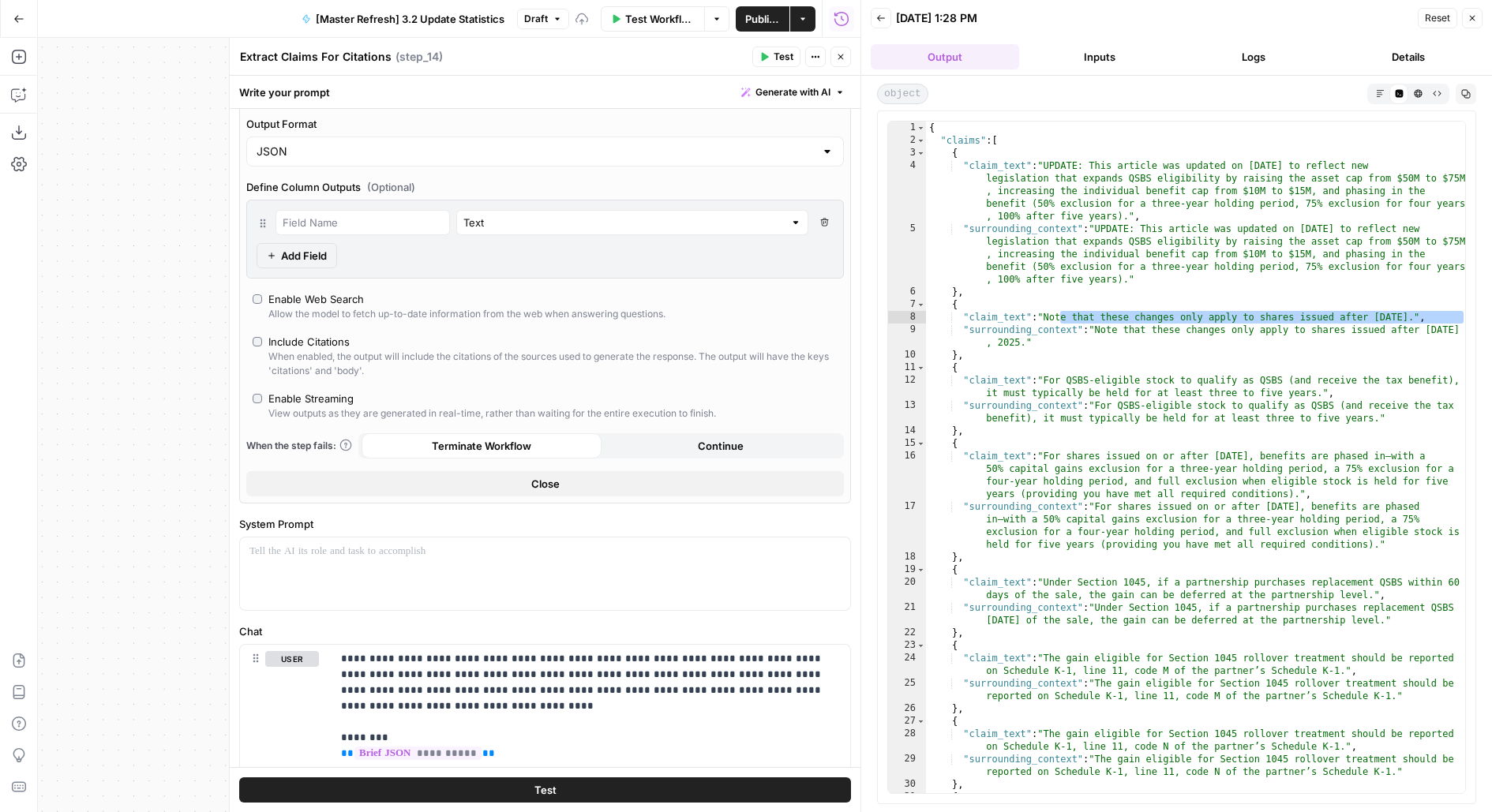
scroll to position [519, 0]
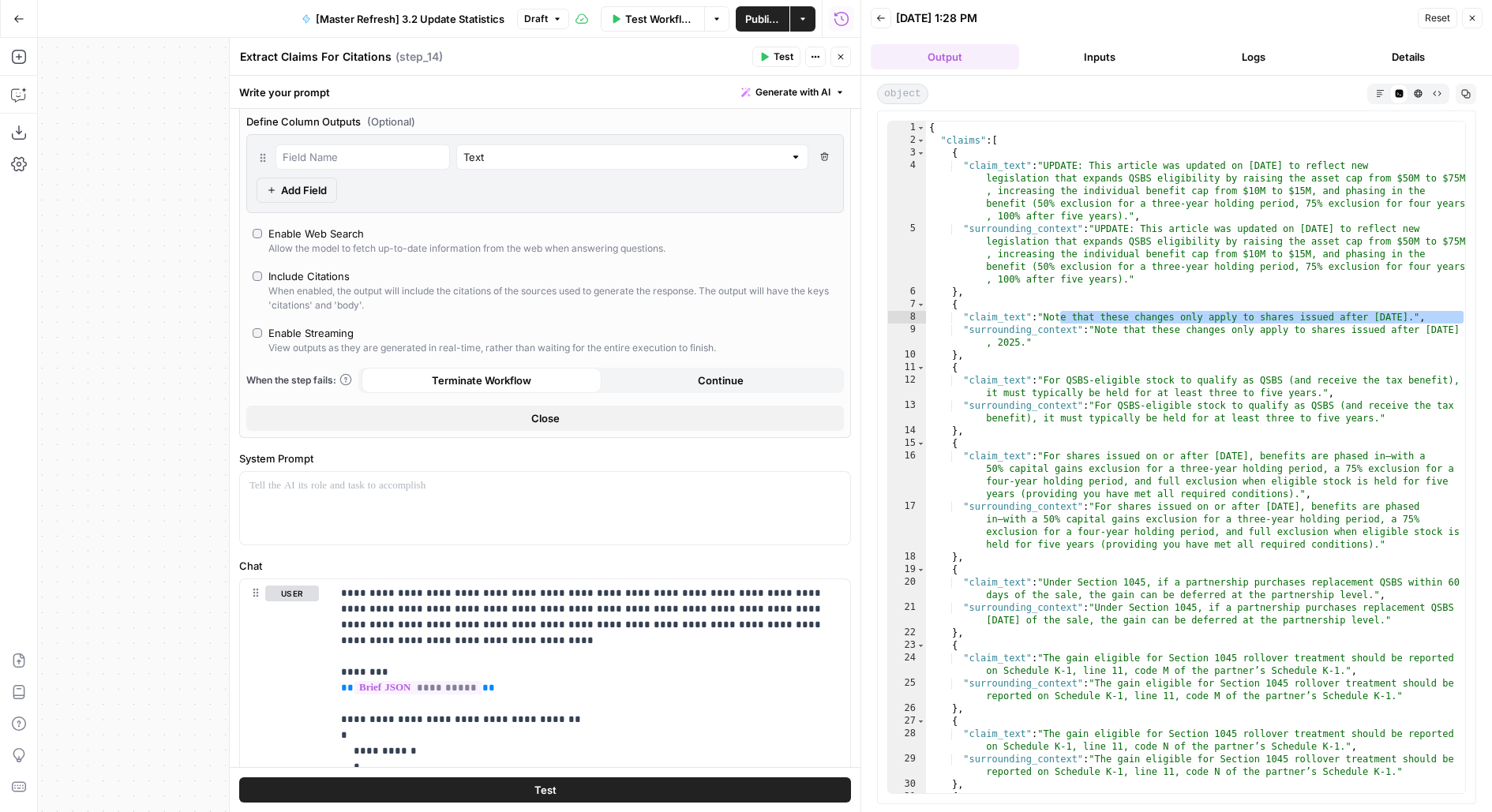
click at [333, 242] on div "Allow the model to fetch up-to-date information from the web when answering que…" at bounding box center [467, 249] width 397 height 14
type input "response"
click at [843, 63] on button "Close" at bounding box center [840, 57] width 21 height 21
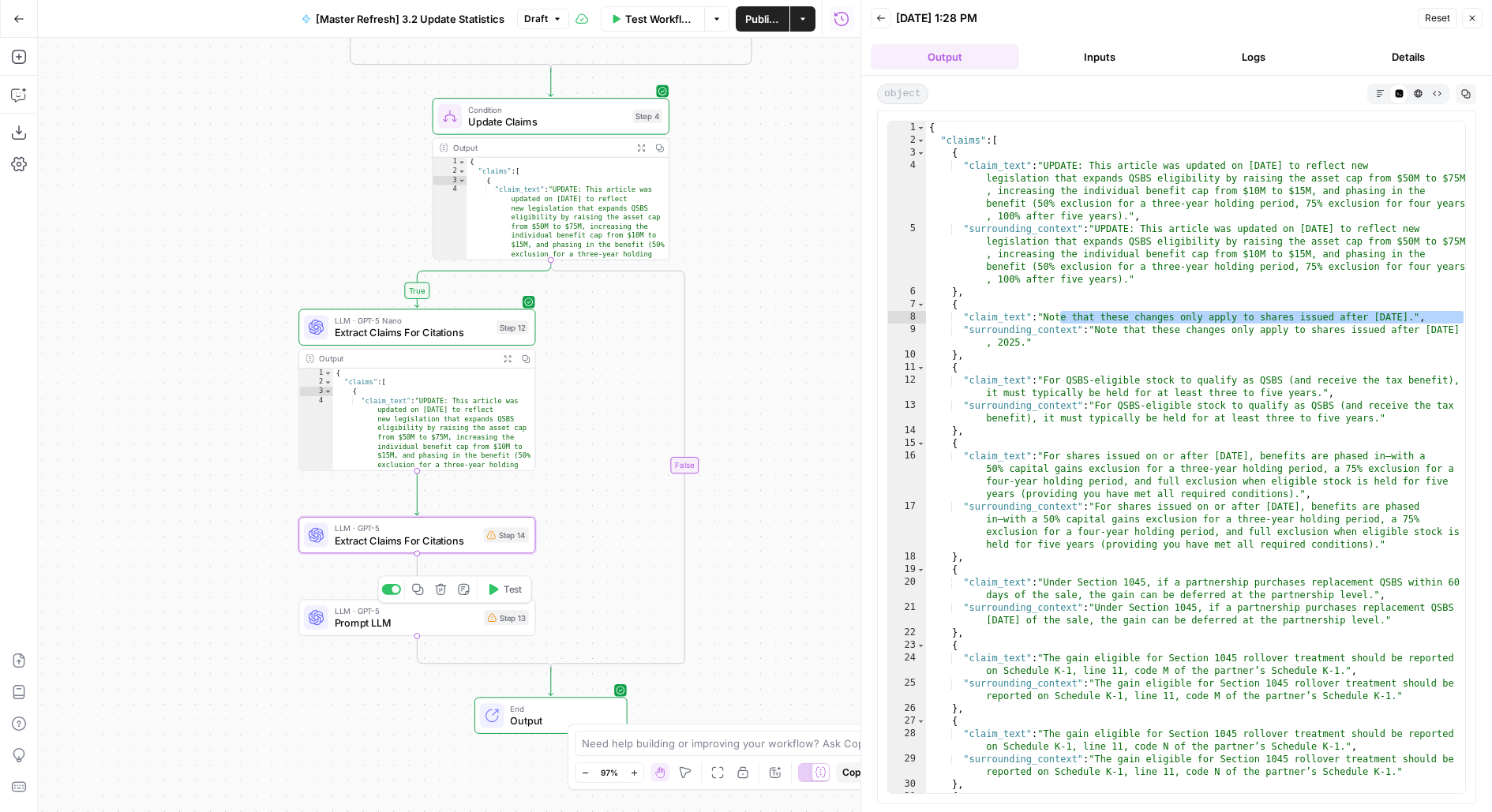
click at [440, 595] on icon "button" at bounding box center [440, 589] width 11 height 11
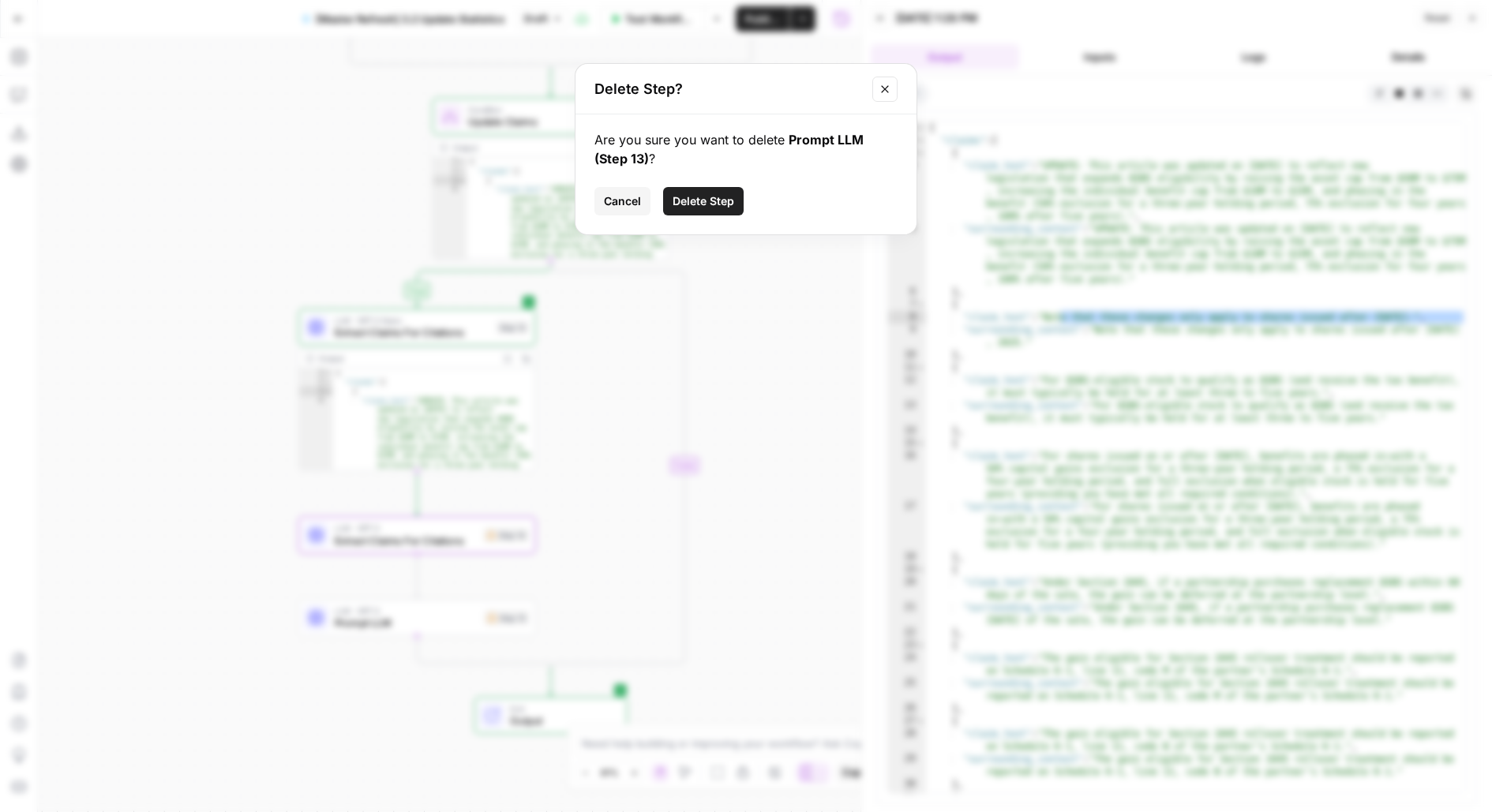
click at [723, 199] on span "Delete Step" at bounding box center [703, 201] width 62 height 16
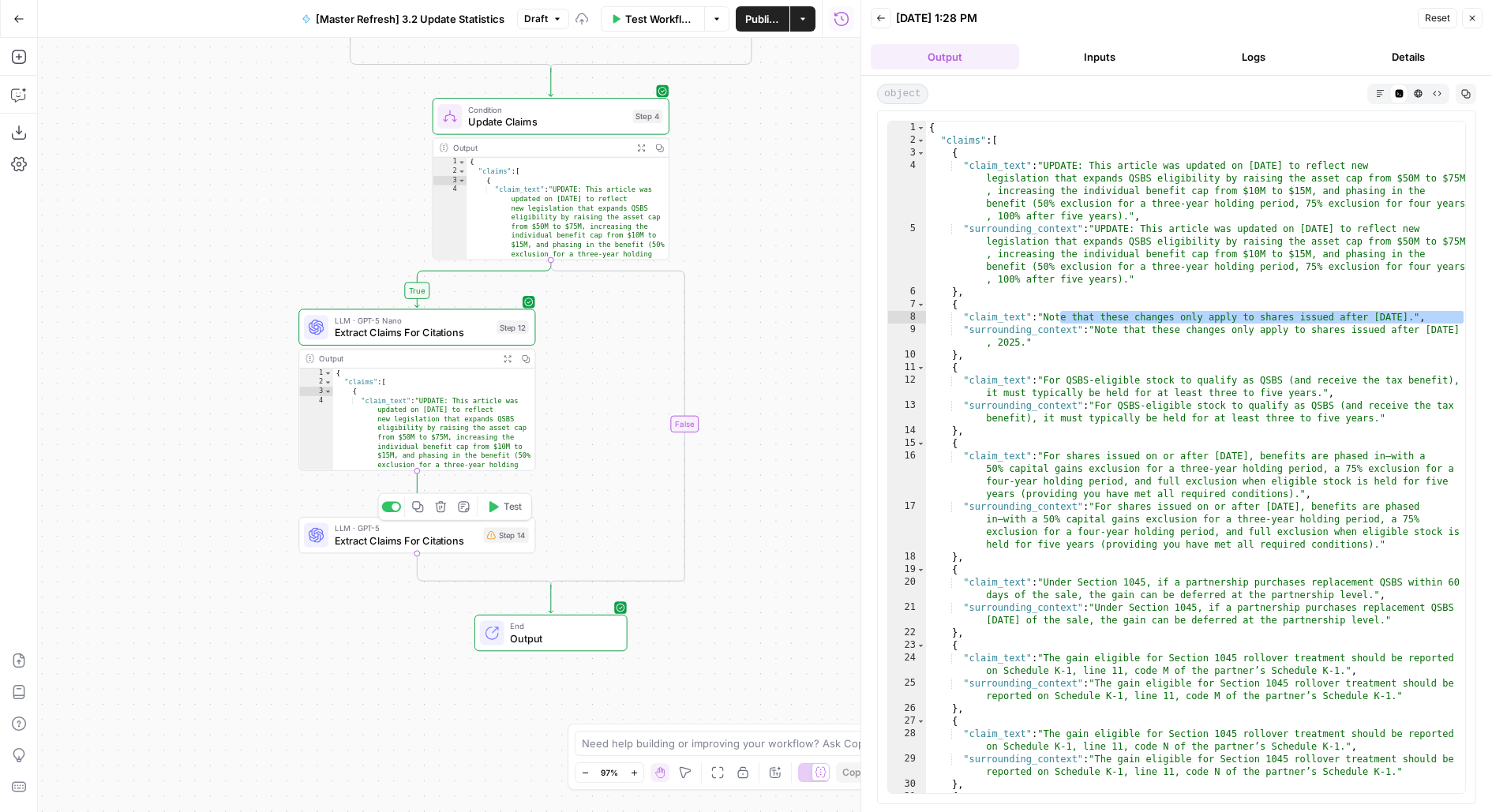
click at [387, 539] on span "Extract Claims For Citations" at bounding box center [406, 540] width 143 height 15
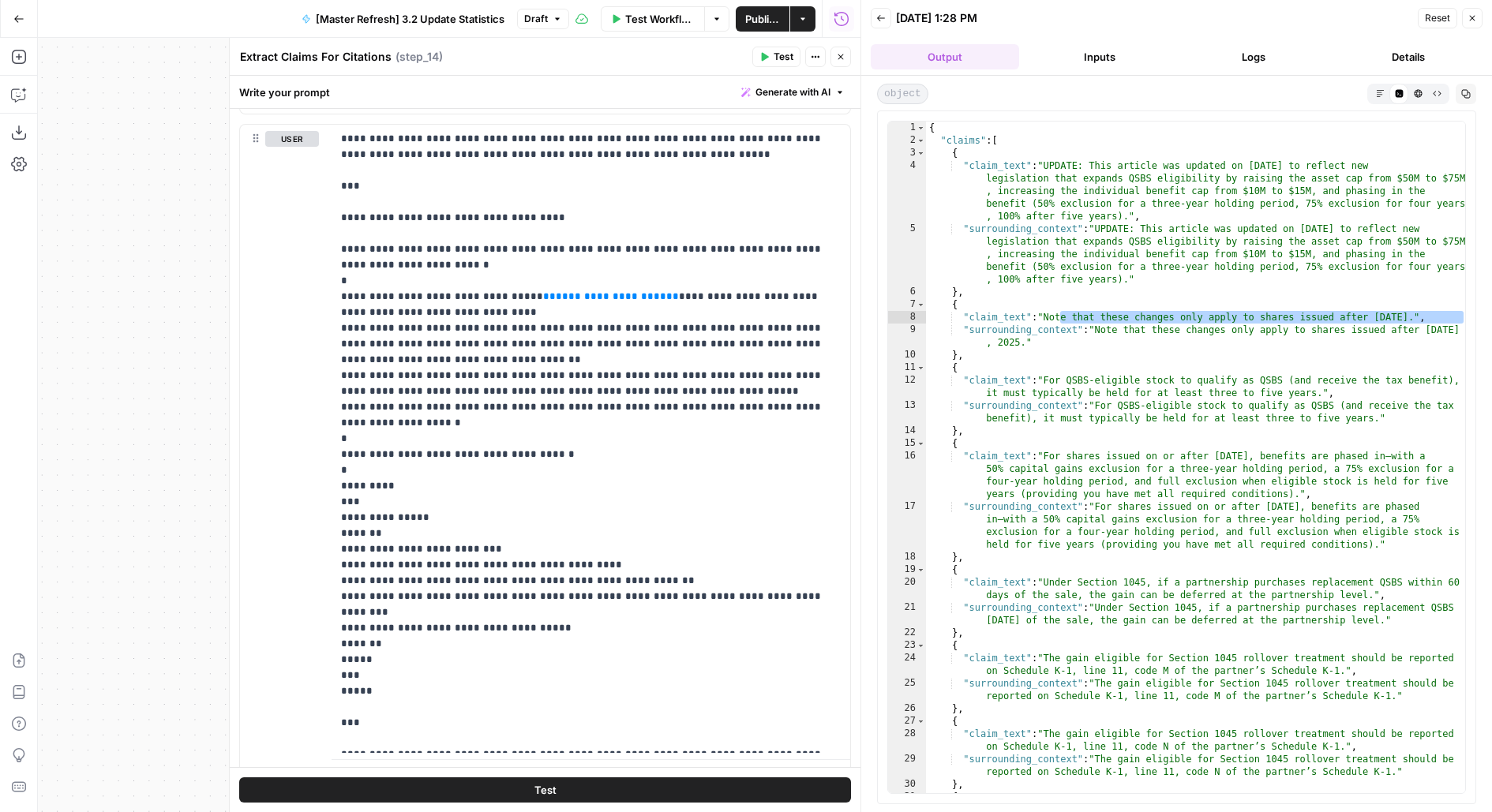
scroll to position [651, 0]
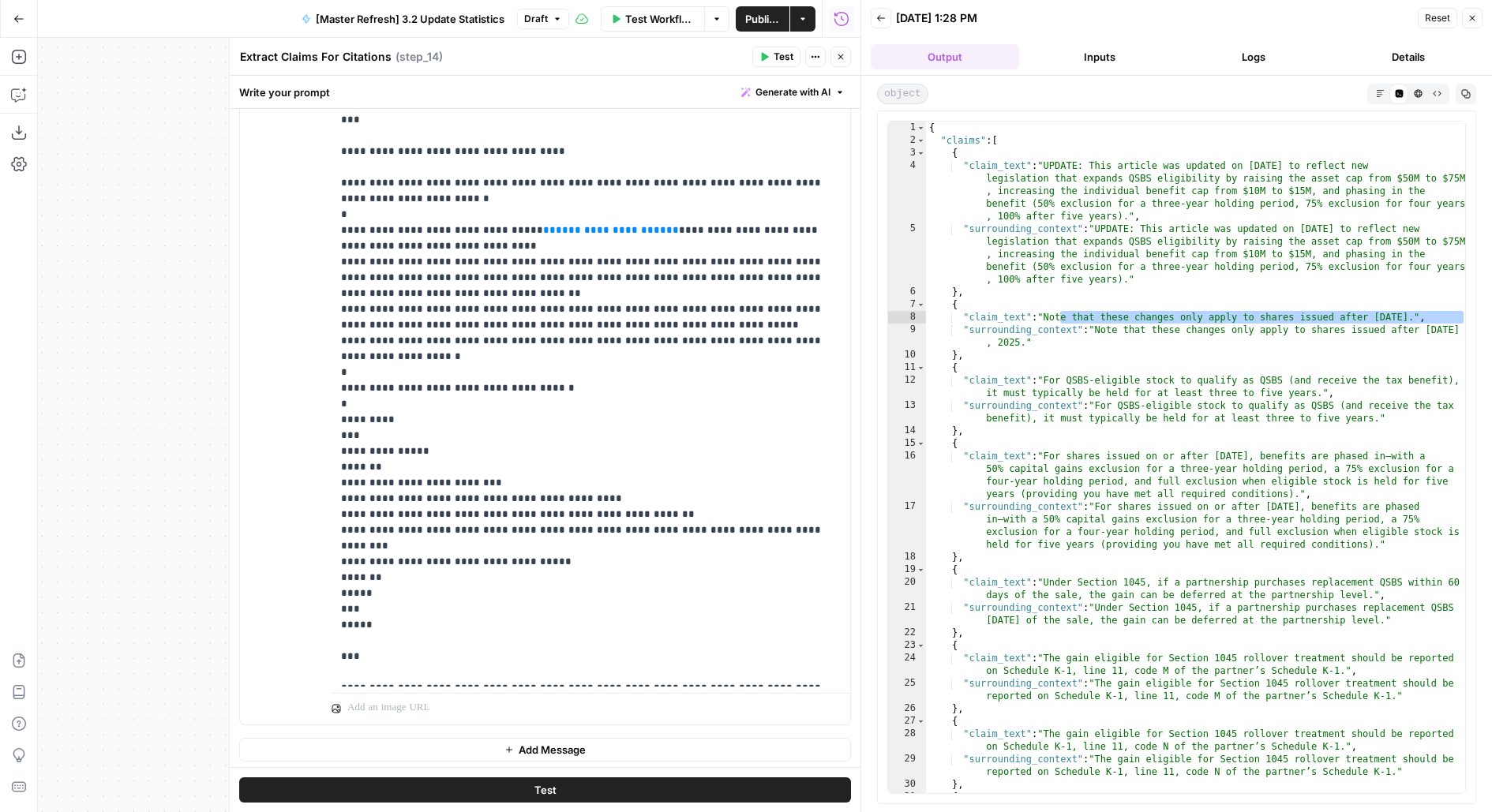
click at [274, 56] on textarea "Extract Claims For Citations" at bounding box center [315, 57] width 152 height 16
click at [843, 58] on icon "button" at bounding box center [840, 57] width 10 height 10
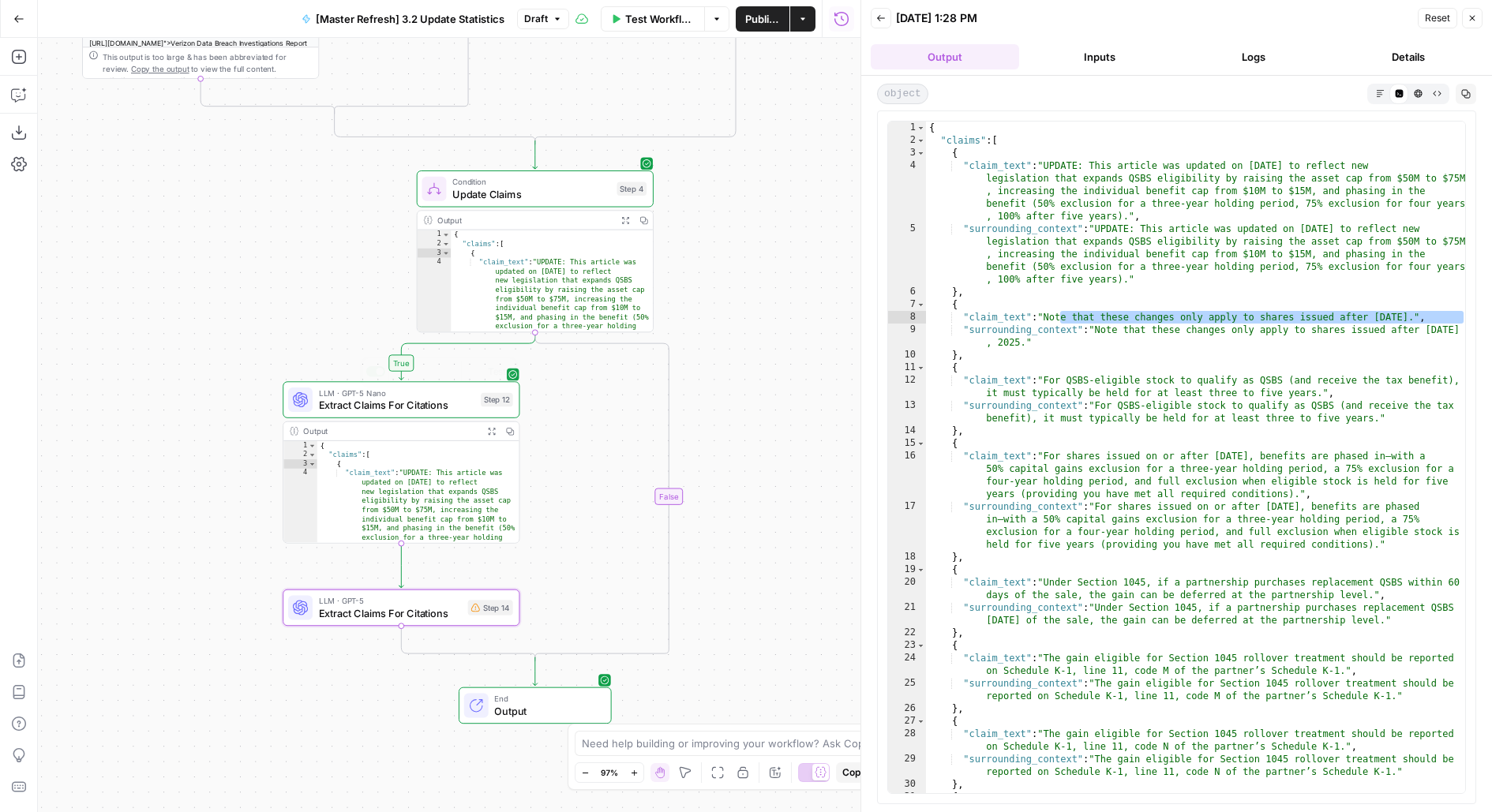
scroll to position [10, 0]
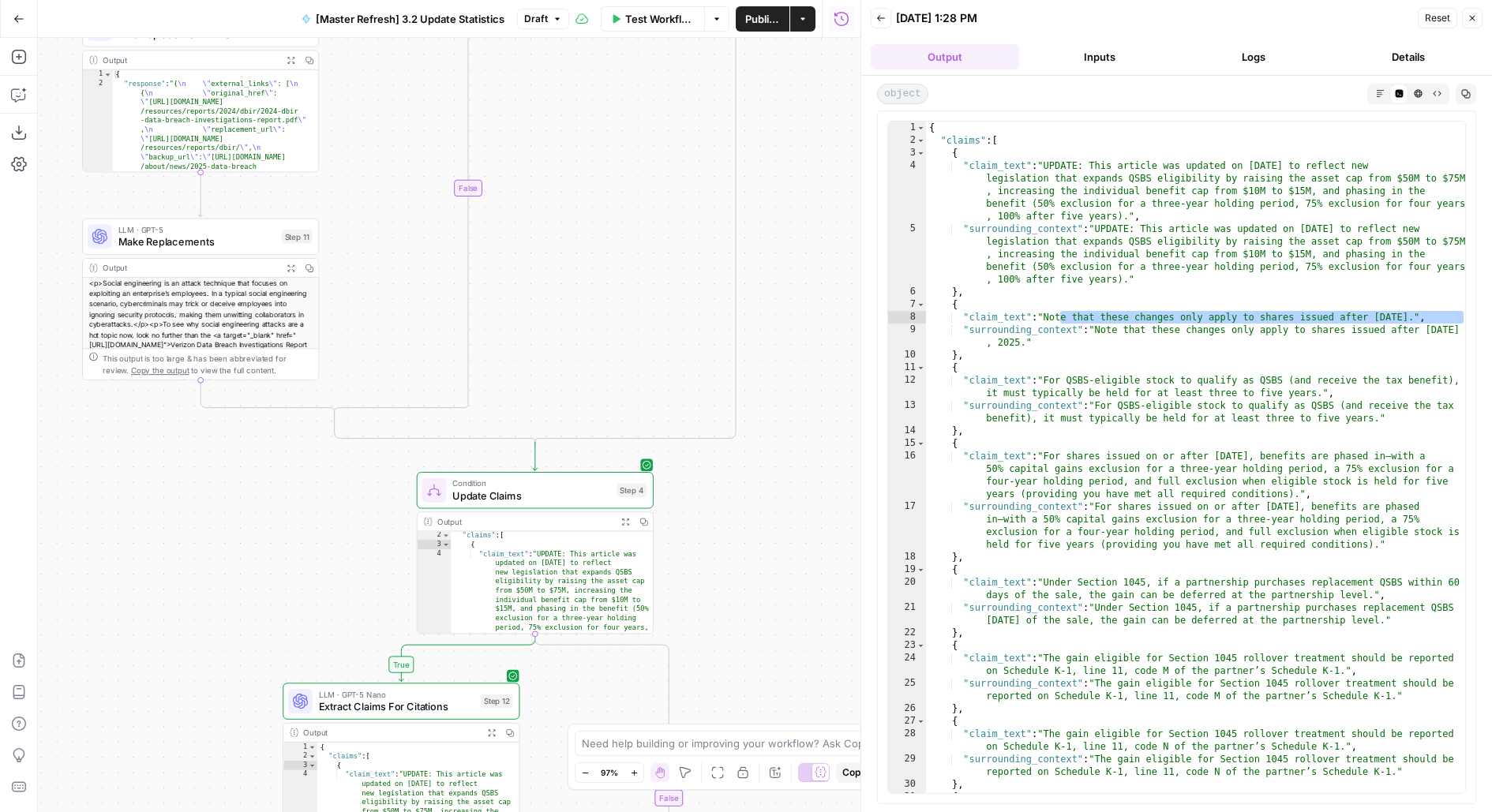
drag, startPoint x: 707, startPoint y: 455, endPoint x: 707, endPoint y: 630, distance: 175.0
click at [707, 630] on div "**********" at bounding box center [449, 425] width 823 height 774
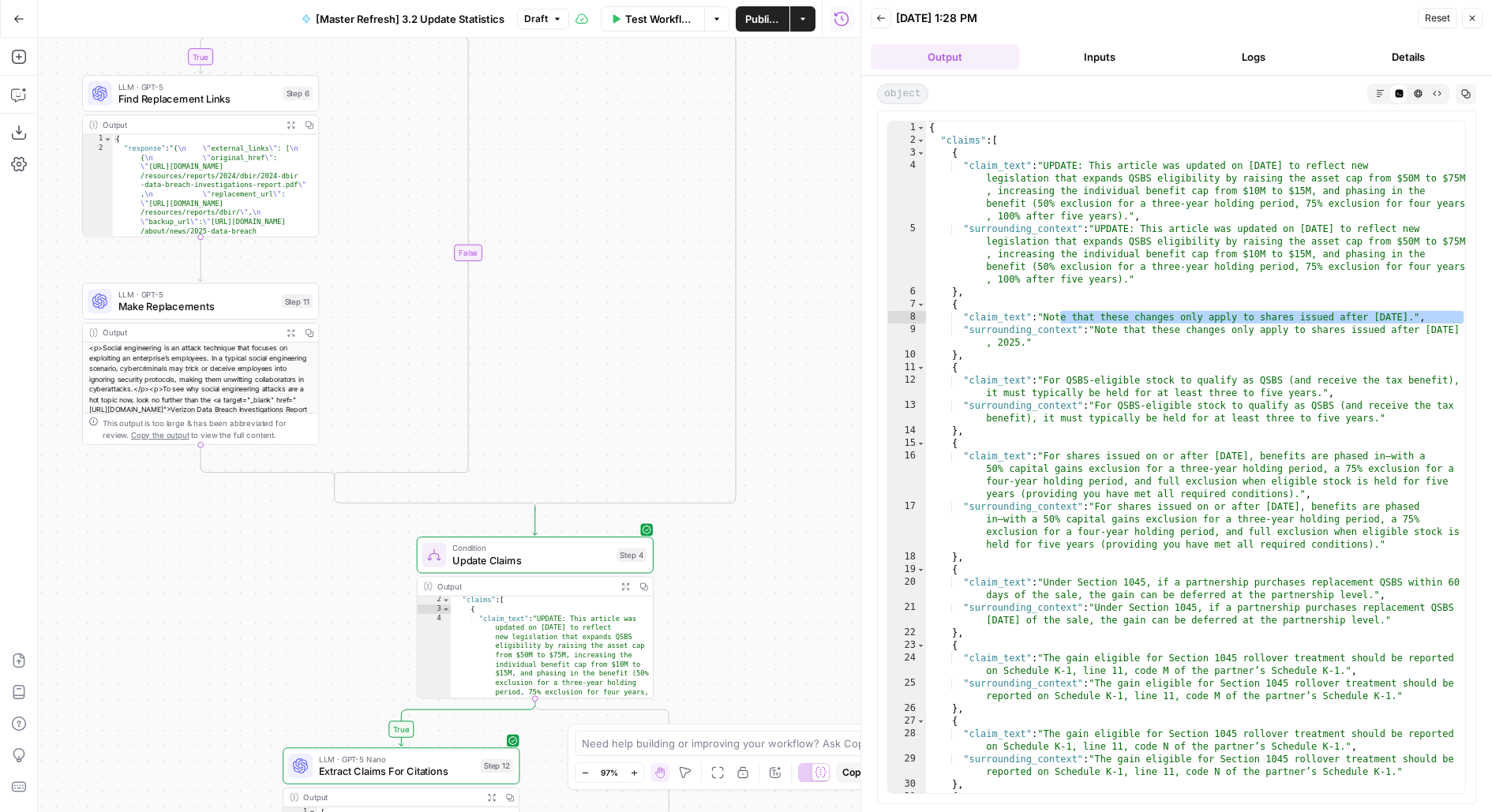
drag, startPoint x: 646, startPoint y: 90, endPoint x: 646, endPoint y: 510, distance: 420.0
click at [646, 510] on div "**********" at bounding box center [449, 425] width 823 height 774
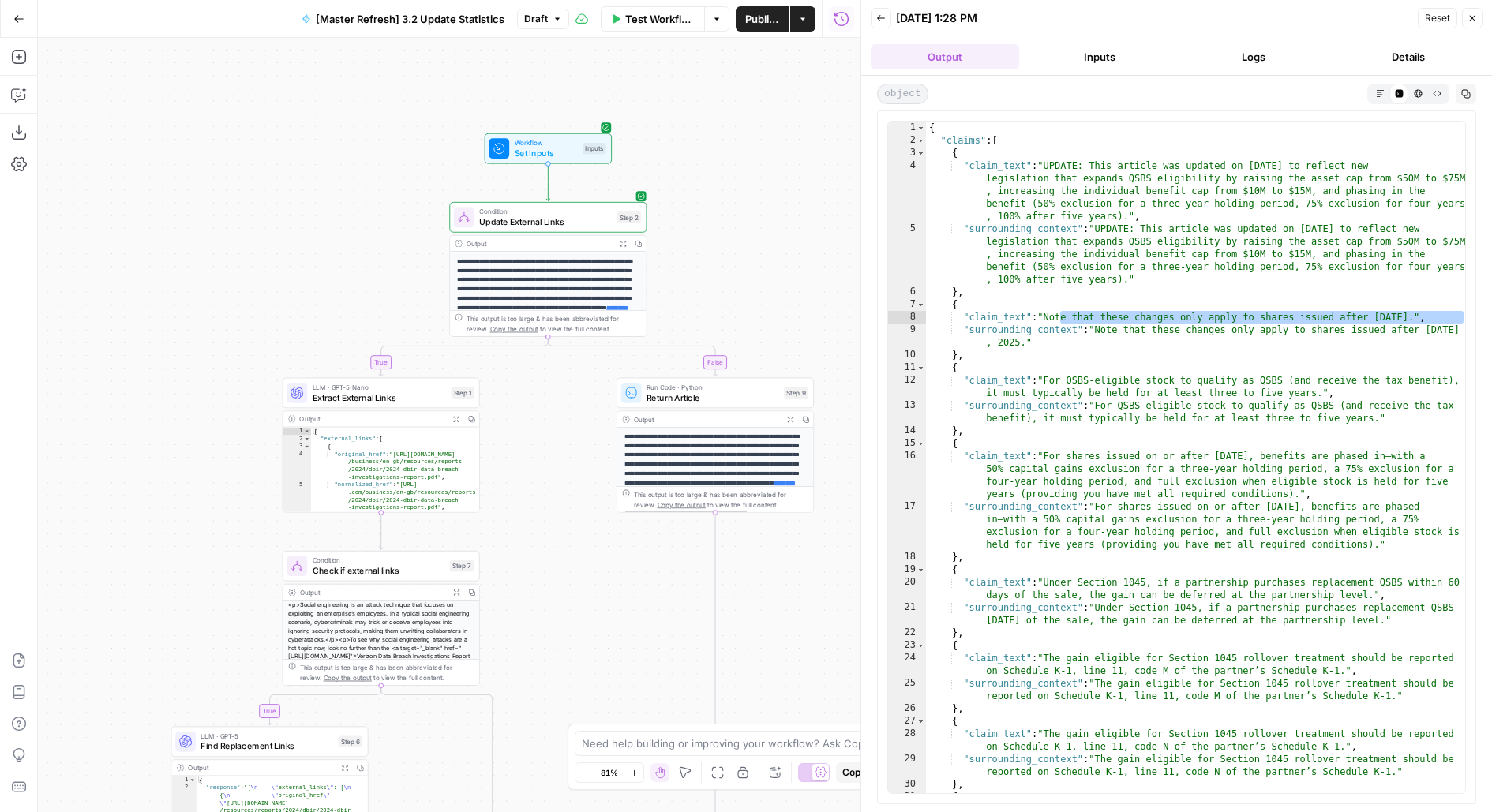
drag, startPoint x: 634, startPoint y: 533, endPoint x: 634, endPoint y: 166, distance: 367.0
click at [634, 177] on div "**********" at bounding box center [449, 425] width 823 height 774
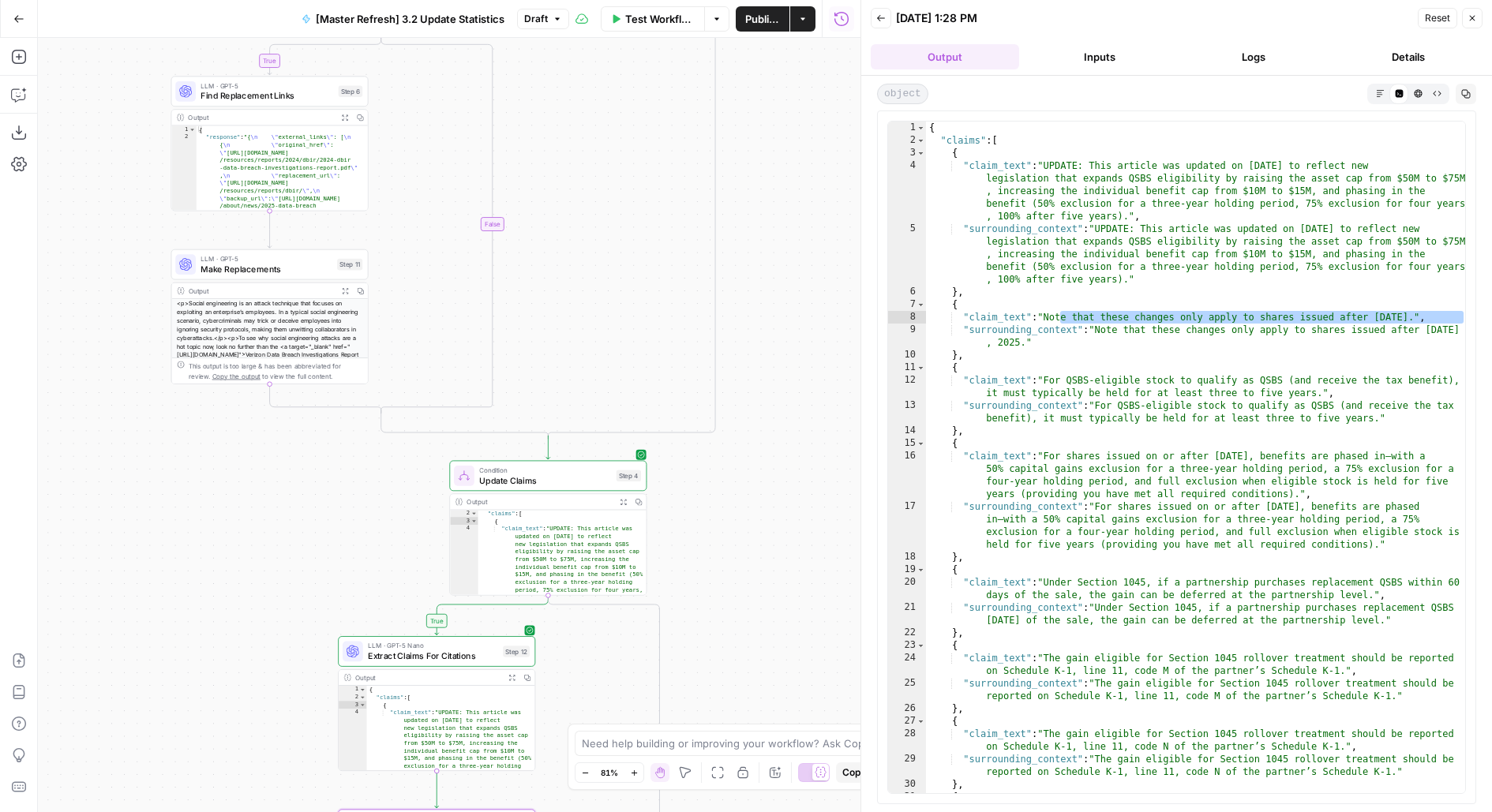
drag, startPoint x: 599, startPoint y: 402, endPoint x: 599, endPoint y: 69, distance: 333.0
click at [599, 84] on div "**********" at bounding box center [449, 425] width 823 height 774
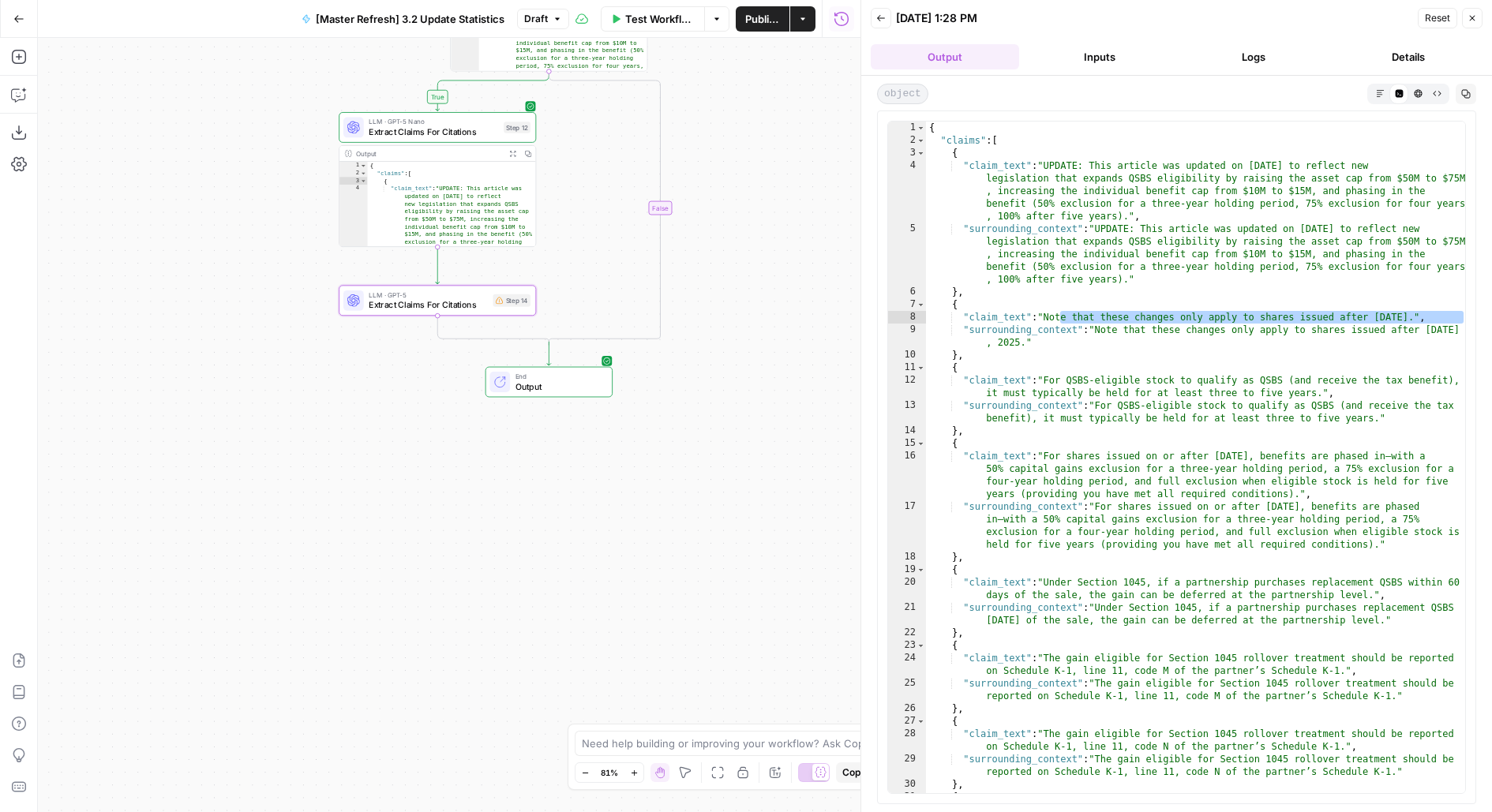
drag, startPoint x: 727, startPoint y: 240, endPoint x: 727, endPoint y: 148, distance: 92.0
click at [727, 150] on div "**********" at bounding box center [449, 425] width 823 height 774
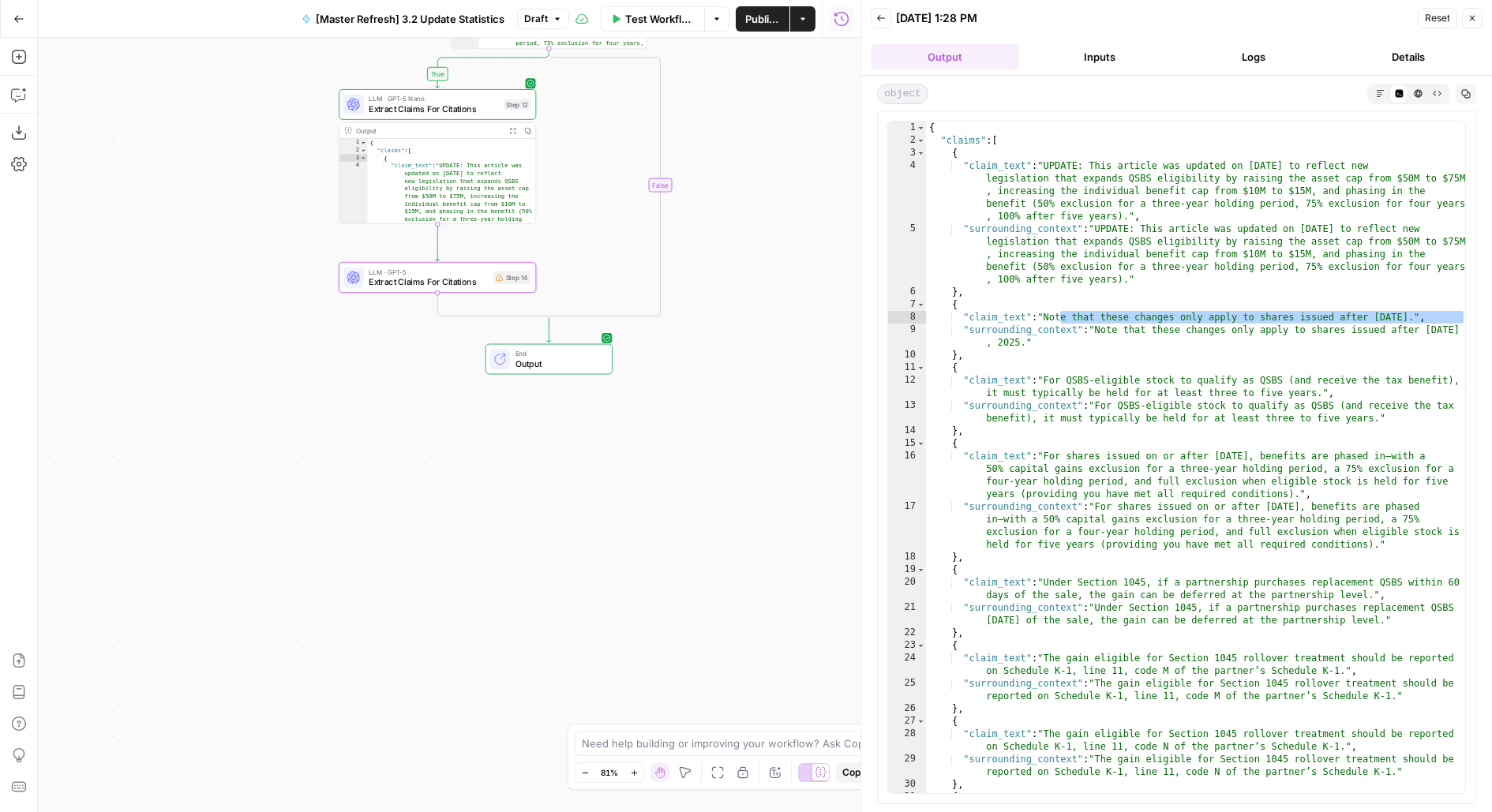
click at [449, 280] on span "Extract Claims For Citations" at bounding box center [428, 282] width 119 height 13
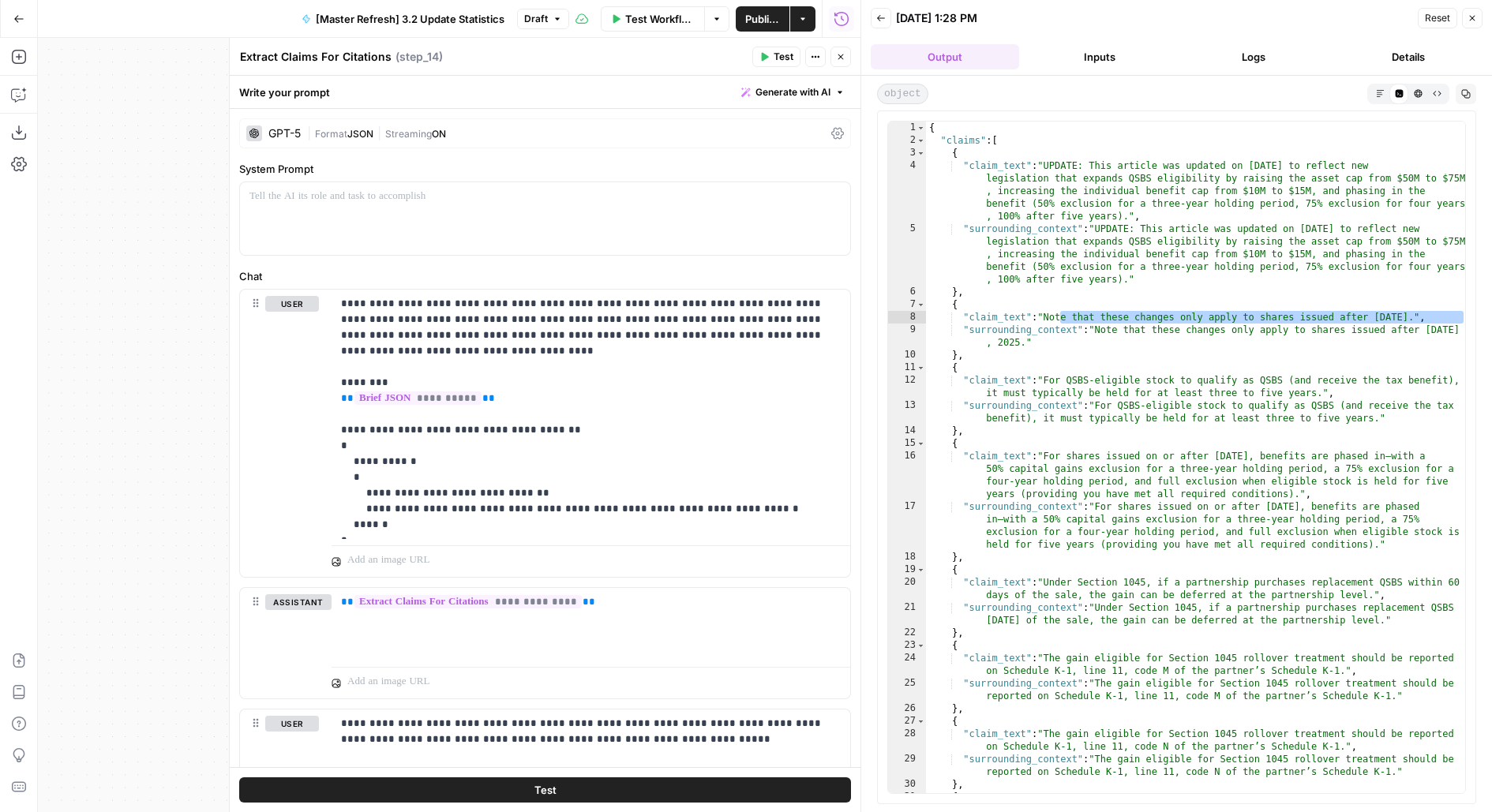
click at [294, 58] on textarea "Extract Claims For Citations" at bounding box center [315, 57] width 152 height 16
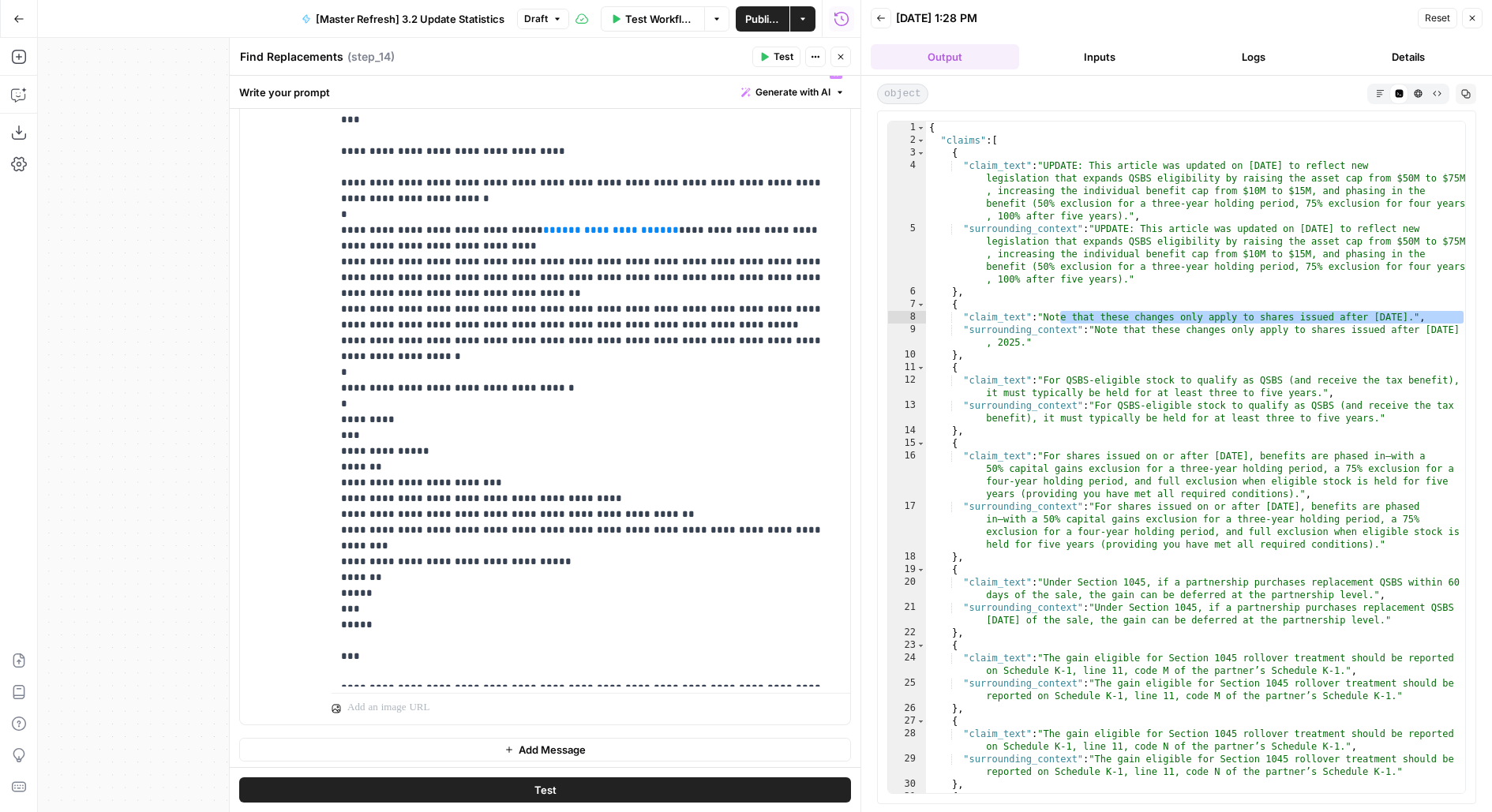
scroll to position [442, 0]
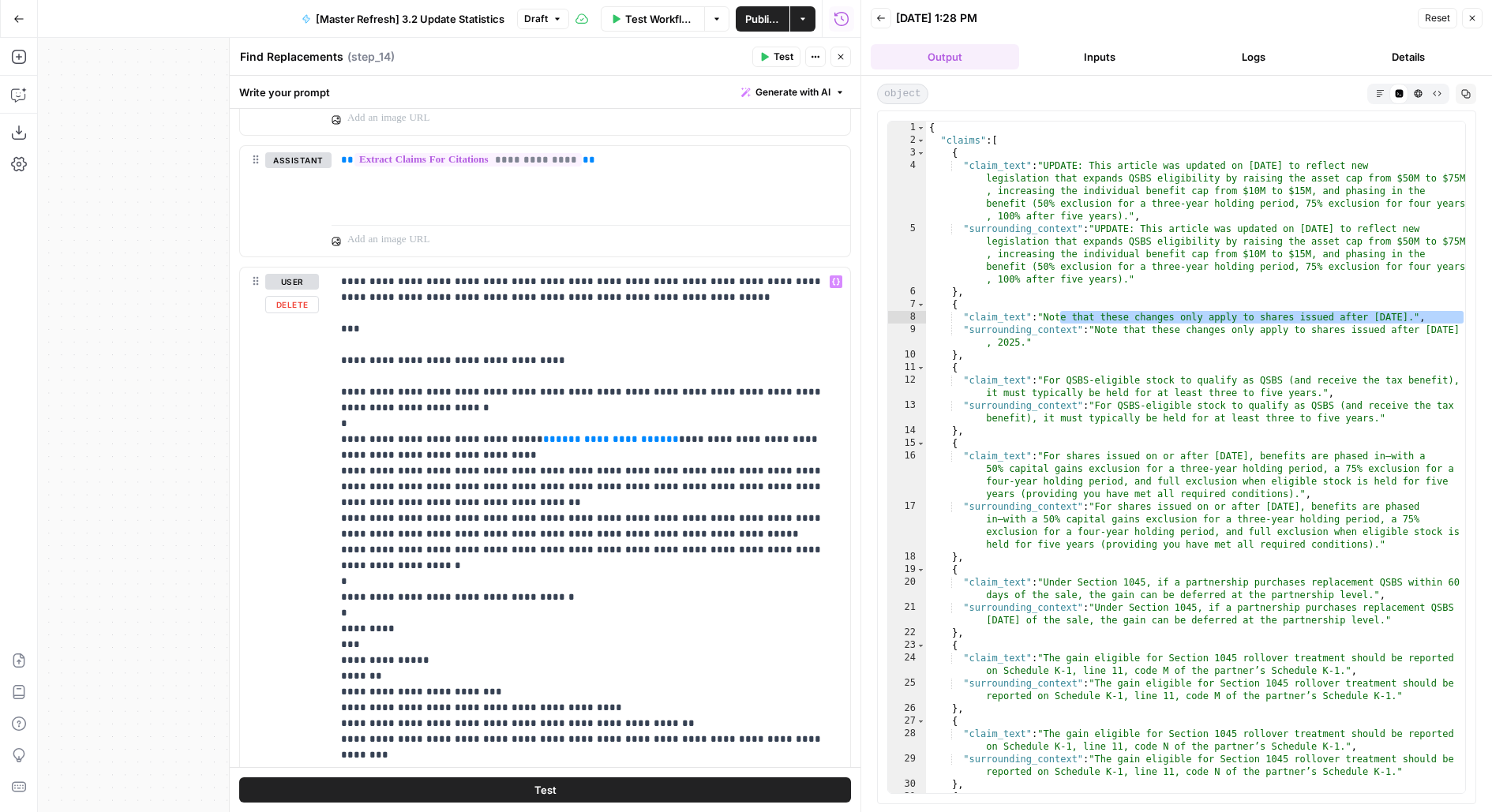
type textarea "Find Replacements"
drag, startPoint x: 354, startPoint y: 390, endPoint x: 277, endPoint y: 202, distance: 203.2
click at [277, 202] on div "**********" at bounding box center [544, 391] width 612 height 1088
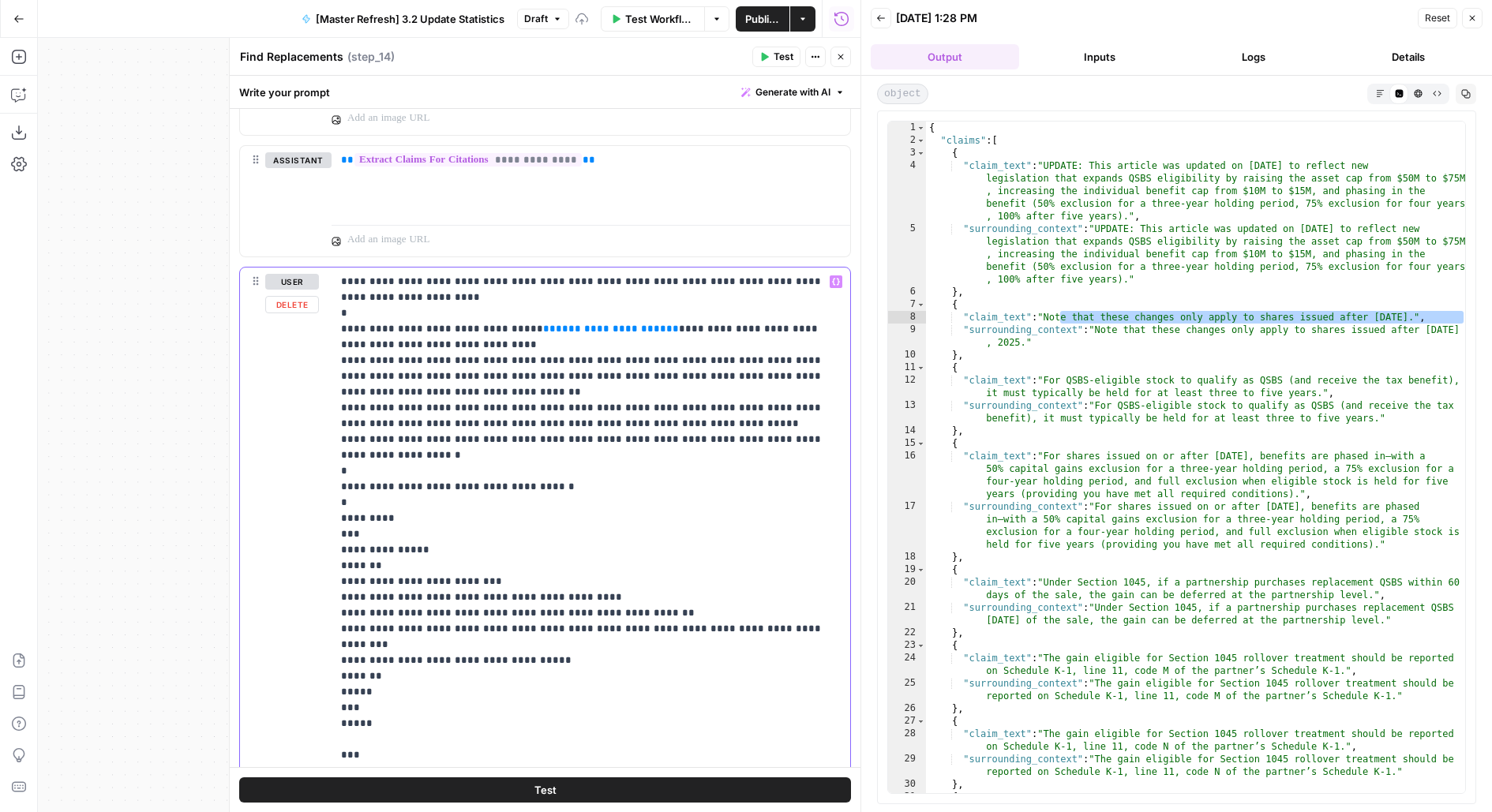
click at [446, 296] on p "**********" at bounding box center [591, 526] width 500 height 505
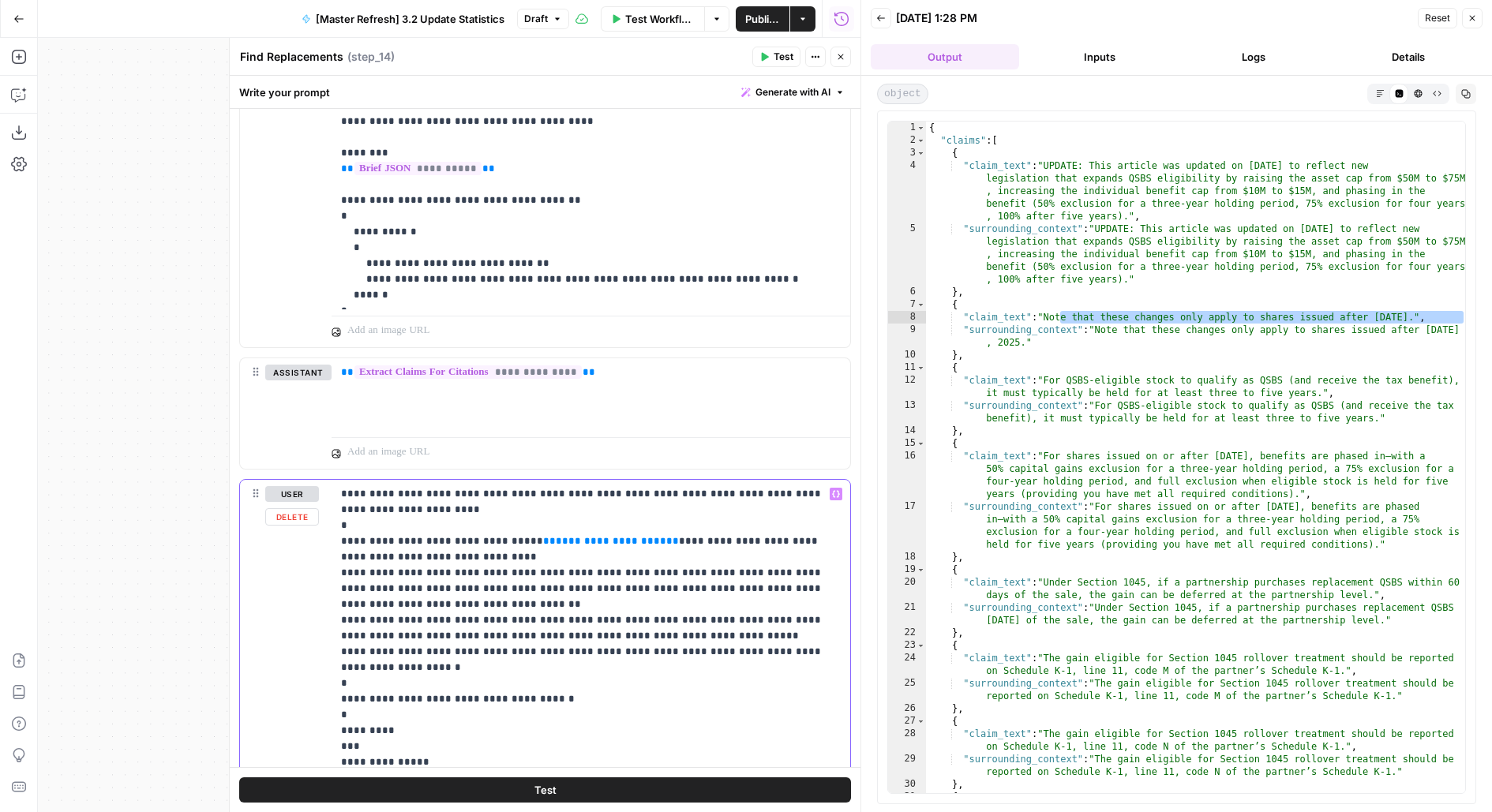
scroll to position [218, 0]
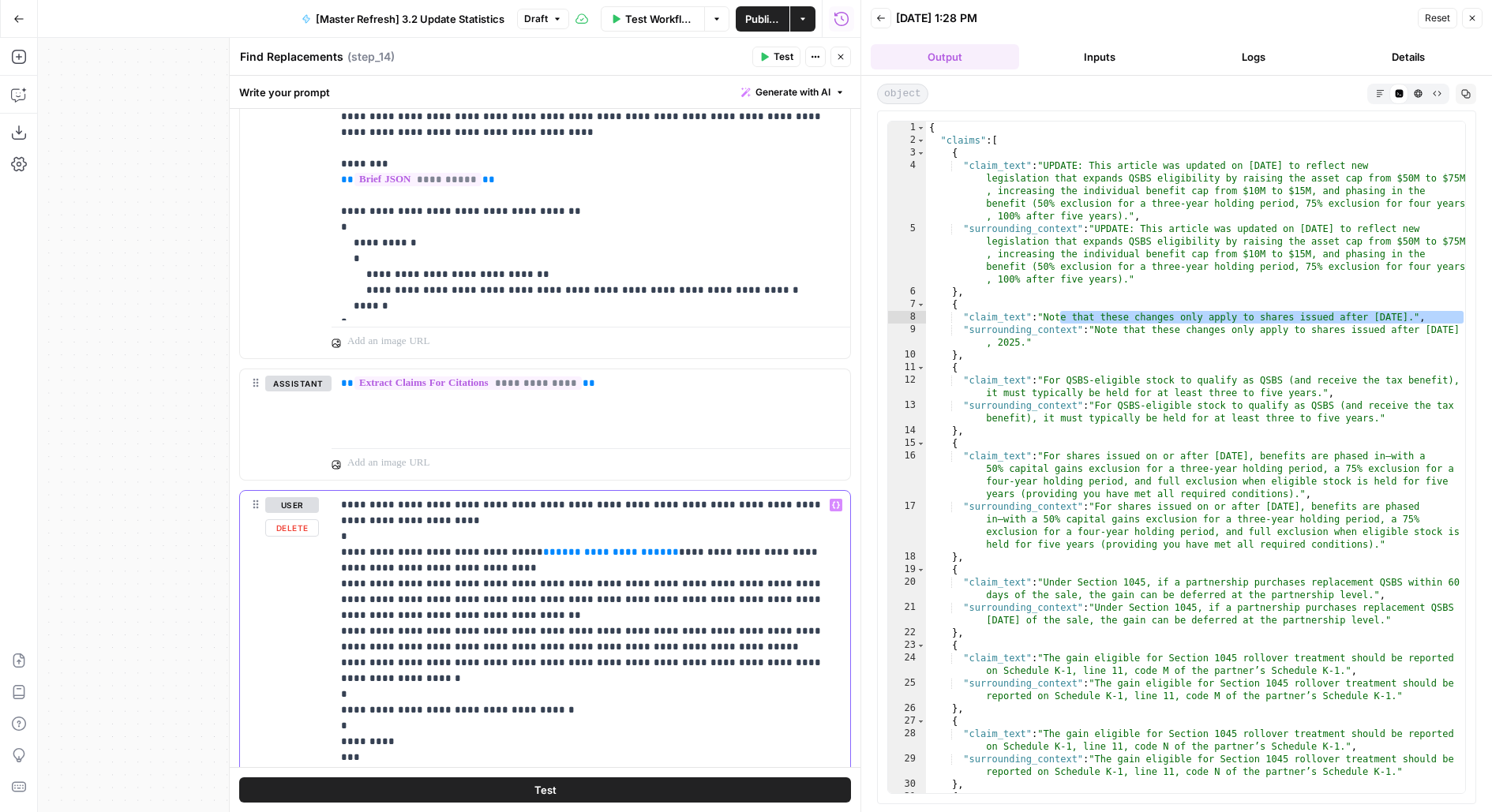
drag, startPoint x: 582, startPoint y: 500, endPoint x: 634, endPoint y: 499, distance: 52.0
click at [634, 499] on p "**********" at bounding box center [591, 750] width 500 height 505
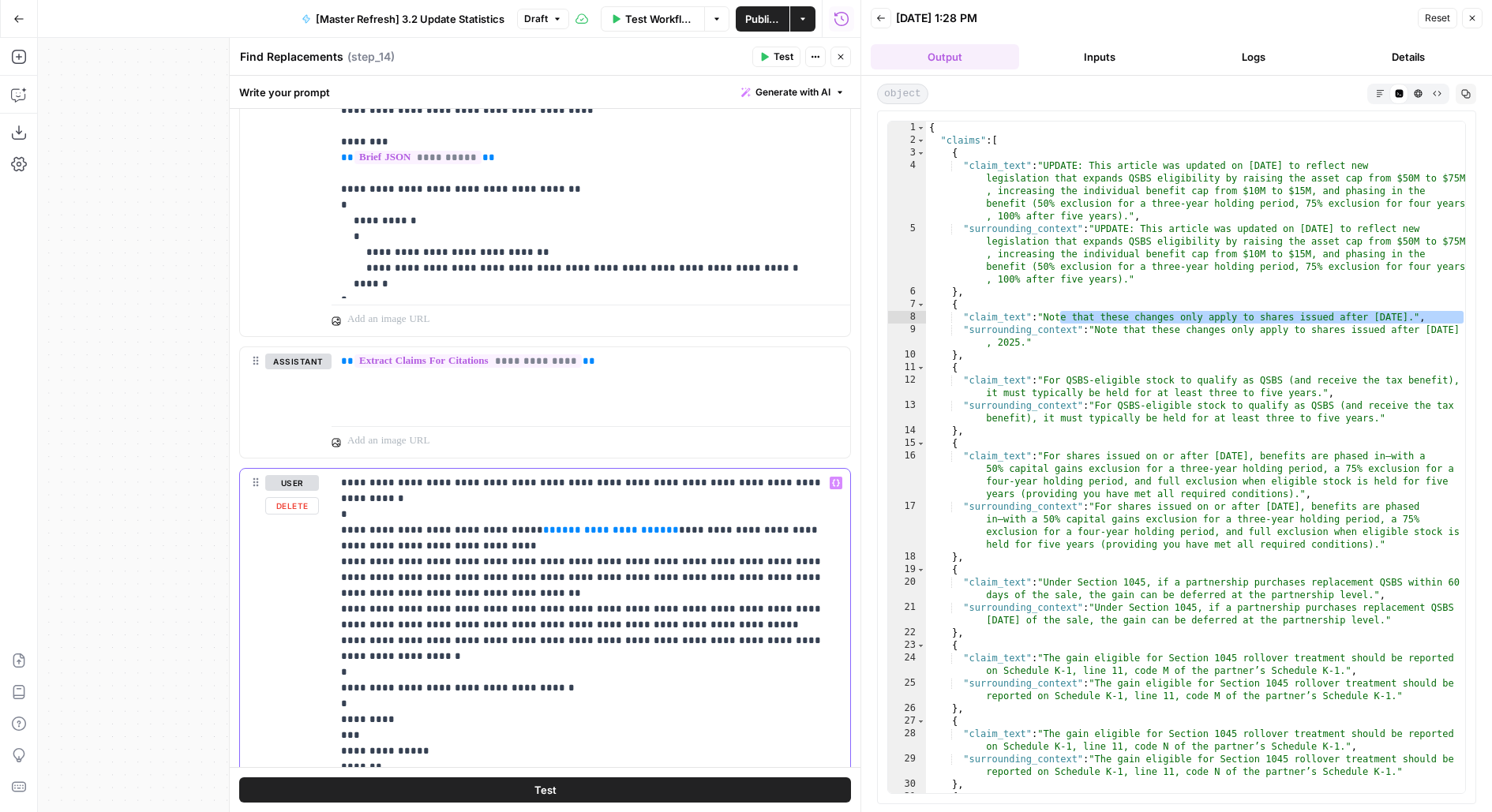
drag, startPoint x: 385, startPoint y: 498, endPoint x: 242, endPoint y: 497, distance: 143.0
click at [242, 498] on div "**********" at bounding box center [544, 738] width 610 height 540
click at [550, 525] on span "**********" at bounding box center [597, 529] width 110 height 10
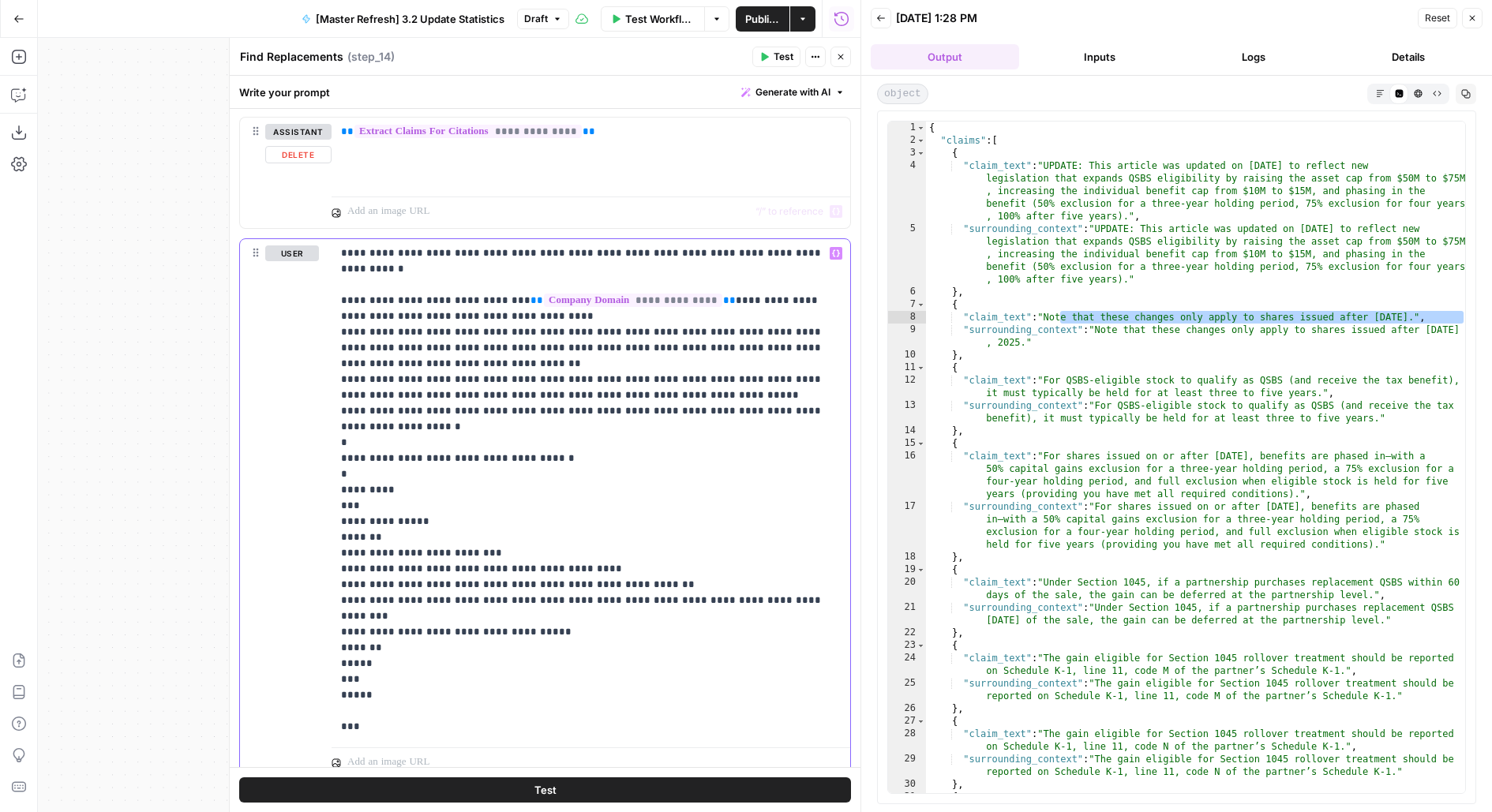
scroll to position [505, 0]
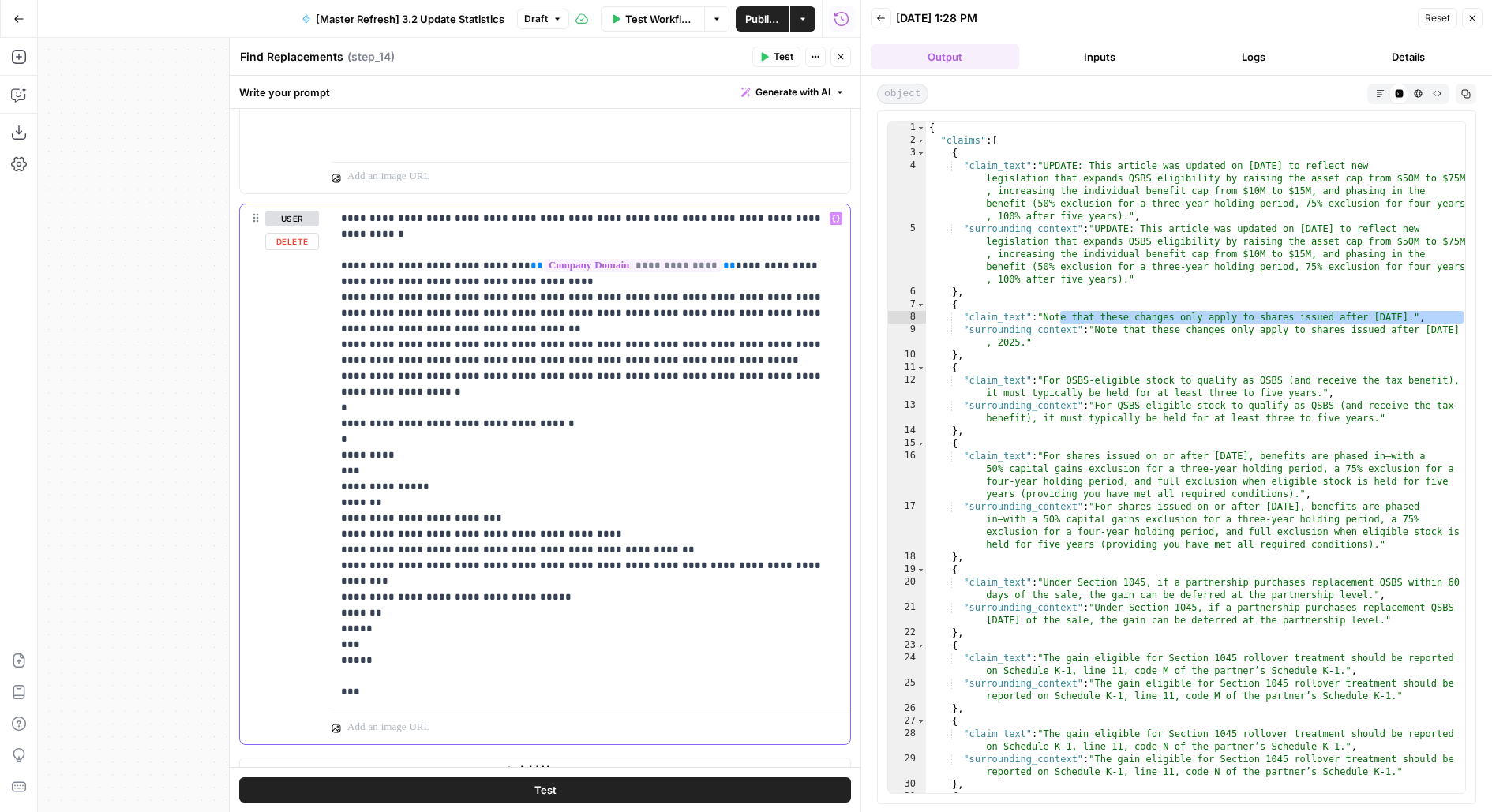
drag, startPoint x: 351, startPoint y: 278, endPoint x: 303, endPoint y: 278, distance: 48.0
click at [303, 278] on div "**********" at bounding box center [544, 474] width 610 height 540
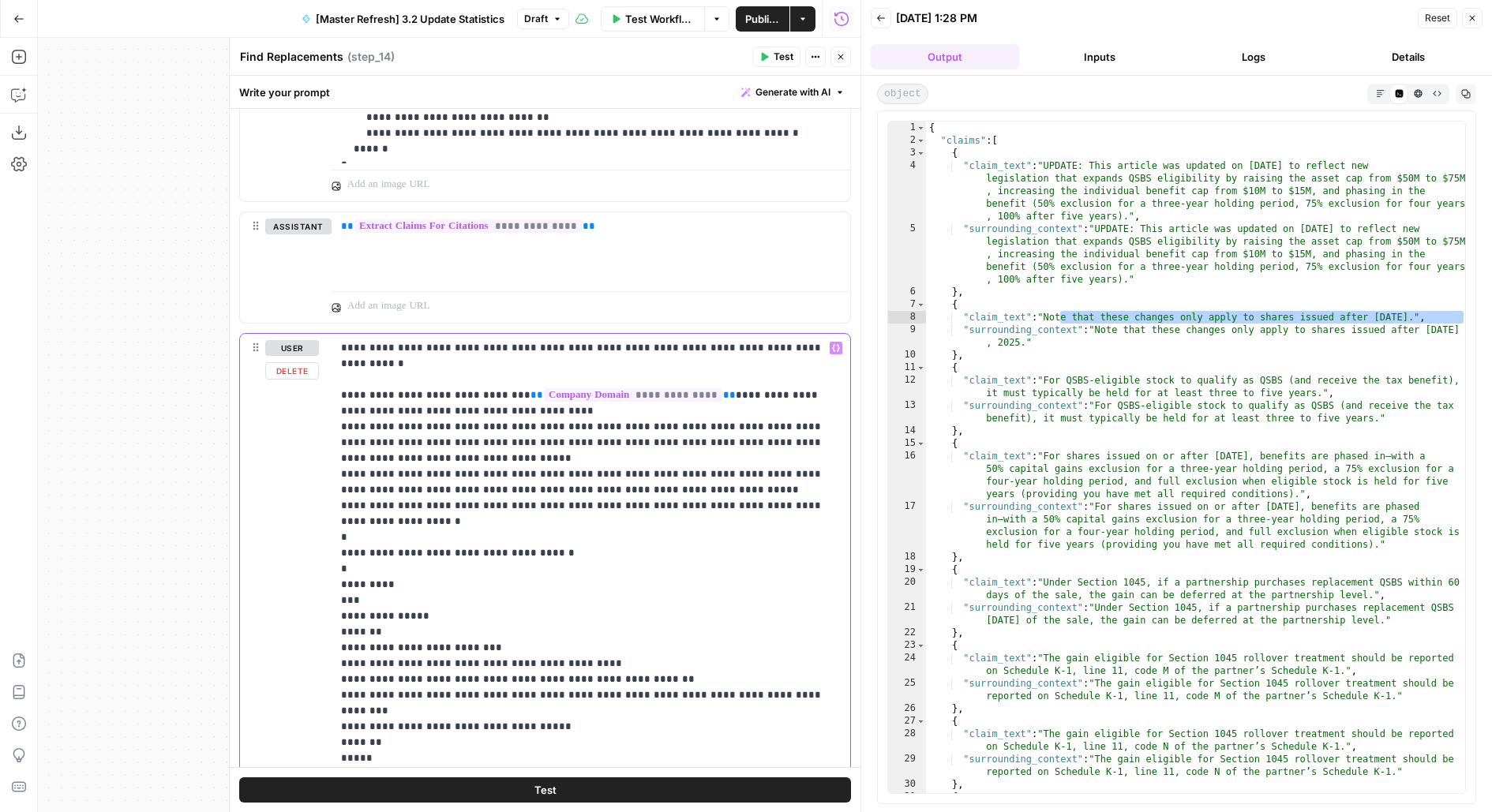
scroll to position [375, 0]
drag, startPoint x: 349, startPoint y: 457, endPoint x: 315, endPoint y: 456, distance: 34.0
click at [316, 457] on div "**********" at bounding box center [544, 605] width 610 height 540
drag, startPoint x: 350, startPoint y: 488, endPoint x: 316, endPoint y: 487, distance: 34.0
click at [316, 489] on div "**********" at bounding box center [544, 605] width 610 height 540
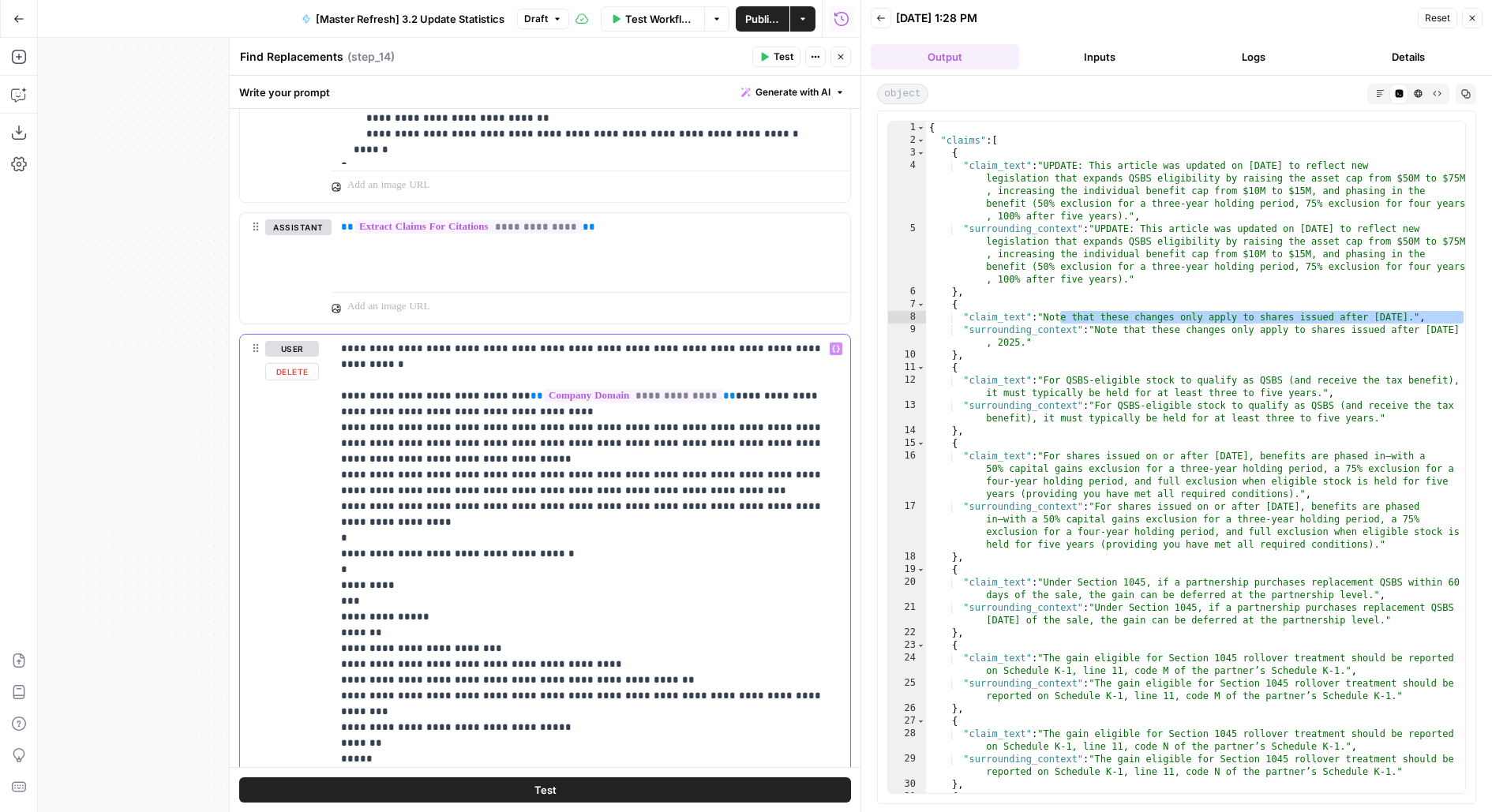
drag, startPoint x: 374, startPoint y: 504, endPoint x: 277, endPoint y: 504, distance: 97.0
click at [277, 504] on div "**********" at bounding box center [544, 605] width 610 height 540
drag, startPoint x: 351, startPoint y: 518, endPoint x: 286, endPoint y: 514, distance: 65.1
click at [288, 516] on div "**********" at bounding box center [544, 605] width 610 height 540
drag, startPoint x: 374, startPoint y: 527, endPoint x: 274, endPoint y: 525, distance: 100.0
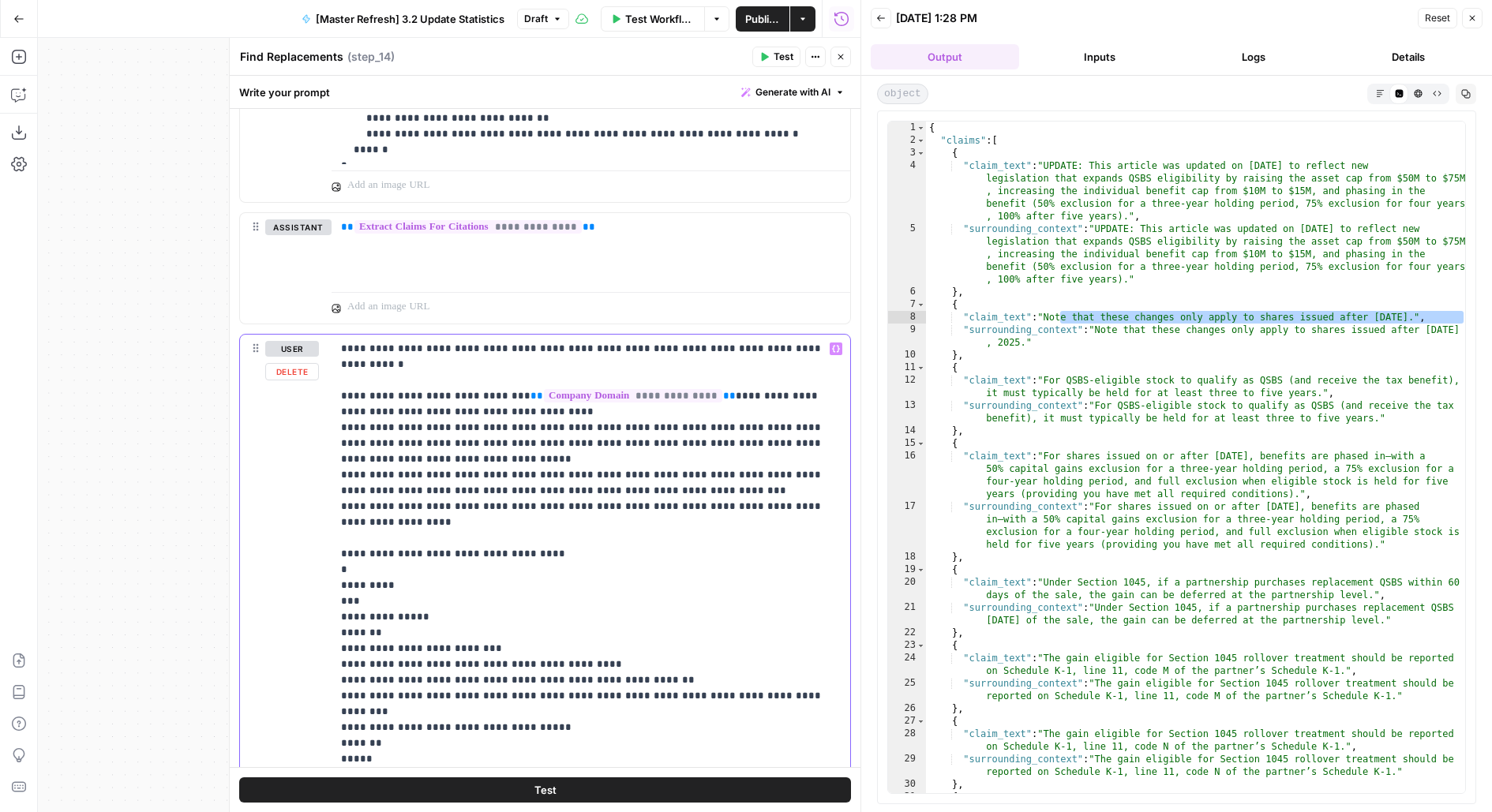
click at [274, 525] on div "**********" at bounding box center [544, 605] width 610 height 540
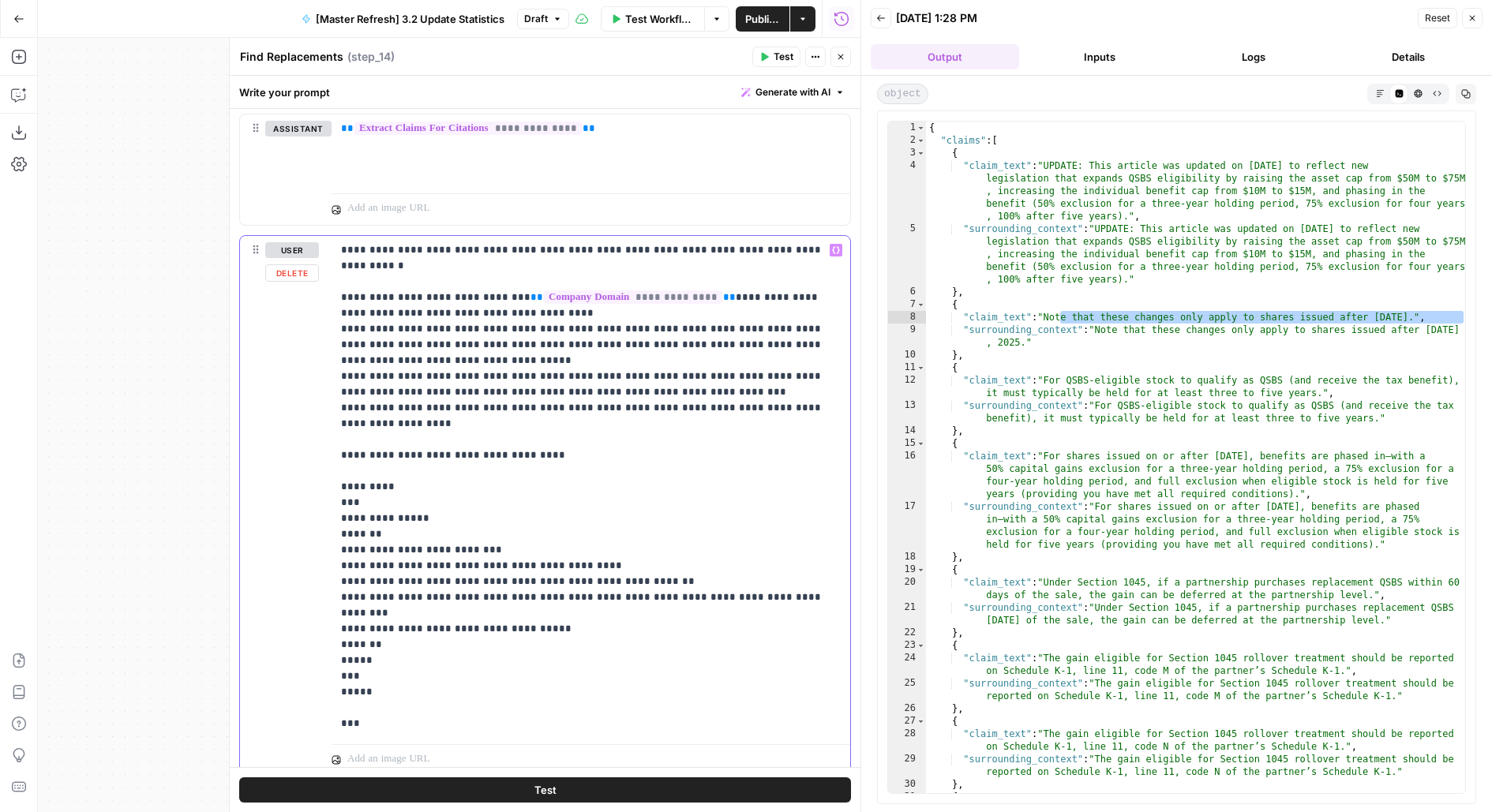
scroll to position [508, 0]
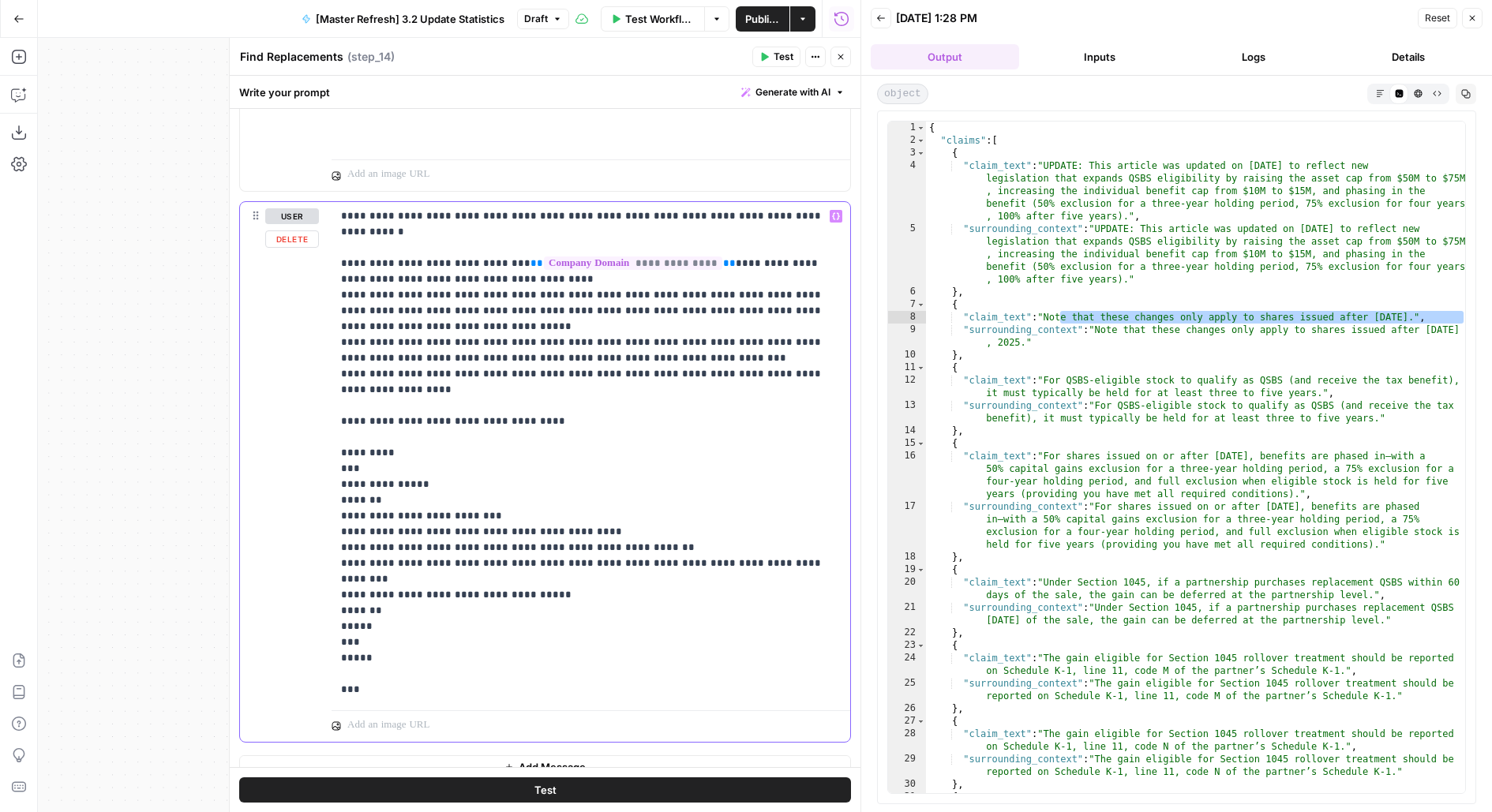
click at [350, 608] on p "**********" at bounding box center [591, 453] width 500 height 490
drag, startPoint x: 338, startPoint y: 608, endPoint x: 556, endPoint y: 684, distance: 230.9
click at [556, 684] on div "**********" at bounding box center [590, 453] width 518 height 502
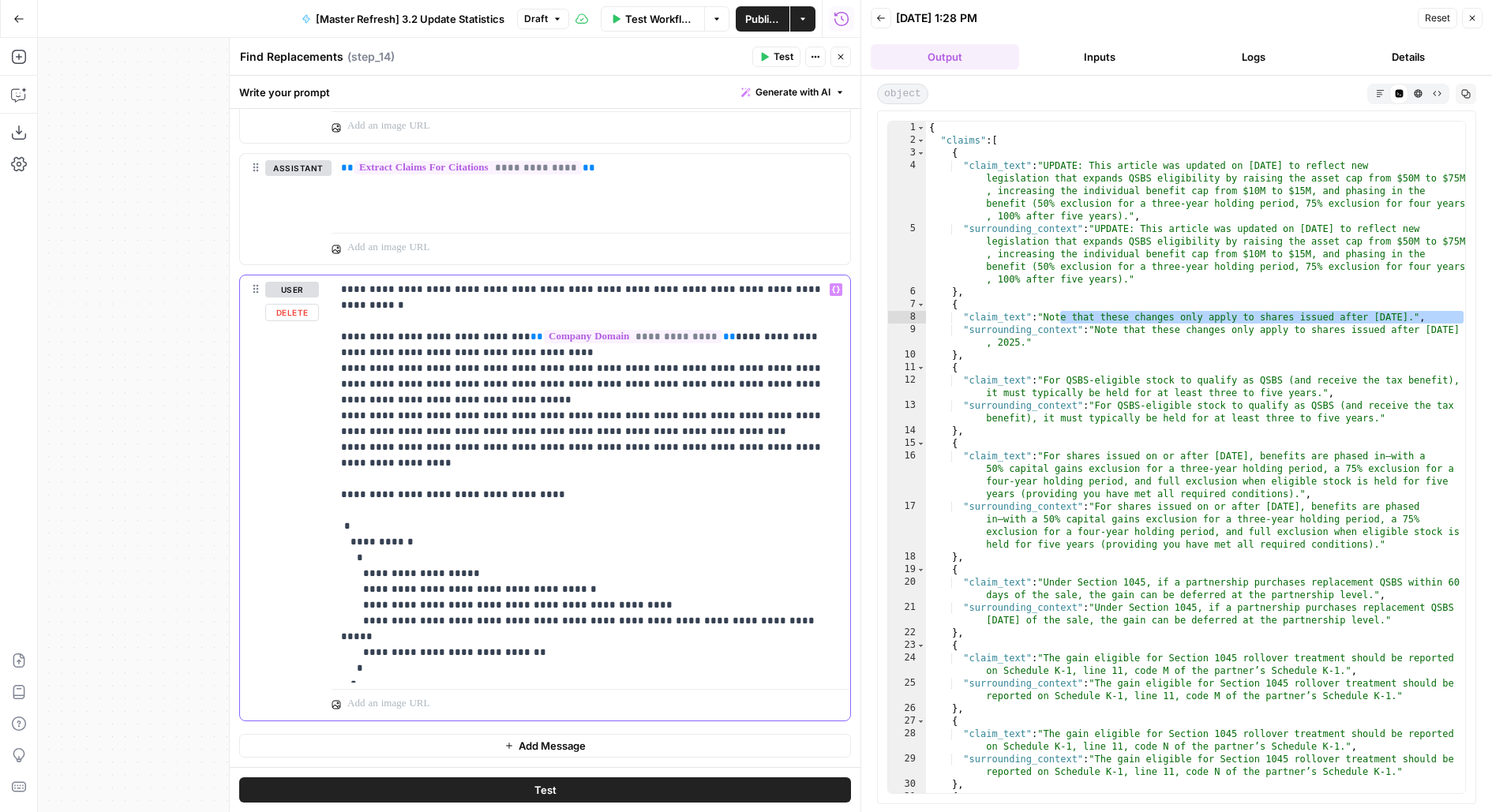
scroll to position [430, 0]
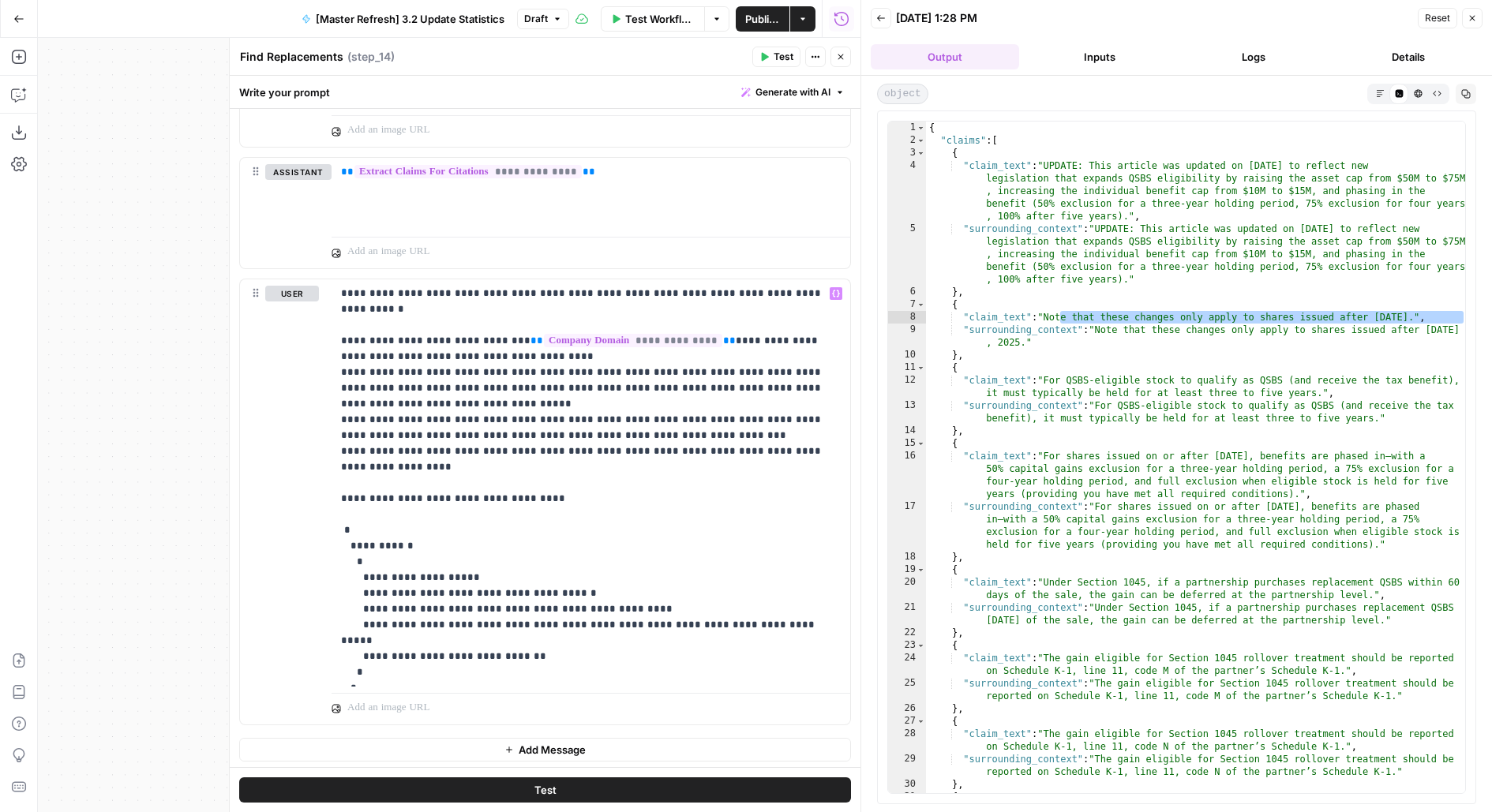
click at [515, 799] on button "Test" at bounding box center [544, 790] width 612 height 25
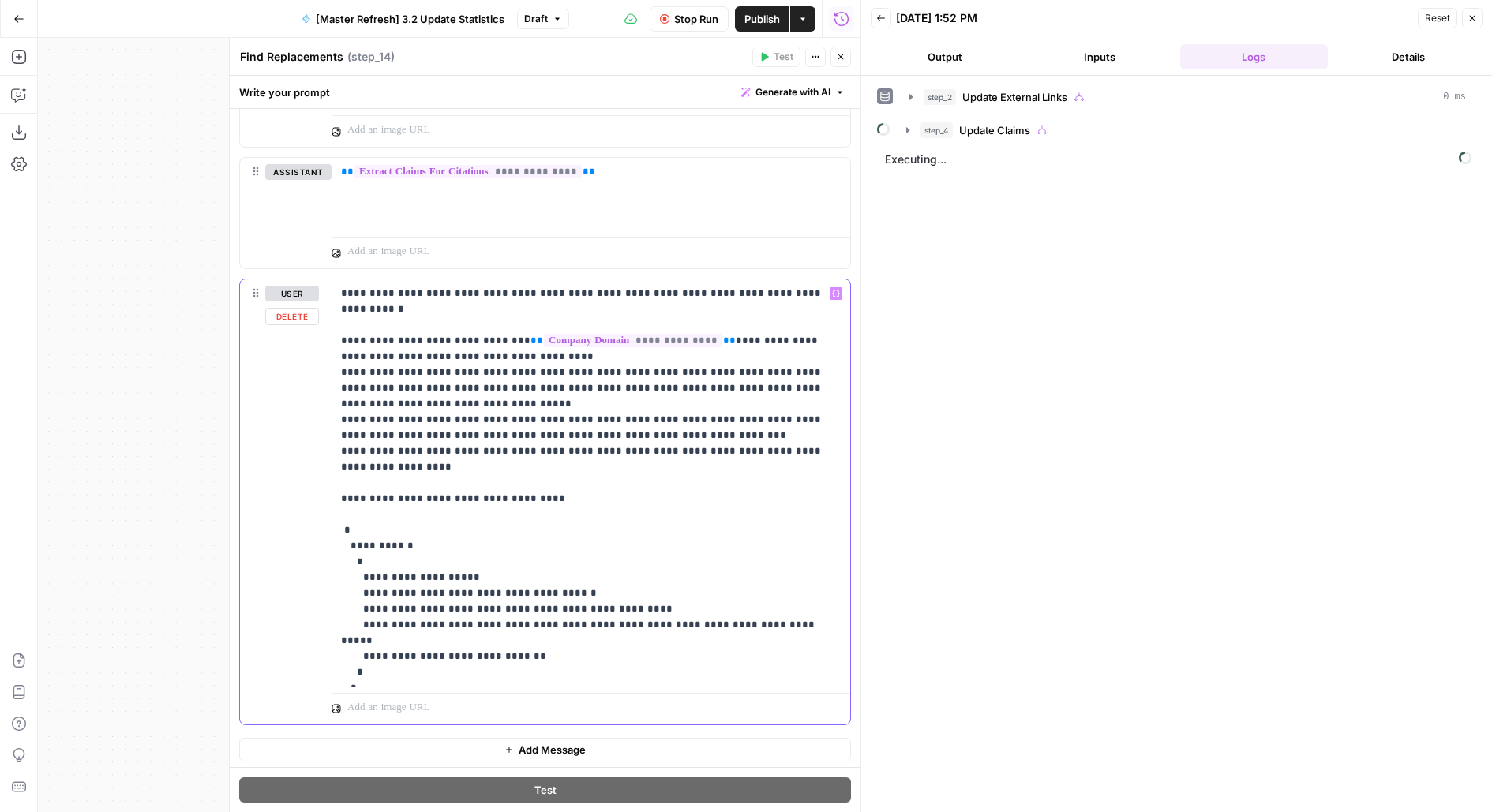
click at [356, 357] on p "**********" at bounding box center [591, 482] width 500 height 394
click at [363, 411] on p "**********" at bounding box center [591, 482] width 500 height 394
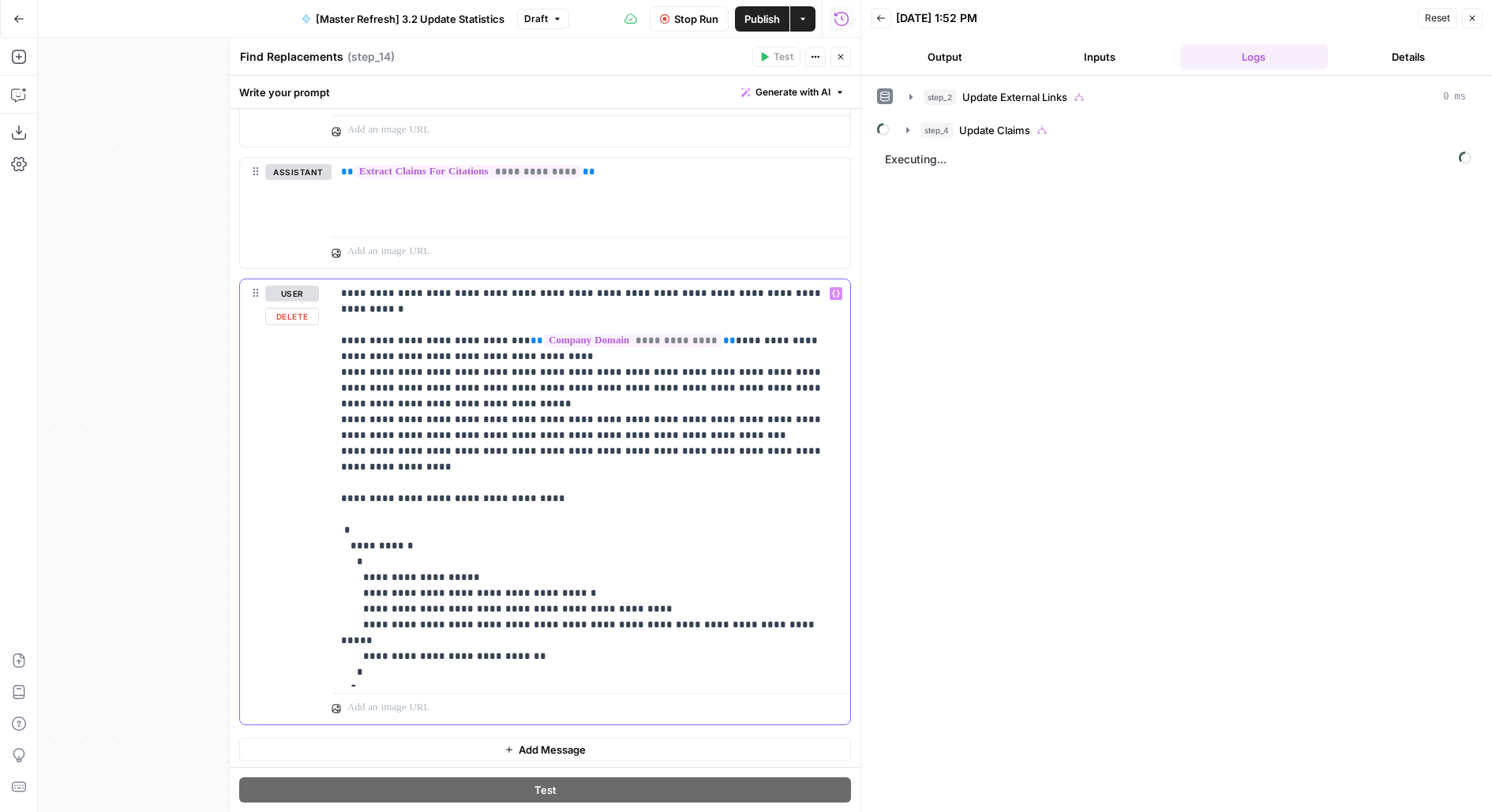
click at [363, 411] on p "**********" at bounding box center [591, 482] width 500 height 394
click at [936, 129] on span "step_4" at bounding box center [936, 130] width 32 height 16
click at [920, 68] on header "Back 09/22/25 at 1:52 PM Reset Close Output Inputs Logs Details" at bounding box center [1177, 38] width 631 height 75
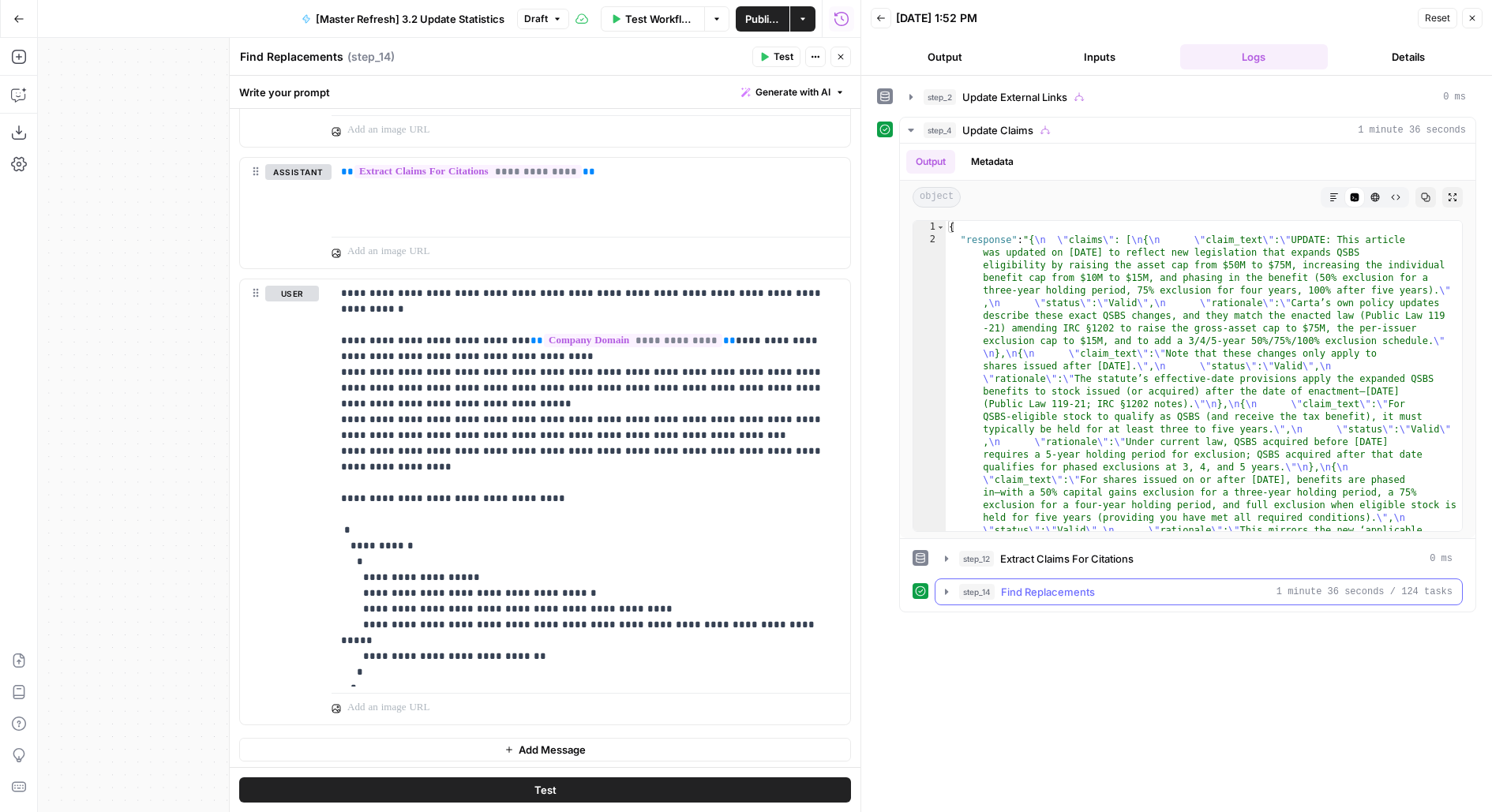
click at [1116, 584] on div "step_14 Find Replacements 1 minute 36 seconds / 124 tasks" at bounding box center [1205, 592] width 493 height 16
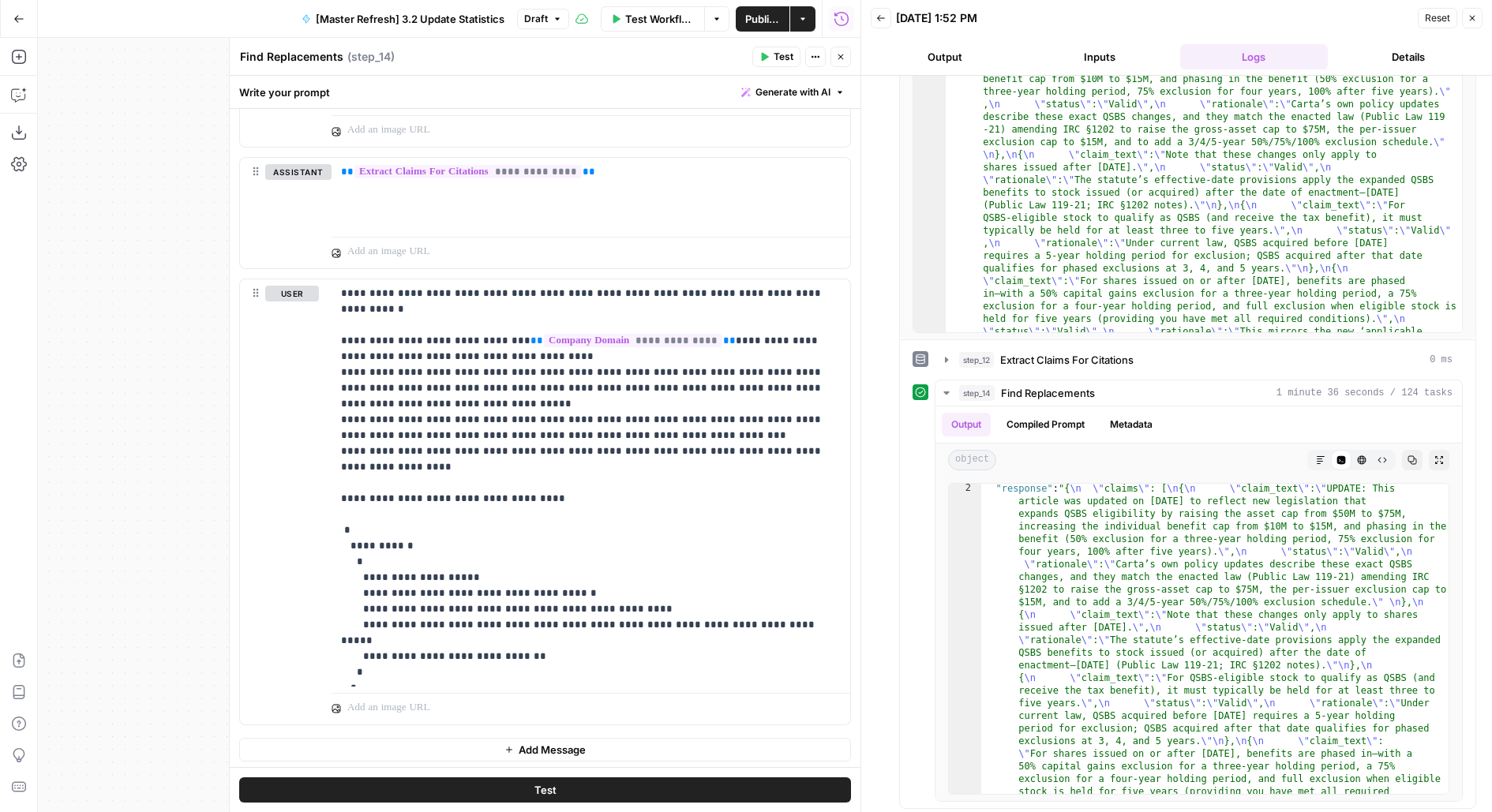
scroll to position [0, 0]
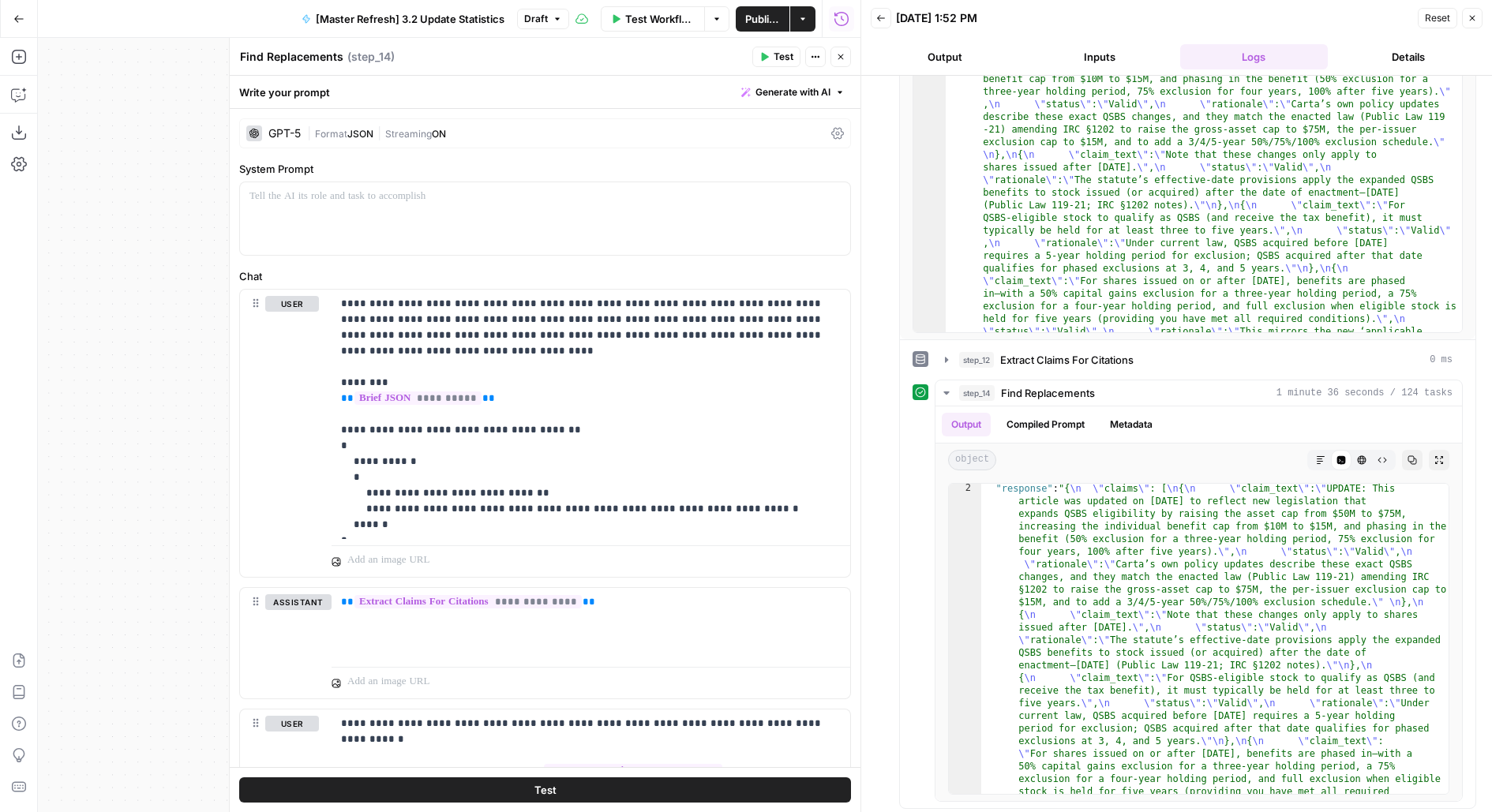
click at [531, 125] on div "GPT-5 | Format JSON | Streaming ON" at bounding box center [544, 133] width 612 height 30
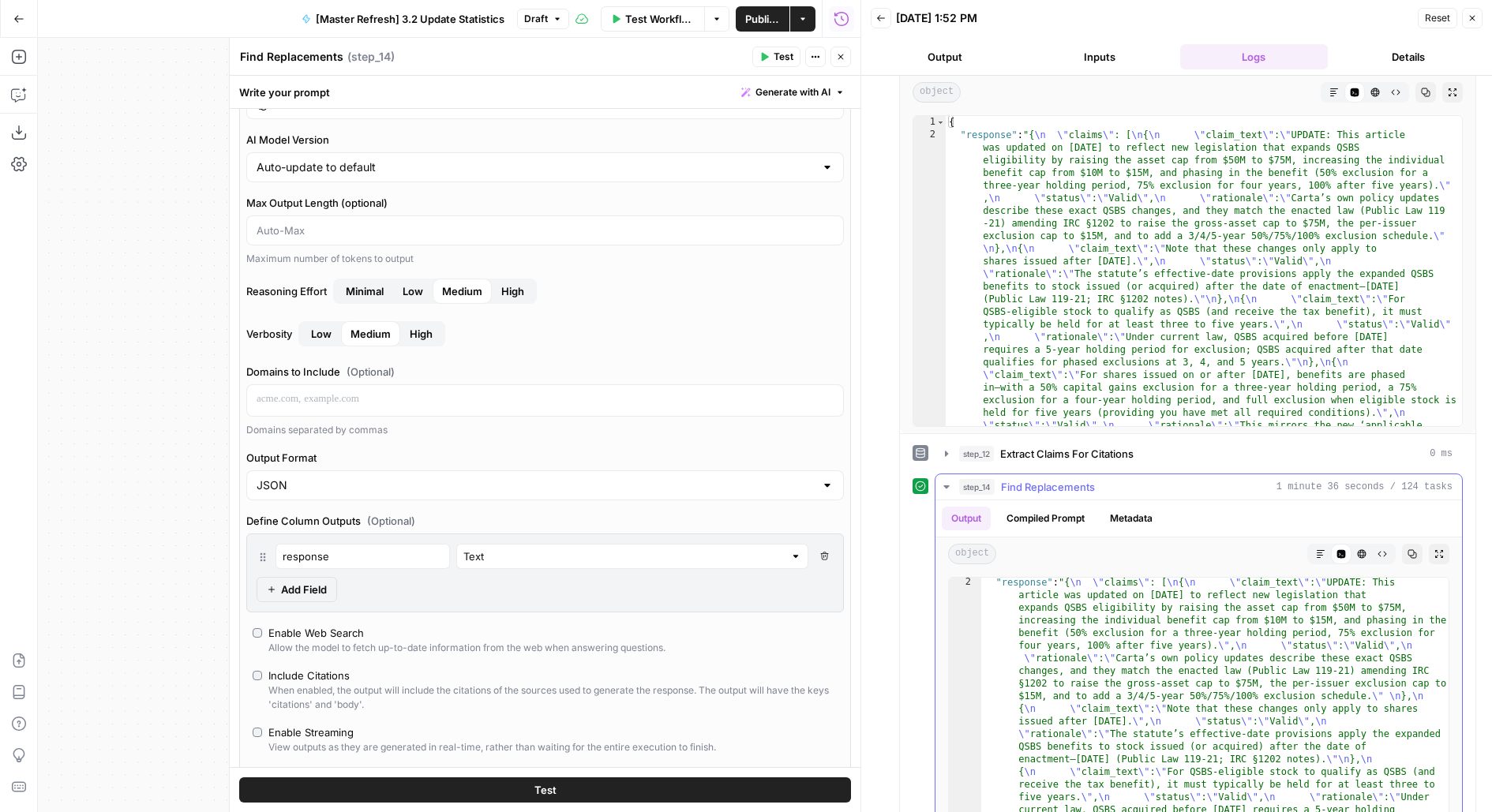
scroll to position [71, 0]
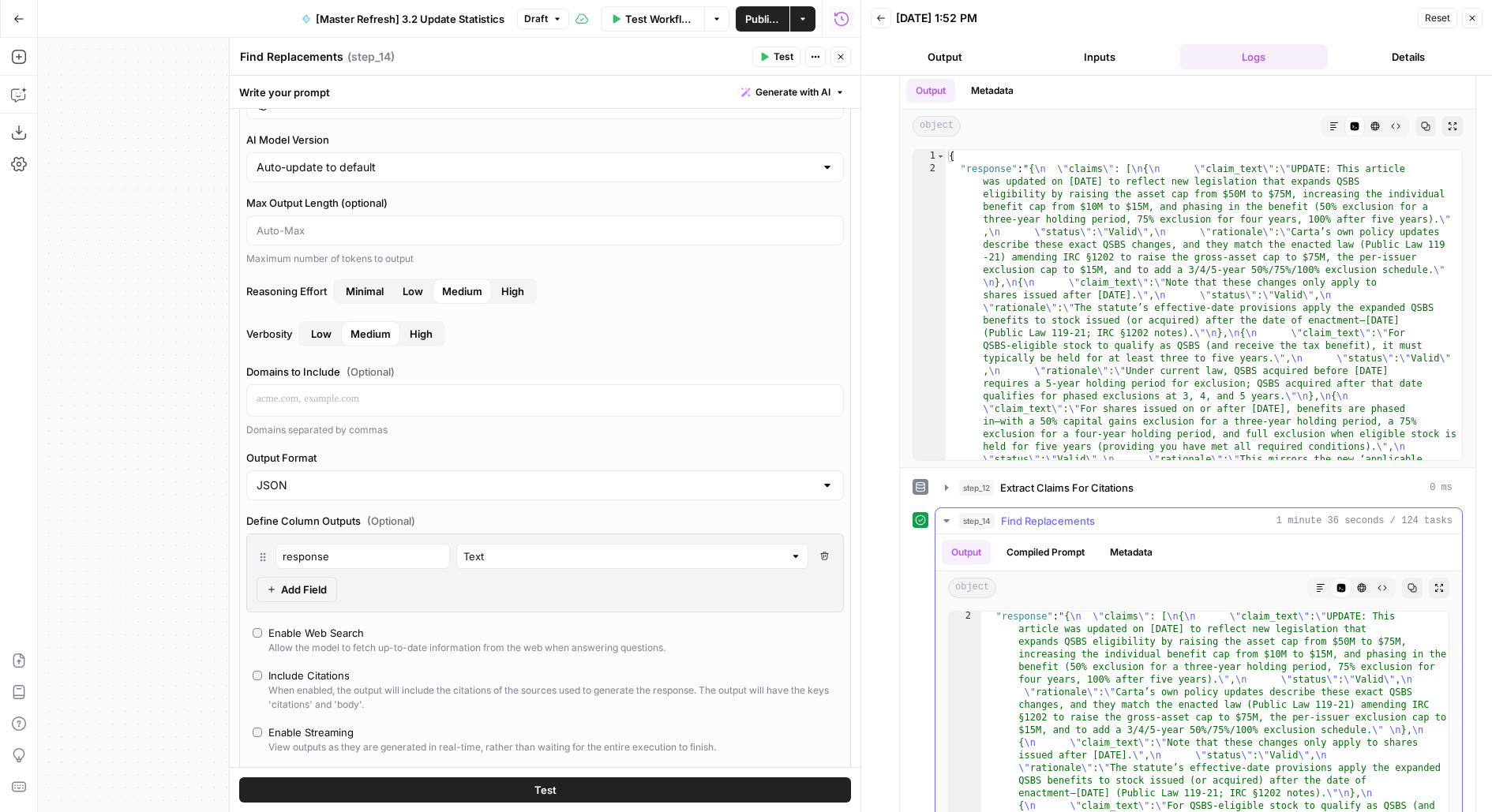
click at [1186, 524] on div "step_14 Find Replacements 1 minute 36 seconds / 124 tasks" at bounding box center [1205, 521] width 493 height 16
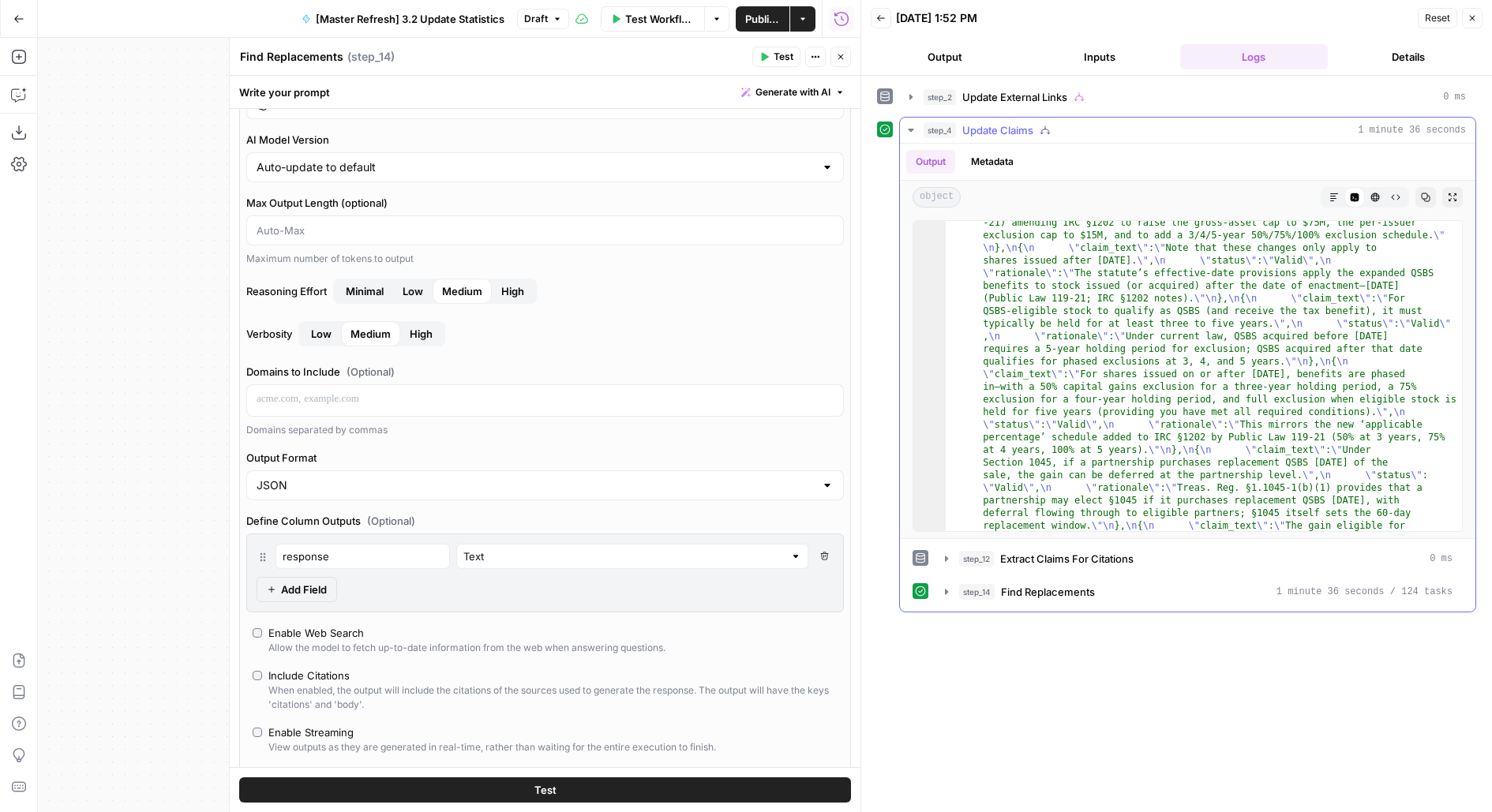
scroll to position [153, 0]
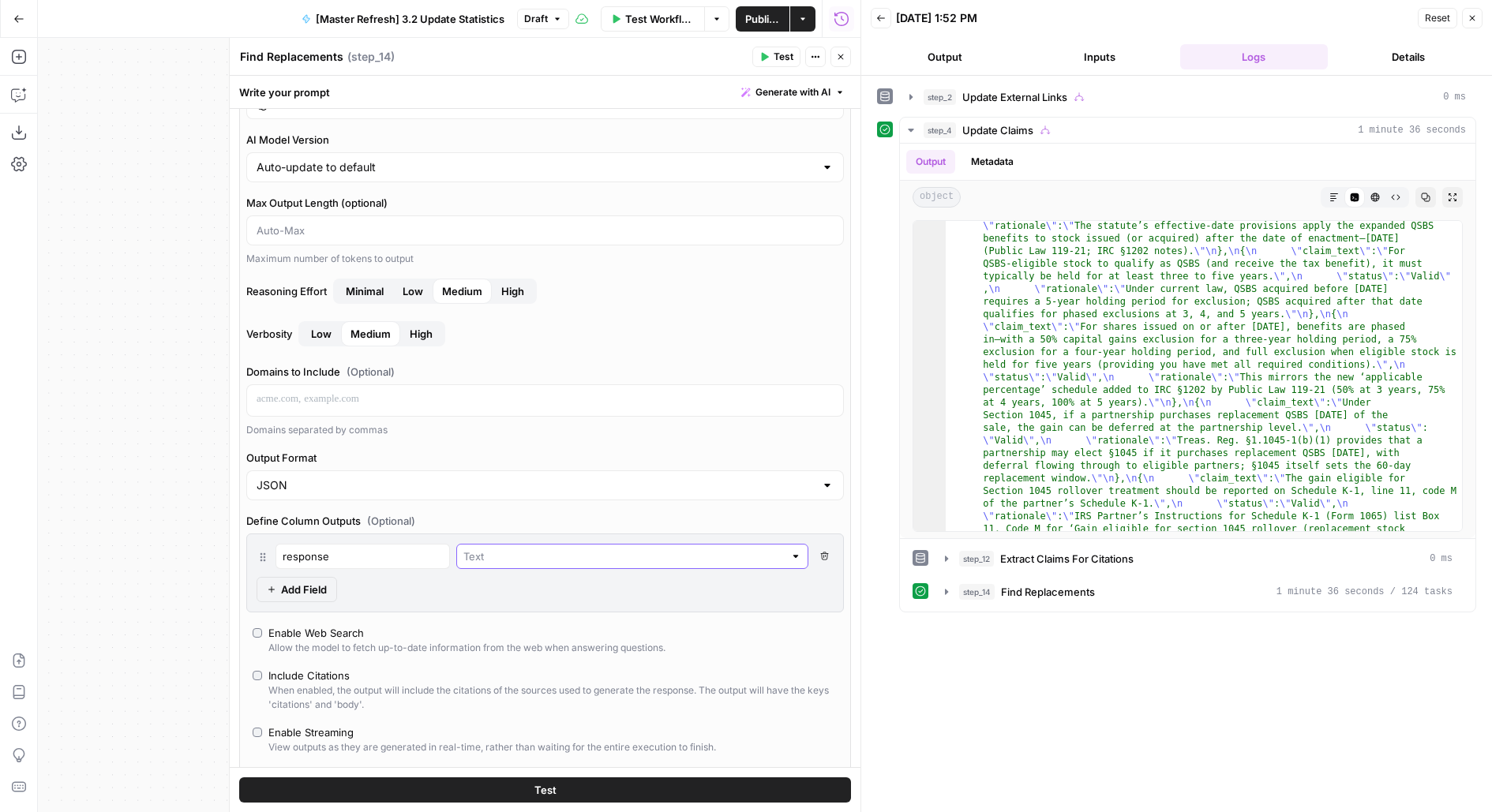
click at [524, 549] on input "text" at bounding box center [623, 557] width 321 height 16
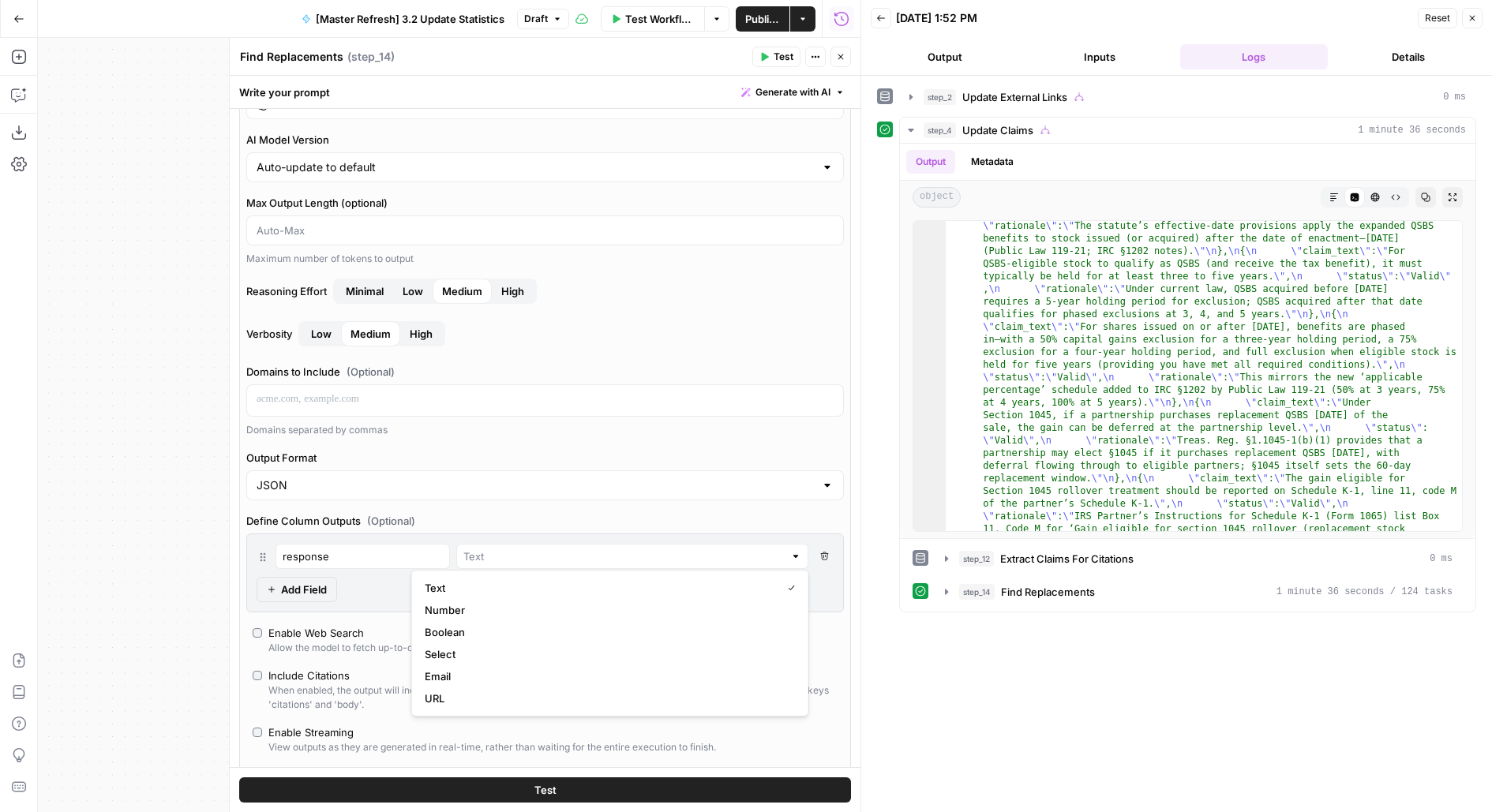
type input "Text"
click at [333, 543] on div "response" at bounding box center [363, 556] width 174 height 25
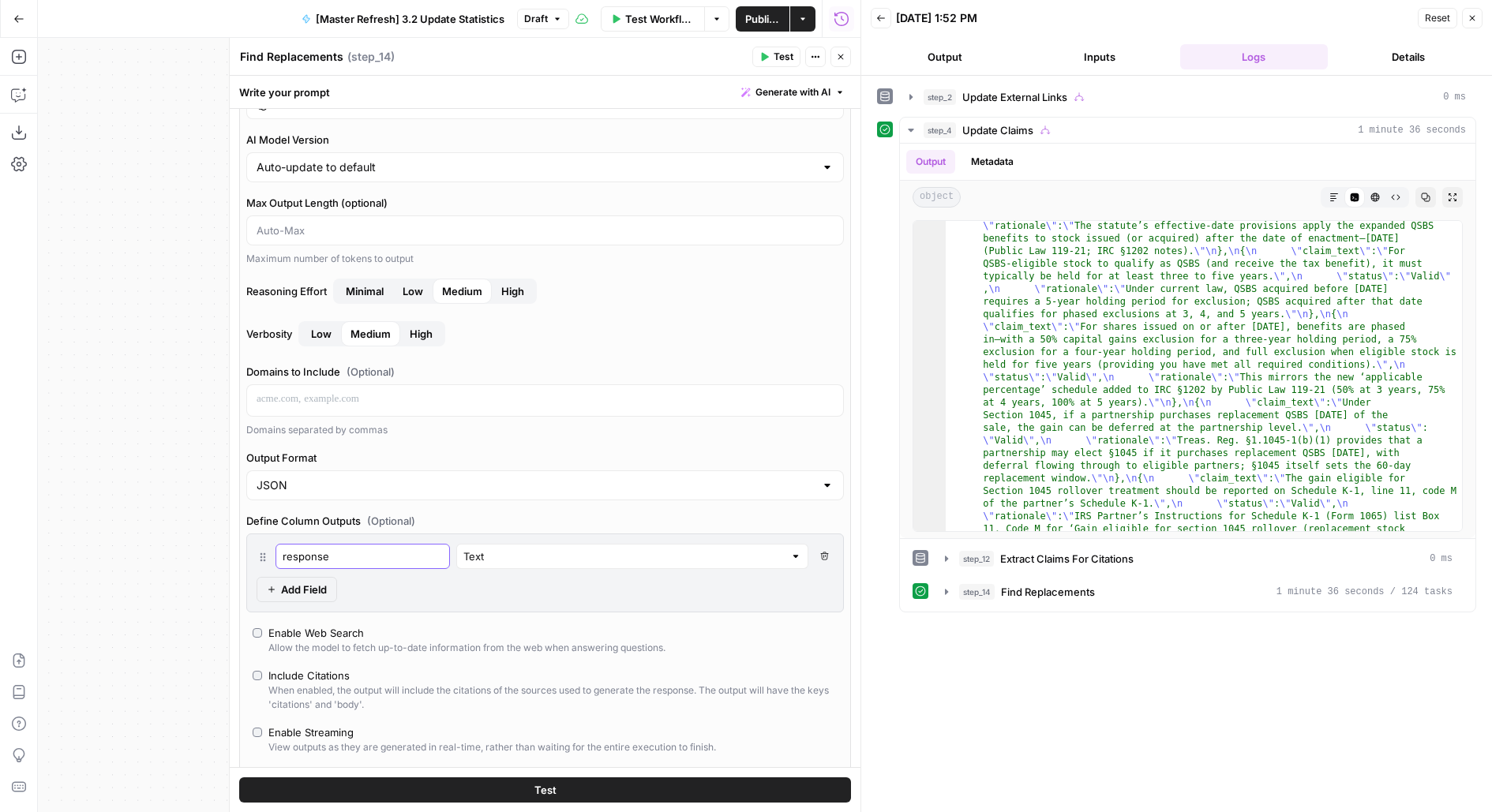
click at [333, 550] on input "response" at bounding box center [363, 557] width 160 height 16
type input "response"
click at [332, 555] on input "response" at bounding box center [363, 557] width 160 height 16
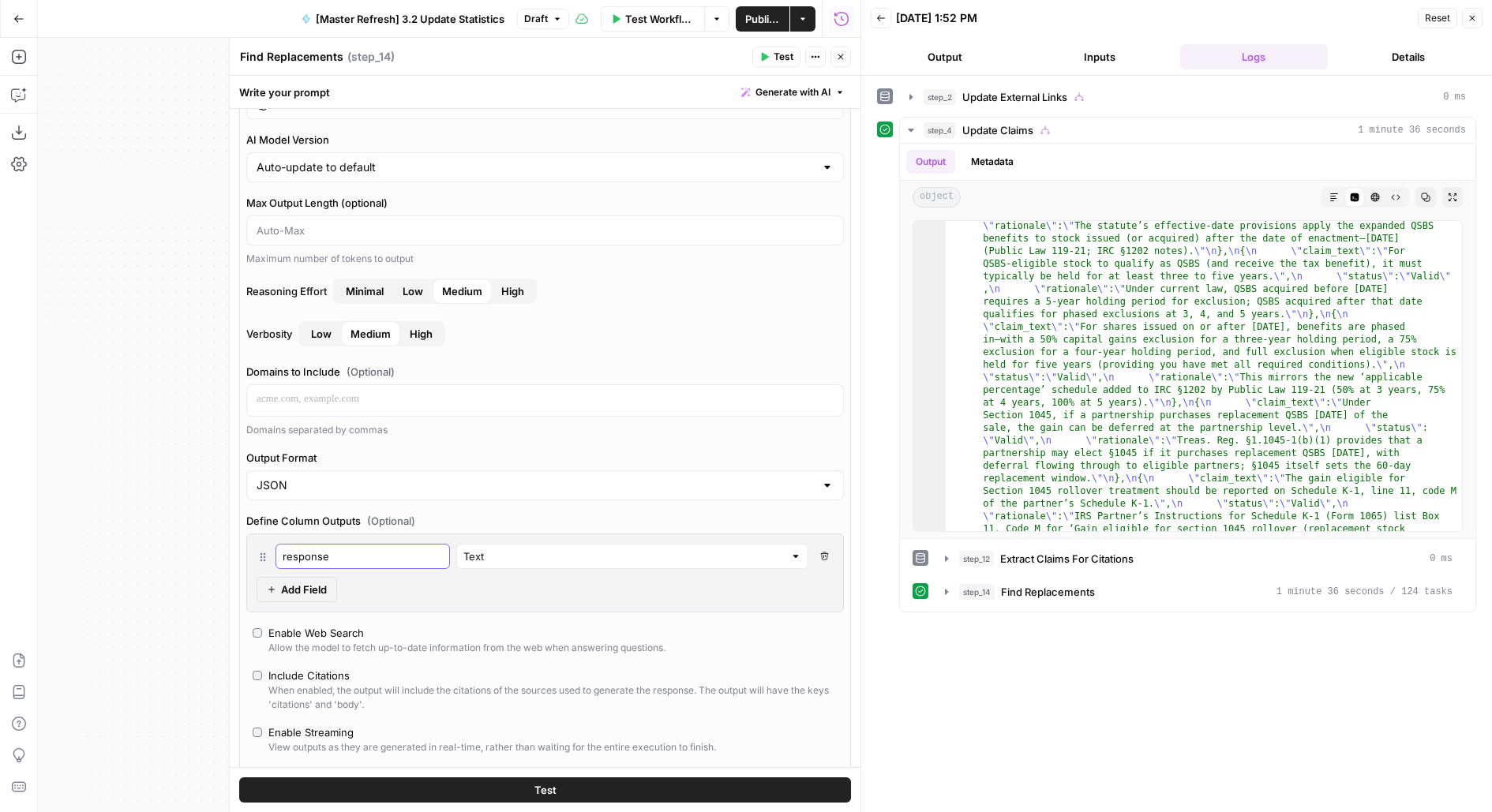
click at [332, 555] on input "response" at bounding box center [363, 557] width 160 height 16
type input "response"
click at [510, 589] on div "response Text Delete Field Add Field" at bounding box center [544, 573] width 597 height 79
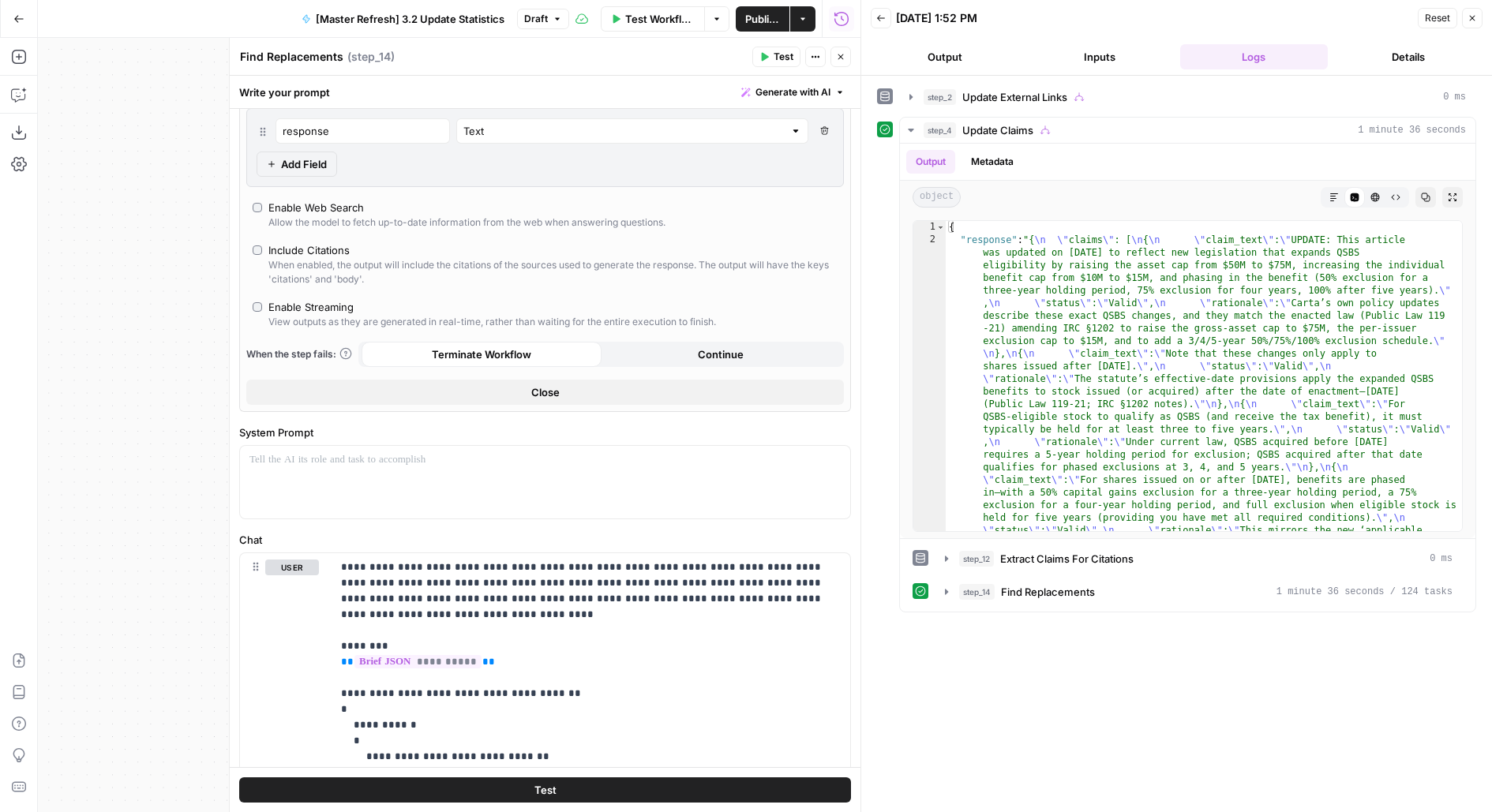
scroll to position [0, 0]
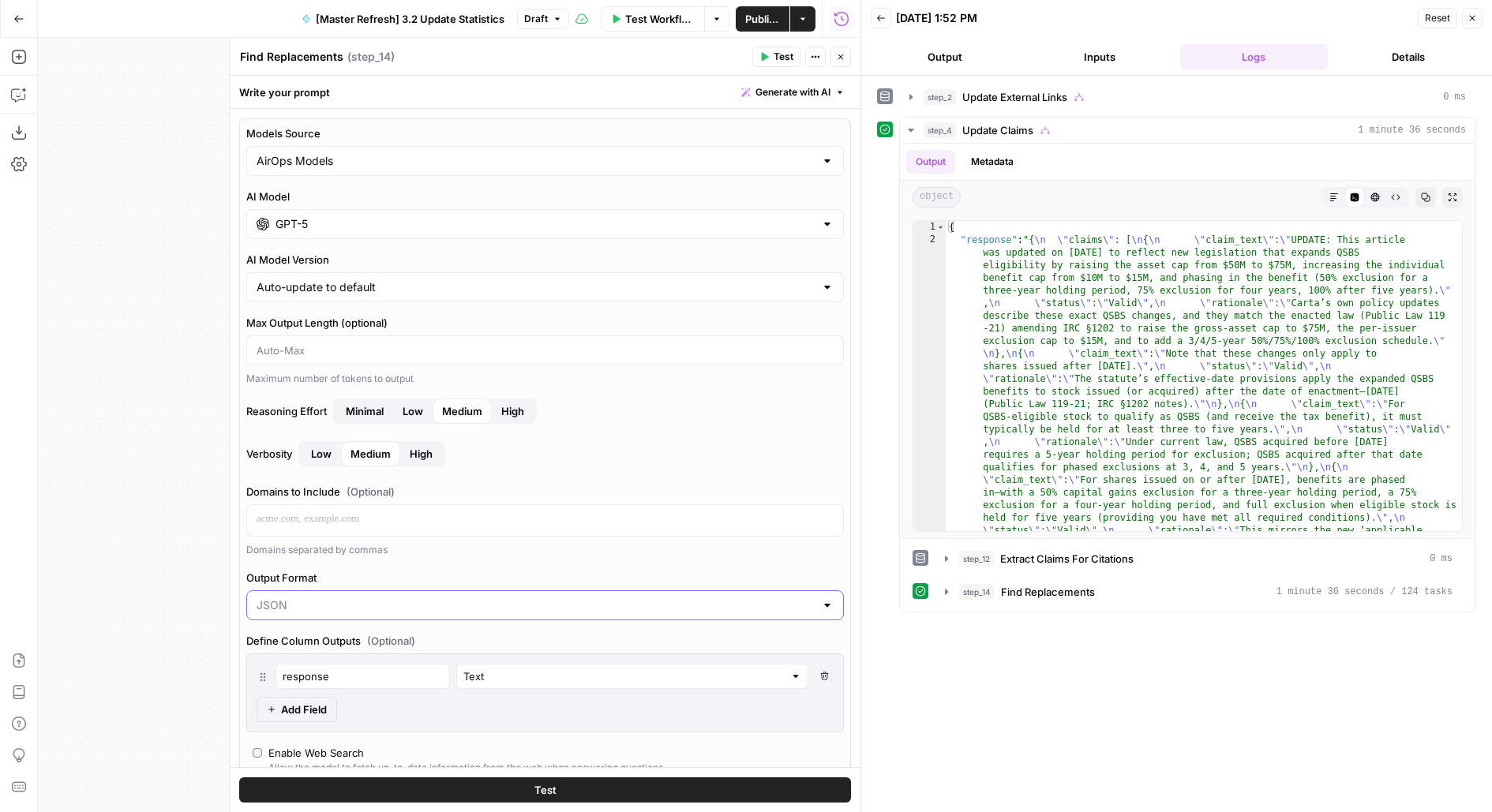
click at [335, 597] on input "Output Format" at bounding box center [535, 605] width 558 height 16
click at [322, 644] on span "Text" at bounding box center [541, 641] width 565 height 16
type input "Text"
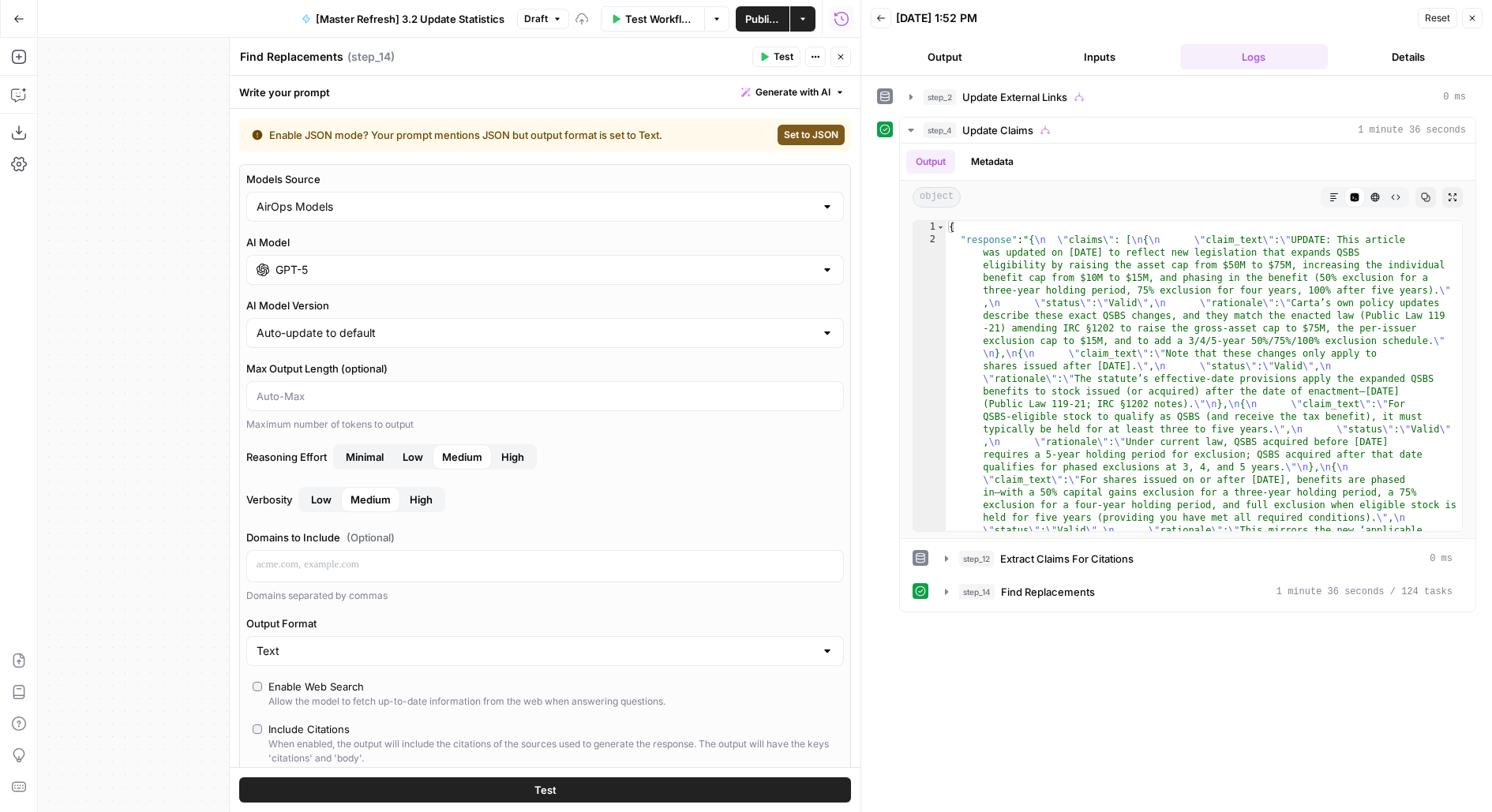
click at [331, 788] on button "Test" at bounding box center [544, 790] width 612 height 25
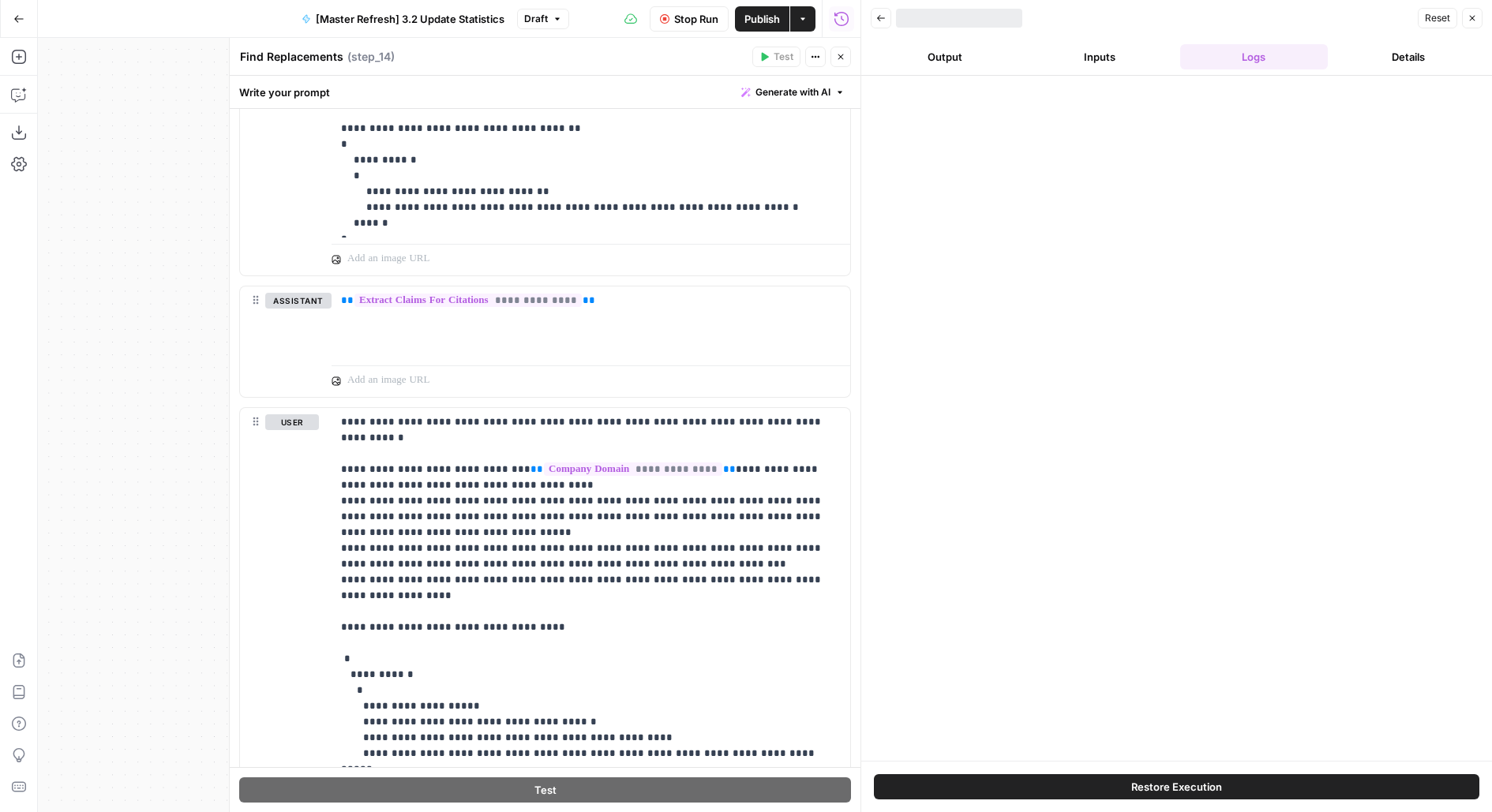
scroll to position [1168, 0]
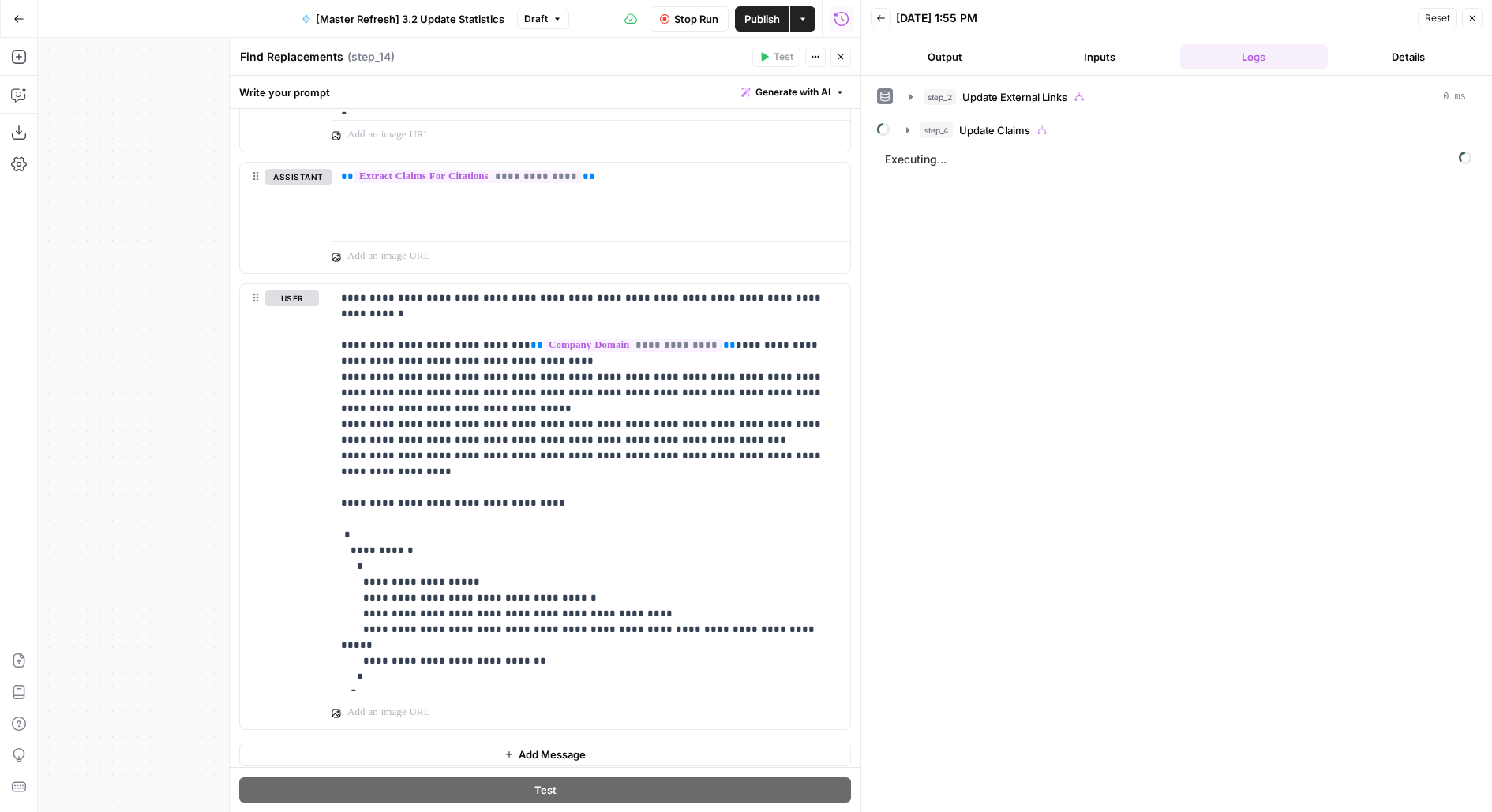
click at [933, 45] on button "Output" at bounding box center [944, 57] width 148 height 25
click at [1267, 59] on button "Logs" at bounding box center [1254, 57] width 148 height 25
click at [908, 39] on header "Back 09/22/25 at 1:55 PM Reset Close Output Inputs Logs Details" at bounding box center [1177, 38] width 631 height 75
click at [933, 59] on button "Output" at bounding box center [944, 57] width 148 height 25
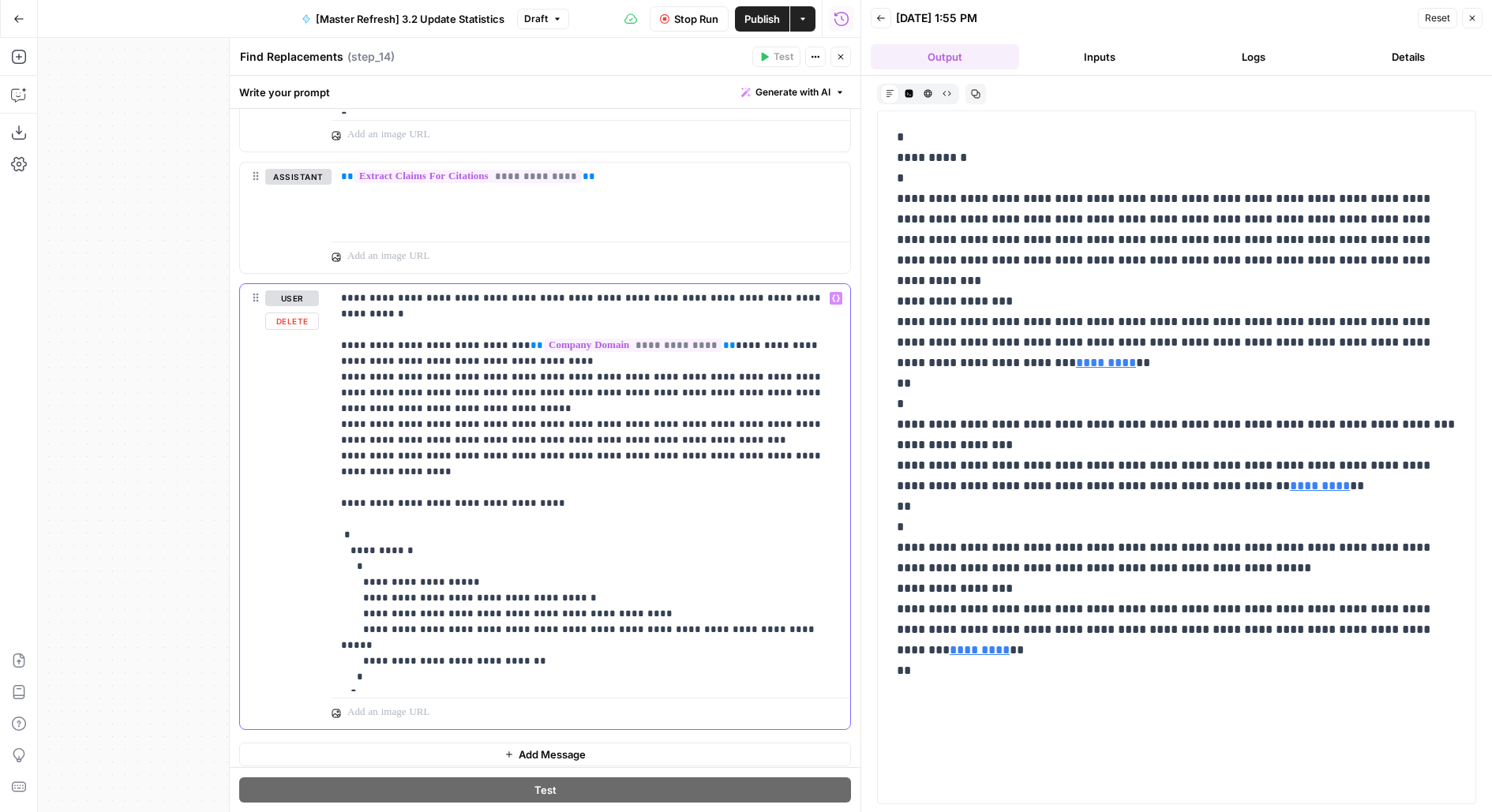
drag, startPoint x: 357, startPoint y: 577, endPoint x: 560, endPoint y: 582, distance: 203.1
click at [560, 582] on p "**********" at bounding box center [591, 487] width 500 height 394
click at [366, 591] on p "**********" at bounding box center [591, 487] width 500 height 394
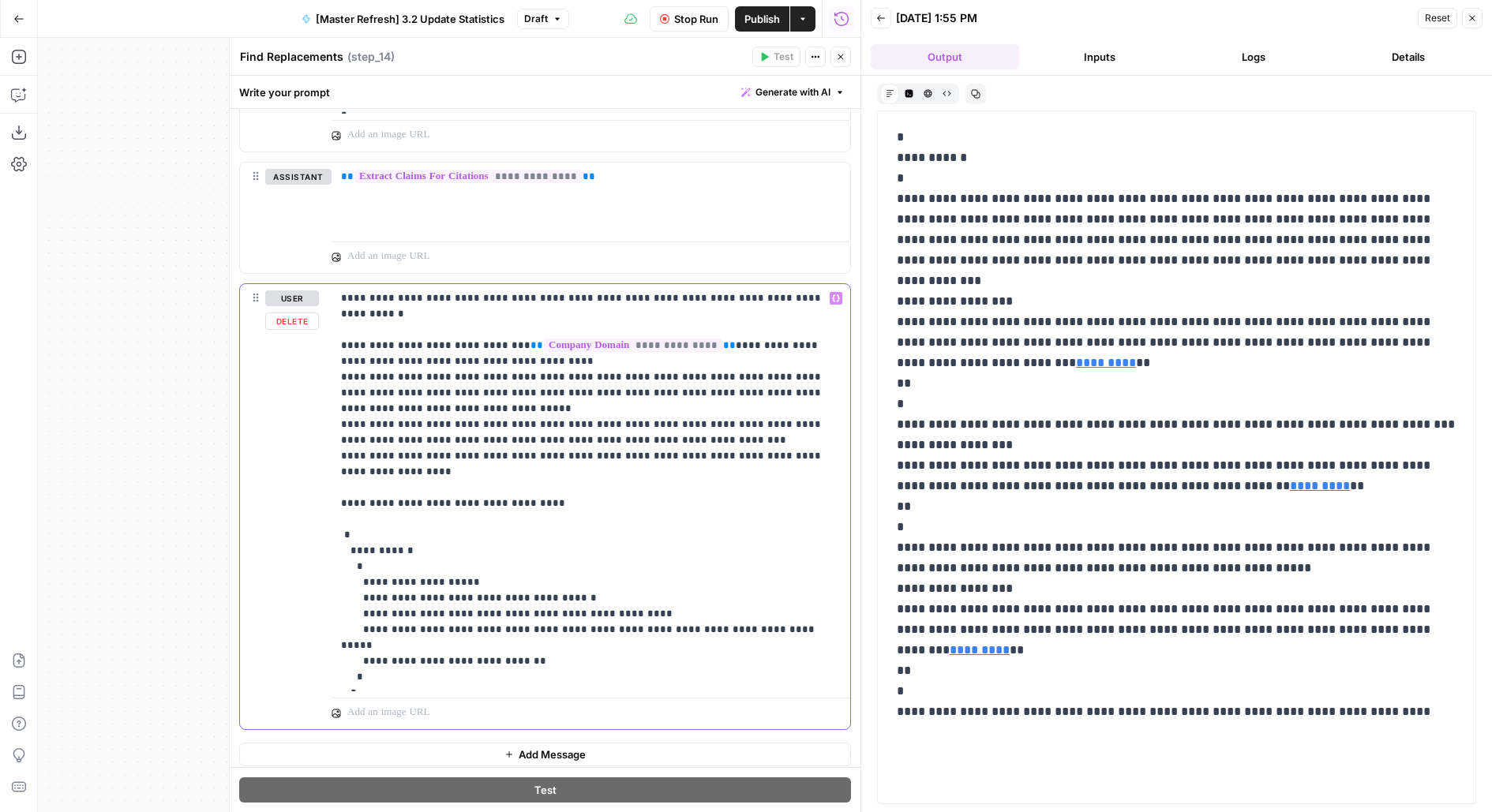
click at [366, 591] on p "**********" at bounding box center [591, 487] width 500 height 394
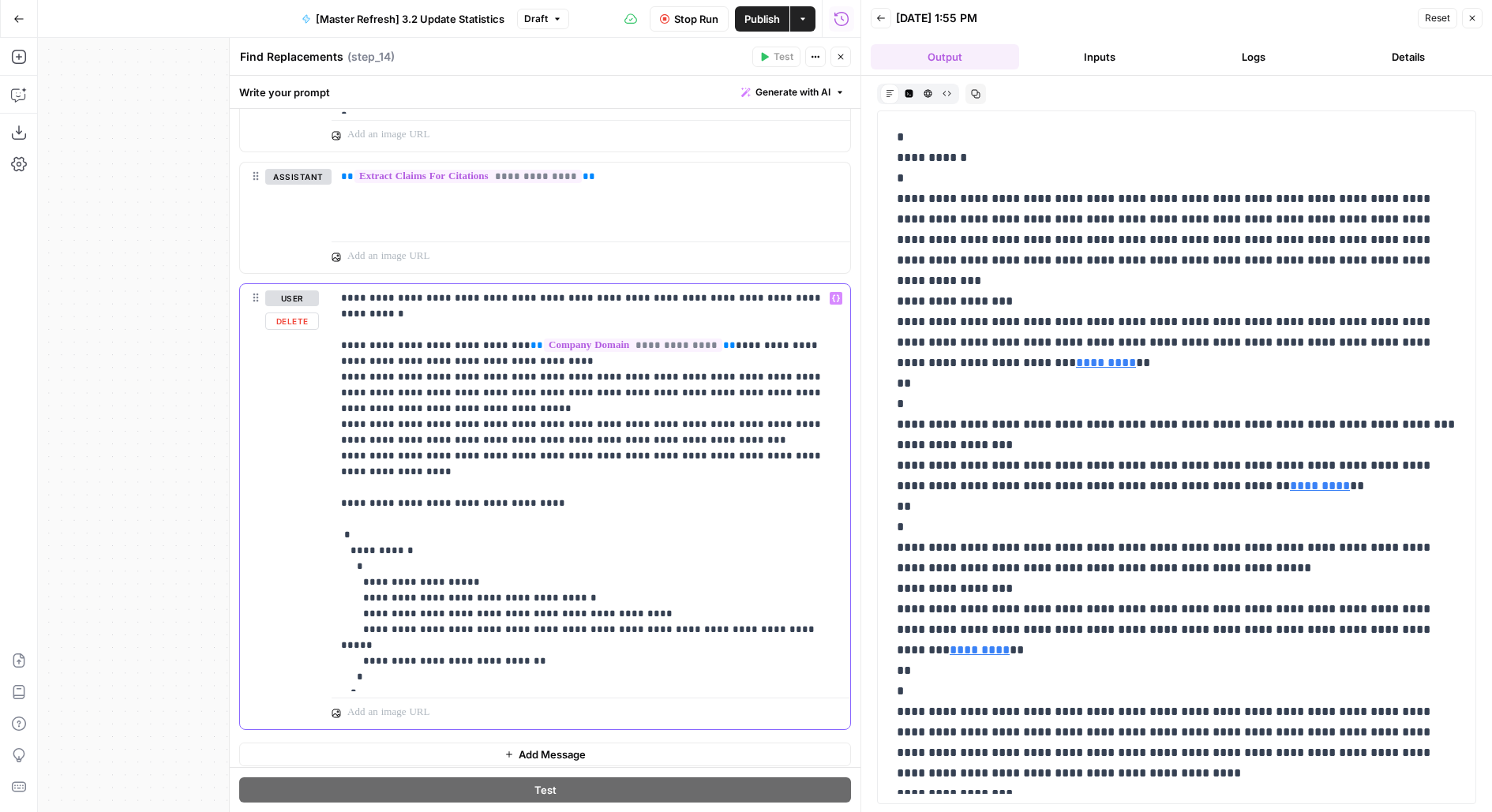
click at [380, 605] on p "**********" at bounding box center [591, 487] width 500 height 394
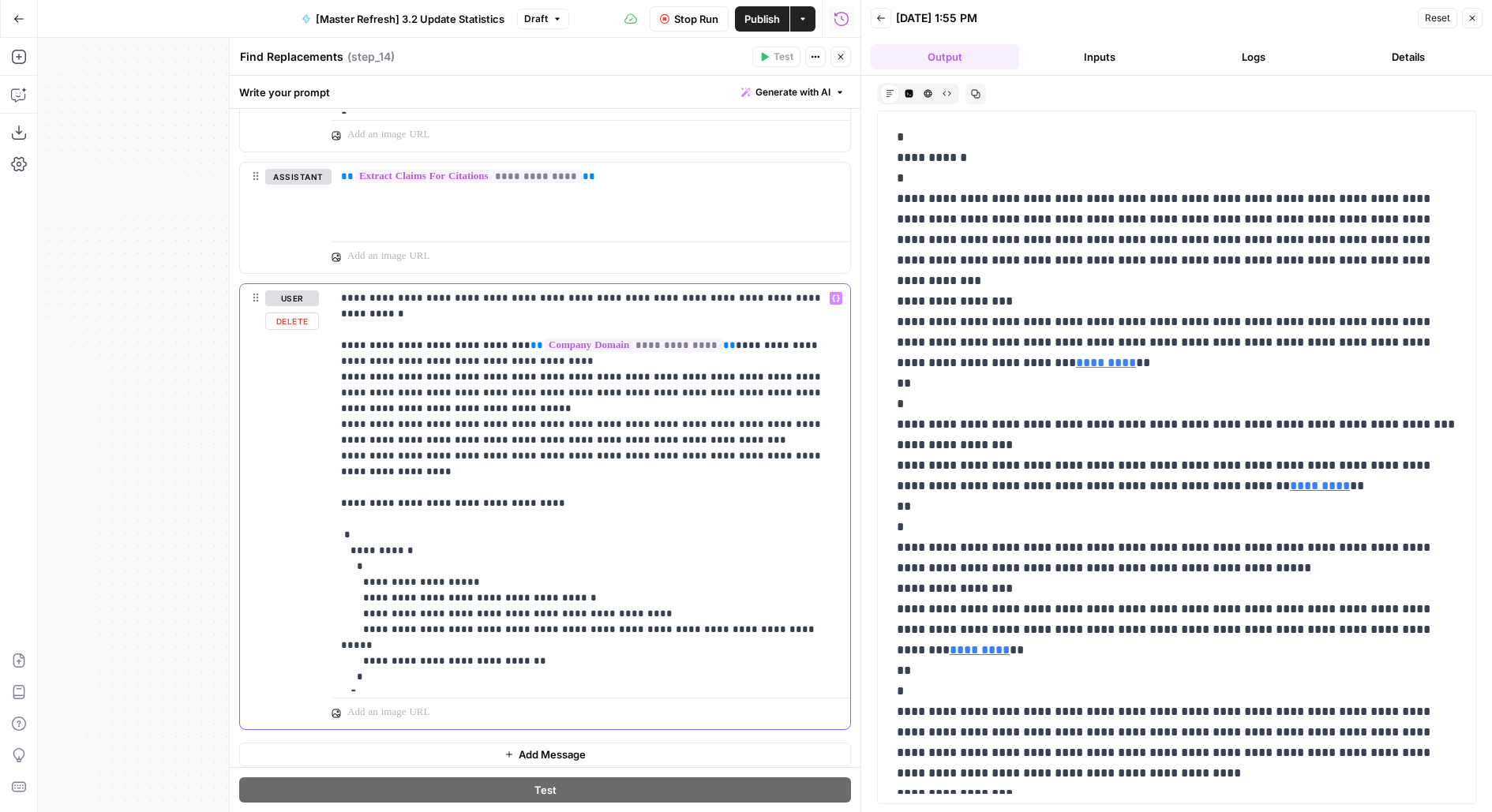
click at [380, 605] on p "**********" at bounding box center [591, 487] width 500 height 394
click at [381, 605] on p "**********" at bounding box center [591, 487] width 500 height 394
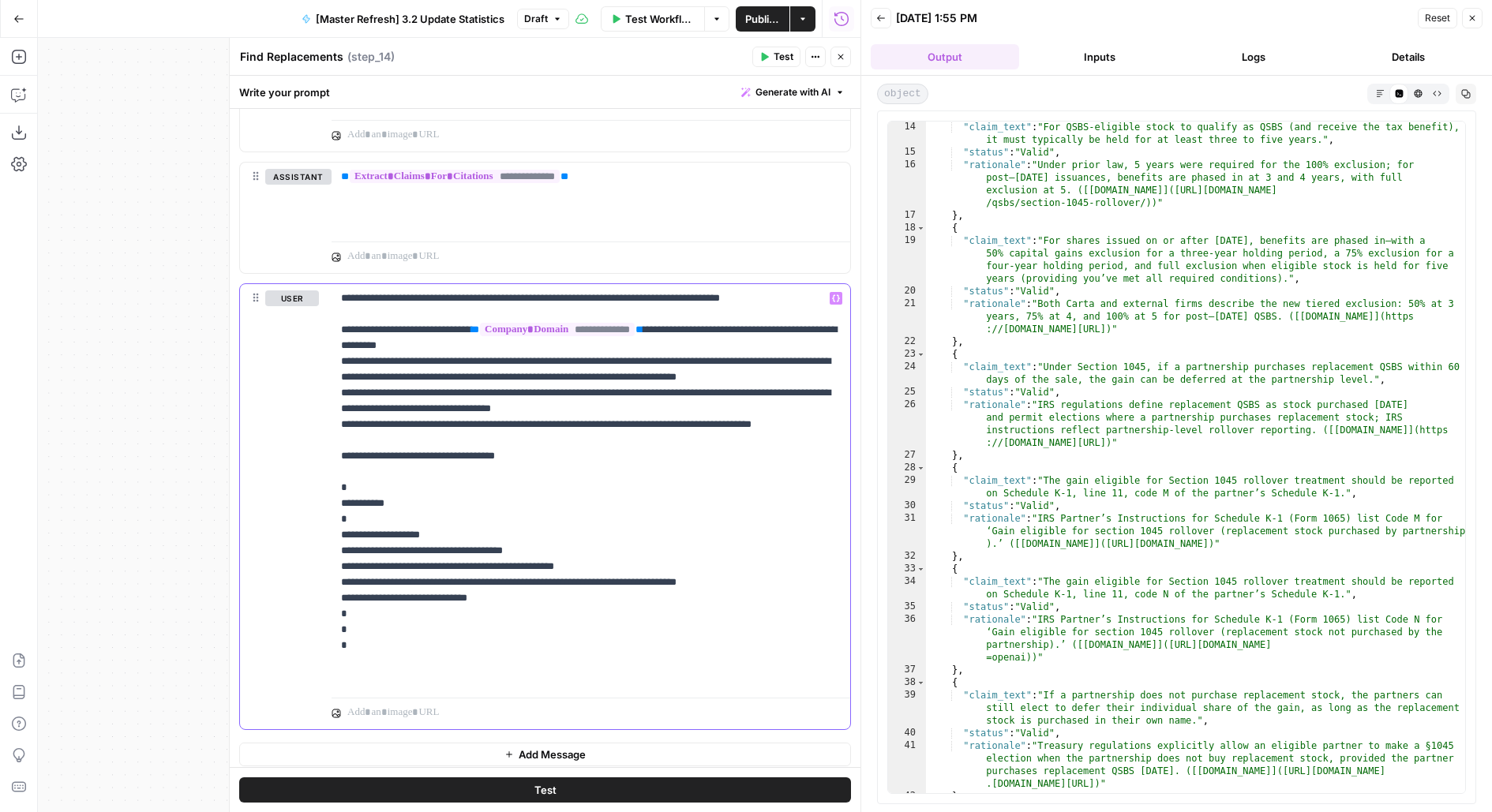
scroll to position [310, 0]
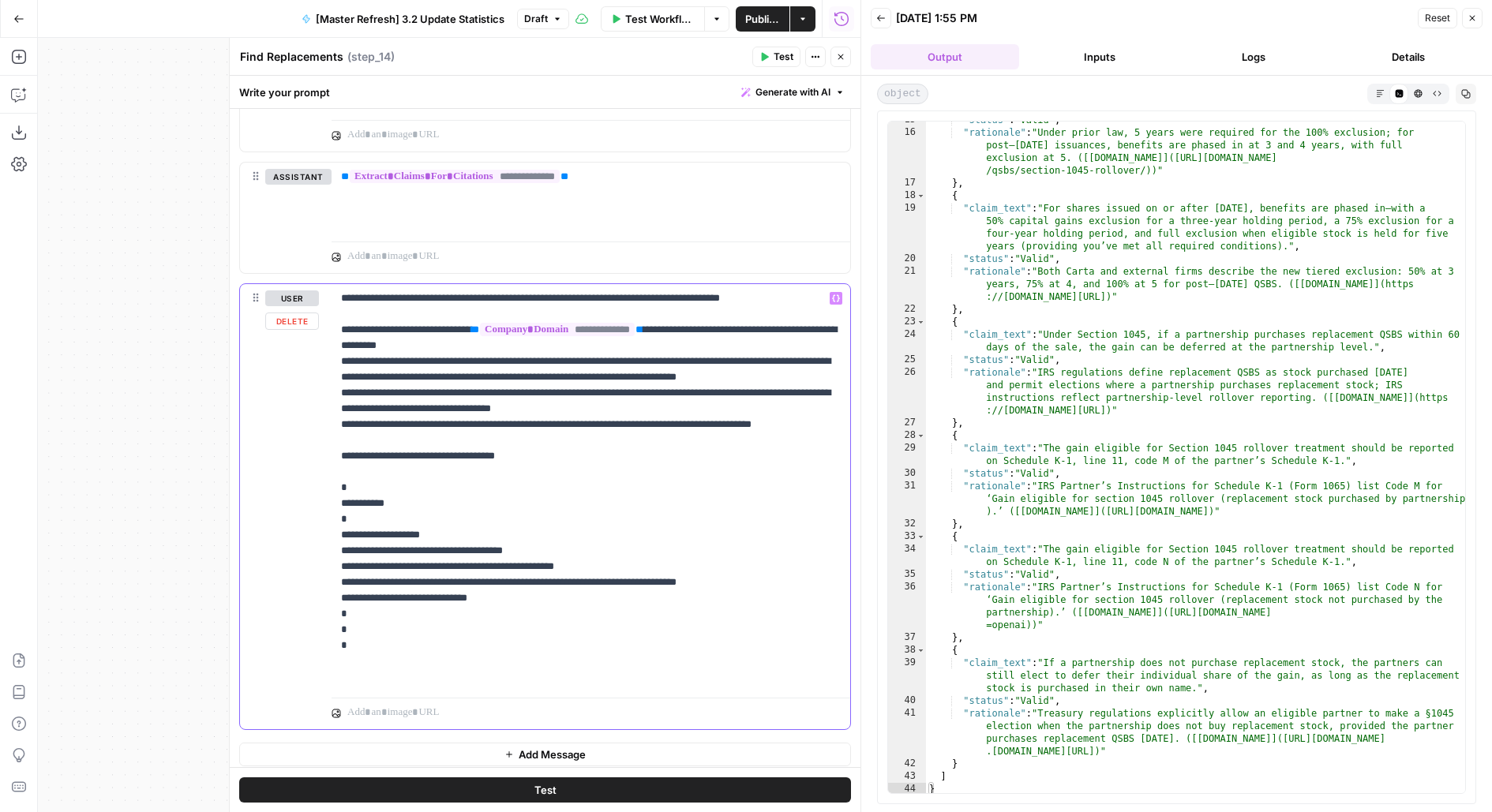
click at [657, 633] on p "**********" at bounding box center [591, 487] width 500 height 394
click at [622, 658] on p "**********" at bounding box center [591, 487] width 500 height 394
click at [608, 692] on div at bounding box center [590, 710] width 518 height 38
click at [540, 692] on div at bounding box center [590, 710] width 518 height 38
click at [526, 666] on p "**********" at bounding box center [591, 487] width 500 height 394
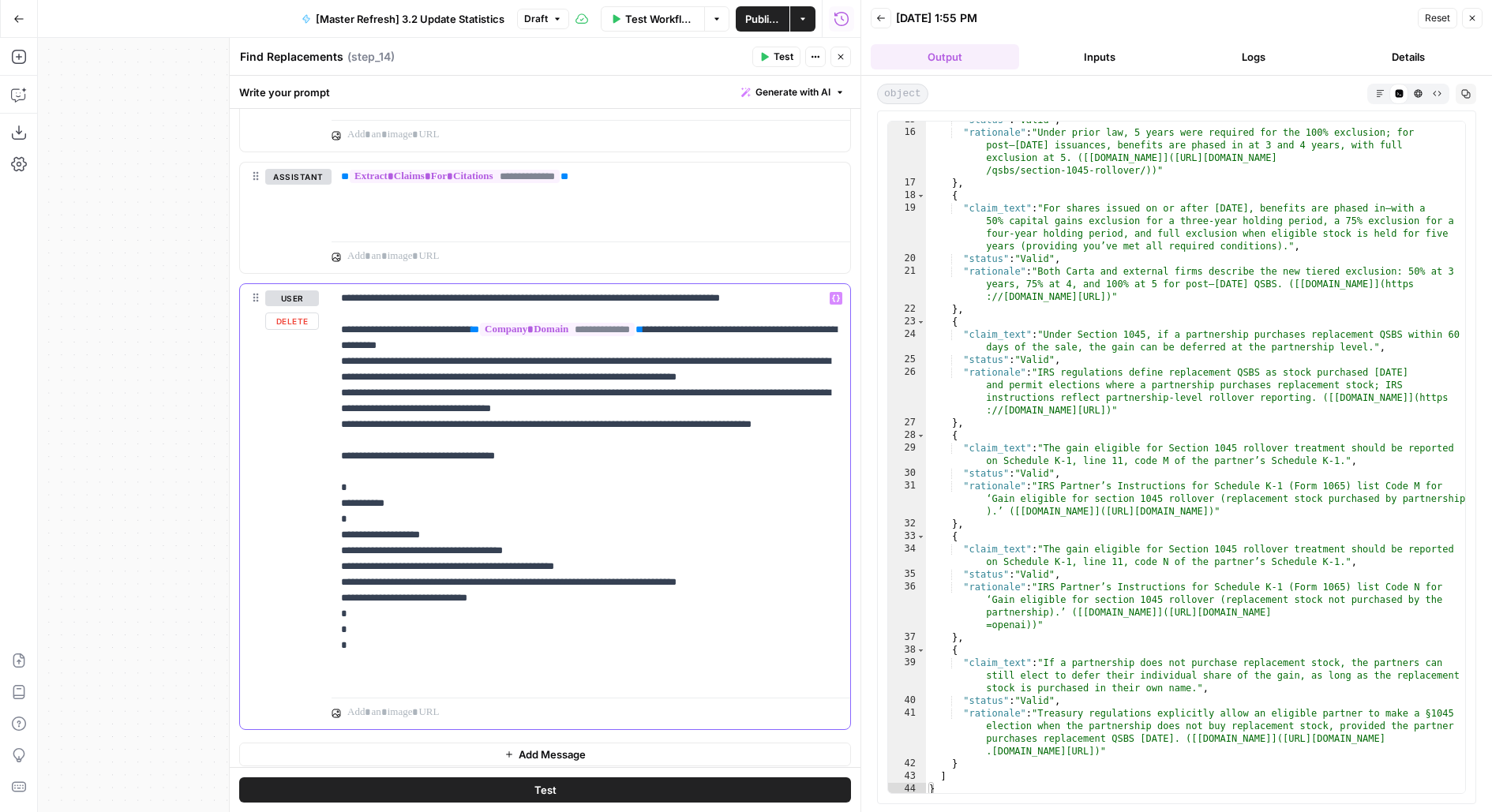
scroll to position [1153, 0]
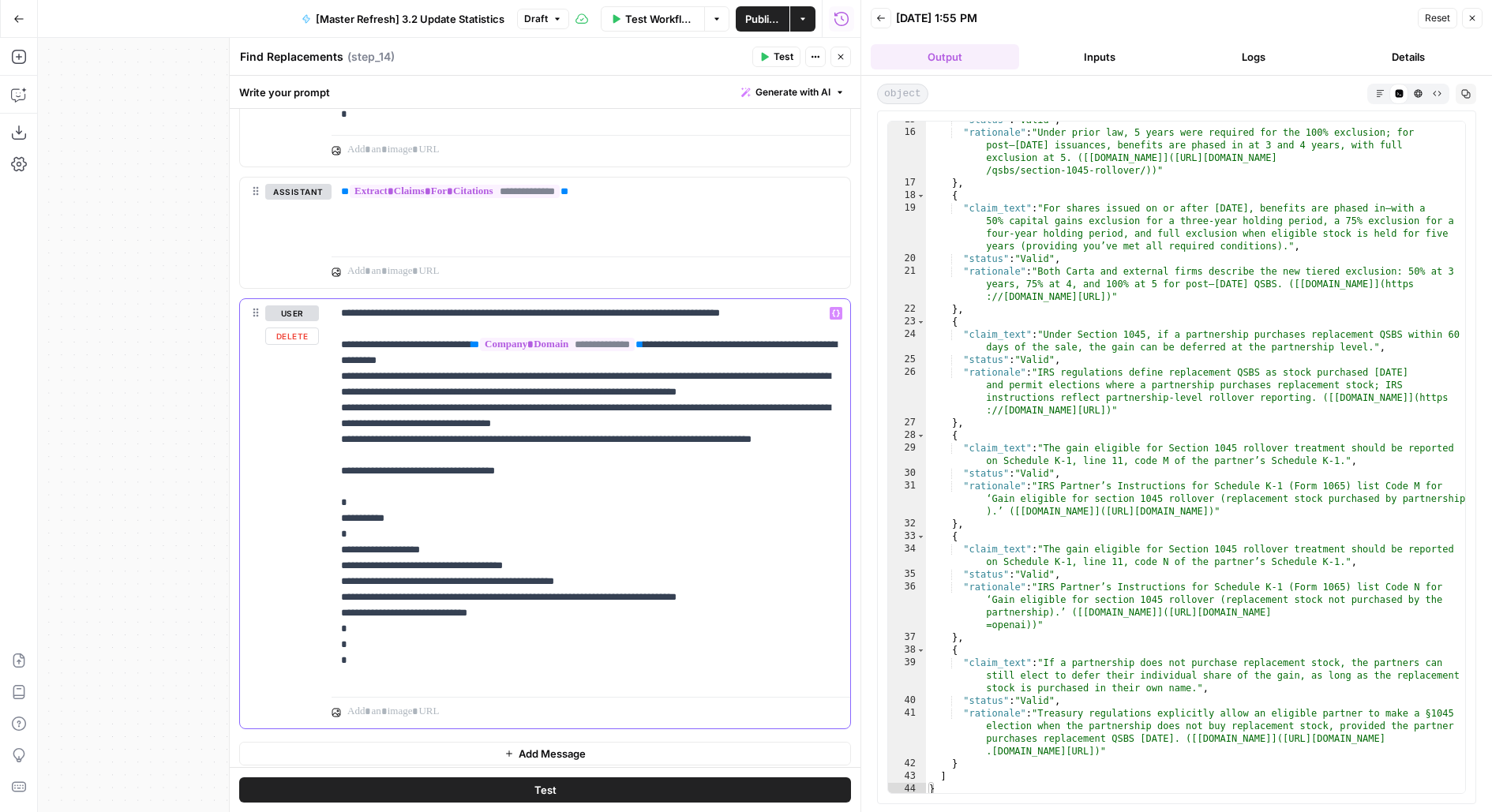
drag, startPoint x: 355, startPoint y: 589, endPoint x: 625, endPoint y: 589, distance: 270.0
click at [625, 589] on p "**********" at bounding box center [591, 495] width 500 height 379
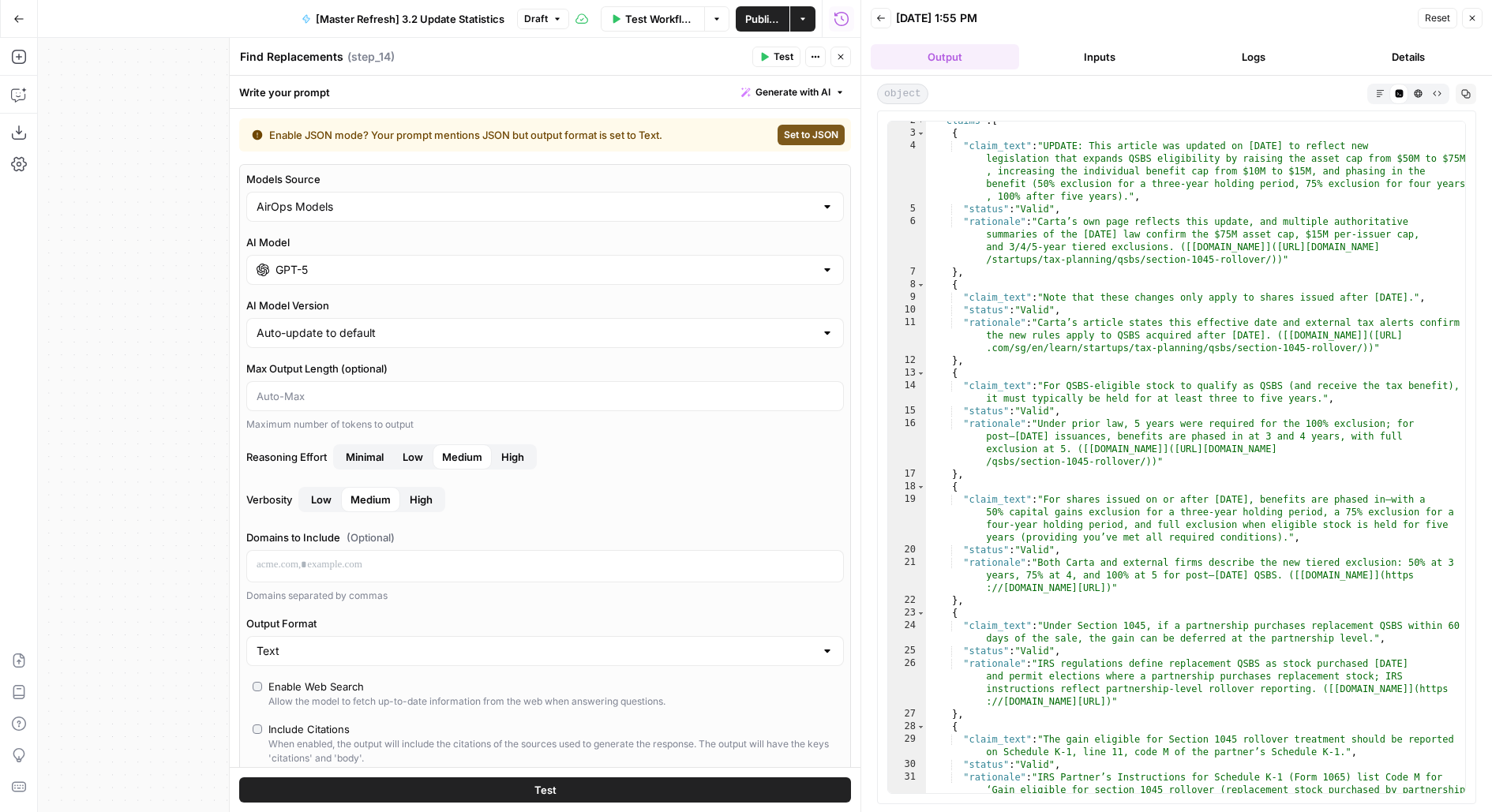
scroll to position [0, 0]
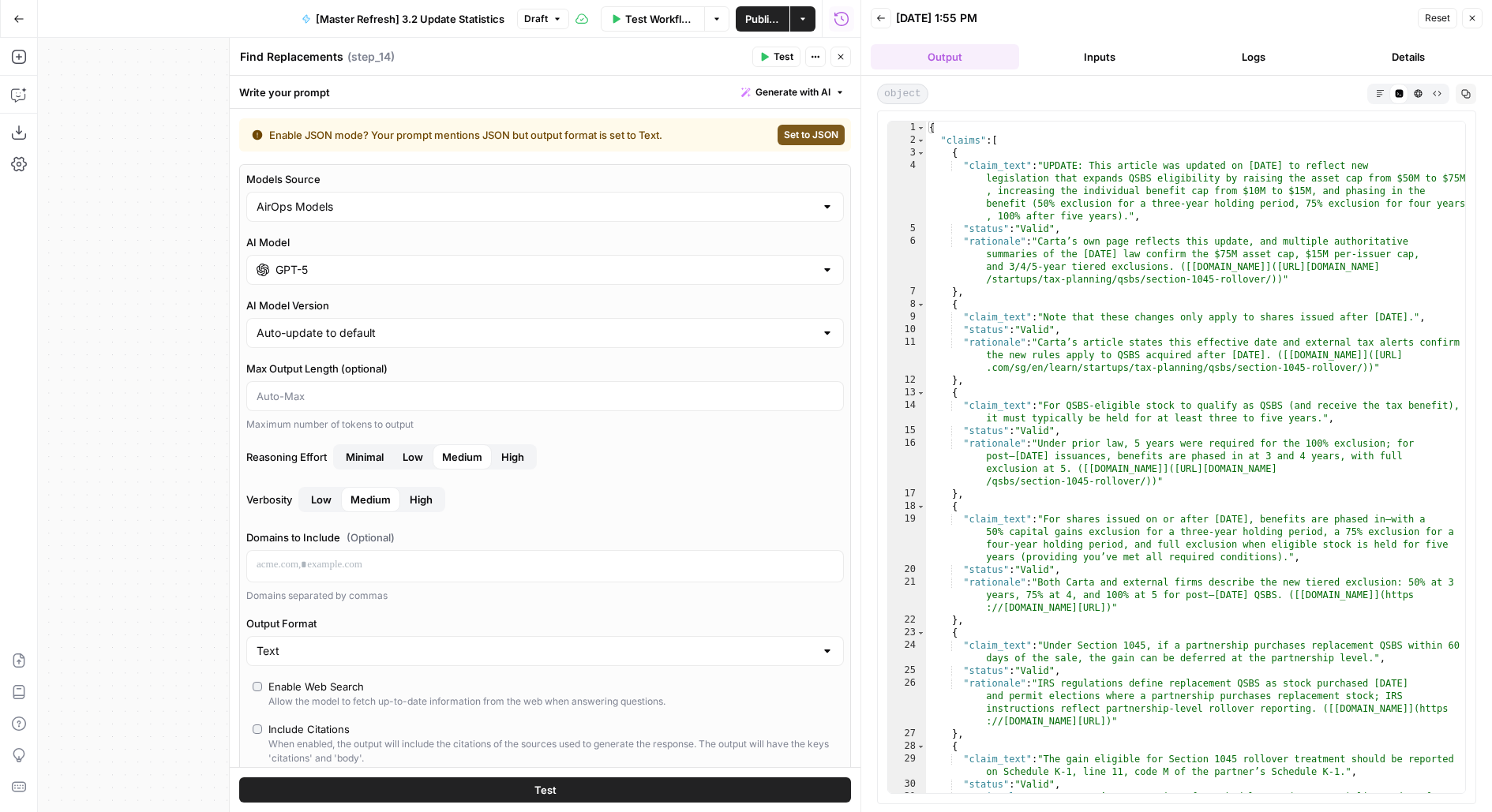
click at [1233, 54] on button "Logs" at bounding box center [1254, 57] width 148 height 25
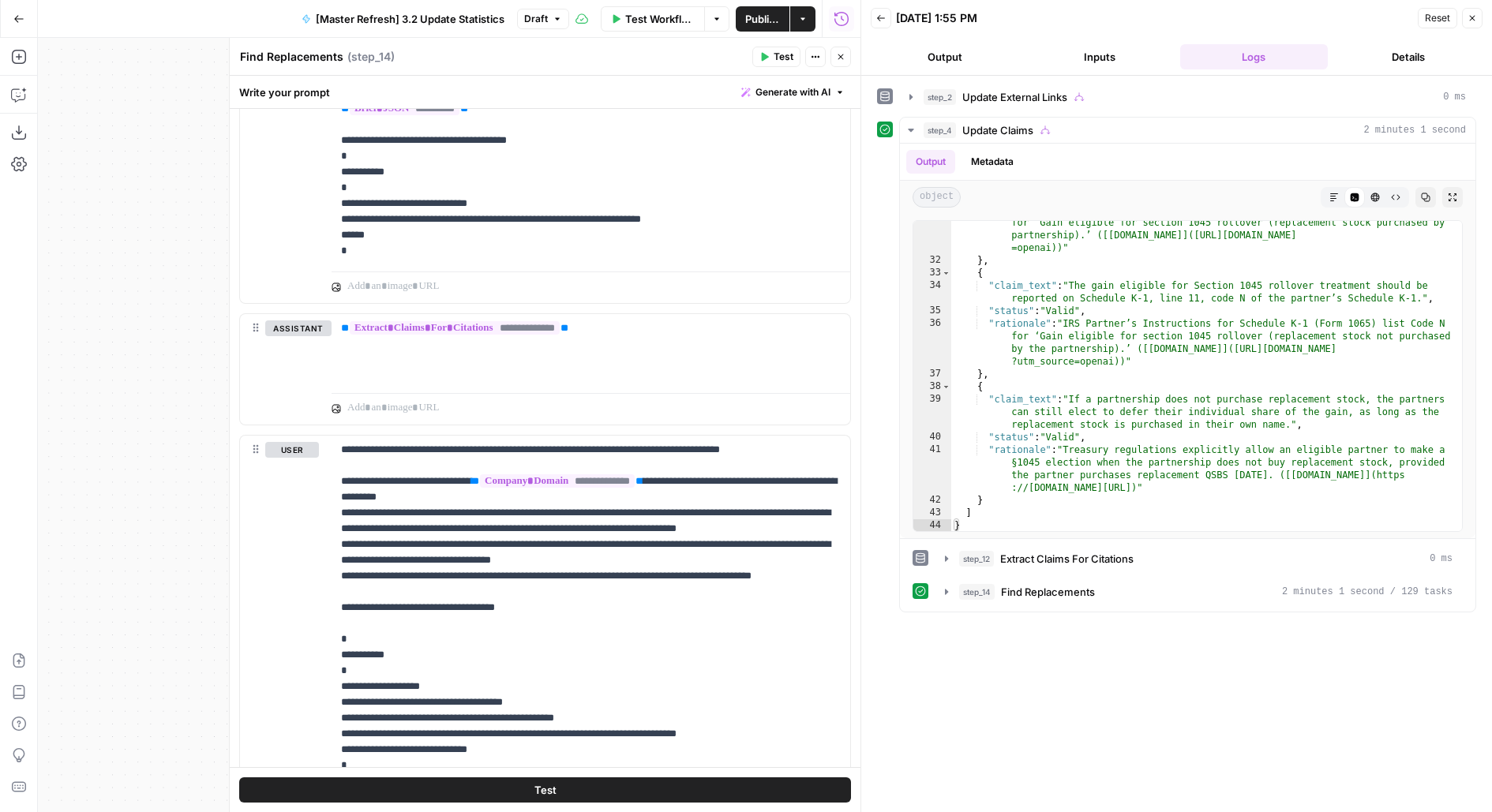
scroll to position [1152, 0]
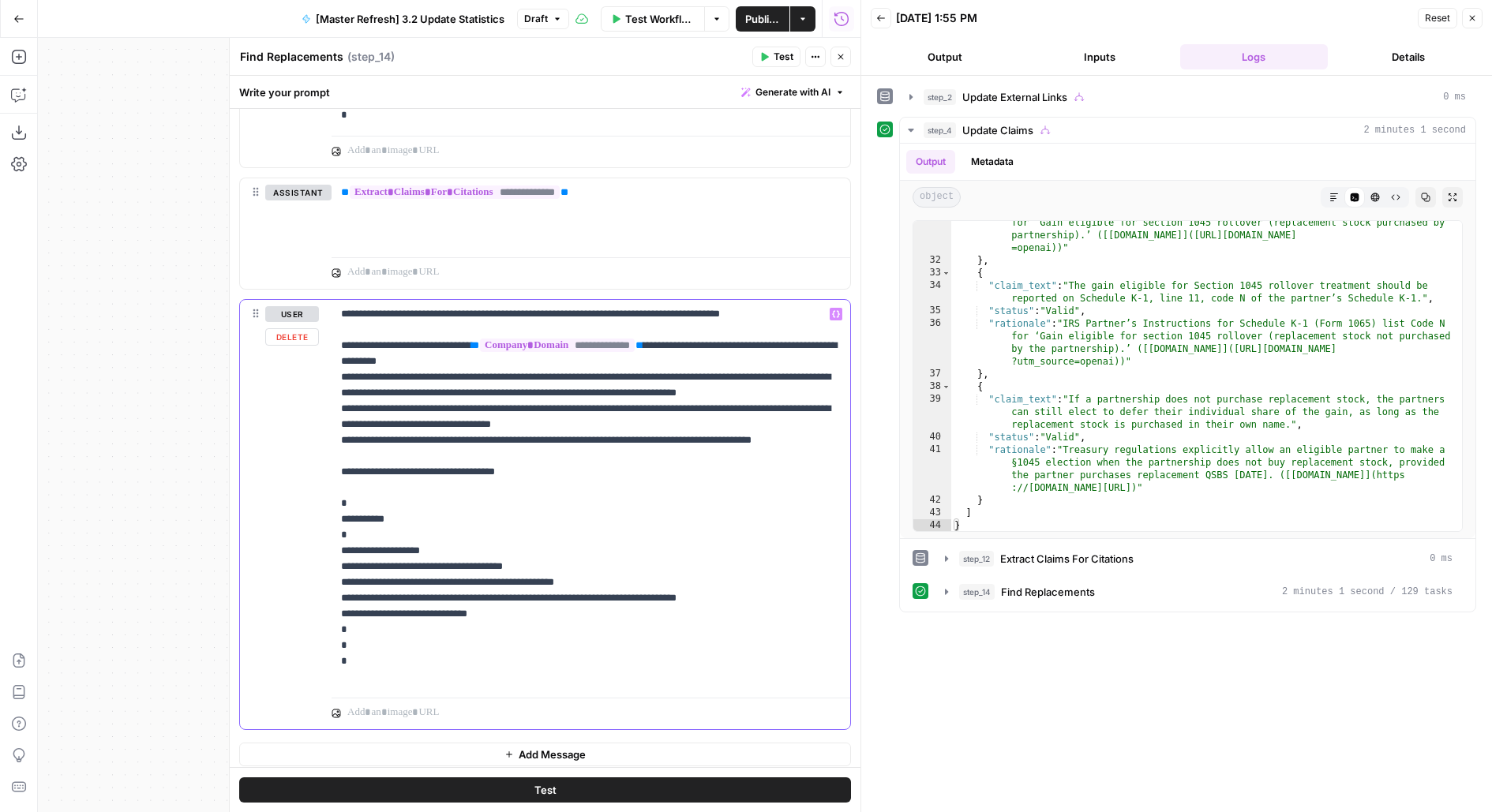
click at [677, 572] on p "**********" at bounding box center [591, 496] width 500 height 379
click at [835, 58] on icon "button" at bounding box center [840, 57] width 10 height 10
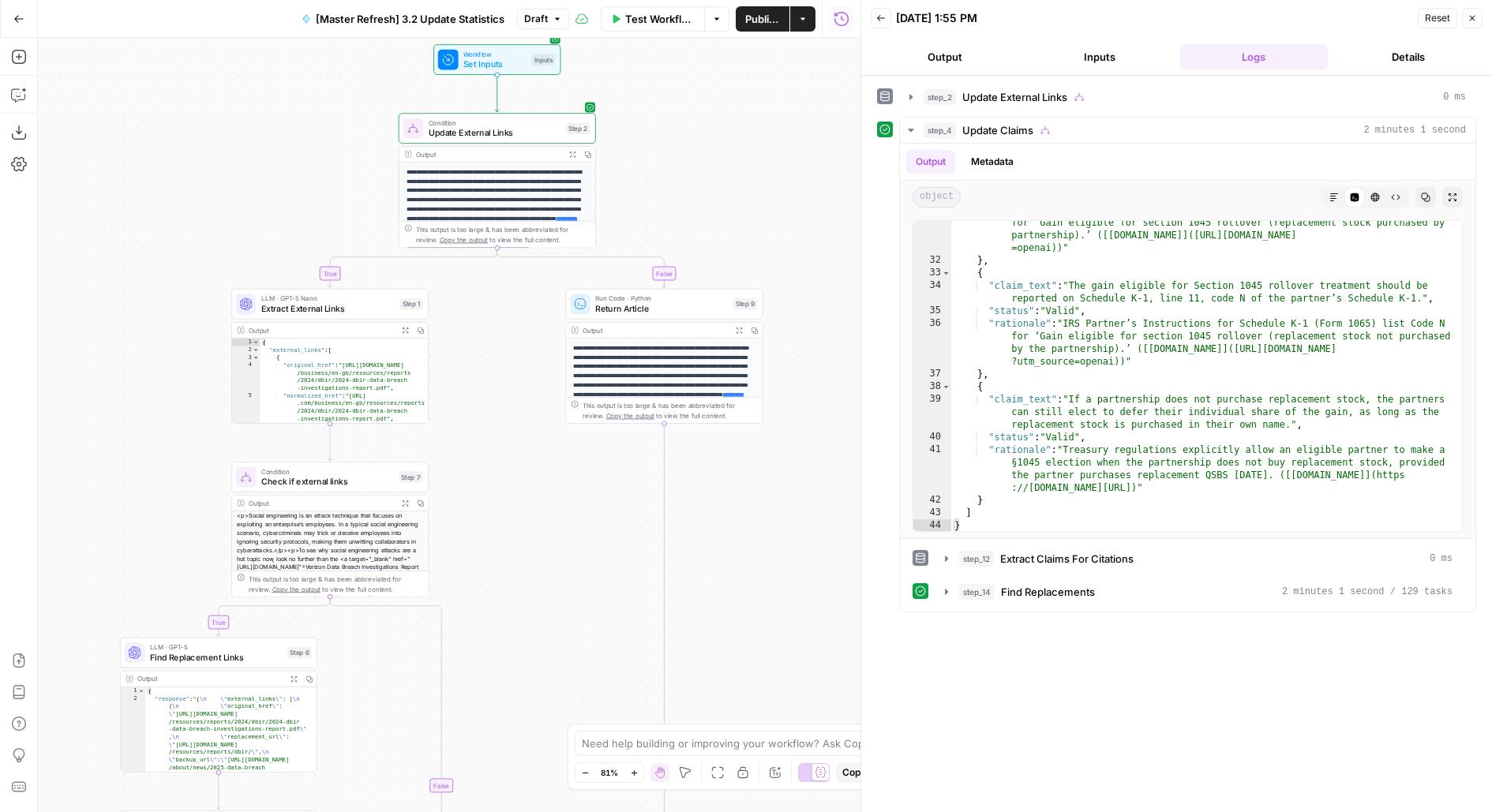
scroll to position [51, 0]
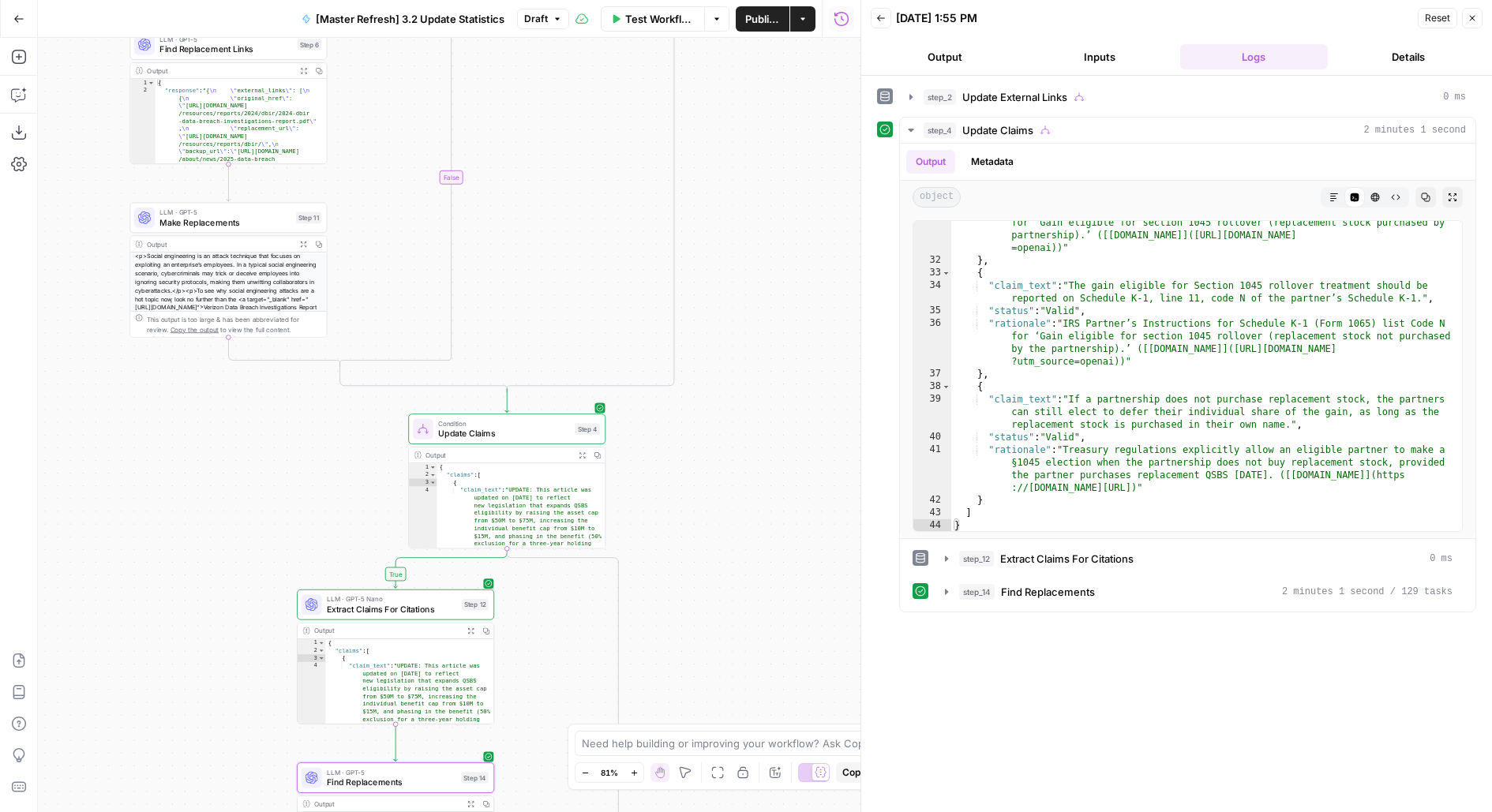
drag, startPoint x: 705, startPoint y: 602, endPoint x: 720, endPoint y: 219, distance: 383.3
click at [720, 219] on div "**********" at bounding box center [449, 425] width 823 height 774
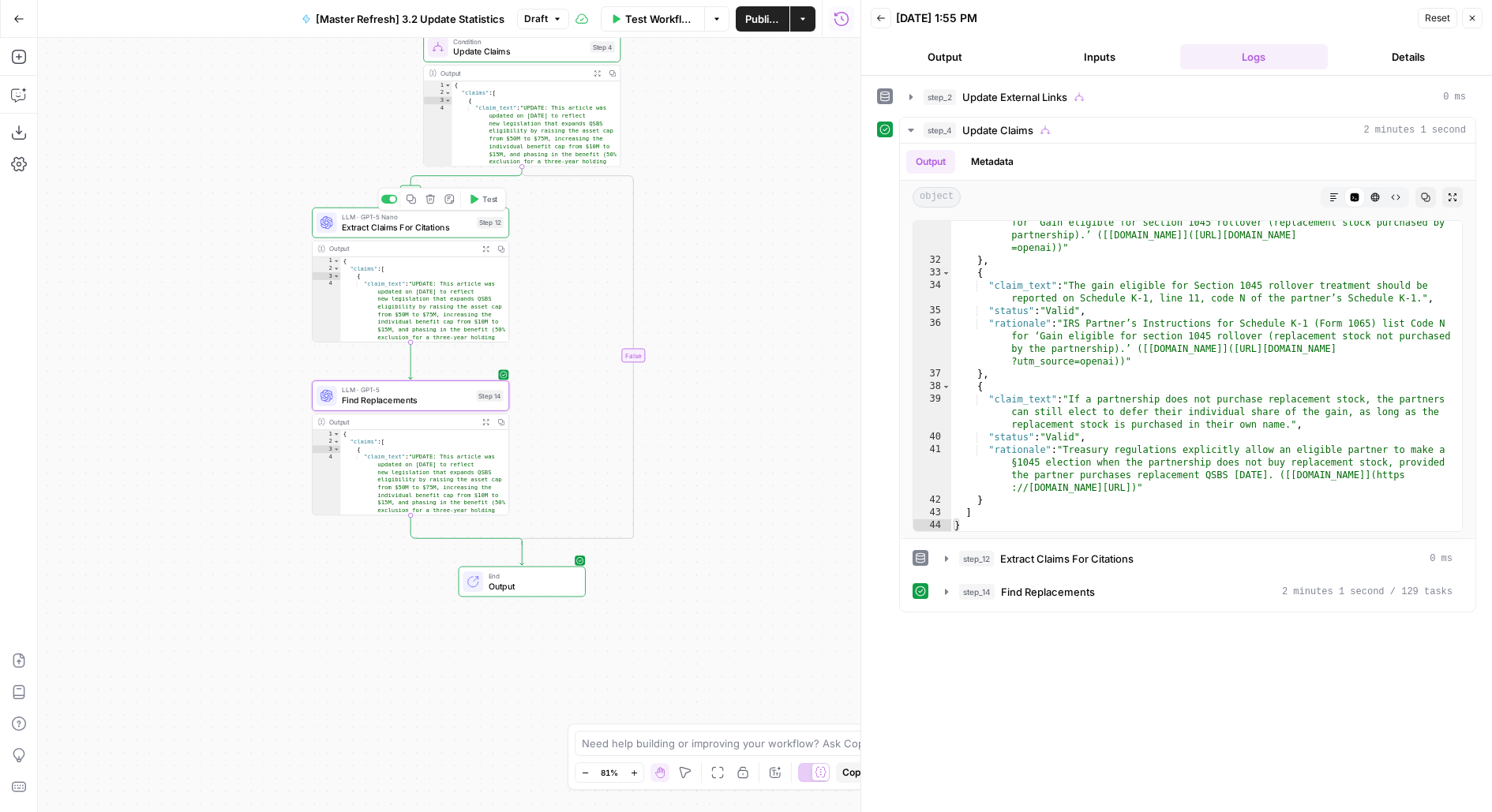
click at [467, 227] on span "Extract Claims For Citations" at bounding box center [406, 227] width 130 height 13
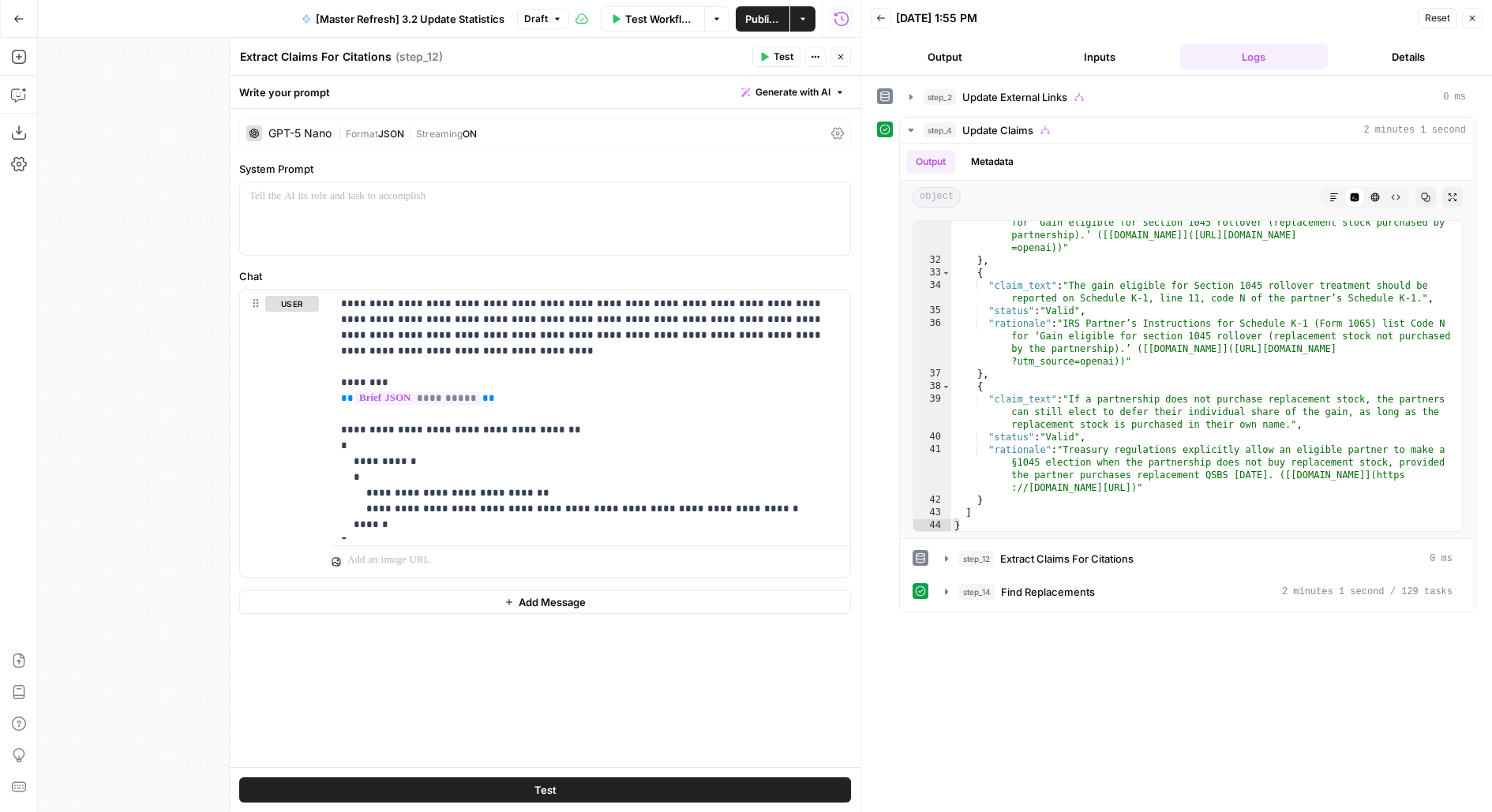
click at [834, 63] on button "Close" at bounding box center [840, 57] width 21 height 21
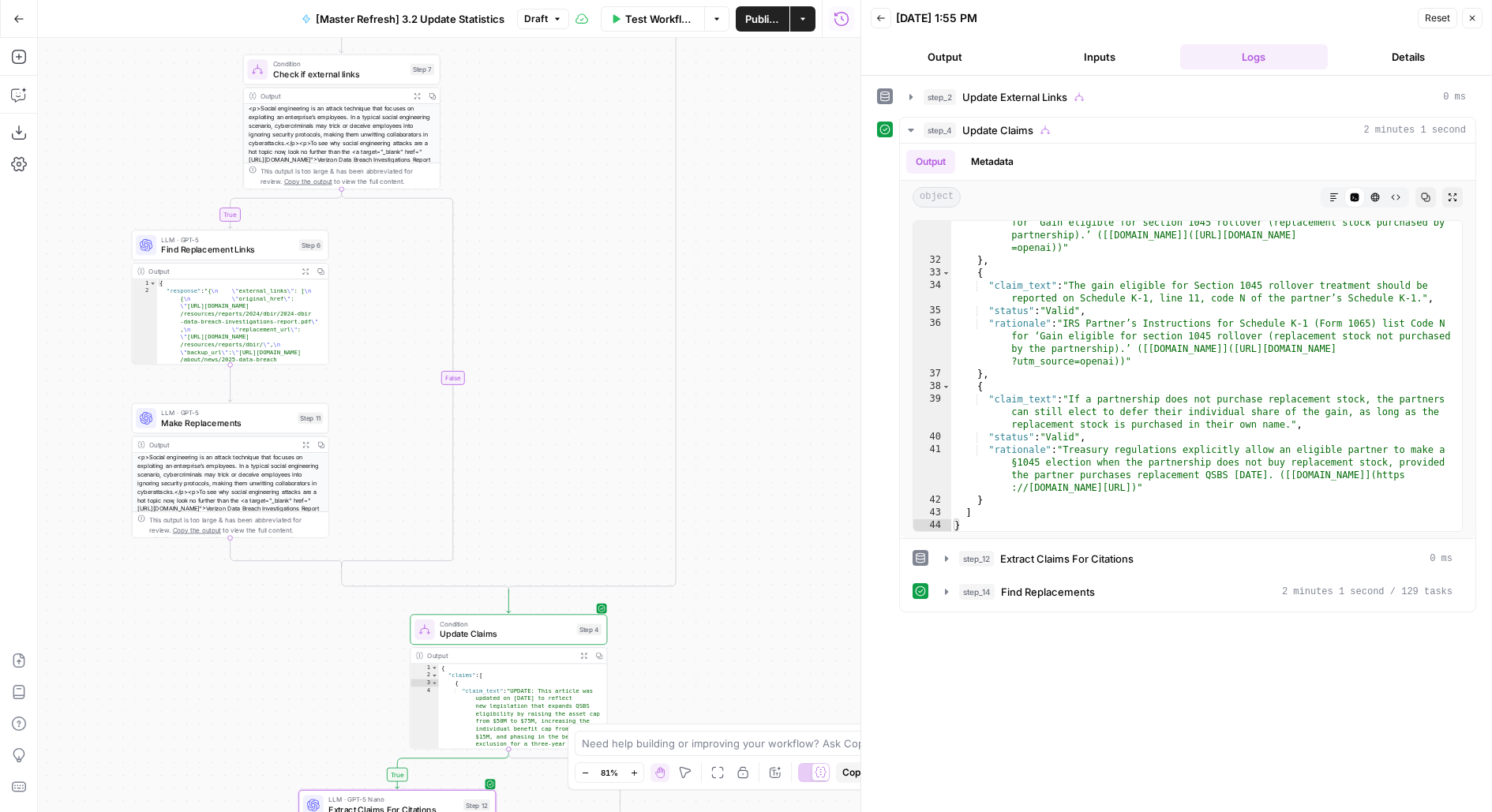
click at [256, 253] on span "Find Replacement Links" at bounding box center [227, 250] width 133 height 13
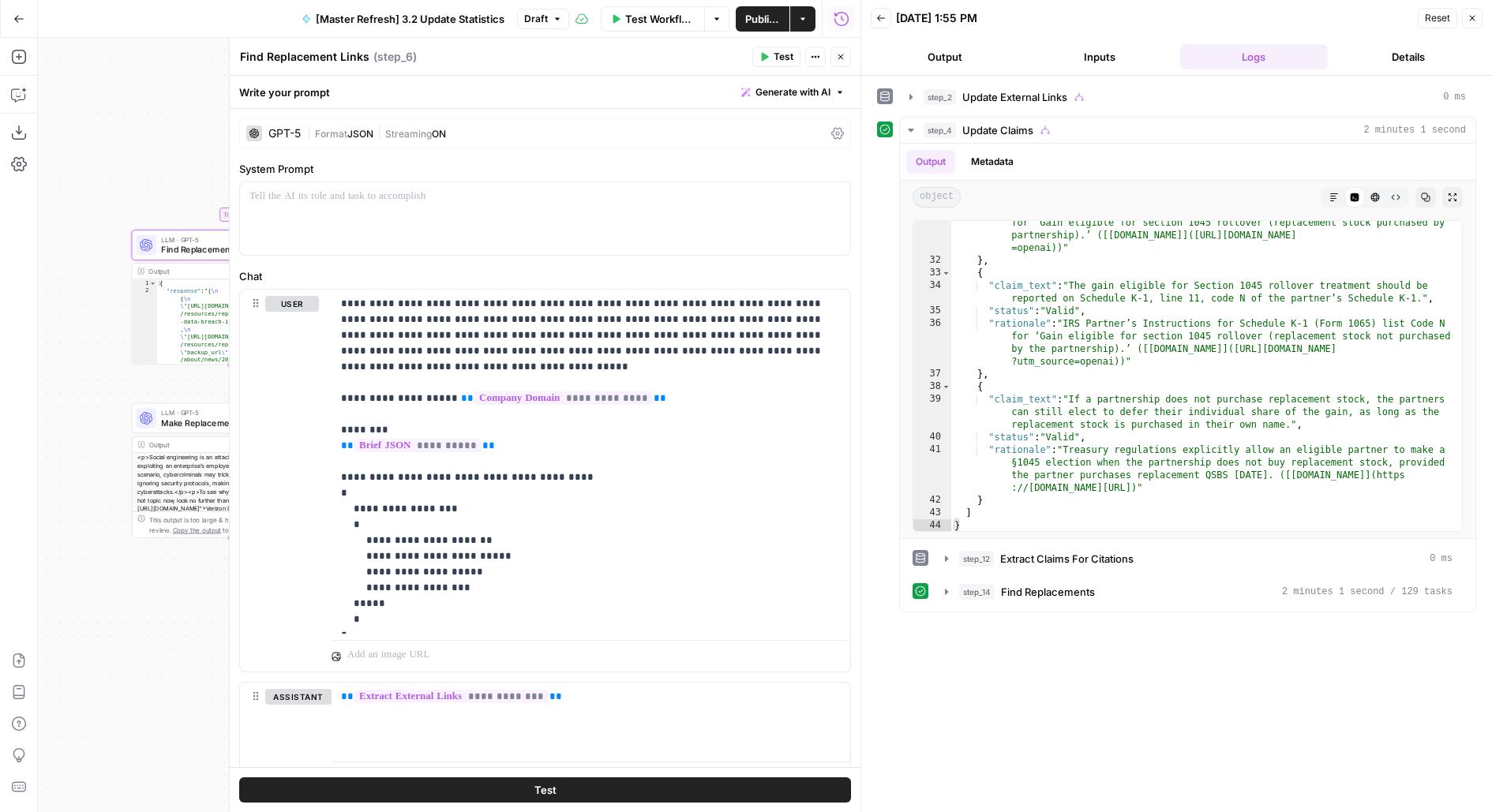
click at [411, 144] on div "GPT-5 | Format JSON | Streaming ON" at bounding box center [544, 133] width 612 height 30
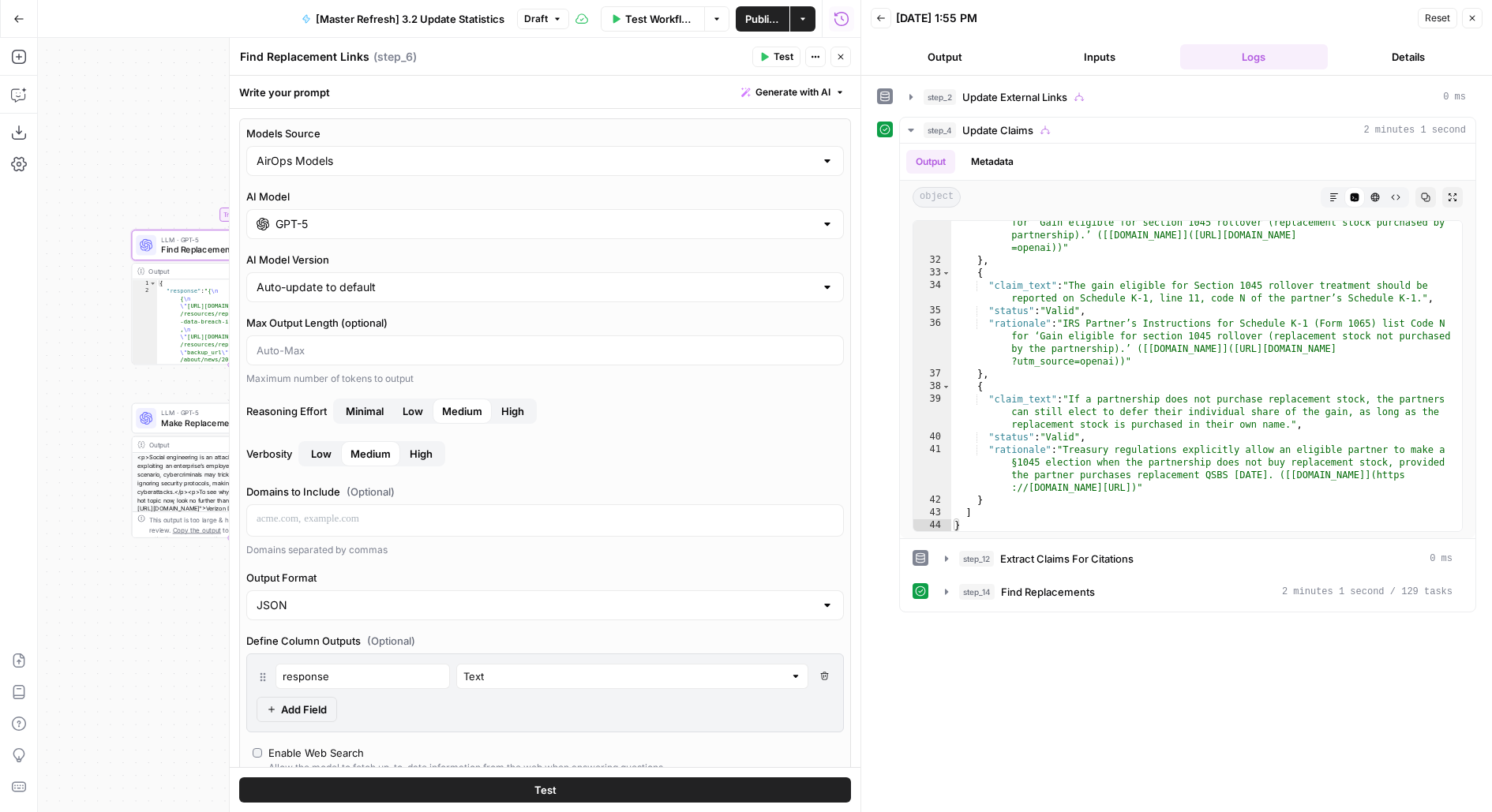
click at [280, 612] on div "JSON" at bounding box center [544, 605] width 597 height 30
click at [295, 642] on span "Text" at bounding box center [541, 641] width 565 height 16
type input "Text"
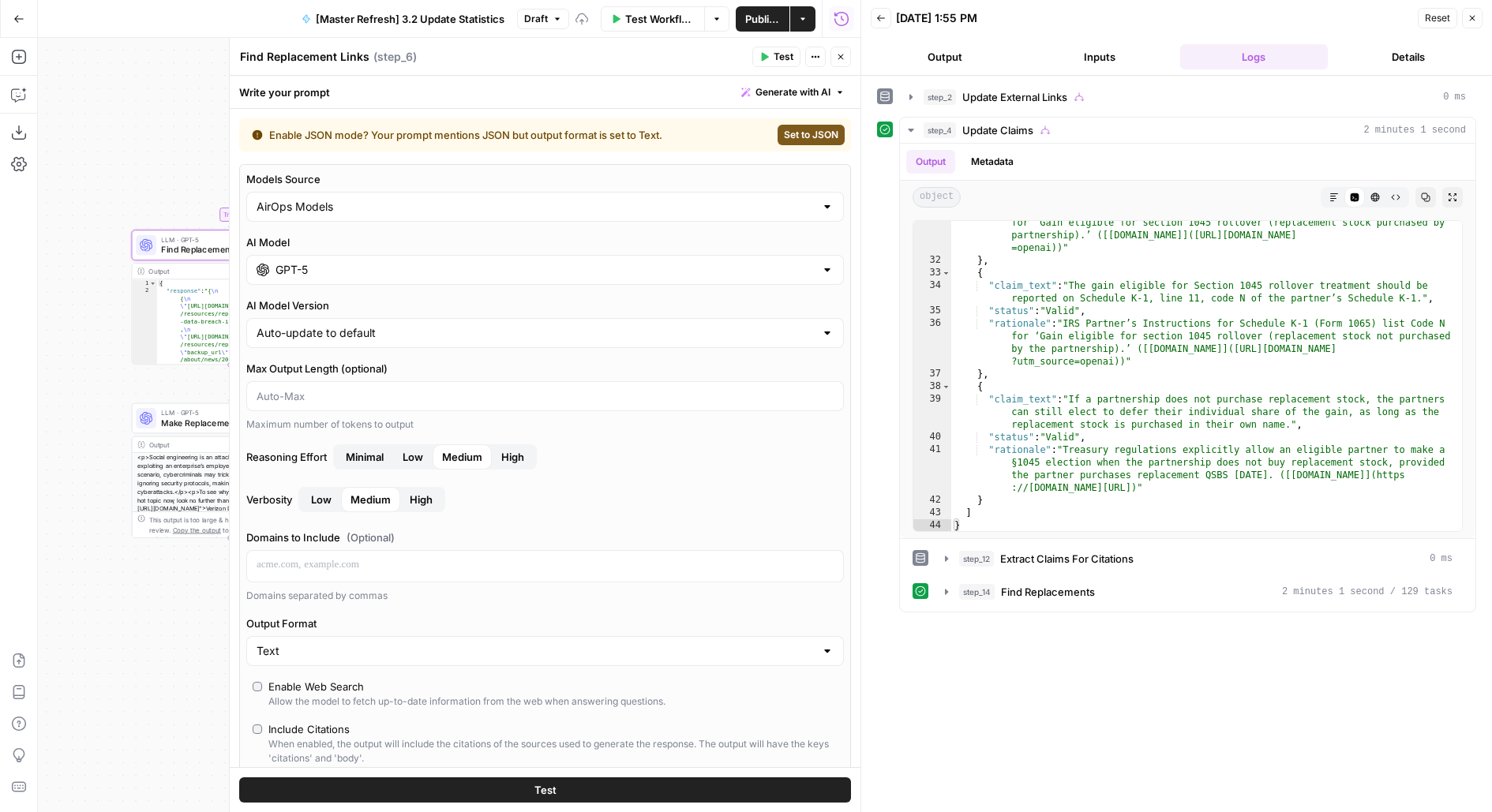
click at [843, 59] on icon "button" at bounding box center [840, 57] width 10 height 10
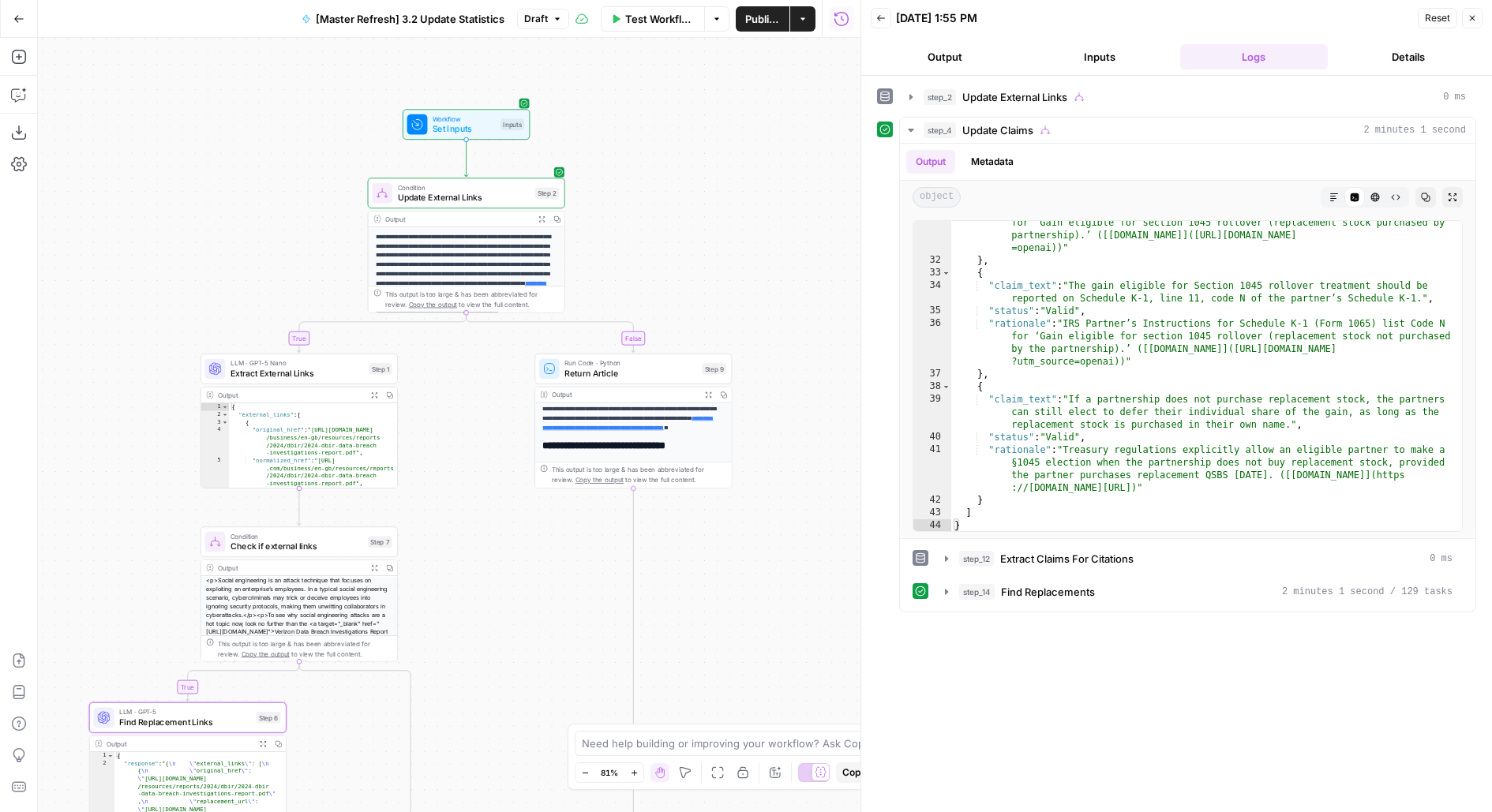
drag, startPoint x: 746, startPoint y: 256, endPoint x: 746, endPoint y: 104, distance: 152.0
click at [746, 106] on div "**********" at bounding box center [449, 425] width 823 height 774
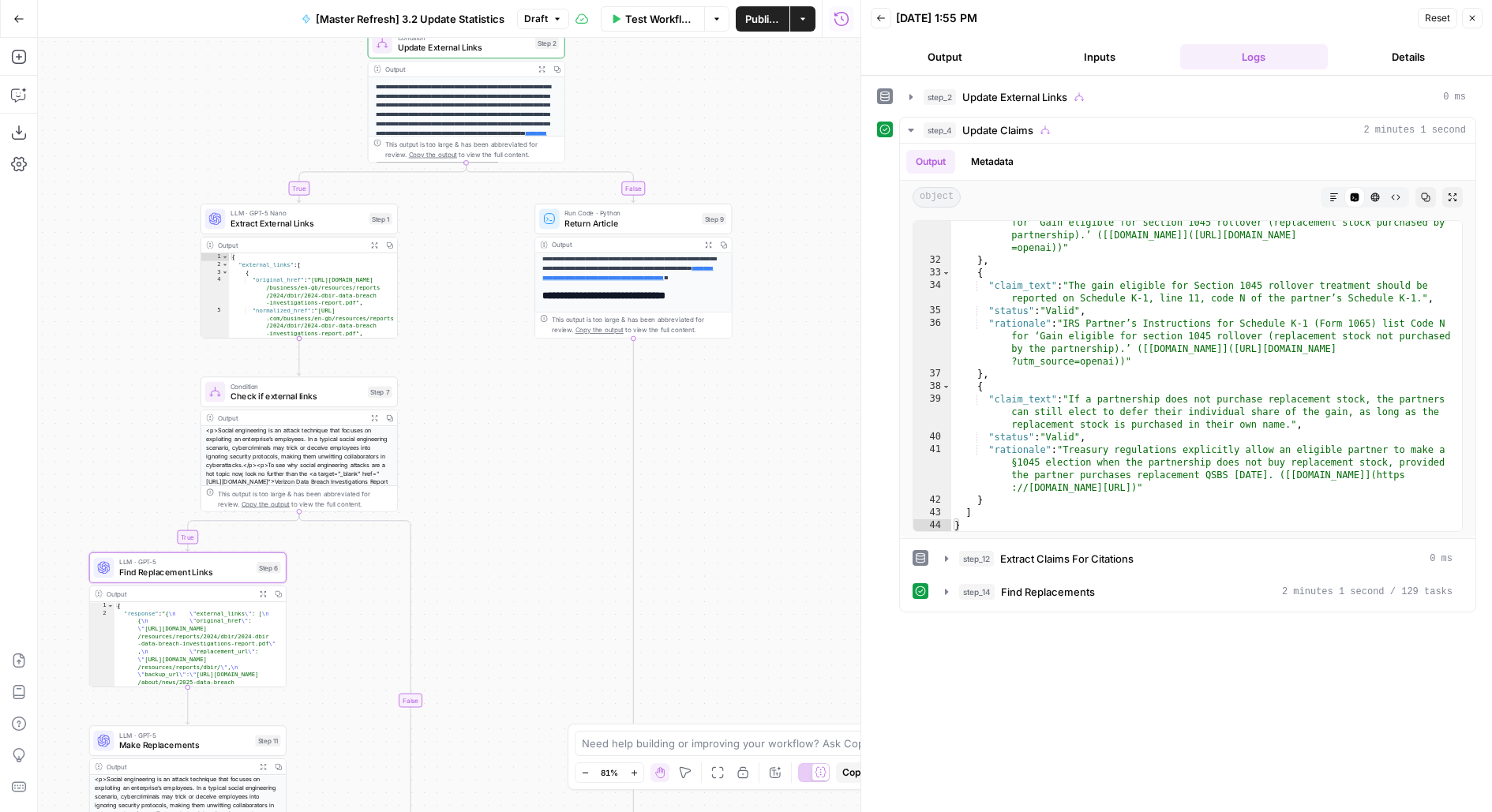
click at [758, 12] on span "Publish" at bounding box center [762, 19] width 35 height 16
drag, startPoint x: 772, startPoint y: 504, endPoint x: 772, endPoint y: 10, distance: 494.0
click at [772, 39] on div "**********" at bounding box center [449, 425] width 823 height 774
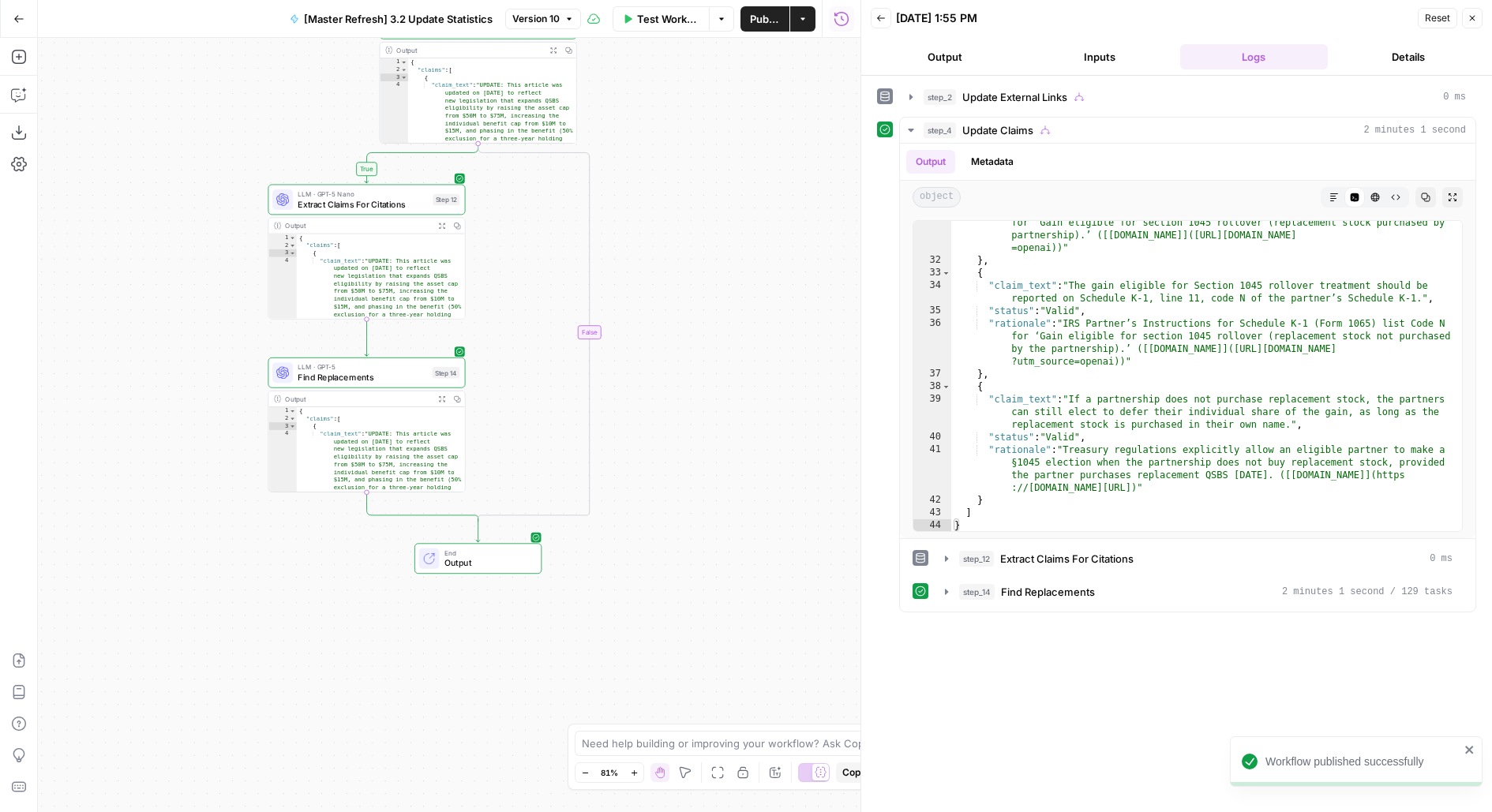
drag, startPoint x: 751, startPoint y: 499, endPoint x: 768, endPoint y: 81, distance: 418.3
click at [768, 83] on div "**********" at bounding box center [449, 425] width 823 height 774
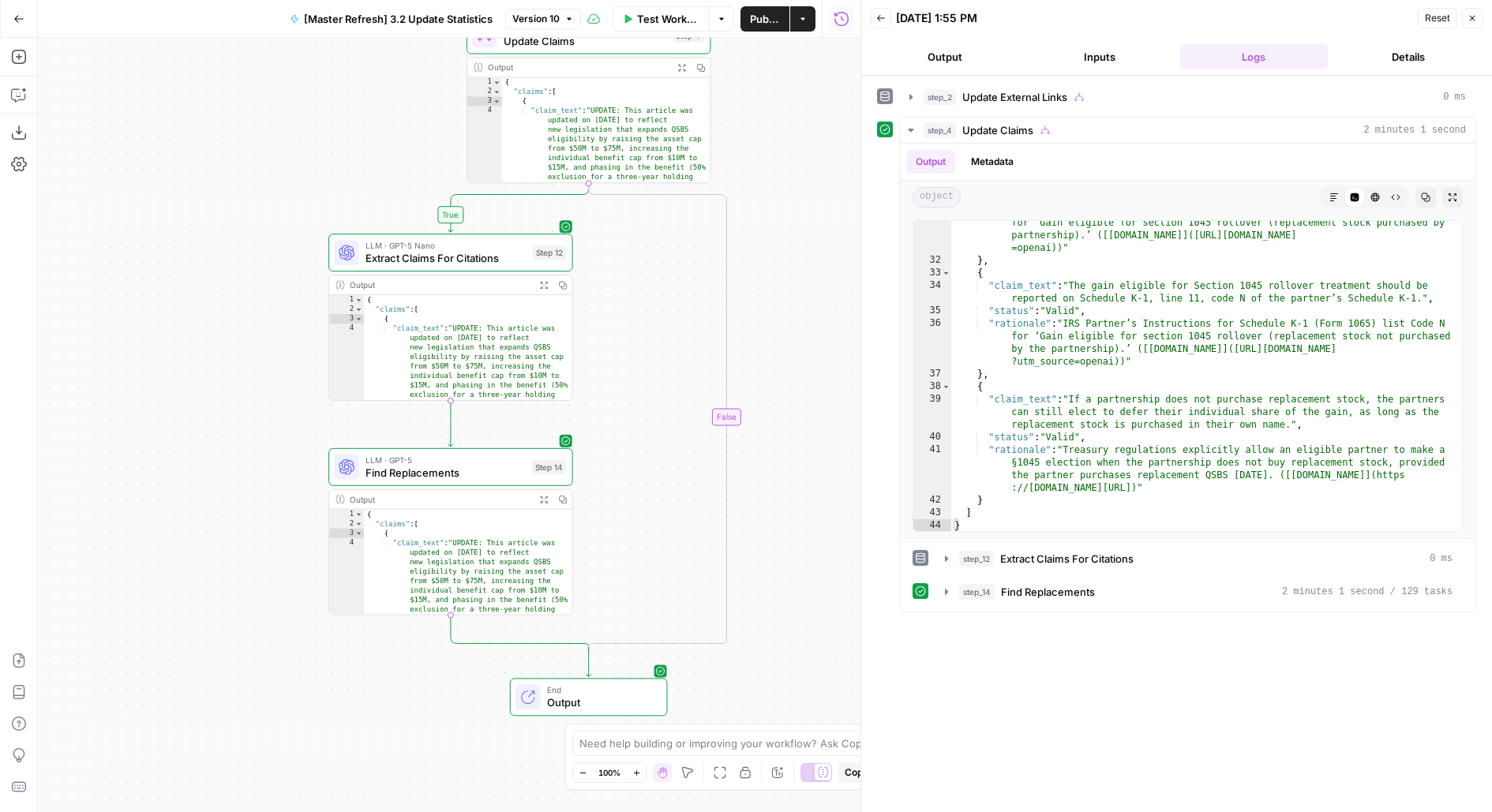
drag, startPoint x: 644, startPoint y: 453, endPoint x: 644, endPoint y: 220, distance: 233.0
click at [644, 228] on div "**********" at bounding box center [449, 425] width 823 height 774
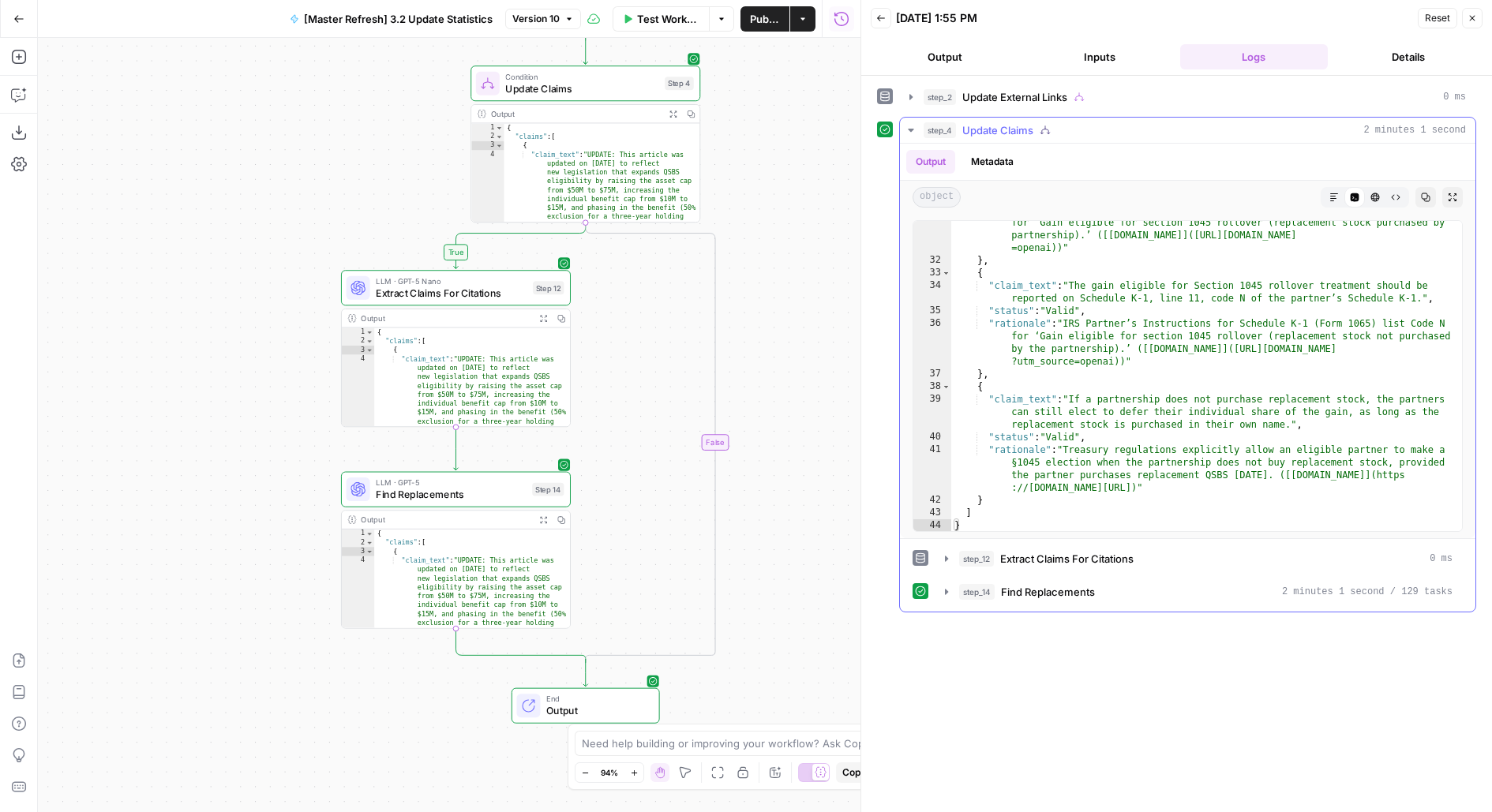
type textarea "**********"
drag, startPoint x: 1011, startPoint y: 360, endPoint x: 1113, endPoint y: 361, distance: 102.0
click at [1114, 361] on div ""rationale" : "IRS Partner’s Instructions for Schedule K‑1 (Form 1065) list Cod…" at bounding box center [1207, 391] width 512 height 374
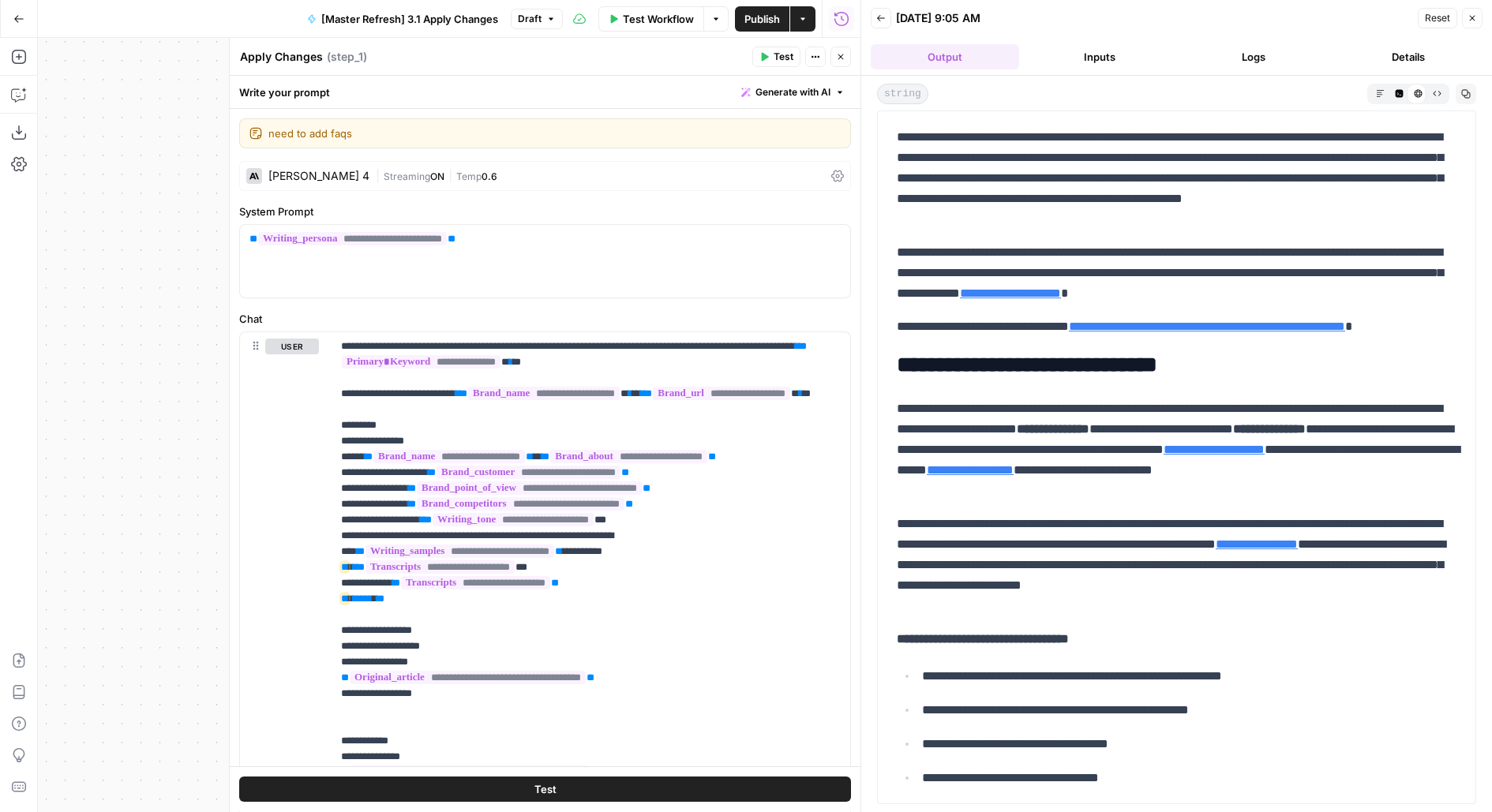
scroll to position [2652, 0]
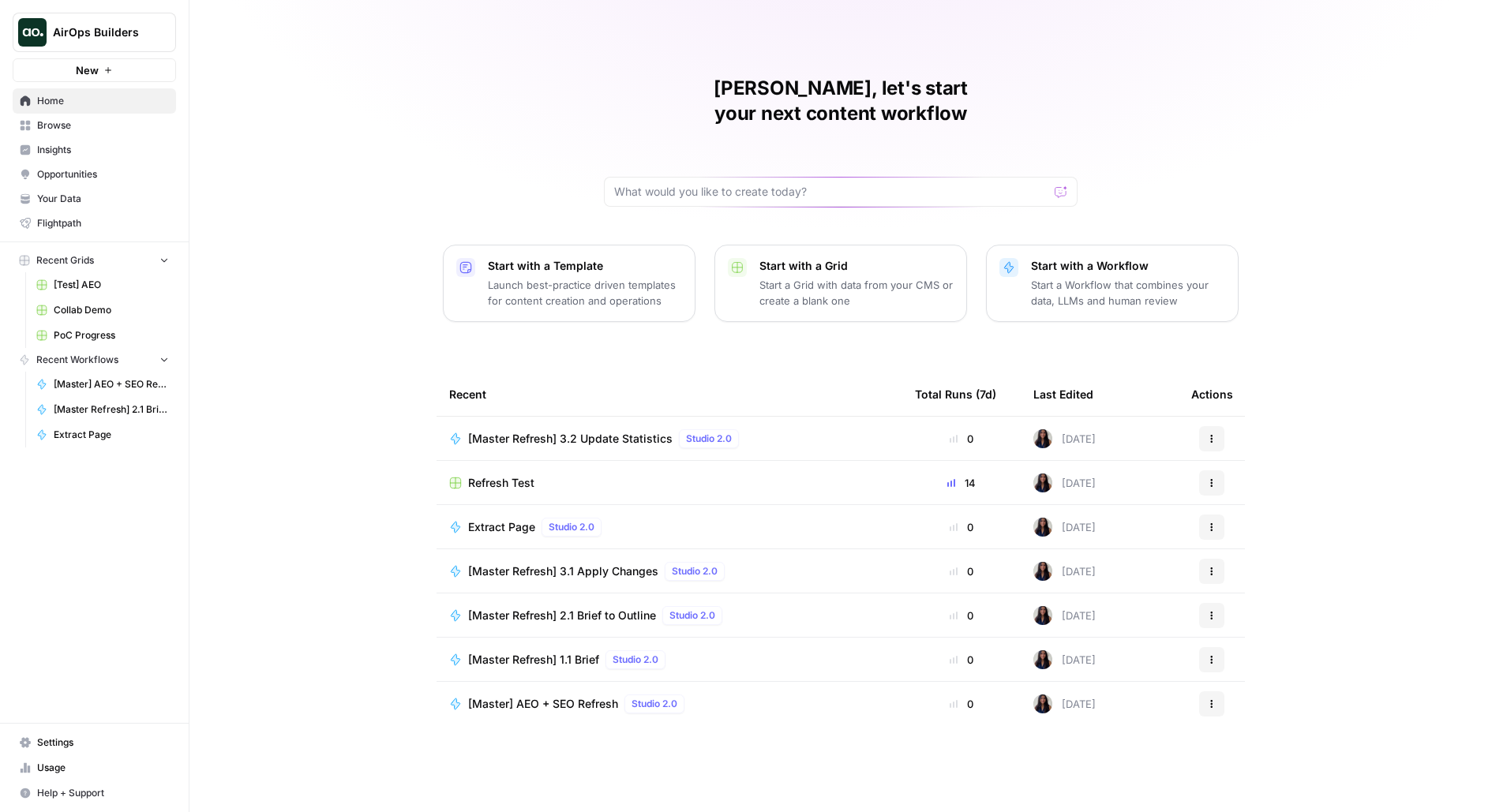
click at [93, 132] on link "Browse" at bounding box center [94, 126] width 163 height 25
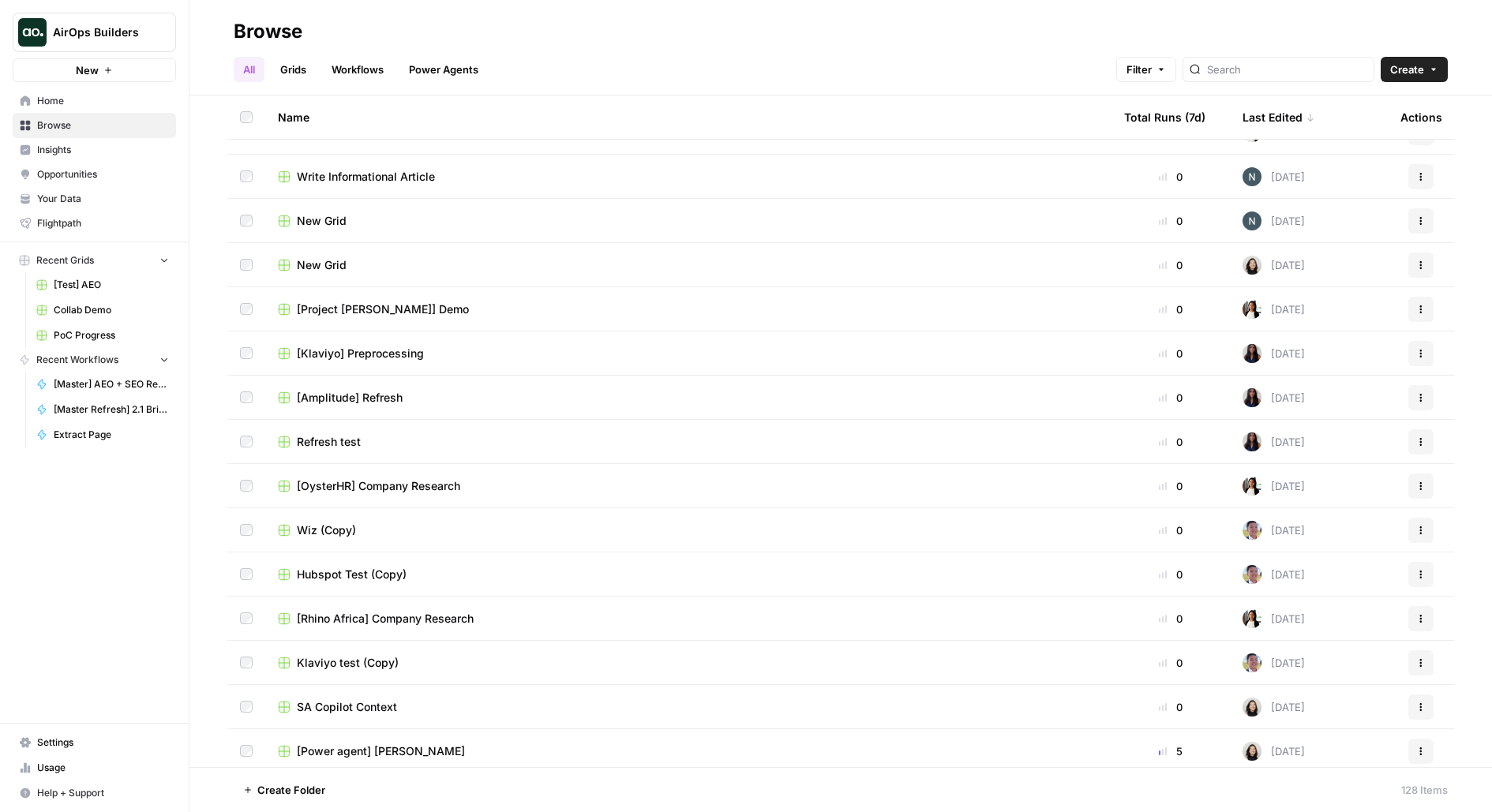
scroll to position [1359, 0]
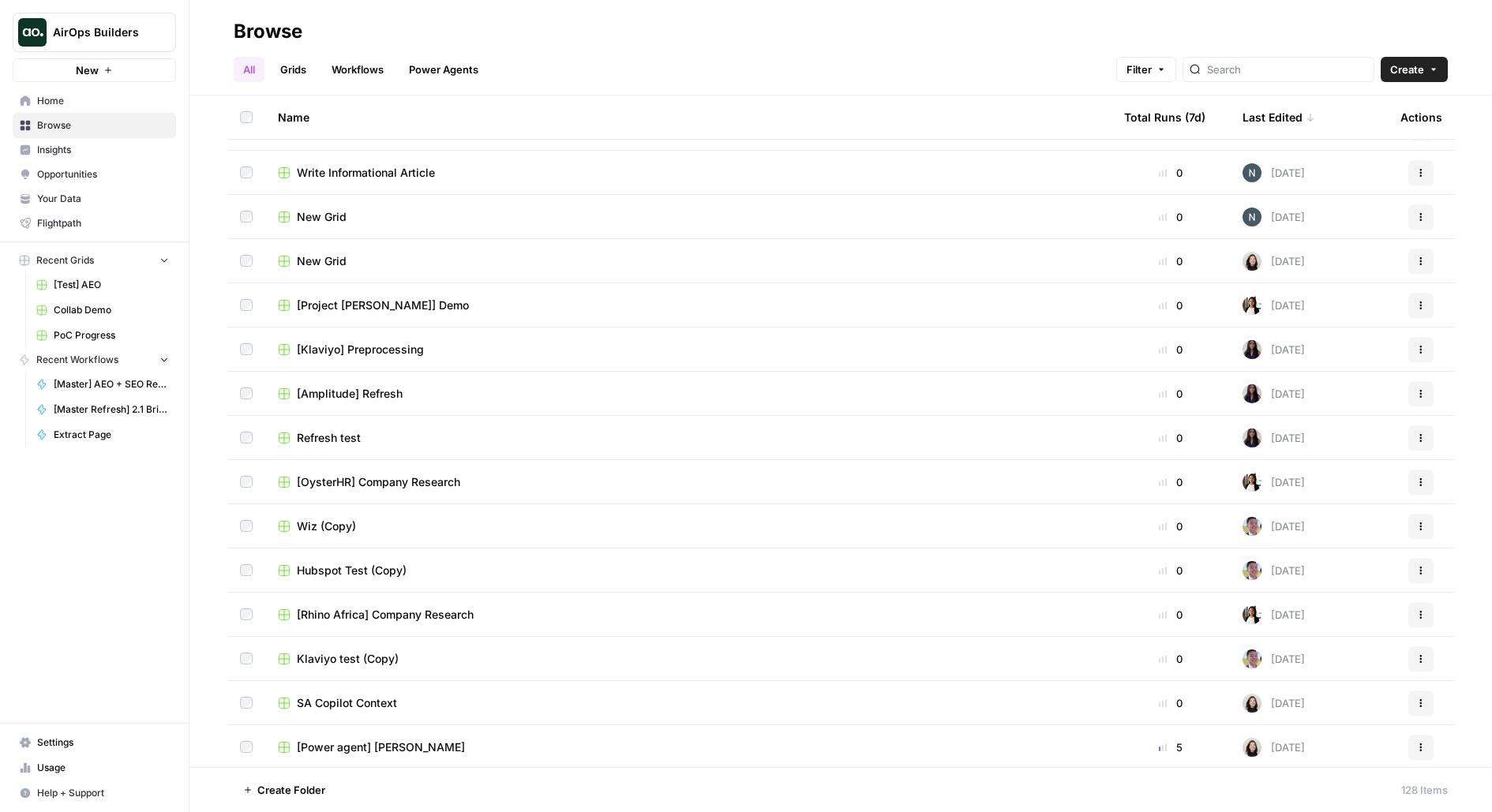
click at [808, 474] on div "[OysterHR] Company Research" at bounding box center [688, 482] width 821 height 16
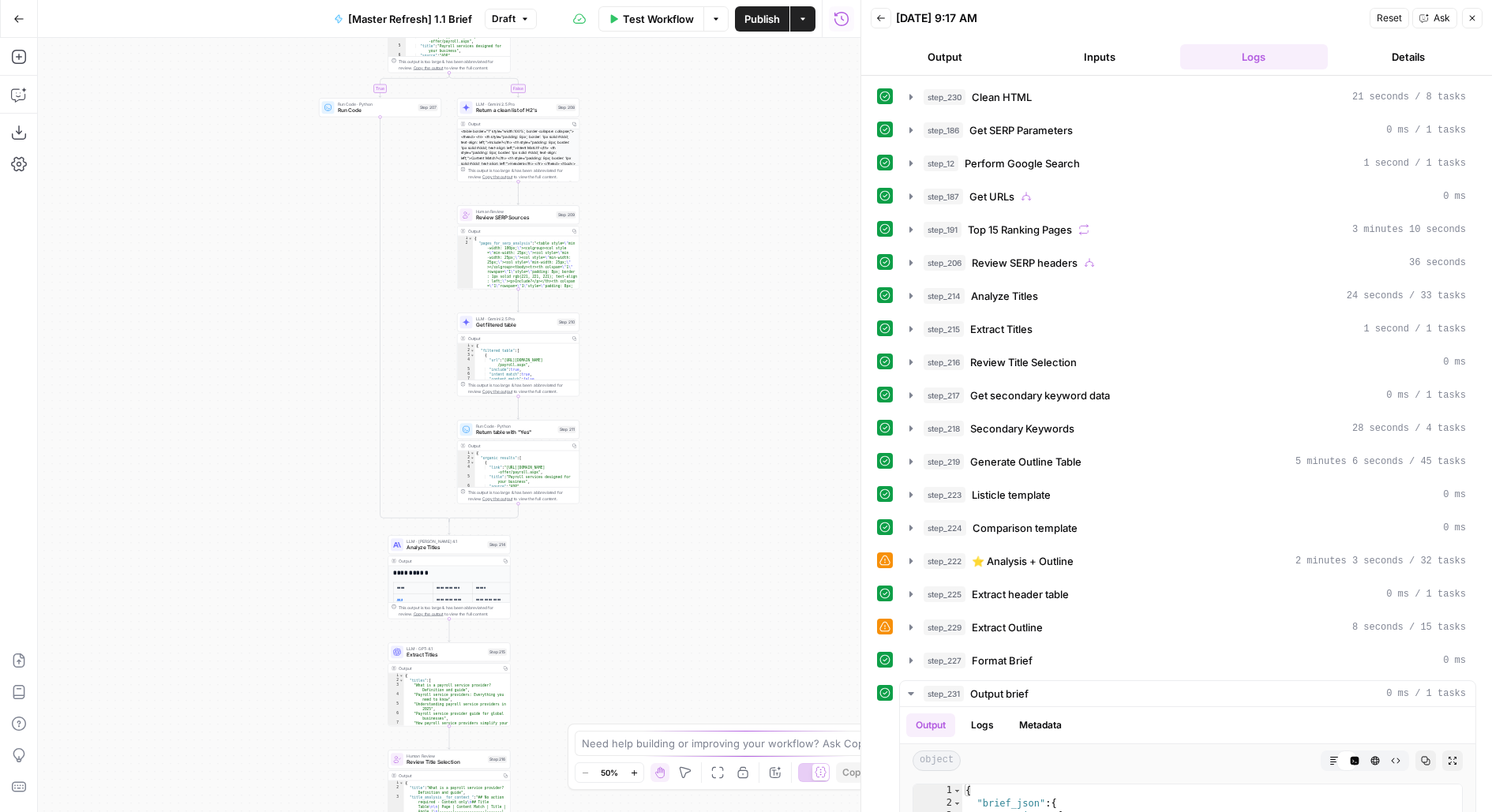
drag, startPoint x: 699, startPoint y: 446, endPoint x: 699, endPoint y: 117, distance: 329.0
click at [699, 118] on div "**********" at bounding box center [449, 425] width 823 height 774
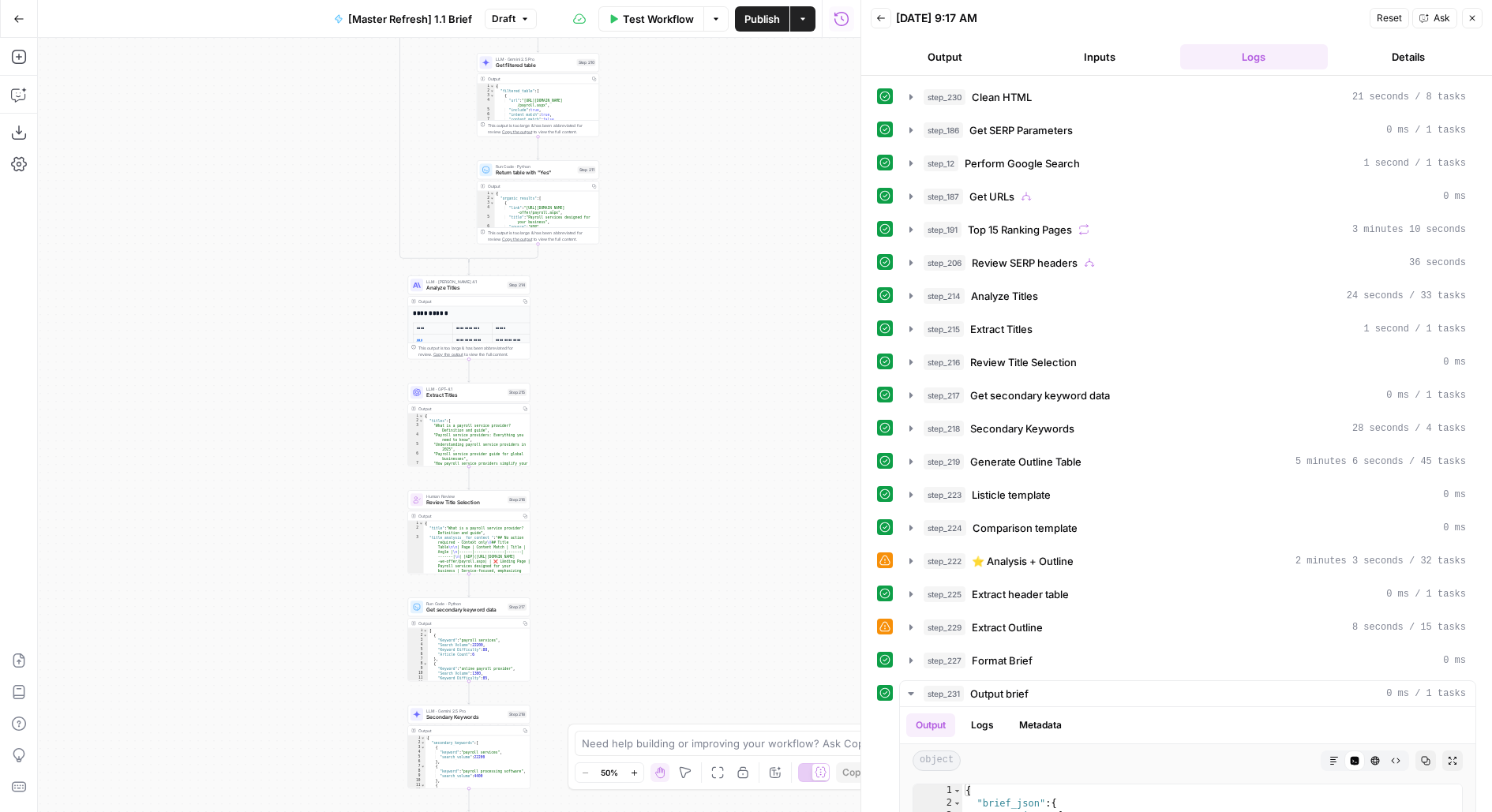
drag, startPoint x: 529, startPoint y: 542, endPoint x: 567, endPoint y: 282, distance: 262.8
click at [567, 282] on div "**********" at bounding box center [449, 425] width 823 height 774
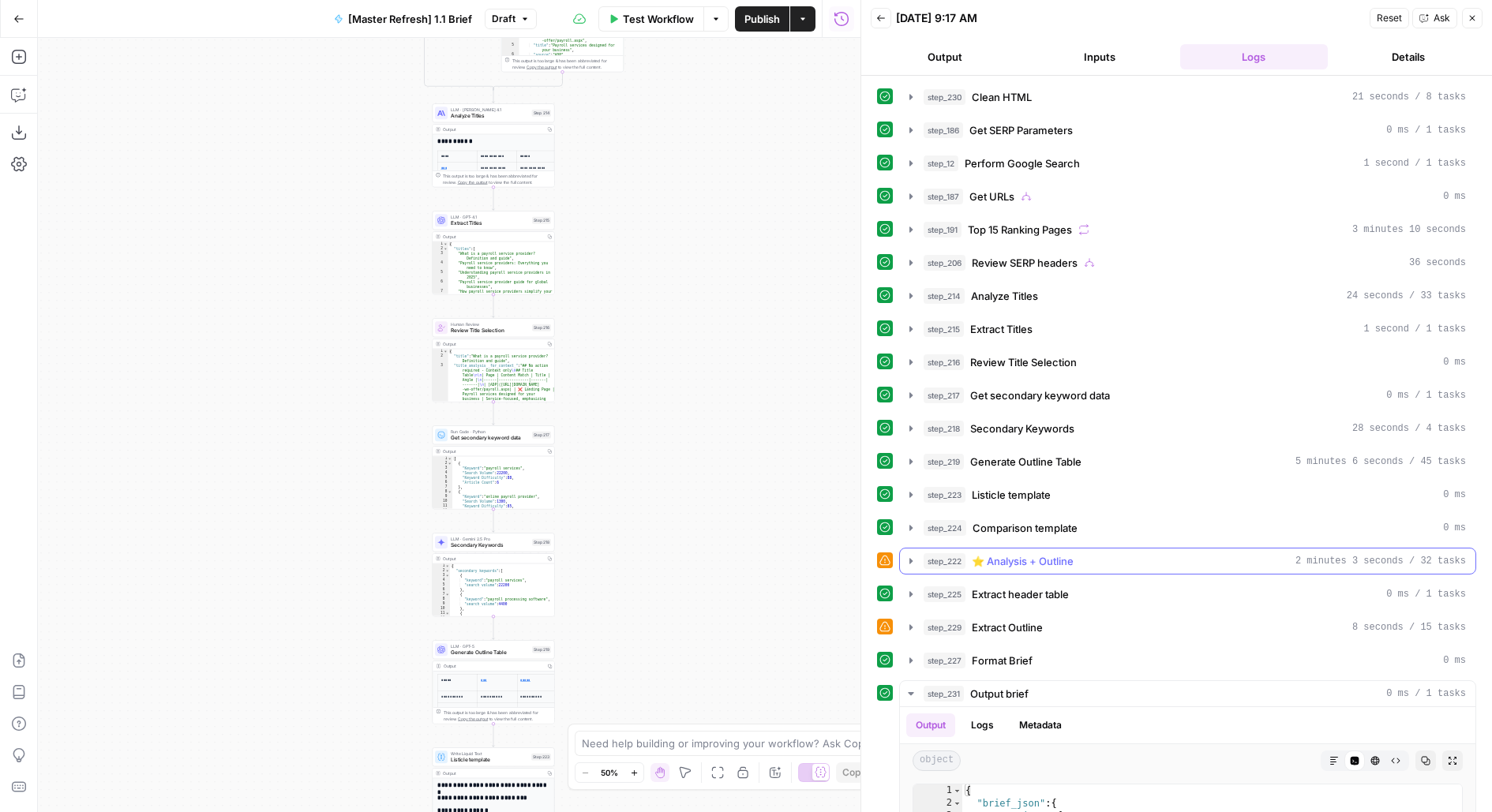
click at [1112, 553] on div "step_222 ⭐️ Analysis + Outline 2 minutes 3 seconds / 32 tasks" at bounding box center [1195, 561] width 543 height 16
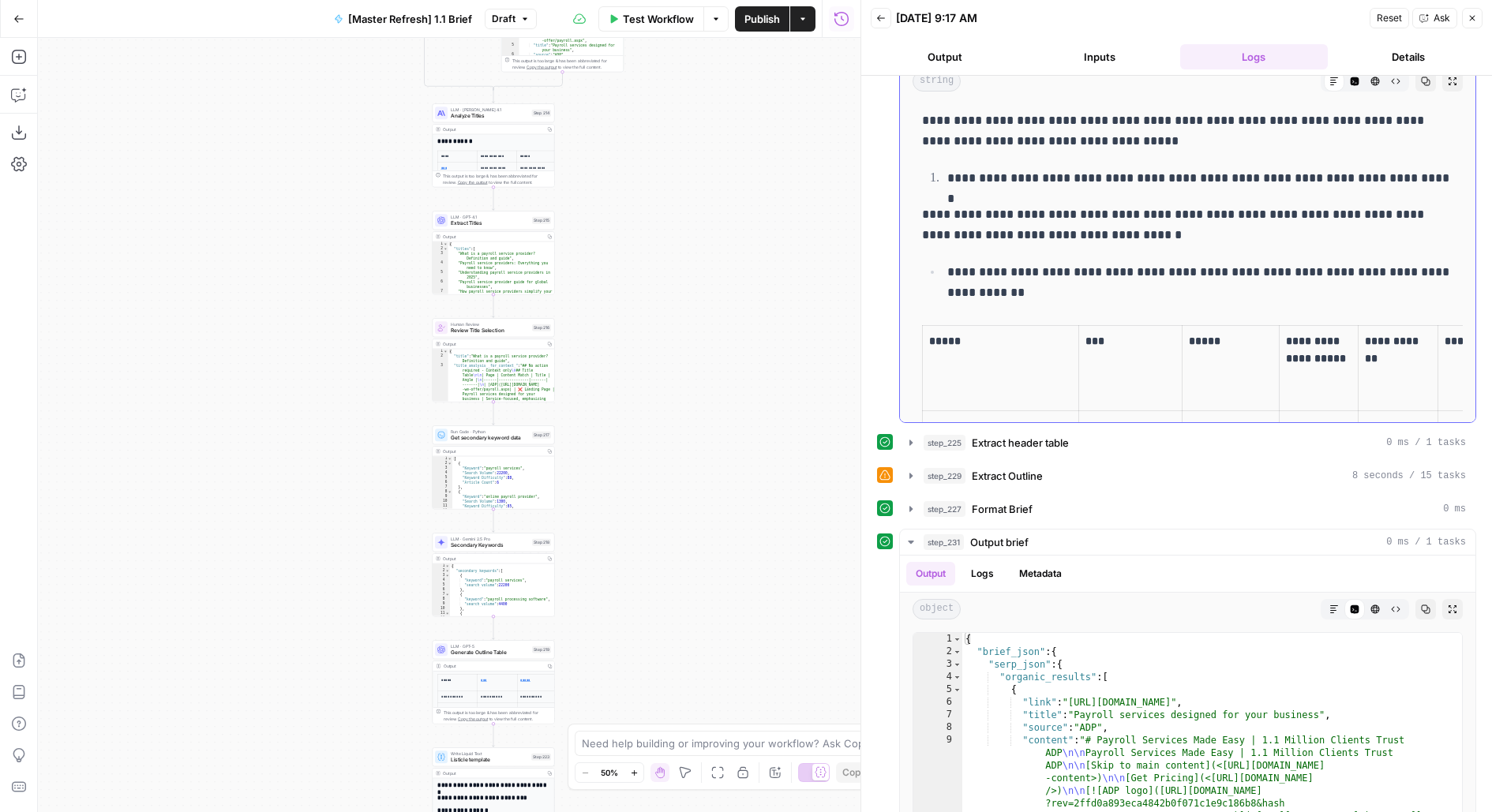
scroll to position [628, 0]
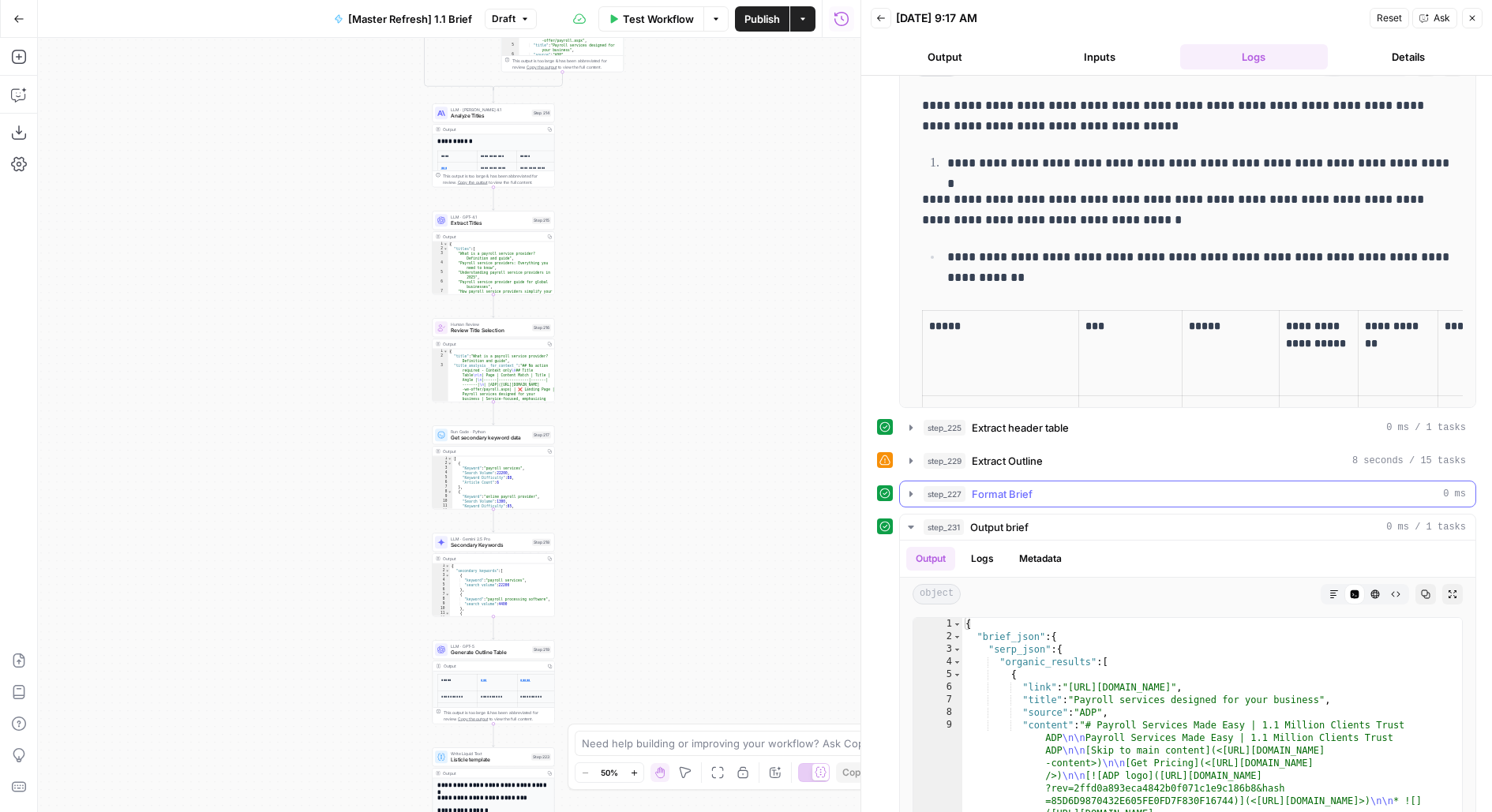
click at [1079, 486] on div "step_227 Format Brief 0 ms" at bounding box center [1195, 494] width 543 height 16
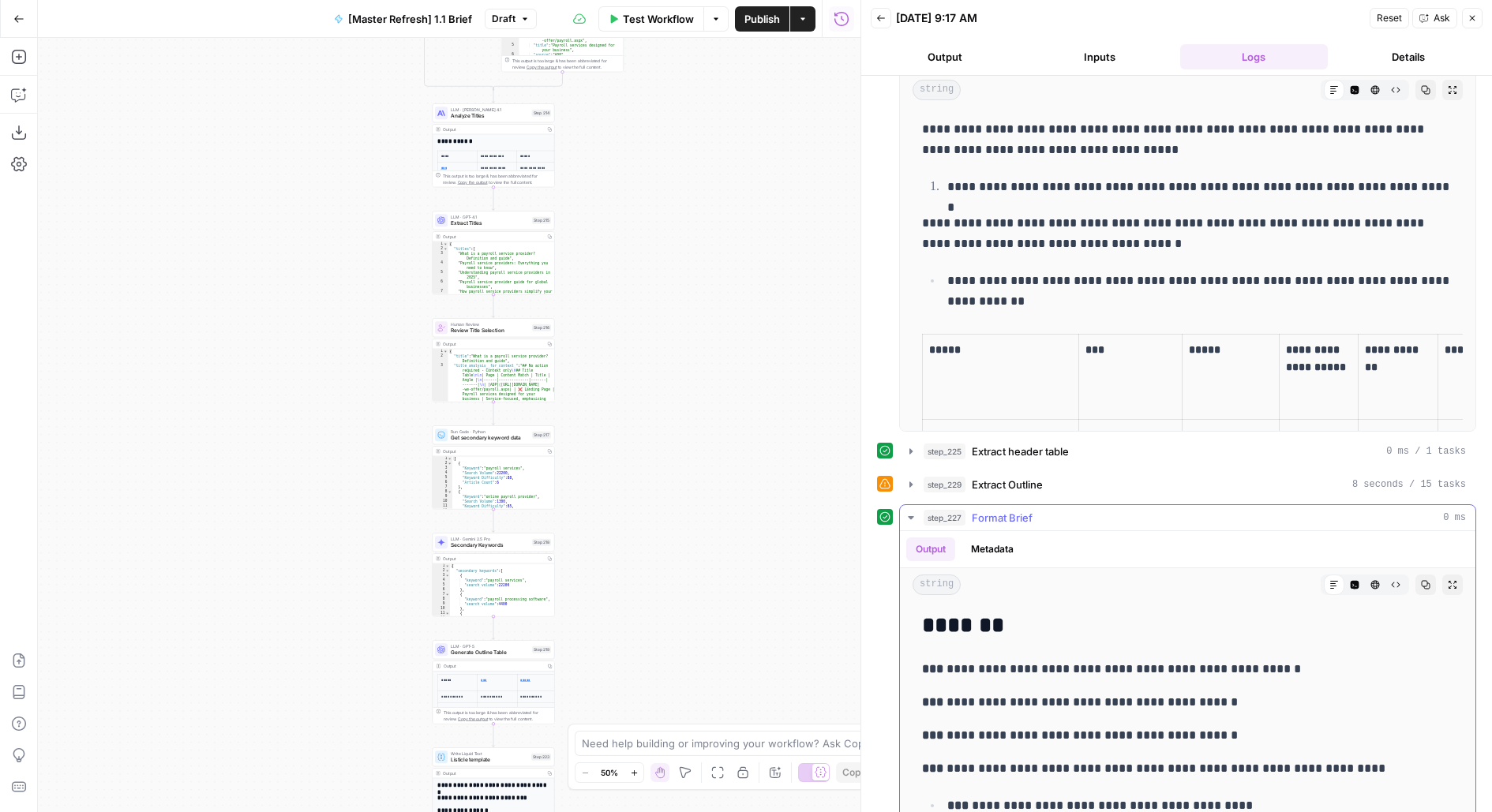
scroll to position [463, 0]
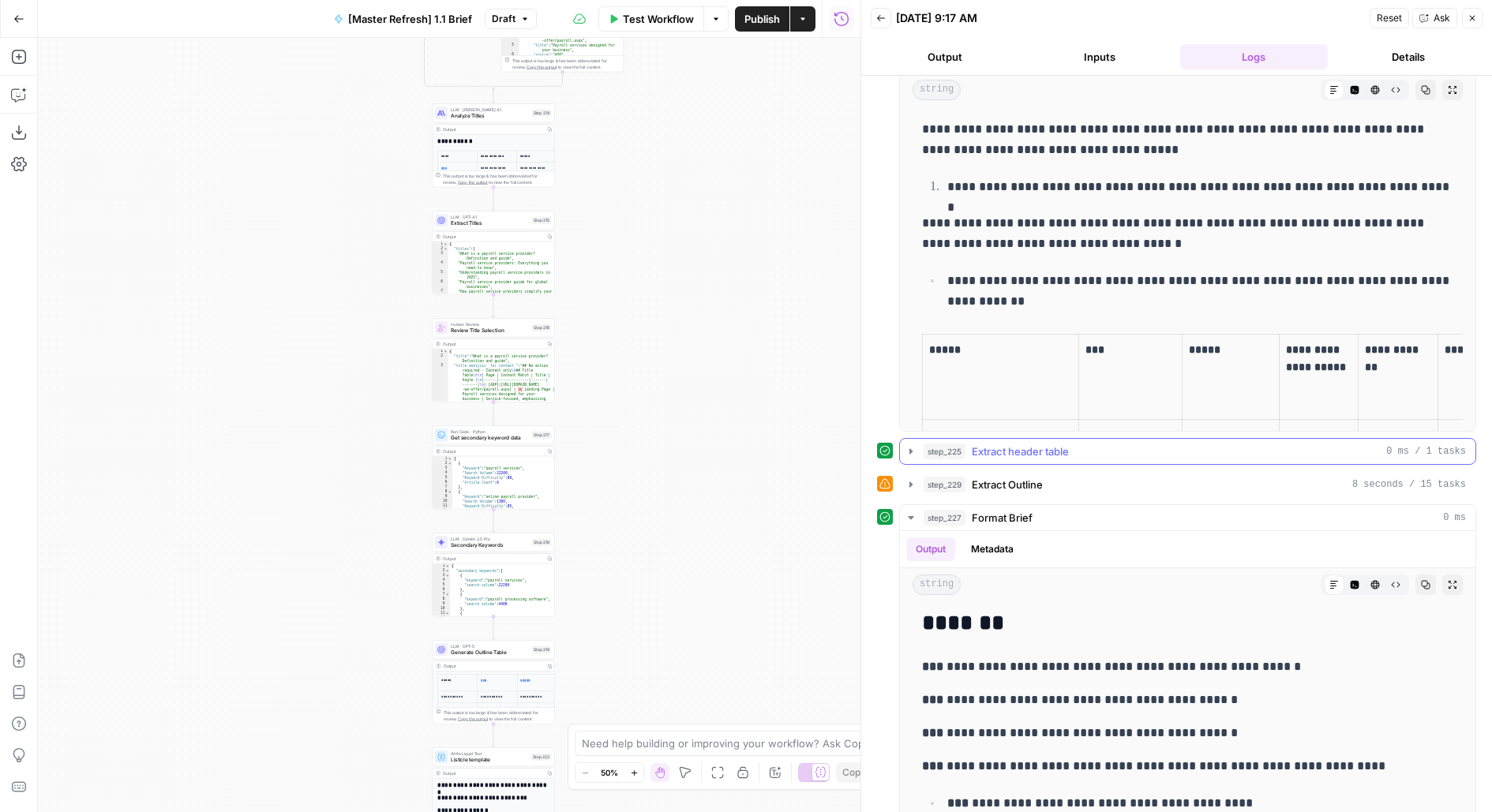
click at [1046, 452] on button "step_225 Extract header table 0 ms / 1 tasks" at bounding box center [1187, 452] width 576 height 25
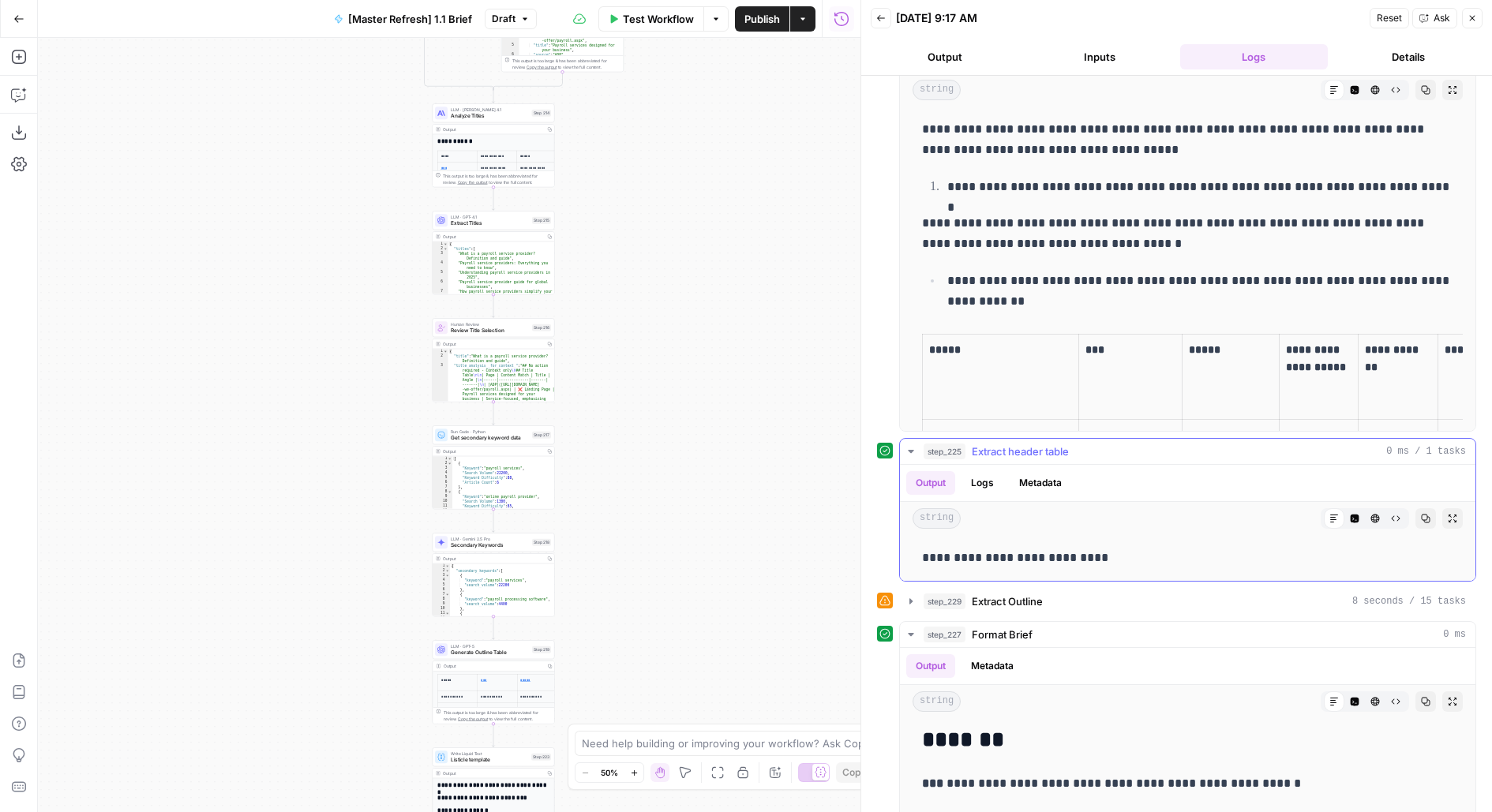
click at [1046, 444] on span "Extract header table" at bounding box center [1020, 452] width 97 height 16
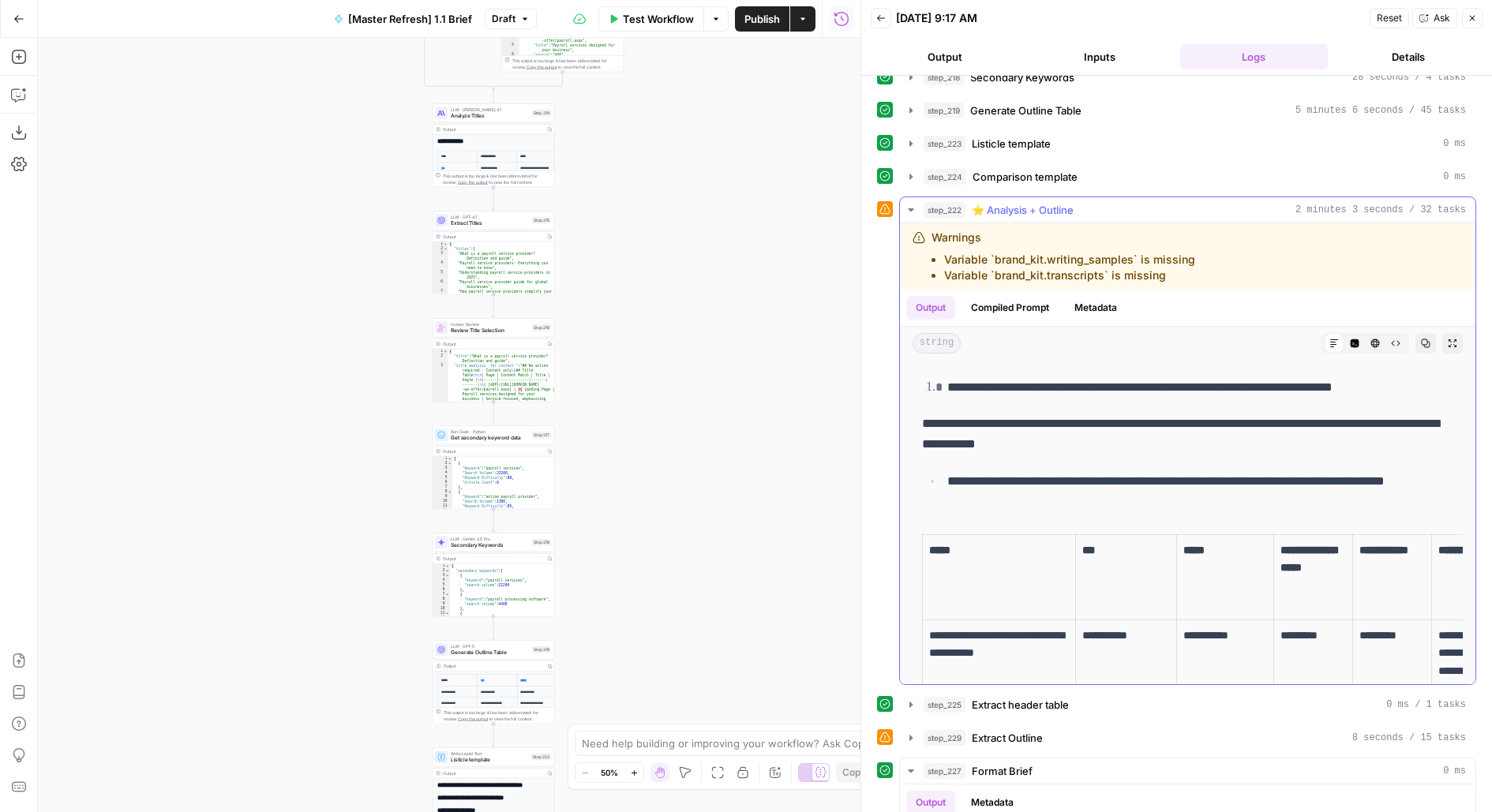
scroll to position [0, 0]
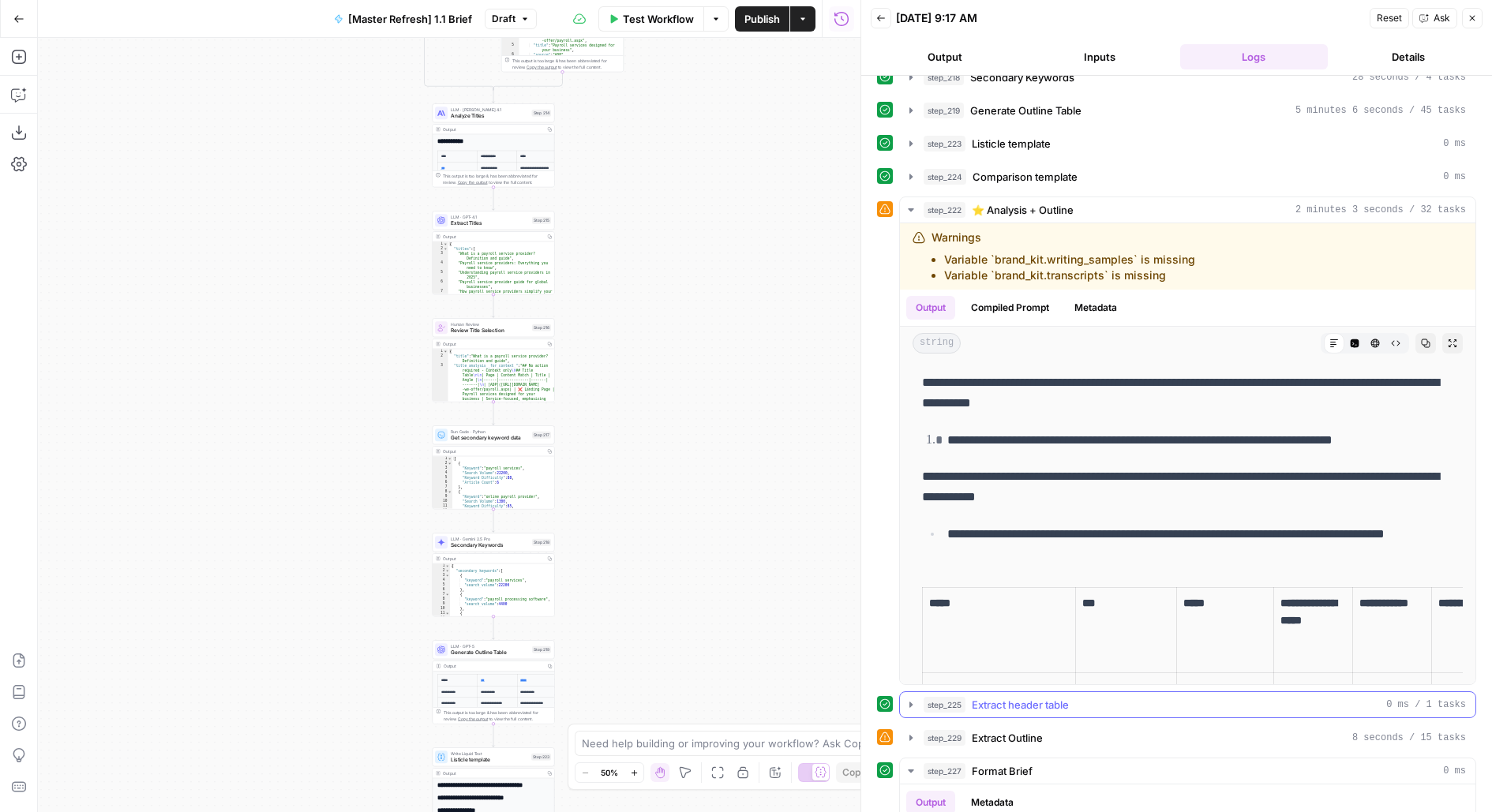
click at [915, 699] on icon "button" at bounding box center [911, 705] width 13 height 13
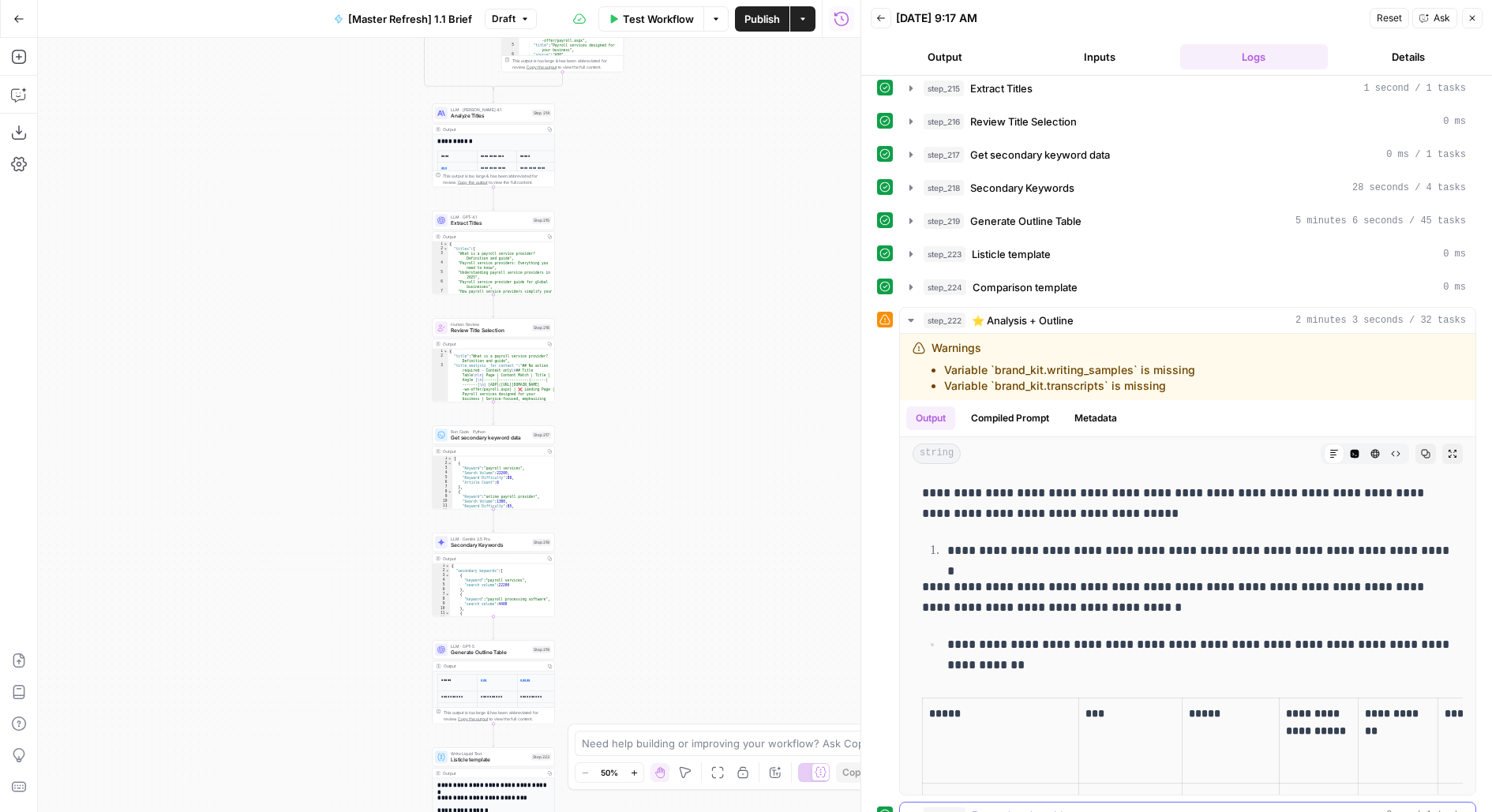
scroll to position [218, 0]
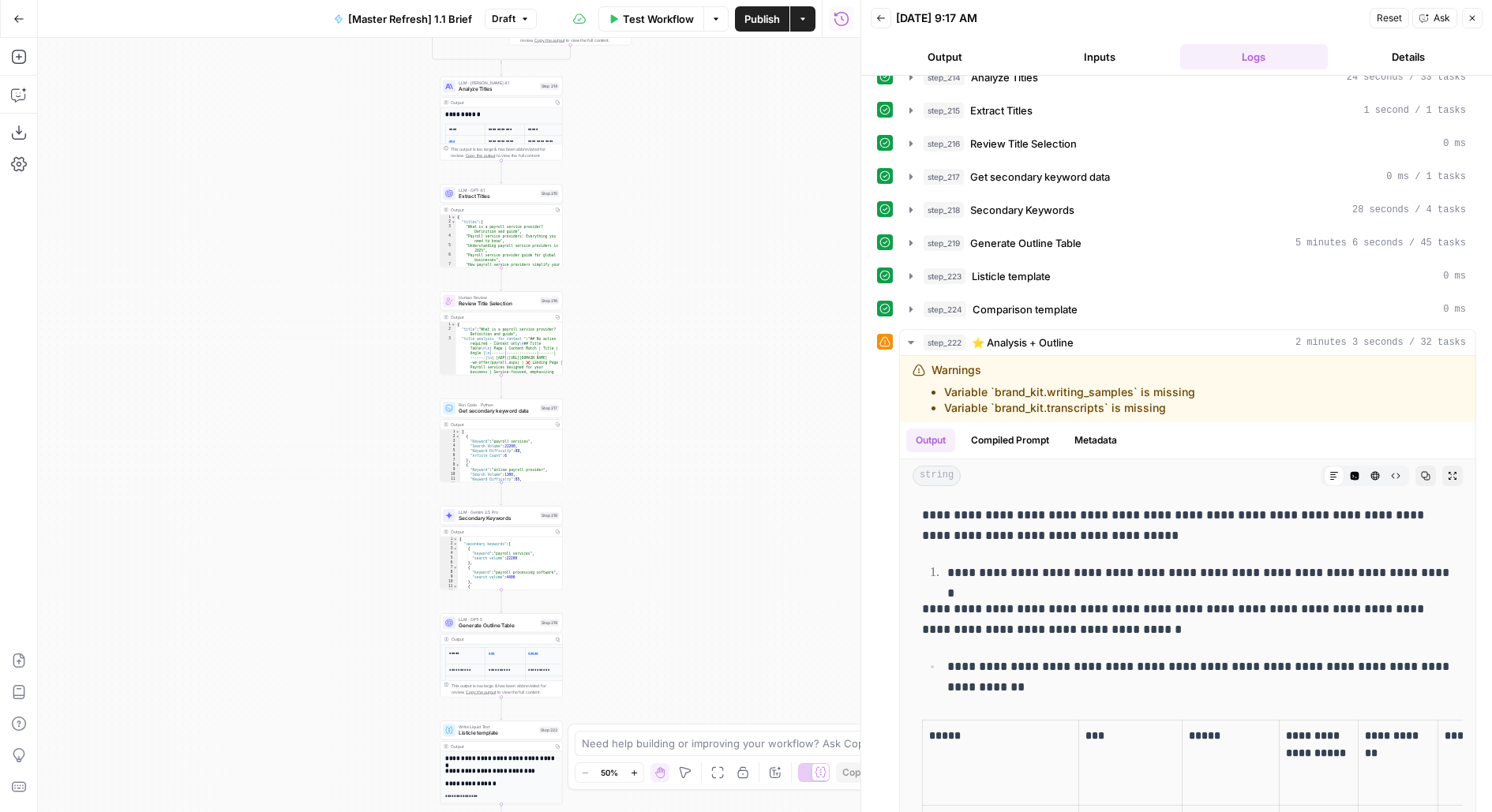
drag, startPoint x: 584, startPoint y: 525, endPoint x: 737, endPoint y: 293, distance: 277.9
click at [737, 295] on div "**********" at bounding box center [449, 425] width 823 height 774
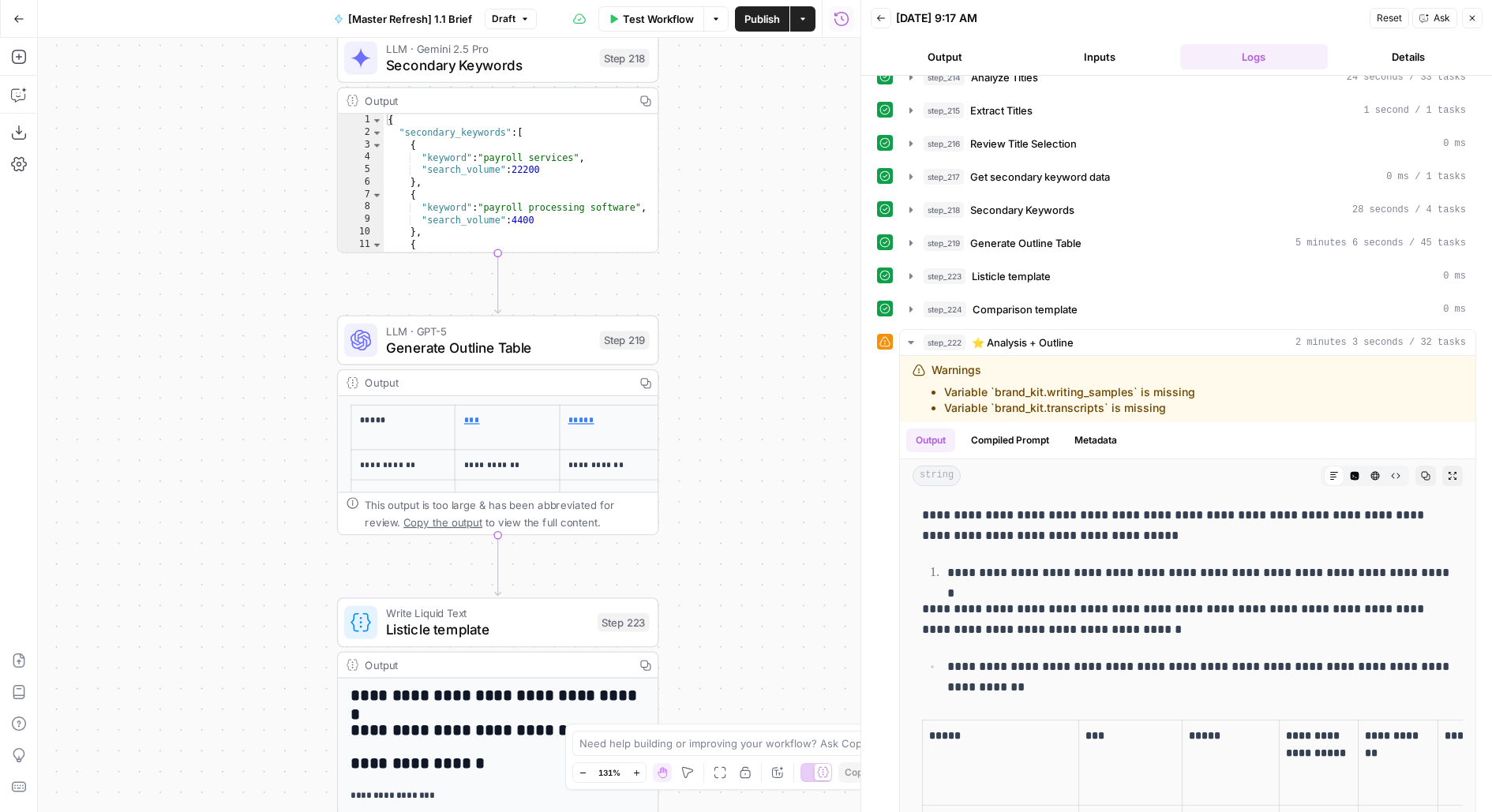
drag, startPoint x: 738, startPoint y: 459, endPoint x: 738, endPoint y: 63, distance: 396.0
click at [738, 75] on div "**********" at bounding box center [449, 425] width 823 height 774
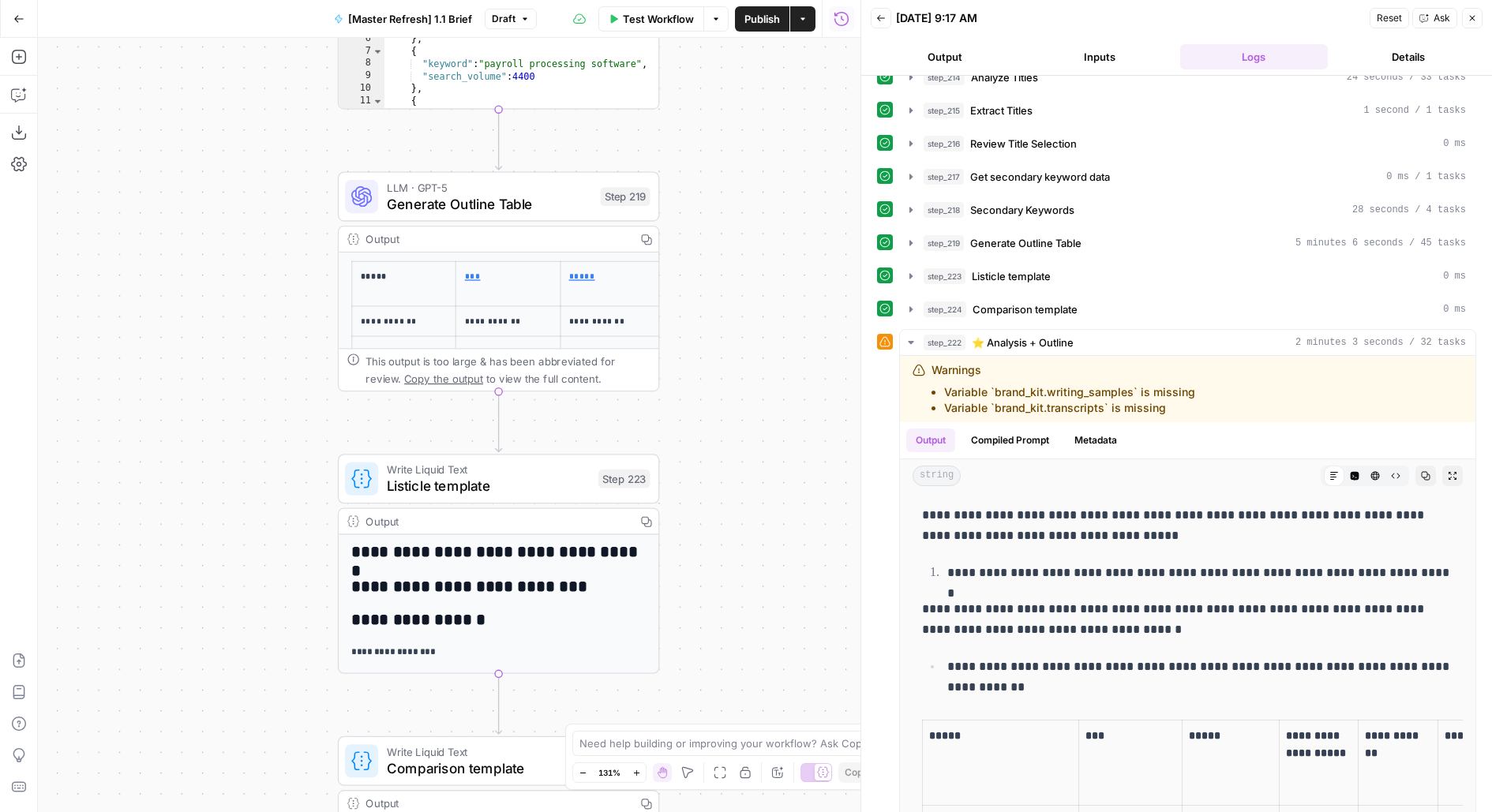
drag, startPoint x: 755, startPoint y: 537, endPoint x: 755, endPoint y: 218, distance: 319.0
click at [755, 218] on div "**********" at bounding box center [449, 425] width 823 height 774
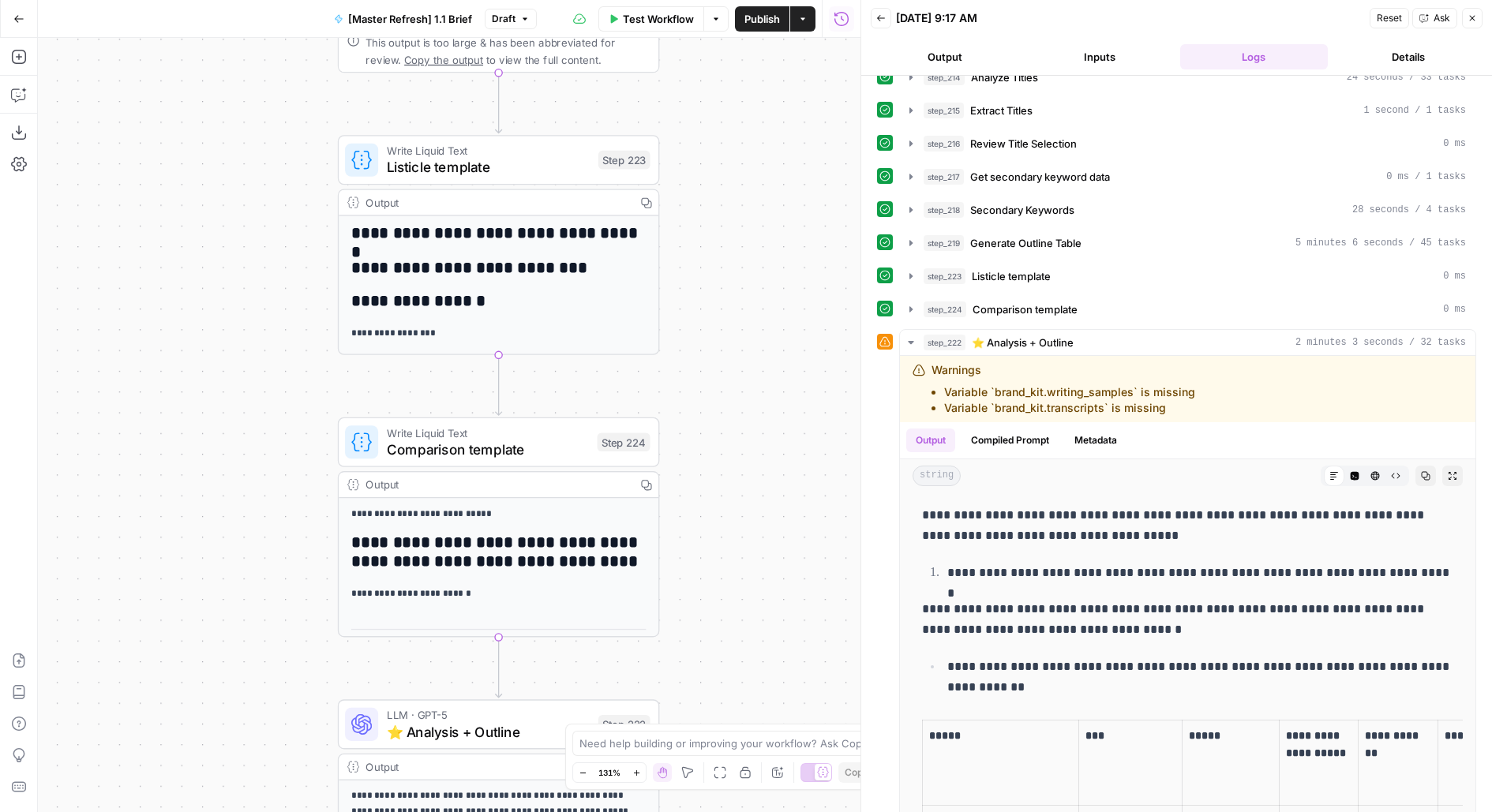
drag, startPoint x: 763, startPoint y: 292, endPoint x: 763, endPoint y: 80, distance: 212.0
click at [763, 80] on div "**********" at bounding box center [449, 425] width 823 height 774
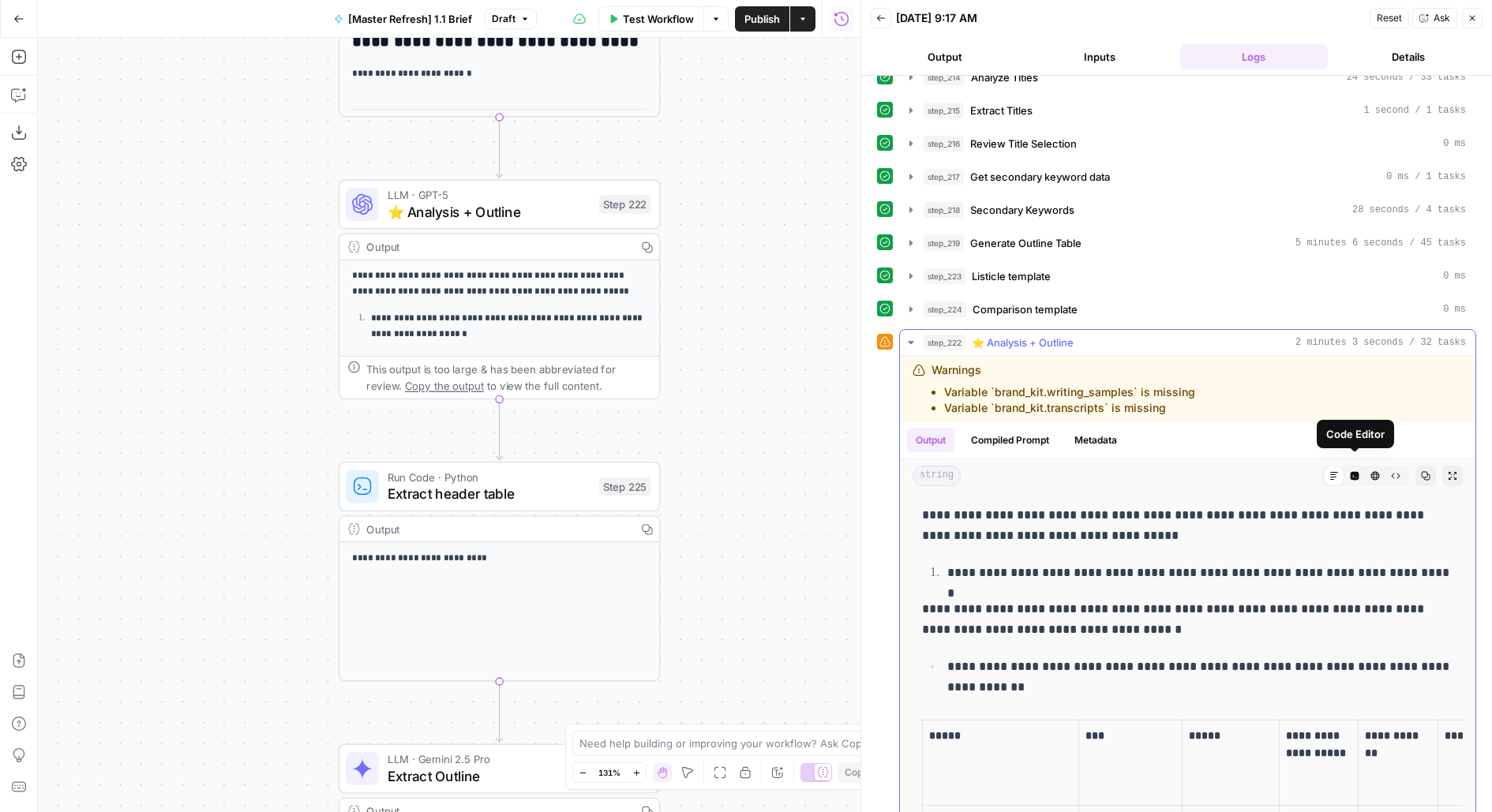
click at [1376, 472] on icon "button" at bounding box center [1375, 476] width 9 height 9
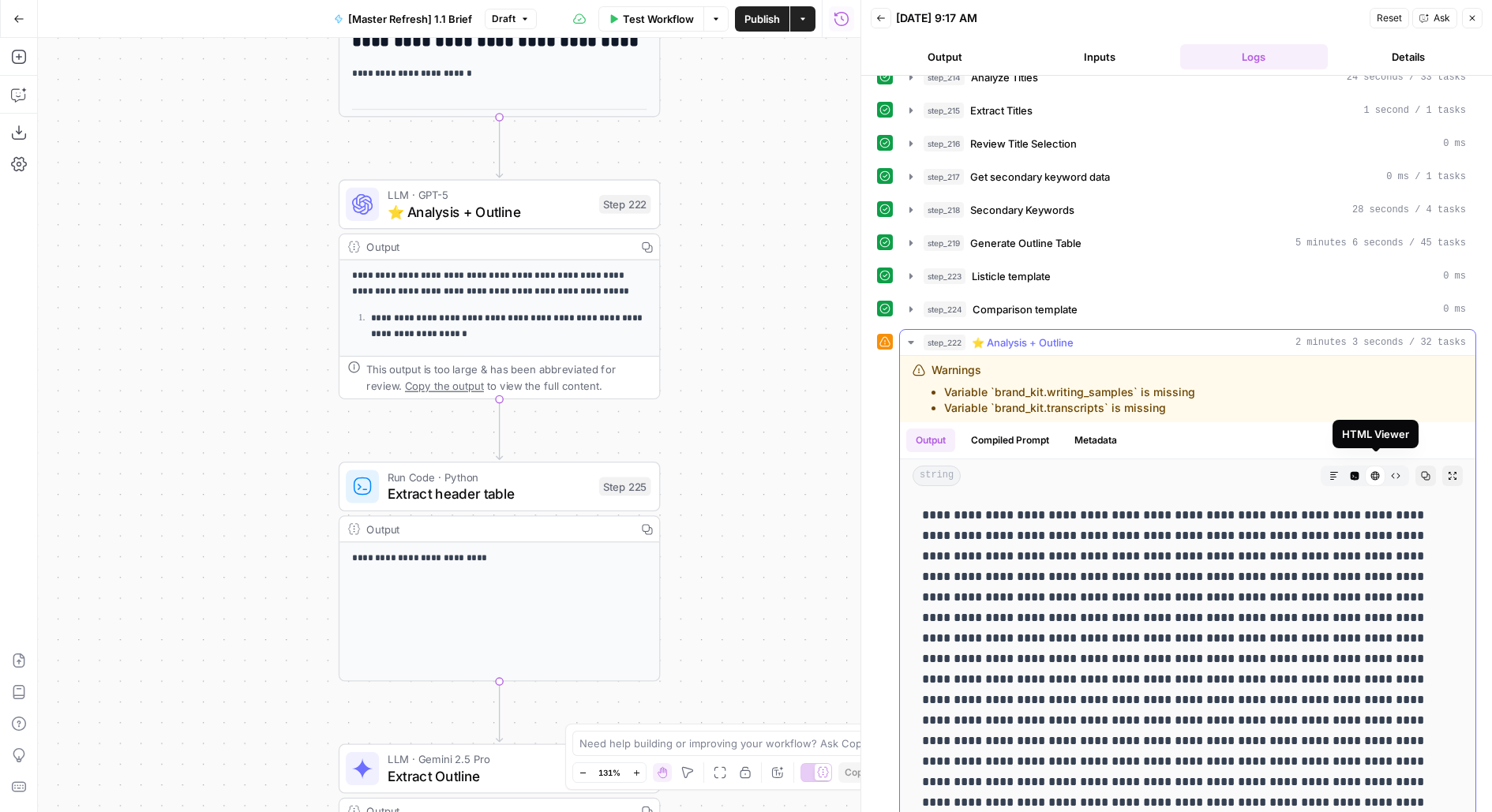
click at [1354, 472] on icon "button" at bounding box center [1354, 476] width 10 height 10
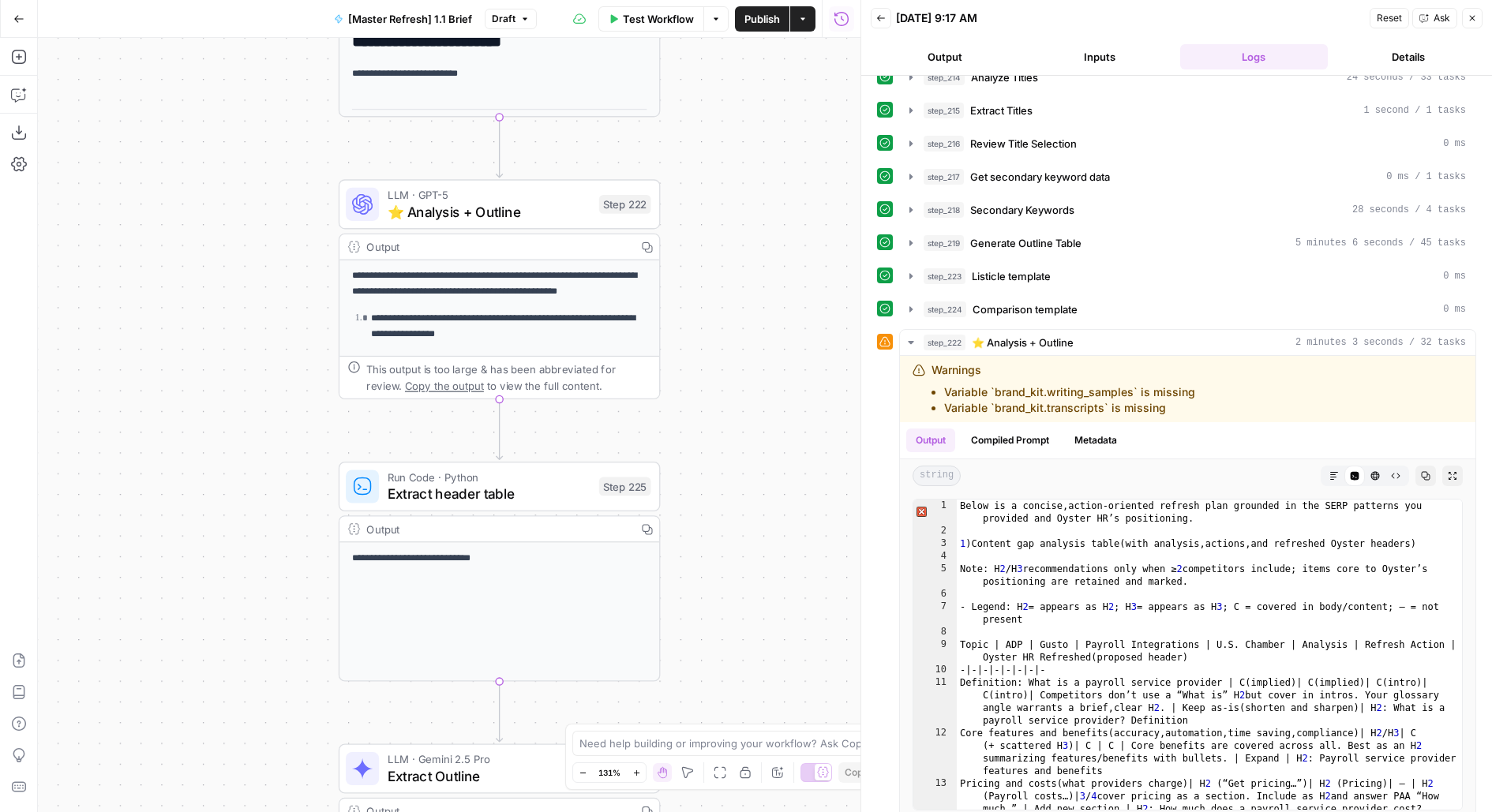
click at [371, 211] on icon at bounding box center [362, 204] width 21 height 21
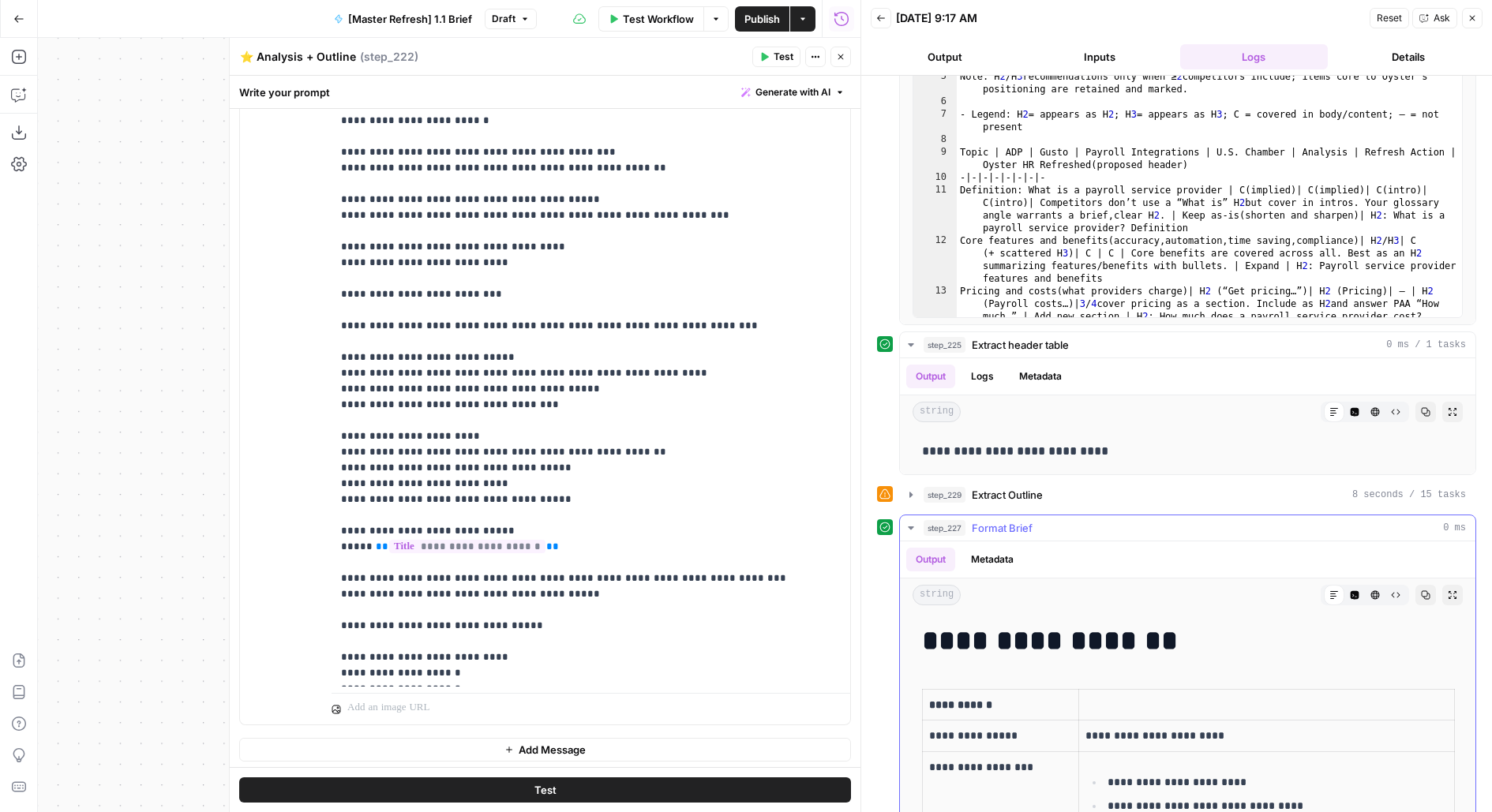
scroll to position [620, 0]
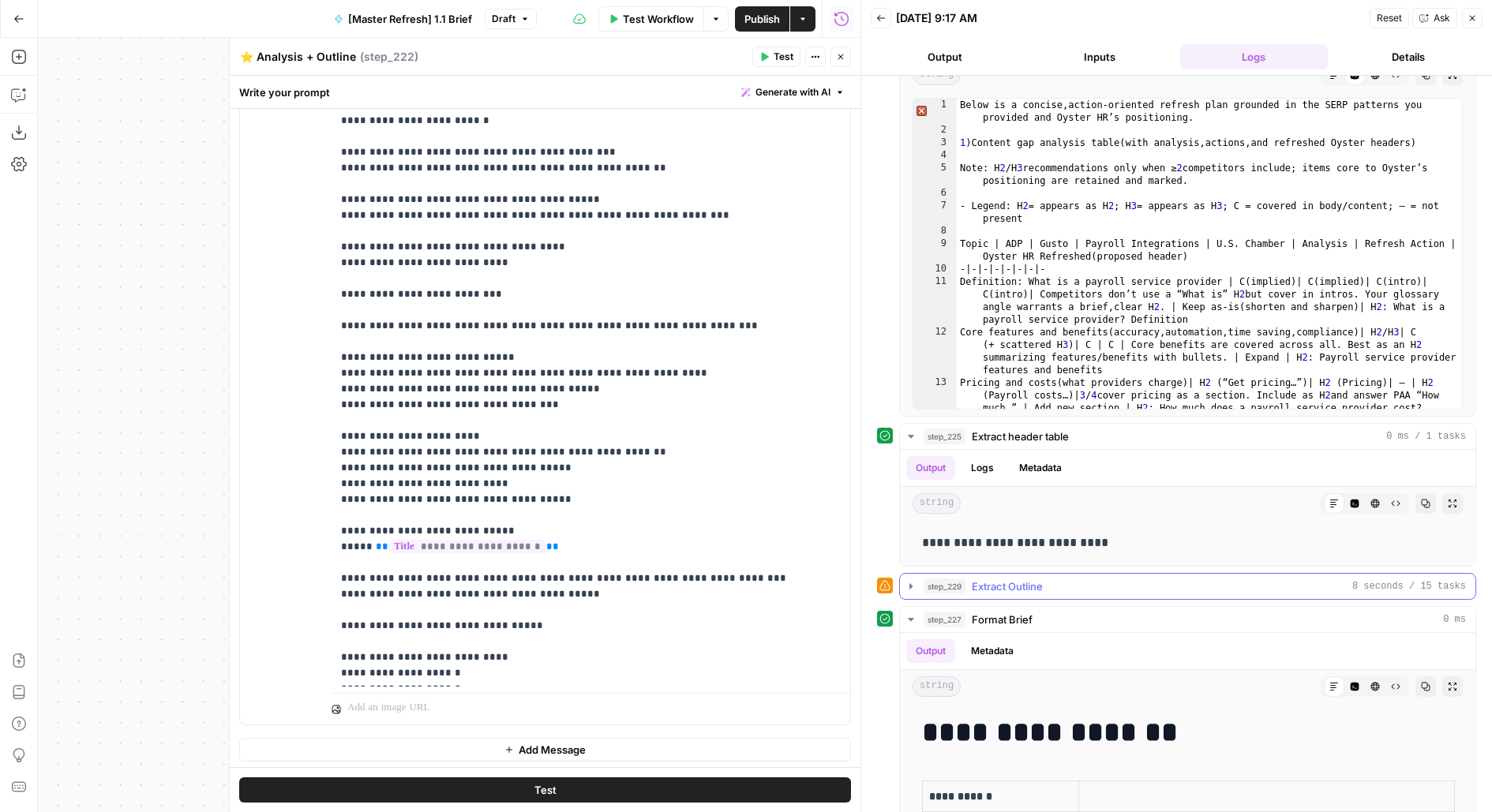
click at [1006, 578] on span "Extract Outline" at bounding box center [1007, 587] width 71 height 16
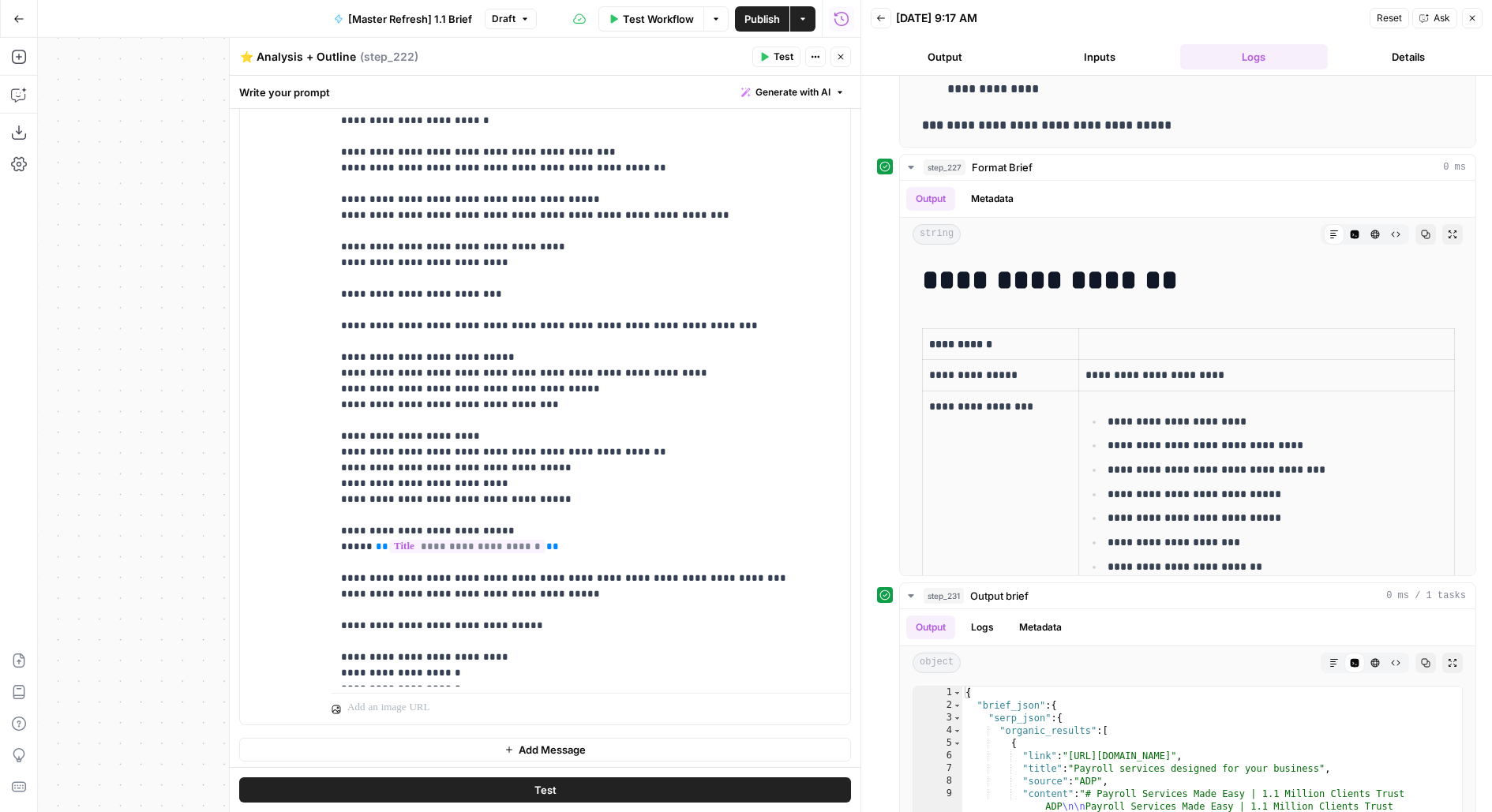
scroll to position [1719, 0]
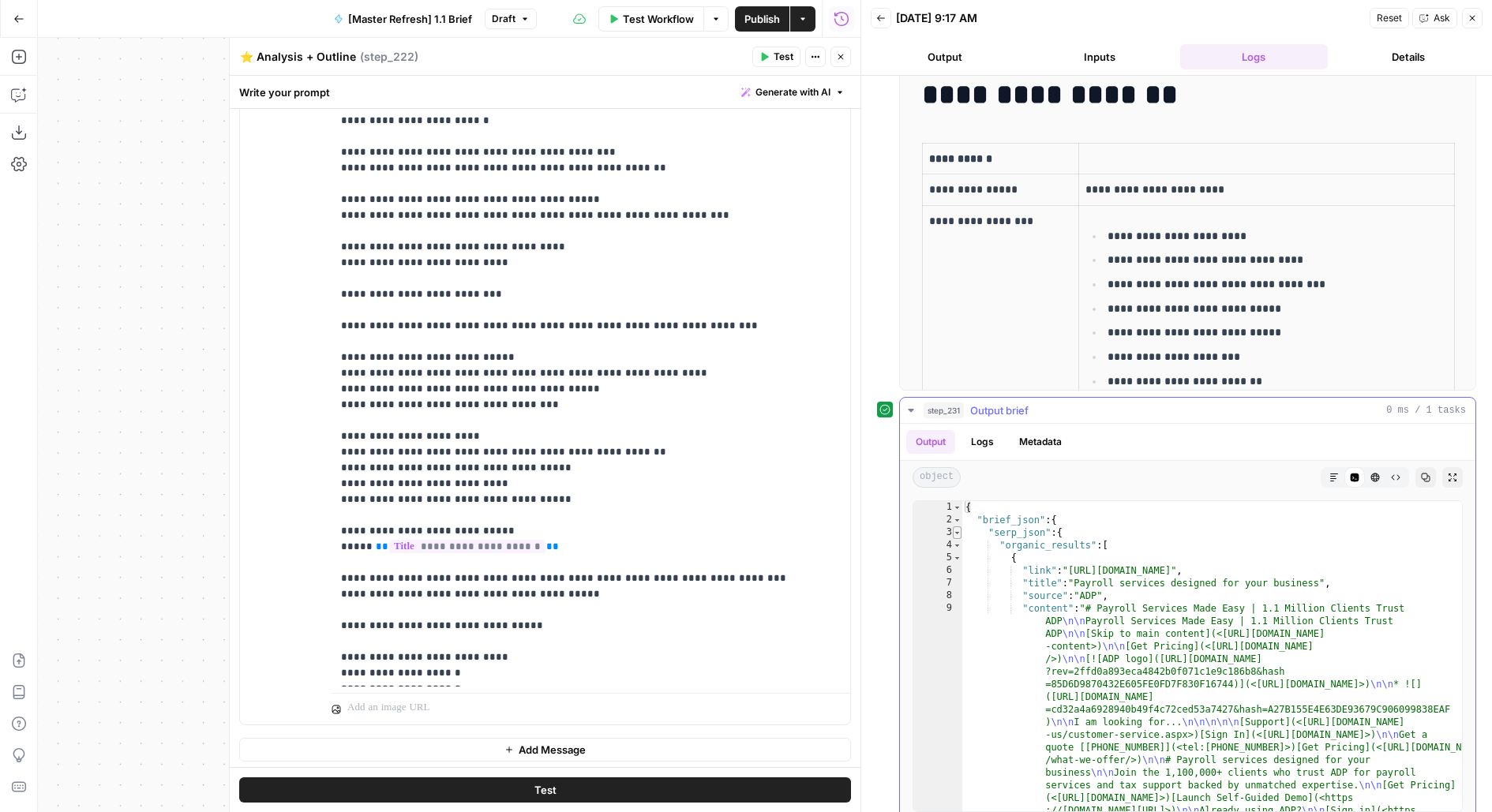
type textarea "*"
click at [955, 526] on span "Toggle code folding, rows 3 through 9379" at bounding box center [957, 533] width 9 height 13
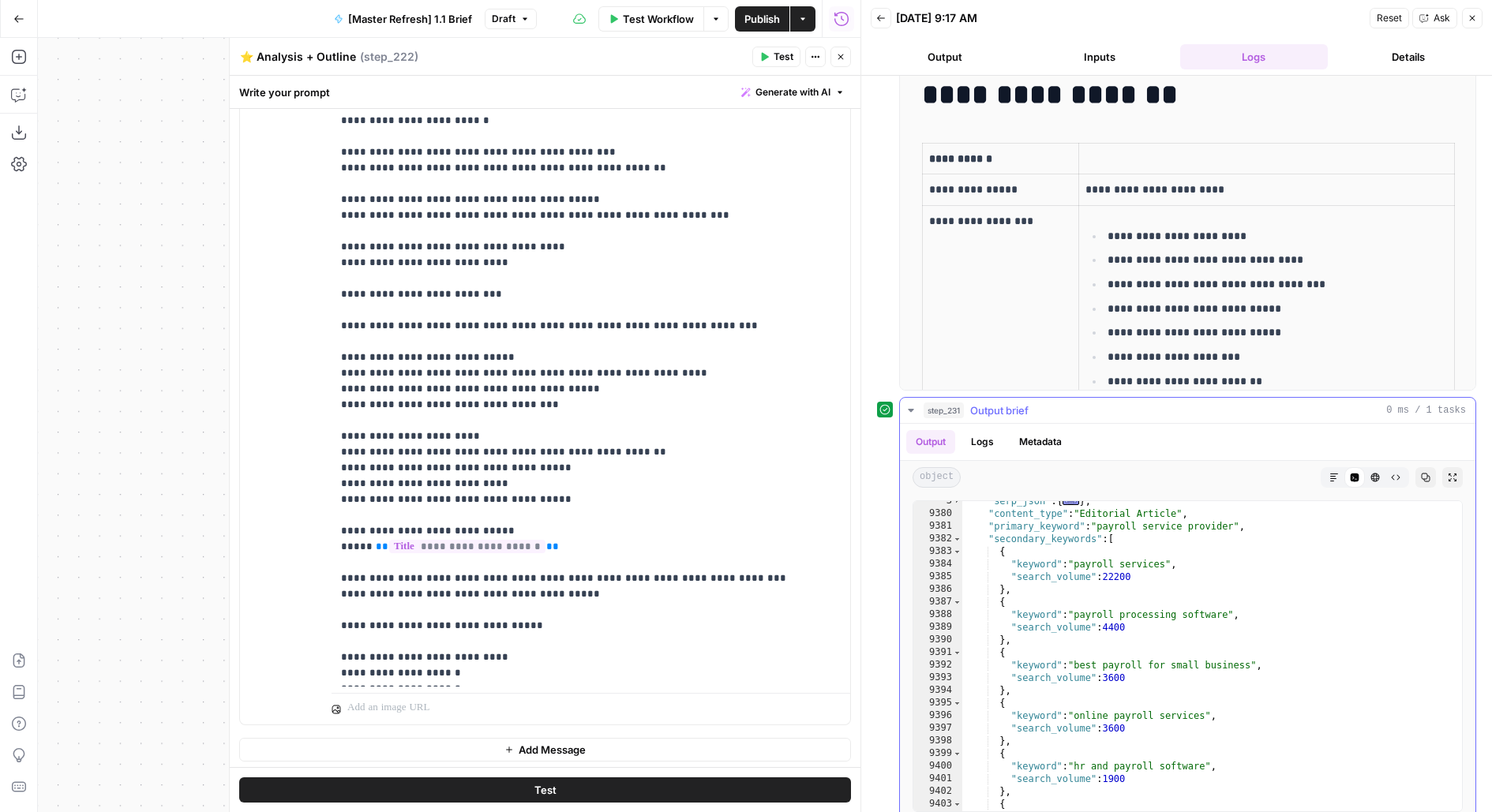
scroll to position [56, 0]
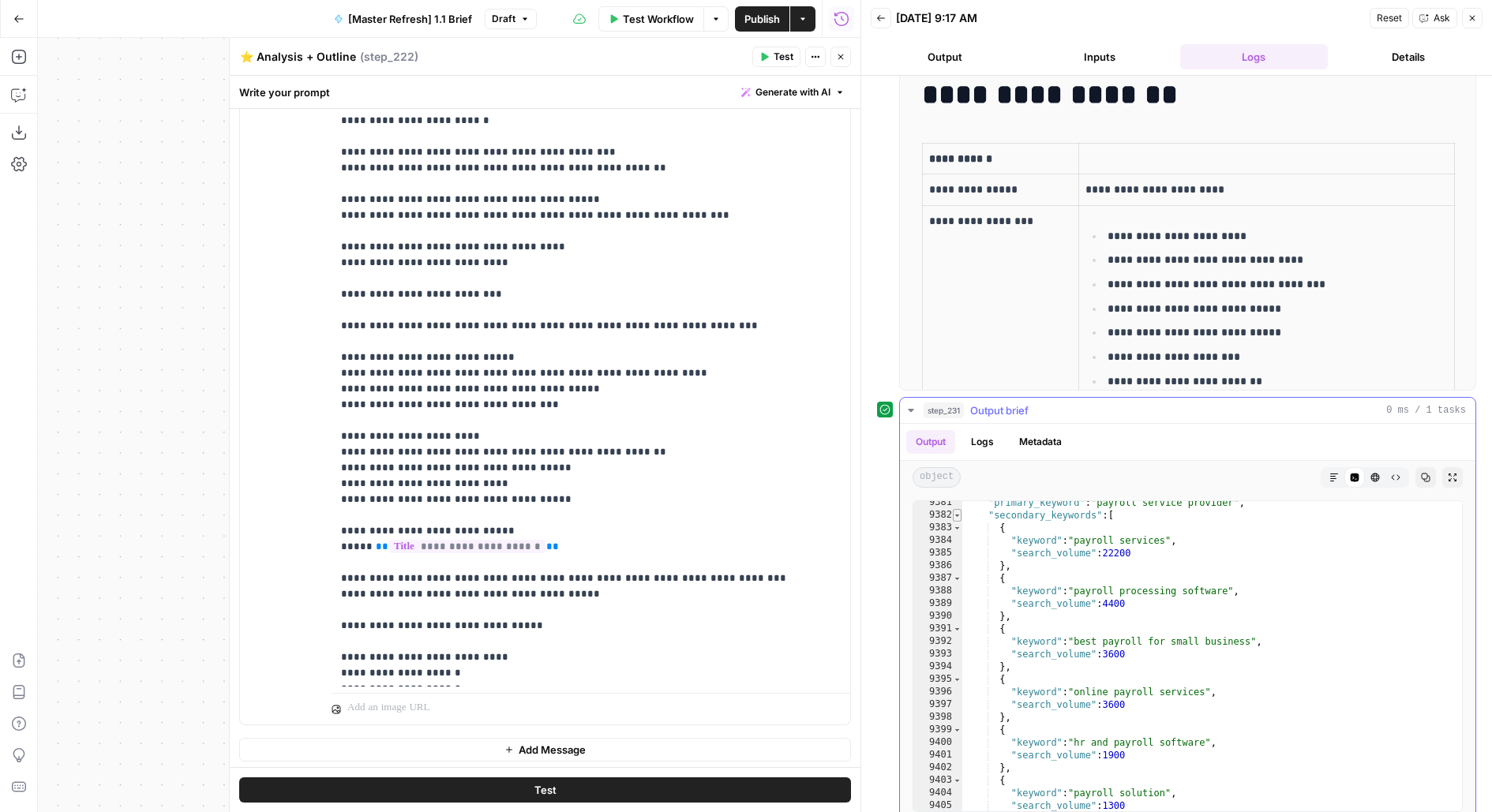
click at [952, 509] on span "Toggle code folding, rows 9382 through 9423" at bounding box center [957, 516] width 9 height 13
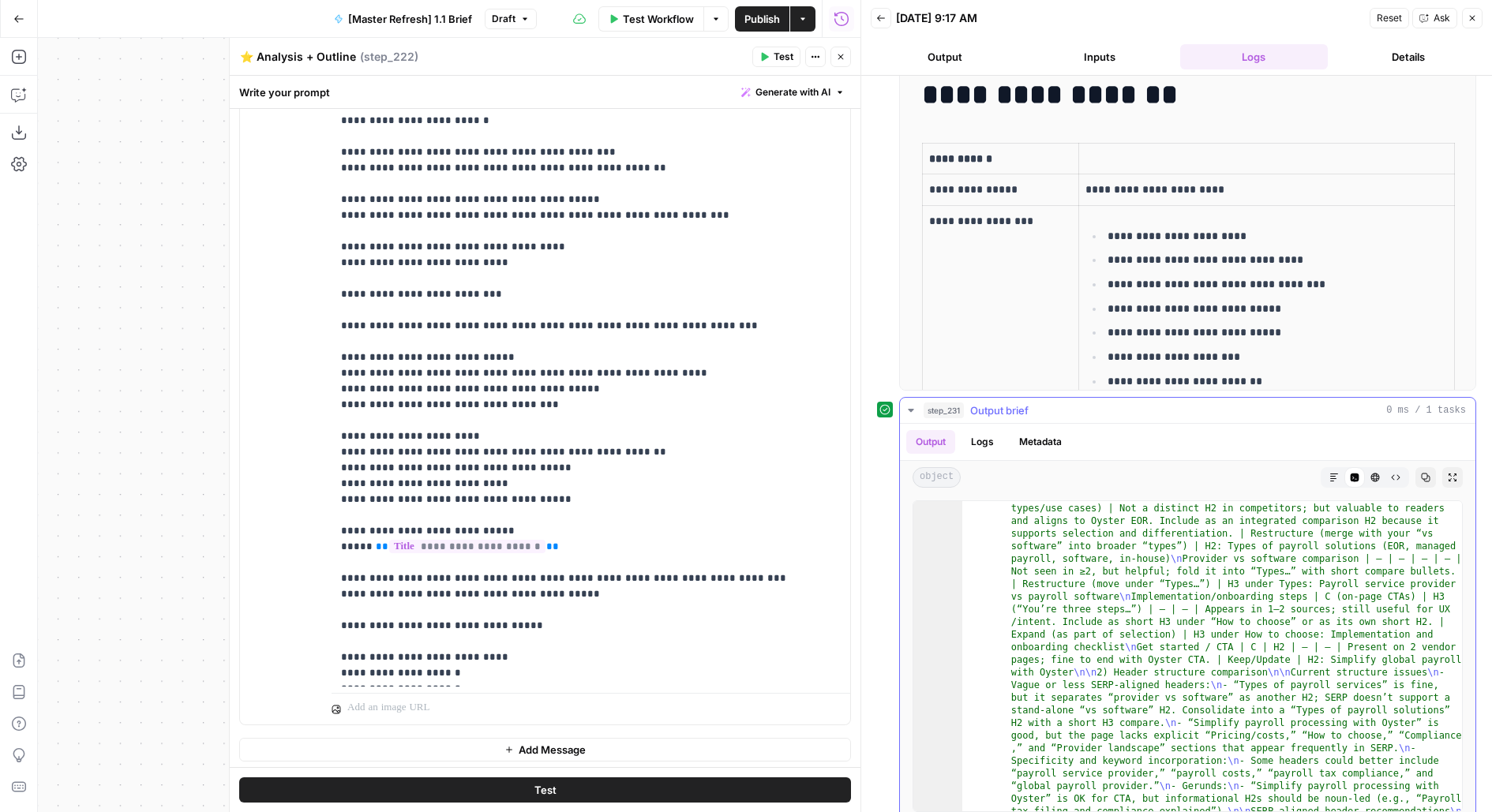
scroll to position [2832, 0]
click at [839, 61] on icon "button" at bounding box center [840, 57] width 10 height 10
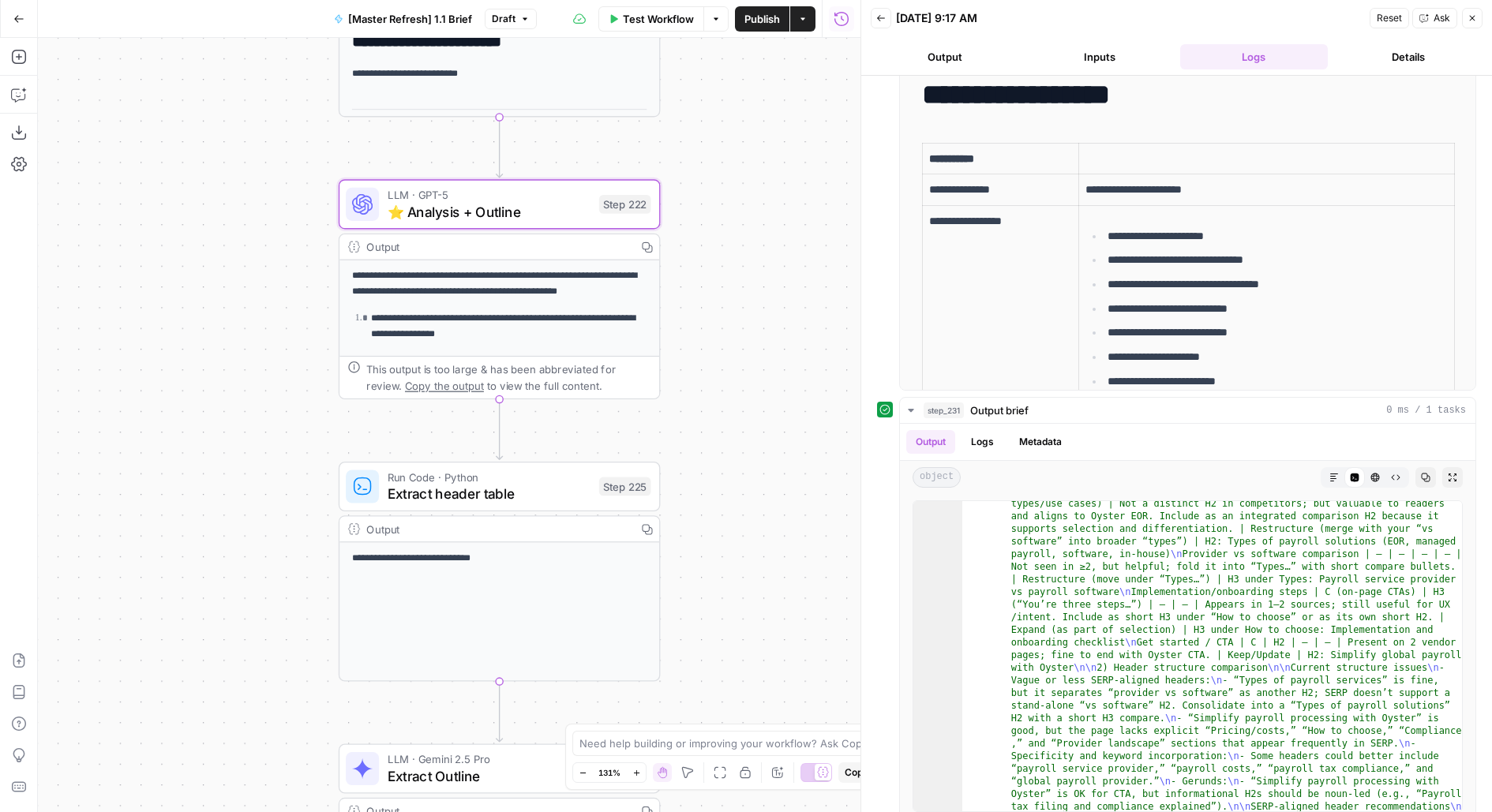
drag, startPoint x: 691, startPoint y: 574, endPoint x: 699, endPoint y: 196, distance: 378.1
click at [699, 197] on div "**********" at bounding box center [449, 425] width 823 height 774
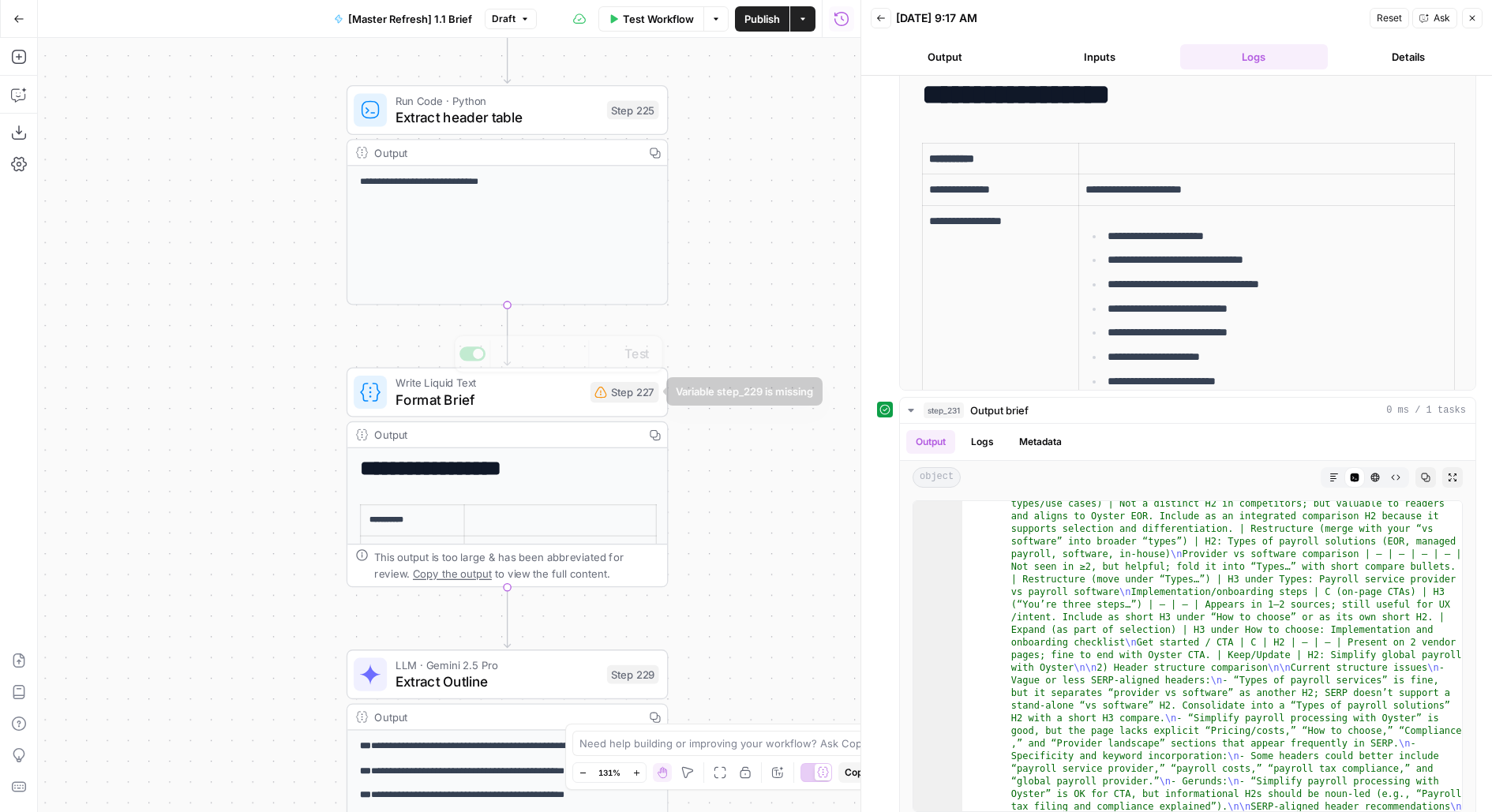
drag, startPoint x: 781, startPoint y: 588, endPoint x: 781, endPoint y: 273, distance: 315.0
click at [781, 274] on div "**********" at bounding box center [449, 425] width 823 height 774
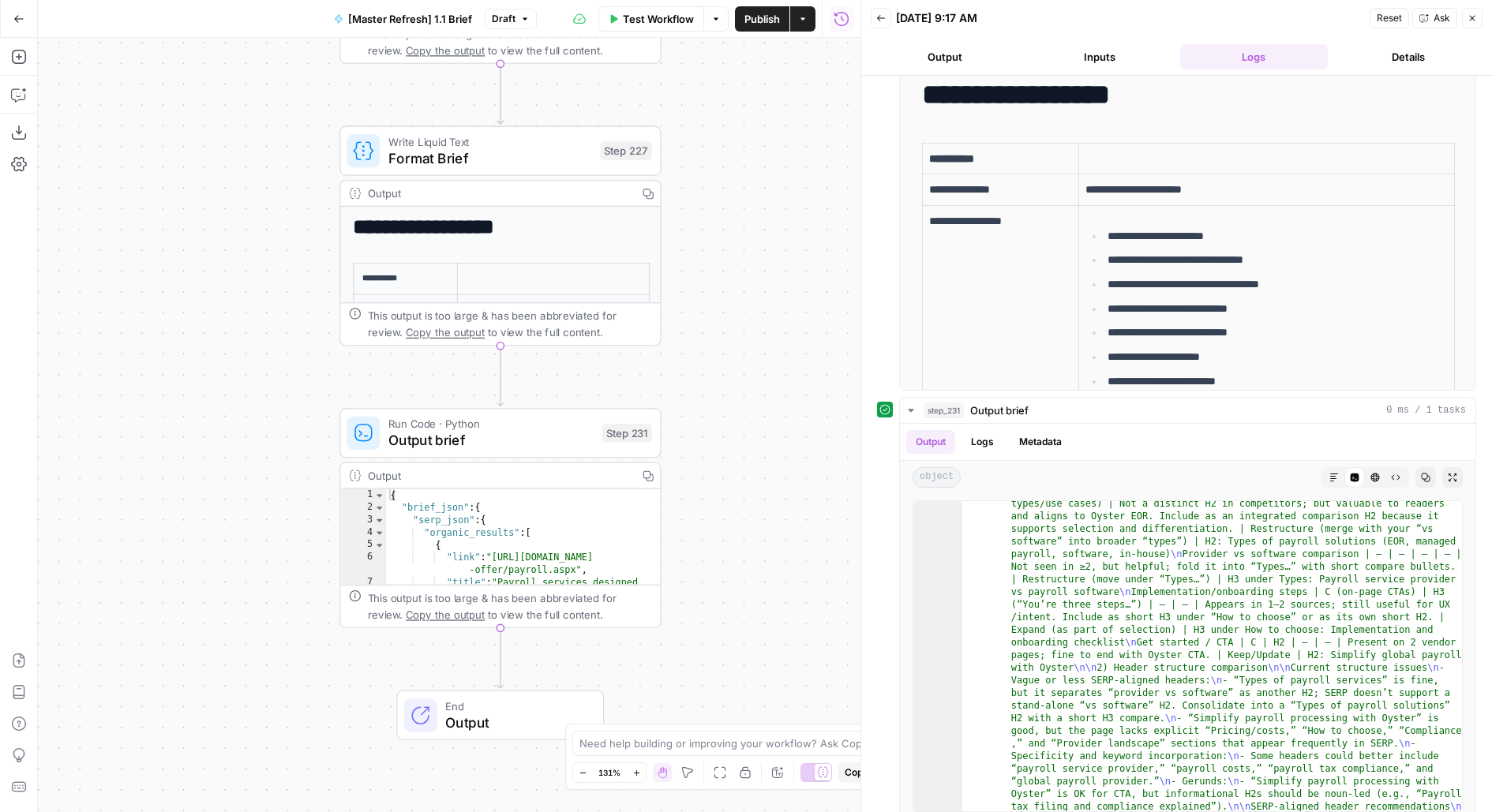
click at [493, 454] on div "Run Code · Python Output brief Step 231 Copy step Delete step Add Note Test" at bounding box center [500, 432] width 322 height 49
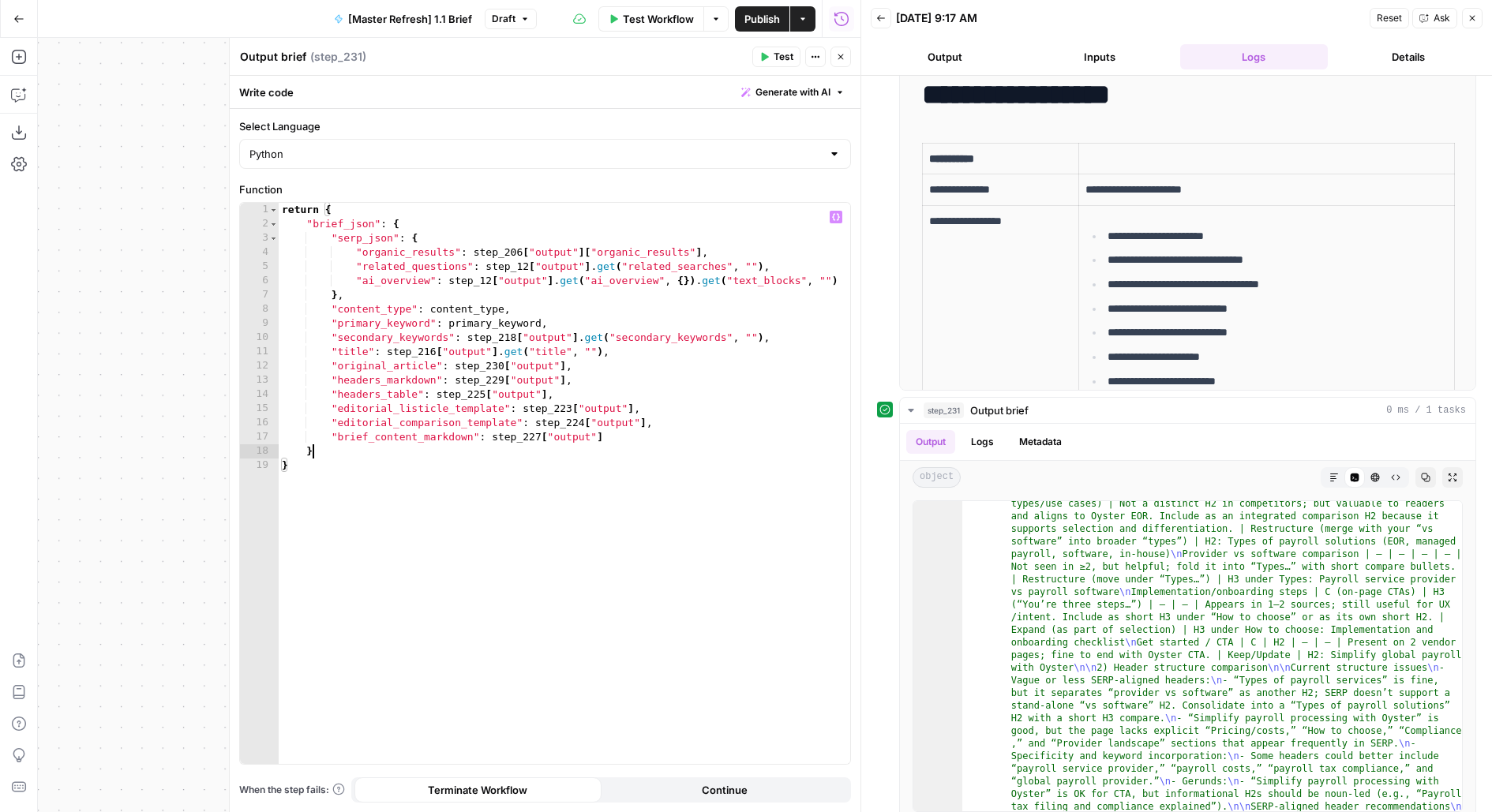
click at [508, 446] on div "return { "brief_json" : { "serp_json" : { "organic_results" : step_206 [ "outpu…" at bounding box center [564, 498] width 572 height 590
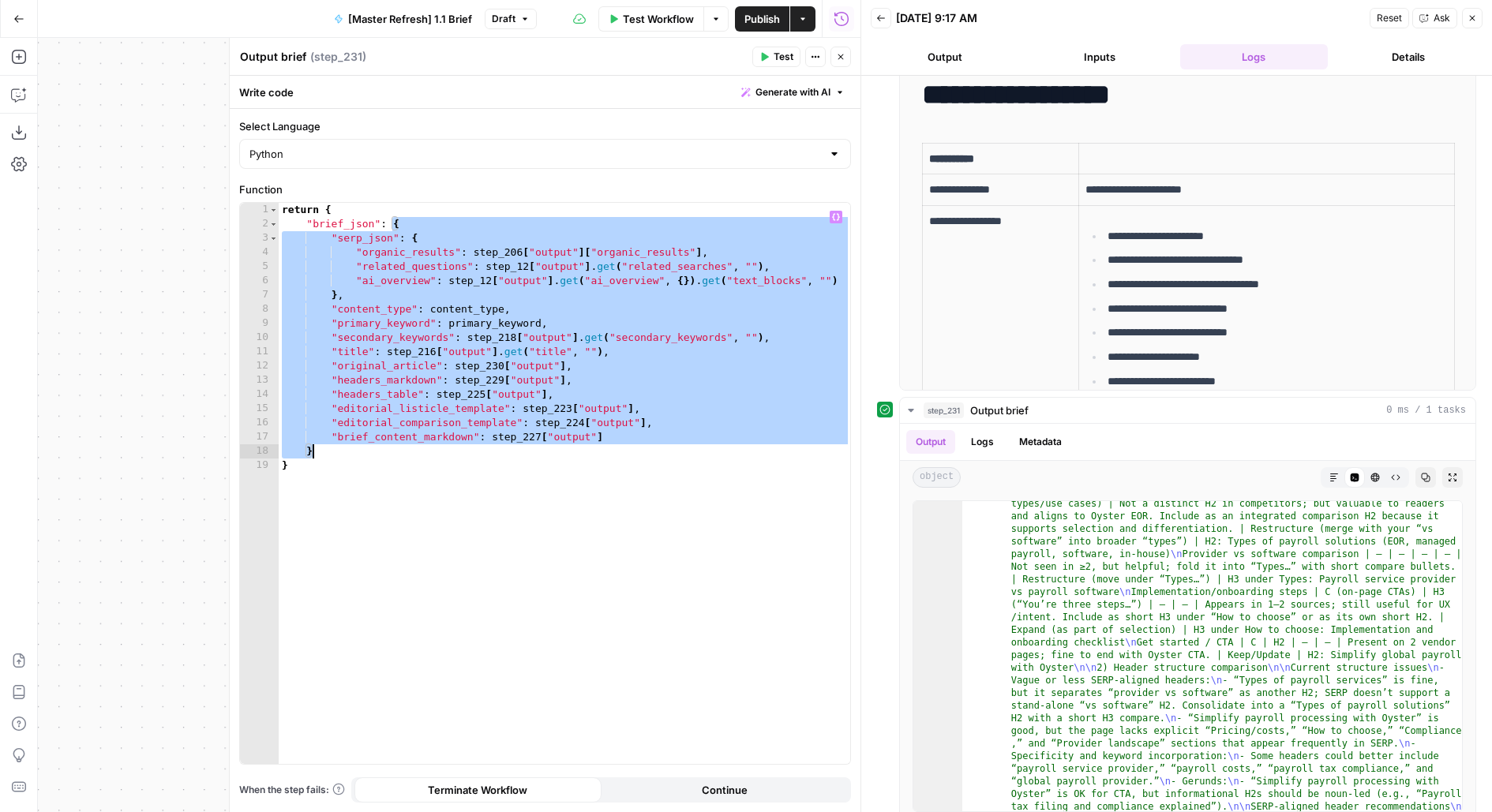
click at [508, 446] on div "return { "brief_json" : { "serp_json" : { "organic_results" : step_206 [ "outpu…" at bounding box center [564, 498] width 572 height 590
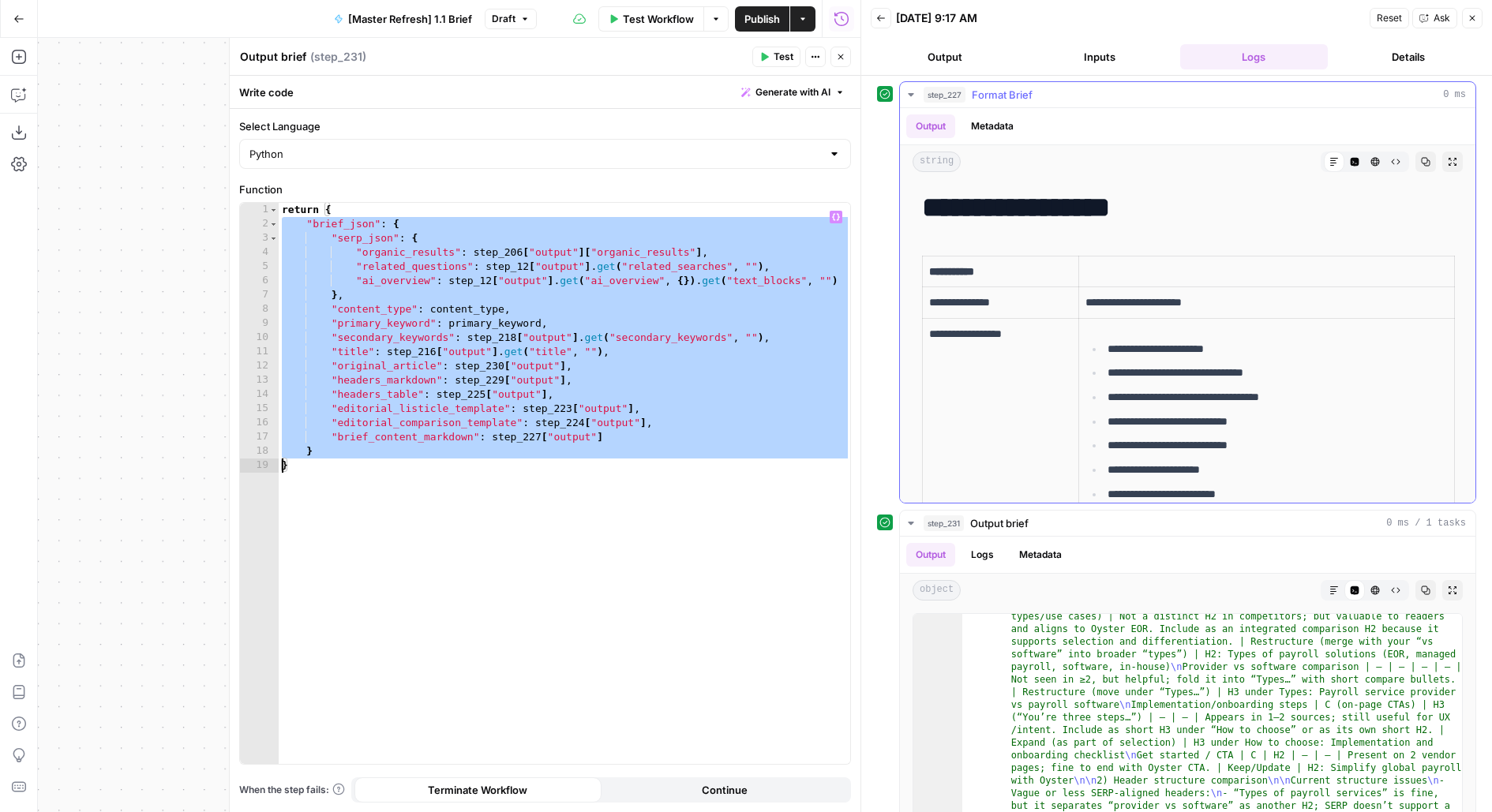
scroll to position [1504, 0]
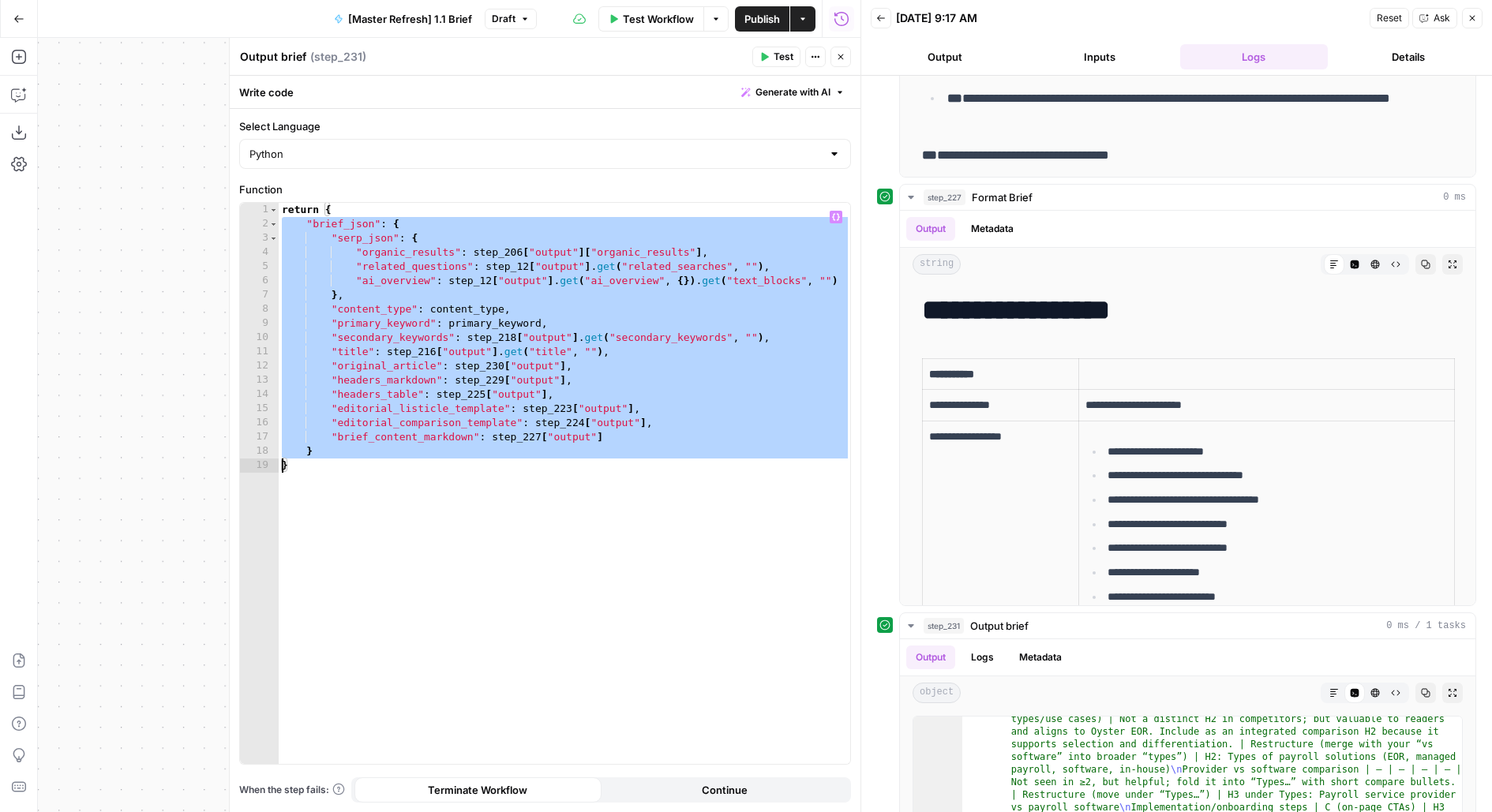
click at [578, 504] on div "return { "brief_json" : { "serp_json" : { "organic_results" : step_206 [ "outpu…" at bounding box center [564, 498] width 572 height 590
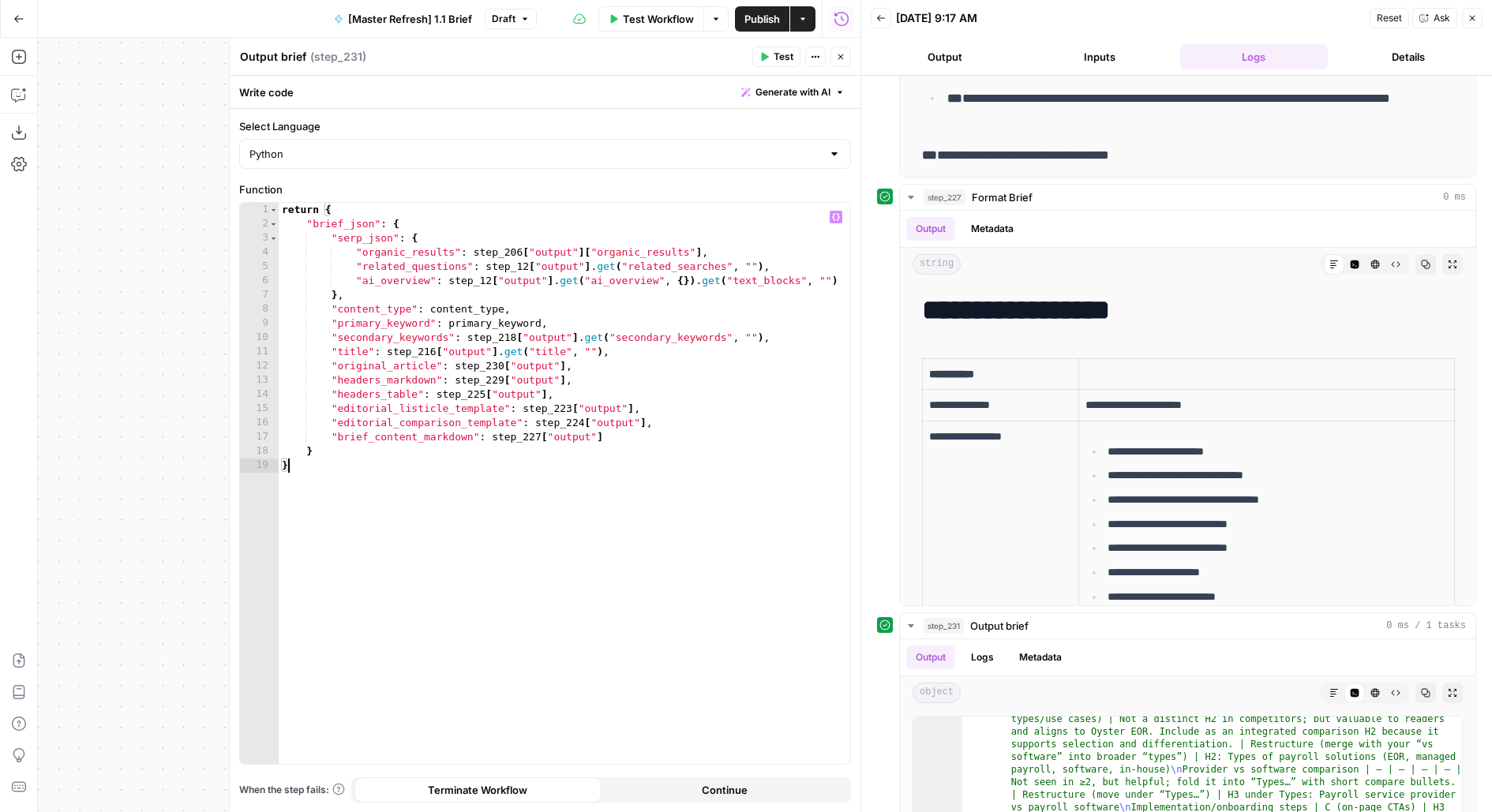
click at [648, 452] on div "return { "brief_json" : { "serp_json" : { "organic_results" : step_206 [ "outpu…" at bounding box center [564, 498] width 572 height 590
click at [648, 440] on div "return { "brief_json" : { "serp_json" : { "organic_results" : step_206 [ "outpu…" at bounding box center [564, 498] width 572 height 590
type textarea "**********"
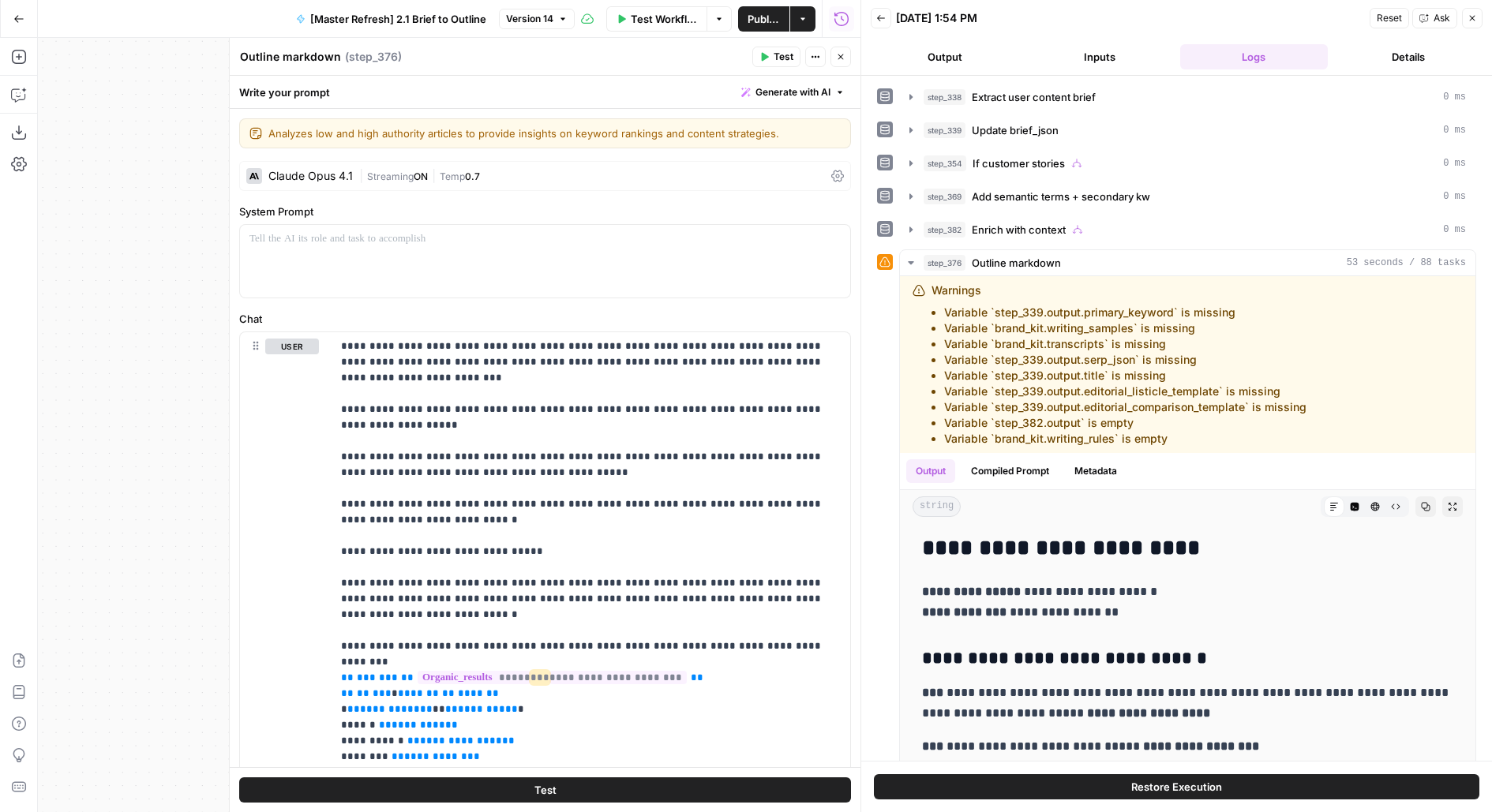
scroll to position [2027, 0]
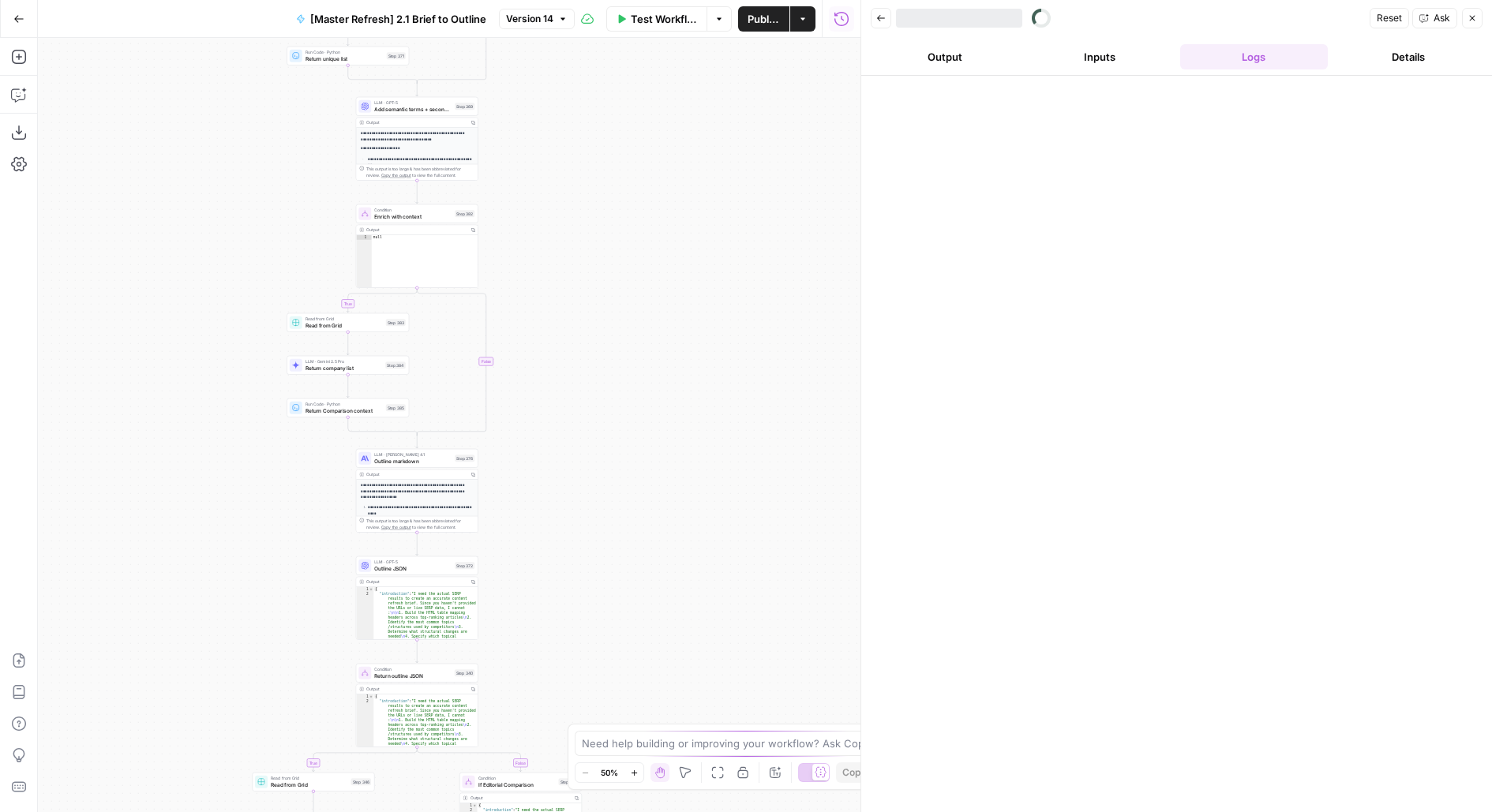
drag, startPoint x: 617, startPoint y: 475, endPoint x: 647, endPoint y: 282, distance: 195.3
click at [647, 283] on div "true false true false true false true false Workflow Set Inputs Inputs LLM · Ge…" at bounding box center [449, 425] width 823 height 774
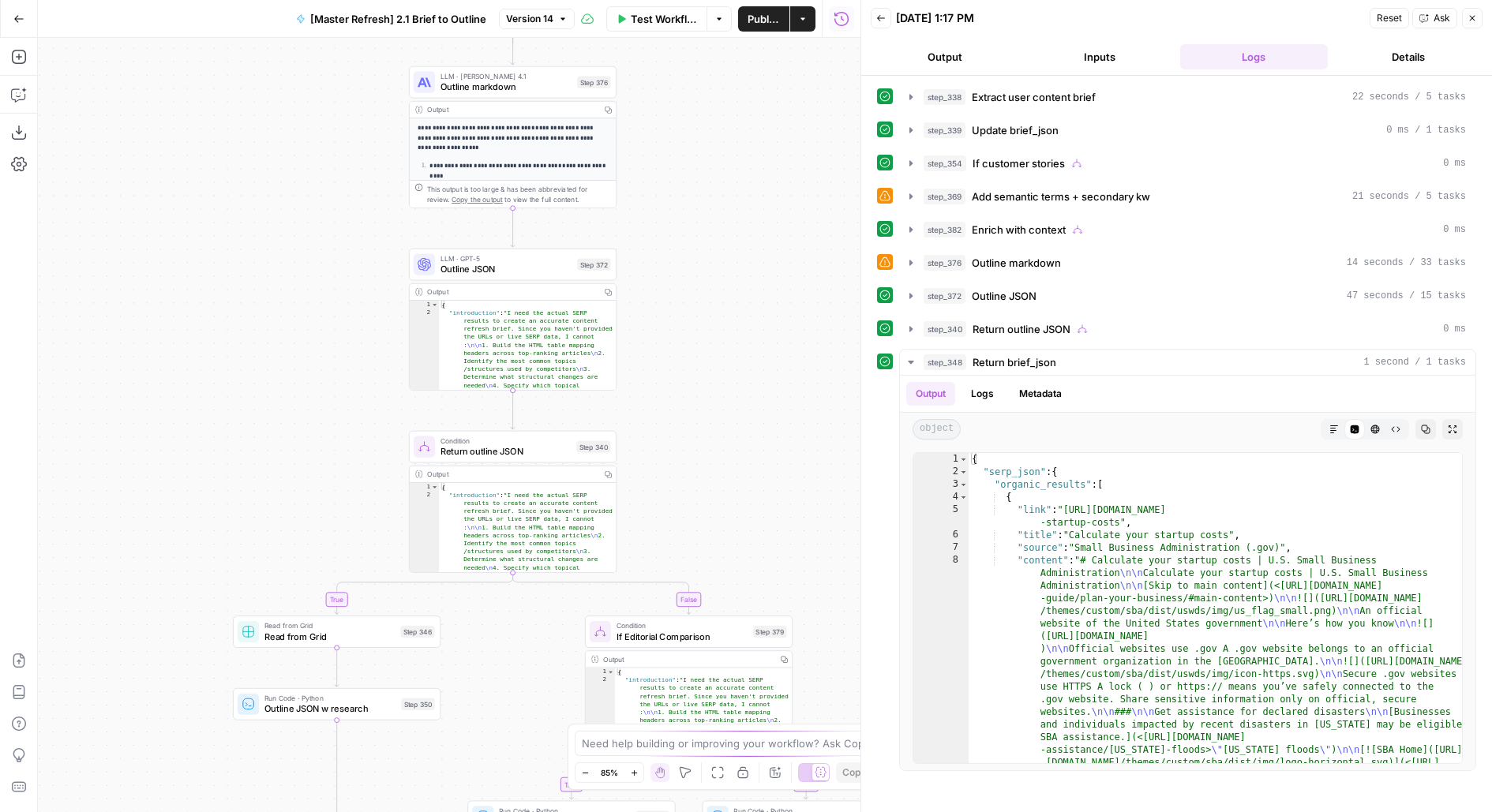
drag, startPoint x: 602, startPoint y: 556, endPoint x: 825, endPoint y: 296, distance: 342.5
click at [825, 296] on div "true false true false true false true false Workflow Set Inputs Inputs LLM · Ge…" at bounding box center [449, 425] width 823 height 774
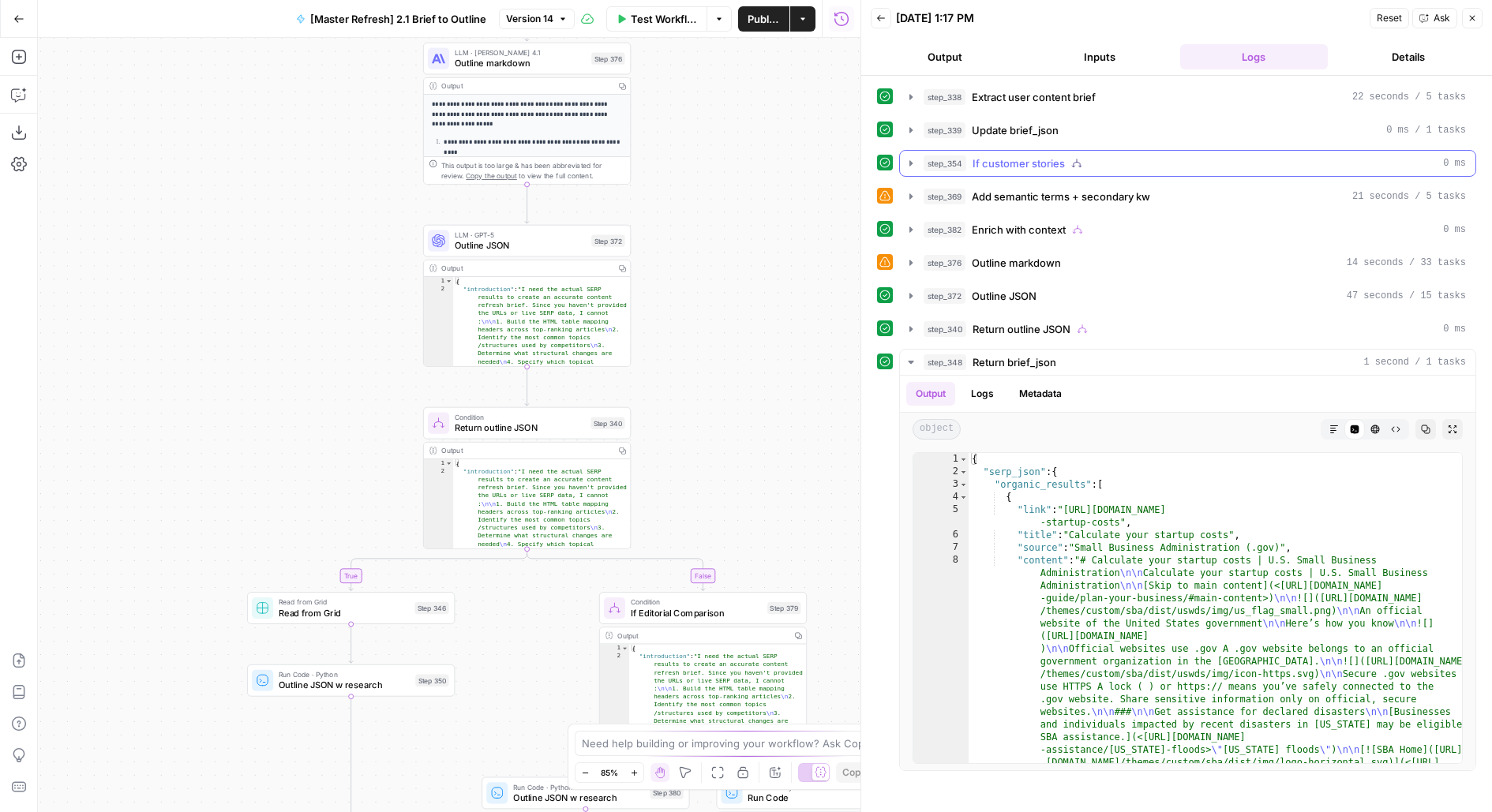
click at [1076, 166] on div "step_354 If customer stories 0 ms" at bounding box center [1195, 163] width 543 height 16
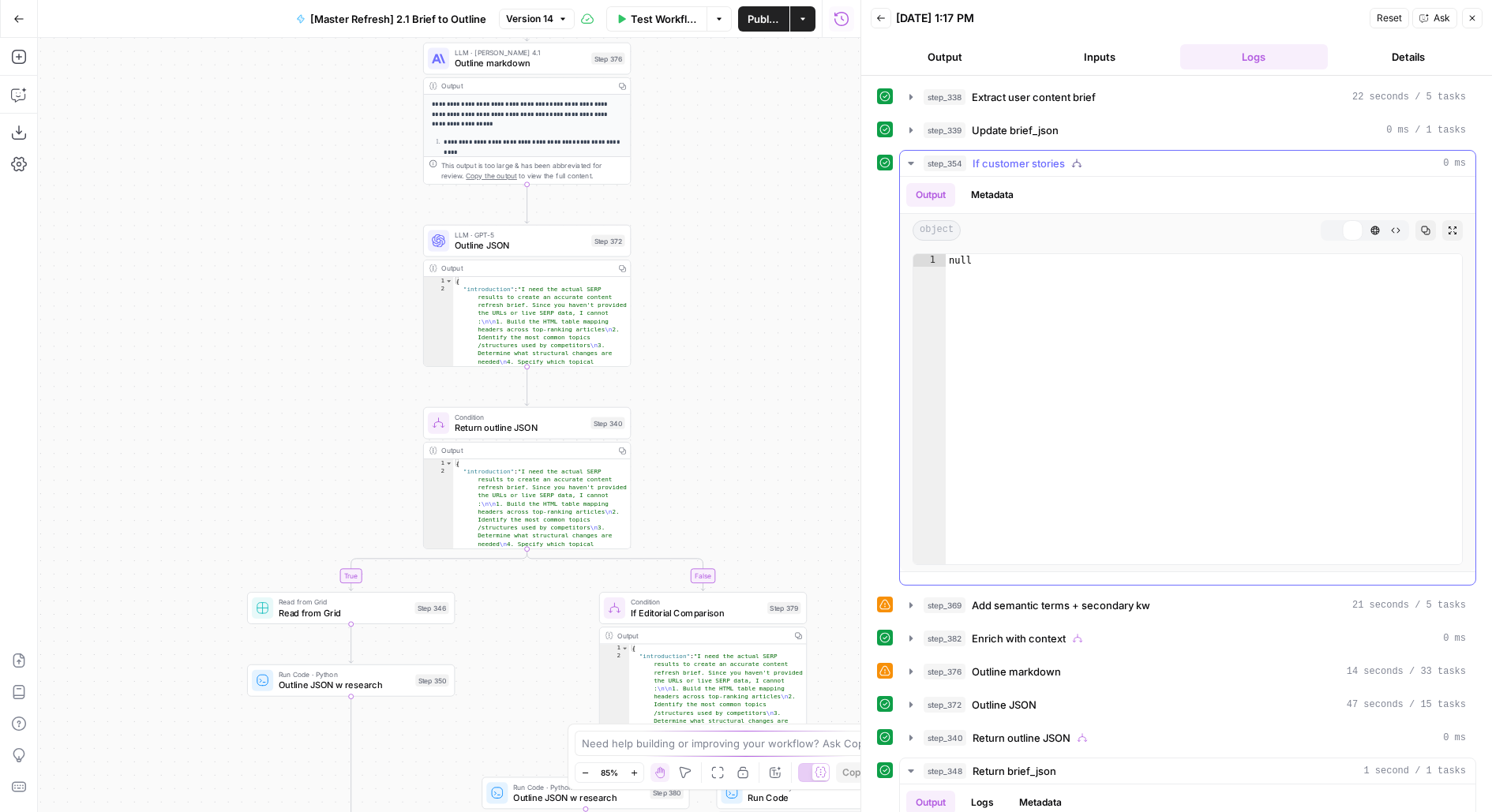
click at [1076, 184] on div "Output Metadata" at bounding box center [1187, 195] width 576 height 36
click at [1073, 165] on icon "button" at bounding box center [1076, 163] width 11 height 11
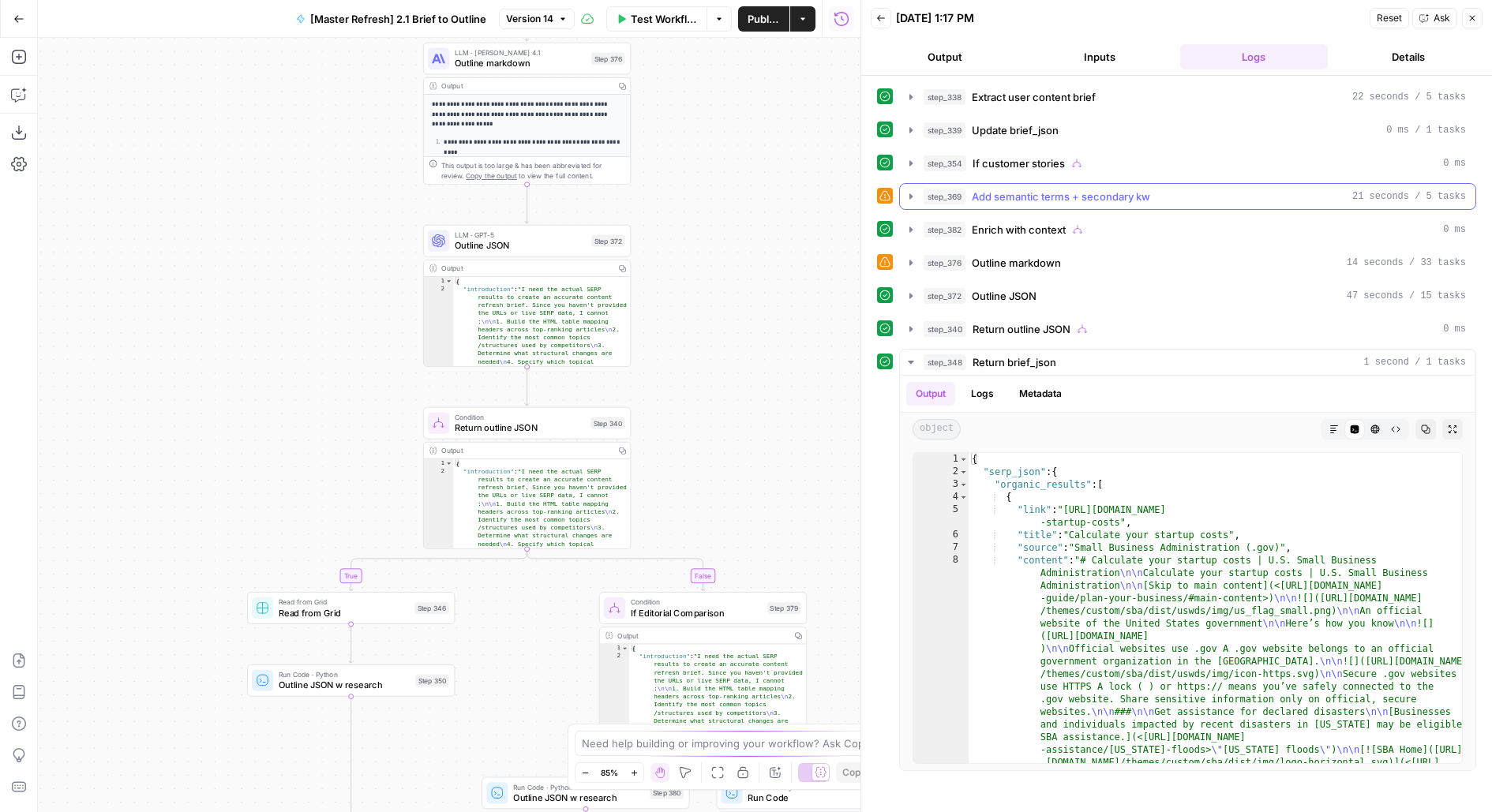
click at [1039, 195] on span "Add semantic terms + secondary kw" at bounding box center [1061, 197] width 179 height 16
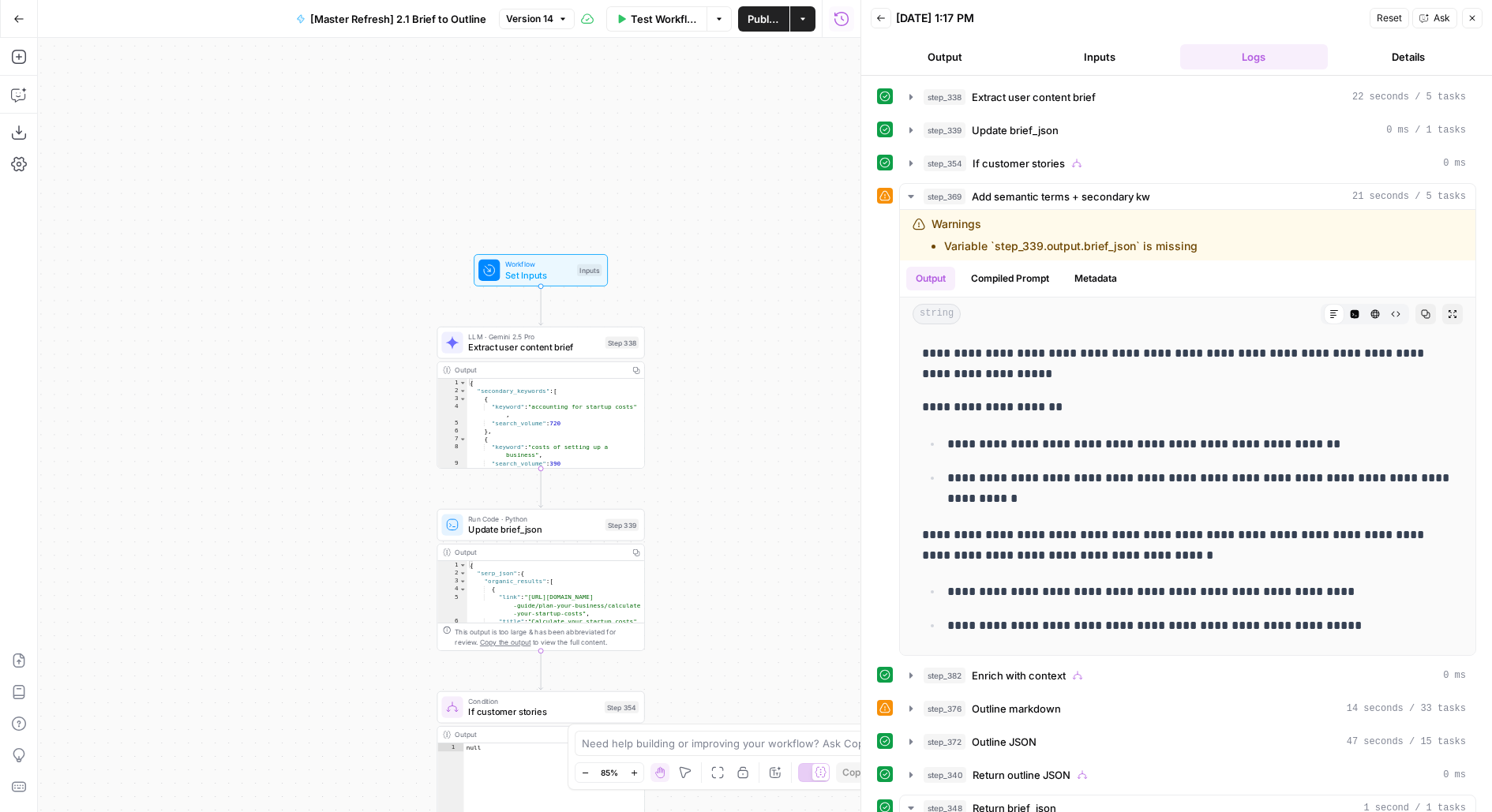
drag, startPoint x: 754, startPoint y: 509, endPoint x: 755, endPoint y: 328, distance: 181.0
click at [755, 328] on div "true false true false true false true false Workflow Set Inputs Inputs LLM · Ge…" at bounding box center [449, 425] width 823 height 774
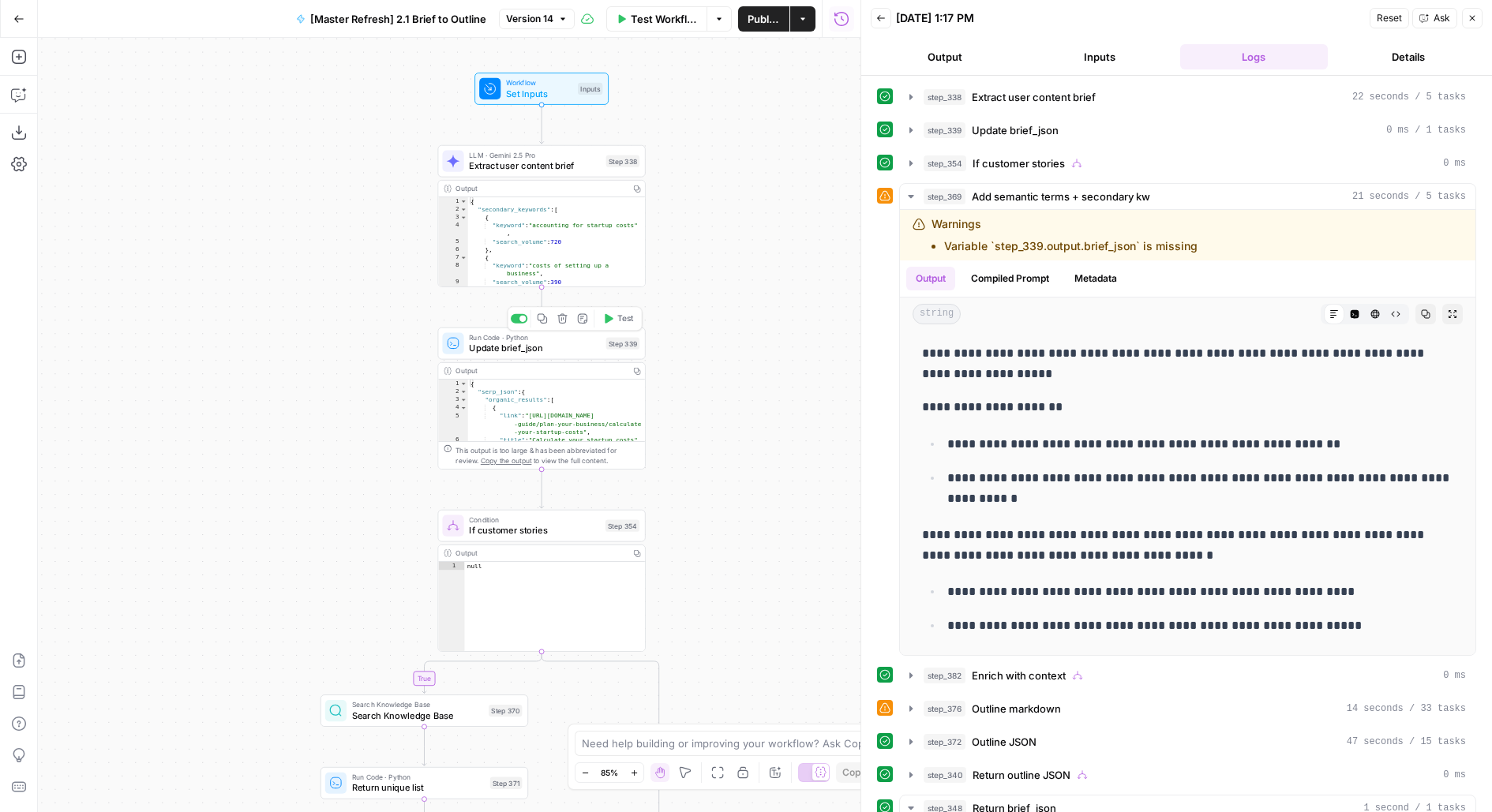
click at [580, 349] on span "Update brief_json" at bounding box center [534, 348] width 131 height 13
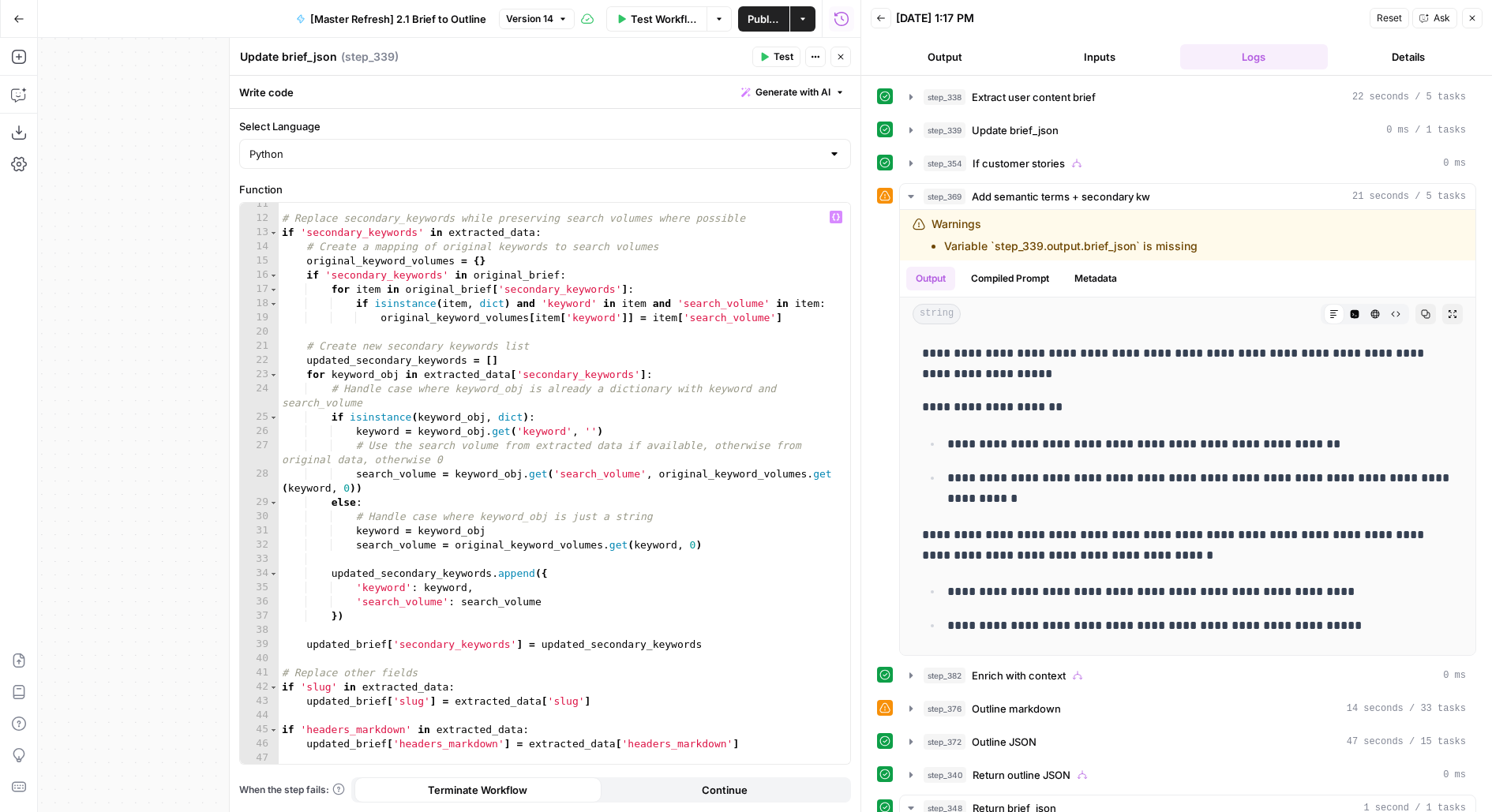
scroll to position [219, 0]
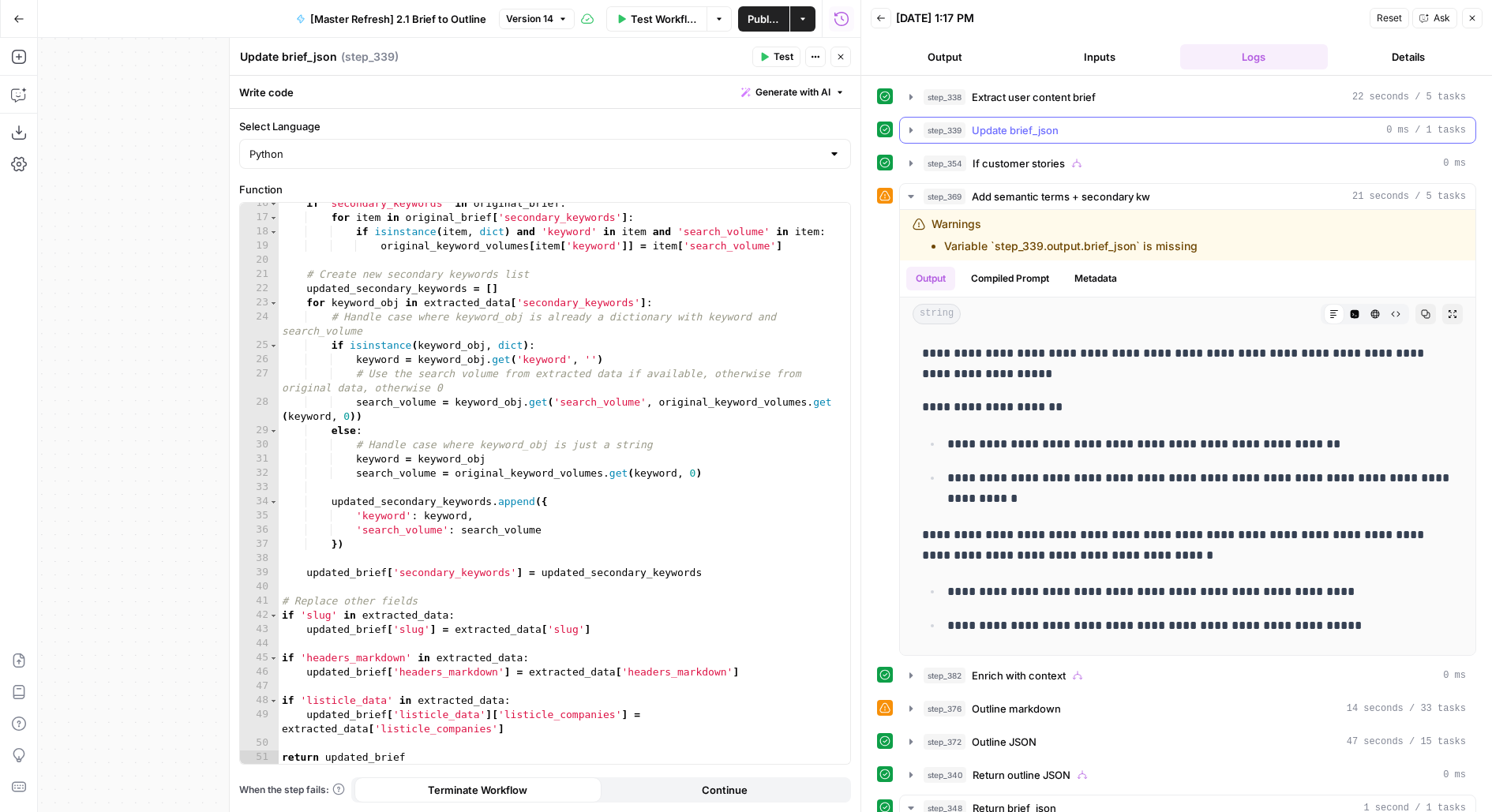
click at [1058, 132] on span "Update brief_json" at bounding box center [1015, 130] width 87 height 16
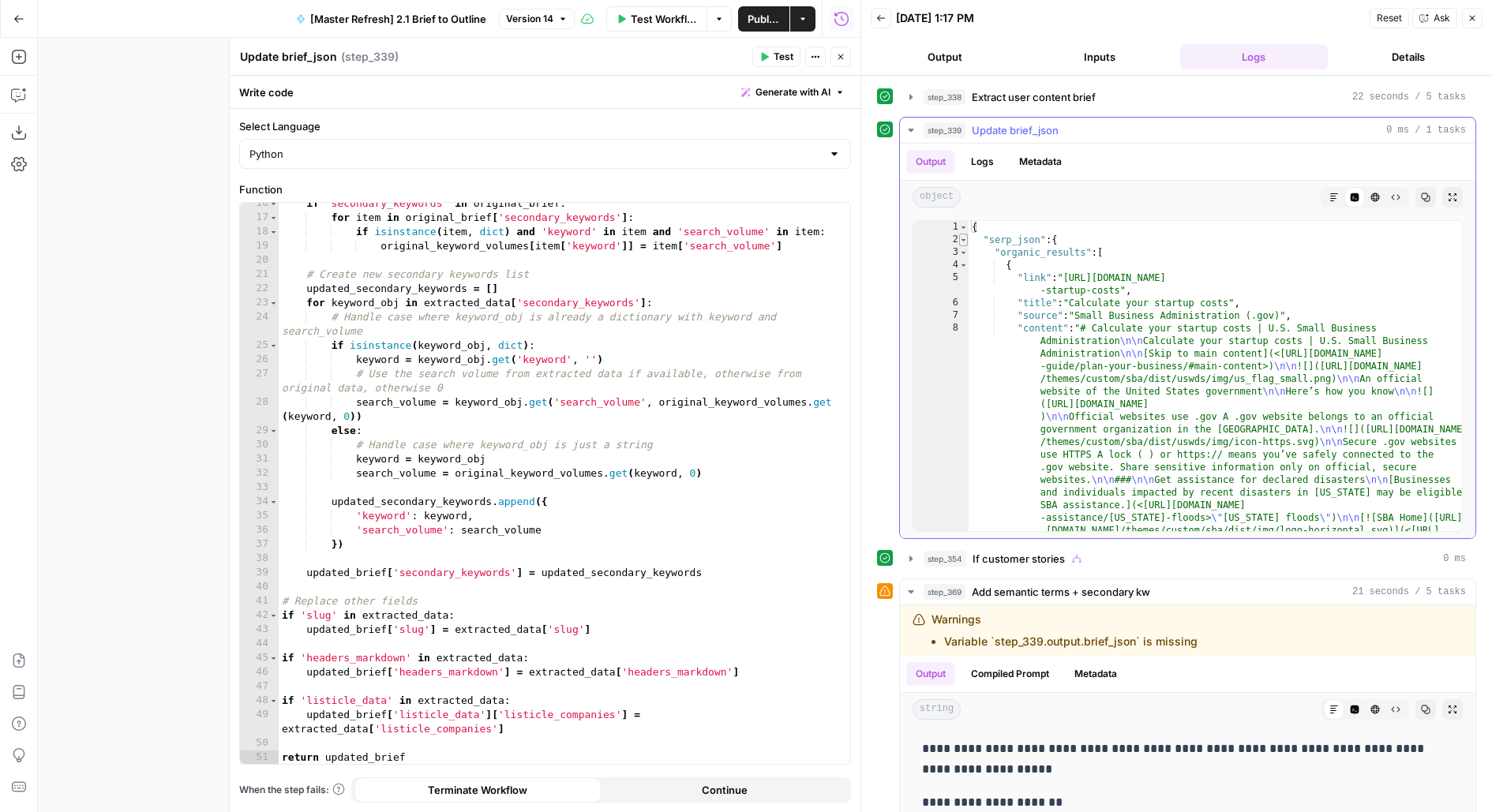
type textarea "*"
click at [959, 240] on span "Toggle code folding, rows 2 through 10820" at bounding box center [964, 240] width 9 height 13
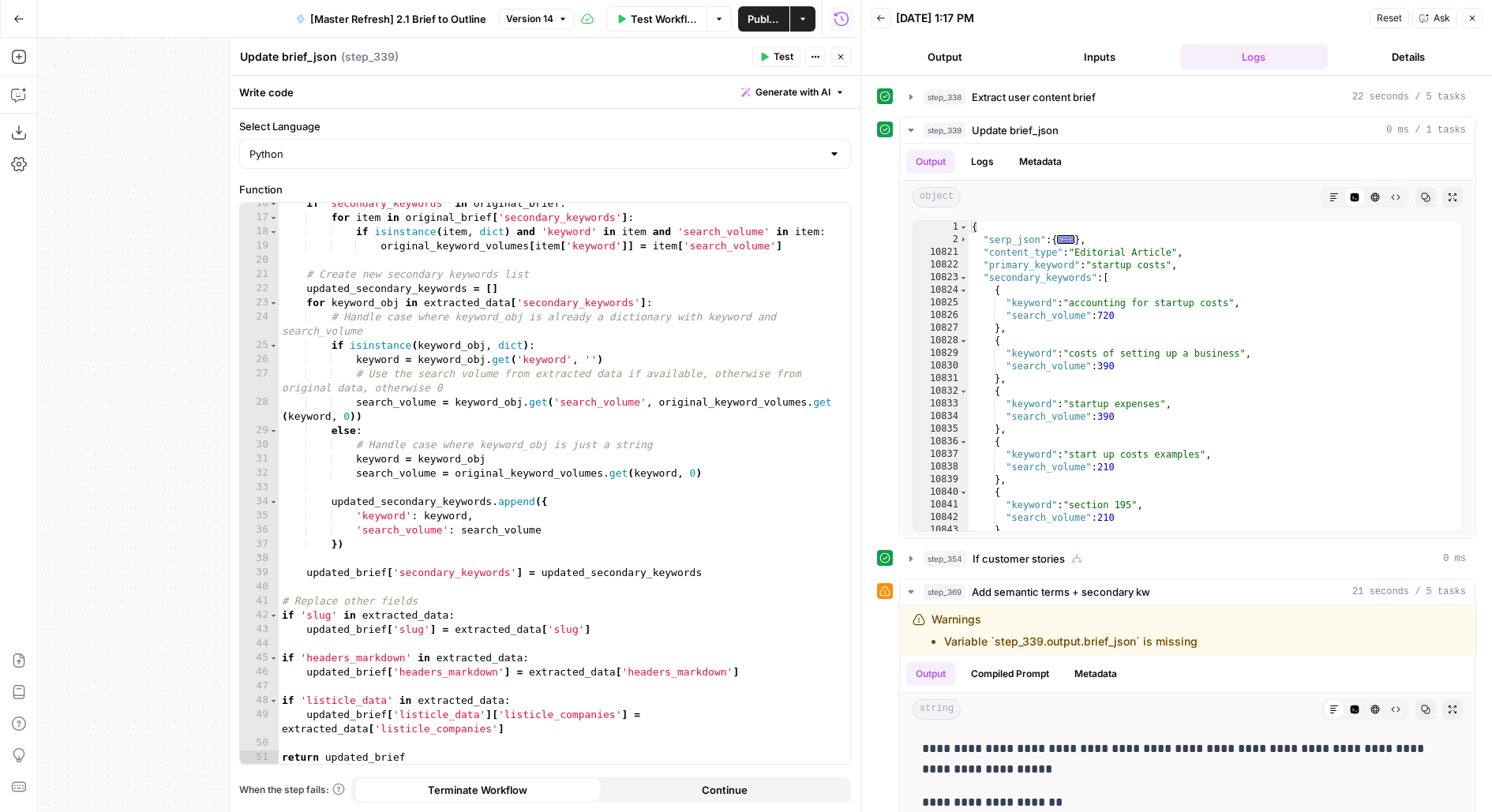
click at [843, 56] on icon "button" at bounding box center [840, 57] width 10 height 10
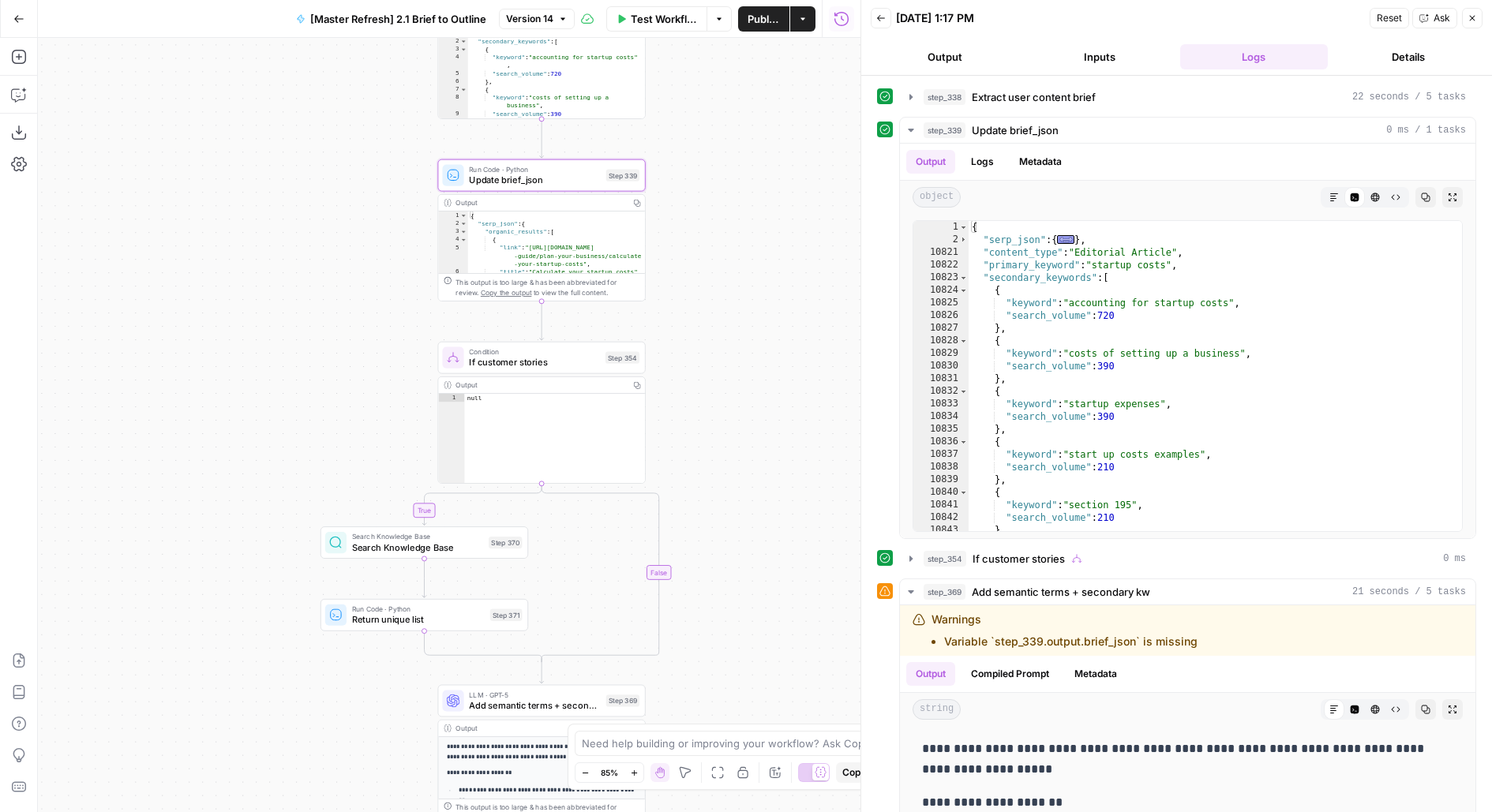
drag, startPoint x: 797, startPoint y: 512, endPoint x: 797, endPoint y: 291, distance: 221.0
click at [797, 307] on div "true true true false true false false false Workflow Set Inputs Inputs LLM · Ge…" at bounding box center [449, 425] width 823 height 774
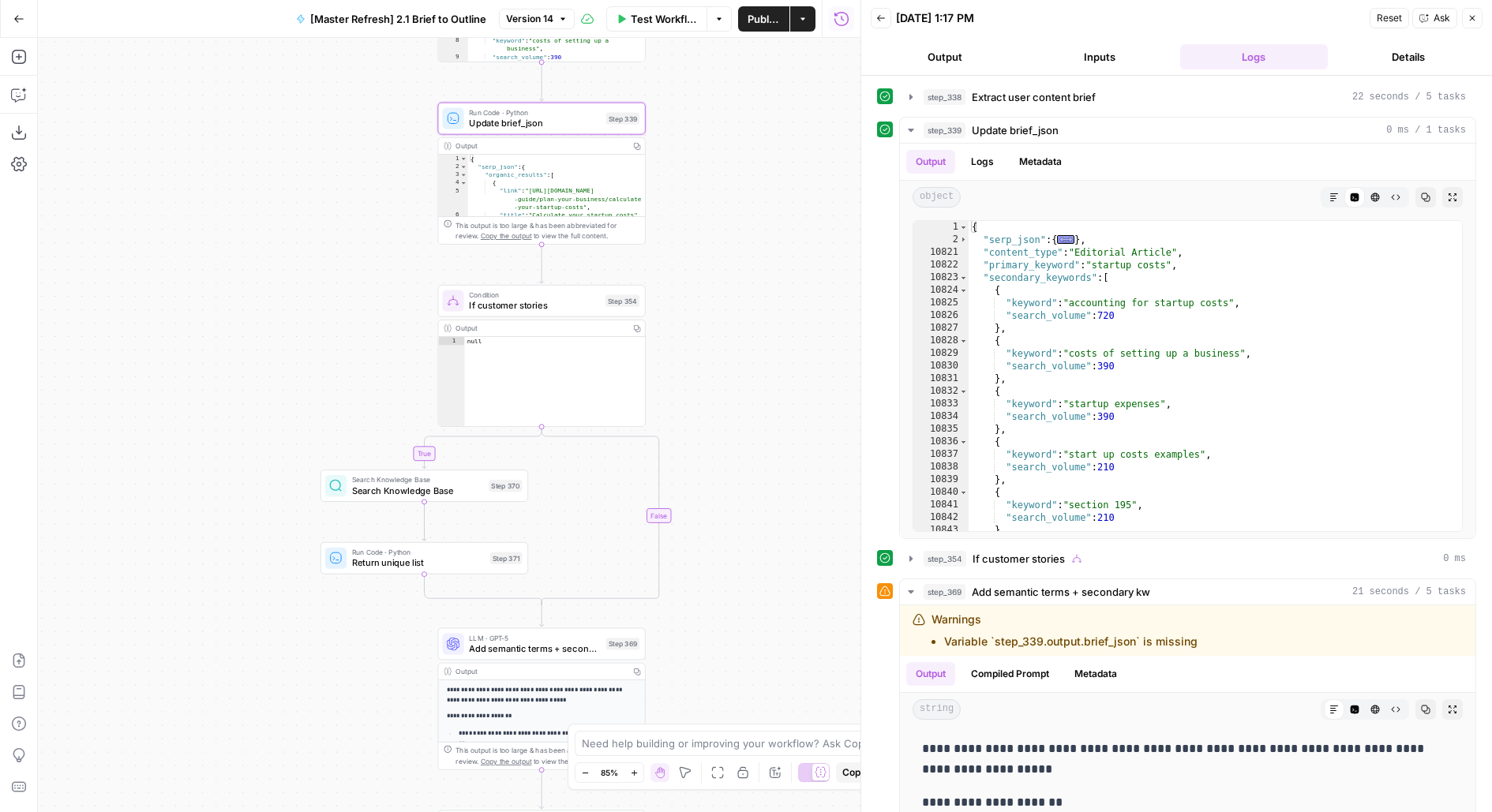
drag, startPoint x: 771, startPoint y: 583, endPoint x: 771, endPoint y: 291, distance: 292.0
click at [771, 298] on div "true true true false true false false false Workflow Set Inputs Inputs LLM · Ge…" at bounding box center [449, 425] width 823 height 774
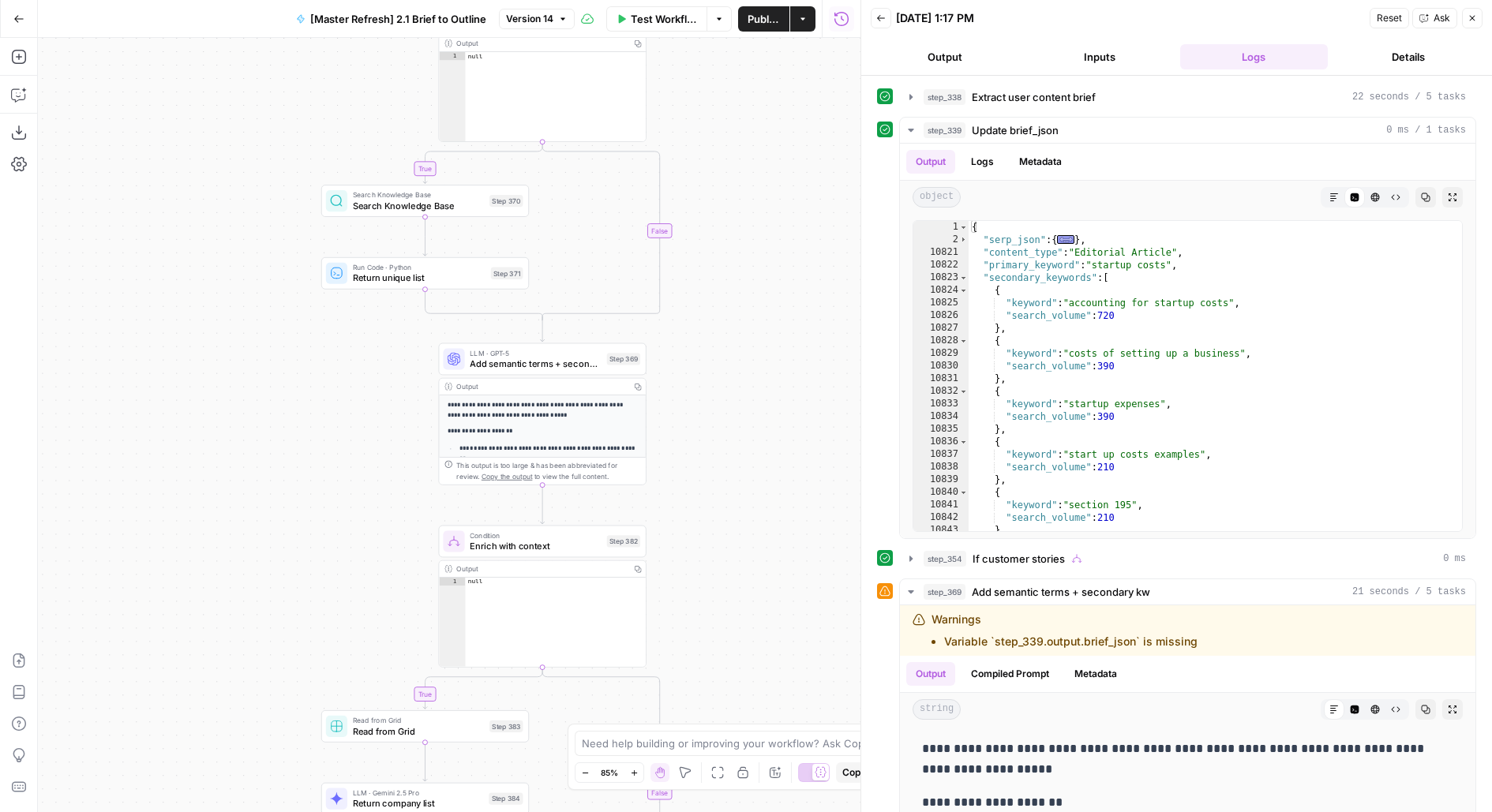
click at [634, 365] on div "Step 369" at bounding box center [623, 358] width 33 height 12
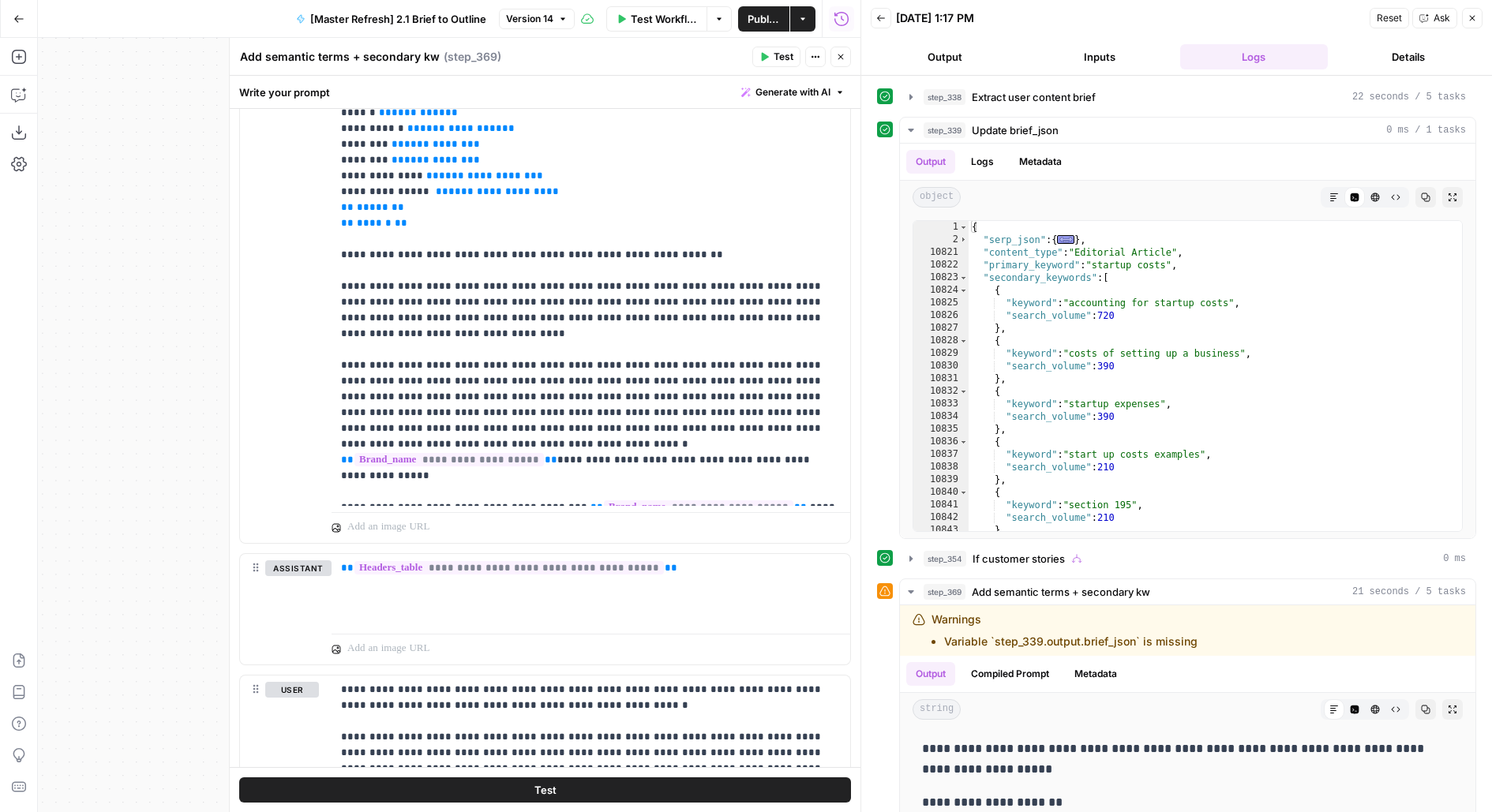
scroll to position [432, 0]
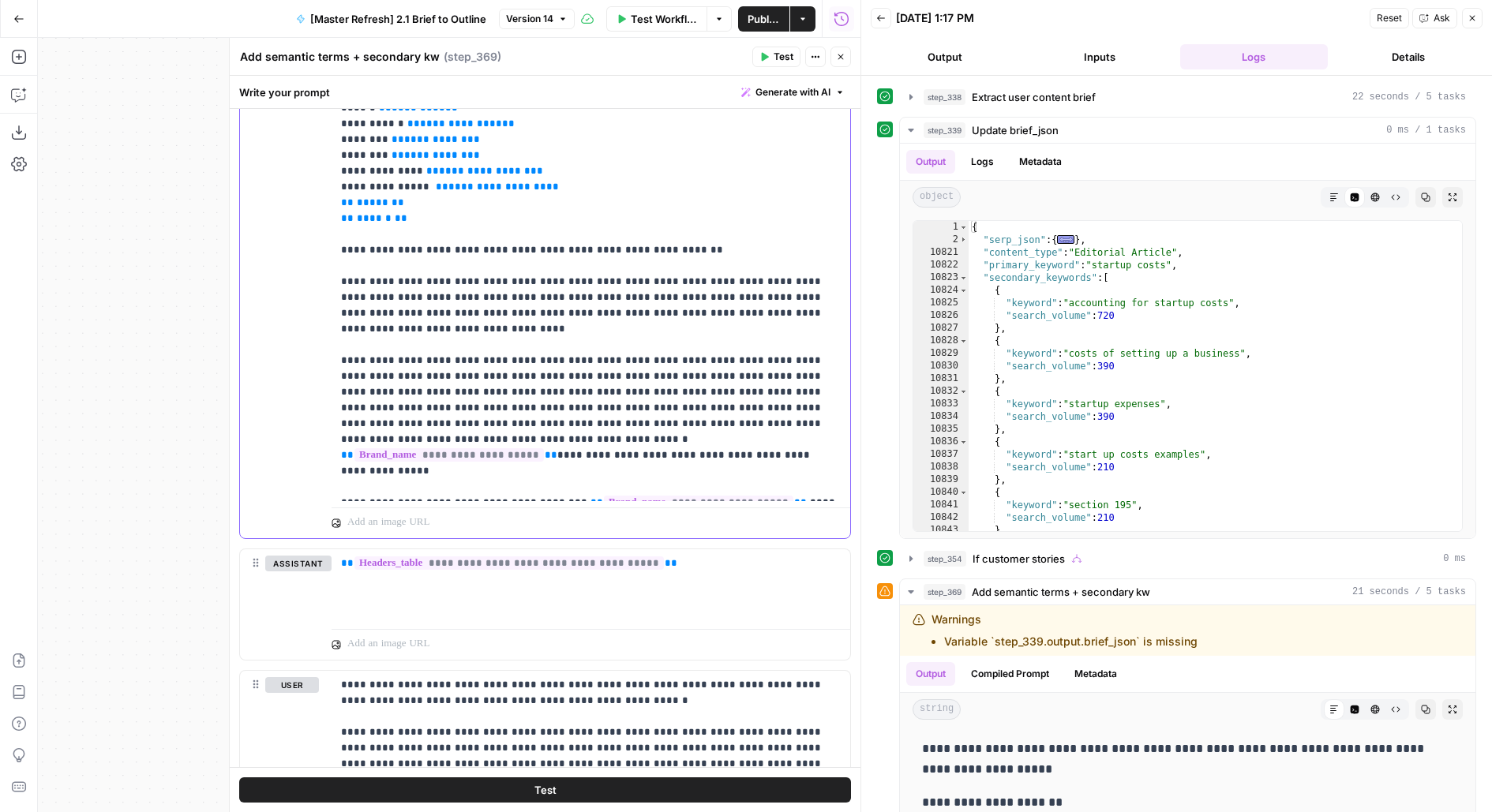
click at [777, 239] on p "**********" at bounding box center [591, 108] width 500 height 773
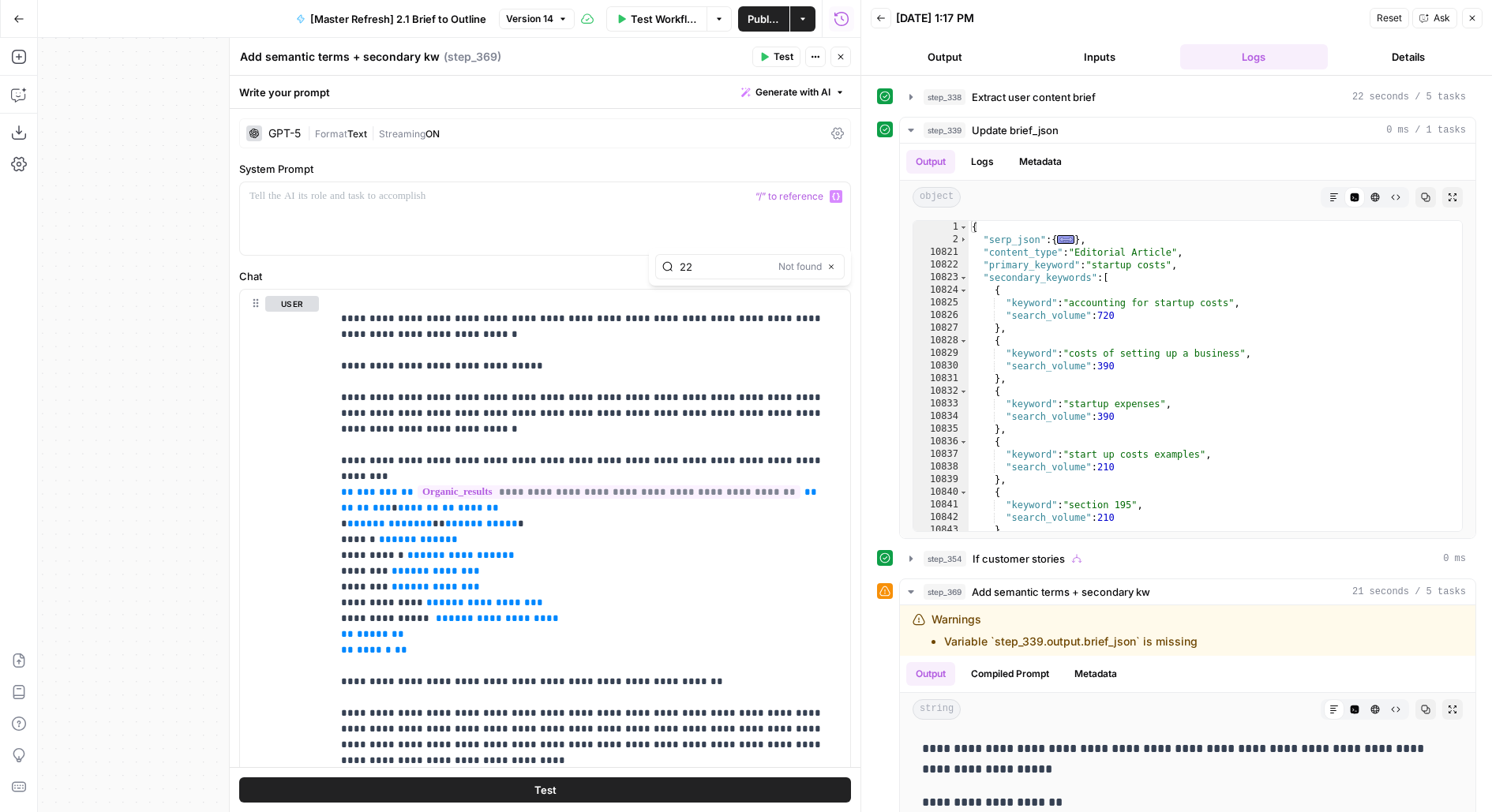
type input "2"
type input "339"
click at [606, 485] on span "**********" at bounding box center [678, 491] width 257 height 13
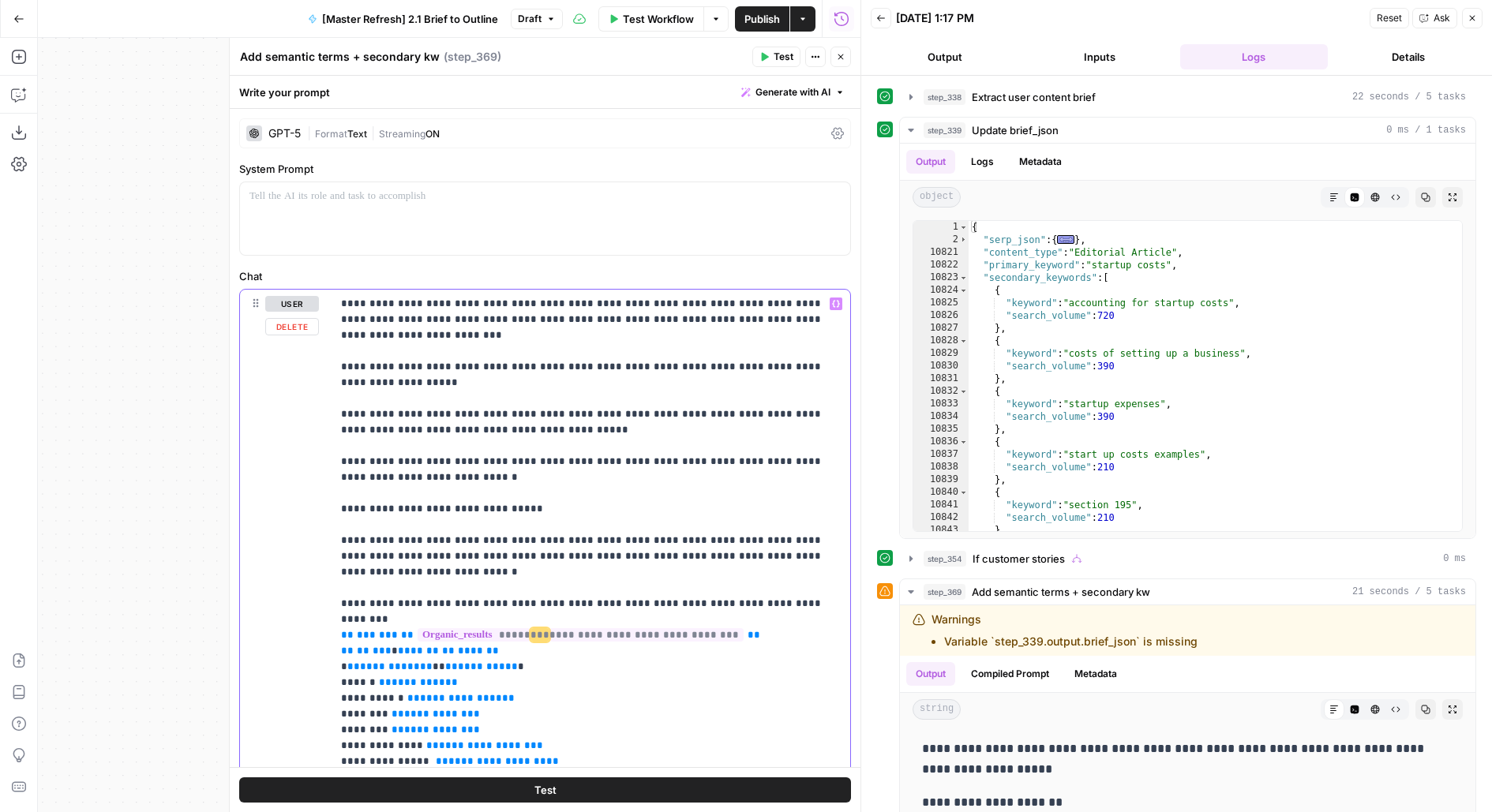
click at [647, 479] on p "**********" at bounding box center [591, 682] width 500 height 773
type input "339"
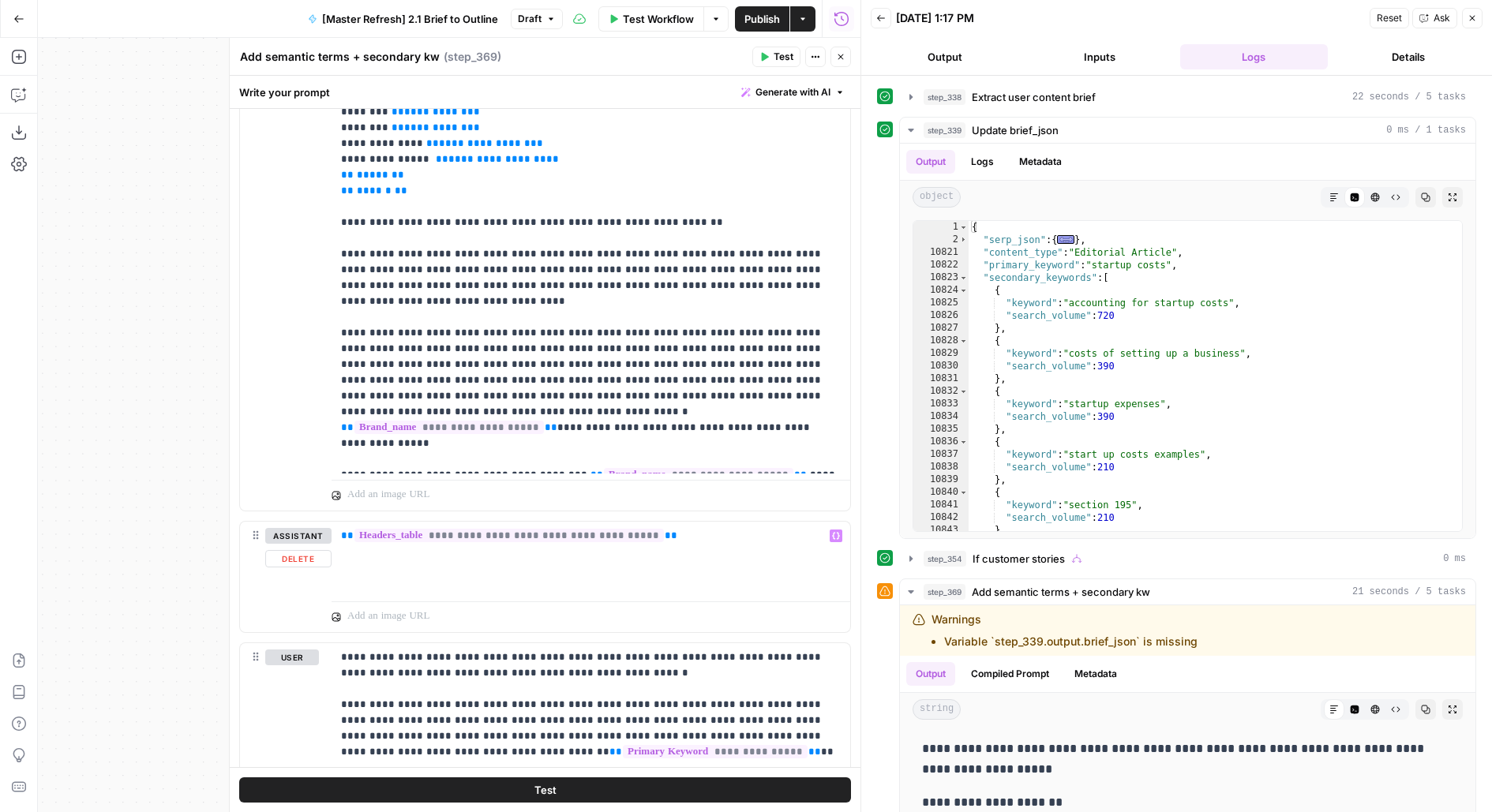
scroll to position [498, 0]
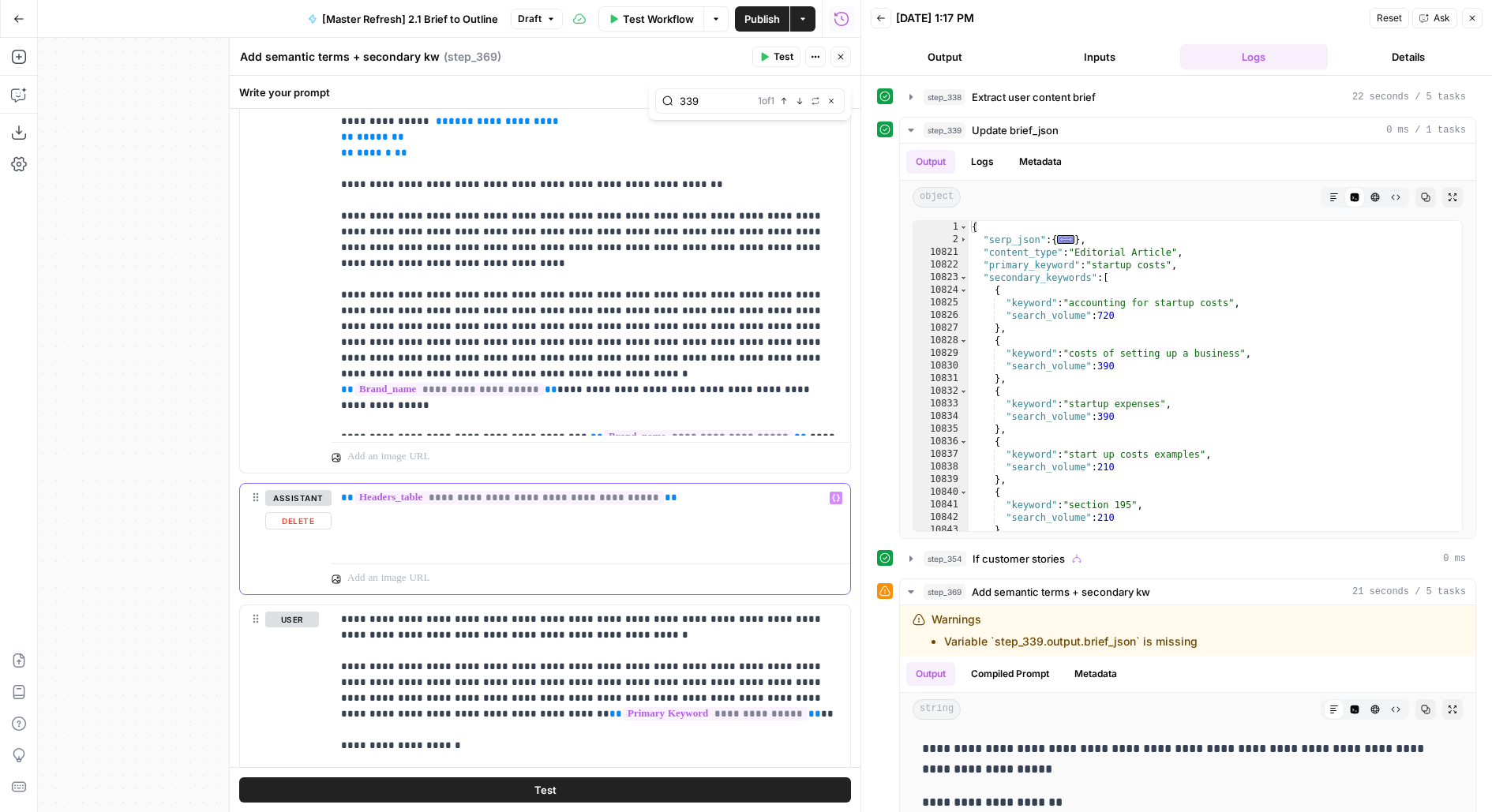
click at [524, 495] on span "**********" at bounding box center [509, 498] width 309 height 13
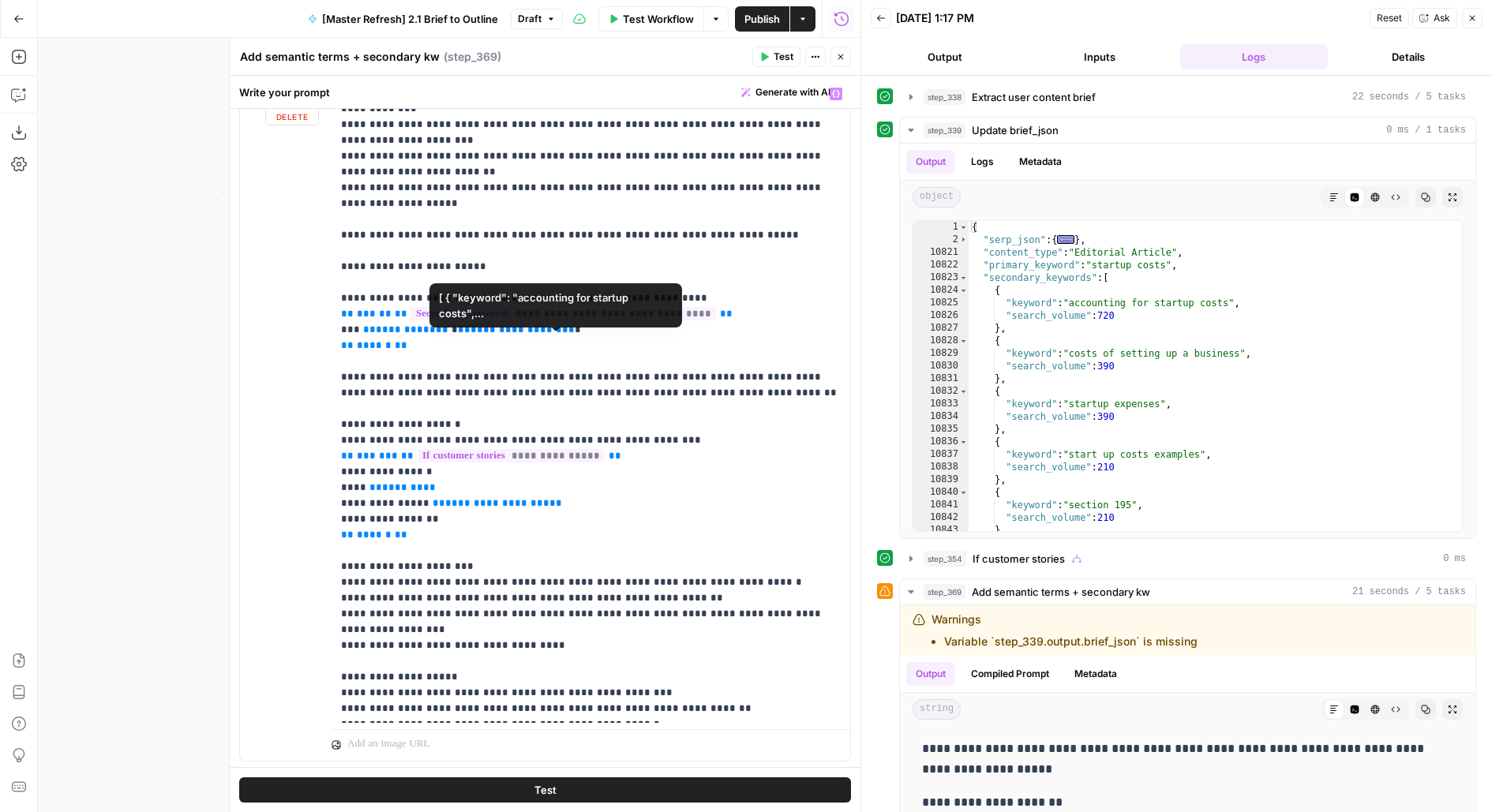
scroll to position [1058, 0]
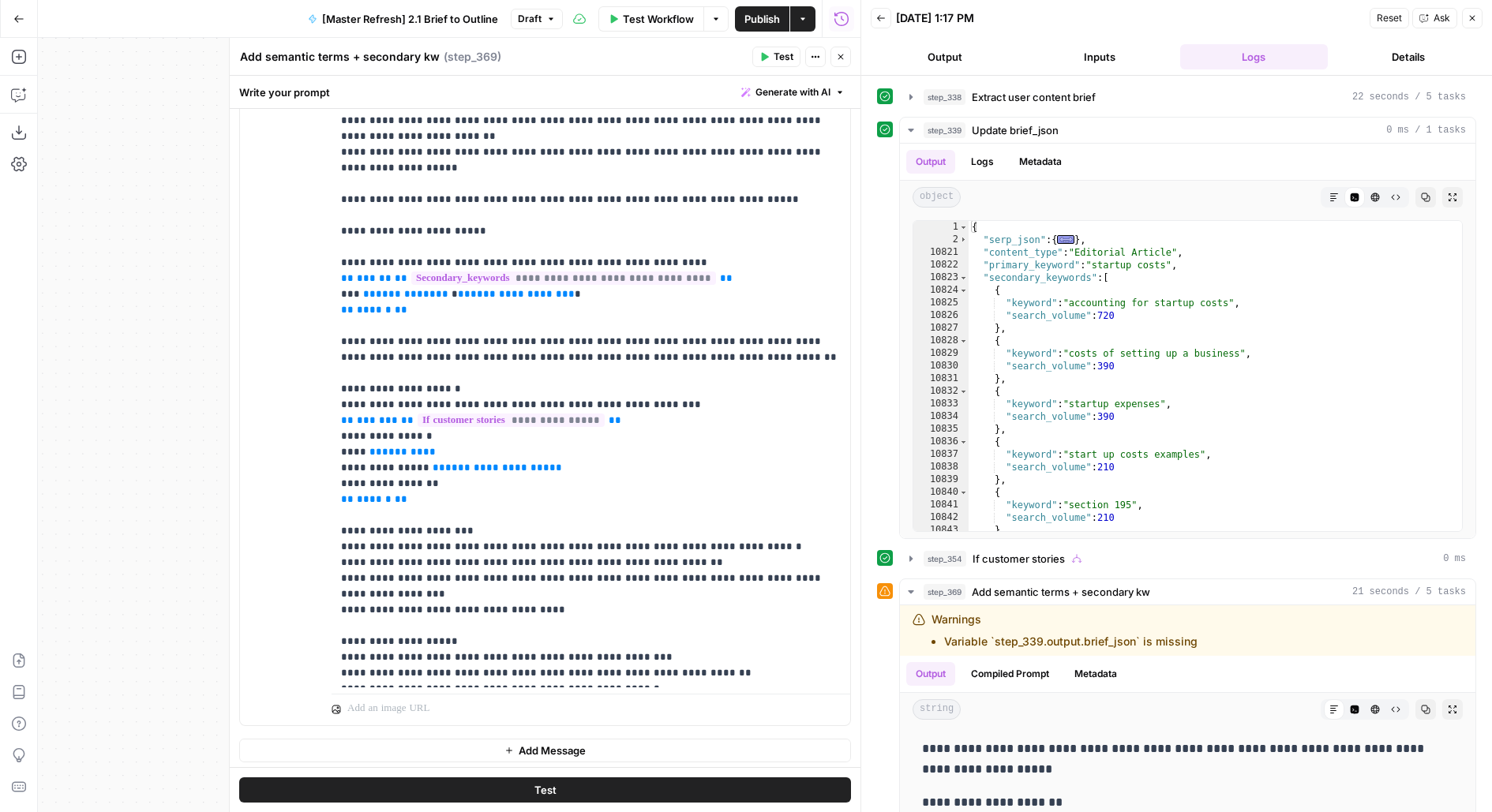
click at [837, 54] on icon "button" at bounding box center [840, 57] width 10 height 10
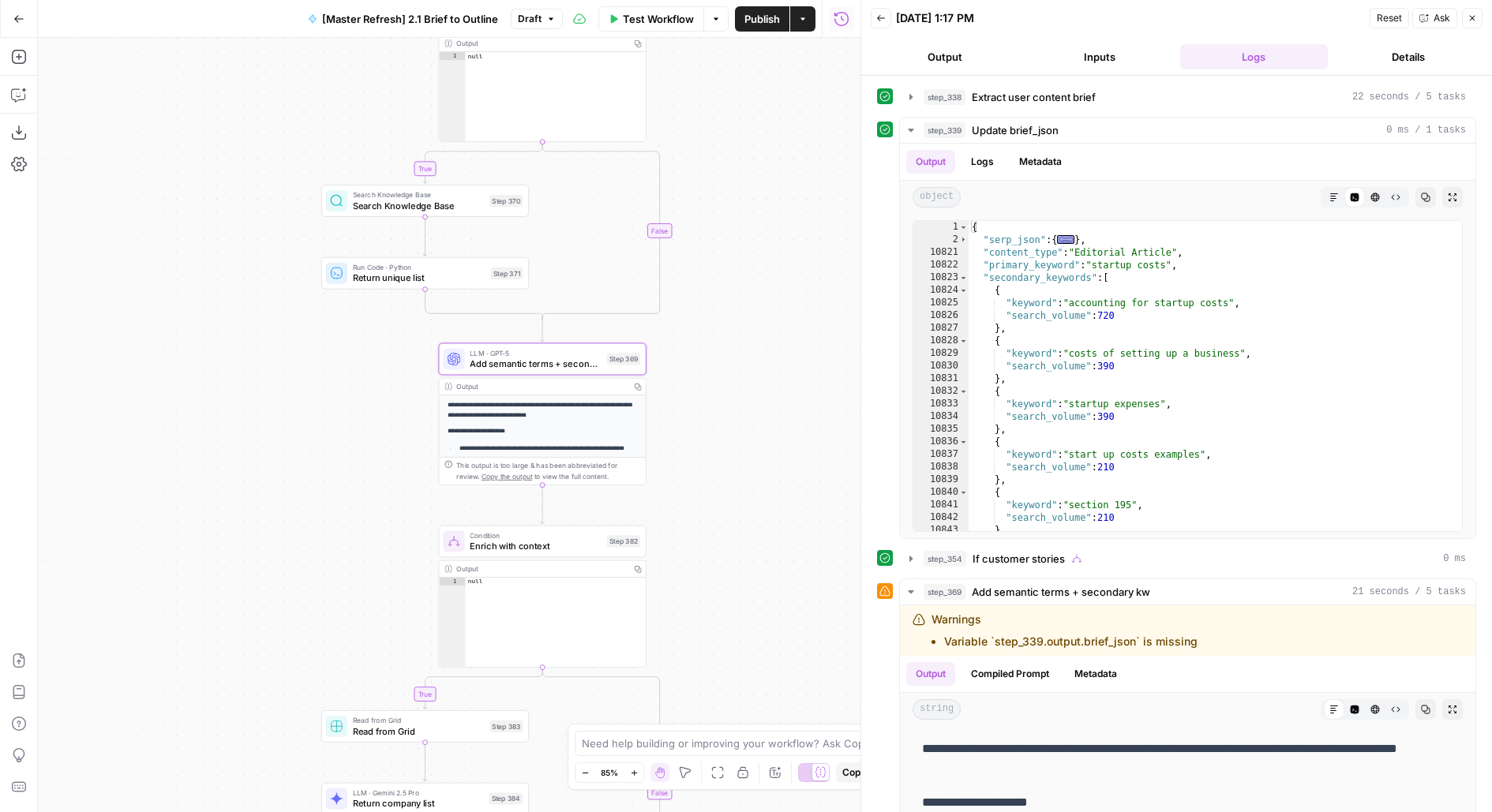
click at [764, 19] on span "Publish" at bounding box center [763, 19] width 36 height 16
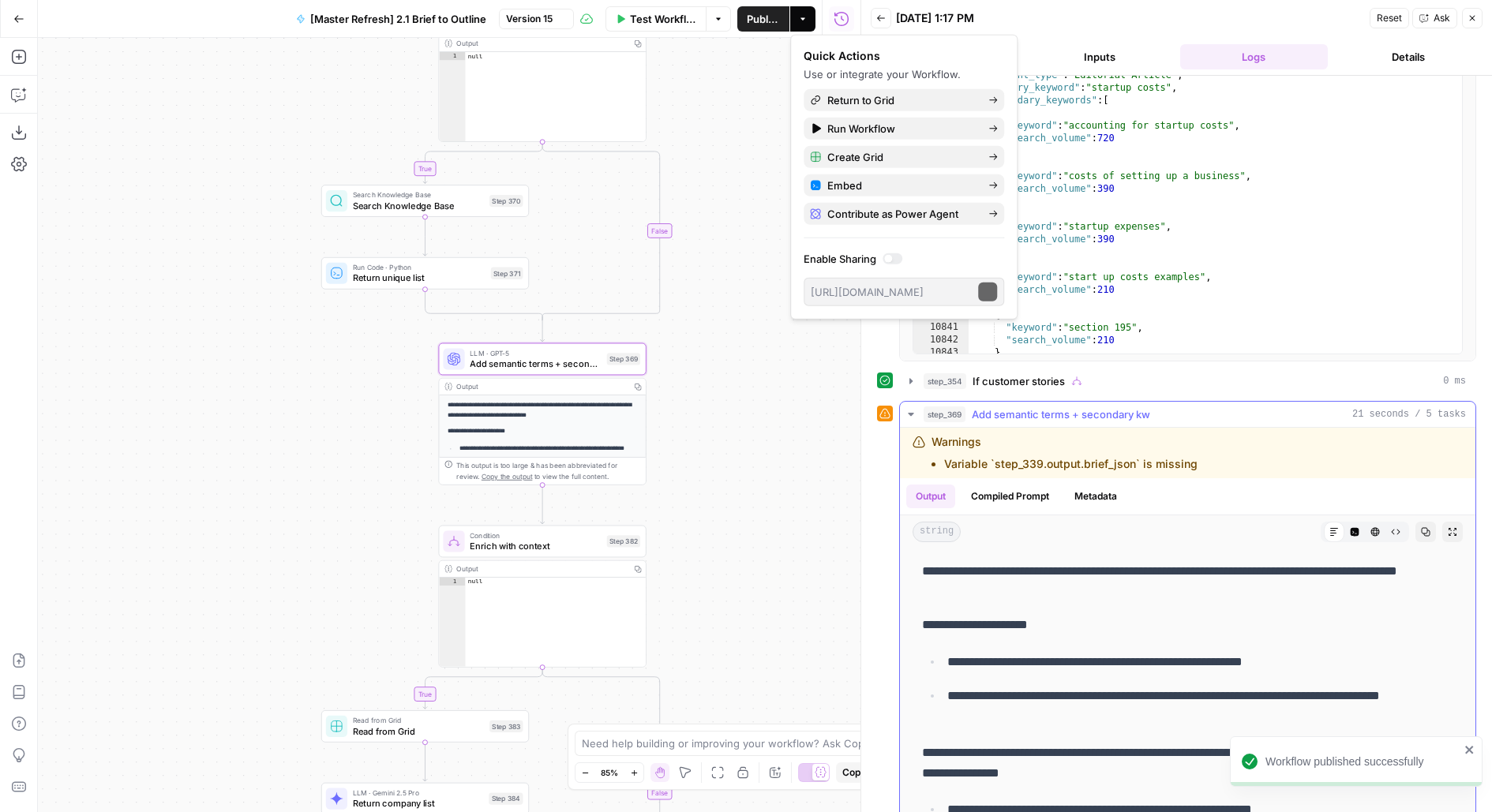
scroll to position [283, 0]
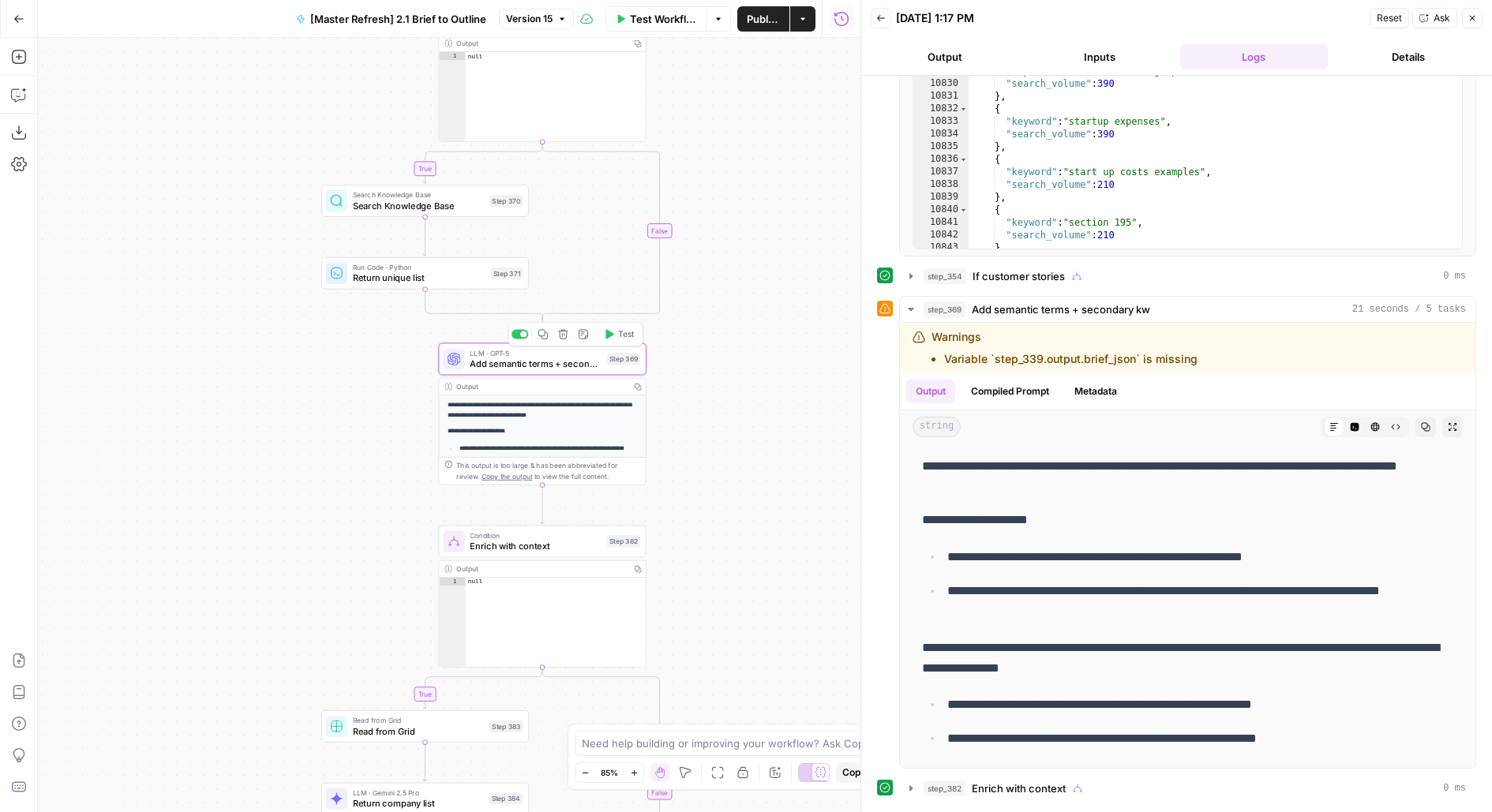
click at [635, 330] on button "Test" at bounding box center [619, 334] width 42 height 17
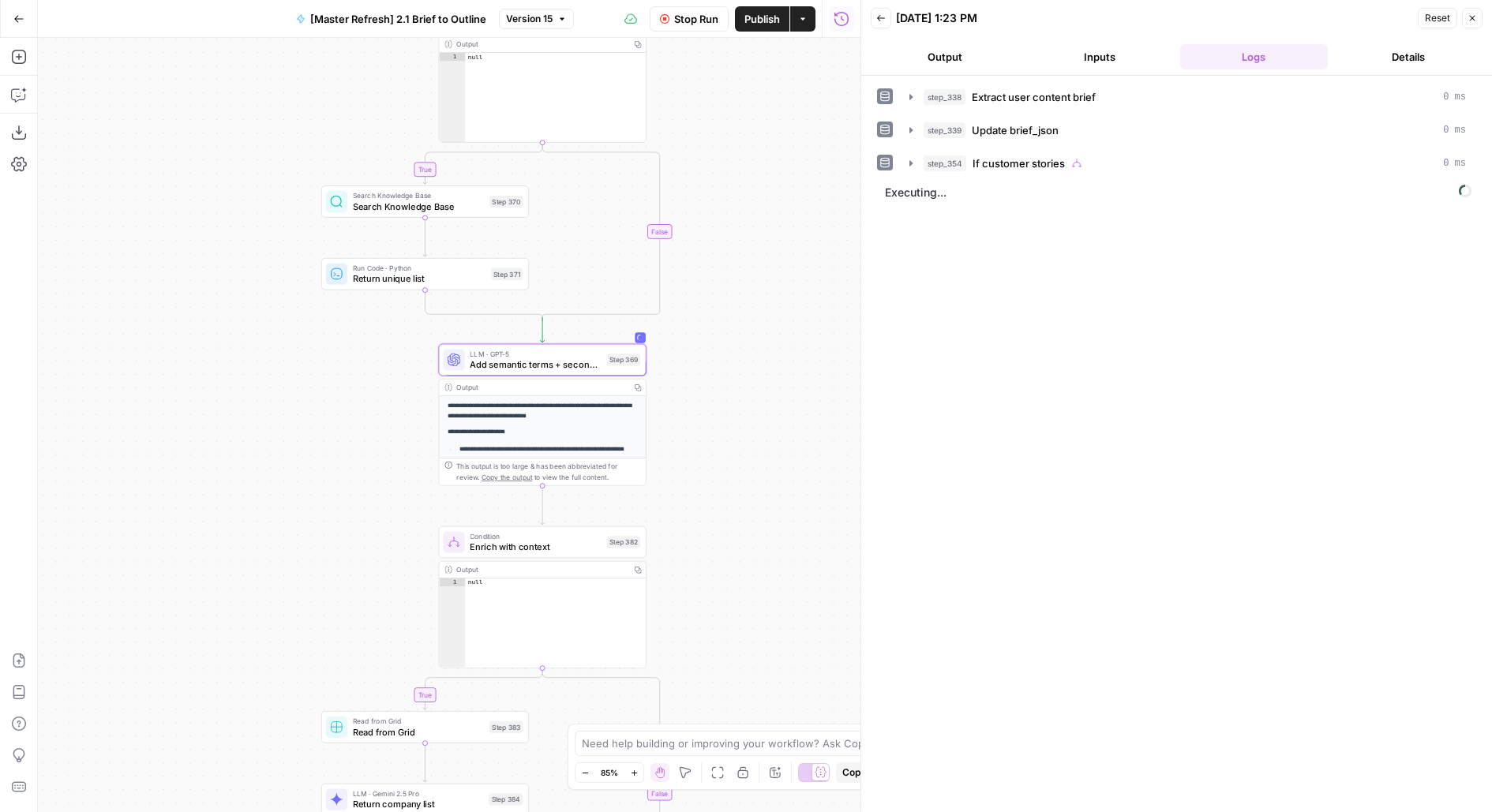
drag, startPoint x: 786, startPoint y: 508, endPoint x: 786, endPoint y: 239, distance: 269.0
click at [786, 240] on div "true true true false true false false false Workflow Set Inputs Inputs LLM · Ge…" at bounding box center [449, 425] width 823 height 774
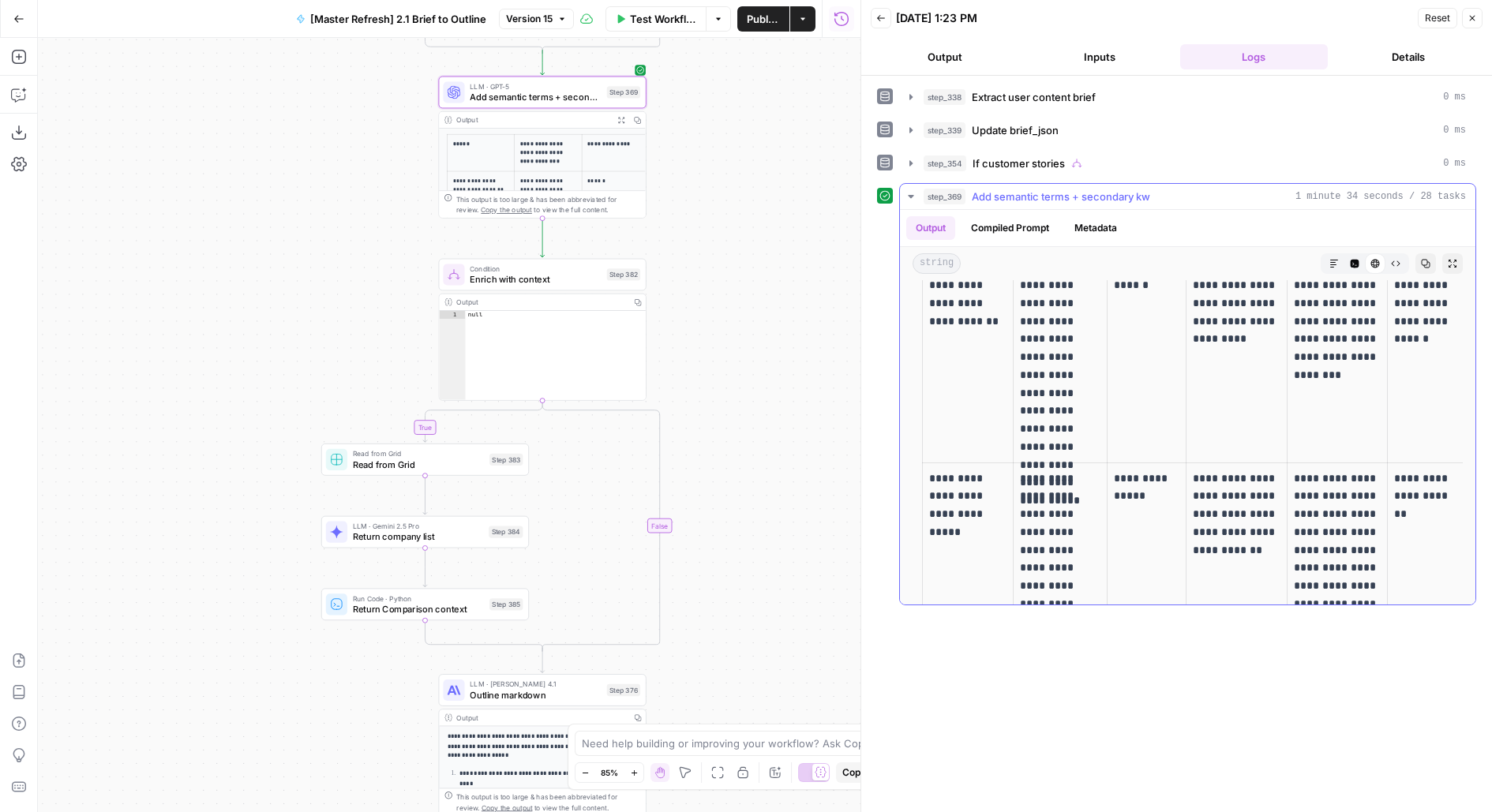
scroll to position [0, 0]
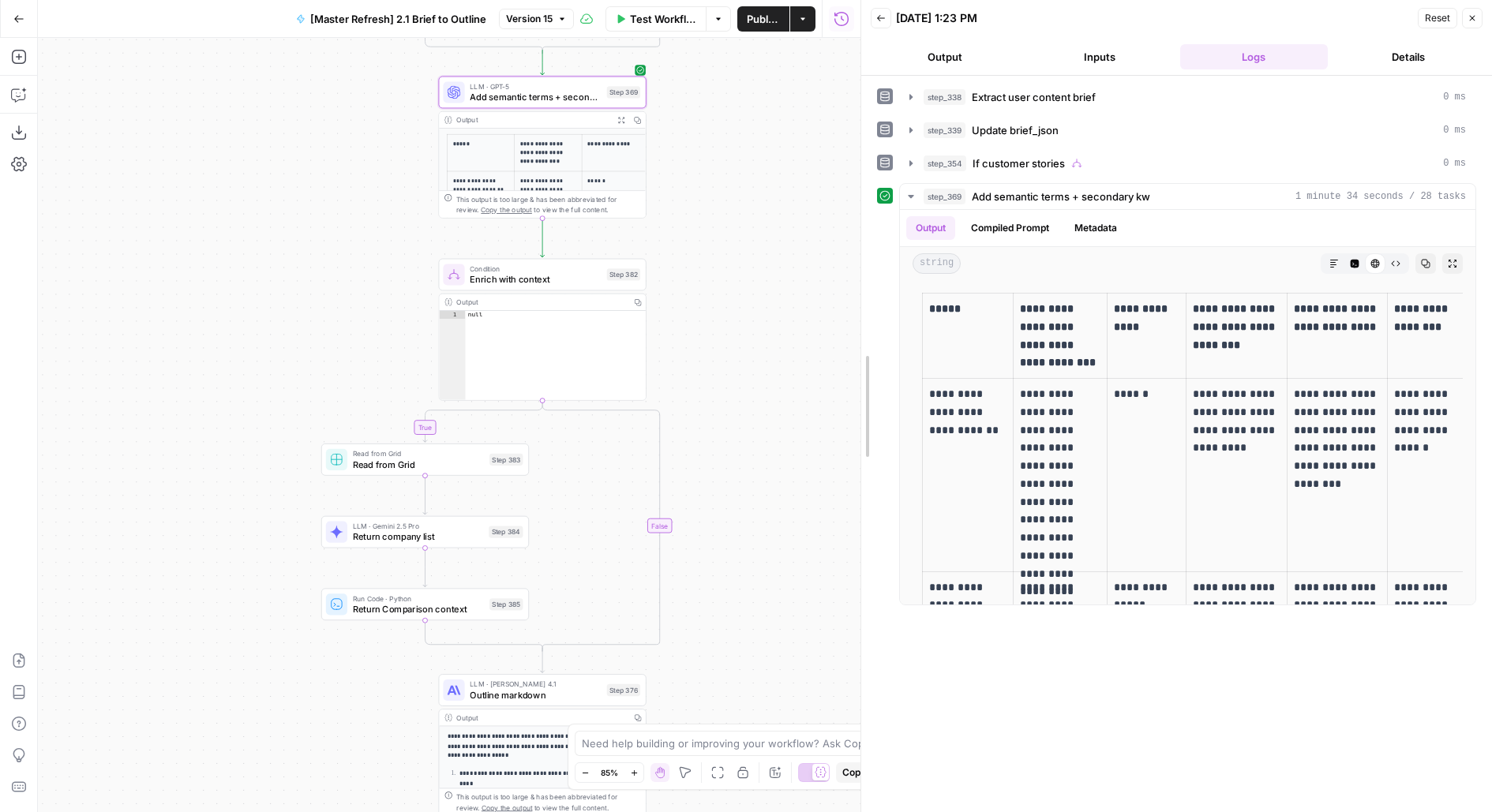
drag, startPoint x: 854, startPoint y: 334, endPoint x: 746, endPoint y: 331, distance: 108.0
click at [746, 332] on body "AirOps Builders New Home Browse Insights Opportunities Your Data Flightpath Rec…" at bounding box center [746, 406] width 1492 height 812
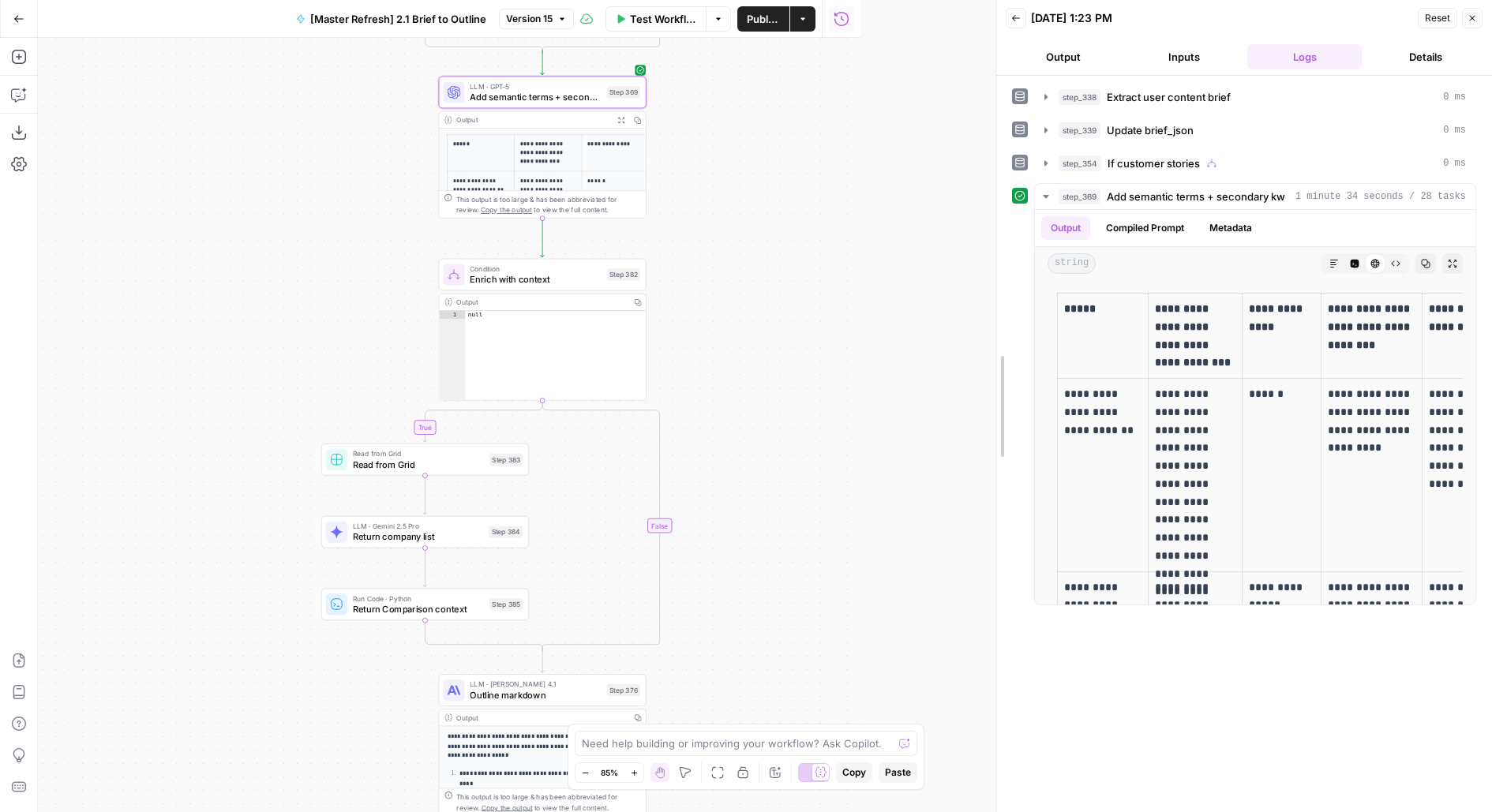
drag, startPoint x: 861, startPoint y: 325, endPoint x: 993, endPoint y: 324, distance: 132.0
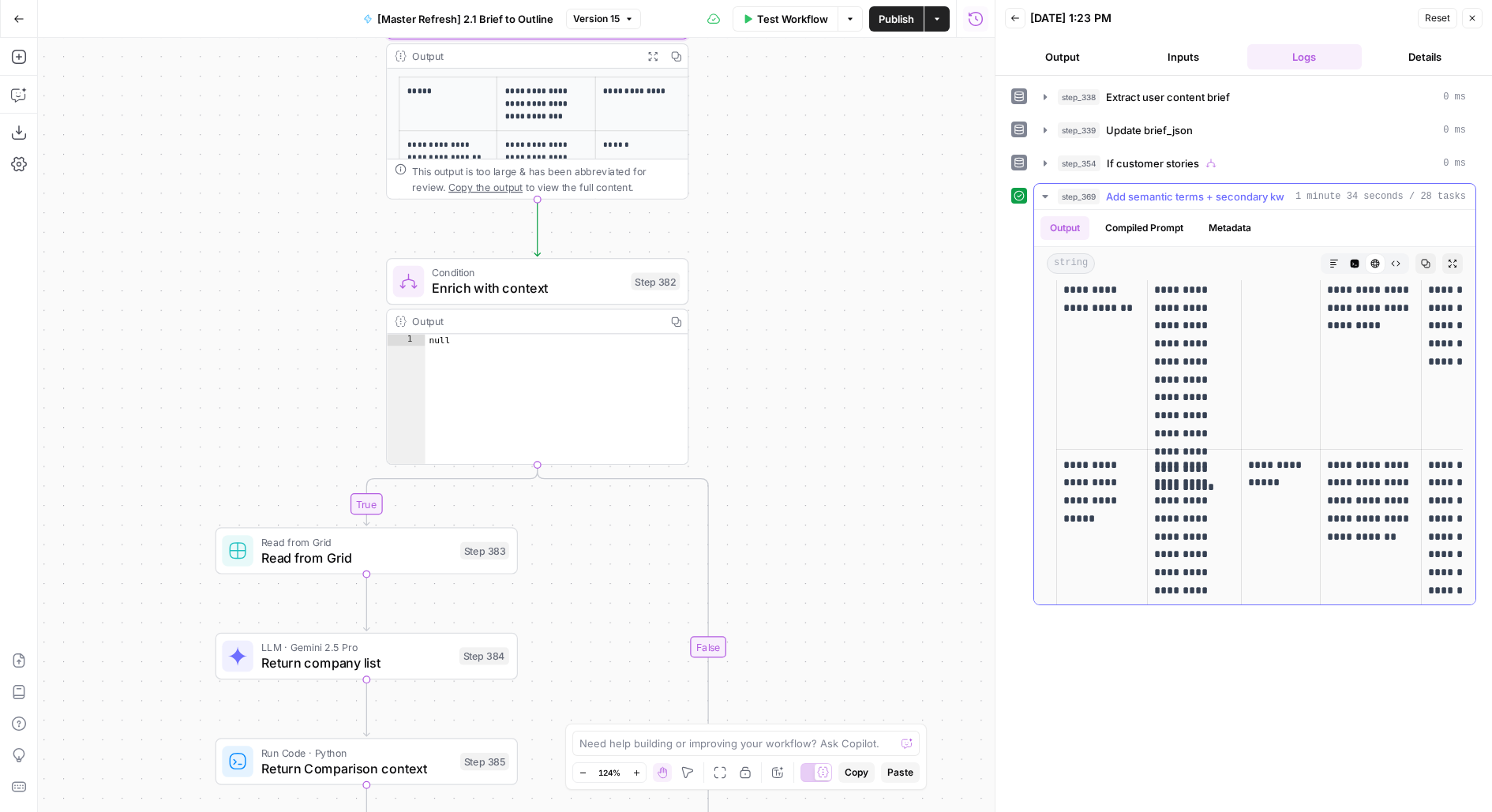
scroll to position [154, 0]
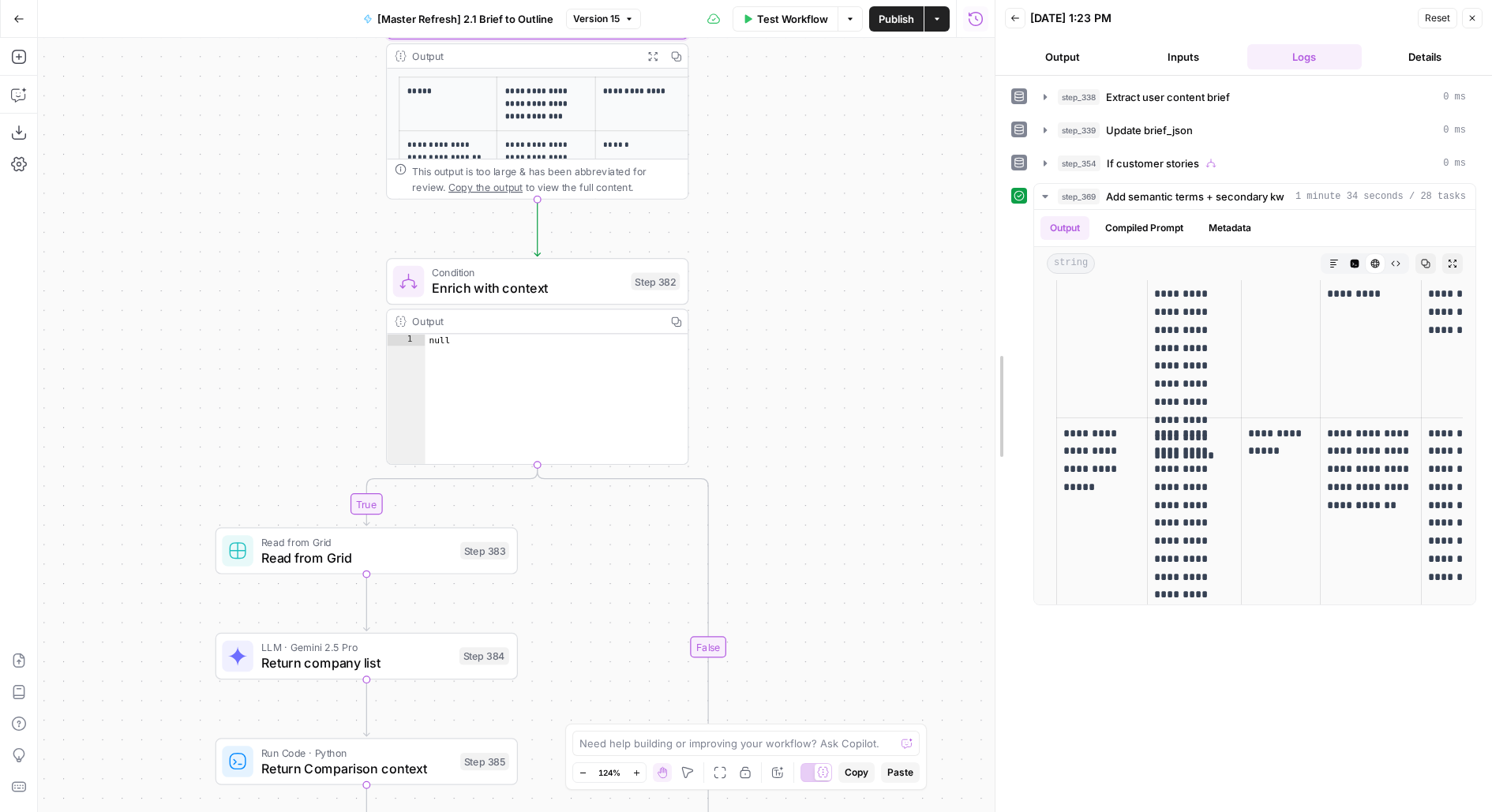
drag, startPoint x: 1001, startPoint y: 393, endPoint x: 839, endPoint y: 394, distance: 162.0
click at [987, 393] on div at bounding box center [995, 406] width 16 height 812
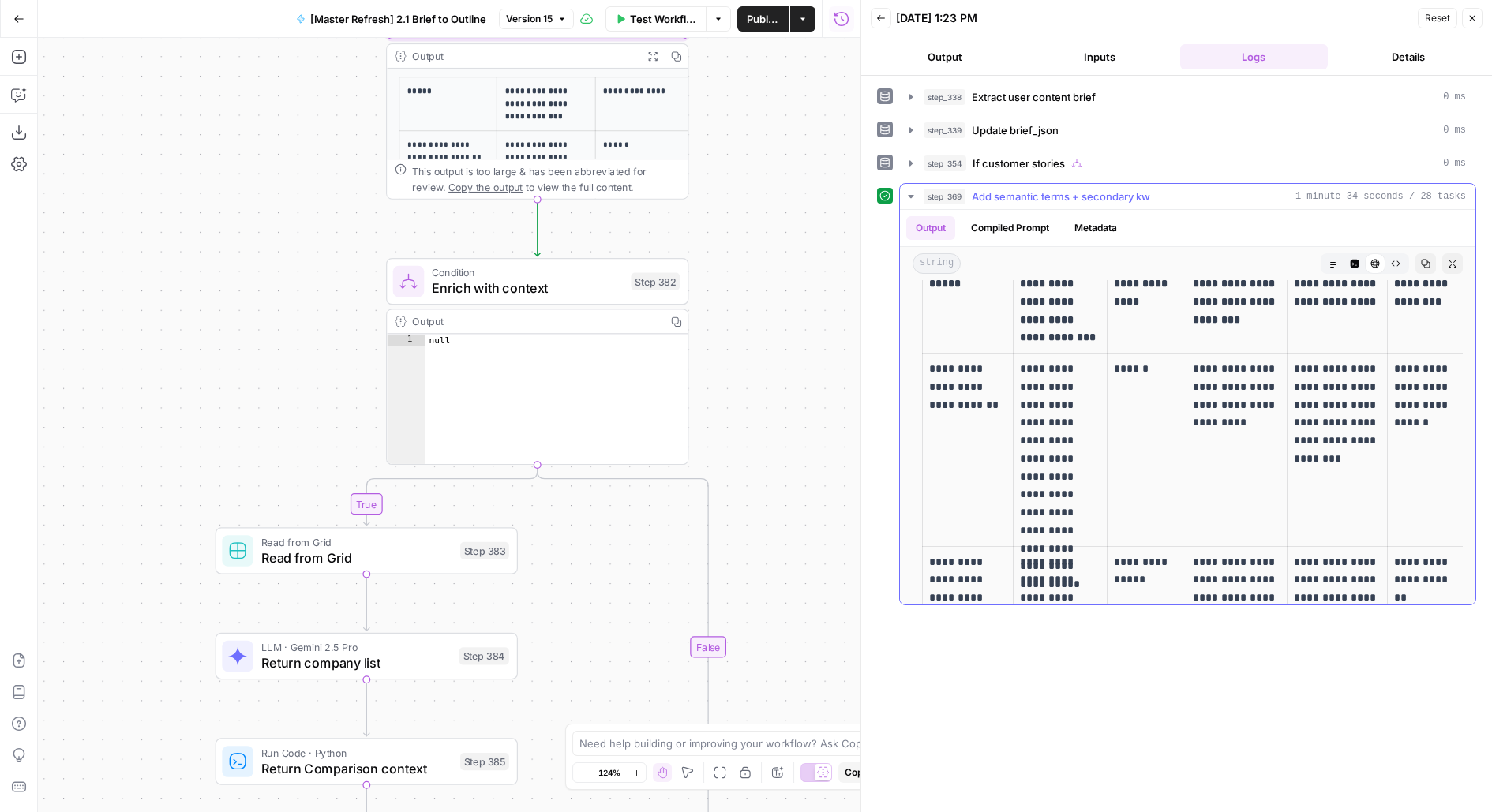
scroll to position [0, 0]
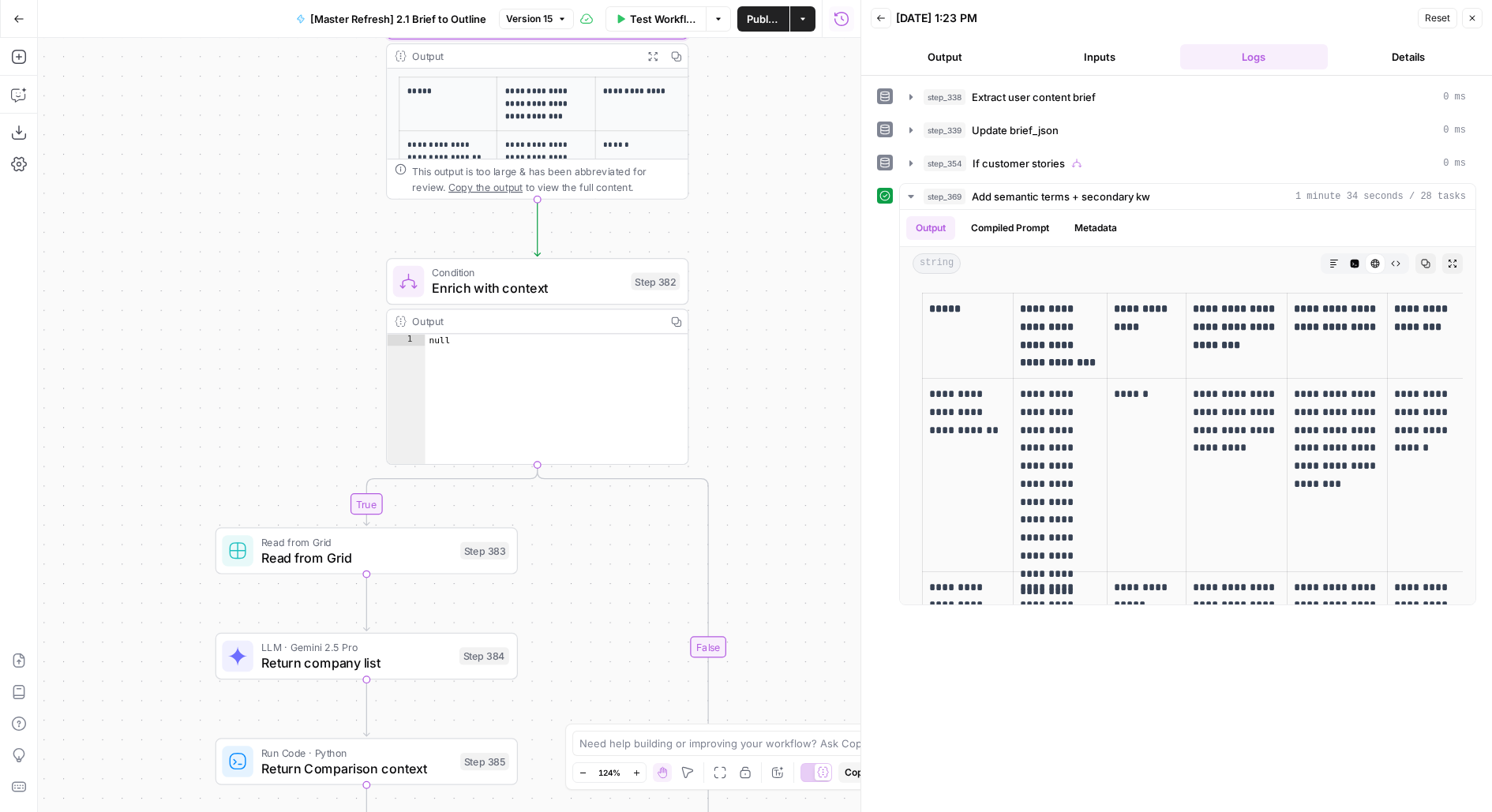
drag, startPoint x: 790, startPoint y: 449, endPoint x: 790, endPoint y: 368, distance: 81.0
click at [790, 380] on div "true true true false true false false false Workflow Set Inputs Inputs LLM · Ge…" at bounding box center [449, 425] width 823 height 774
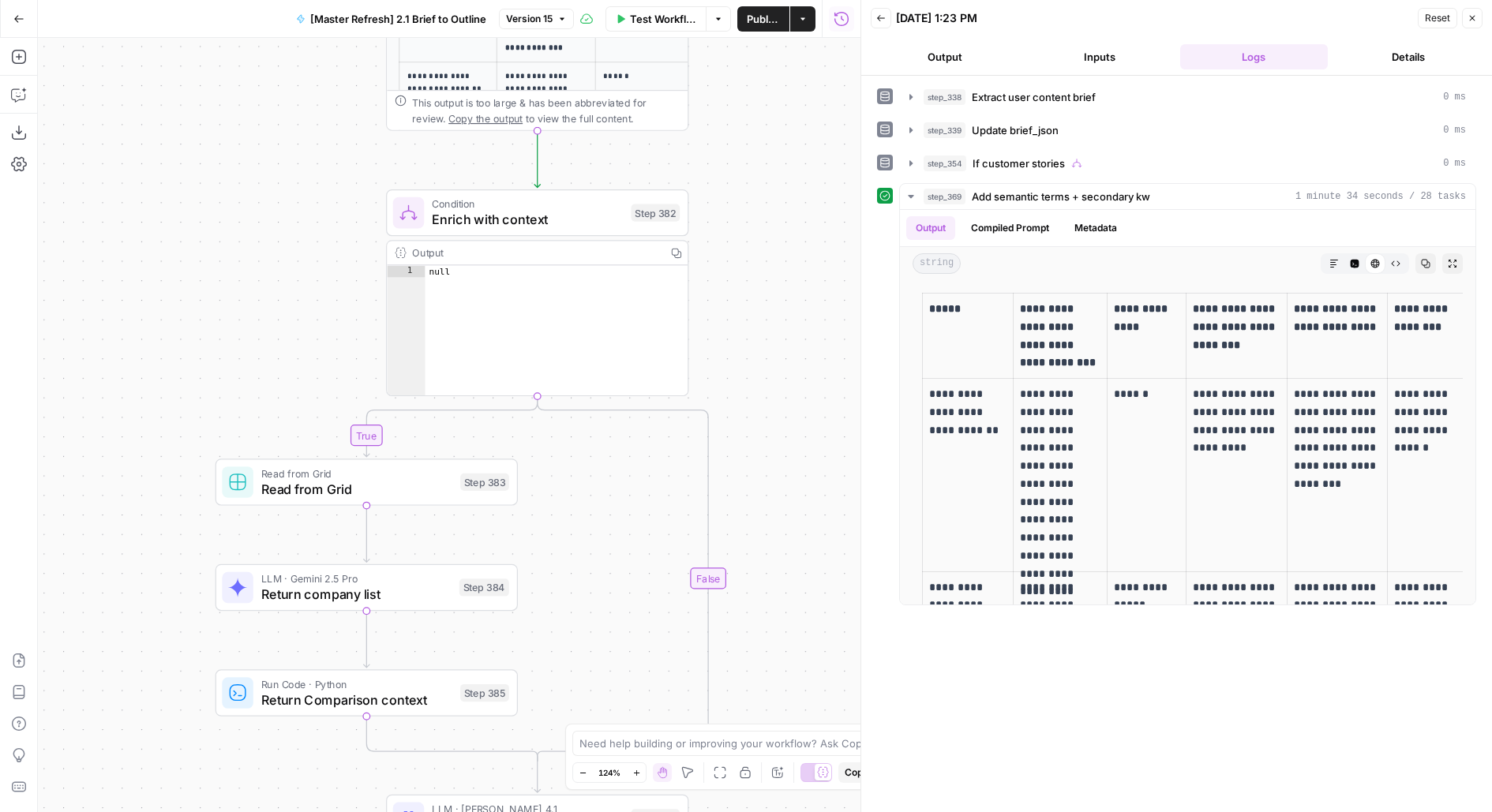
click at [649, 176] on span "Test" at bounding box center [658, 176] width 23 height 17
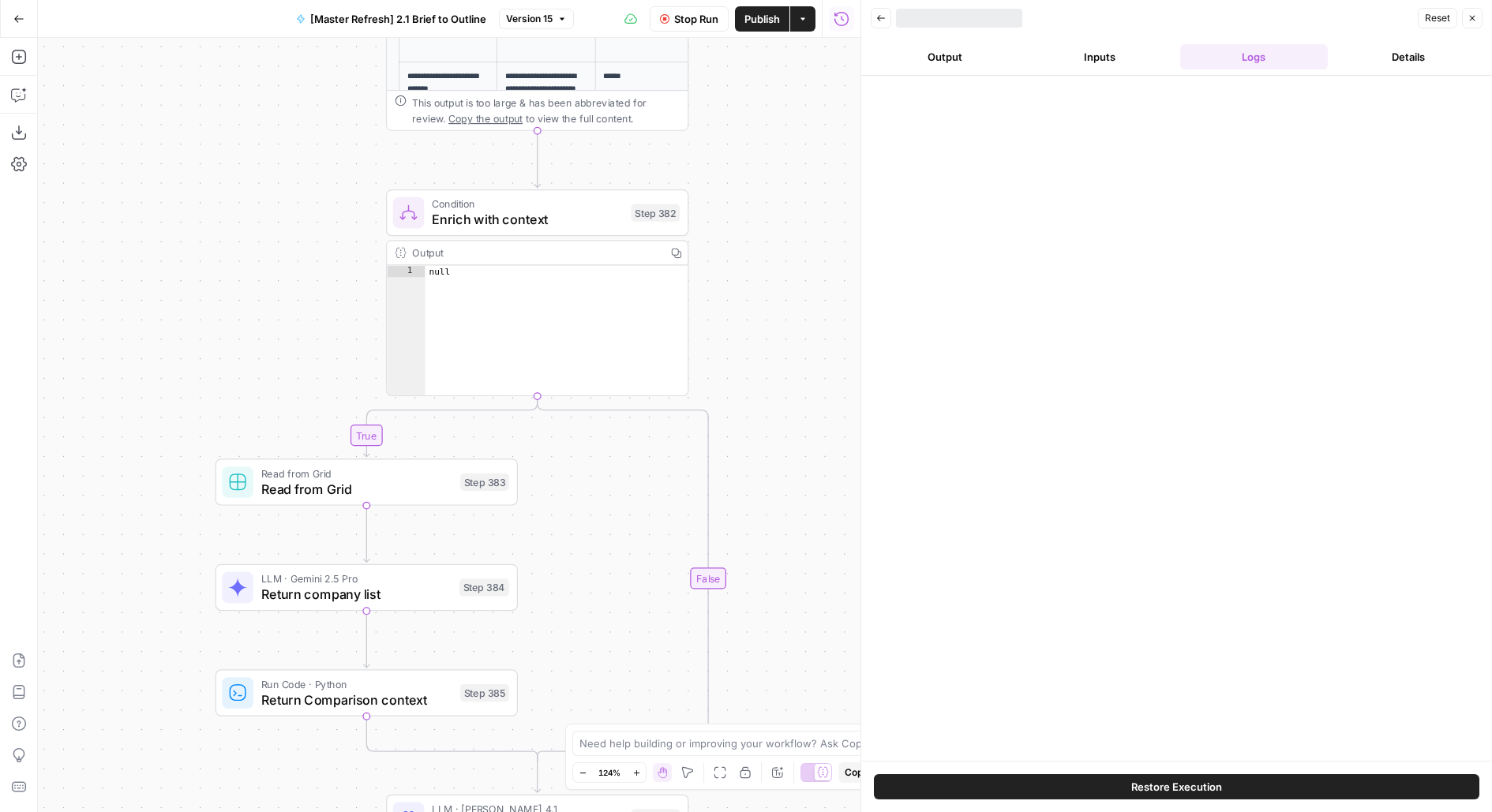
click at [757, 29] on button "Publish" at bounding box center [762, 19] width 55 height 25
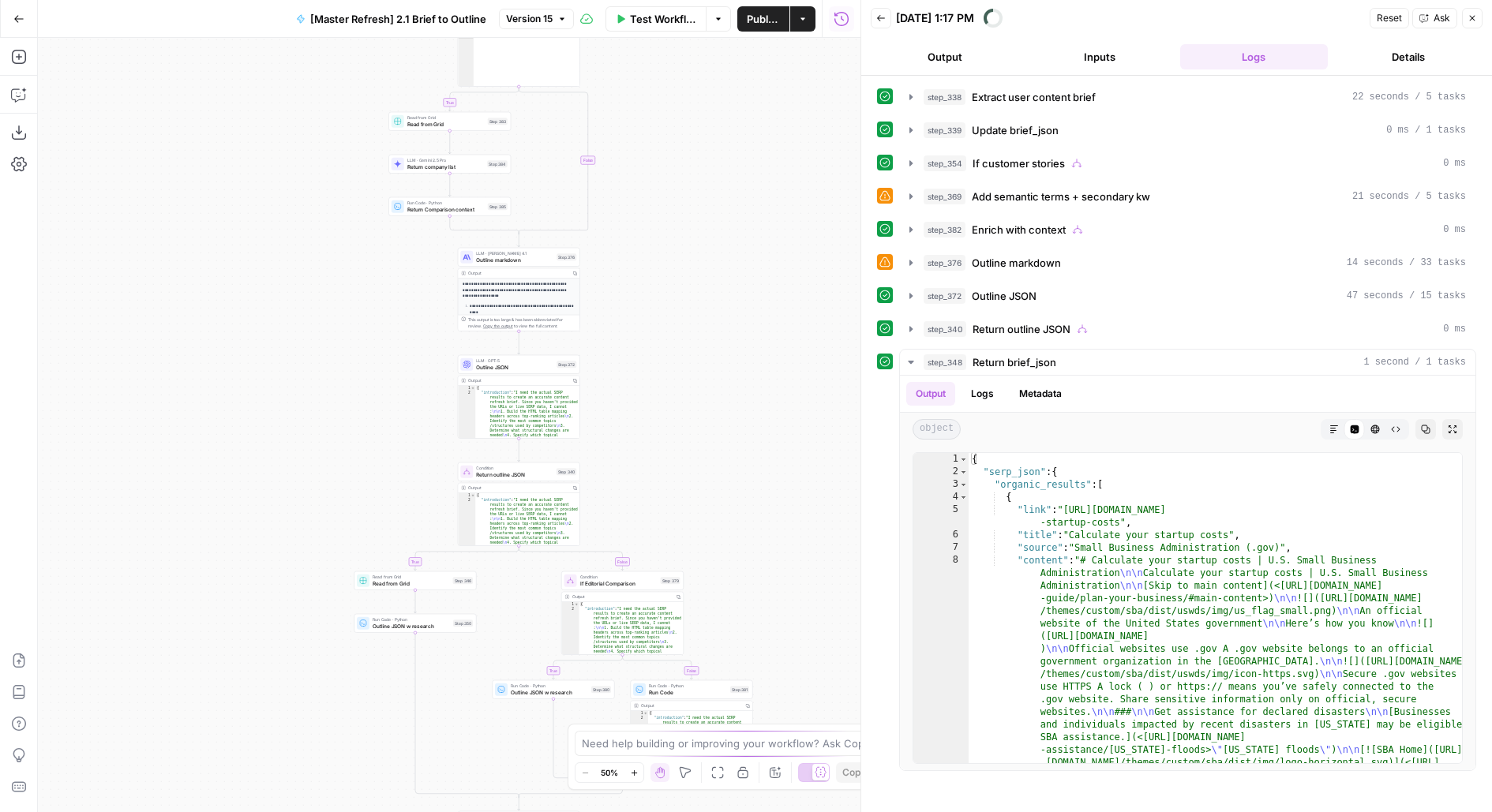
drag, startPoint x: 732, startPoint y: 562, endPoint x: 858, endPoint y: 262, distance: 325.4
click at [858, 262] on body "AirOps Builders New Home Browse Insights Opportunities Your Data Flightpath Rec…" at bounding box center [746, 406] width 1492 height 812
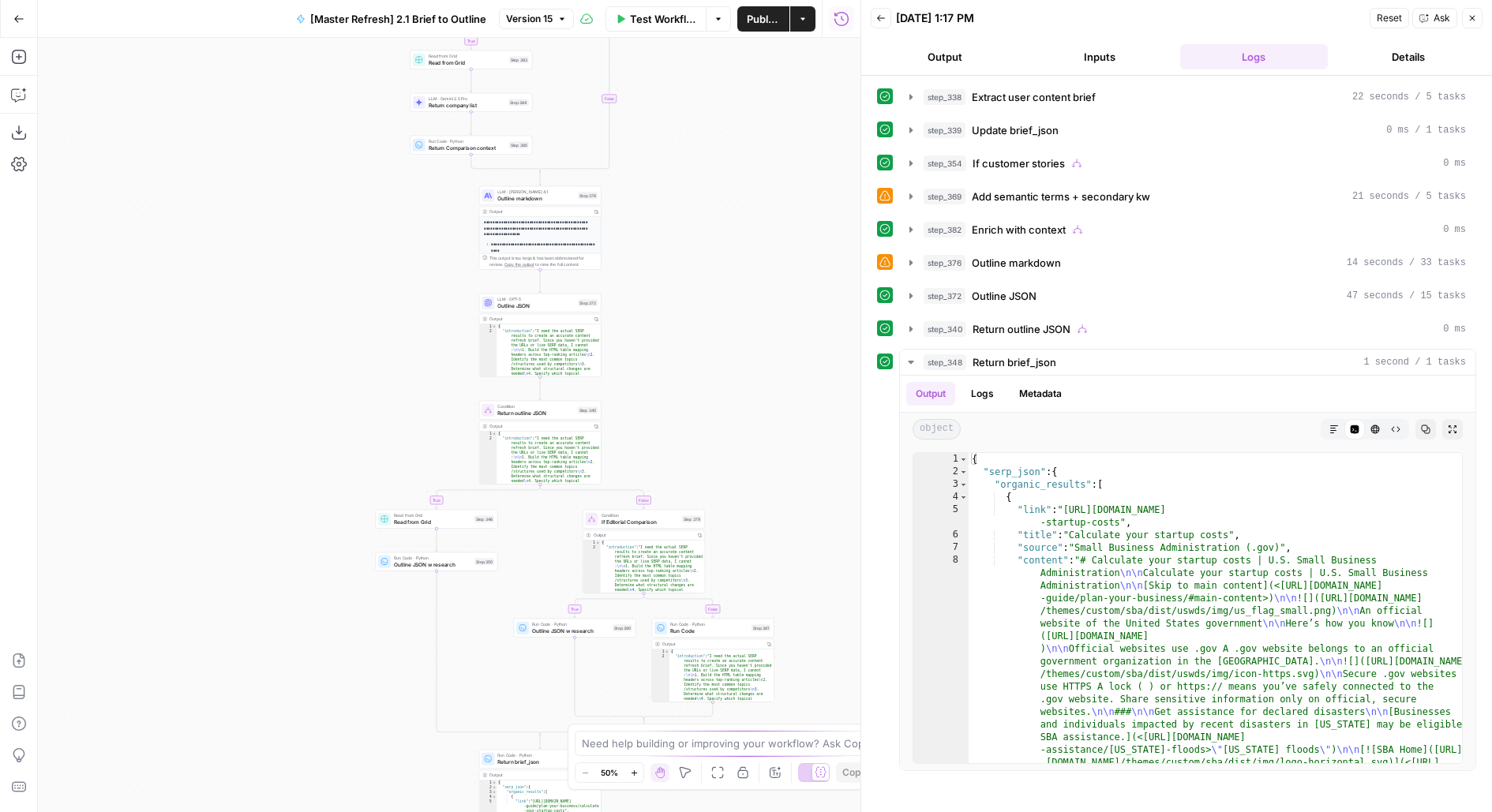
click at [966, 273] on div "step_338 Extract user content brief 22 seconds / 5 tasks step_339 Update brief_…" at bounding box center [1176, 427] width 599 height 687
click at [966, 260] on div "step_376 Outline markdown 14 seconds / 33 tasks" at bounding box center [1195, 263] width 543 height 16
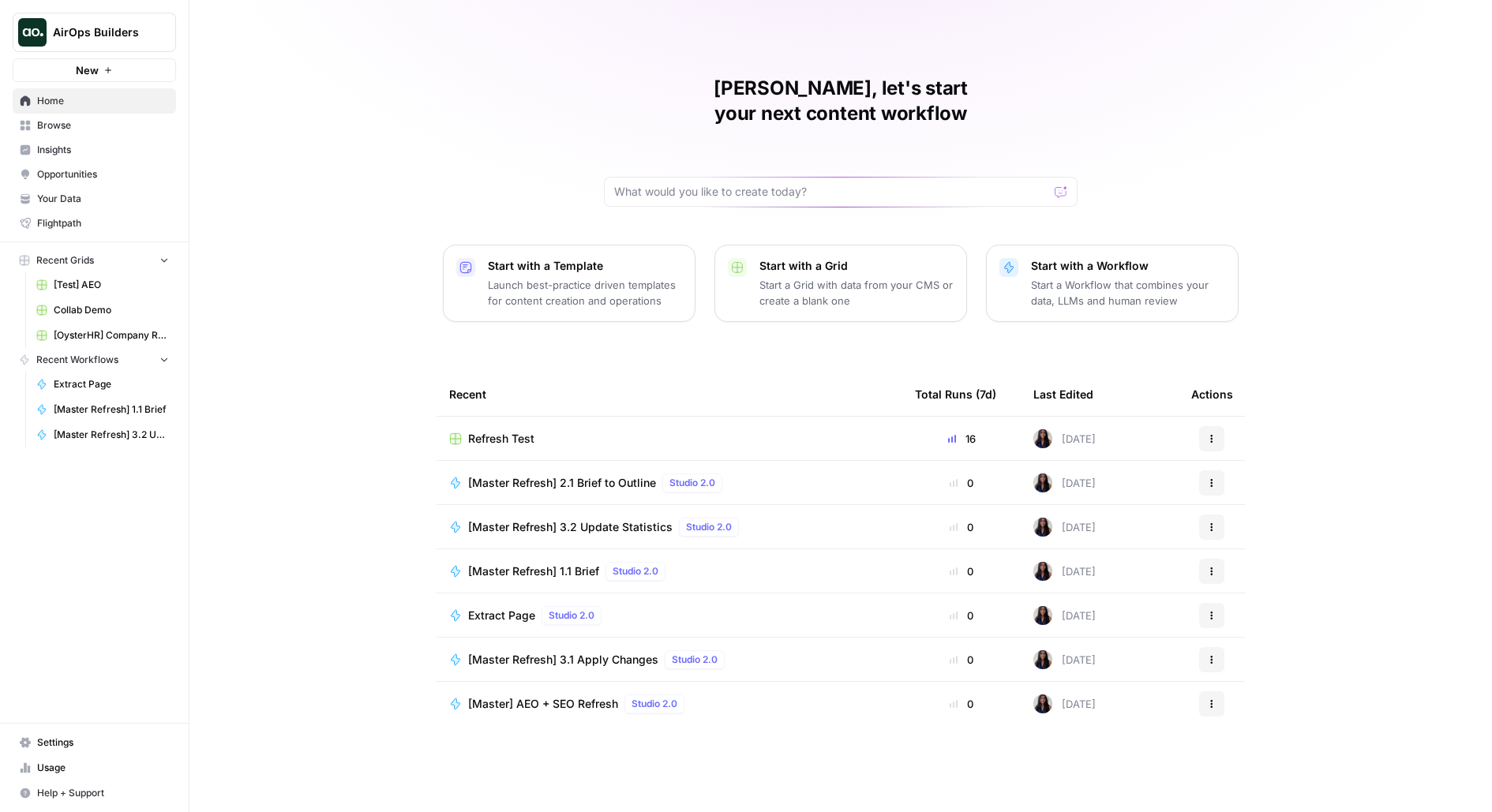
click at [143, 31] on span "AirOps Builders" at bounding box center [101, 32] width 95 height 16
type input "carta"
click button "Carta" at bounding box center [142, 119] width 252 height 25
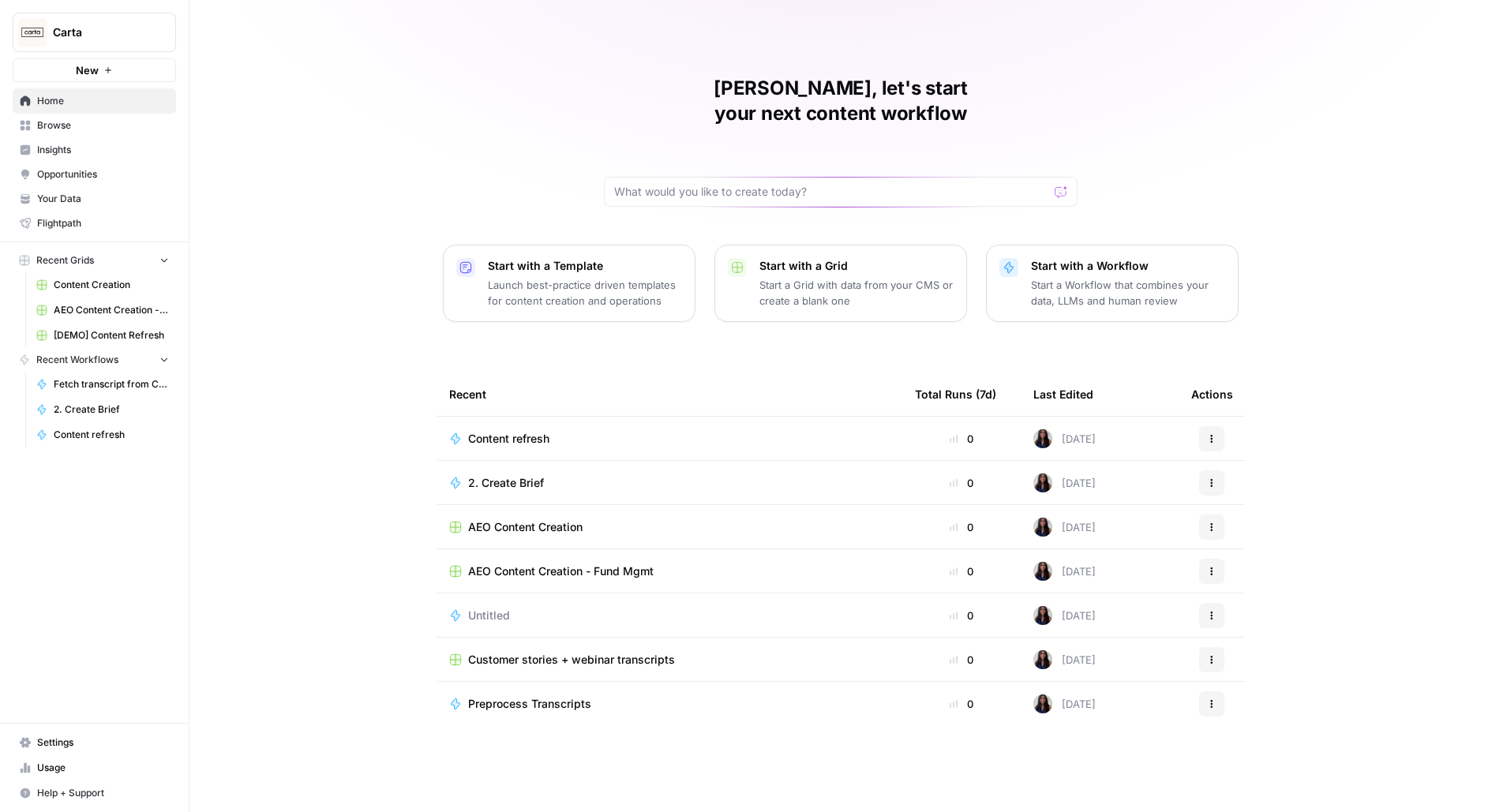
click at [125, 282] on span "Content Creation" at bounding box center [111, 285] width 115 height 14
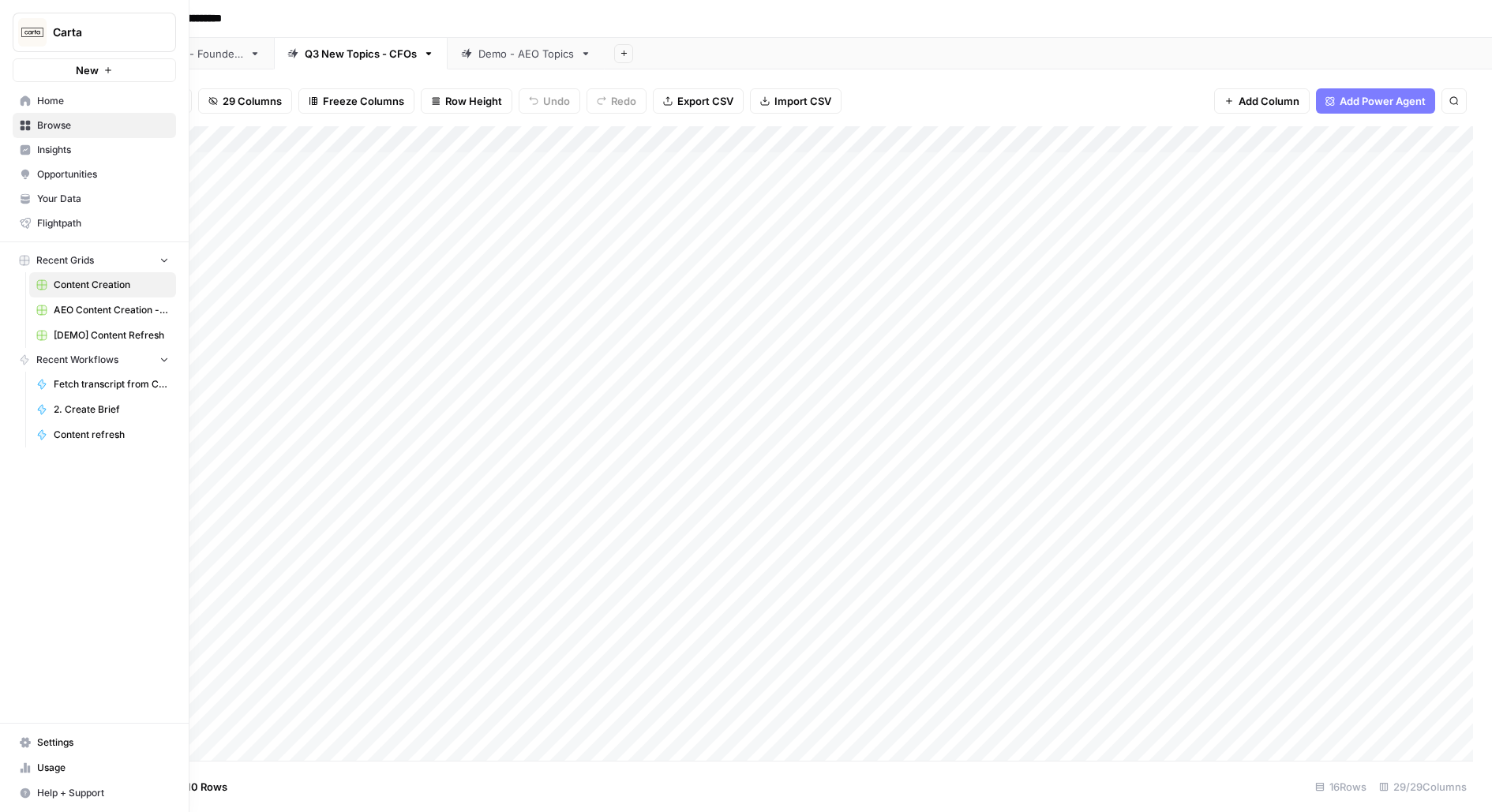
click at [87, 329] on span "[DEMO] Content Refresh" at bounding box center [111, 336] width 115 height 14
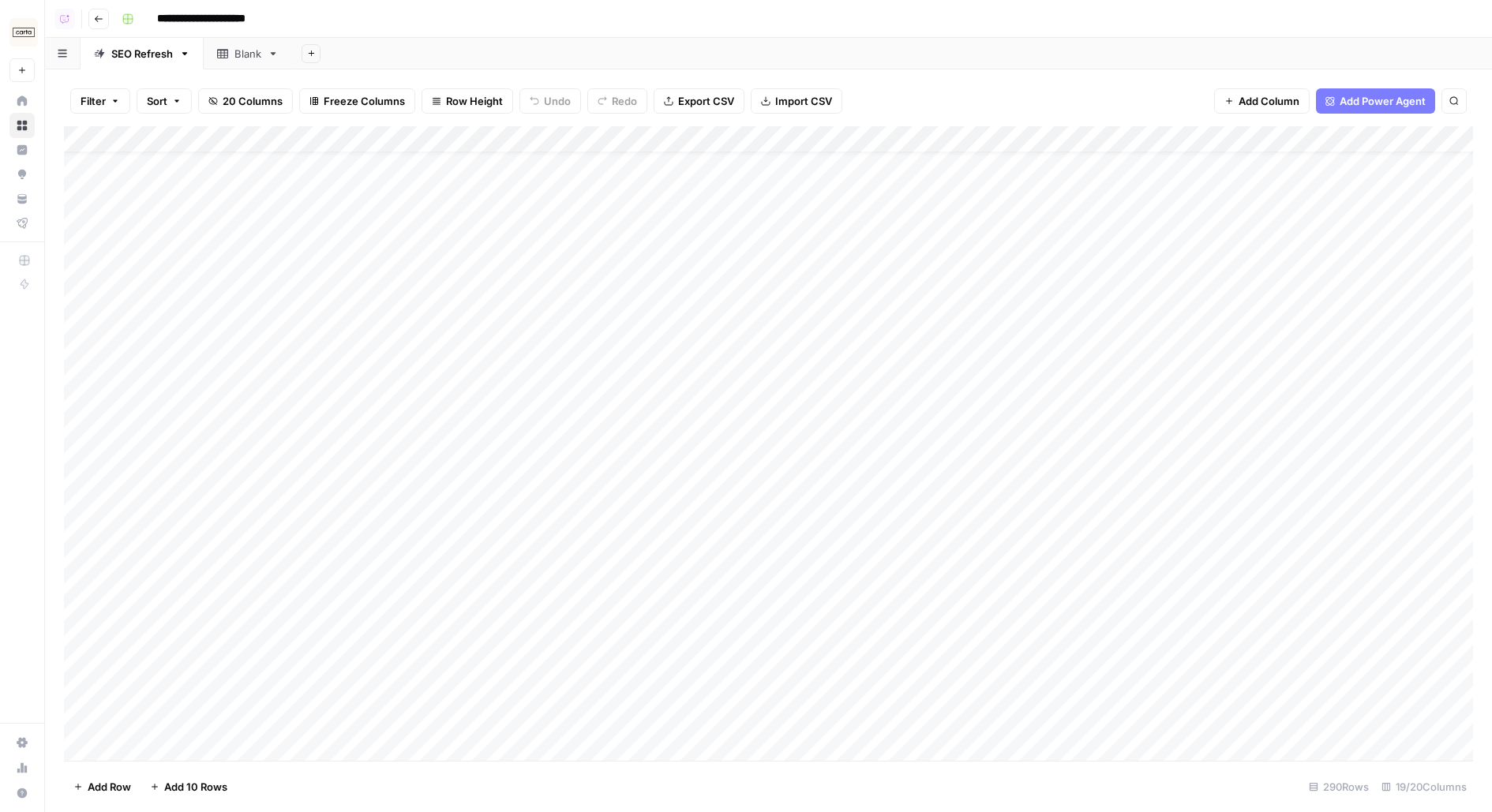
scroll to position [80, 0]
click at [473, 322] on div "Add Column" at bounding box center [768, 444] width 1408 height 634
